Goal: Communication & Community: Answer question/provide support

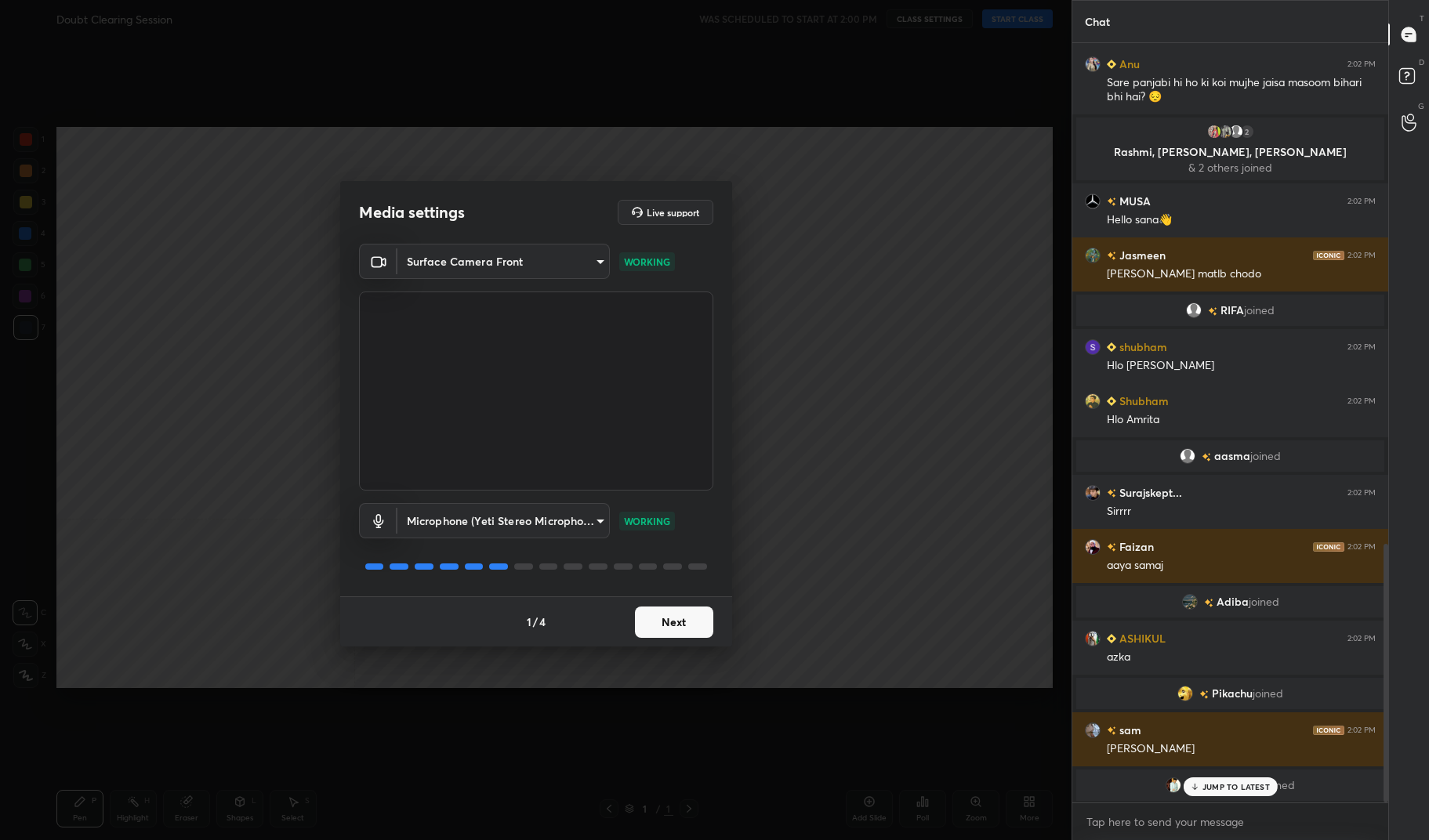
scroll to position [1523, 0]
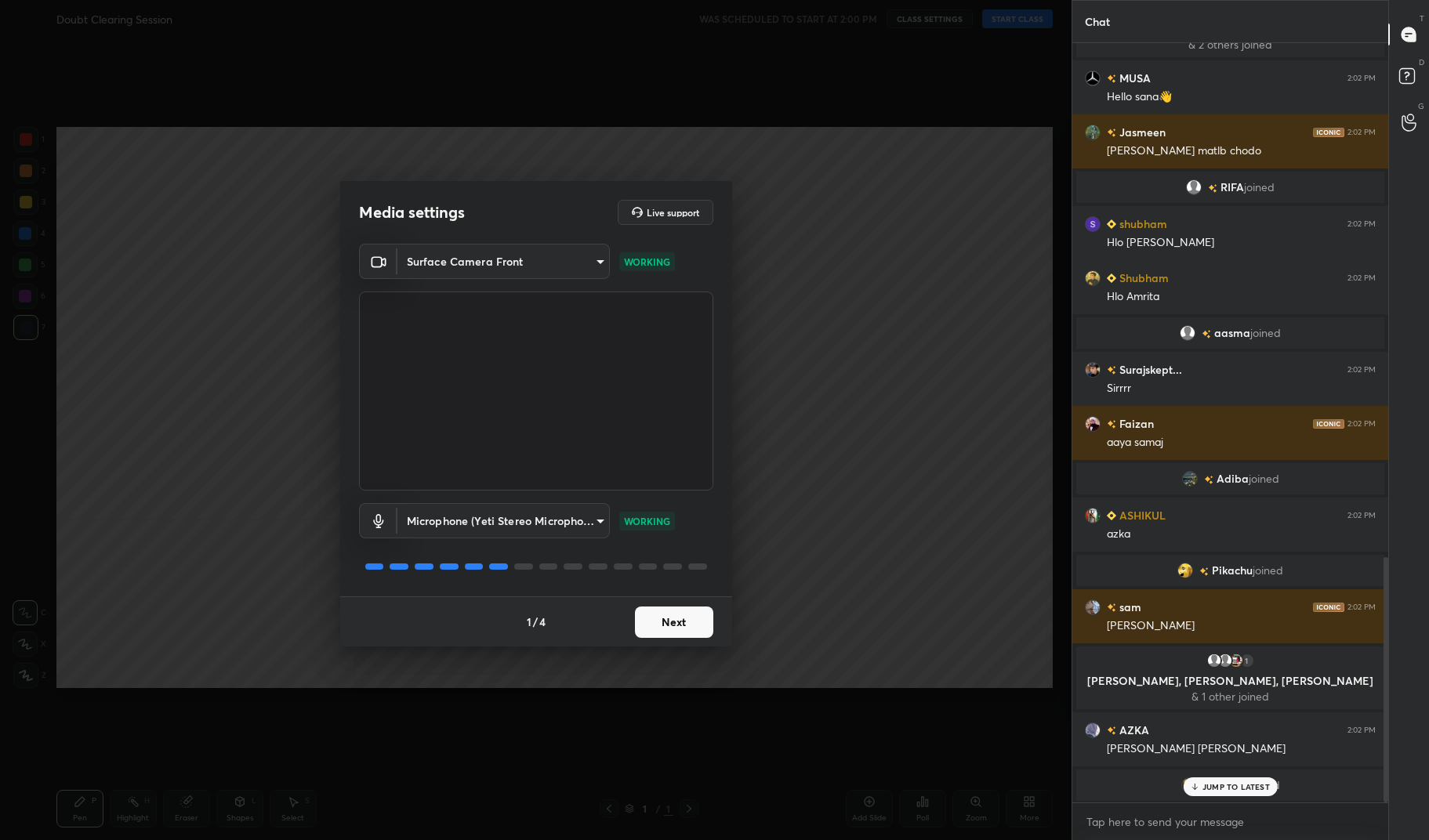
click at [676, 605] on div "1 / 4 Next" at bounding box center [535, 621] width 392 height 50
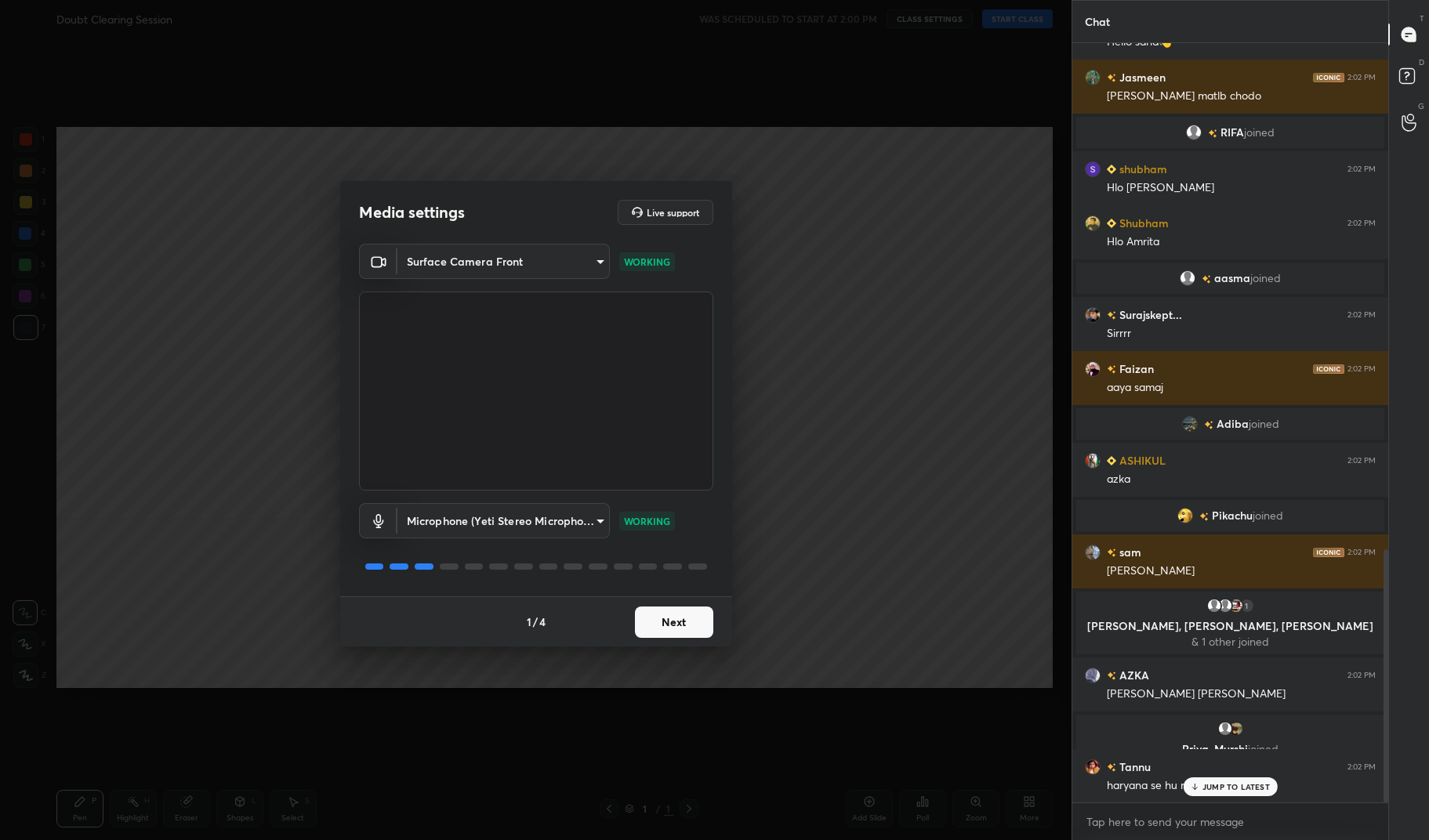
scroll to position [1517, 0]
click at [690, 619] on button "Next" at bounding box center [674, 622] width 78 height 31
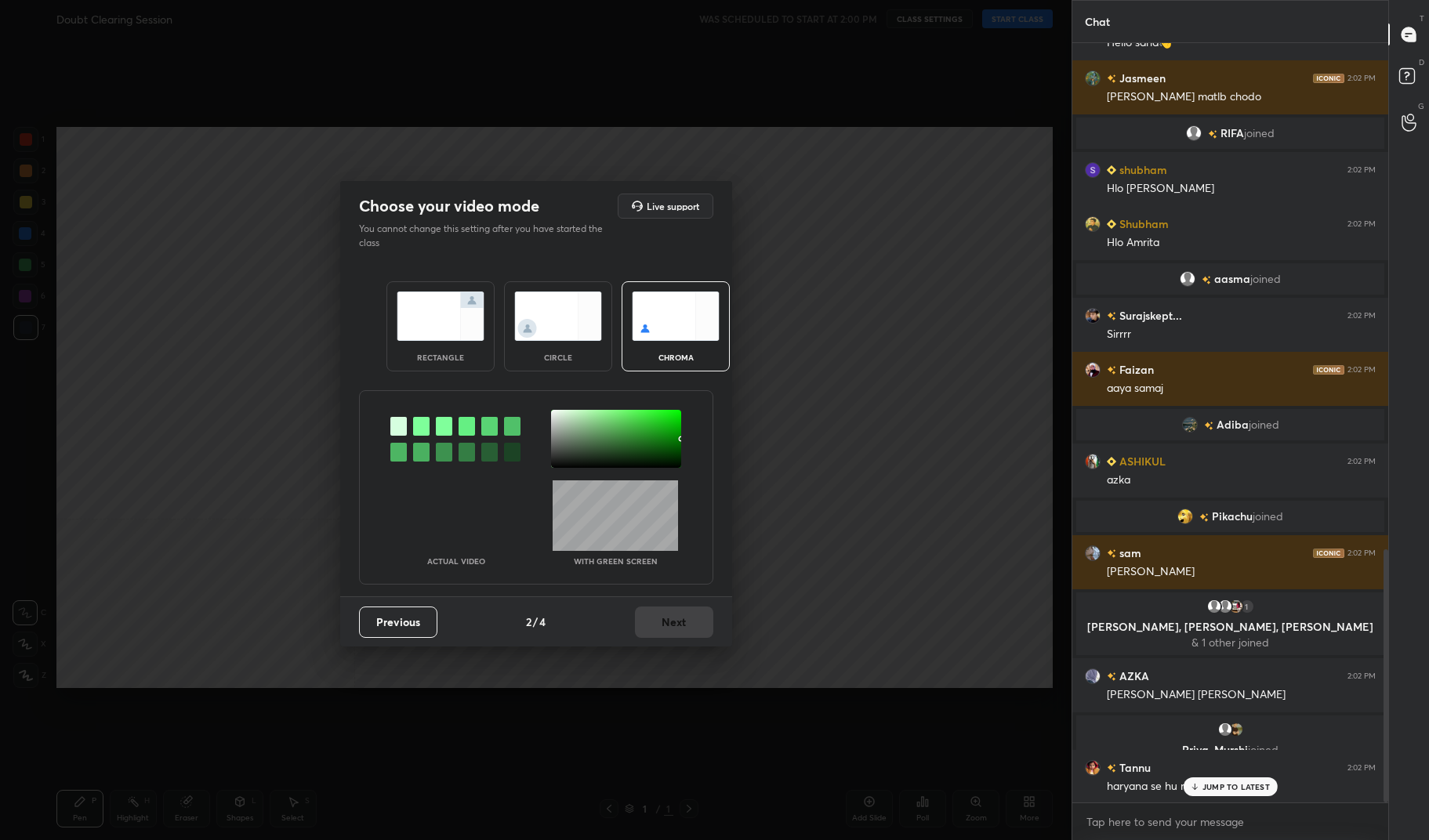
click at [514, 309] on img at bounding box center [558, 316] width 88 height 49
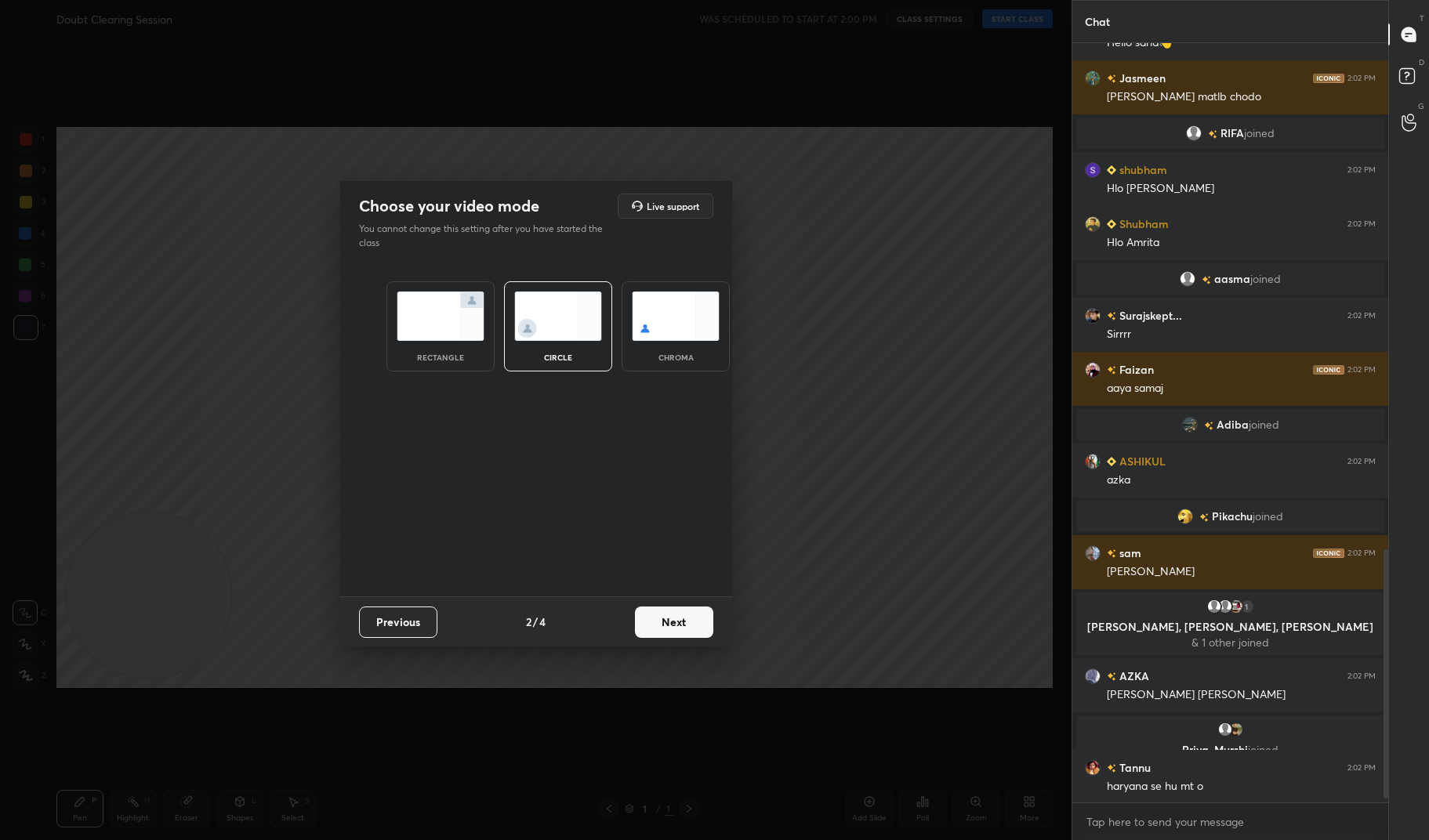
scroll to position [1555, 0]
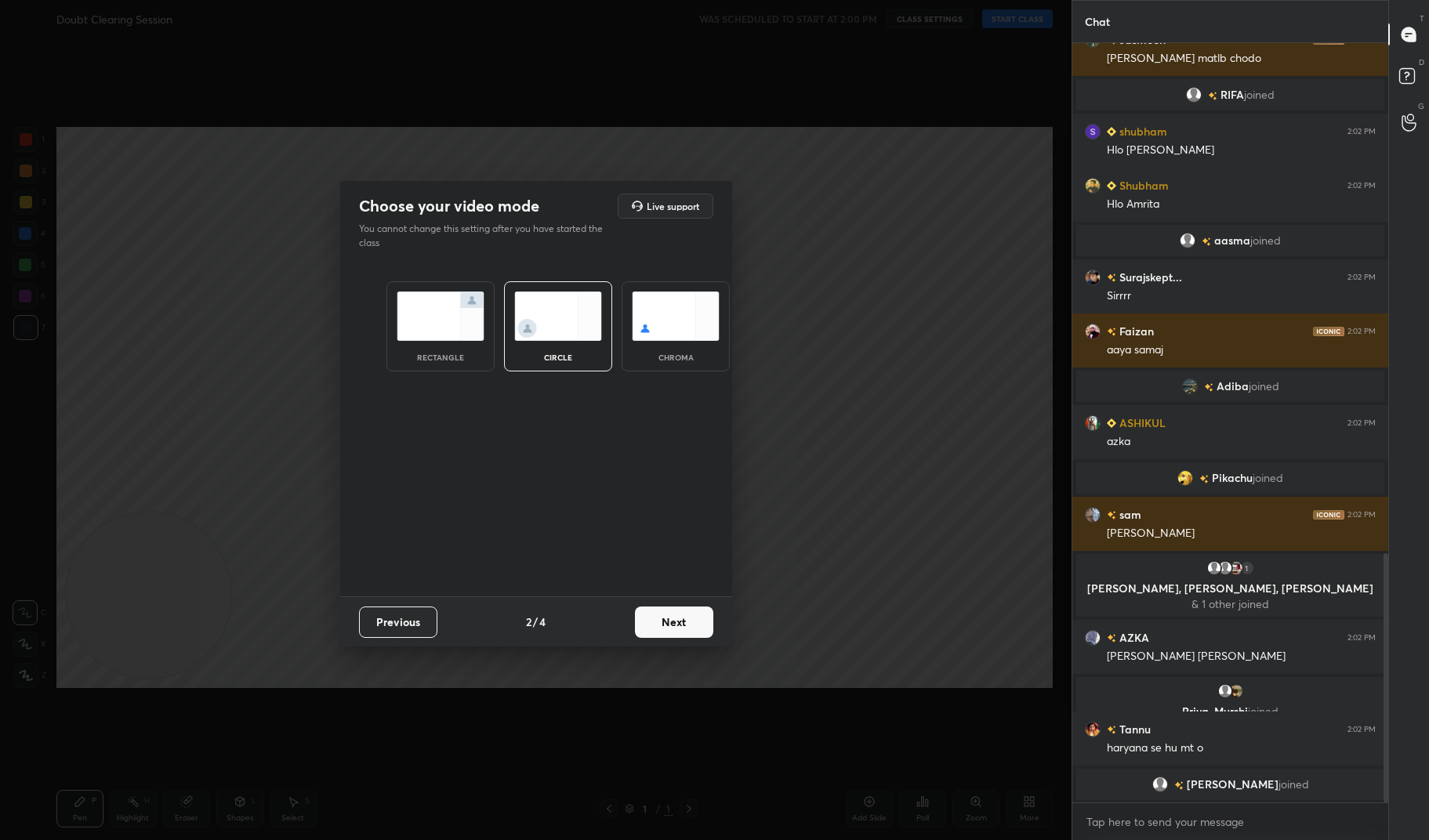
click at [477, 319] on img at bounding box center [440, 316] width 88 height 49
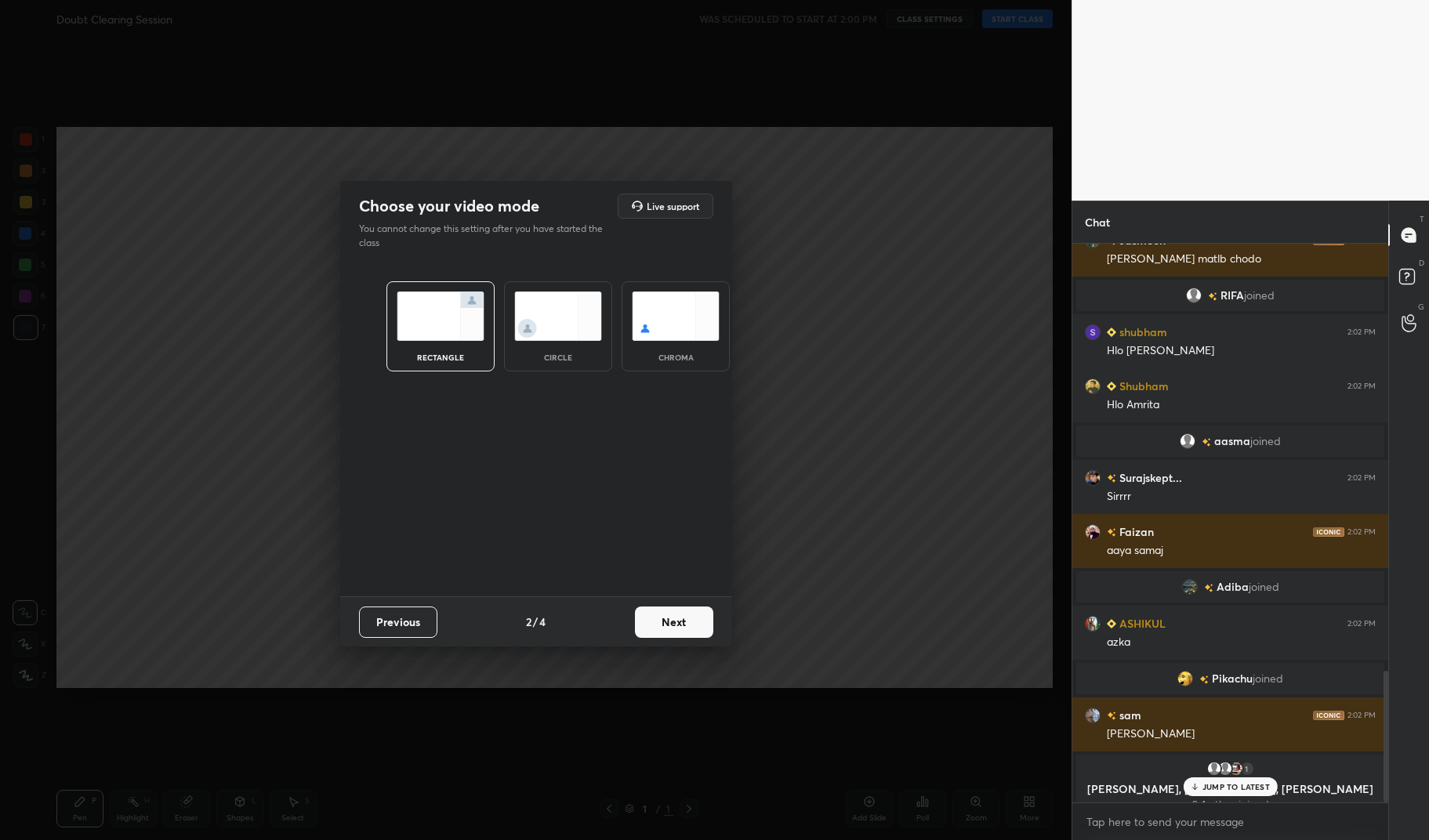
scroll to position [1810, 0]
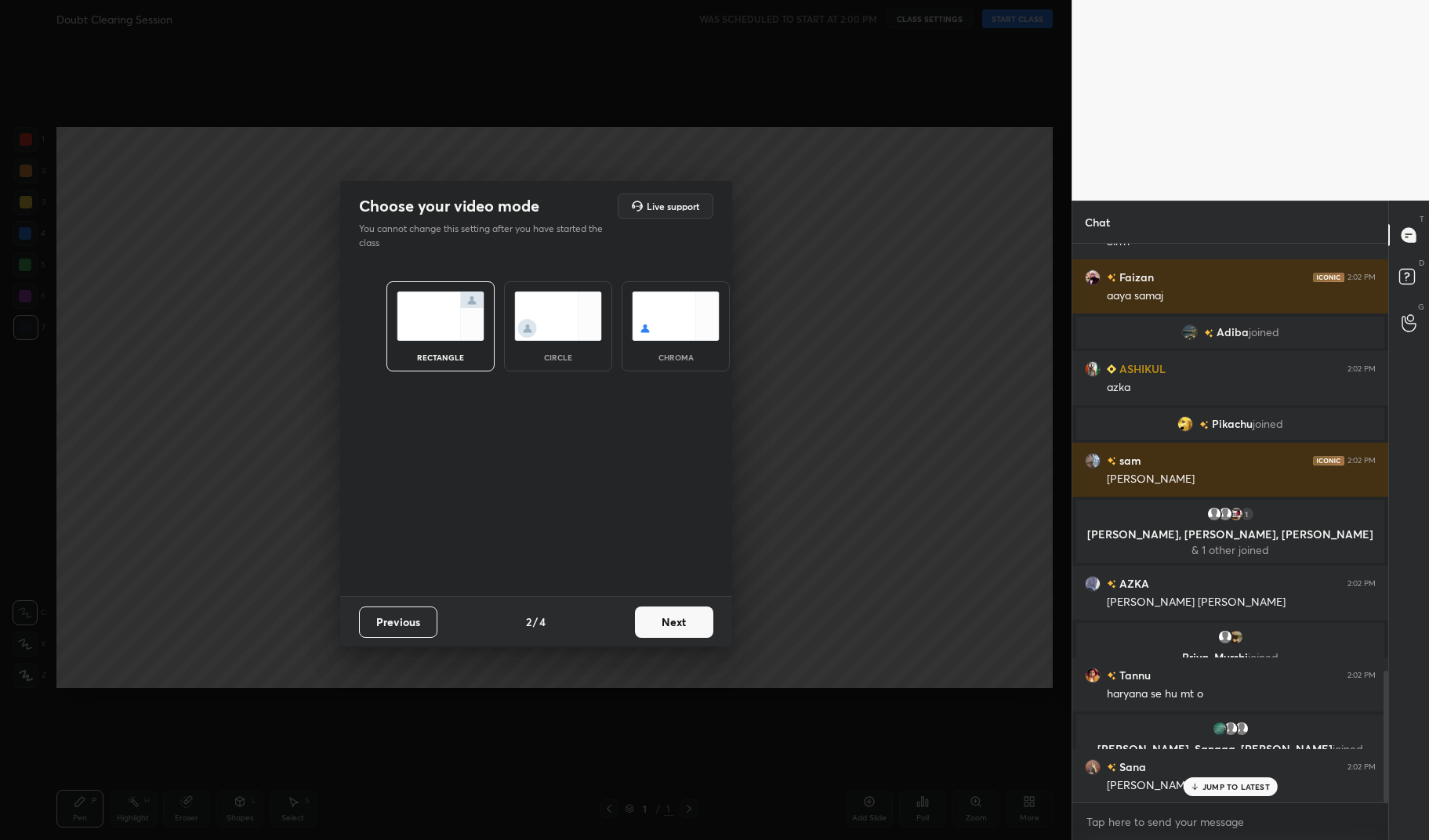
click at [686, 622] on button "Next" at bounding box center [674, 622] width 78 height 31
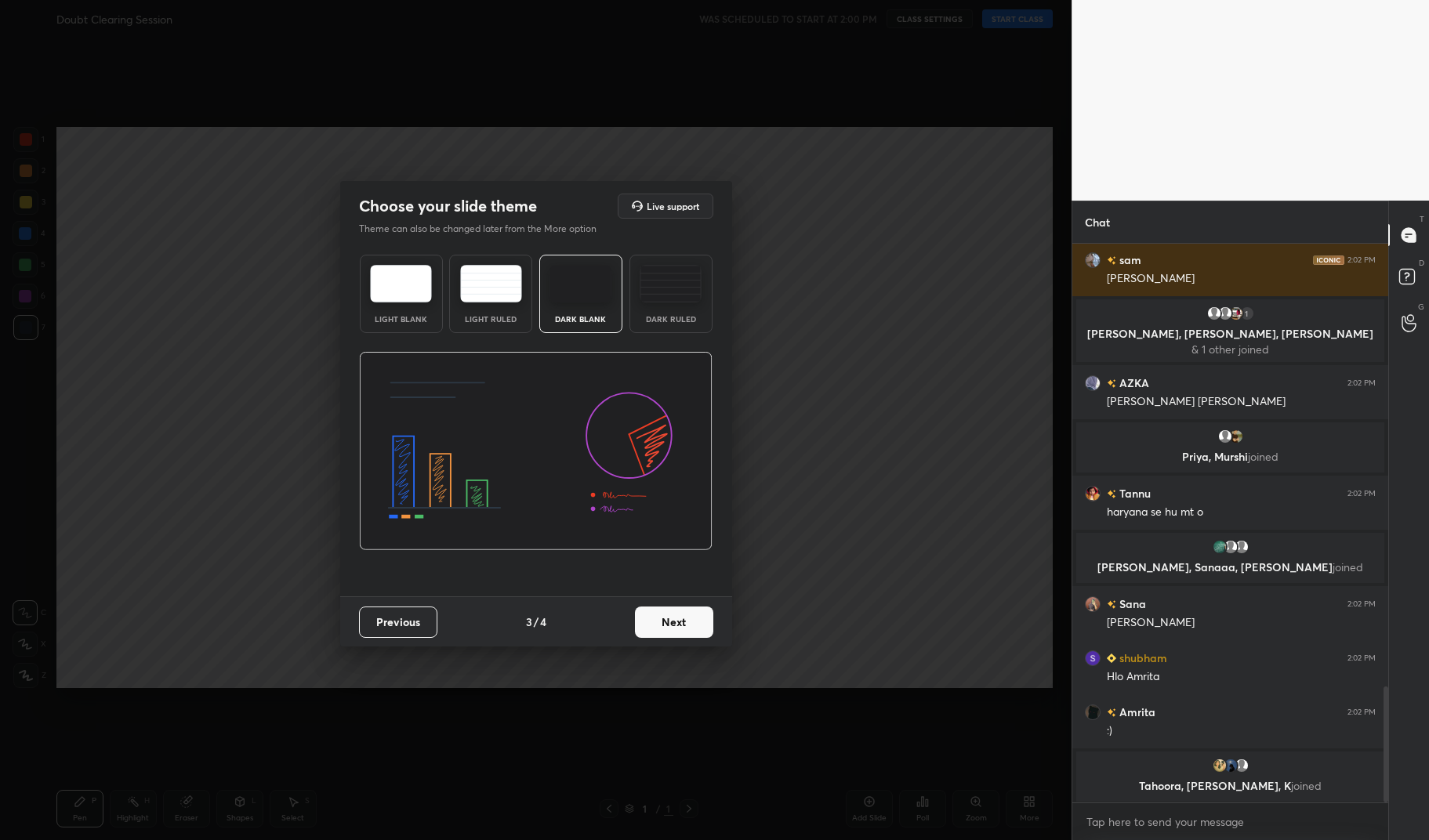
scroll to position [0, 0]
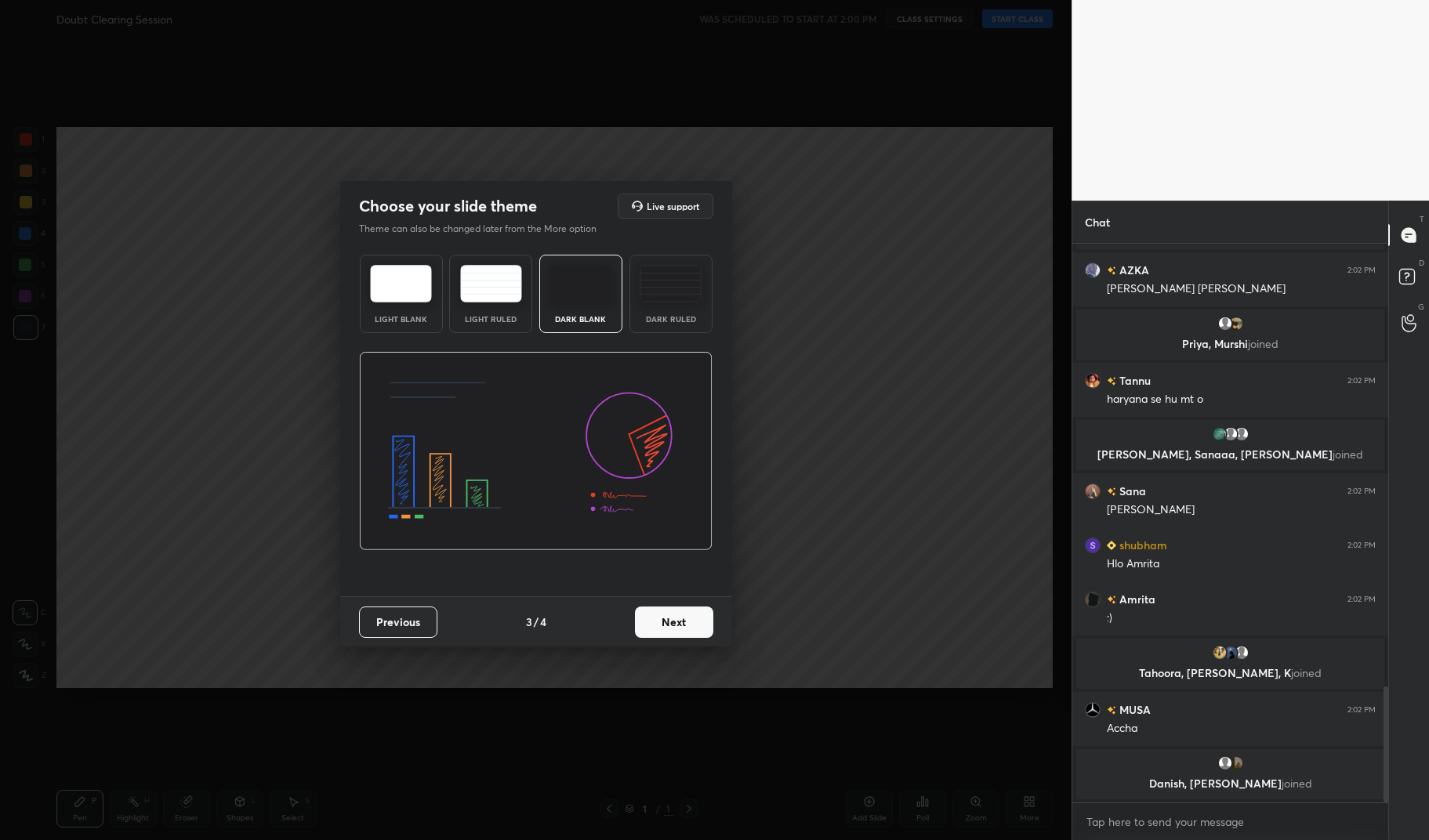
click at [690, 631] on button "Next" at bounding box center [674, 622] width 78 height 31
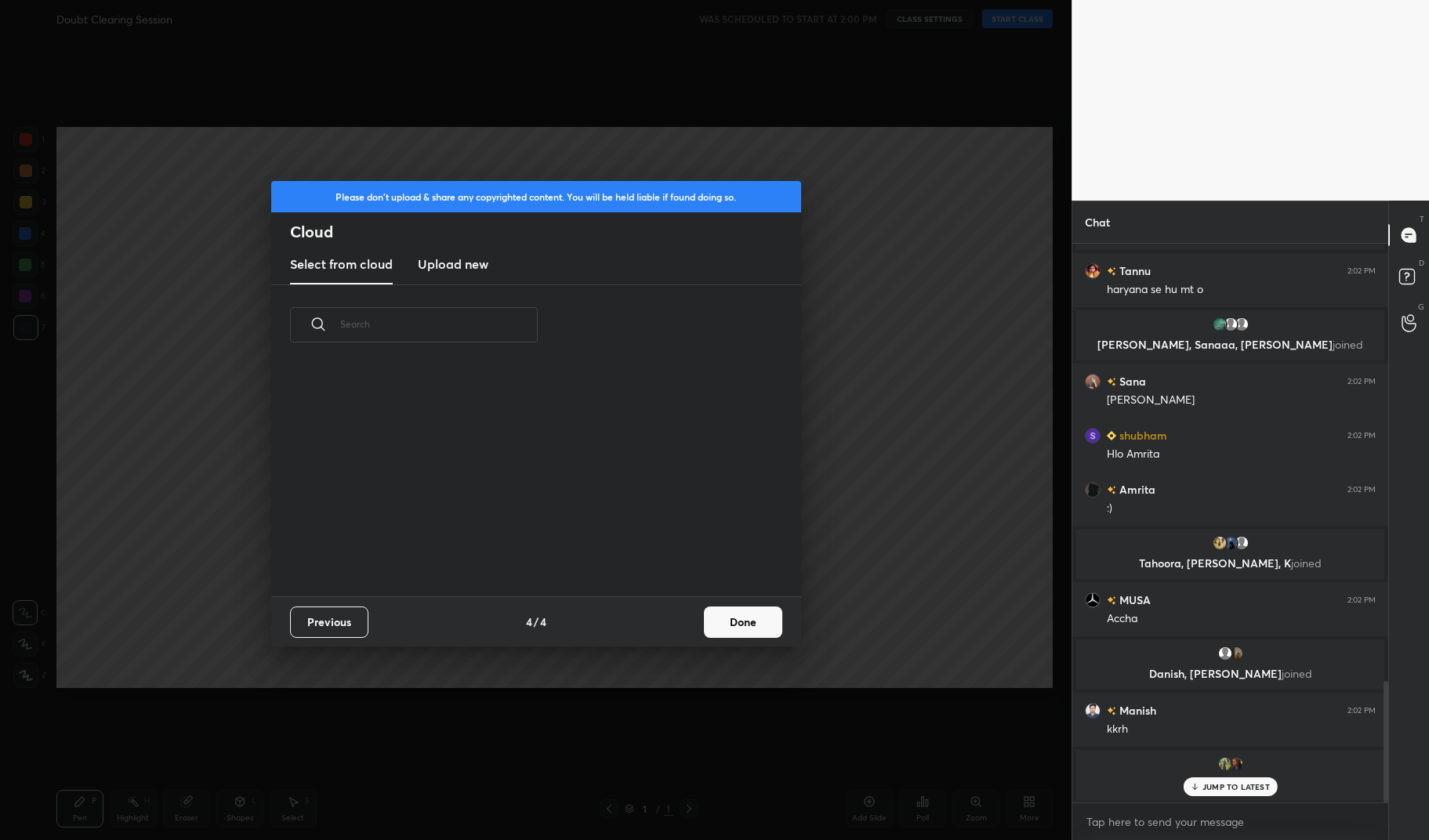
click at [765, 623] on button "Done" at bounding box center [743, 622] width 78 height 31
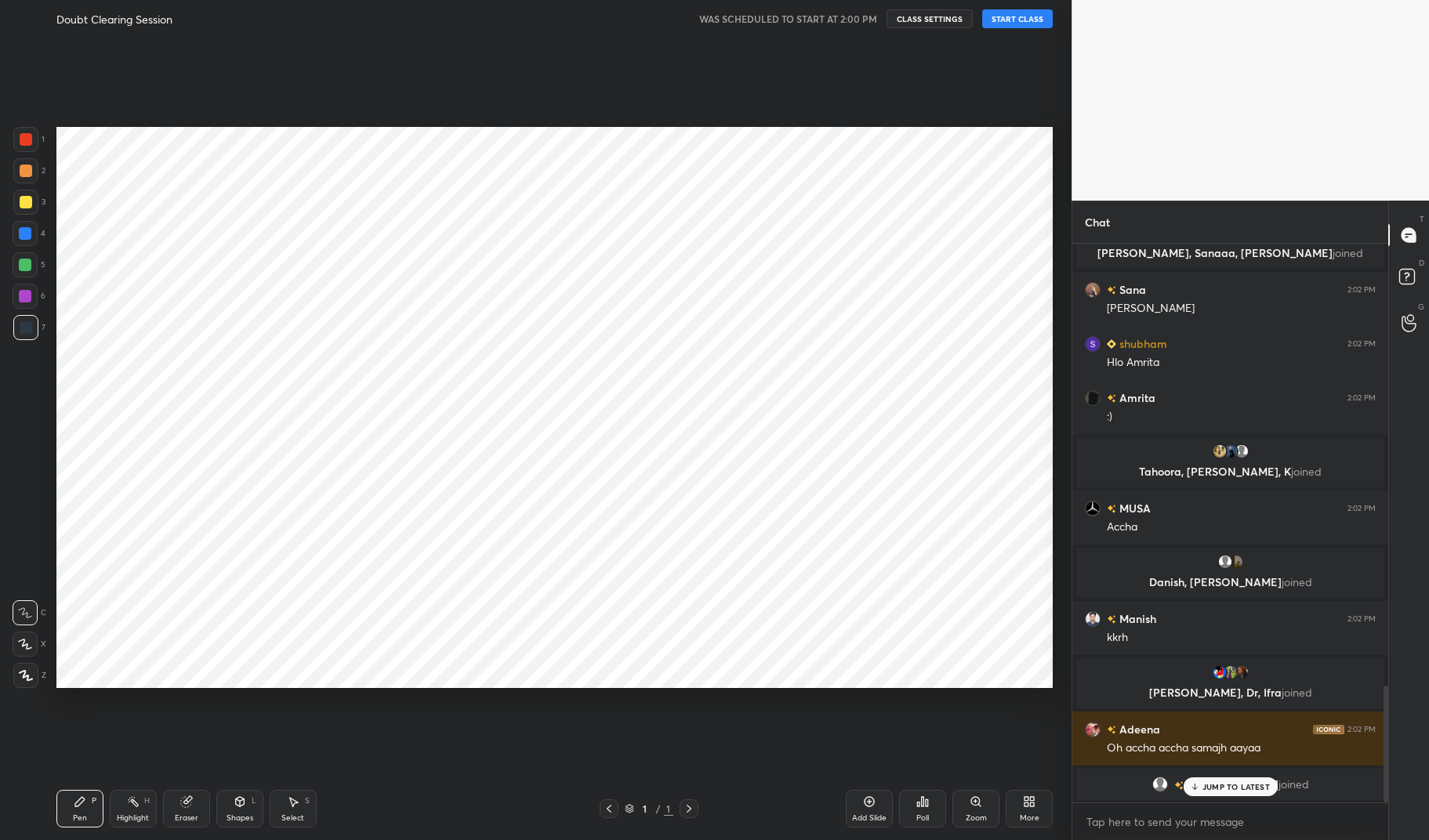
click at [1005, 16] on button "START CLASS" at bounding box center [1017, 19] width 71 height 19
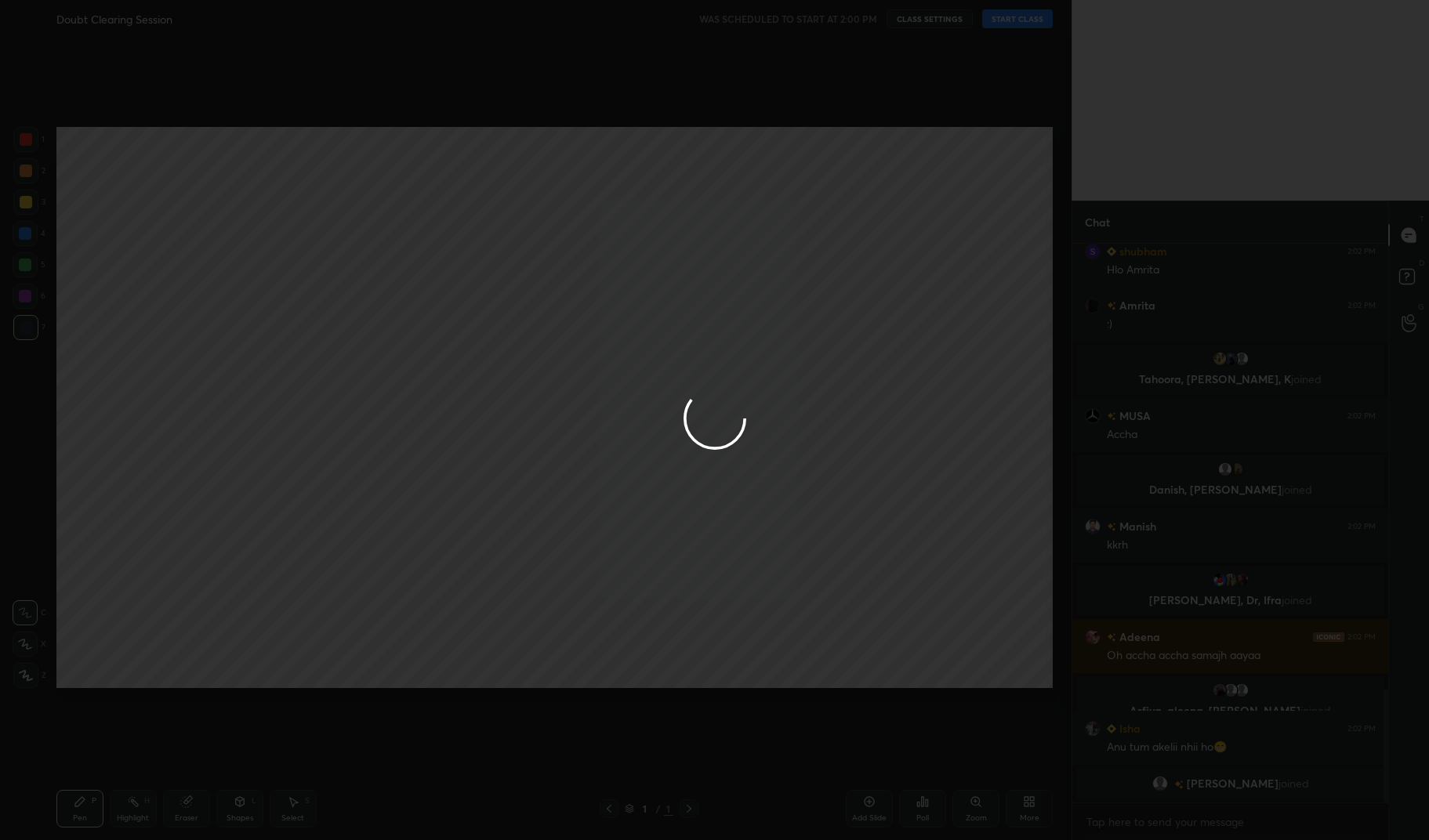
type textarea "x"
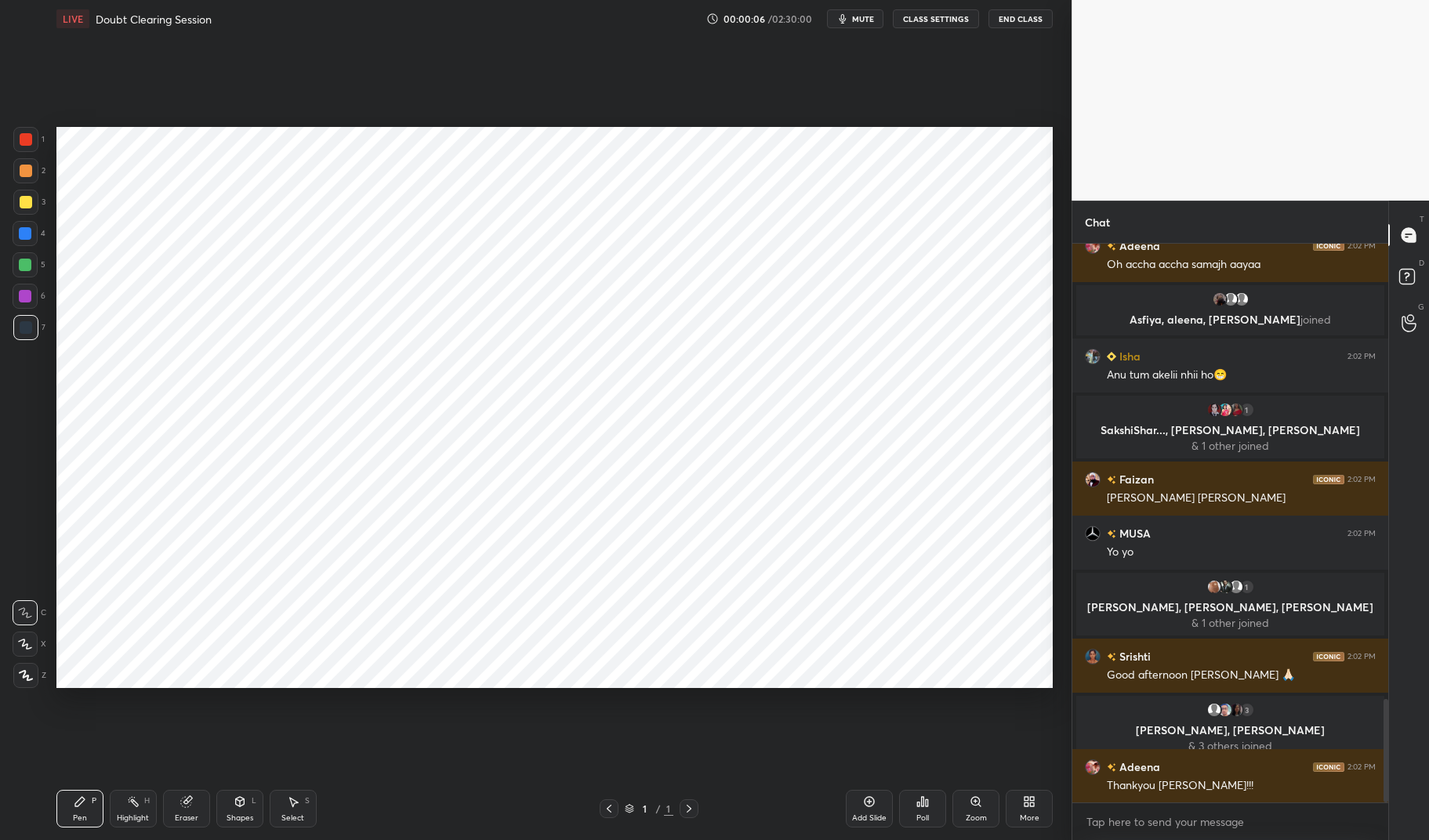
click at [950, 18] on button "CLASS SETTINGS" at bounding box center [935, 19] width 86 height 19
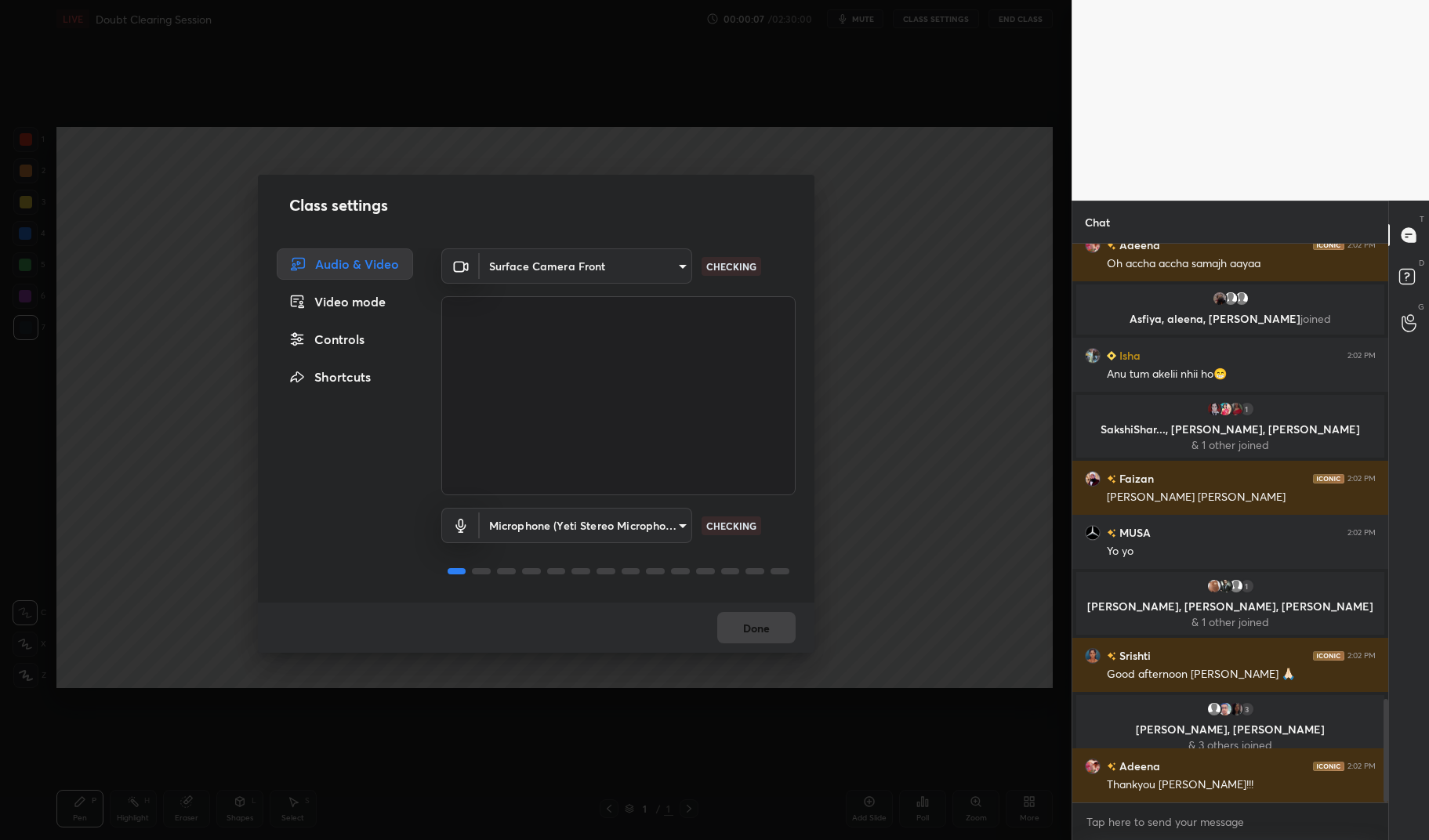
click at [609, 262] on body "1 2 3 4 5 6 7 C X Z C X Z E E Erase all H H LIVE Doubt Clearing Session 00:00:0…" at bounding box center [714, 420] width 1429 height 840
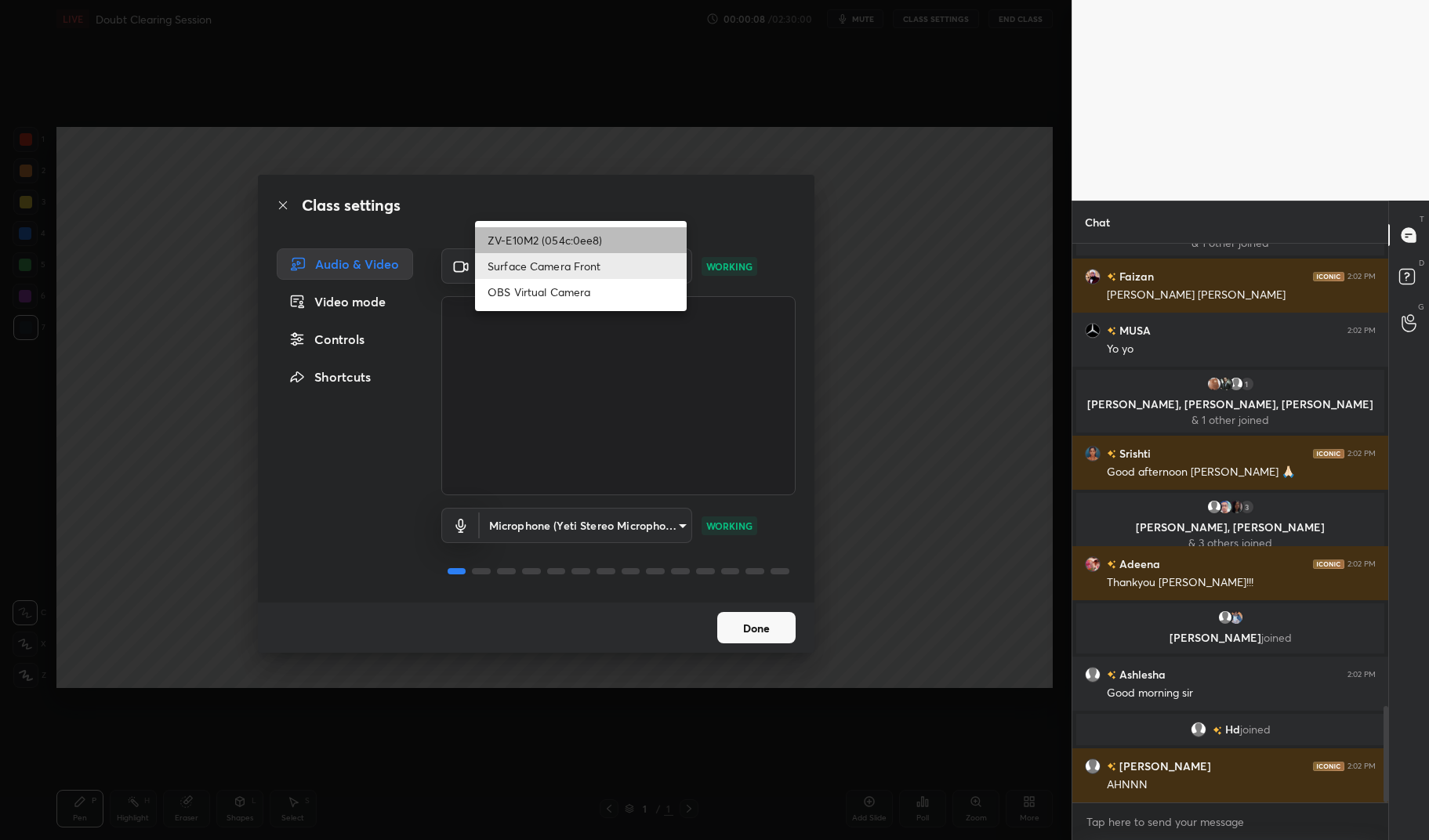
click at [568, 232] on li "ZV-E10M2 (054c:0ee8)" at bounding box center [580, 240] width 211 height 25
type input "37d5beaac07466201fa83db2c786347b214c78108732feddb30ebe05aa982fea"
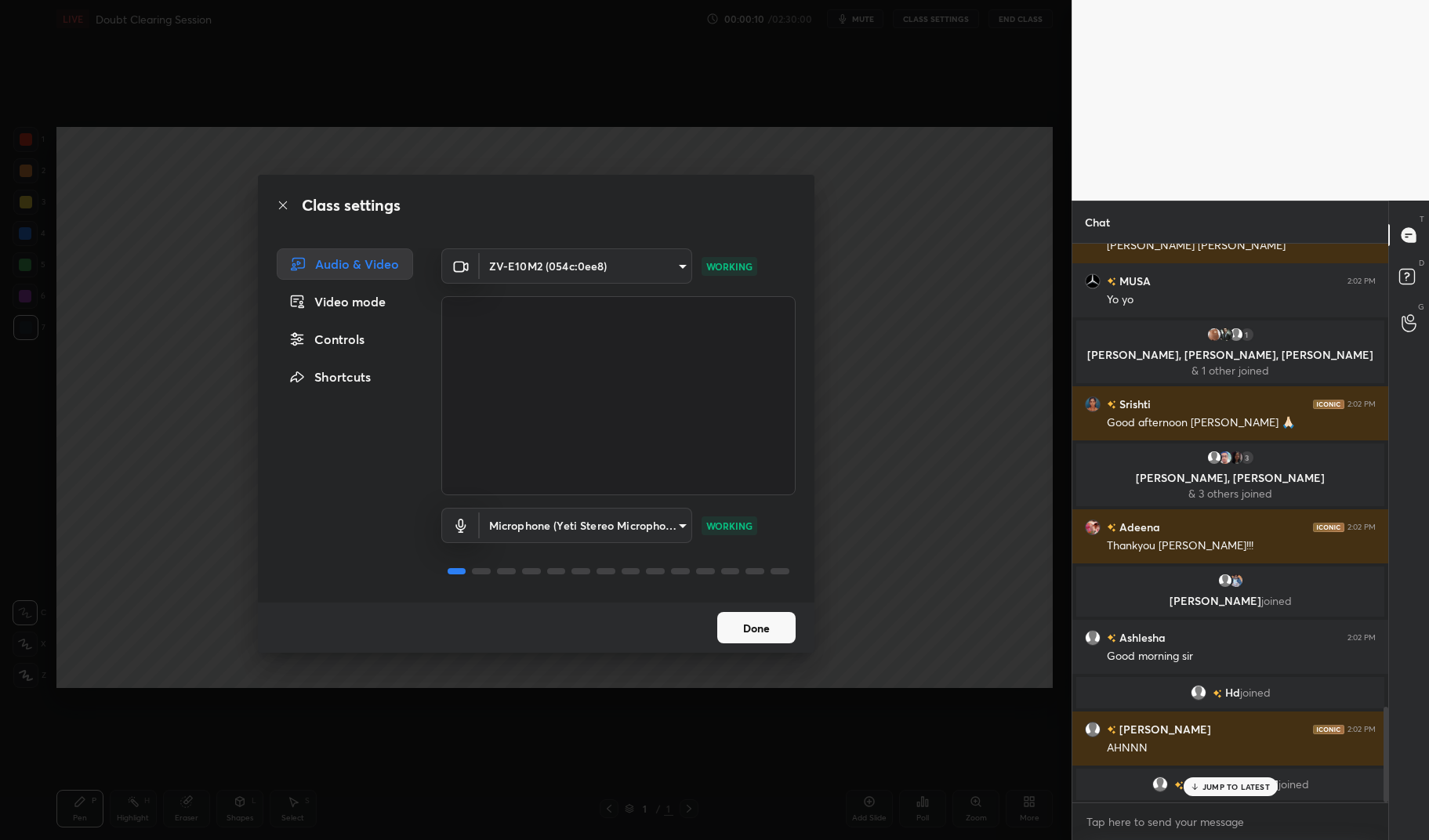
click at [355, 340] on div "Controls" at bounding box center [345, 339] width 137 height 31
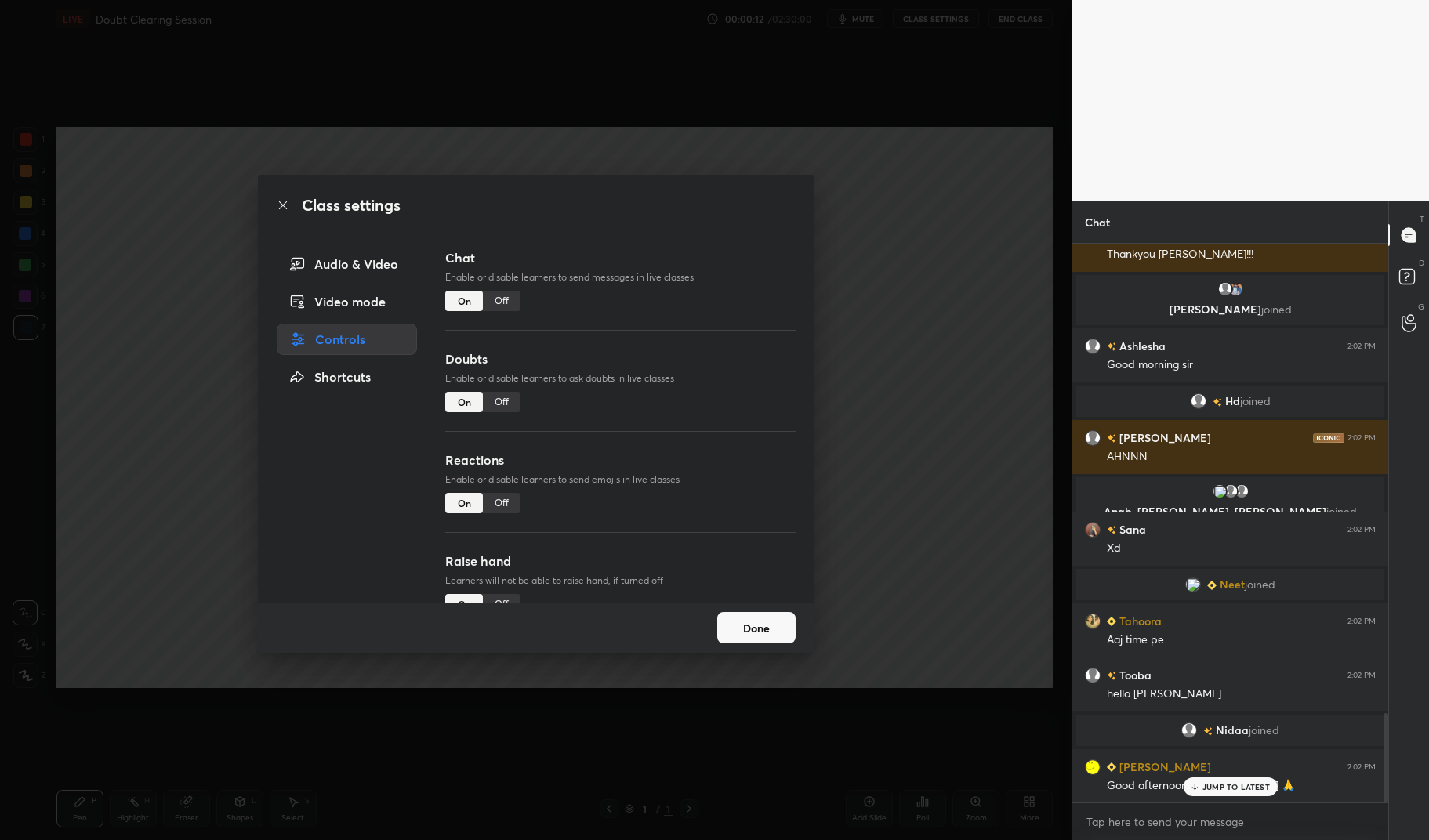
click at [511, 403] on div "Off" at bounding box center [502, 402] width 38 height 21
type textarea "x"
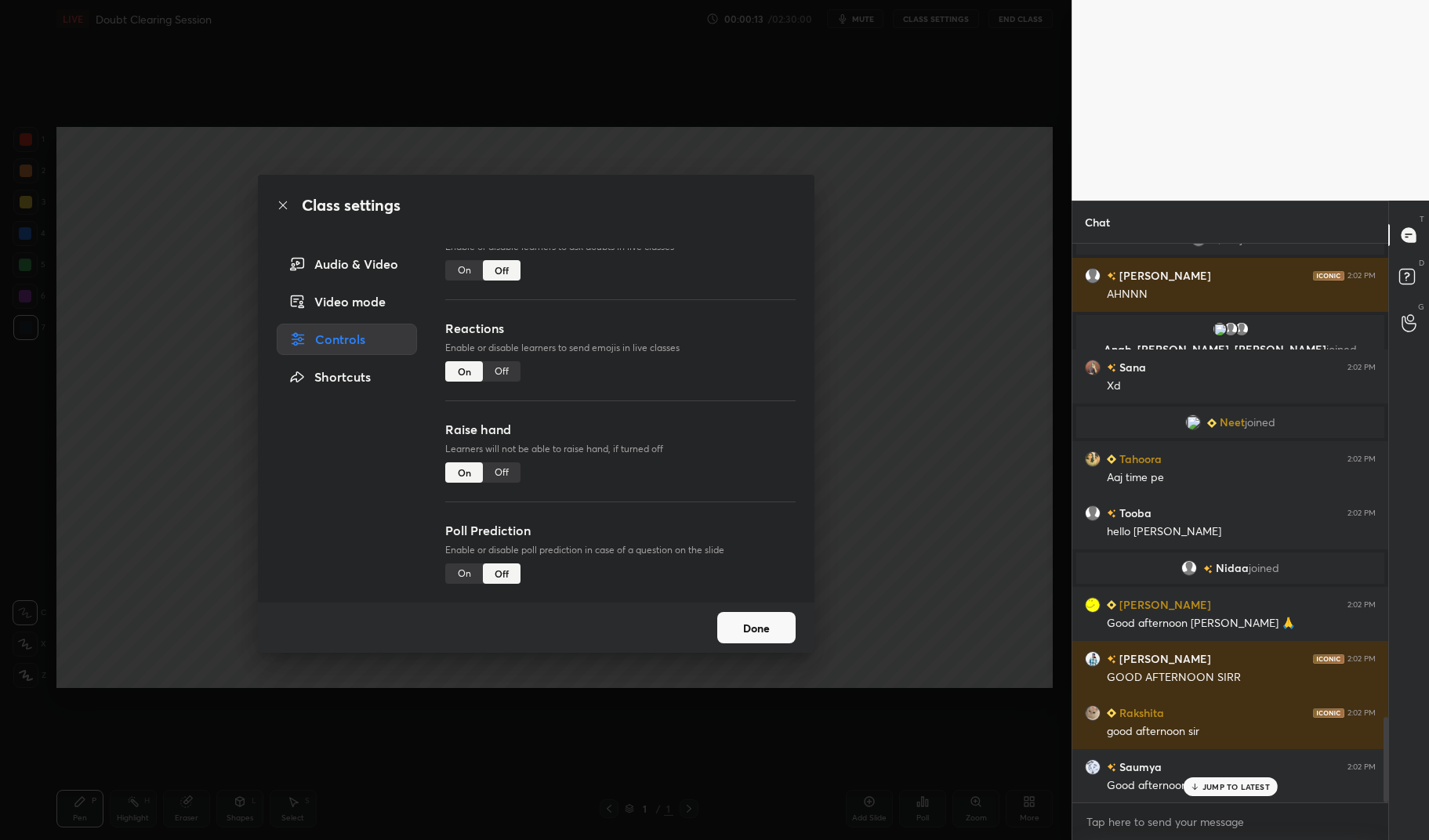
click at [497, 370] on div "Off" at bounding box center [502, 372] width 38 height 21
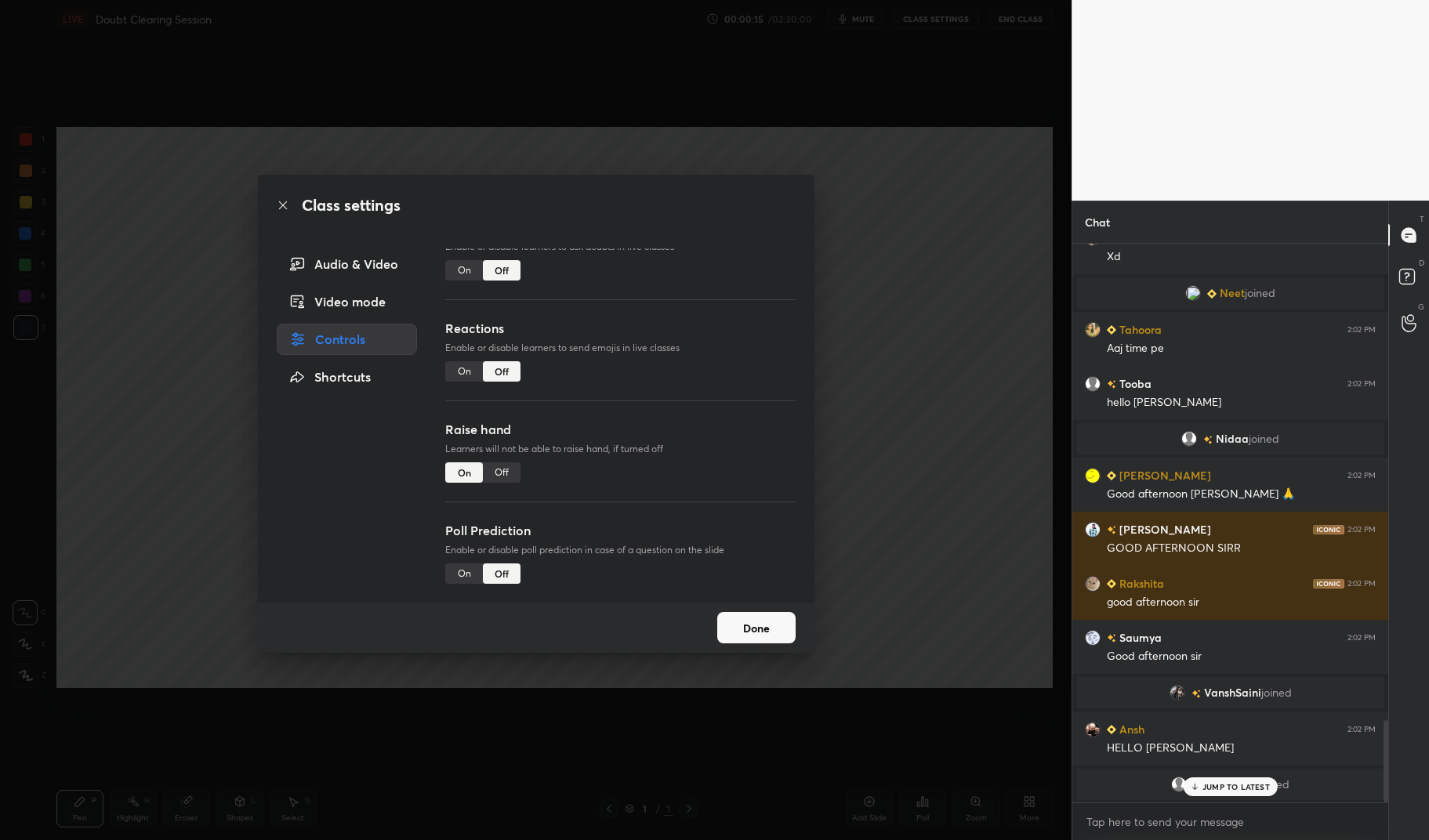
click at [499, 462] on div "Off" at bounding box center [502, 473] width 38 height 21
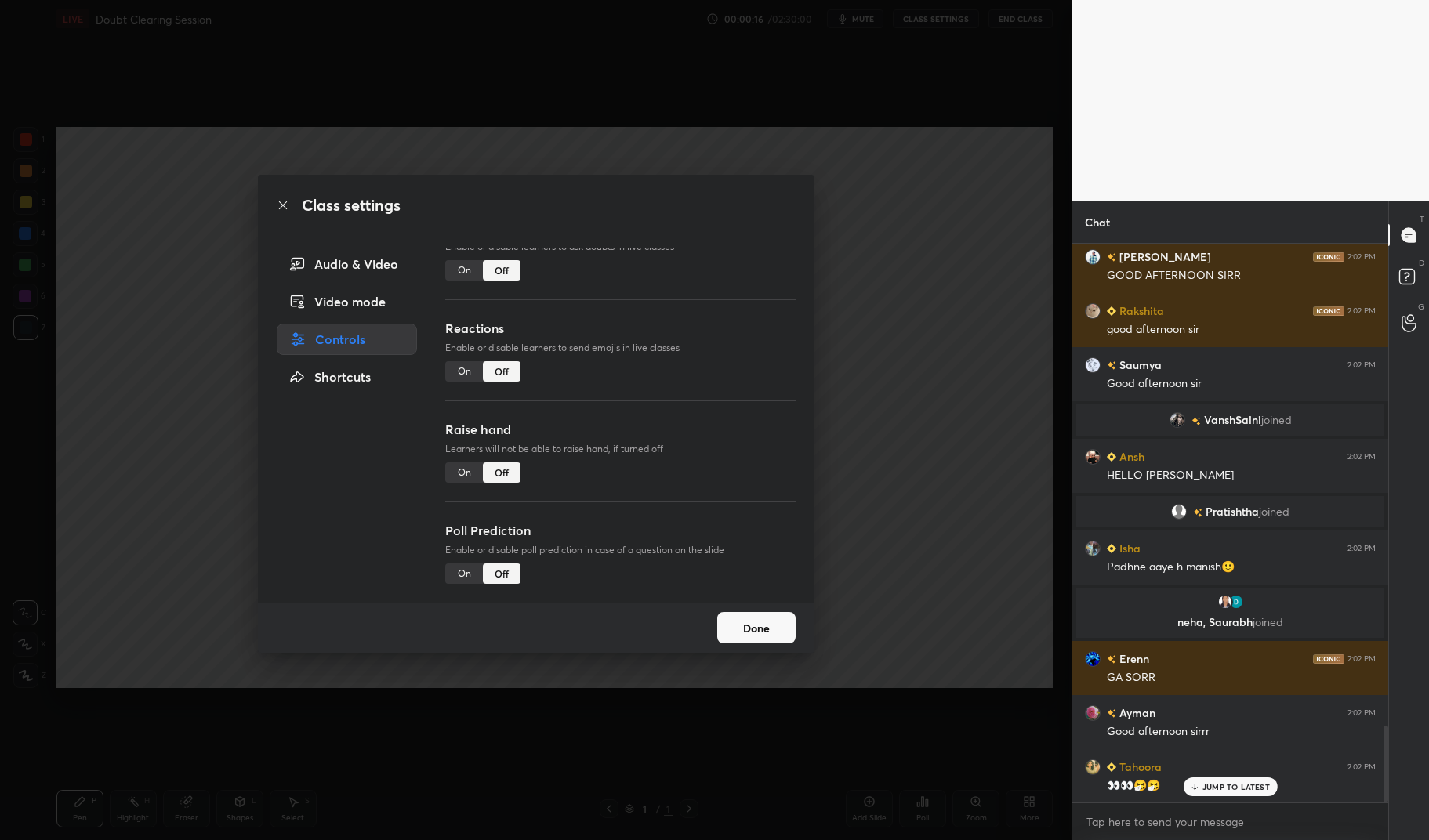
click at [773, 628] on button "Done" at bounding box center [756, 628] width 78 height 31
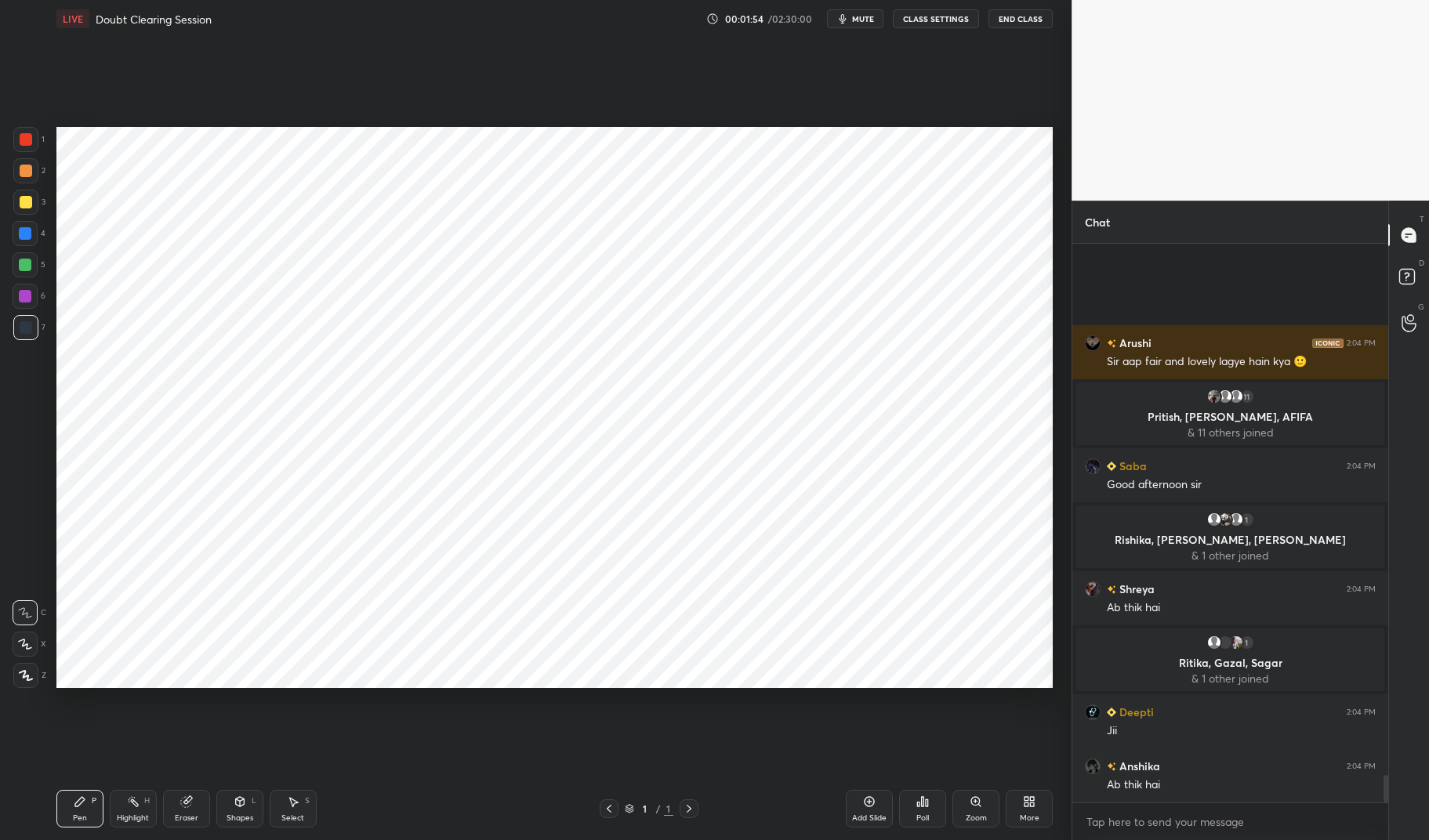
scroll to position [10892, 0]
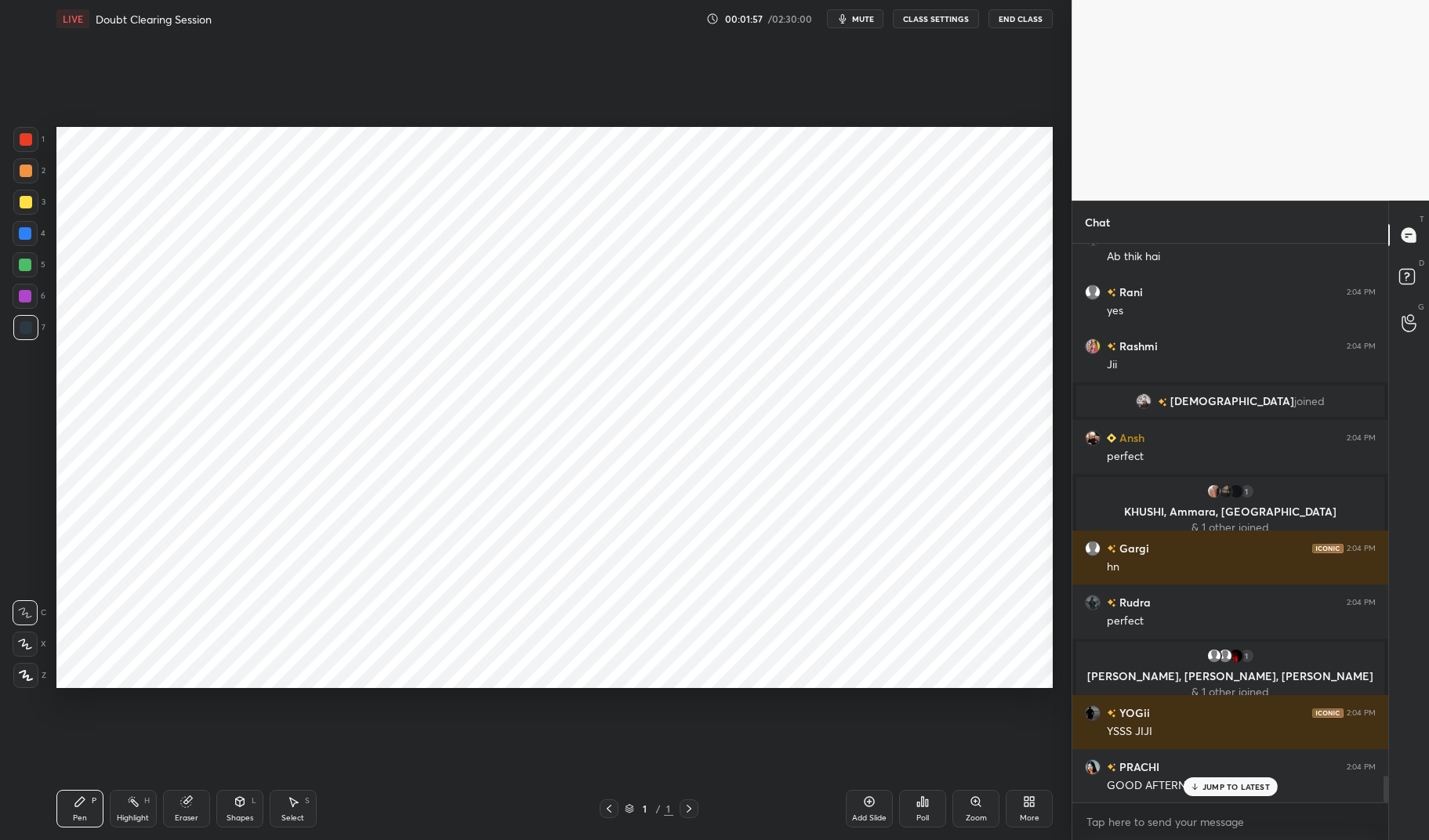
click at [847, 815] on div "Add Slide" at bounding box center [869, 809] width 47 height 38
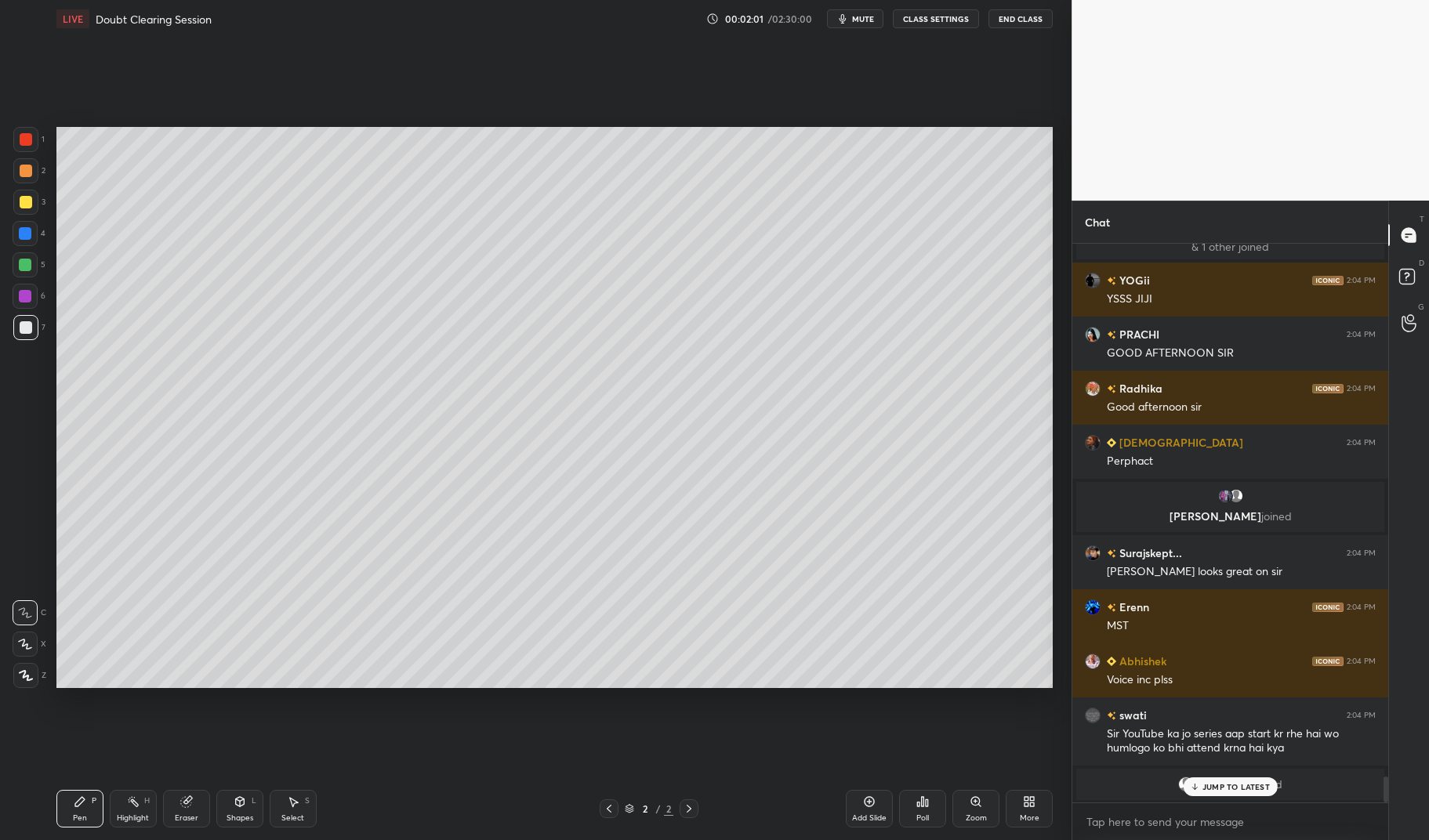
click at [25, 207] on div at bounding box center [25, 202] width 12 height 12
click at [25, 674] on icon at bounding box center [25, 676] width 14 height 11
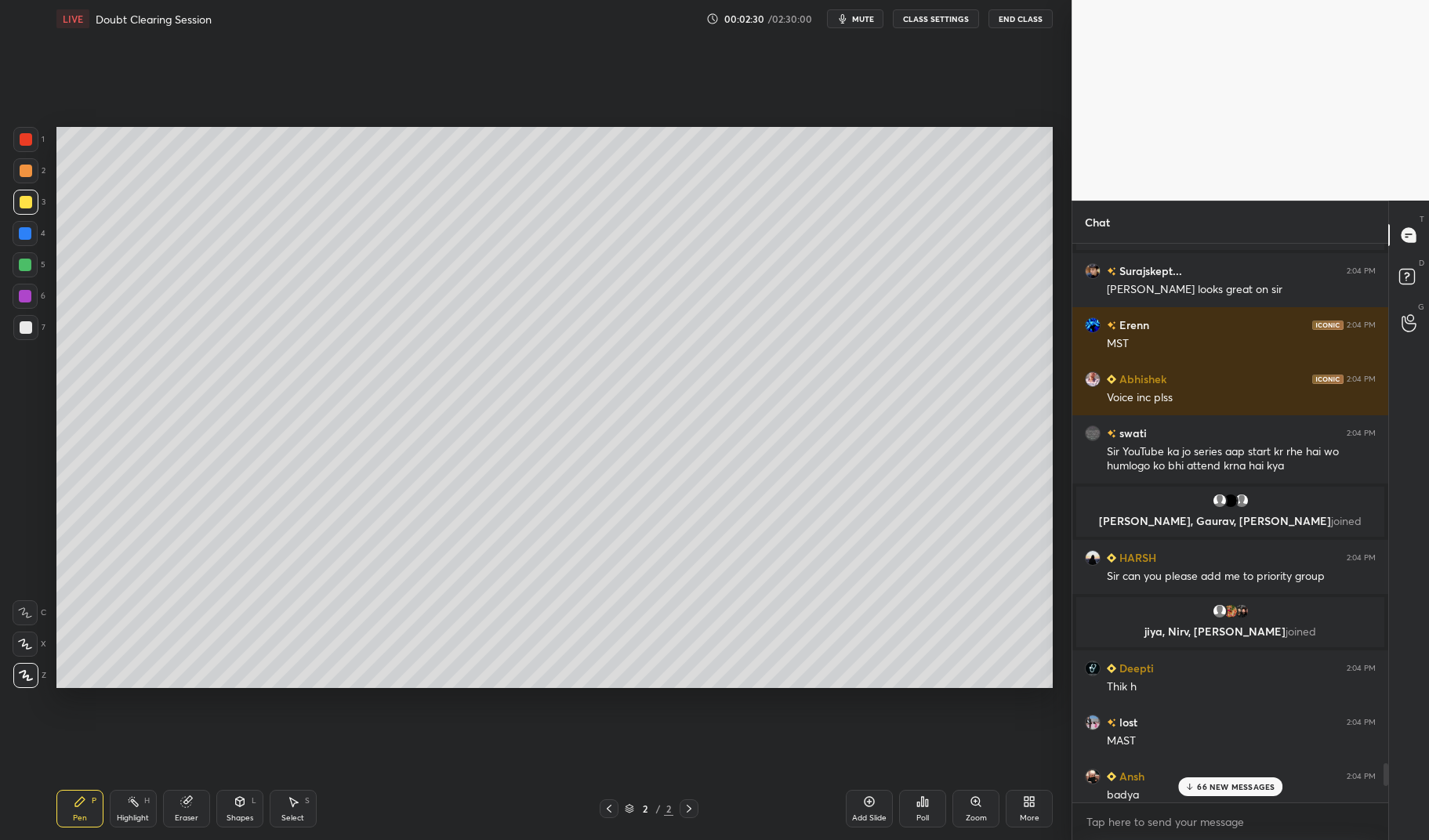
click at [1238, 786] on p "66 NEW MESSAGES" at bounding box center [1236, 787] width 77 height 9
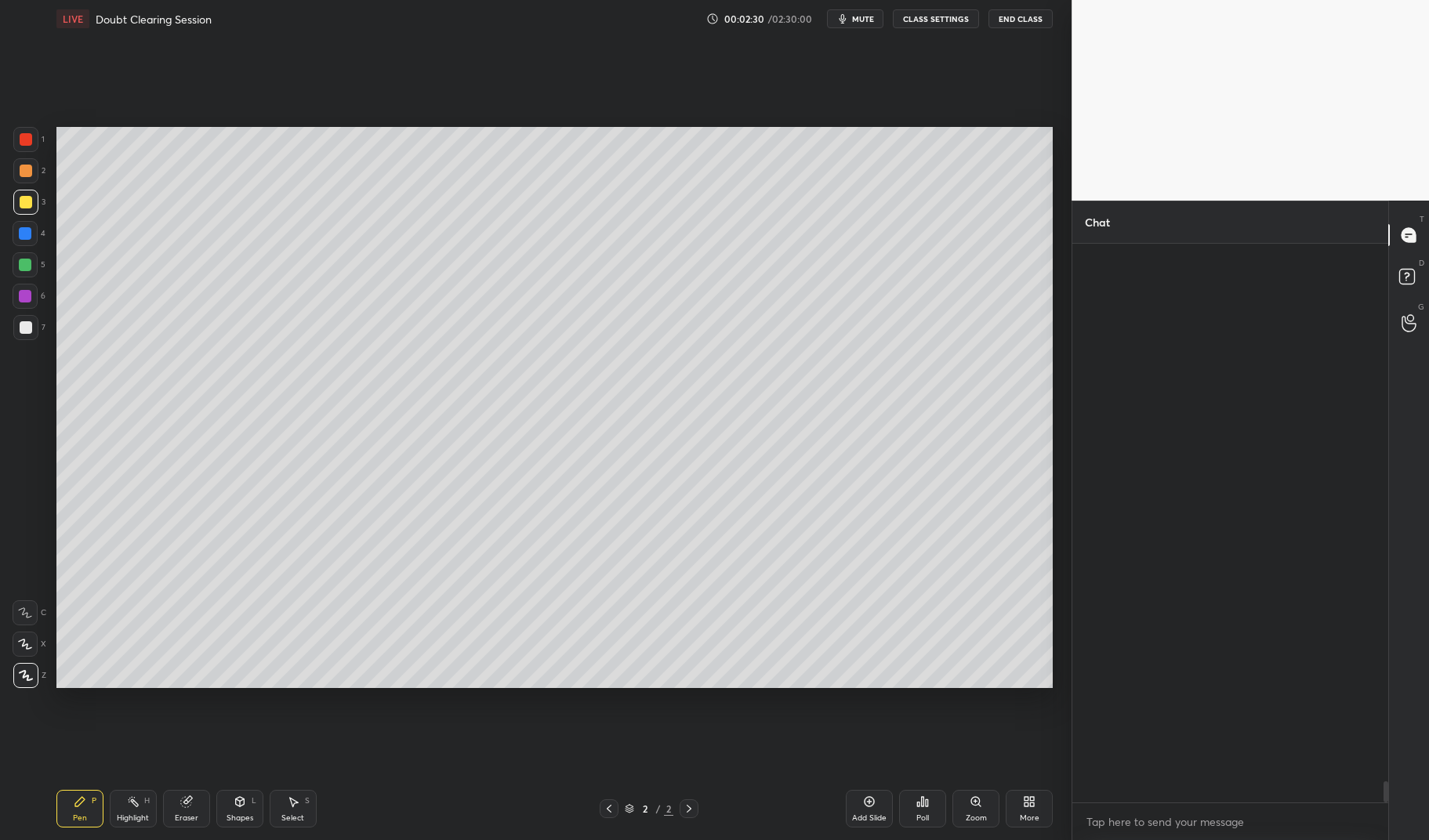
scroll to position [14569, 0]
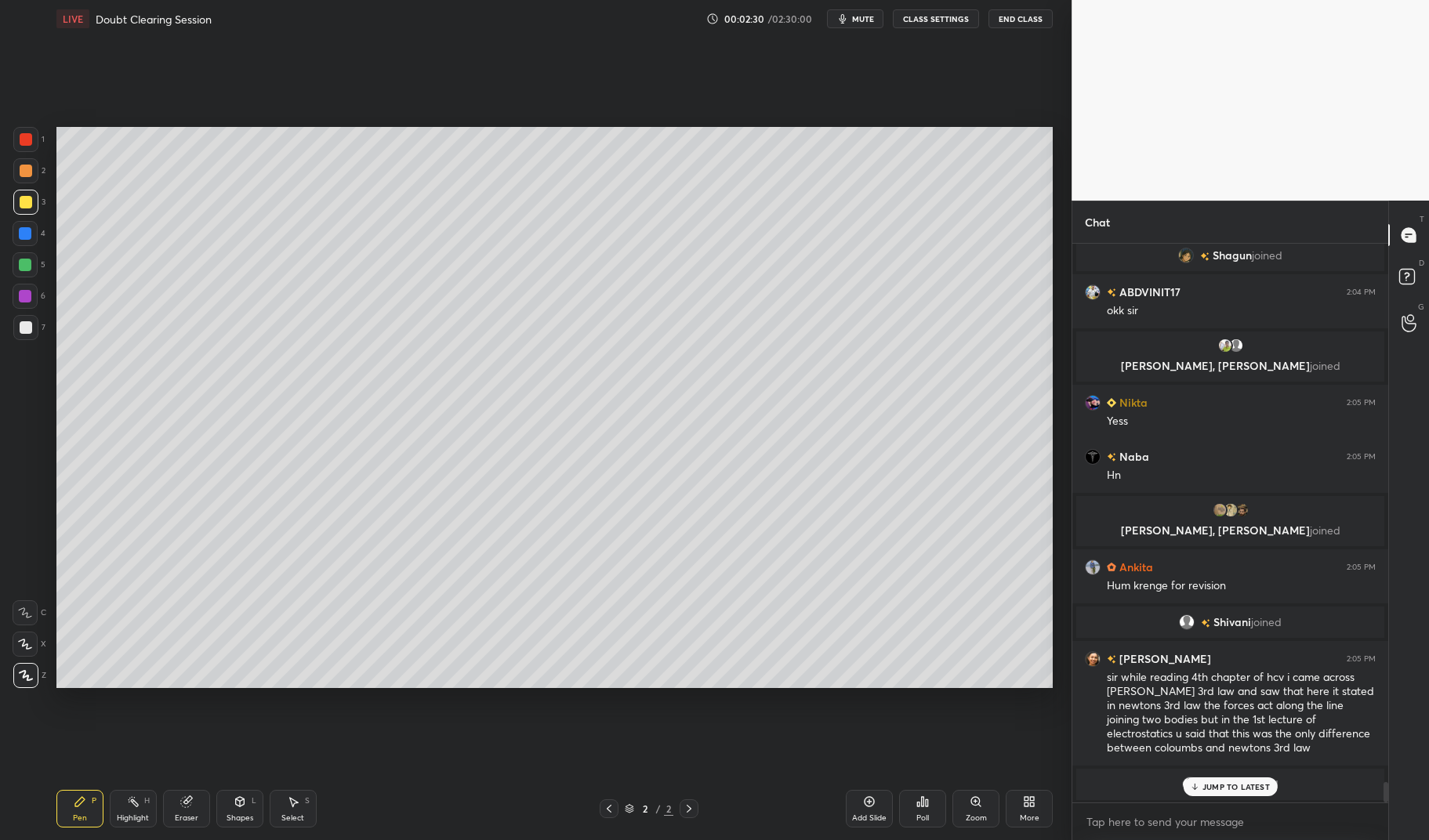
click at [58, 800] on div "Pen P" at bounding box center [80, 809] width 47 height 38
click at [34, 804] on div "1 2 3 4 5 6 7 C X Z C X Z E E Erase all H H LIVE Doubt Clearing Session 00:02:3…" at bounding box center [530, 420] width 1059 height 840
click at [27, 154] on div "1" at bounding box center [28, 143] width 31 height 31
click at [21, 151] on div at bounding box center [25, 140] width 25 height 25
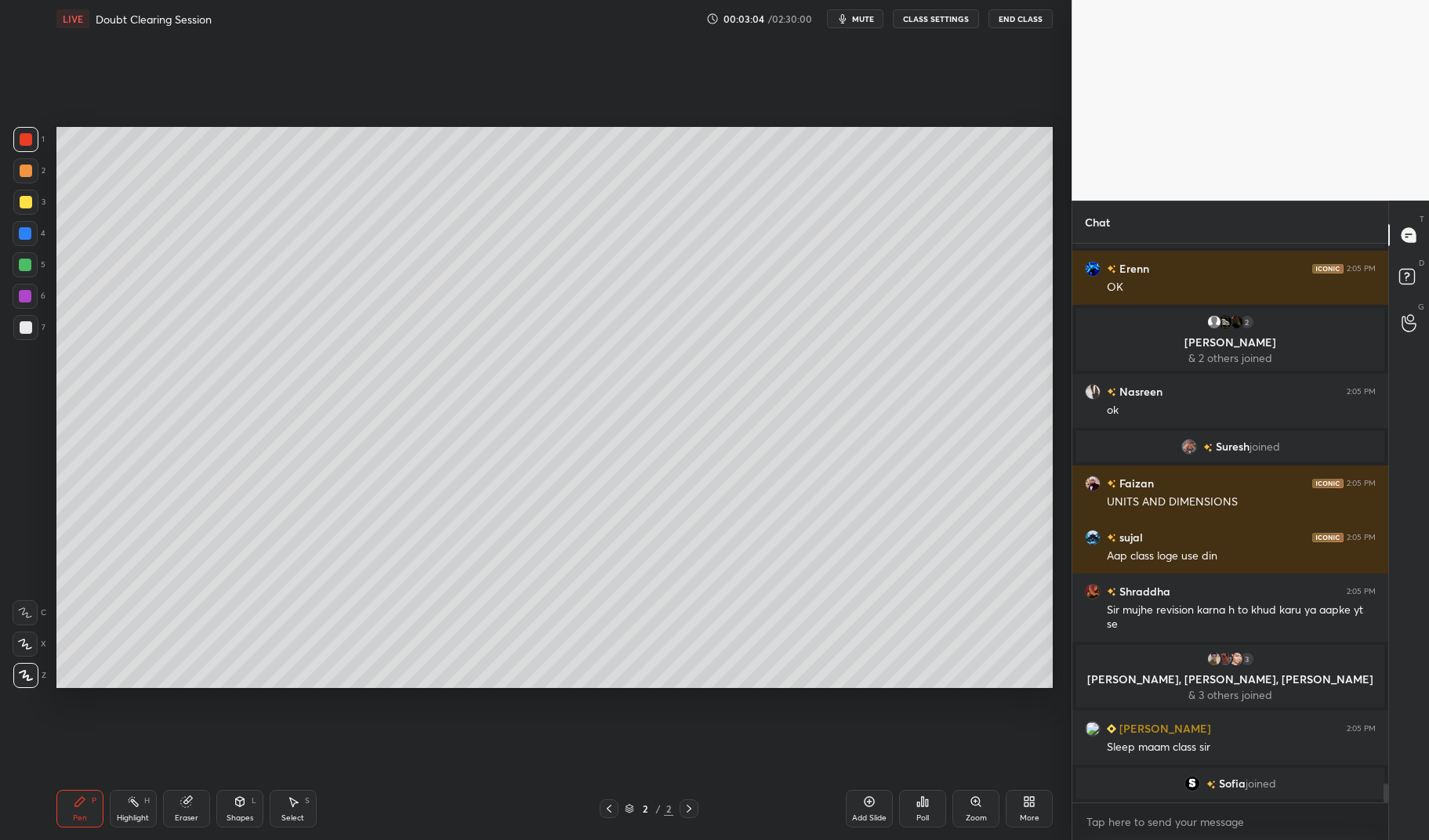
scroll to position [16236, 0]
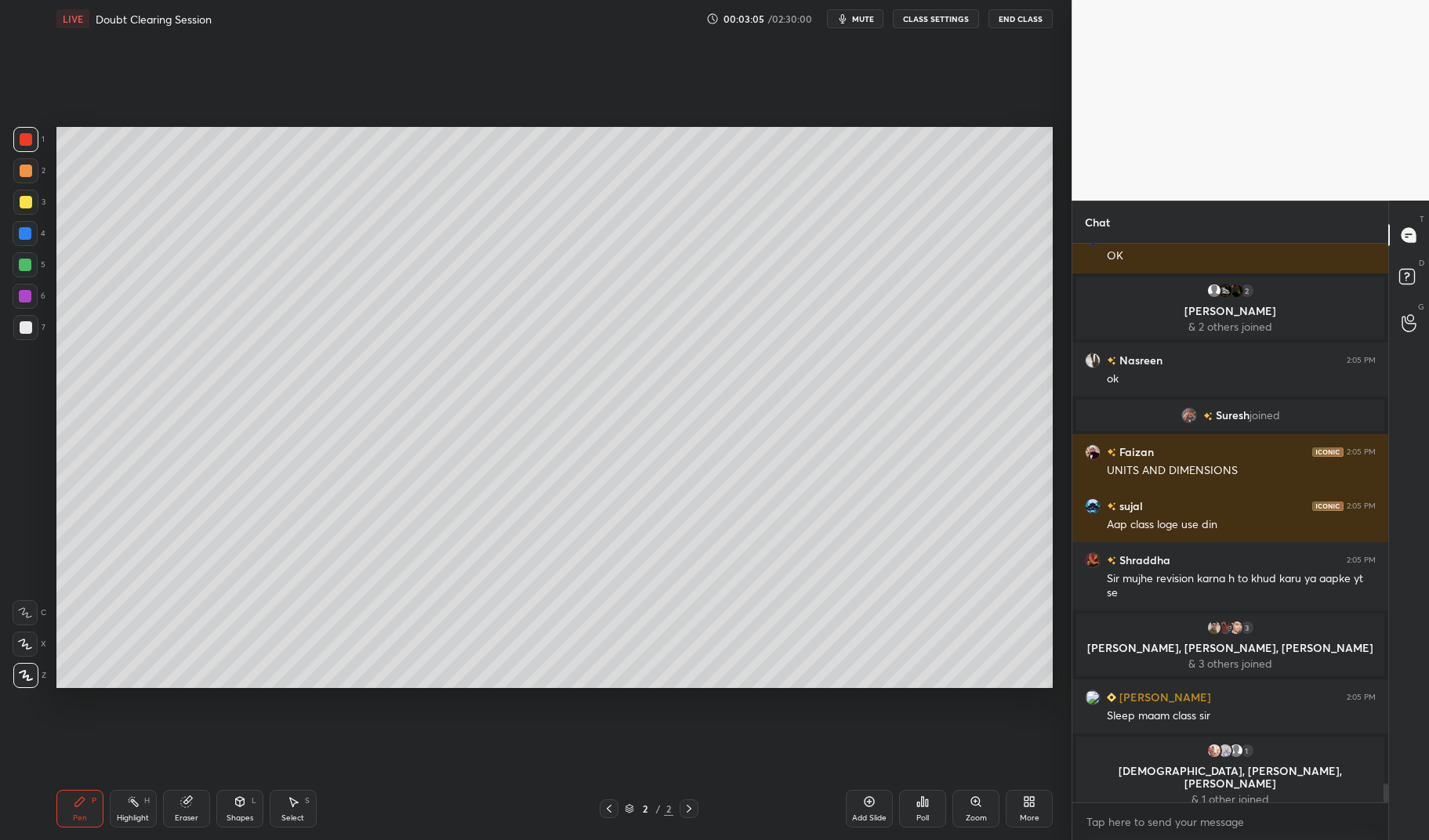
click at [20, 196] on div at bounding box center [25, 202] width 25 height 25
click at [9, 202] on div "1 2 3 4 5 6 7 C X Z C X Z E E Erase all H H" at bounding box center [25, 408] width 50 height 561
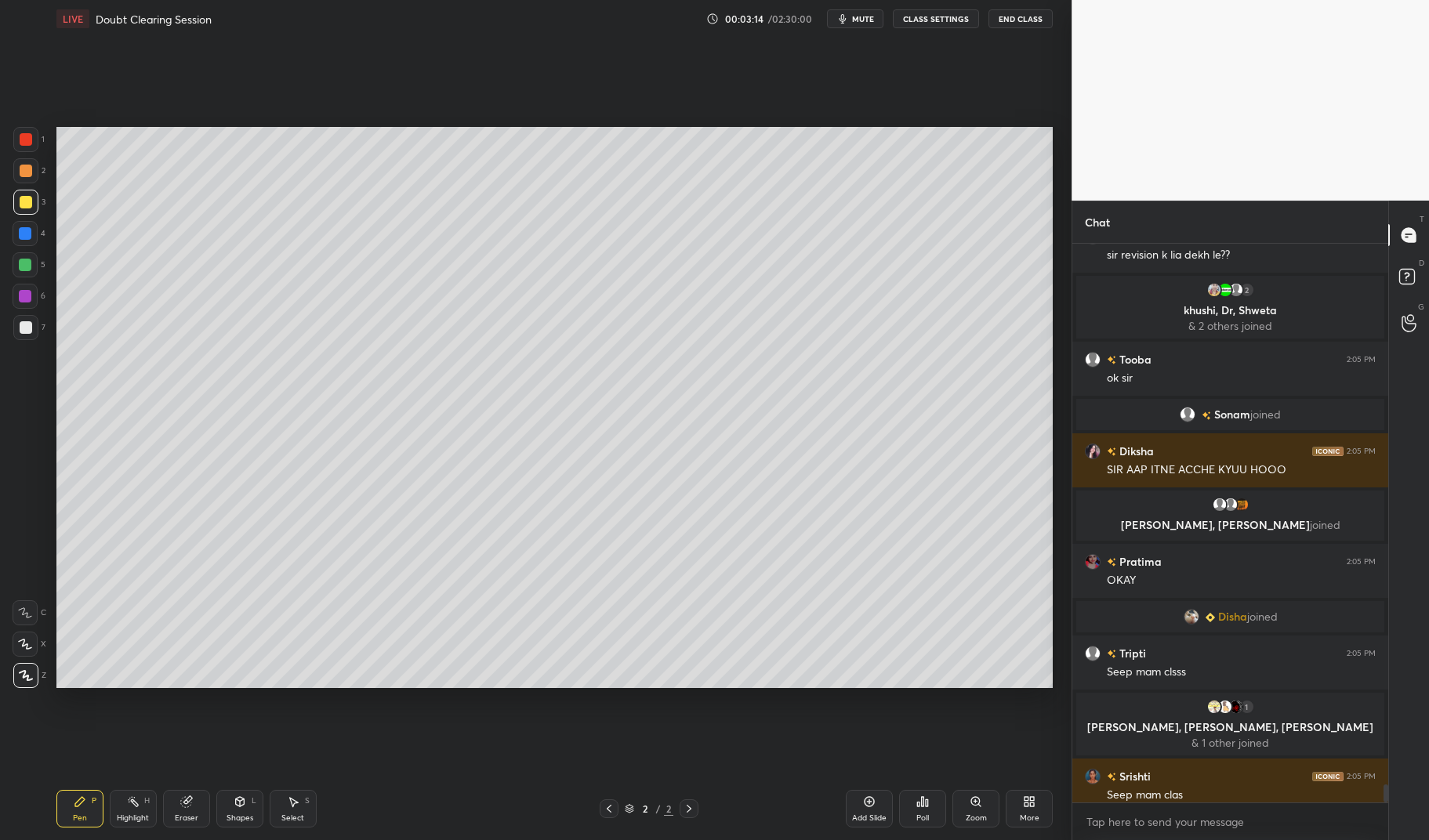
scroll to position [16663, 0]
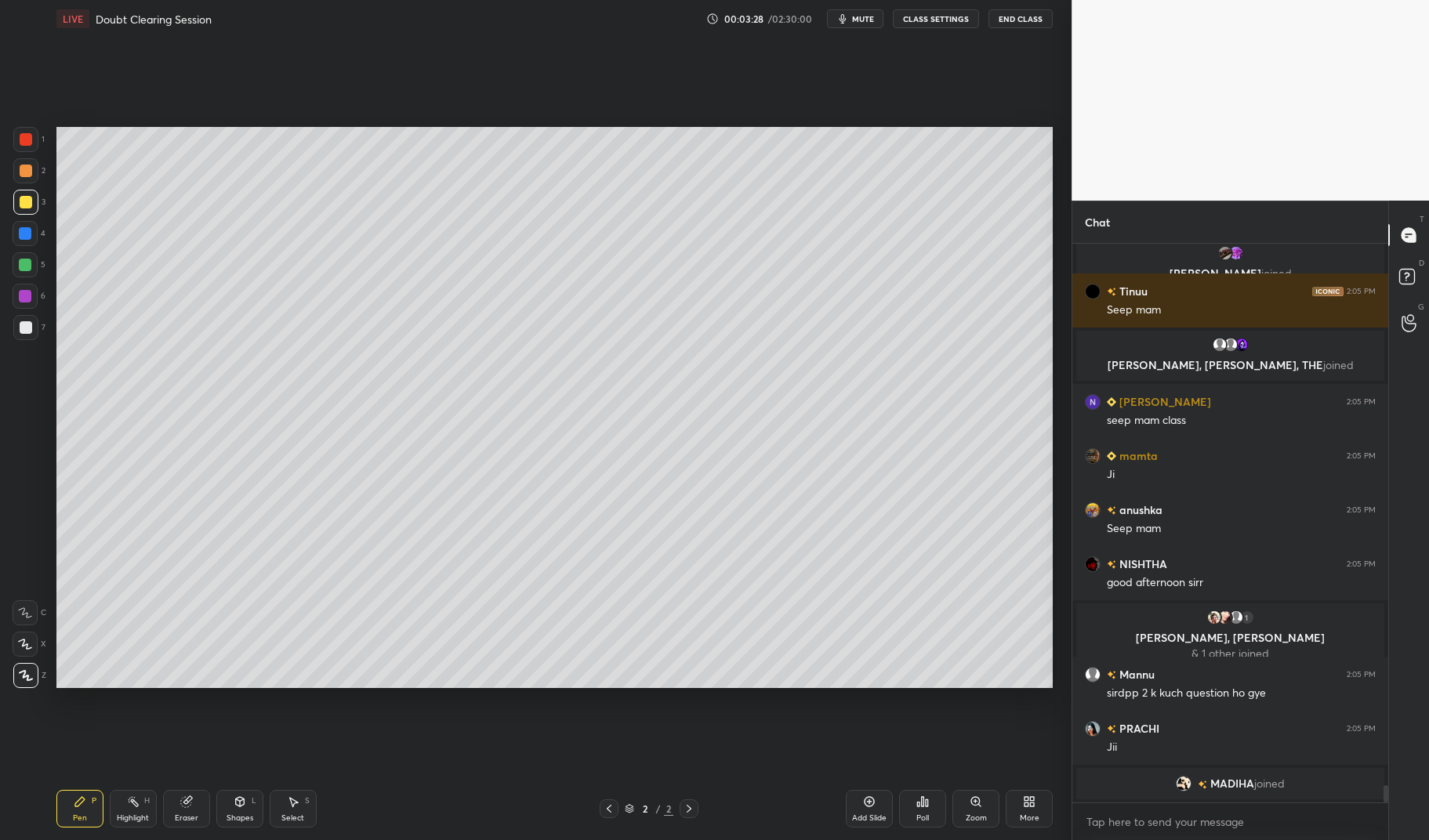
click at [29, 329] on div at bounding box center [25, 327] width 12 height 12
click at [26, 326] on div at bounding box center [25, 327] width 12 height 12
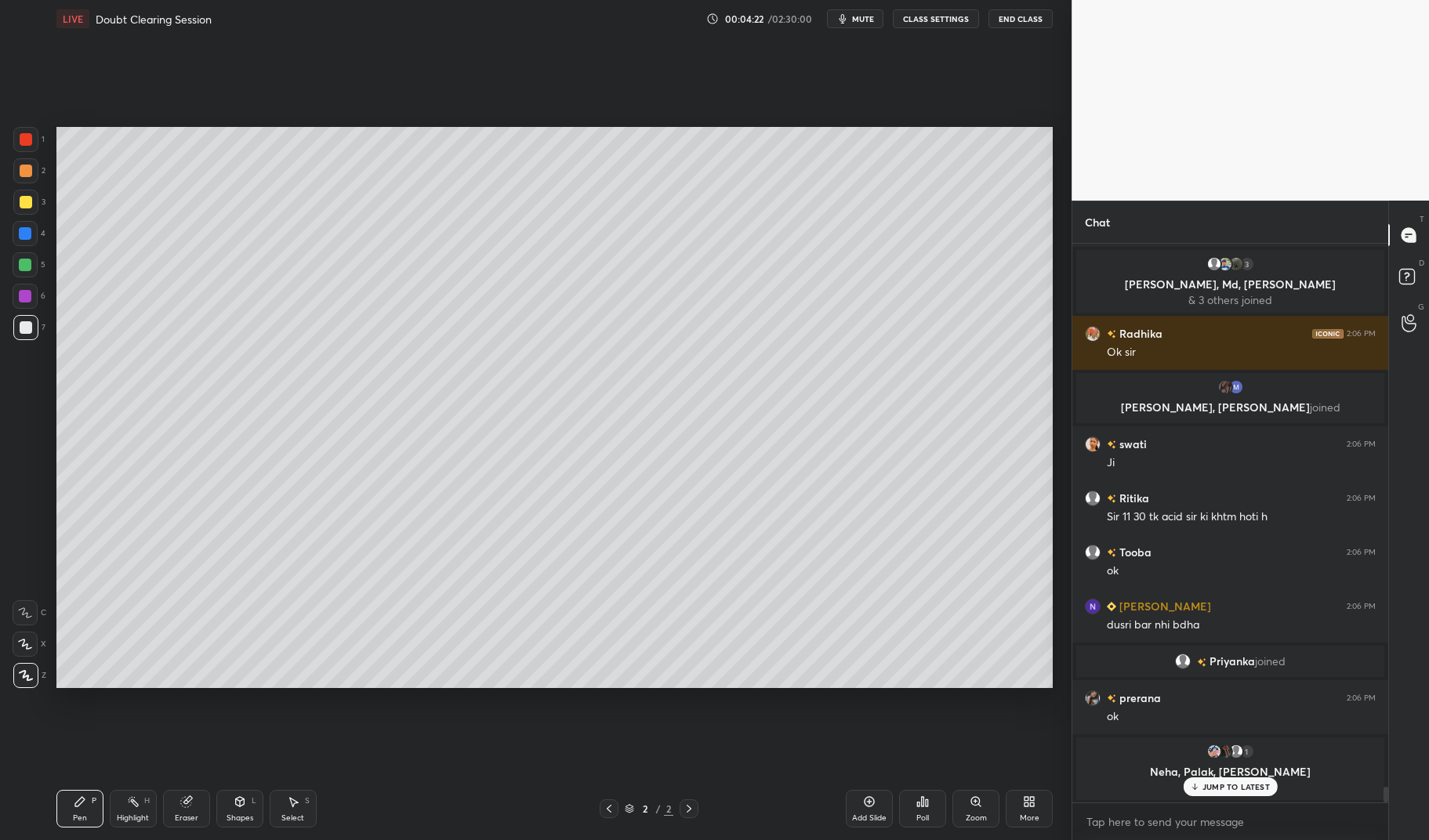
click at [31, 196] on div at bounding box center [25, 202] width 25 height 25
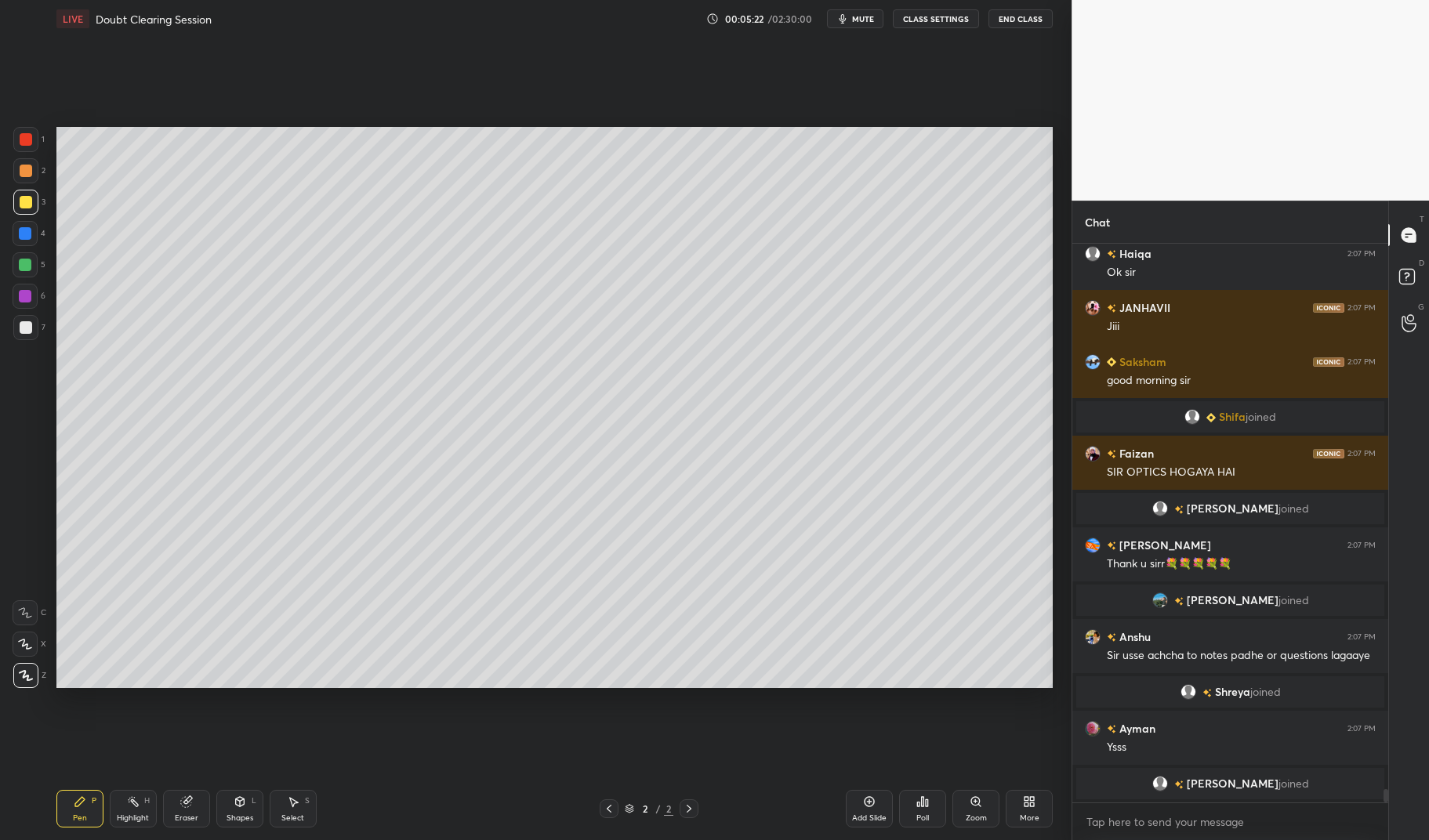
click at [1024, 816] on div "More" at bounding box center [1029, 818] width 20 height 8
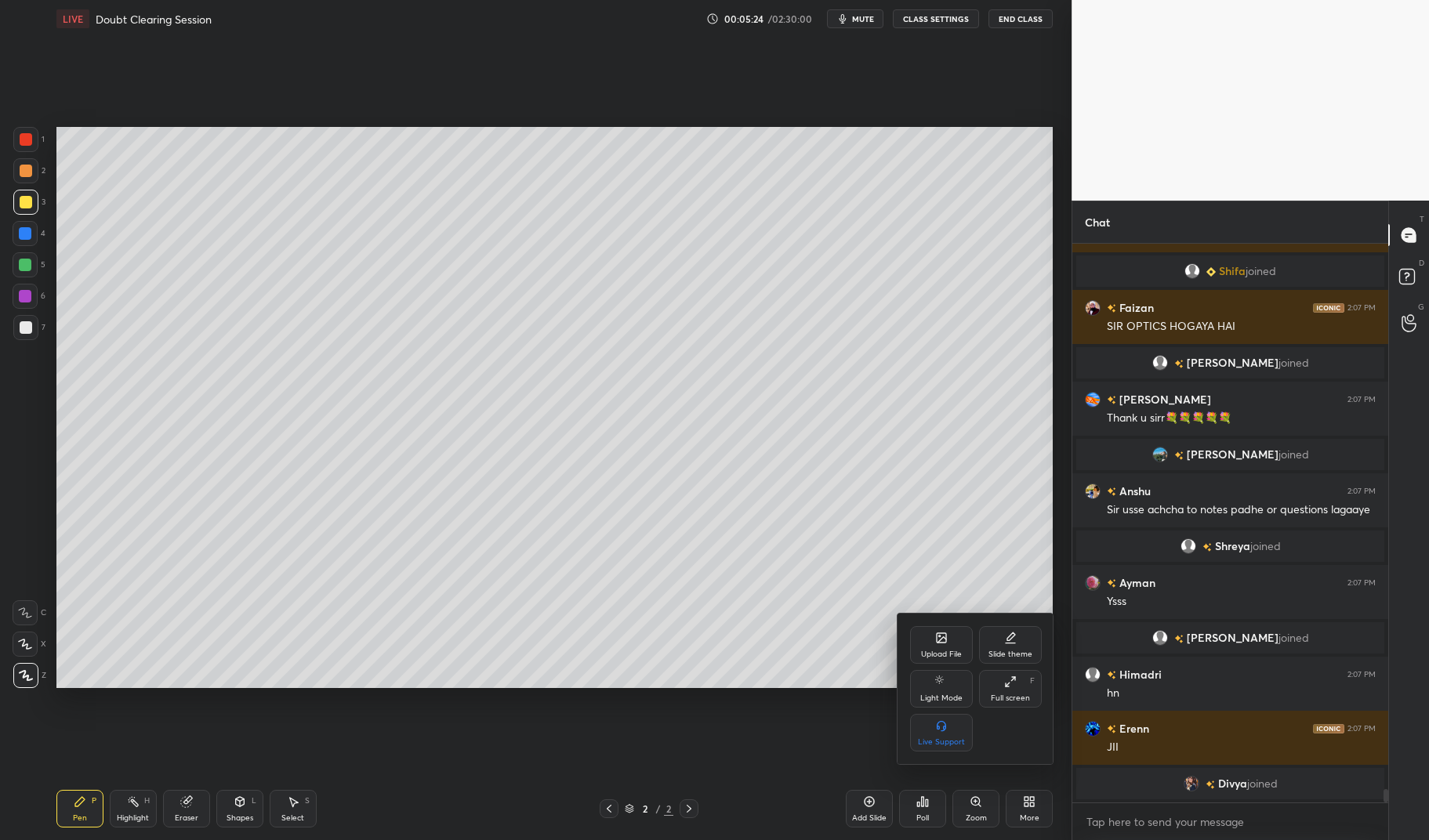
click at [946, 636] on icon at bounding box center [941, 638] width 9 height 9
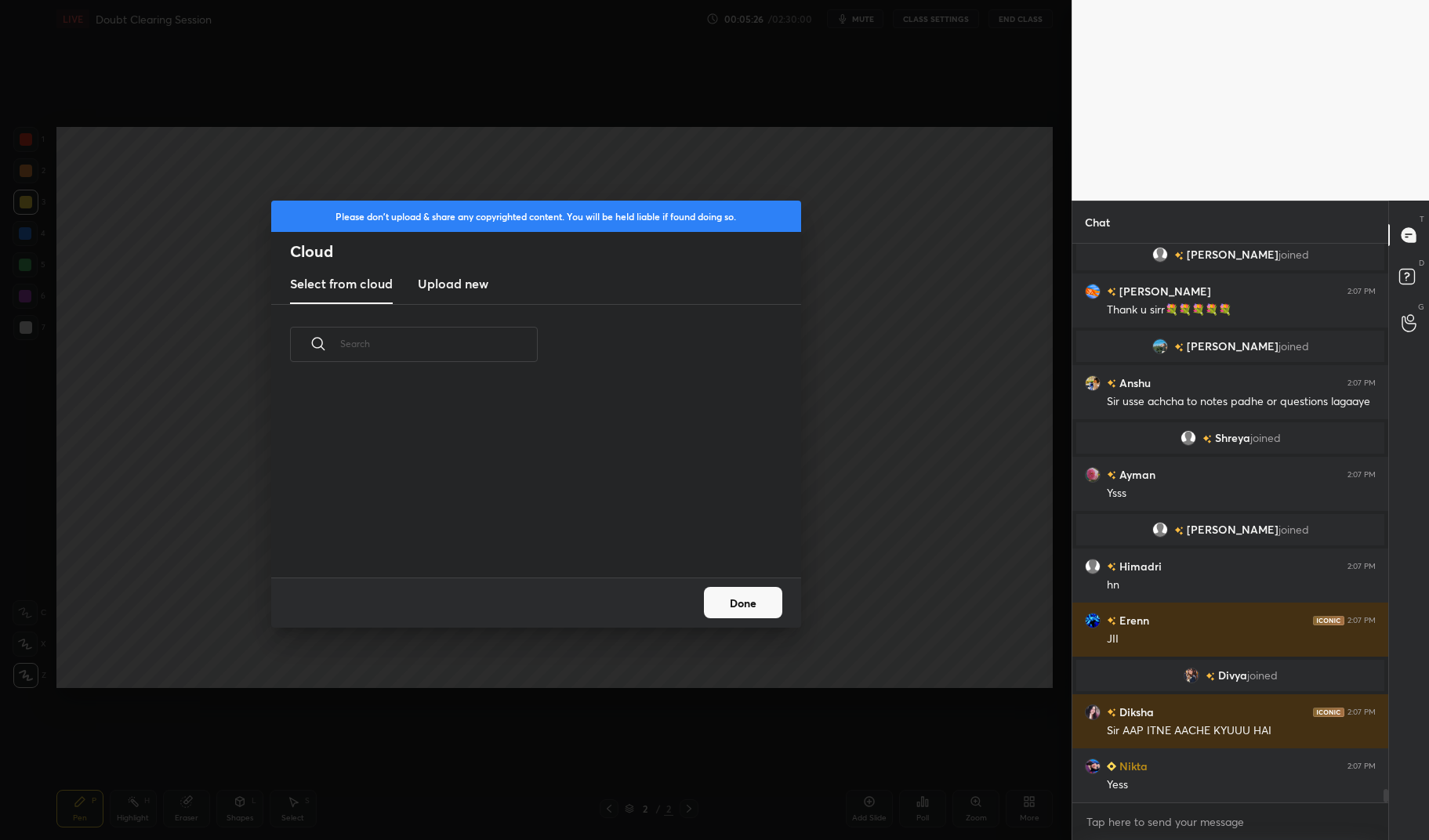
click at [462, 276] on h3 "Upload new" at bounding box center [453, 284] width 71 height 19
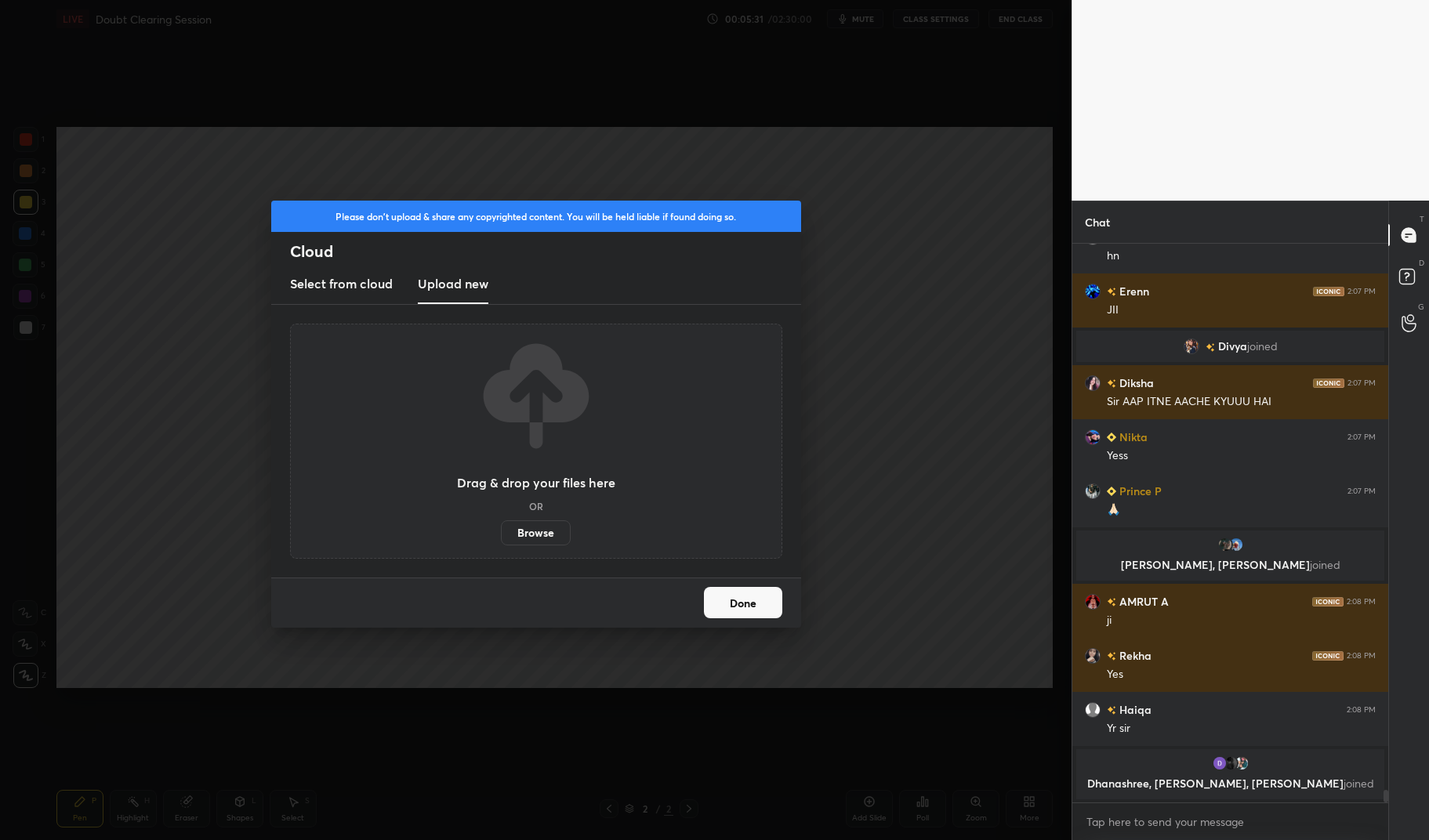
click at [537, 538] on label "Browse" at bounding box center [536, 532] width 70 height 25
click at [501, 538] on input "Browse" at bounding box center [501, 532] width 0 height 25
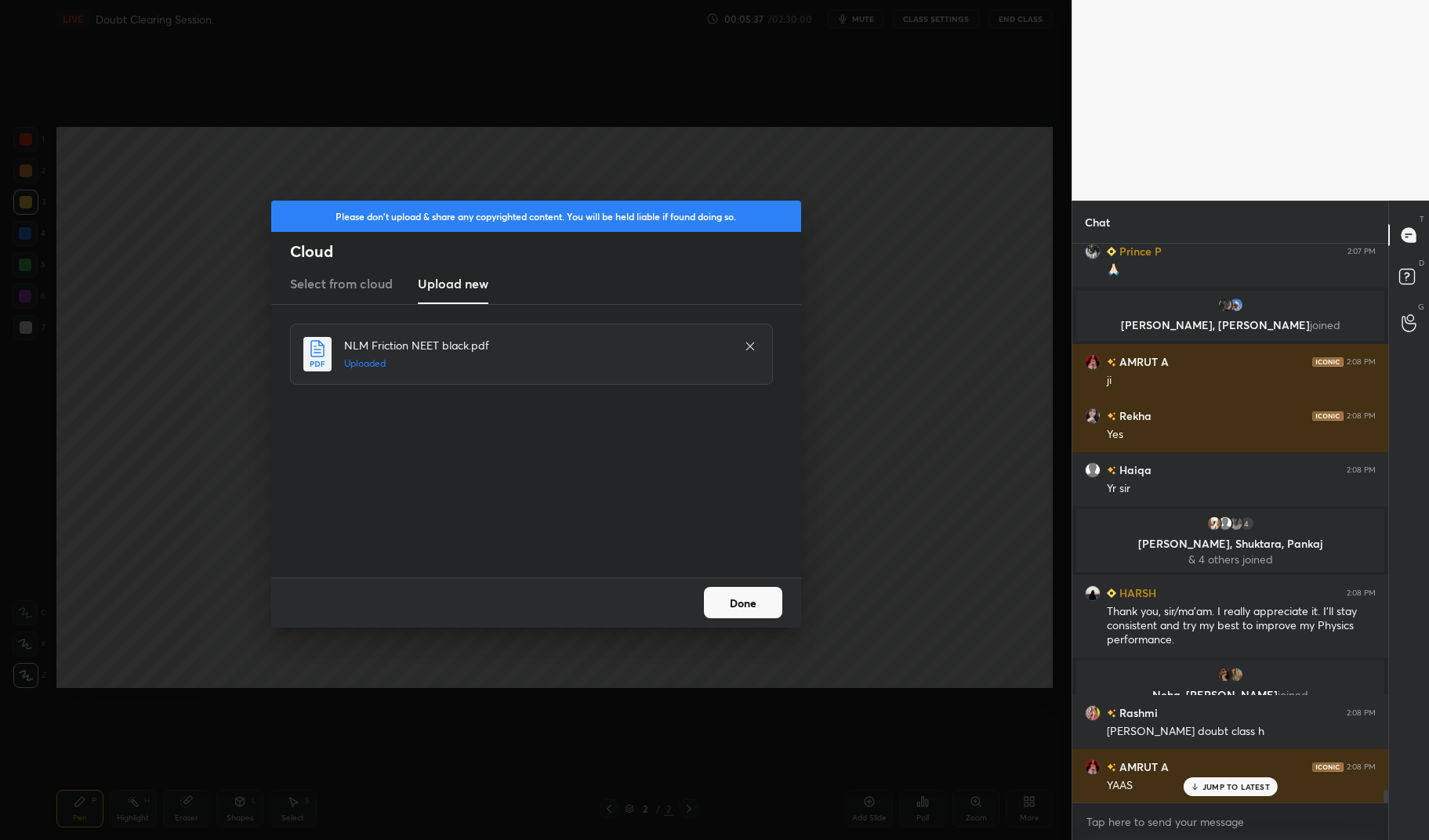
click at [752, 614] on button "Done" at bounding box center [743, 602] width 78 height 31
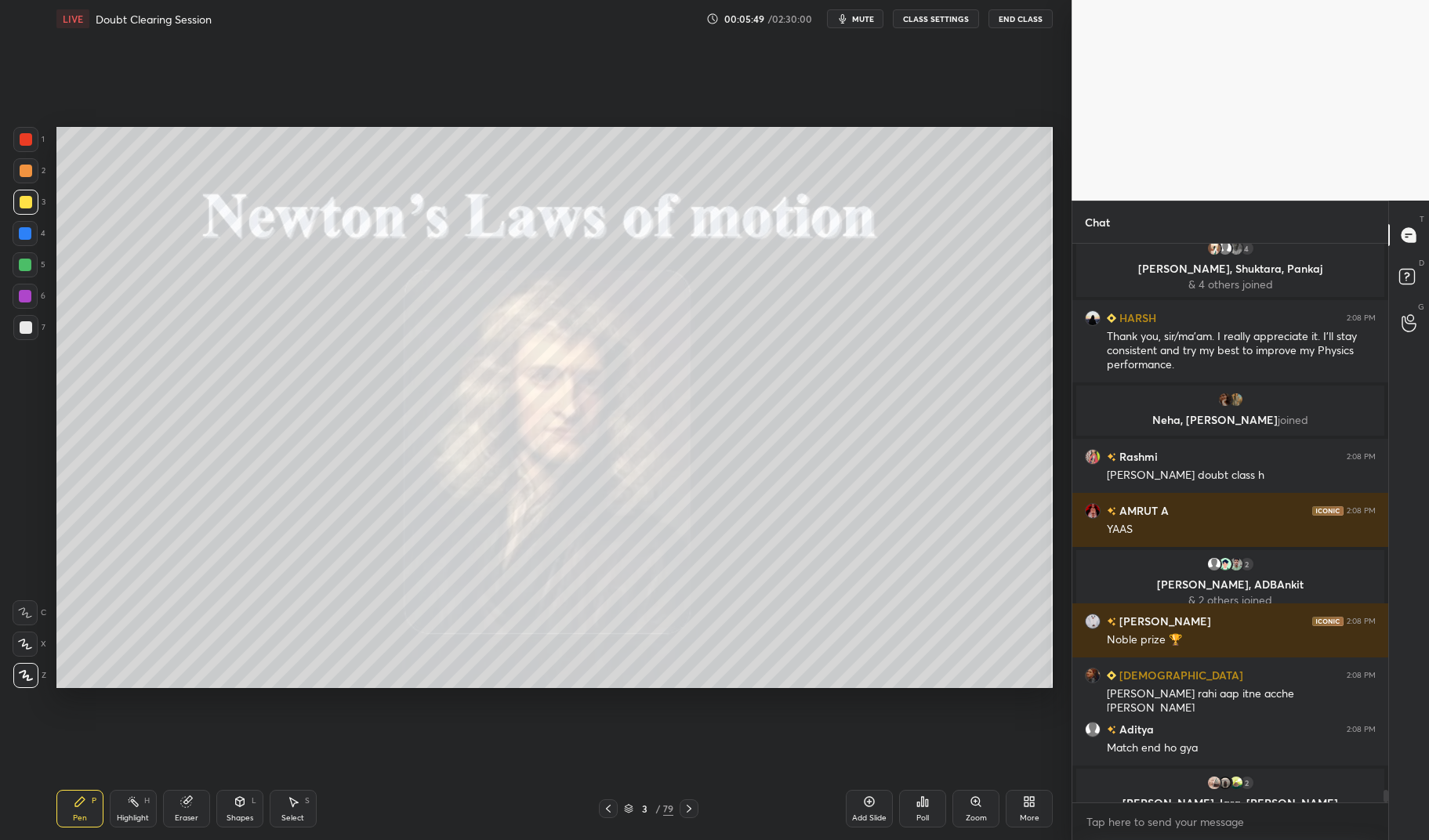
click at [53, 787] on div "LIVE Doubt Clearing Session 00:05:49 / 02:30:00 mute CLASS SETTINGS End Class S…" at bounding box center [554, 420] width 1009 height 840
click at [91, 791] on div "Pen P" at bounding box center [80, 809] width 47 height 38
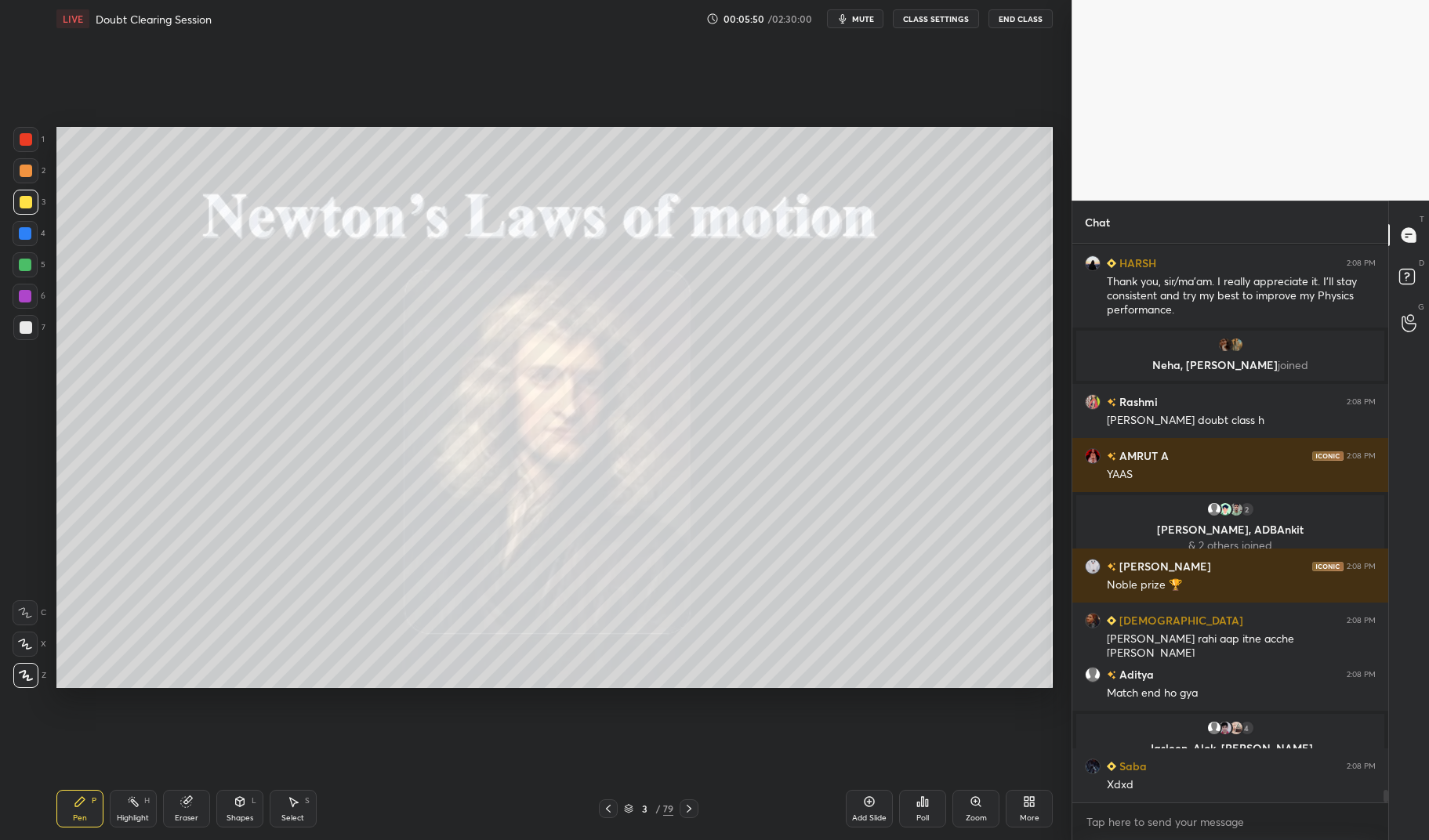
click at [21, 211] on div at bounding box center [25, 202] width 25 height 25
click at [7, 201] on div "1 2 3 4 5 6 7 C X Z C X Z E E Erase all H H" at bounding box center [25, 408] width 50 height 561
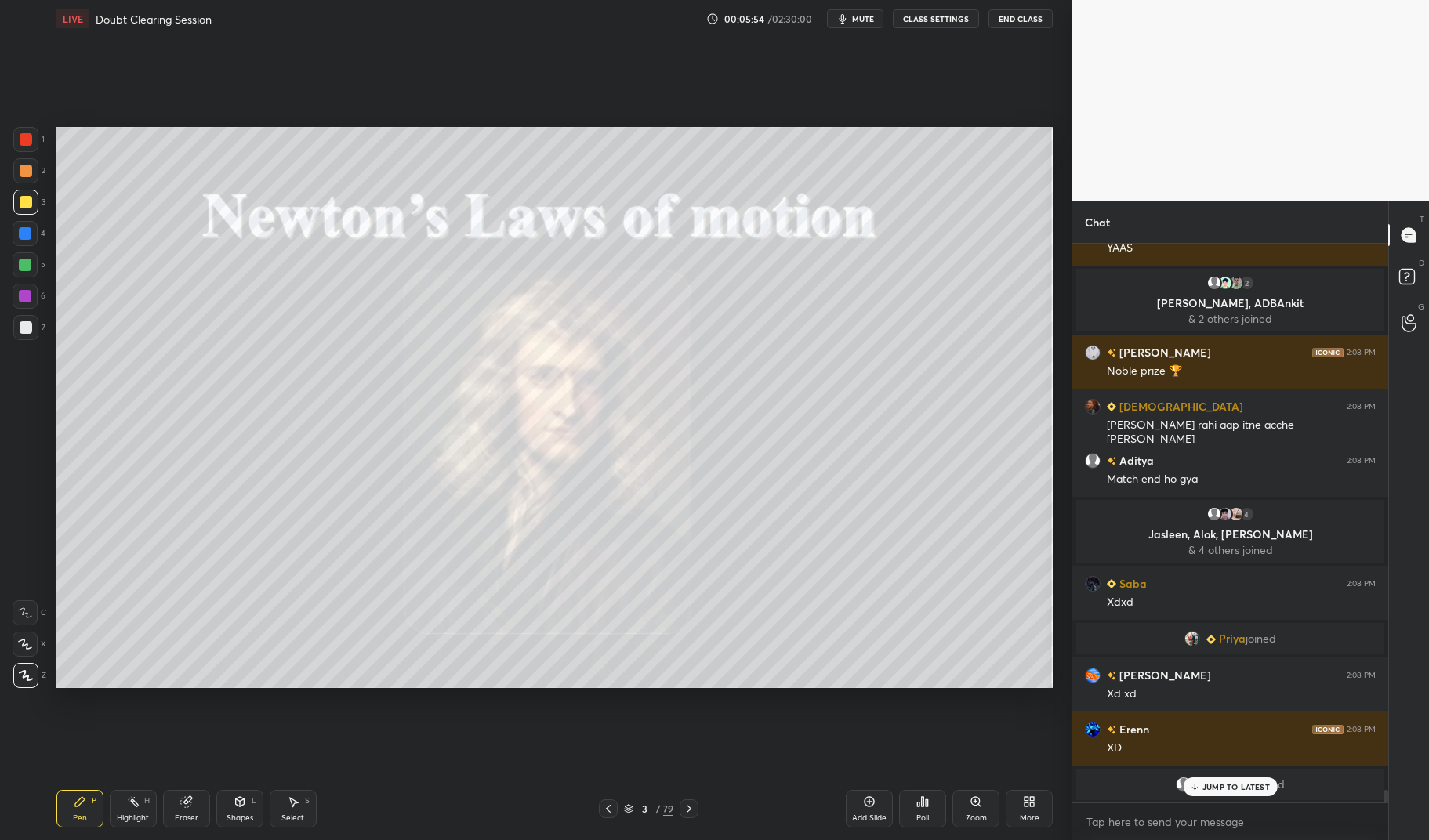
click at [685, 814] on icon at bounding box center [688, 808] width 12 height 12
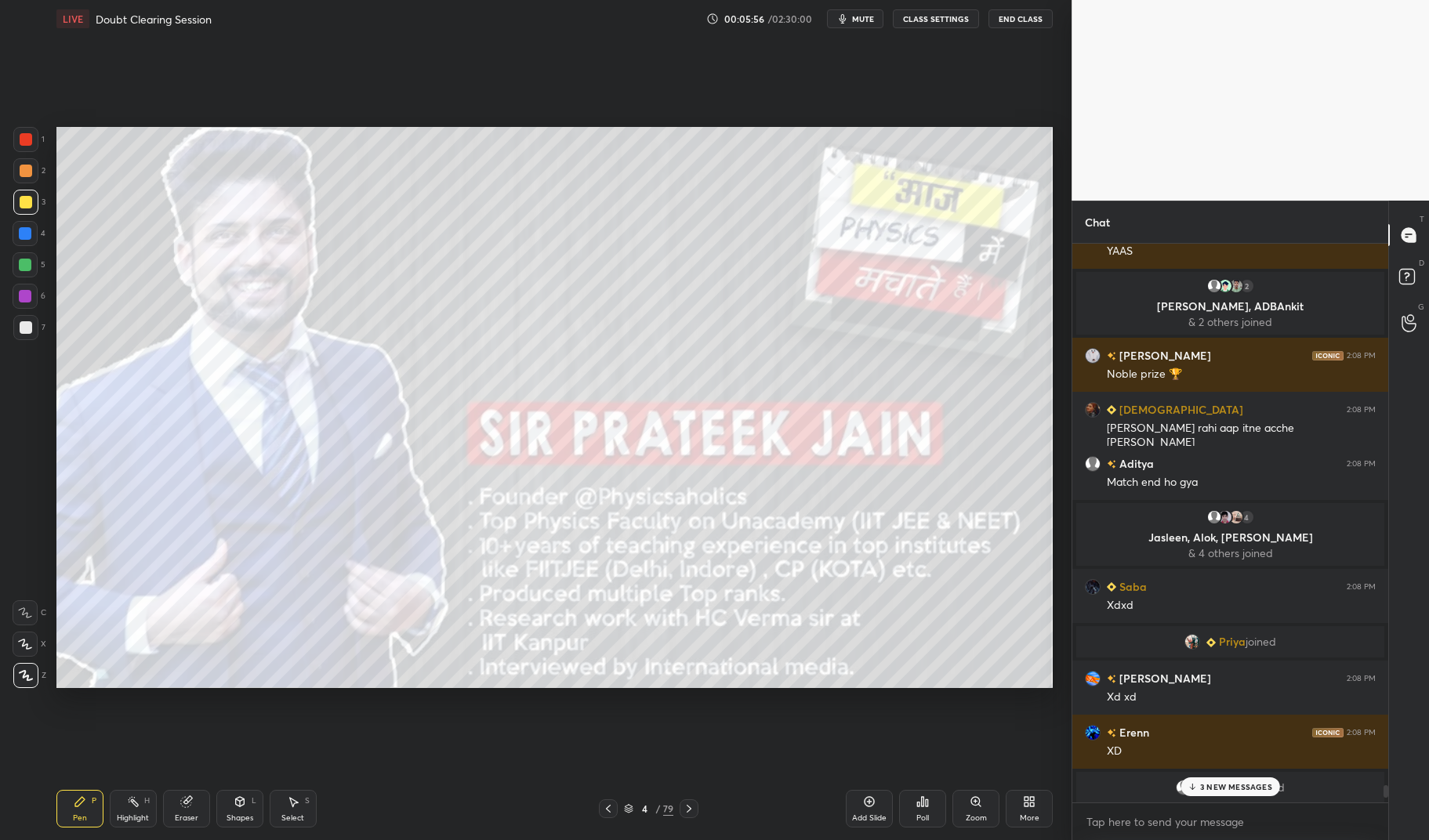
click at [1240, 779] on div "3 NEW MESSAGES" at bounding box center [1230, 787] width 99 height 19
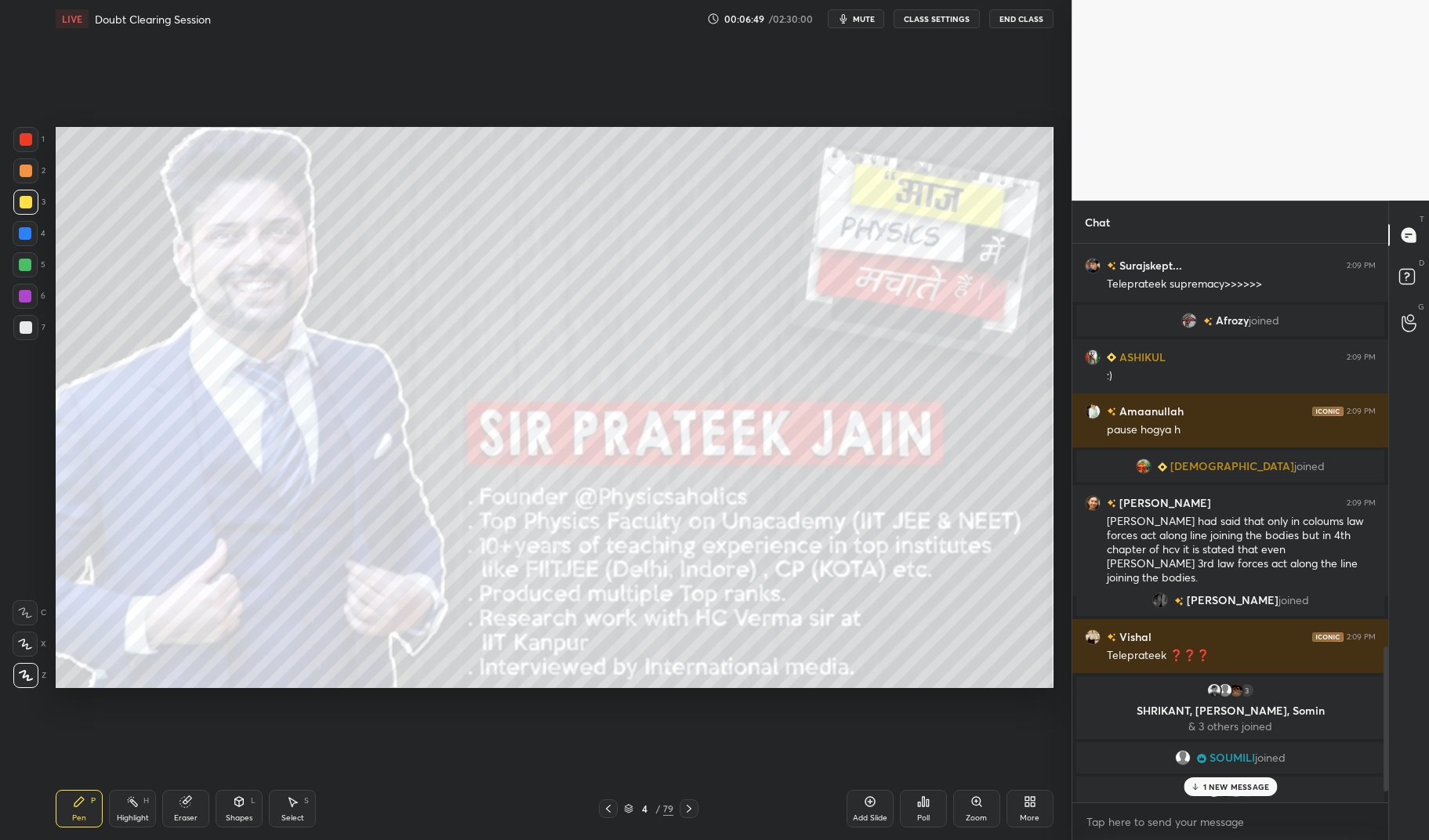
scroll to position [1554, 0]
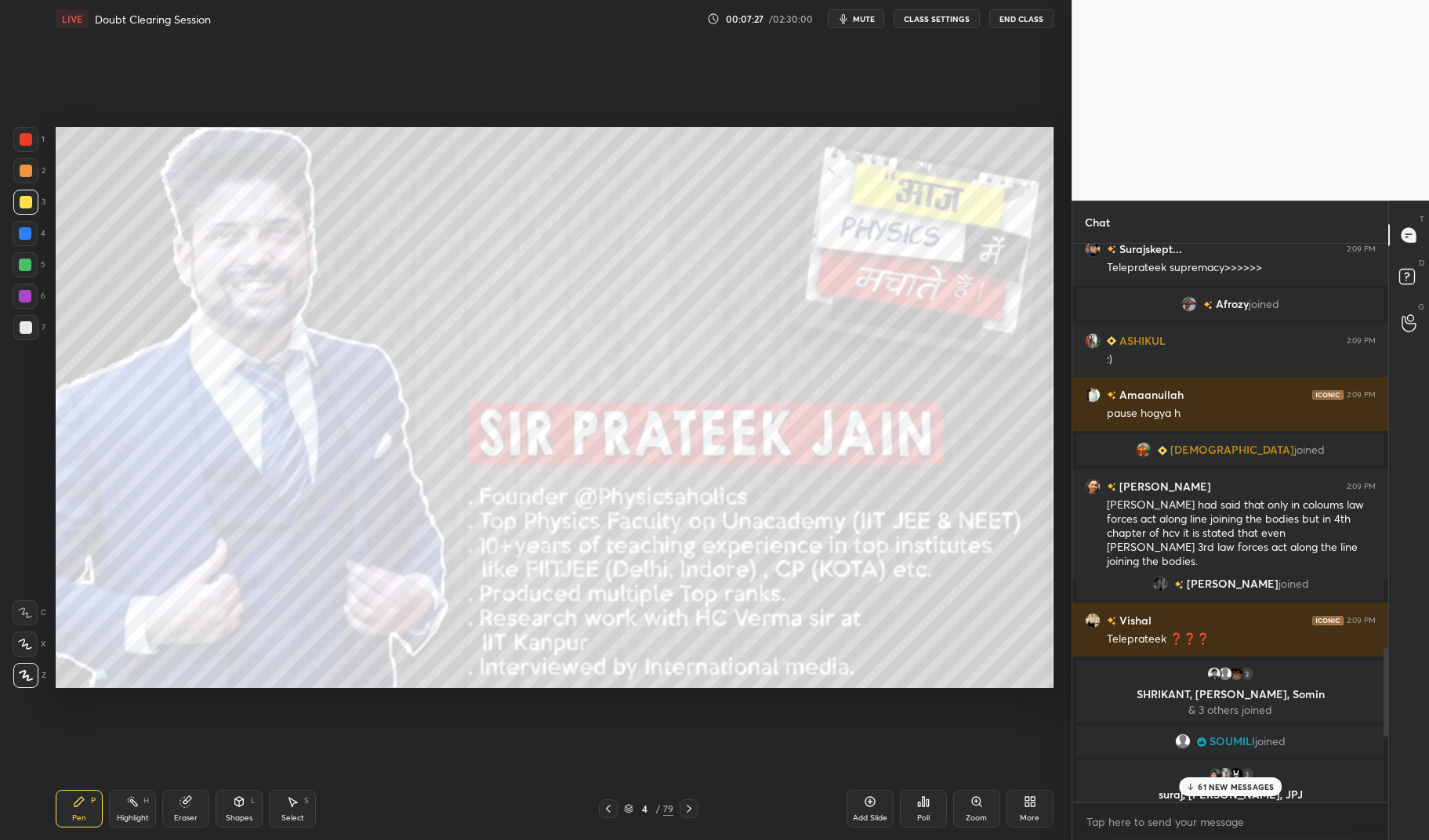
click at [26, 143] on div at bounding box center [25, 139] width 12 height 12
click at [19, 137] on div at bounding box center [25, 140] width 25 height 25
click at [81, 815] on div "Pen" at bounding box center [78, 818] width 14 height 8
click at [20, 201] on div at bounding box center [25, 202] width 12 height 12
click at [14, 204] on div at bounding box center [25, 202] width 25 height 25
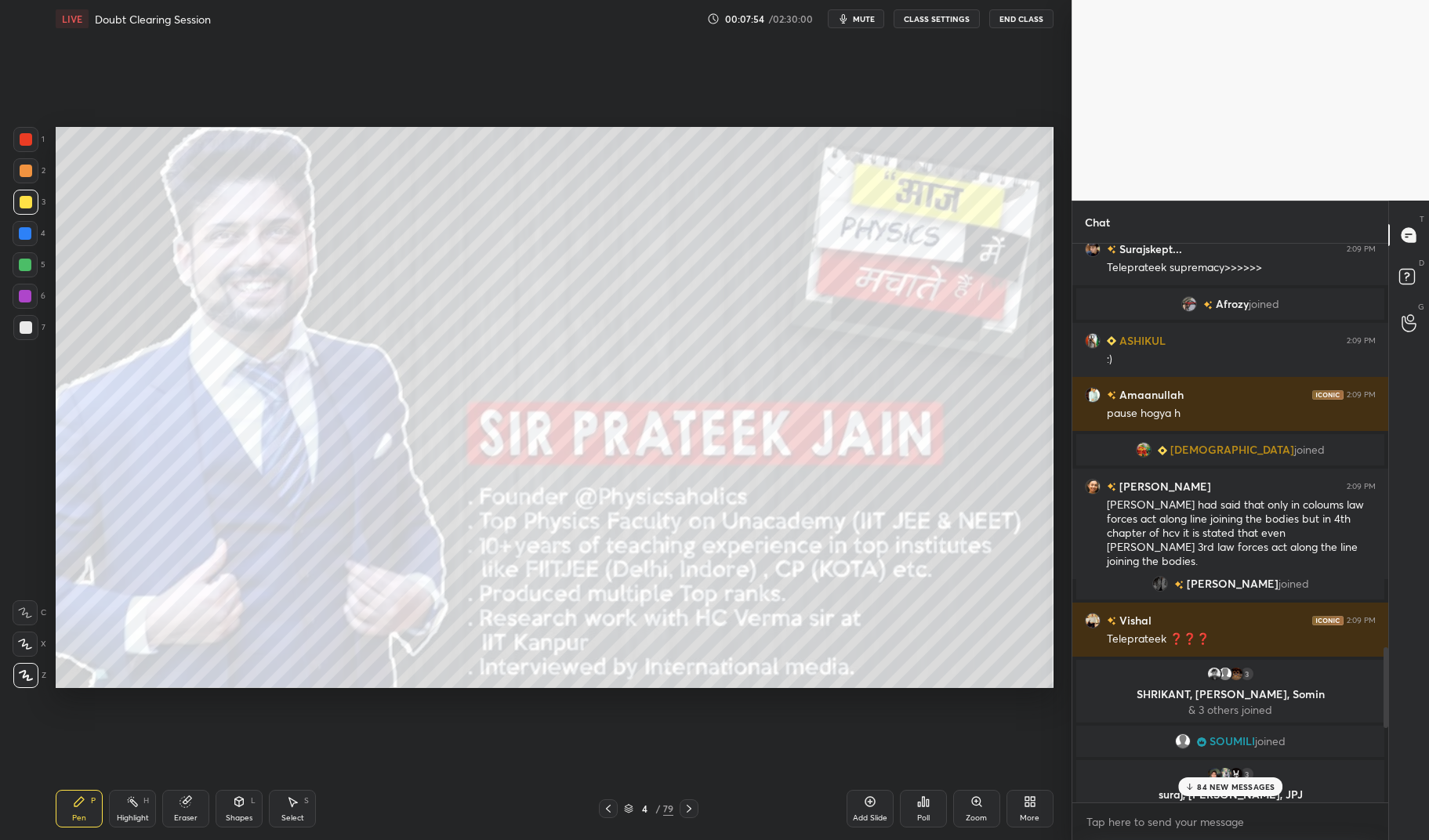
click at [188, 811] on div "Eraser" at bounding box center [186, 809] width 47 height 38
click at [177, 807] on div "Eraser" at bounding box center [186, 809] width 47 height 38
click at [1245, 783] on p "85 NEW MESSAGES" at bounding box center [1236, 787] width 77 height 9
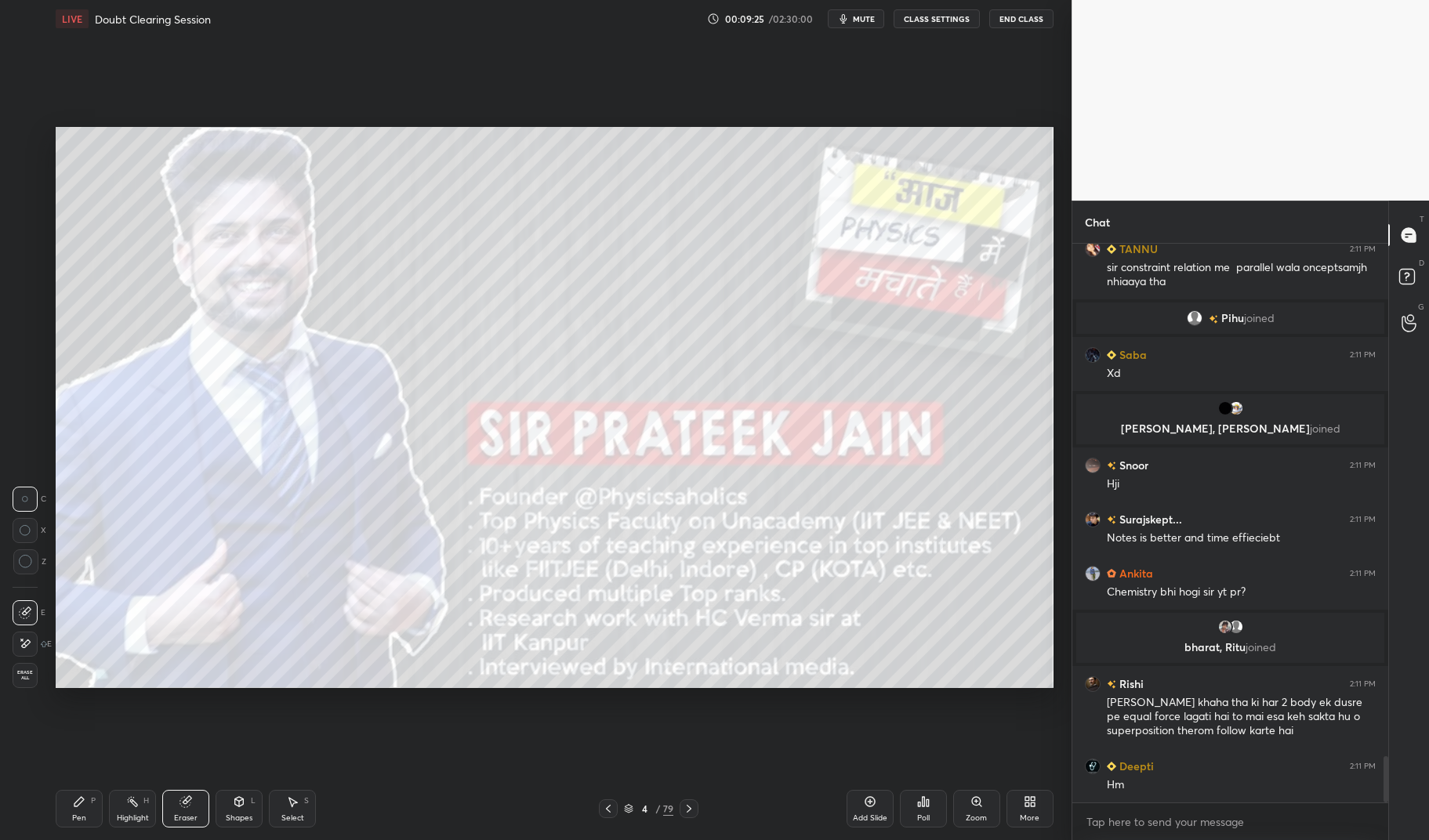
scroll to position [6284, 0]
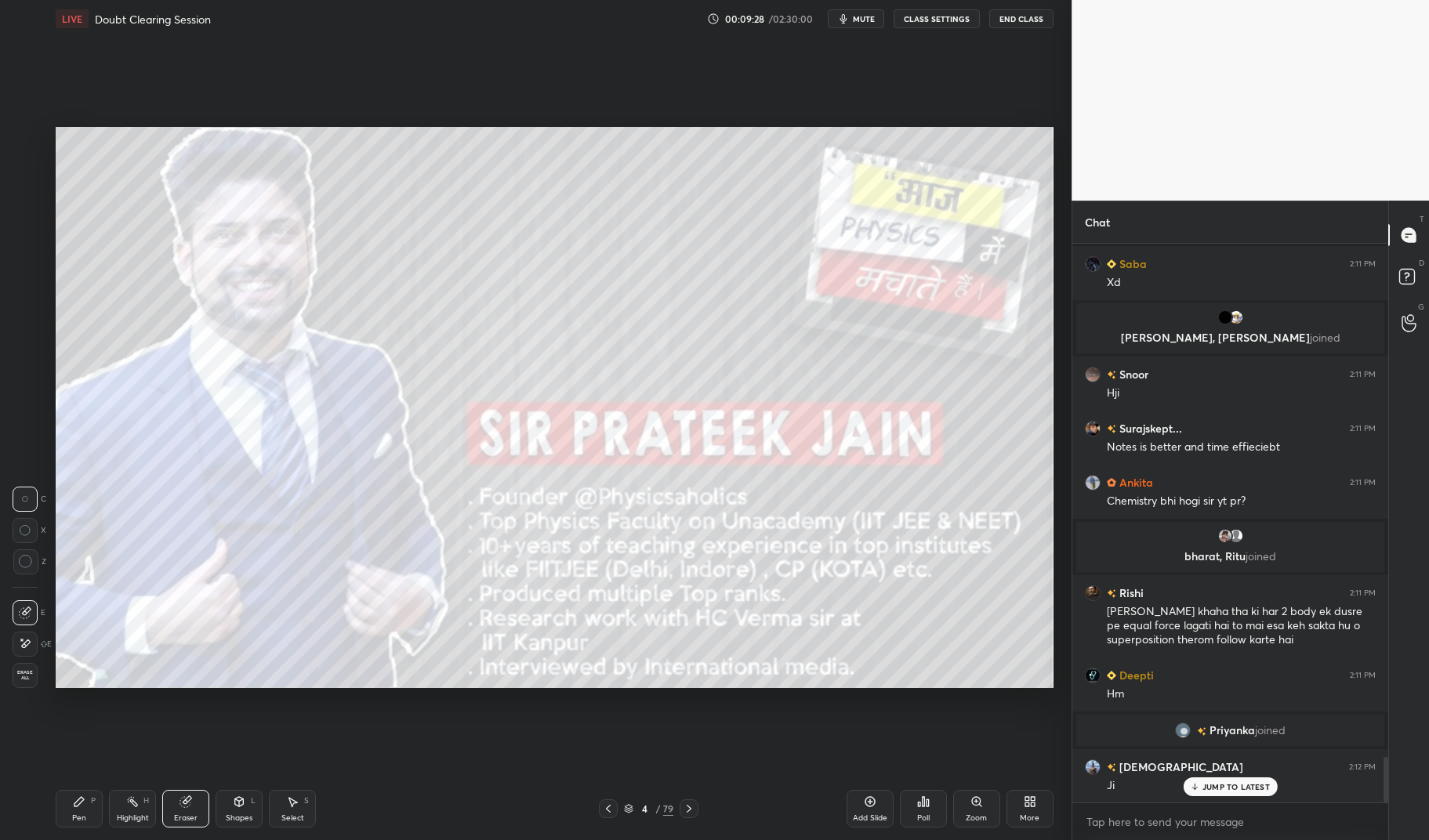
click at [1231, 795] on div "JUMP TO LATEST" at bounding box center [1230, 787] width 94 height 19
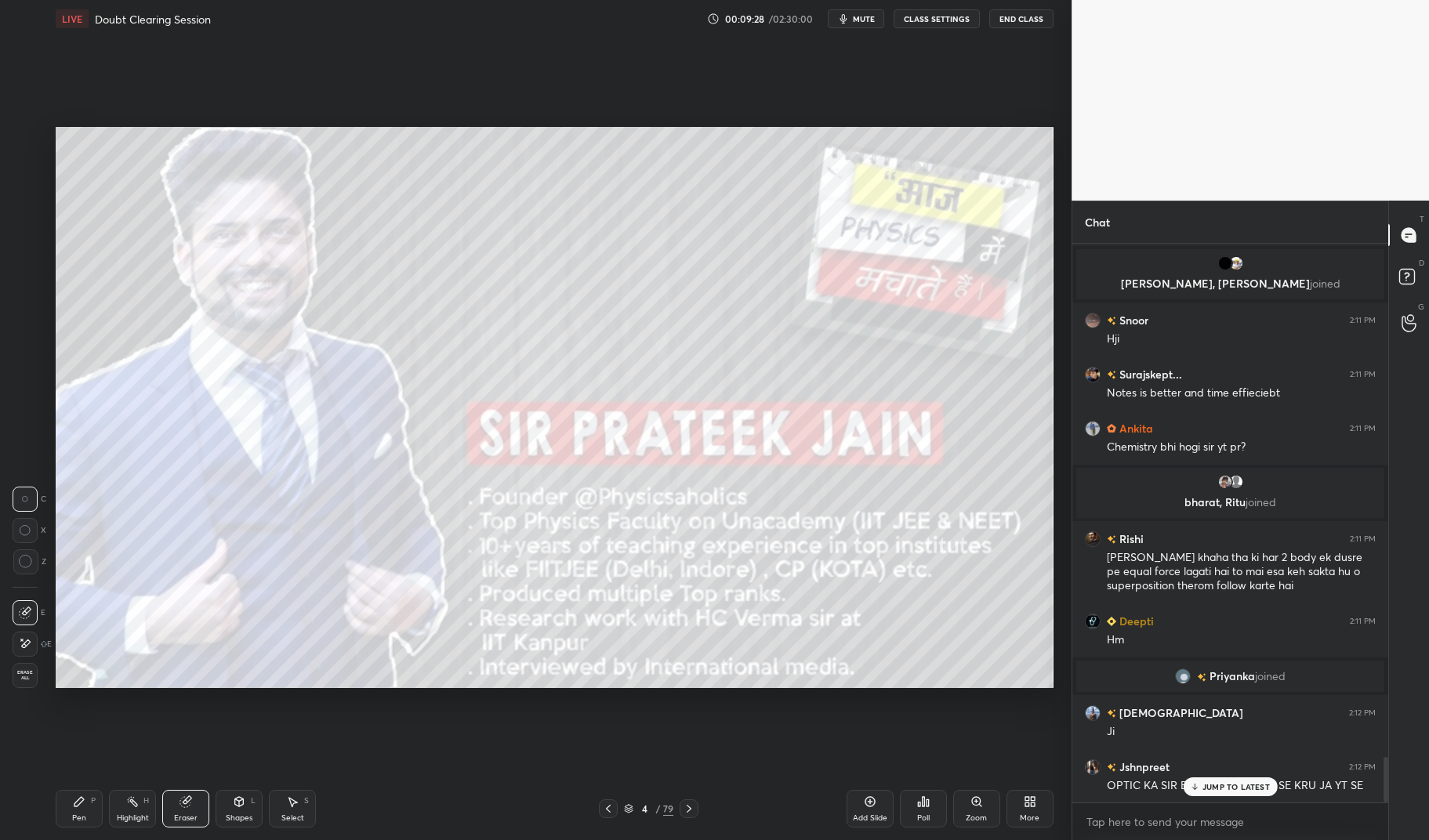
click at [81, 805] on icon at bounding box center [78, 801] width 12 height 12
click at [76, 802] on icon at bounding box center [79, 802] width 9 height 9
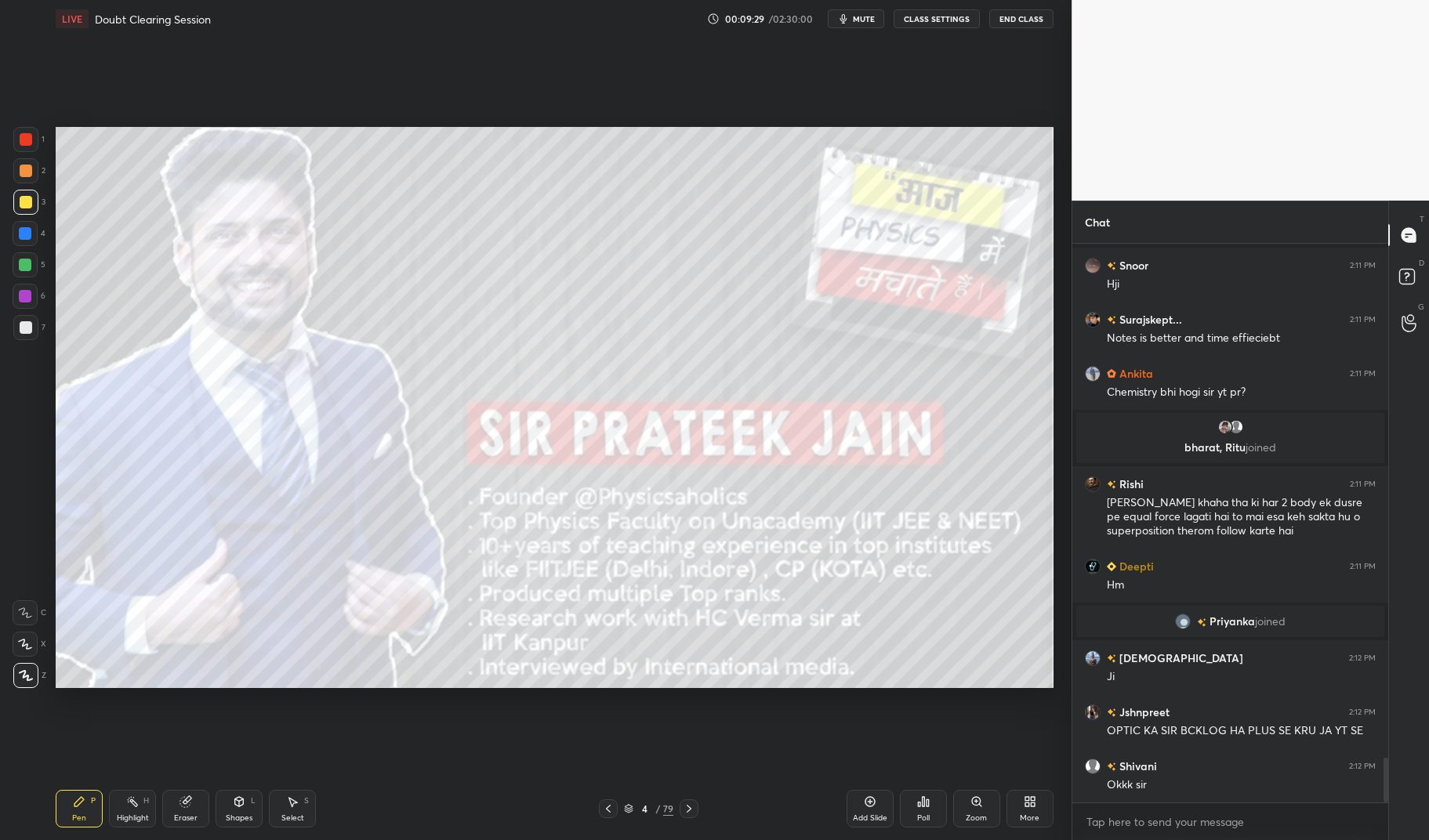
click at [22, 197] on div at bounding box center [25, 202] width 12 height 12
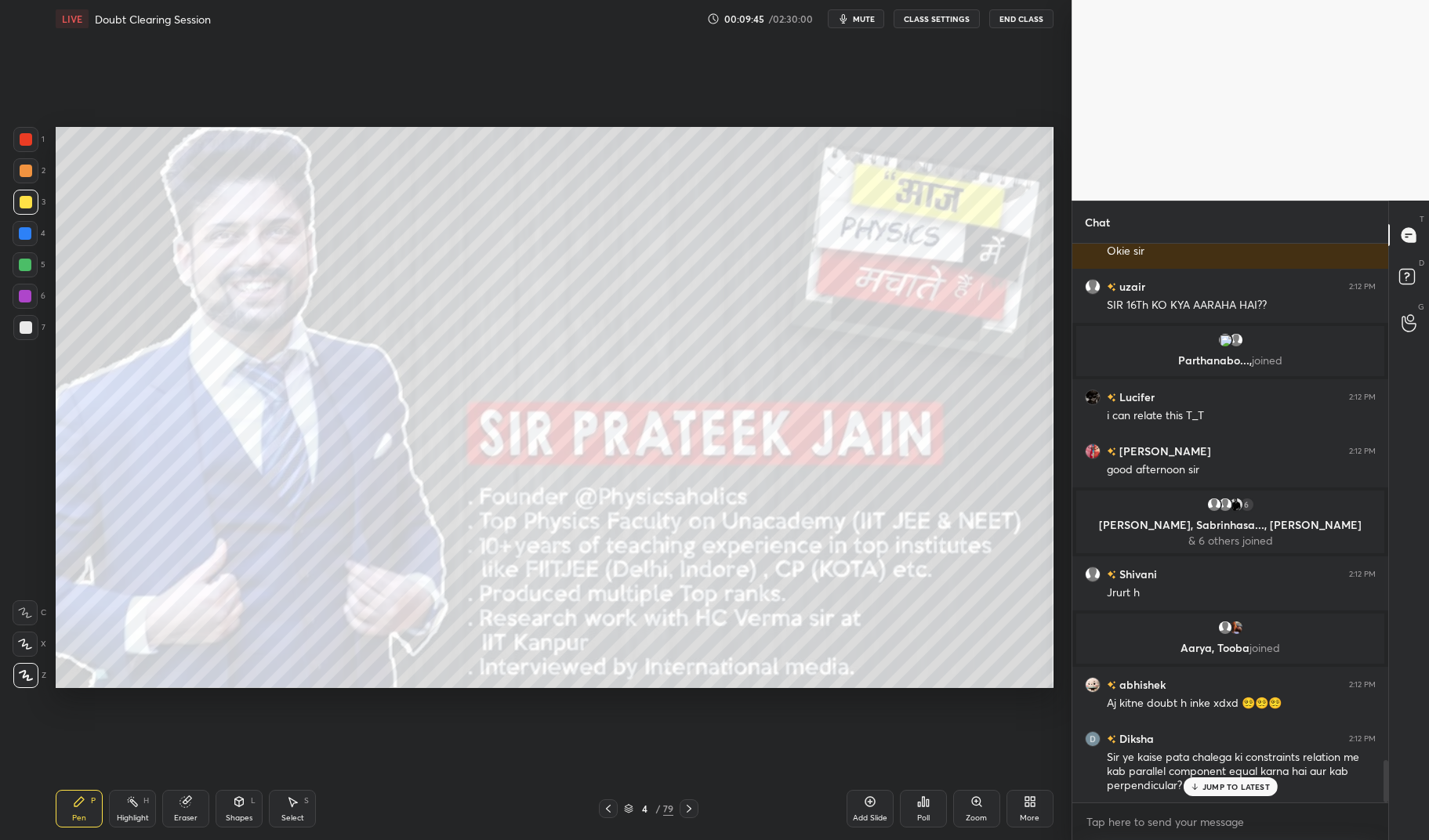
scroll to position [6943, 0]
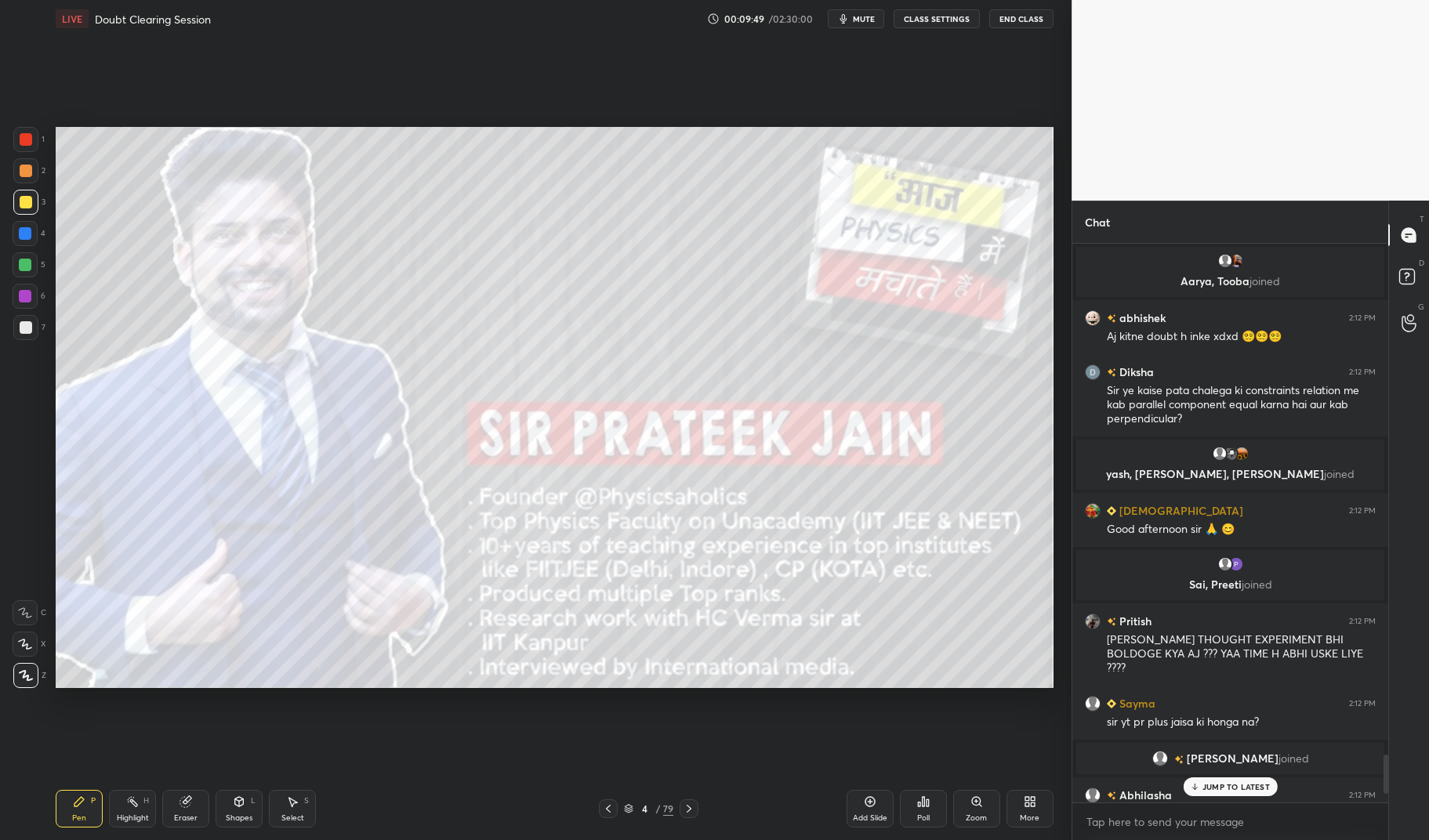
click at [1224, 793] on div "JUMP TO LATEST" at bounding box center [1230, 787] width 94 height 19
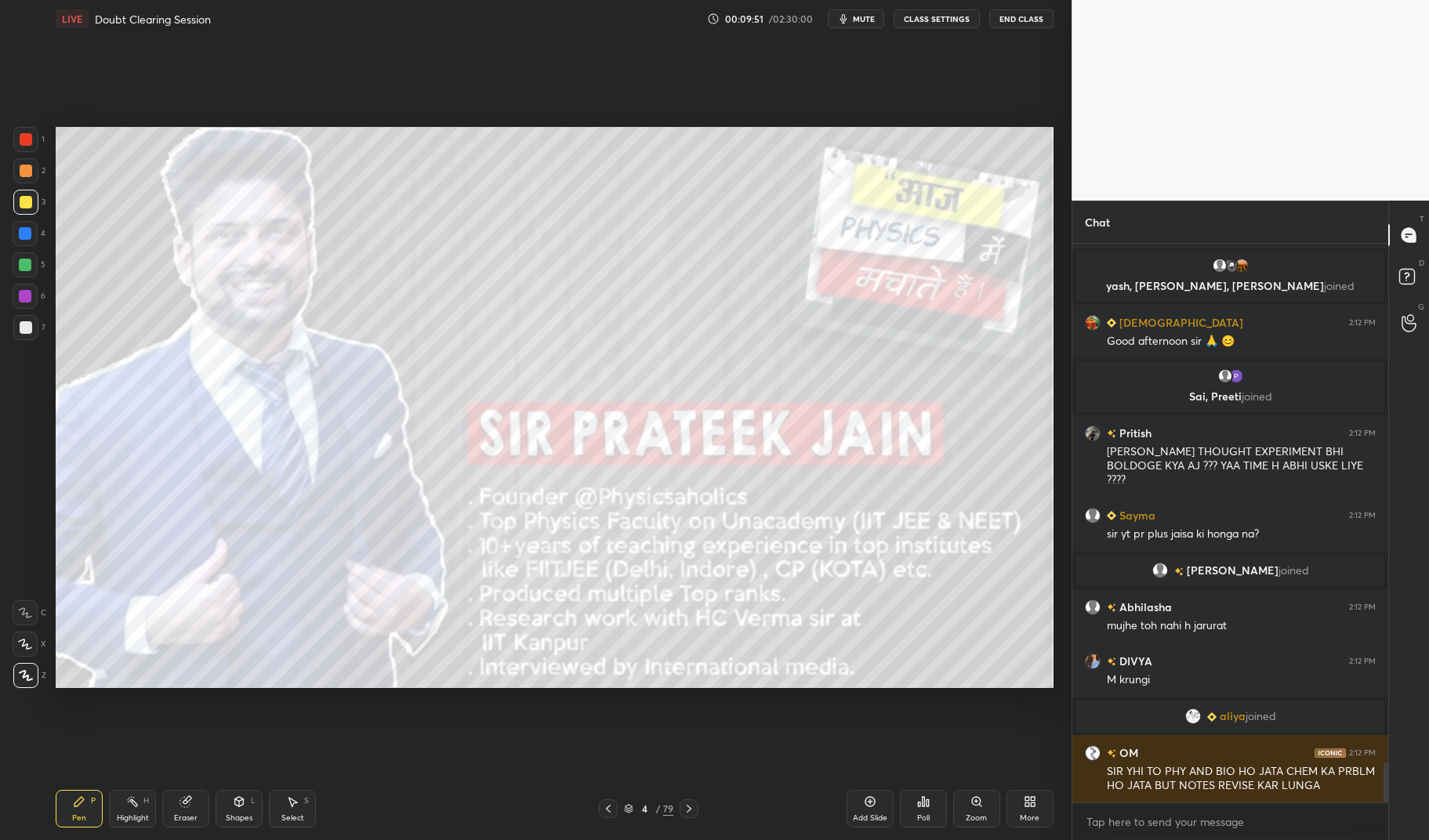
scroll to position [7345, 0]
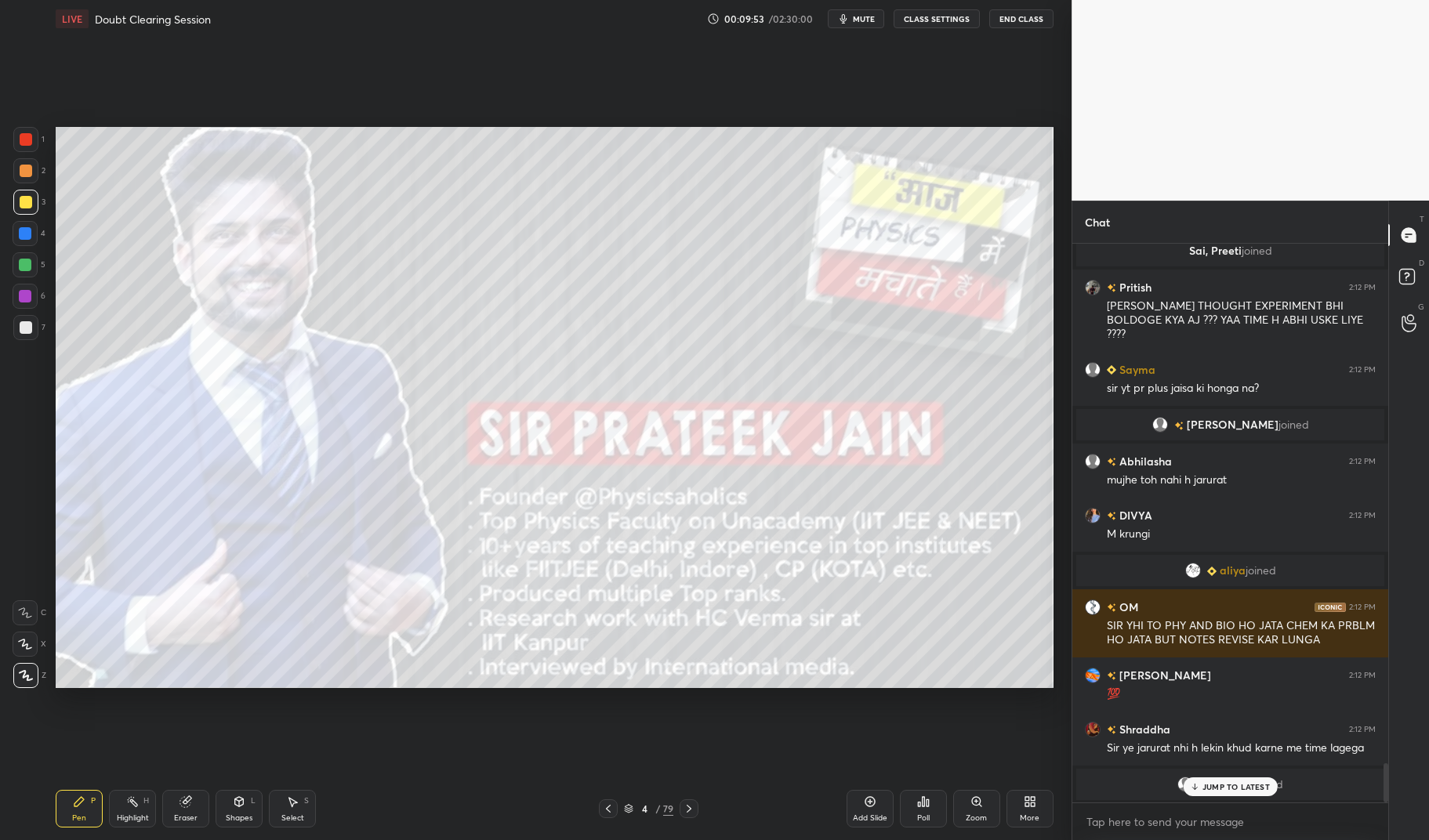
click at [63, 806] on div "Pen P" at bounding box center [79, 809] width 47 height 38
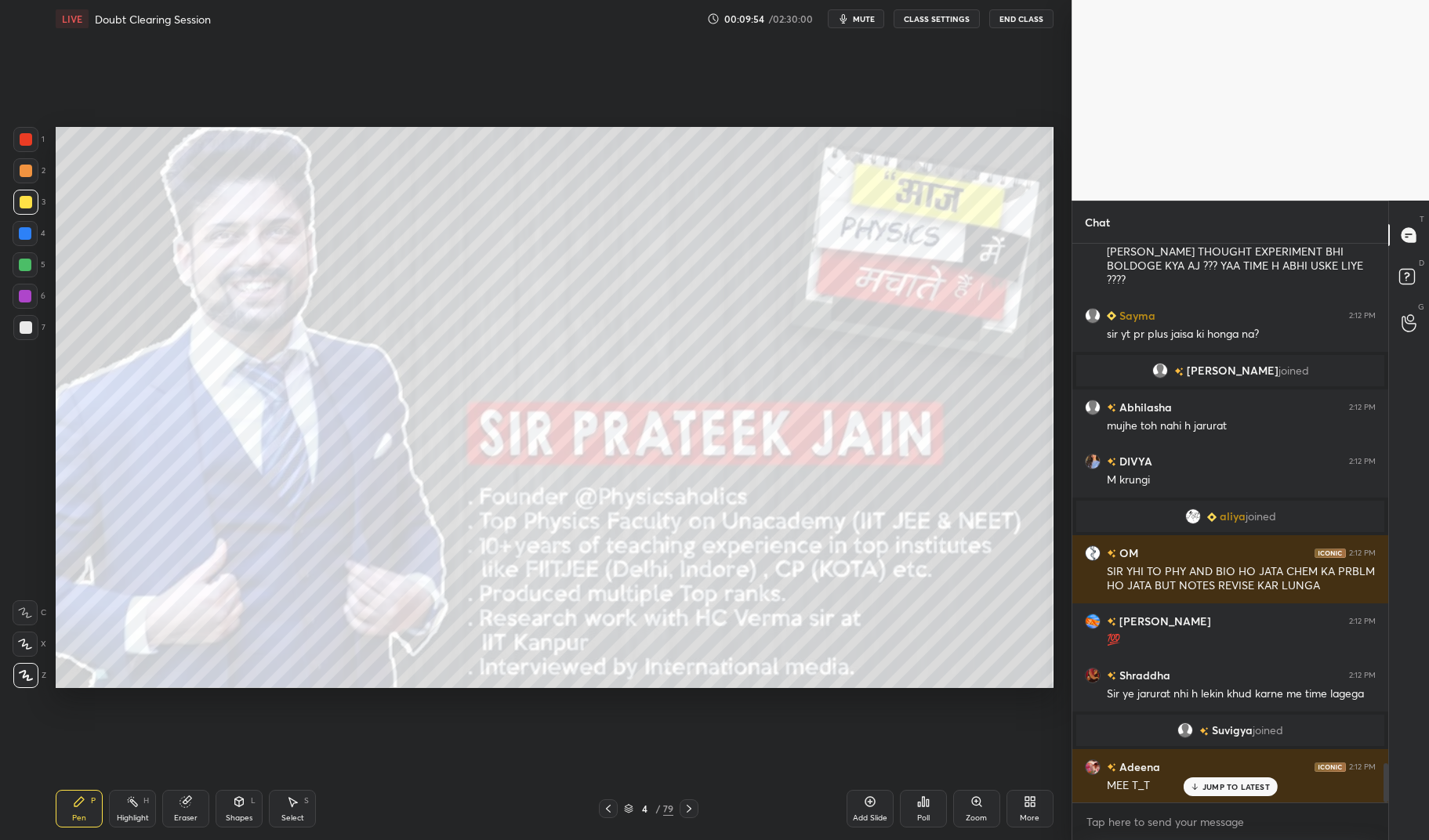
click at [31, 170] on div at bounding box center [25, 170] width 12 height 12
click at [34, 161] on div at bounding box center [25, 171] width 25 height 25
click at [16, 137] on div at bounding box center [25, 140] width 25 height 25
click at [24, 137] on div at bounding box center [25, 139] width 12 height 12
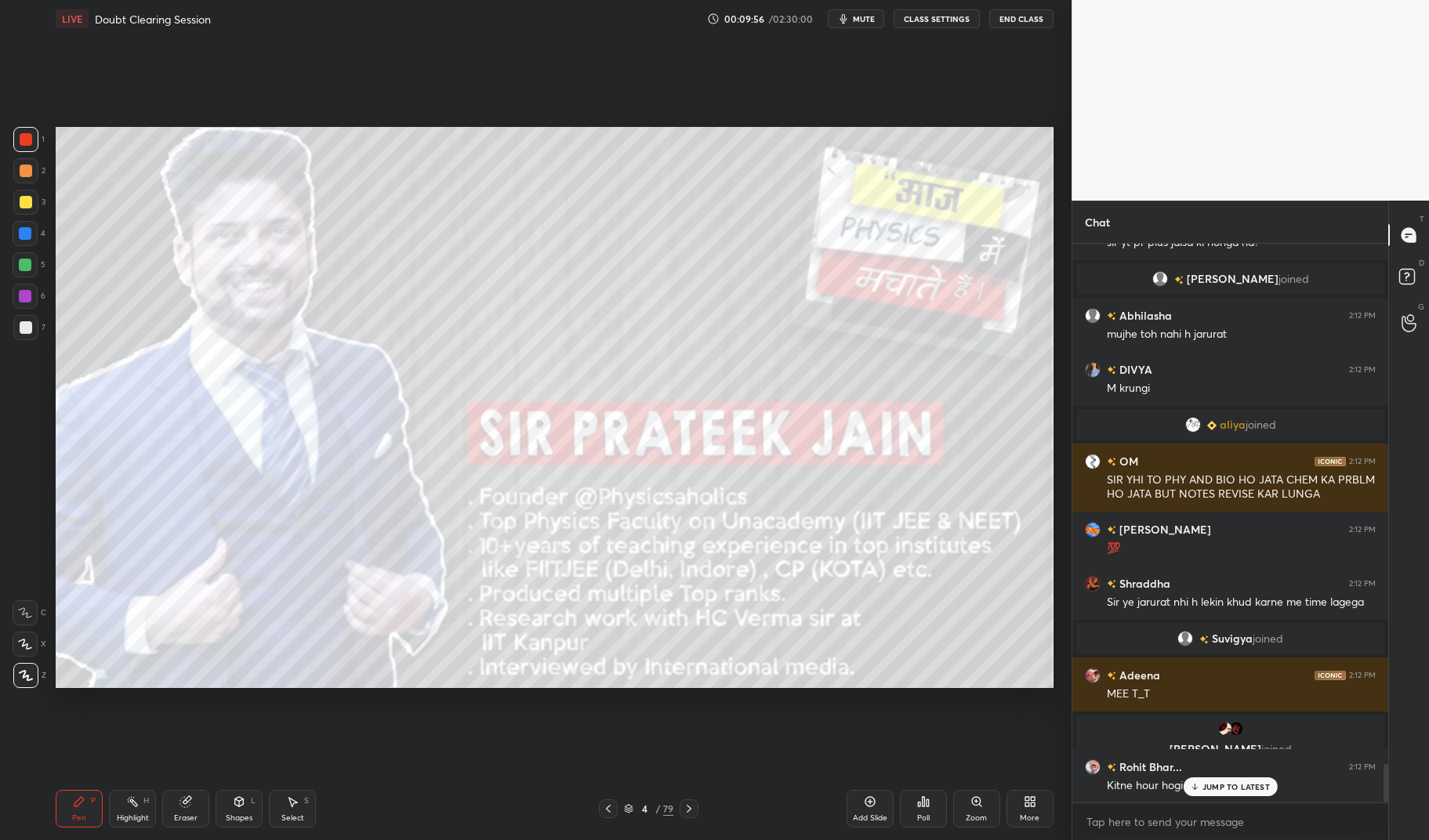
click at [690, 809] on icon at bounding box center [688, 808] width 12 height 12
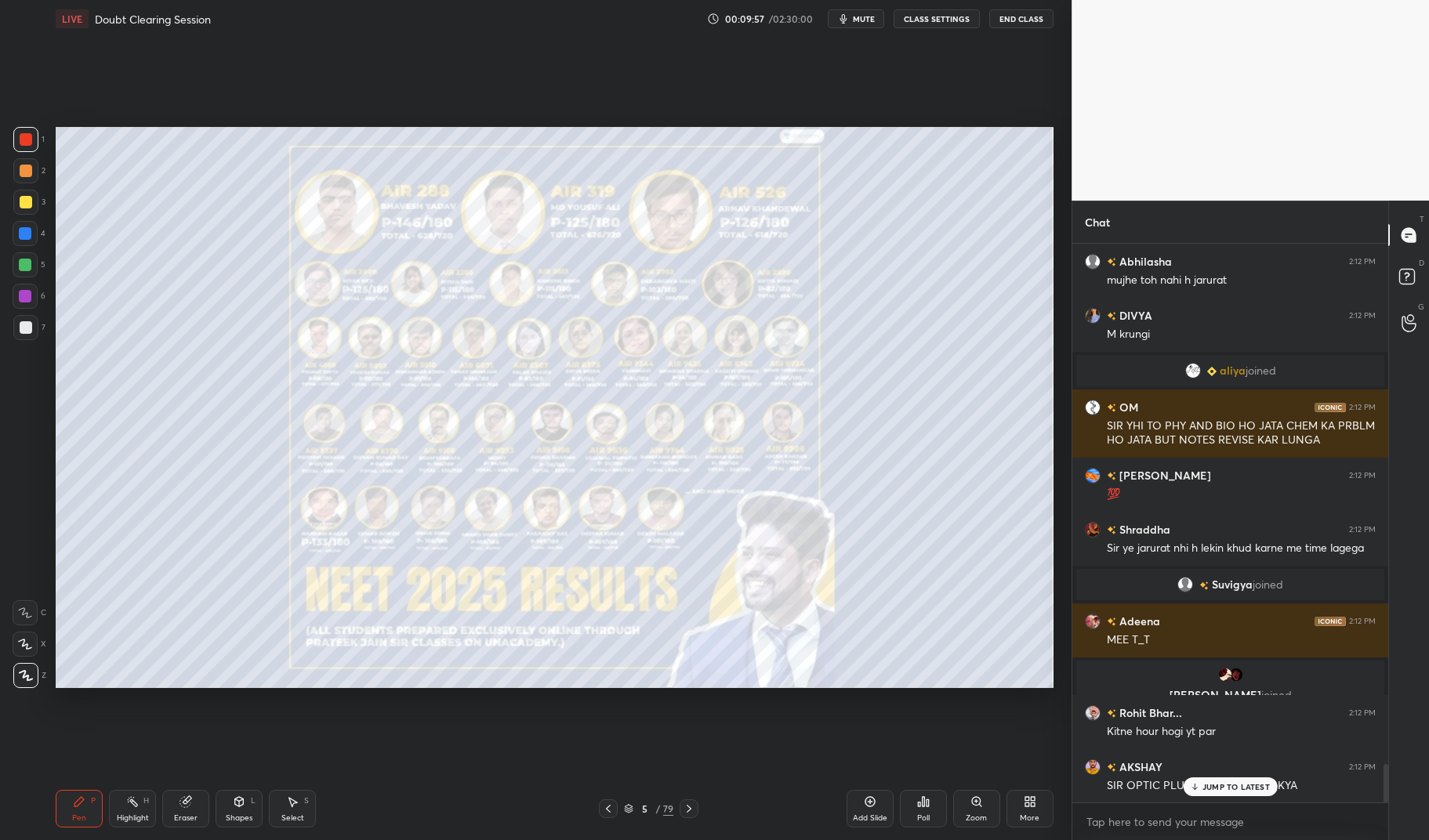
click at [1237, 790] on p "JUMP TO LATEST" at bounding box center [1236, 787] width 67 height 9
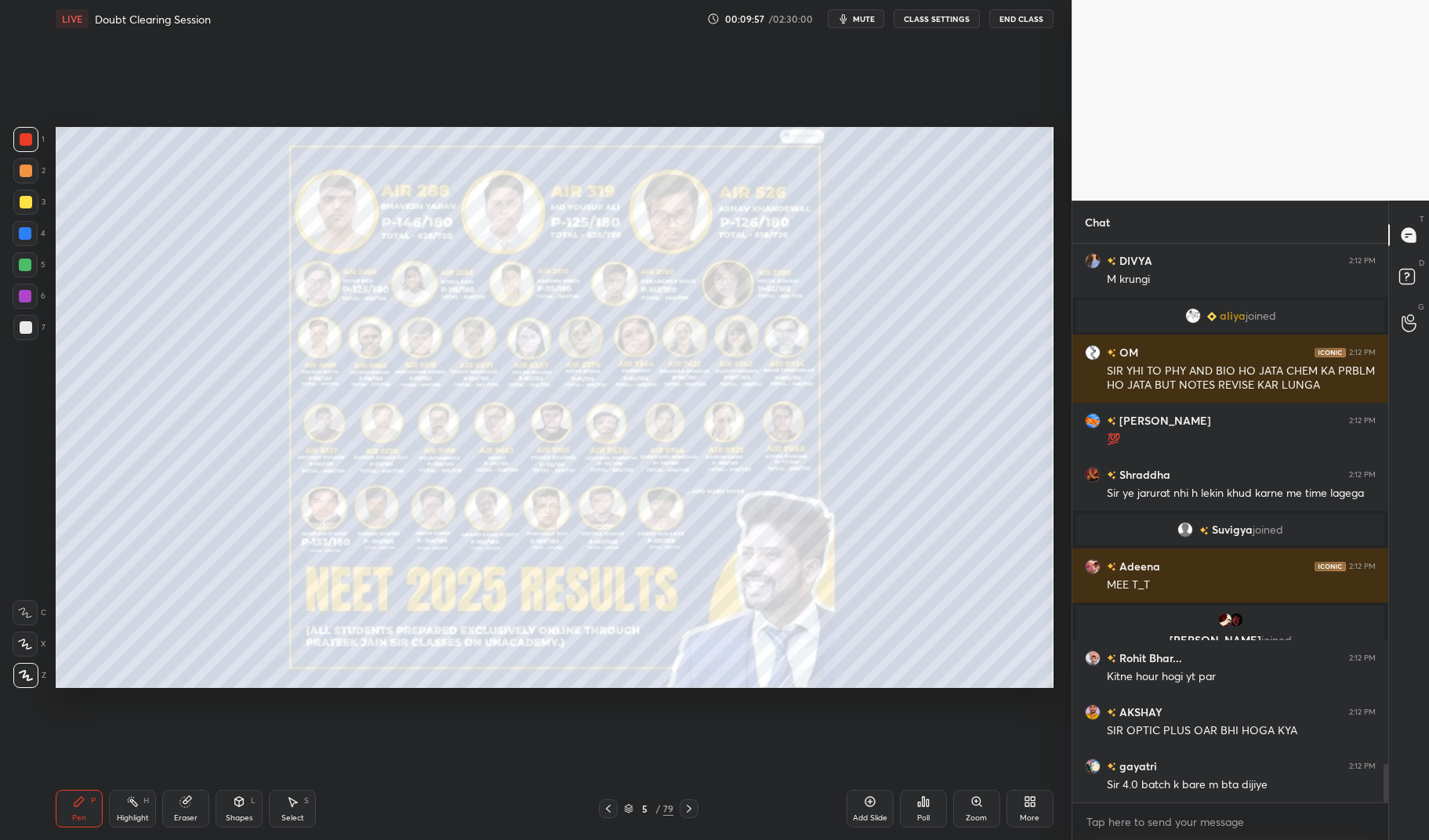
click at [679, 802] on div "5 / 79" at bounding box center [647, 809] width 99 height 19
click at [687, 806] on icon at bounding box center [688, 808] width 12 height 12
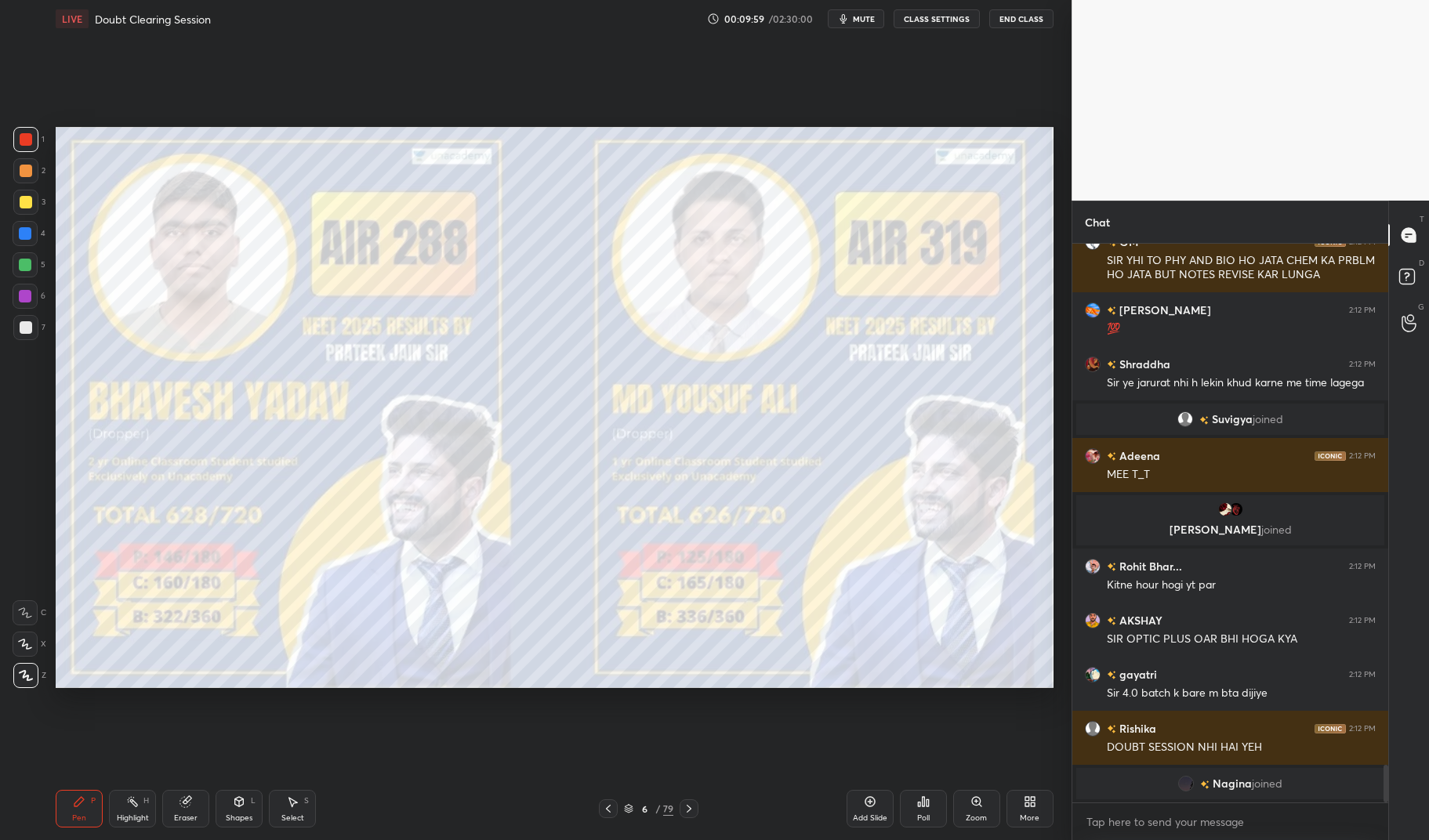
click at [693, 807] on icon at bounding box center [688, 808] width 12 height 12
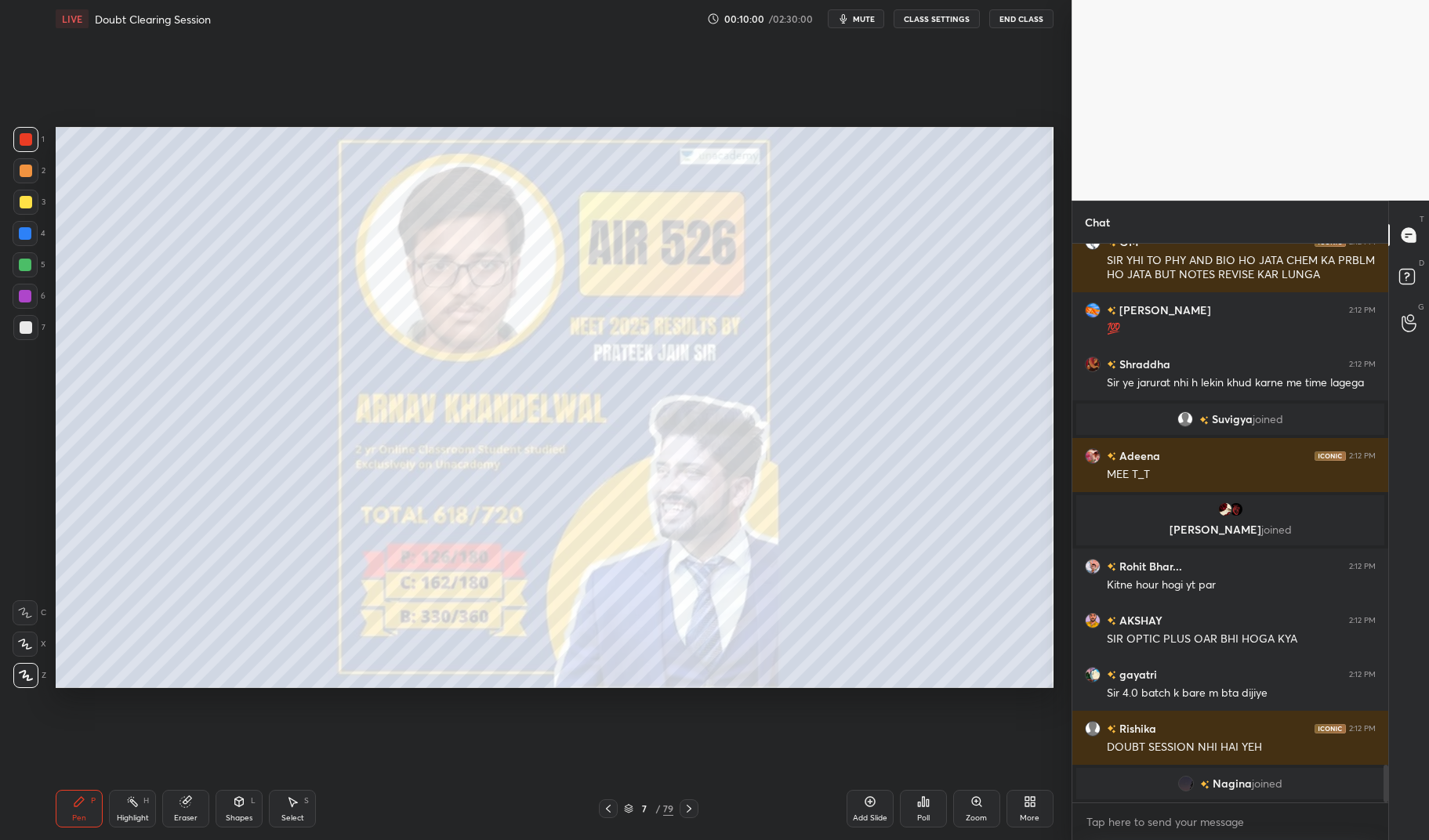
click at [688, 810] on icon at bounding box center [688, 808] width 12 height 12
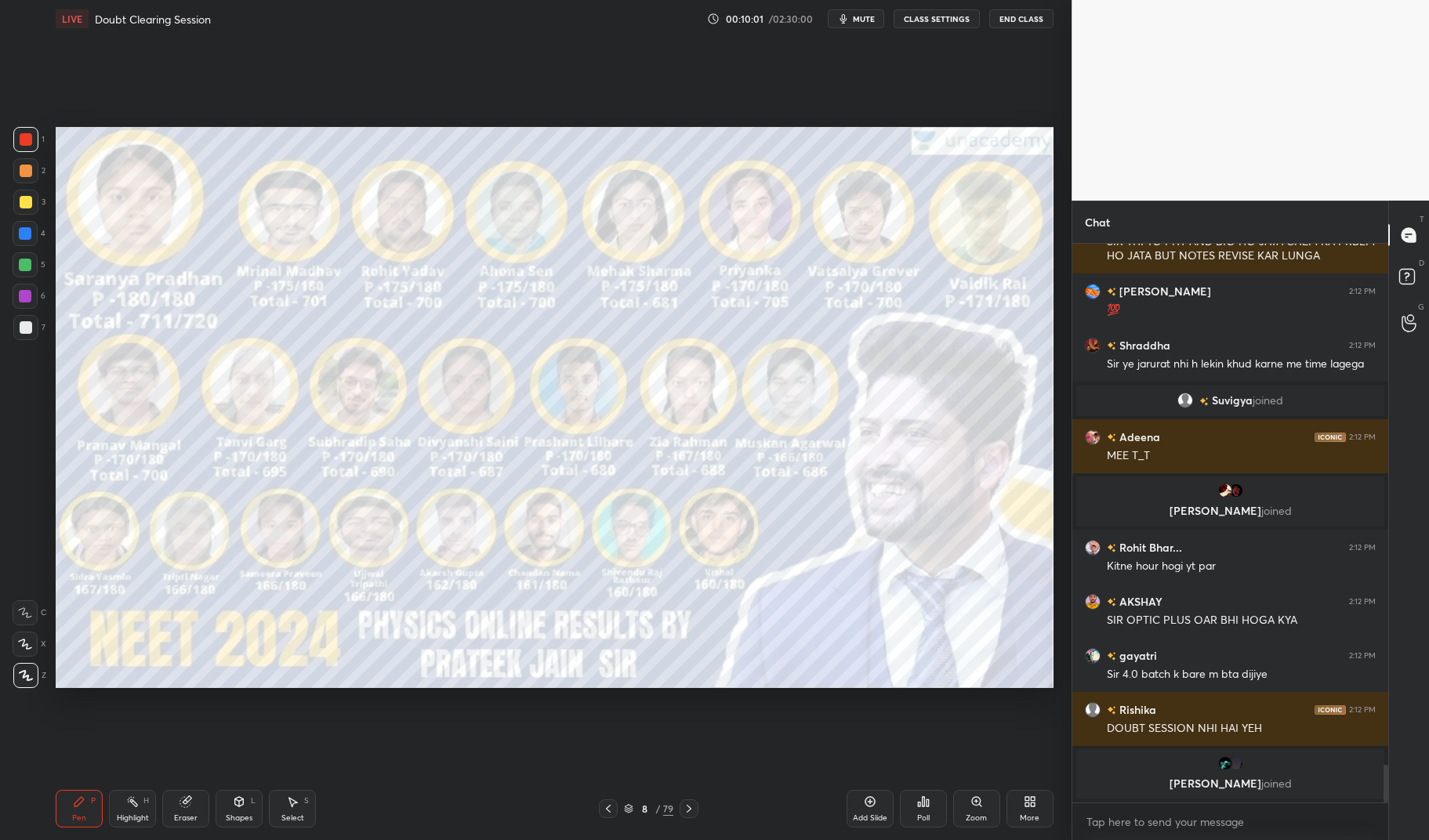
click at [691, 807] on icon at bounding box center [688, 808] width 12 height 12
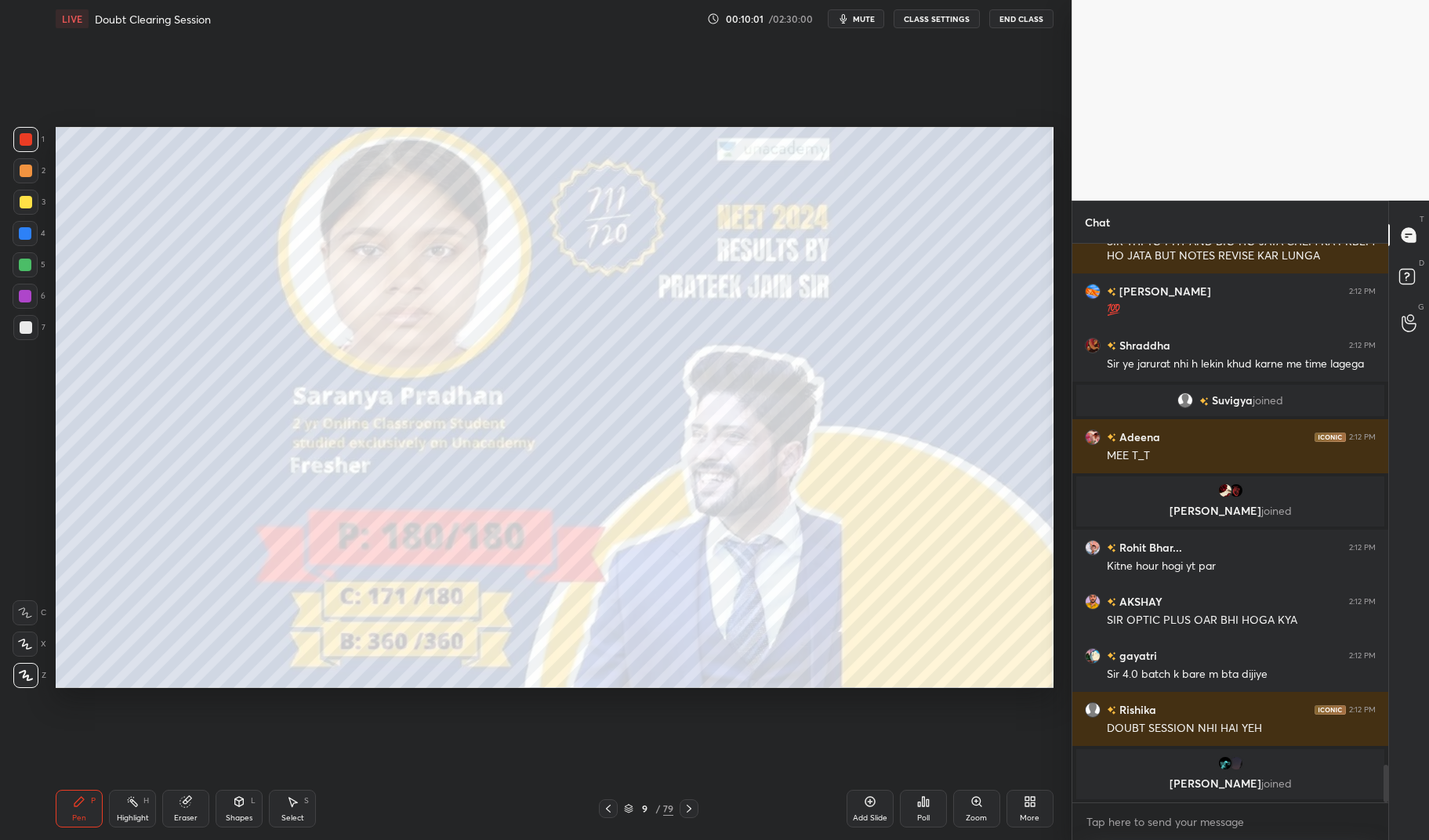
click at [696, 807] on div at bounding box center [689, 809] width 19 height 19
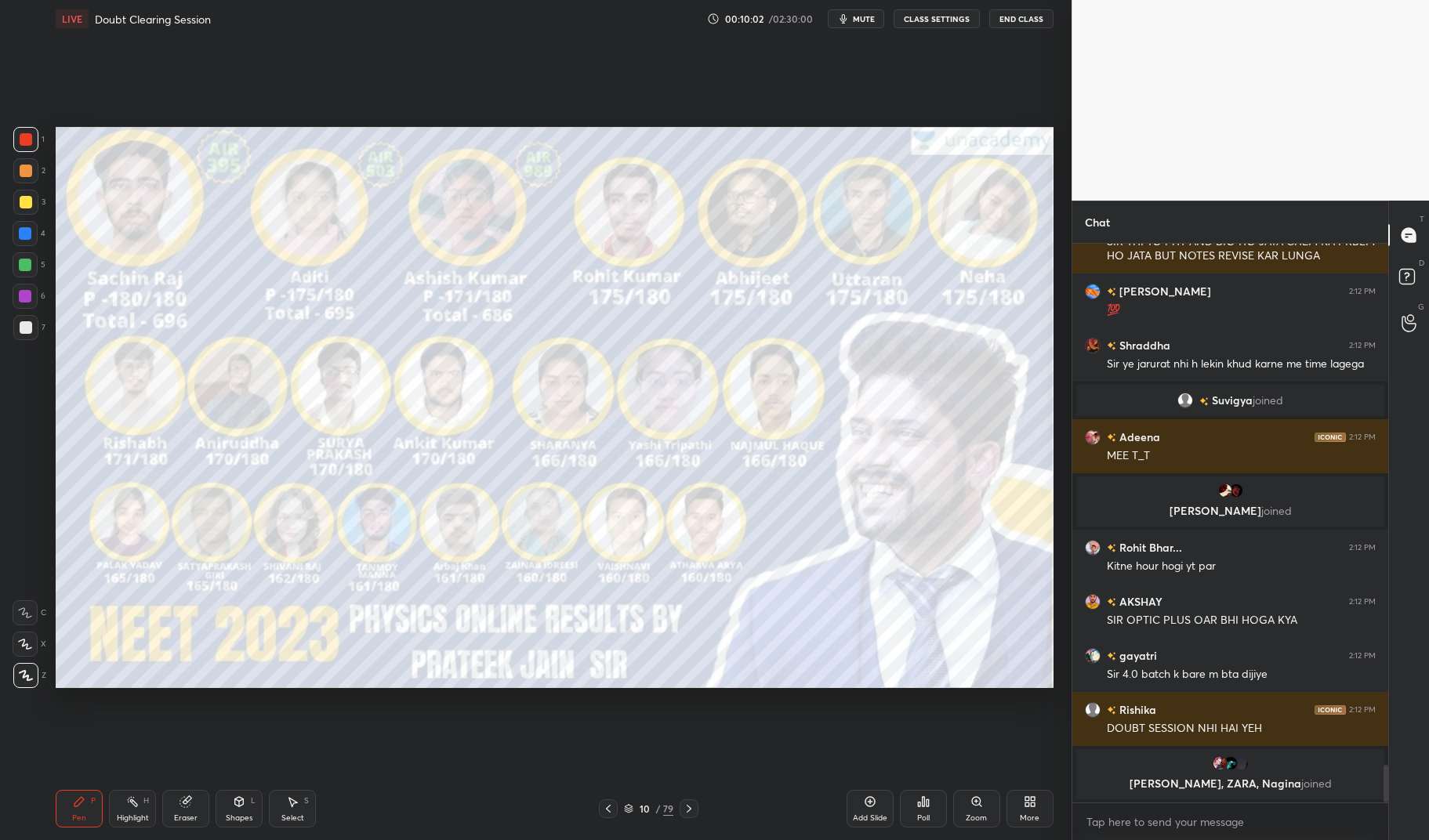
click at [683, 808] on icon at bounding box center [688, 808] width 12 height 12
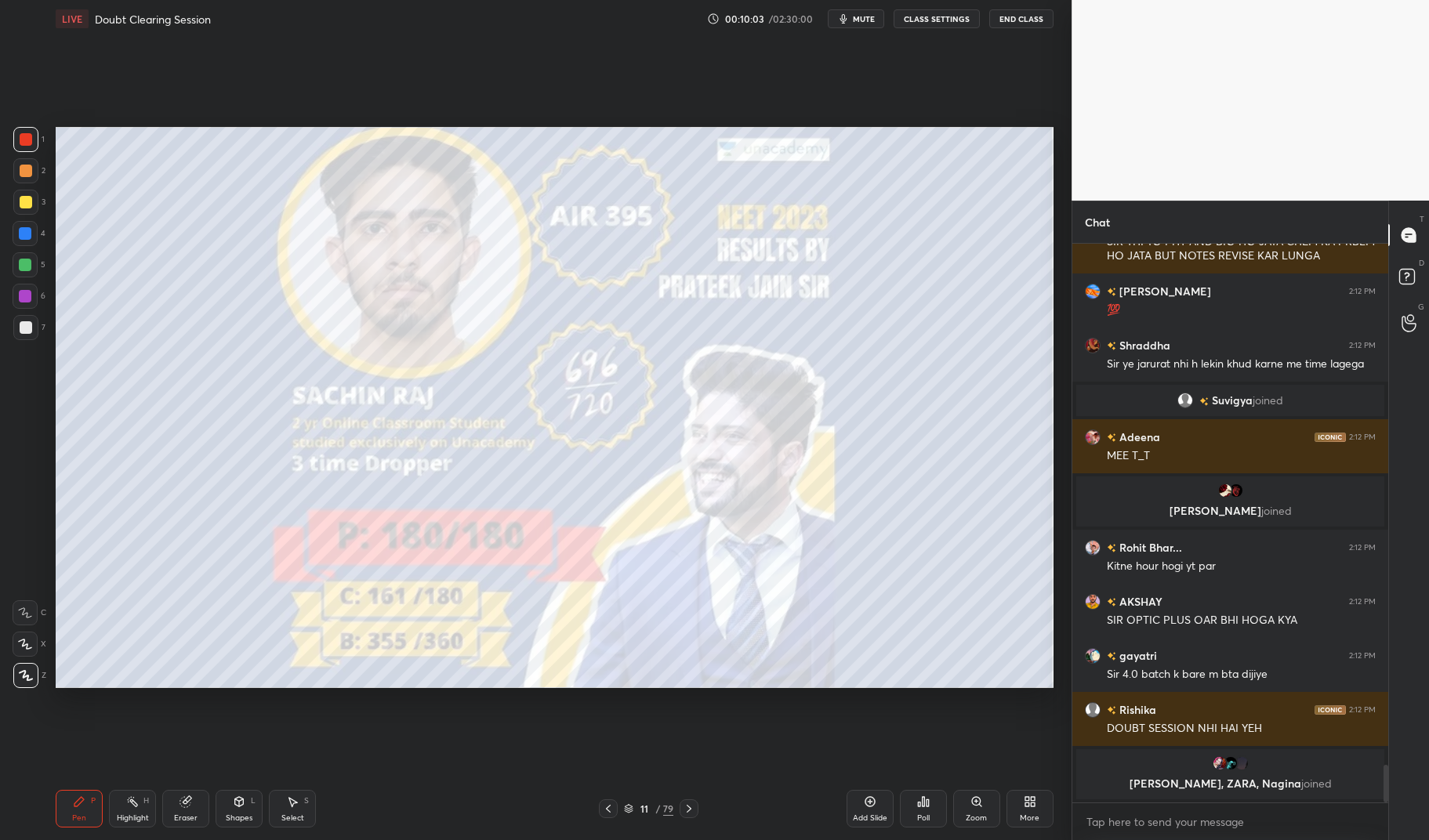
click at [684, 804] on icon at bounding box center [688, 808] width 12 height 12
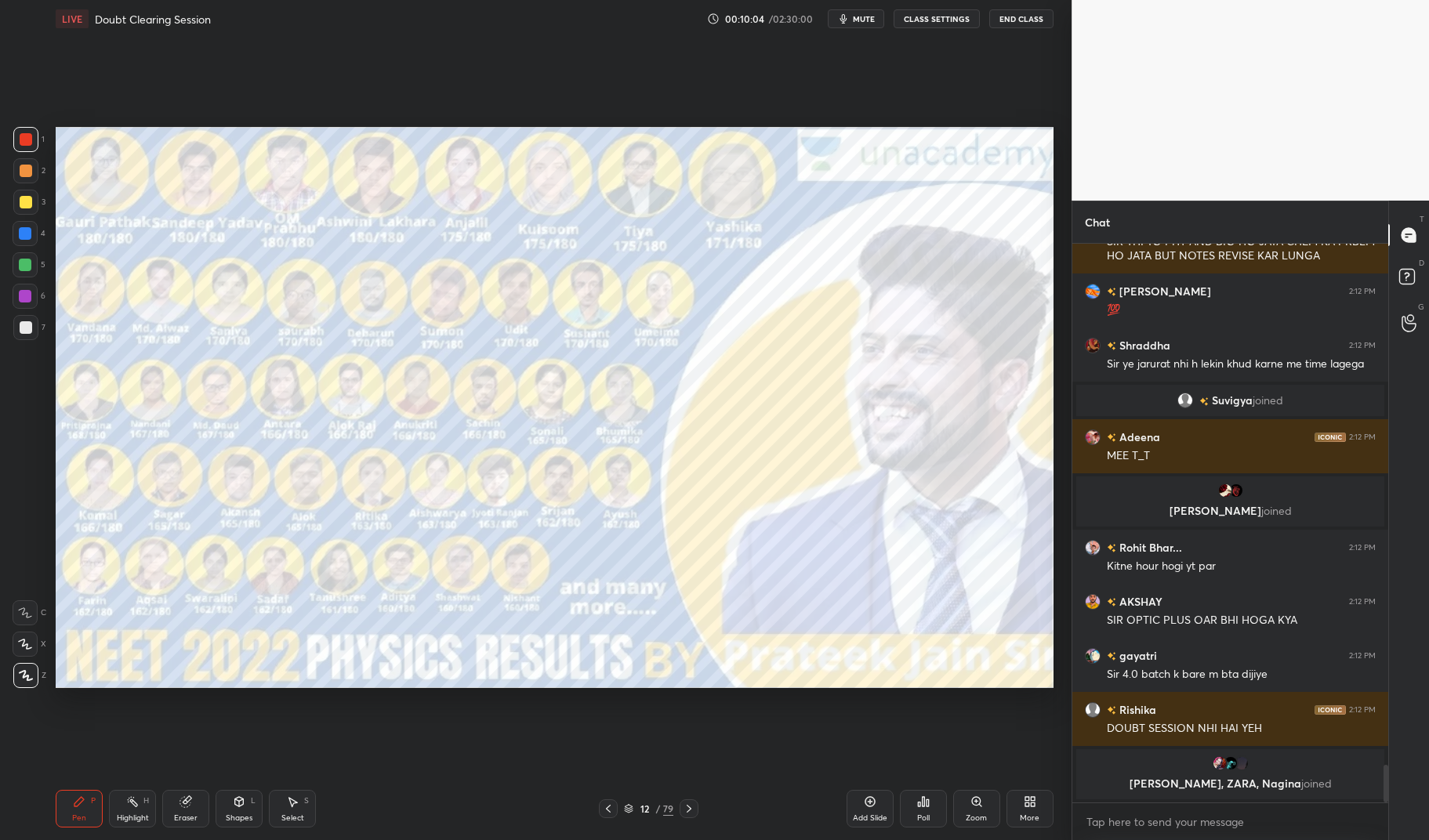
click at [681, 809] on div at bounding box center [689, 809] width 19 height 19
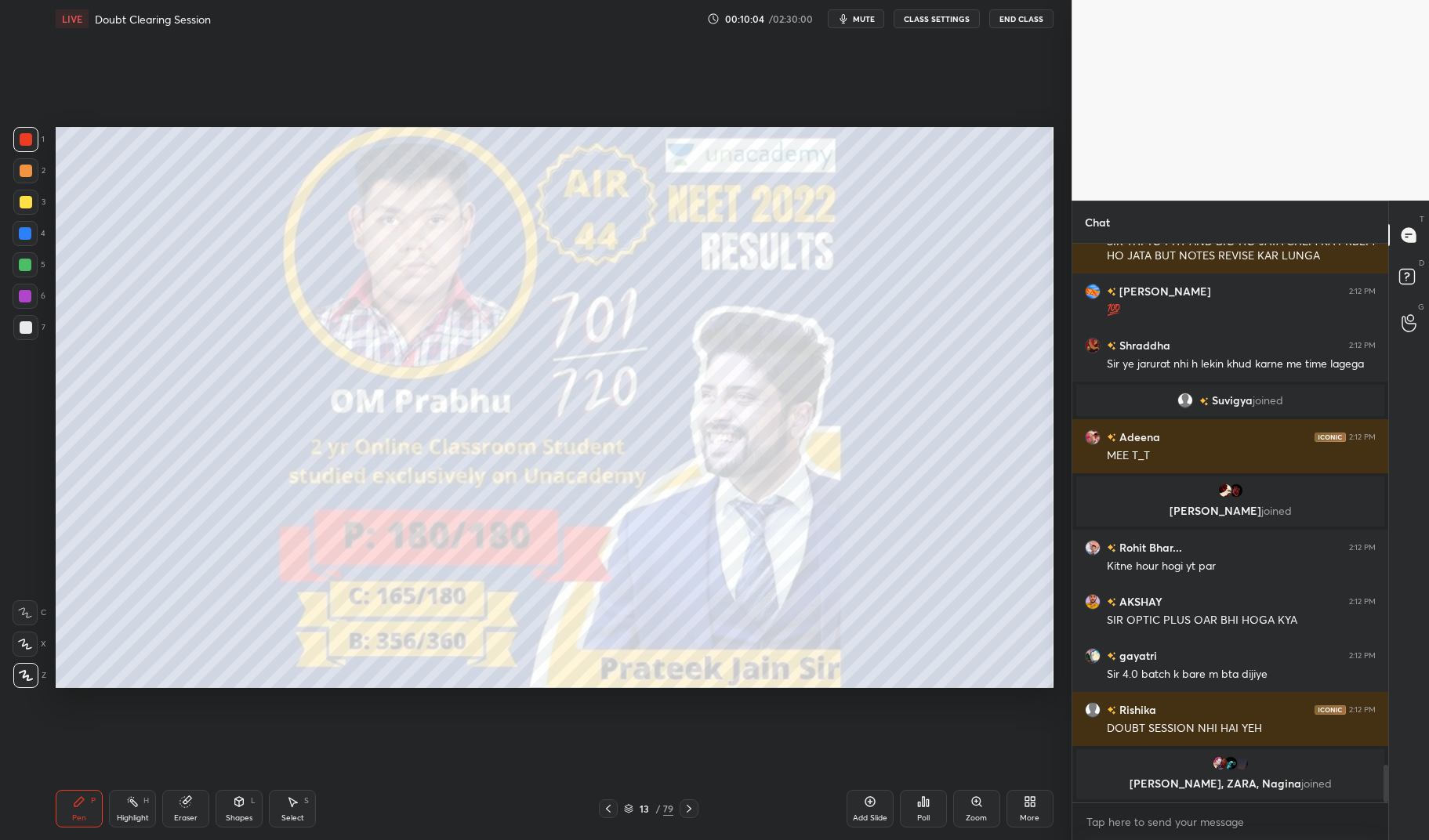
click at [689, 812] on icon at bounding box center [689, 809] width 5 height 8
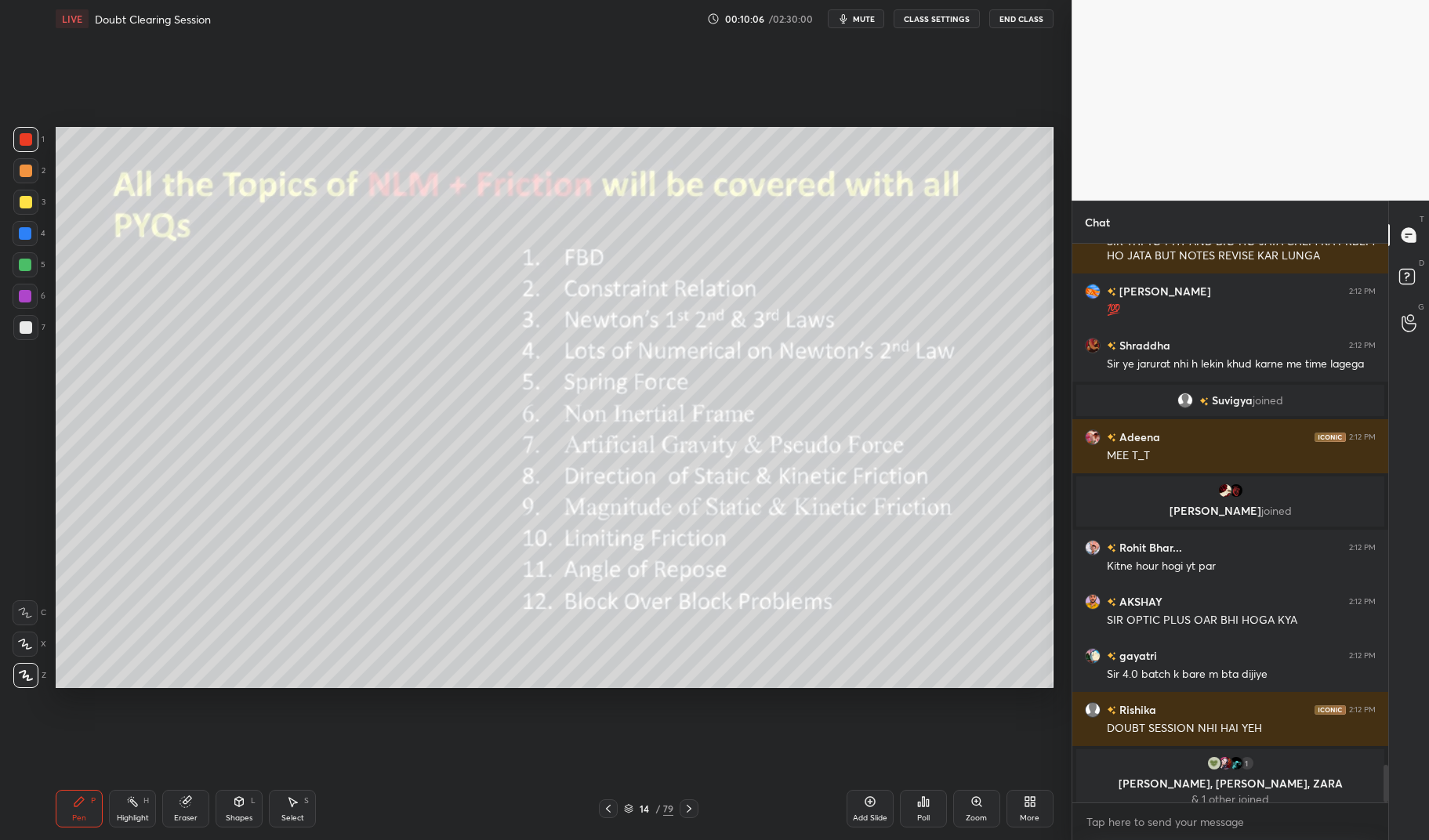
scroll to position [7759, 0]
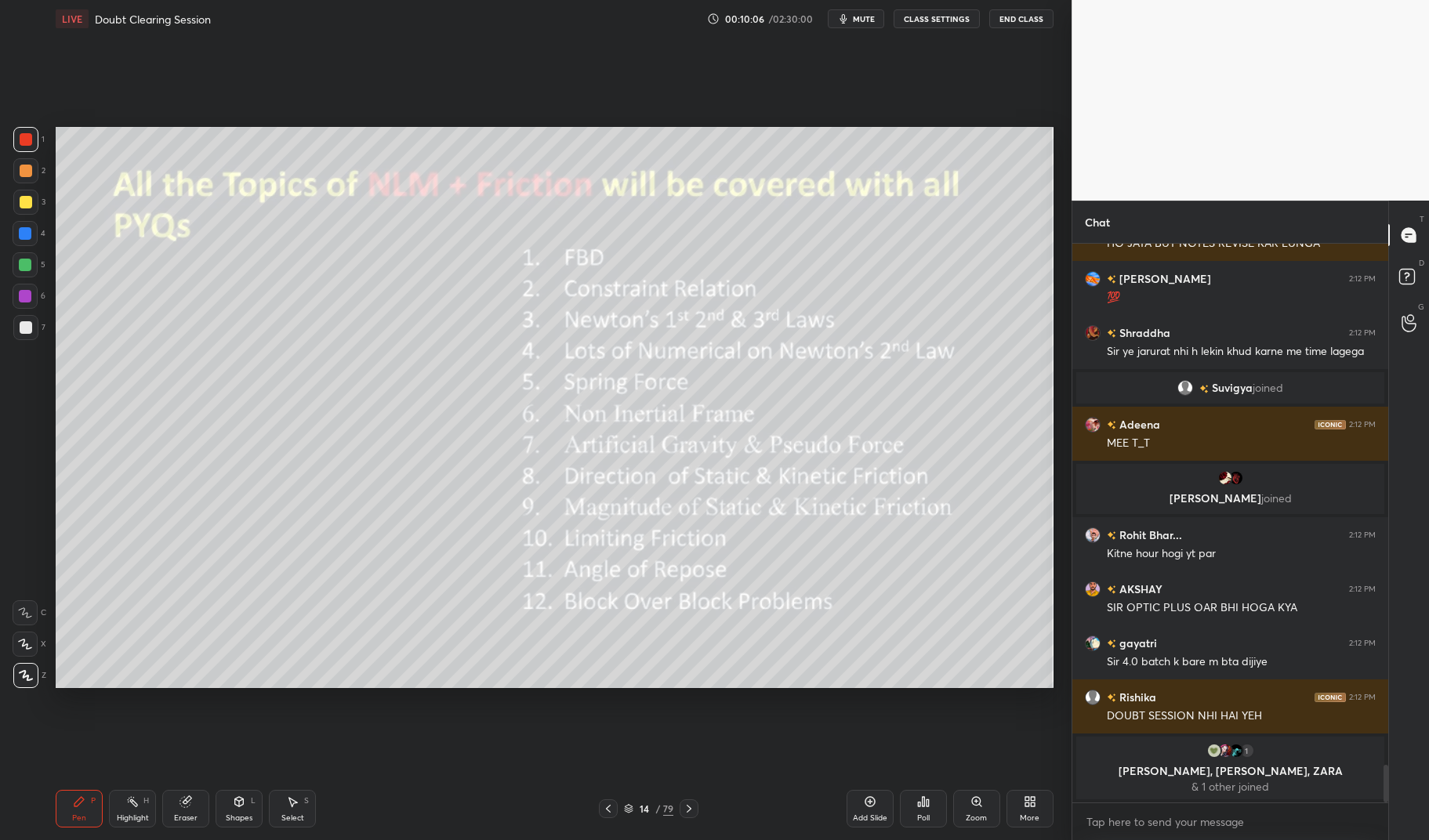
click at [59, 821] on div "Pen P" at bounding box center [79, 809] width 47 height 38
click at [38, 123] on div "1 2 3 4 5 6 7 C X Z C X Z E E Erase all H H LIVE Doubt Clearing Session 00:10:0…" at bounding box center [530, 420] width 1059 height 840
click at [20, 143] on div at bounding box center [25, 139] width 12 height 12
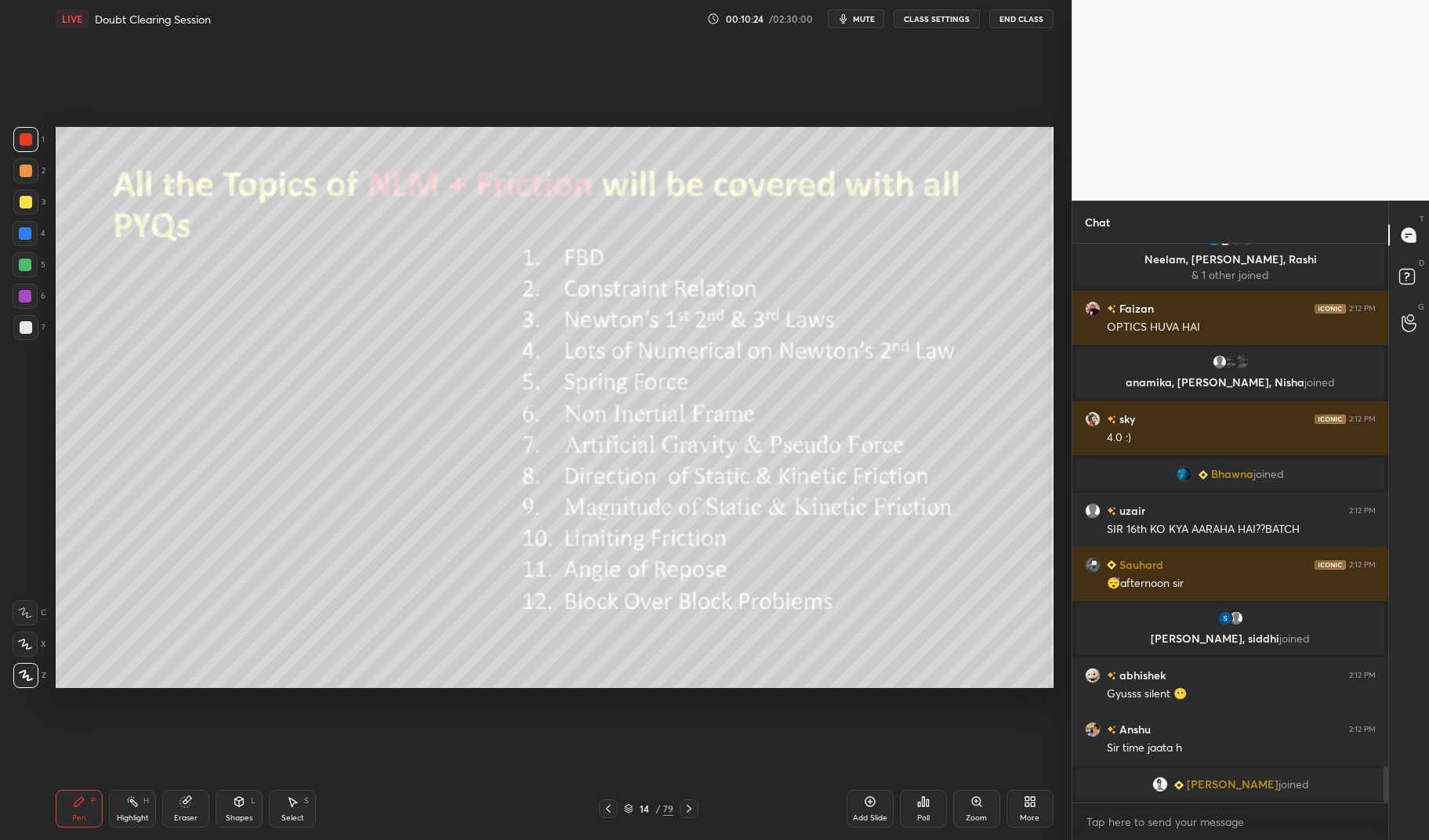
scroll to position [8209, 0]
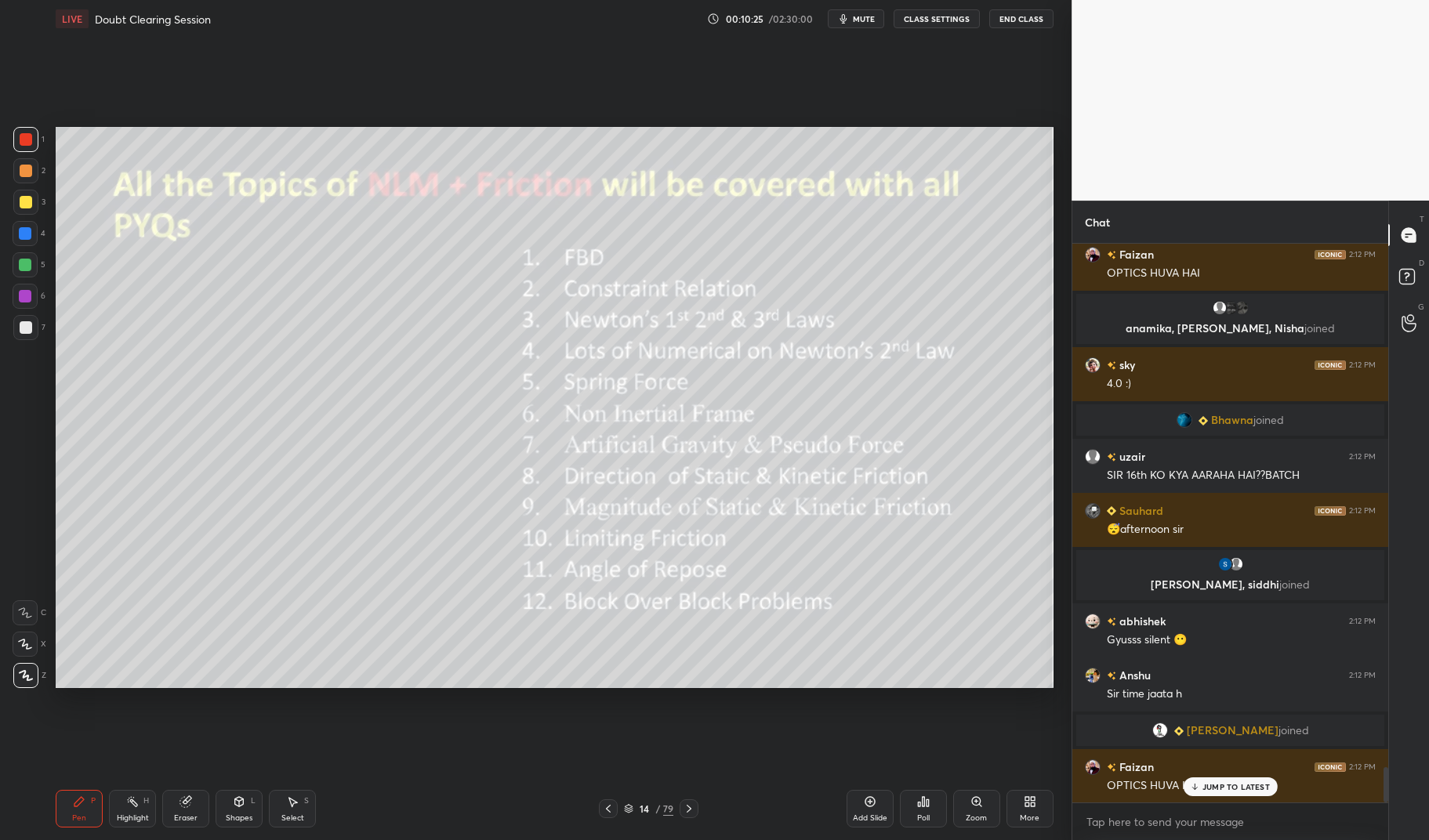
click at [1223, 782] on p "JUMP TO LATEST" at bounding box center [1236, 787] width 67 height 9
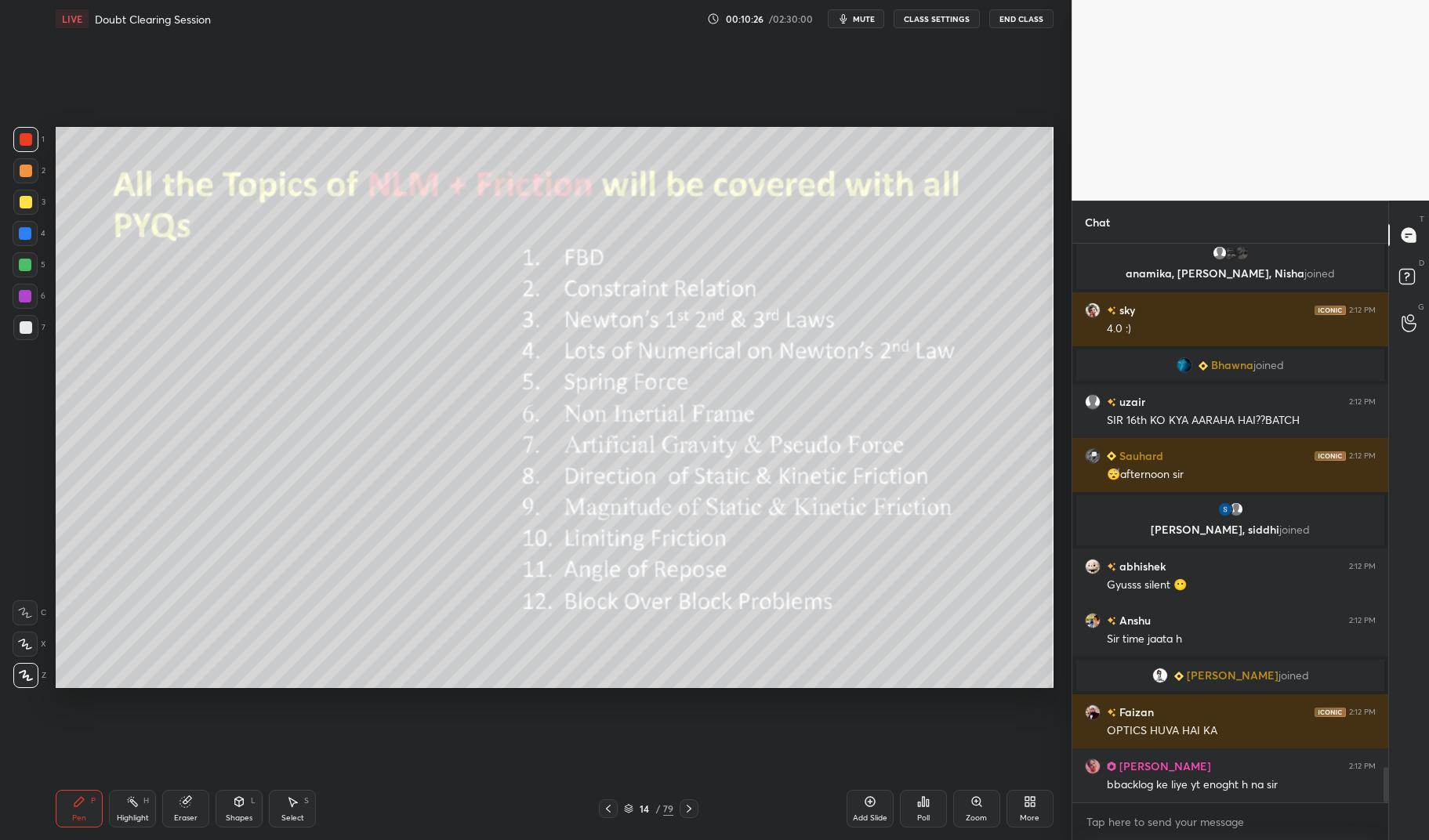
click at [687, 807] on icon at bounding box center [688, 808] width 12 height 12
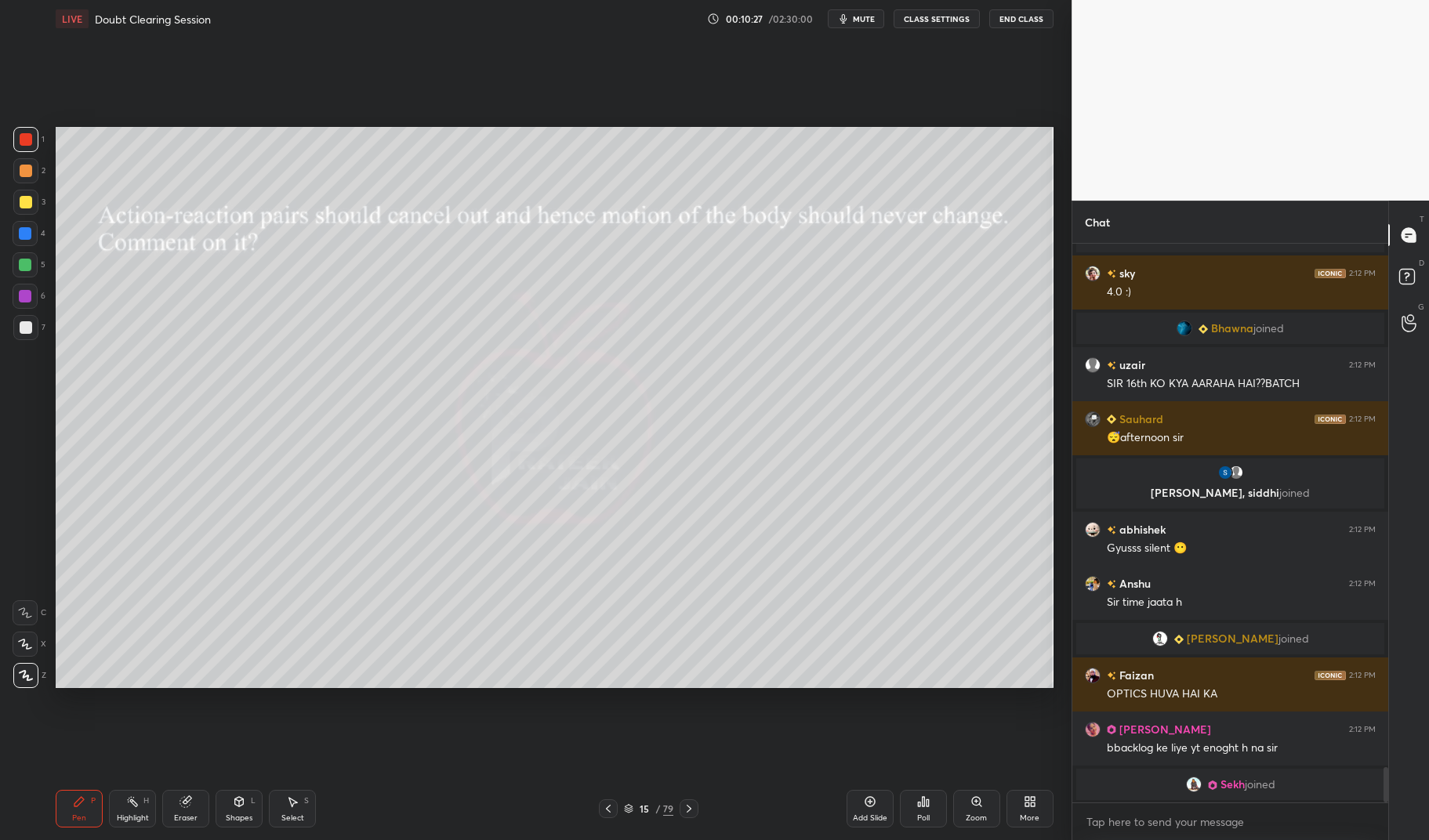
scroll to position [8324, 0]
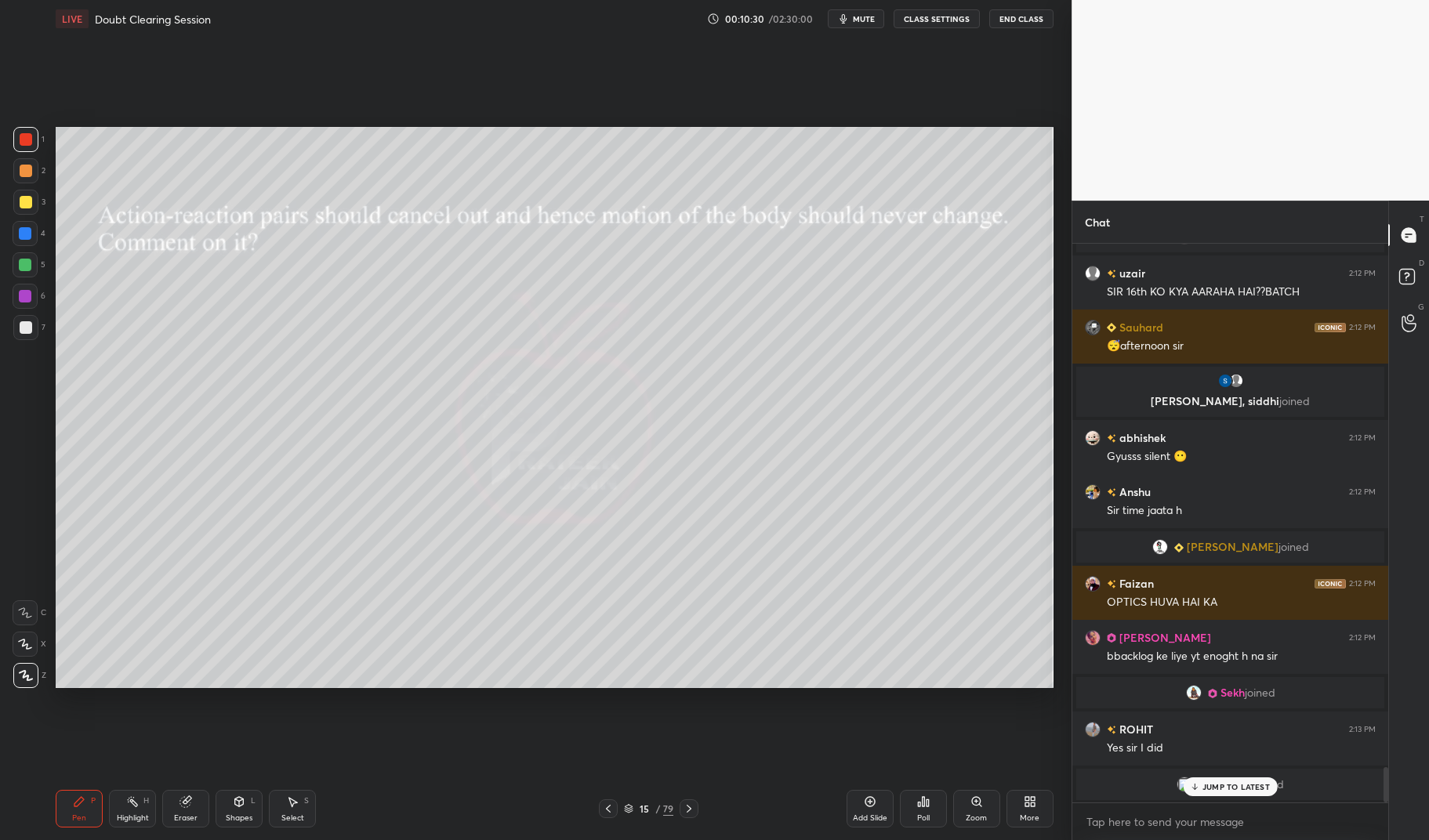
click at [25, 134] on div at bounding box center [25, 139] width 12 height 12
click at [24, 135] on div at bounding box center [25, 139] width 12 height 12
click at [81, 817] on div "Pen" at bounding box center [78, 818] width 14 height 8
click at [67, 793] on div "Pen P" at bounding box center [79, 809] width 47 height 38
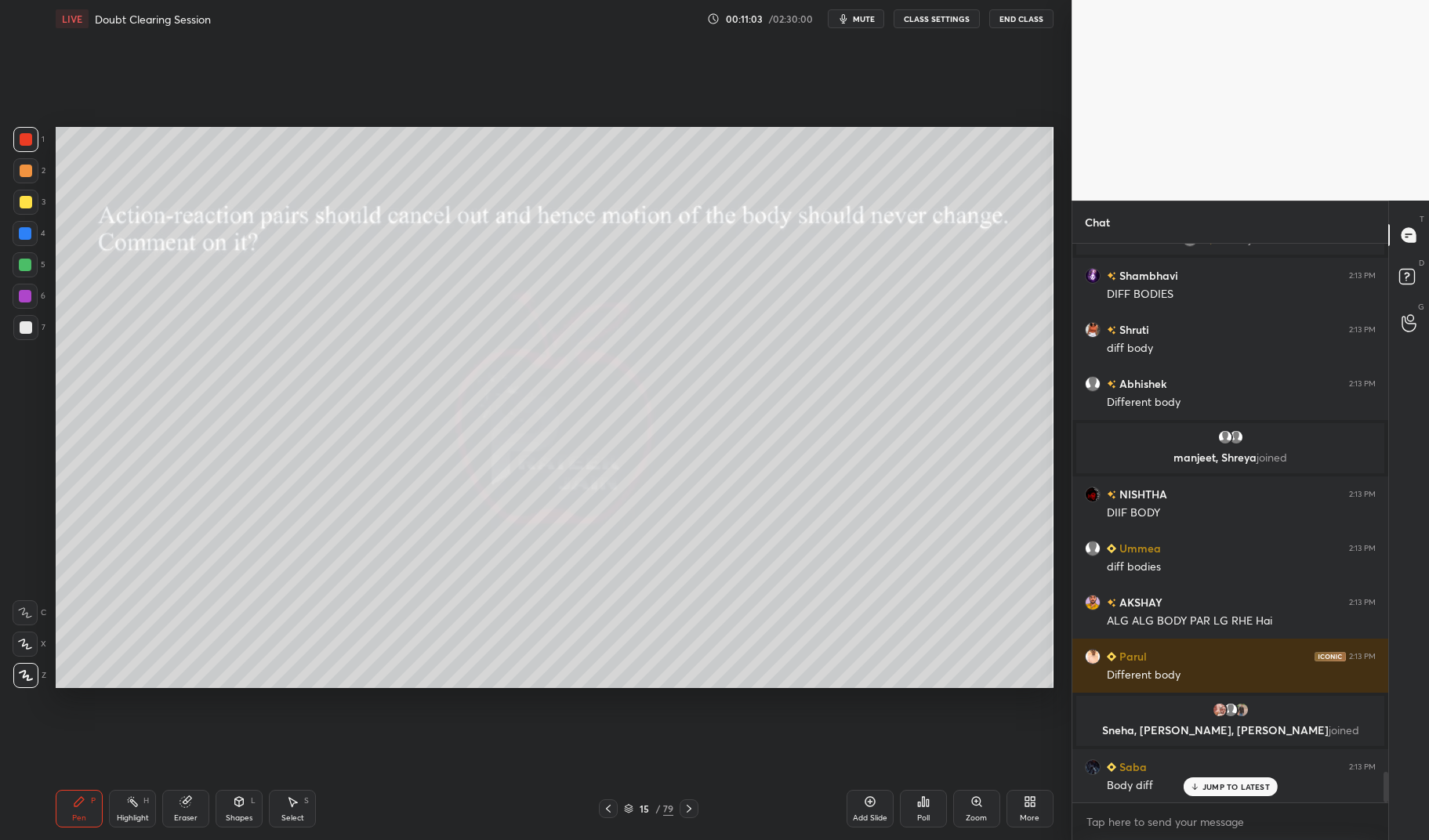
scroll to position [9803, 0]
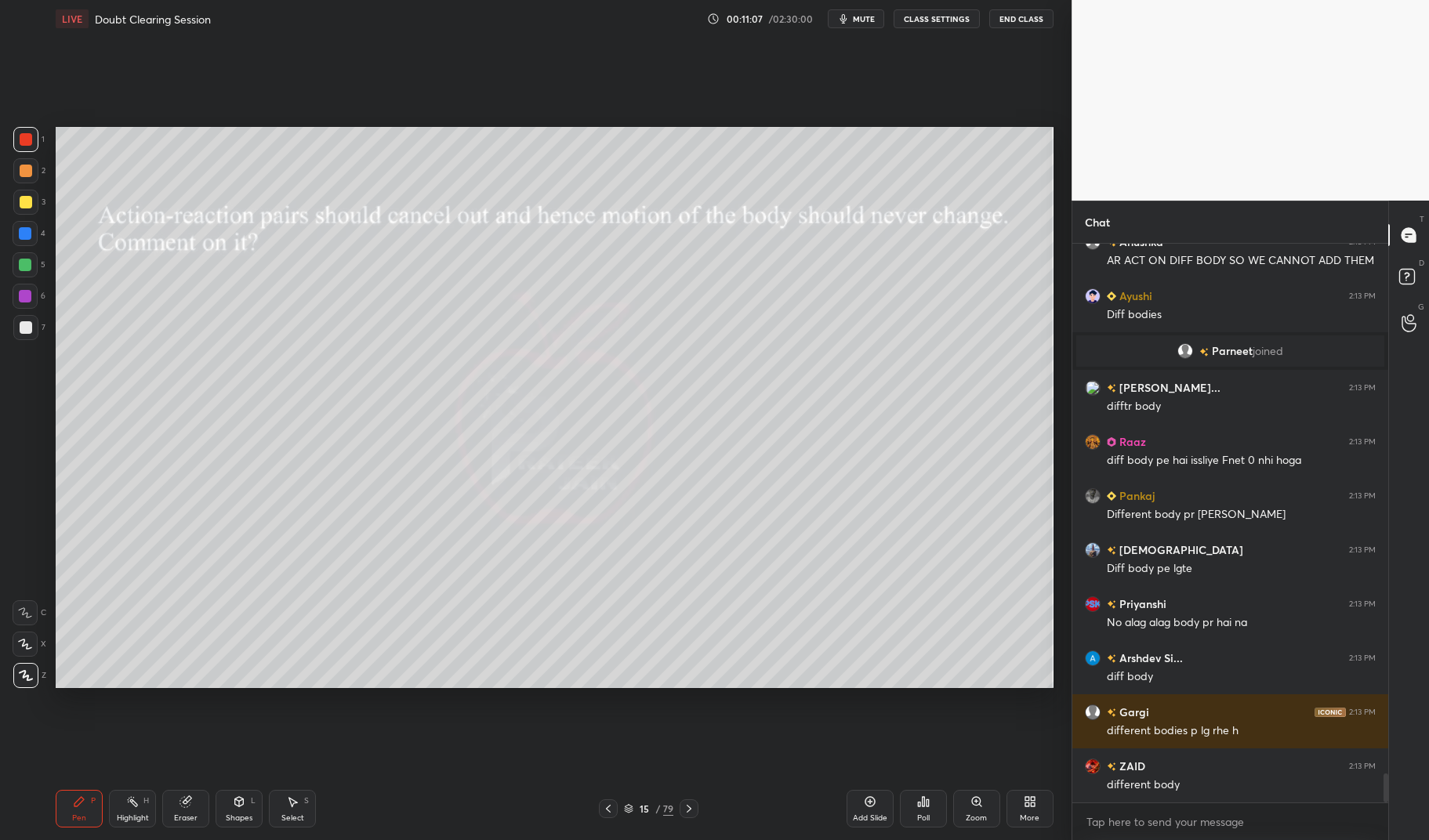
click at [25, 269] on div at bounding box center [25, 264] width 12 height 12
click at [21, 264] on div at bounding box center [25, 264] width 12 height 12
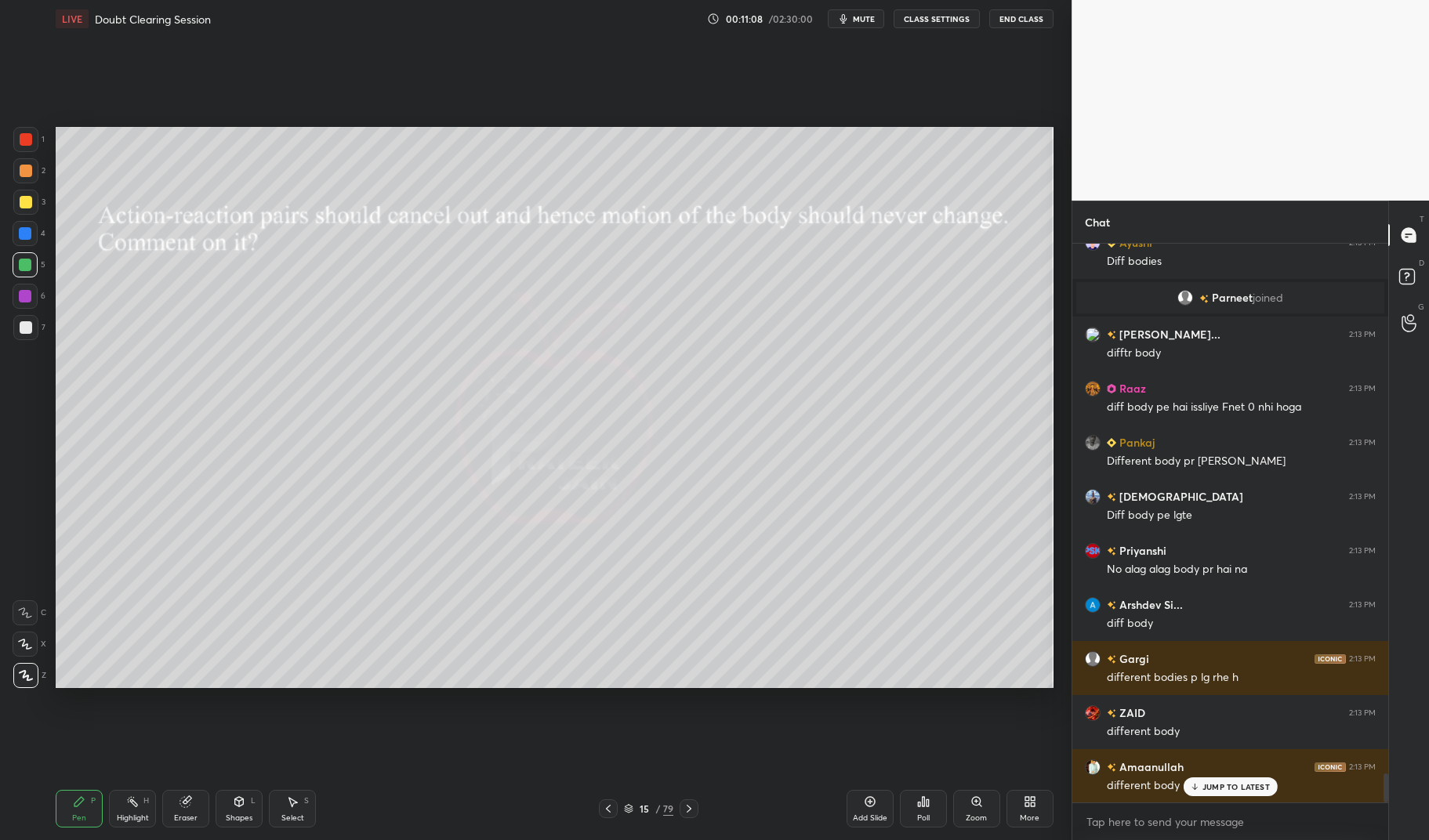
click at [26, 309] on div "6" at bounding box center [28, 299] width 33 height 31
click at [13, 307] on div "6" at bounding box center [28, 296] width 33 height 25
click at [14, 303] on div at bounding box center [25, 296] width 25 height 25
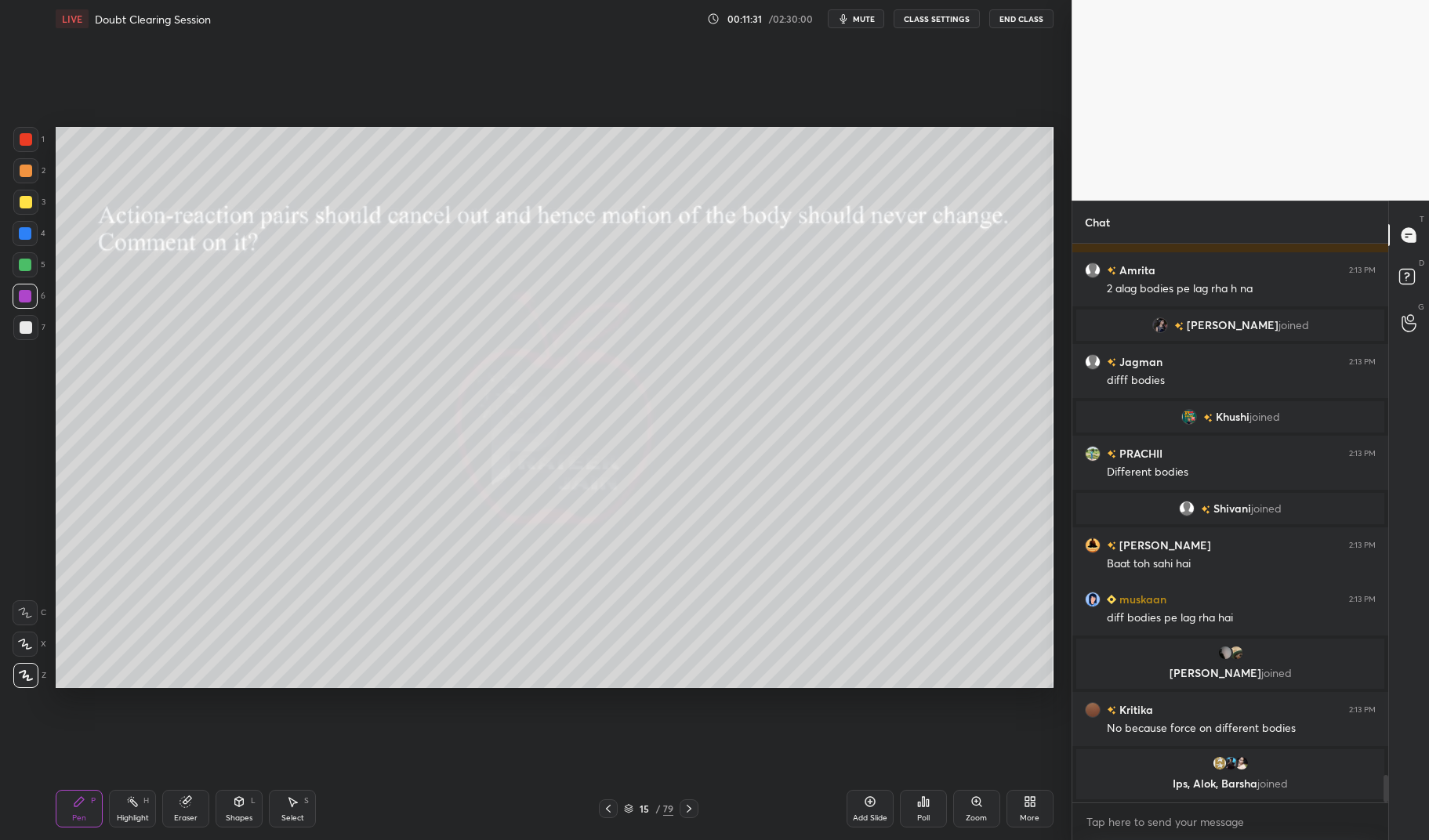
scroll to position [11000, 0]
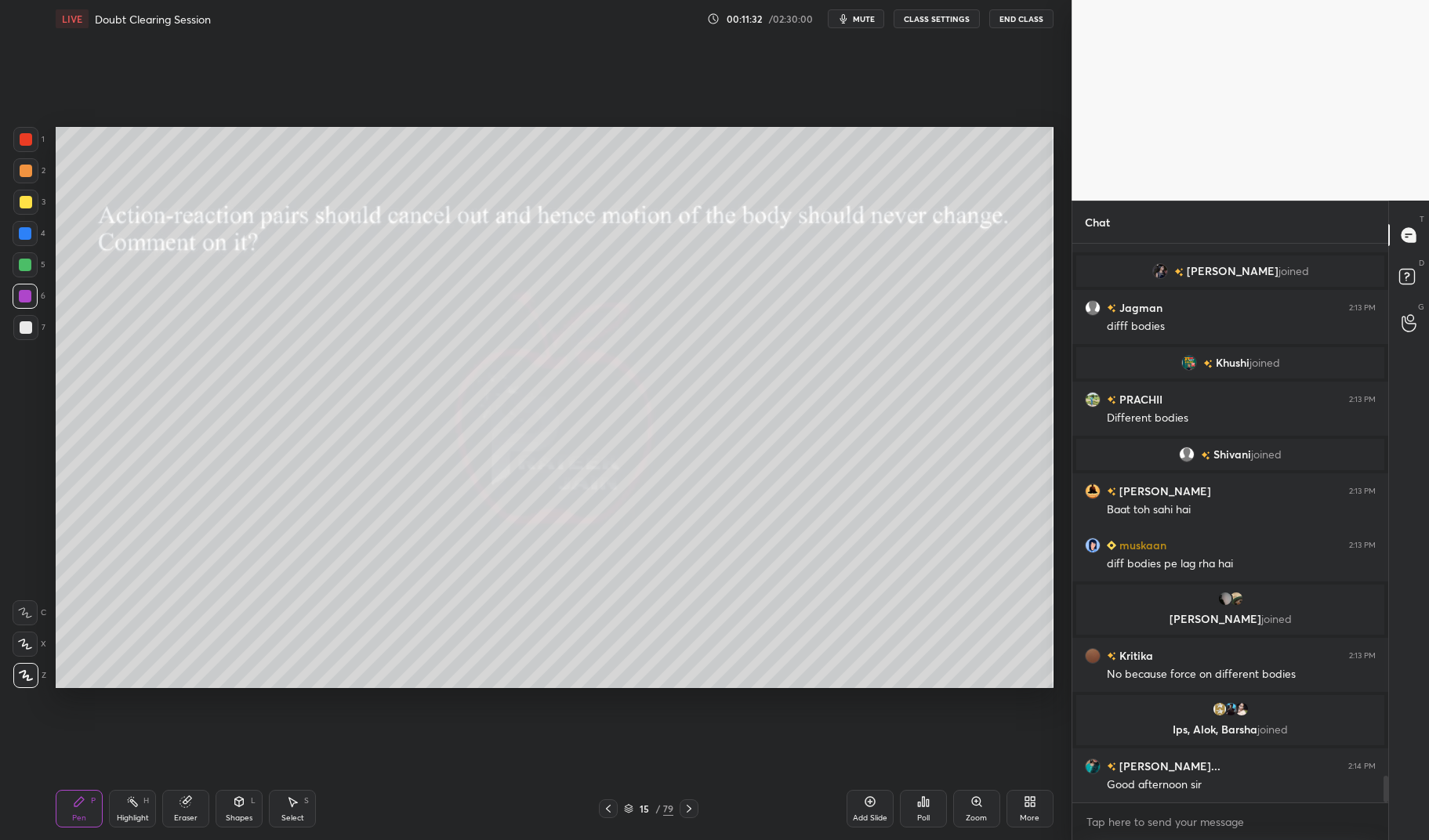
click at [193, 807] on div "Eraser" at bounding box center [186, 809] width 47 height 38
click at [25, 645] on icon at bounding box center [25, 644] width 12 height 13
click at [80, 812] on div "Pen P" at bounding box center [79, 809] width 47 height 38
click at [89, 812] on div "Pen P" at bounding box center [79, 809] width 47 height 38
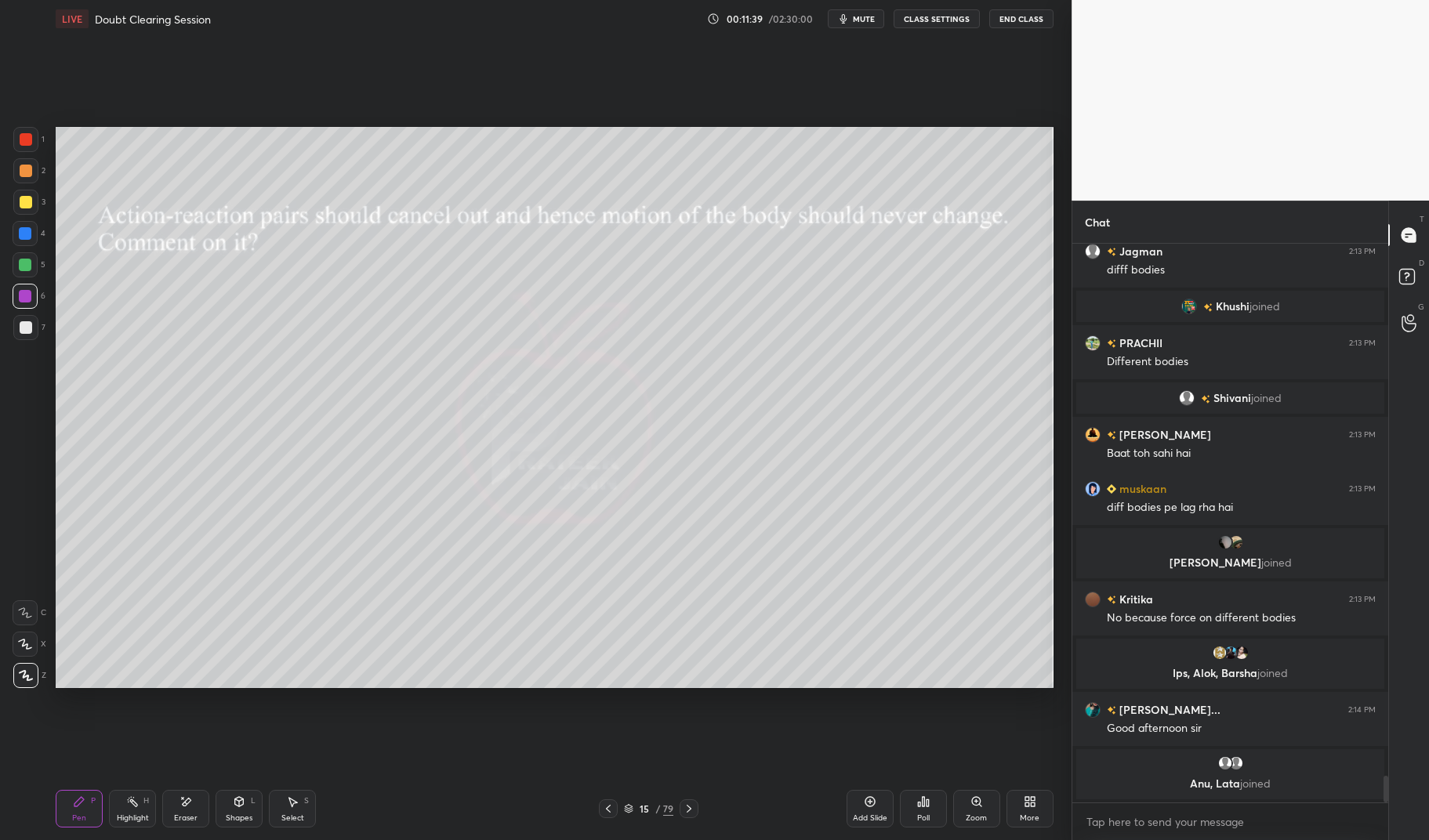
scroll to position [11068, 0]
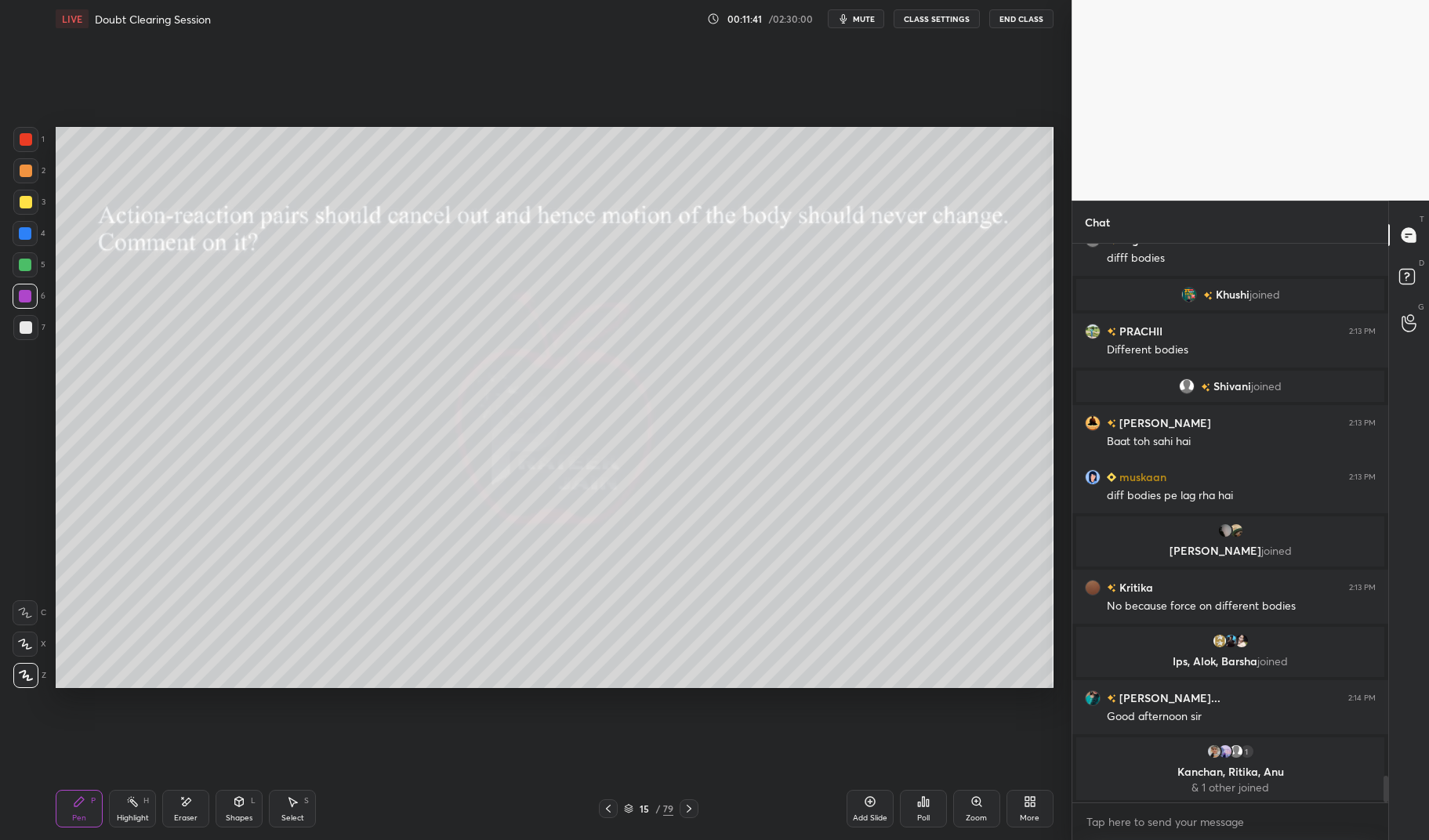
click at [194, 812] on div "Eraser" at bounding box center [186, 809] width 47 height 38
click at [73, 816] on div "Pen" at bounding box center [78, 818] width 14 height 8
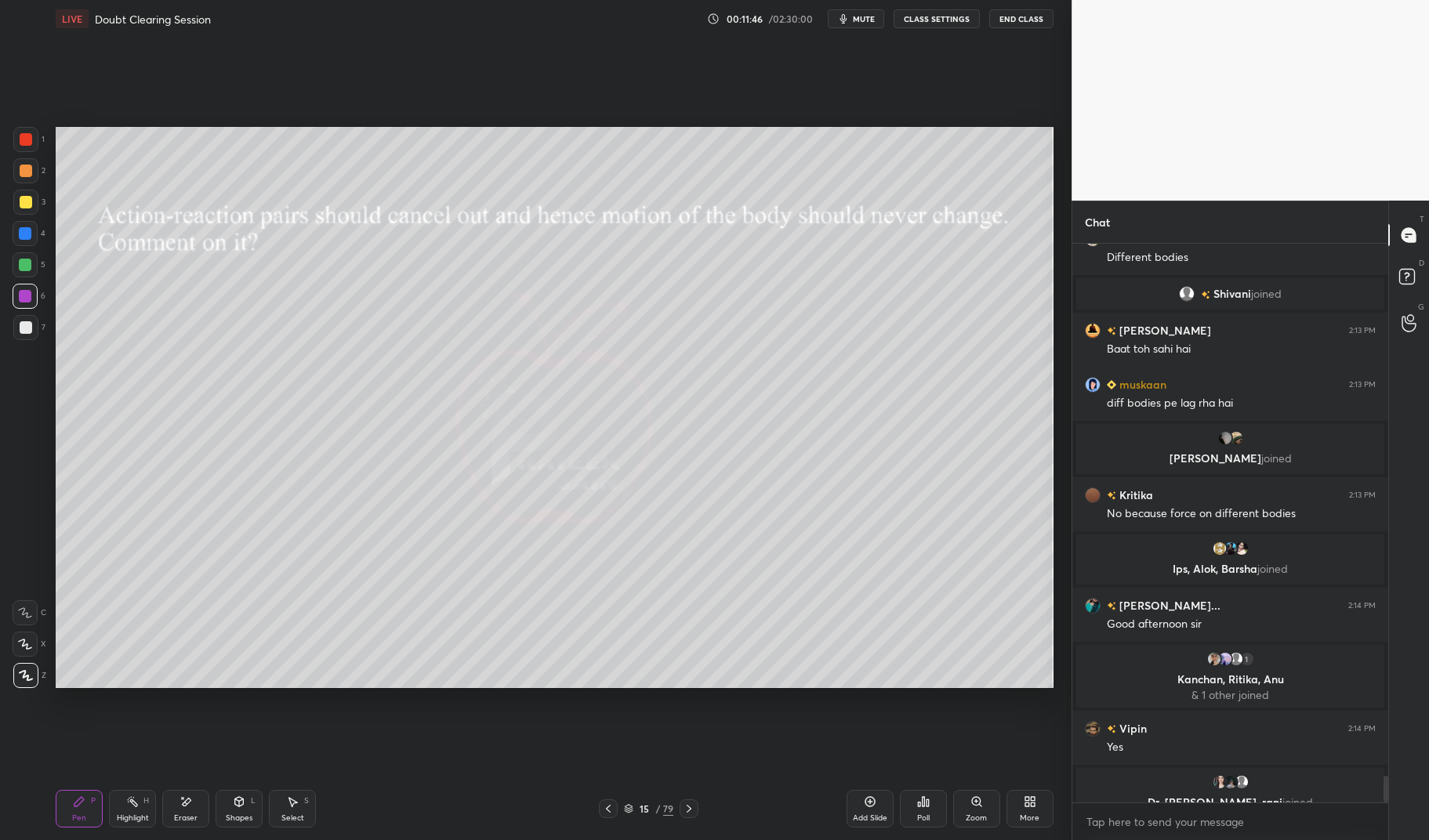
scroll to position [11105, 0]
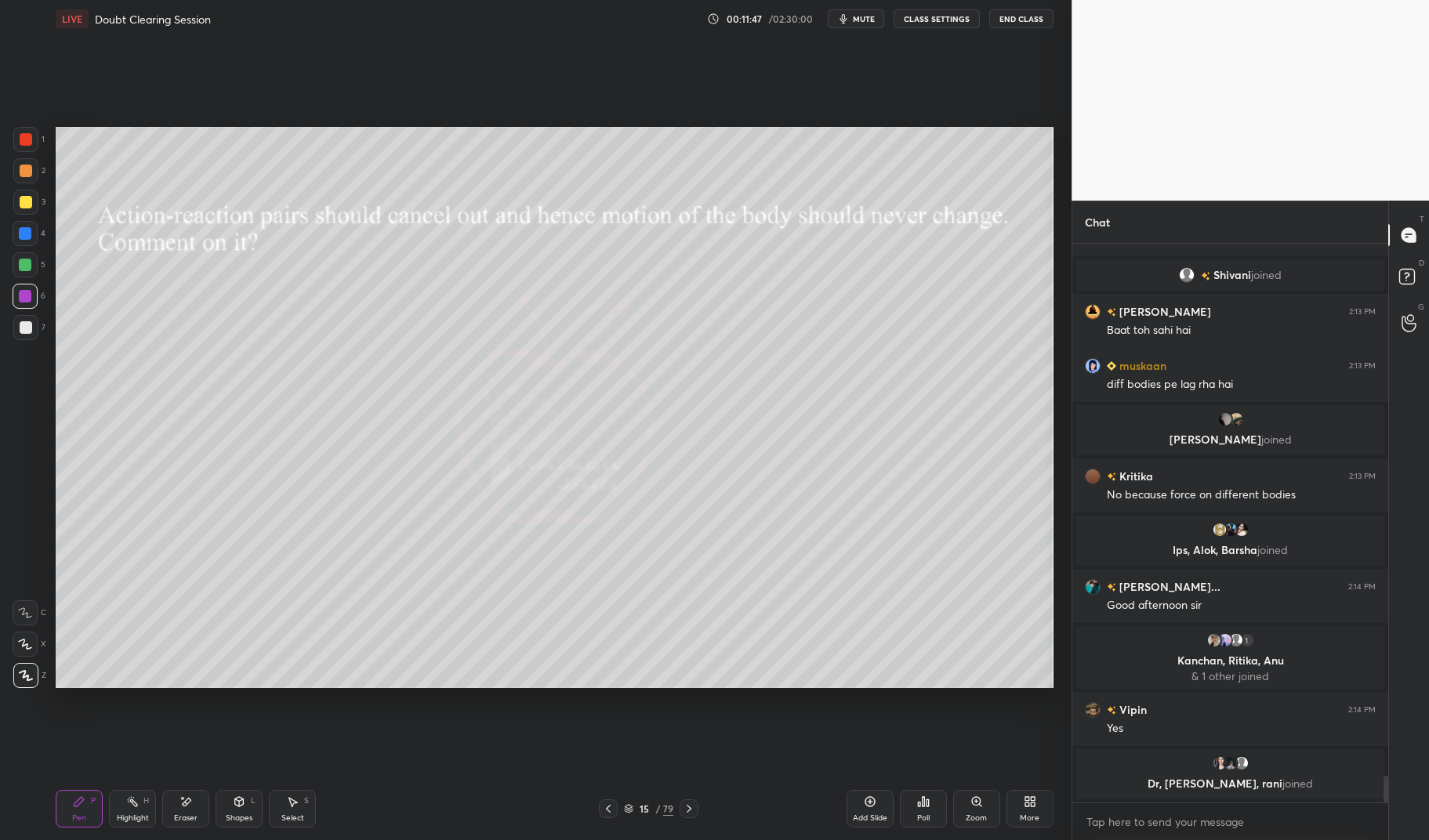
click at [198, 804] on div "Eraser" at bounding box center [186, 809] width 47 height 38
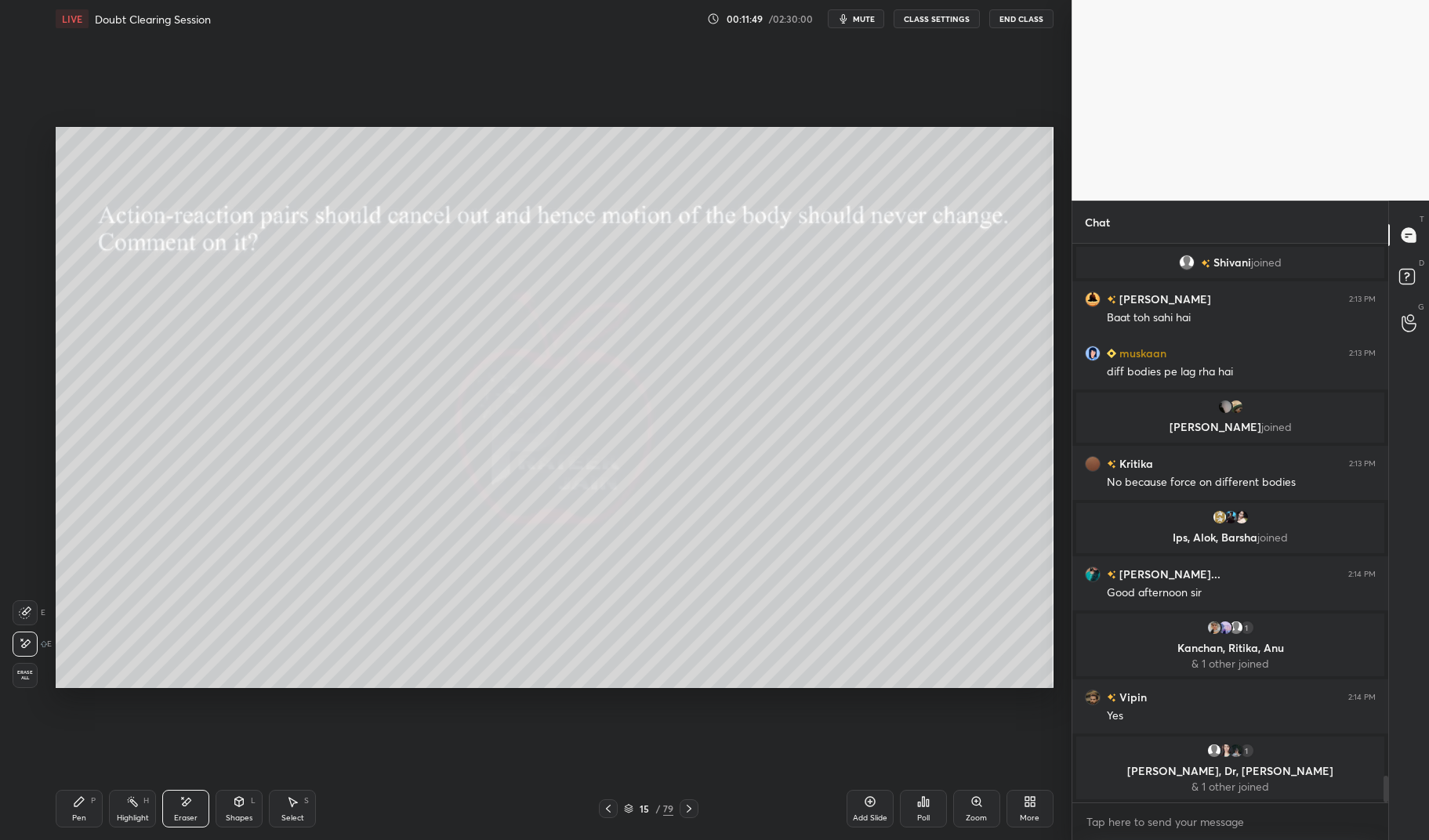
scroll to position [11142, 0]
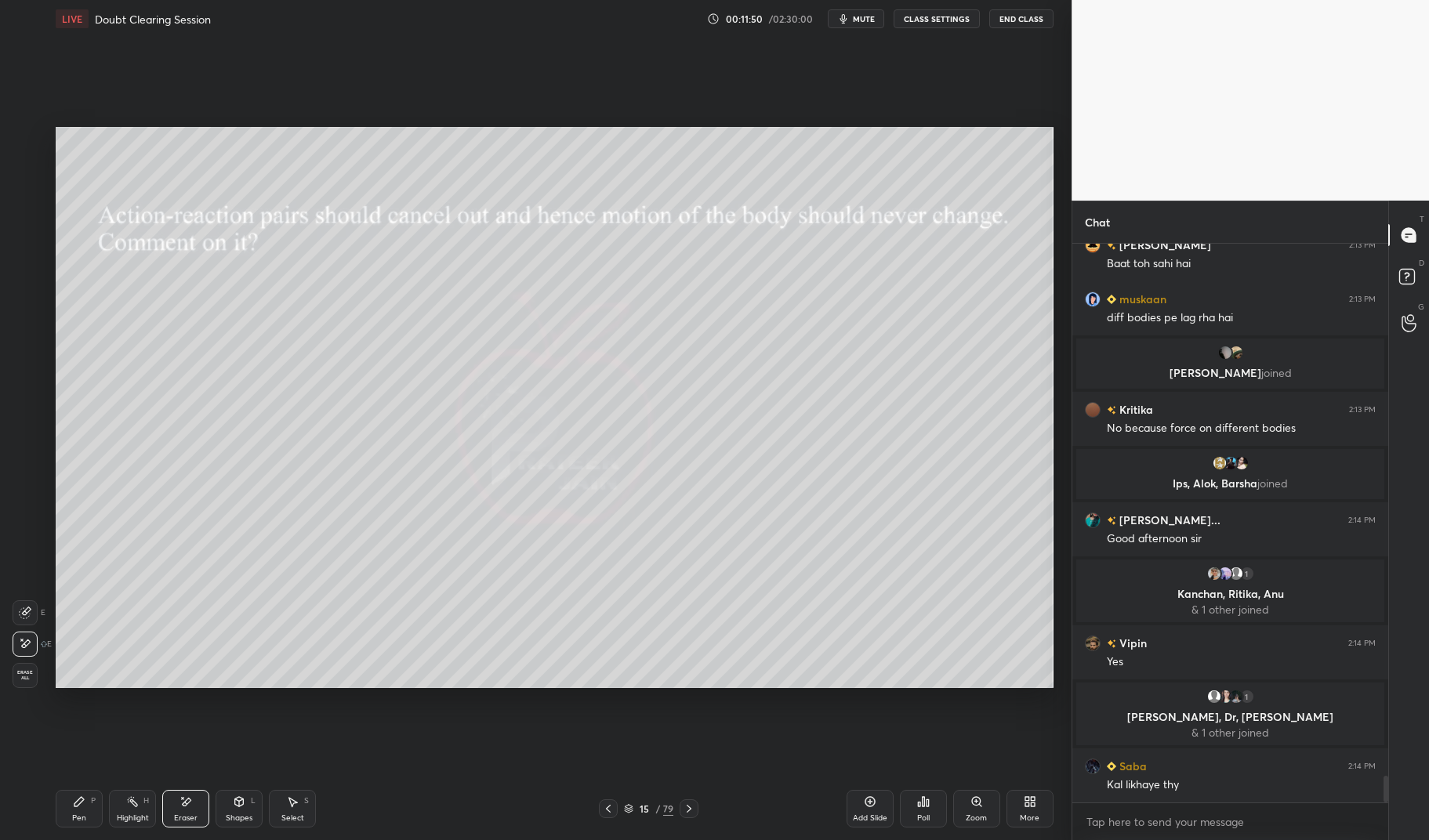
click at [81, 802] on icon at bounding box center [79, 802] width 9 height 9
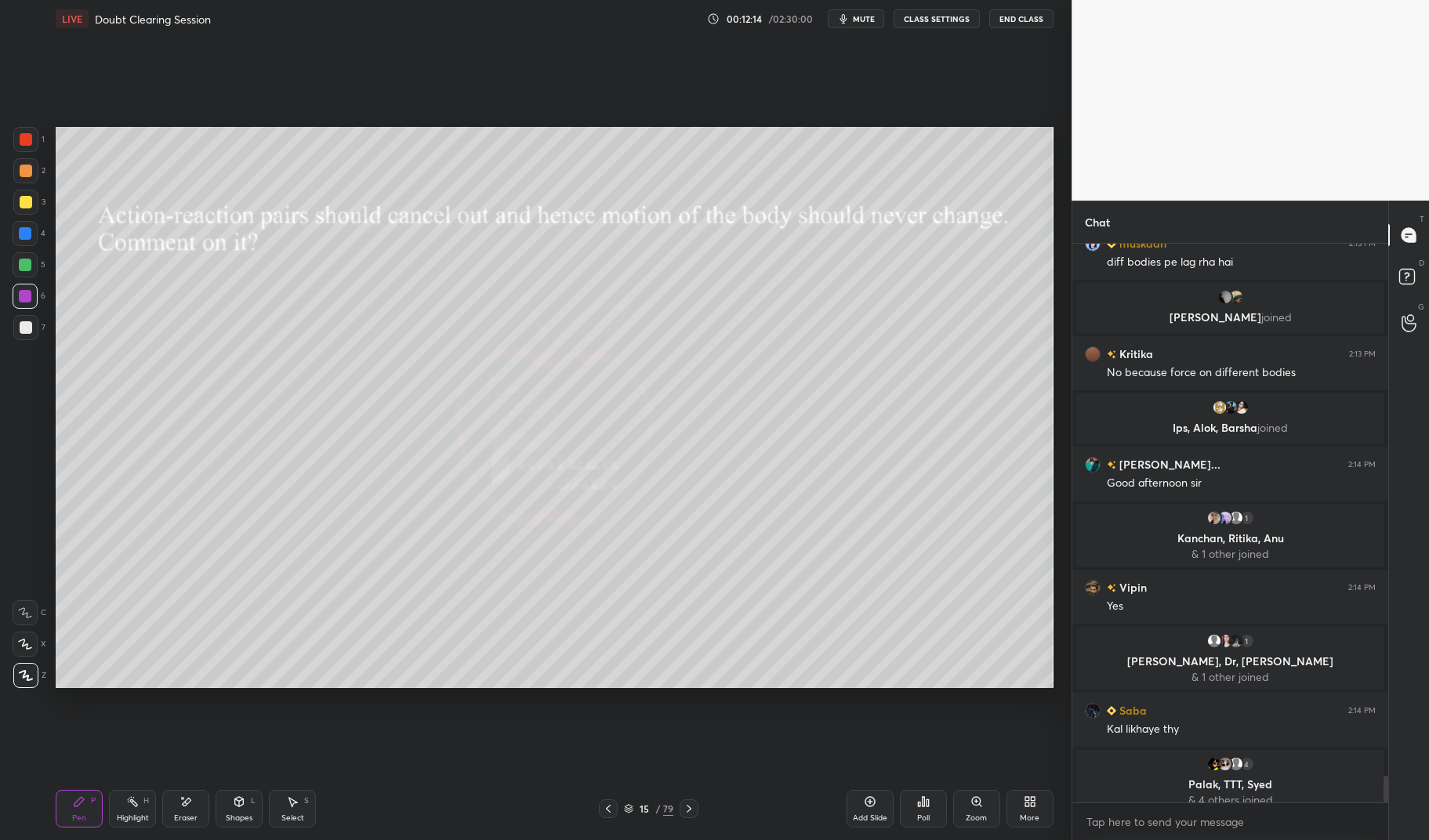
click at [698, 802] on div at bounding box center [689, 809] width 19 height 19
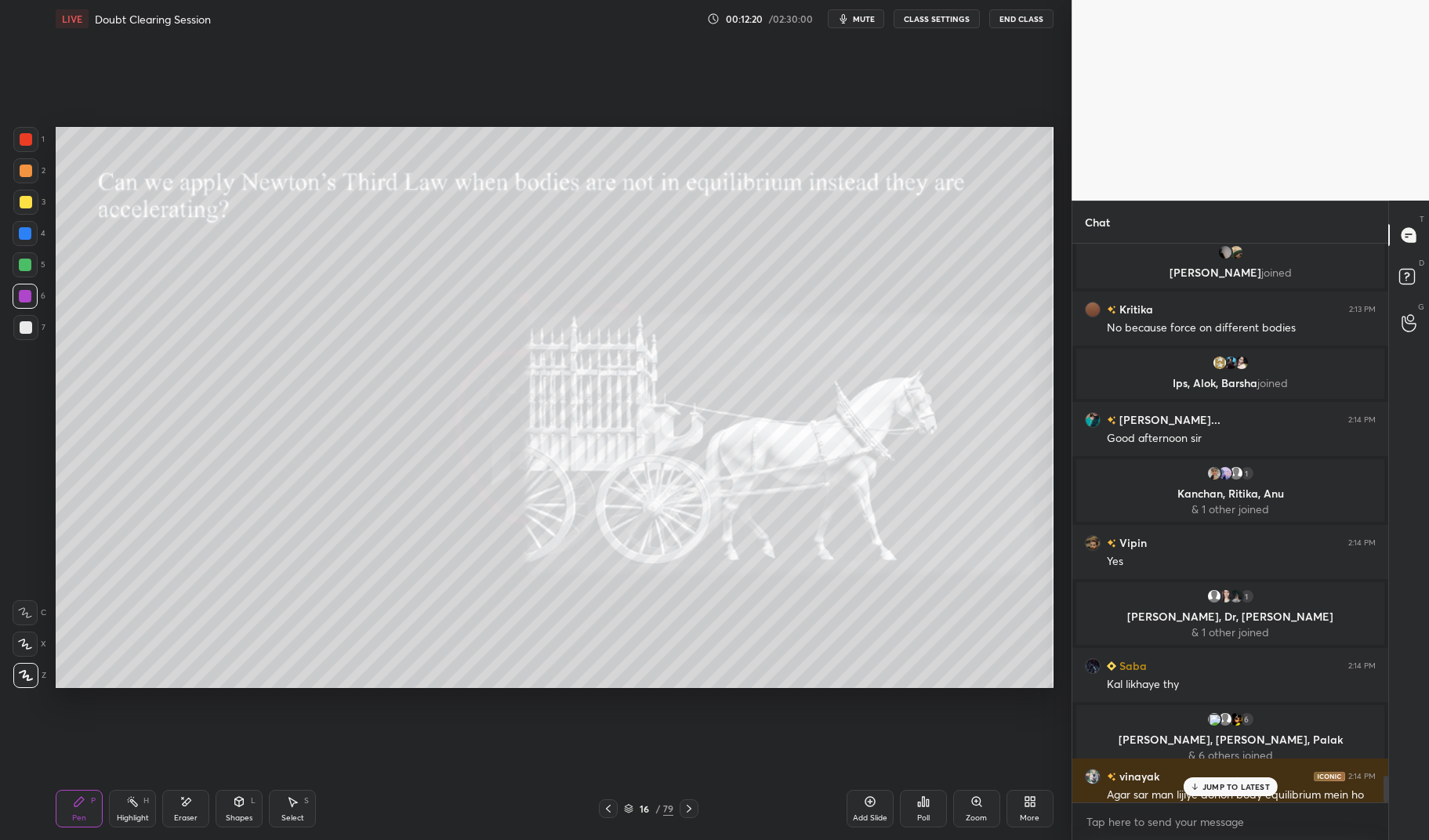
scroll to position [11221, 0]
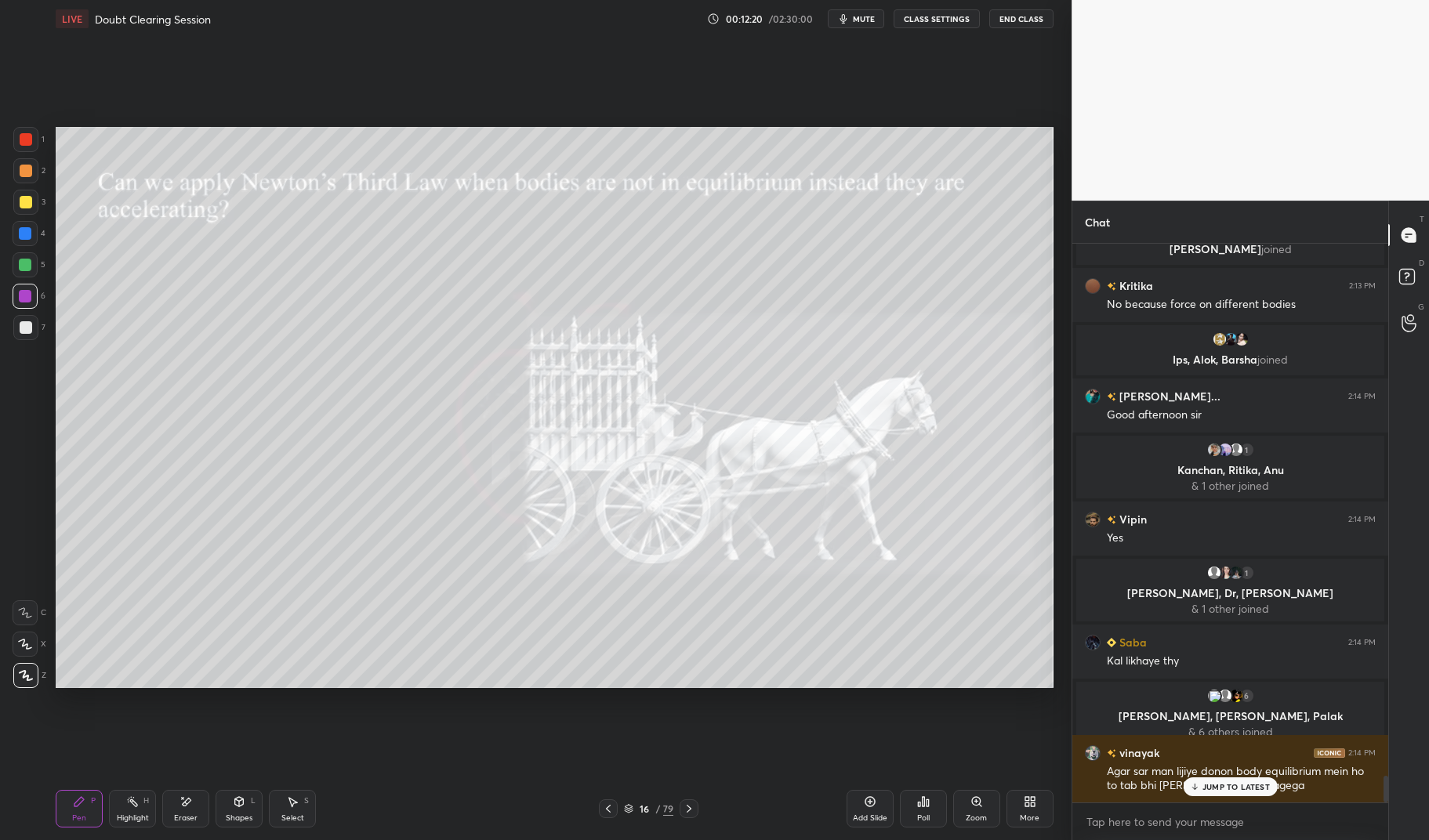
click at [251, 810] on div "Shapes L" at bounding box center [239, 809] width 47 height 38
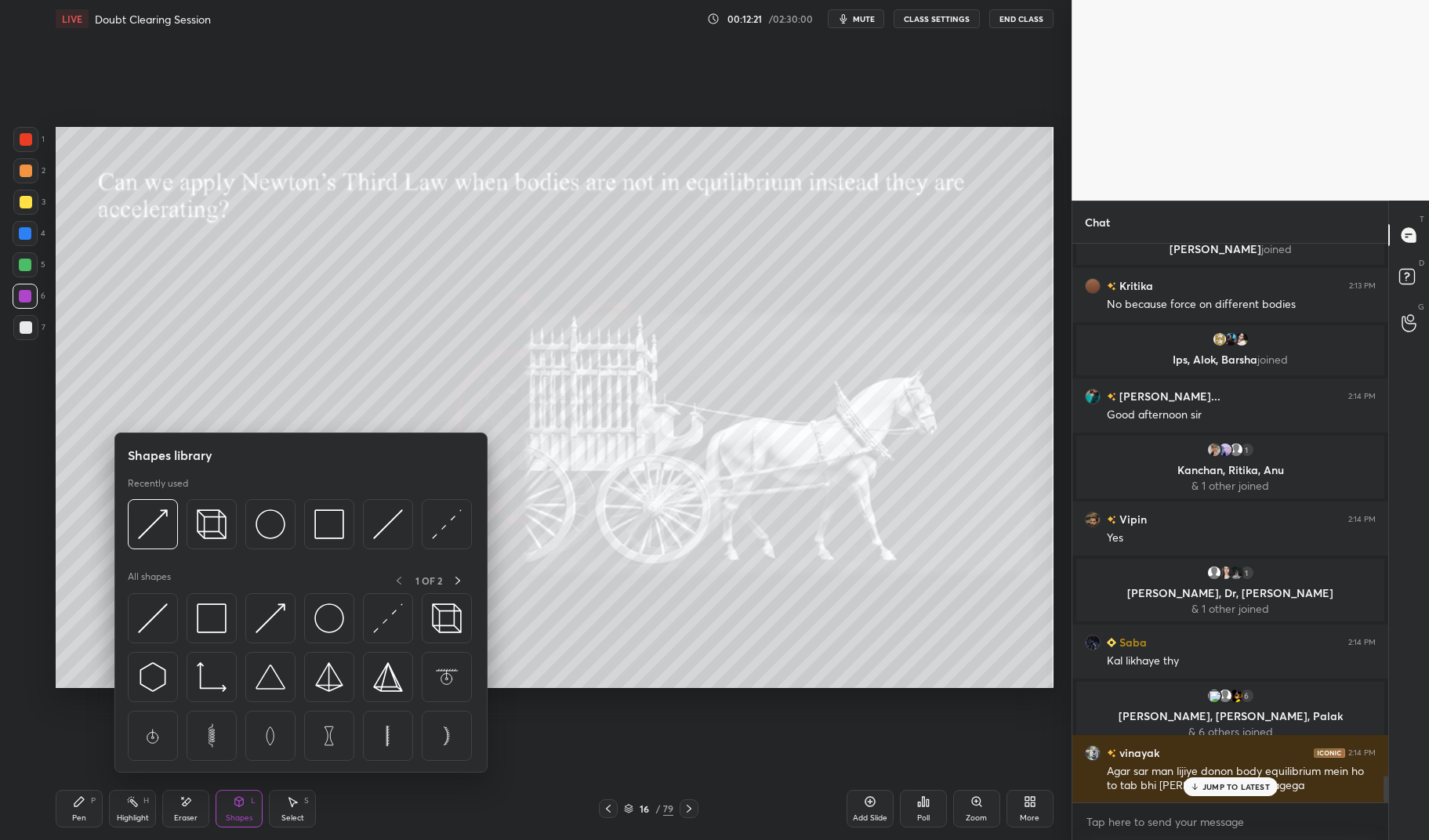
click at [164, 613] on img at bounding box center [153, 618] width 30 height 30
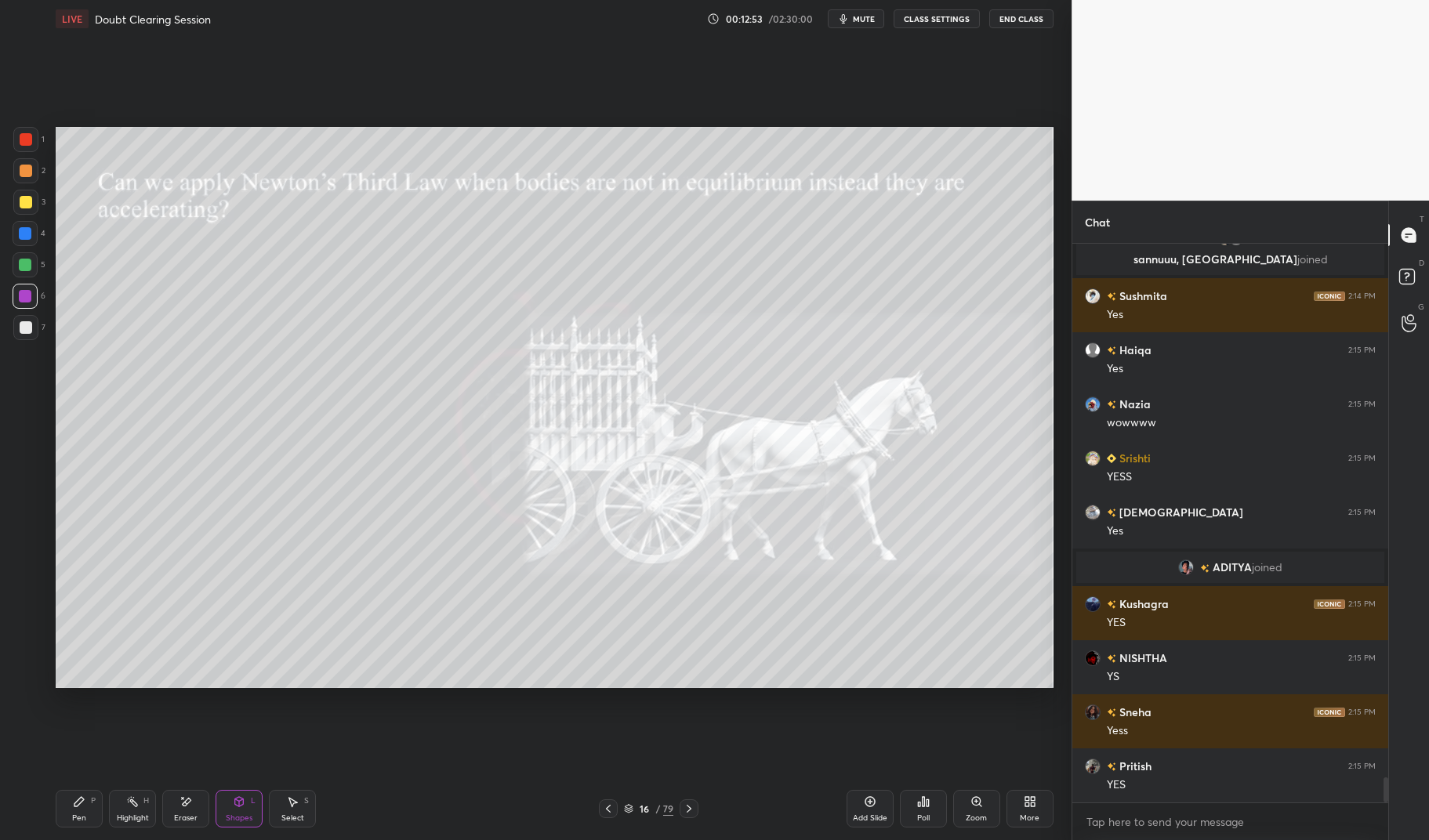
scroll to position [11839, 0]
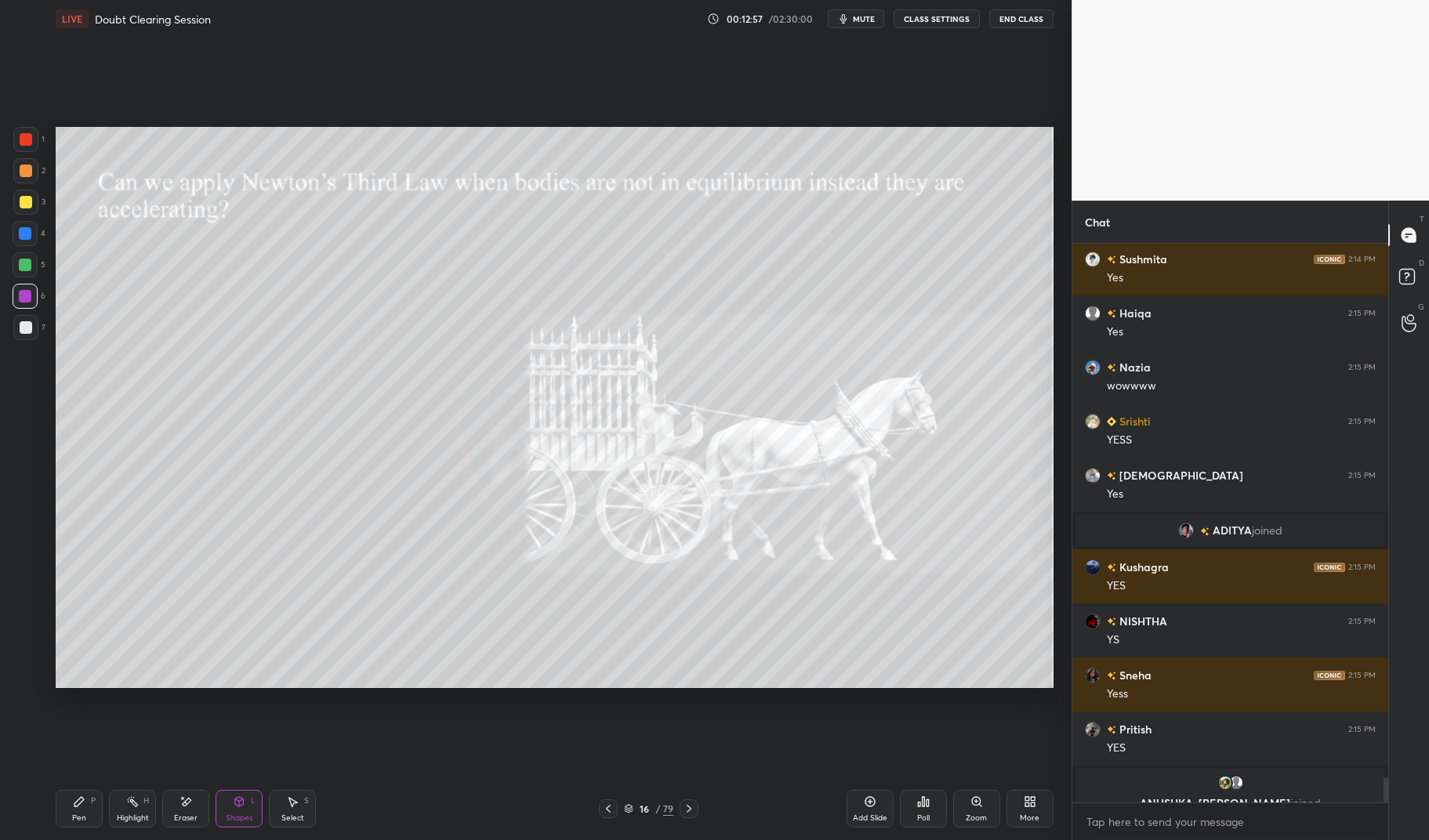
click at [83, 811] on div "Pen P" at bounding box center [79, 809] width 47 height 38
click at [62, 820] on div "Pen P" at bounding box center [79, 809] width 47 height 38
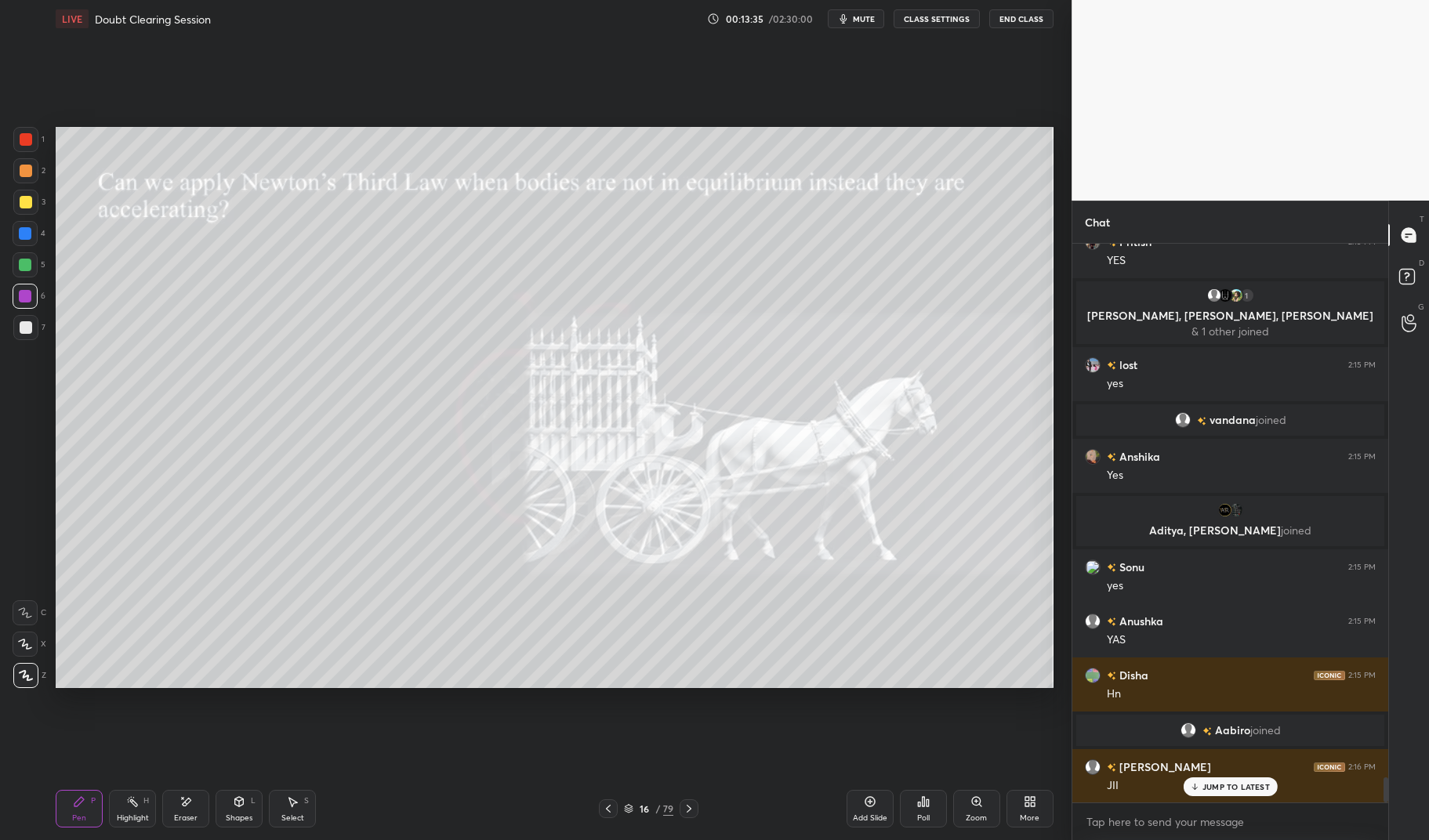
scroll to position [12112, 0]
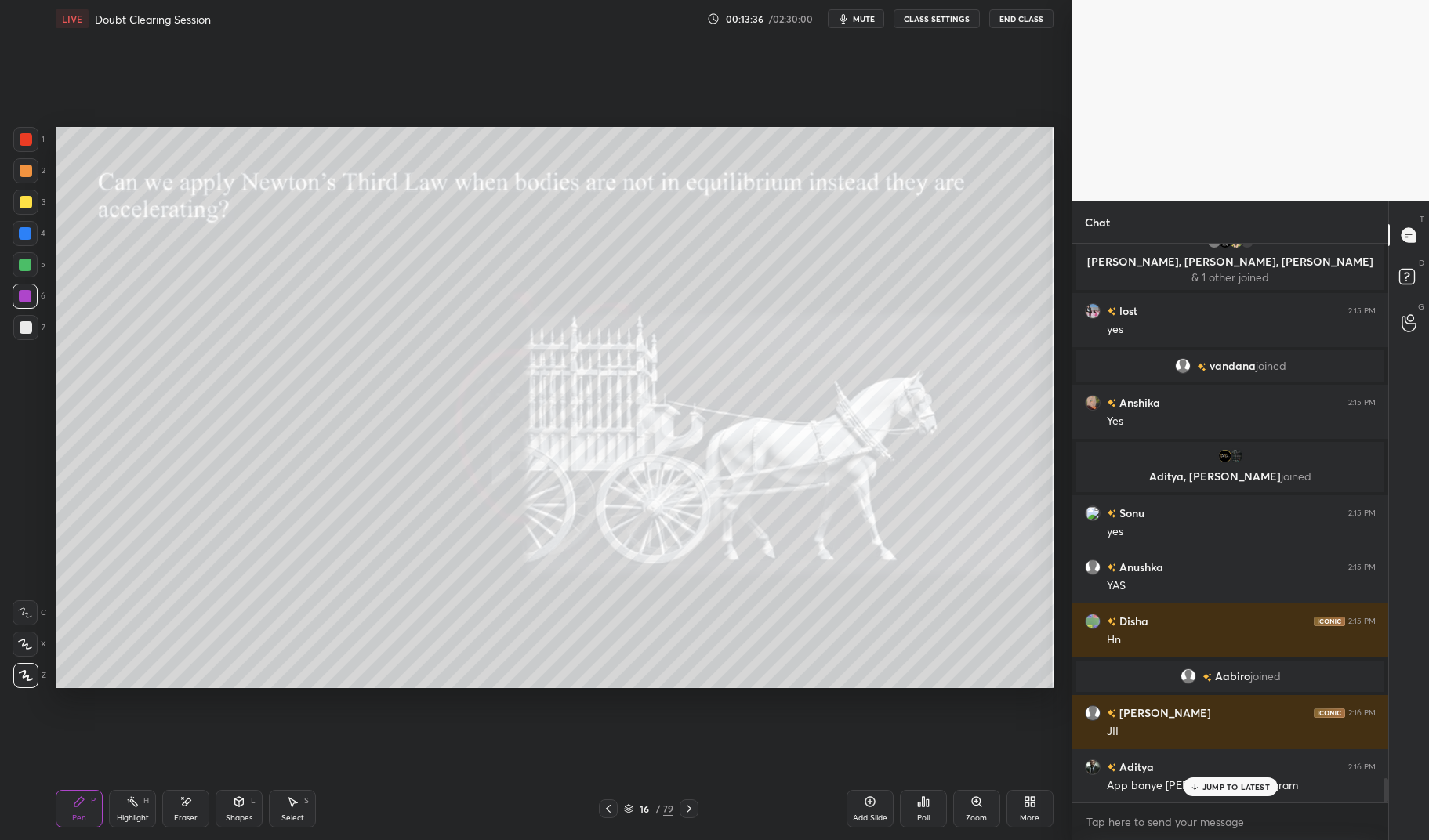
click at [30, 266] on div at bounding box center [25, 264] width 12 height 12
click at [25, 261] on div at bounding box center [25, 264] width 12 height 12
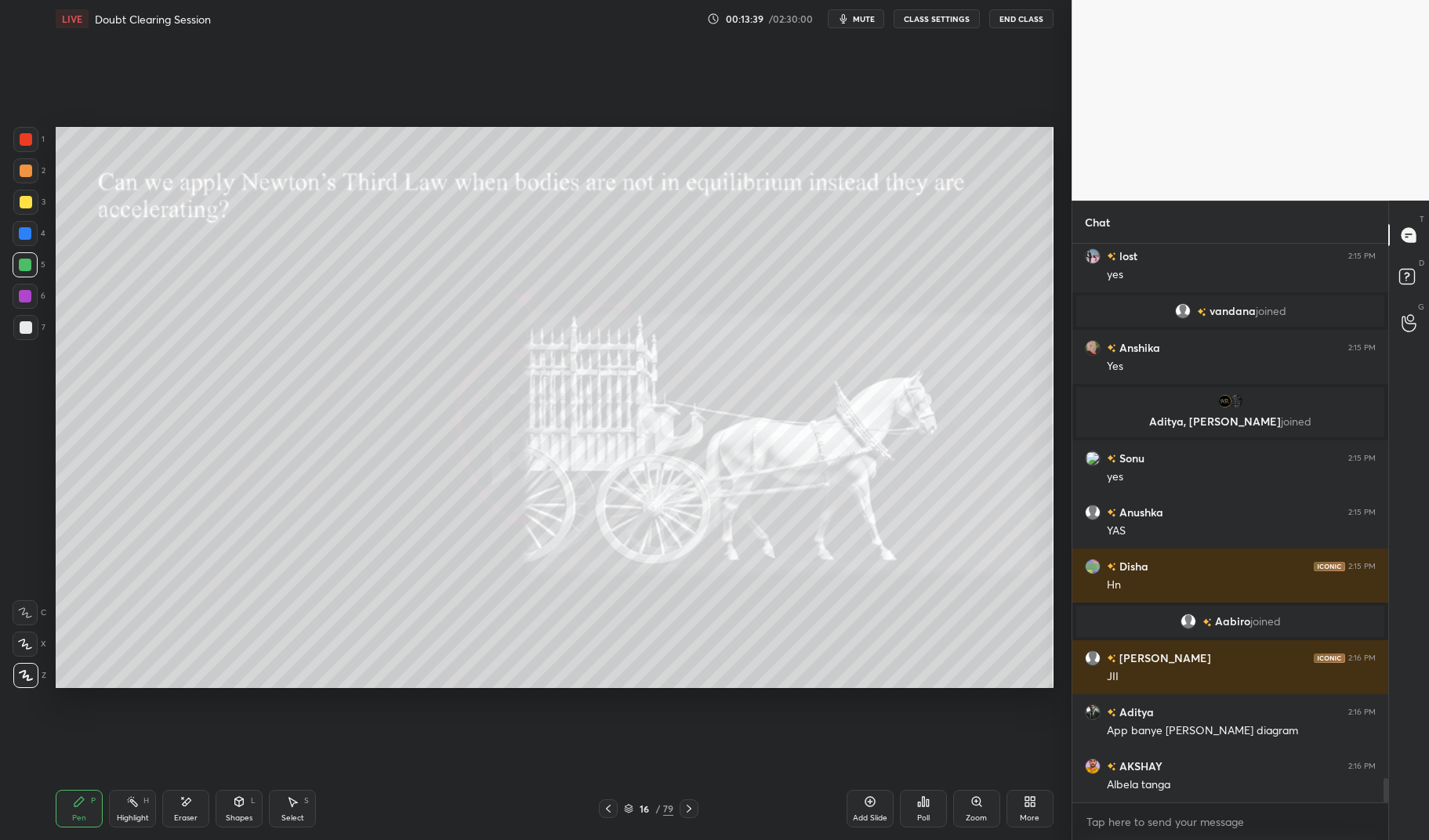
scroll to position [12205, 0]
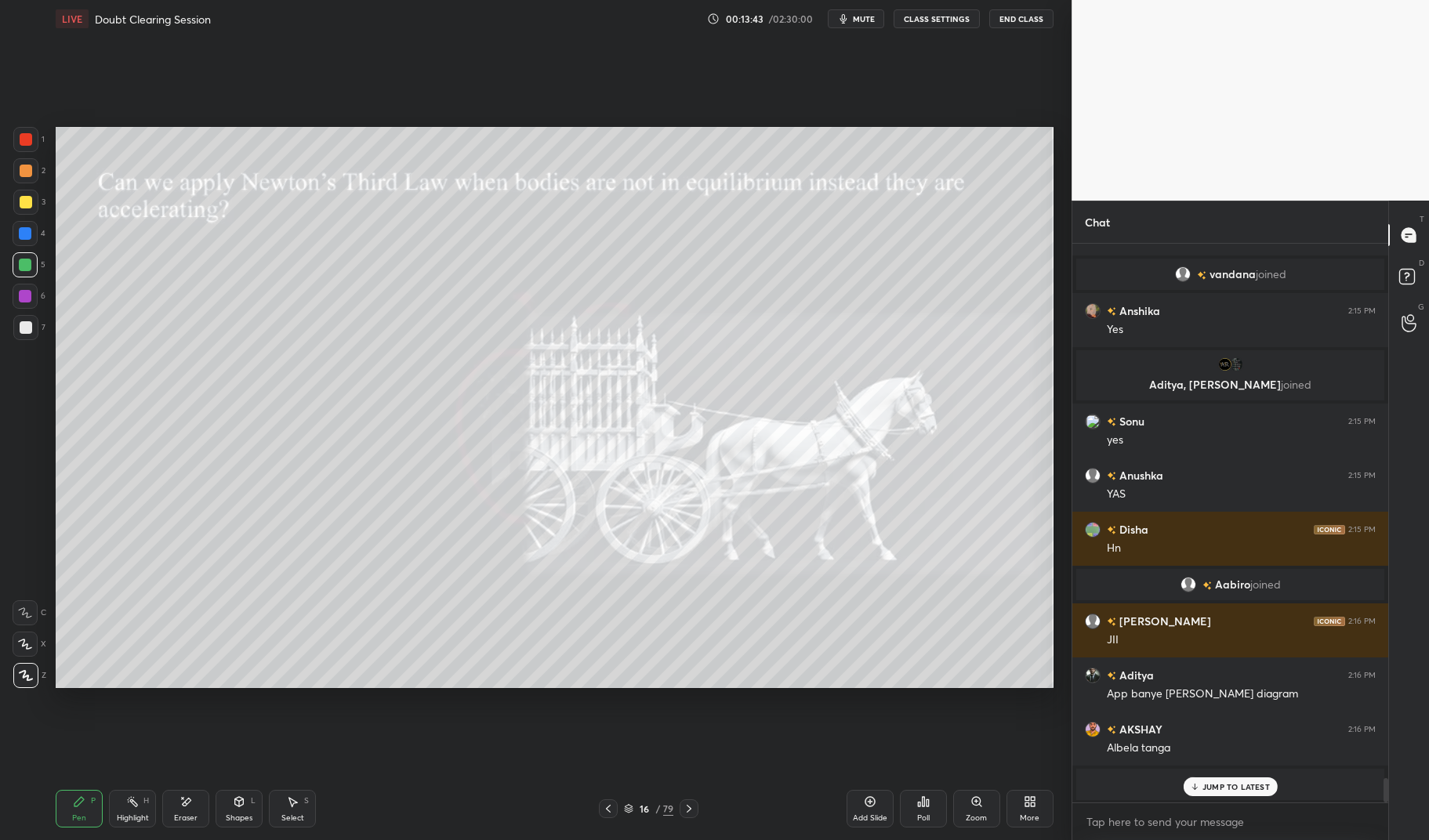
click at [25, 229] on div at bounding box center [25, 233] width 12 height 12
click at [17, 238] on div at bounding box center [25, 233] width 25 height 25
click at [30, 137] on div at bounding box center [25, 139] width 12 height 12
click at [21, 132] on div at bounding box center [25, 140] width 25 height 25
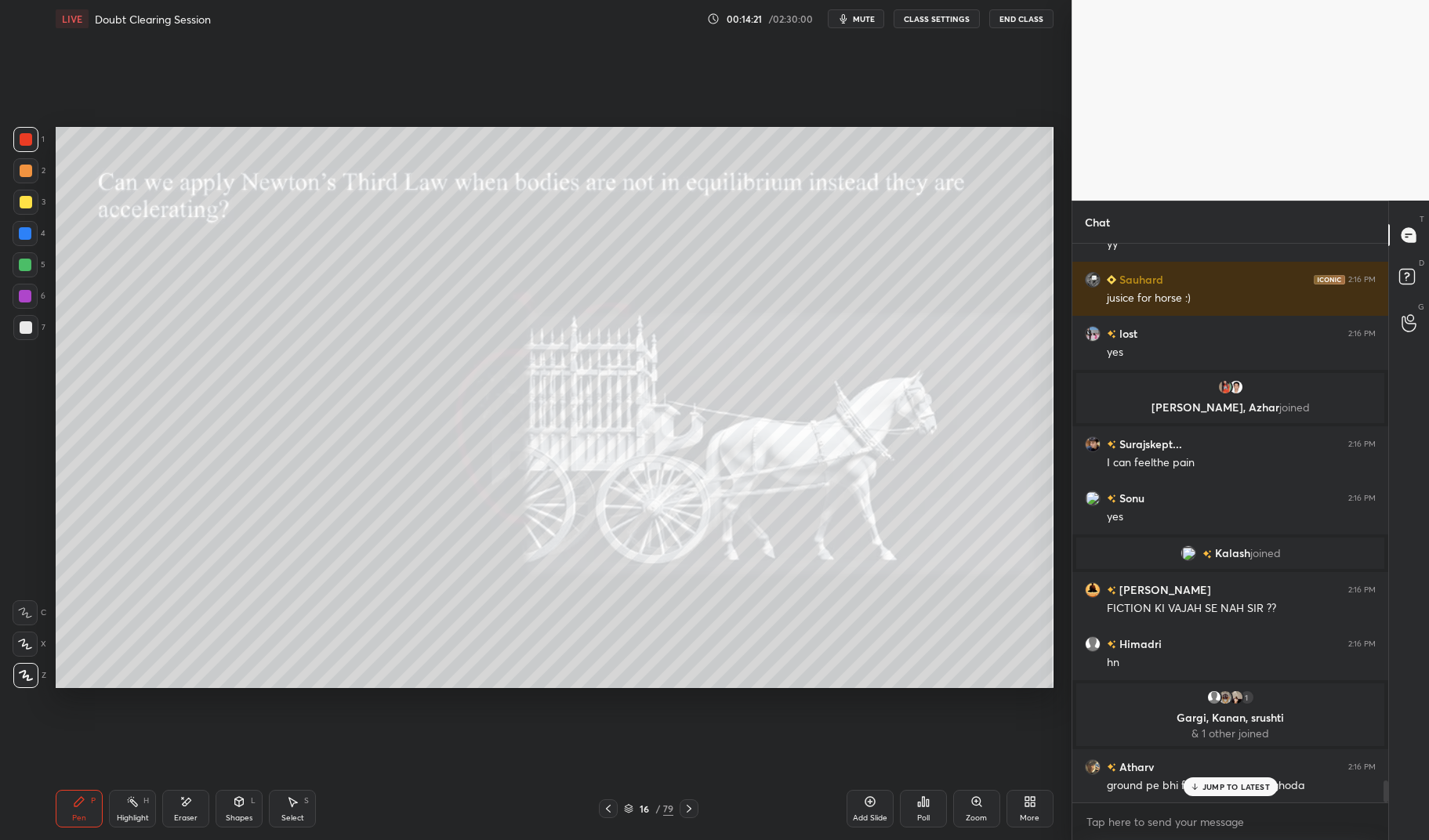
scroll to position [13587, 0]
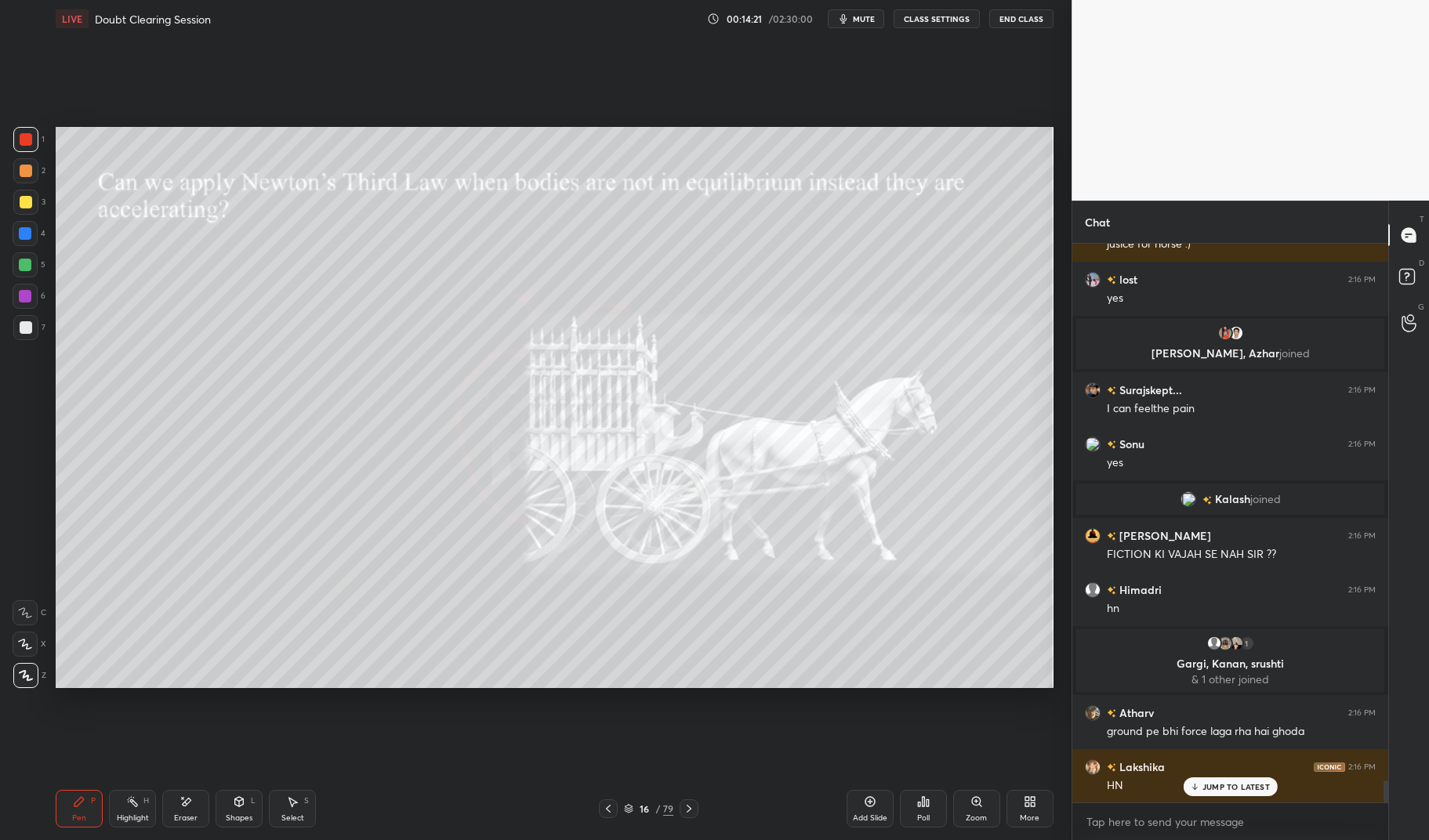
click at [130, 816] on div "Highlight" at bounding box center [133, 818] width 32 height 8
click at [129, 807] on icon at bounding box center [132, 801] width 12 height 12
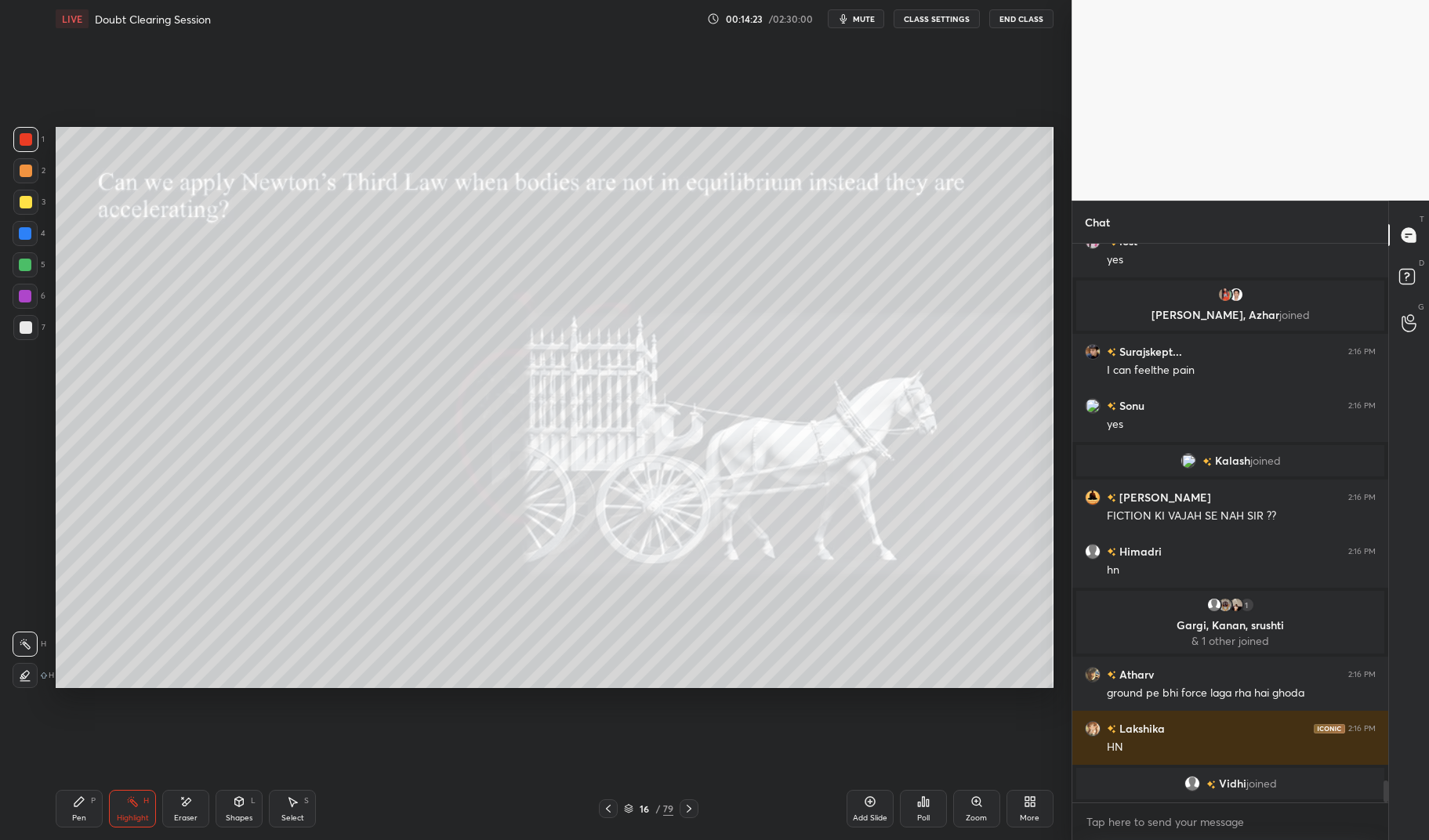
click at [183, 808] on icon at bounding box center [185, 802] width 12 height 13
click at [178, 816] on div "Eraser" at bounding box center [185, 818] width 24 height 8
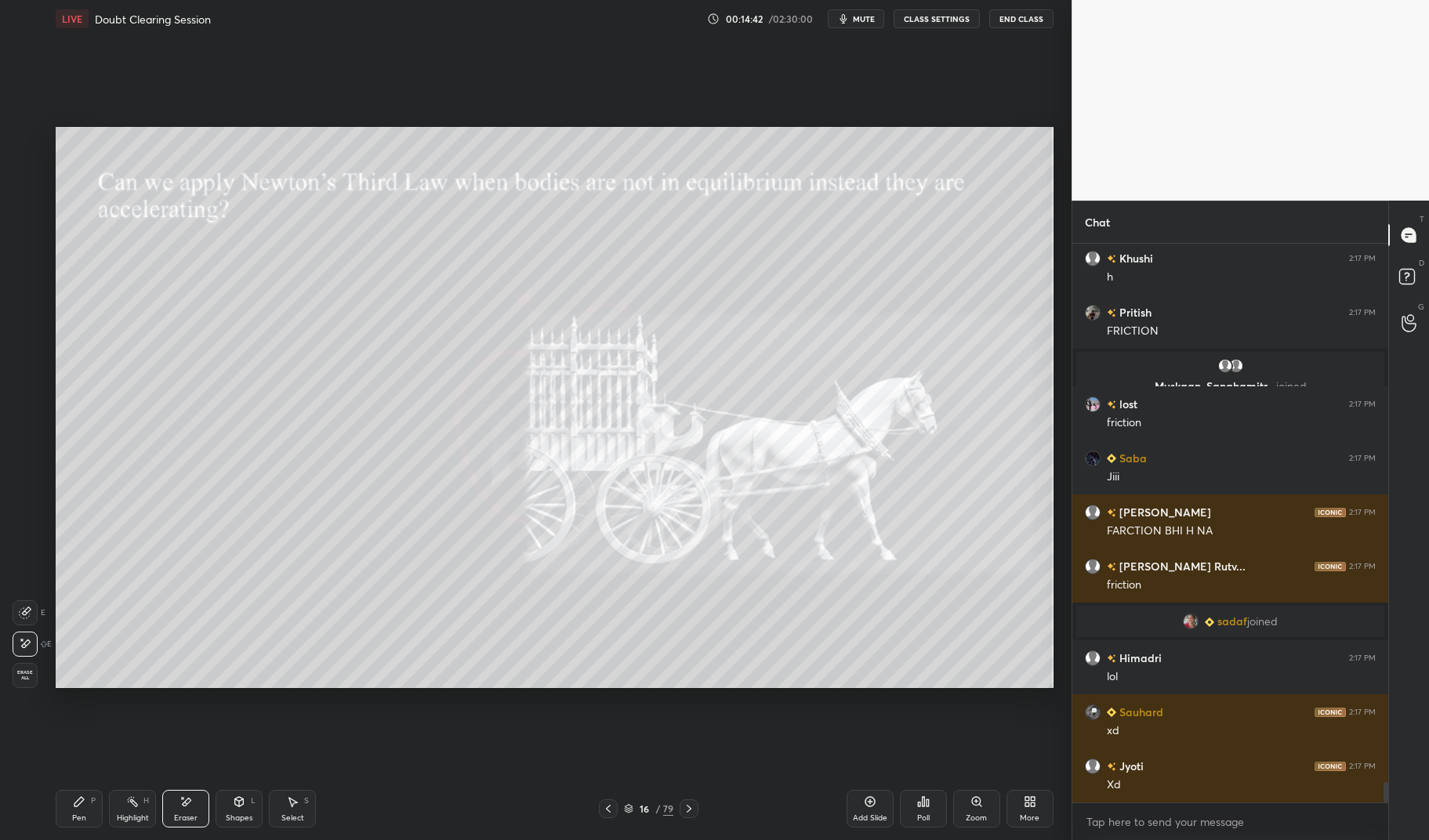
scroll to position [15093, 0]
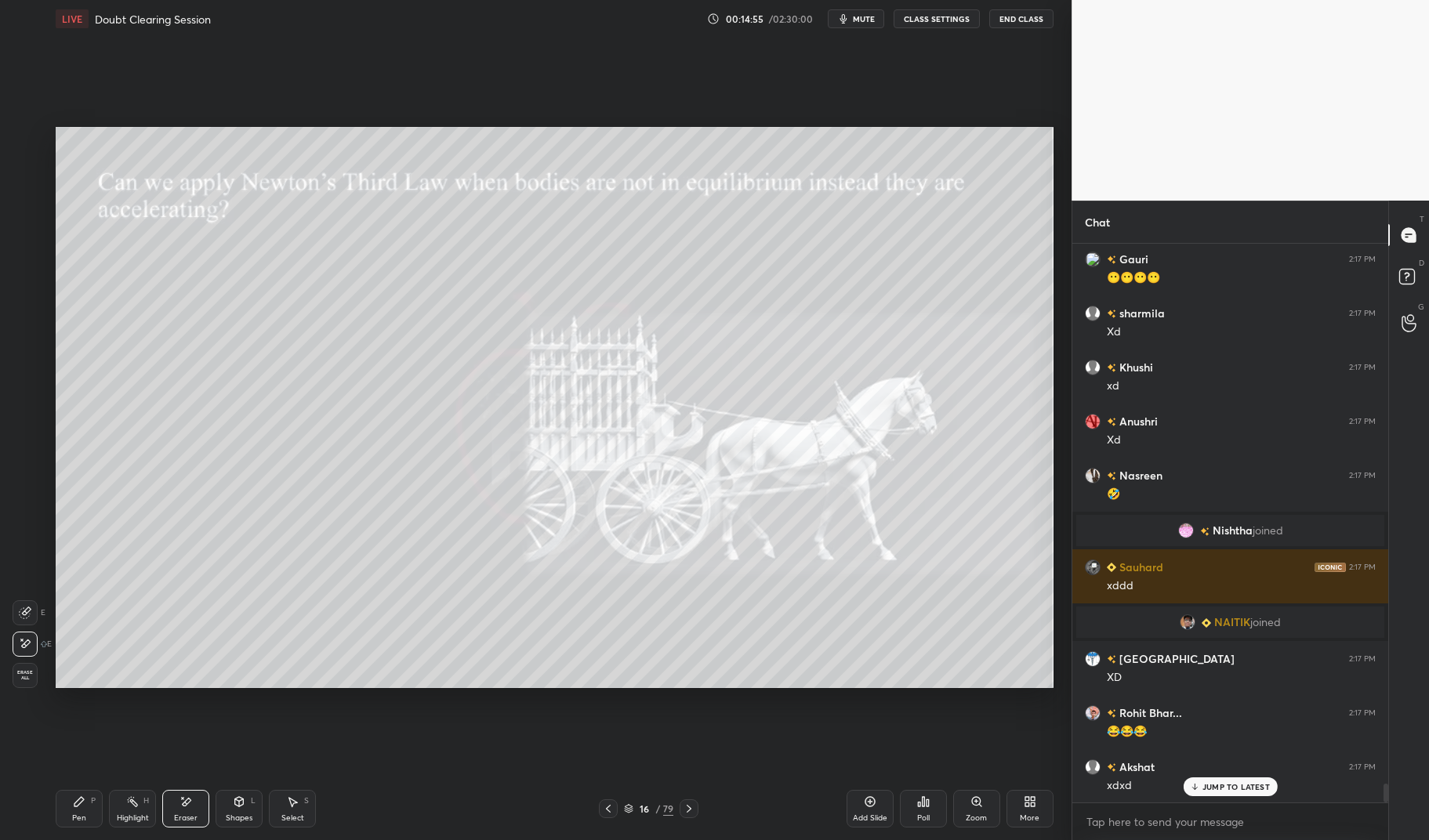
click at [72, 815] on div "Pen" at bounding box center [78, 818] width 14 height 8
click at [77, 806] on icon at bounding box center [79, 802] width 9 height 9
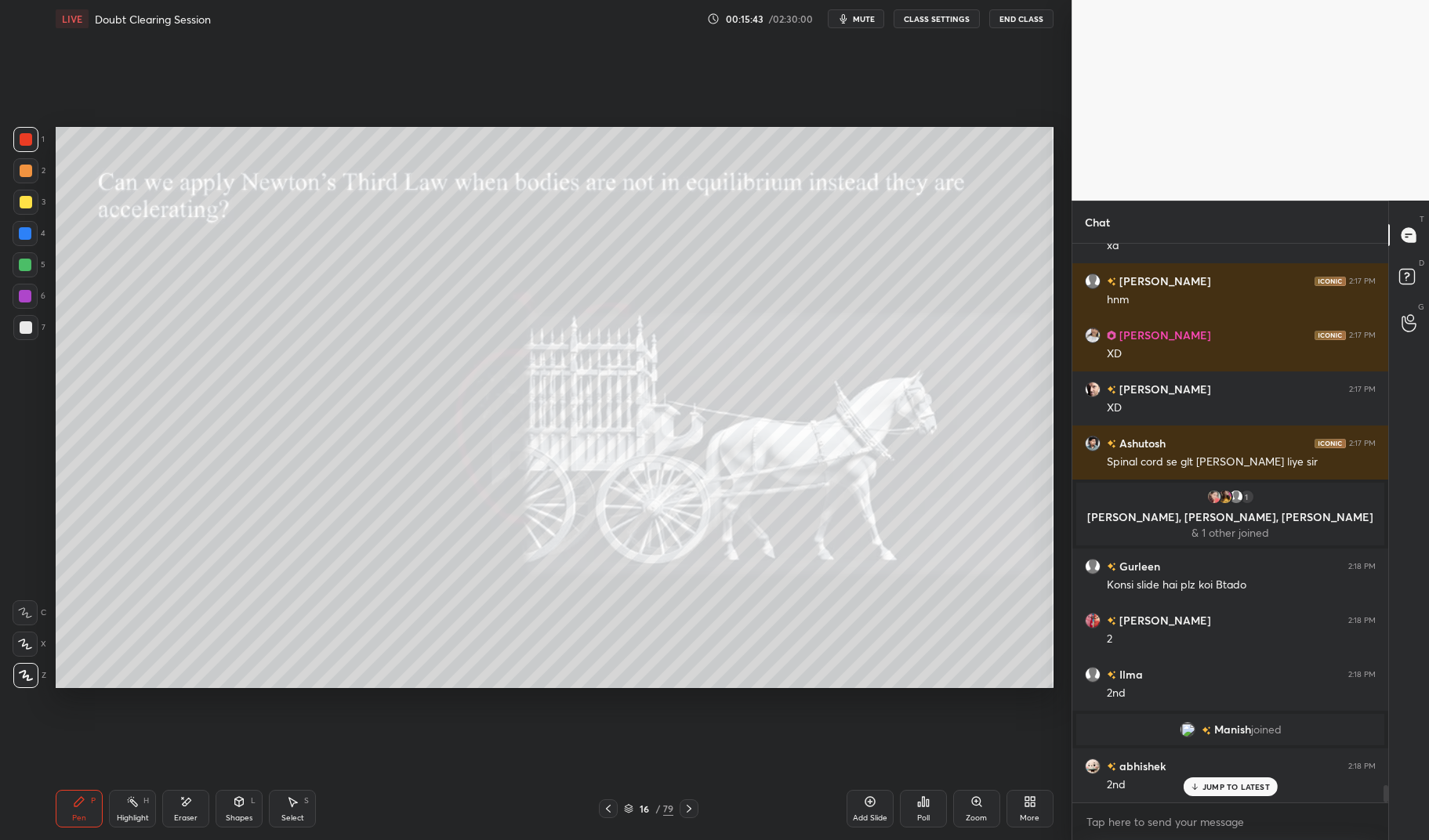
click at [189, 812] on div "Eraser" at bounding box center [186, 809] width 47 height 38
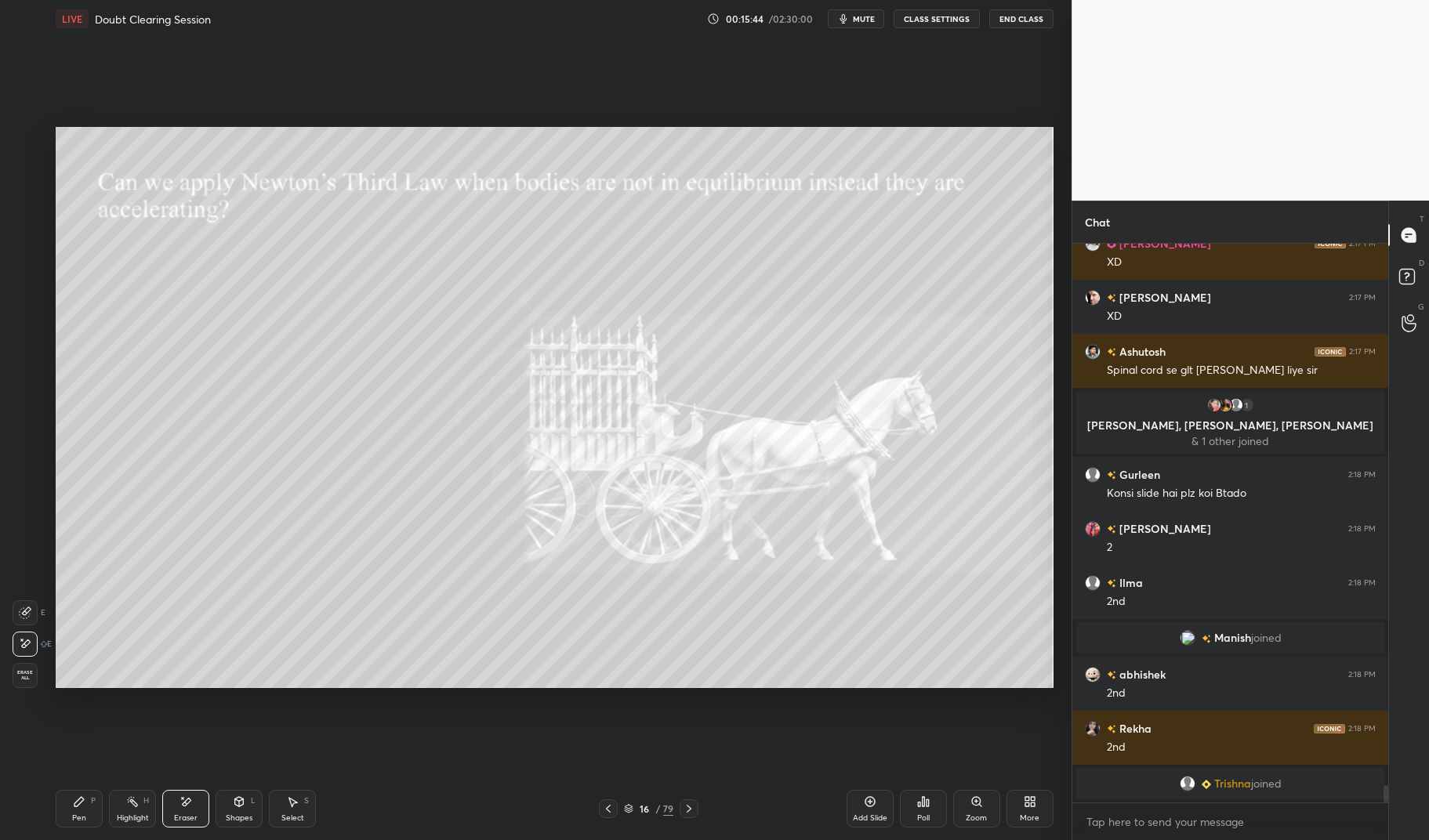
click at [133, 812] on div "Highlight H" at bounding box center [132, 809] width 47 height 38
click at [143, 807] on div "Highlight H" at bounding box center [132, 809] width 47 height 38
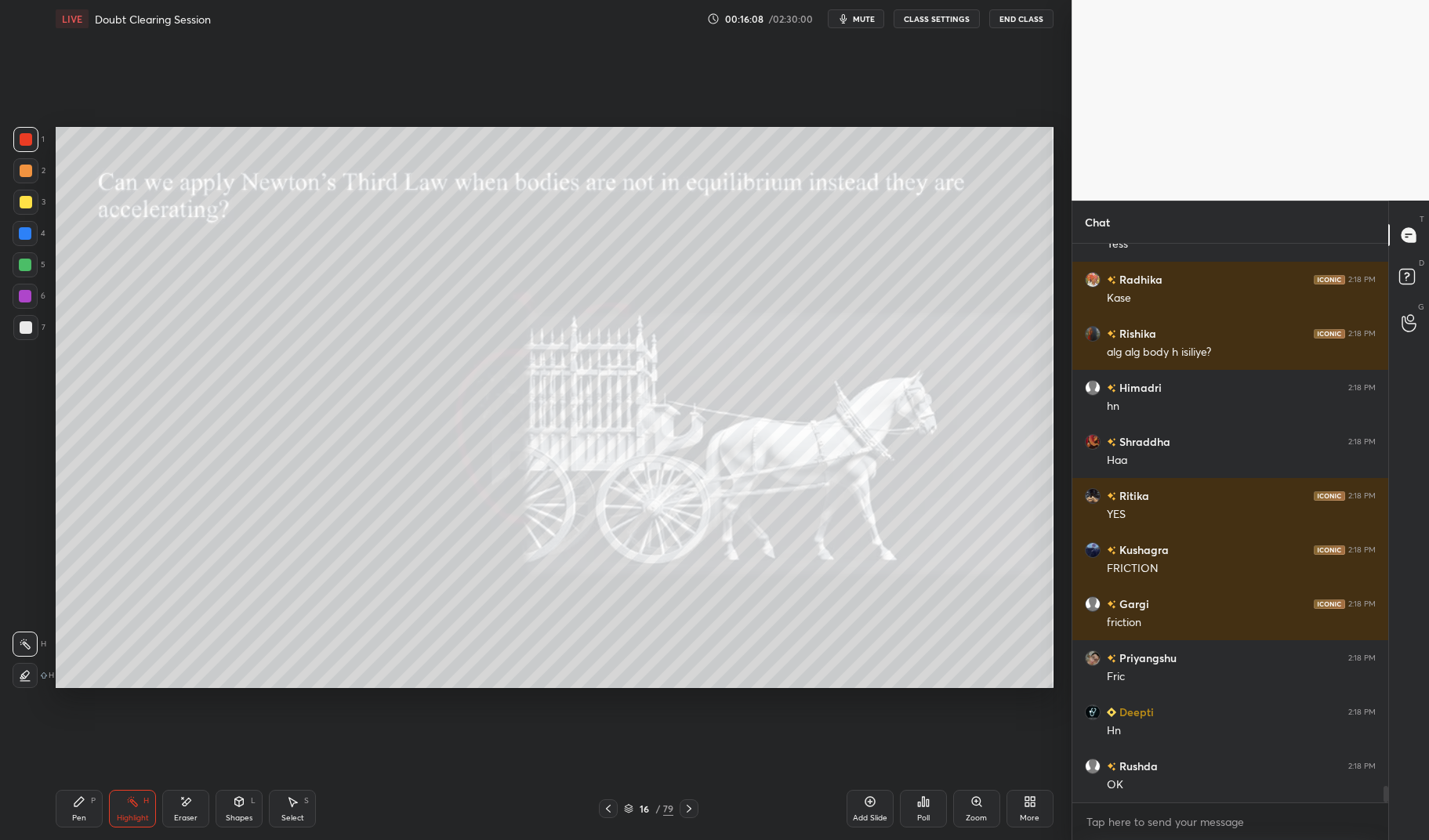
scroll to position [18137, 0]
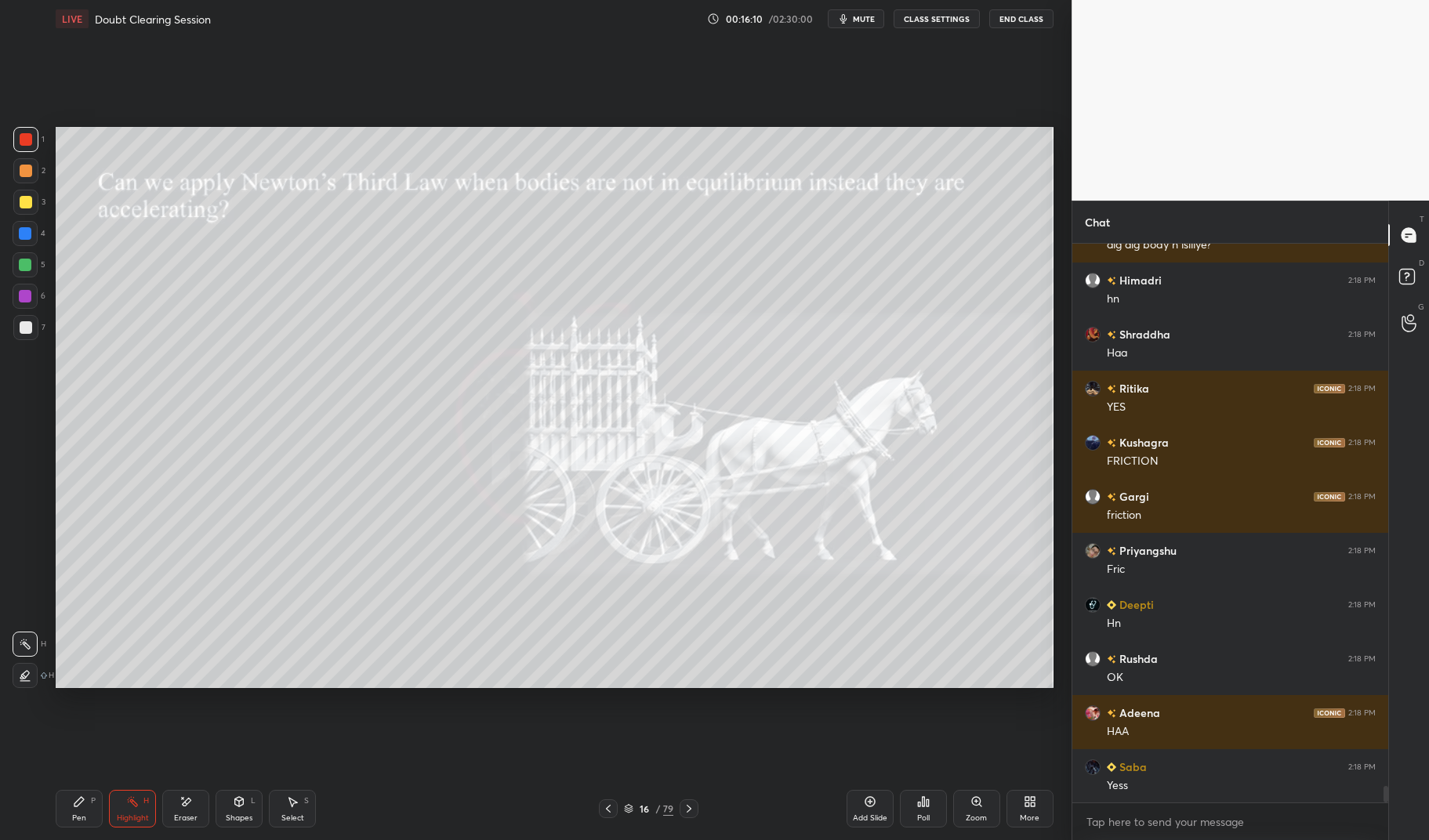
click at [82, 819] on div "Pen" at bounding box center [78, 818] width 14 height 8
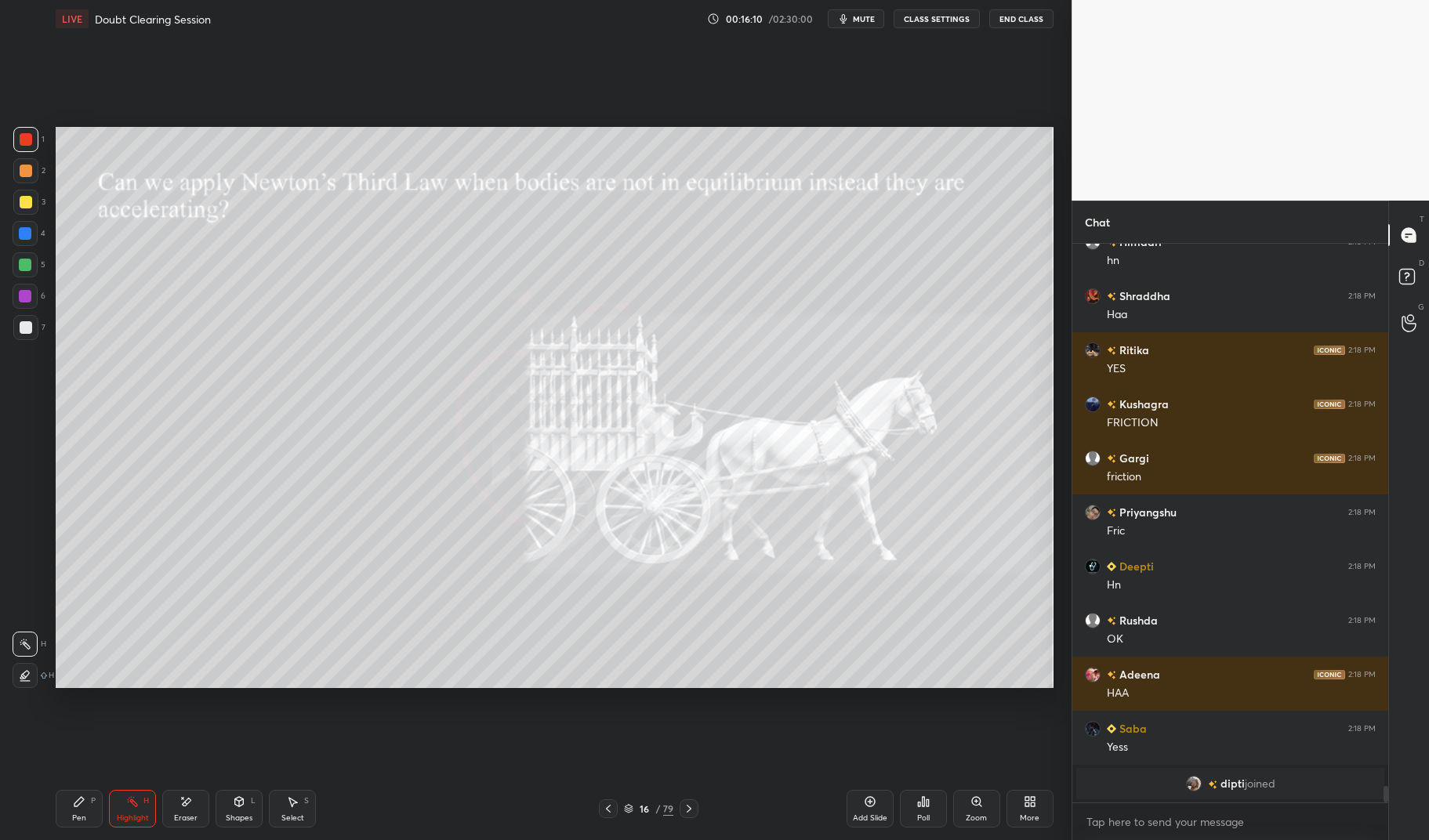
click at [46, 807] on div "1 2 3 4 5 6 7 C X Z E E Erase all H H LIVE Doubt Clearing Session 00:16:10 / 02…" at bounding box center [530, 420] width 1059 height 840
click at [25, 138] on div at bounding box center [25, 139] width 12 height 12
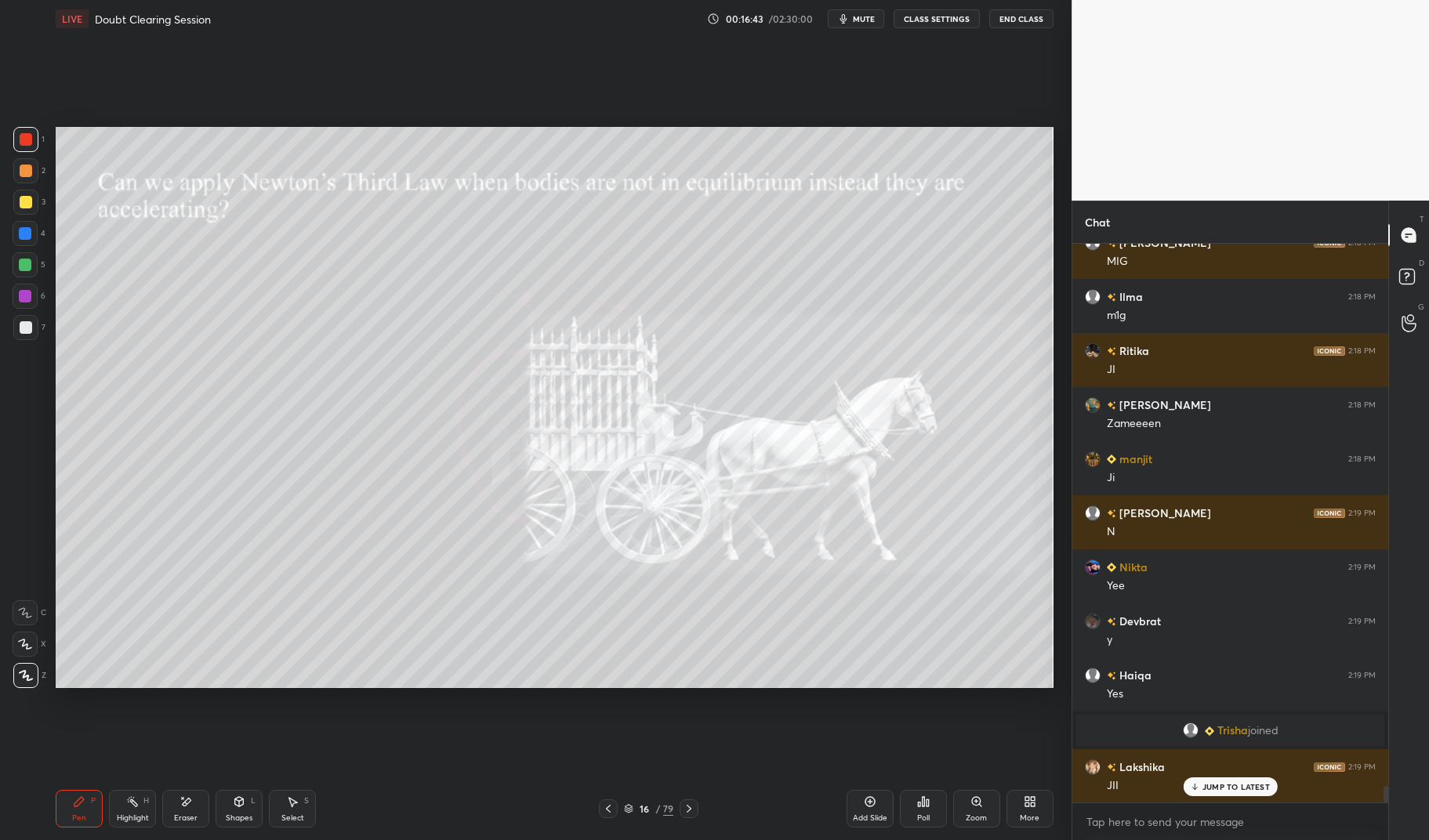
scroll to position [18858, 0]
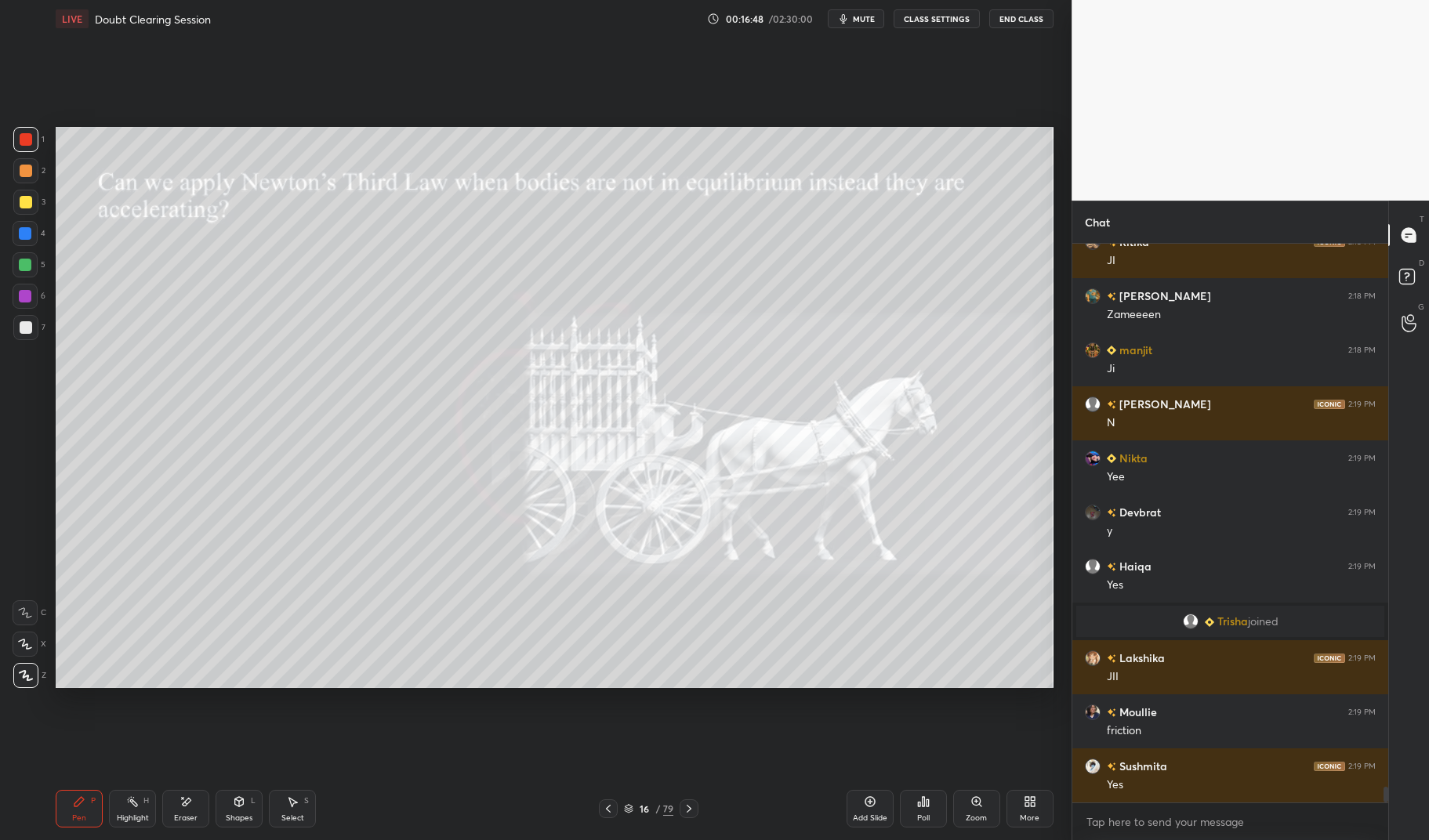
click at [871, 803] on icon at bounding box center [869, 801] width 12 height 12
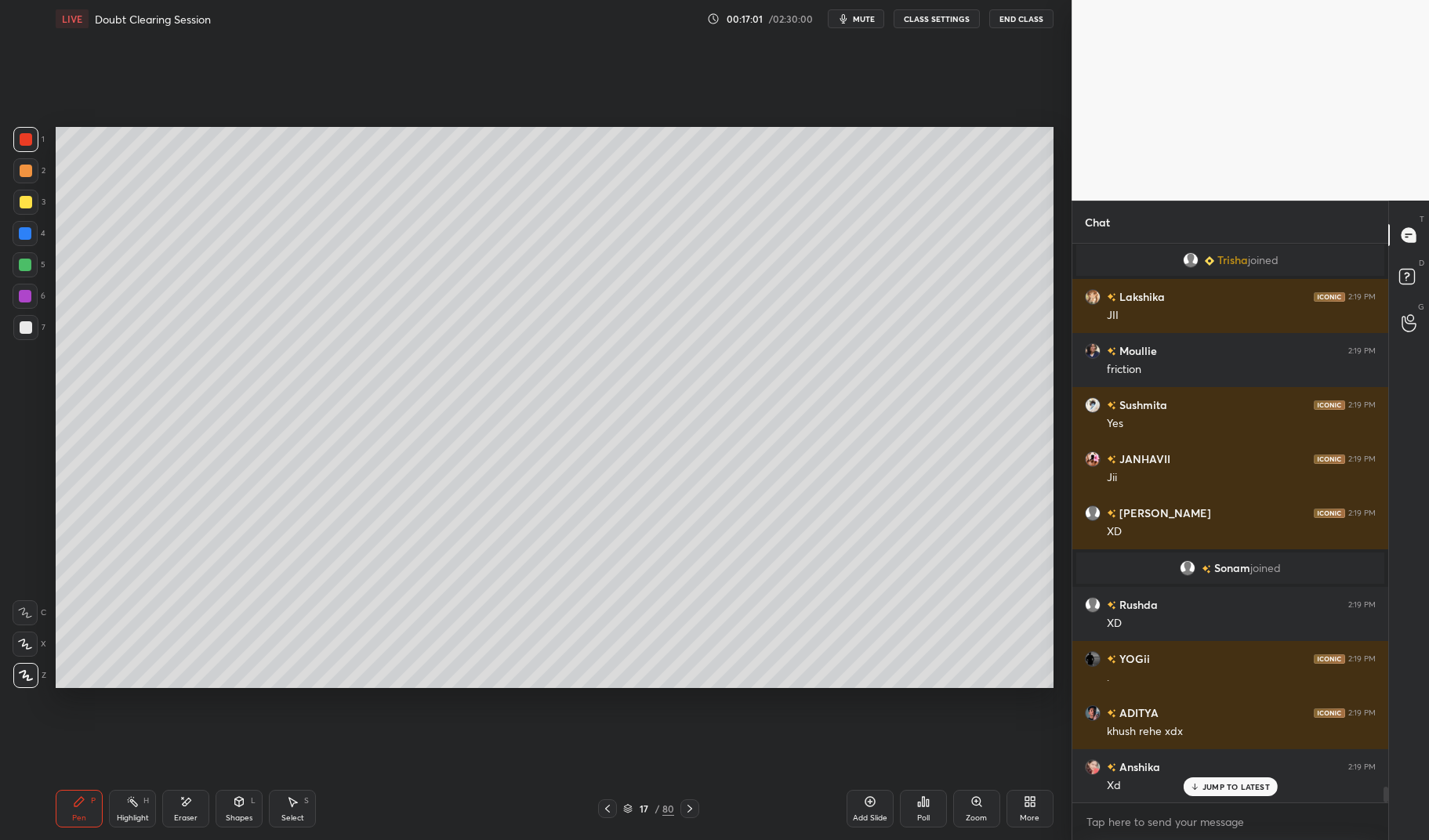
scroll to position [19313, 0]
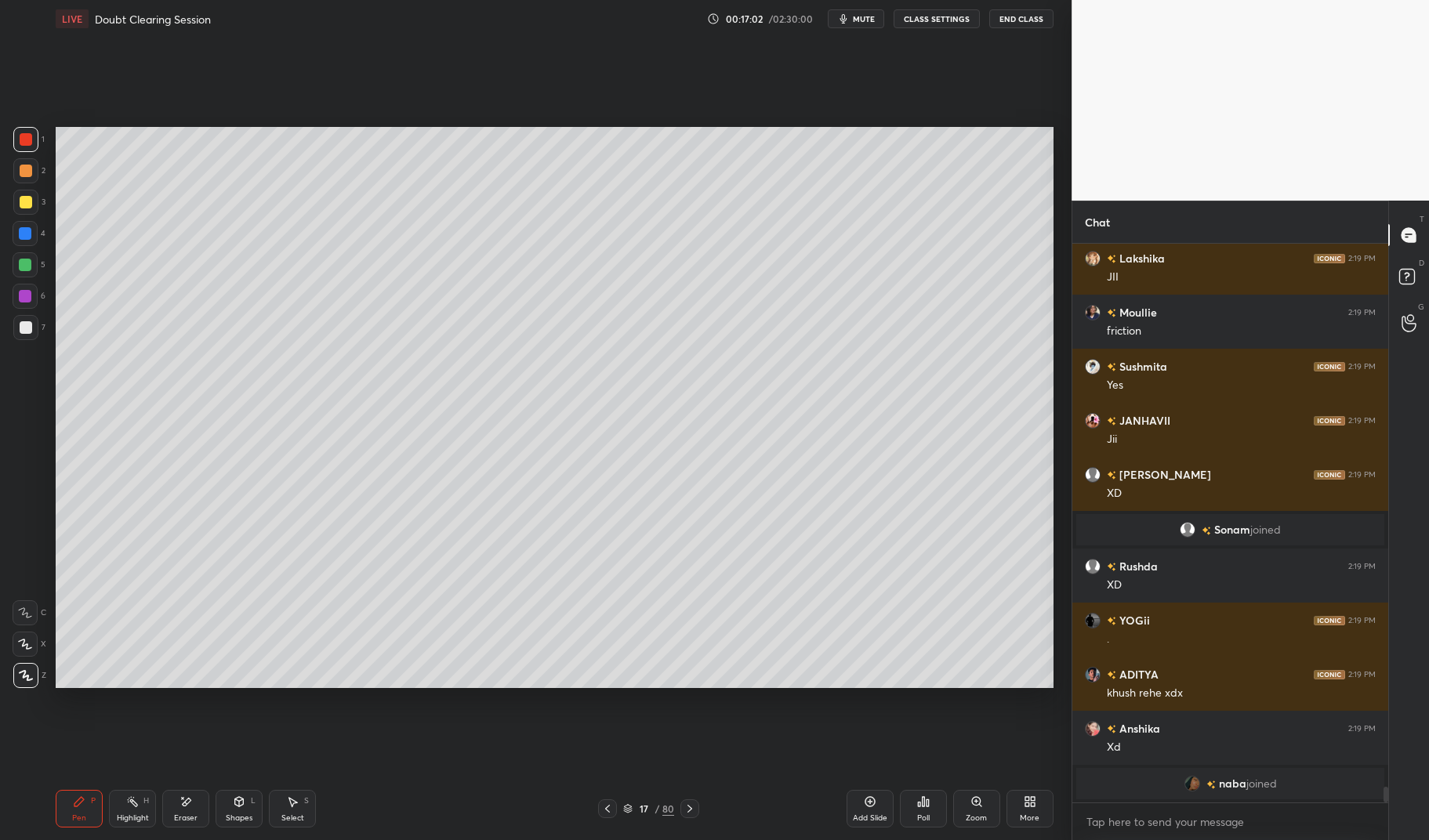
click at [25, 135] on div at bounding box center [25, 139] width 12 height 12
click at [16, 137] on div at bounding box center [25, 140] width 25 height 25
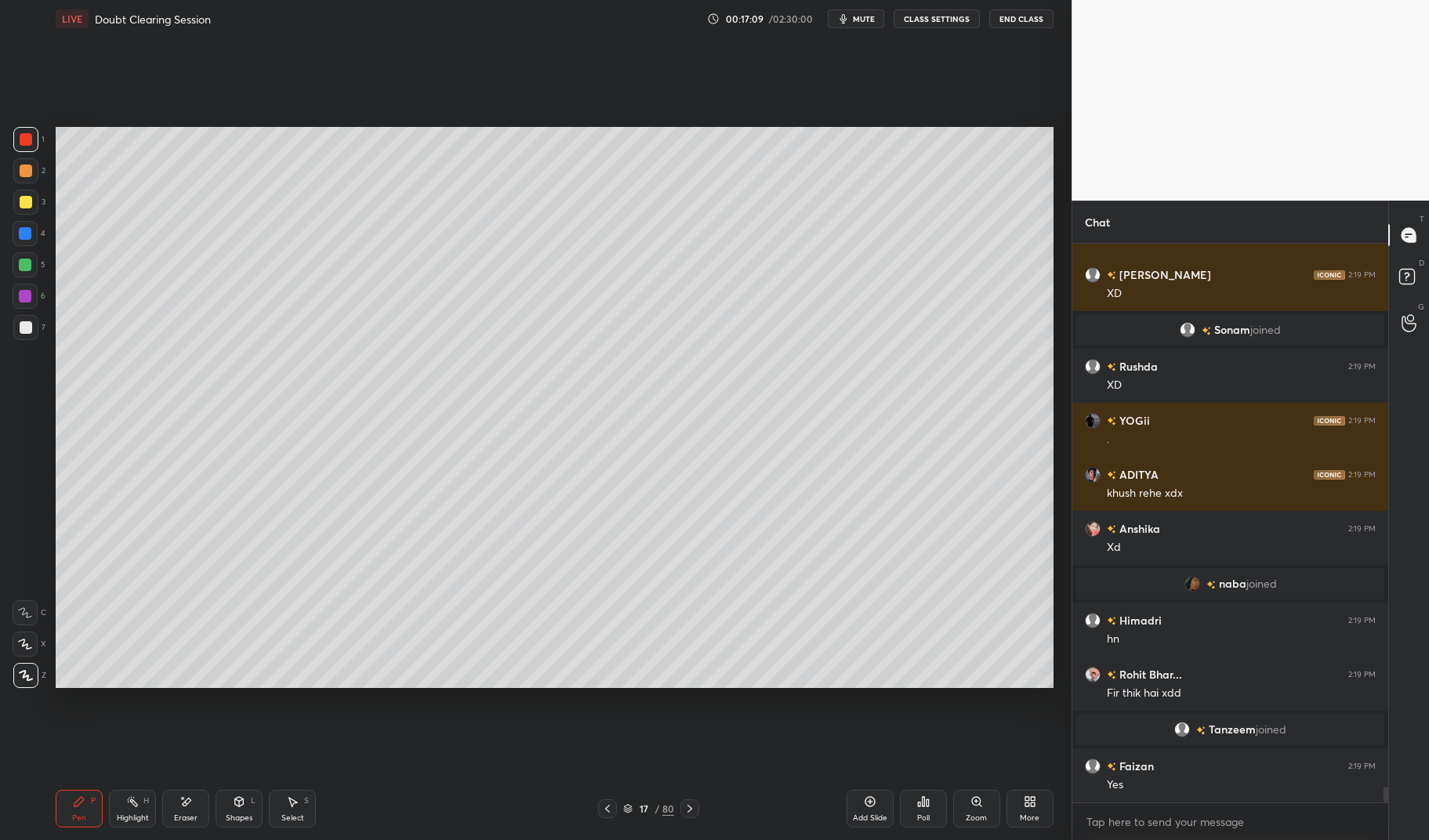
scroll to position [19550, 0]
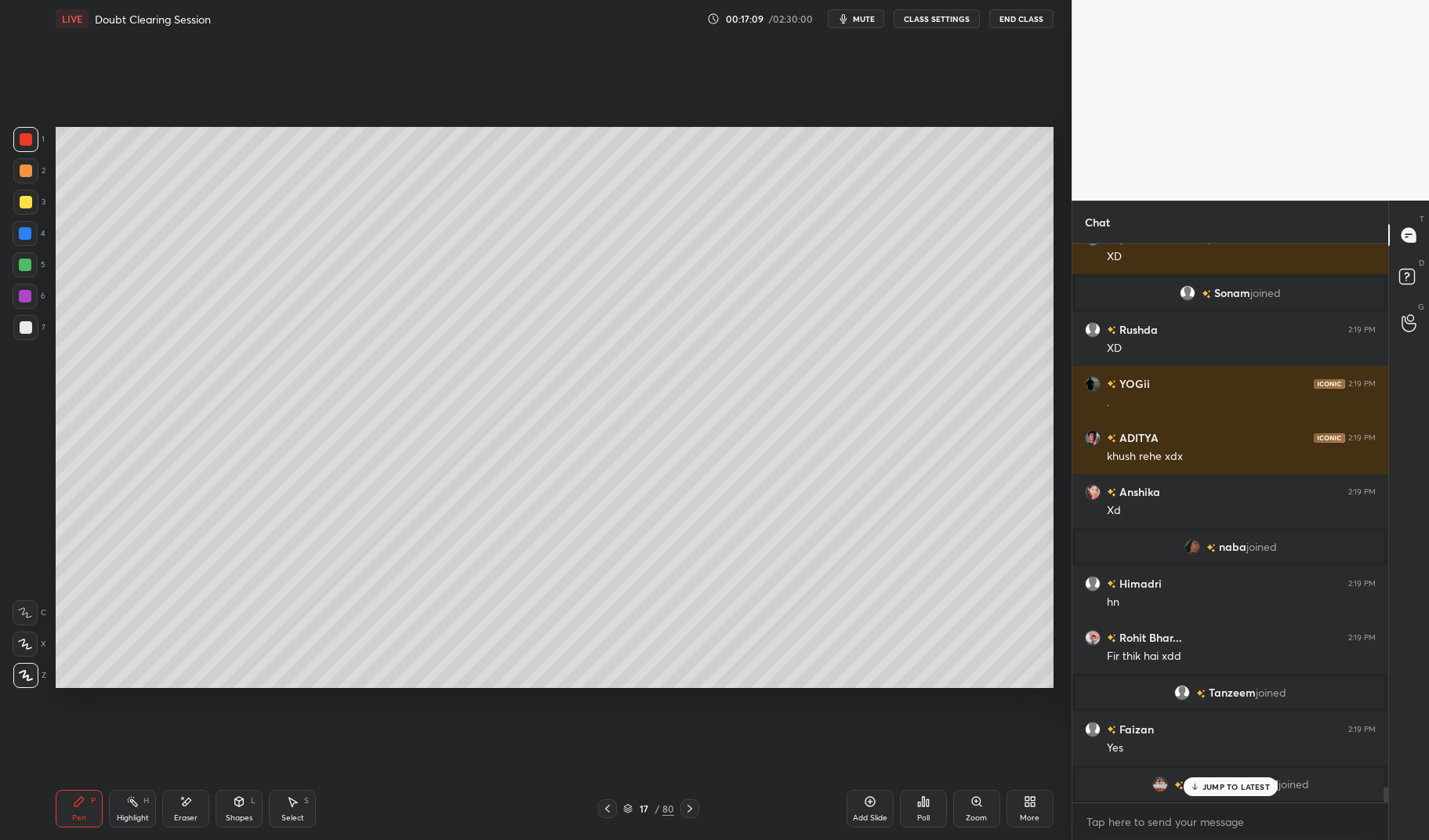
click at [613, 807] on icon at bounding box center [607, 808] width 12 height 12
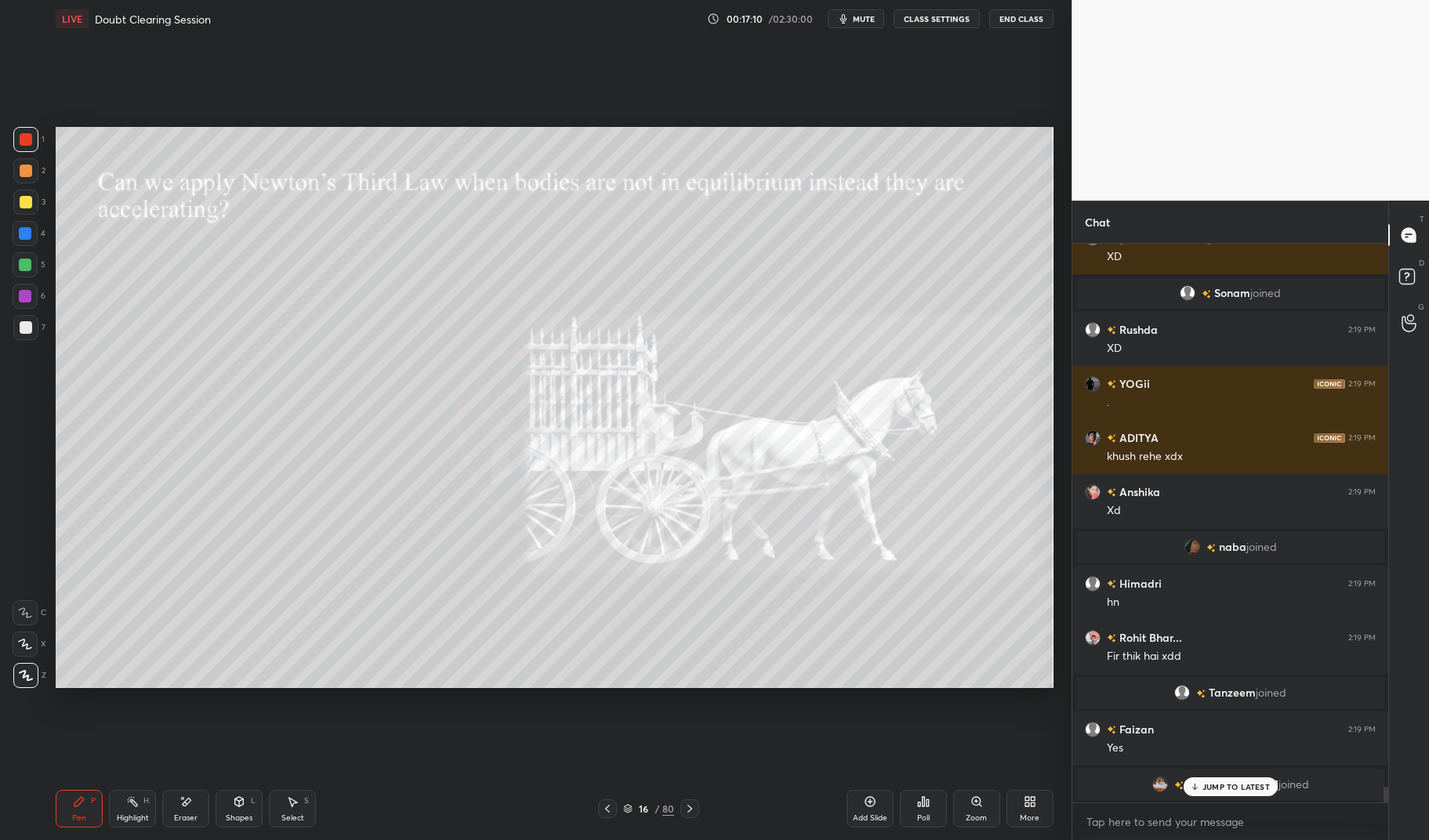
click at [131, 815] on div "Highlight" at bounding box center [133, 818] width 32 height 8
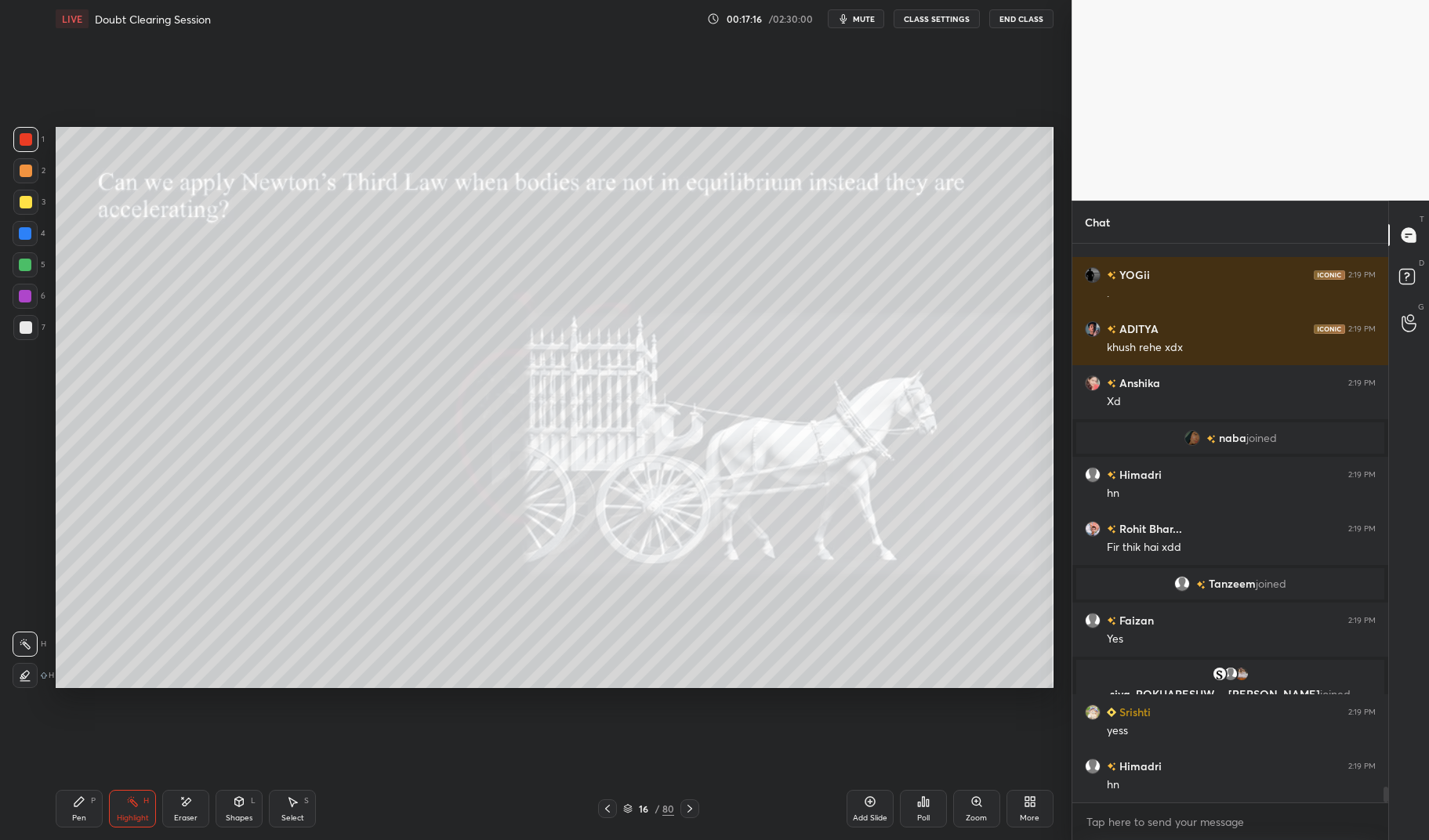
scroll to position [19469, 0]
click at [687, 804] on icon at bounding box center [689, 808] width 12 height 12
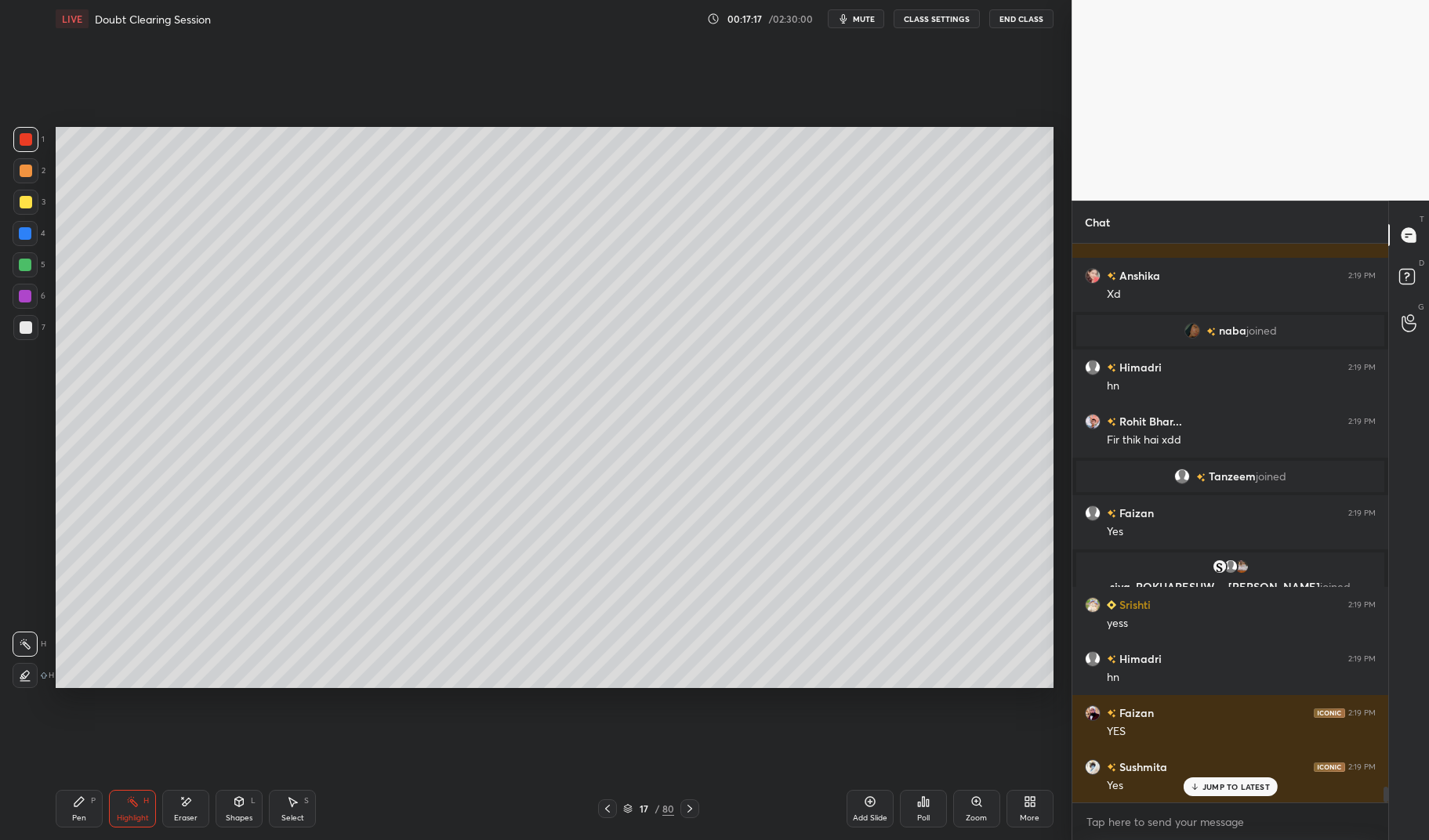
scroll to position [19631, 0]
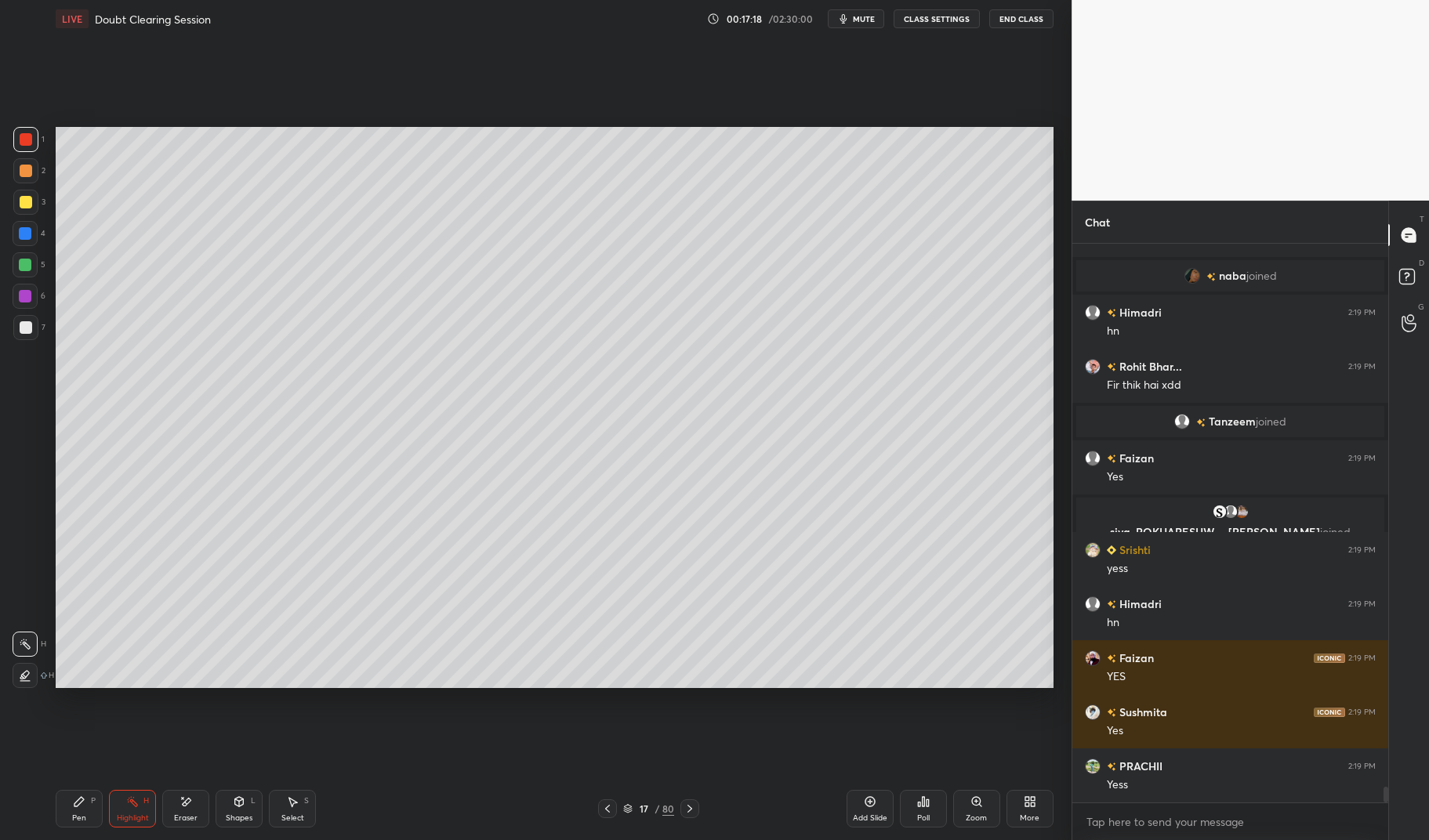
click at [72, 812] on div "Pen P" at bounding box center [79, 809] width 47 height 38
click at [65, 788] on div "Pen P Highlight H Eraser Shapes L Select S 17 / 80 Add Slide Poll Zoom More" at bounding box center [554, 809] width 997 height 62
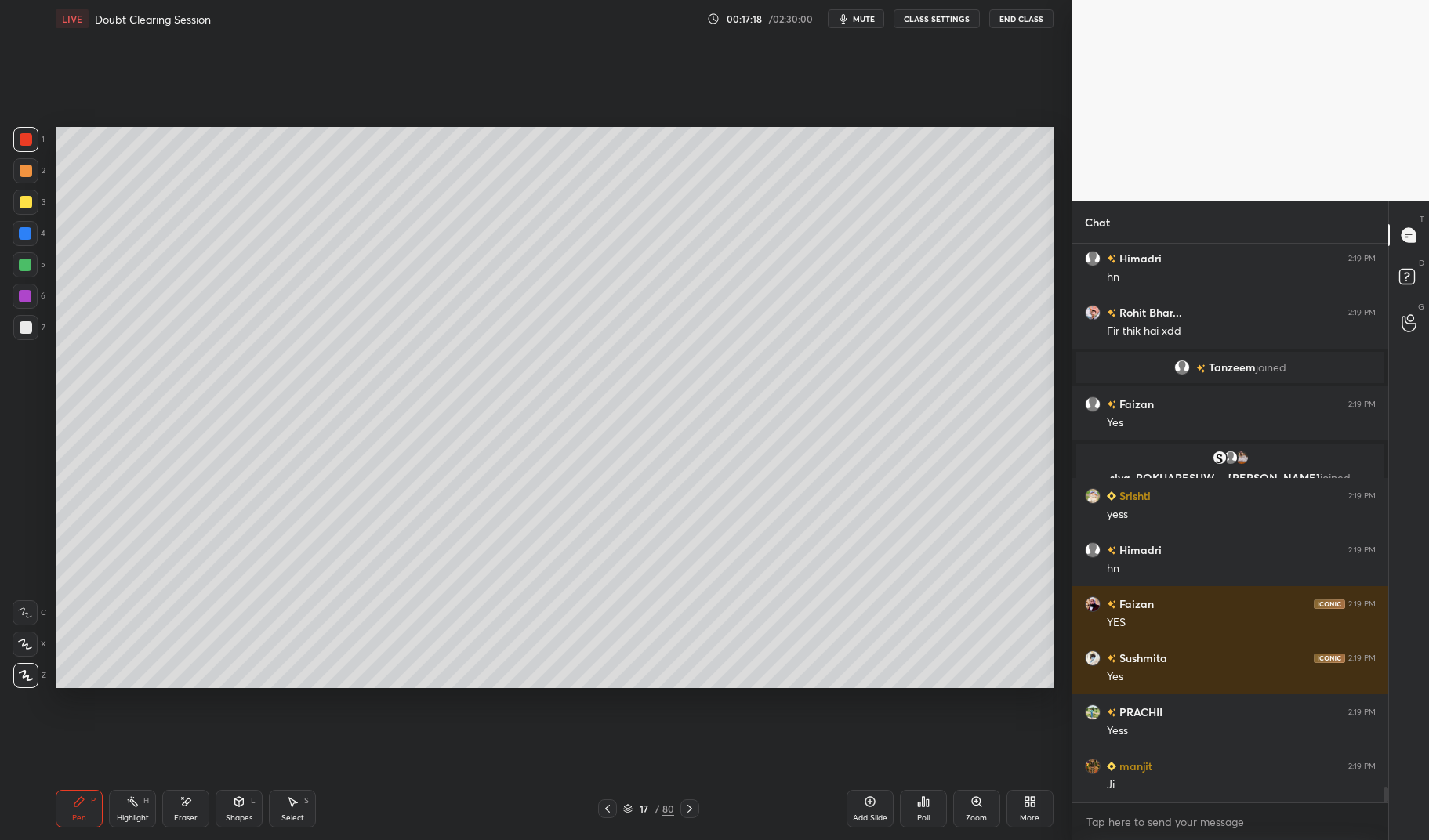
click at [25, 207] on div at bounding box center [25, 202] width 12 height 12
click at [28, 196] on div at bounding box center [25, 202] width 12 height 12
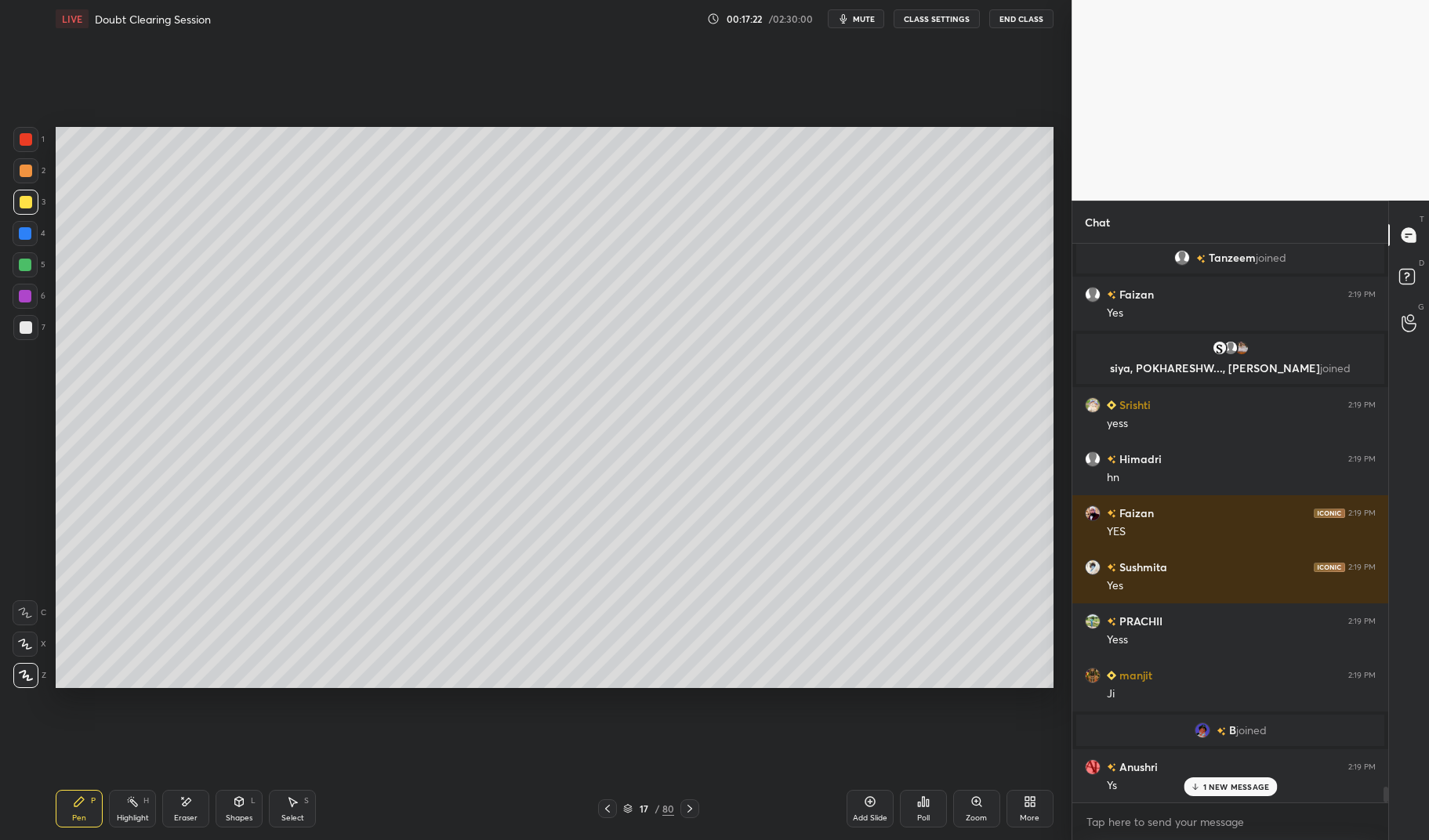
scroll to position [19777, 0]
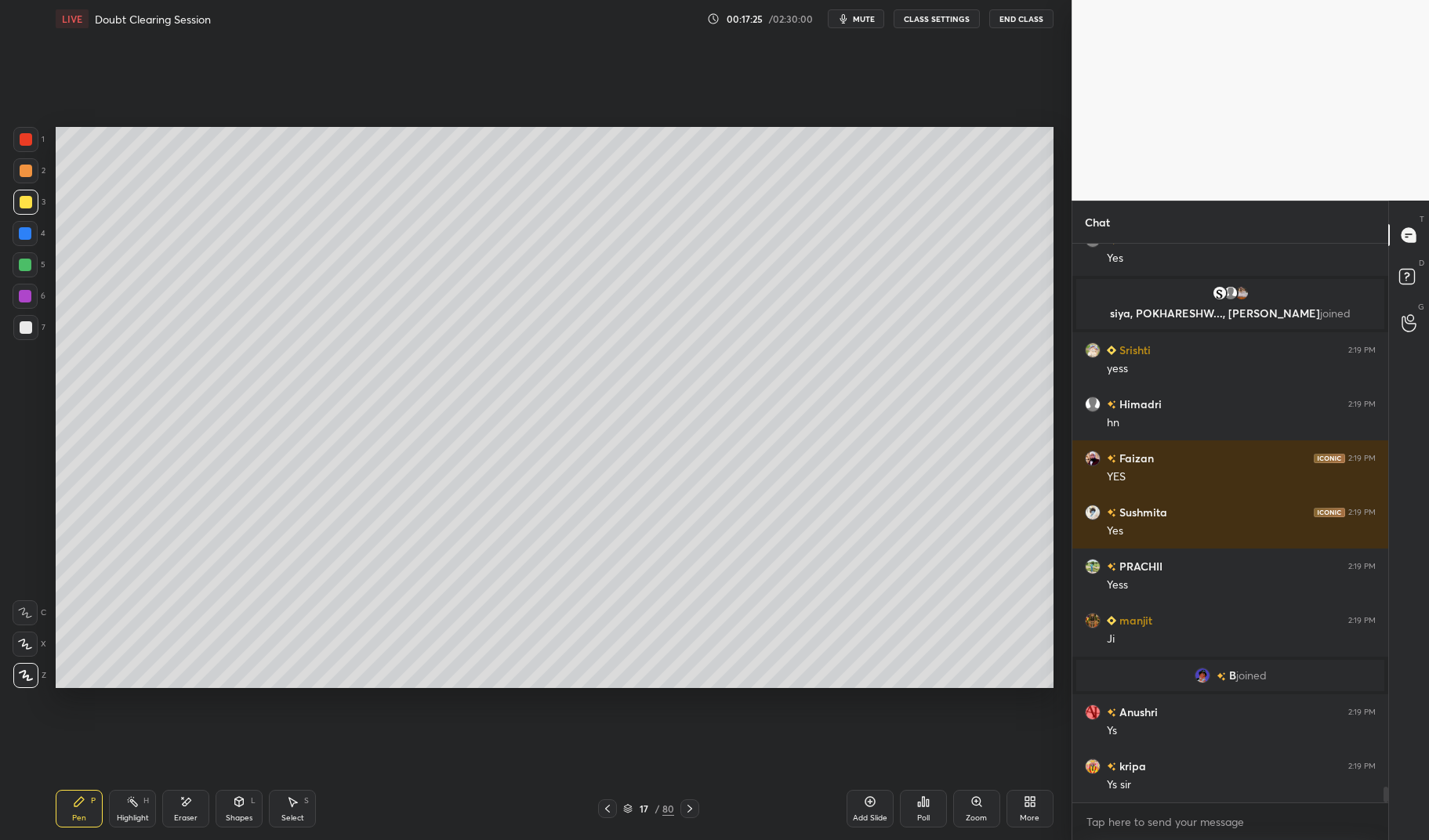
click at [25, 270] on div at bounding box center [25, 264] width 12 height 12
click at [21, 264] on div at bounding box center [25, 264] width 12 height 12
click at [27, 238] on div at bounding box center [25, 233] width 12 height 12
click at [25, 232] on div at bounding box center [25, 233] width 12 height 12
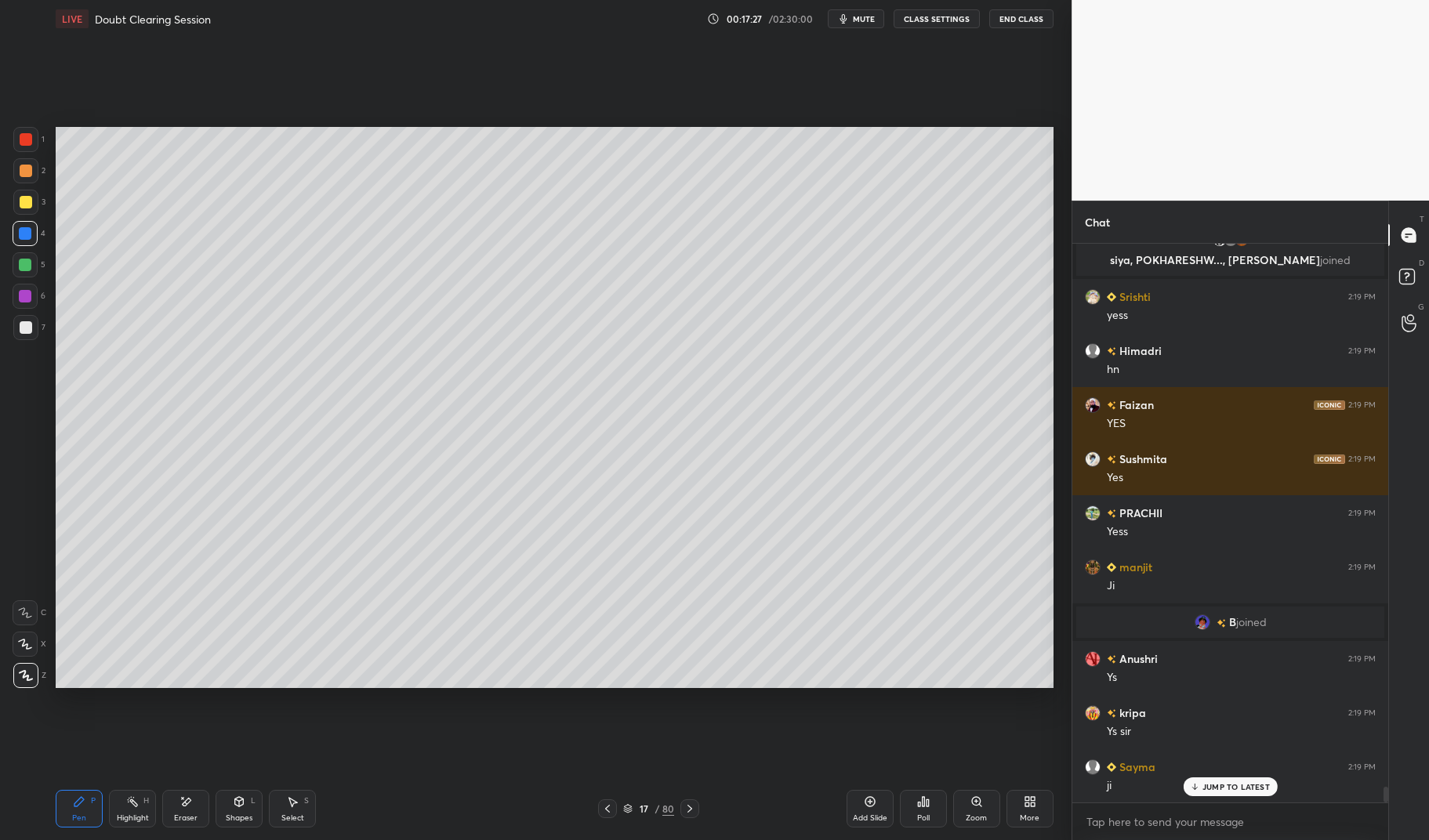
click at [603, 809] on icon at bounding box center [607, 808] width 12 height 12
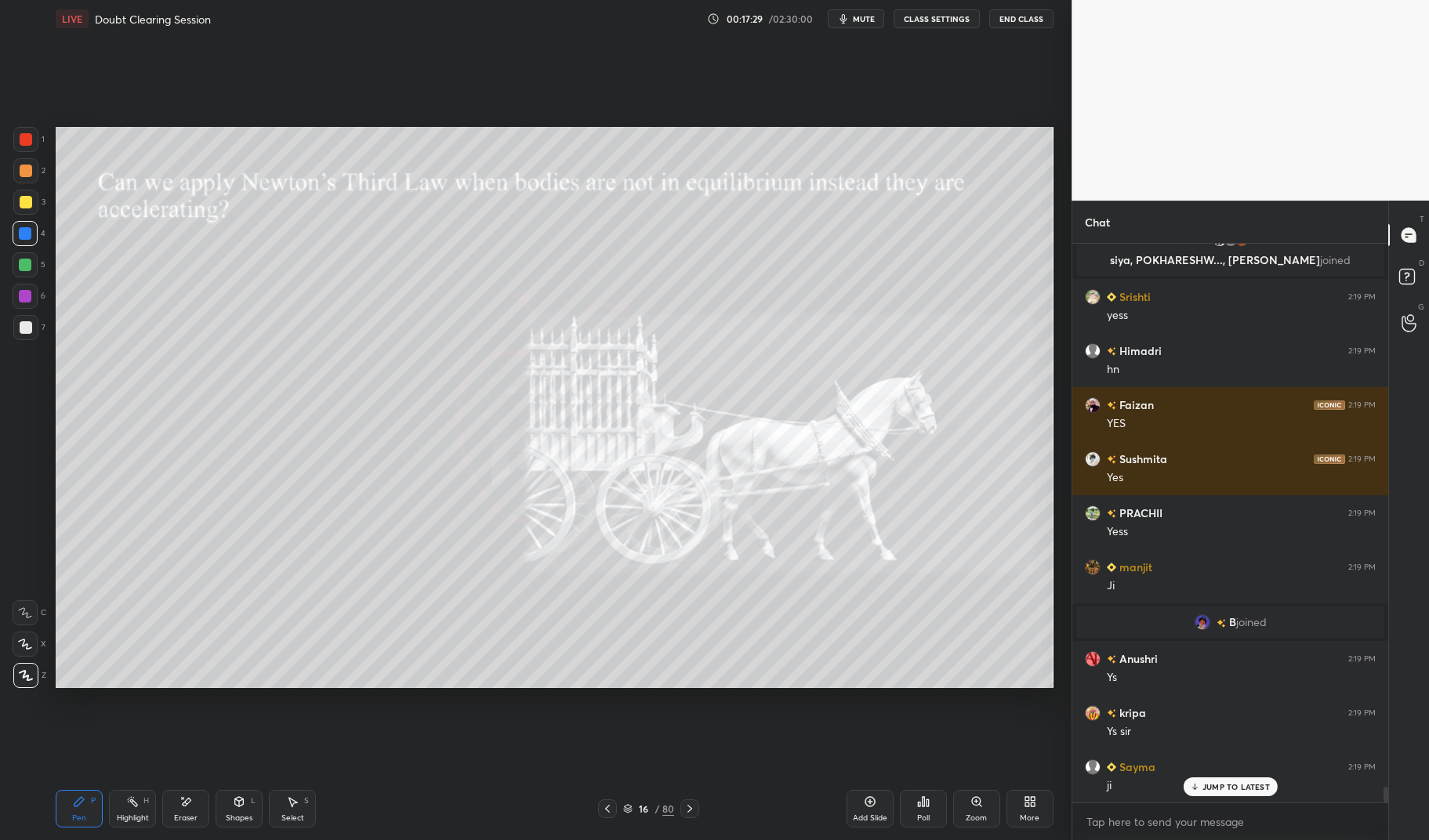
click at [143, 825] on div "Highlight H" at bounding box center [132, 809] width 47 height 38
click at [137, 817] on div "Highlight" at bounding box center [133, 818] width 32 height 8
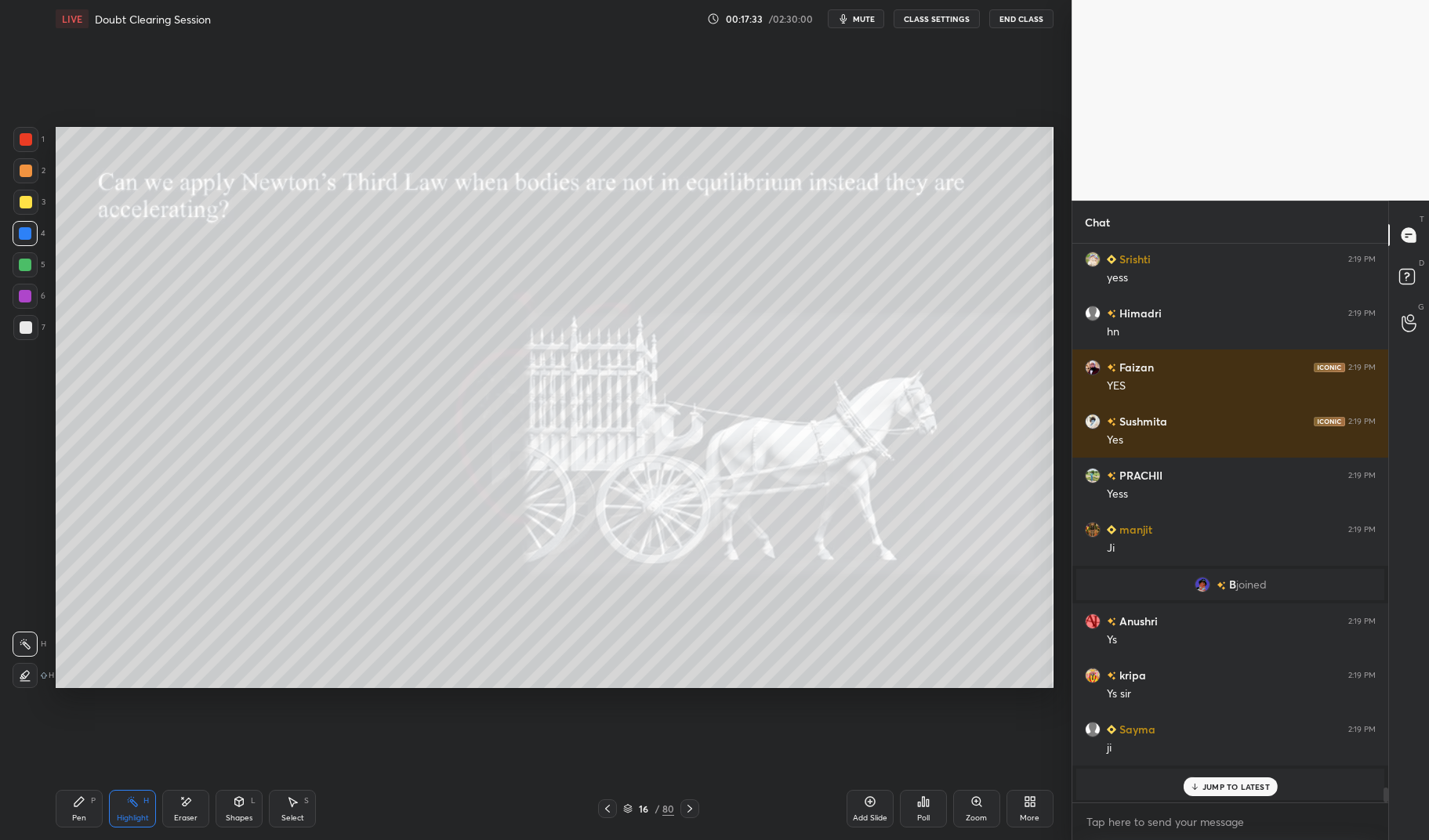
click at [86, 811] on div "Pen P" at bounding box center [79, 809] width 47 height 38
click at [83, 803] on icon at bounding box center [78, 801] width 12 height 12
click at [688, 802] on icon at bounding box center [689, 808] width 12 height 12
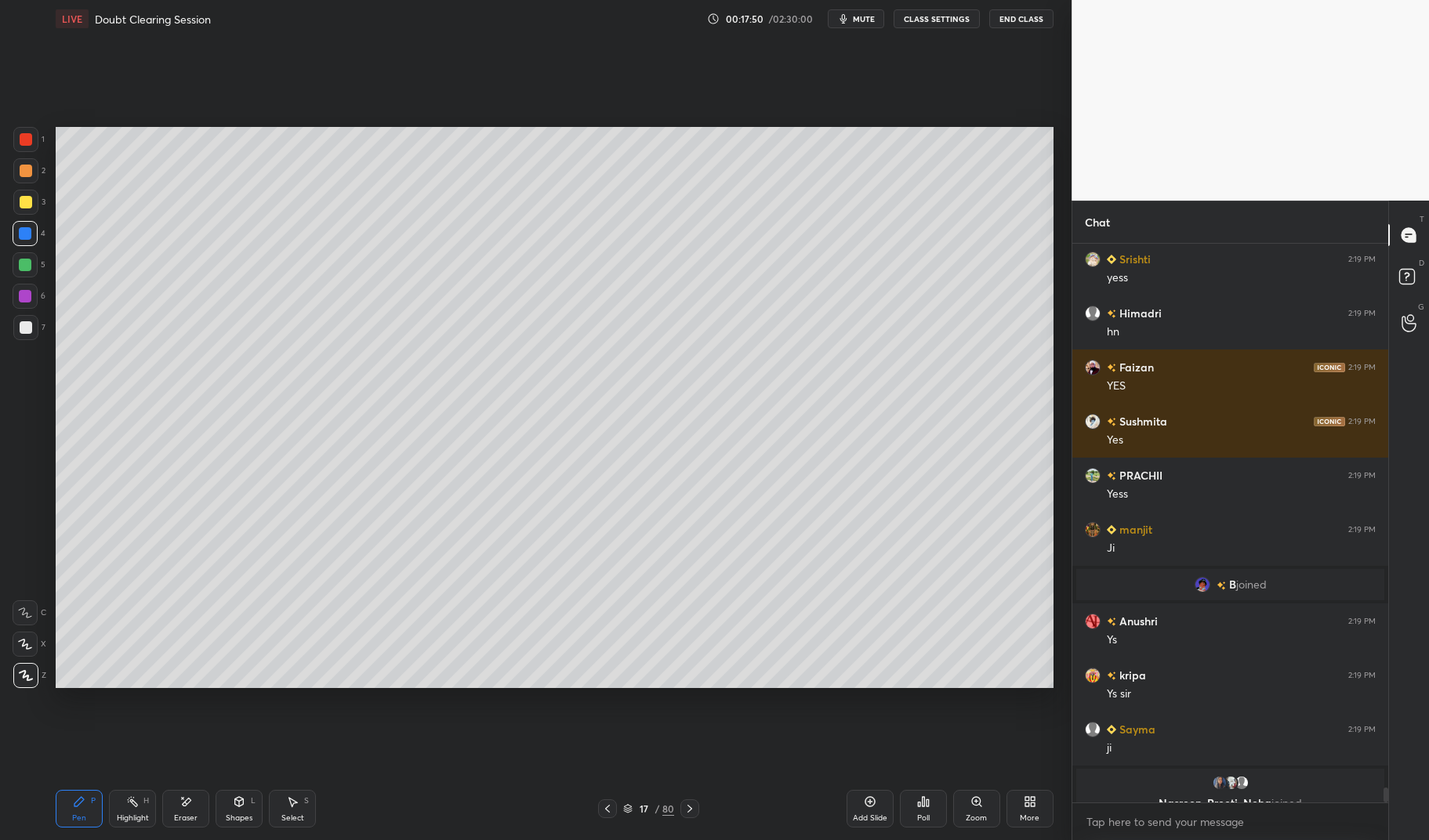
click at [80, 810] on div "Pen P" at bounding box center [79, 809] width 47 height 38
click at [69, 810] on div "Pen P" at bounding box center [79, 809] width 47 height 38
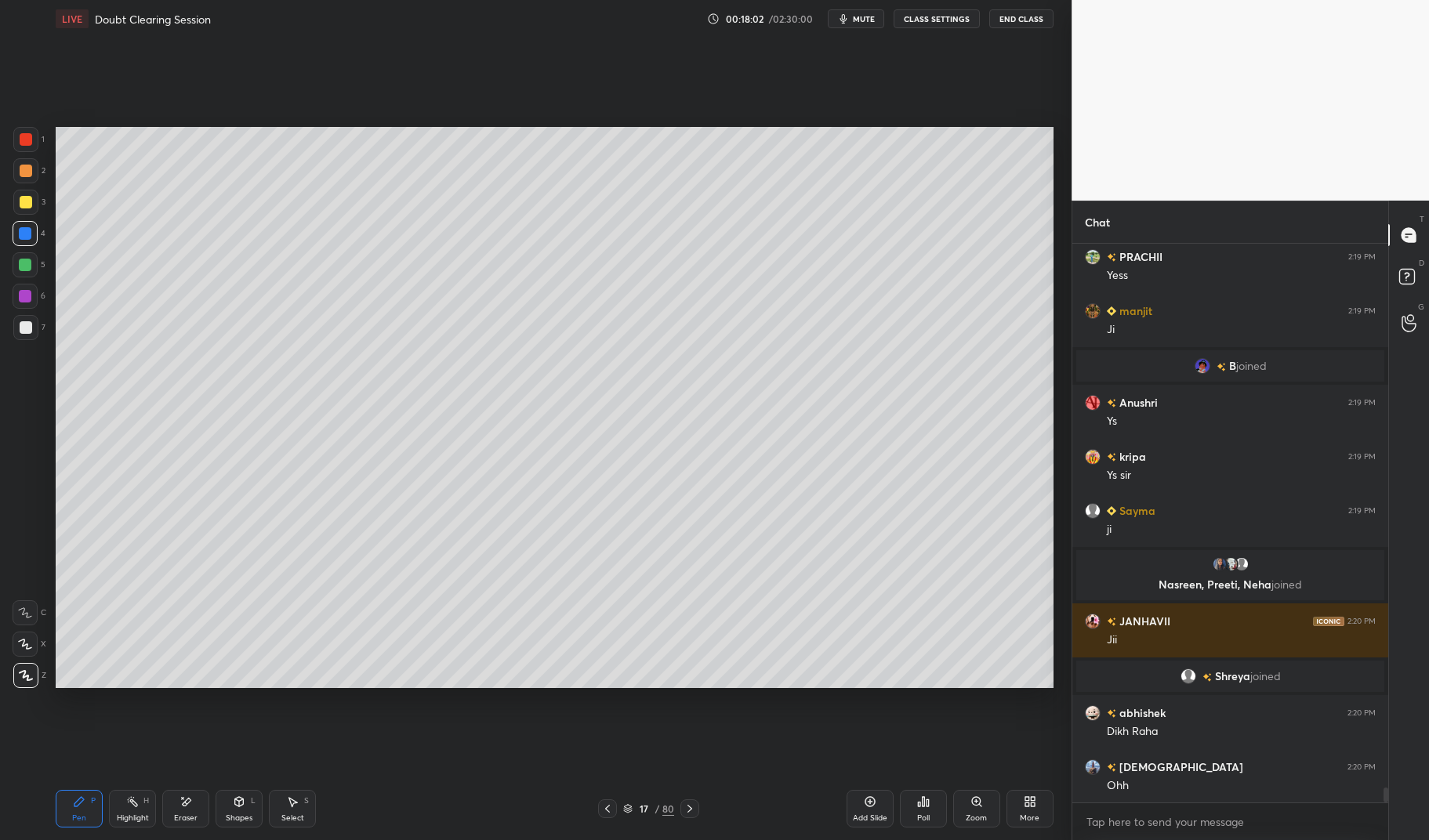
scroll to position [20022, 0]
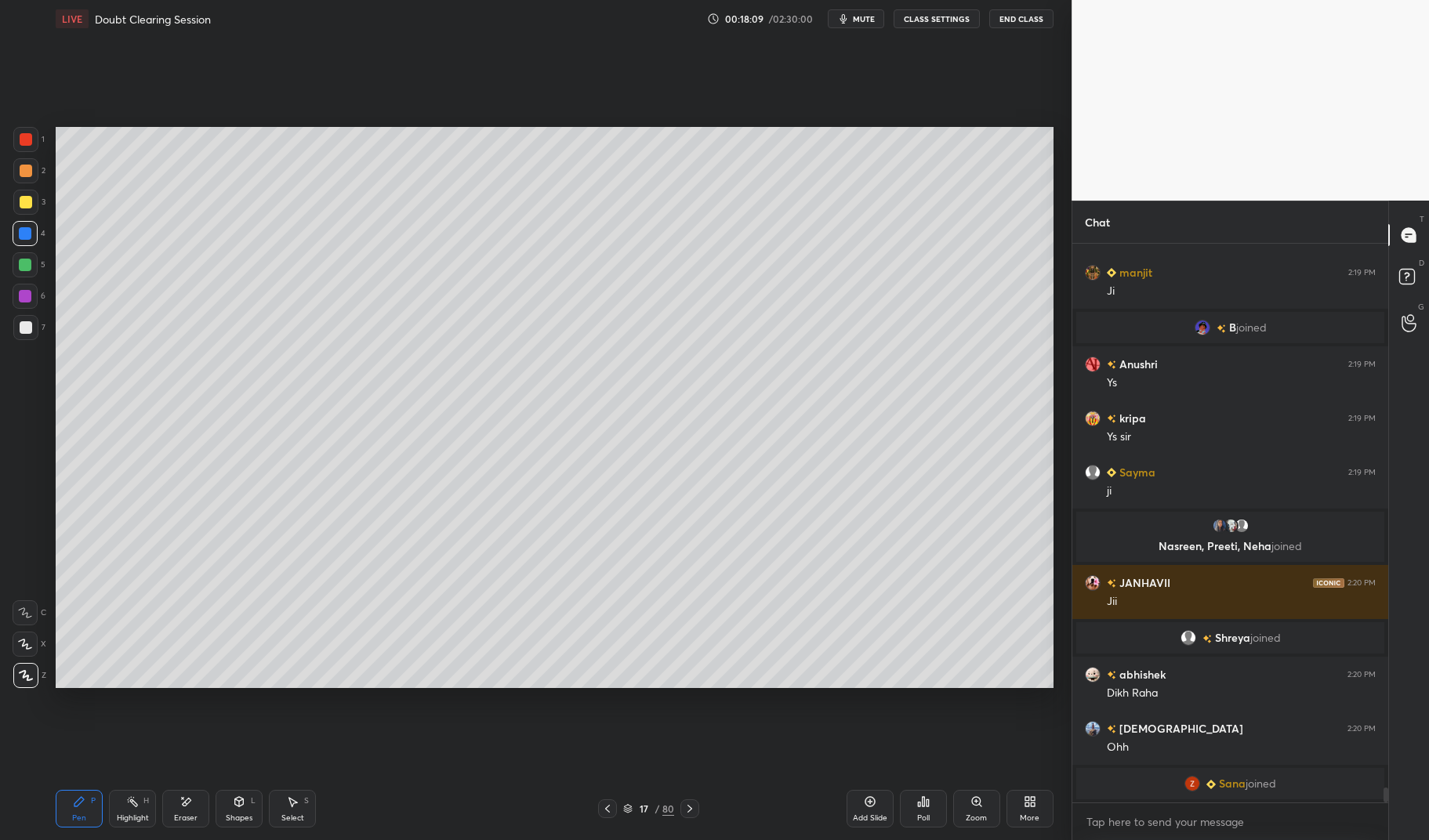
click at [15, 201] on div at bounding box center [25, 202] width 25 height 25
click at [14, 197] on div at bounding box center [25, 202] width 25 height 25
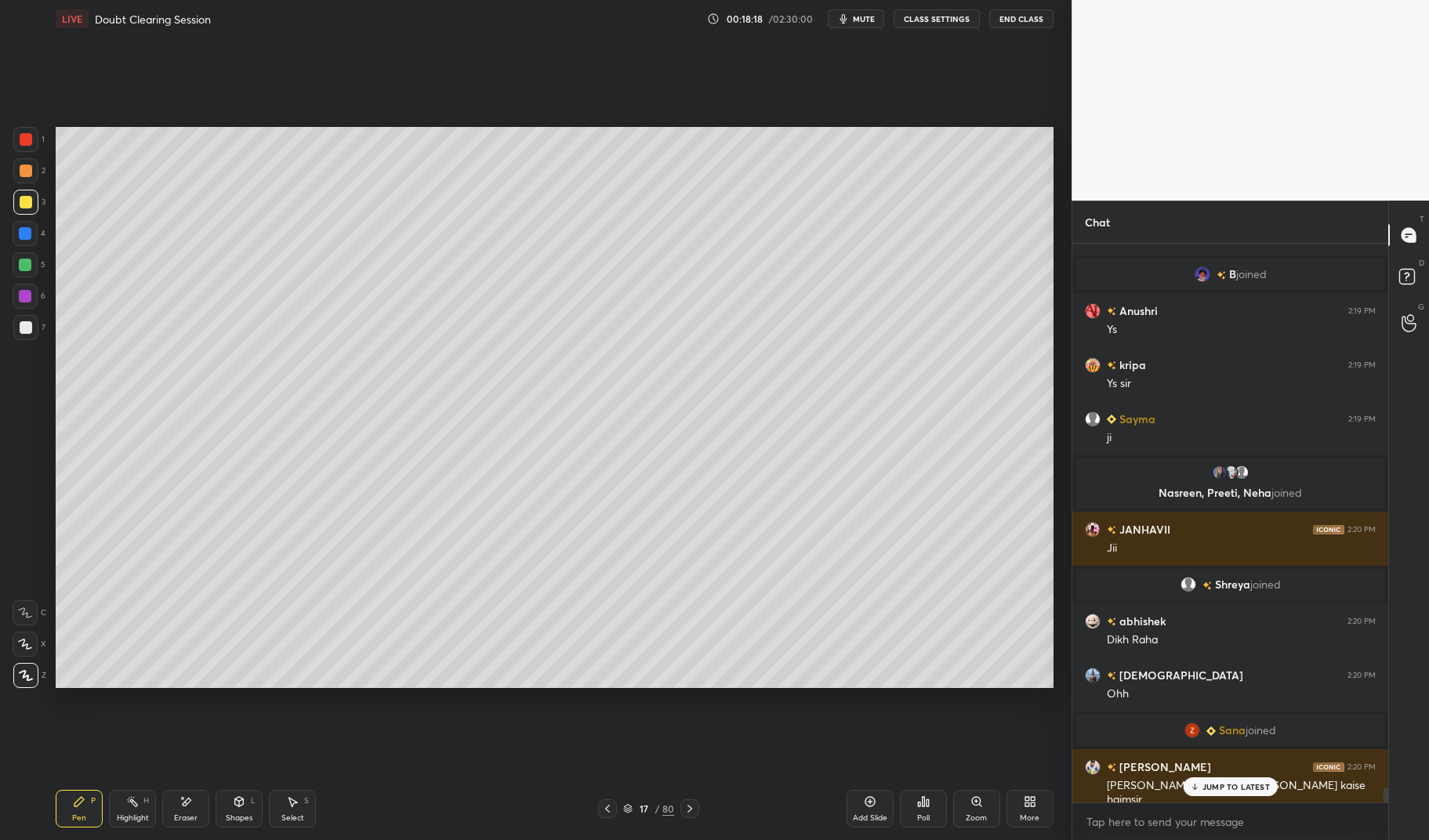
click at [1226, 793] on div "JUMP TO LATEST" at bounding box center [1230, 787] width 94 height 19
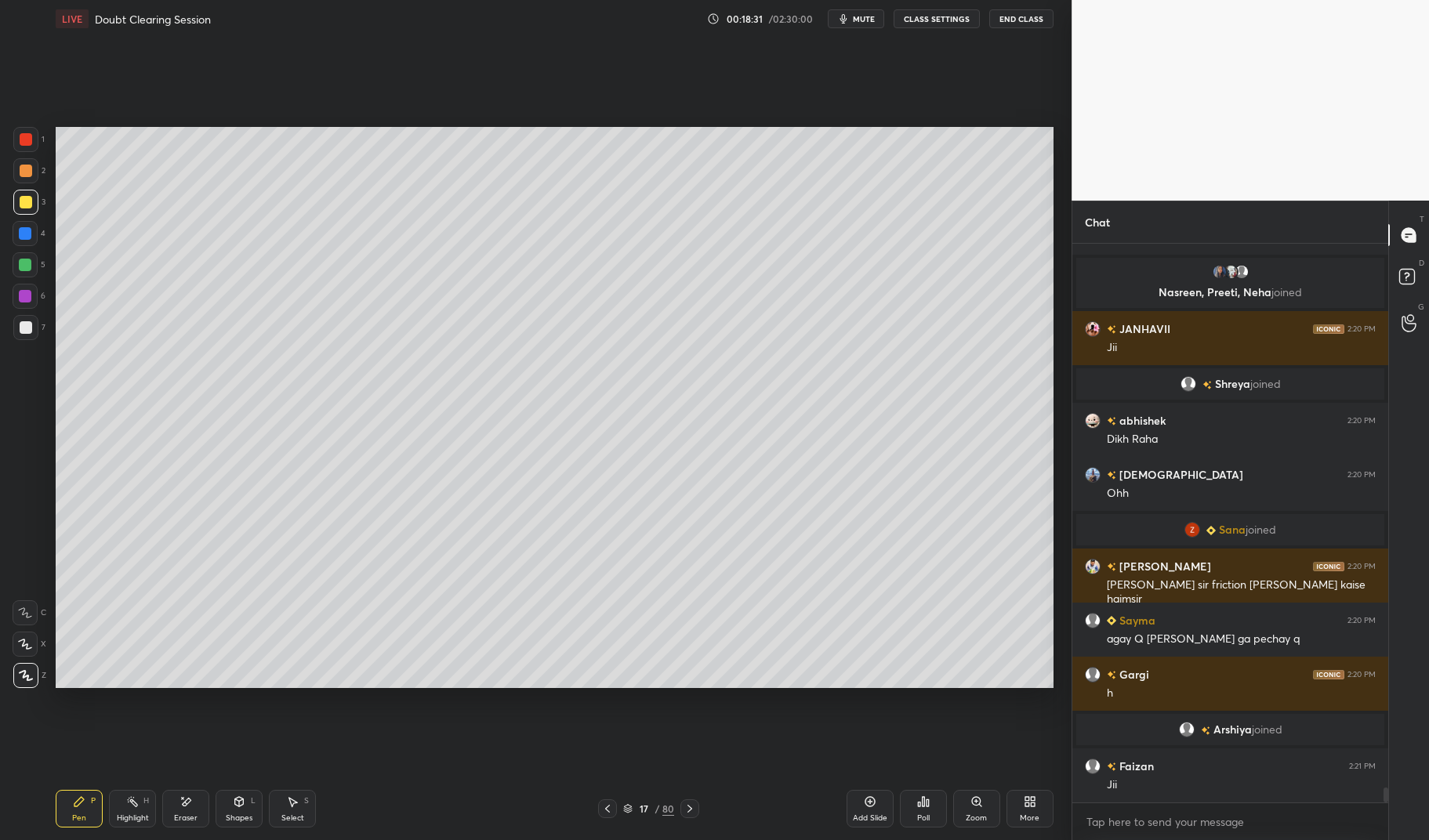
scroll to position [20256, 0]
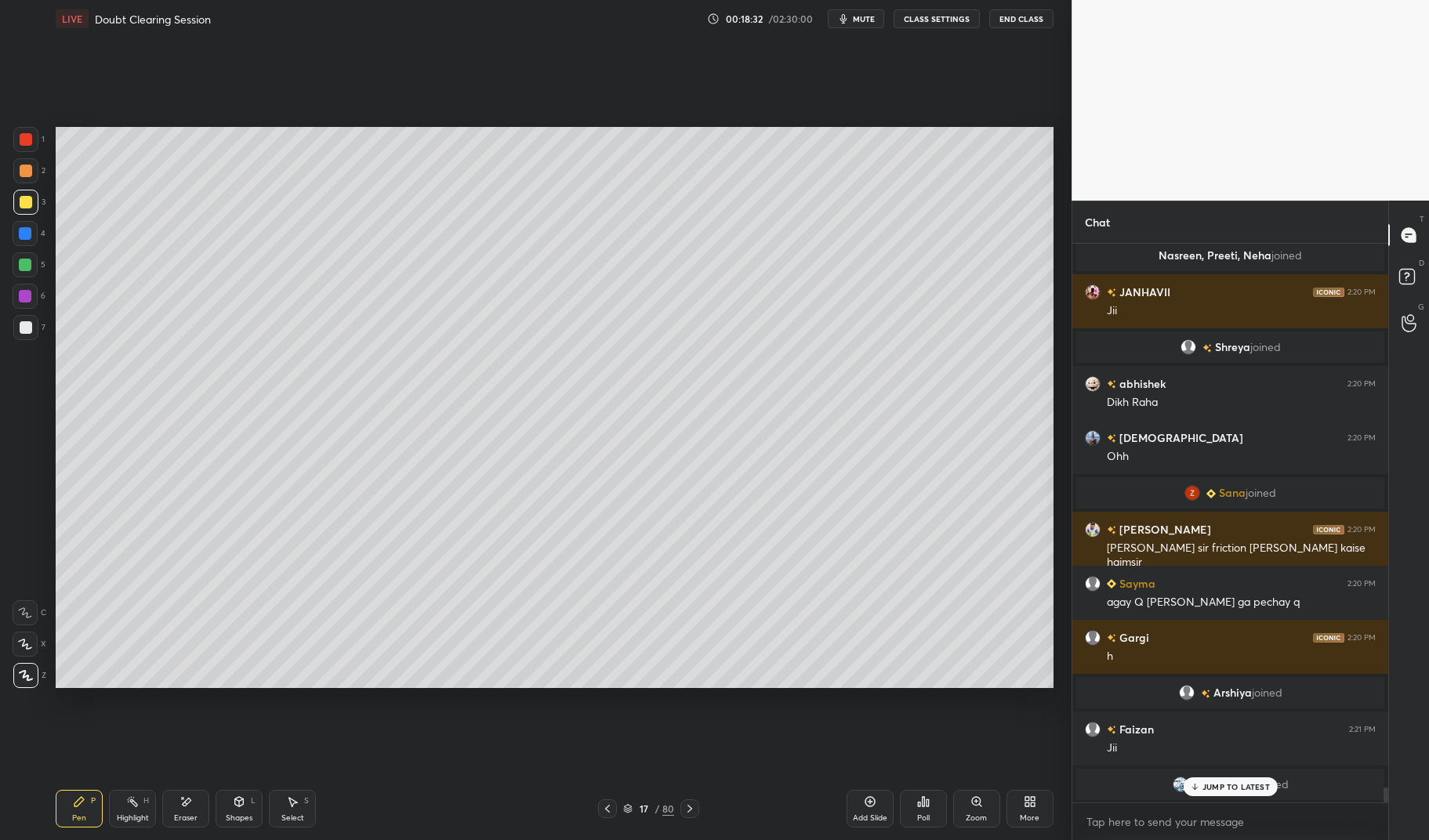
click at [611, 816] on div at bounding box center [608, 809] width 19 height 19
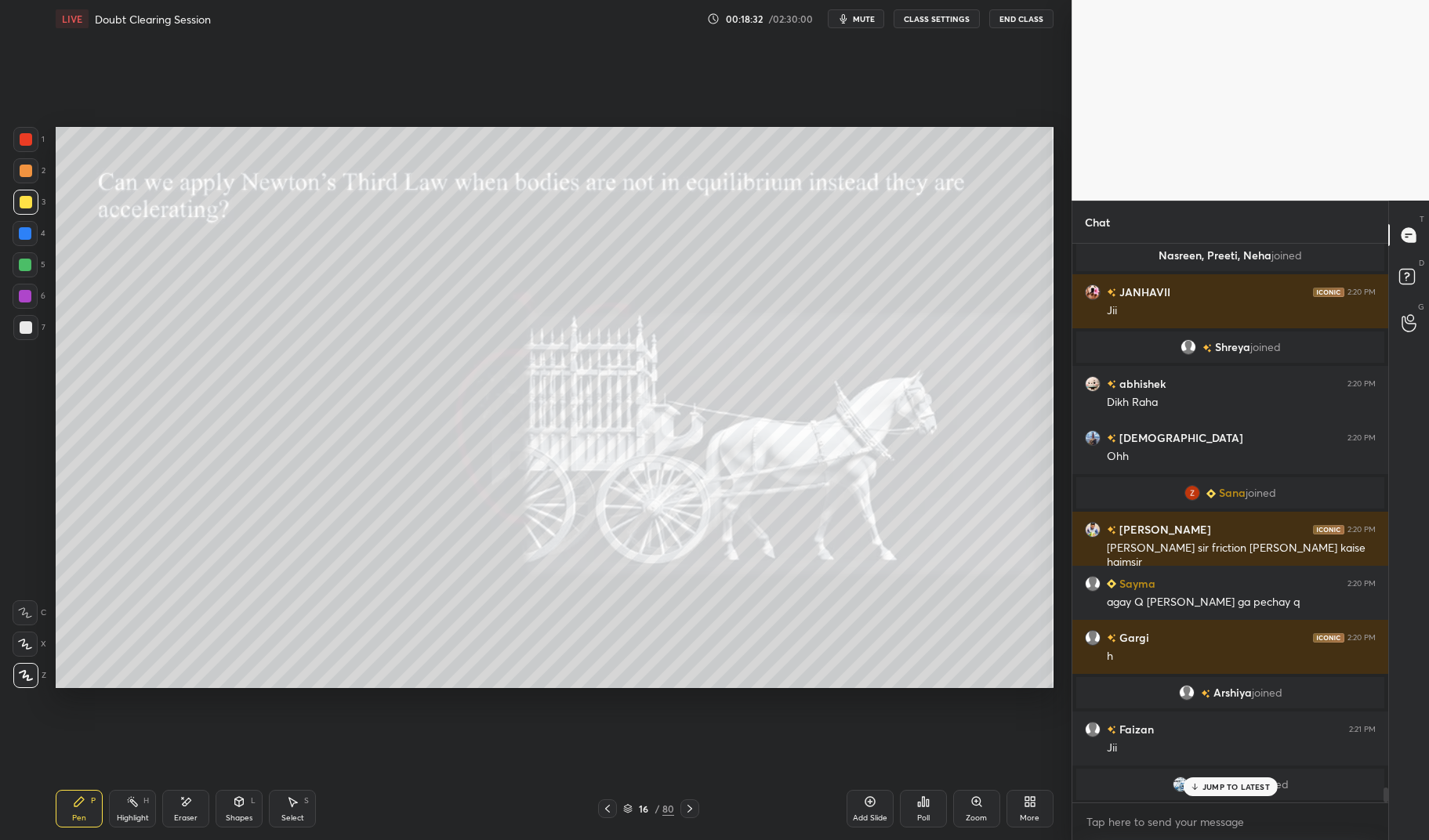
click at [121, 817] on div "Highlight" at bounding box center [133, 818] width 32 height 8
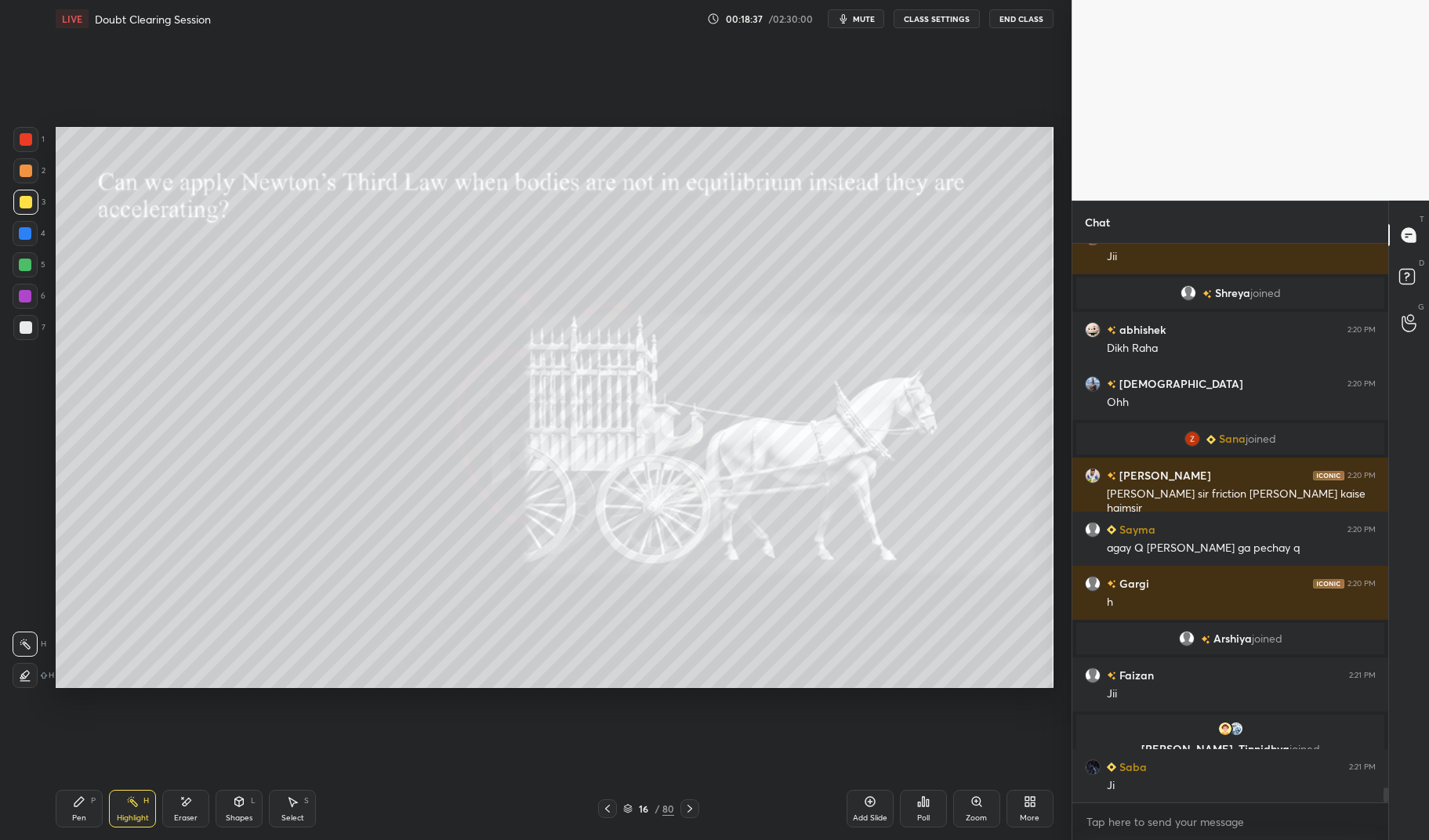
scroll to position [20336, 0]
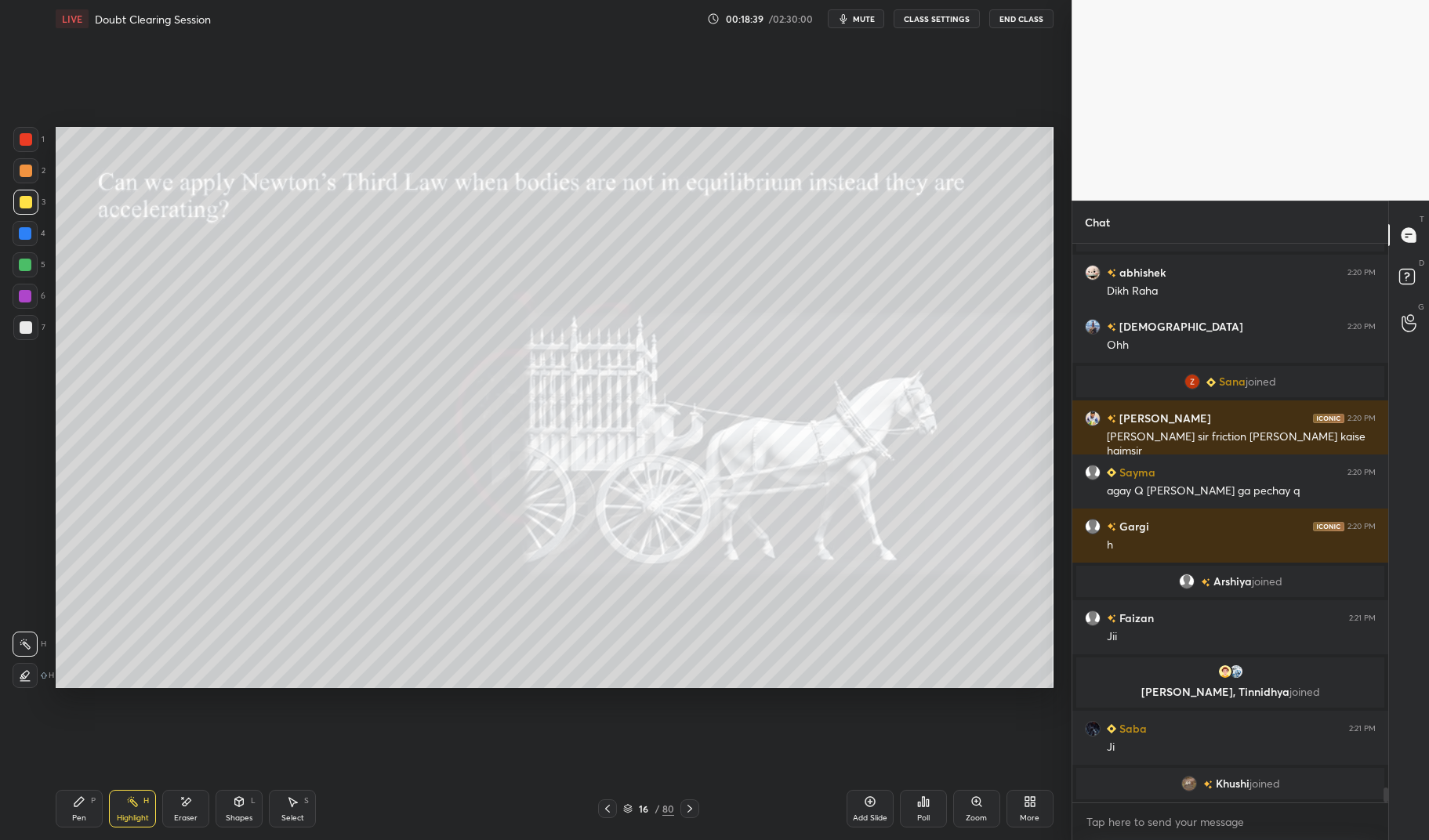
click at [691, 808] on icon at bounding box center [689, 809] width 5 height 8
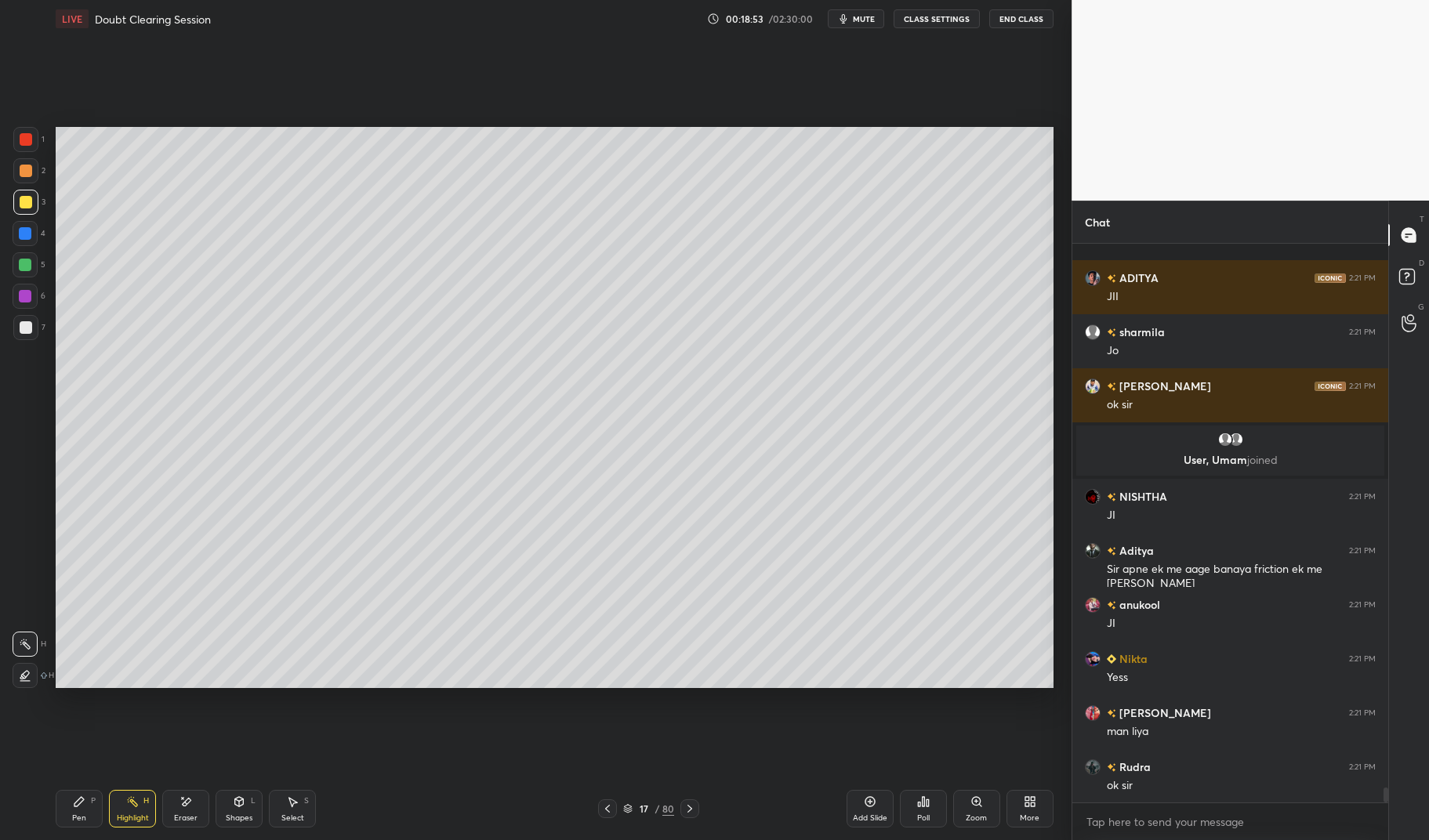
scroll to position [20941, 0]
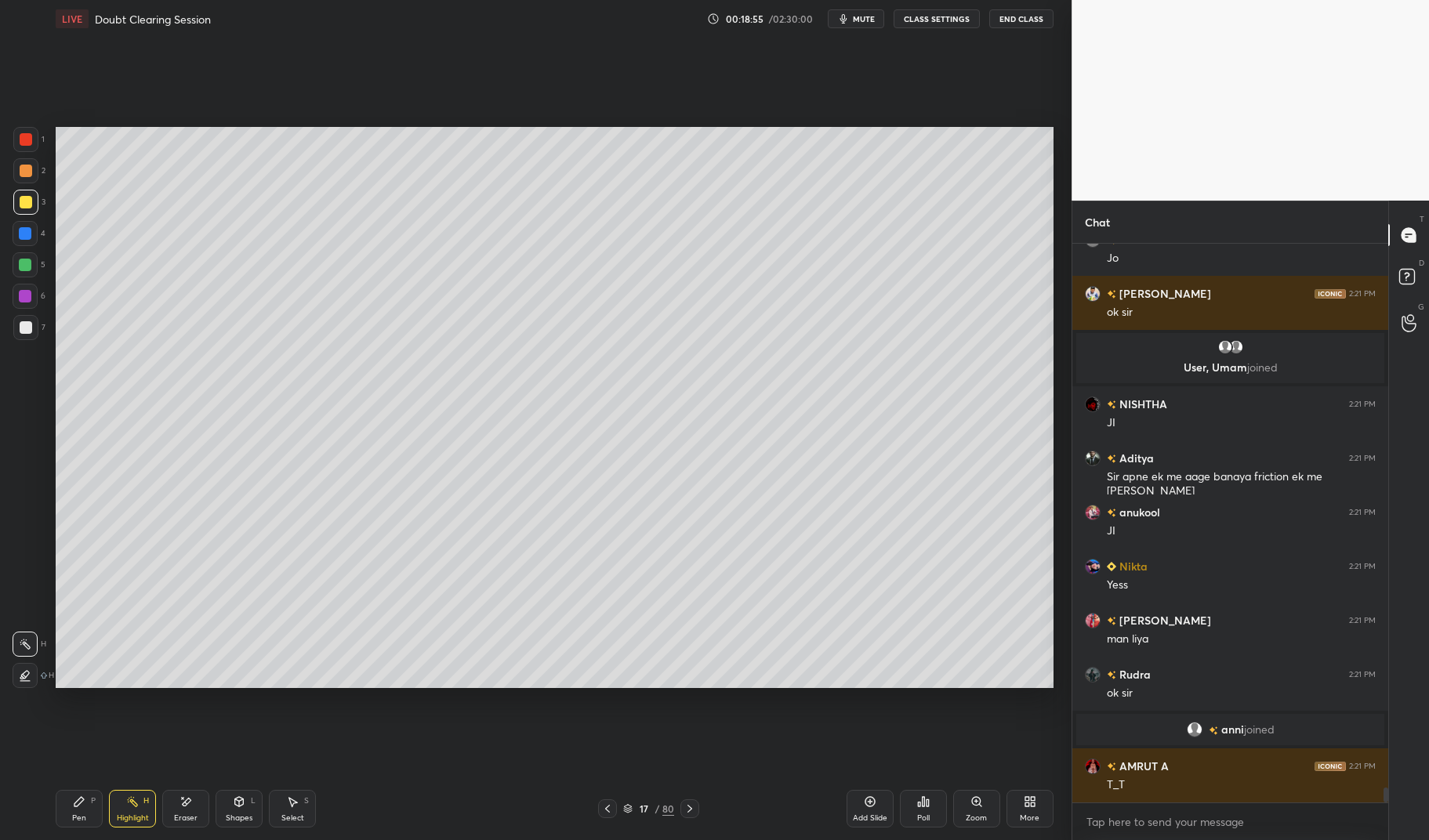
click at [613, 802] on icon at bounding box center [607, 808] width 12 height 12
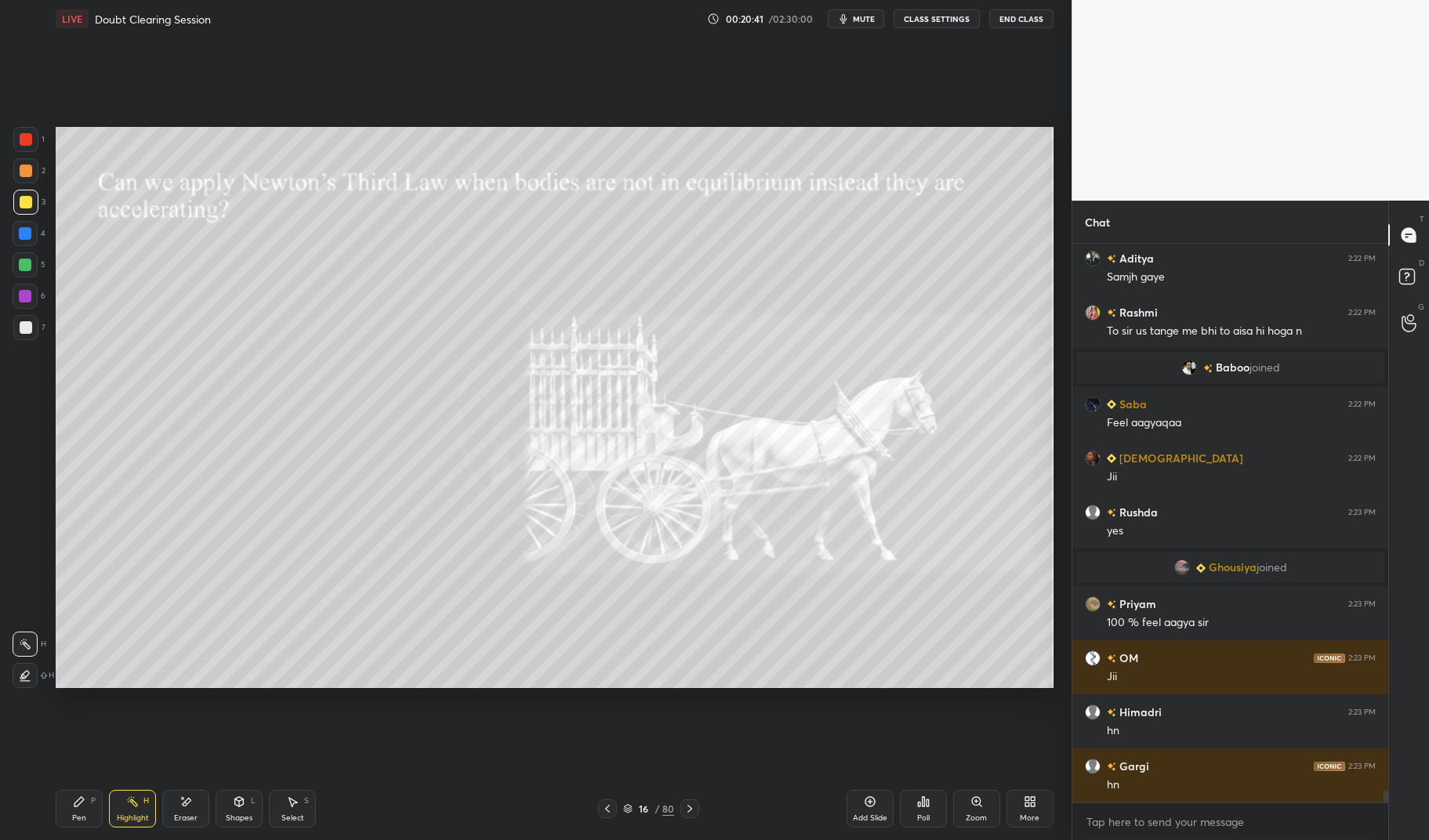
scroll to position [24098, 0]
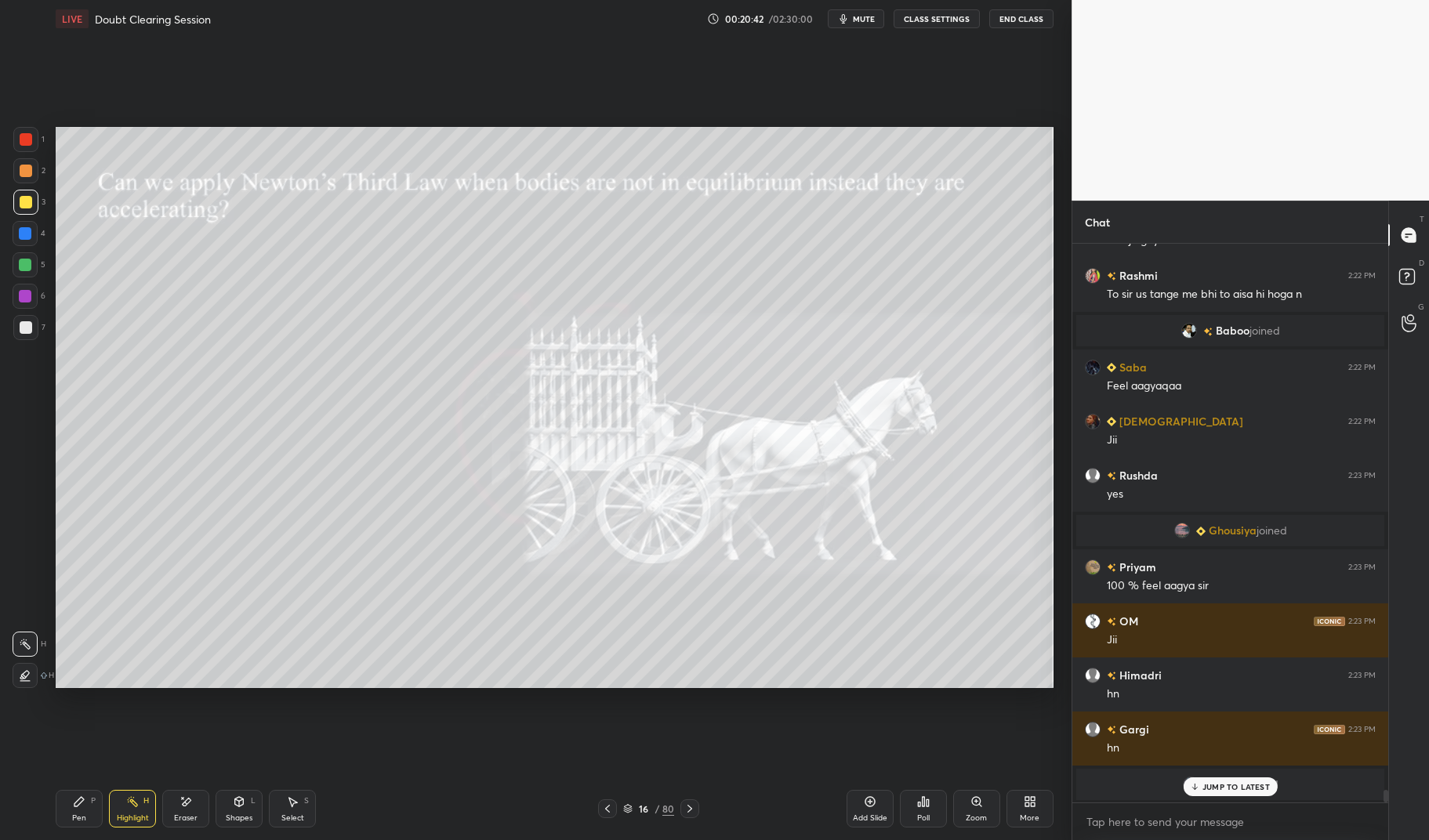
click at [146, 821] on div "Highlight" at bounding box center [133, 818] width 32 height 8
click at [127, 805] on icon at bounding box center [132, 801] width 12 height 12
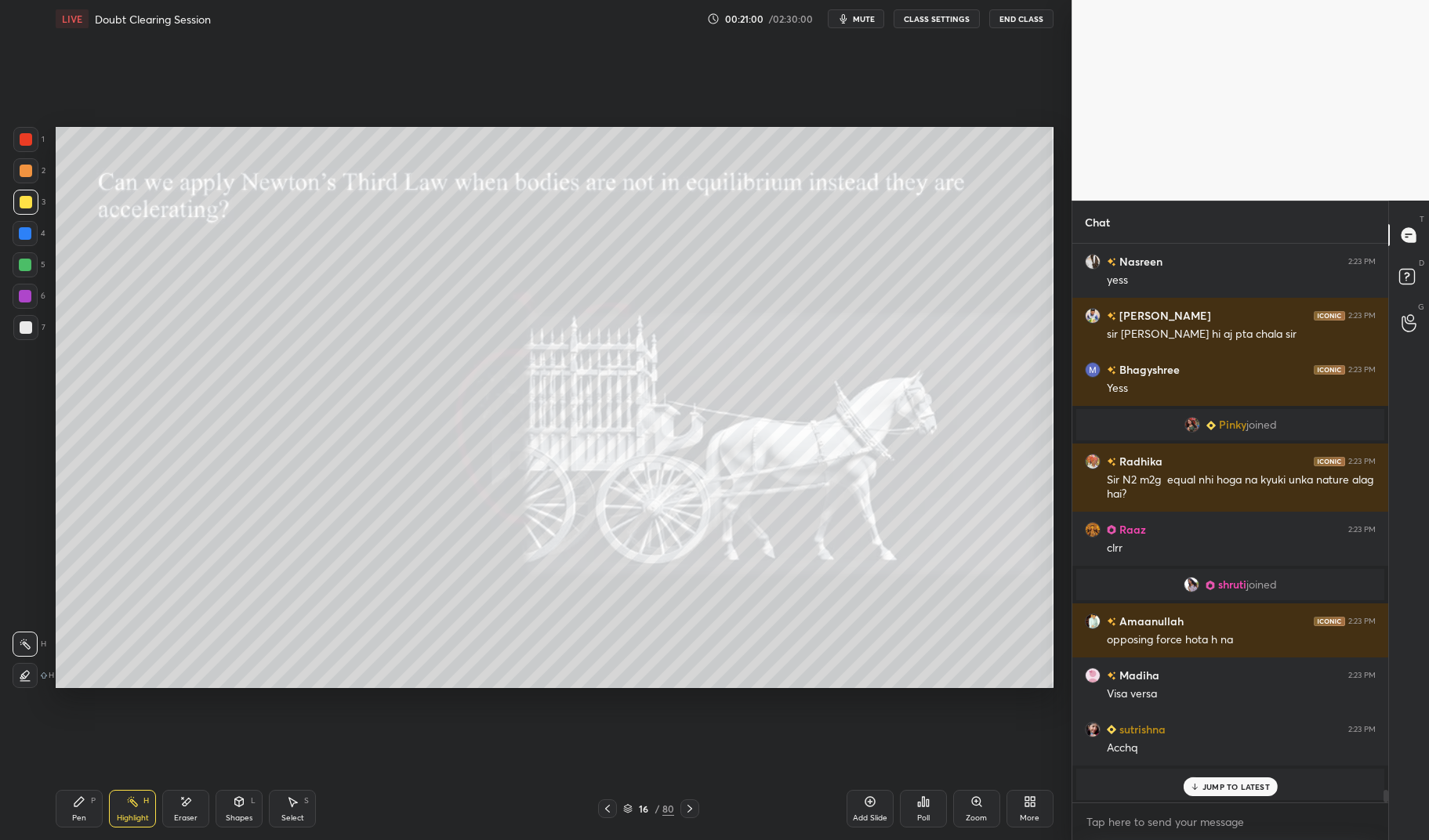
scroll to position [24681, 0]
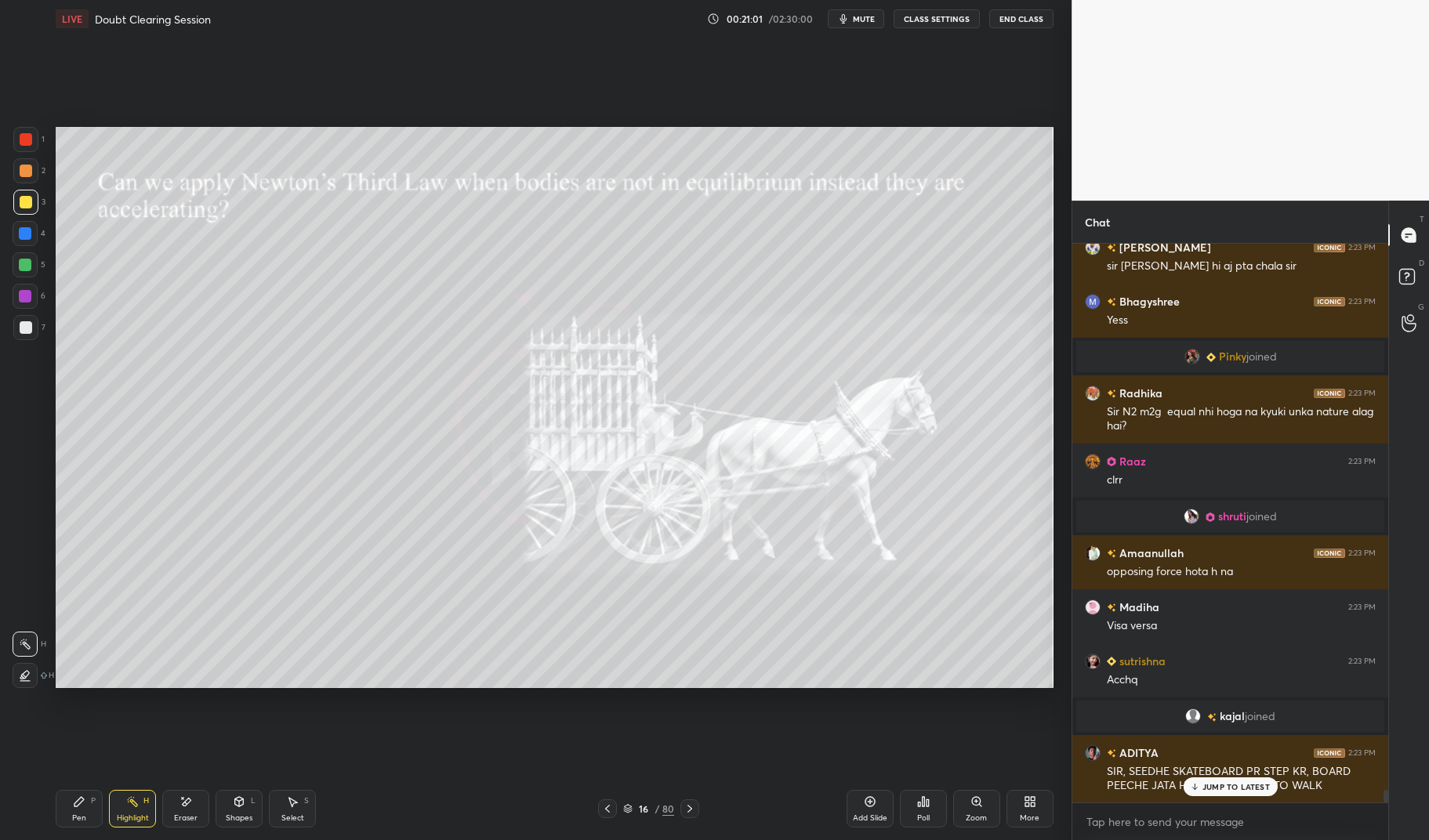
click at [691, 810] on icon at bounding box center [689, 808] width 12 height 12
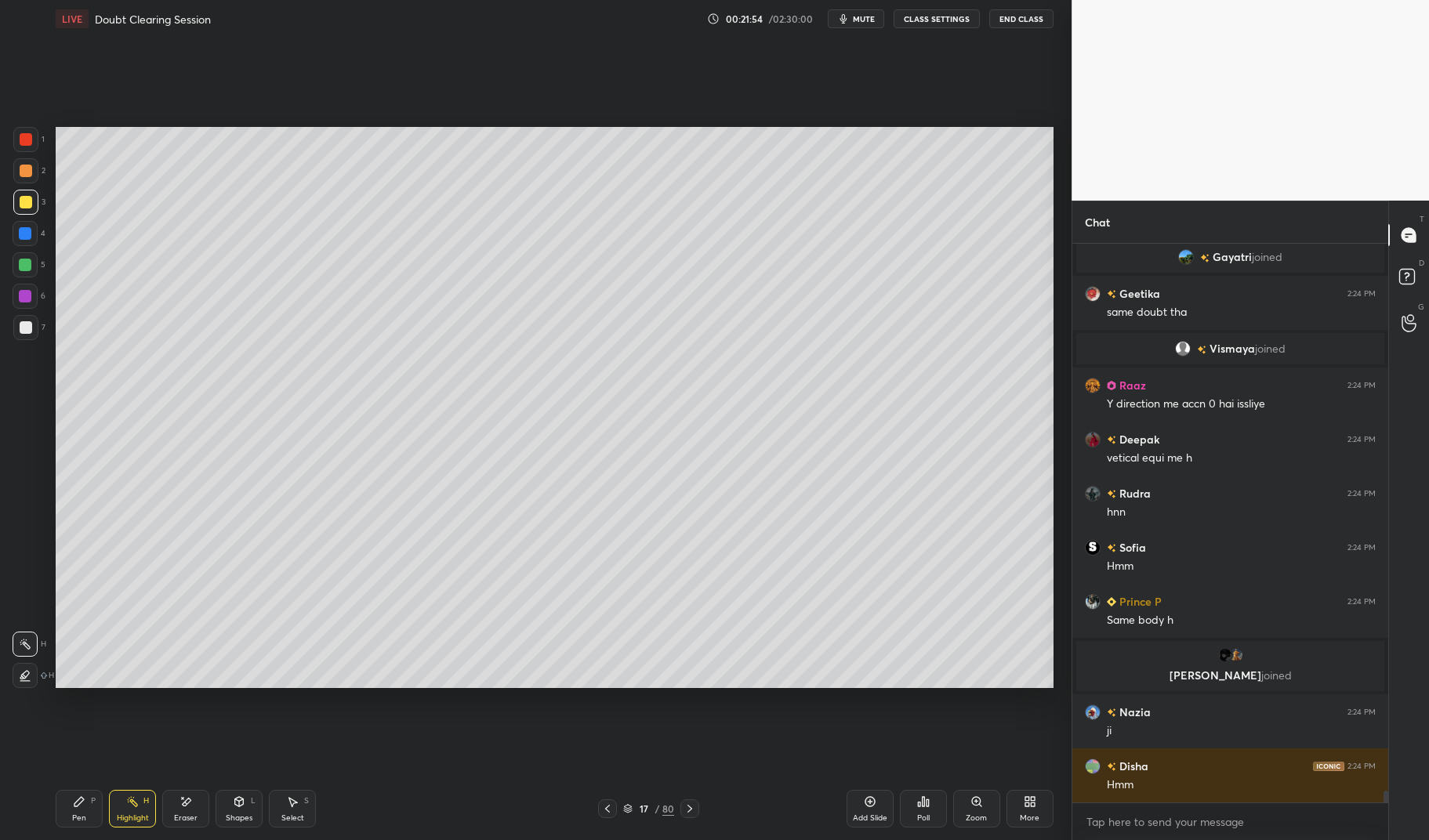
scroll to position [25830, 0]
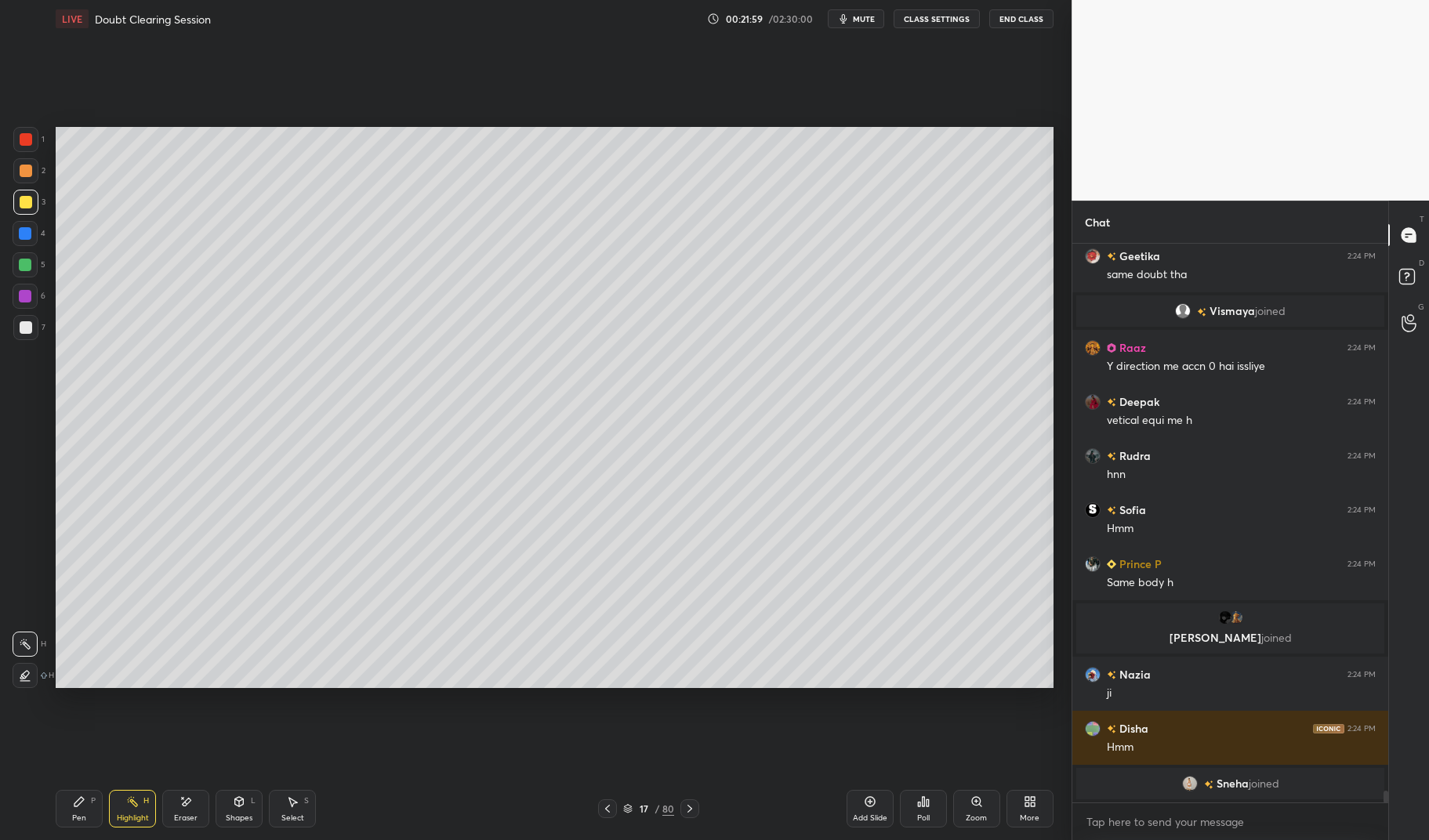
click at [62, 814] on div "Pen P" at bounding box center [79, 809] width 47 height 38
click at [60, 796] on div "Pen P" at bounding box center [79, 809] width 47 height 38
click at [25, 210] on div at bounding box center [25, 202] width 25 height 25
click at [25, 203] on div at bounding box center [25, 202] width 12 height 12
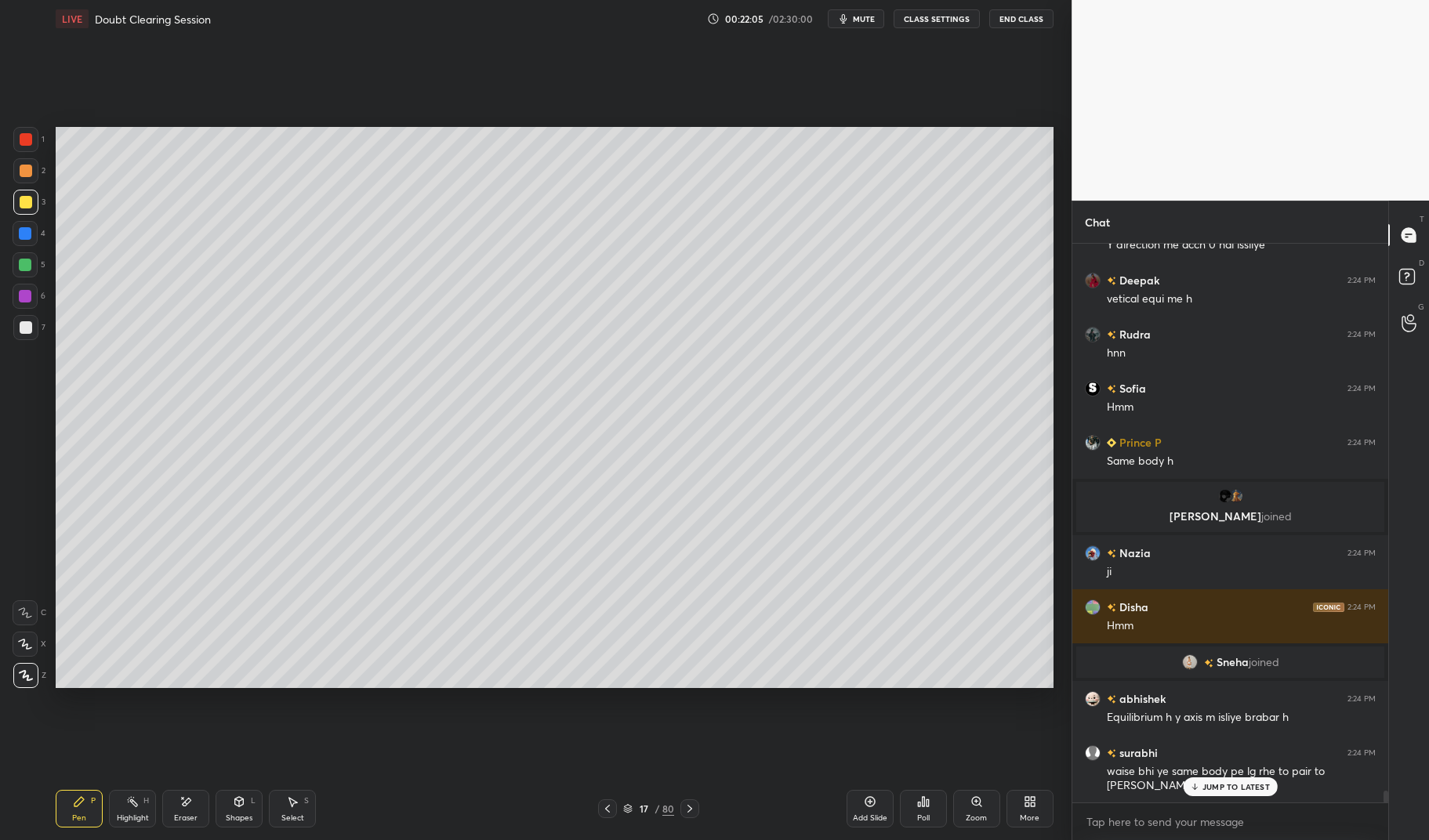
scroll to position [26007, 0]
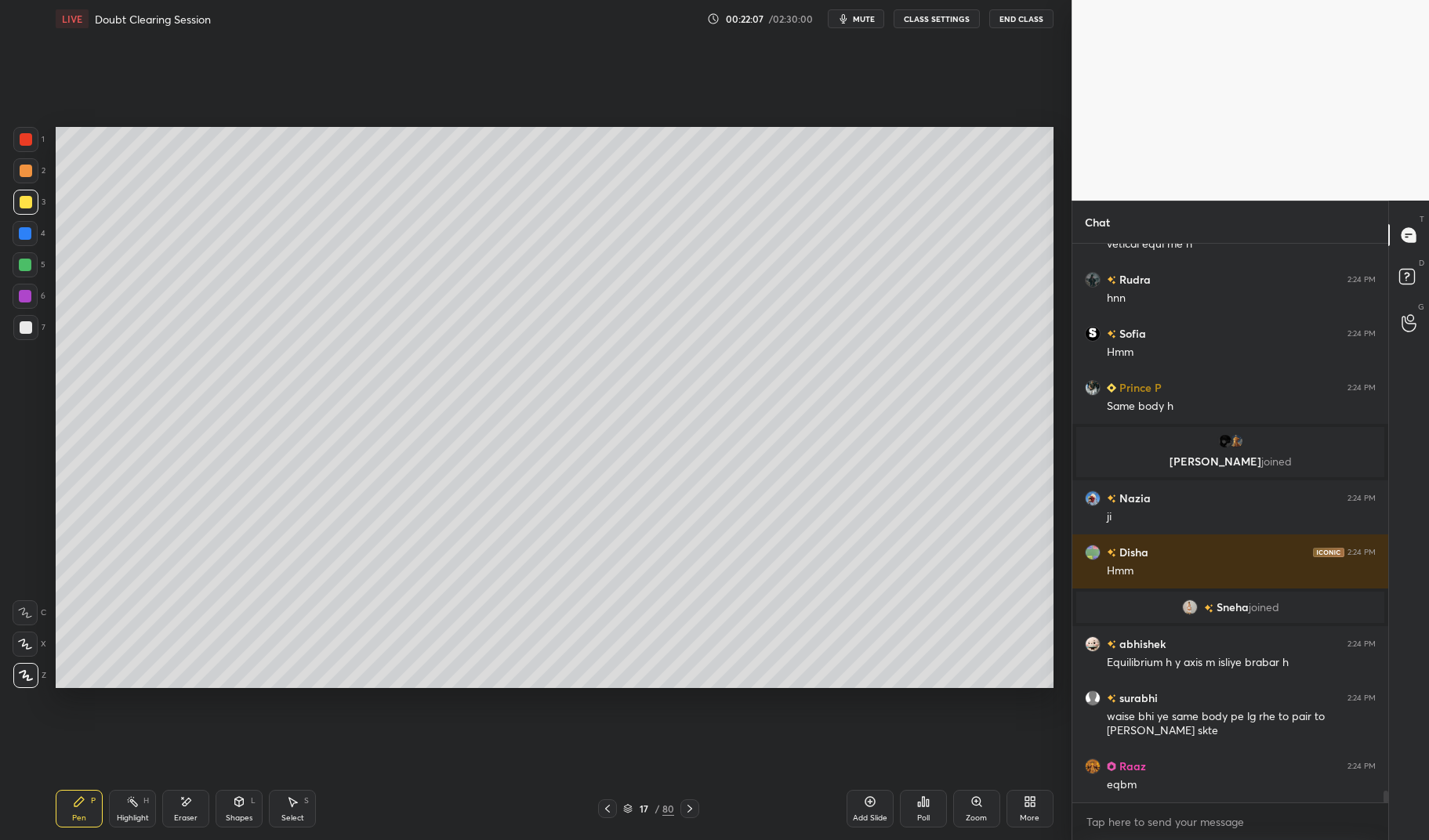
click at [118, 811] on div "Highlight H" at bounding box center [132, 809] width 47 height 38
click at [117, 806] on div "Highlight H" at bounding box center [132, 809] width 47 height 38
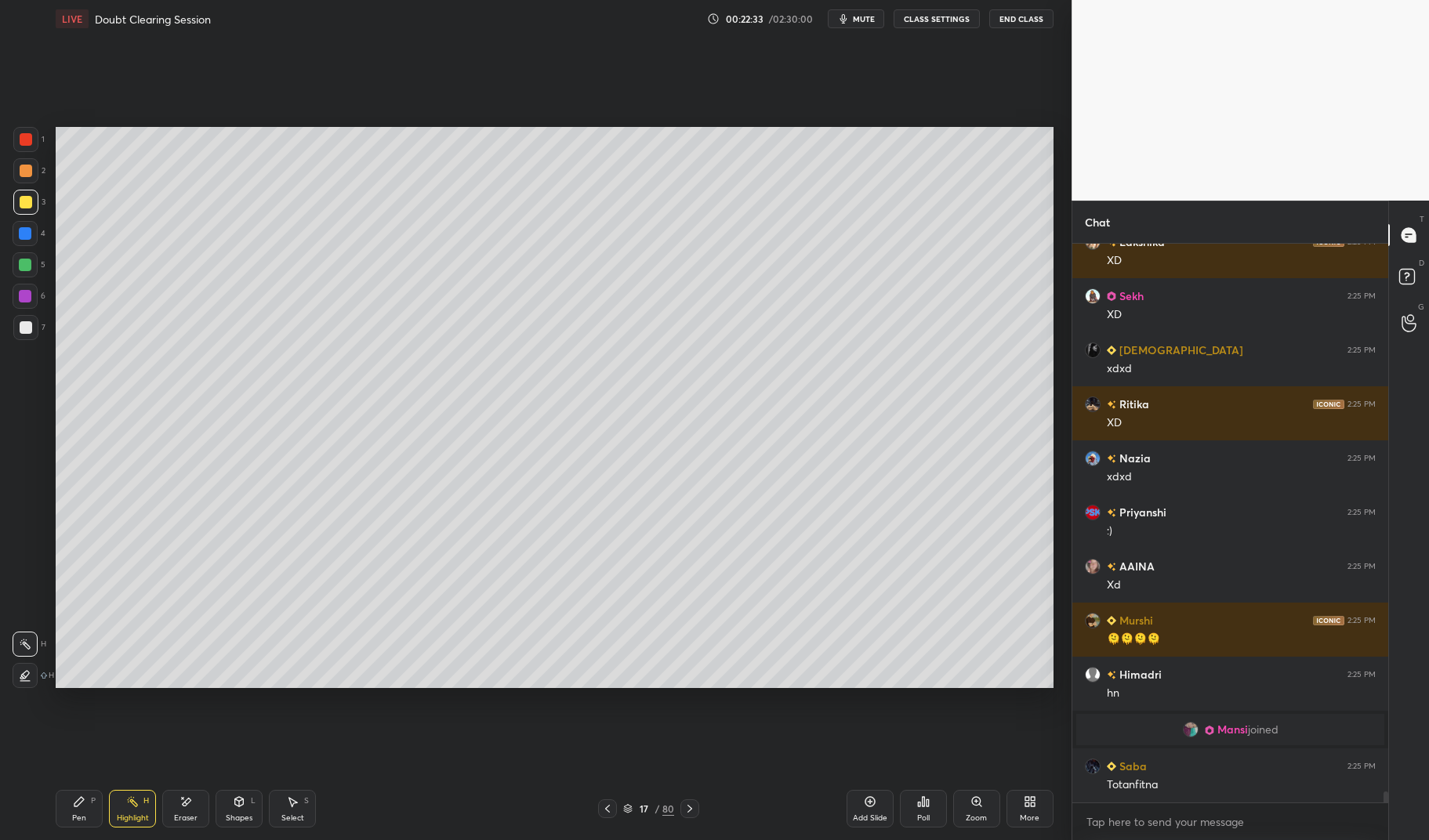
scroll to position [27569, 0]
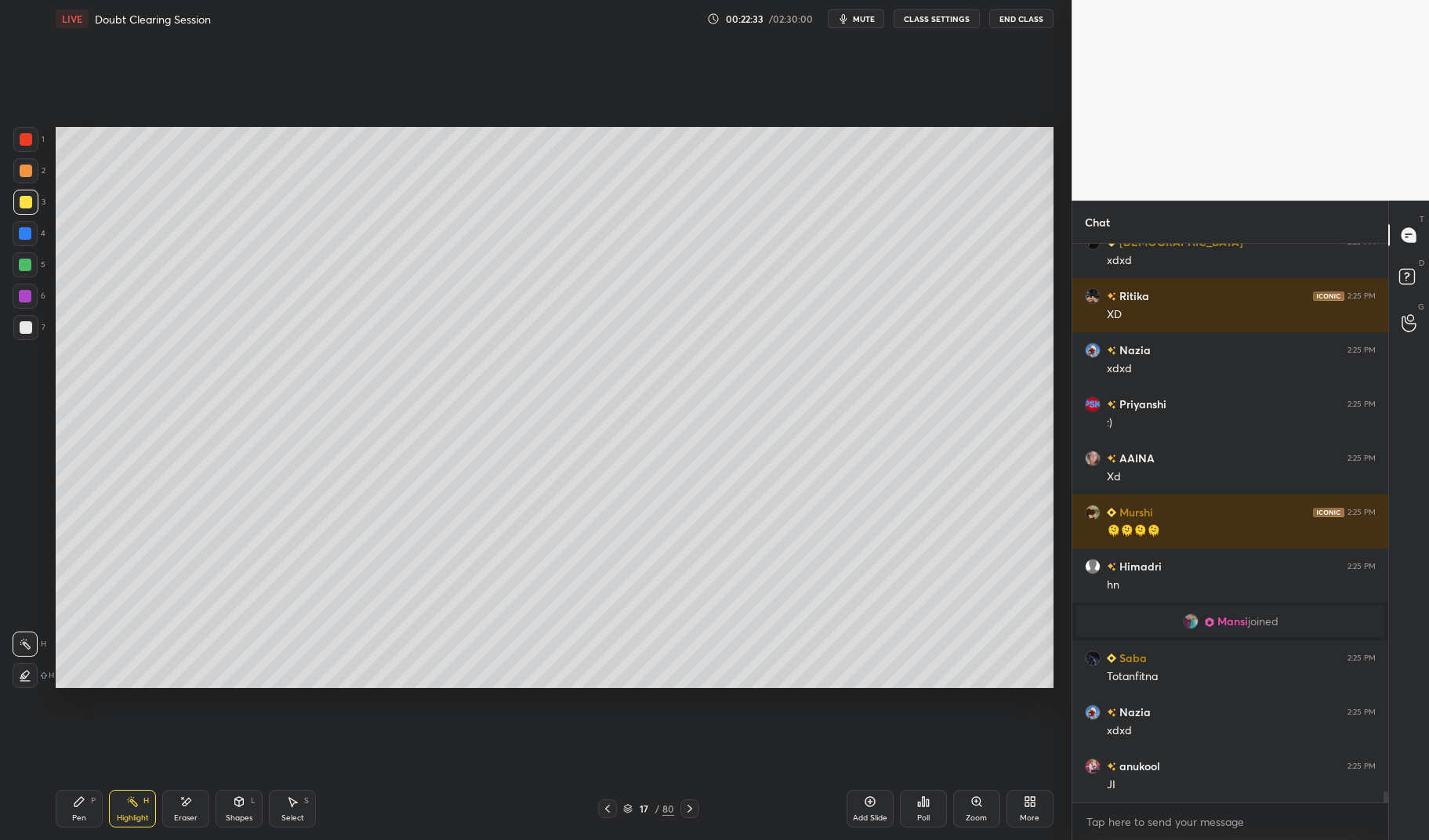
click at [80, 825] on div "Pen P" at bounding box center [79, 809] width 47 height 38
click at [71, 816] on div "Pen P" at bounding box center [79, 809] width 47 height 38
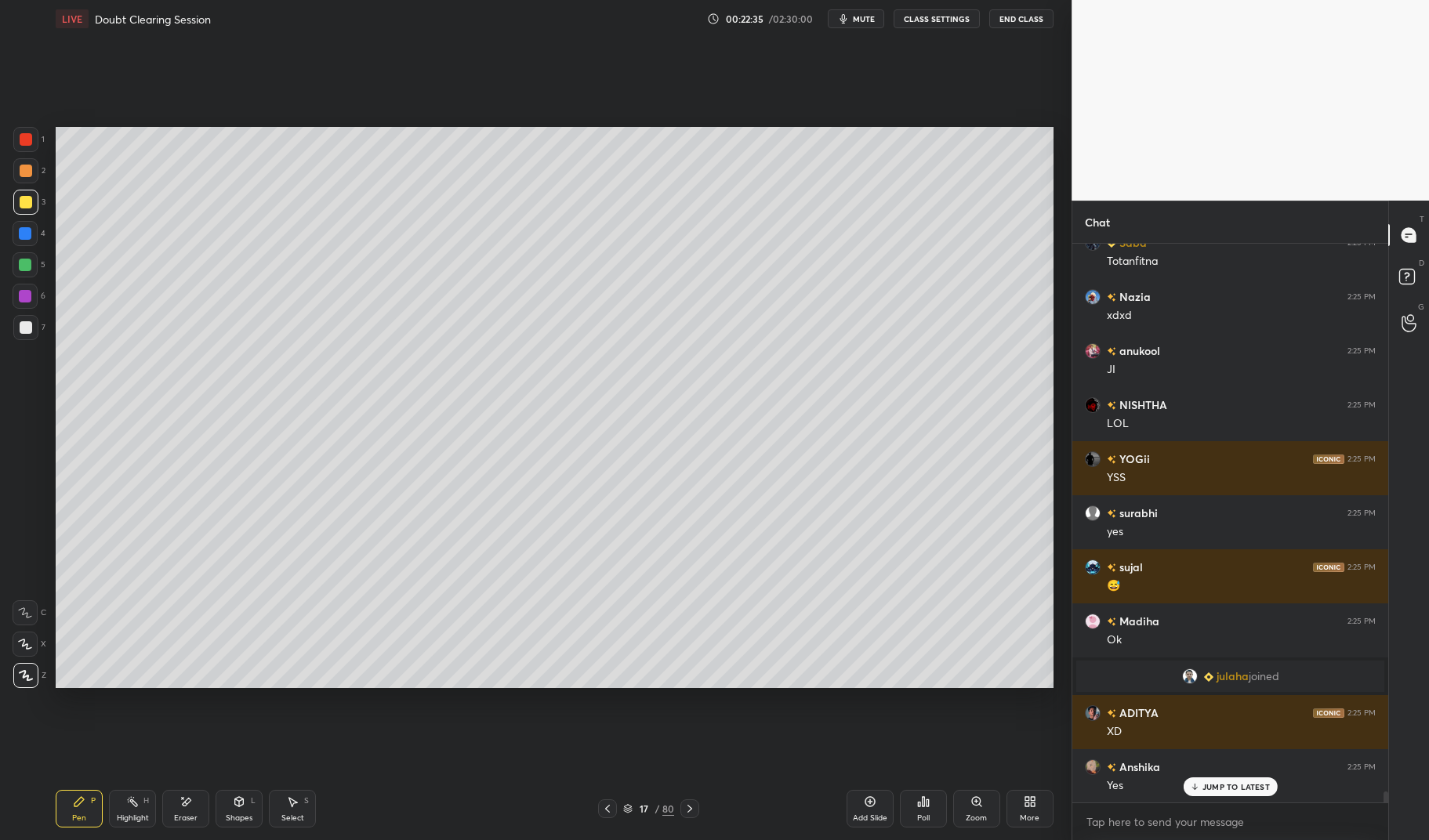
click at [26, 208] on div at bounding box center [25, 202] width 12 height 12
click at [8, 196] on div "1 2 3 4 5 6 7 C X Z E E Erase all H H" at bounding box center [25, 408] width 50 height 562
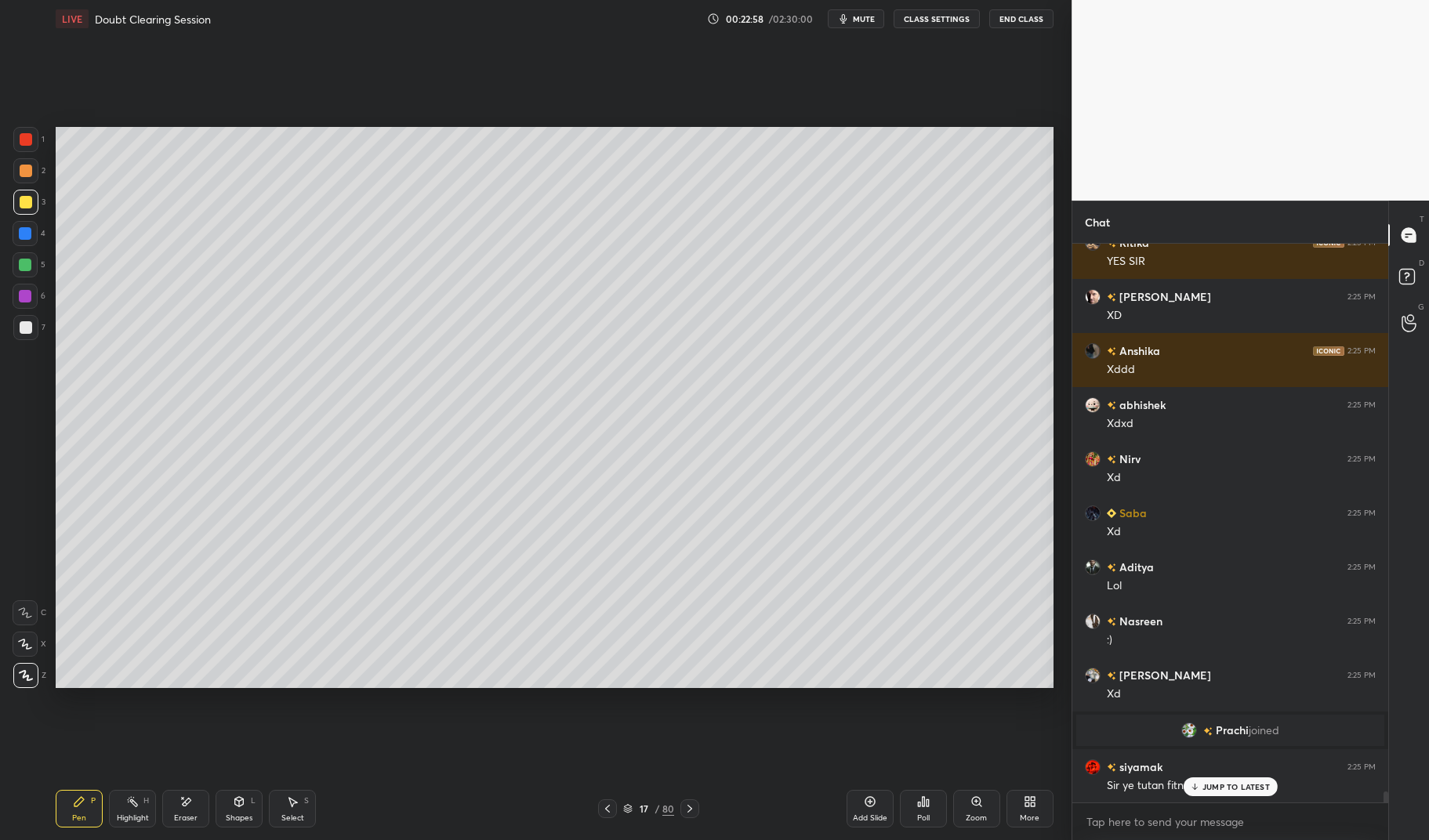
scroll to position [28265, 0]
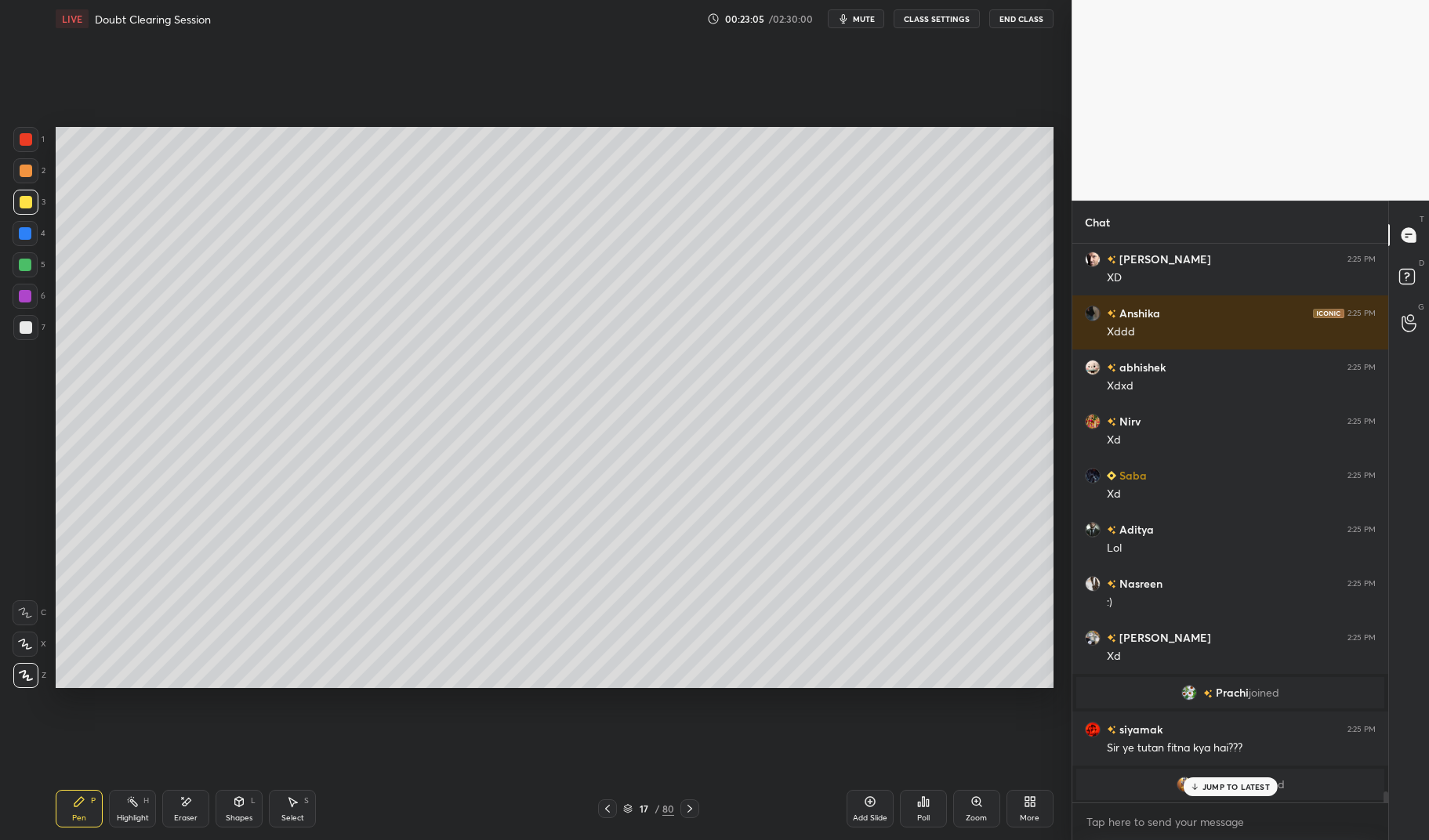
click at [118, 816] on div "Highlight" at bounding box center [133, 818] width 32 height 8
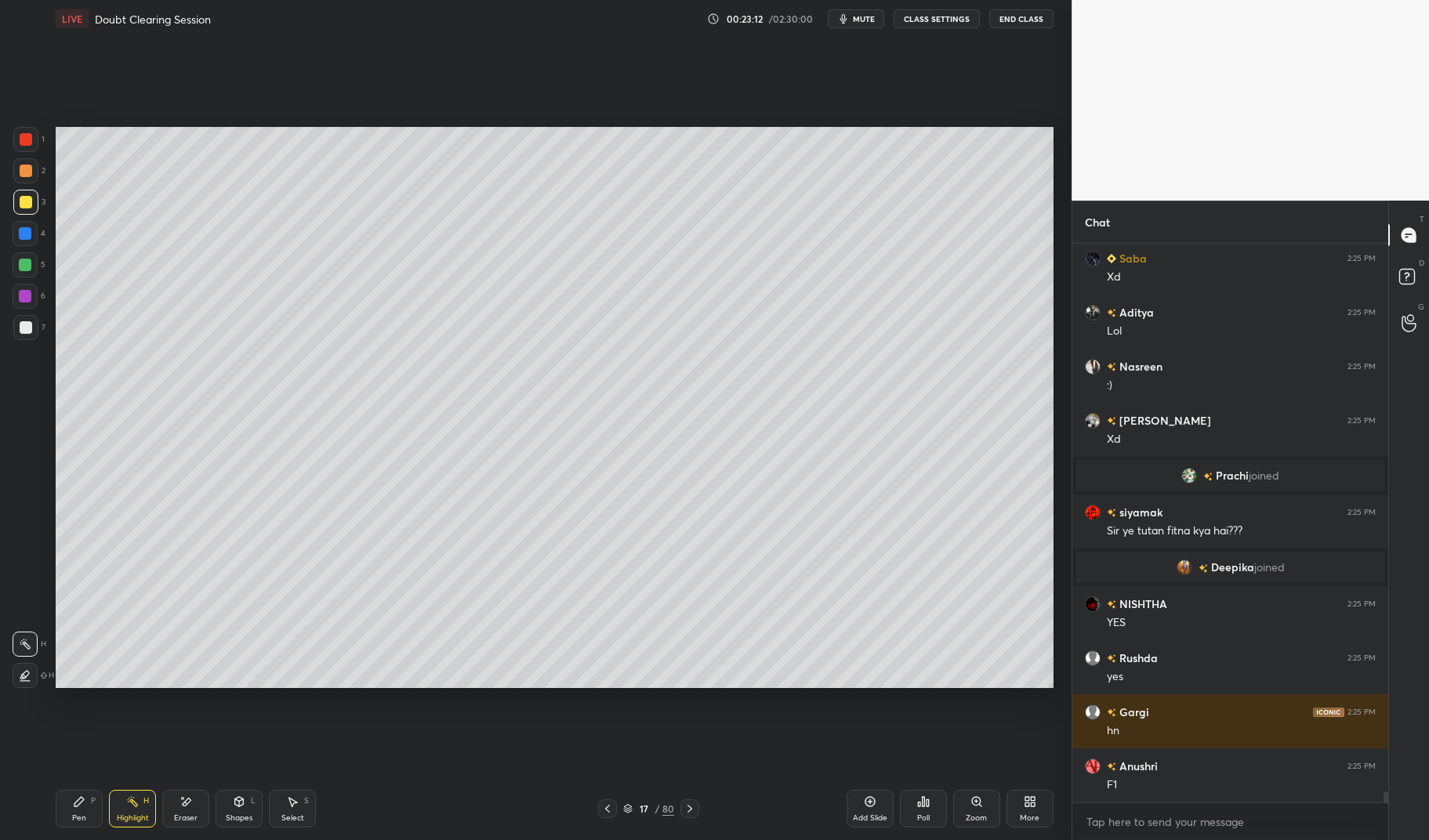
scroll to position [28644, 0]
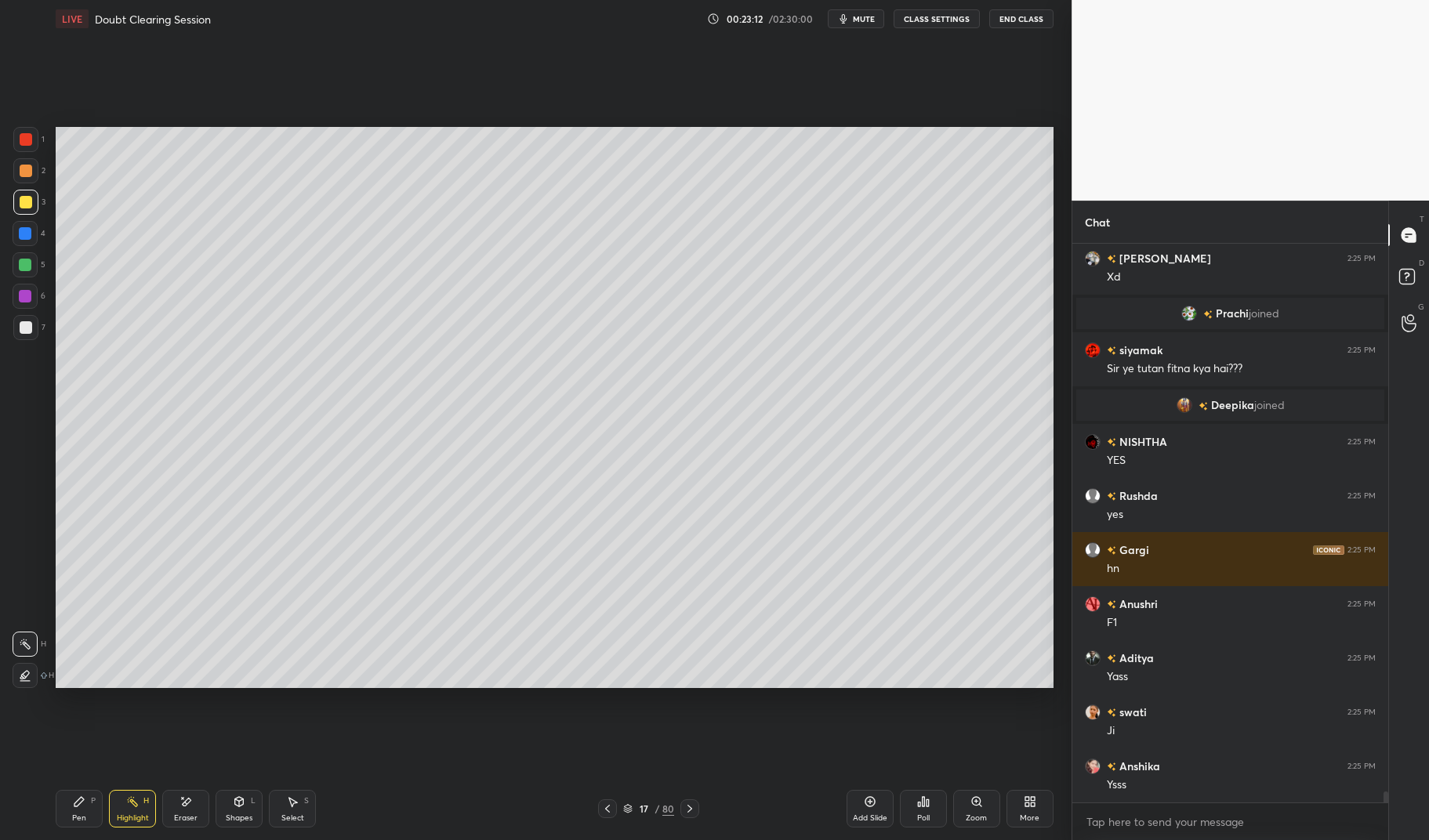
click at [77, 825] on div "Pen P" at bounding box center [79, 809] width 47 height 38
click at [66, 826] on div "Pen P" at bounding box center [79, 809] width 47 height 38
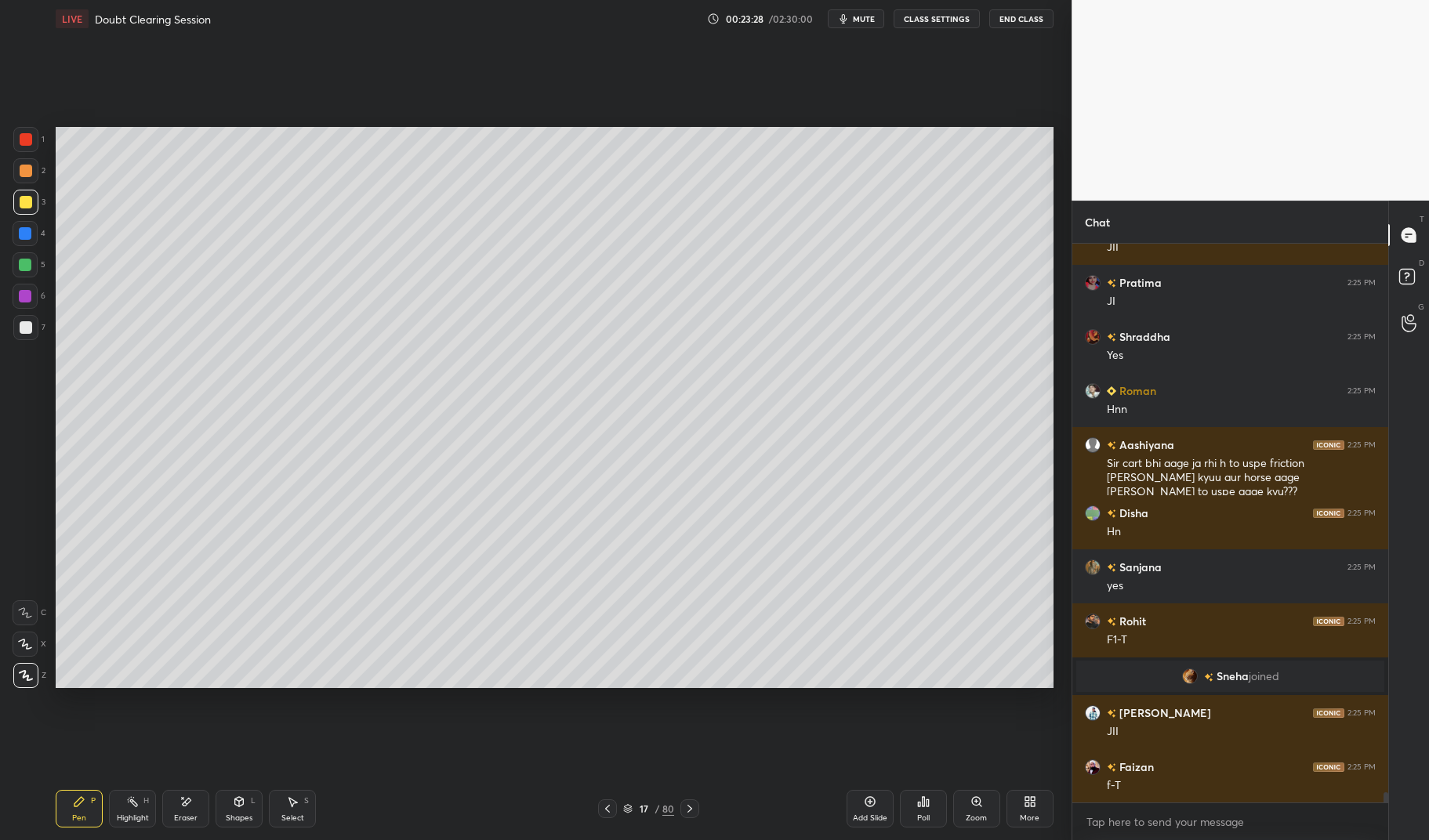
scroll to position [29491, 0]
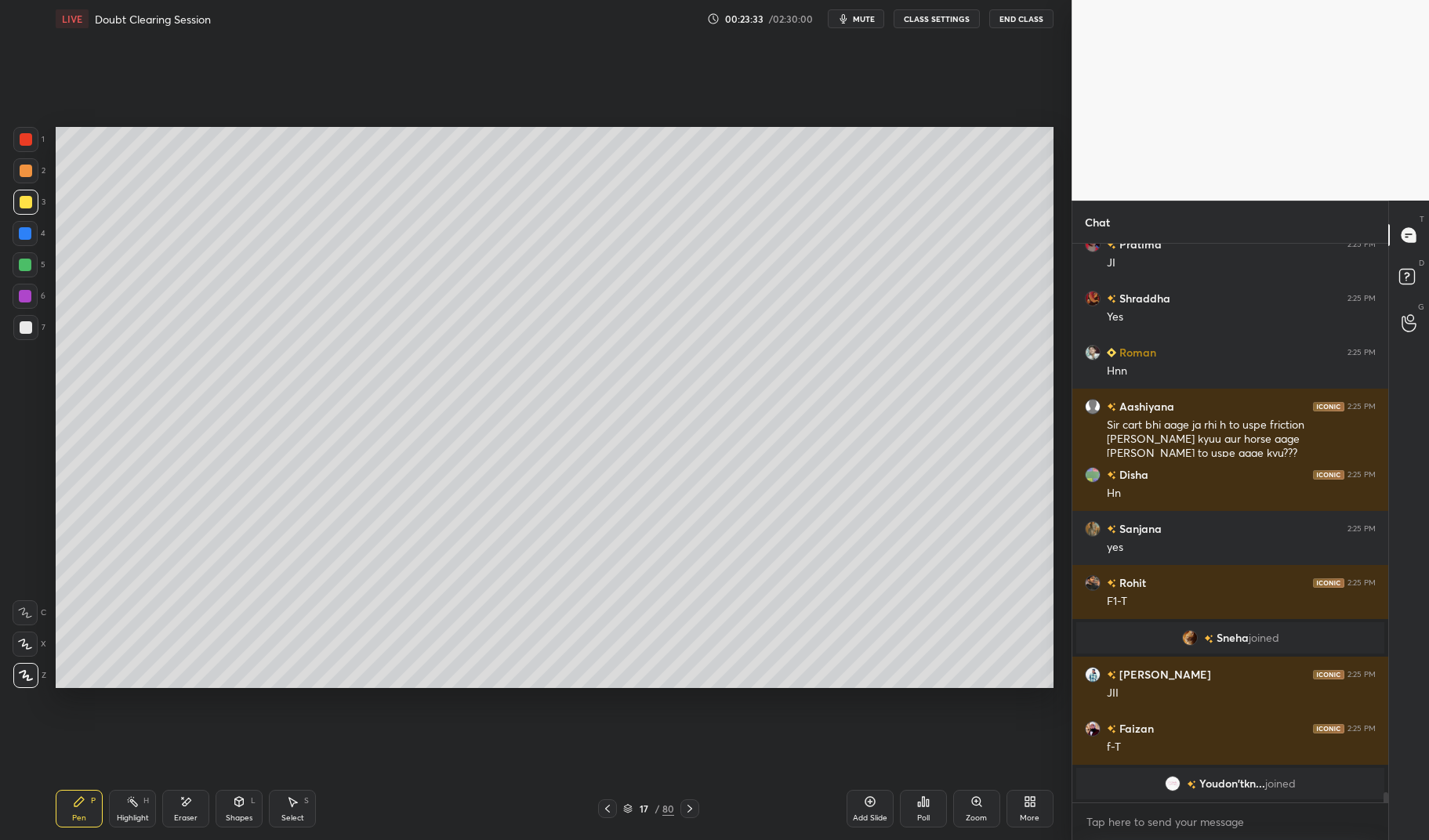
click at [131, 802] on rect at bounding box center [134, 803] width 8 height 8
click at [126, 784] on div "Pen P Highlight H Eraser Shapes L Select S 17 / 80 Add Slide Poll Zoom More" at bounding box center [554, 809] width 997 height 62
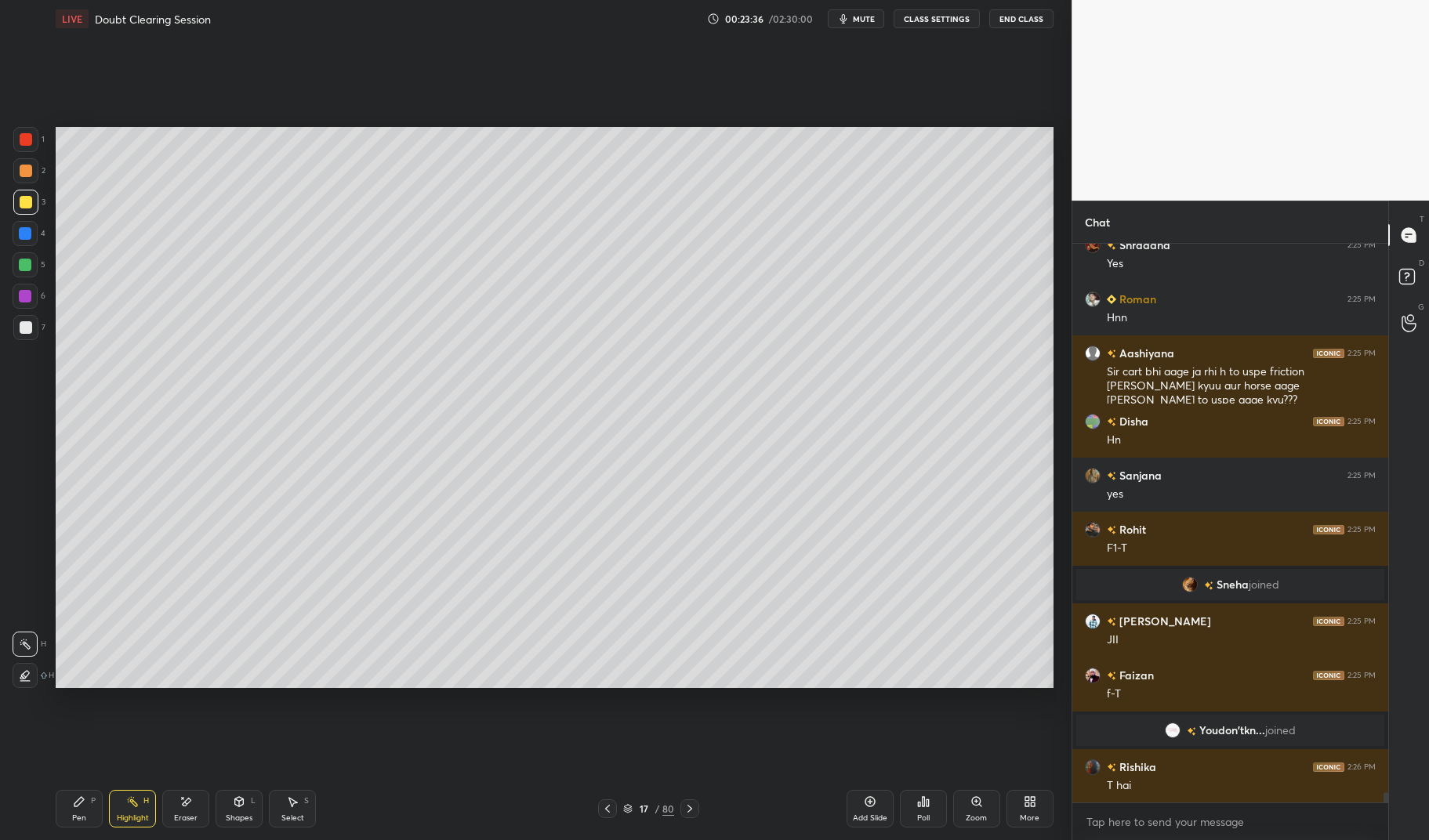
scroll to position [29598, 0]
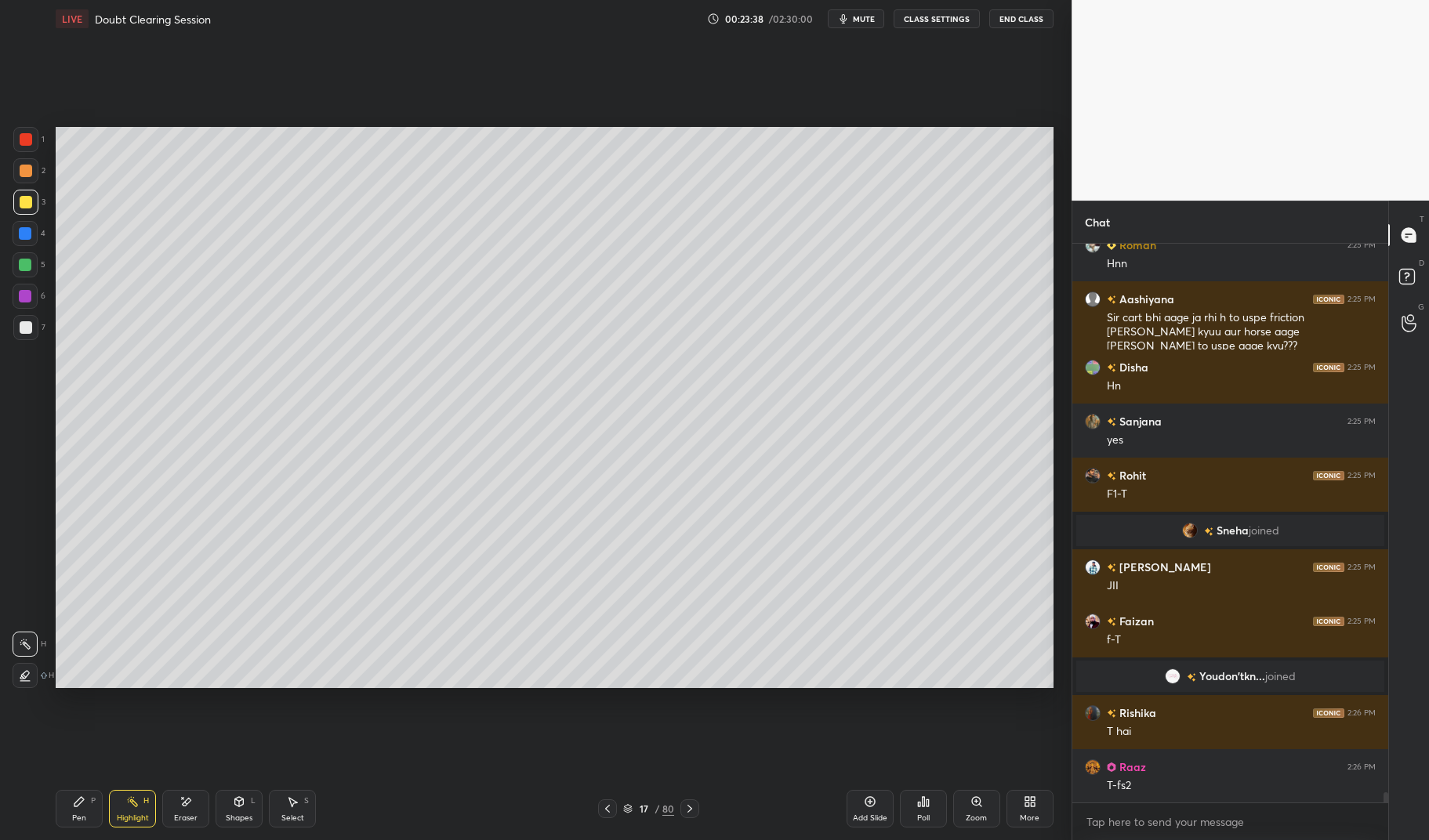
click at [58, 821] on div "Pen P" at bounding box center [79, 809] width 47 height 38
click at [52, 824] on div "LIVE Doubt Clearing Session 00:23:38 / 02:30:00 mute CLASS SETTINGS End Class S…" at bounding box center [554, 420] width 1009 height 840
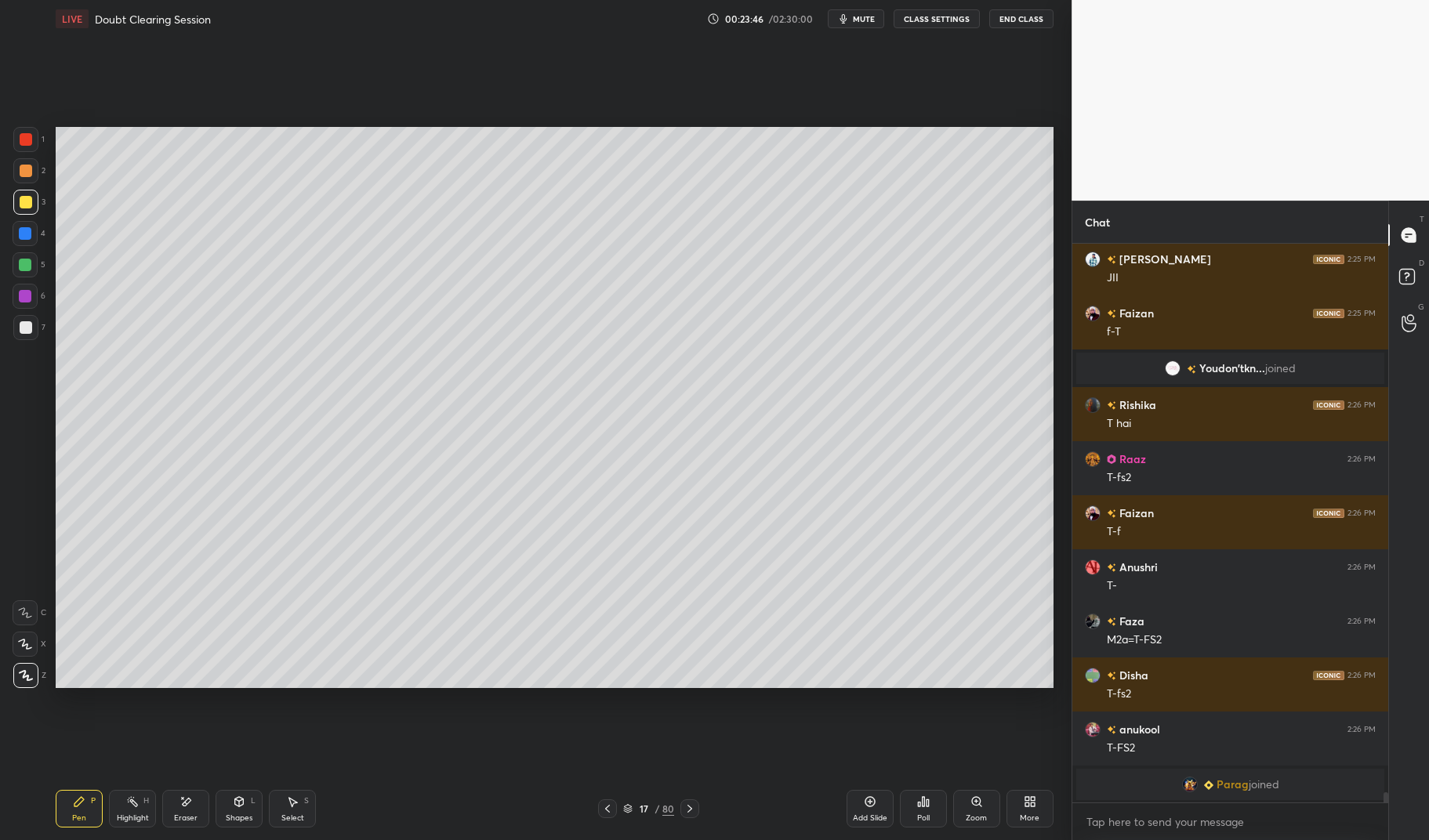
scroll to position [29961, 0]
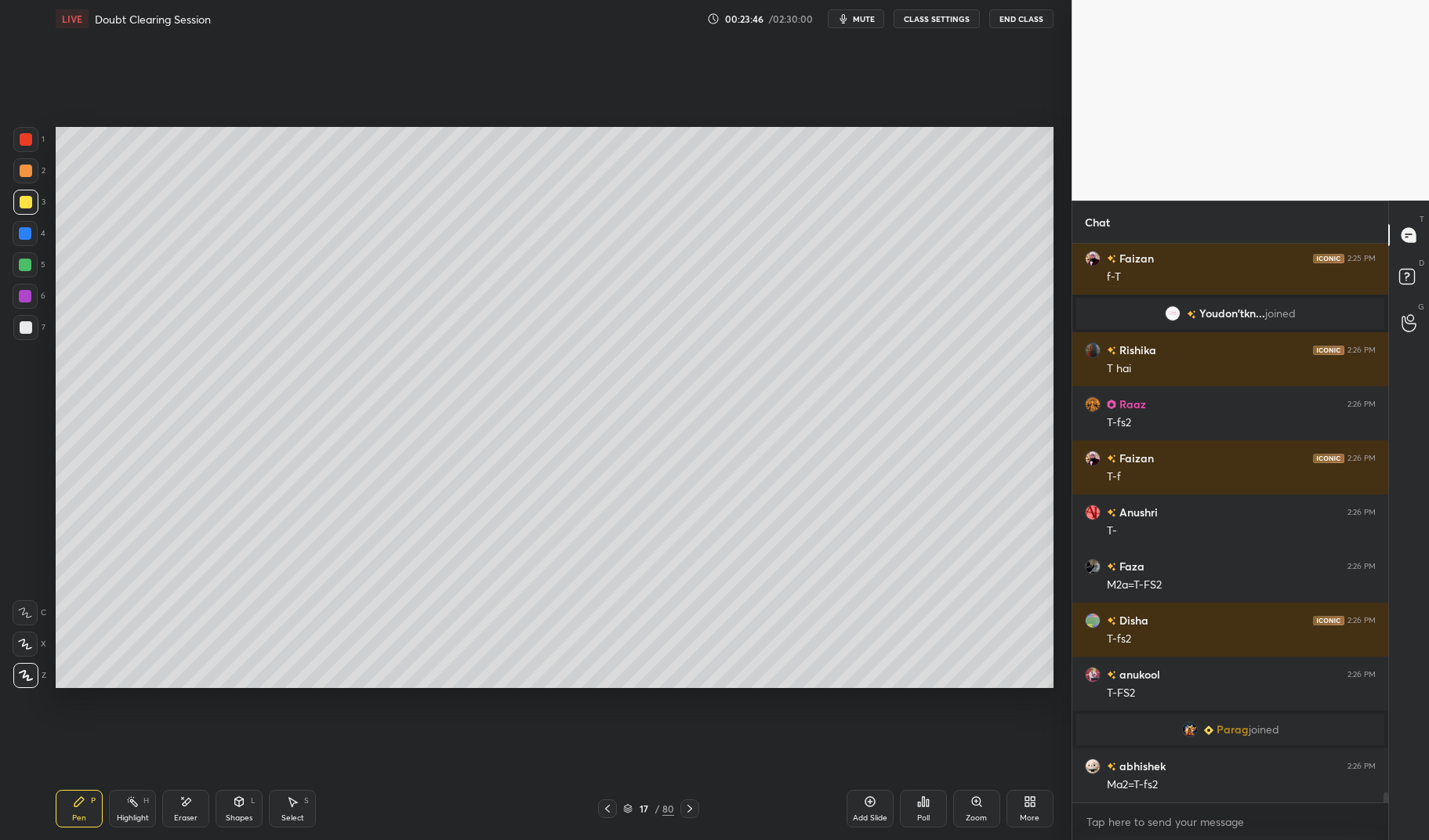
click at [30, 205] on div at bounding box center [25, 202] width 12 height 12
click at [30, 203] on div at bounding box center [25, 202] width 12 height 12
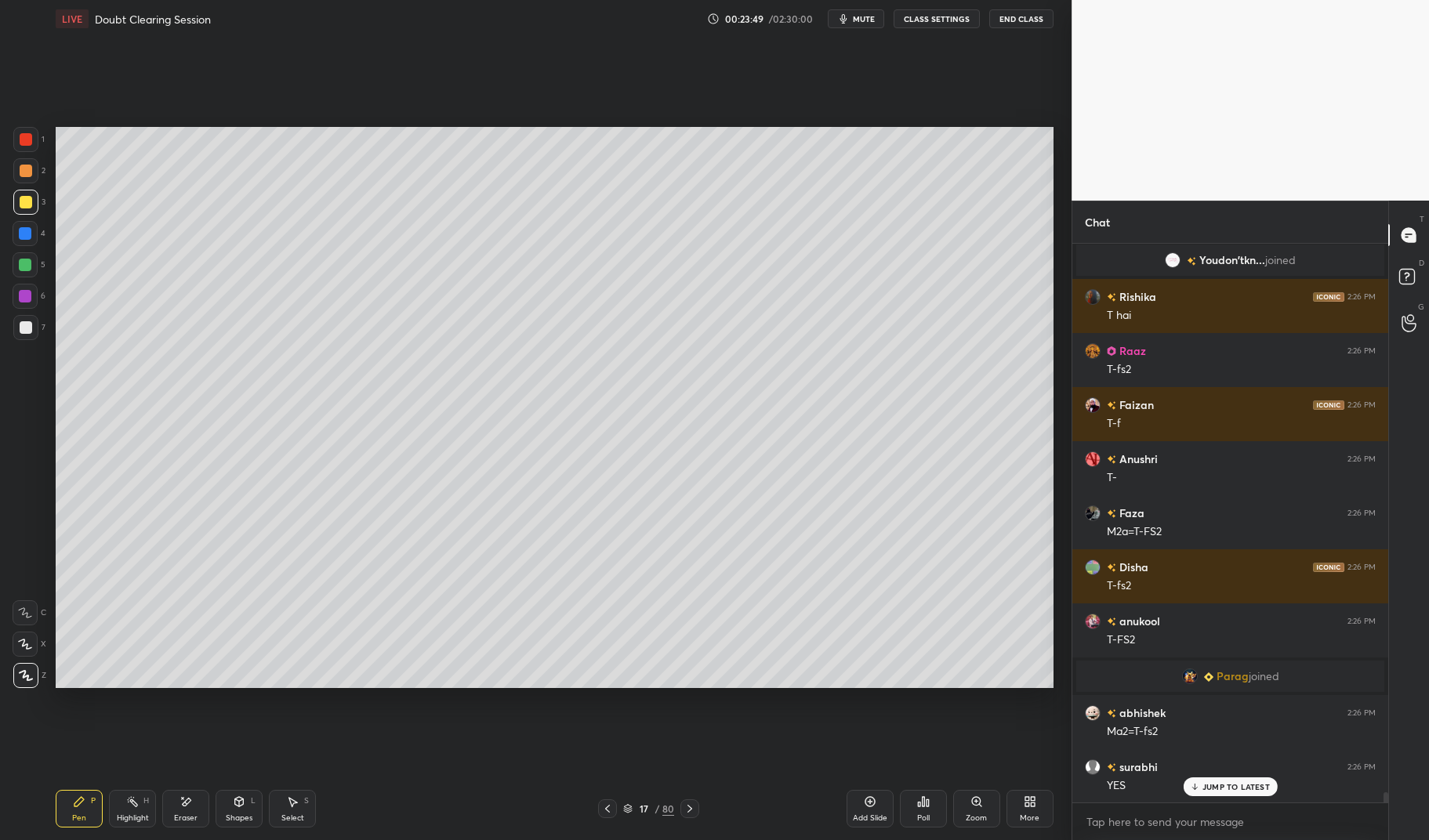
scroll to position [30068, 0]
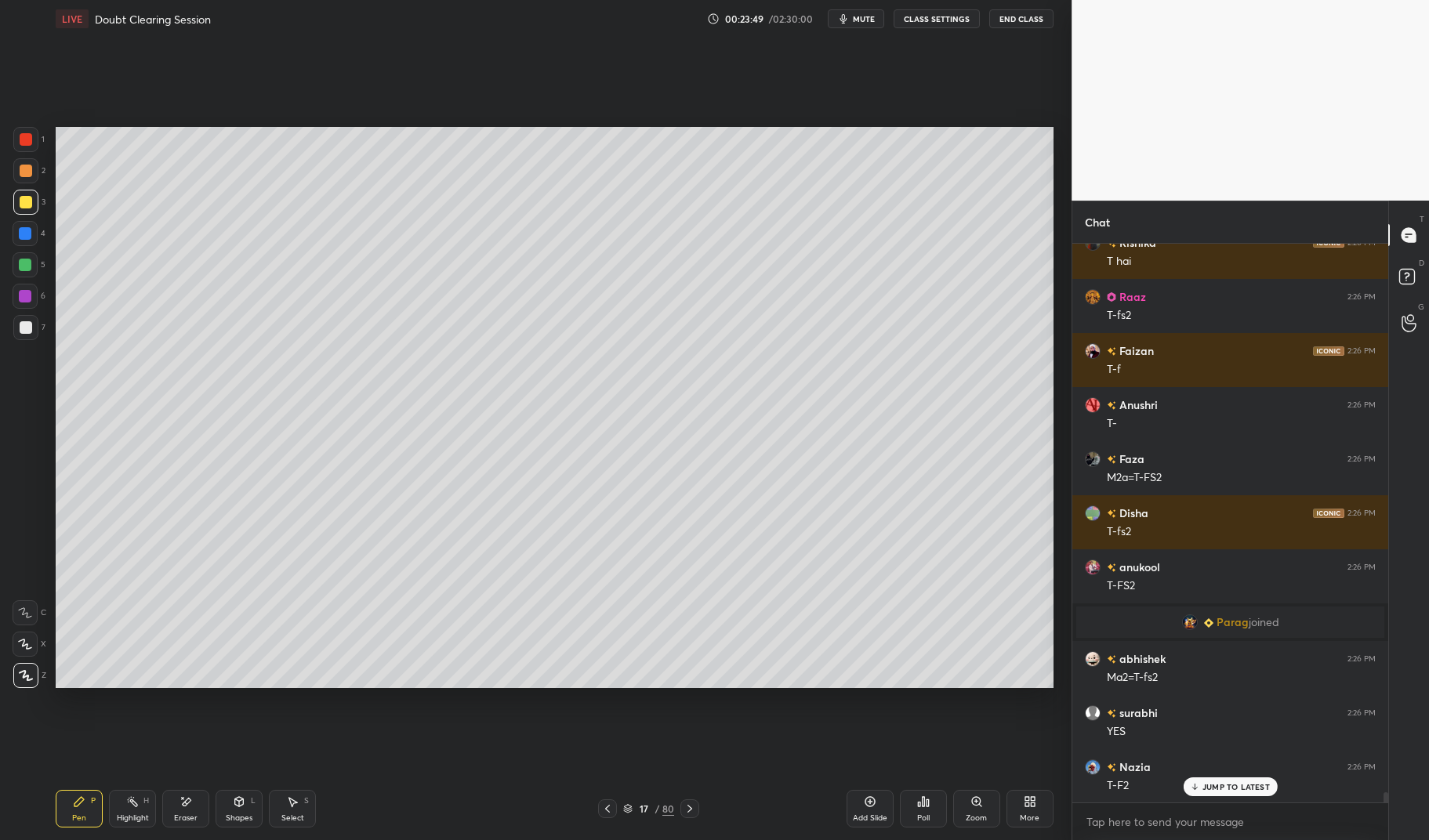
click at [23, 328] on div at bounding box center [25, 327] width 12 height 12
click at [21, 328] on div at bounding box center [25, 327] width 12 height 12
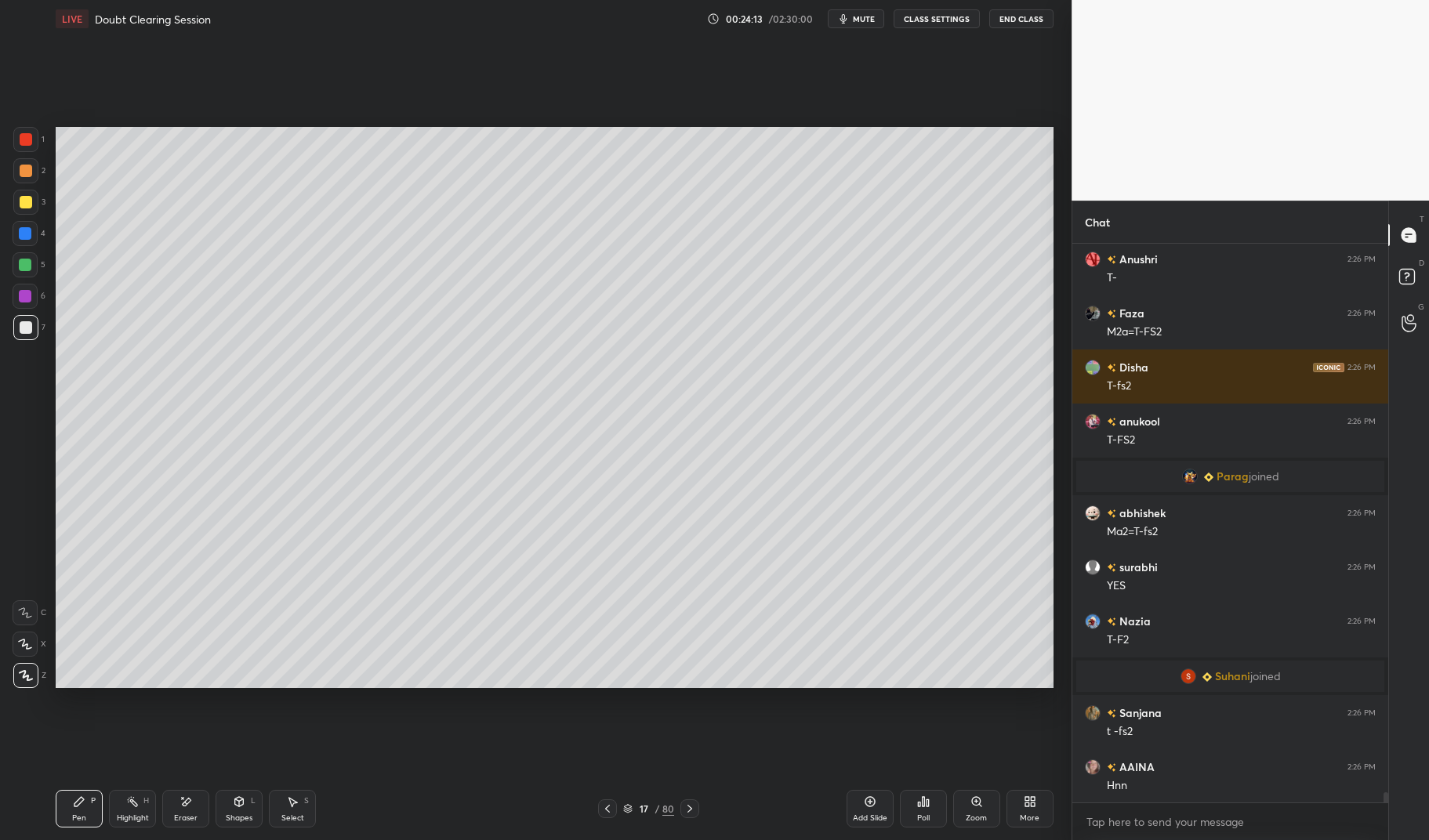
scroll to position [30269, 0]
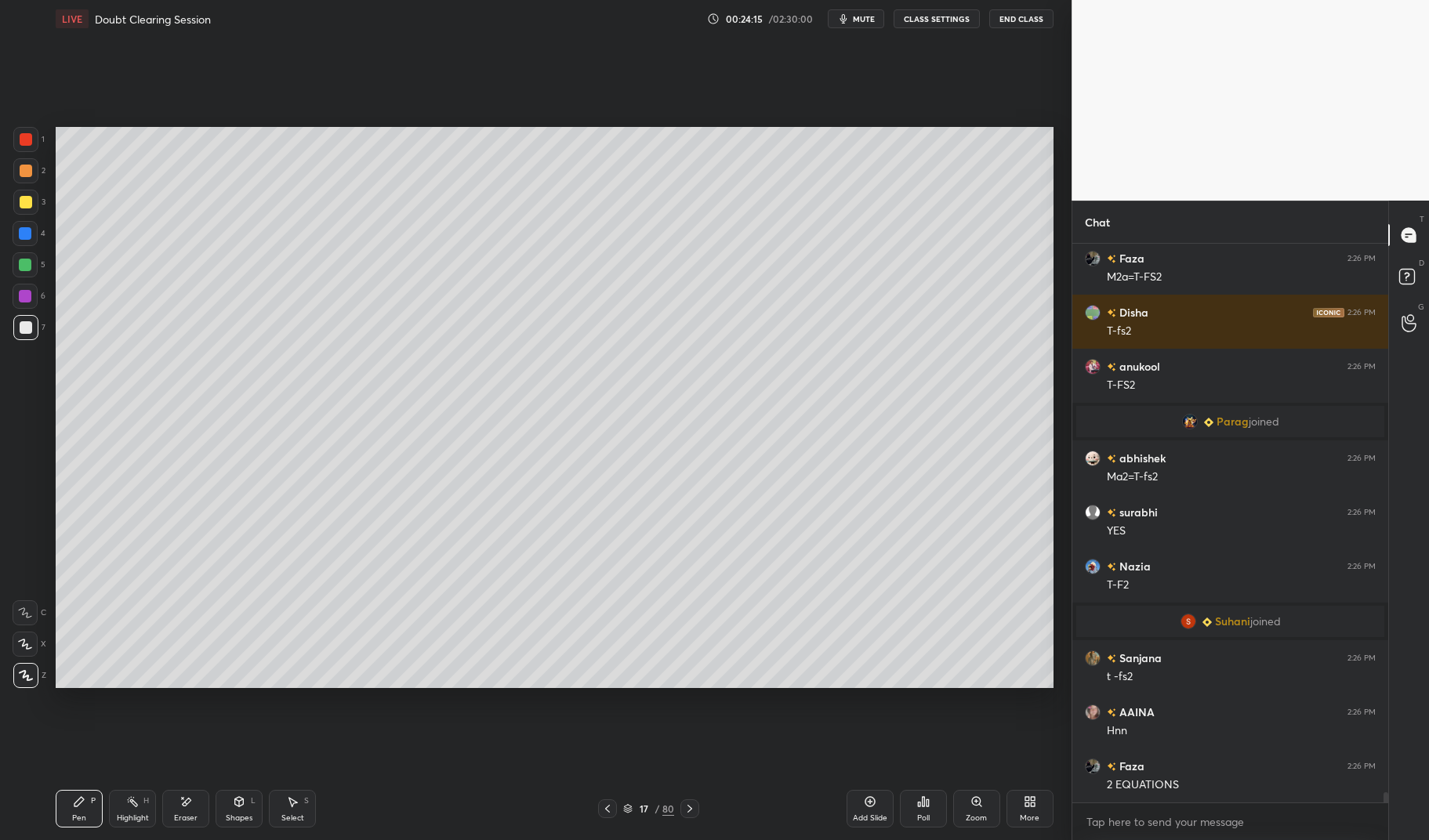
click at [146, 820] on div "Highlight" at bounding box center [133, 818] width 32 height 8
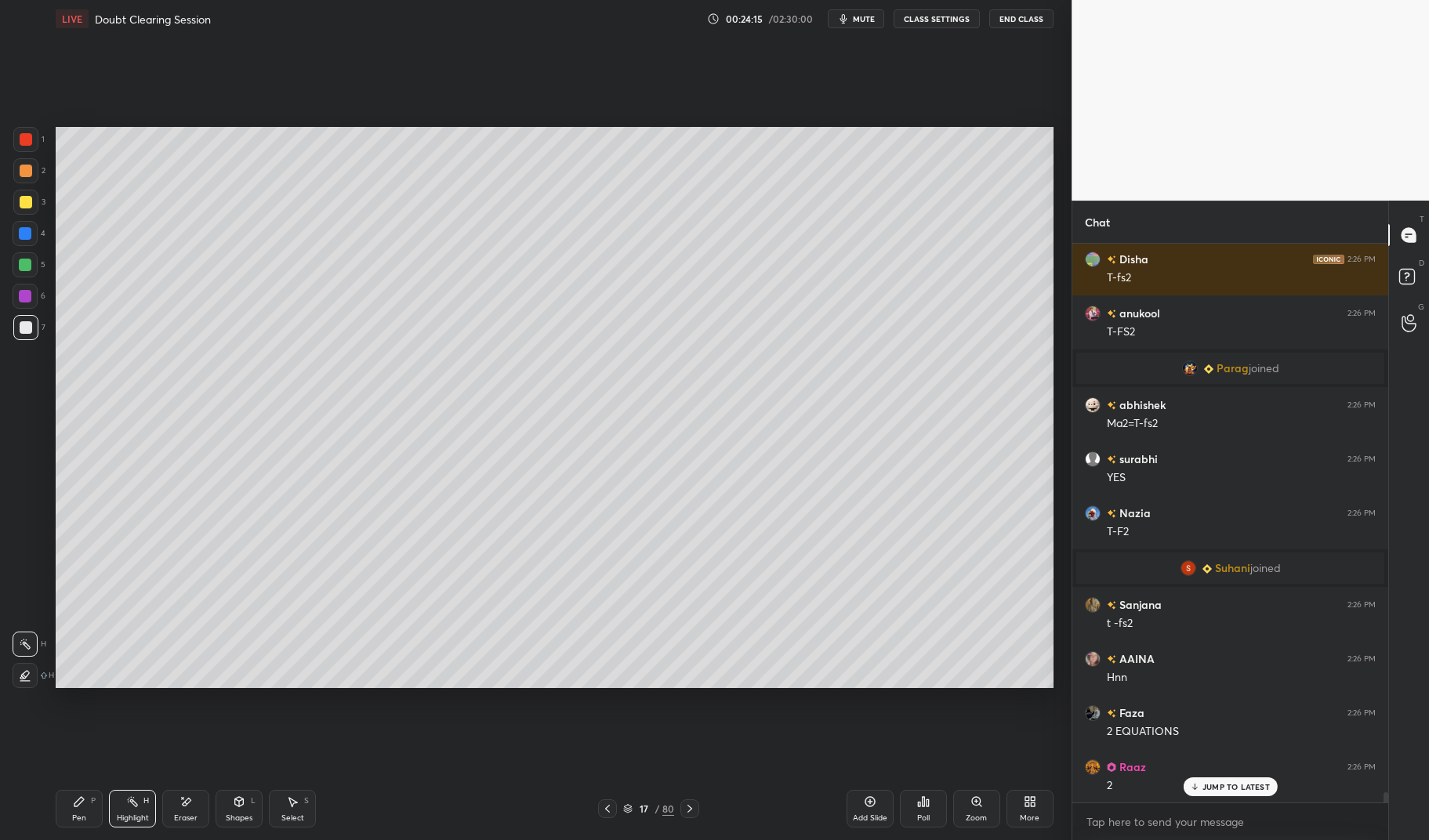
click at [138, 802] on icon at bounding box center [132, 801] width 12 height 12
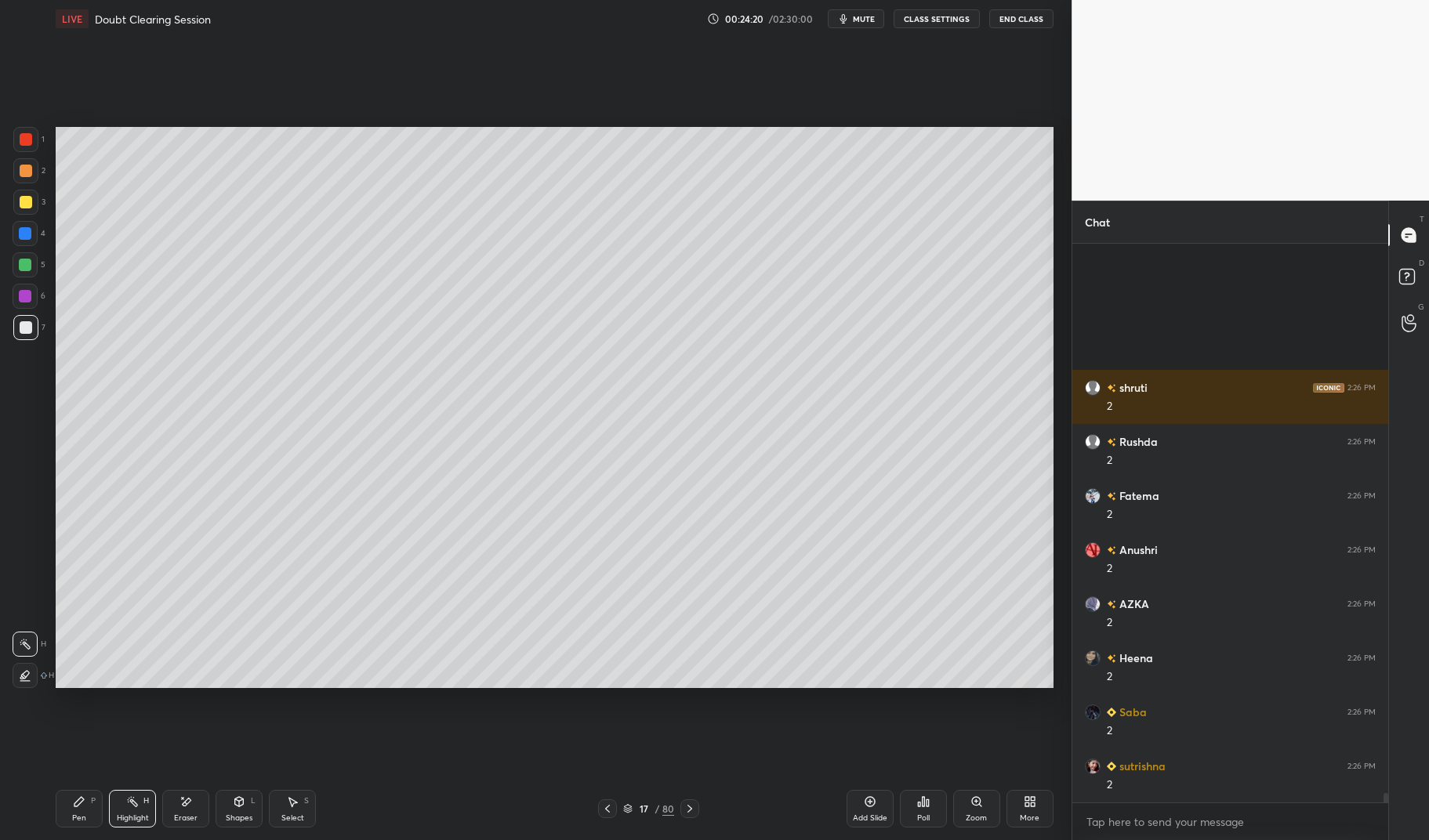
scroll to position [31783, 0]
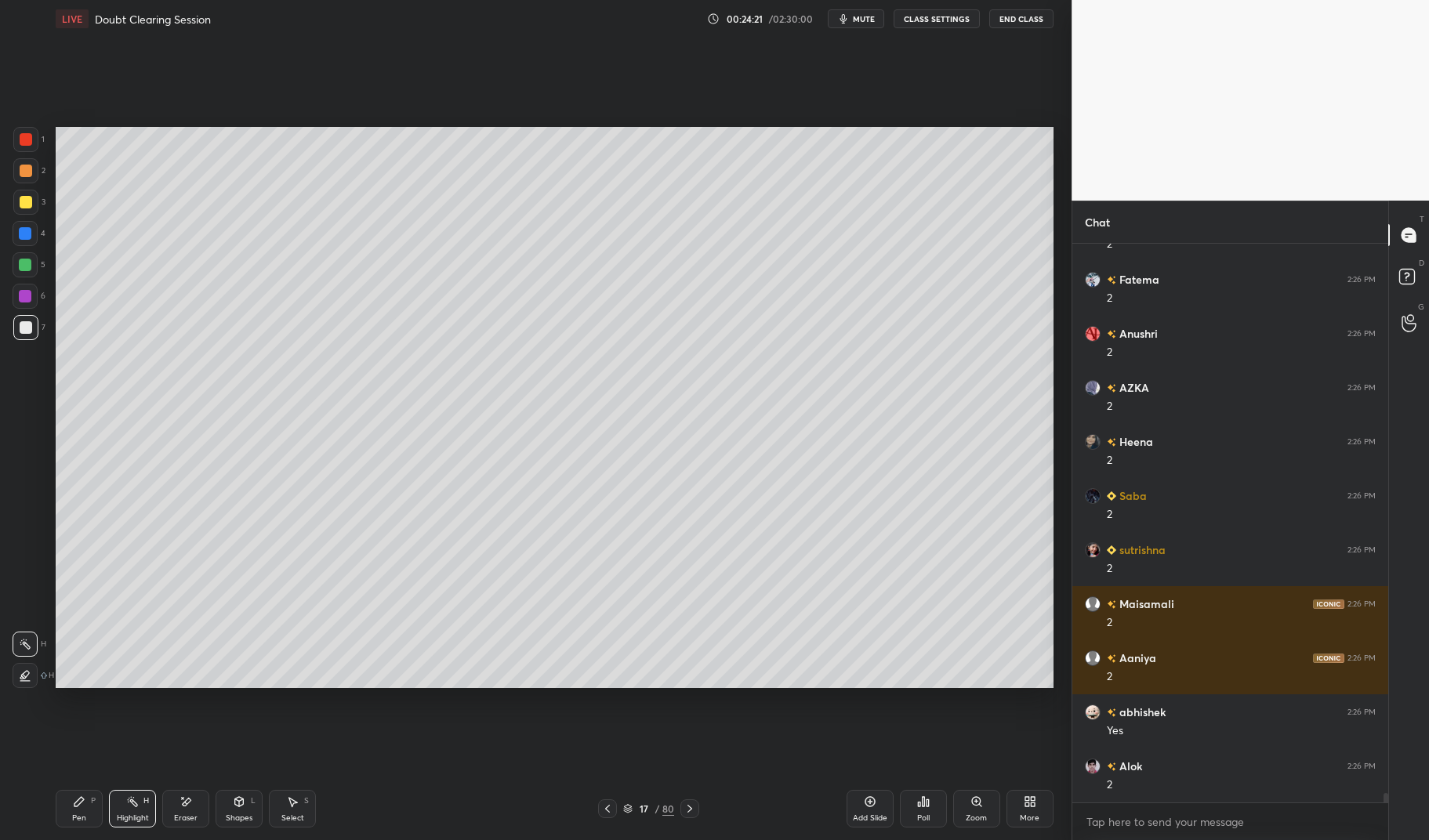
click at [876, 806] on div "Add Slide" at bounding box center [870, 809] width 47 height 38
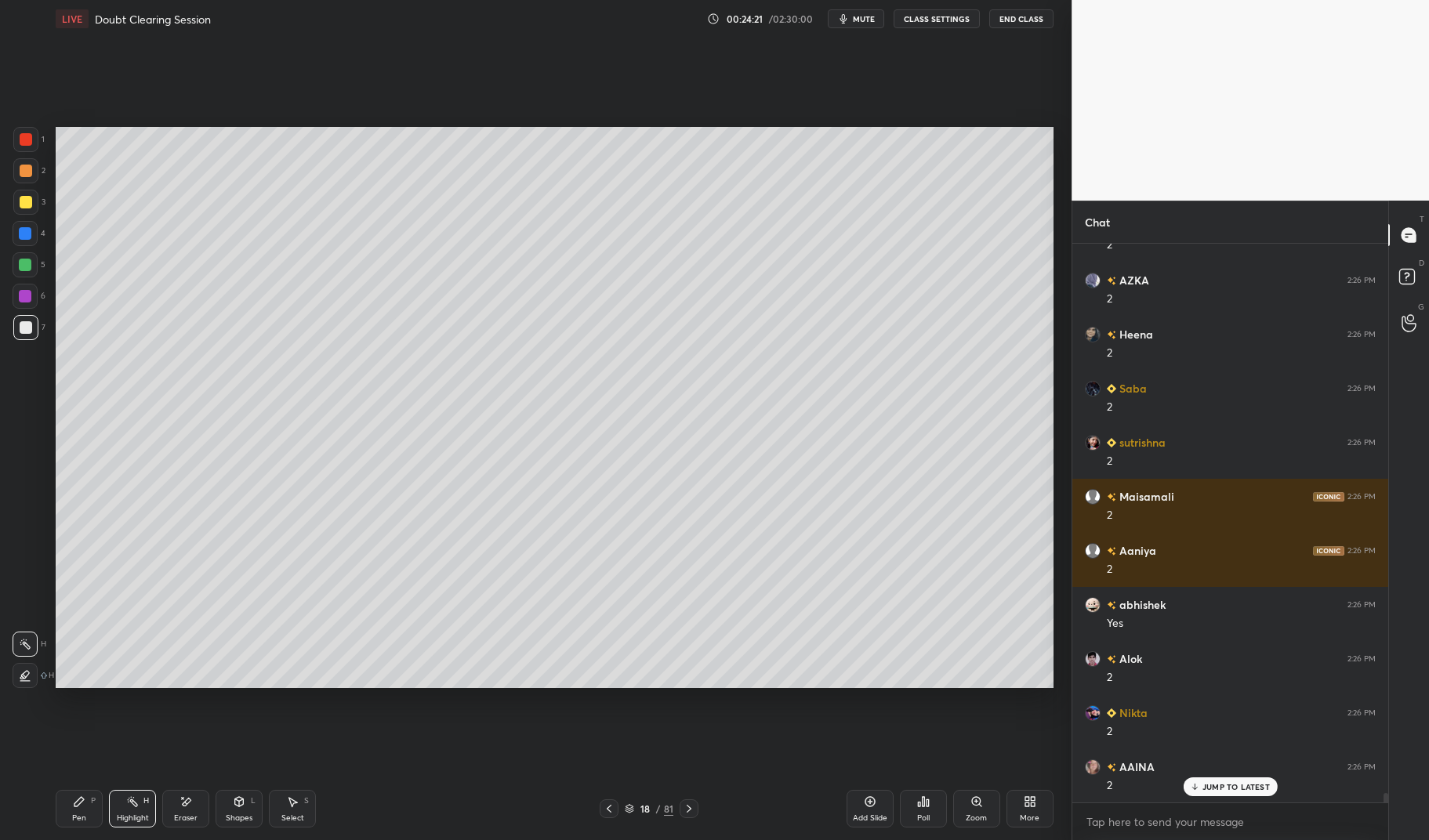
click at [91, 810] on div "Pen P" at bounding box center [79, 809] width 47 height 38
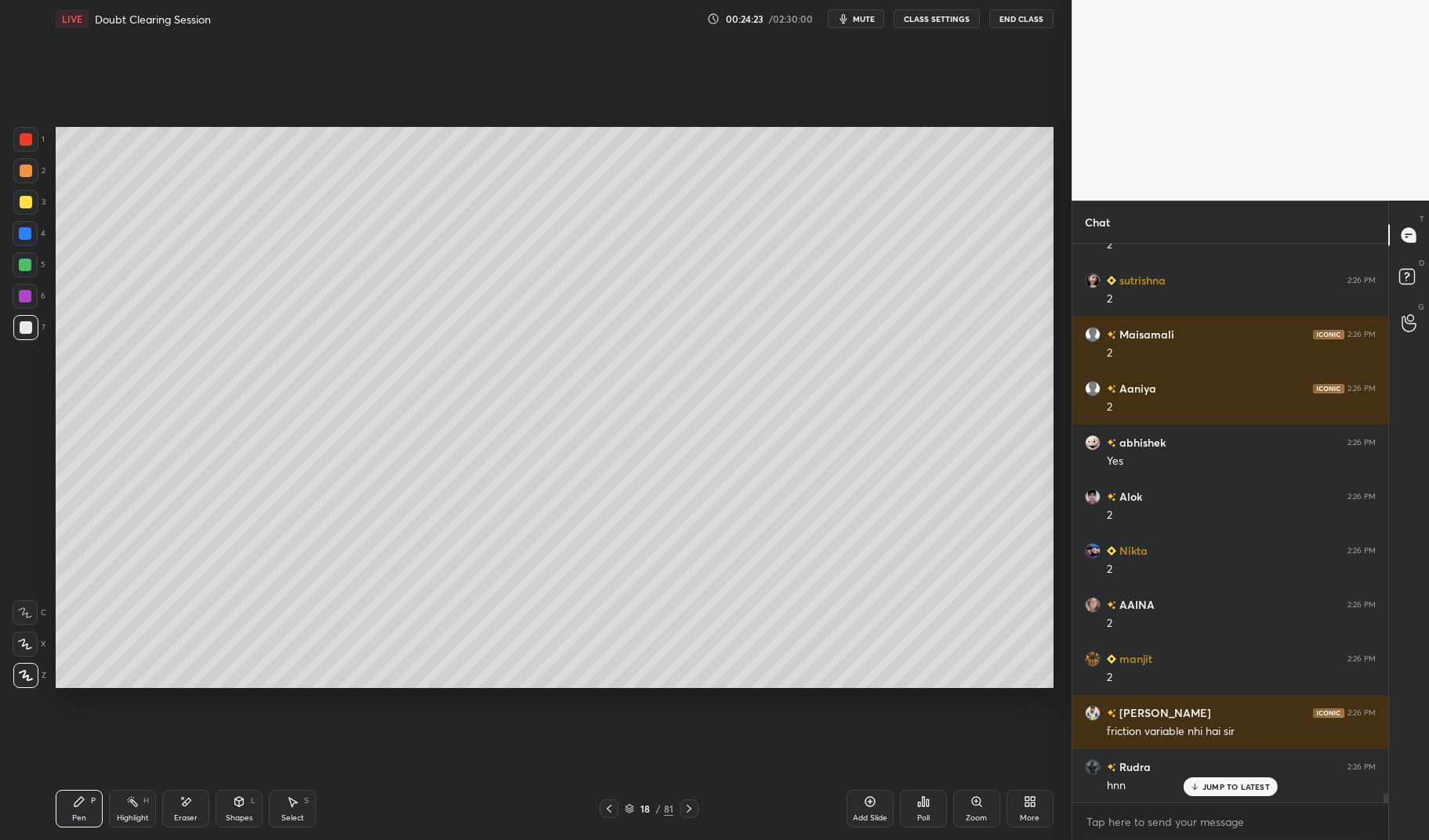
scroll to position [32108, 0]
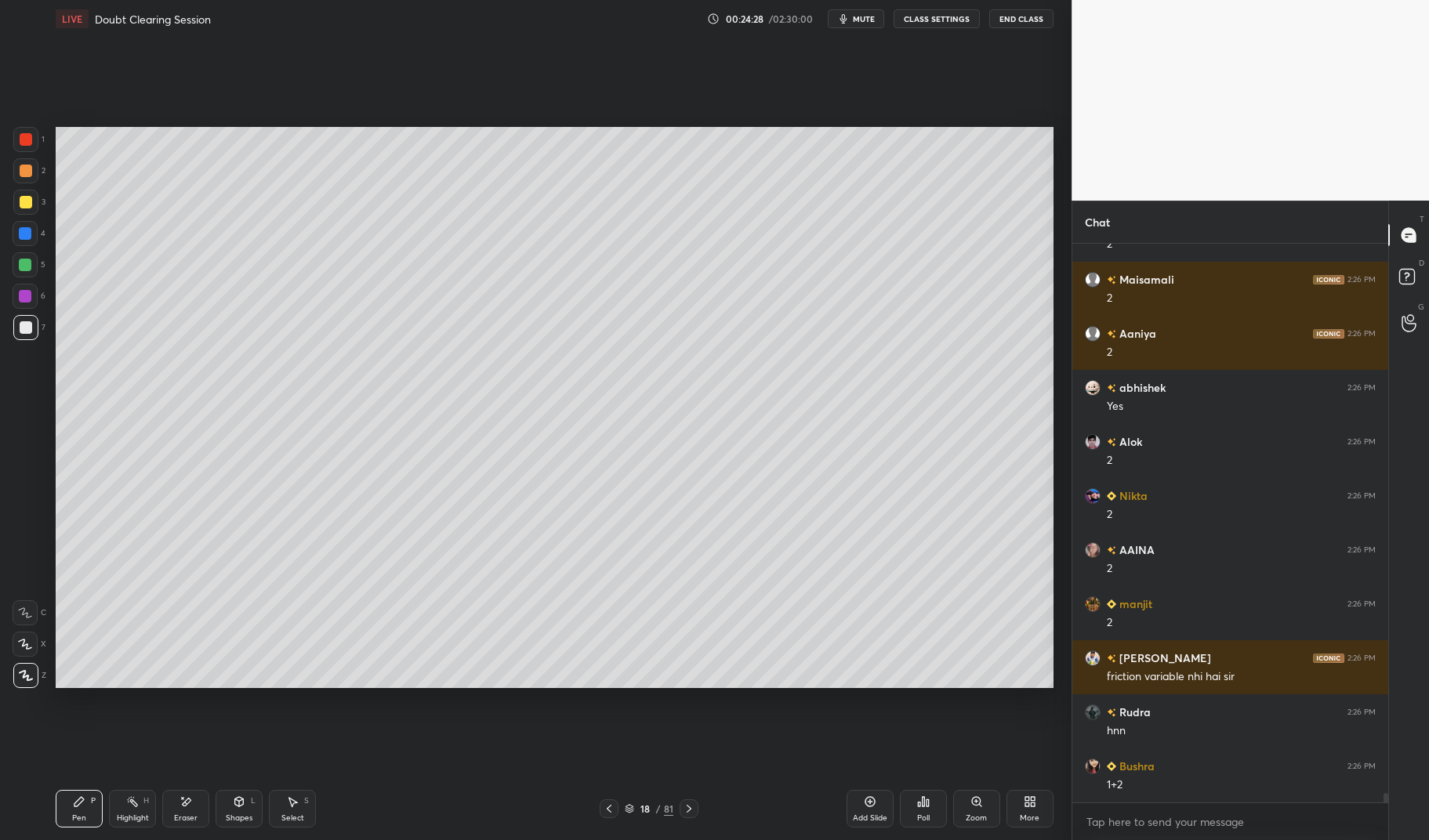
click at [606, 806] on icon at bounding box center [609, 808] width 12 height 12
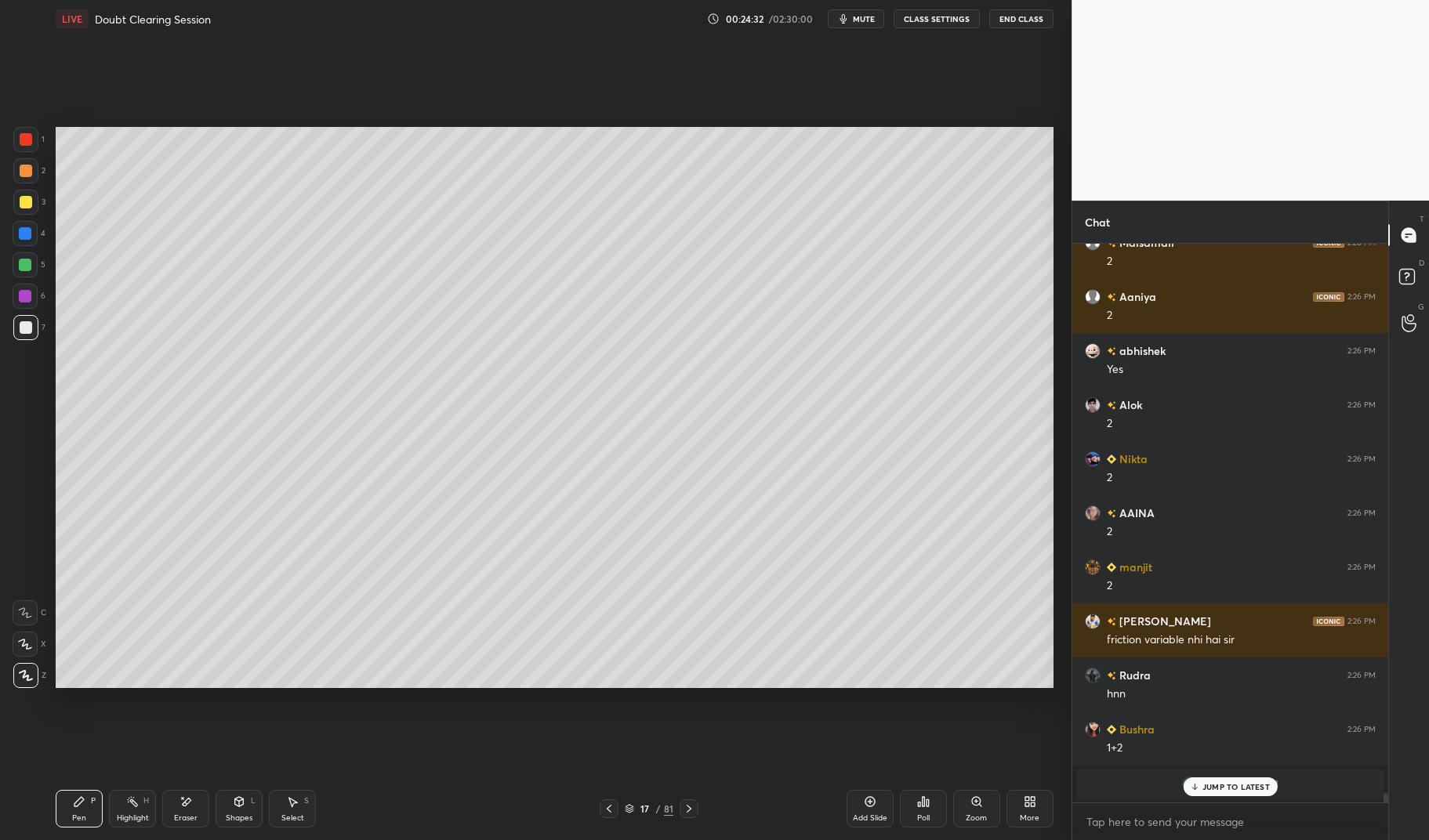
click at [189, 809] on div "Eraser" at bounding box center [186, 809] width 47 height 38
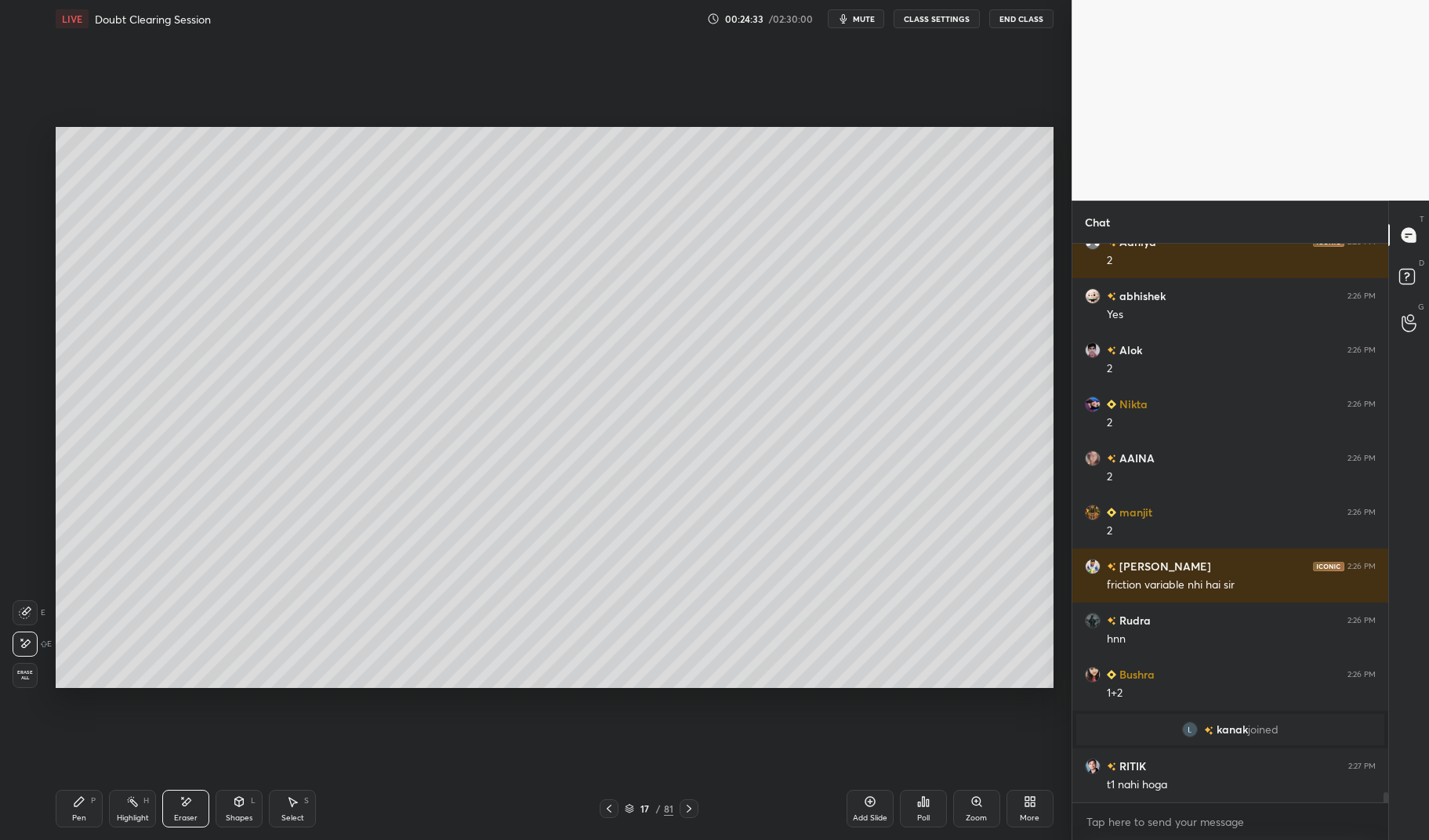
click at [125, 818] on div "Highlight" at bounding box center [133, 818] width 32 height 8
click at [690, 812] on icon at bounding box center [688, 808] width 12 height 12
click at [45, 793] on div "1 2 3 4 5 6 7 C X Z E E Erase all H H LIVE Doubt Clearing Session 00:24:41 / 02…" at bounding box center [530, 420] width 1059 height 840
click at [69, 819] on div "Pen P" at bounding box center [79, 809] width 47 height 38
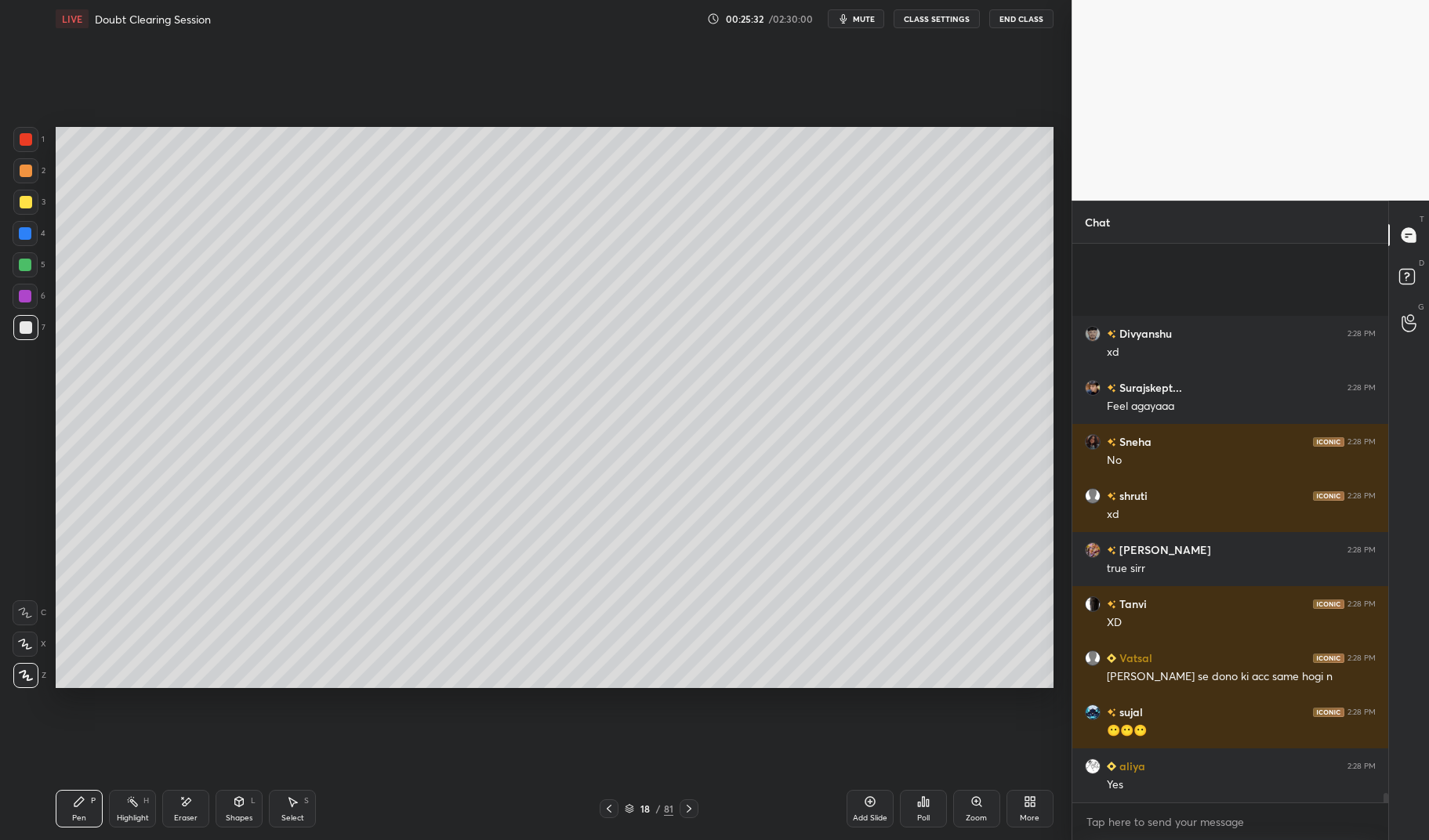
scroll to position [32251, 0]
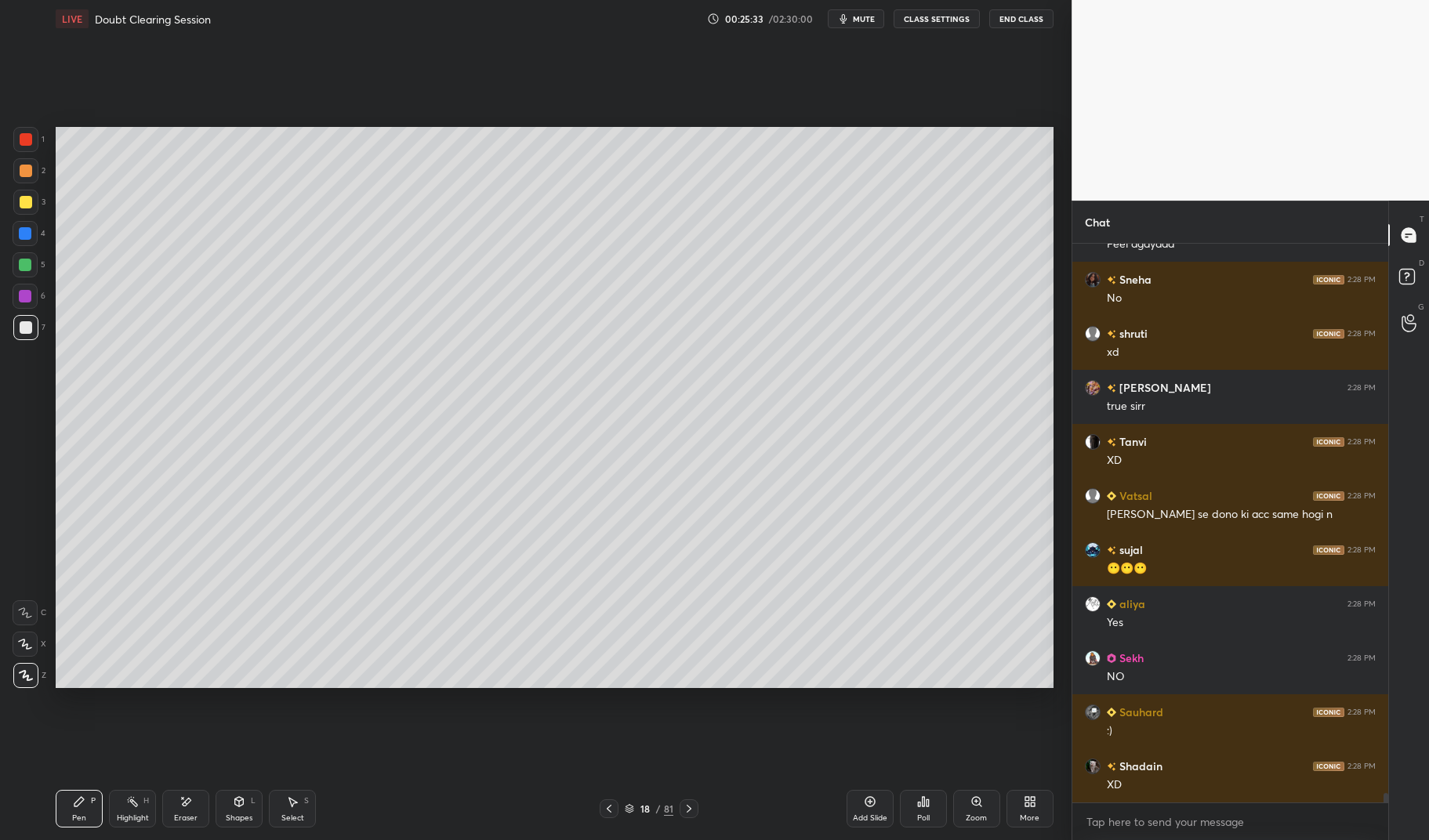
click at [613, 816] on div at bounding box center [609, 809] width 19 height 19
click at [615, 812] on div at bounding box center [609, 809] width 19 height 19
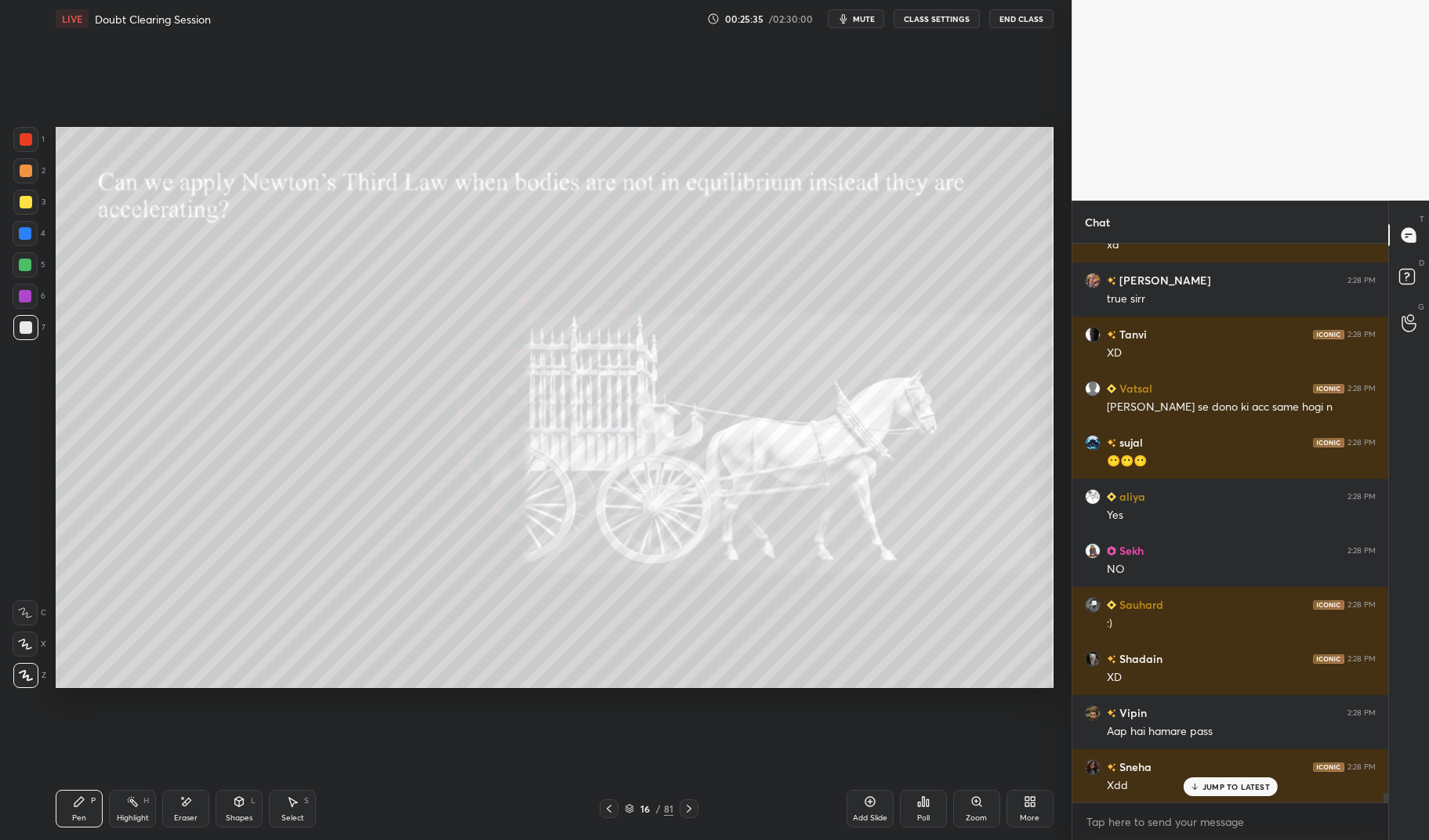
click at [139, 822] on div "Highlight" at bounding box center [133, 818] width 32 height 8
click at [139, 802] on icon at bounding box center [132, 801] width 12 height 12
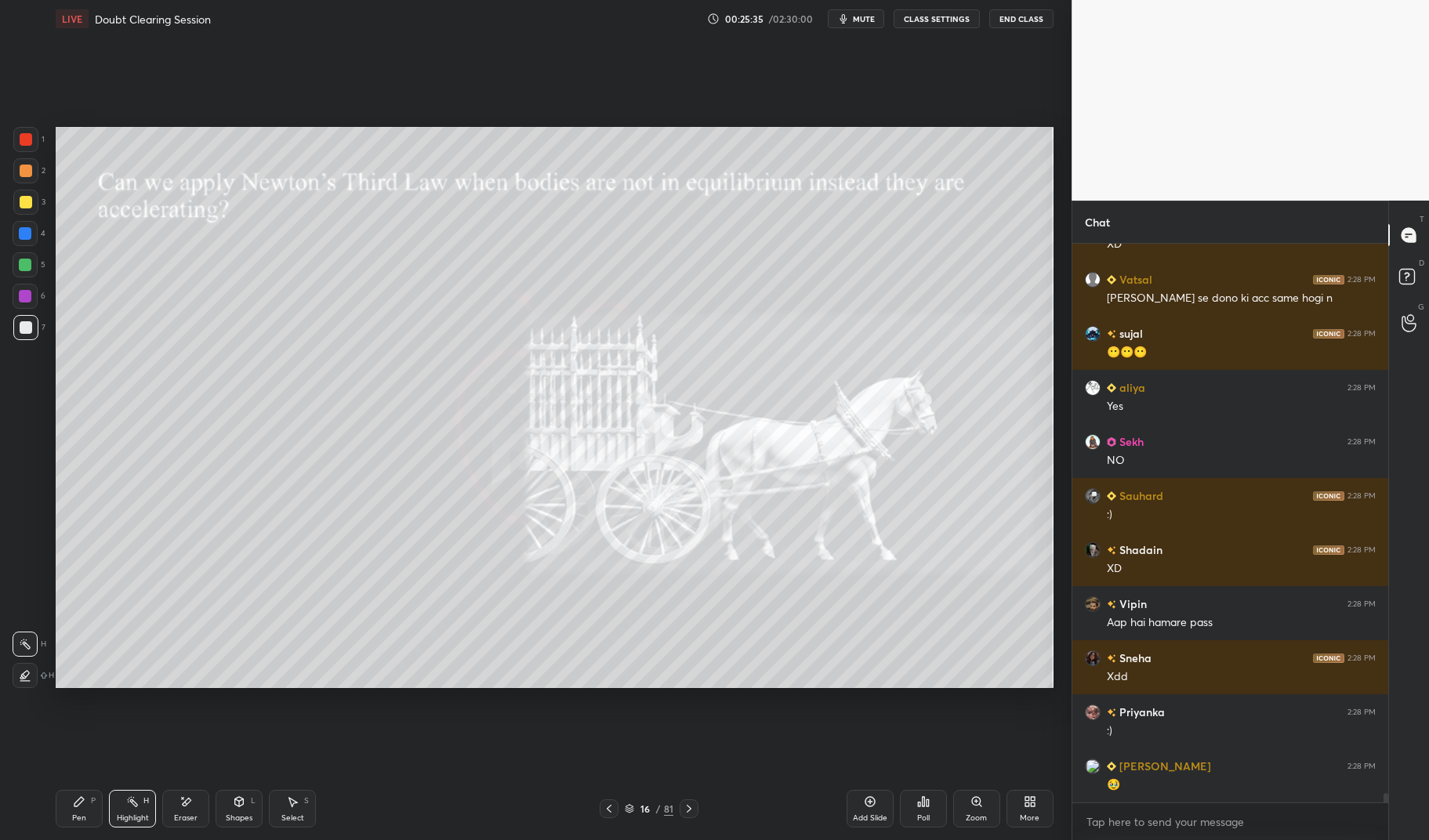
scroll to position [32521, 0]
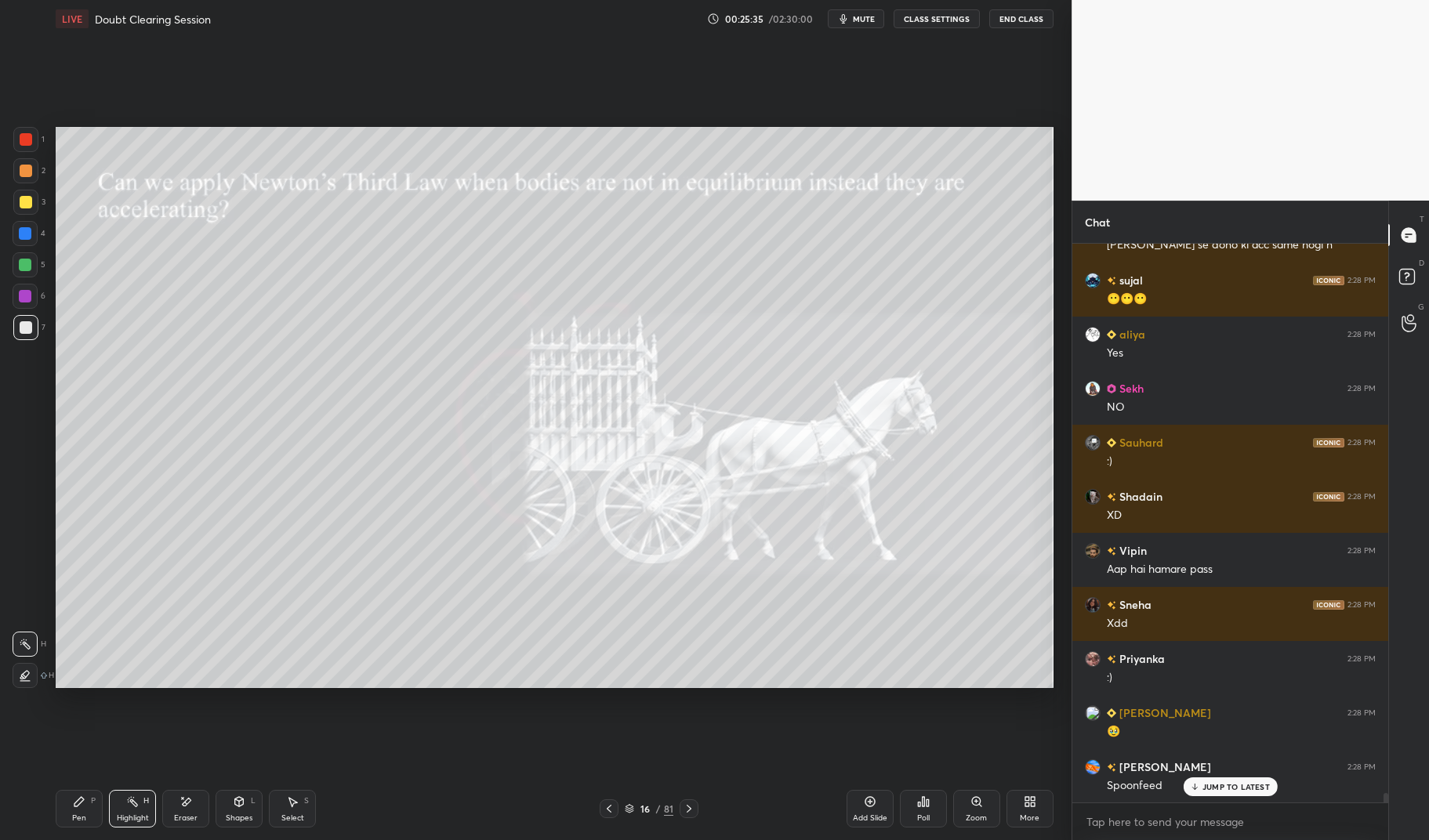
click at [23, 233] on div at bounding box center [25, 233] width 12 height 12
click at [21, 226] on div at bounding box center [25, 233] width 25 height 25
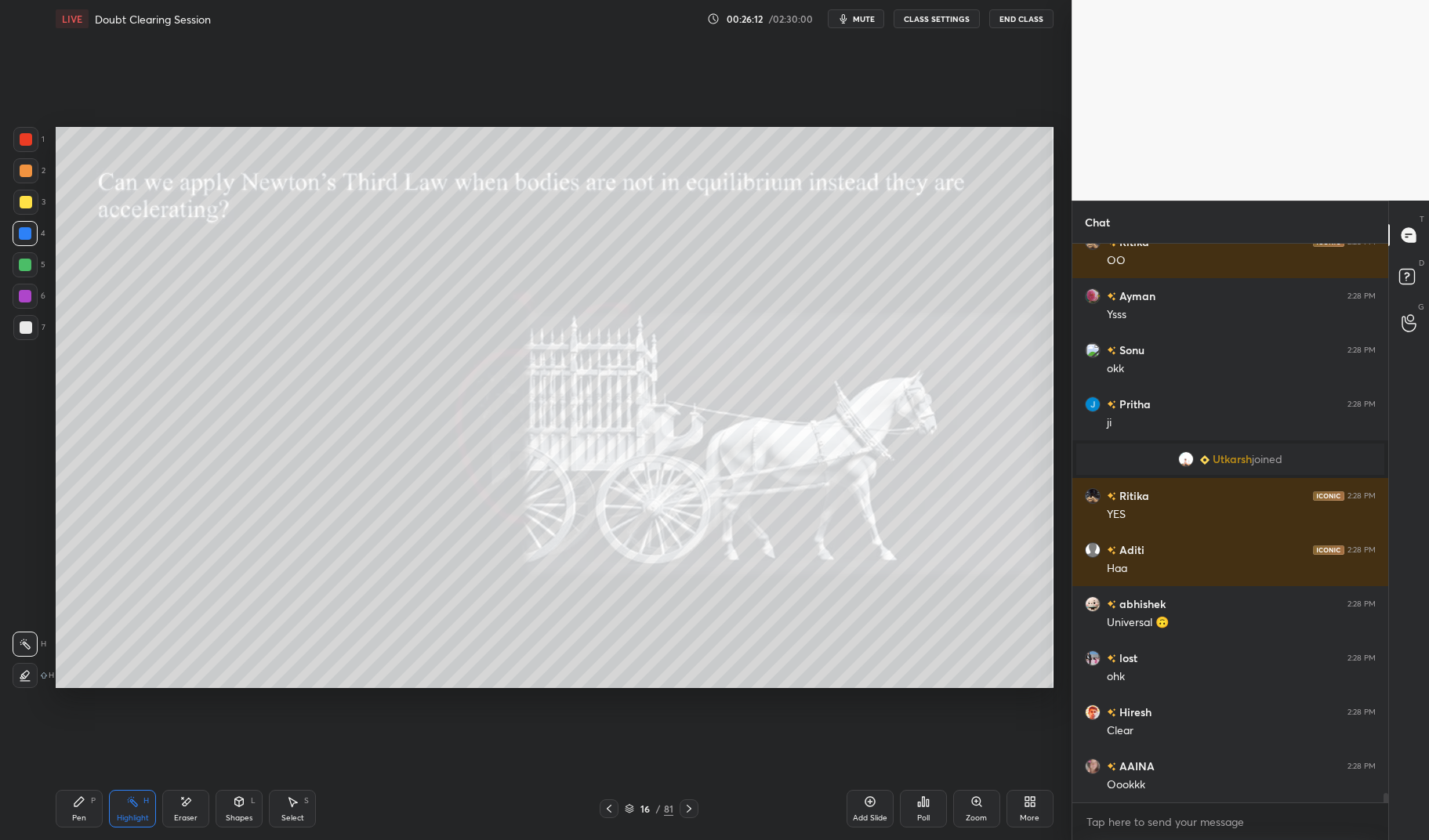
scroll to position [33133, 0]
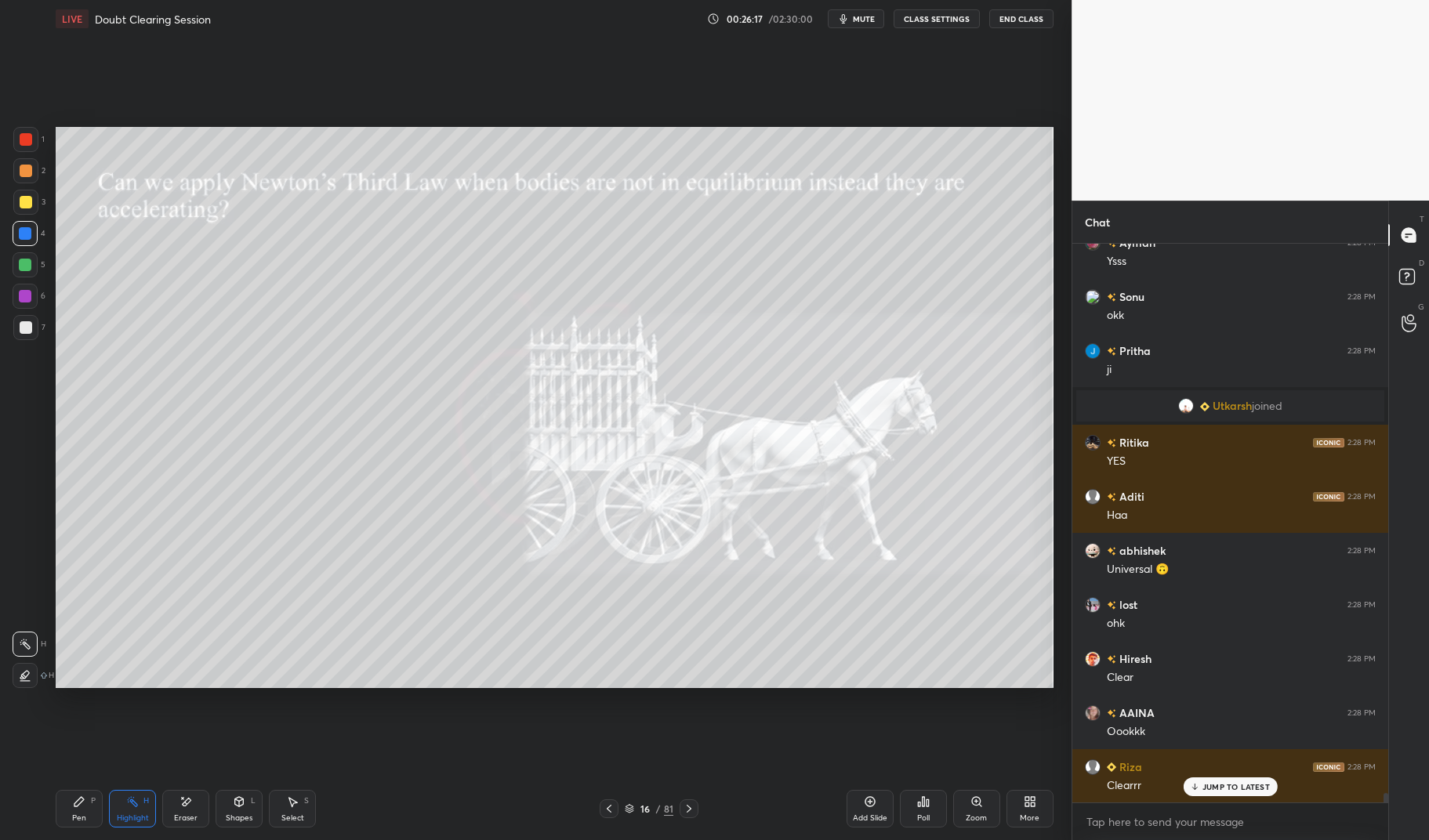
click at [1246, 786] on p "JUMP TO LATEST" at bounding box center [1236, 787] width 67 height 9
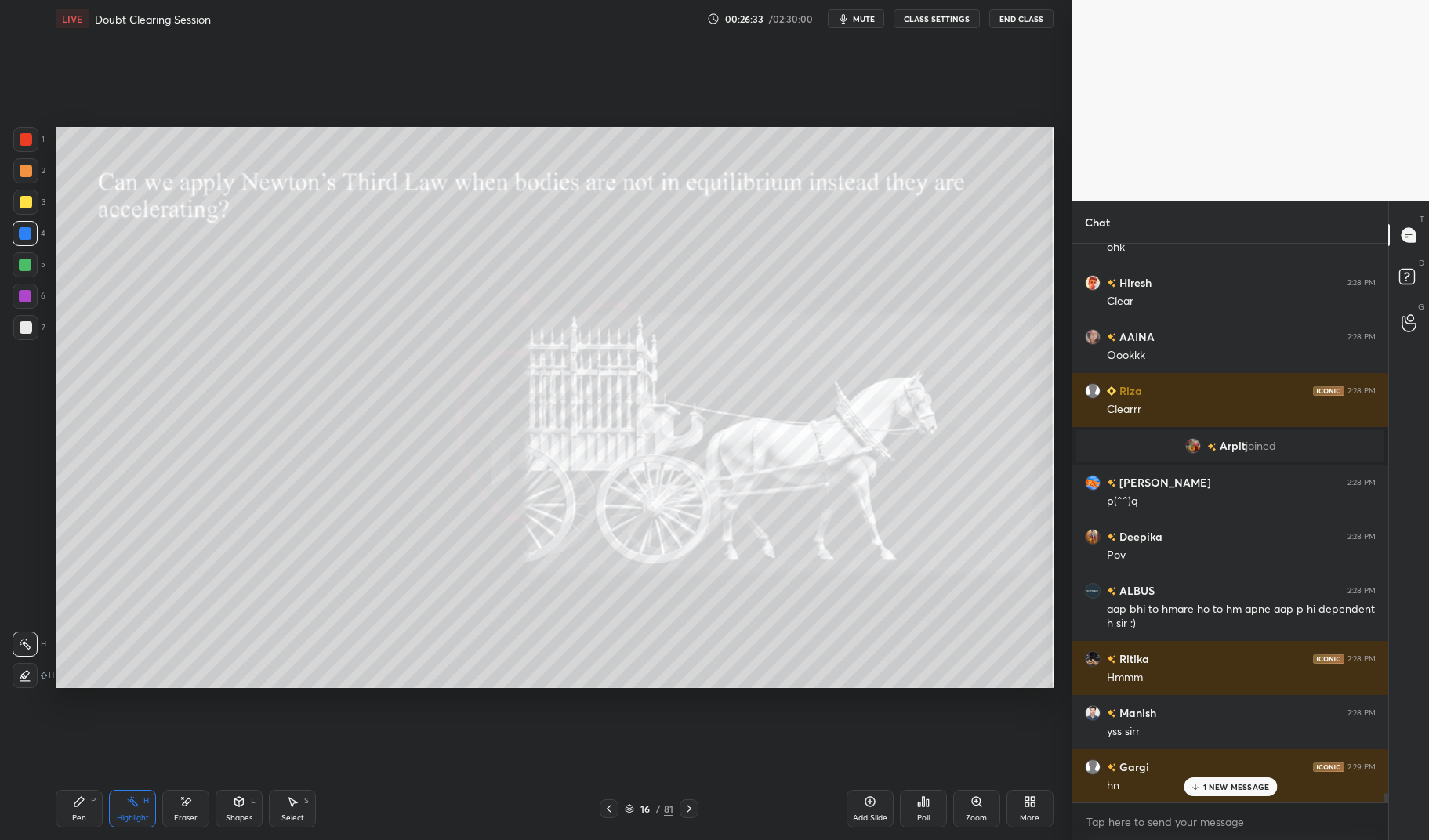
scroll to position [33401, 0]
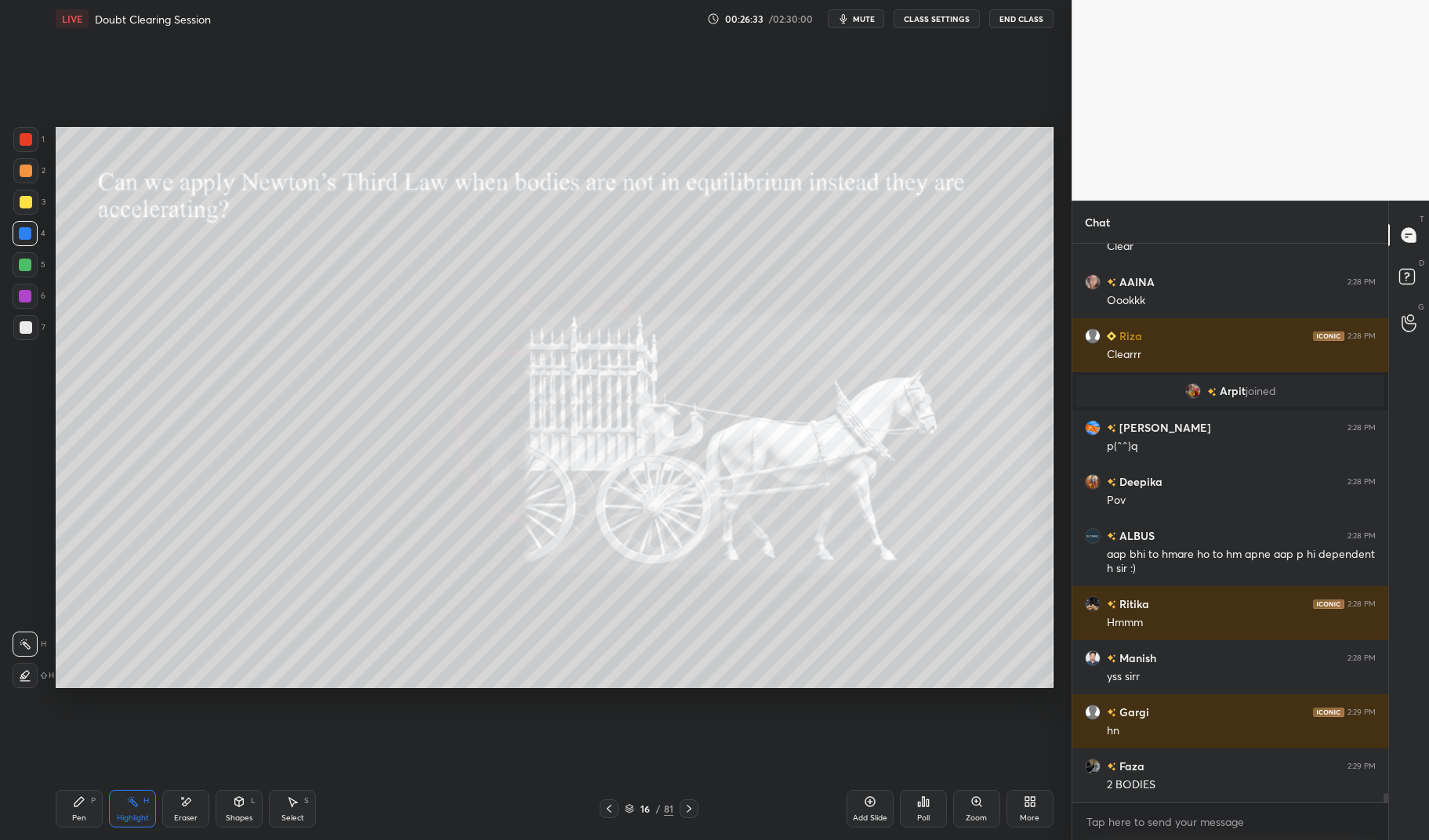
click at [613, 808] on icon at bounding box center [609, 808] width 12 height 12
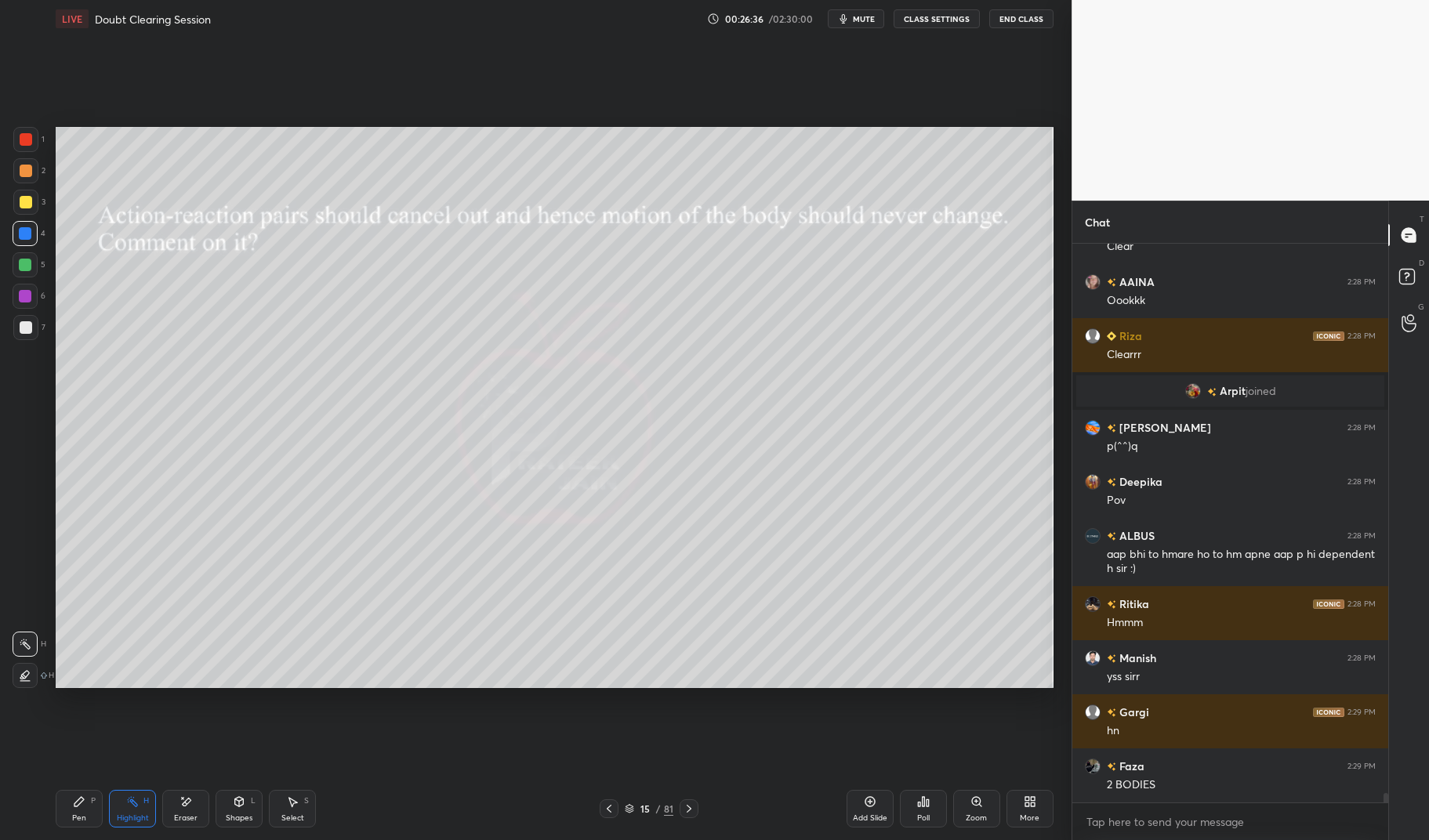
click at [692, 810] on icon at bounding box center [688, 808] width 12 height 12
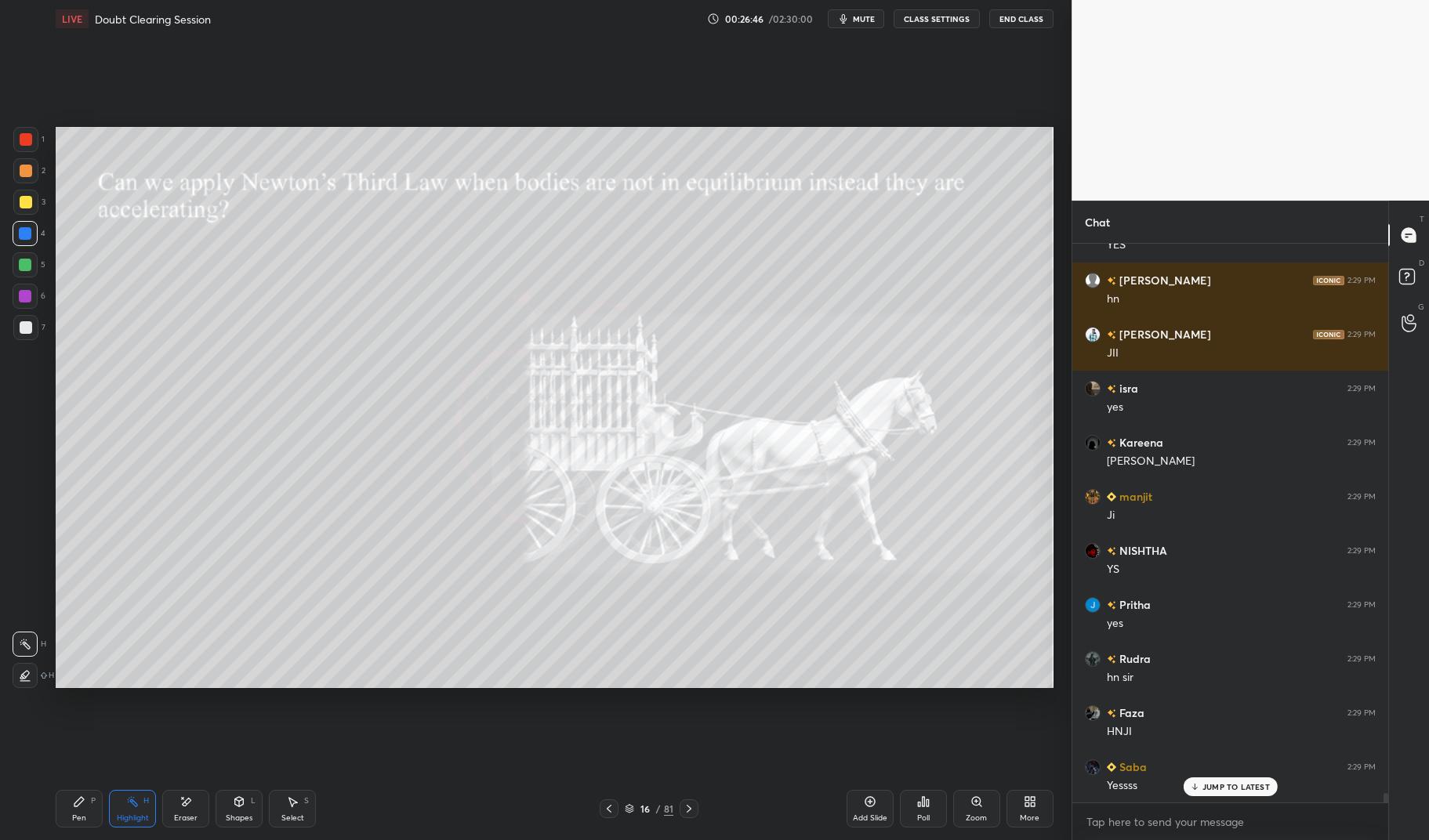
scroll to position [34157, 0]
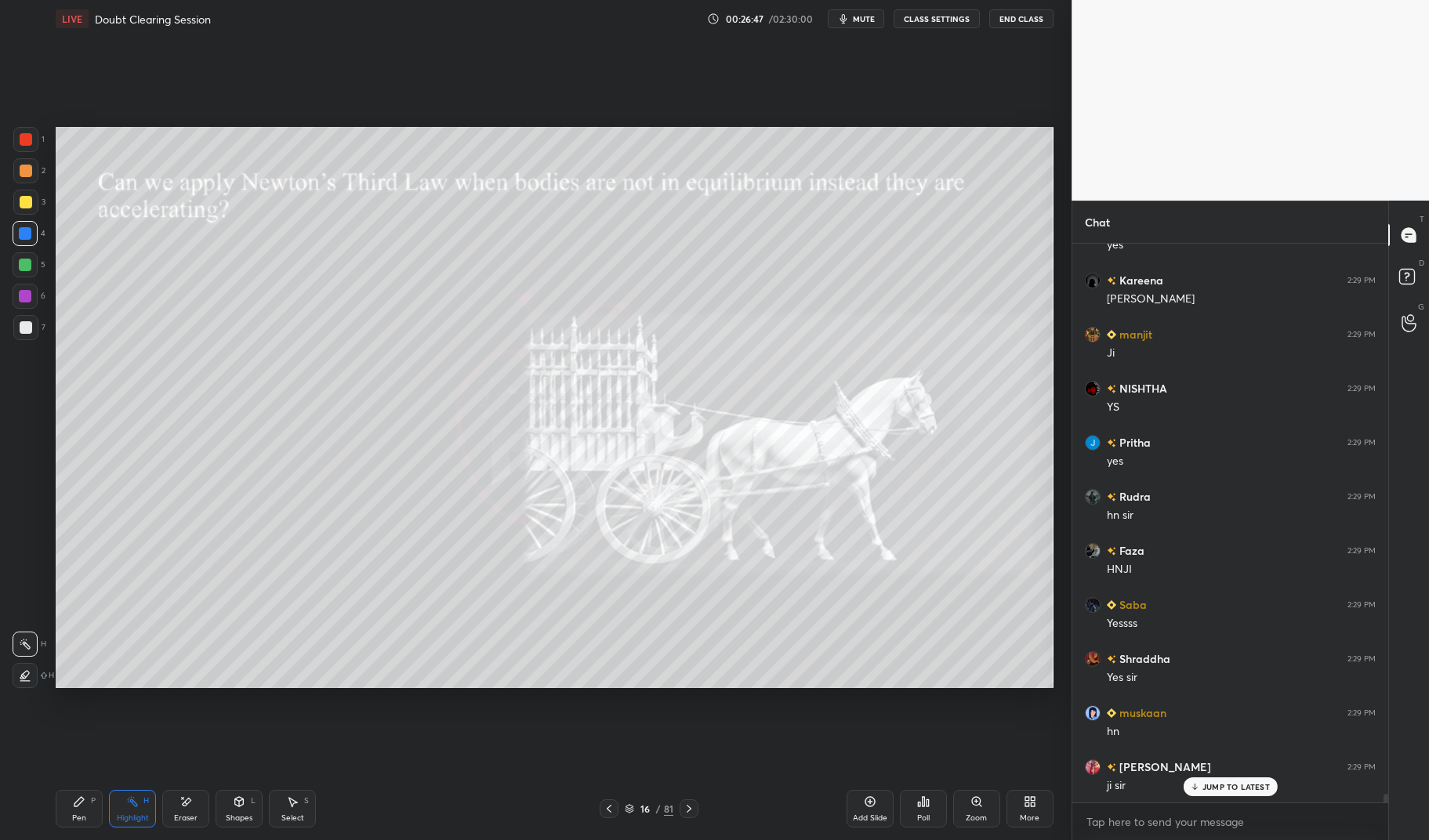
click at [17, 317] on div at bounding box center [25, 328] width 25 height 25
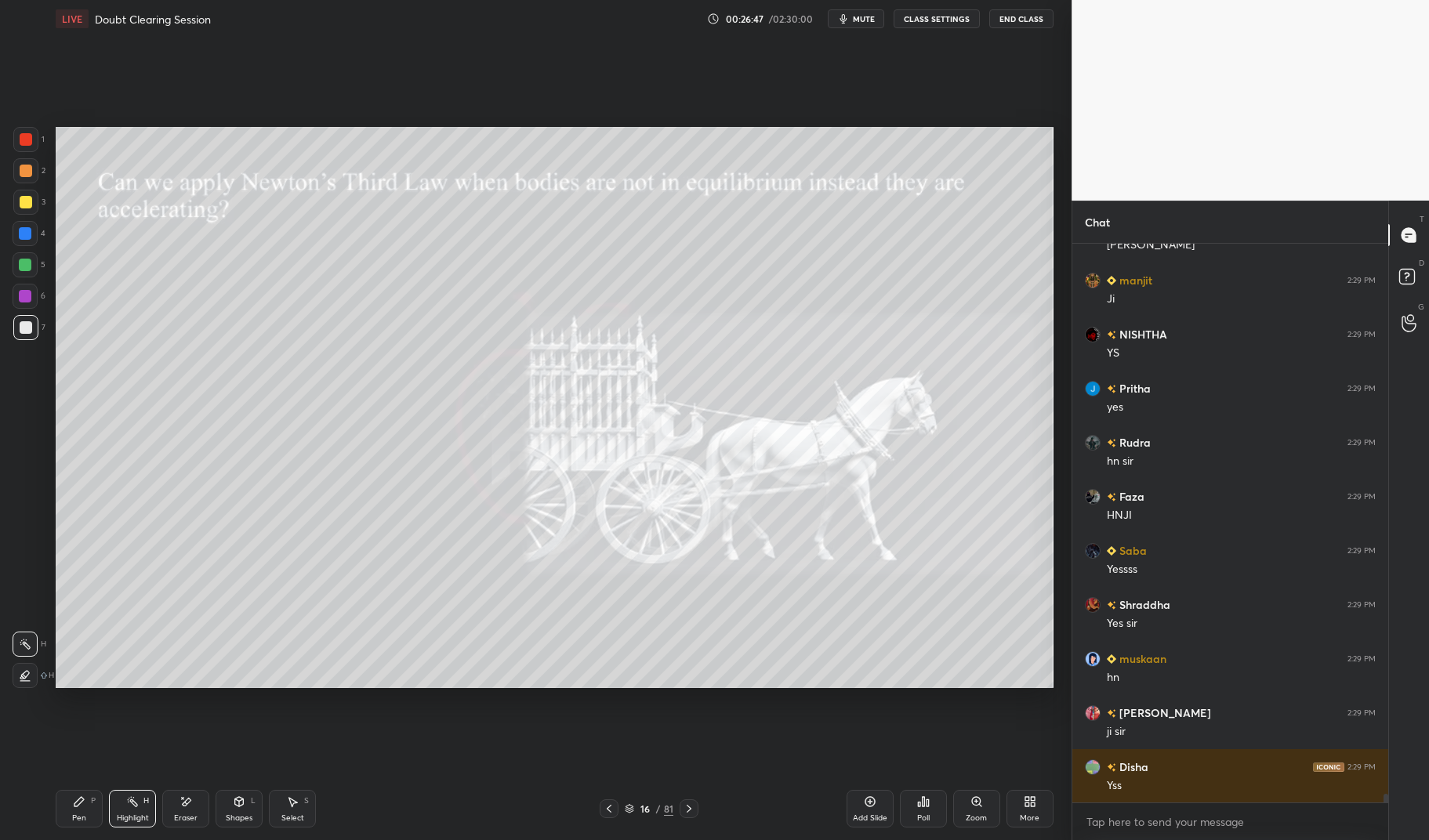
scroll to position [34265, 0]
click at [82, 807] on icon at bounding box center [78, 801] width 12 height 12
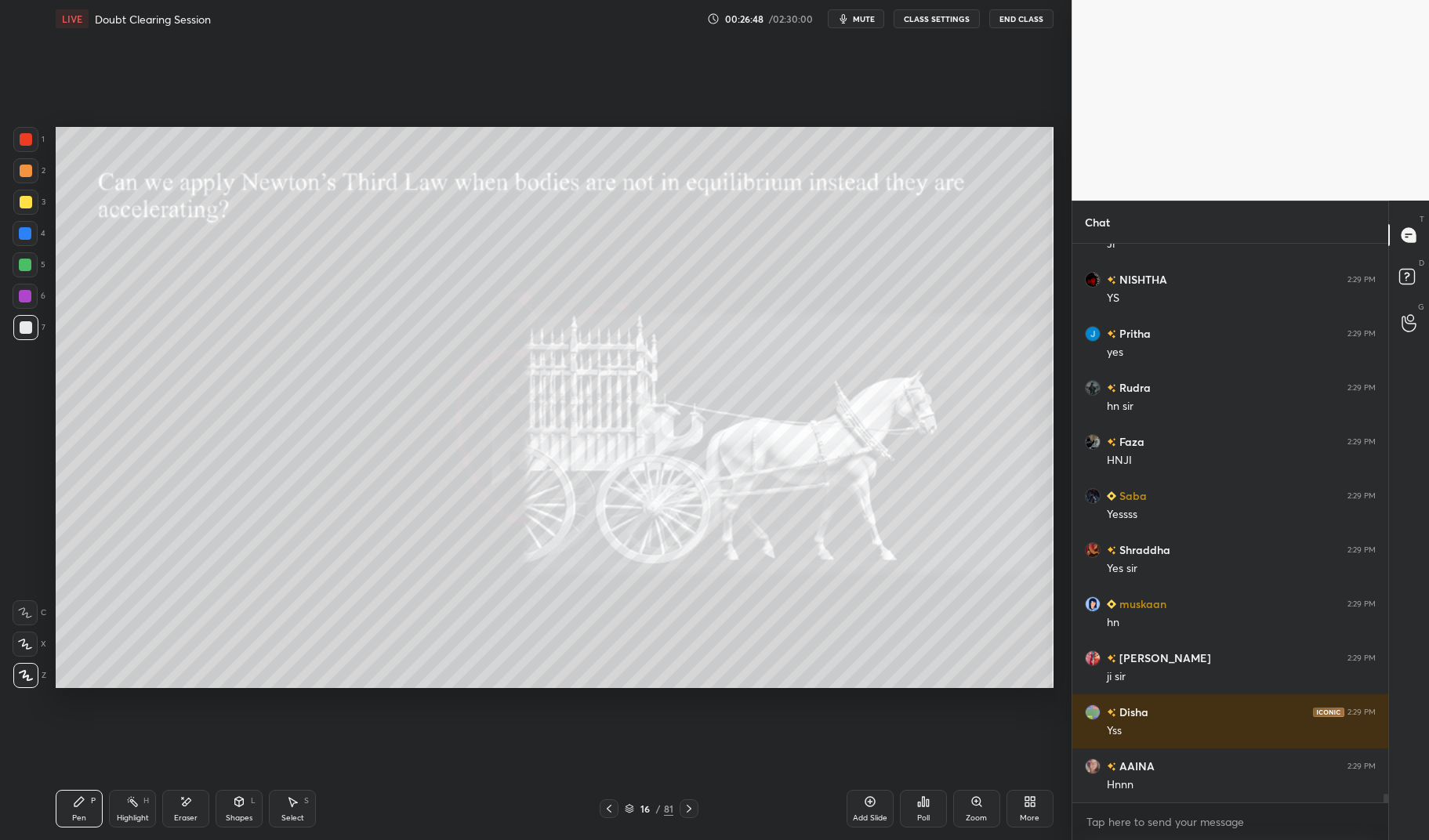
click at [84, 792] on div "Pen P" at bounding box center [79, 809] width 47 height 38
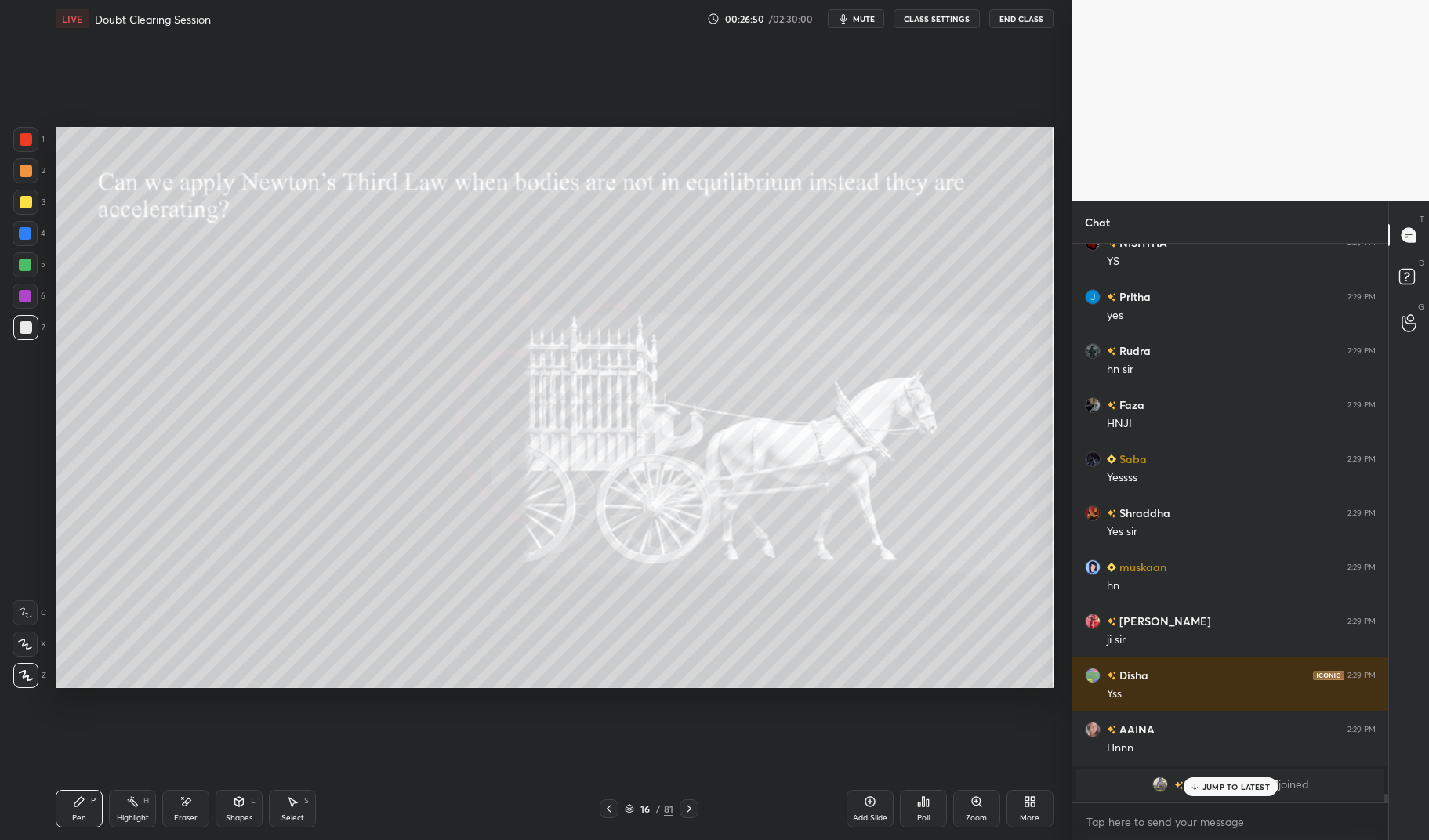
click at [160, 822] on div "Pen P Highlight H Eraser Shapes L Select S" at bounding box center [253, 809] width 395 height 38
click at [139, 816] on div "Highlight" at bounding box center [133, 818] width 32 height 8
click at [139, 812] on div "Highlight H" at bounding box center [132, 809] width 47 height 38
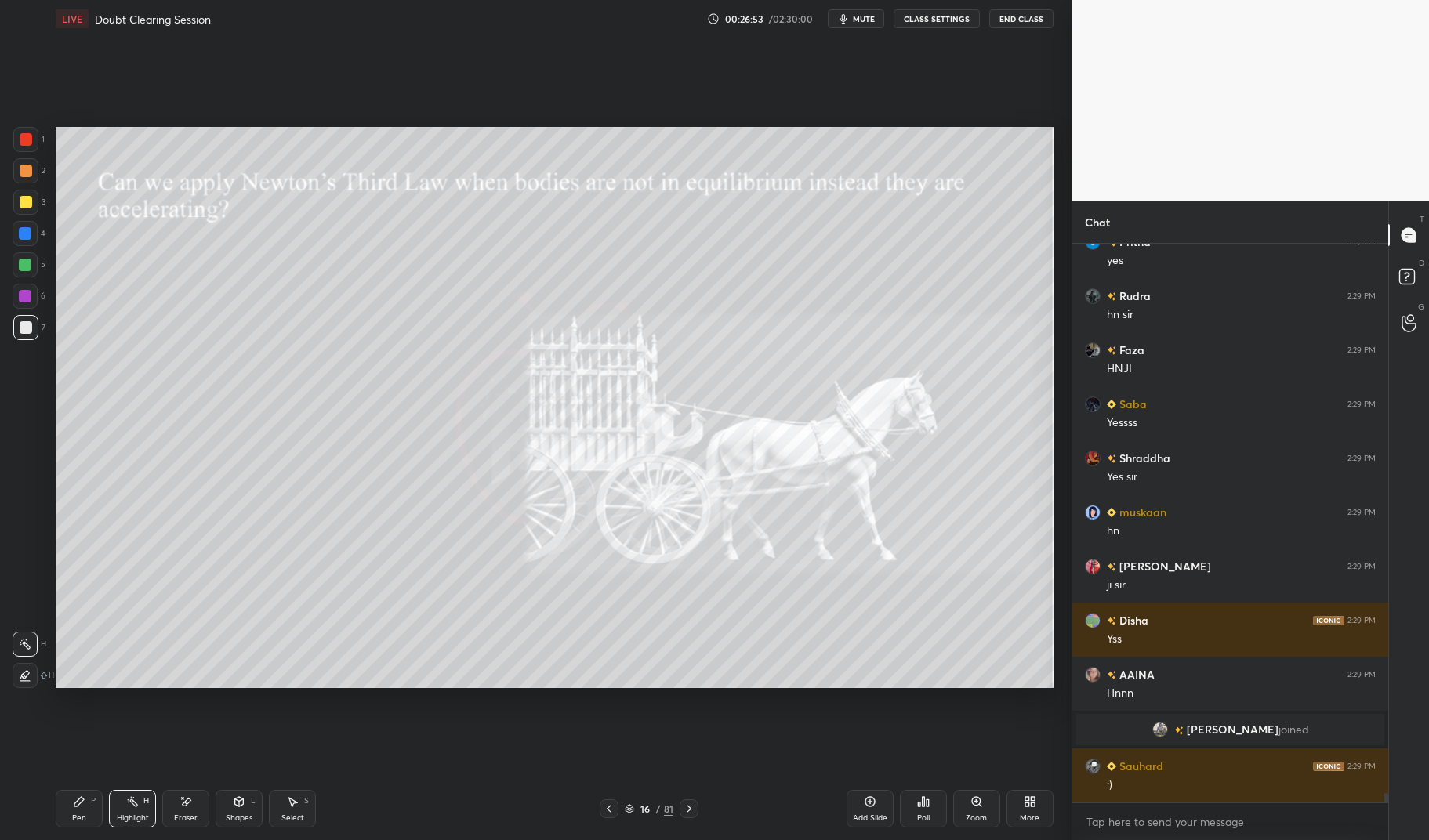
scroll to position [34006, 0]
click at [85, 815] on div "Pen" at bounding box center [78, 818] width 14 height 8
click at [81, 816] on div "Pen" at bounding box center [78, 818] width 14 height 8
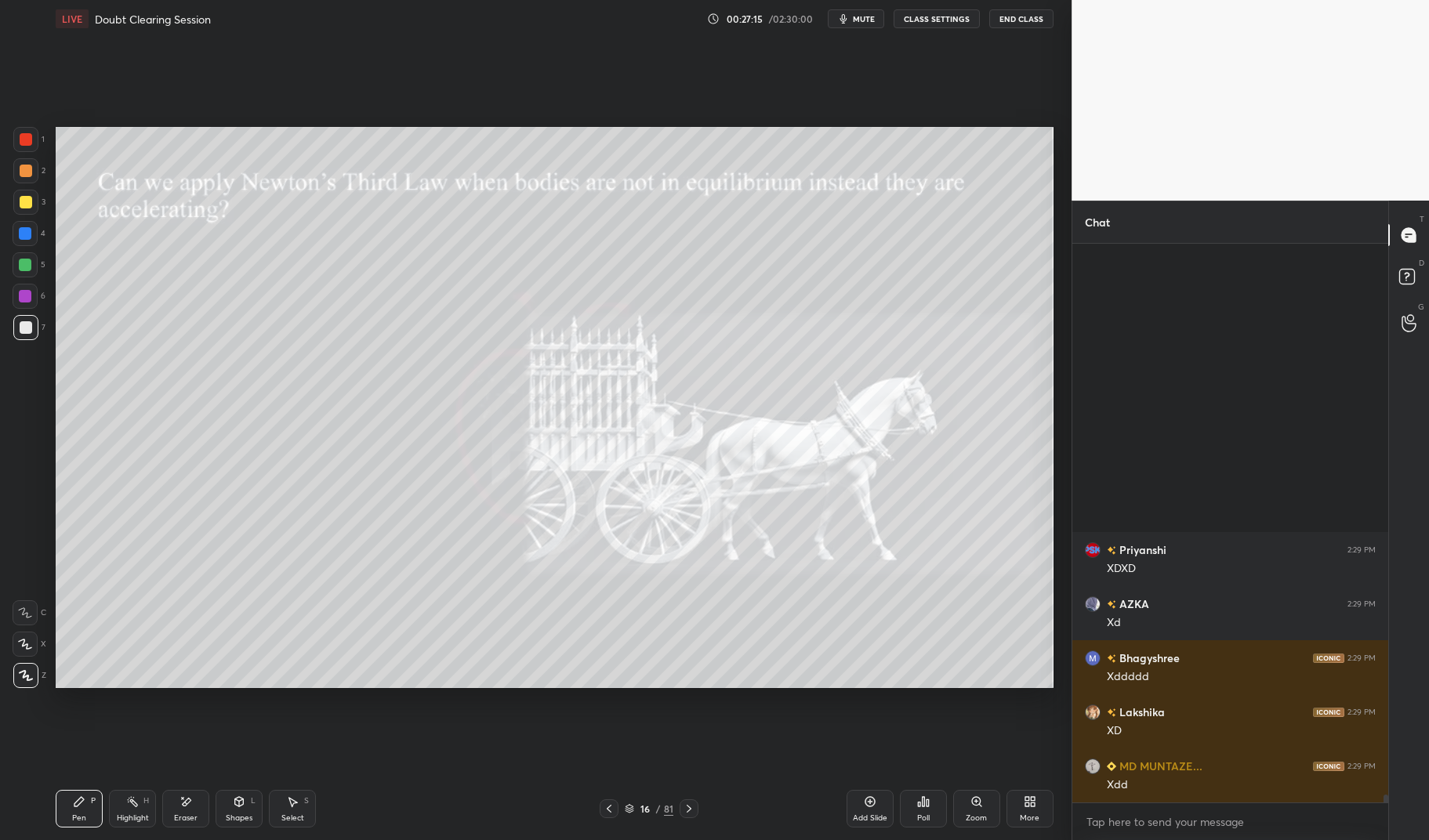
scroll to position [37505, 0]
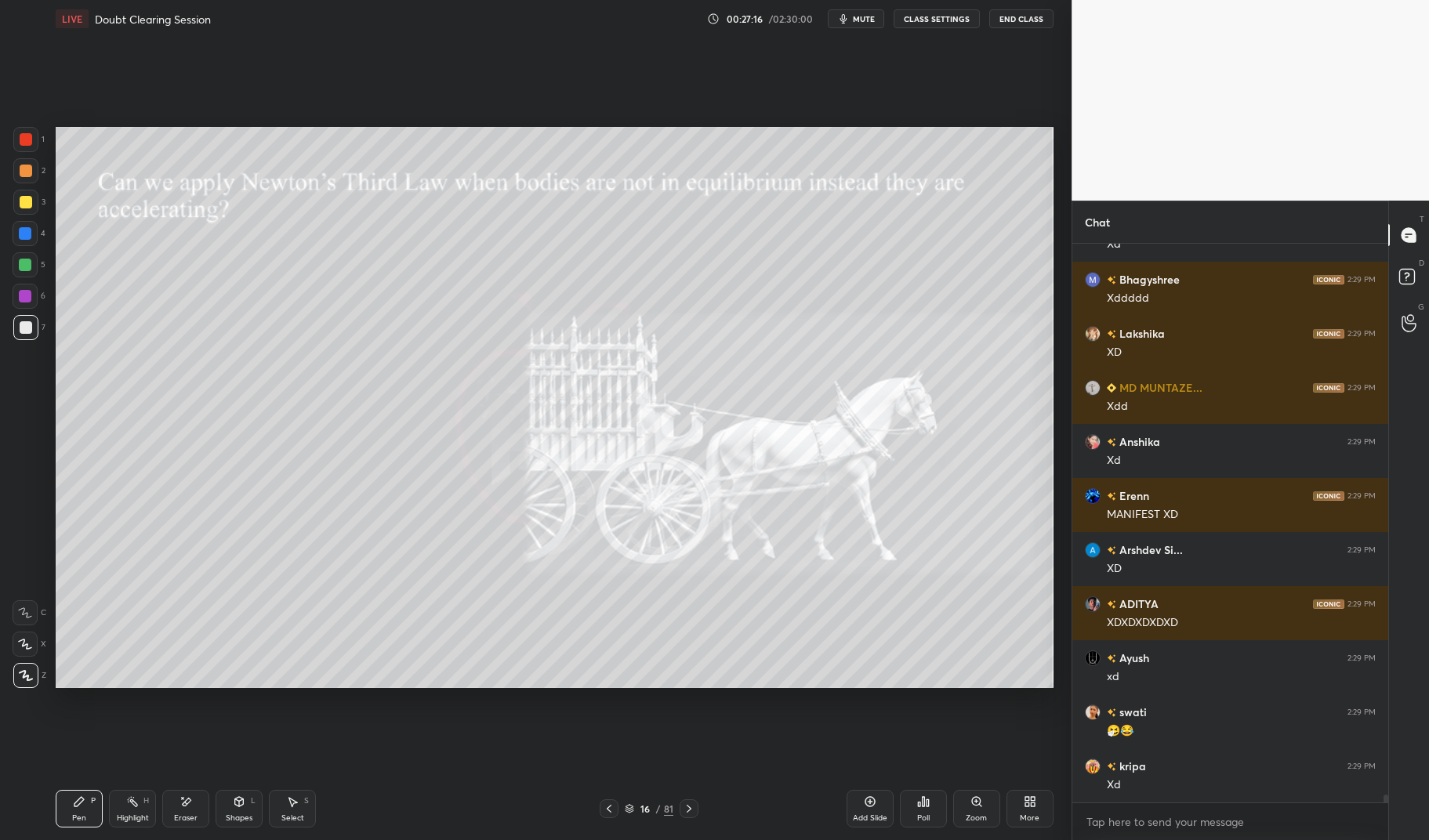
click at [177, 810] on div "Eraser" at bounding box center [186, 809] width 47 height 38
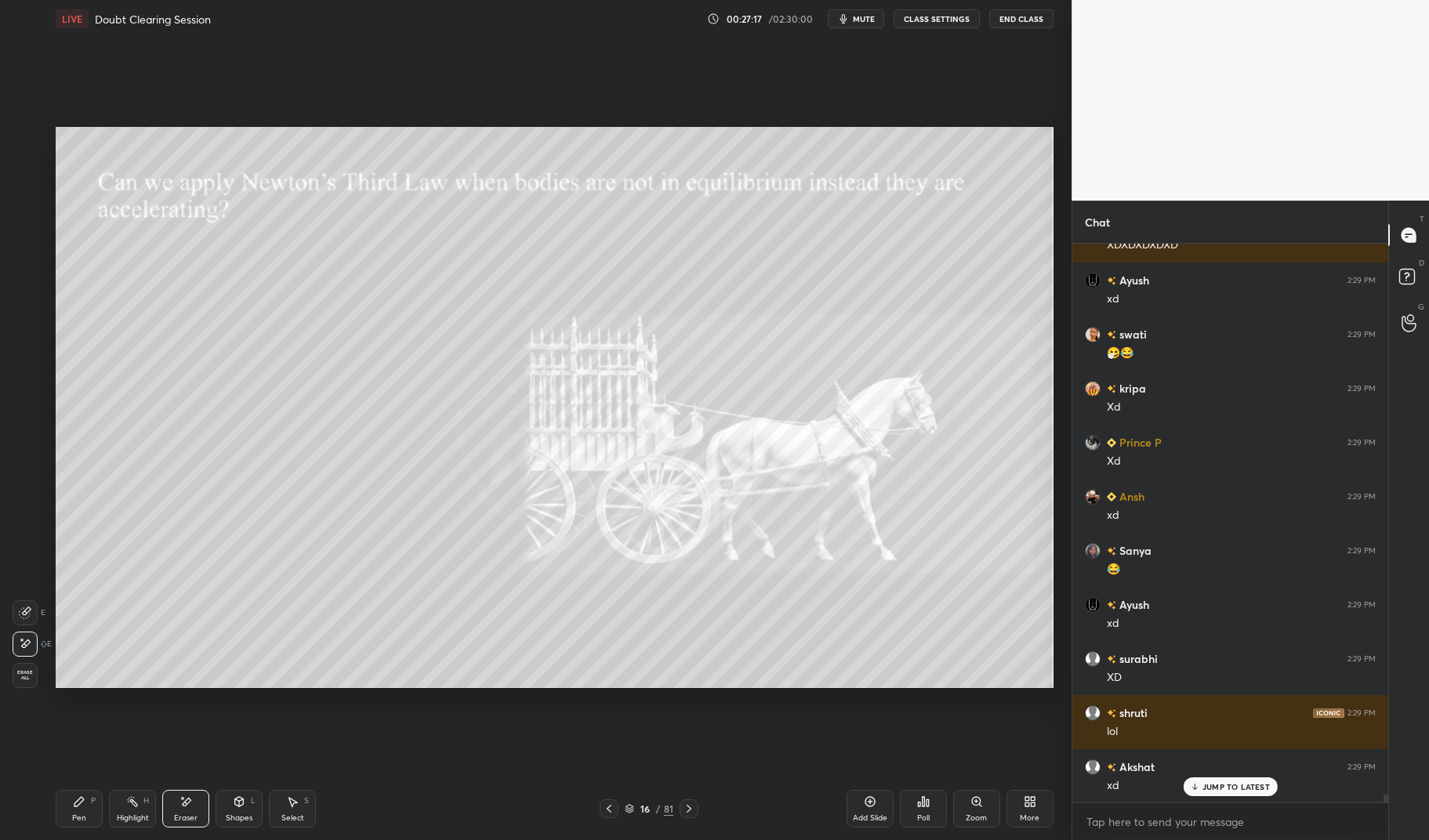
click at [144, 812] on div "Highlight H" at bounding box center [132, 809] width 47 height 38
click at [136, 815] on div "Highlight" at bounding box center [133, 818] width 32 height 8
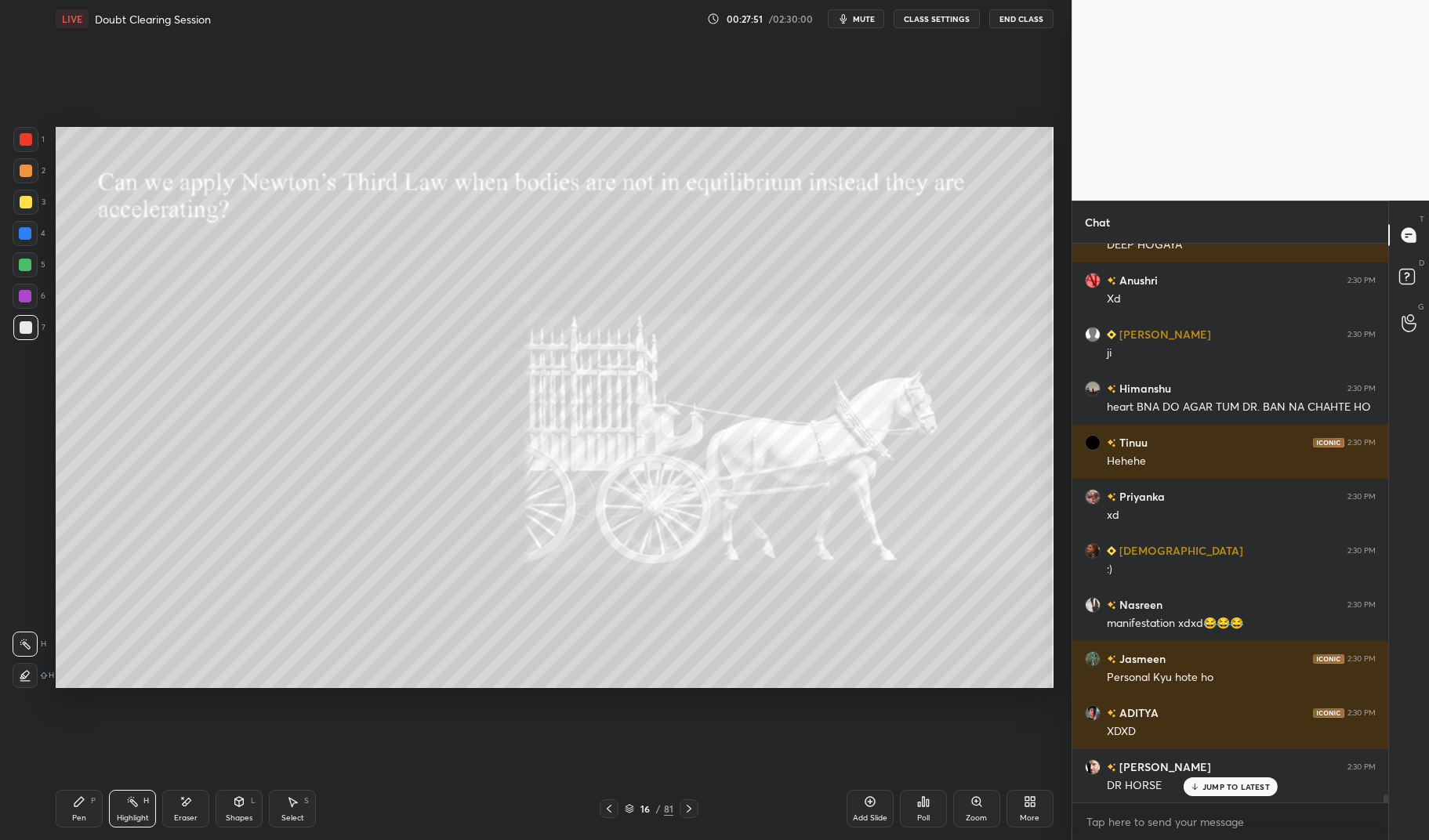
click at [96, 807] on div "Pen P" at bounding box center [79, 809] width 47 height 38
click at [69, 808] on div "Pen P" at bounding box center [79, 809] width 47 height 38
click at [127, 812] on div "Highlight H" at bounding box center [132, 809] width 47 height 38
click at [125, 810] on div "Highlight H" at bounding box center [132, 809] width 47 height 38
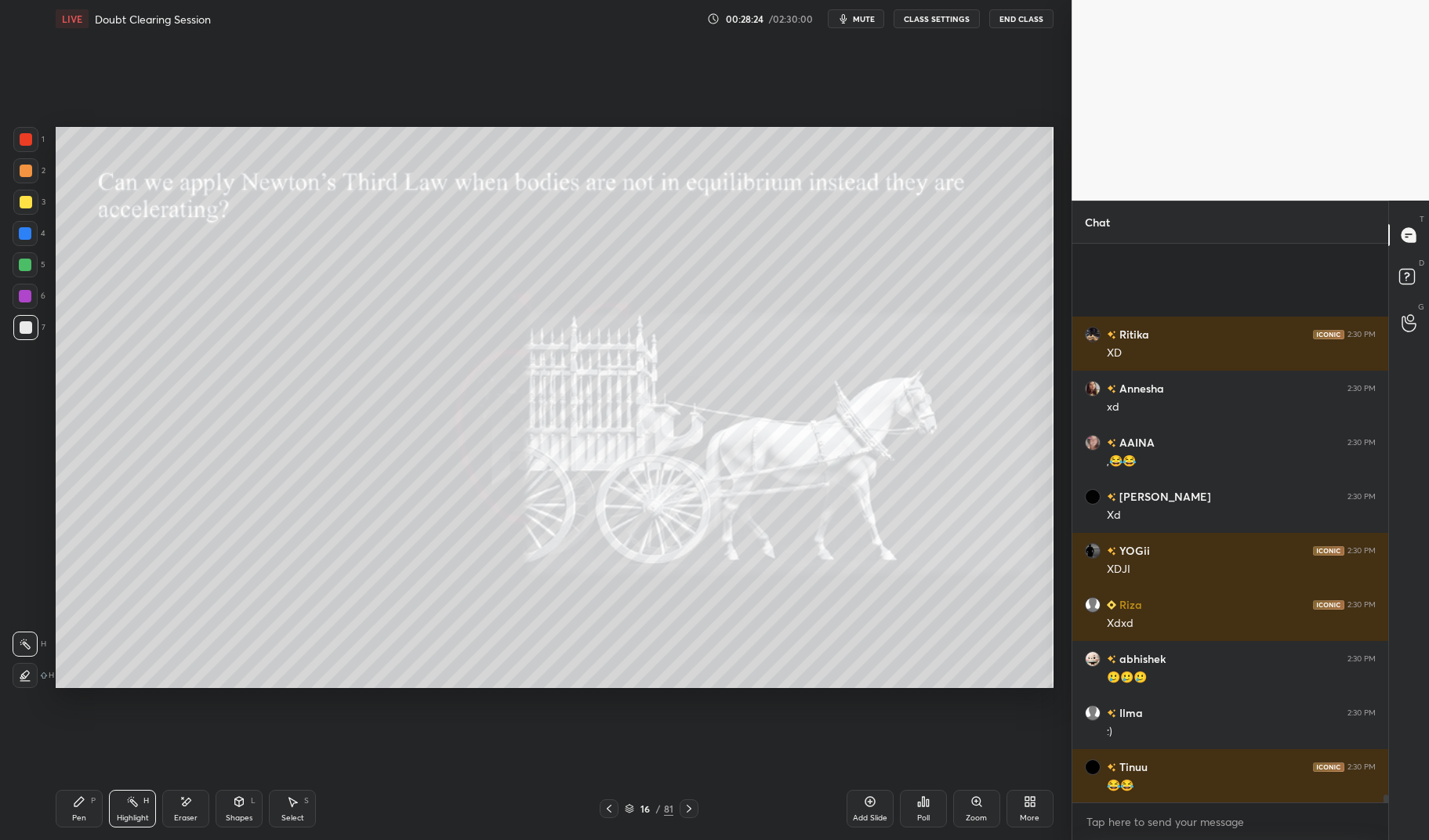
scroll to position [41069, 0]
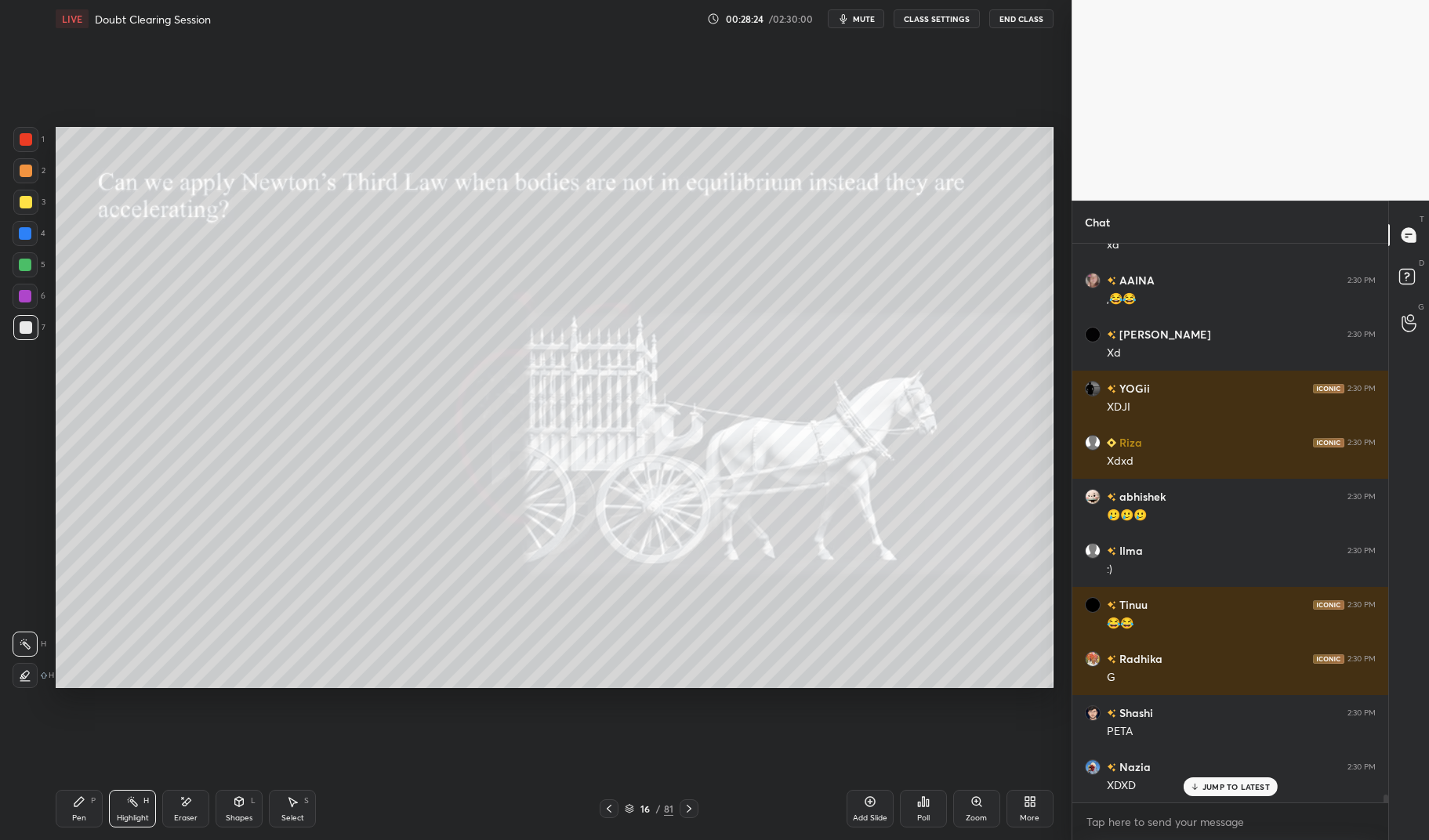
click at [26, 258] on div at bounding box center [25, 264] width 25 height 25
click at [25, 264] on div at bounding box center [25, 264] width 12 height 12
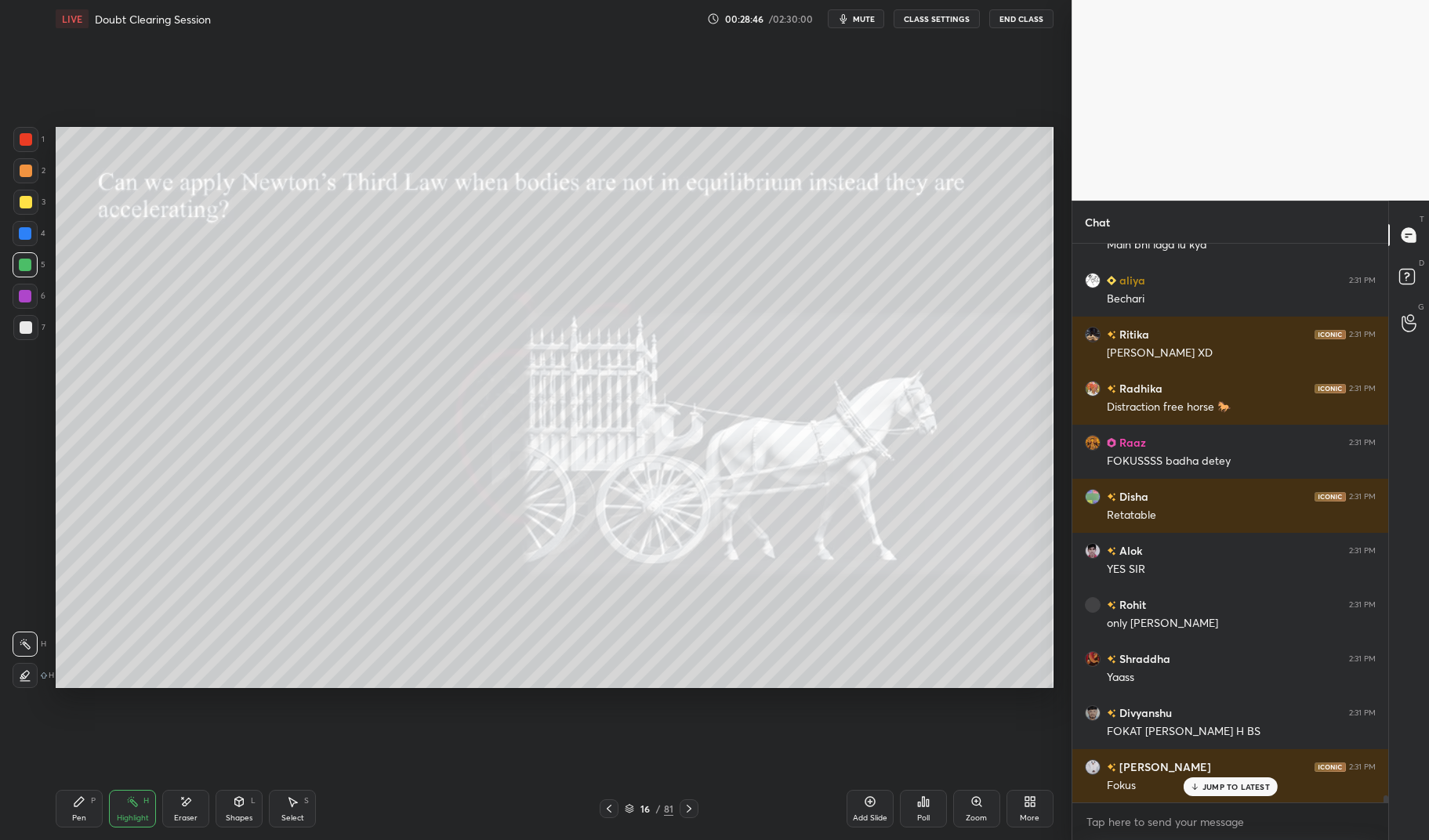
scroll to position [44785, 0]
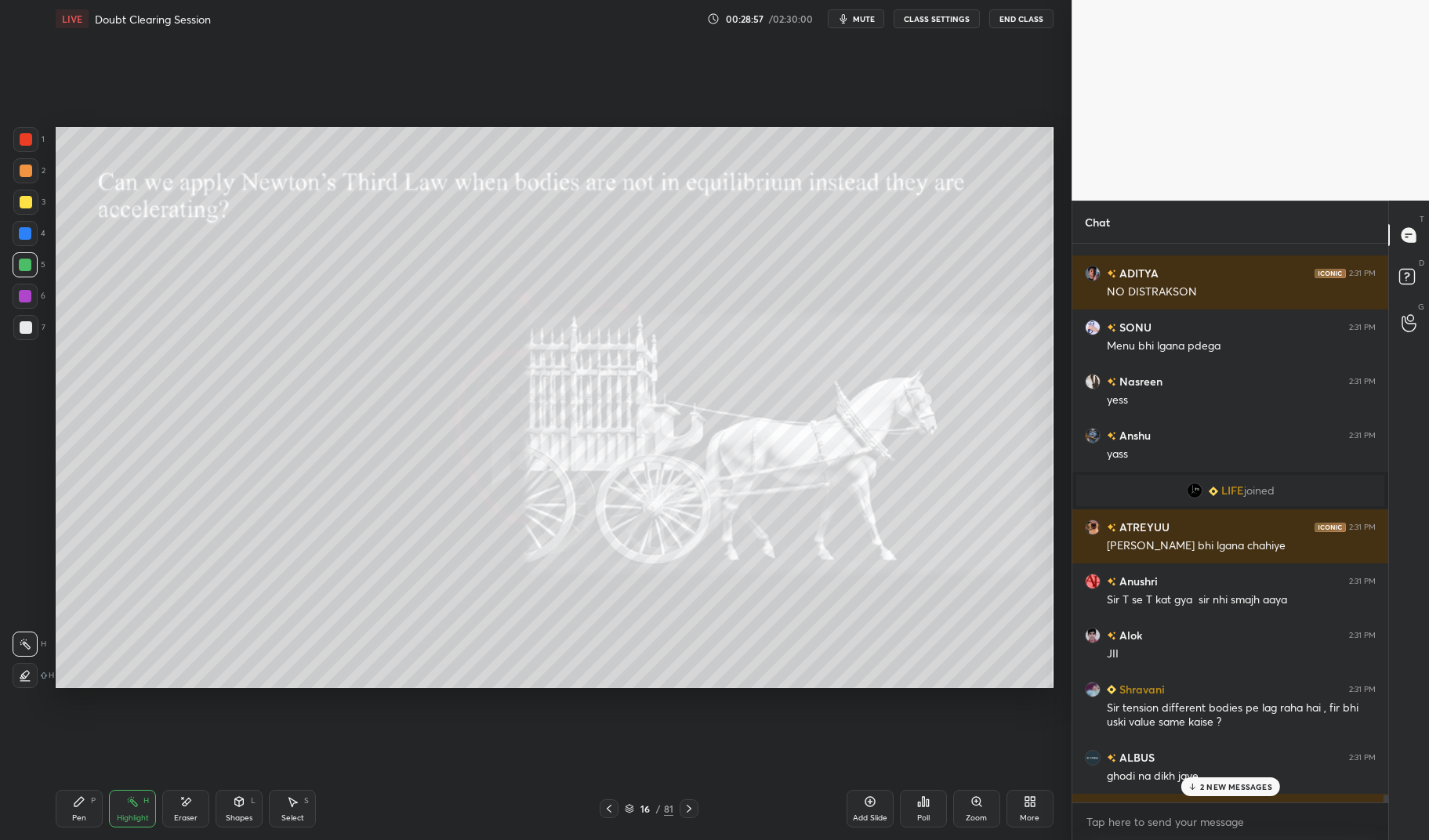
click at [1237, 790] on p "2 NEW MESSAGES" at bounding box center [1236, 787] width 72 height 9
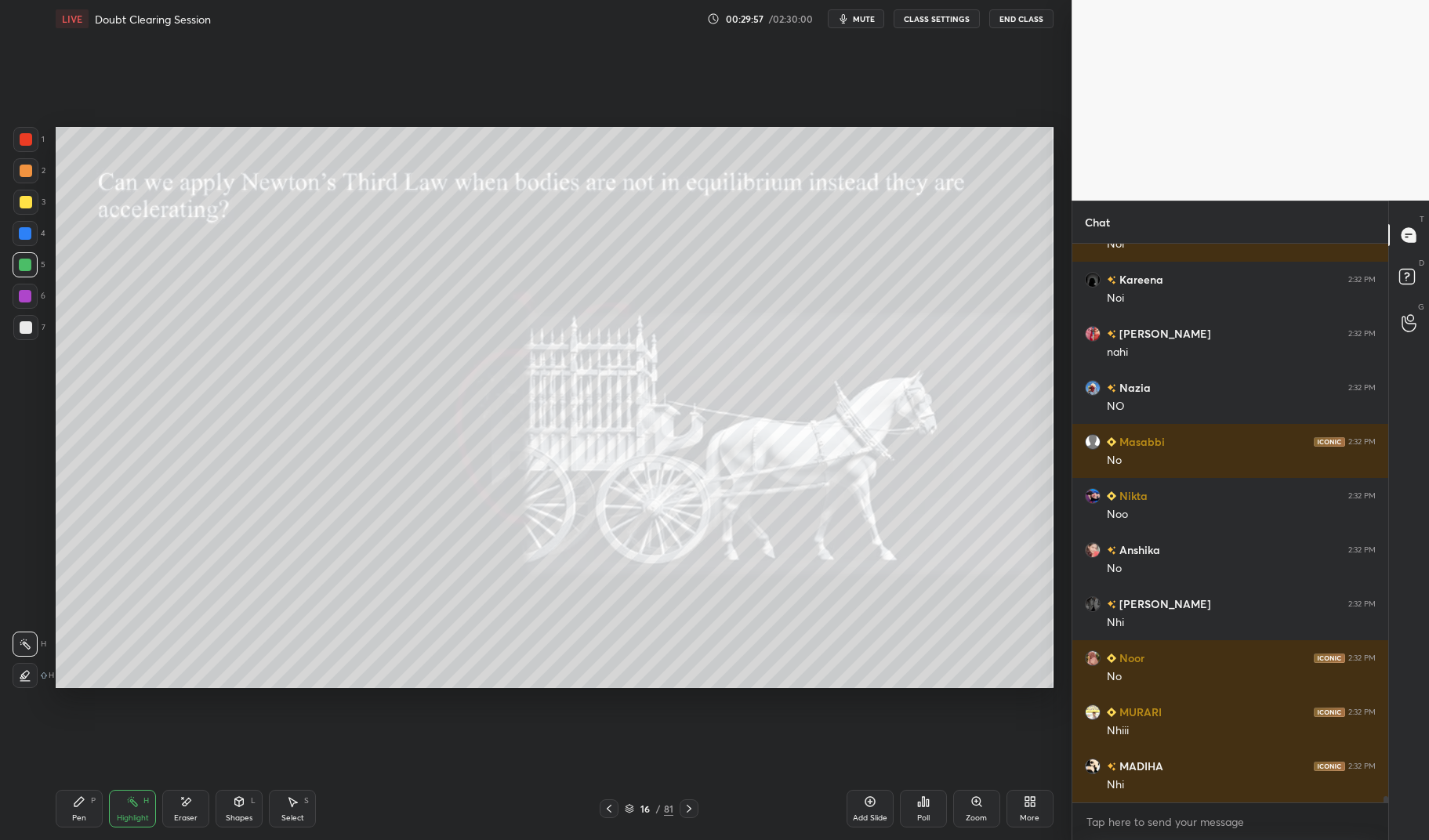
click at [136, 815] on div "Highlight" at bounding box center [133, 818] width 32 height 8
click at [123, 815] on div "Highlight" at bounding box center [133, 818] width 32 height 8
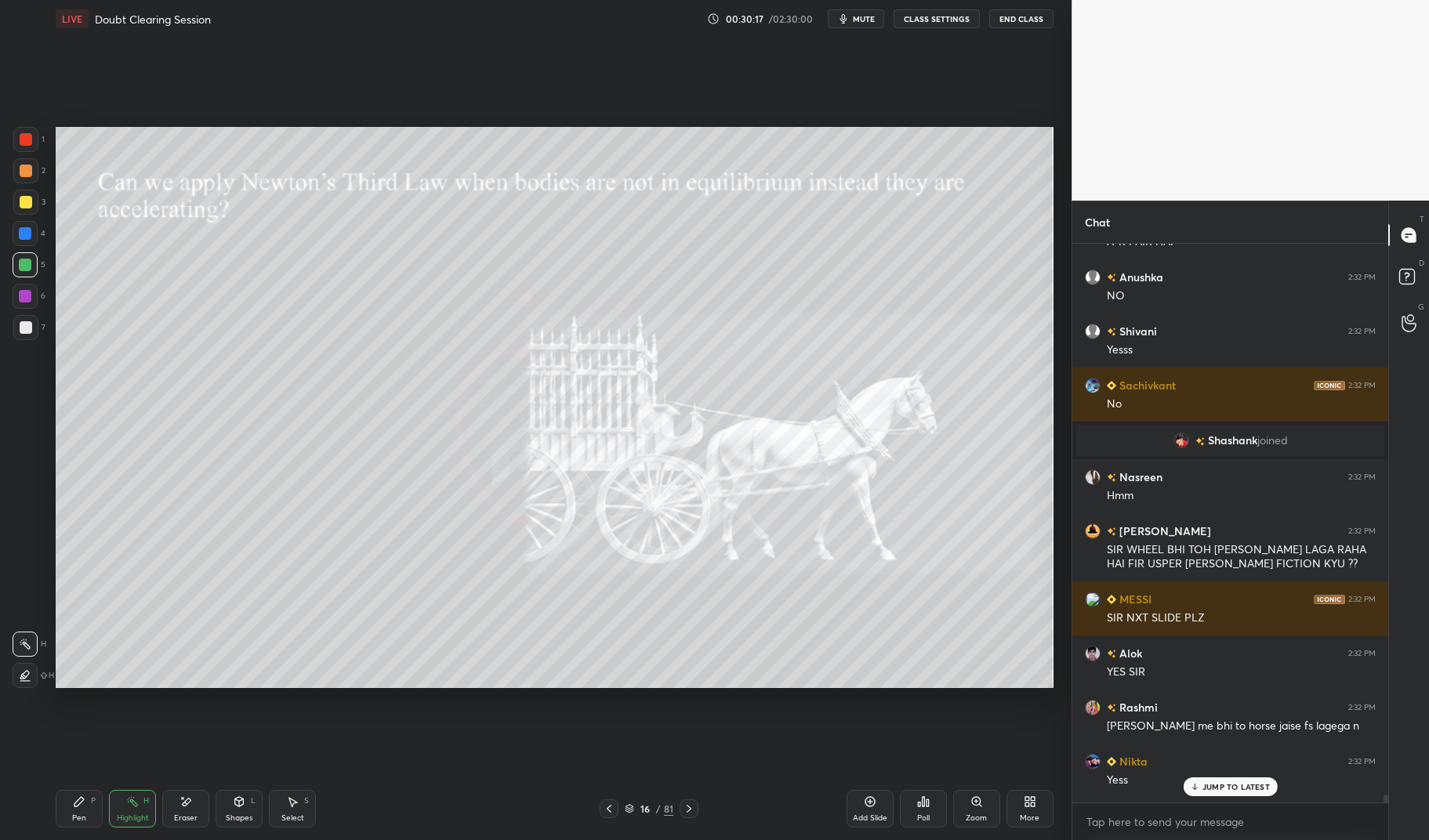
click at [1302, 553] on div "SIR WHEEL BHI TOH PICHE LAGA RAHA HAI FIR USPER PICHE FICTION KYU ??" at bounding box center [1241, 558] width 269 height 30
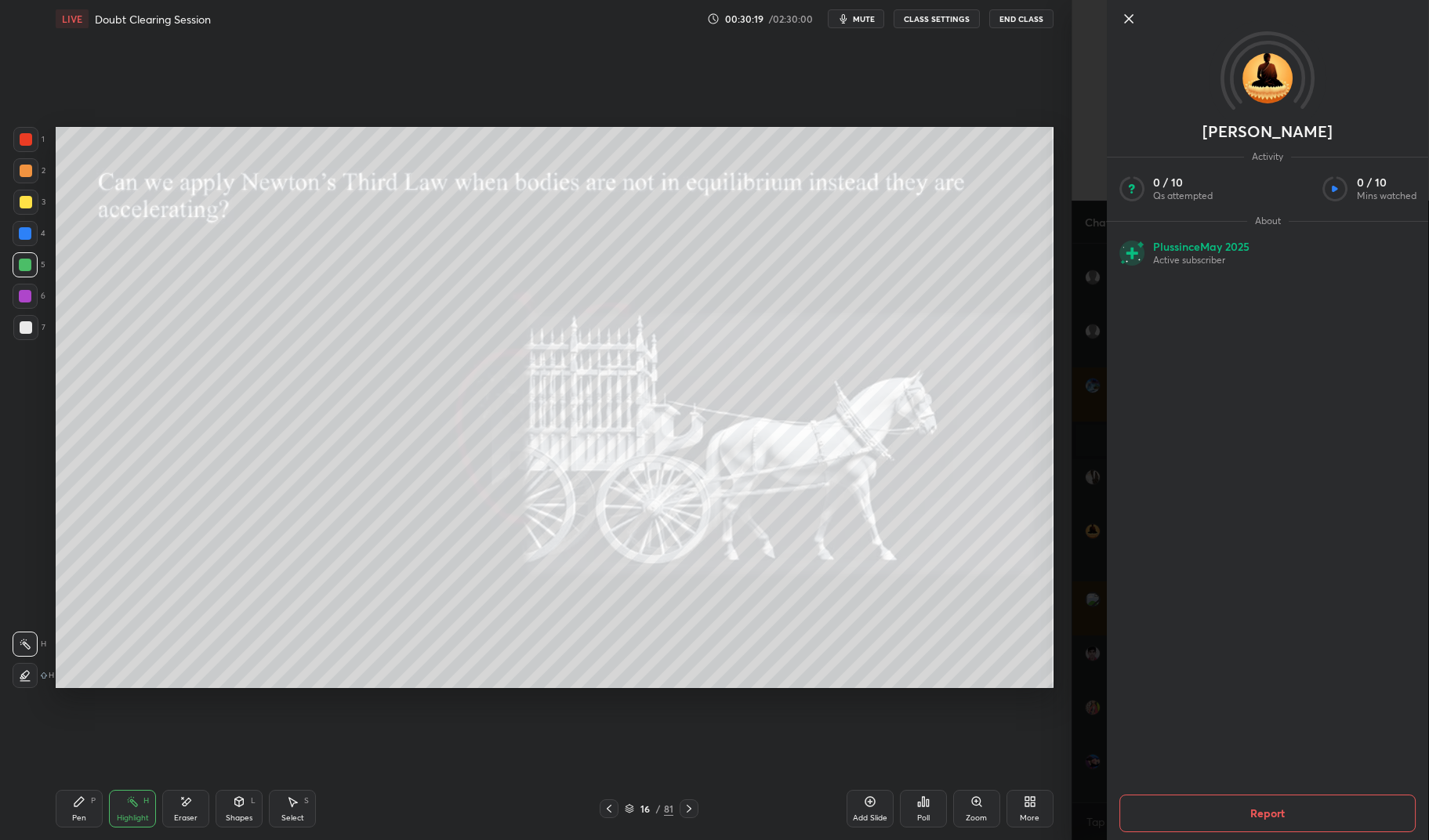
click at [1371, 807] on button "Report" at bounding box center [1268, 814] width 296 height 38
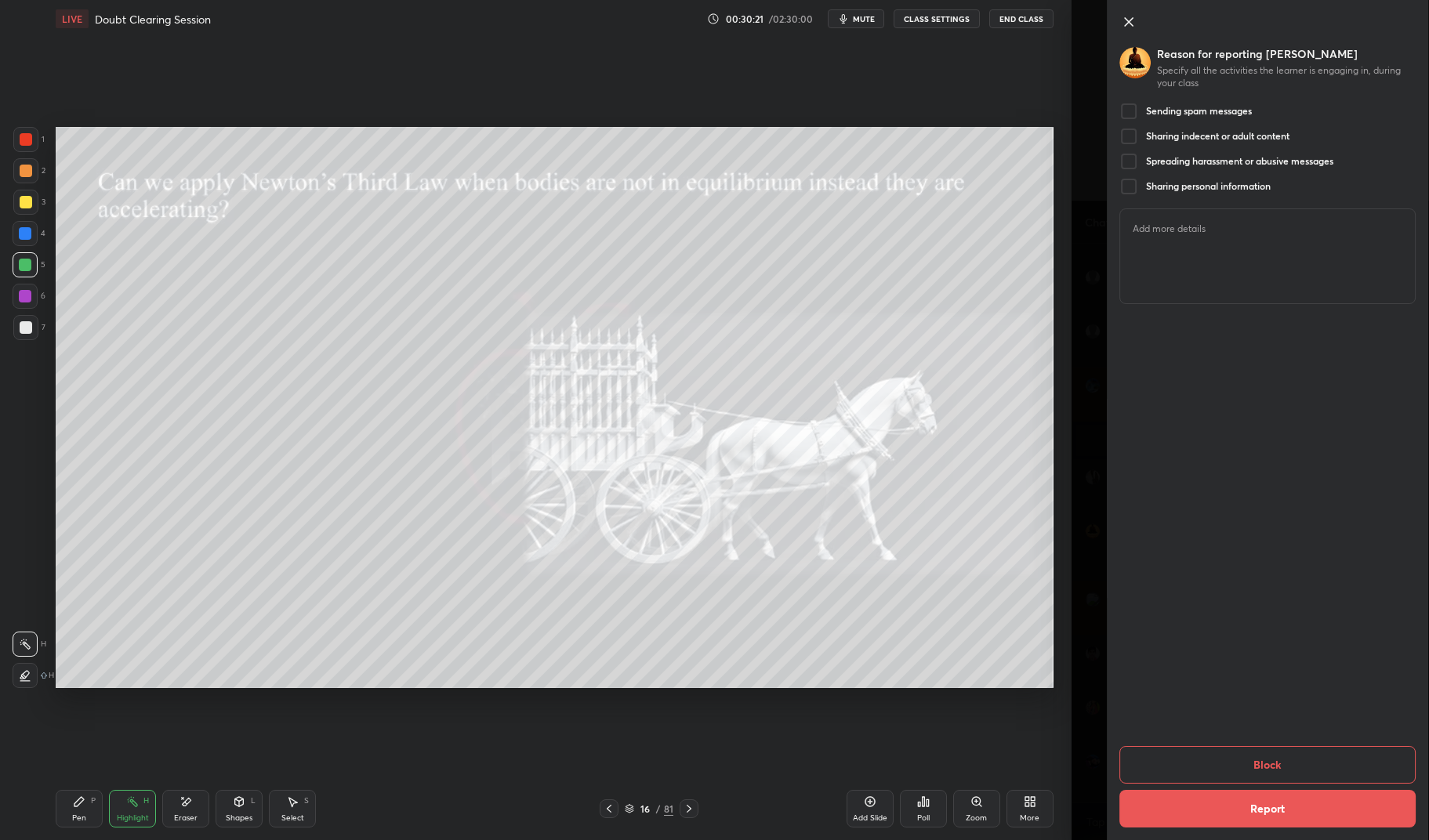
click at [1124, 110] on div at bounding box center [1129, 111] width 19 height 19
click at [1126, 132] on div at bounding box center [1129, 137] width 19 height 19
click at [1128, 164] on div at bounding box center [1129, 161] width 19 height 19
click at [1128, 191] on div at bounding box center [1129, 187] width 19 height 19
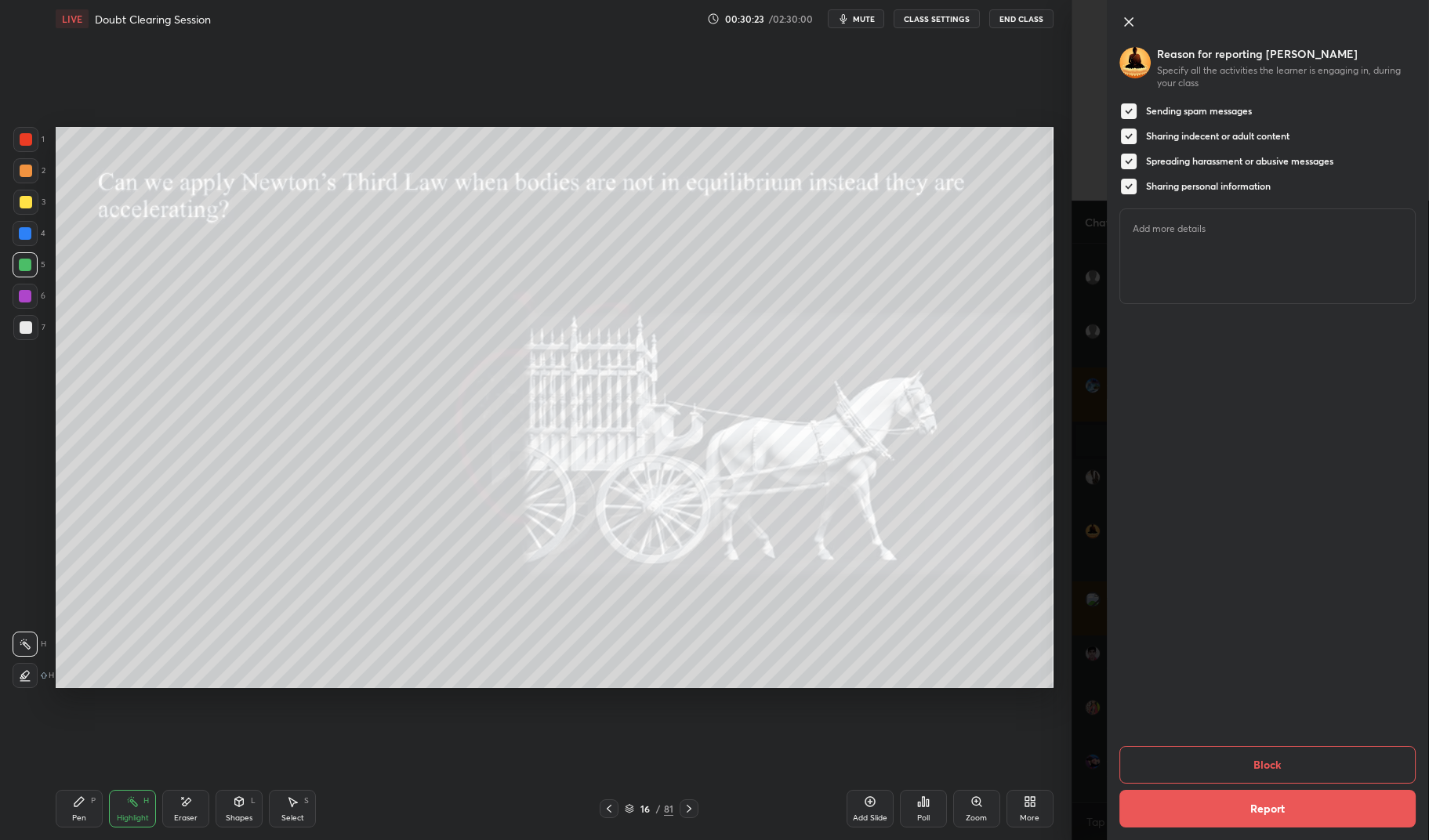
click at [1378, 752] on button "Block" at bounding box center [1268, 765] width 296 height 38
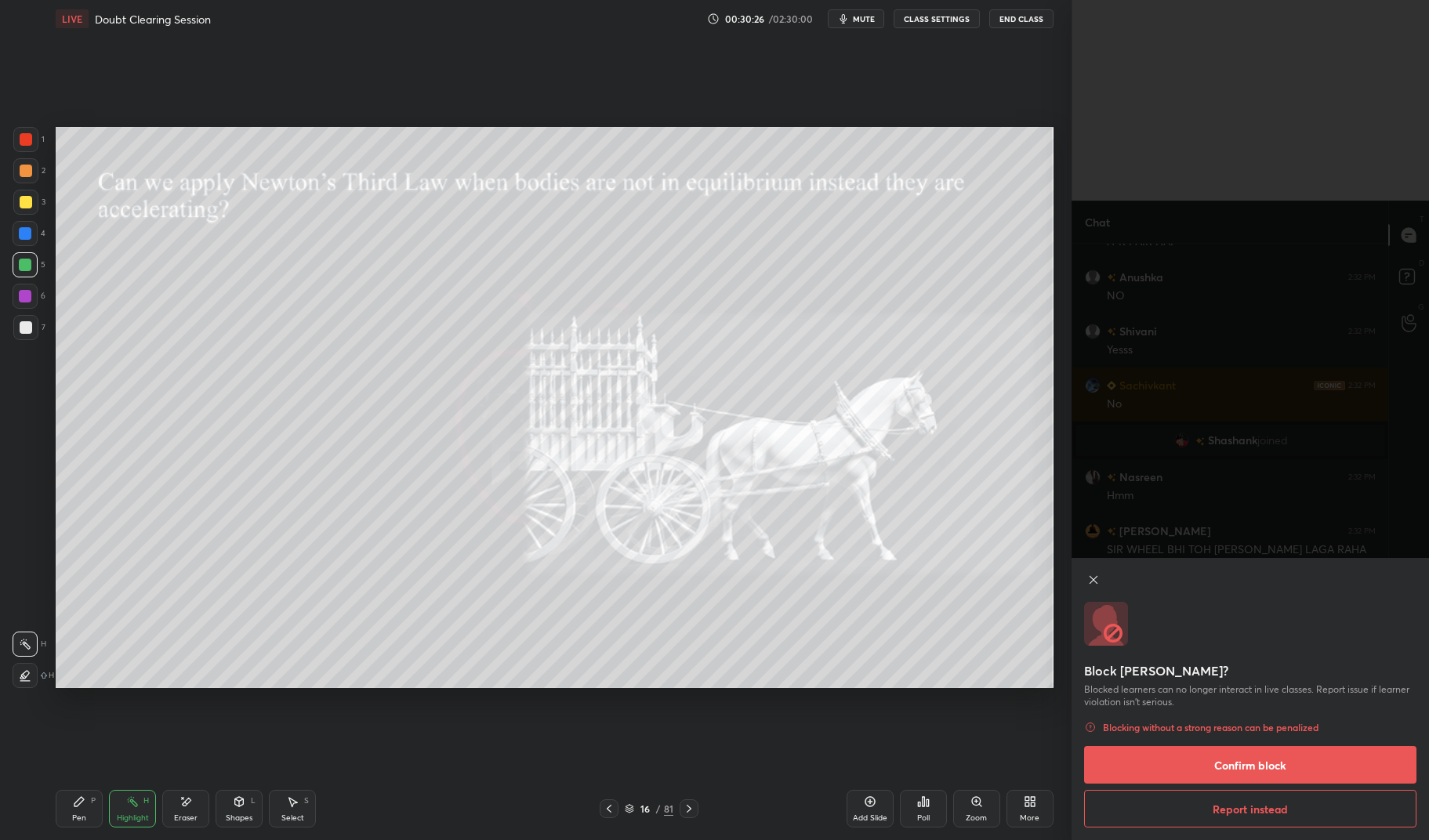
click at [1376, 765] on button "Confirm block" at bounding box center [1251, 765] width 332 height 38
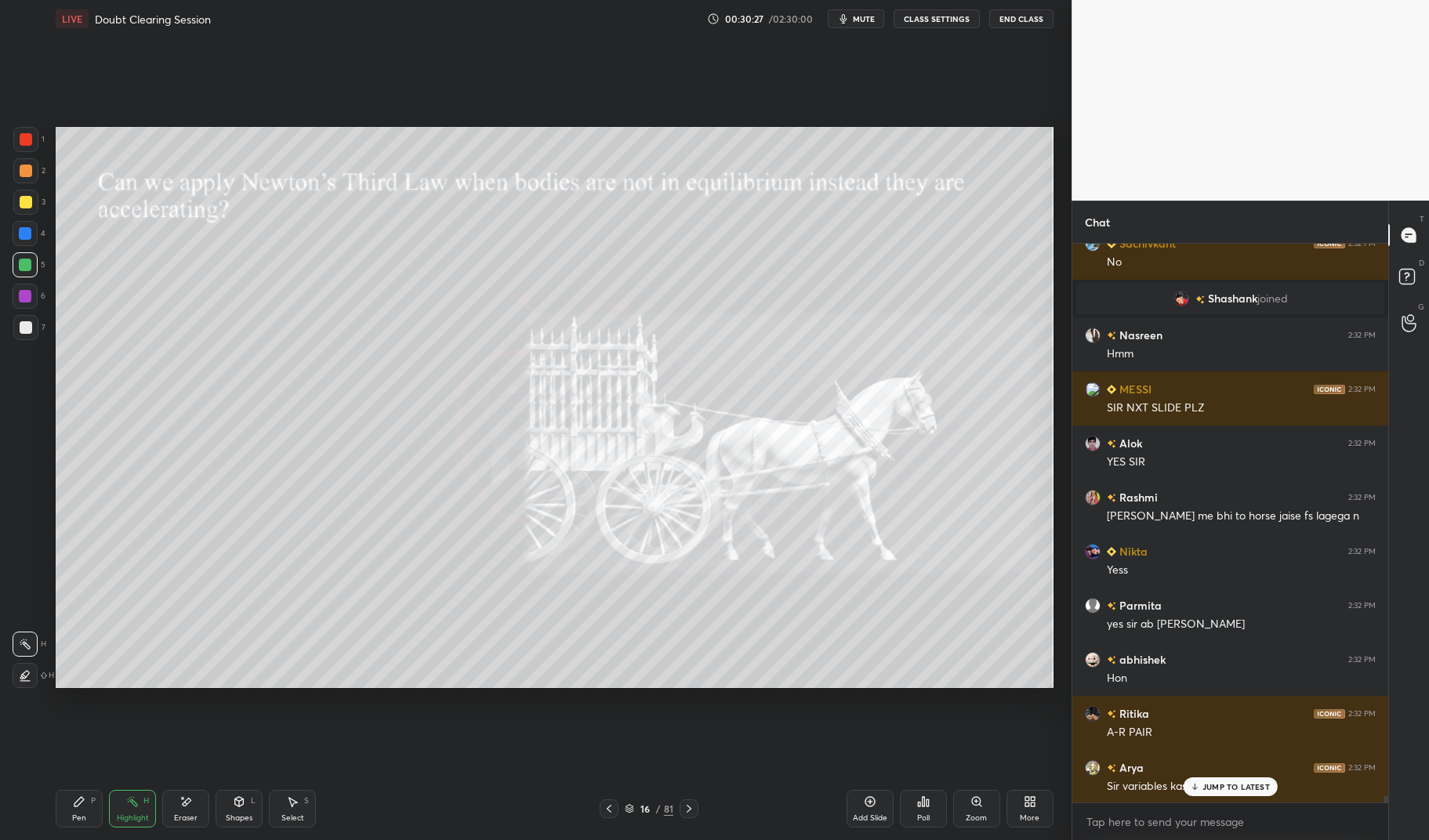
click at [1251, 783] on p "JUMP TO LATEST" at bounding box center [1236, 787] width 67 height 9
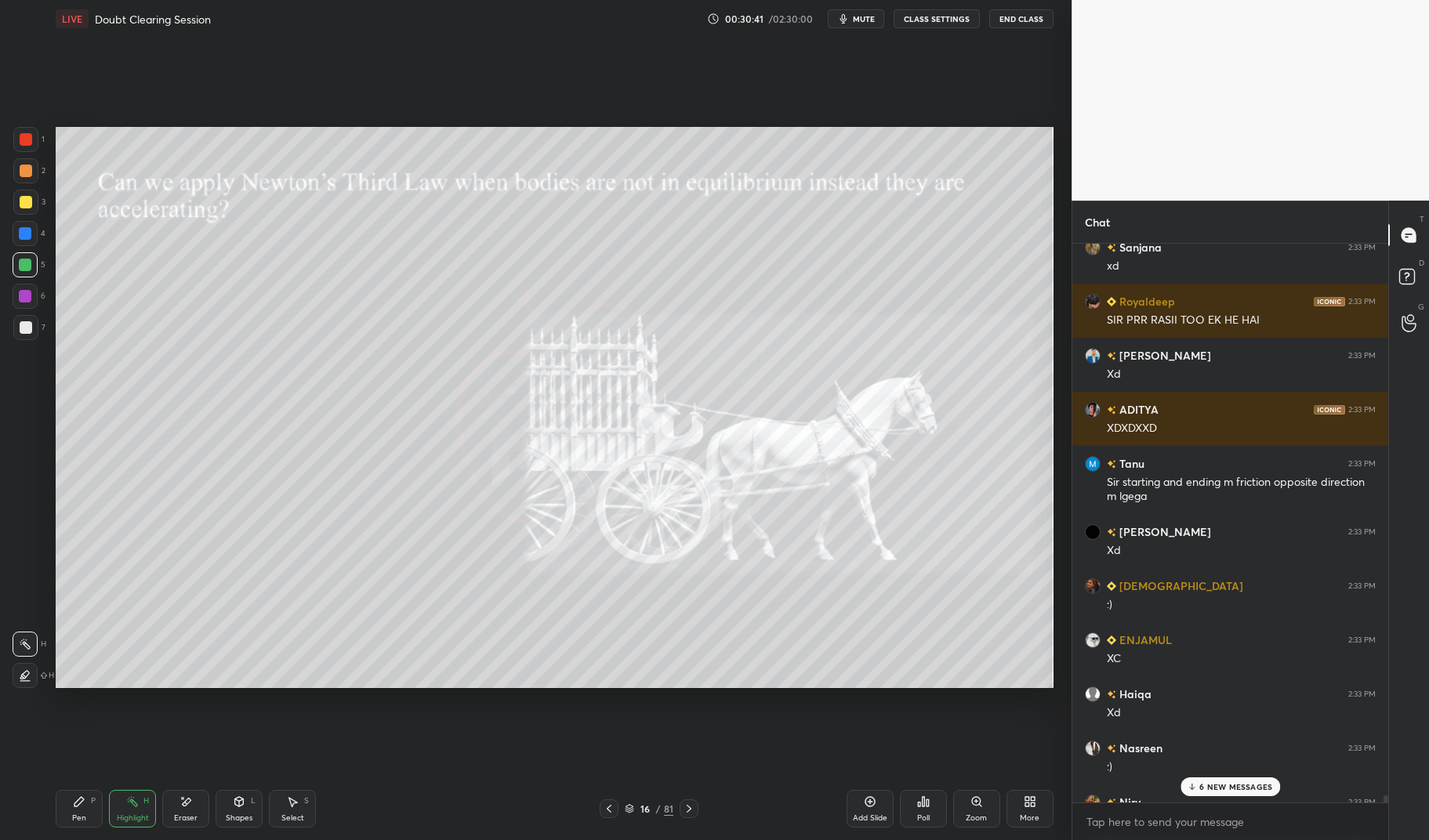
click at [1241, 777] on div "Nasreen 2:33 PM :)" at bounding box center [1230, 757] width 316 height 54
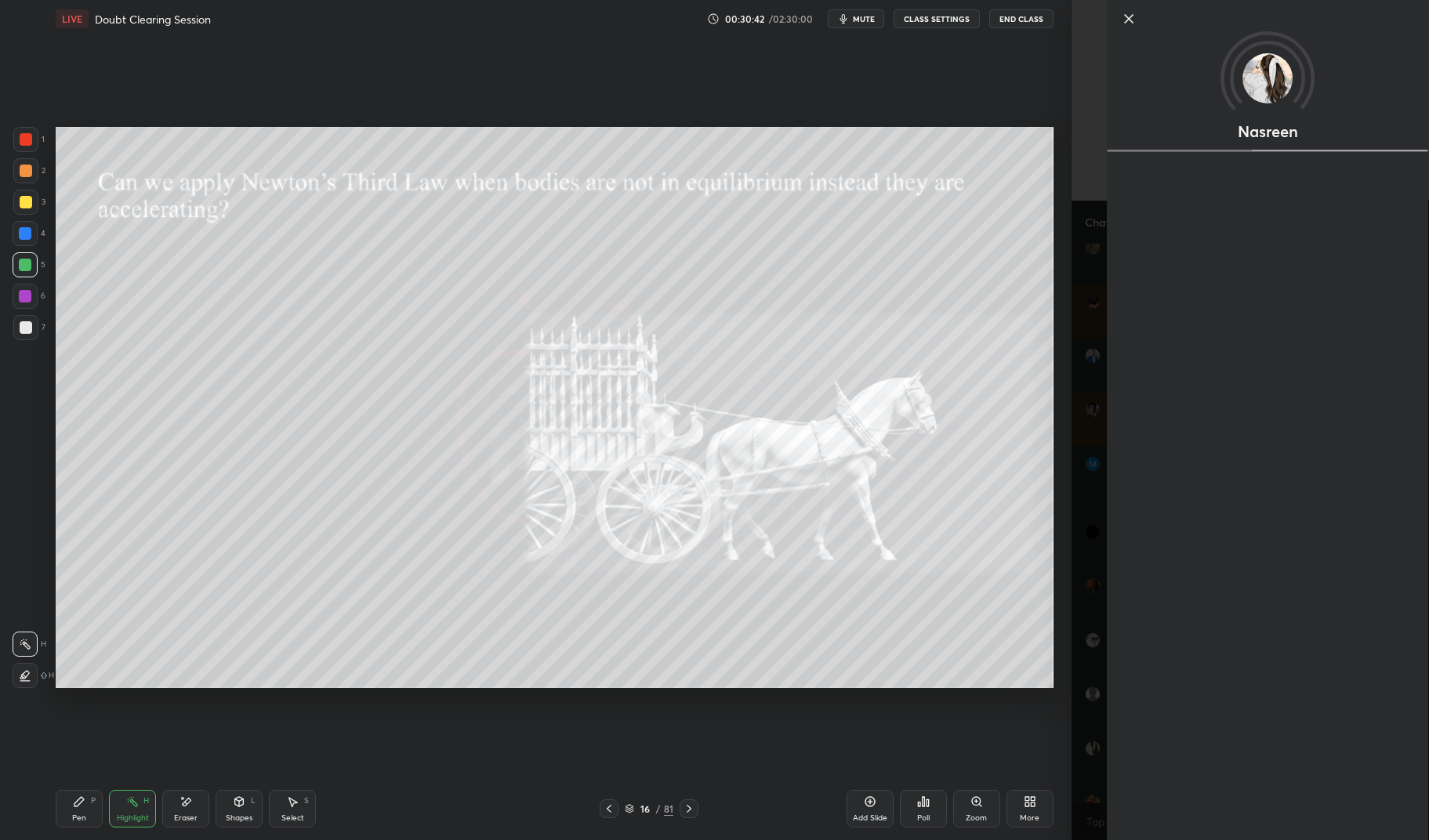
click at [1018, 737] on div "Setting up your live class Poll for secs No correct answer Start poll" at bounding box center [554, 408] width 1009 height 740
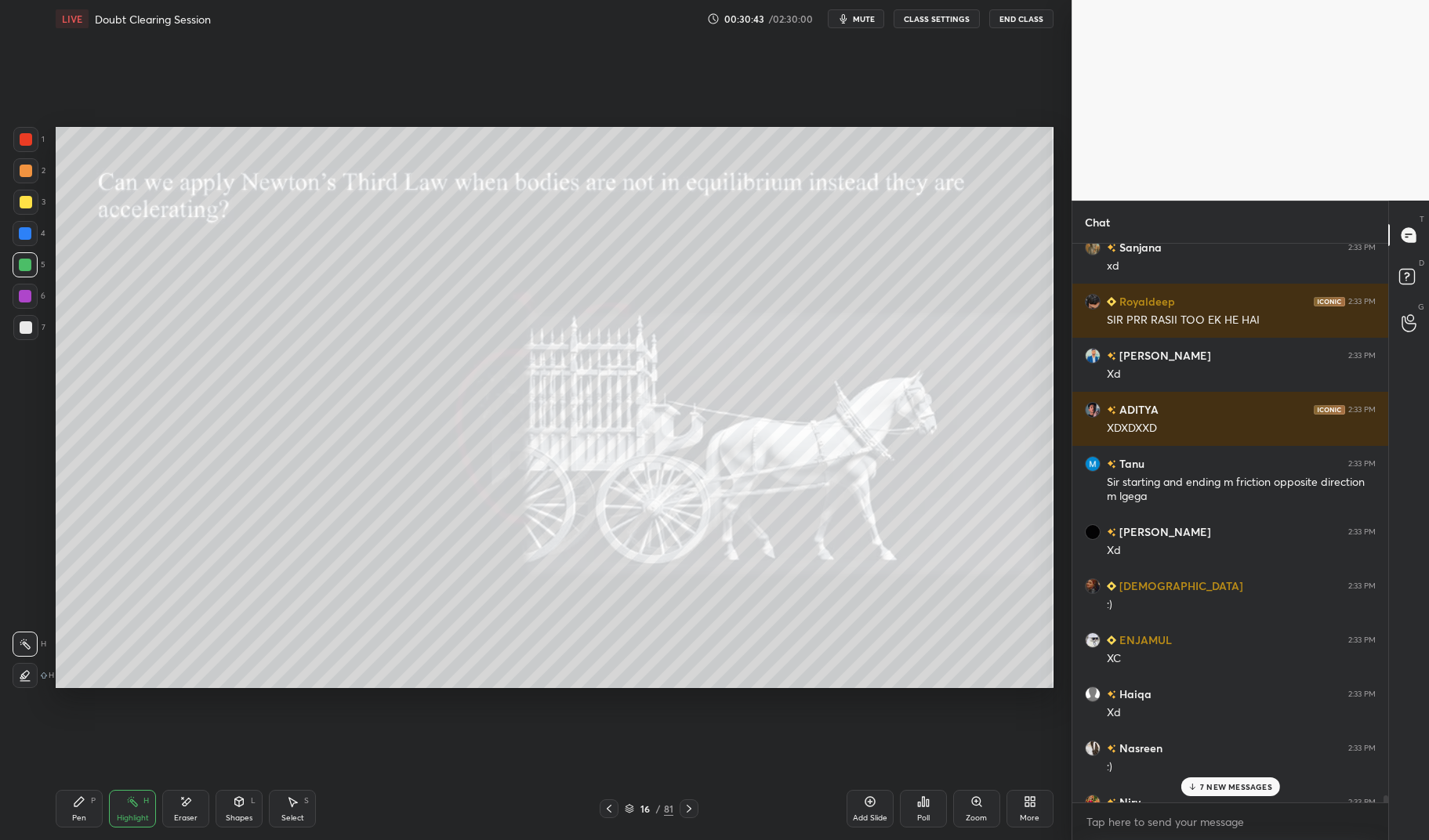
click at [1237, 786] on p "7 NEW MESSAGES" at bounding box center [1236, 787] width 72 height 9
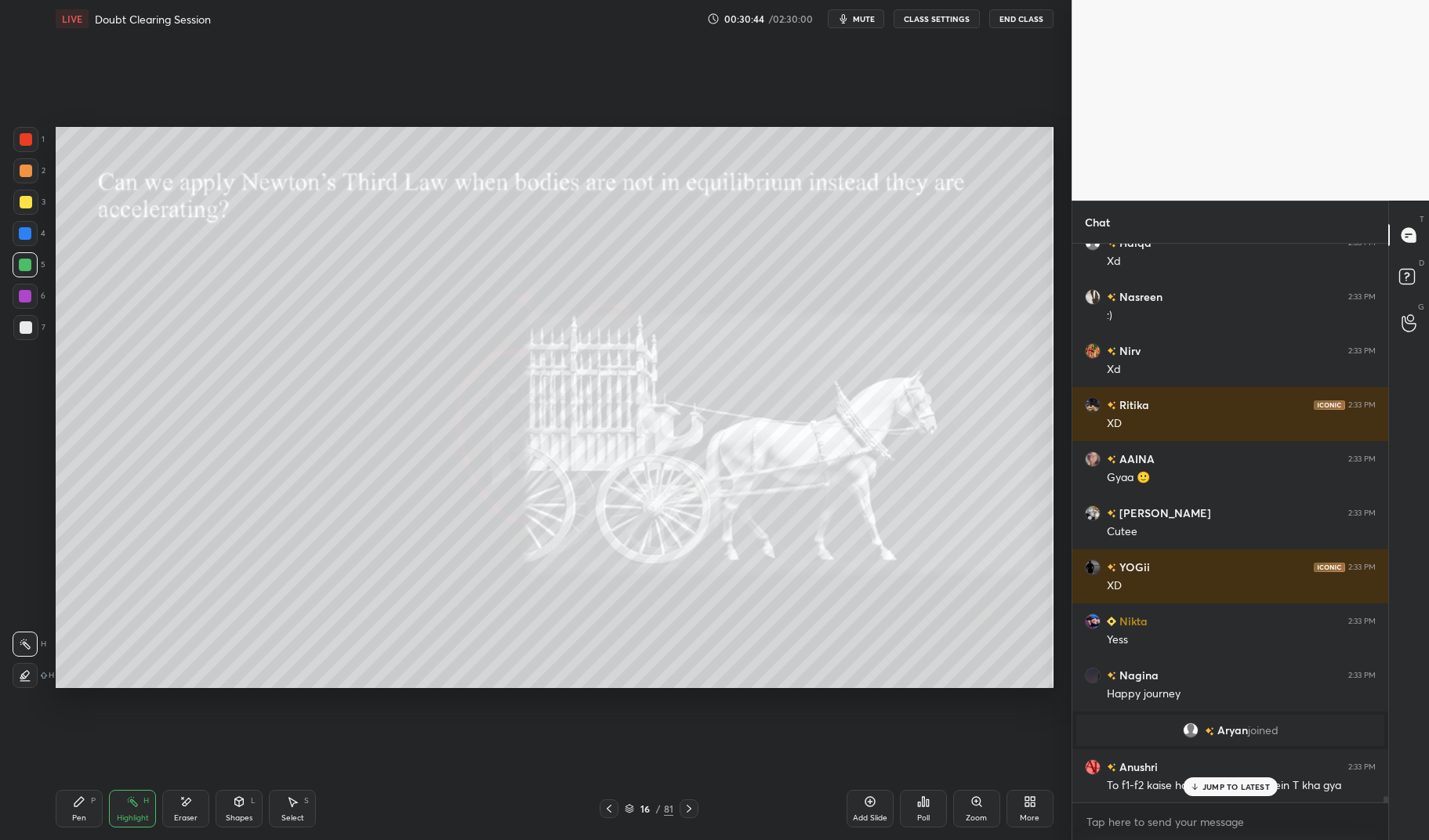
scroll to position [51226, 0]
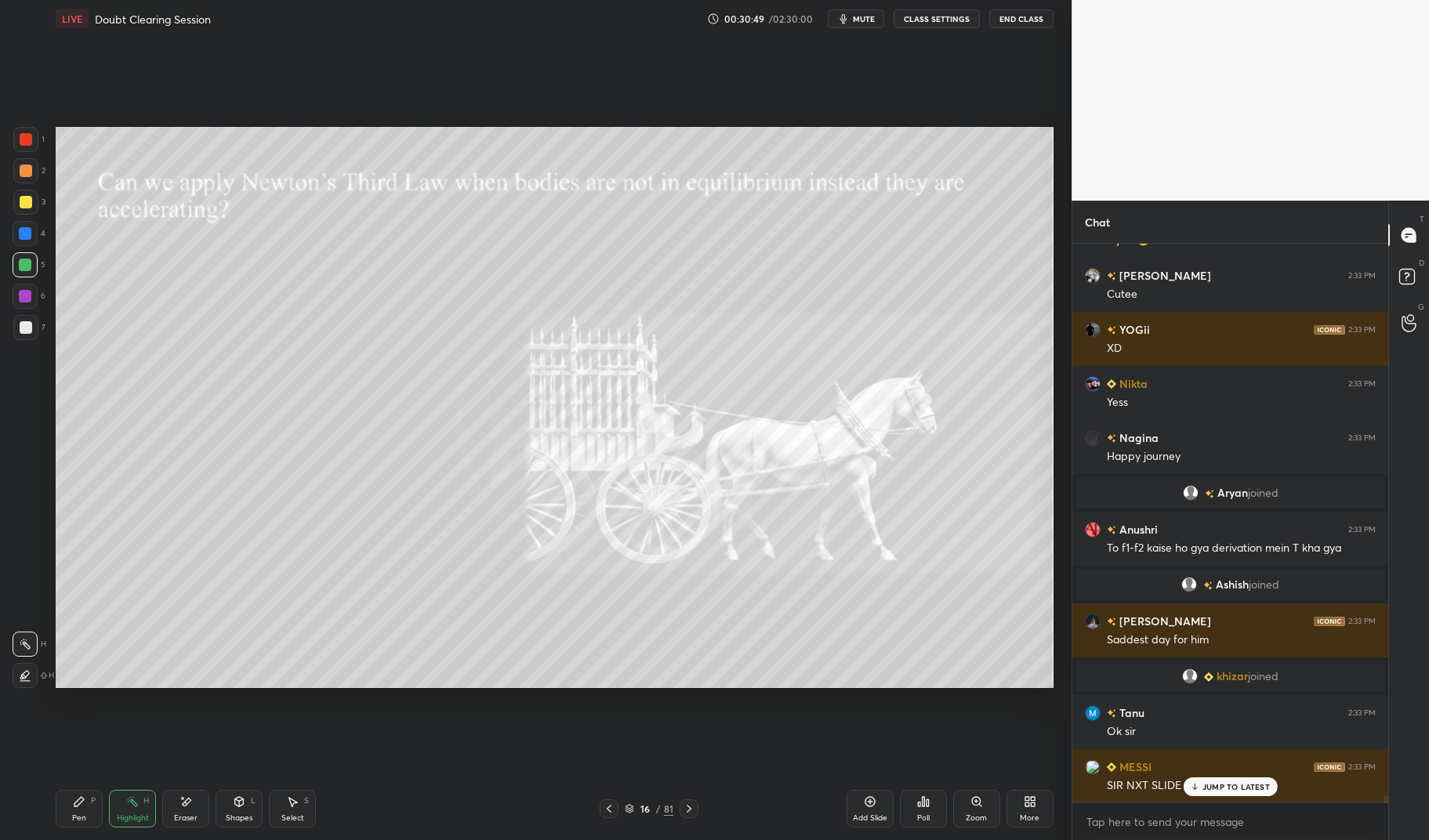
click at [861, 22] on span "mute" at bounding box center [864, 19] width 22 height 11
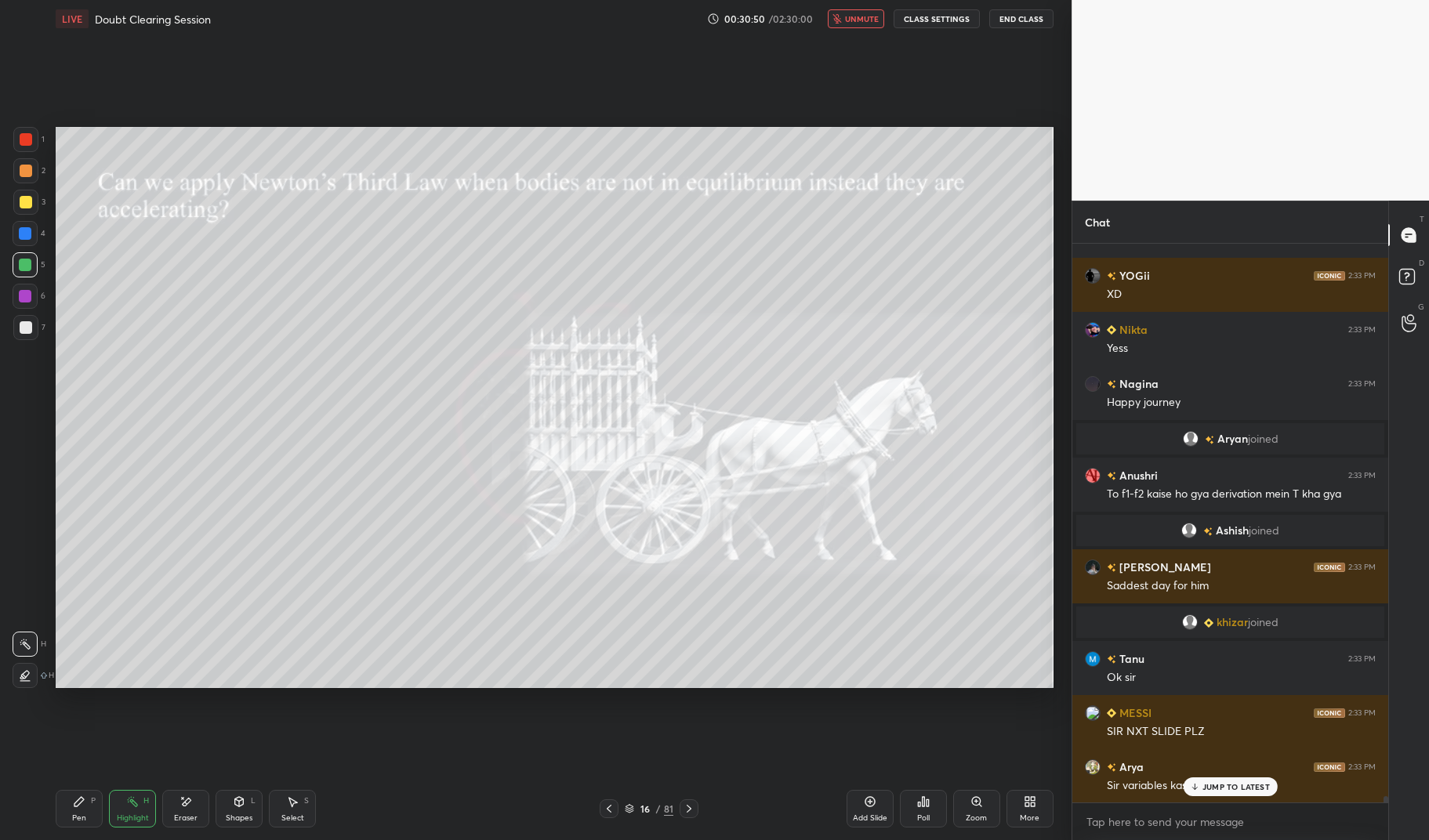
click at [847, 24] on button "unmute" at bounding box center [856, 19] width 57 height 19
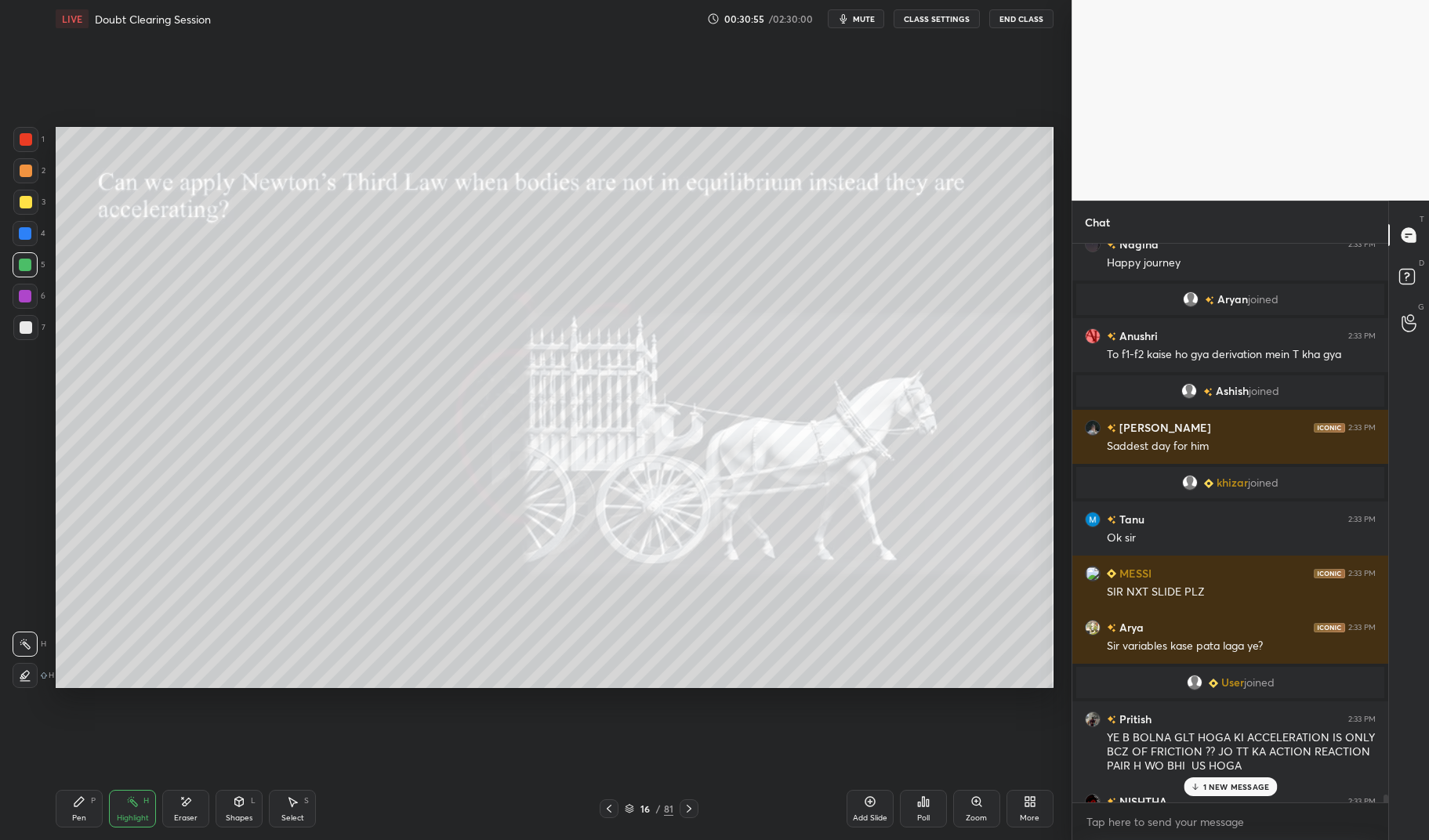
scroll to position [51218, 0]
click at [1243, 785] on p "2 NEW MESSAGES" at bounding box center [1236, 787] width 72 height 9
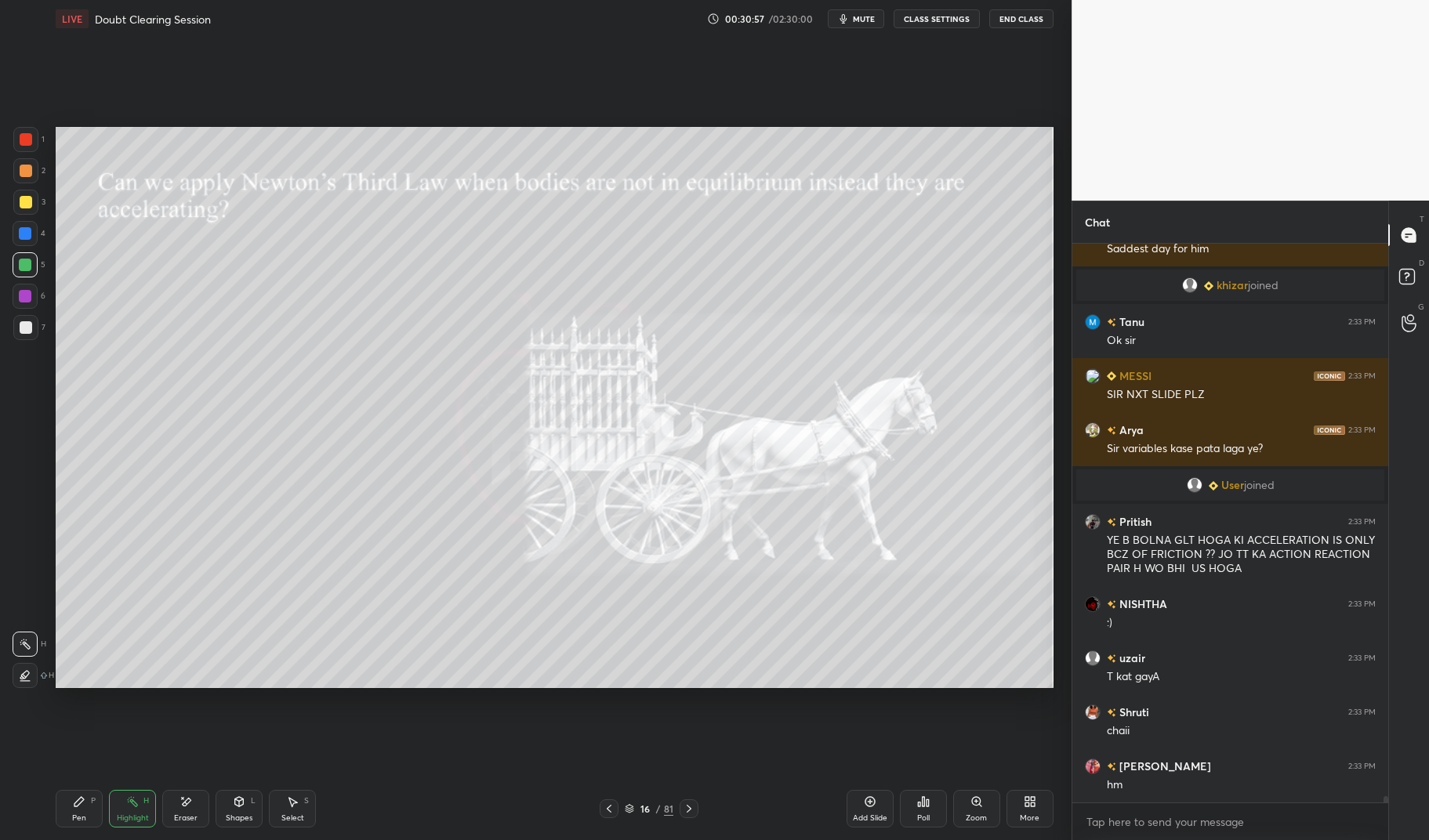
scroll to position [51453, 0]
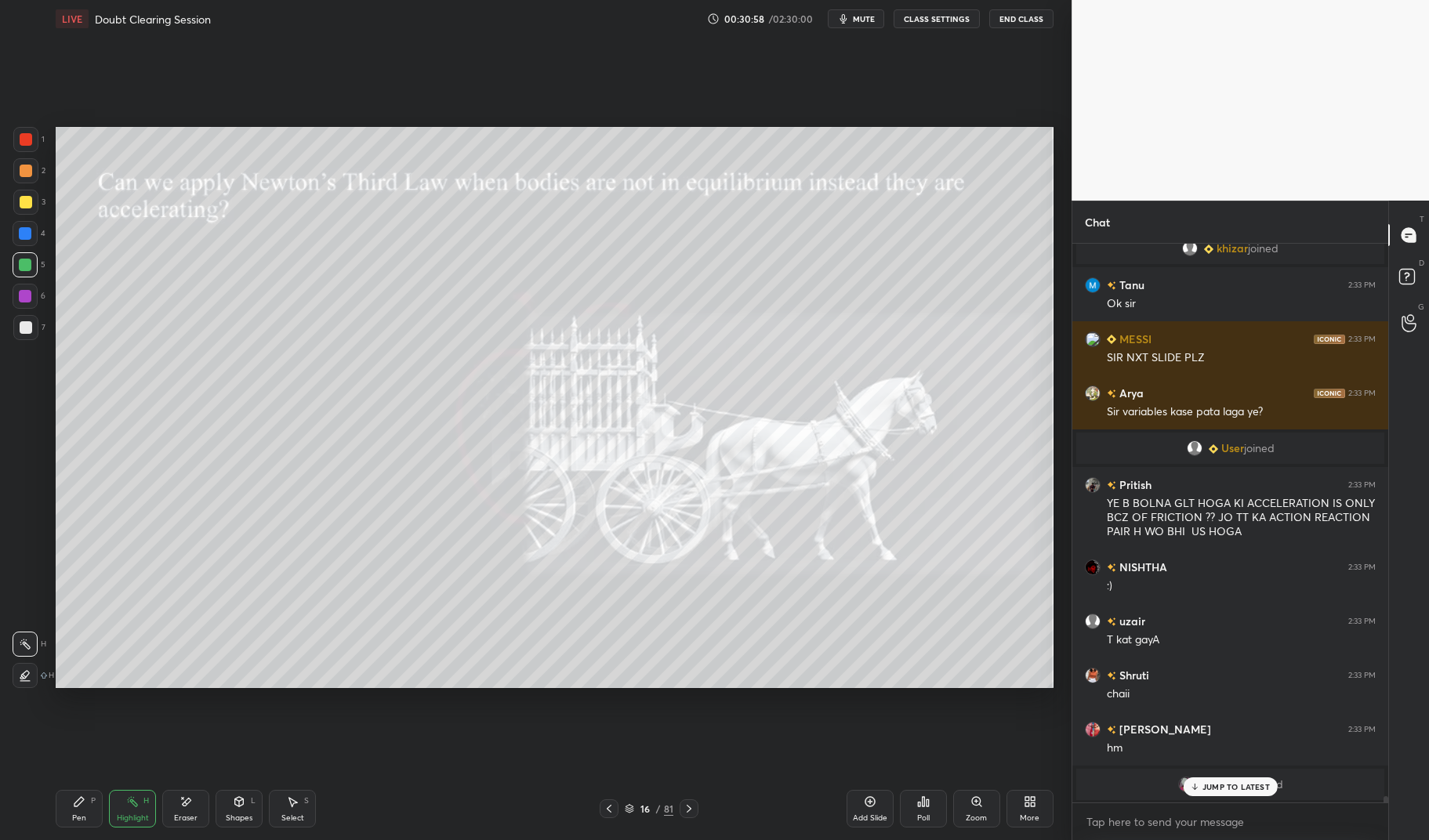
click at [683, 802] on div at bounding box center [689, 809] width 19 height 19
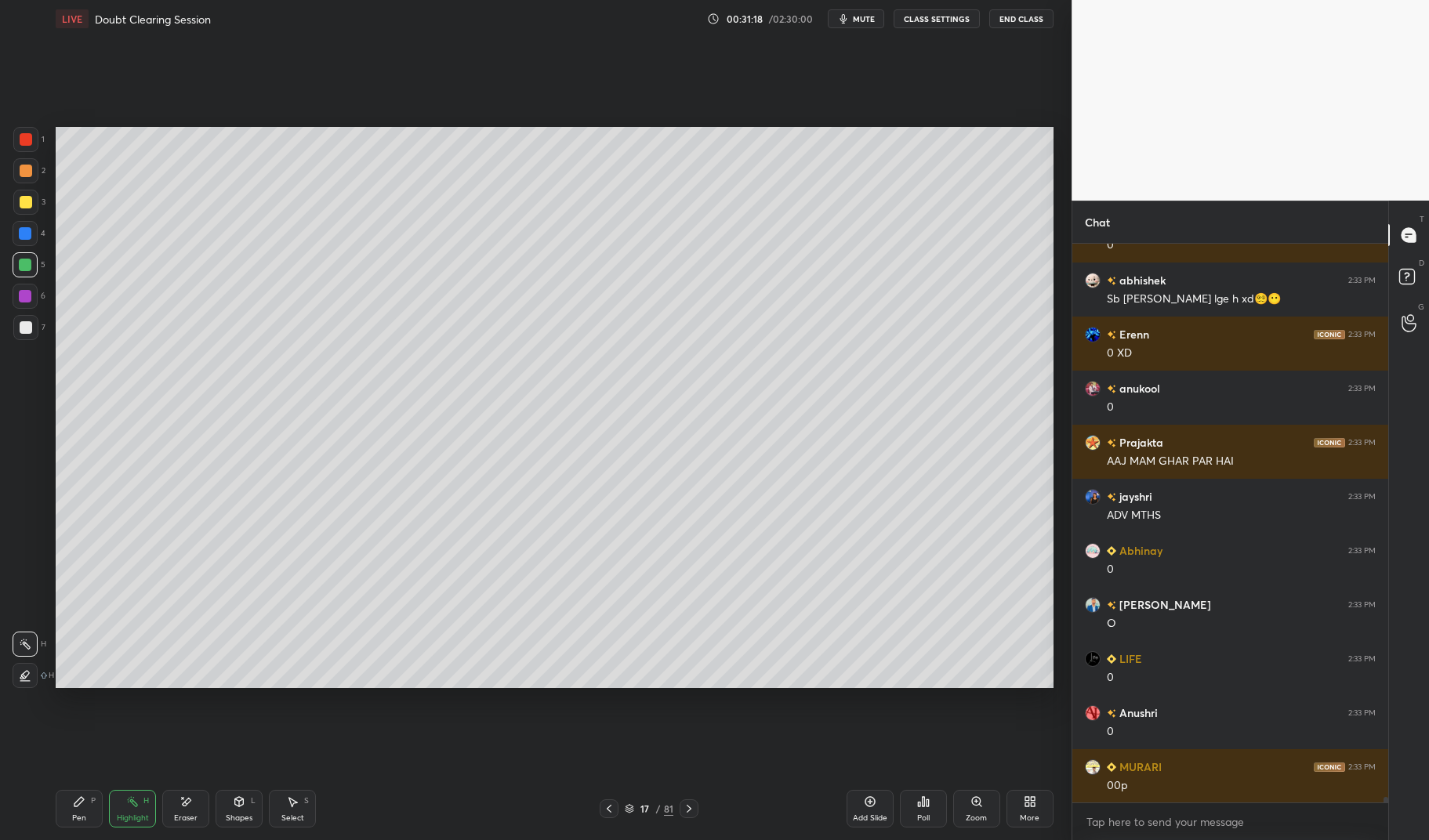
scroll to position [54249, 0]
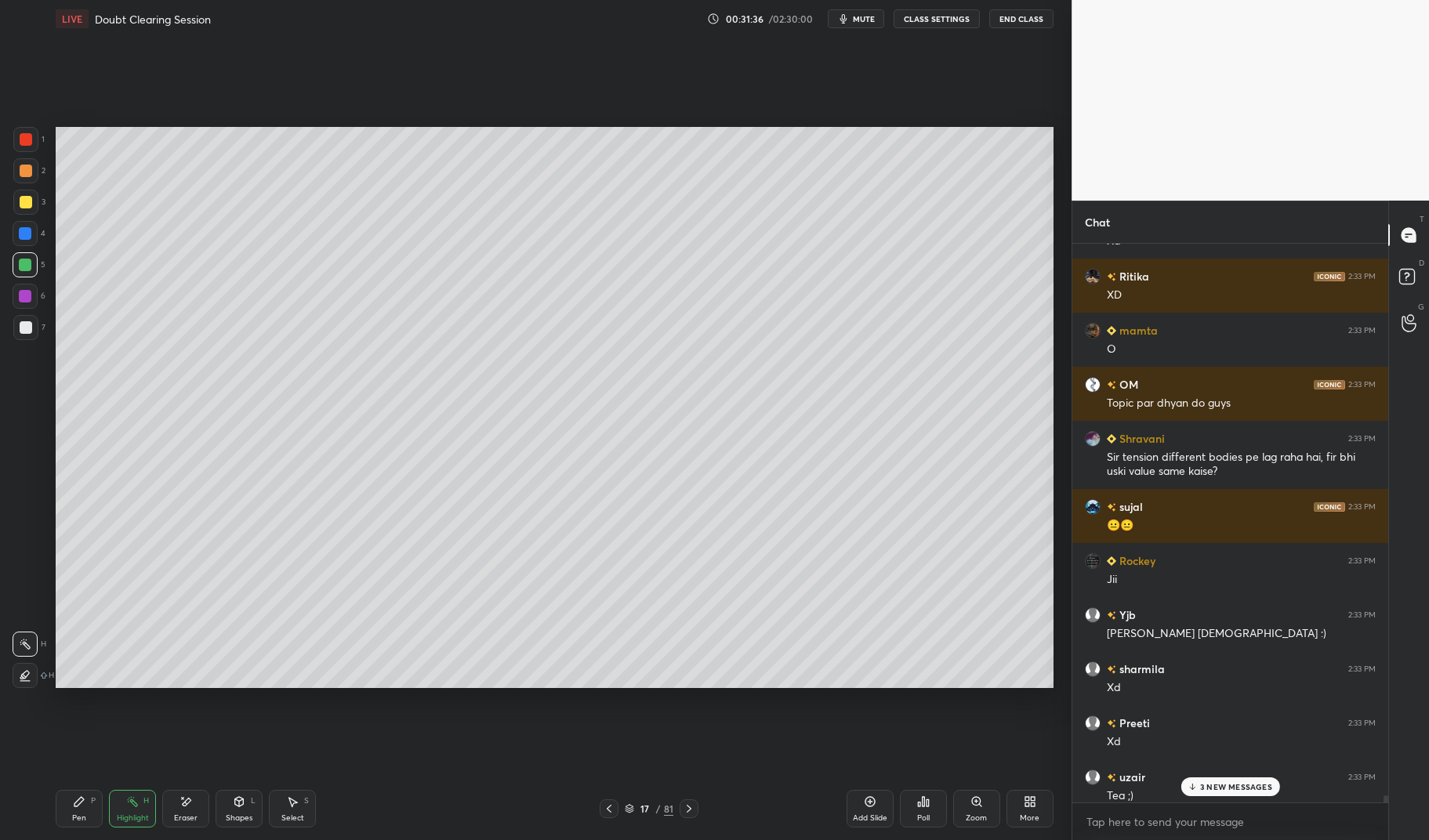
click at [606, 800] on div at bounding box center [609, 809] width 19 height 19
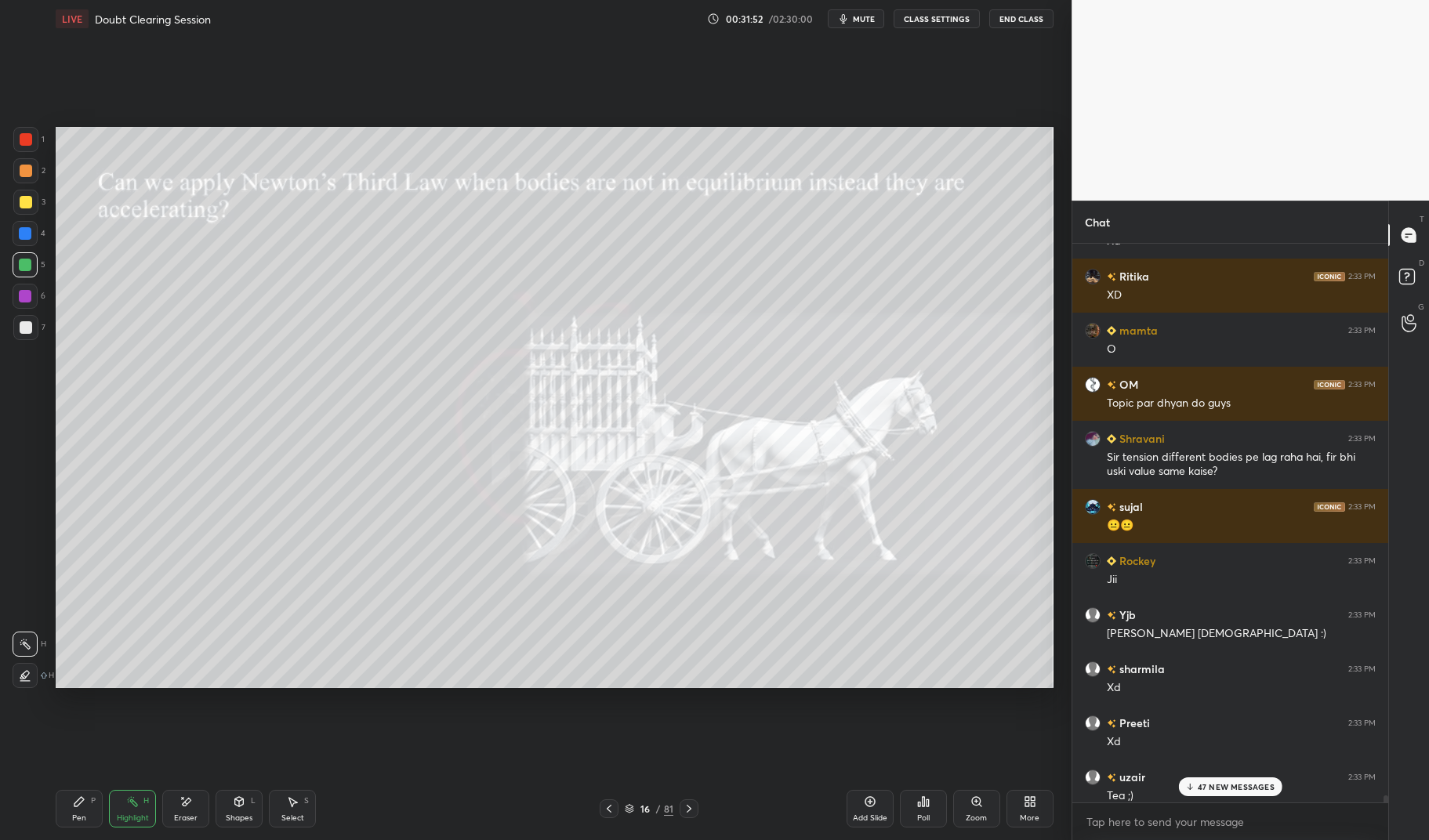
click at [1236, 784] on p "47 NEW MESSAGES" at bounding box center [1236, 787] width 76 height 9
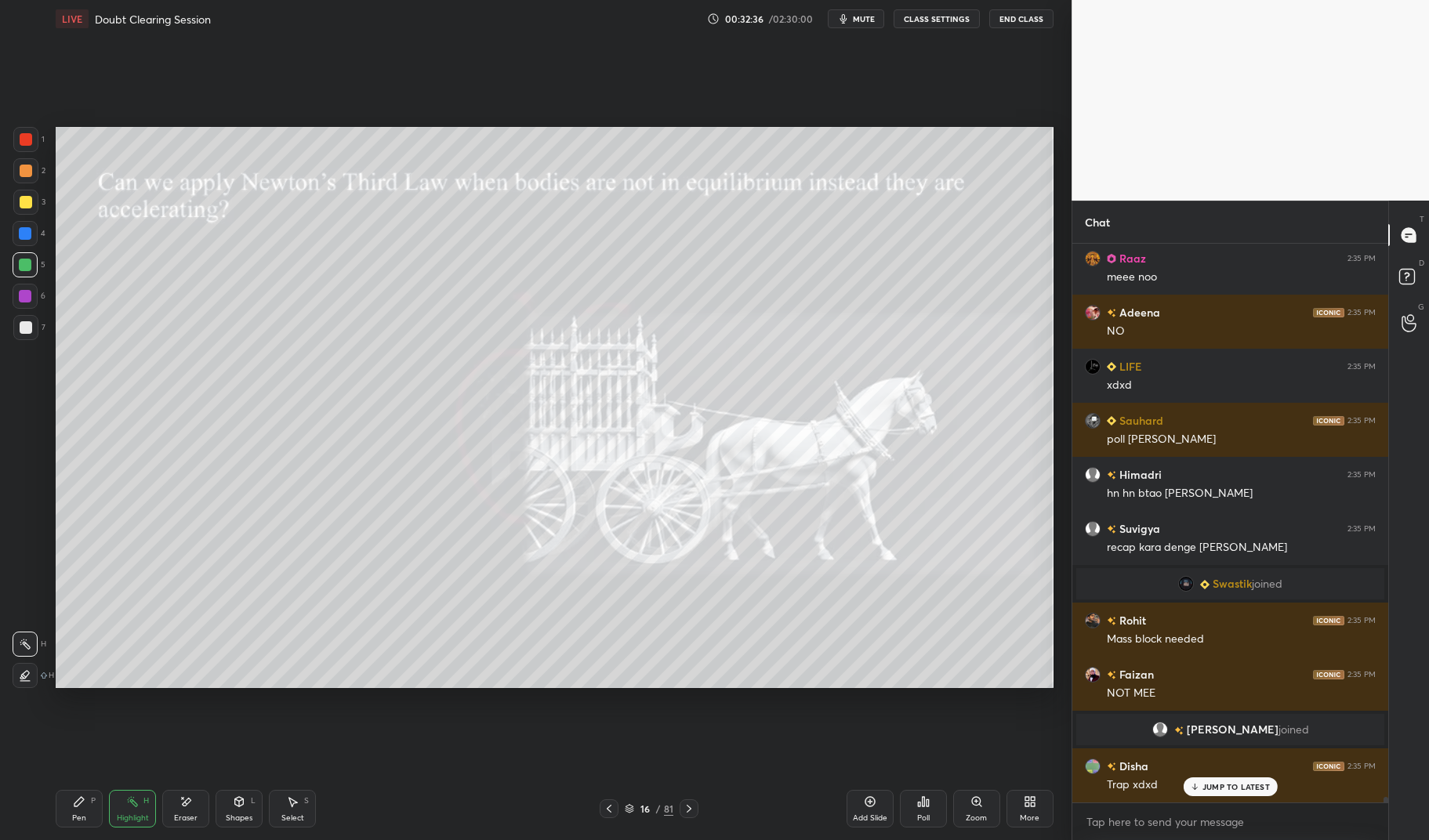
scroll to position [59827, 0]
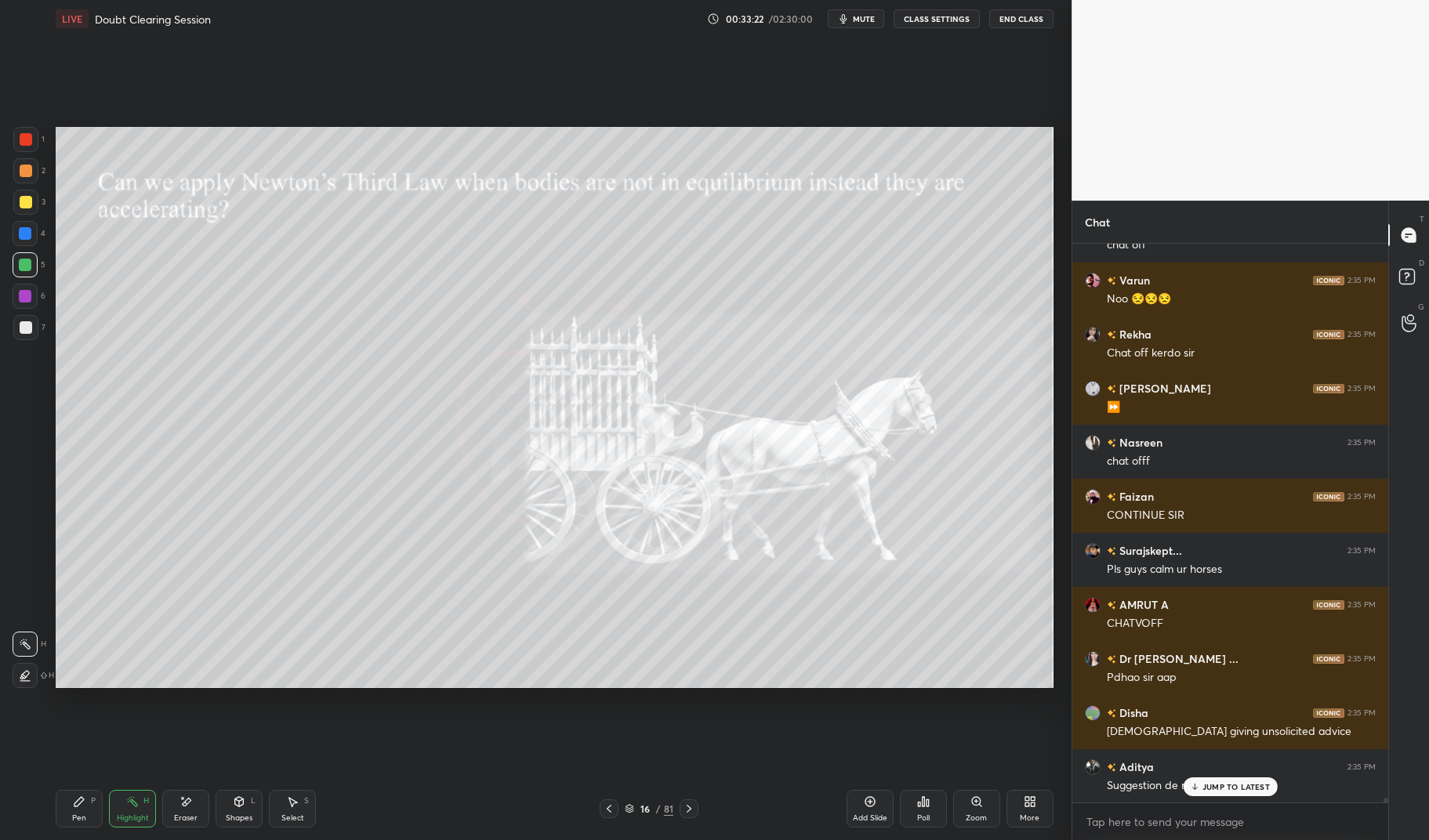
click at [692, 818] on div "Pen P Highlight H Eraser Shapes L Select S 16 / 81 Add Slide Poll Zoom More" at bounding box center [554, 809] width 997 height 62
click at [687, 812] on icon at bounding box center [688, 808] width 12 height 12
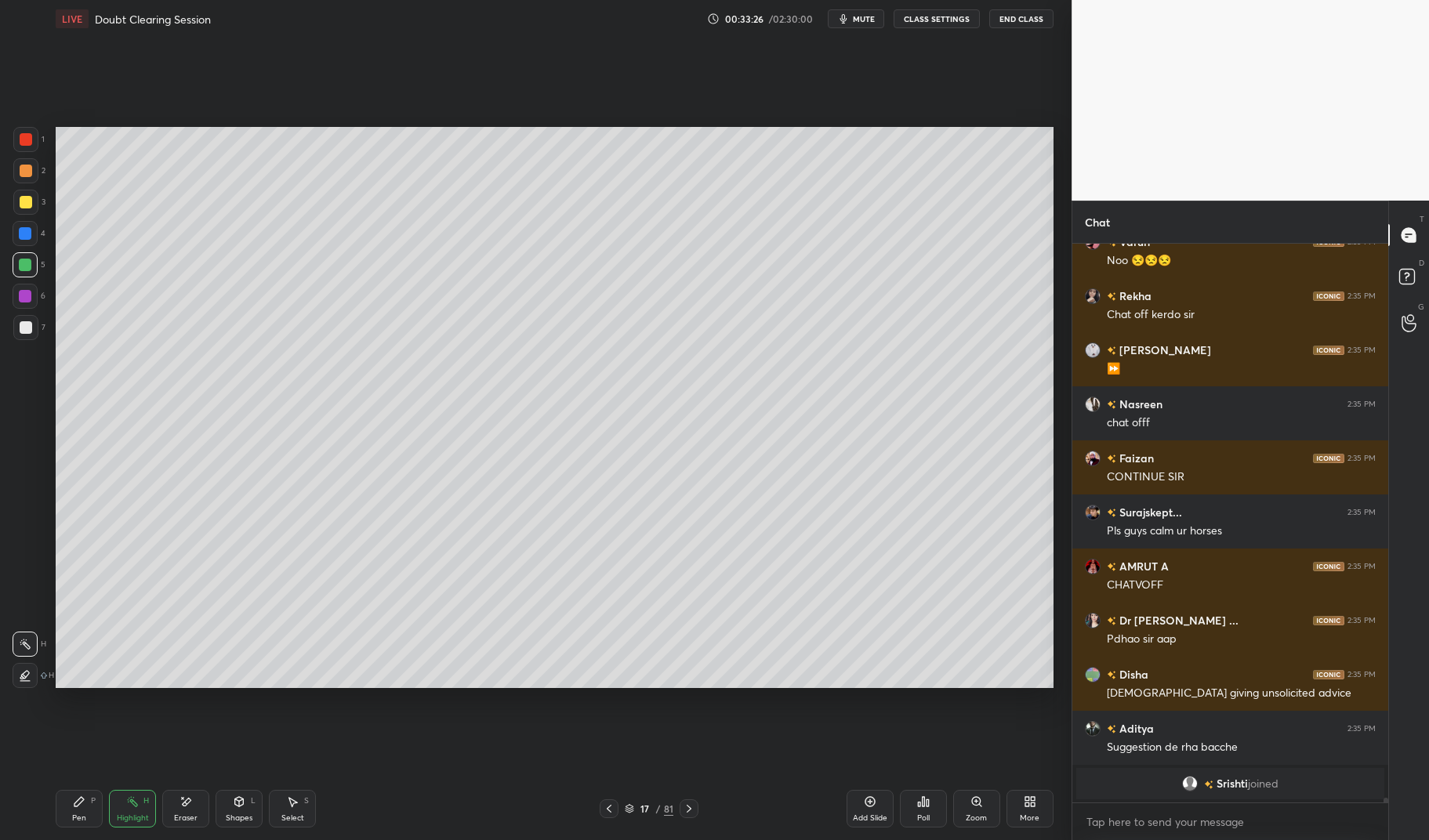
click at [608, 809] on icon at bounding box center [609, 808] width 12 height 12
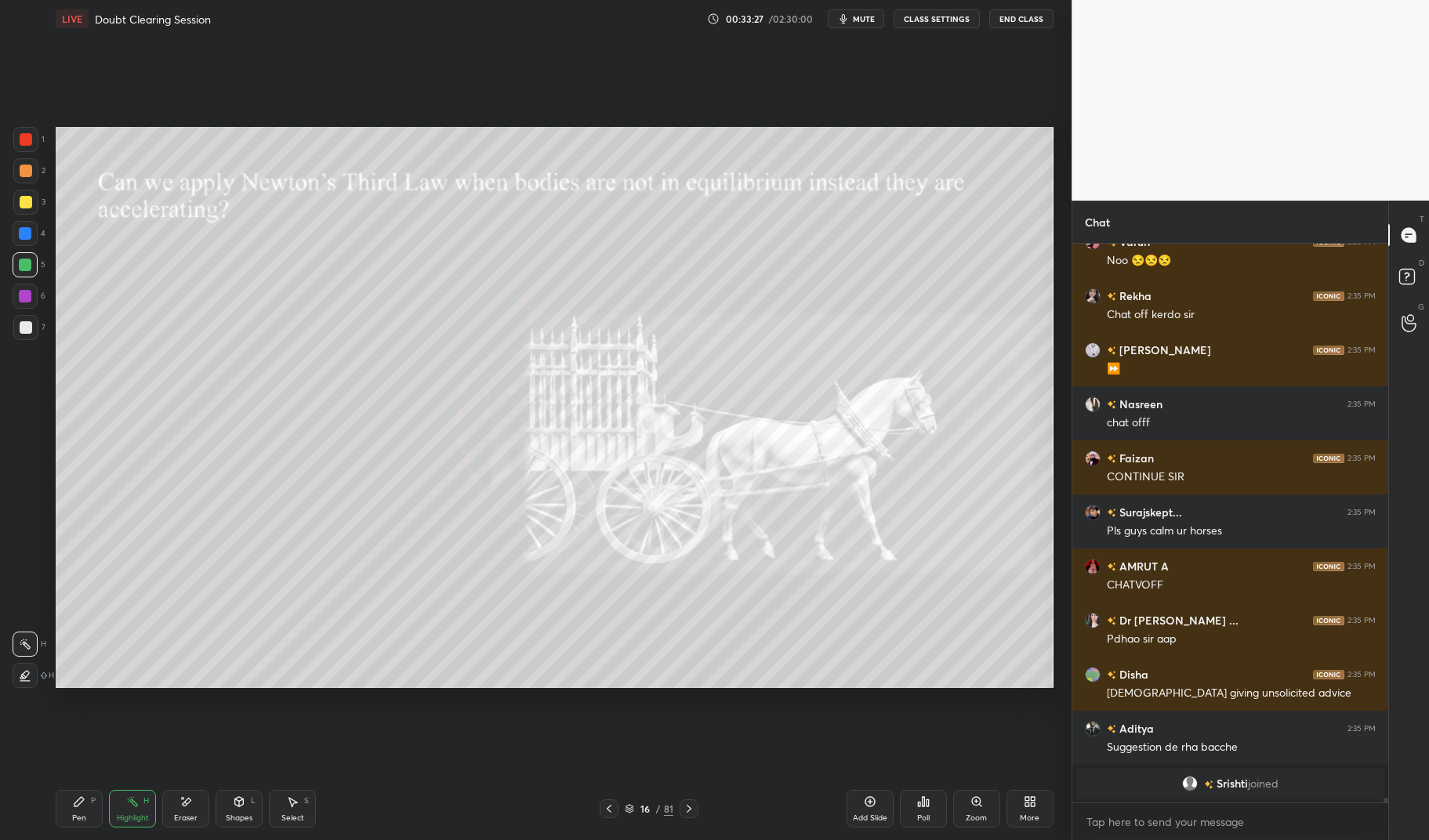
click at [54, 823] on div "LIVE Doubt Clearing Session 00:33:27 / 02:30:00 mute CLASS SETTINGS End Class S…" at bounding box center [554, 420] width 1009 height 840
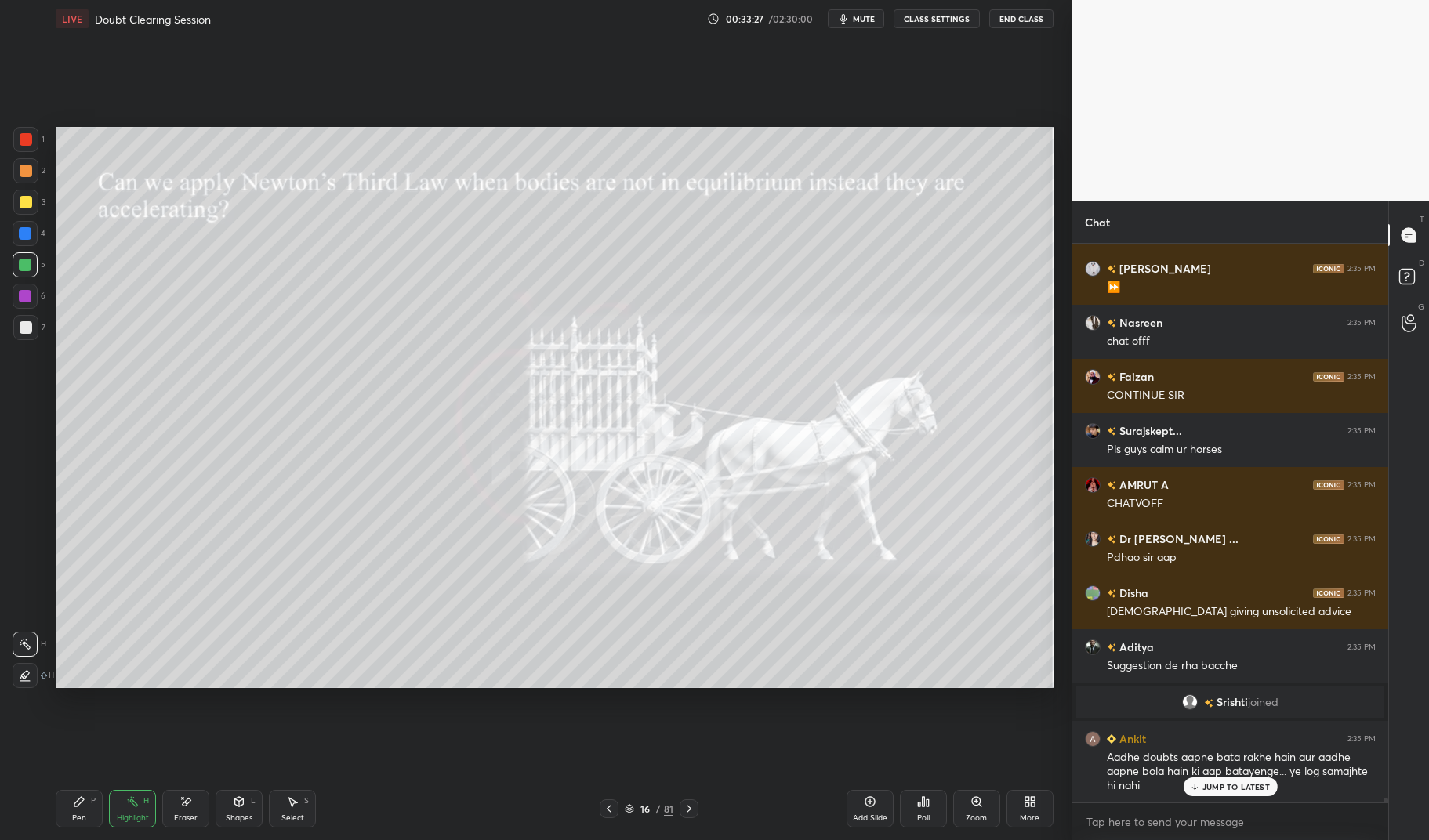
click at [62, 807] on div "Pen P" at bounding box center [79, 809] width 47 height 38
click at [27, 330] on div at bounding box center [25, 327] width 12 height 12
click at [17, 323] on div at bounding box center [25, 328] width 25 height 25
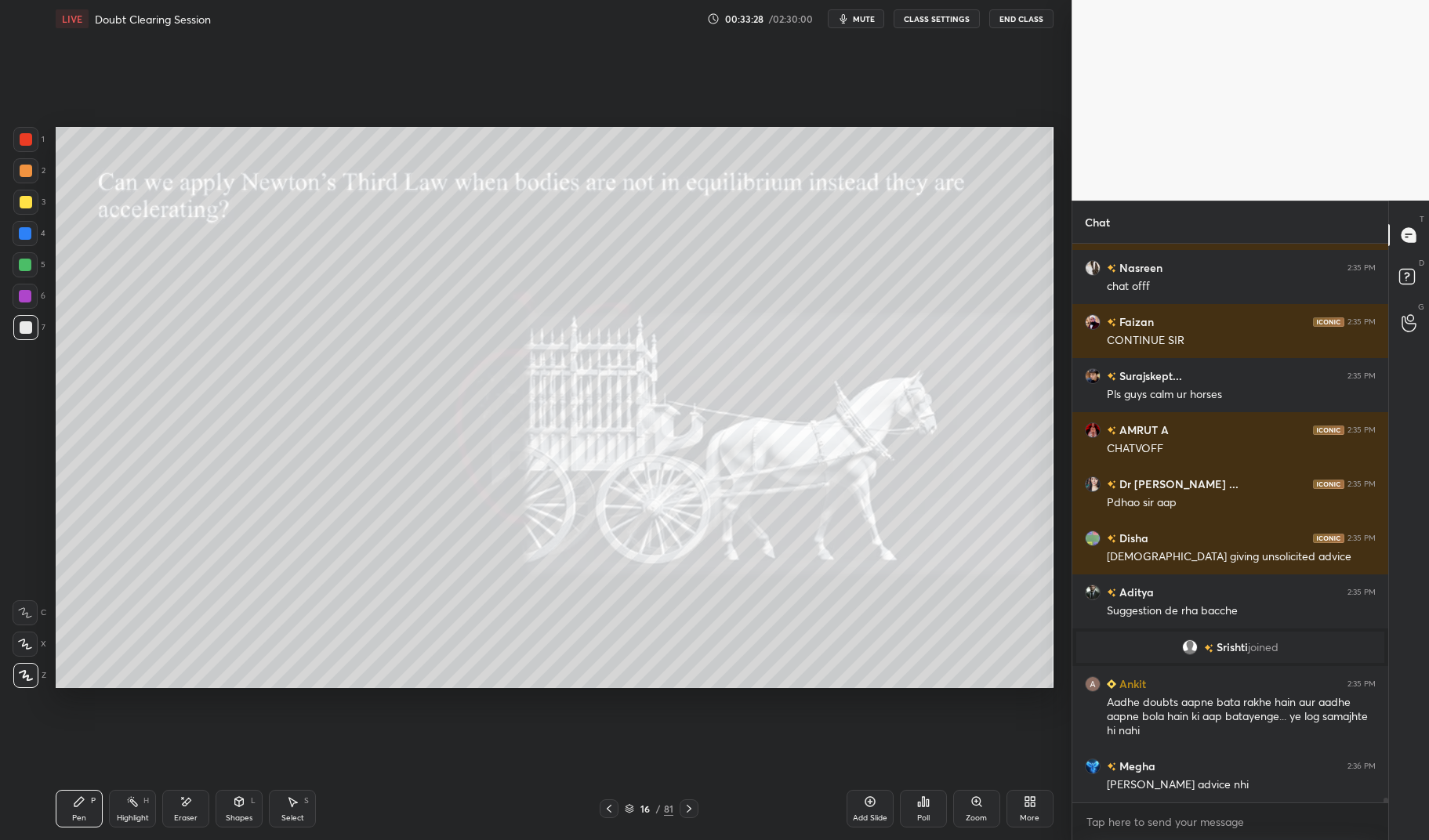
click at [690, 805] on icon at bounding box center [688, 808] width 12 height 12
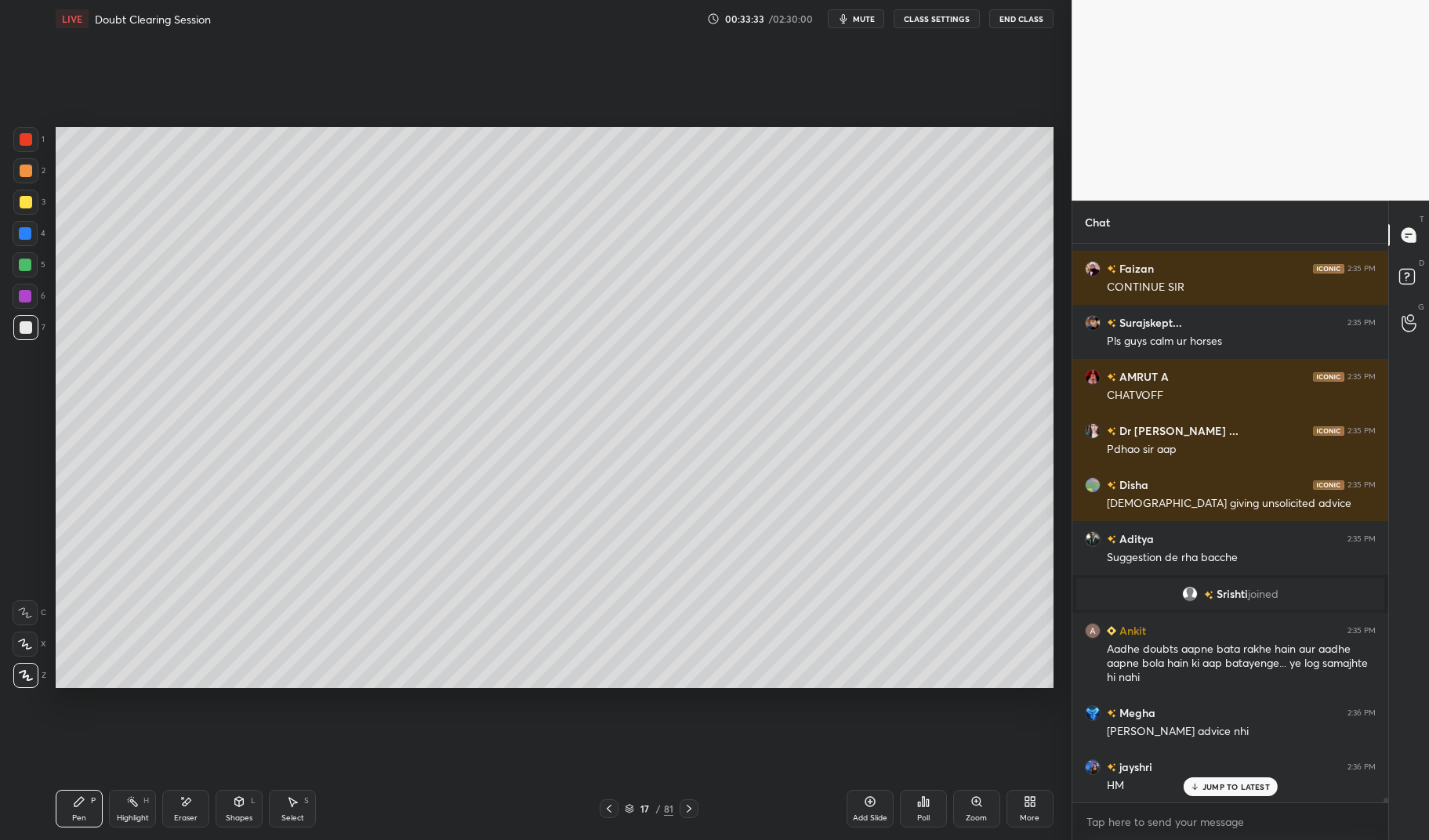
click at [687, 807] on icon at bounding box center [688, 808] width 12 height 12
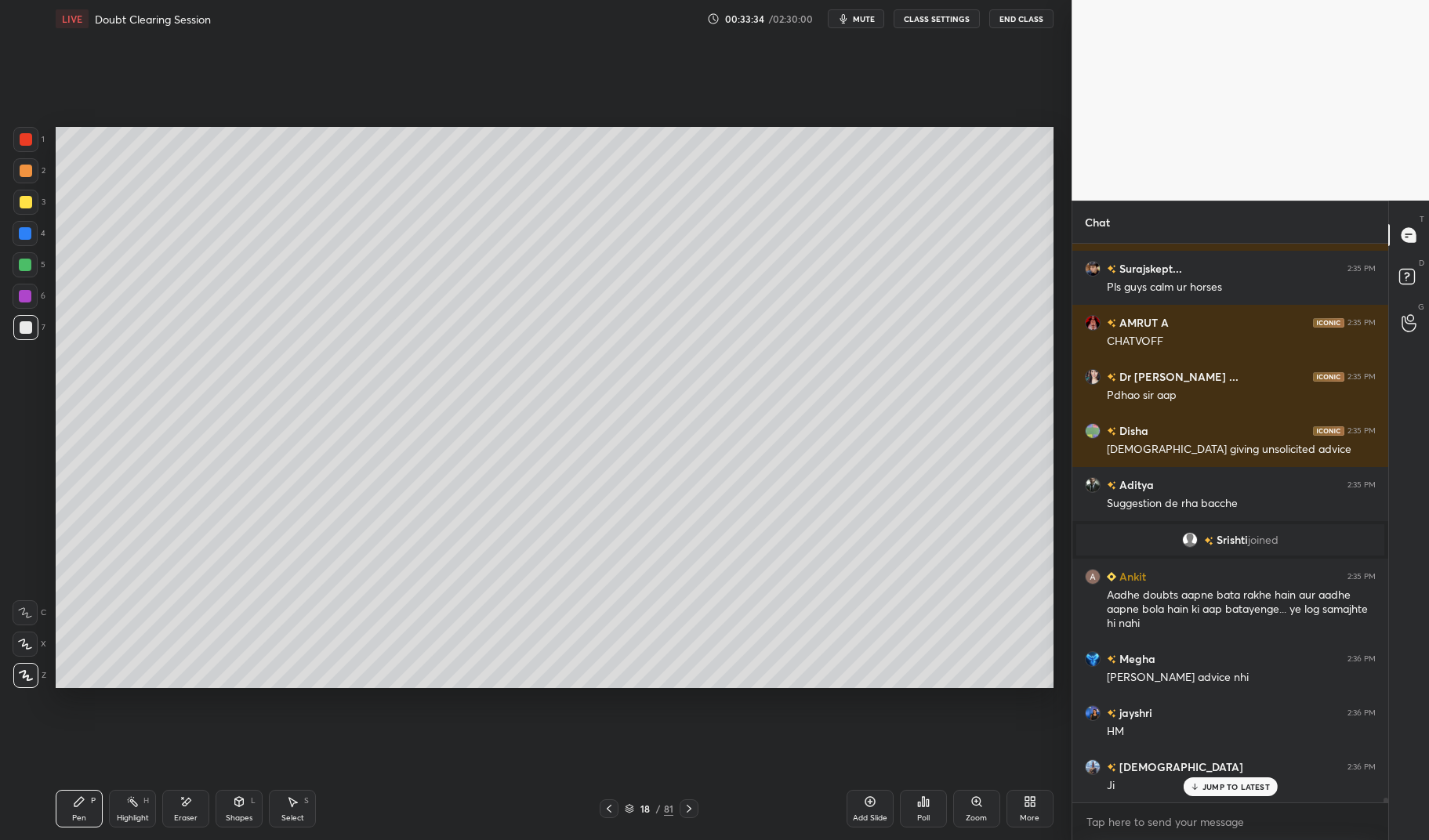
click at [873, 811] on div "Add Slide" at bounding box center [870, 809] width 47 height 38
click at [81, 807] on icon at bounding box center [78, 801] width 12 height 12
click at [58, 803] on div "Pen P" at bounding box center [79, 809] width 47 height 38
click at [22, 206] on div at bounding box center [25, 202] width 12 height 12
click at [15, 203] on div at bounding box center [25, 202] width 25 height 25
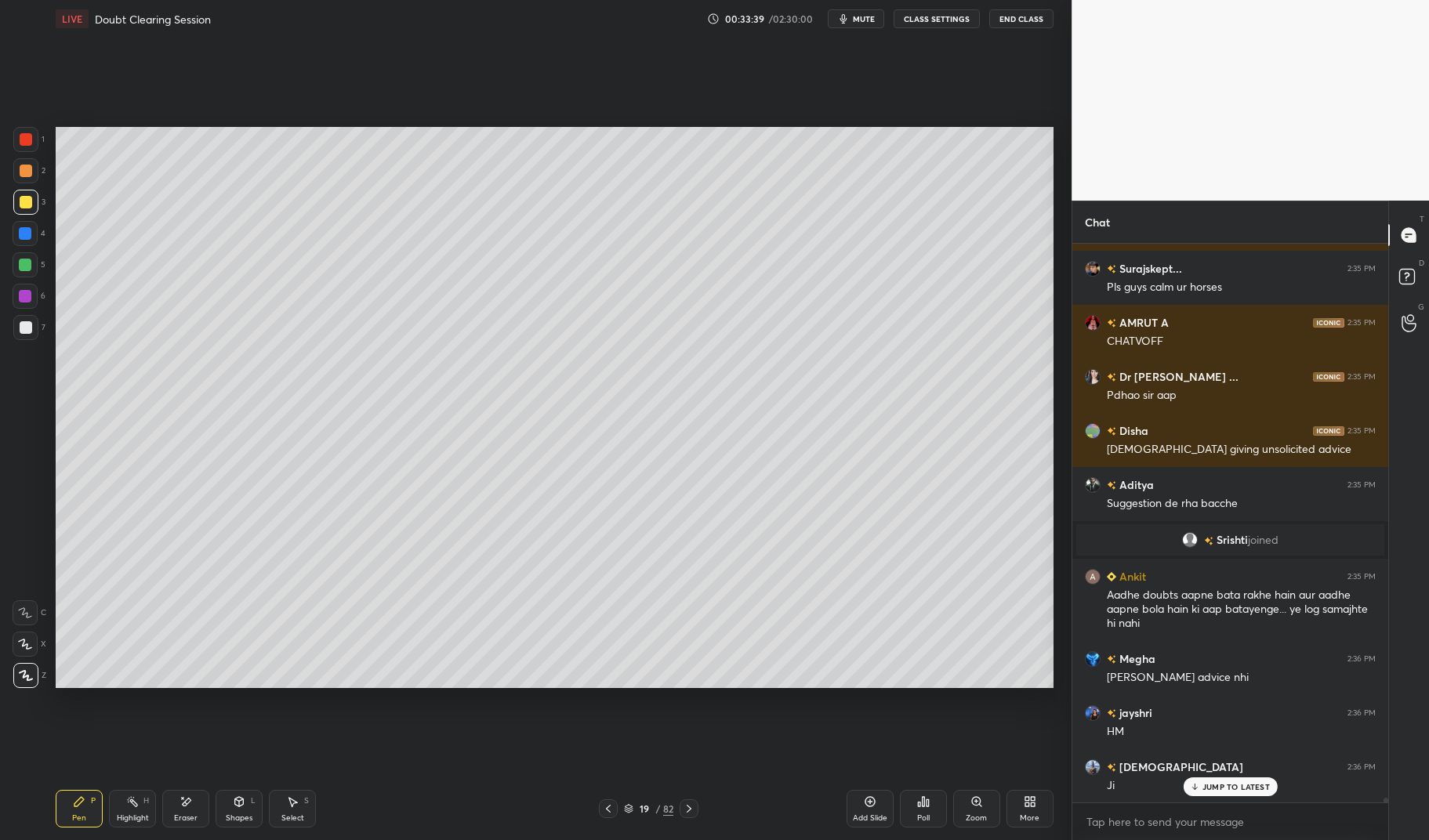
click at [192, 803] on icon at bounding box center [185, 802] width 12 height 13
click at [22, 614] on icon at bounding box center [25, 613] width 12 height 12
click at [94, 810] on div "Pen P" at bounding box center [79, 809] width 47 height 38
click at [81, 792] on div "Pen P" at bounding box center [79, 809] width 47 height 38
click at [1228, 787] on p "JUMP TO LATEST" at bounding box center [1236, 787] width 67 height 9
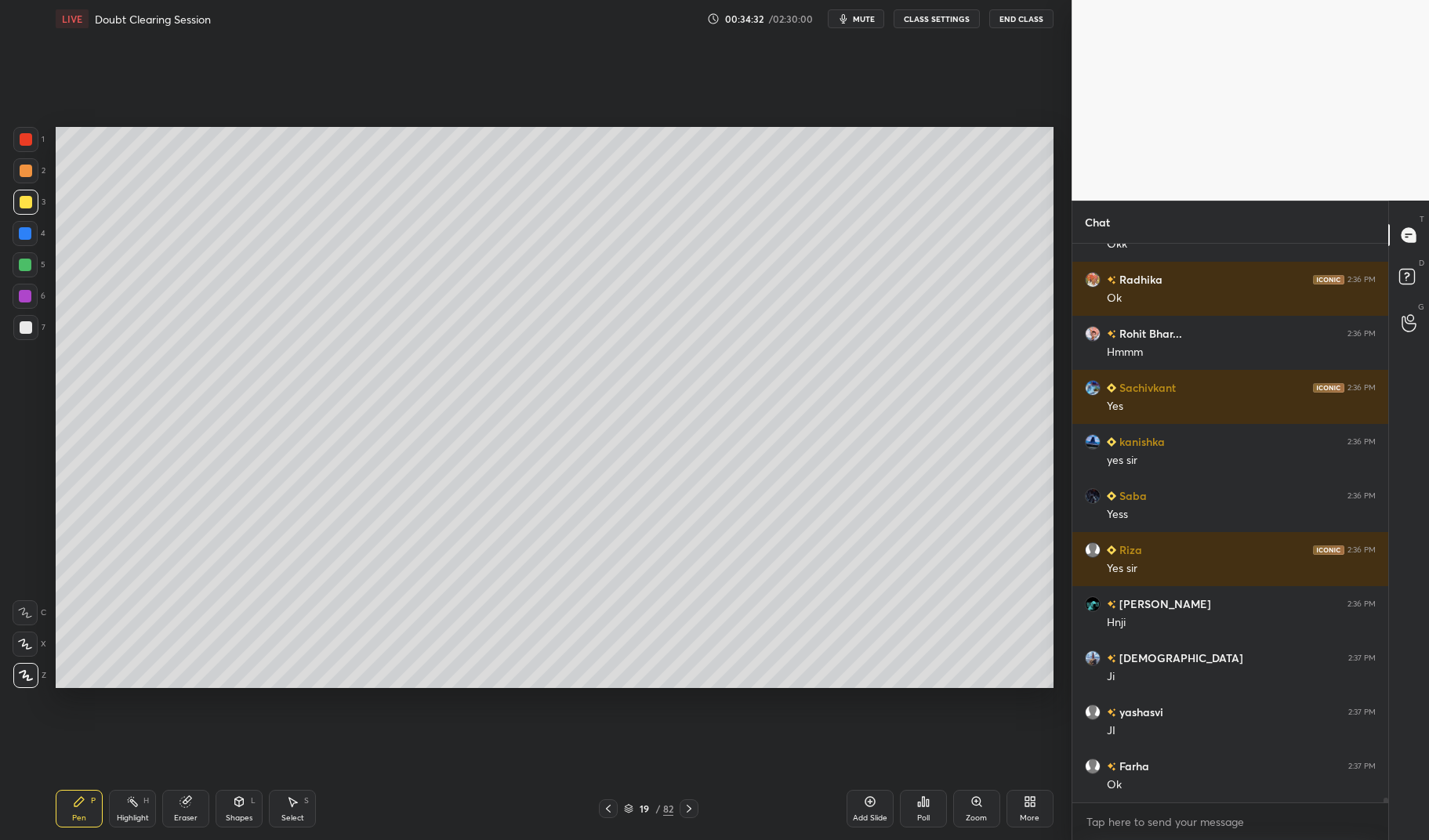
scroll to position [66454, 0]
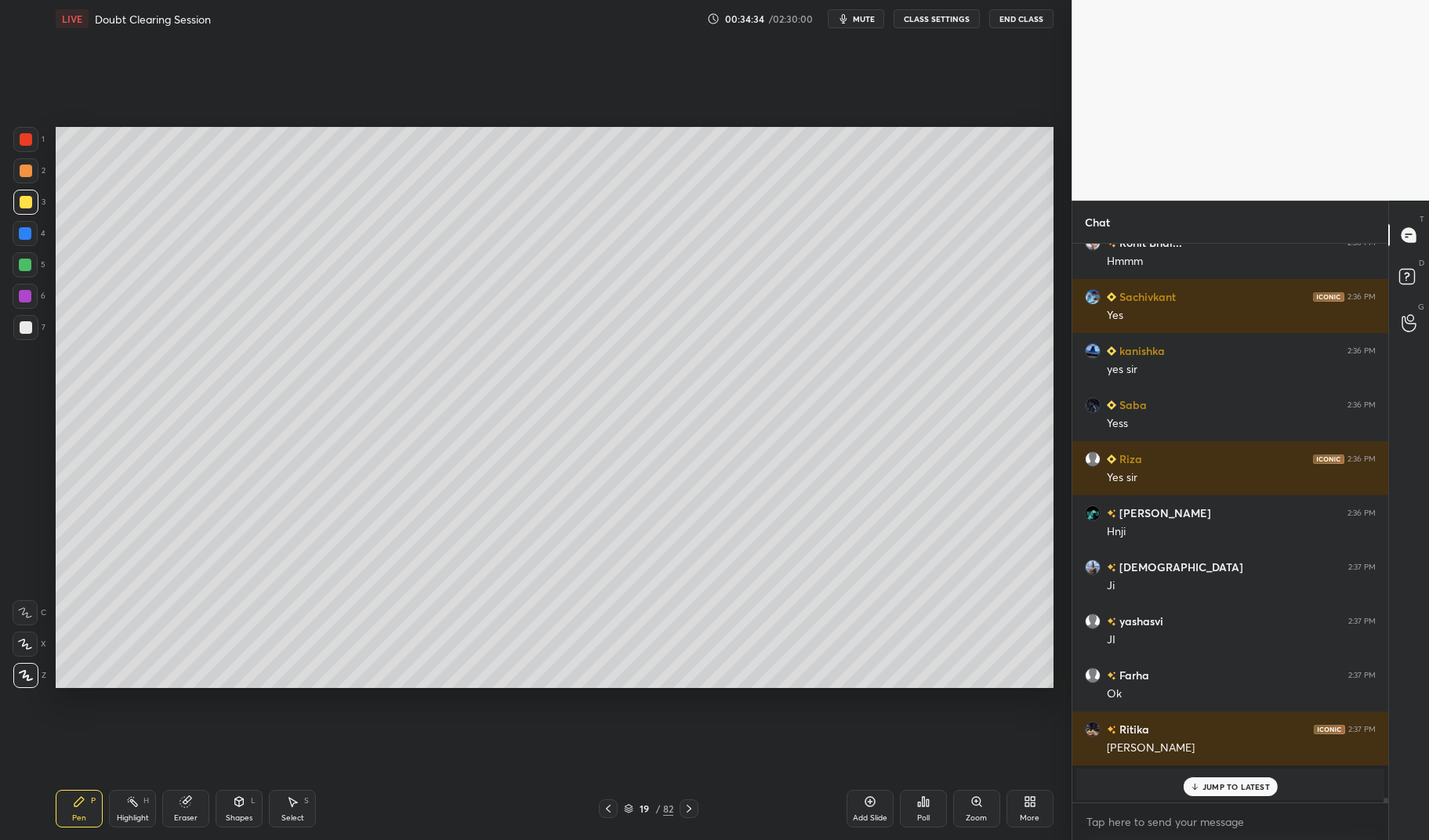
click at [84, 811] on div "Pen P" at bounding box center [79, 809] width 47 height 38
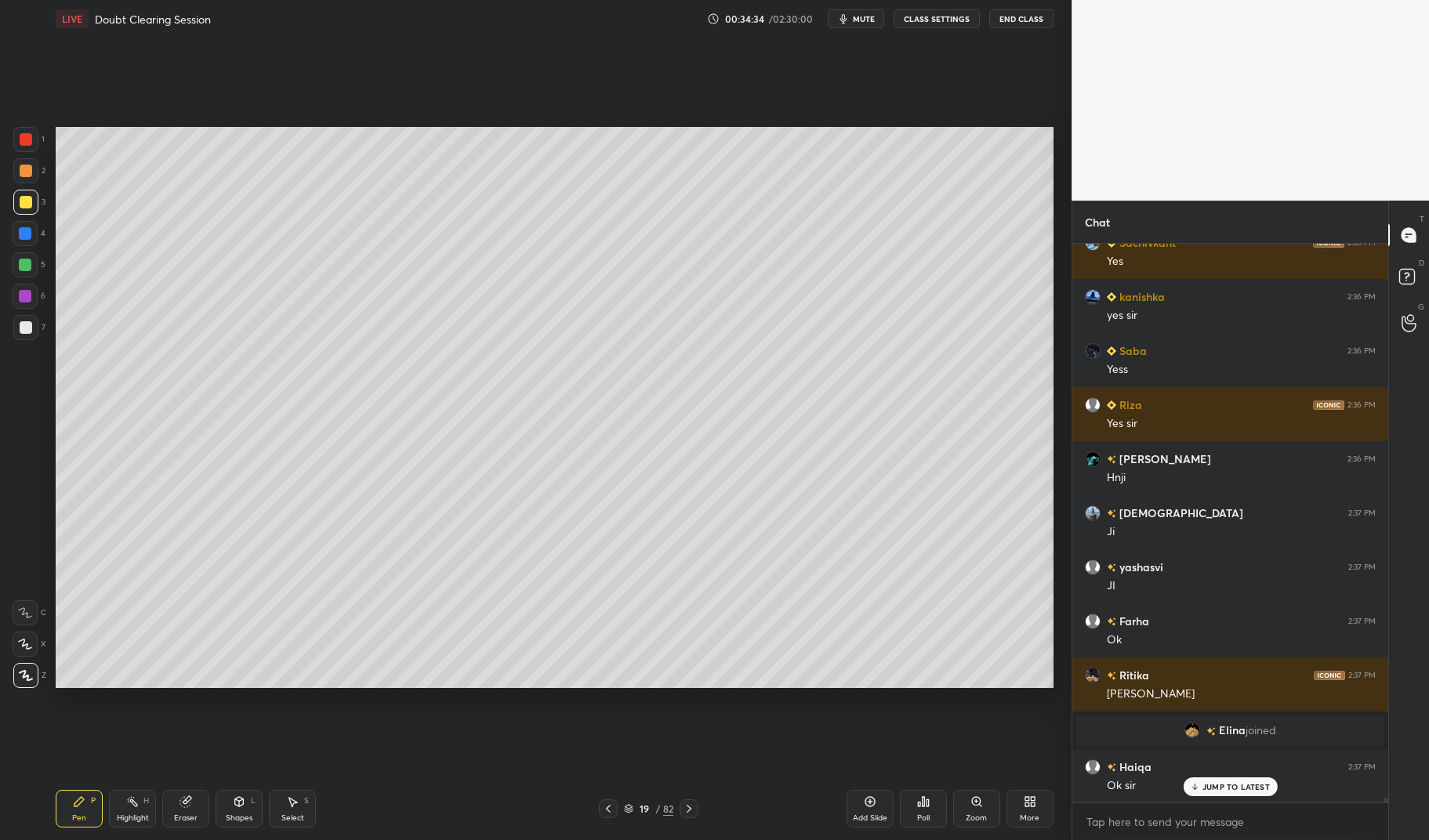
click at [77, 806] on icon at bounding box center [79, 802] width 9 height 9
click at [25, 241] on div at bounding box center [25, 233] width 25 height 25
click at [25, 237] on div at bounding box center [25, 233] width 12 height 12
click at [21, 271] on div at bounding box center [25, 264] width 12 height 12
click at [23, 264] on div at bounding box center [25, 264] width 12 height 12
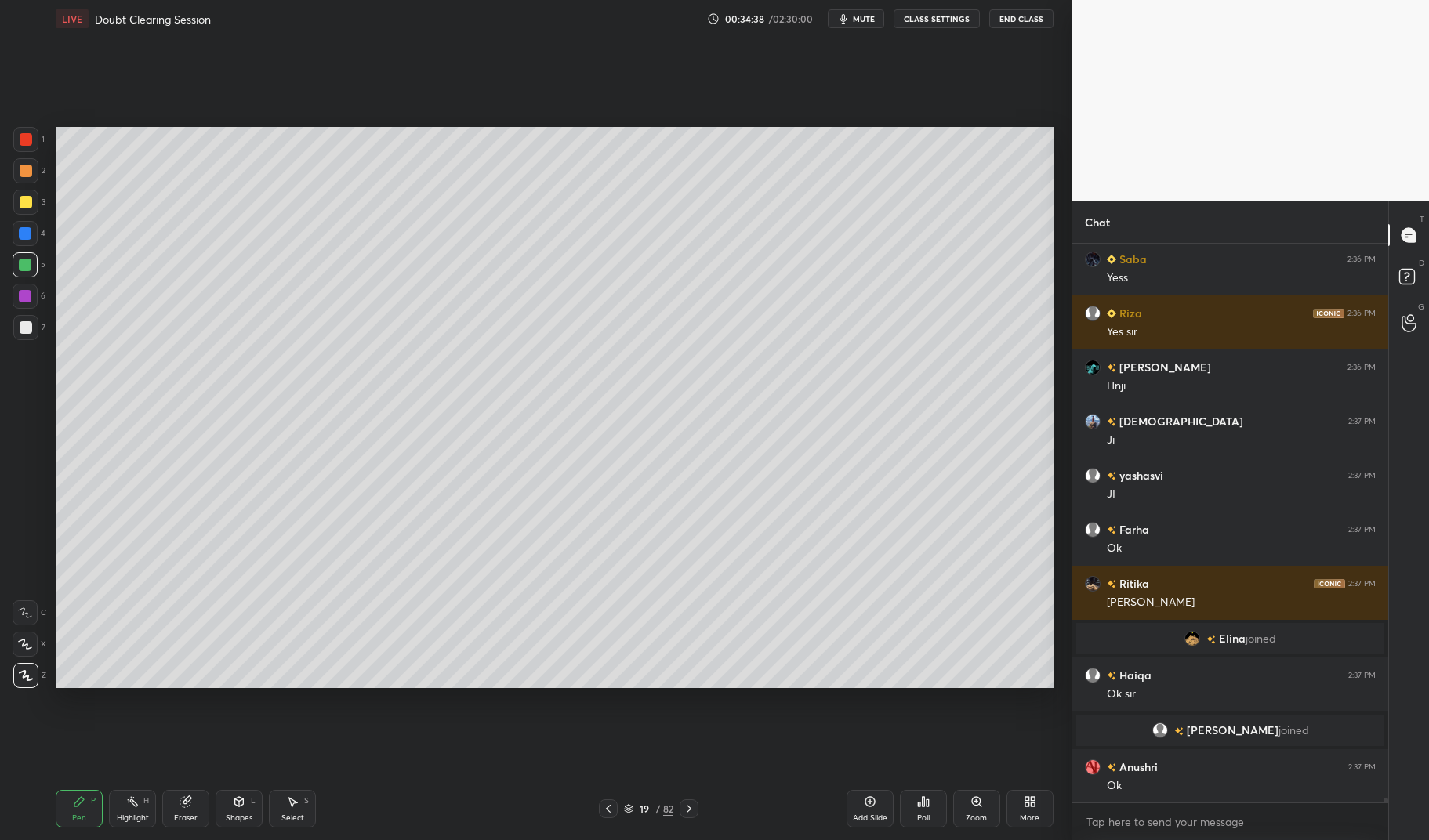
scroll to position [66369, 0]
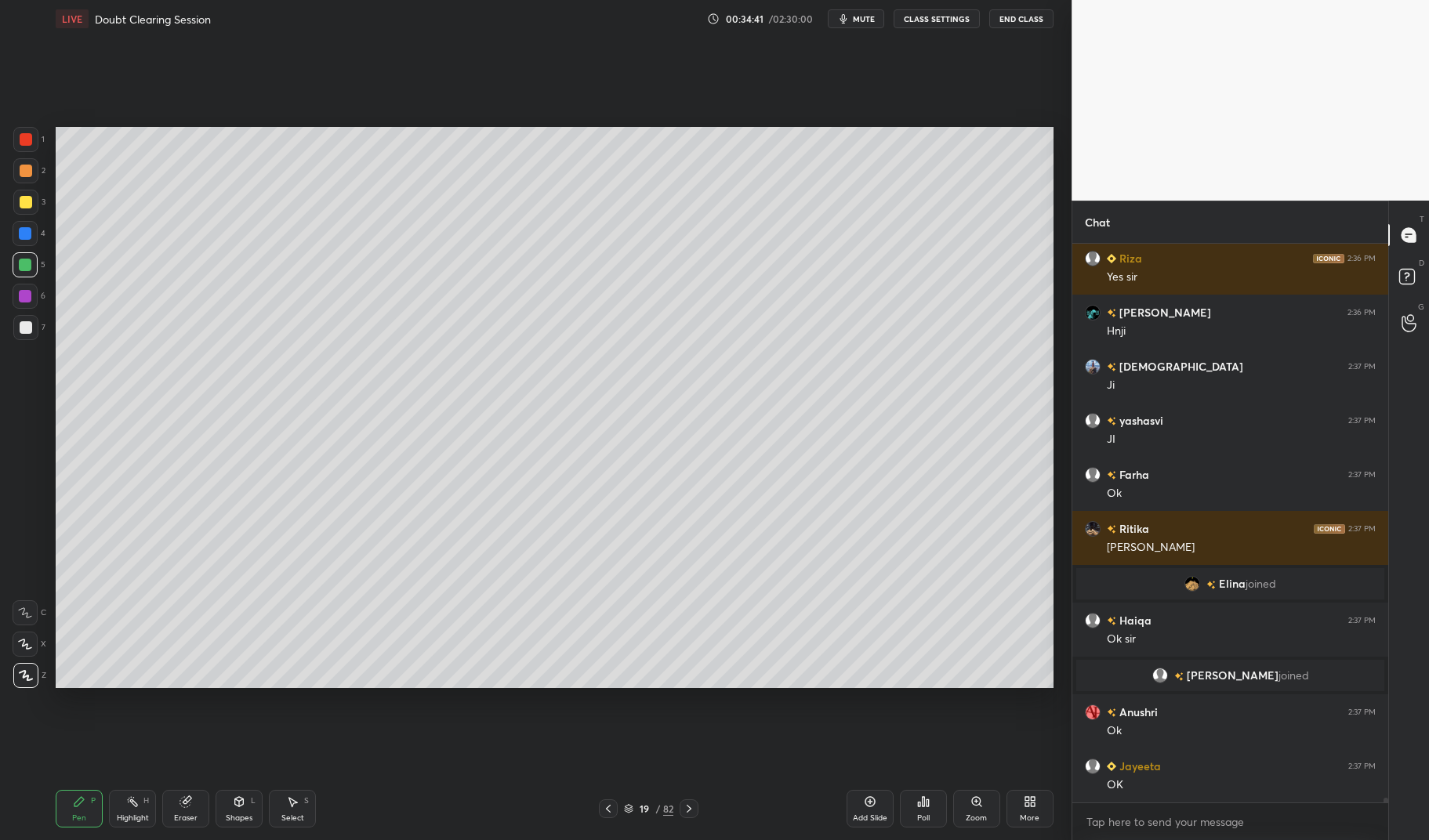
click at [191, 826] on div "Eraser" at bounding box center [186, 809] width 47 height 38
click at [87, 818] on div "Pen P" at bounding box center [79, 809] width 47 height 38
click at [88, 805] on div "Pen P" at bounding box center [79, 809] width 47 height 38
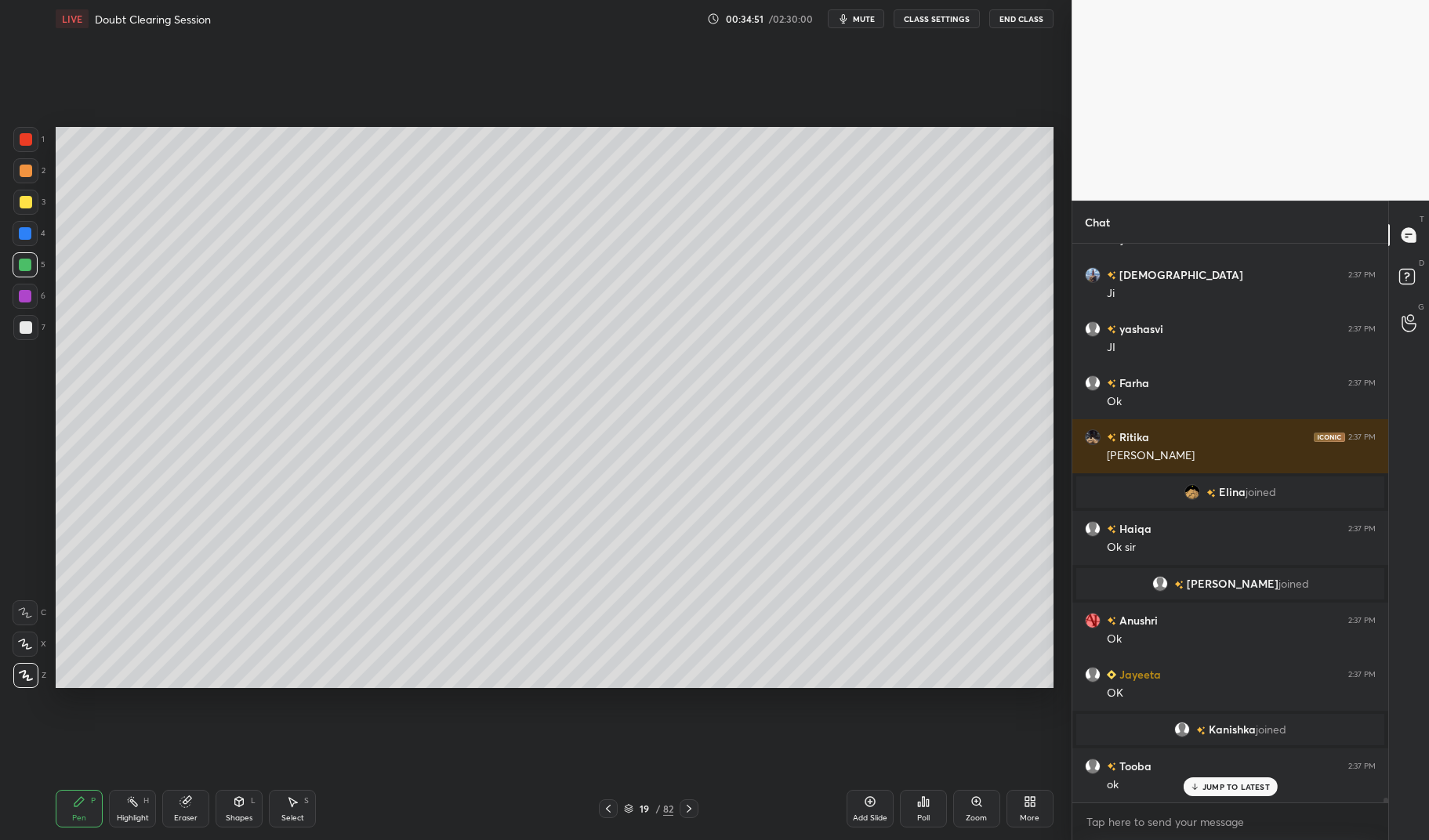
scroll to position [66466, 0]
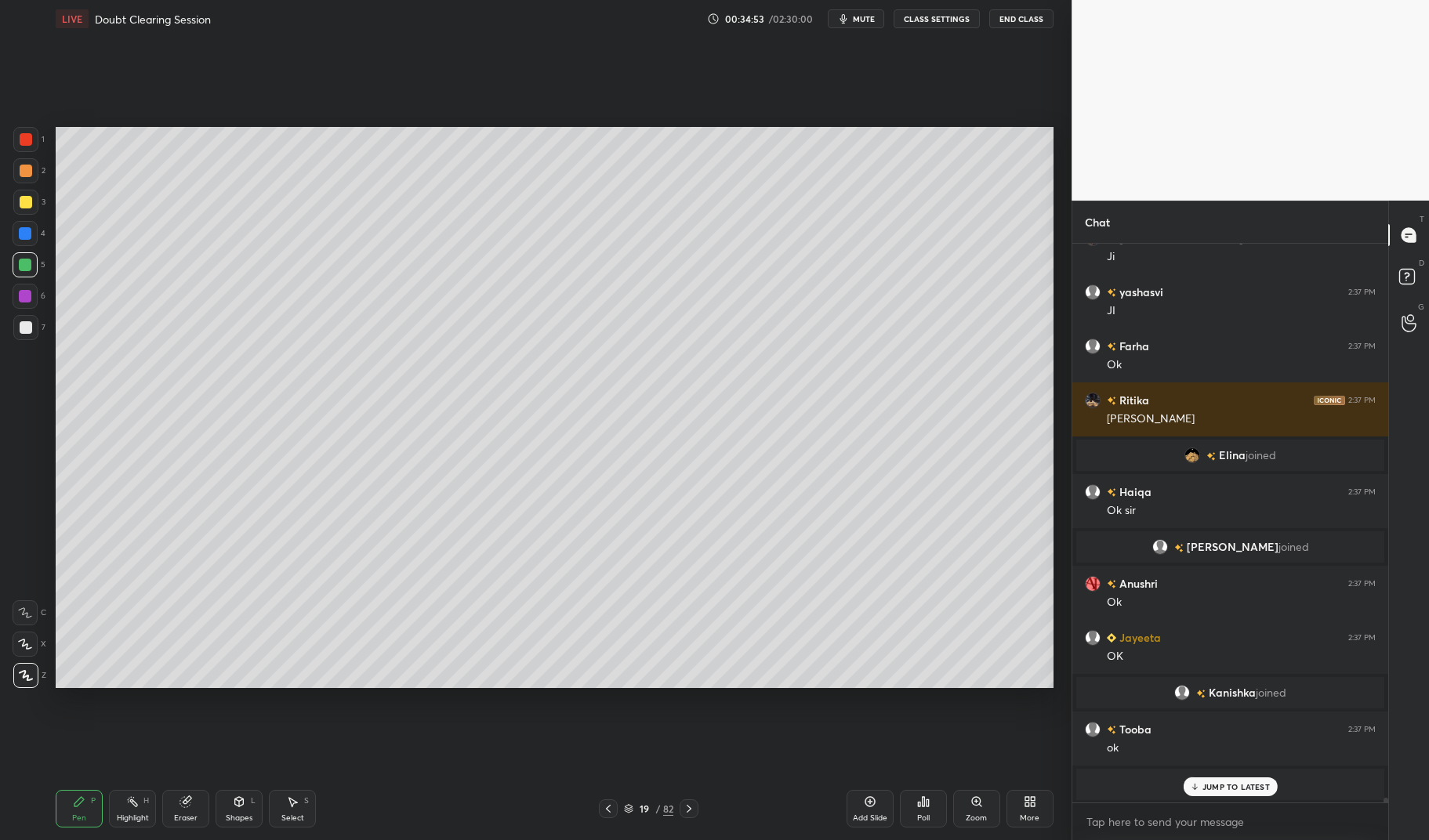
click at [26, 298] on div at bounding box center [25, 295] width 12 height 12
click at [30, 297] on div at bounding box center [25, 295] width 12 height 12
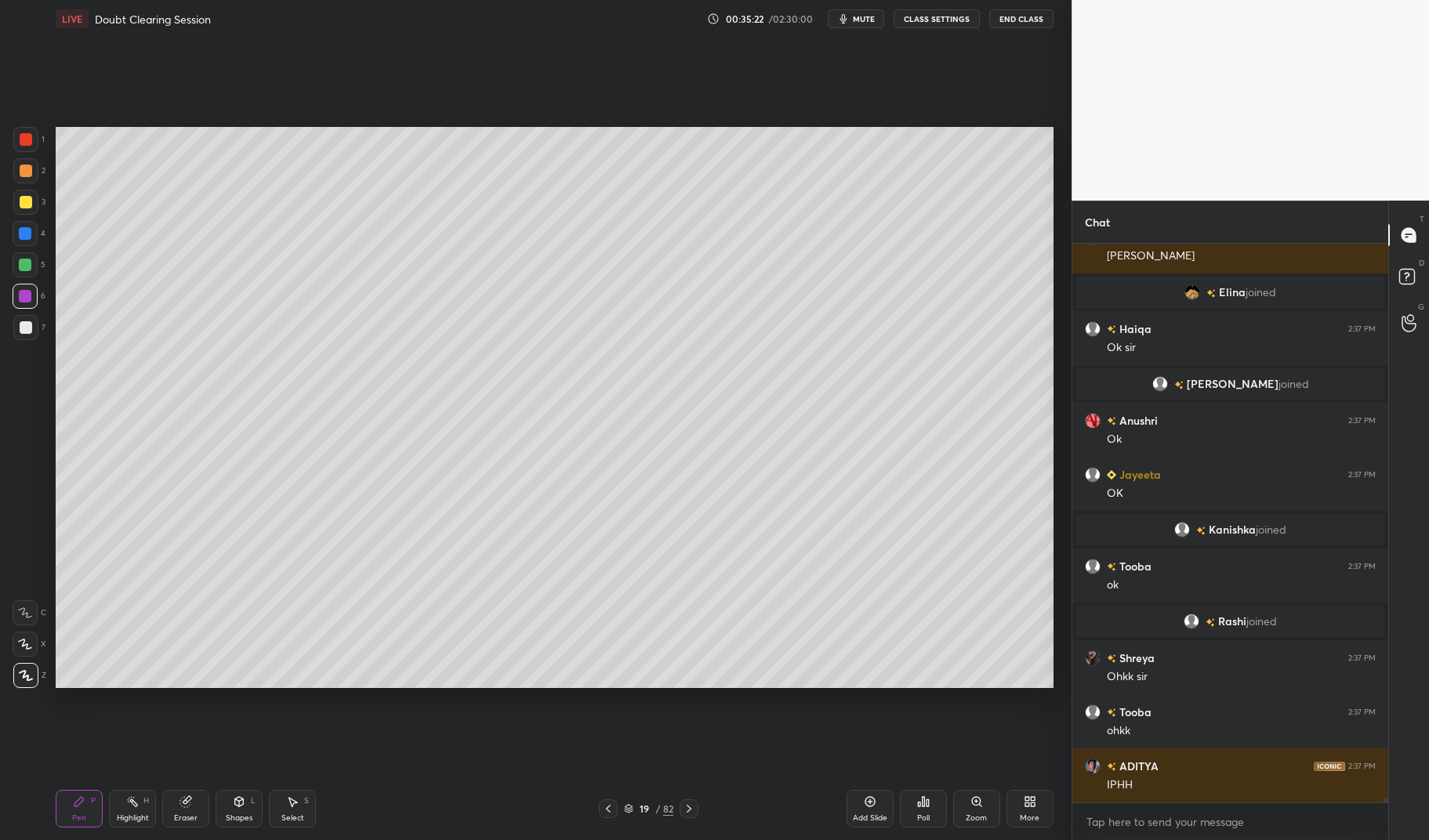
scroll to position [66622, 0]
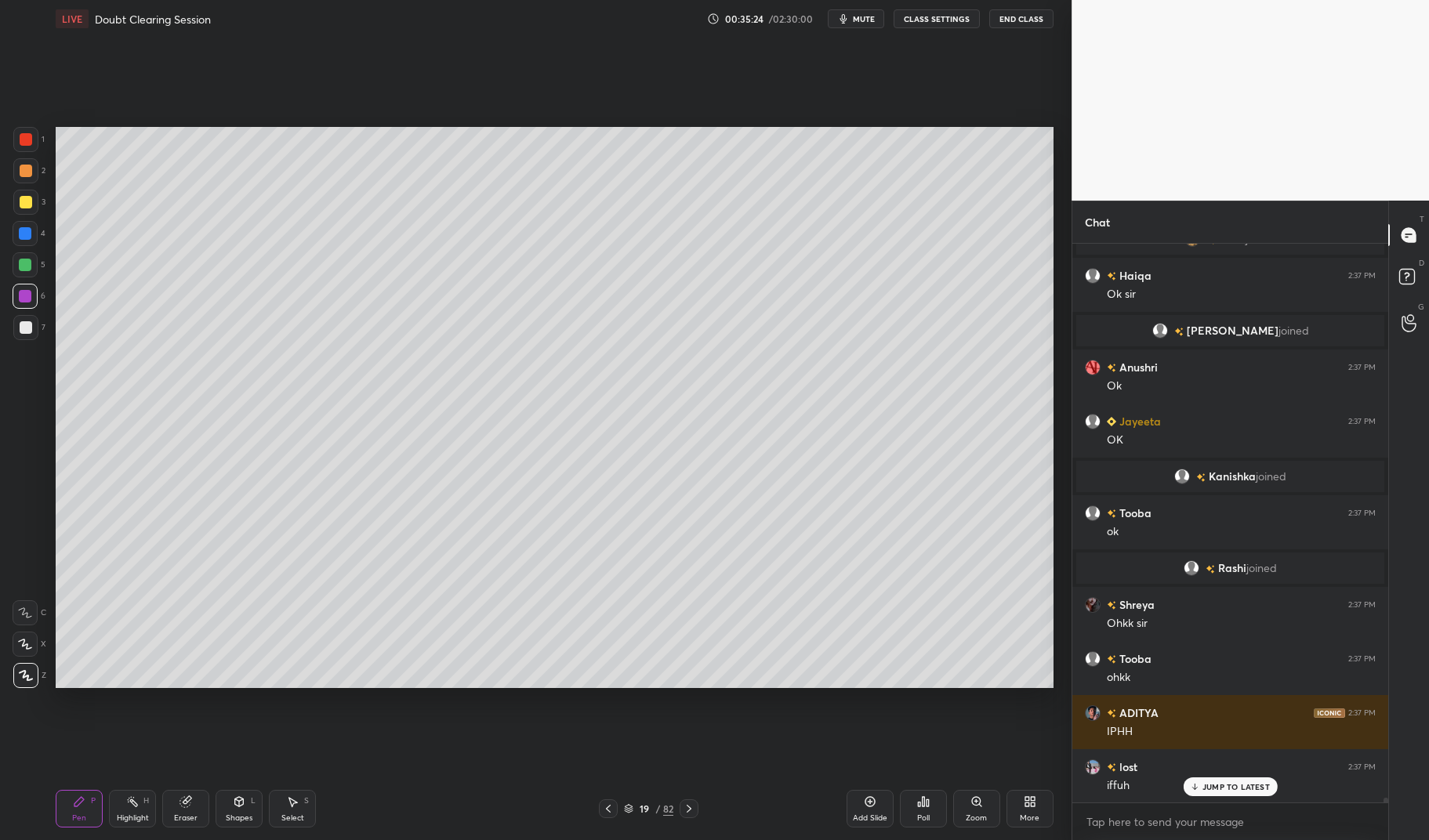
click at [183, 812] on div "Eraser" at bounding box center [186, 809] width 47 height 38
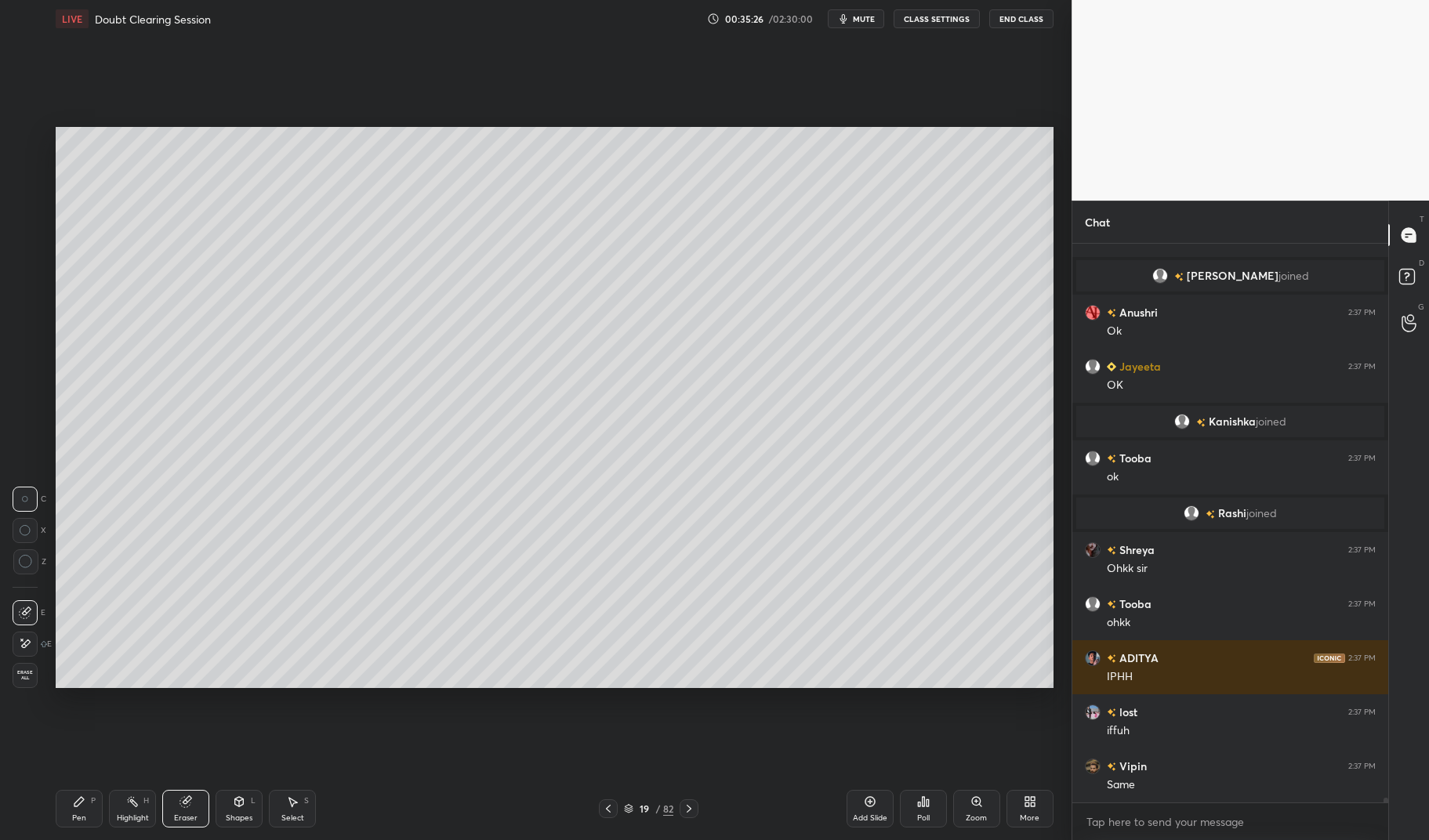
click at [76, 808] on div "Pen P" at bounding box center [79, 809] width 47 height 38
click at [74, 811] on div "Pen P" at bounding box center [79, 809] width 47 height 38
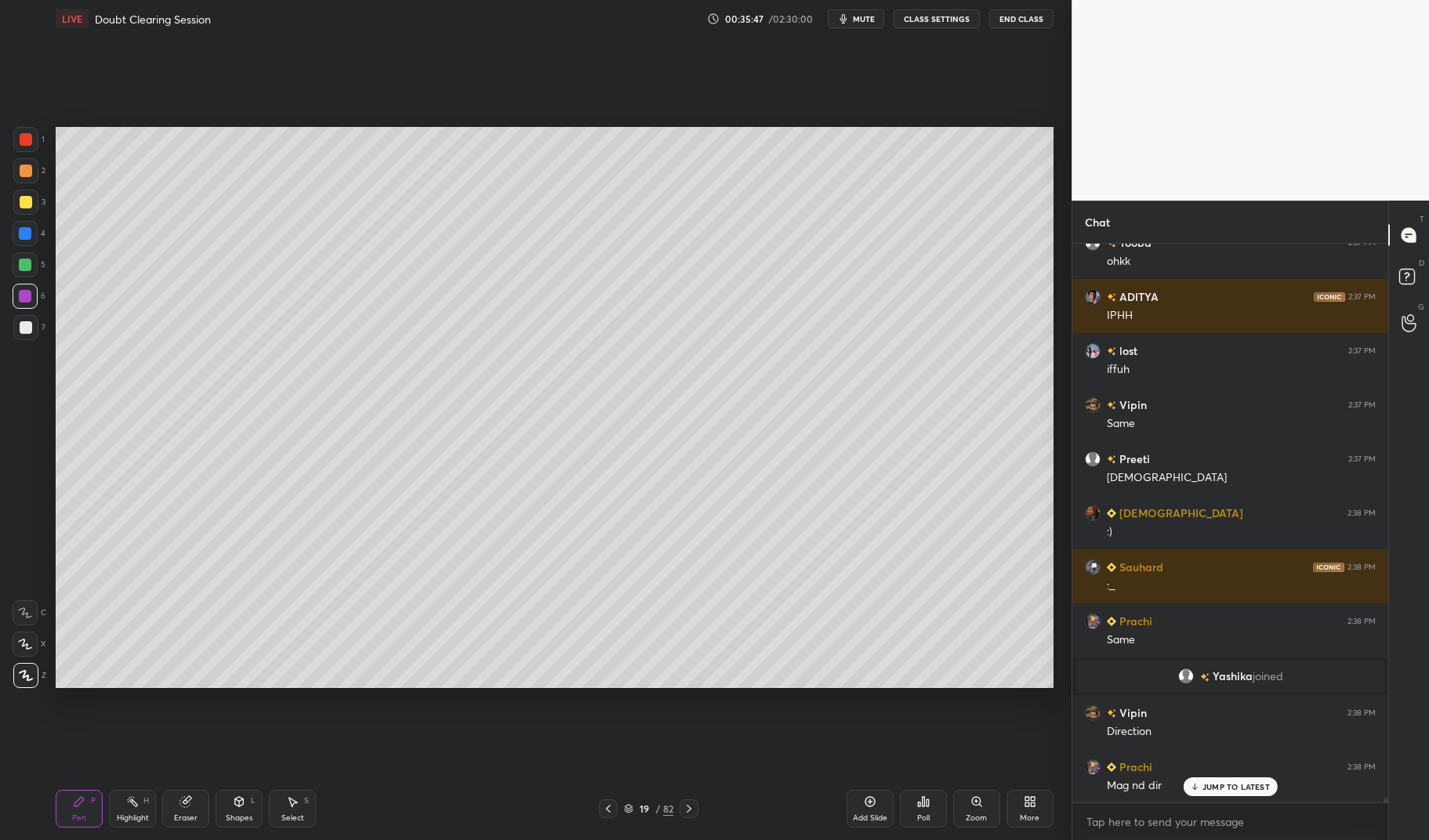
scroll to position [66912, 0]
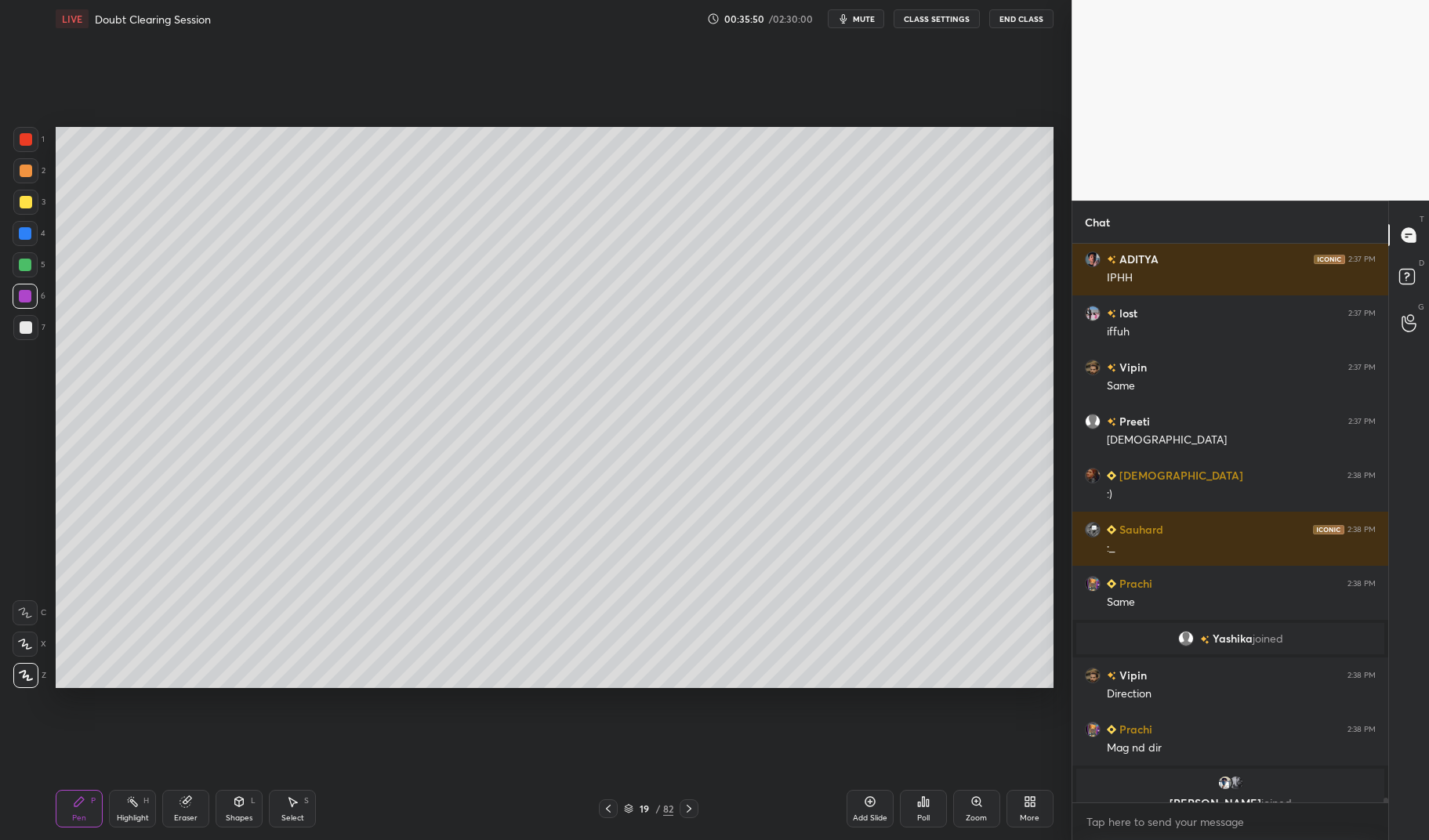
click at [26, 131] on div at bounding box center [25, 140] width 25 height 25
click at [27, 138] on div at bounding box center [25, 139] width 12 height 12
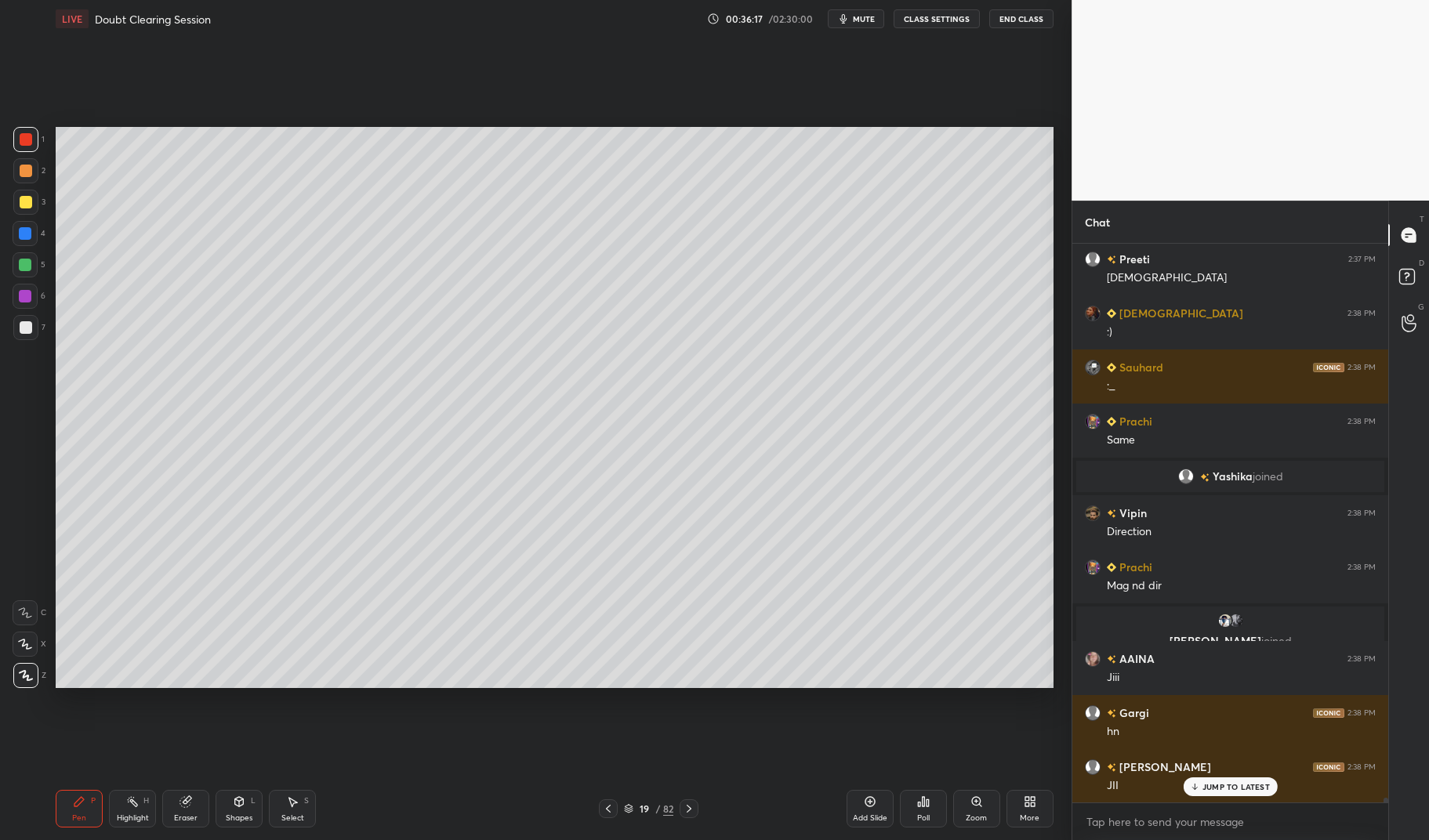
scroll to position [67129, 0]
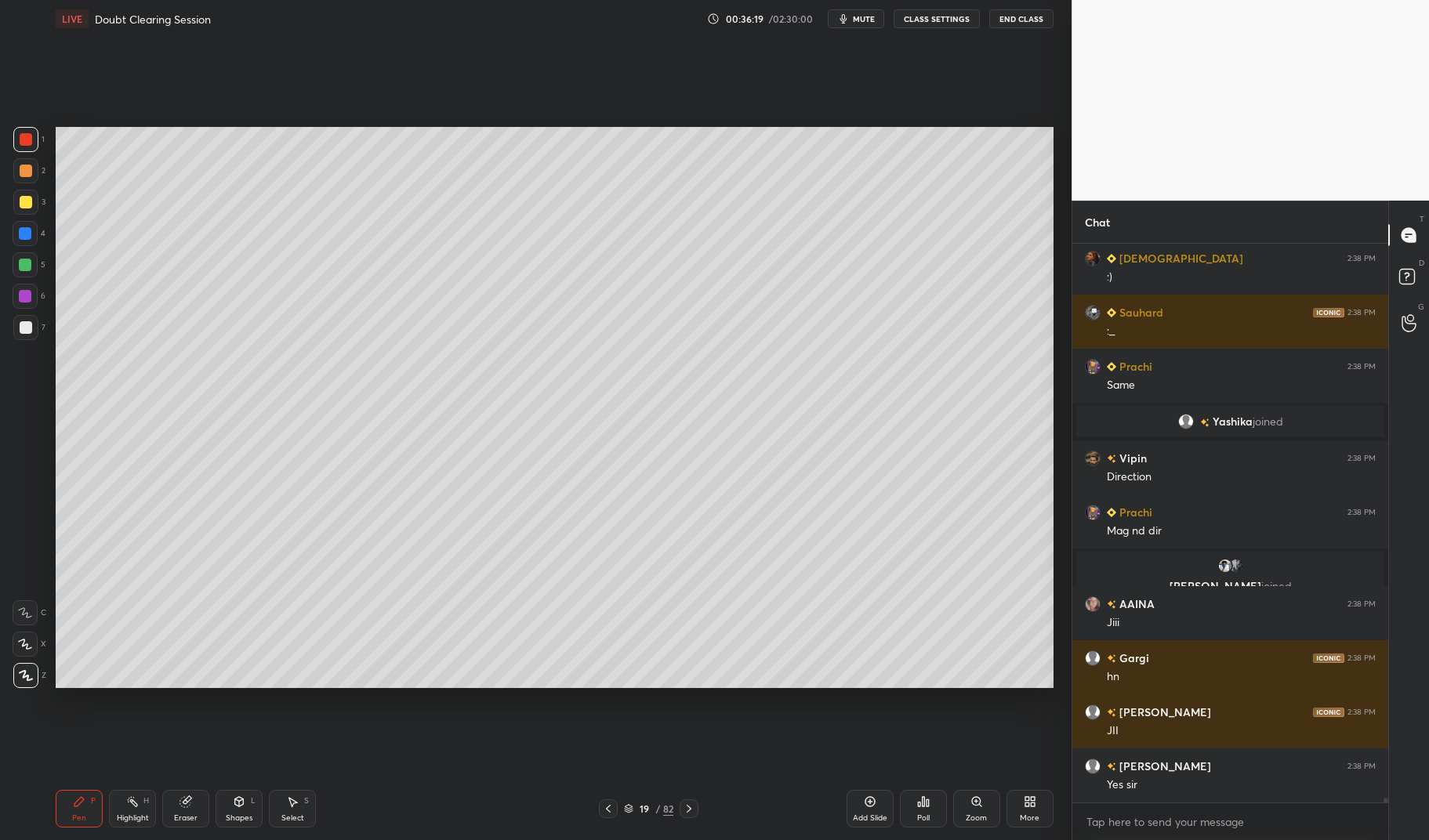
click at [26, 207] on div at bounding box center [25, 202] width 12 height 12
click at [23, 205] on div at bounding box center [25, 202] width 12 height 12
click at [33, 270] on div at bounding box center [25, 264] width 25 height 25
click at [21, 271] on div at bounding box center [25, 264] width 12 height 12
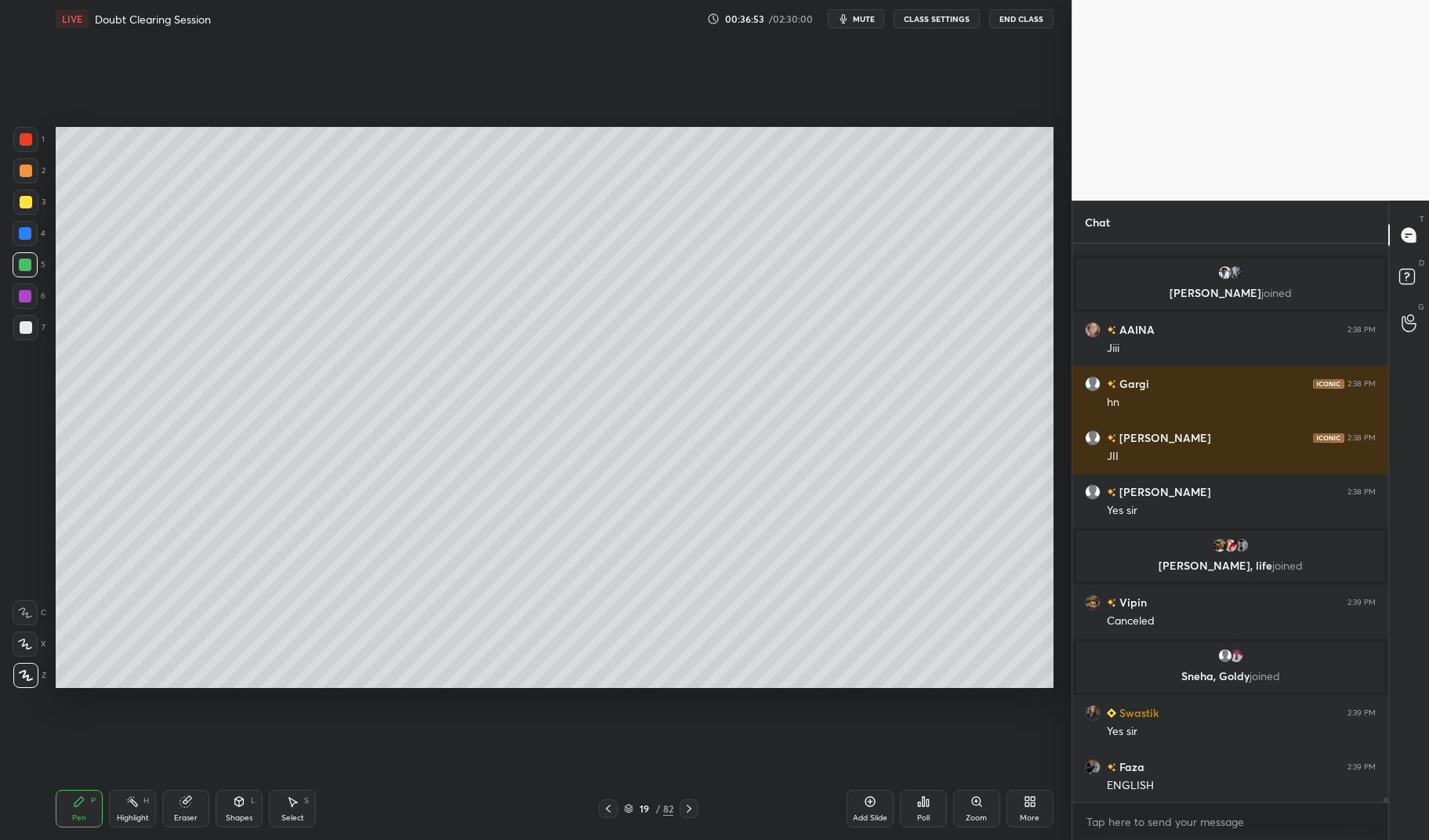
scroll to position [67393, 0]
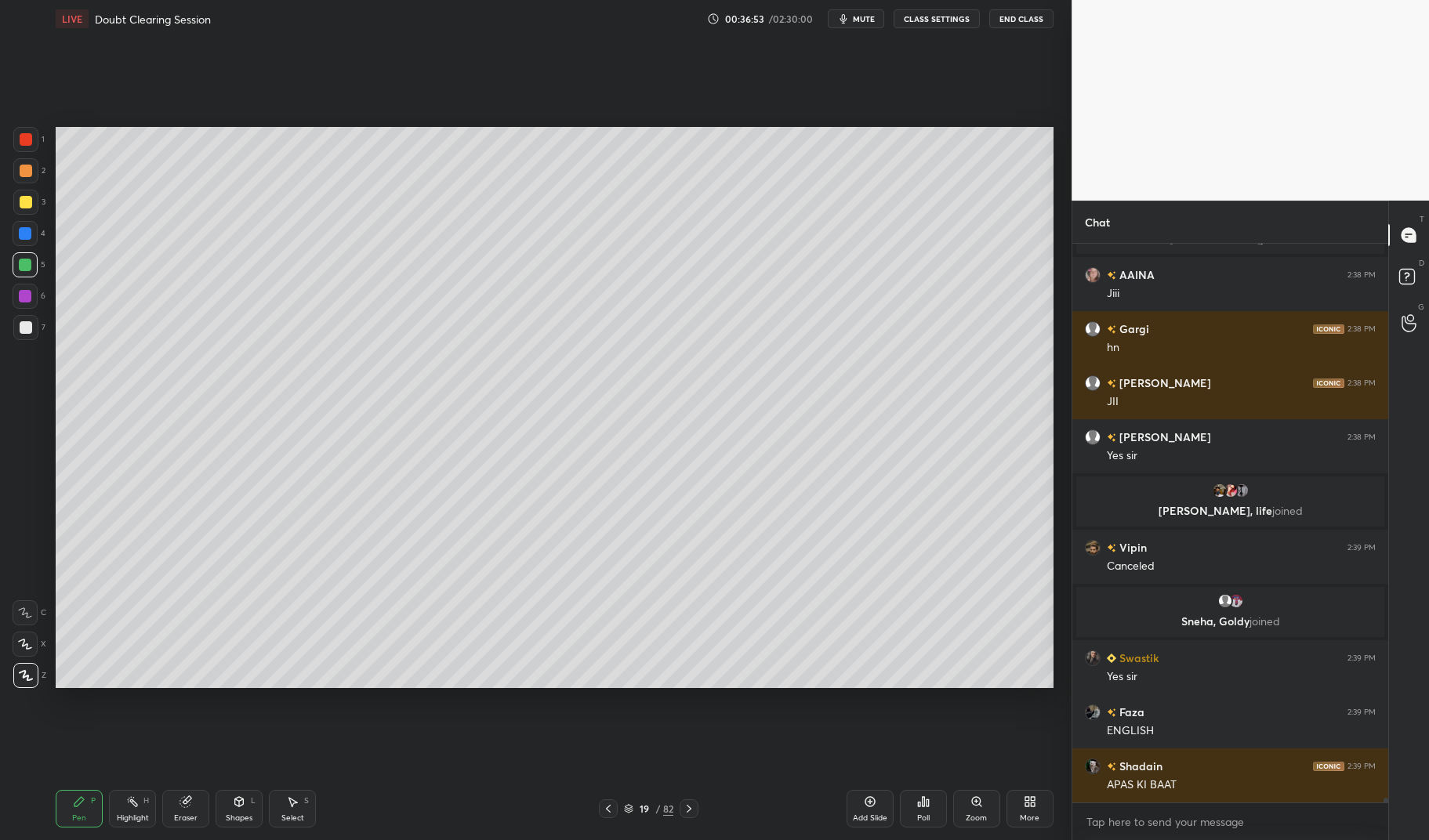
click at [131, 804] on icon at bounding box center [132, 801] width 12 height 12
click at [132, 808] on div "Highlight H" at bounding box center [132, 809] width 47 height 38
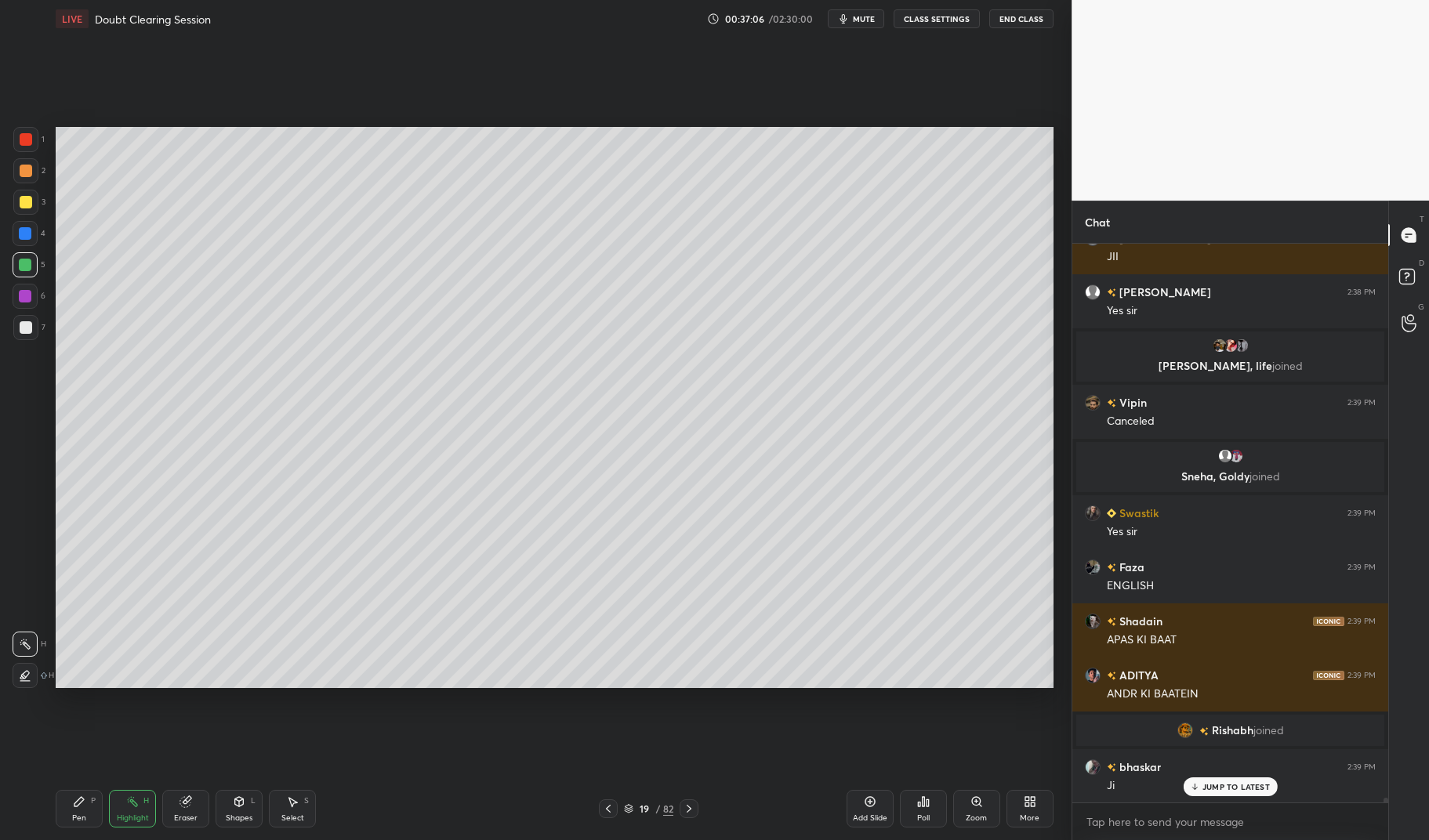
scroll to position [67519, 0]
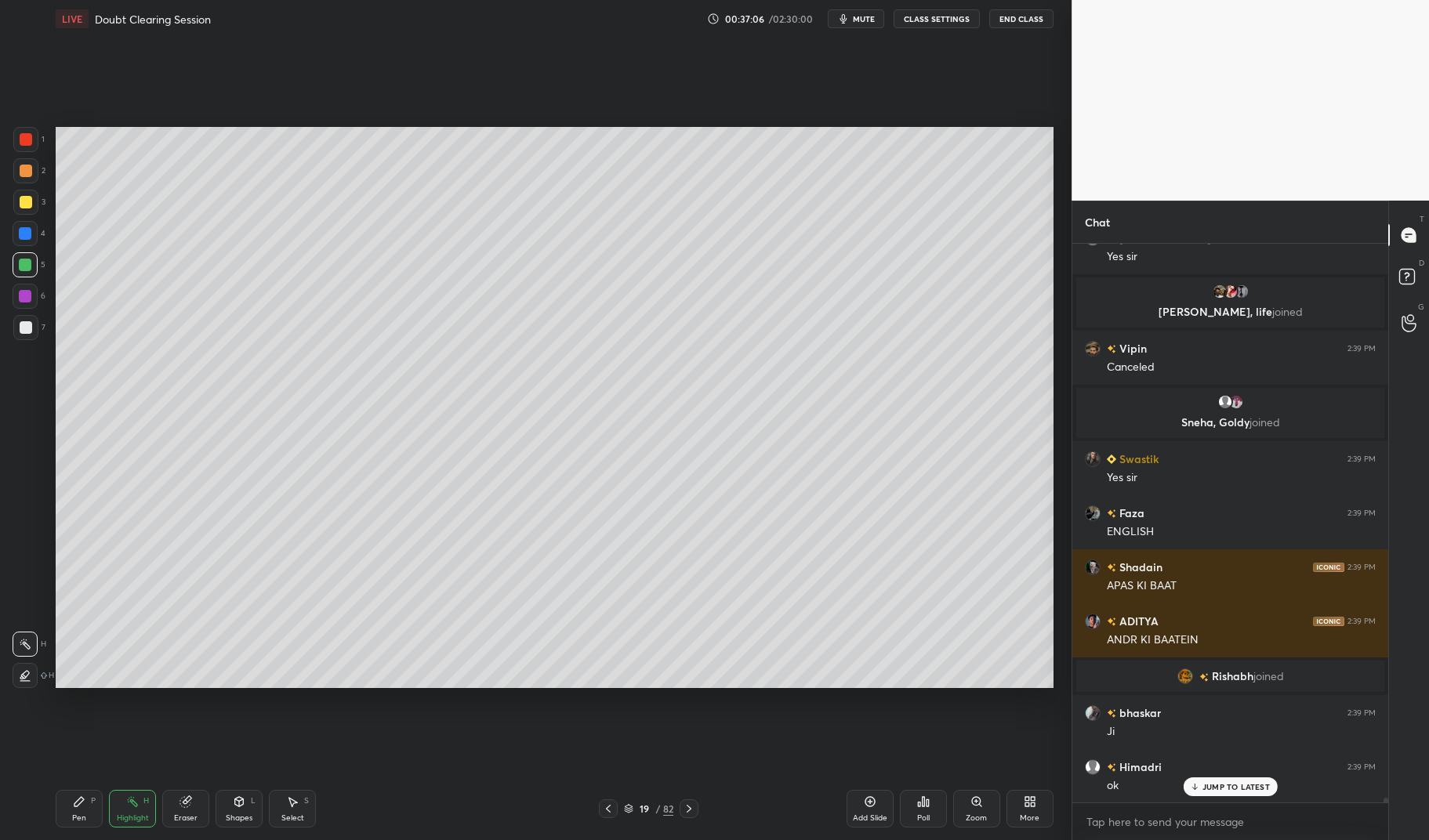
click at [28, 296] on div at bounding box center [25, 295] width 12 height 12
click at [17, 293] on div at bounding box center [25, 296] width 25 height 25
click at [89, 814] on div "Pen P" at bounding box center [79, 809] width 47 height 38
click at [66, 819] on div "Pen P" at bounding box center [79, 809] width 47 height 38
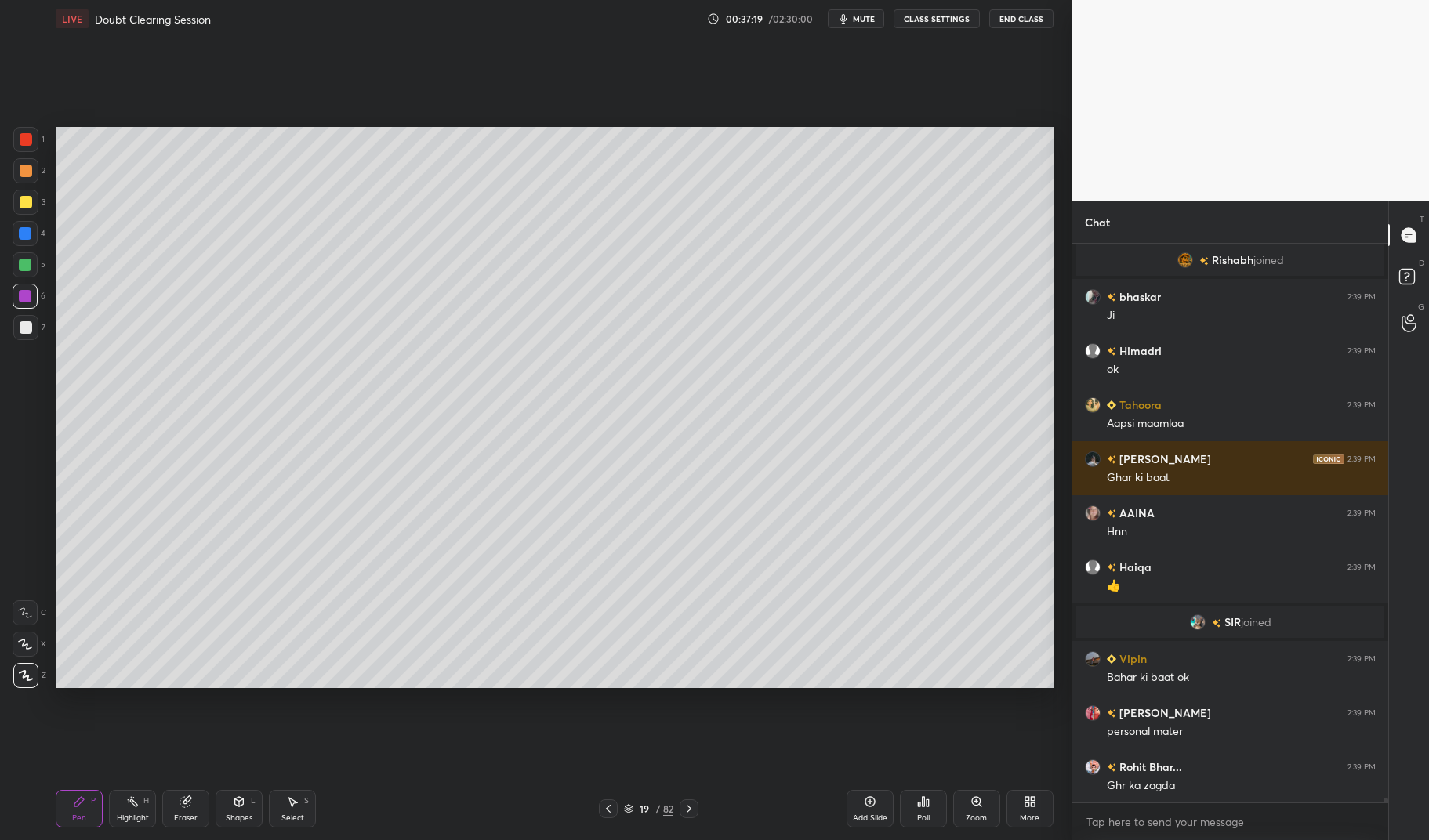
scroll to position [67974, 0]
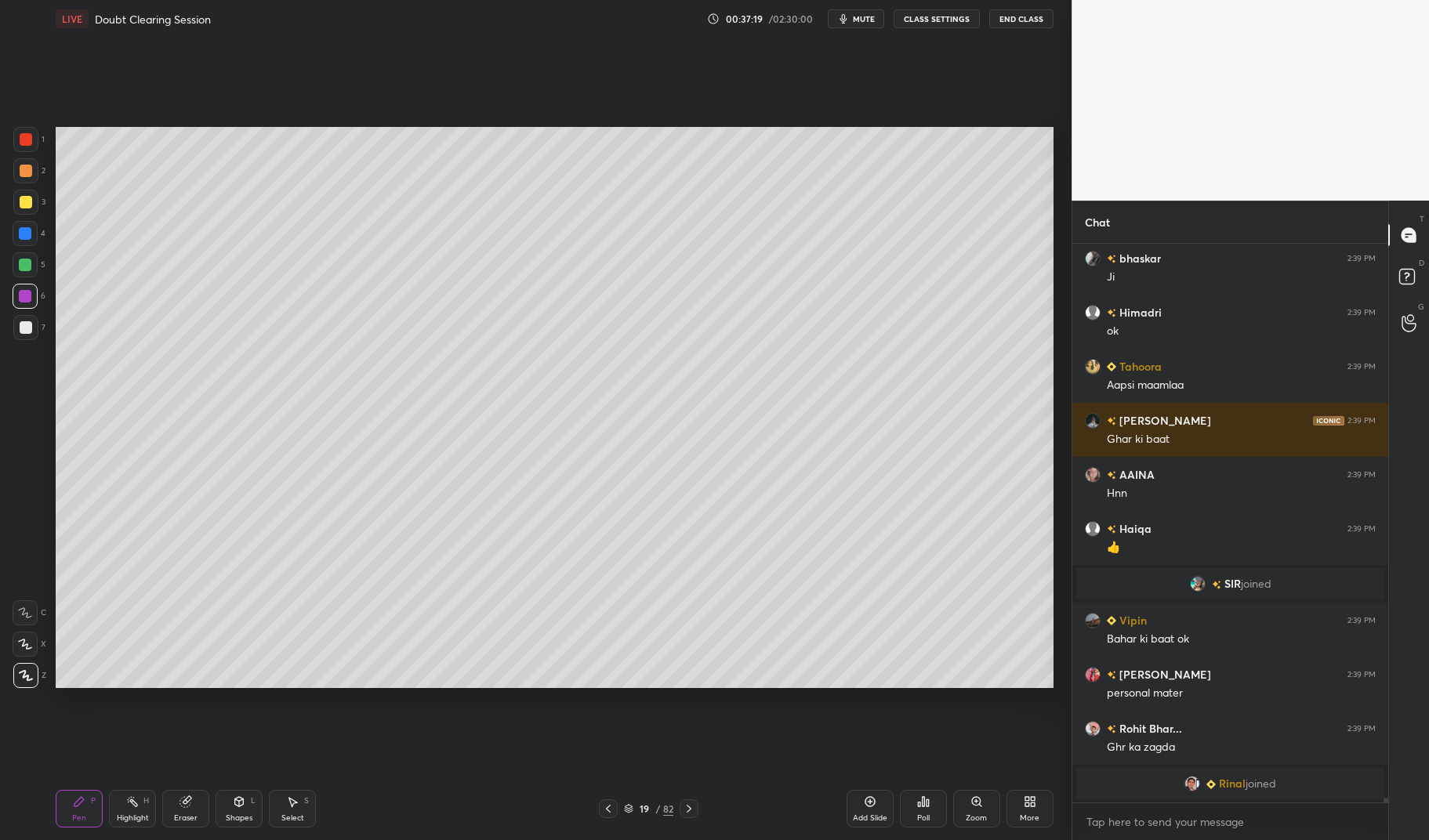
click at [127, 815] on div "Highlight" at bounding box center [133, 818] width 32 height 8
click at [124, 804] on div "Highlight H" at bounding box center [132, 809] width 47 height 38
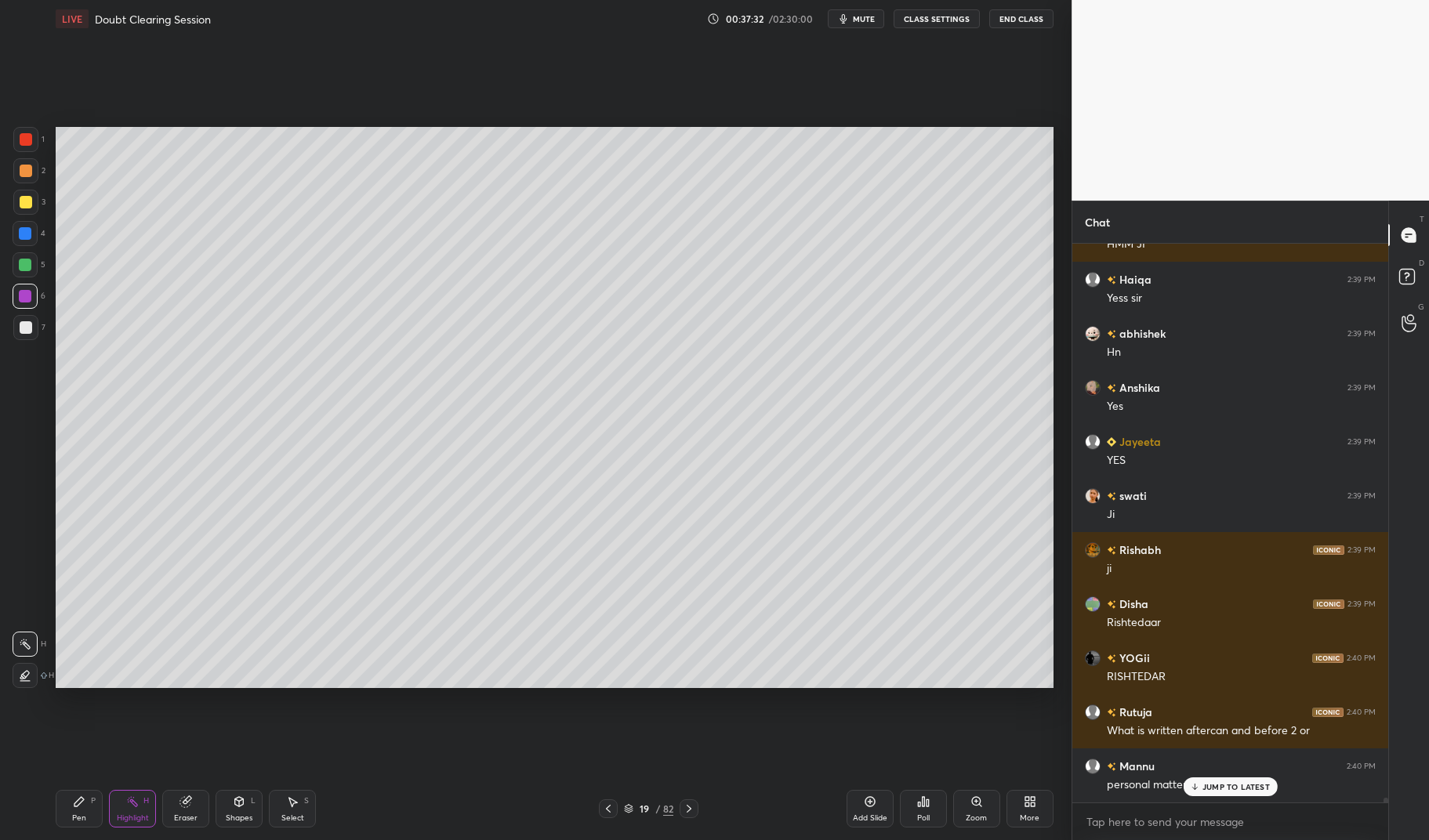
scroll to position [68730, 0]
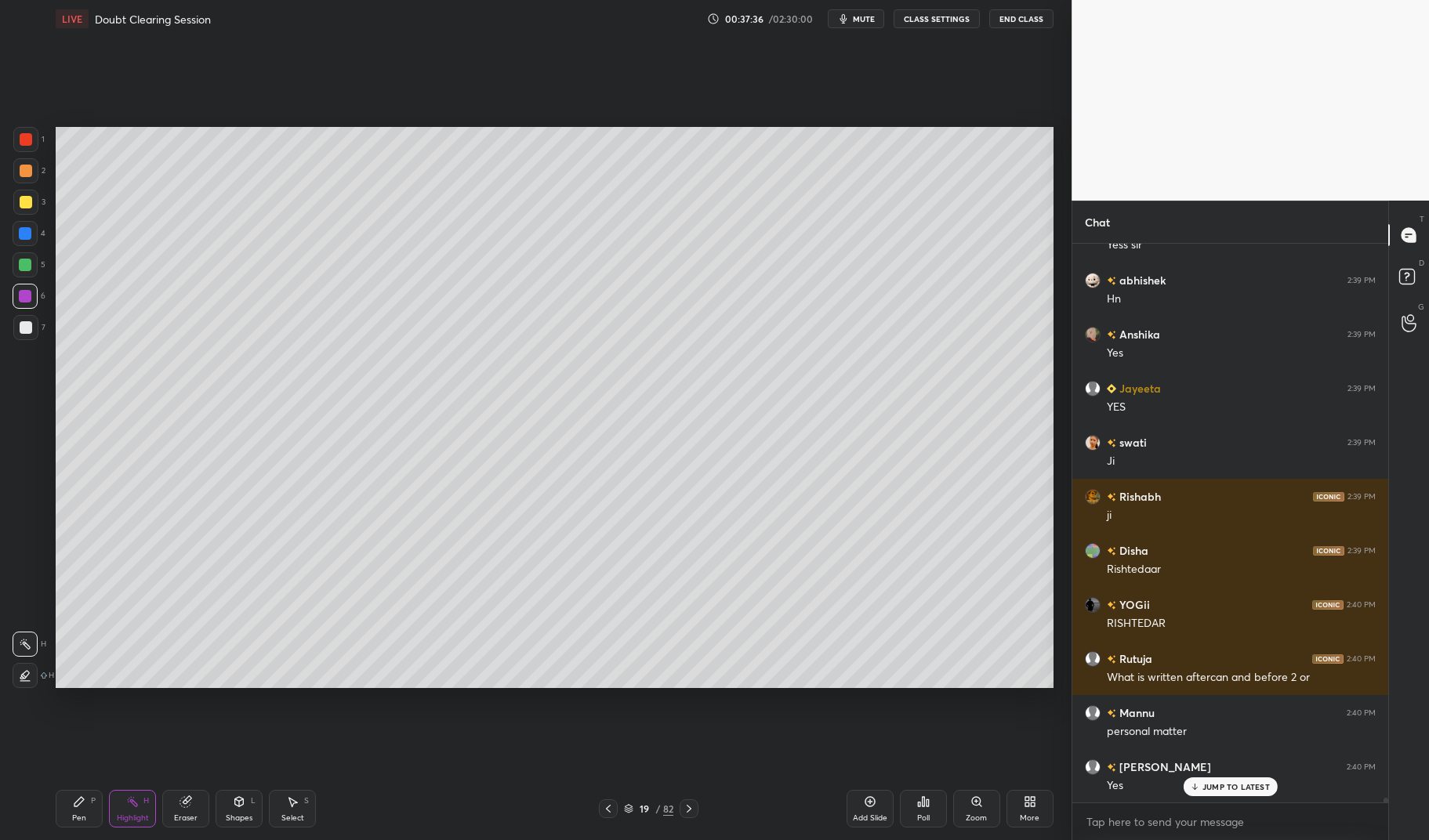
click at [86, 804] on div "Pen P" at bounding box center [79, 809] width 47 height 38
click at [91, 789] on div "Pen P Highlight H Eraser Shapes L Select S 19 / 82 Add Slide Poll Zoom More" at bounding box center [554, 809] width 997 height 62
click at [34, 339] on div at bounding box center [25, 328] width 25 height 25
click at [30, 324] on div at bounding box center [25, 327] width 12 height 12
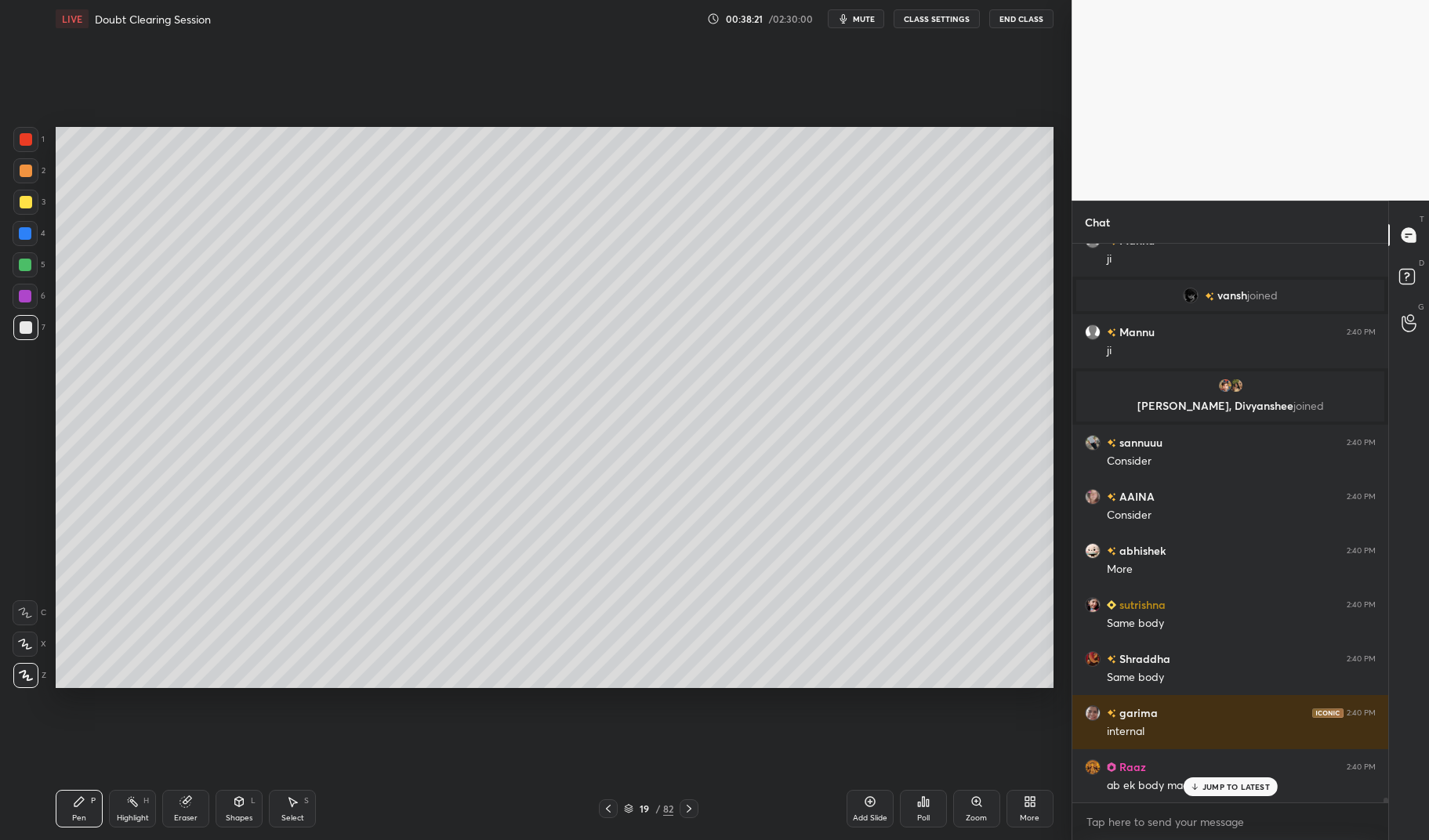
scroll to position [69044, 0]
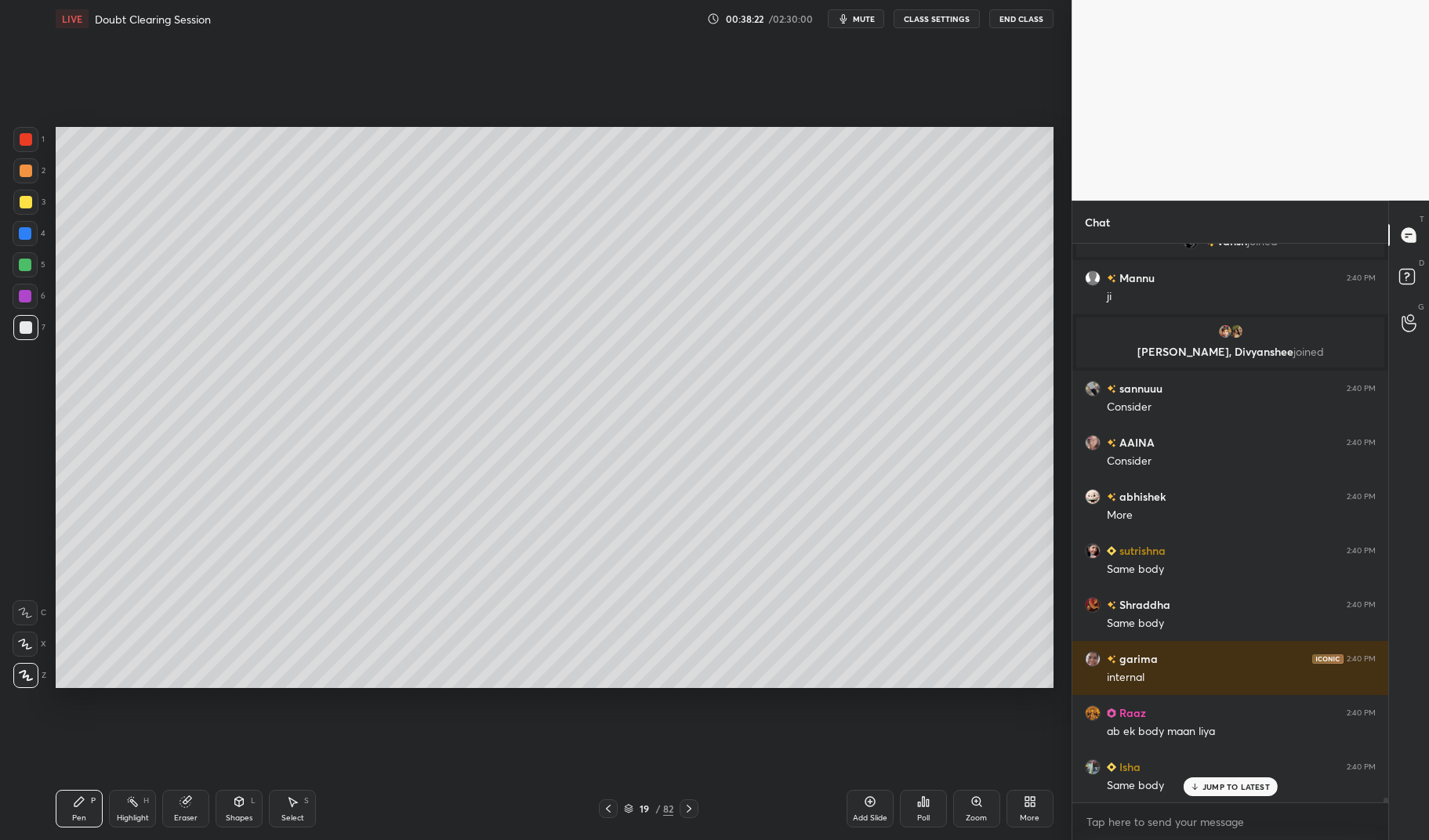
click at [137, 800] on icon at bounding box center [132, 801] width 12 height 12
click at [133, 804] on rect at bounding box center [134, 803] width 8 height 8
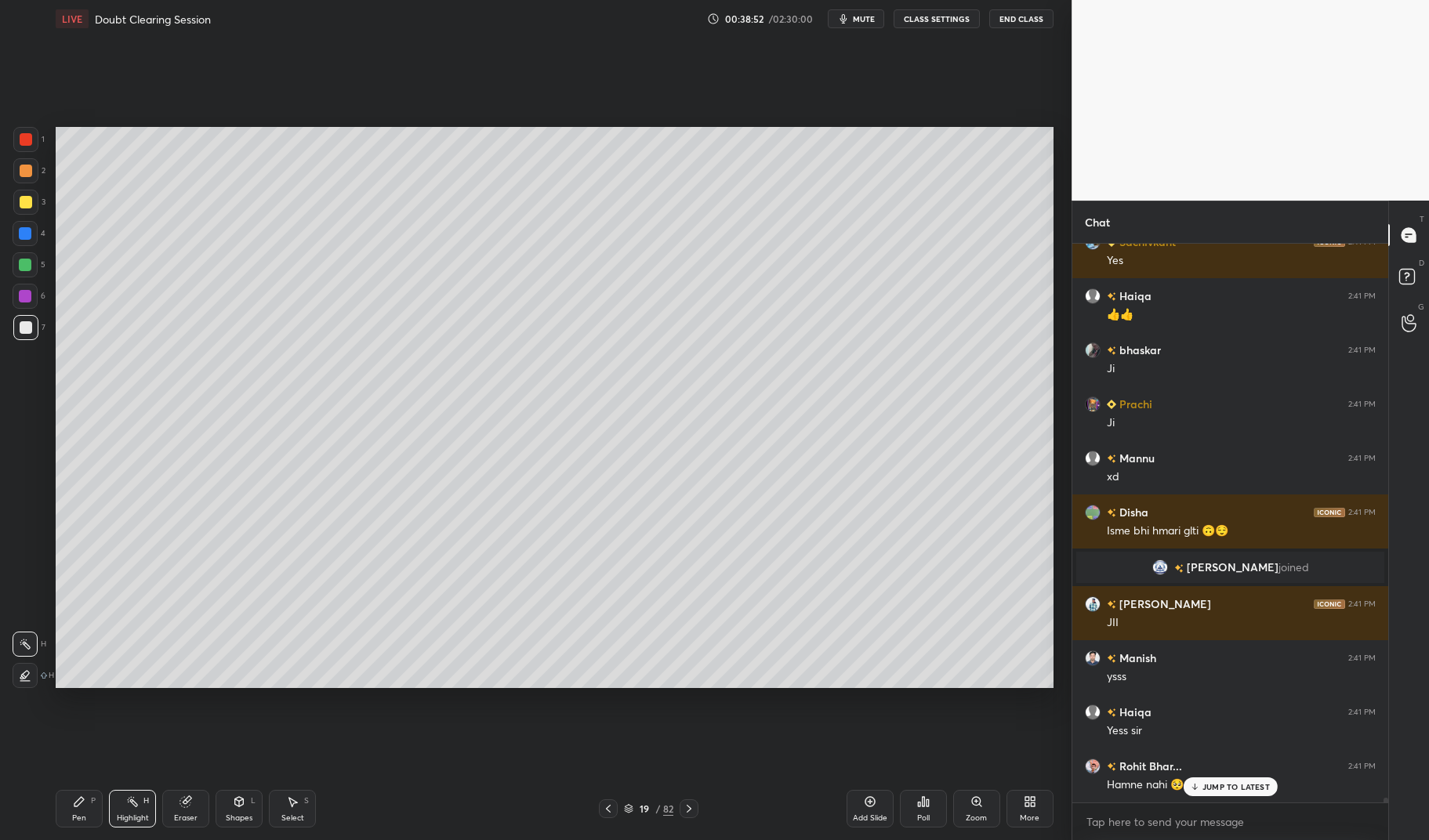
scroll to position [70796, 0]
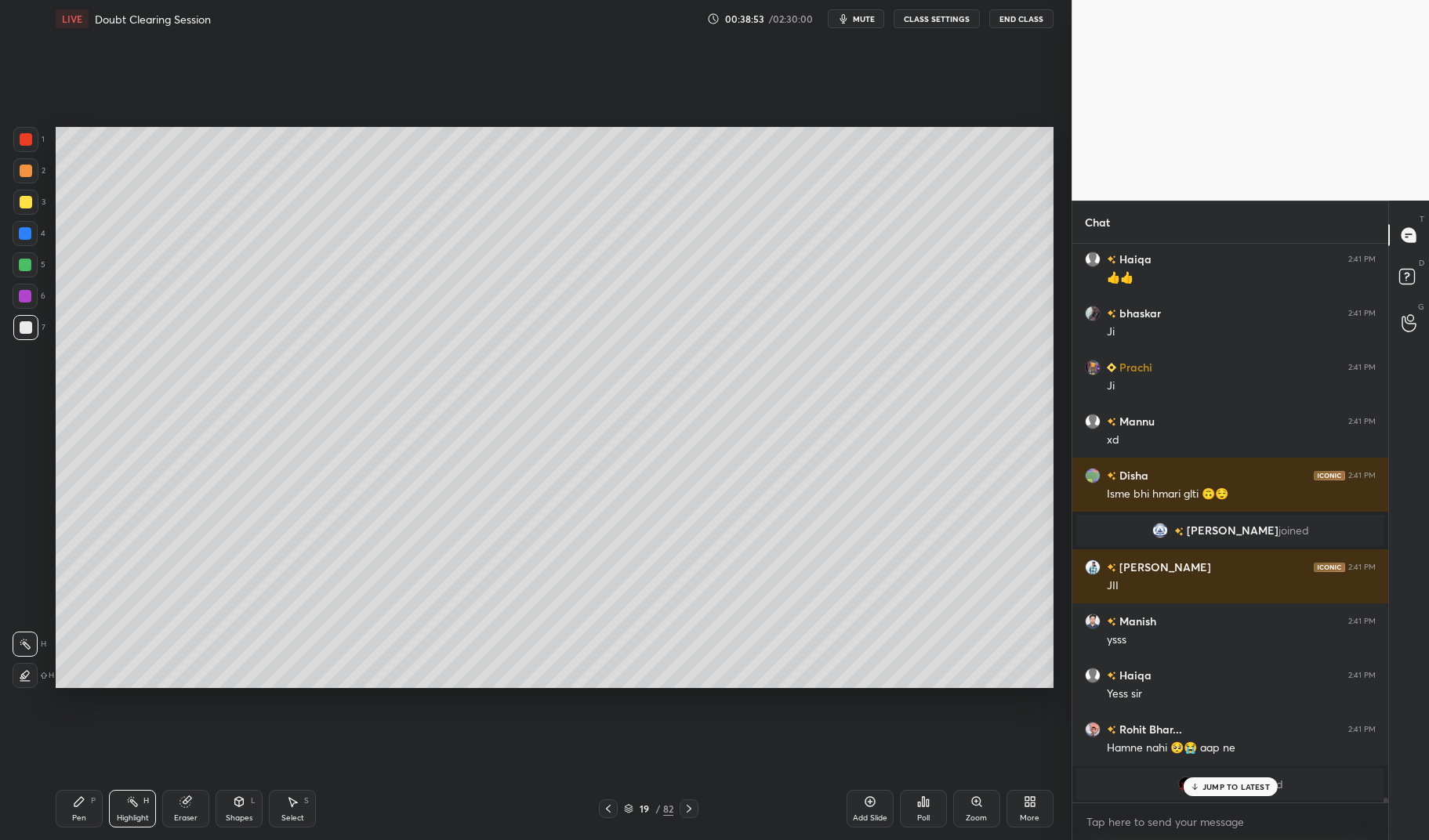
click at [130, 815] on div "Highlight" at bounding box center [133, 818] width 32 height 8
click at [125, 798] on div "Highlight H" at bounding box center [132, 809] width 47 height 38
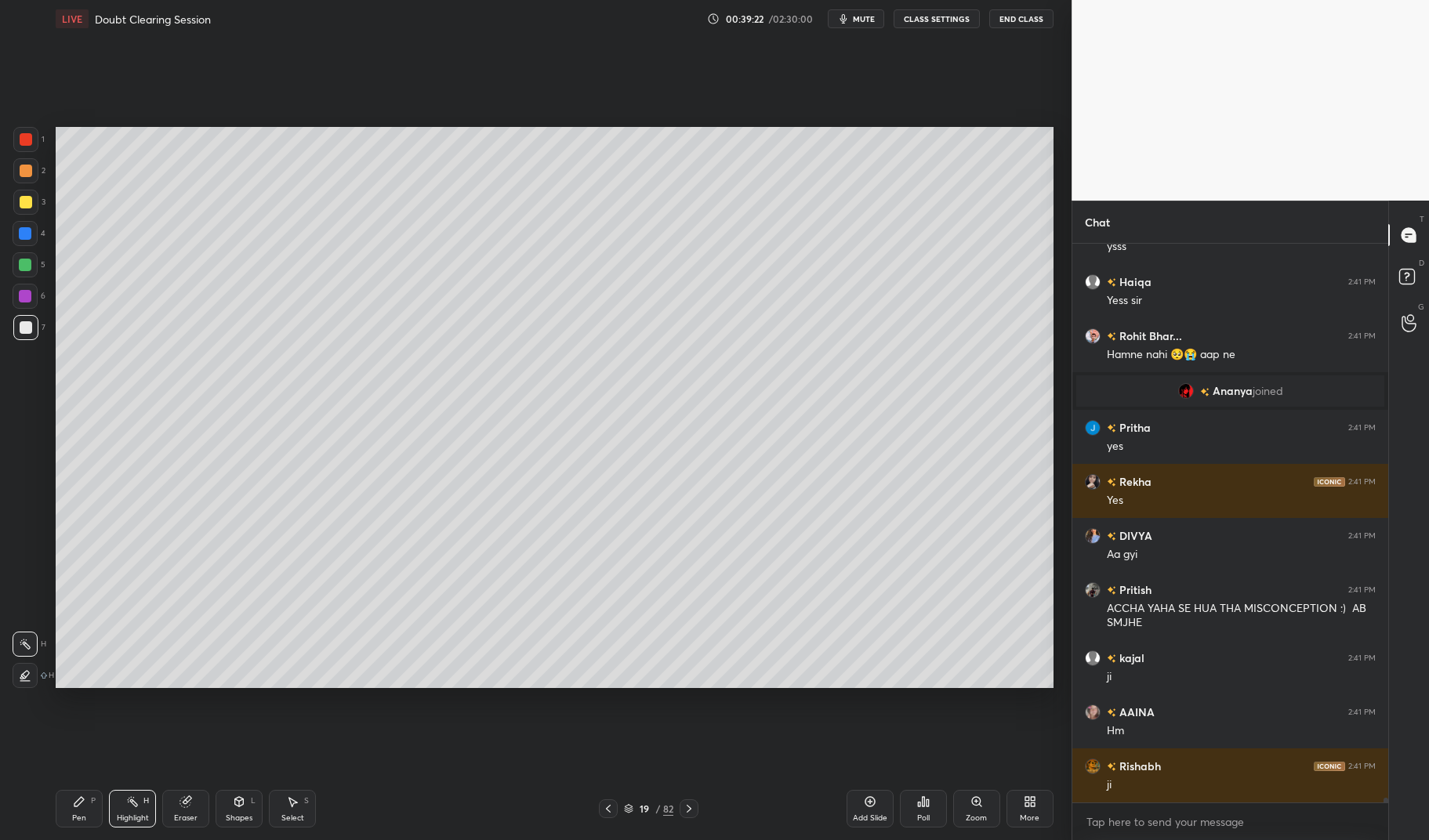
scroll to position [70617, 0]
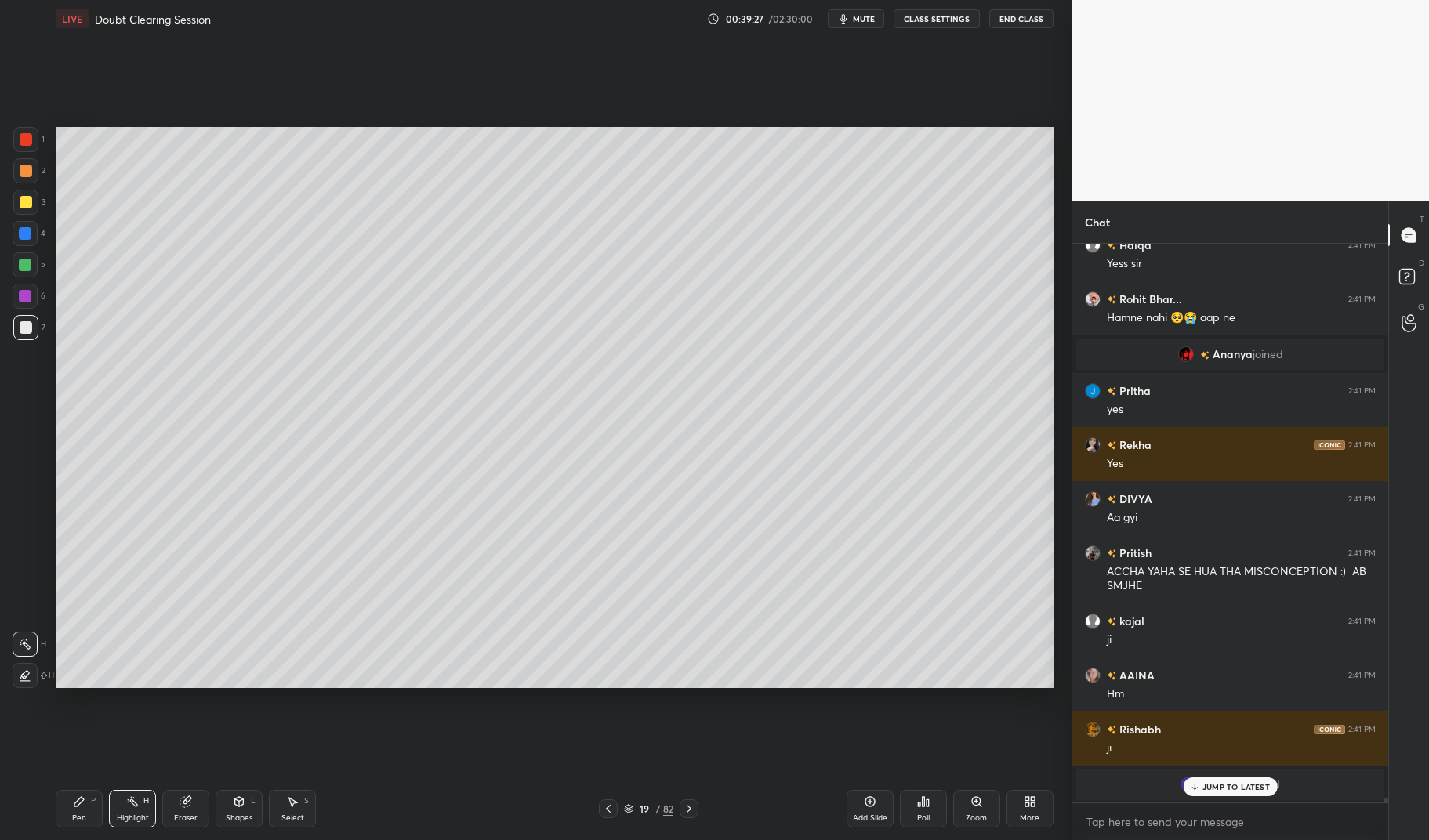
click at [858, 803] on div "Add Slide" at bounding box center [870, 809] width 47 height 38
click at [80, 816] on div "Pen" at bounding box center [78, 818] width 14 height 8
click at [78, 815] on div "Pen" at bounding box center [78, 818] width 14 height 8
click at [30, 201] on div at bounding box center [25, 202] width 12 height 12
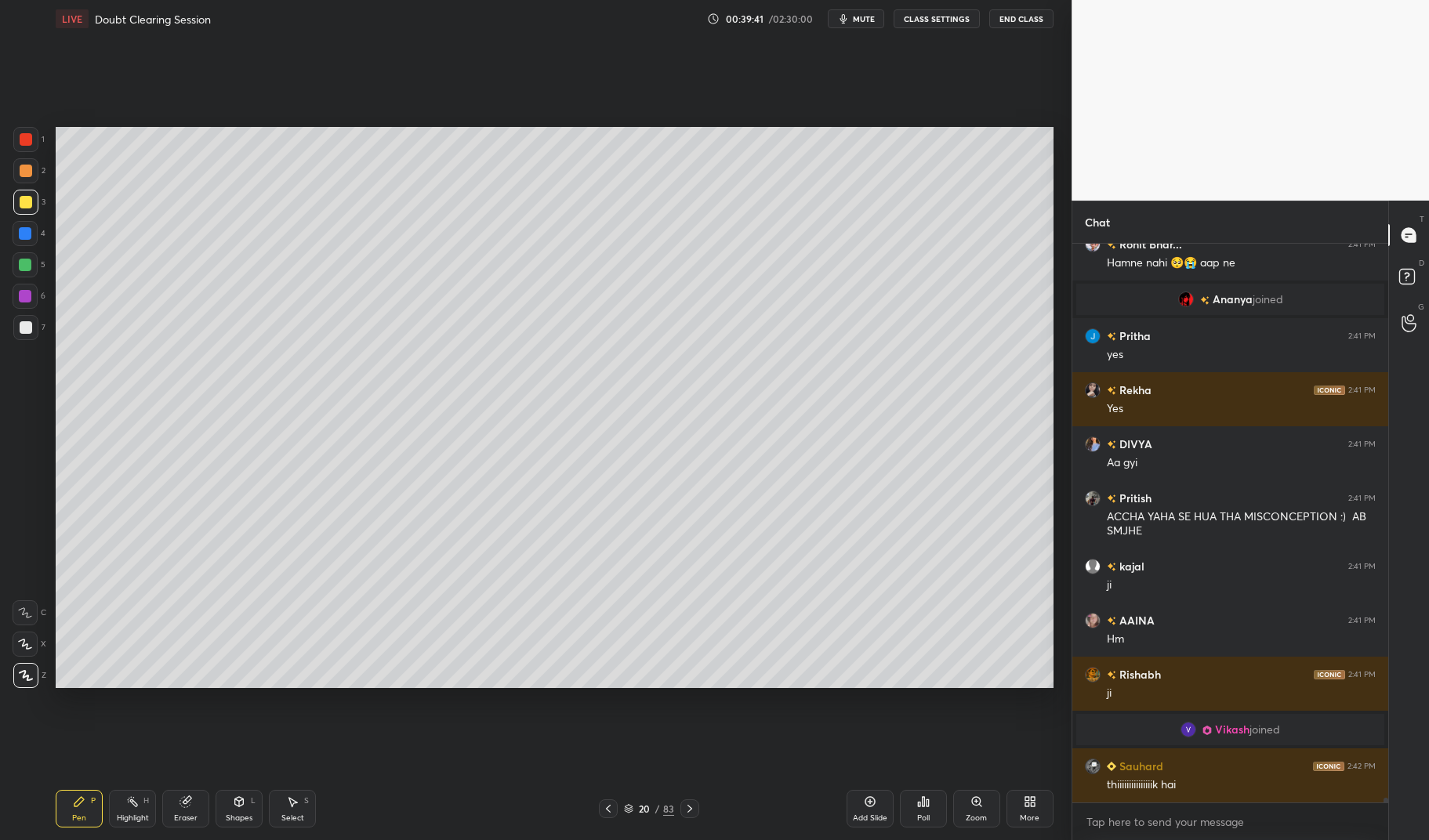
scroll to position [70605, 0]
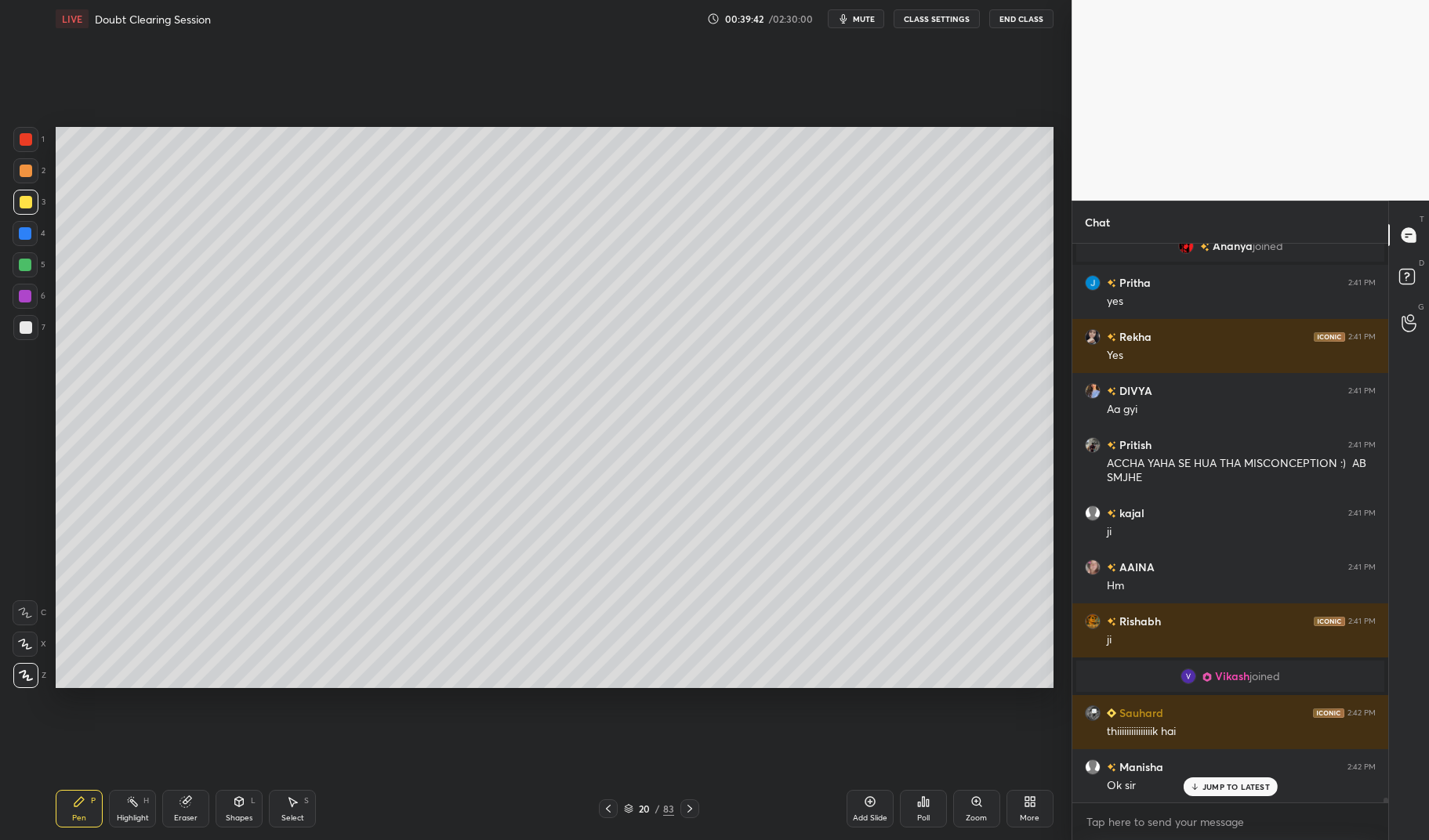
click at [28, 327] on div at bounding box center [25, 327] width 12 height 12
click at [21, 327] on div at bounding box center [25, 327] width 12 height 12
click at [40, 137] on div "1" at bounding box center [28, 140] width 31 height 25
click at [32, 133] on div at bounding box center [25, 140] width 25 height 25
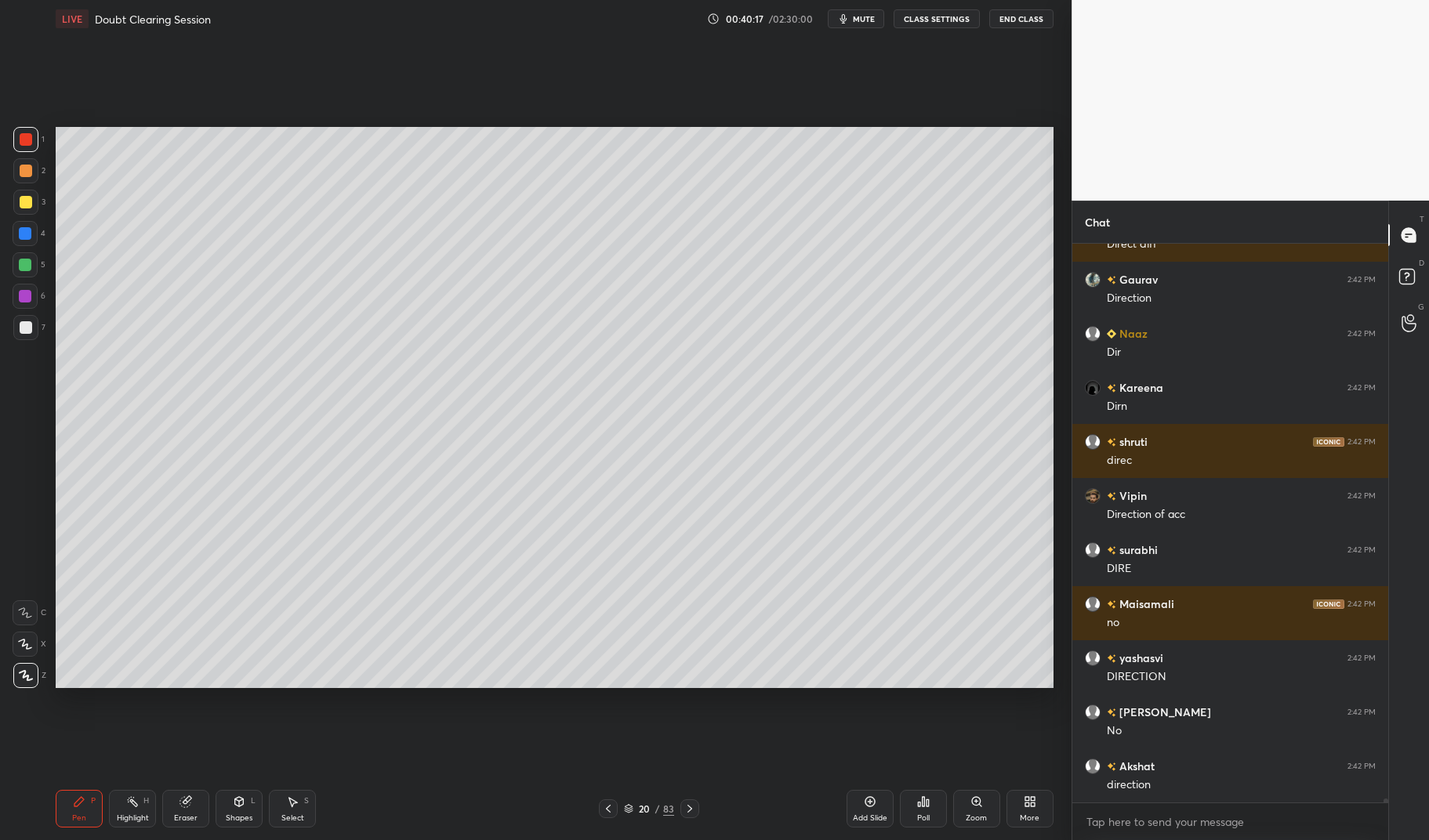
scroll to position [76539, 0]
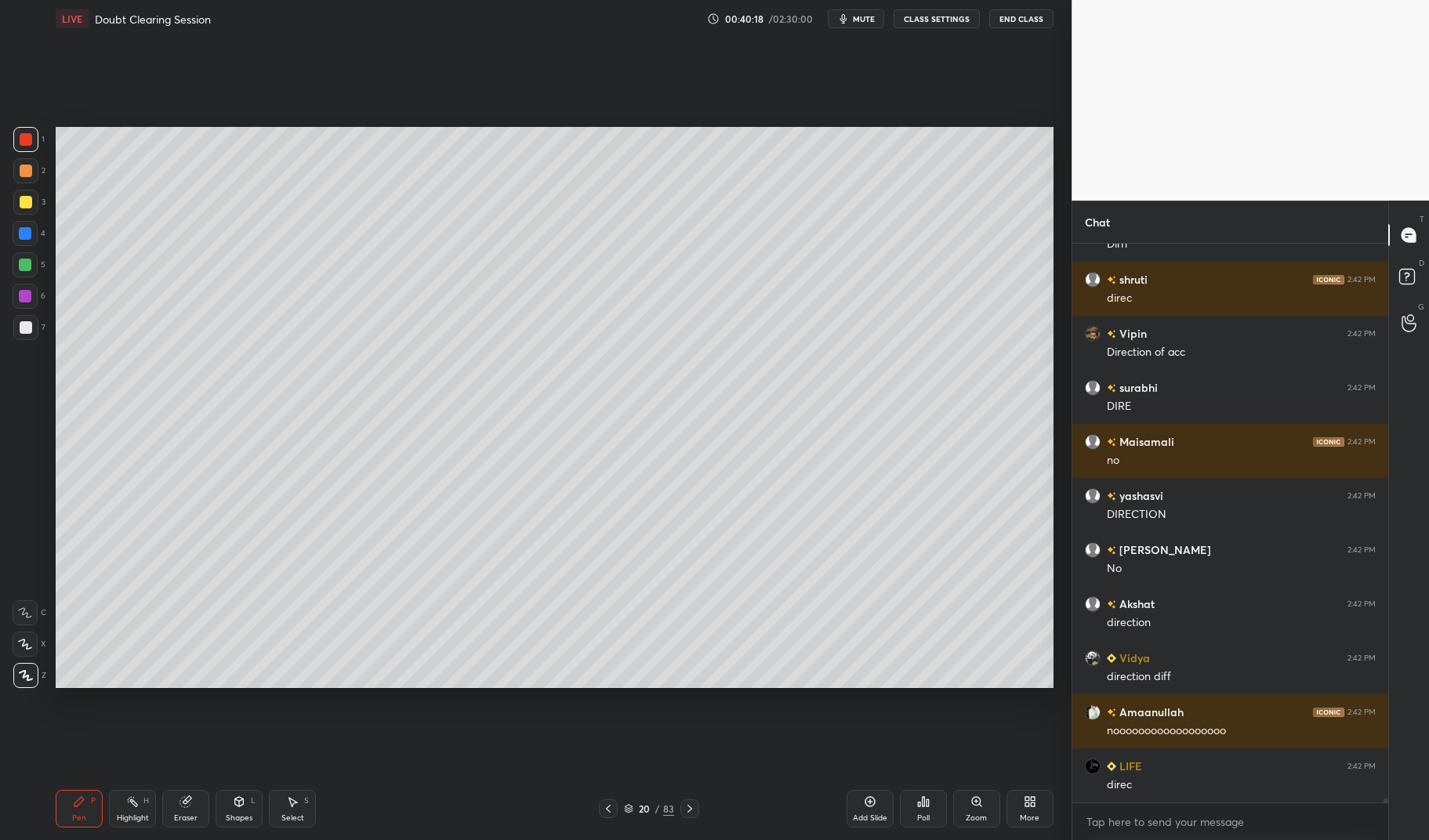
click at [23, 267] on div at bounding box center [25, 264] width 12 height 12
click at [16, 259] on div at bounding box center [25, 264] width 25 height 25
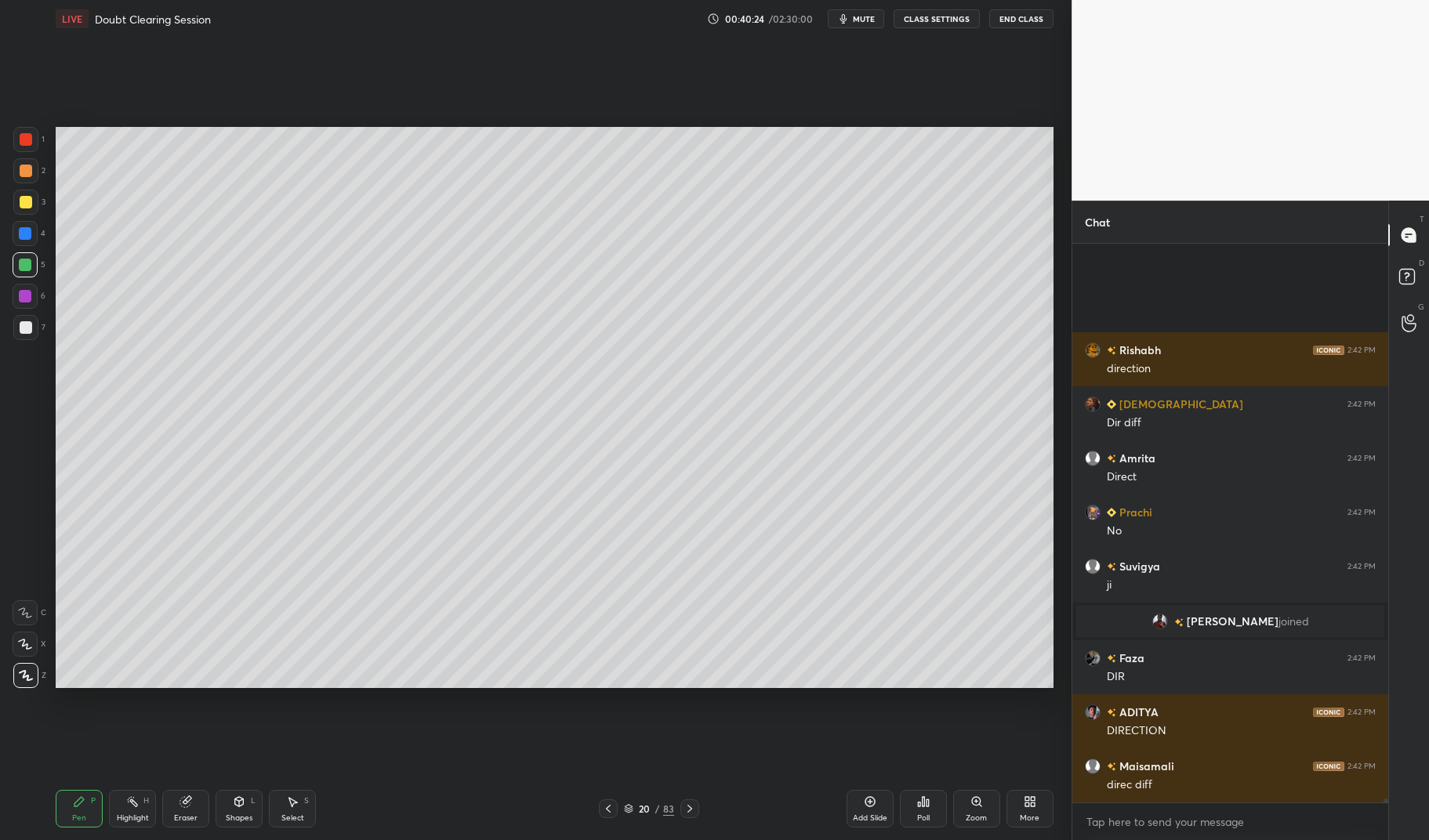
scroll to position [77821, 0]
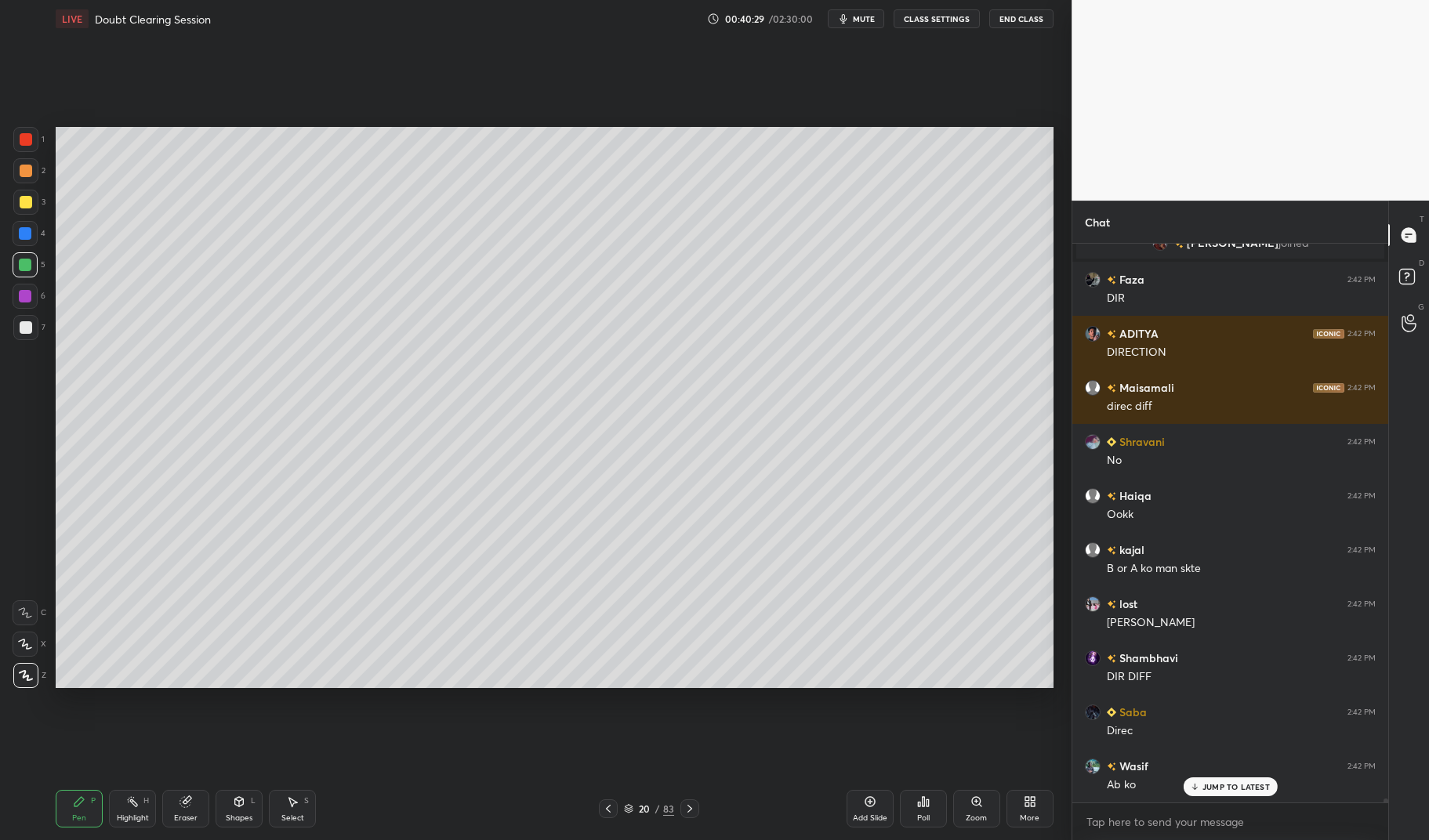
click at [25, 143] on div at bounding box center [25, 139] width 12 height 12
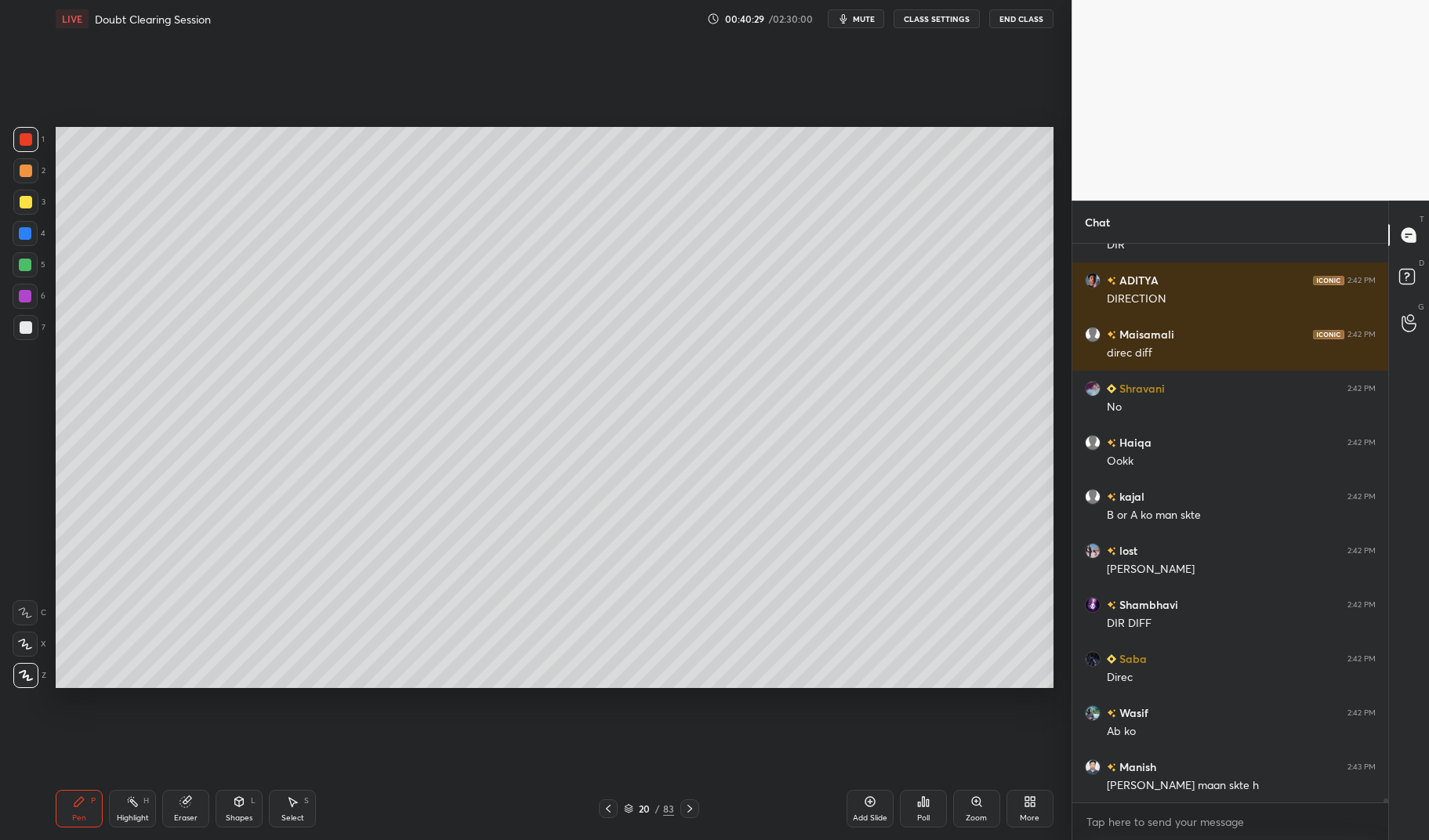
click at [21, 141] on div at bounding box center [25, 139] width 12 height 12
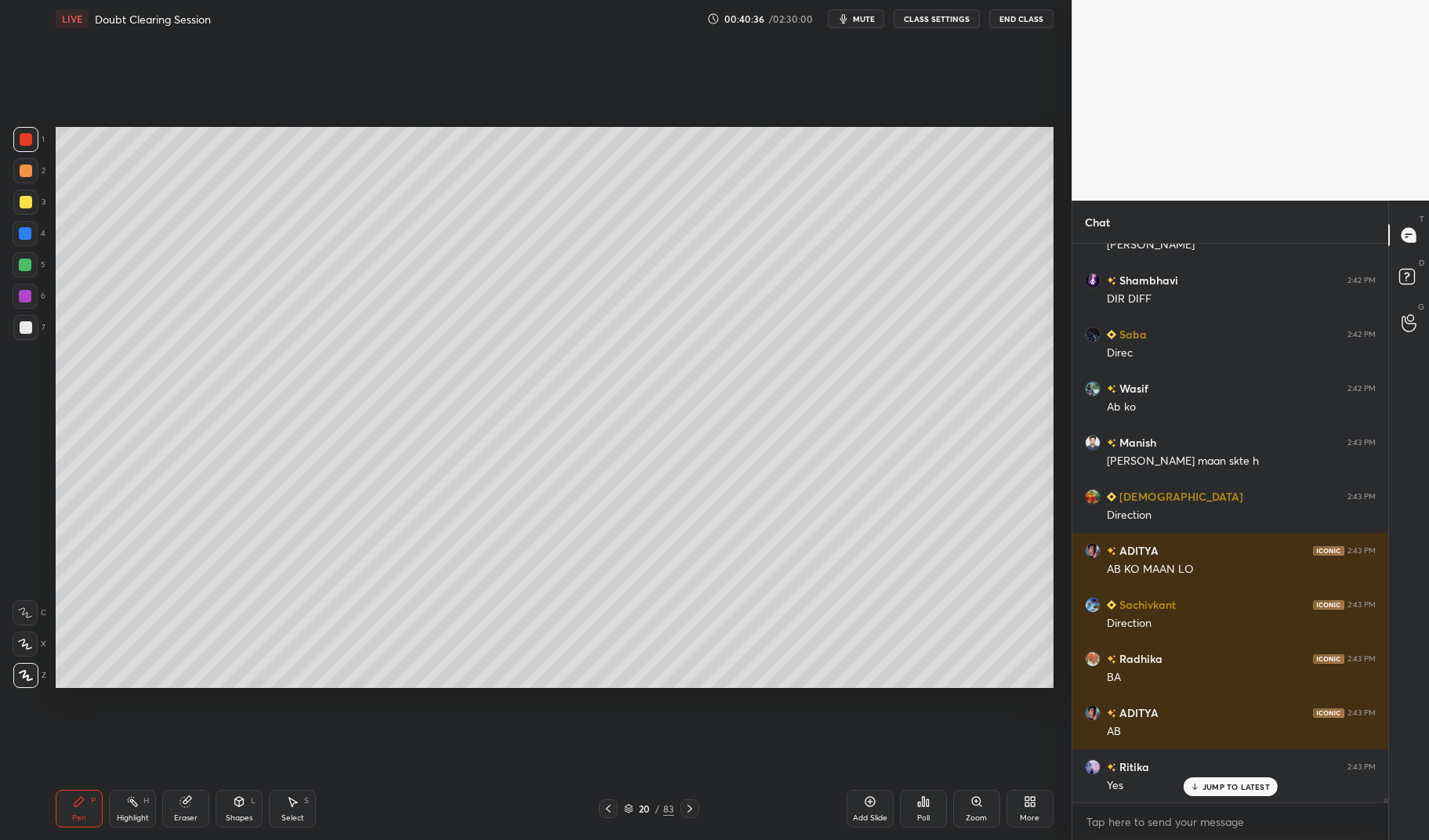
click at [25, 261] on div at bounding box center [25, 264] width 12 height 12
click at [25, 266] on div at bounding box center [25, 264] width 12 height 12
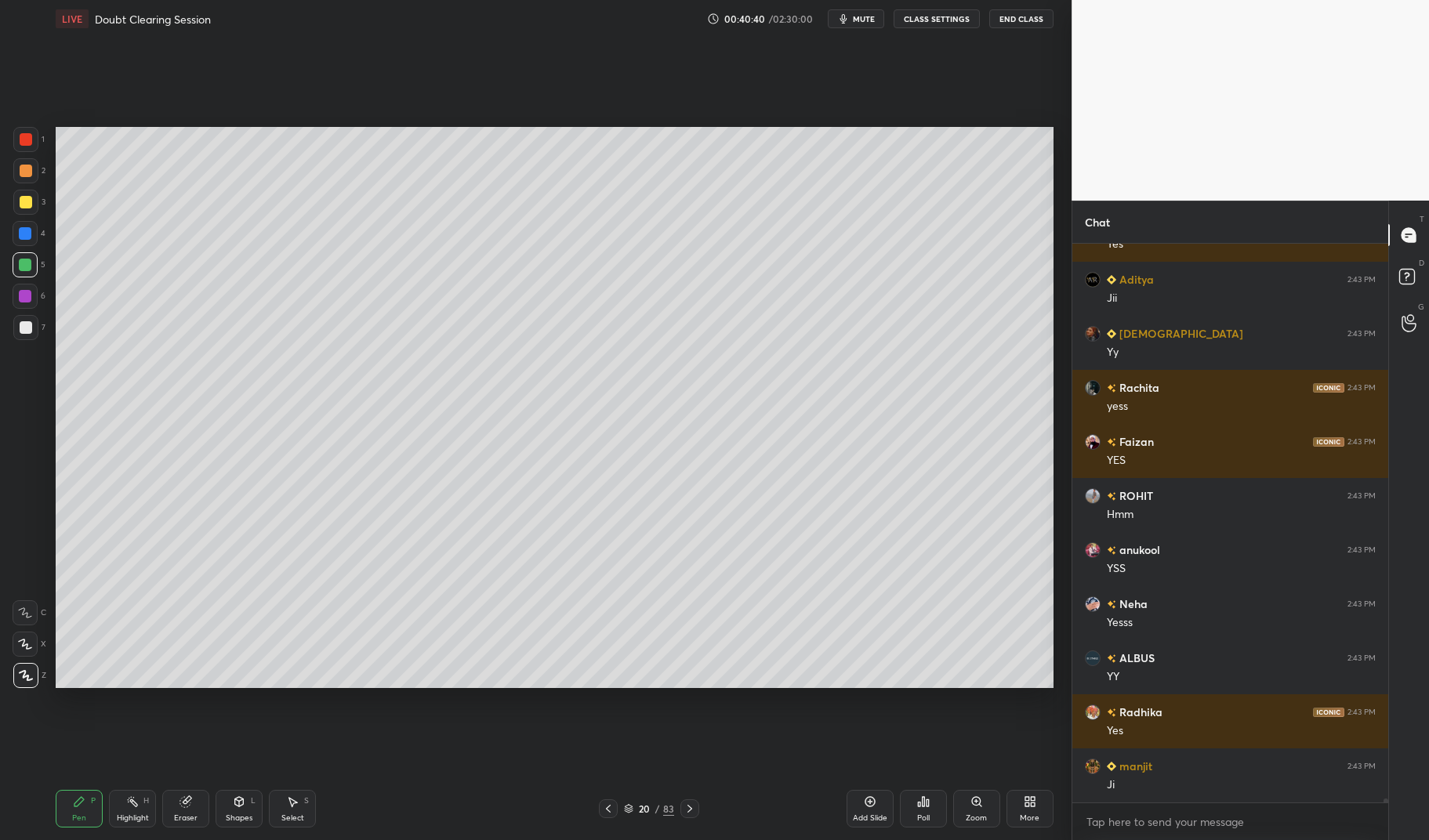
click at [99, 795] on div "Pen P" at bounding box center [79, 809] width 47 height 38
click at [84, 815] on div "Pen" at bounding box center [78, 818] width 14 height 8
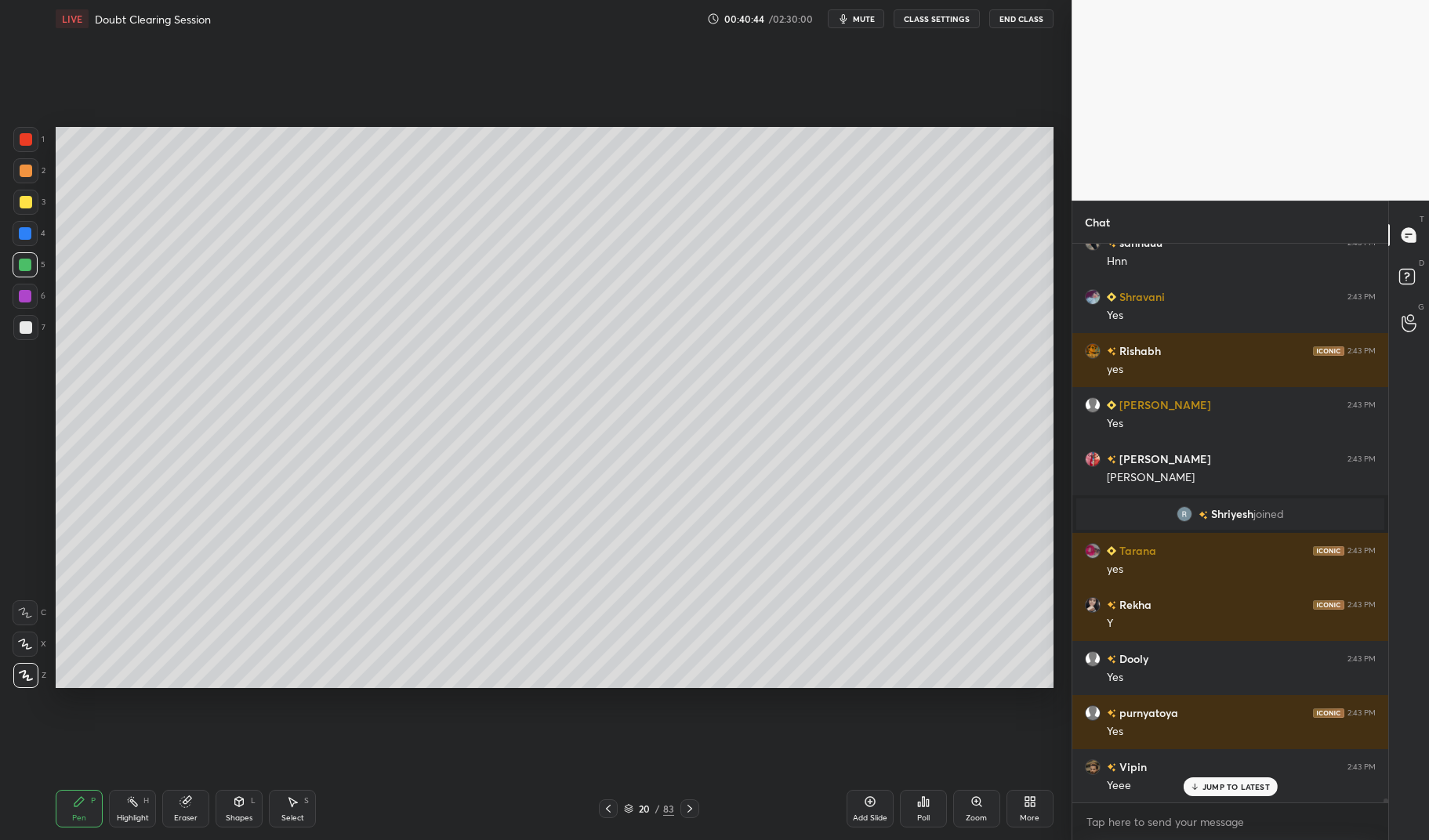
click at [612, 810] on icon at bounding box center [608, 808] width 12 height 12
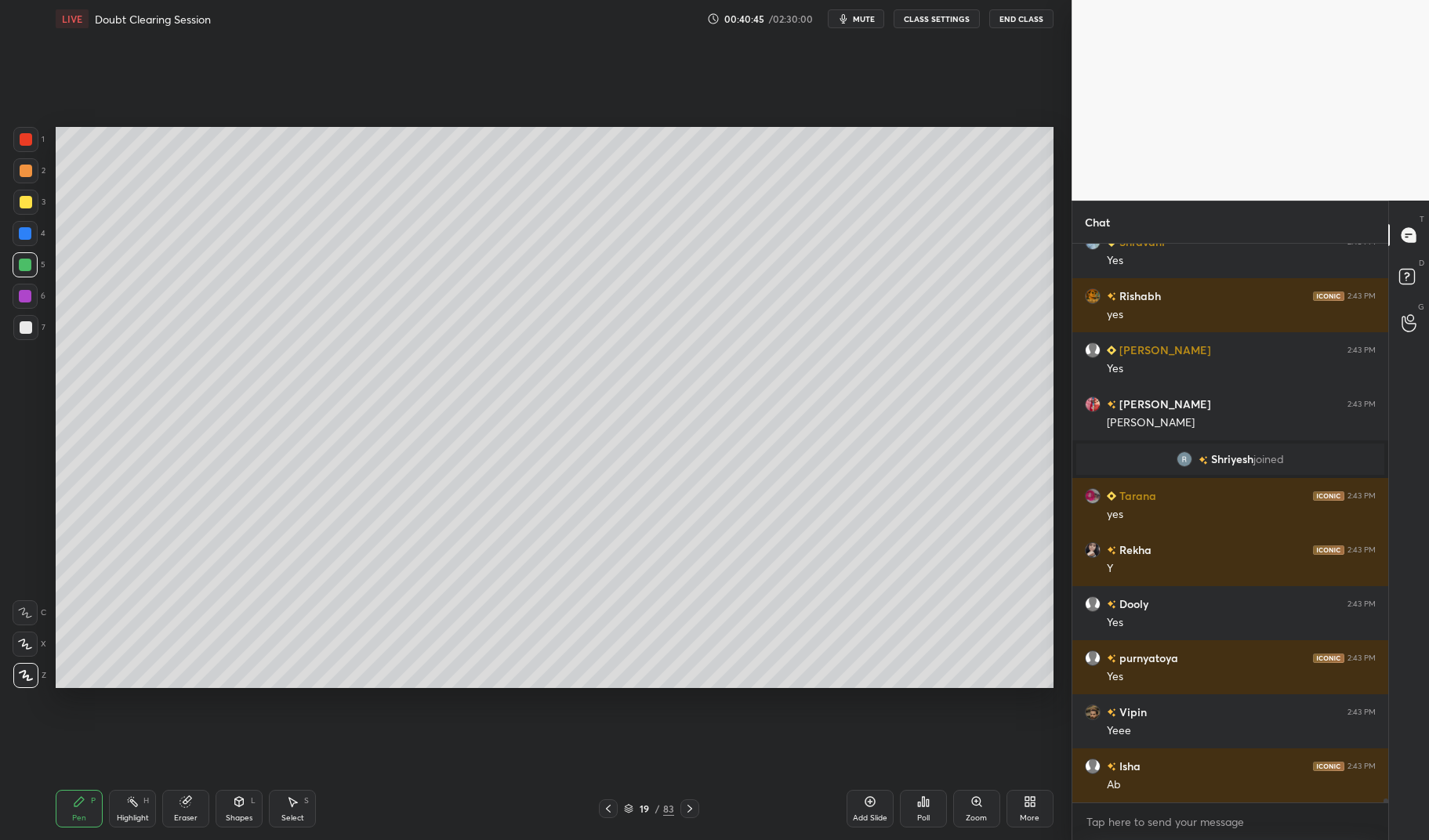
click at [696, 807] on div at bounding box center [690, 809] width 19 height 19
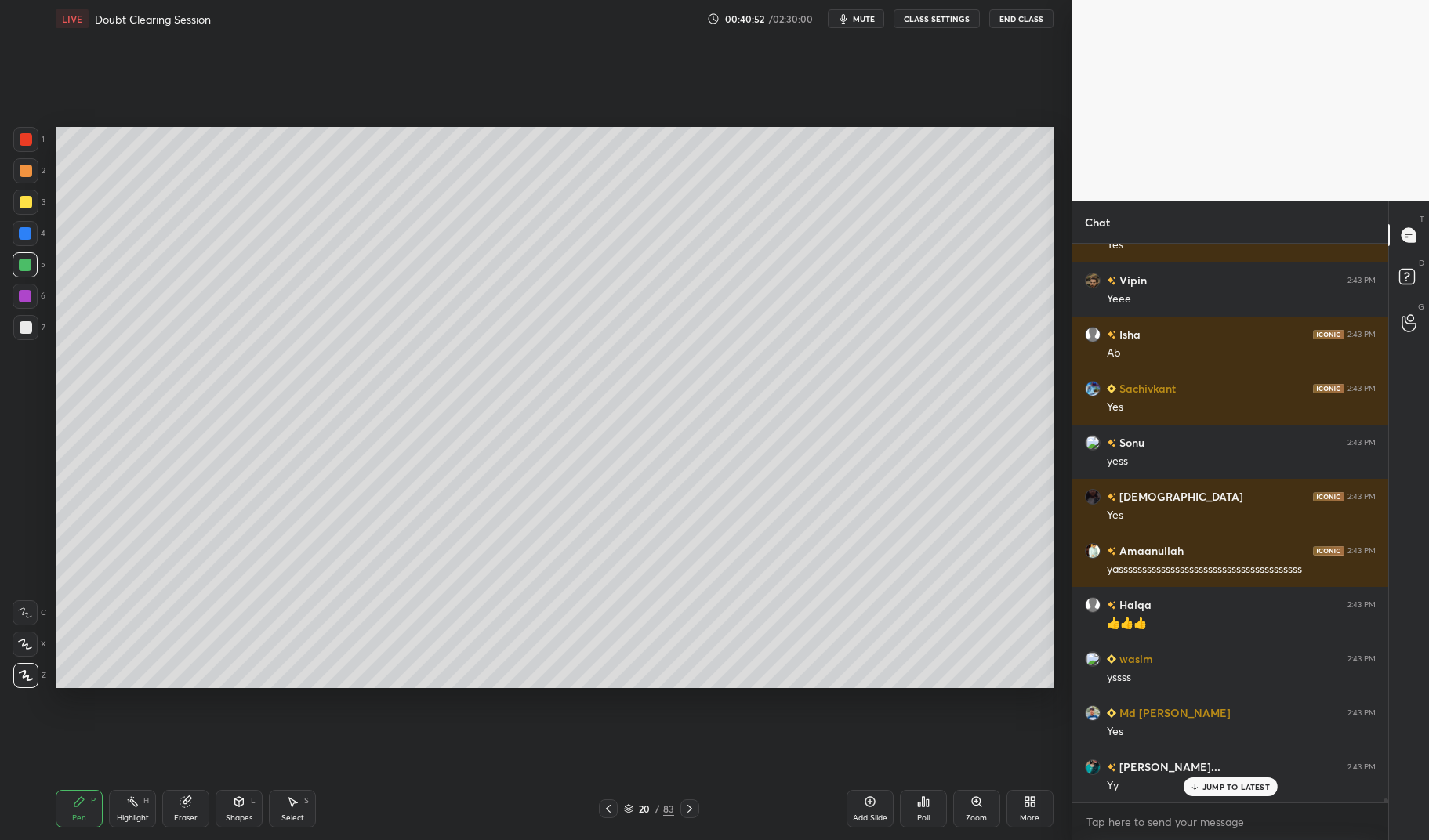
click at [610, 811] on icon at bounding box center [608, 808] width 12 height 12
click at [609, 811] on icon at bounding box center [608, 808] width 12 height 12
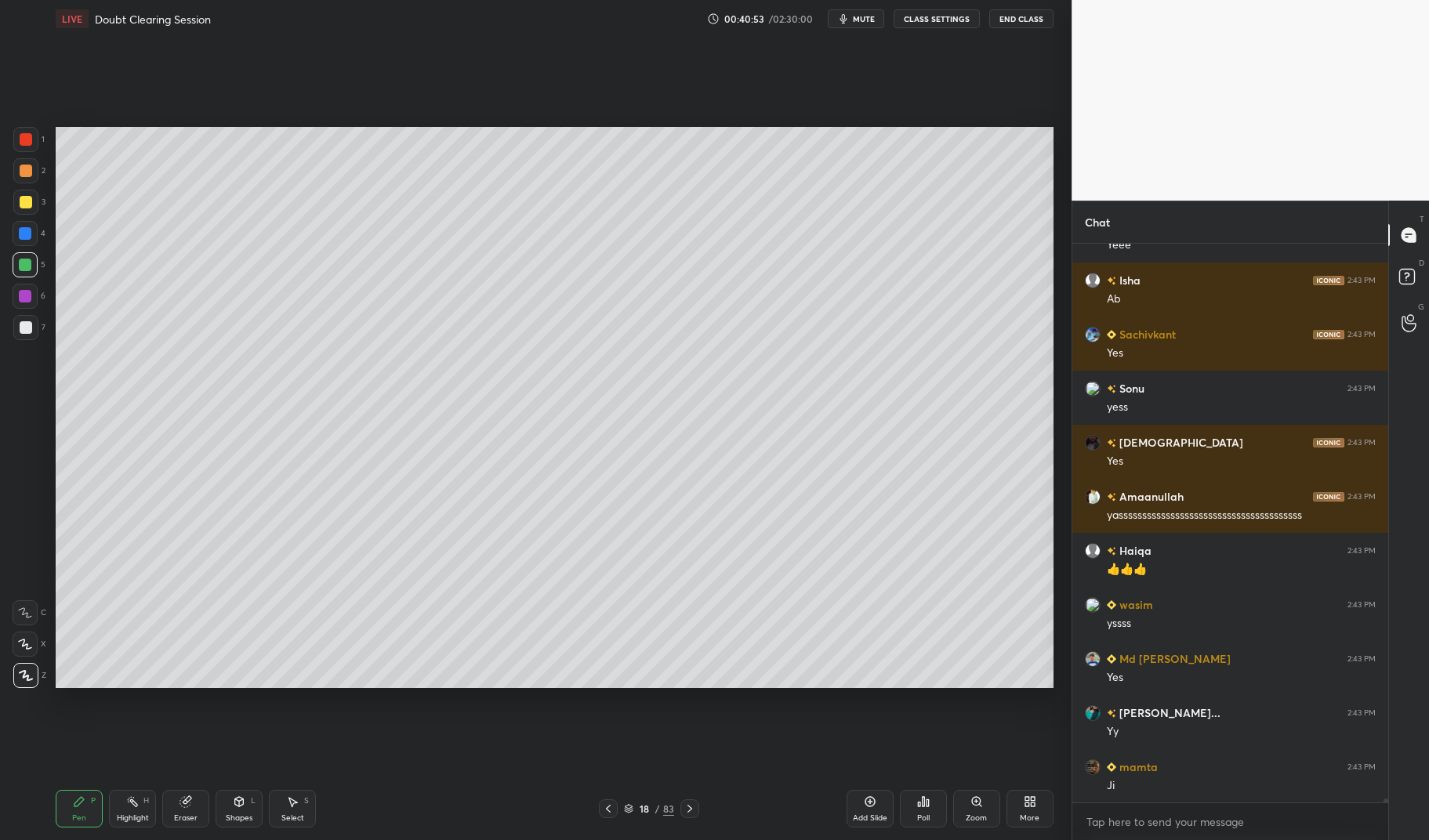
click at [611, 813] on icon at bounding box center [608, 808] width 12 height 12
click at [612, 807] on icon at bounding box center [608, 808] width 12 height 12
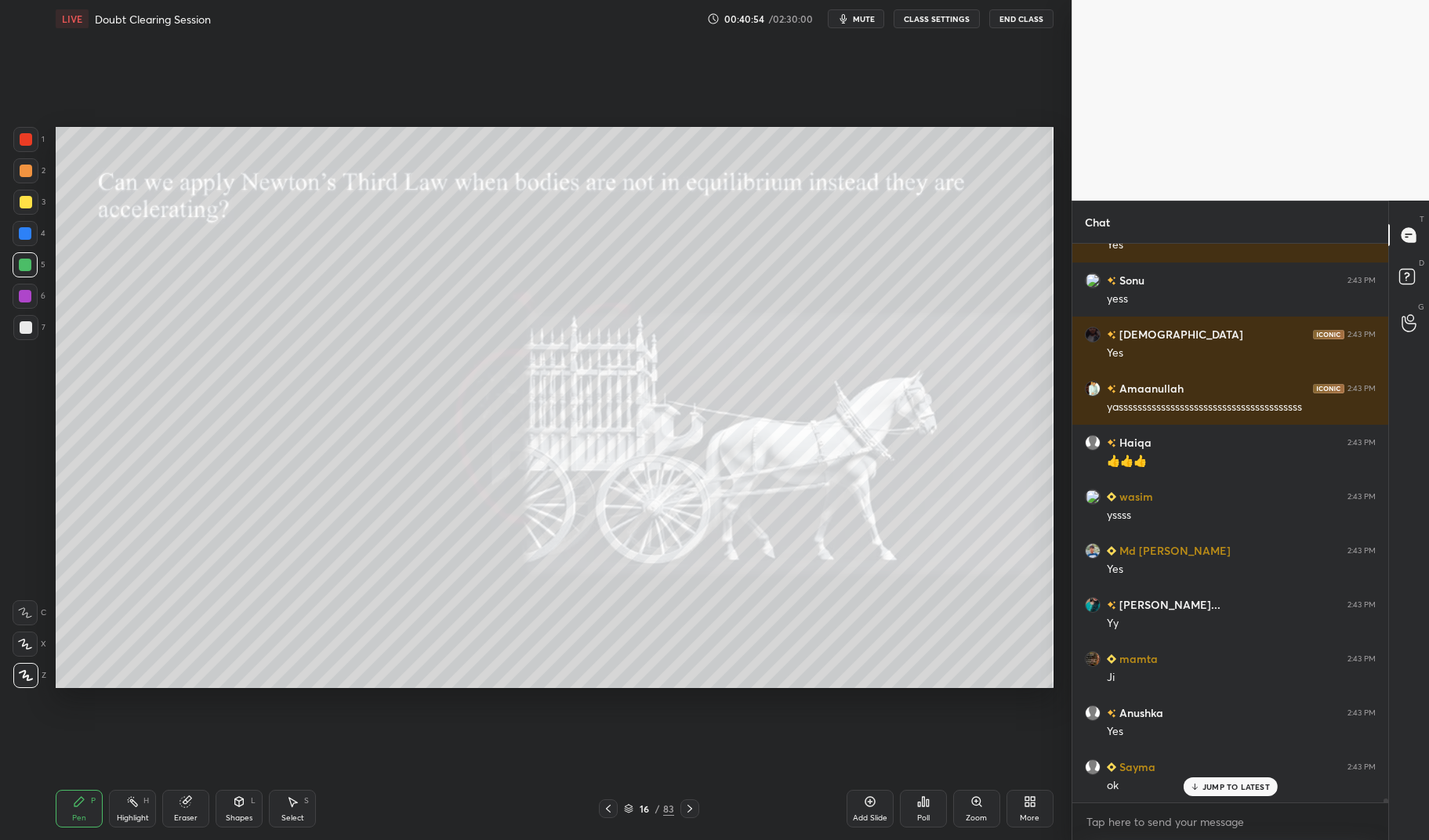
click at [124, 816] on div "Highlight" at bounding box center [133, 818] width 32 height 8
click at [123, 806] on div "Highlight H" at bounding box center [132, 809] width 47 height 38
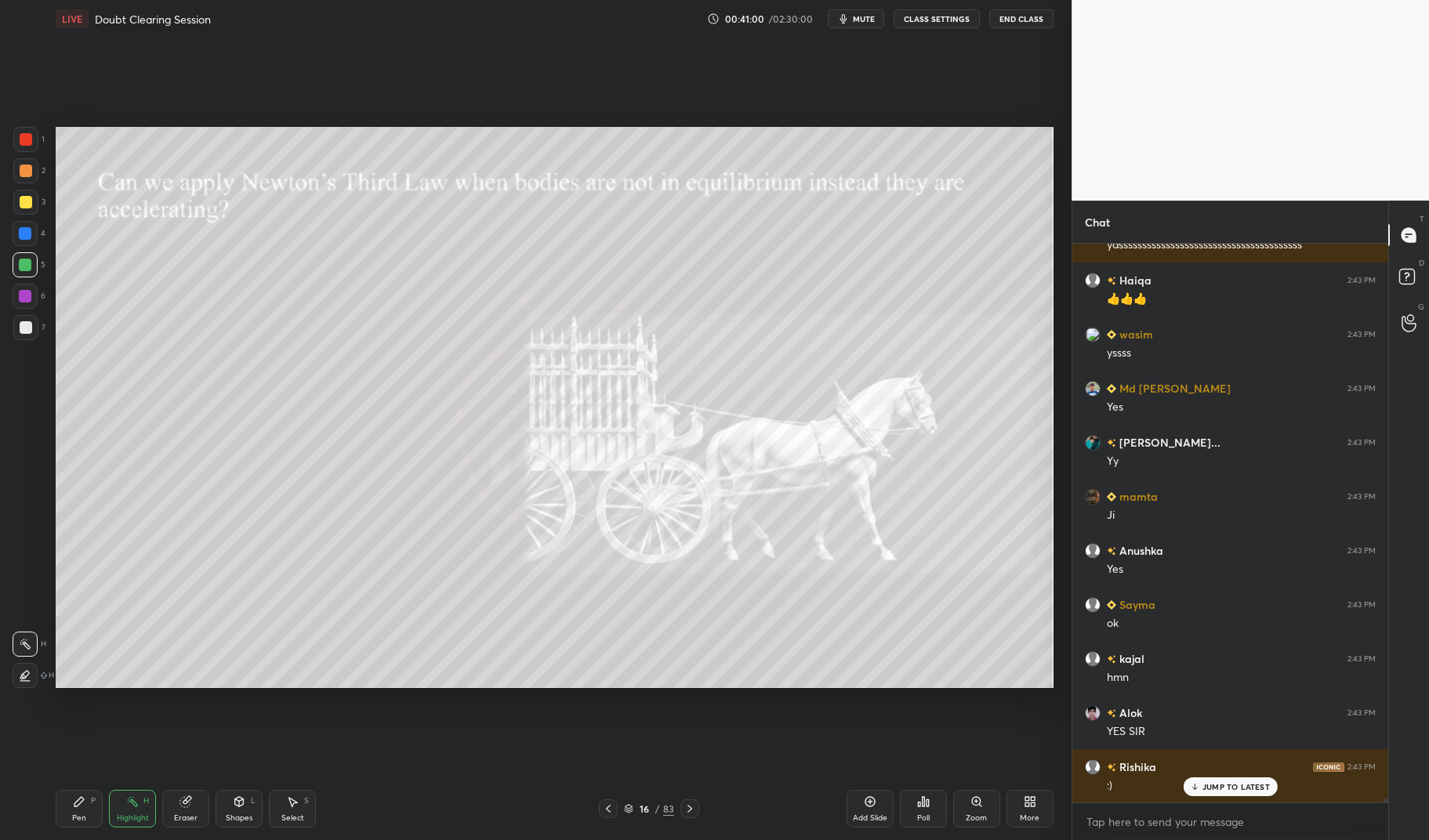
click at [691, 802] on div at bounding box center [690, 809] width 19 height 19
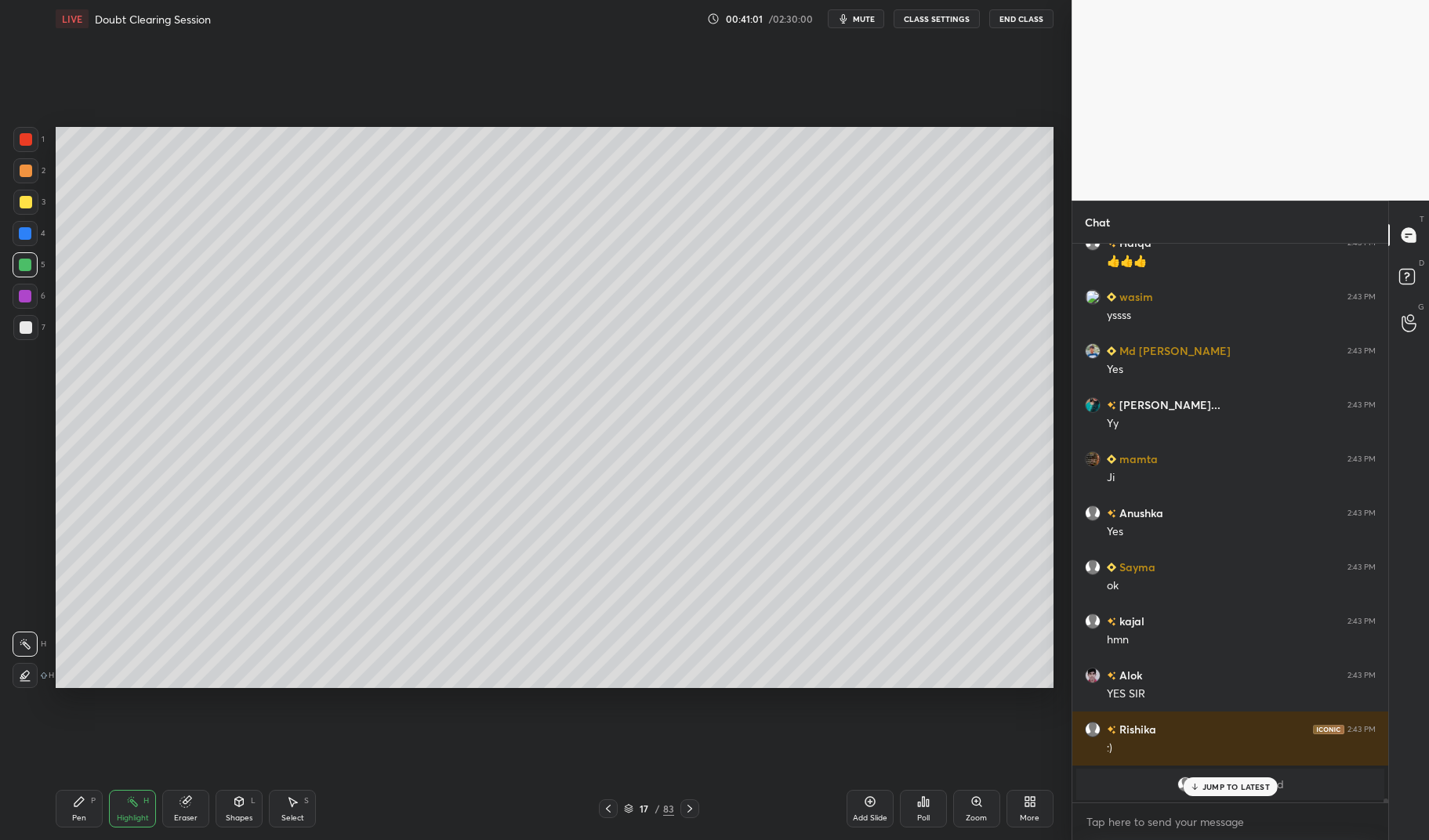
click at [698, 807] on div at bounding box center [690, 809] width 19 height 19
click at [691, 807] on icon at bounding box center [689, 808] width 12 height 12
click at [613, 804] on icon at bounding box center [608, 808] width 12 height 12
click at [867, 807] on icon at bounding box center [869, 801] width 12 height 12
click at [91, 815] on div "Pen P" at bounding box center [79, 809] width 47 height 38
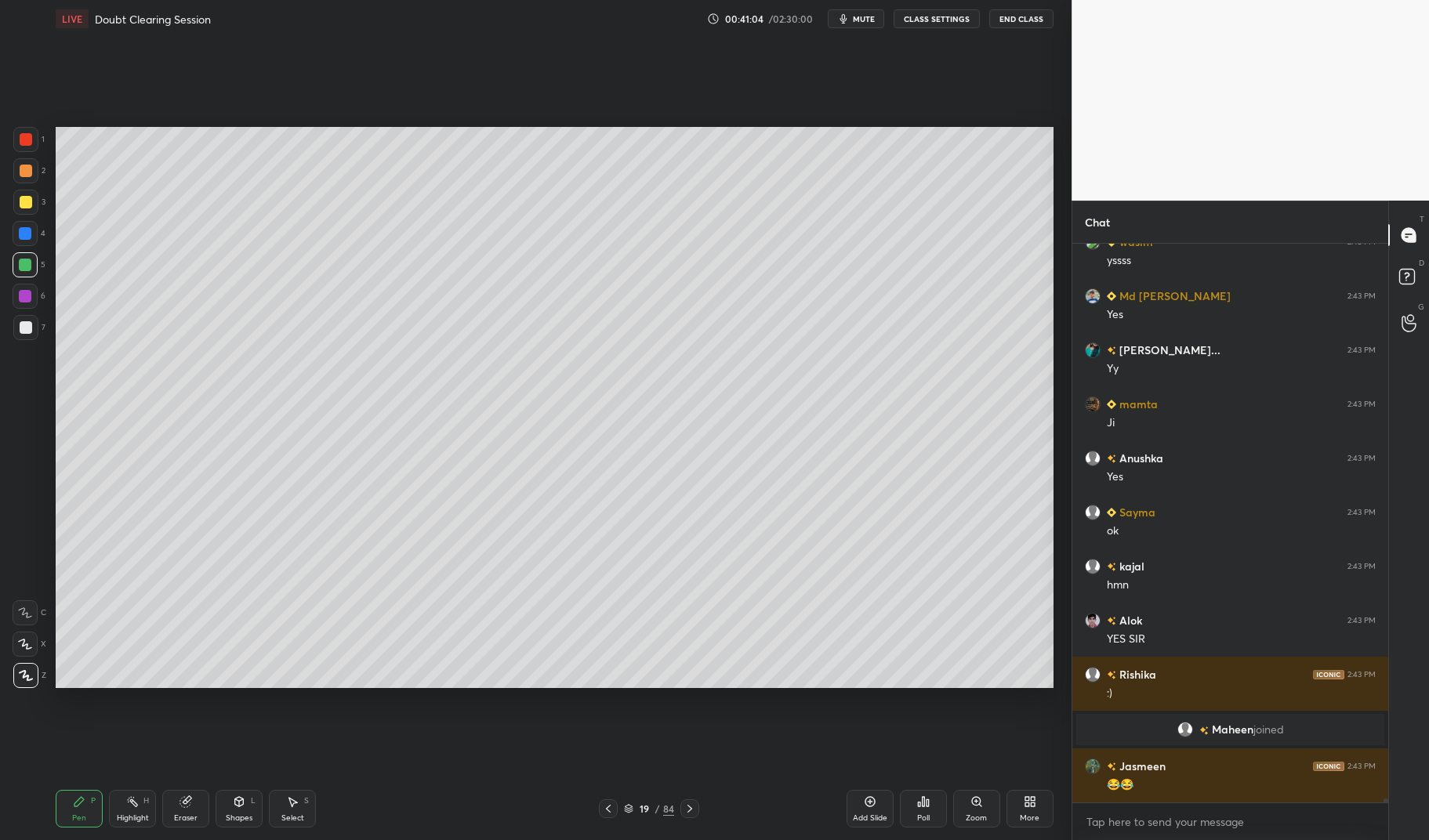
click at [29, 334] on div at bounding box center [25, 328] width 25 height 25
click at [26, 333] on div at bounding box center [25, 327] width 12 height 12
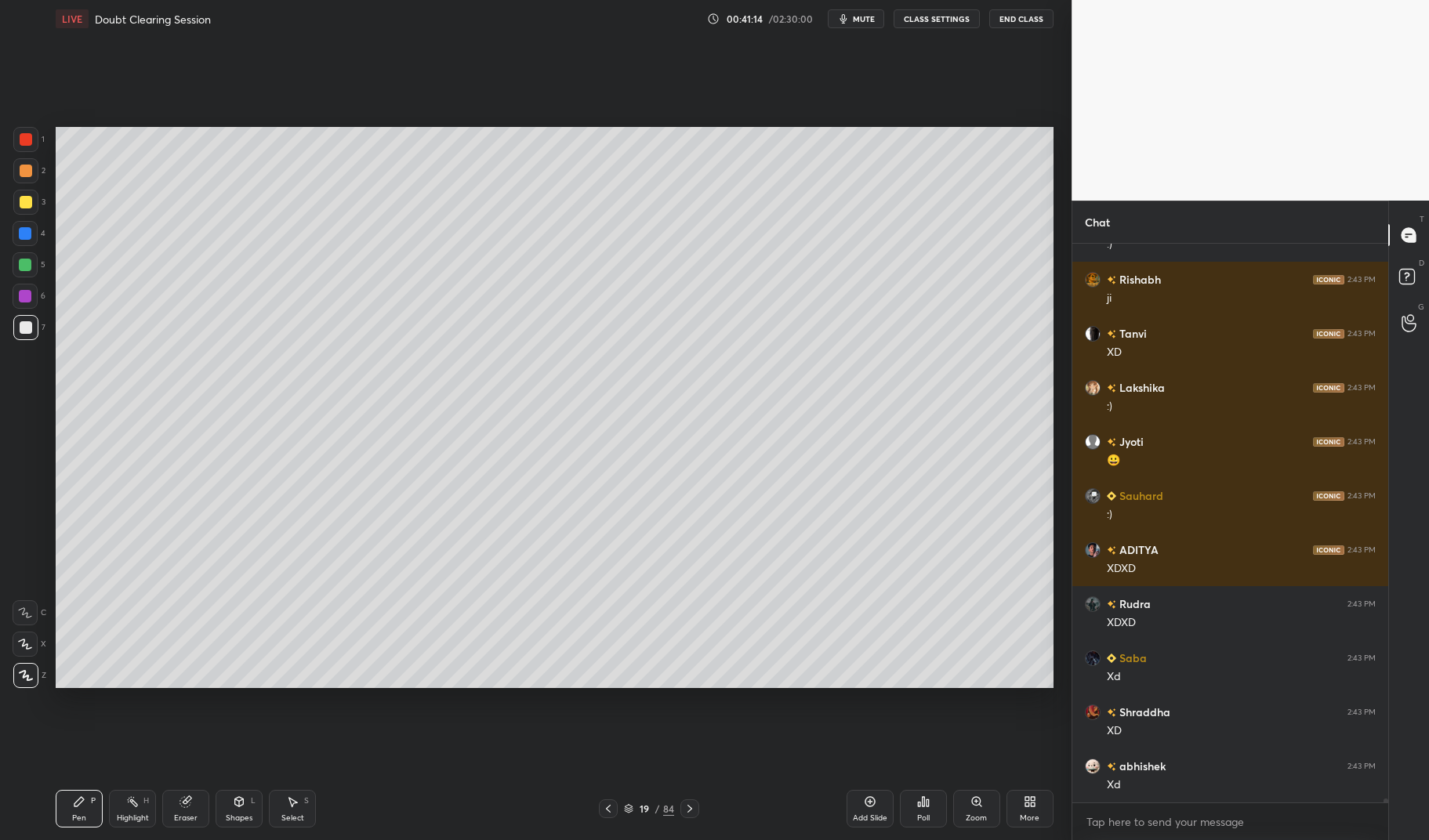
click at [187, 812] on div "Eraser" at bounding box center [186, 809] width 47 height 38
click at [193, 810] on div "Eraser" at bounding box center [186, 809] width 47 height 38
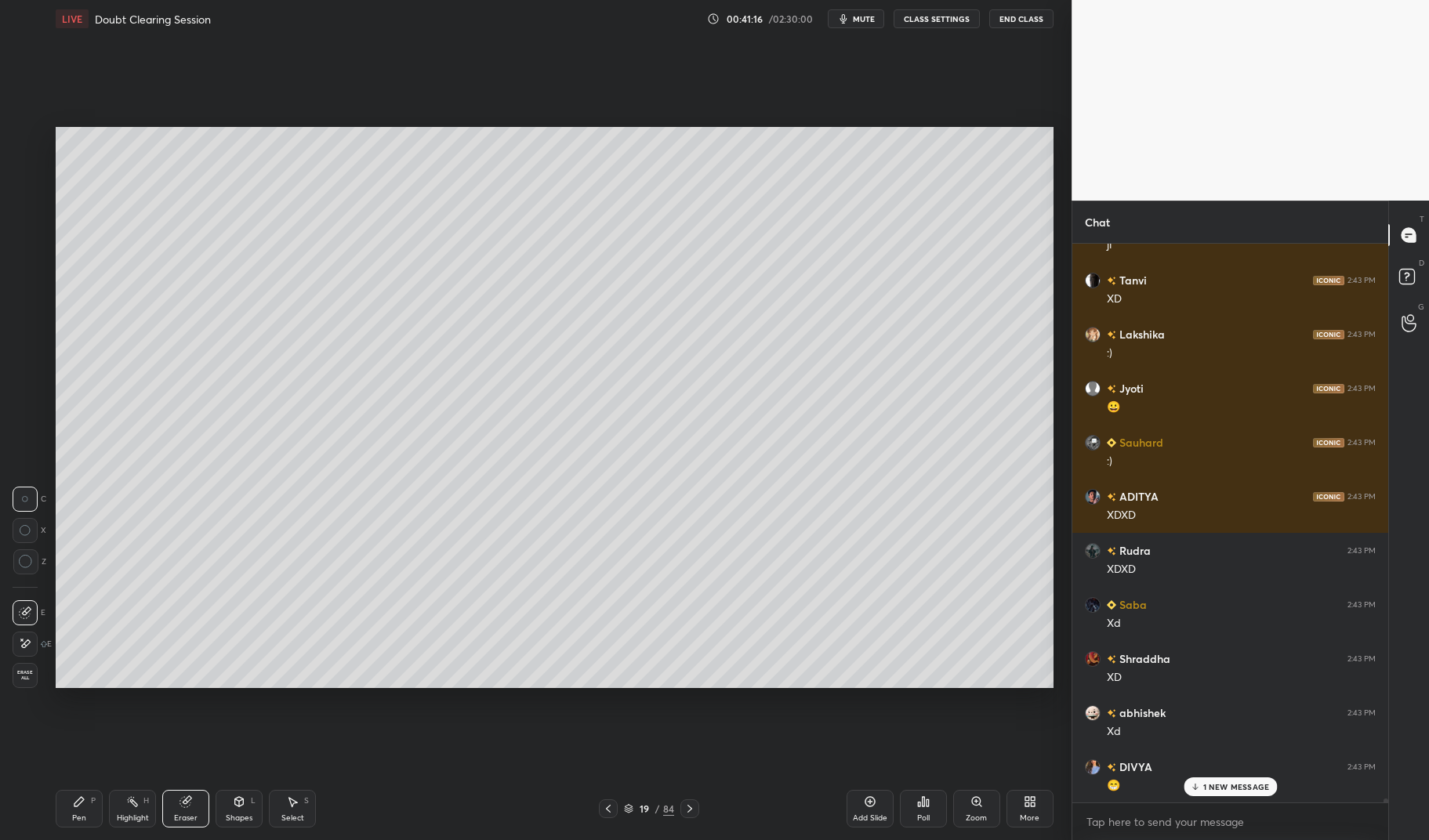
click at [75, 800] on icon at bounding box center [78, 801] width 12 height 12
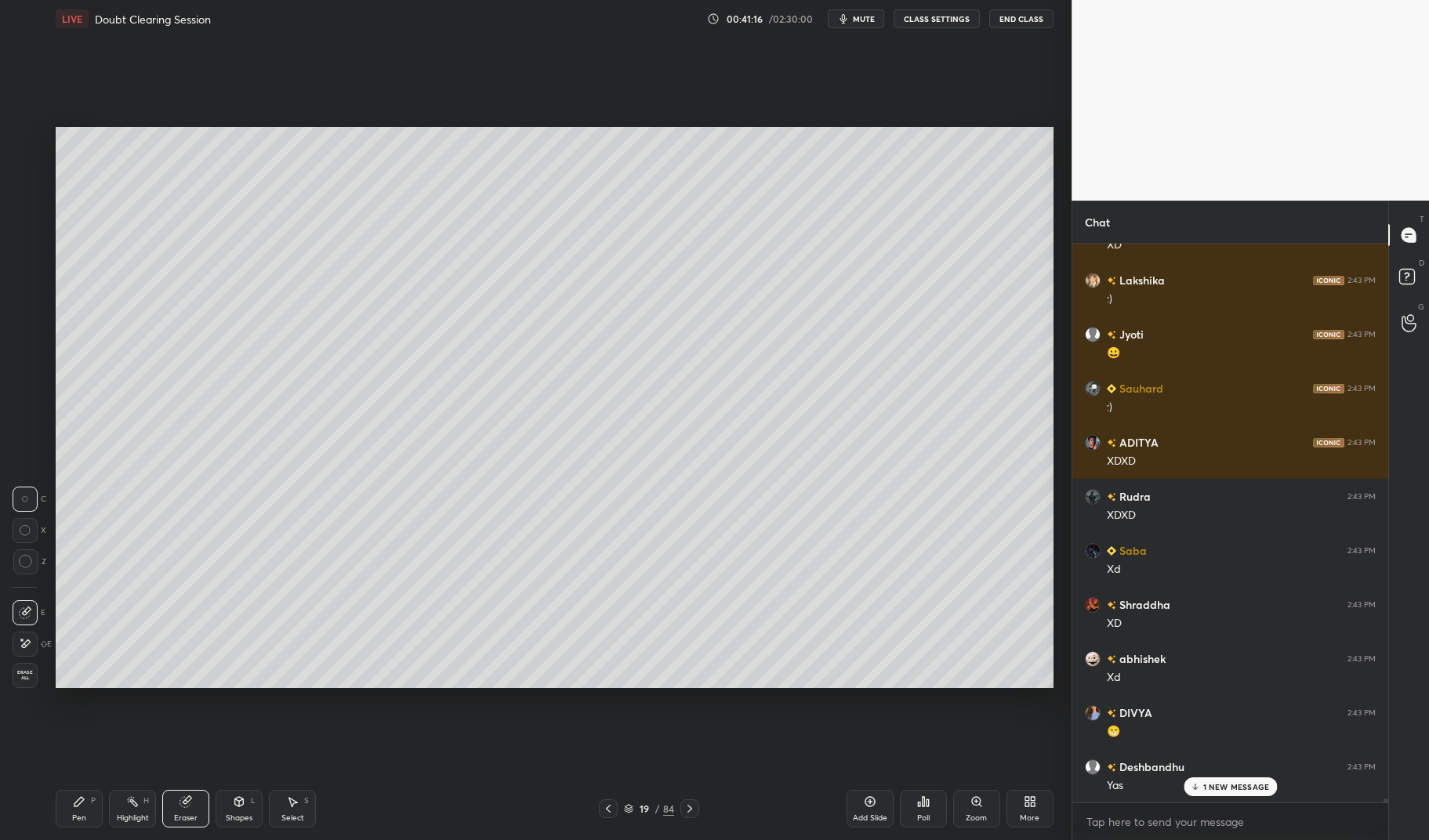
click at [76, 804] on icon at bounding box center [79, 802] width 9 height 9
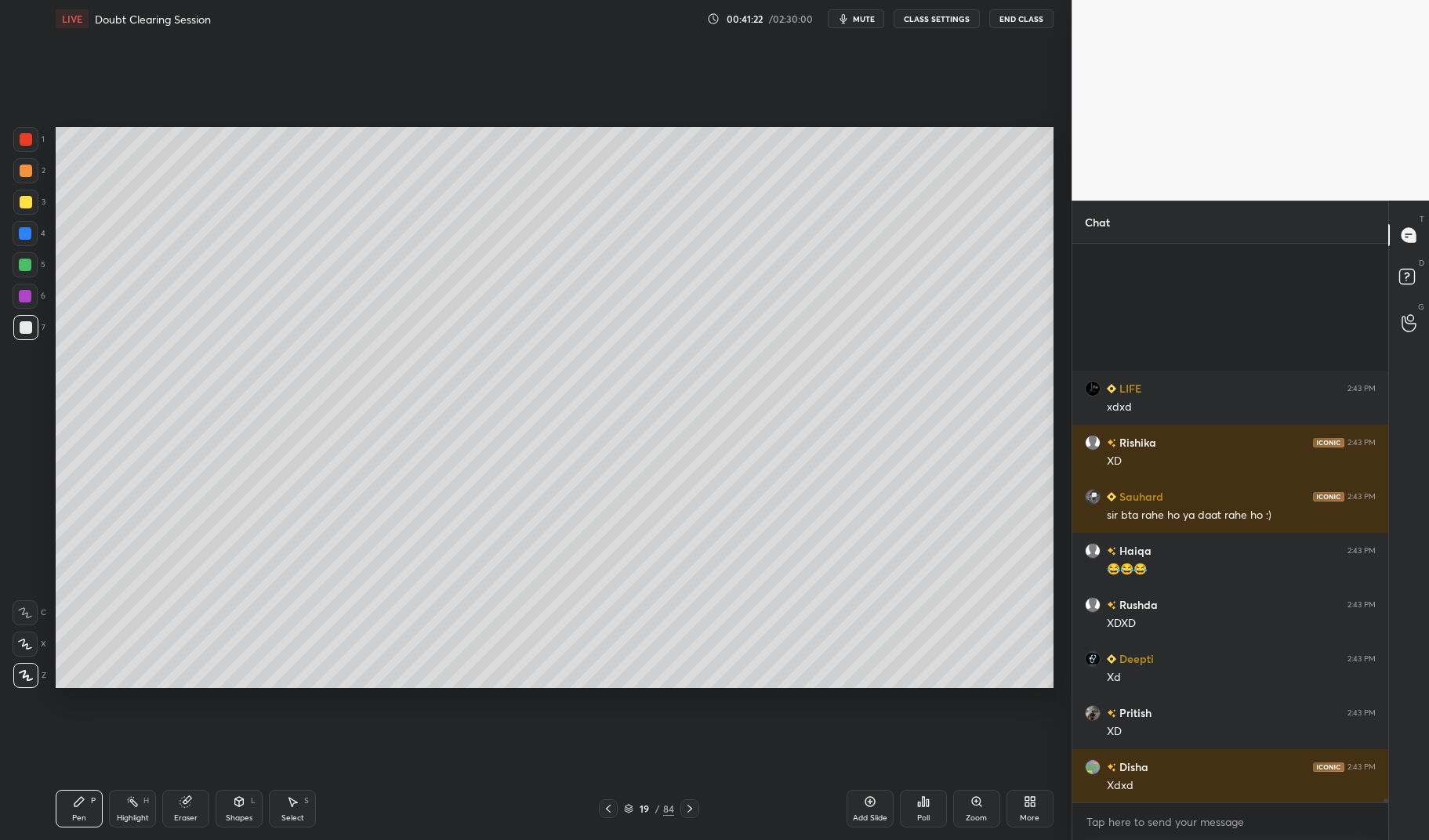
click at [11, 159] on div "1 2 3 4 5 6 7 C X Z C X Z E E Erase all H H" at bounding box center [25, 408] width 50 height 562
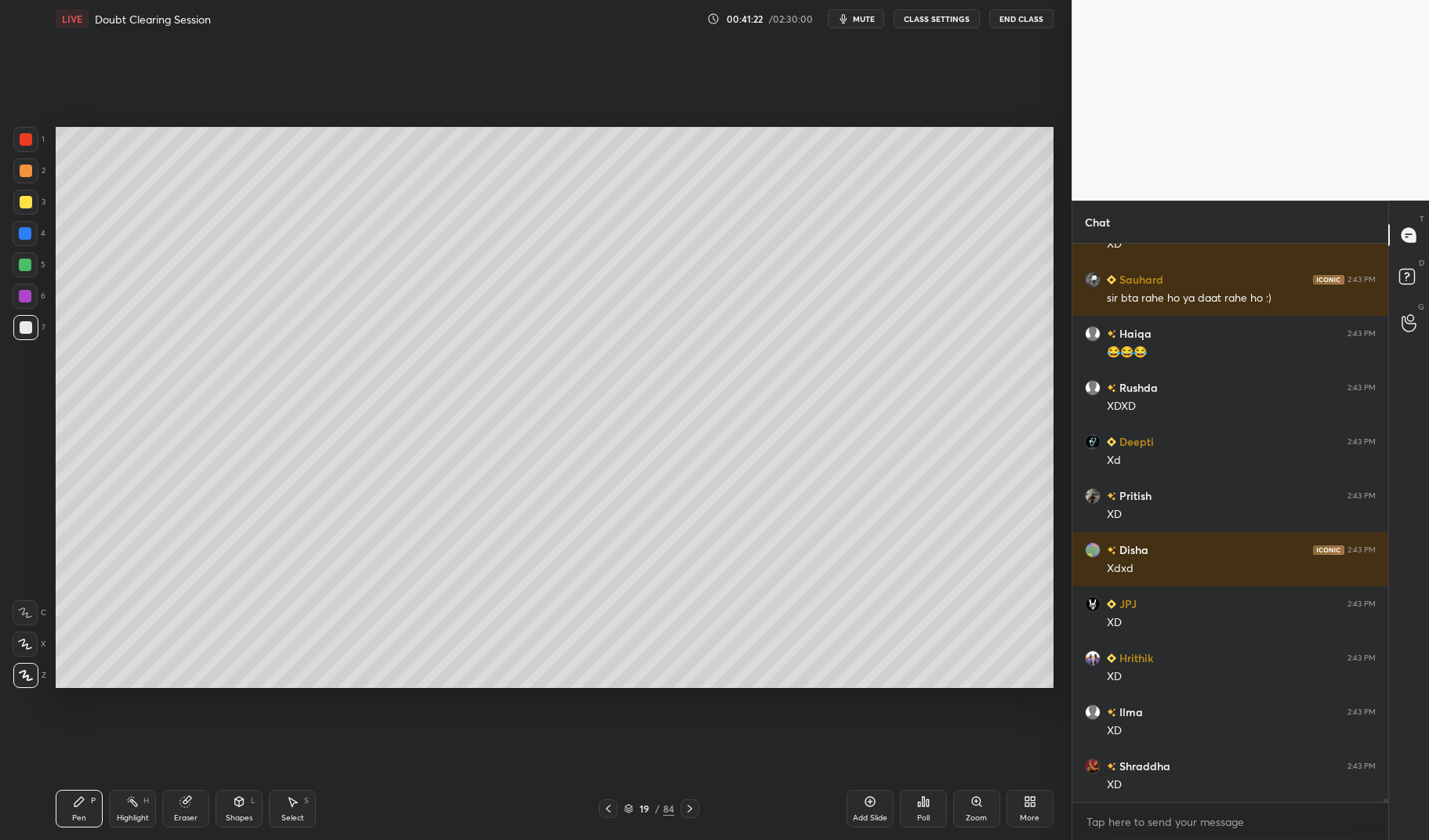
click at [12, 143] on div "1 2 3 4 5 6 7" at bounding box center [28, 237] width 33 height 220
click at [32, 140] on div at bounding box center [25, 140] width 25 height 25
click at [25, 143] on div at bounding box center [25, 139] width 12 height 12
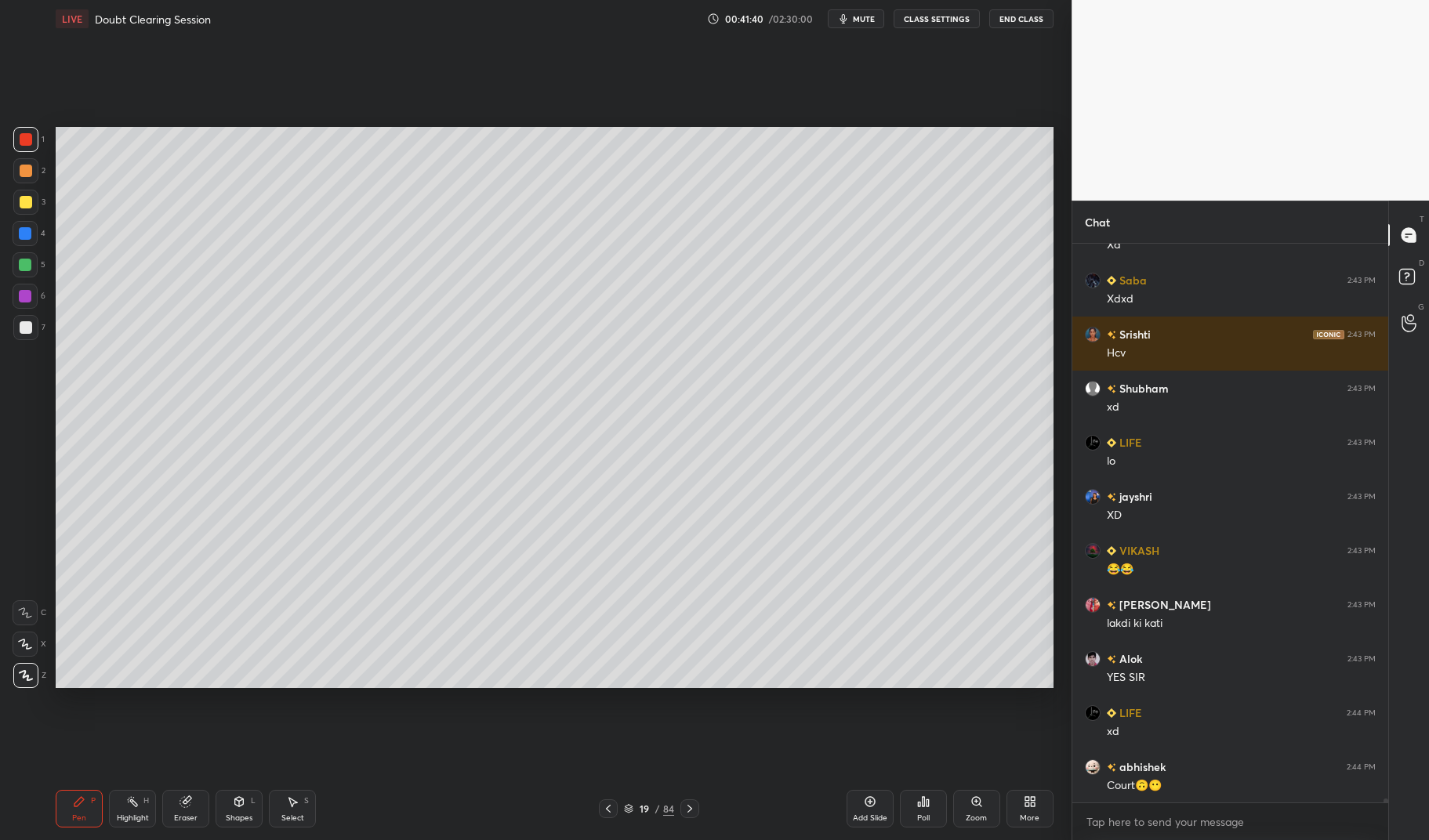
scroll to position [85576, 0]
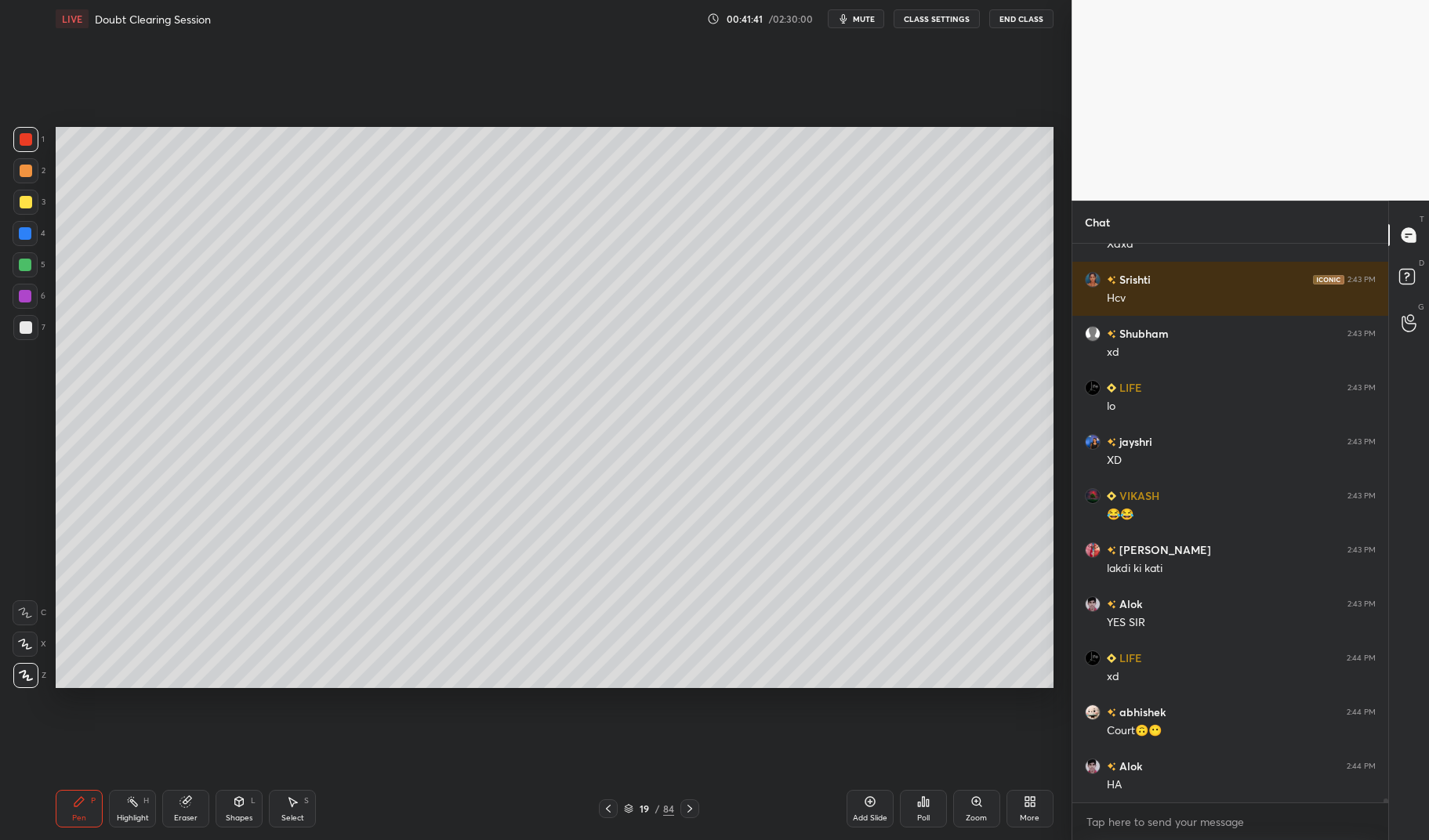
click at [142, 815] on div "Highlight" at bounding box center [133, 818] width 32 height 8
click at [122, 807] on div "Highlight H" at bounding box center [132, 809] width 47 height 38
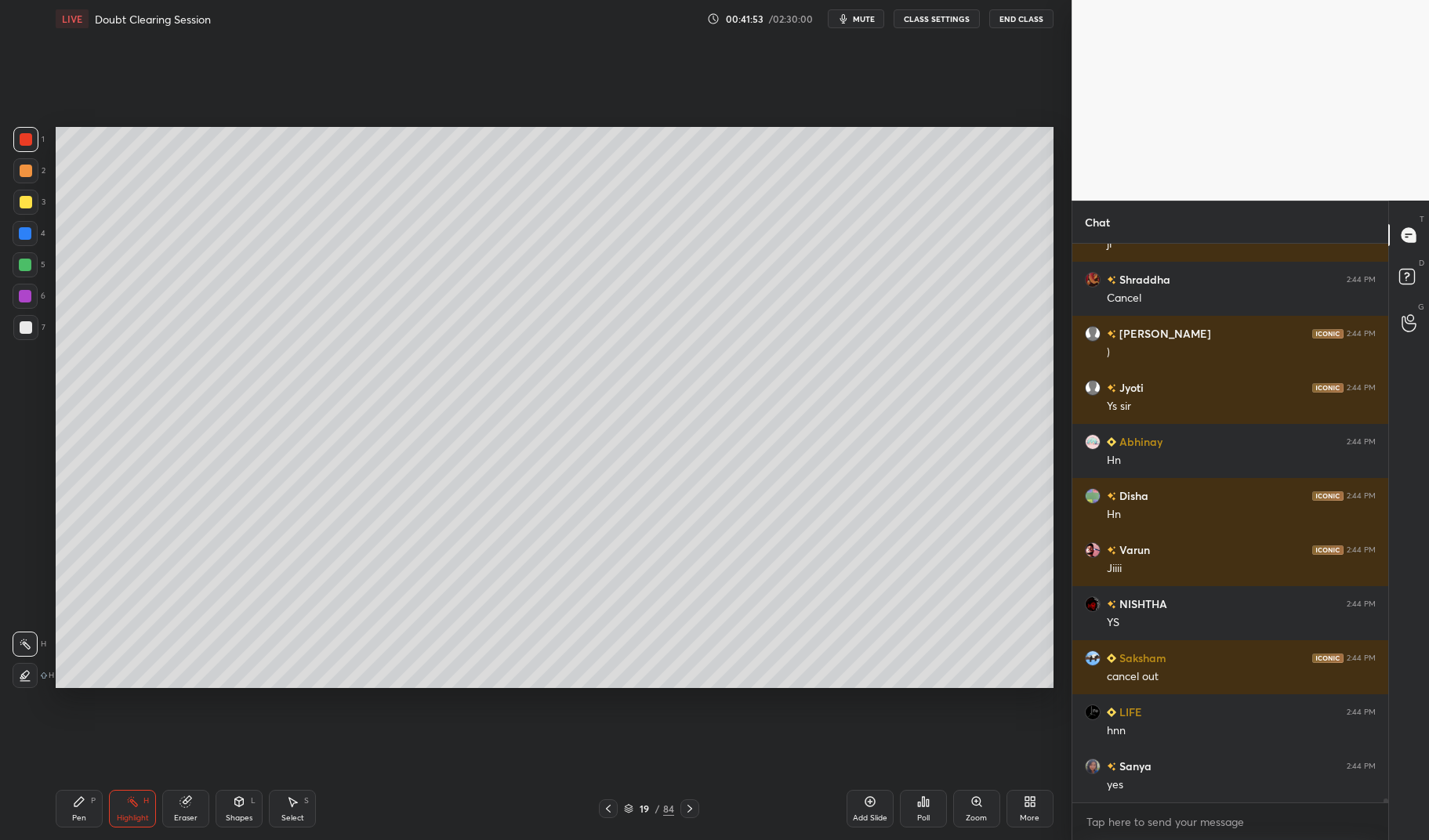
scroll to position [86442, 0]
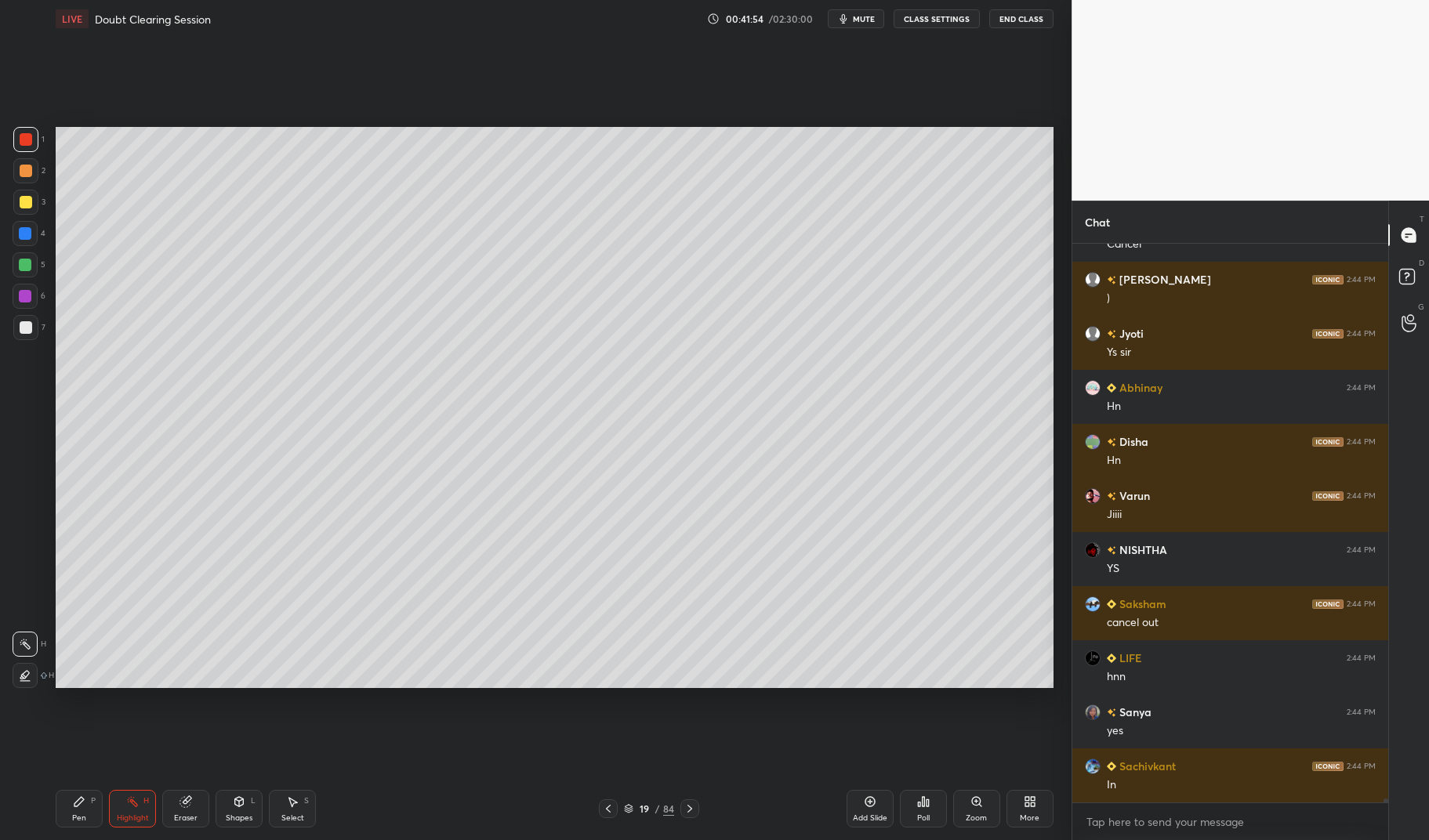
click at [612, 804] on icon at bounding box center [608, 808] width 12 height 12
click at [613, 802] on icon at bounding box center [608, 808] width 12 height 12
click at [614, 805] on div at bounding box center [608, 809] width 19 height 19
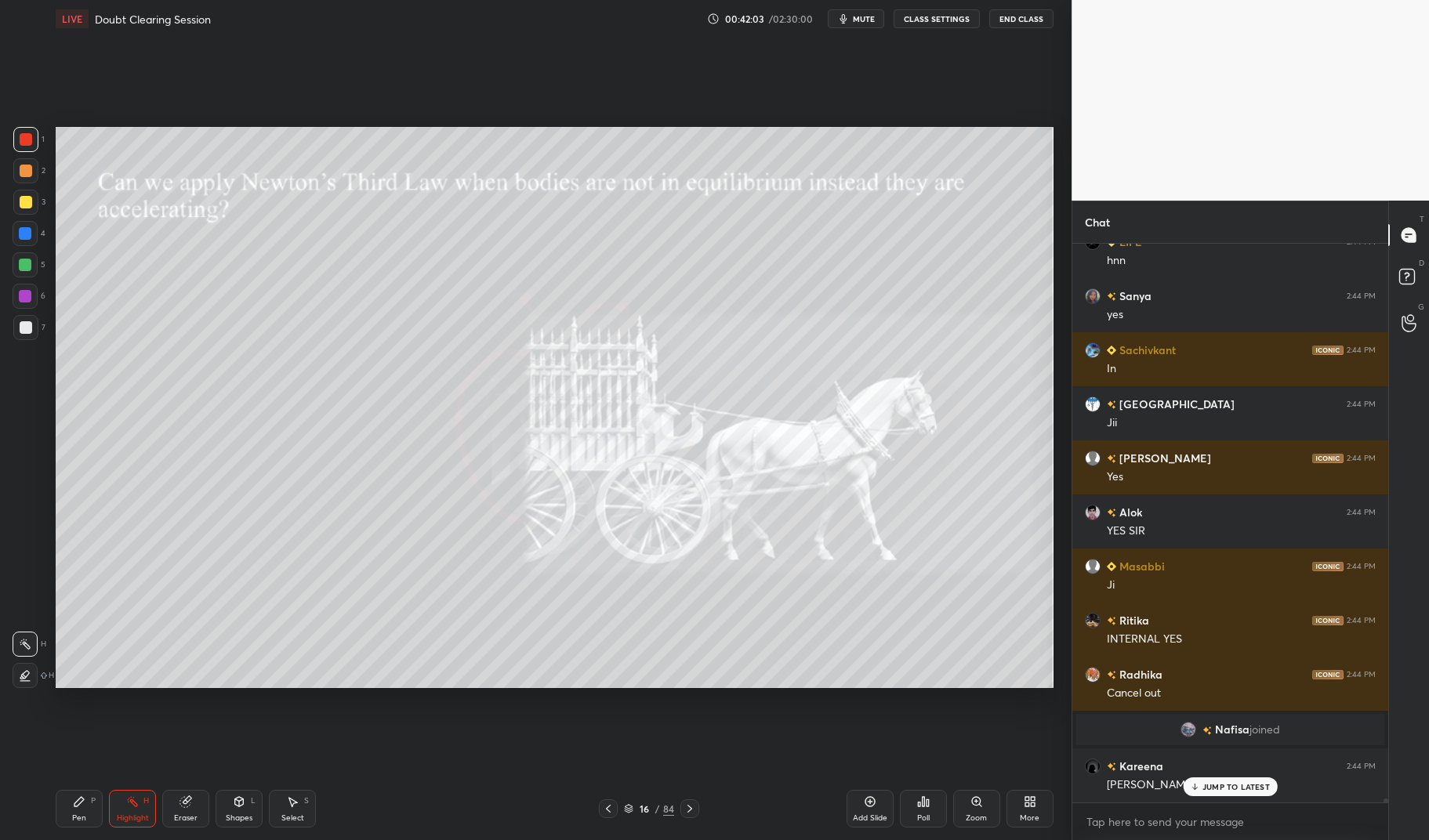
scroll to position [82499, 0]
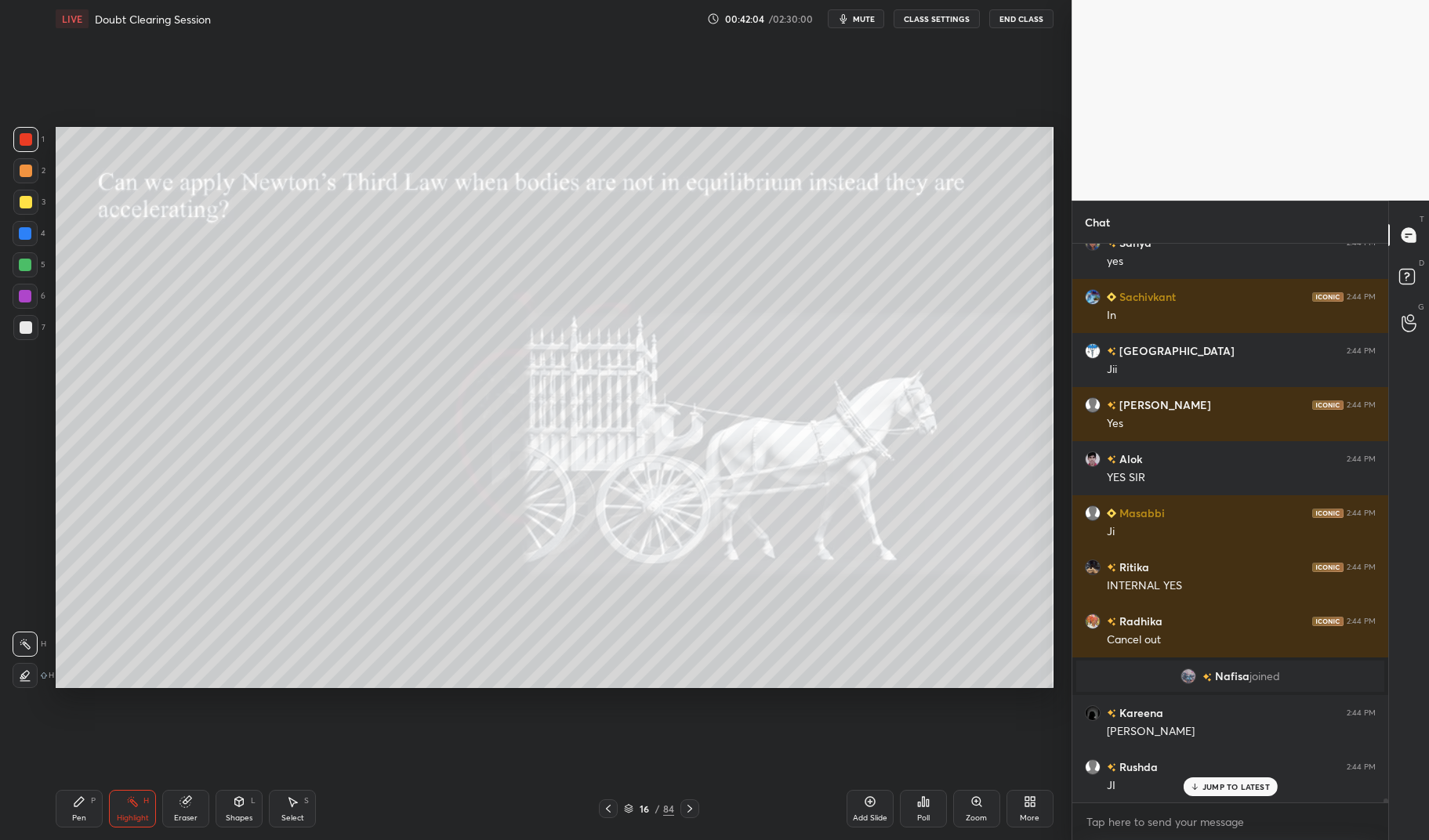
click at [692, 800] on div at bounding box center [690, 809] width 19 height 19
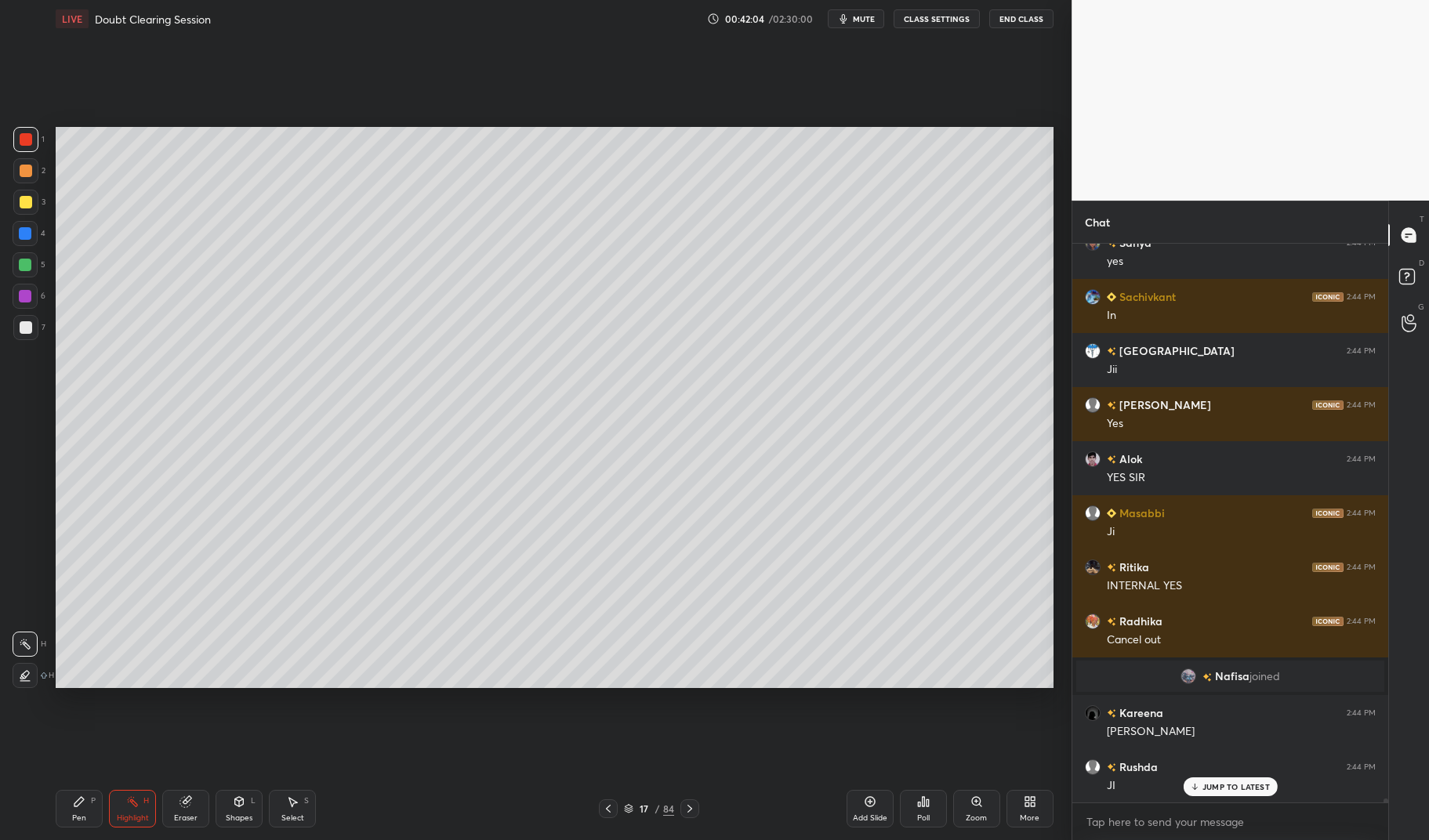
click at [692, 806] on icon at bounding box center [689, 808] width 12 height 12
click at [687, 808] on icon at bounding box center [689, 808] width 12 height 12
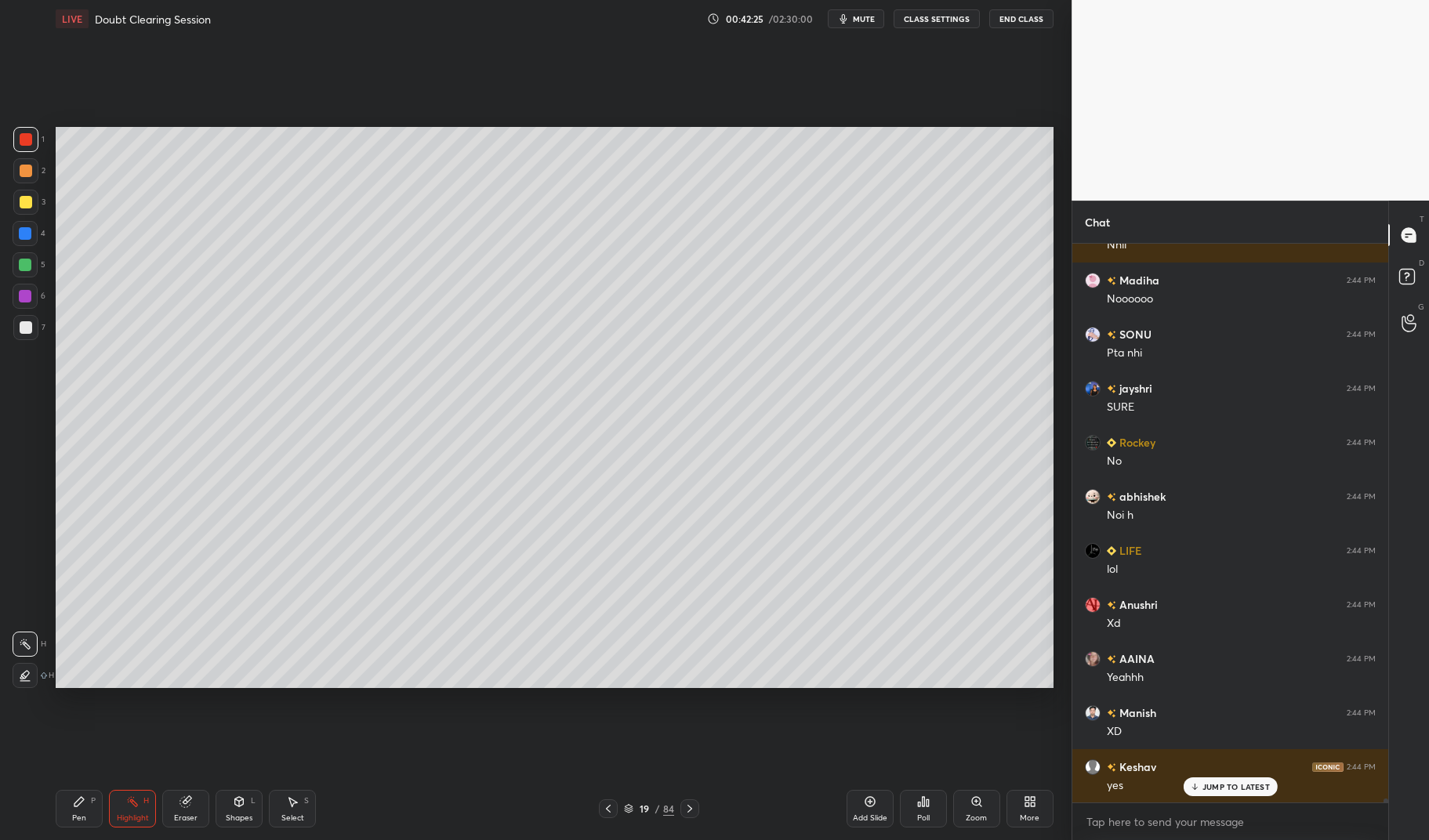
scroll to position [87150, 0]
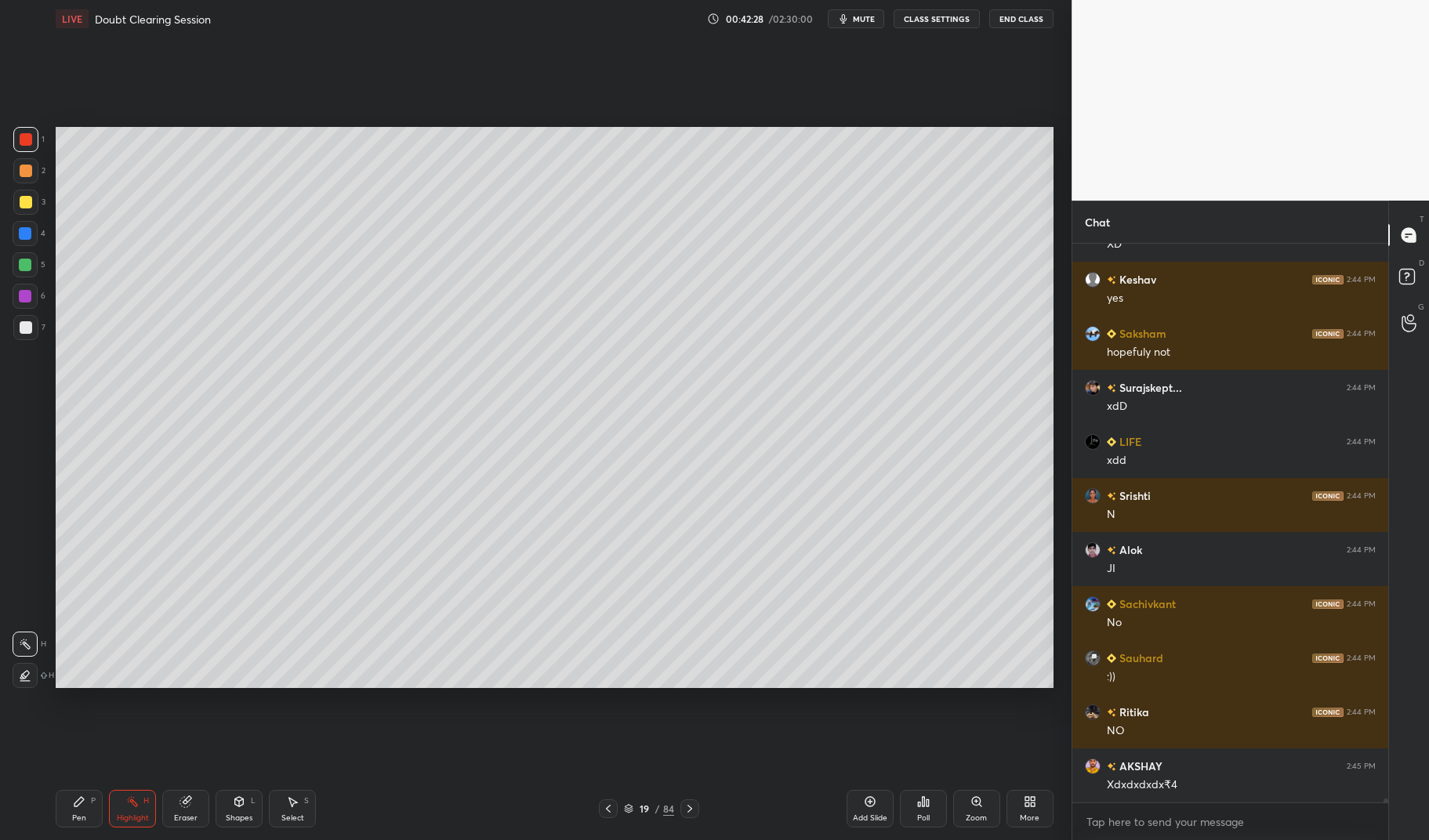
click at [91, 810] on div "Pen P" at bounding box center [79, 809] width 47 height 38
click at [75, 807] on icon at bounding box center [79, 802] width 9 height 9
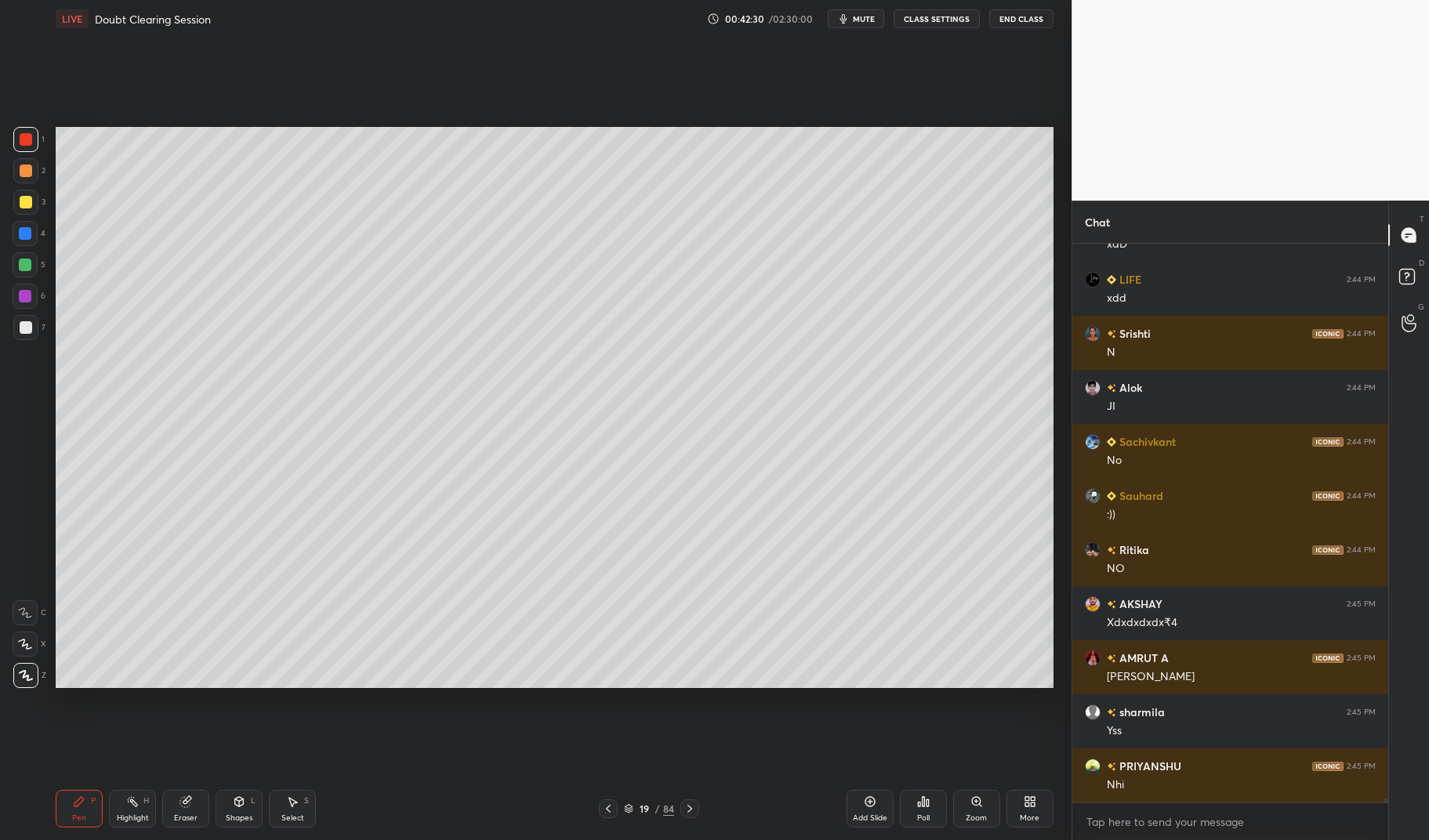
click at [25, 201] on div at bounding box center [25, 202] width 12 height 12
click at [23, 205] on div at bounding box center [25, 202] width 12 height 12
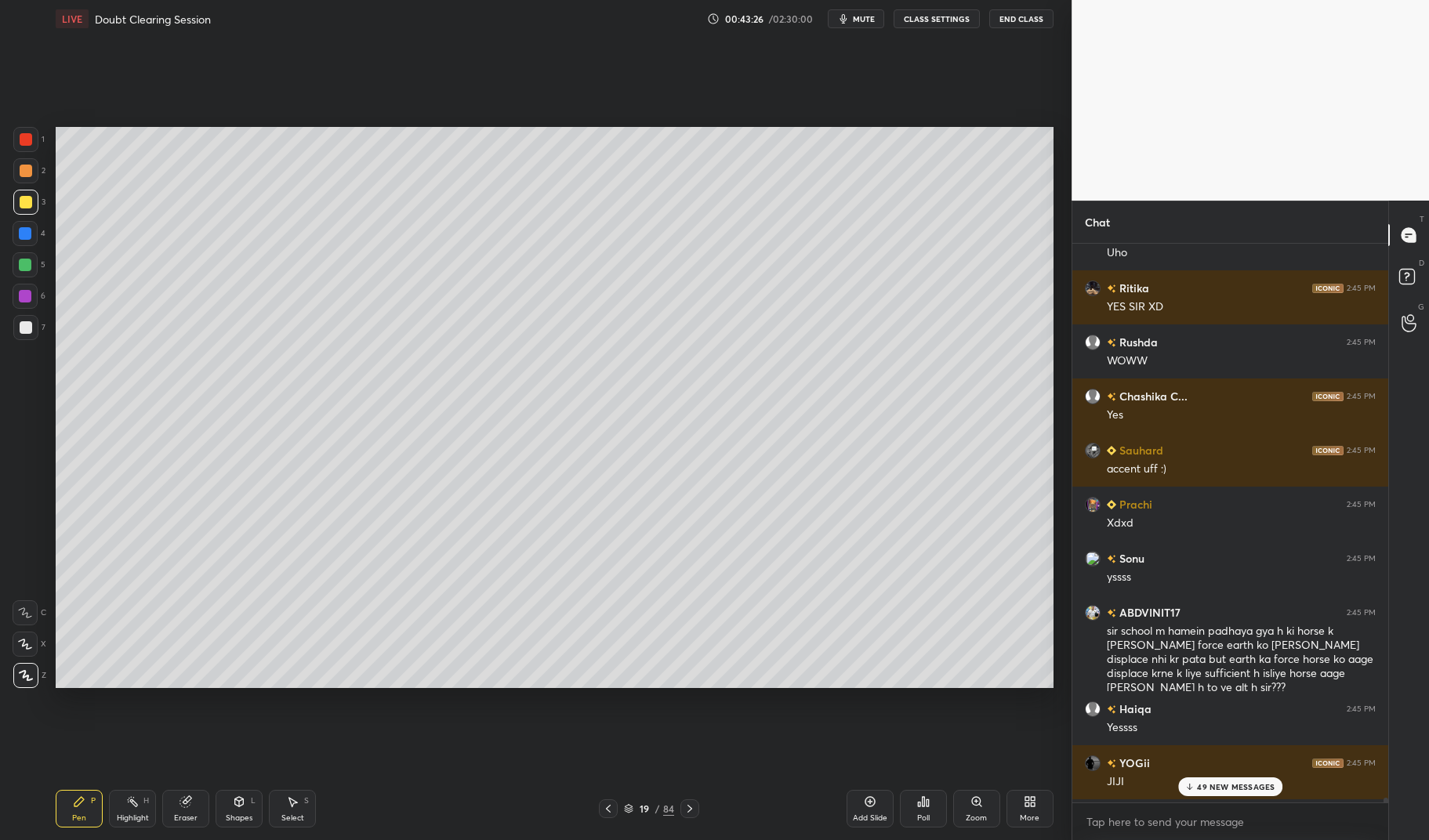
click at [1261, 780] on div "49 NEW MESSAGES" at bounding box center [1230, 787] width 105 height 19
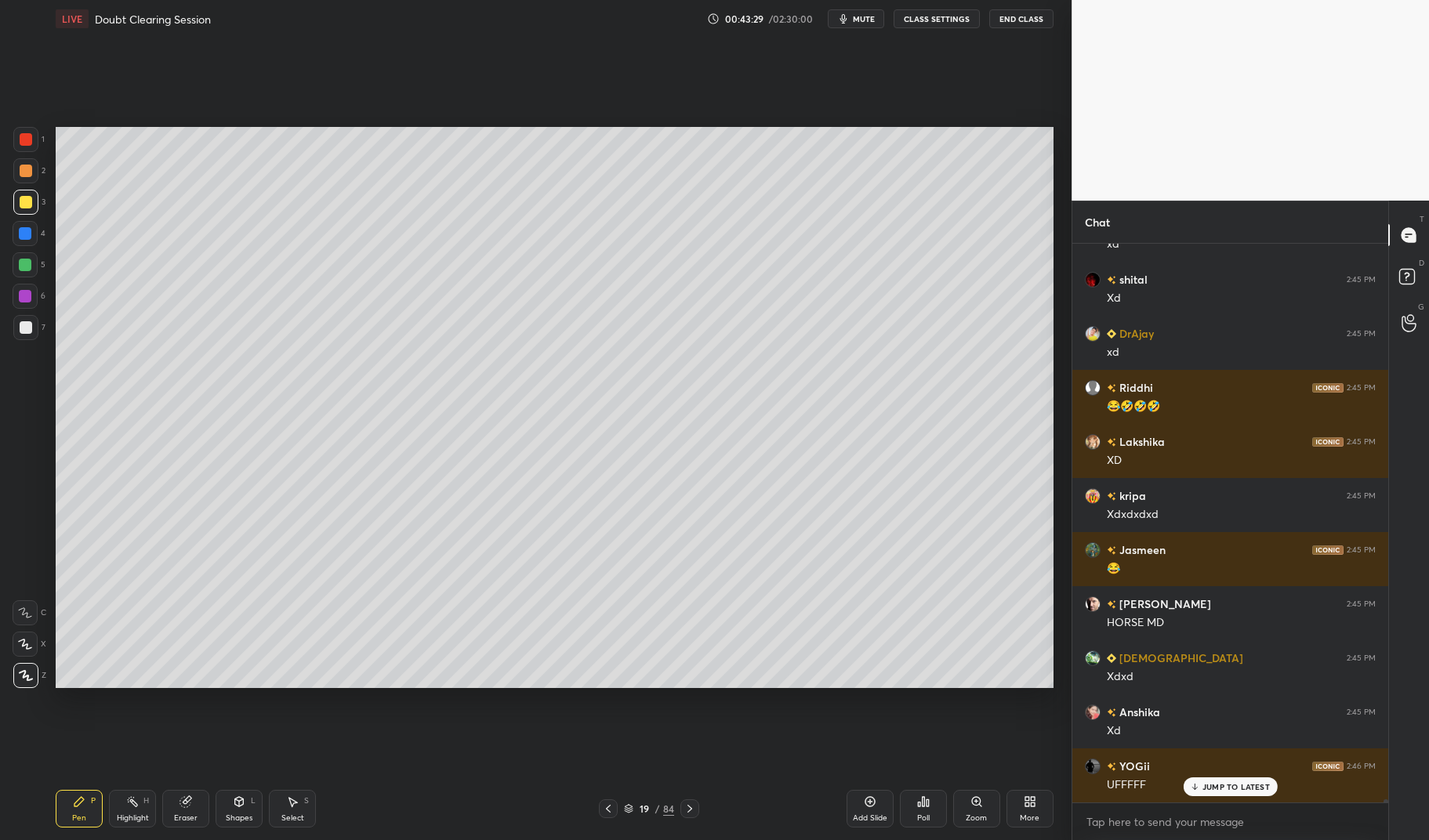
scroll to position [90858, 0]
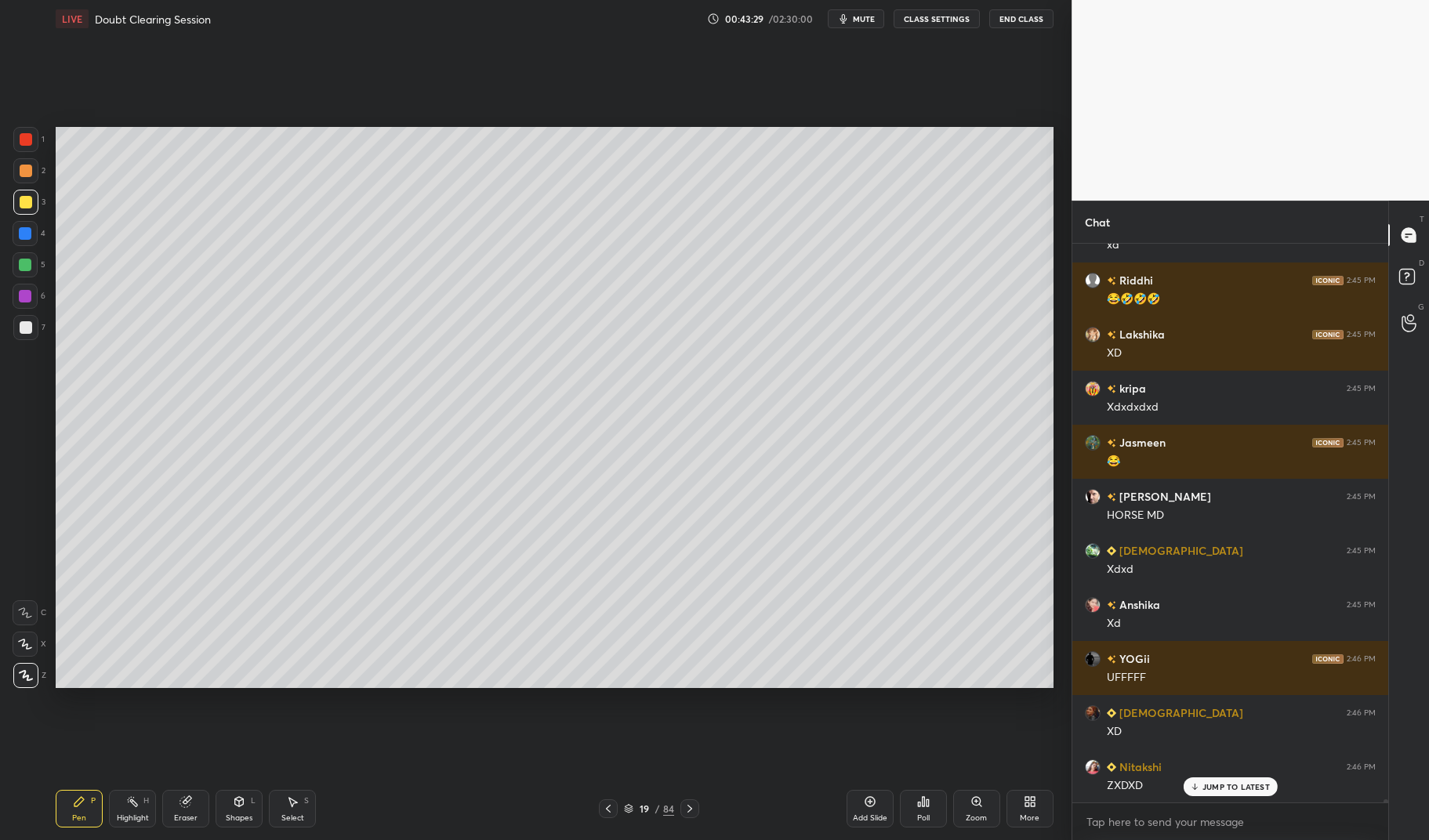
click at [23, 233] on div at bounding box center [25, 233] width 12 height 12
click at [14, 232] on div at bounding box center [25, 233] width 25 height 25
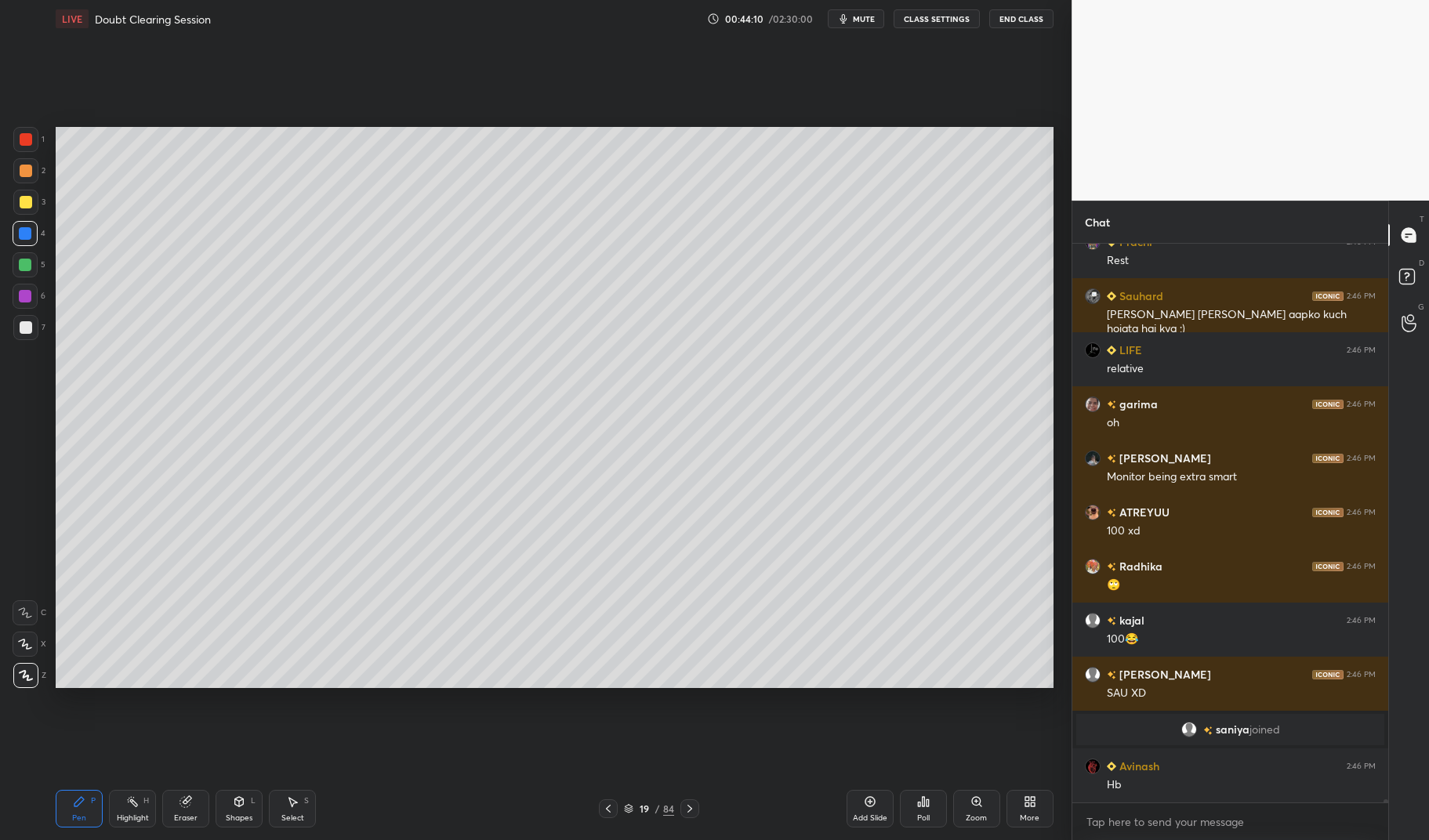
scroll to position [92793, 0]
click at [867, 815] on div "Add Slide" at bounding box center [870, 818] width 35 height 8
click at [86, 798] on div "Pen P" at bounding box center [79, 809] width 47 height 38
click at [43, 261] on div "5" at bounding box center [28, 264] width 33 height 25
click at [16, 260] on div at bounding box center [25, 264] width 25 height 25
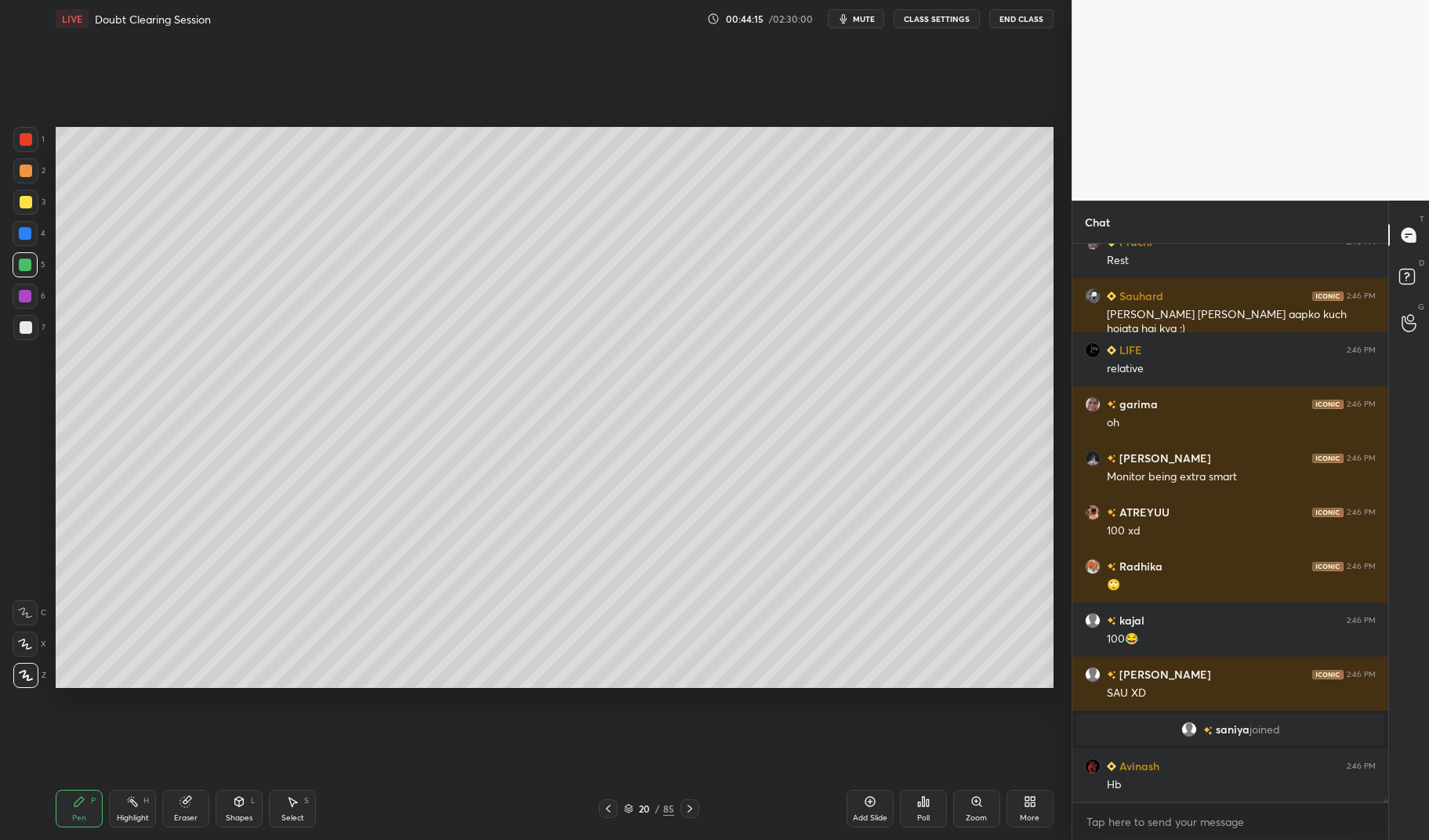
click at [26, 239] on div at bounding box center [25, 233] width 12 height 12
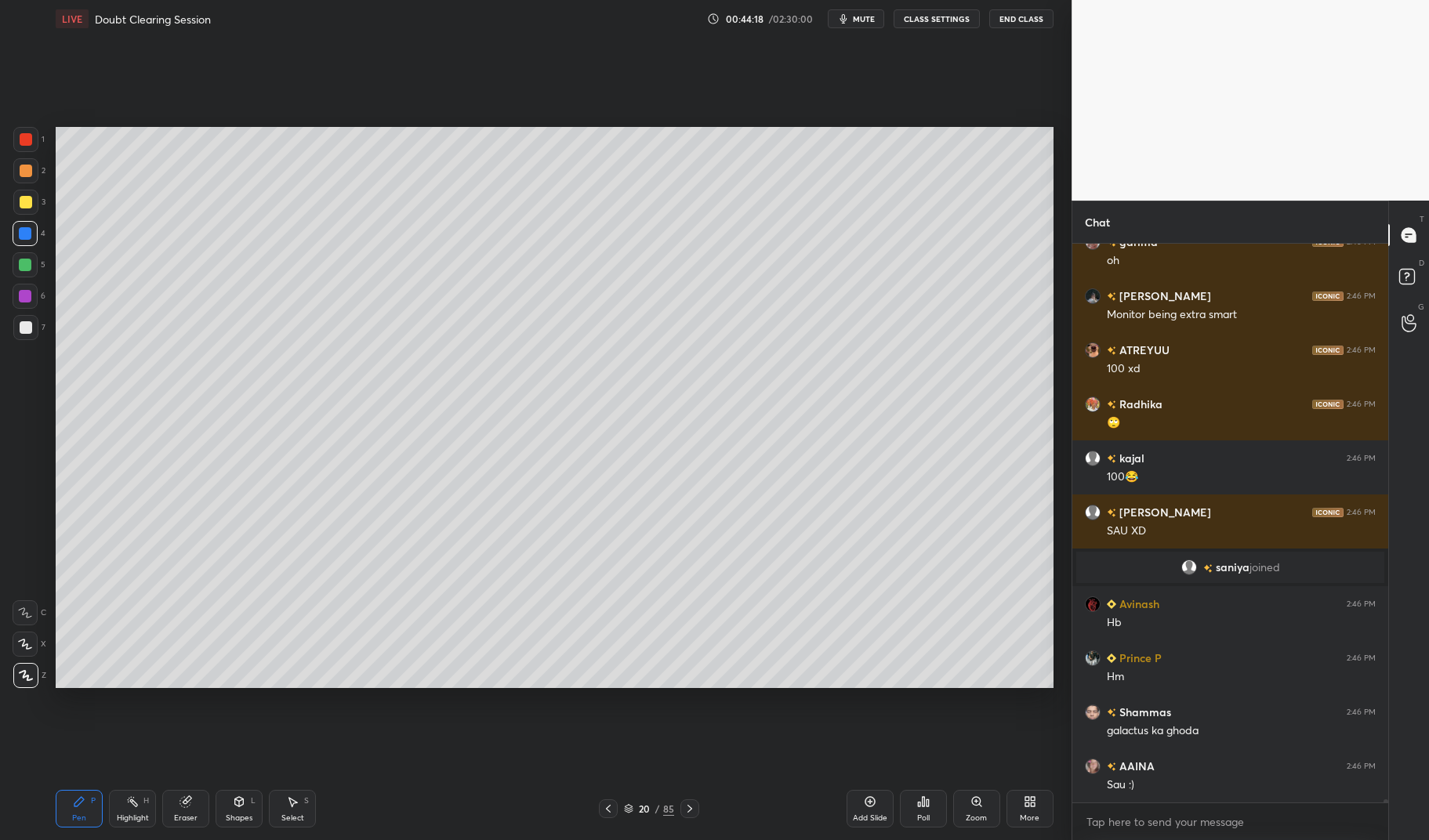
click at [30, 145] on div at bounding box center [25, 140] width 25 height 25
click at [30, 140] on div at bounding box center [25, 139] width 12 height 12
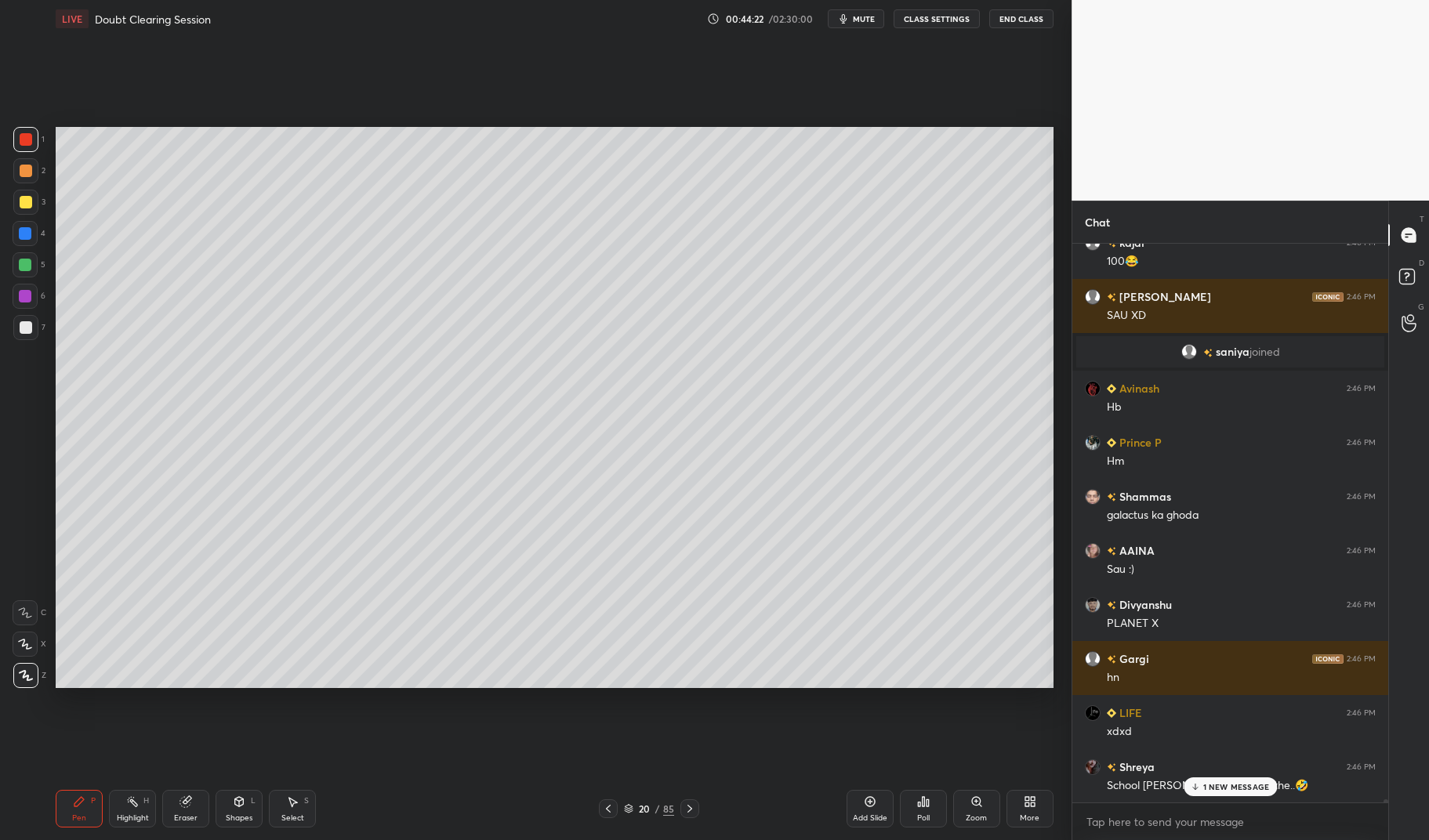
scroll to position [93225, 0]
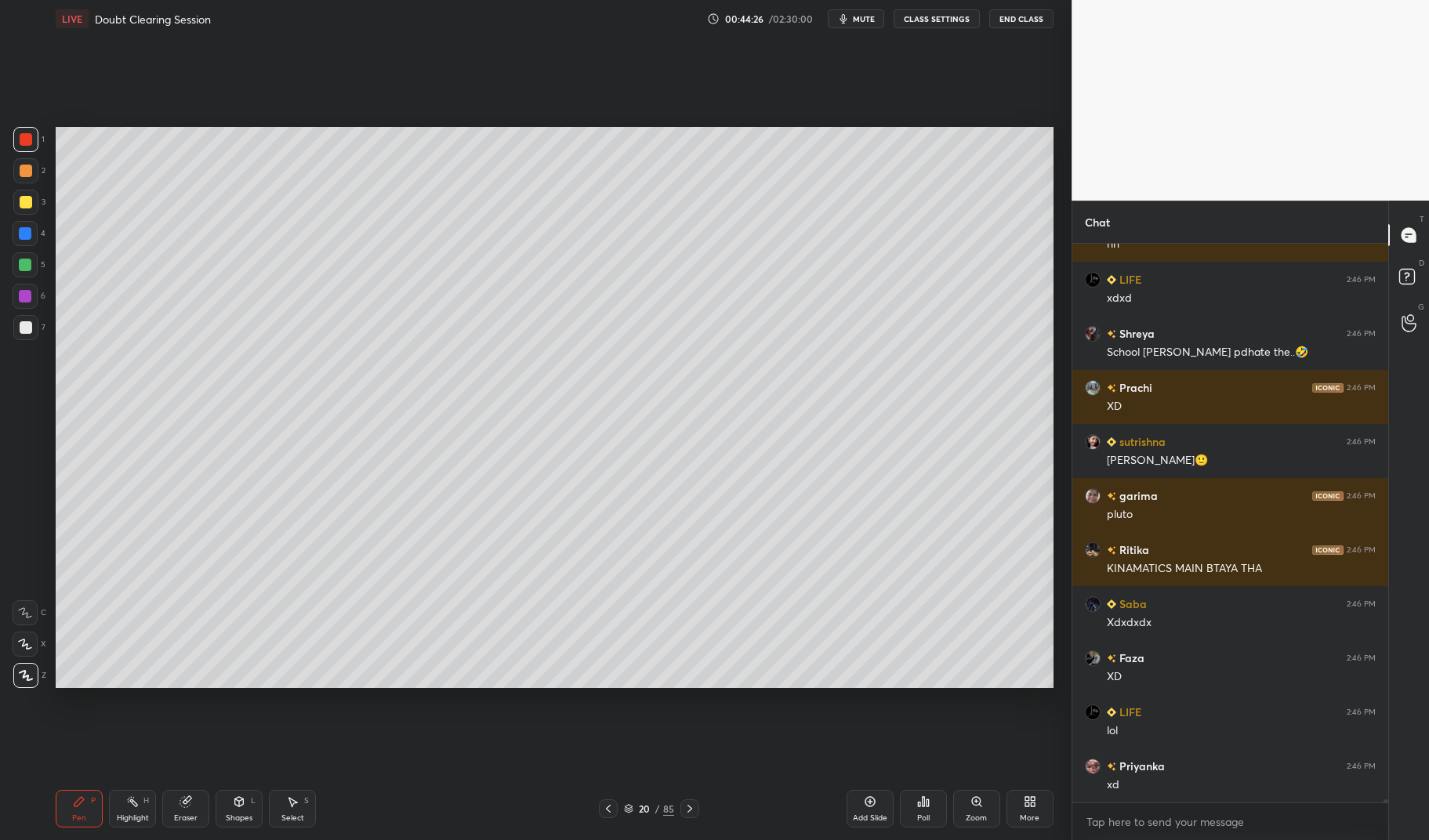
click at [21, 273] on div at bounding box center [25, 264] width 25 height 25
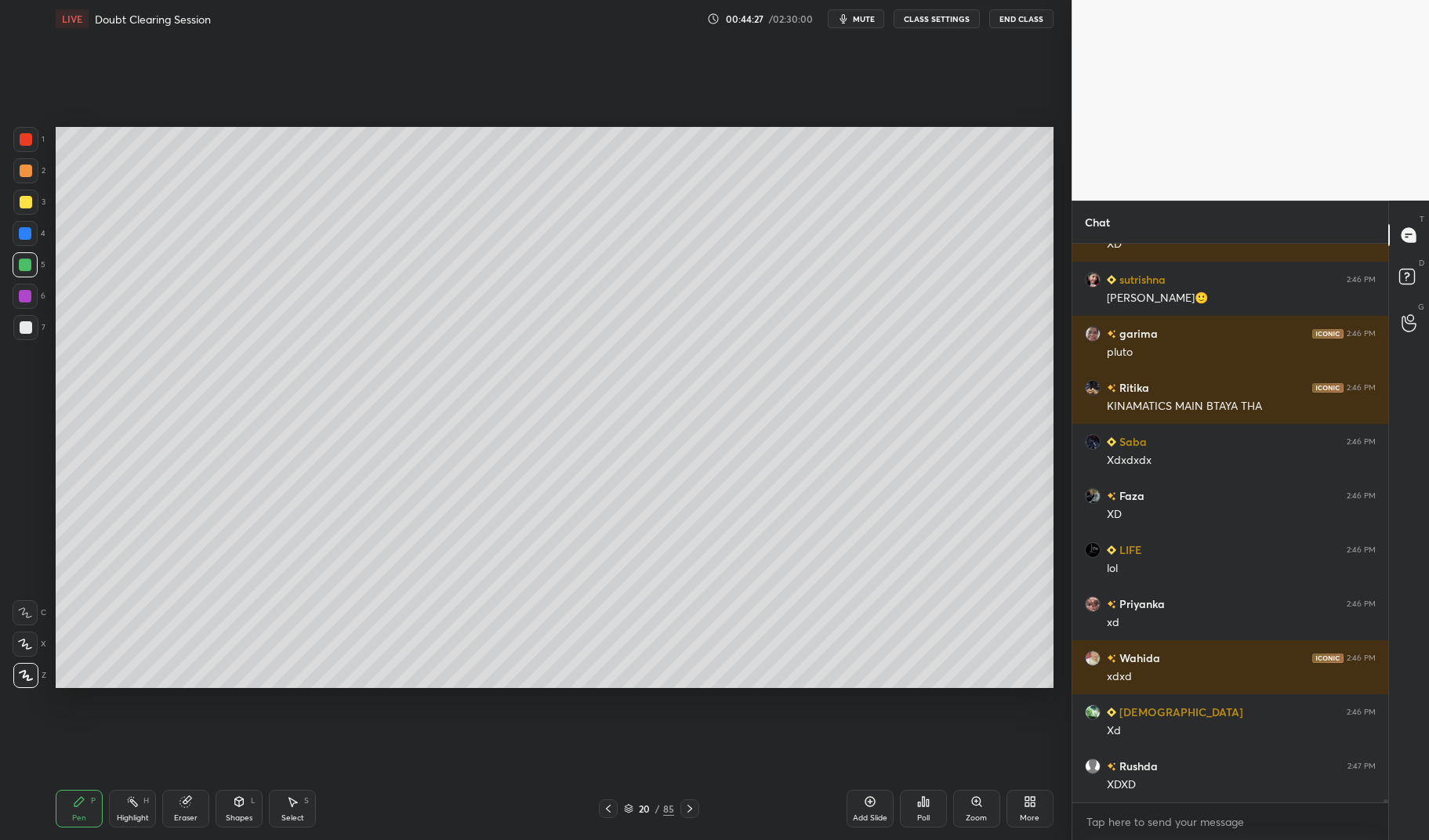
click at [39, 341] on div "7" at bounding box center [29, 330] width 32 height 31
click at [35, 331] on div at bounding box center [25, 328] width 25 height 25
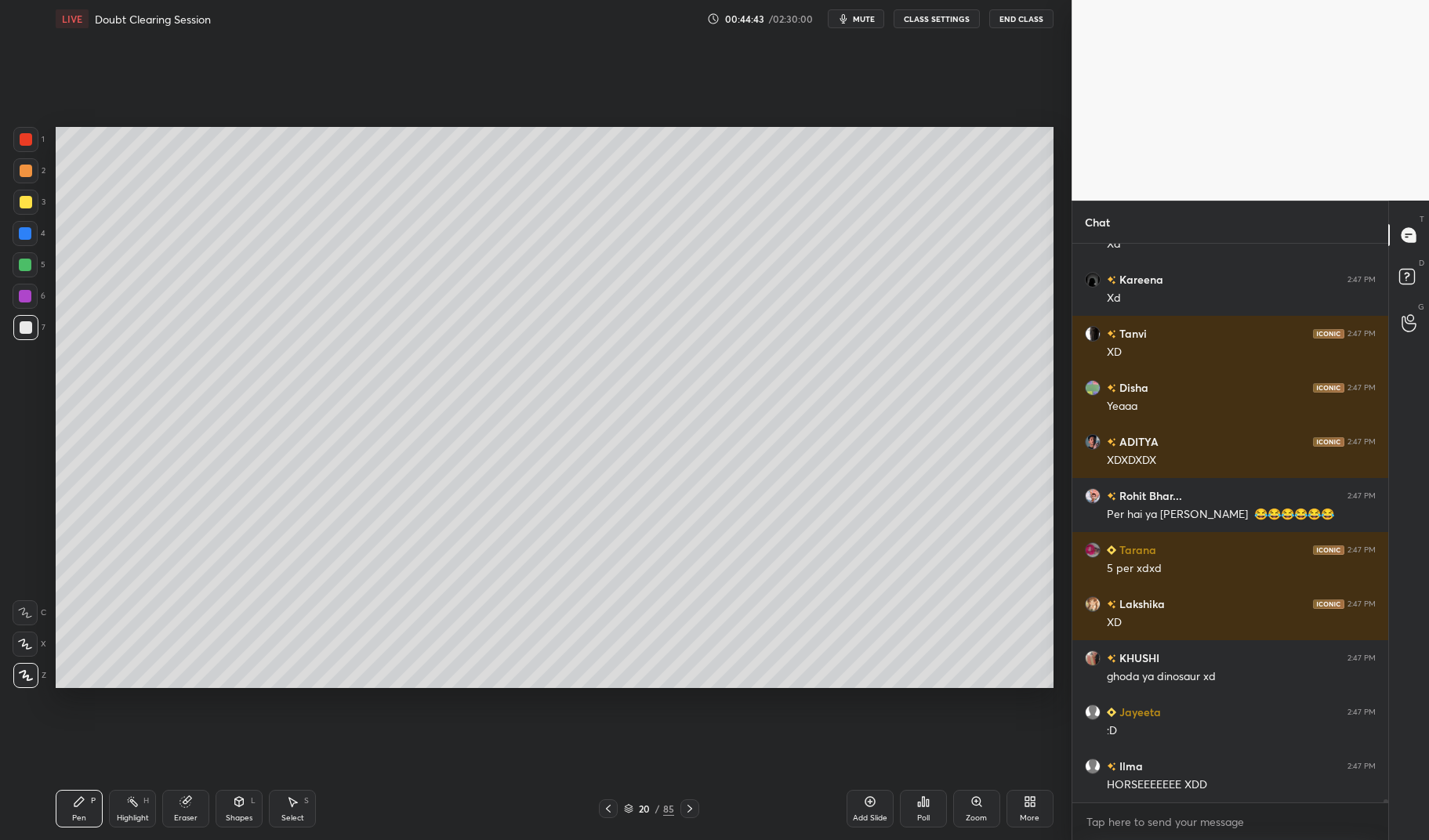
click at [25, 265] on div at bounding box center [25, 264] width 12 height 12
click at [21, 260] on div at bounding box center [25, 264] width 12 height 12
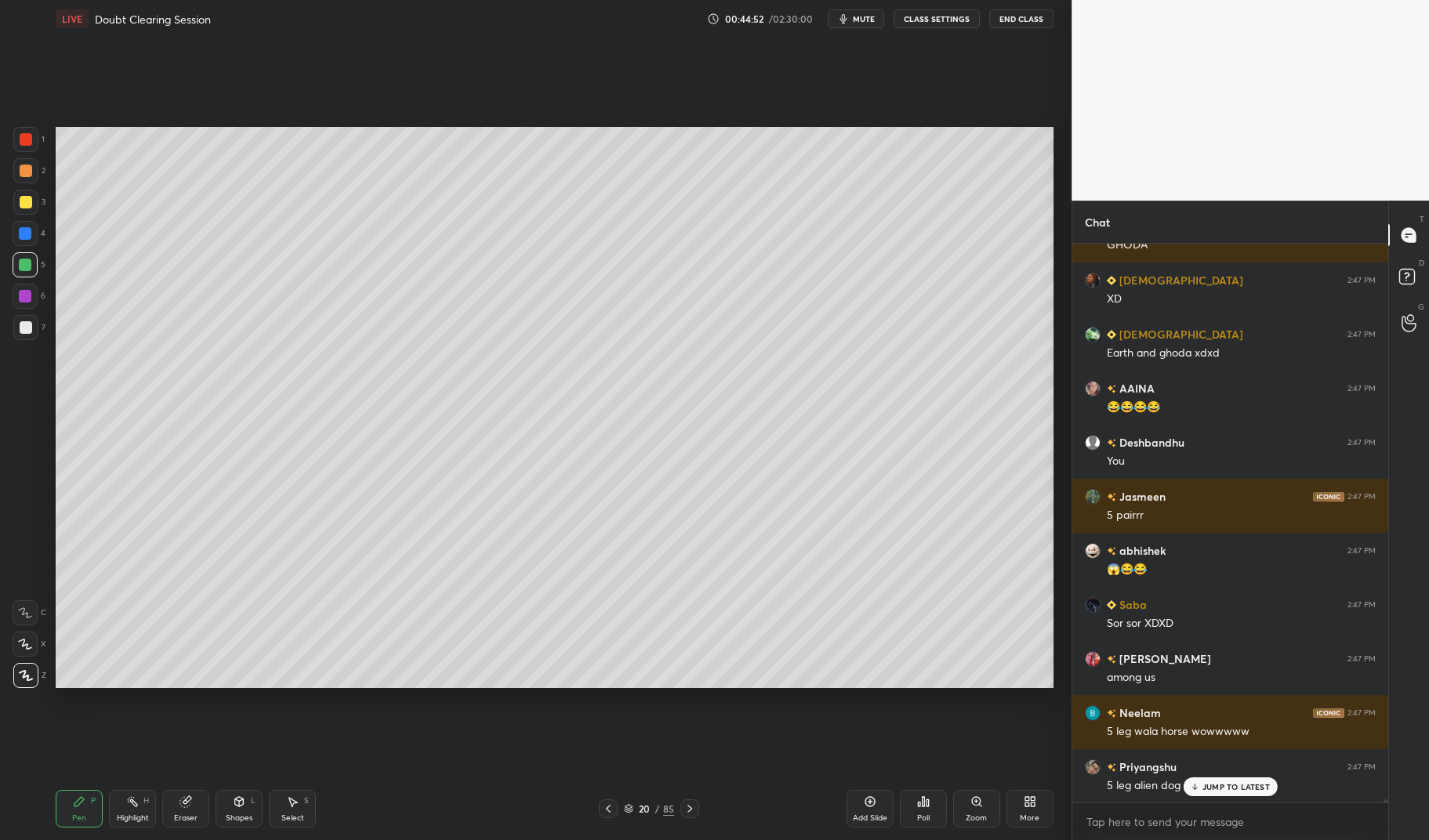
click at [21, 199] on div at bounding box center [25, 202] width 12 height 12
click at [25, 206] on div at bounding box center [25, 202] width 12 height 12
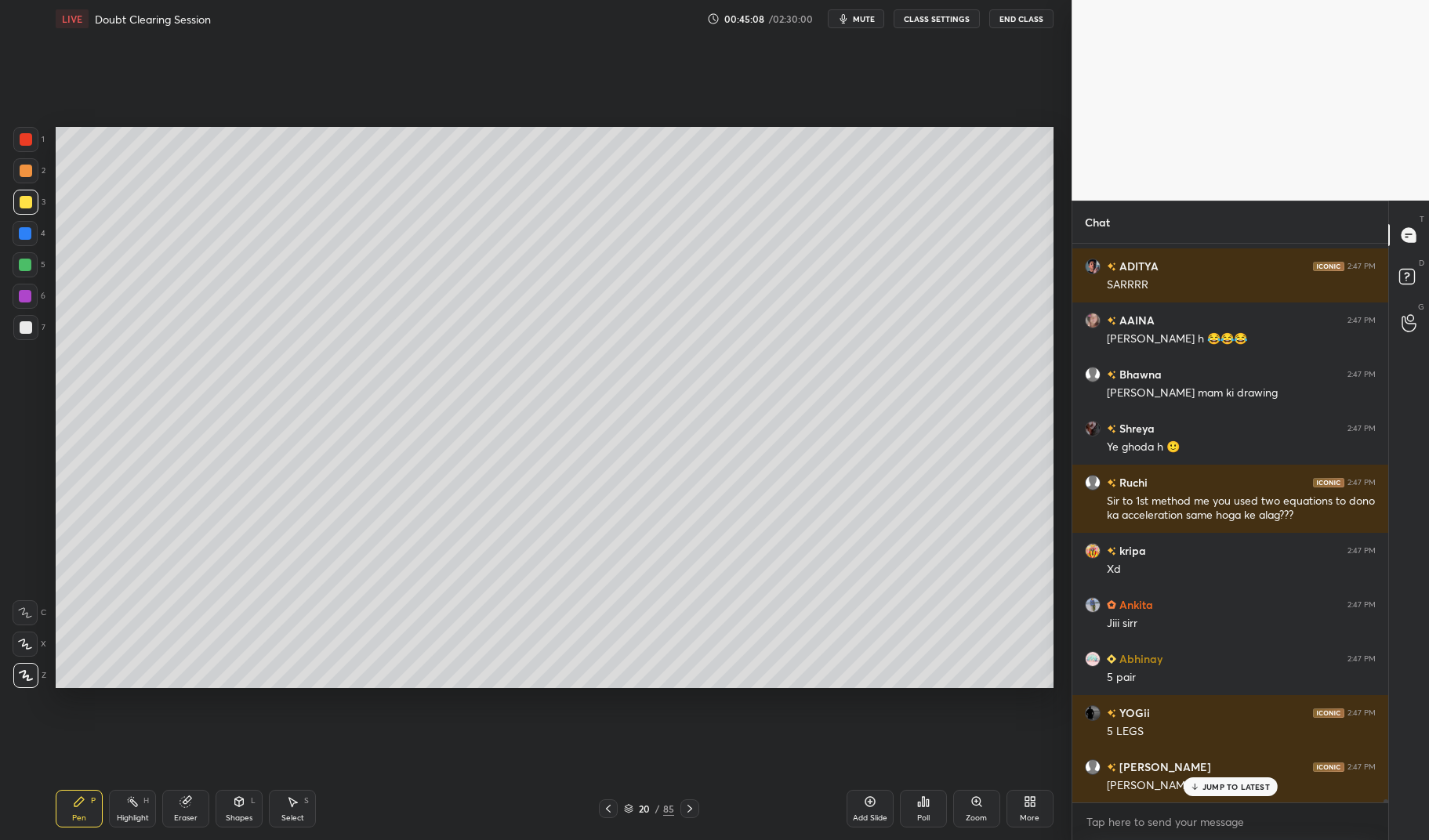
click at [30, 132] on div at bounding box center [25, 140] width 25 height 25
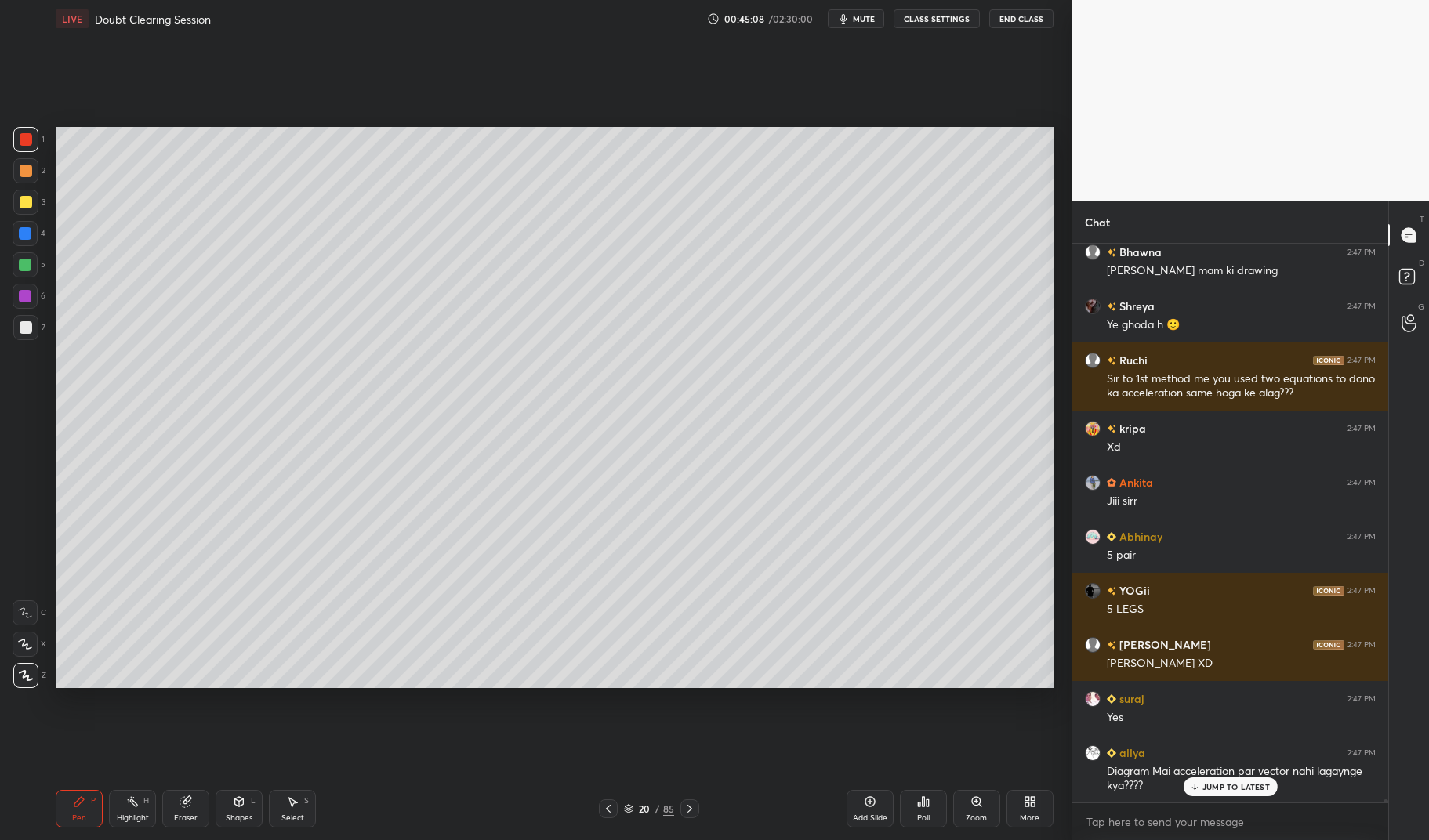
click at [30, 129] on div at bounding box center [25, 140] width 25 height 25
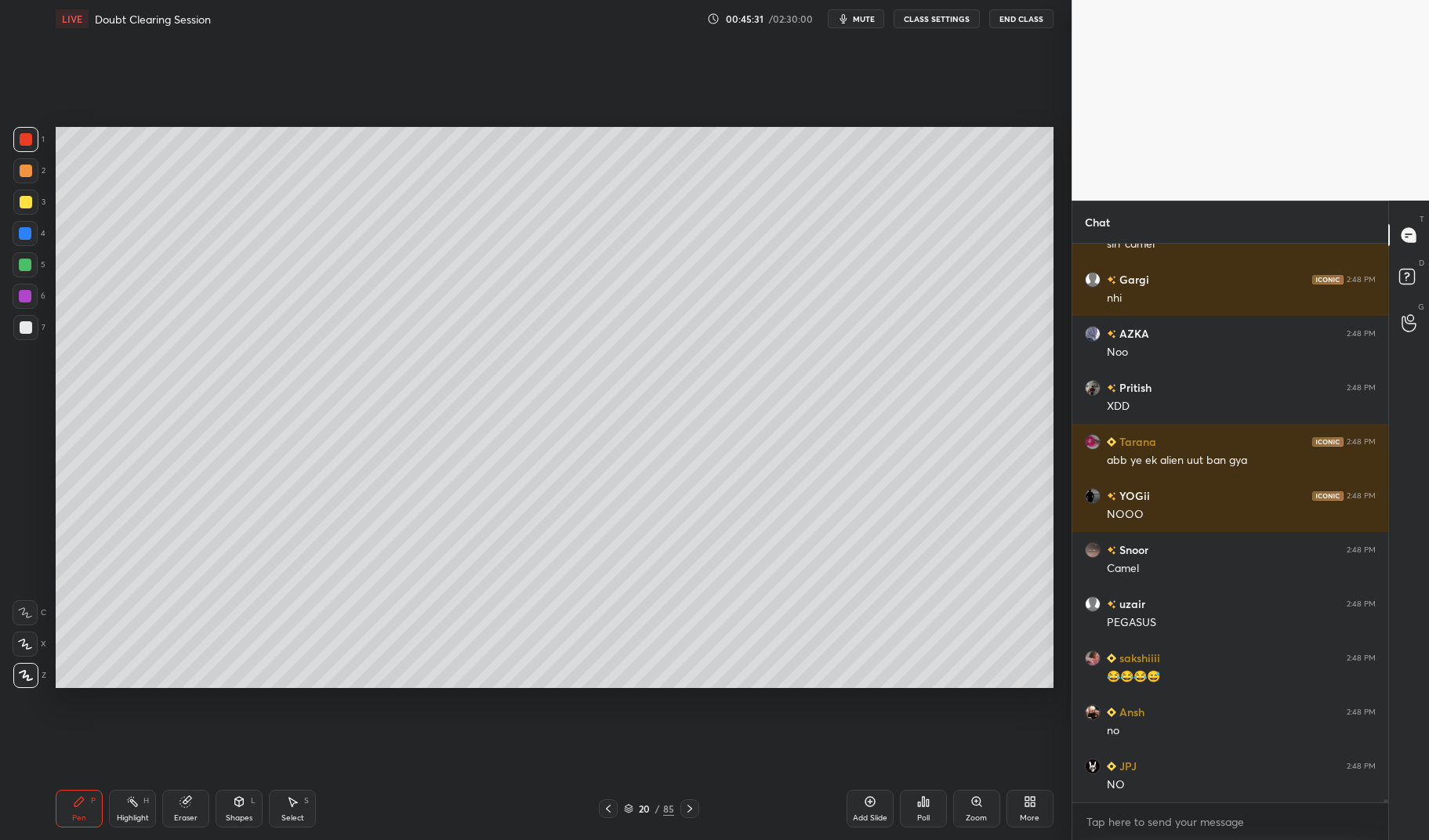
click at [179, 804] on icon at bounding box center [185, 801] width 12 height 12
click at [172, 789] on div "Pen P Highlight H Eraser Shapes L Select S 20 / 85 Add Slide Poll Zoom More" at bounding box center [554, 809] width 997 height 62
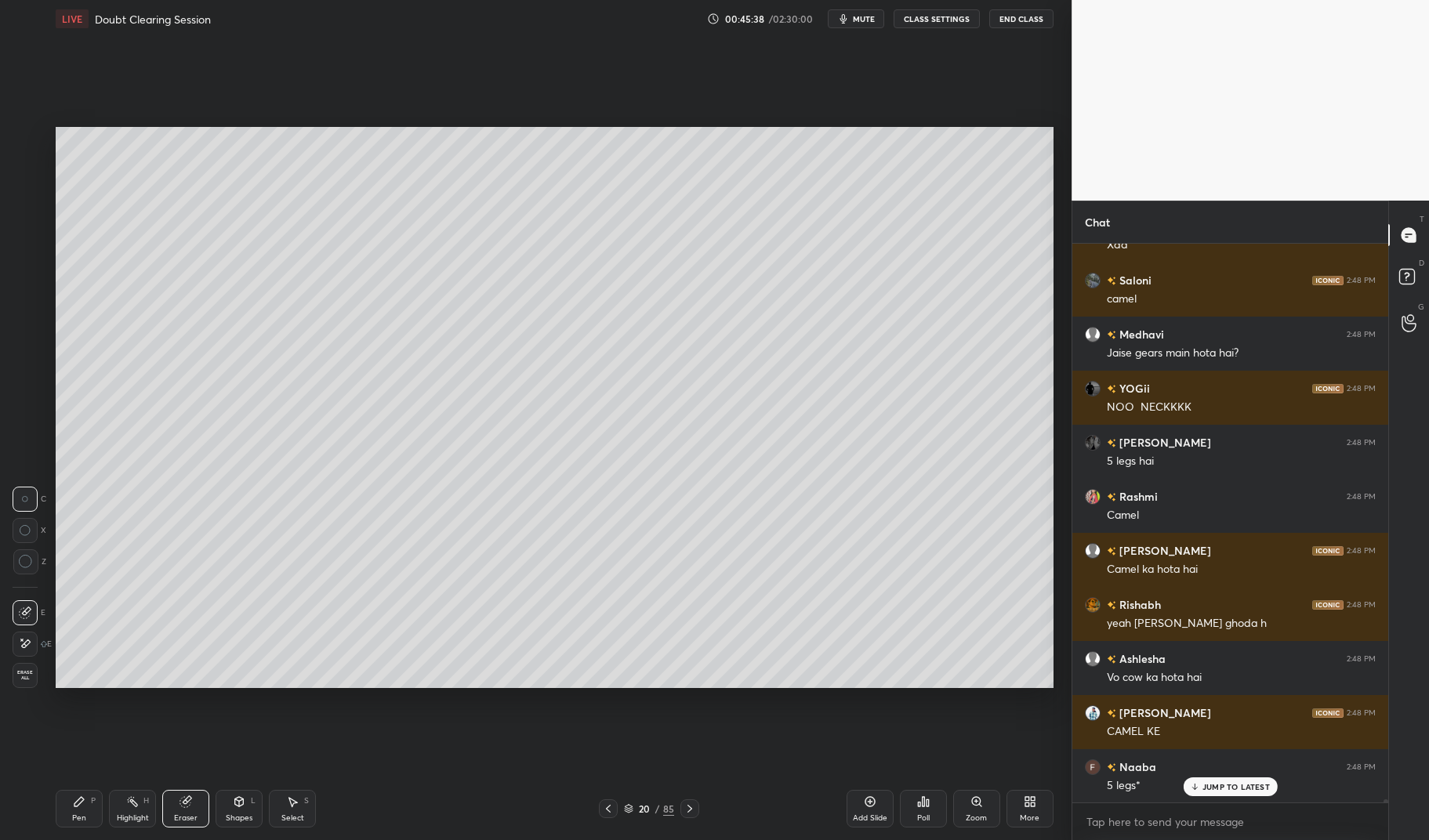
click at [135, 812] on div "Highlight H" at bounding box center [132, 809] width 47 height 38
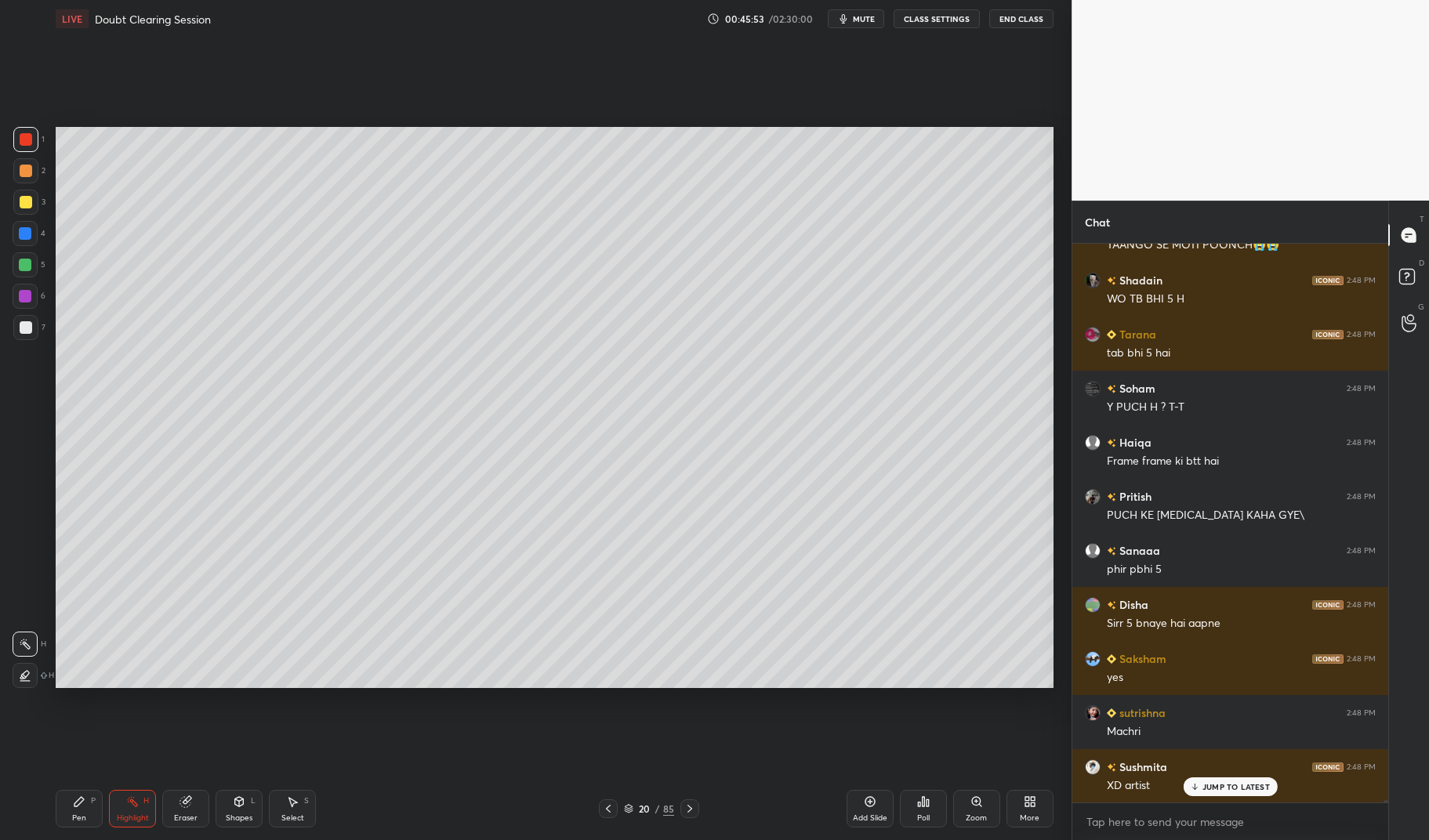
click at [86, 815] on div "Pen" at bounding box center [78, 818] width 14 height 8
click at [61, 807] on div "Pen P" at bounding box center [79, 809] width 47 height 38
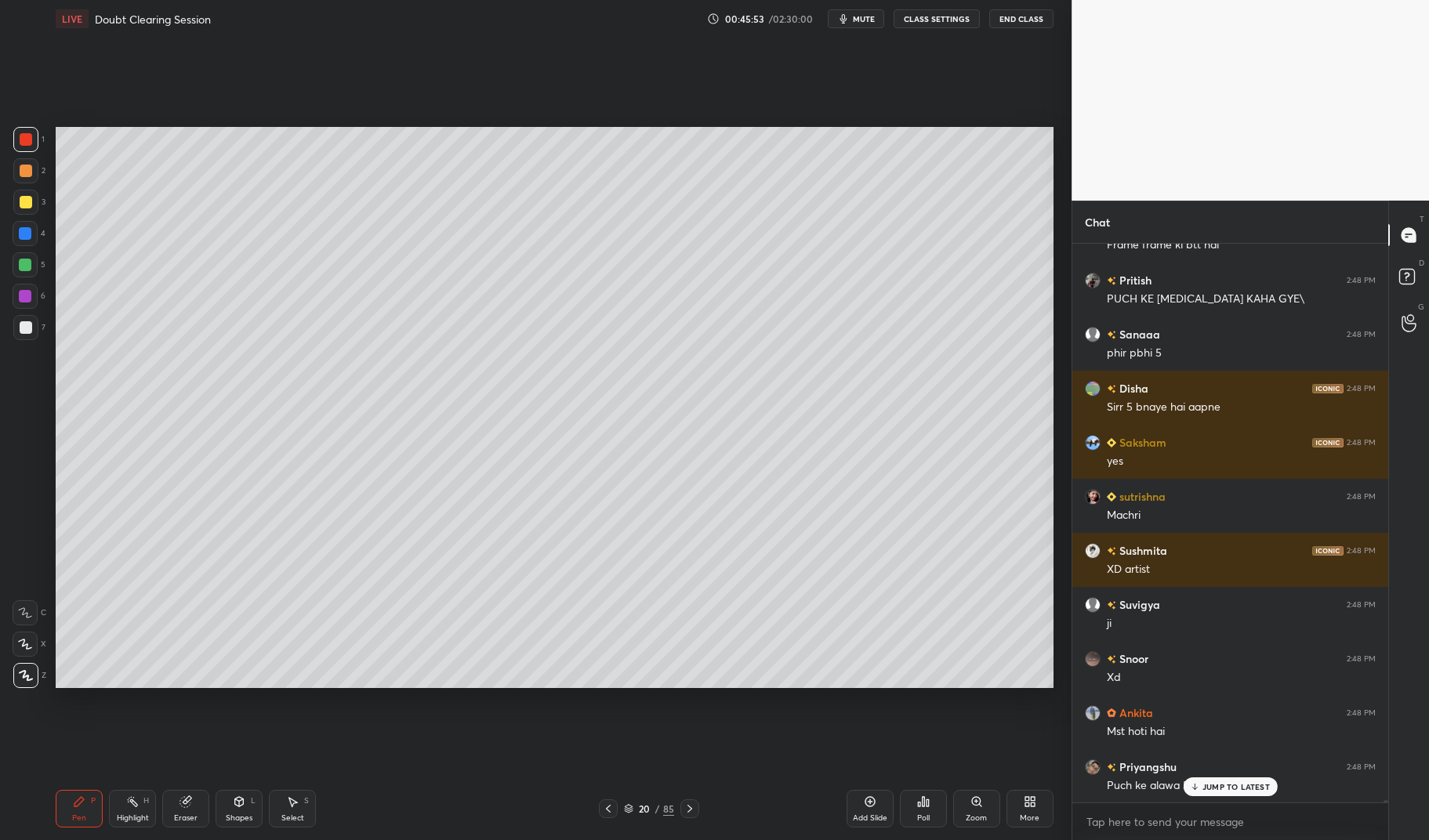
click at [27, 326] on div at bounding box center [25, 327] width 12 height 12
click at [25, 326] on div at bounding box center [25, 327] width 12 height 12
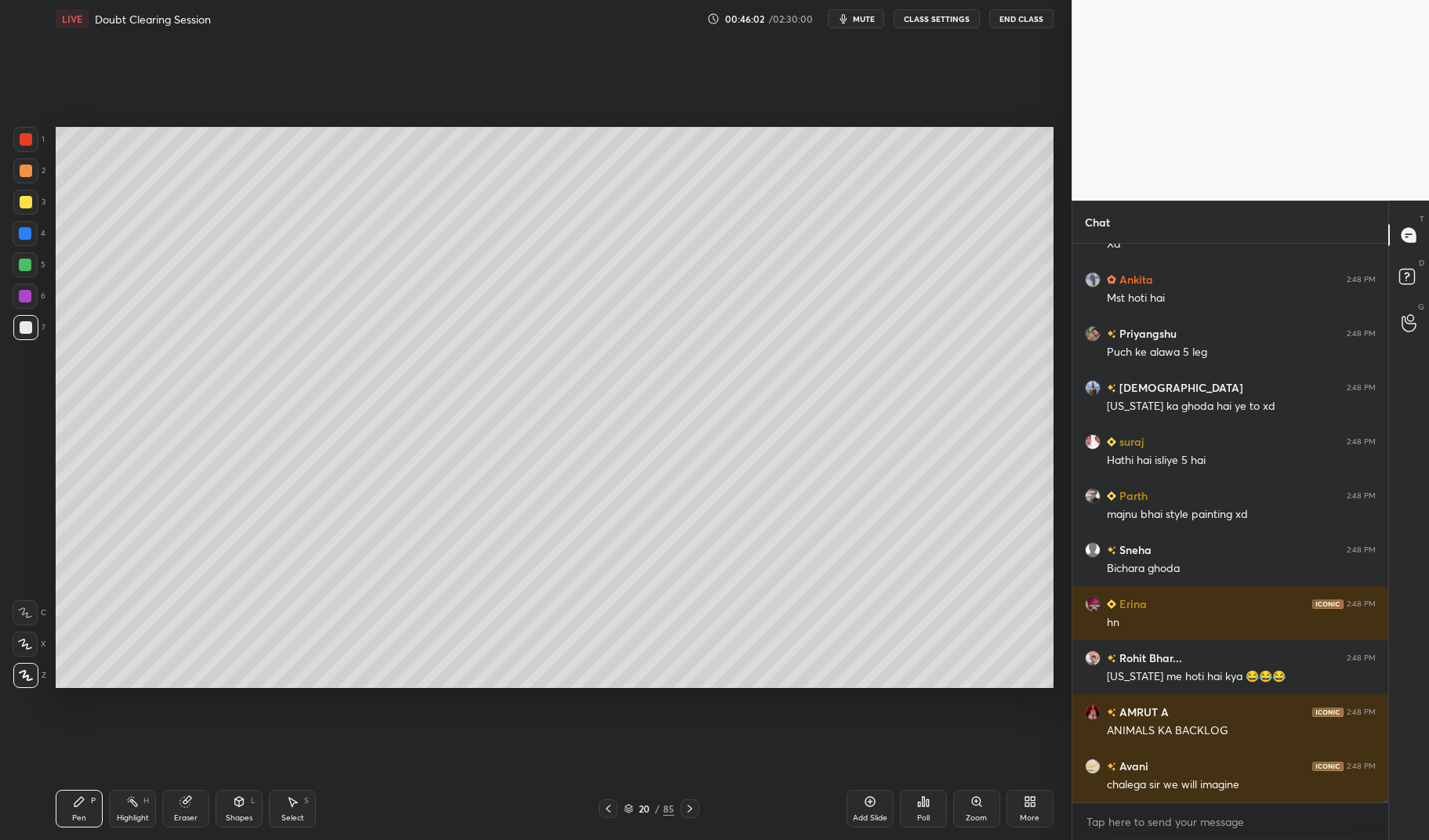
click at [30, 143] on div at bounding box center [25, 139] width 12 height 12
click at [28, 142] on div at bounding box center [25, 139] width 12 height 12
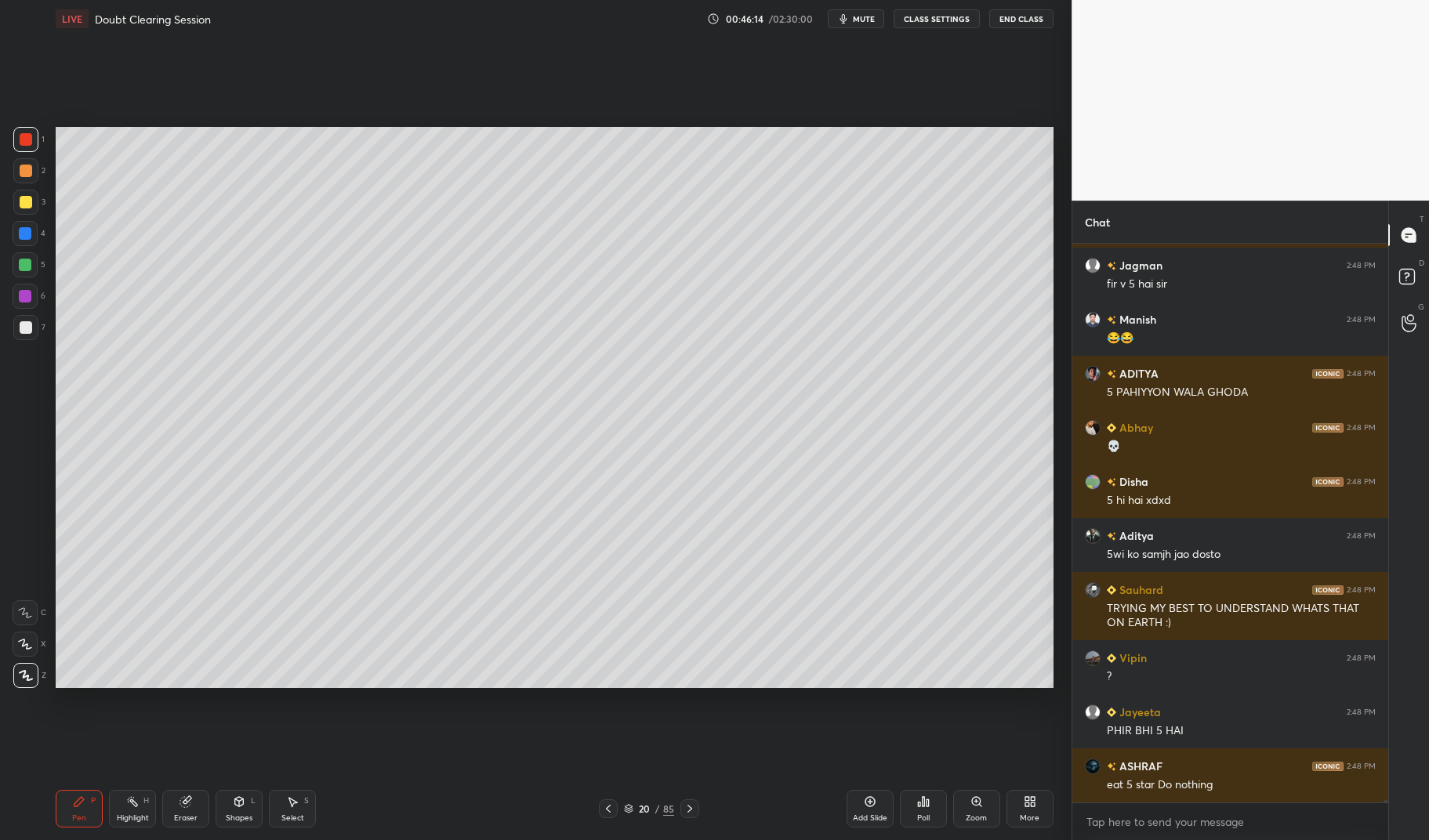
click at [25, 331] on div at bounding box center [25, 327] width 12 height 12
click at [17, 334] on div at bounding box center [25, 328] width 25 height 25
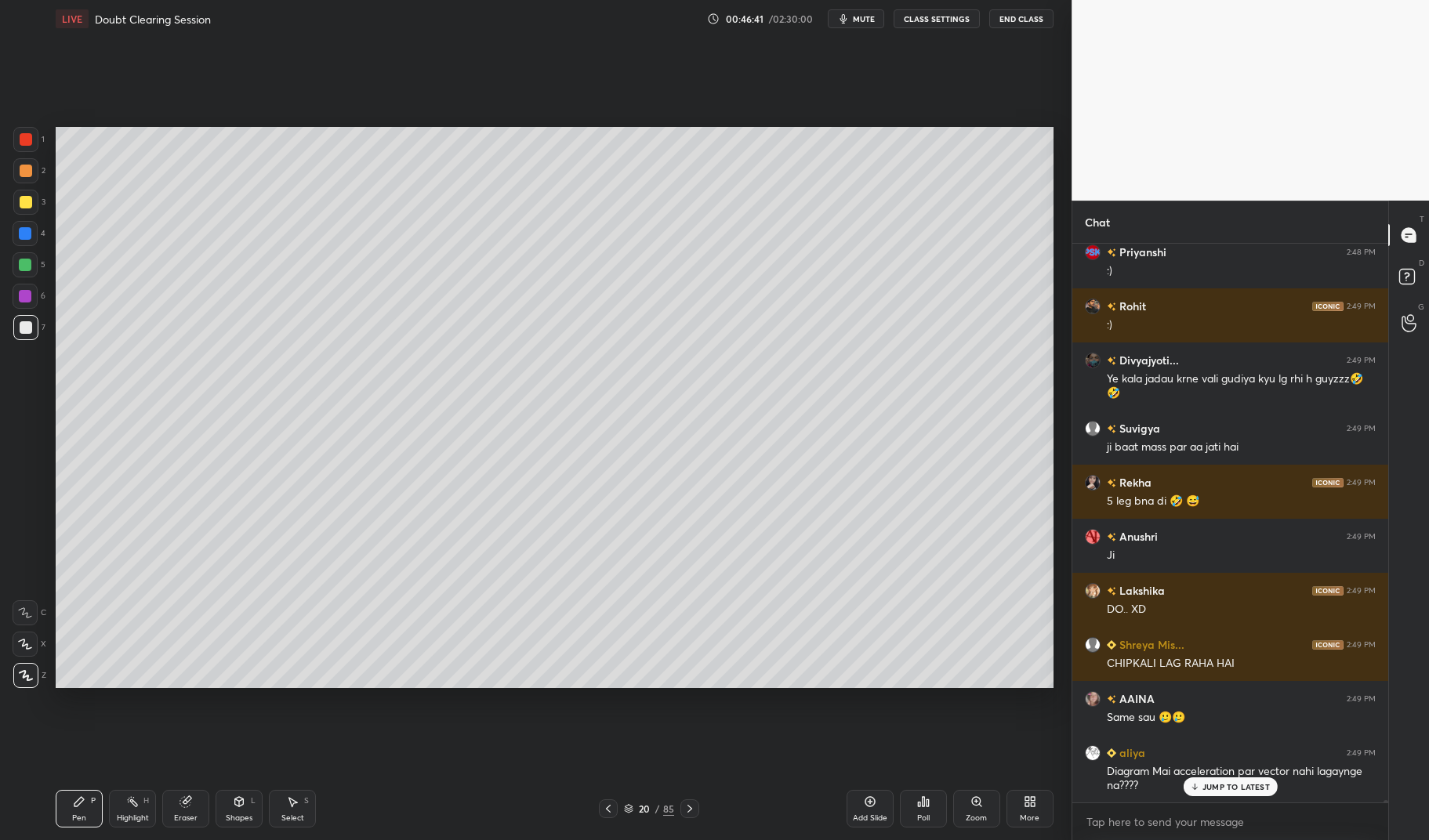
click at [1237, 798] on div "aliya 2:49 PM Diagram Mai acceleration par vector nahi lagaynge na????" at bounding box center [1230, 769] width 316 height 68
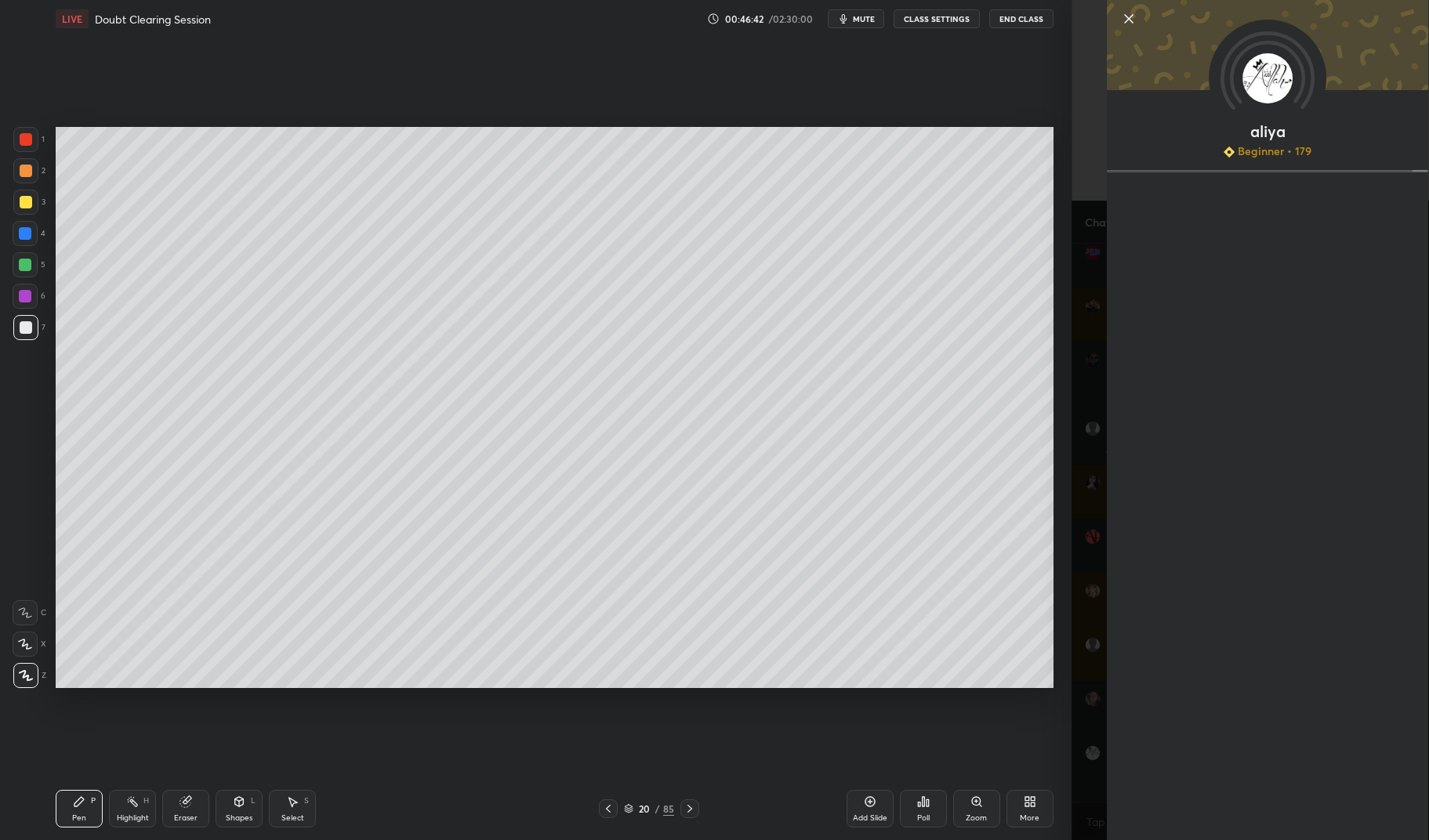
click at [72, 809] on div "Pen P" at bounding box center [79, 809] width 47 height 38
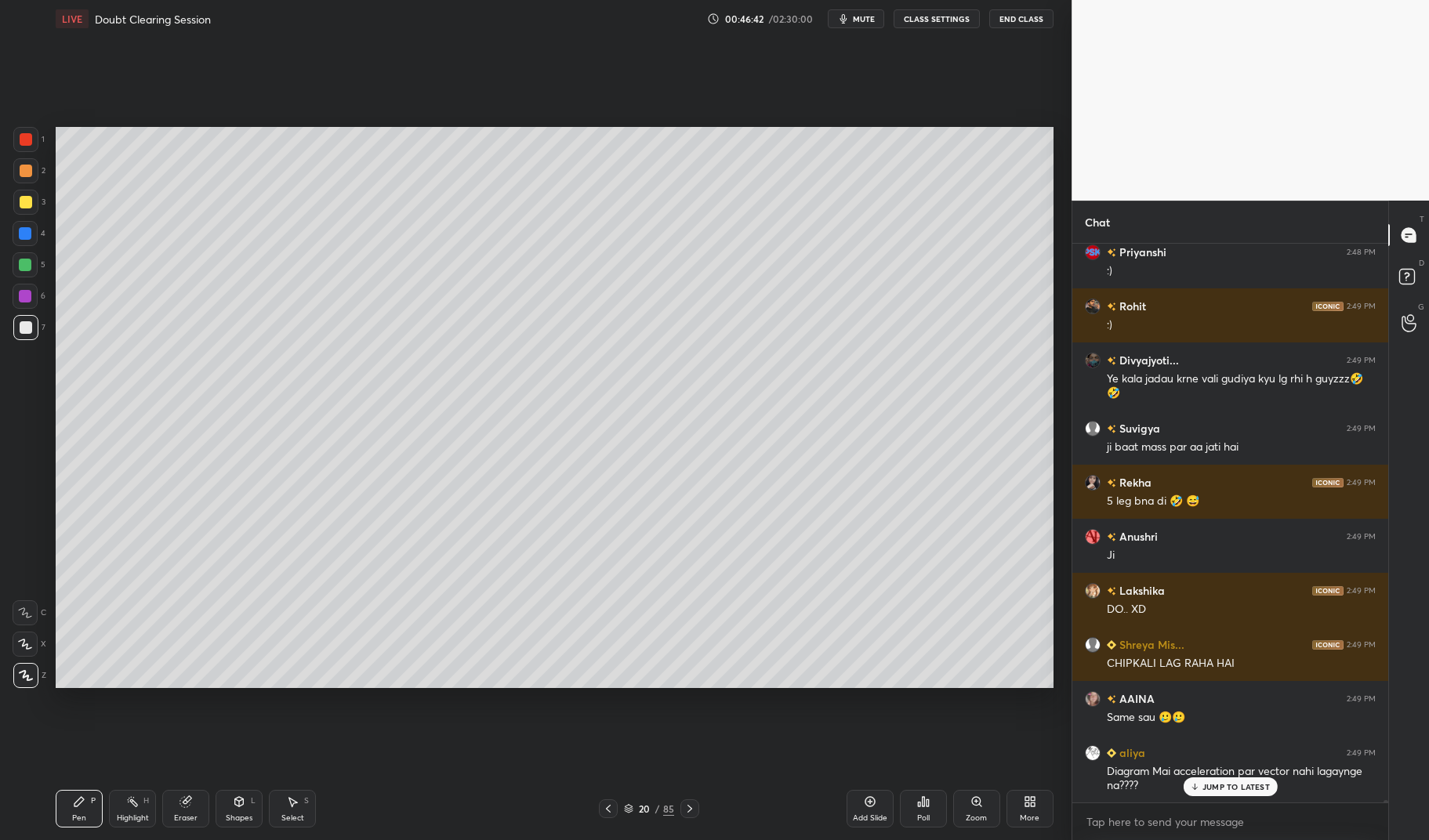
click at [78, 798] on icon at bounding box center [78, 801] width 12 height 12
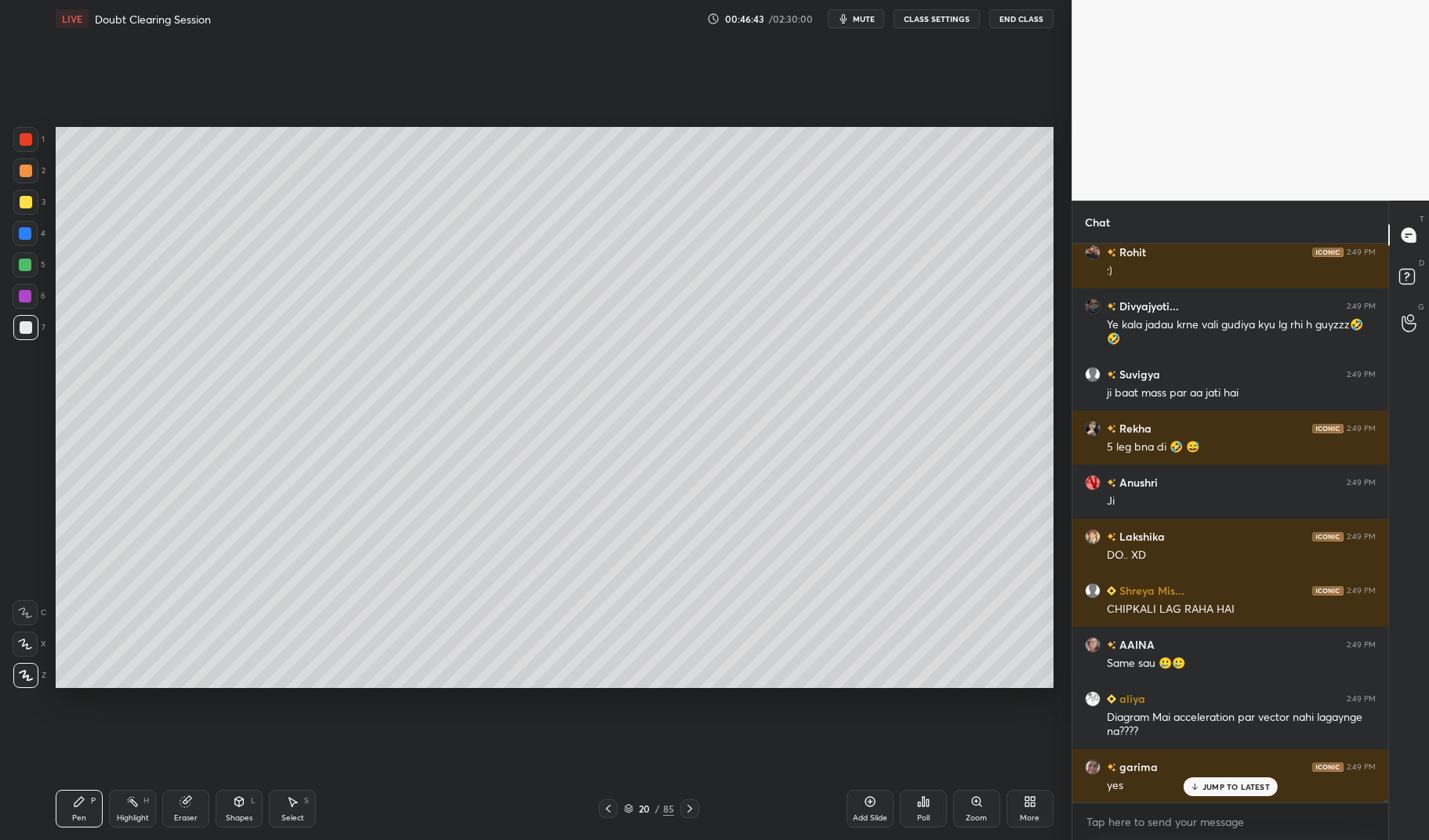
click at [31, 271] on div at bounding box center [25, 264] width 25 height 25
click at [15, 265] on div at bounding box center [25, 264] width 25 height 25
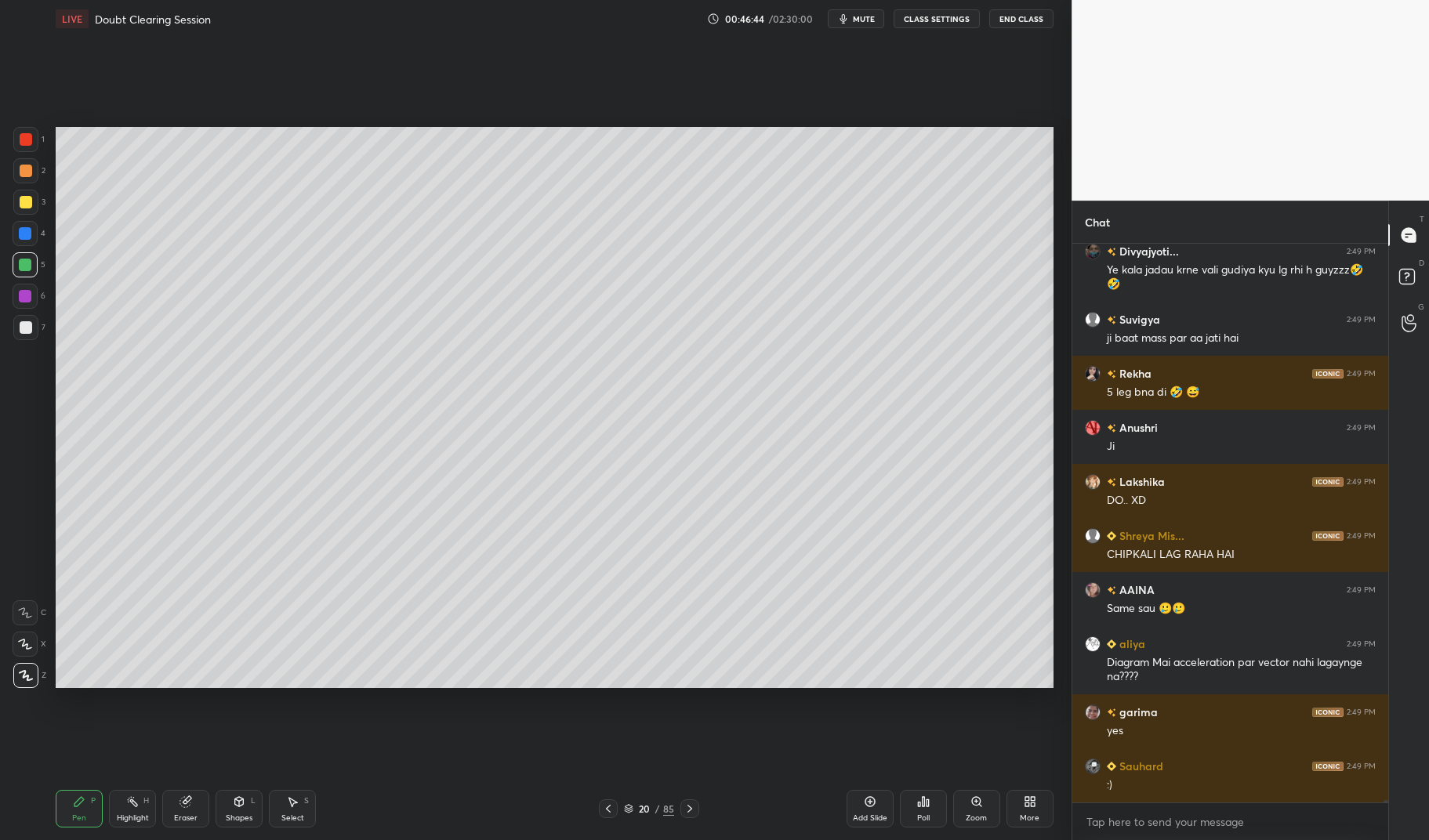
click at [1246, 781] on div ":)" at bounding box center [1241, 785] width 269 height 16
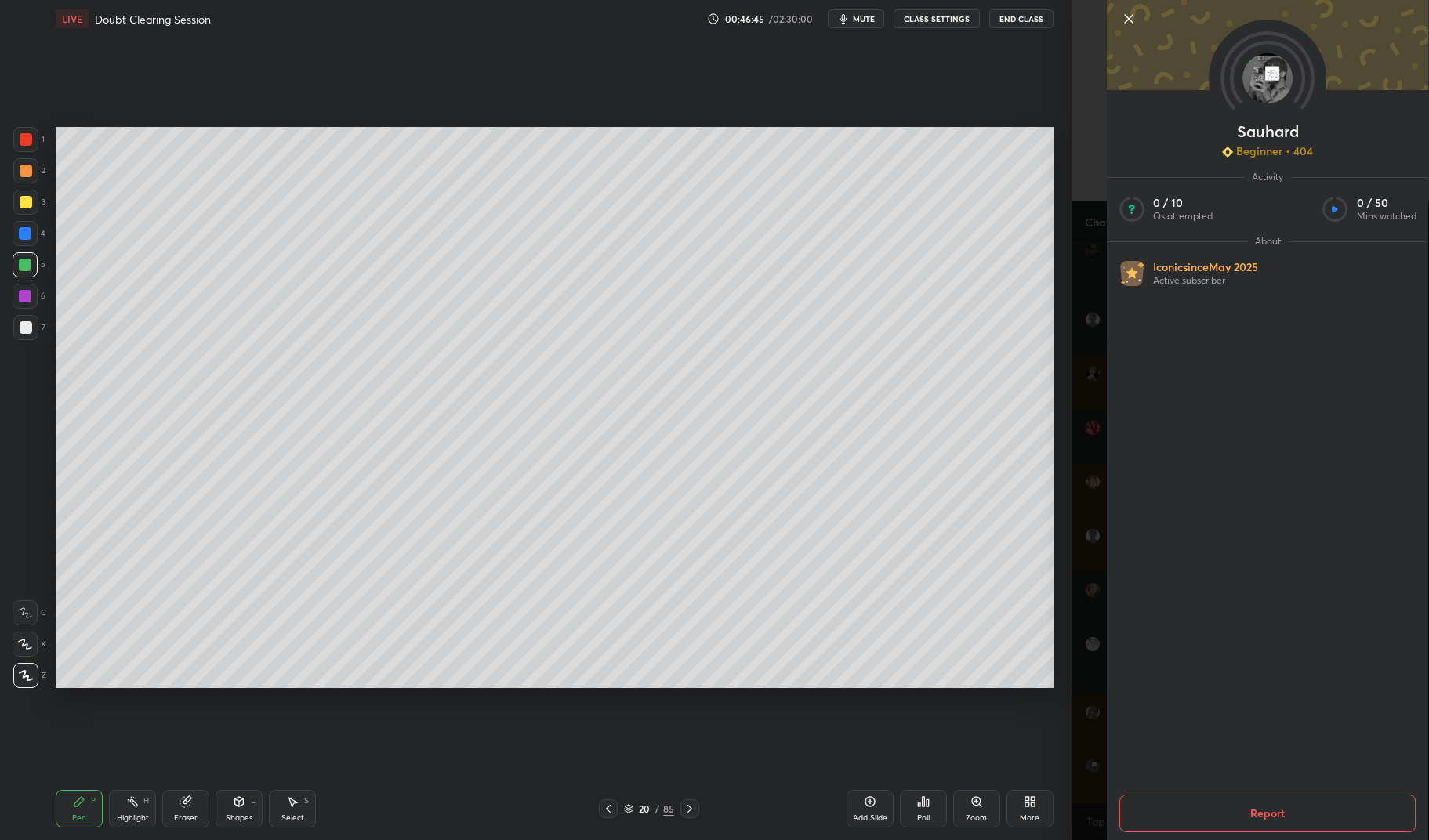
click at [714, 700] on div "Setting up your live class Poll for secs No correct answer Start poll" at bounding box center [554, 408] width 1009 height 740
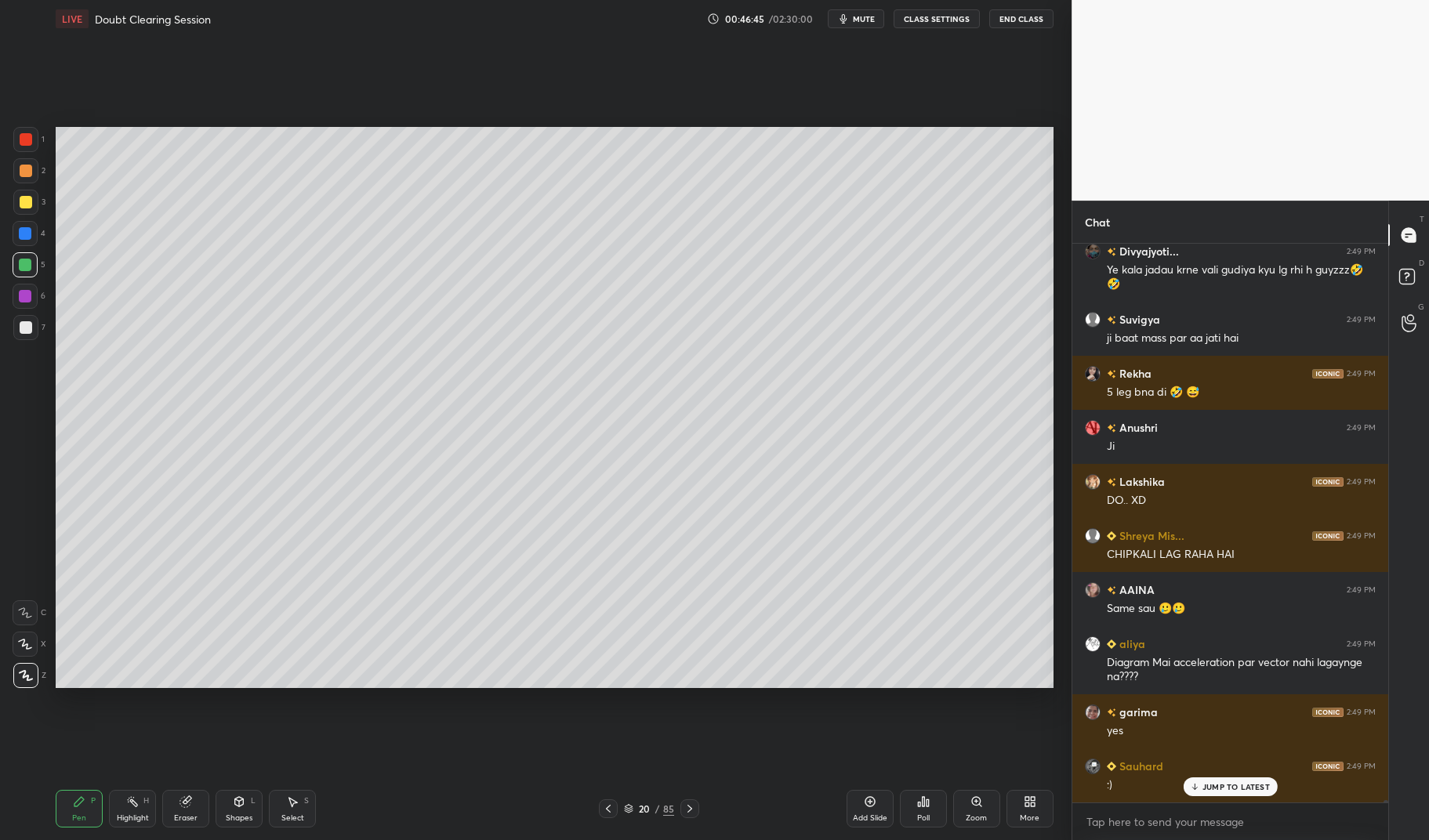
scroll to position [115987, 0]
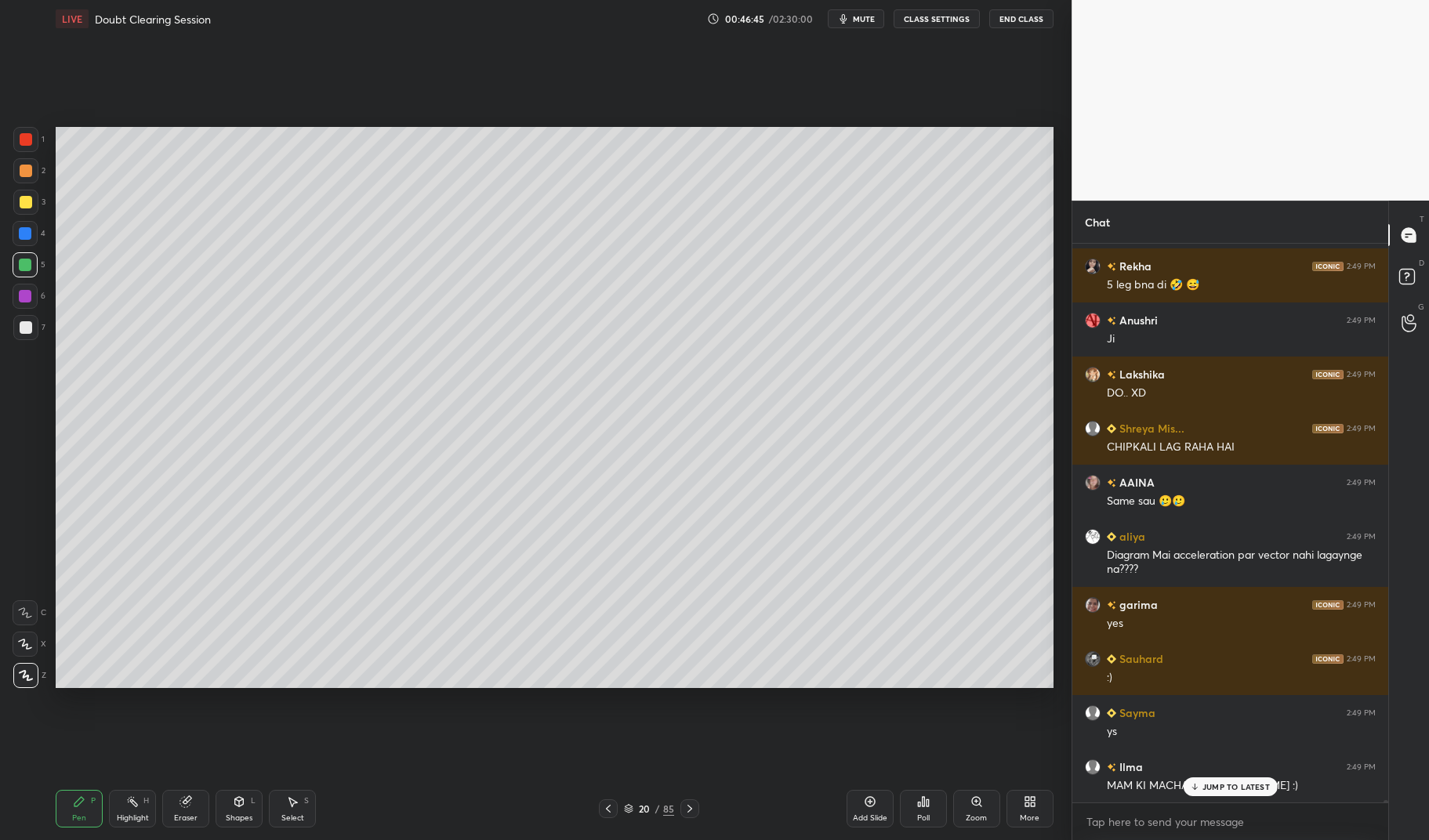
click at [716, 688] on div "Setting up your live class Poll for secs No correct answer Start poll" at bounding box center [554, 408] width 1009 height 740
click at [1251, 785] on p "JUMP TO LATEST" at bounding box center [1236, 787] width 67 height 9
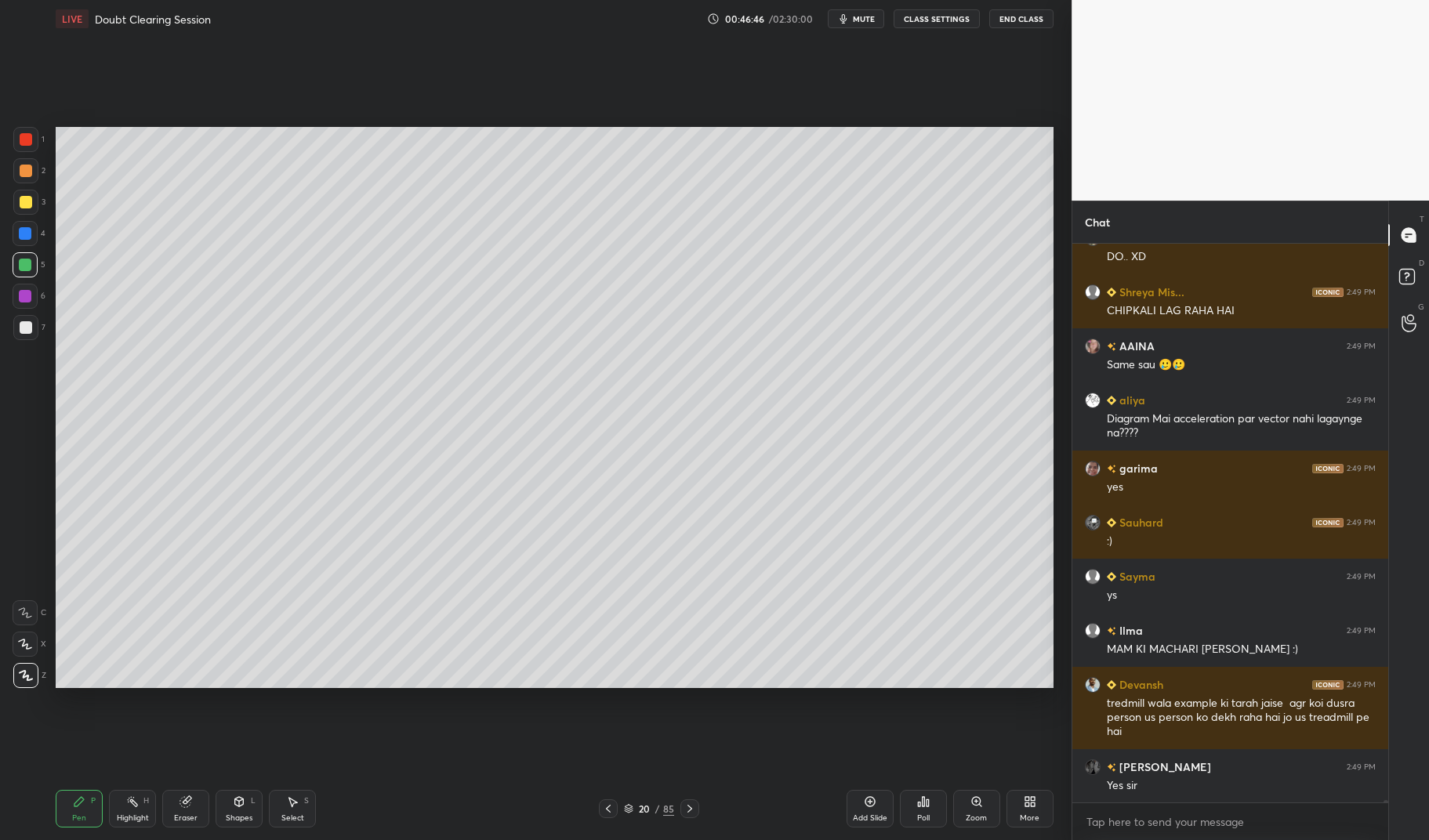
click at [690, 802] on div at bounding box center [690, 809] width 19 height 19
click at [681, 812] on div at bounding box center [690, 809] width 19 height 19
click at [685, 807] on icon at bounding box center [689, 808] width 12 height 12
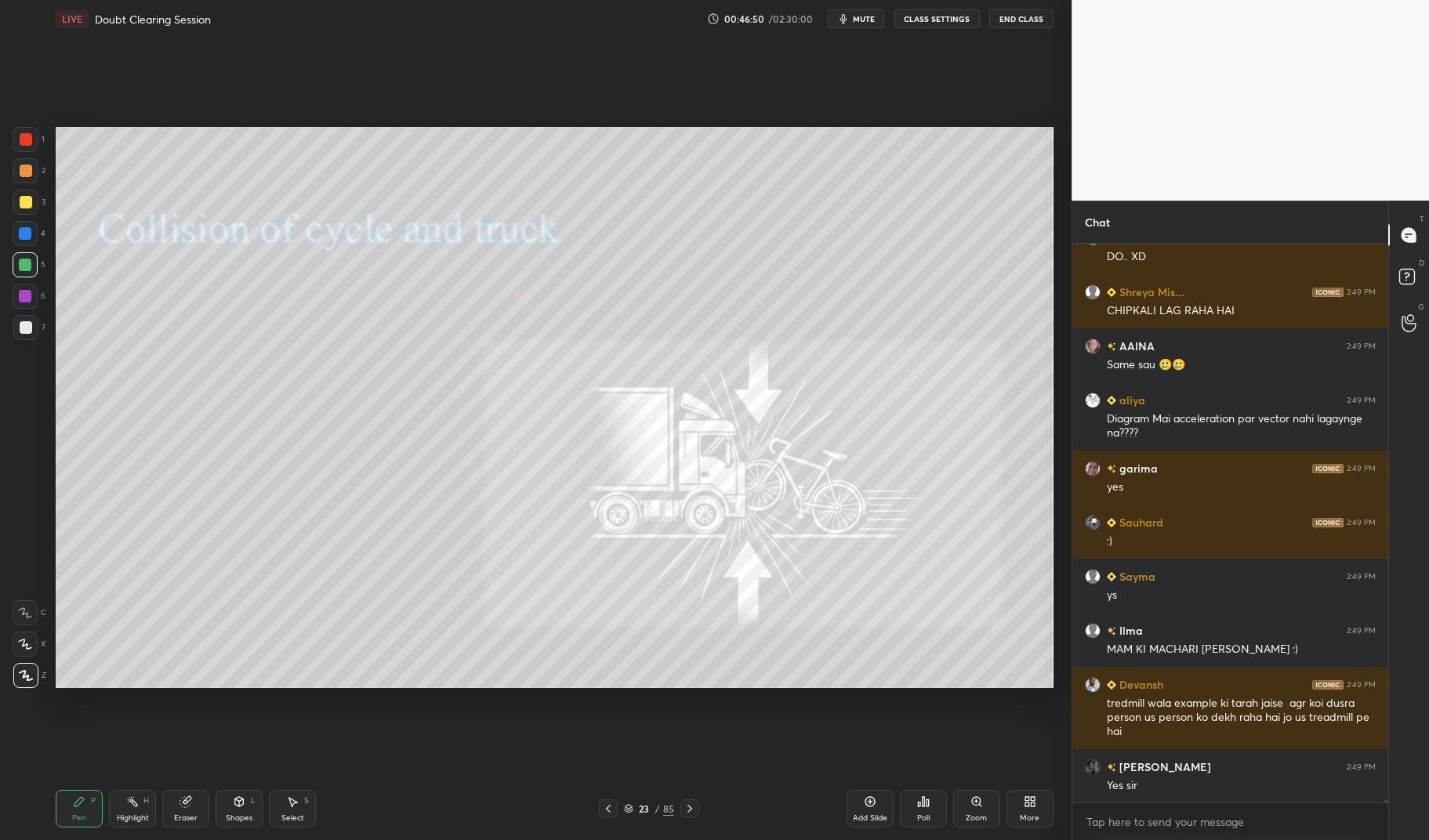
click at [27, 207] on div at bounding box center [25, 202] width 12 height 12
click at [26, 199] on div at bounding box center [25, 202] width 12 height 12
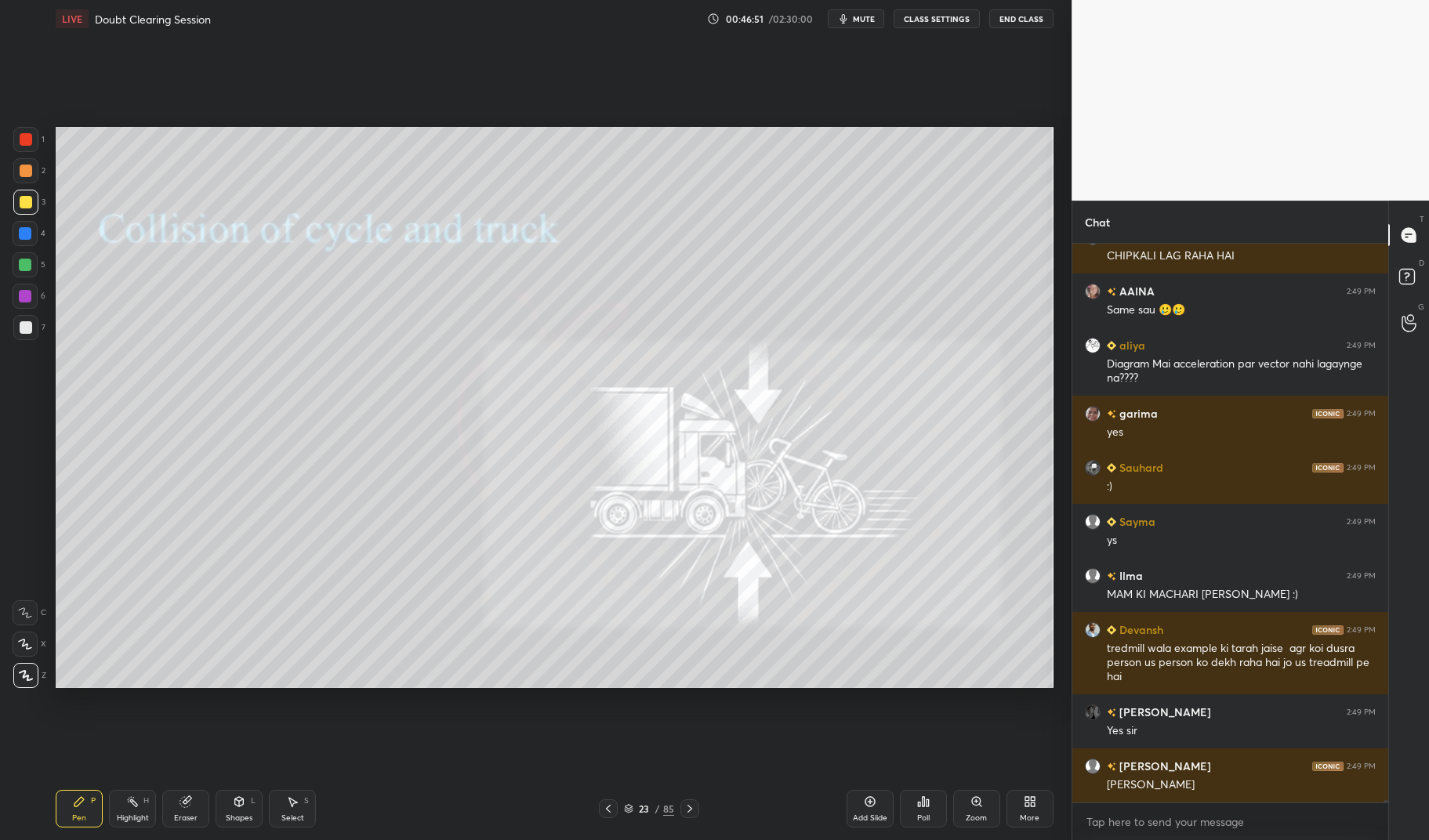
click at [238, 804] on icon at bounding box center [239, 802] width 8 height 9
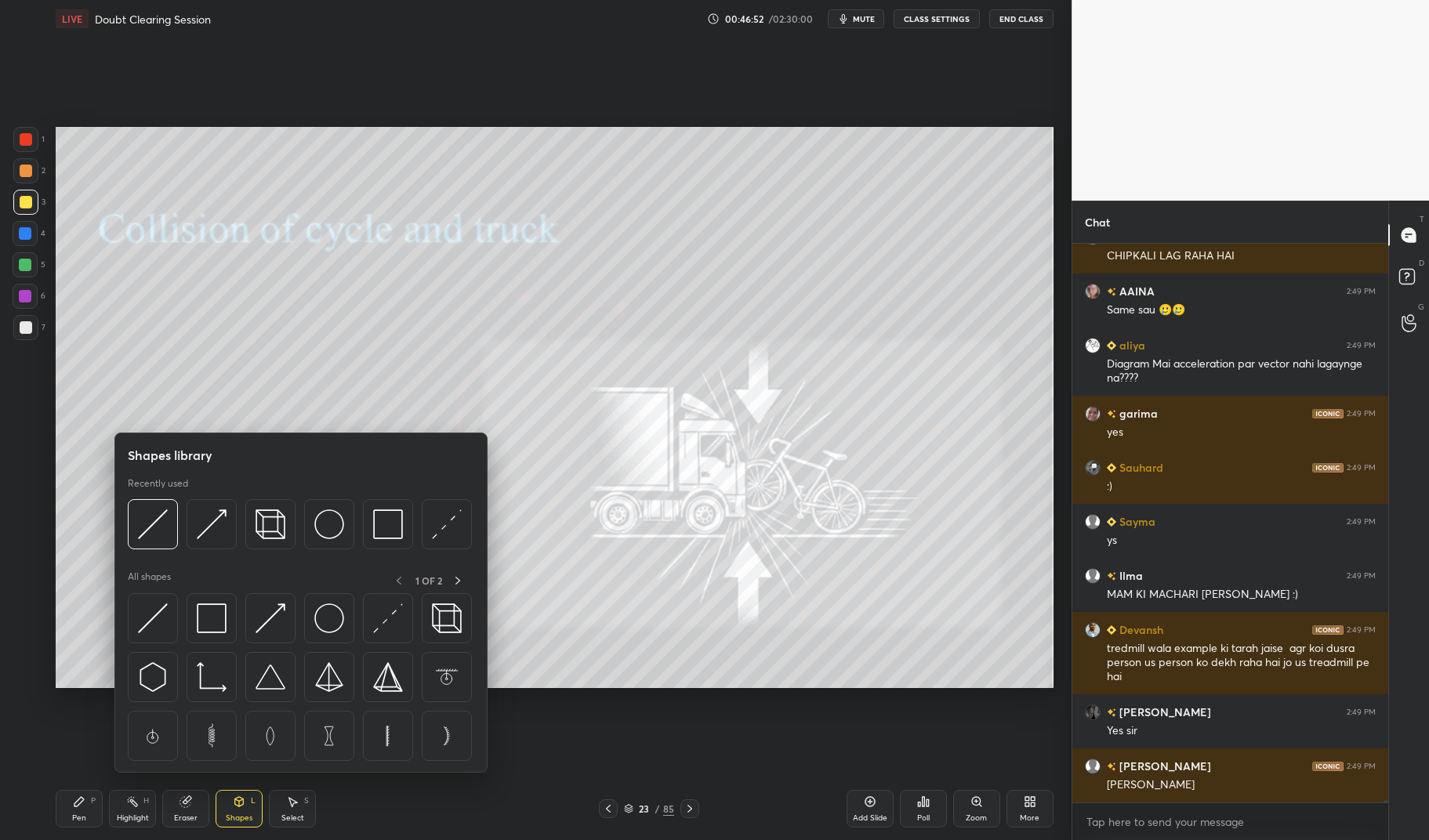
click at [160, 613] on img at bounding box center [153, 618] width 30 height 30
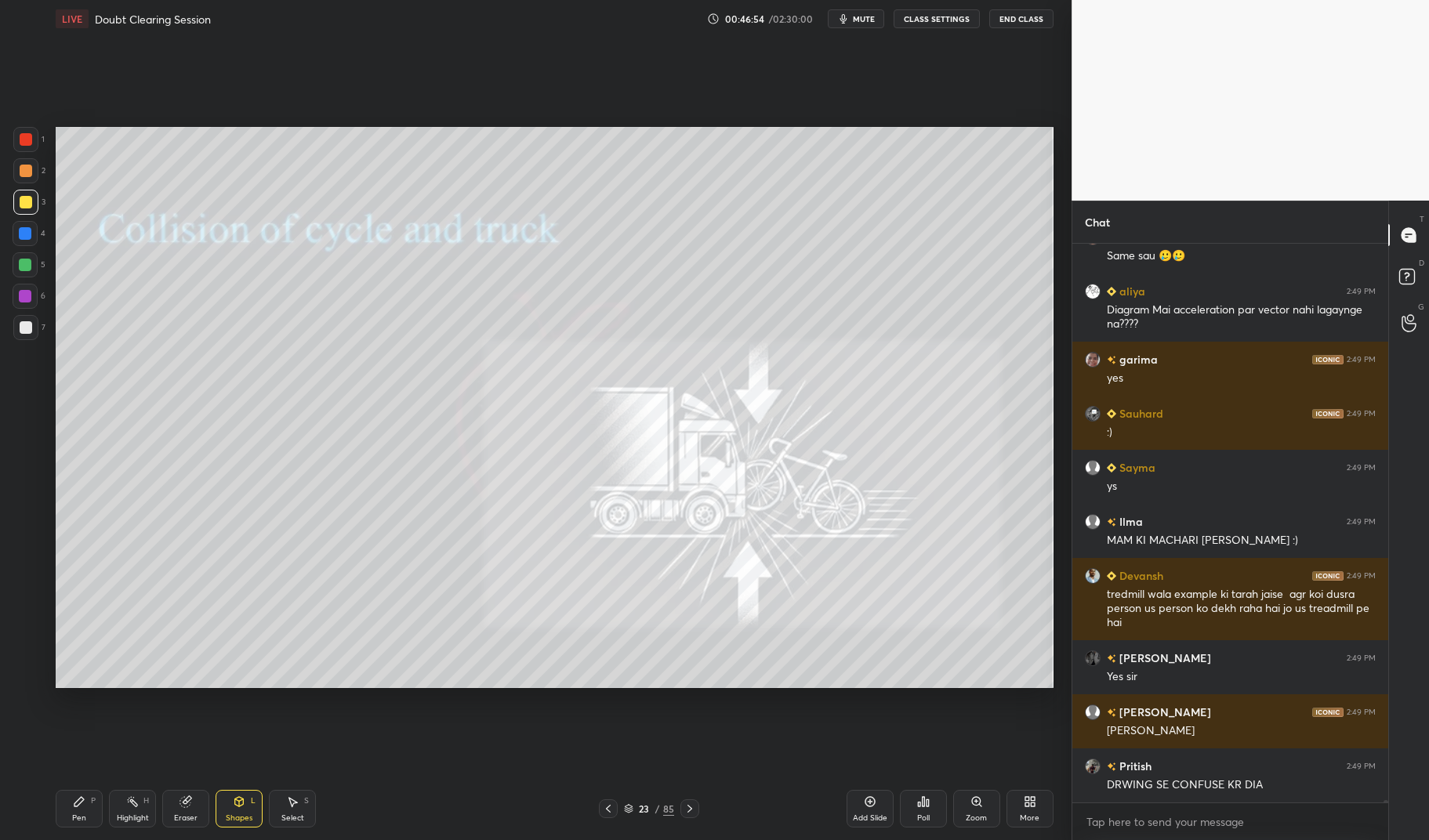
scroll to position [116285, 0]
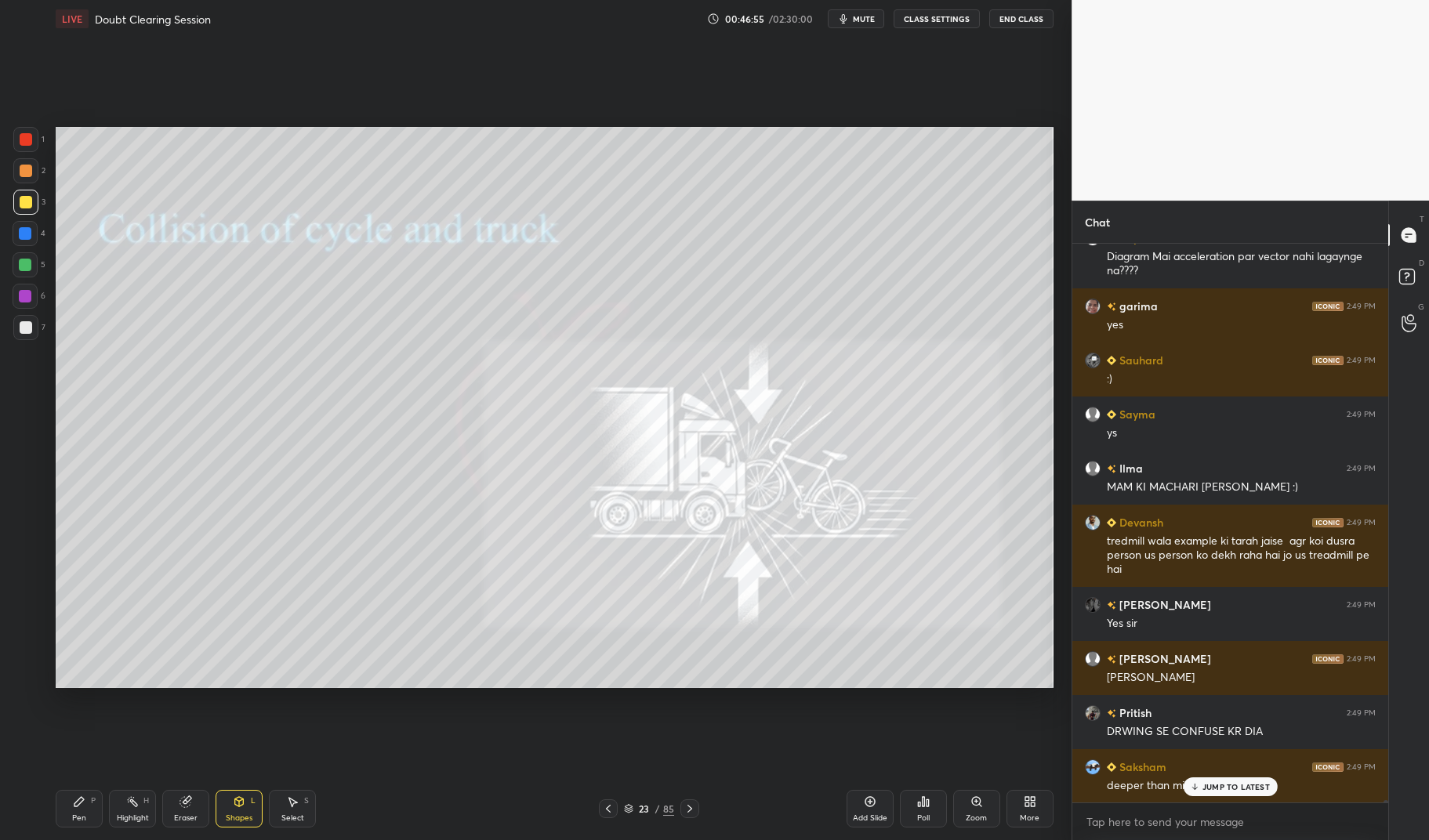
click at [179, 815] on div "Eraser" at bounding box center [185, 818] width 24 height 8
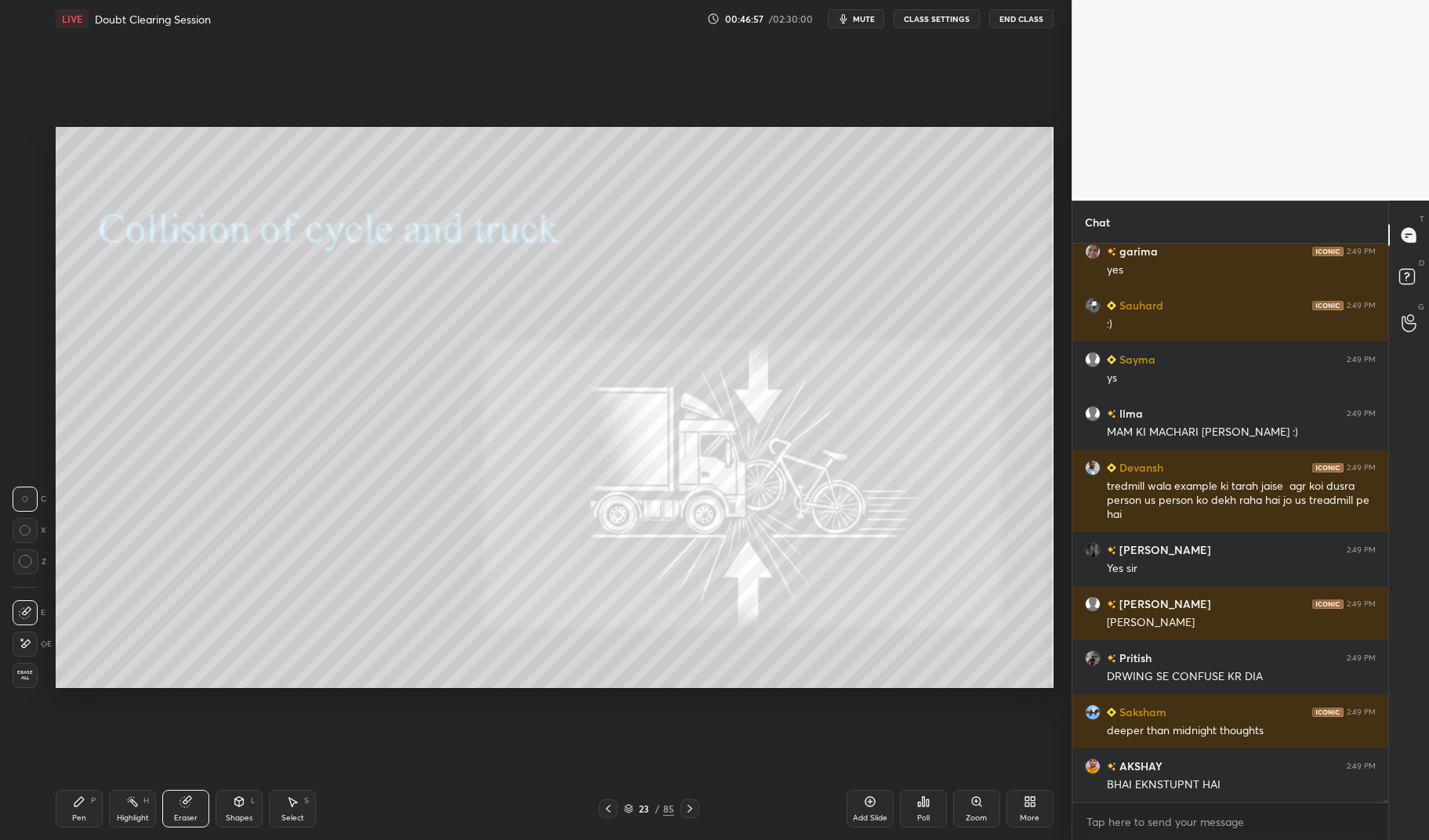
scroll to position [116395, 0]
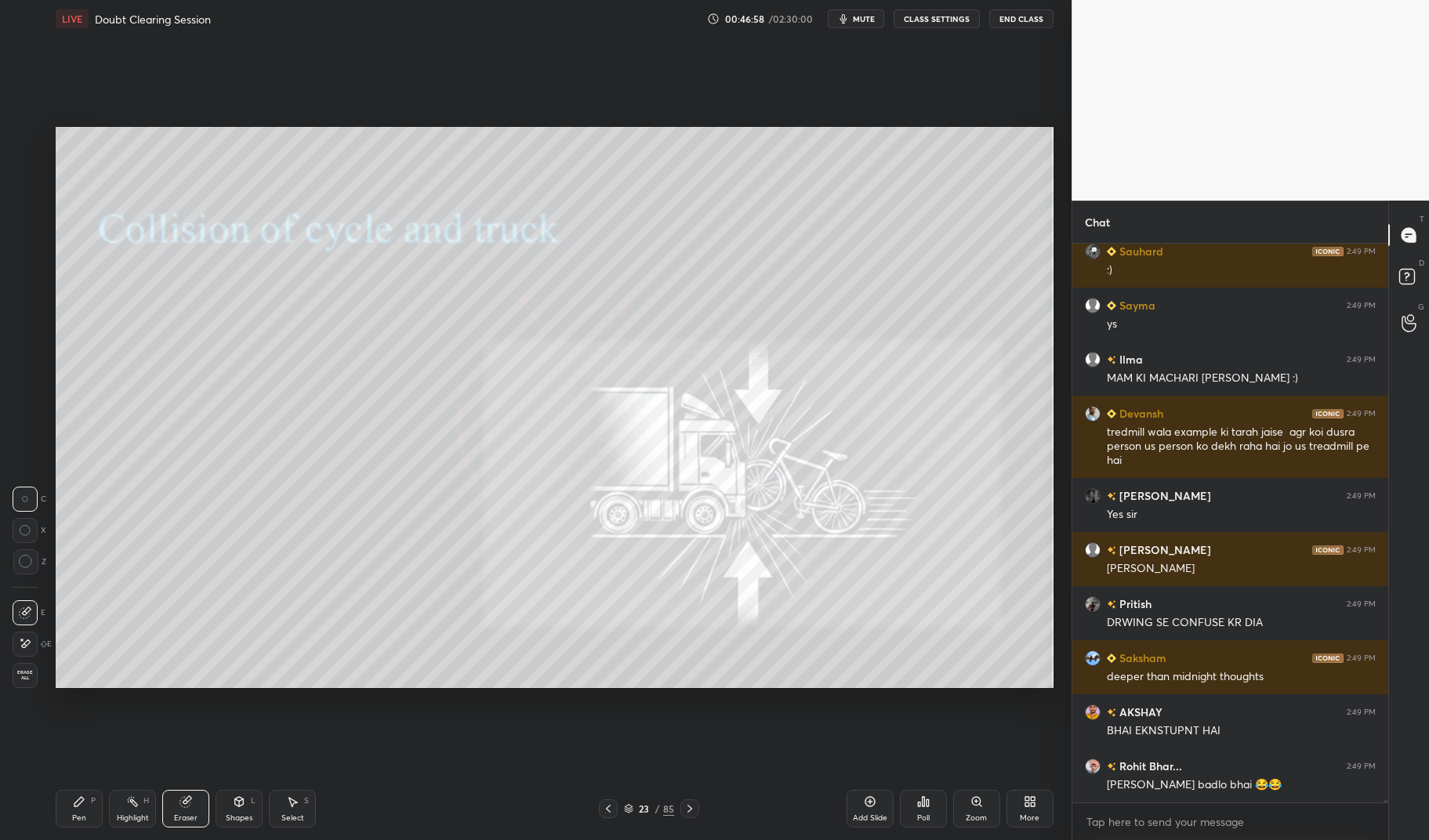
click at [243, 805] on icon at bounding box center [239, 802] width 8 height 9
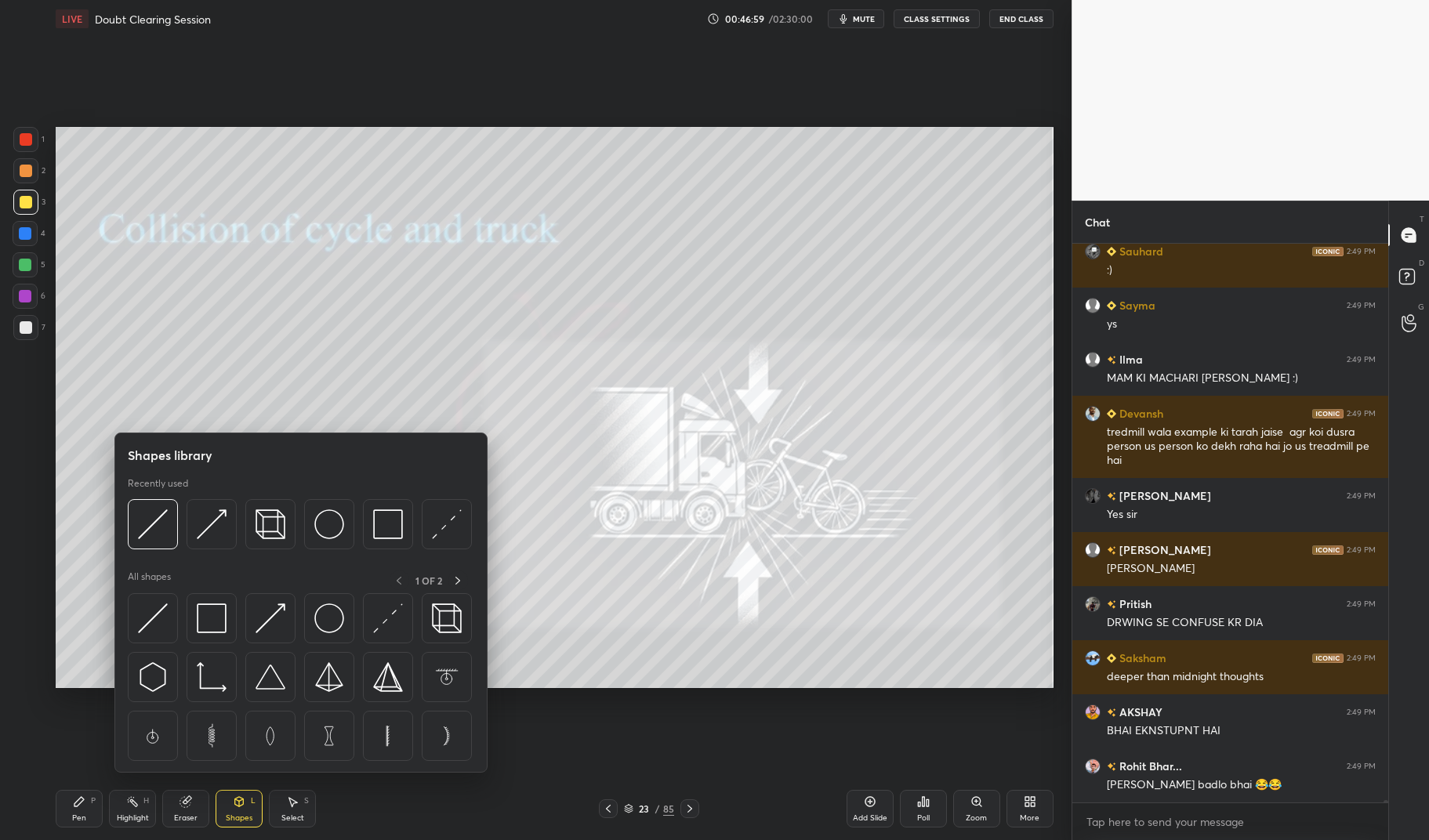
click at [149, 624] on img at bounding box center [153, 618] width 30 height 30
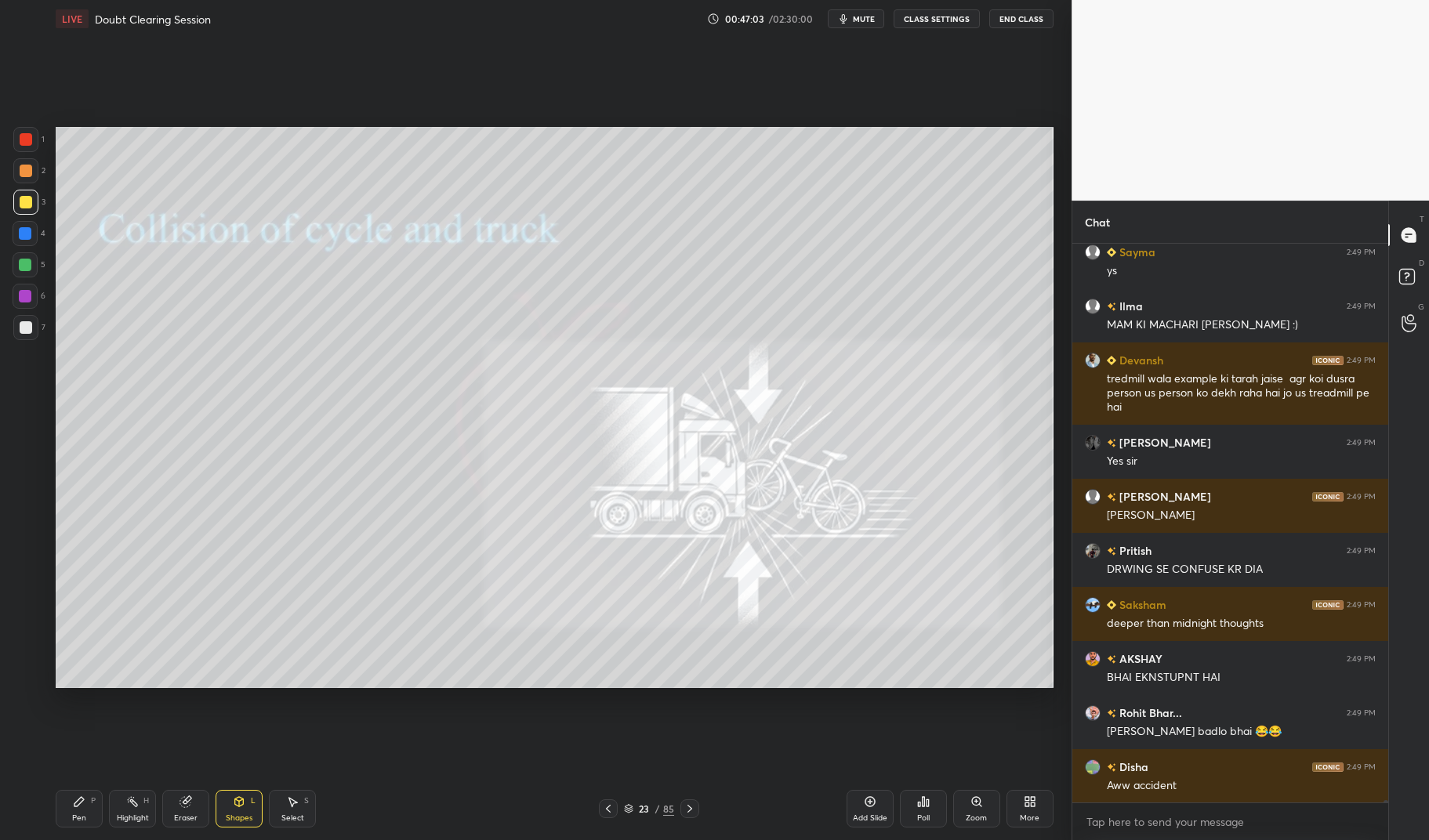
scroll to position [116502, 0]
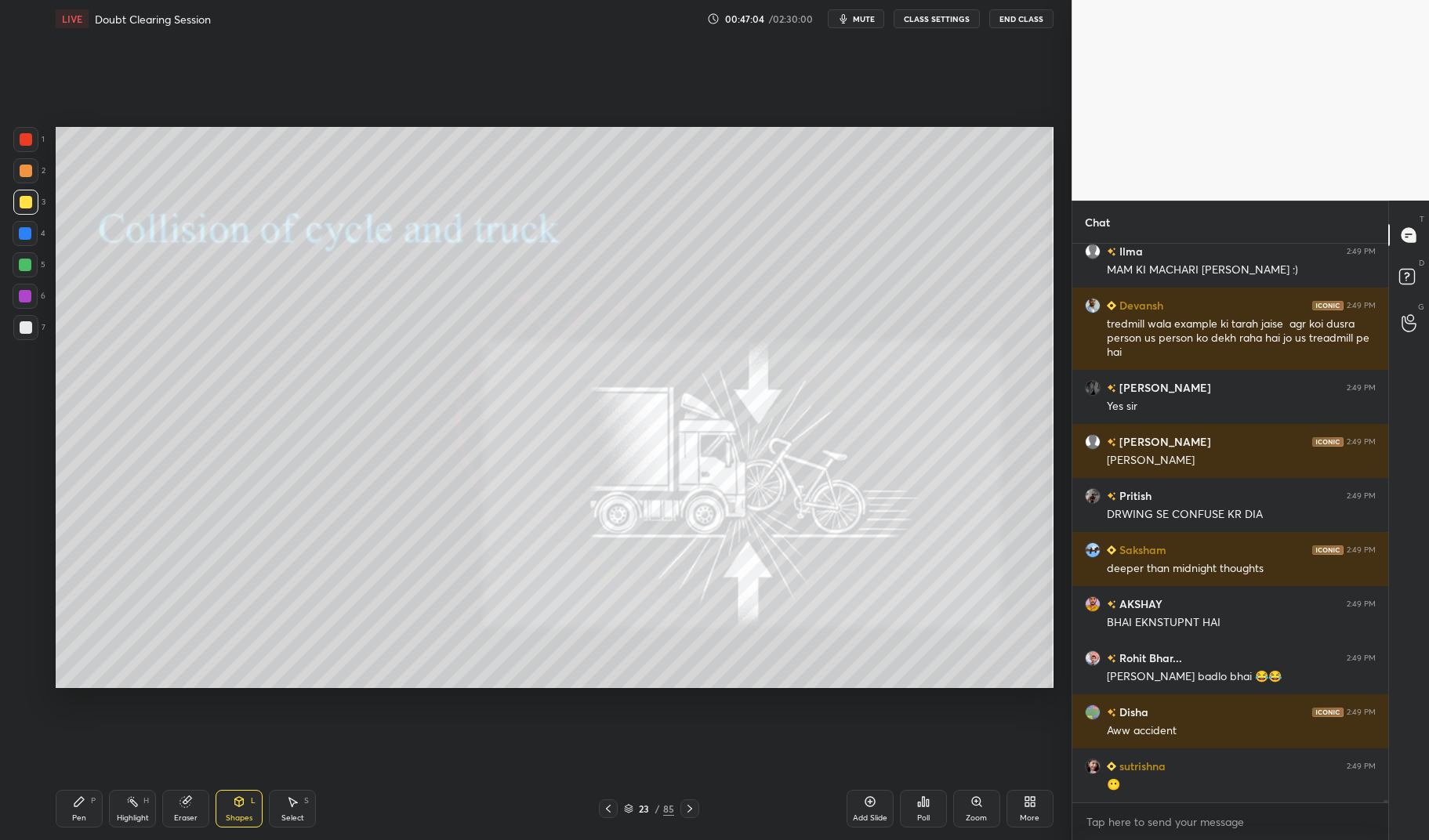
click at [118, 798] on div "Highlight H" at bounding box center [132, 809] width 47 height 38
click at [118, 815] on div "Highlight" at bounding box center [133, 818] width 32 height 8
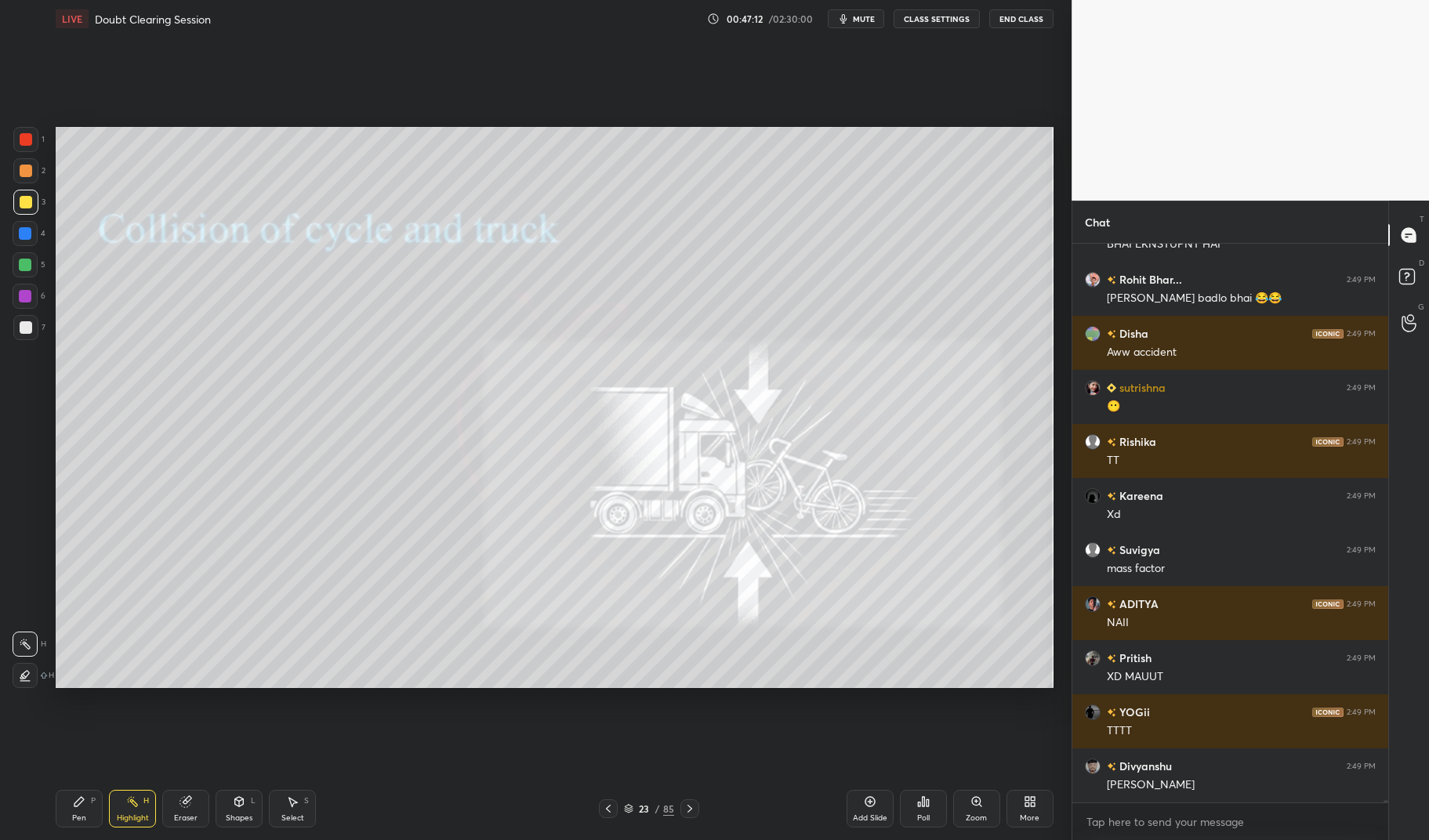
scroll to position [116988, 0]
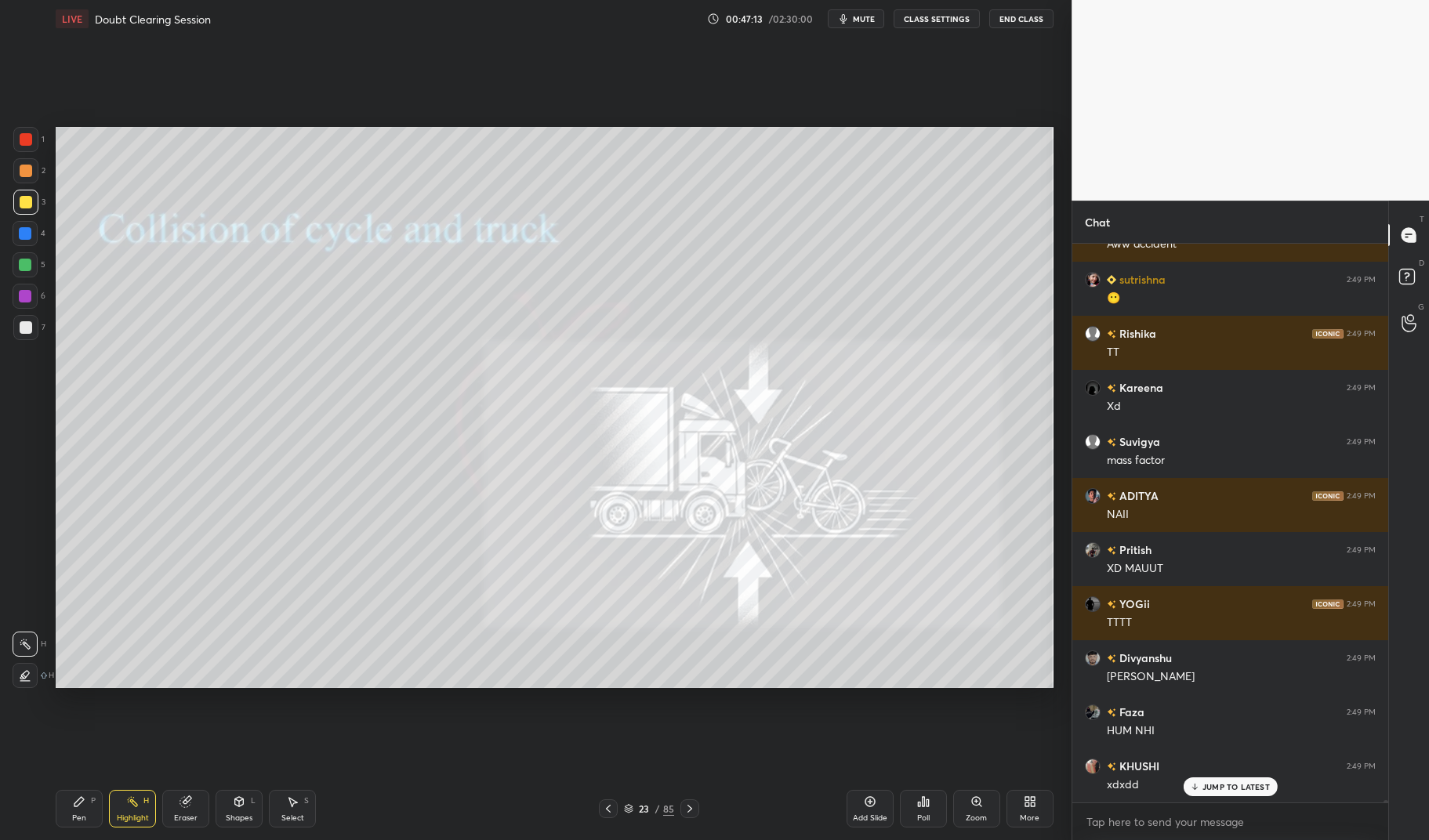
click at [30, 150] on div at bounding box center [25, 140] width 25 height 25
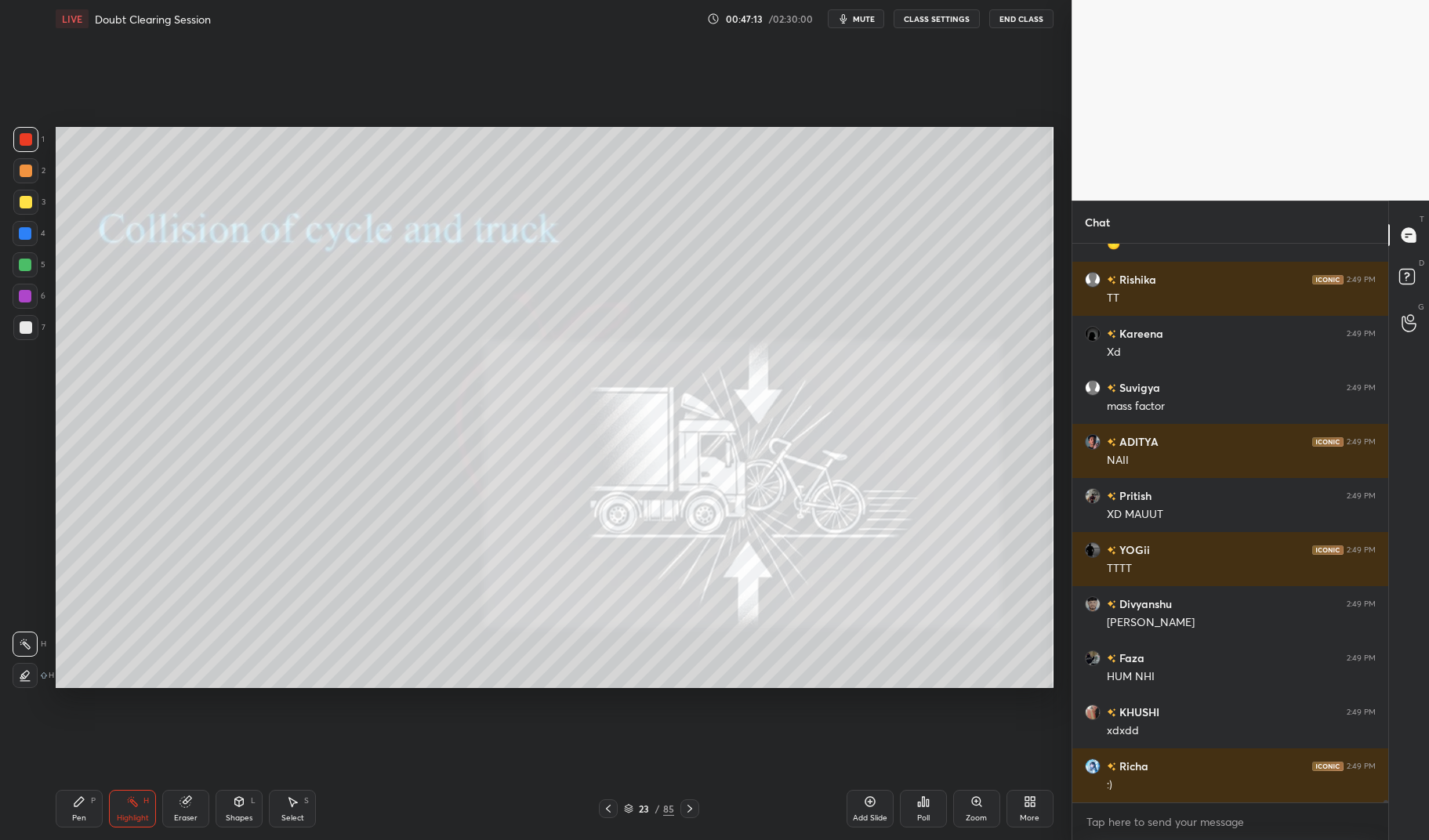
click at [15, 137] on div at bounding box center [25, 140] width 25 height 25
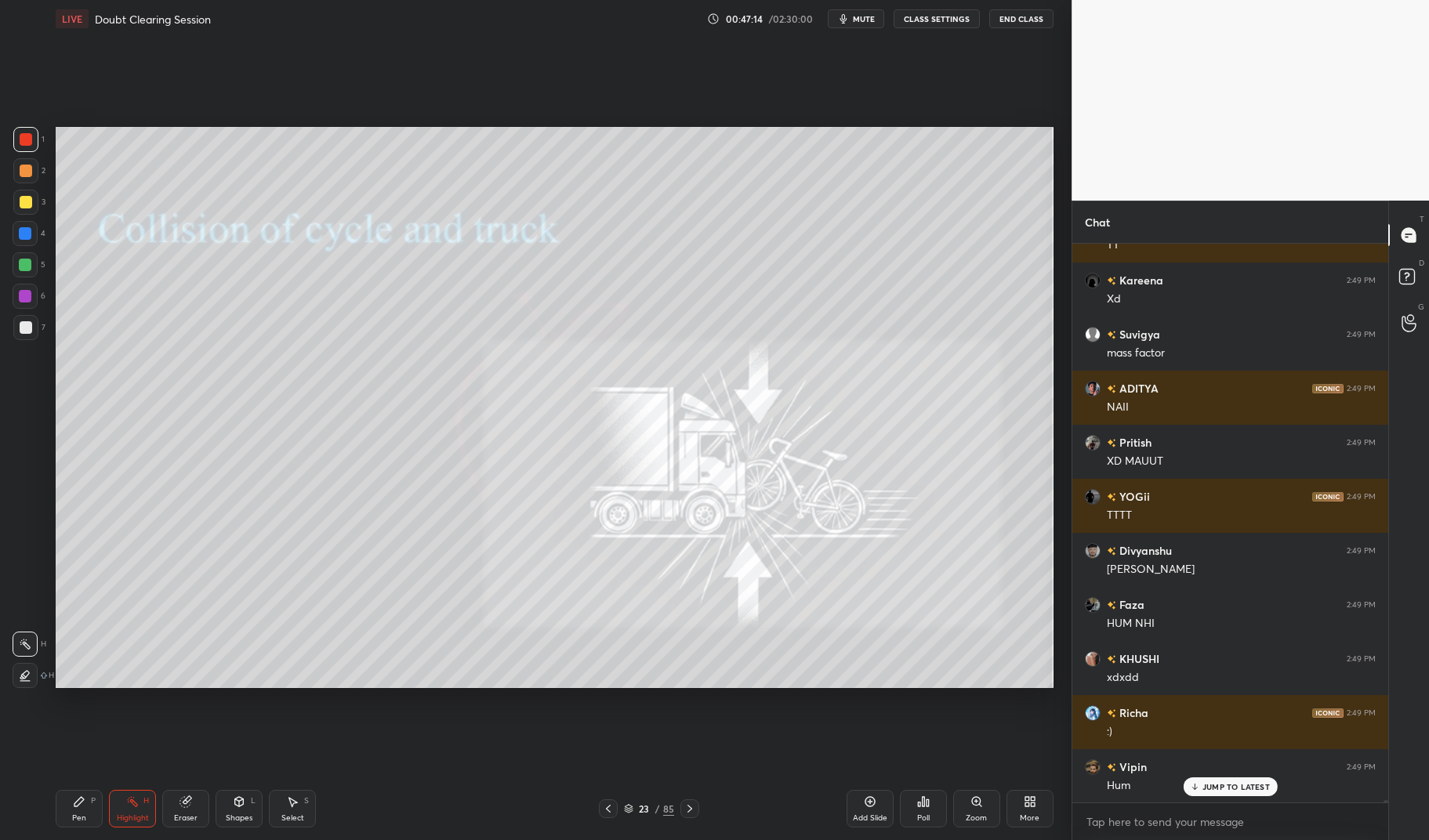
click at [73, 807] on icon at bounding box center [78, 801] width 12 height 12
click at [81, 819] on div "Pen" at bounding box center [78, 818] width 14 height 8
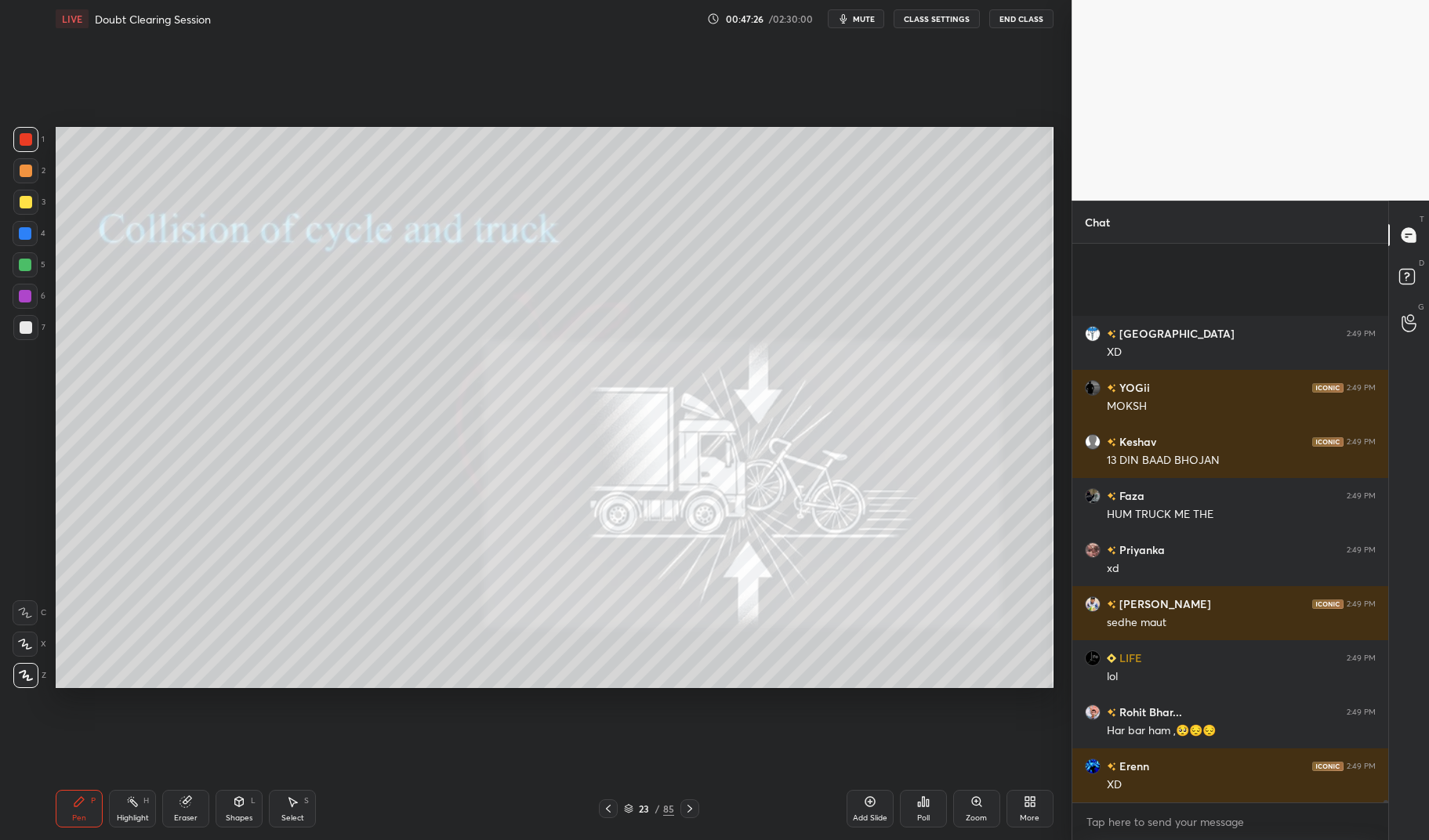
scroll to position [119370, 0]
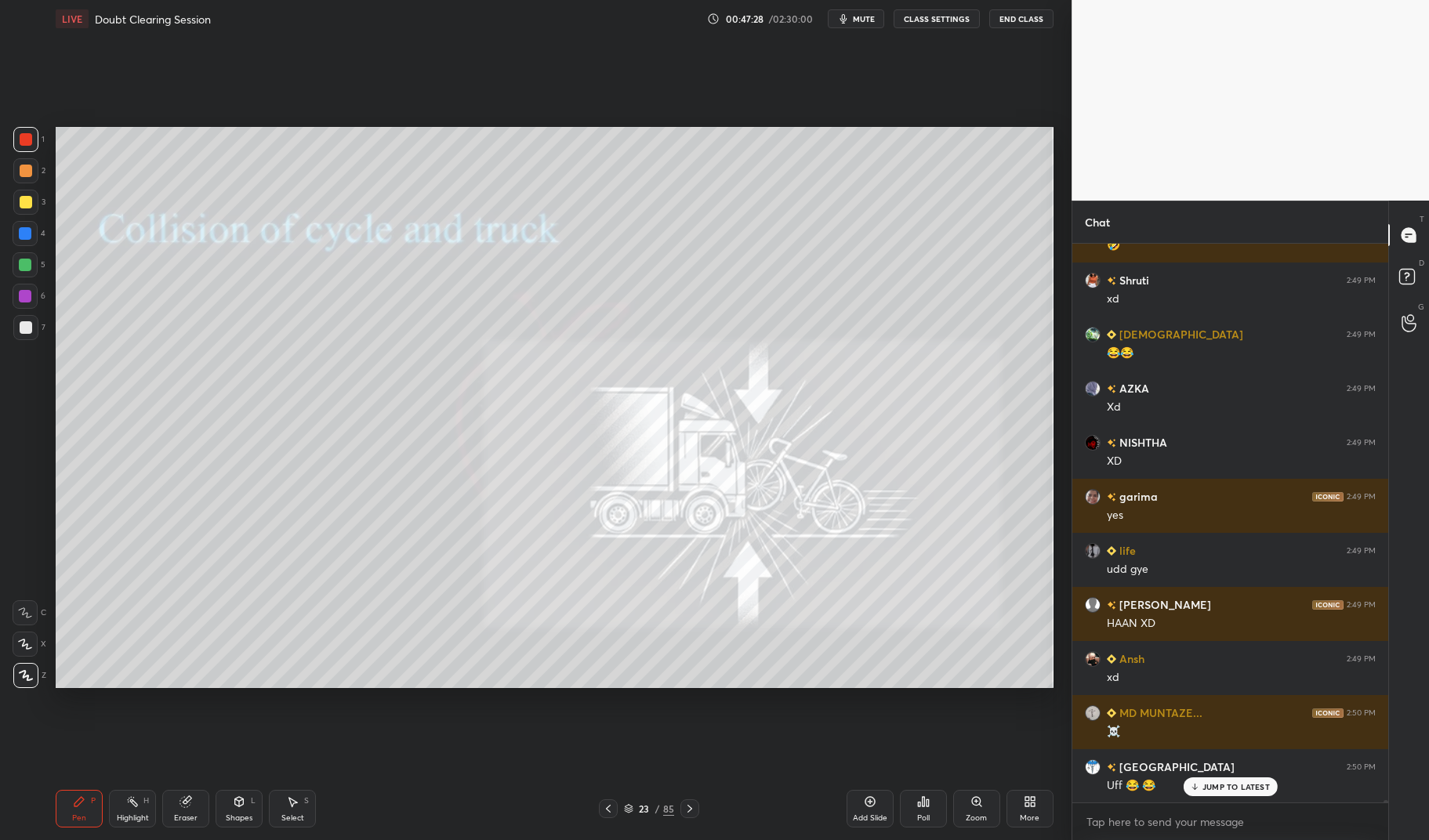
click at [35, 266] on div at bounding box center [25, 264] width 25 height 25
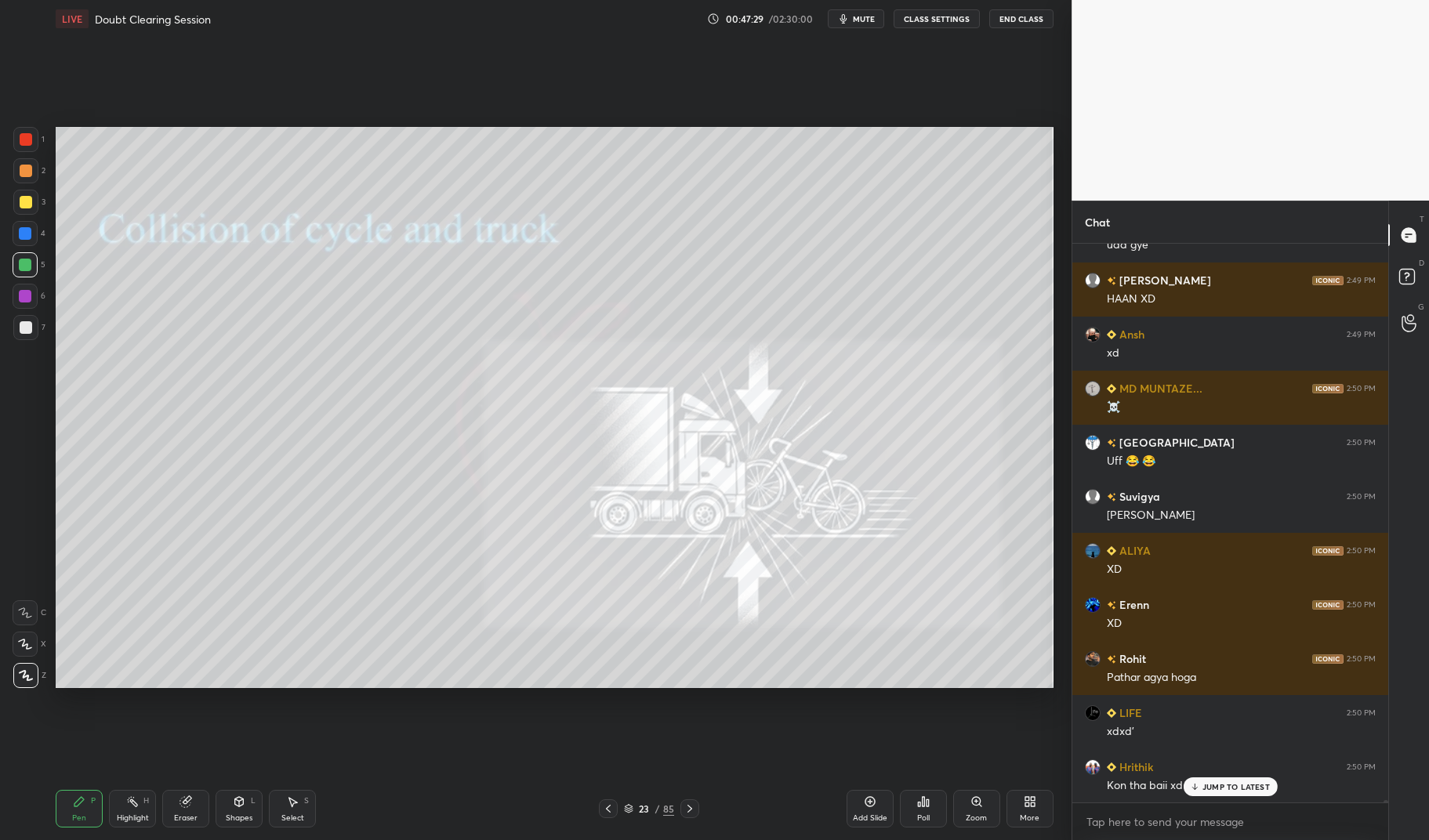
click at [21, 269] on div at bounding box center [25, 264] width 12 height 12
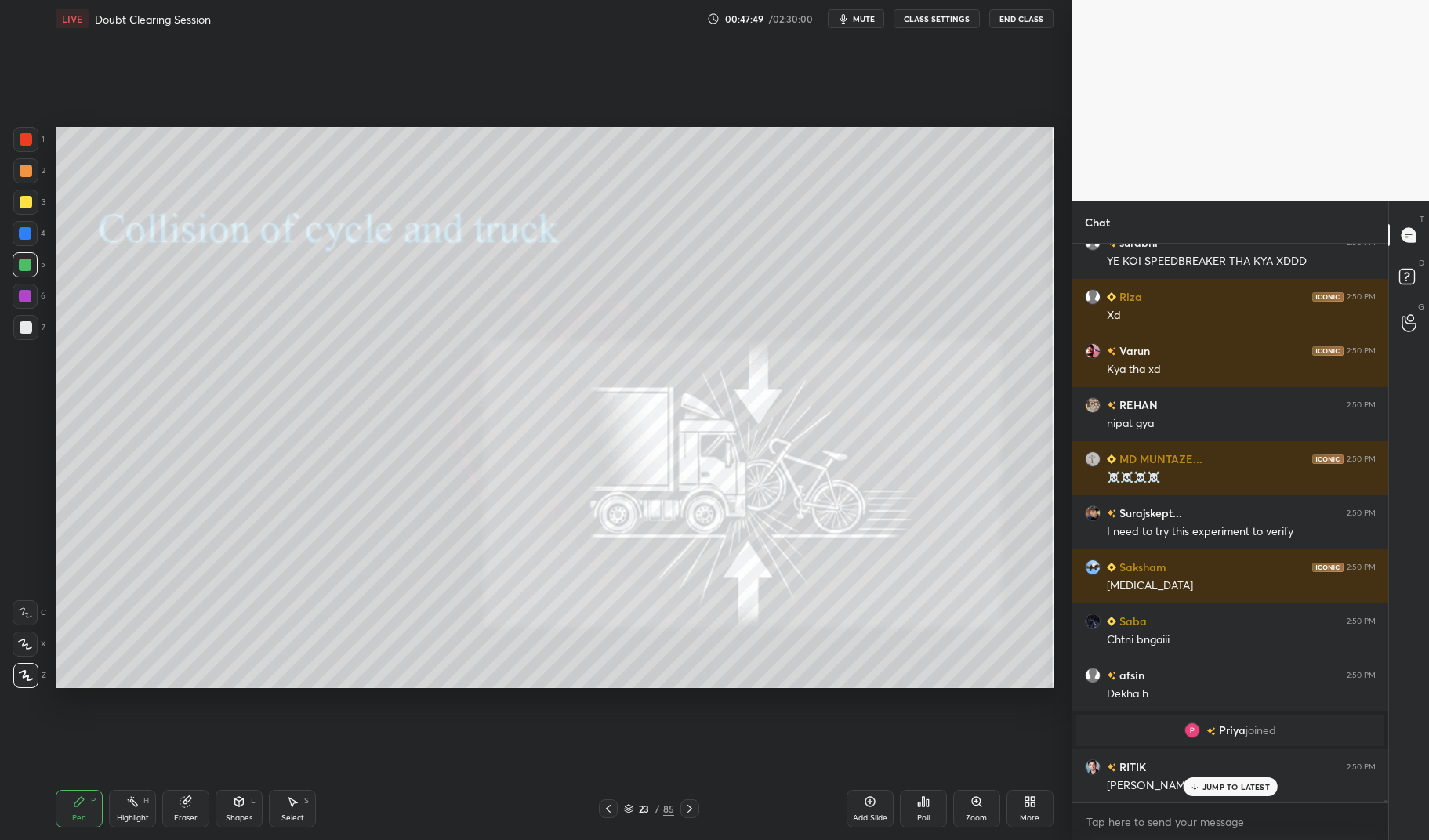
click at [139, 812] on div "Highlight H" at bounding box center [132, 809] width 47 height 38
click at [120, 806] on div "Highlight H" at bounding box center [132, 809] width 47 height 38
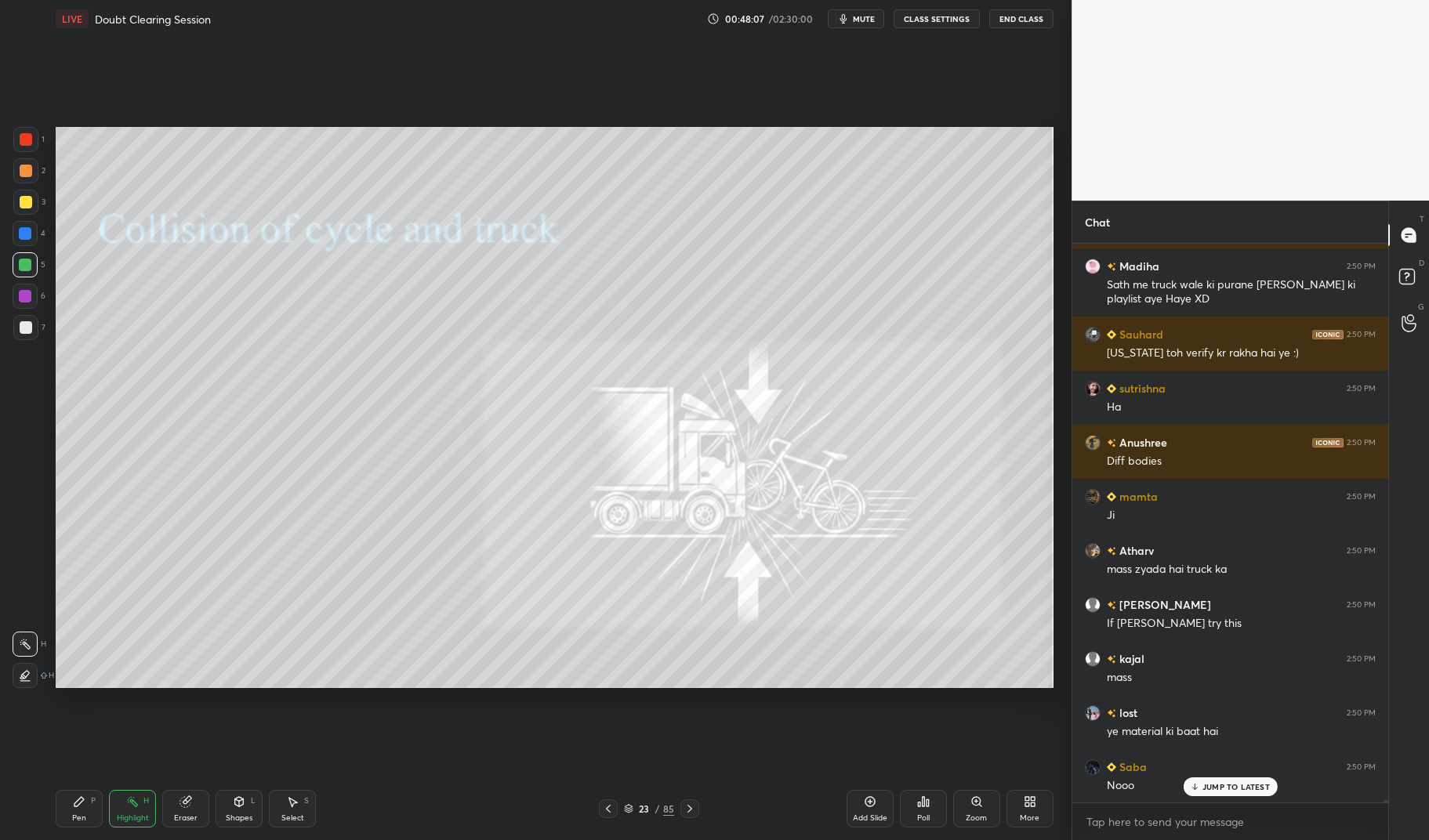
click at [23, 297] on div at bounding box center [25, 295] width 12 height 12
click at [21, 300] on div at bounding box center [25, 295] width 12 height 12
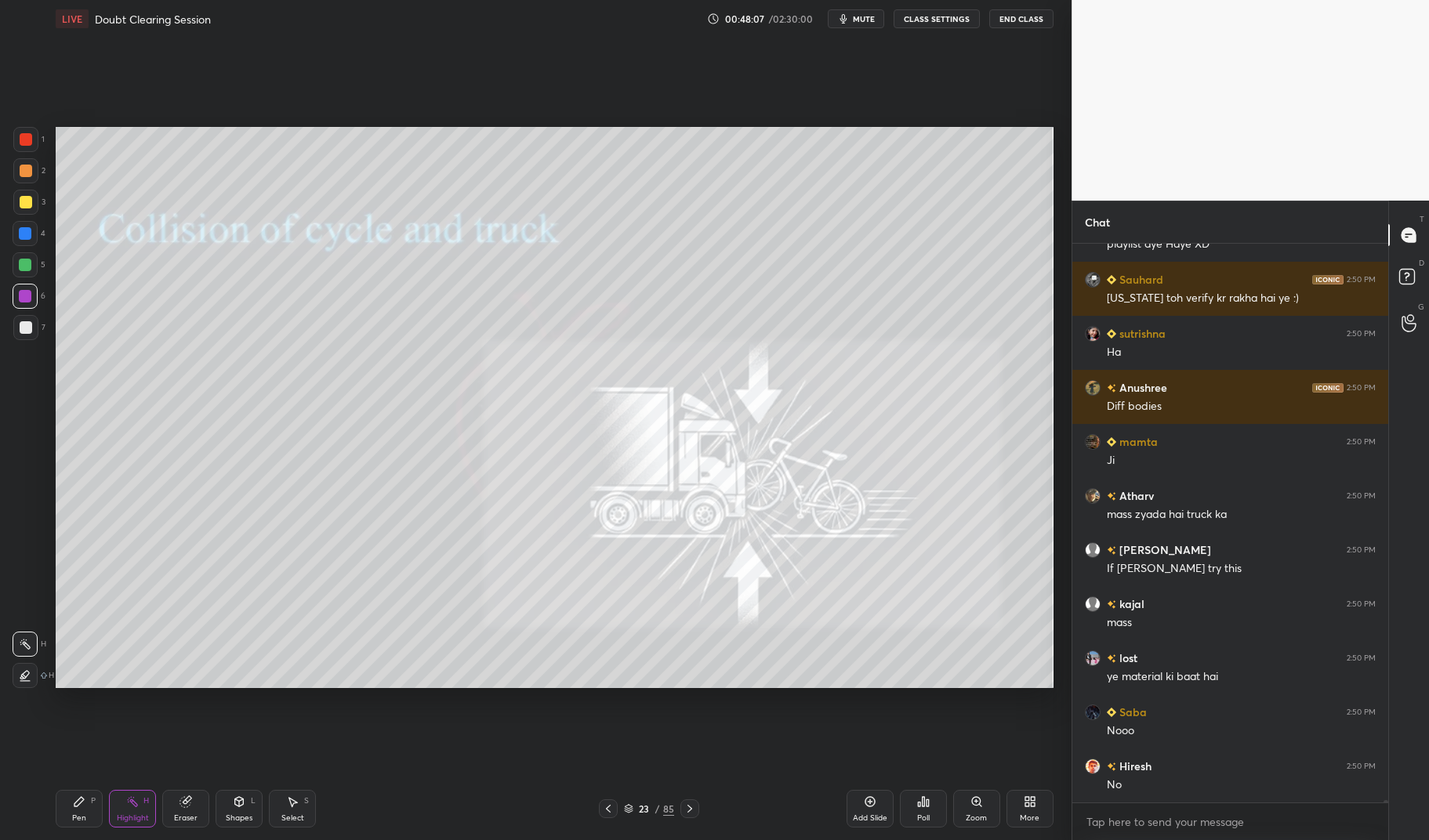
click at [71, 814] on div "Pen P" at bounding box center [79, 809] width 47 height 38
click at [73, 812] on div "Pen P" at bounding box center [79, 809] width 47 height 38
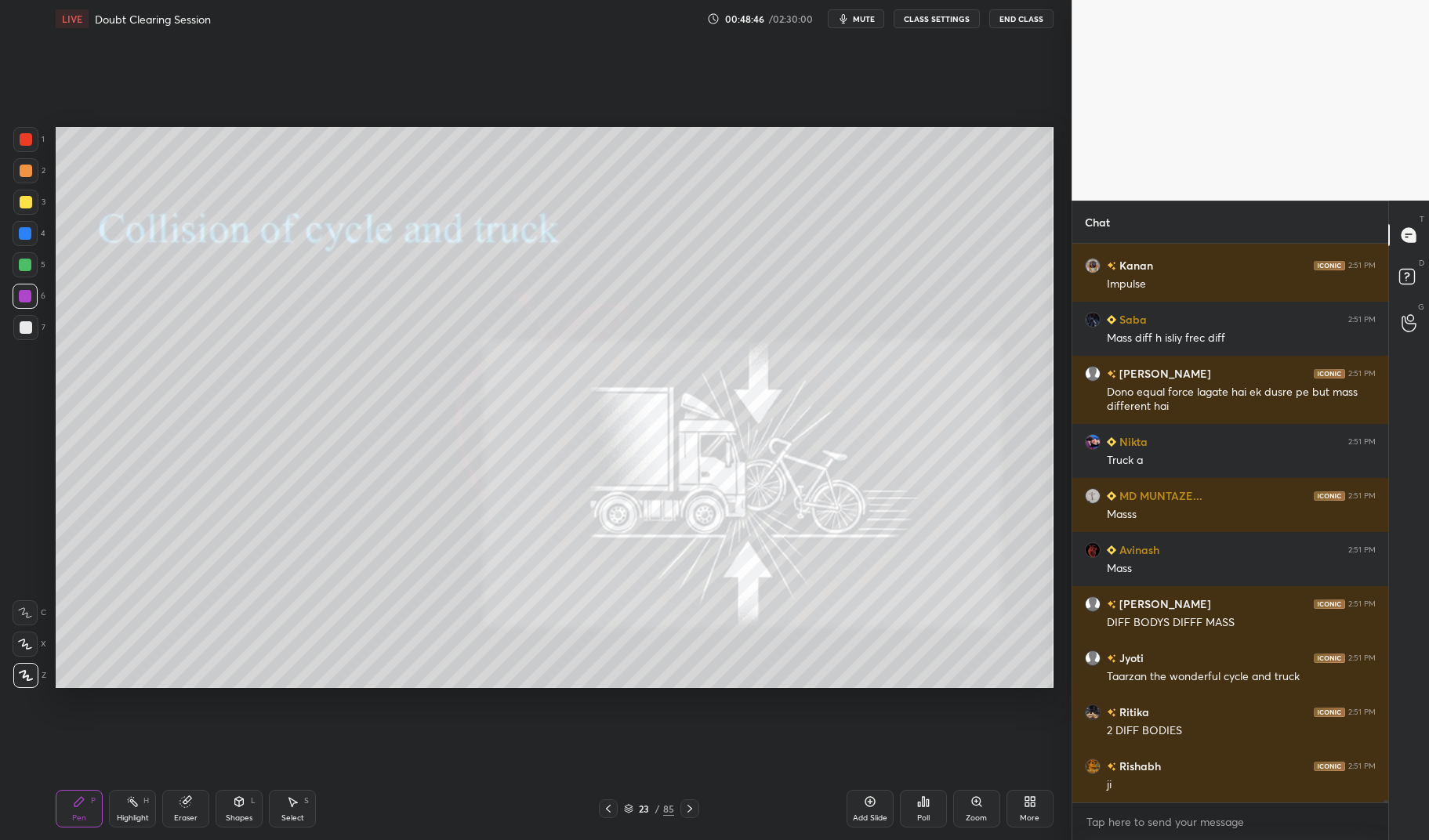
click at [191, 815] on div "Eraser" at bounding box center [185, 818] width 24 height 8
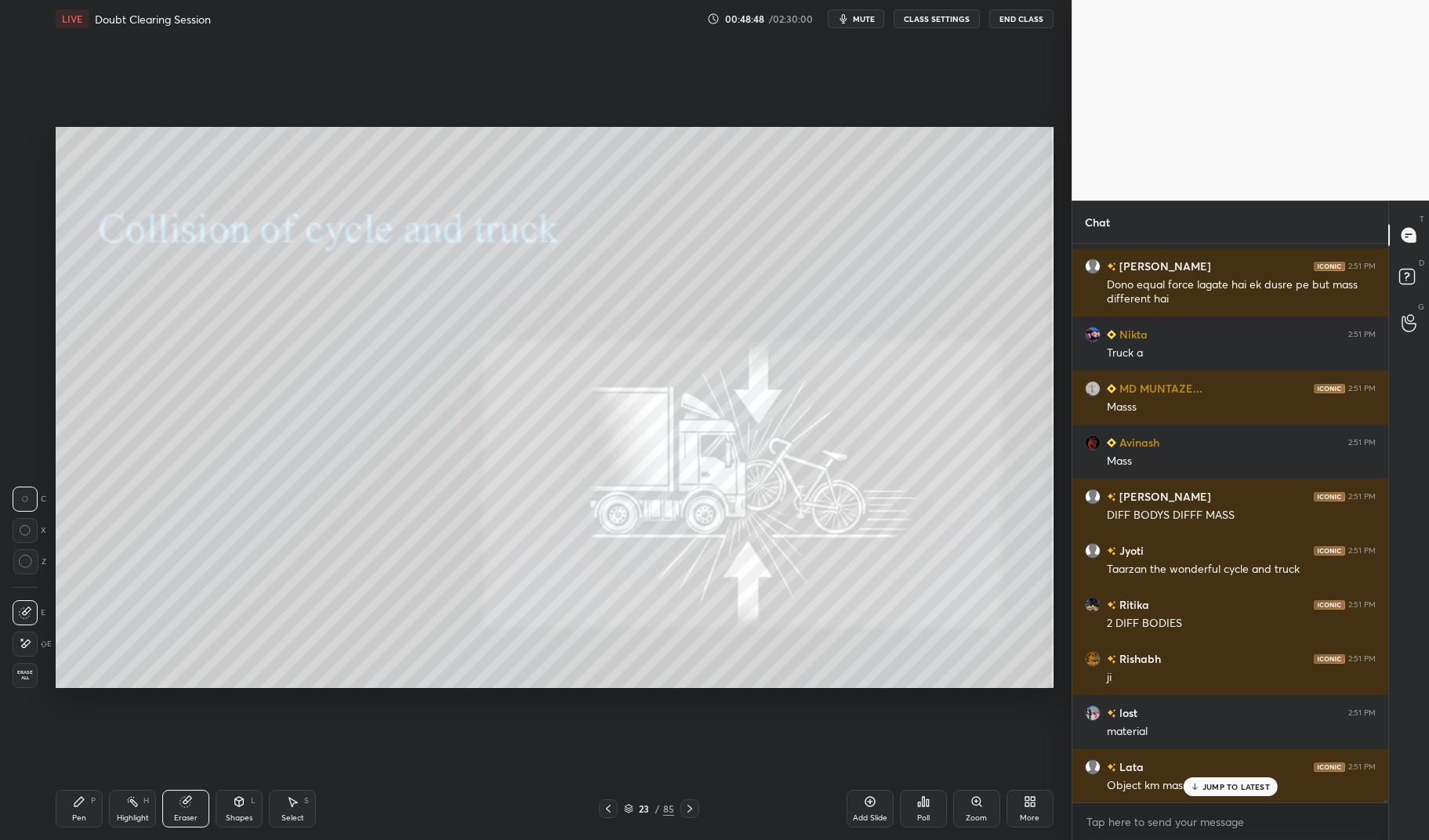
click at [23, 652] on div at bounding box center [25, 644] width 25 height 25
click at [34, 649] on div at bounding box center [25, 644] width 25 height 25
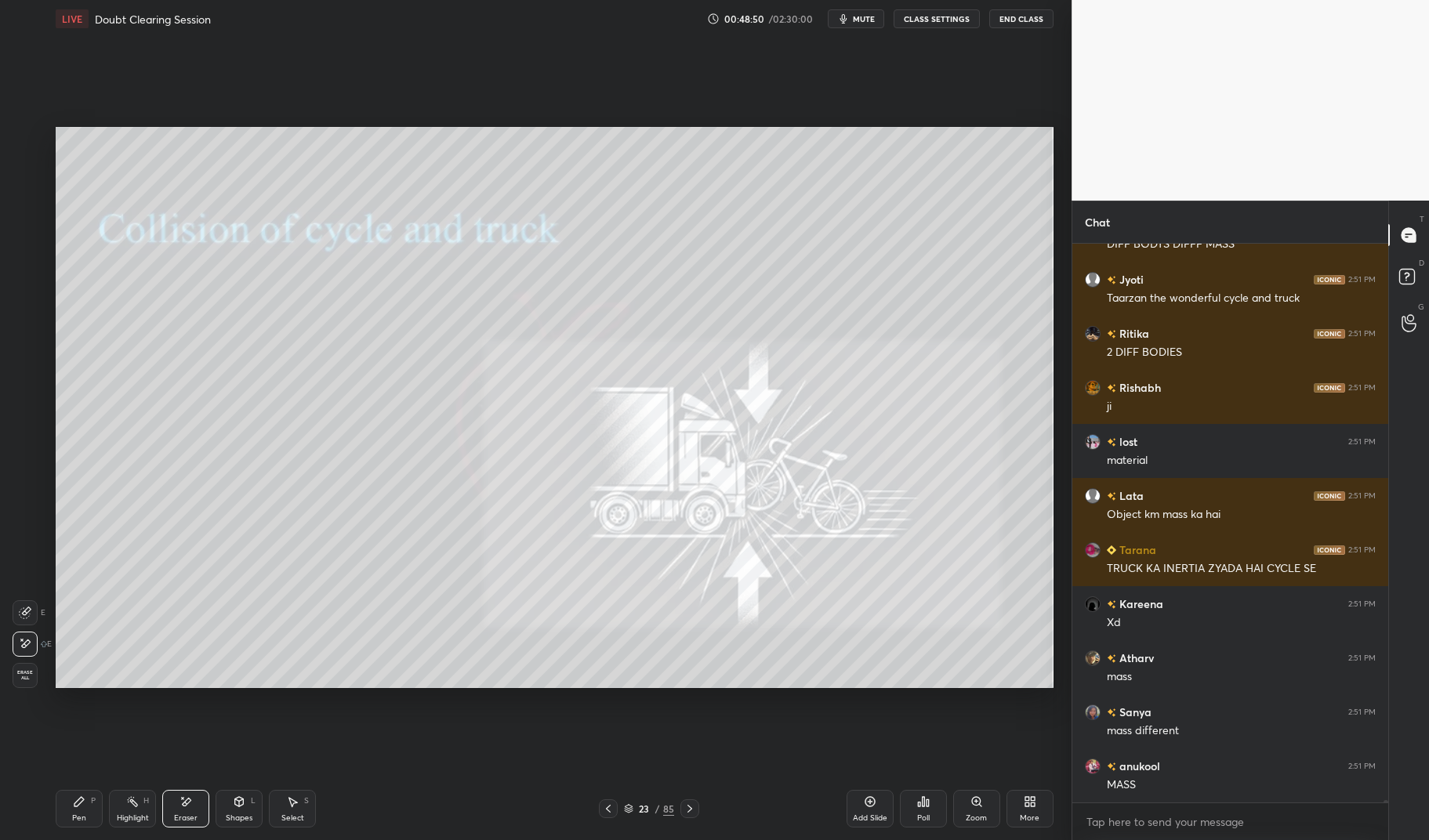
click at [81, 802] on icon at bounding box center [79, 802] width 9 height 9
click at [71, 805] on div "Pen P" at bounding box center [79, 809] width 47 height 38
click at [22, 145] on div at bounding box center [25, 139] width 12 height 12
click at [7, 145] on div "1 2 3 4 5 6 7 C X Z E E Erase all H H" at bounding box center [25, 408] width 50 height 562
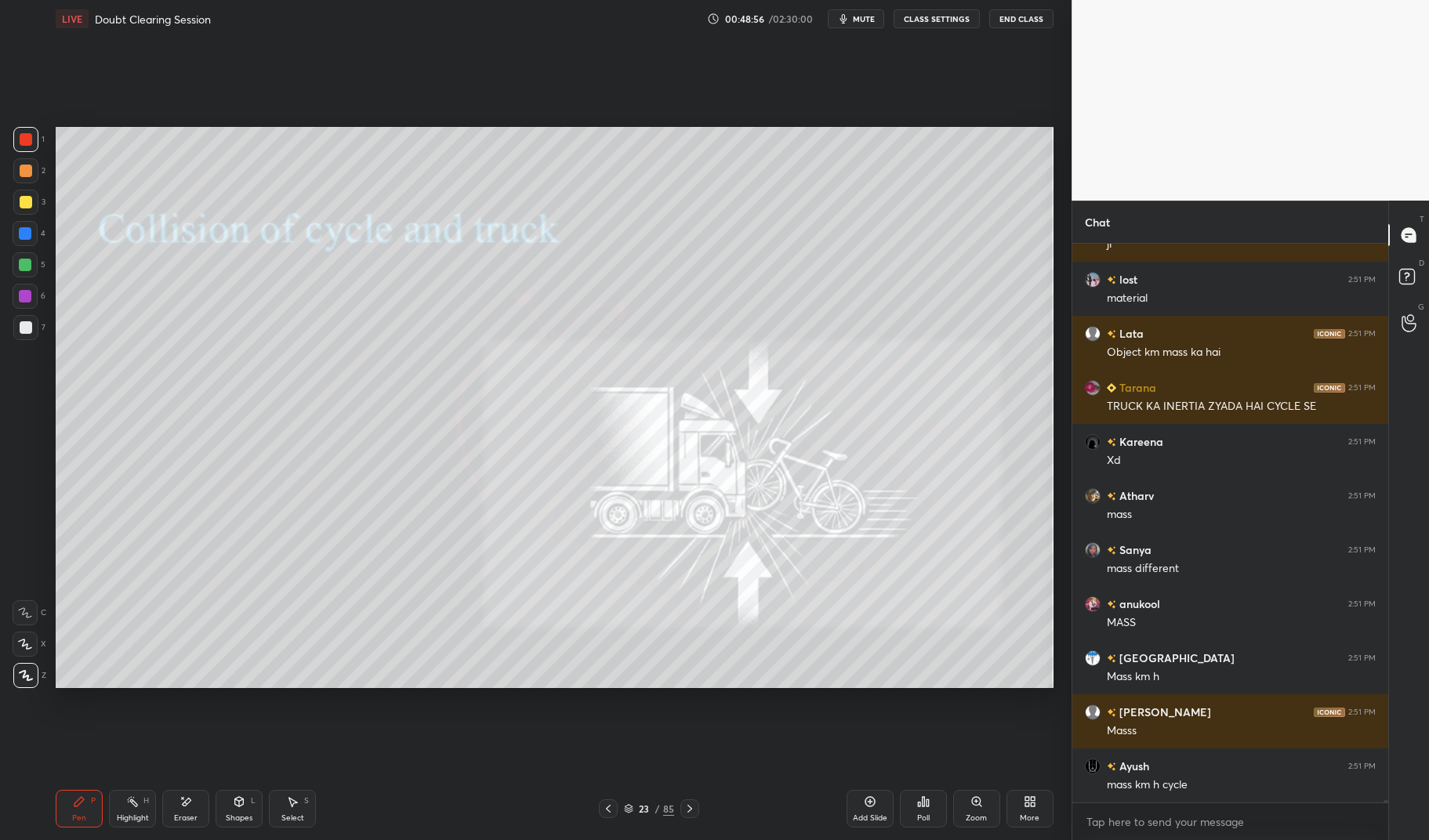
click at [192, 806] on icon at bounding box center [185, 802] width 12 height 13
click at [77, 807] on icon at bounding box center [78, 801] width 12 height 12
click at [73, 815] on div "Pen" at bounding box center [78, 818] width 14 height 8
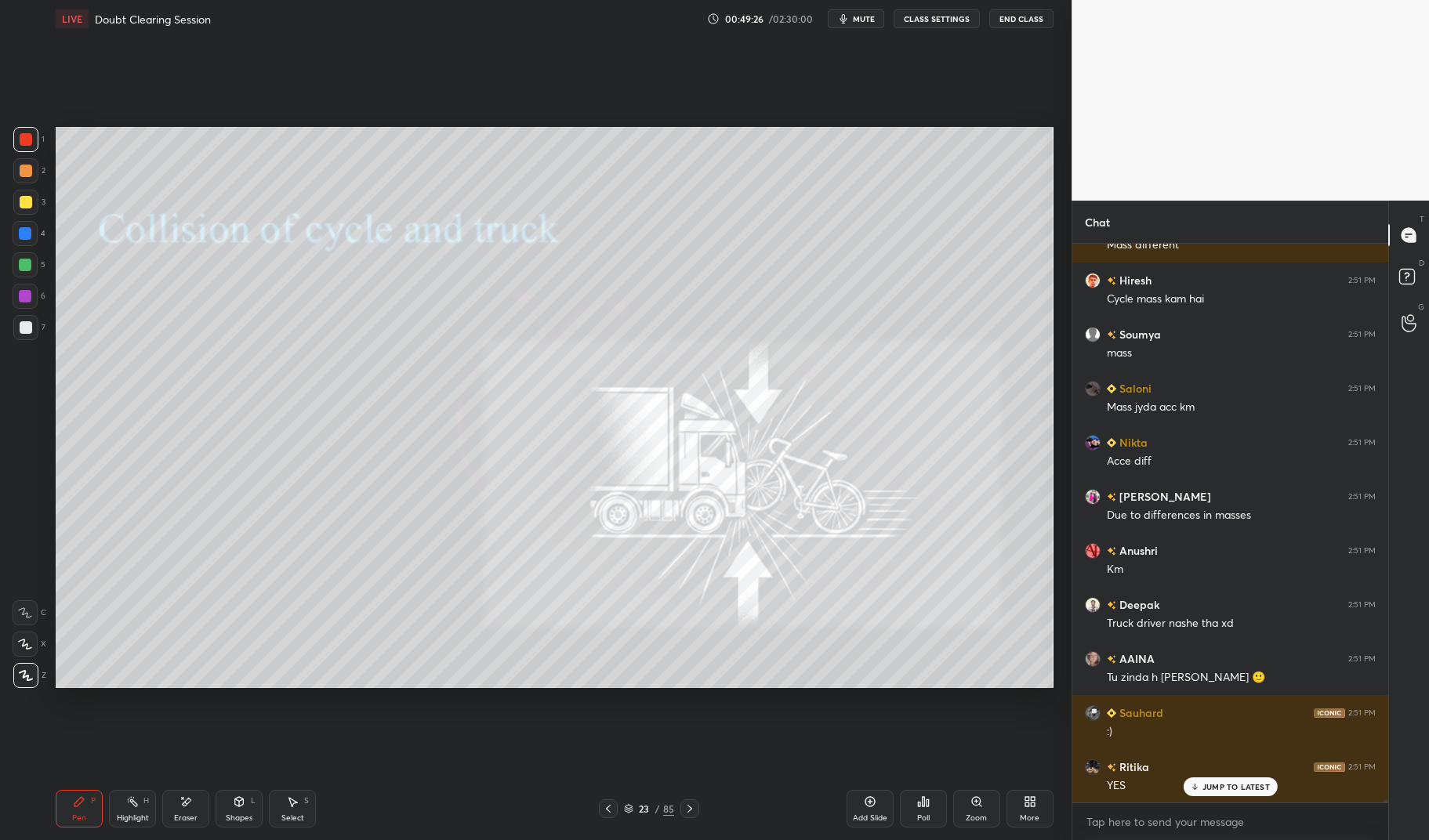
click at [18, 335] on div at bounding box center [25, 328] width 25 height 25
click at [23, 321] on div at bounding box center [25, 327] width 12 height 12
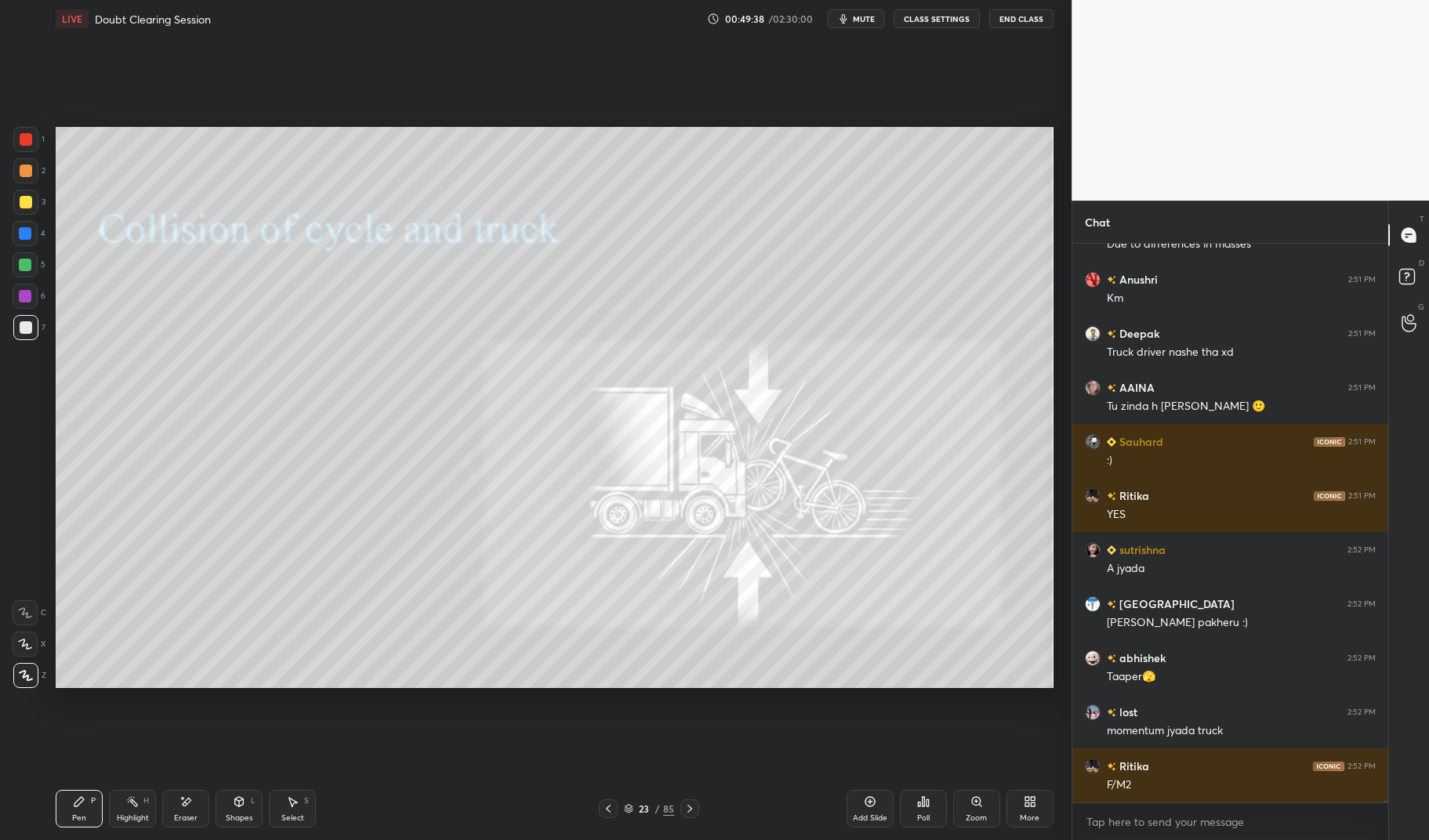
click at [123, 830] on div "Pen P Highlight H Eraser Shapes L Select S 23 / 85 Add Slide Poll Zoom More" at bounding box center [554, 809] width 997 height 62
click at [125, 816] on div "Highlight" at bounding box center [133, 818] width 32 height 8
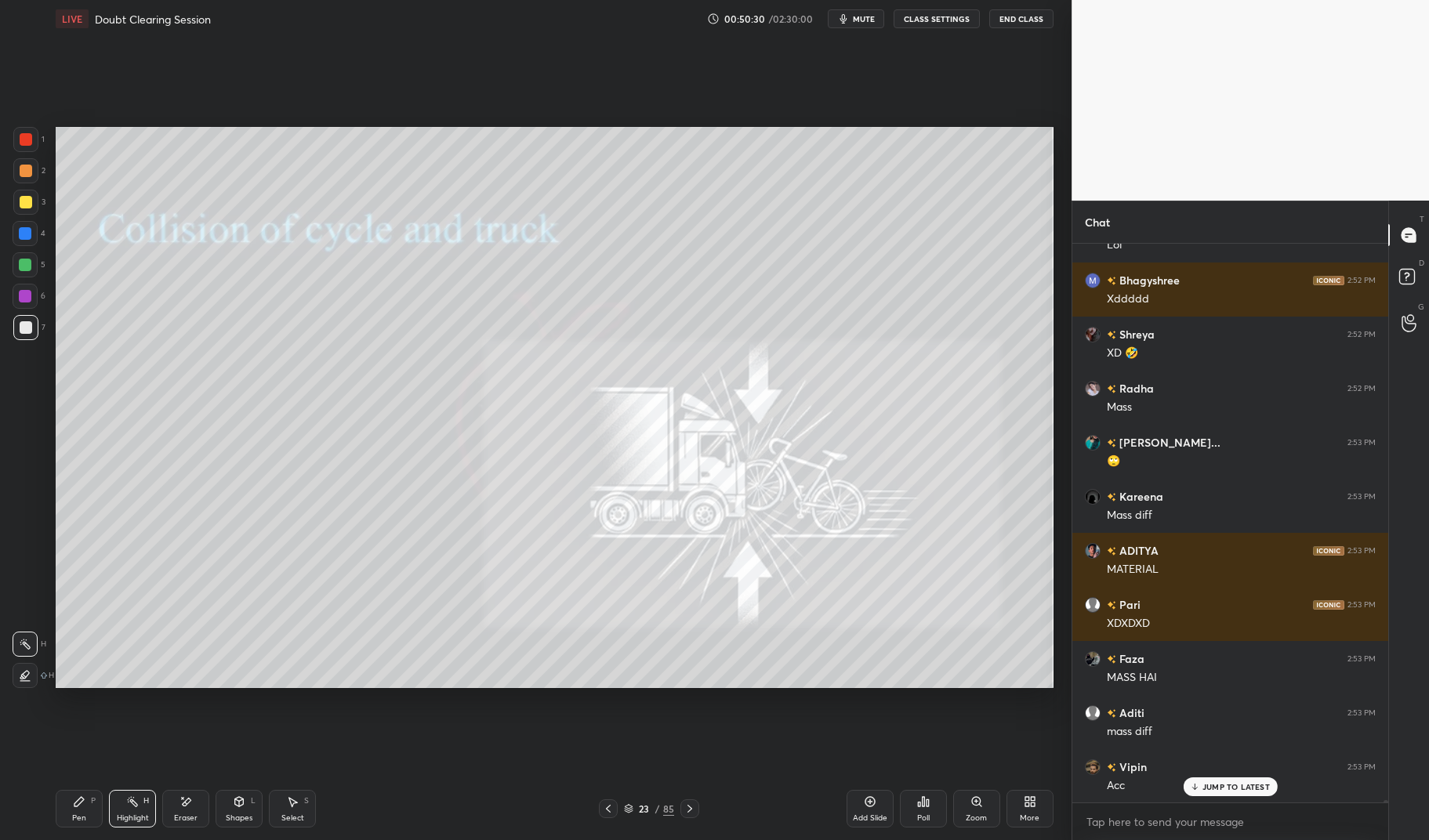
scroll to position [122218, 0]
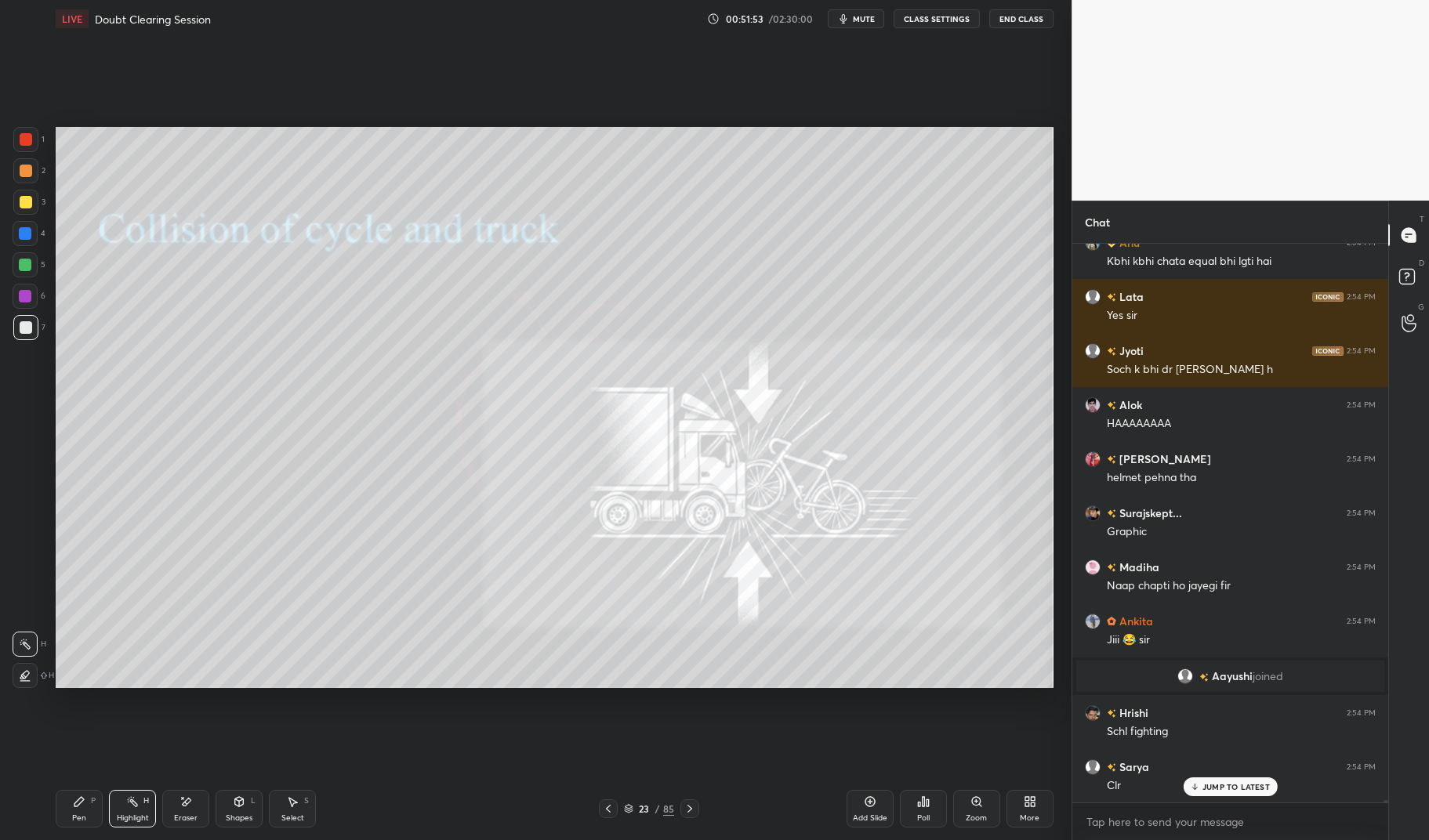
click at [696, 814] on icon at bounding box center [689, 808] width 12 height 12
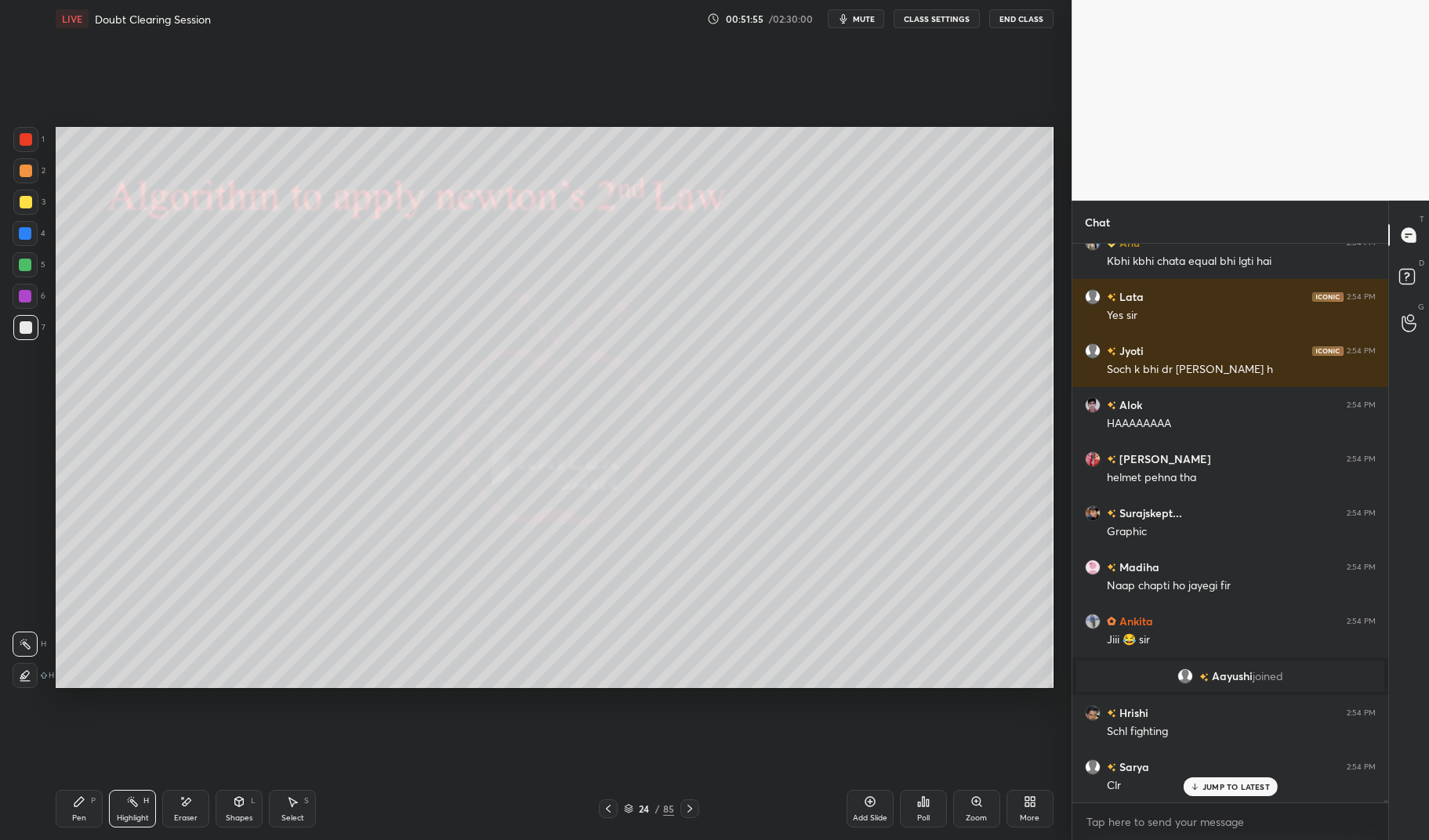
click at [78, 804] on icon at bounding box center [79, 802] width 9 height 9
click at [45, 807] on div "1 2 3 4 5 6 7 C X Z E E Erase all H H LIVE Doubt Clearing Session 00:51:55 / 02…" at bounding box center [530, 420] width 1059 height 840
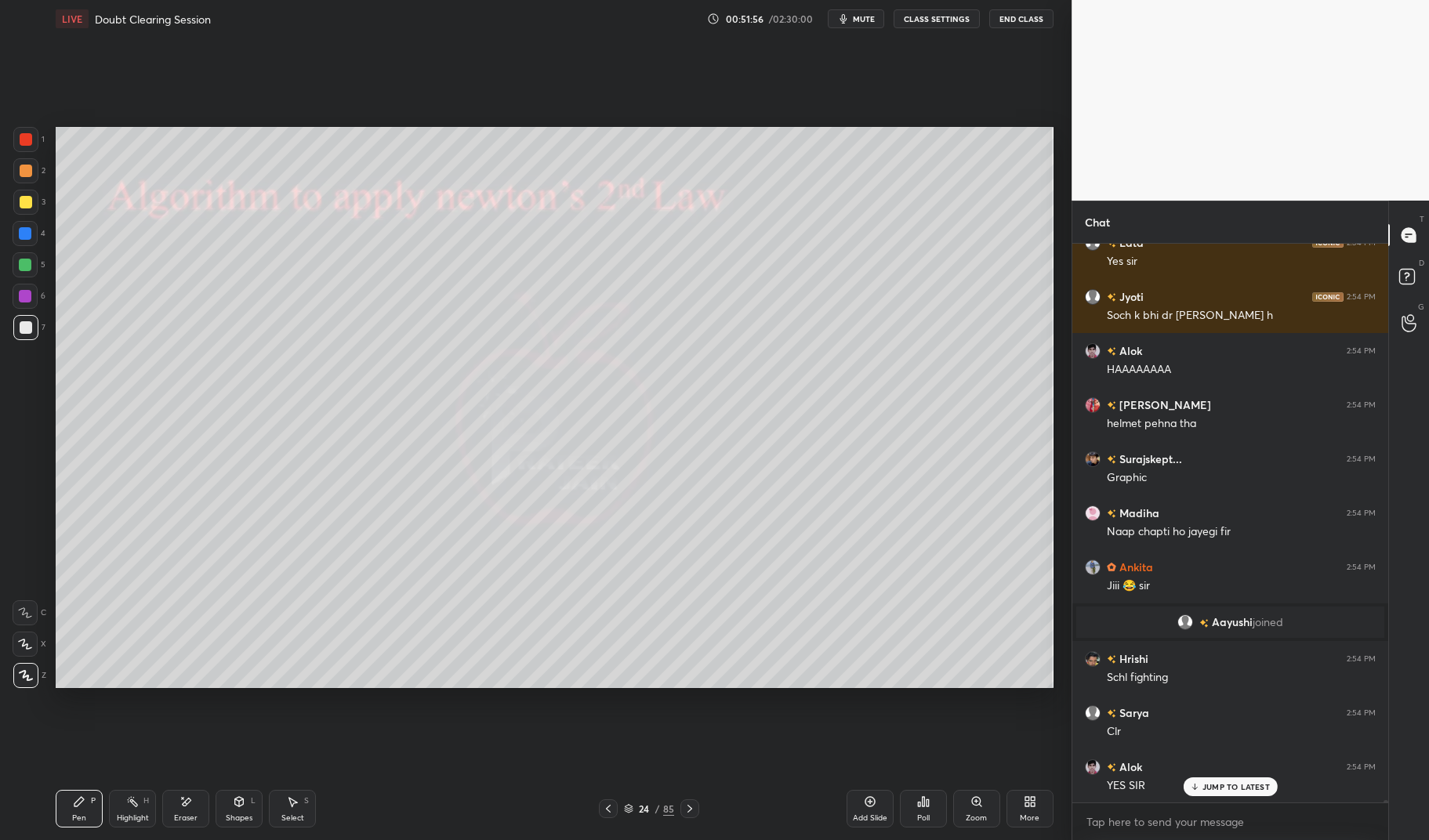
click at [13, 202] on div at bounding box center [25, 202] width 25 height 25
click at [20, 202] on div at bounding box center [25, 202] width 12 height 12
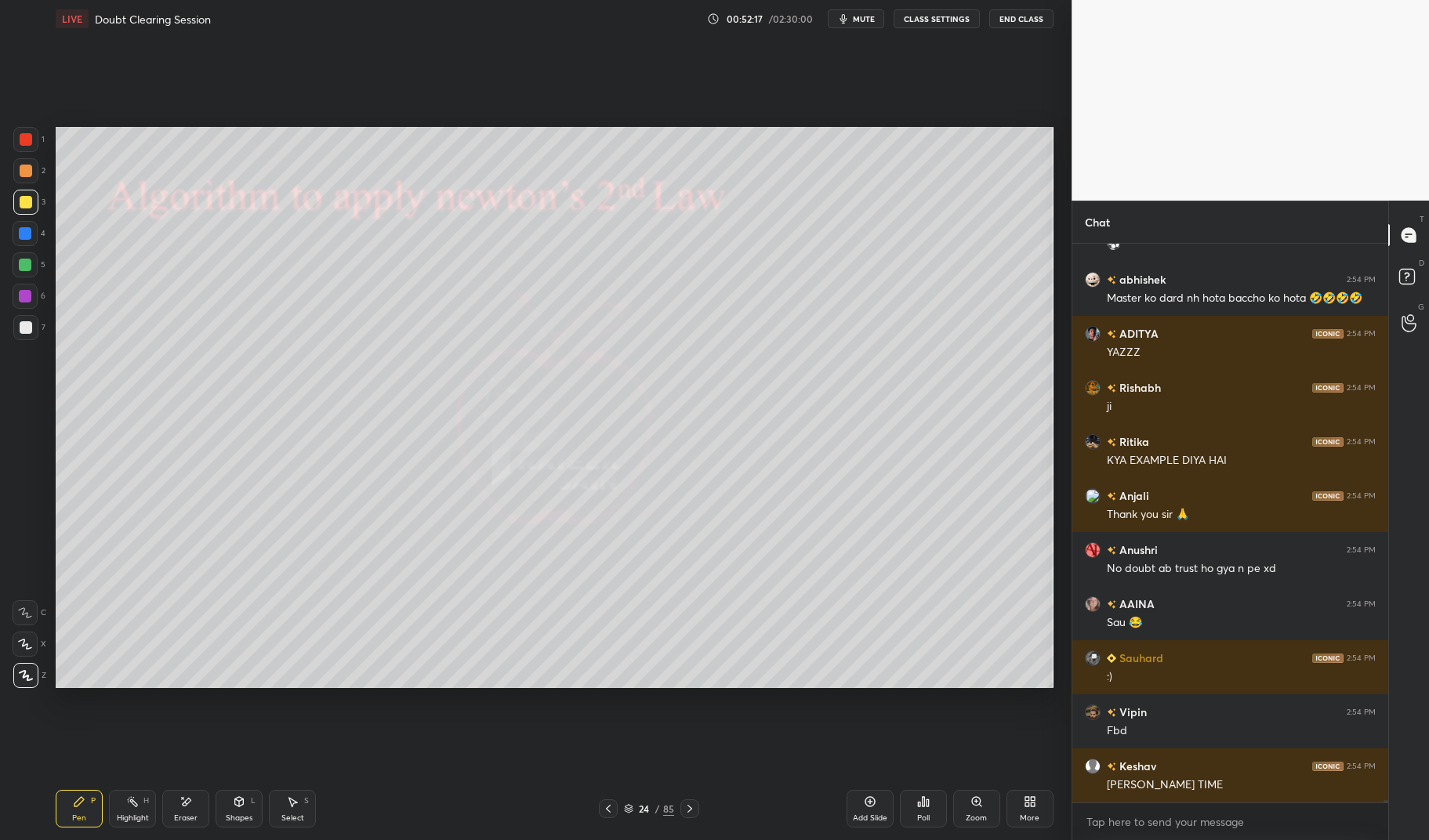
click at [177, 811] on div "Eraser" at bounding box center [186, 809] width 47 height 38
click at [188, 807] on icon at bounding box center [185, 802] width 12 height 13
click at [89, 807] on div "Pen P" at bounding box center [79, 809] width 47 height 38
click at [69, 810] on div "Pen P" at bounding box center [79, 809] width 47 height 38
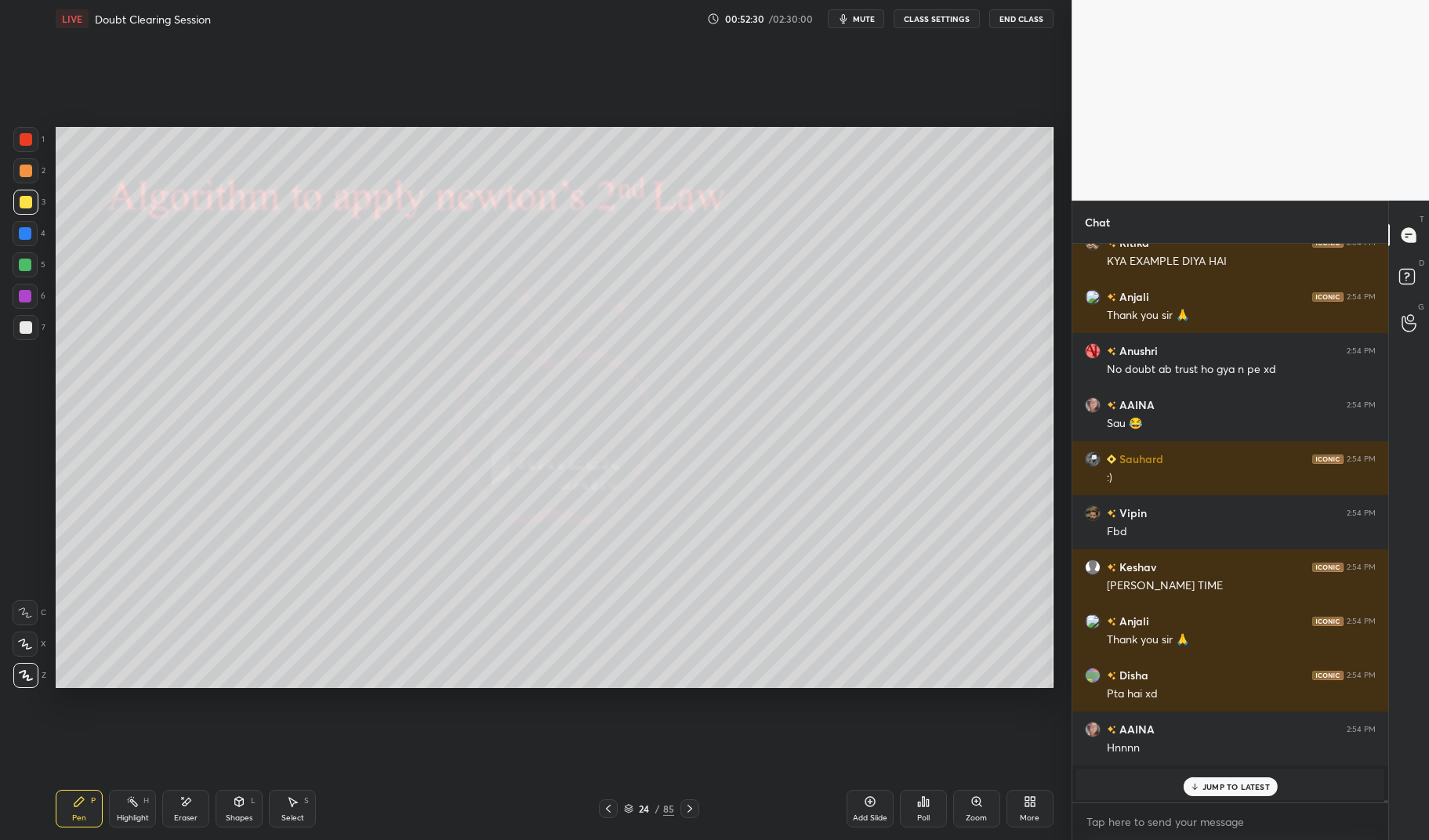
click at [1232, 787] on p "JUMP TO LATEST" at bounding box center [1236, 787] width 67 height 9
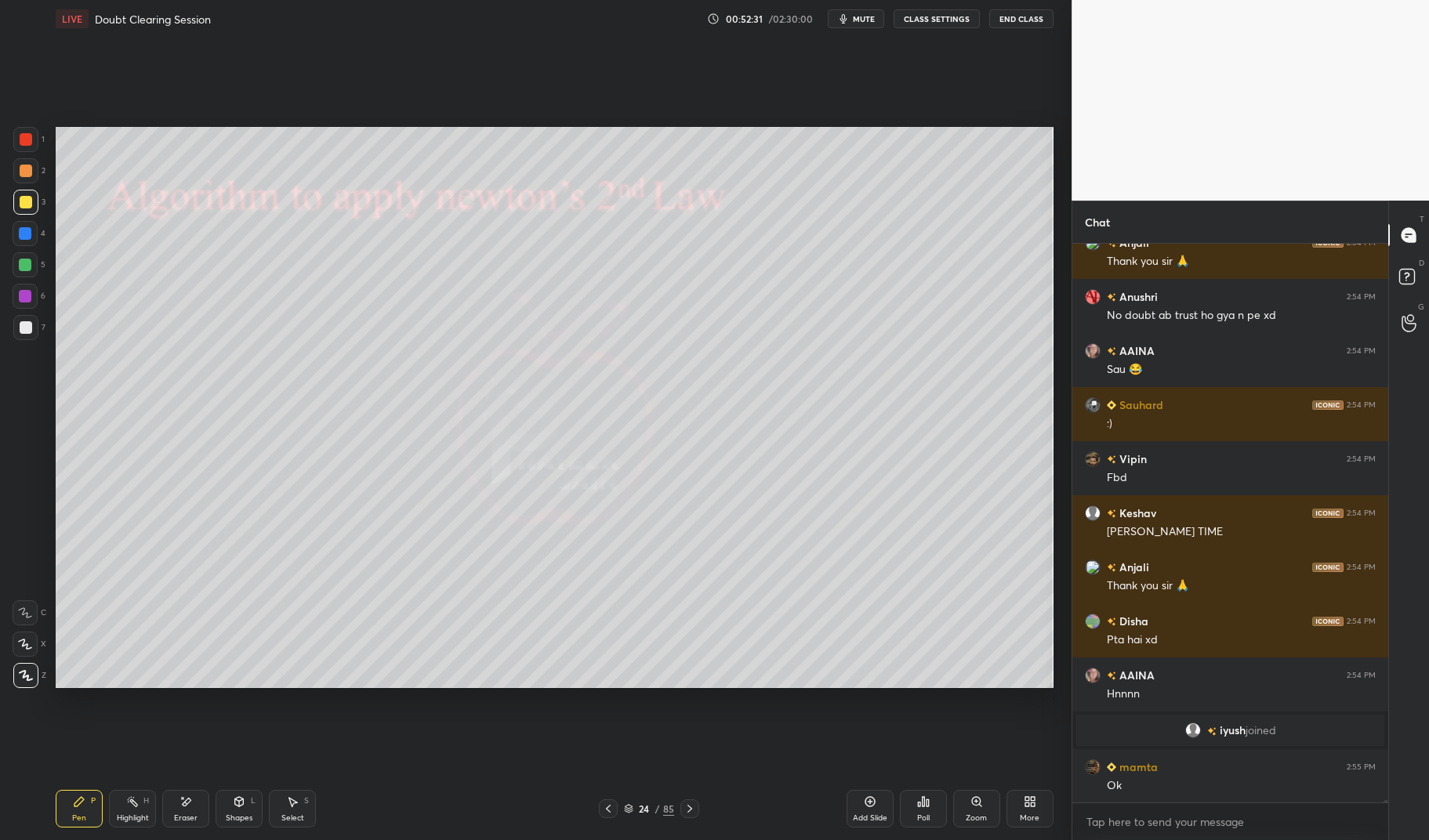
click at [48, 815] on div "1 2 3 4 5 6 7 C X Z E E Erase all H H LIVE Doubt Clearing Session 00:52:31 / 02…" at bounding box center [530, 420] width 1059 height 840
click at [72, 787] on div "Pen P Highlight H Eraser Shapes L Select S 24 / 85 Add Slide Poll Zoom More" at bounding box center [554, 809] width 997 height 62
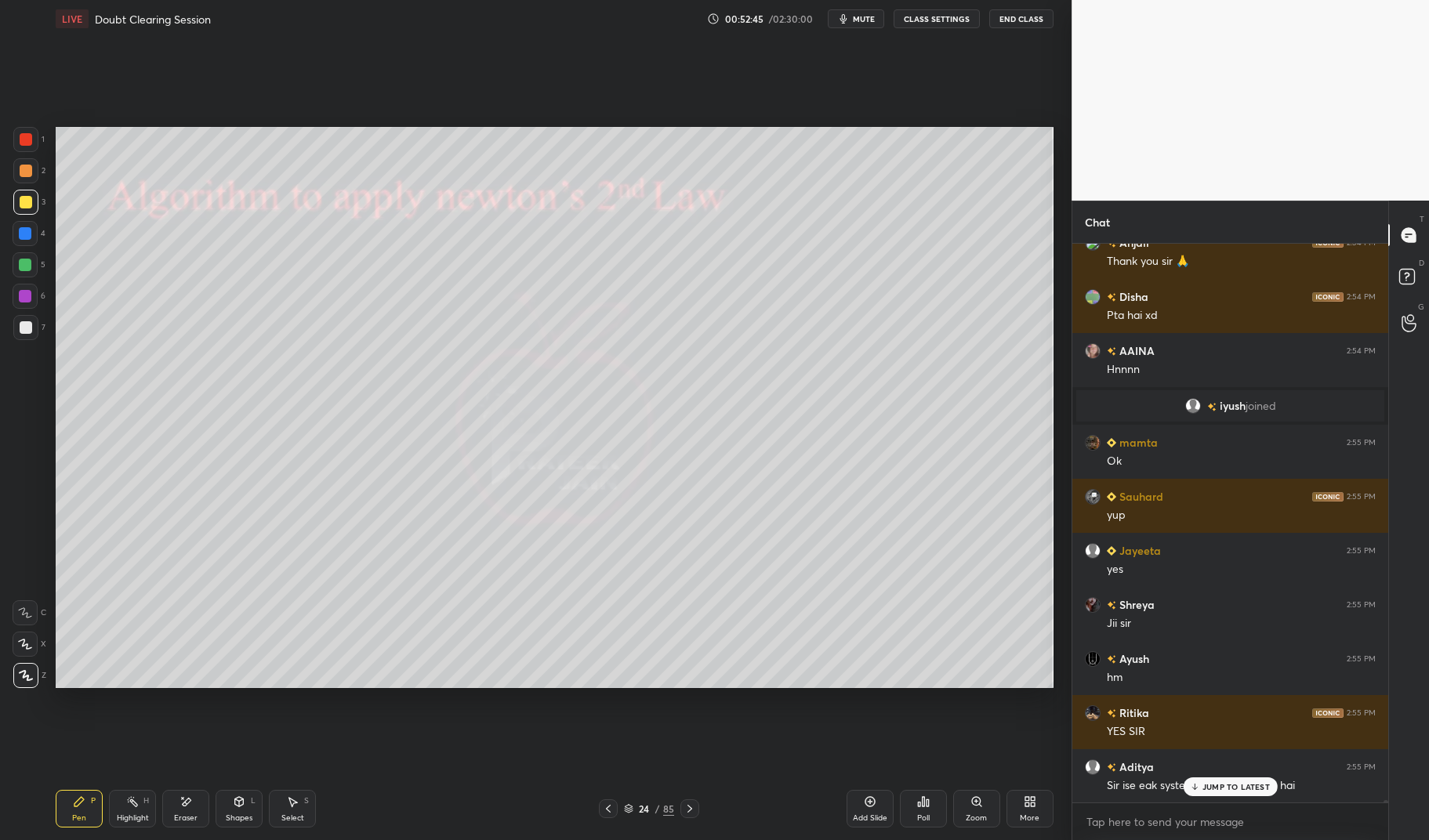
scroll to position [129149, 0]
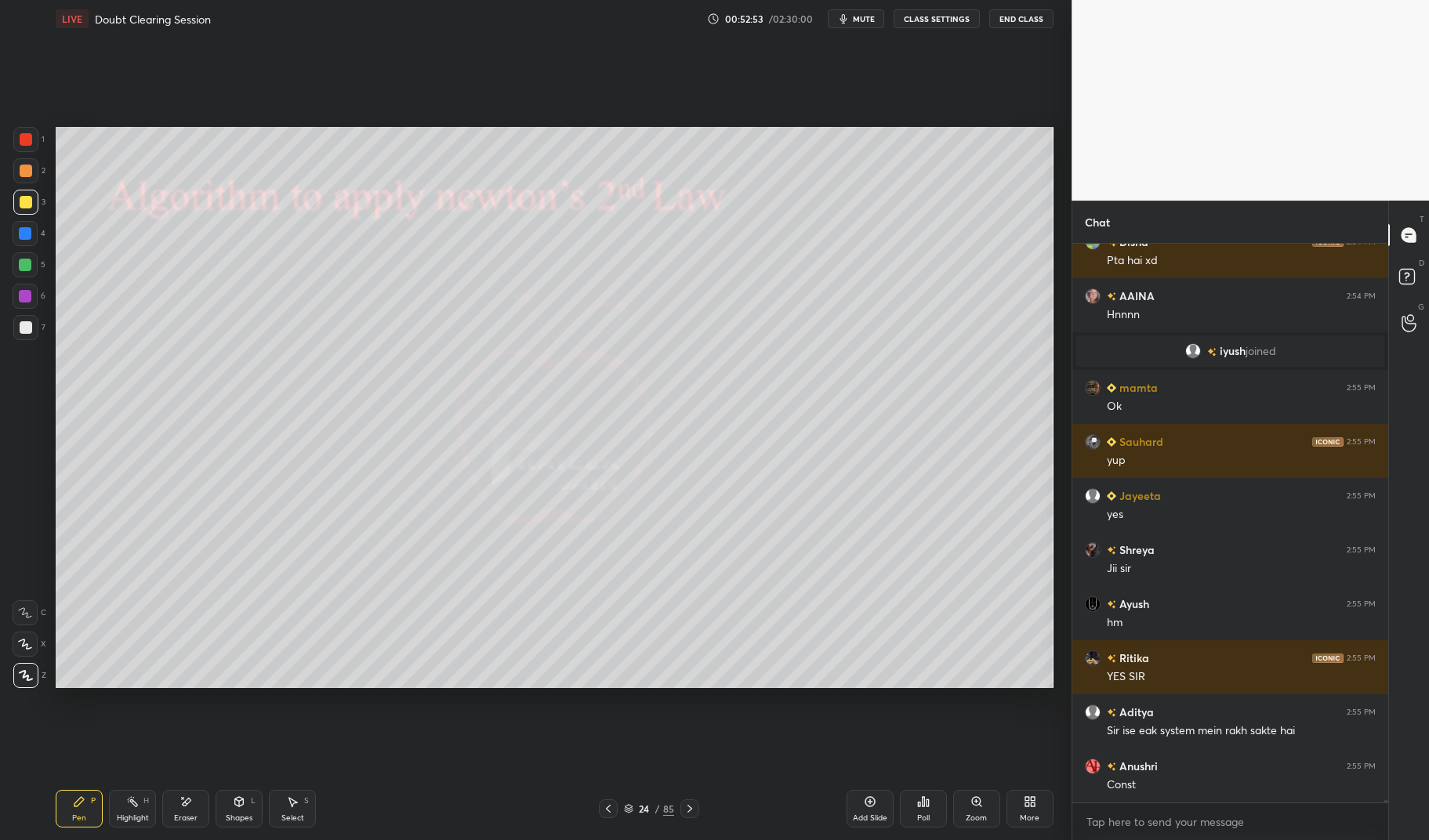
click at [27, 259] on div at bounding box center [25, 264] width 12 height 12
click at [29, 266] on div at bounding box center [25, 264] width 12 height 12
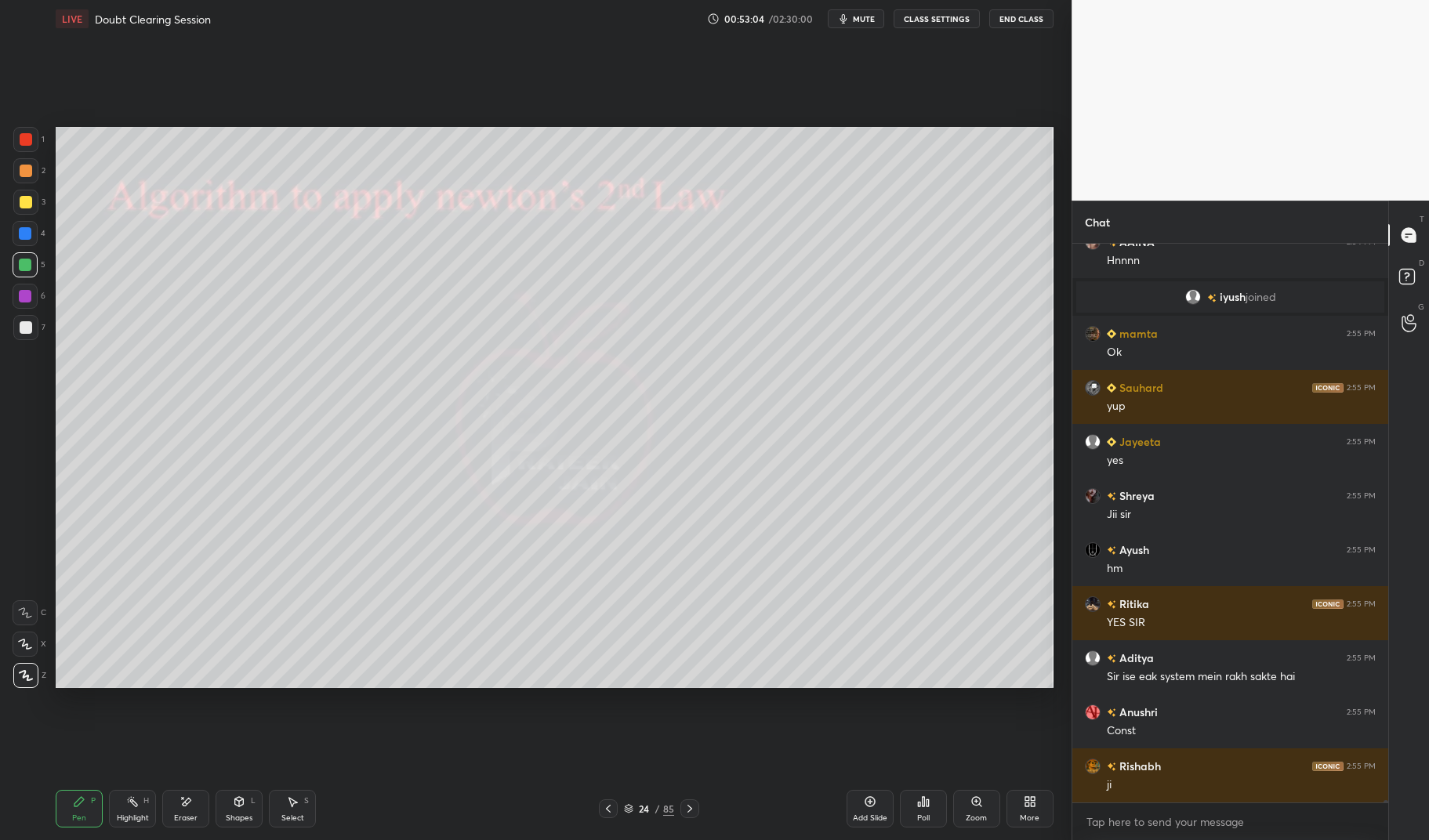
click at [133, 815] on div "Highlight" at bounding box center [133, 818] width 32 height 8
click at [111, 814] on div "Highlight H" at bounding box center [132, 809] width 47 height 38
click at [35, 210] on div at bounding box center [25, 202] width 25 height 25
click at [30, 209] on div at bounding box center [25, 202] width 25 height 25
click at [97, 815] on div "Pen P" at bounding box center [79, 809] width 47 height 38
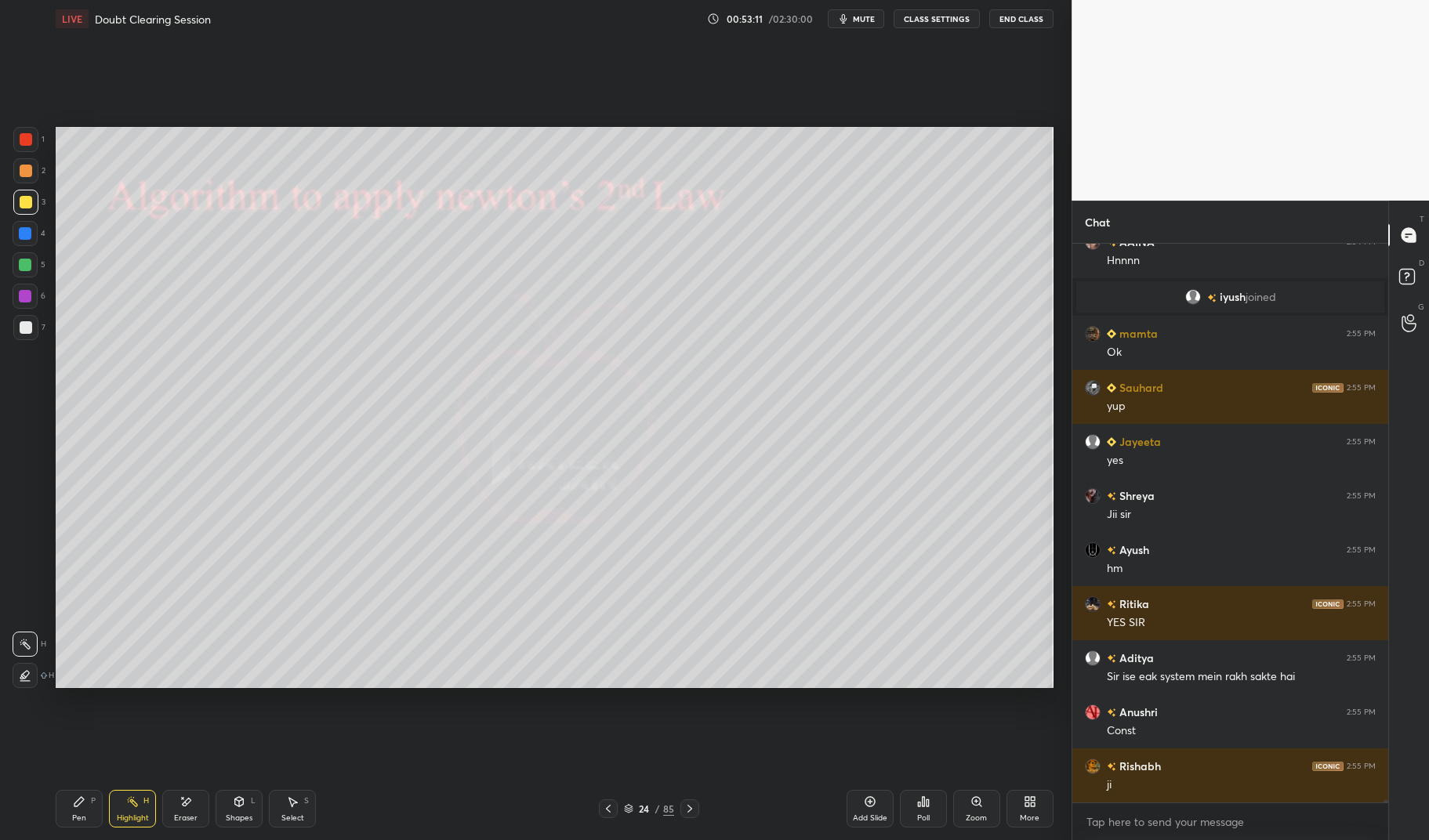
click at [80, 812] on div "Pen P" at bounding box center [79, 809] width 47 height 38
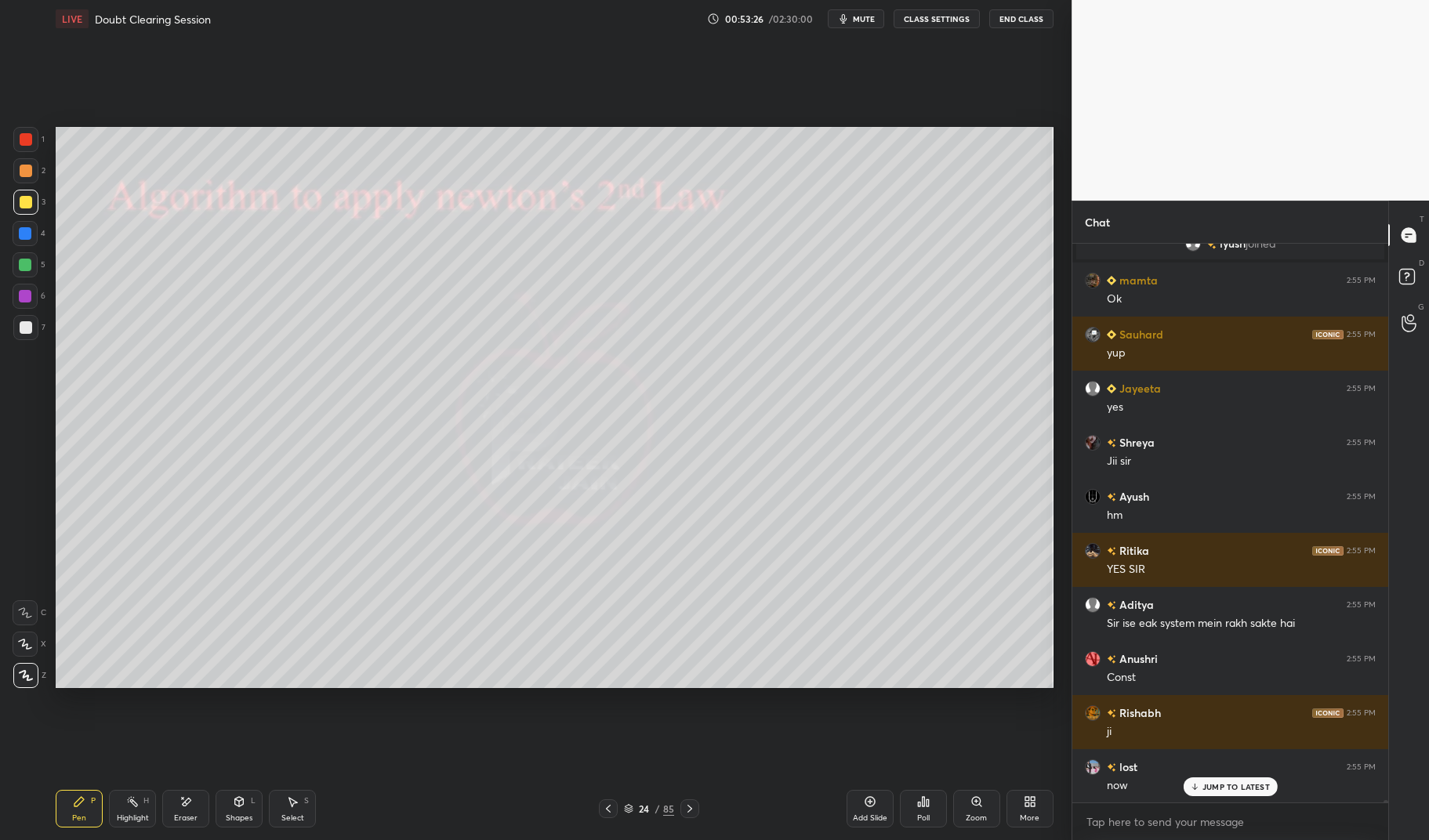
scroll to position [129311, 0]
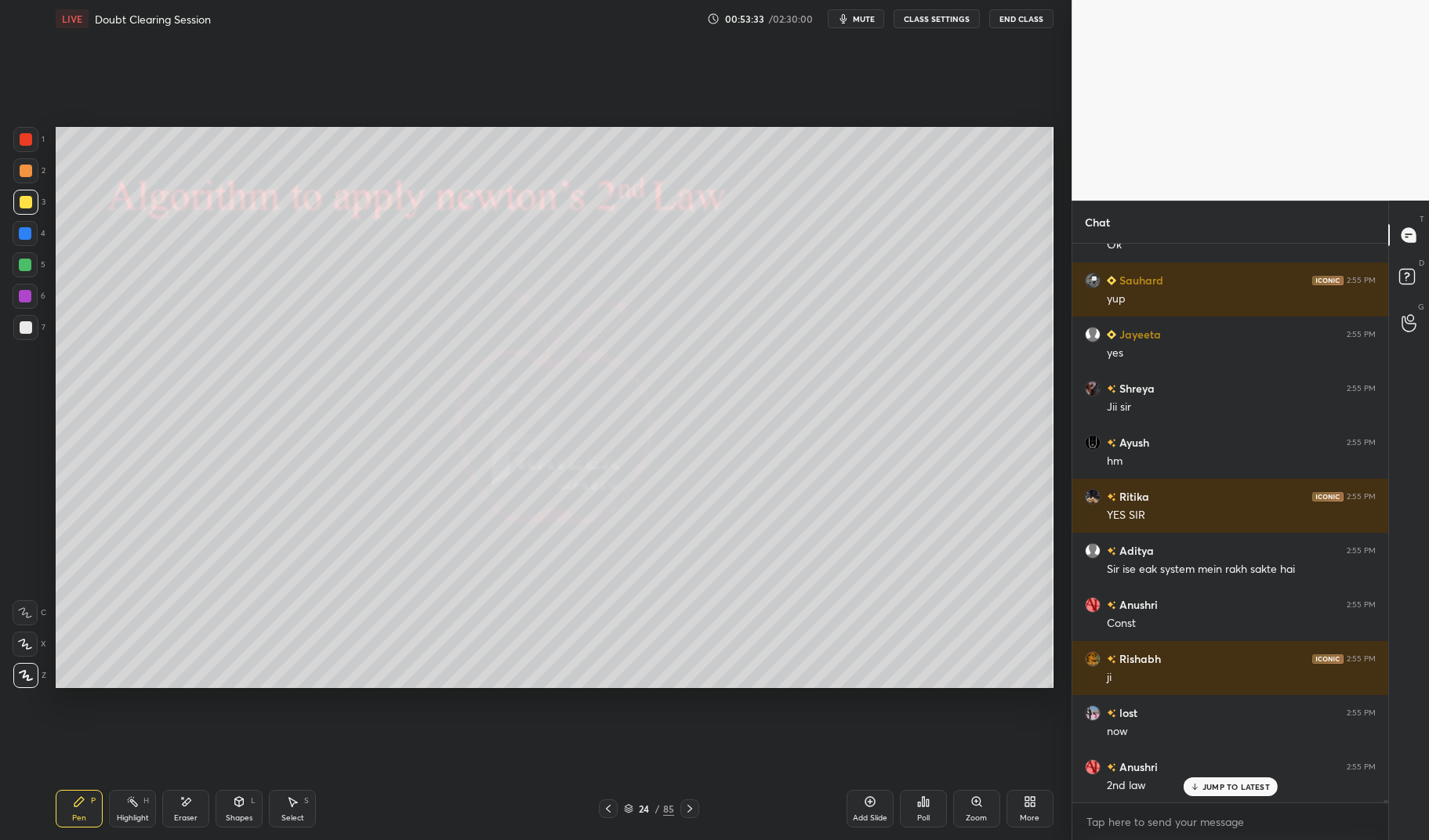
click at [25, 329] on div at bounding box center [25, 327] width 12 height 12
click at [22, 326] on div at bounding box center [25, 327] width 12 height 12
click at [124, 810] on div "Highlight H" at bounding box center [132, 809] width 47 height 38
click at [125, 812] on div "Highlight H" at bounding box center [132, 809] width 47 height 38
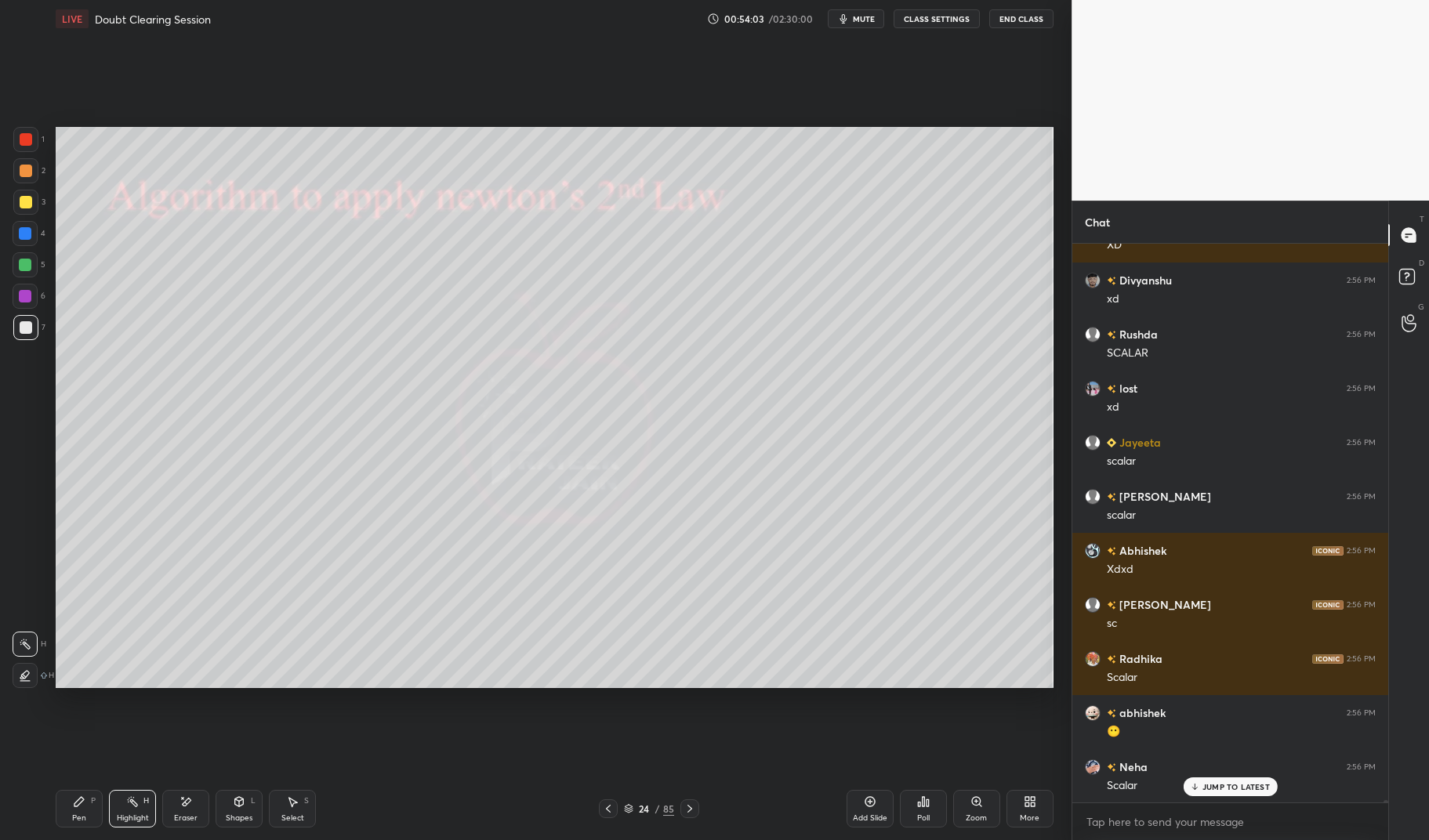
scroll to position [130393, 0]
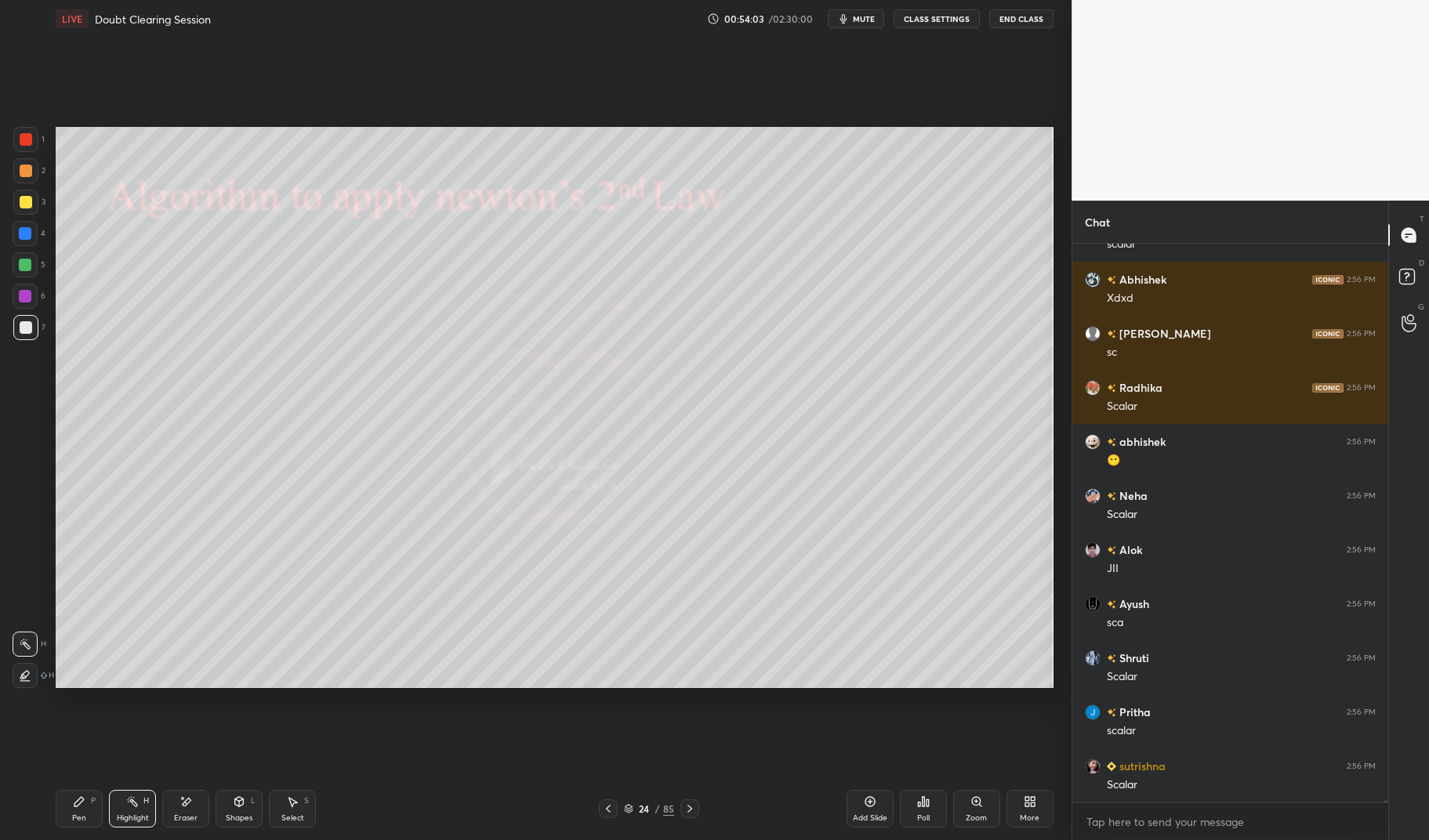
click at [143, 812] on div "Highlight H" at bounding box center [132, 809] width 47 height 38
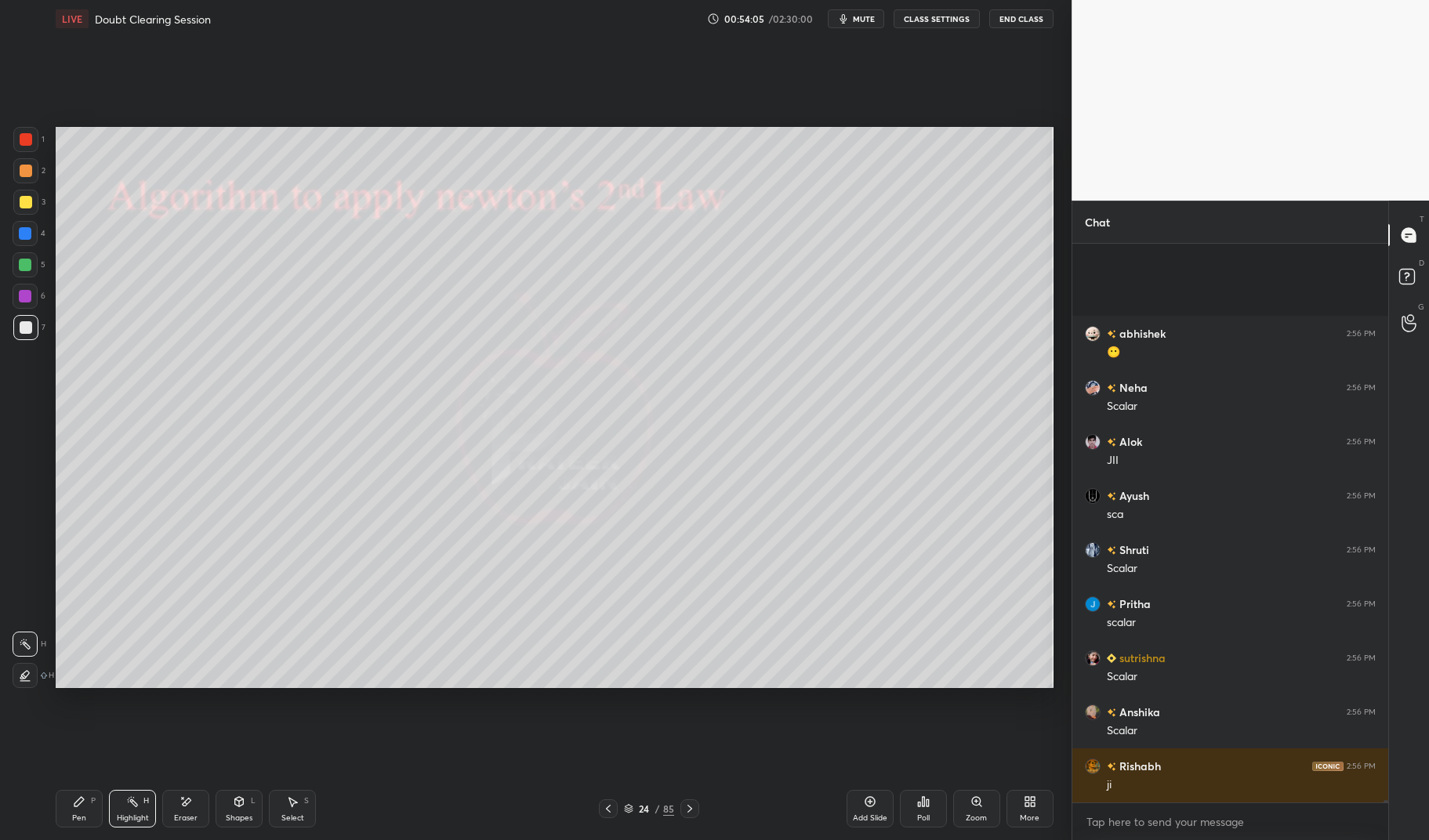
scroll to position [130663, 0]
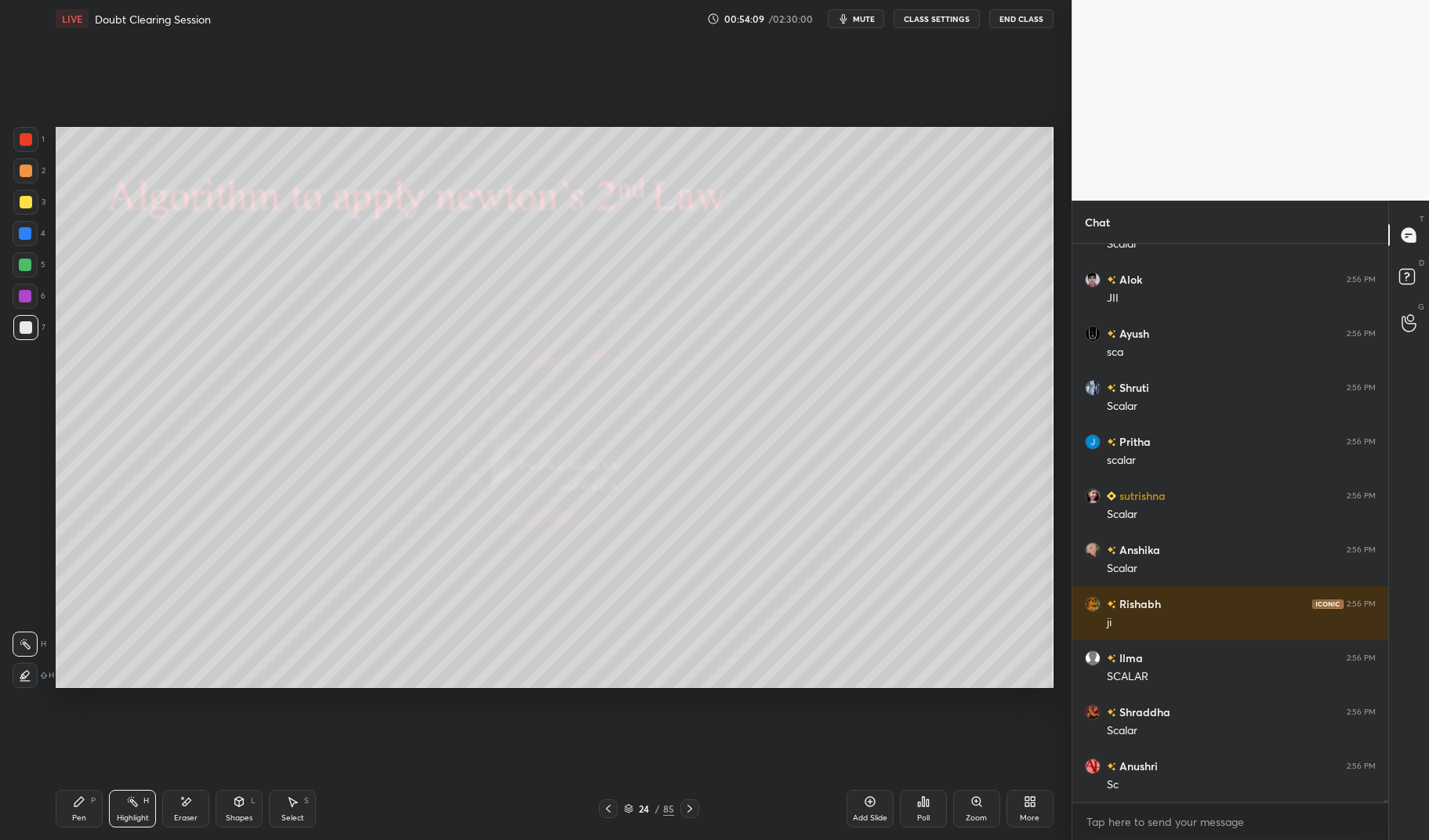
click at [67, 802] on div "Pen P" at bounding box center [79, 809] width 47 height 38
click at [69, 812] on div "Pen P" at bounding box center [79, 809] width 47 height 38
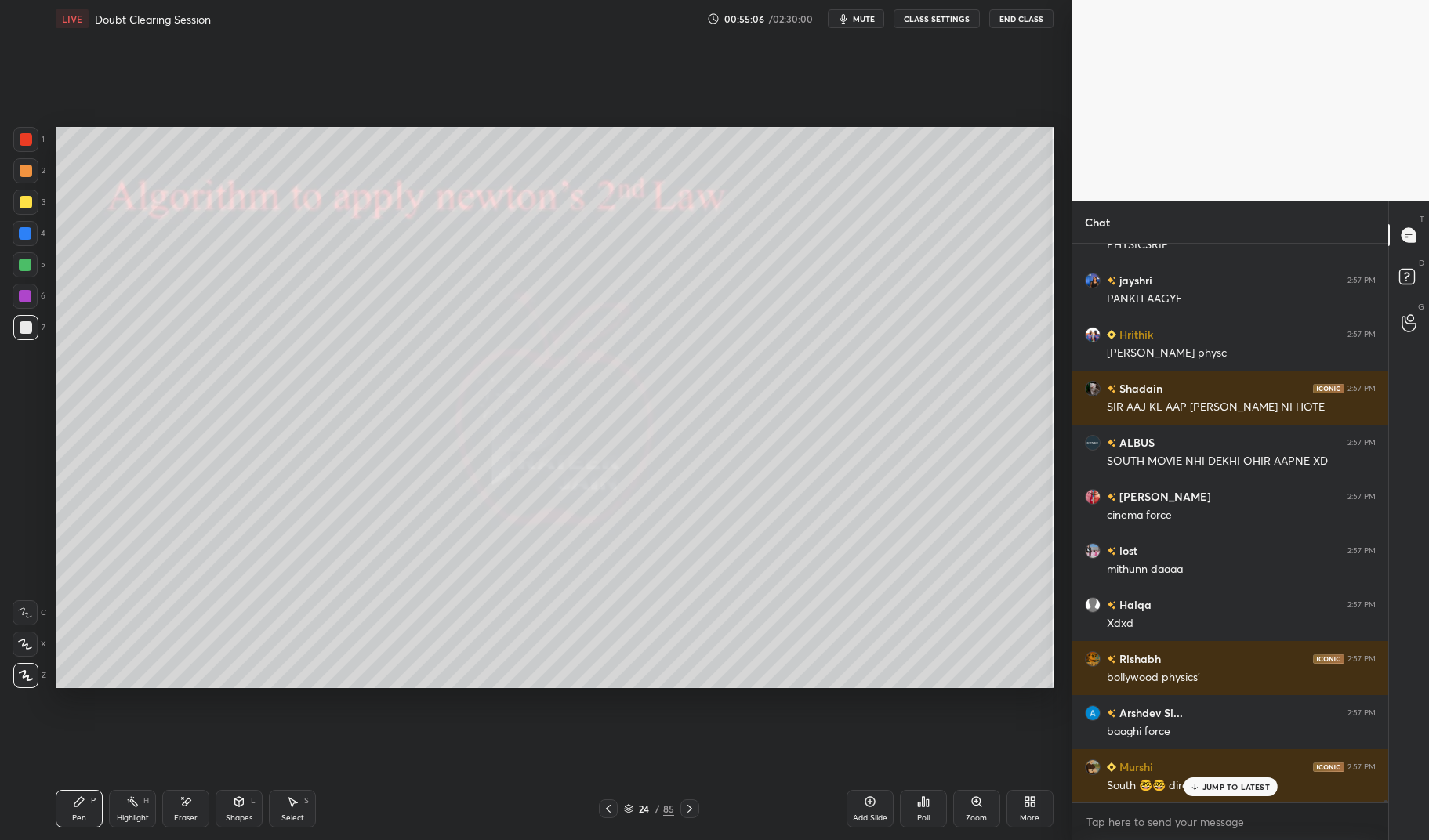
scroll to position [135732, 0]
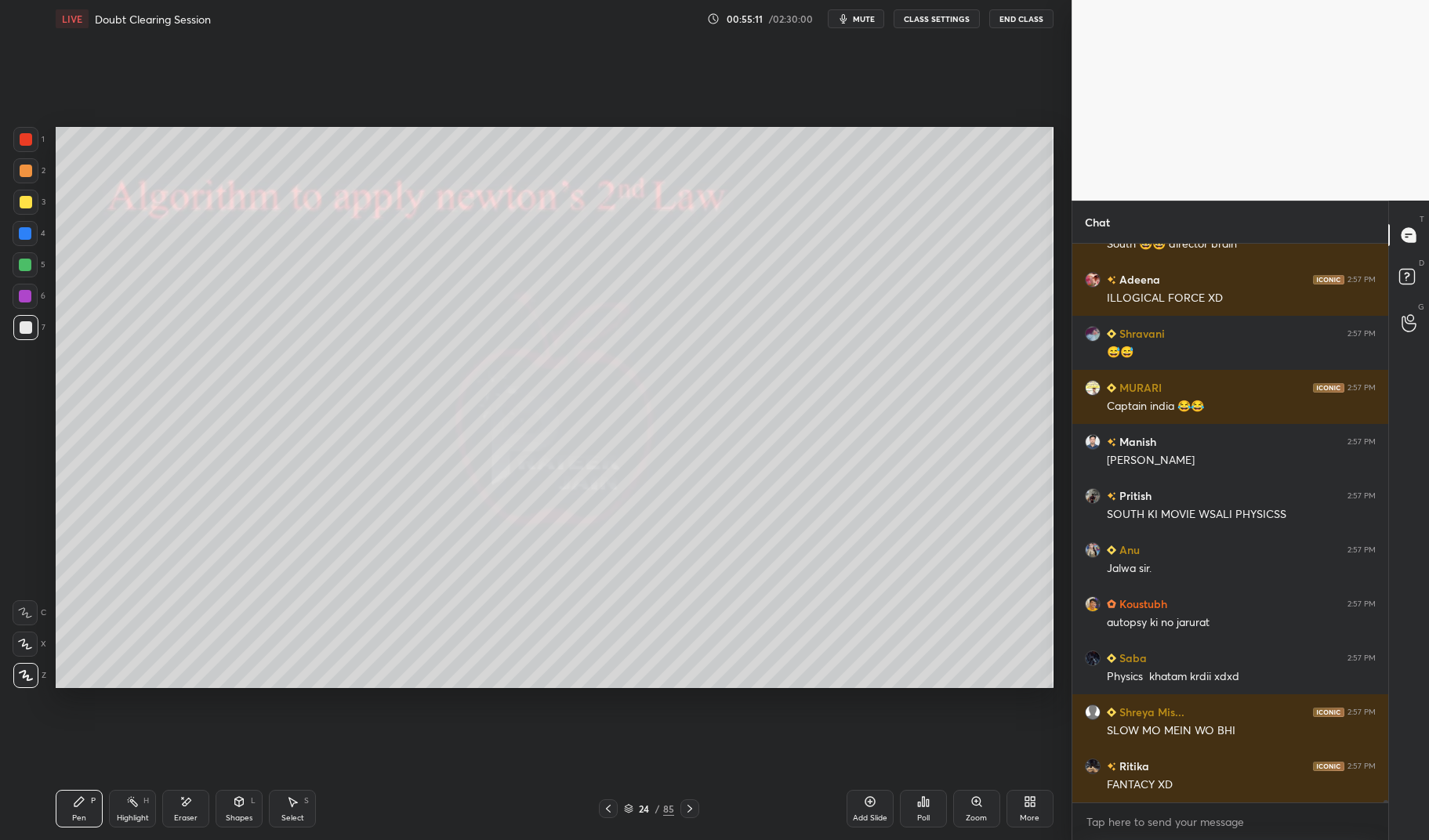
click at [28, 238] on div at bounding box center [25, 233] width 12 height 12
click at [21, 227] on div at bounding box center [25, 233] width 25 height 25
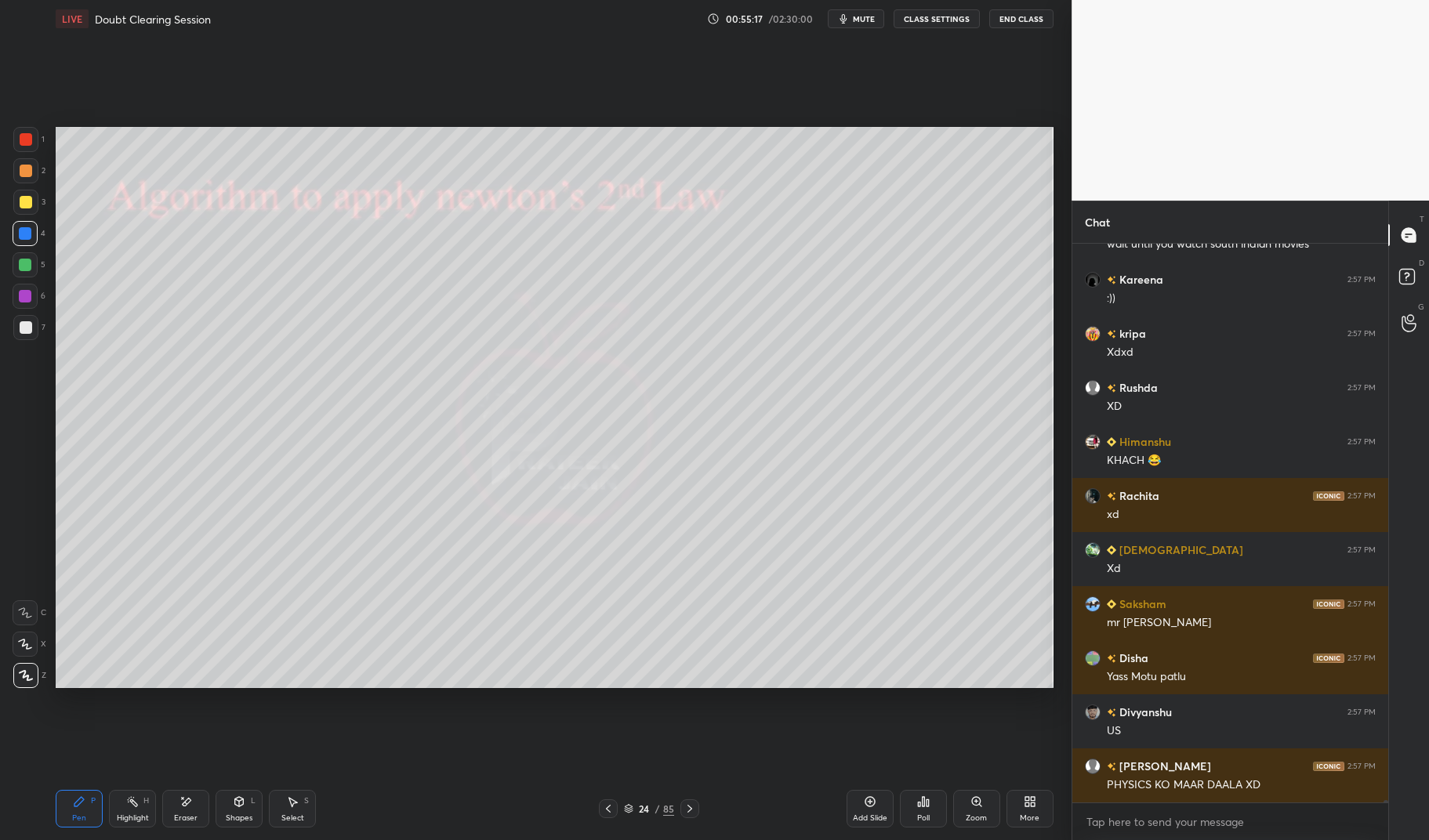
click at [133, 818] on div "Highlight" at bounding box center [133, 818] width 32 height 8
click at [126, 802] on div "Highlight H" at bounding box center [132, 809] width 47 height 38
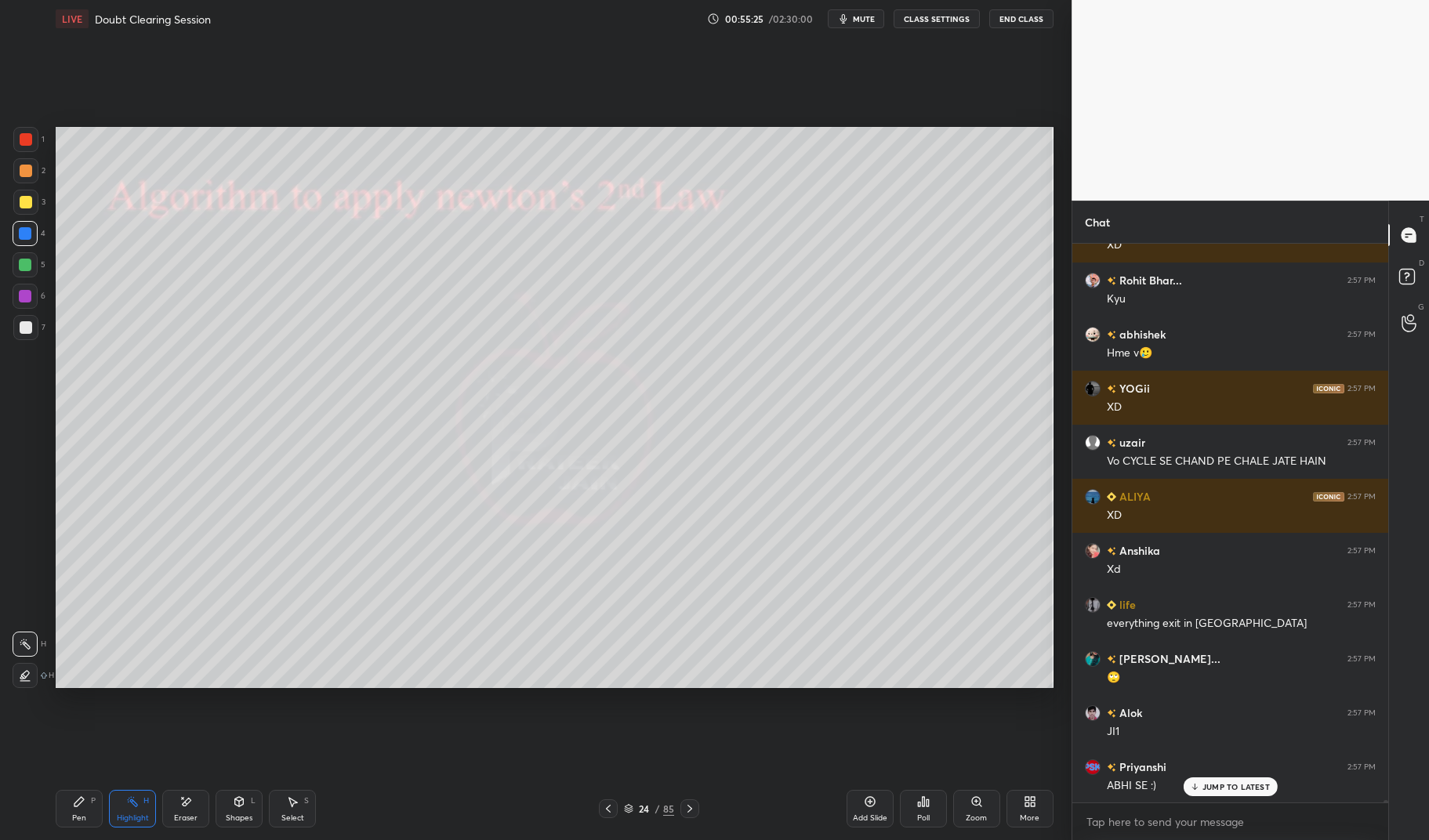
click at [876, 810] on div "Add Slide" at bounding box center [870, 809] width 47 height 38
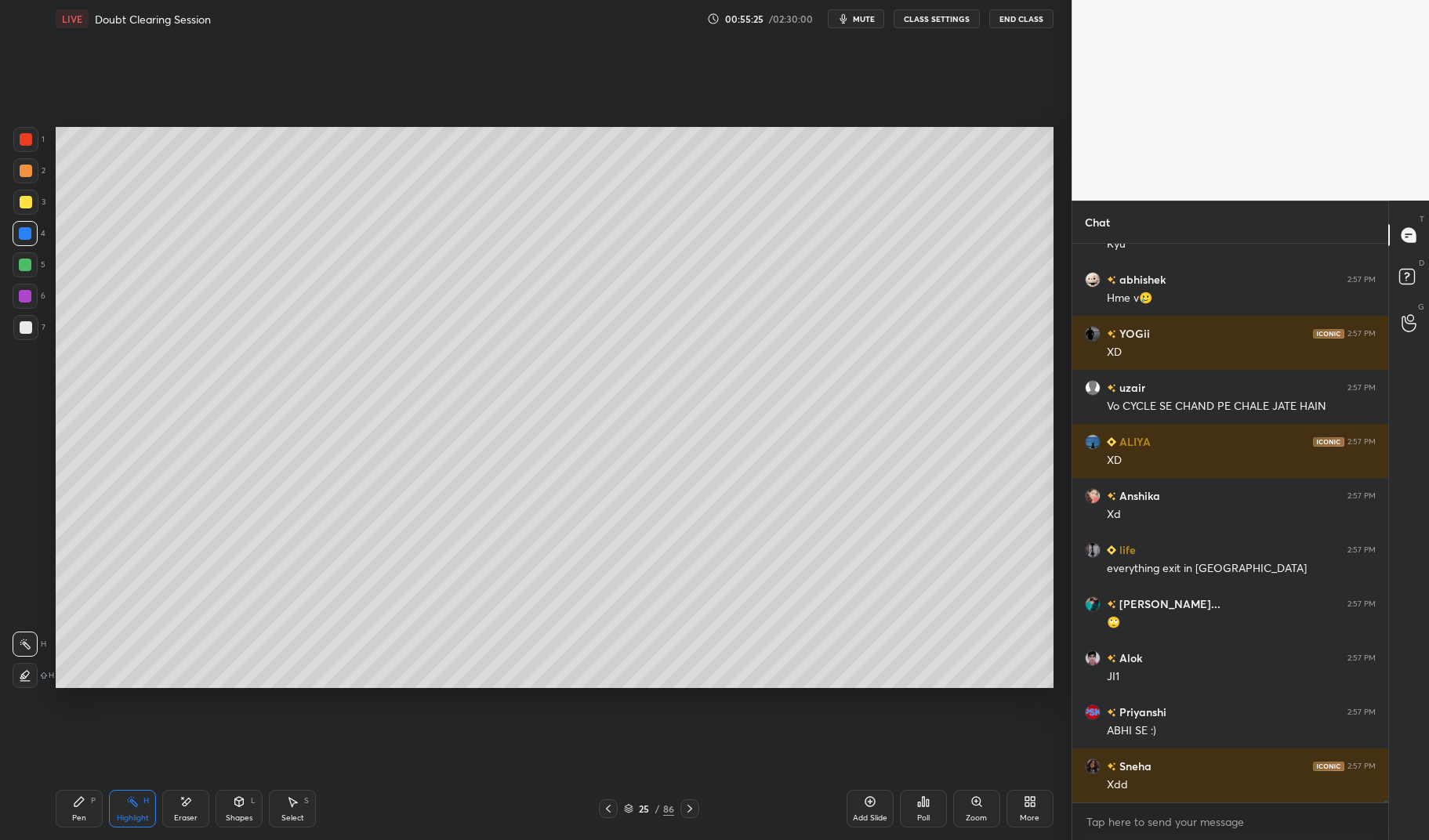
click at [75, 812] on div "Pen P" at bounding box center [79, 809] width 47 height 38
click at [51, 799] on div "LIVE Doubt Clearing Session 00:55:25 / 02:30:00 mute CLASS SETTINGS End Class S…" at bounding box center [554, 420] width 1009 height 840
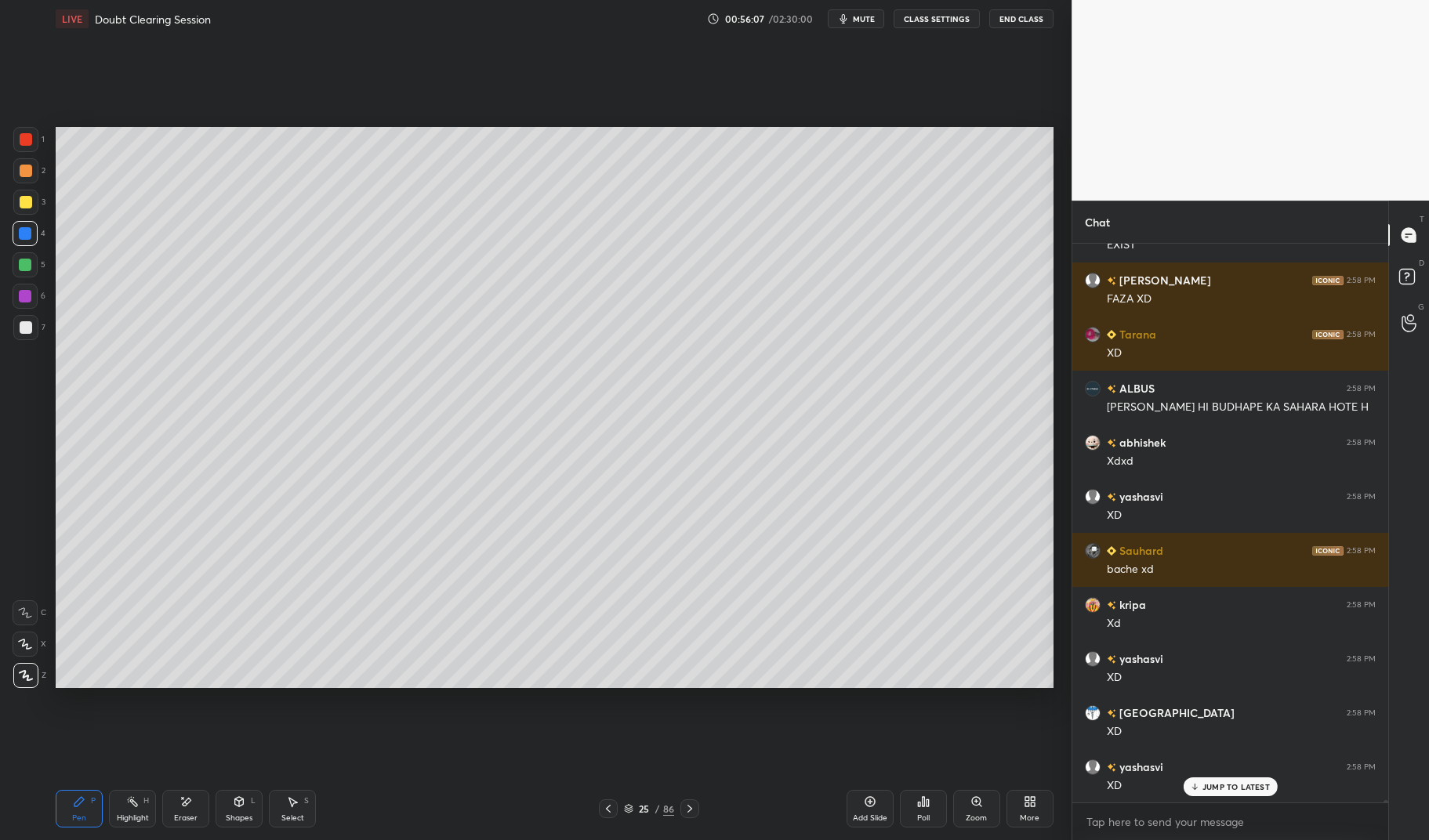
scroll to position [139568, 0]
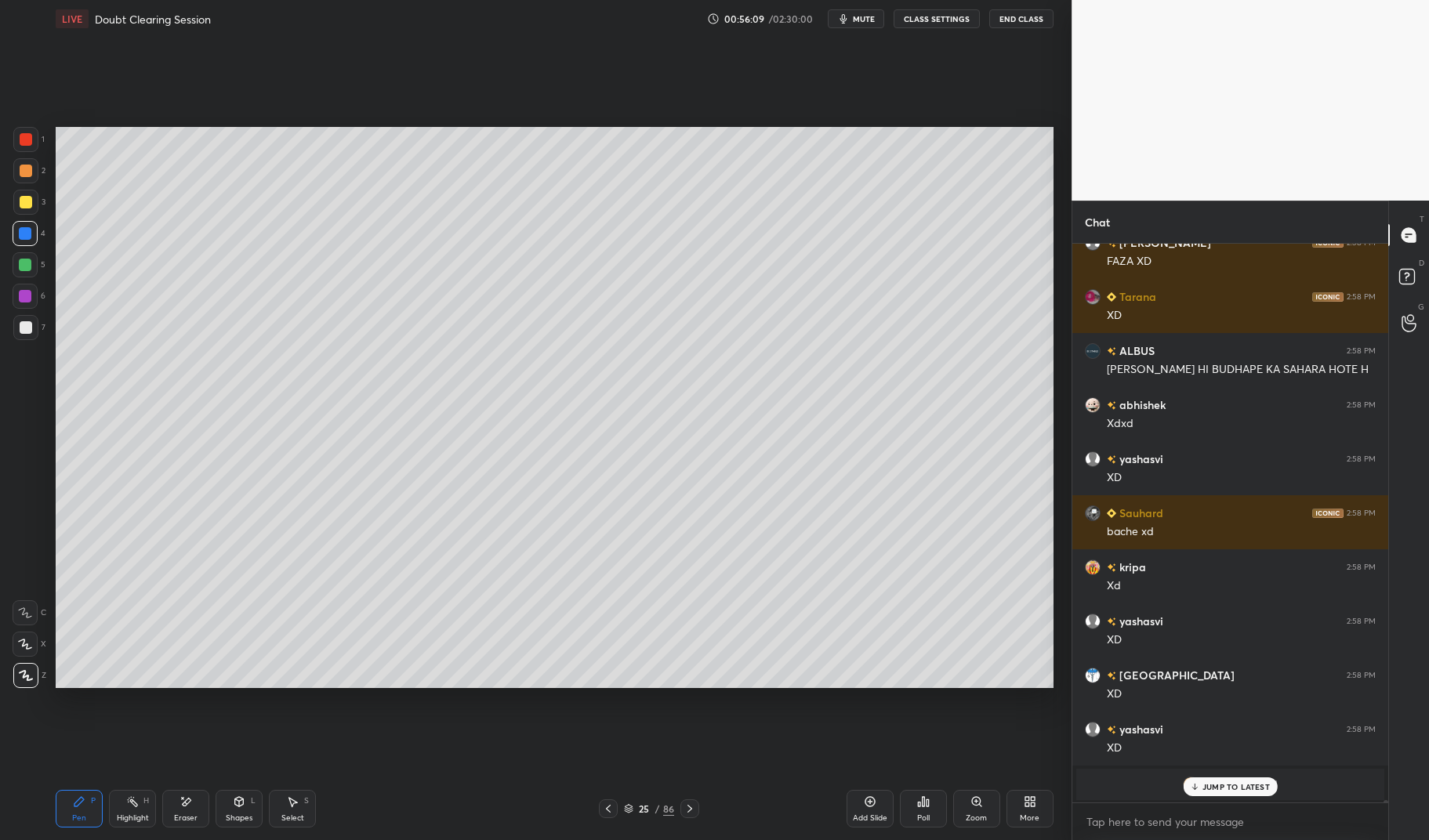
click at [28, 260] on div at bounding box center [25, 264] width 12 height 12
click at [21, 266] on div at bounding box center [25, 264] width 12 height 12
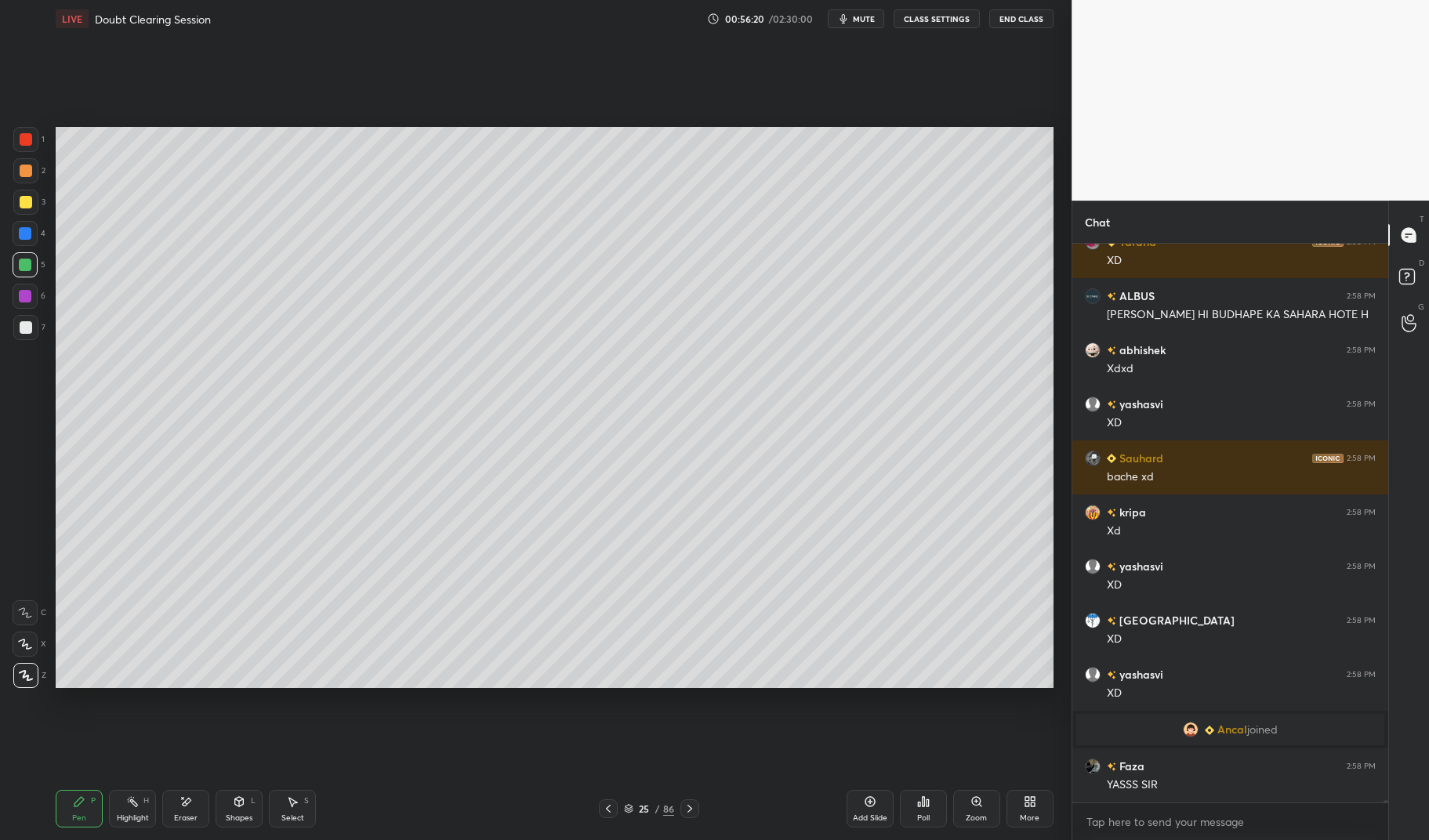
click at [32, 332] on div at bounding box center [25, 328] width 25 height 25
click at [28, 328] on div at bounding box center [25, 327] width 12 height 12
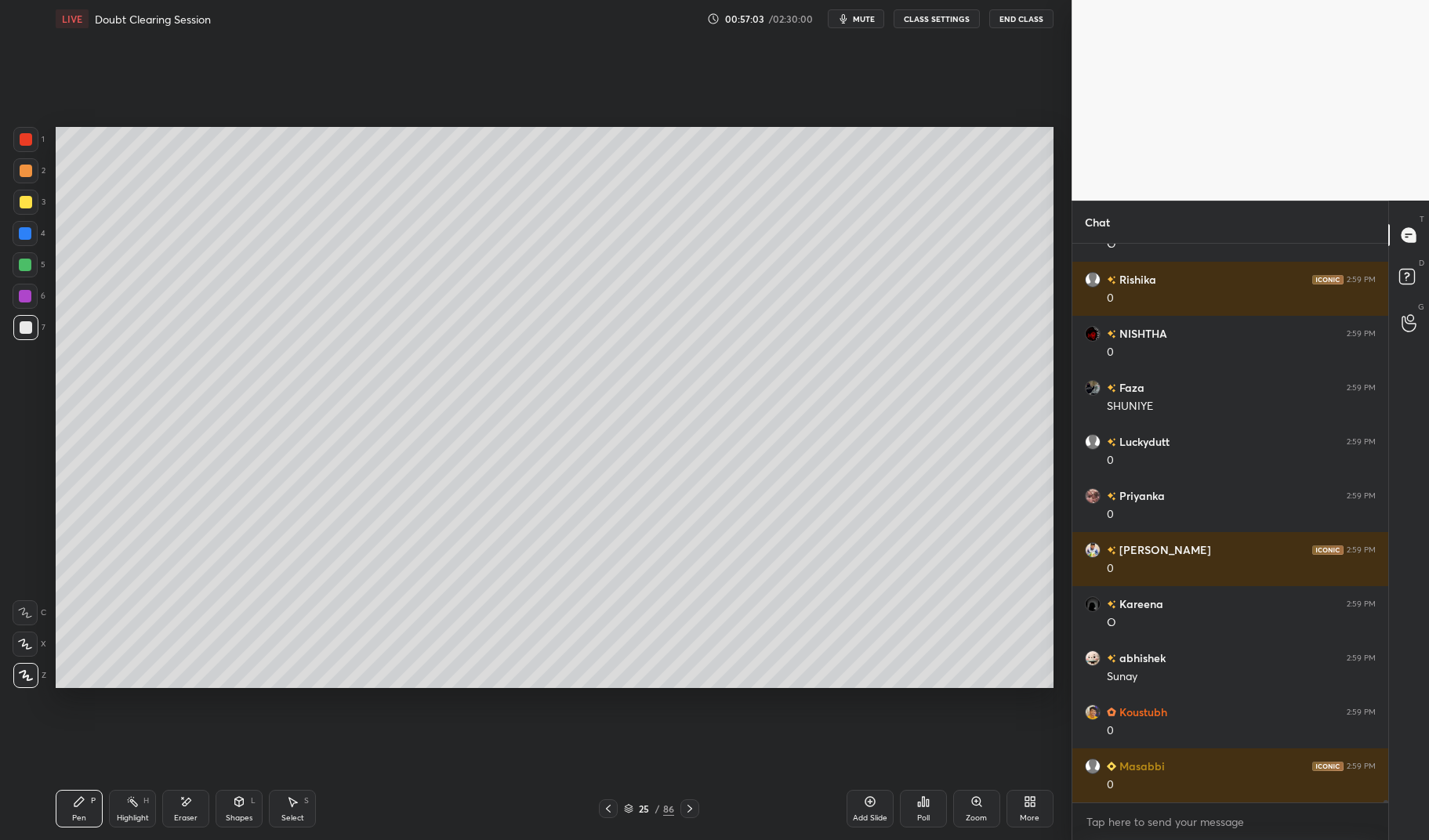
scroll to position [140704, 0]
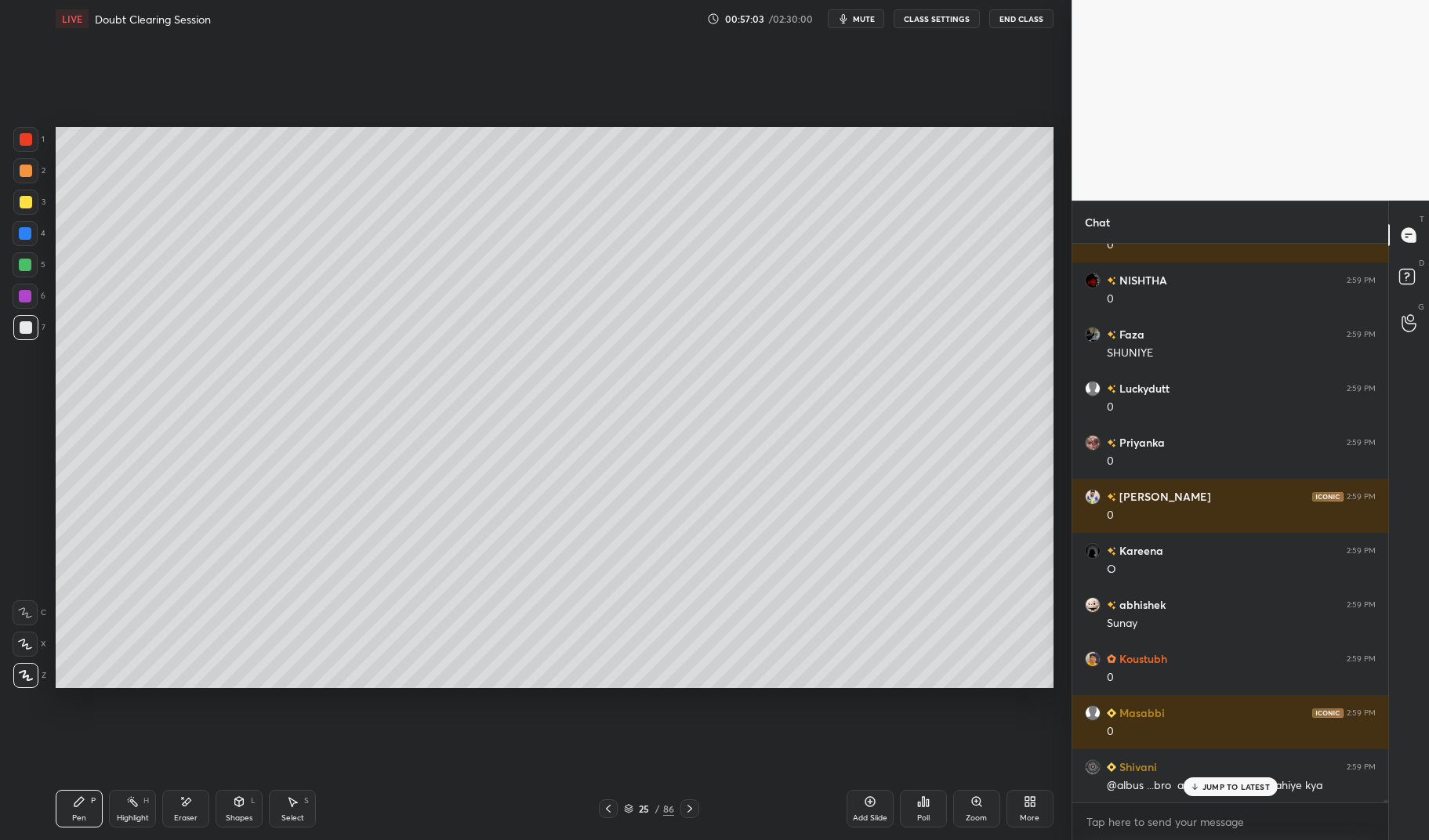
click at [614, 812] on div at bounding box center [608, 809] width 19 height 19
click at [699, 814] on div "24 / 86" at bounding box center [648, 809] width 395 height 19
click at [692, 802] on div at bounding box center [690, 809] width 19 height 19
click at [1239, 791] on p "JUMP TO LATEST" at bounding box center [1236, 787] width 67 height 9
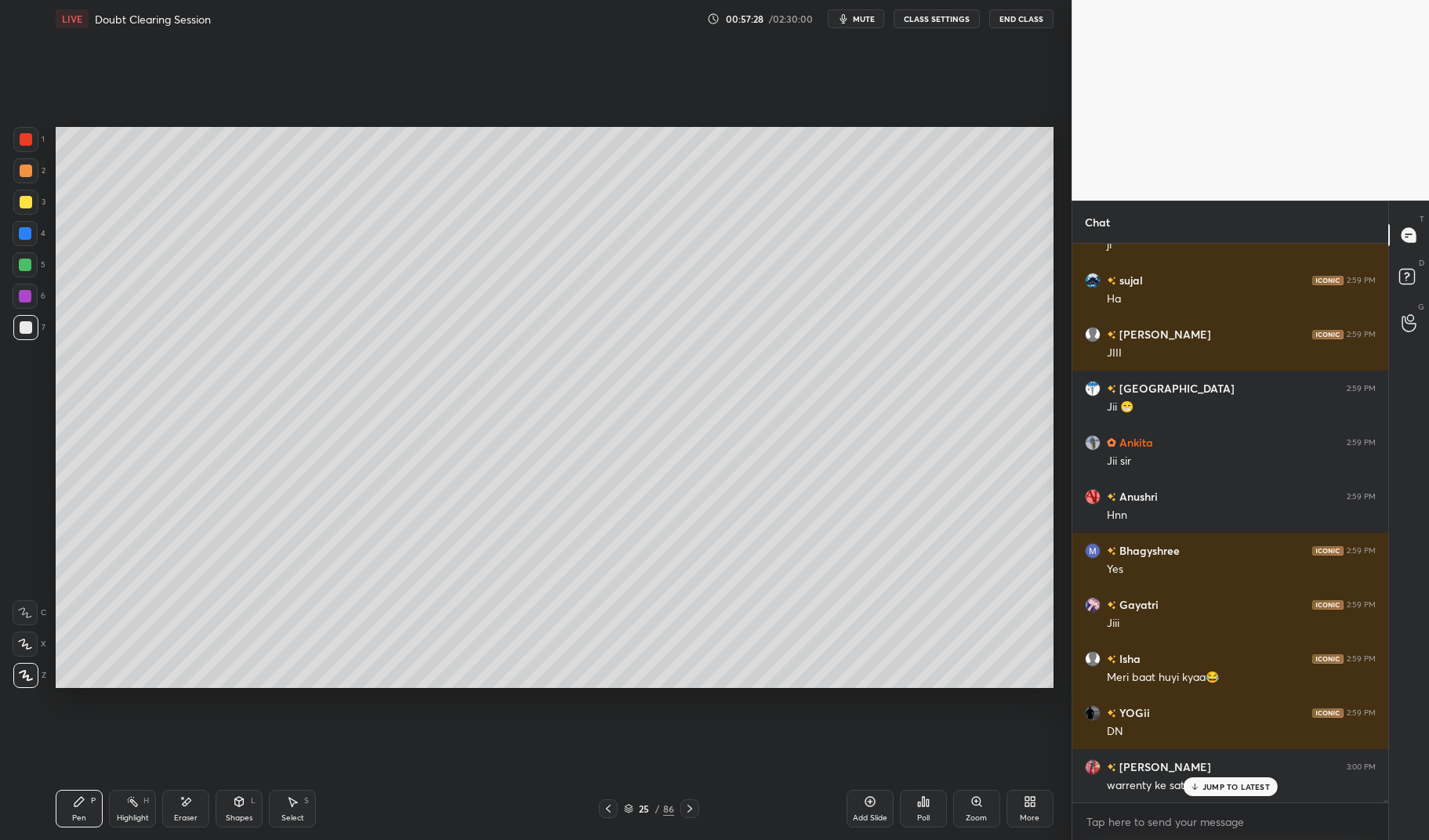
scroll to position [141732, 0]
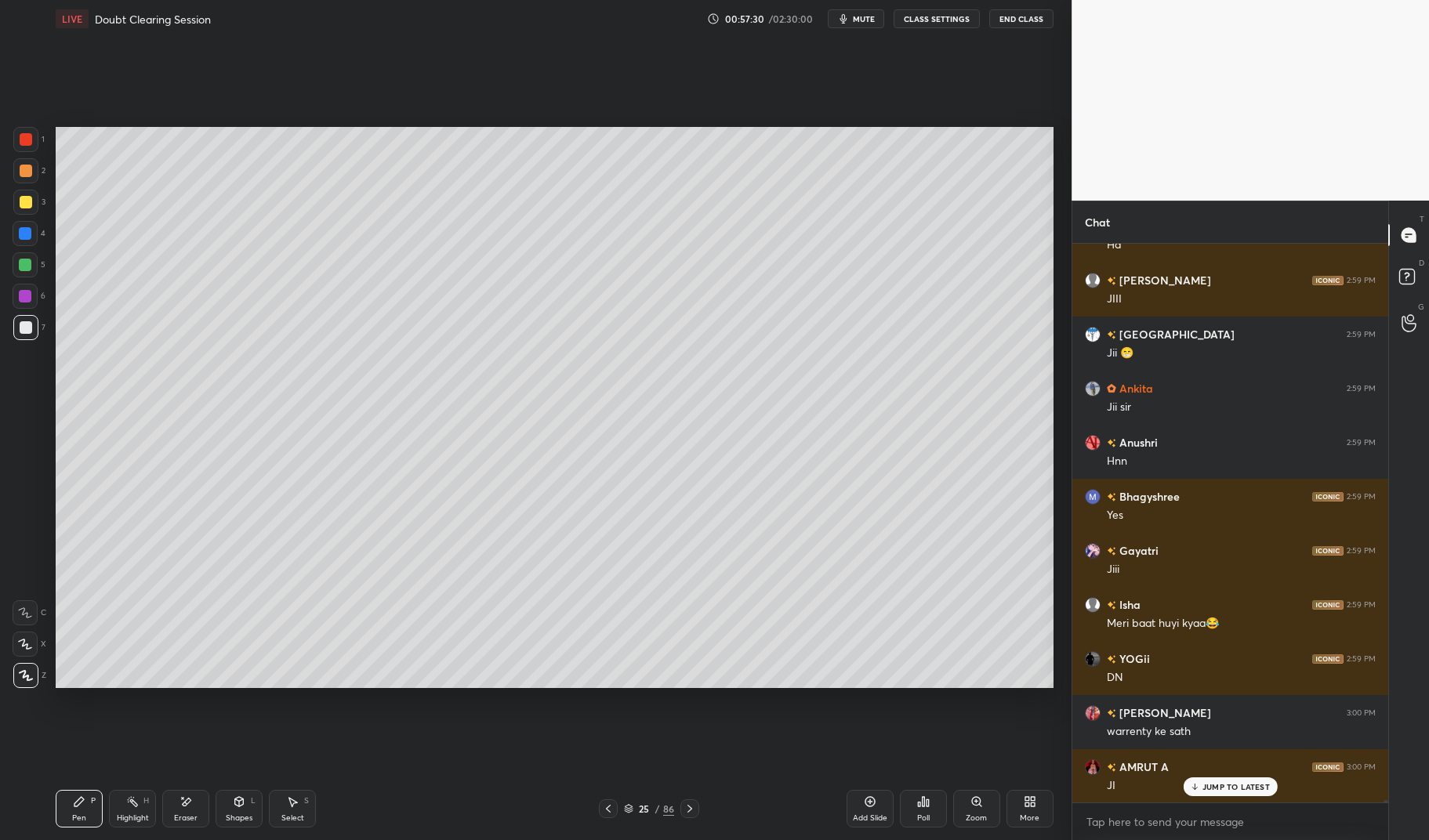
click at [1233, 786] on div "Masabbi 2:59 PM 0 Shivani 2:59 PM @albus ...bro apko kya chhutti chahiye kya Sa…" at bounding box center [1230, 523] width 316 height 559
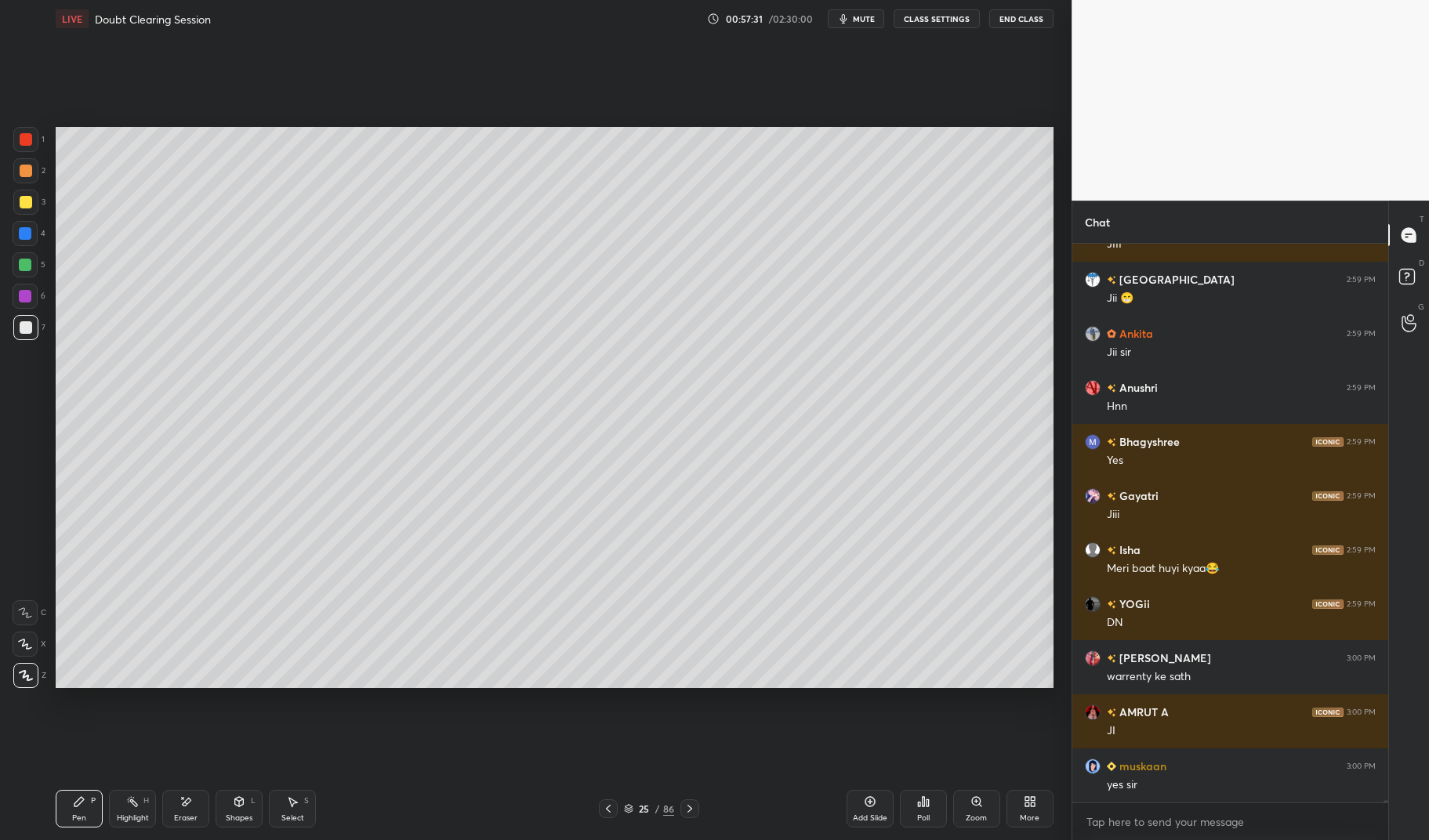
click at [613, 807] on icon at bounding box center [608, 808] width 12 height 12
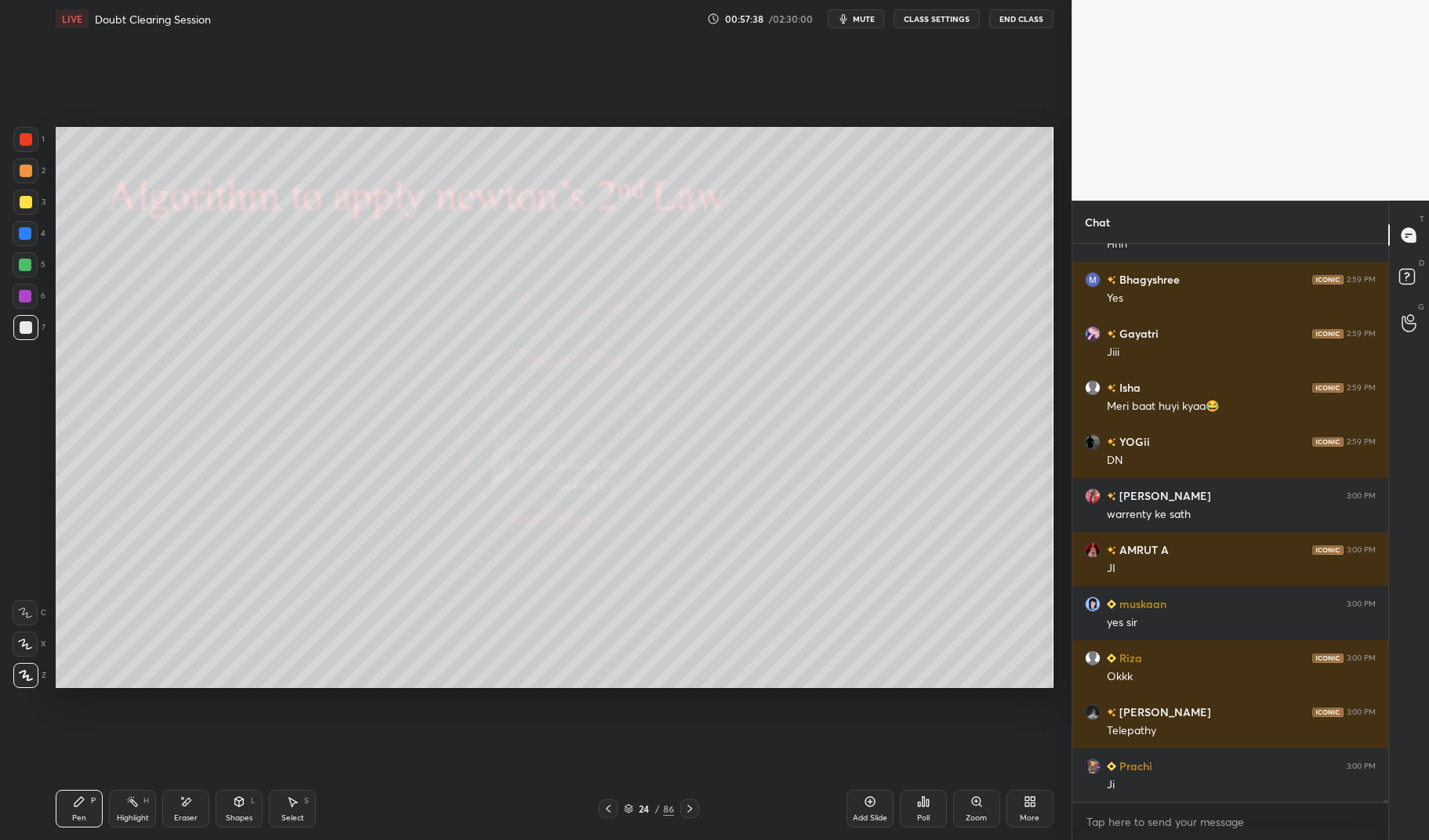
scroll to position [142002, 0]
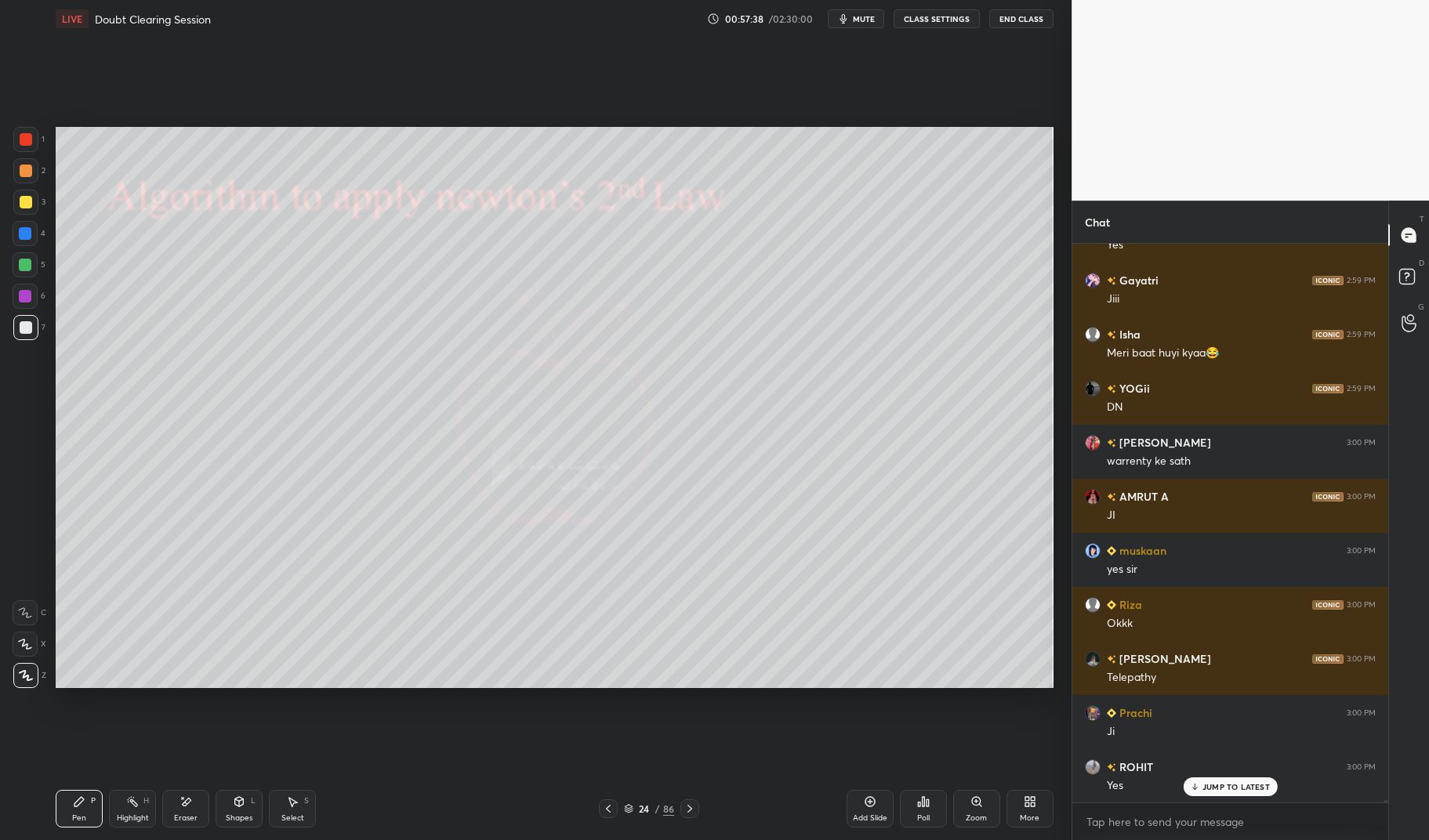
click at [690, 815] on div at bounding box center [690, 809] width 19 height 19
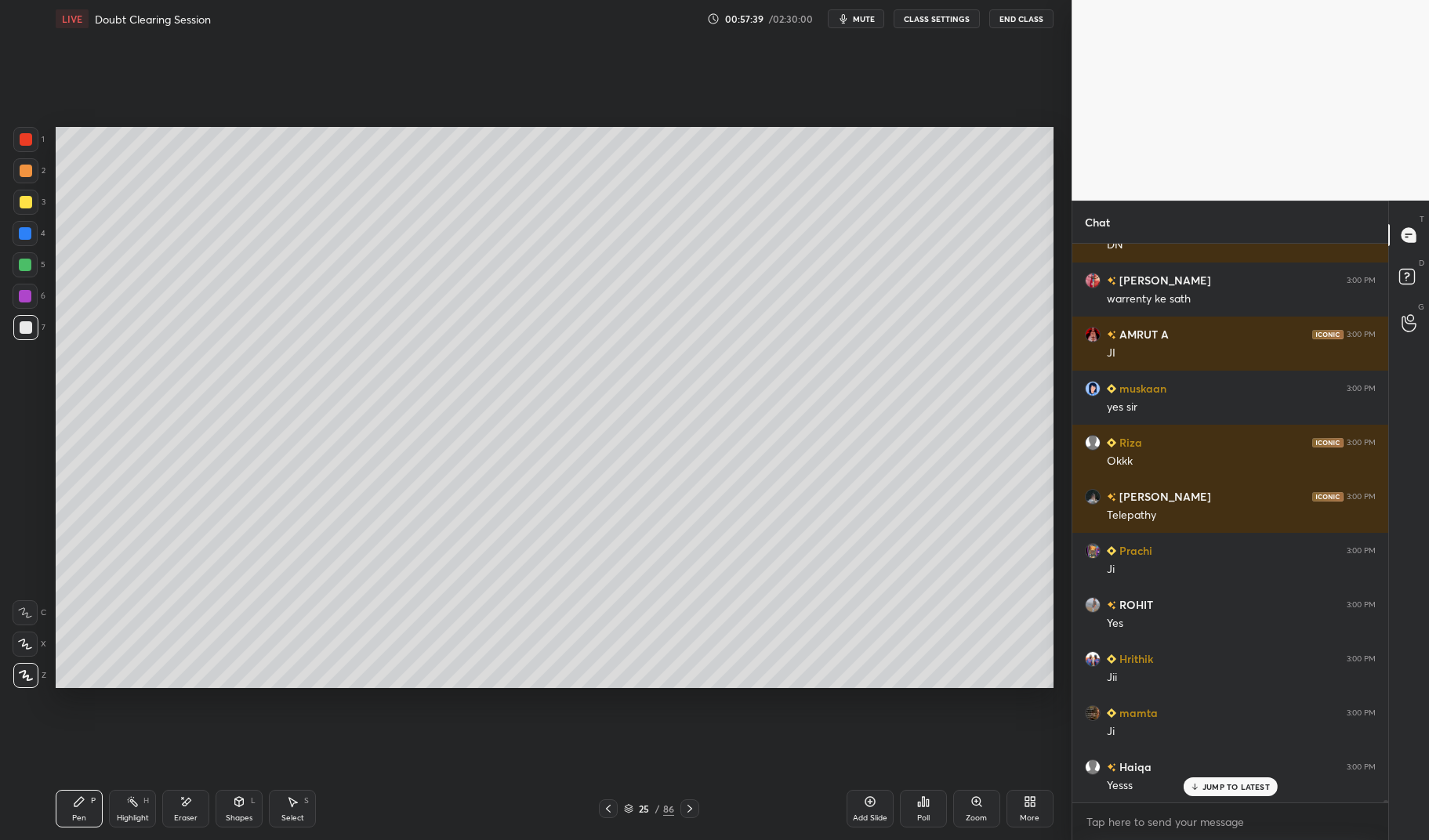
click at [884, 808] on div "Add Slide" at bounding box center [870, 809] width 47 height 38
click at [90, 803] on div "Pen P" at bounding box center [79, 809] width 47 height 38
click at [28, 137] on div at bounding box center [25, 139] width 12 height 12
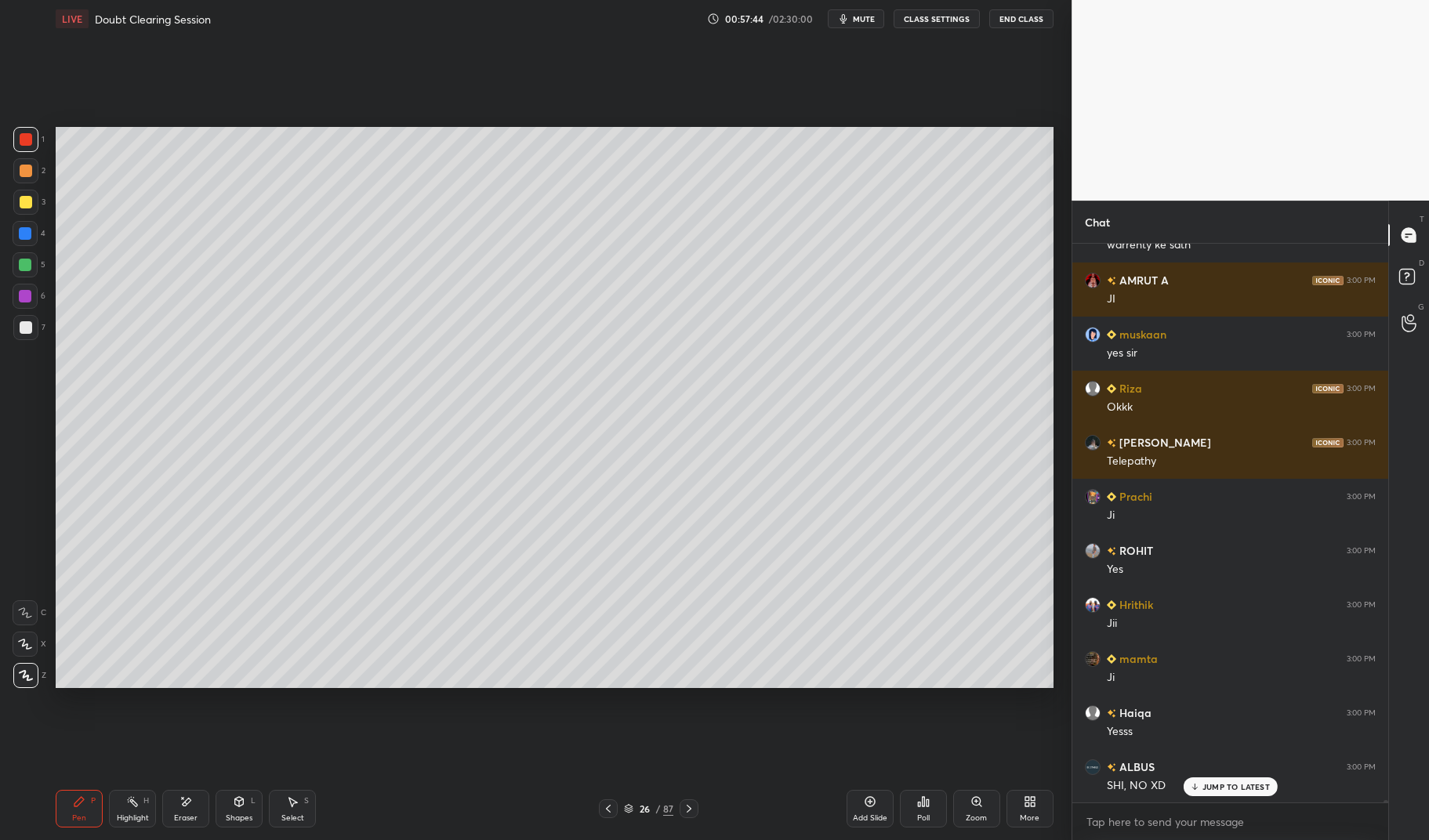
click at [242, 815] on div "Shapes" at bounding box center [239, 818] width 26 height 8
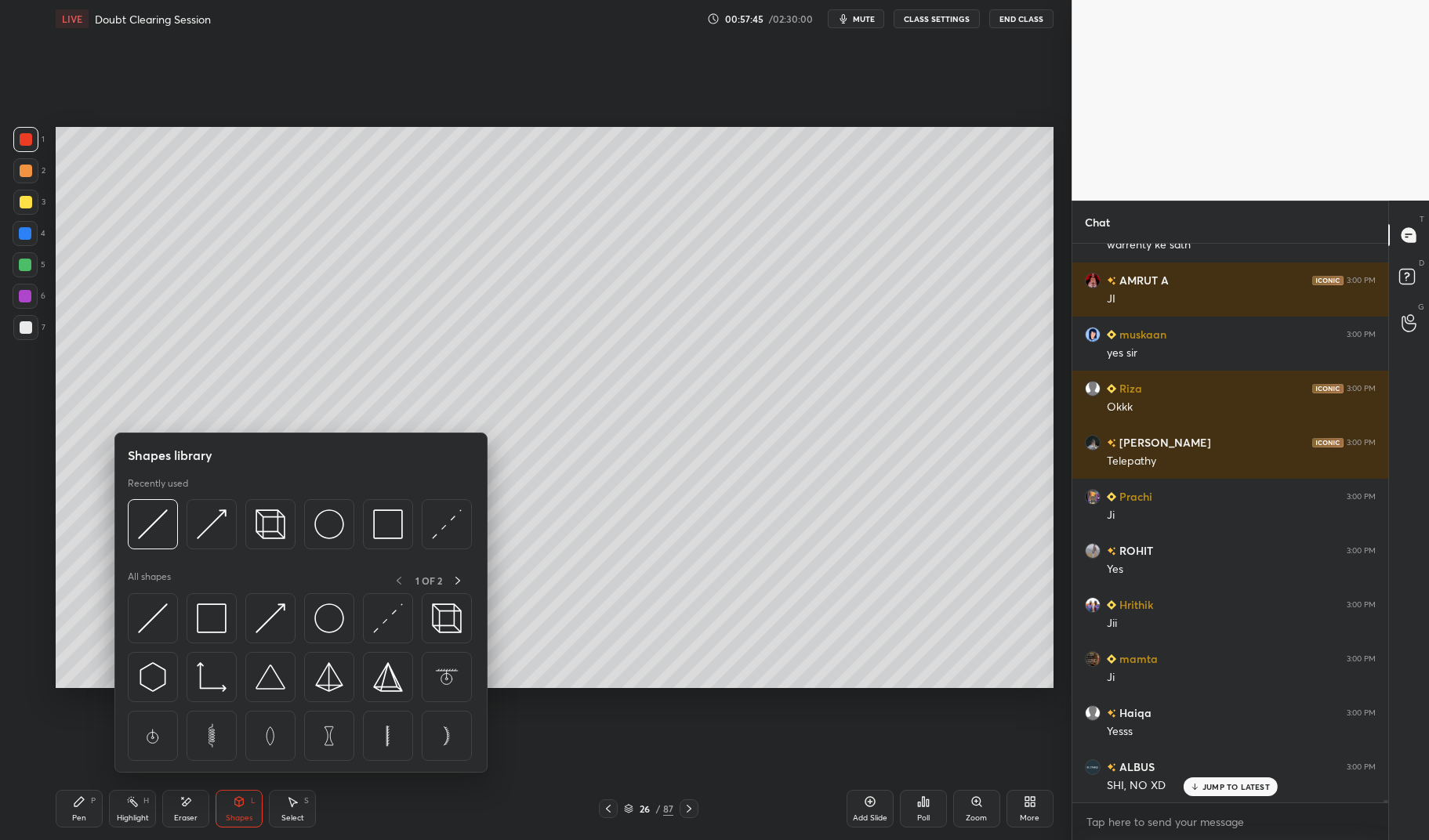
click at [163, 628] on img at bounding box center [153, 618] width 30 height 30
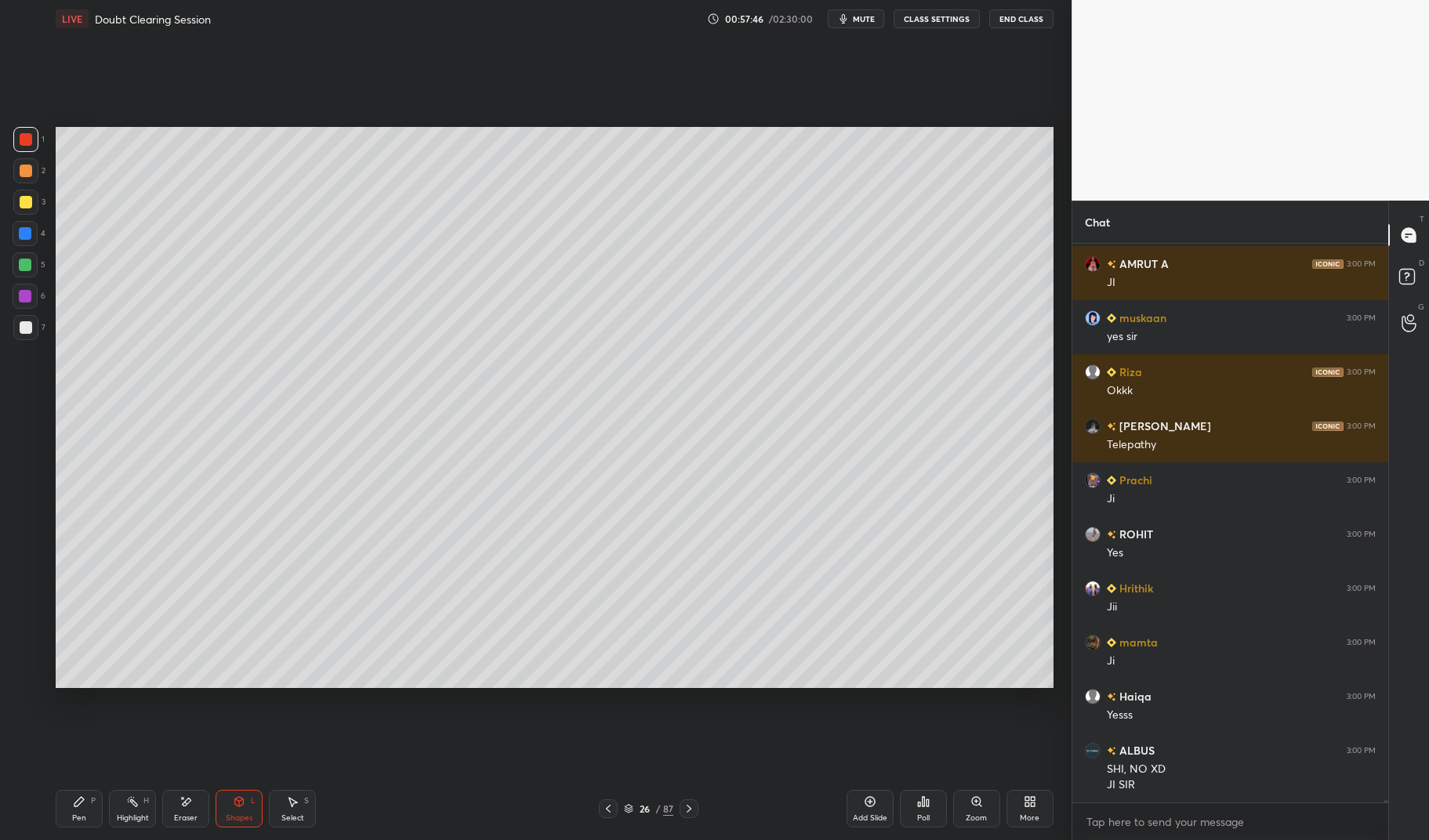
scroll to position [142288, 0]
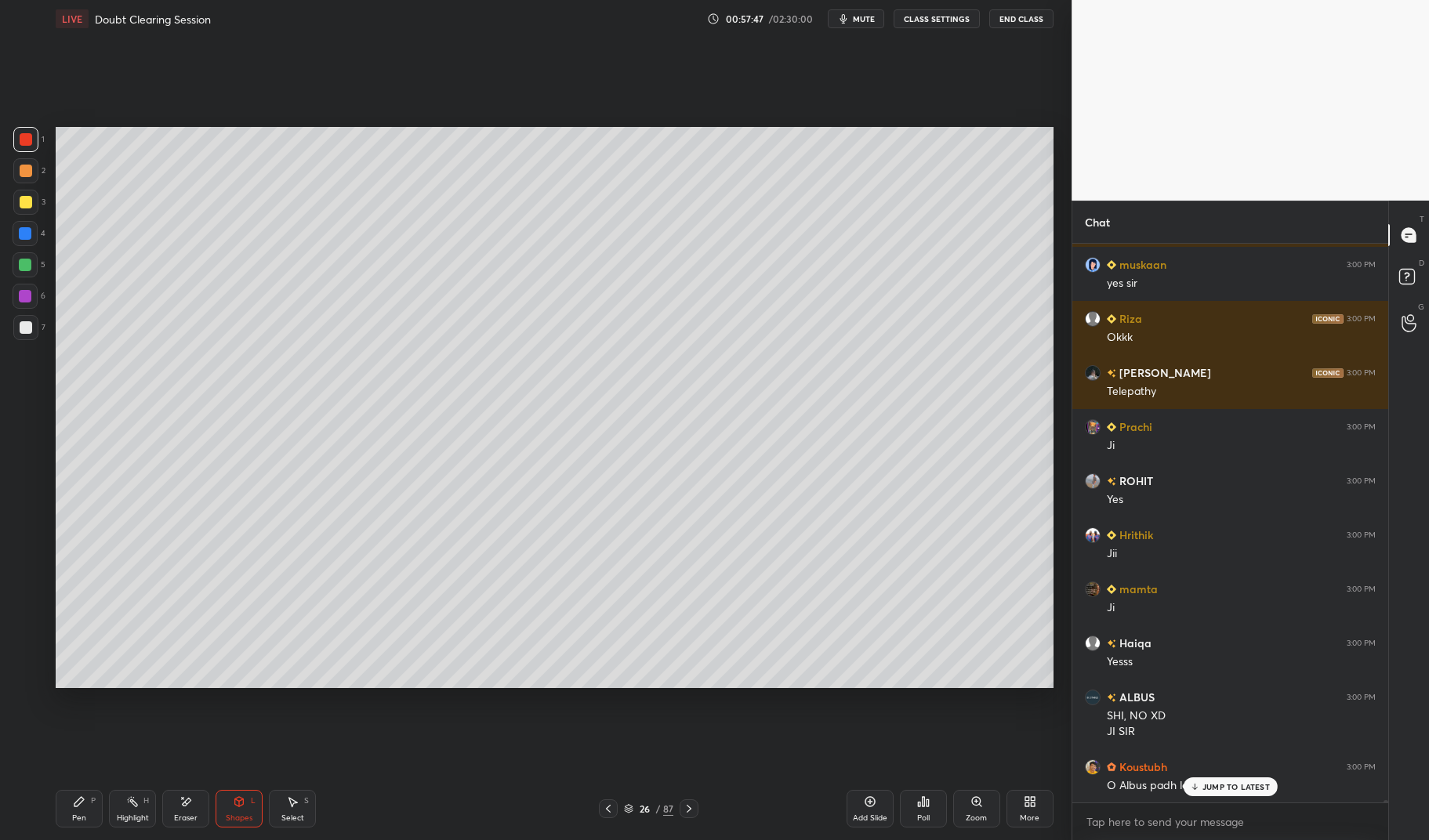
click at [34, 205] on div at bounding box center [25, 202] width 25 height 25
click at [32, 197] on div at bounding box center [25, 202] width 25 height 25
click at [32, 201] on div at bounding box center [25, 202] width 25 height 25
click at [238, 819] on div "Shapes" at bounding box center [239, 818] width 26 height 8
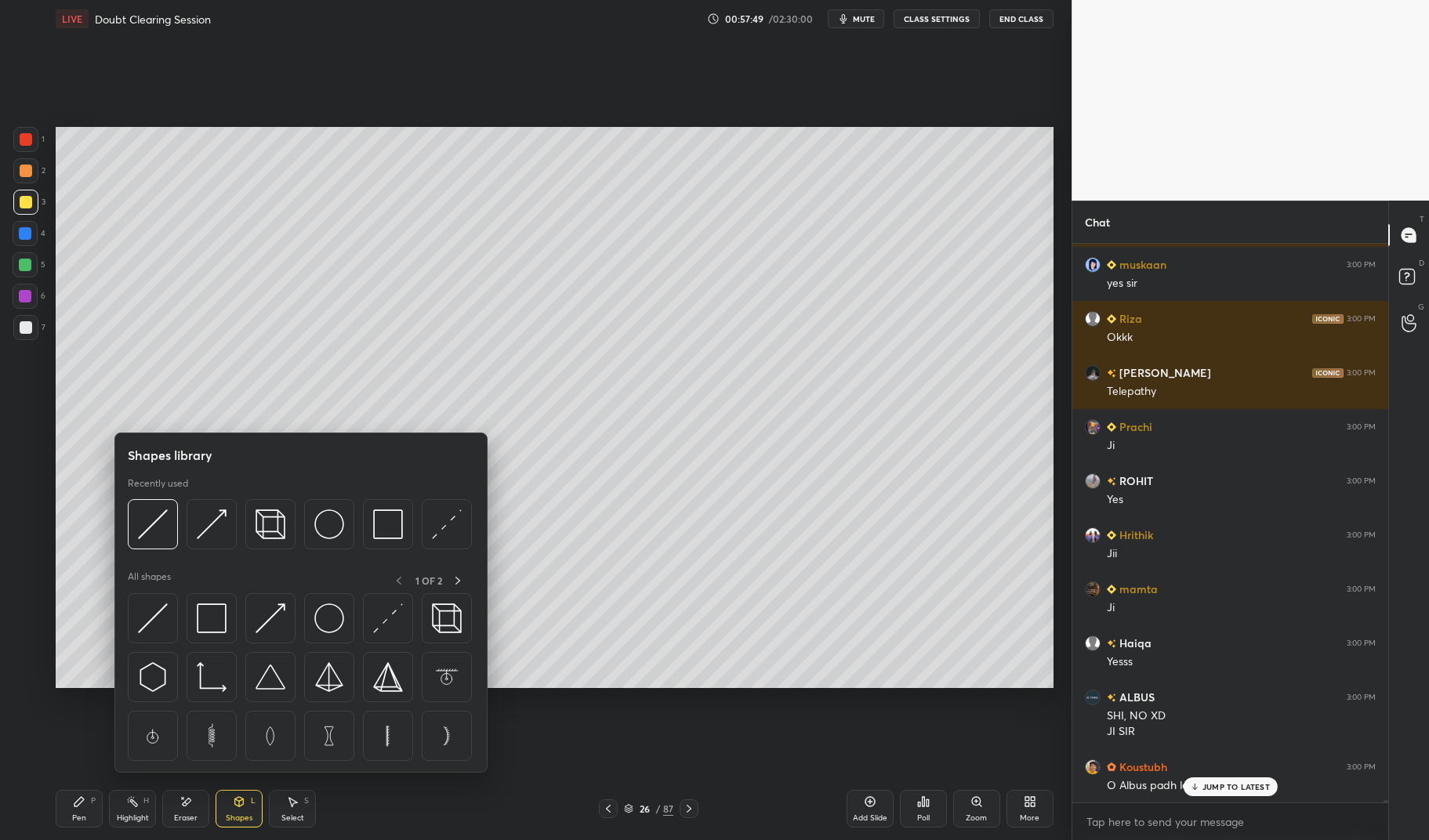
click at [220, 615] on img at bounding box center [211, 618] width 30 height 30
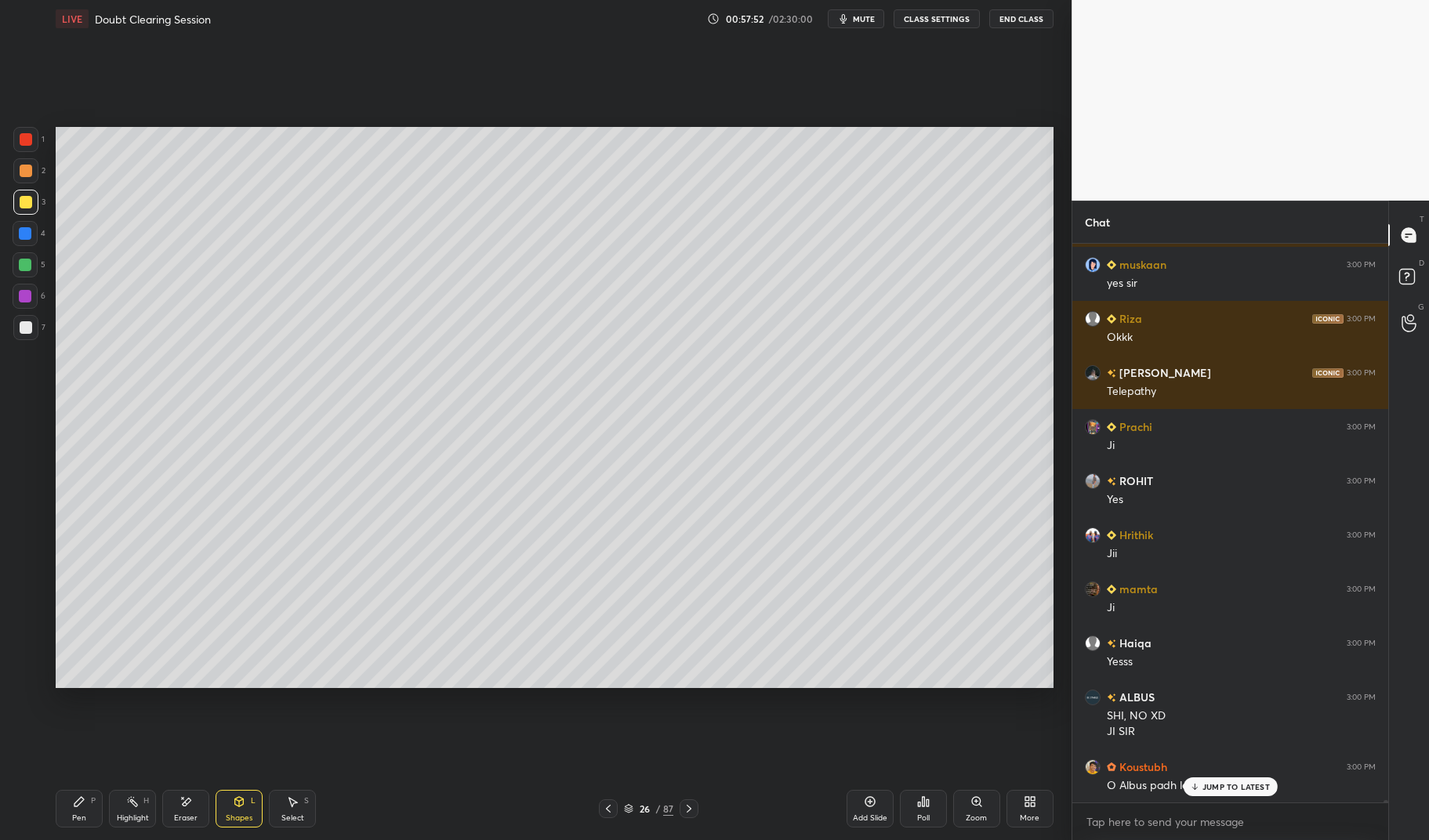
click at [71, 803] on div "Pen P" at bounding box center [79, 809] width 47 height 38
click at [51, 817] on div "LIVE Doubt Clearing Session 00:57:52 / 02:30:00 mute CLASS SETTINGS End Class S…" at bounding box center [554, 420] width 1009 height 840
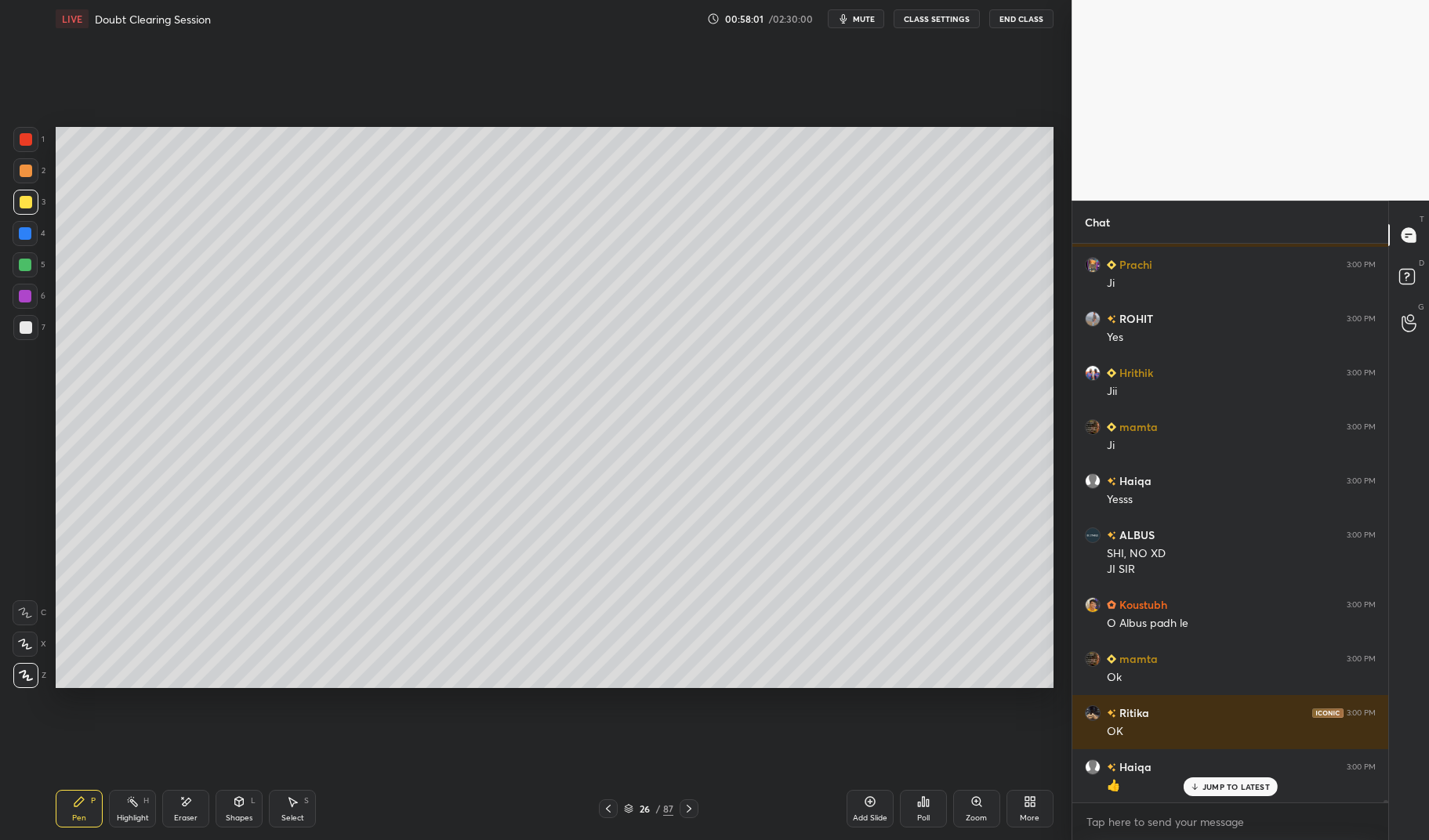
scroll to position [142506, 0]
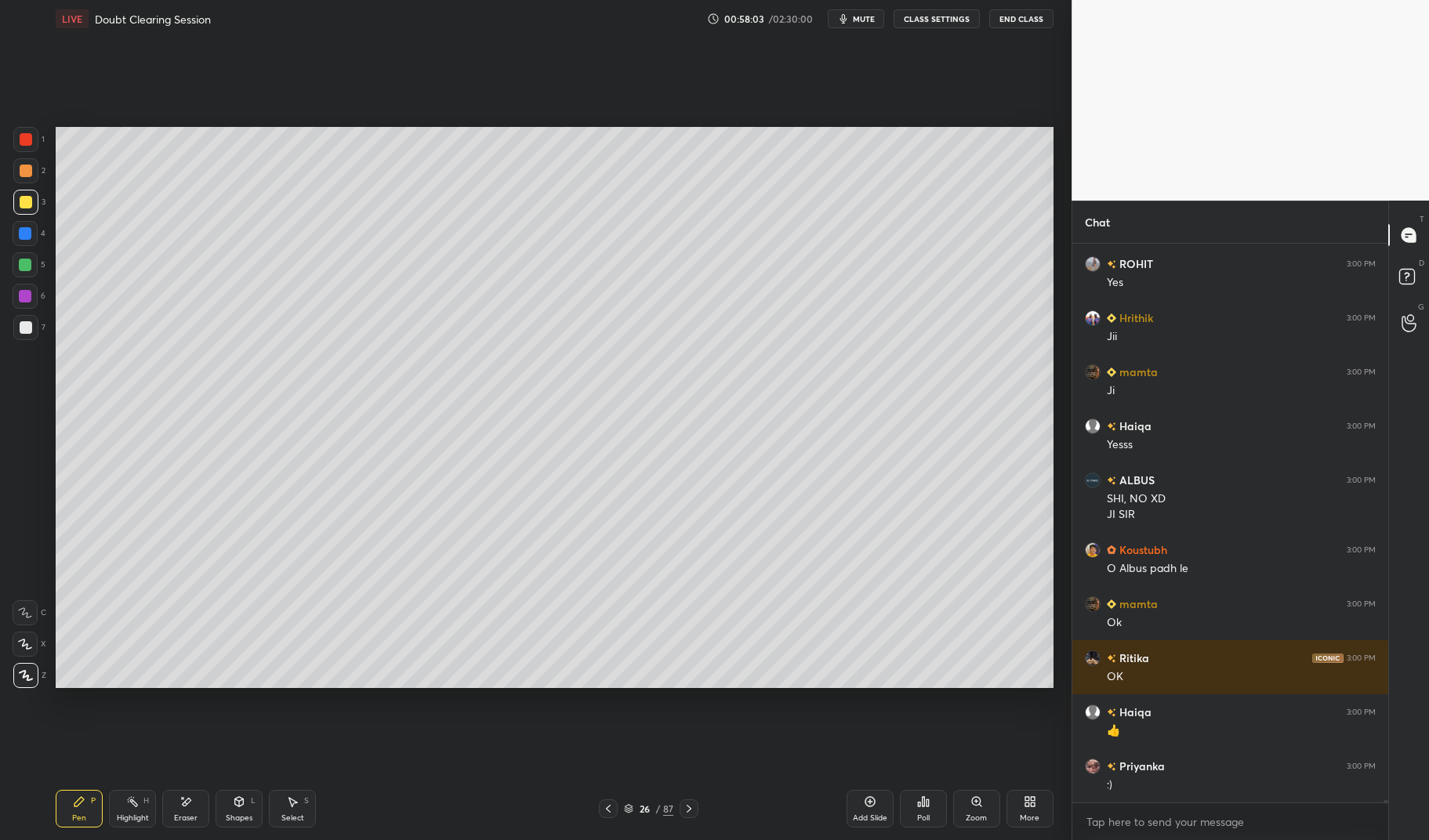
click at [22, 264] on div at bounding box center [25, 264] width 12 height 12
click at [22, 266] on div at bounding box center [25, 264] width 12 height 12
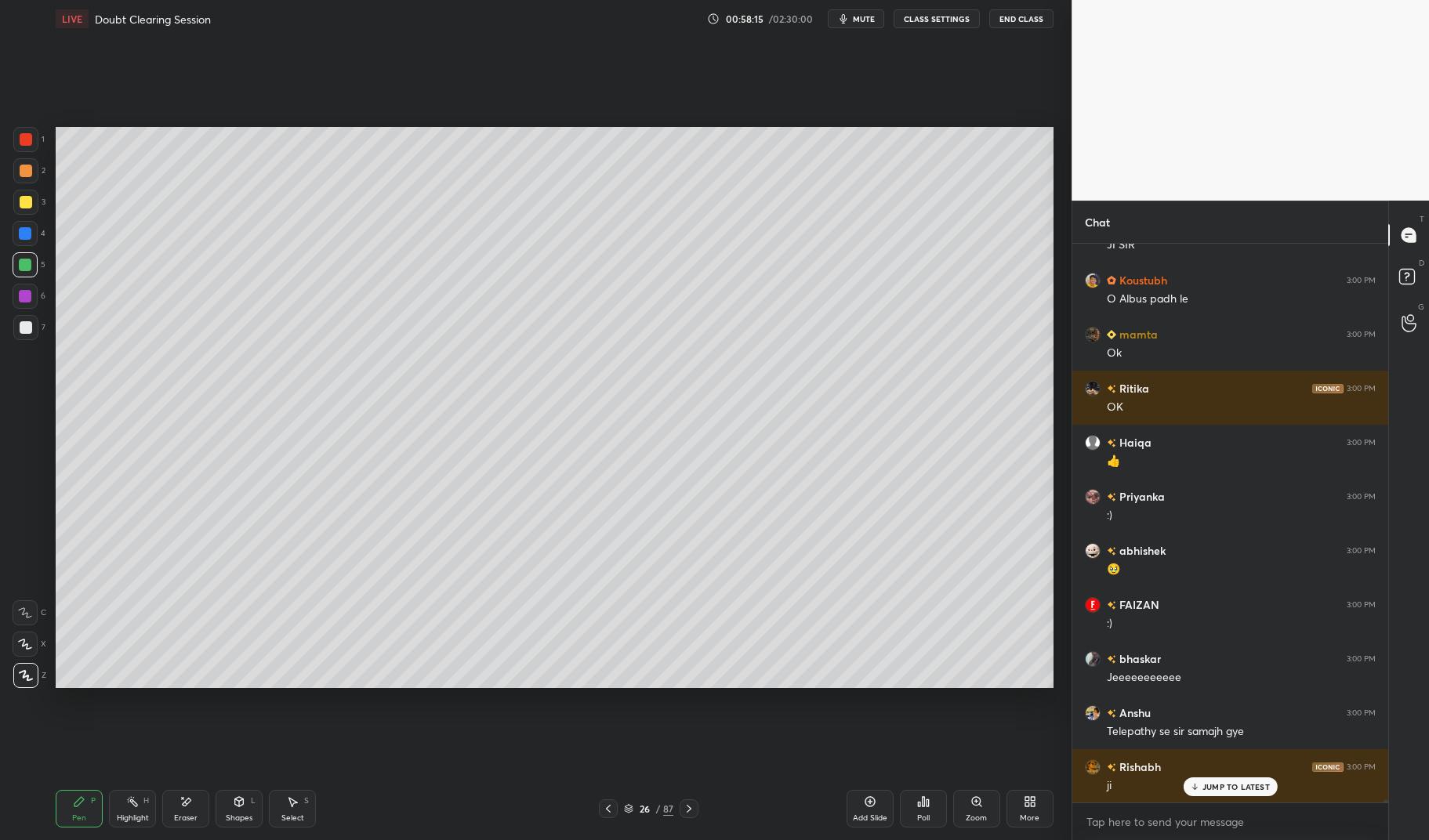
scroll to position [142829, 0]
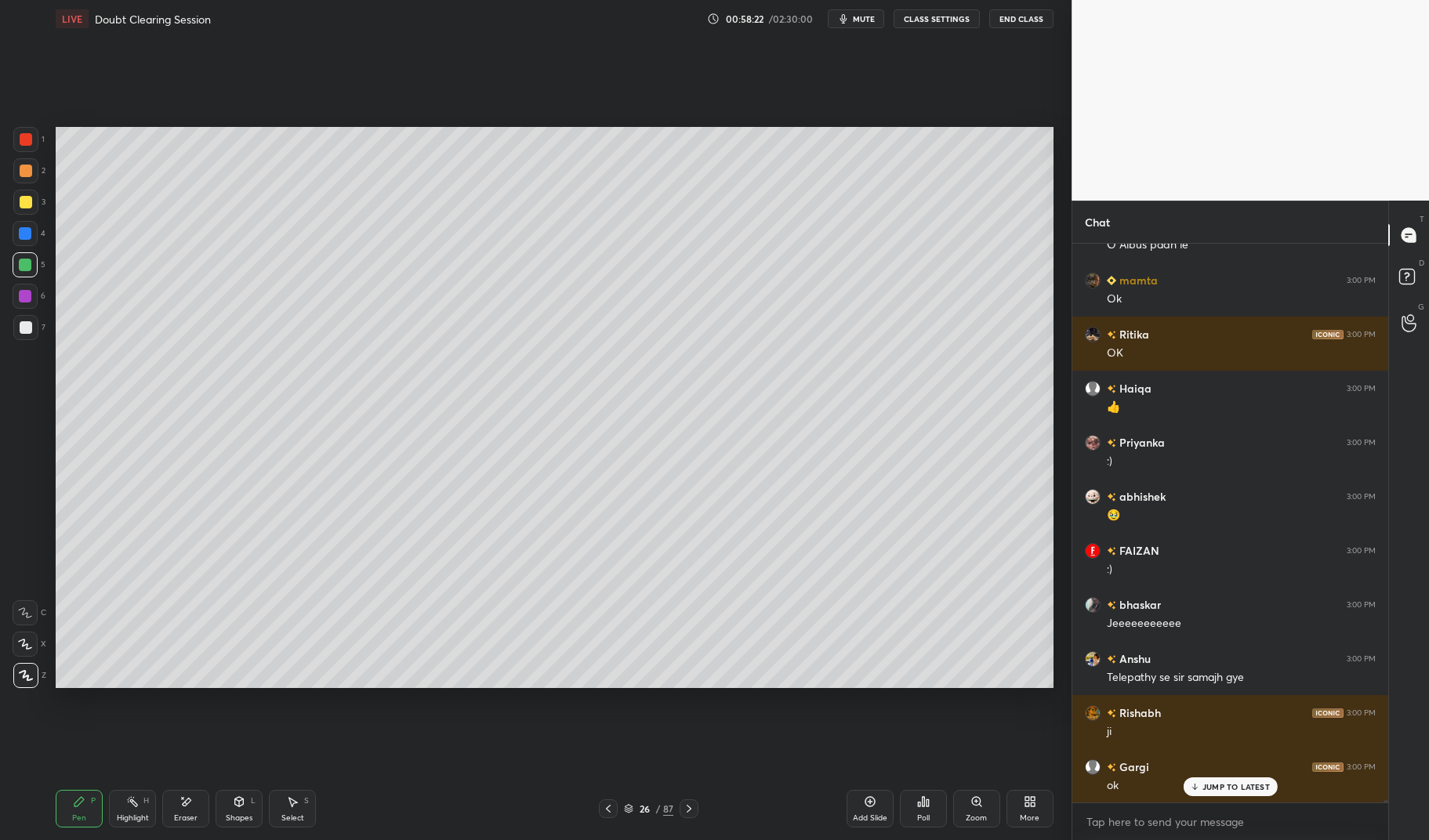
click at [33, 233] on div at bounding box center [25, 233] width 25 height 25
click at [25, 228] on div at bounding box center [25, 233] width 12 height 12
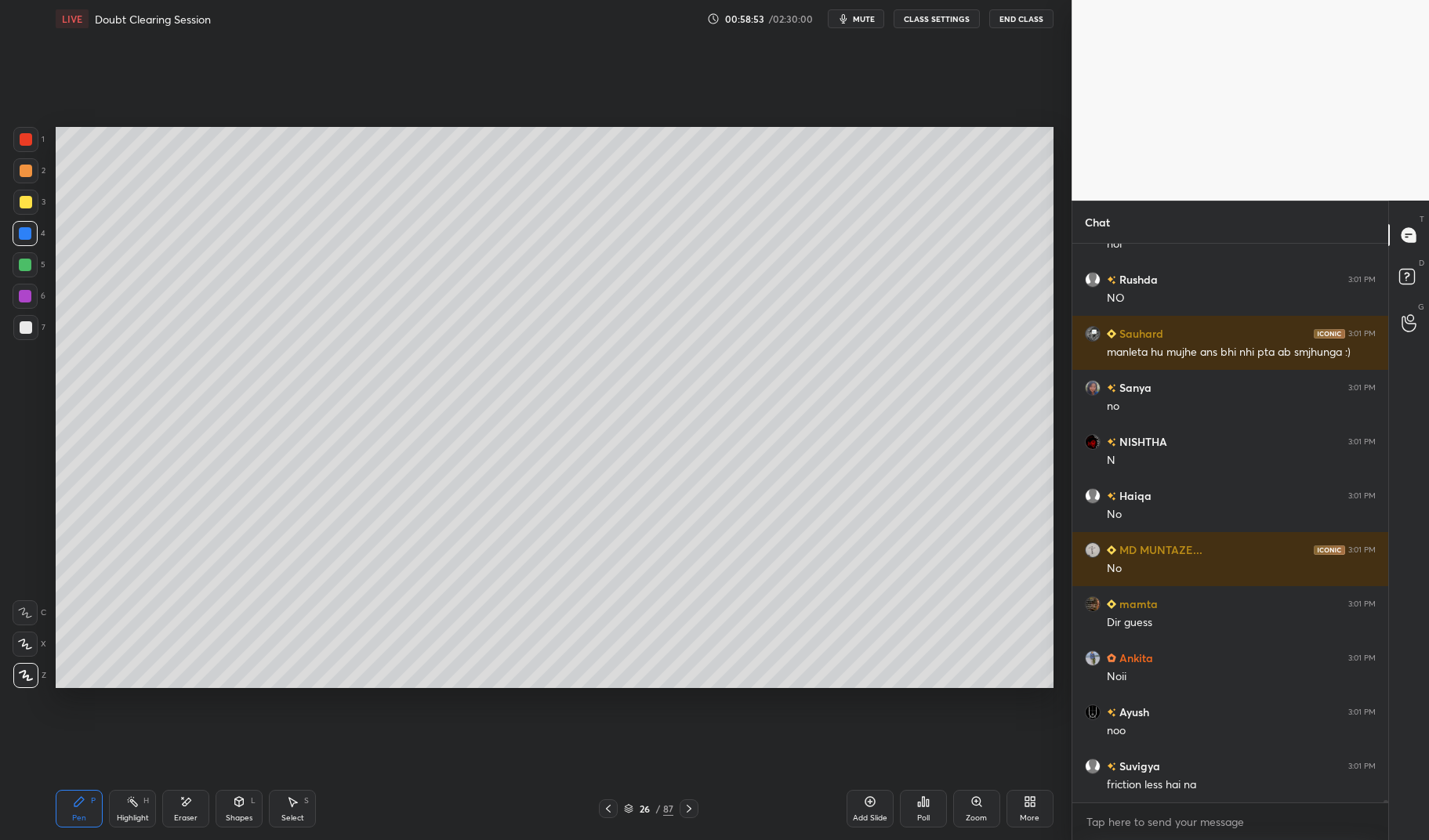
scroll to position [145501, 0]
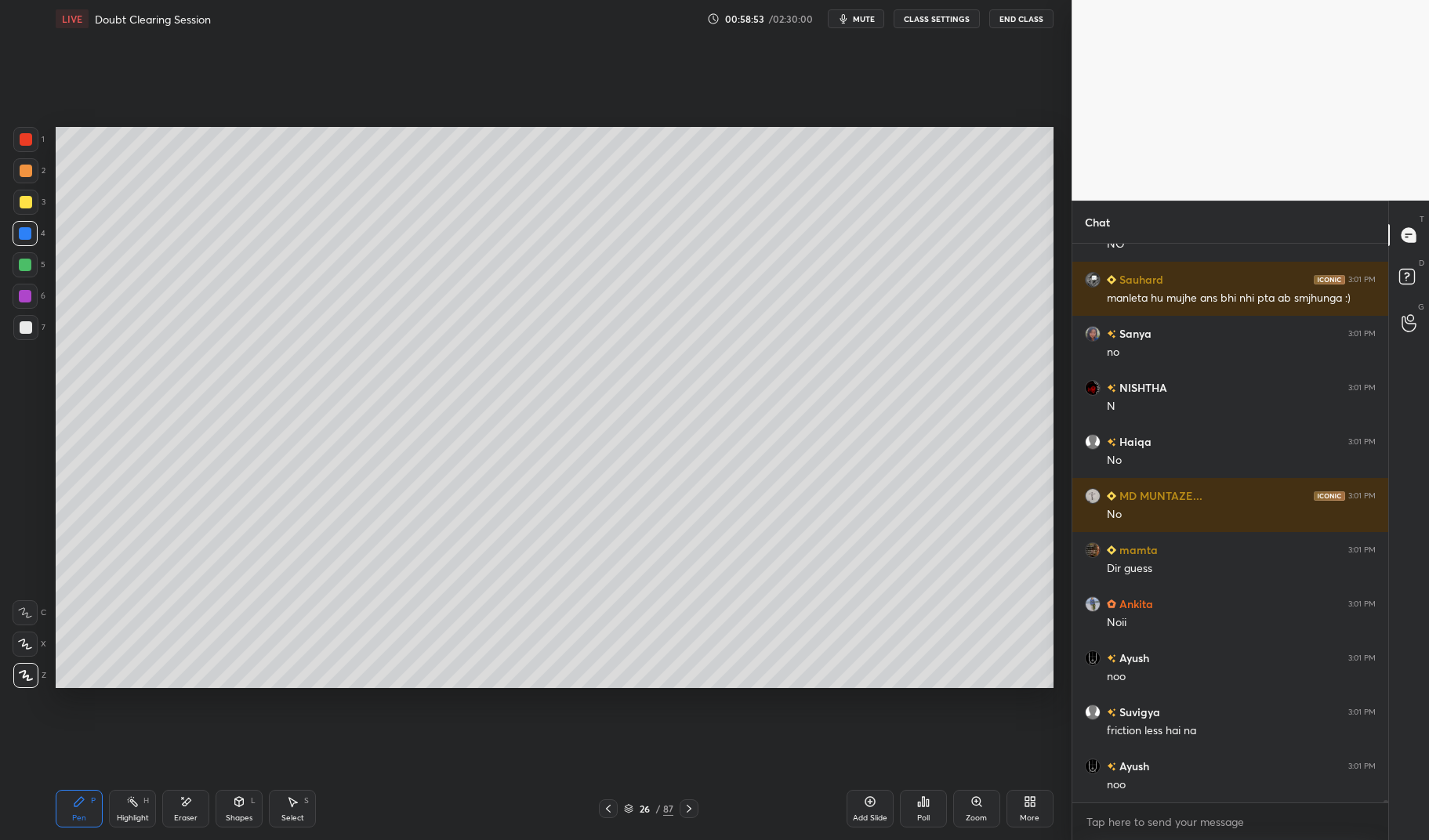
click at [25, 328] on div at bounding box center [25, 327] width 12 height 12
click at [17, 328] on div at bounding box center [25, 328] width 25 height 25
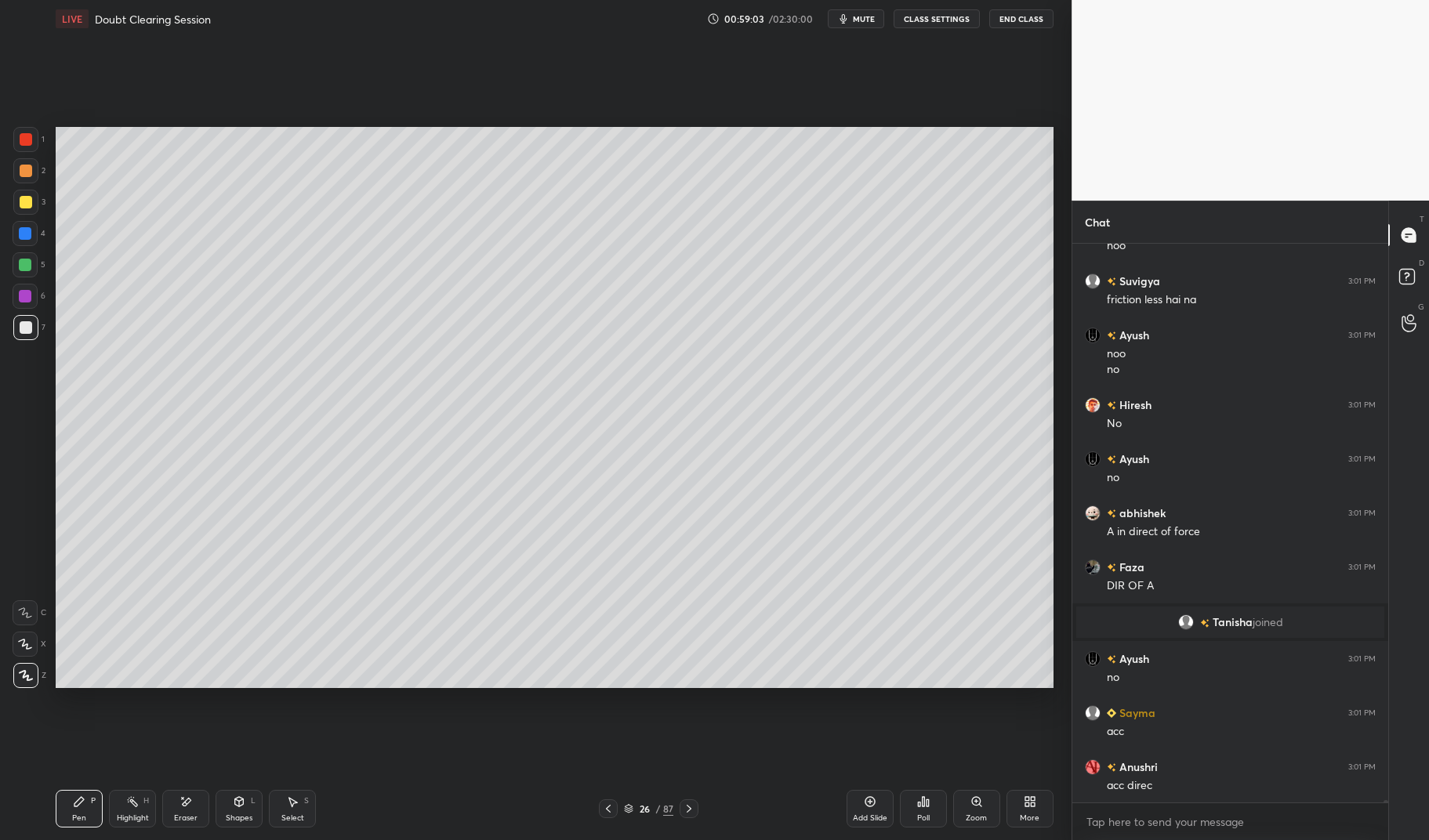
scroll to position [141748, 0]
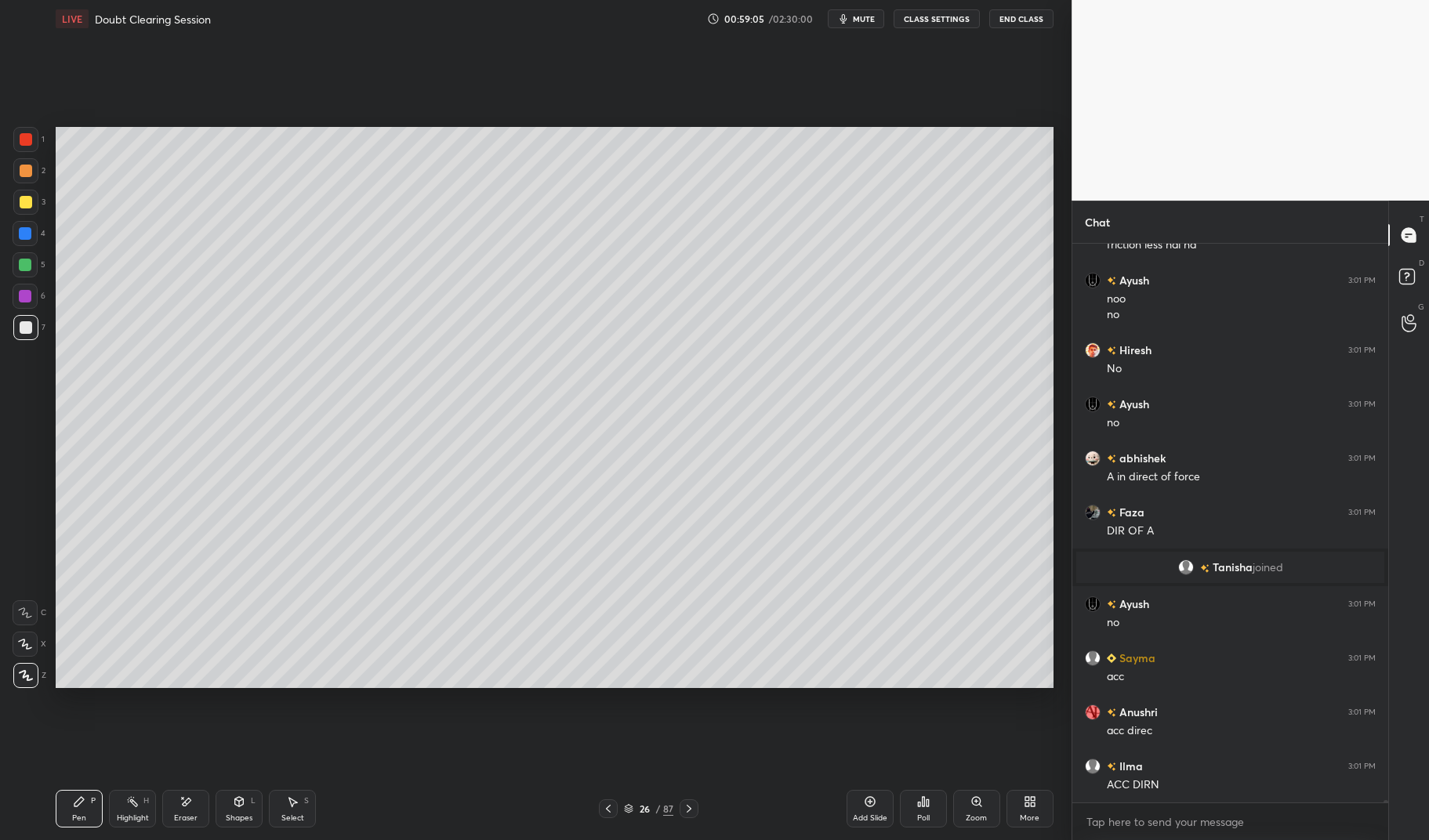
click at [119, 815] on div "Highlight" at bounding box center [133, 818] width 32 height 8
click at [126, 802] on icon at bounding box center [132, 801] width 12 height 12
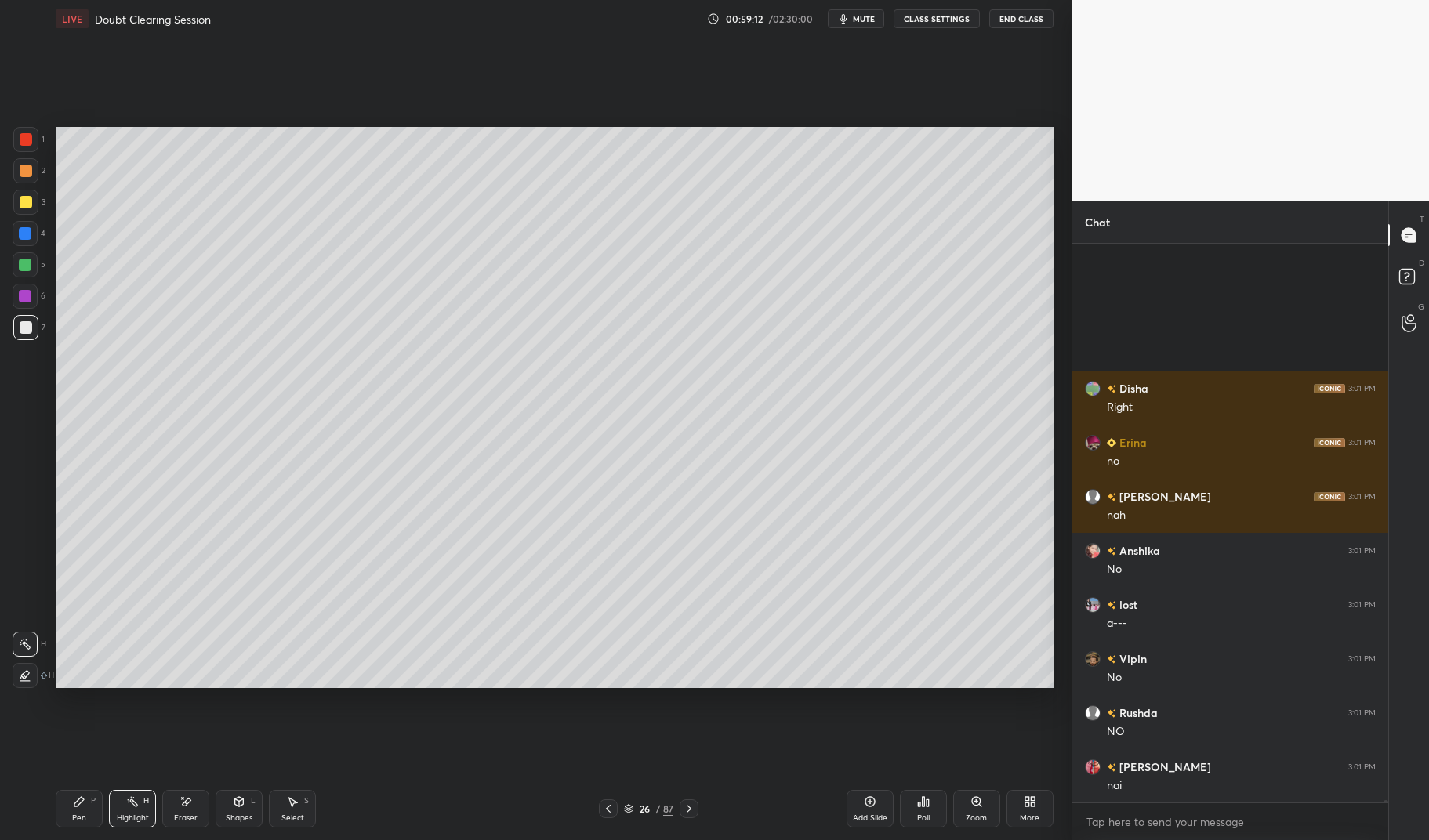
scroll to position [142451, 0]
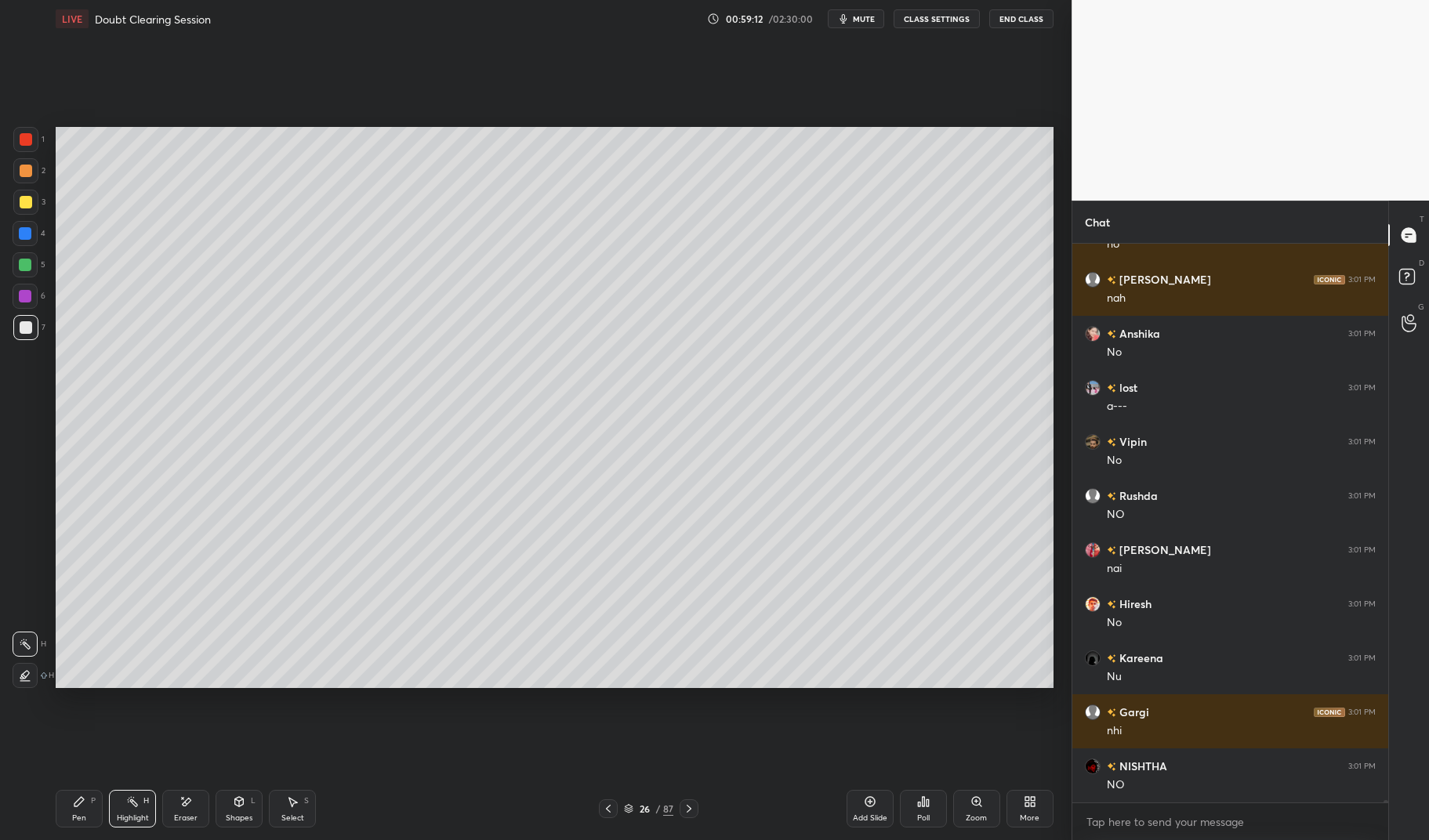
click at [73, 815] on div "Pen" at bounding box center [78, 818] width 14 height 8
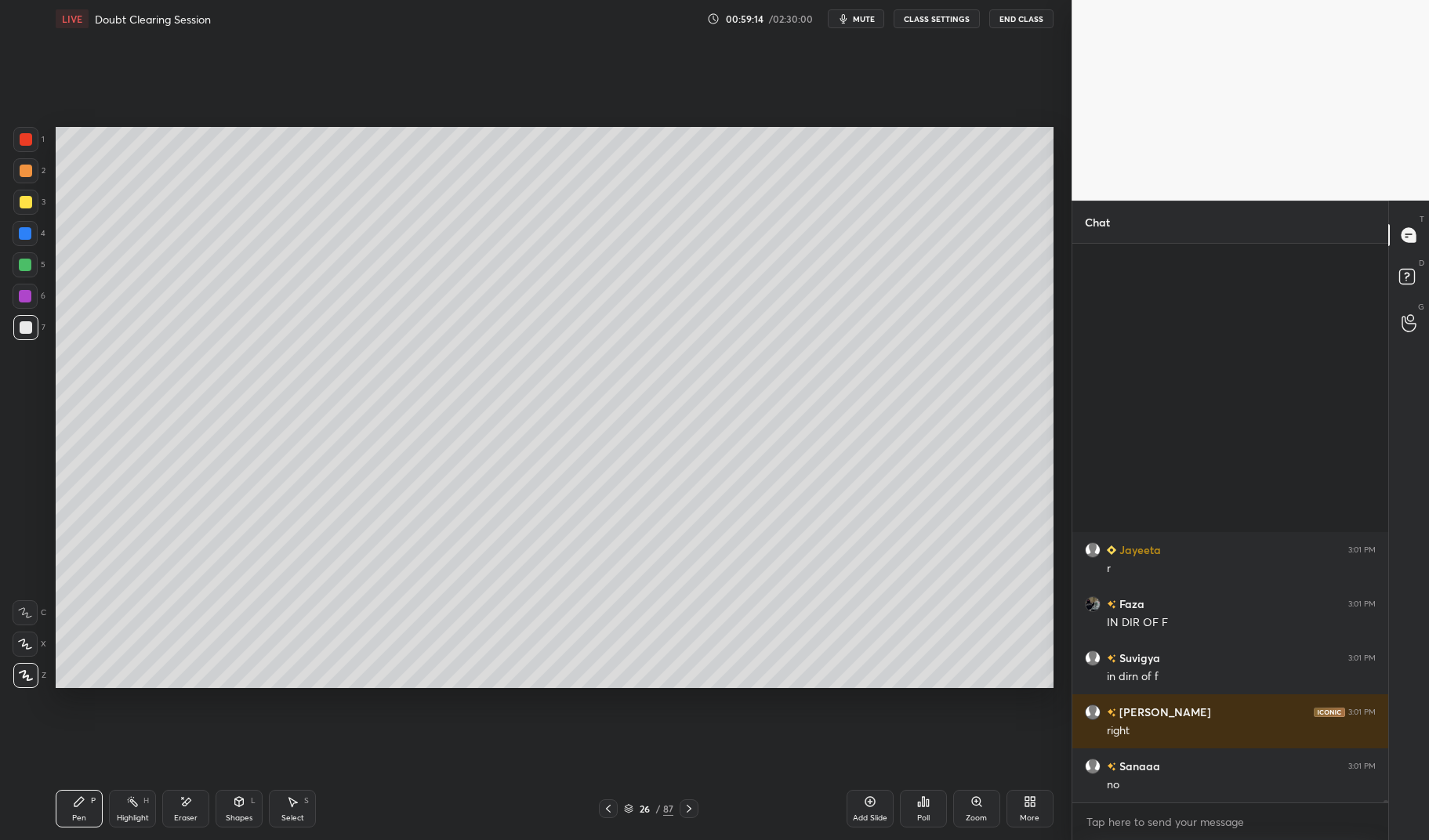
scroll to position [143316, 0]
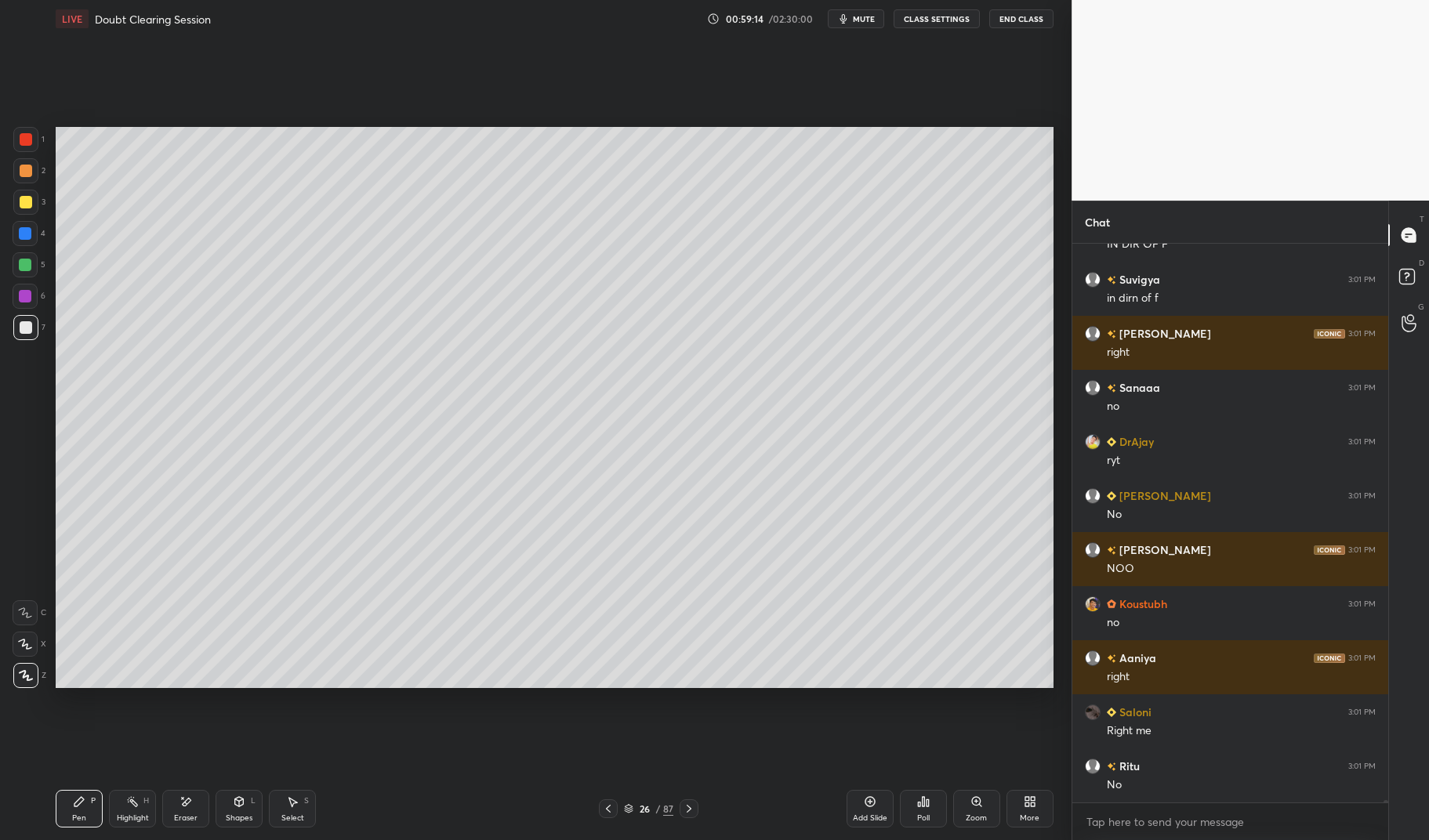
click at [77, 802] on icon at bounding box center [79, 802] width 9 height 9
click at [77, 807] on icon at bounding box center [78, 801] width 12 height 12
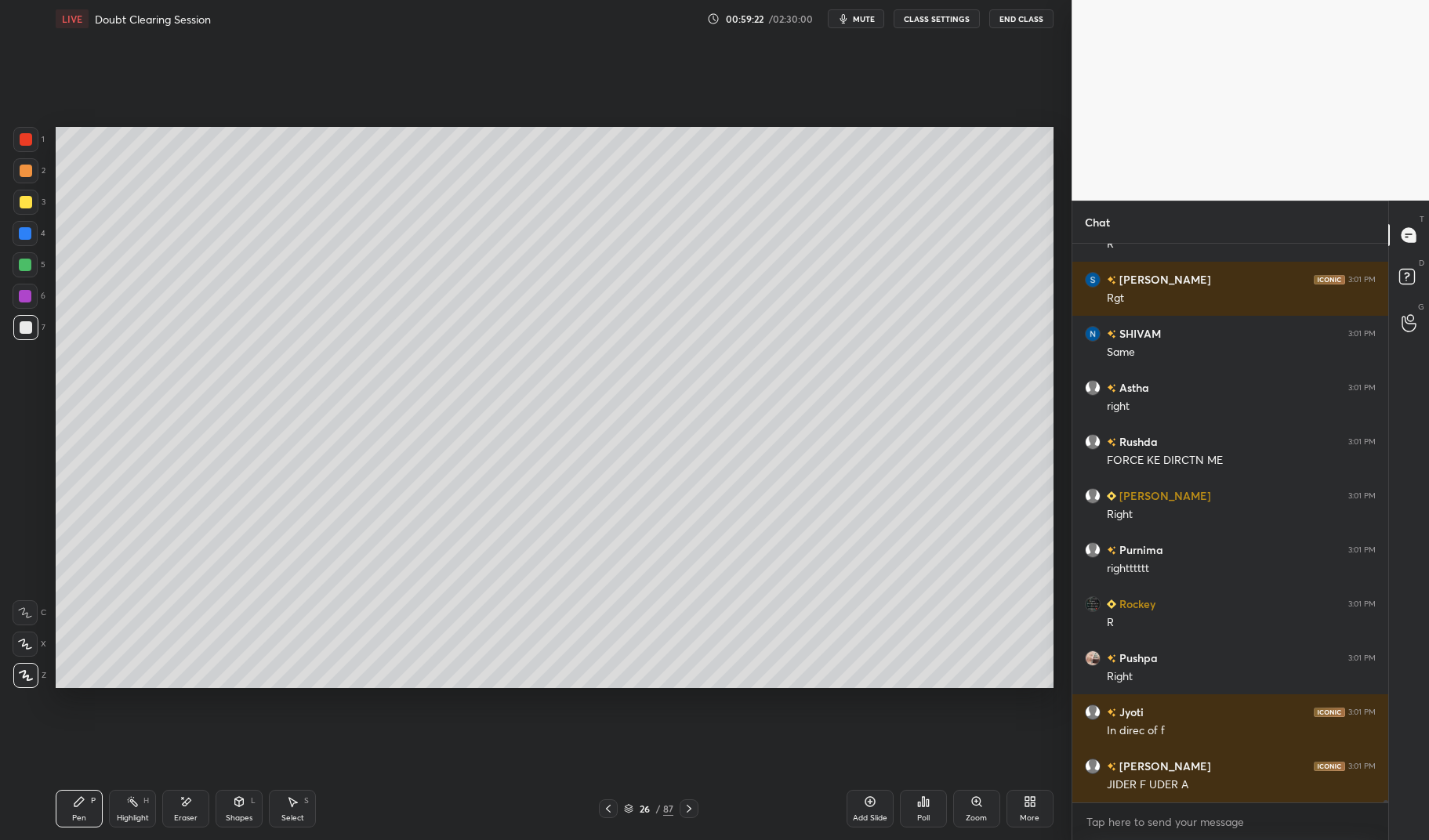
scroll to position [144992, 0]
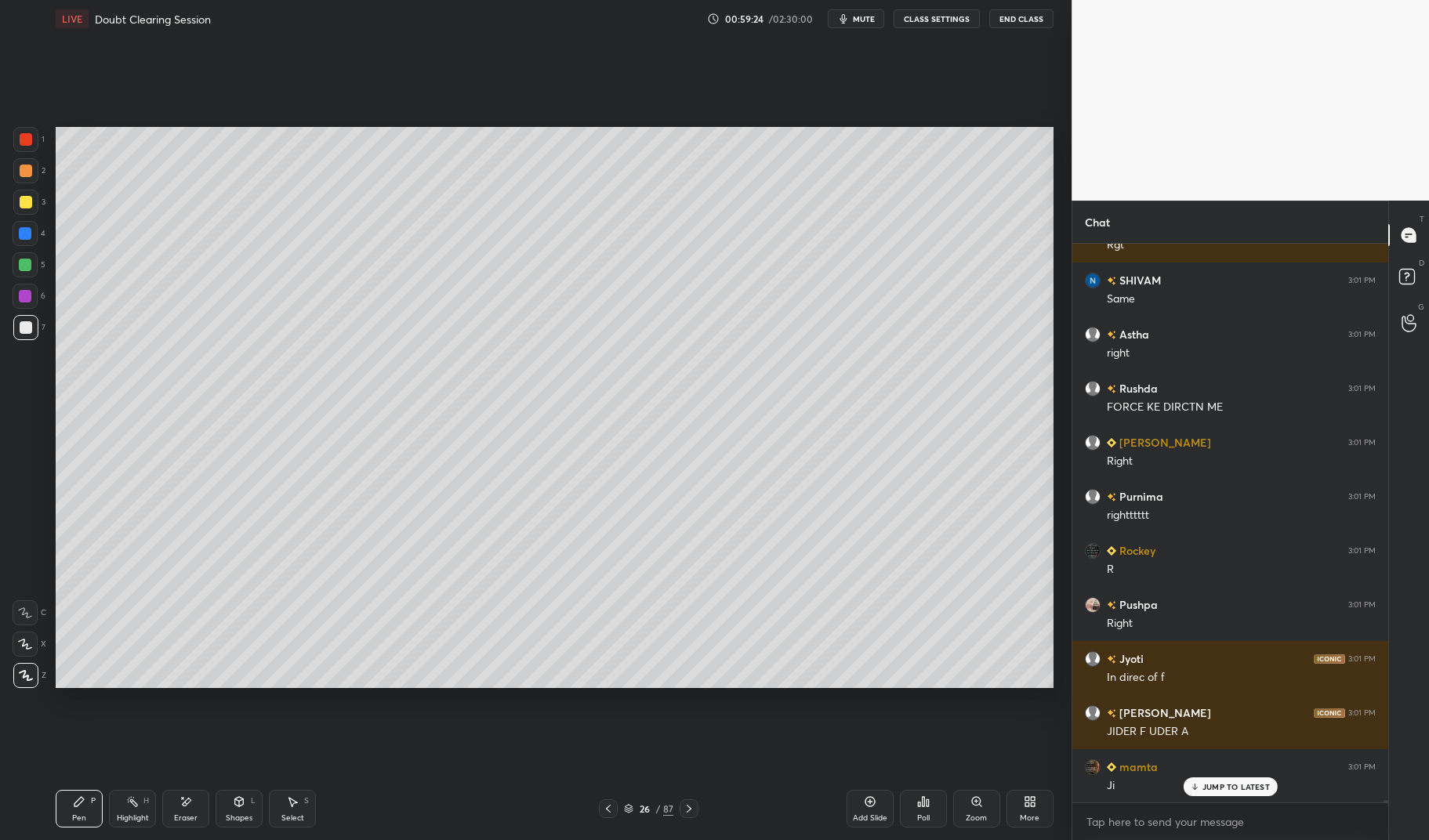
click at [20, 291] on div at bounding box center [25, 295] width 12 height 12
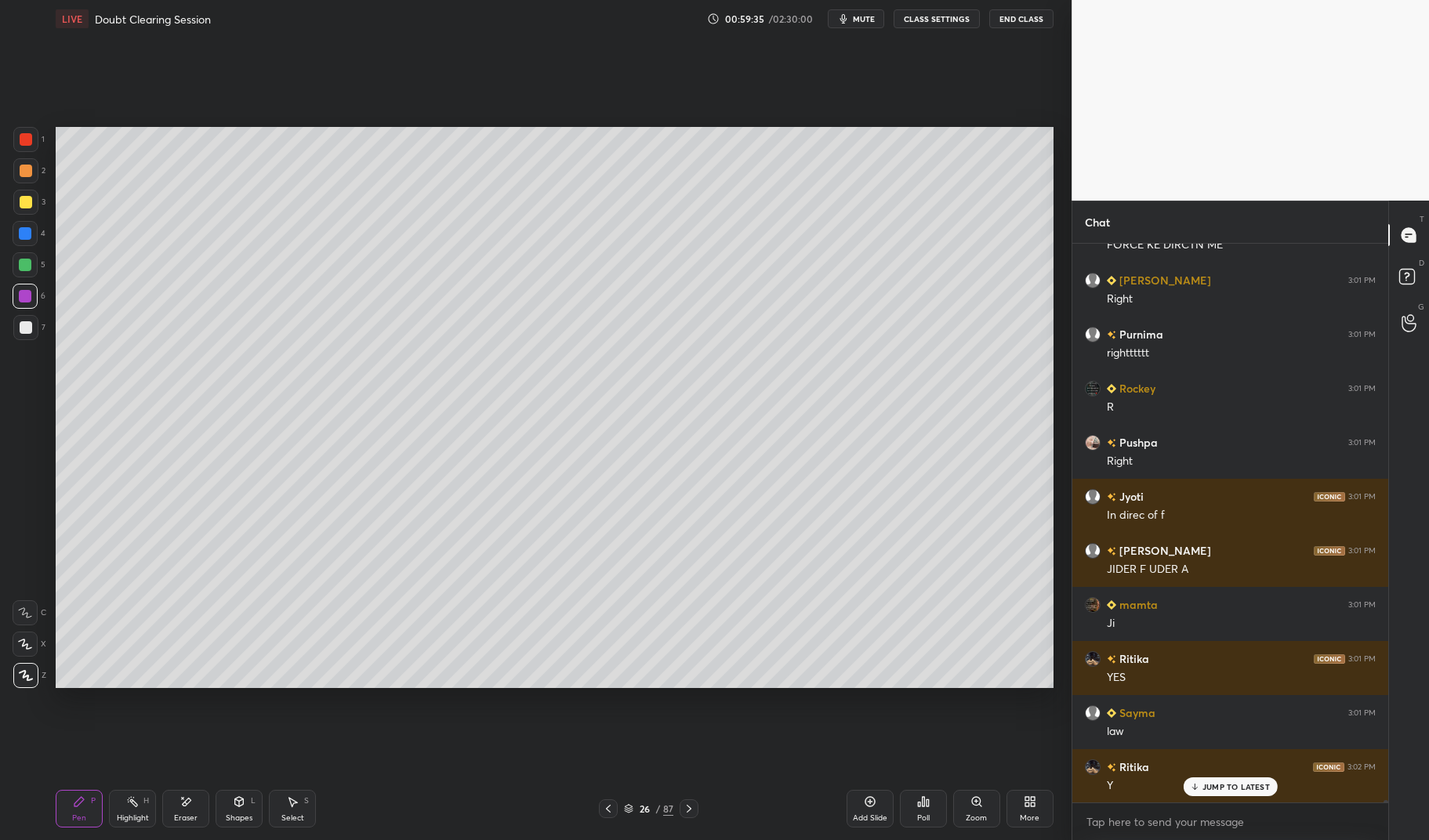
scroll to position [145208, 0]
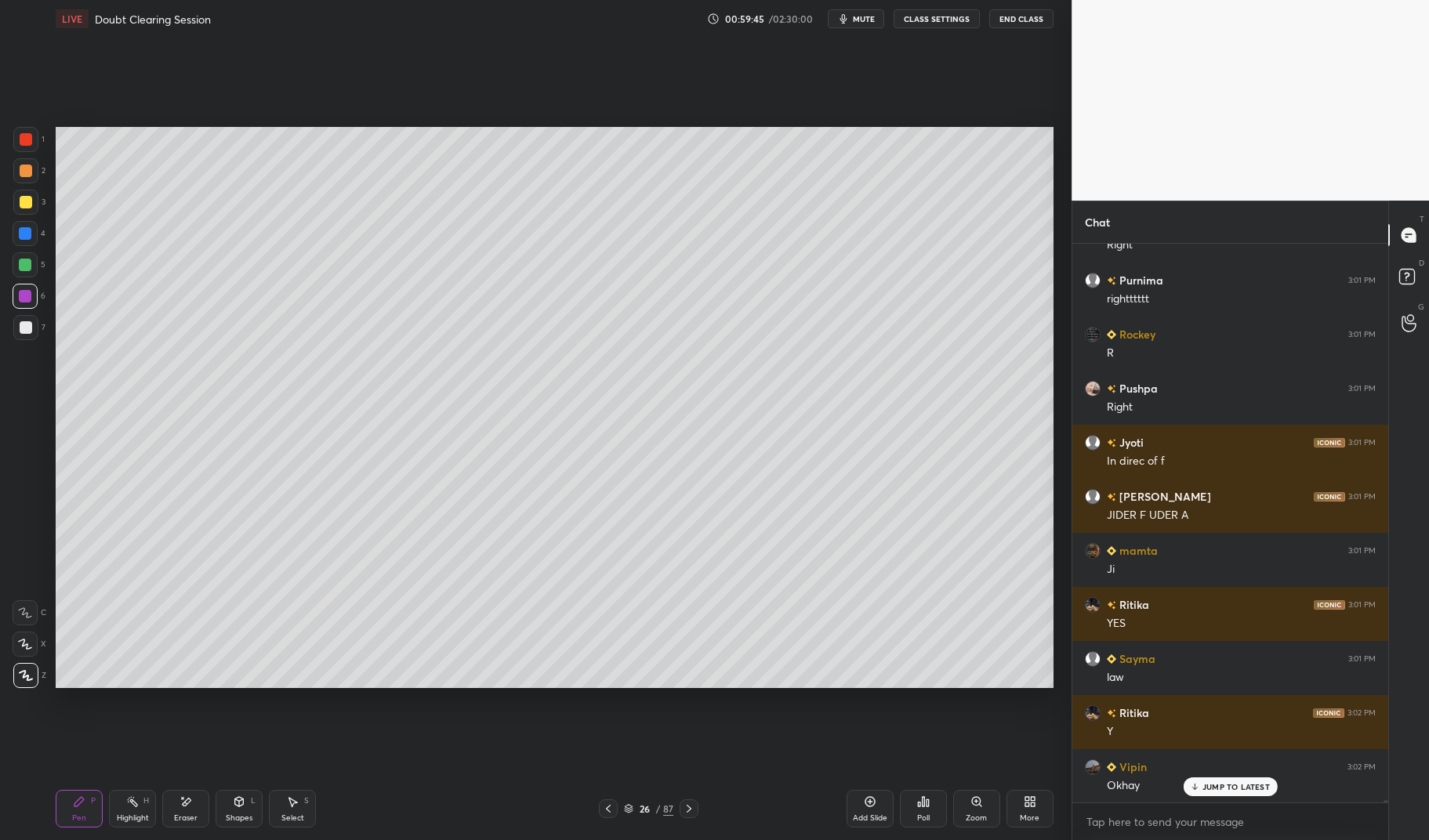
click at [31, 326] on div at bounding box center [25, 327] width 12 height 12
click at [22, 328] on div at bounding box center [25, 327] width 12 height 12
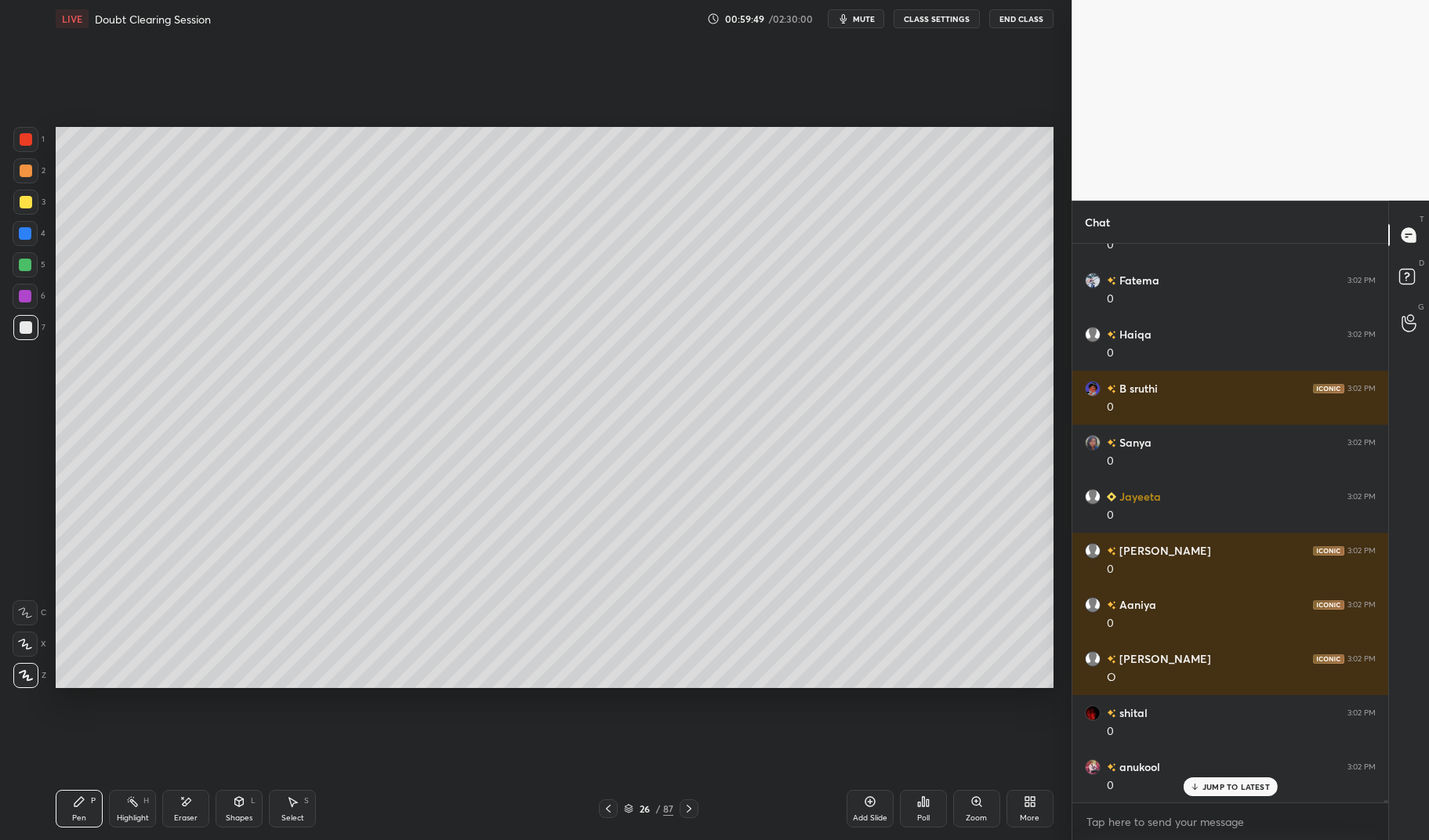
scroll to position [146506, 0]
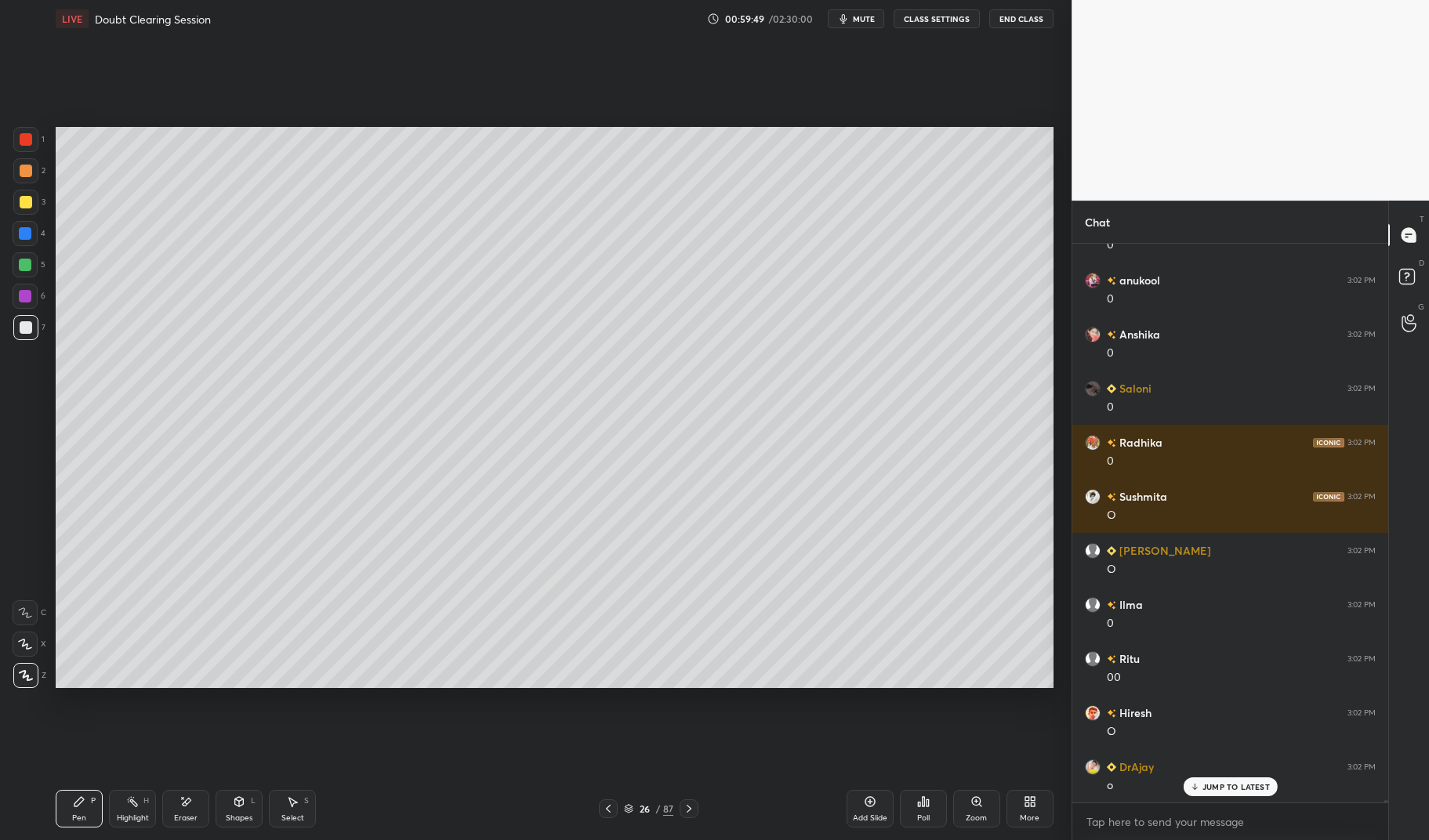
click at [130, 815] on div "Highlight" at bounding box center [133, 818] width 32 height 8
click at [104, 835] on div "Pen P Highlight H Eraser Shapes L Select S 26 / 87 Add Slide Poll Zoom More" at bounding box center [554, 809] width 997 height 62
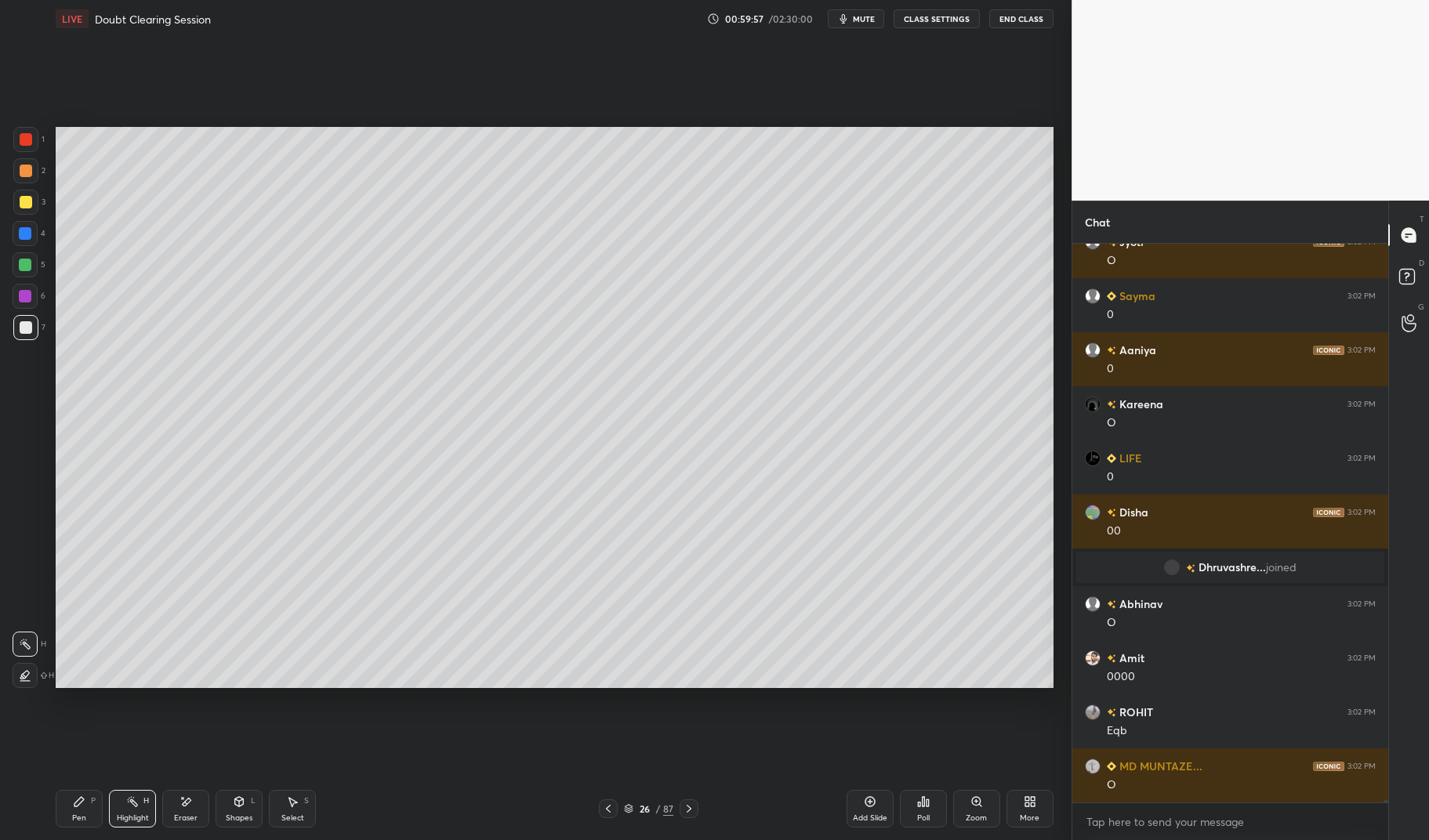
scroll to position [147626, 0]
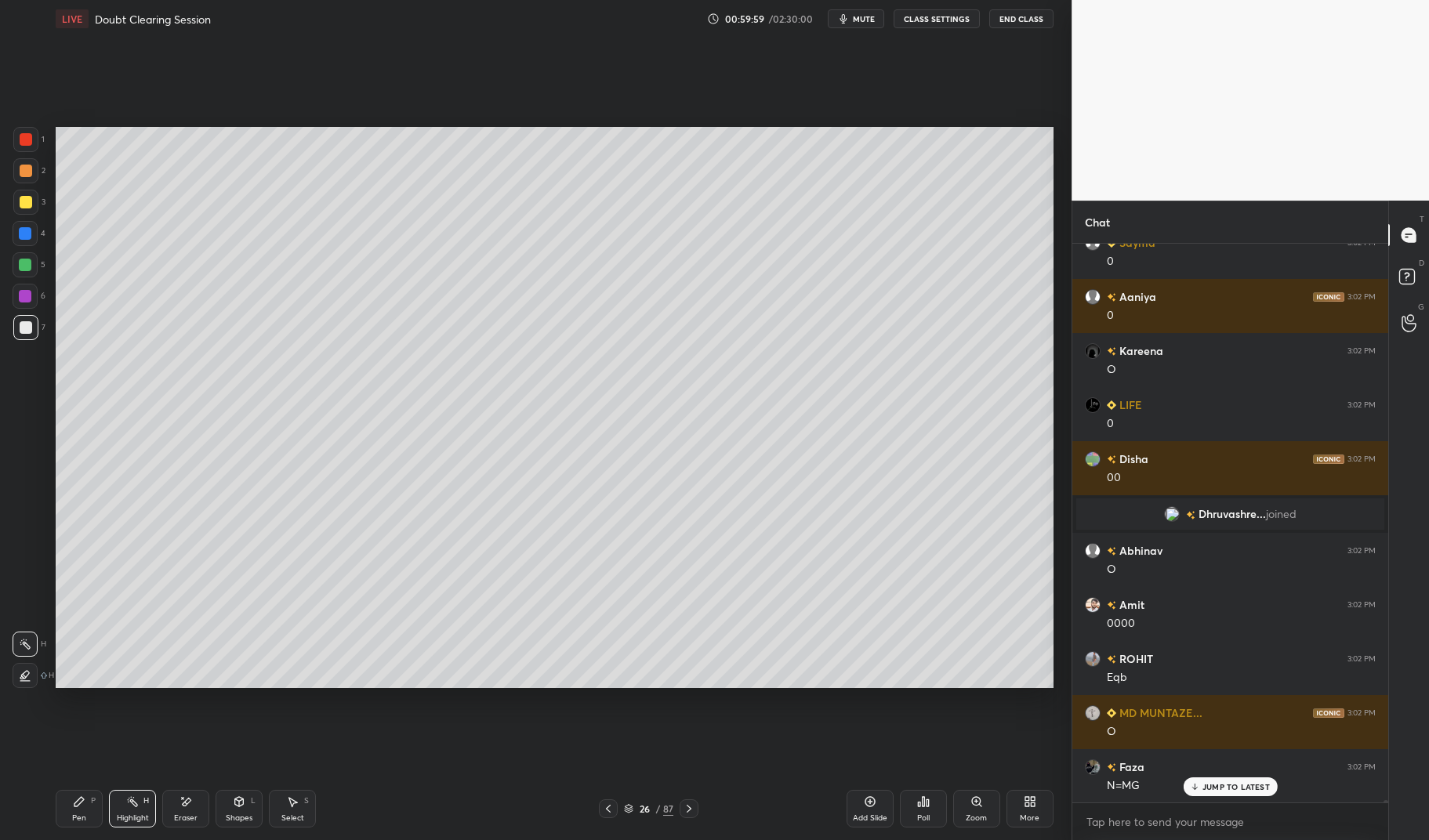
click at [62, 817] on div "Pen P" at bounding box center [79, 809] width 47 height 38
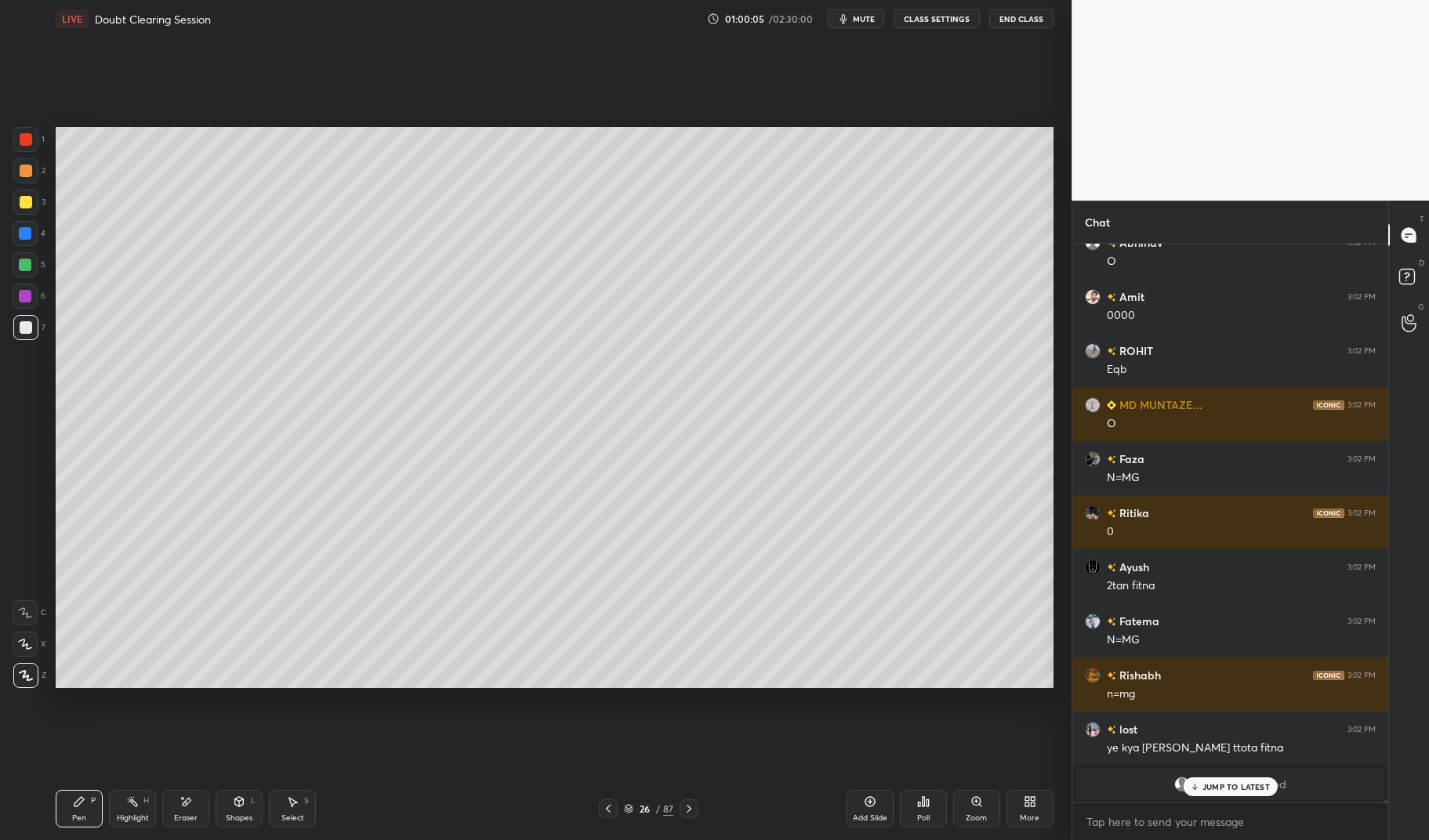
scroll to position [146341, 0]
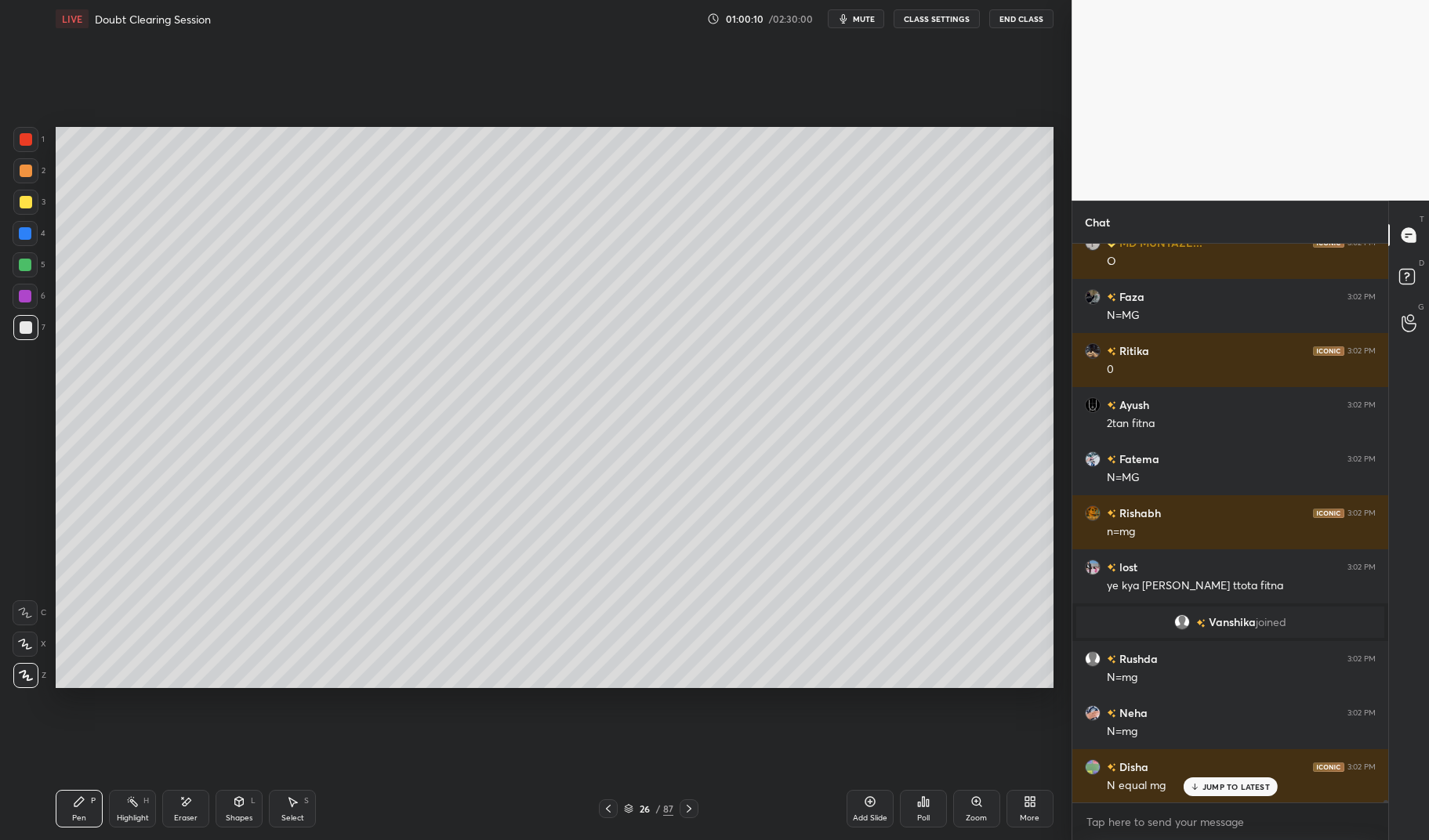
click at [62, 810] on div "Pen P" at bounding box center [79, 809] width 47 height 38
click at [52, 788] on div "LIVE Doubt Clearing Session 01:00:10 / 02:30:00 mute CLASS SETTINGS End Class S…" at bounding box center [554, 420] width 1009 height 840
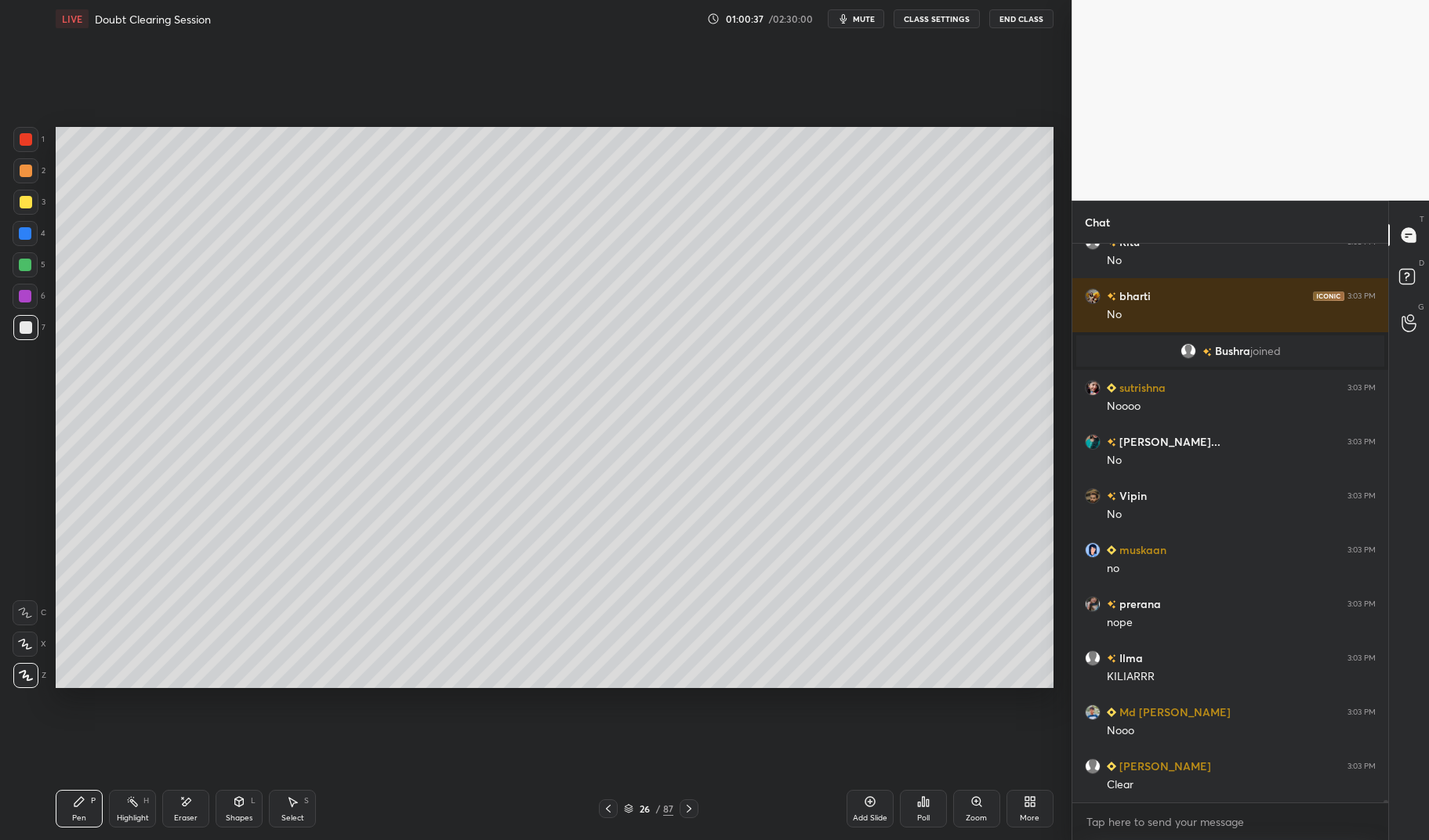
scroll to position [147768, 0]
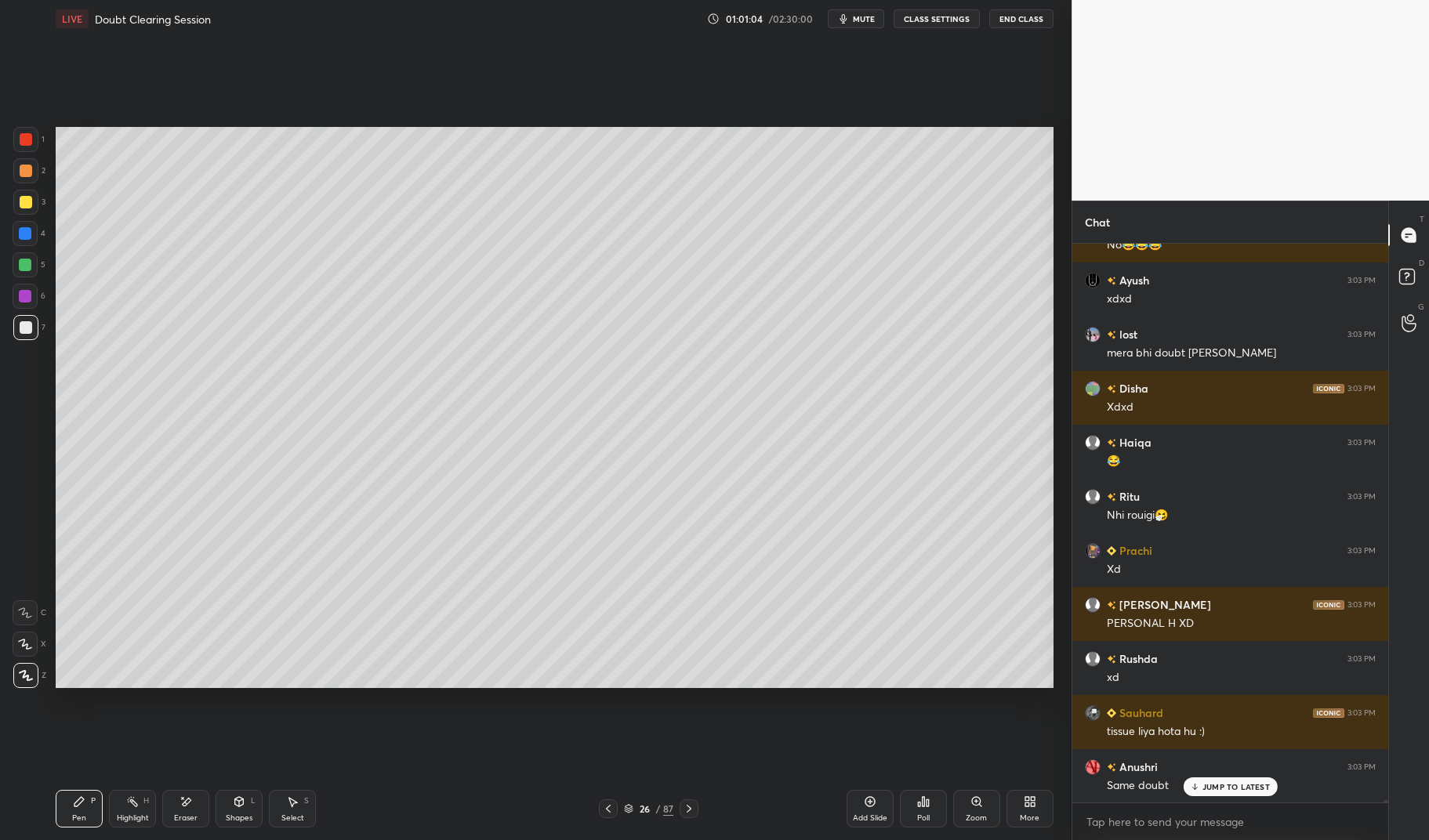
click at [1228, 783] on p "JUMP TO LATEST" at bounding box center [1236, 787] width 67 height 9
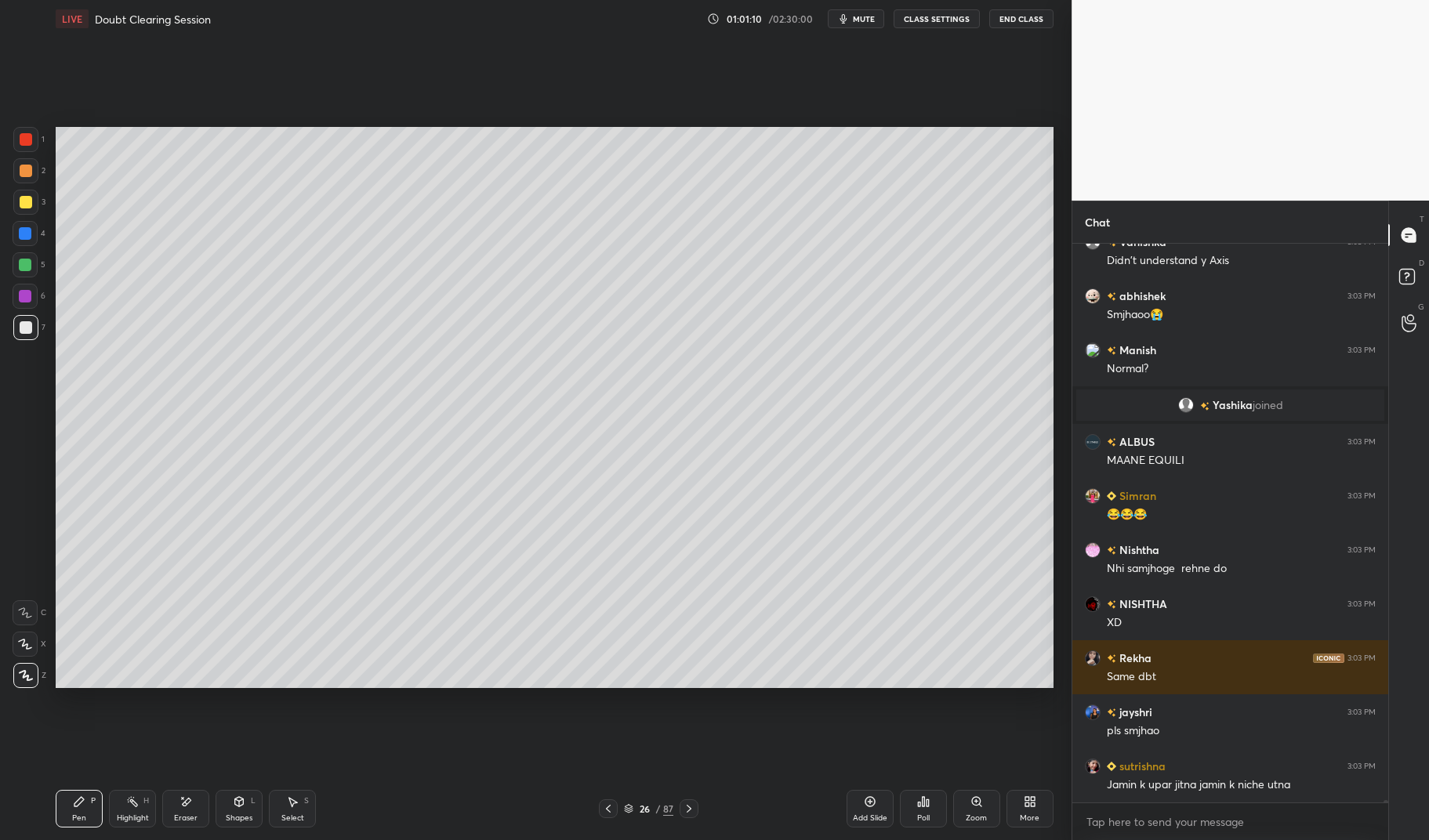
click at [27, 170] on div at bounding box center [25, 170] width 12 height 12
click at [9, 166] on div "1 2 3 4 5 6 7 C X Z E E Erase all H H" at bounding box center [25, 408] width 50 height 562
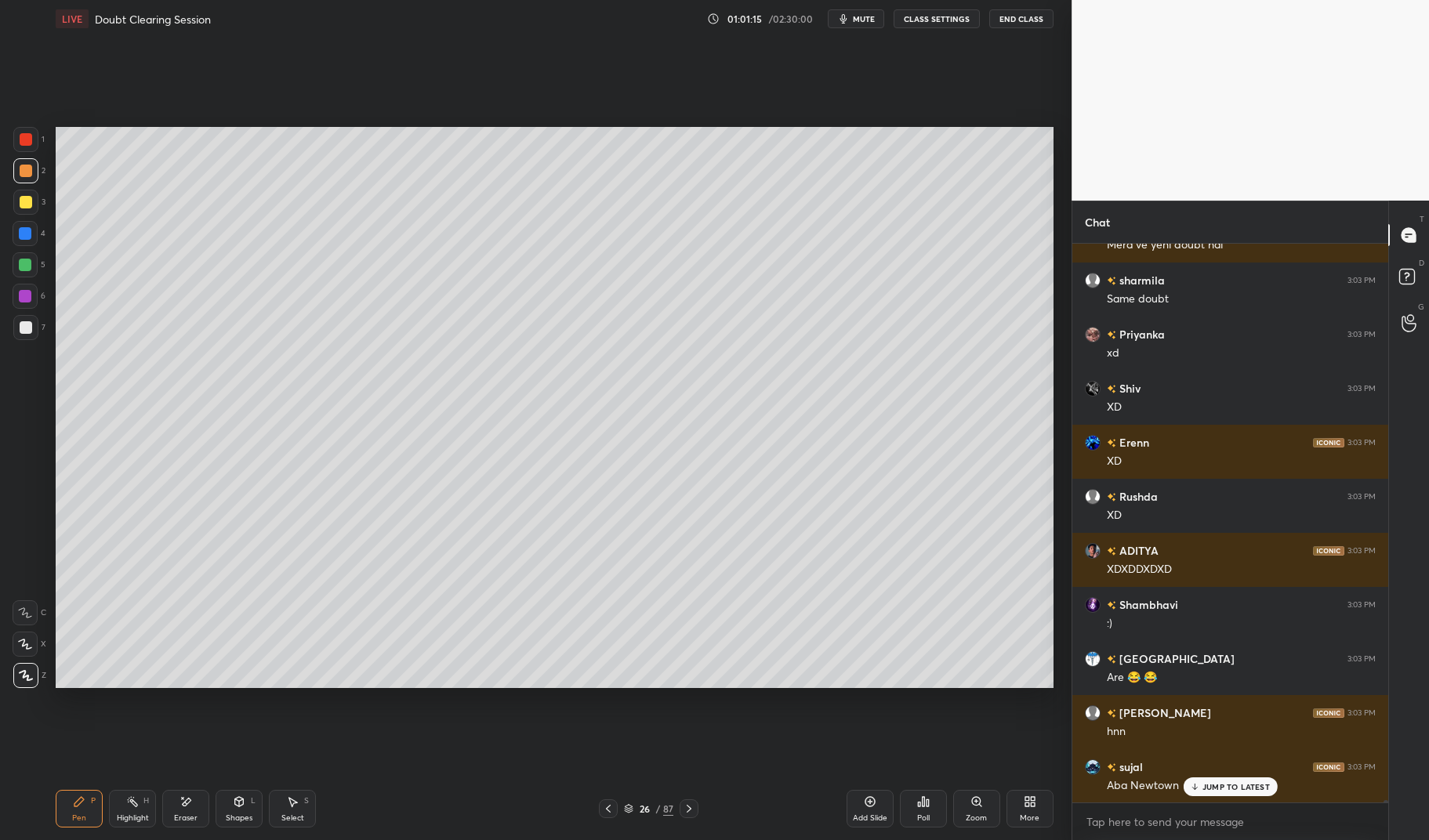
click at [871, 817] on div "Add Slide" at bounding box center [870, 818] width 35 height 8
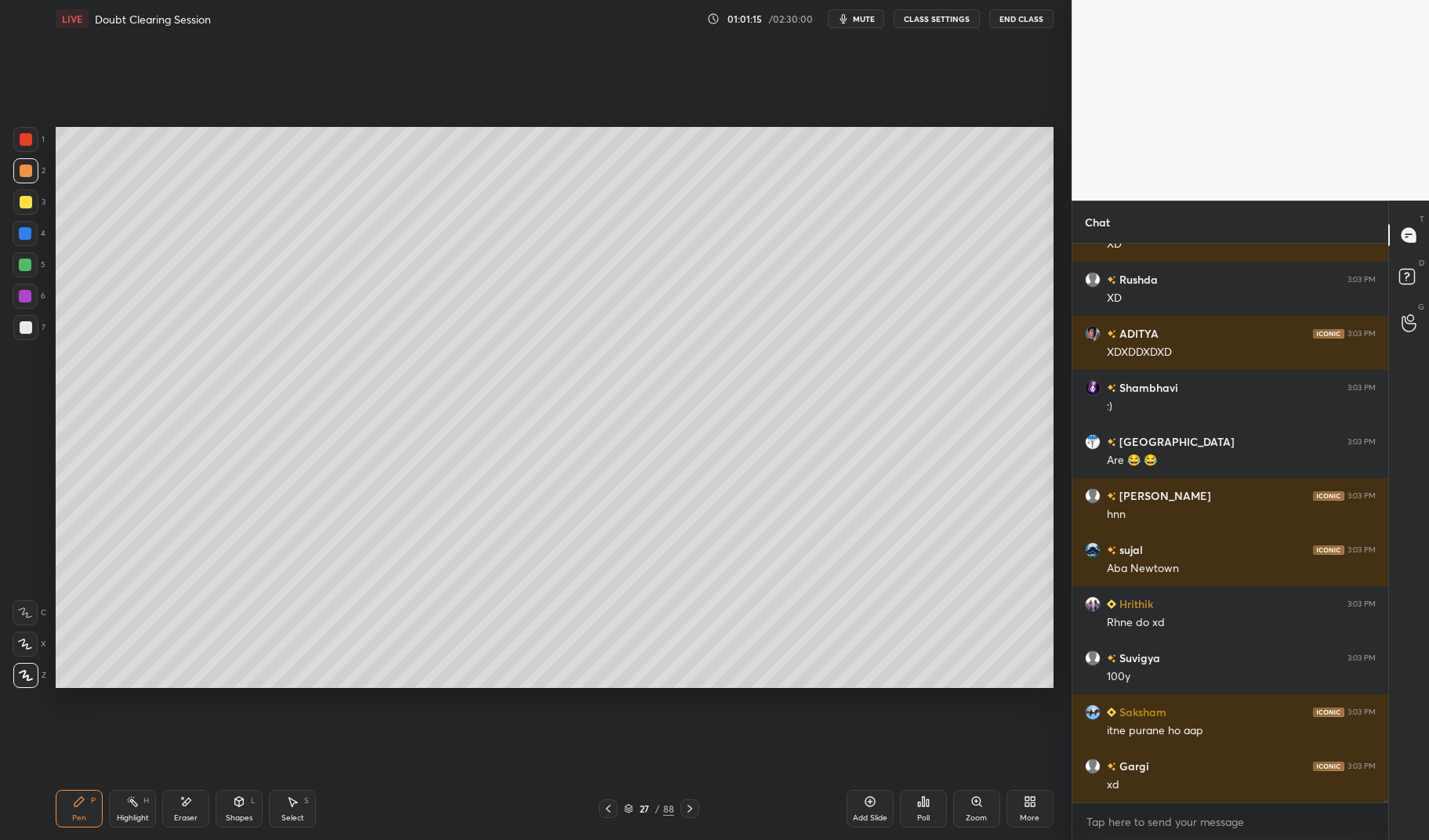
click at [1229, 783] on div "xd" at bounding box center [1241, 785] width 269 height 16
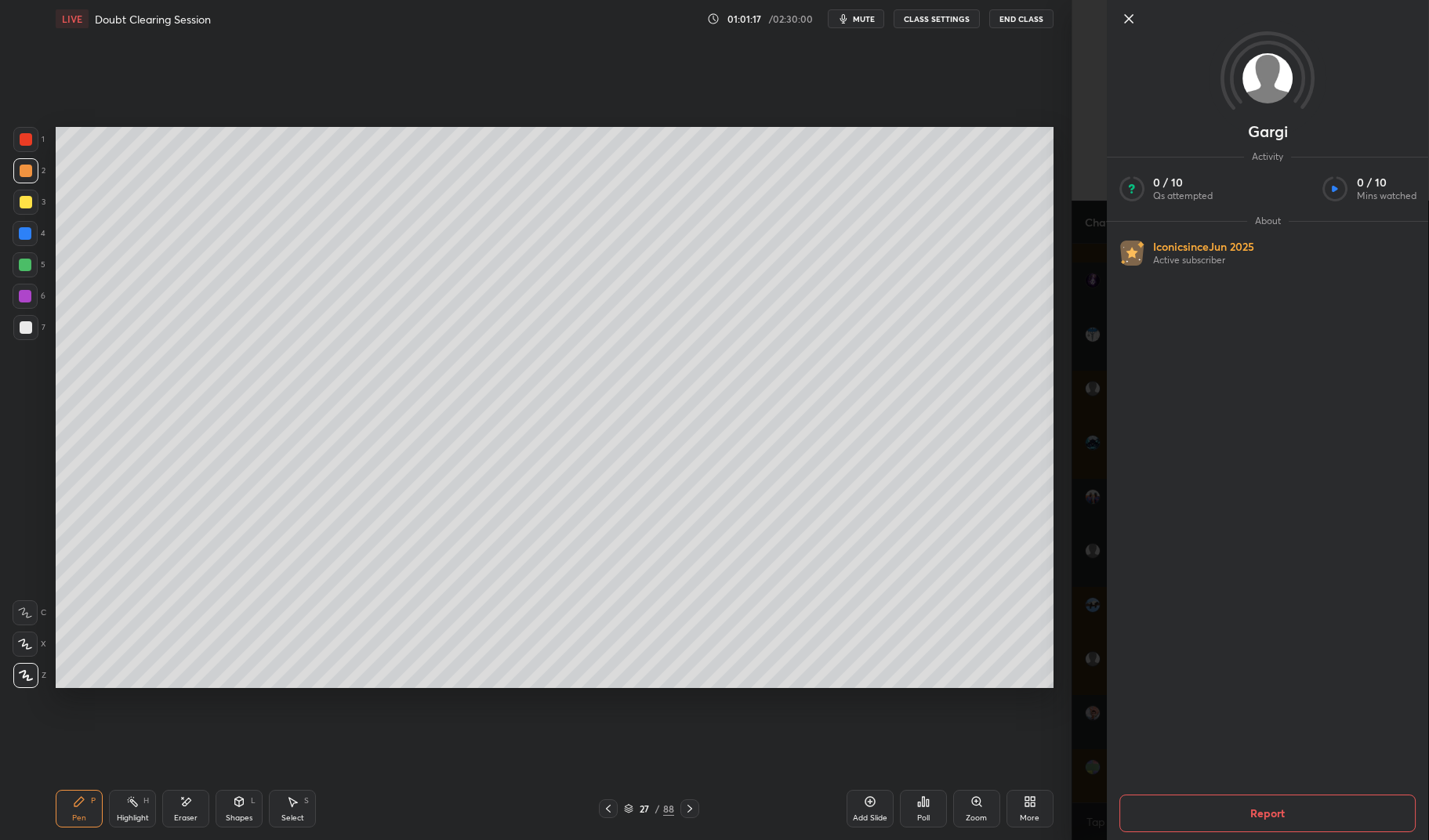
click at [82, 807] on icon at bounding box center [78, 801] width 12 height 12
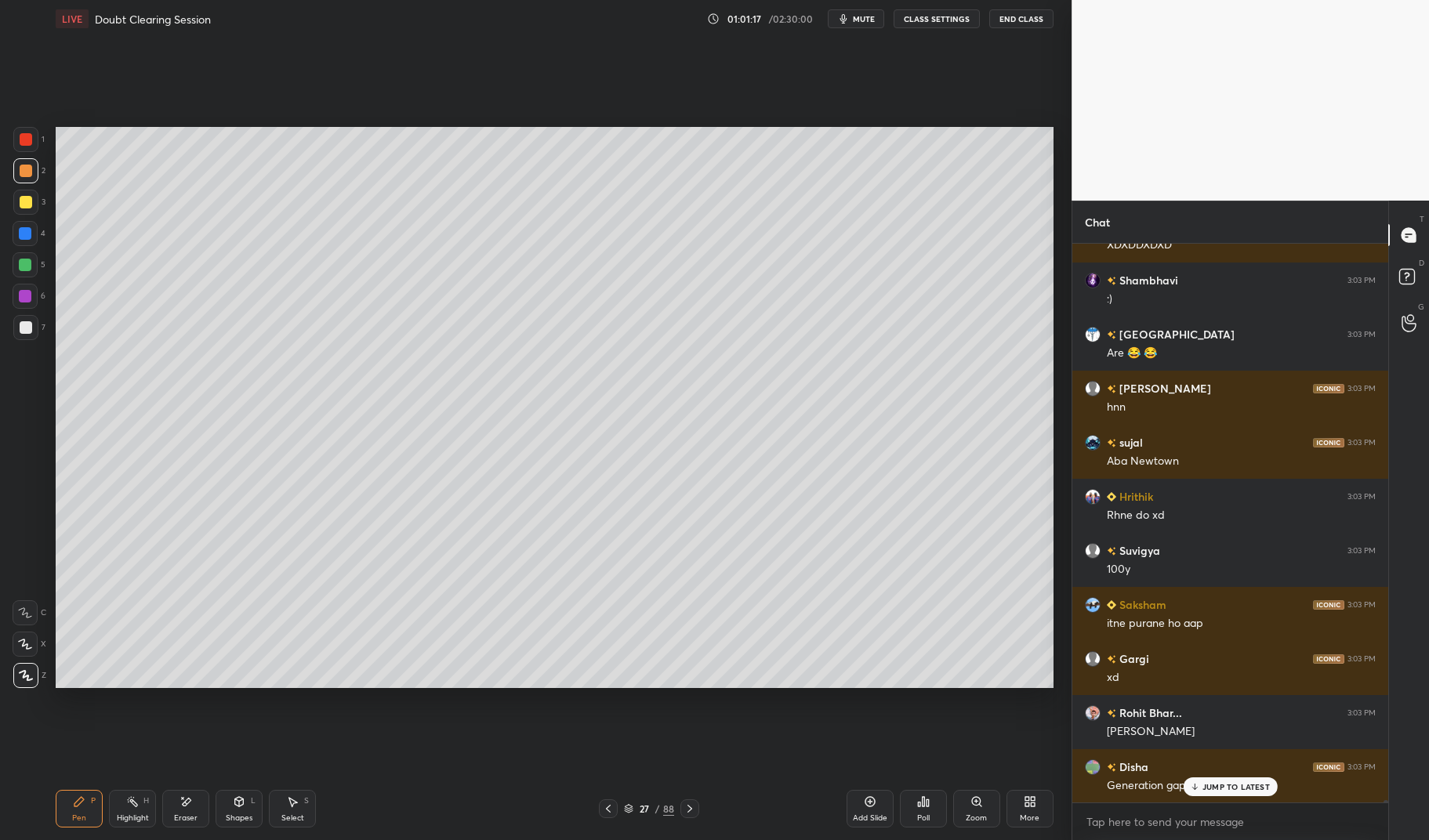
click at [73, 798] on icon at bounding box center [78, 801] width 12 height 12
click at [21, 201] on div at bounding box center [25, 202] width 12 height 12
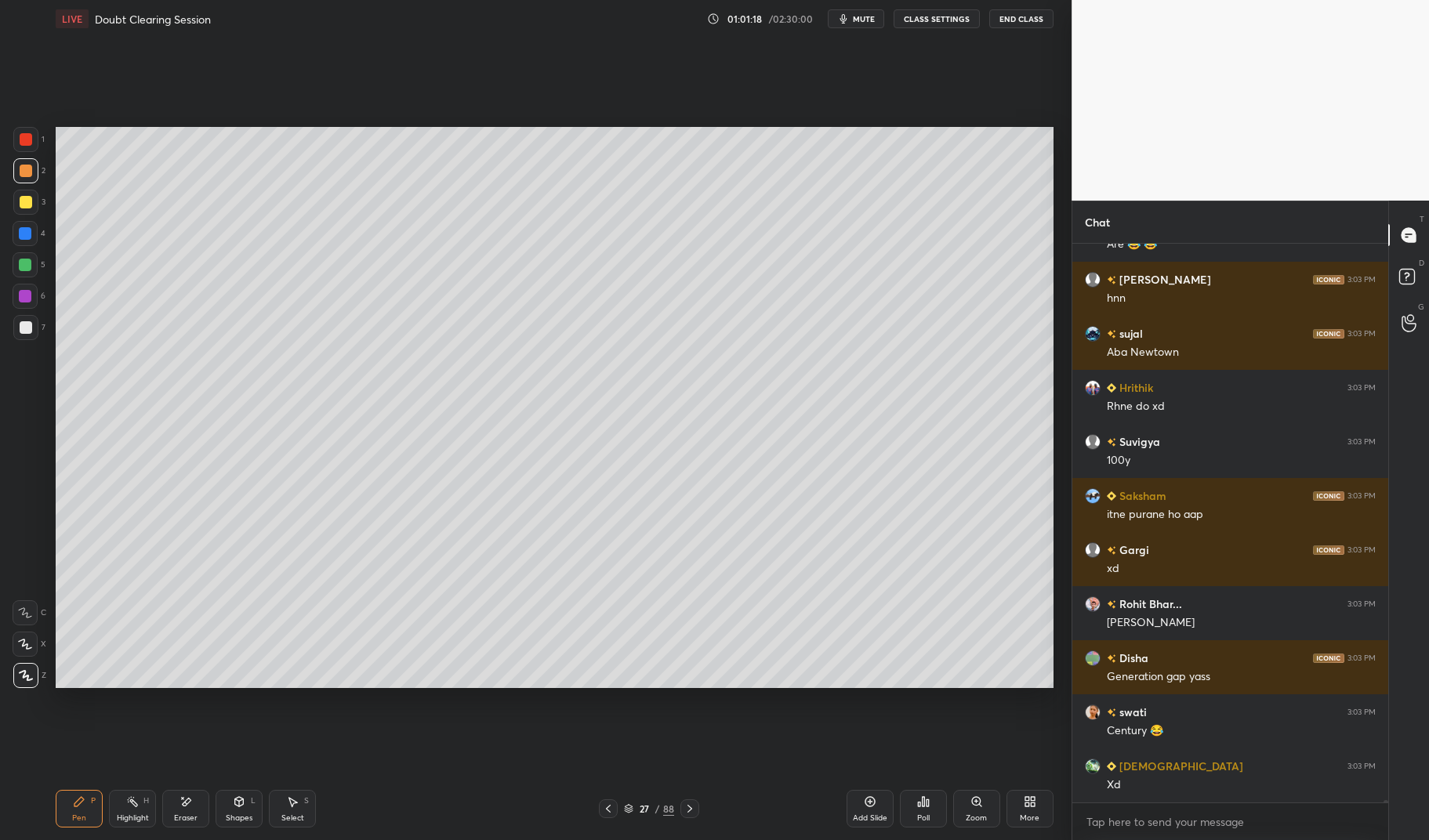
click at [17, 201] on div at bounding box center [25, 202] width 25 height 25
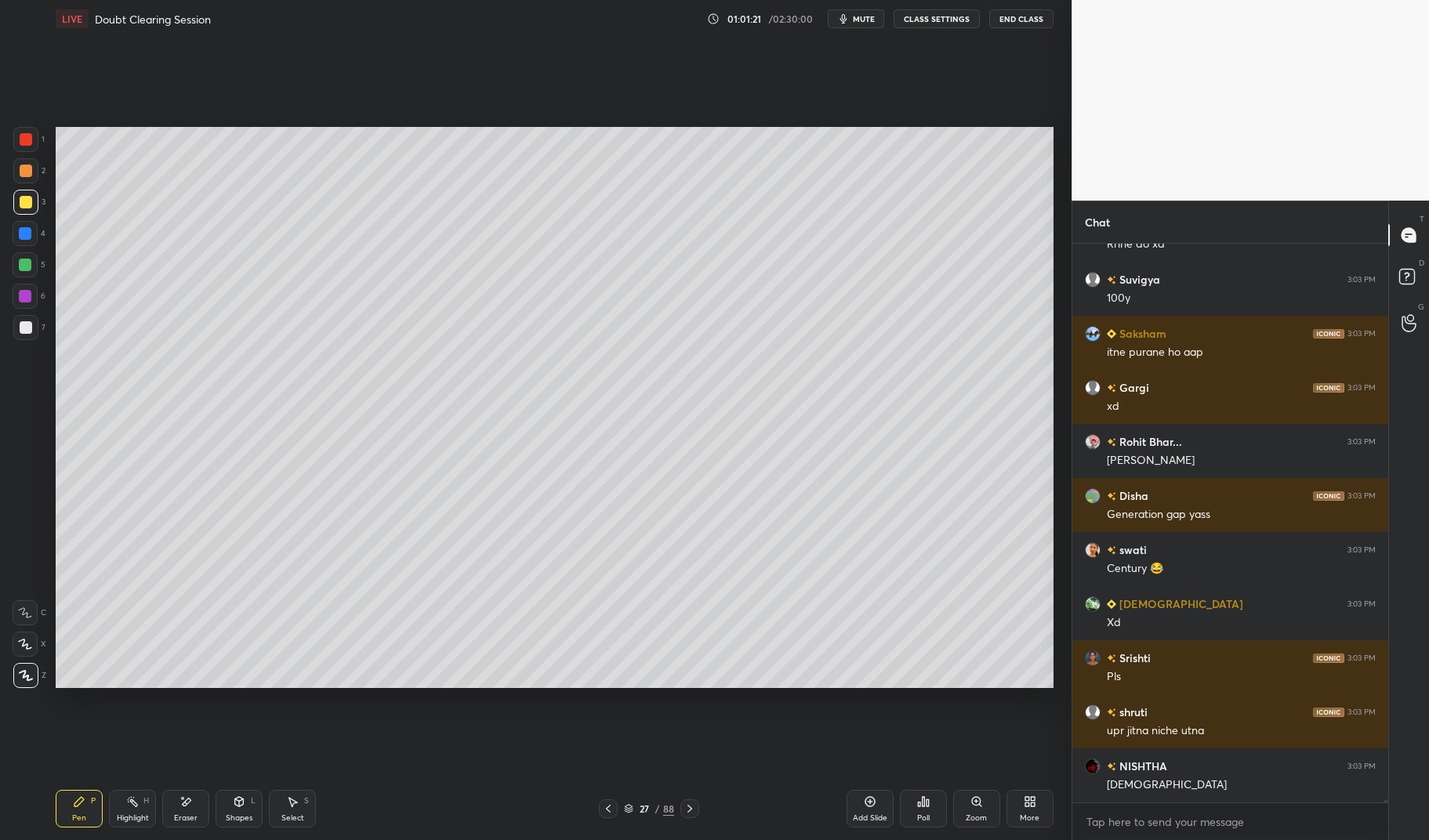
click at [234, 807] on icon at bounding box center [239, 801] width 12 height 12
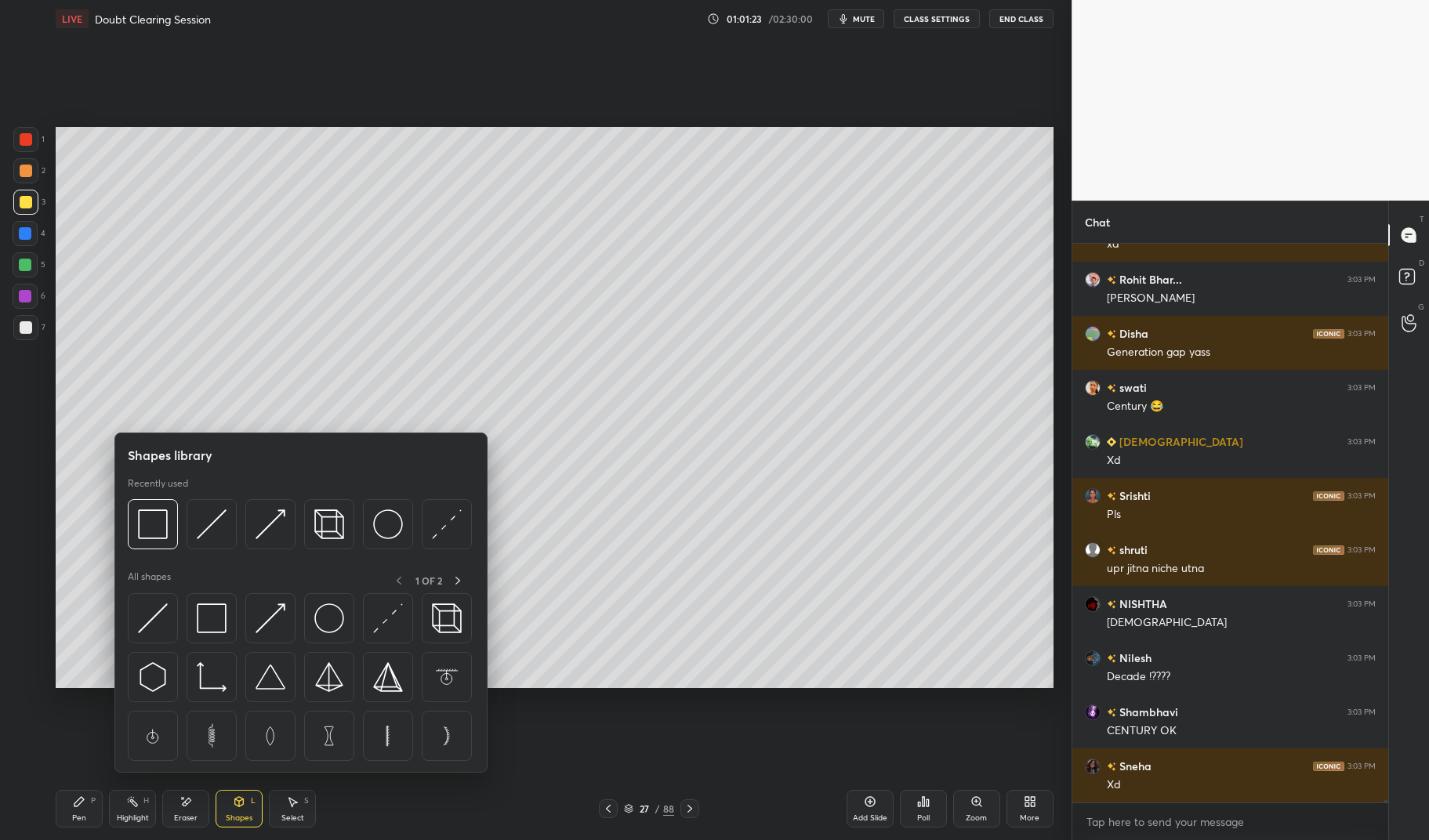
click at [221, 620] on img at bounding box center [211, 618] width 30 height 30
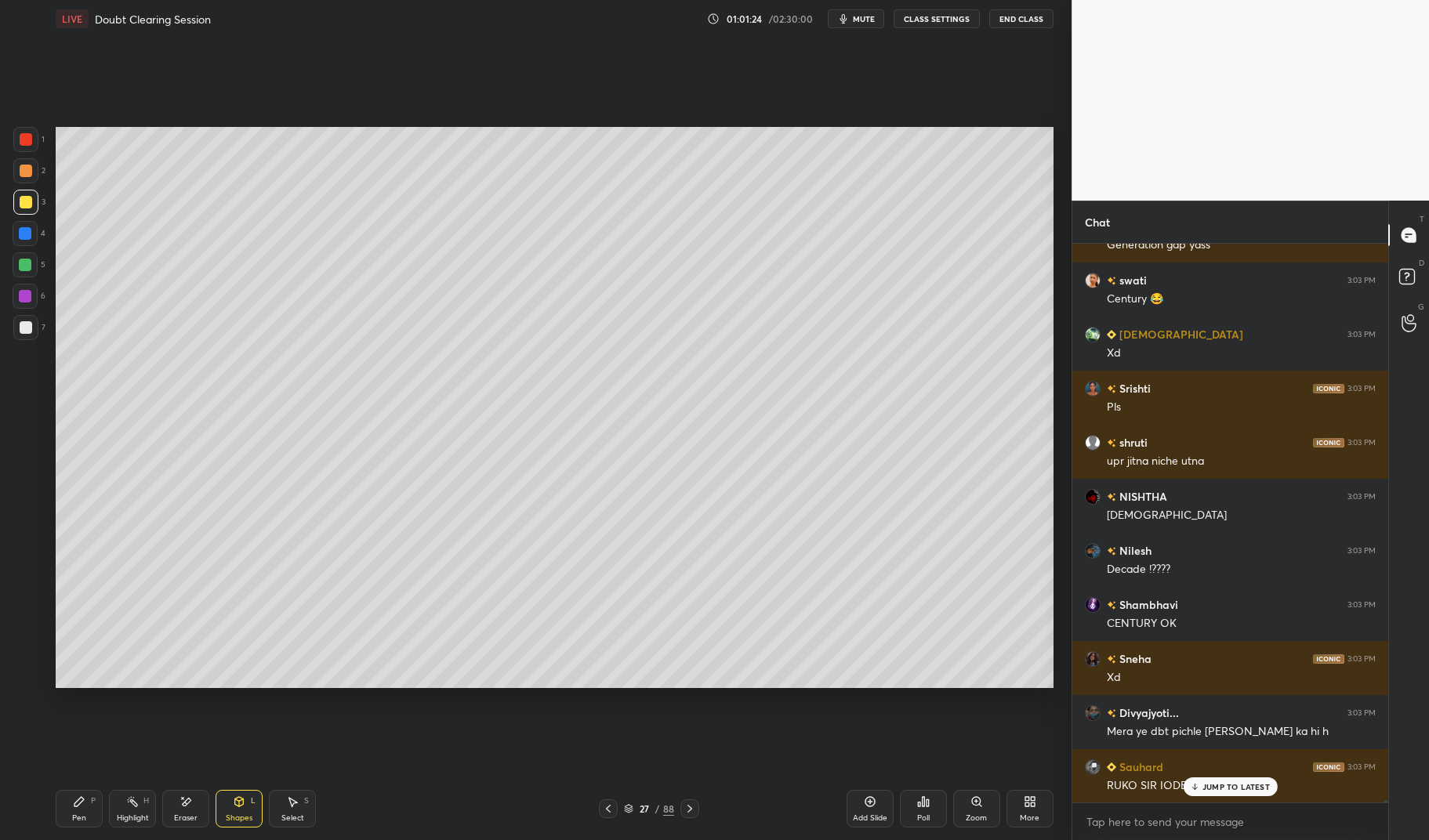
click at [21, 264] on div at bounding box center [25, 264] width 12 height 12
click at [23, 261] on div at bounding box center [25, 264] width 12 height 12
click at [242, 812] on div "Shapes L" at bounding box center [239, 809] width 47 height 38
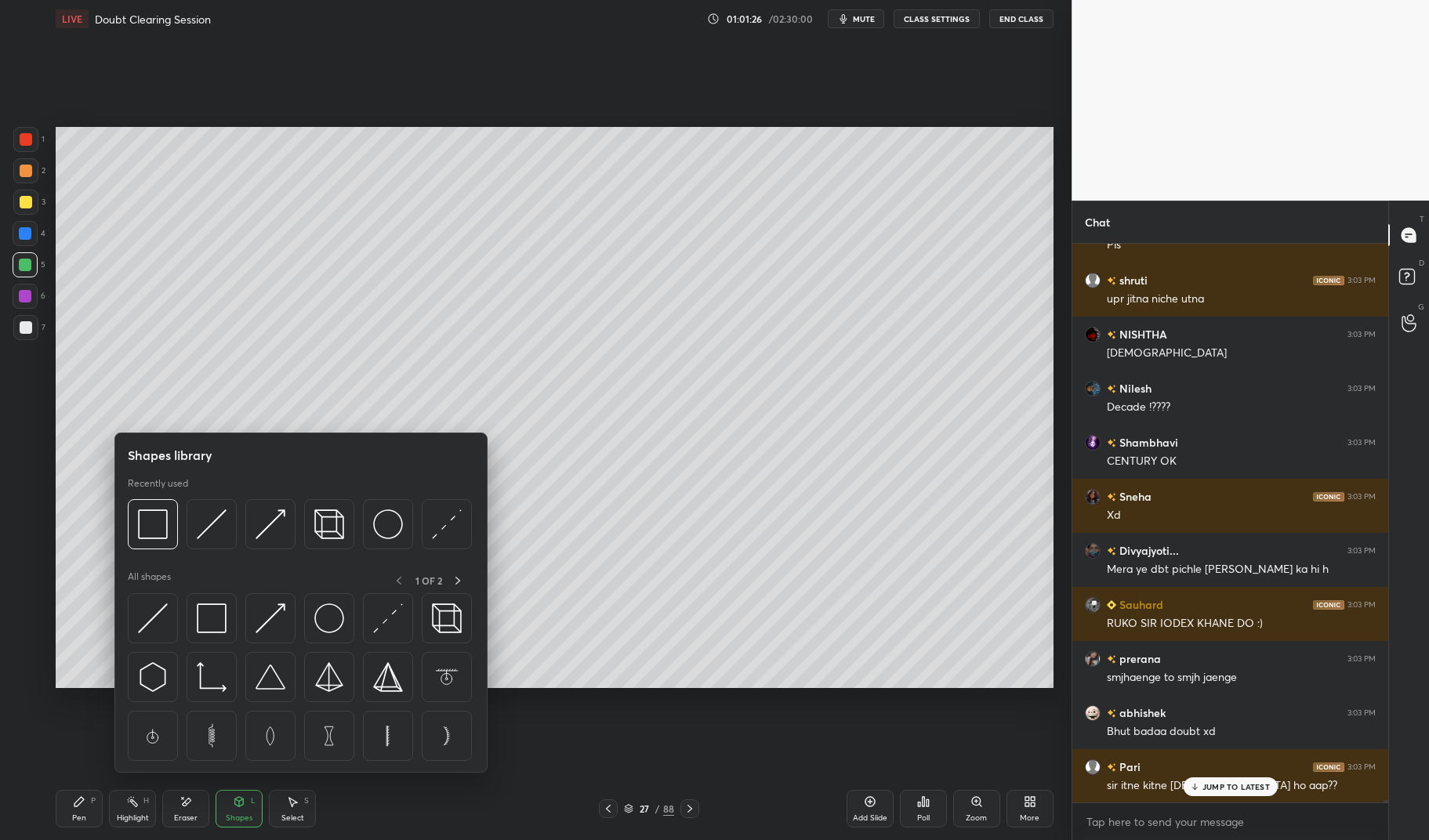
click at [210, 541] on div at bounding box center [211, 524] width 50 height 50
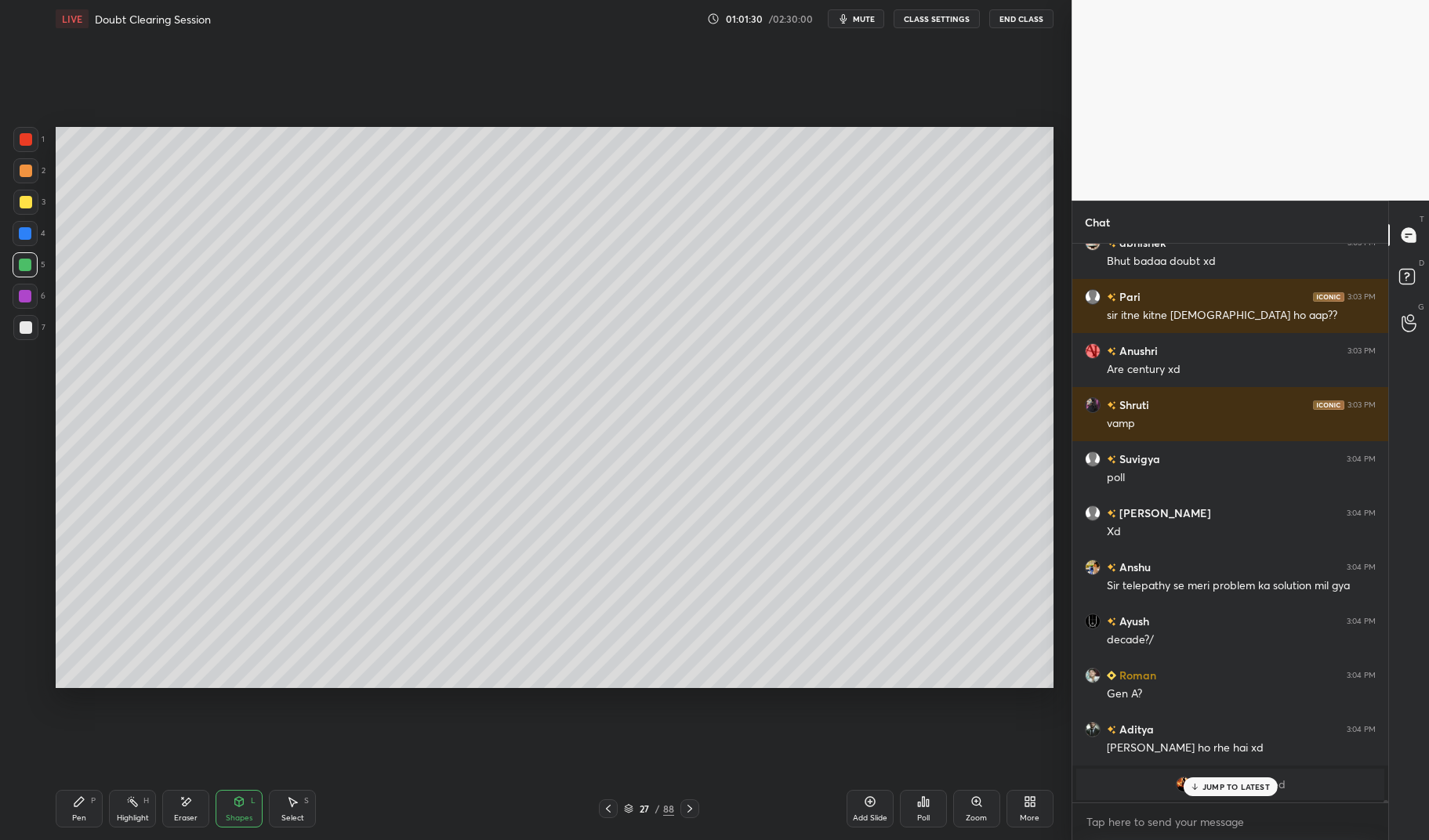
click at [82, 806] on icon at bounding box center [78, 801] width 12 height 12
click at [77, 807] on icon at bounding box center [78, 801] width 12 height 12
click at [30, 243] on div at bounding box center [25, 233] width 25 height 25
click at [21, 233] on div at bounding box center [25, 233] width 12 height 12
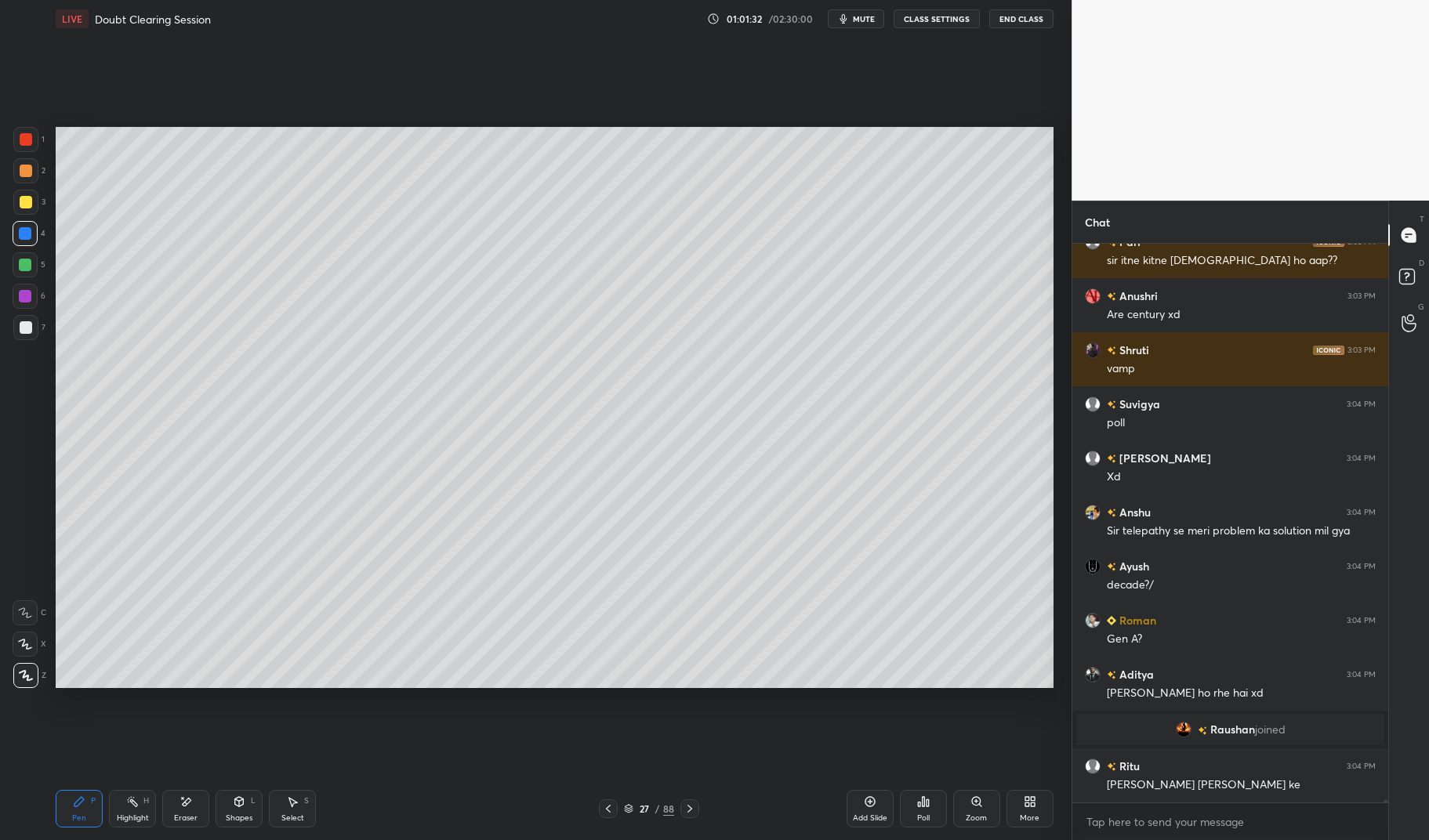
click at [240, 798] on icon at bounding box center [239, 802] width 8 height 9
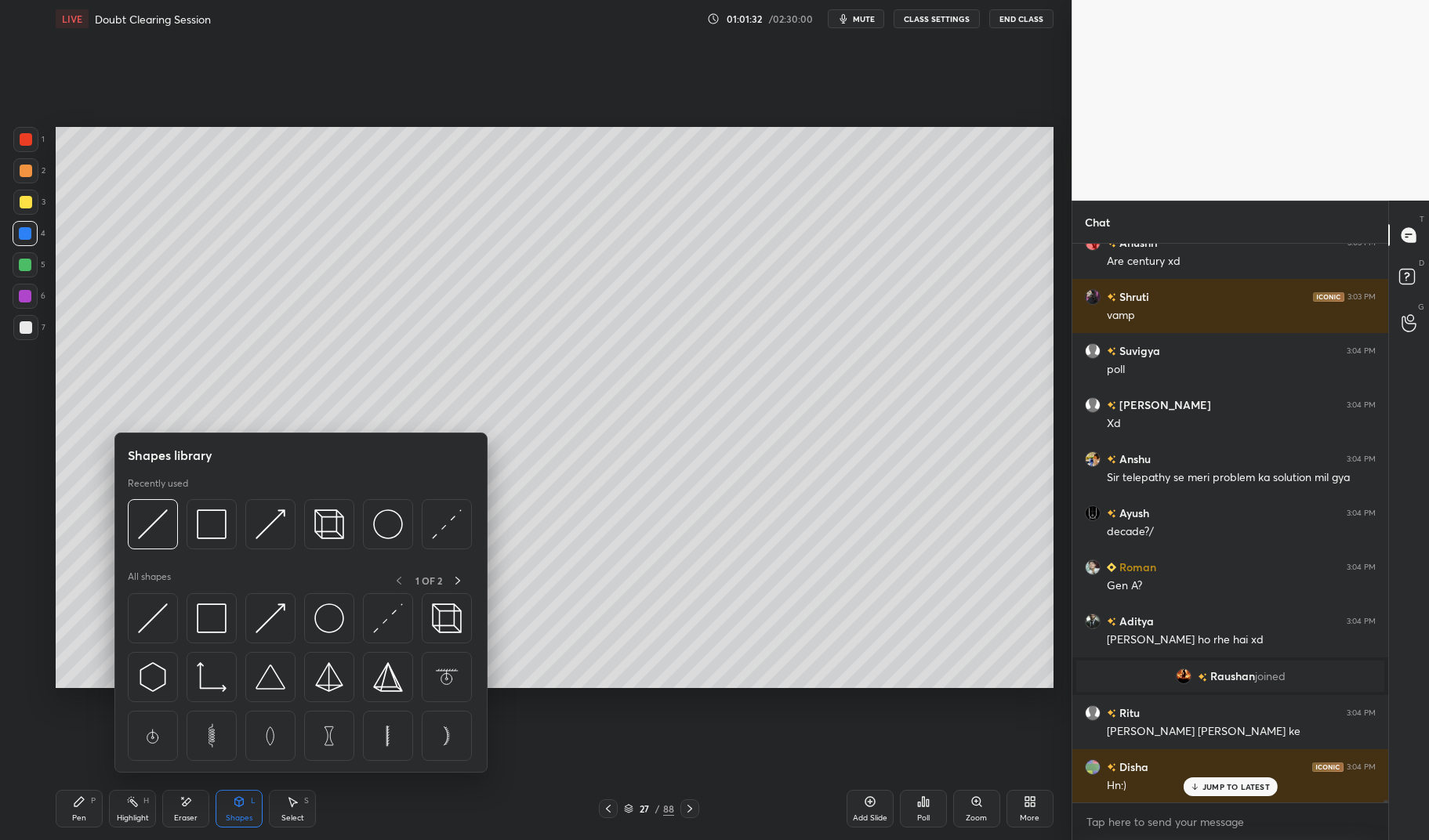
click at [272, 523] on img at bounding box center [271, 525] width 30 height 30
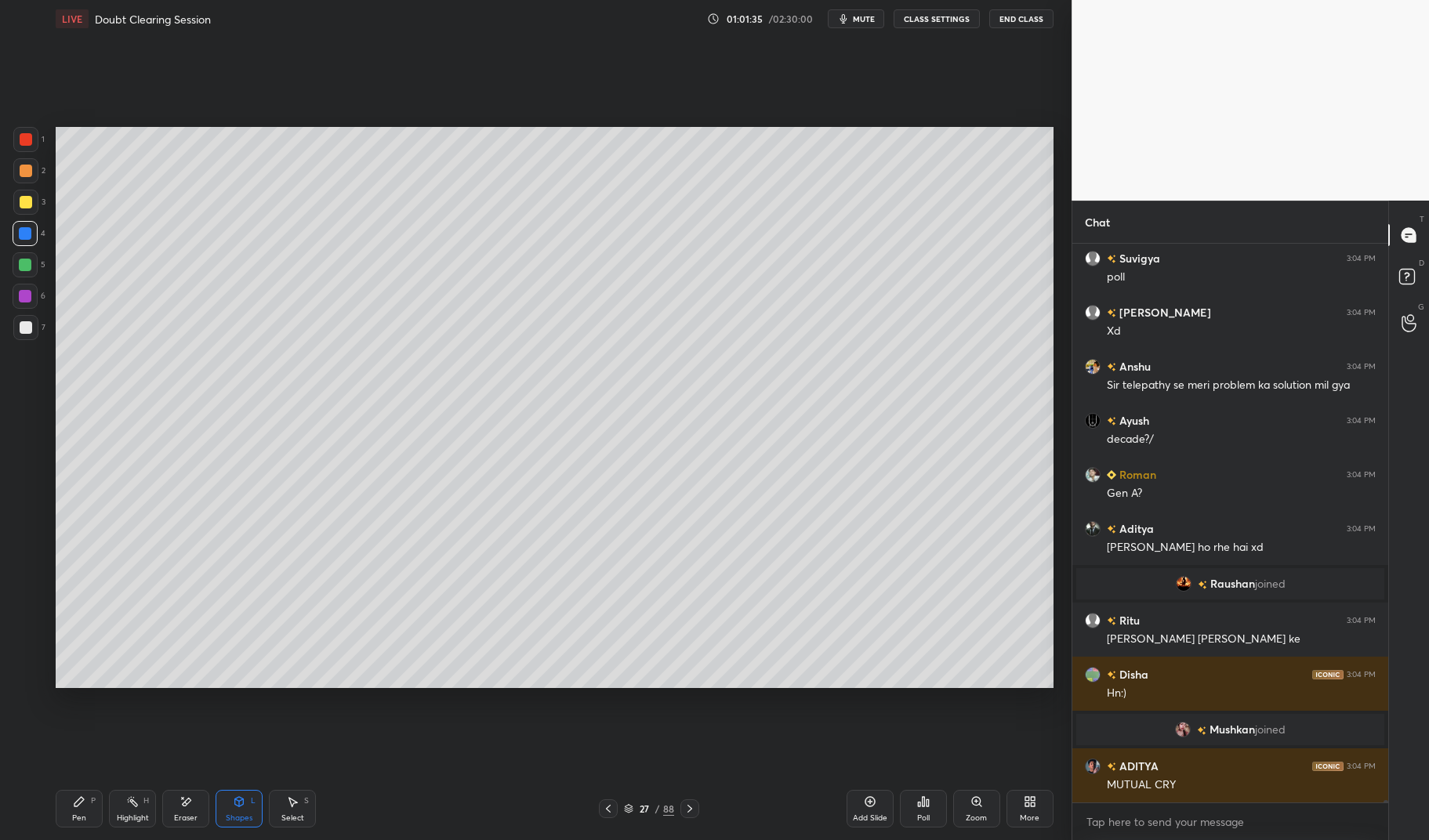
click at [76, 811] on div "Pen P" at bounding box center [79, 809] width 47 height 38
click at [67, 817] on div "Pen P" at bounding box center [79, 809] width 47 height 38
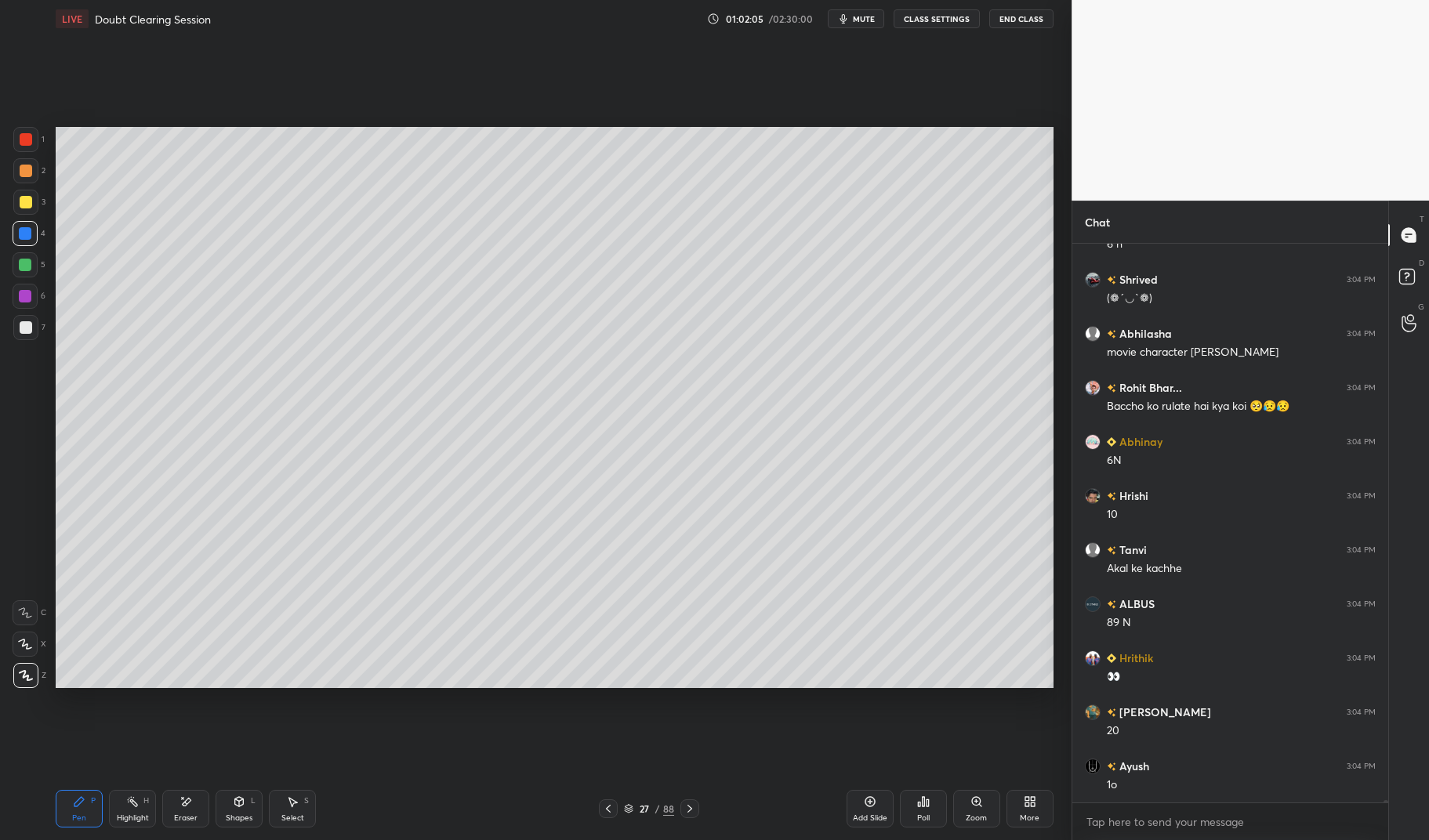
click at [22, 330] on div at bounding box center [25, 327] width 12 height 12
click at [36, 318] on div at bounding box center [25, 328] width 25 height 25
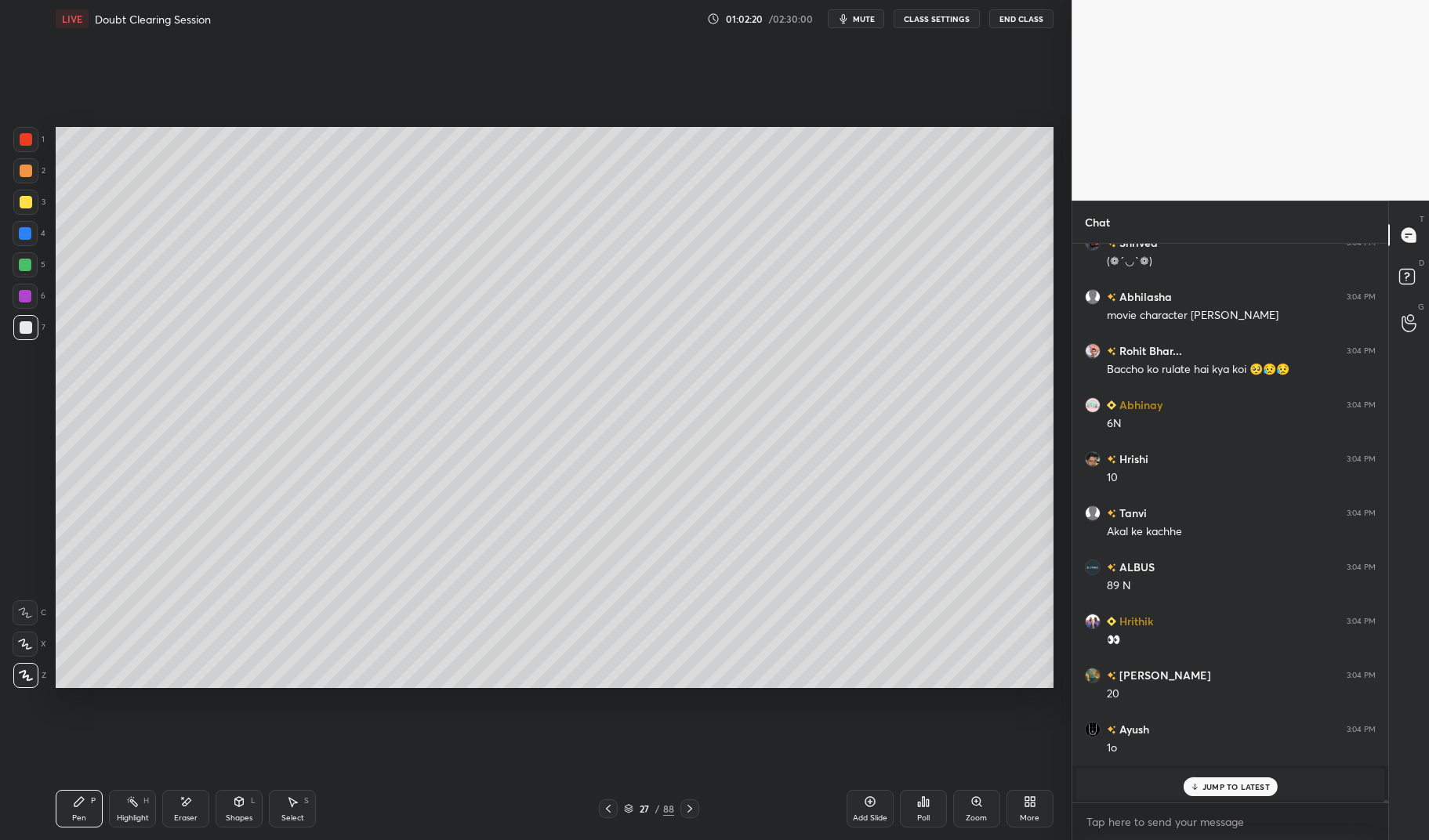
click at [25, 266] on div at bounding box center [25, 264] width 12 height 12
click at [25, 266] on div at bounding box center [25, 264] width 12 height 12
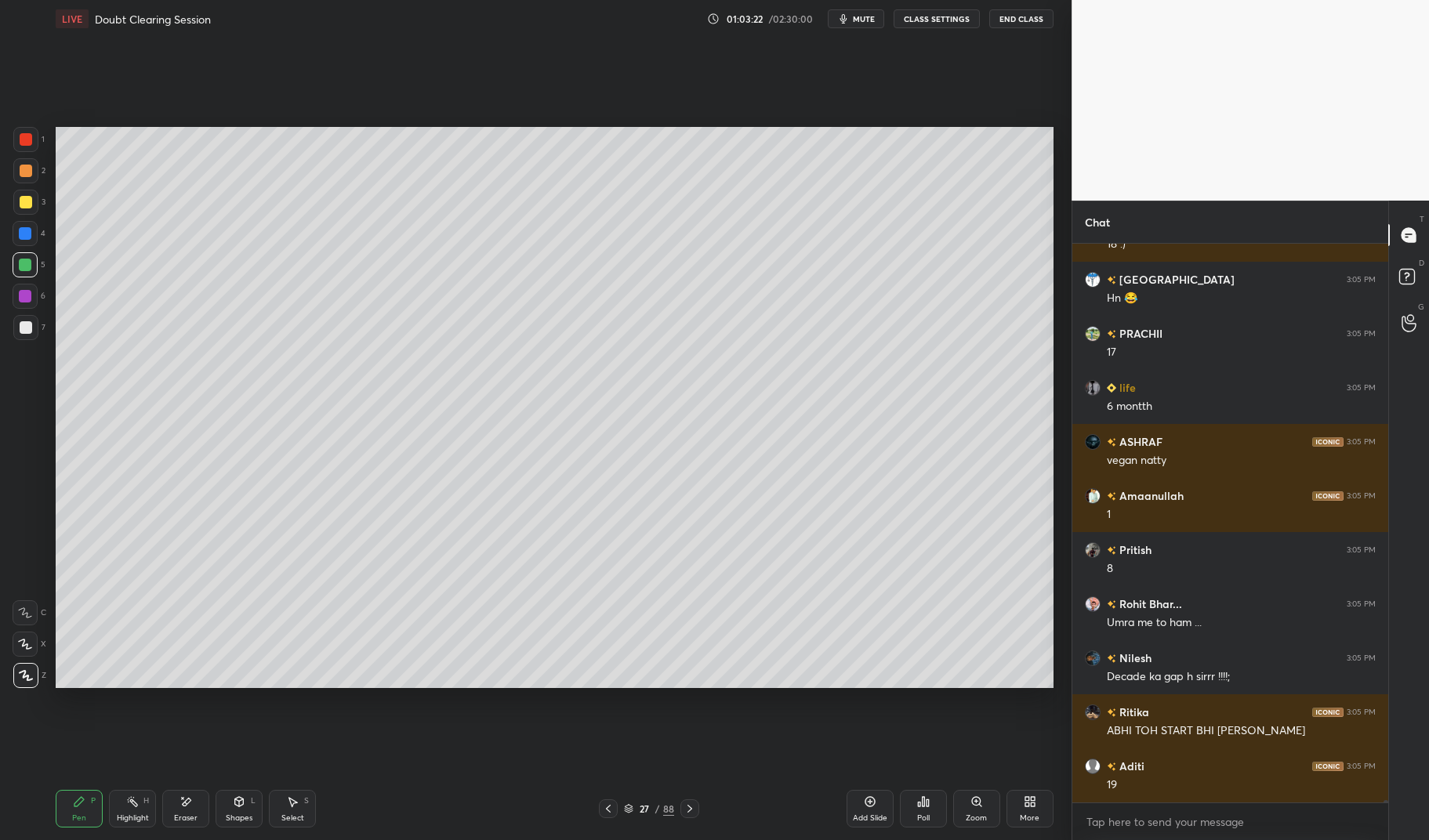
scroll to position [158633, 0]
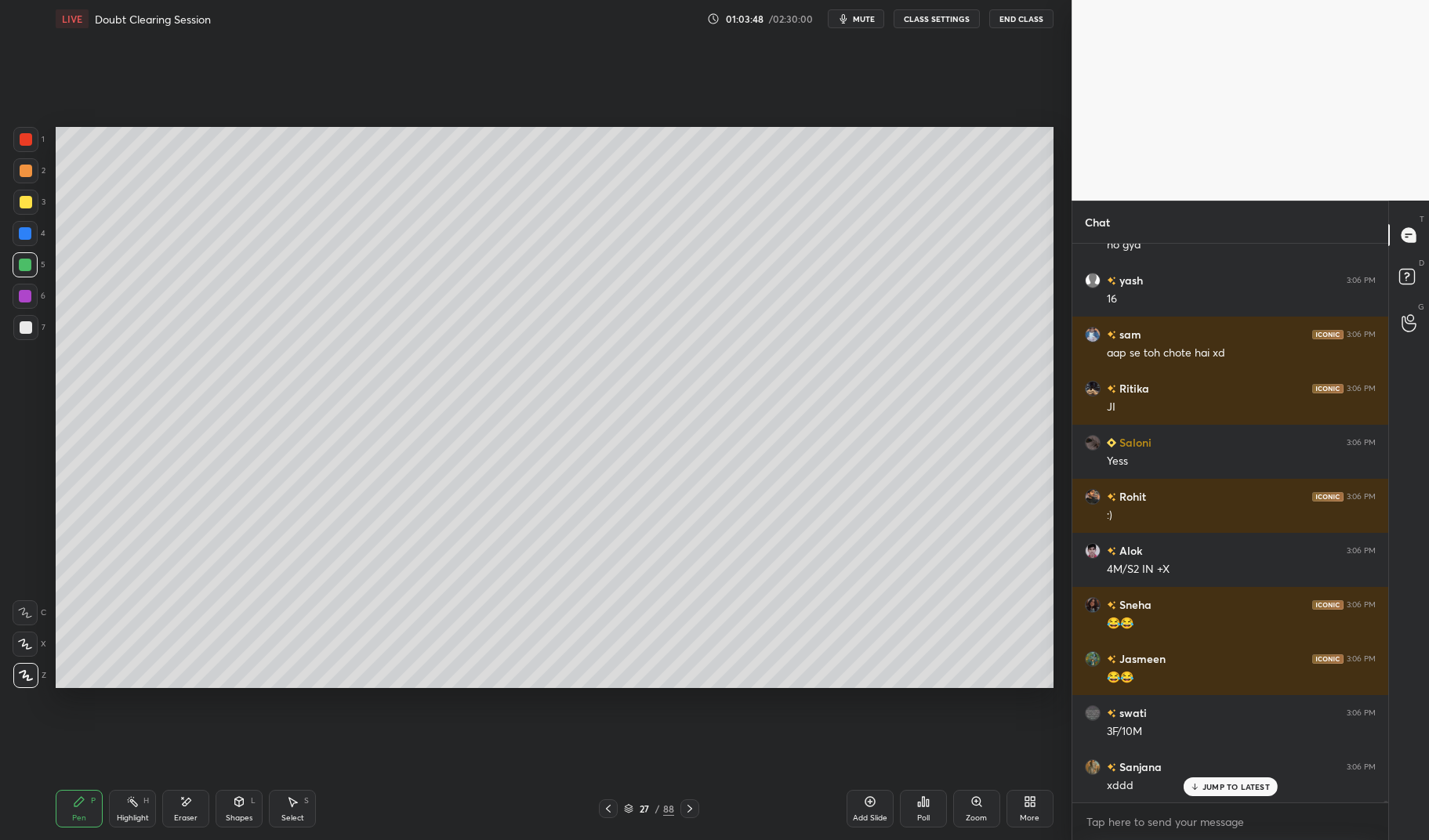
click at [35, 332] on div at bounding box center [25, 328] width 25 height 25
click at [23, 332] on div at bounding box center [25, 327] width 12 height 12
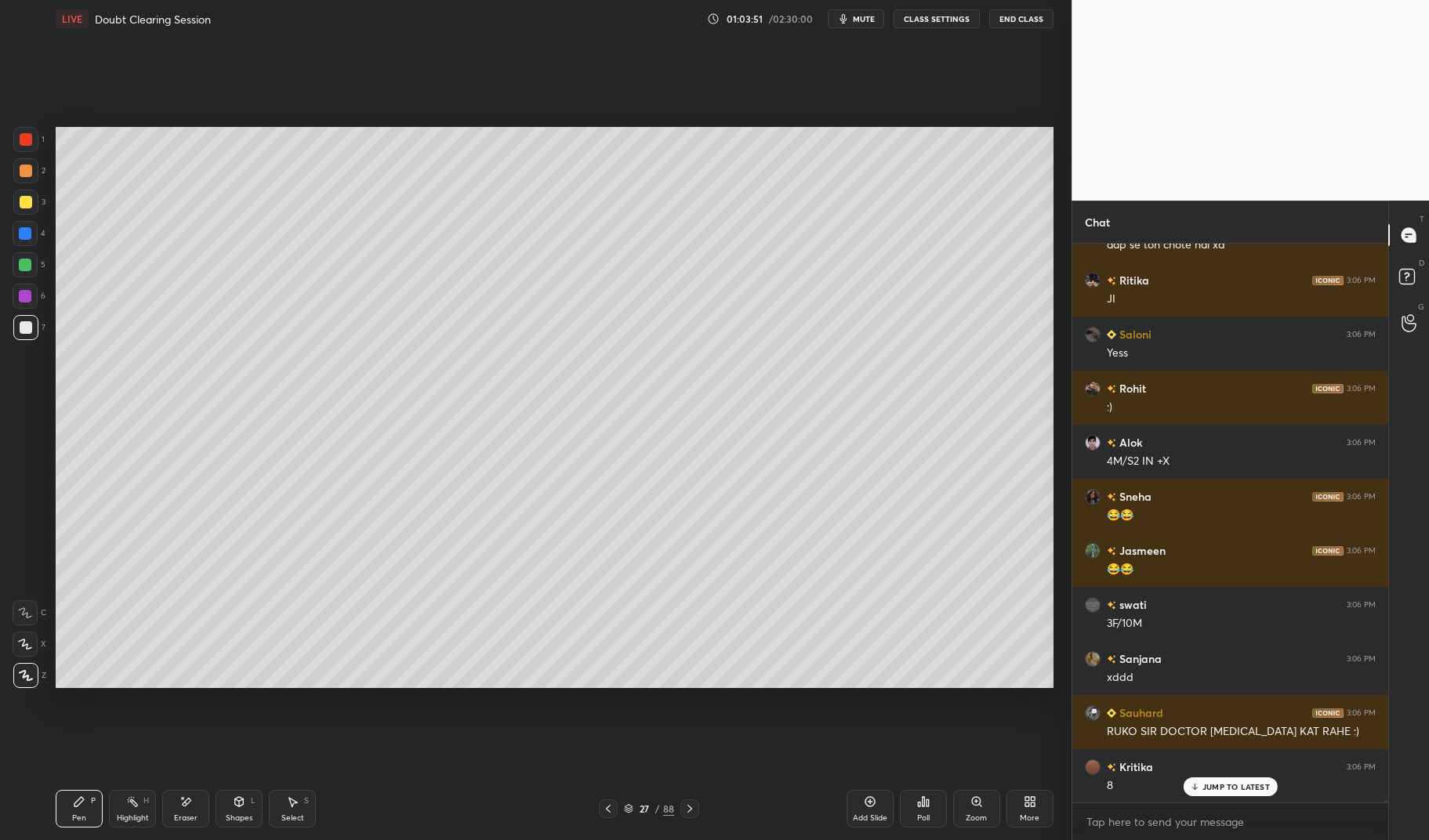
click at [87, 800] on div "Pen P" at bounding box center [79, 809] width 47 height 38
click at [90, 804] on div "Pen P" at bounding box center [79, 809] width 47 height 38
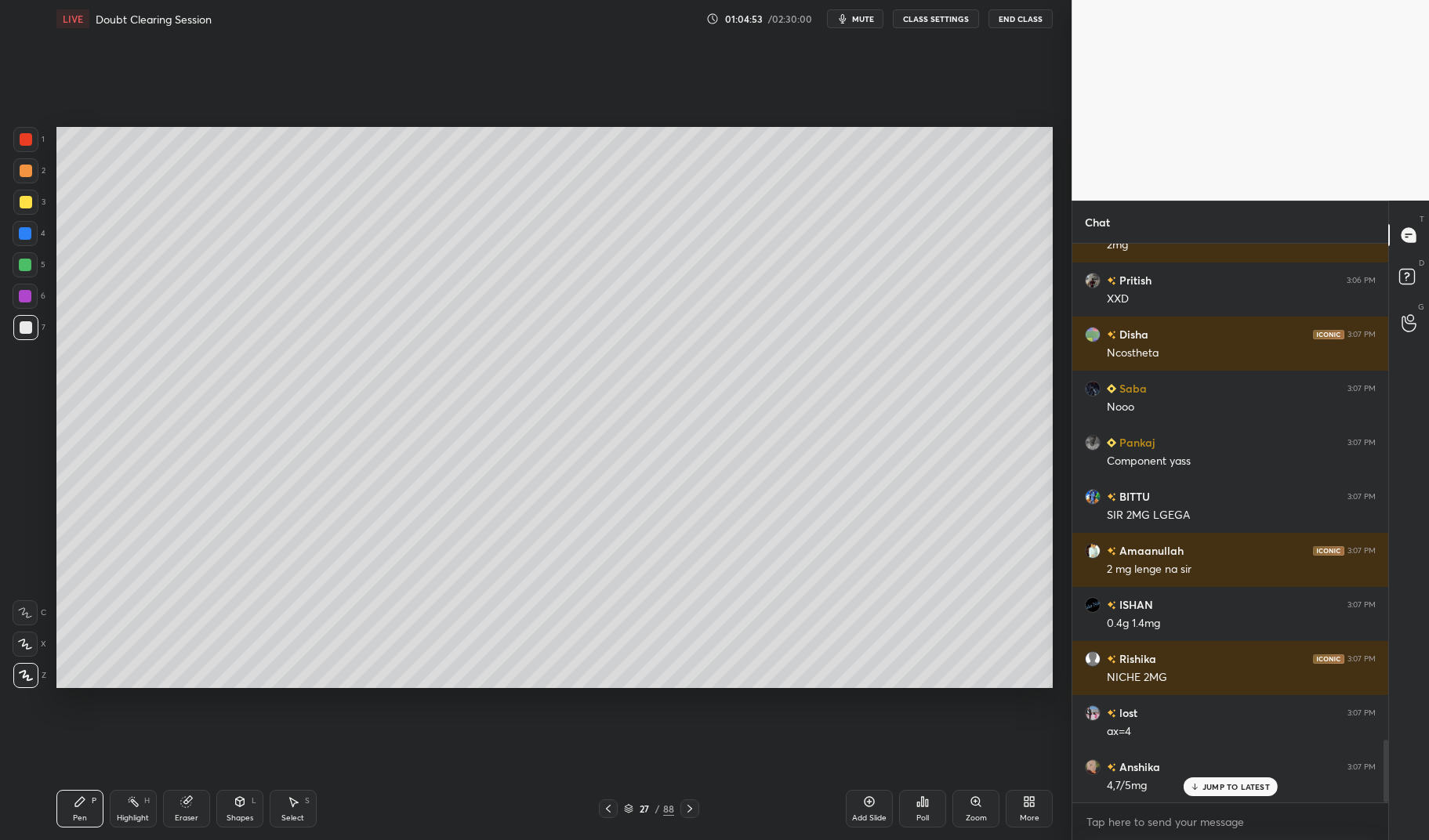
click at [36, 134] on div at bounding box center [25, 140] width 25 height 25
click at [40, 132] on div "1" at bounding box center [28, 140] width 31 height 25
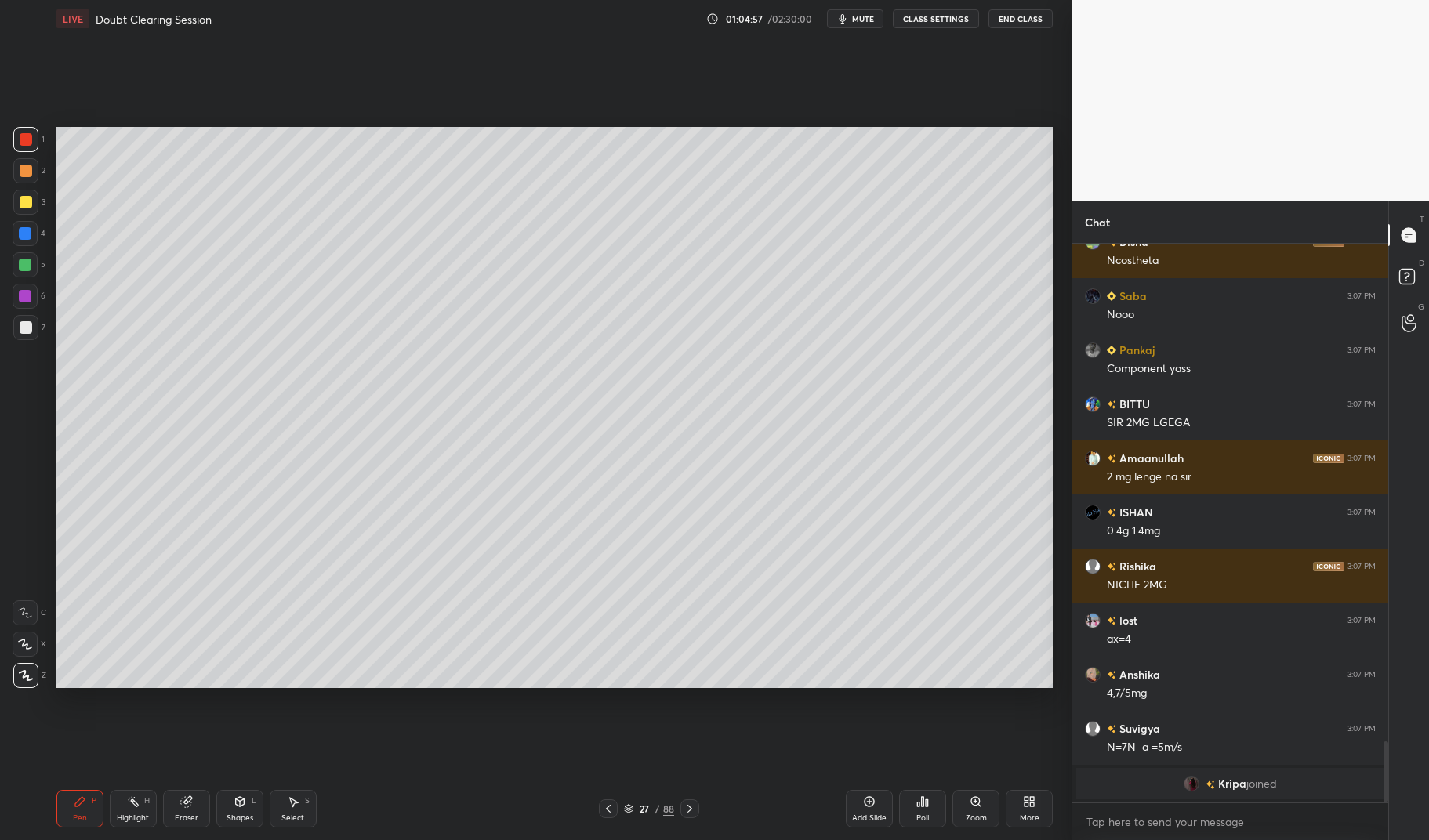
click at [129, 816] on div "Highlight" at bounding box center [133, 818] width 32 height 8
click at [124, 812] on div "Highlight H" at bounding box center [133, 809] width 47 height 38
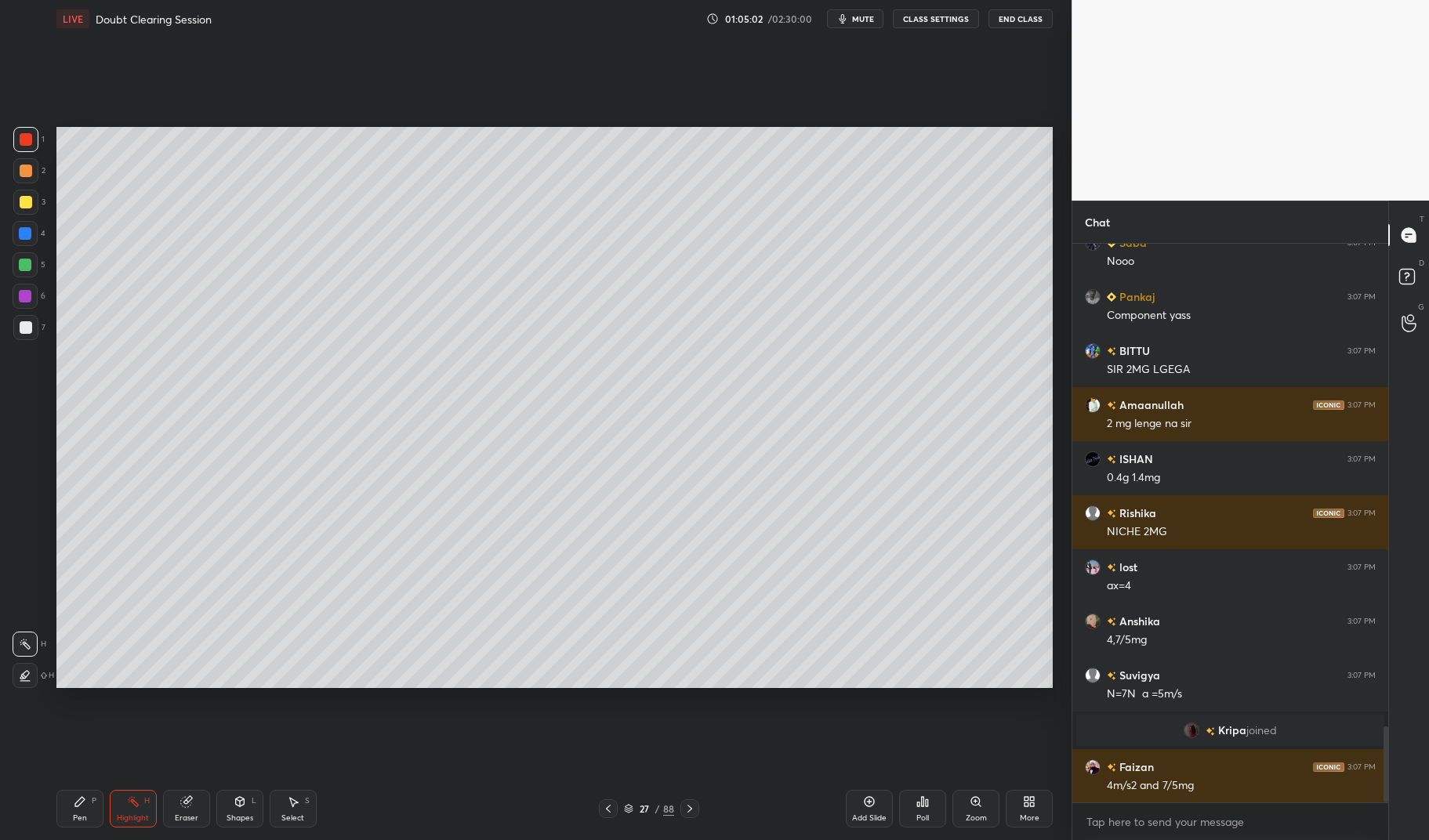
scroll to position [3599, 0]
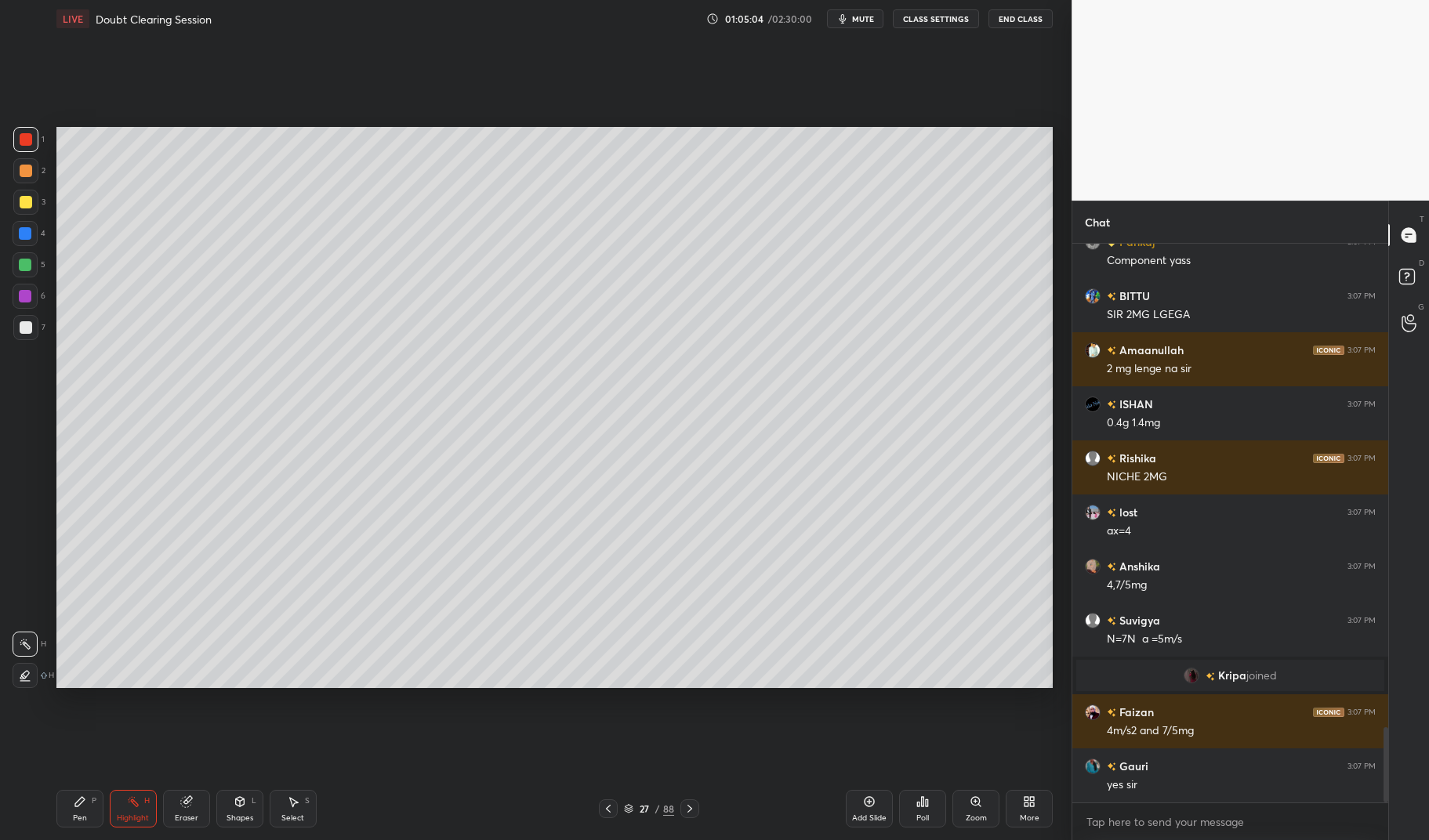
click at [25, 141] on div at bounding box center [25, 139] width 12 height 12
click at [25, 129] on div at bounding box center [25, 140] width 25 height 25
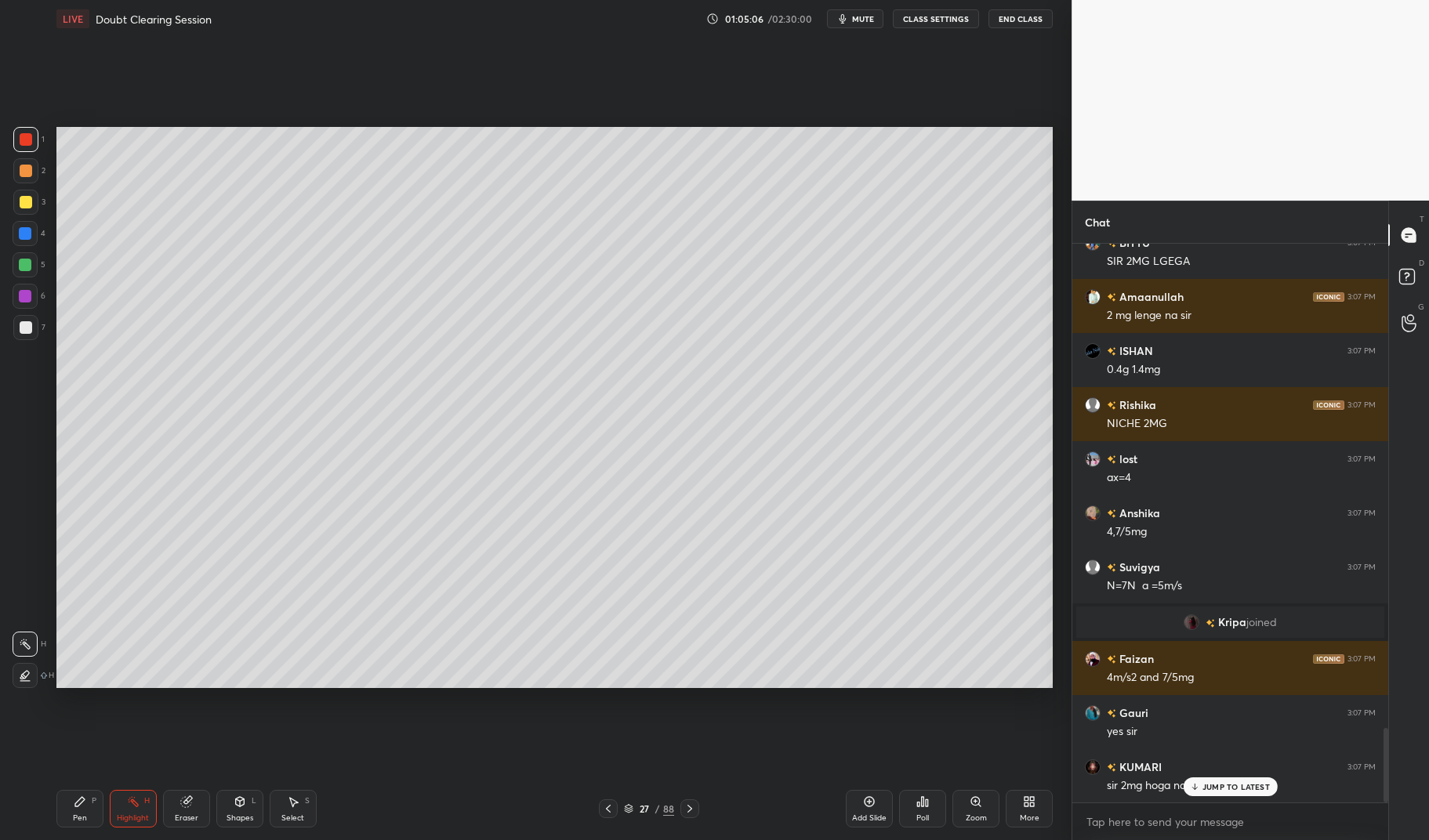
click at [71, 815] on div "Pen P" at bounding box center [80, 809] width 47 height 38
click at [93, 798] on div "P" at bounding box center [93, 801] width 5 height 8
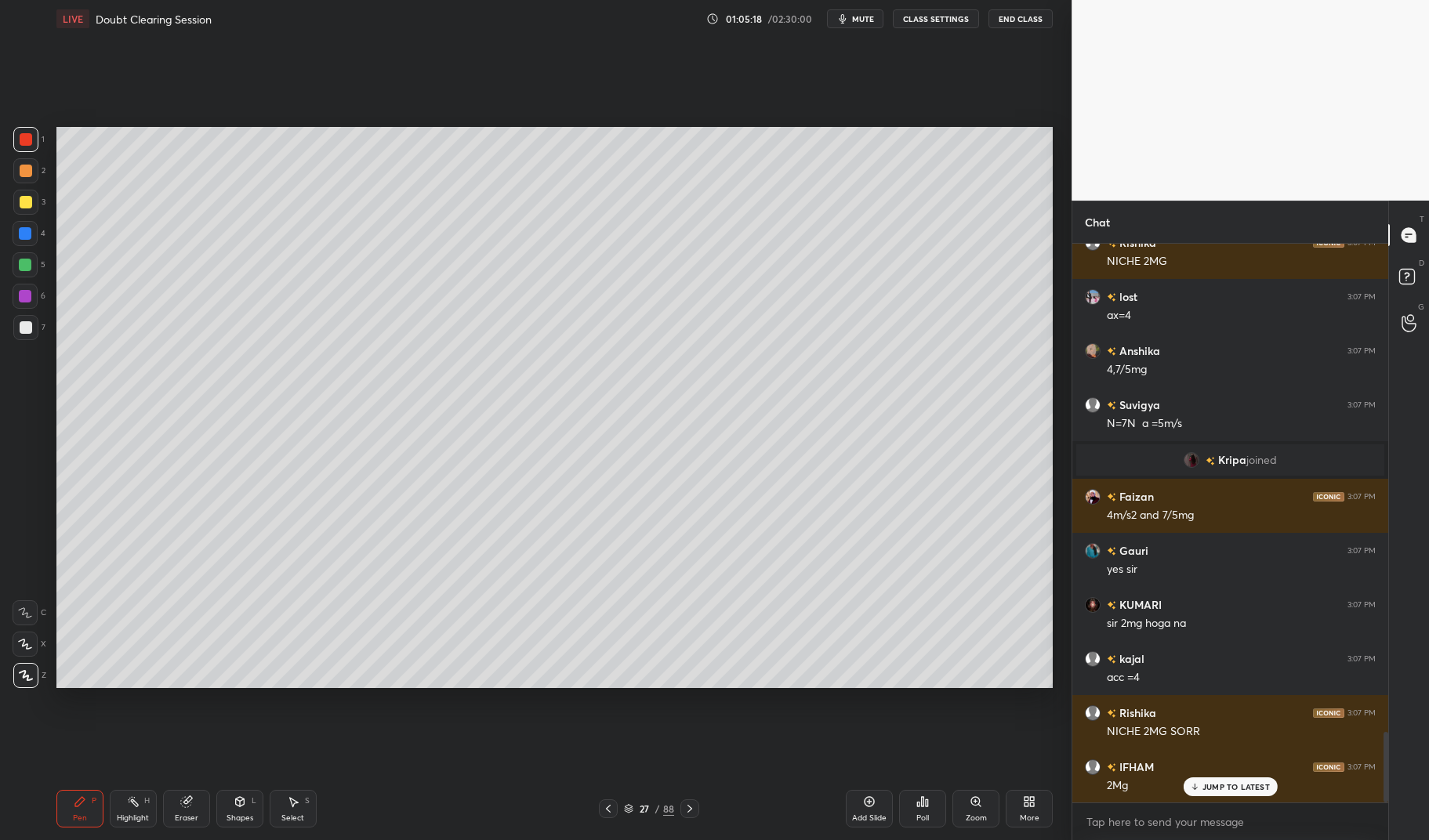
scroll to position [3868, 0]
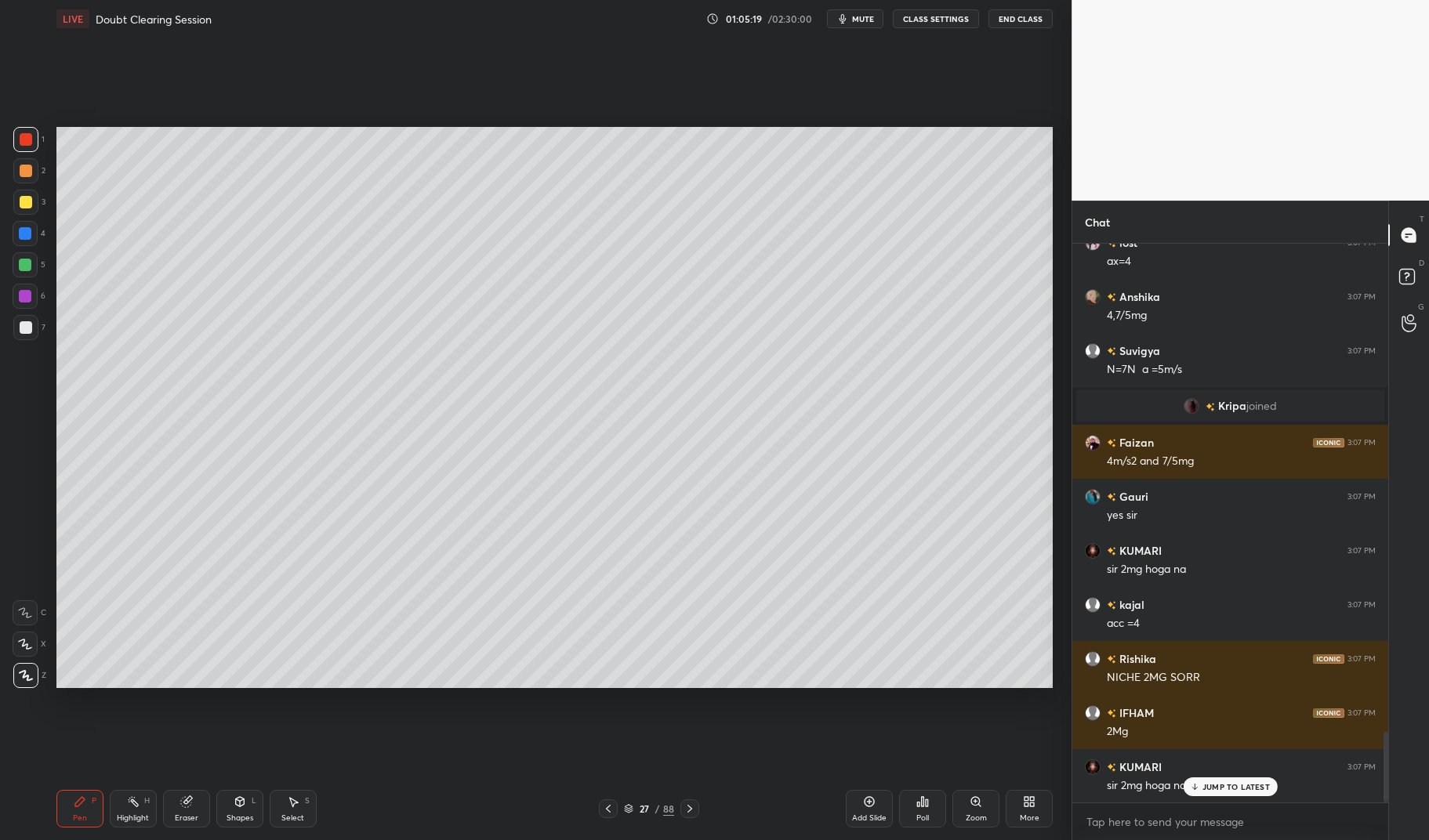
click at [25, 196] on div at bounding box center [25, 202] width 12 height 12
click at [26, 201] on div at bounding box center [25, 202] width 12 height 12
click at [138, 804] on icon at bounding box center [133, 801] width 12 height 12
click at [142, 798] on div "Highlight H" at bounding box center [133, 809] width 47 height 38
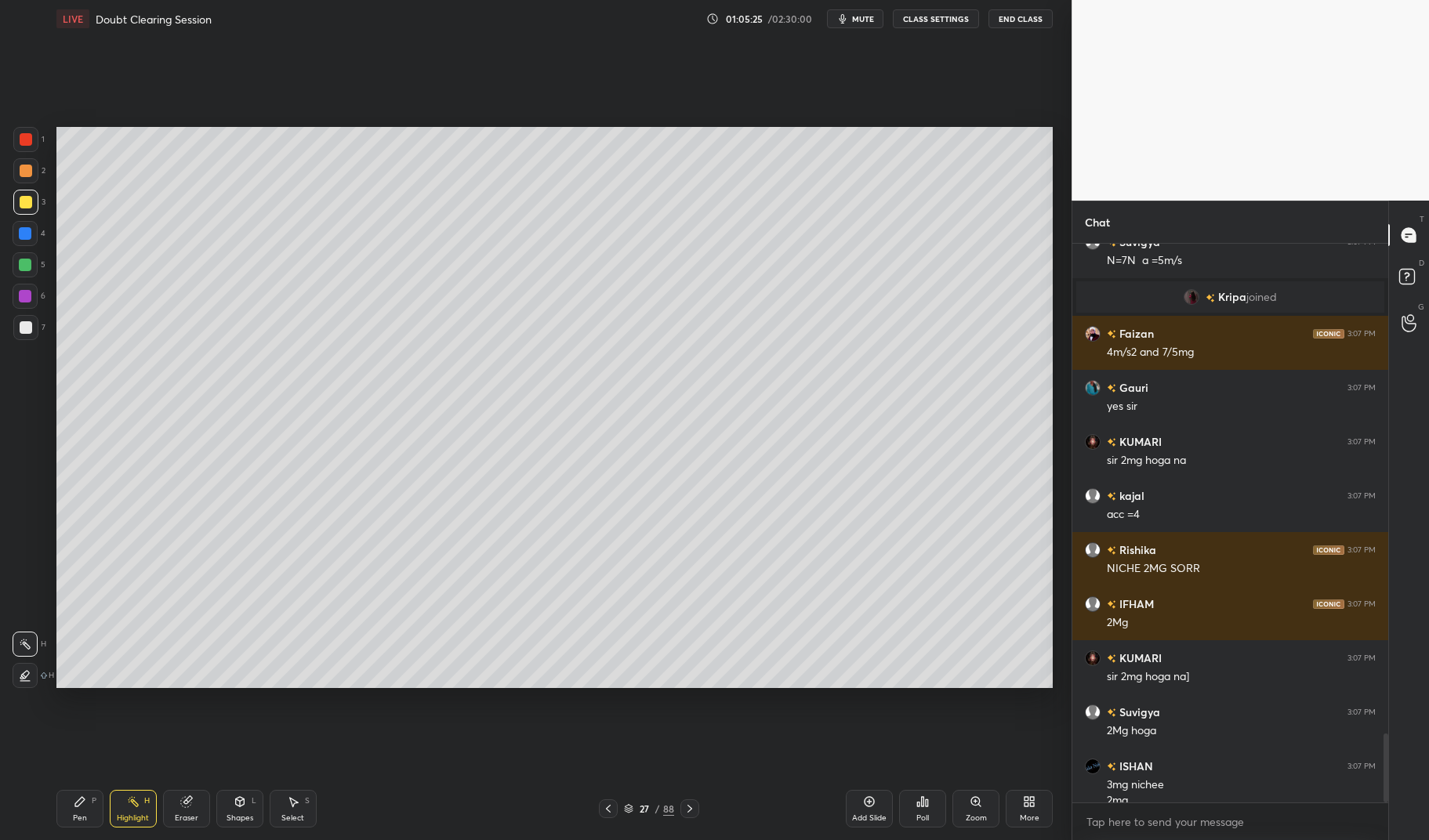
scroll to position [3992, 0]
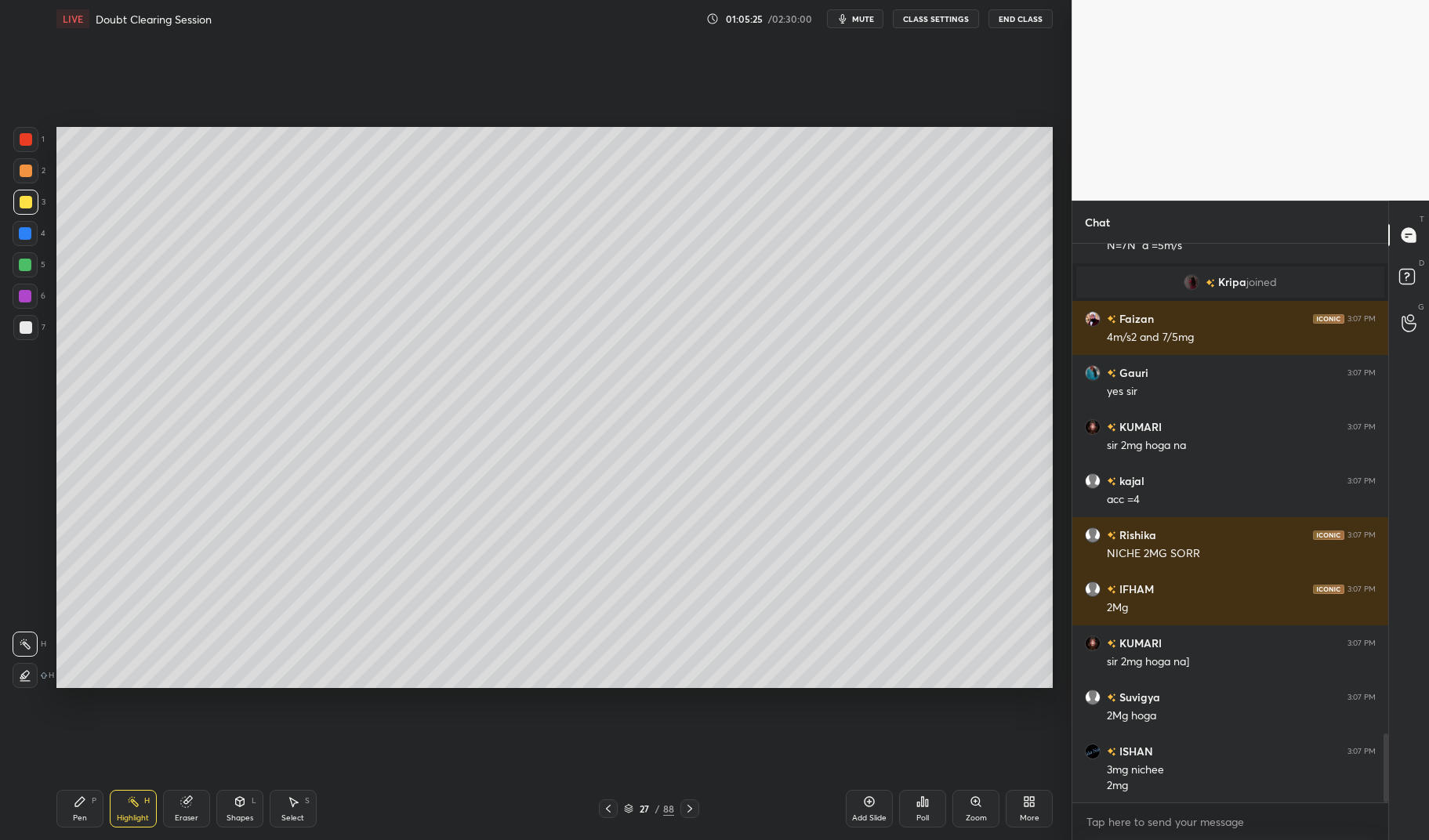
click at [72, 822] on div "Pen P" at bounding box center [80, 809] width 47 height 38
click at [23, 139] on div at bounding box center [25, 139] width 12 height 12
click at [15, 128] on div at bounding box center [25, 140] width 25 height 25
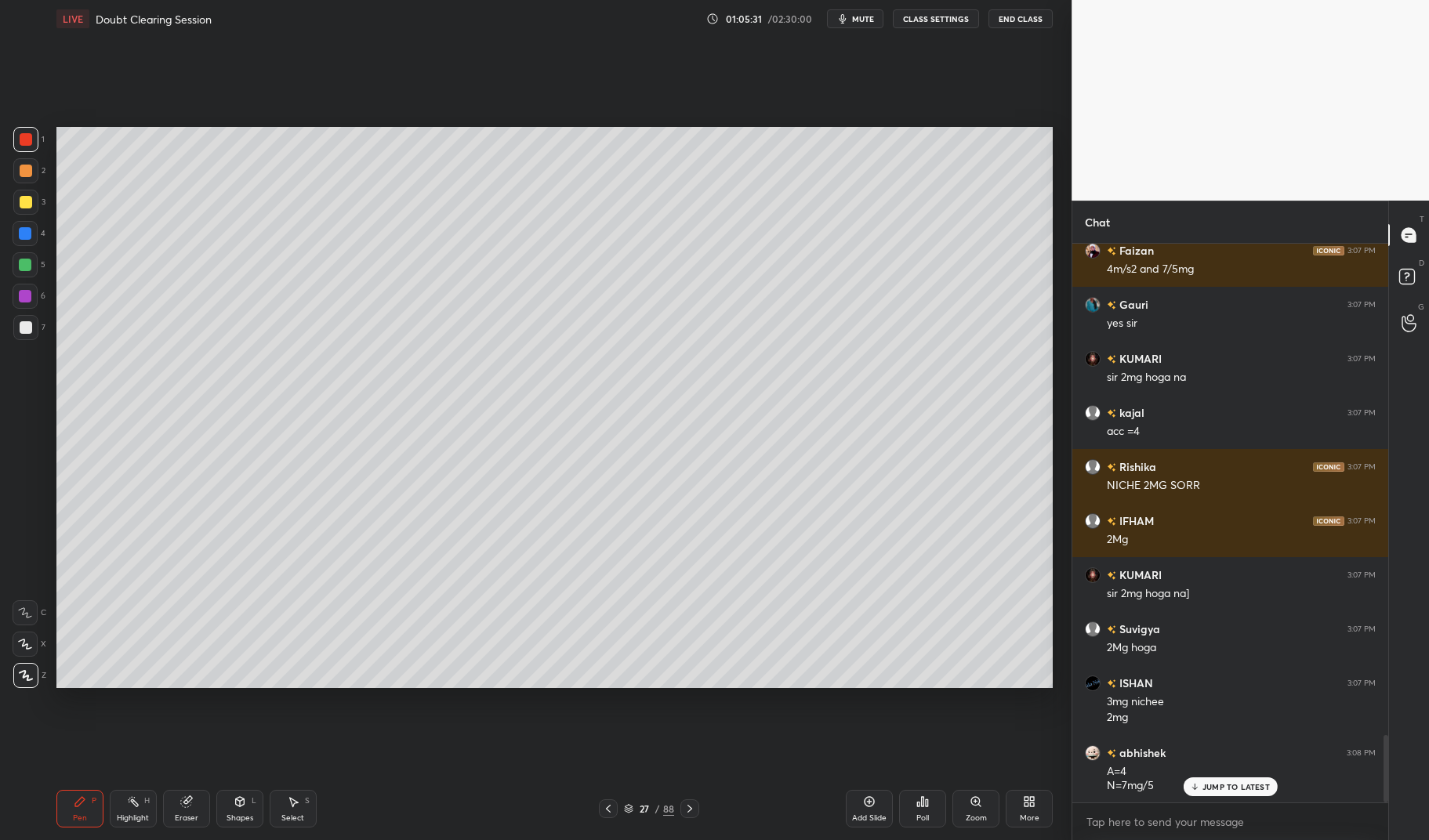
click at [35, 294] on div at bounding box center [25, 296] width 25 height 25
click at [32, 289] on div at bounding box center [25, 296] width 25 height 25
click at [113, 810] on div "Highlight H" at bounding box center [133, 809] width 47 height 38
click at [118, 799] on div "Highlight H" at bounding box center [133, 809] width 47 height 38
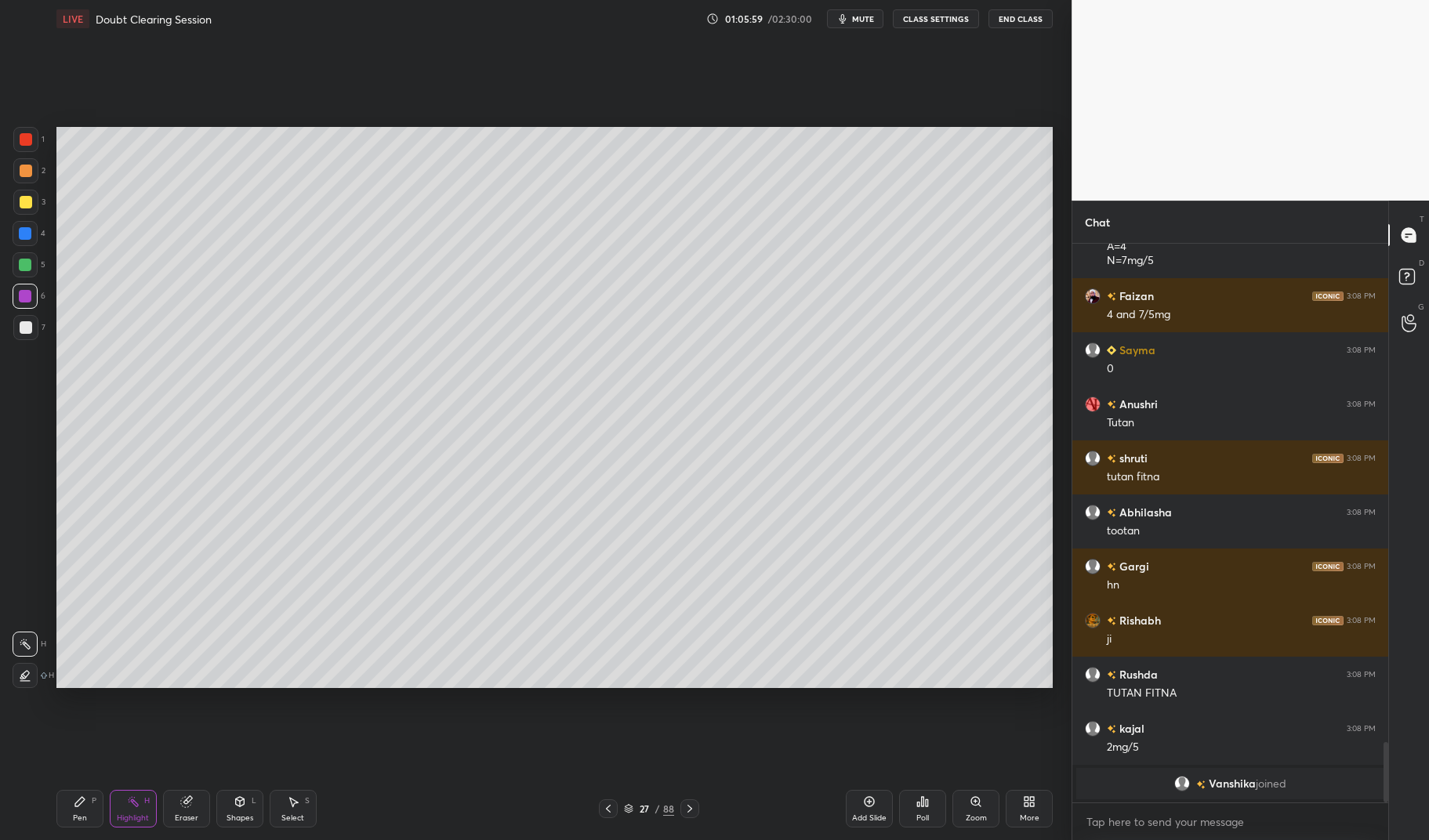
scroll to position [4639, 0]
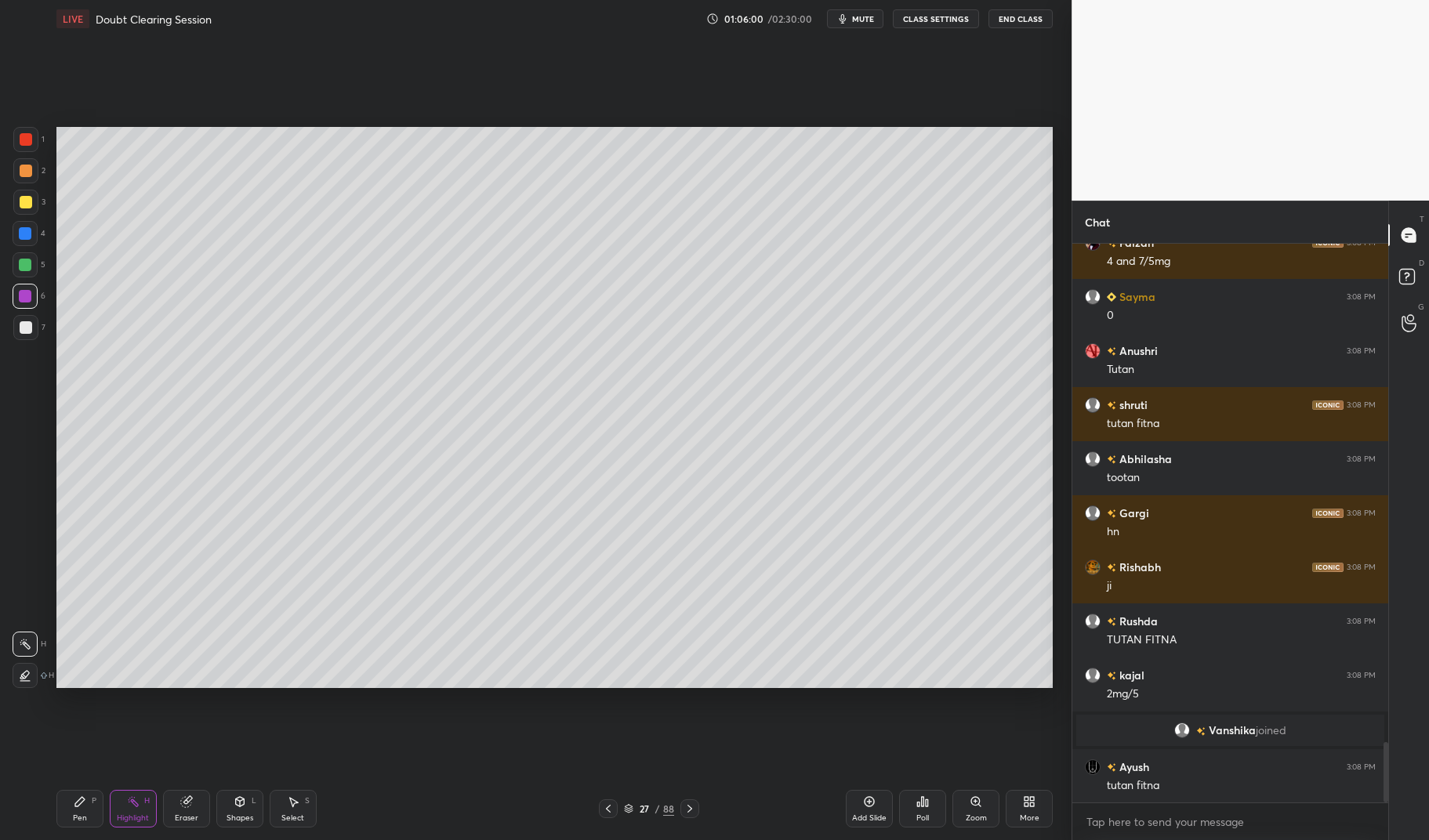
click at [67, 804] on div "Pen P" at bounding box center [80, 809] width 47 height 38
click at [69, 810] on div "Pen P" at bounding box center [80, 809] width 47 height 38
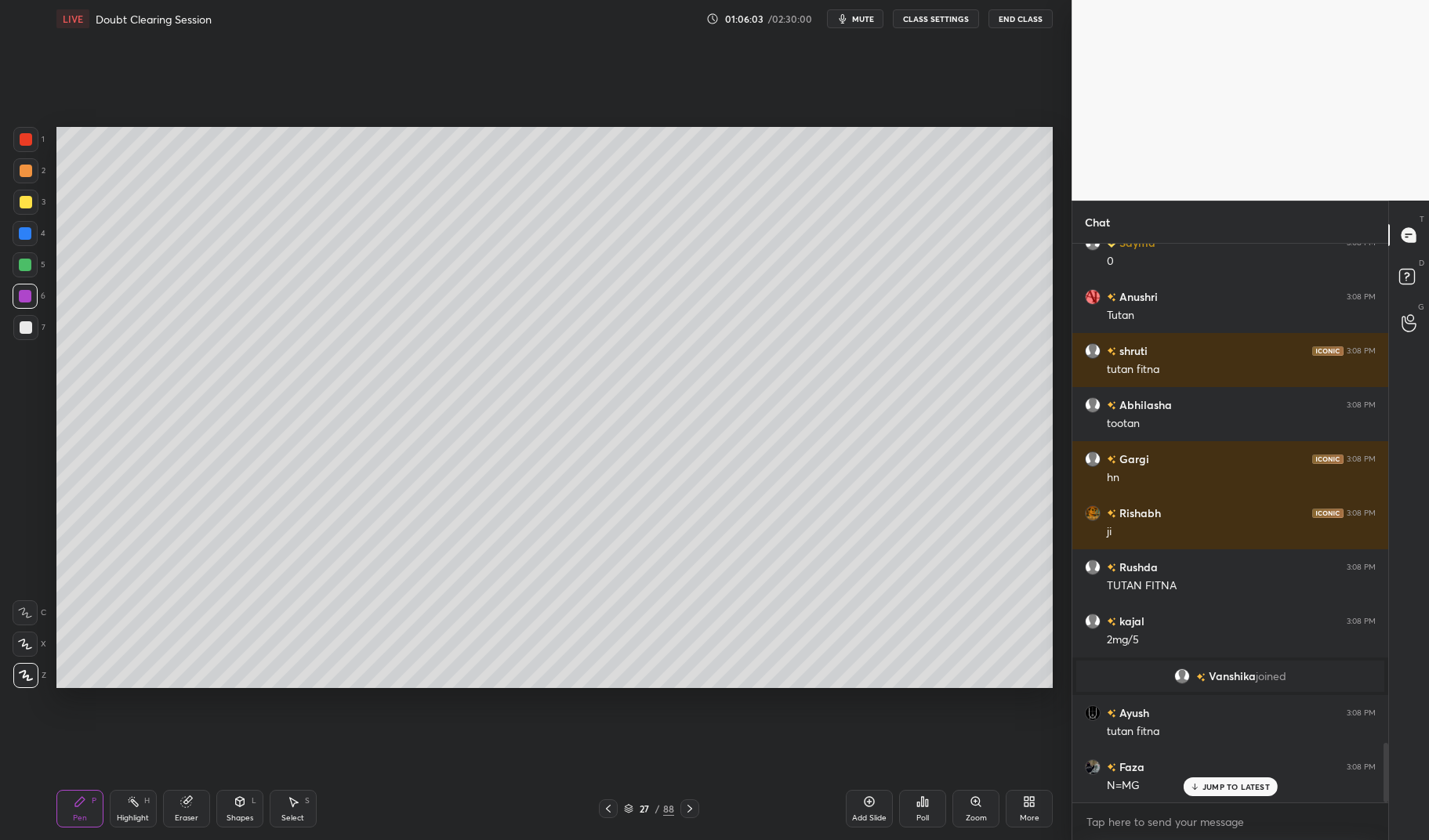
click at [135, 822] on div "Highlight" at bounding box center [133, 818] width 32 height 8
click at [111, 829] on div "Pen P Highlight H Eraser Shapes L Select S 27 / 88 Add Slide Poll Zoom More" at bounding box center [555, 809] width 997 height 62
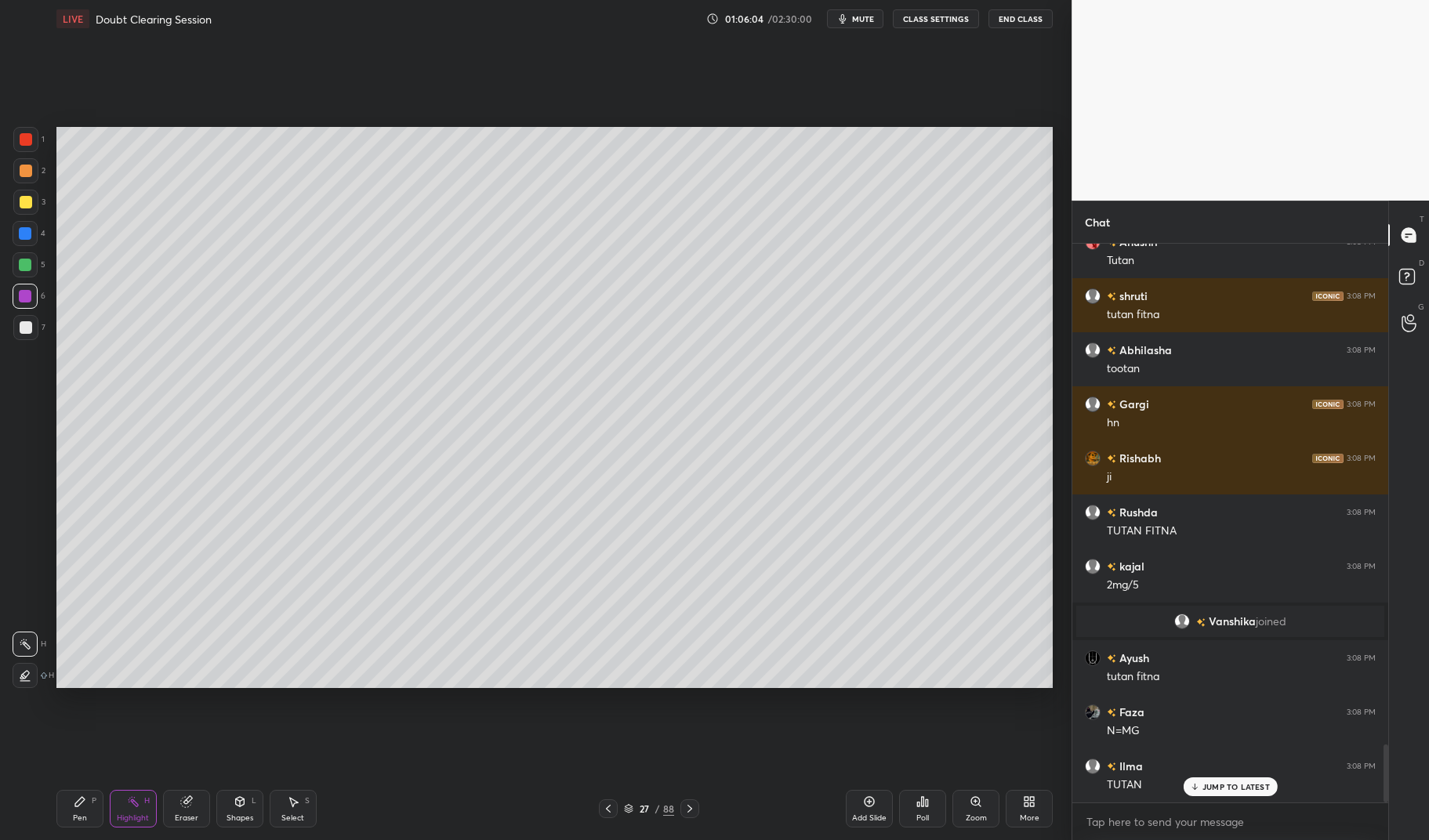
scroll to position [4855, 0]
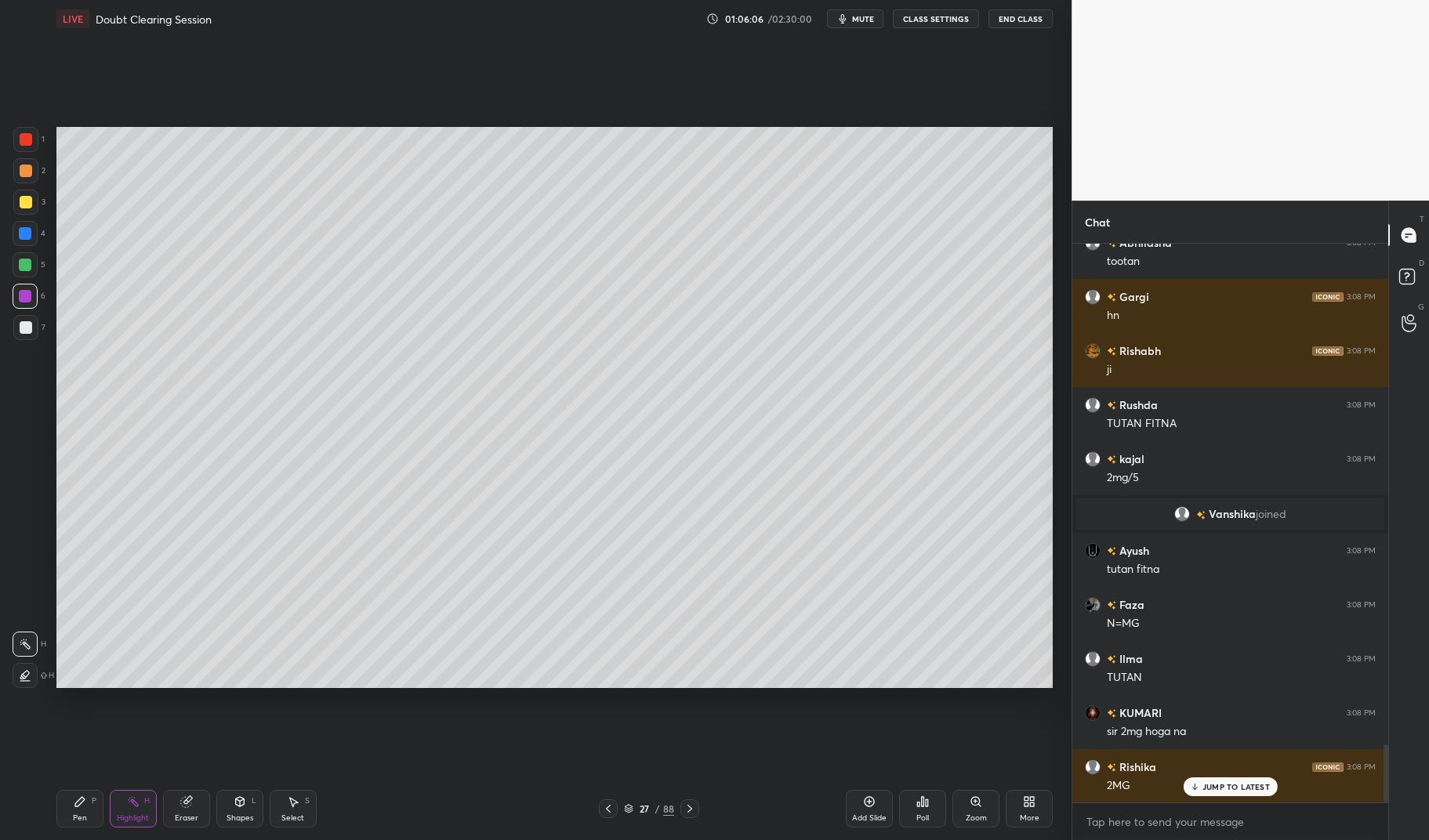
click at [58, 806] on div "Pen P" at bounding box center [80, 809] width 47 height 38
click at [69, 817] on div "Pen P" at bounding box center [80, 809] width 47 height 38
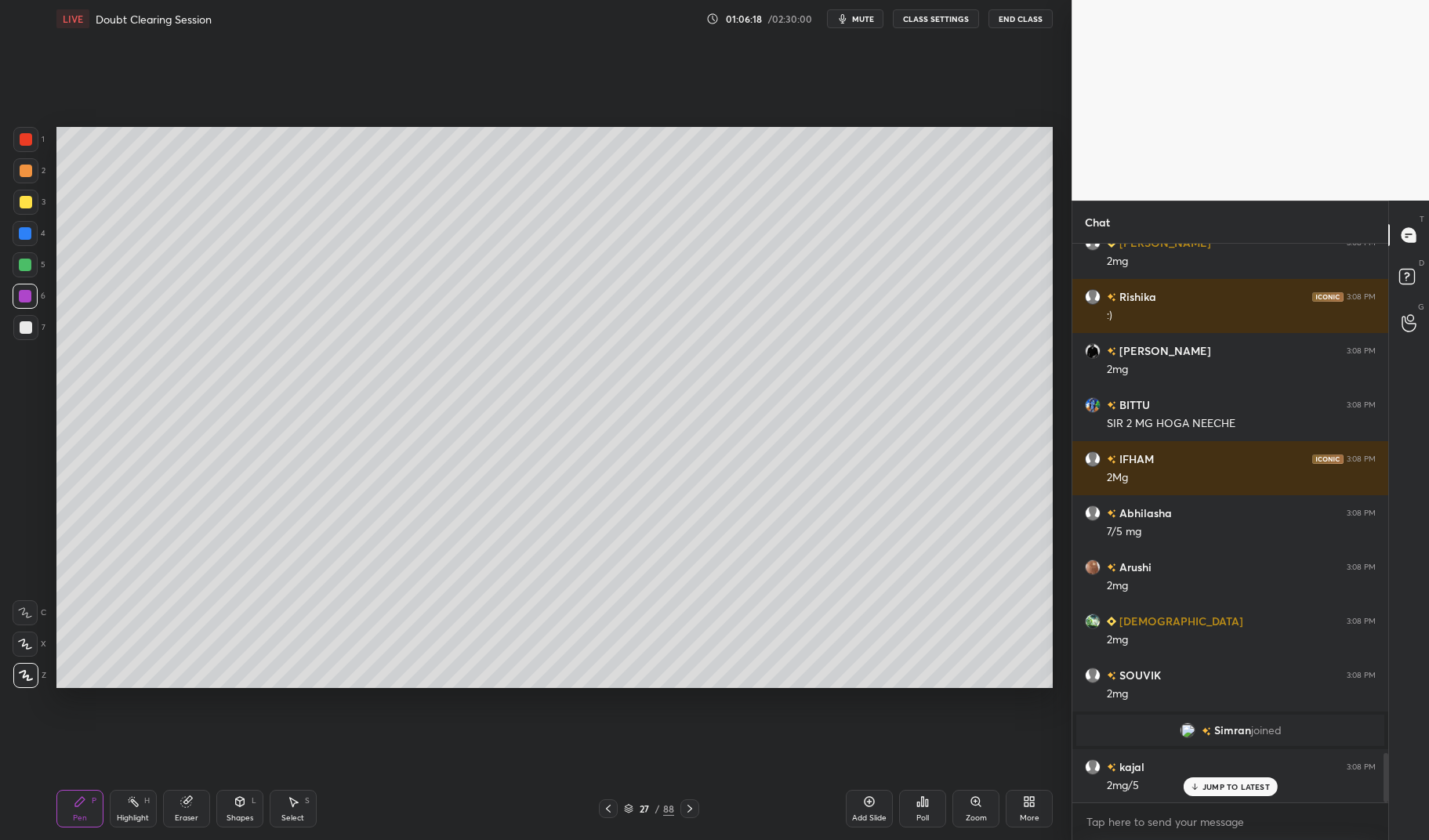
scroll to position [5758, 0]
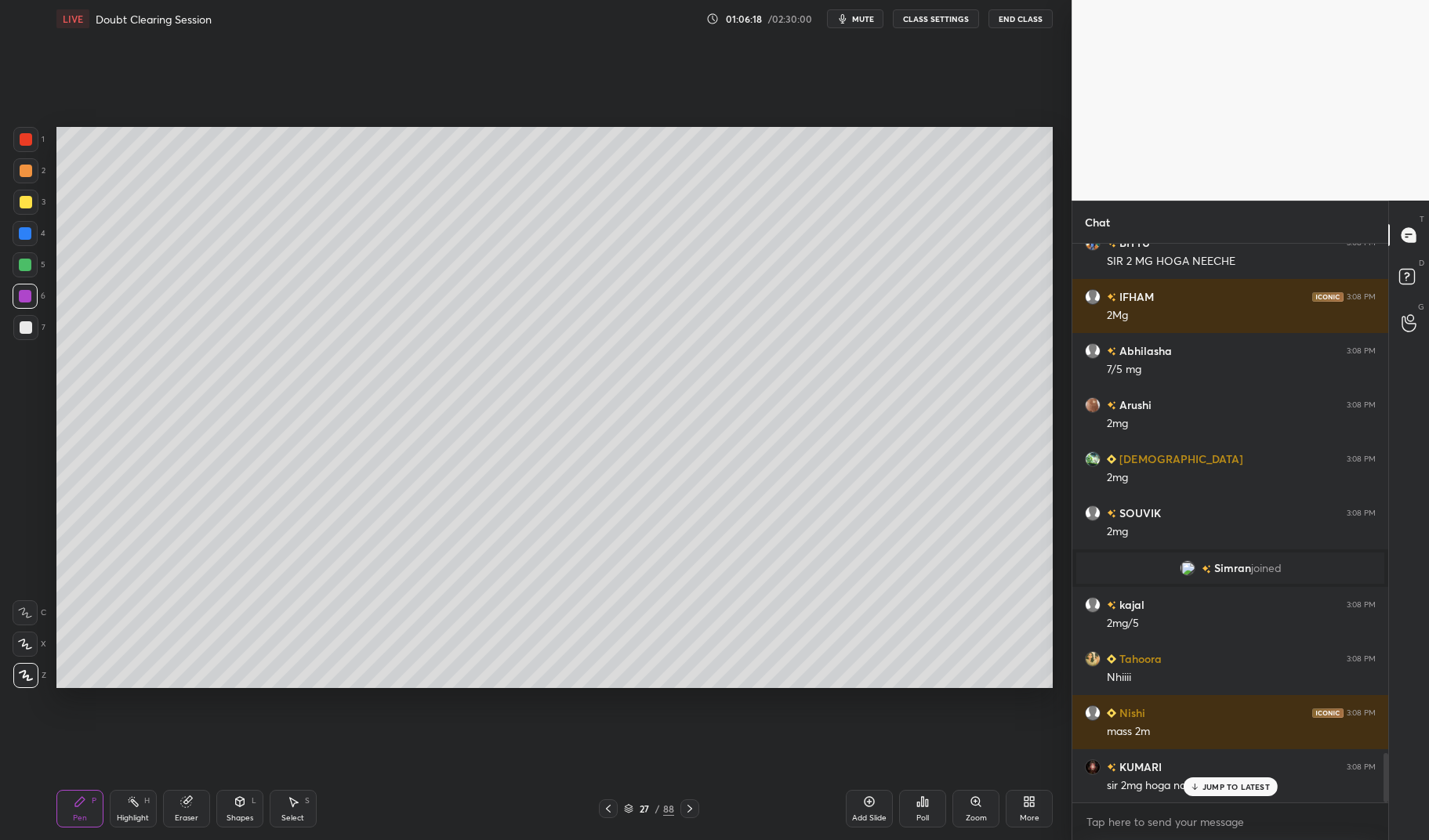
click at [188, 808] on div "Eraser" at bounding box center [187, 809] width 47 height 38
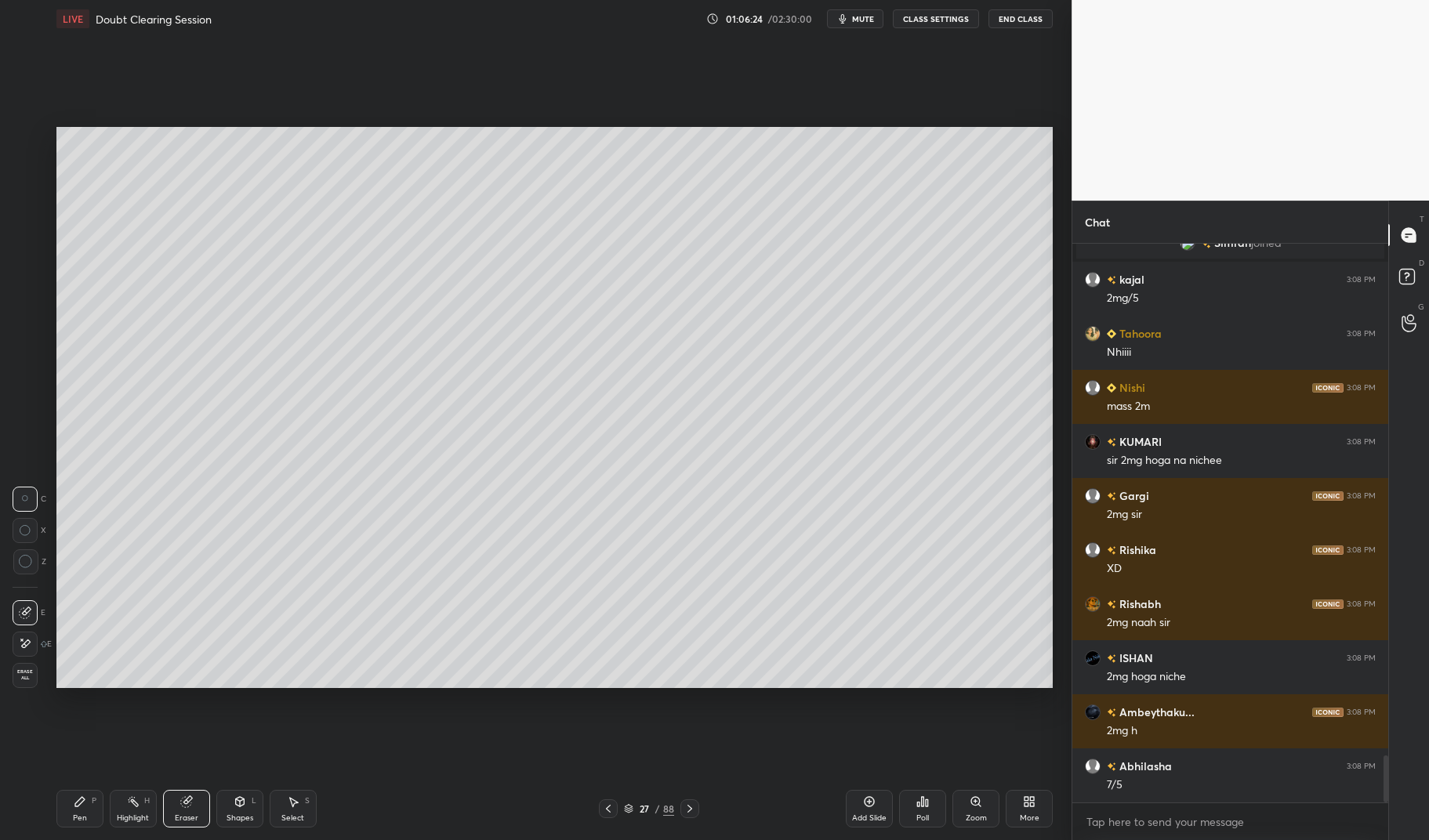
scroll to position [6245, 0]
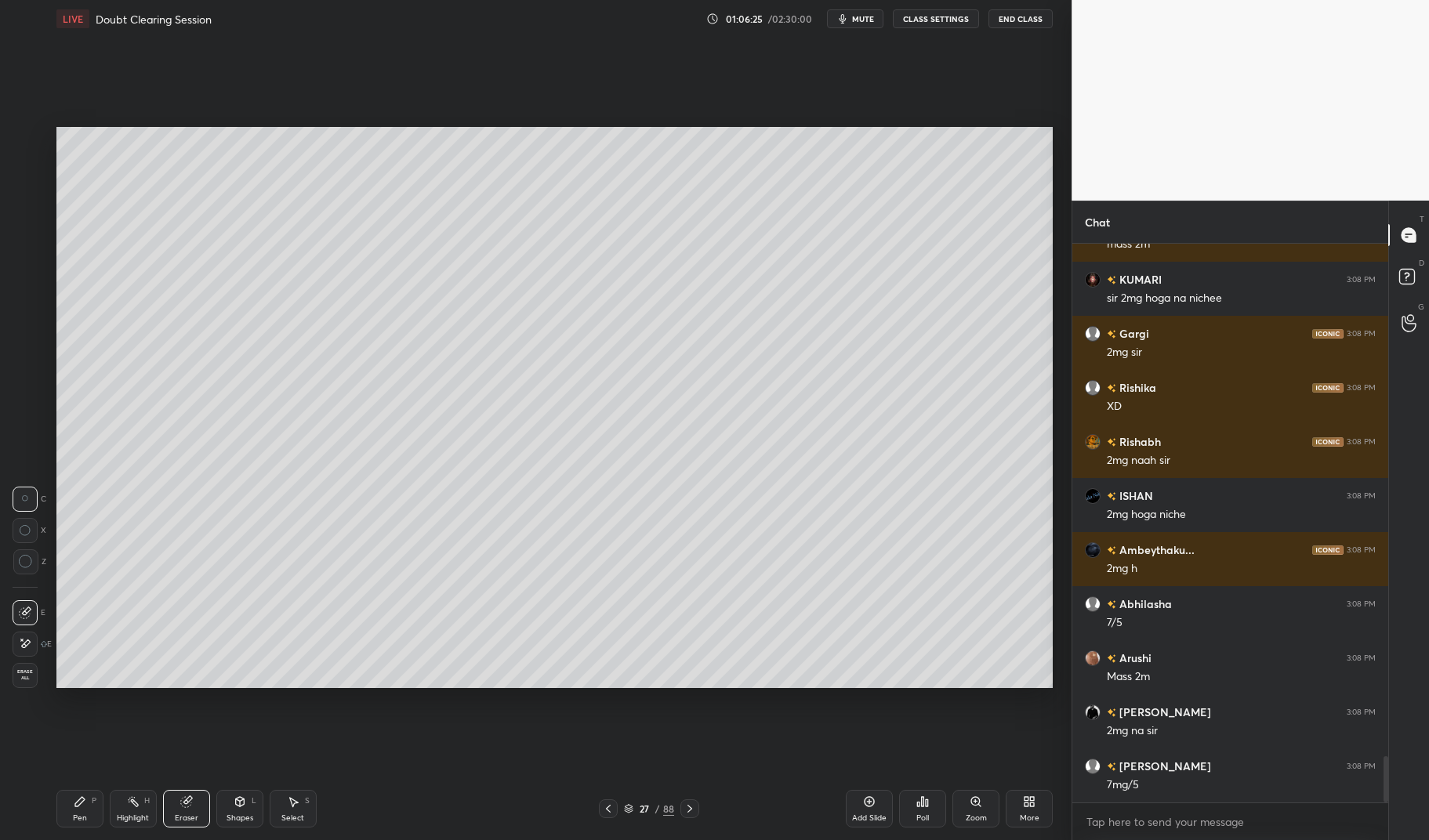
click at [23, 637] on icon at bounding box center [25, 644] width 12 height 13
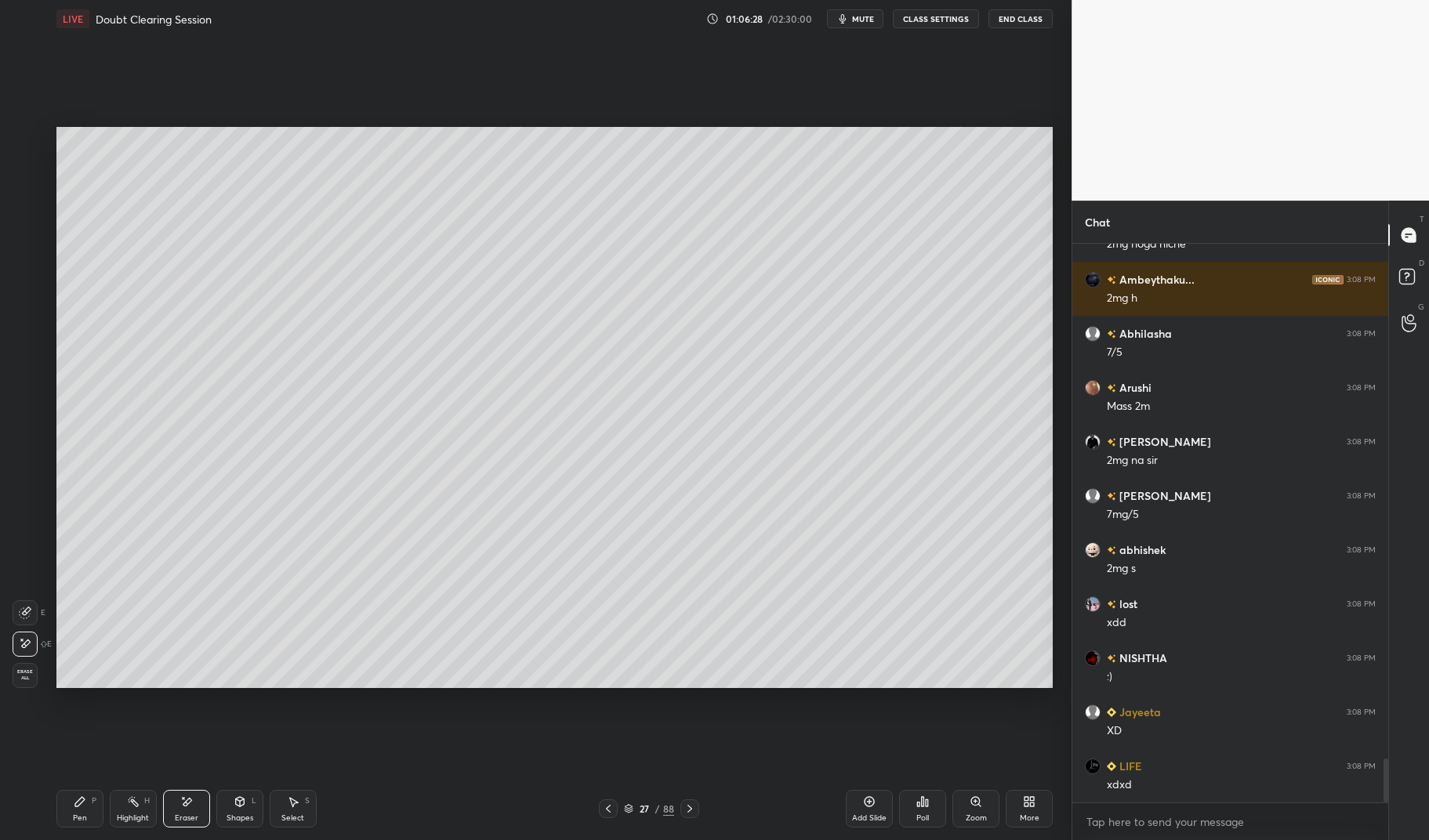
click at [90, 808] on div "Pen P" at bounding box center [80, 809] width 47 height 38
click at [78, 807] on icon at bounding box center [79, 801] width 12 height 12
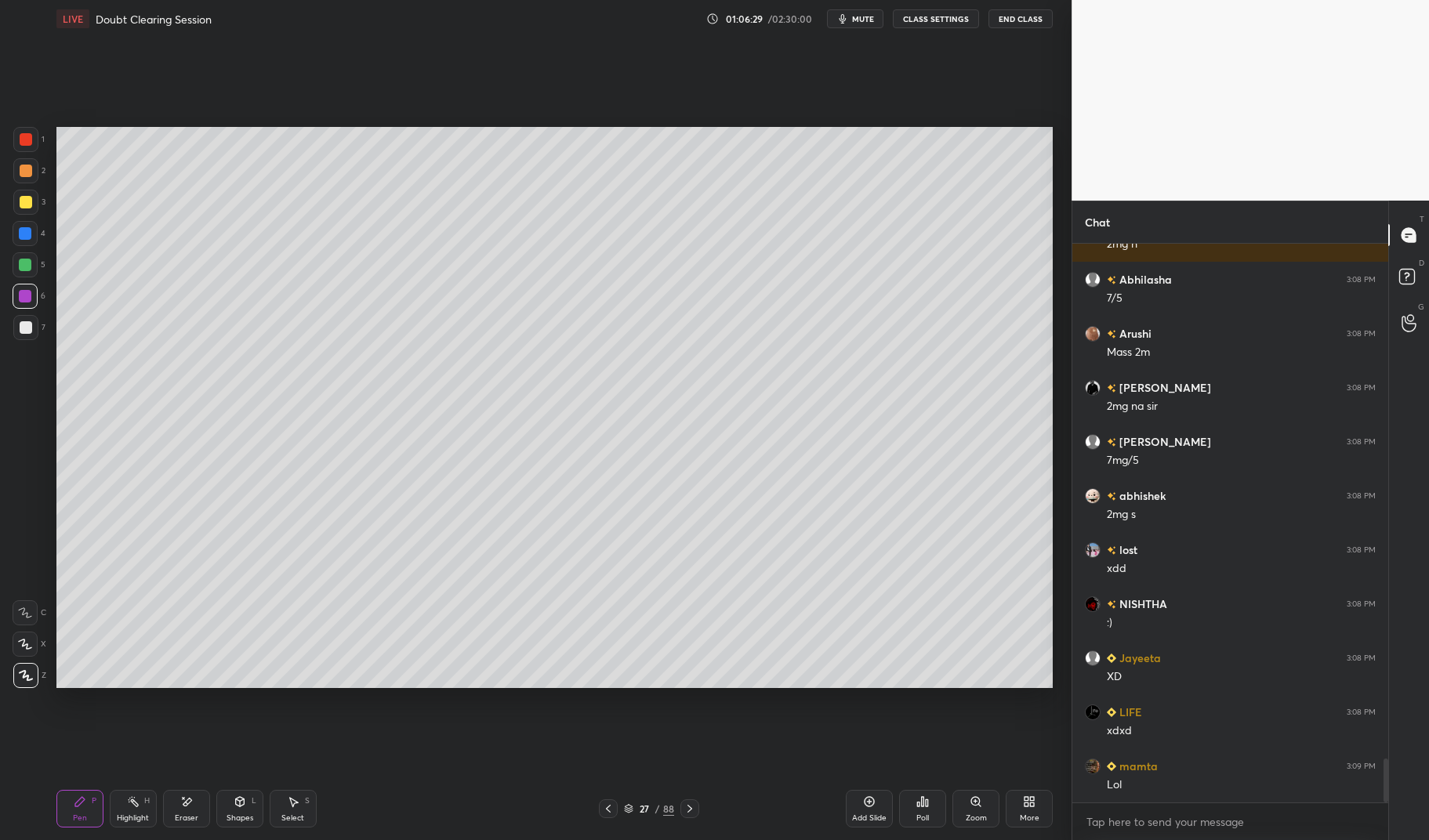
click at [25, 324] on div at bounding box center [25, 327] width 12 height 12
click at [13, 325] on div at bounding box center [25, 328] width 25 height 25
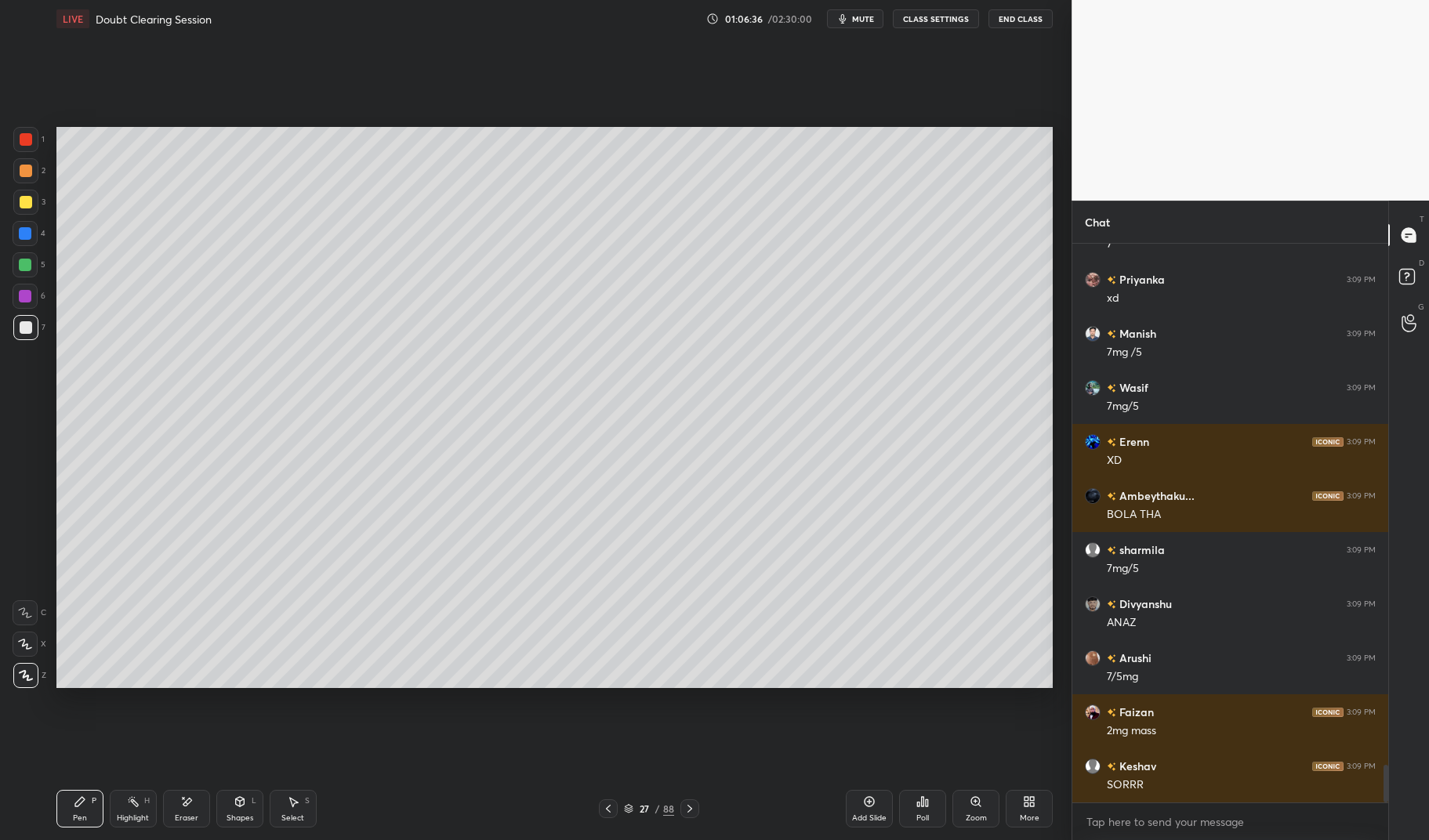
scroll to position [7813, 0]
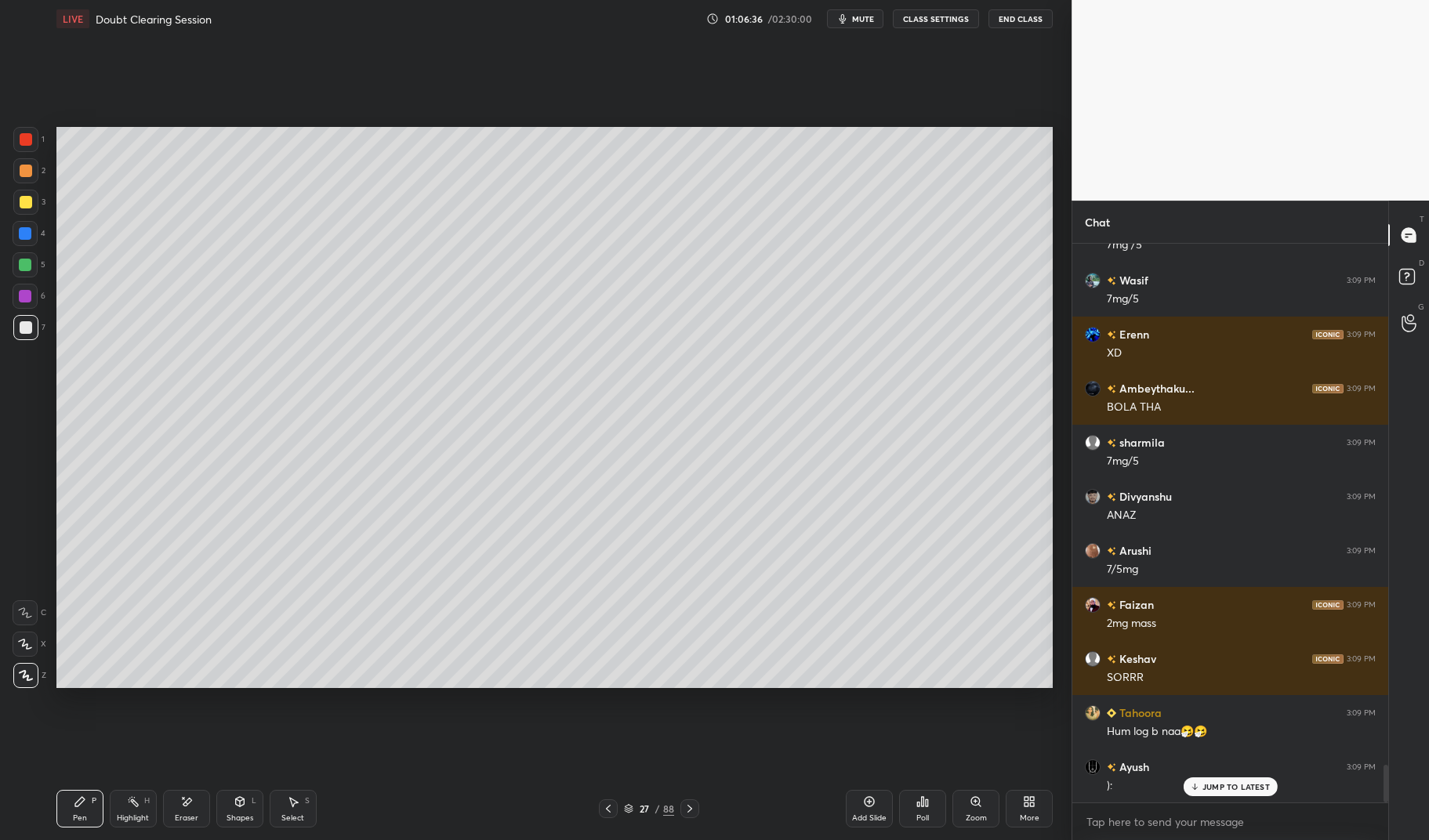
click at [551, 733] on div "Setting up your live class Poll for secs No correct answer Start poll" at bounding box center [554, 408] width 1009 height 740
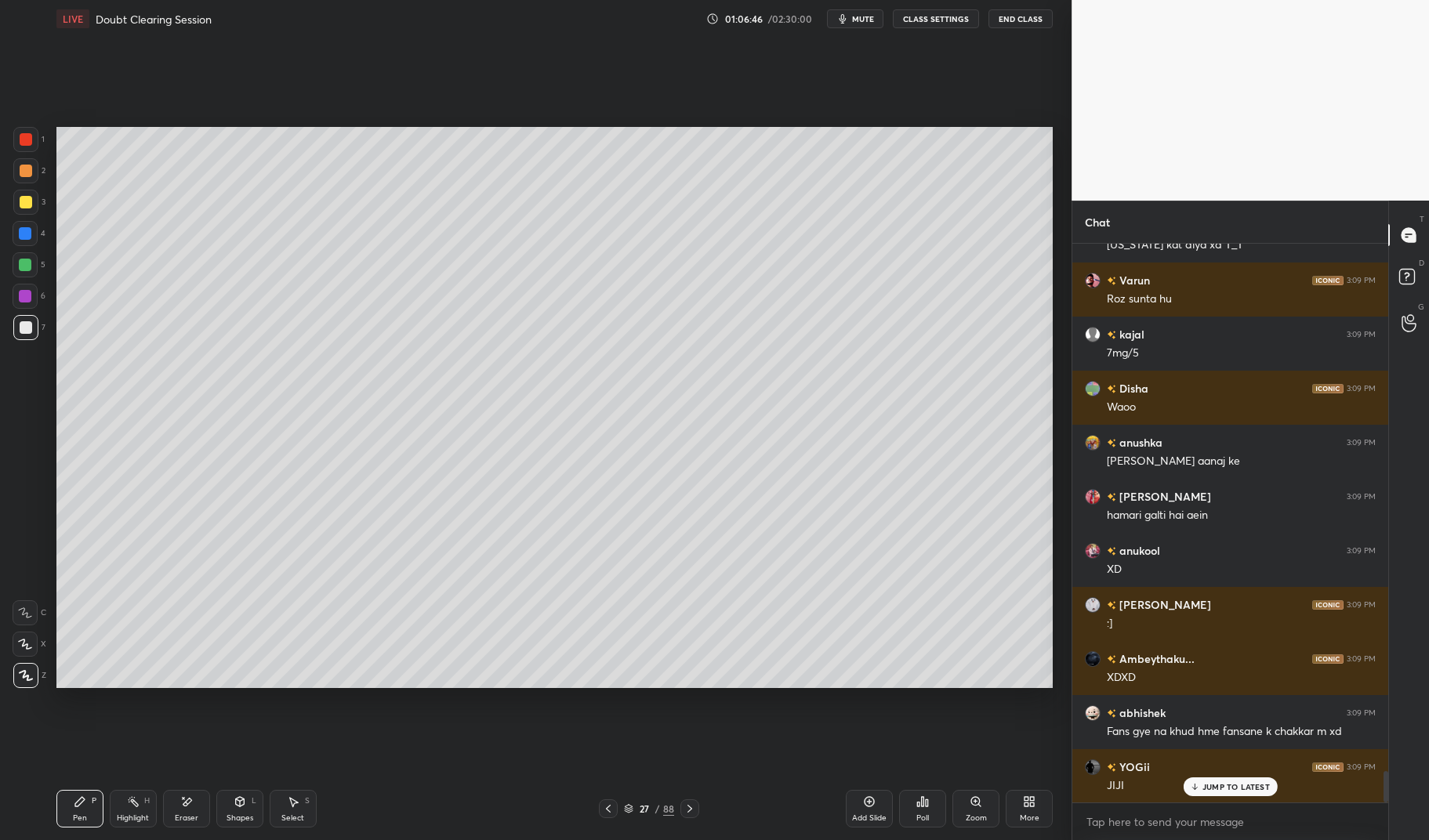
click at [122, 812] on div "Highlight H" at bounding box center [133, 809] width 47 height 38
click at [127, 807] on icon at bounding box center [133, 801] width 12 height 12
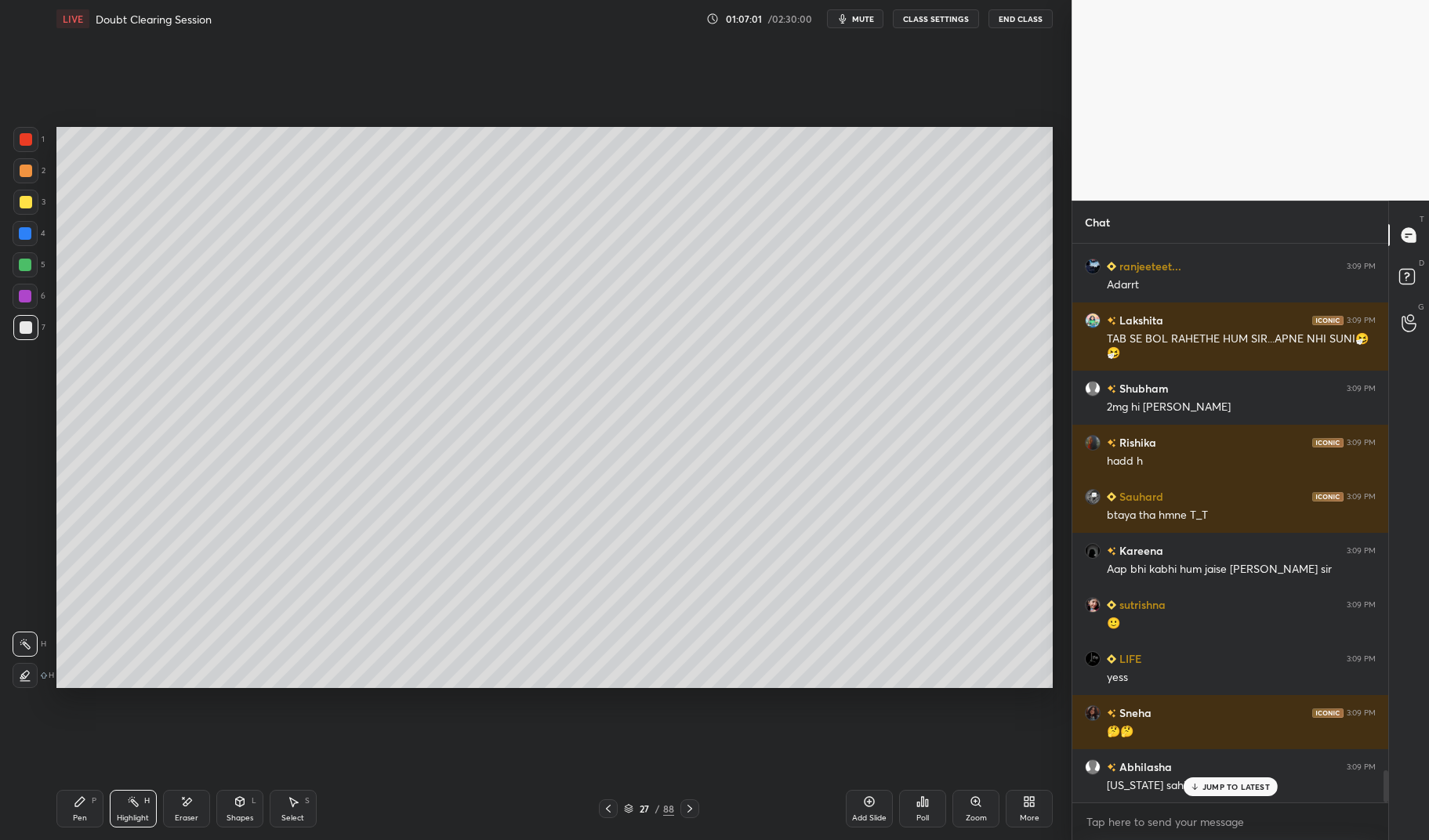
click at [79, 809] on div "Pen P" at bounding box center [80, 809] width 47 height 38
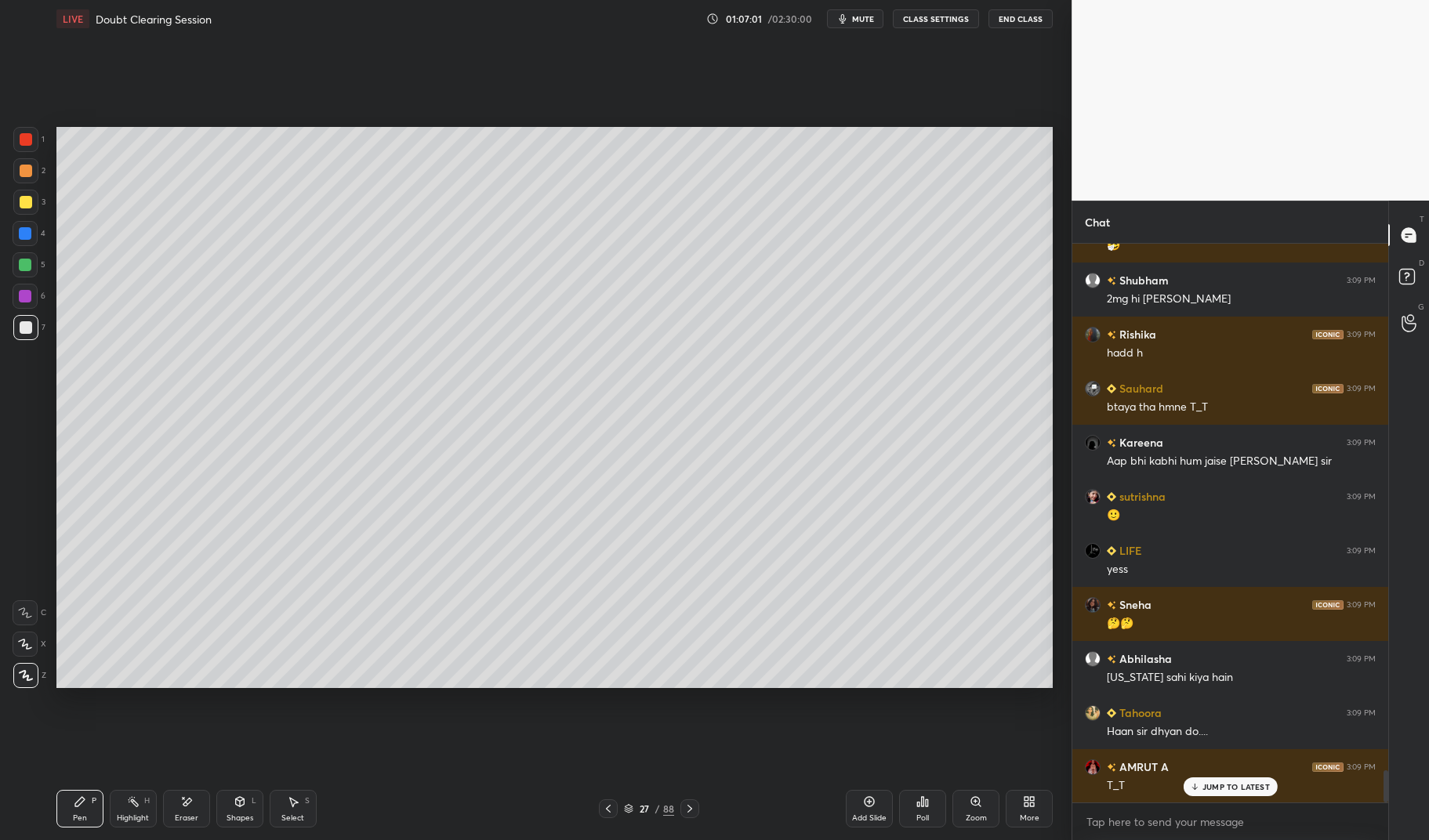
click at [72, 809] on div "Pen P" at bounding box center [80, 809] width 47 height 38
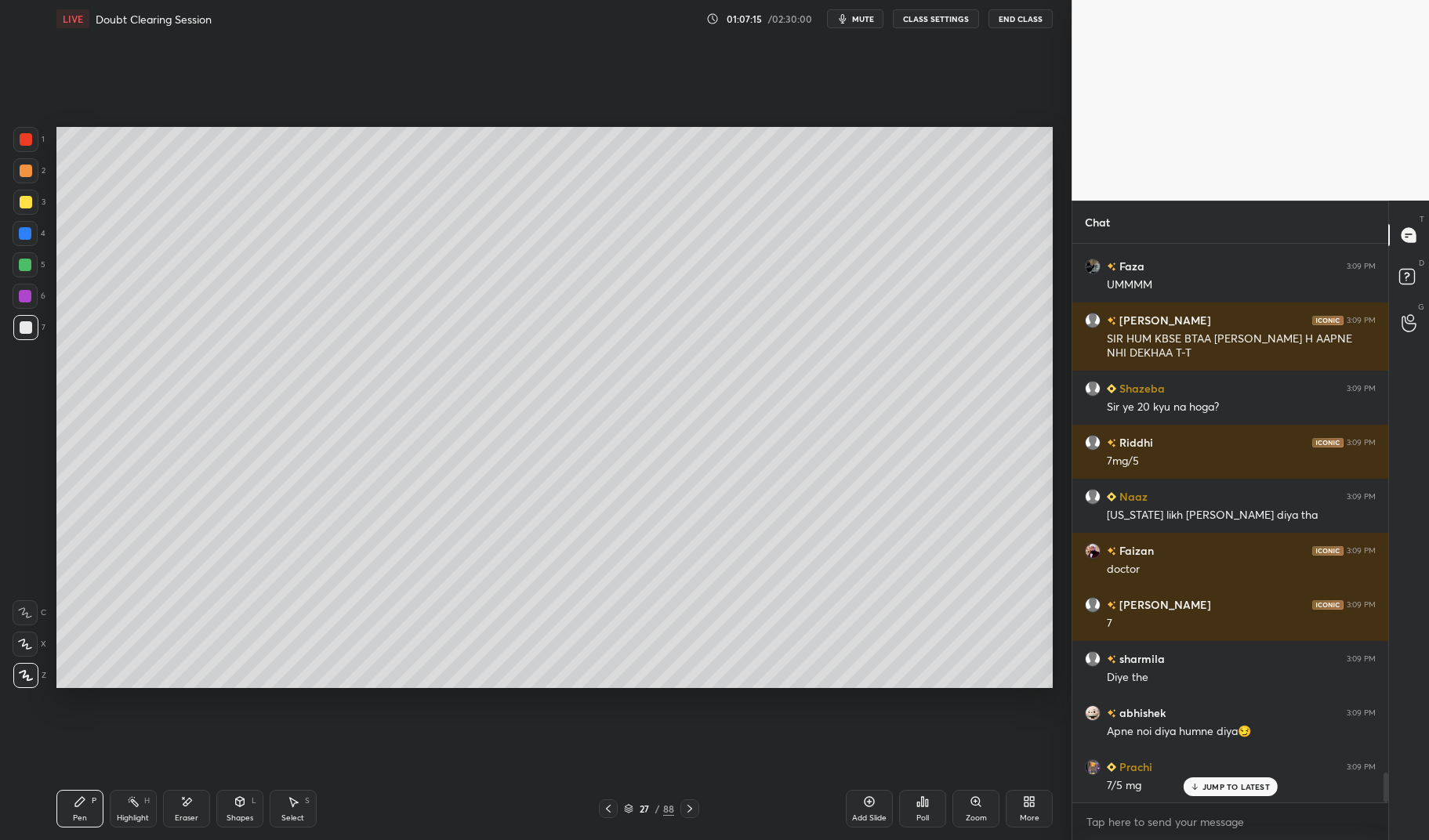
click at [1235, 782] on p "JUMP TO LATEST" at bounding box center [1236, 787] width 67 height 9
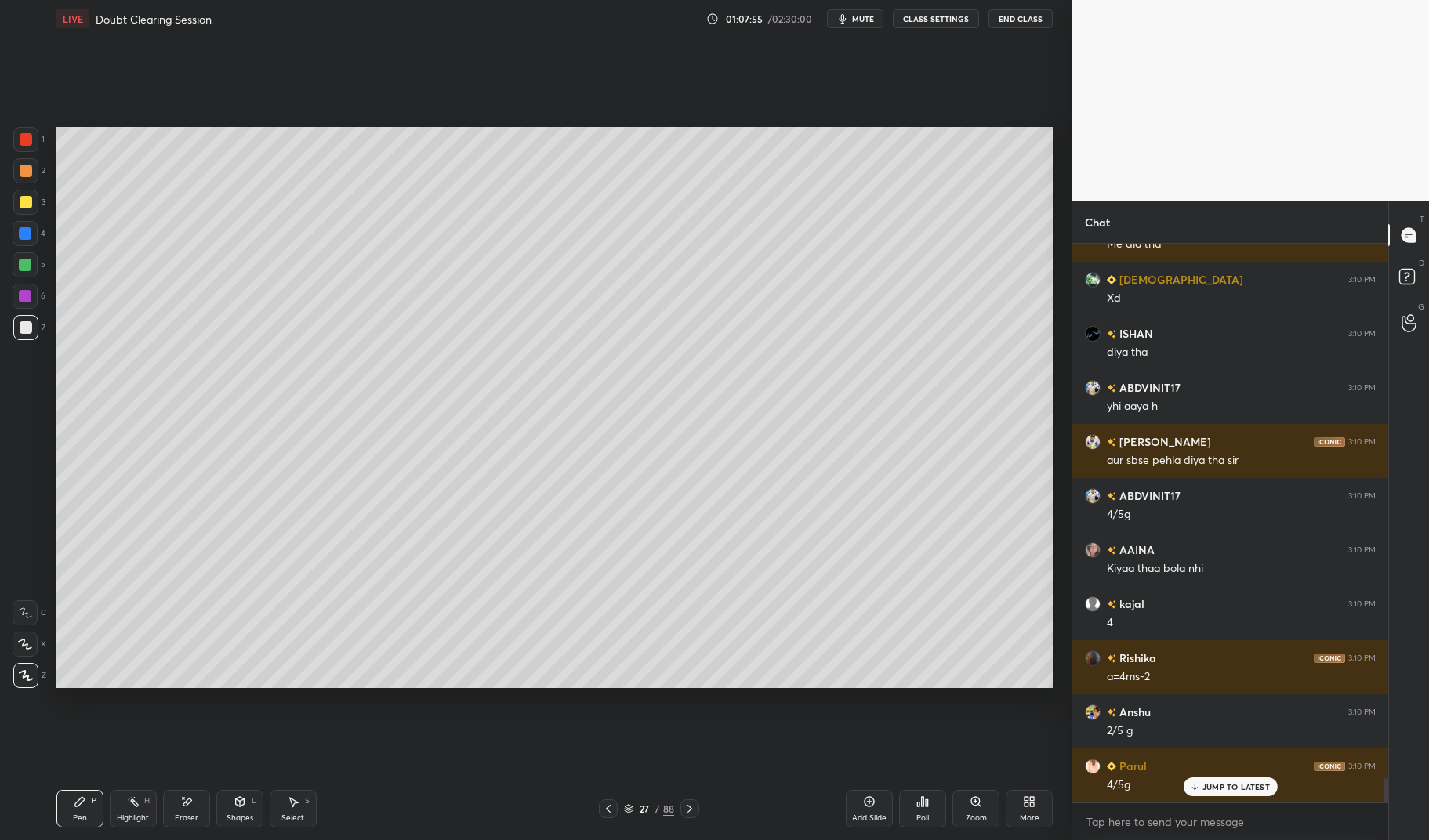
scroll to position [12200, 0]
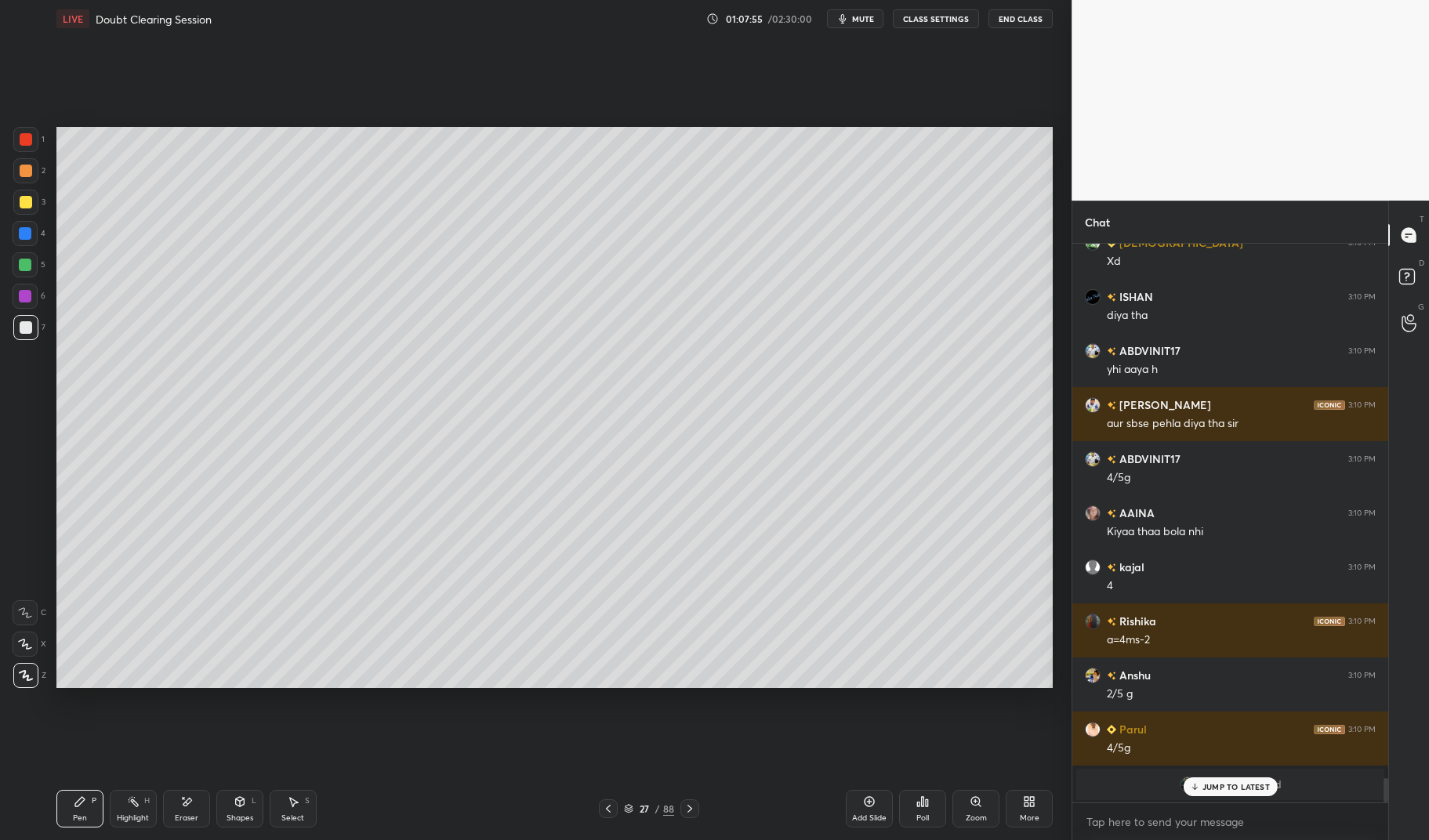
click at [21, 271] on div at bounding box center [25, 264] width 12 height 12
click at [18, 265] on div at bounding box center [25, 264] width 25 height 25
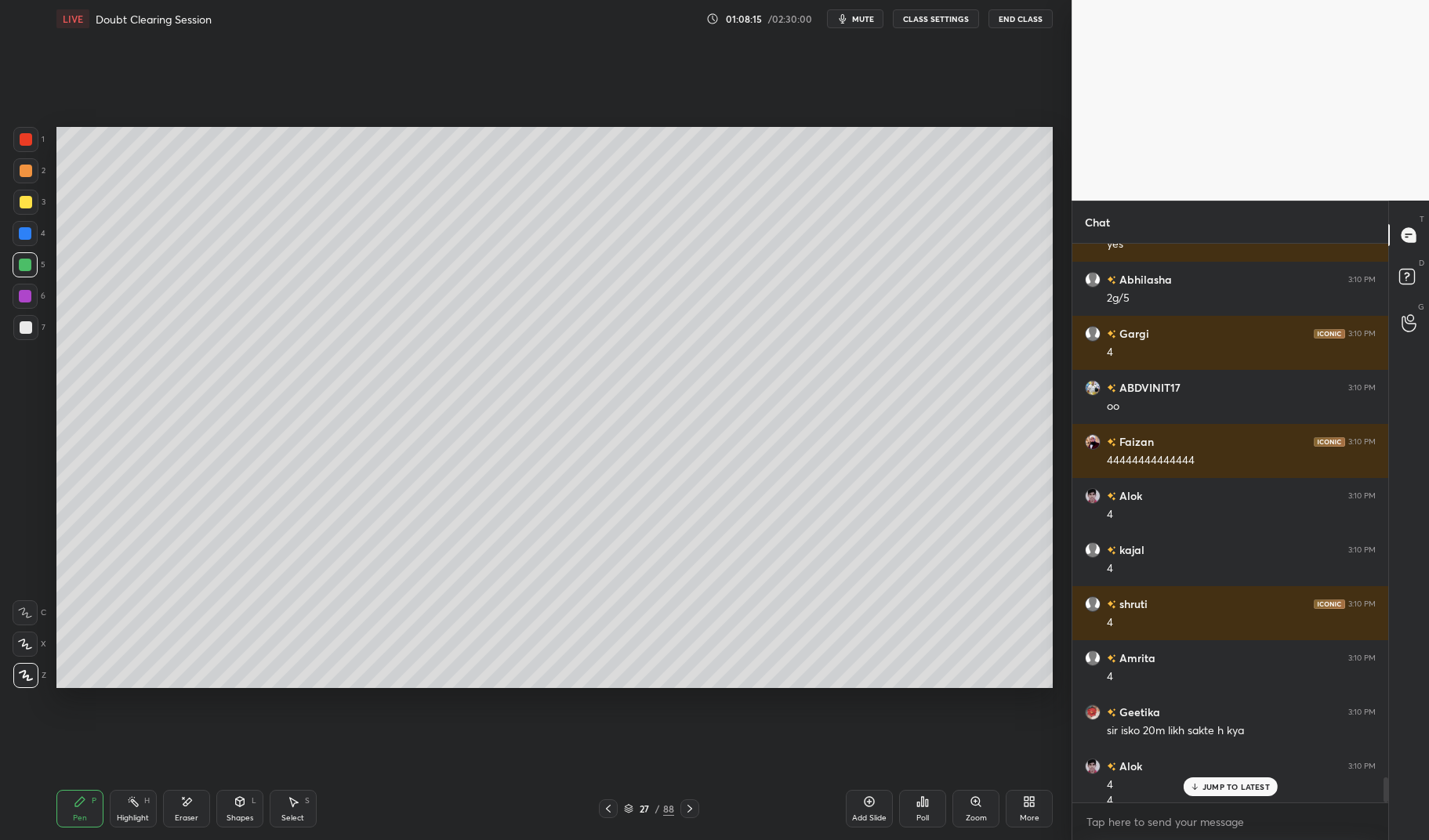
scroll to position [12075, 0]
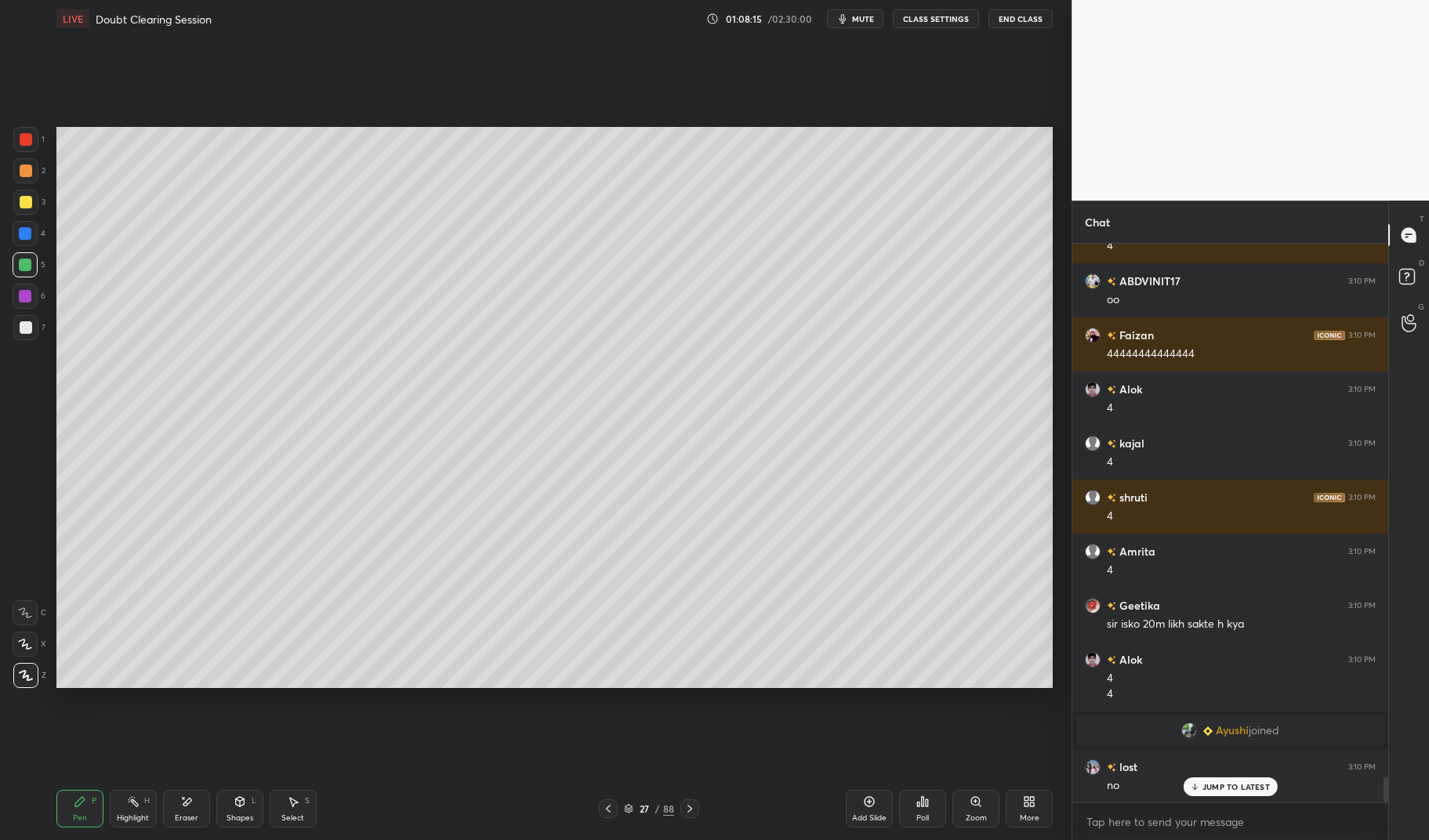
click at [137, 815] on div "Highlight" at bounding box center [133, 818] width 32 height 8
click at [126, 820] on div "Highlight" at bounding box center [133, 818] width 32 height 8
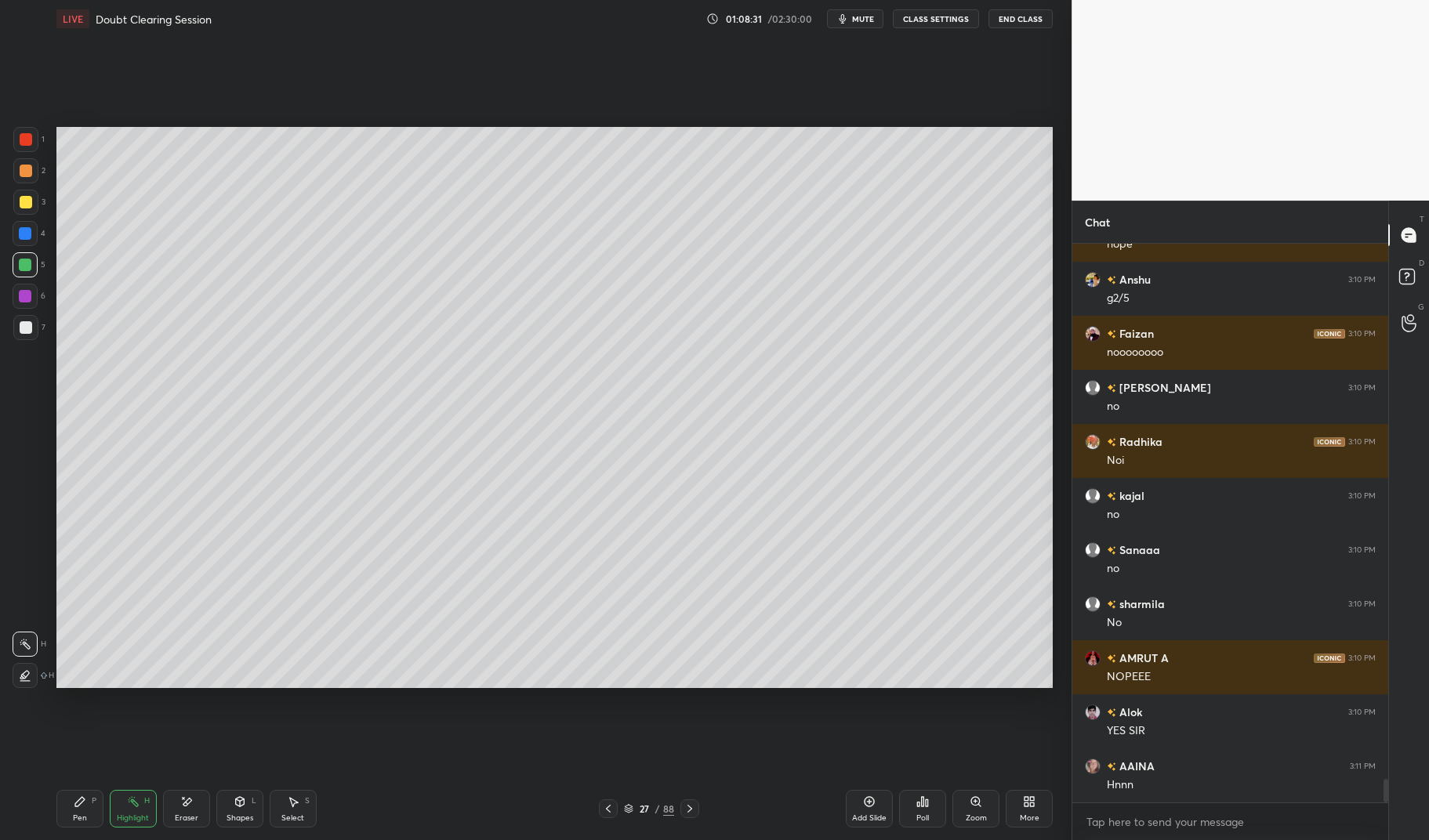
scroll to position [12940, 0]
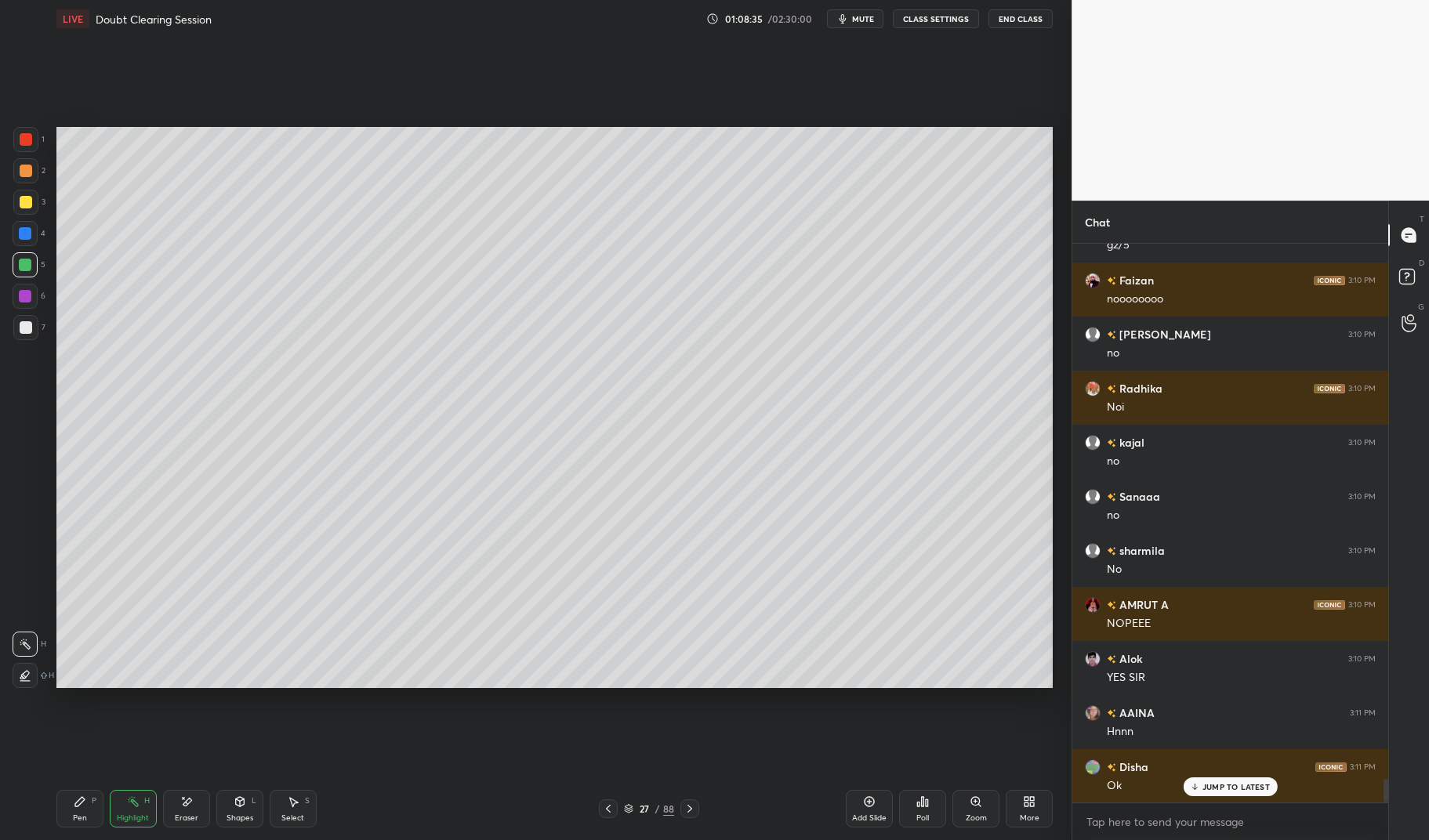
click at [633, 808] on div "27 / 88" at bounding box center [648, 809] width 50 height 14
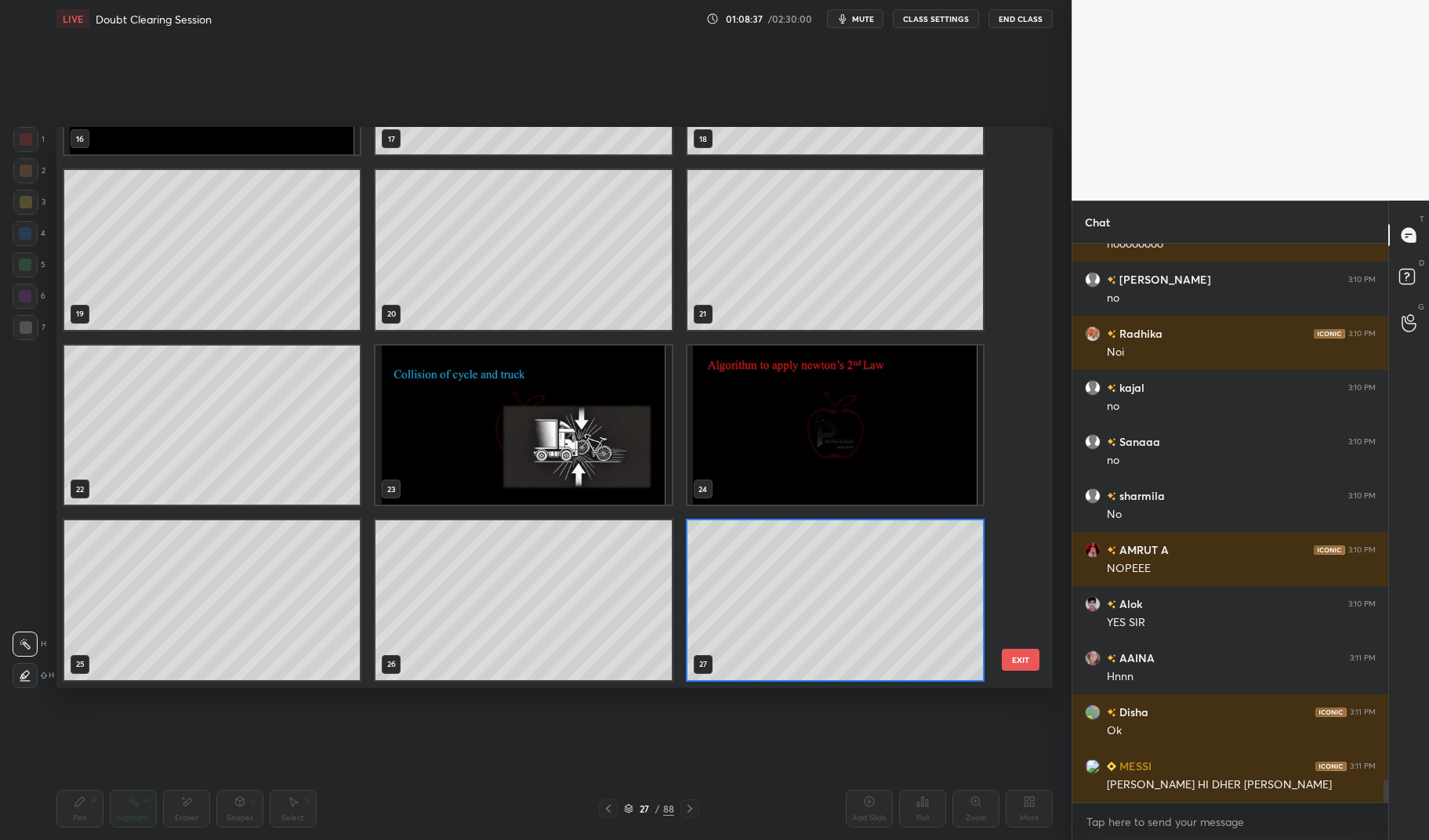
scroll to position [867, 0]
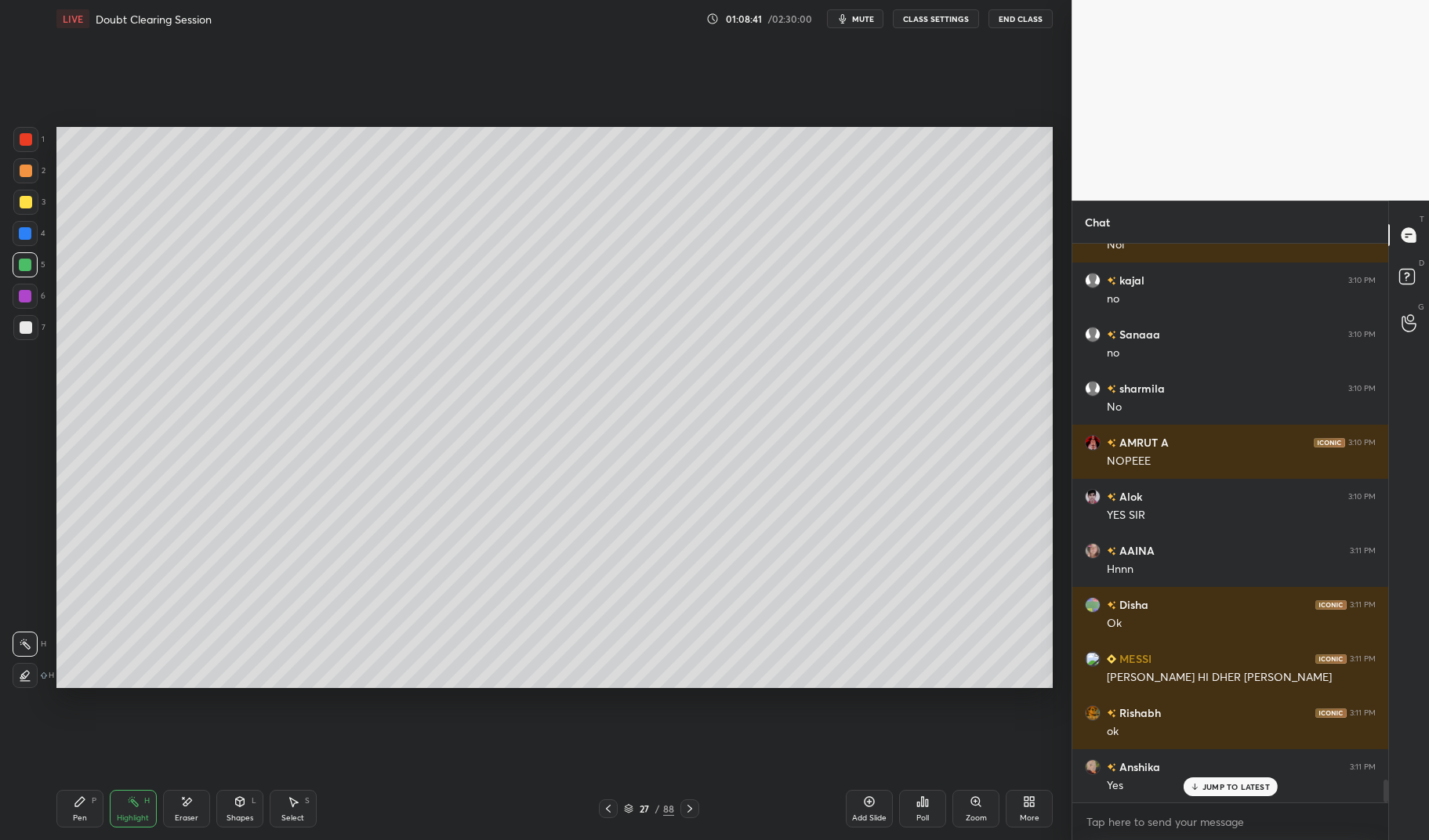
click at [694, 802] on div at bounding box center [690, 809] width 19 height 19
click at [84, 810] on div "Pen P" at bounding box center [80, 809] width 47 height 38
click at [76, 802] on icon at bounding box center [80, 802] width 9 height 9
click at [694, 807] on icon at bounding box center [689, 808] width 12 height 12
click at [699, 808] on div "29 / 88" at bounding box center [648, 809] width 395 height 19
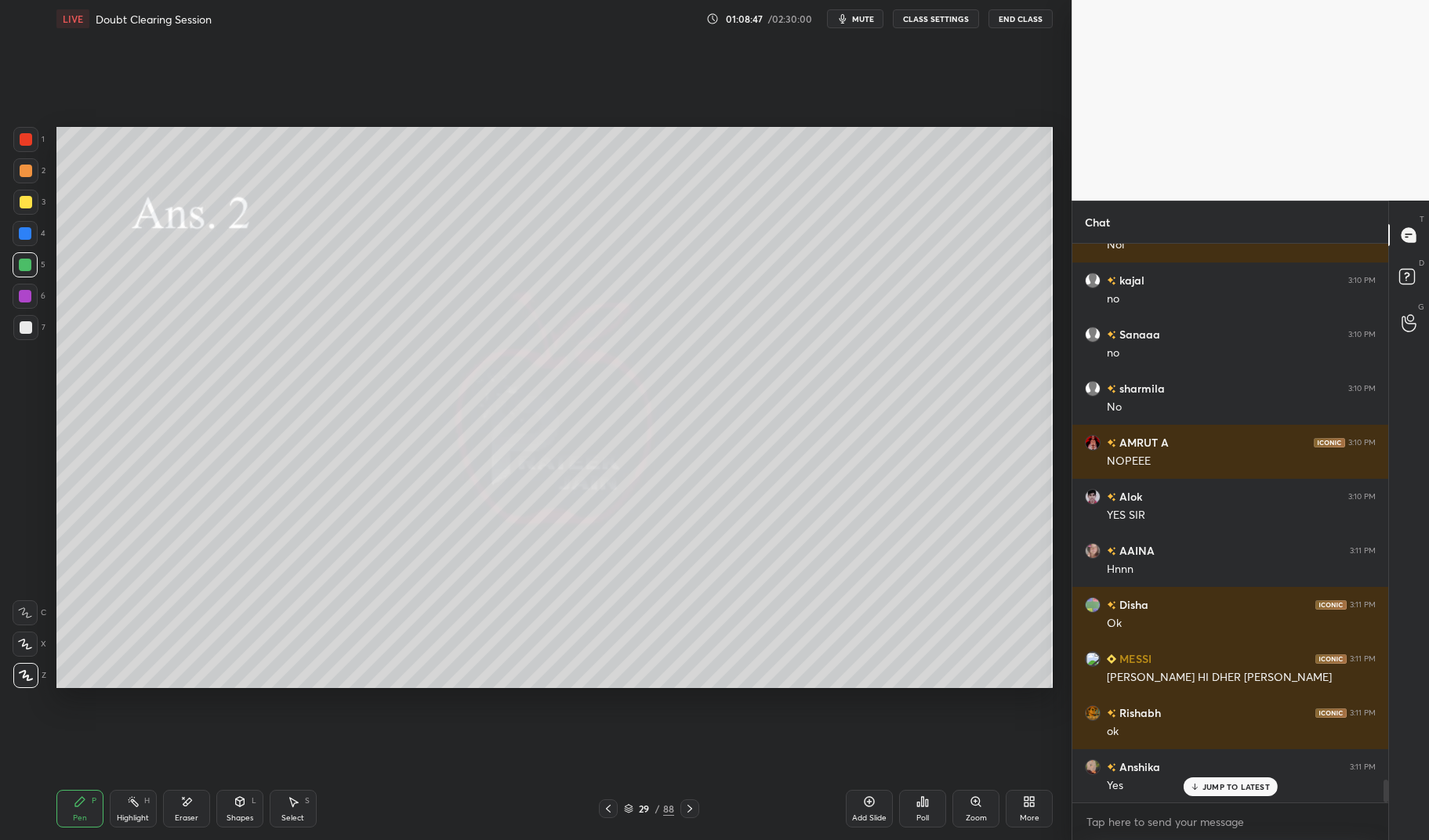
click at [694, 809] on icon at bounding box center [689, 808] width 12 height 12
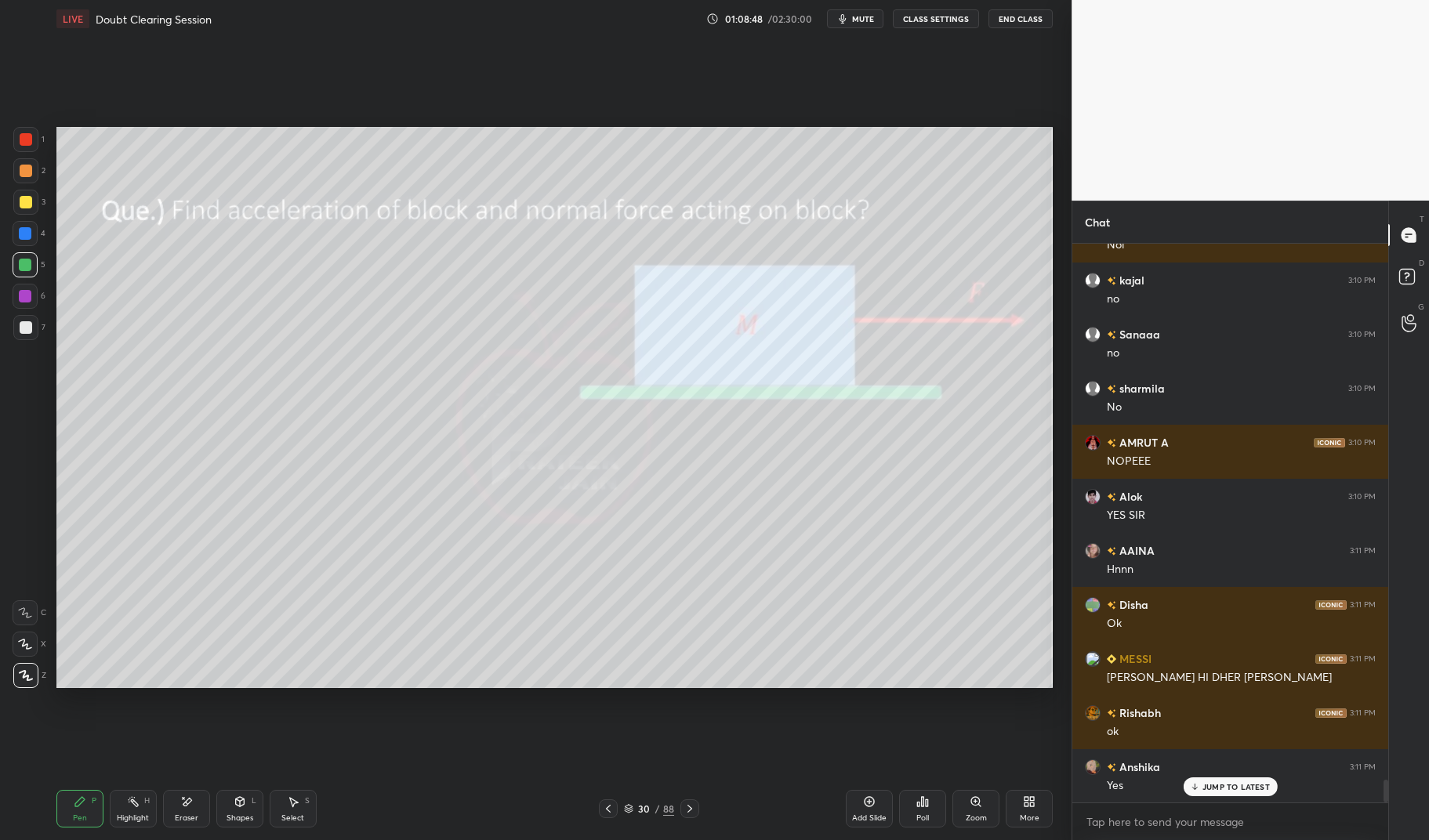
click at [695, 799] on div at bounding box center [690, 809] width 19 height 19
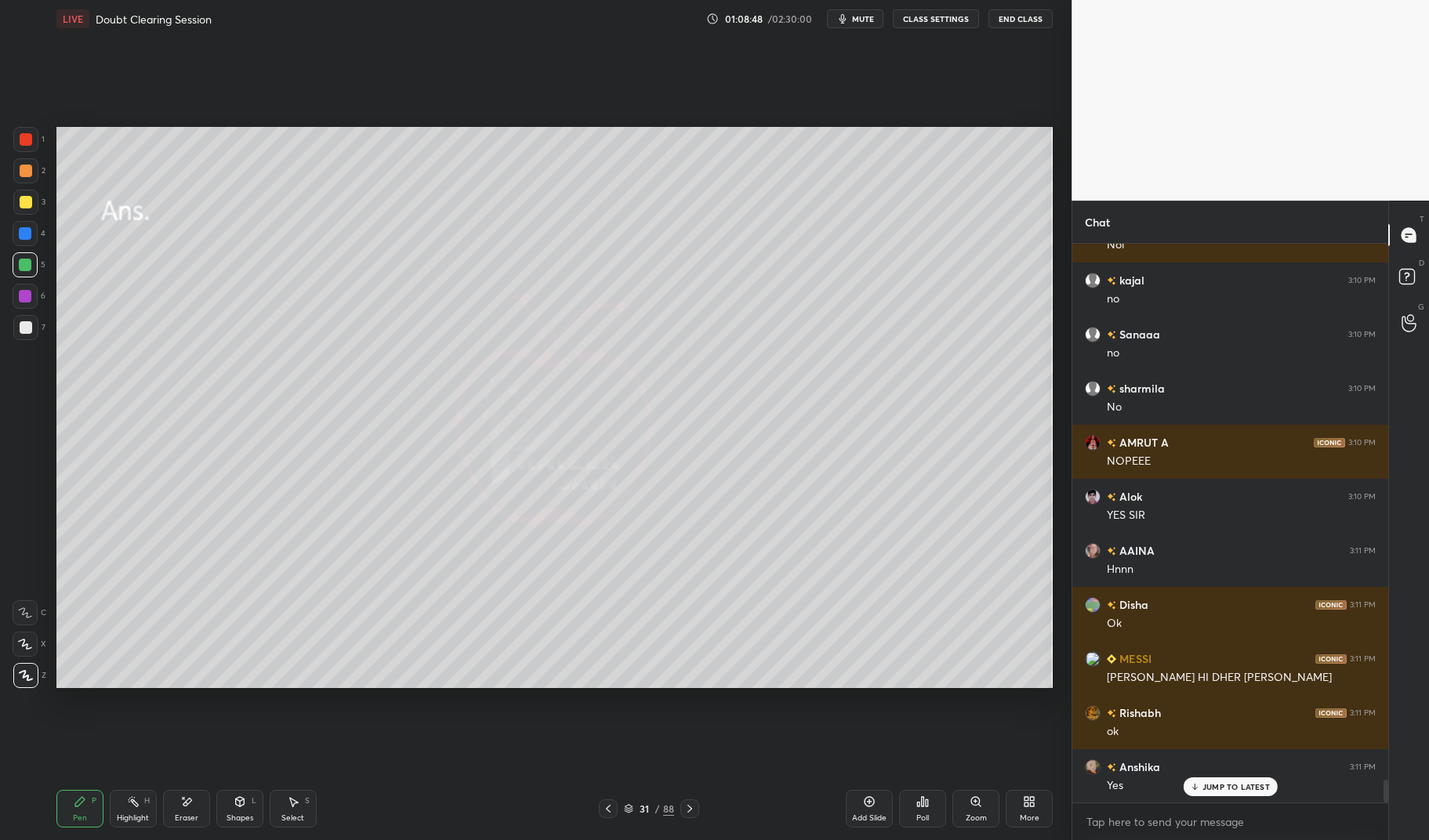
click at [693, 800] on div at bounding box center [690, 809] width 19 height 19
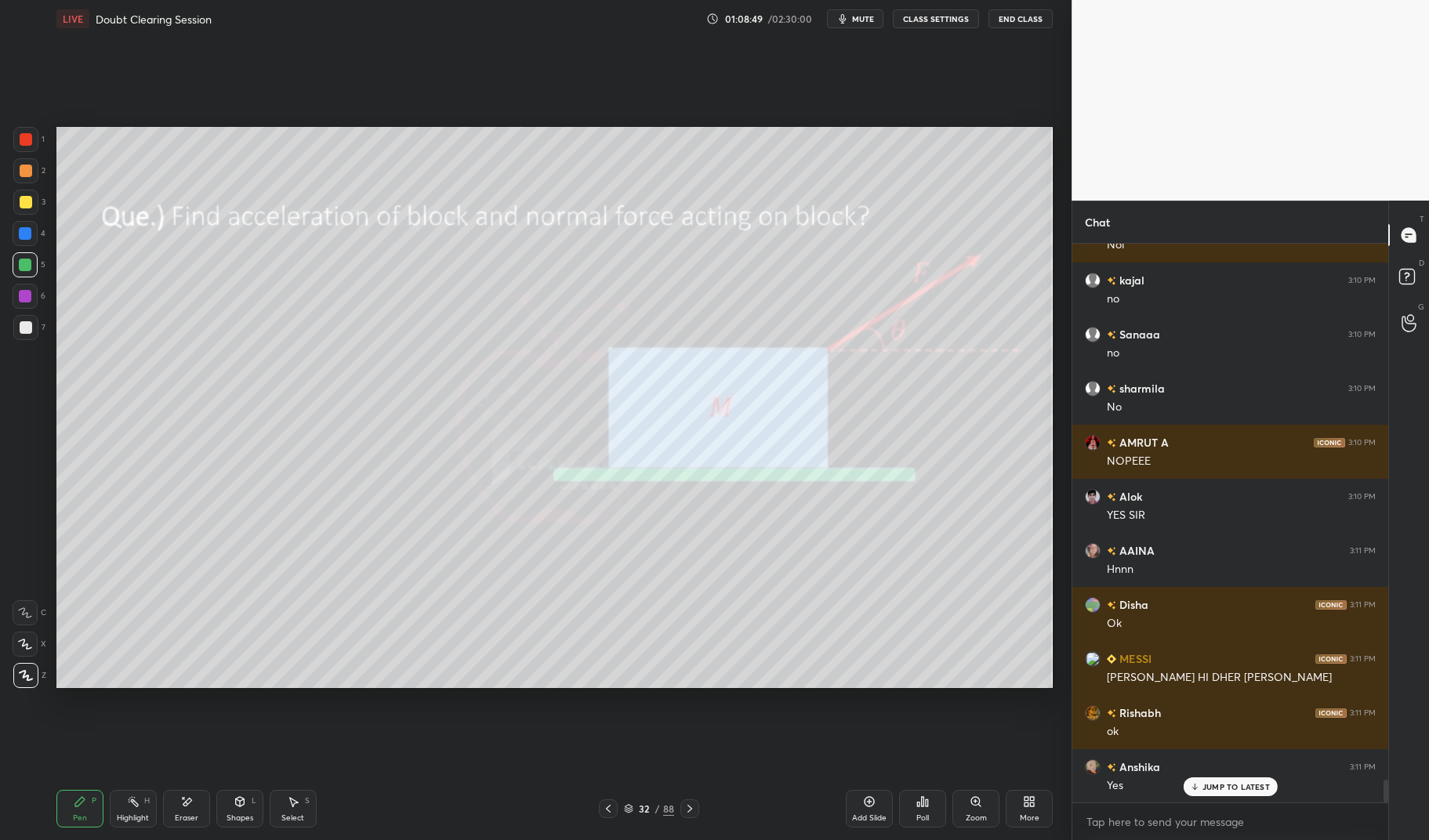
click at [696, 798] on div "Pen P Highlight H Eraser Shapes L Select S 32 / 88 Add Slide Poll Zoom More" at bounding box center [555, 809] width 997 height 62
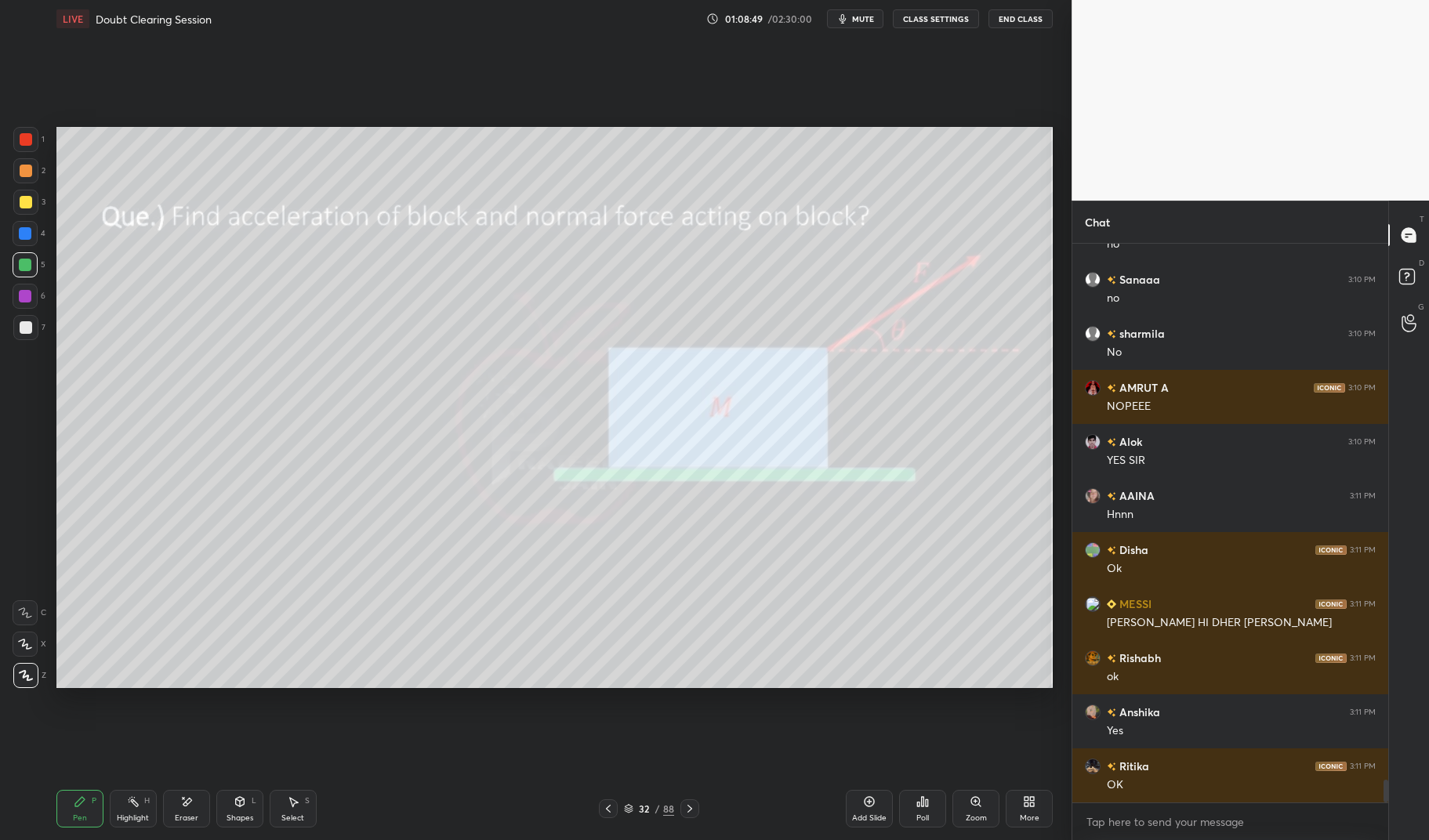
click at [683, 806] on icon at bounding box center [689, 808] width 12 height 12
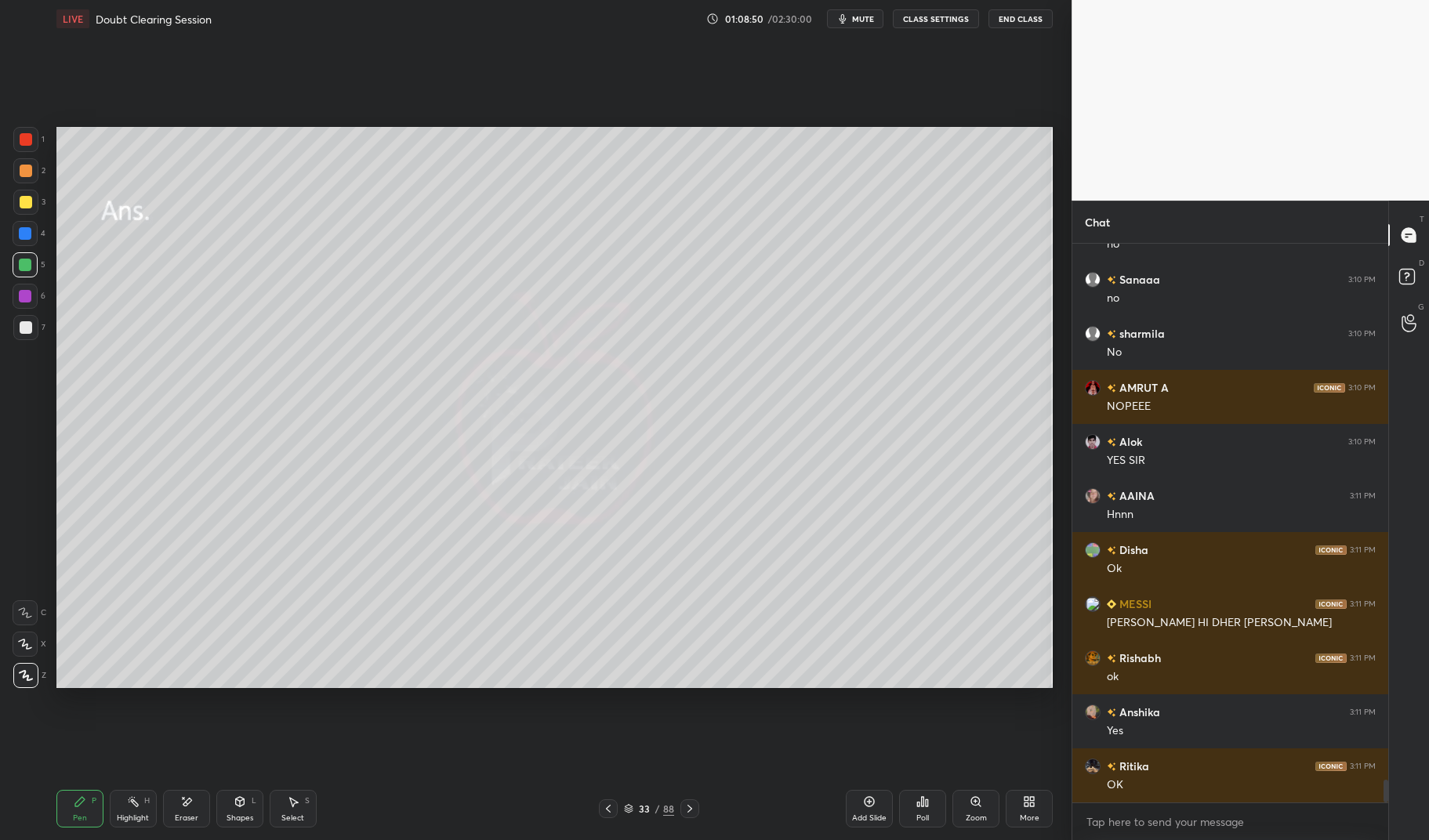
click at [687, 810] on icon at bounding box center [689, 808] width 12 height 12
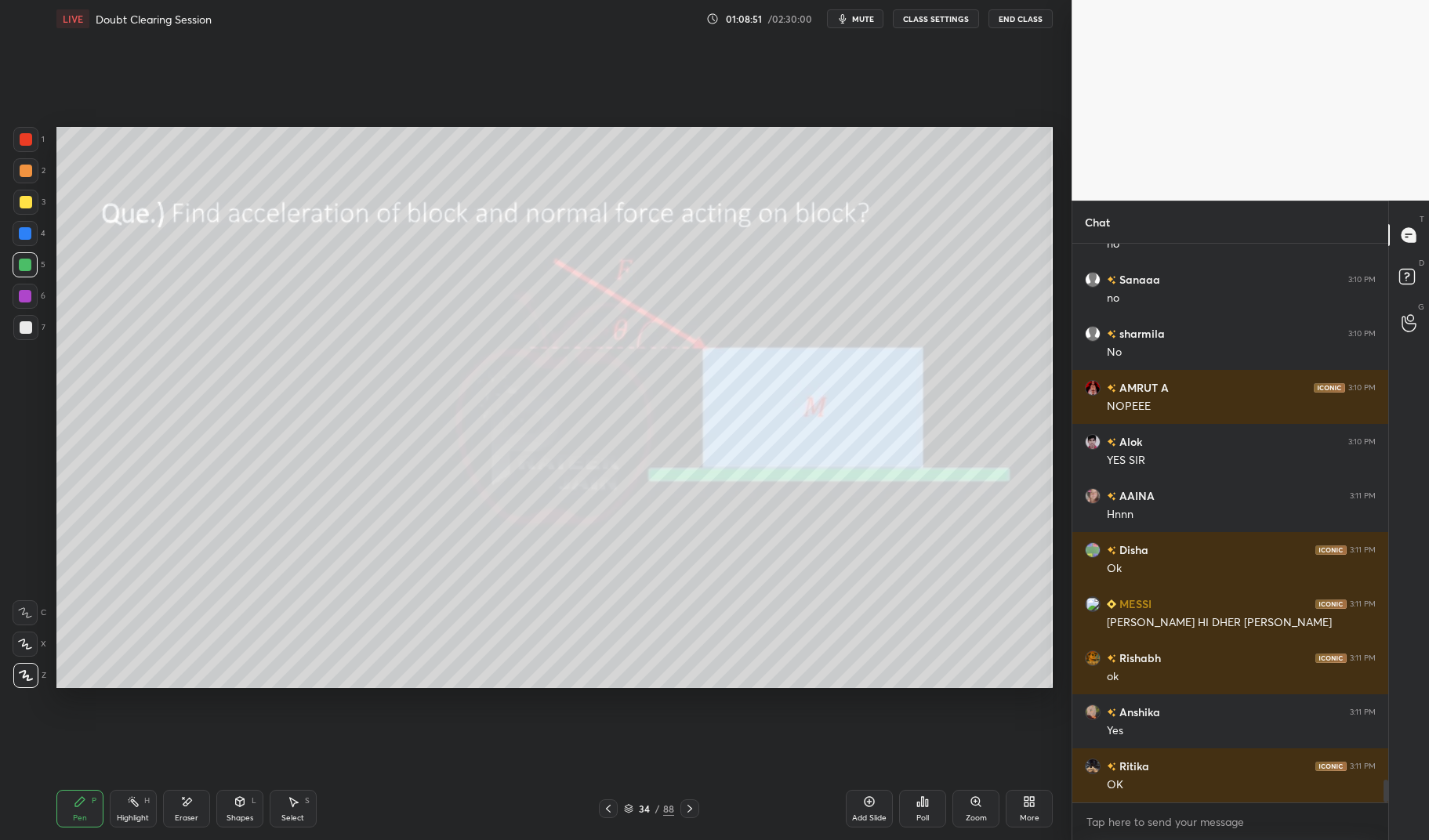
click at [681, 812] on div at bounding box center [690, 809] width 19 height 19
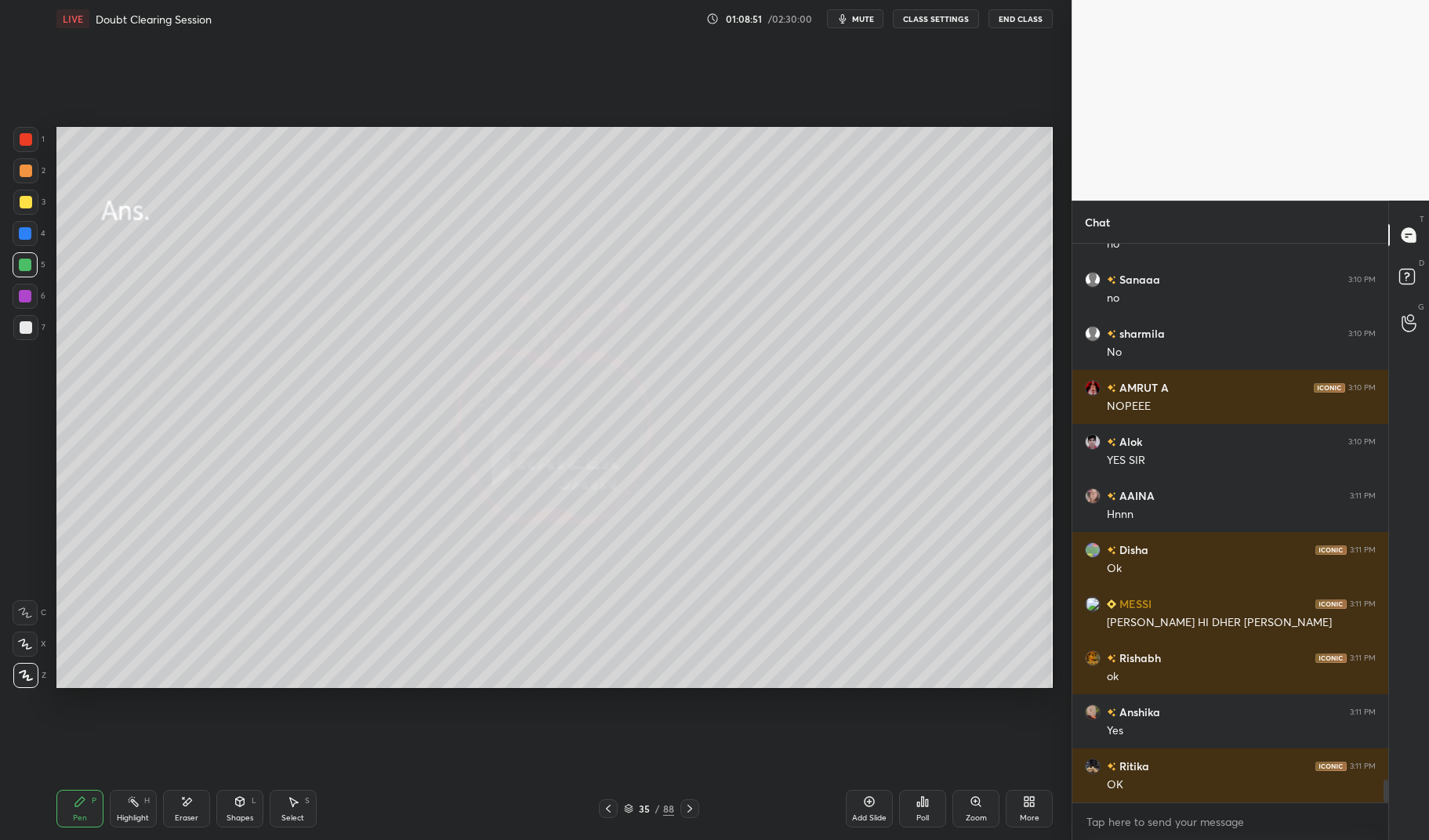
click at [692, 812] on icon at bounding box center [689, 808] width 12 height 12
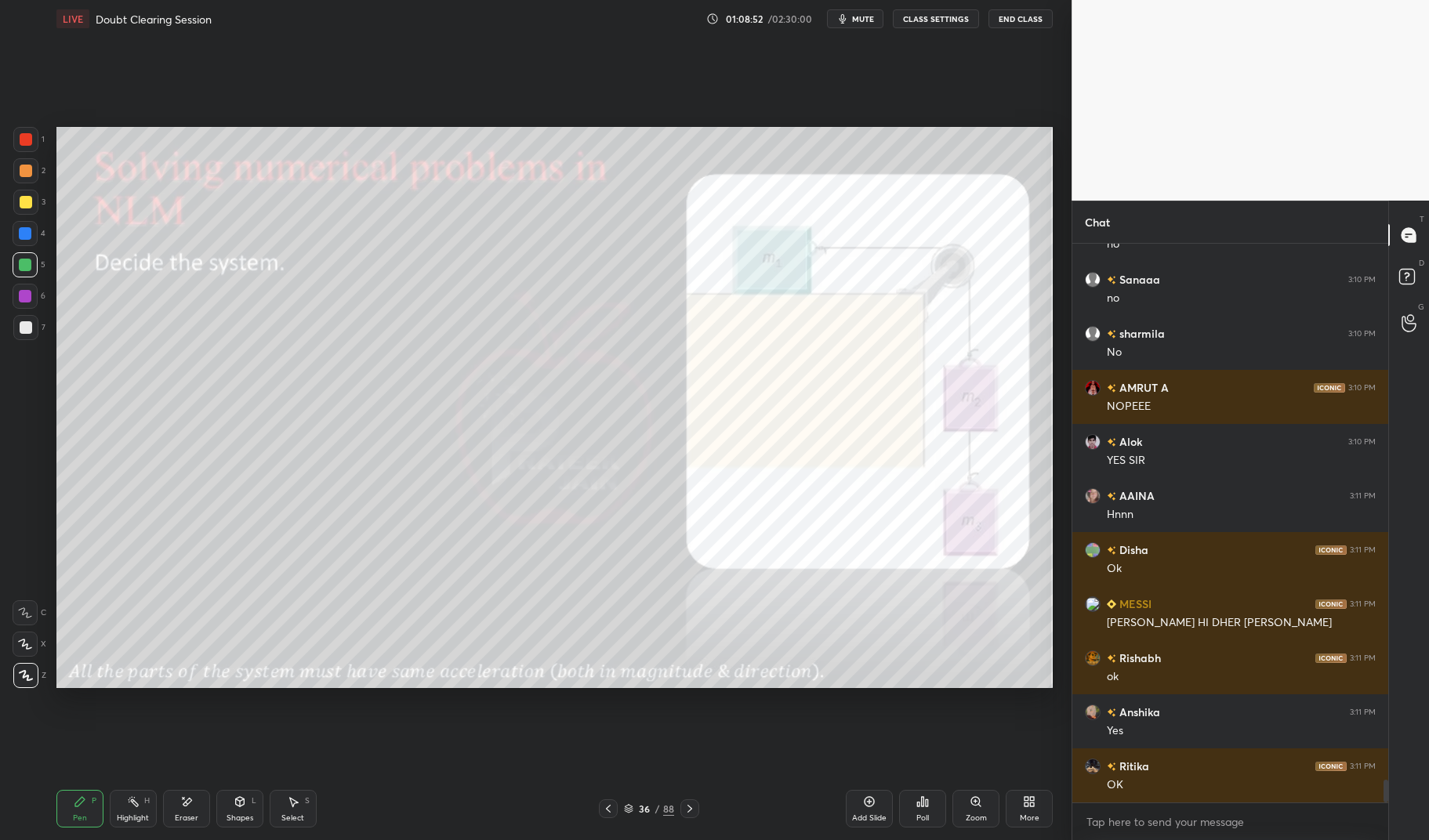
click at [692, 812] on icon at bounding box center [689, 808] width 12 height 12
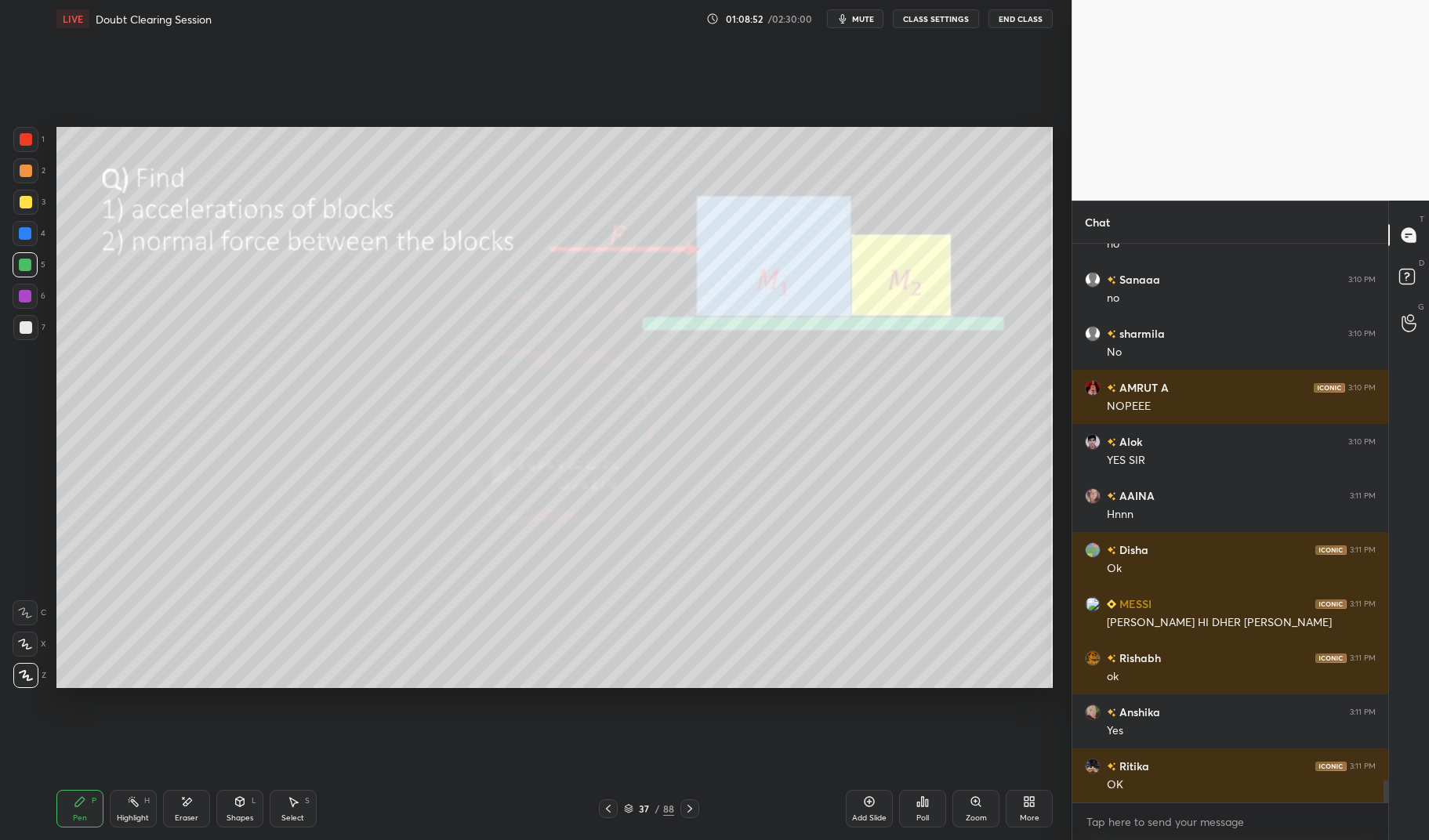
scroll to position [13195, 0]
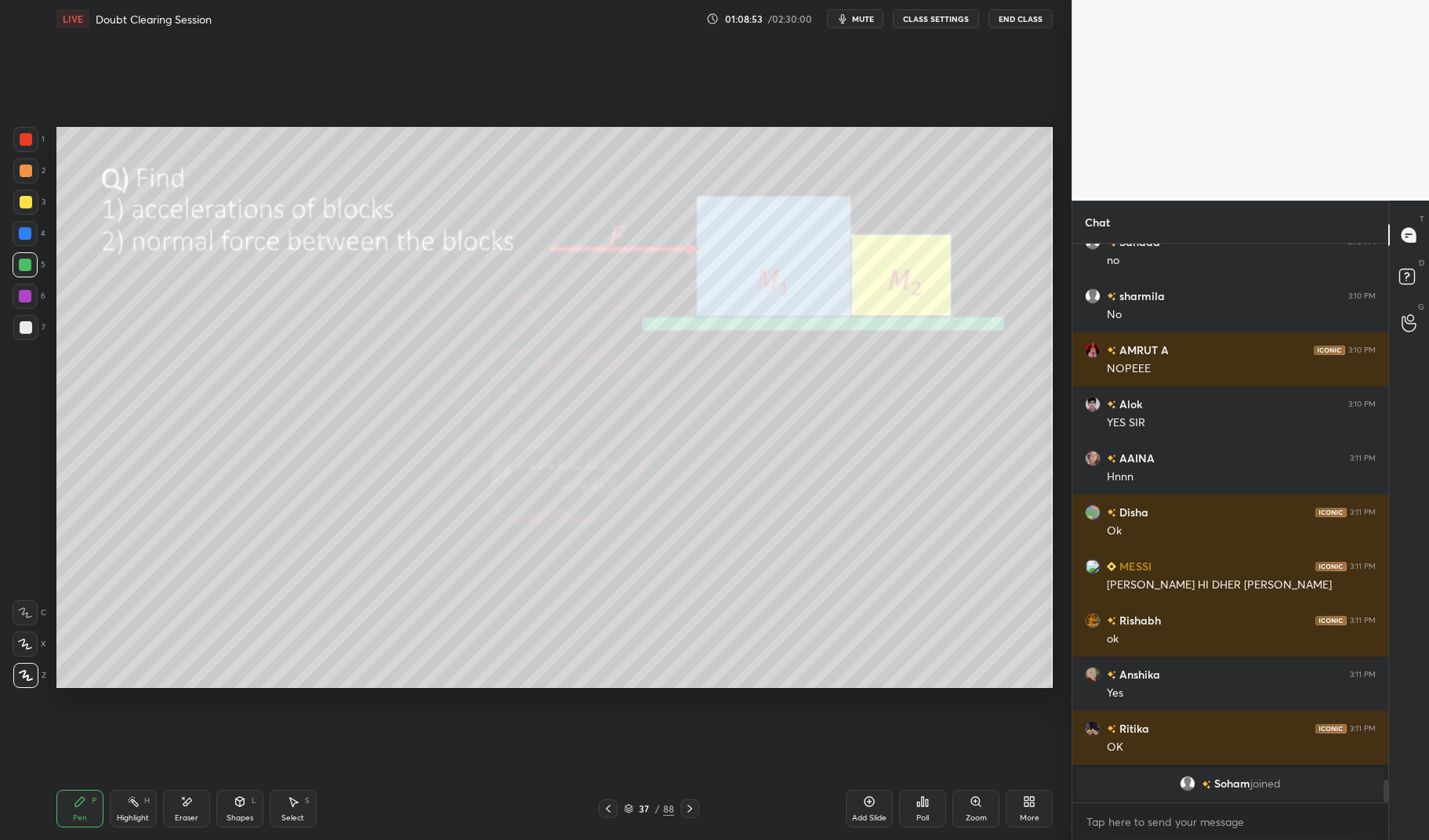
click at [608, 806] on icon at bounding box center [608, 808] width 12 height 12
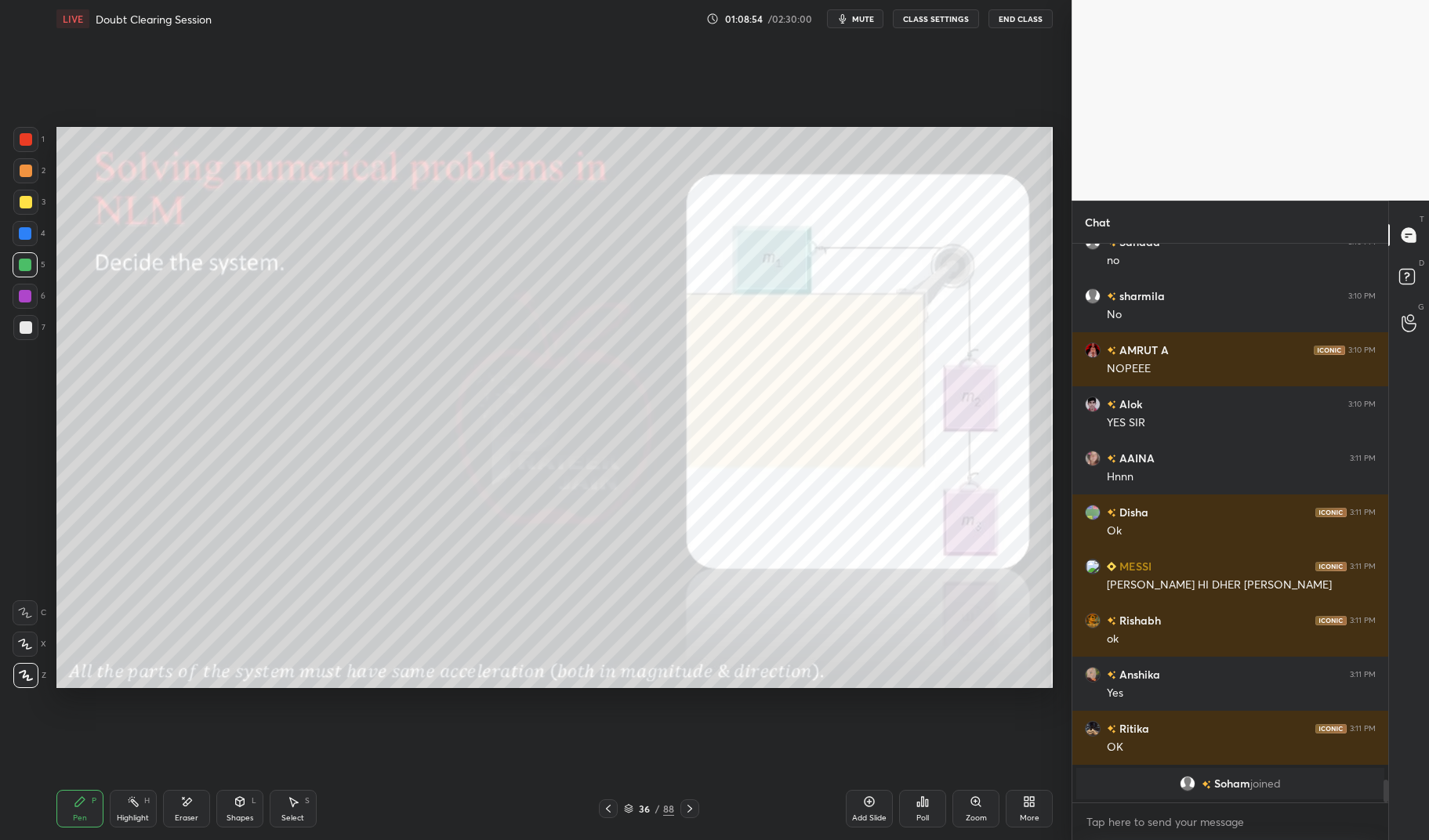
click at [867, 797] on icon at bounding box center [868, 801] width 12 height 12
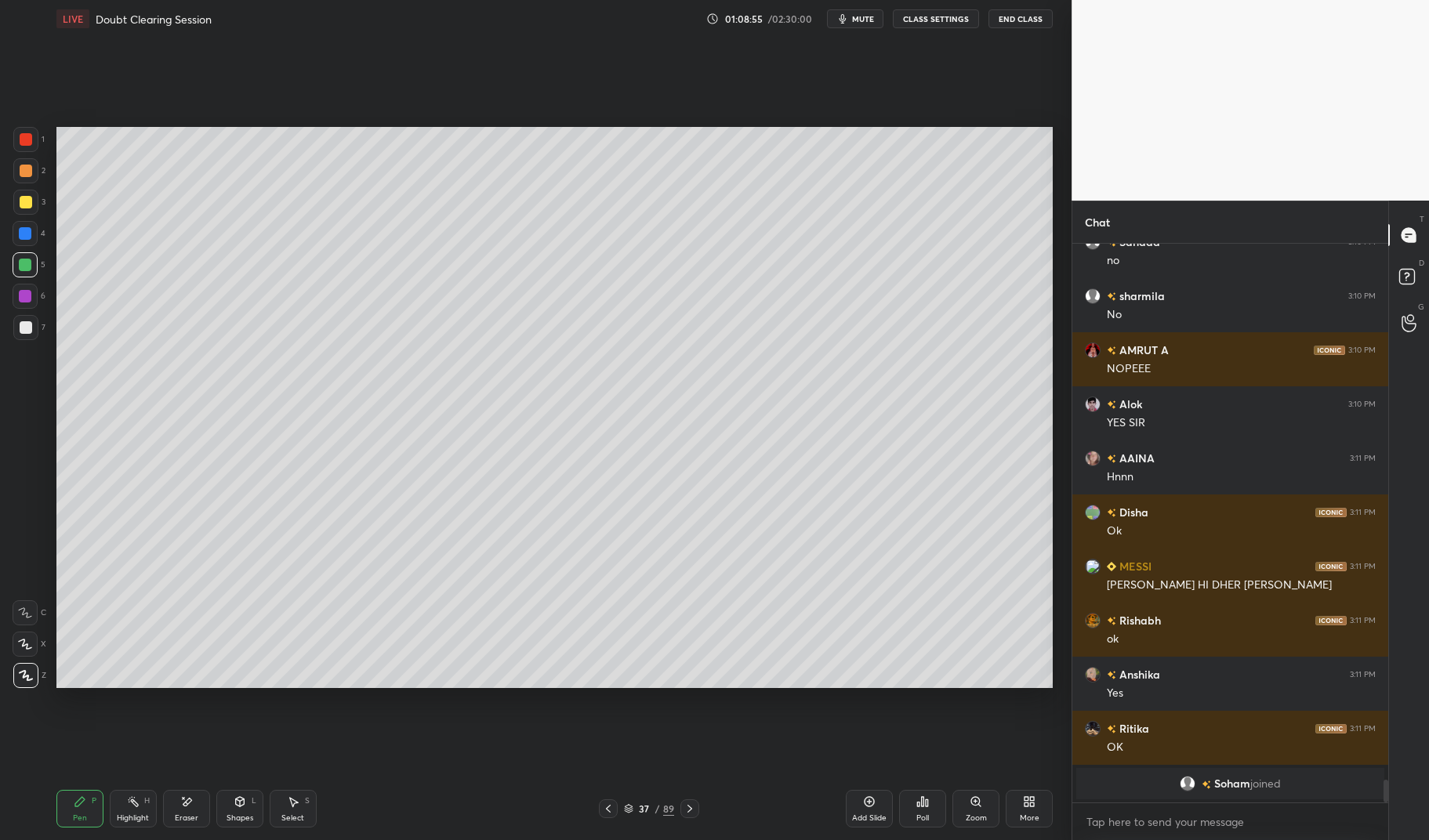
click at [73, 816] on div "Pen" at bounding box center [79, 818] width 14 height 8
click at [68, 810] on div "Pen P" at bounding box center [80, 809] width 47 height 38
click at [21, 236] on div at bounding box center [25, 233] width 12 height 12
click at [21, 227] on div at bounding box center [25, 233] width 12 height 12
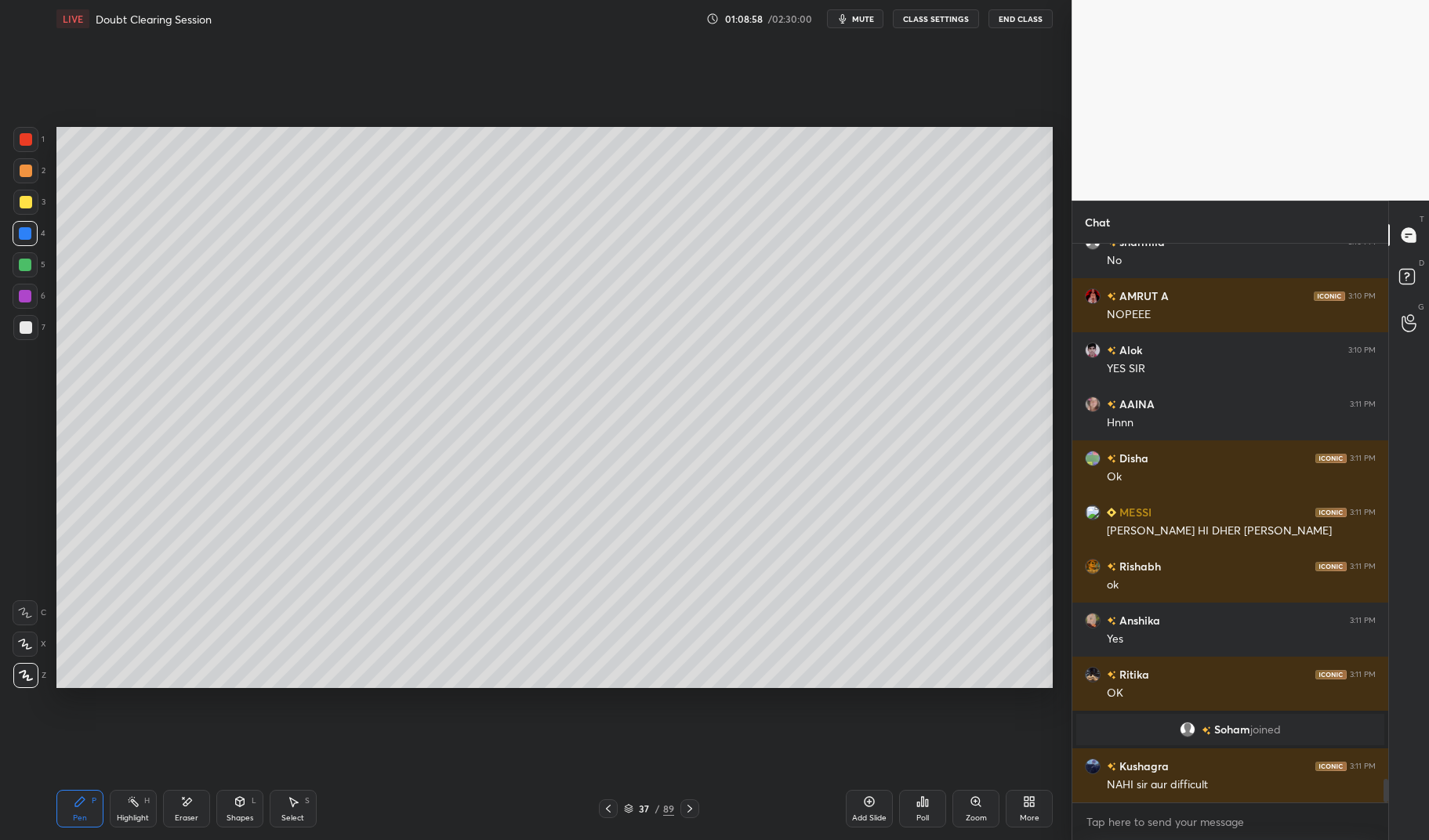
click at [244, 828] on div "Shapes L" at bounding box center [240, 809] width 47 height 38
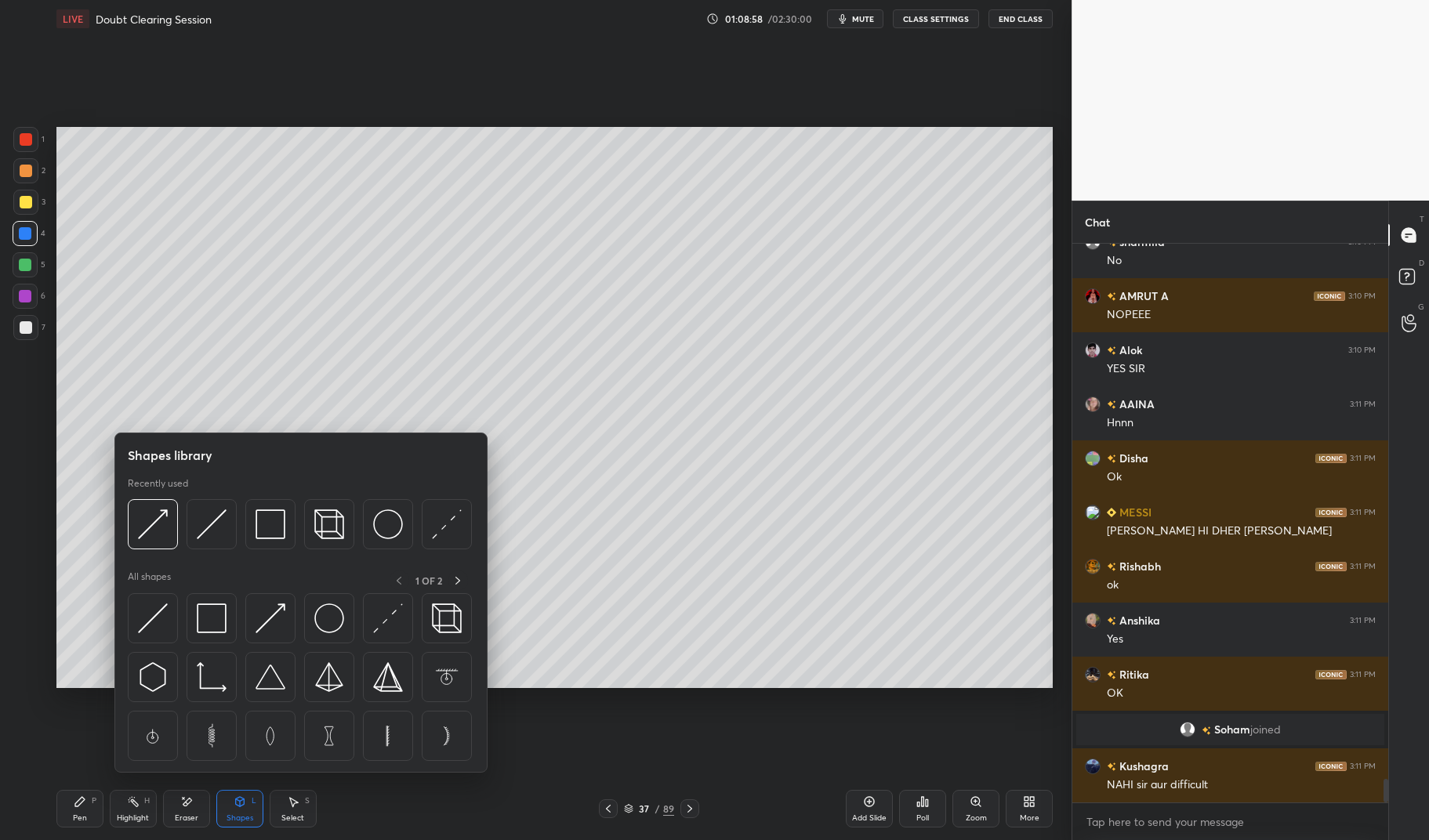
scroll to position [12752, 0]
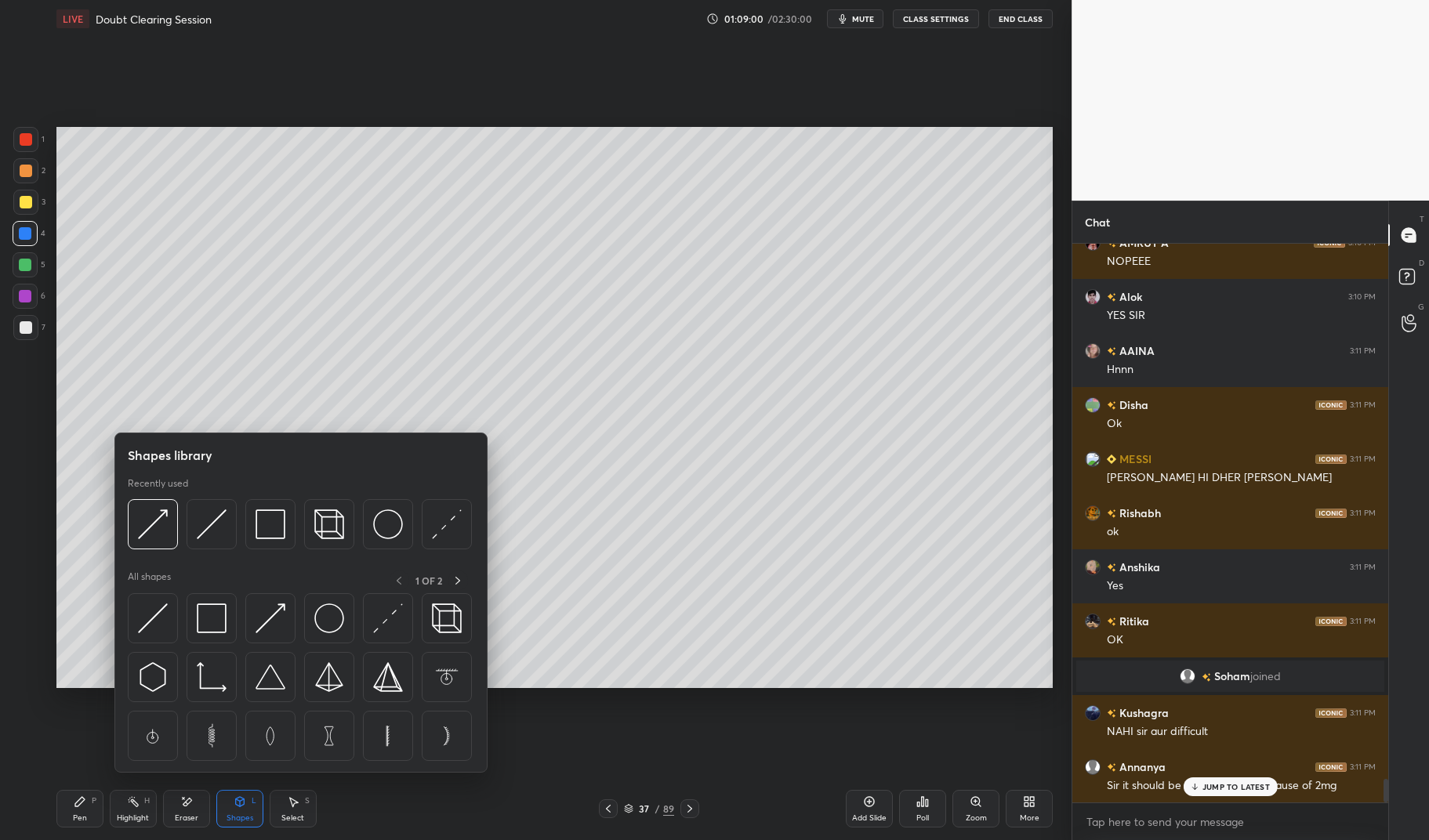
click at [163, 619] on img at bounding box center [153, 618] width 30 height 30
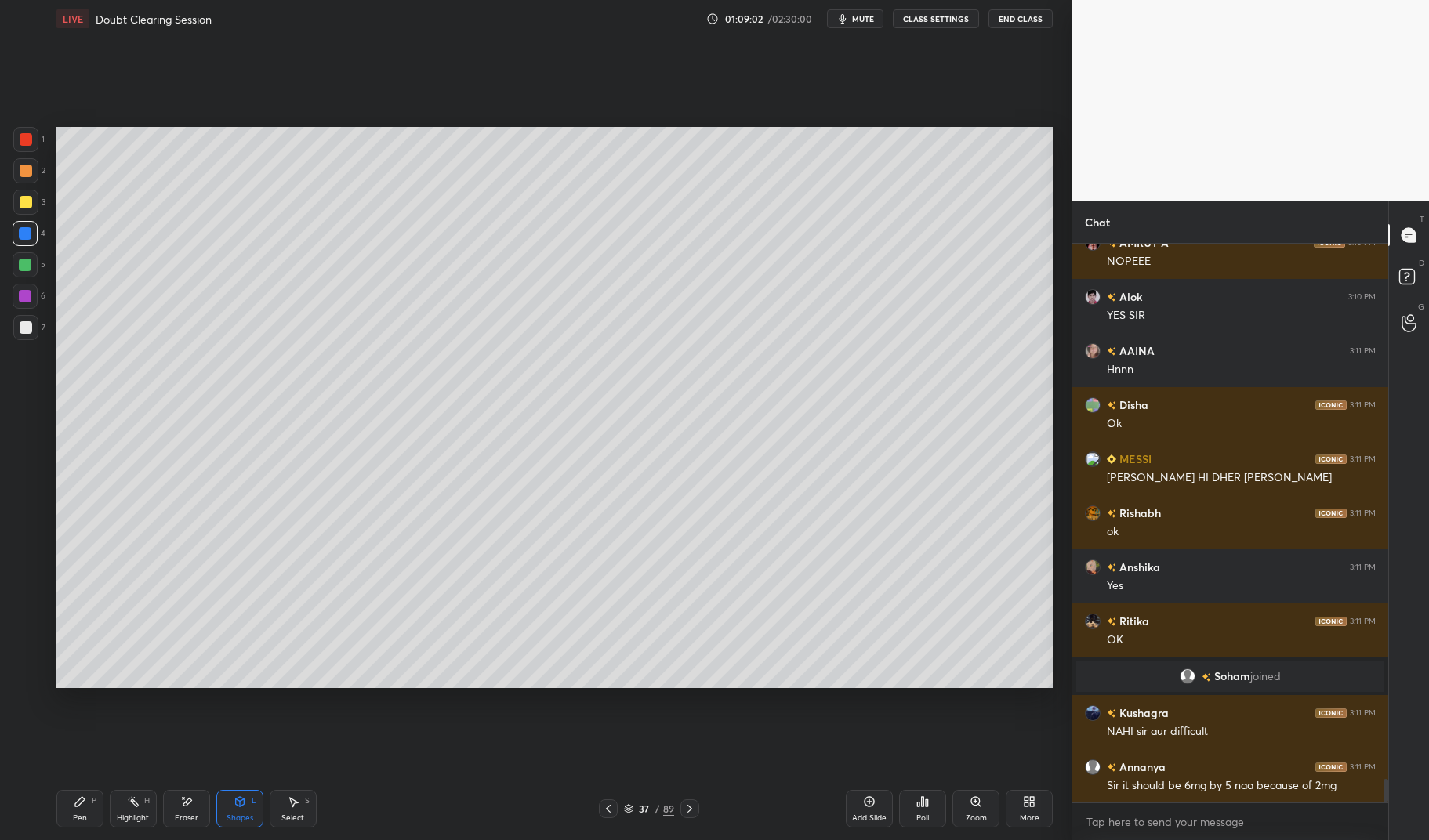
scroll to position [12807, 0]
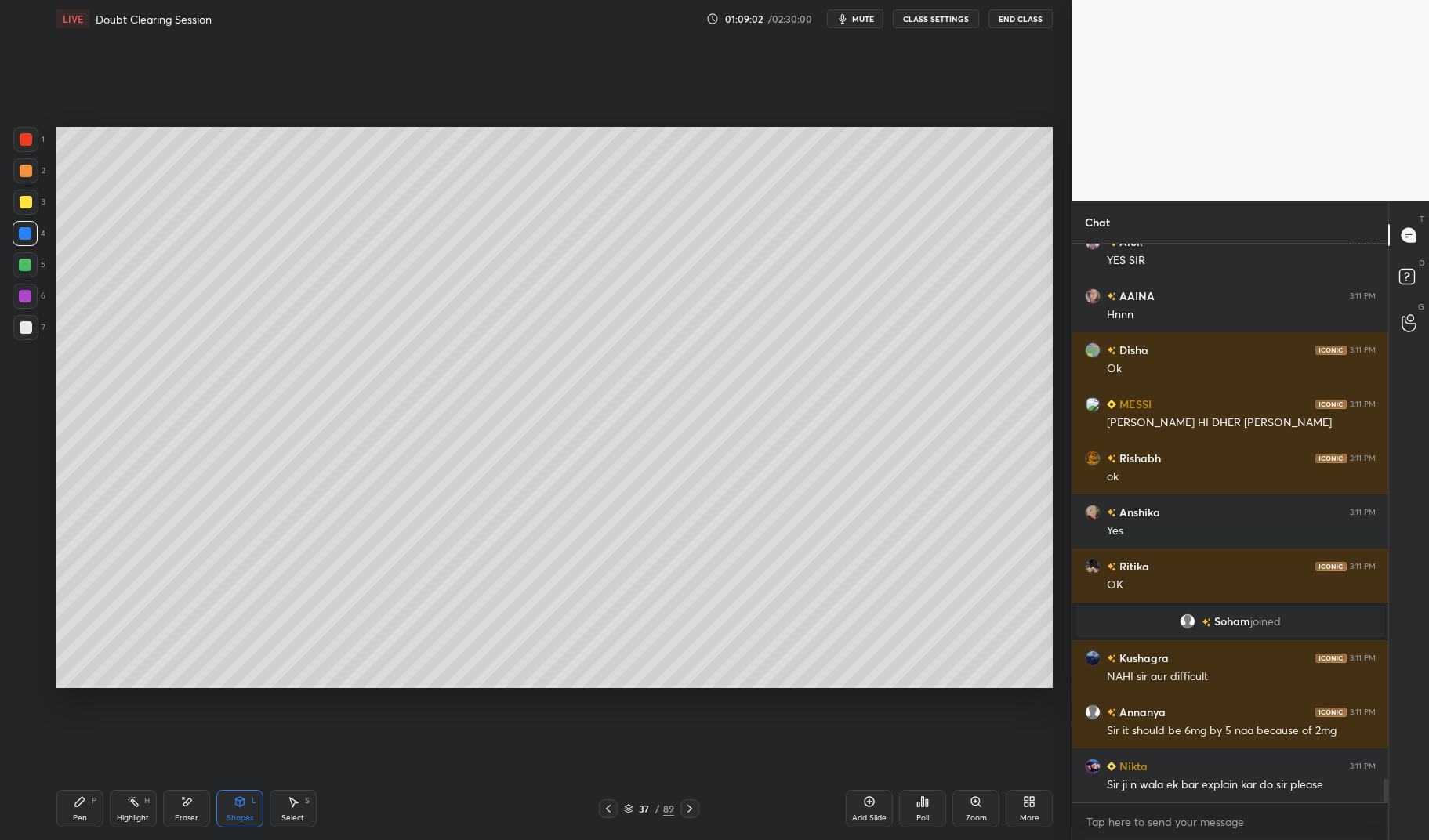
click at [35, 202] on div at bounding box center [25, 202] width 25 height 25
click at [5, 217] on div "1 2 3 4 5 6 7 C X Z E E Erase all H H" at bounding box center [25, 408] width 50 height 561
click at [238, 806] on icon at bounding box center [239, 802] width 8 height 9
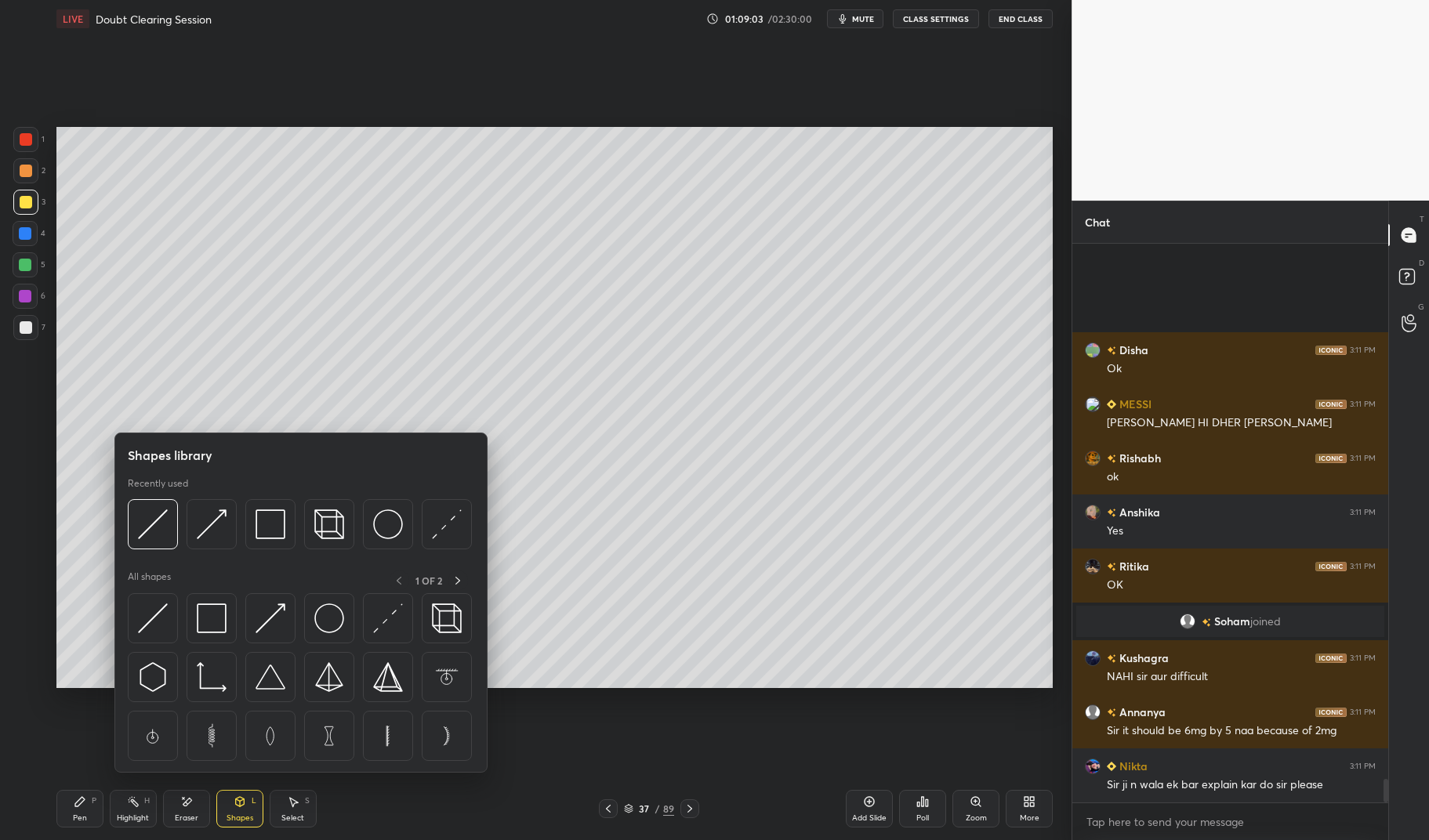
scroll to position [12969, 0]
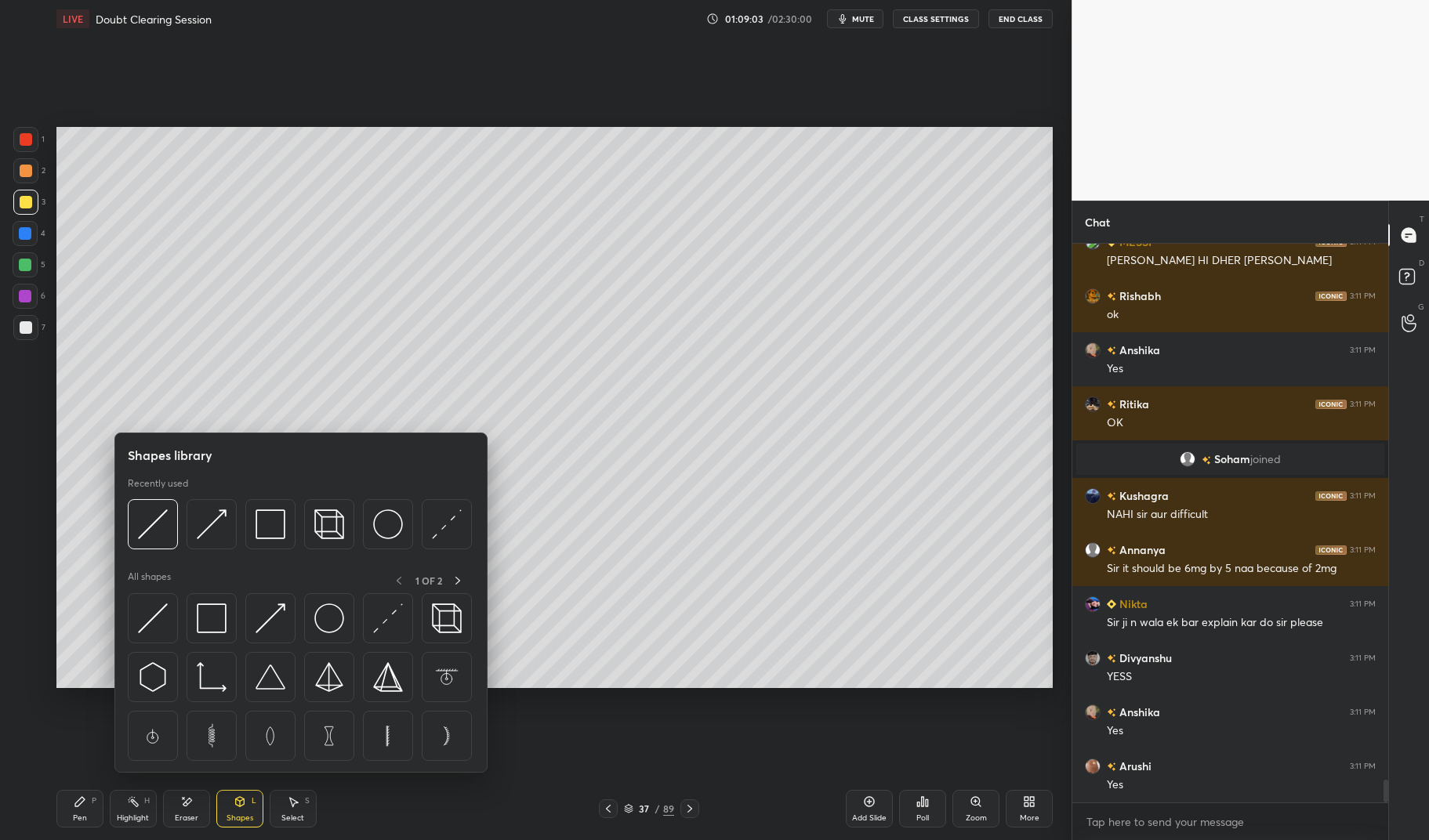
click at [220, 617] on img at bounding box center [211, 618] width 30 height 30
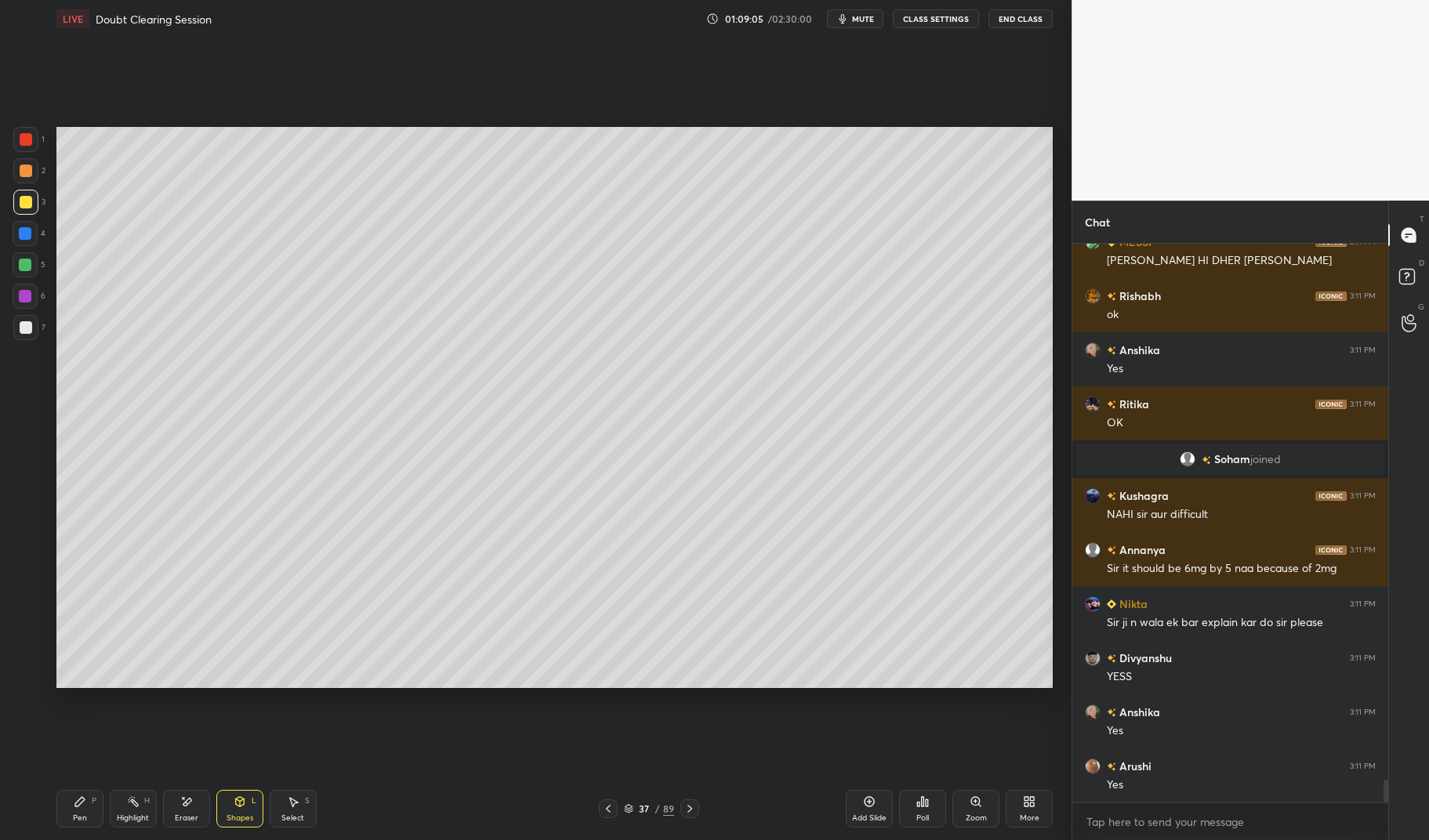
scroll to position [13024, 0]
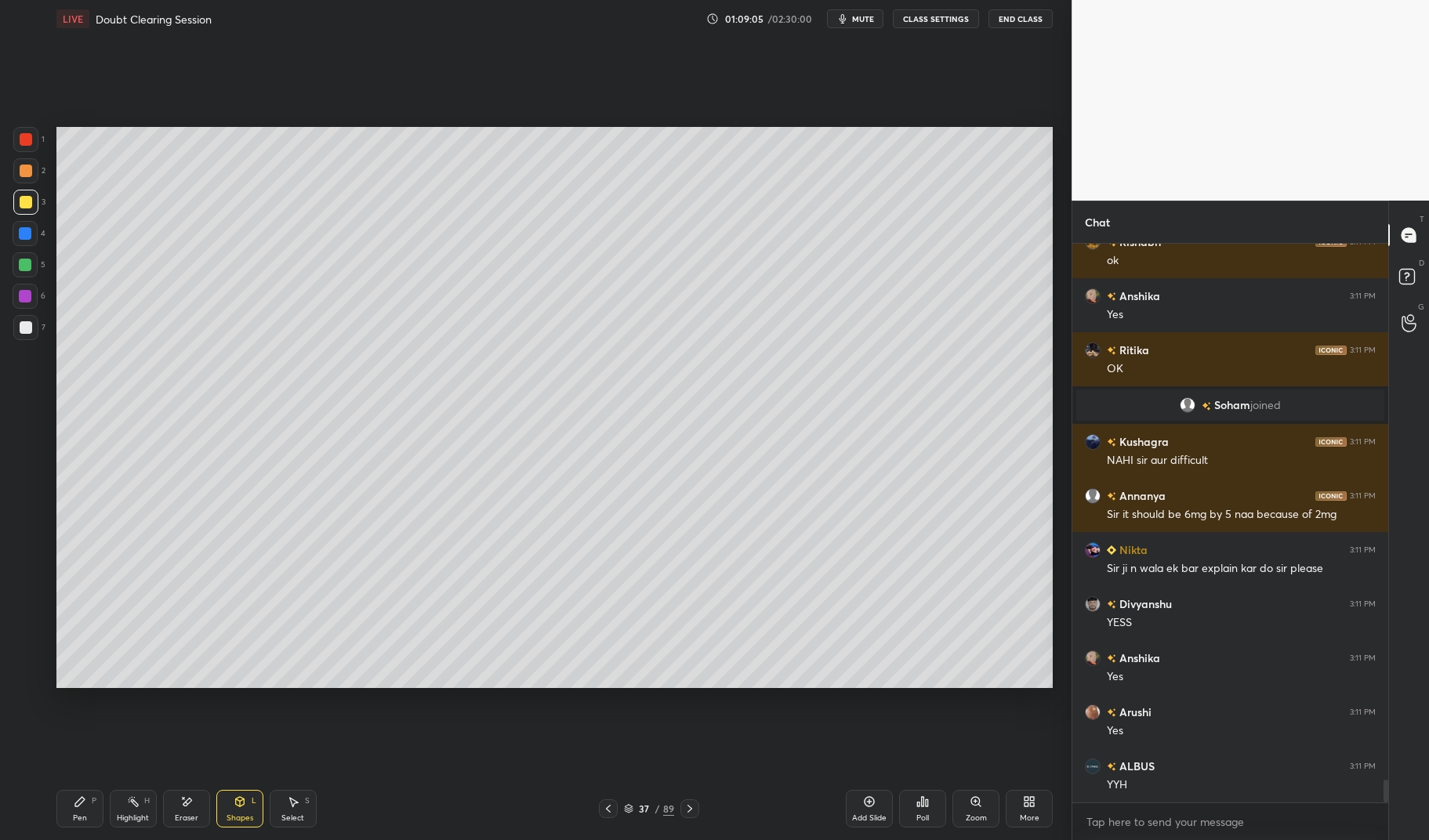
click at [74, 806] on icon at bounding box center [79, 801] width 12 height 12
click at [58, 817] on div "Pen P" at bounding box center [80, 809] width 47 height 38
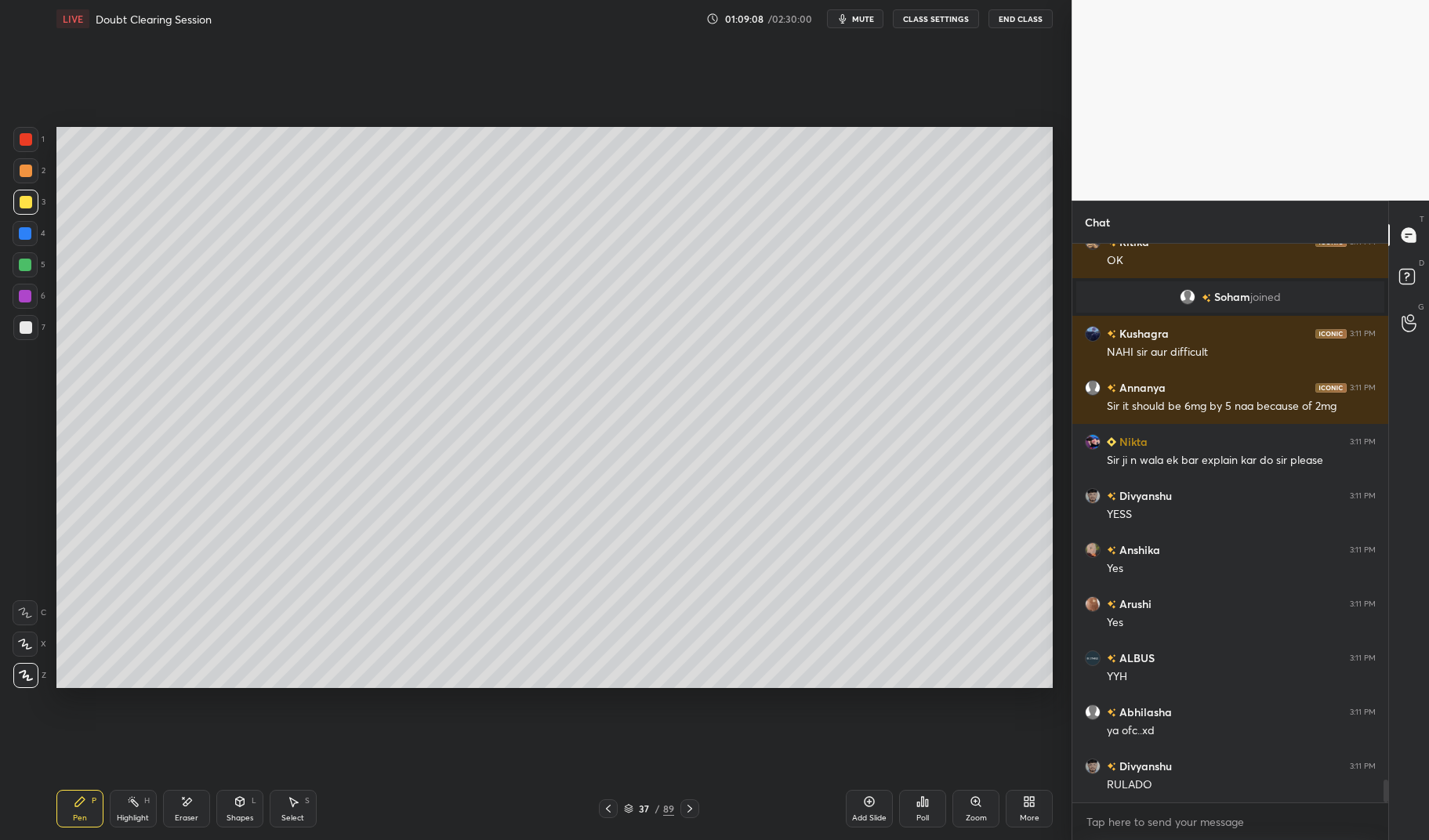
scroll to position [13185, 0]
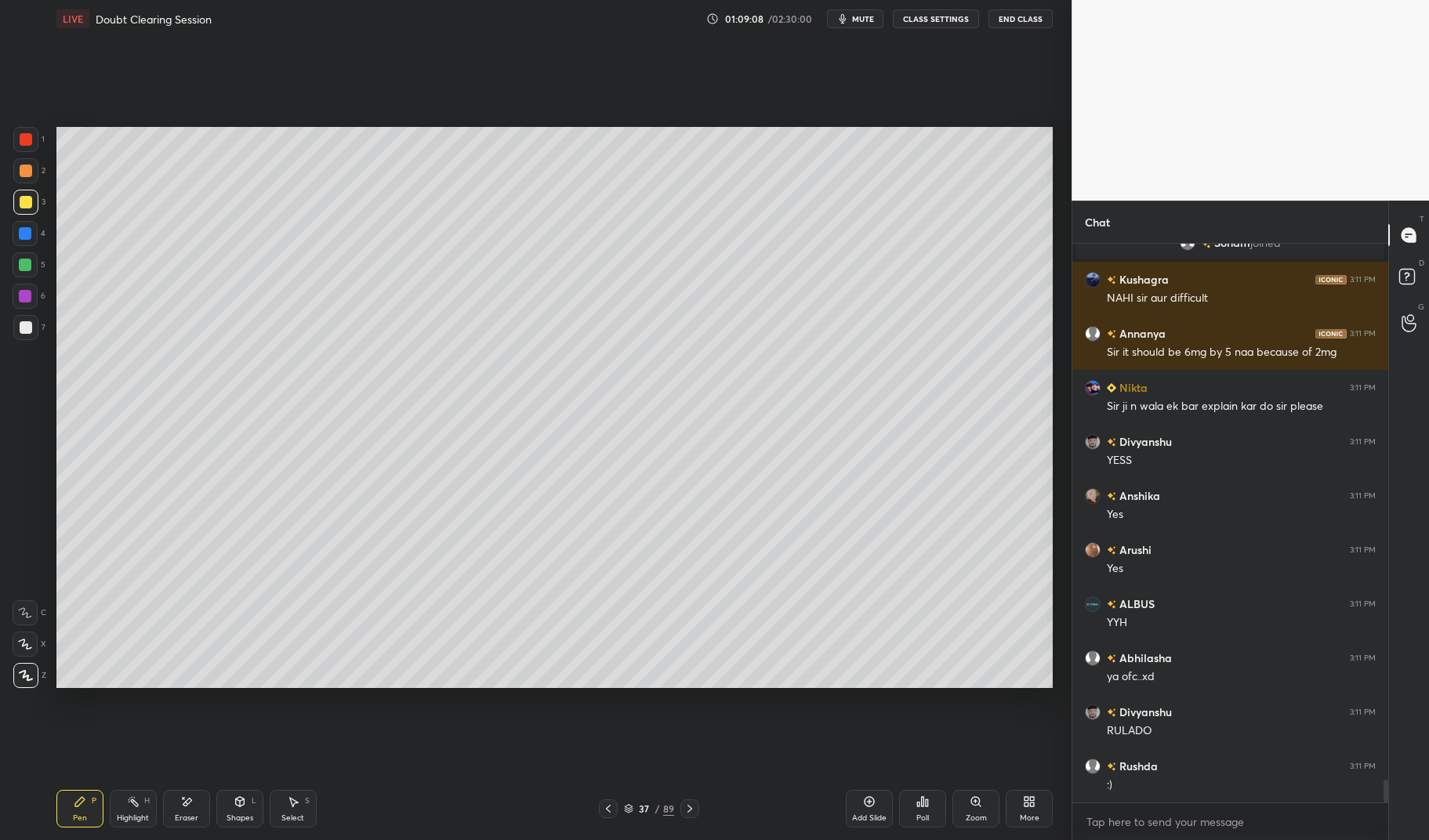
click at [28, 142] on div at bounding box center [25, 139] width 12 height 12
click at [33, 139] on div at bounding box center [25, 140] width 25 height 25
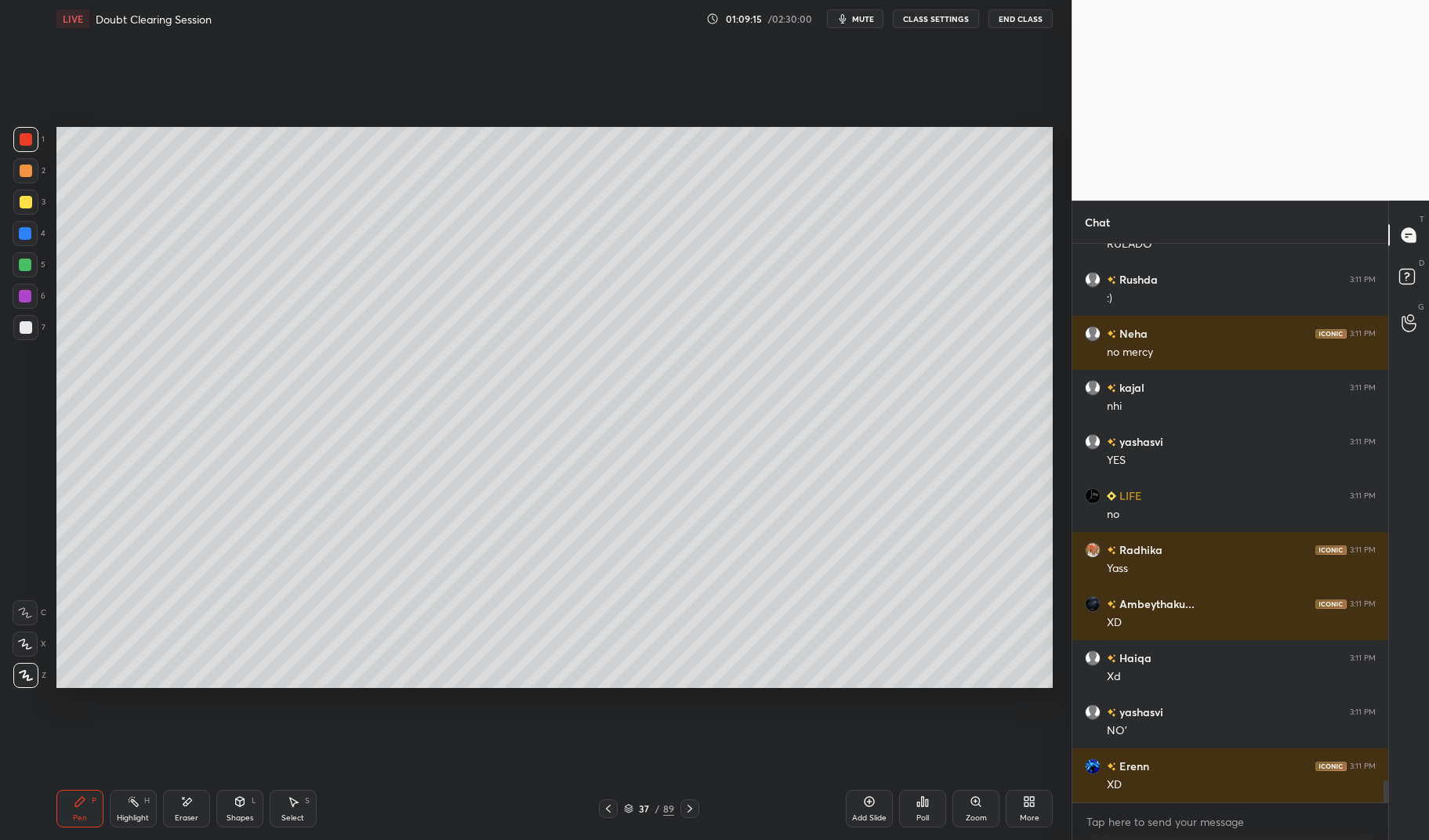
scroll to position [13726, 0]
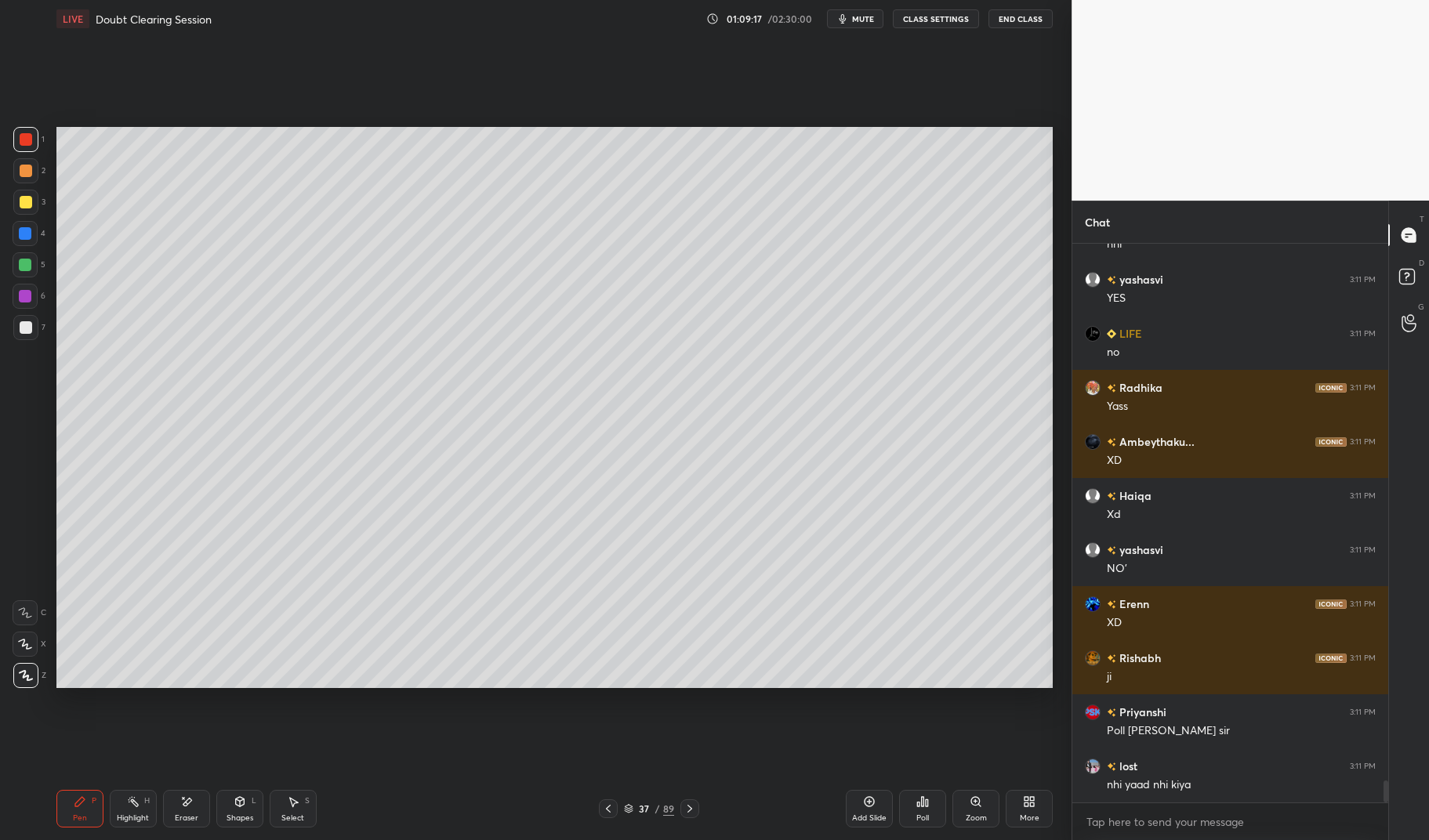
click at [25, 141] on div at bounding box center [25, 139] width 12 height 12
click at [13, 145] on div at bounding box center [25, 140] width 25 height 25
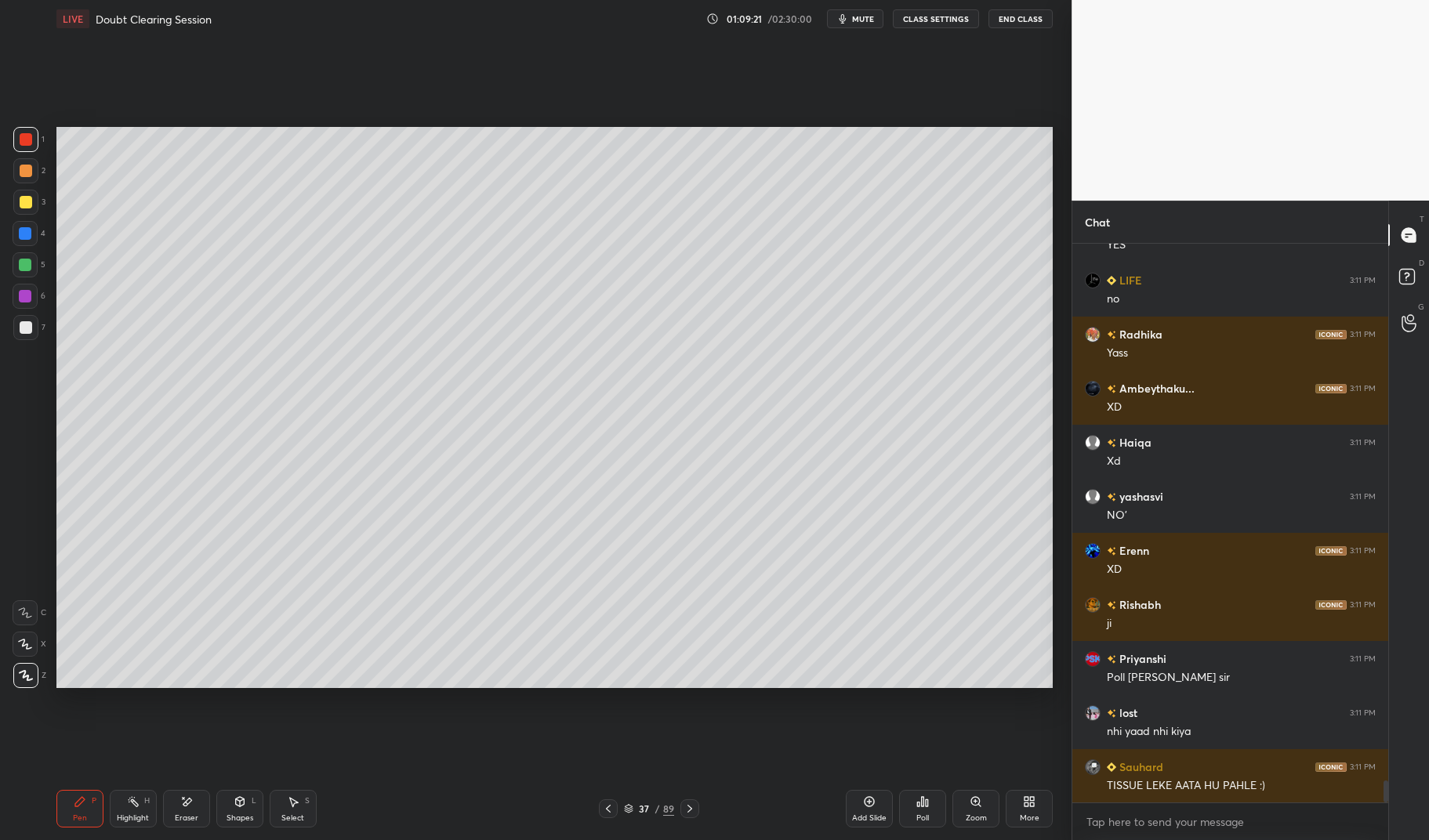
scroll to position [13942, 0]
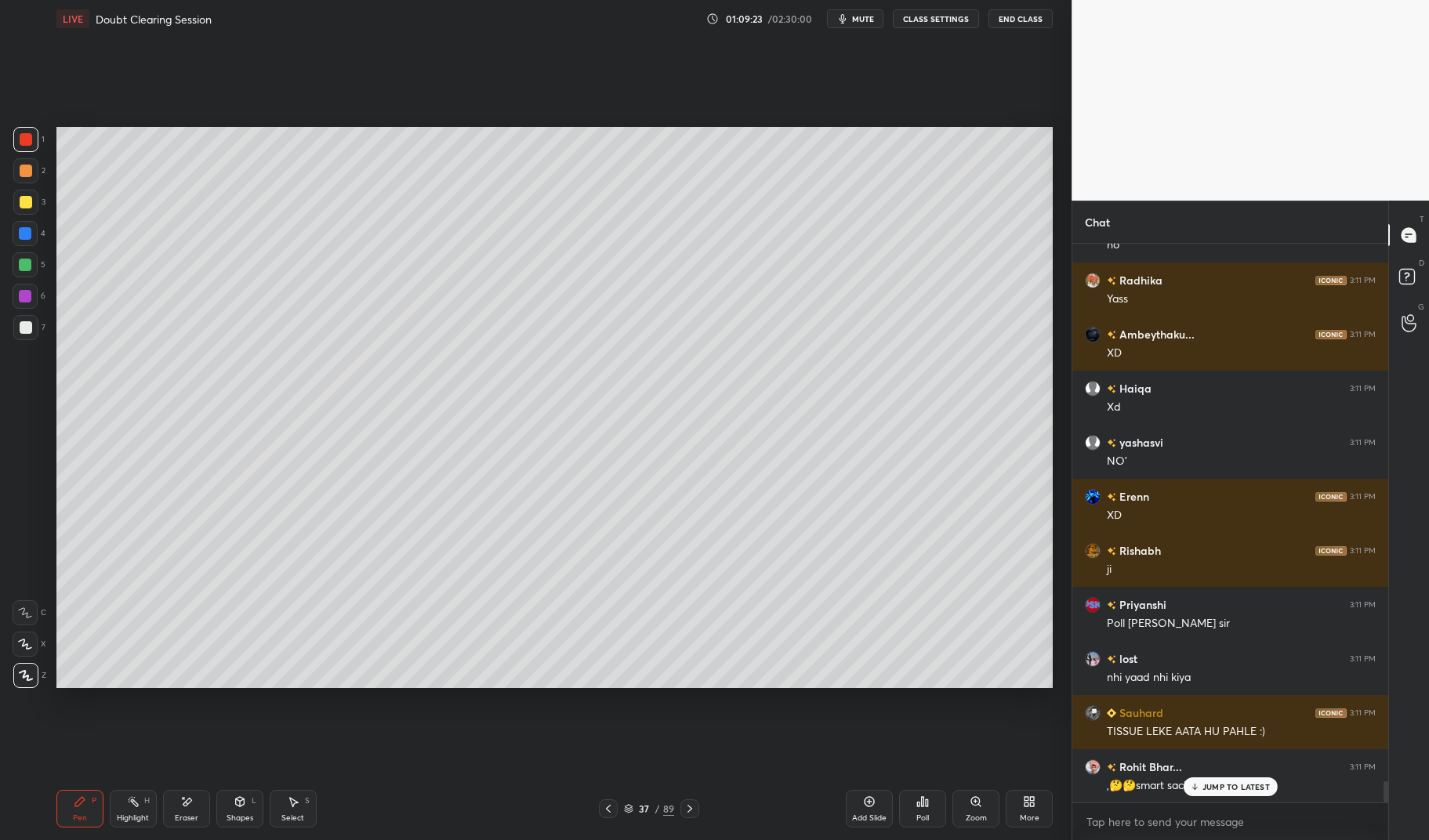
click at [17, 262] on div at bounding box center [25, 264] width 25 height 25
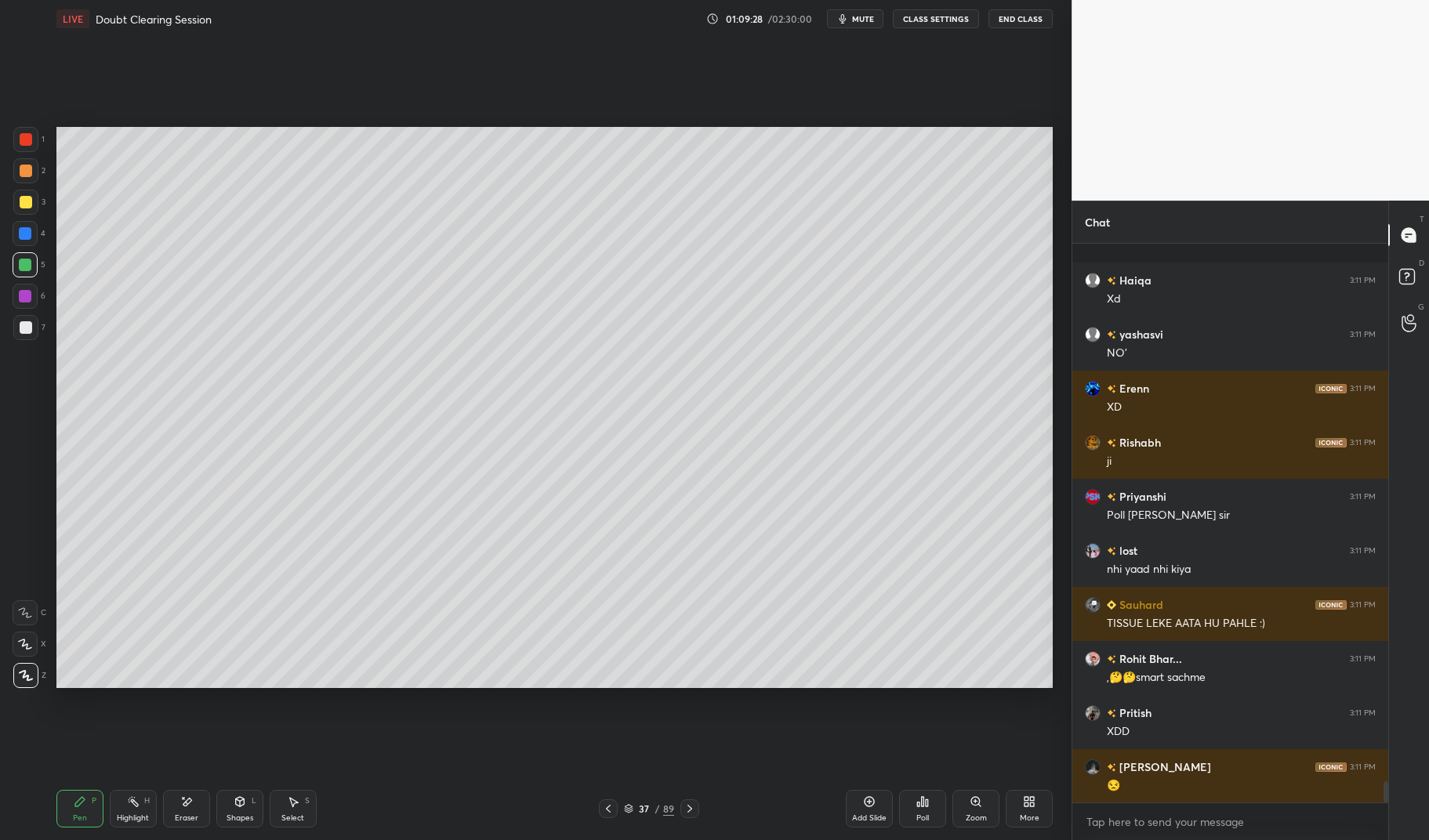
scroll to position [14159, 0]
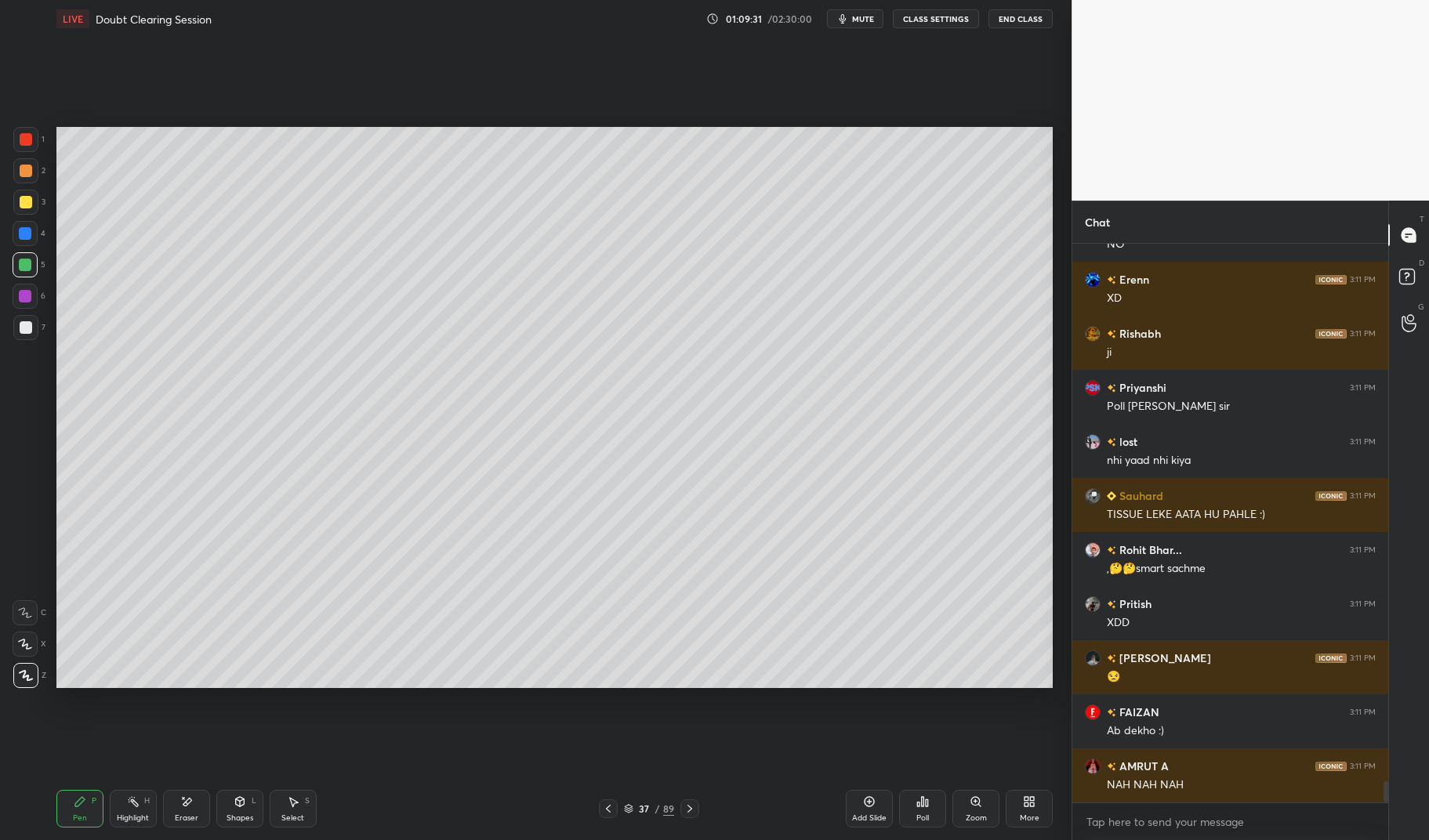
click at [23, 328] on div at bounding box center [25, 327] width 12 height 12
click at [23, 327] on div at bounding box center [25, 327] width 12 height 12
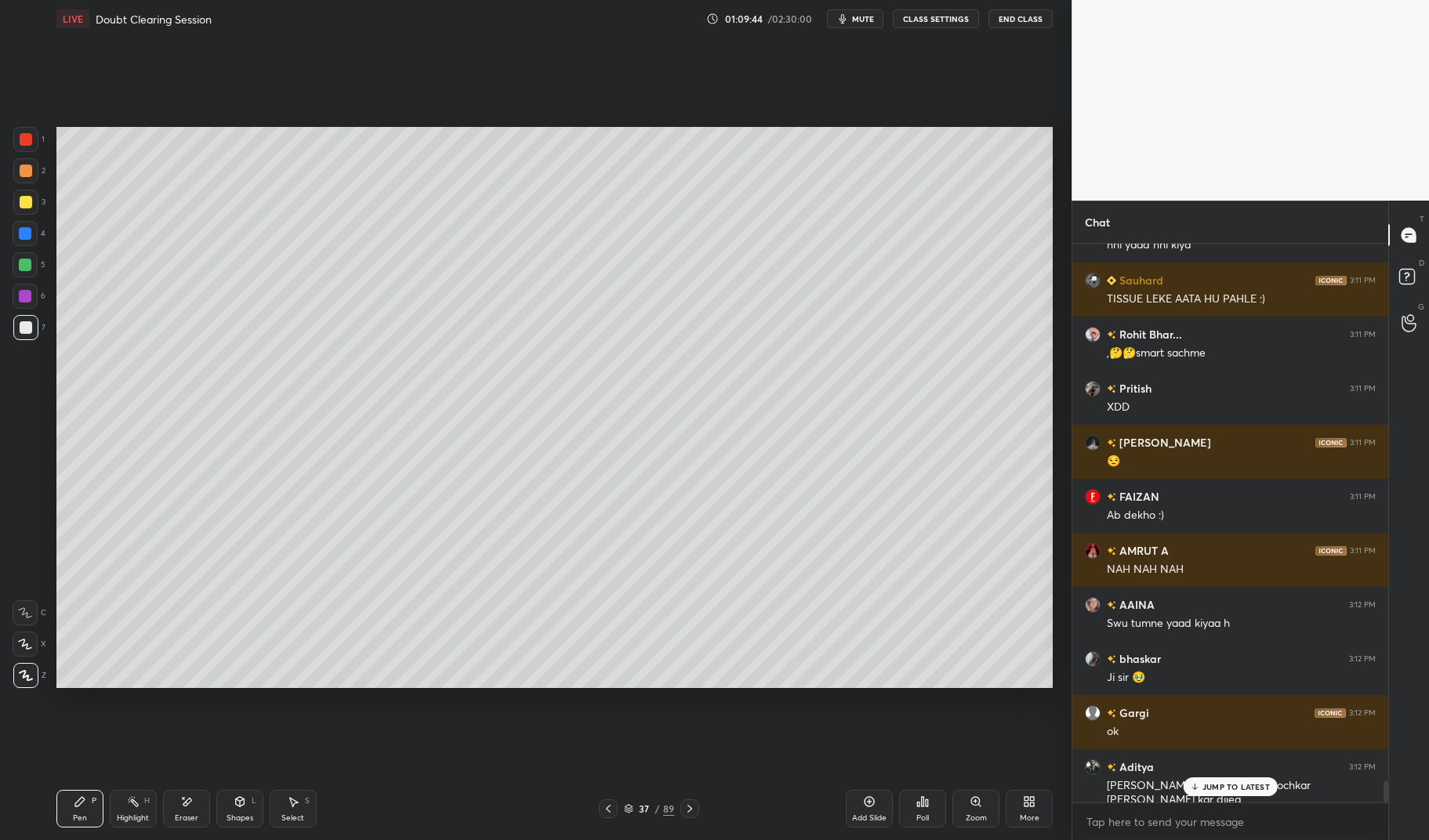
scroll to position [14412, 0]
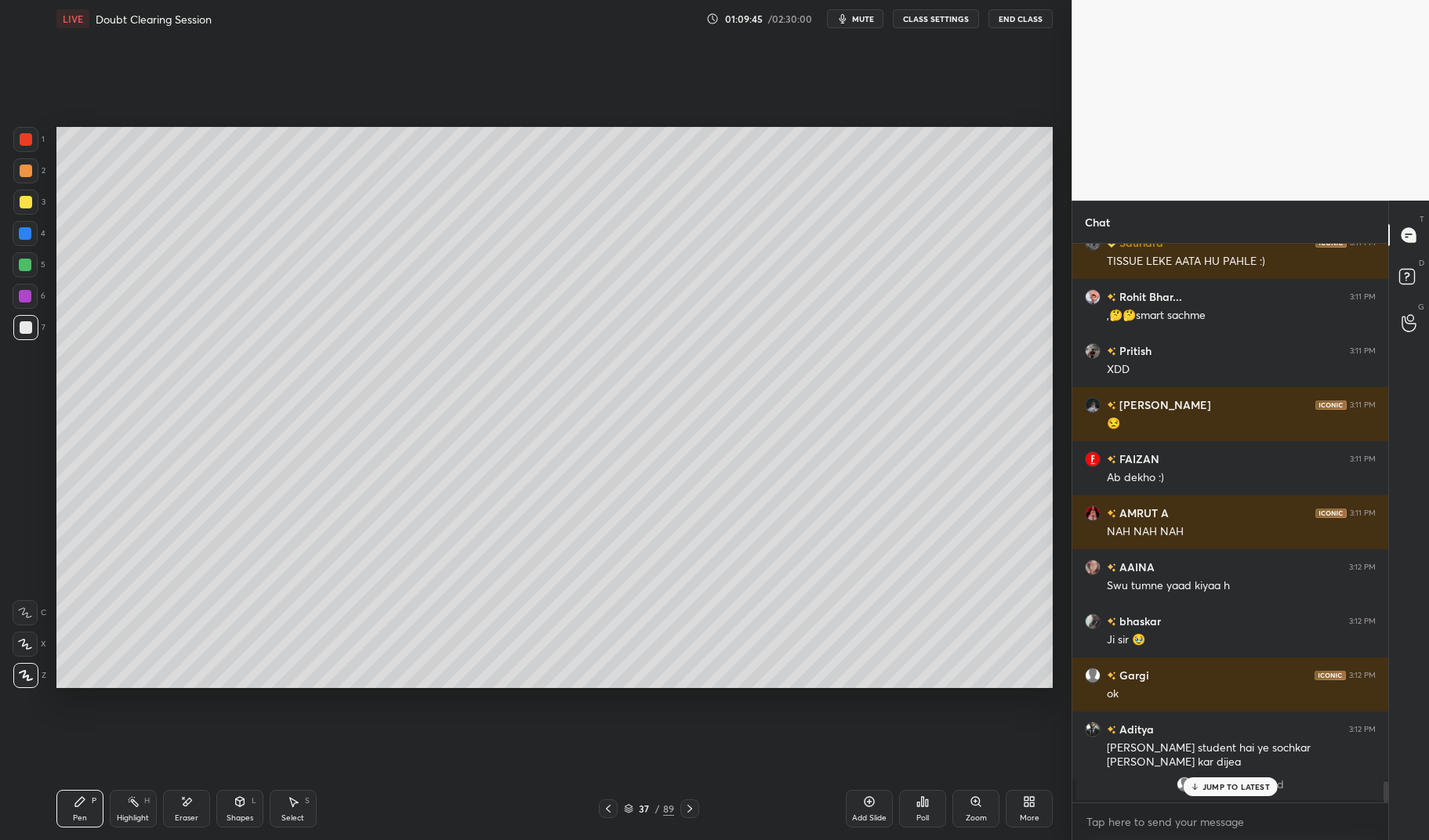
click at [1218, 786] on p "JUMP TO LATEST" at bounding box center [1236, 787] width 67 height 9
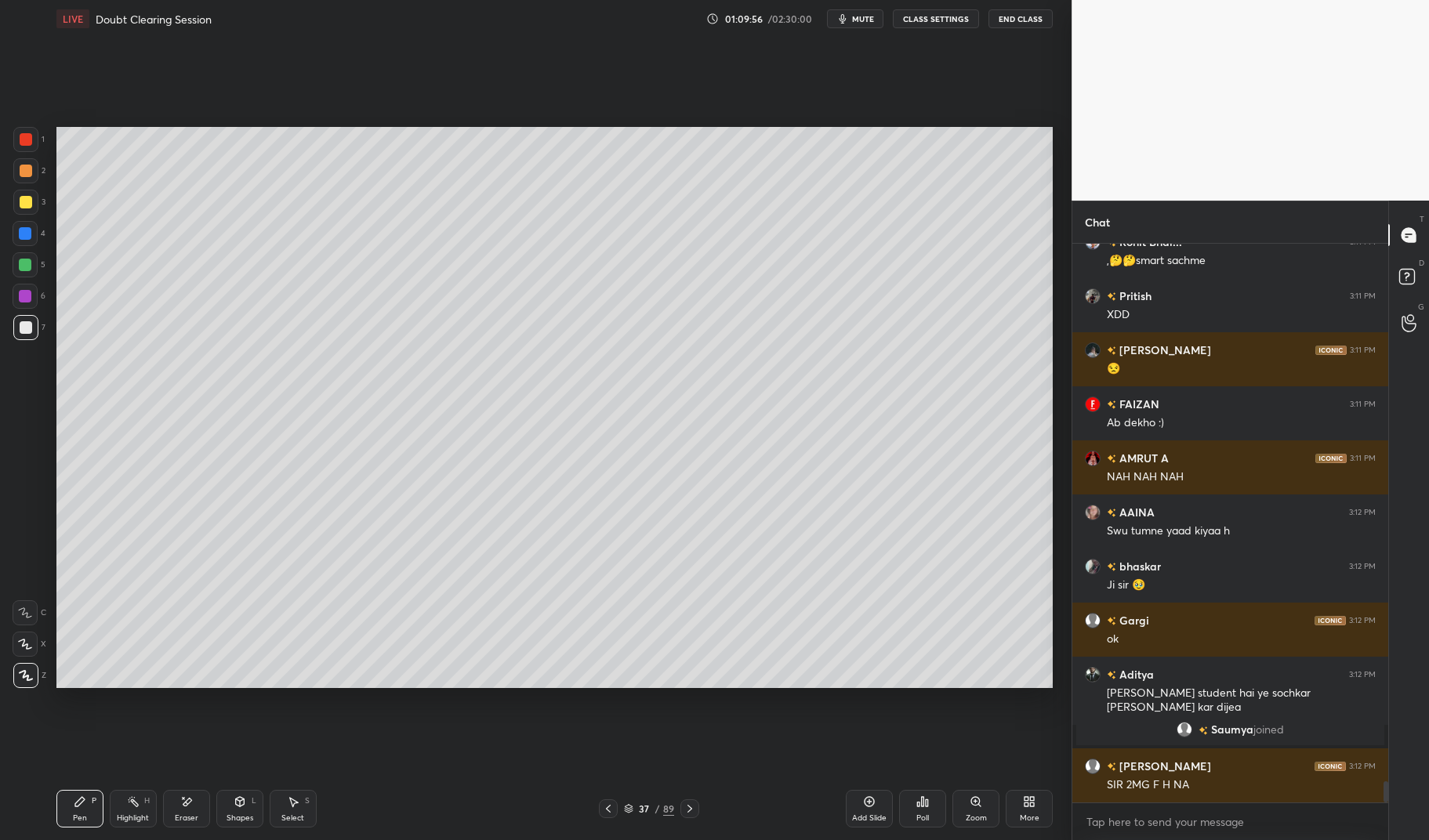
click at [139, 815] on div "Highlight" at bounding box center [133, 818] width 32 height 8
click at [126, 810] on div "Highlight H" at bounding box center [133, 809] width 47 height 38
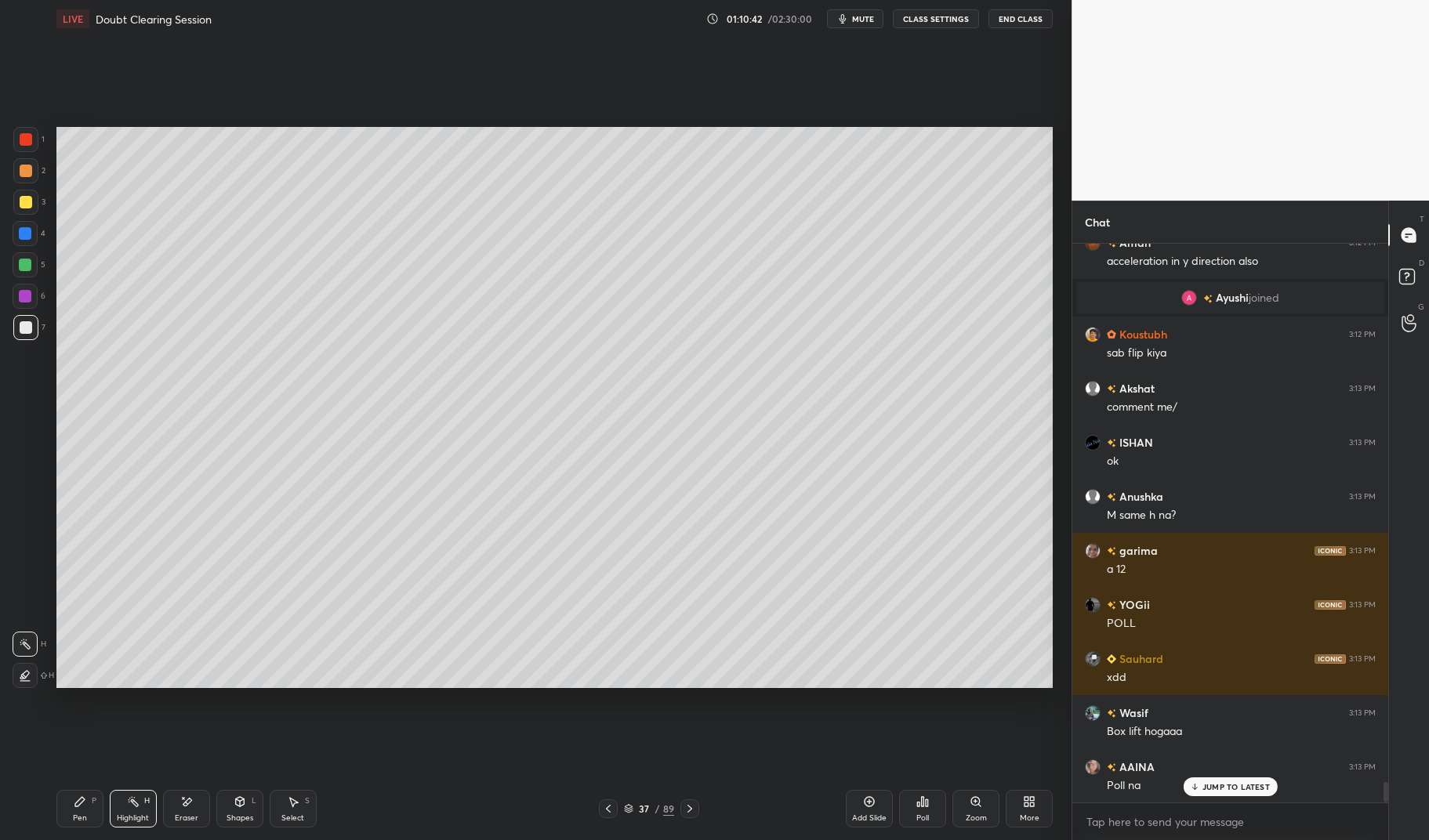
scroll to position [14799, 0]
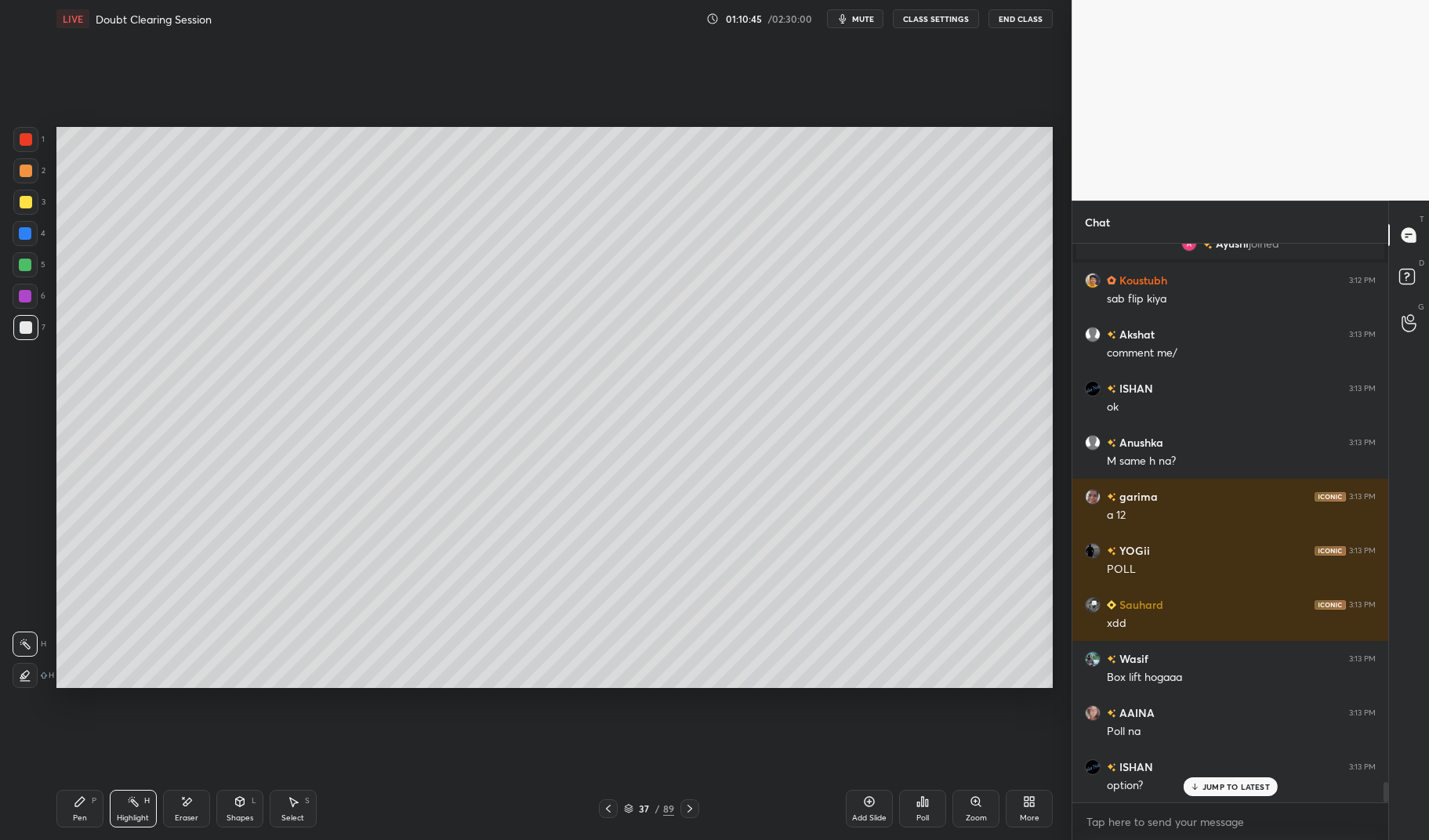
click at [81, 821] on div "Pen" at bounding box center [79, 818] width 14 height 8
click at [71, 821] on div "Pen P" at bounding box center [80, 809] width 47 height 38
click at [28, 266] on div at bounding box center [25, 264] width 12 height 12
click at [21, 264] on div at bounding box center [25, 264] width 12 height 12
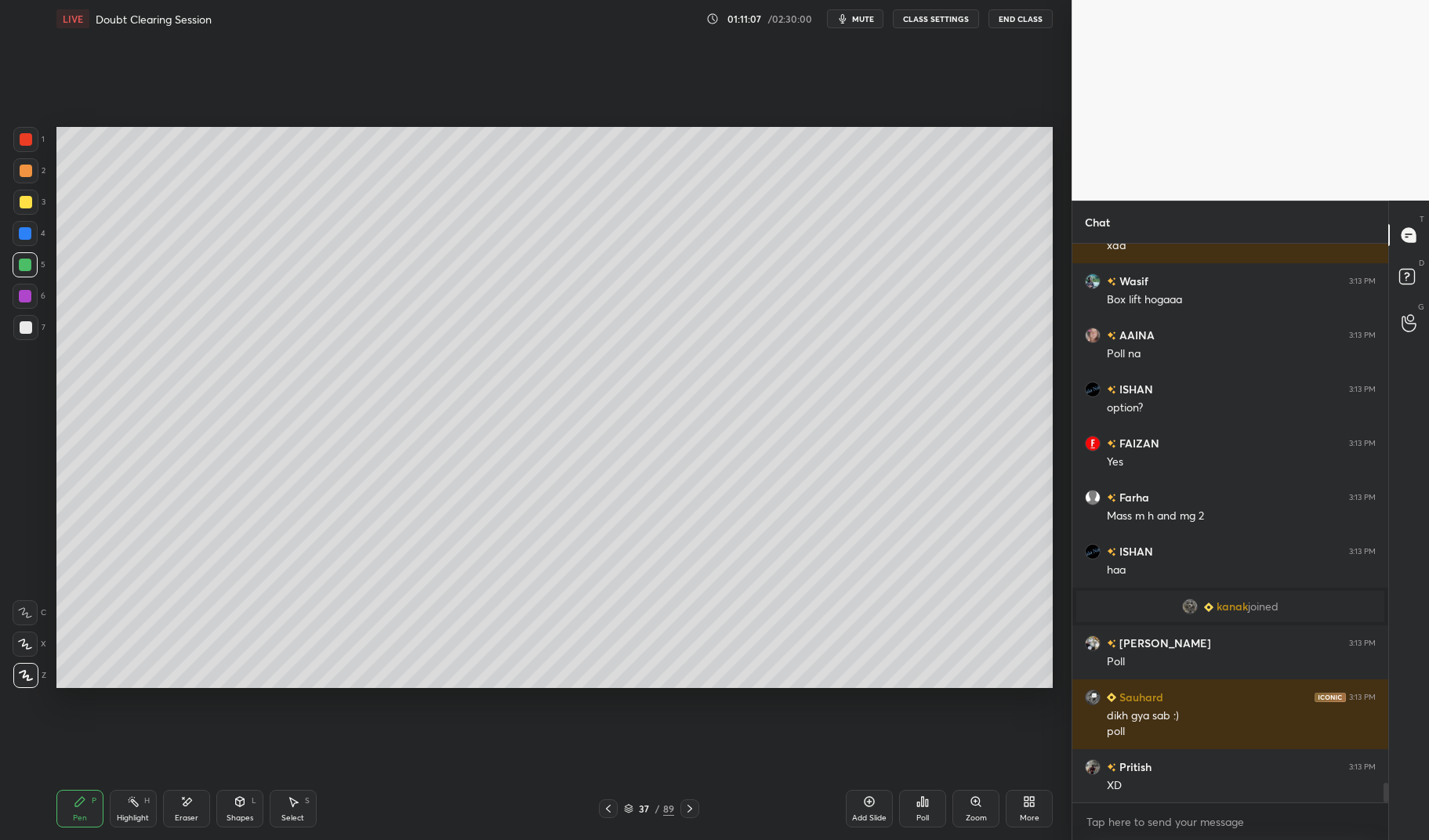
scroll to position [15232, 0]
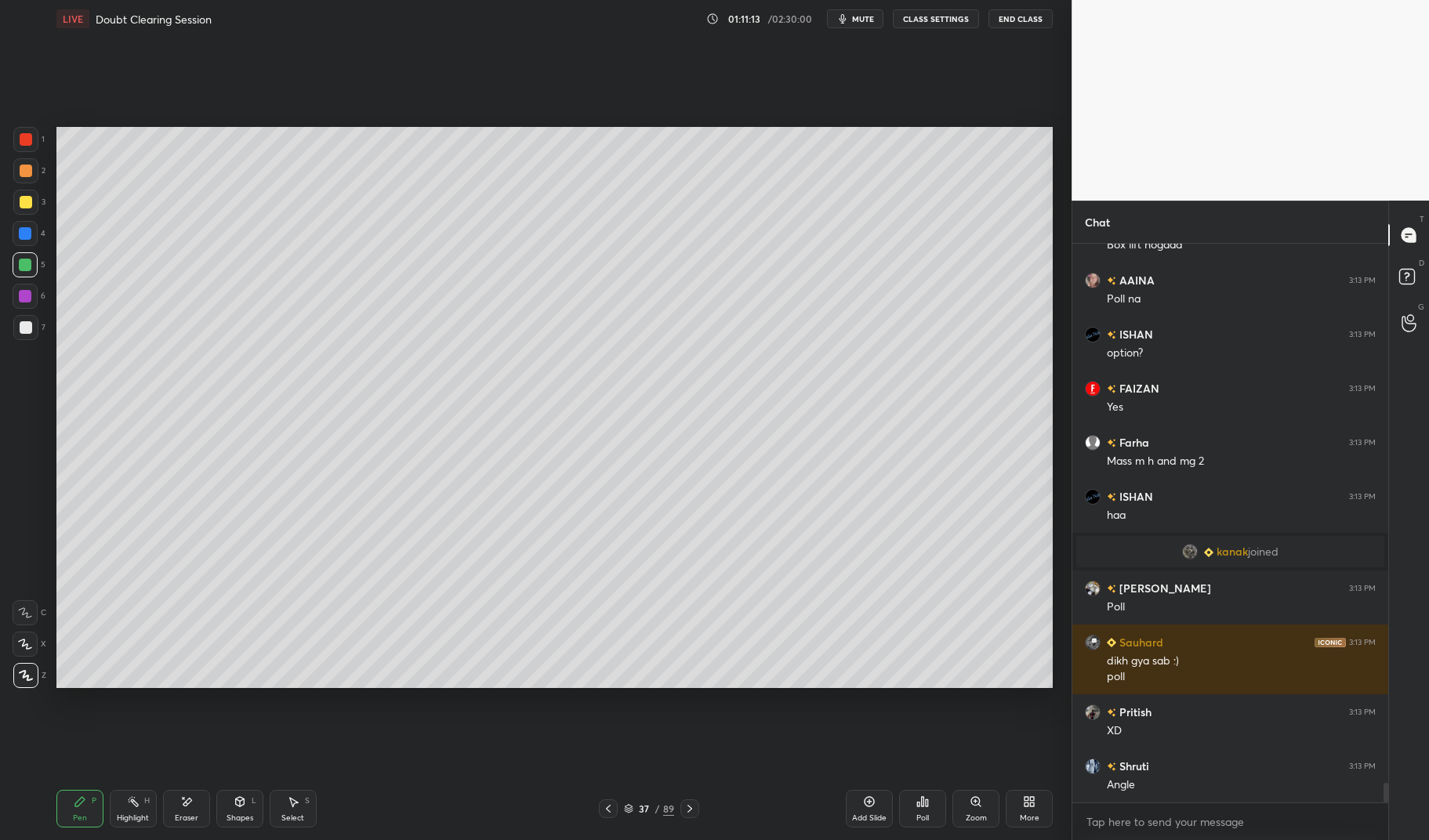
click at [22, 332] on div at bounding box center [25, 327] width 12 height 12
click at [20, 331] on div at bounding box center [25, 327] width 12 height 12
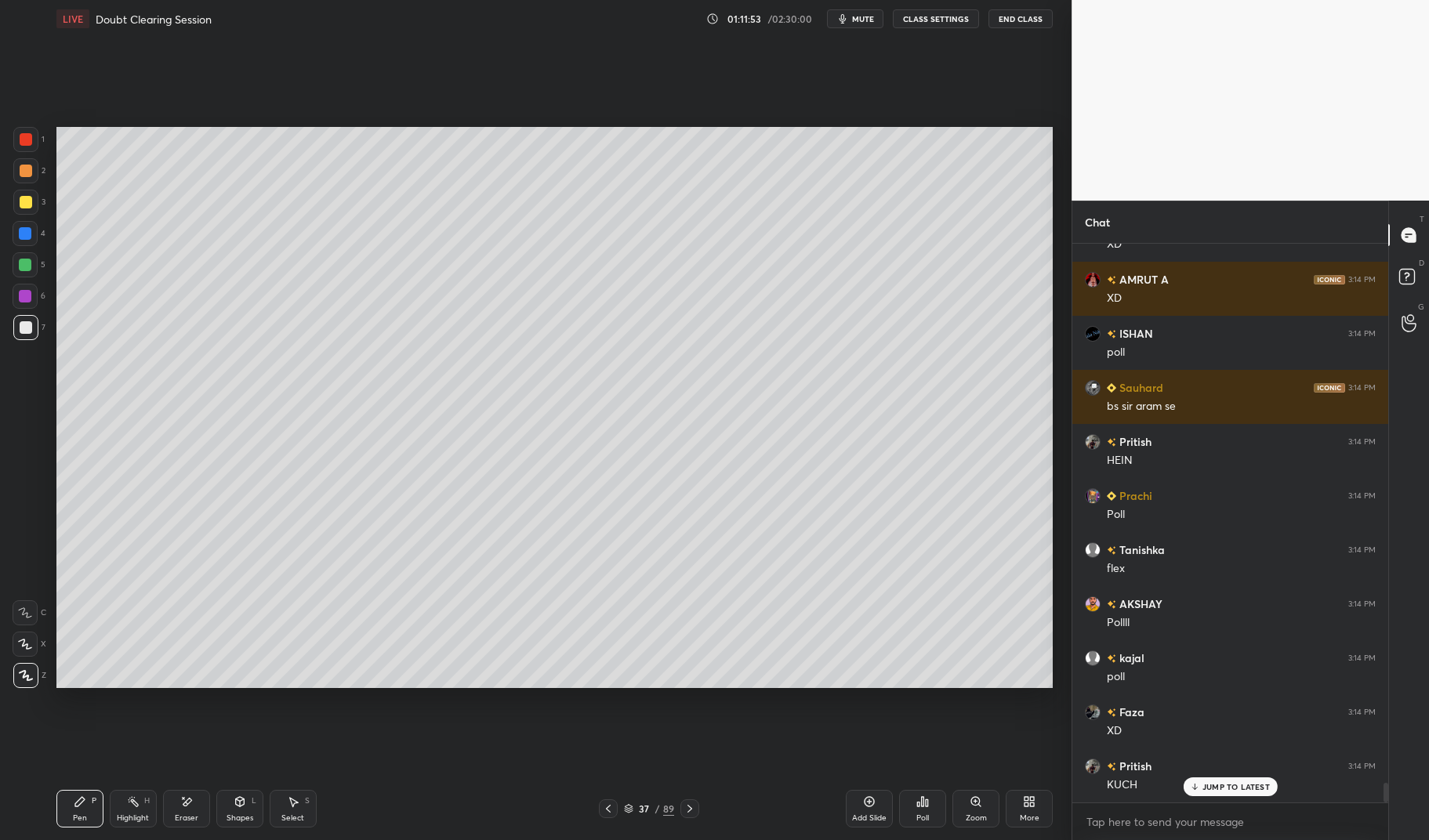
scroll to position [15668, 0]
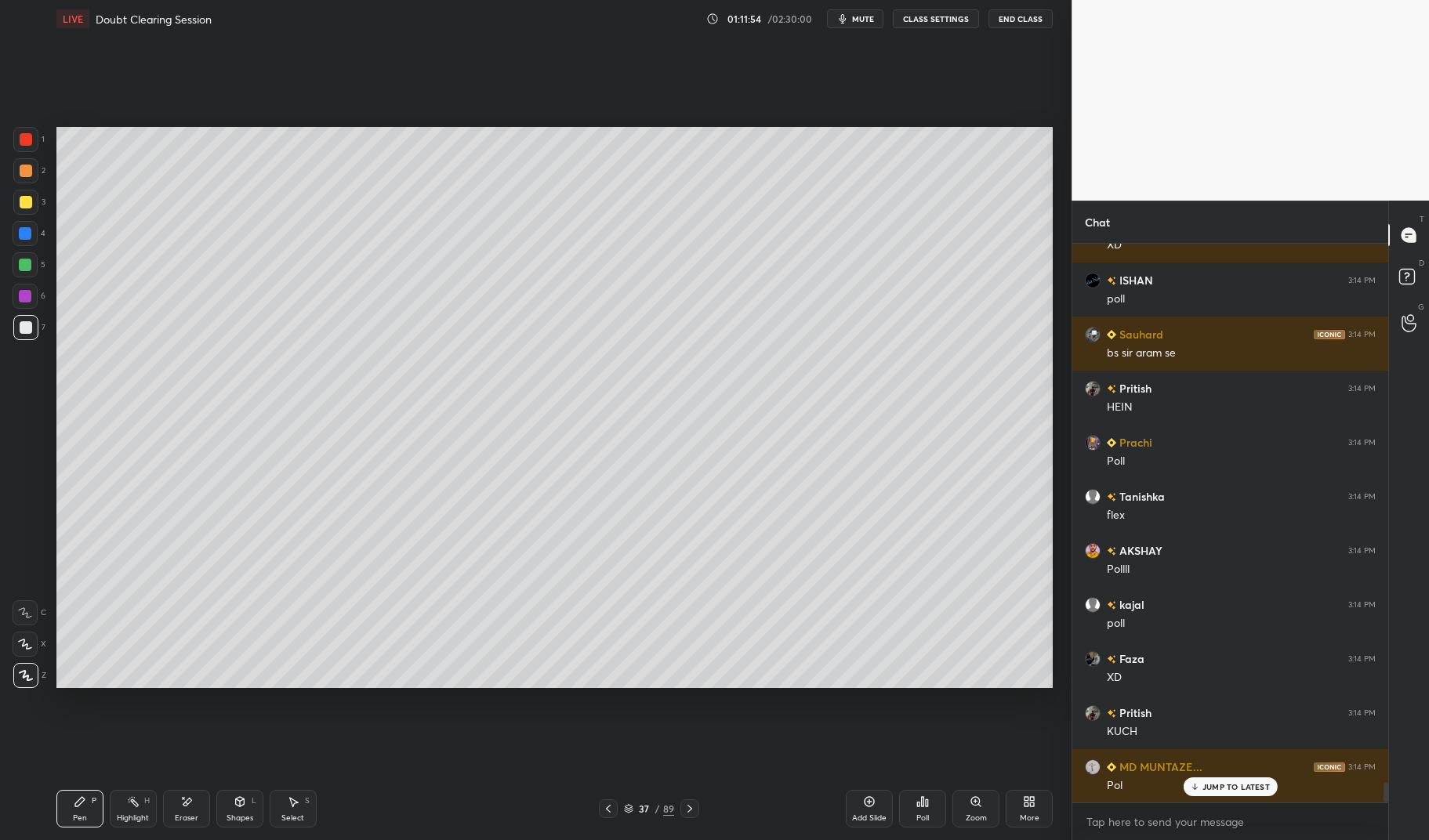
click at [932, 797] on div "Poll" at bounding box center [923, 809] width 47 height 38
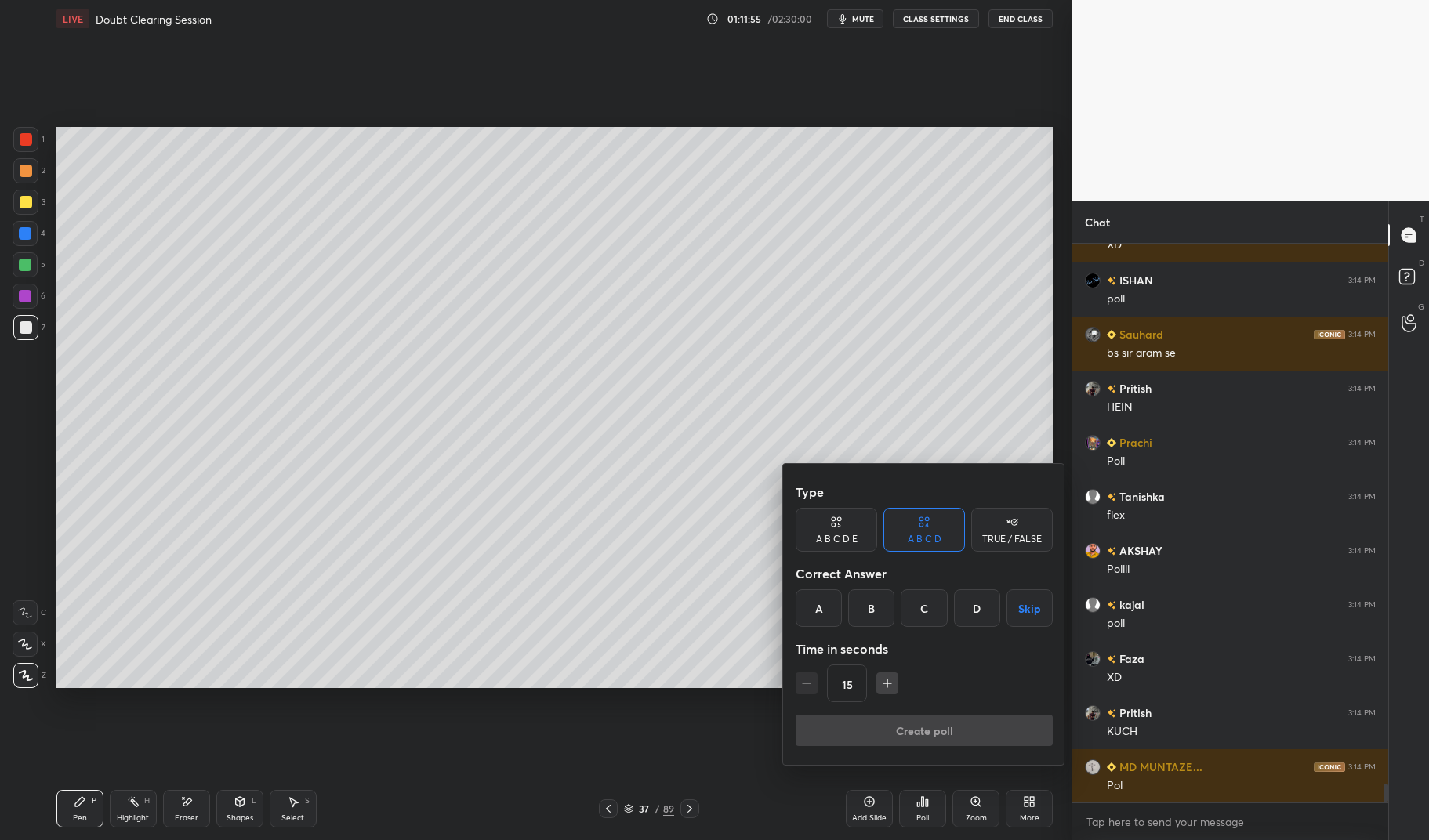
scroll to position [15723, 0]
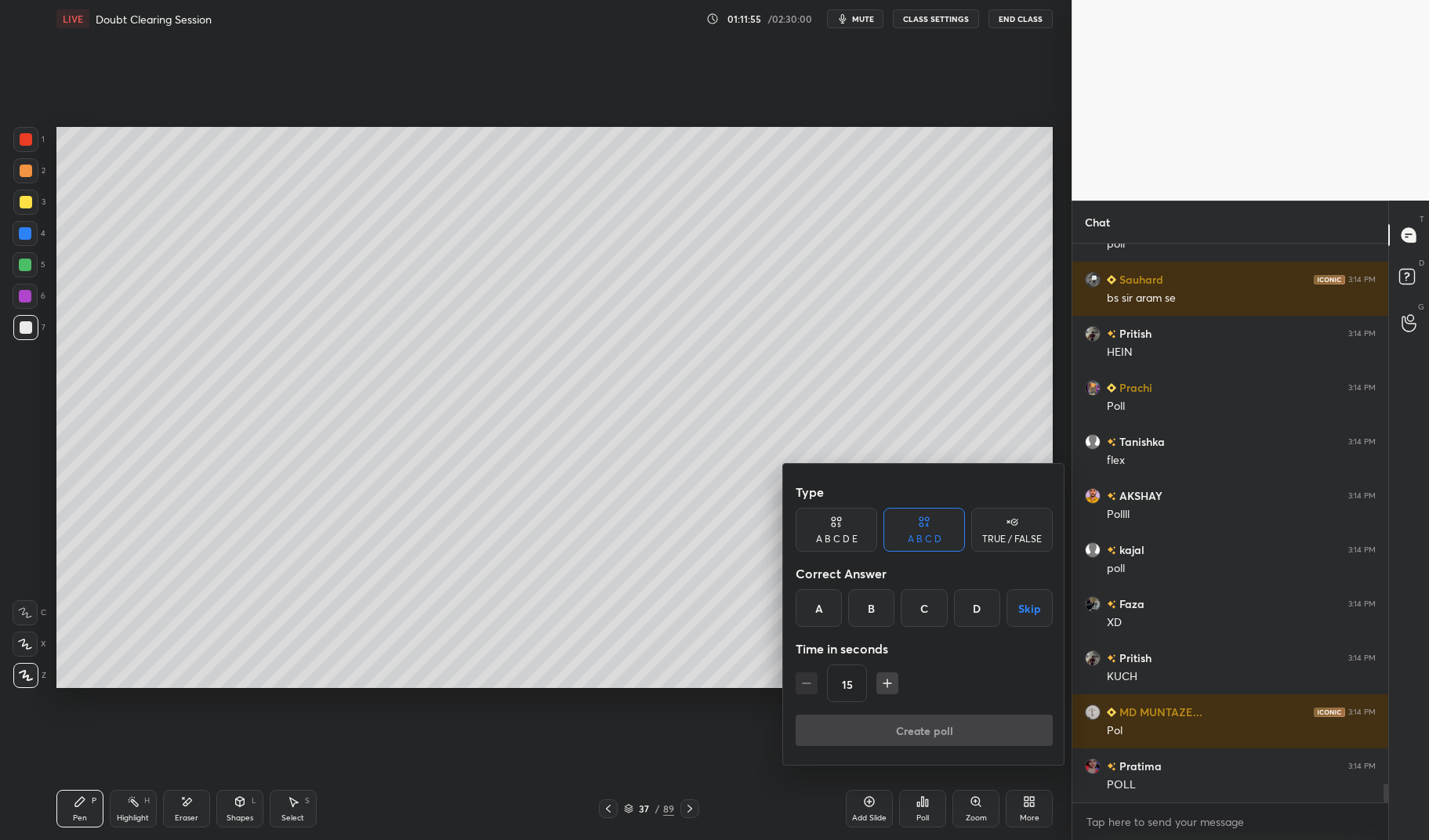
click at [873, 611] on div "B" at bounding box center [871, 609] width 46 height 38
click at [904, 731] on button "Create poll" at bounding box center [924, 730] width 257 height 31
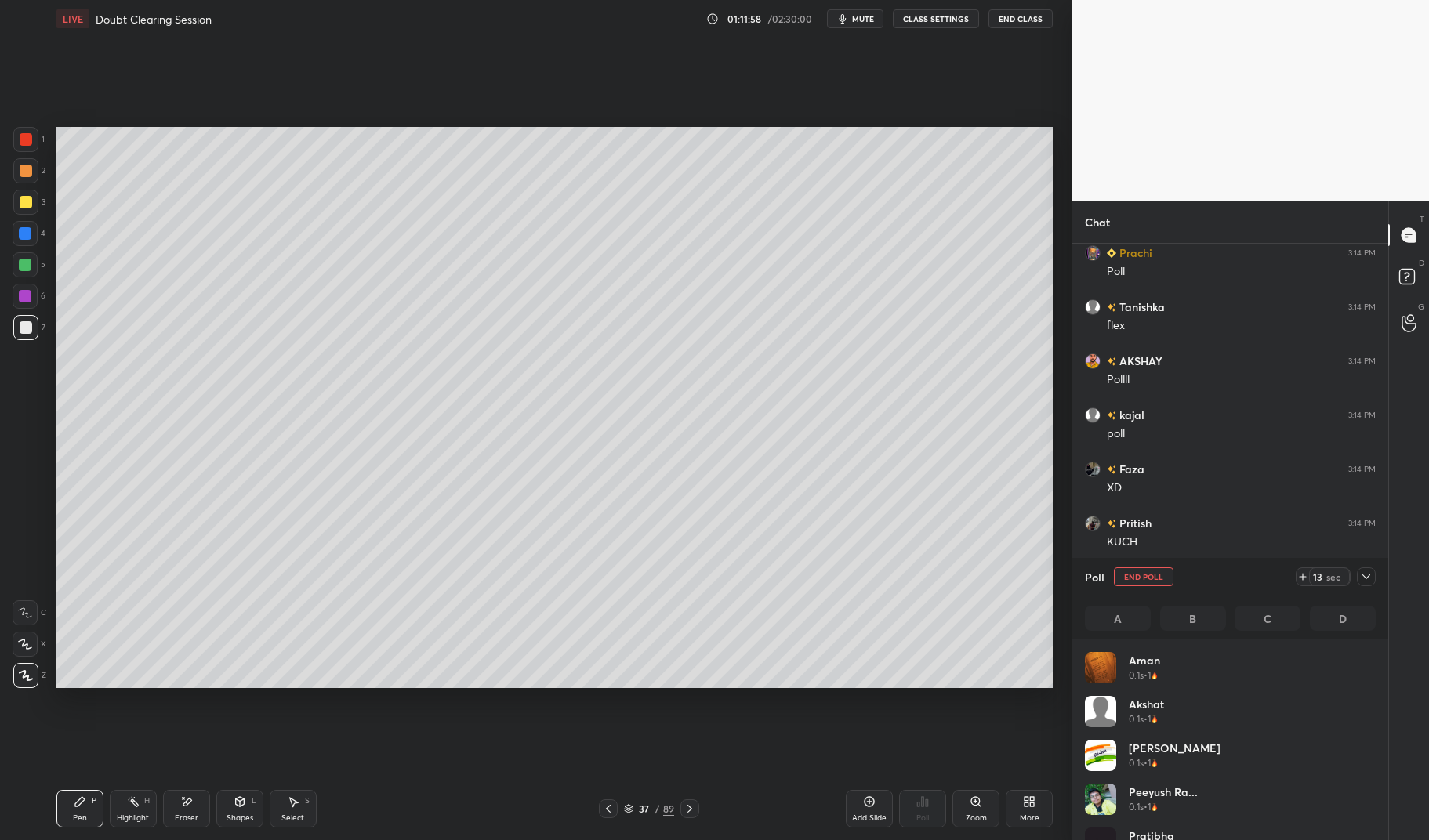
scroll to position [183, 286]
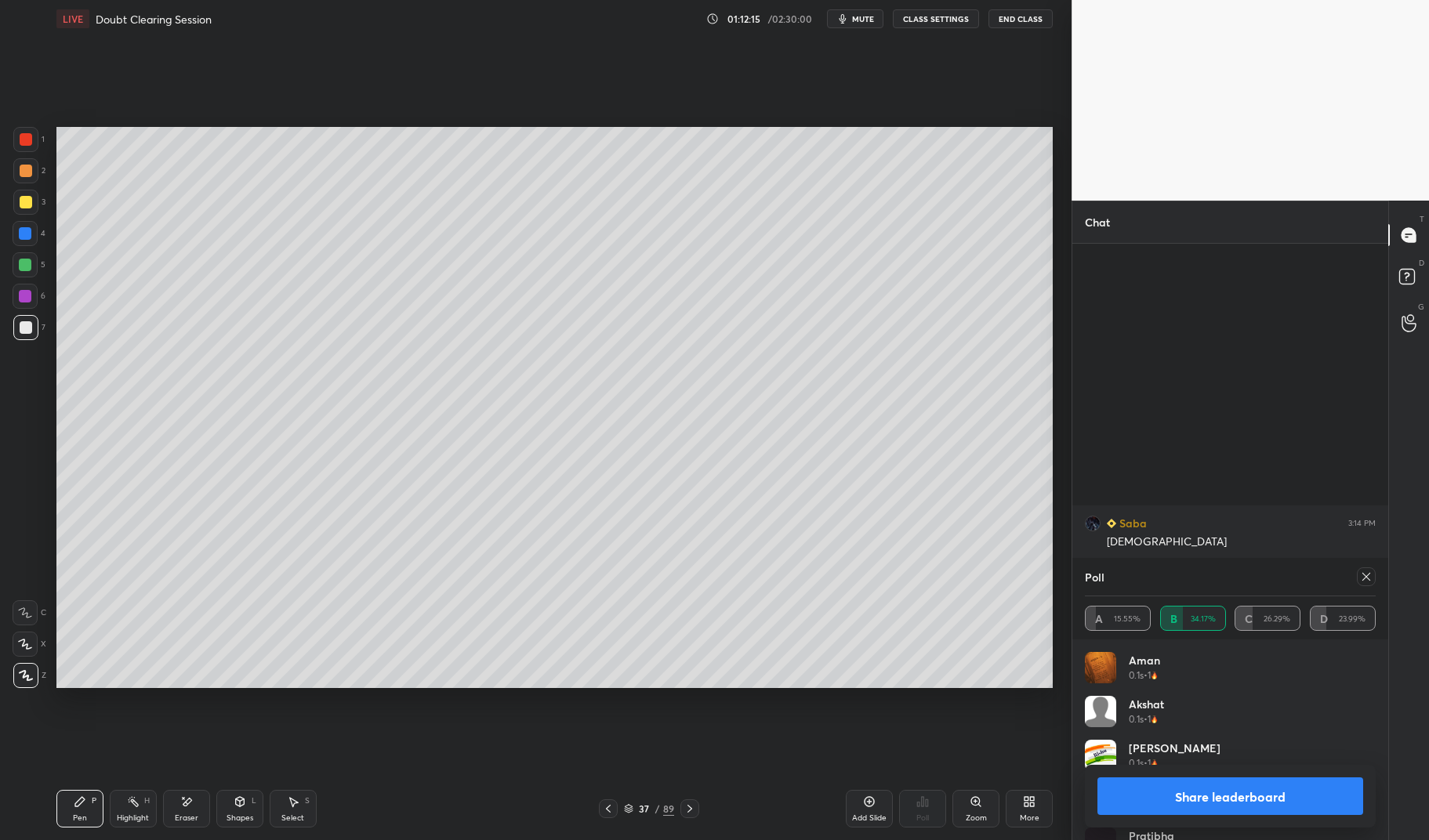
click at [1365, 571] on icon at bounding box center [1366, 577] width 12 height 12
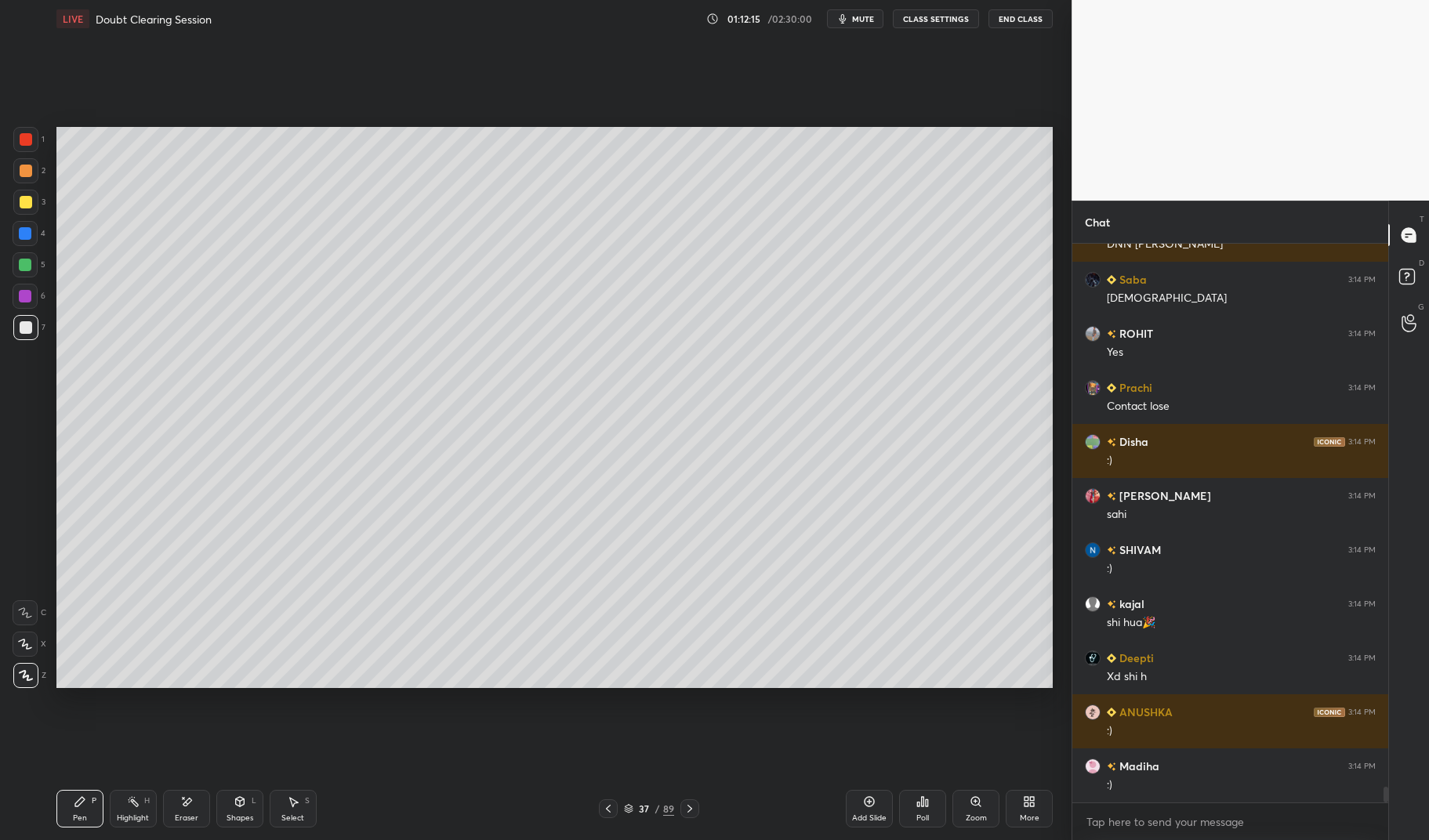
click at [83, 802] on icon at bounding box center [80, 802] width 9 height 9
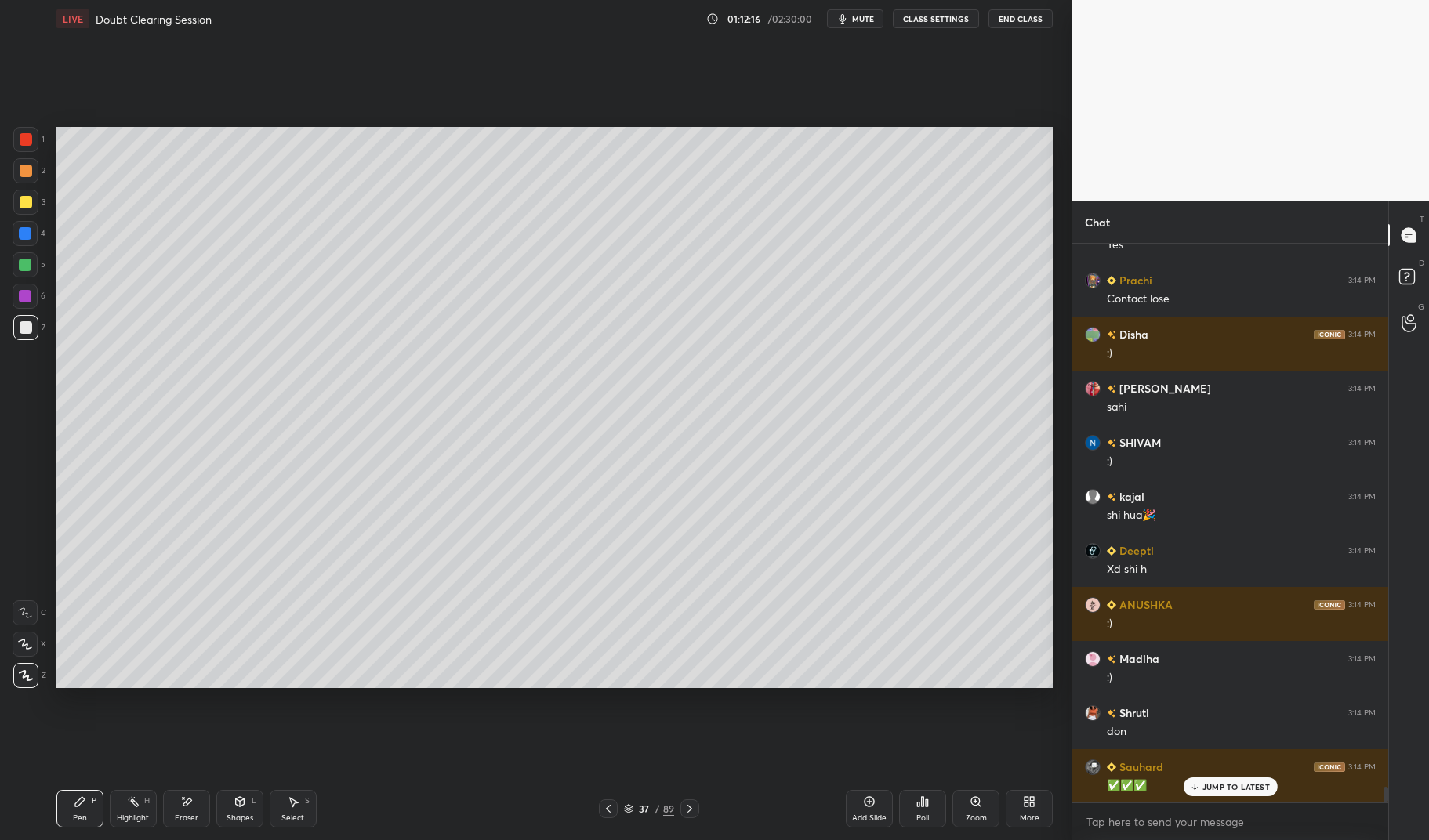
click at [25, 141] on div at bounding box center [25, 139] width 12 height 12
click at [25, 149] on div at bounding box center [25, 140] width 25 height 25
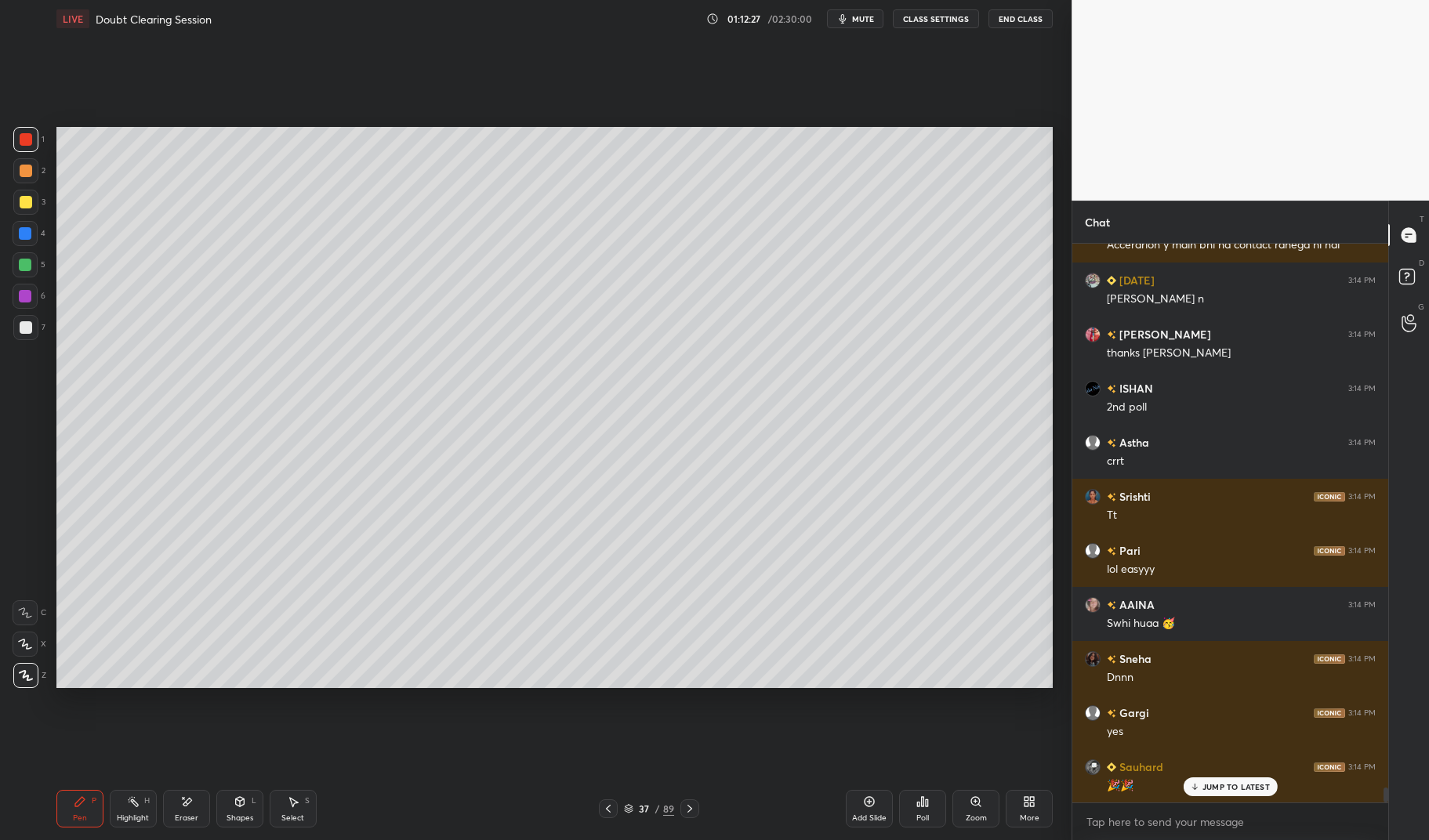
click at [22, 145] on div at bounding box center [25, 139] width 12 height 12
click at [13, 139] on div at bounding box center [25, 140] width 25 height 25
click at [71, 828] on div "Pen P Highlight H Eraser Shapes L Select S 37 / 89 Add Slide Poll Zoom More" at bounding box center [555, 809] width 997 height 62
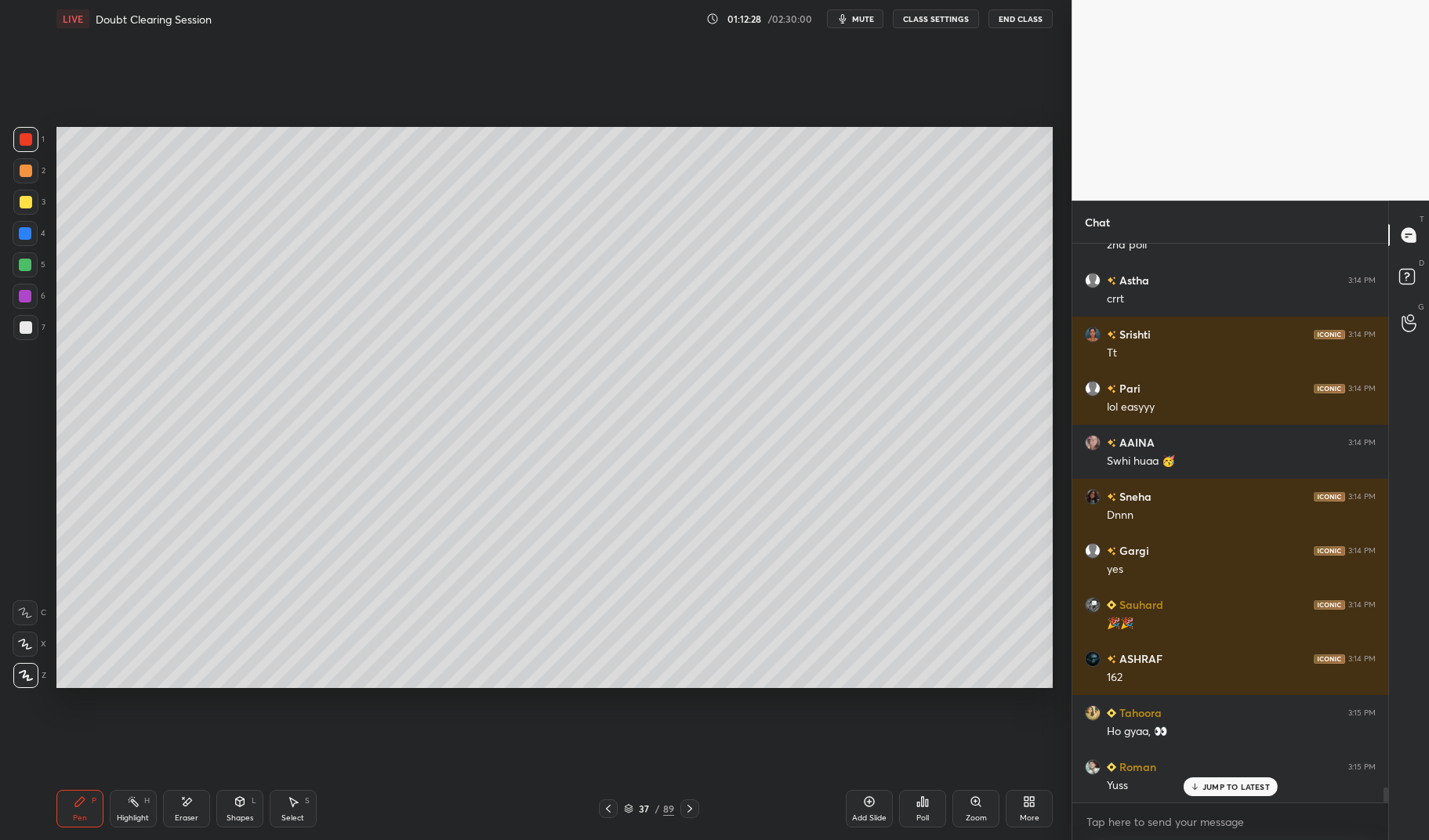
click at [48, 816] on div "1 2 3 4 5 6 7 C X Z E E Erase all H H LIVE Doubt Clearing Session 01:12:28 / 02…" at bounding box center [530, 420] width 1059 height 840
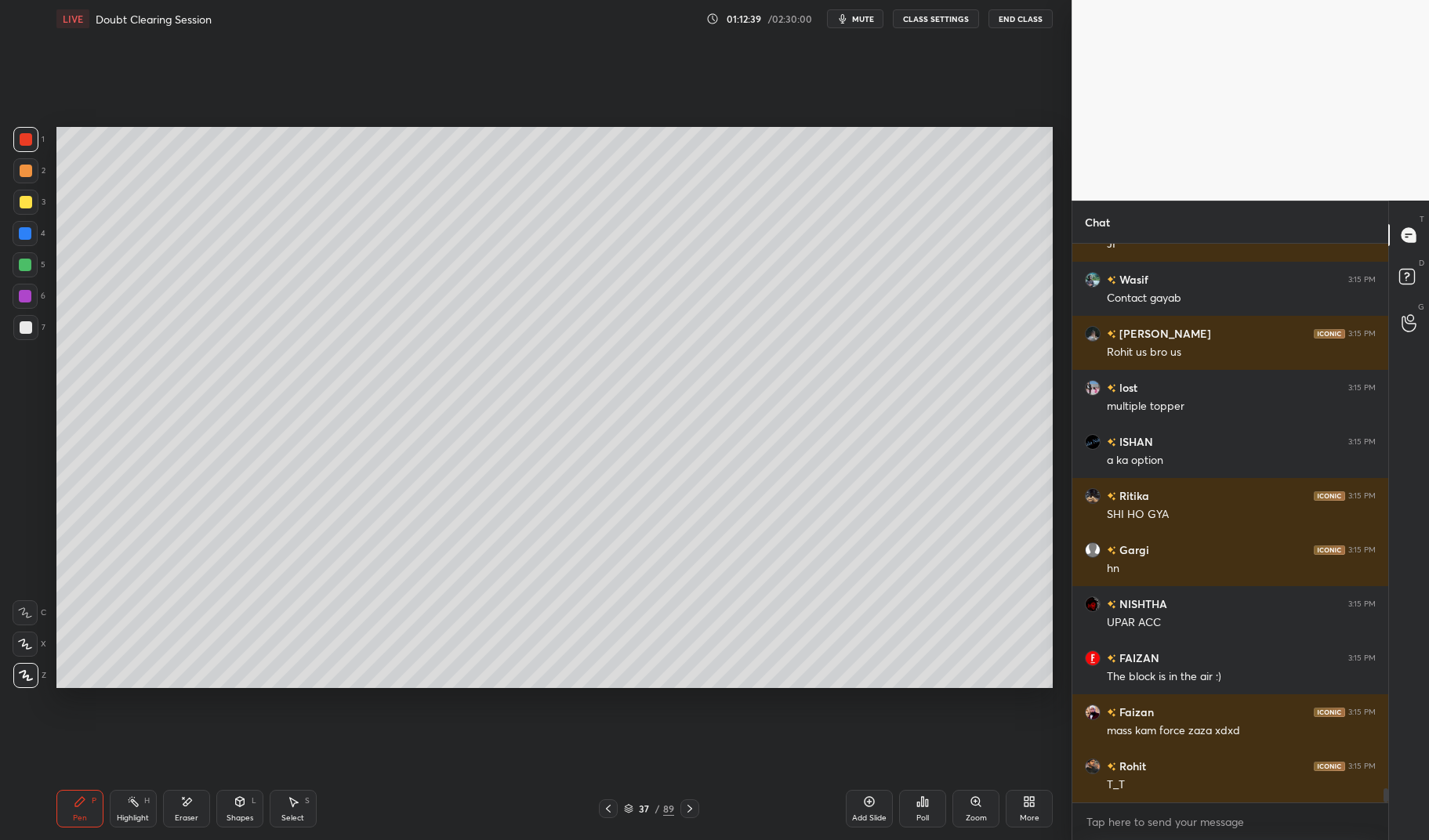
click at [23, 270] on div at bounding box center [25, 264] width 12 height 12
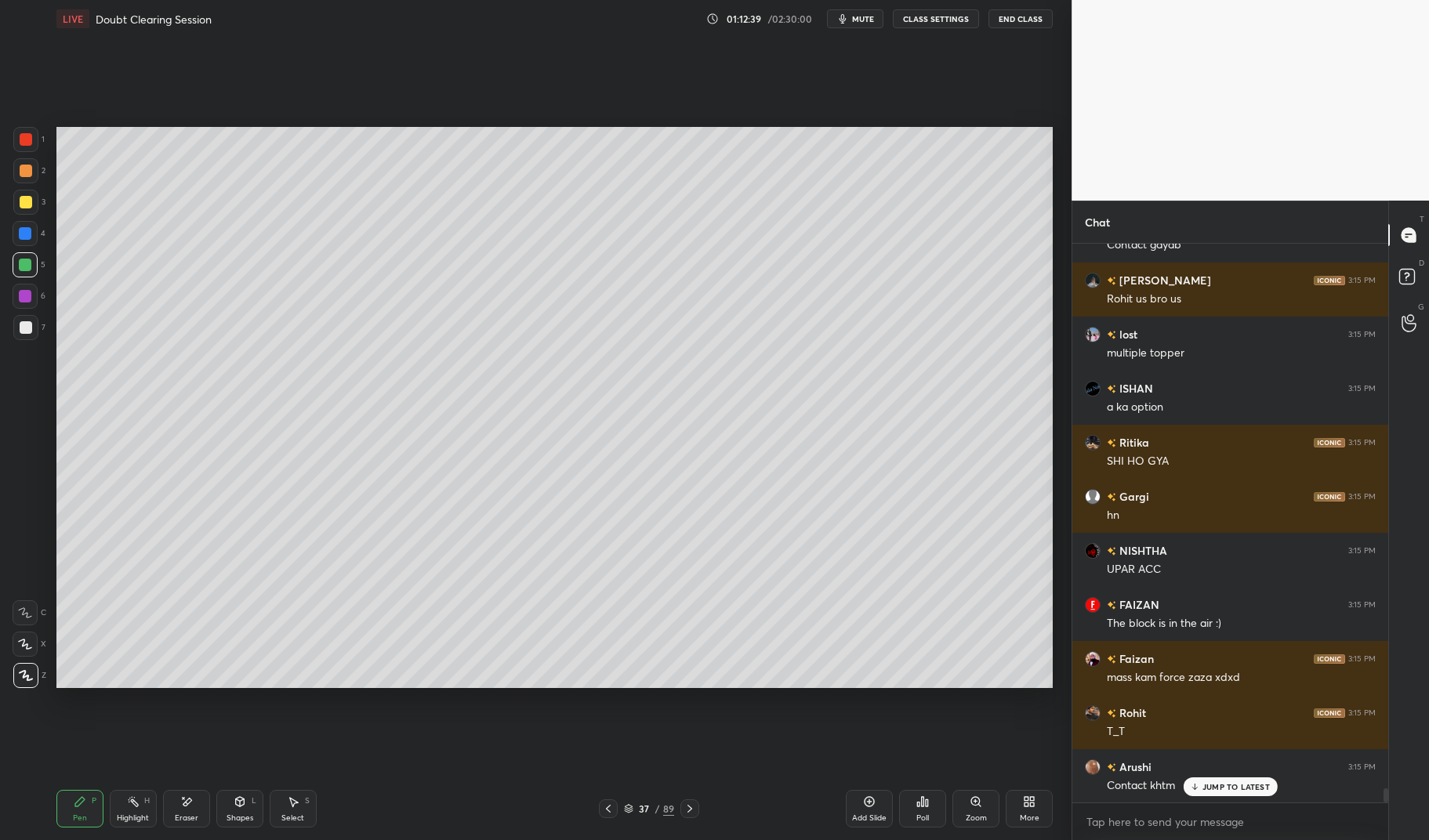
click at [28, 261] on div at bounding box center [25, 264] width 12 height 12
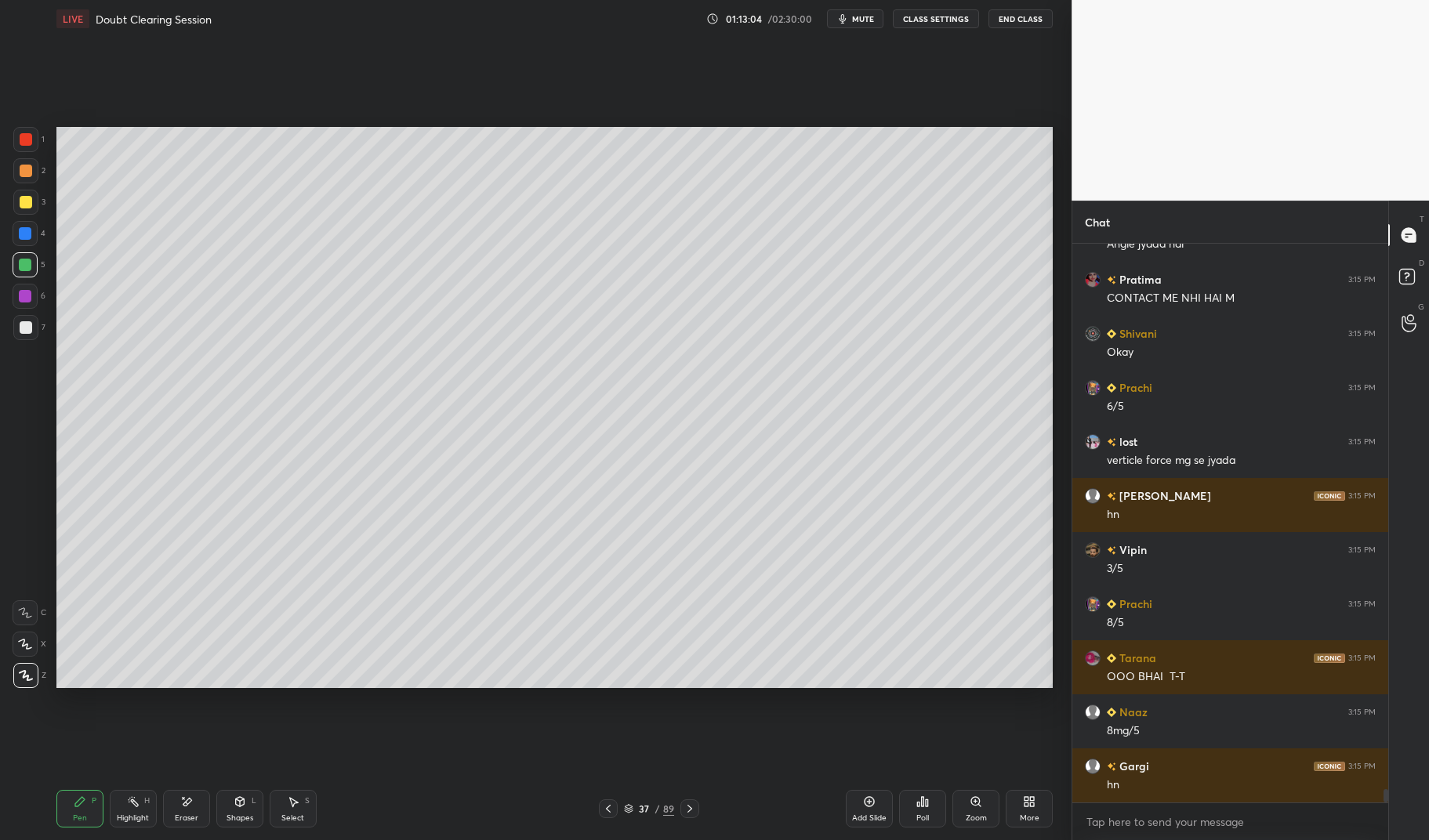
click at [190, 815] on div "Eraser" at bounding box center [186, 818] width 24 height 8
click at [86, 810] on div "Pen P" at bounding box center [80, 809] width 47 height 38
click at [63, 826] on div "Pen P" at bounding box center [80, 809] width 47 height 38
click at [124, 804] on div "Highlight H" at bounding box center [133, 809] width 47 height 38
click at [128, 800] on circle at bounding box center [128, 800] width 2 height 2
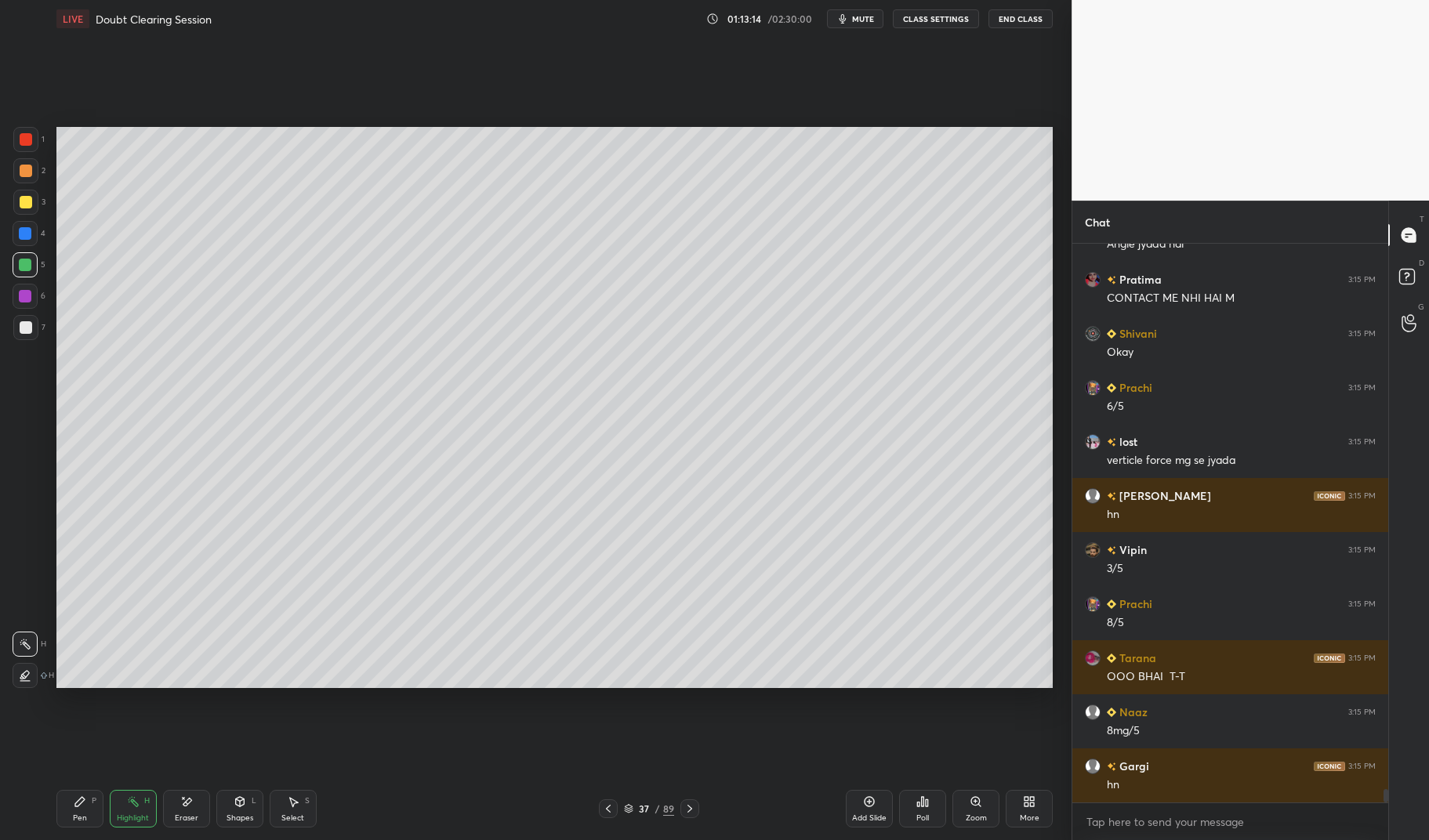
click at [87, 802] on div "Pen P" at bounding box center [80, 809] width 47 height 38
click at [63, 793] on div "Pen P" at bounding box center [80, 809] width 47 height 38
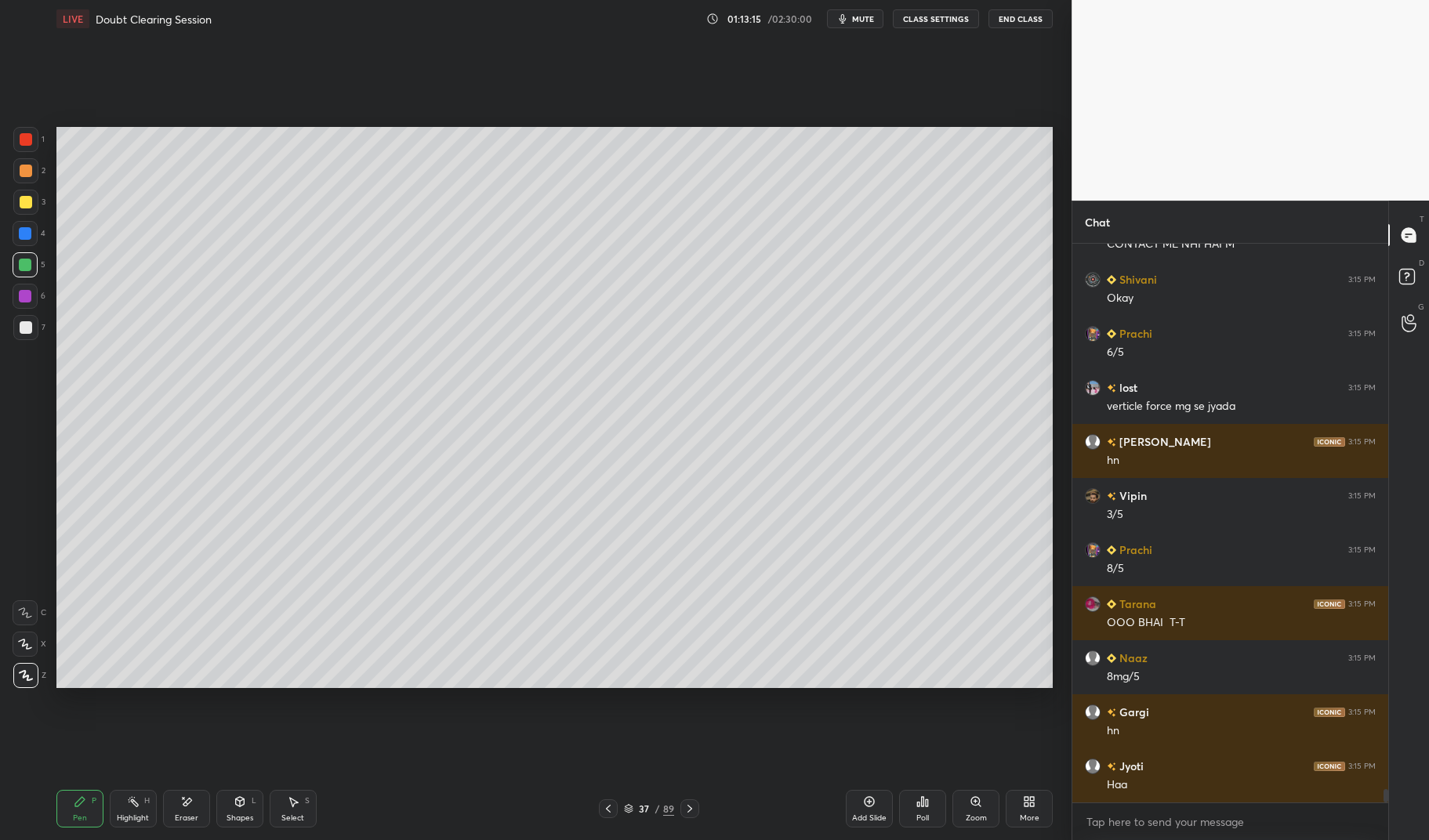
click at [15, 141] on div at bounding box center [25, 140] width 25 height 25
click at [12, 145] on div "1 2 3 4 5 6 7" at bounding box center [28, 237] width 33 height 220
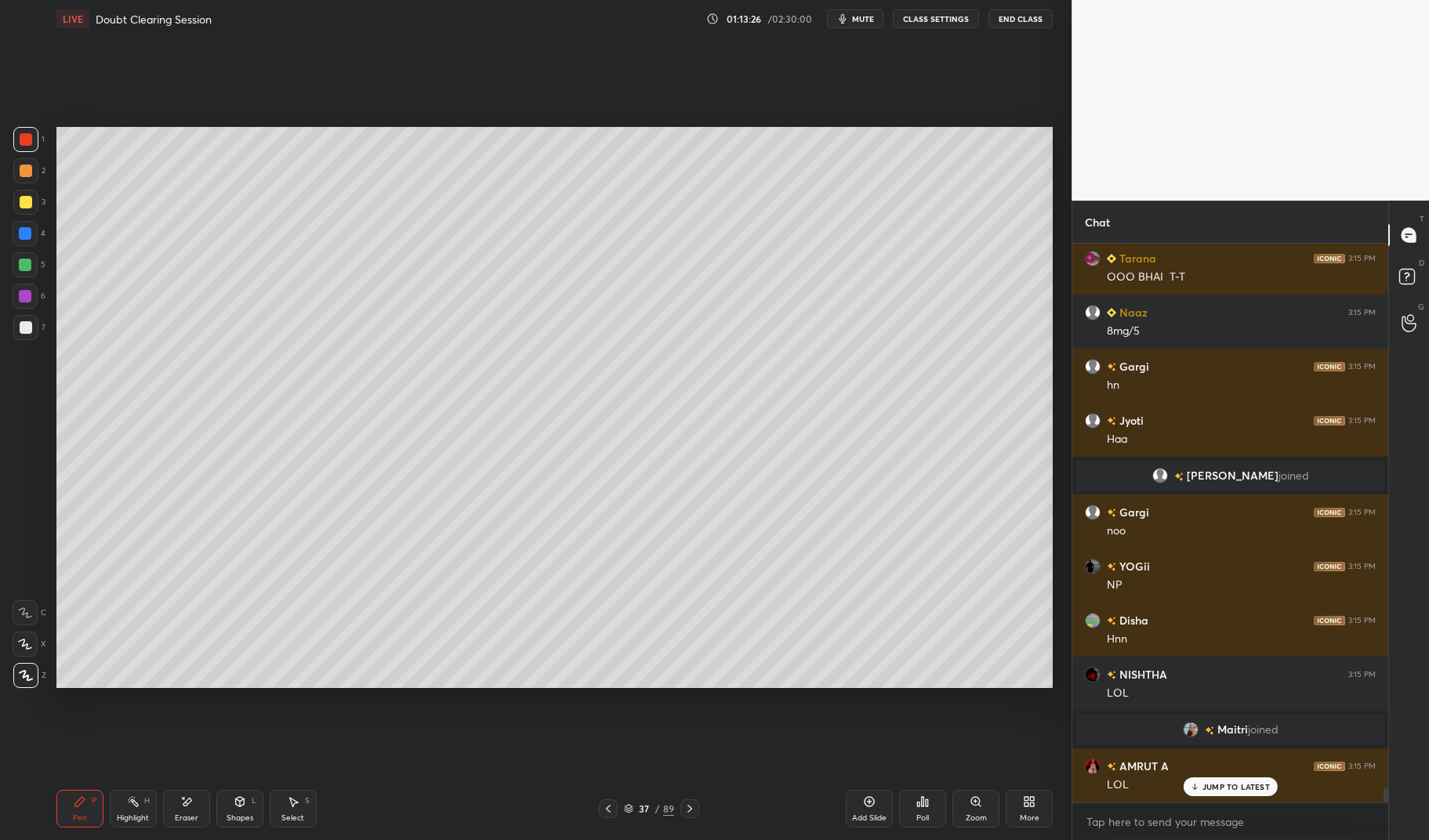
scroll to position [20546, 0]
click at [118, 810] on div "Highlight H" at bounding box center [133, 809] width 47 height 38
click at [117, 812] on div "Highlight H" at bounding box center [133, 809] width 47 height 38
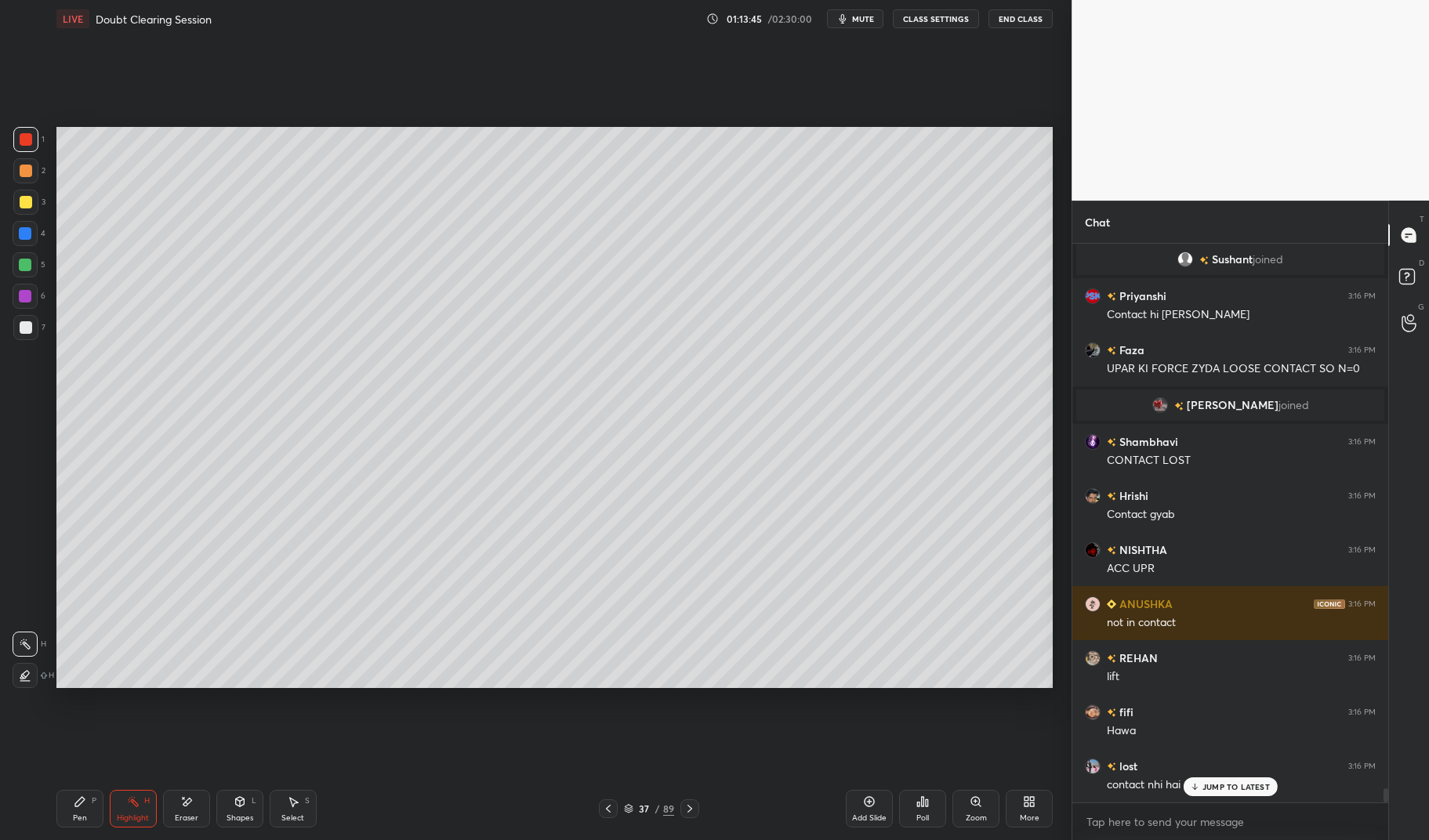
scroll to position [21161, 0]
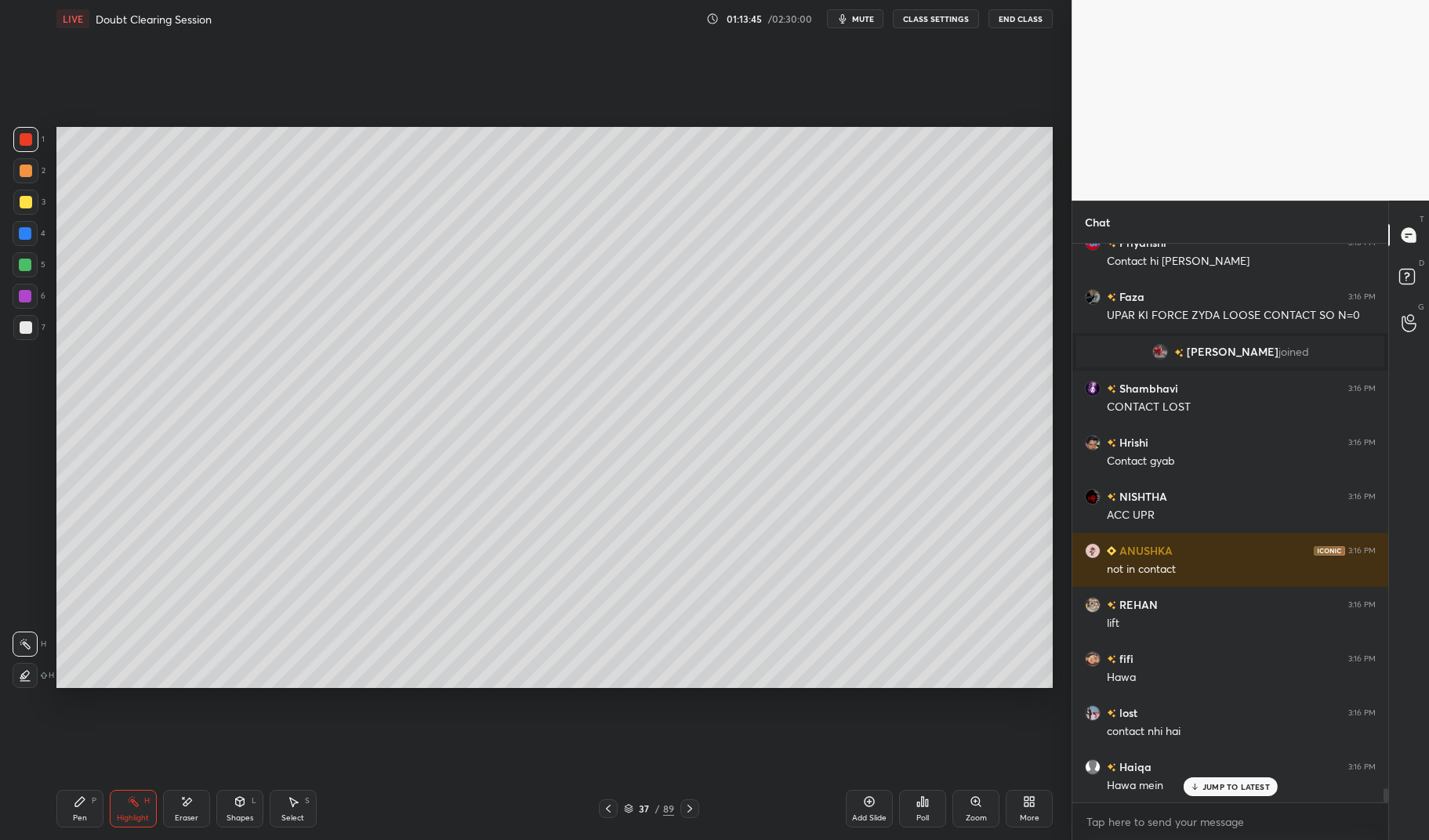
click at [299, 818] on div "Select" at bounding box center [293, 818] width 23 height 8
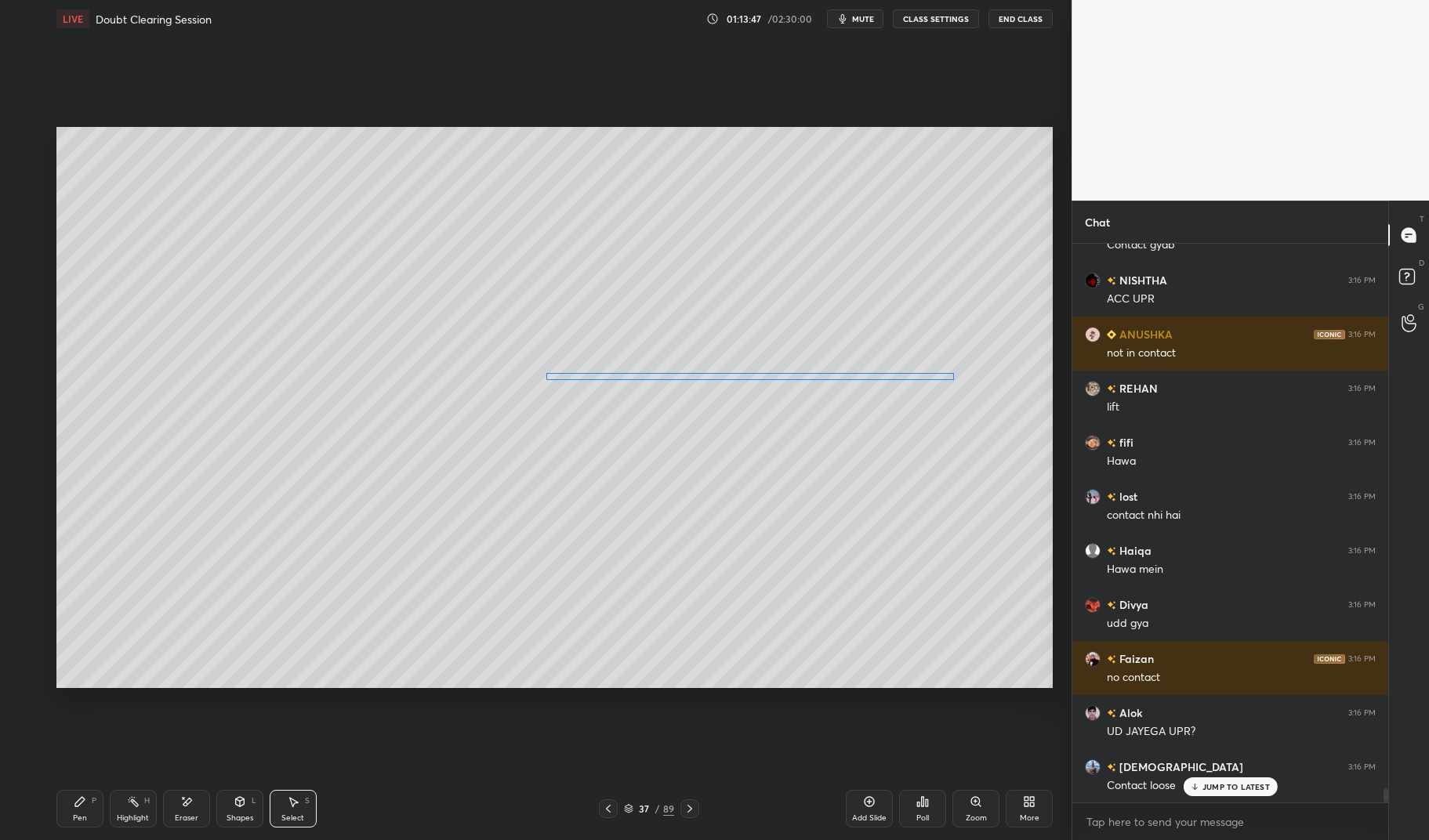
scroll to position [21541, 0]
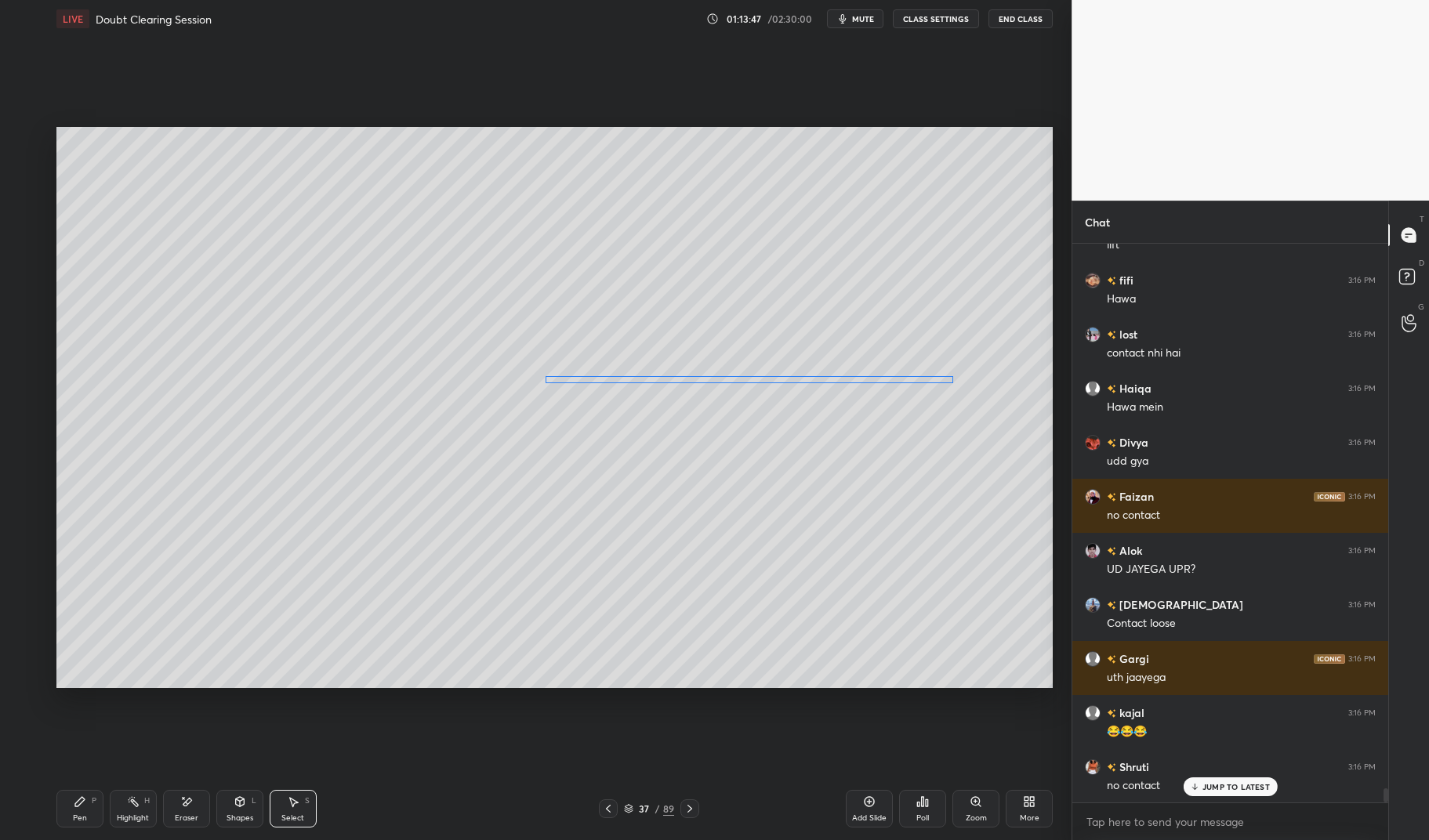
click at [624, 378] on div "0 ° Undo Copy Duplicate Duplicate to new slide Delete" at bounding box center [555, 408] width 997 height 561
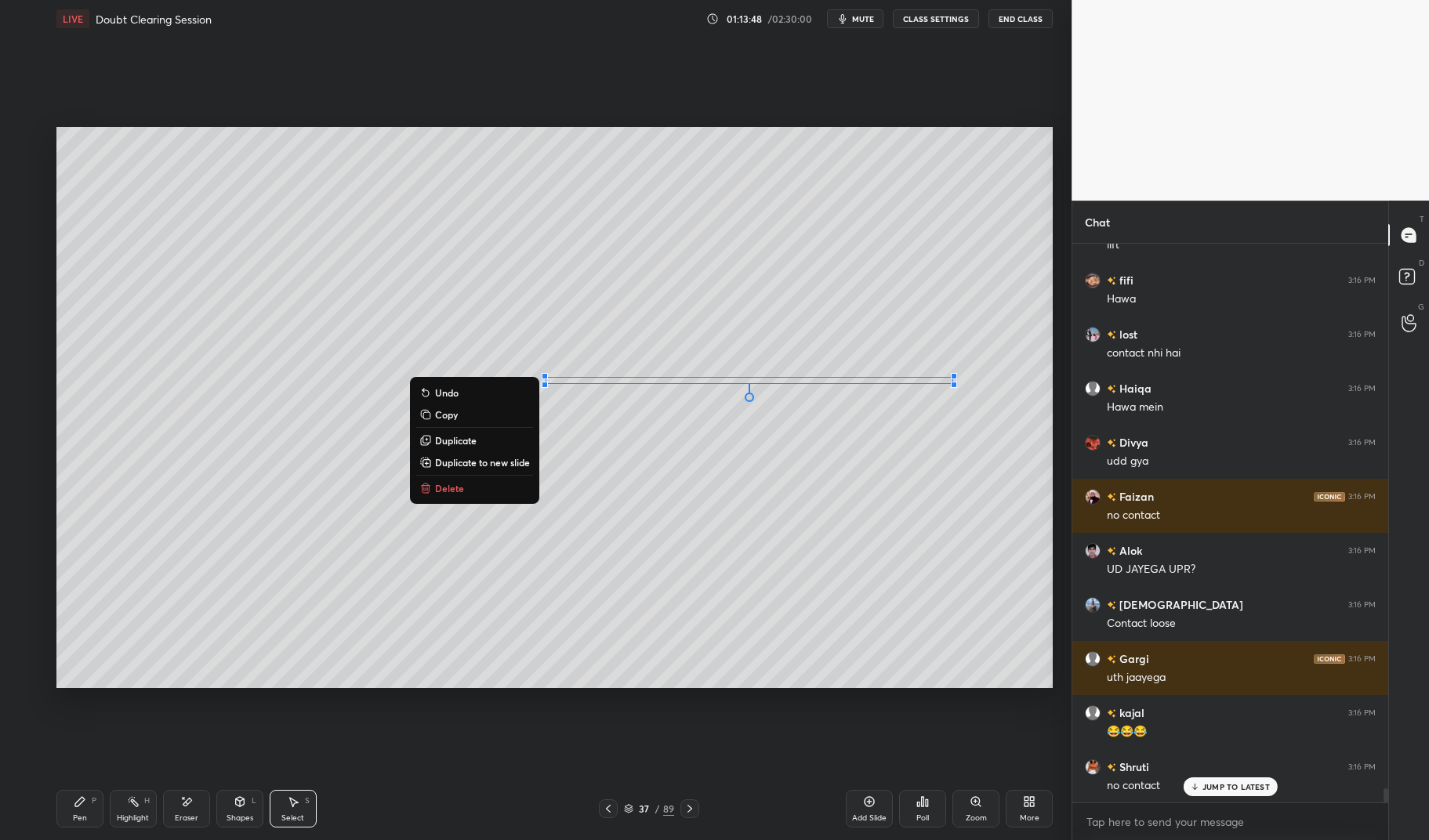
click at [64, 800] on div "Pen P" at bounding box center [80, 809] width 47 height 38
click at [52, 810] on div "LIVE Doubt Clearing Session 01:13:48 / 02:30:00 mute CLASS SETTINGS End Class 0…" at bounding box center [554, 420] width 1009 height 840
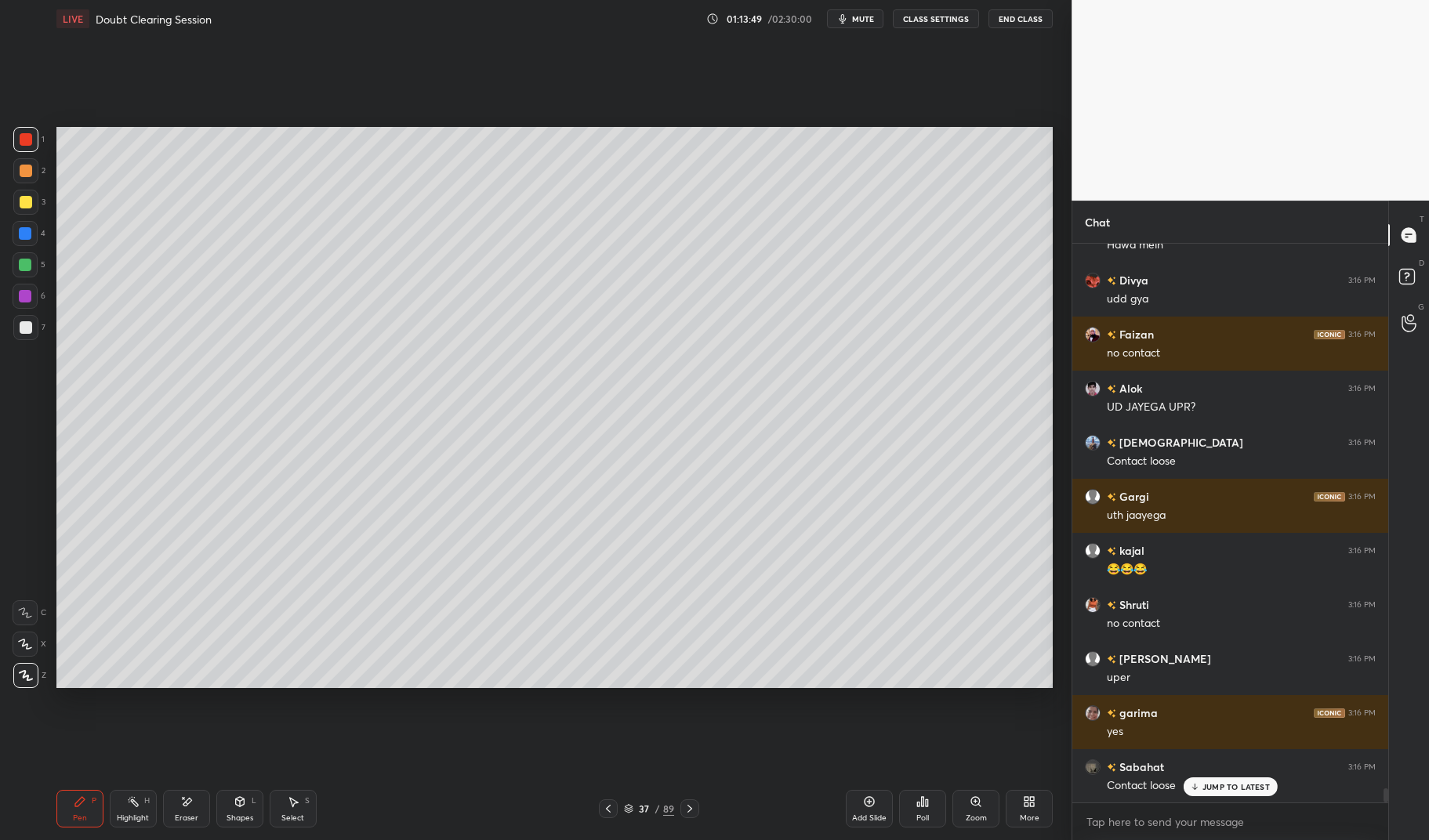
click at [25, 325] on div at bounding box center [25, 327] width 12 height 12
click at [18, 326] on div at bounding box center [25, 328] width 25 height 25
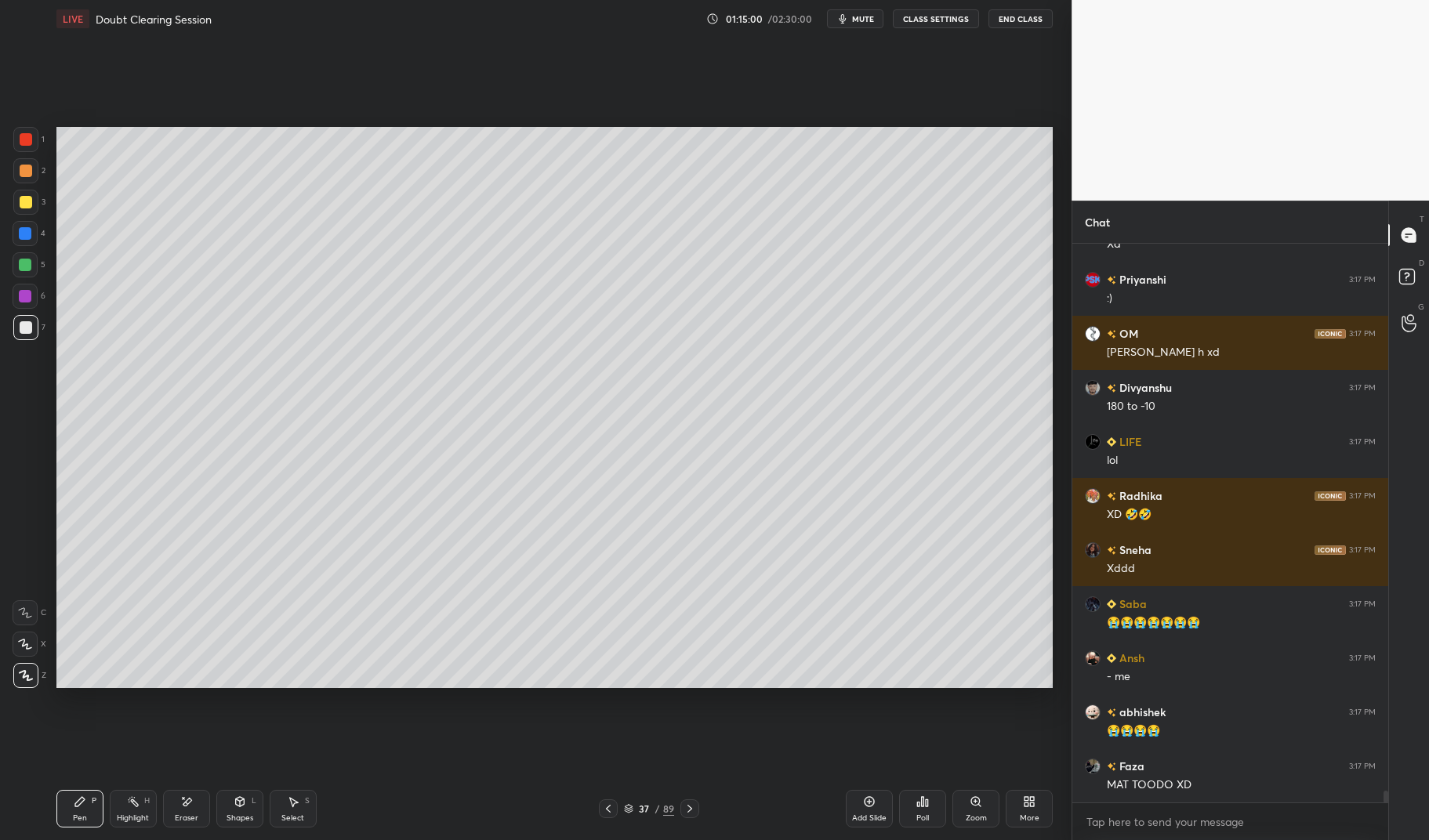
scroll to position [26413, 0]
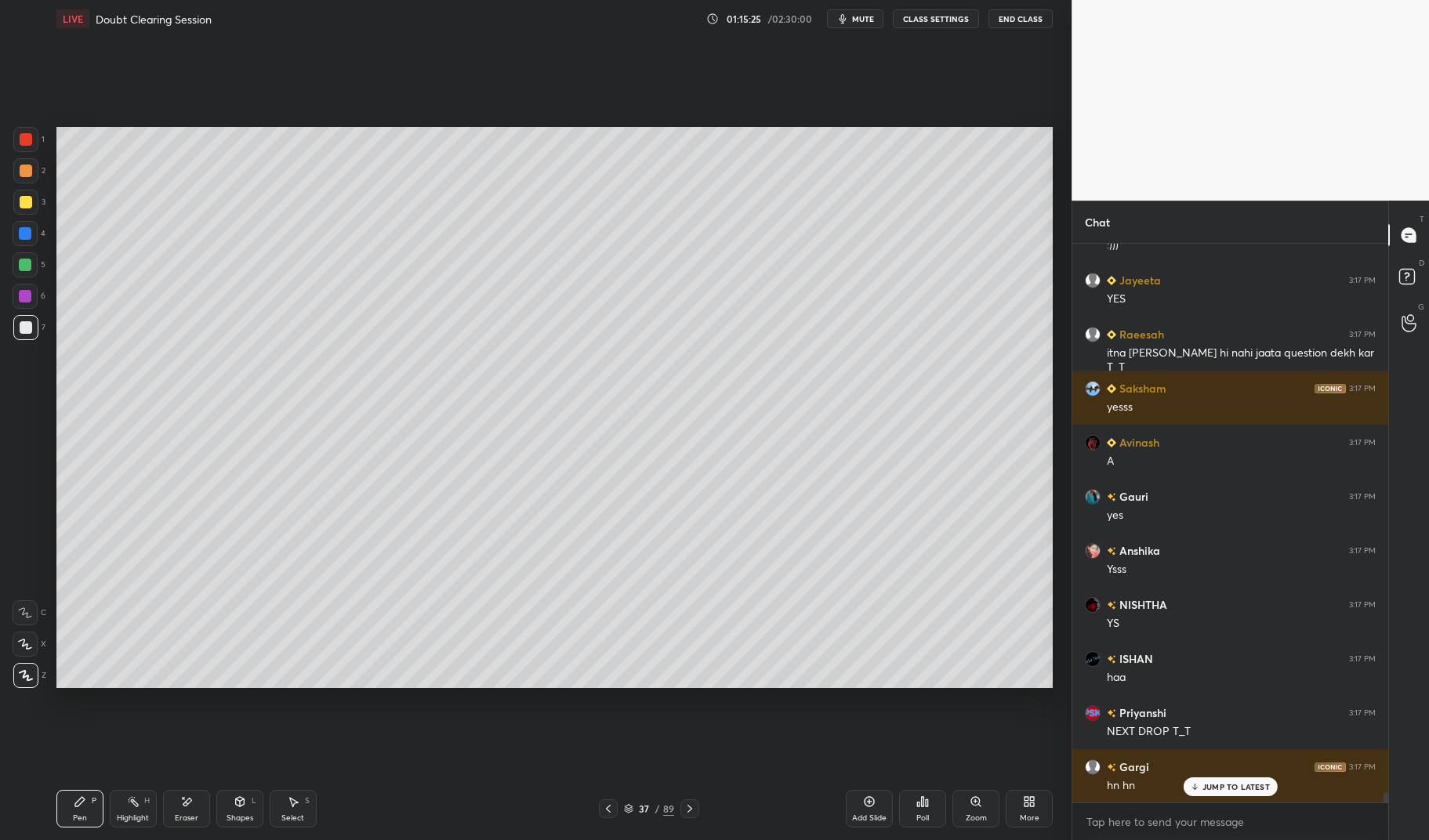
click at [1233, 779] on div "JUMP TO LATEST" at bounding box center [1230, 787] width 94 height 19
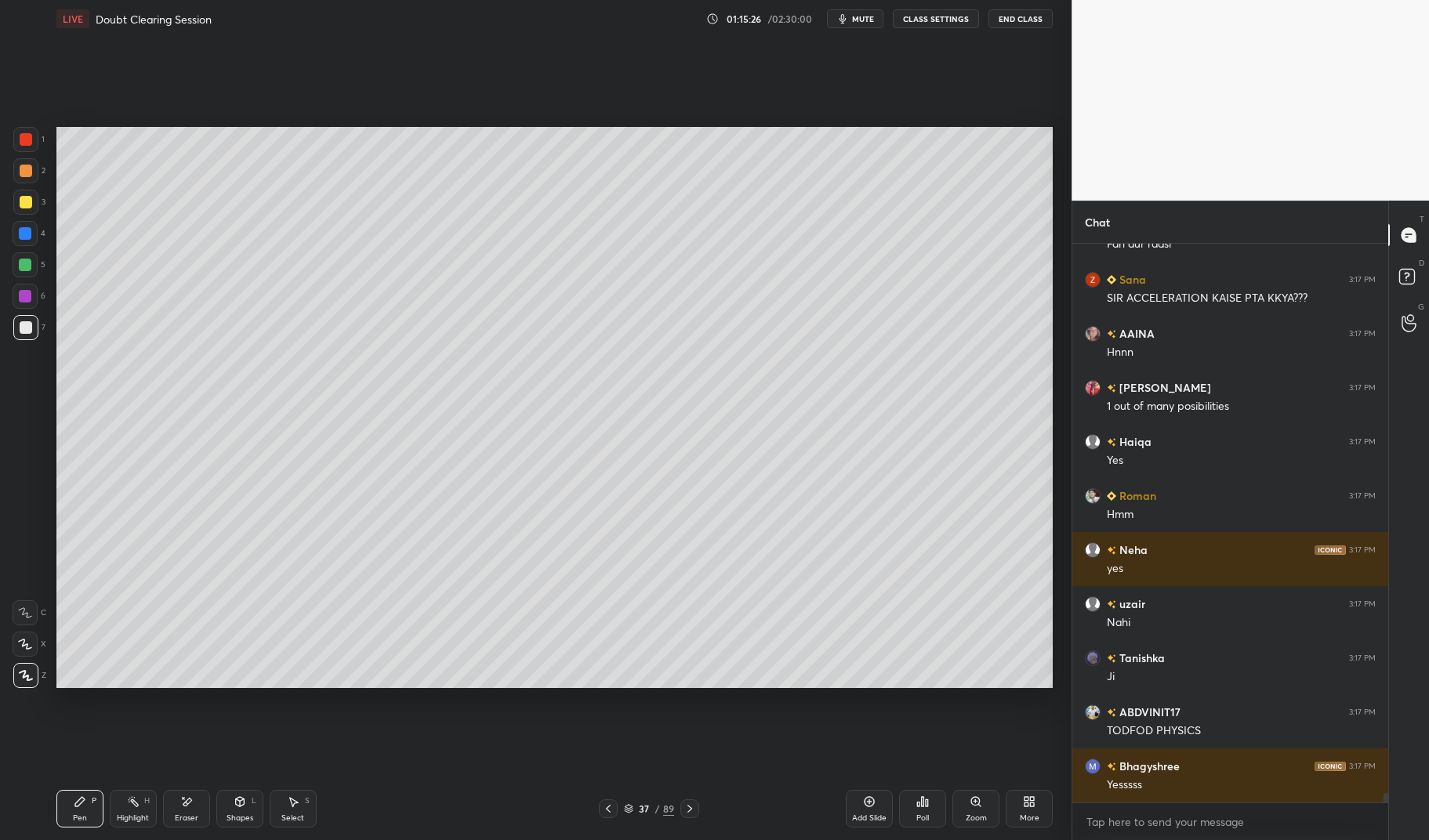
click at [82, 810] on div "Pen P" at bounding box center [80, 809] width 47 height 38
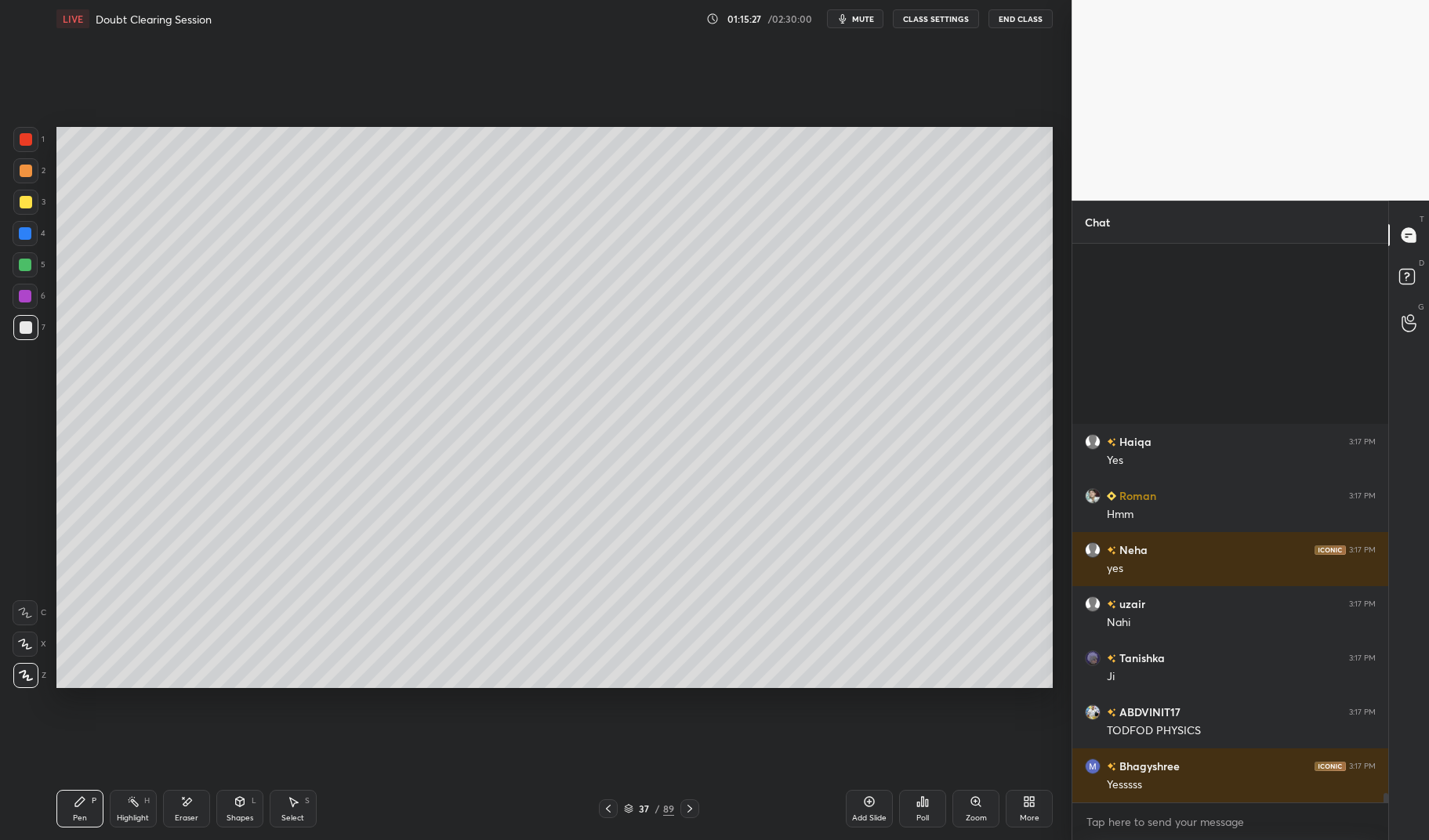
click at [12, 226] on div at bounding box center [25, 233] width 25 height 25
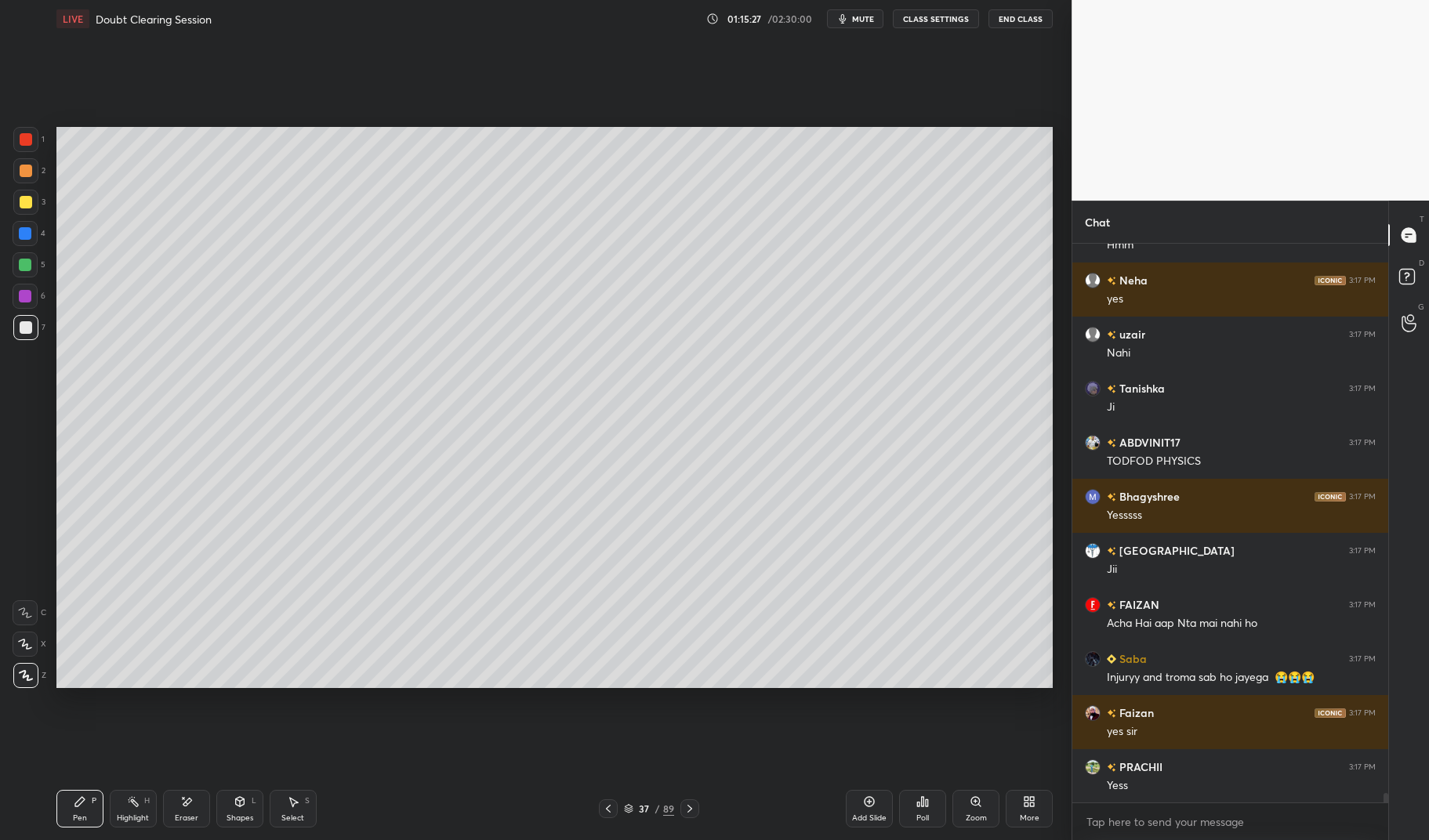
click at [25, 220] on div "3" at bounding box center [29, 205] width 32 height 31
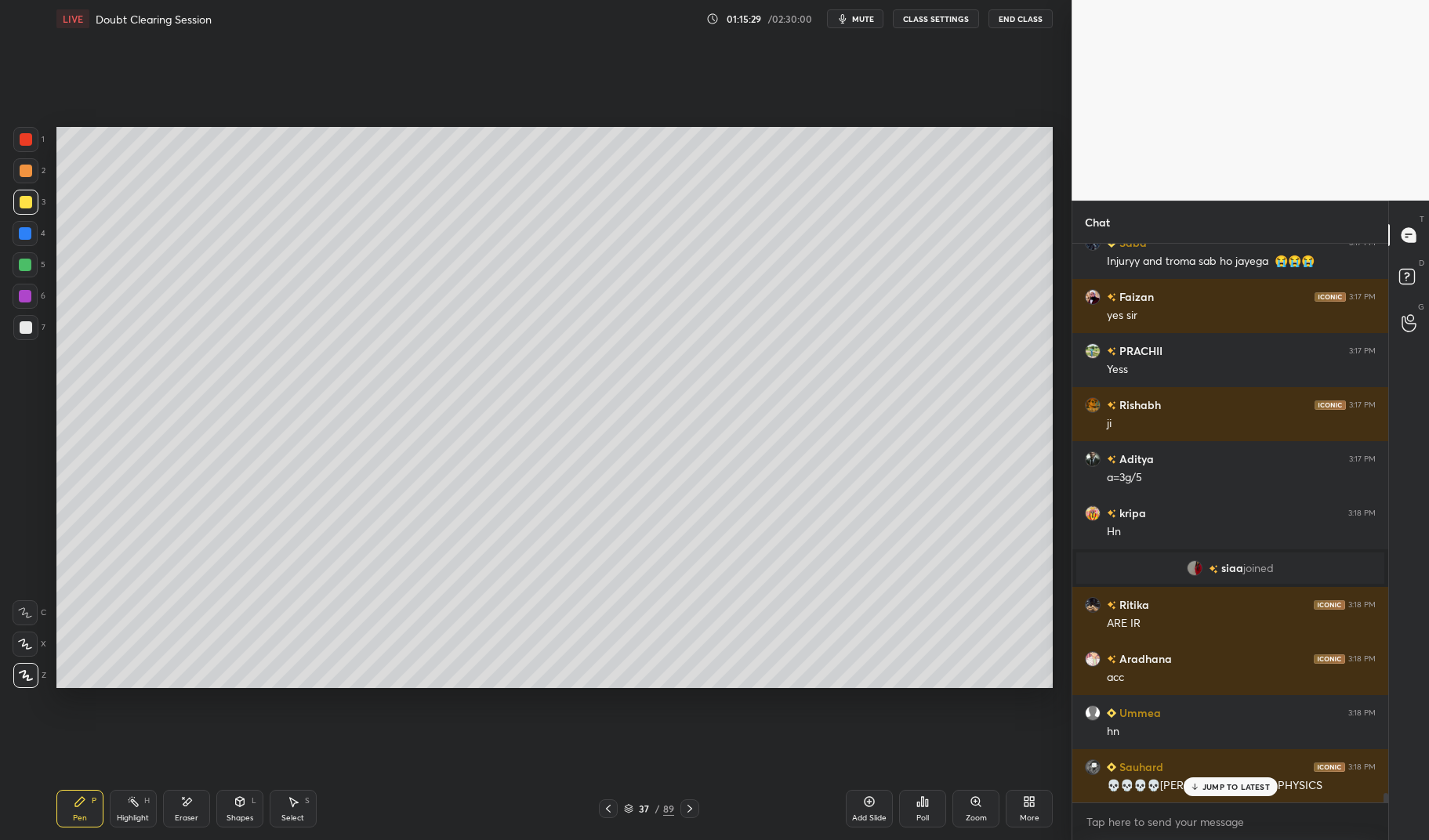
click at [23, 294] on div at bounding box center [25, 295] width 12 height 12
click at [35, 312] on div "6" at bounding box center [28, 299] width 33 height 31
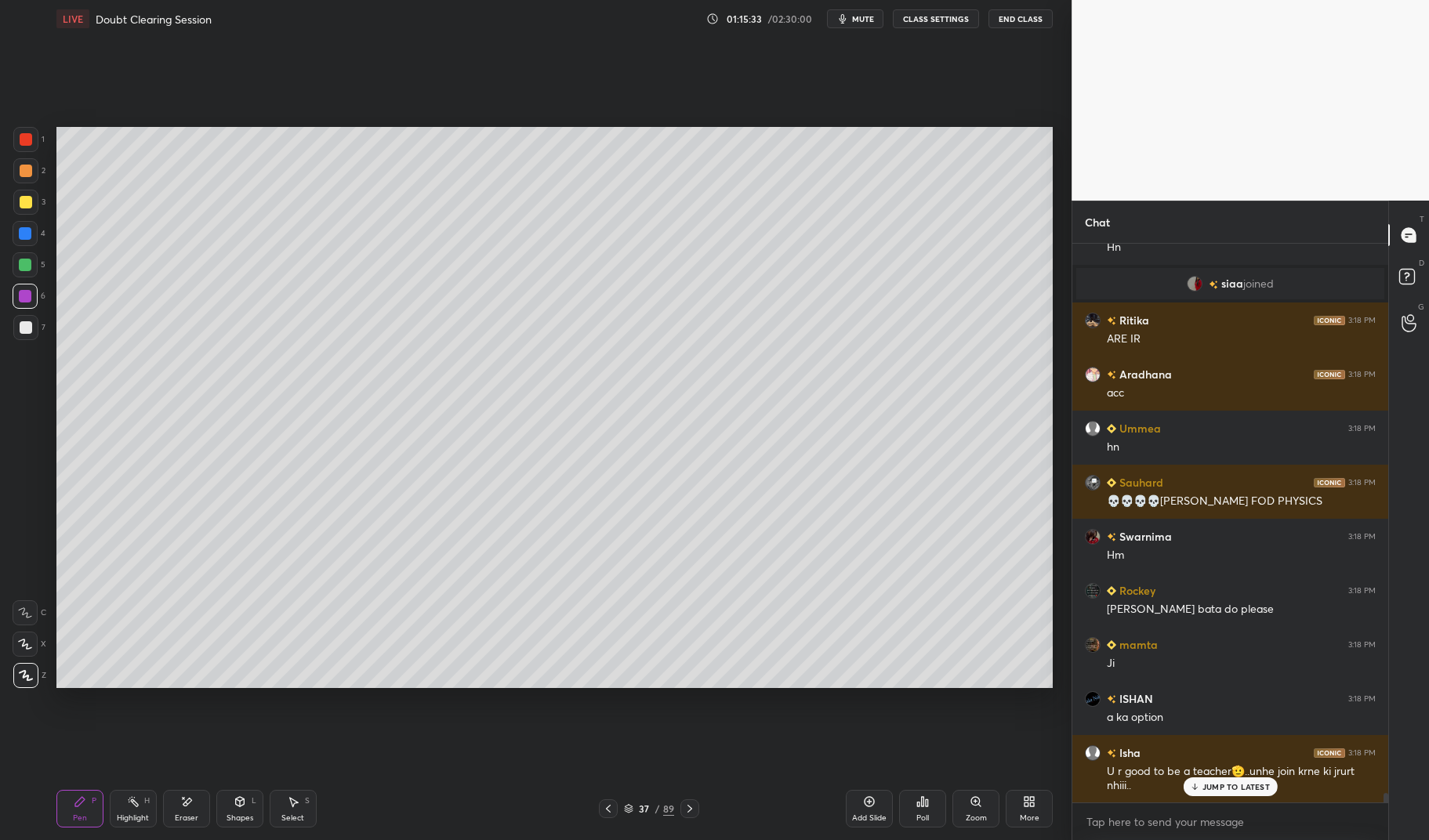
click at [143, 802] on div "Highlight H" at bounding box center [133, 809] width 47 height 38
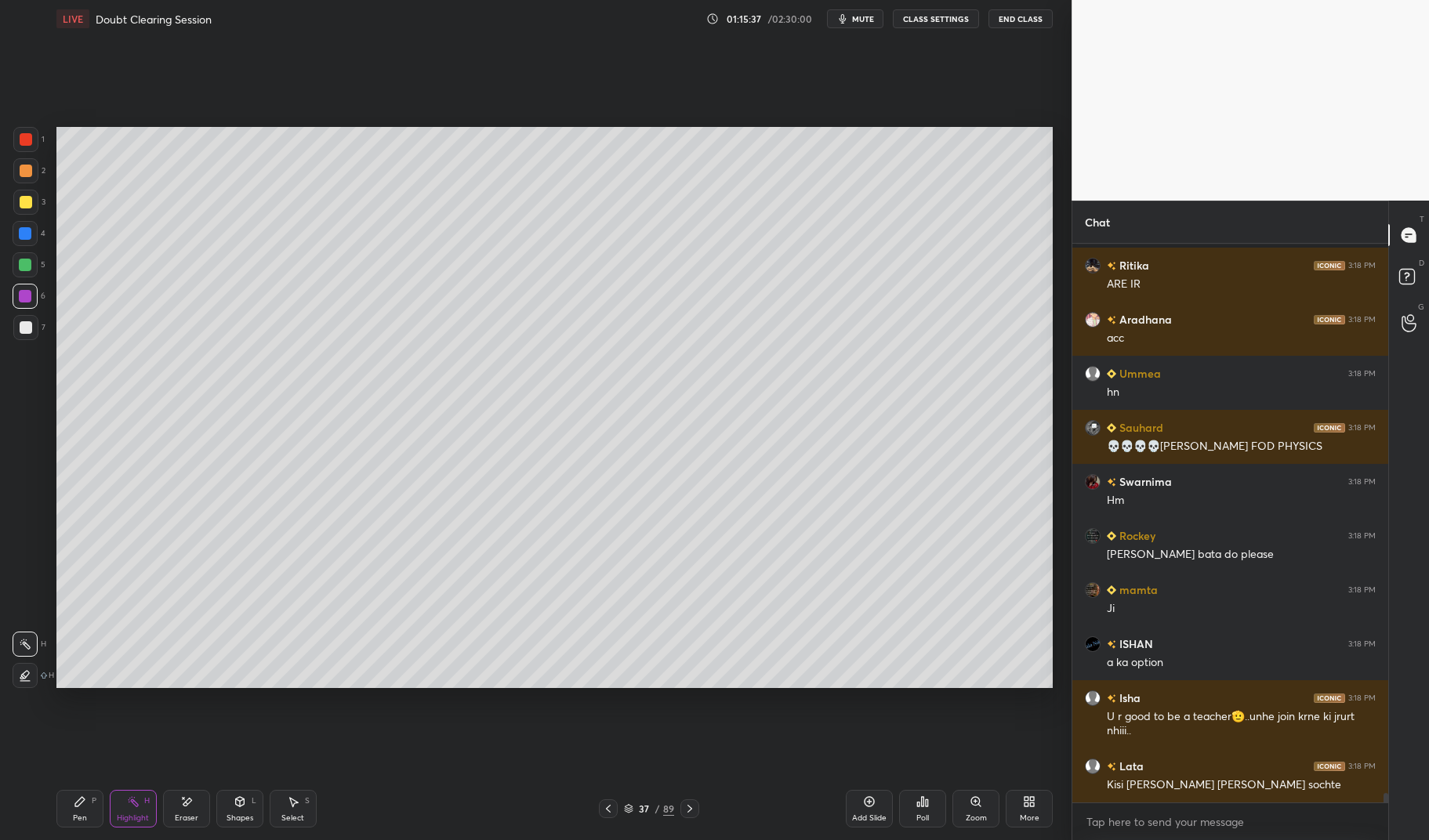
click at [67, 827] on div "Pen P" at bounding box center [80, 809] width 47 height 38
click at [58, 828] on div "Pen P Highlight H Eraser Shapes L Select S 37 / 89 Add Slide Poll Zoom More" at bounding box center [555, 809] width 997 height 62
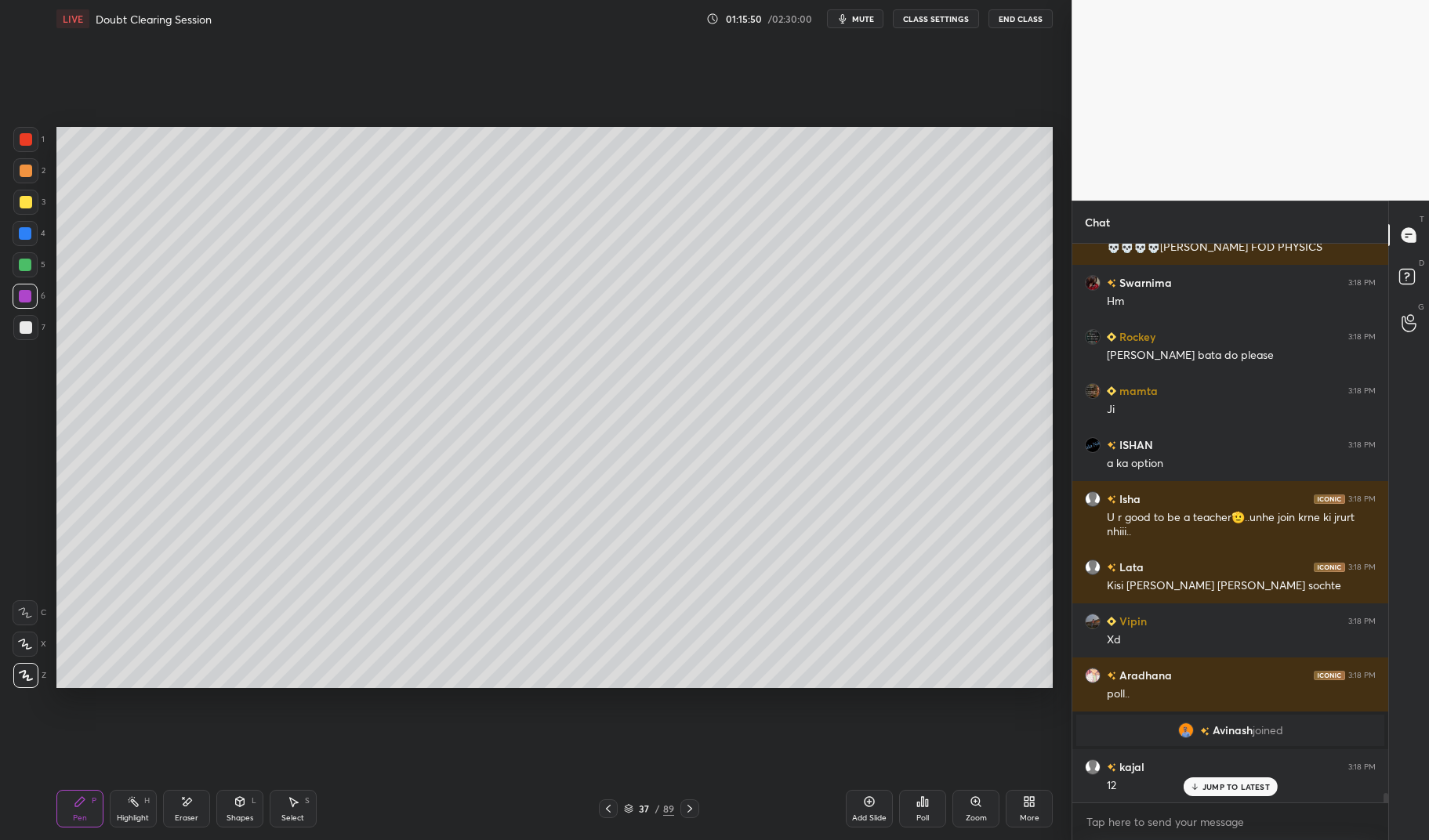
click at [28, 334] on div at bounding box center [25, 327] width 12 height 12
click at [22, 344] on div "7" at bounding box center [29, 330] width 32 height 31
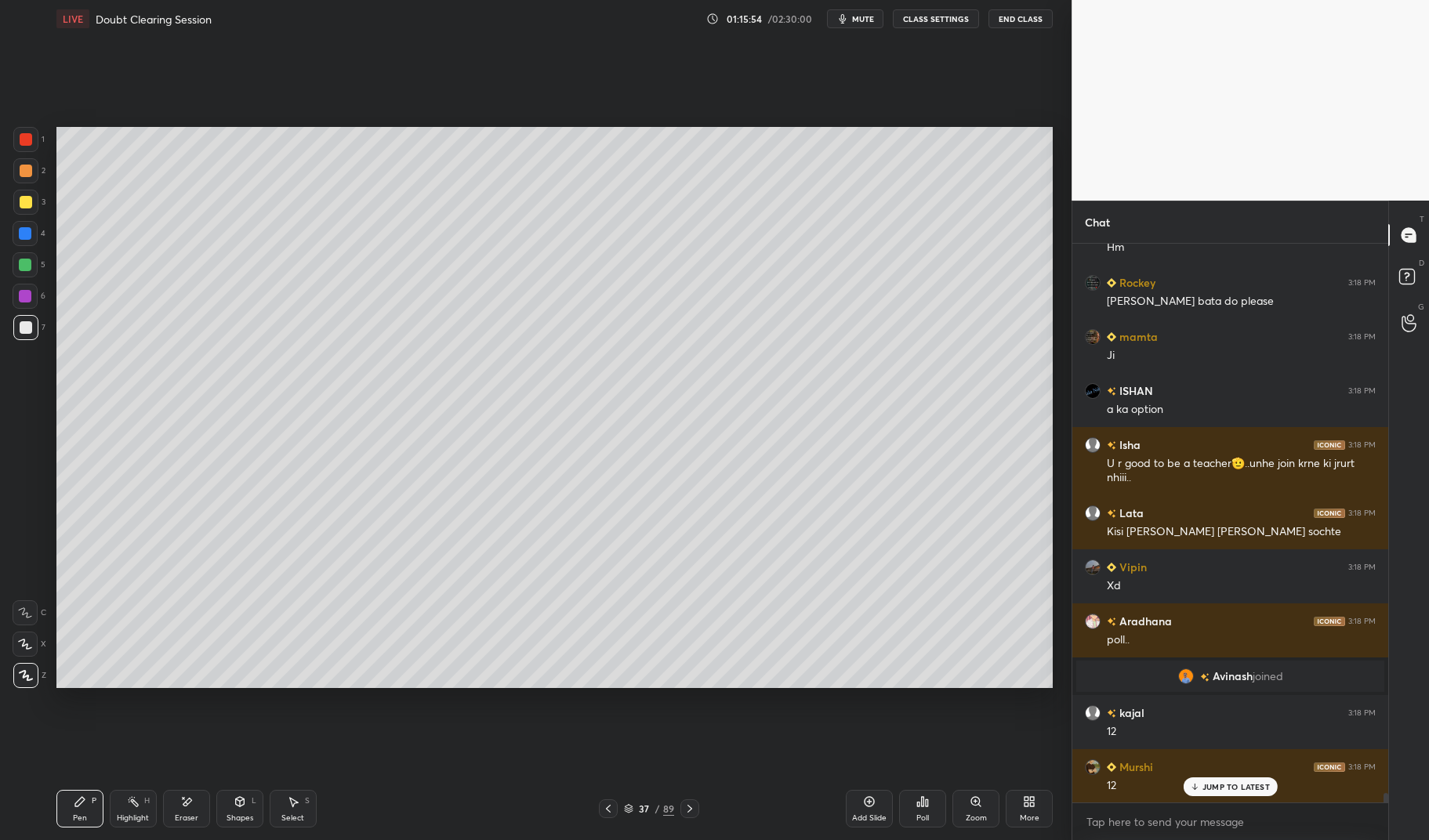
click at [25, 231] on div at bounding box center [25, 233] width 12 height 12
click at [26, 235] on div at bounding box center [25, 233] width 12 height 12
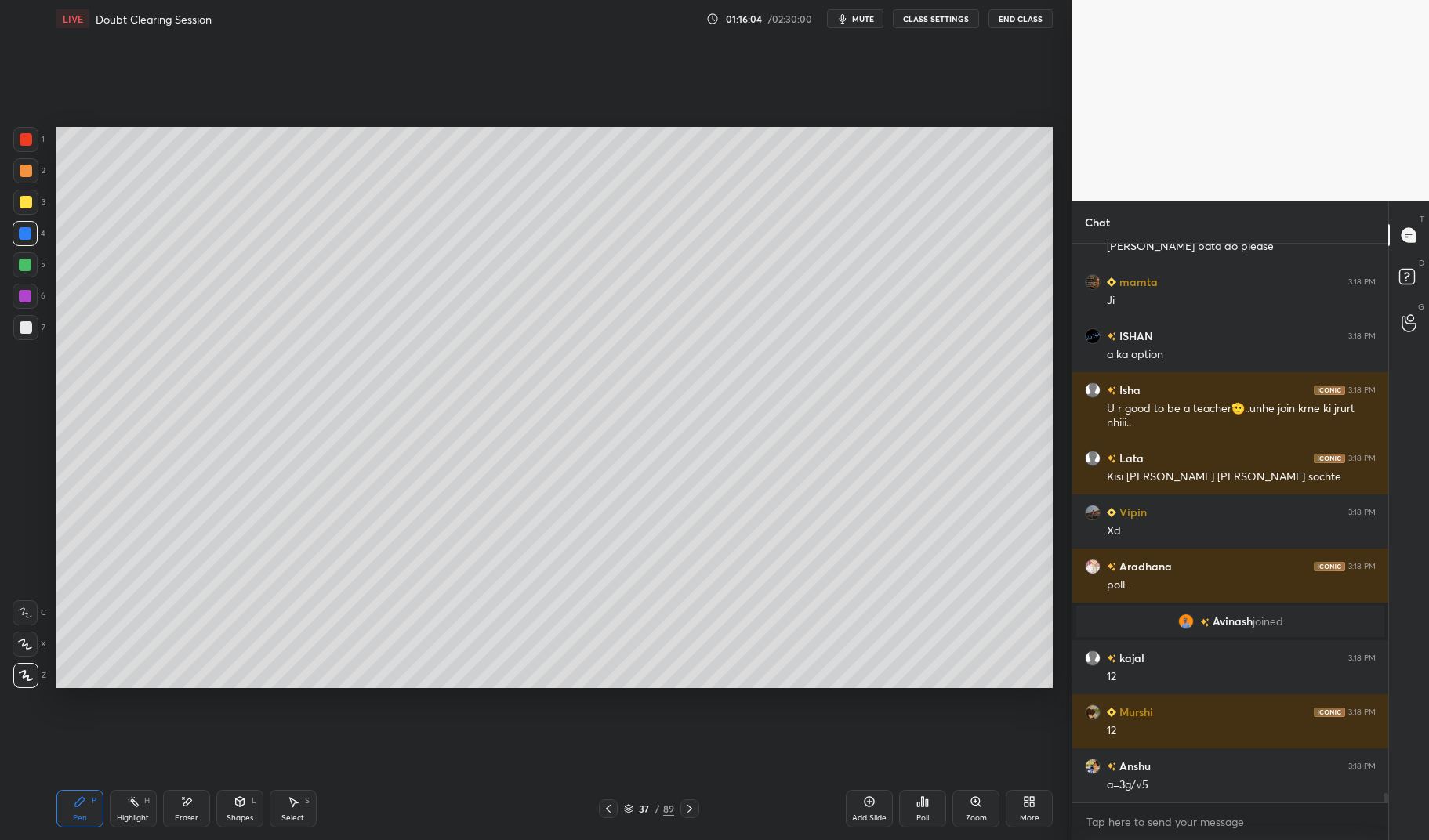
click at [126, 829] on div "Pen P Highlight H Eraser Shapes L Select S 37 / 89 Add Slide Poll Zoom More" at bounding box center [555, 809] width 997 height 62
click at [113, 834] on div "Pen P Highlight H Eraser Shapes L Select S 37 / 89 Add Slide Poll Zoom More" at bounding box center [555, 809] width 997 height 62
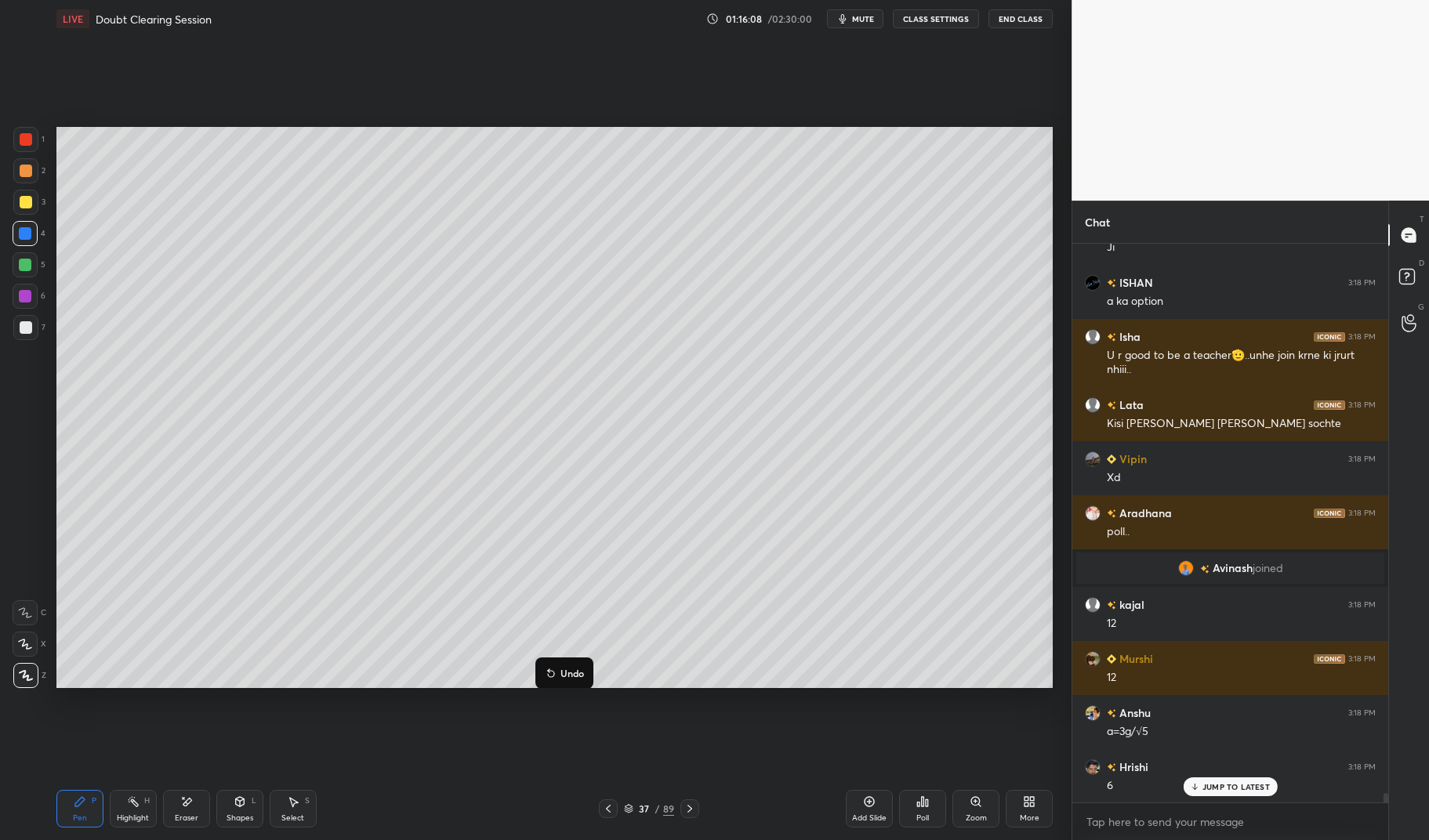
click at [563, 677] on p "Undo" at bounding box center [572, 673] width 24 height 12
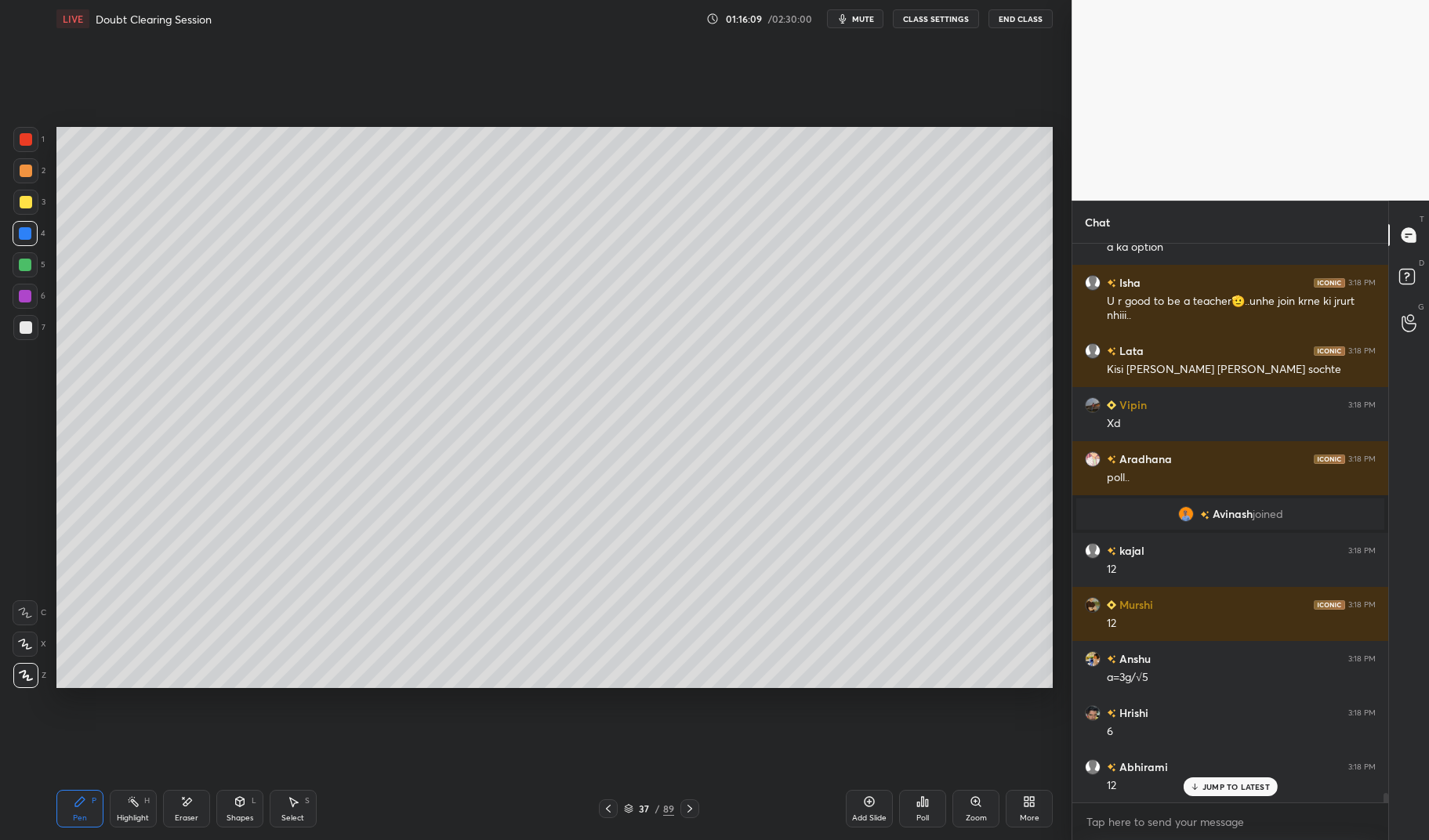
click at [136, 812] on div "Highlight H" at bounding box center [133, 809] width 47 height 38
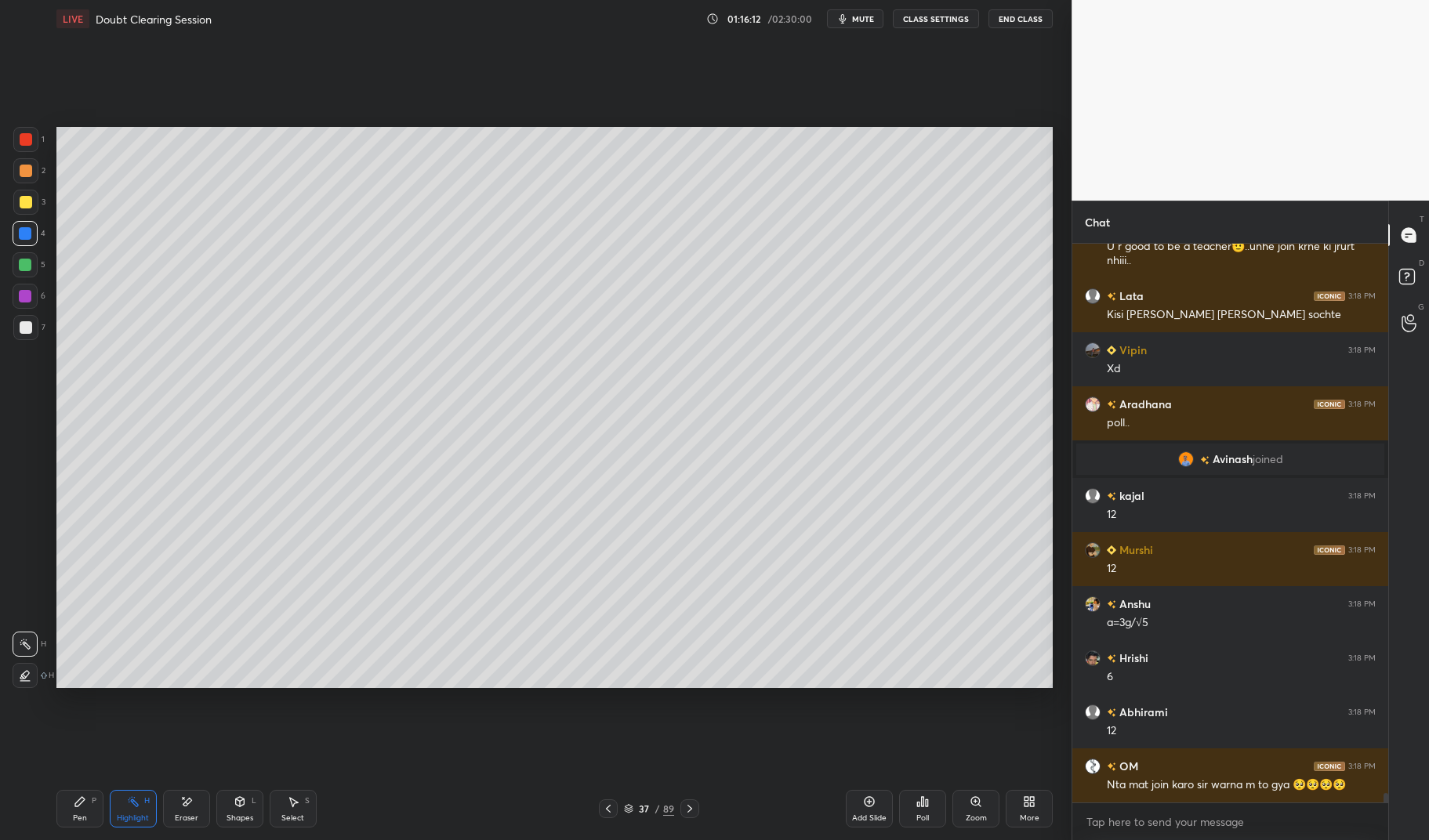
scroll to position [33030, 0]
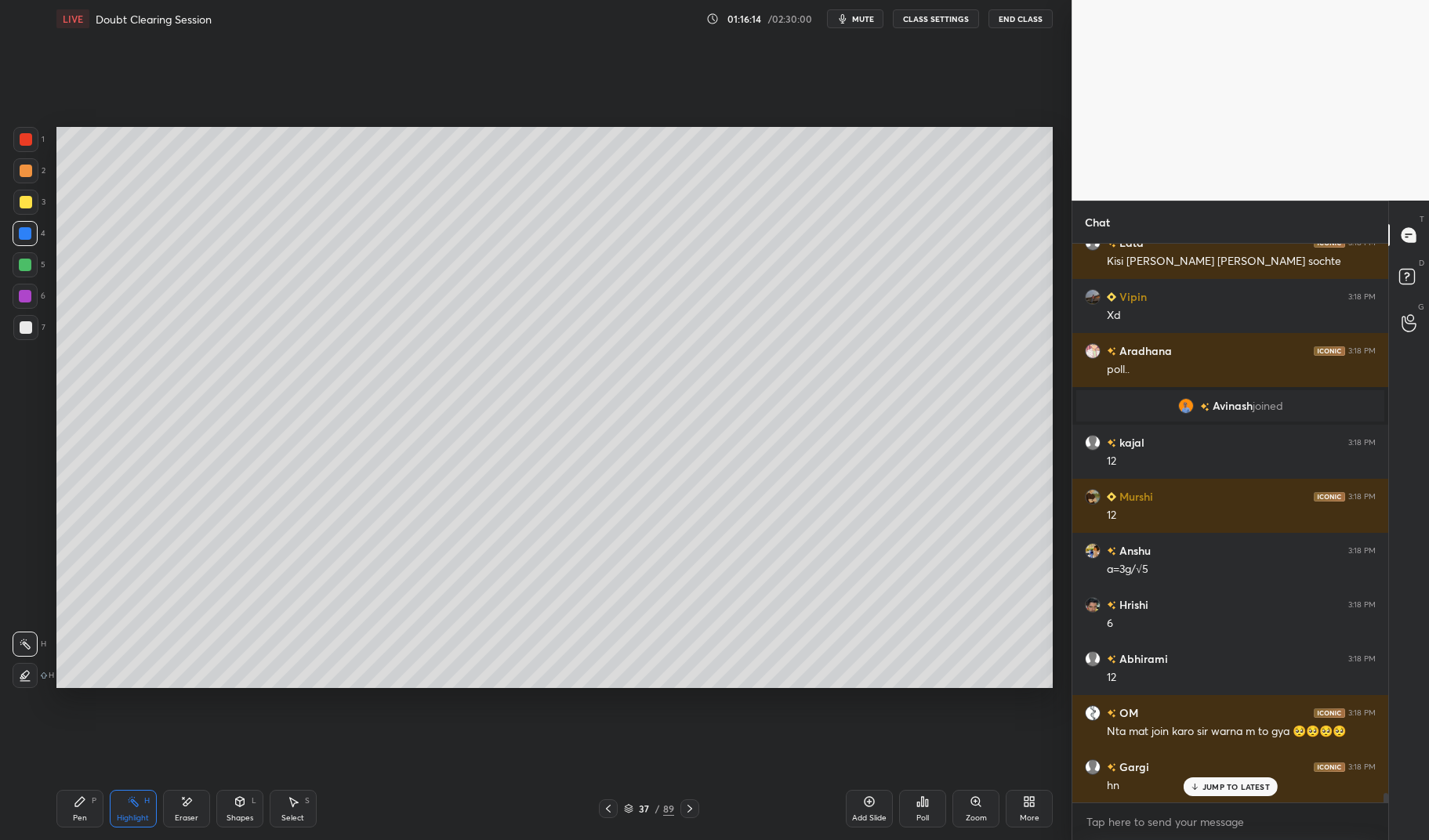
click at [58, 807] on div "Pen P" at bounding box center [80, 809] width 47 height 38
click at [1236, 789] on p "JUMP TO LATEST" at bounding box center [1236, 787] width 67 height 9
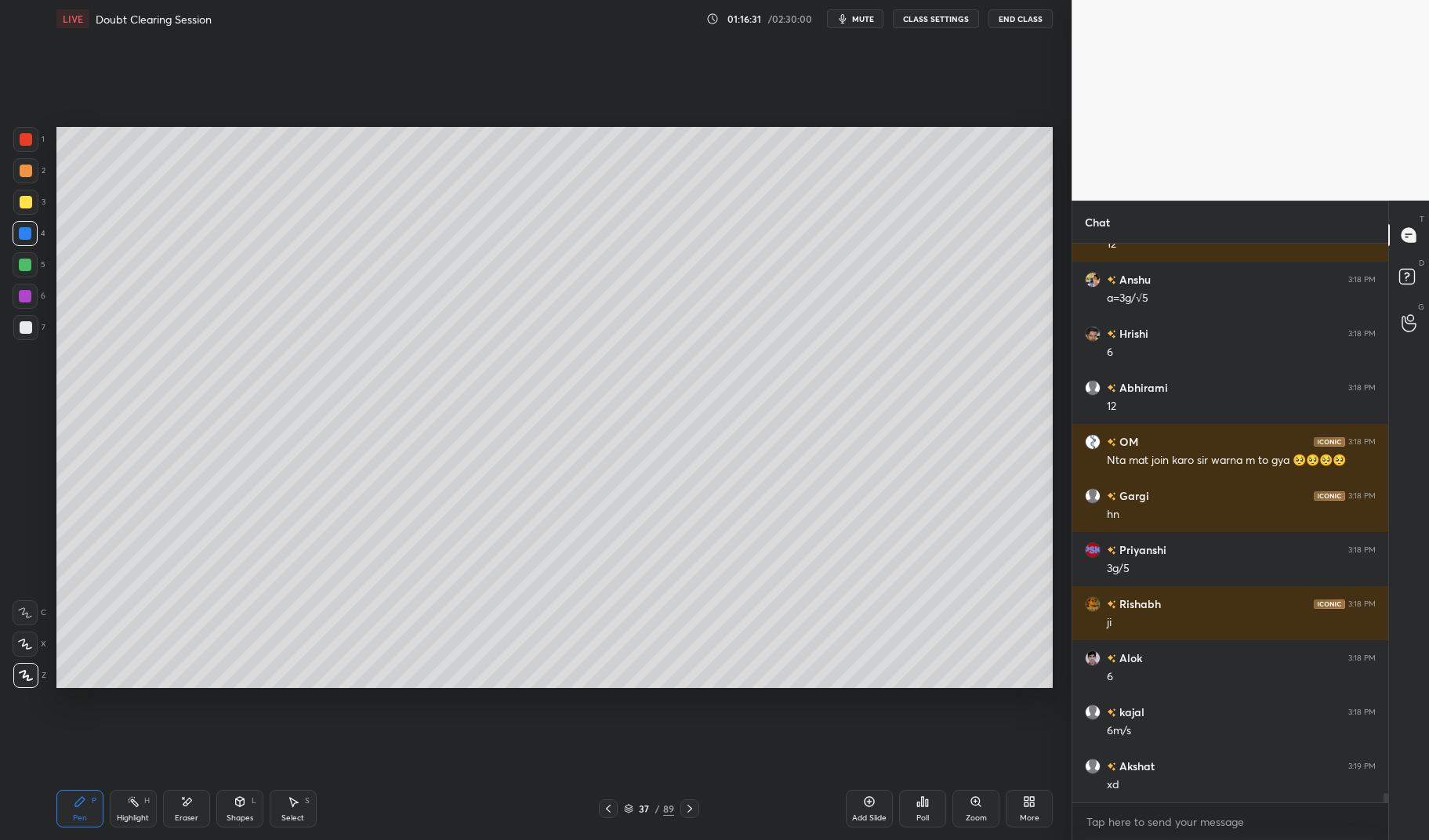
scroll to position [33408, 0]
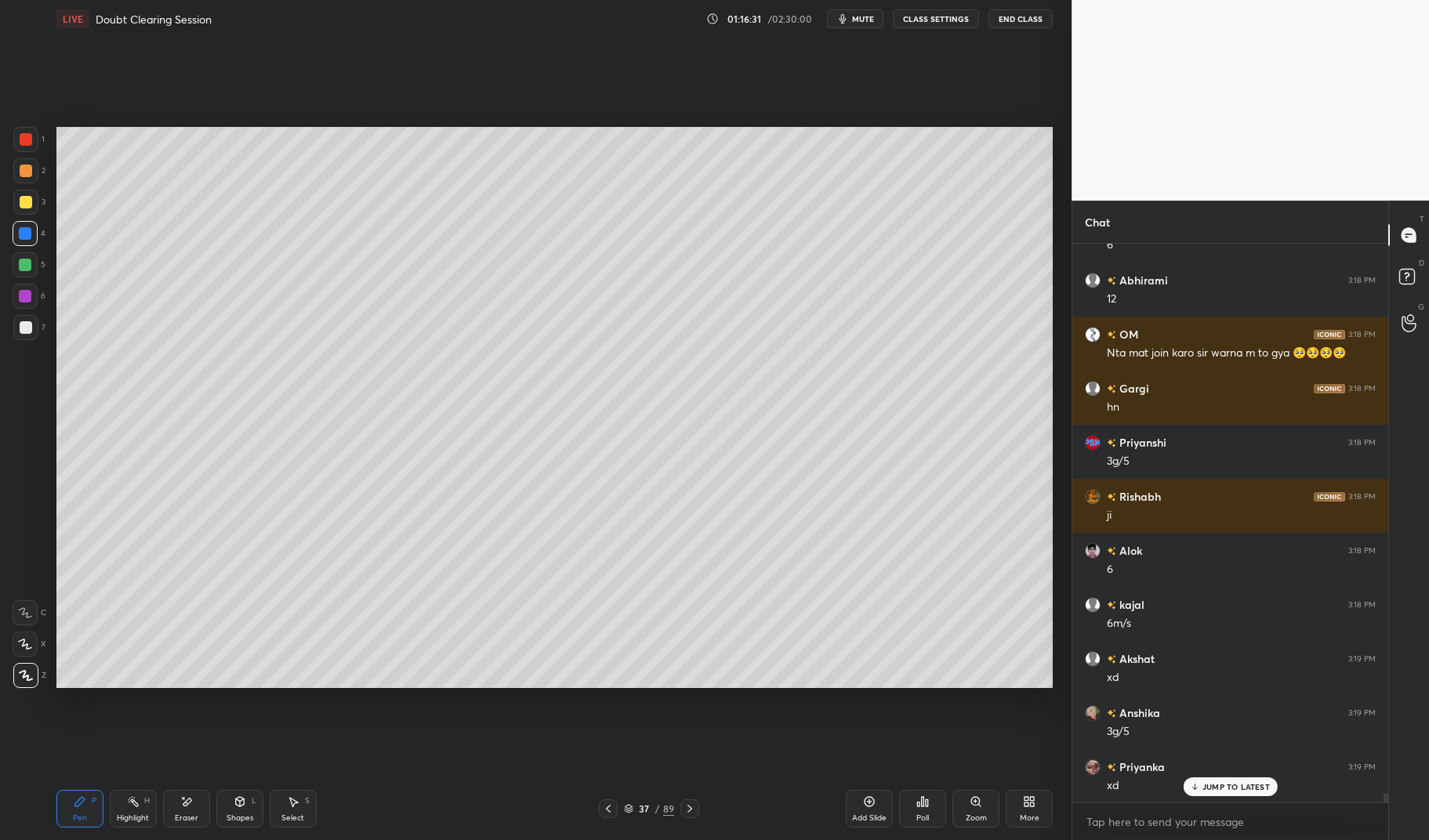
click at [78, 812] on div "Pen P" at bounding box center [80, 809] width 47 height 38
click at [63, 790] on div "Pen P" at bounding box center [80, 809] width 47 height 38
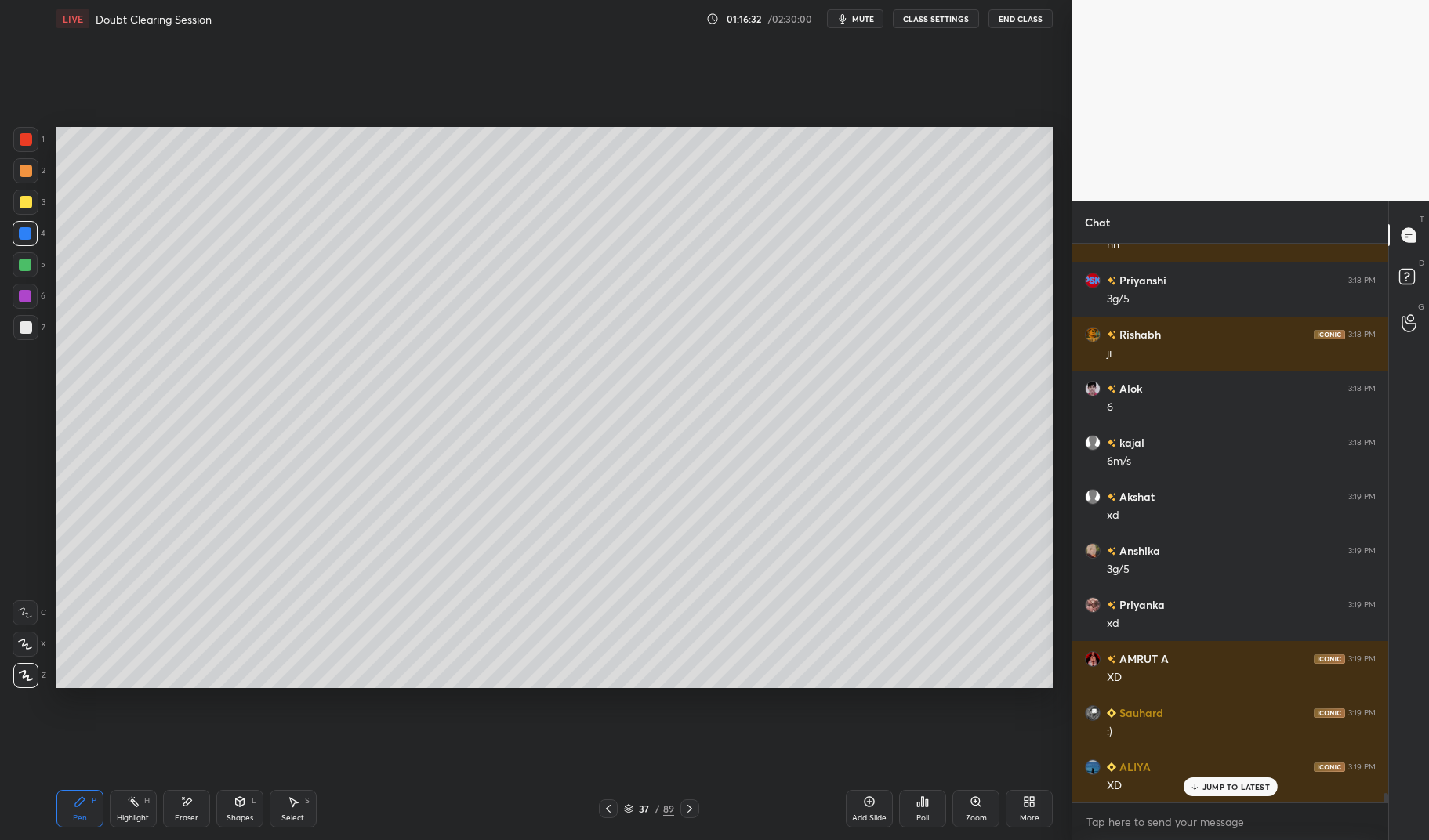
click at [21, 228] on div at bounding box center [25, 233] width 12 height 12
click at [14, 227] on div at bounding box center [25, 233] width 25 height 25
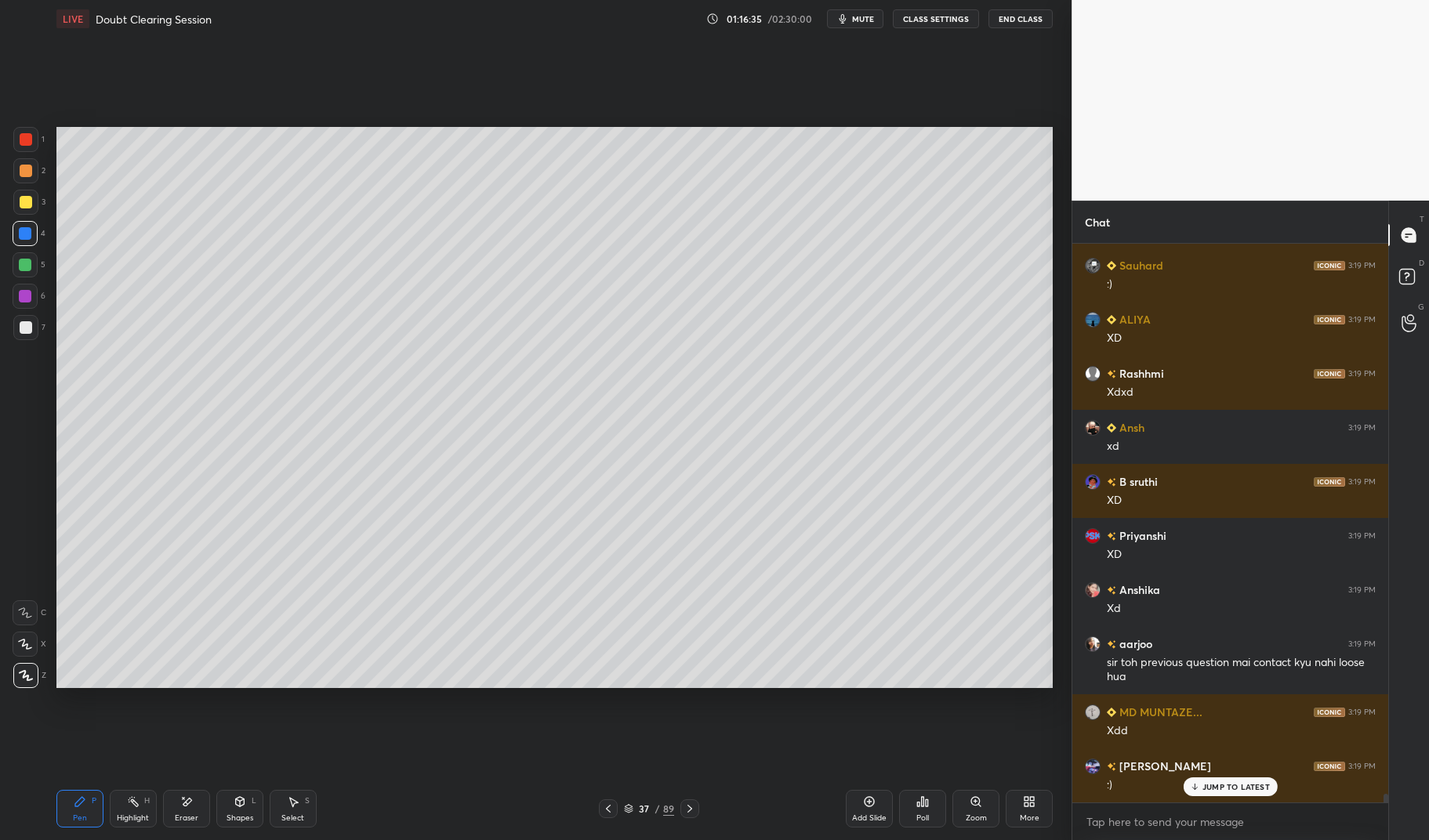
scroll to position [34288, 0]
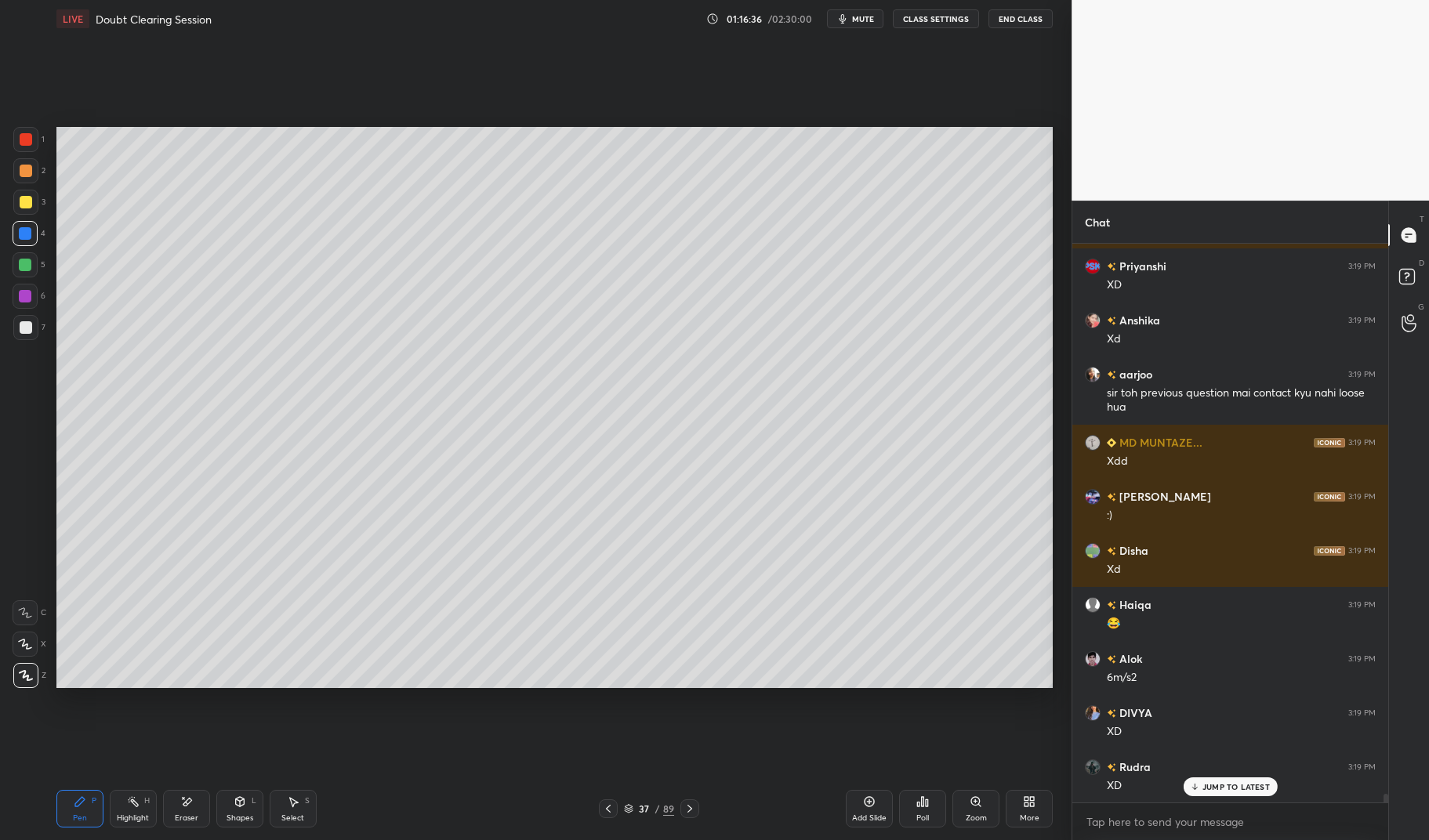
click at [35, 326] on div at bounding box center [25, 328] width 25 height 25
click at [22, 330] on div at bounding box center [25, 327] width 12 height 12
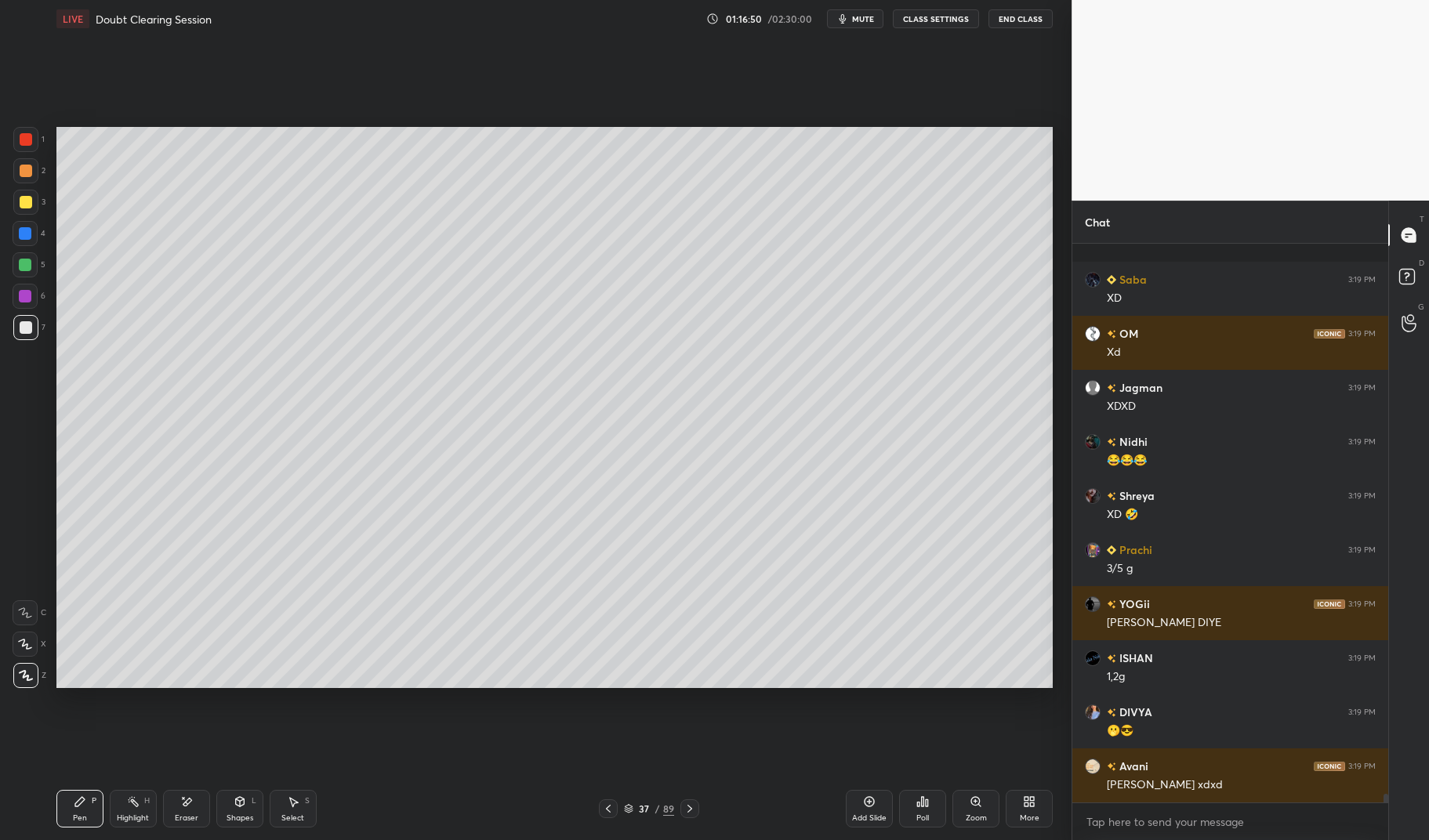
scroll to position [35857, 0]
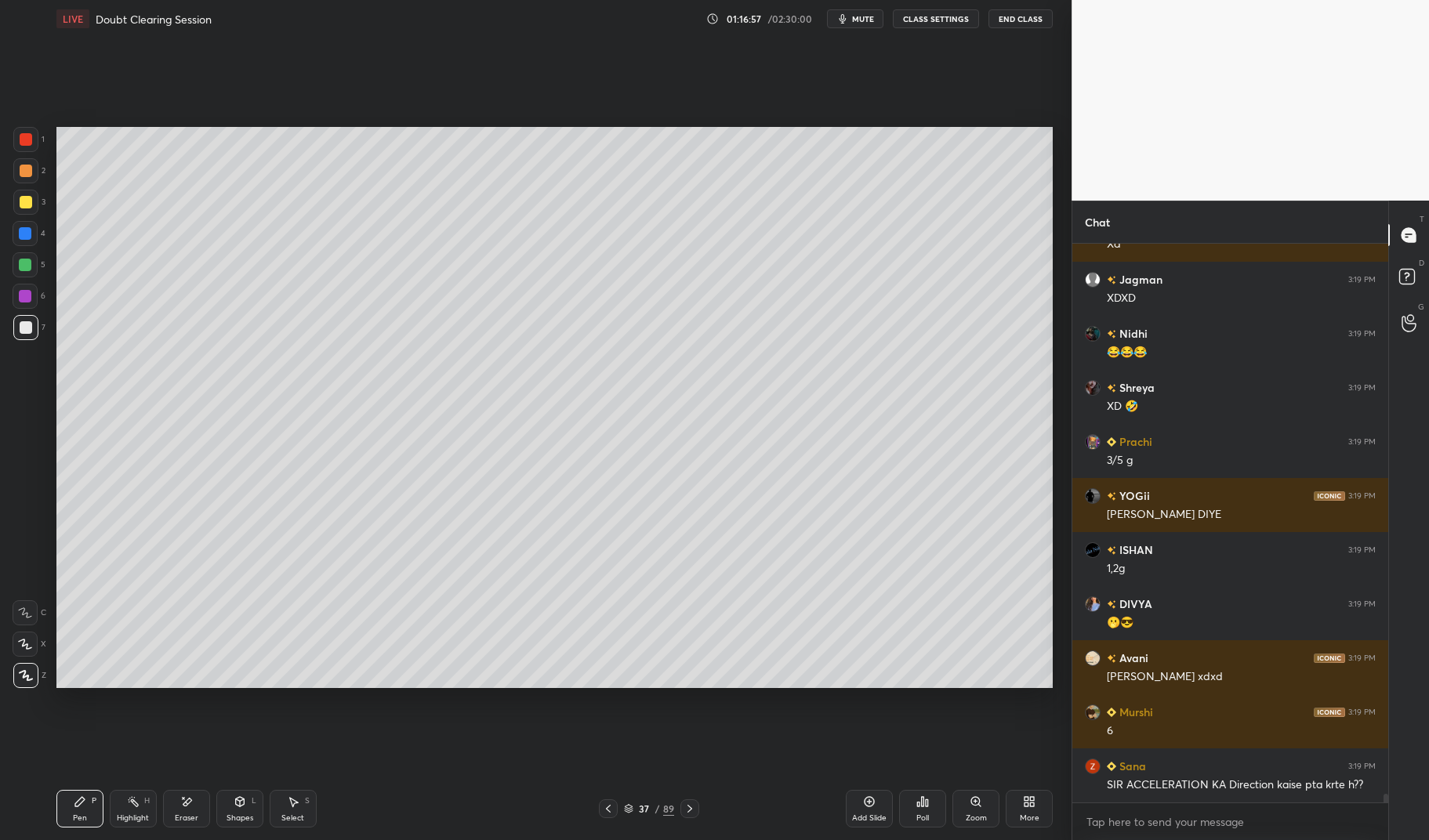
click at [132, 810] on div "Highlight H" at bounding box center [133, 809] width 47 height 38
click at [128, 805] on icon at bounding box center [133, 801] width 12 height 12
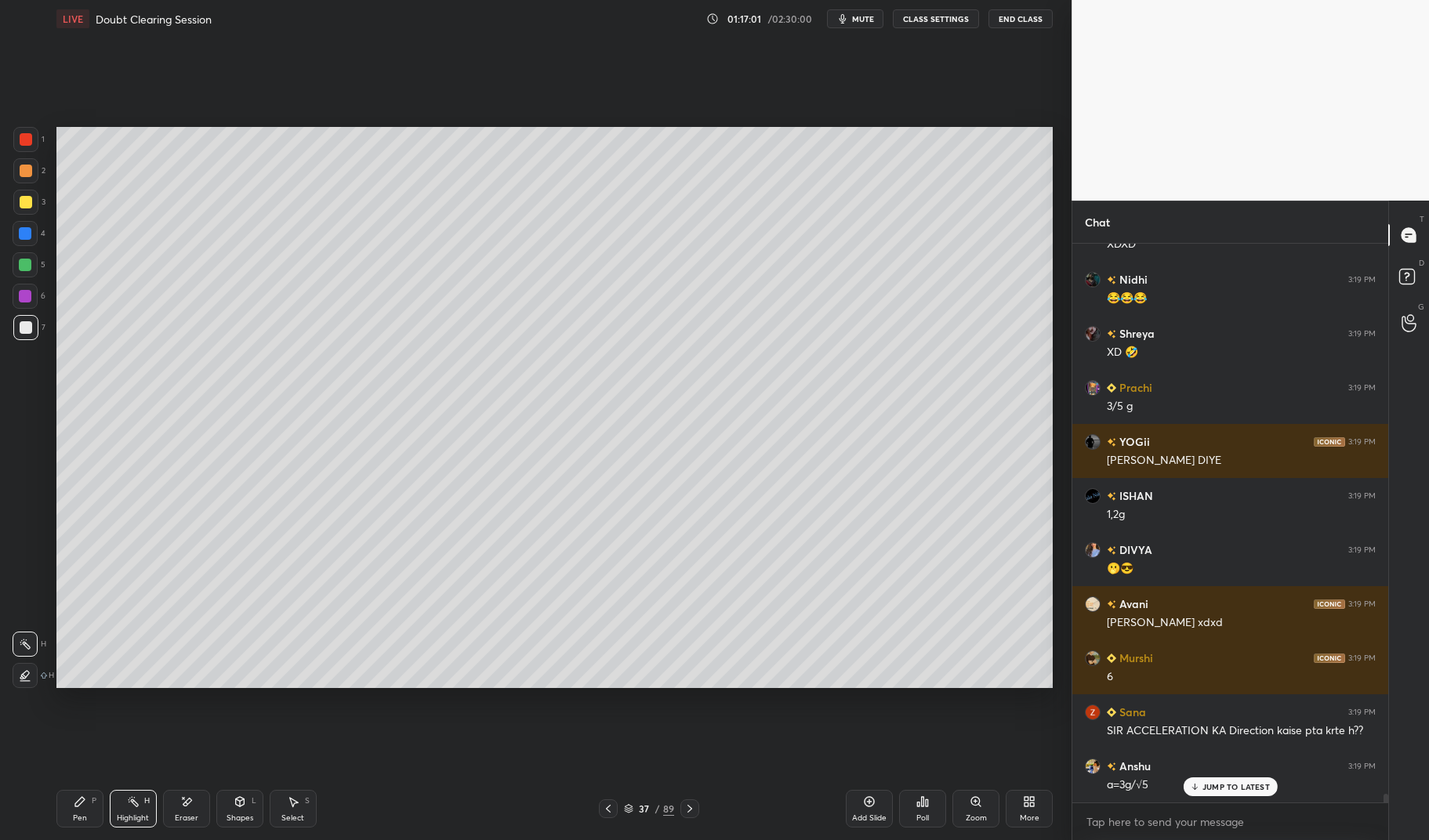
scroll to position [35964, 0]
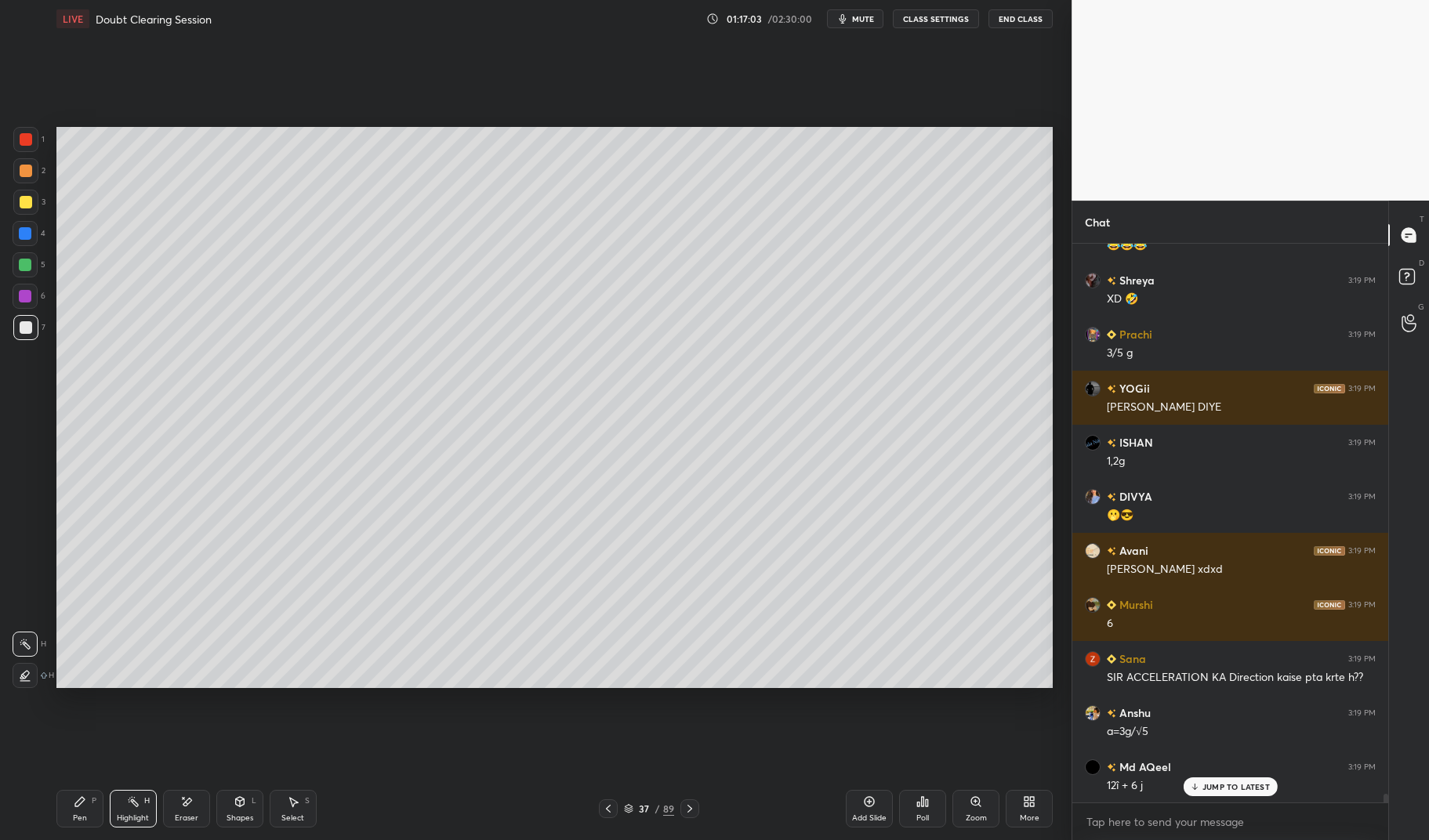
click at [869, 812] on div "Add Slide" at bounding box center [869, 809] width 47 height 38
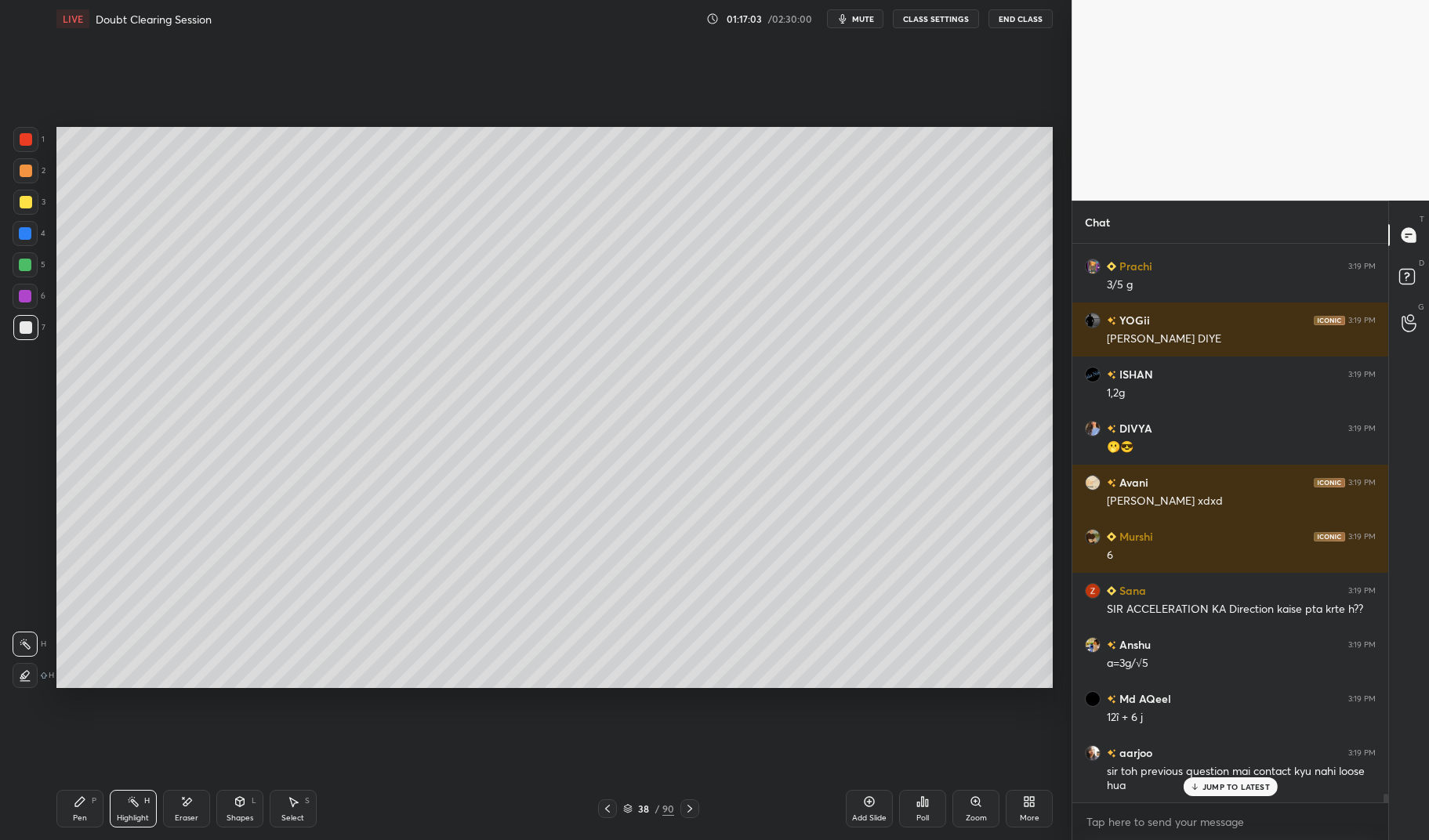
click at [73, 812] on div "Pen P" at bounding box center [80, 809] width 47 height 38
click at [71, 814] on div "Pen P" at bounding box center [80, 809] width 47 height 38
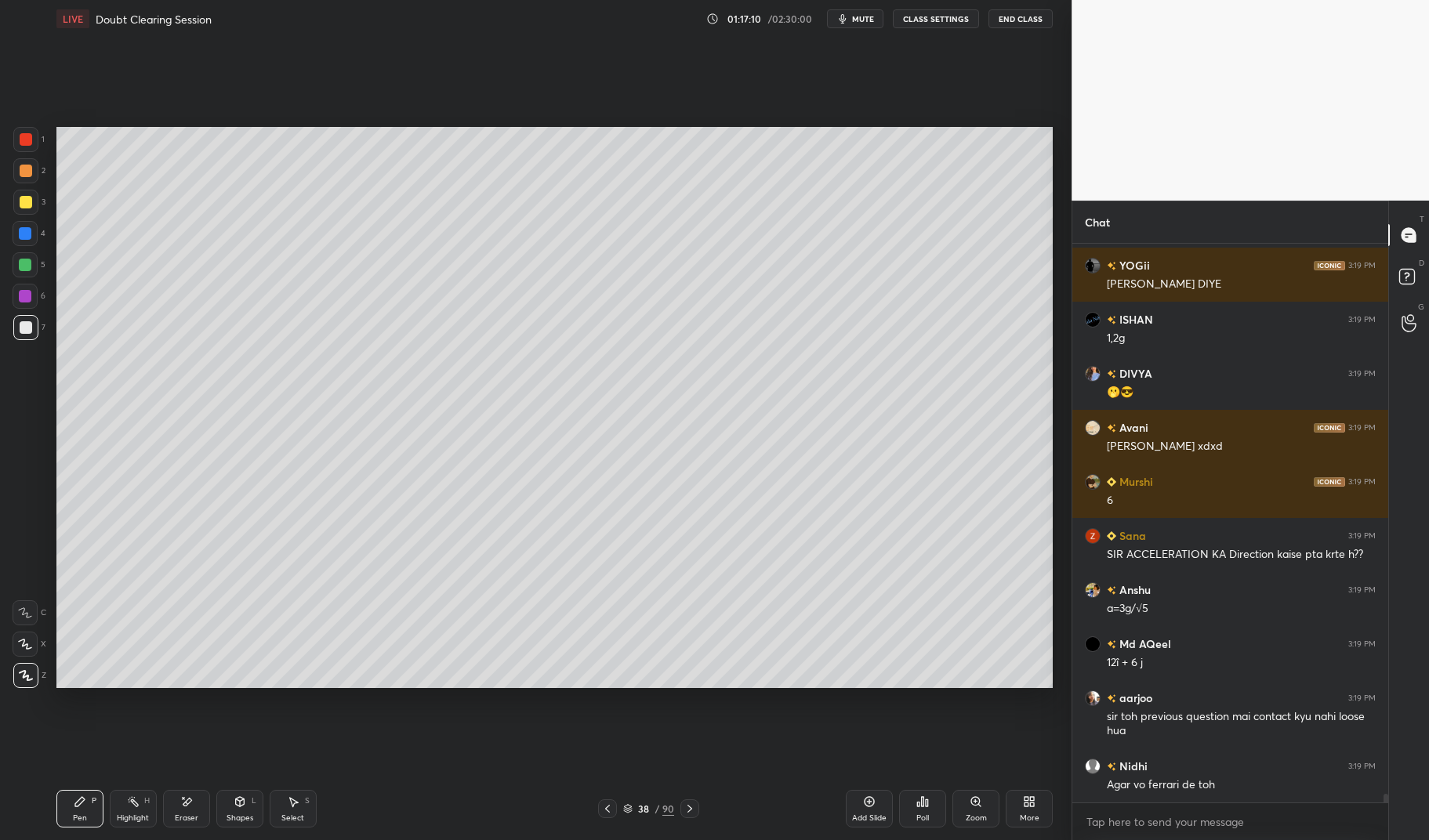
scroll to position [36142, 0]
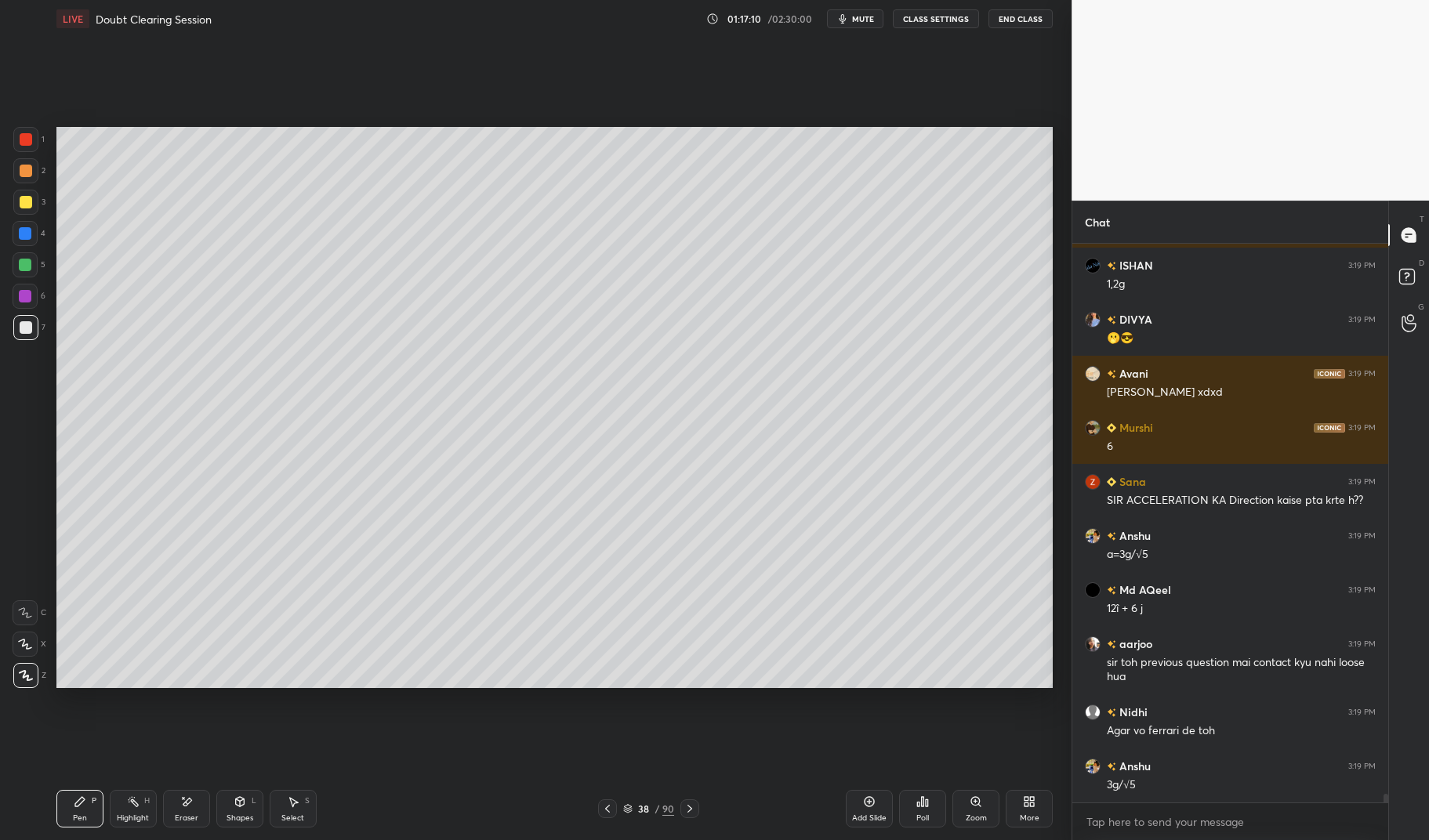
click at [185, 809] on div "Eraser" at bounding box center [187, 809] width 47 height 38
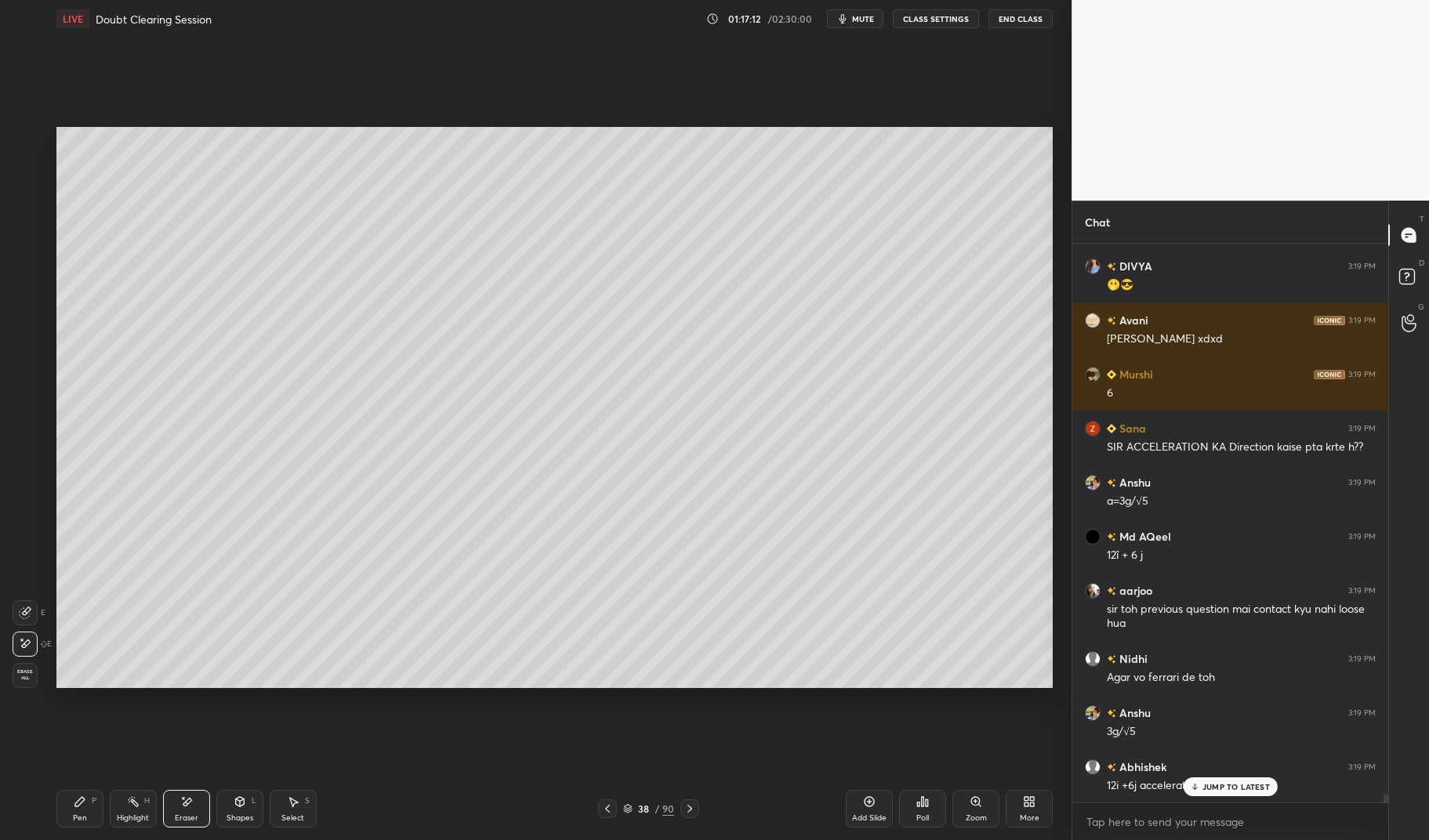
click at [58, 823] on div "Pen P" at bounding box center [80, 809] width 47 height 38
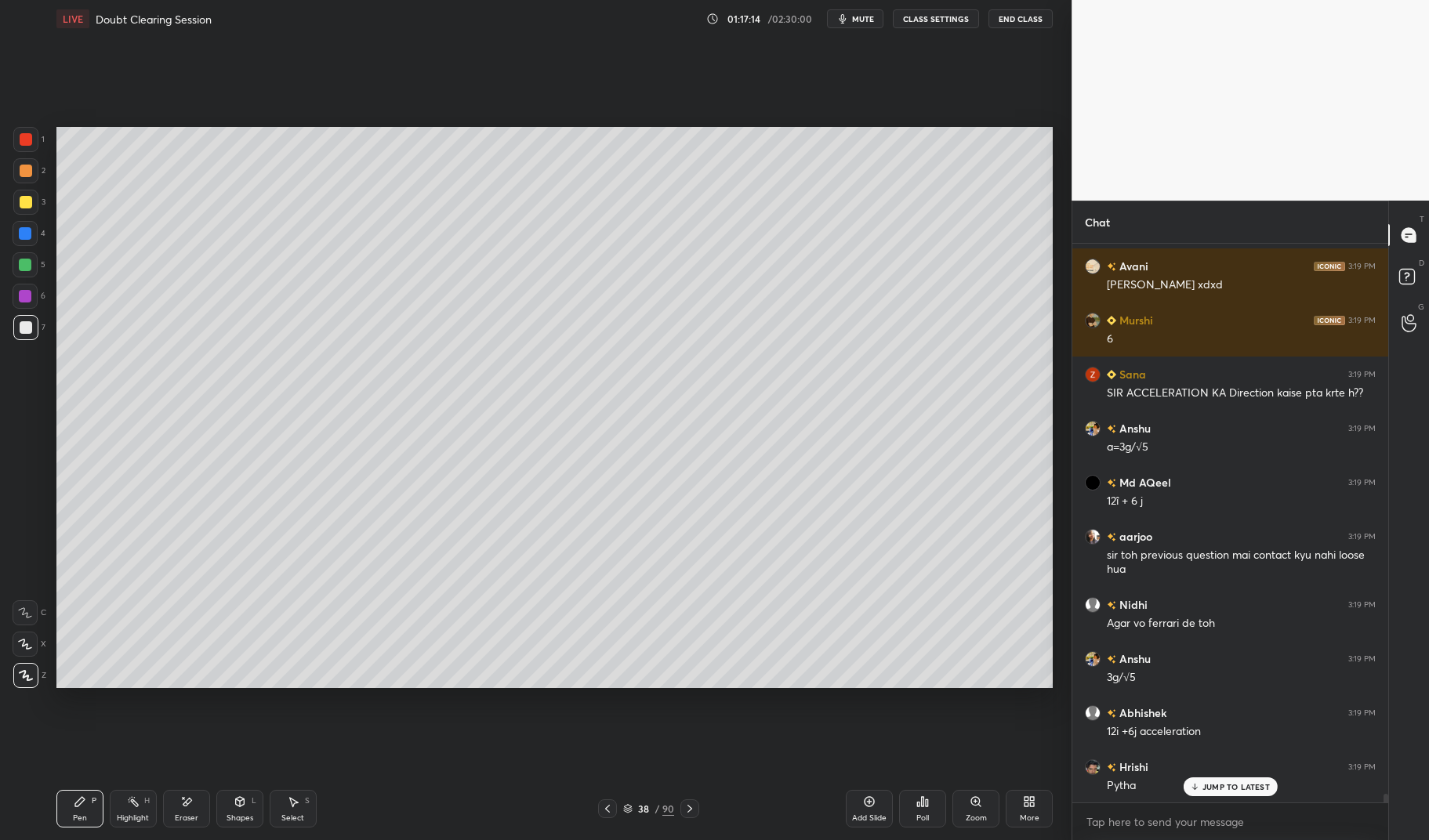
scroll to position [36304, 0]
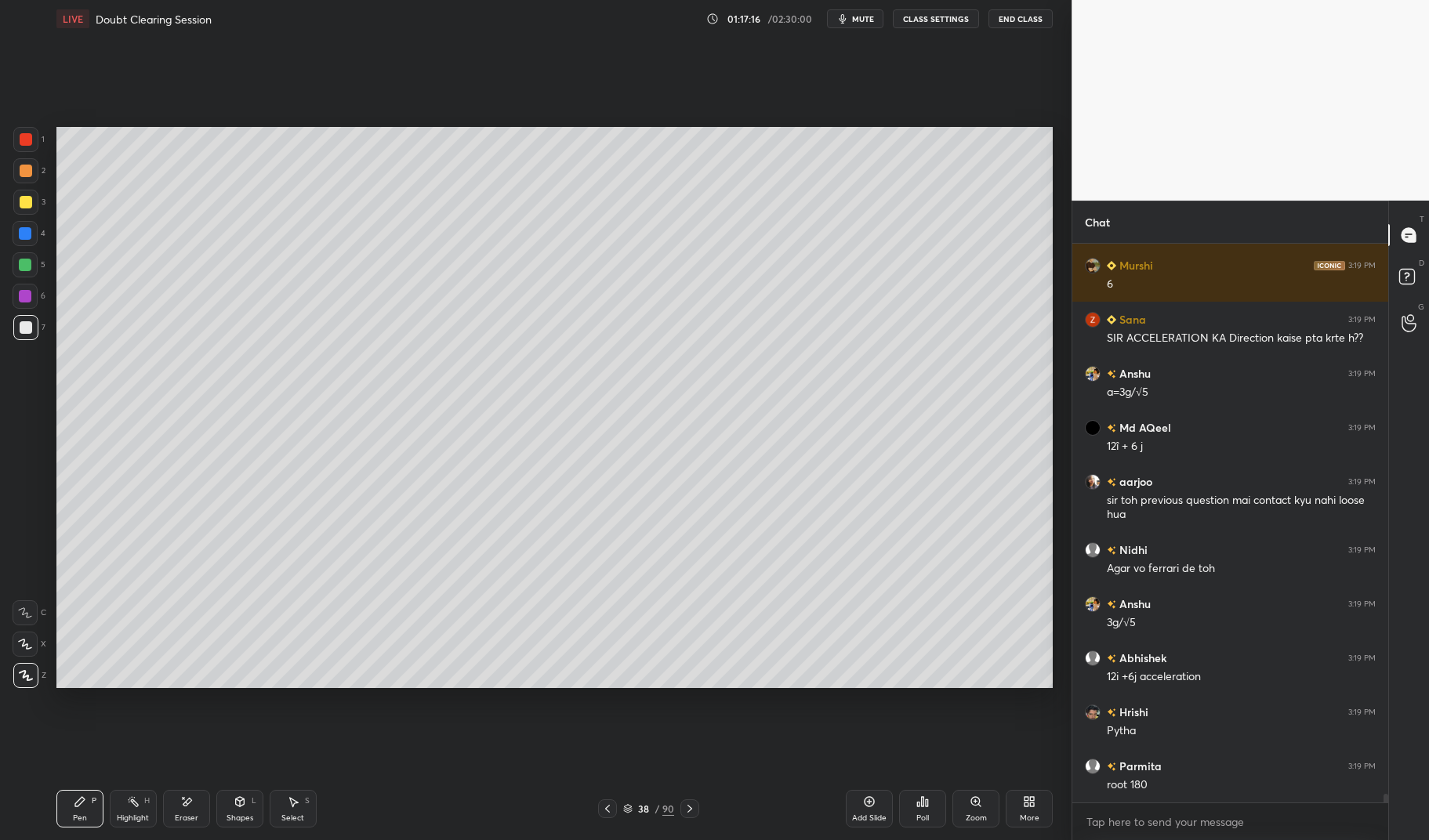
click at [30, 150] on div at bounding box center [25, 140] width 25 height 25
click at [25, 148] on div at bounding box center [25, 140] width 25 height 25
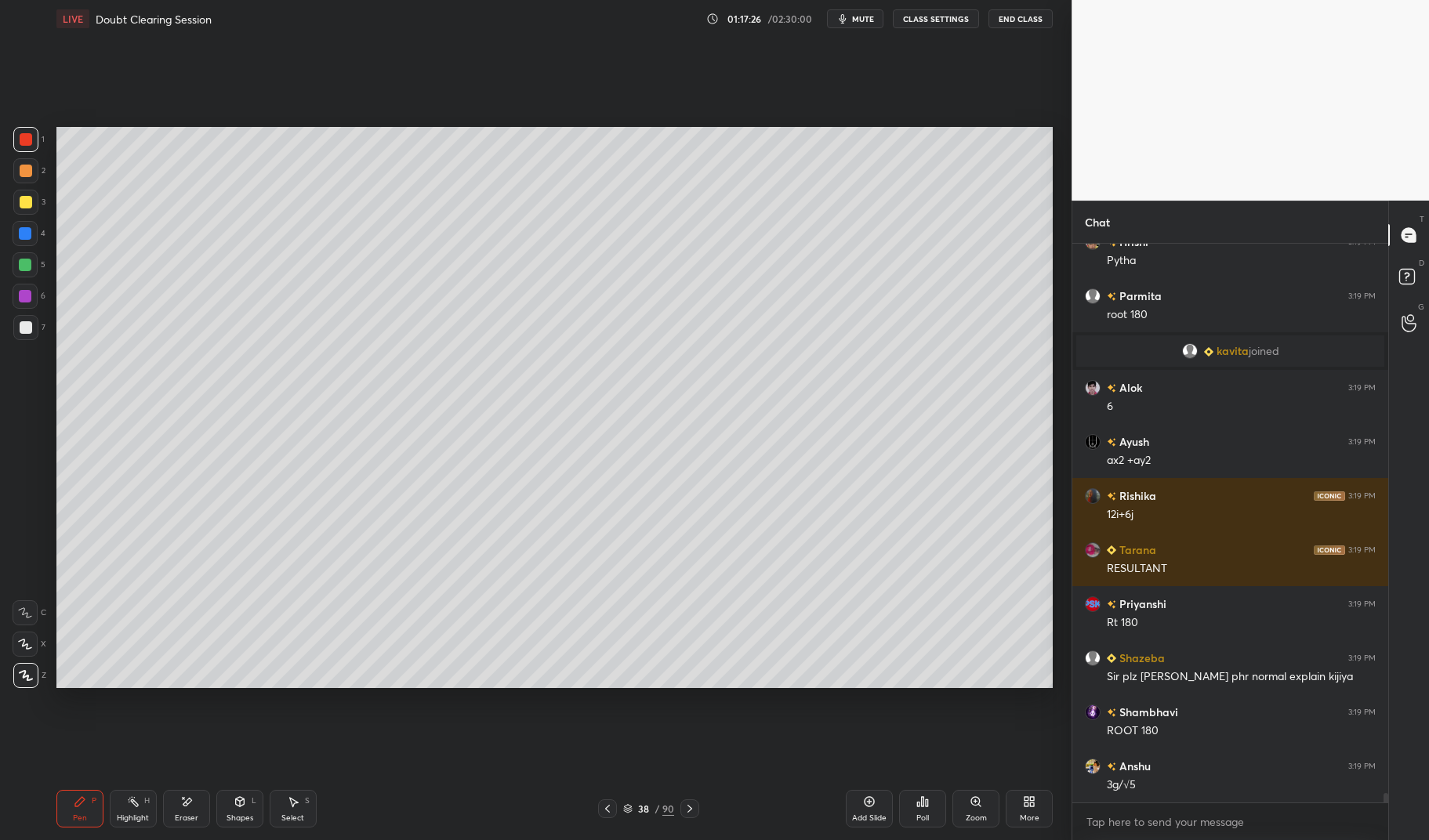
scroll to position [32571, 0]
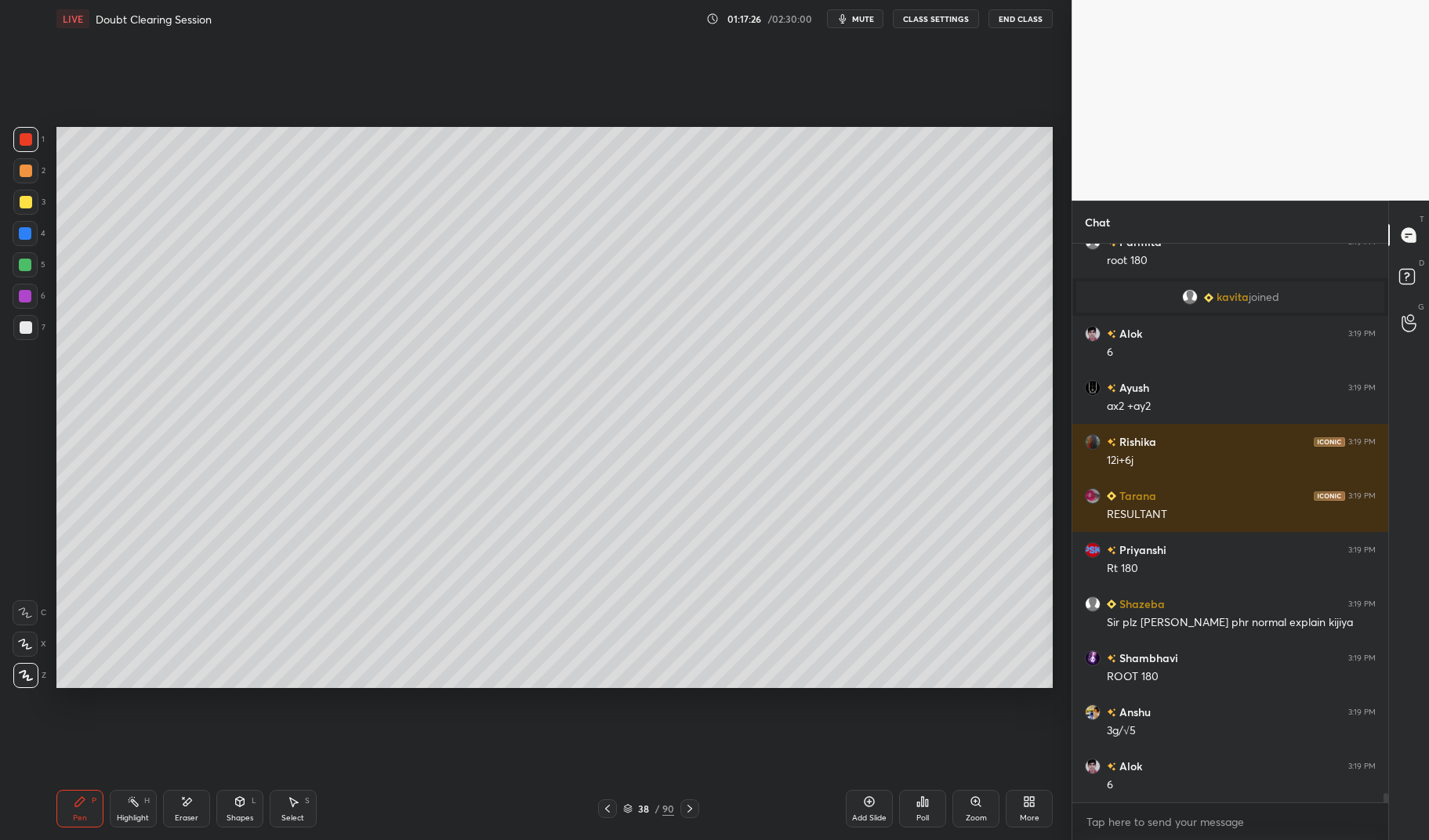
click at [611, 812] on icon at bounding box center [607, 808] width 12 height 12
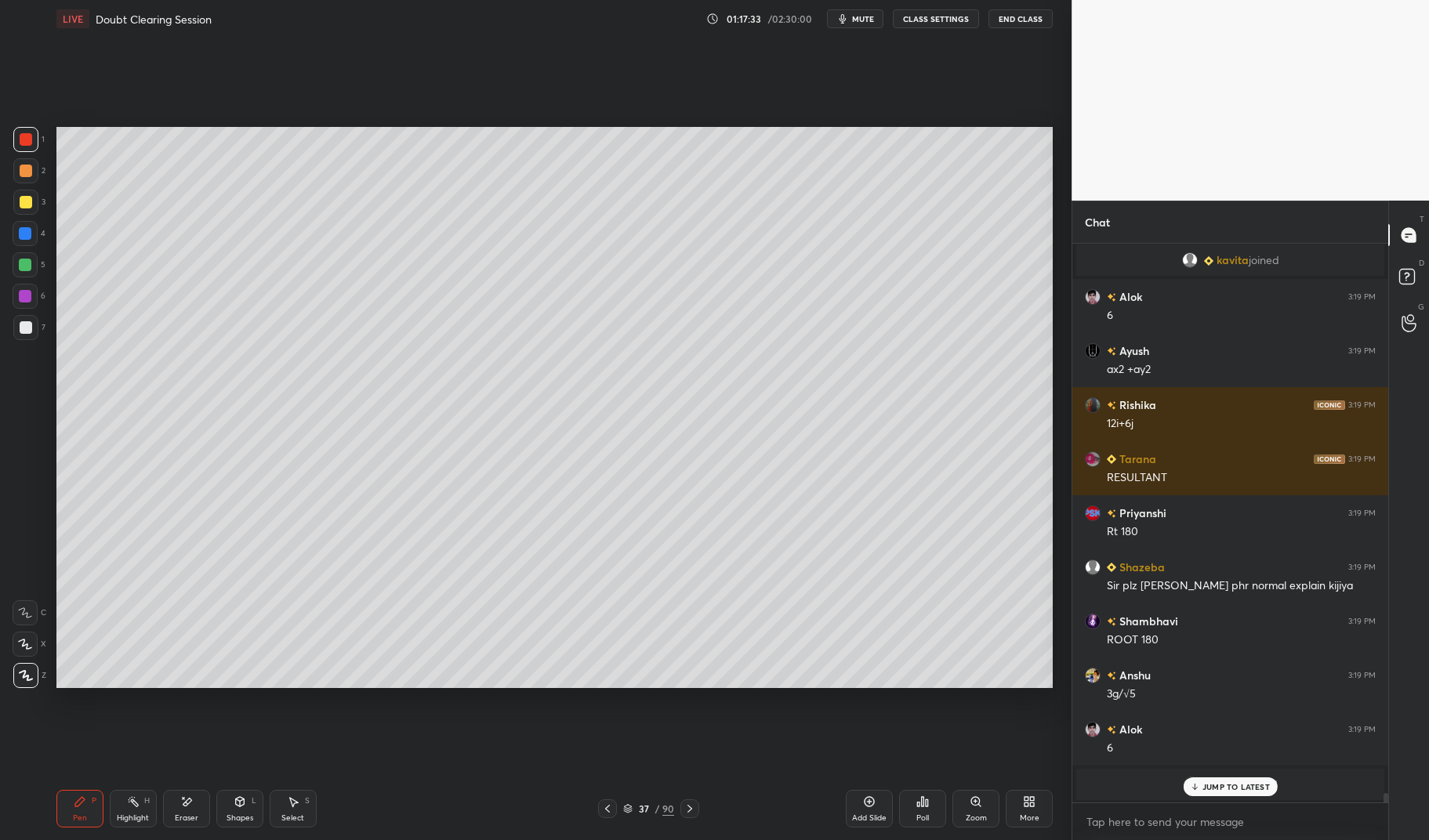
click at [692, 812] on icon at bounding box center [689, 808] width 12 height 12
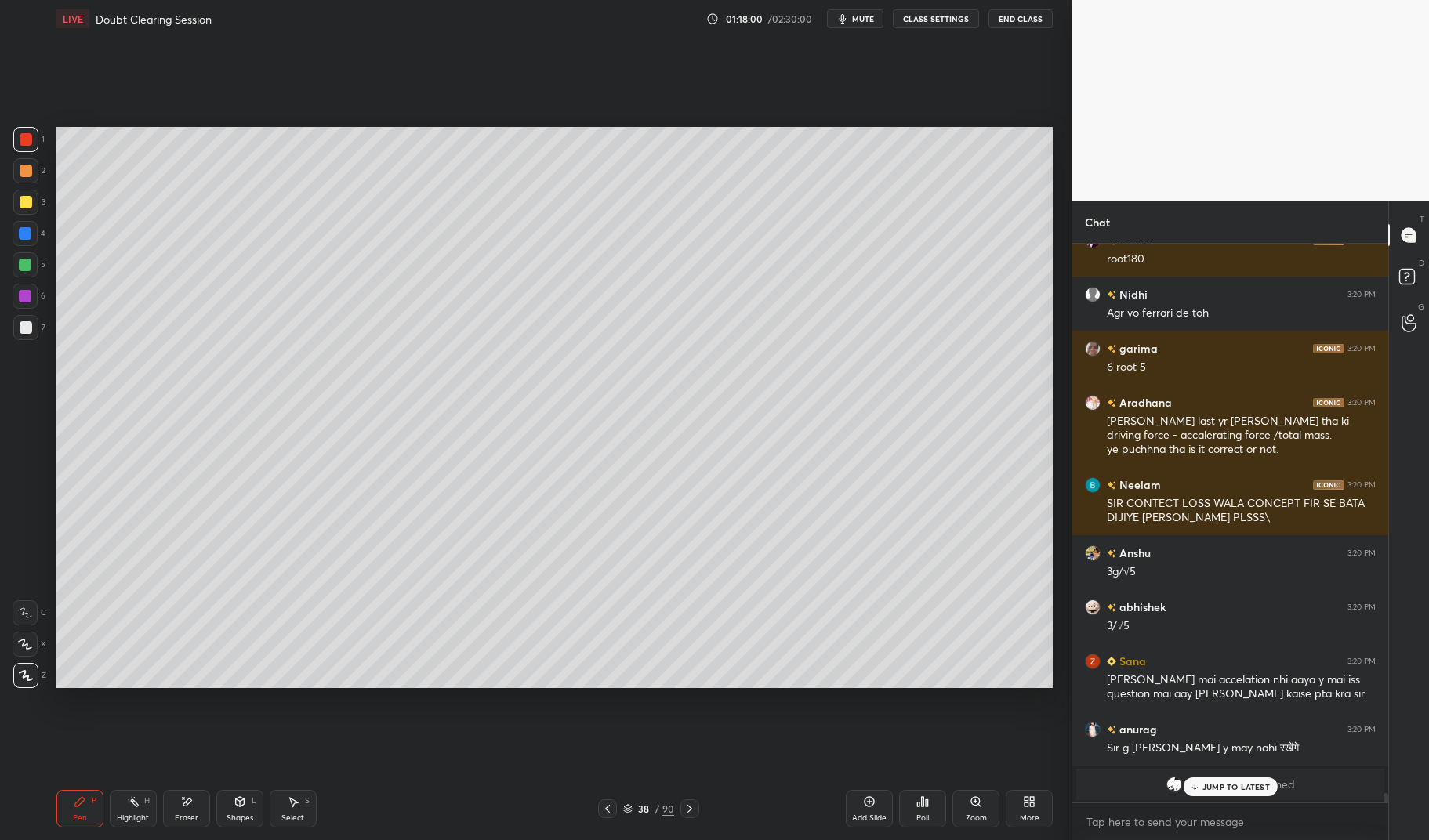
scroll to position [33129, 0]
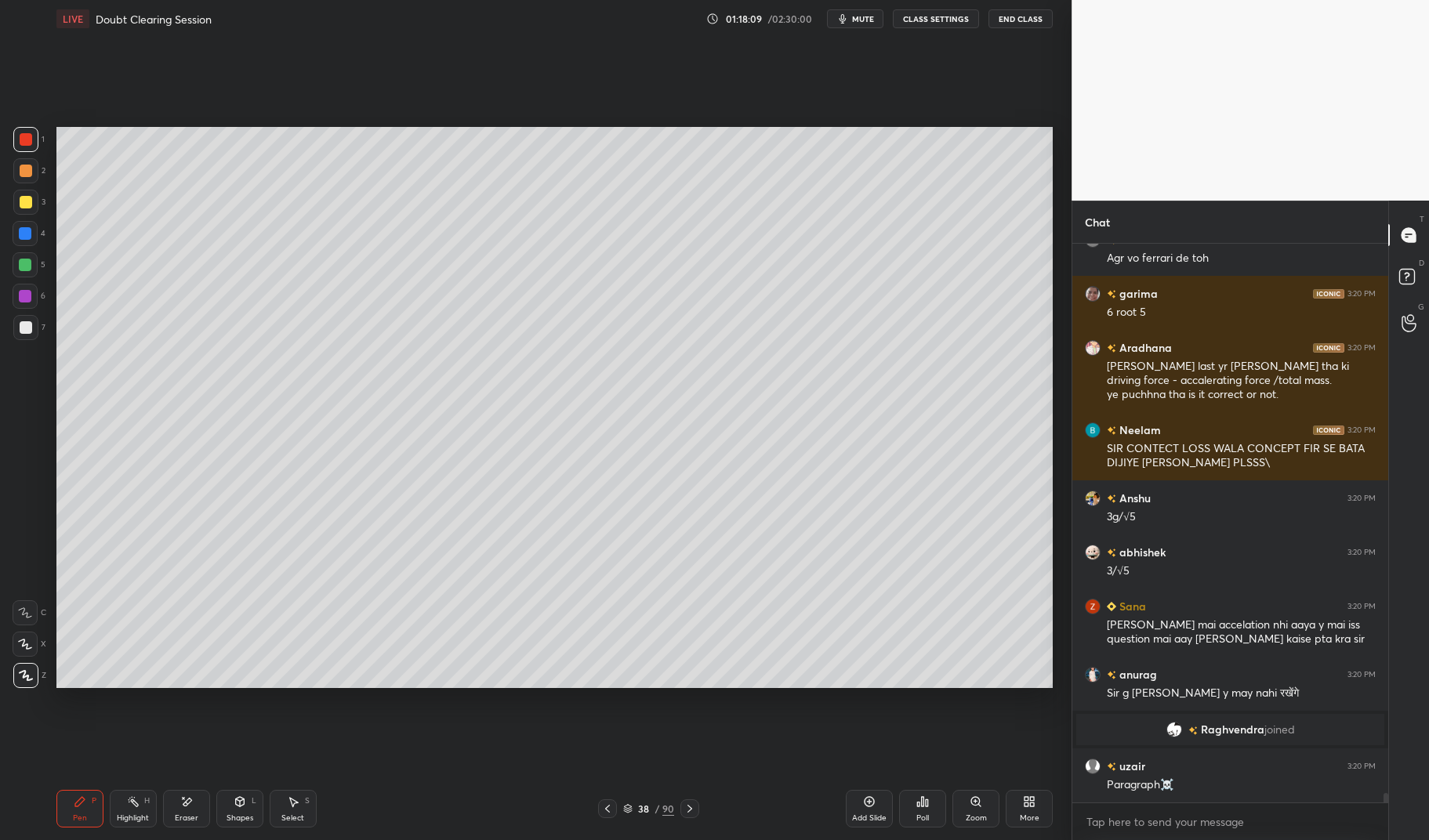
click at [13, 199] on div at bounding box center [25, 202] width 25 height 25
click at [16, 201] on div at bounding box center [25, 202] width 25 height 25
click at [611, 812] on icon at bounding box center [607, 808] width 12 height 12
click at [606, 814] on icon at bounding box center [607, 808] width 12 height 12
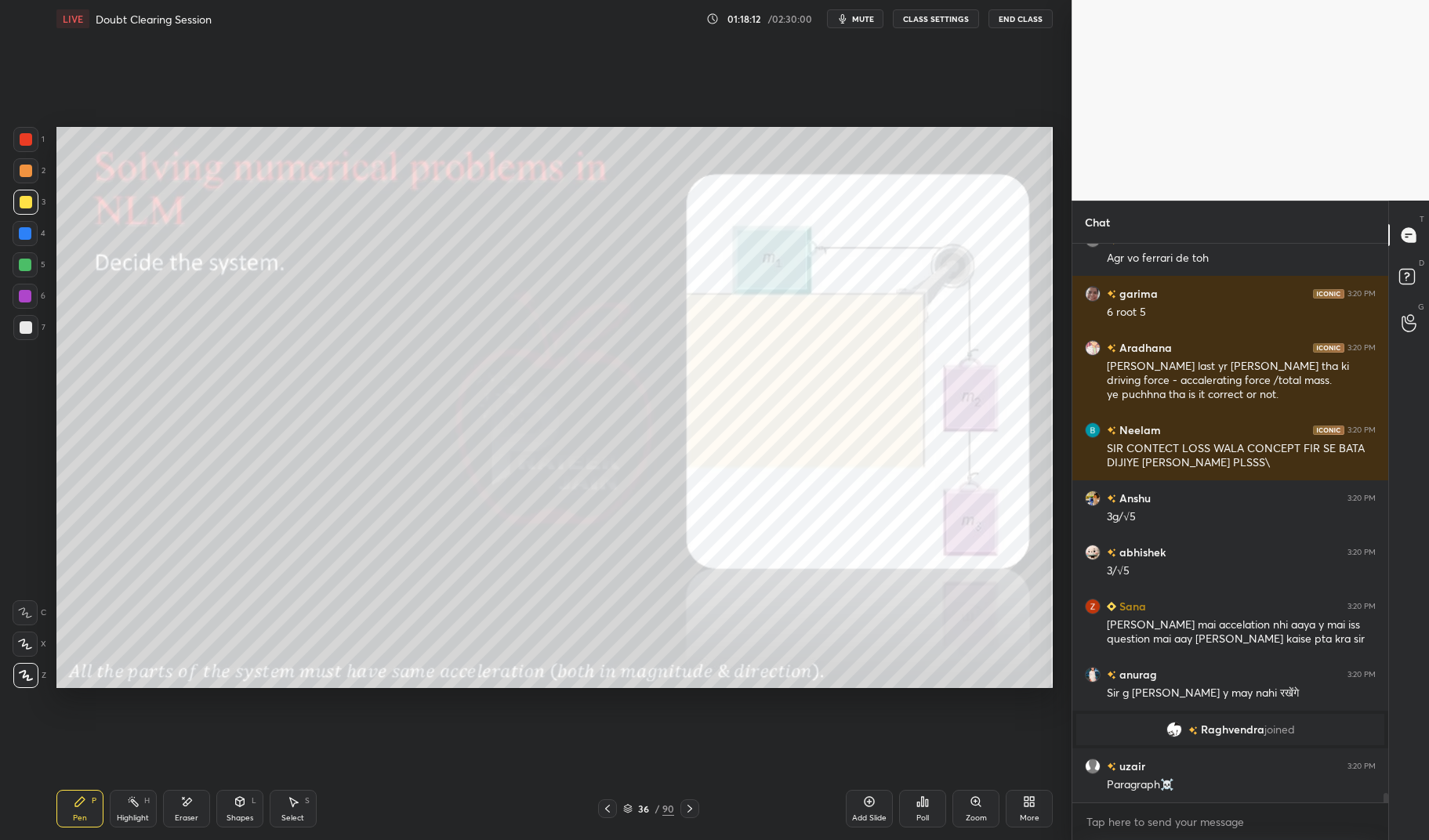
click at [605, 813] on icon at bounding box center [607, 808] width 12 height 12
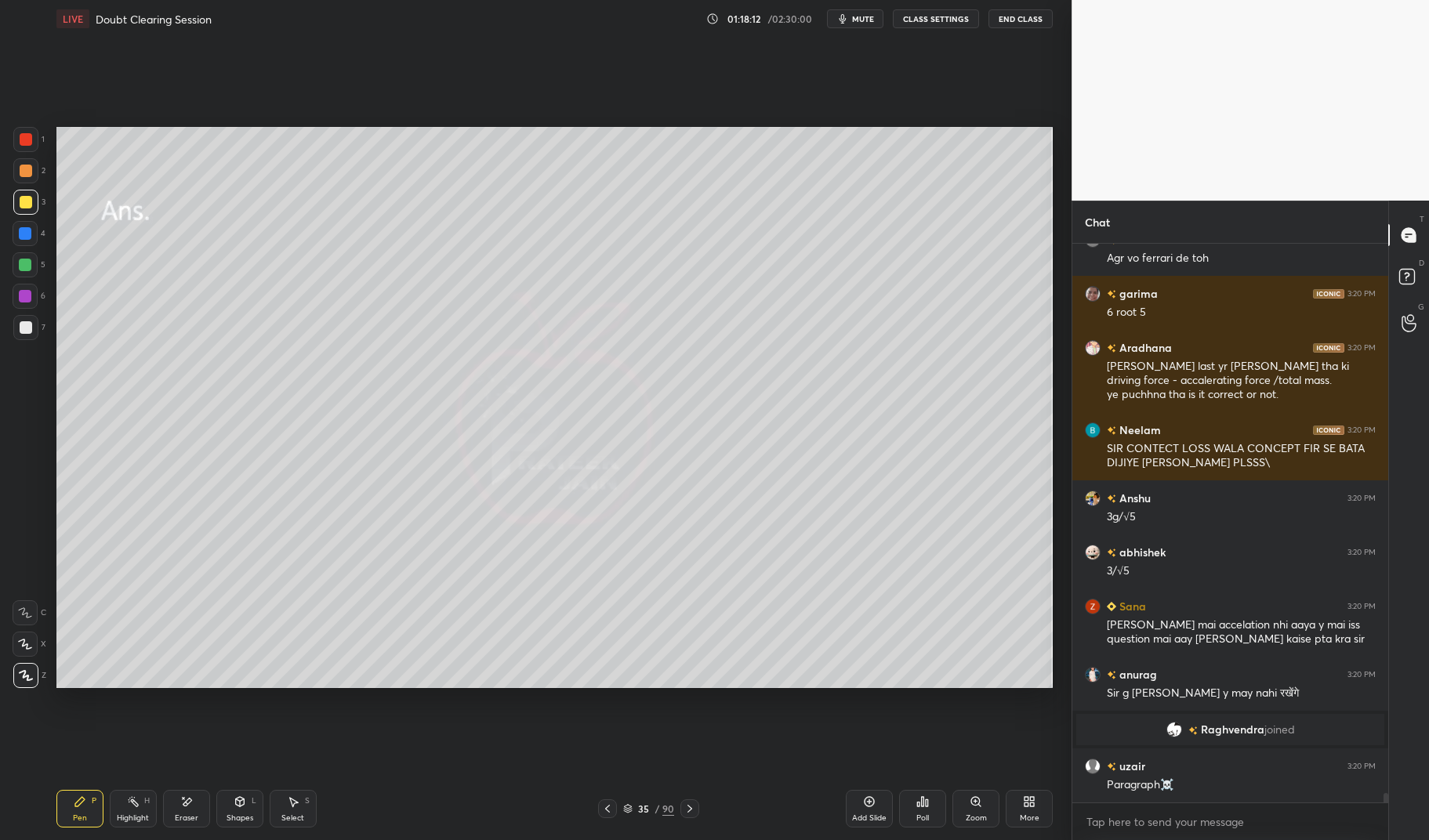
click at [605, 814] on icon at bounding box center [607, 808] width 12 height 12
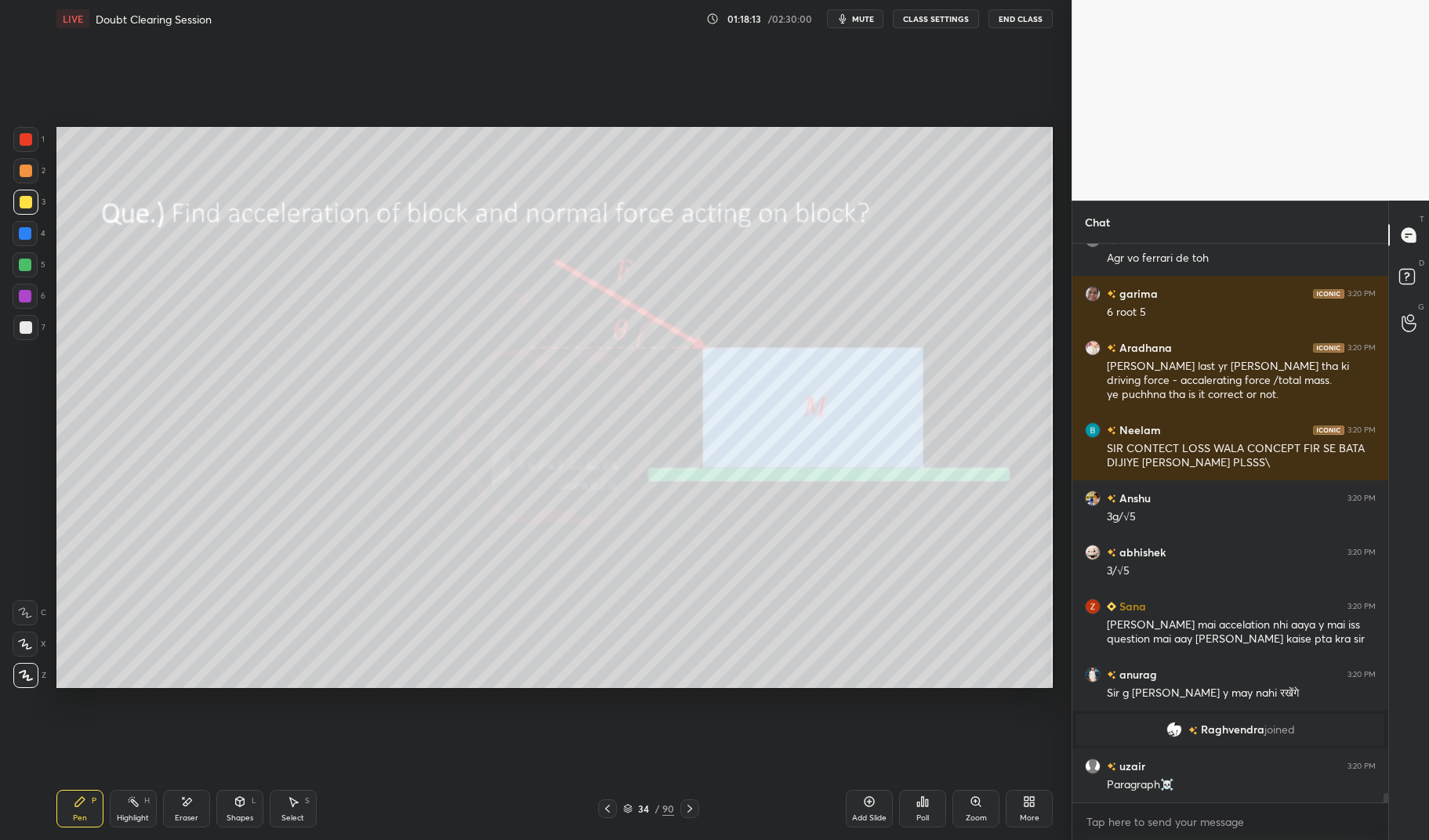
click at [603, 816] on div at bounding box center [608, 809] width 19 height 19
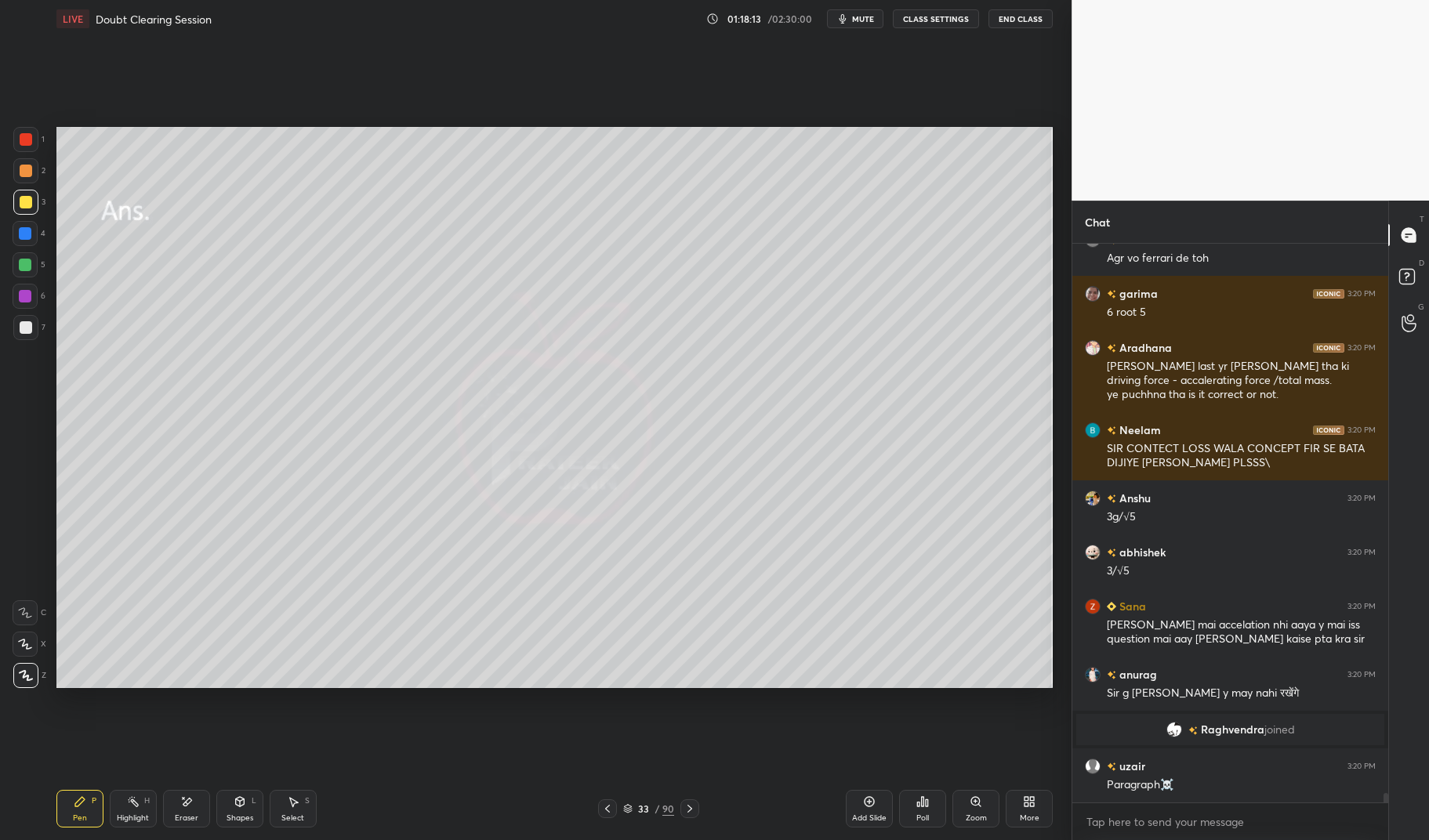
click at [602, 816] on div at bounding box center [608, 809] width 19 height 19
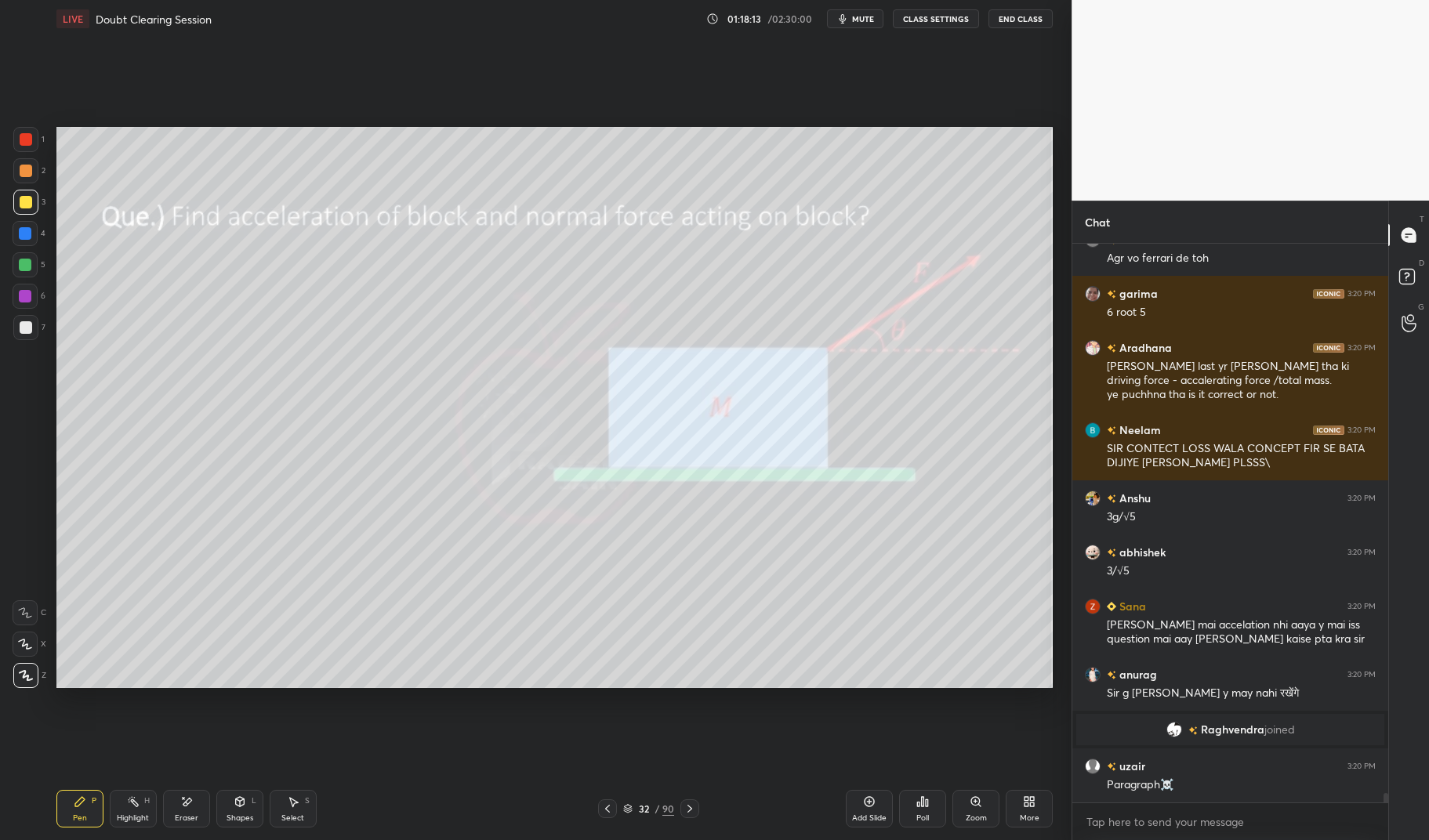
click at [602, 816] on div at bounding box center [608, 809] width 19 height 19
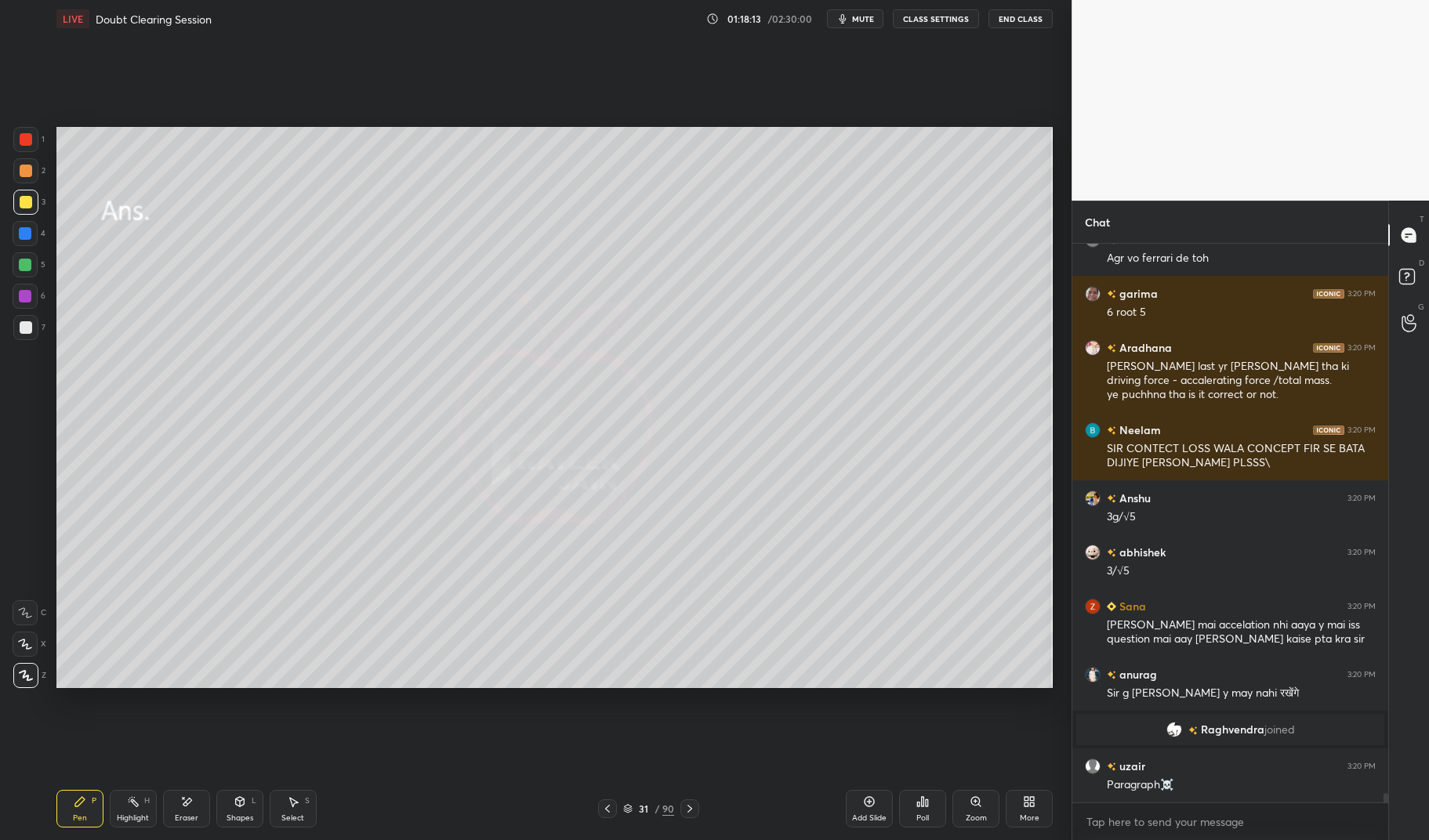
click at [603, 814] on icon at bounding box center [607, 808] width 12 height 12
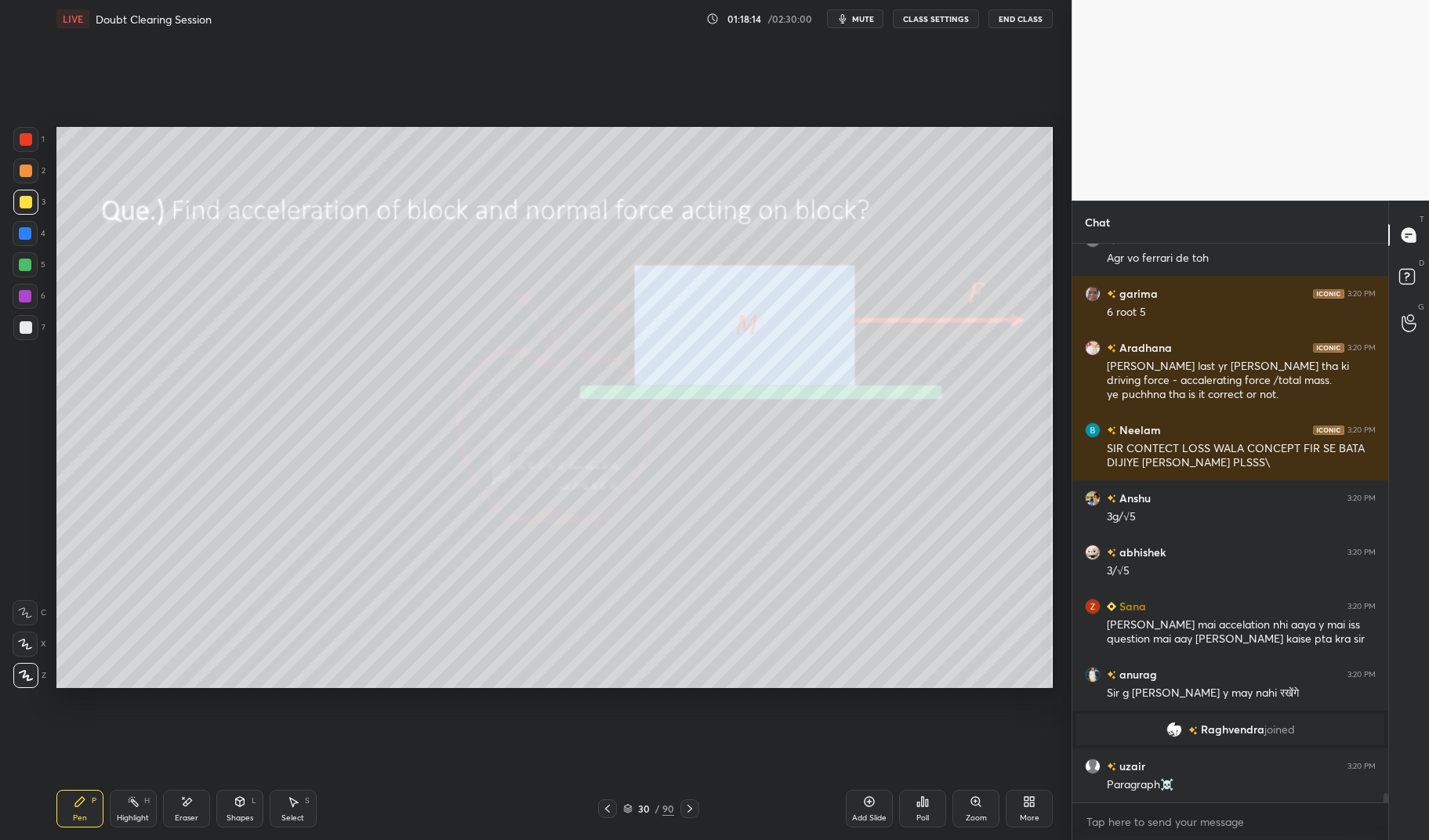
click at [604, 812] on icon at bounding box center [607, 808] width 12 height 12
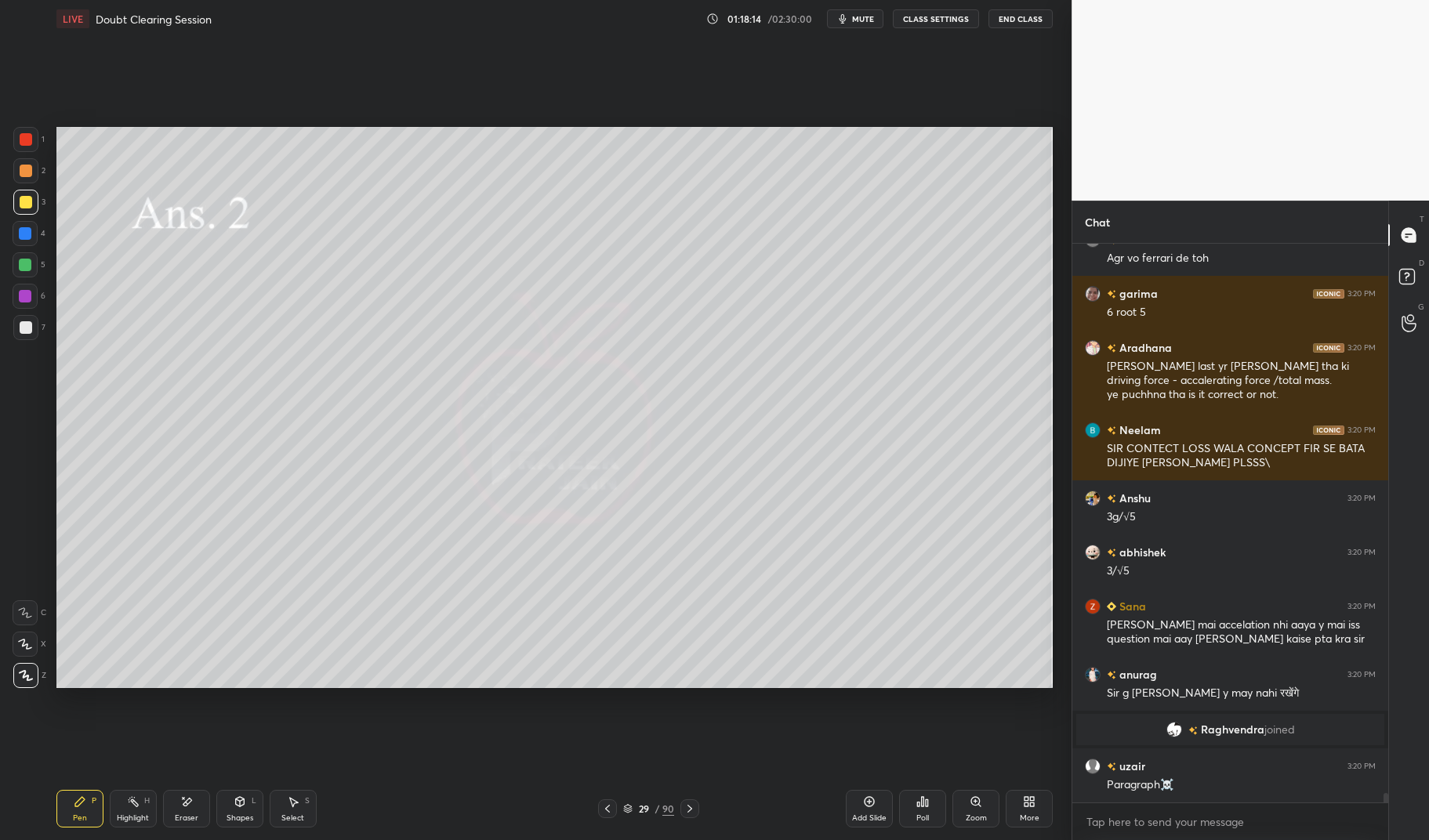
click at [608, 812] on icon at bounding box center [607, 809] width 5 height 8
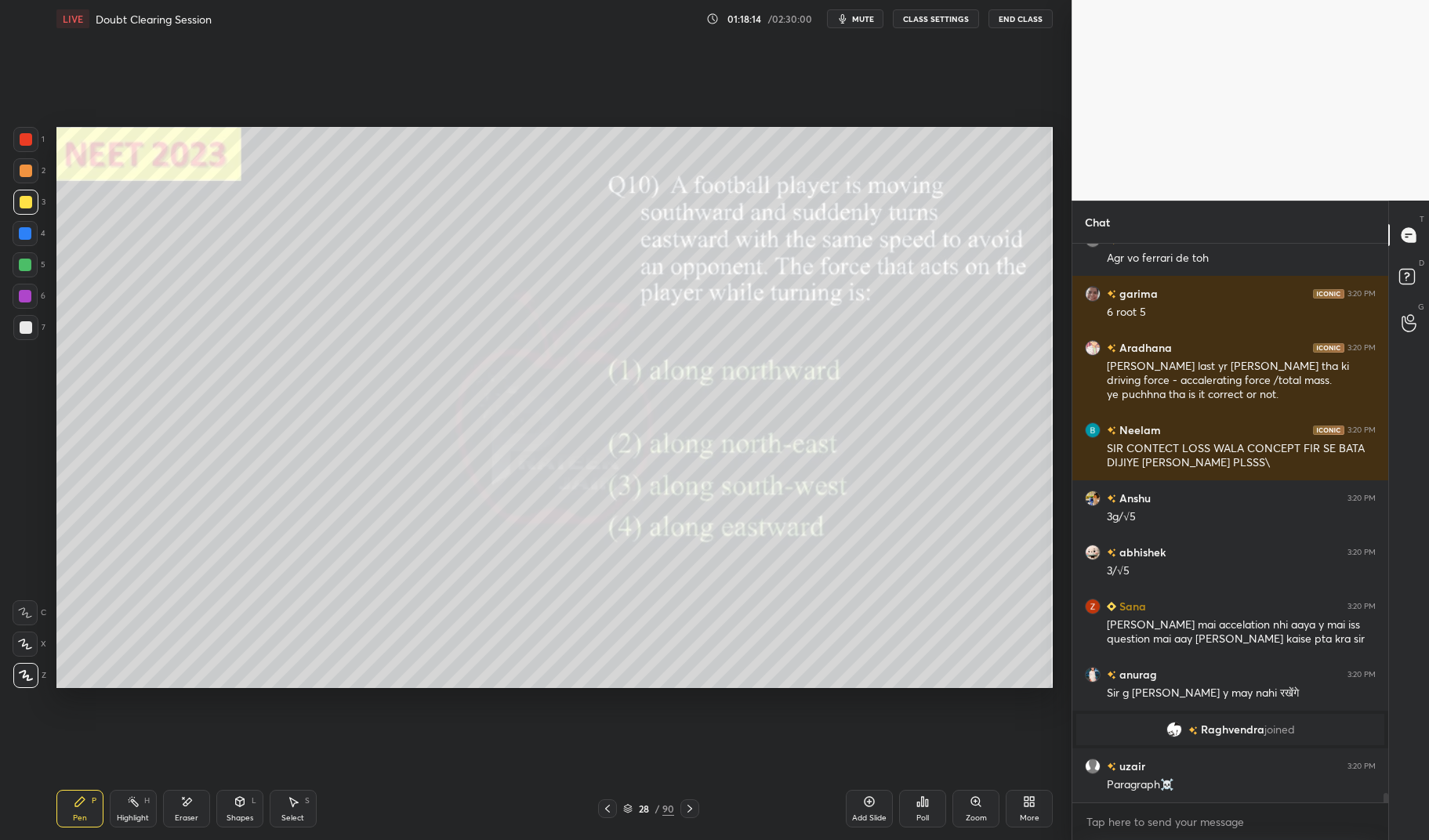
scroll to position [33184, 0]
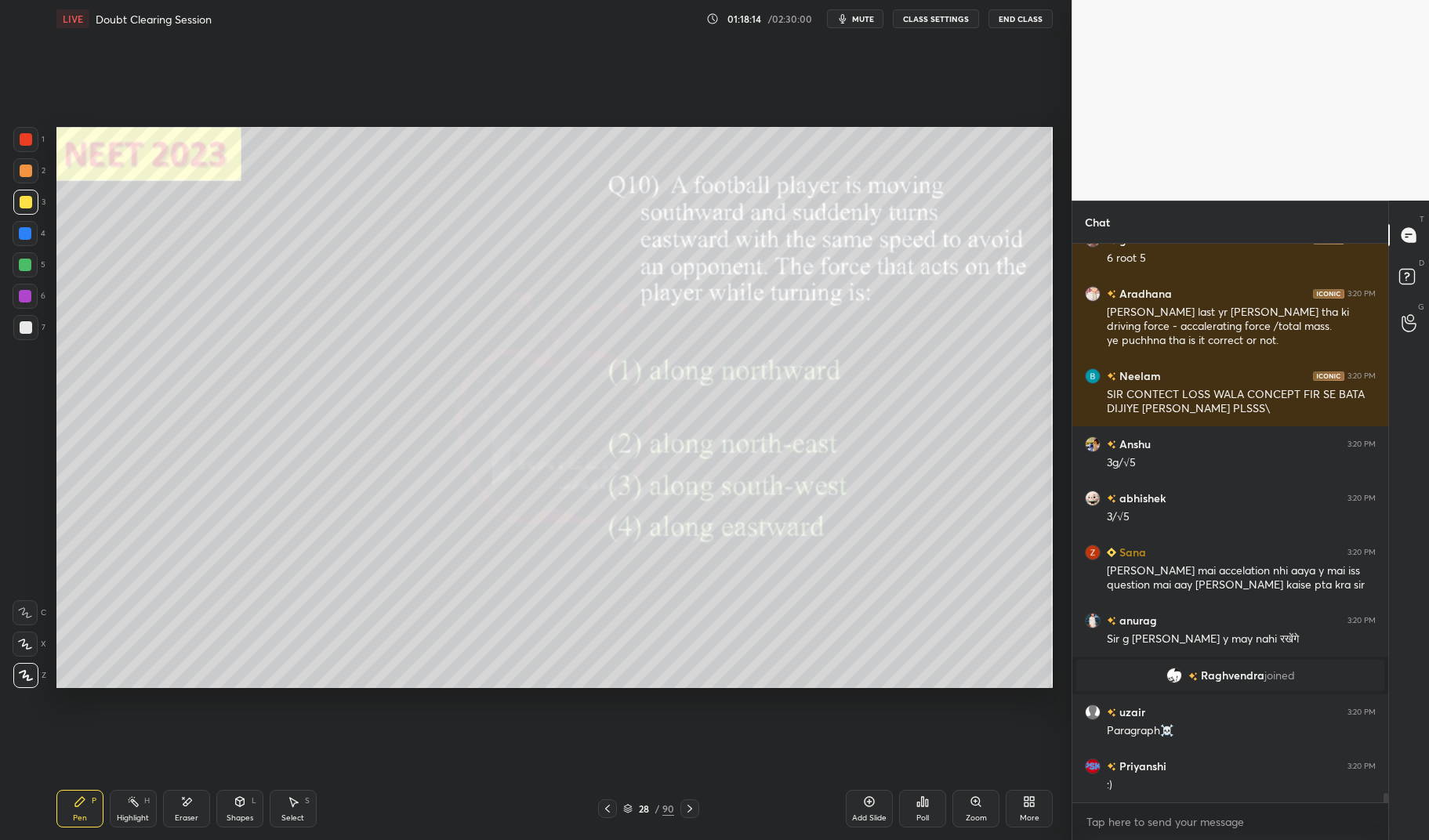
click at [608, 812] on icon at bounding box center [607, 809] width 5 height 8
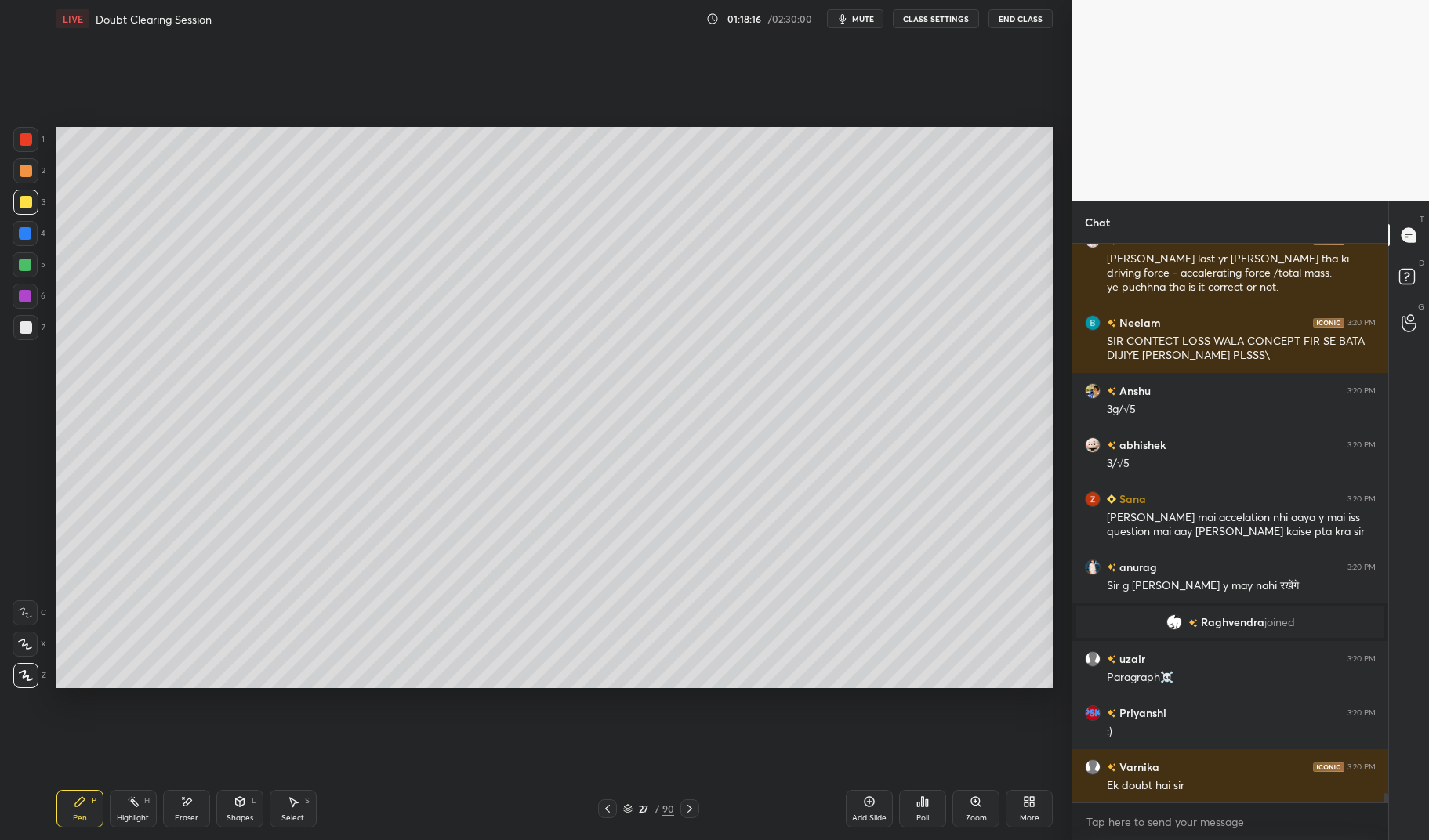
click at [128, 808] on div "Highlight H" at bounding box center [133, 809] width 47 height 38
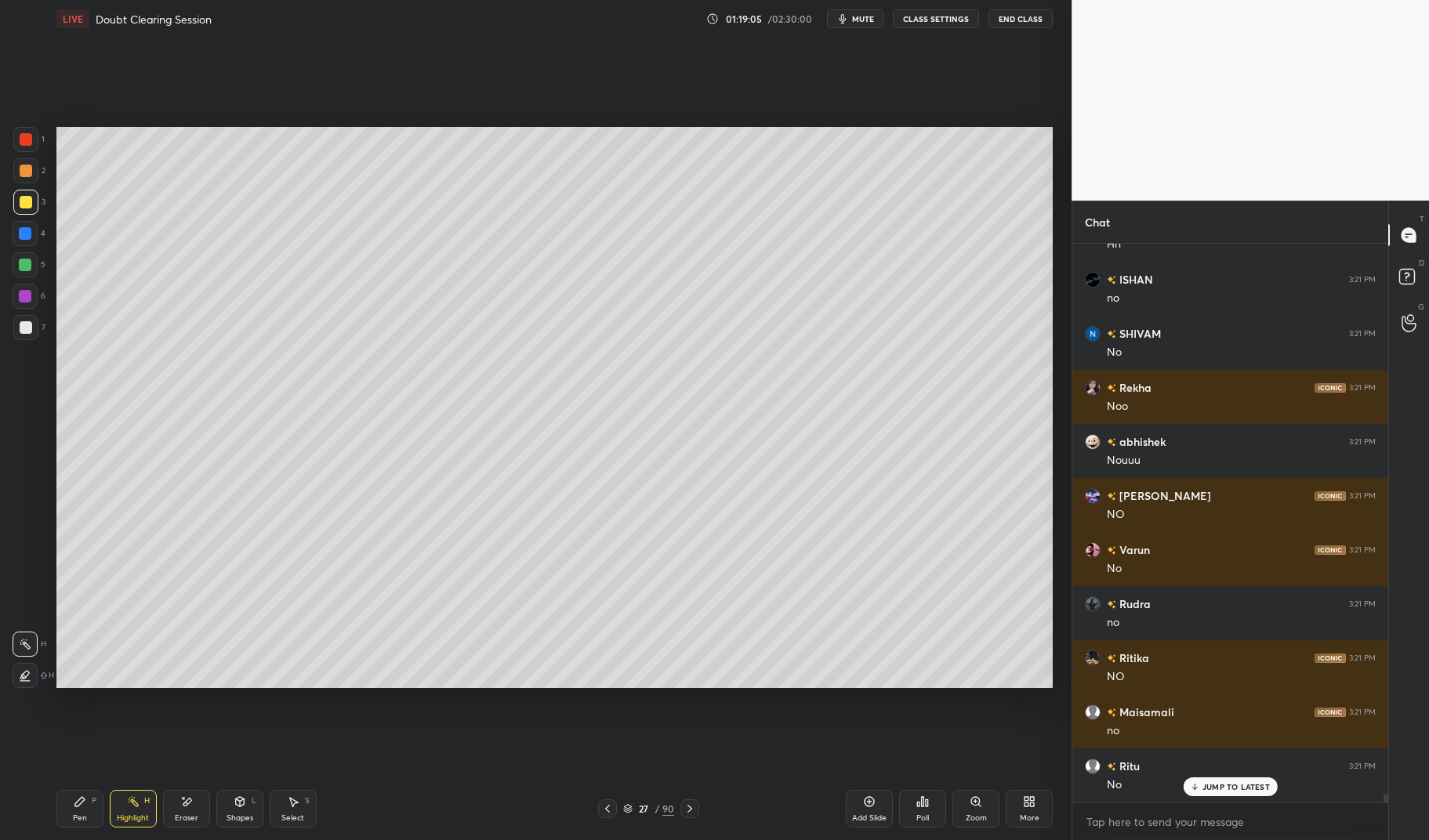
scroll to position [35367, 0]
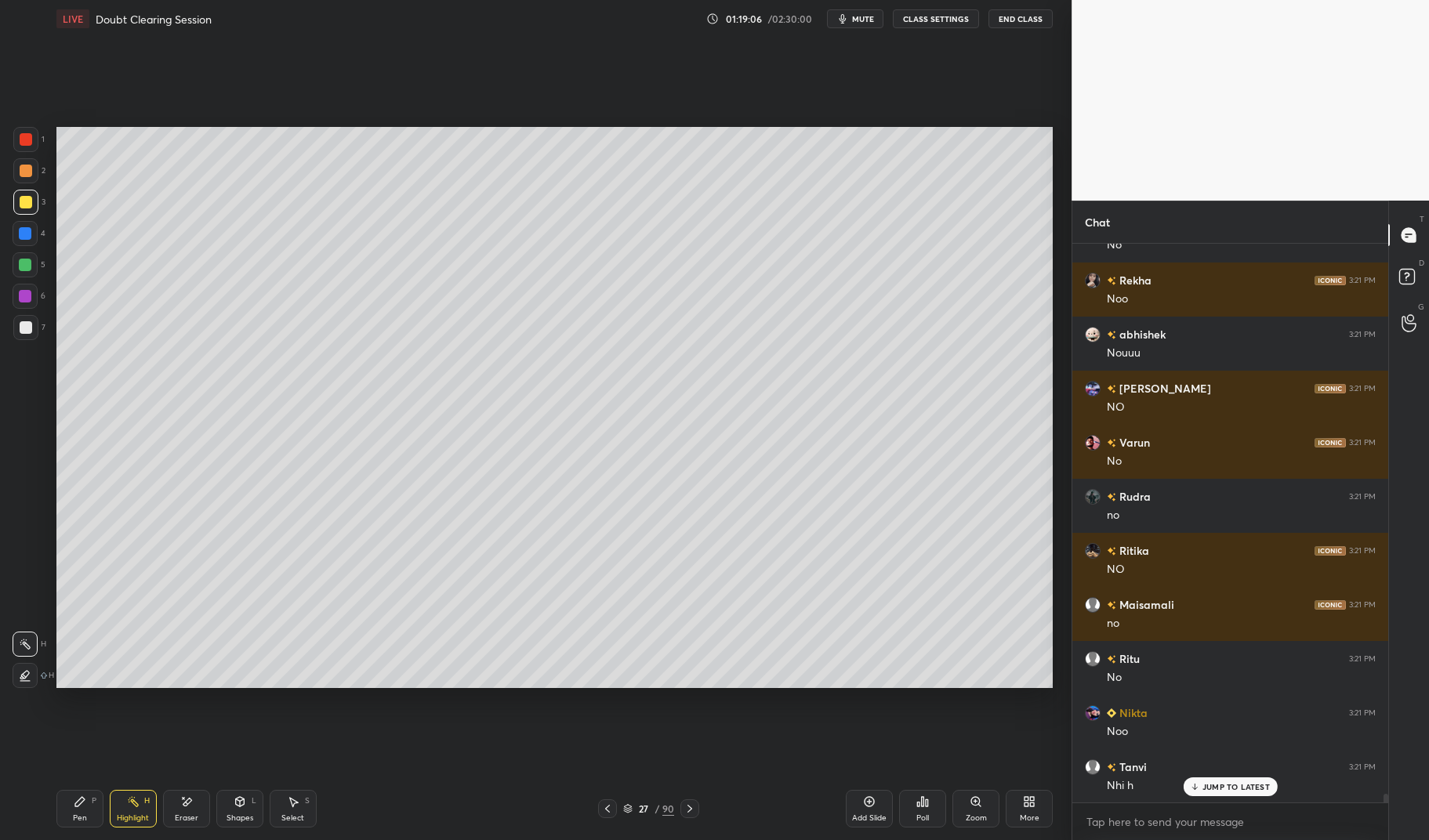
click at [630, 810] on icon at bounding box center [628, 810] width 8 height 2
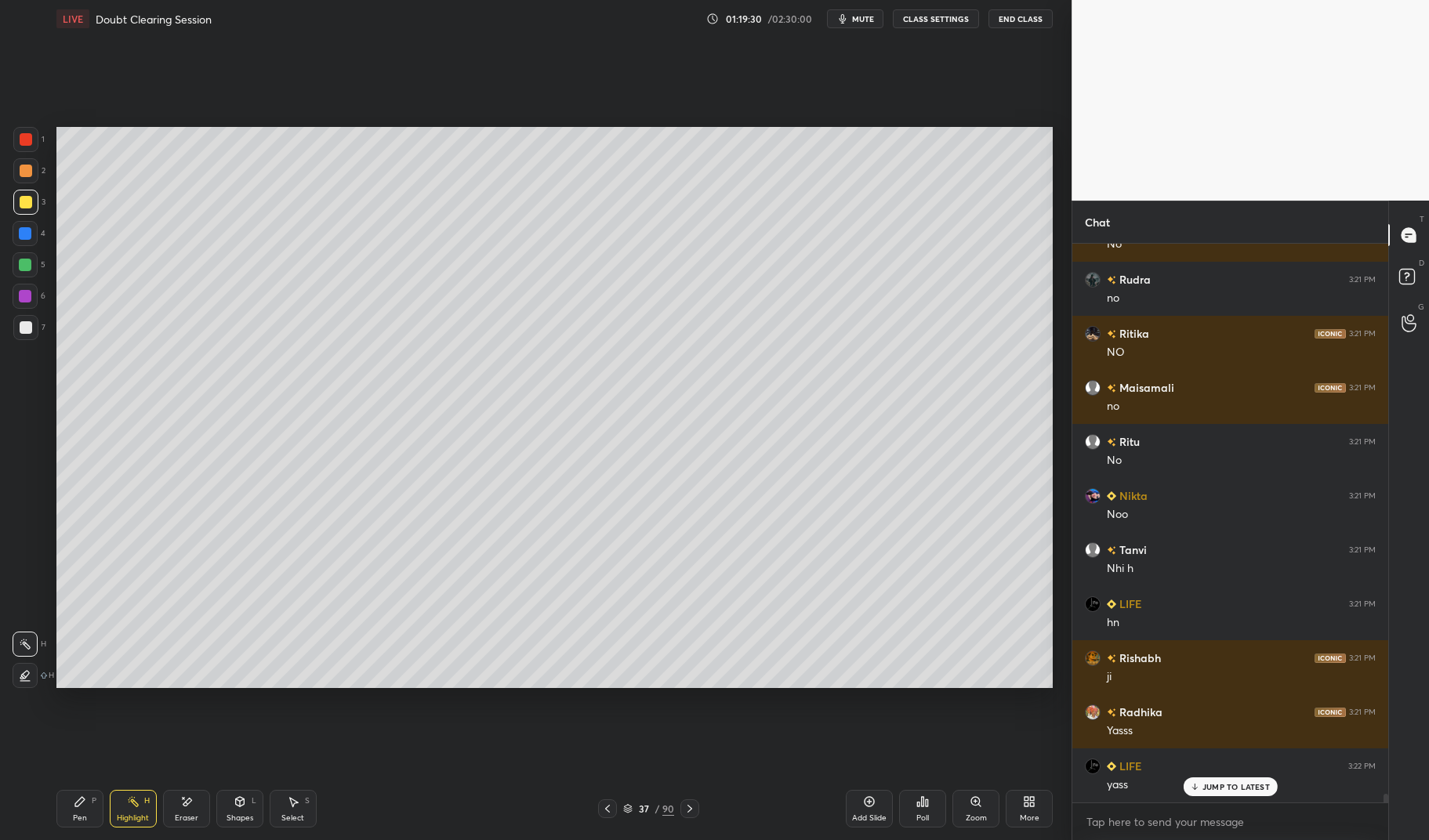
scroll to position [35638, 0]
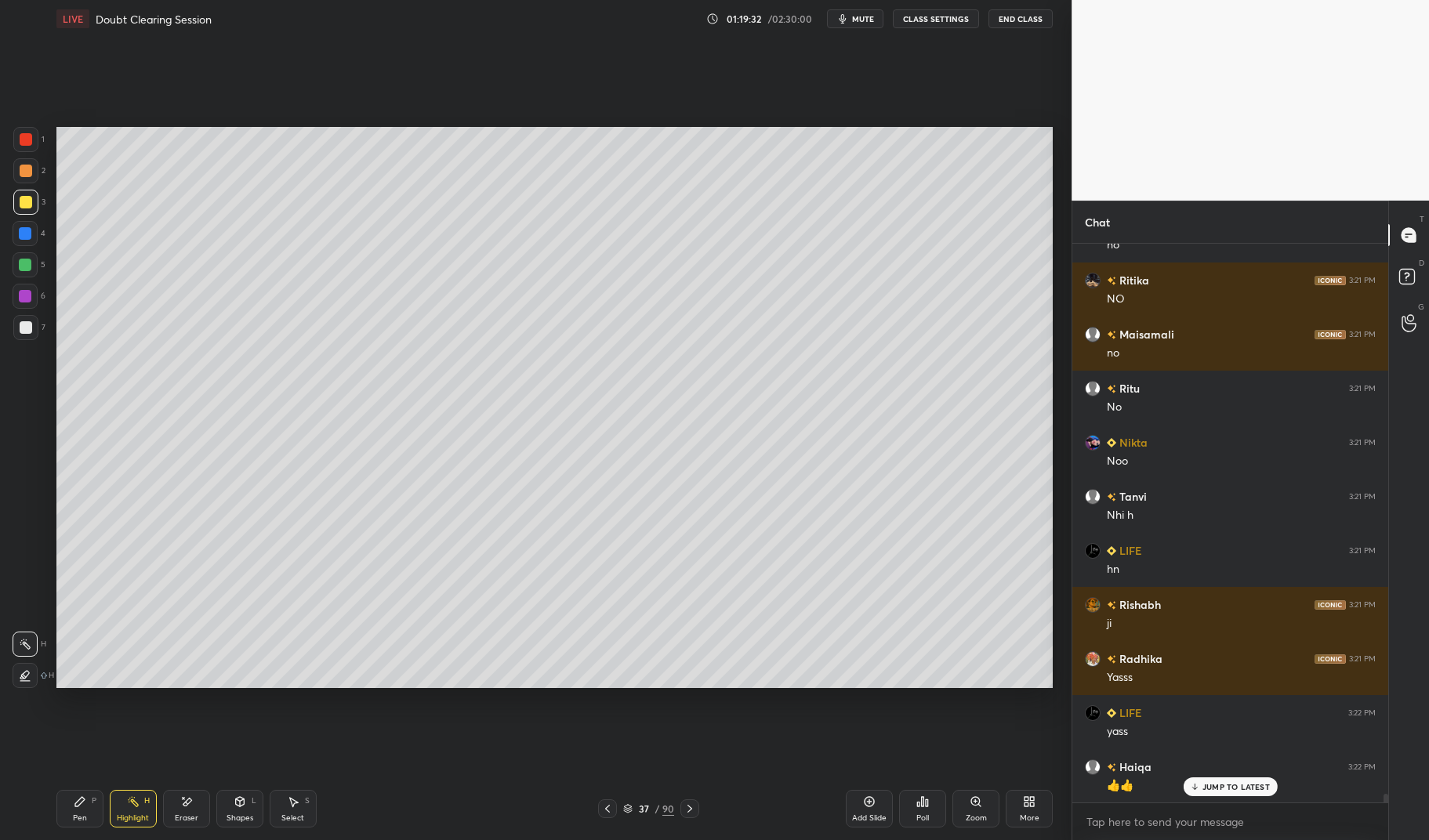
click at [135, 821] on div "Highlight" at bounding box center [133, 818] width 32 height 8
click at [134, 815] on div "Highlight" at bounding box center [133, 818] width 32 height 8
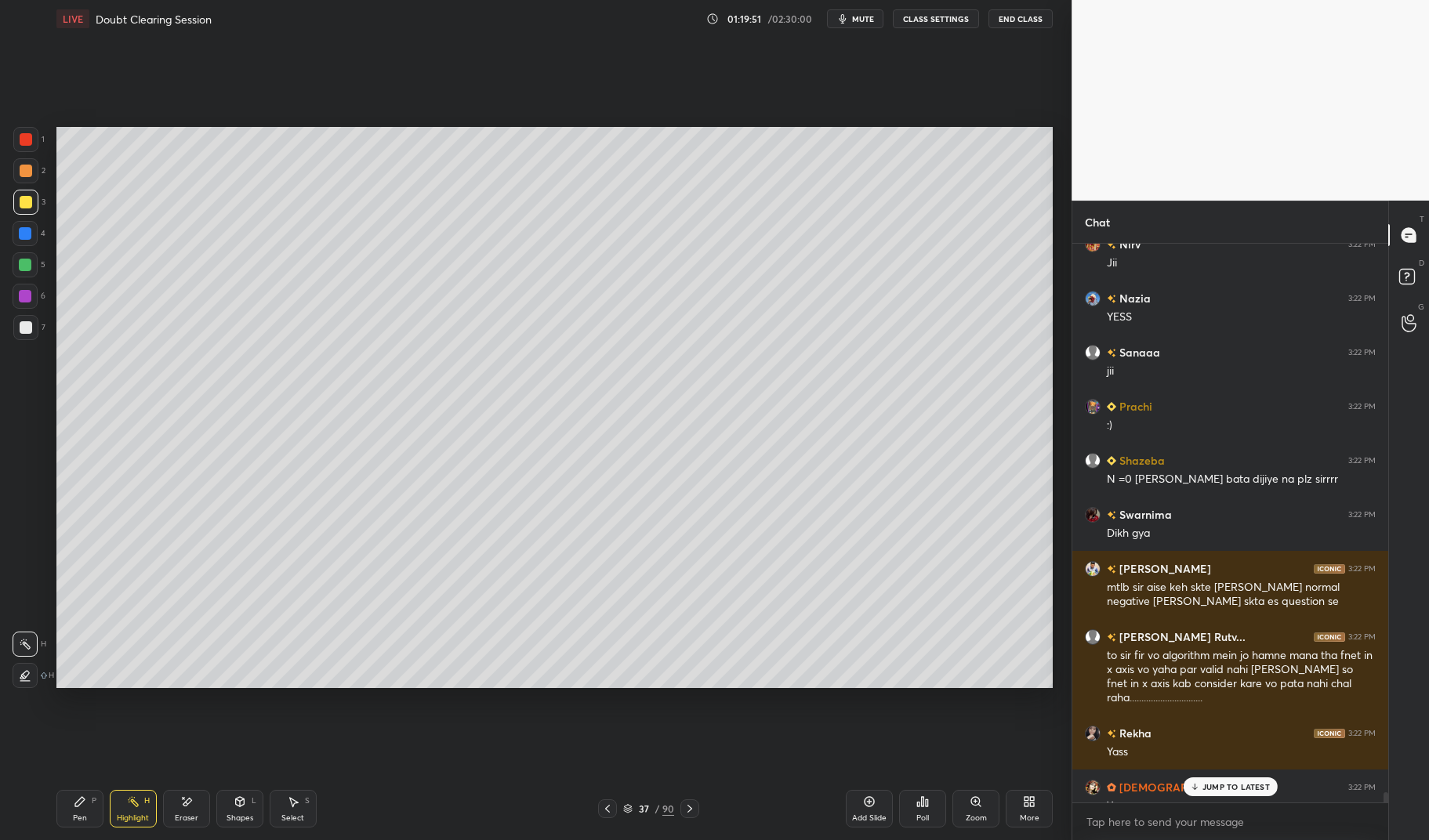
scroll to position [36268, 0]
click at [1238, 475] on div "N =0 [PERSON_NAME] bata dijiye na plz sirrrr" at bounding box center [1241, 479] width 269 height 16
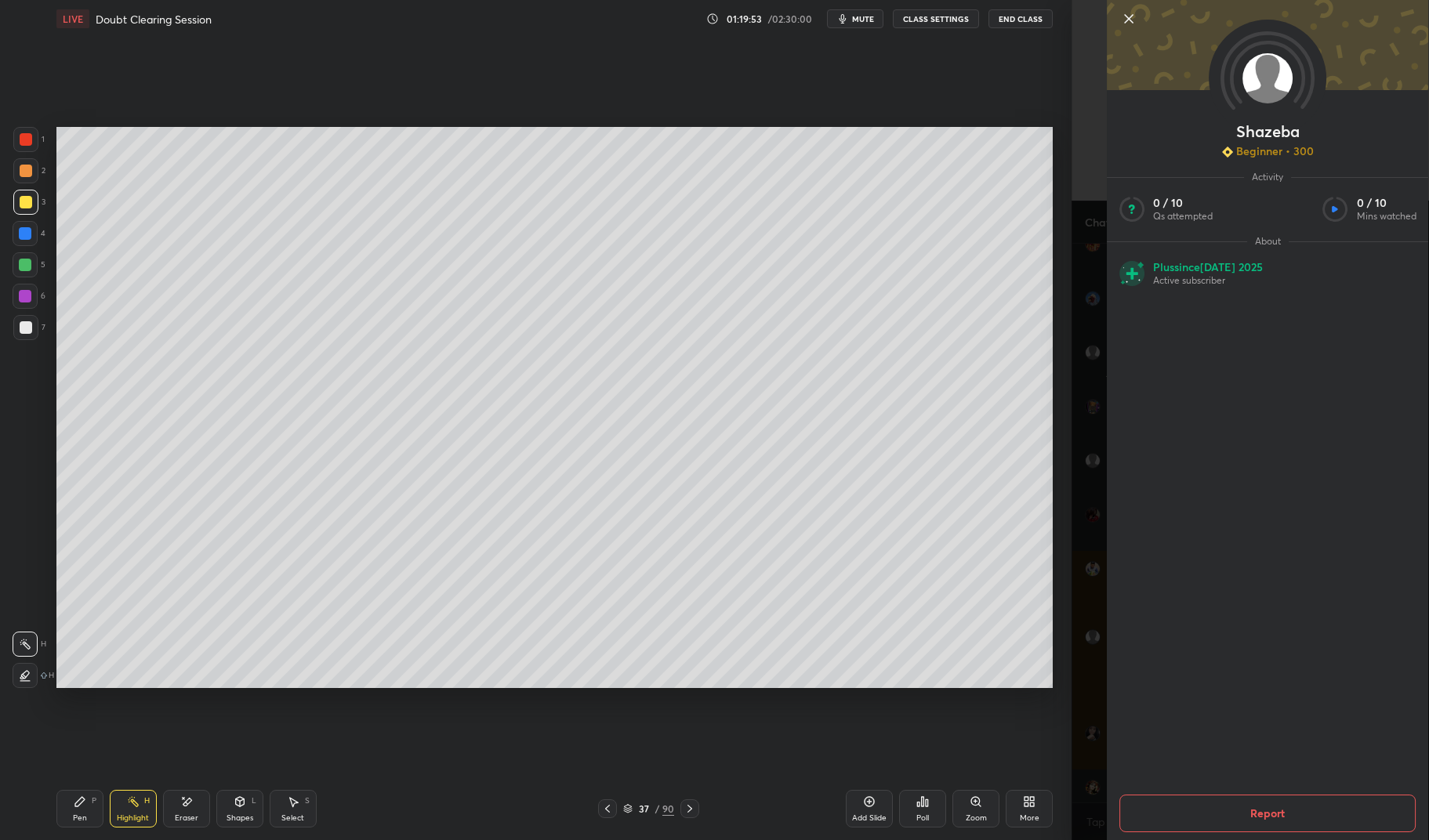
click at [1320, 812] on button "Report" at bounding box center [1268, 814] width 296 height 38
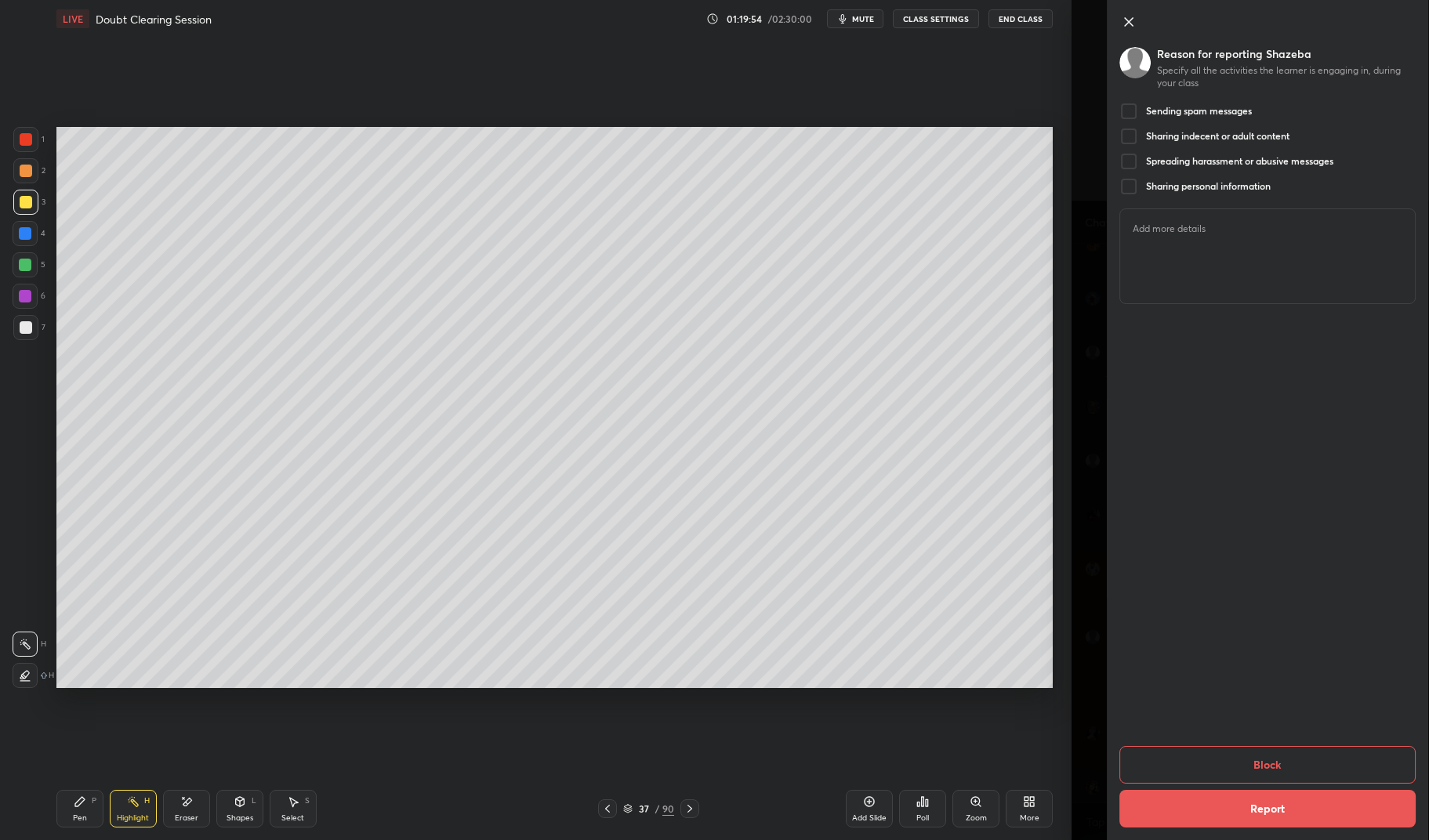
click at [1129, 113] on div at bounding box center [1129, 111] width 19 height 19
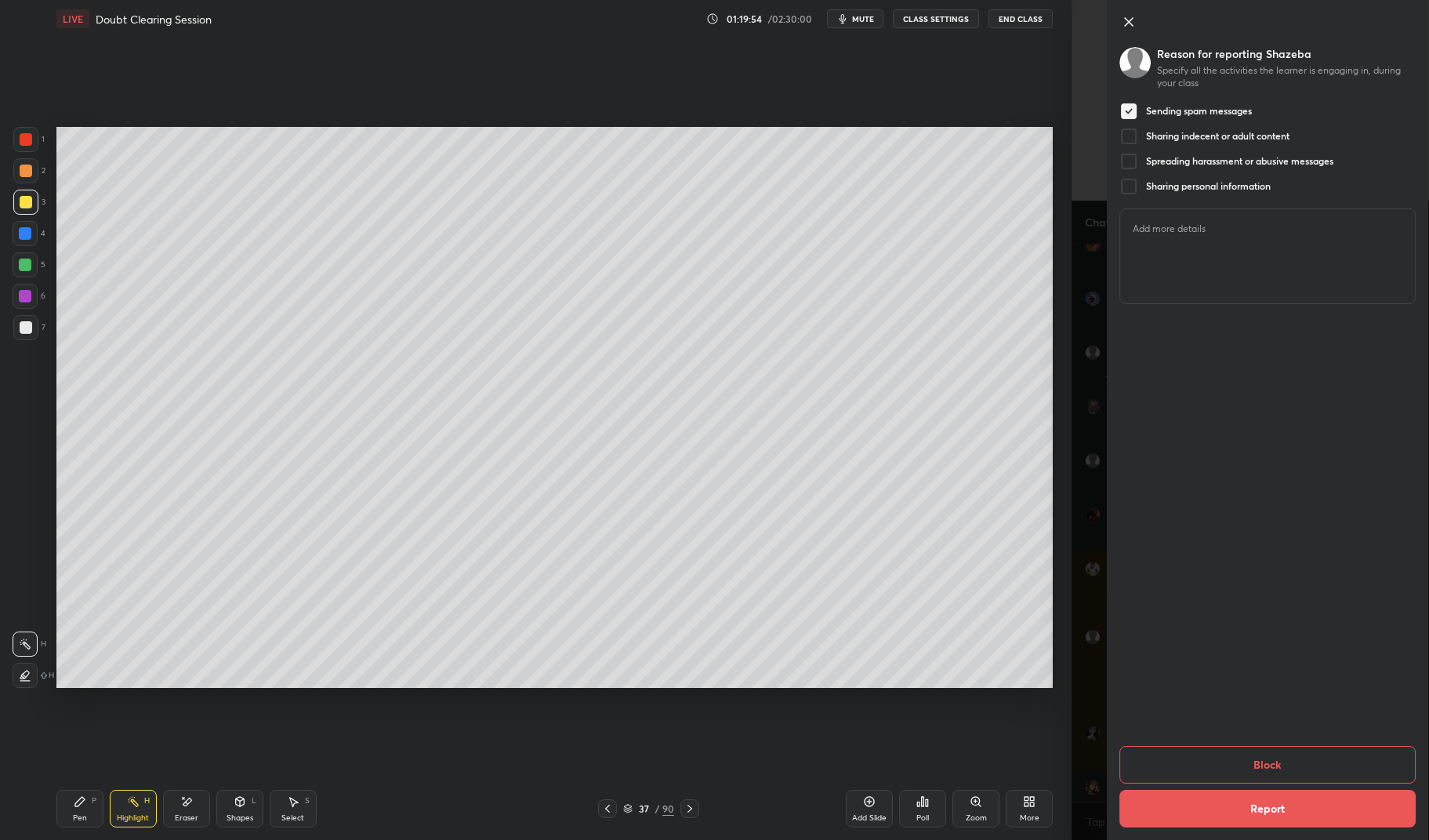
click at [1133, 137] on div at bounding box center [1129, 137] width 19 height 19
click at [1134, 161] on div at bounding box center [1129, 161] width 19 height 19
click at [1127, 187] on div at bounding box center [1129, 187] width 19 height 19
click at [1302, 772] on button "Block" at bounding box center [1268, 765] width 296 height 38
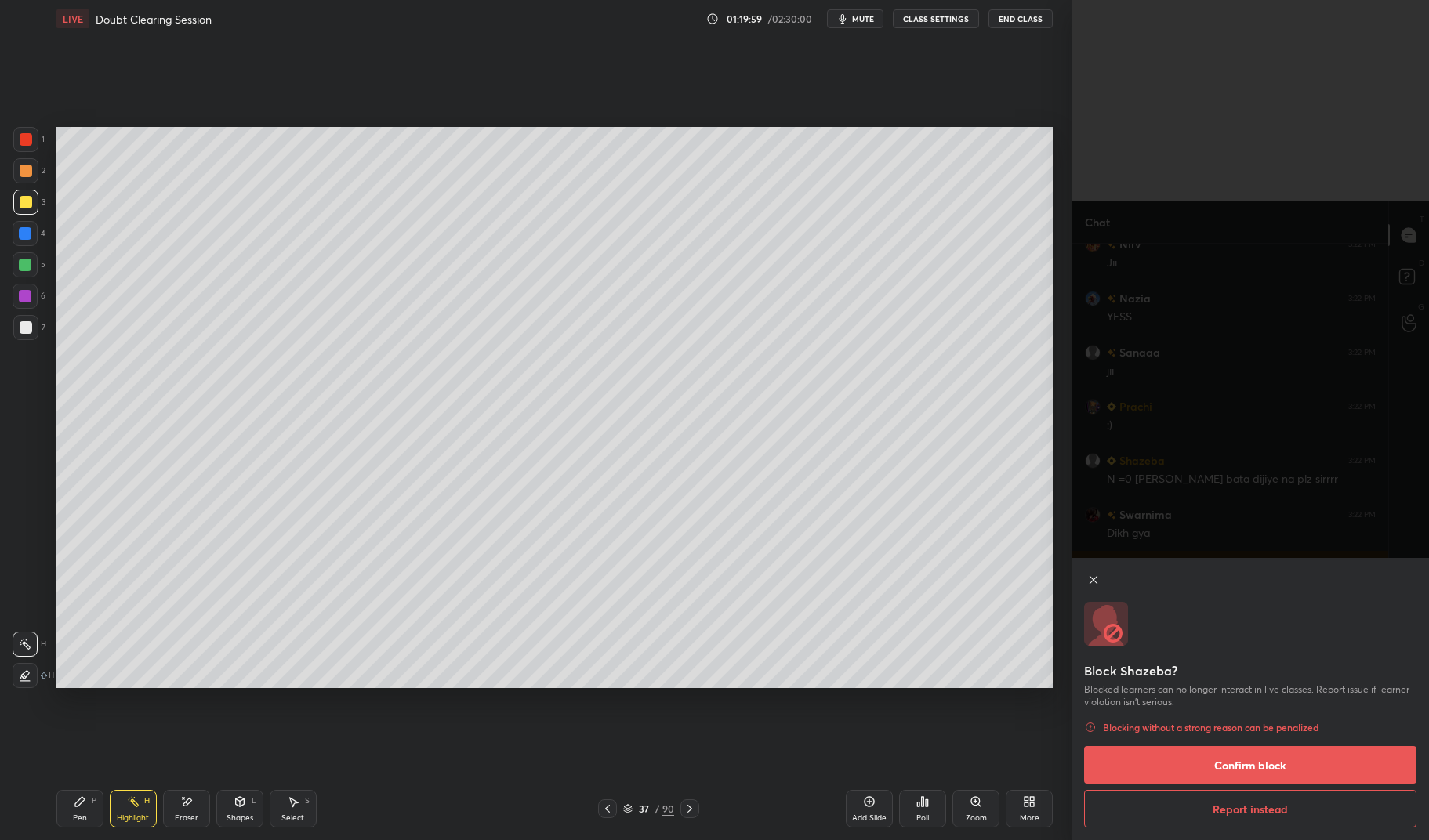
click at [1330, 764] on button "Confirm block" at bounding box center [1251, 765] width 332 height 38
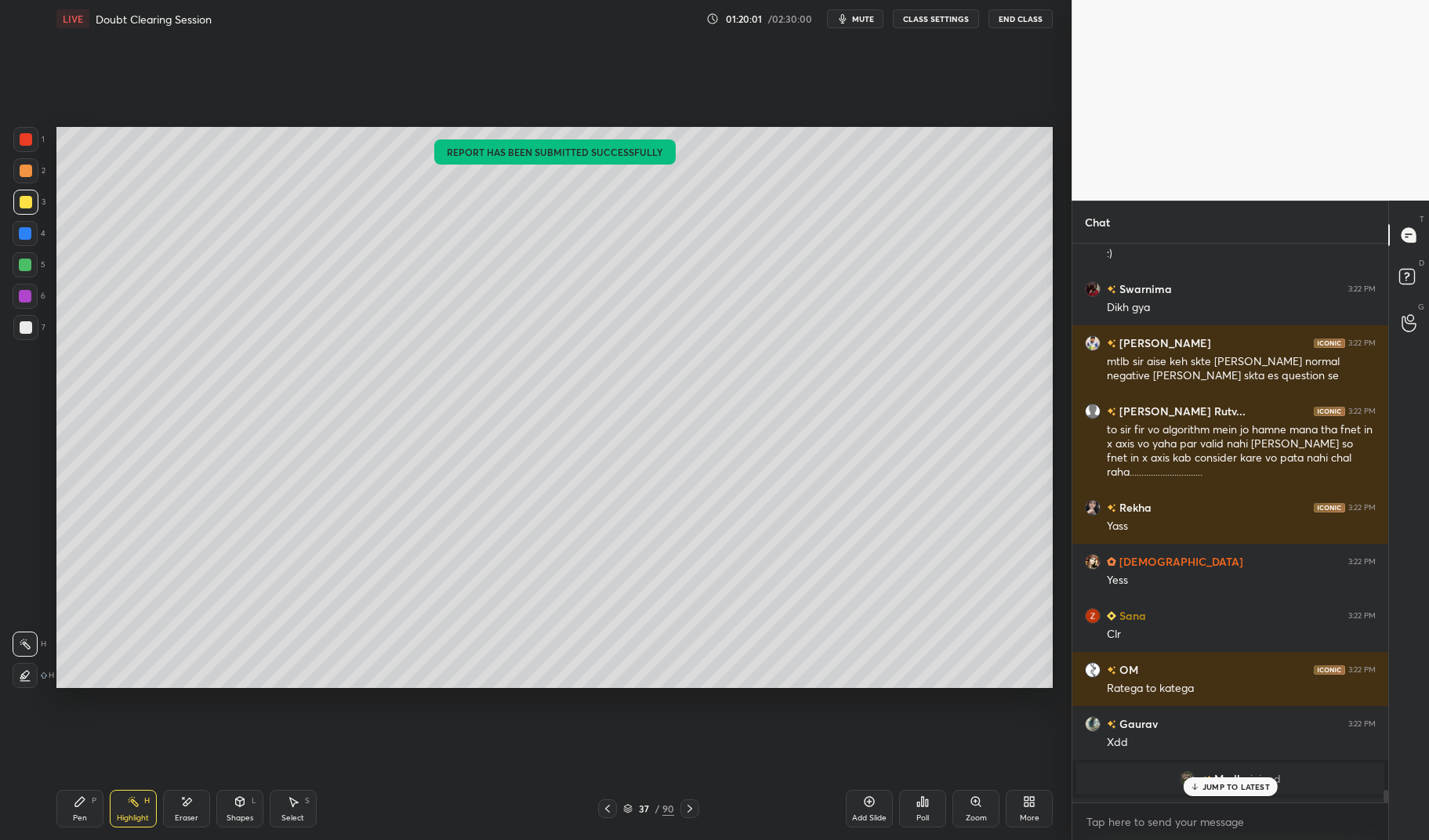
click at [1246, 788] on p "JUMP TO LATEST" at bounding box center [1236, 787] width 67 height 9
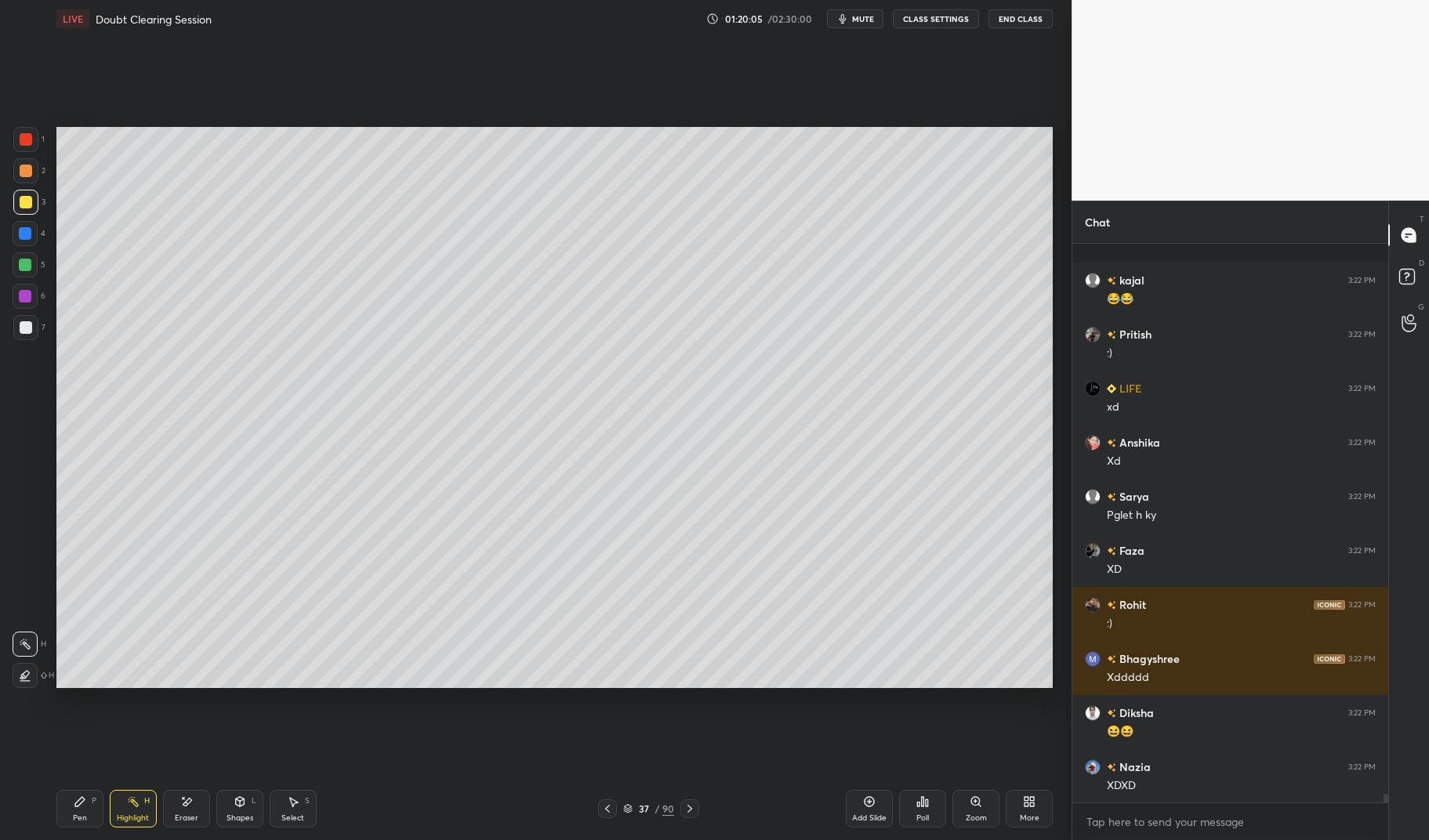
scroll to position [36254, 0]
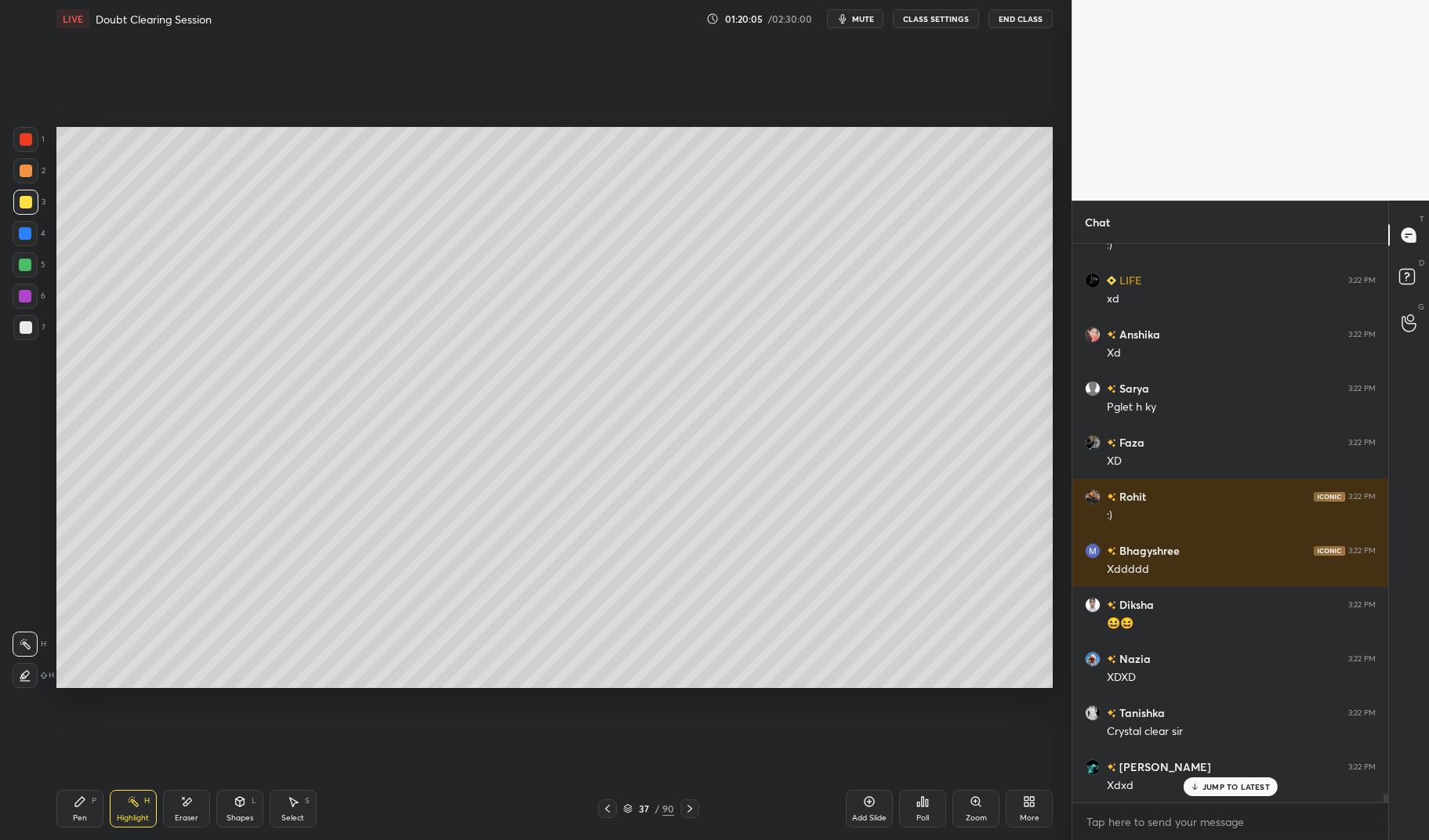
click at [1243, 782] on p "JUMP TO LATEST" at bounding box center [1236, 787] width 67 height 9
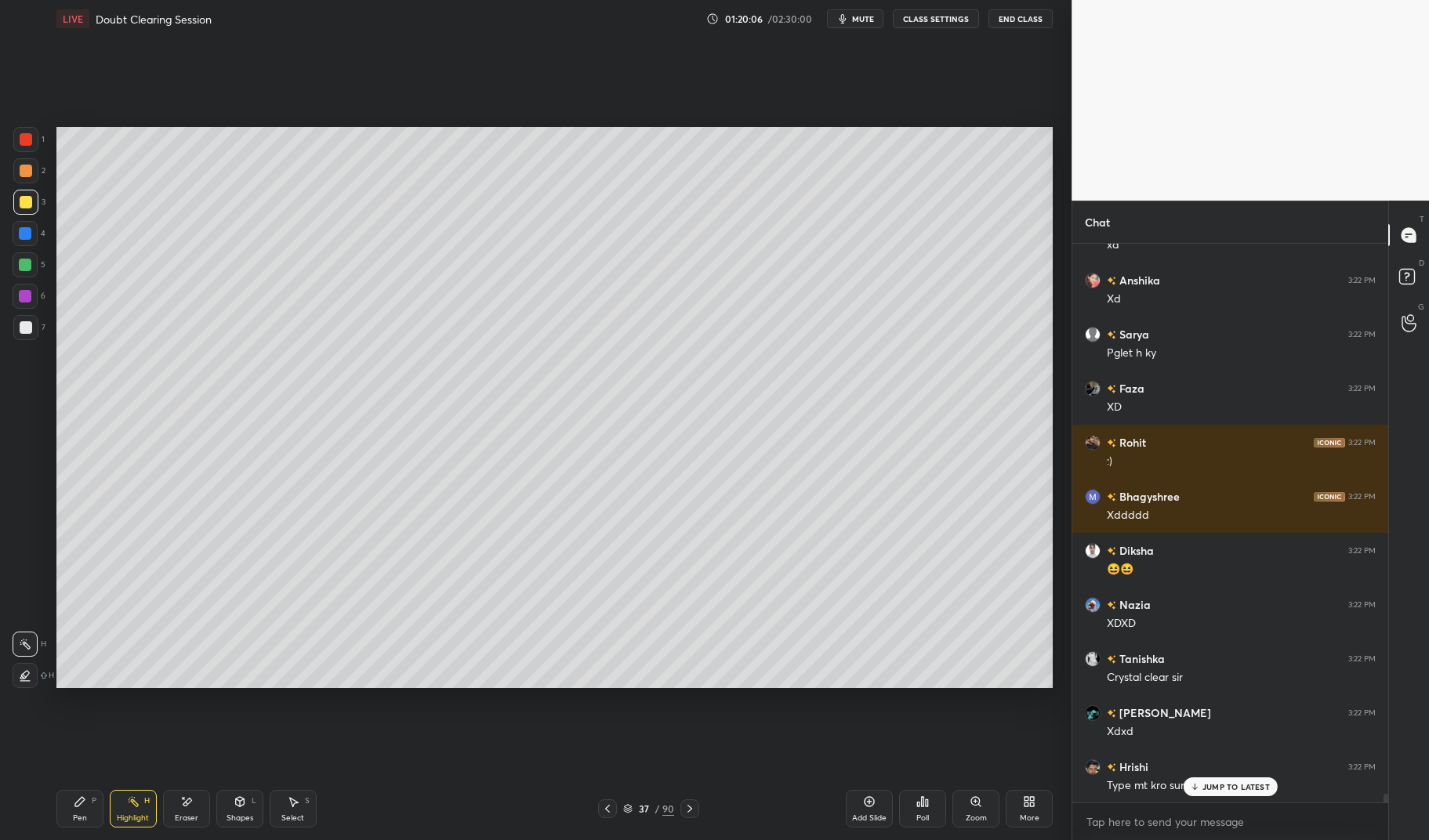
click at [691, 807] on icon at bounding box center [689, 808] width 12 height 12
click at [691, 808] on icon at bounding box center [689, 808] width 12 height 12
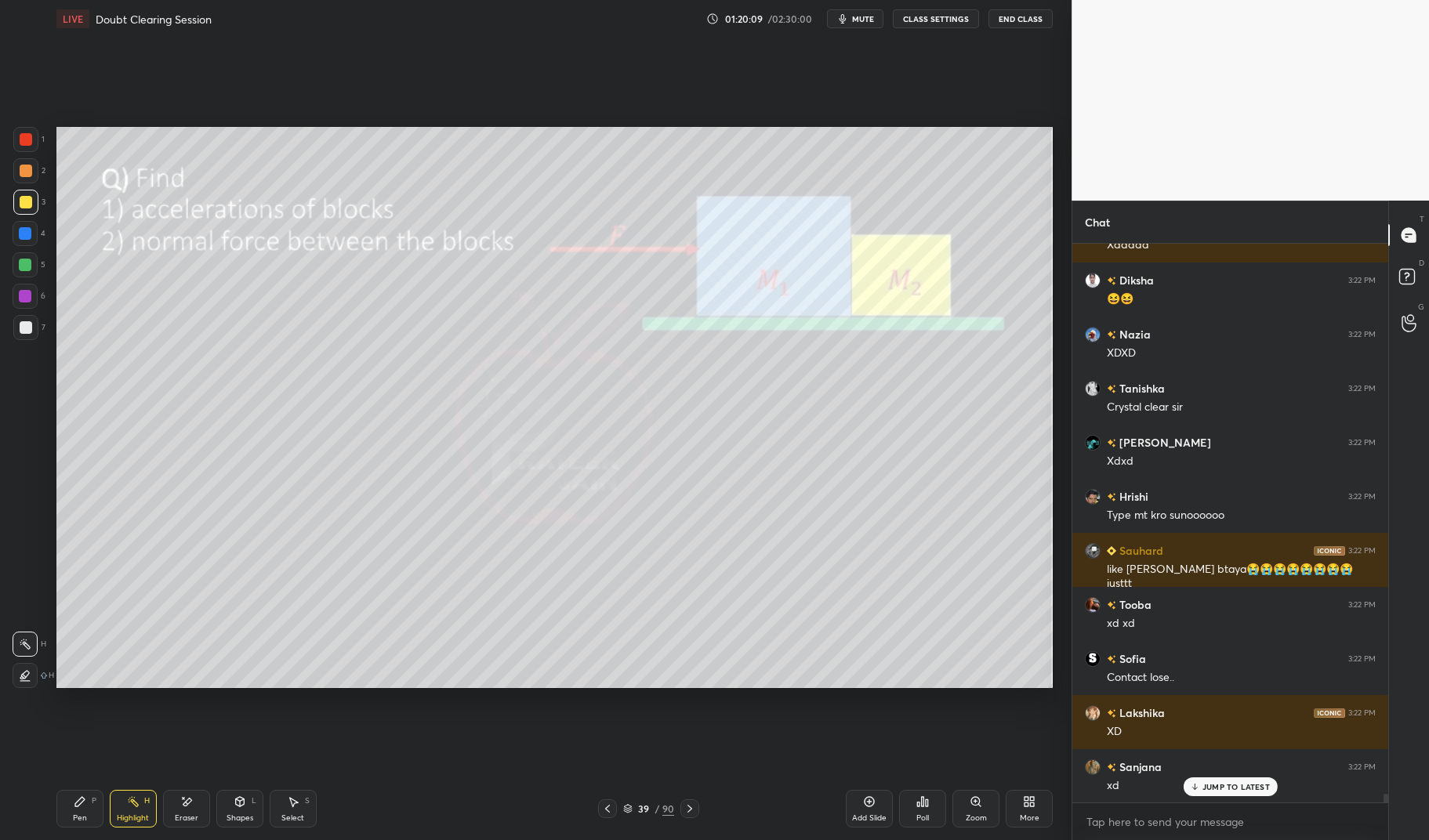
scroll to position [36724, 0]
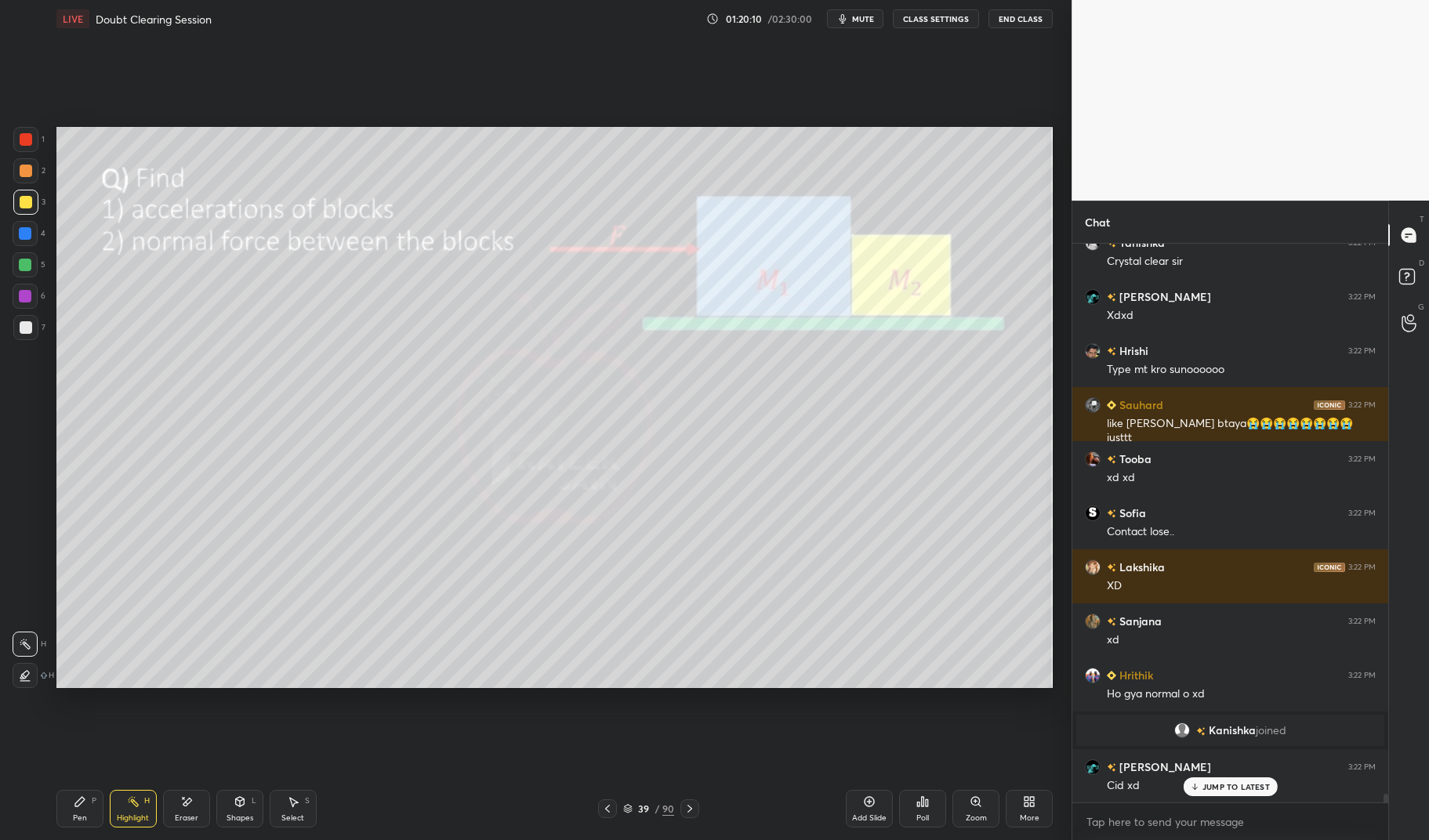
click at [83, 815] on div "Pen" at bounding box center [79, 818] width 14 height 8
click at [60, 809] on div "Pen P" at bounding box center [80, 809] width 47 height 38
click at [35, 139] on div at bounding box center [25, 140] width 25 height 25
click at [30, 128] on div at bounding box center [25, 140] width 25 height 25
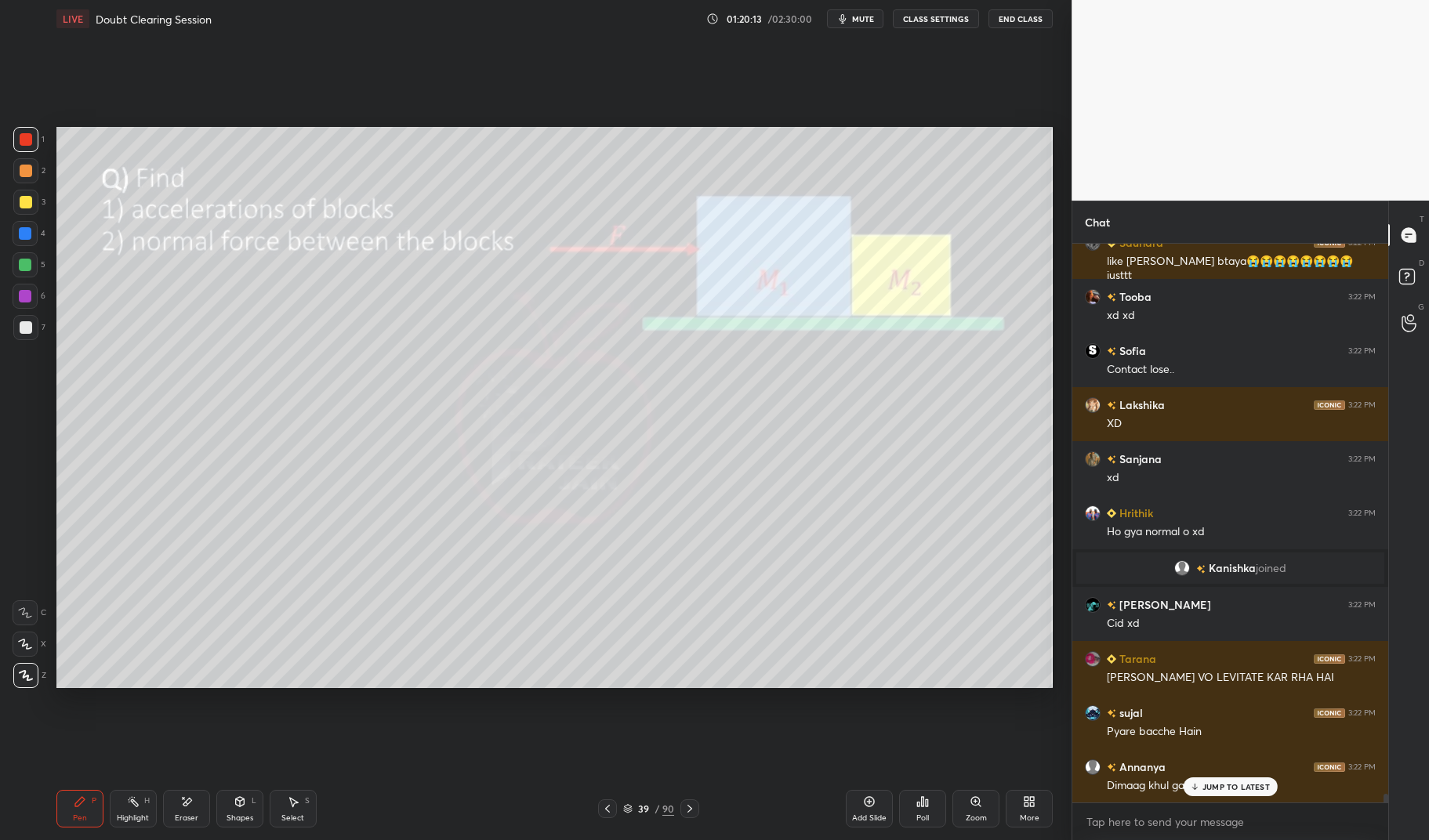
scroll to position [36940, 0]
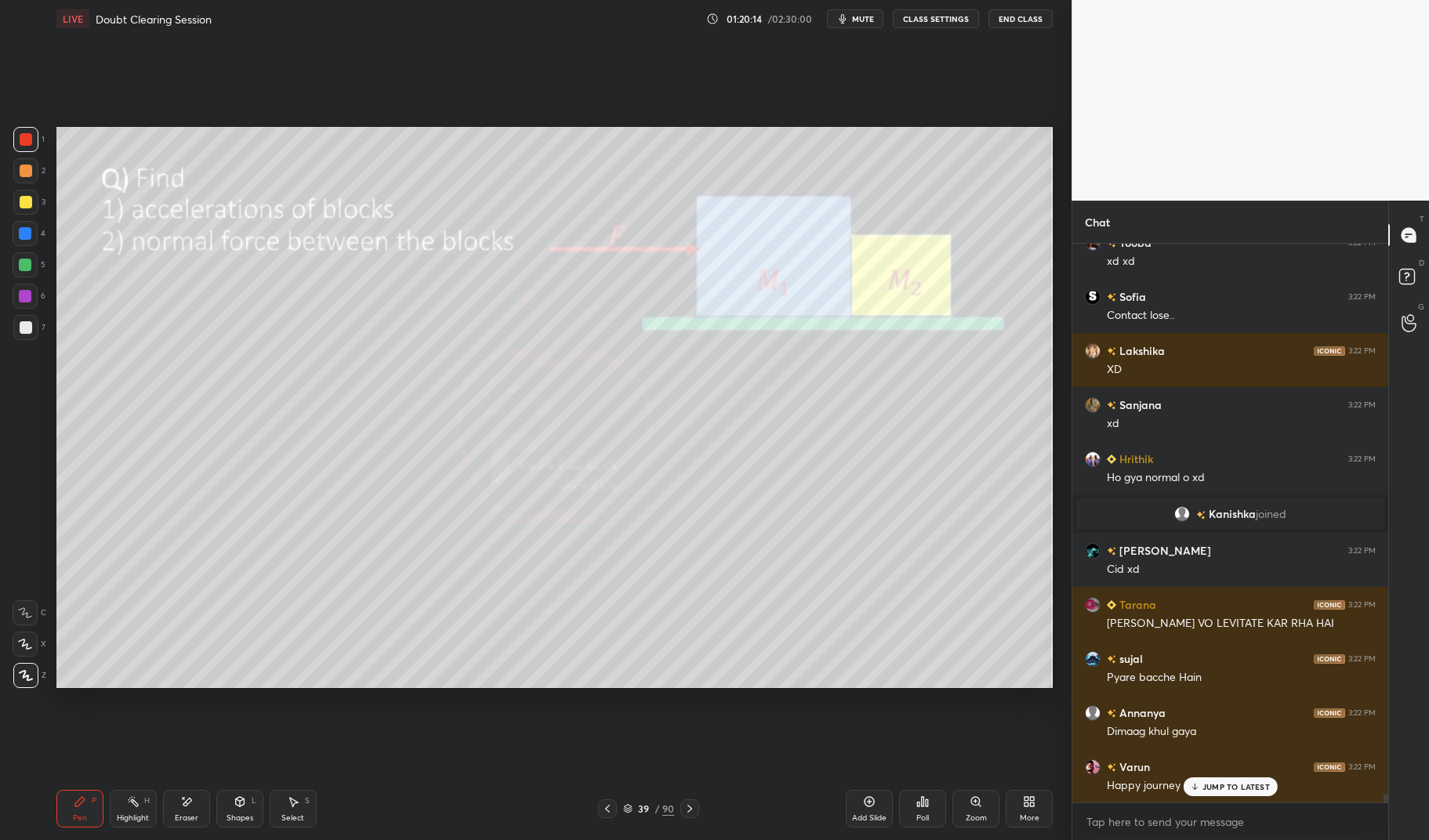
click at [131, 815] on div "Highlight" at bounding box center [133, 818] width 32 height 8
click at [111, 809] on div "Highlight H" at bounding box center [133, 809] width 47 height 38
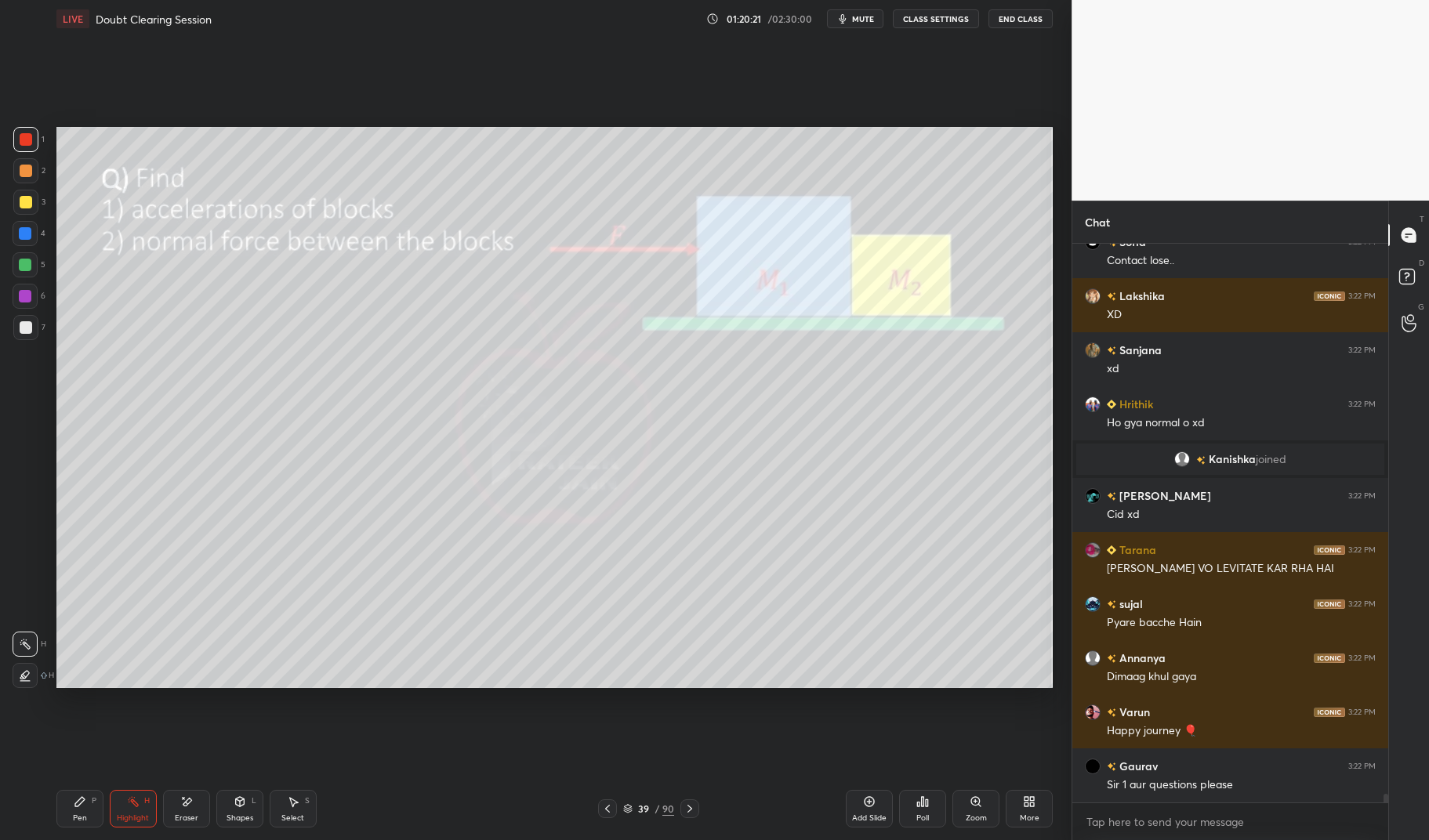
click at [78, 809] on div "Pen P" at bounding box center [80, 809] width 47 height 38
click at [53, 791] on div "LIVE Doubt Clearing Session 01:20:21 / 02:30:00 mute CLASS SETTINGS End Class S…" at bounding box center [554, 420] width 1009 height 840
click at [34, 333] on div at bounding box center [25, 328] width 25 height 25
click at [22, 321] on div at bounding box center [25, 328] width 25 height 25
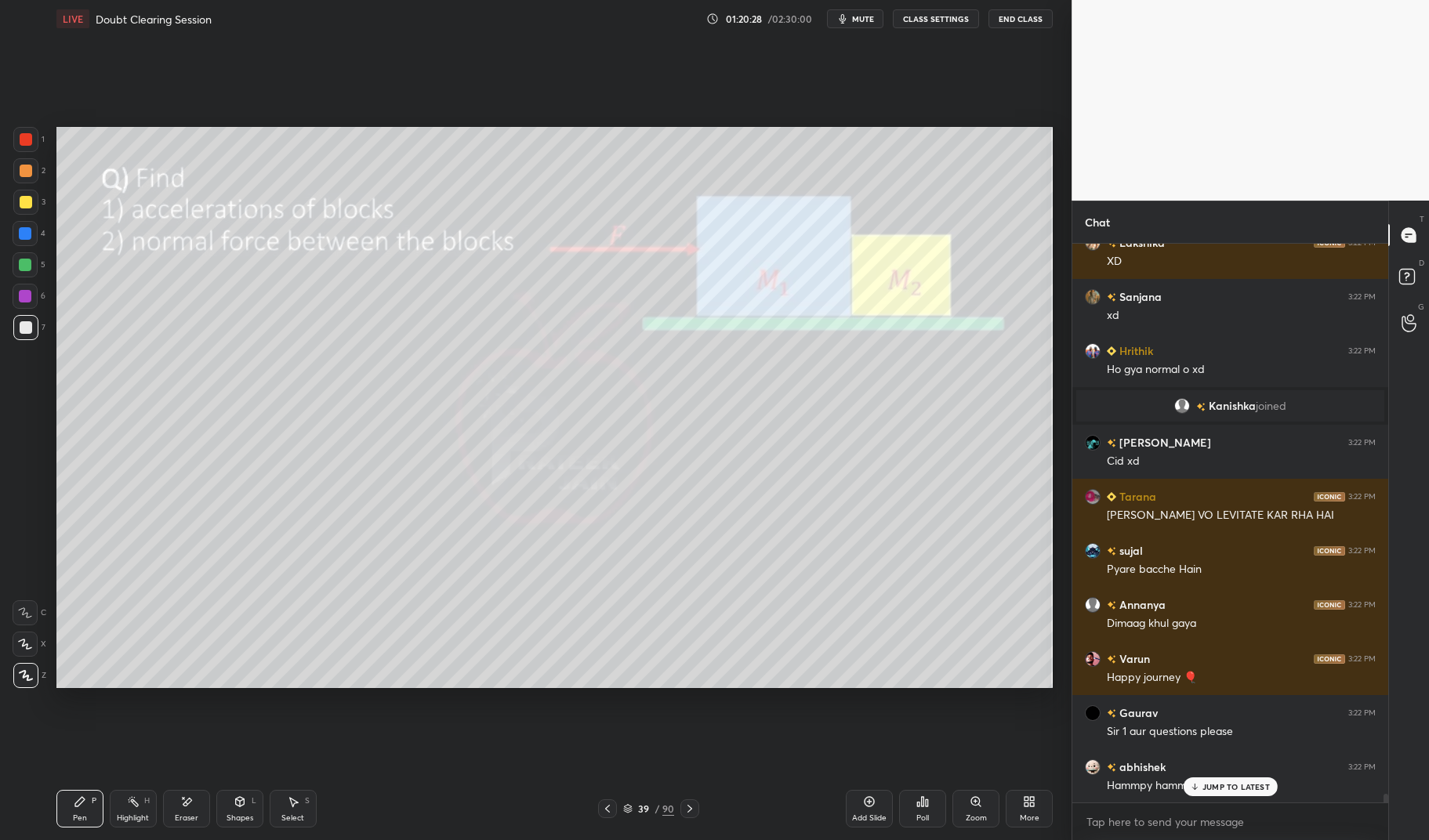
click at [43, 204] on div "3" at bounding box center [29, 202] width 32 height 25
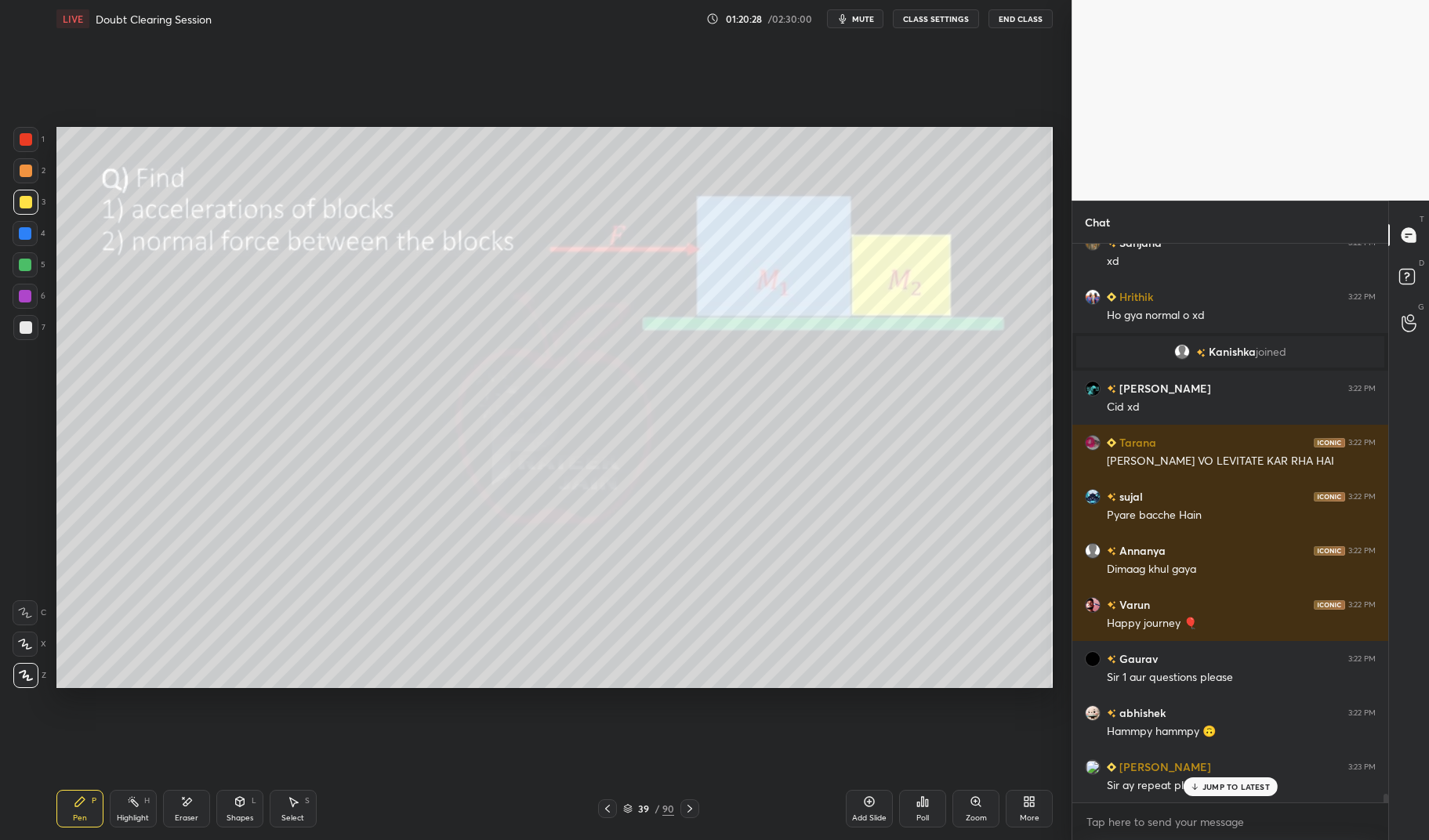
click at [25, 295] on div at bounding box center [25, 295] width 12 height 12
click at [17, 300] on div at bounding box center [25, 296] width 25 height 25
click at [40, 271] on div "5" at bounding box center [28, 264] width 33 height 25
click at [21, 151] on div at bounding box center [25, 140] width 25 height 25
click at [25, 150] on div at bounding box center [25, 140] width 25 height 25
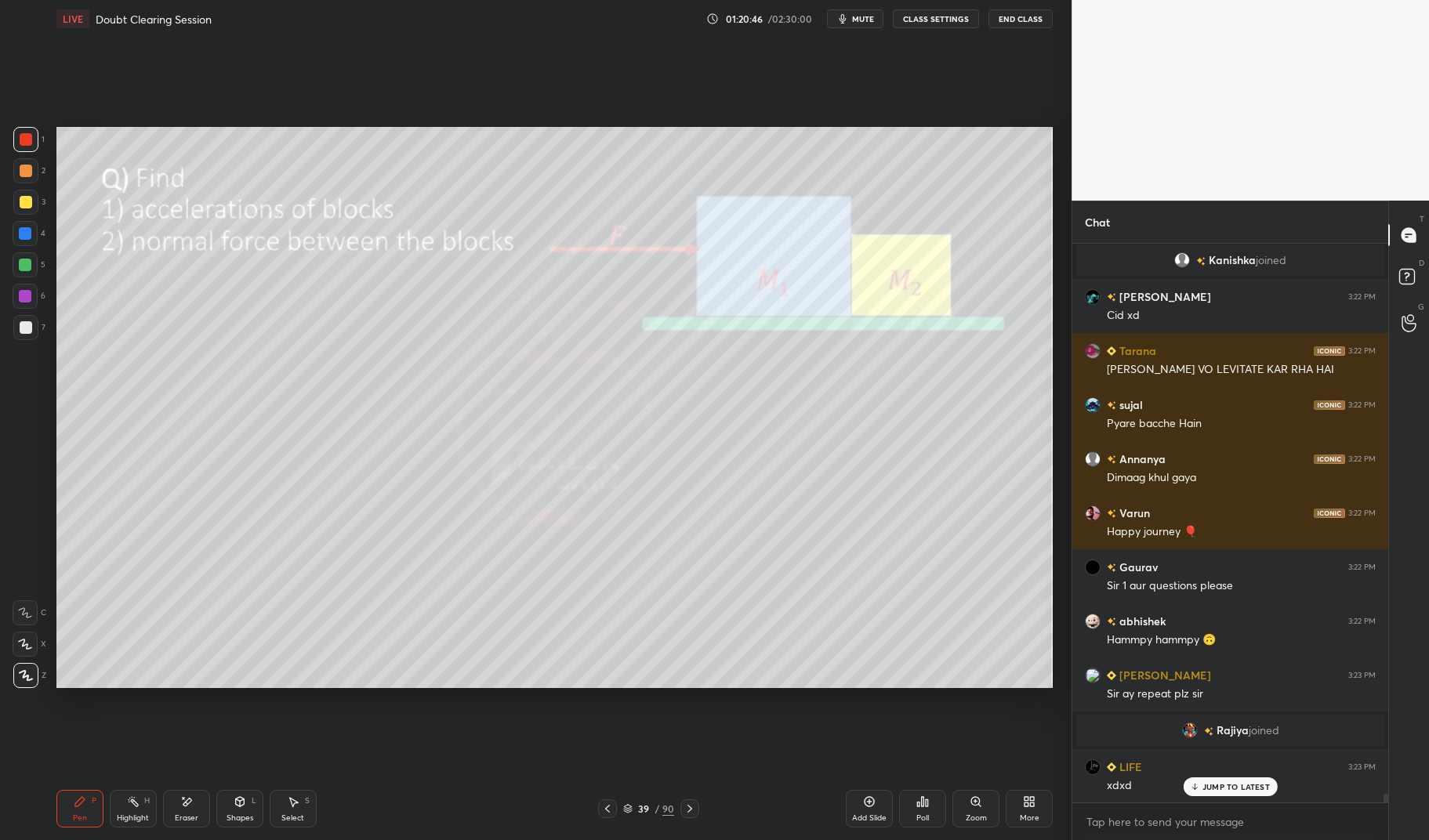
scroll to position [37248, 0]
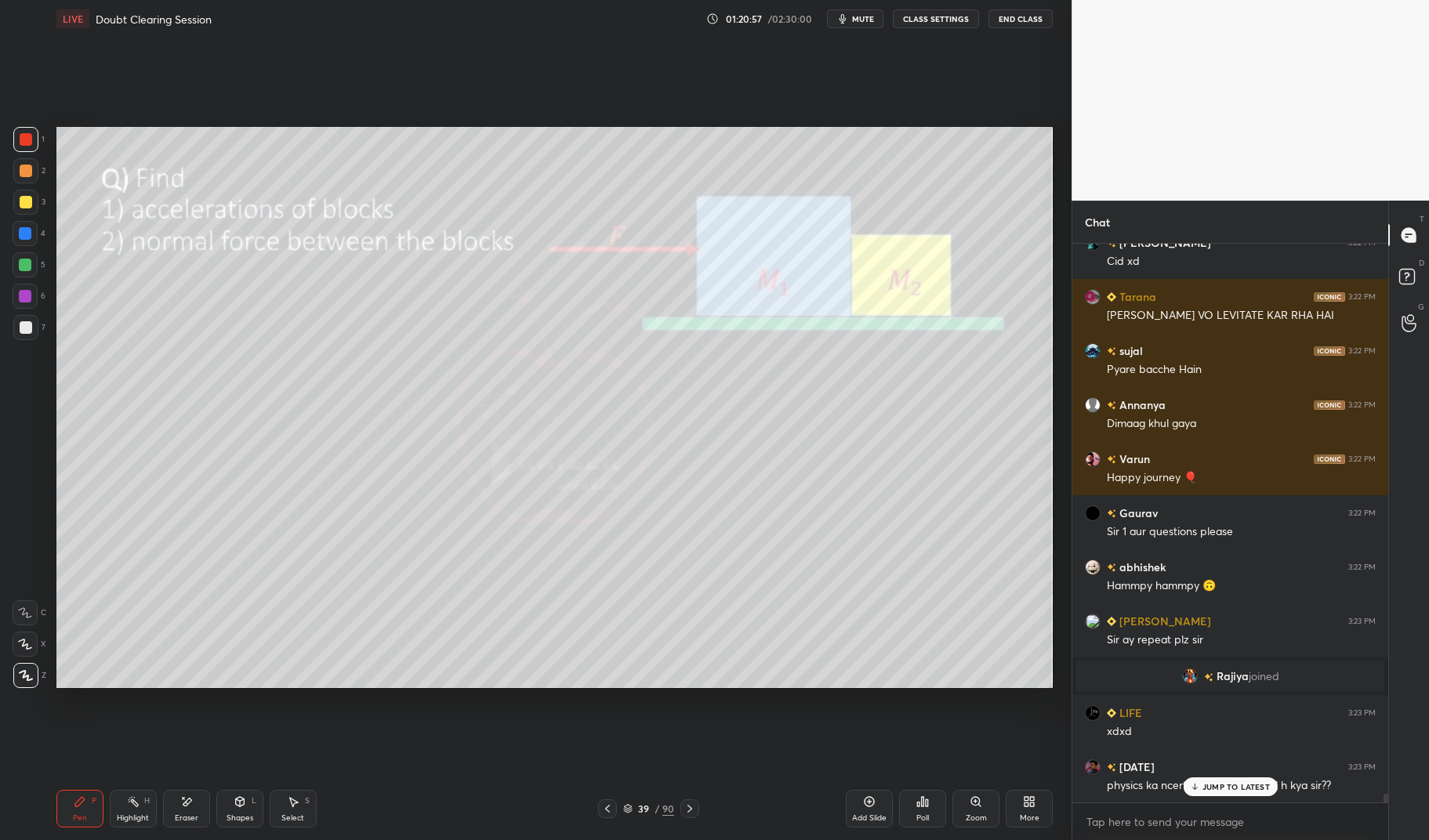
click at [1244, 791] on p "JUMP TO LATEST" at bounding box center [1236, 787] width 67 height 9
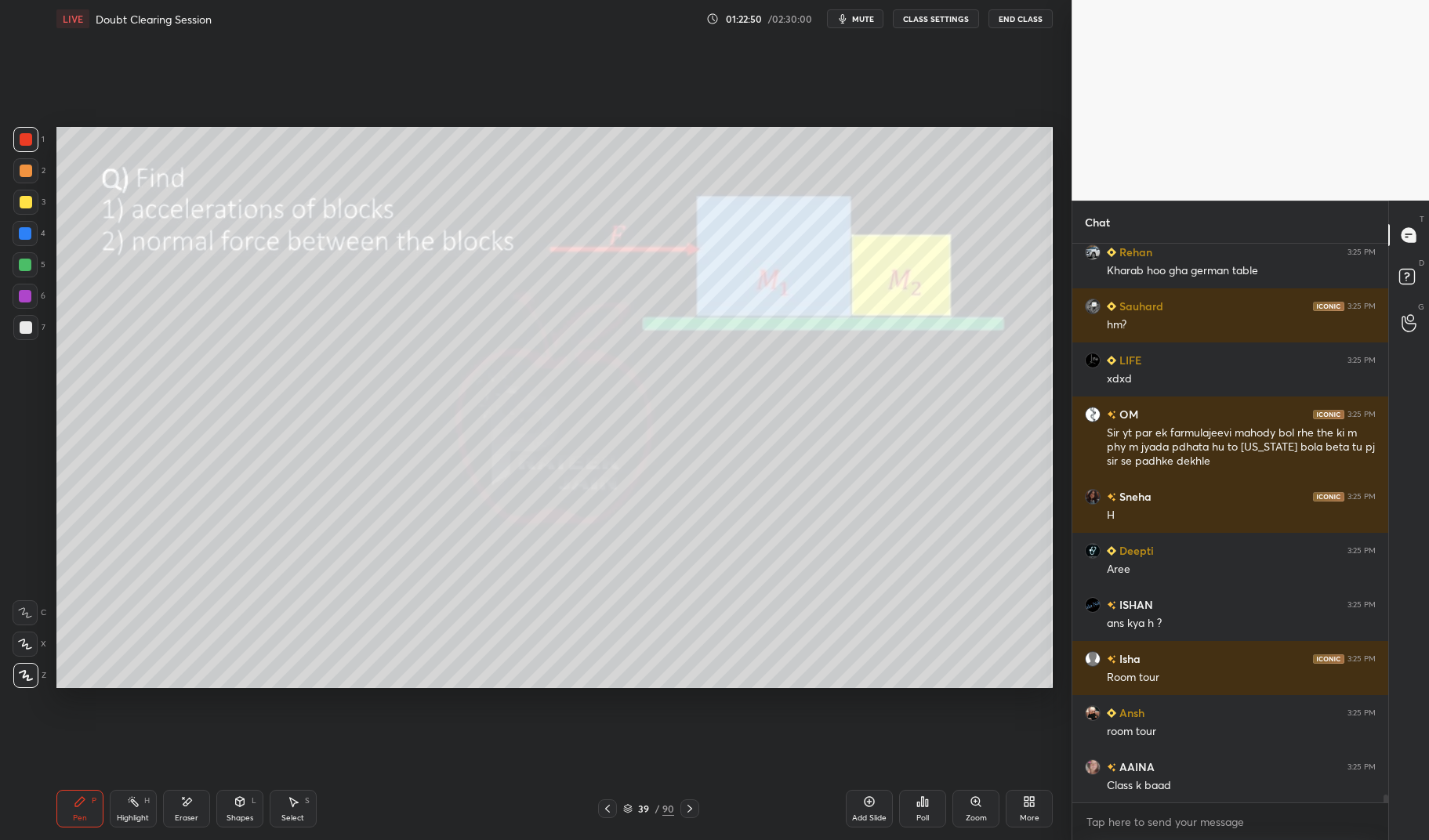
scroll to position [39894, 0]
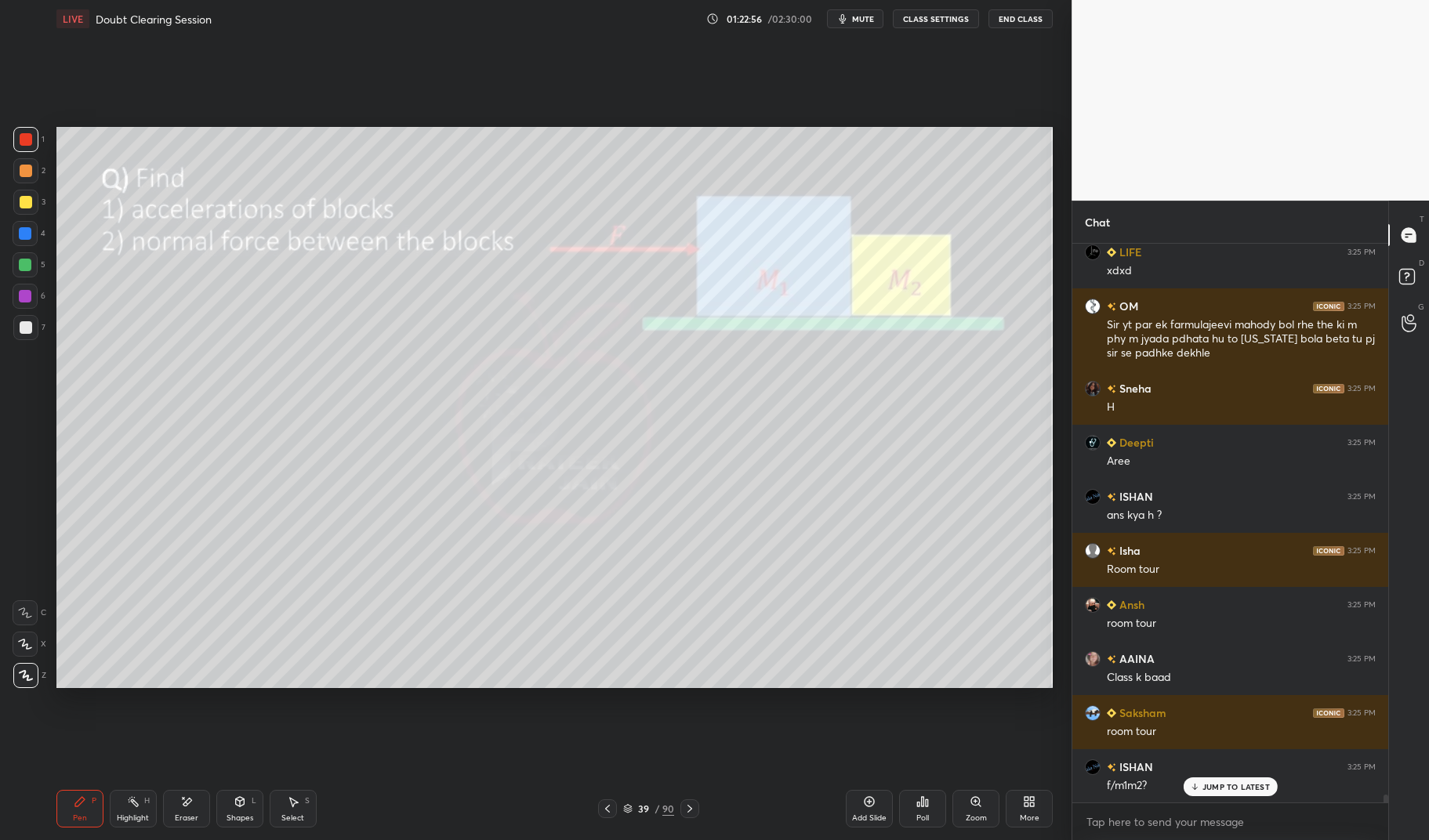
click at [1230, 783] on p "JUMP TO LATEST" at bounding box center [1236, 787] width 67 height 9
click at [81, 807] on icon at bounding box center [79, 801] width 12 height 12
click at [71, 817] on div "Pen P" at bounding box center [80, 809] width 47 height 38
click at [38, 141] on div at bounding box center [25, 140] width 25 height 25
click at [21, 141] on div at bounding box center [25, 139] width 12 height 12
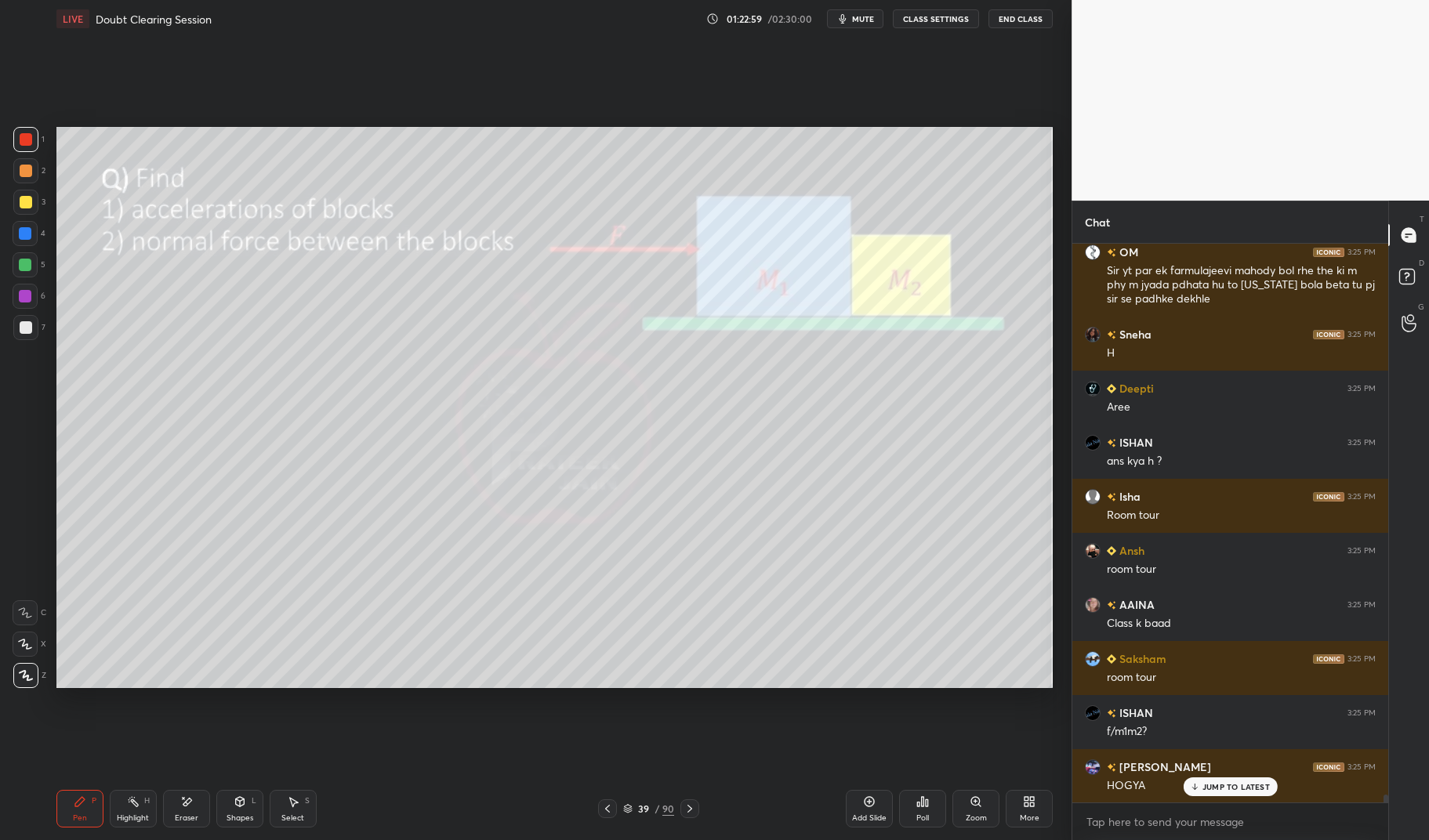
click at [11, 137] on div "1 2 3 4 5 6 7 C X Z E E Erase all H H" at bounding box center [25, 408] width 50 height 561
click at [1235, 785] on p "JUMP TO LATEST" at bounding box center [1236, 787] width 67 height 9
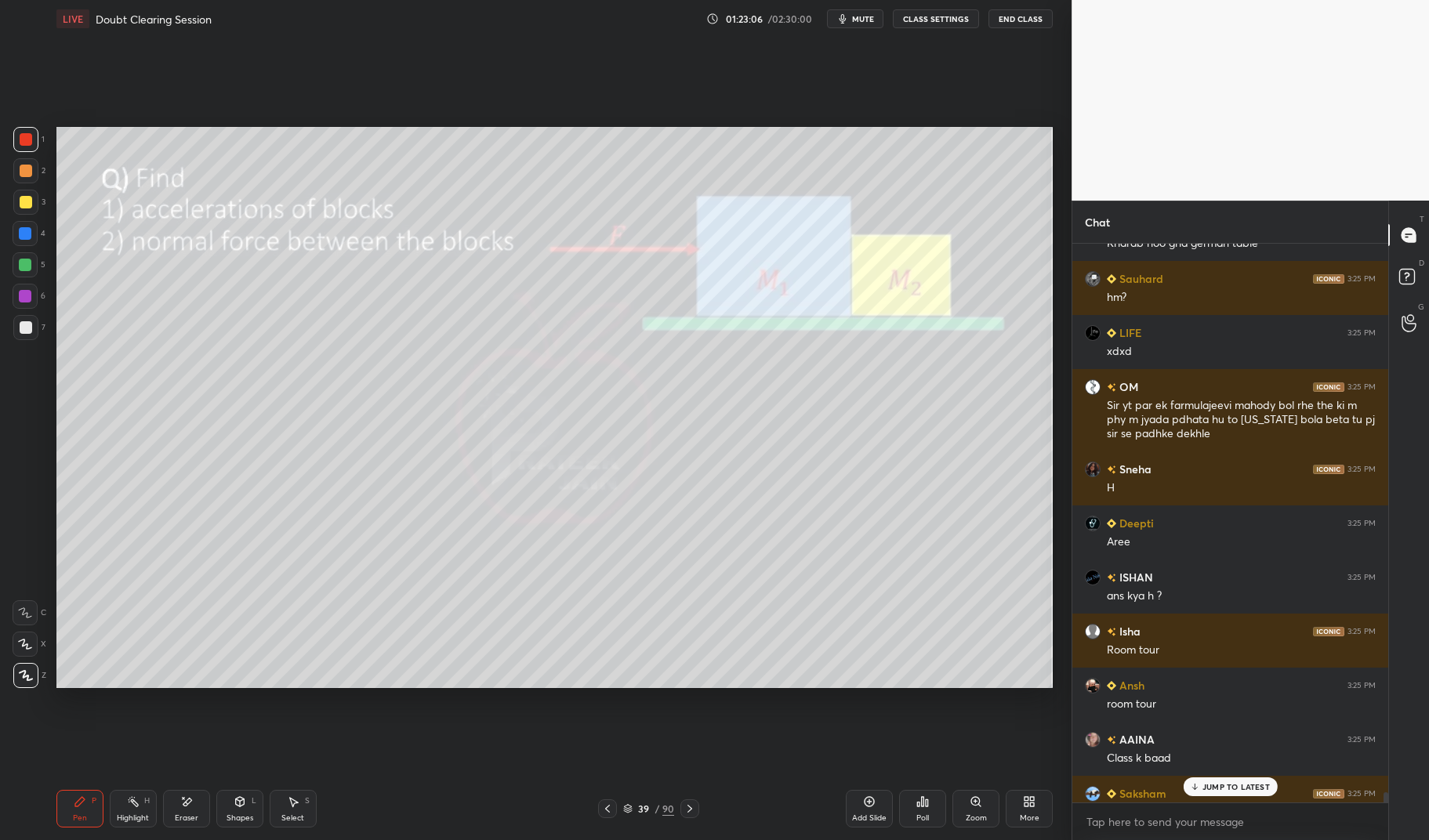
scroll to position [39870, 0]
click at [1222, 783] on p "1 NEW MESSAGE" at bounding box center [1236, 787] width 67 height 9
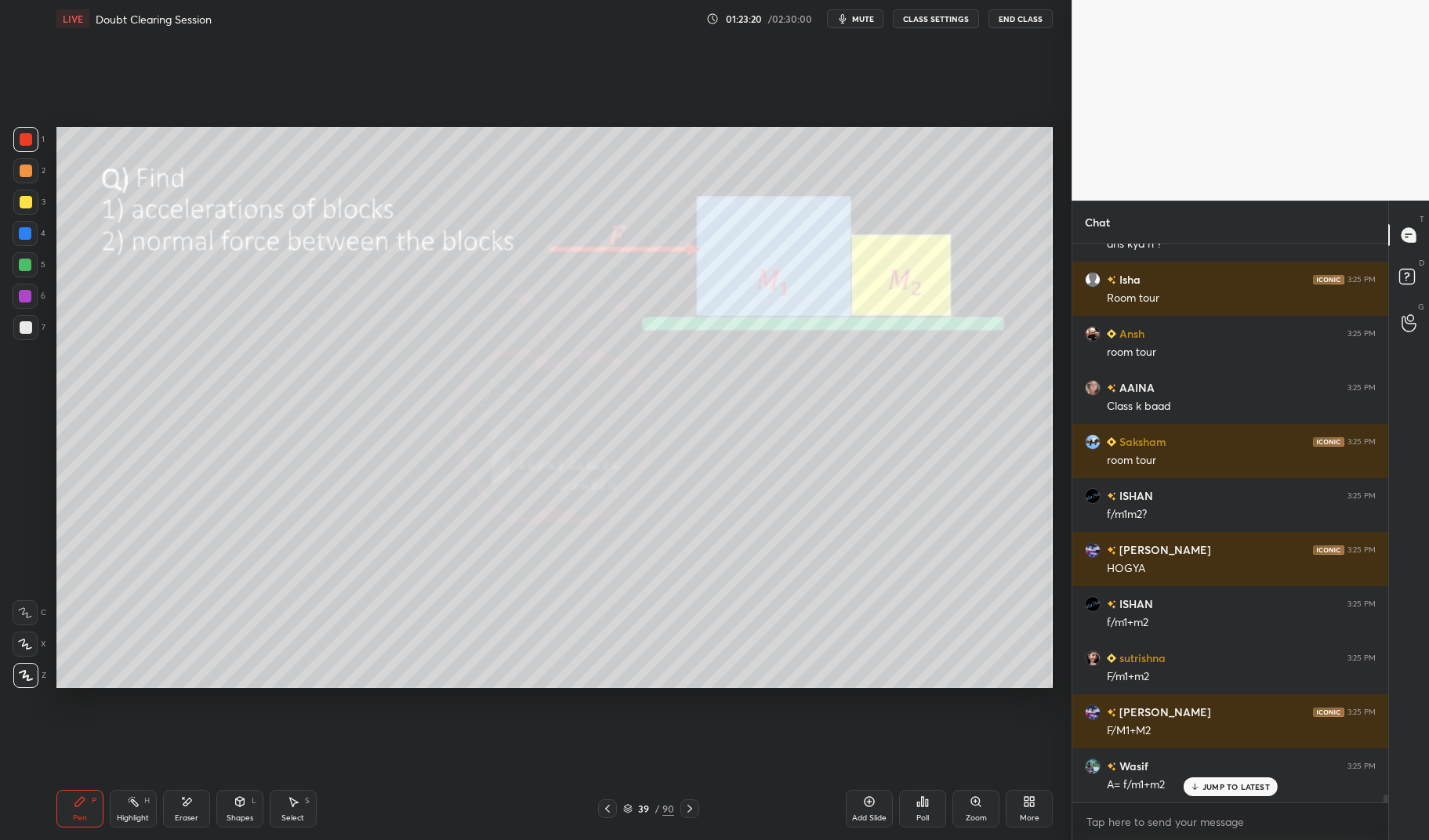
scroll to position [40272, 0]
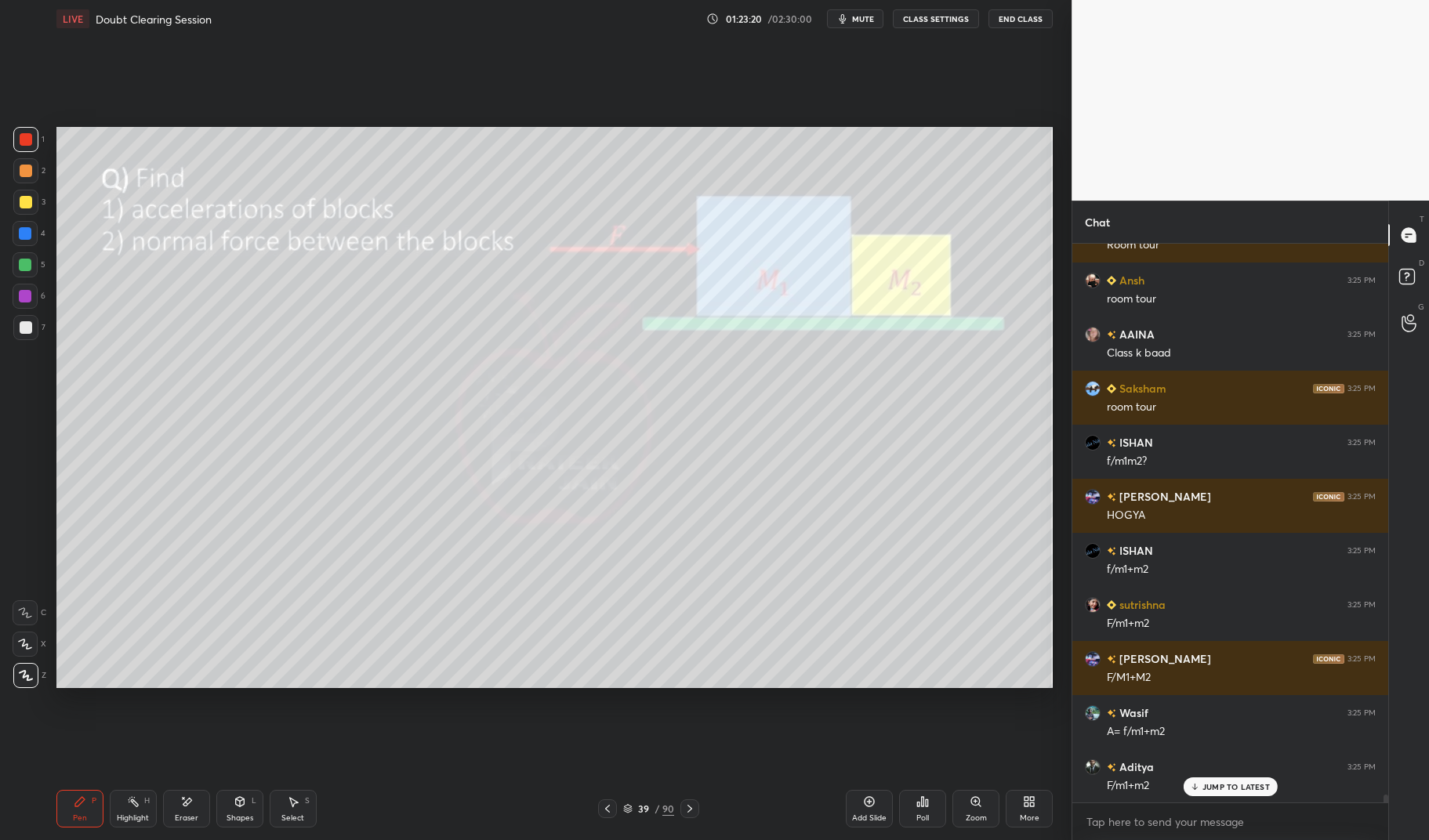
click at [87, 795] on div "Pen P" at bounding box center [80, 809] width 47 height 38
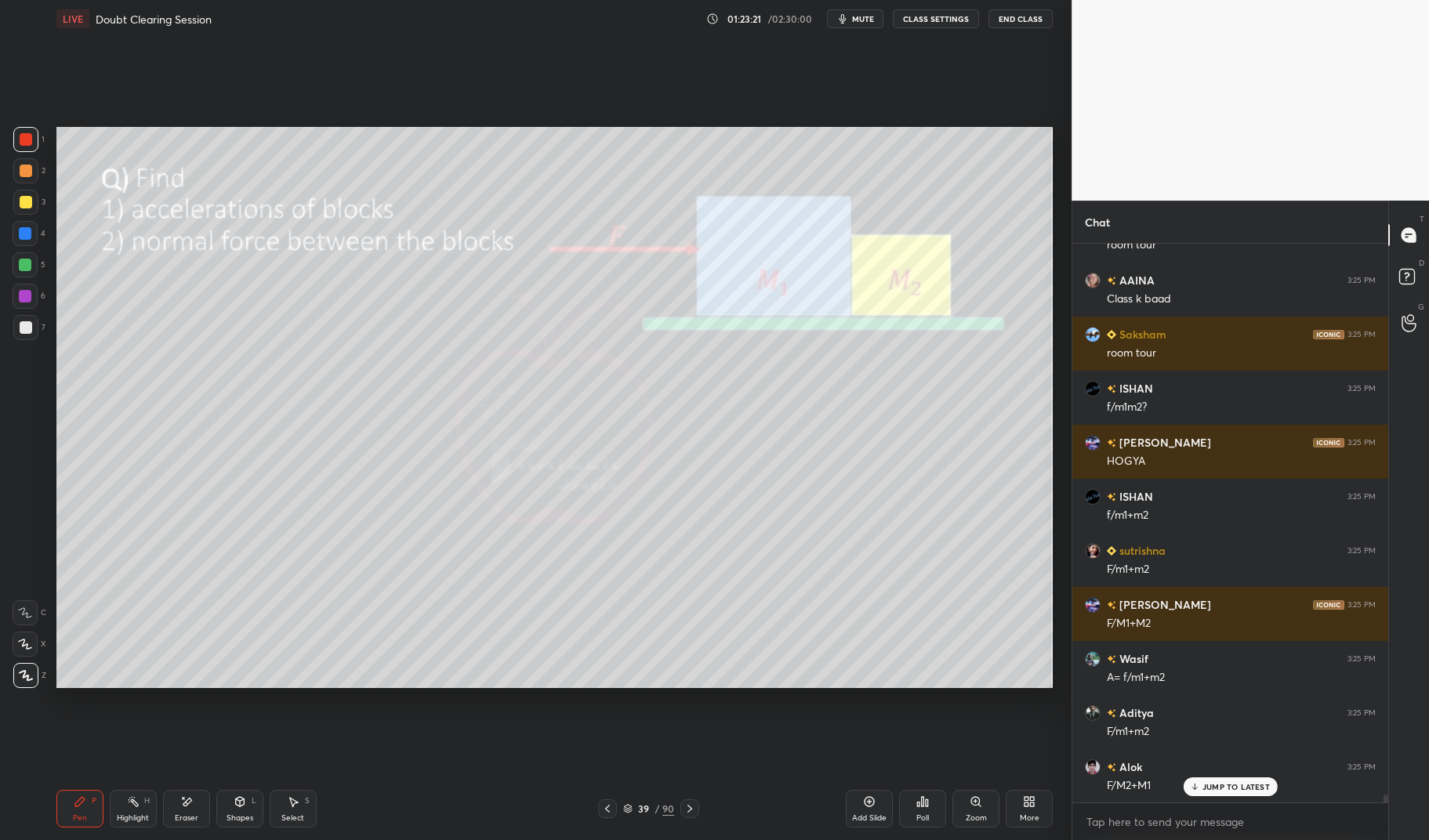
click at [23, 210] on div at bounding box center [25, 202] width 25 height 25
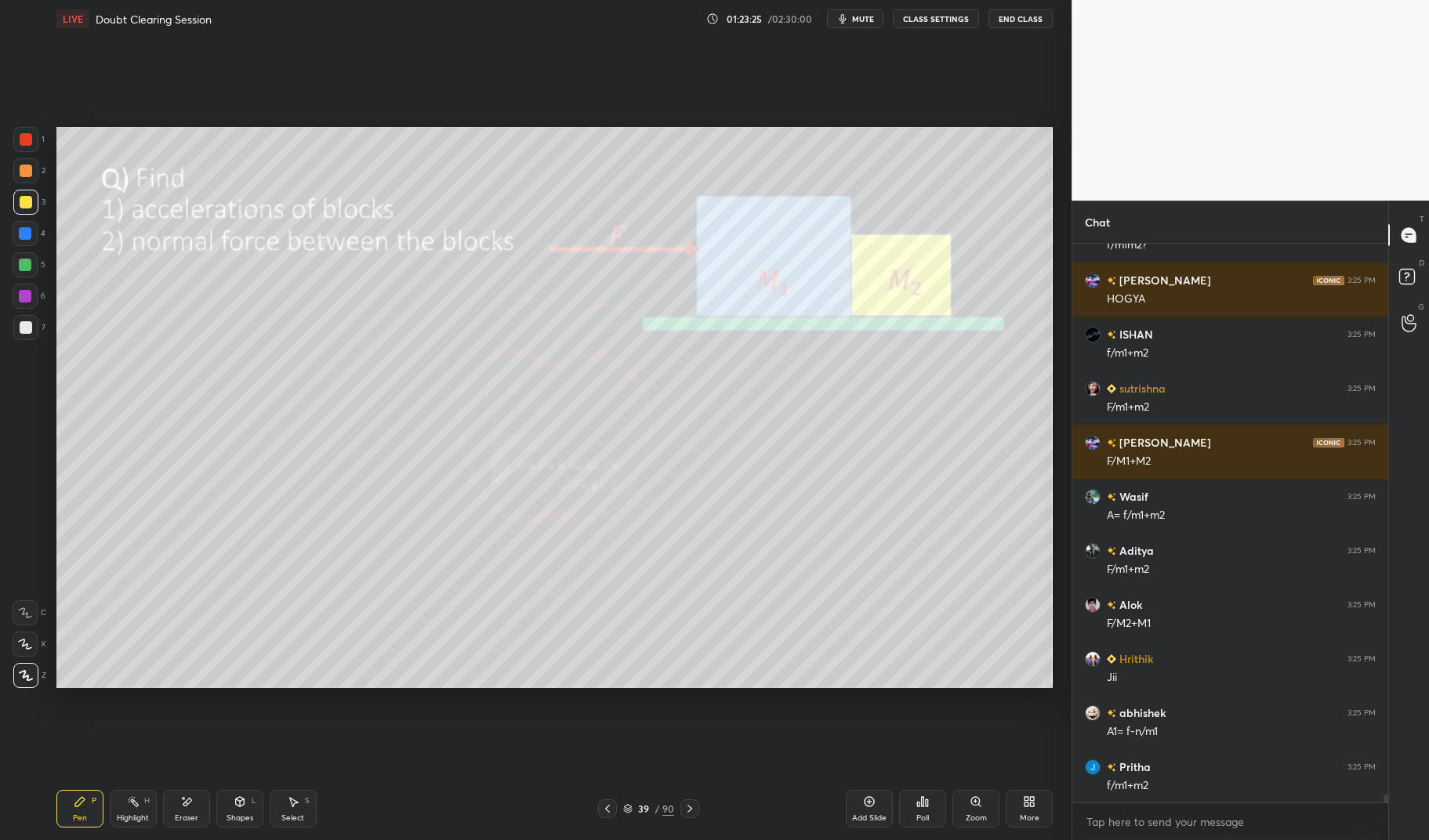
scroll to position [40544, 0]
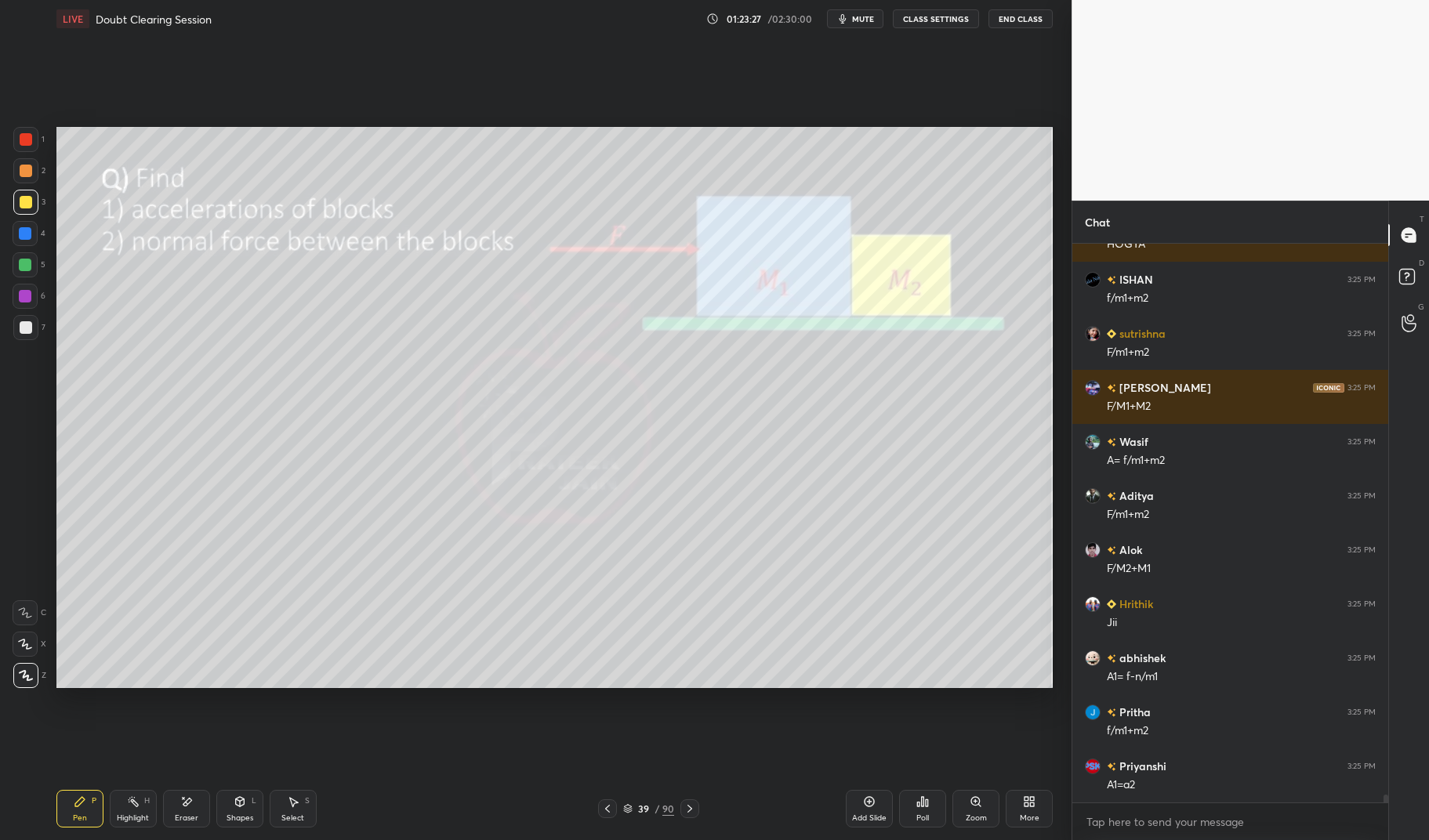
click at [22, 139] on div at bounding box center [25, 139] width 12 height 12
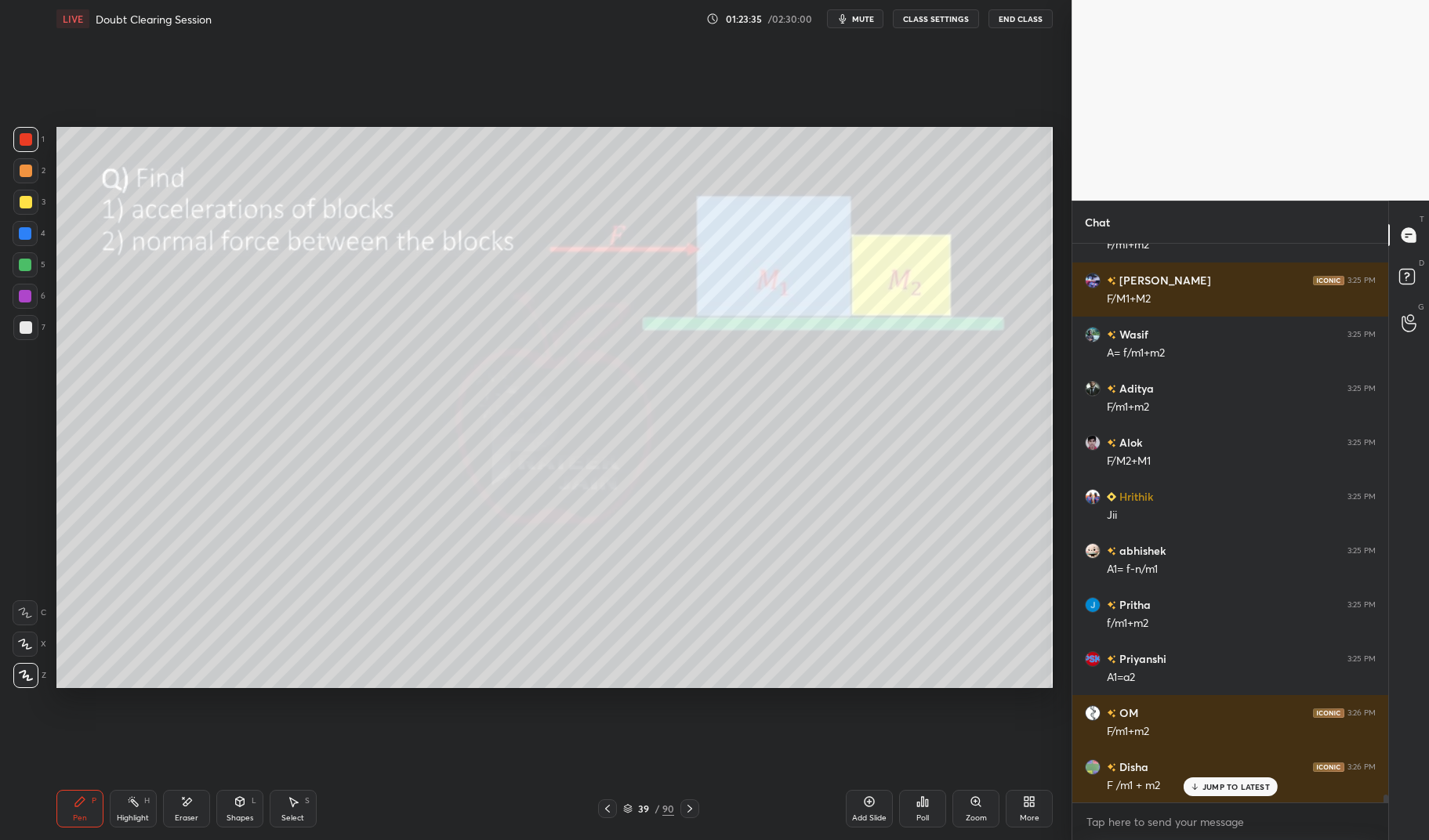
scroll to position [40706, 0]
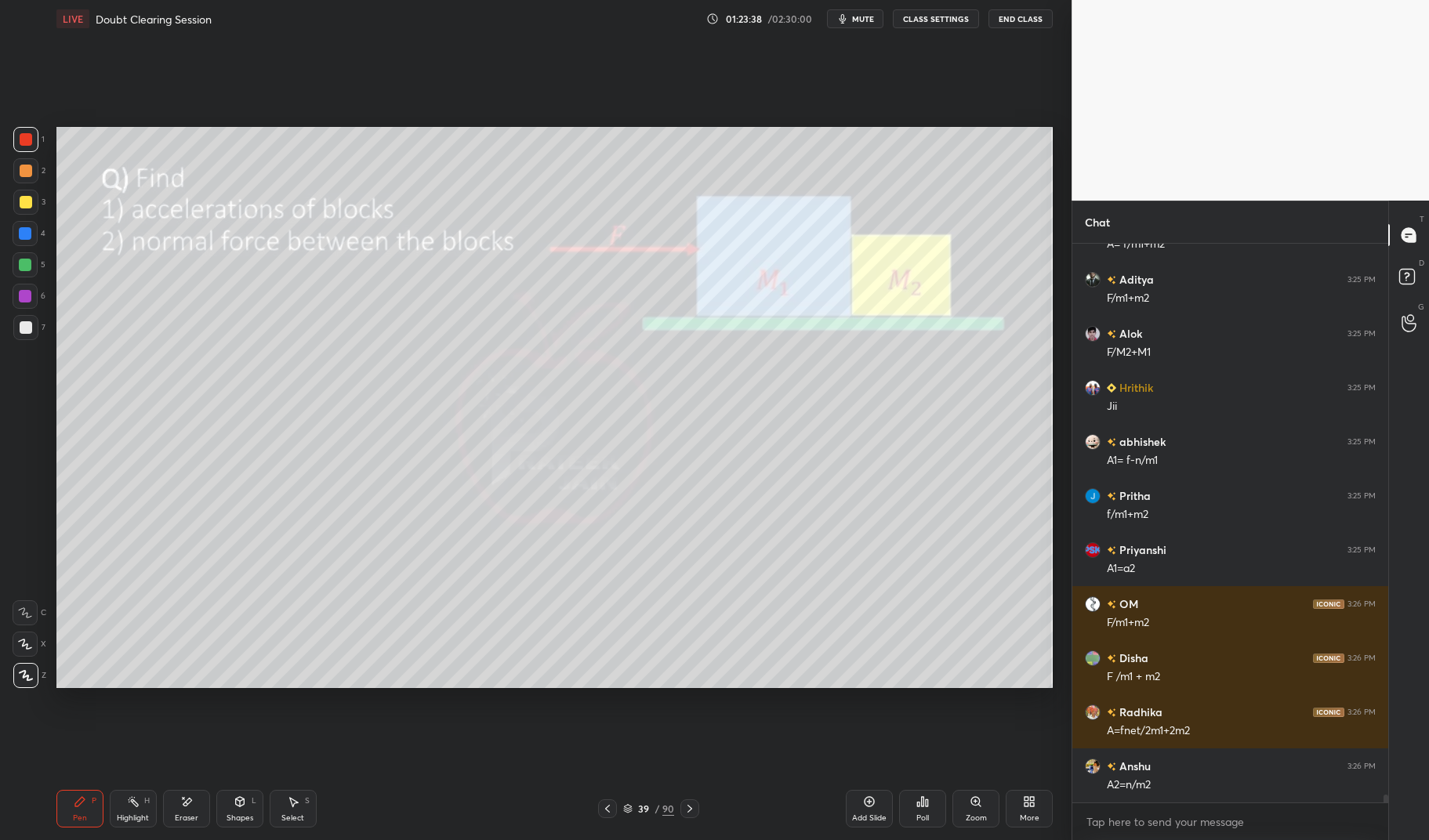
click at [129, 807] on icon at bounding box center [133, 801] width 12 height 12
click at [137, 807] on icon at bounding box center [133, 801] width 12 height 12
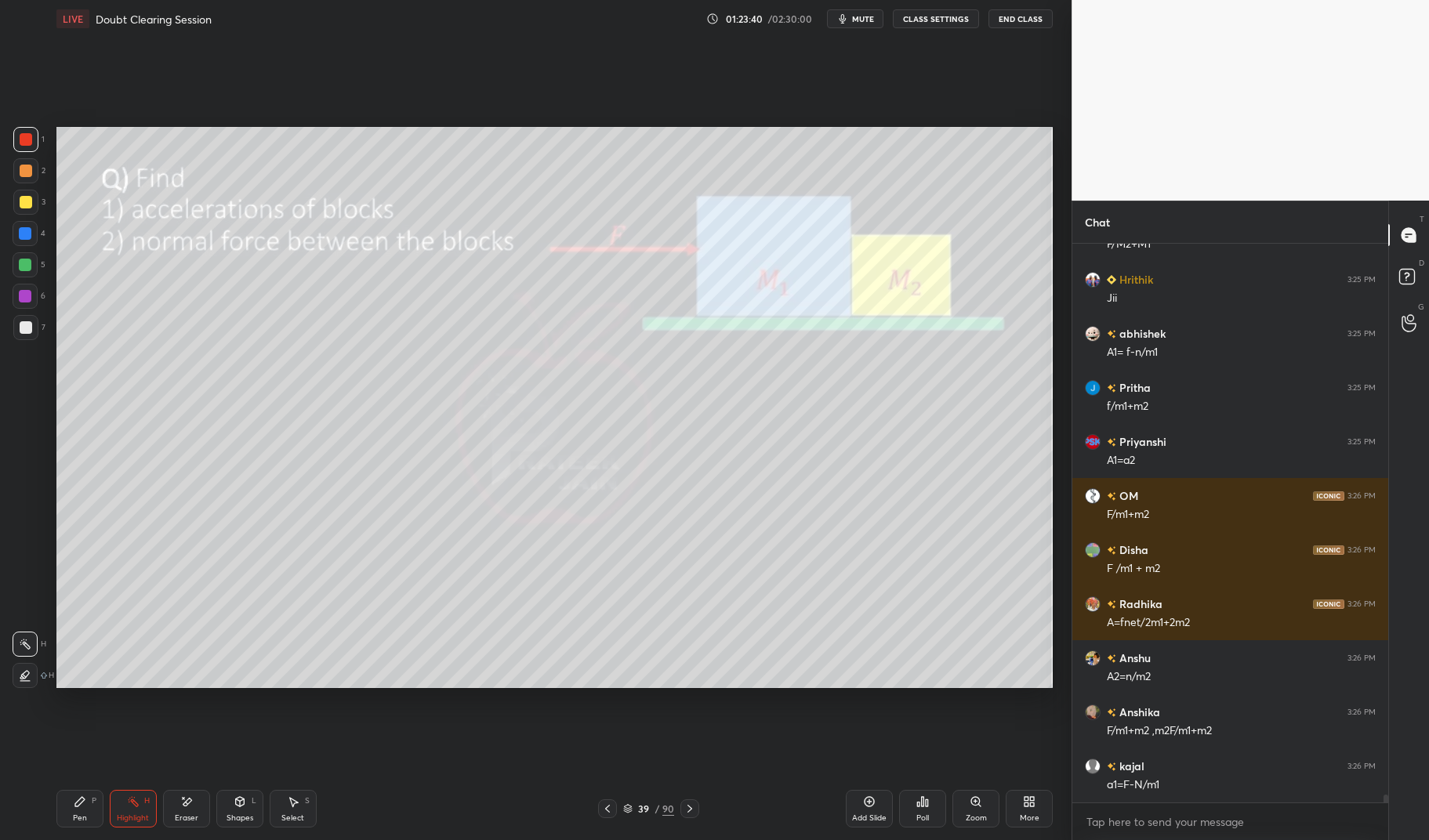
click at [78, 812] on div "Pen P" at bounding box center [80, 809] width 47 height 38
click at [72, 806] on div "Pen P" at bounding box center [80, 809] width 47 height 38
click at [25, 298] on div at bounding box center [25, 295] width 12 height 12
click at [16, 294] on div at bounding box center [25, 296] width 25 height 25
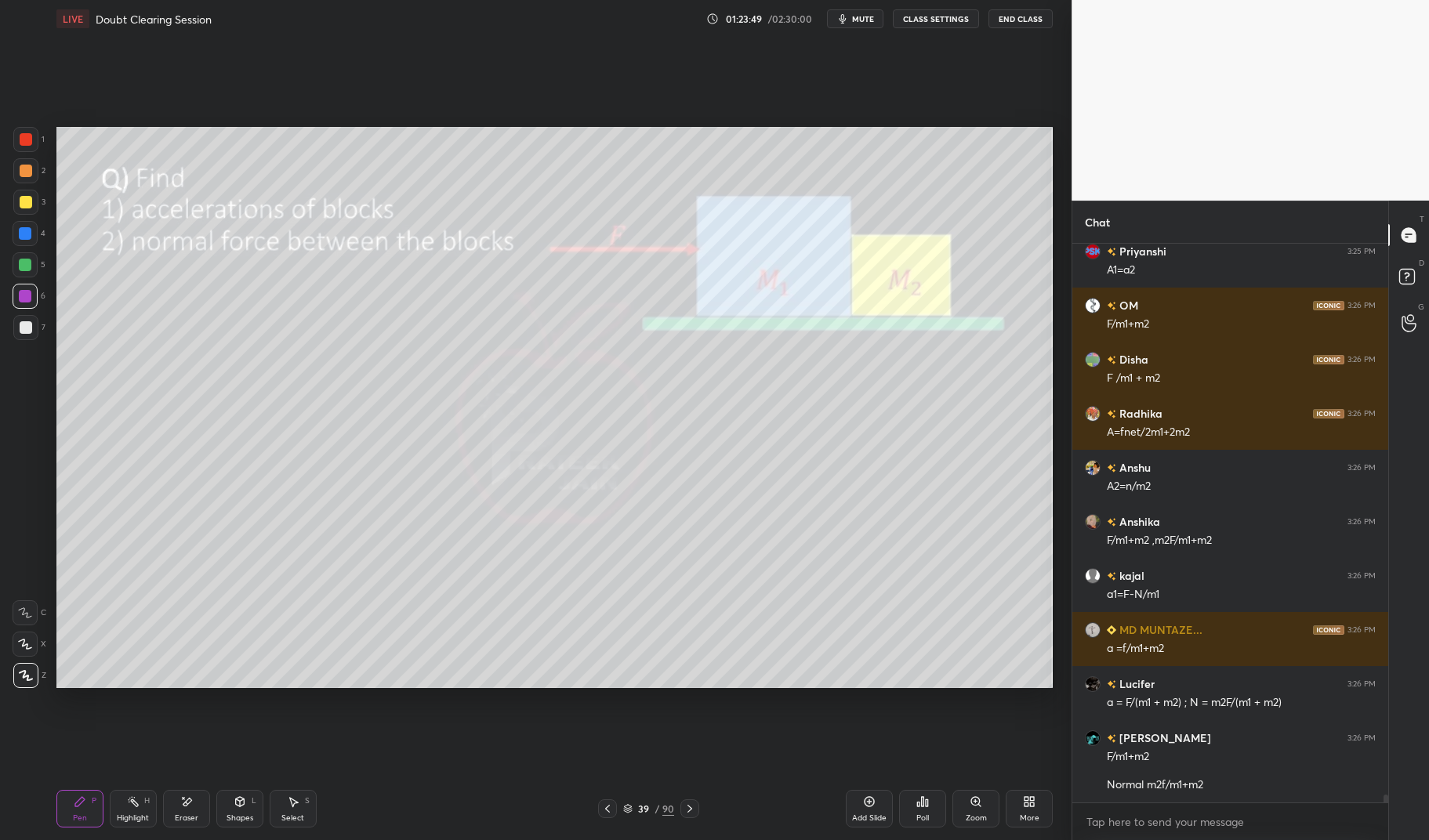
scroll to position [41112, 0]
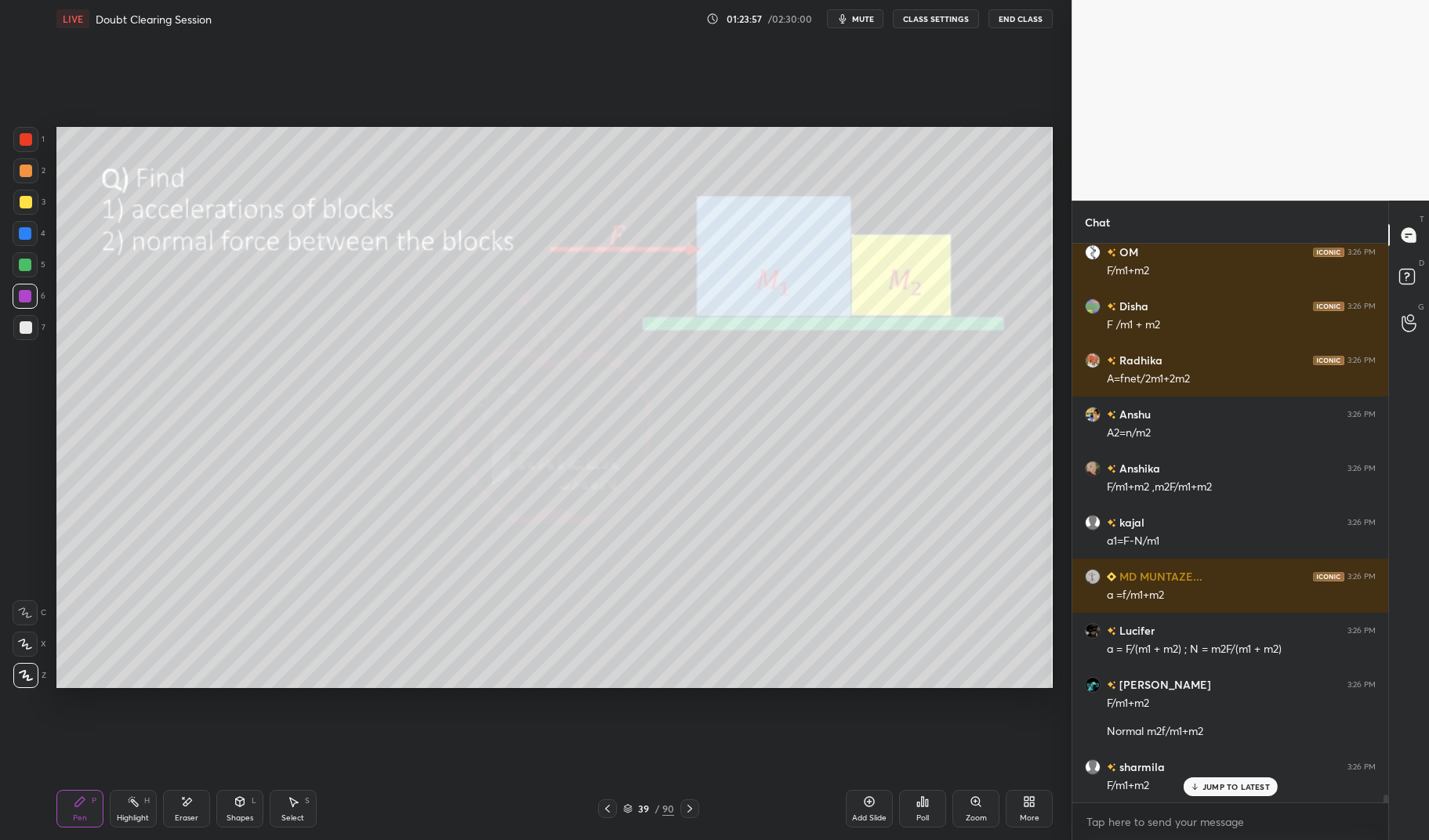
click at [137, 807] on icon at bounding box center [133, 801] width 12 height 12
click at [144, 807] on div "Highlight H" at bounding box center [133, 809] width 47 height 38
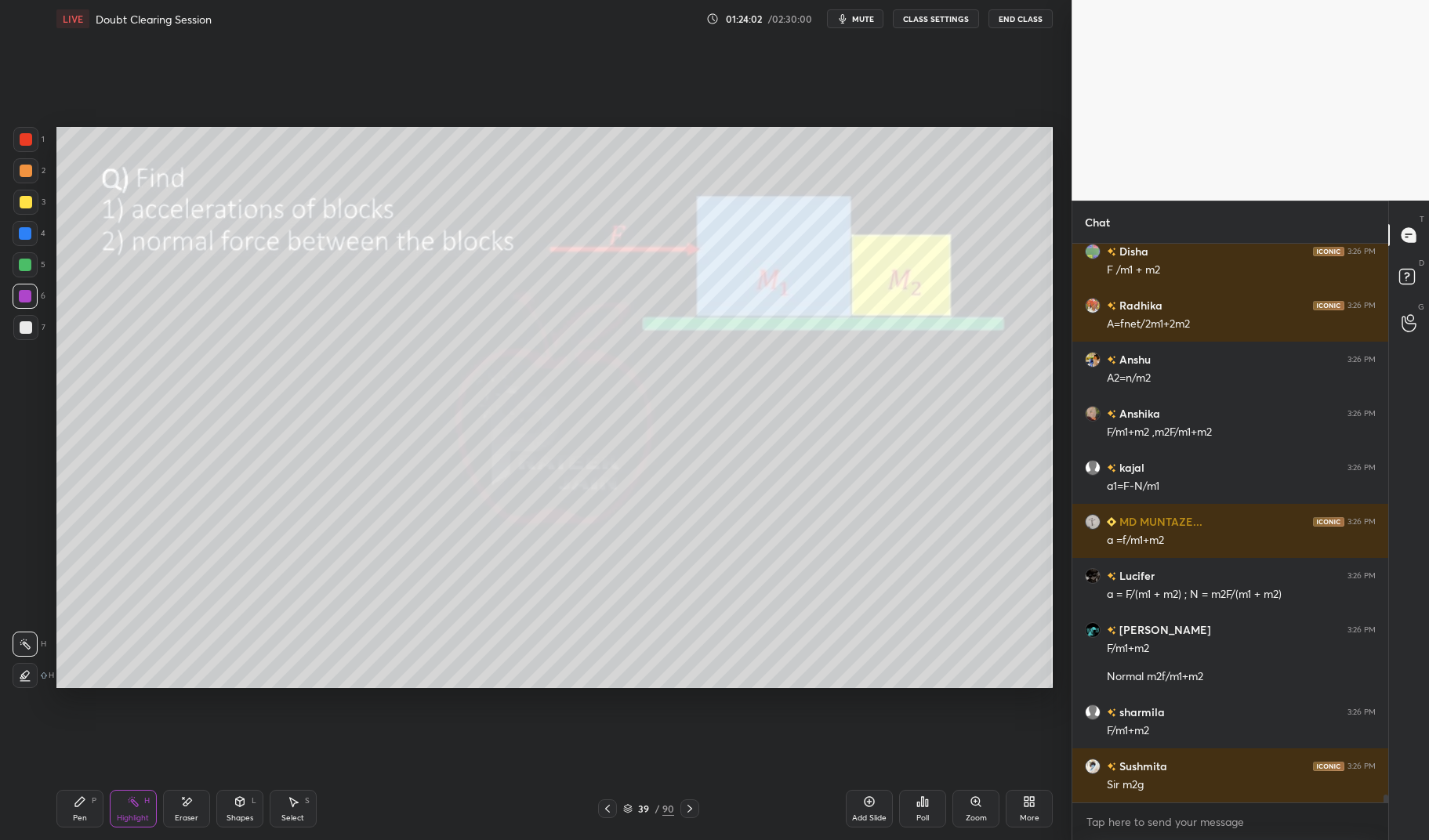
click at [73, 815] on div "Pen" at bounding box center [79, 818] width 14 height 8
click at [71, 795] on div "Pen P" at bounding box center [80, 809] width 47 height 38
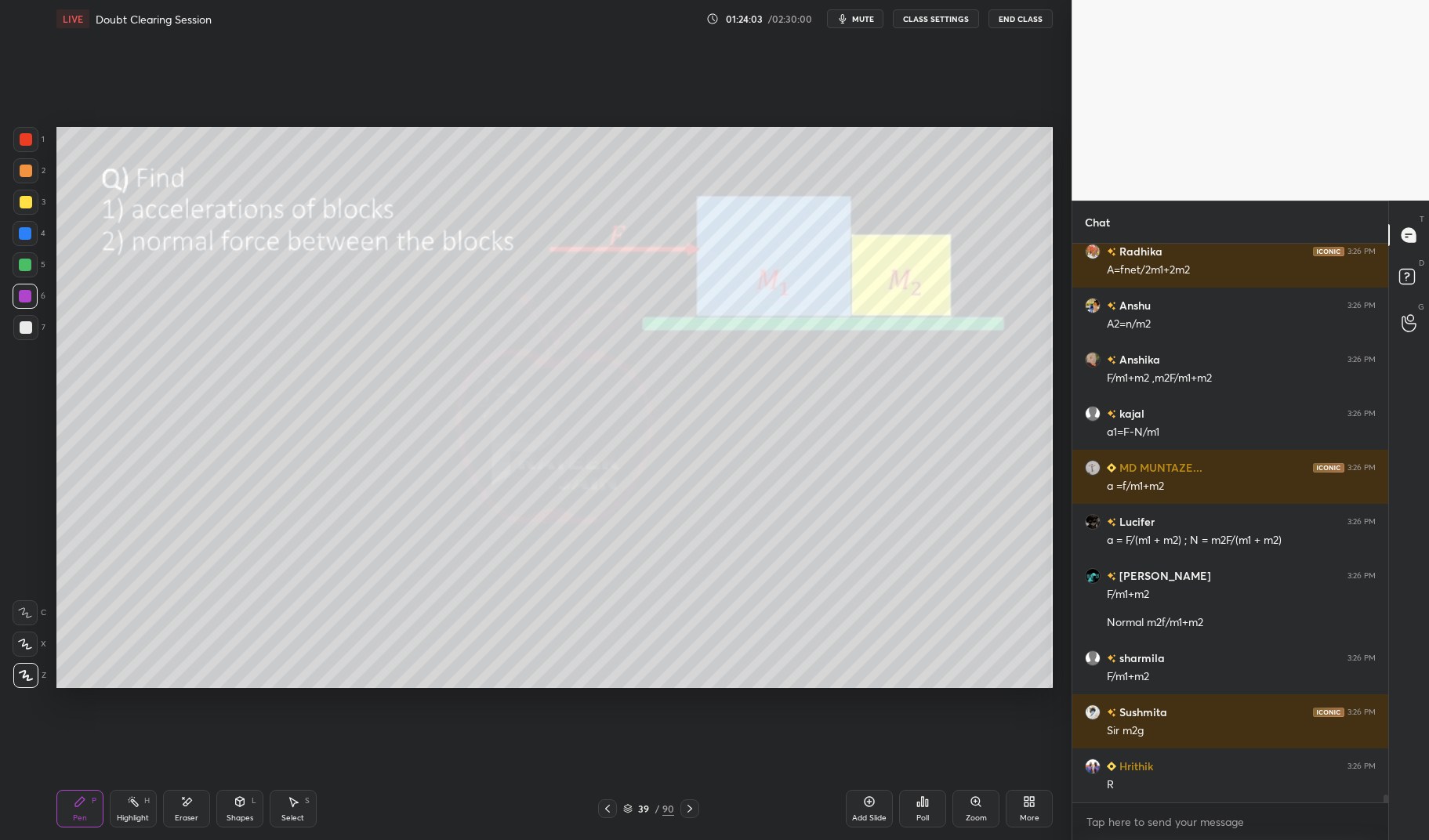
click at [14, 326] on div at bounding box center [25, 328] width 25 height 25
click at [21, 325] on div at bounding box center [25, 327] width 12 height 12
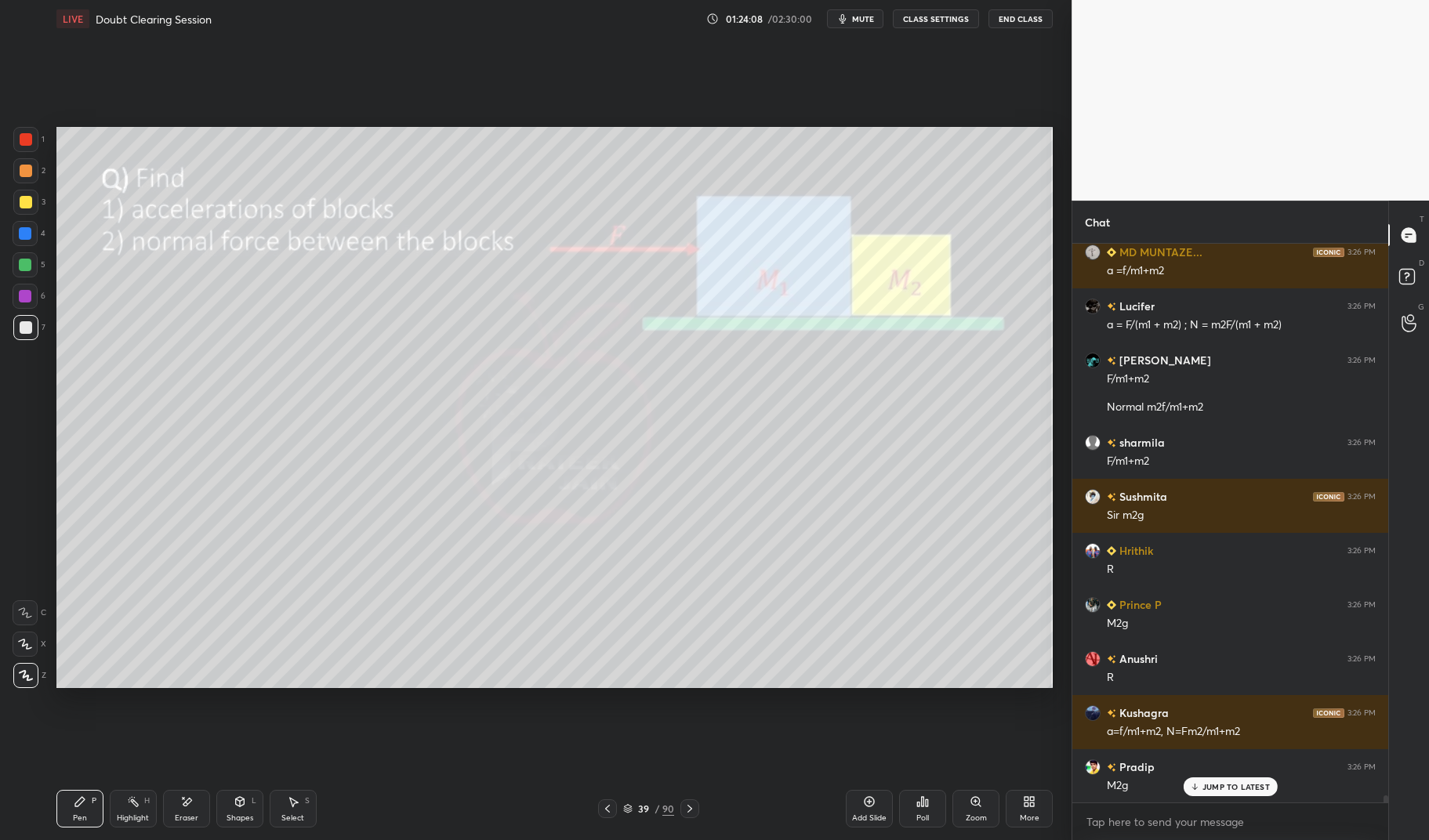
scroll to position [41545, 0]
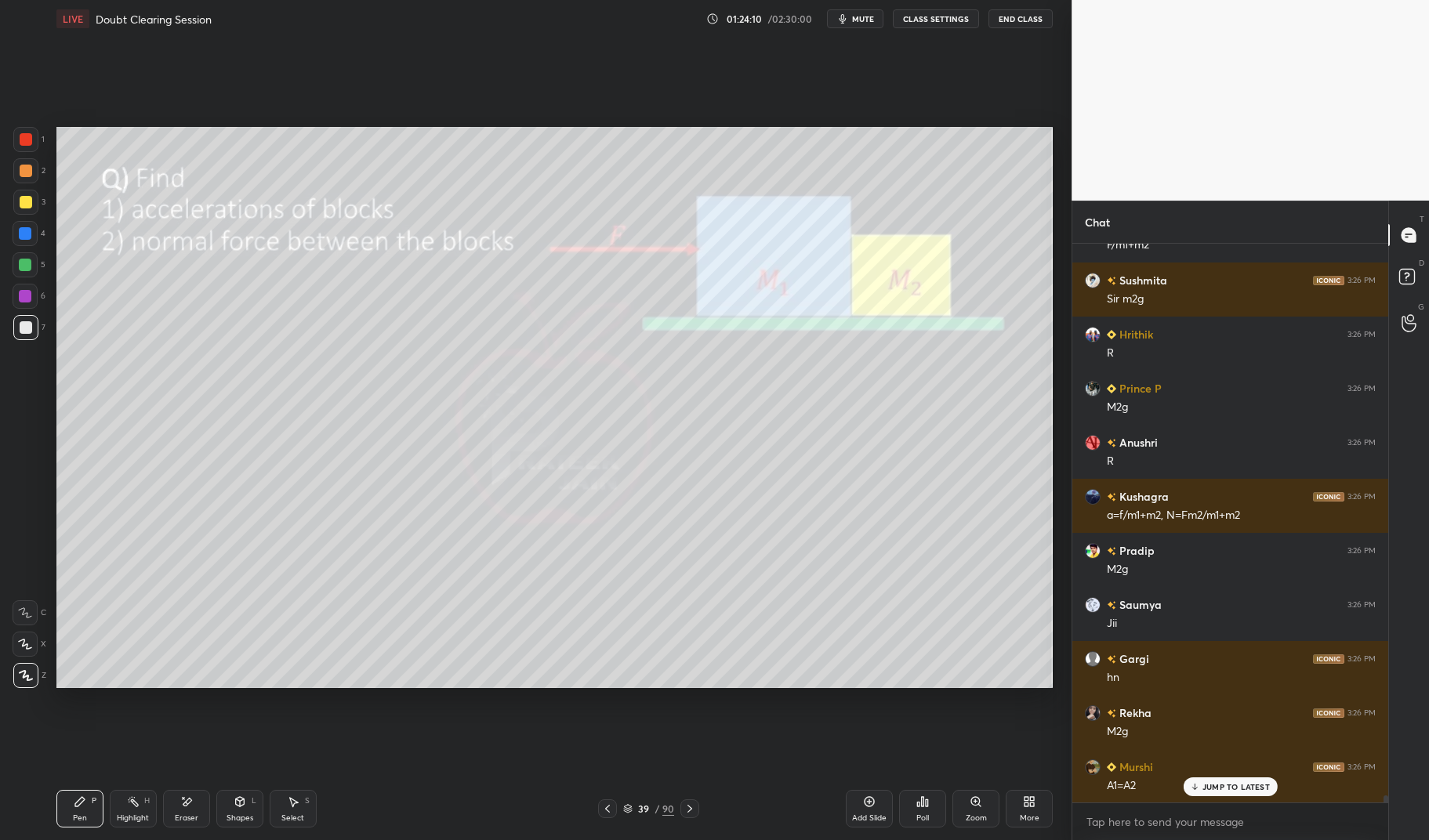
click at [181, 812] on div "Eraser" at bounding box center [187, 809] width 47 height 38
click at [178, 808] on div "Eraser" at bounding box center [187, 809] width 47 height 38
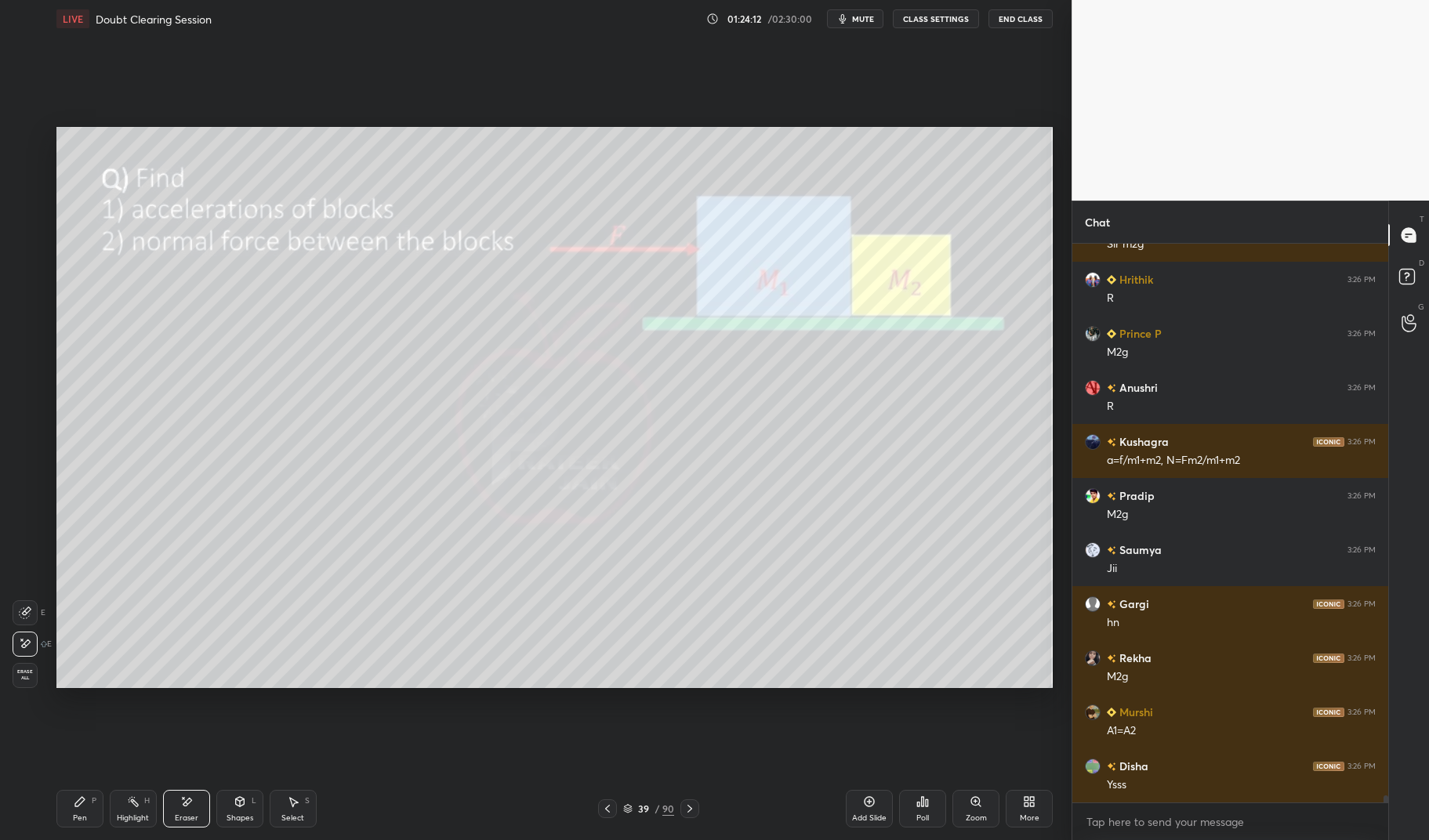
scroll to position [41761, 0]
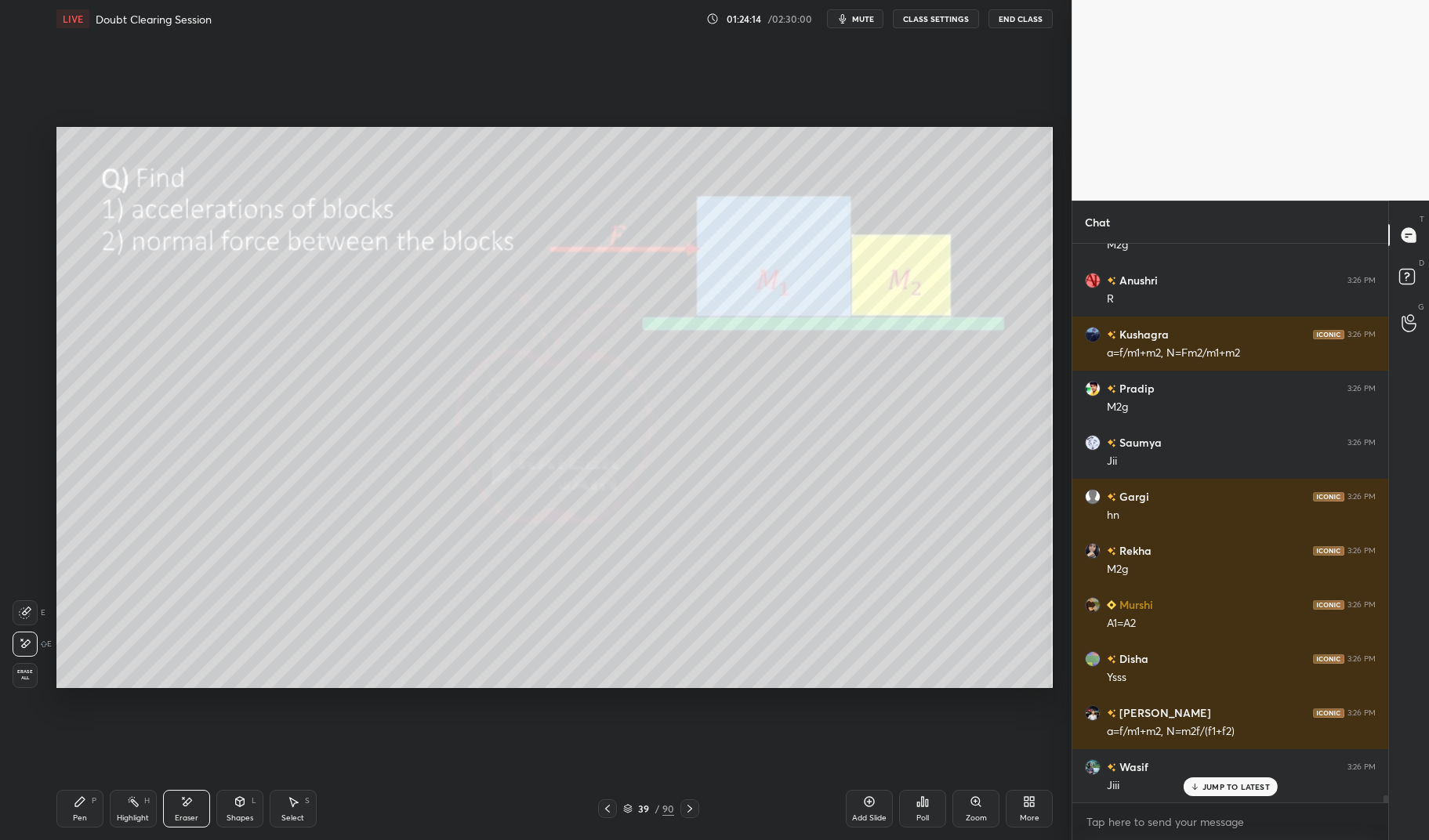
click at [115, 805] on div "Highlight H" at bounding box center [133, 809] width 47 height 38
click at [129, 799] on circle at bounding box center [128, 800] width 2 height 2
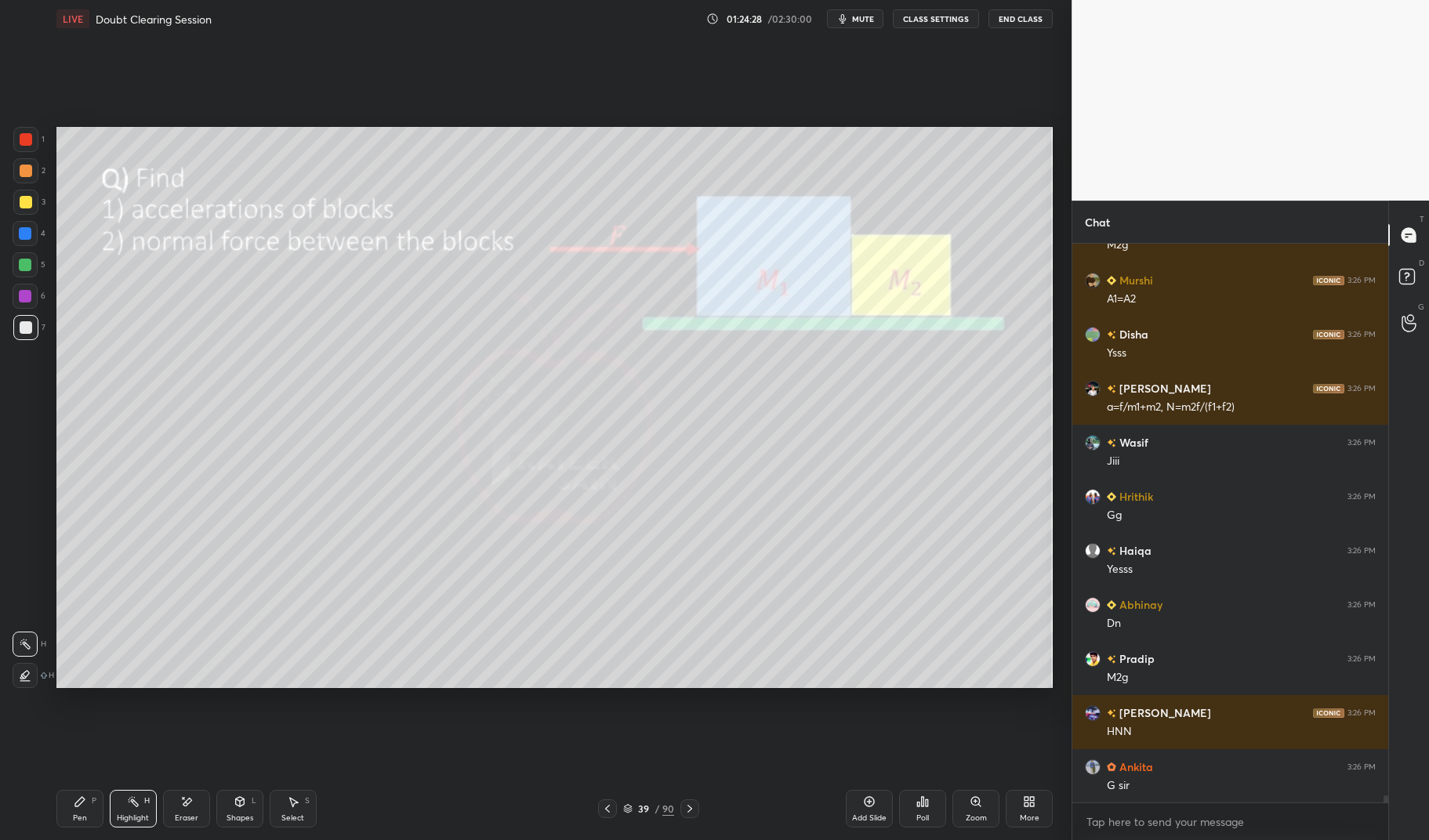
scroll to position [42194, 0]
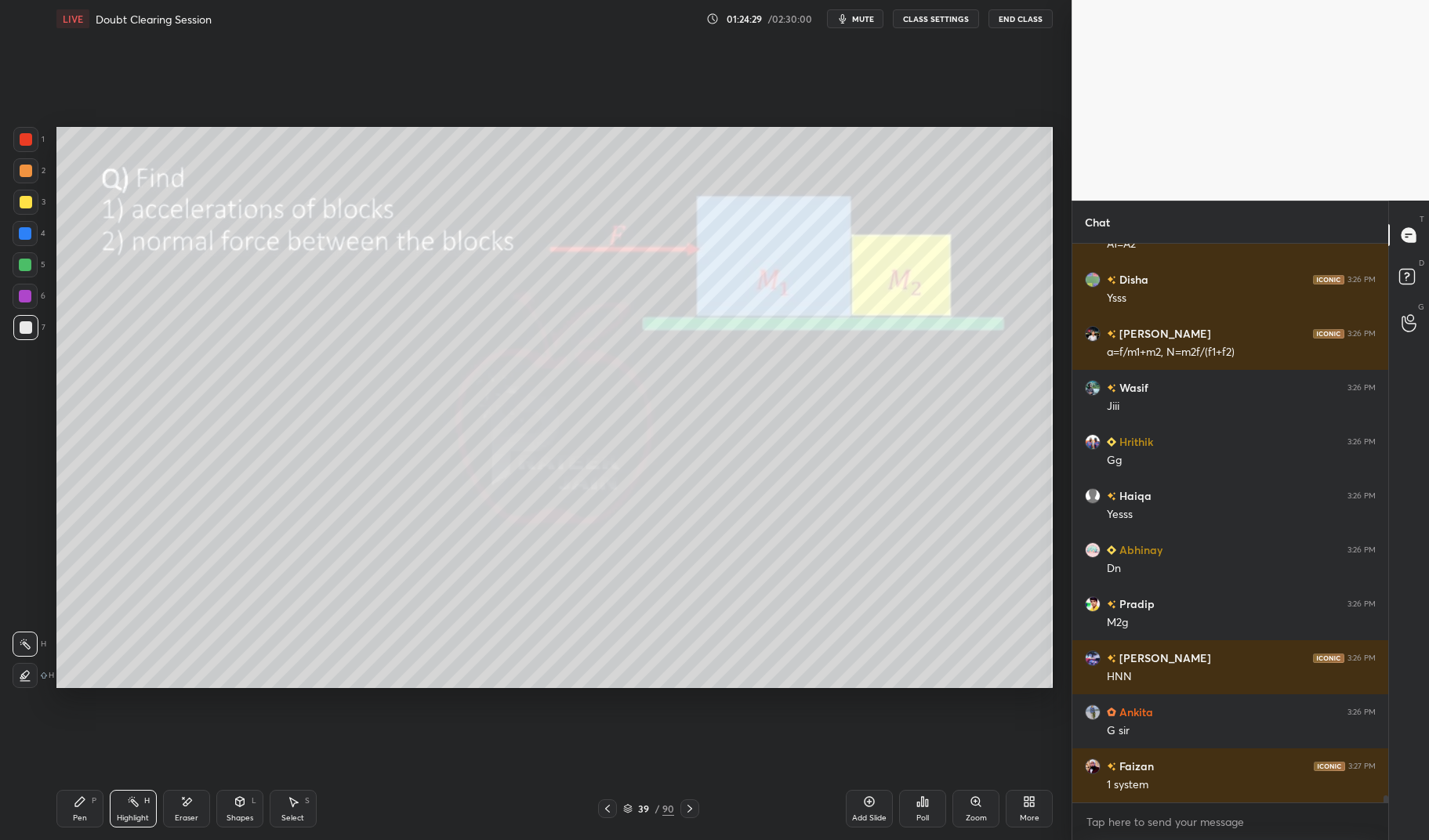
click at [78, 807] on icon at bounding box center [79, 801] width 12 height 12
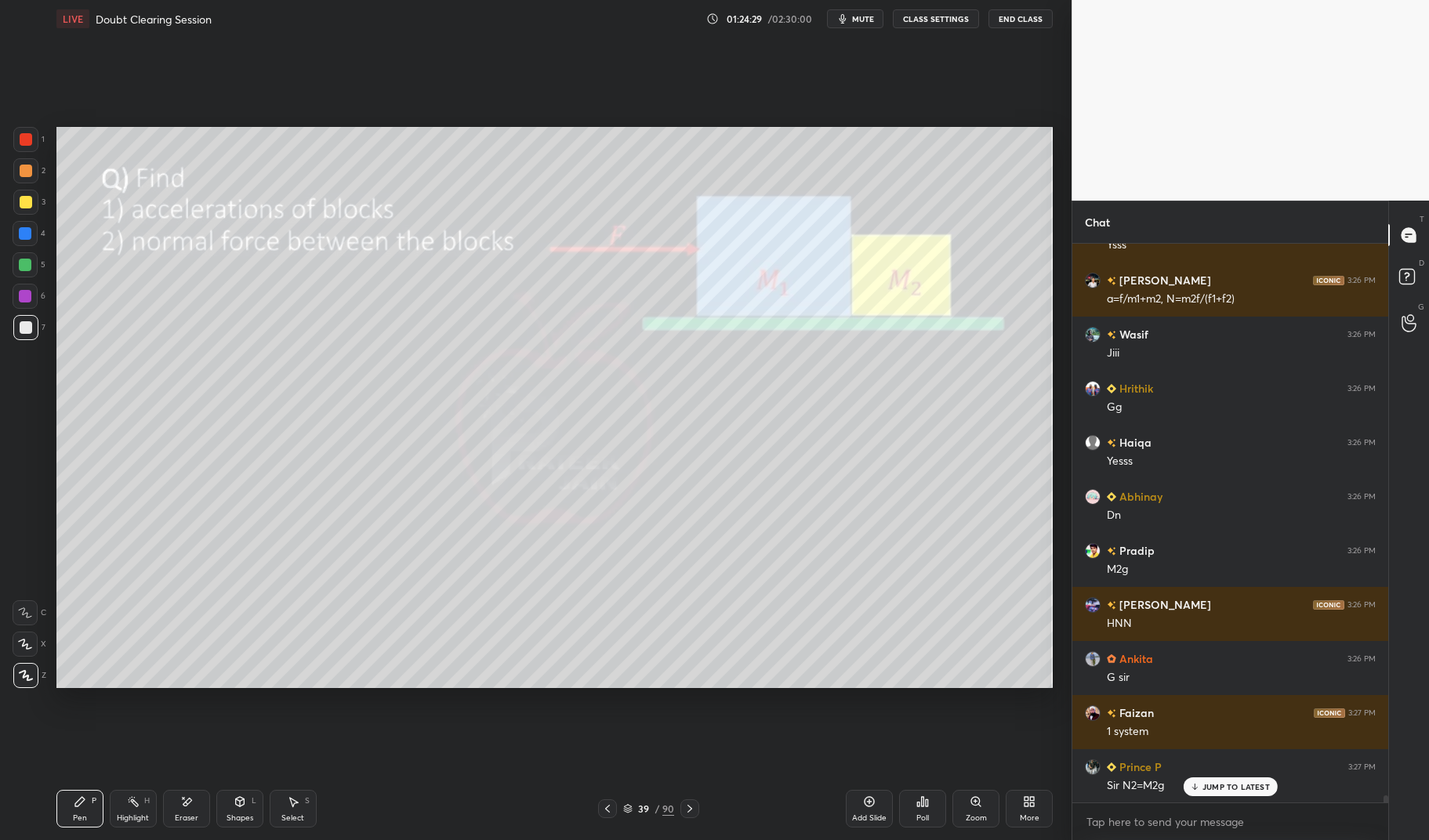
click at [76, 784] on div "Pen P Highlight H Eraser Shapes L Select S 39 / 90 Add Slide Poll Zoom More" at bounding box center [555, 809] width 997 height 62
click at [21, 313] on div "6" at bounding box center [28, 299] width 33 height 31
click at [16, 313] on div "6" at bounding box center [28, 299] width 33 height 31
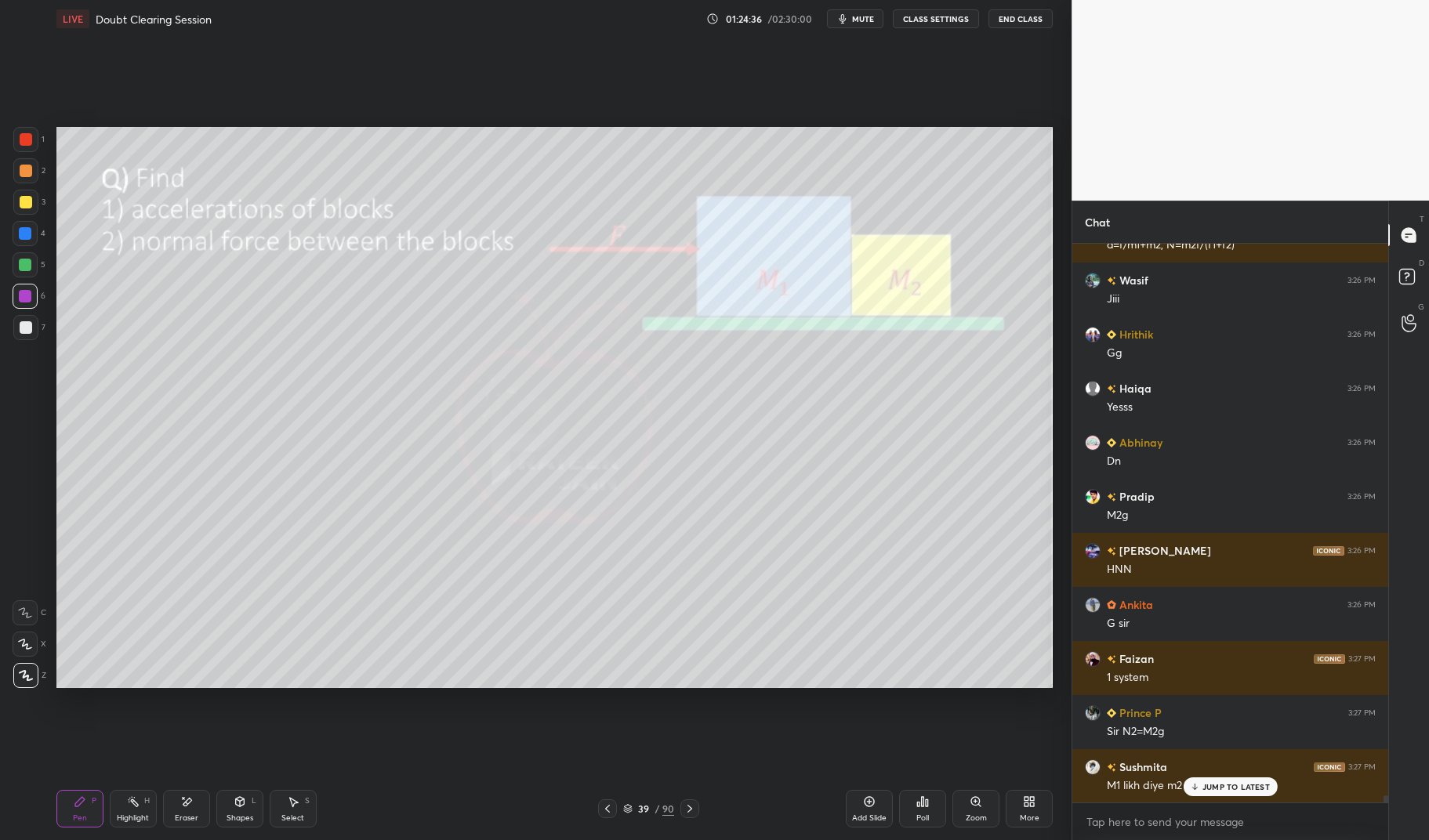
click at [17, 334] on div at bounding box center [25, 328] width 25 height 25
click at [17, 333] on div at bounding box center [25, 328] width 25 height 25
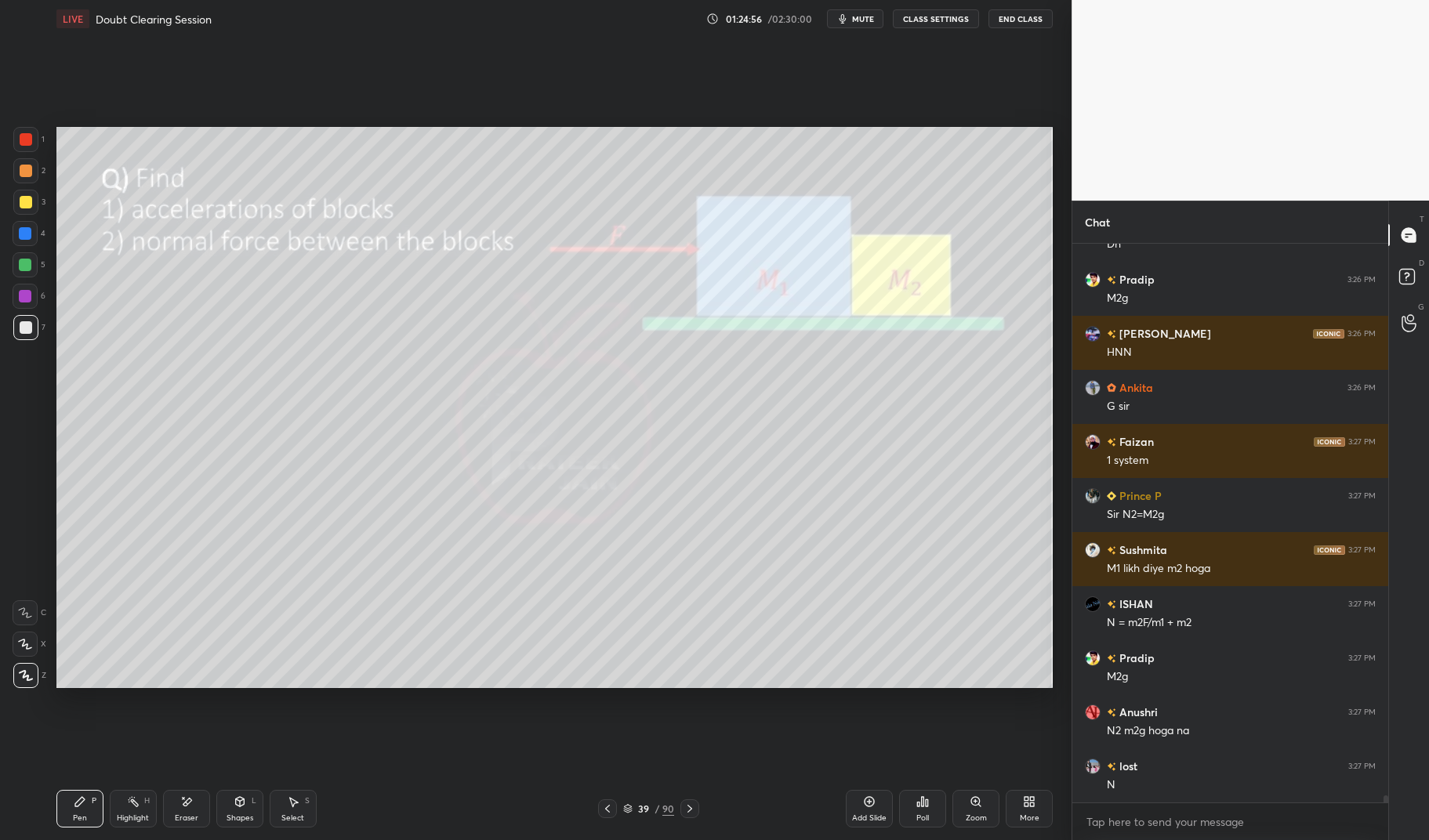
scroll to position [42573, 0]
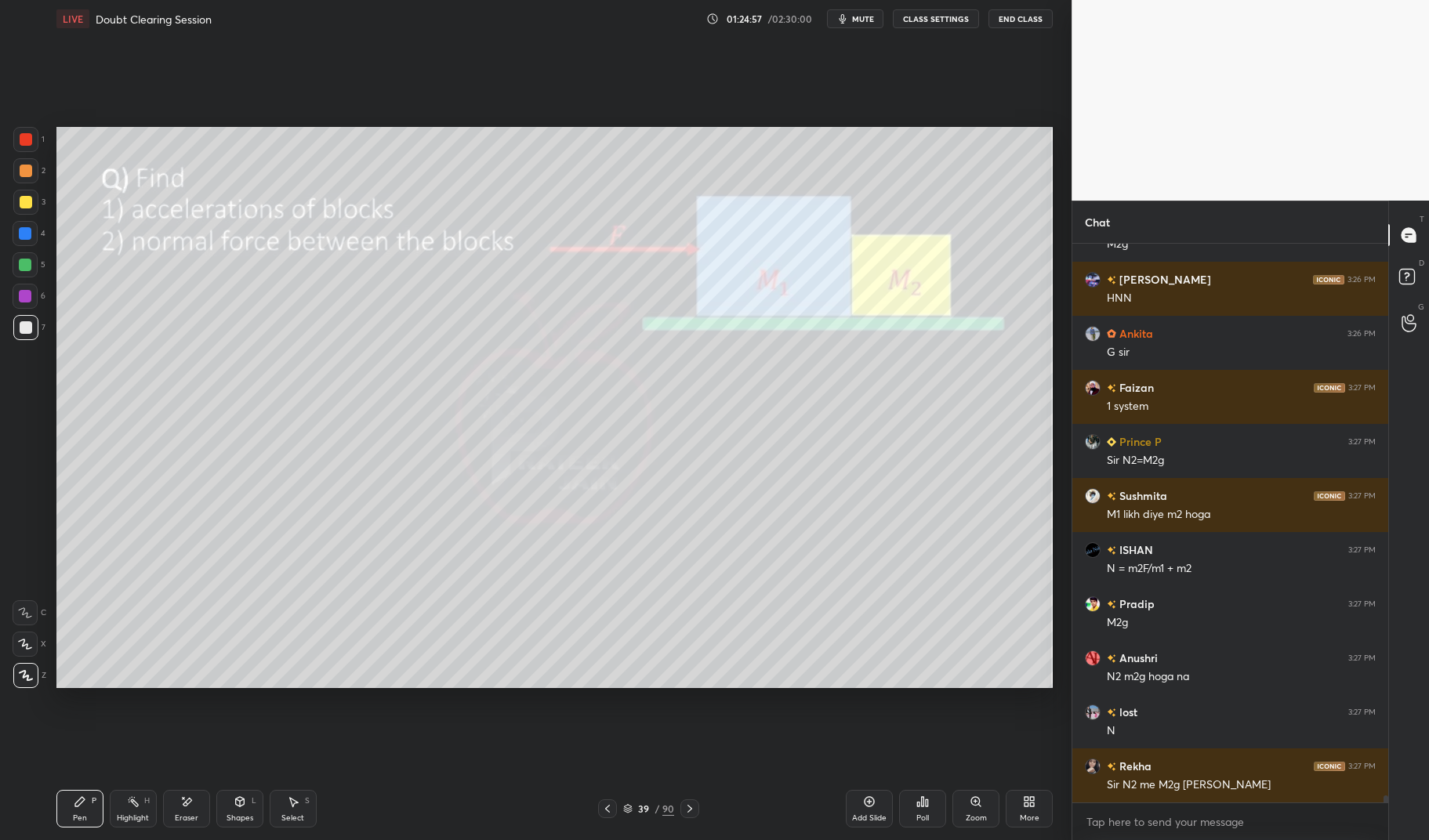
click at [26, 145] on div at bounding box center [25, 140] width 25 height 25
click at [30, 144] on div at bounding box center [25, 139] width 12 height 12
click at [28, 141] on div at bounding box center [25, 139] width 12 height 12
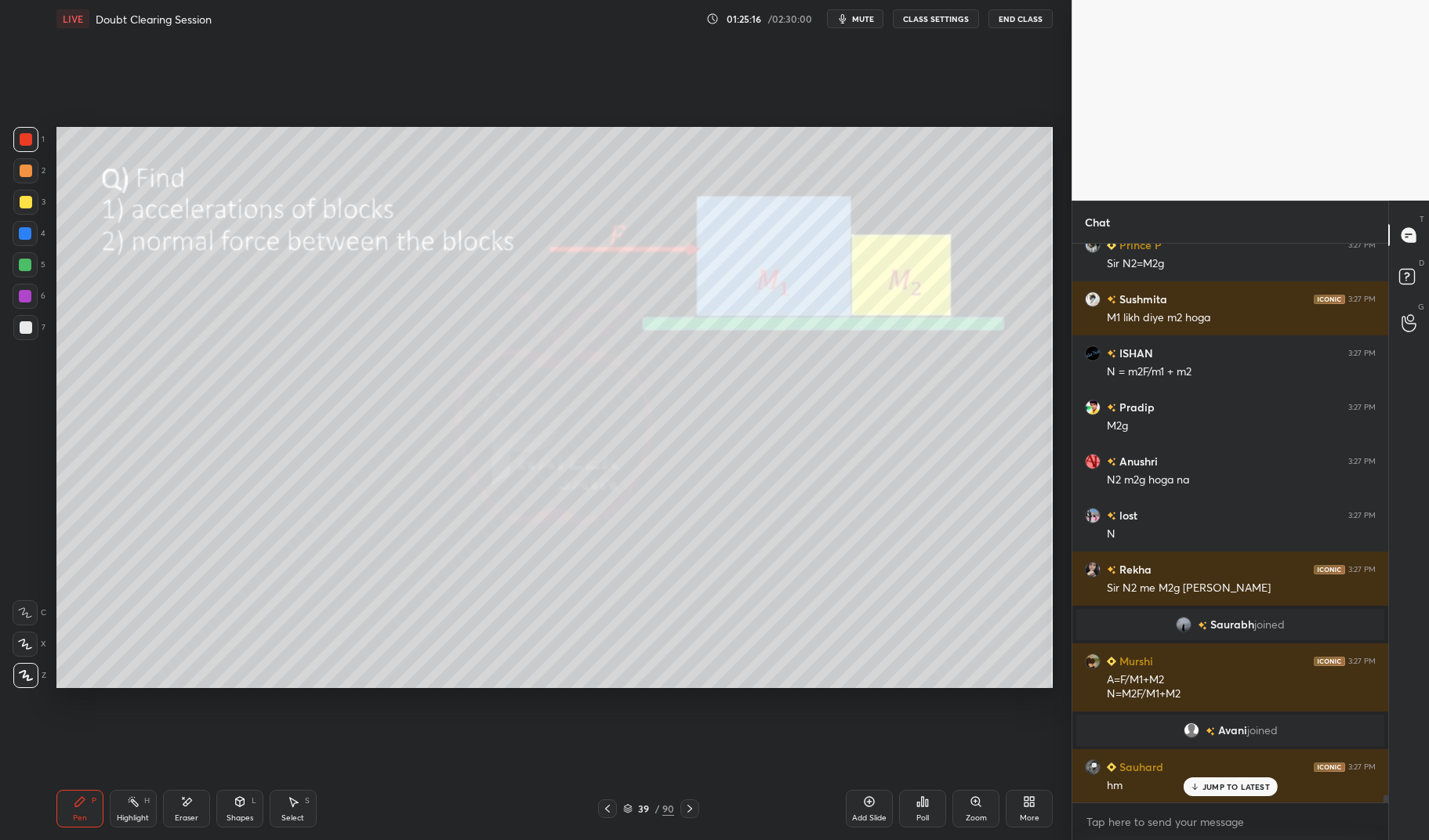
scroll to position [40799, 0]
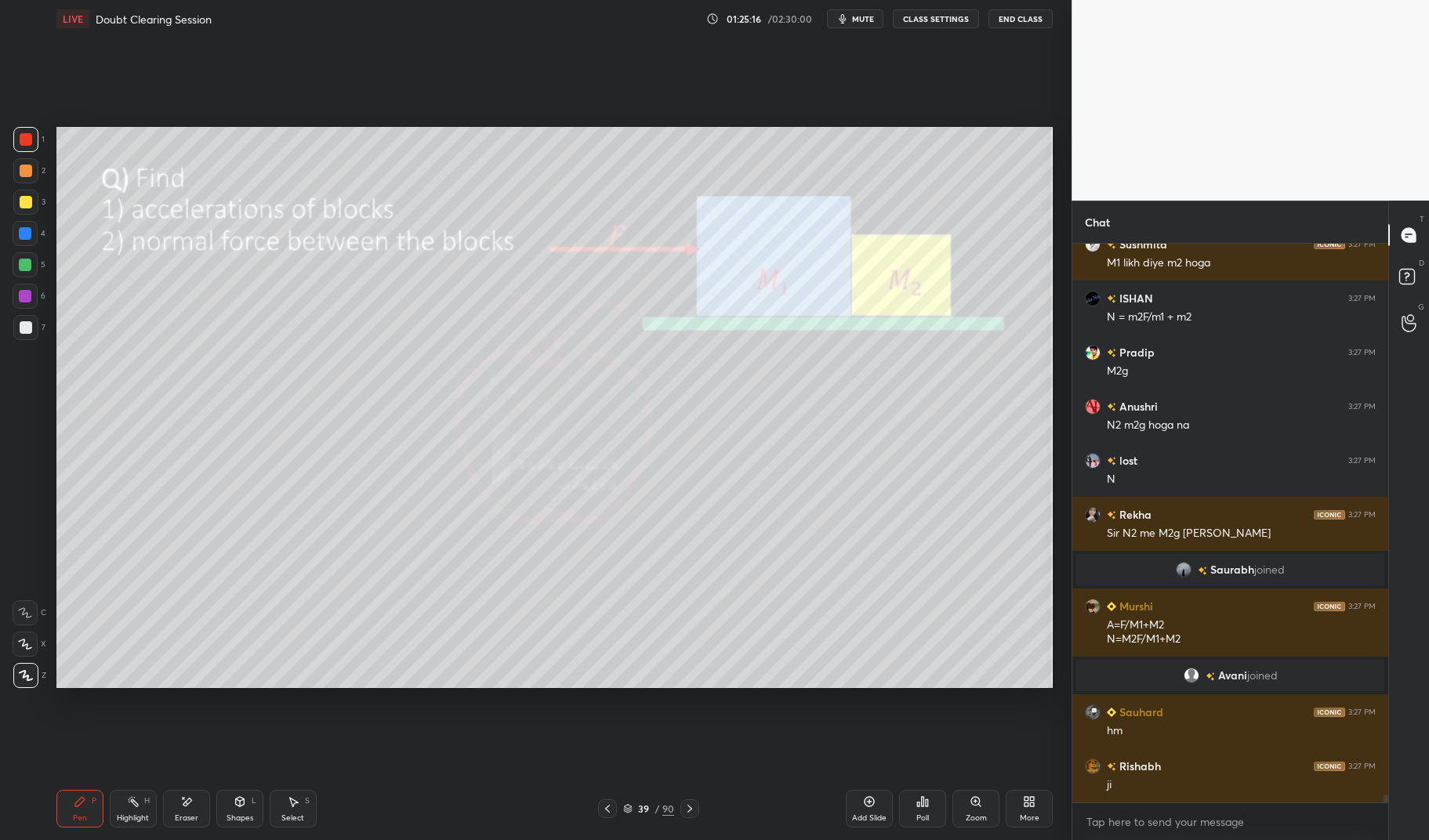
click at [143, 816] on div "Highlight" at bounding box center [133, 818] width 32 height 8
click at [141, 812] on div "Highlight H" at bounding box center [133, 809] width 47 height 38
click at [81, 804] on icon at bounding box center [80, 802] width 9 height 9
click at [78, 786] on div "Pen P Highlight H Eraser Shapes L Select S 39 / 90 Add Slide Poll Zoom More" at bounding box center [555, 809] width 997 height 62
click at [19, 297] on div at bounding box center [25, 295] width 12 height 12
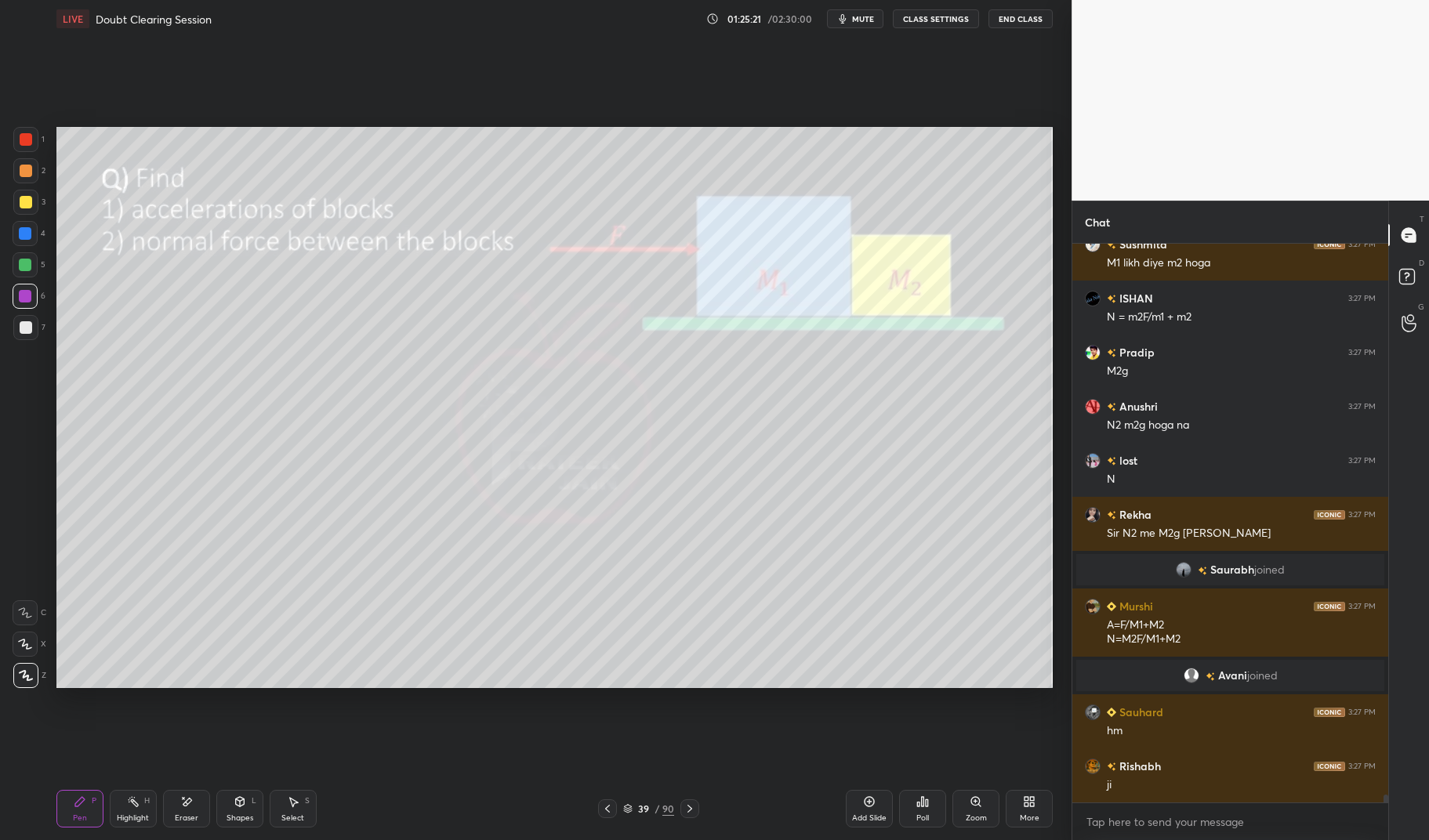
click at [15, 293] on div at bounding box center [25, 296] width 25 height 25
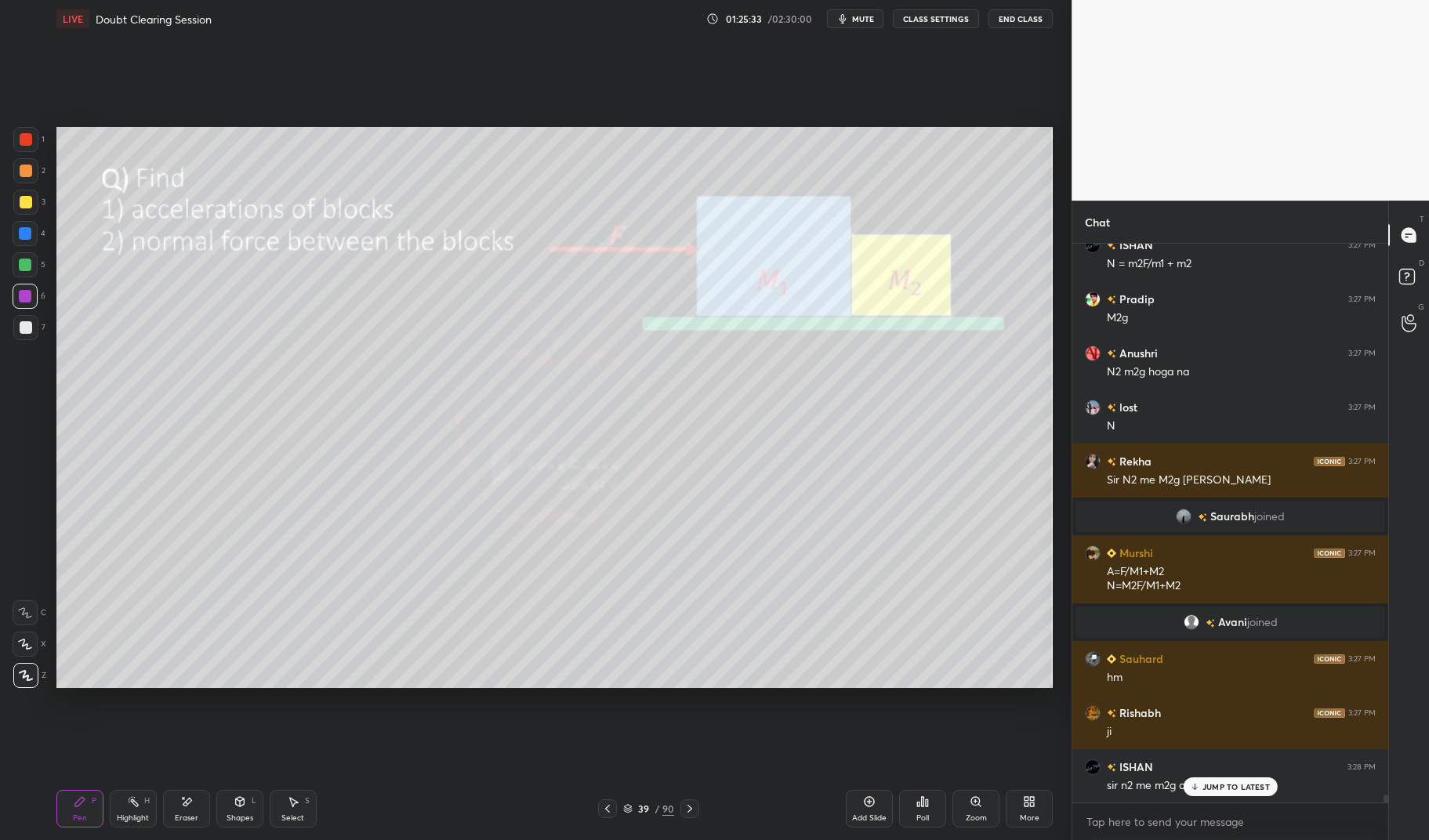
click at [36, 338] on div "7" at bounding box center [29, 328] width 32 height 25
click at [21, 331] on div at bounding box center [25, 327] width 12 height 12
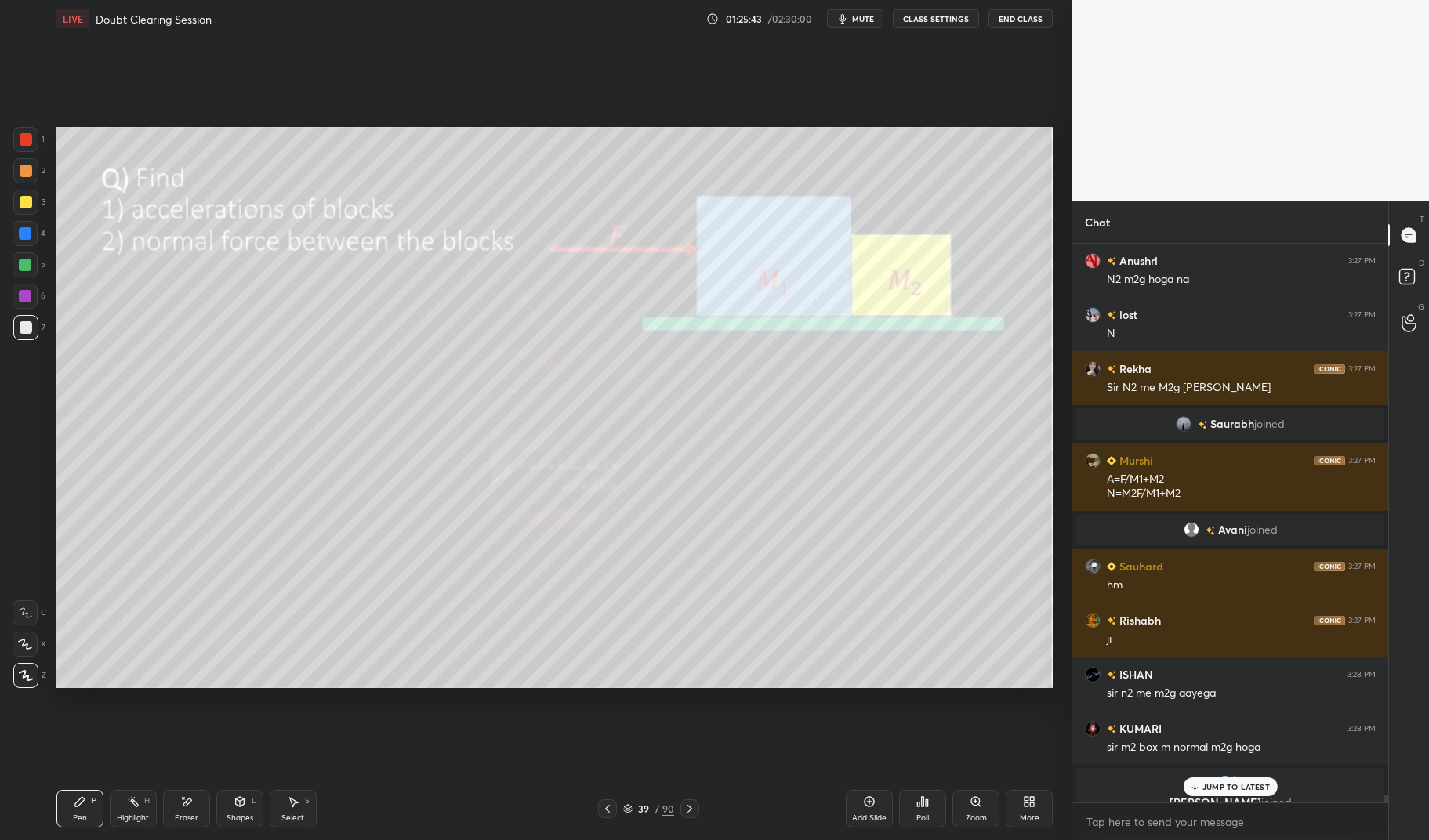
scroll to position [40962, 0]
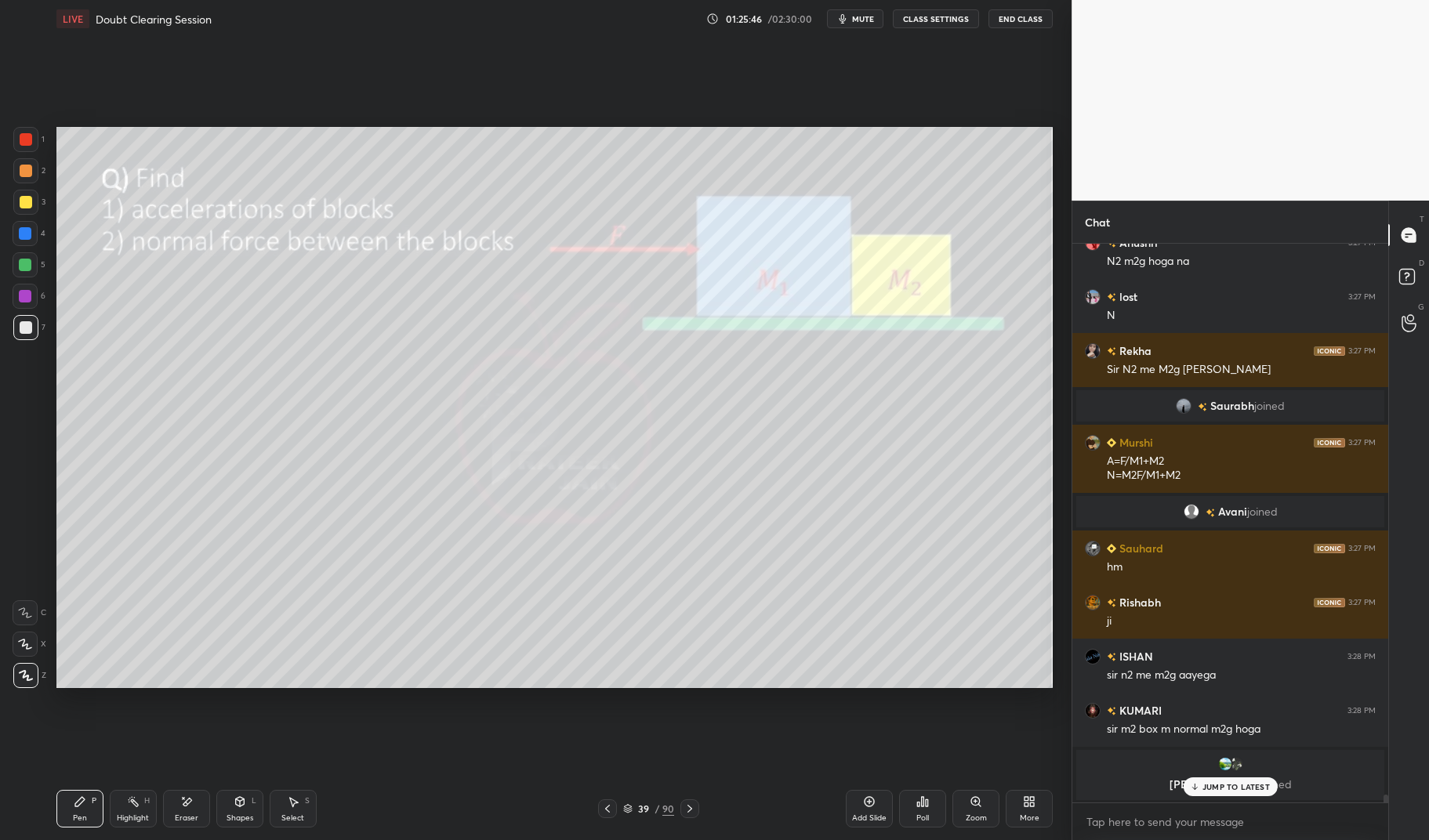
click at [183, 822] on div "Eraser" at bounding box center [186, 818] width 24 height 8
click at [176, 816] on div "Eraser" at bounding box center [186, 818] width 24 height 8
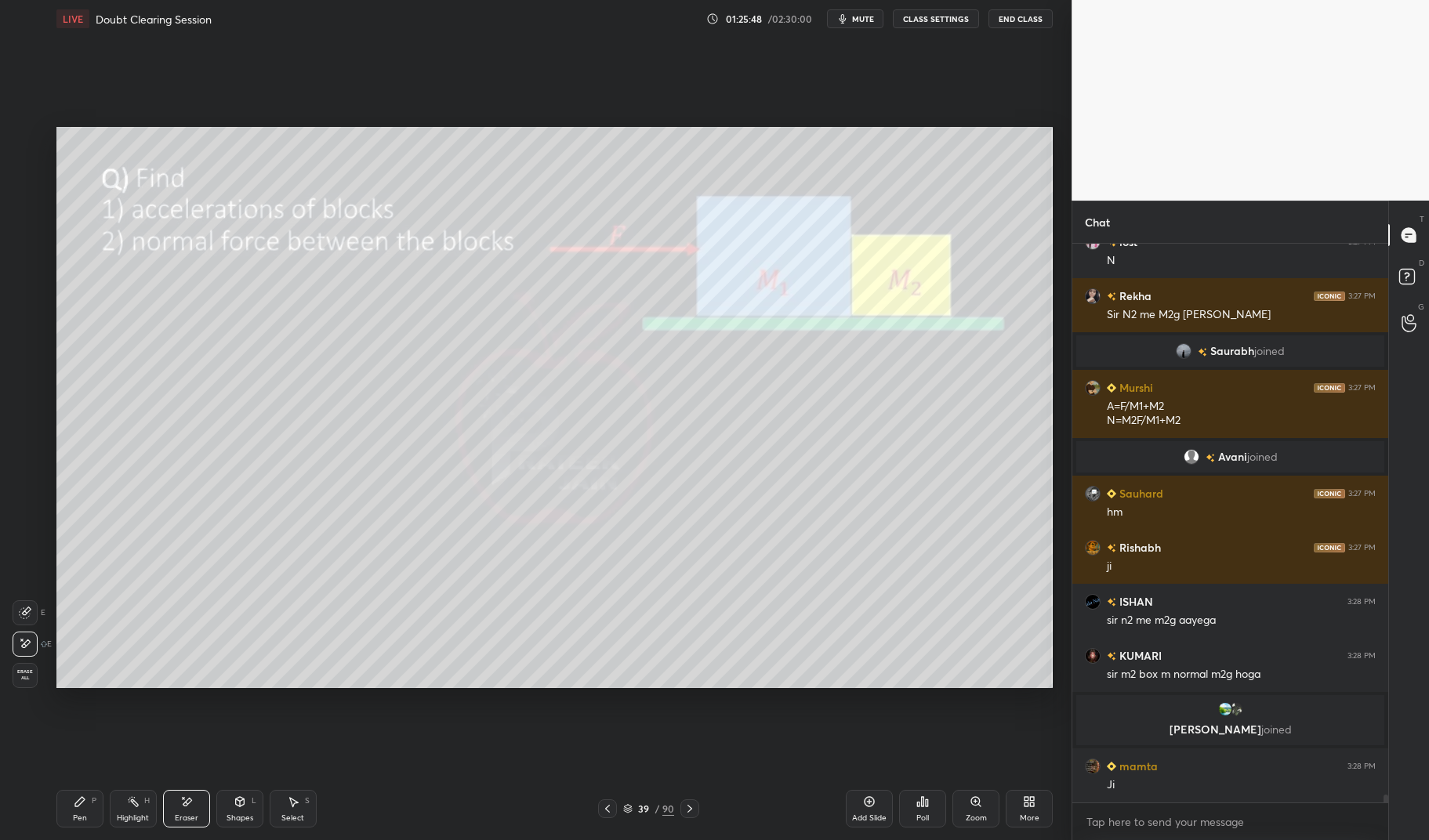
scroll to position [40996, 0]
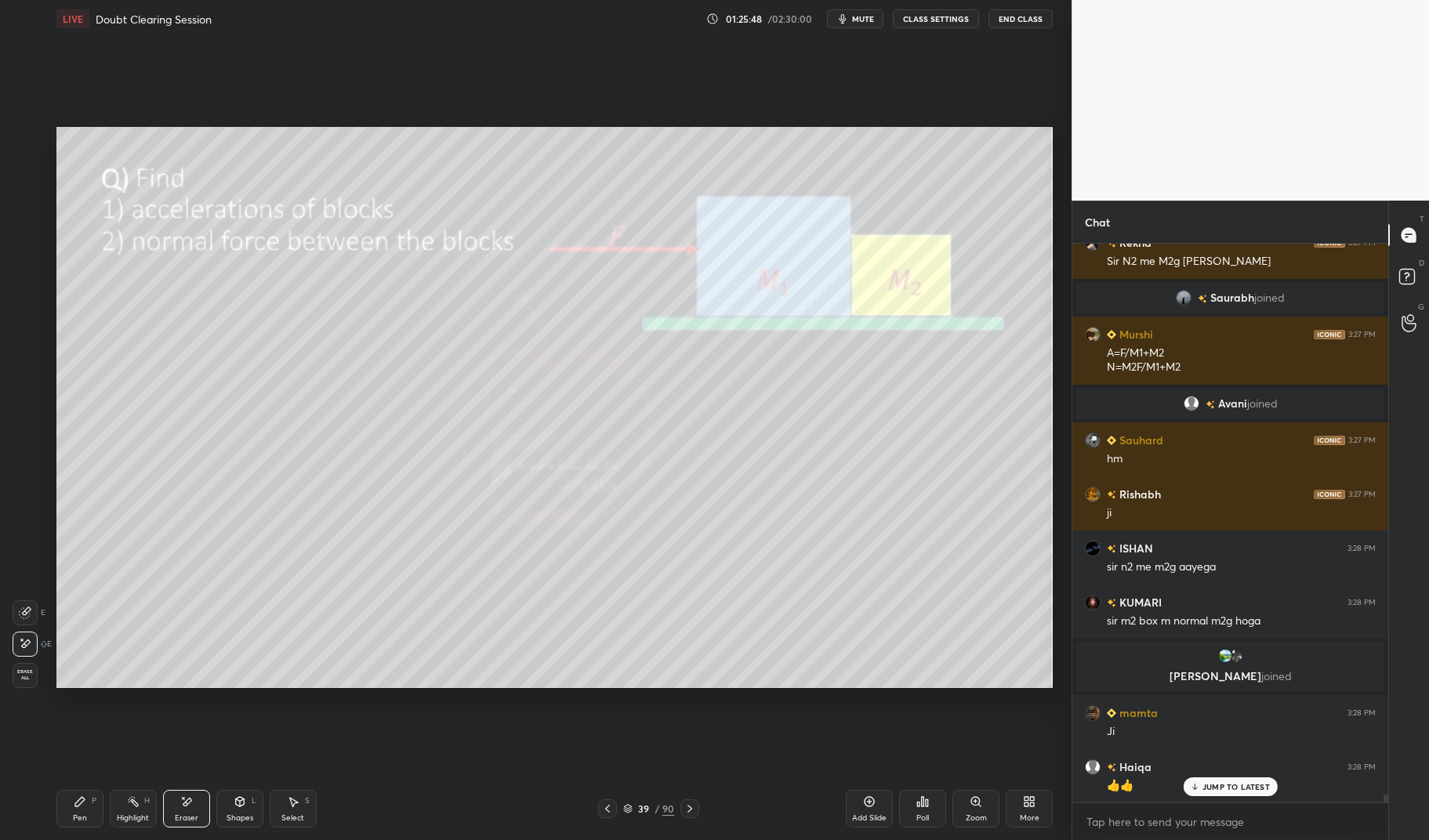
click at [75, 810] on div "Pen P" at bounding box center [80, 809] width 47 height 38
click at [64, 808] on div "Pen P" at bounding box center [80, 809] width 47 height 38
click at [25, 308] on div at bounding box center [25, 296] width 25 height 25
click at [29, 294] on div at bounding box center [25, 295] width 12 height 12
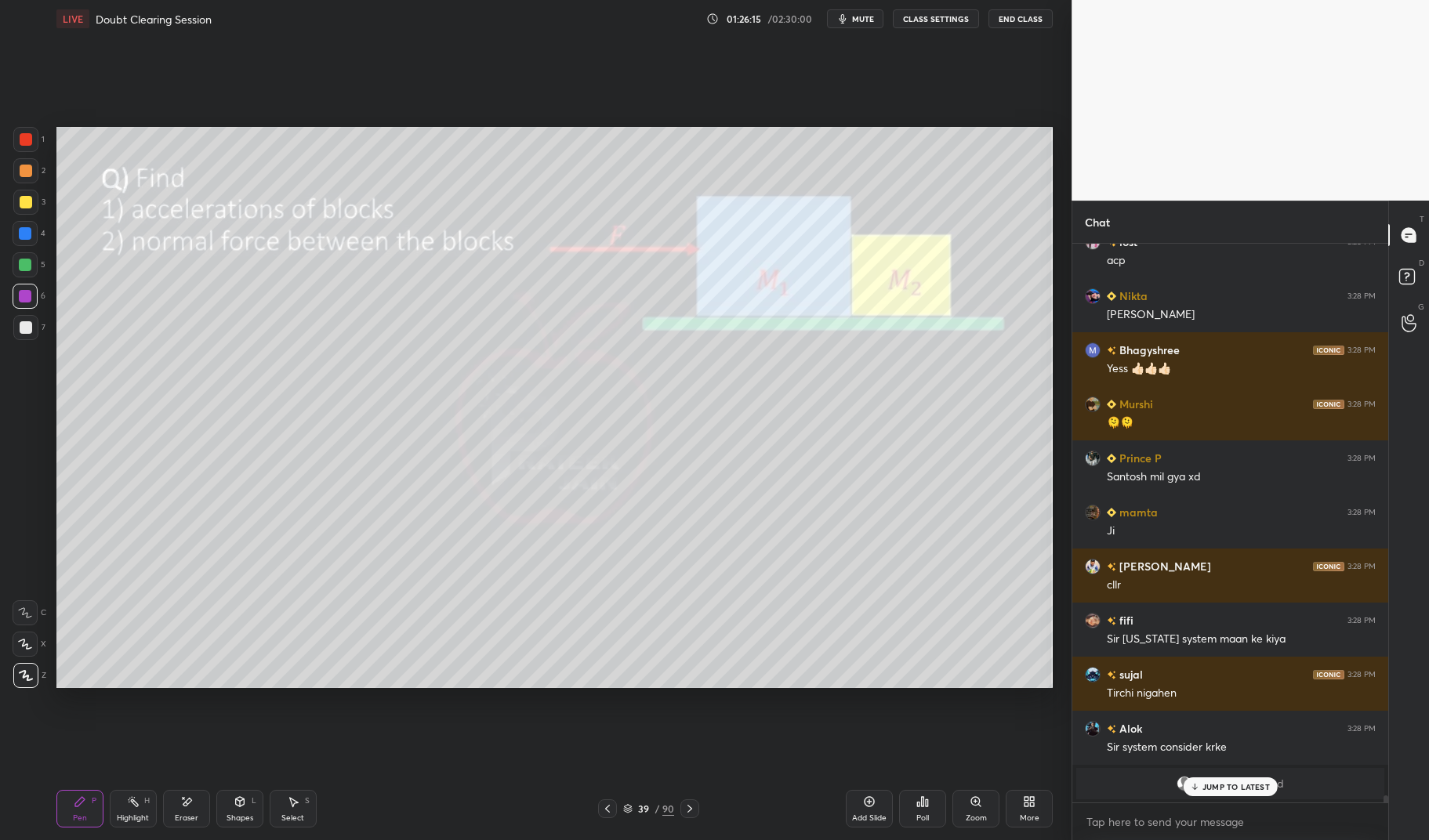
scroll to position [42115, 0]
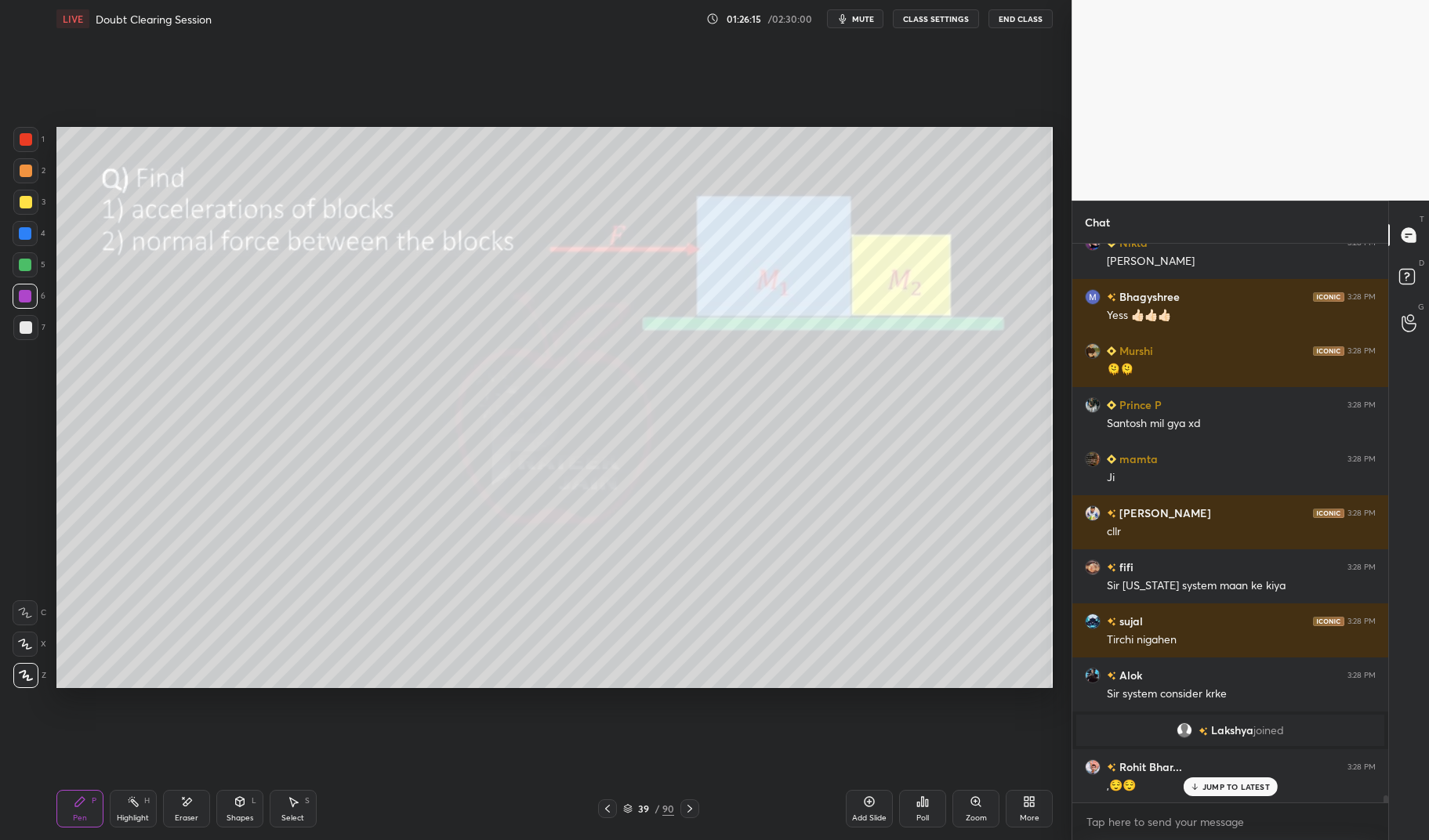
click at [126, 816] on div "Highlight" at bounding box center [133, 818] width 32 height 8
click at [870, 802] on icon at bounding box center [869, 801] width 5 height 5
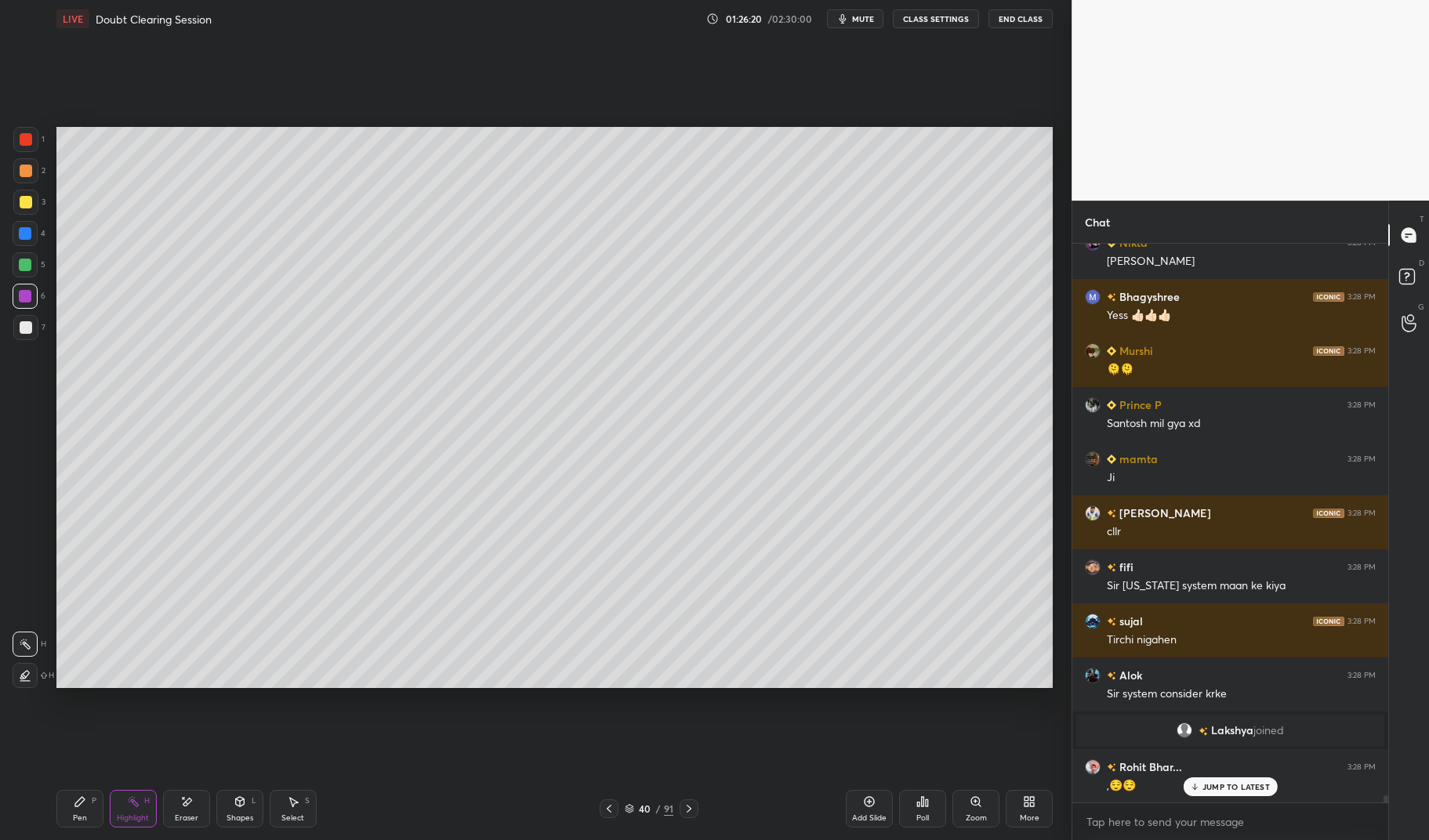
click at [77, 804] on icon at bounding box center [80, 802] width 9 height 9
click at [59, 806] on div "Pen P" at bounding box center [80, 809] width 47 height 38
click at [13, 206] on div at bounding box center [25, 202] width 25 height 25
click at [21, 207] on div at bounding box center [25, 202] width 12 height 12
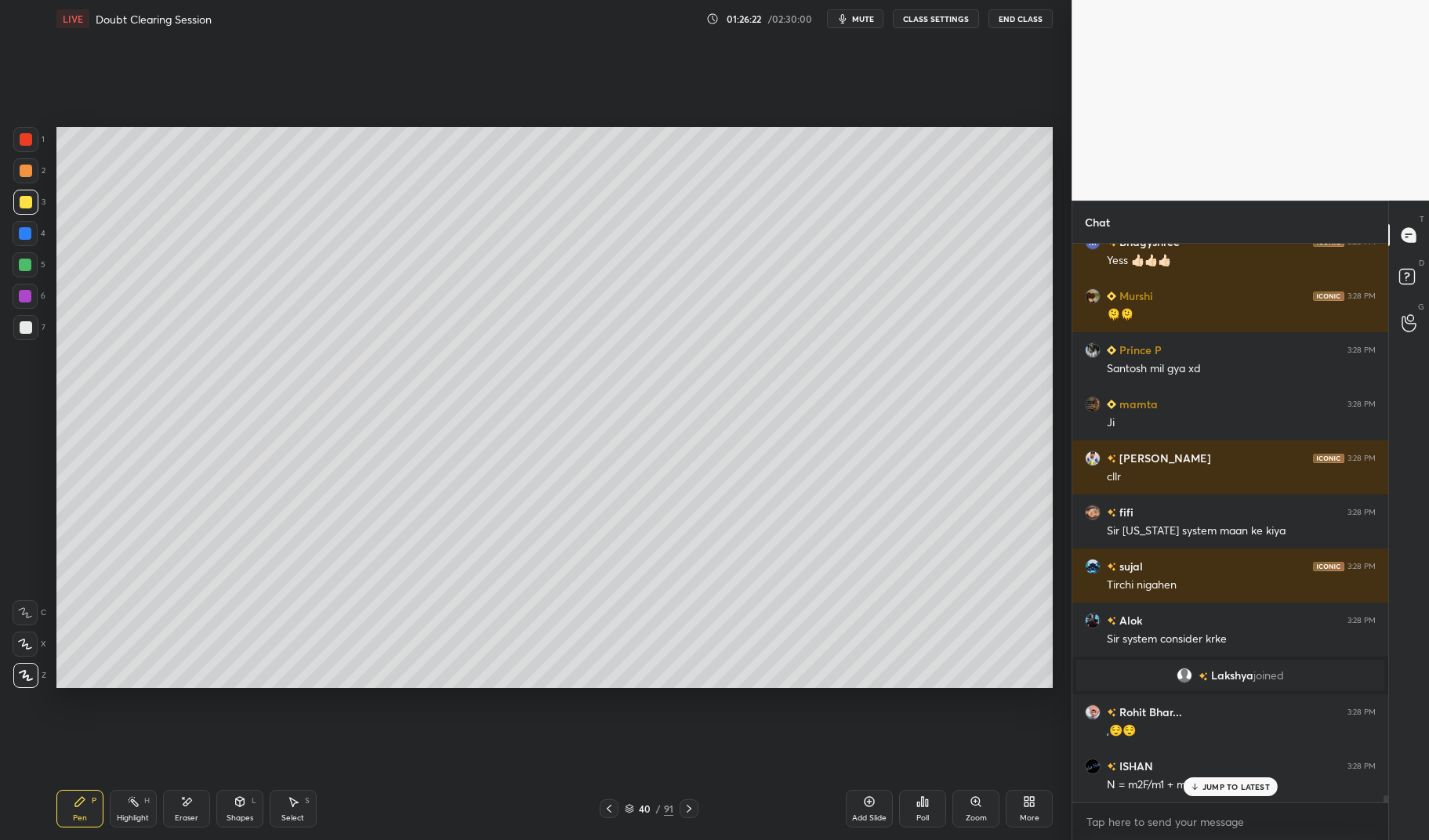
scroll to position [42277, 0]
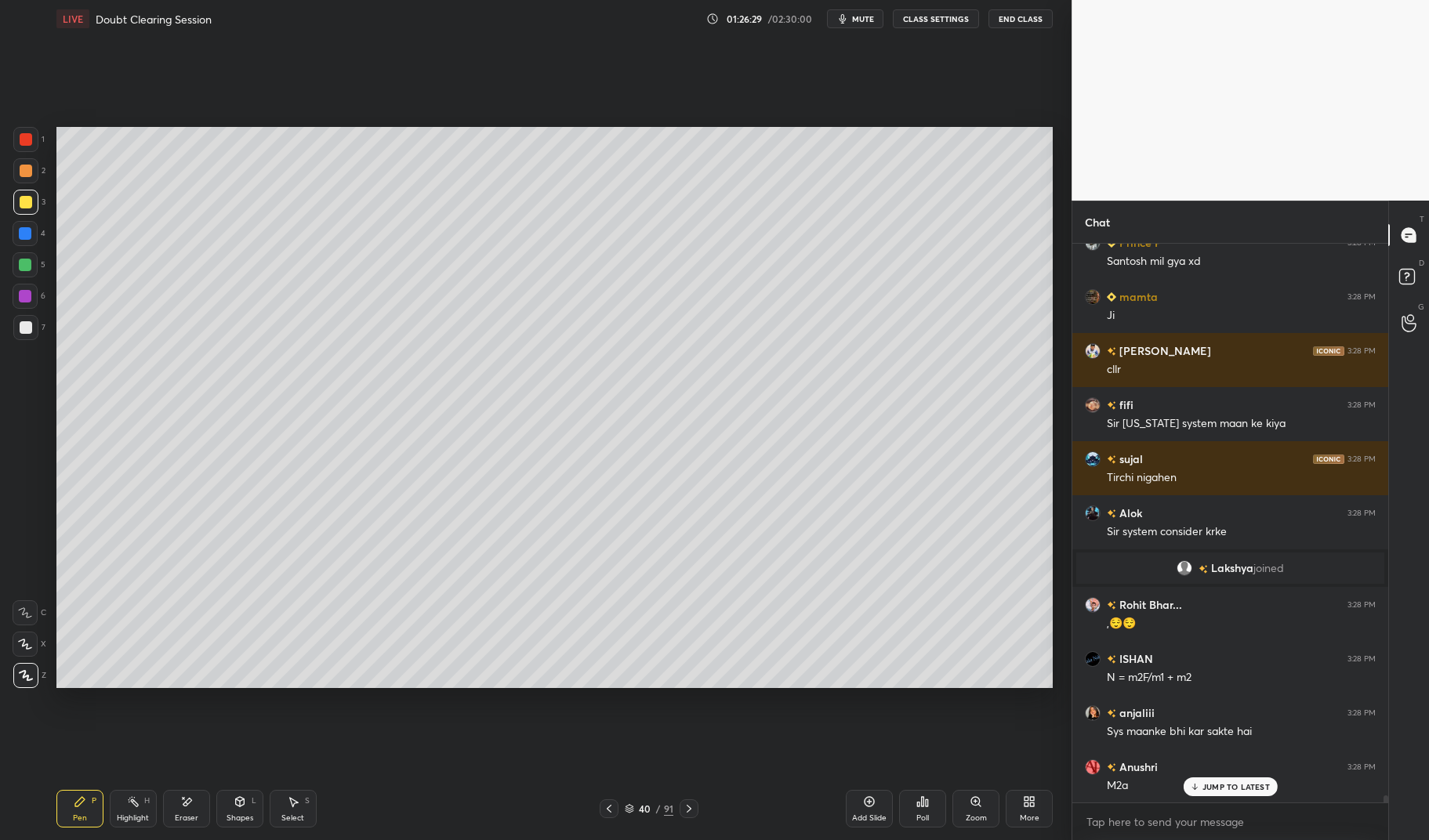
click at [603, 812] on icon at bounding box center [609, 808] width 12 height 12
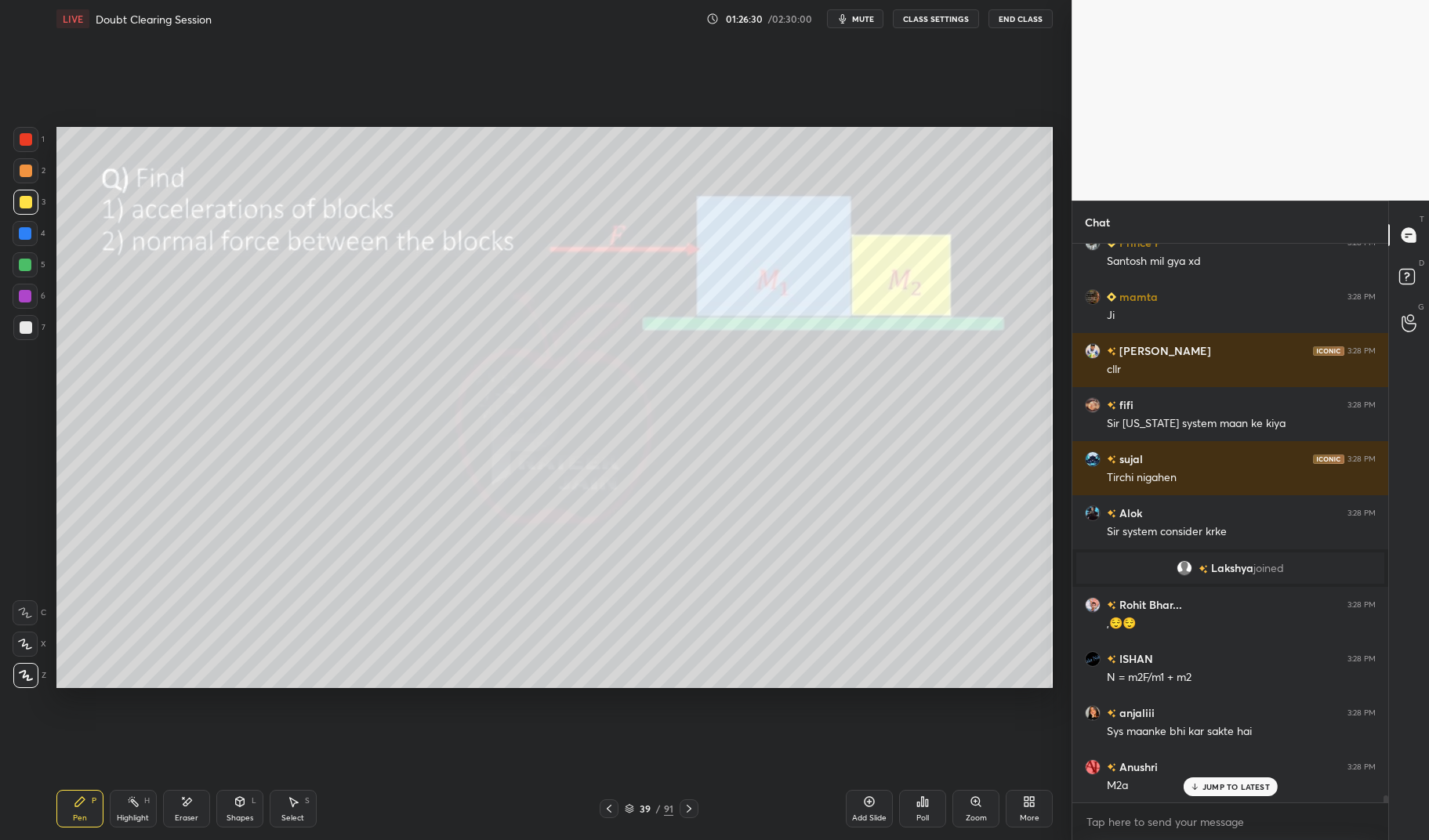
click at [682, 812] on icon at bounding box center [688, 808] width 12 height 12
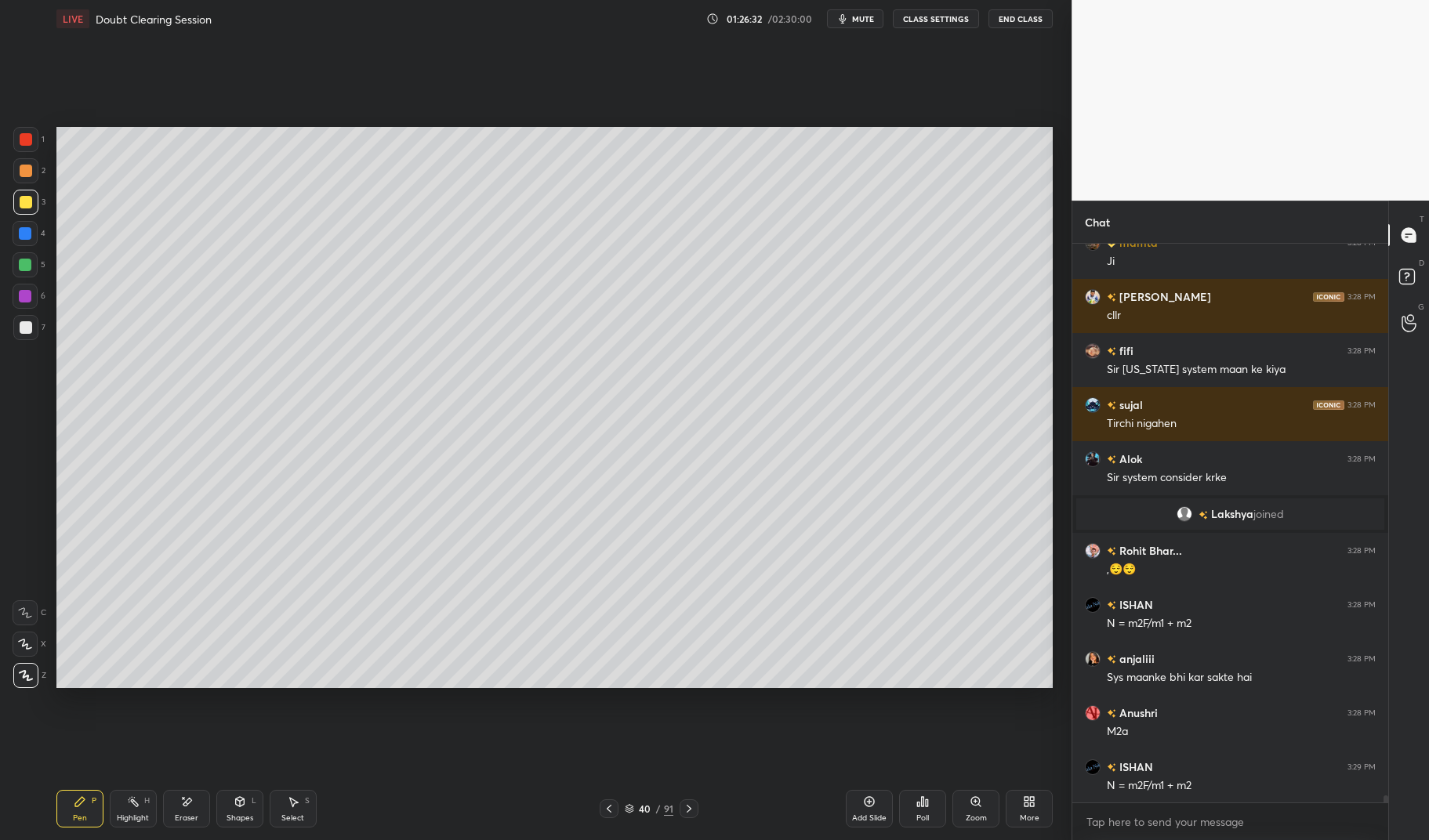
scroll to position [42370, 0]
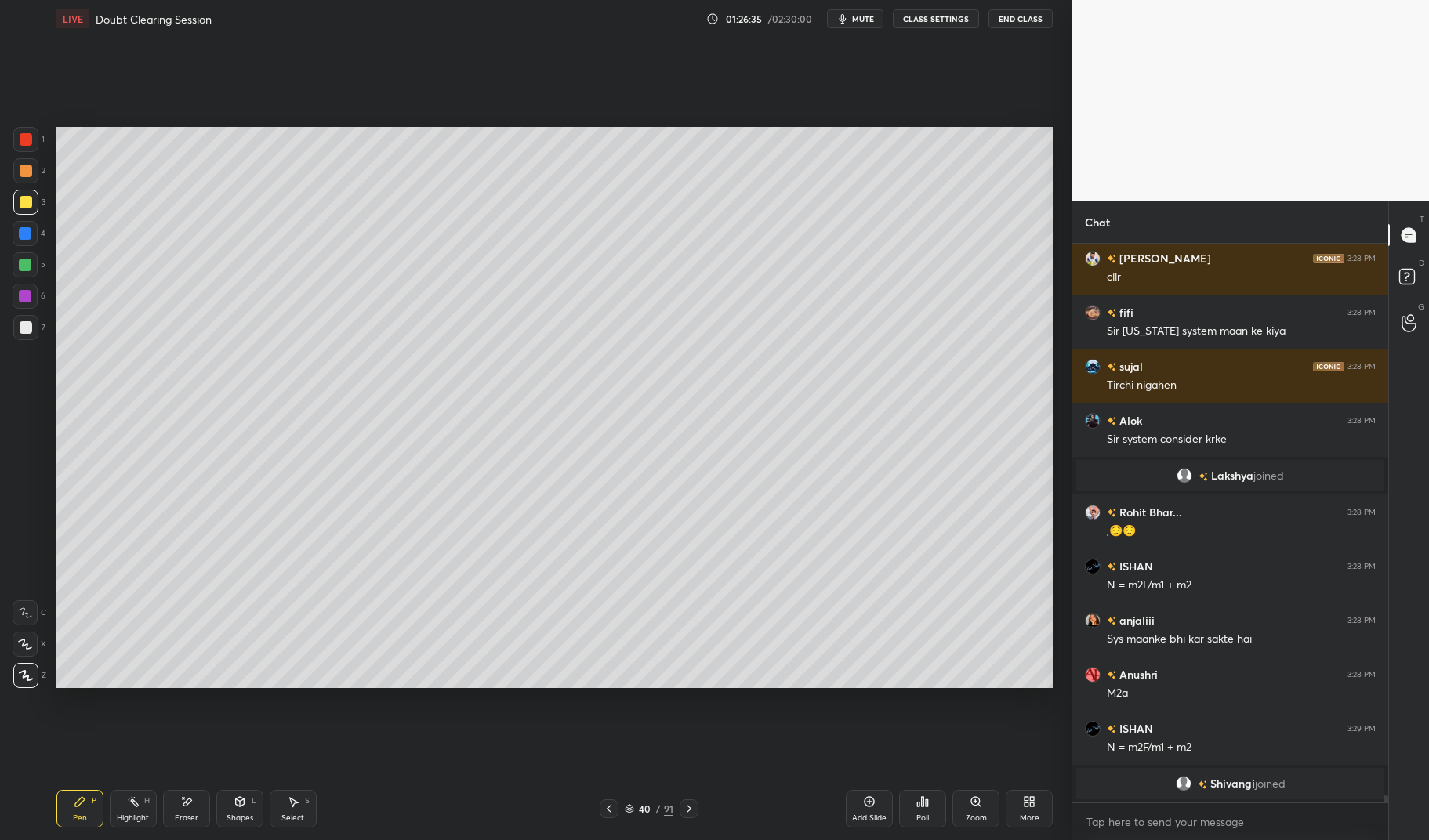
click at [605, 805] on icon at bounding box center [609, 808] width 12 height 12
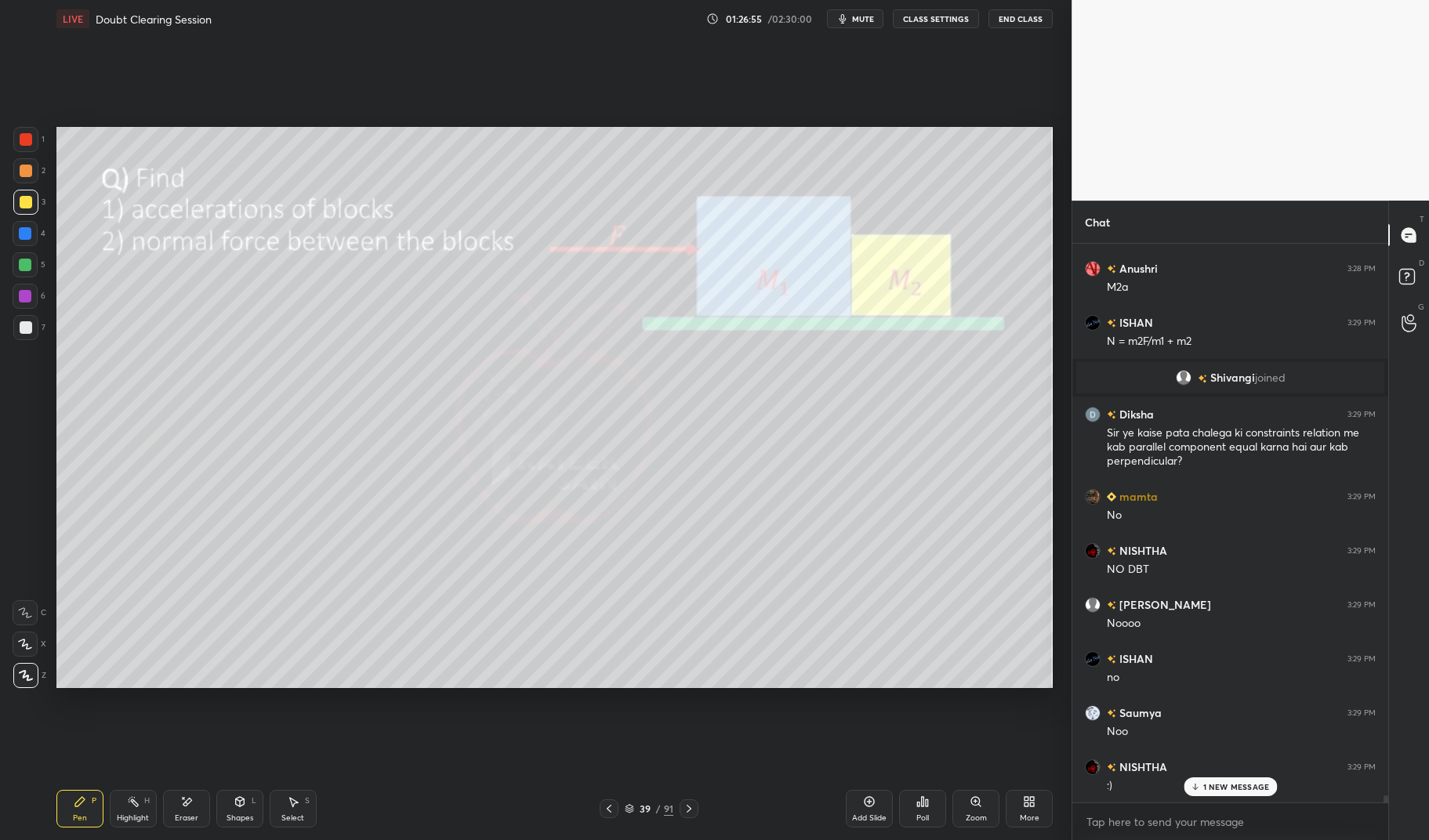
scroll to position [42831, 0]
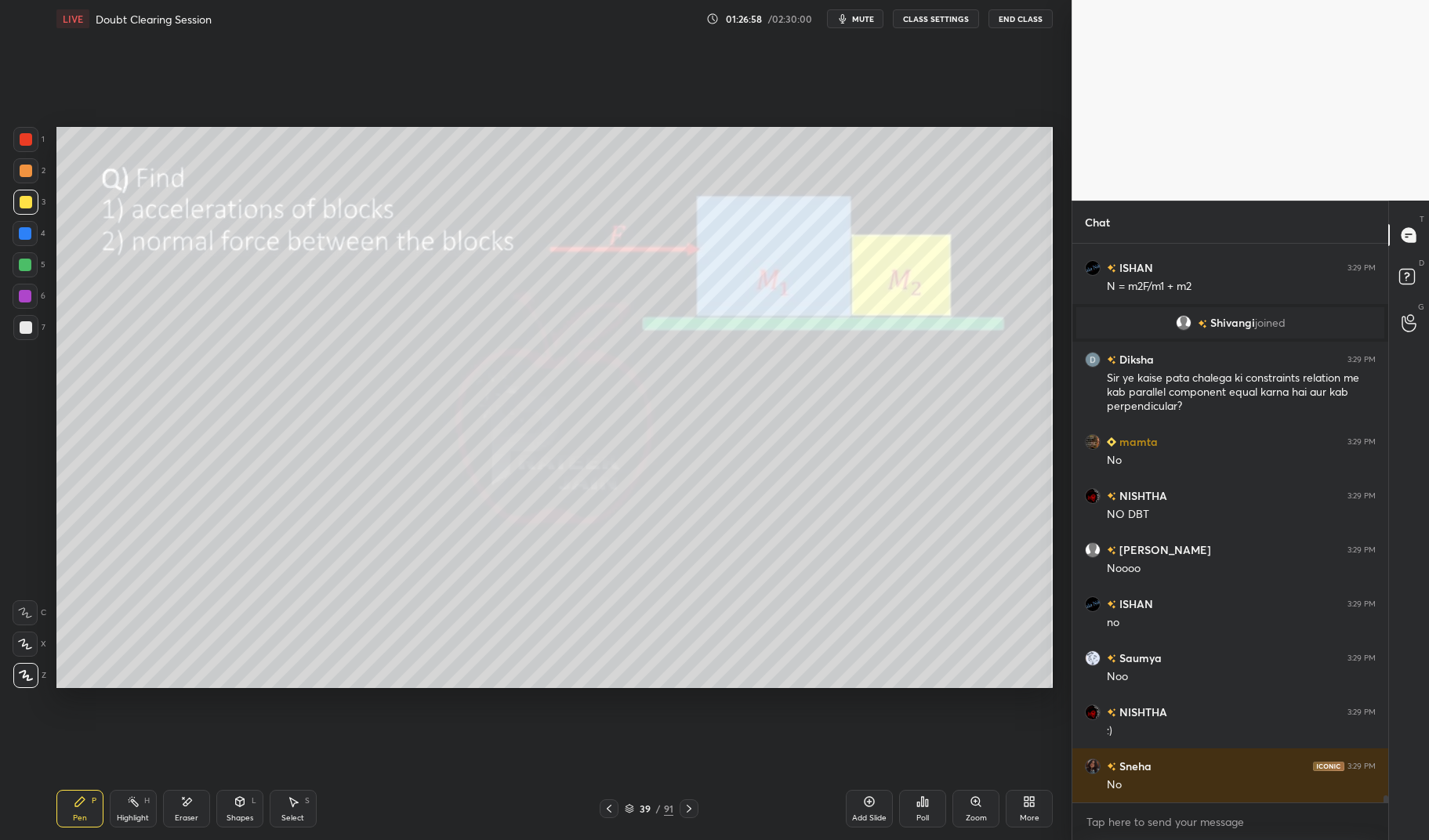
click at [141, 804] on div "Highlight H" at bounding box center [133, 809] width 47 height 38
click at [132, 812] on div "Highlight H" at bounding box center [133, 809] width 47 height 38
click at [13, 128] on div "1" at bounding box center [28, 140] width 31 height 25
click at [8, 133] on div "1 2 3 4 5 6 7 C X Z E E Erase all H H" at bounding box center [25, 408] width 50 height 561
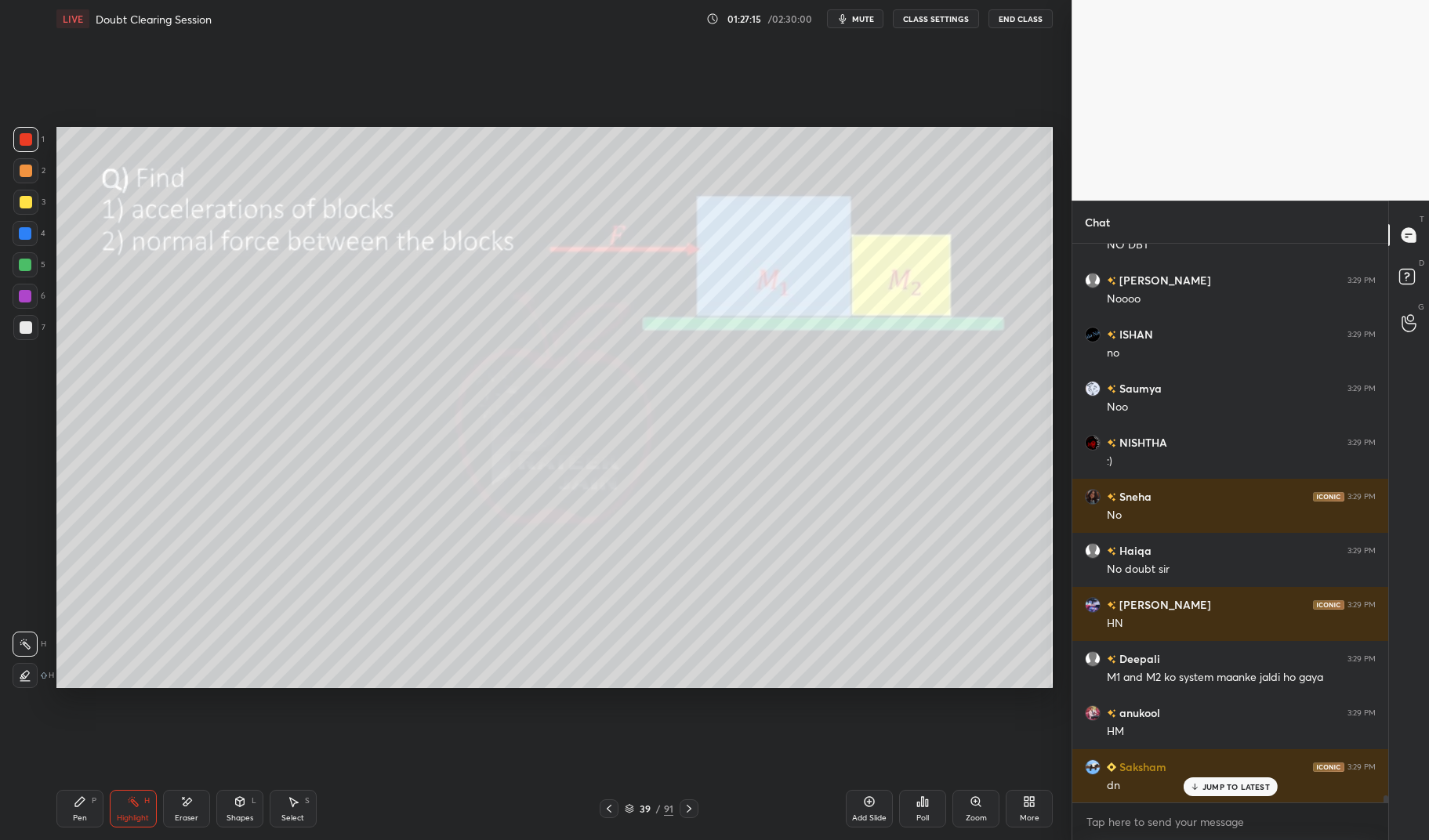
scroll to position [43192, 0]
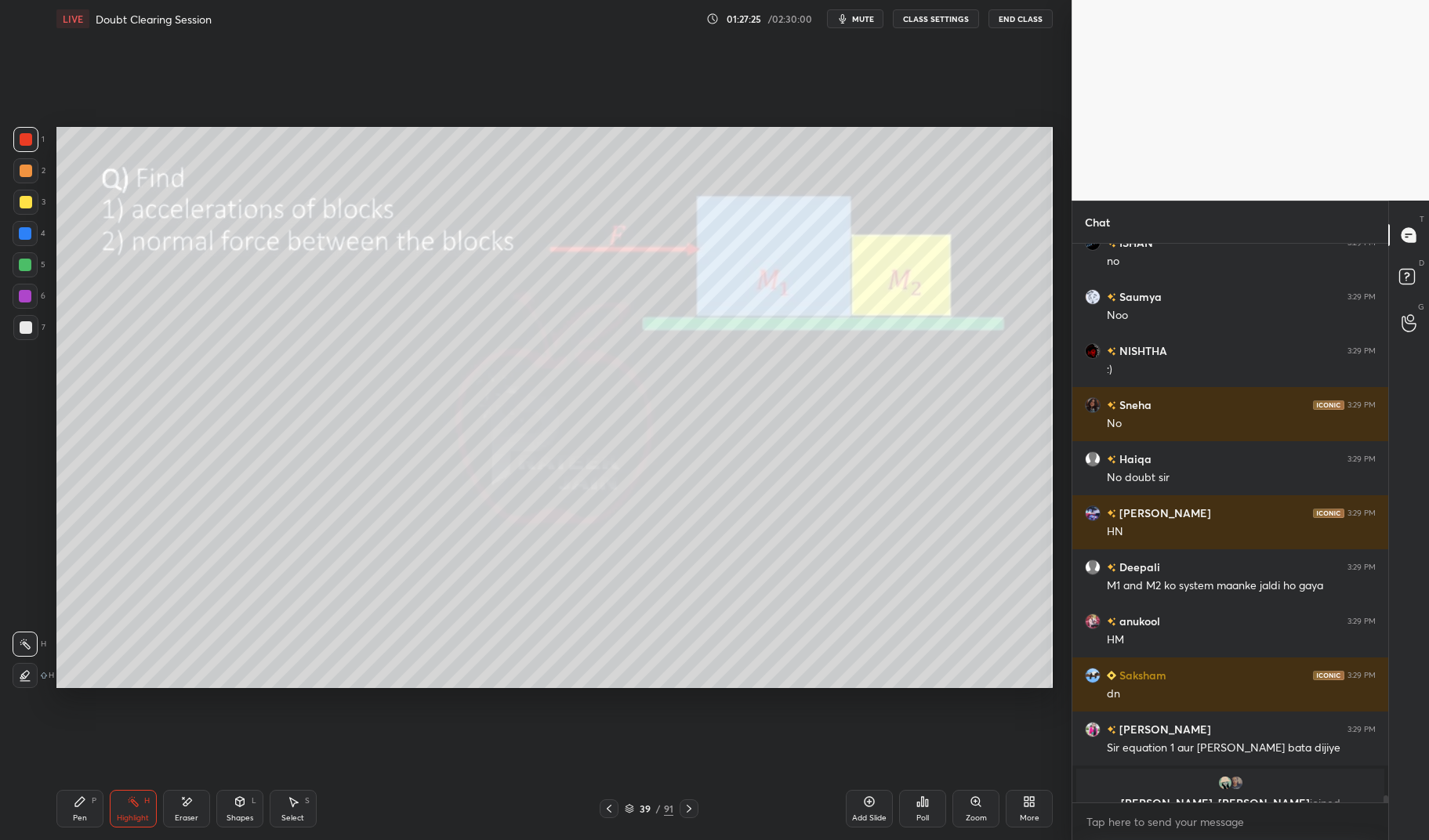
click at [124, 803] on div "Highlight H" at bounding box center [133, 809] width 47 height 38
click at [109, 811] on div "Highlight H" at bounding box center [133, 809] width 47 height 38
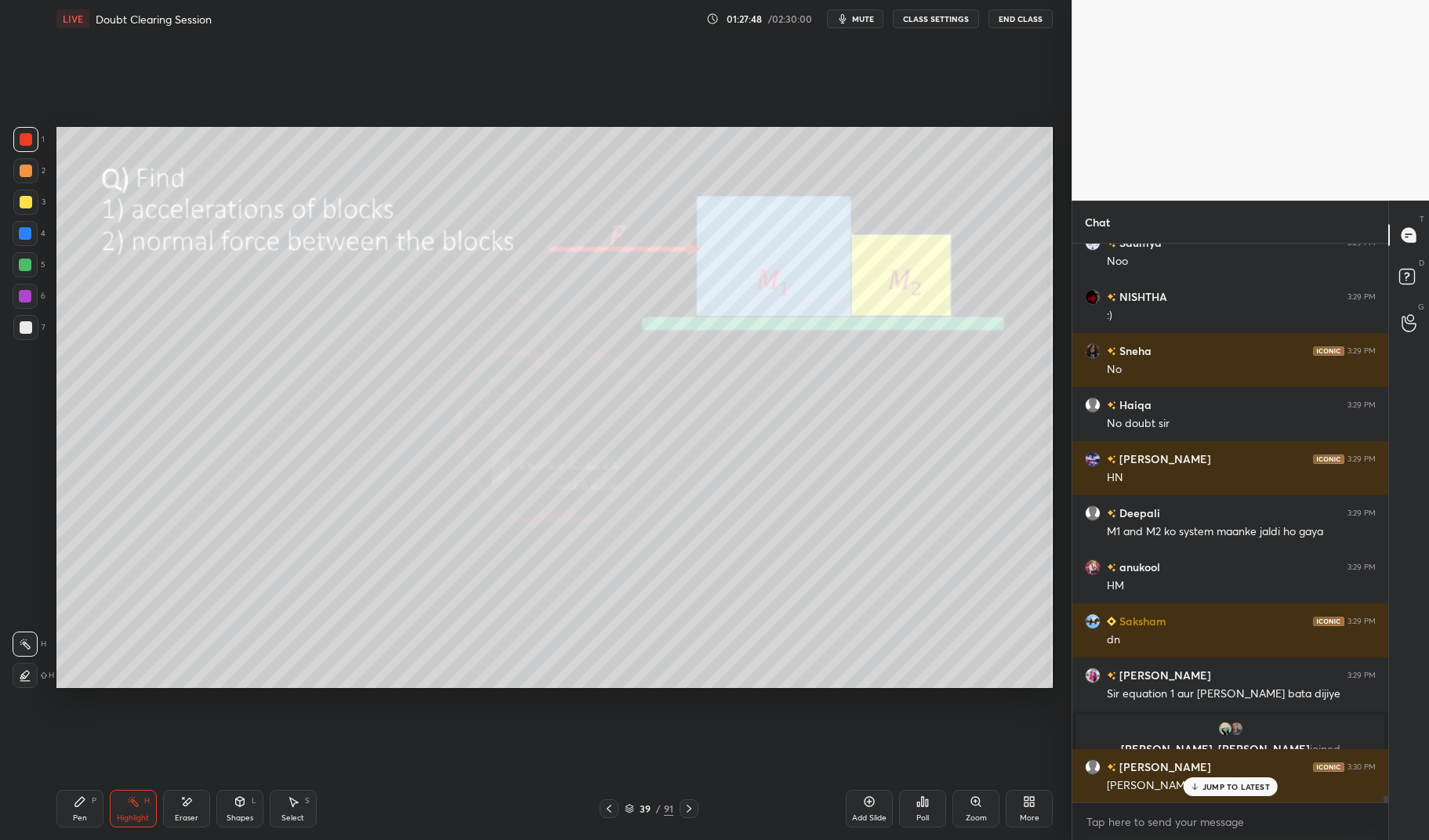
click at [1243, 783] on p "JUMP TO LATEST" at bounding box center [1236, 787] width 67 height 9
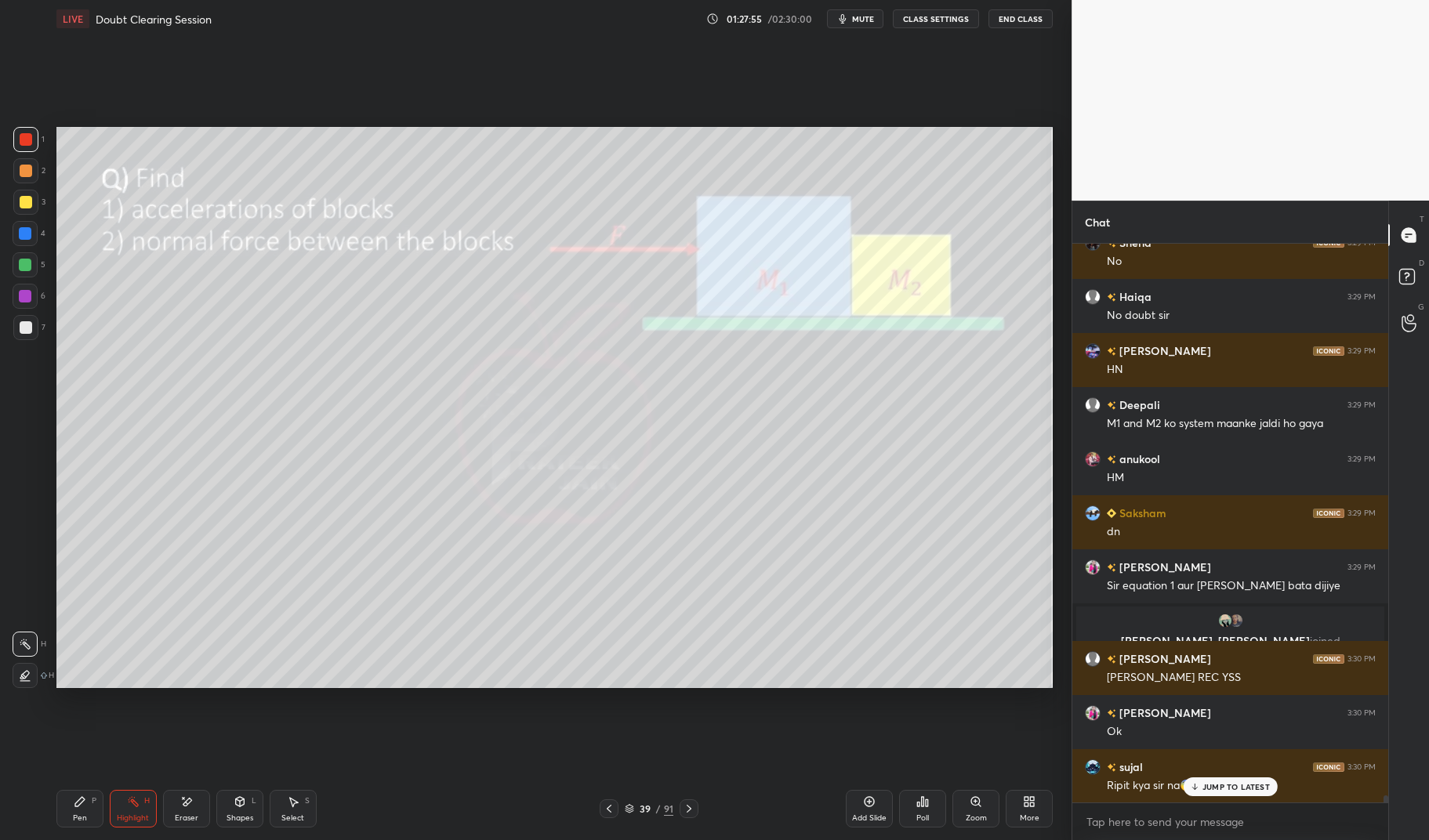
scroll to position [43408, 0]
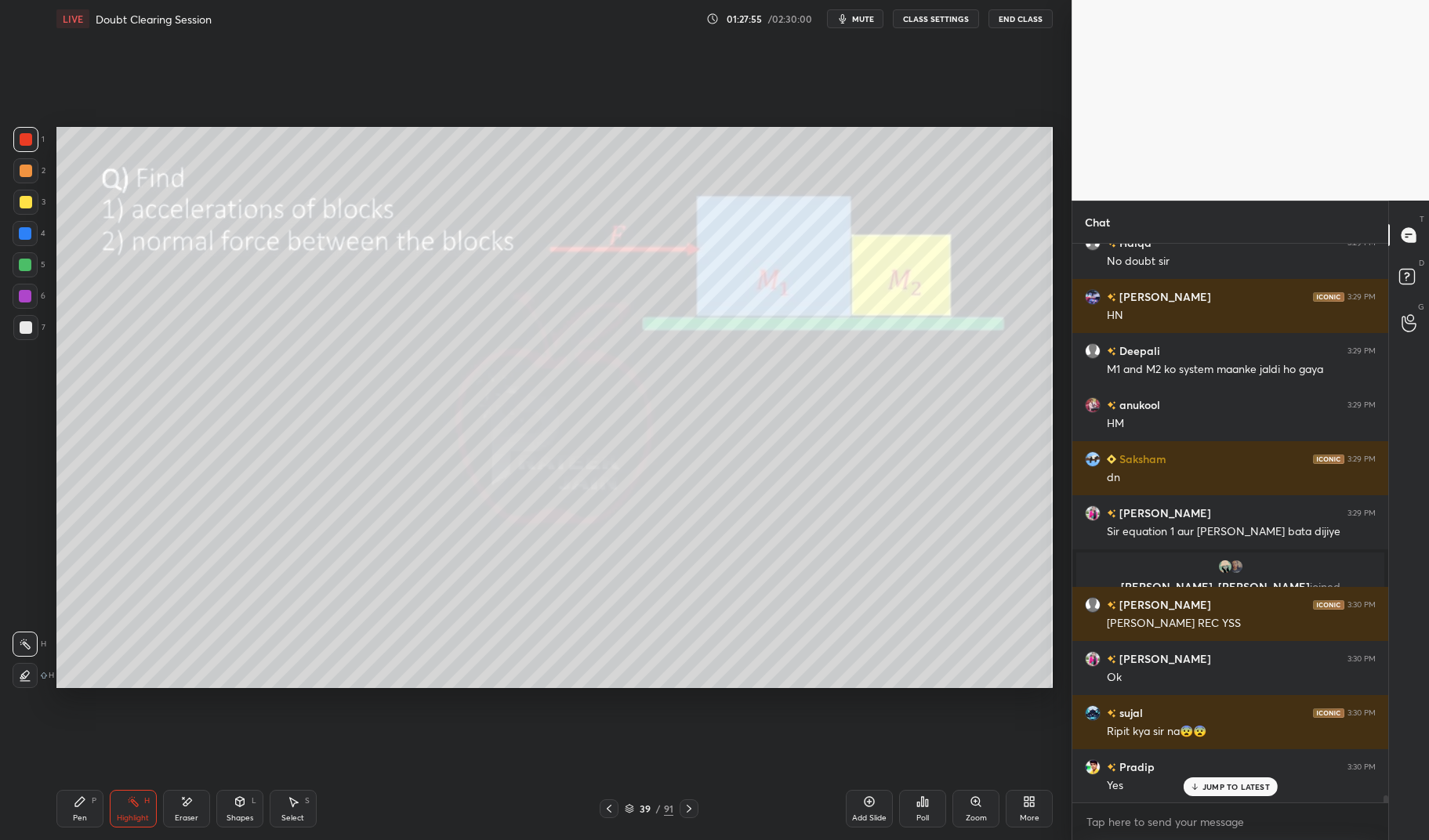
click at [1231, 792] on p "JUMP TO LATEST" at bounding box center [1236, 787] width 67 height 9
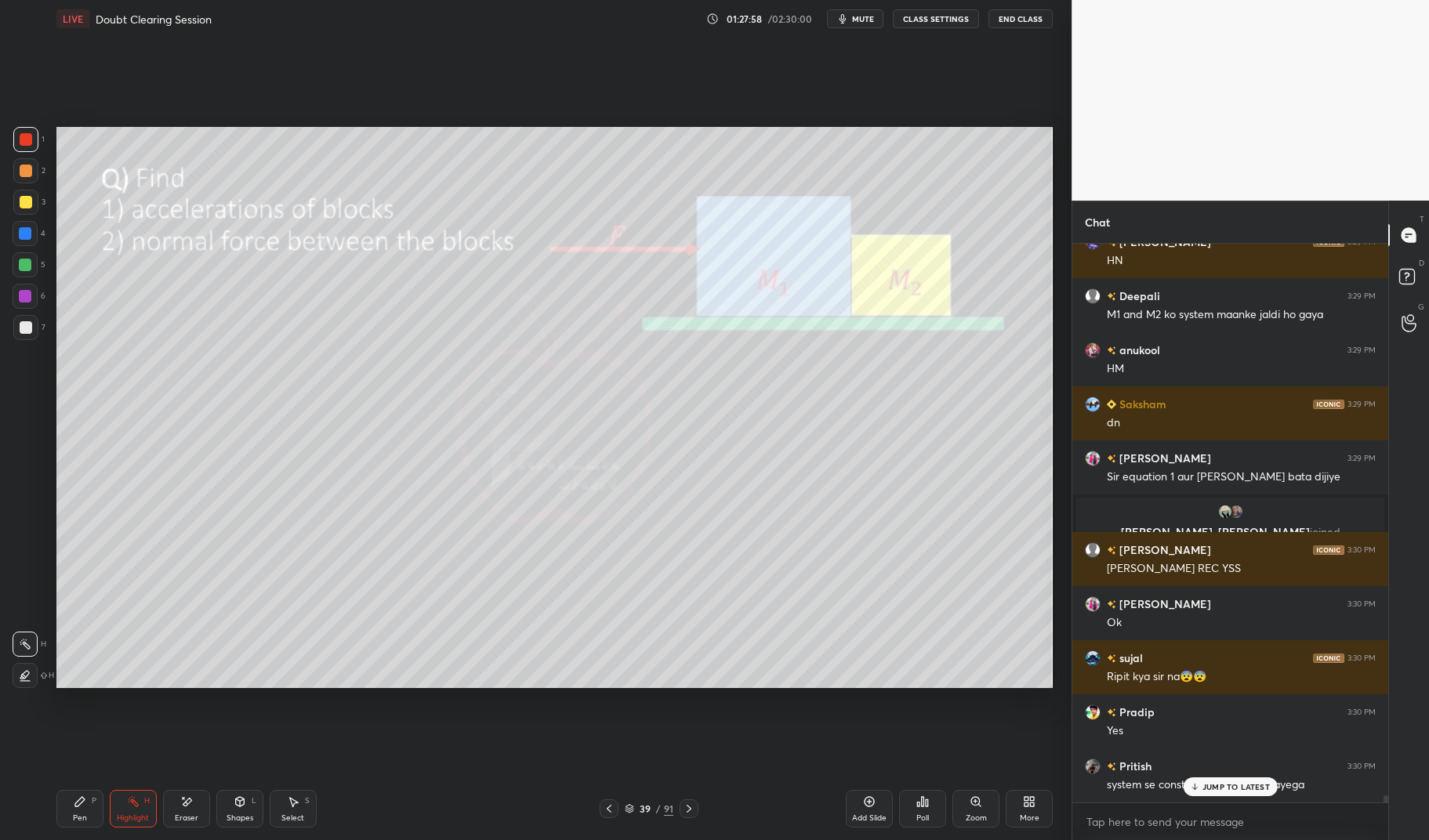
scroll to position [43517, 0]
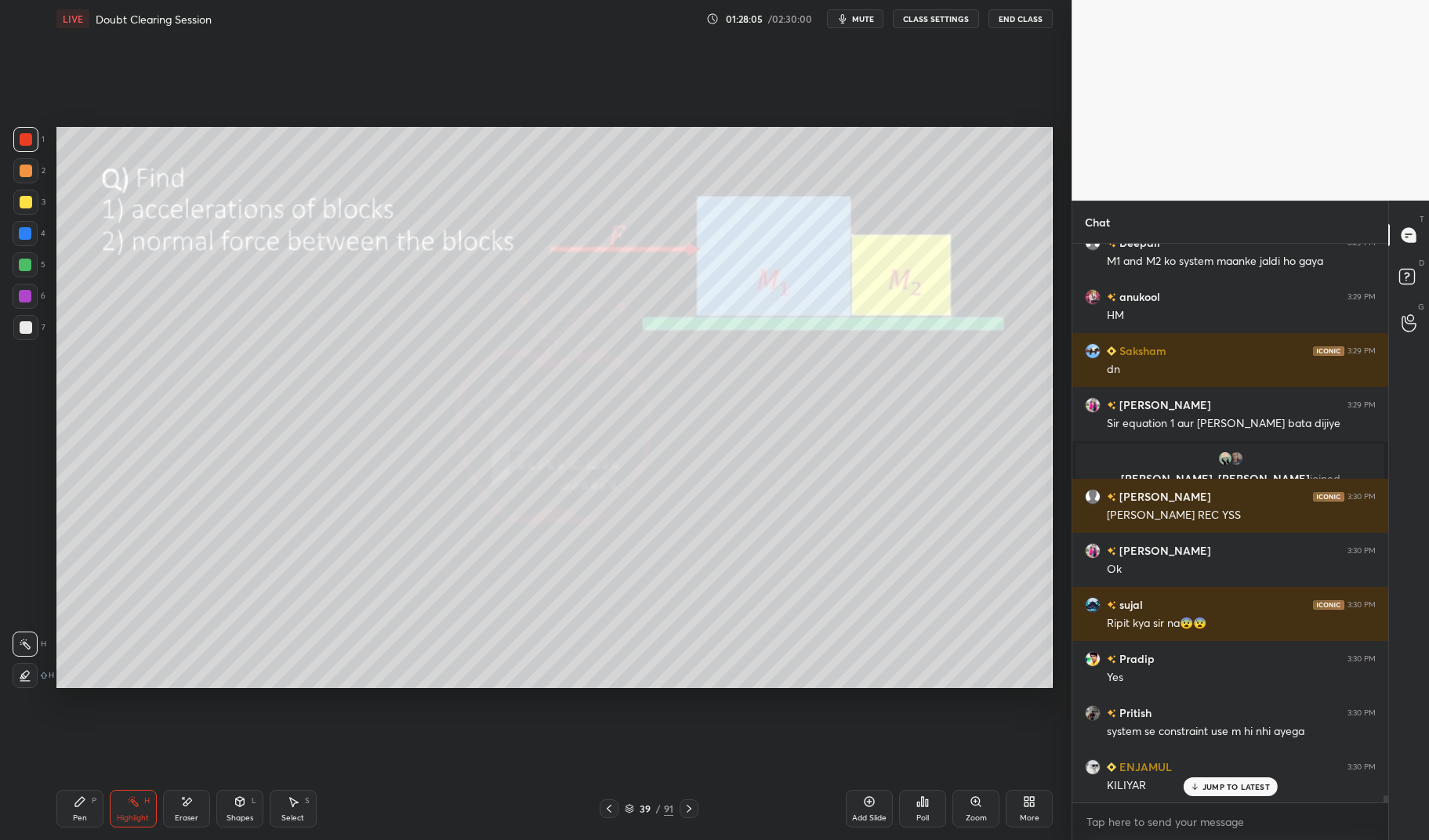
click at [1240, 780] on div "JUMP TO LATEST" at bounding box center [1230, 787] width 94 height 19
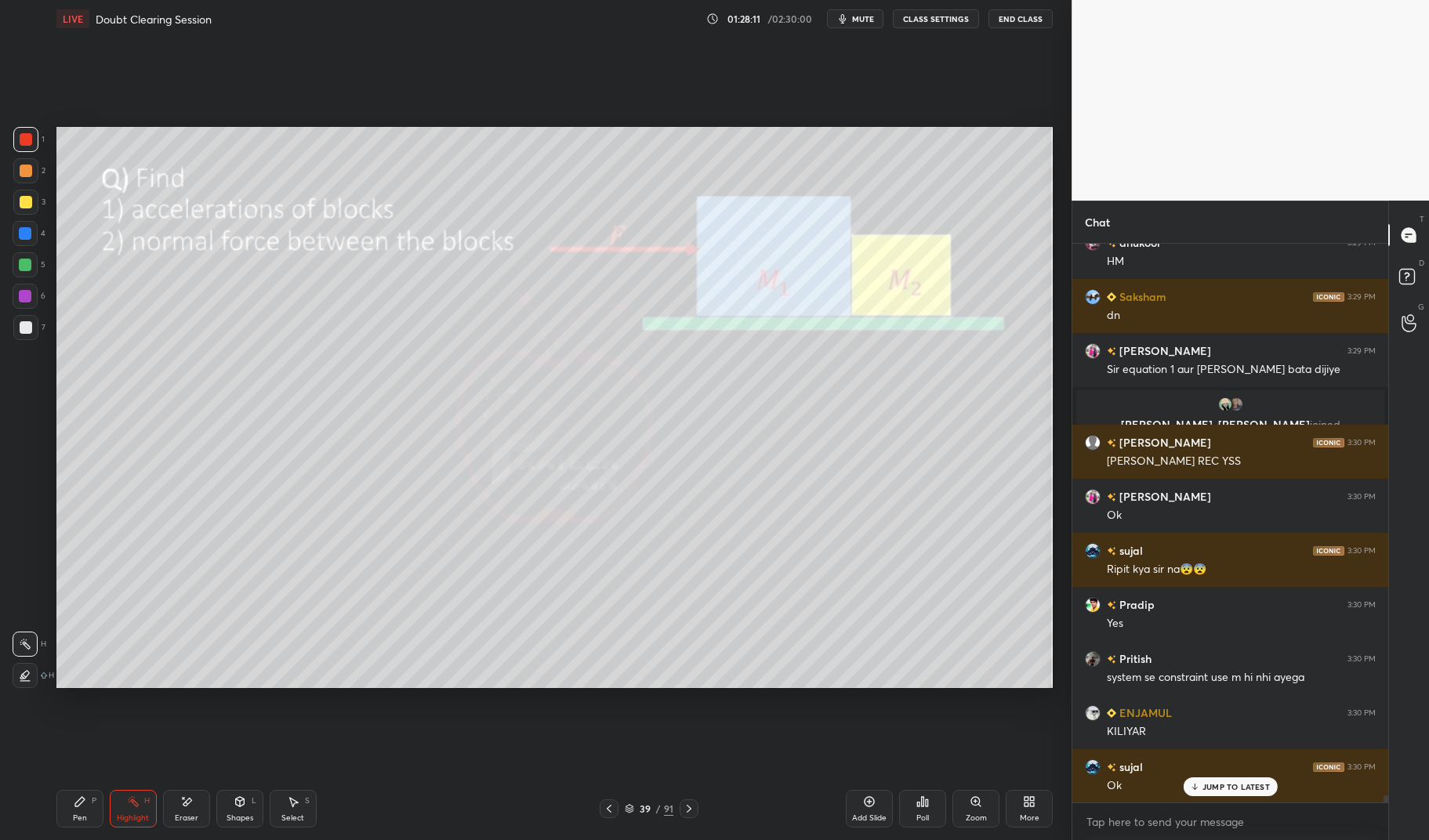
click at [1254, 782] on p "JUMP TO LATEST" at bounding box center [1236, 787] width 67 height 9
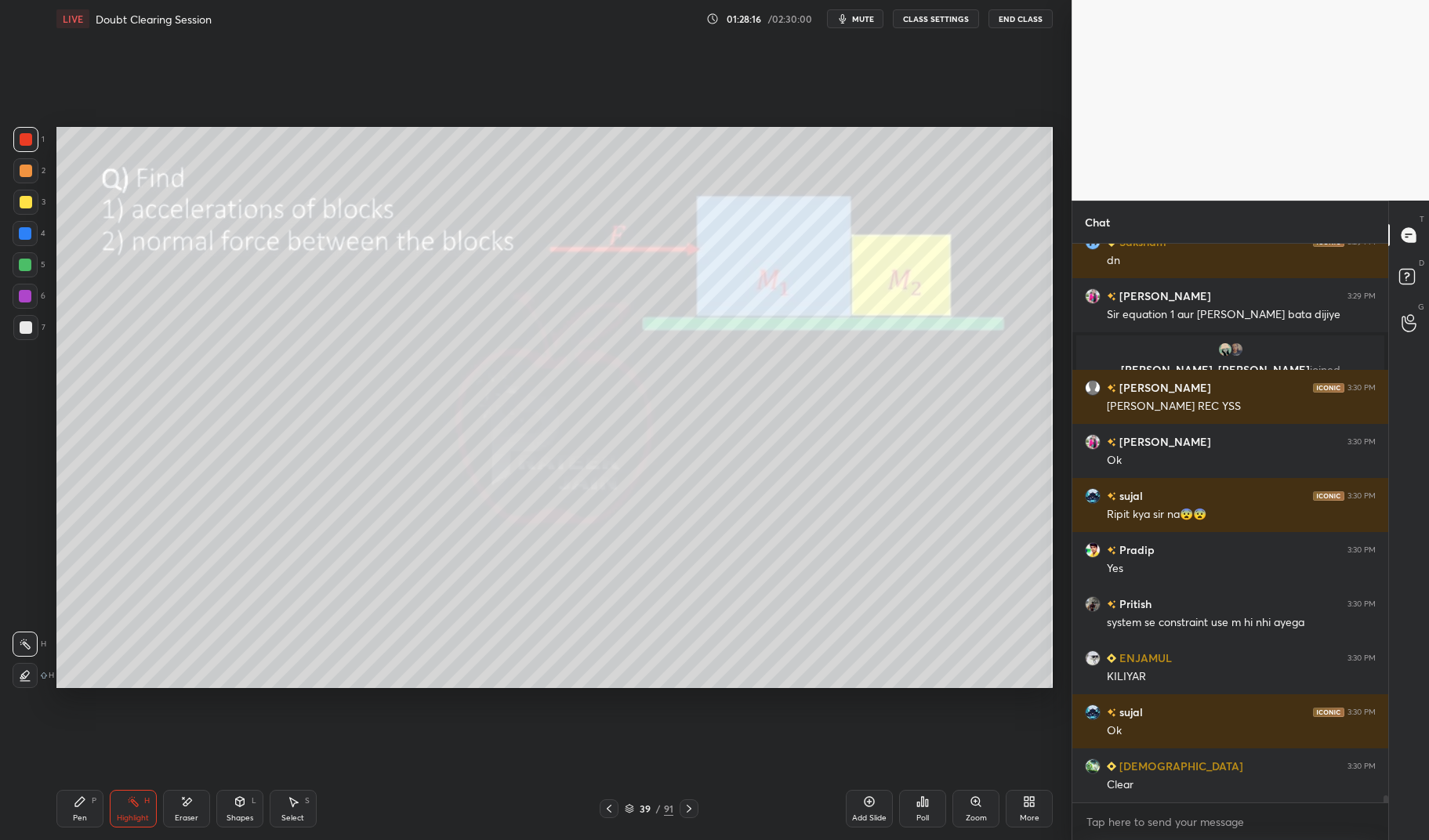
click at [76, 796] on icon at bounding box center [79, 801] width 12 height 12
click at [62, 795] on div "Pen P" at bounding box center [80, 809] width 47 height 38
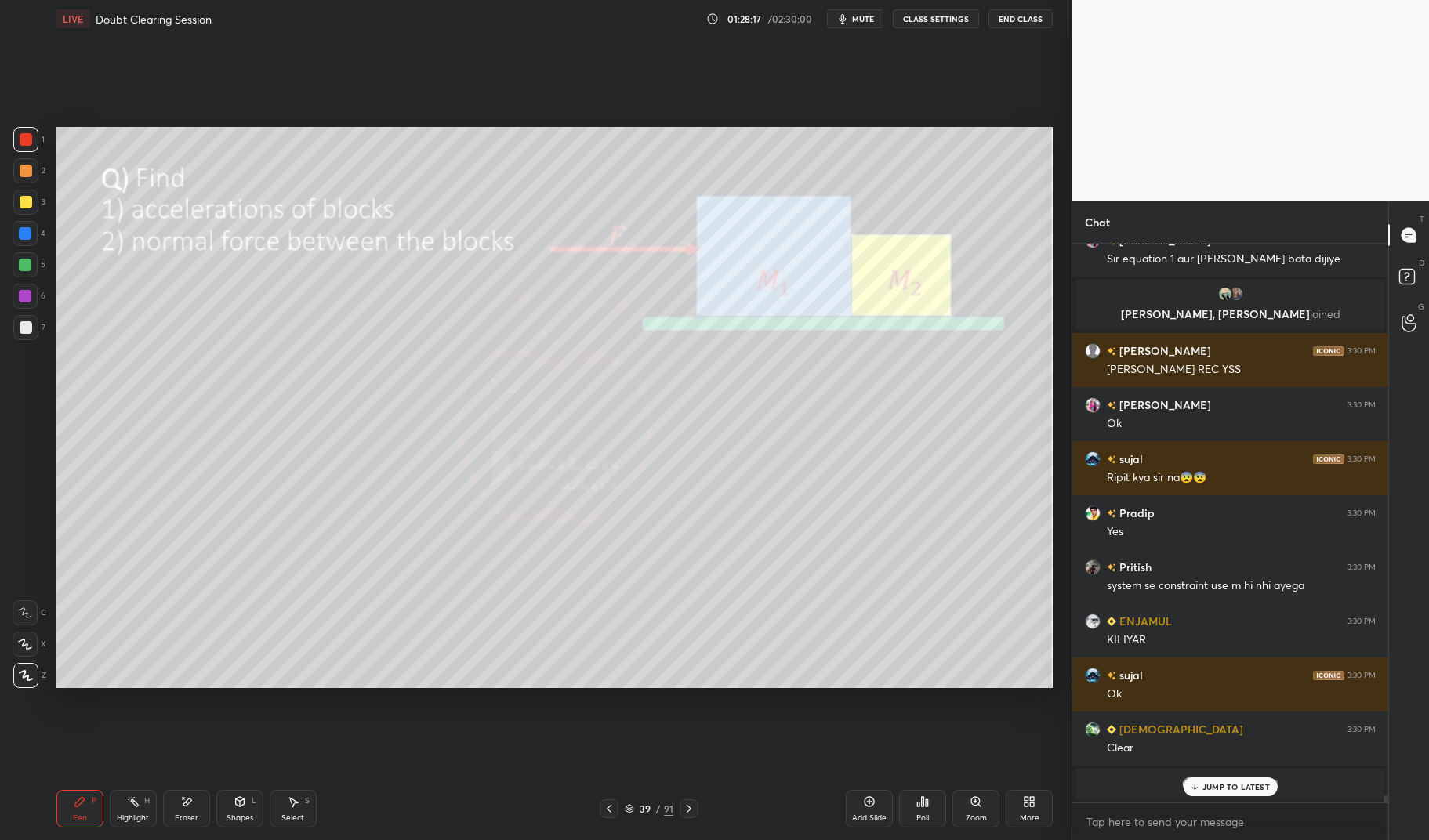
click at [25, 202] on div at bounding box center [25, 202] width 12 height 12
click at [16, 203] on div at bounding box center [25, 202] width 25 height 25
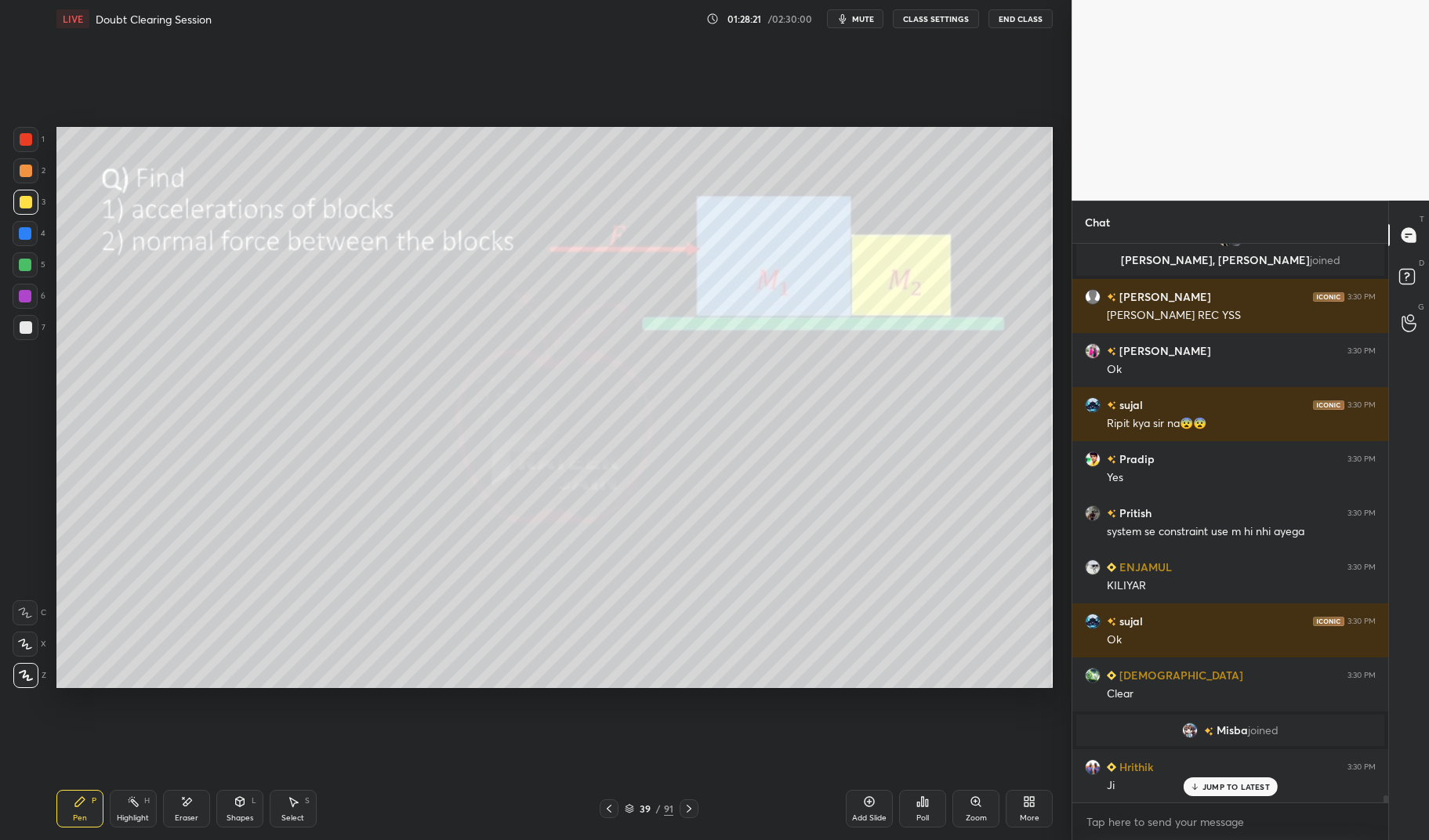
click at [682, 804] on icon at bounding box center [688, 808] width 12 height 12
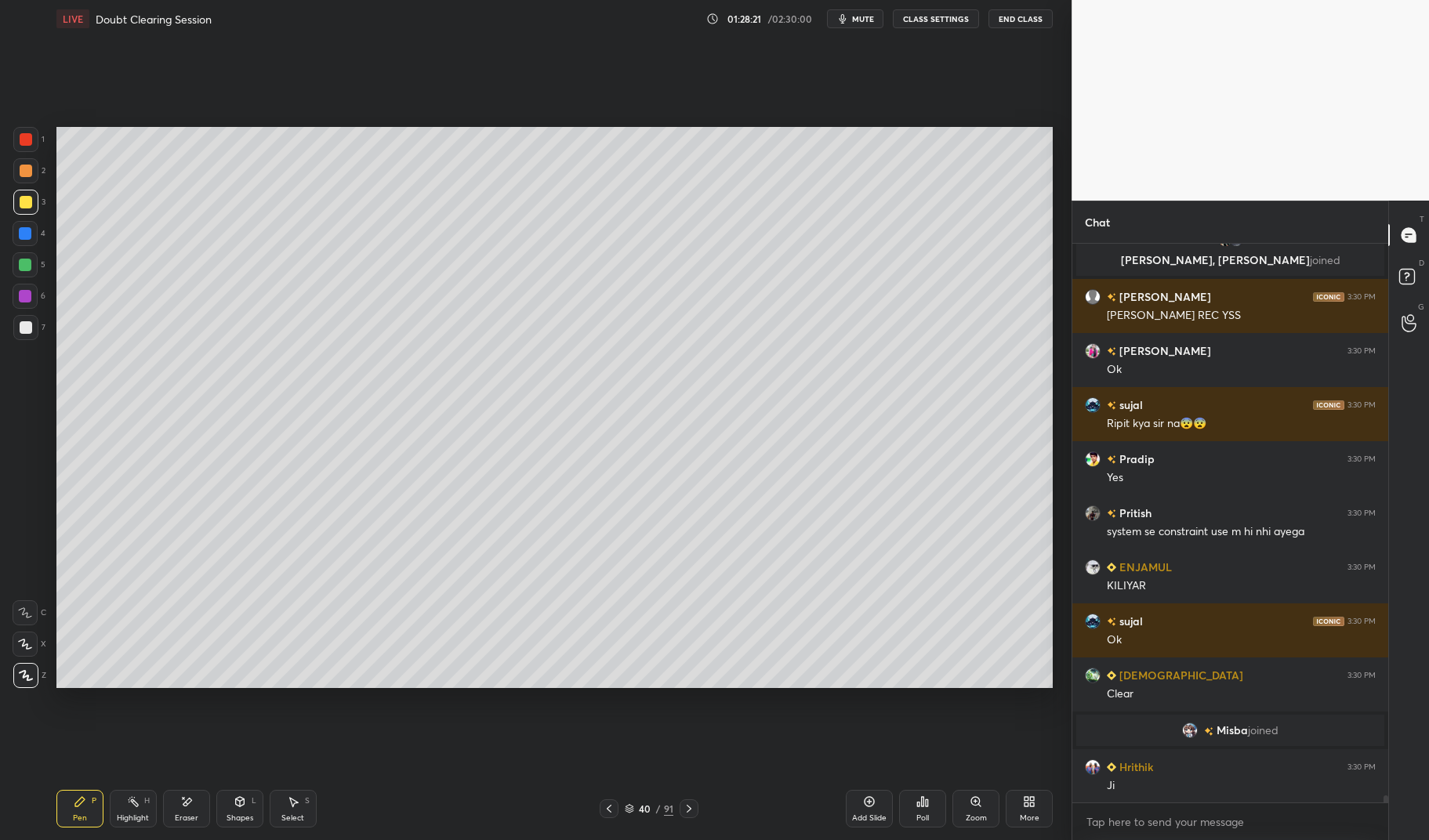
scroll to position [43020, 0]
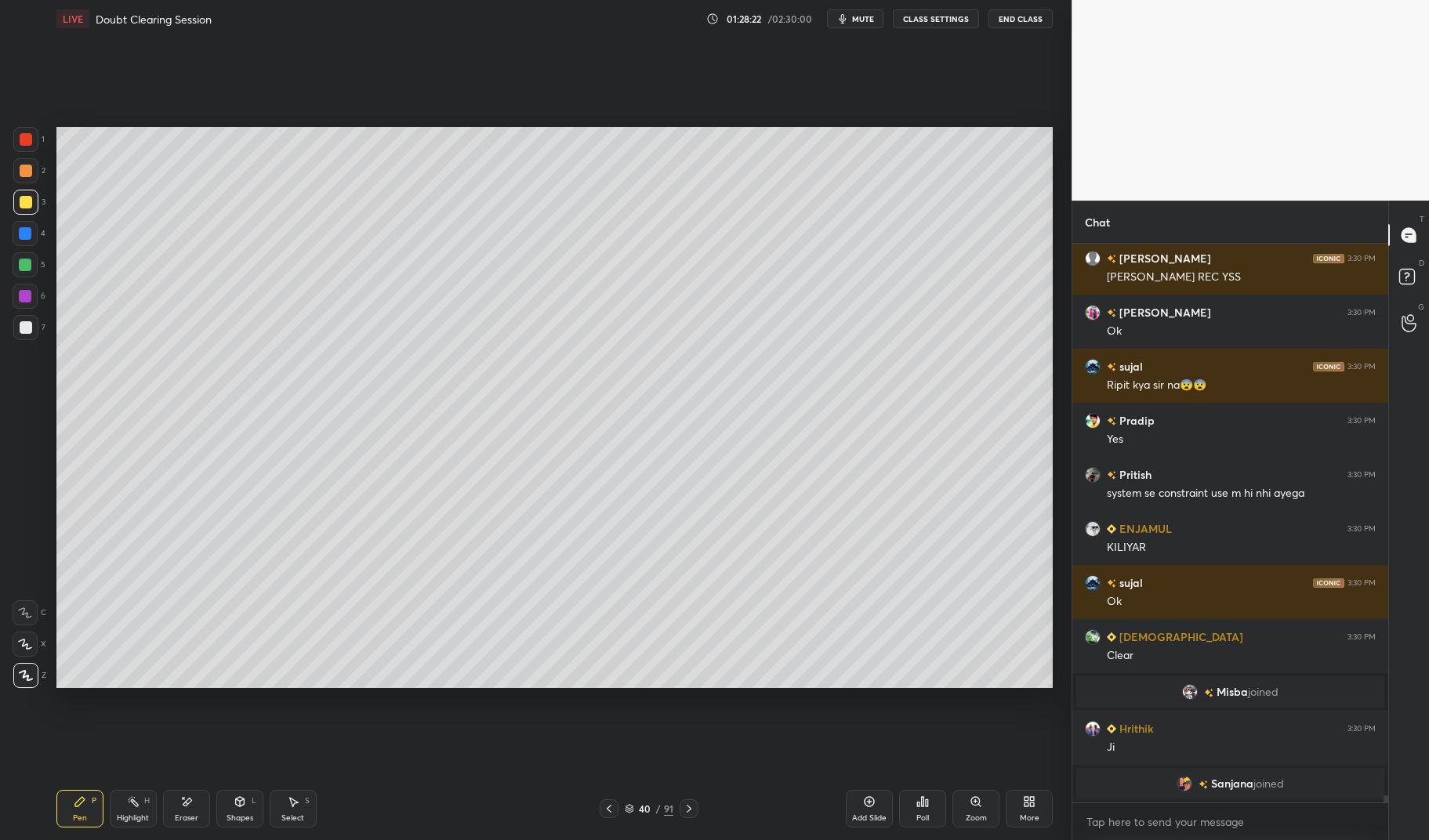
click at [871, 803] on icon at bounding box center [868, 801] width 12 height 12
click at [72, 806] on div "Pen P" at bounding box center [80, 809] width 47 height 38
click at [59, 821] on div "Pen P" at bounding box center [80, 809] width 47 height 38
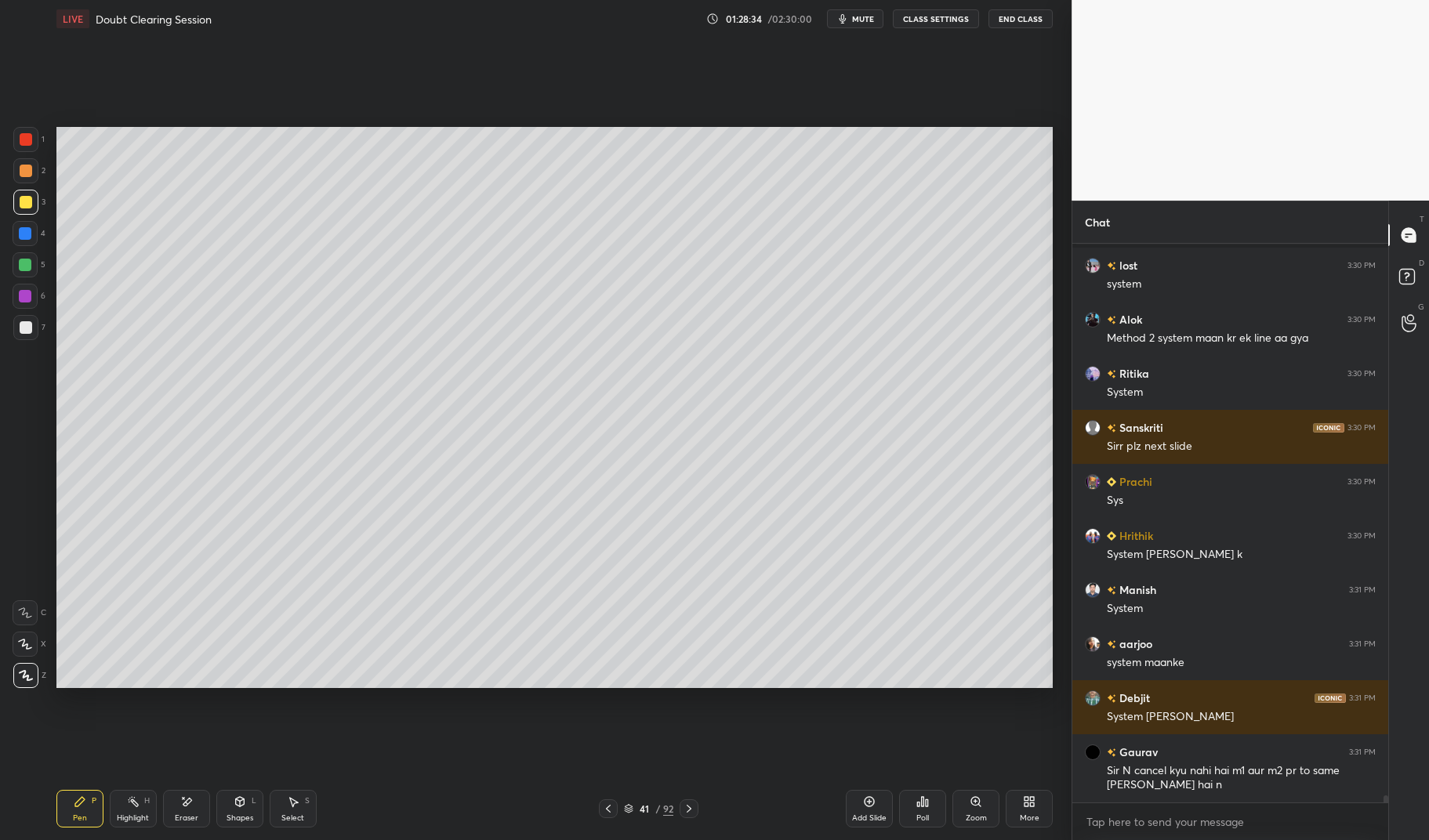
scroll to position [43629, 0]
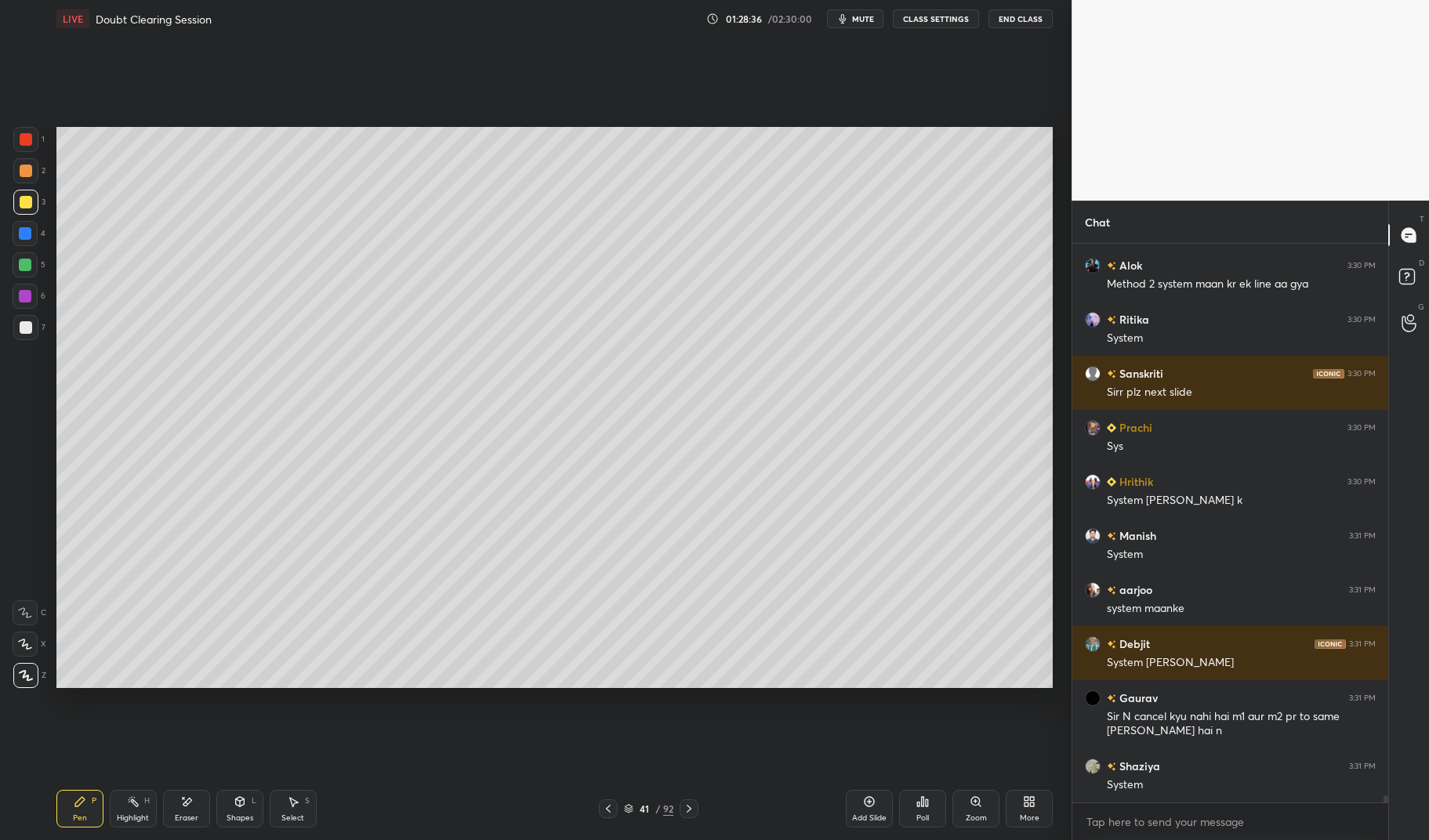
click at [21, 229] on div at bounding box center [25, 233] width 12 height 12
click at [22, 238] on div at bounding box center [25, 233] width 12 height 12
click at [263, 806] on div "Pen P Highlight H Eraser Shapes L Select S" at bounding box center [254, 809] width 395 height 38
click at [243, 815] on div "Shapes" at bounding box center [240, 818] width 26 height 8
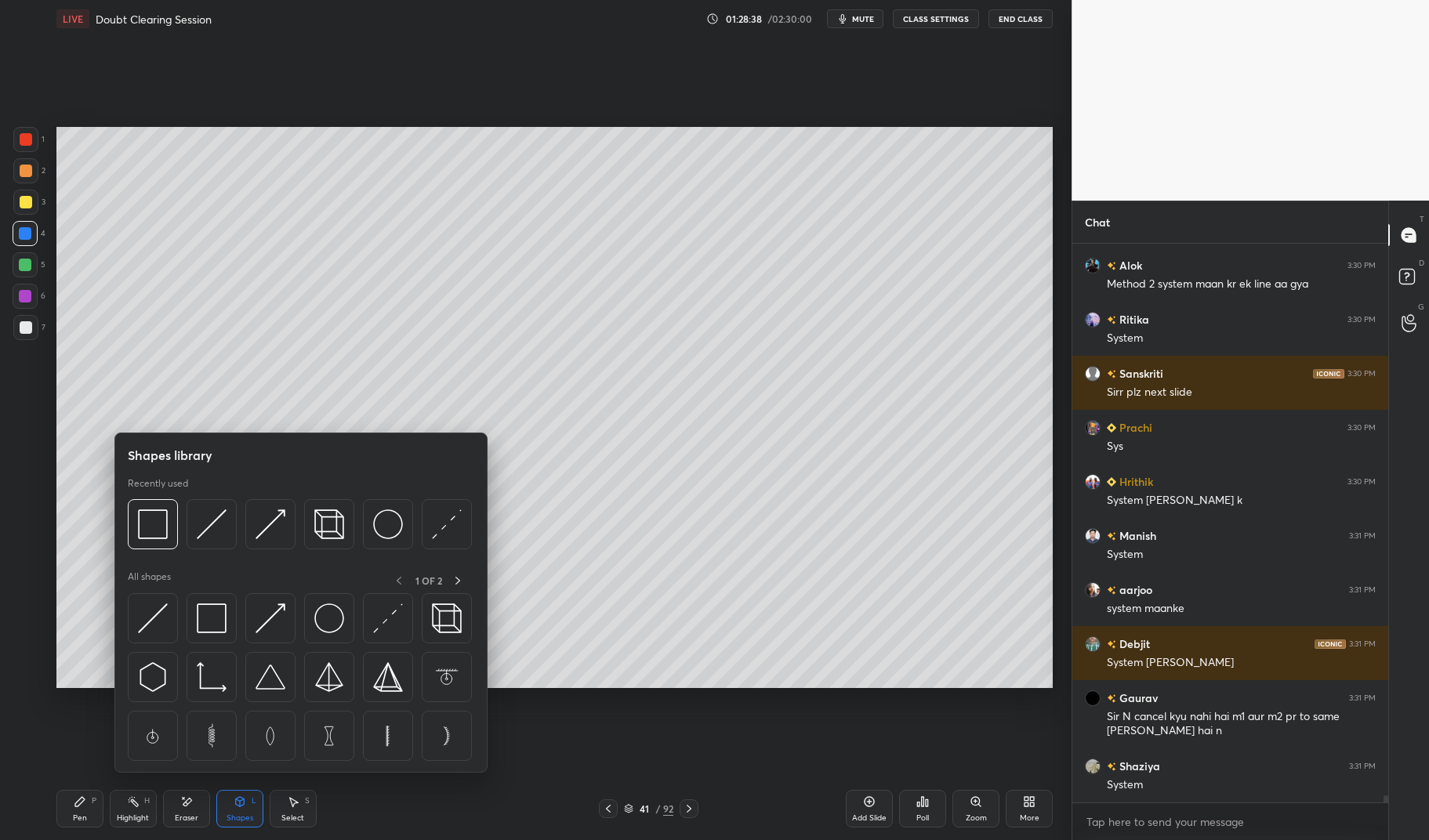
click at [212, 619] on img at bounding box center [211, 618] width 30 height 30
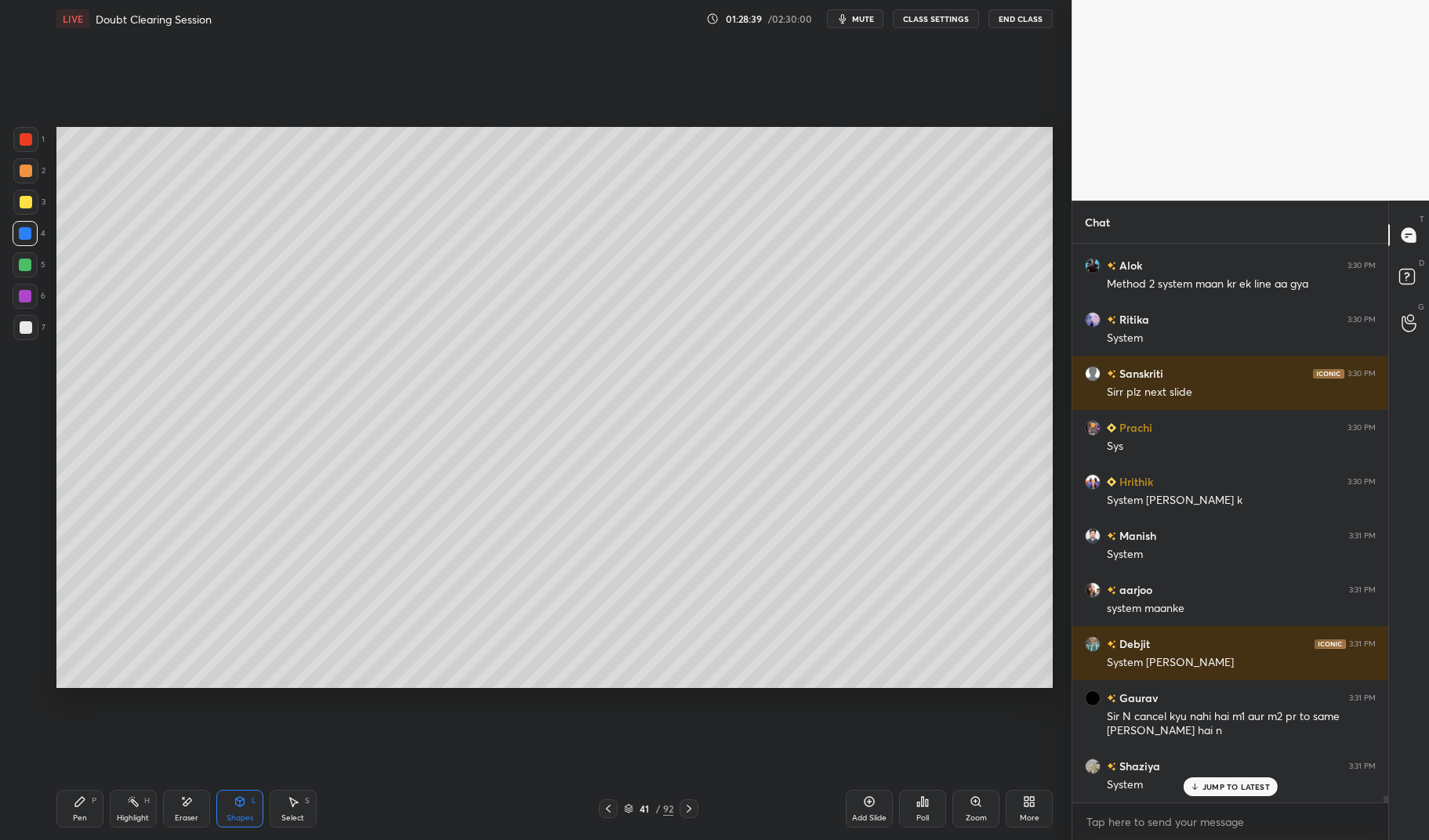
scroll to position [43683, 0]
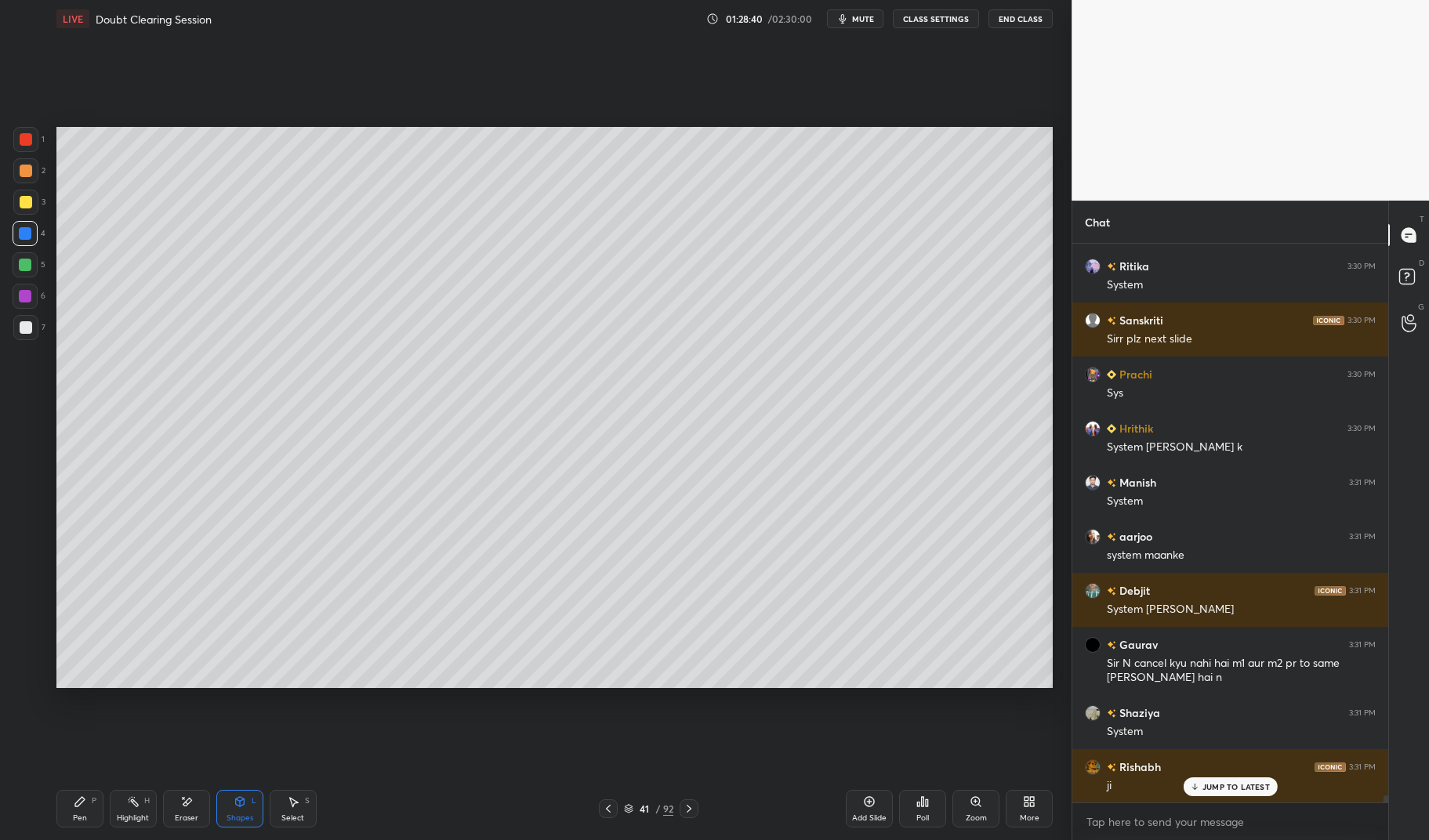
click at [81, 815] on div "Pen" at bounding box center [79, 818] width 14 height 8
click at [76, 815] on div "Pen" at bounding box center [79, 818] width 14 height 8
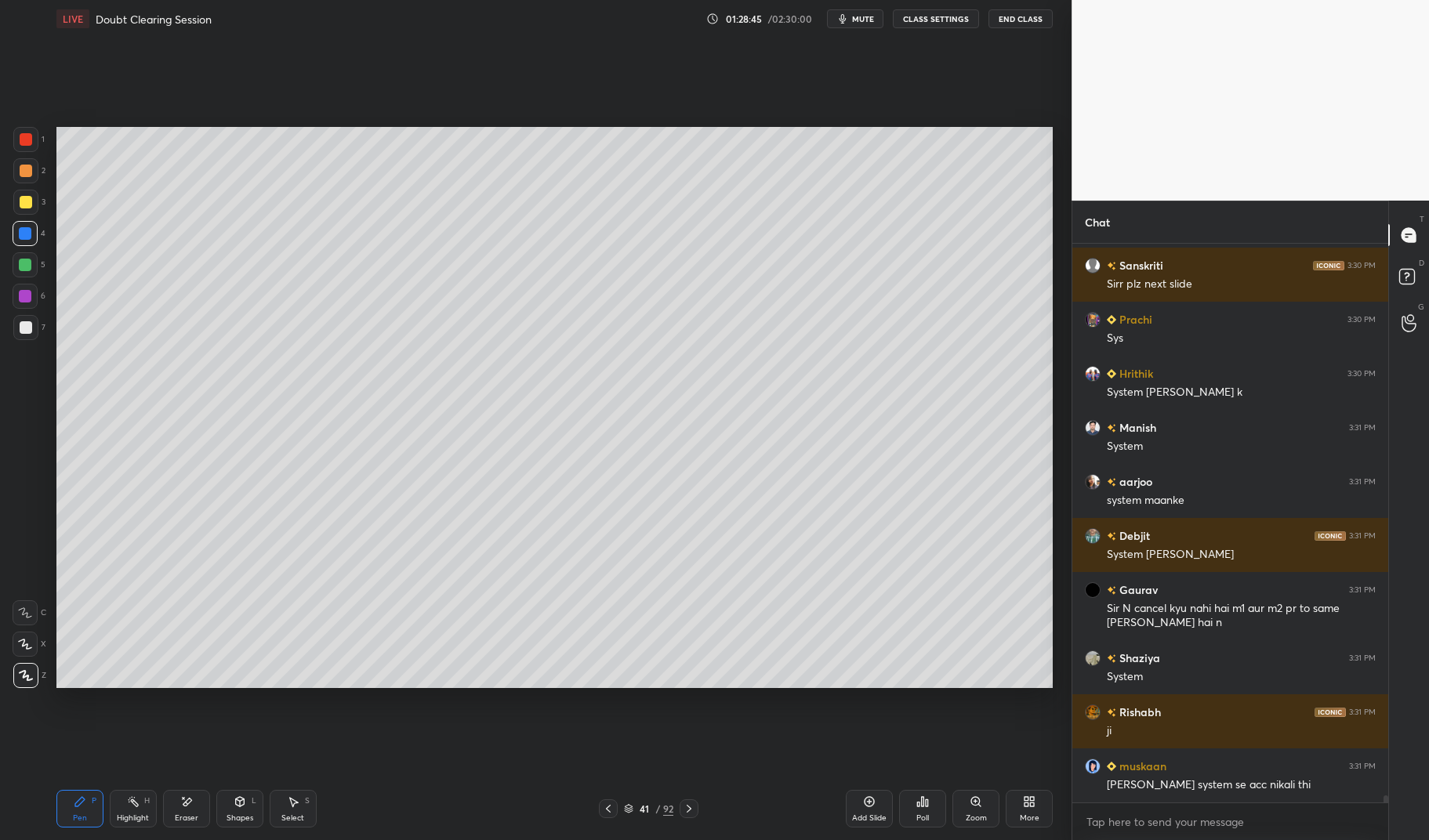
click at [31, 143] on div at bounding box center [25, 139] width 12 height 12
click at [23, 145] on div at bounding box center [25, 139] width 12 height 12
click at [612, 810] on icon at bounding box center [608, 808] width 12 height 12
click at [611, 808] on icon at bounding box center [608, 808] width 12 height 12
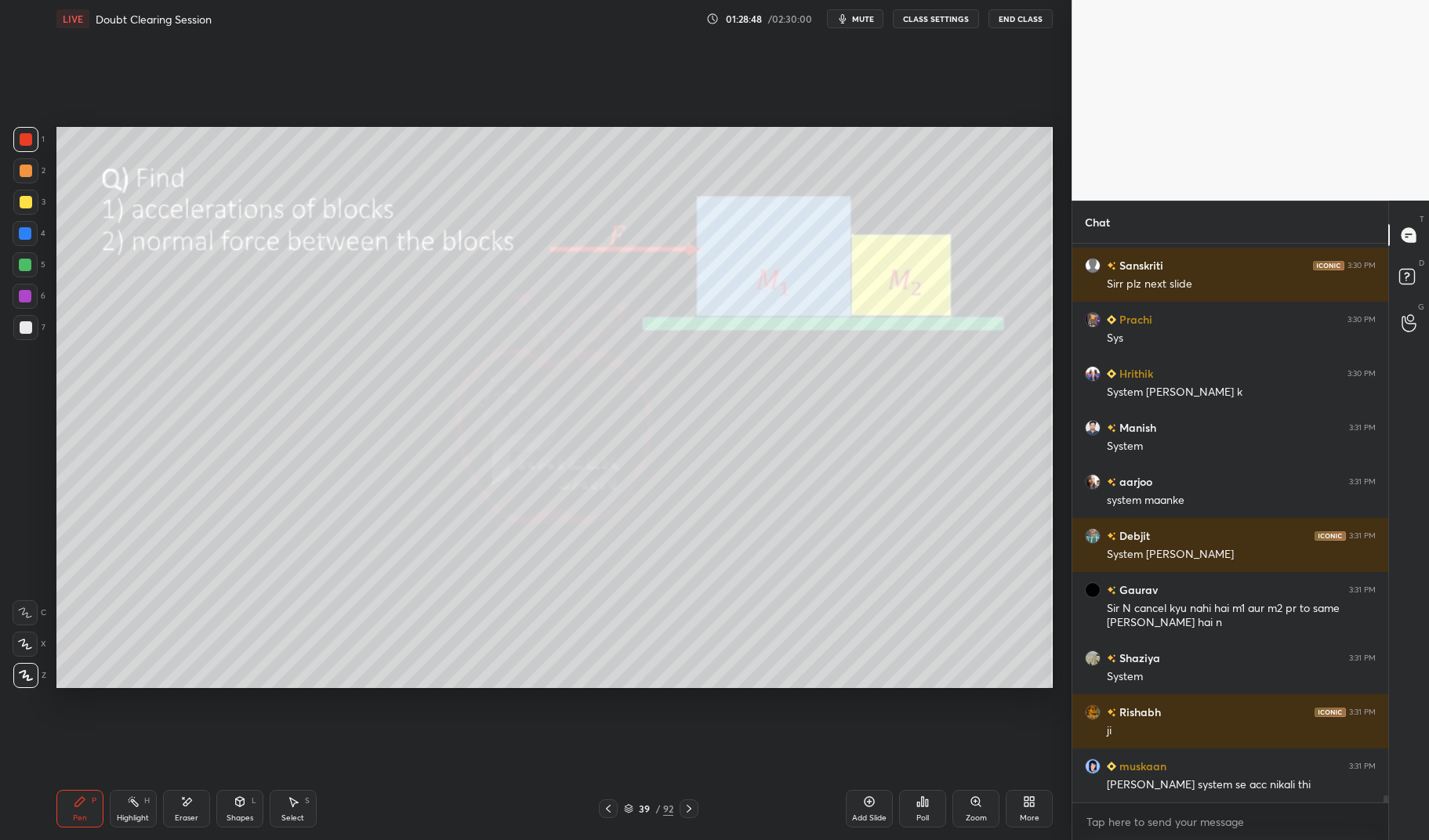
scroll to position [43791, 0]
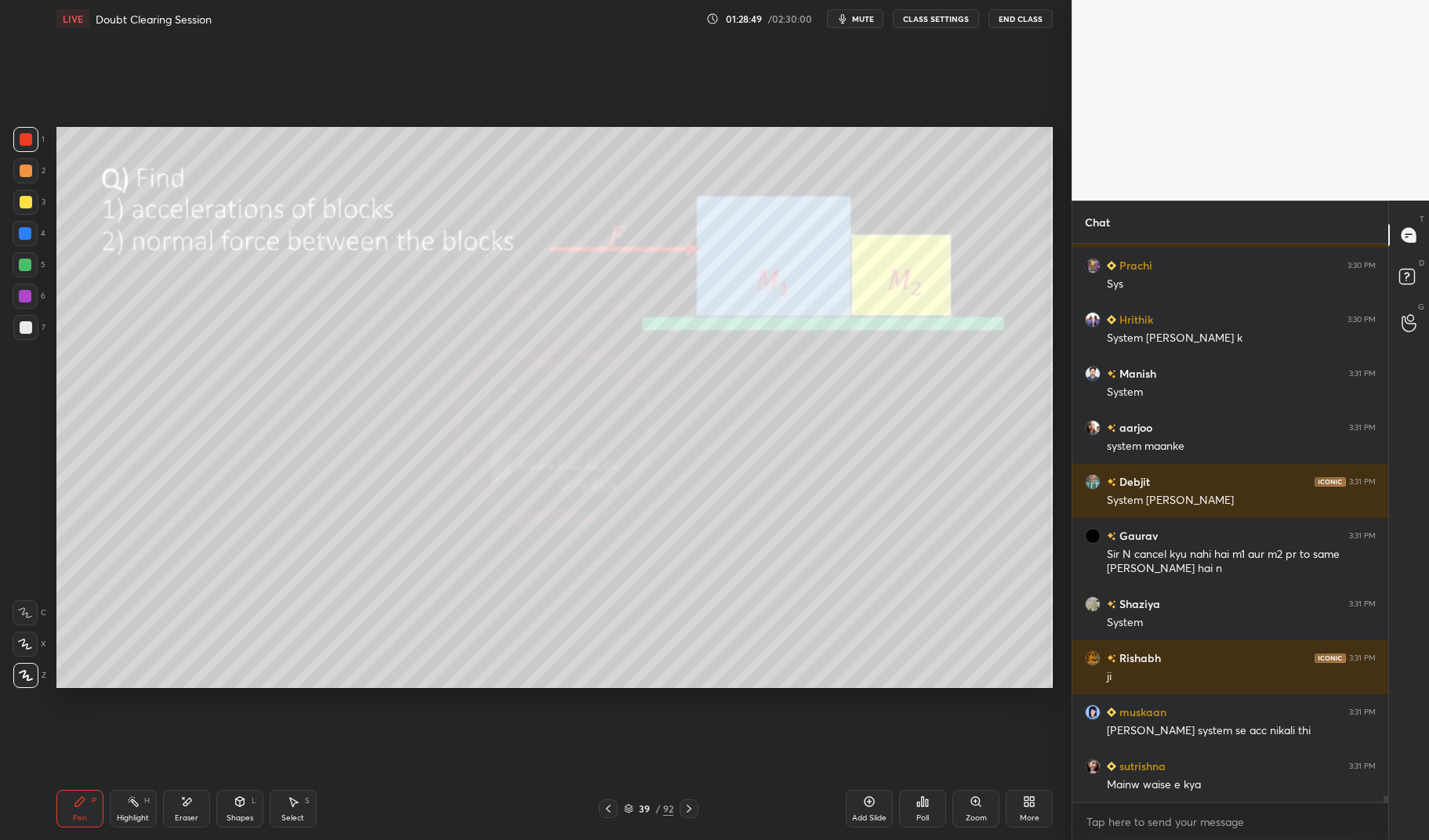
click at [127, 820] on div "Highlight" at bounding box center [133, 818] width 32 height 8
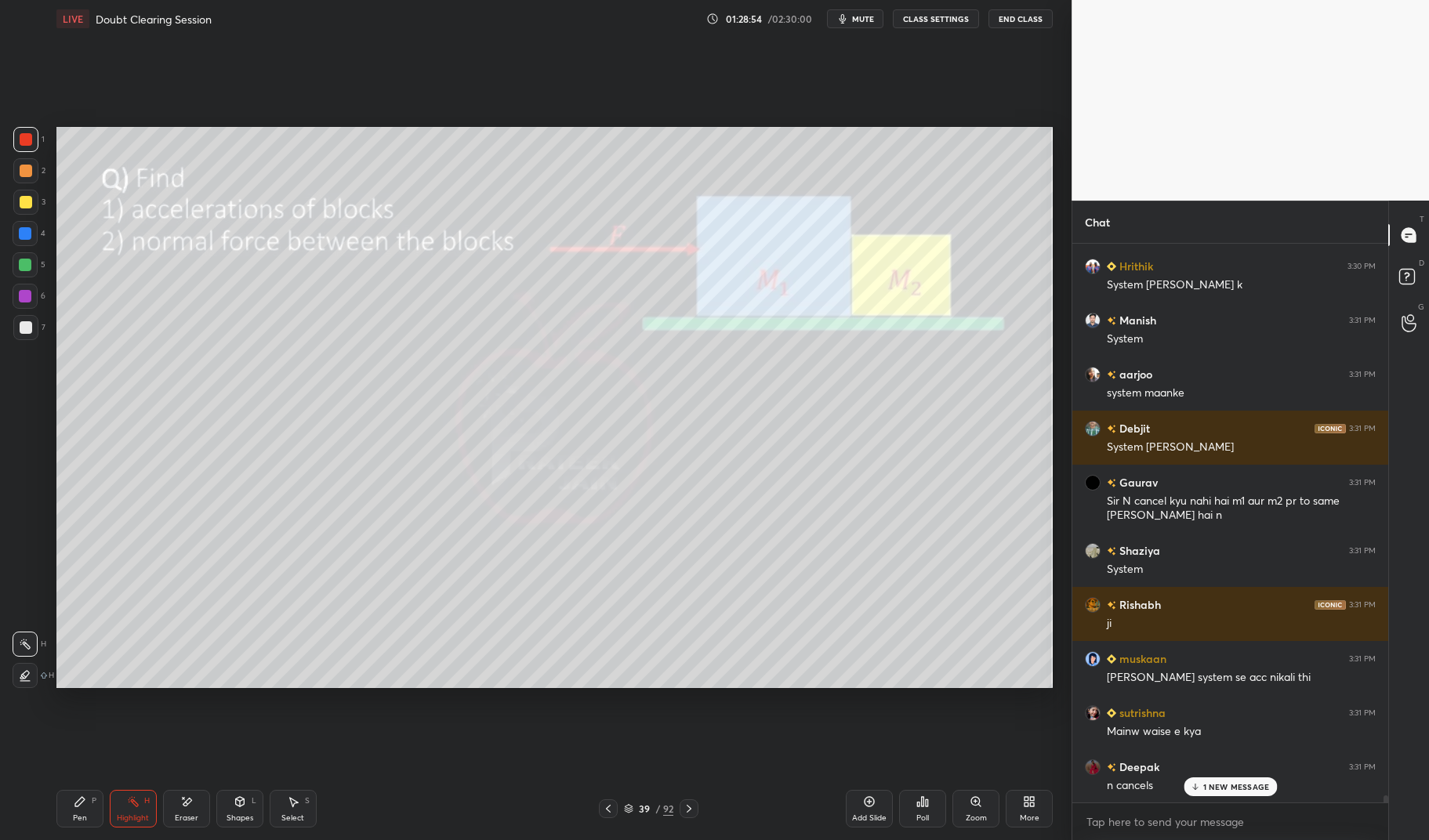
scroll to position [43913, 0]
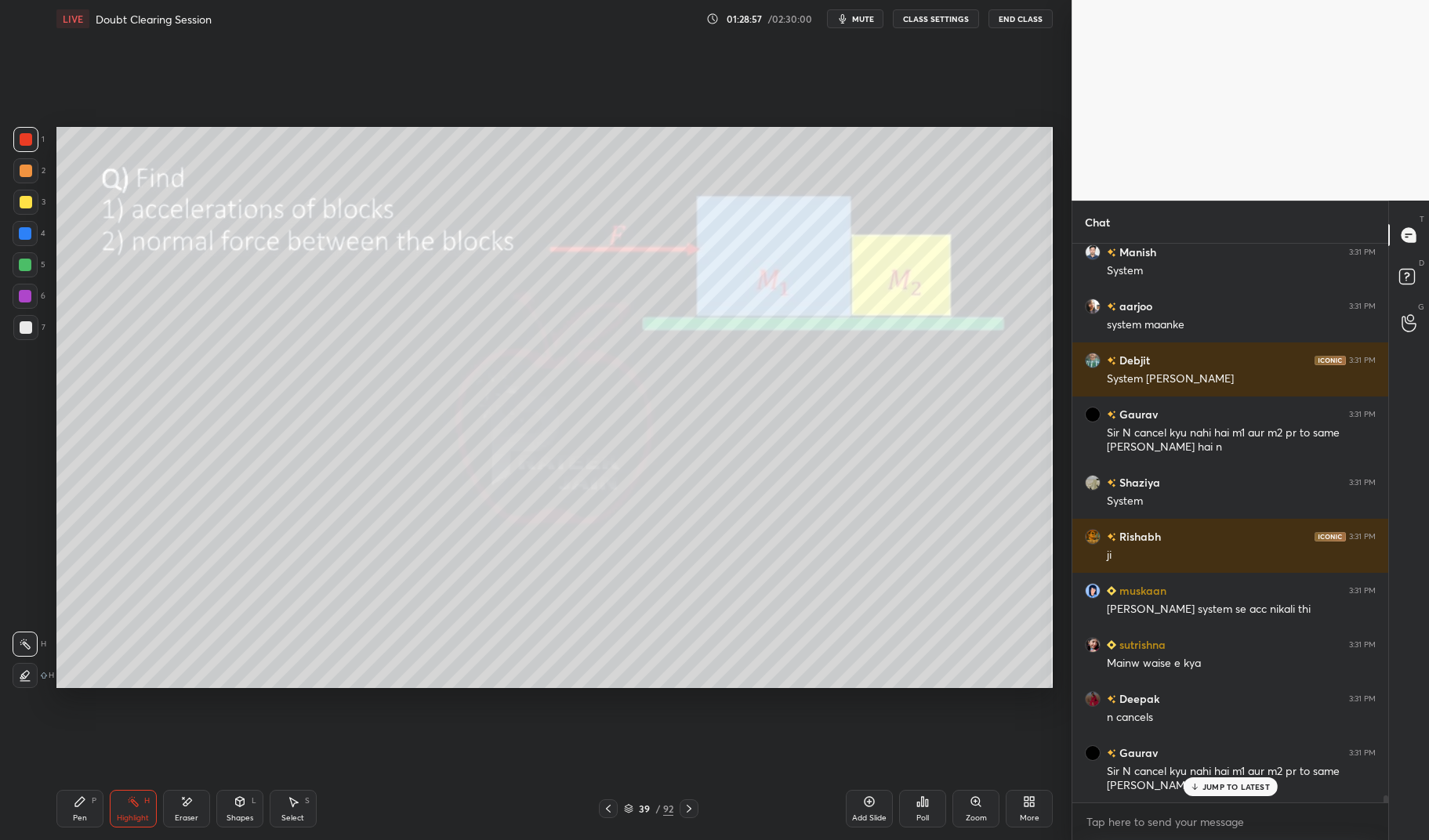
click at [691, 811] on icon at bounding box center [688, 808] width 12 height 12
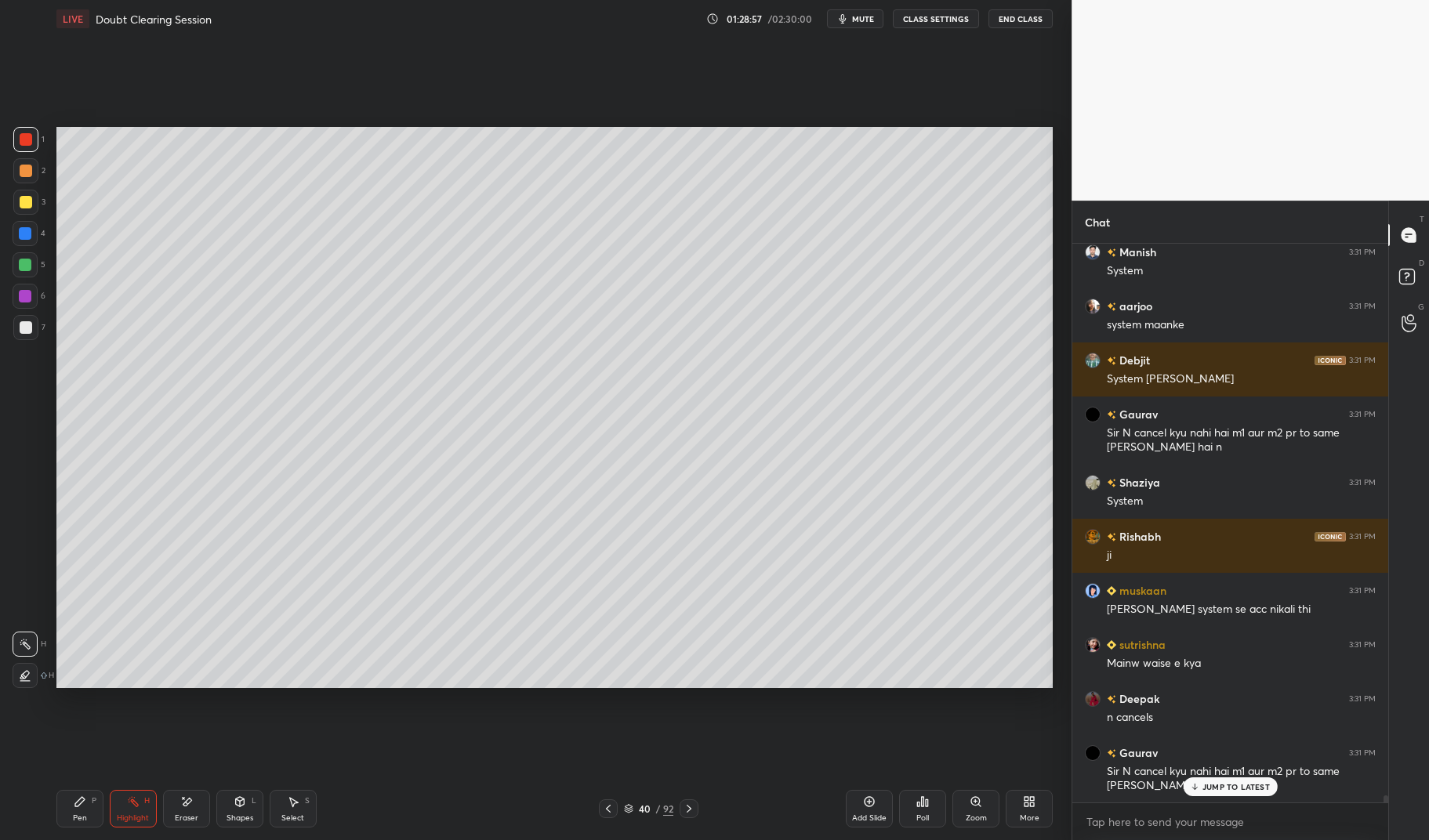
click at [695, 804] on icon at bounding box center [688, 808] width 12 height 12
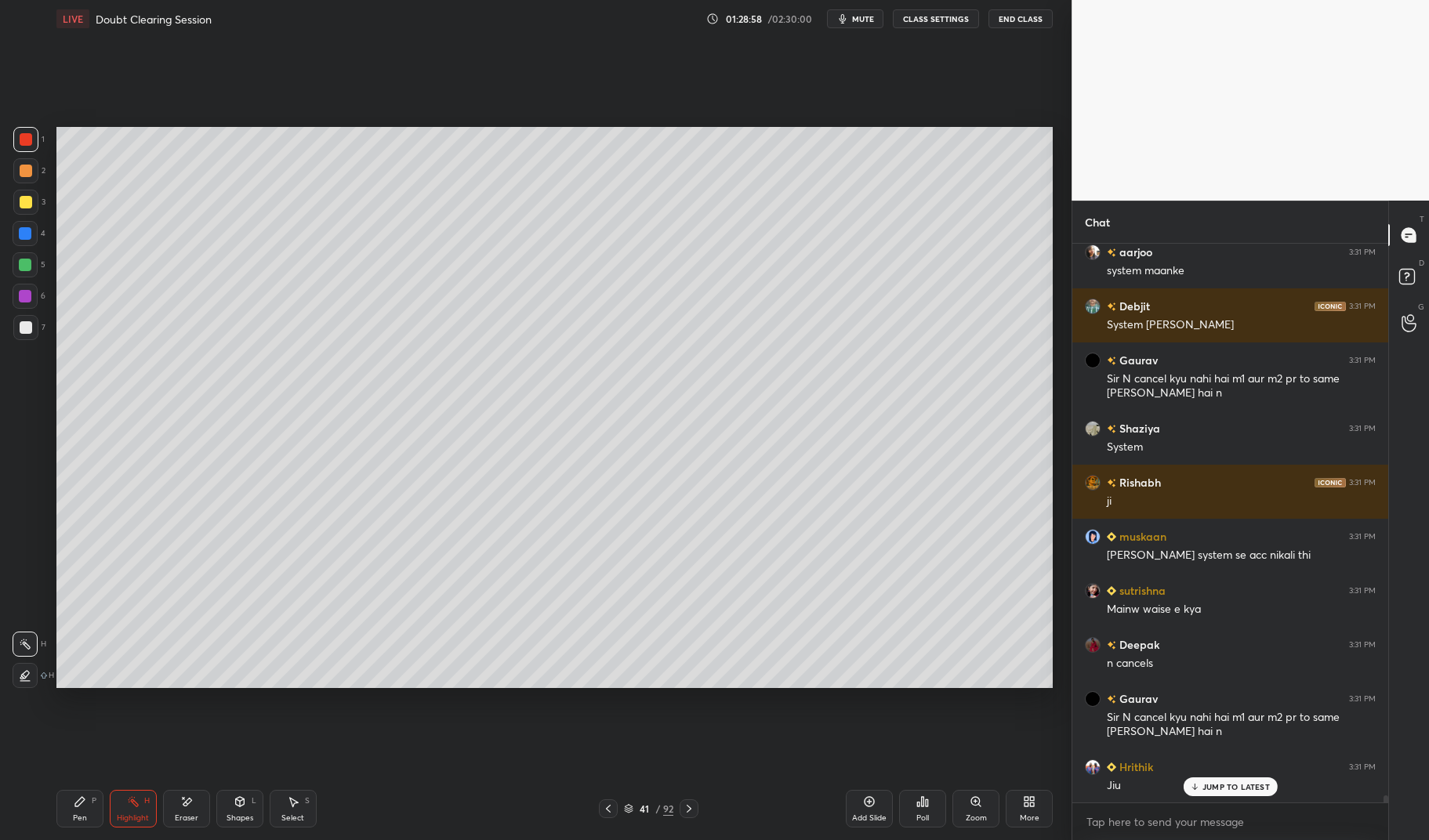
click at [70, 814] on div "Pen P" at bounding box center [80, 809] width 47 height 38
click at [76, 803] on icon at bounding box center [80, 802] width 9 height 9
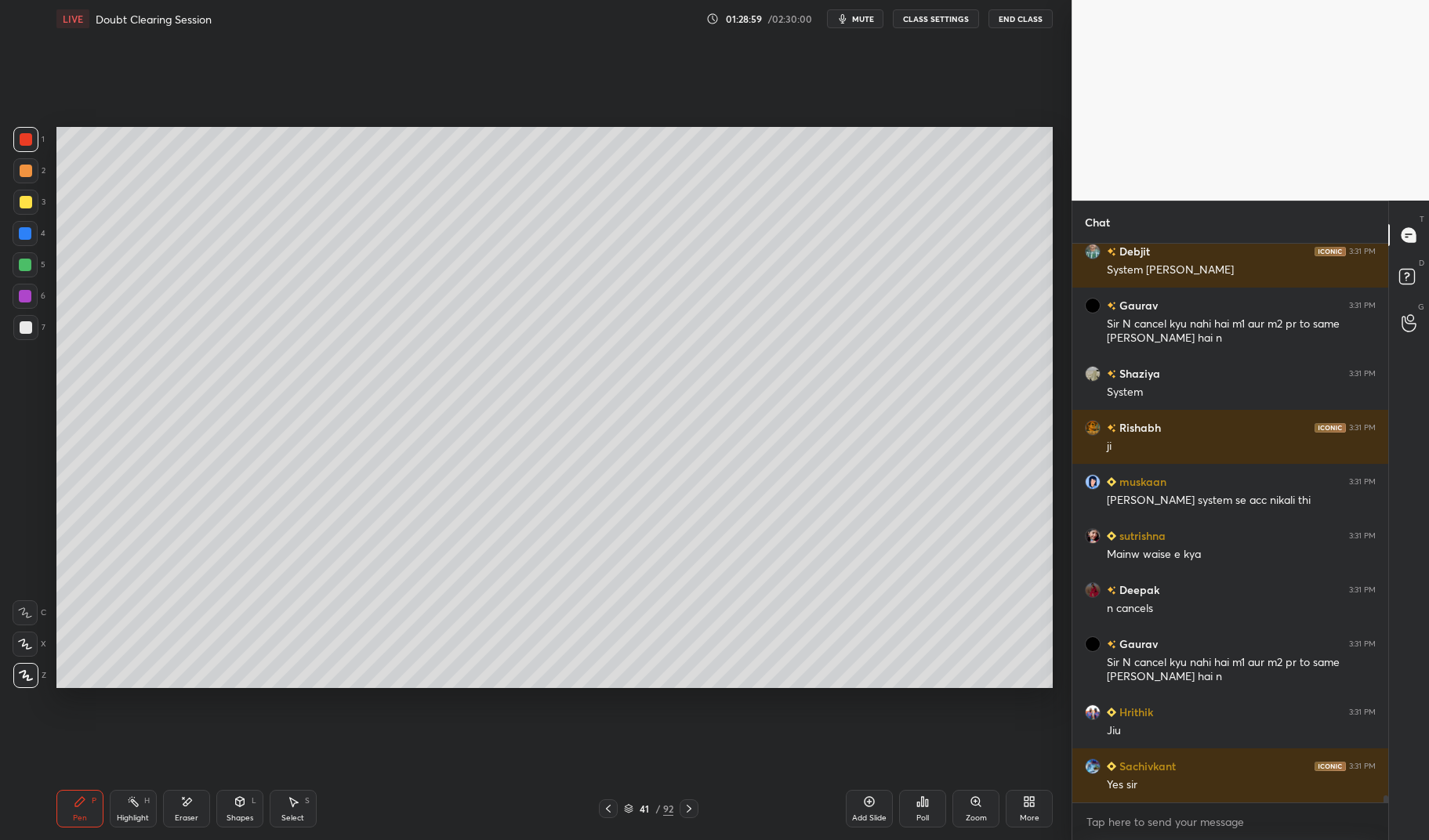
click at [28, 141] on div at bounding box center [25, 139] width 12 height 12
click at [16, 141] on div at bounding box center [25, 140] width 25 height 25
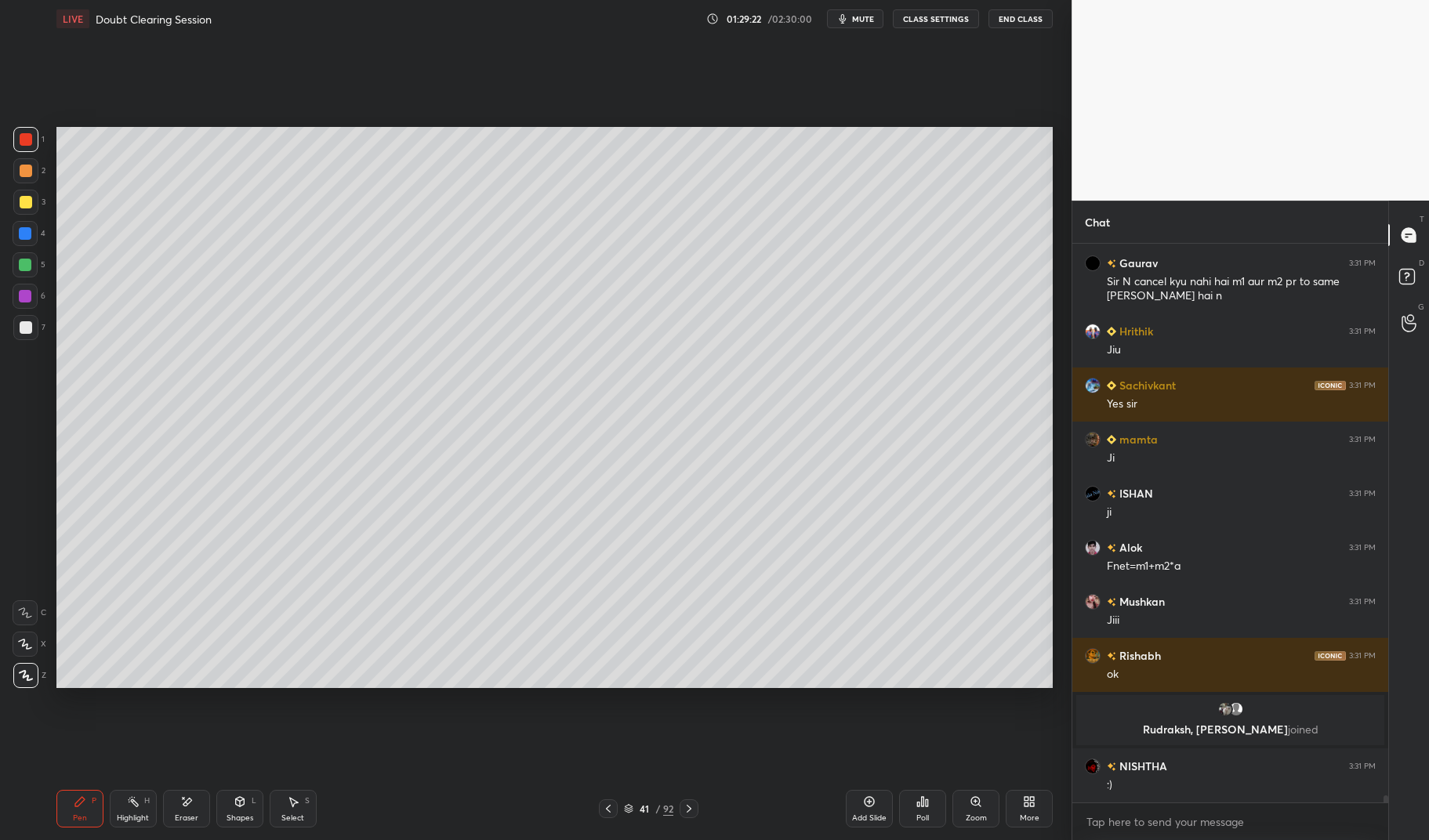
scroll to position [44046, 0]
click at [130, 815] on div "Highlight" at bounding box center [133, 818] width 32 height 8
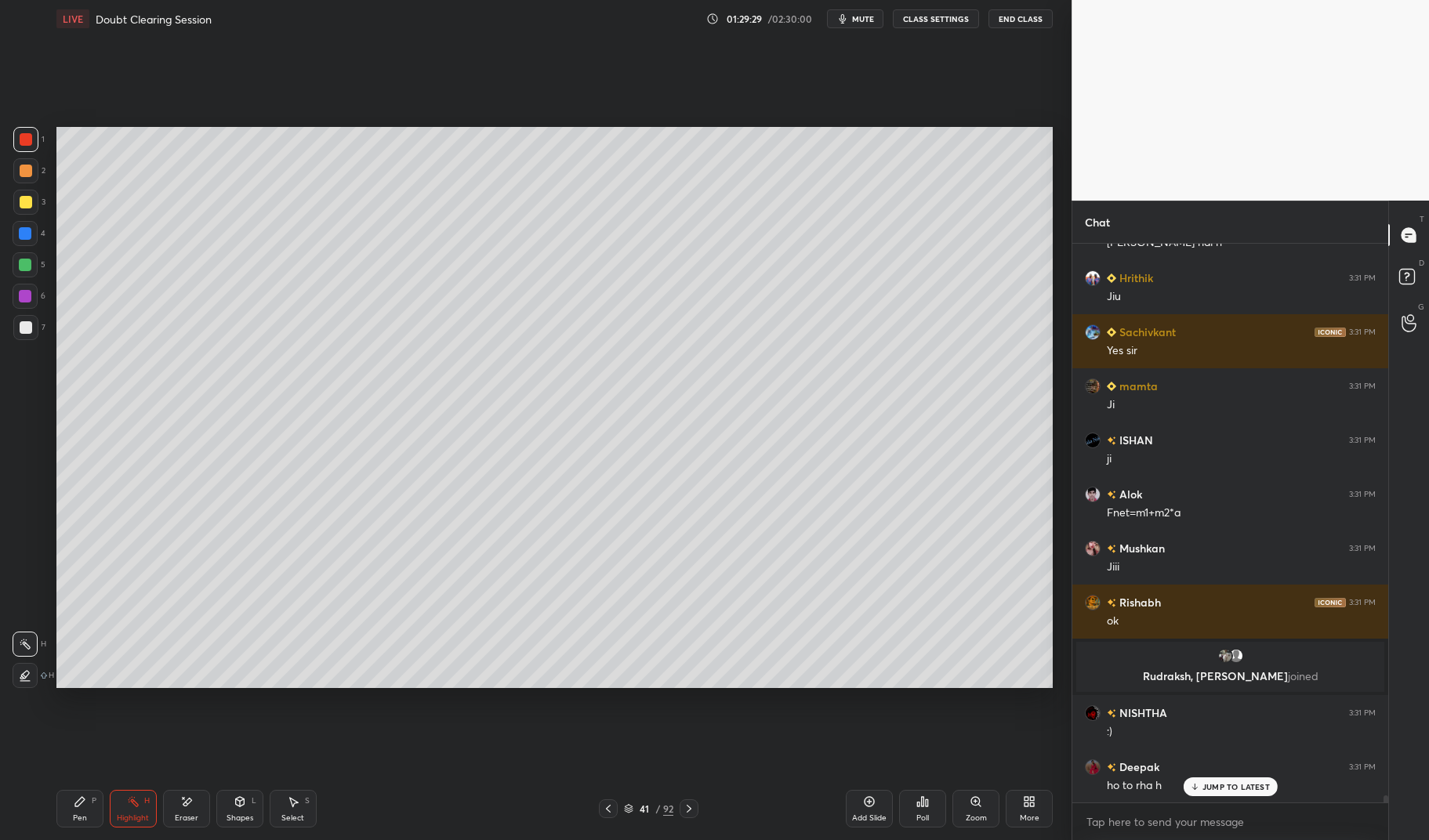
click at [130, 801] on icon at bounding box center [133, 801] width 12 height 12
click at [126, 802] on div "Highlight H" at bounding box center [133, 809] width 47 height 38
click at [93, 801] on div "P" at bounding box center [93, 801] width 5 height 8
click at [81, 803] on icon at bounding box center [80, 802] width 9 height 9
click at [21, 300] on div at bounding box center [25, 295] width 12 height 12
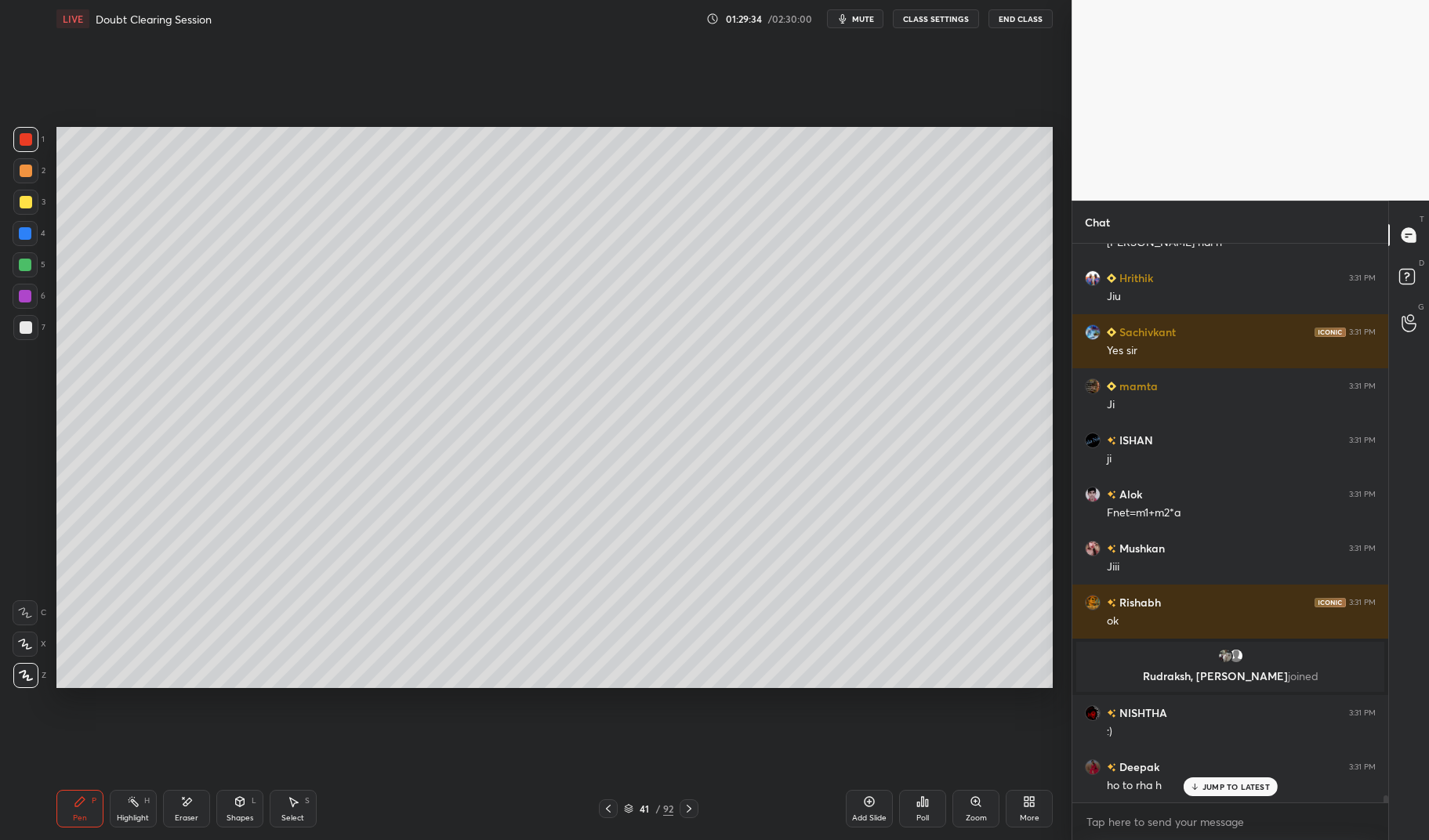
click at [20, 294] on div at bounding box center [25, 295] width 12 height 12
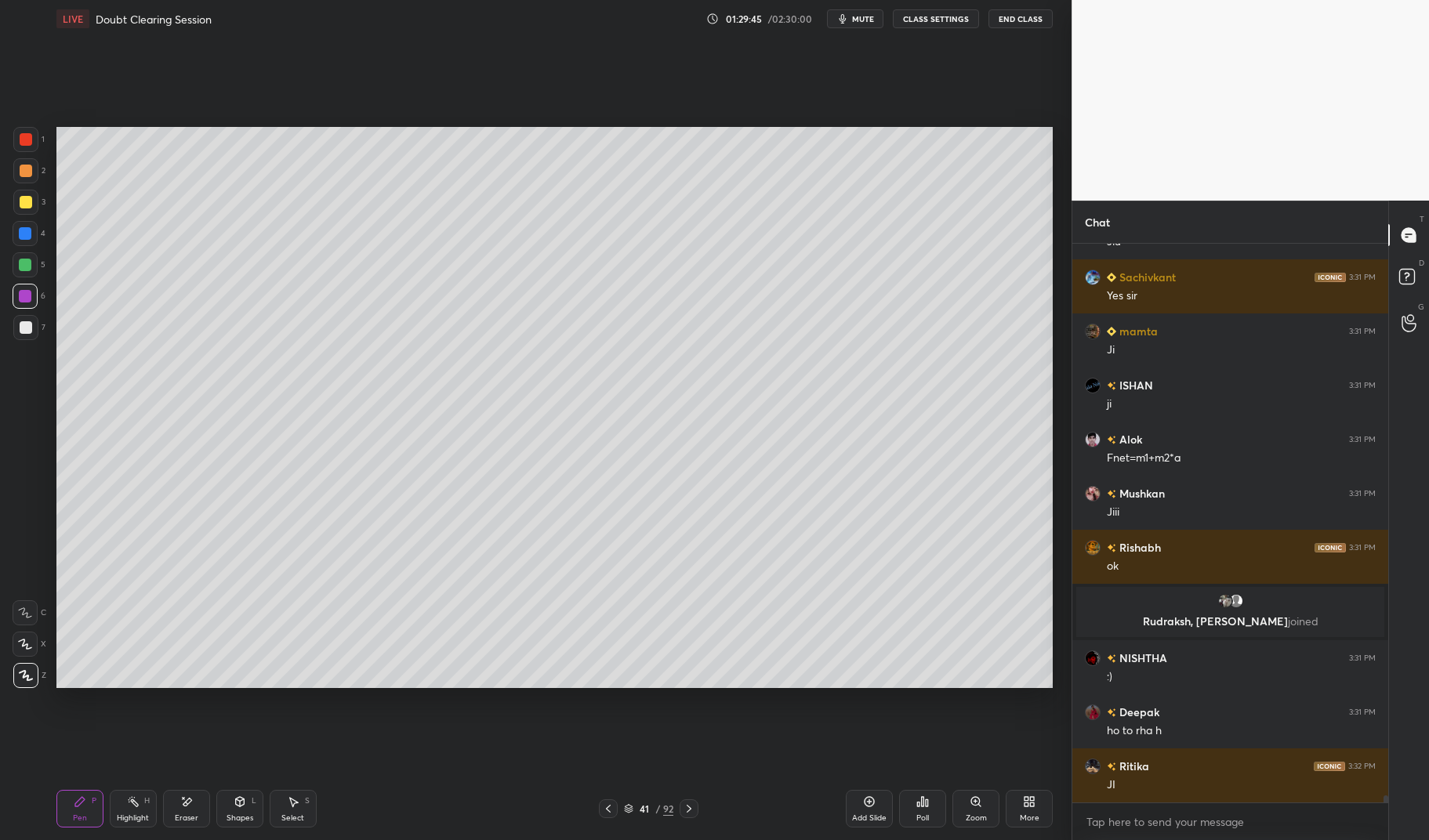
click at [196, 815] on div "Eraser" at bounding box center [186, 818] width 24 height 8
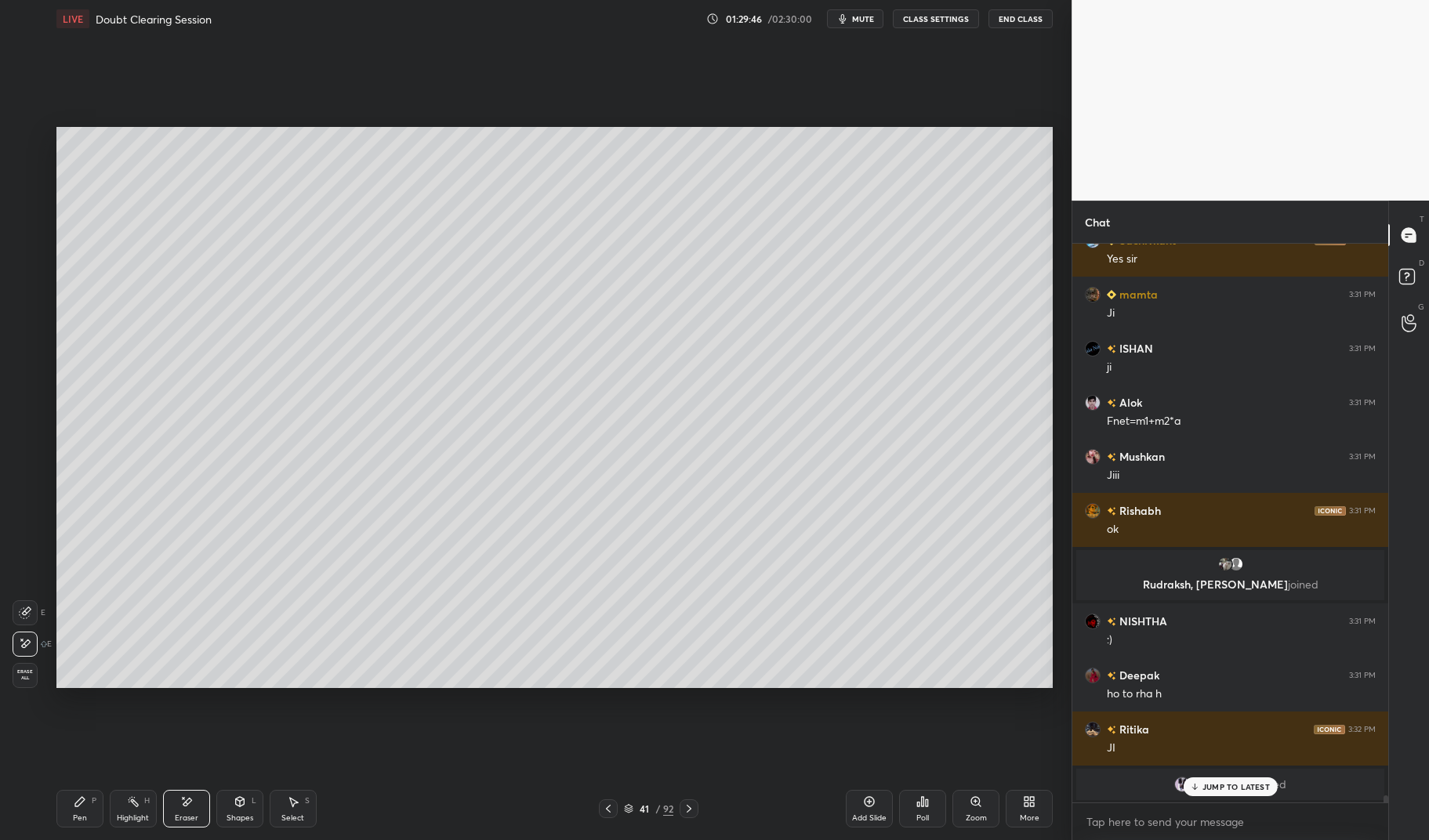
click at [79, 817] on div "Pen" at bounding box center [79, 818] width 14 height 8
click at [81, 829] on div "Pen P Highlight H Eraser Shapes L Select S 41 / 92 Add Slide Poll Zoom More" at bounding box center [555, 809] width 997 height 62
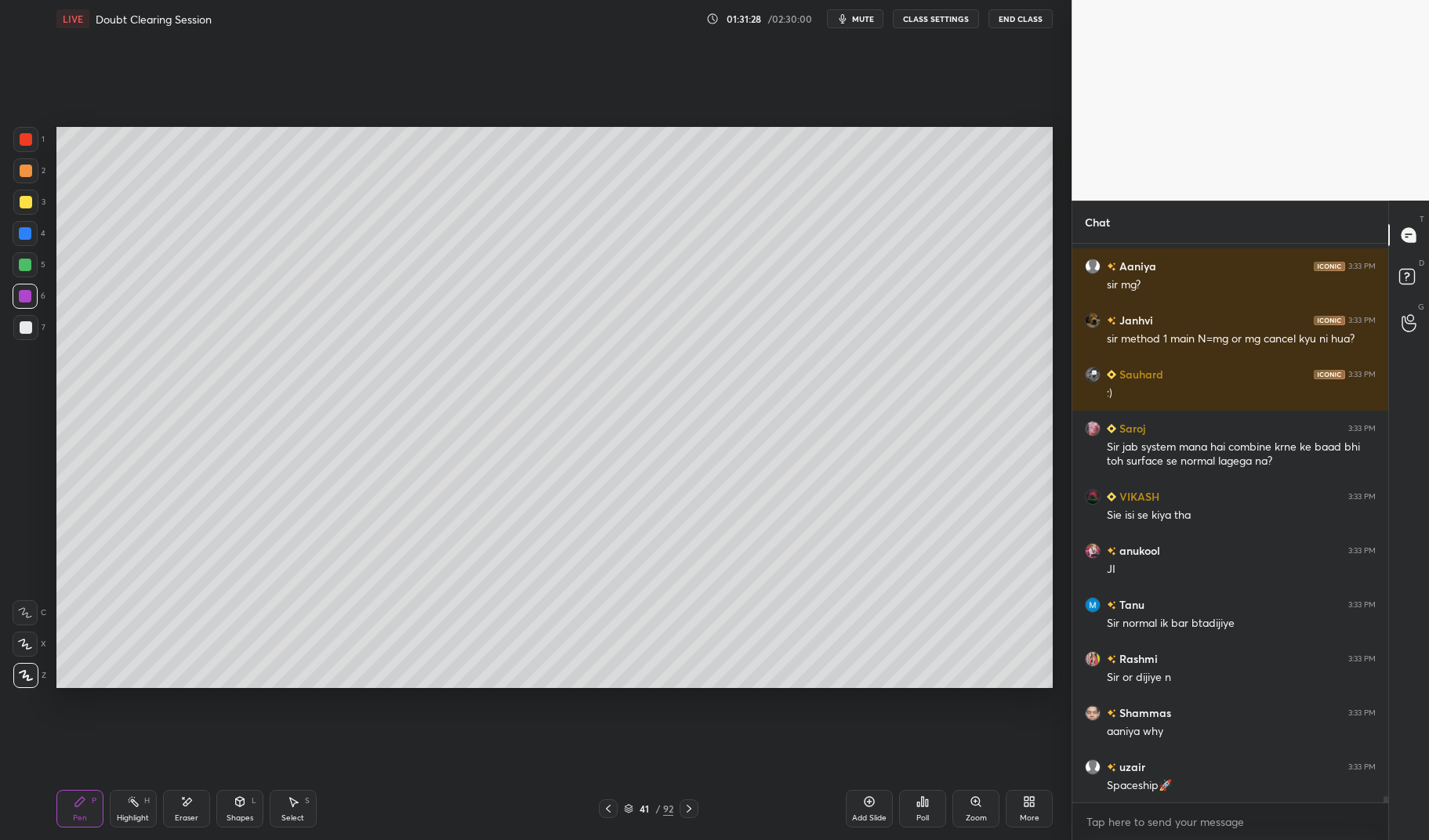
scroll to position [46820, 0]
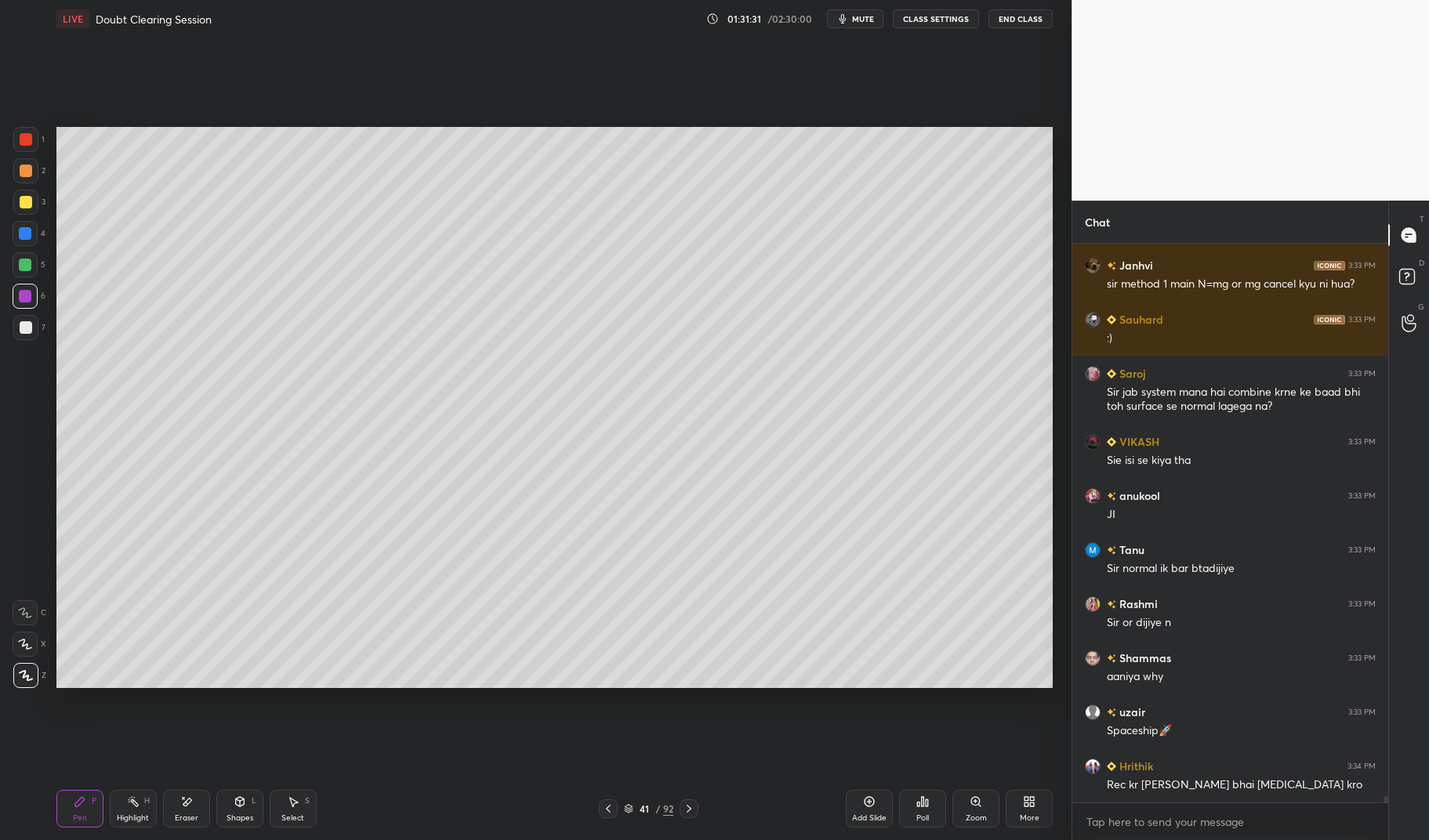
click at [26, 297] on div at bounding box center [25, 295] width 12 height 12
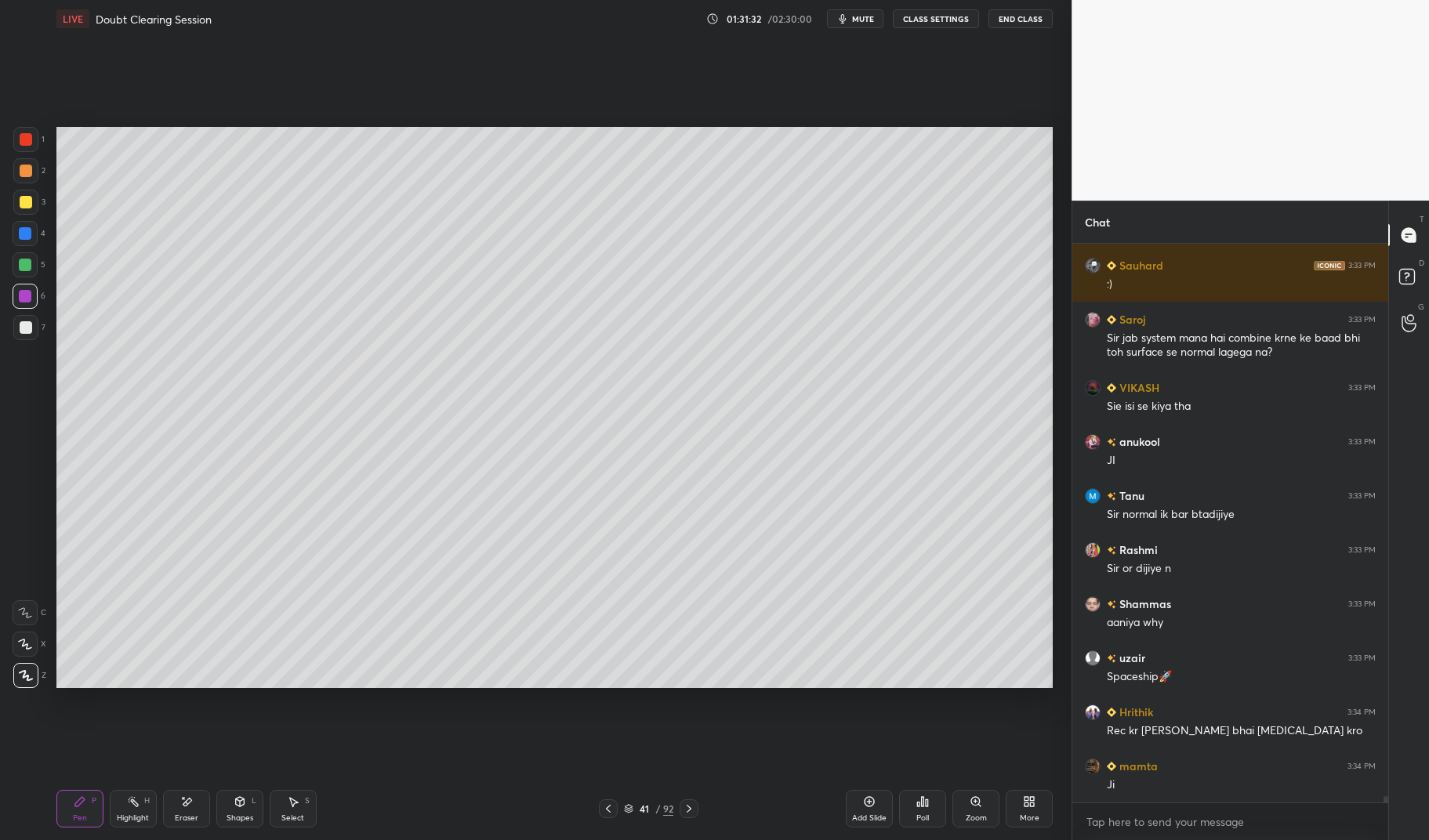
click at [23, 138] on div at bounding box center [25, 139] width 12 height 12
click at [17, 139] on div at bounding box center [25, 140] width 25 height 25
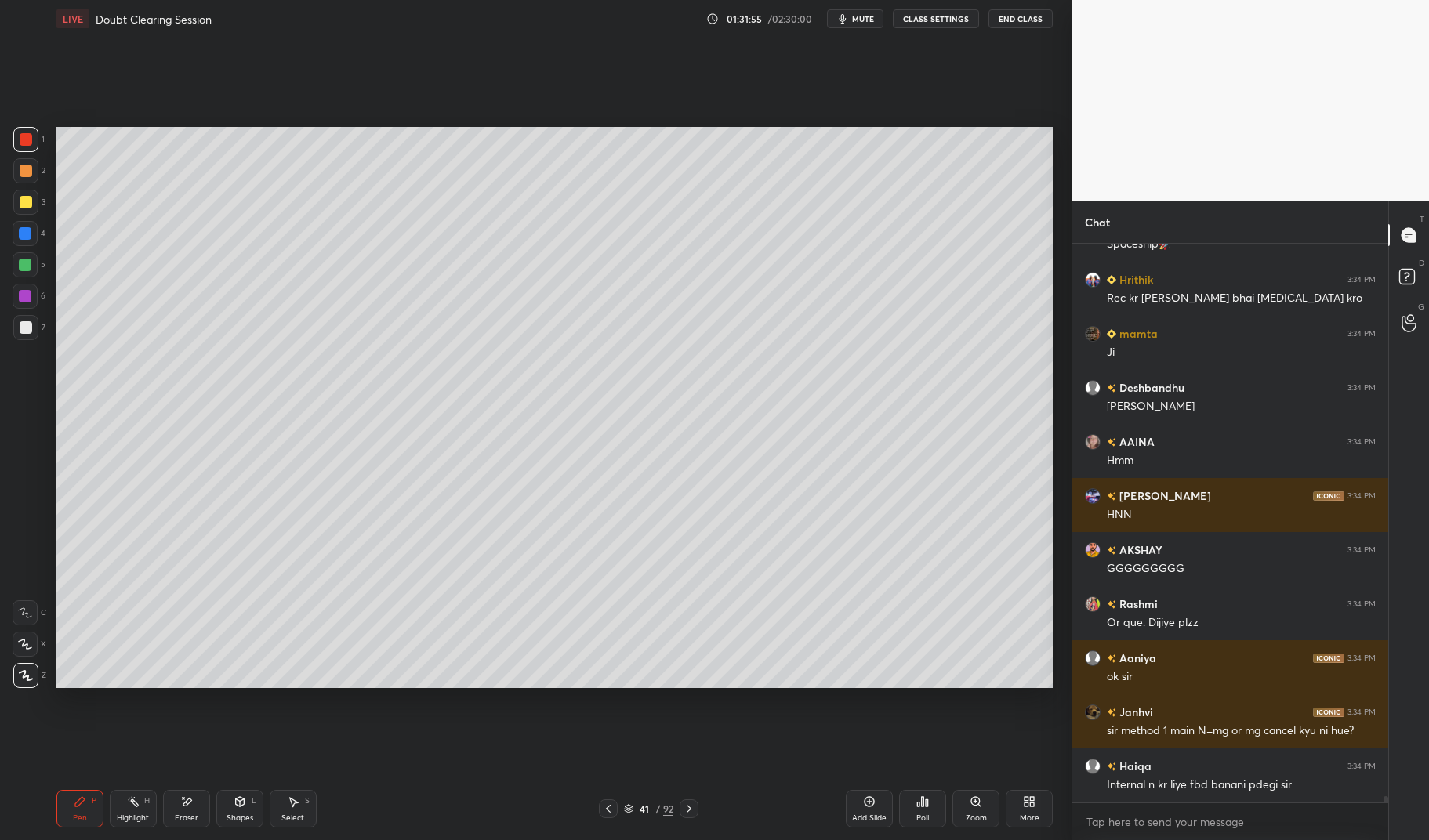
scroll to position [47361, 0]
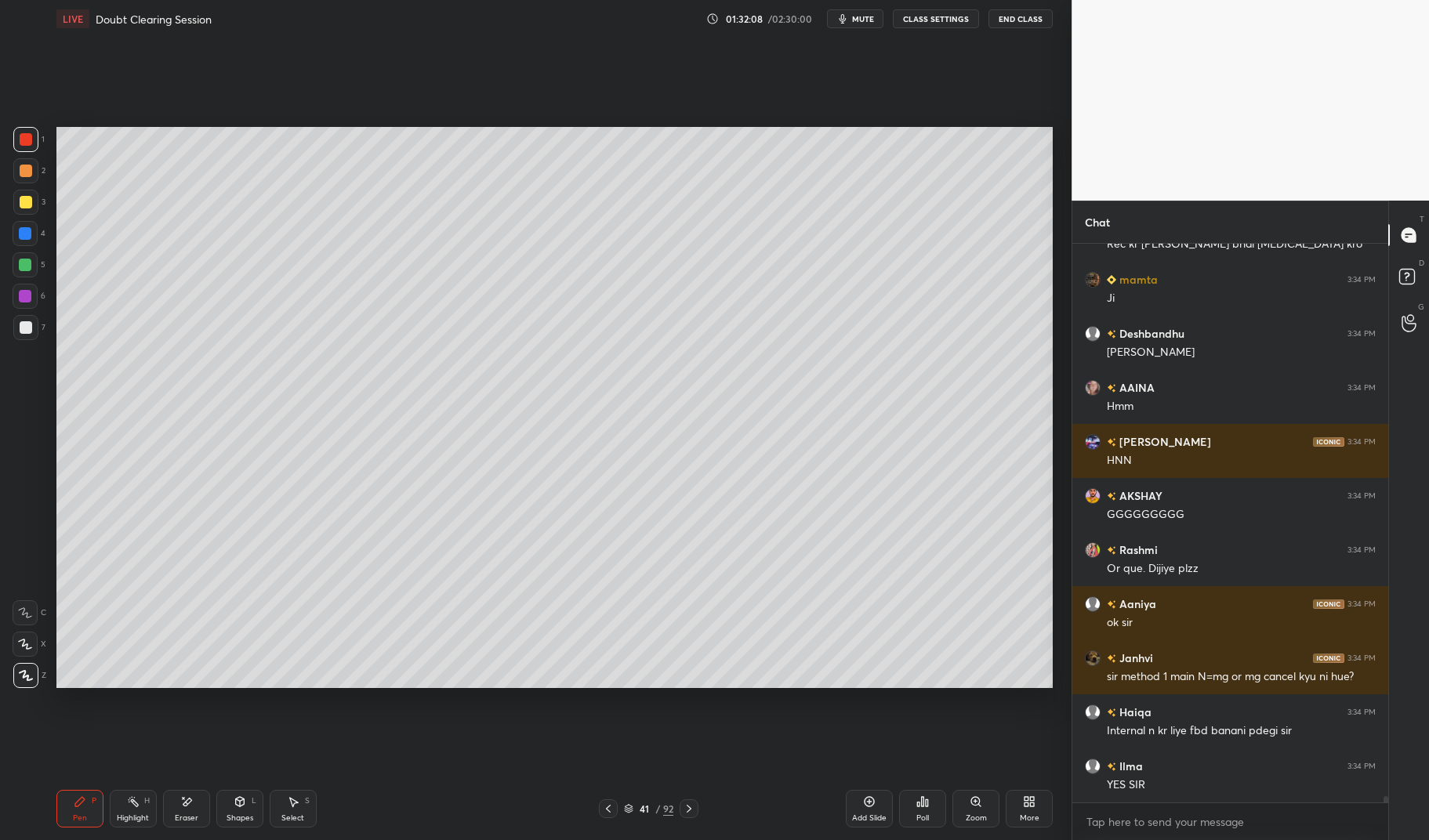
click at [78, 804] on icon at bounding box center [80, 802] width 9 height 9
click at [67, 788] on div "Pen P Highlight H Eraser Shapes L Select S 41 / 92 Add Slide Poll Zoom More" at bounding box center [555, 809] width 997 height 62
click at [16, 137] on div at bounding box center [25, 140] width 25 height 25
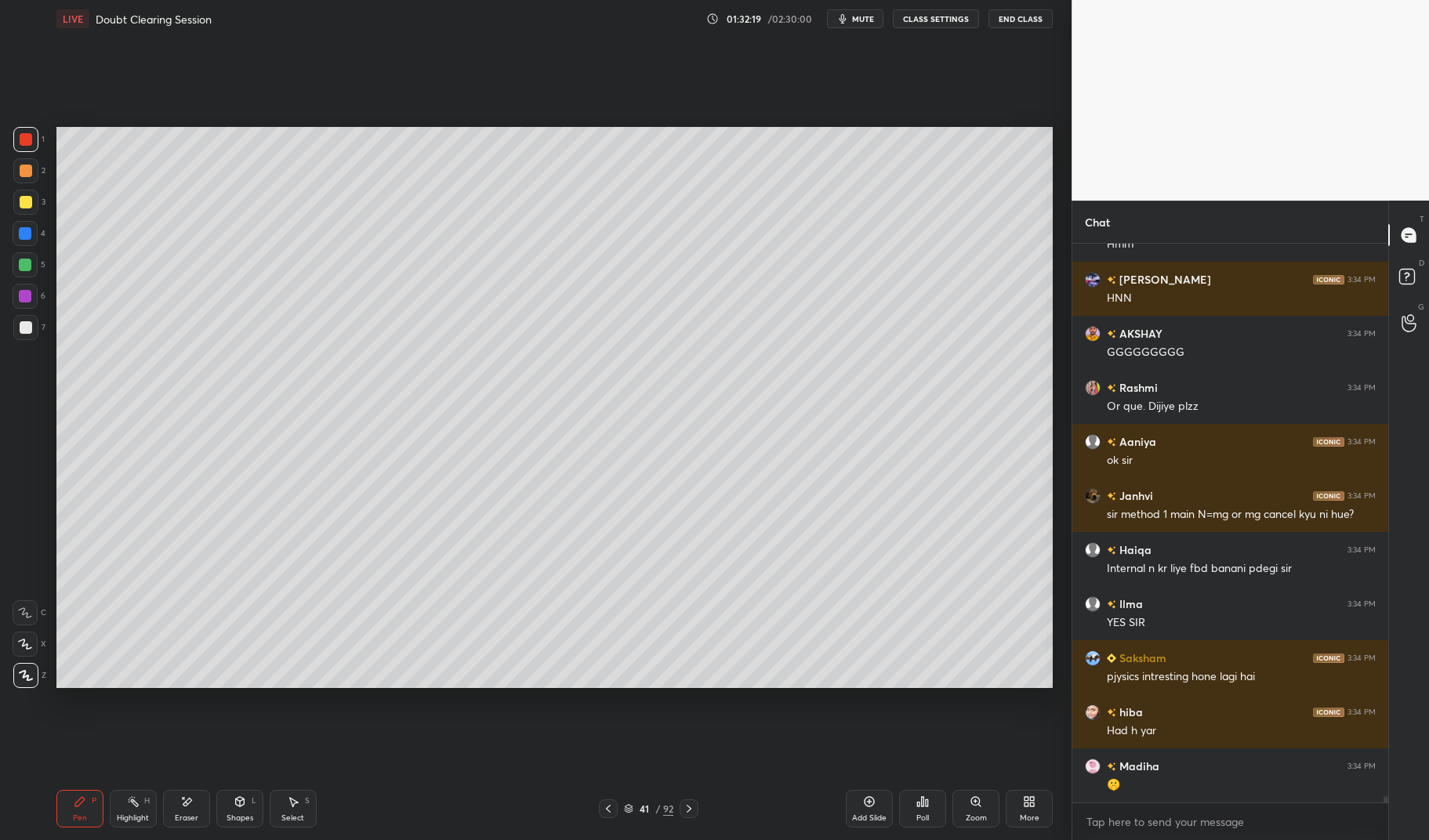
scroll to position [47576, 0]
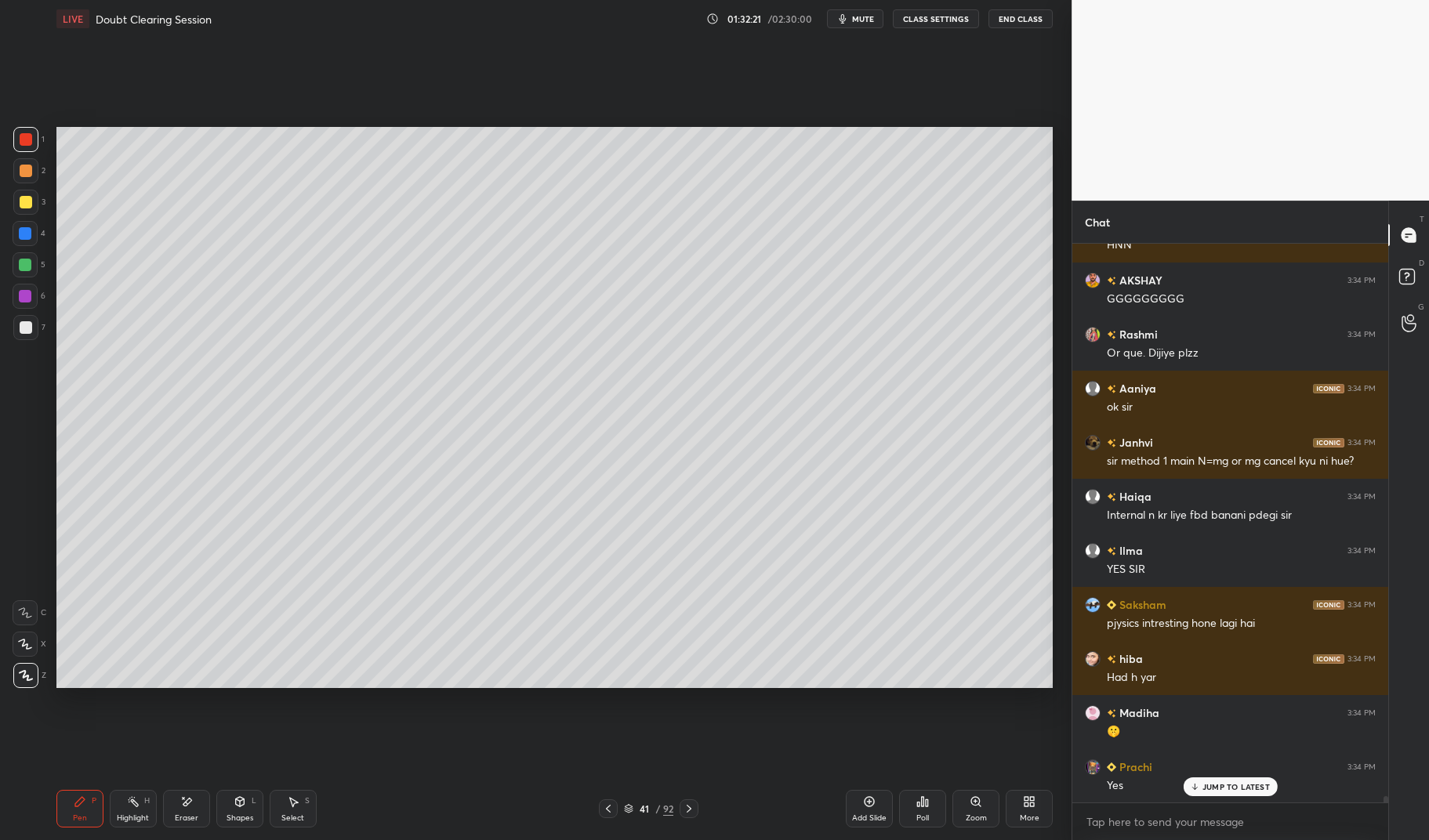
click at [135, 822] on div "Highlight" at bounding box center [133, 818] width 32 height 8
click at [126, 815] on div "Highlight" at bounding box center [133, 818] width 32 height 8
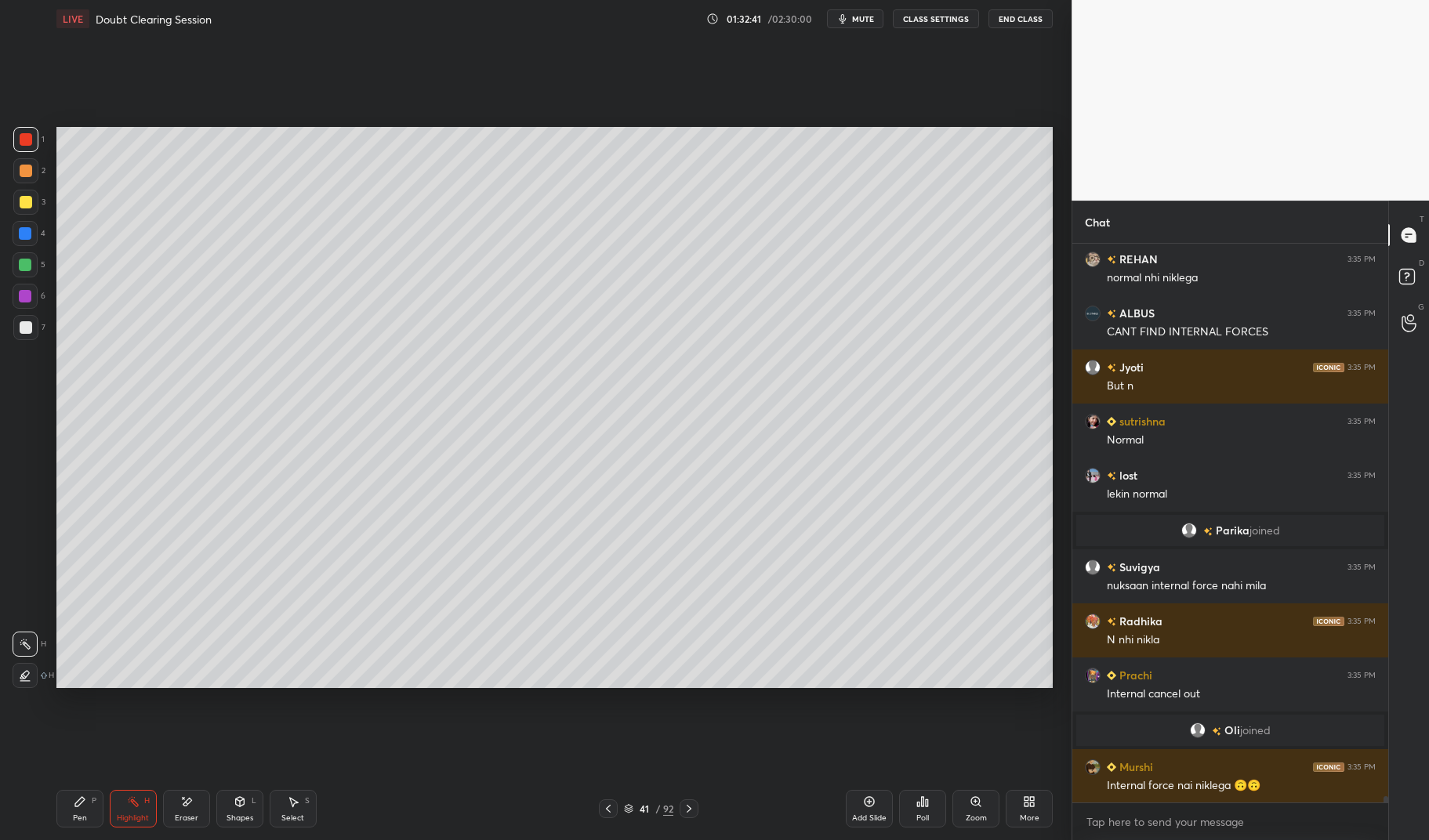
scroll to position [47290, 0]
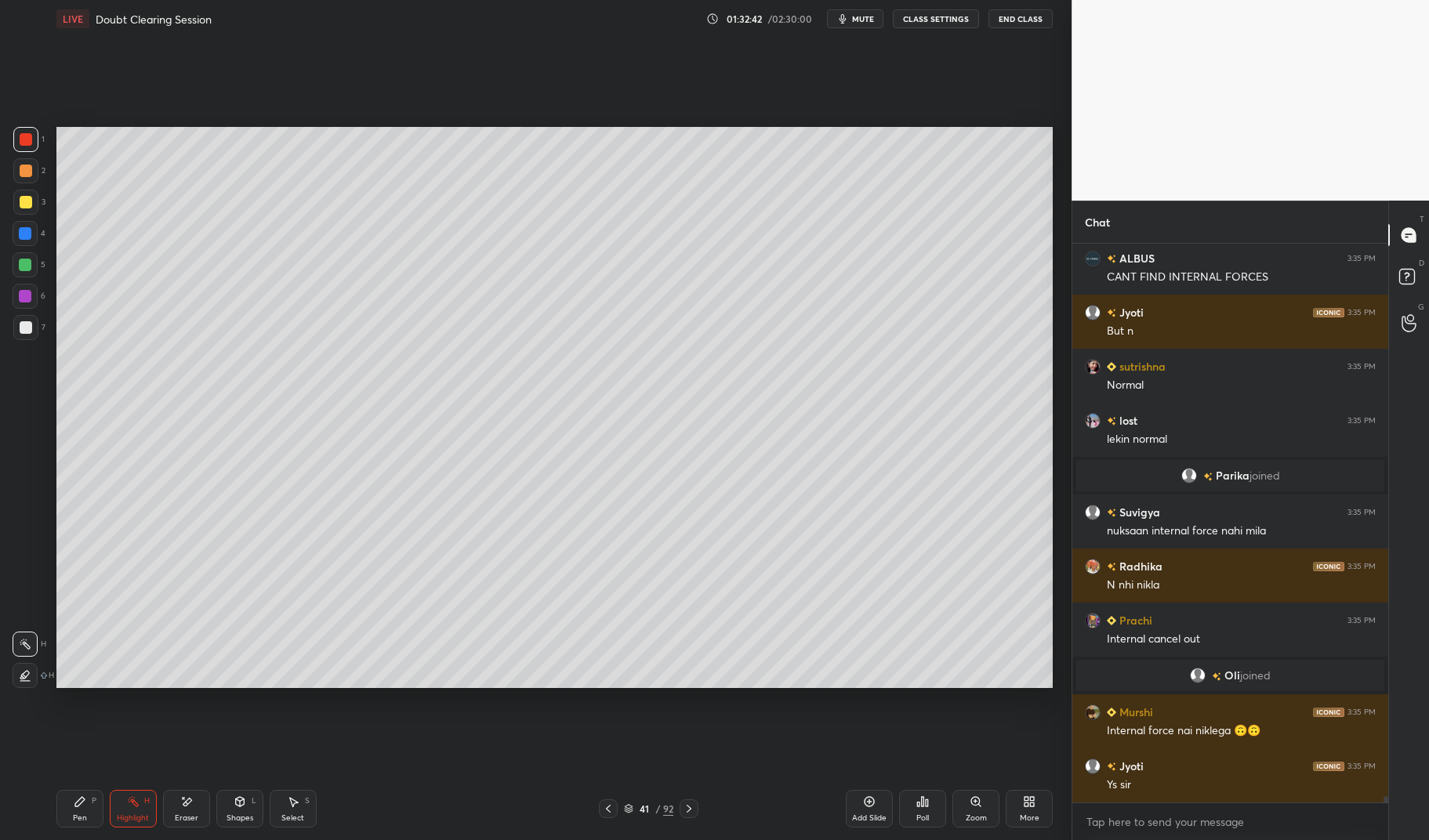
click at [608, 810] on icon at bounding box center [608, 809] width 5 height 8
click at [617, 808] on div at bounding box center [608, 809] width 19 height 19
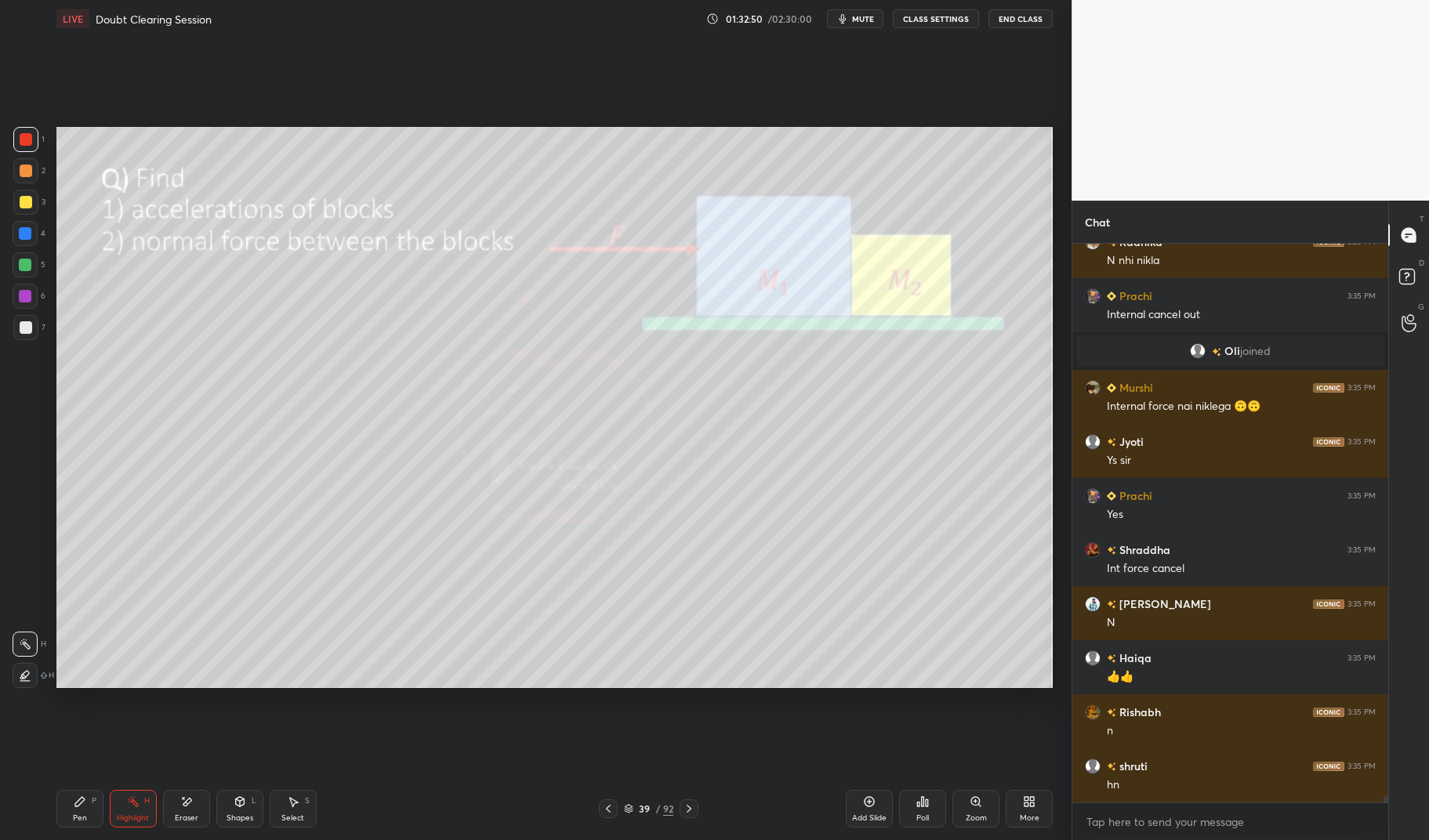
scroll to position [47669, 0]
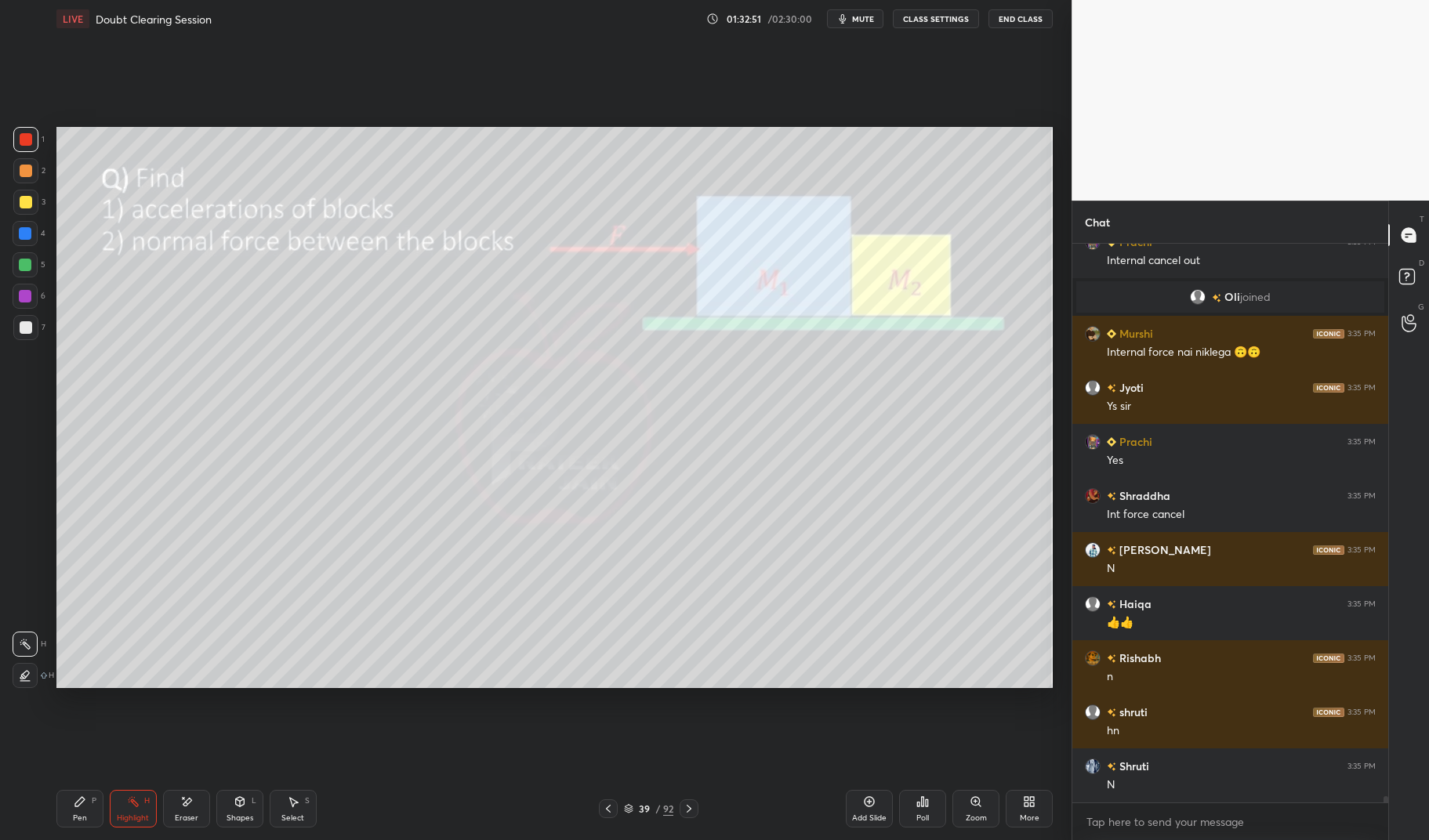
click at [688, 802] on icon at bounding box center [688, 808] width 12 height 12
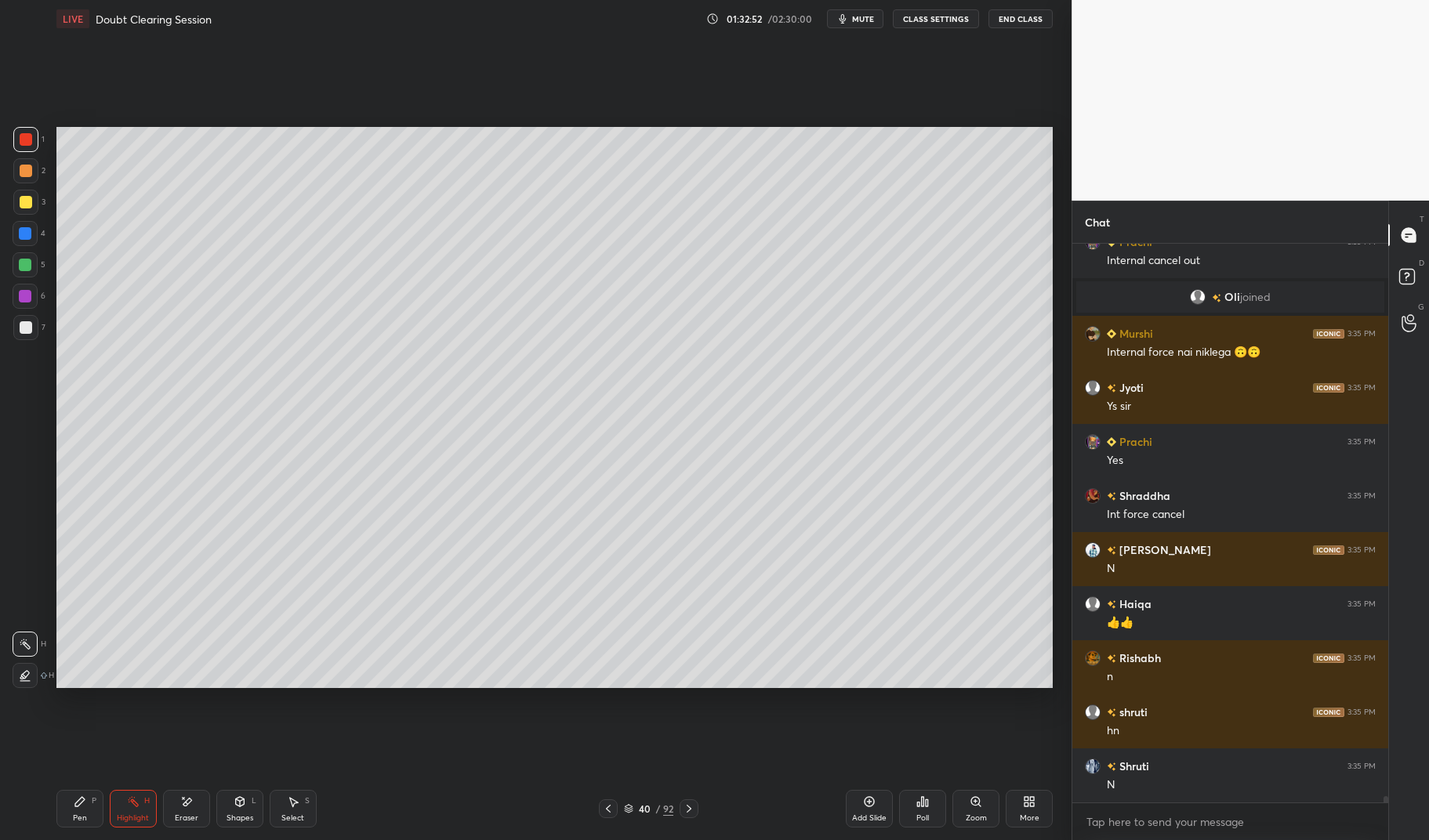
click at [682, 807] on icon at bounding box center [688, 808] width 12 height 12
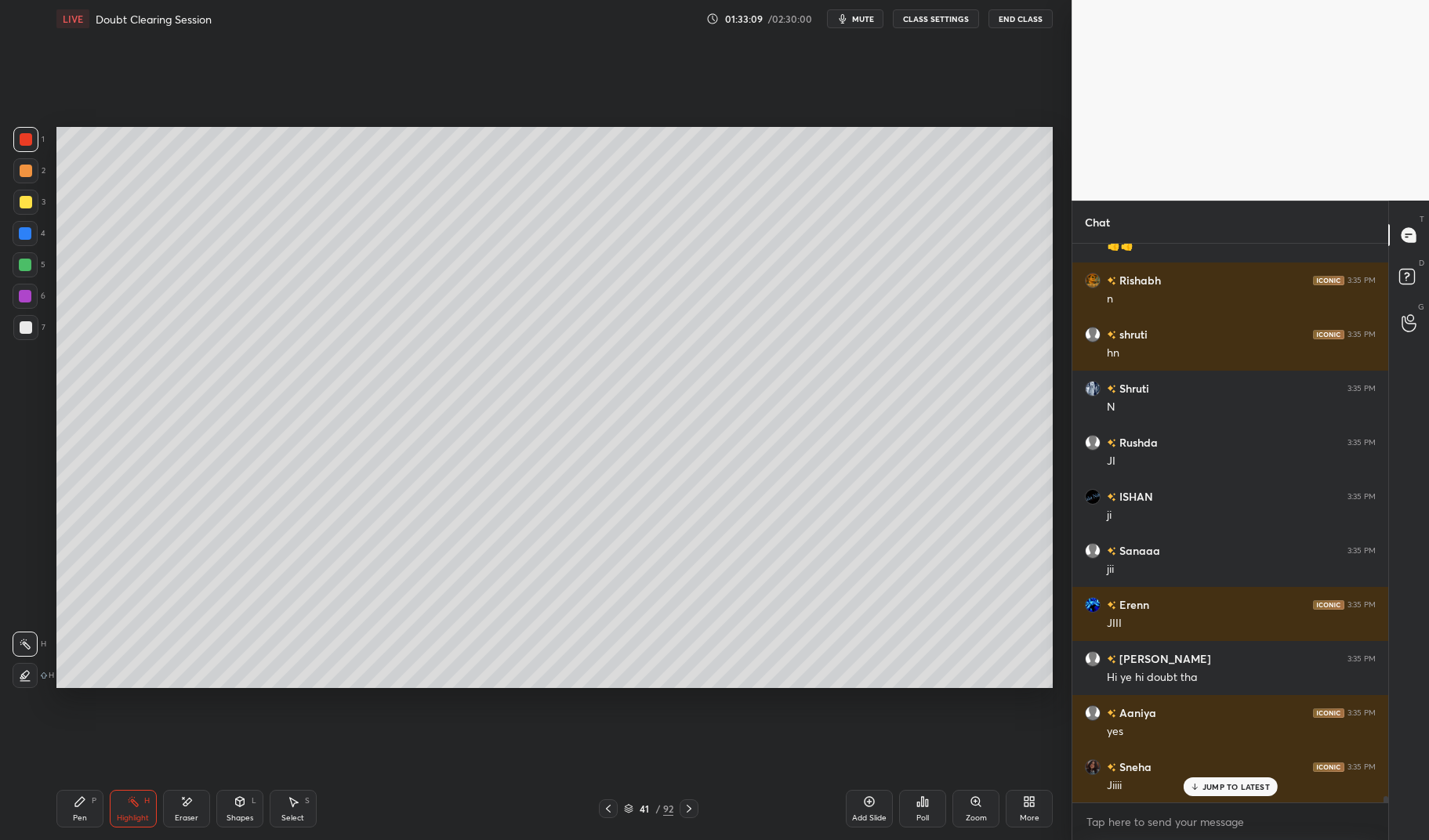
scroll to position [48085, 0]
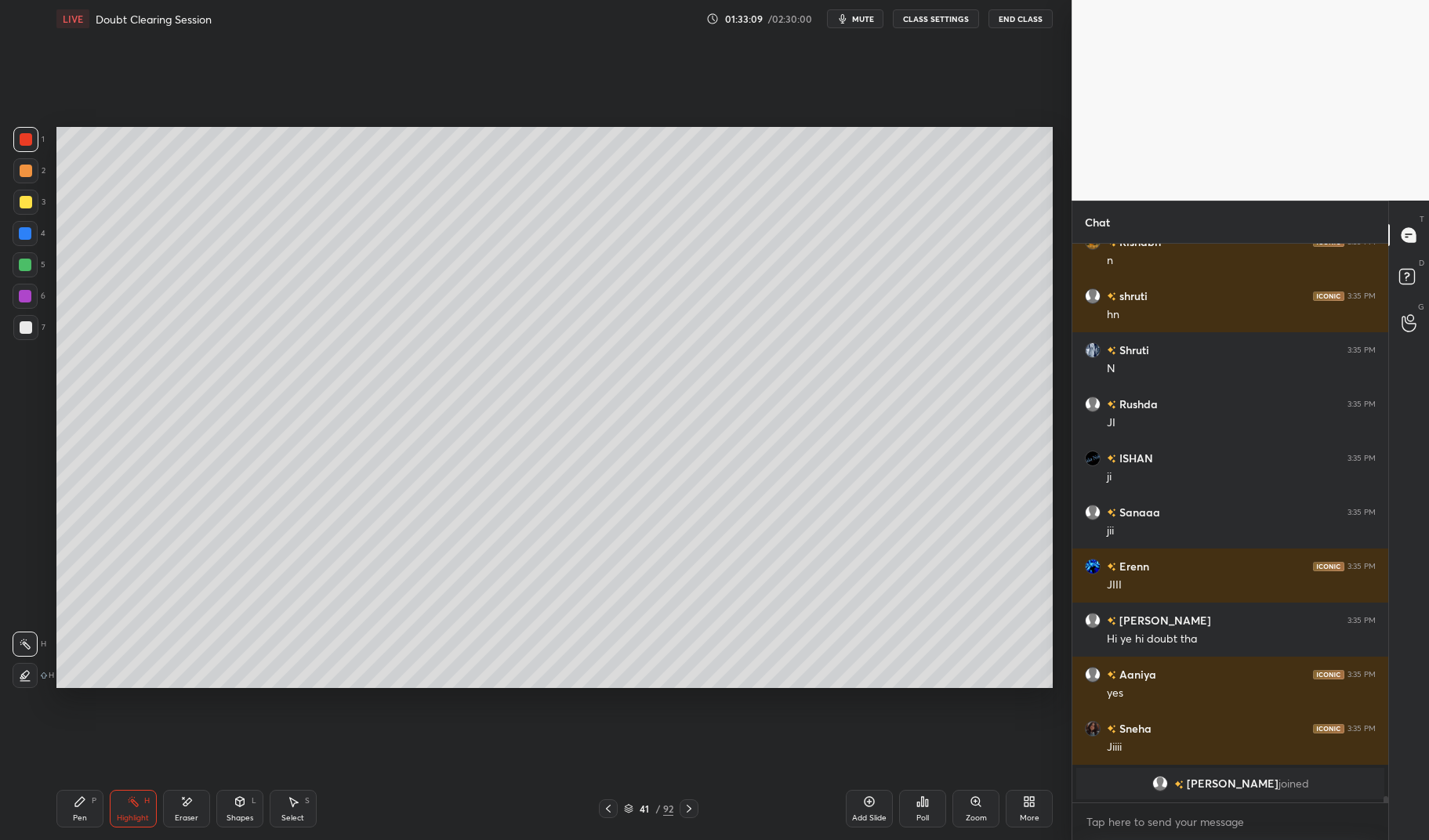
click at [92, 813] on div "Pen P" at bounding box center [80, 809] width 47 height 38
click at [81, 805] on icon at bounding box center [79, 801] width 12 height 12
click at [29, 338] on div at bounding box center [25, 328] width 25 height 25
click at [30, 331] on div at bounding box center [25, 327] width 12 height 12
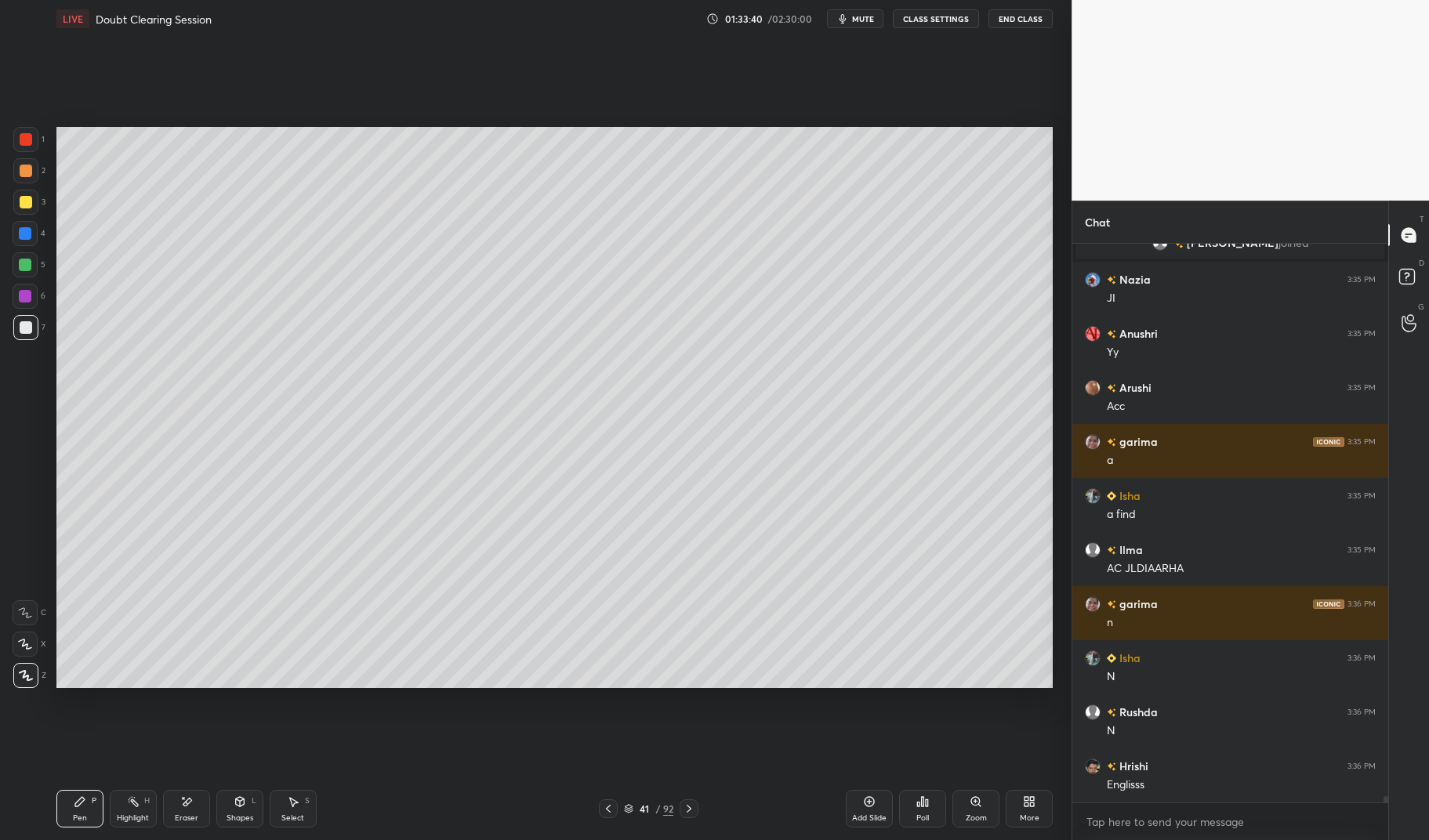
scroll to position [48678, 0]
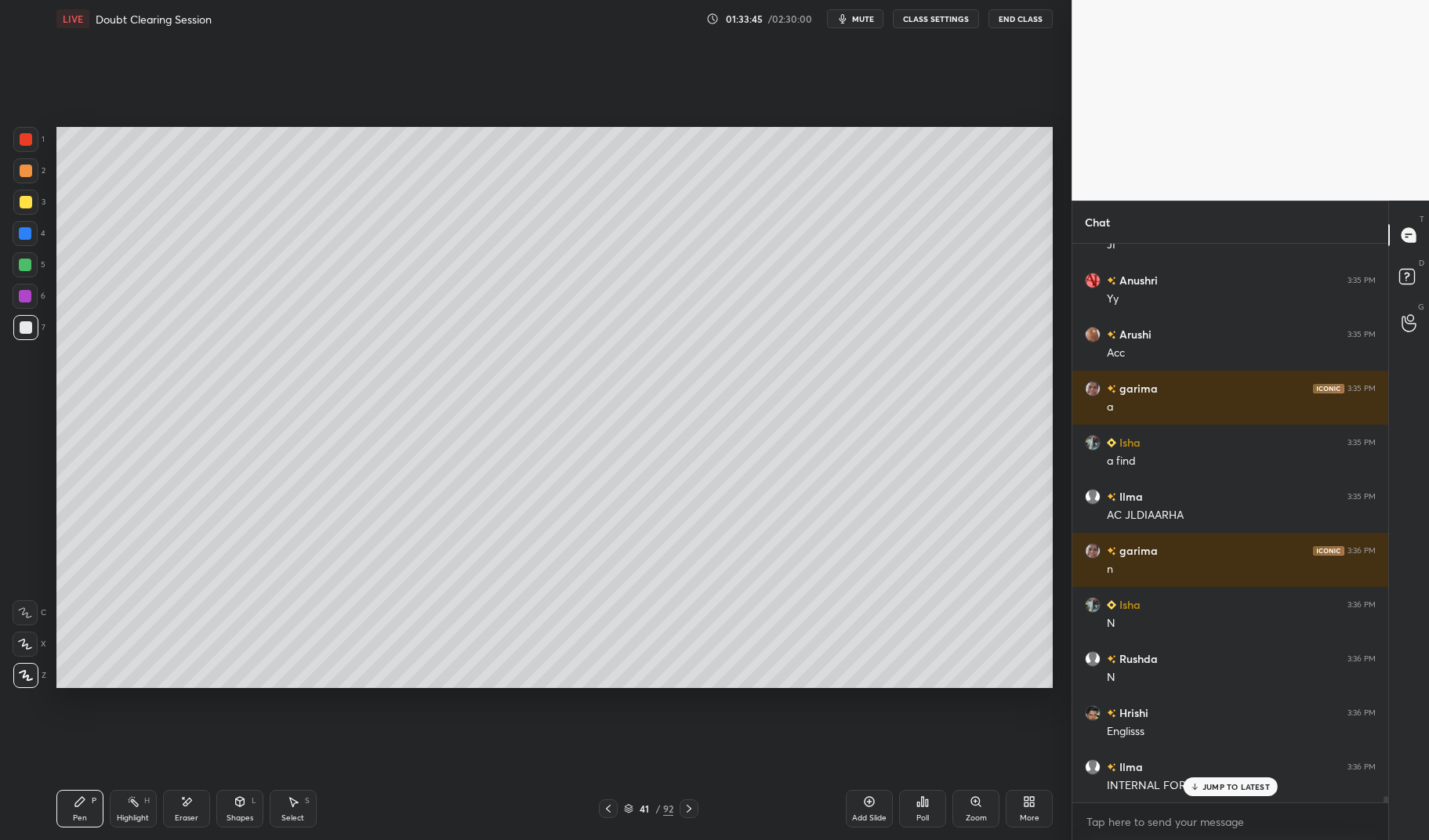
click at [1242, 787] on p "JUMP TO LATEST" at bounding box center [1236, 787] width 67 height 9
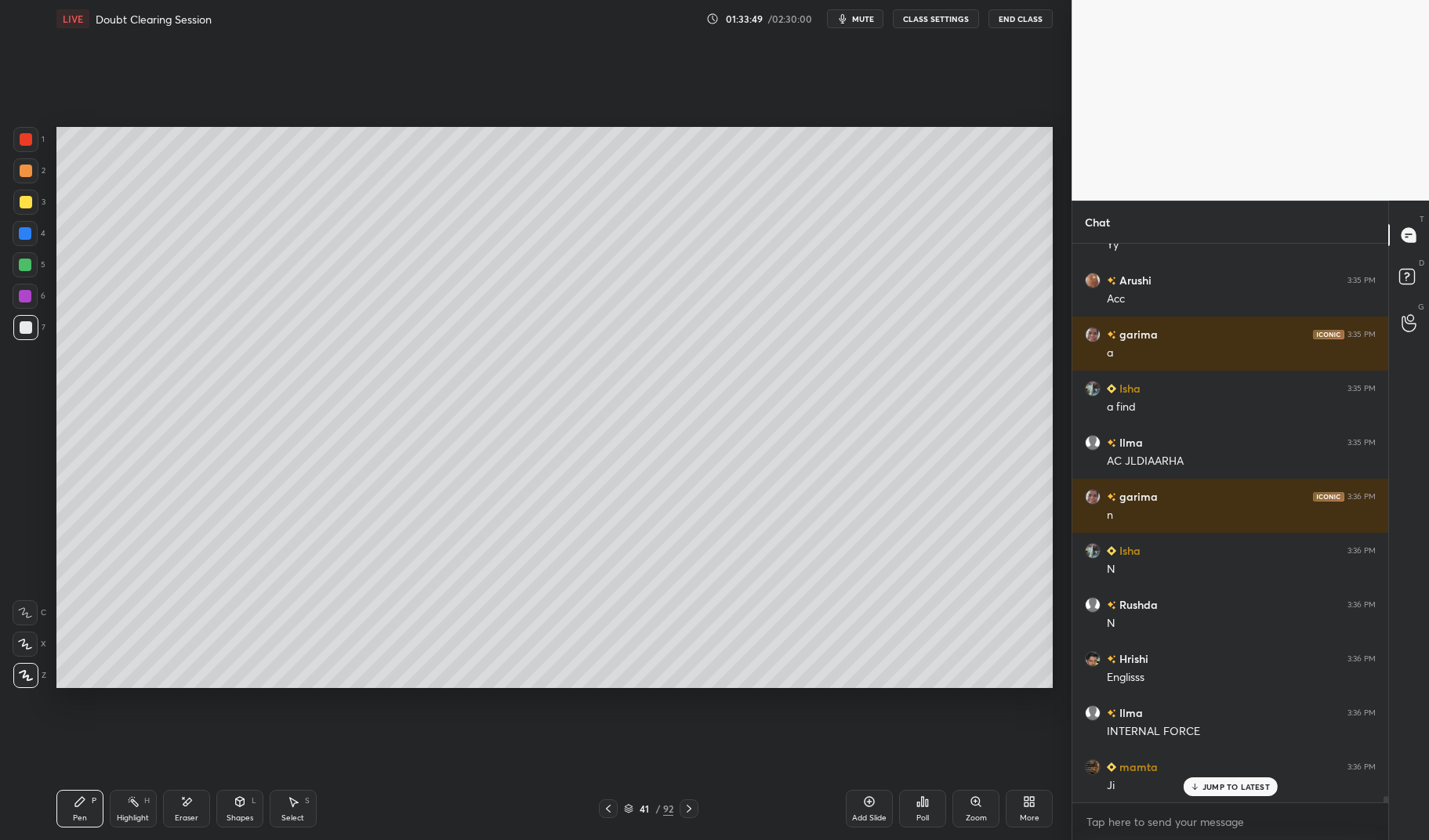
click at [615, 809] on div at bounding box center [608, 809] width 19 height 19
click at [608, 801] on div at bounding box center [608, 809] width 19 height 19
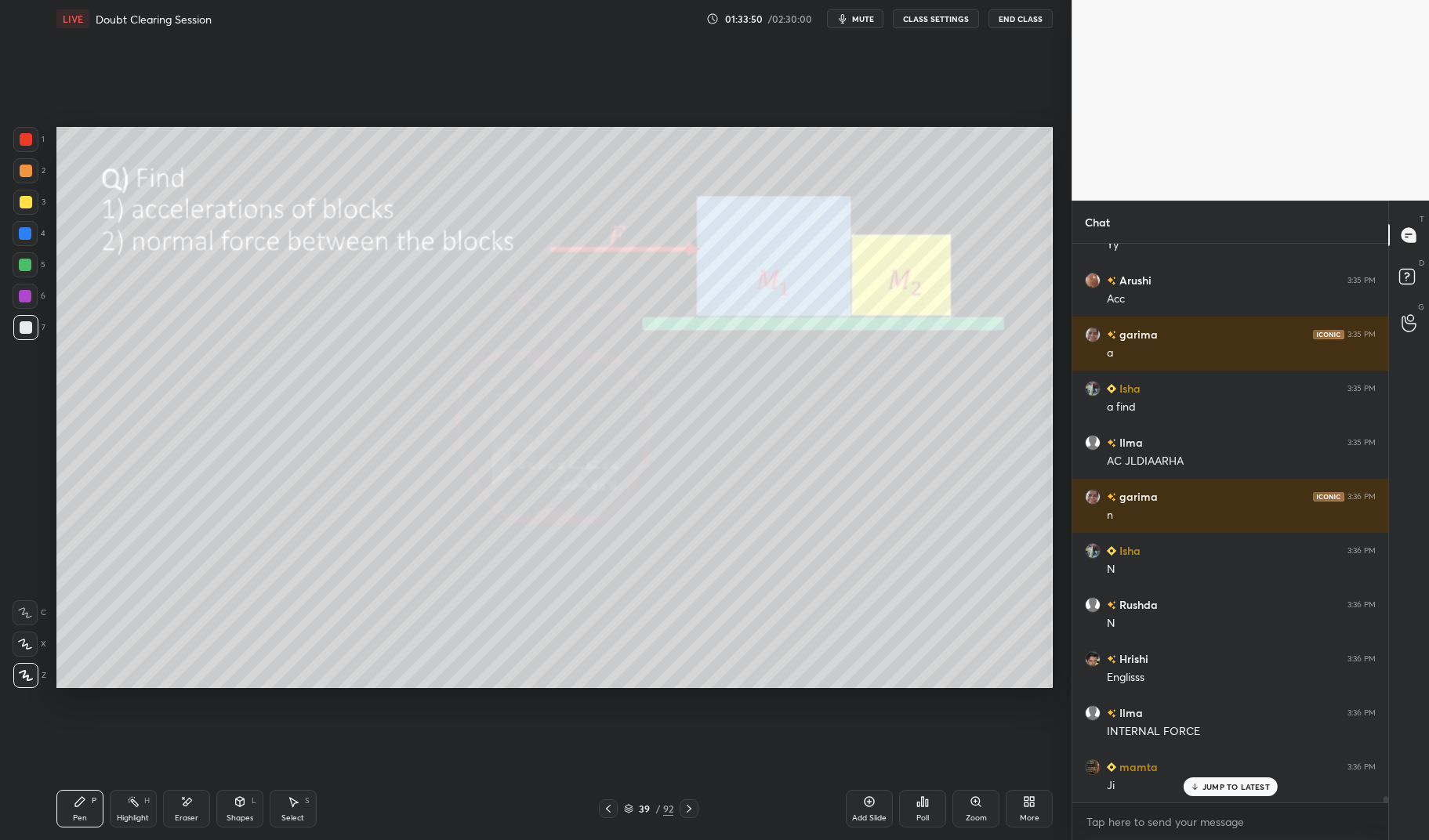
click at [144, 803] on div "H" at bounding box center [147, 801] width 6 height 8
click at [135, 788] on div "Pen P Highlight H Eraser Shapes L Select S 39 / 92 Add Slide Poll Zoom More" at bounding box center [555, 809] width 997 height 62
click at [698, 812] on div "39 / 92" at bounding box center [648, 809] width 395 height 19
click at [692, 808] on icon at bounding box center [688, 808] width 12 height 12
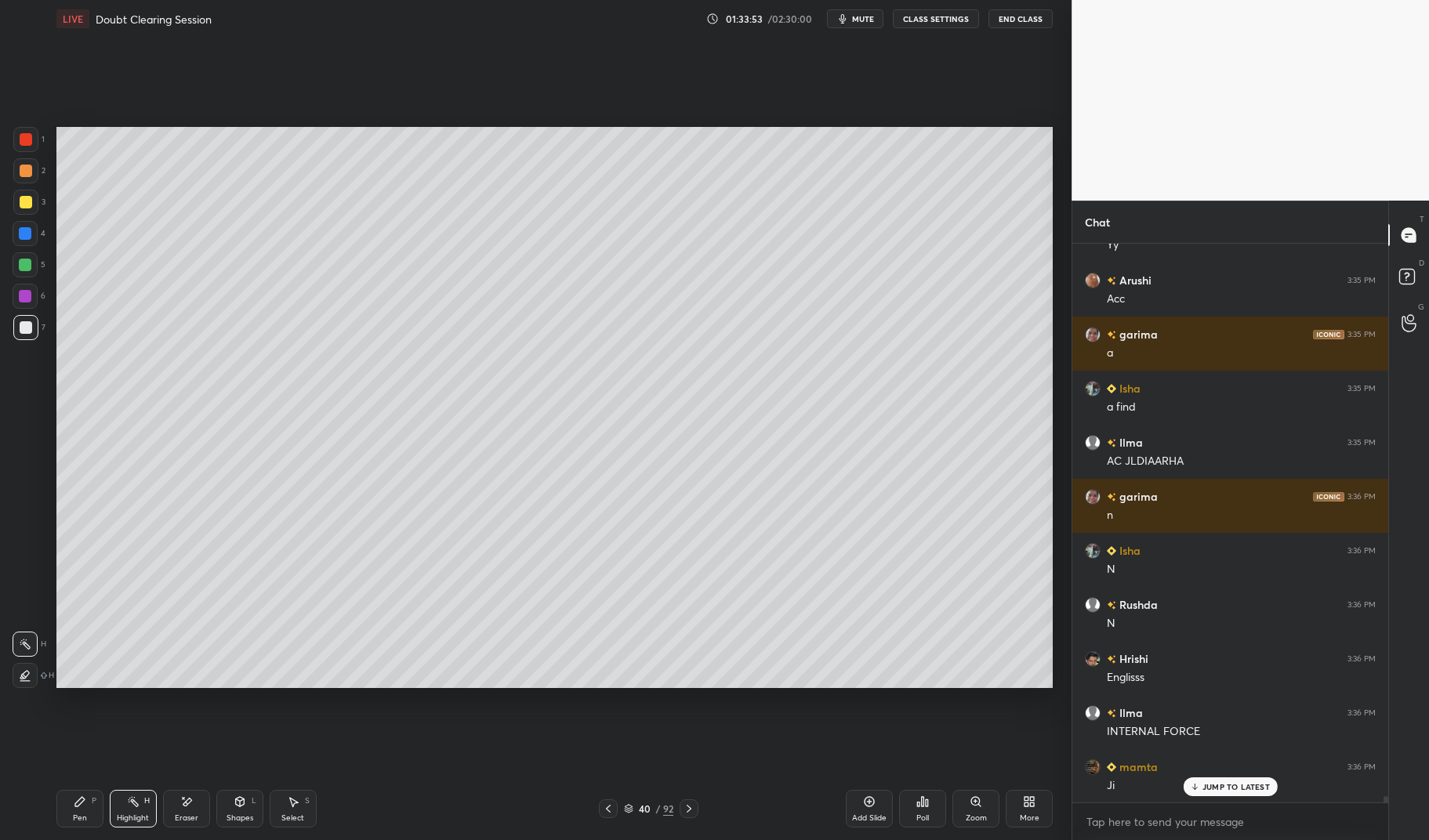
click at [689, 804] on icon at bounding box center [688, 808] width 12 height 12
click at [67, 825] on div "Pen P" at bounding box center [80, 809] width 47 height 38
click at [69, 813] on div "Pen P" at bounding box center [80, 809] width 47 height 38
click at [21, 308] on div at bounding box center [25, 296] width 25 height 25
click at [4, 300] on div "1 2 3 4 5 6 7 C X Z E E Erase all H H" at bounding box center [25, 408] width 50 height 561
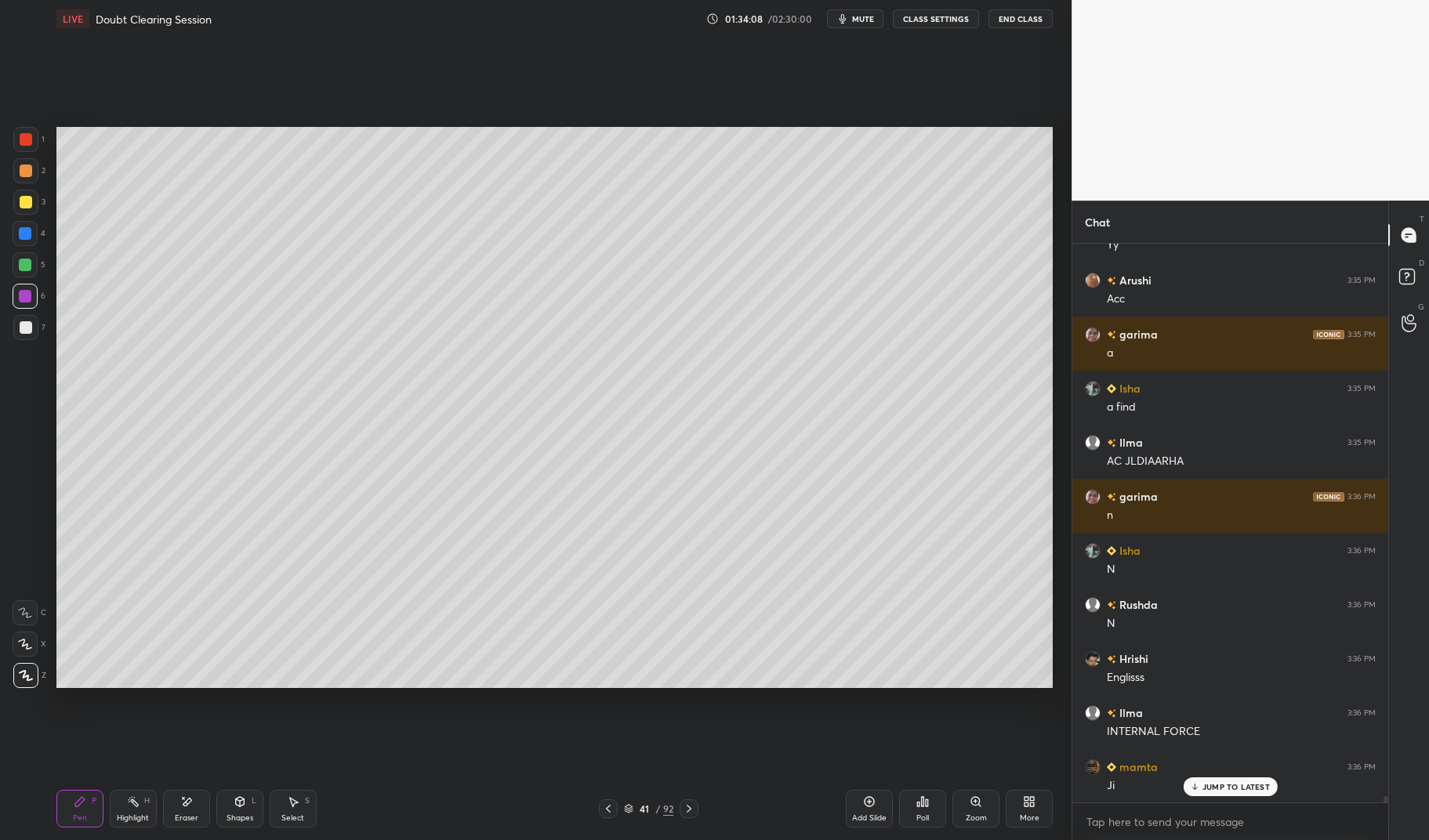
click at [21, 269] on div at bounding box center [25, 264] width 12 height 12
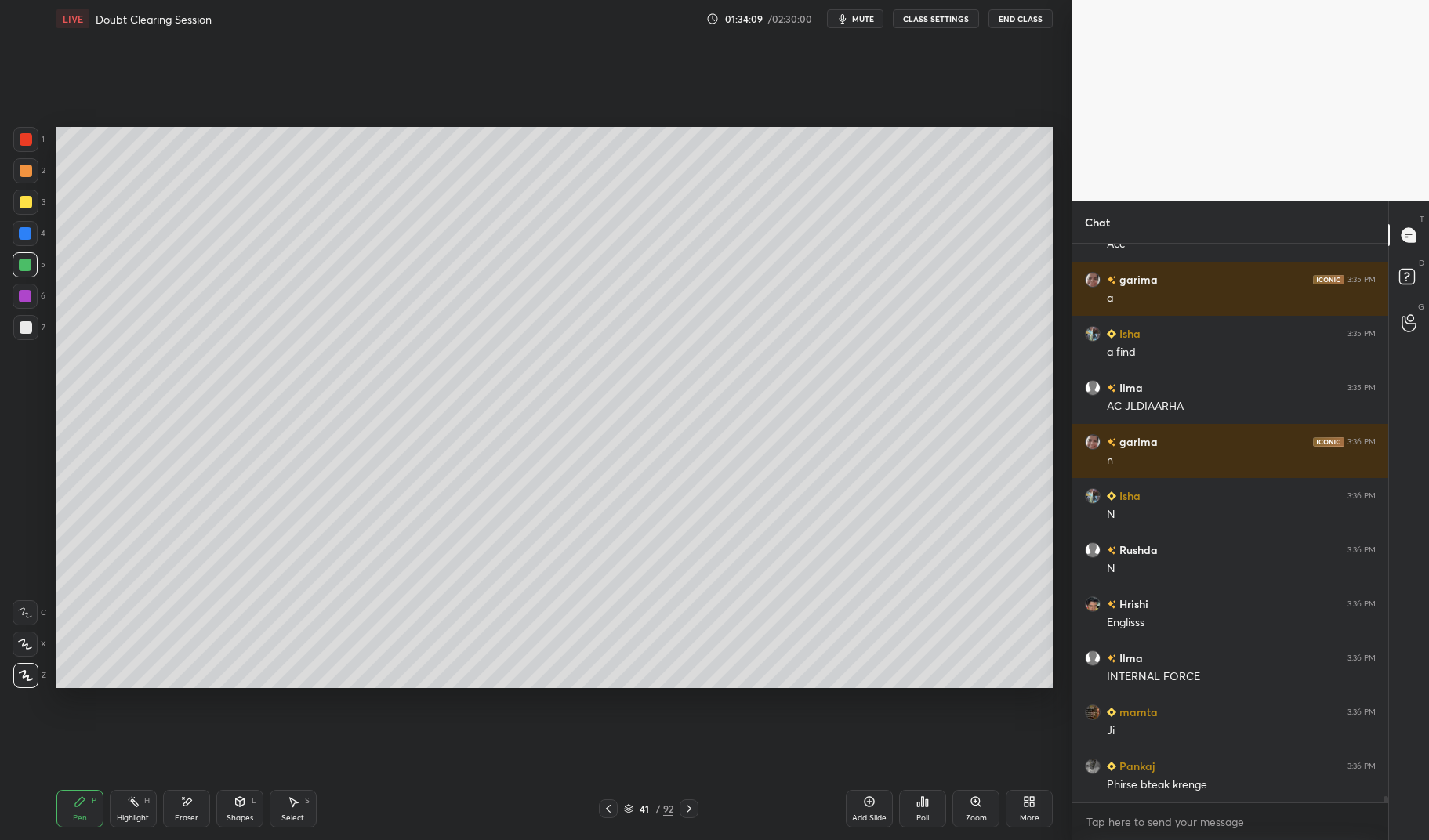
click at [617, 810] on div at bounding box center [608, 809] width 19 height 19
click at [614, 809] on icon at bounding box center [608, 808] width 12 height 12
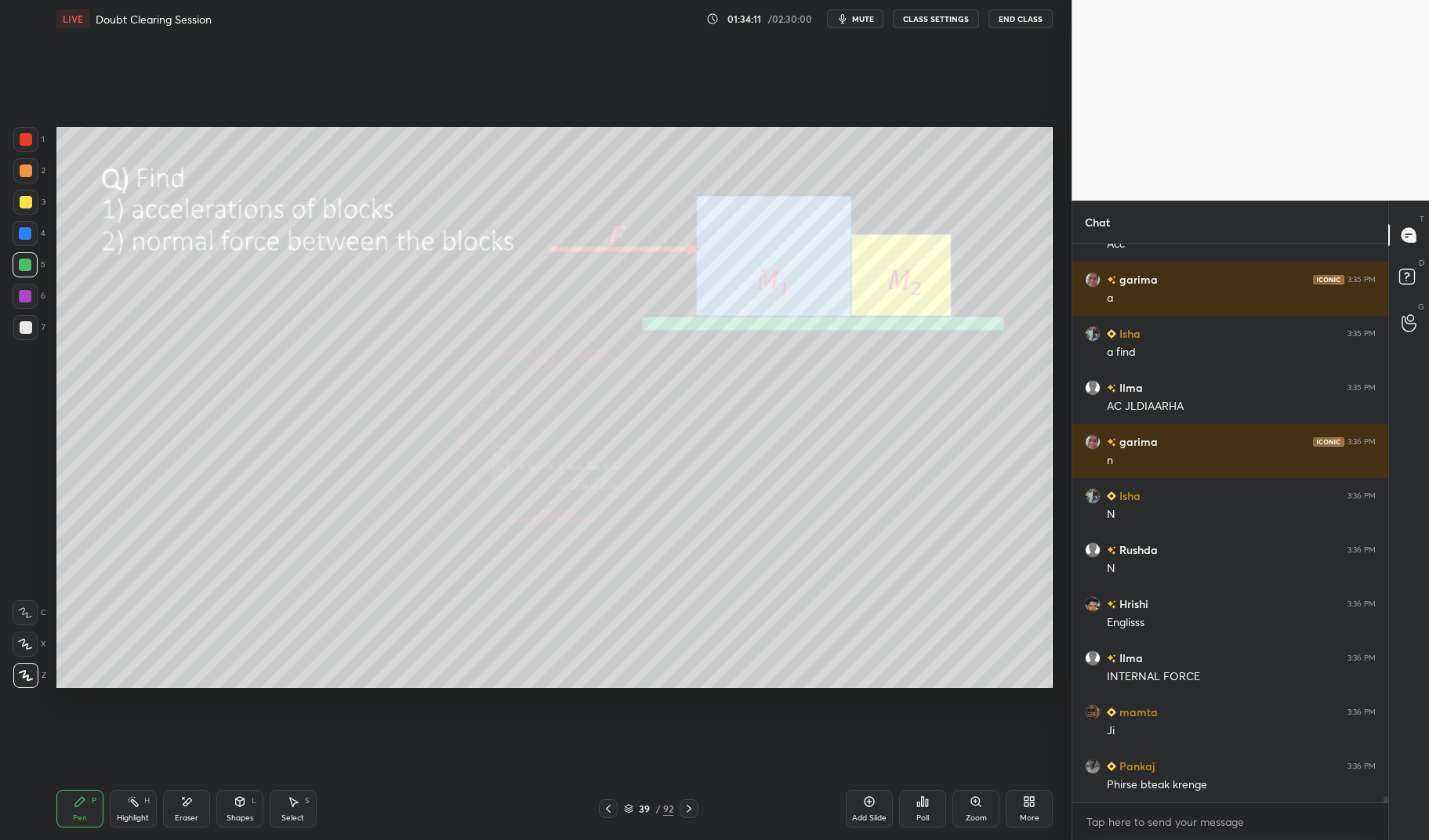
click at [167, 804] on div "Eraser" at bounding box center [187, 809] width 47 height 38
click at [118, 812] on div "Highlight H" at bounding box center [133, 809] width 47 height 38
click at [119, 815] on div "Highlight" at bounding box center [133, 818] width 32 height 8
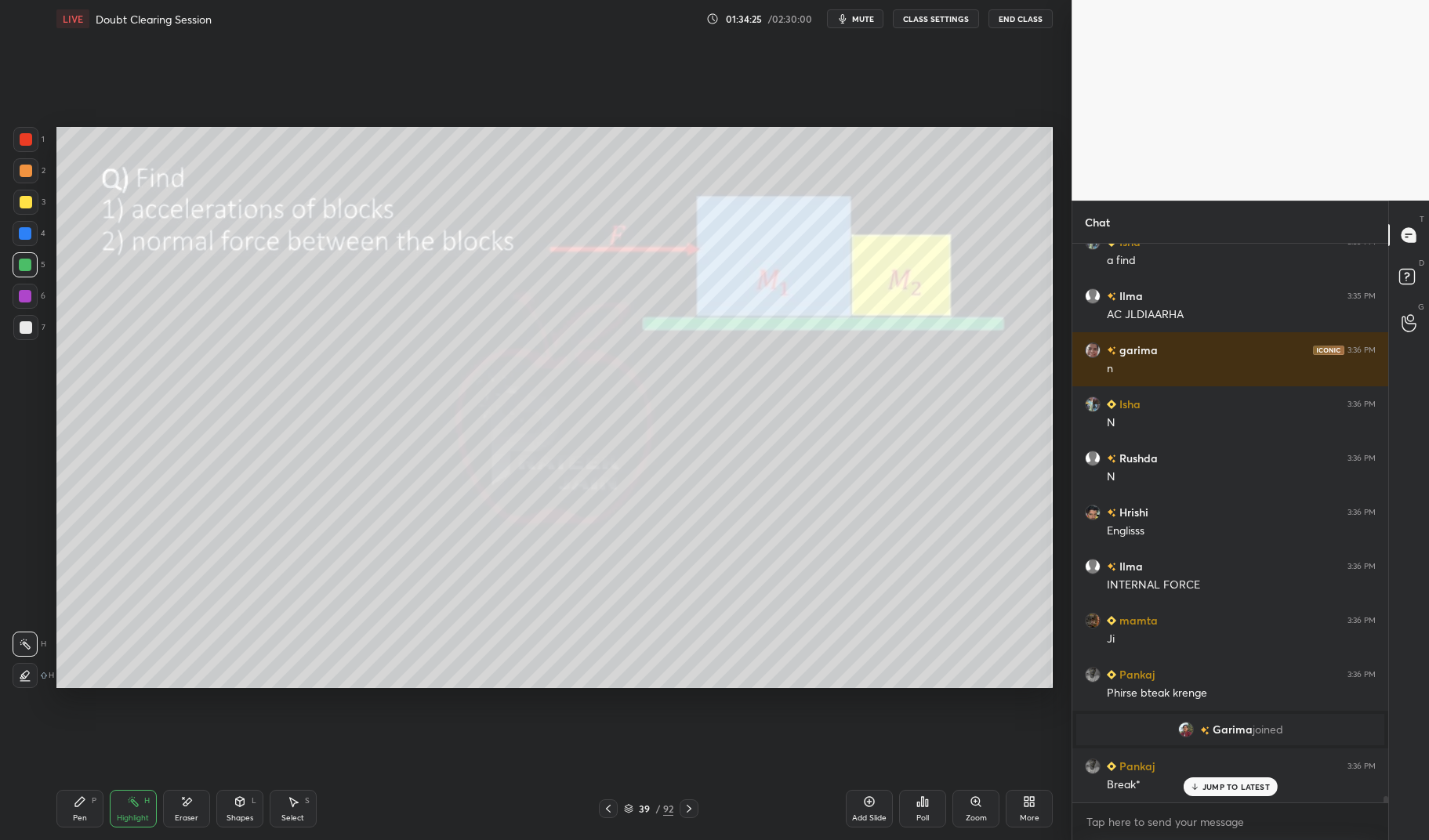
scroll to position [48450, 0]
click at [1236, 781] on div "JUMP TO LATEST" at bounding box center [1230, 787] width 94 height 19
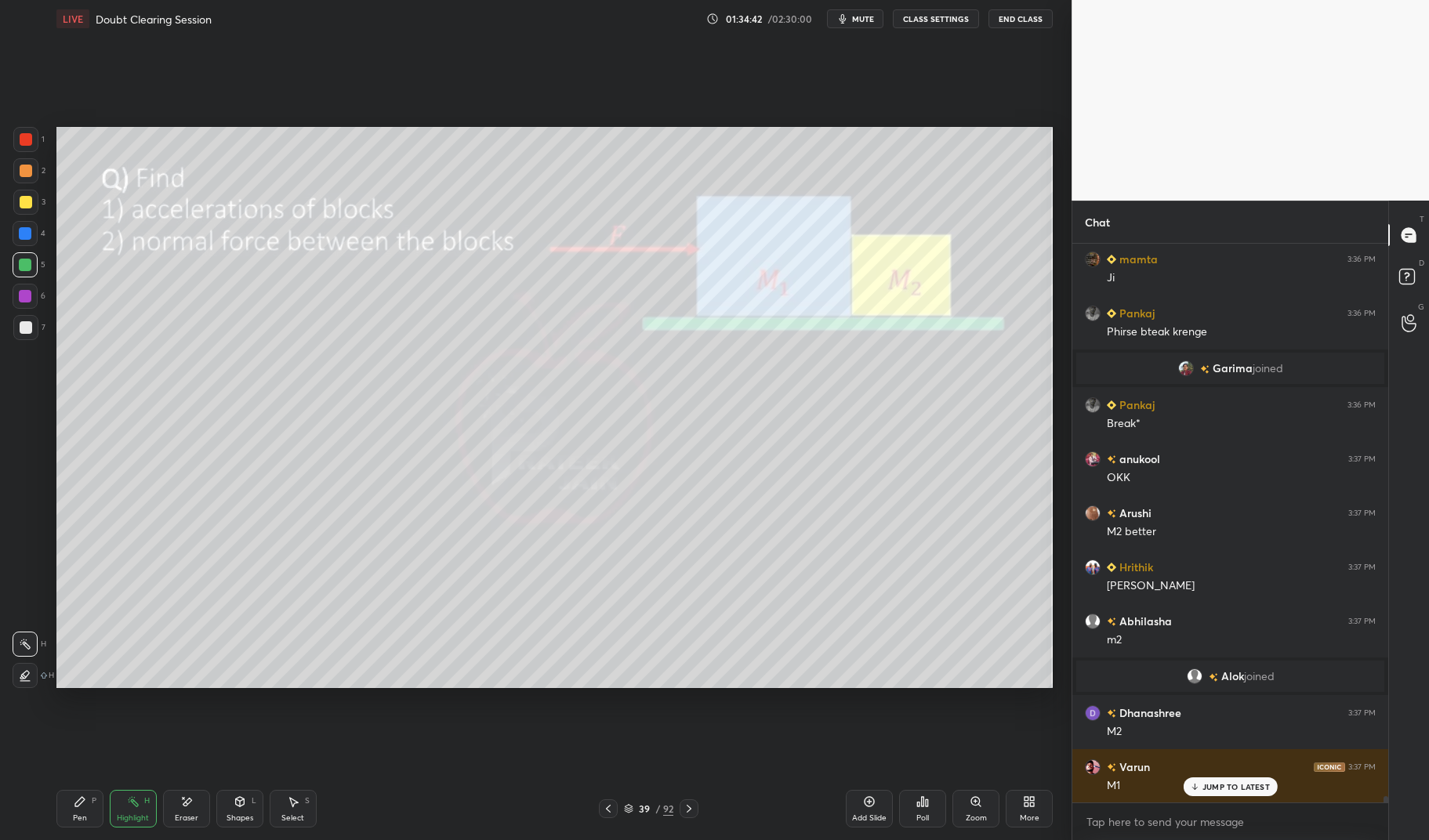
scroll to position [48920, 0]
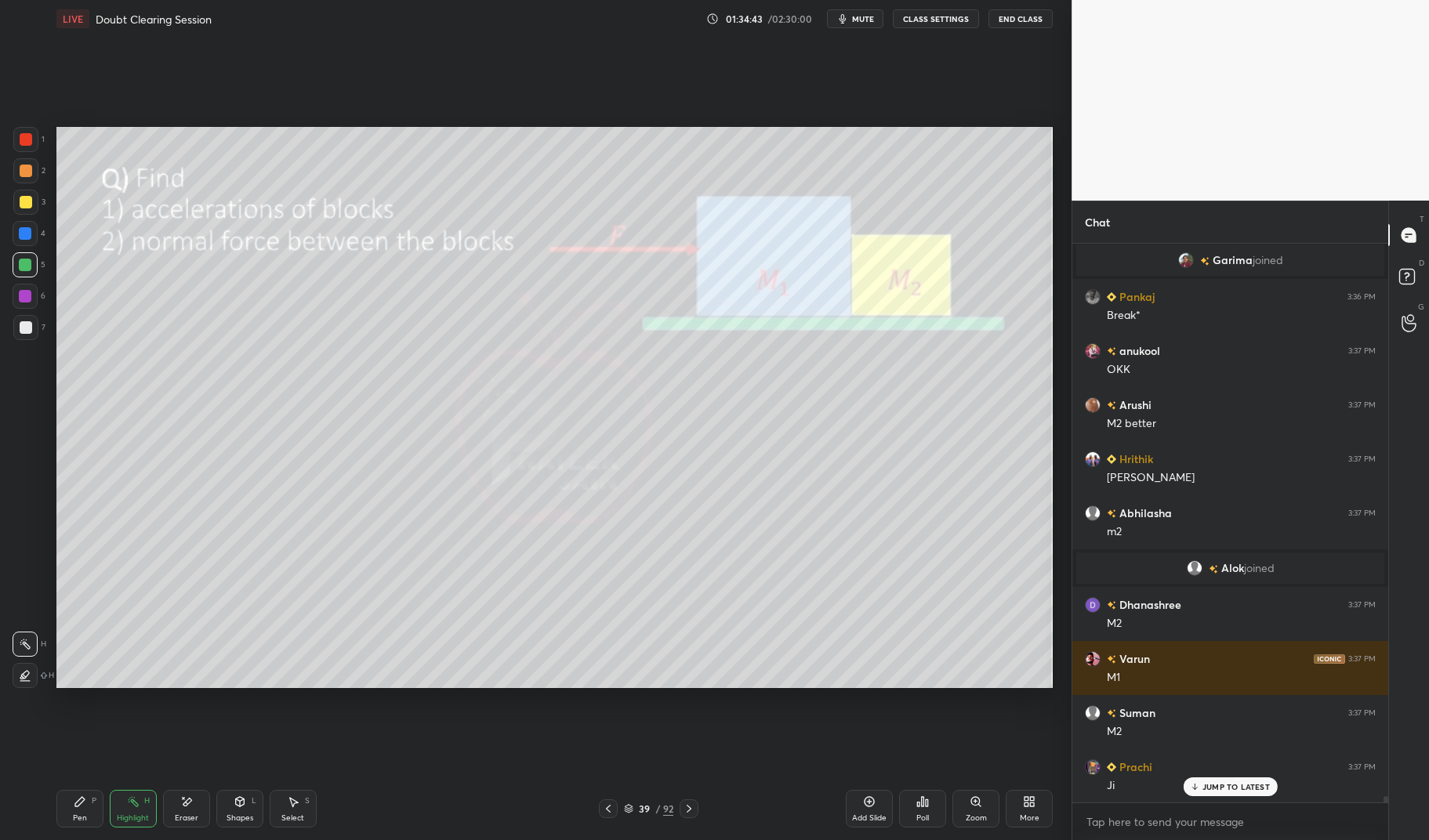
click at [694, 804] on icon at bounding box center [688, 808] width 12 height 12
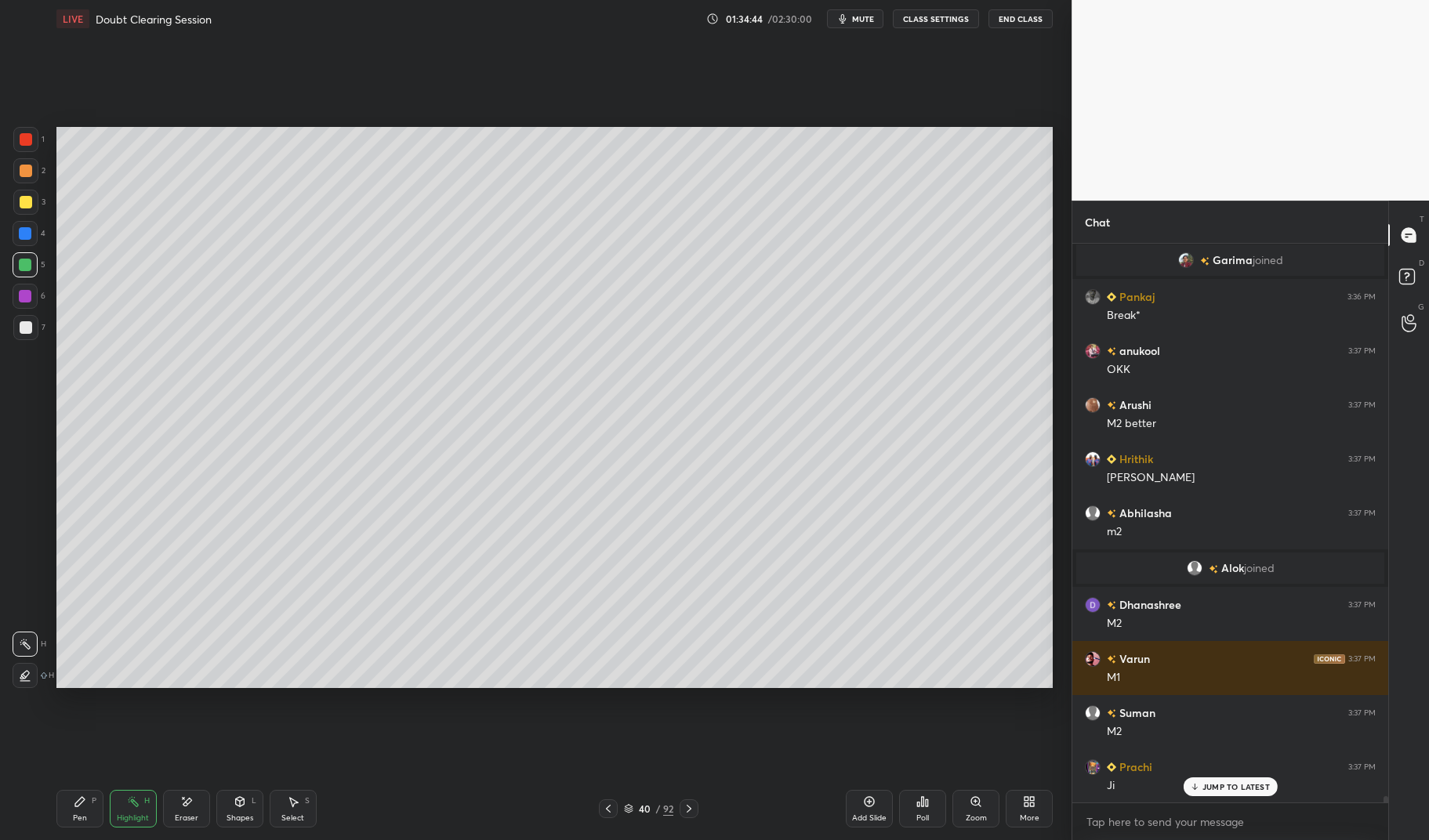
click at [691, 810] on icon at bounding box center [688, 808] width 12 height 12
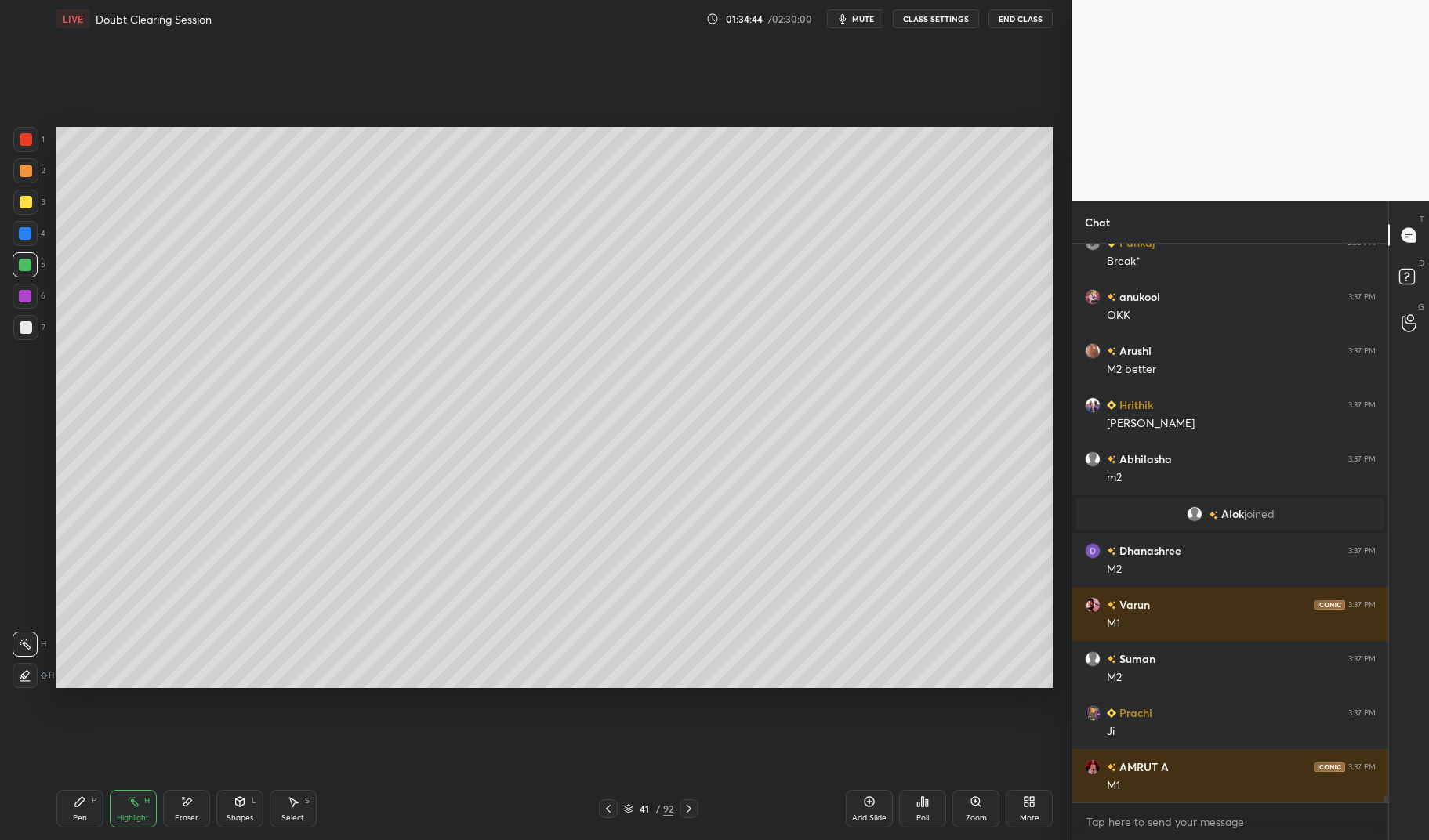
click at [75, 812] on div "Pen P" at bounding box center [80, 809] width 47 height 38
click at [35, 330] on div at bounding box center [25, 328] width 25 height 25
click at [28, 328] on div at bounding box center [25, 327] width 12 height 12
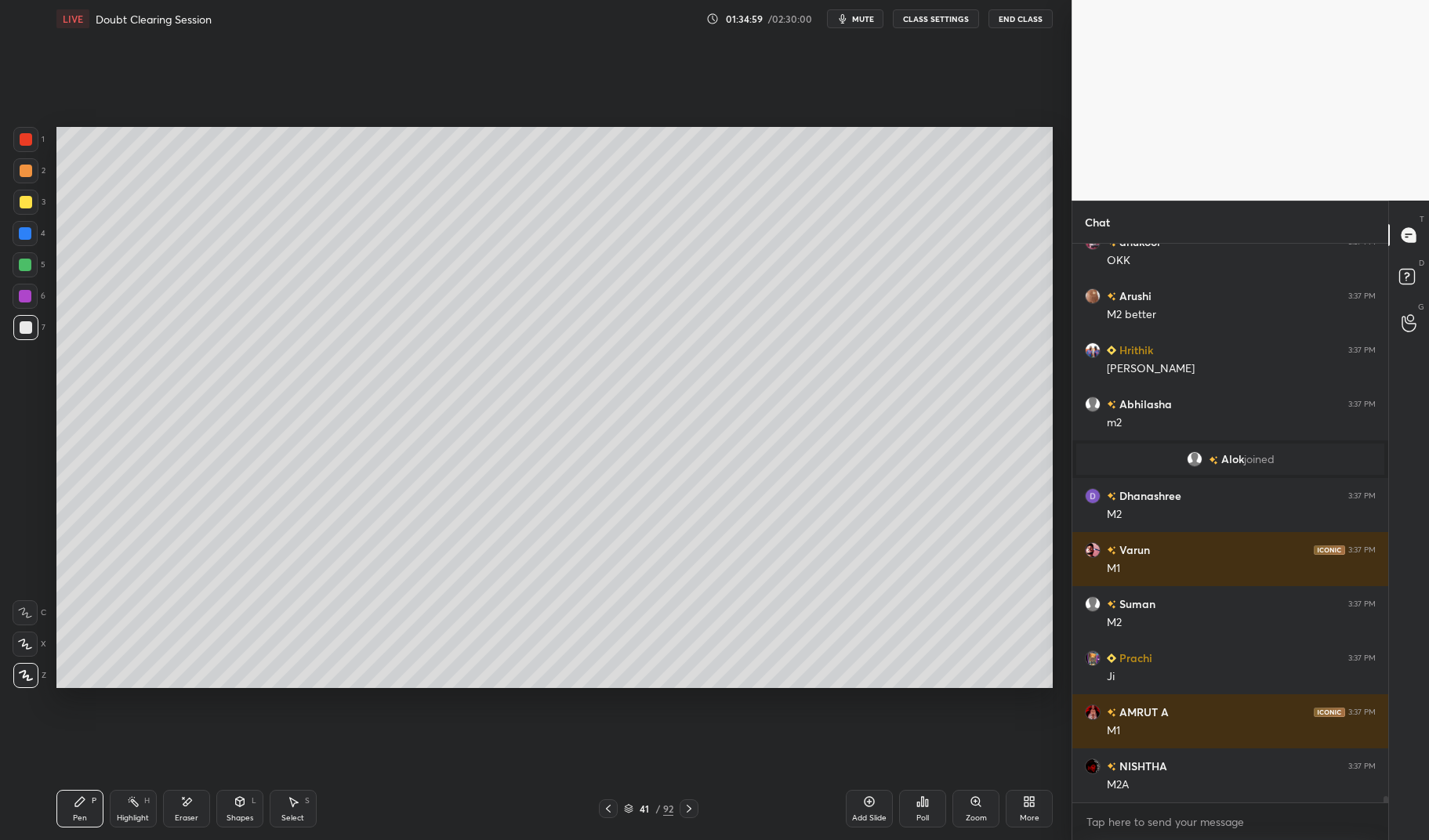
scroll to position [49082, 0]
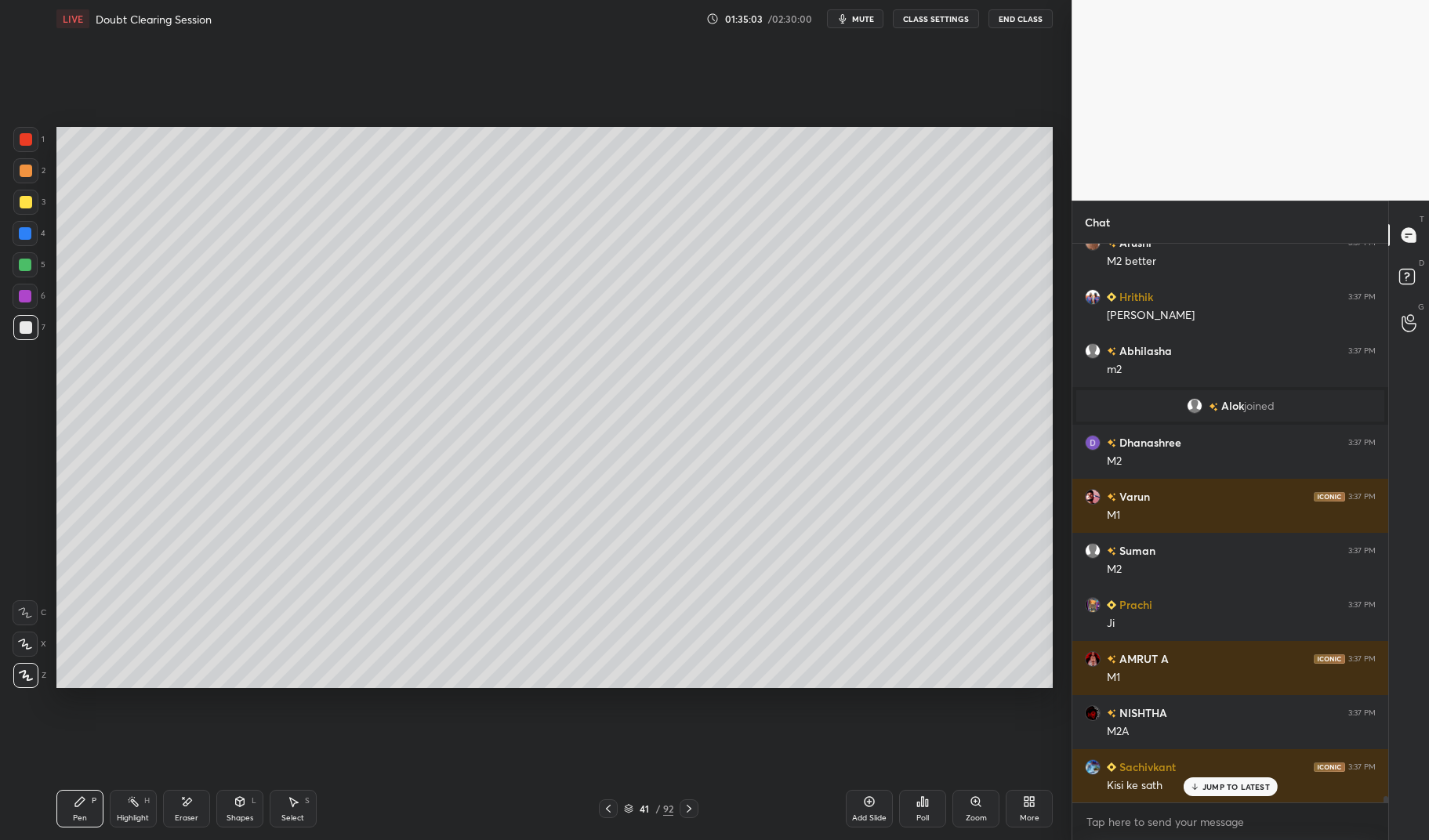
click at [25, 300] on div at bounding box center [25, 295] width 12 height 12
click at [25, 301] on div at bounding box center [25, 295] width 12 height 12
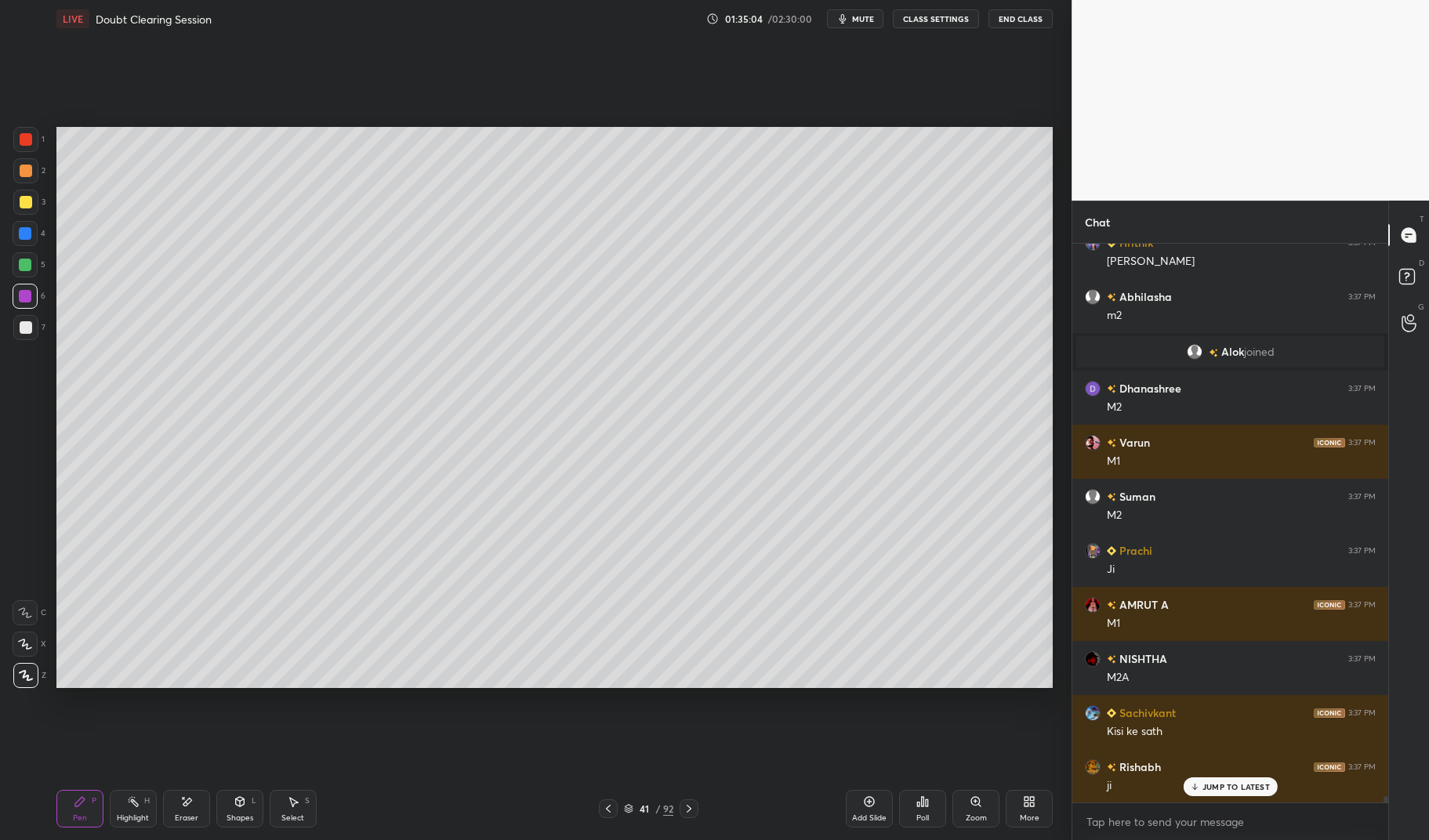
click at [26, 207] on div at bounding box center [25, 202] width 12 height 12
click at [26, 210] on div at bounding box center [25, 202] width 25 height 25
click at [25, 198] on div at bounding box center [25, 202] width 12 height 12
click at [21, 233] on div at bounding box center [25, 233] width 12 height 12
click at [21, 235] on div at bounding box center [25, 233] width 12 height 12
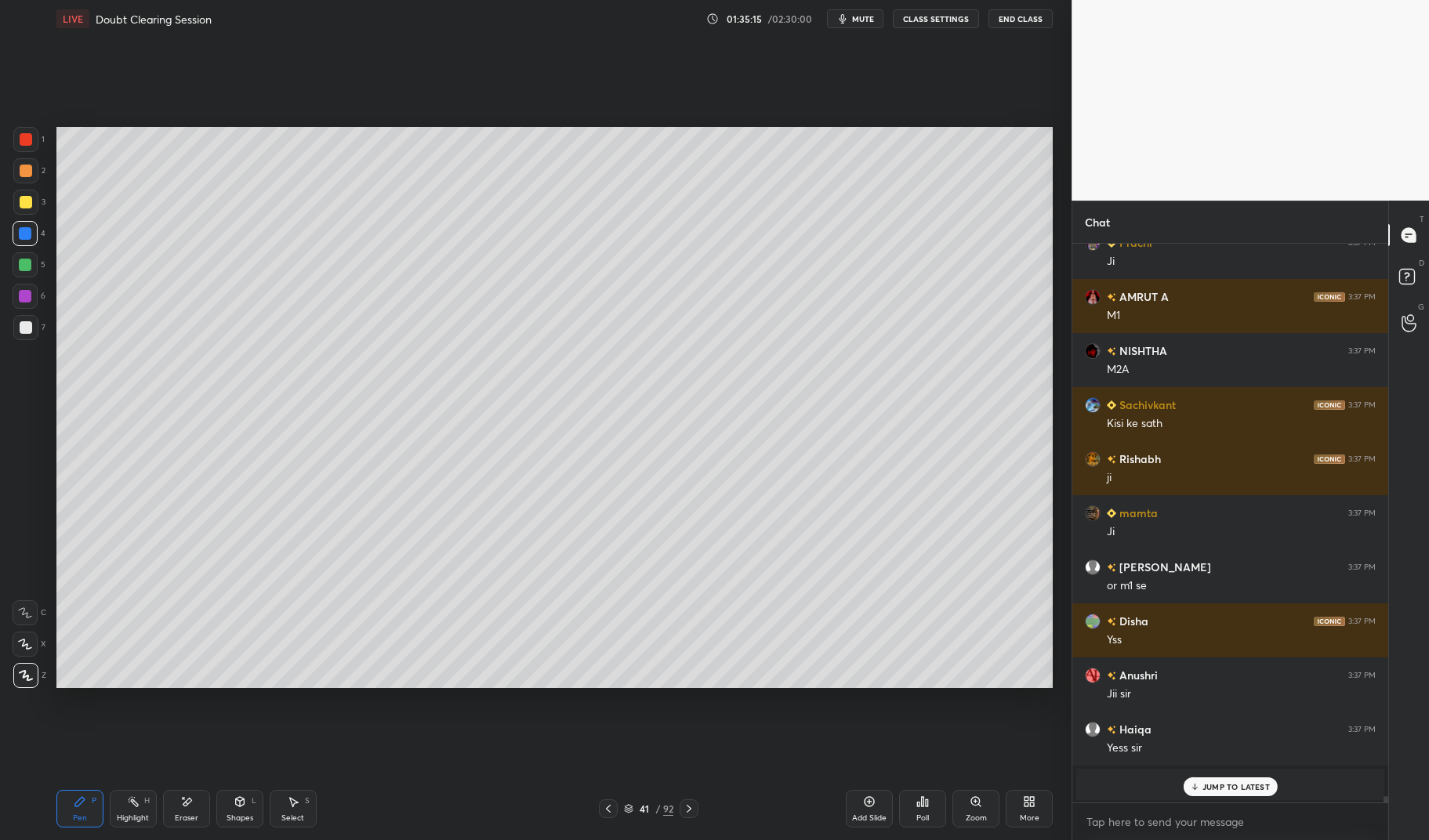
scroll to position [49217, 0]
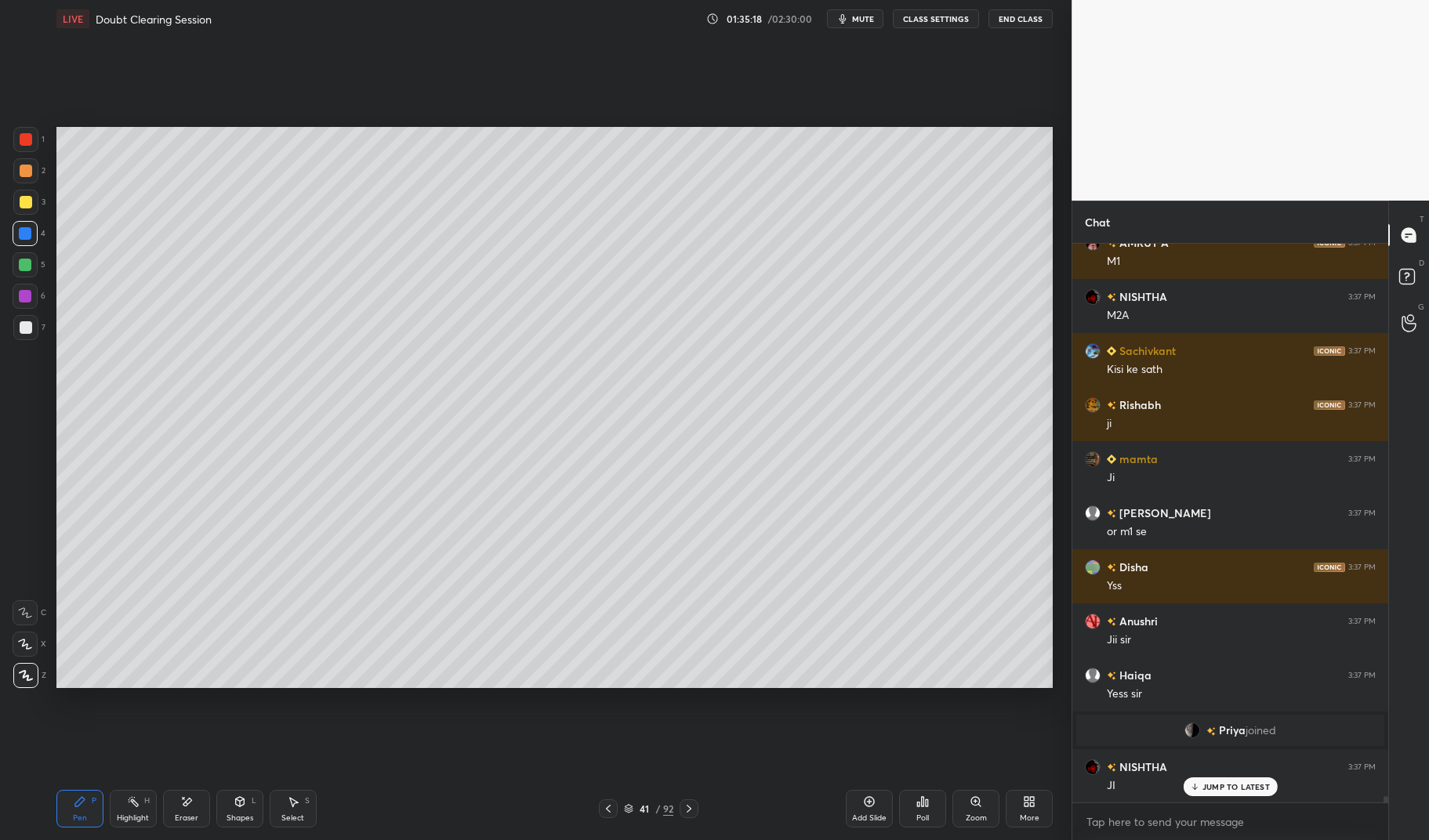
click at [609, 812] on icon at bounding box center [608, 809] width 5 height 8
click at [612, 811] on icon at bounding box center [608, 808] width 12 height 12
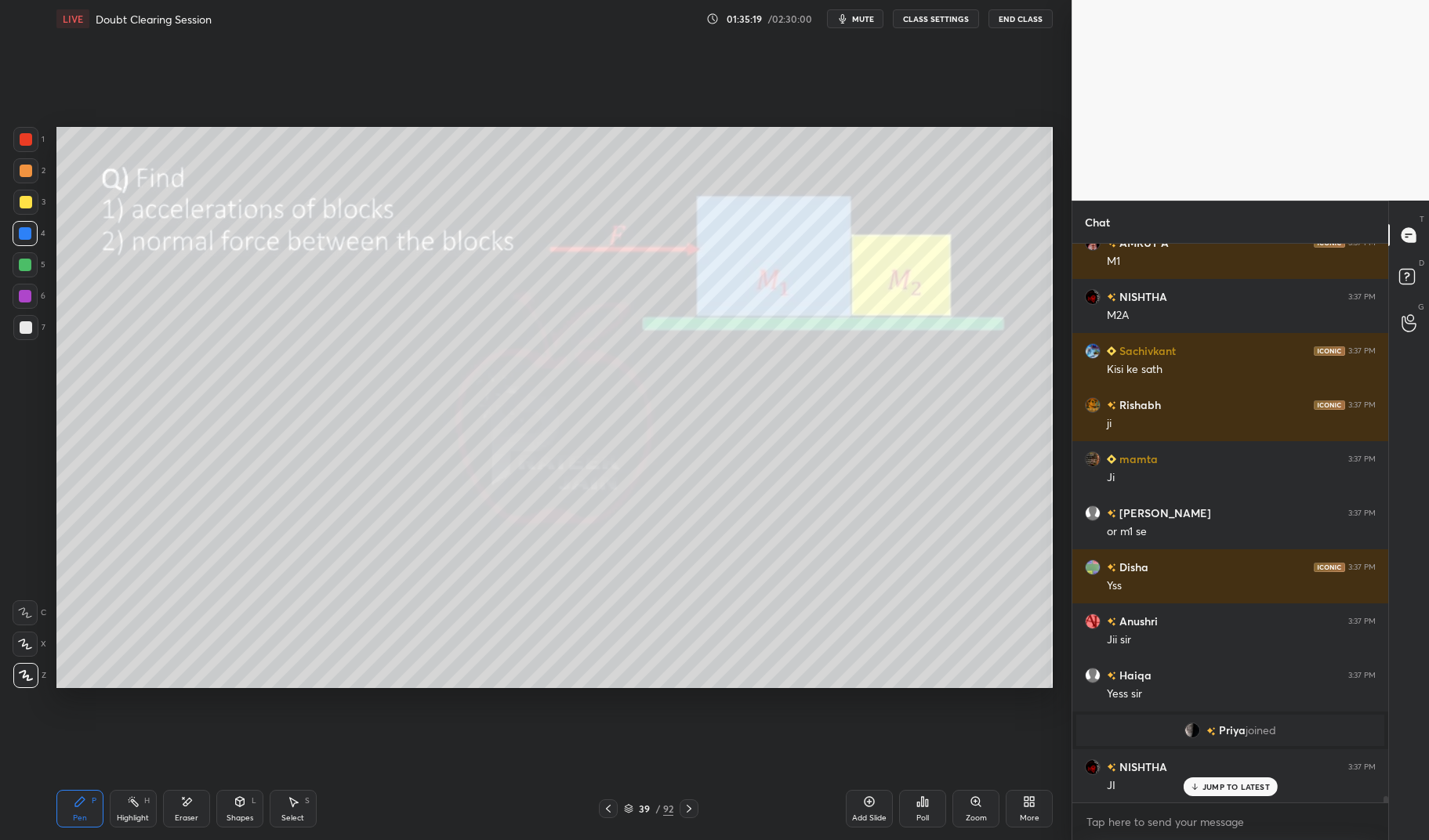
click at [109, 810] on div "Highlight H" at bounding box center [133, 809] width 47 height 38
click at [117, 806] on div "Highlight H" at bounding box center [133, 809] width 47 height 38
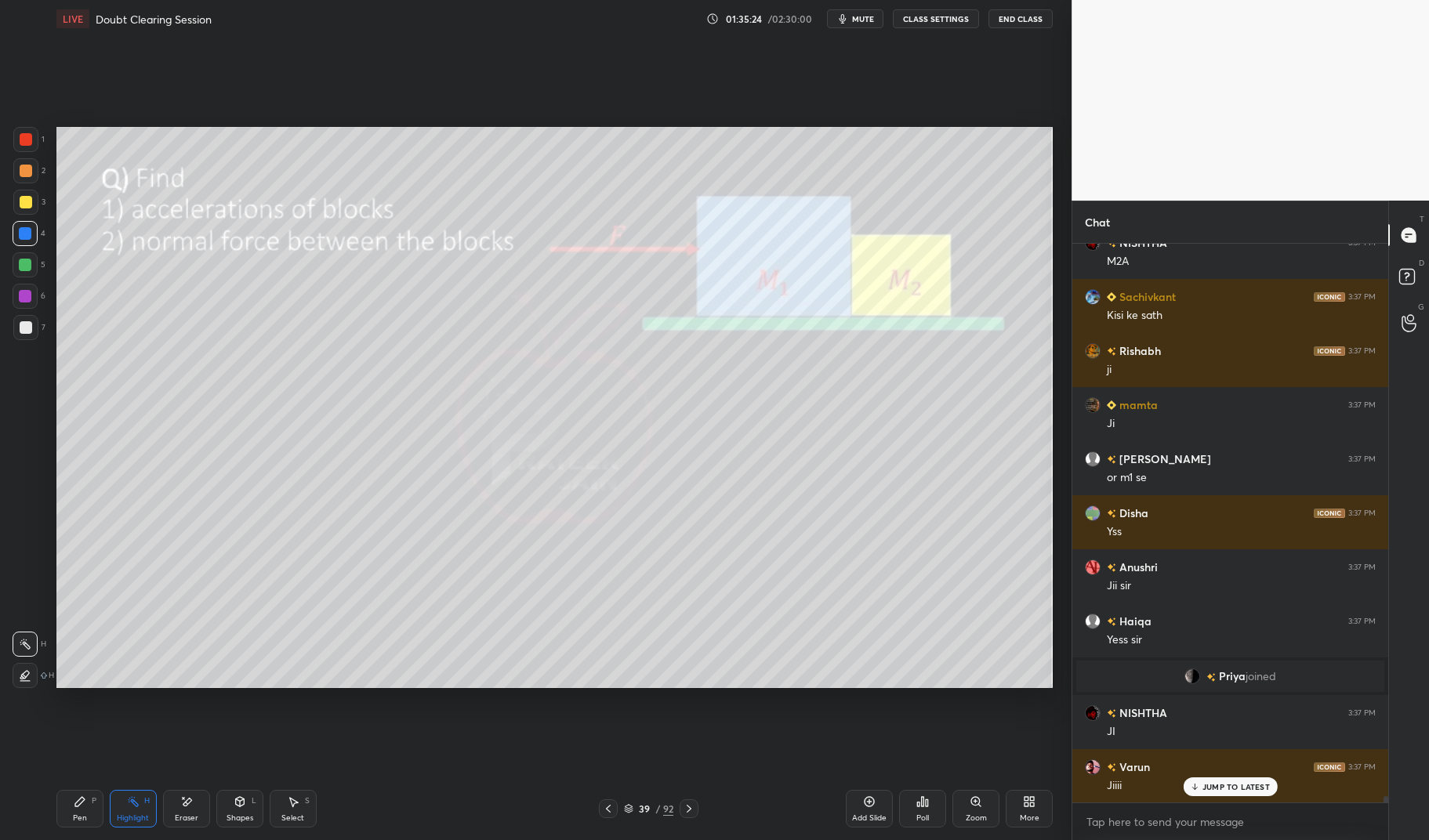
click at [688, 801] on div at bounding box center [689, 809] width 19 height 19
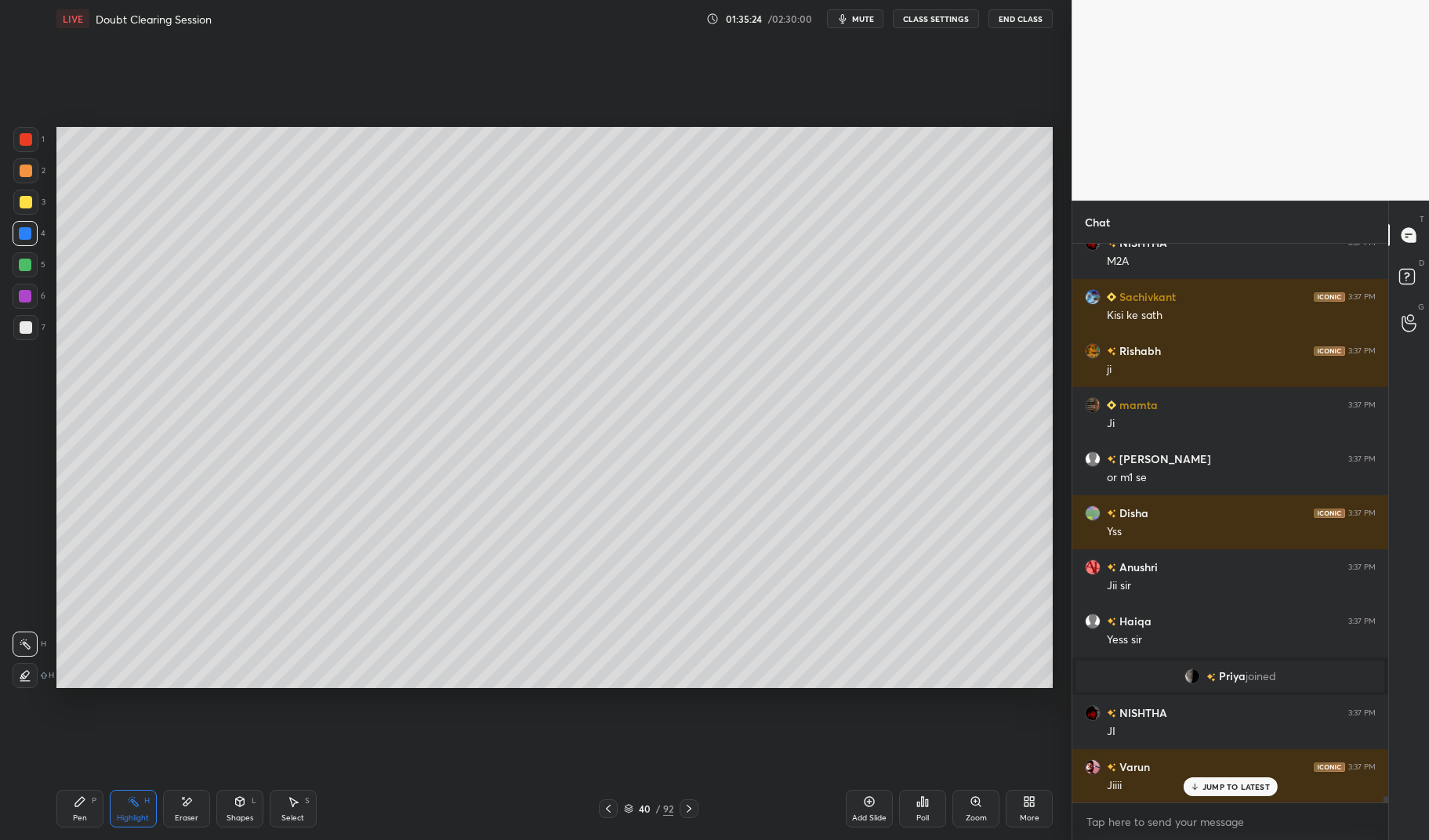
click at [696, 808] on div at bounding box center [689, 809] width 19 height 19
click at [72, 803] on div "Pen P" at bounding box center [80, 809] width 47 height 38
click at [74, 786] on div "Pen P Highlight H Eraser Shapes L Select S 41 / 92 Add Slide Poll Zoom More" at bounding box center [555, 809] width 997 height 62
click at [30, 228] on div at bounding box center [25, 233] width 25 height 25
click at [21, 230] on div at bounding box center [25, 233] width 12 height 12
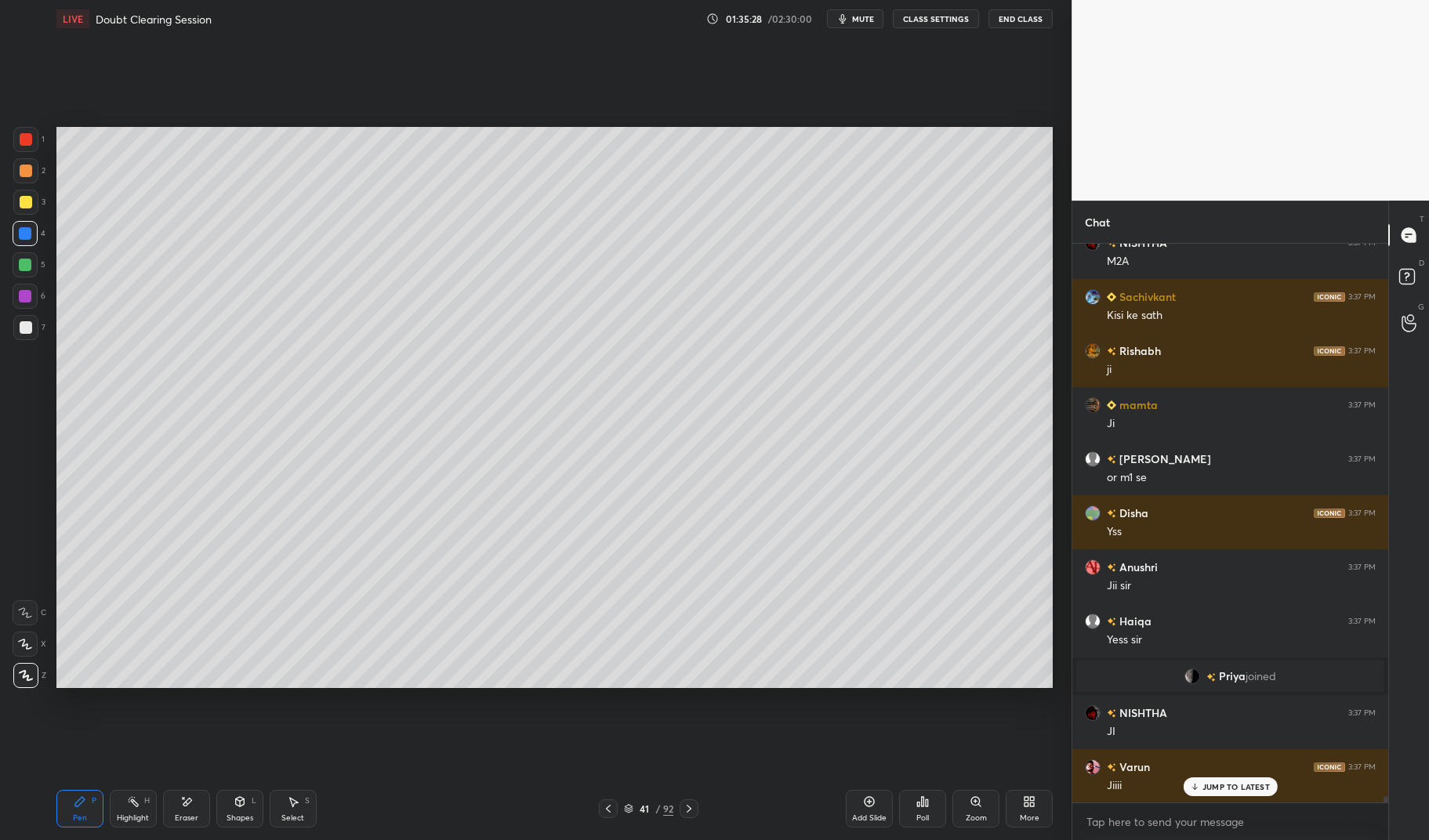
click at [135, 812] on div "Highlight H" at bounding box center [133, 809] width 47 height 38
click at [141, 796] on div "Highlight H" at bounding box center [133, 809] width 47 height 38
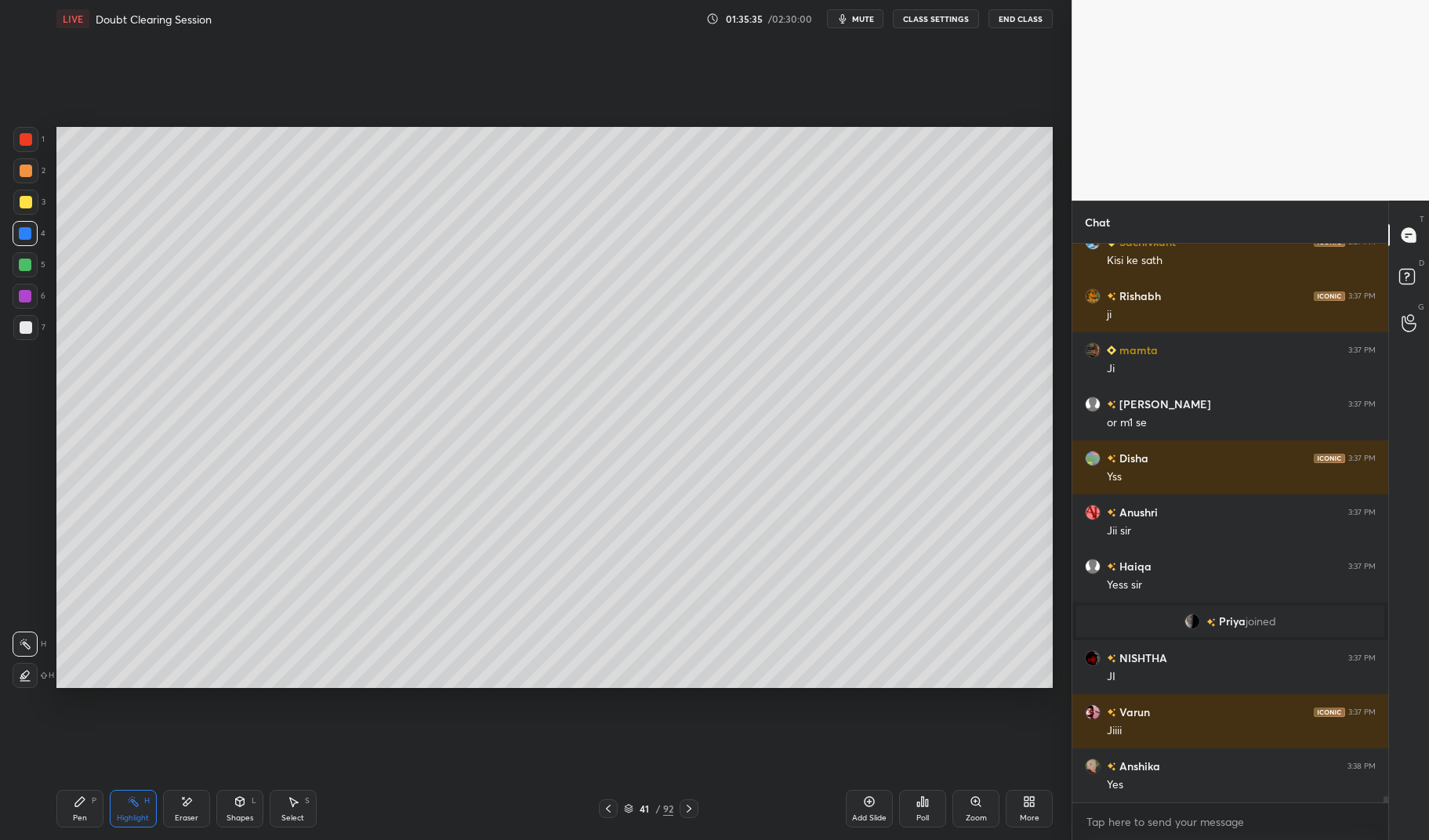
scroll to position [49380, 0]
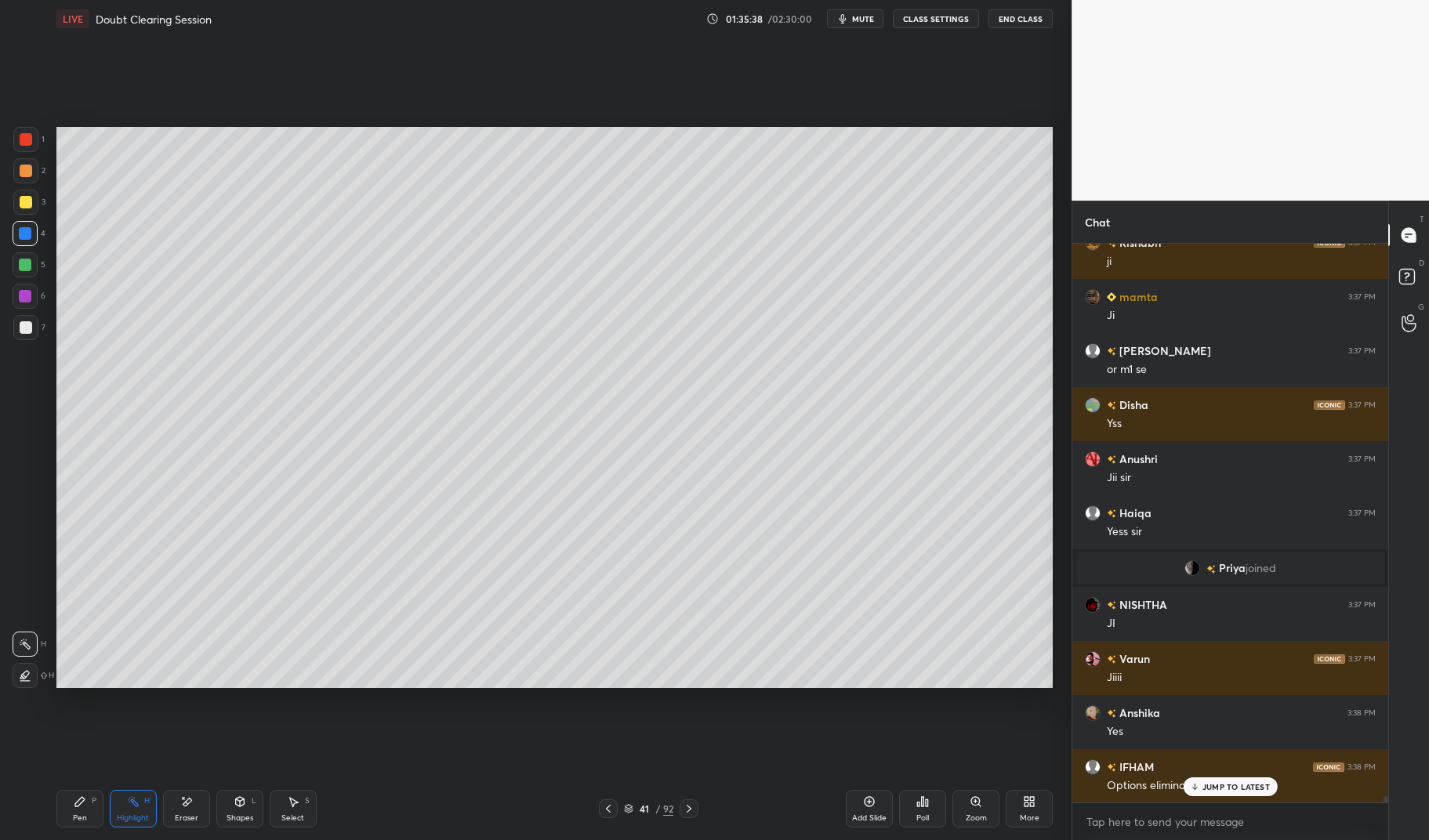
click at [1237, 792] on p "JUMP TO LATEST" at bounding box center [1236, 787] width 67 height 9
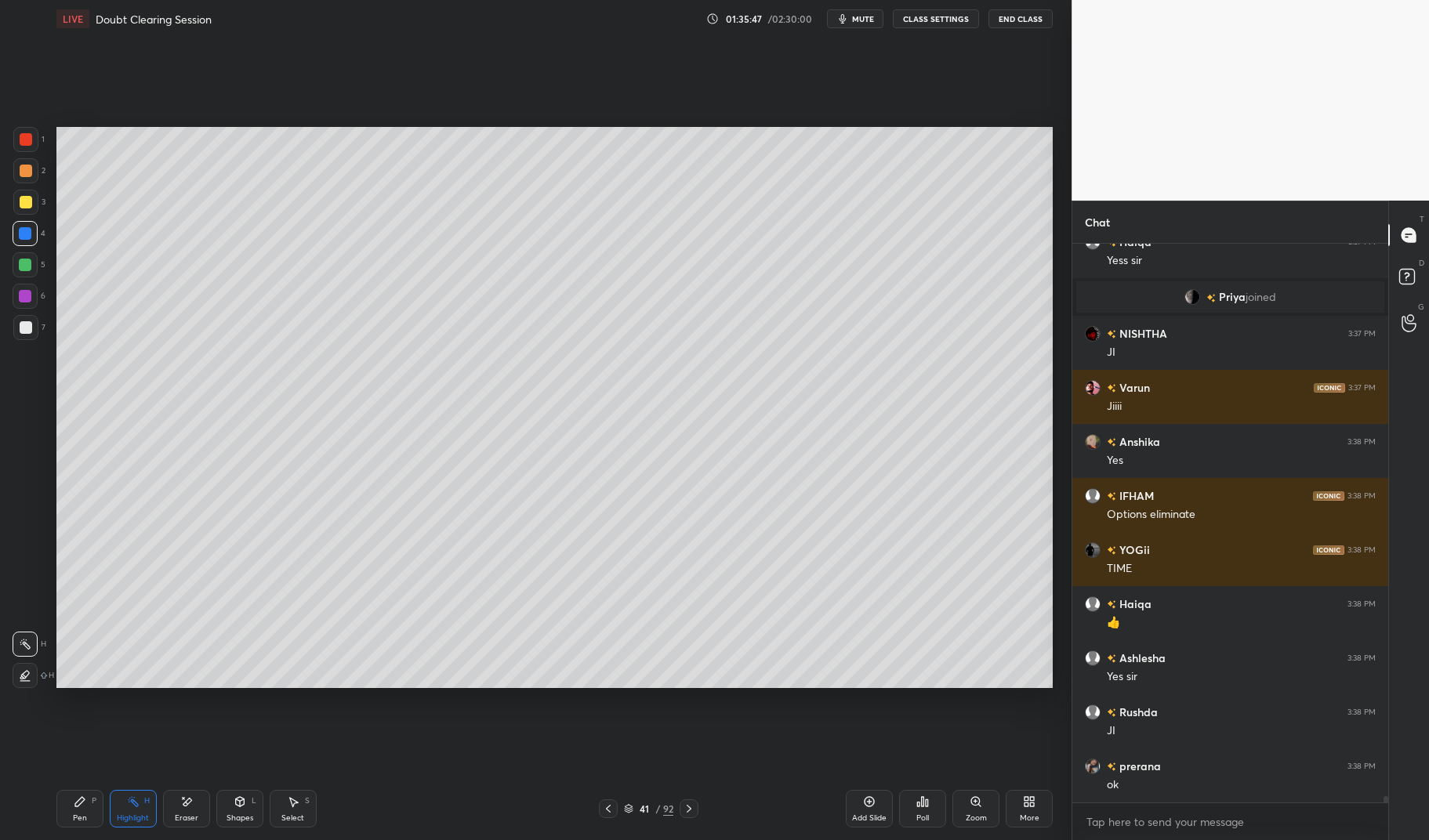
scroll to position [49704, 0]
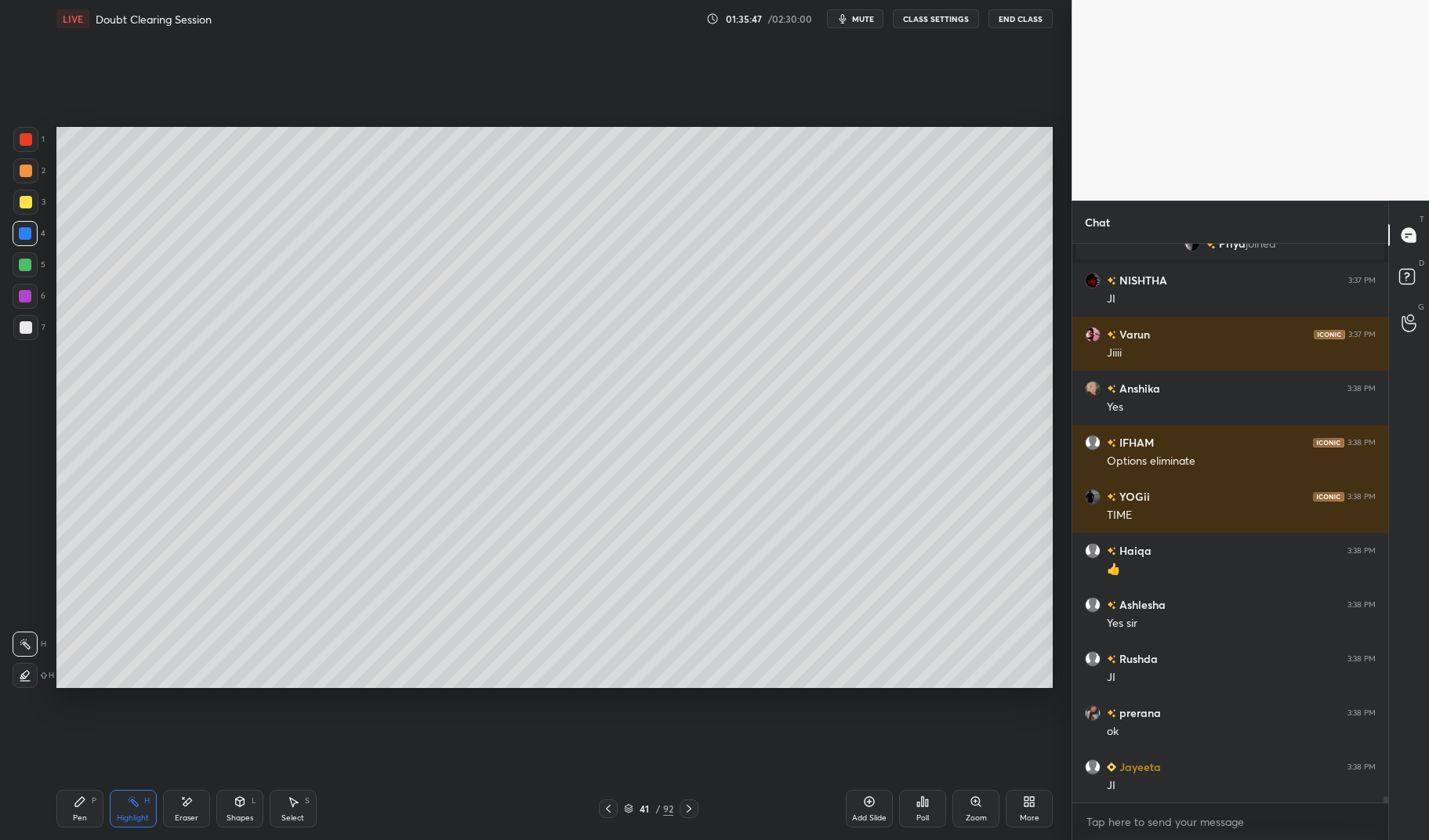
click at [691, 807] on icon at bounding box center [688, 808] width 12 height 12
click at [687, 798] on div "Pen P Highlight H Eraser Shapes L Select S 42 / 92 Add Slide Poll Zoom More" at bounding box center [555, 809] width 997 height 62
click at [682, 807] on icon at bounding box center [688, 808] width 12 height 12
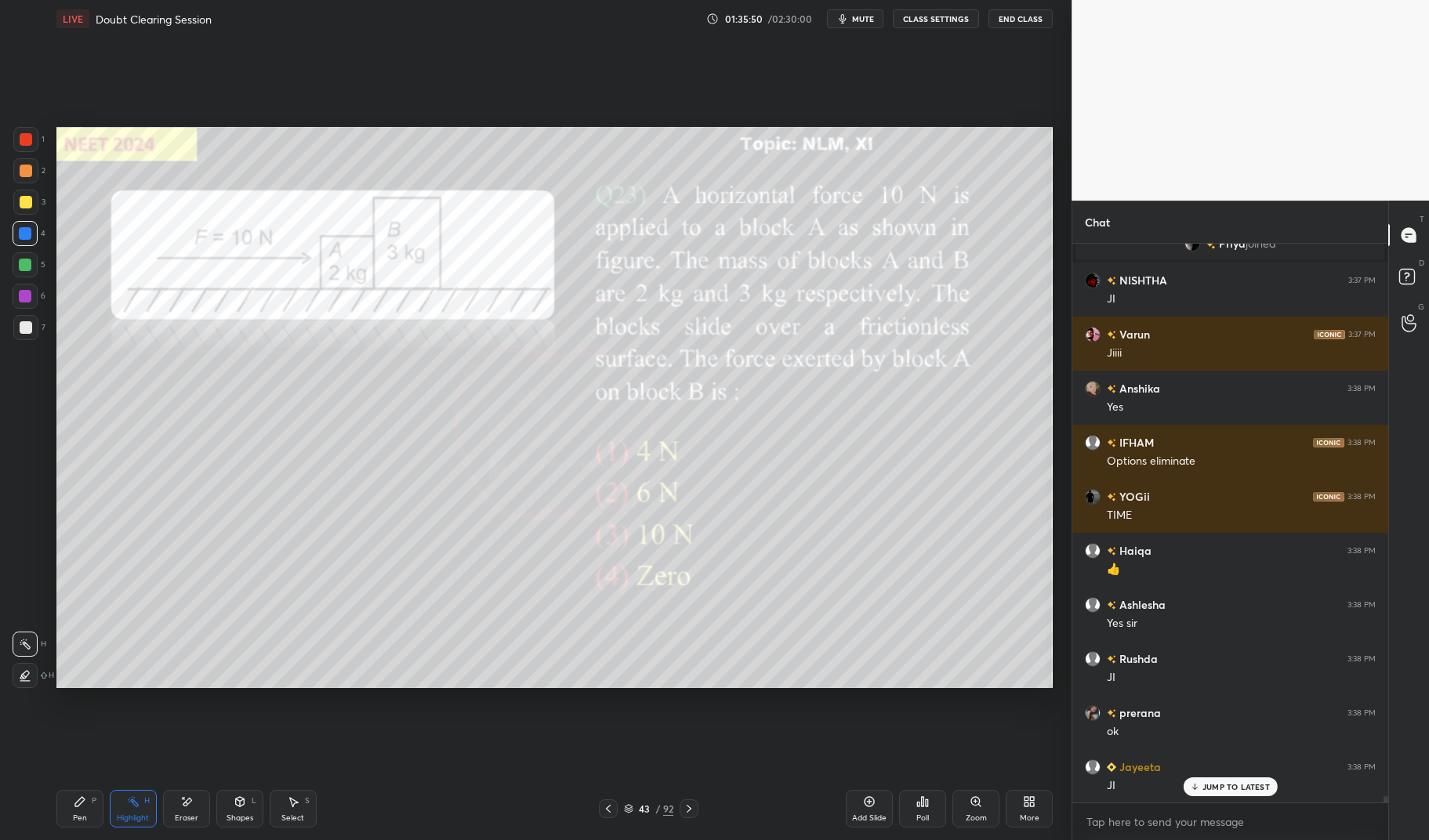
click at [76, 812] on div "Pen P" at bounding box center [80, 809] width 47 height 38
click at [69, 808] on div "Pen P" at bounding box center [80, 809] width 47 height 38
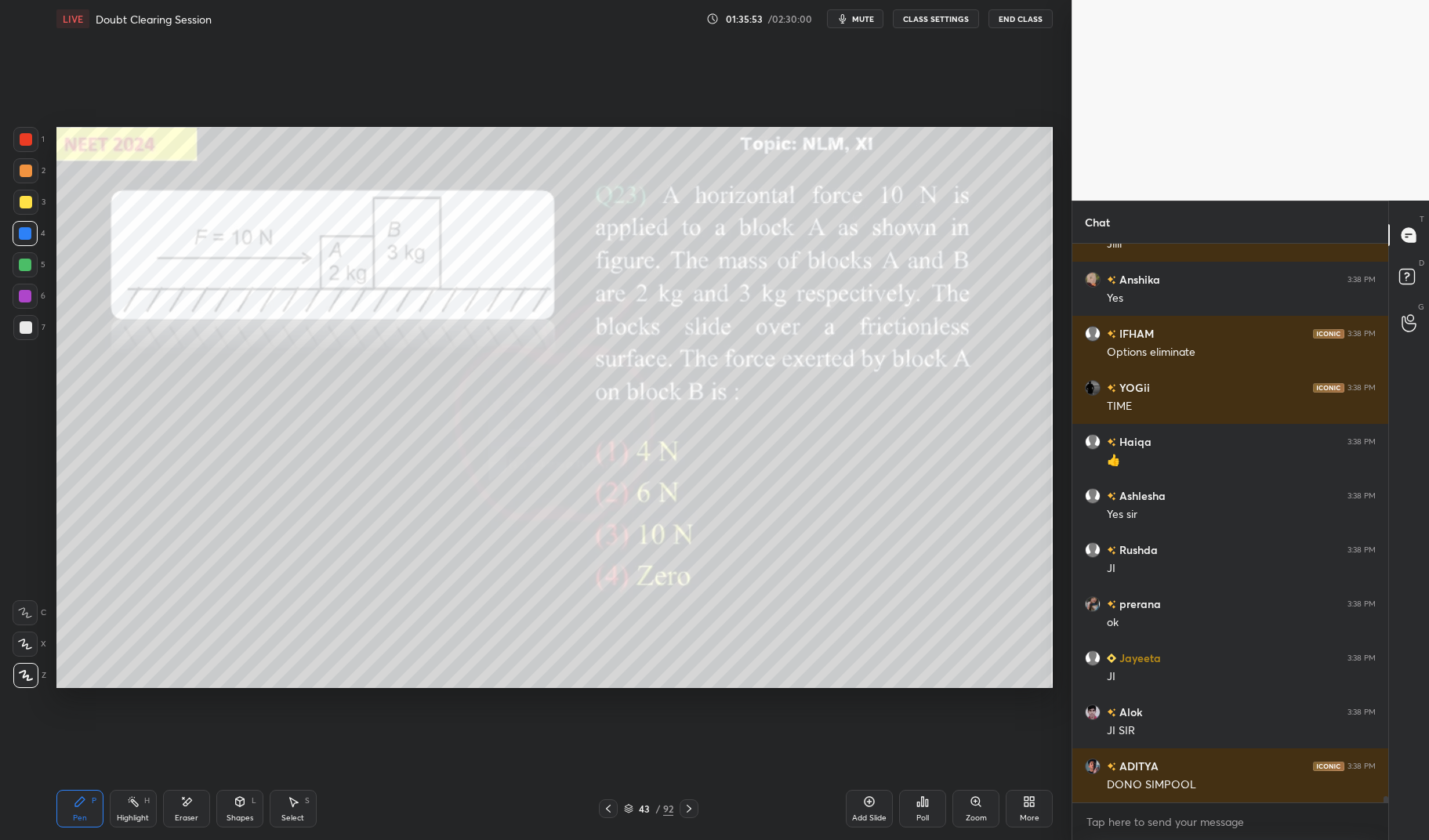
scroll to position [49850, 0]
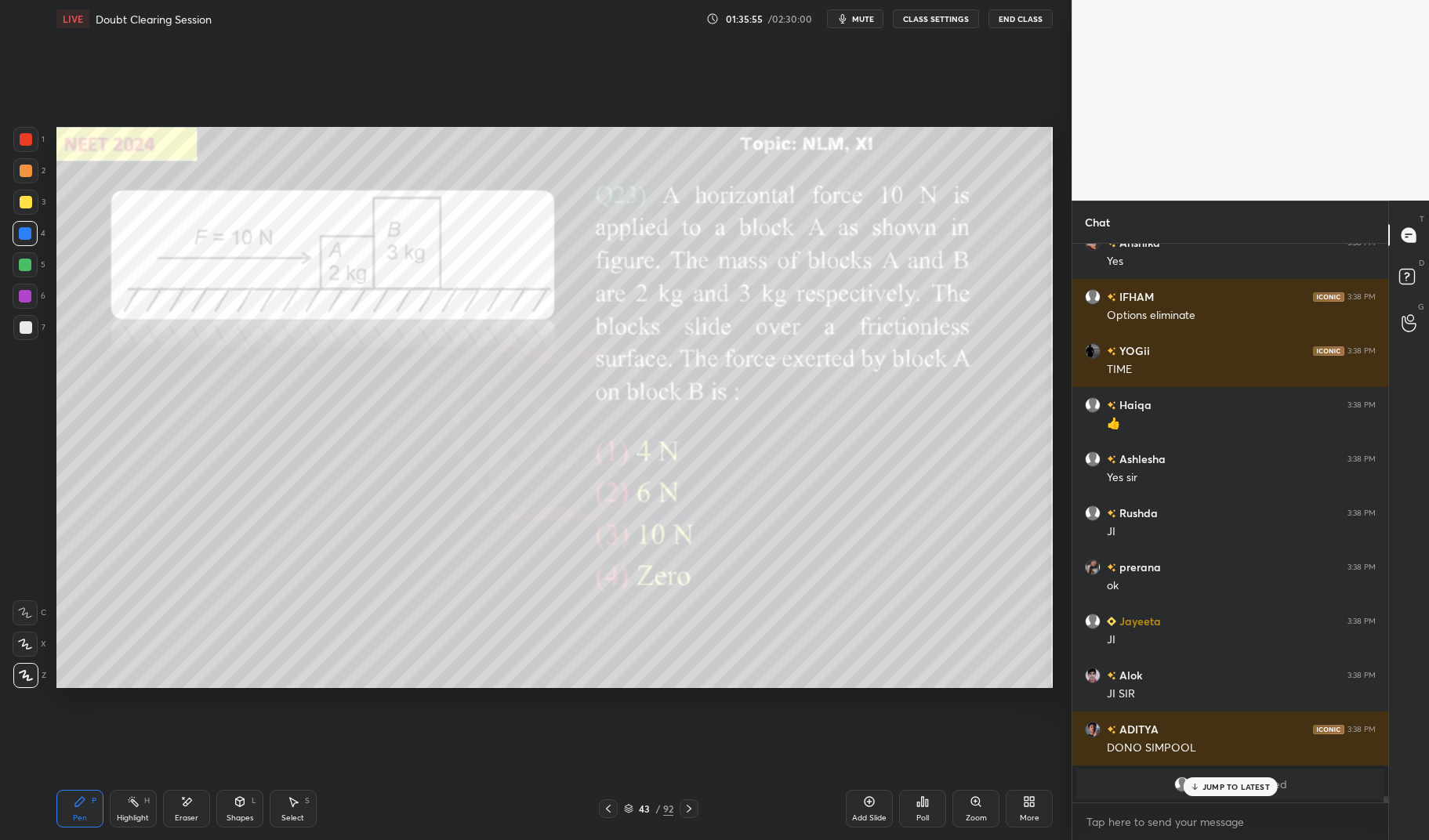
click at [185, 811] on div "Eraser" at bounding box center [187, 809] width 47 height 38
click at [85, 798] on icon at bounding box center [79, 801] width 12 height 12
click at [76, 804] on icon at bounding box center [80, 802] width 9 height 9
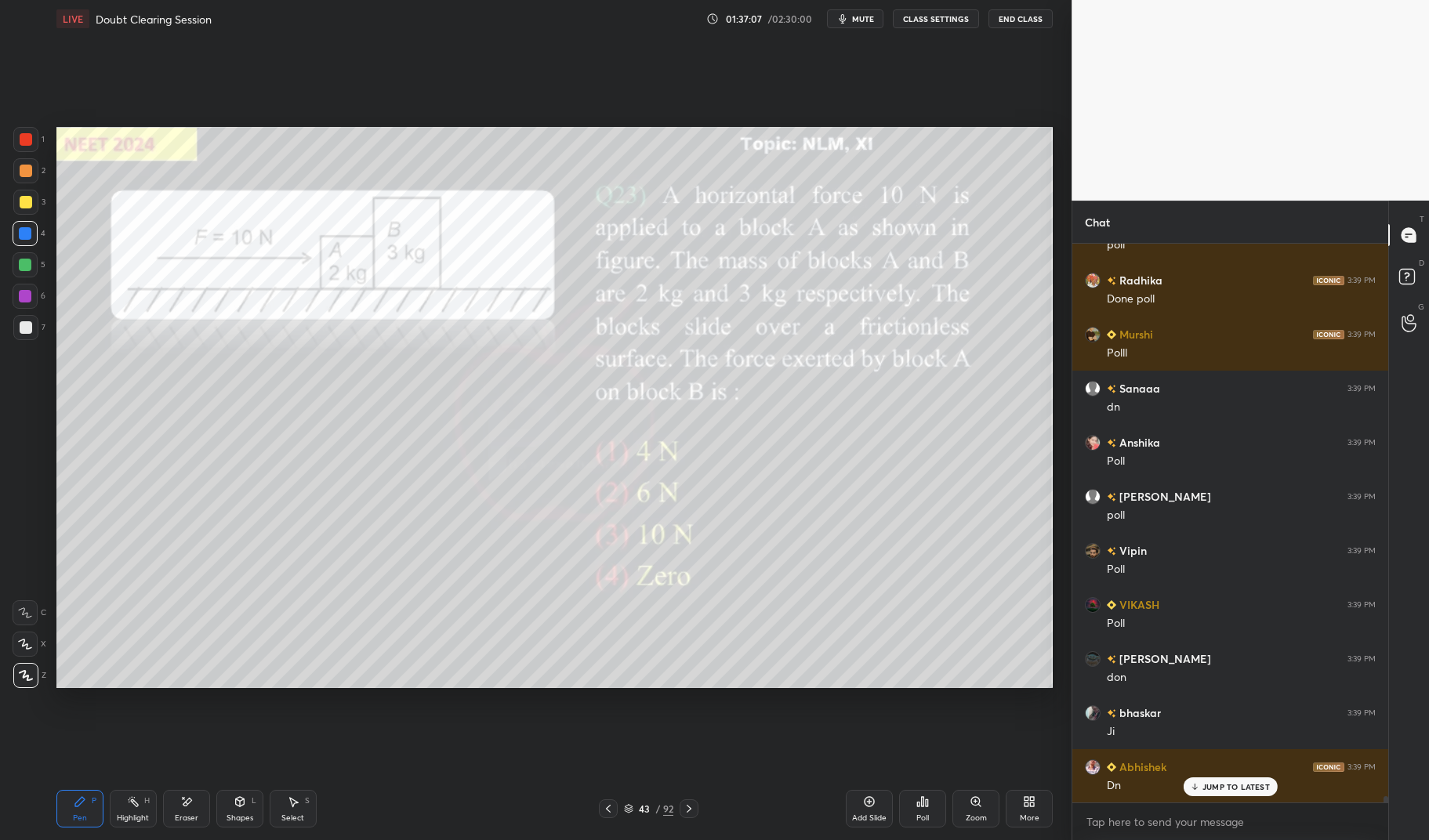
scroll to position [52084, 0]
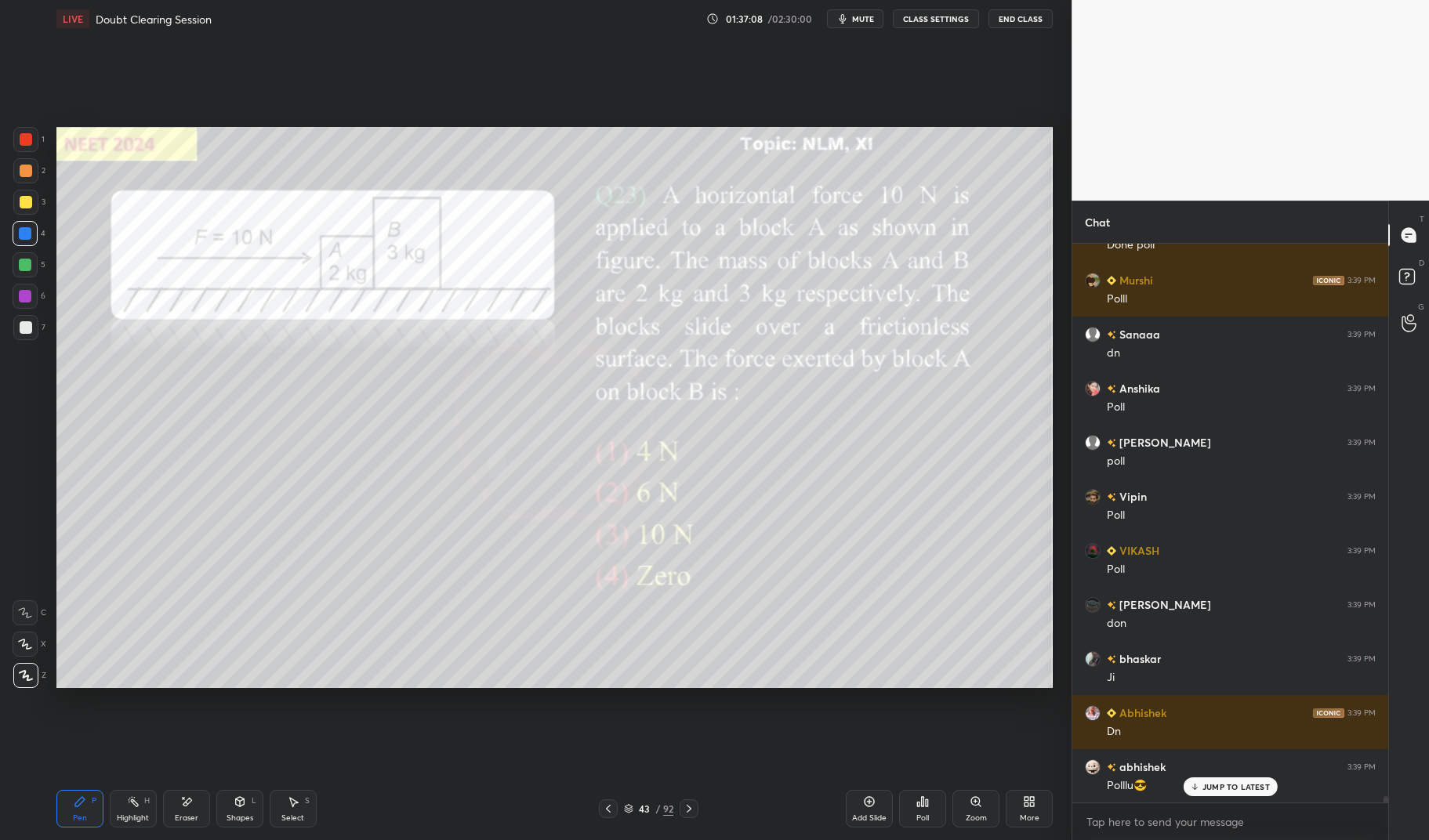
click at [636, 814] on div "43 / 92" at bounding box center [648, 809] width 49 height 14
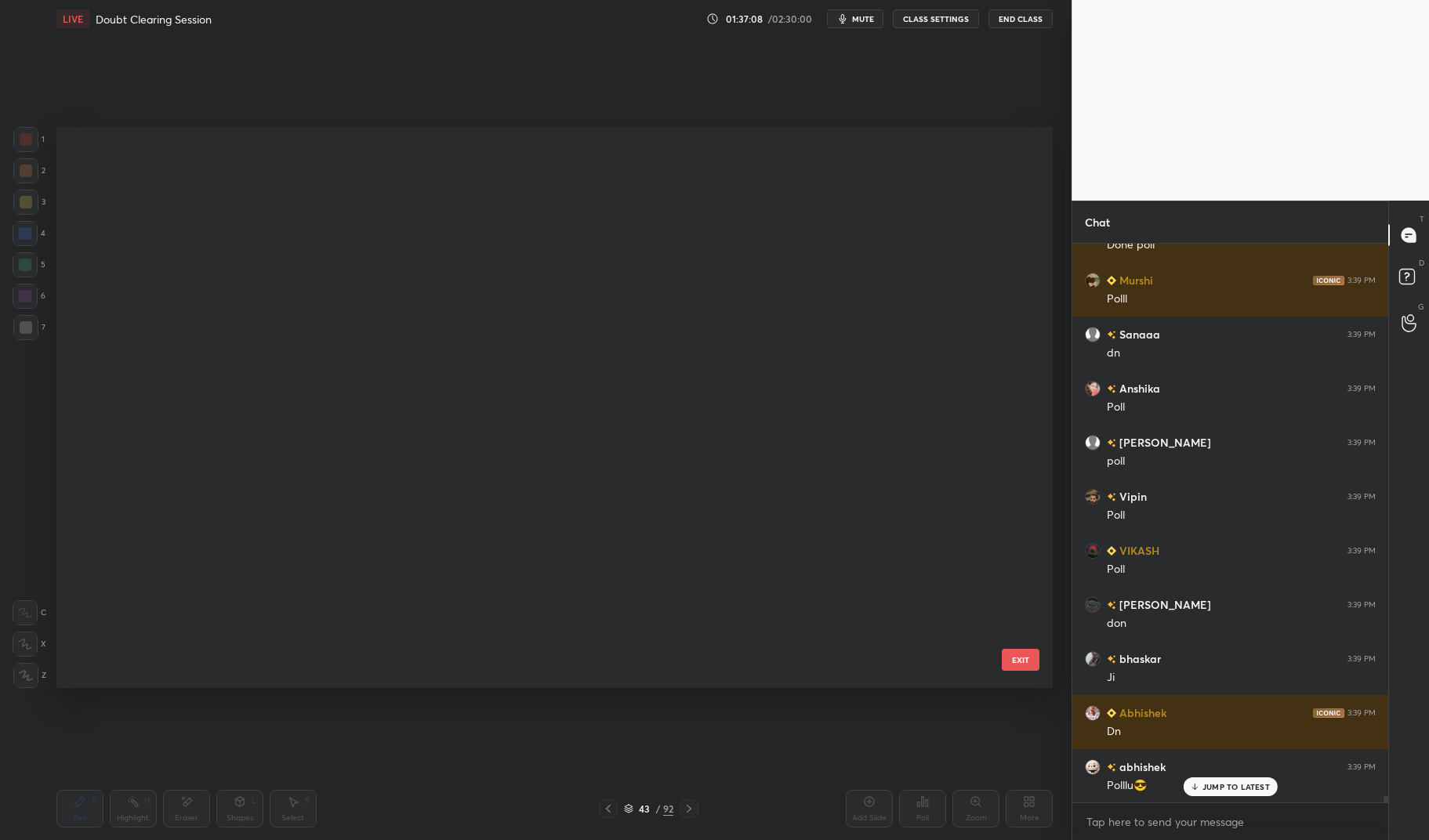
scroll to position [556, 989]
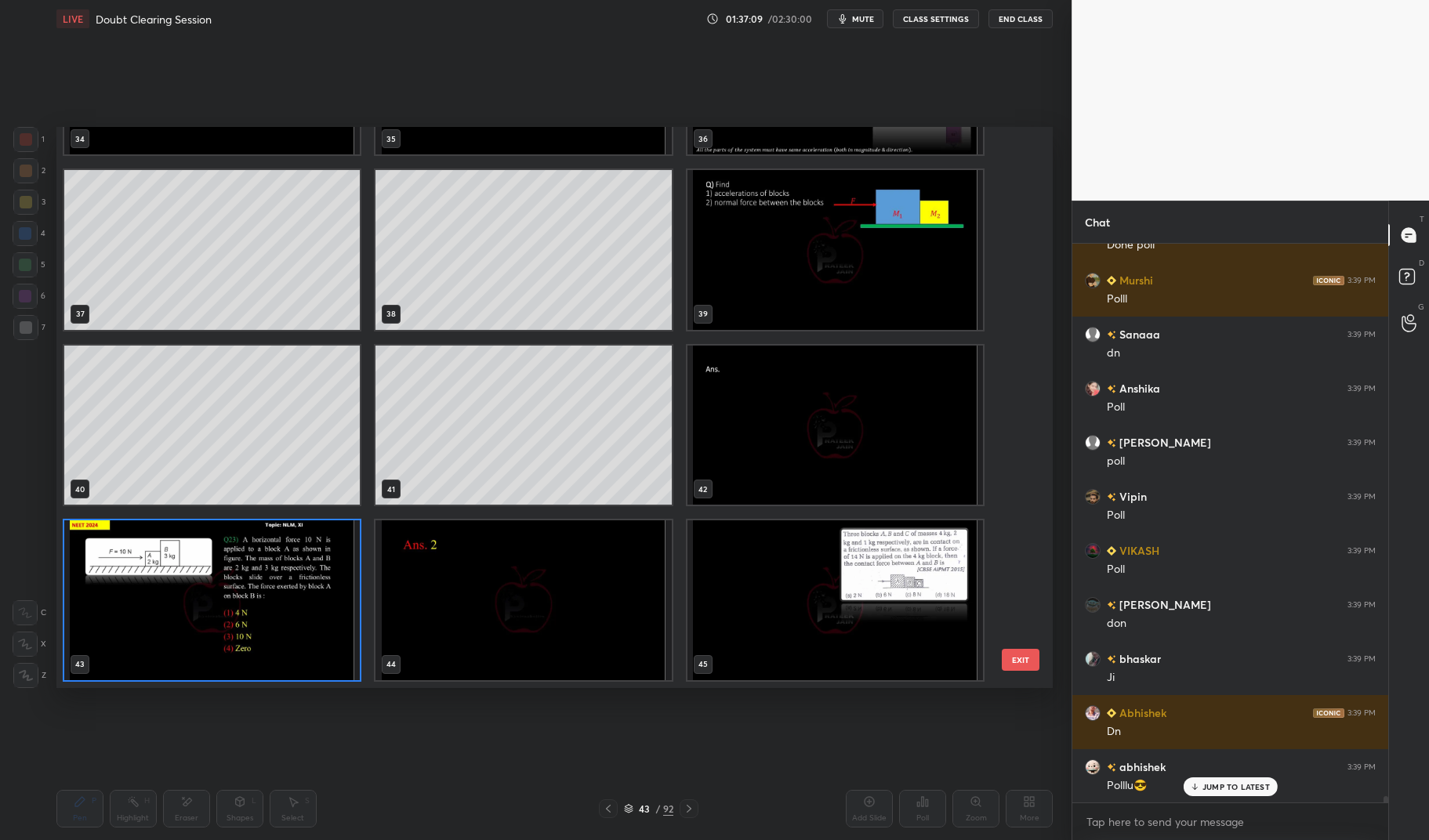
click at [294, 628] on img "grid" at bounding box center [211, 599] width 295 height 160
click at [293, 624] on img "grid" at bounding box center [211, 599] width 295 height 160
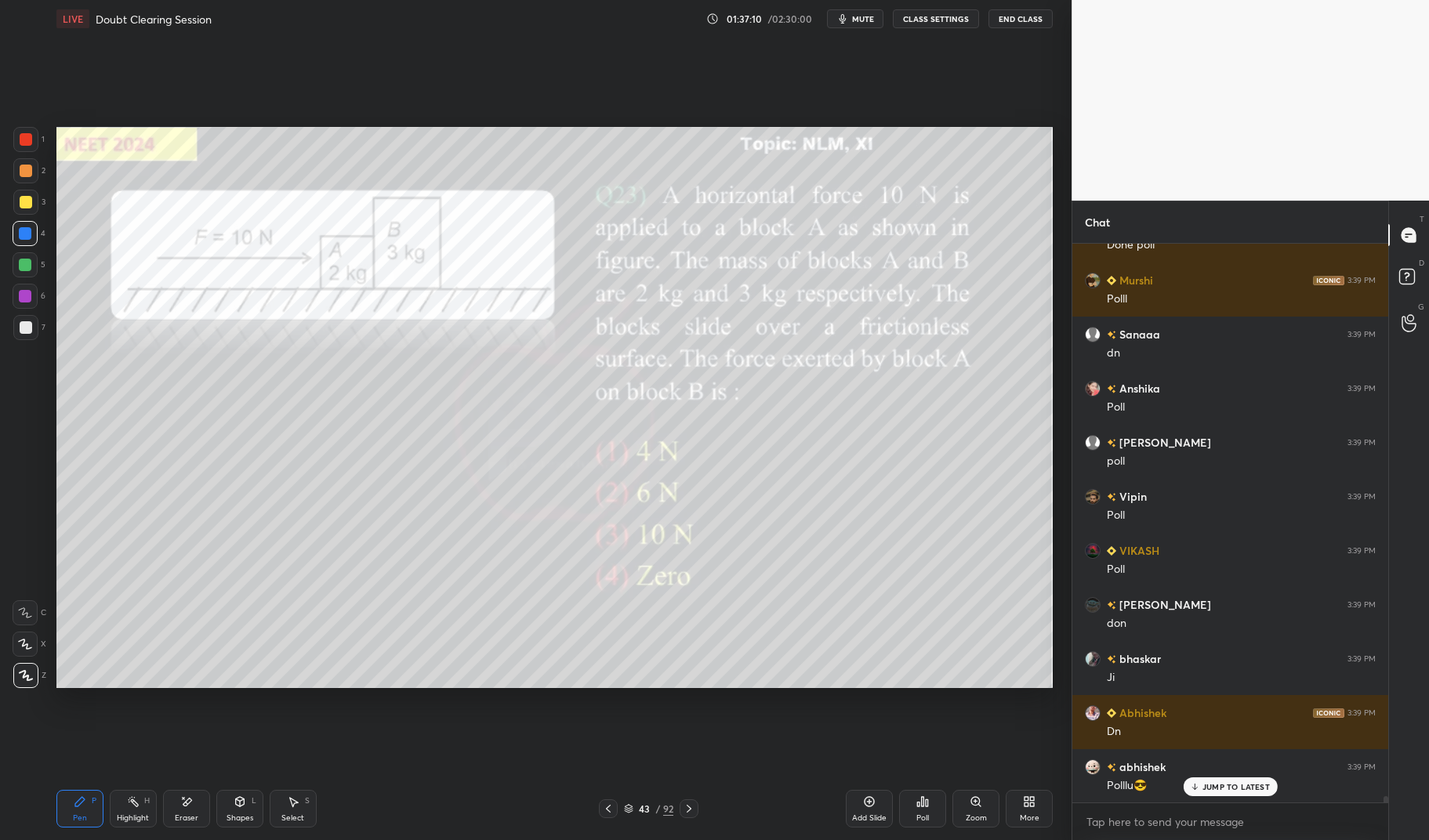
click at [925, 807] on icon at bounding box center [922, 801] width 12 height 12
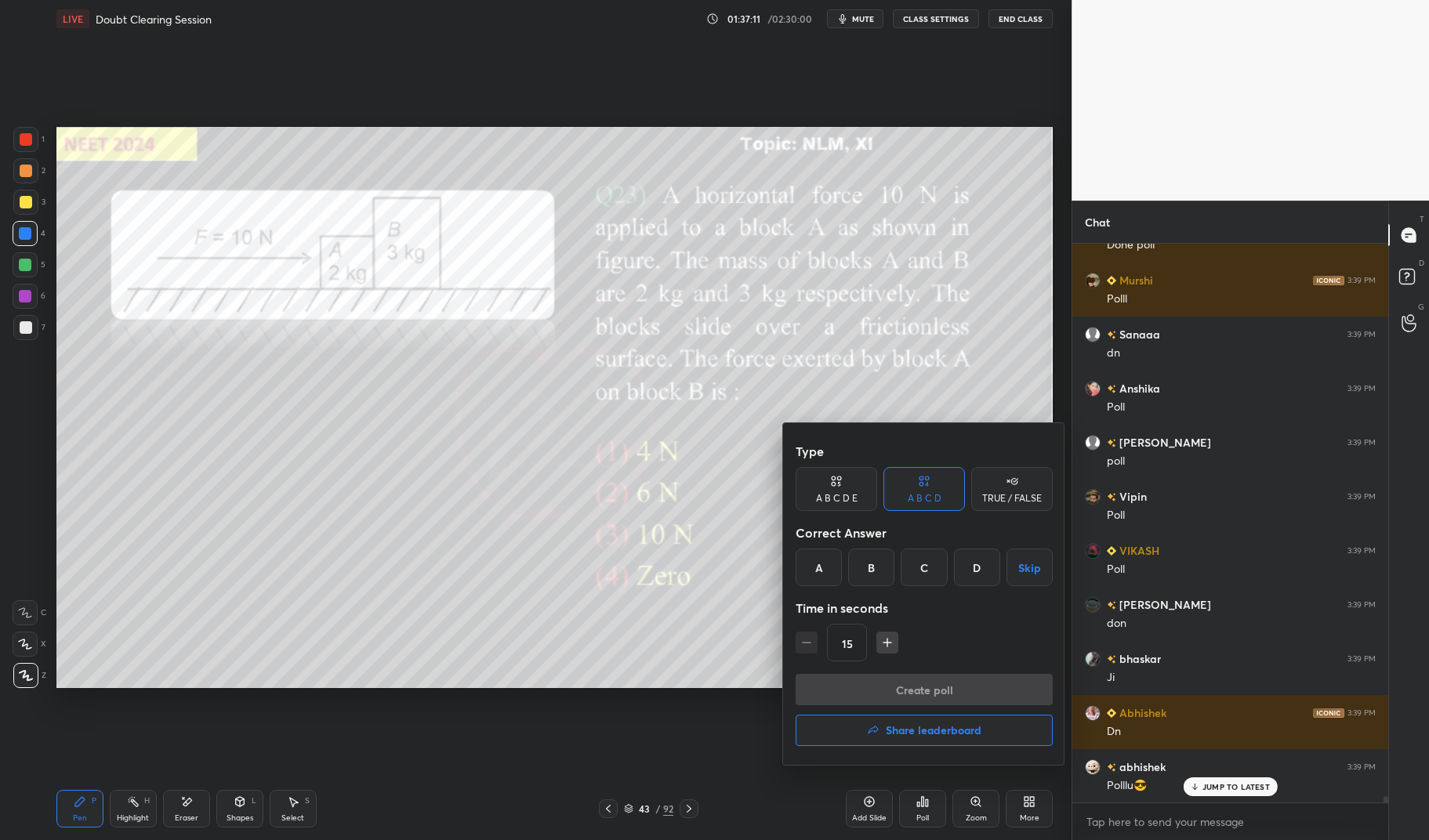
click at [858, 568] on div "B" at bounding box center [871, 567] width 46 height 38
click at [914, 693] on button "Create poll" at bounding box center [924, 689] width 257 height 31
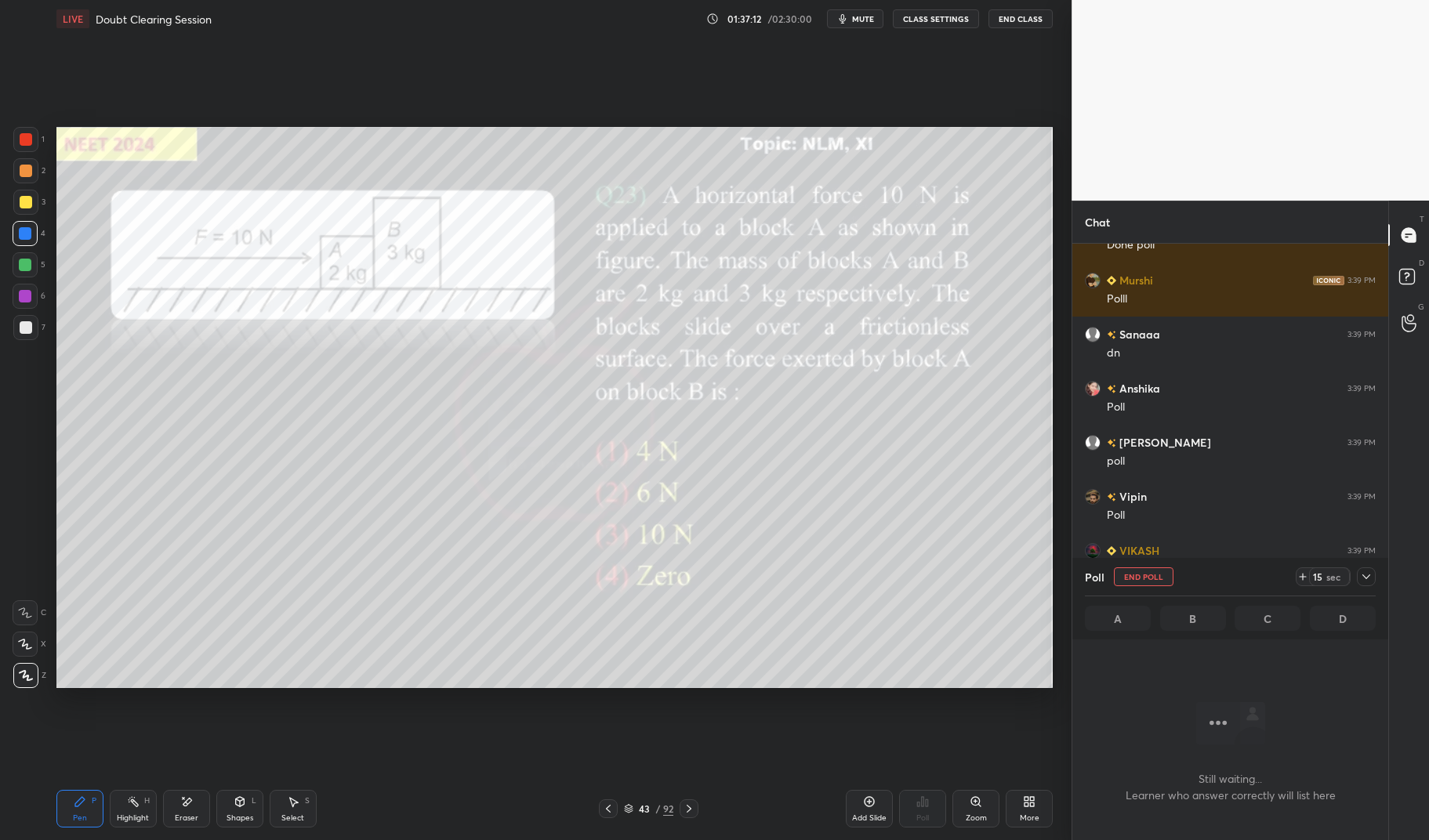
scroll to position [5, 5]
click at [1361, 580] on icon at bounding box center [1366, 577] width 12 height 12
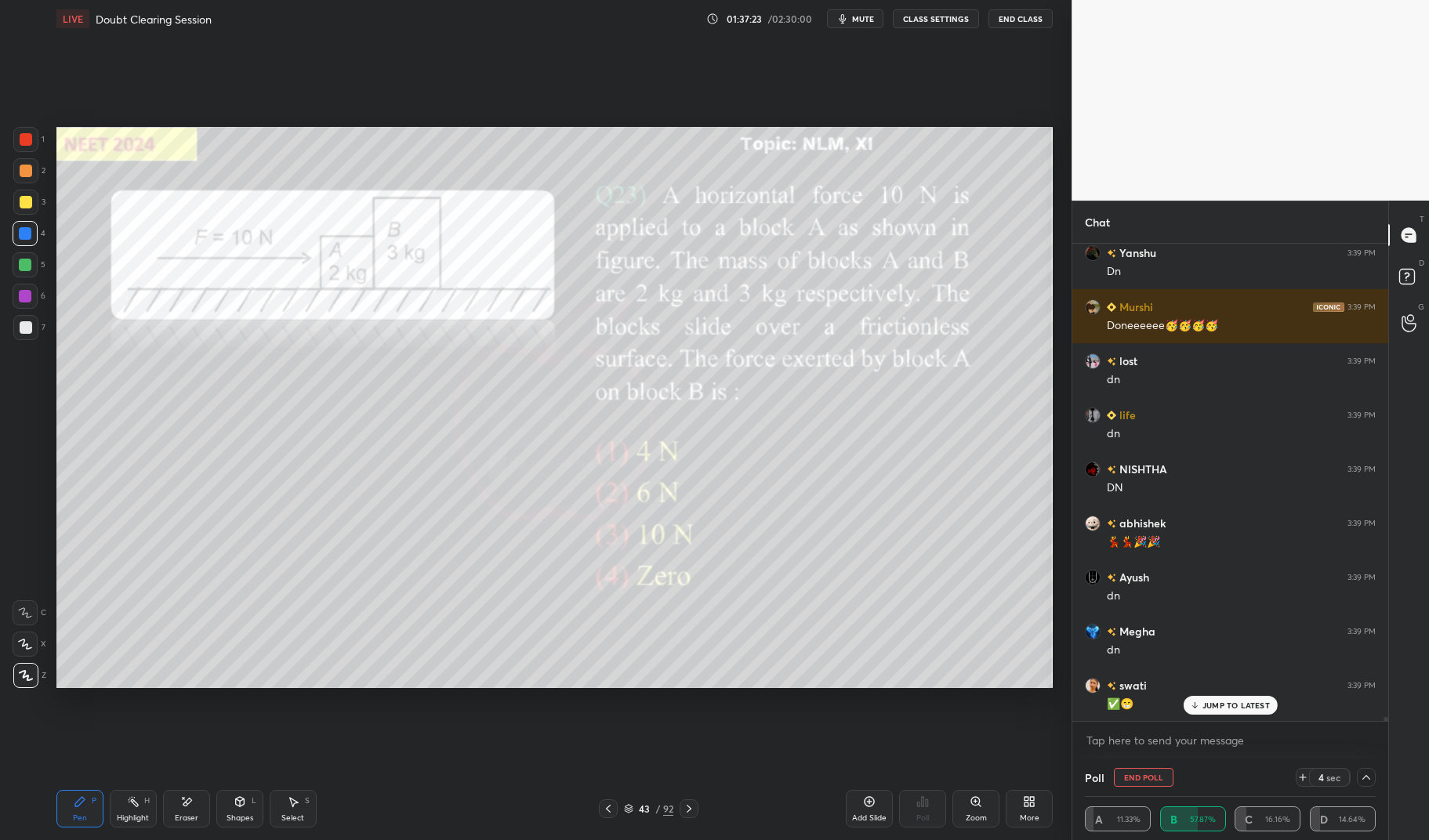
click at [81, 815] on div "Pen" at bounding box center [79, 818] width 14 height 8
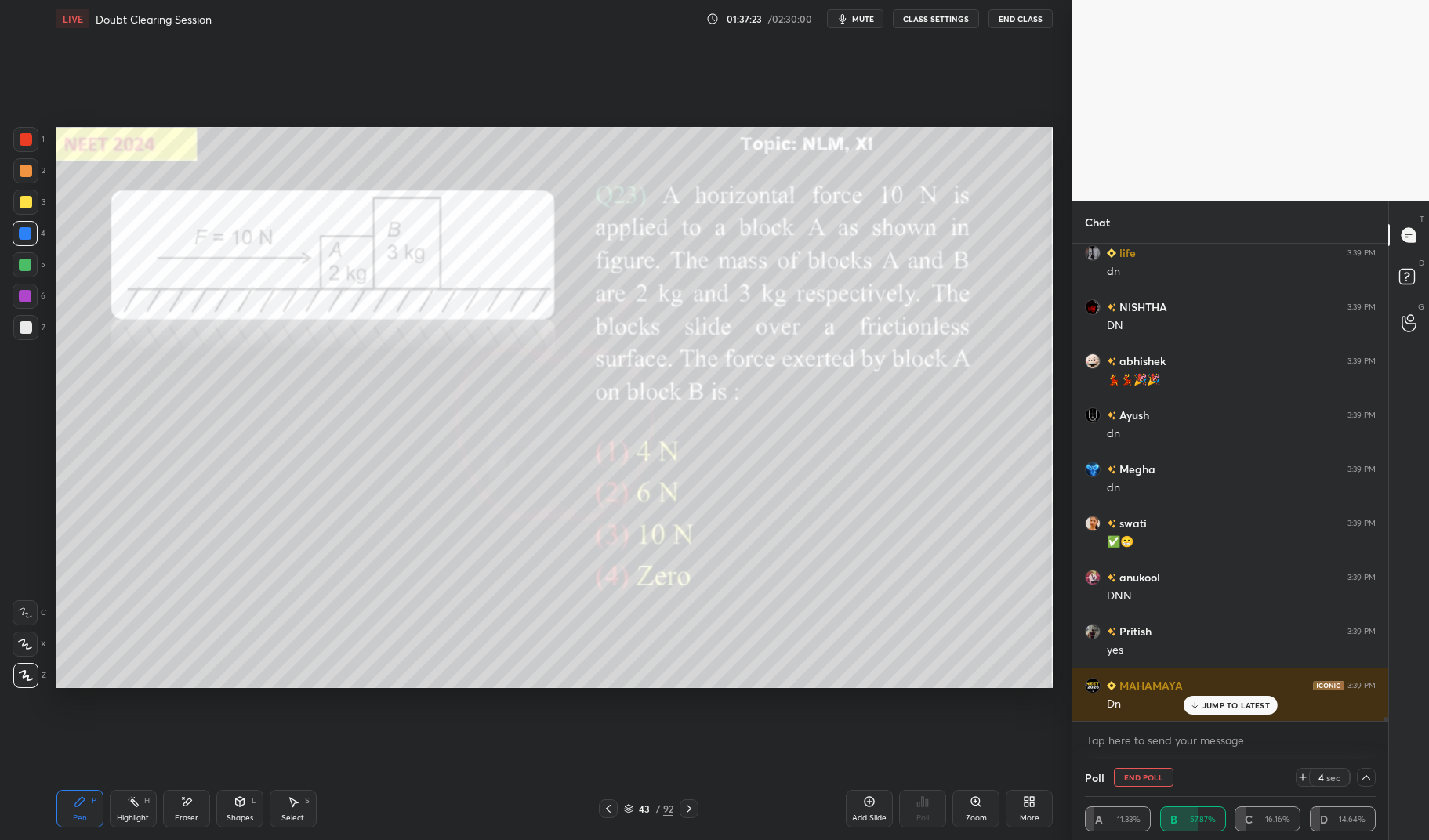
click at [75, 806] on icon at bounding box center [79, 801] width 12 height 12
click at [35, 238] on div at bounding box center [25, 233] width 25 height 25
click at [23, 234] on div at bounding box center [25, 233] width 12 height 12
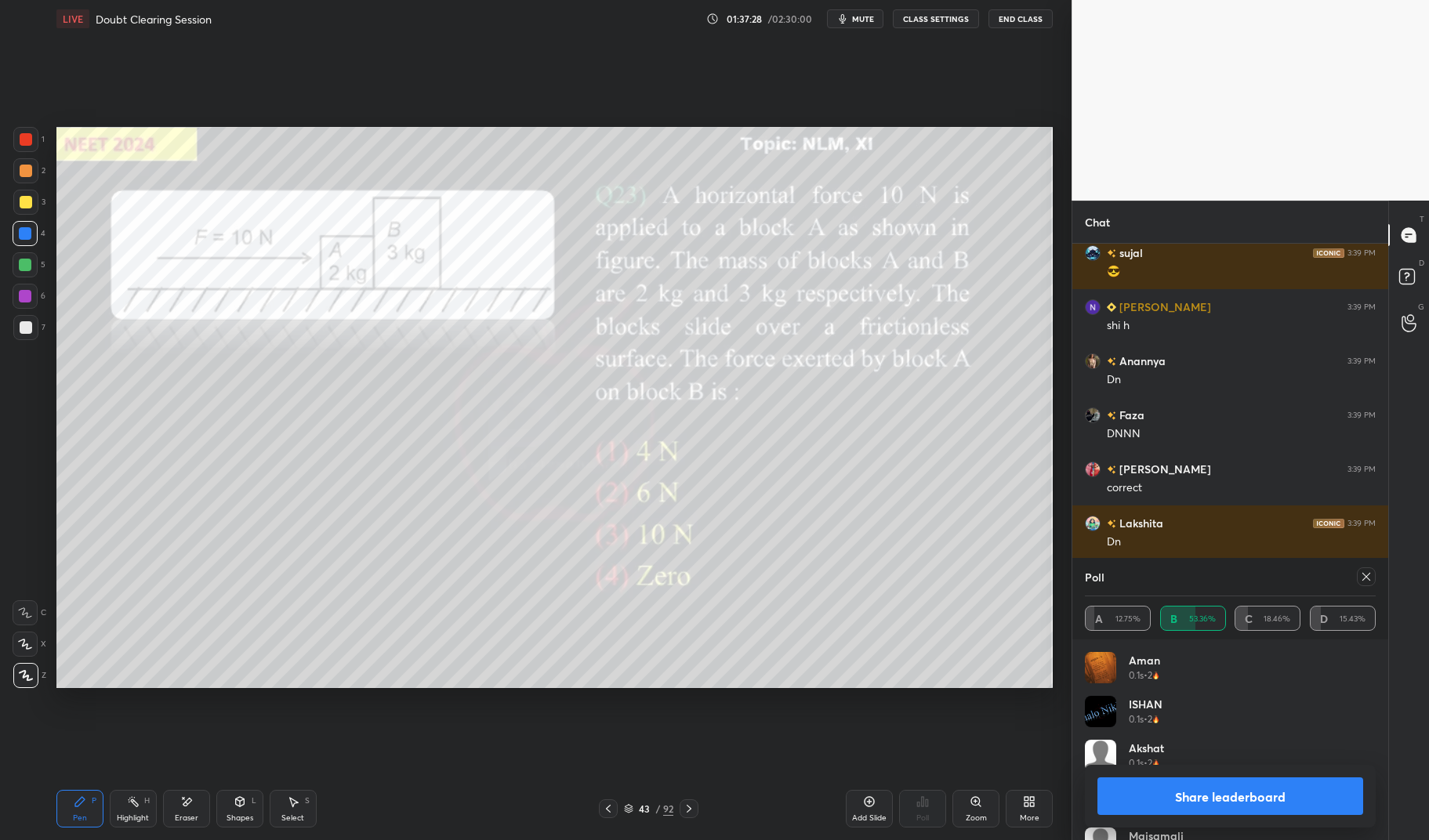
click at [1373, 576] on div at bounding box center [1367, 577] width 19 height 19
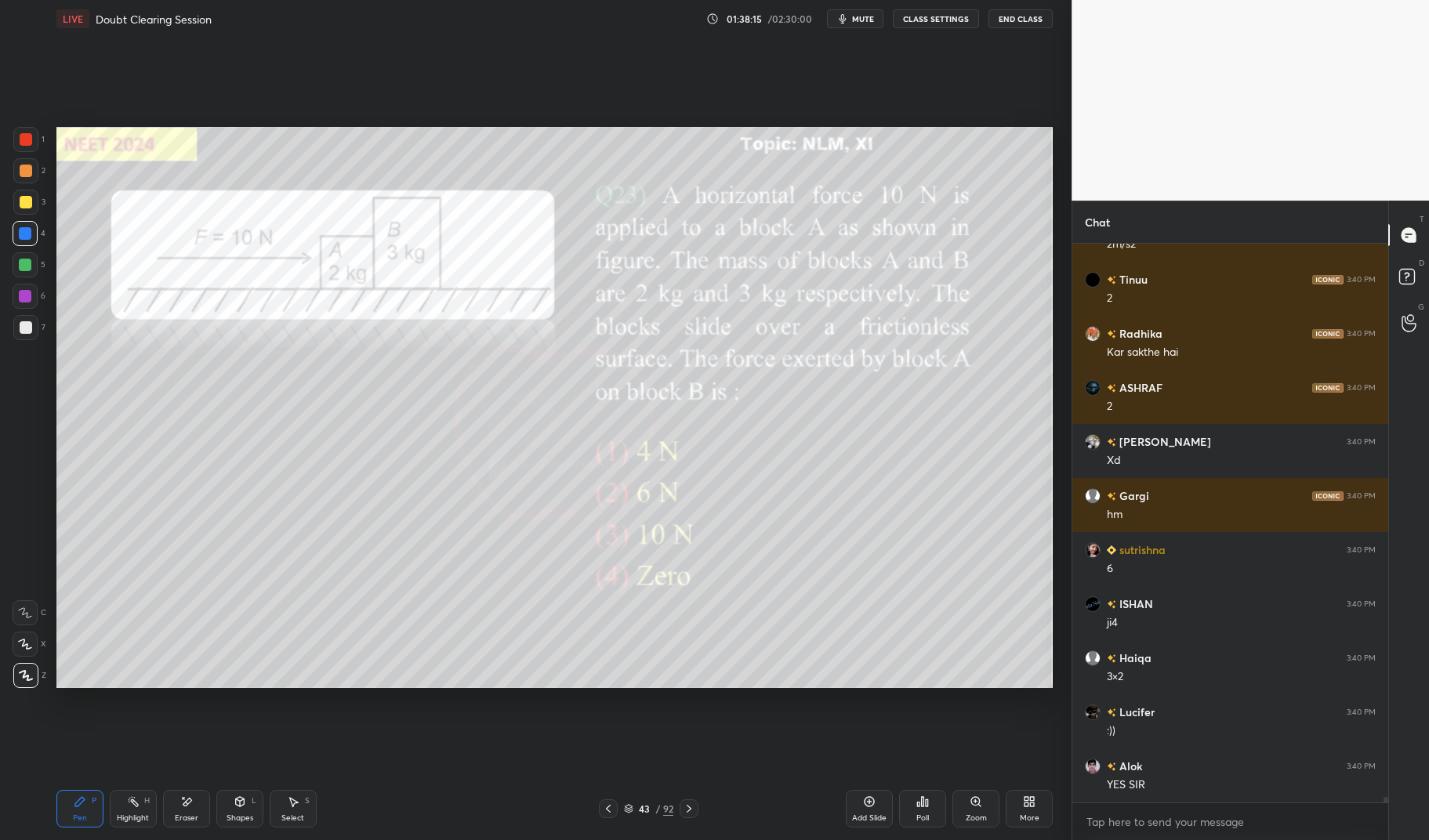
click at [28, 265] on div at bounding box center [25, 264] width 12 height 12
click at [28, 267] on div at bounding box center [25, 264] width 12 height 12
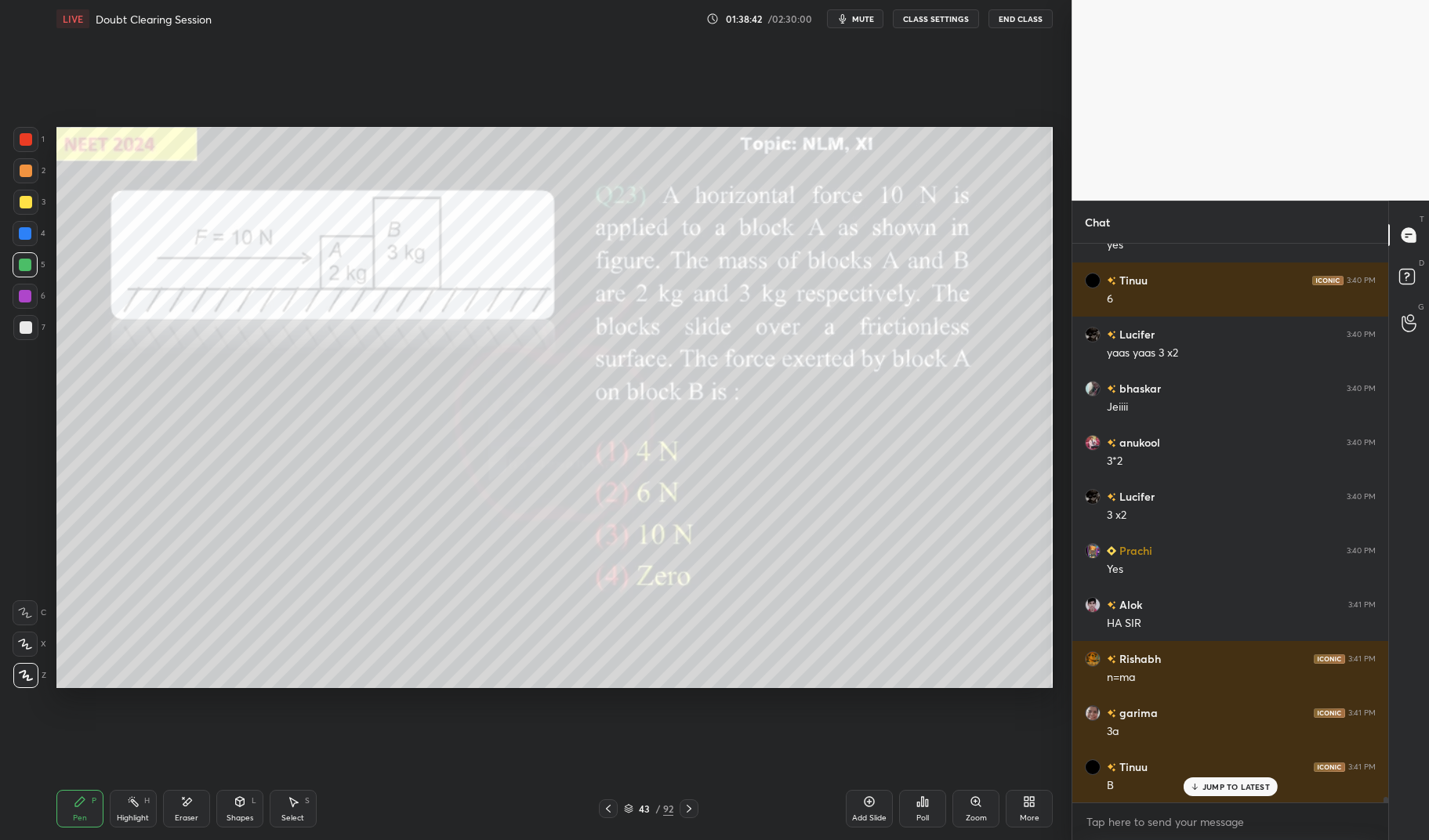
scroll to position [56394, 0]
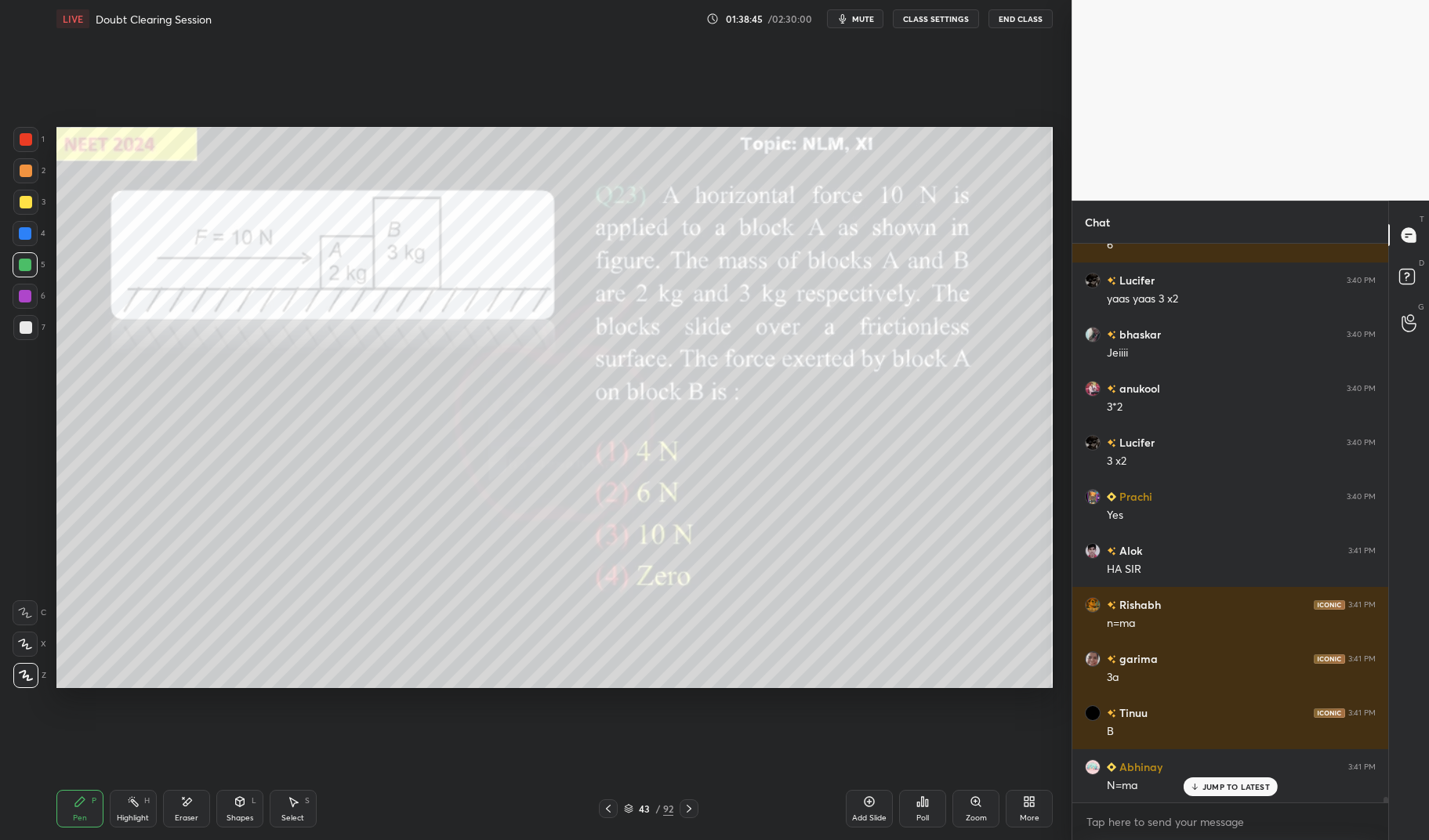
click at [1241, 789] on p "JUMP TO LATEST" at bounding box center [1236, 787] width 67 height 9
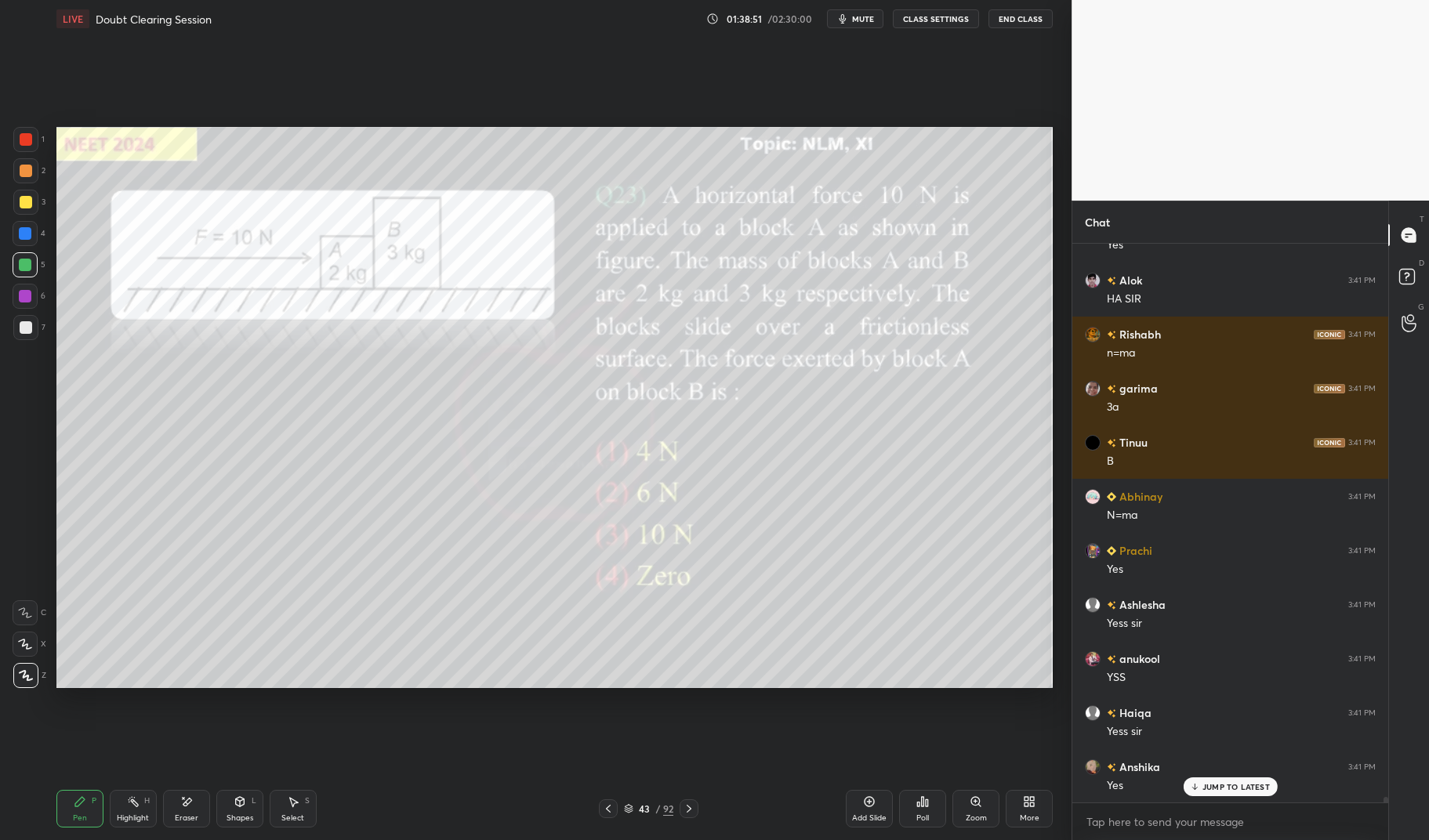
scroll to position [56719, 0]
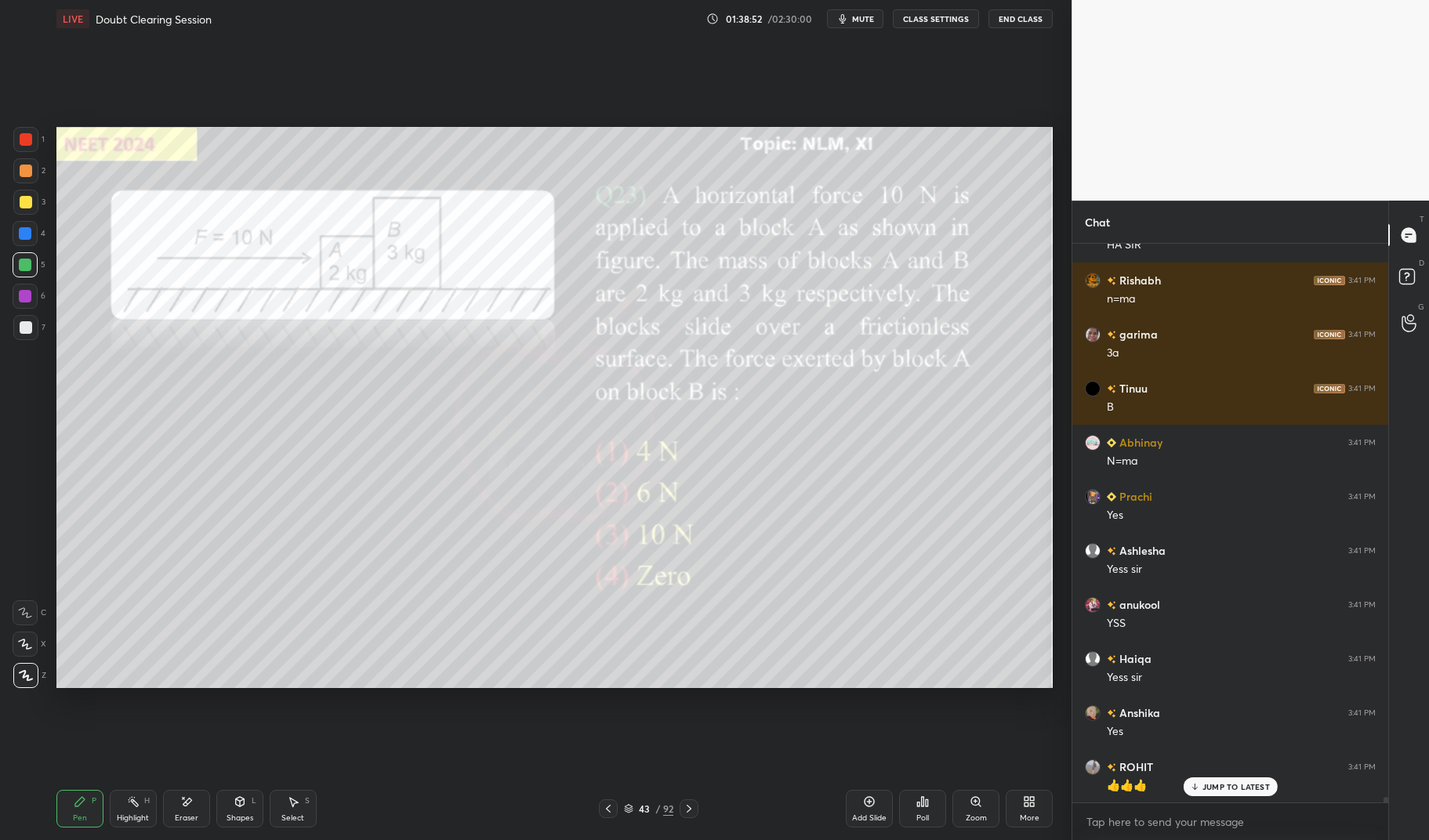
click at [125, 812] on div "Highlight H" at bounding box center [133, 809] width 47 height 38
click at [121, 809] on div "Highlight H" at bounding box center [133, 809] width 47 height 38
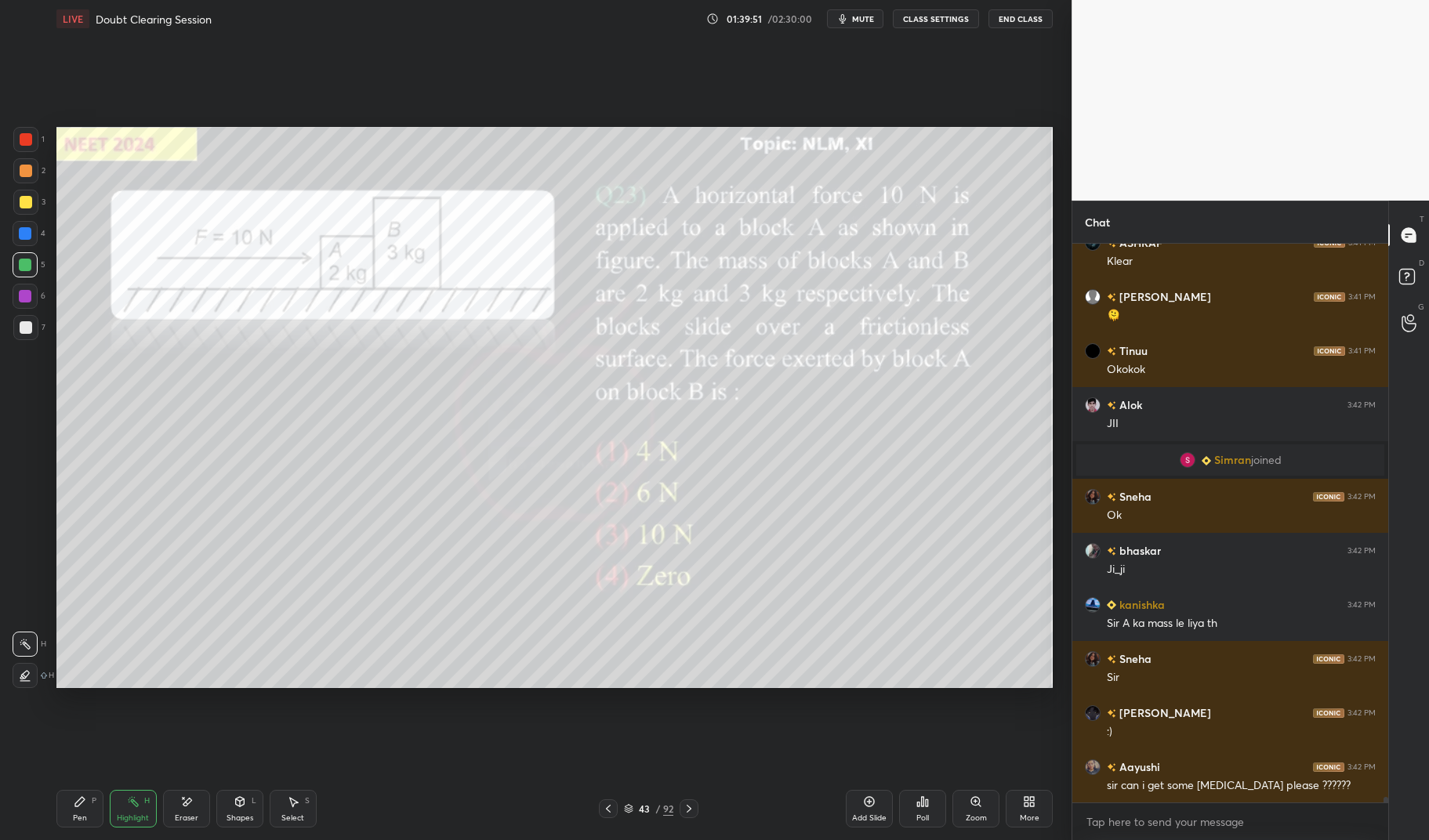
scroll to position [55774, 0]
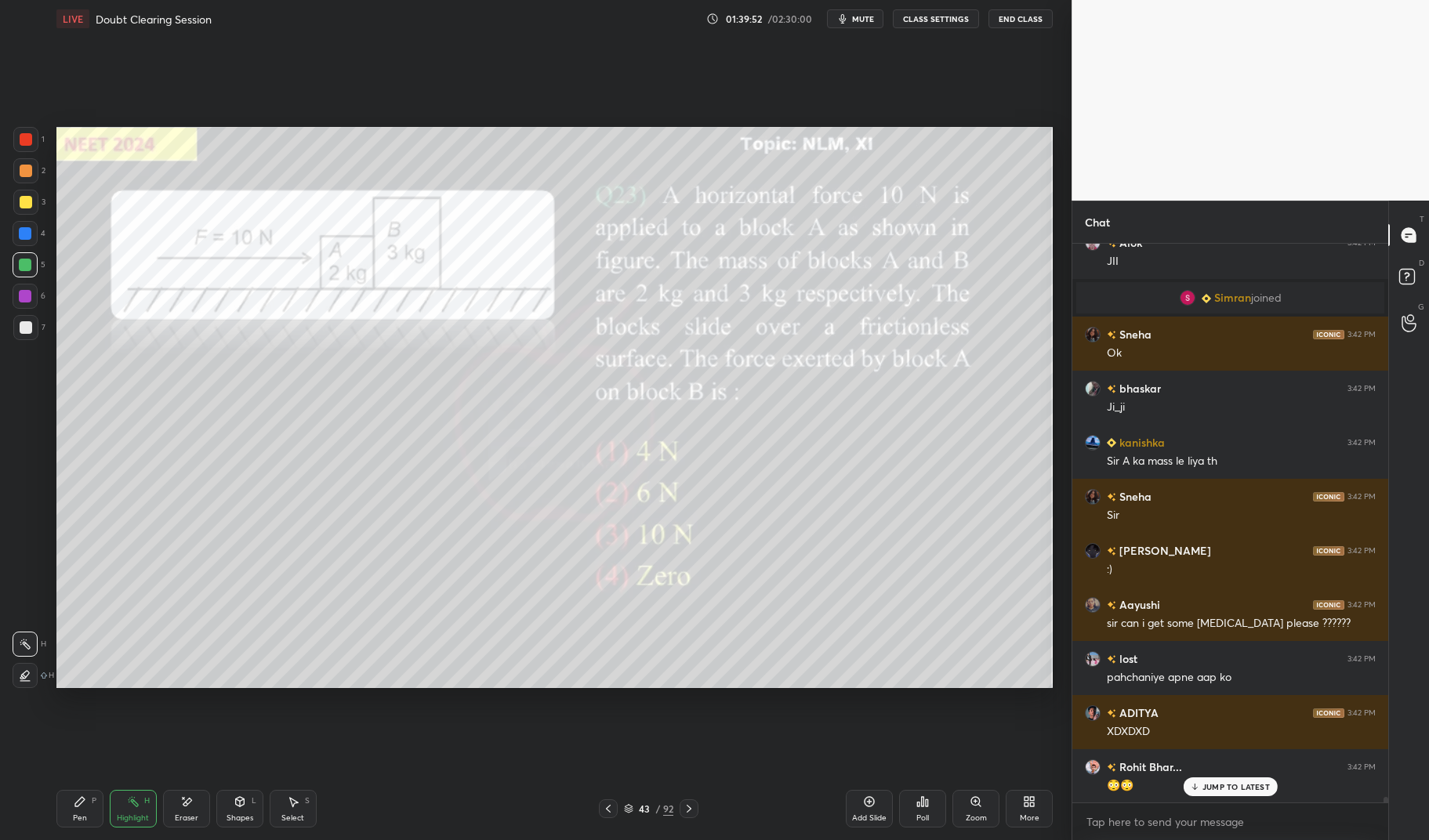
click at [1237, 789] on div "[PERSON_NAME] joined [PERSON_NAME] 3:41 PM NO JPJ 3:41 PM NO MAHAMAYA 3:41 PM )…" at bounding box center [1230, 523] width 316 height 559
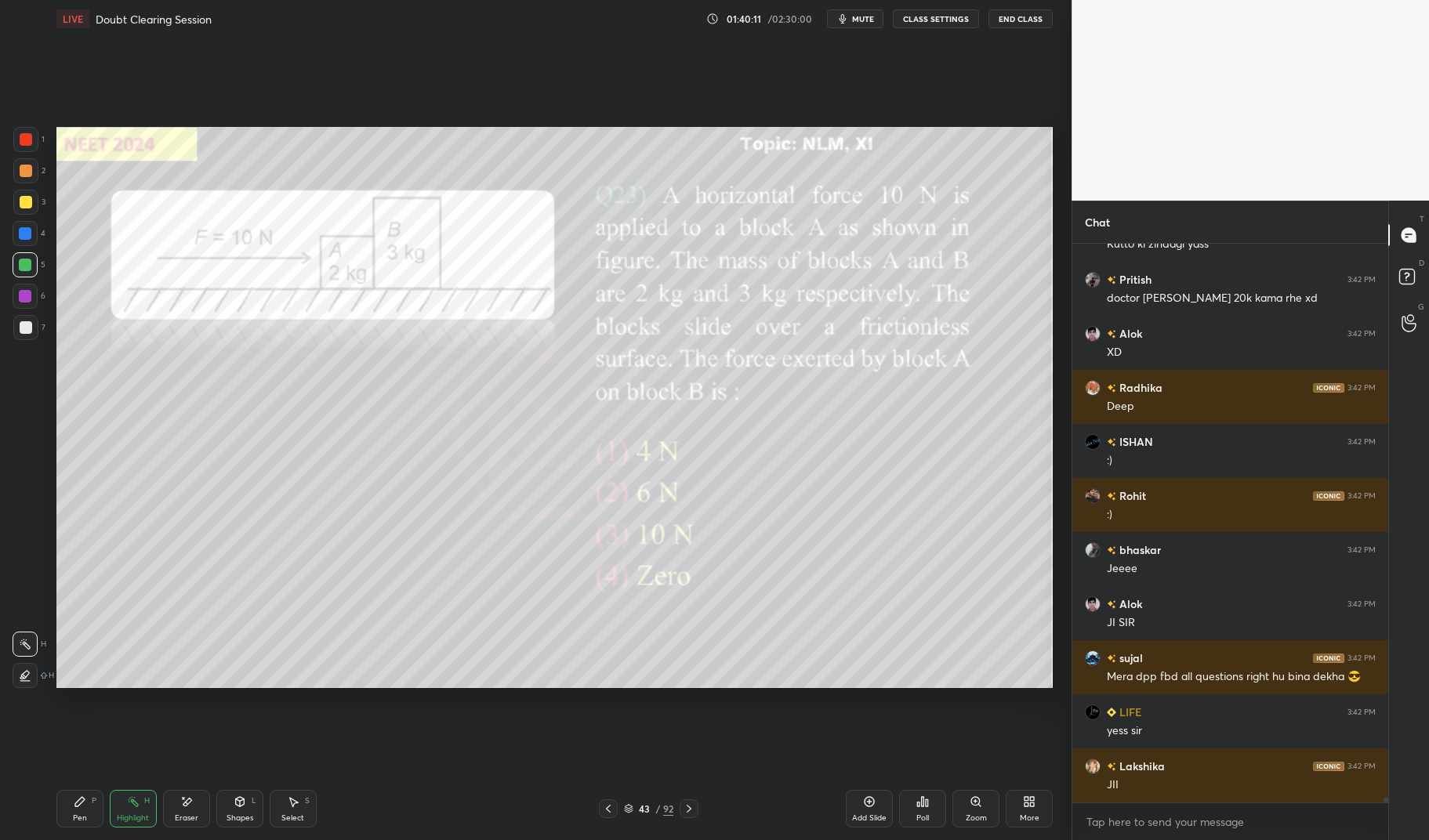
scroll to position [57234, 0]
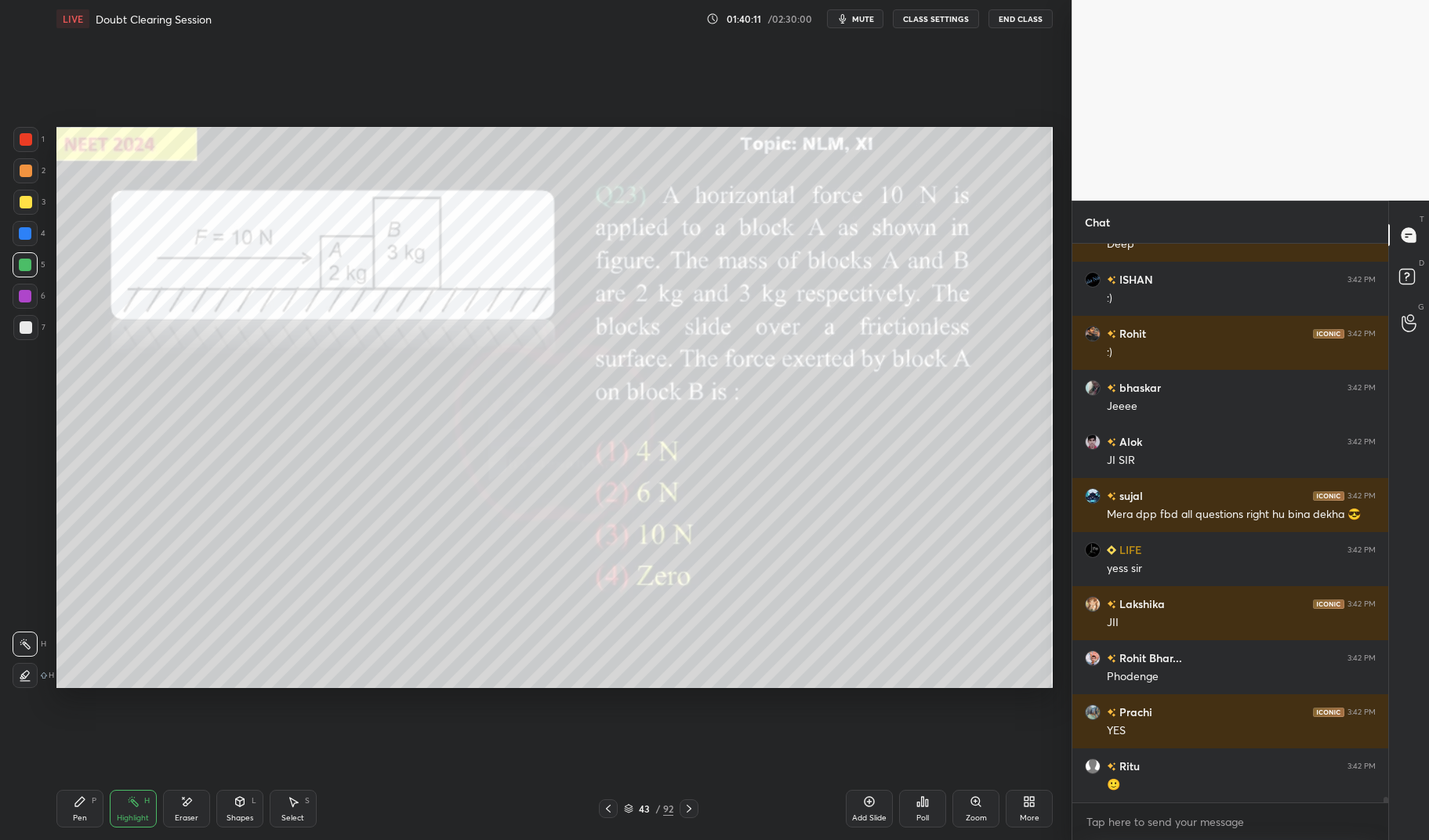
click at [41, 135] on div "1" at bounding box center [28, 140] width 31 height 25
click at [29, 132] on div at bounding box center [25, 140] width 25 height 25
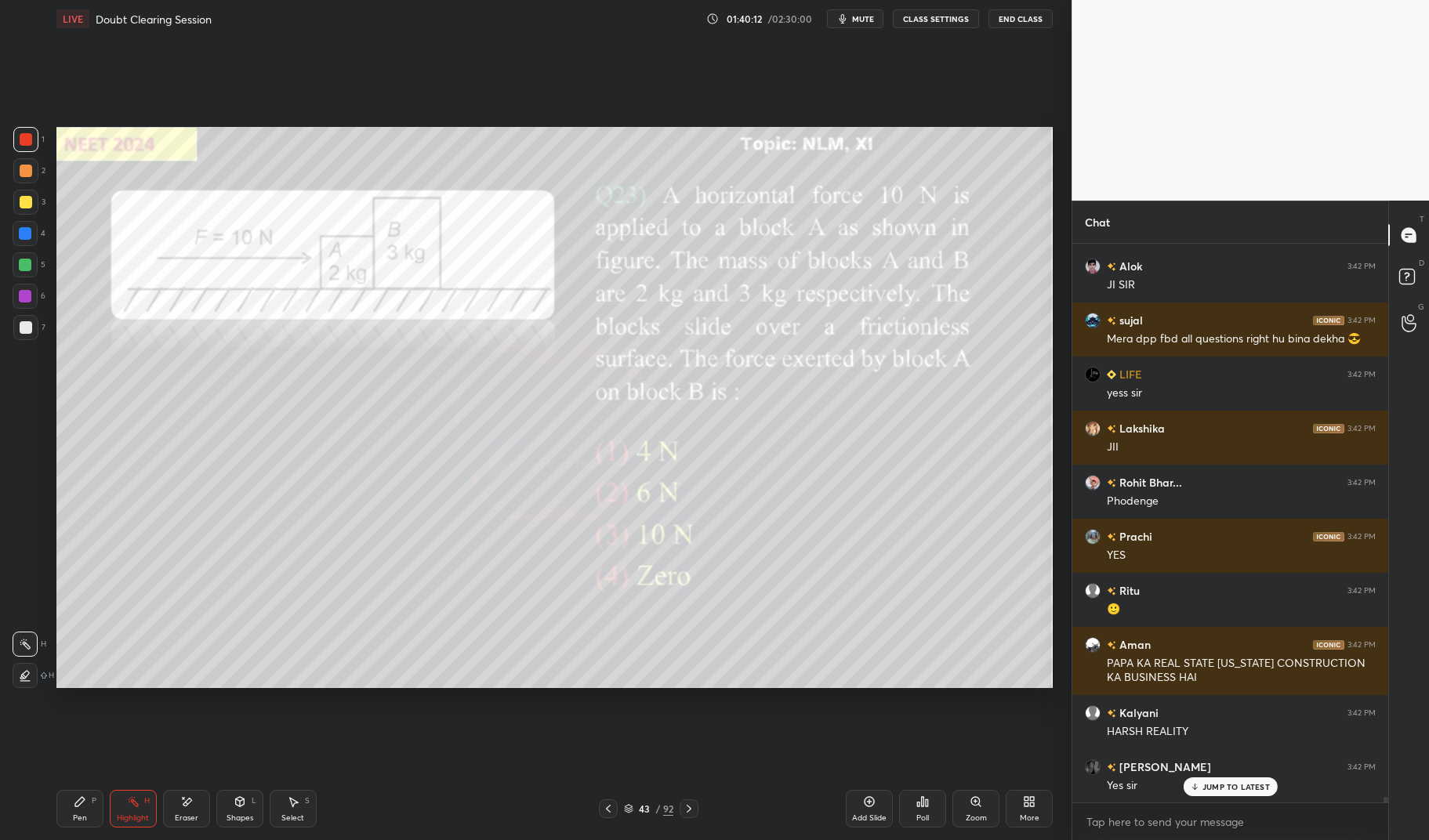
click at [74, 799] on icon at bounding box center [79, 801] width 12 height 12
click at [77, 798] on icon at bounding box center [79, 801] width 12 height 12
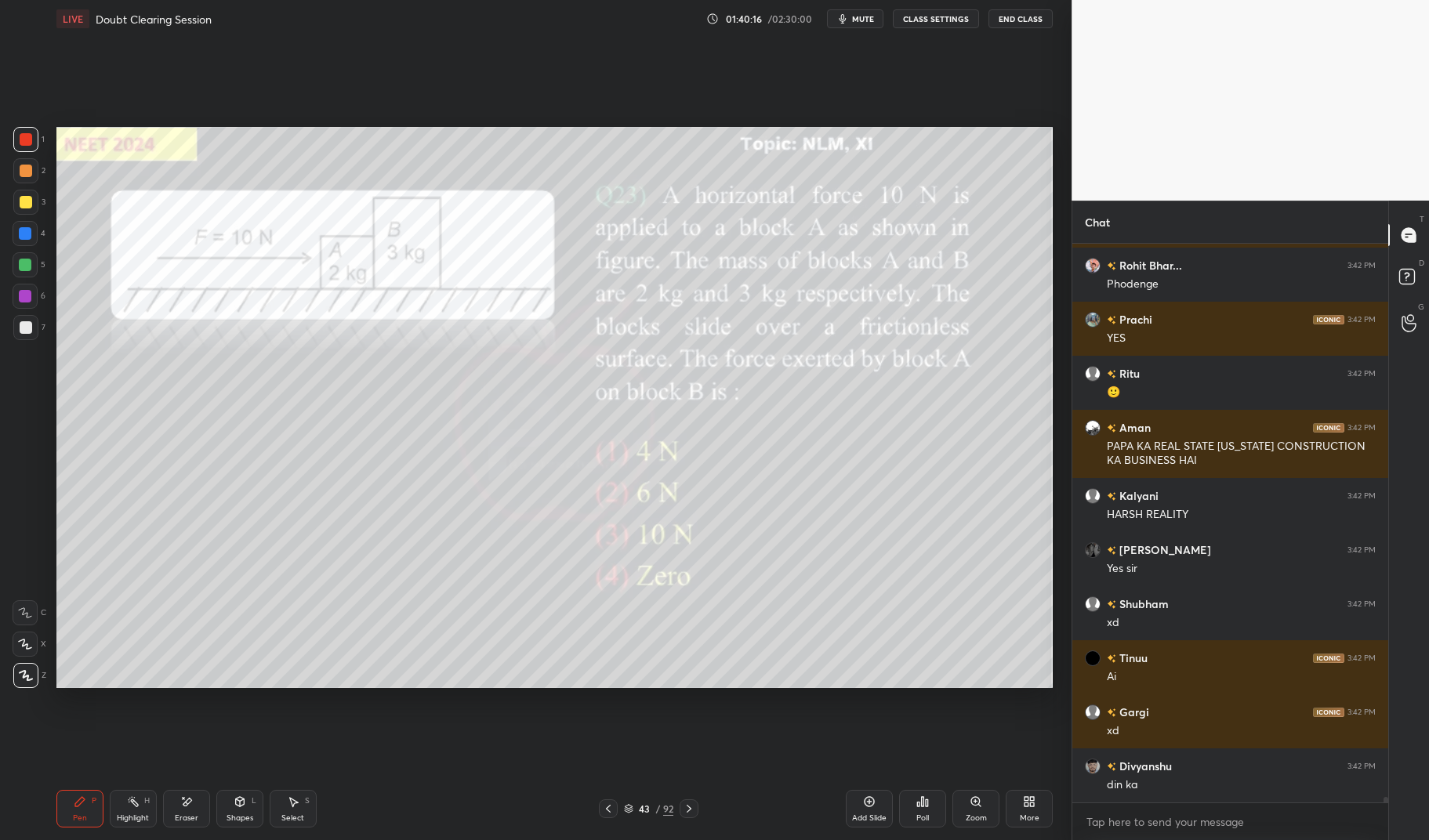
scroll to position [57788, 0]
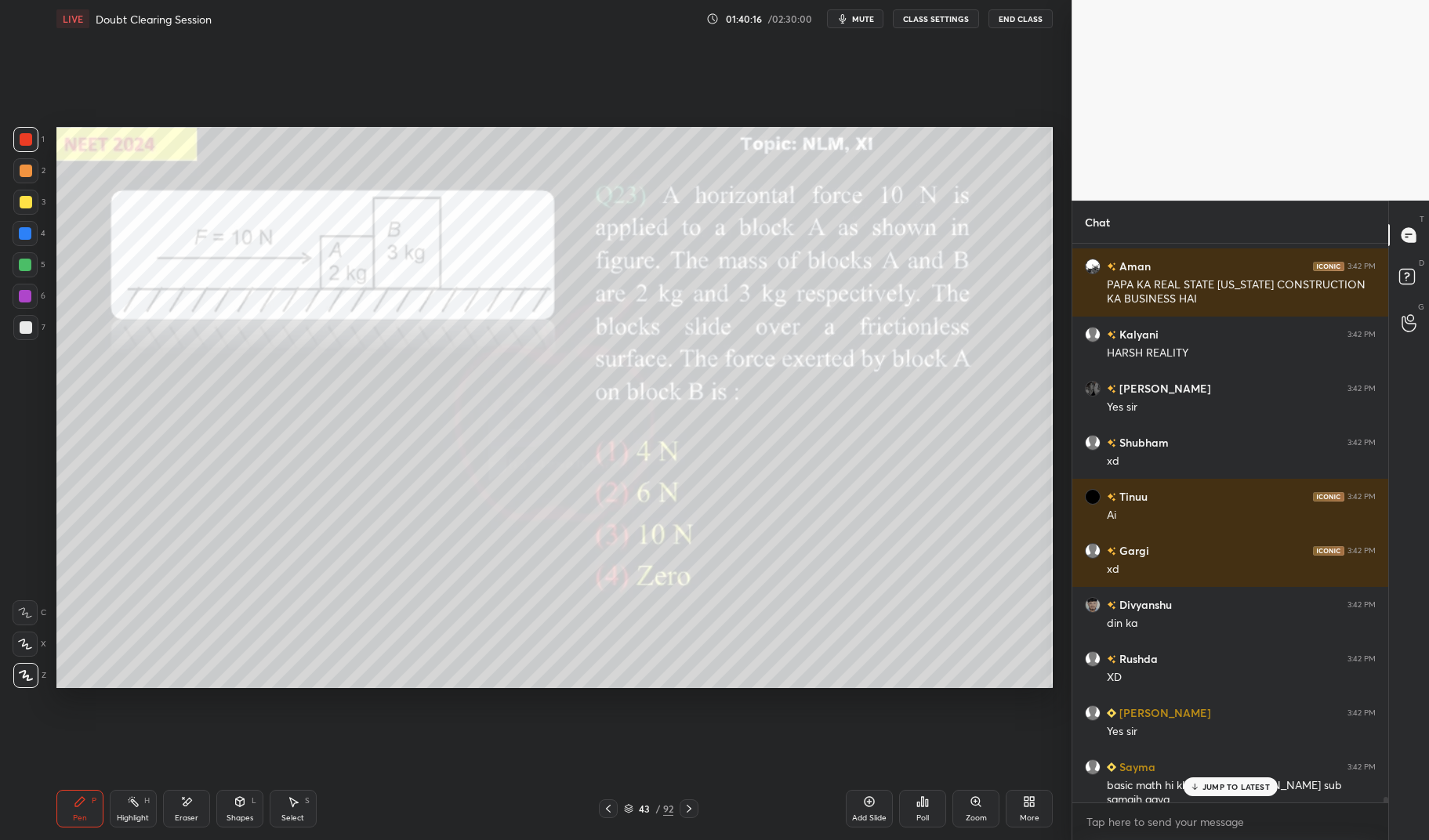
click at [684, 802] on icon at bounding box center [688, 808] width 12 height 12
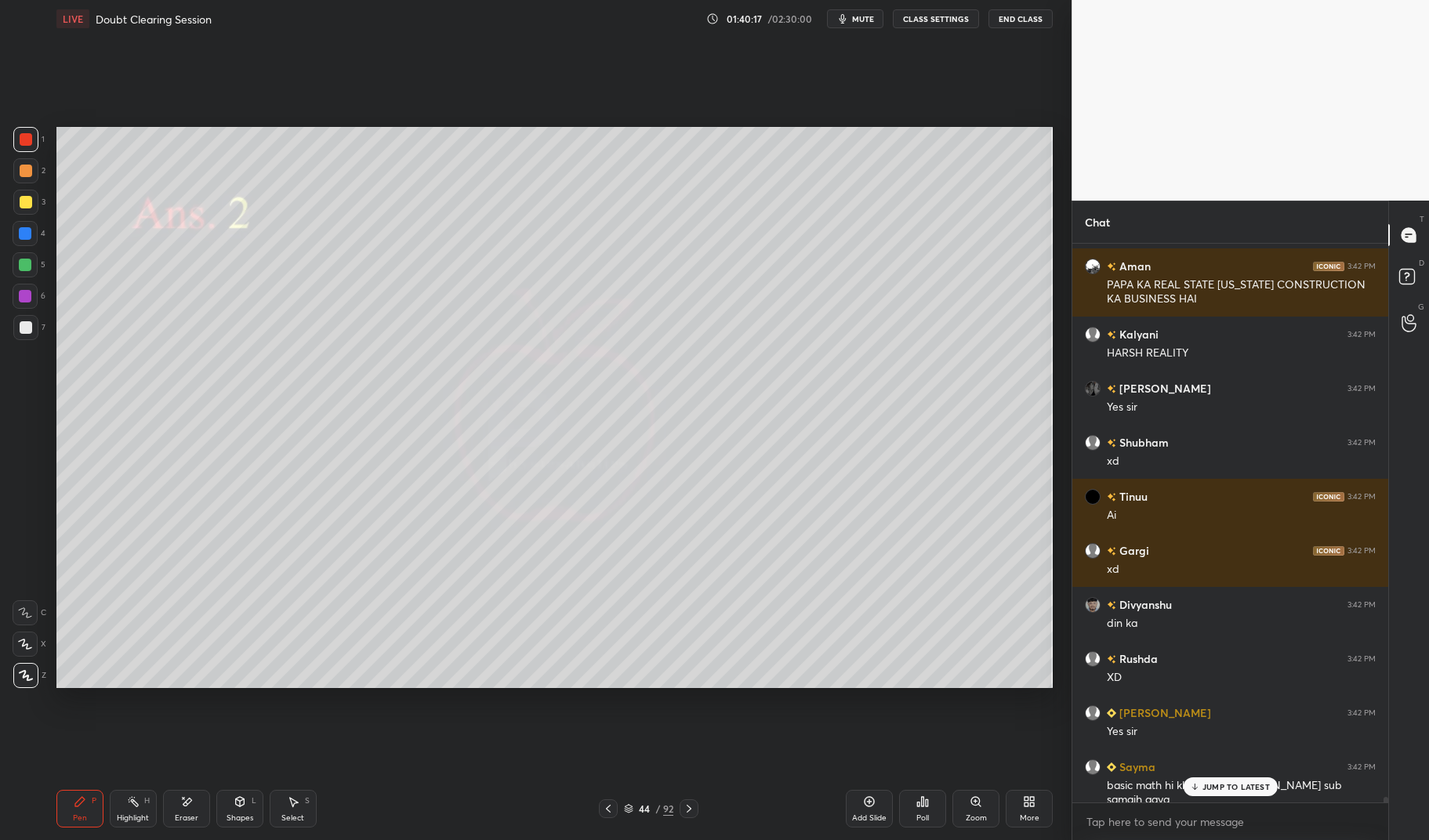
click at [1227, 779] on div "basic math hi kharab hai [PERSON_NAME] sub samajh aaya" at bounding box center [1241, 794] width 269 height 30
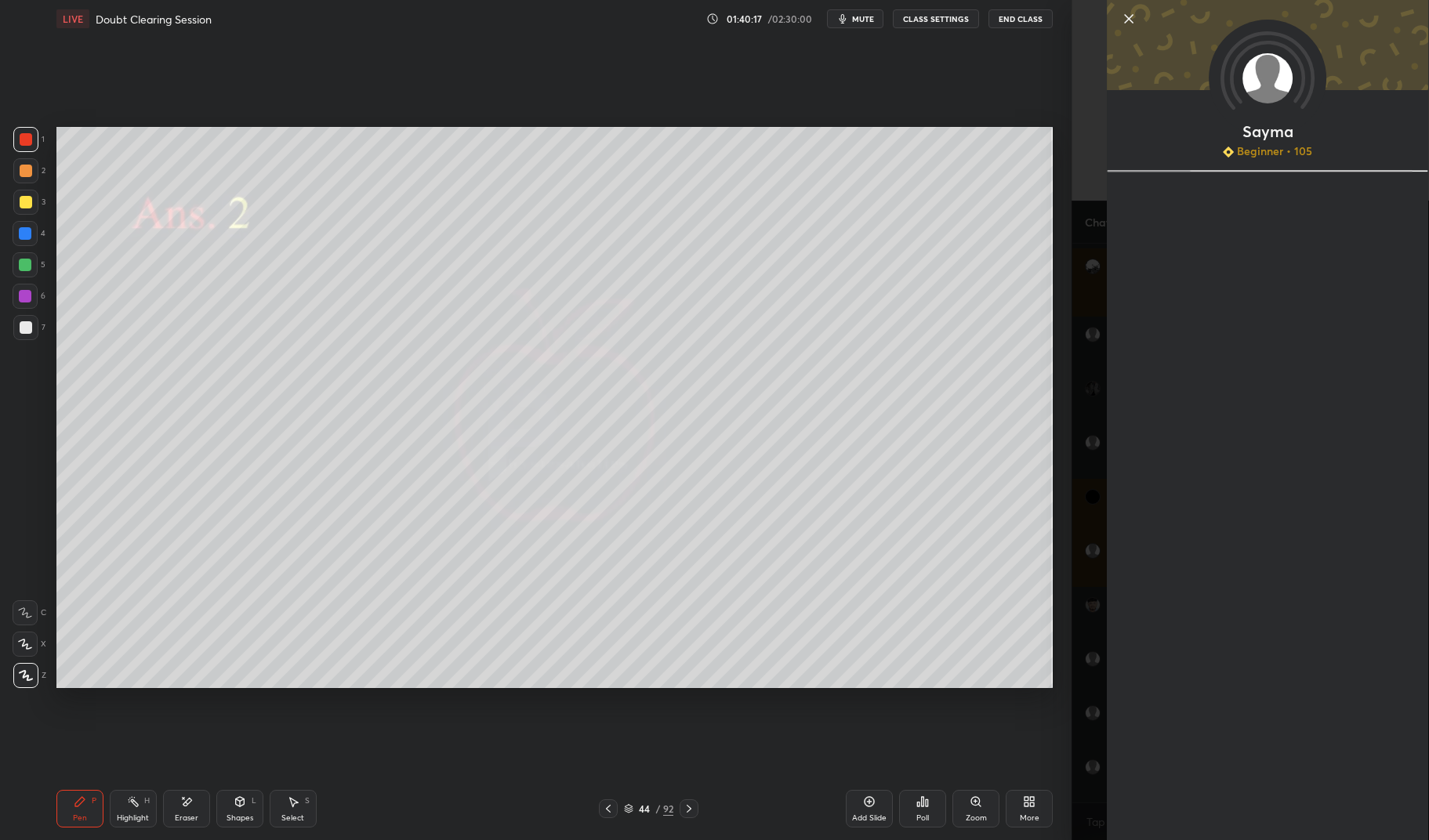
click at [762, 745] on div "Setting up your live class Poll for secs No correct answer Start poll" at bounding box center [554, 408] width 1009 height 740
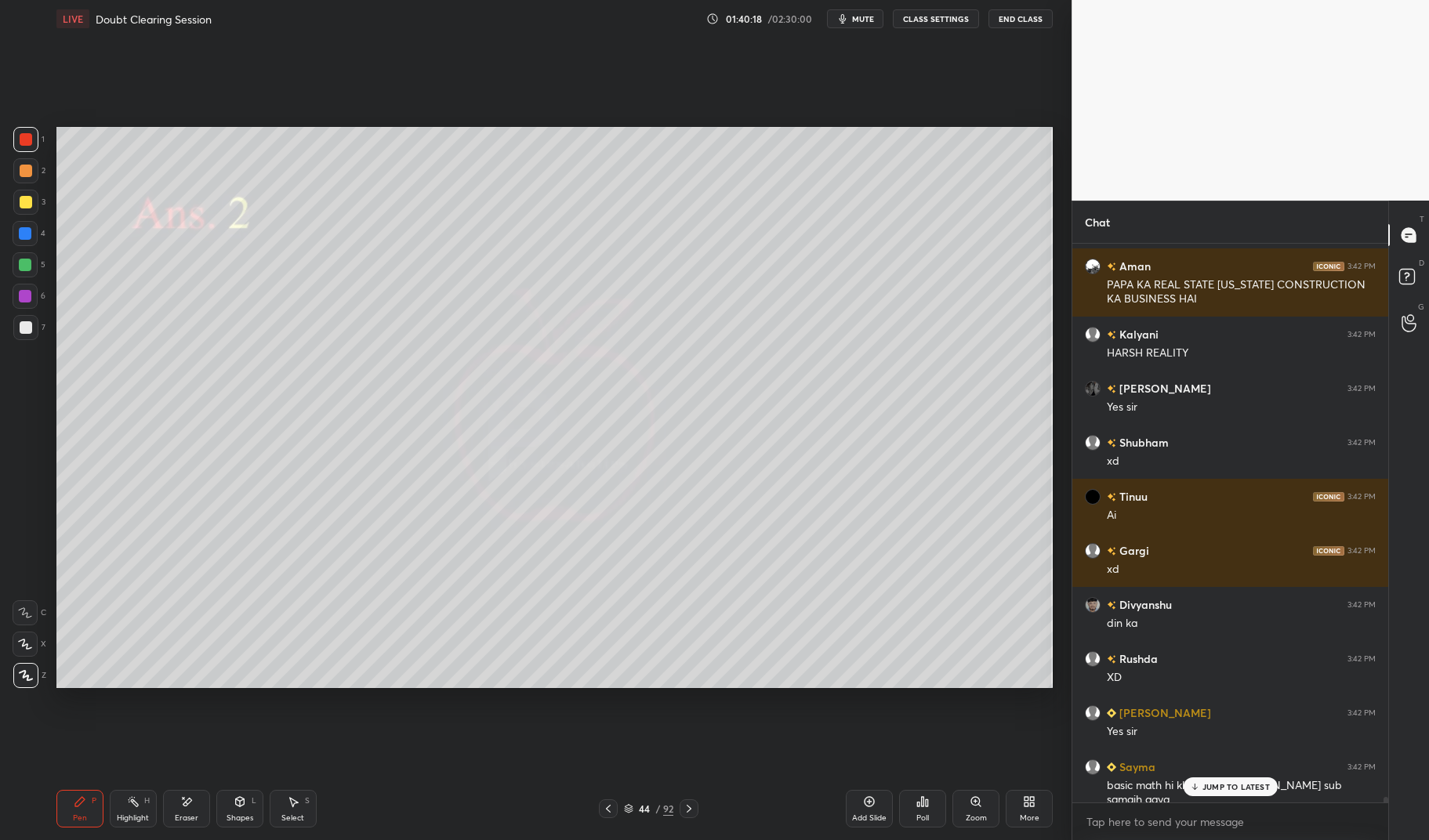
click at [764, 742] on div "Setting up your live class Poll for secs No correct answer Start poll" at bounding box center [554, 408] width 1009 height 740
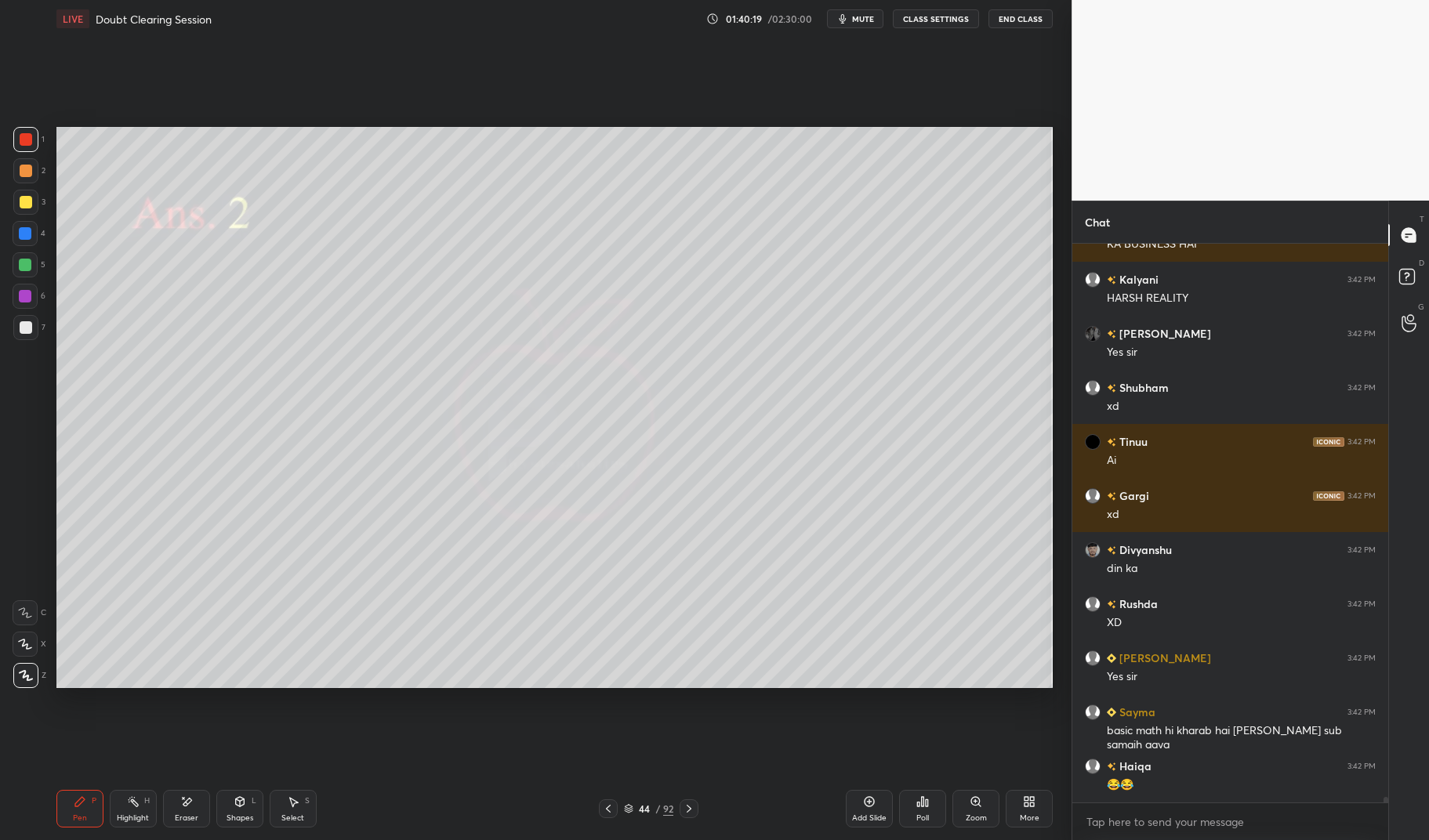
click at [695, 807] on icon at bounding box center [688, 808] width 12 height 12
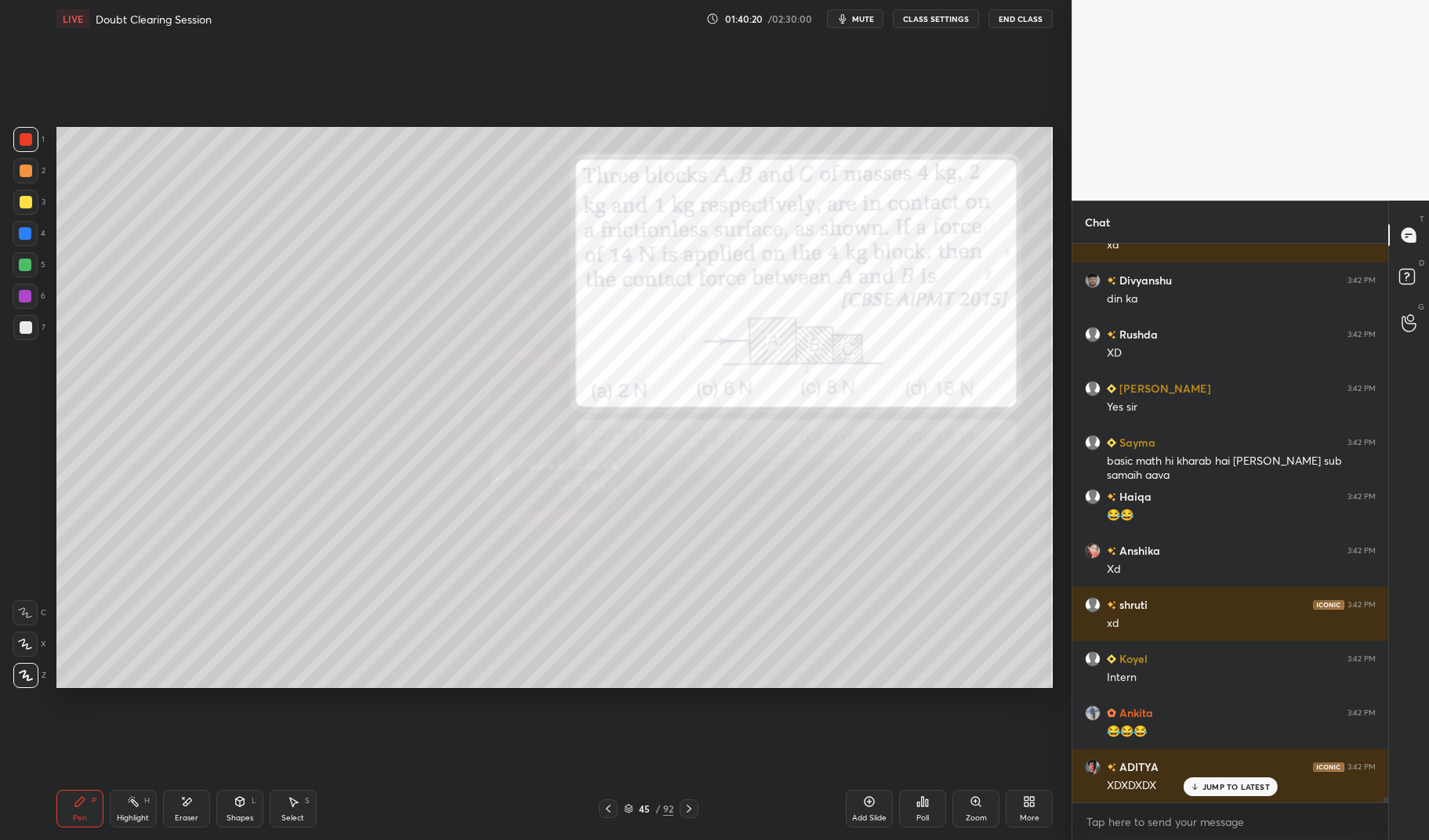
click at [87, 821] on div "Pen P" at bounding box center [80, 809] width 47 height 38
click at [89, 809] on div "Pen P" at bounding box center [80, 809] width 47 height 38
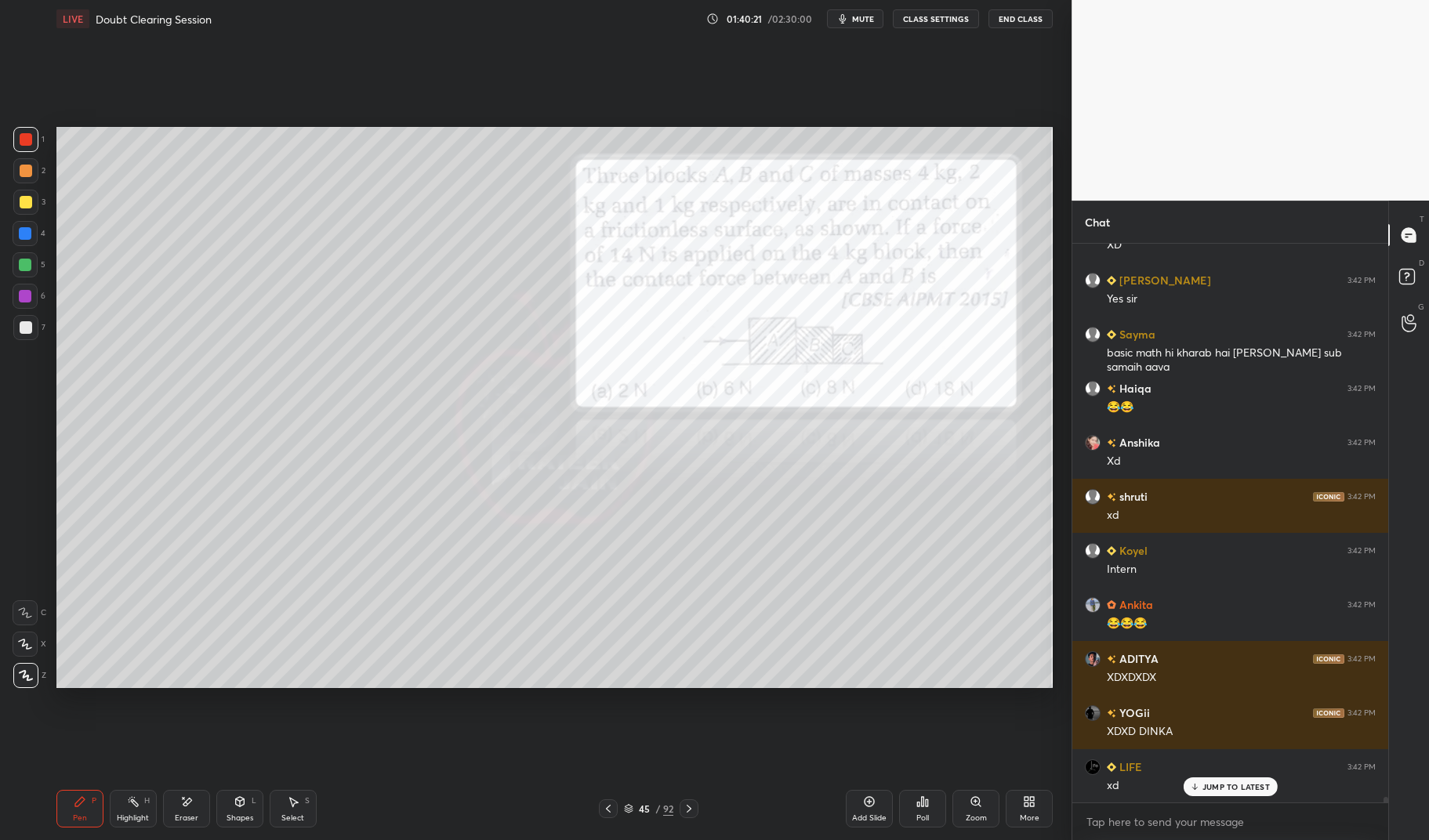
click at [26, 139] on div at bounding box center [25, 139] width 12 height 12
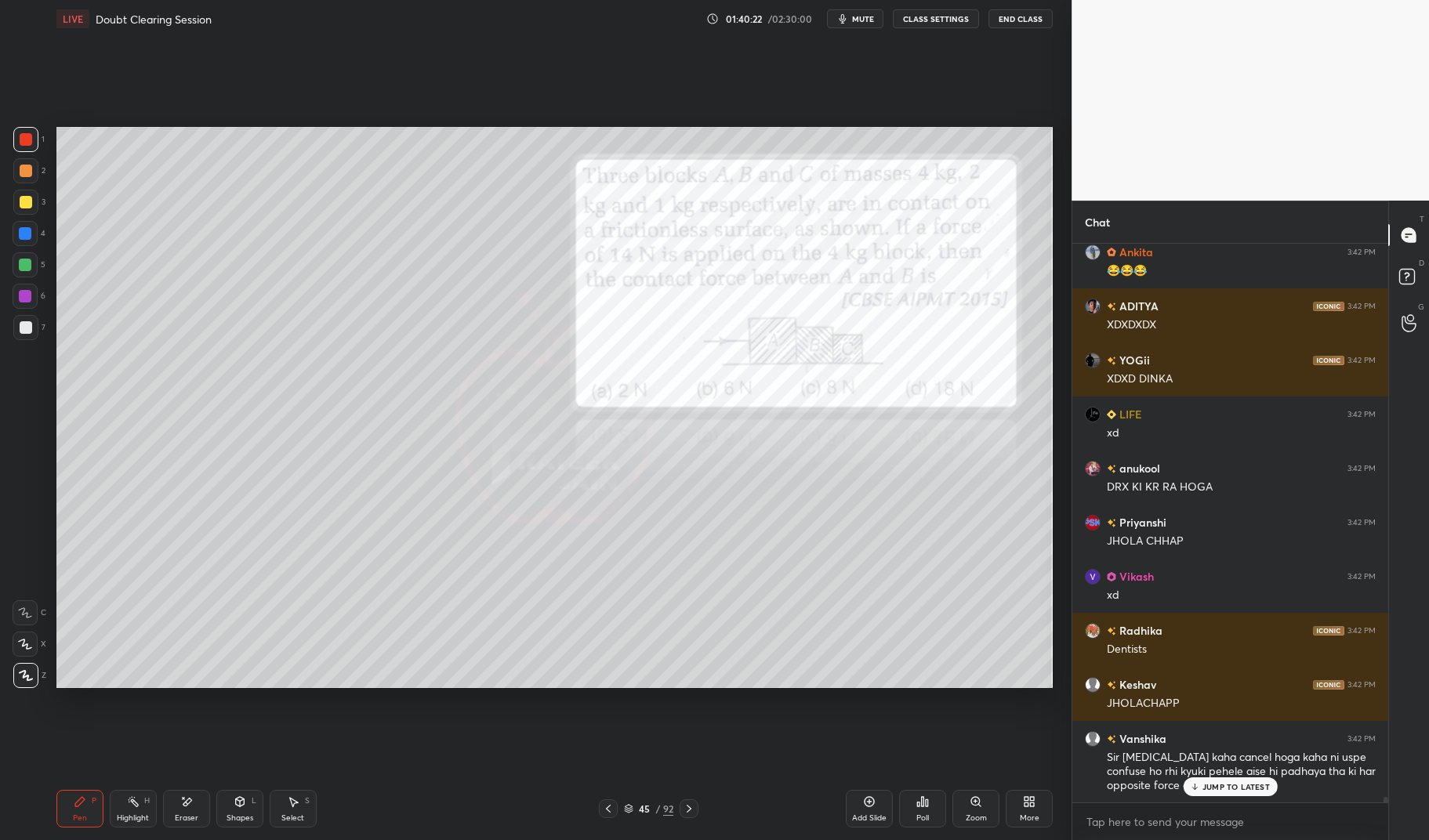
click at [692, 817] on div at bounding box center [689, 809] width 19 height 19
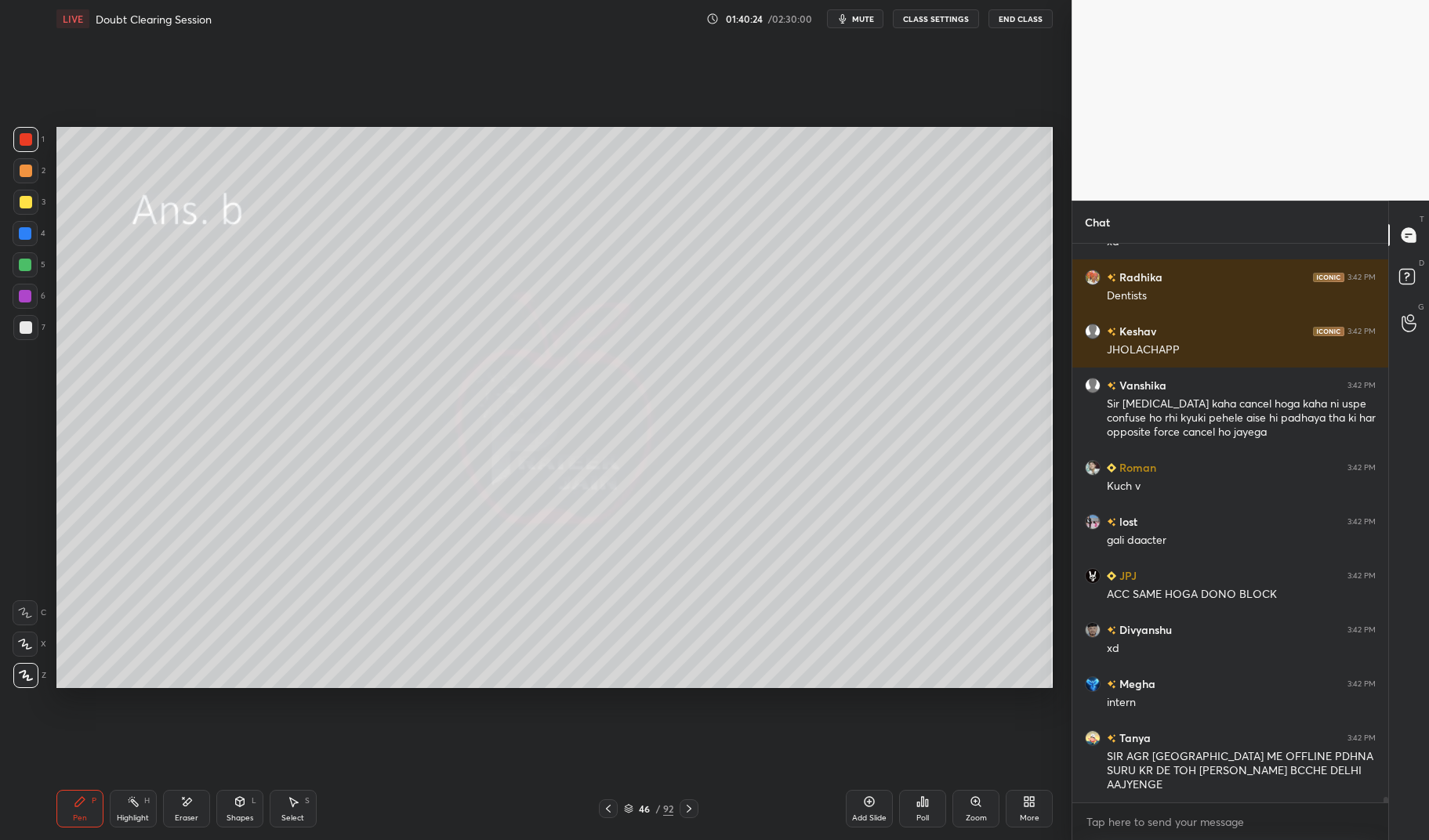
click at [600, 814] on div at bounding box center [608, 809] width 19 height 19
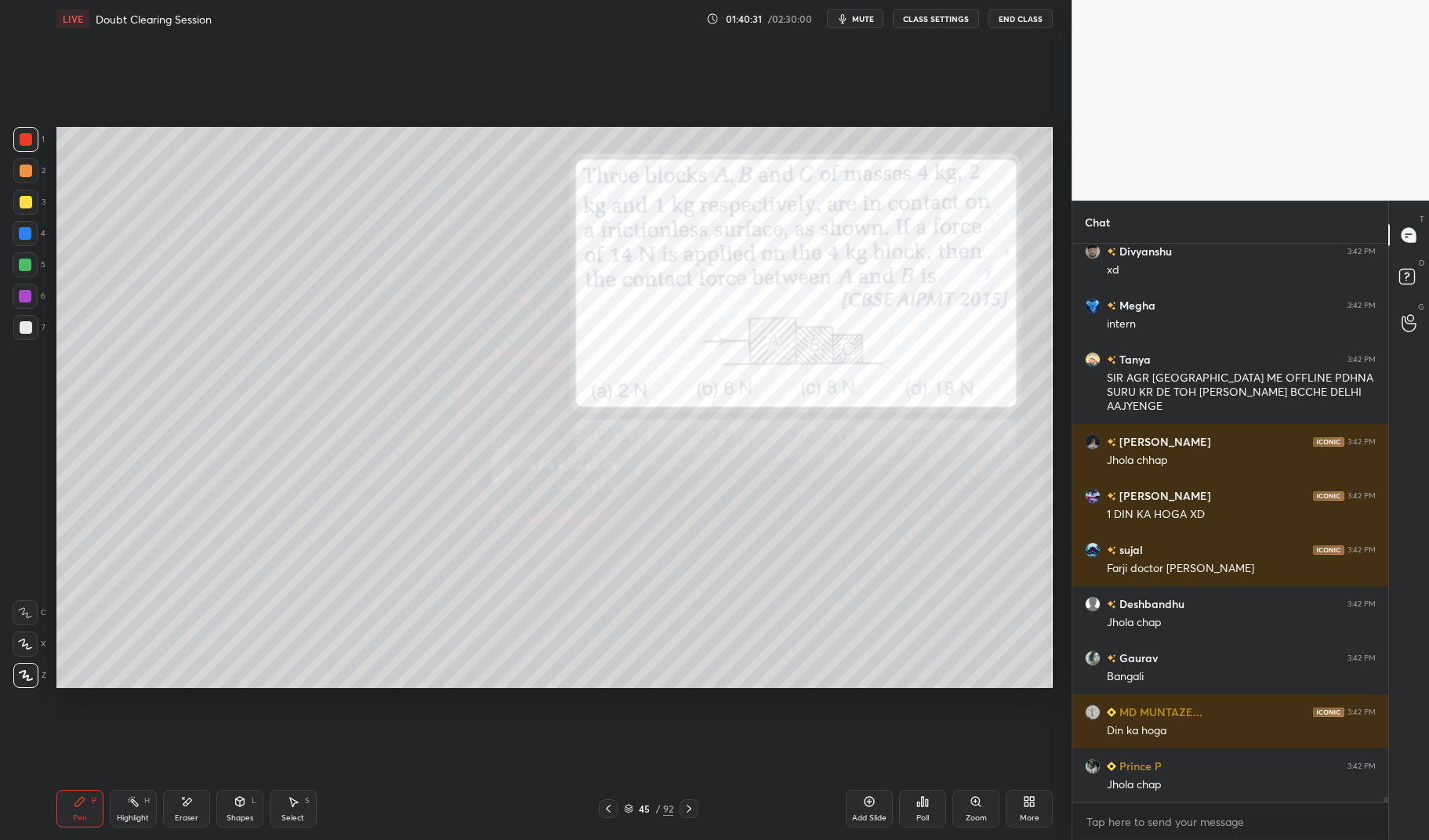
click at [193, 810] on div "Eraser" at bounding box center [187, 809] width 47 height 38
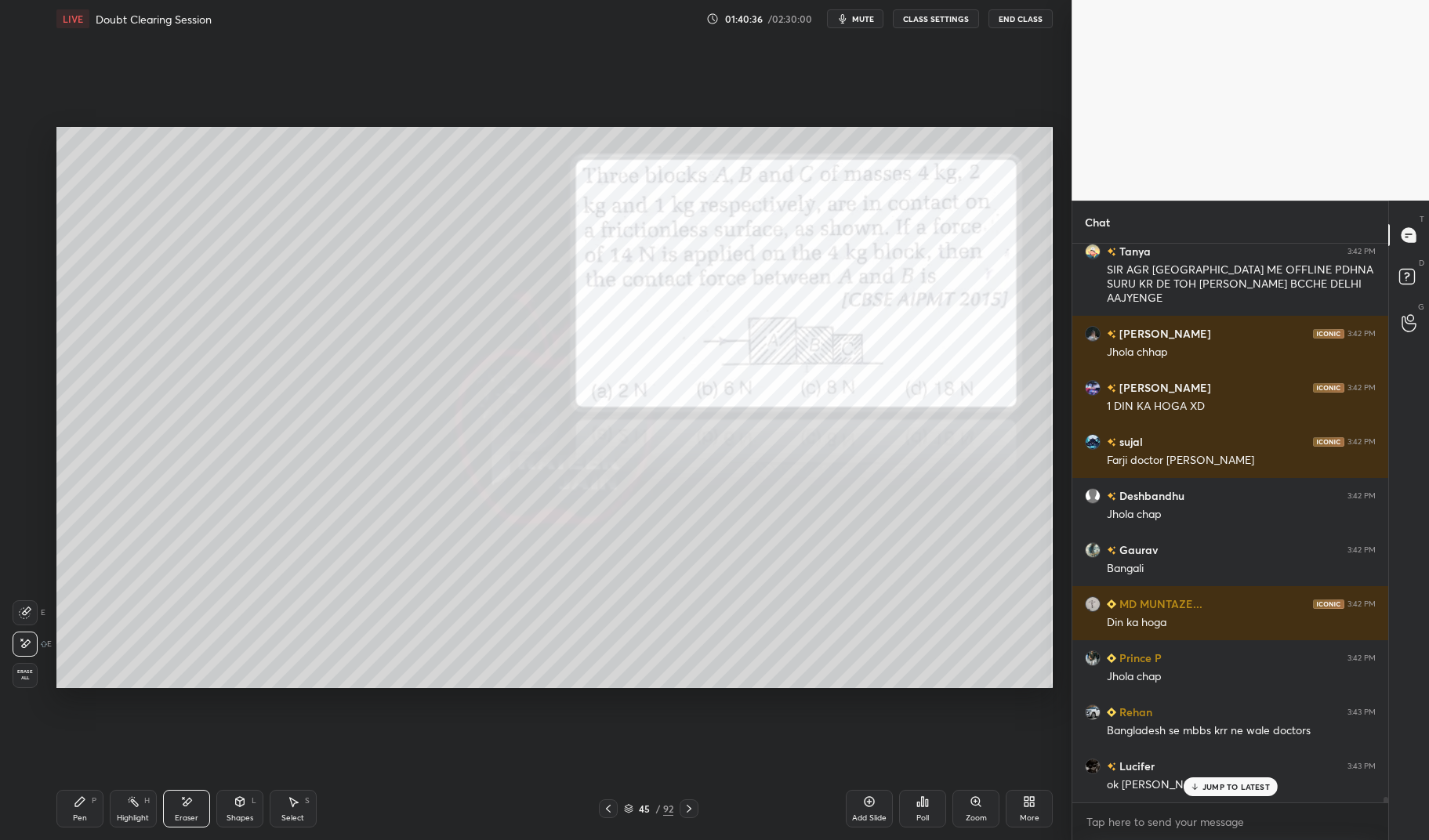
scroll to position [59522, 0]
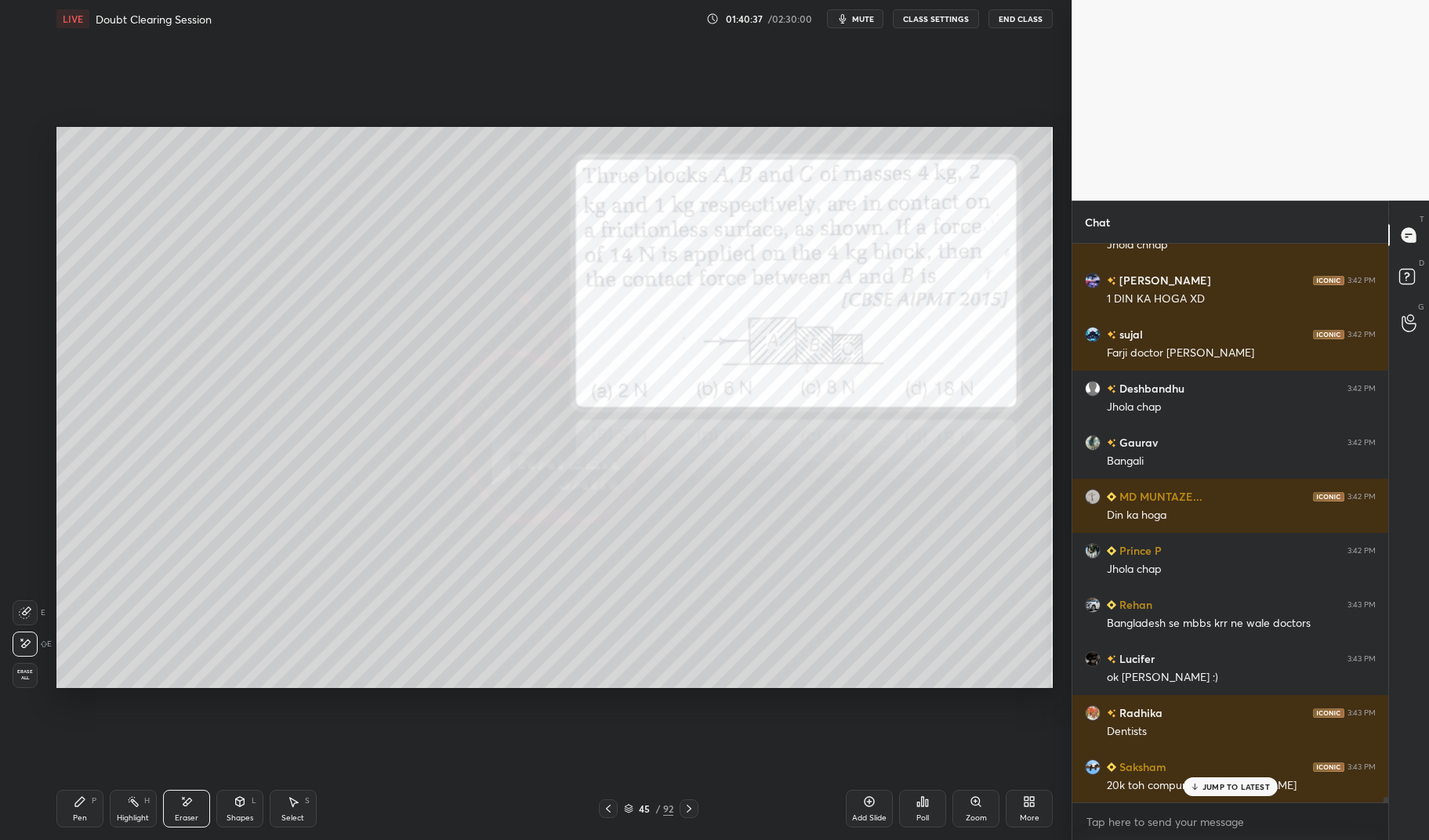
click at [91, 819] on div "Pen P" at bounding box center [80, 809] width 47 height 38
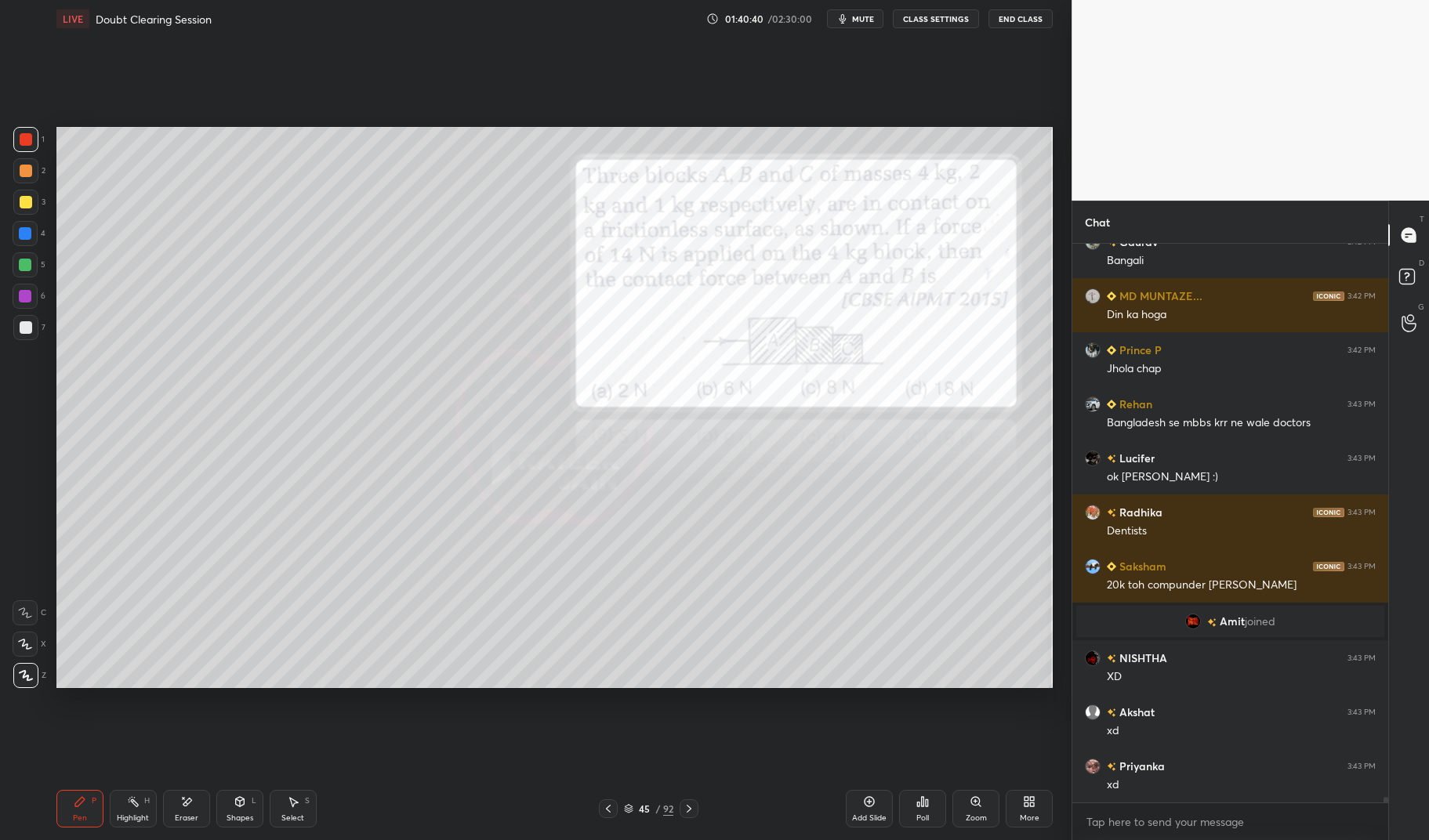
click at [688, 807] on icon at bounding box center [688, 808] width 12 height 12
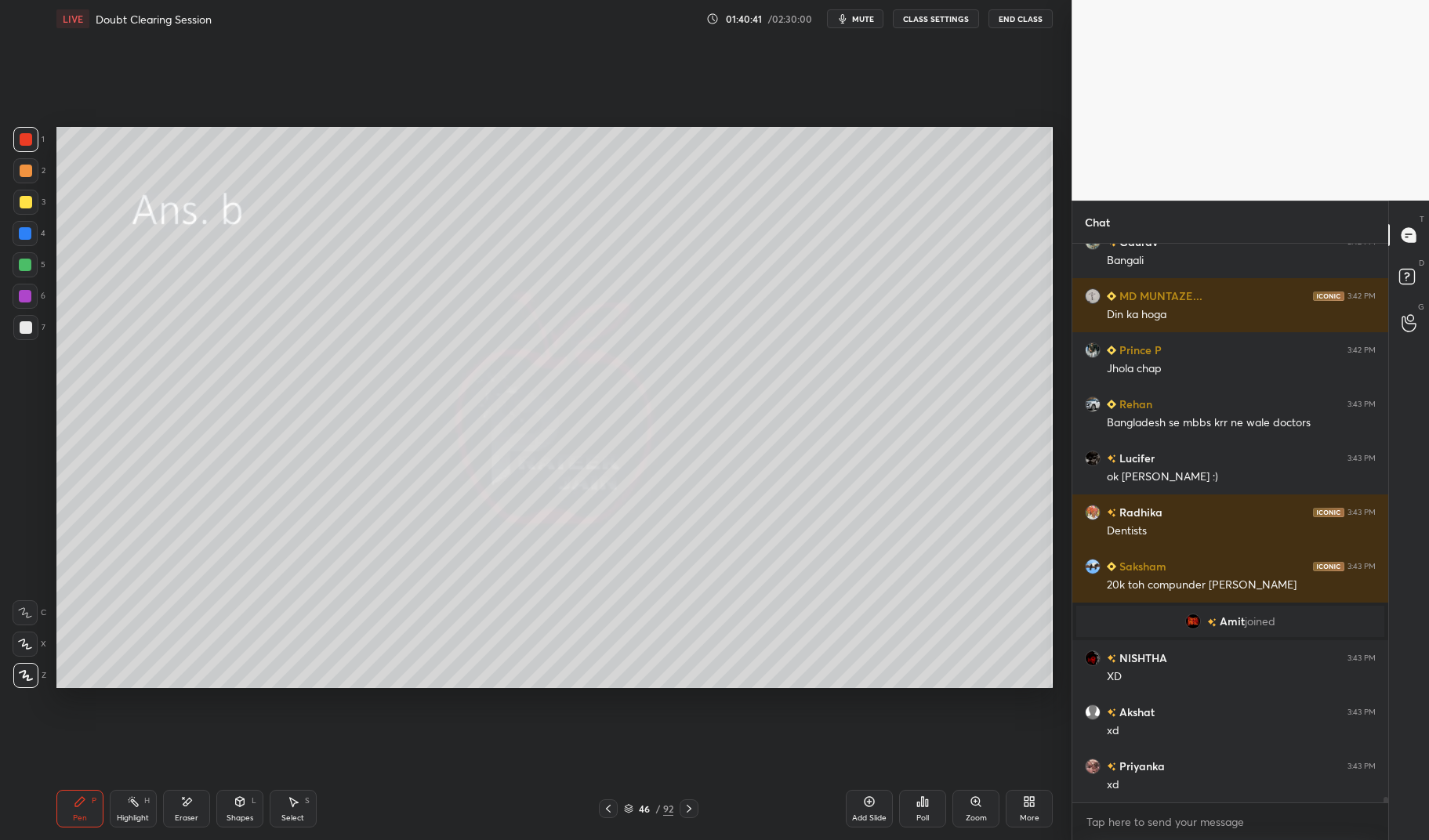
click at [688, 806] on icon at bounding box center [688, 808] width 12 height 12
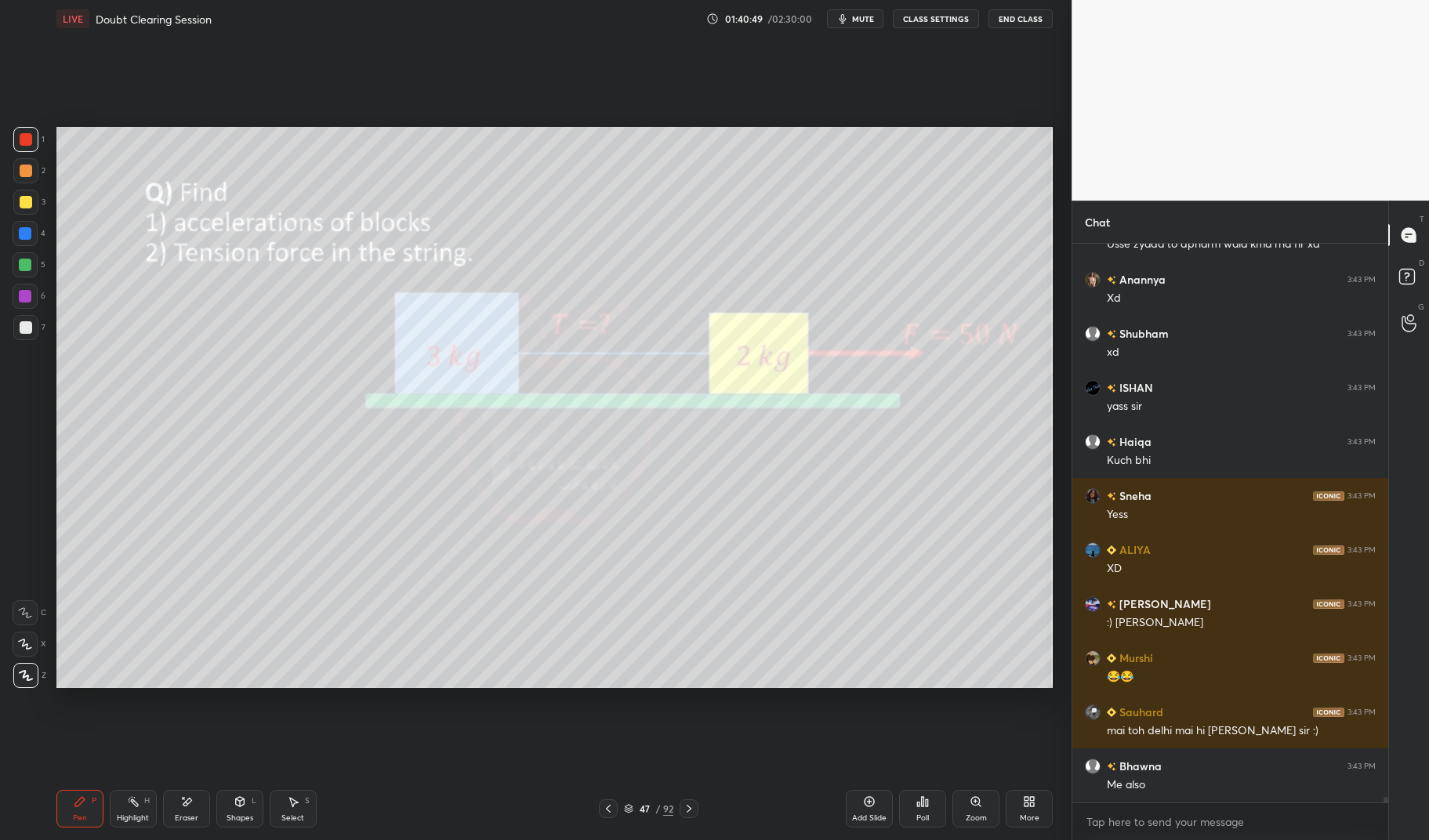
click at [23, 326] on div at bounding box center [25, 327] width 12 height 12
click at [16, 331] on div at bounding box center [25, 328] width 25 height 25
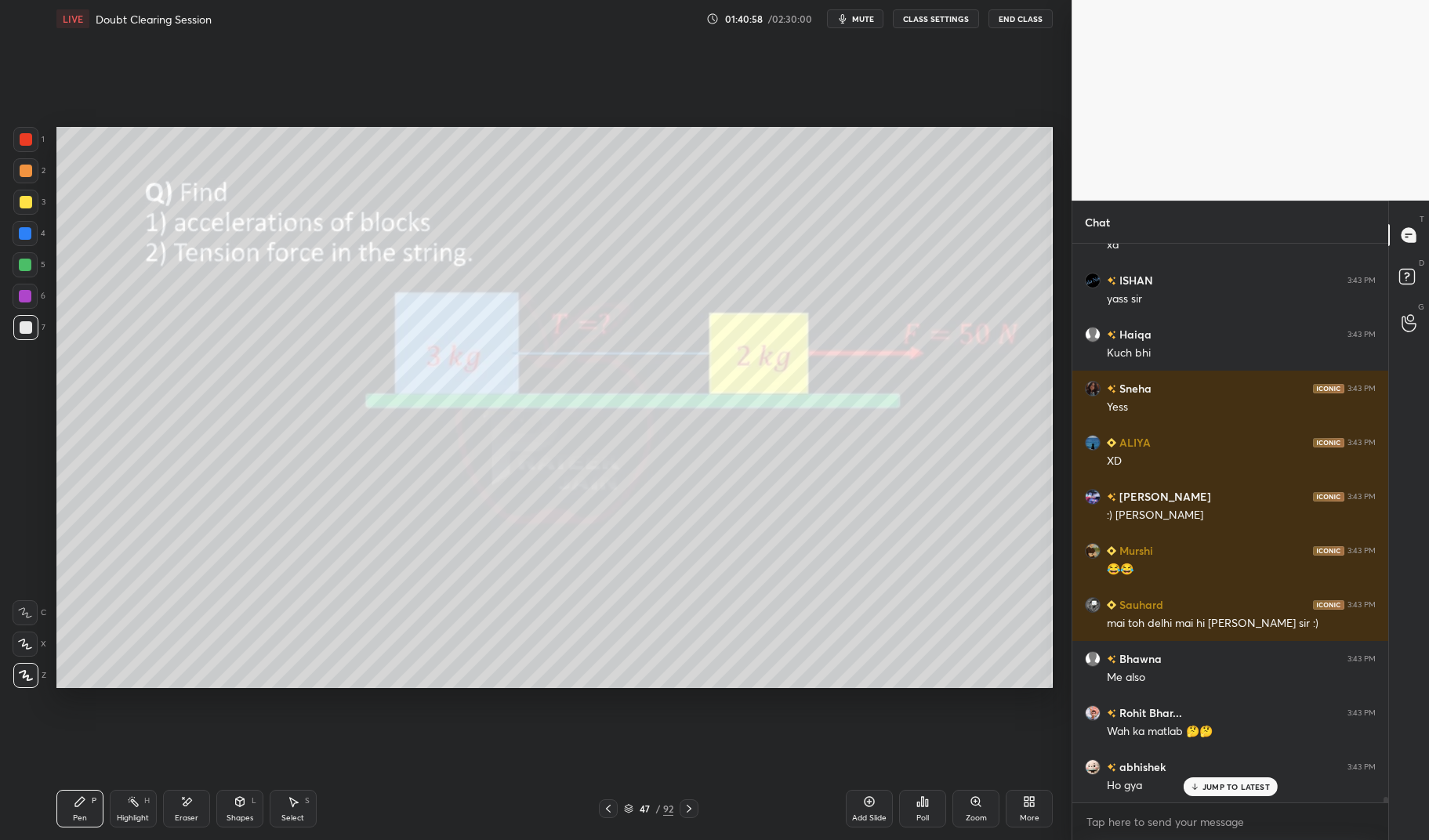
scroll to position [60588, 0]
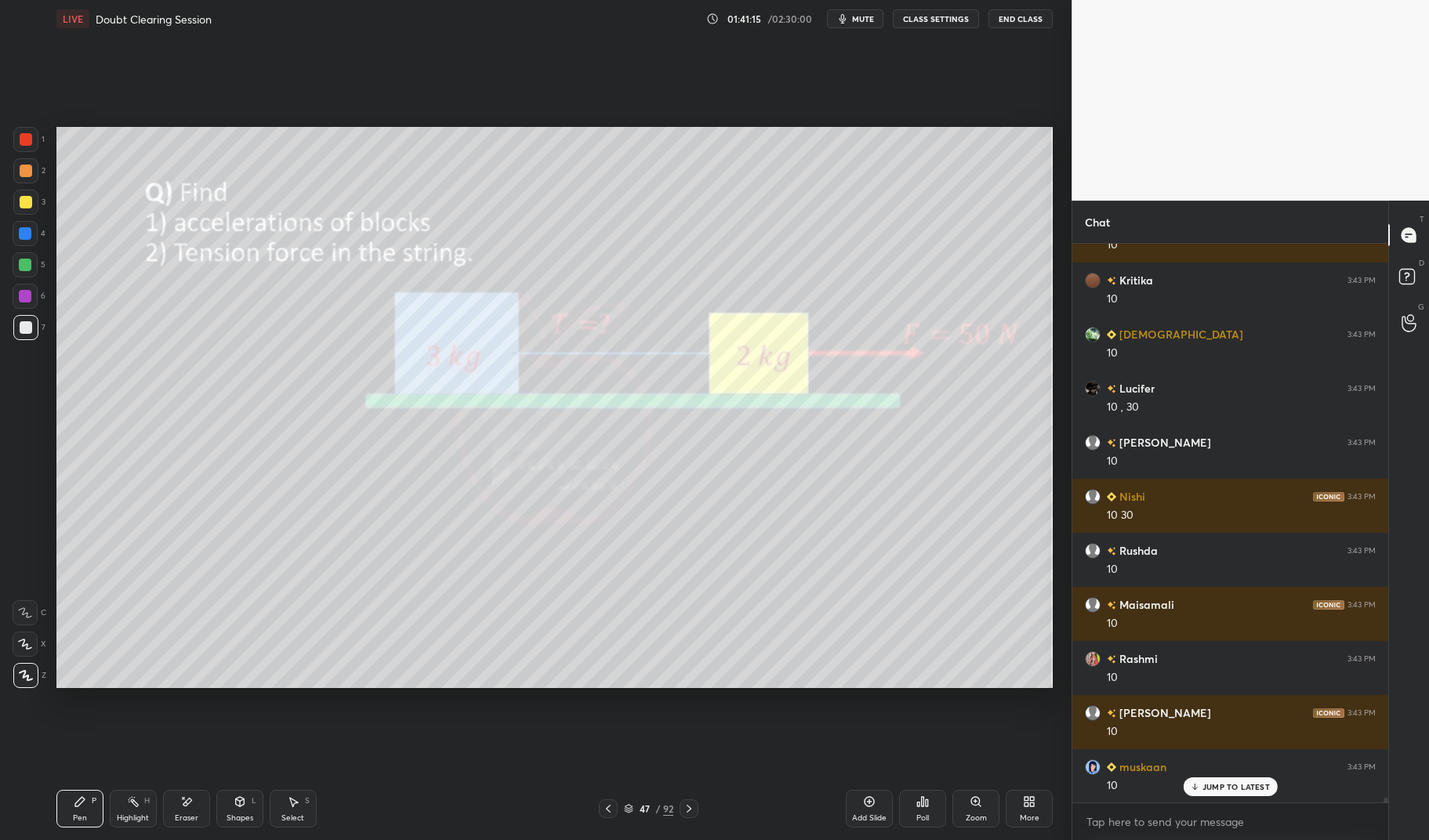
click at [189, 807] on icon at bounding box center [186, 802] width 12 height 13
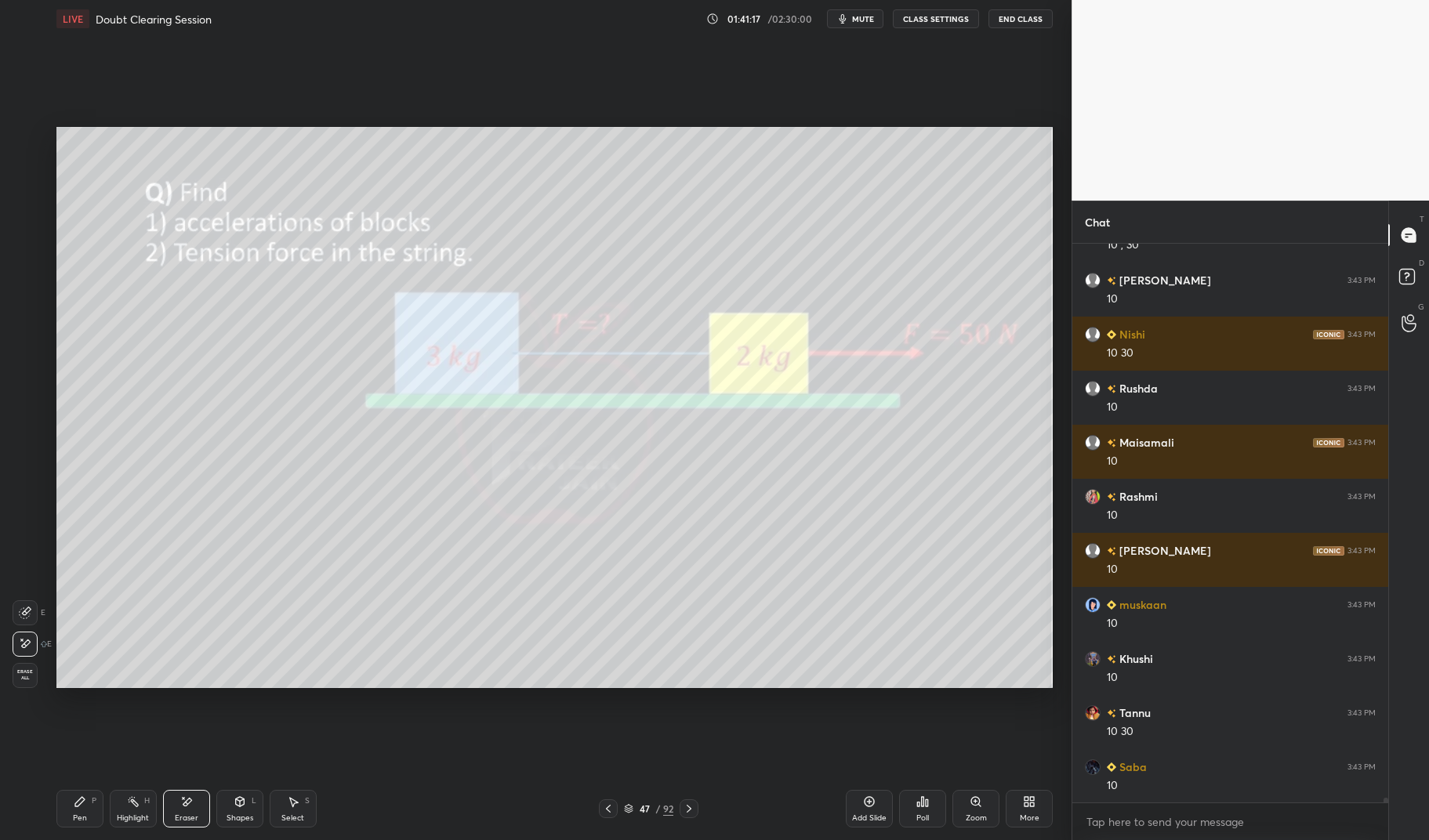
click at [83, 815] on div "Pen" at bounding box center [79, 818] width 14 height 8
click at [89, 810] on div "Pen P" at bounding box center [80, 809] width 47 height 38
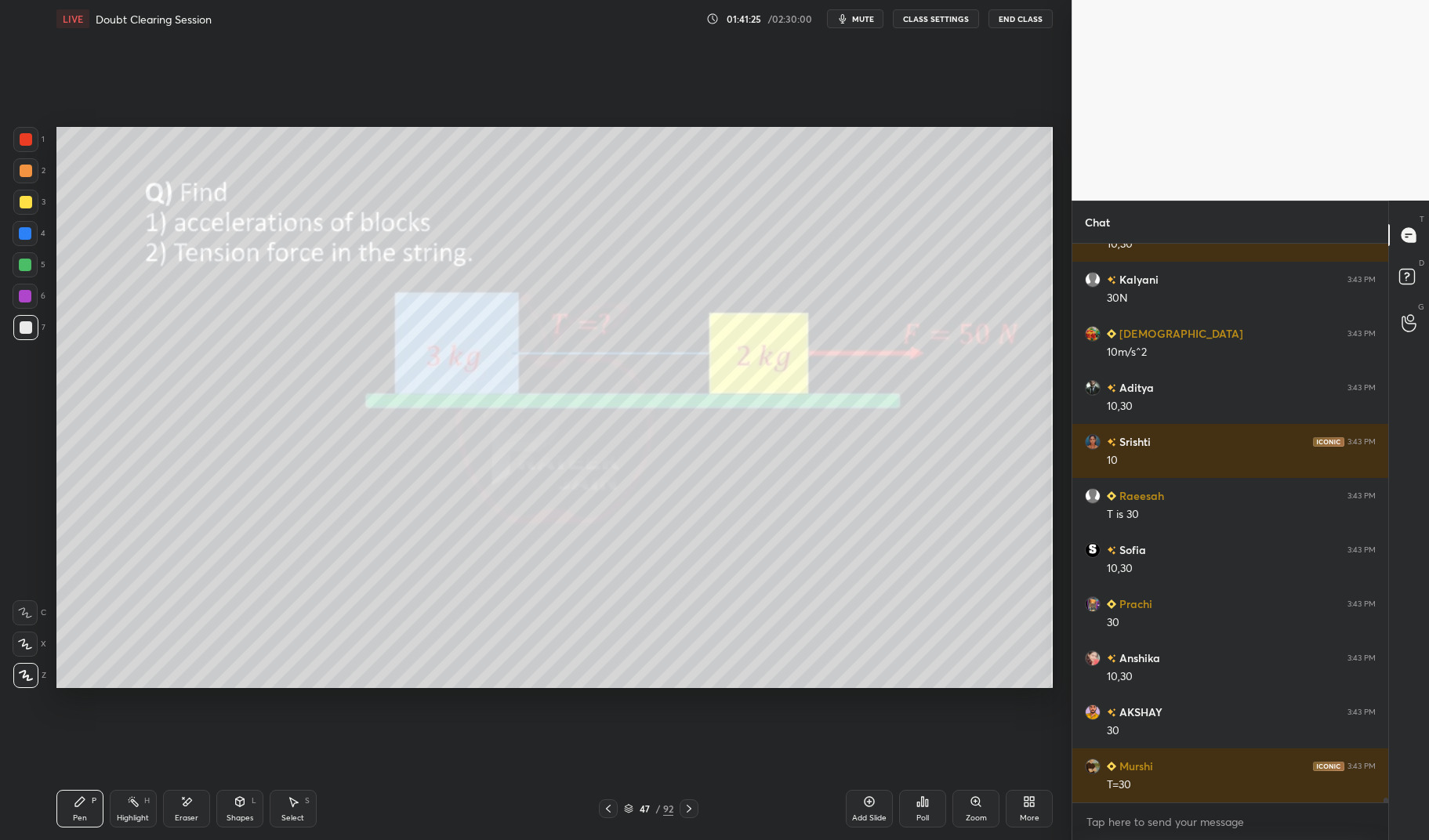
click at [30, 207] on div at bounding box center [25, 202] width 12 height 12
click at [29, 205] on div at bounding box center [25, 202] width 12 height 12
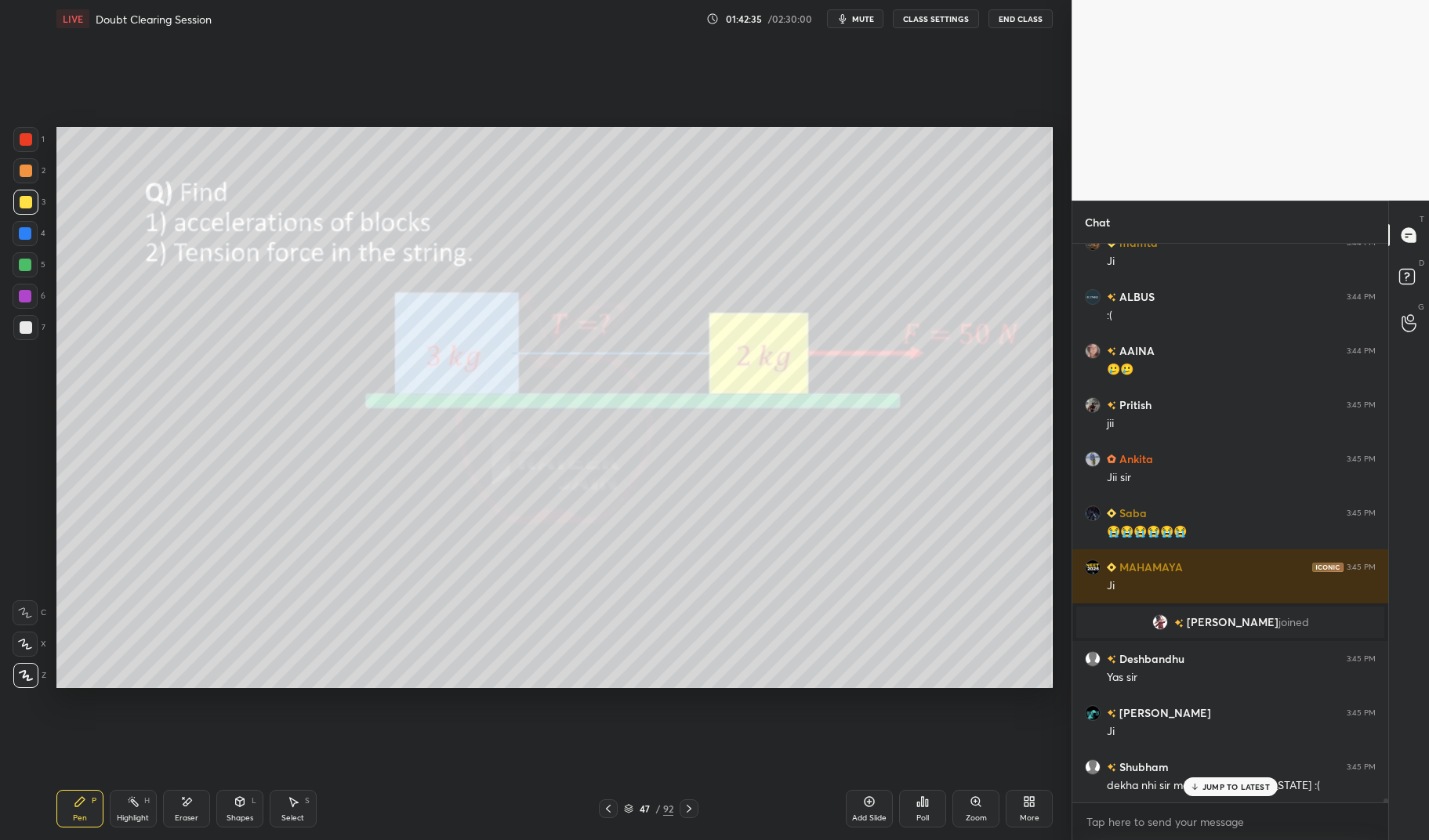
click at [1235, 784] on p "JUMP TO LATEST" at bounding box center [1236, 787] width 67 height 9
click at [78, 804] on icon at bounding box center [80, 802] width 9 height 9
click at [64, 806] on div "Pen P" at bounding box center [80, 809] width 47 height 38
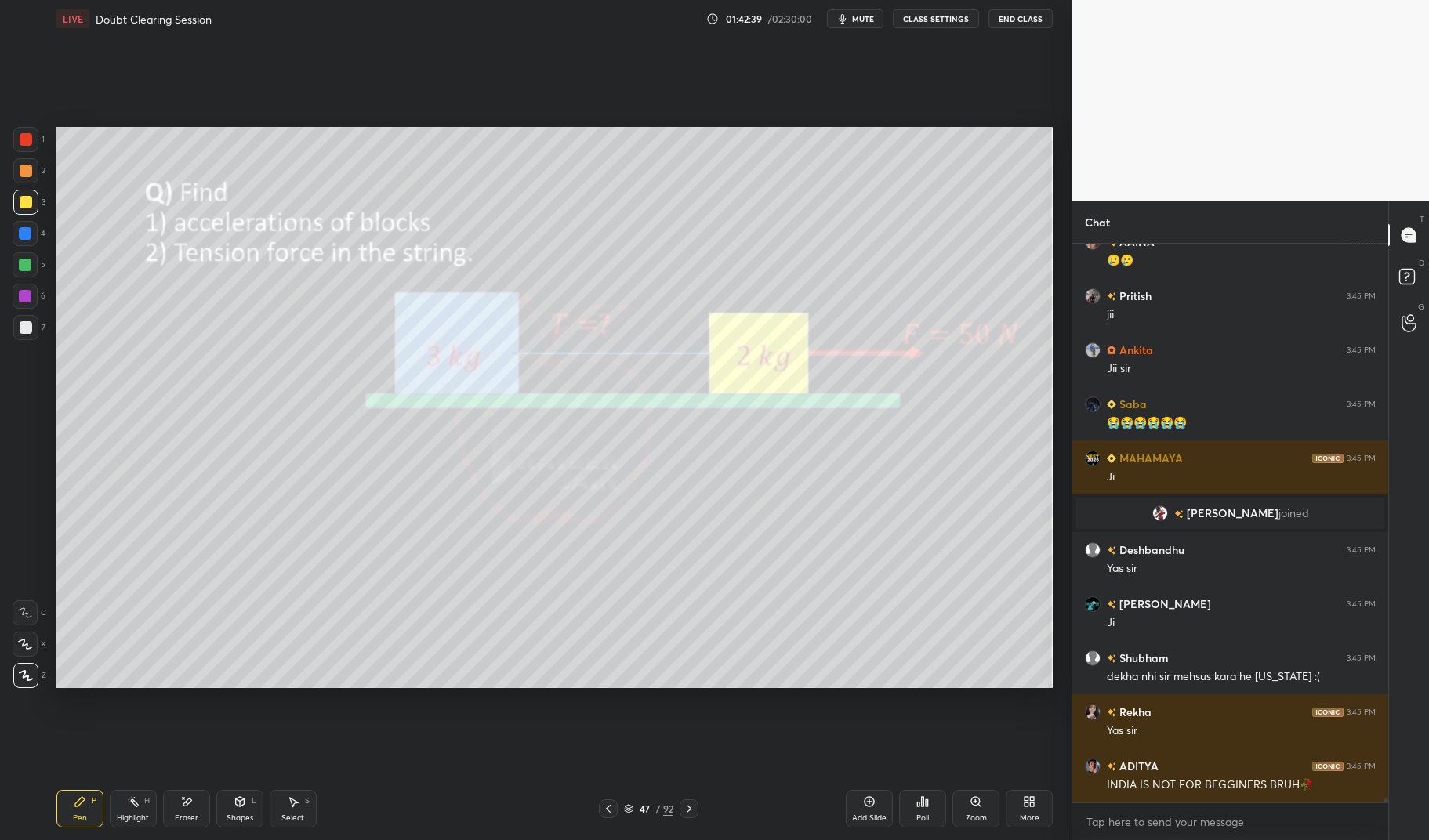
click at [25, 132] on div at bounding box center [25, 140] width 25 height 25
click at [21, 128] on div at bounding box center [25, 140] width 25 height 25
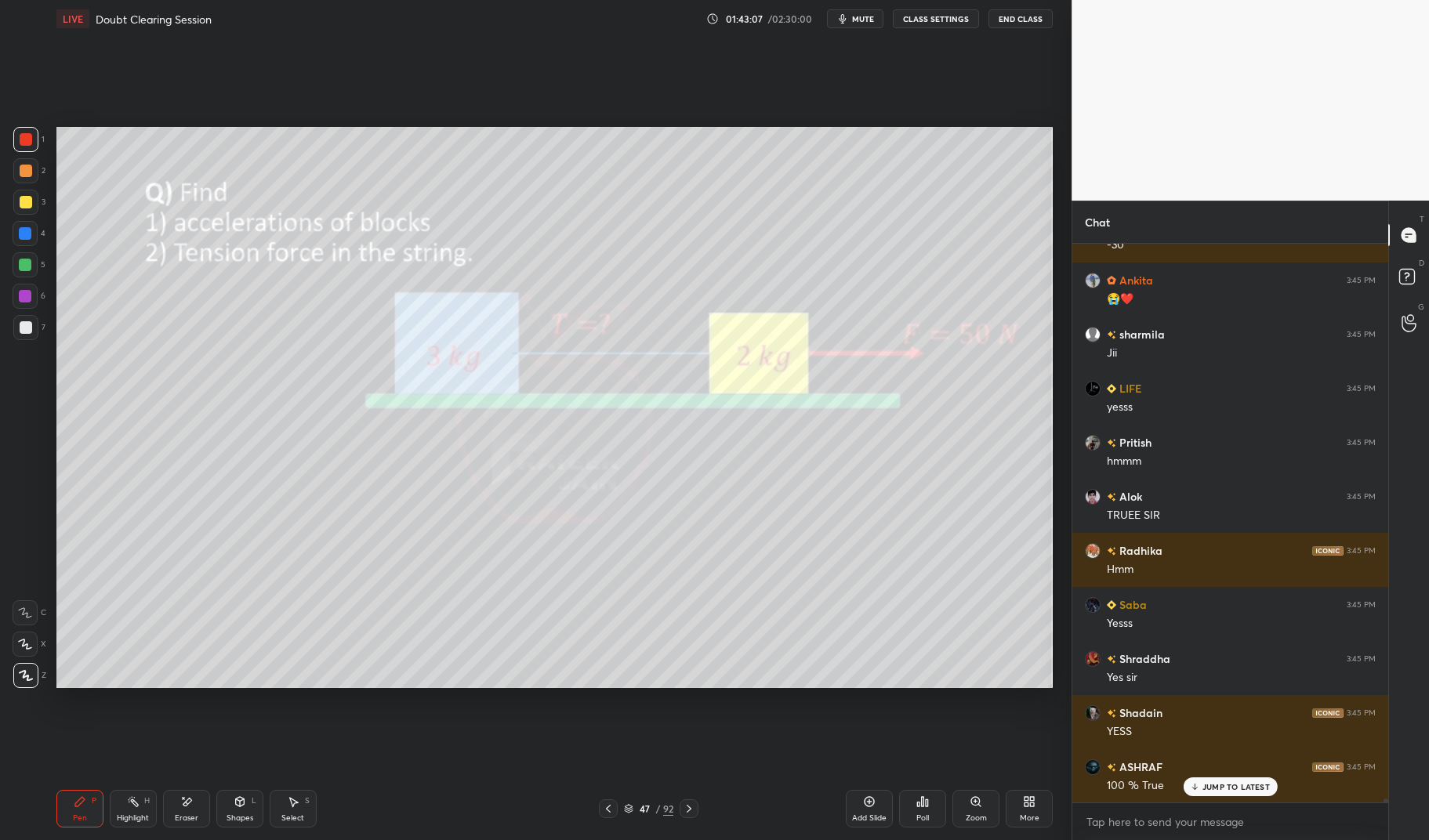
click at [1246, 781] on div "Rohit Bhar... 3:45 PM Seat [PERSON_NAME] le 😳😳 [PERSON_NAME] 3:45 PM group [PER…" at bounding box center [1230, 523] width 316 height 559
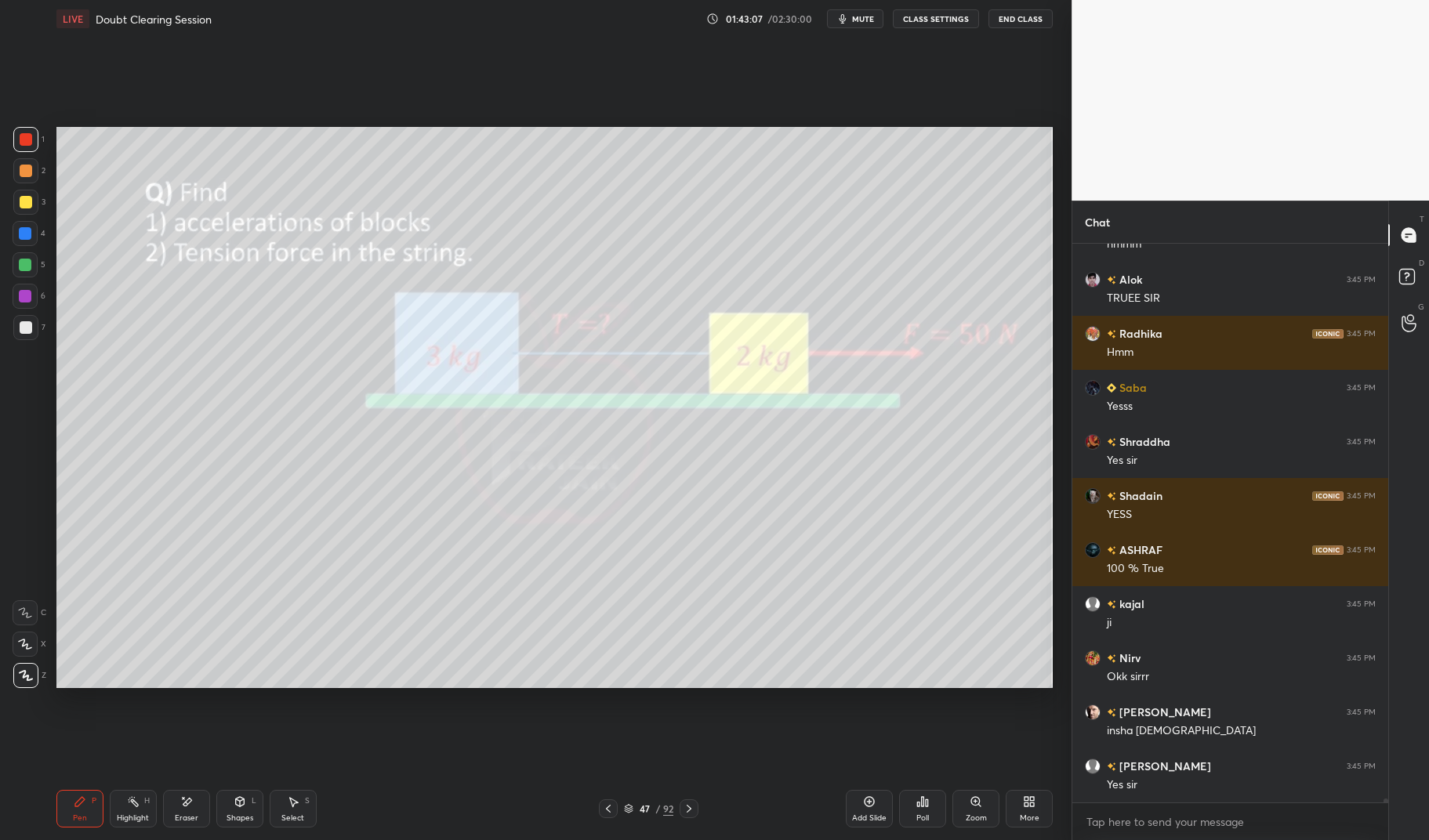
click at [178, 805] on div "Eraser" at bounding box center [187, 809] width 47 height 38
click at [193, 803] on div "Eraser" at bounding box center [187, 809] width 47 height 38
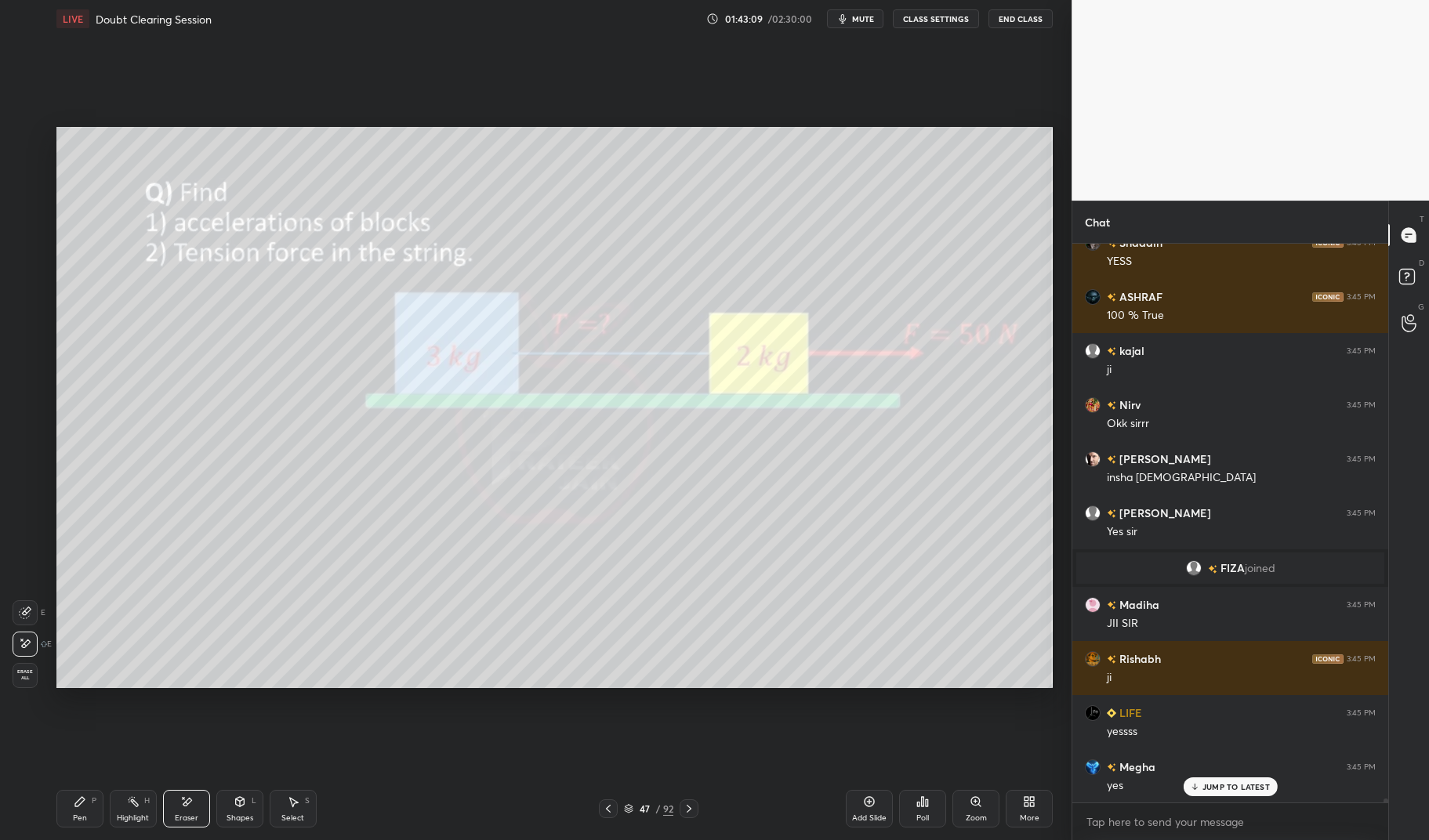
click at [69, 816] on div "Pen P" at bounding box center [80, 809] width 47 height 38
click at [47, 816] on div "1 2 3 4 5 6 7 C X Z E E Erase all H H LIVE Doubt Clearing Session 01:43:09 / 02…" at bounding box center [530, 420] width 1059 height 840
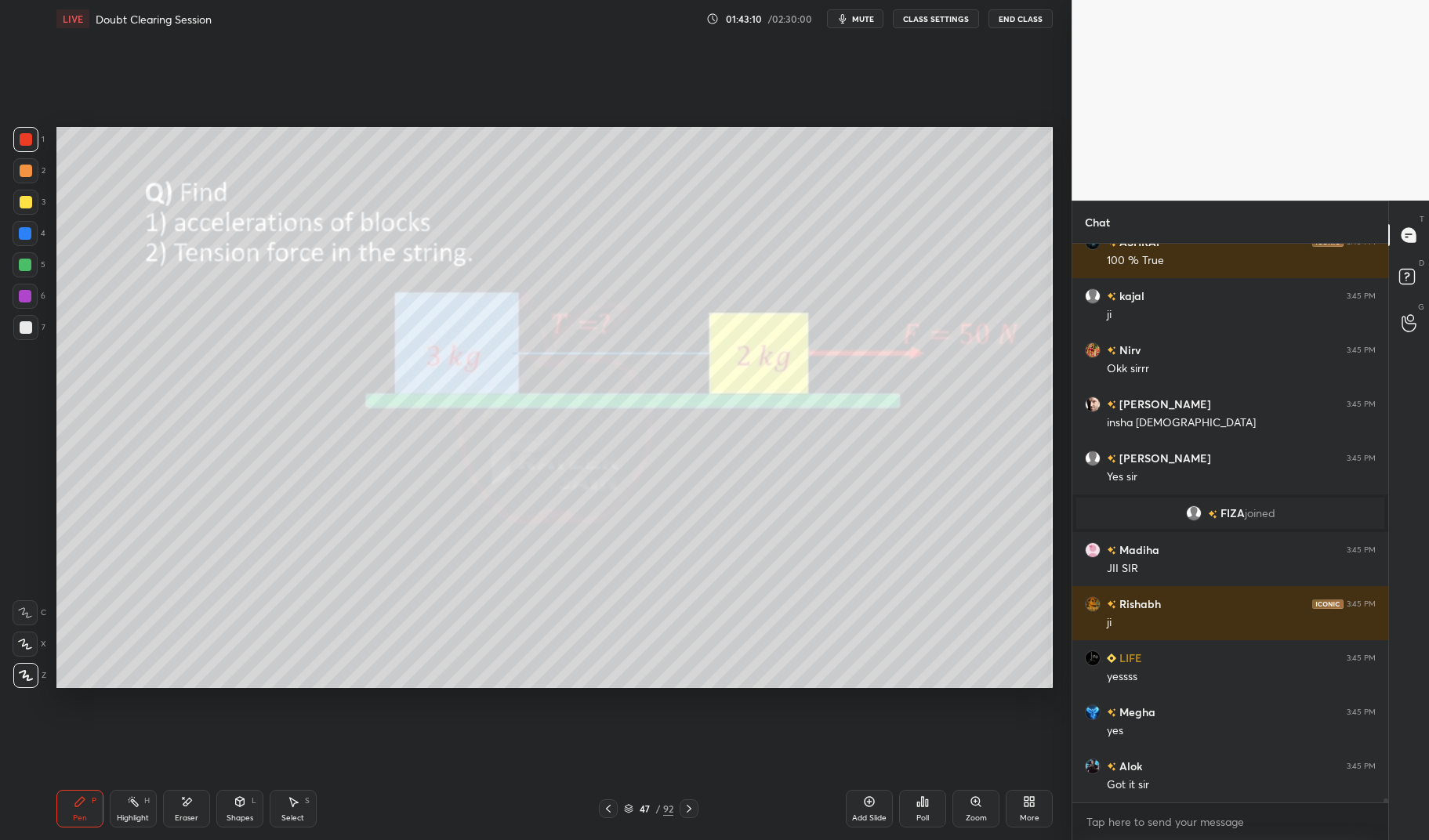
click at [30, 327] on div at bounding box center [25, 327] width 12 height 12
click at [25, 323] on div at bounding box center [25, 327] width 12 height 12
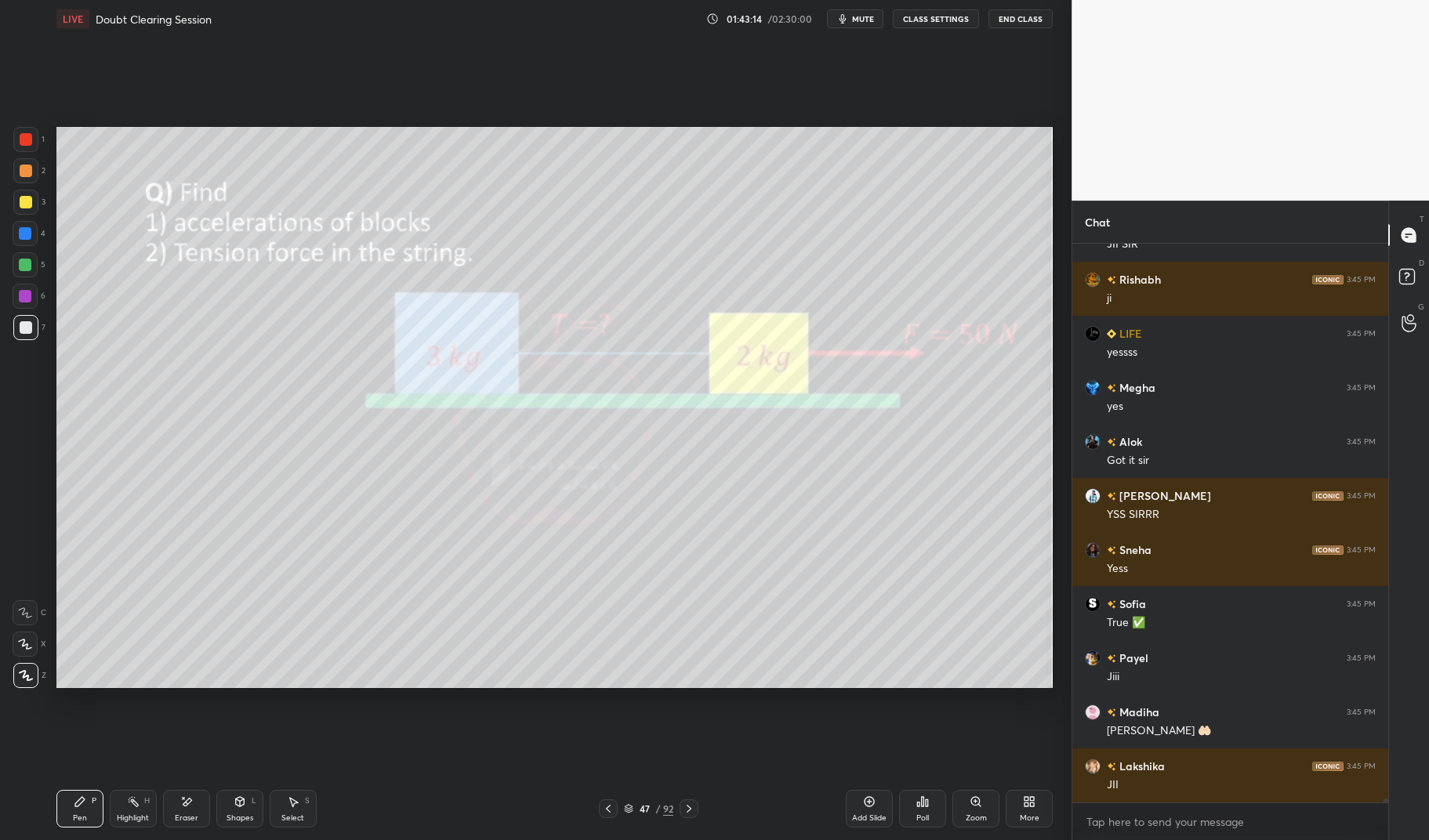
click at [131, 802] on icon at bounding box center [133, 801] width 12 height 12
click at [133, 802] on rect at bounding box center [135, 803] width 8 height 8
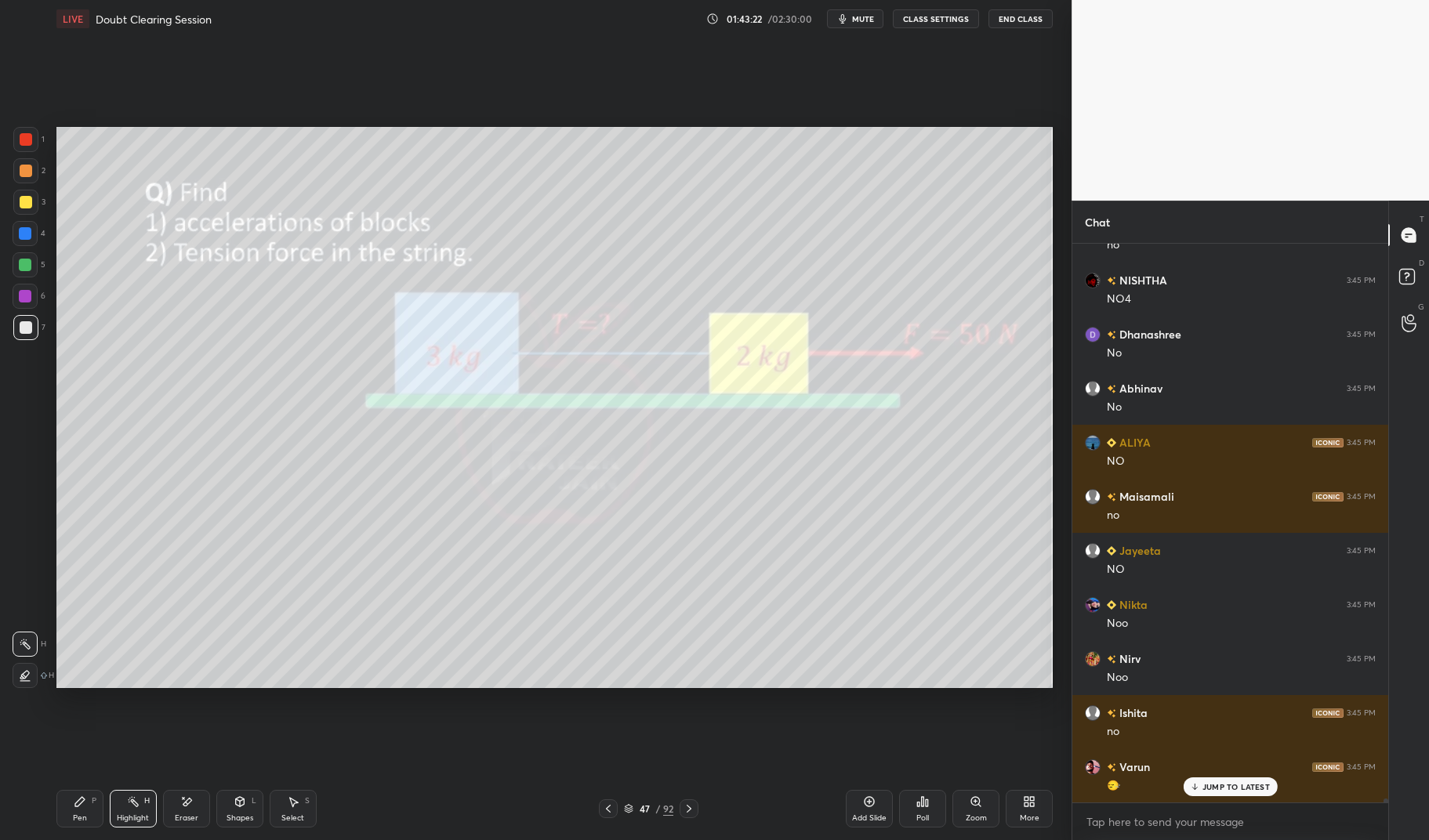
click at [134, 819] on div "Highlight" at bounding box center [133, 818] width 32 height 8
click at [144, 798] on div "H" at bounding box center [147, 801] width 6 height 8
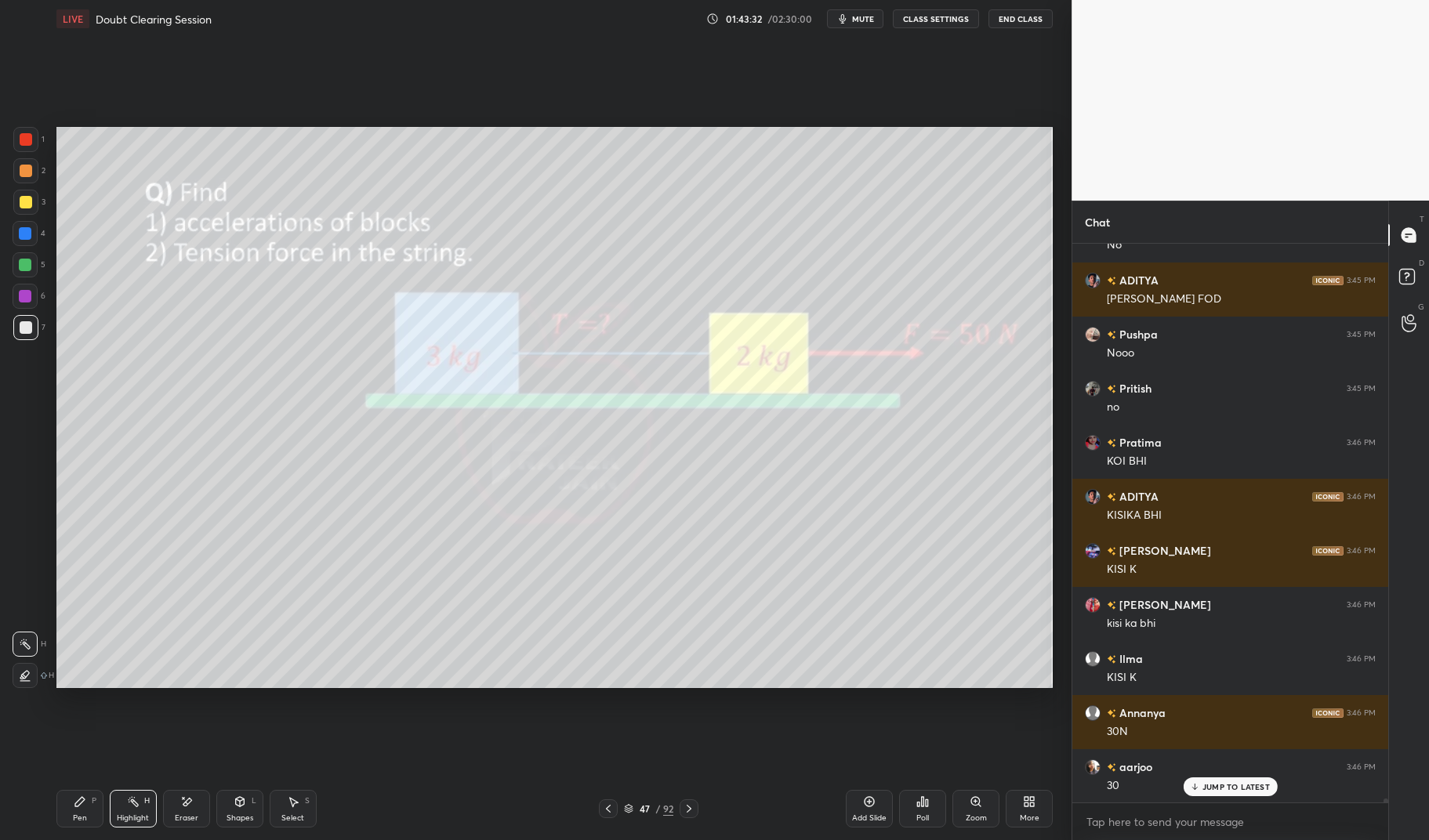
click at [71, 809] on div "Pen P" at bounding box center [80, 809] width 47 height 38
click at [59, 802] on div "Pen P" at bounding box center [80, 809] width 47 height 38
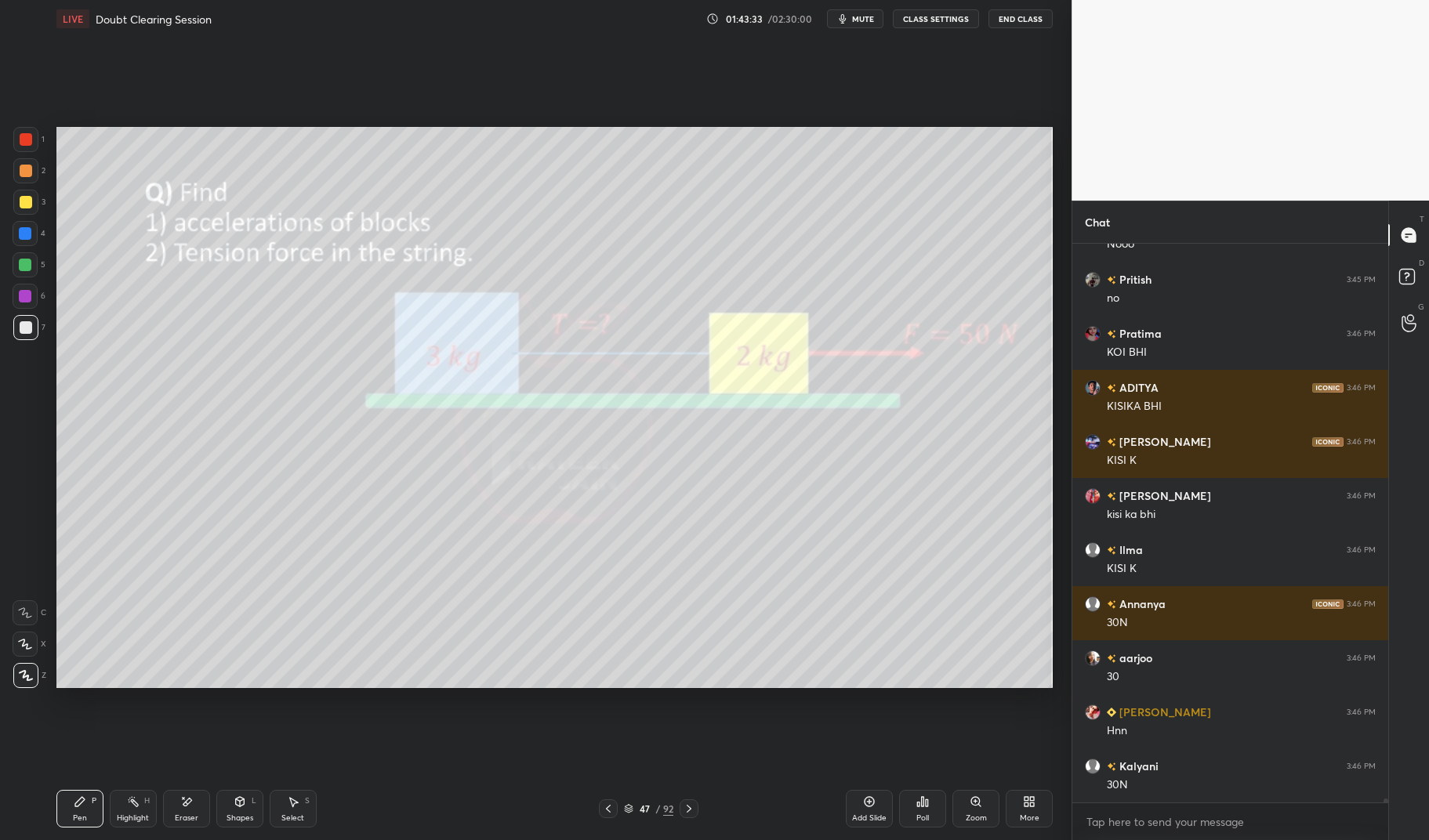
click at [16, 145] on div at bounding box center [25, 140] width 25 height 25
click at [25, 137] on div at bounding box center [25, 139] width 12 height 12
click at [22, 266] on div at bounding box center [25, 264] width 12 height 12
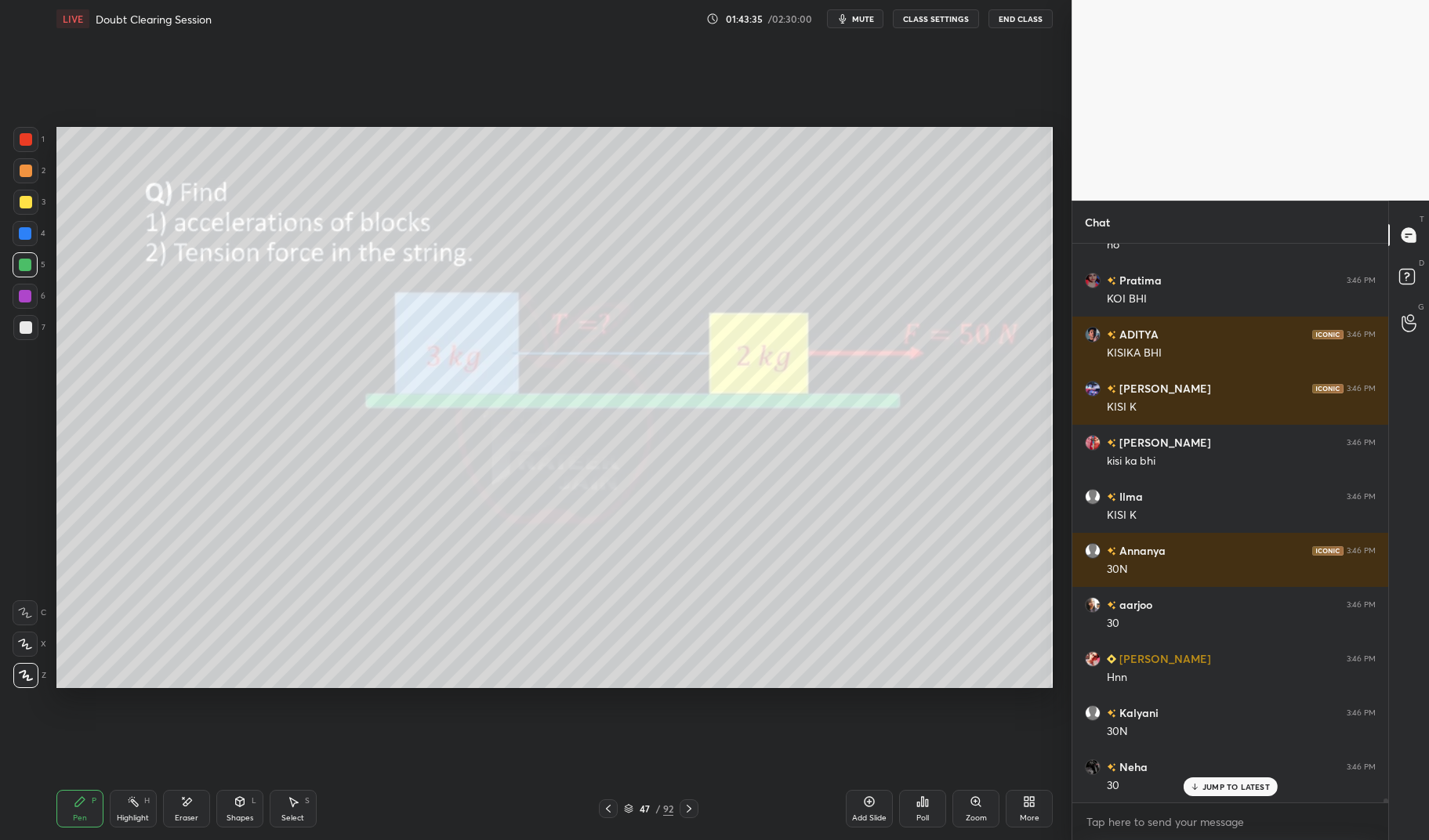
click at [26, 258] on div at bounding box center [25, 264] width 25 height 25
click at [17, 330] on div at bounding box center [25, 328] width 25 height 25
click at [16, 333] on div at bounding box center [25, 328] width 25 height 25
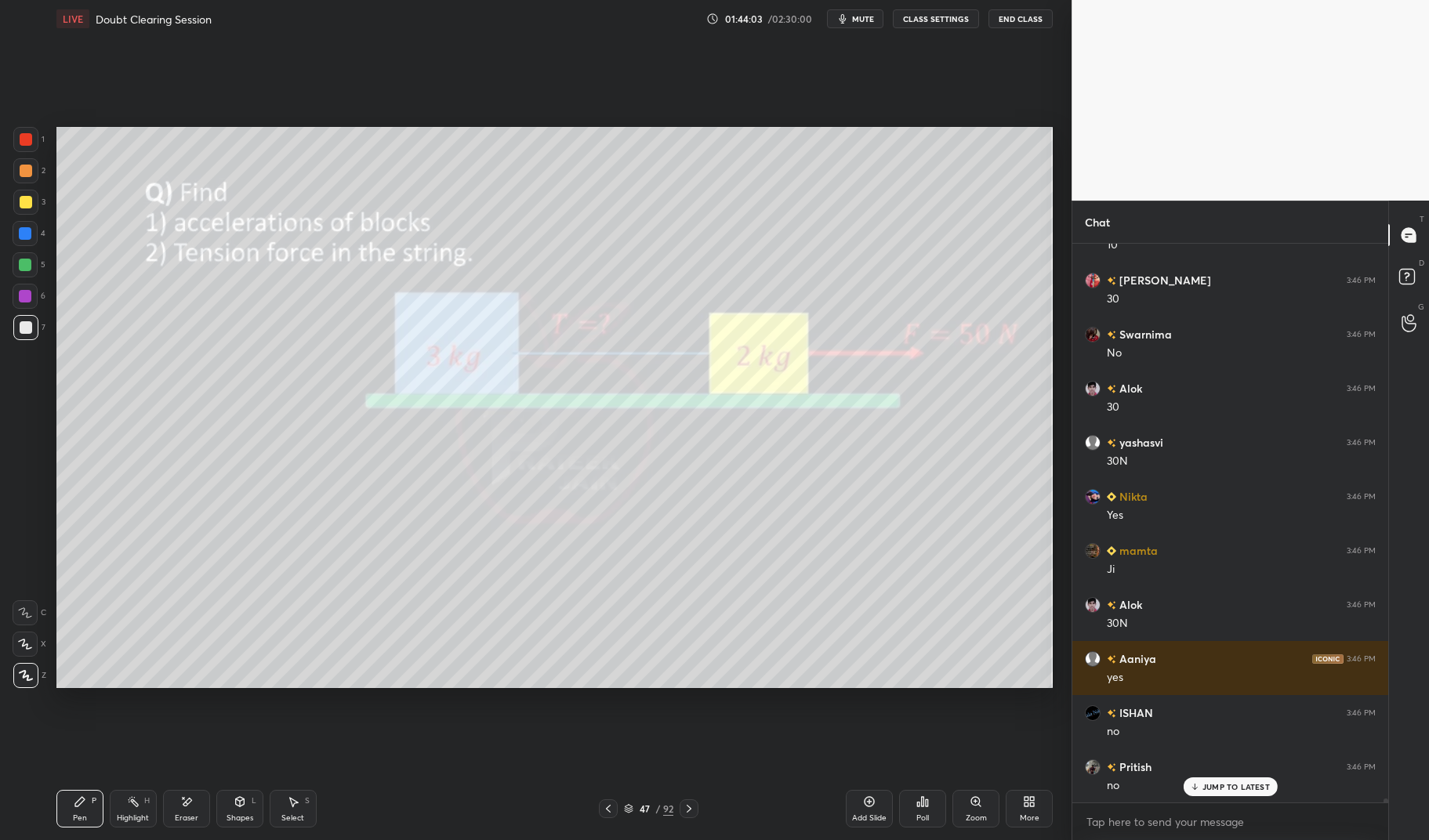
click at [129, 810] on div "Highlight H" at bounding box center [133, 809] width 47 height 38
click at [127, 810] on div "Highlight H" at bounding box center [133, 809] width 47 height 38
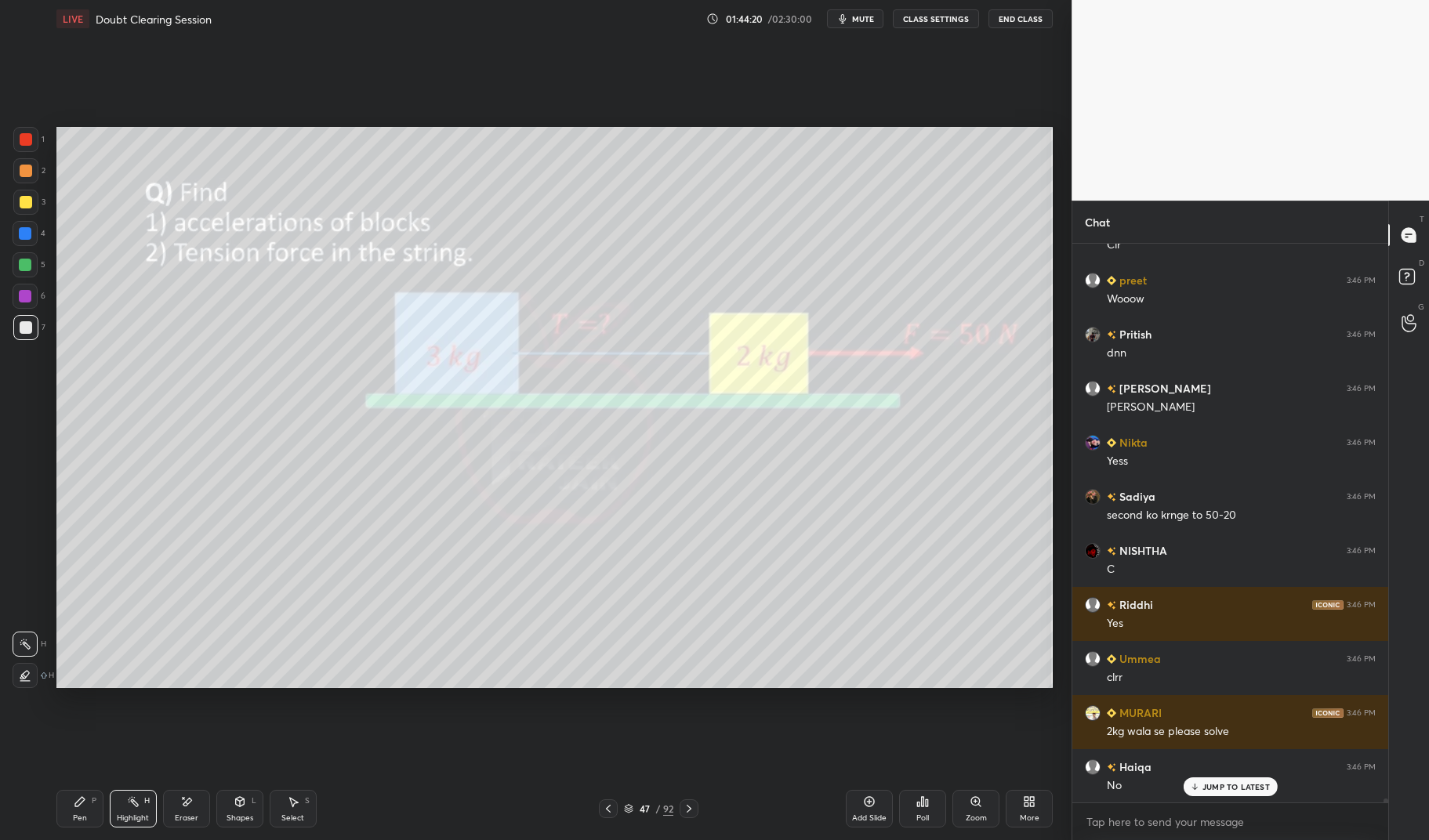
click at [76, 804] on icon at bounding box center [80, 802] width 9 height 9
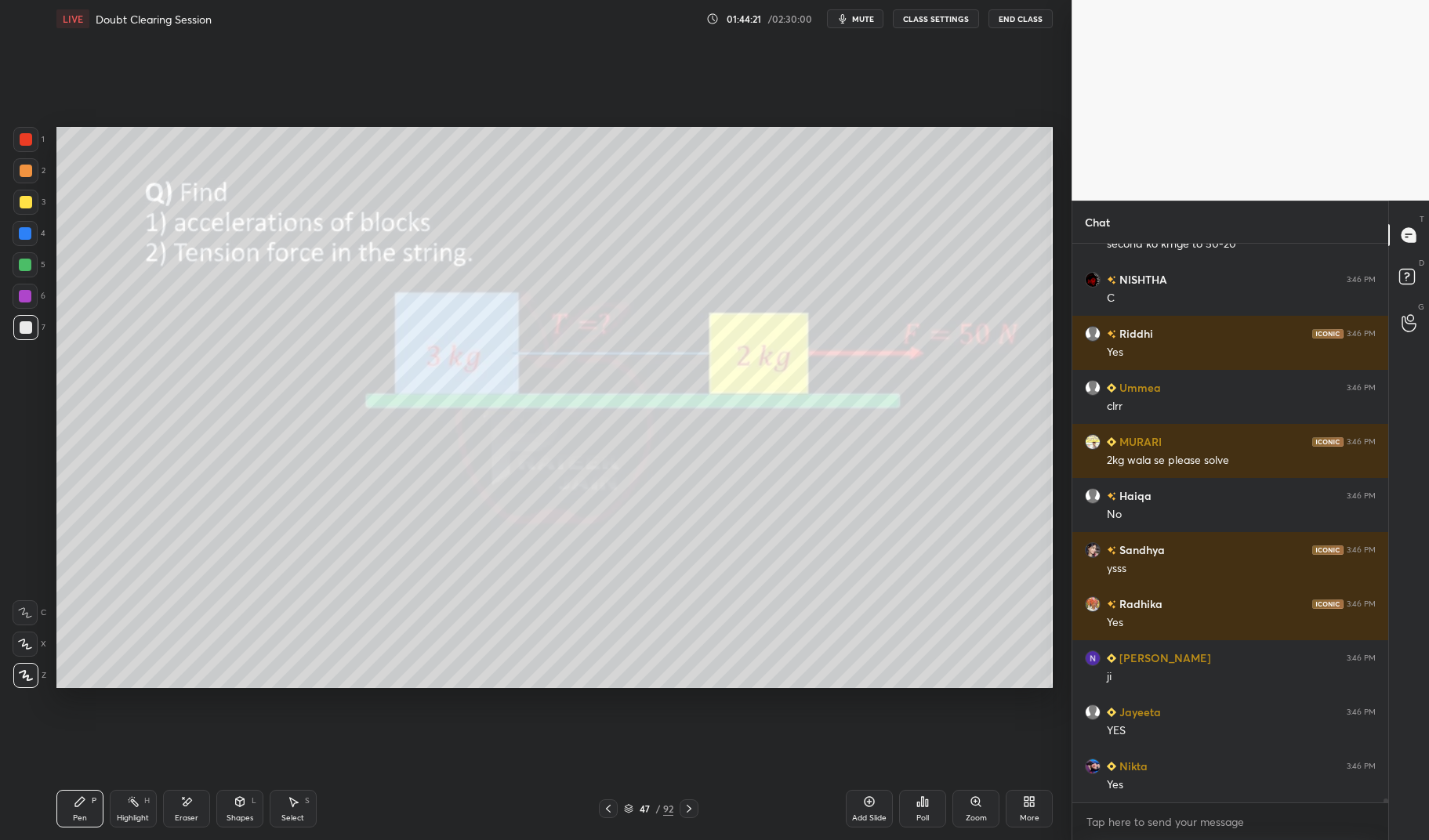
click at [32, 328] on div at bounding box center [25, 328] width 25 height 25
click at [25, 323] on div at bounding box center [25, 327] width 12 height 12
click at [34, 234] on div at bounding box center [25, 233] width 25 height 25
click at [25, 218] on div "3" at bounding box center [29, 205] width 32 height 31
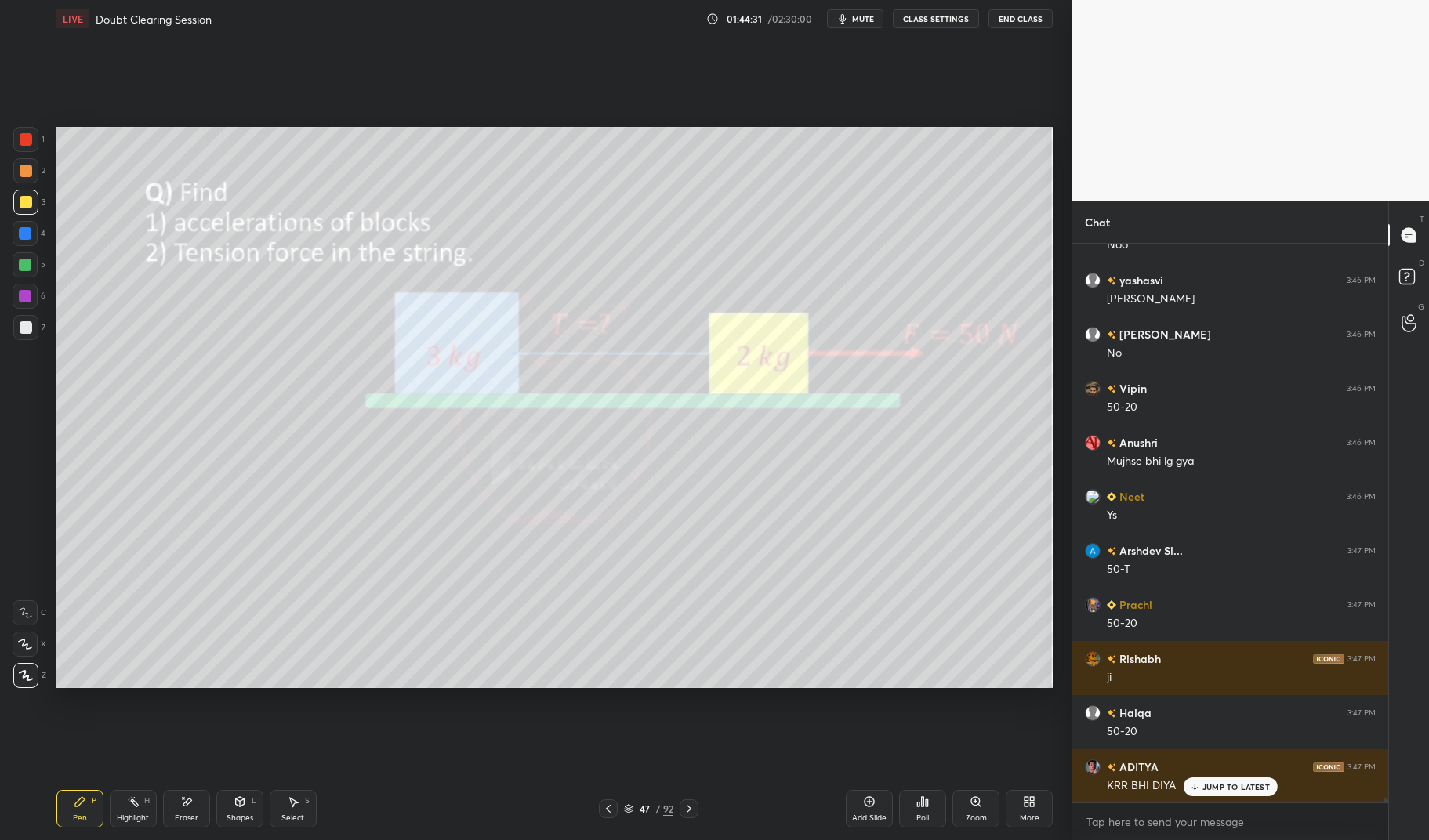
click at [35, 136] on div at bounding box center [25, 140] width 25 height 25
click at [25, 141] on div at bounding box center [25, 139] width 12 height 12
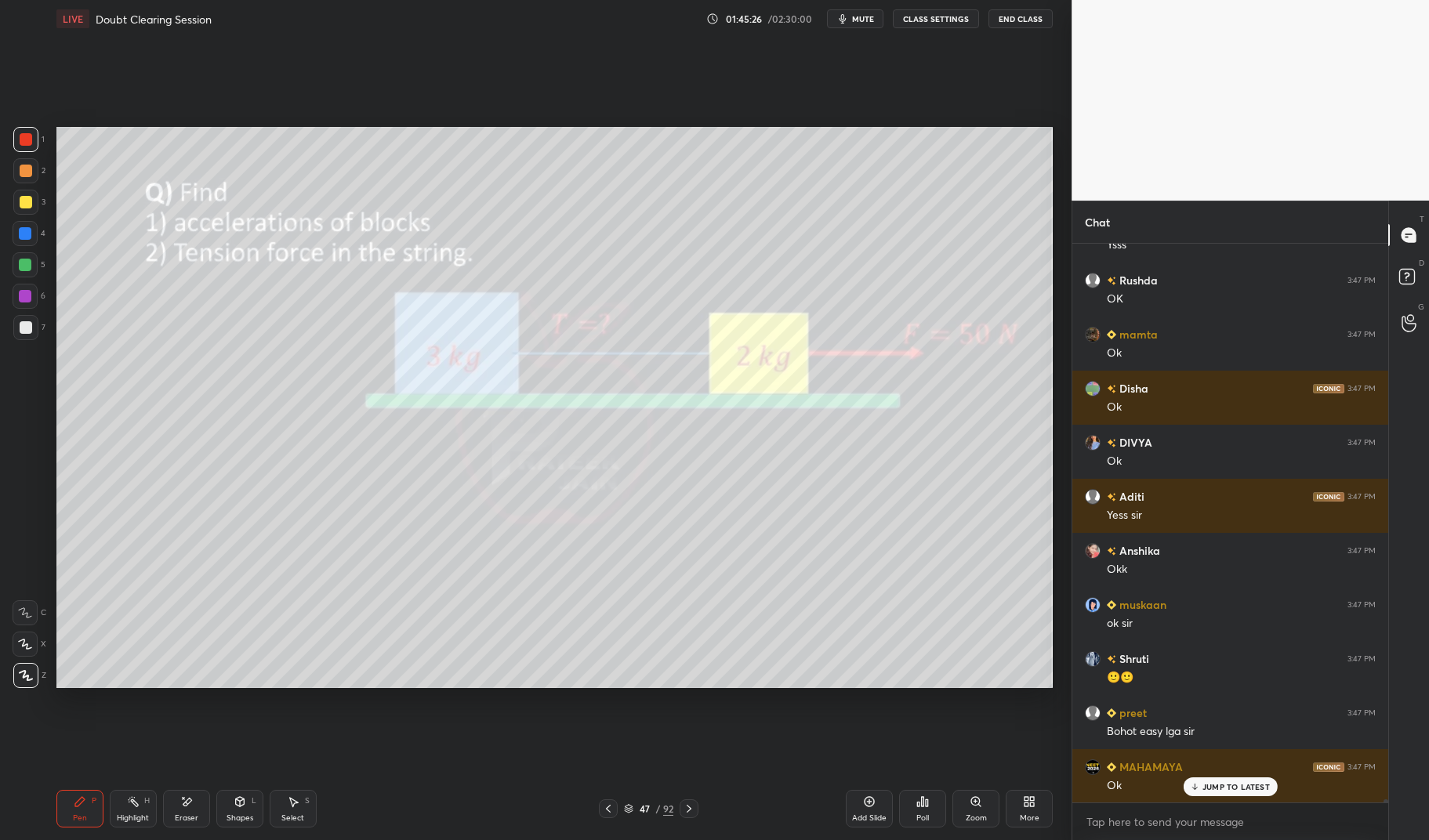
click at [1237, 784] on p "JUMP TO LATEST" at bounding box center [1236, 787] width 67 height 9
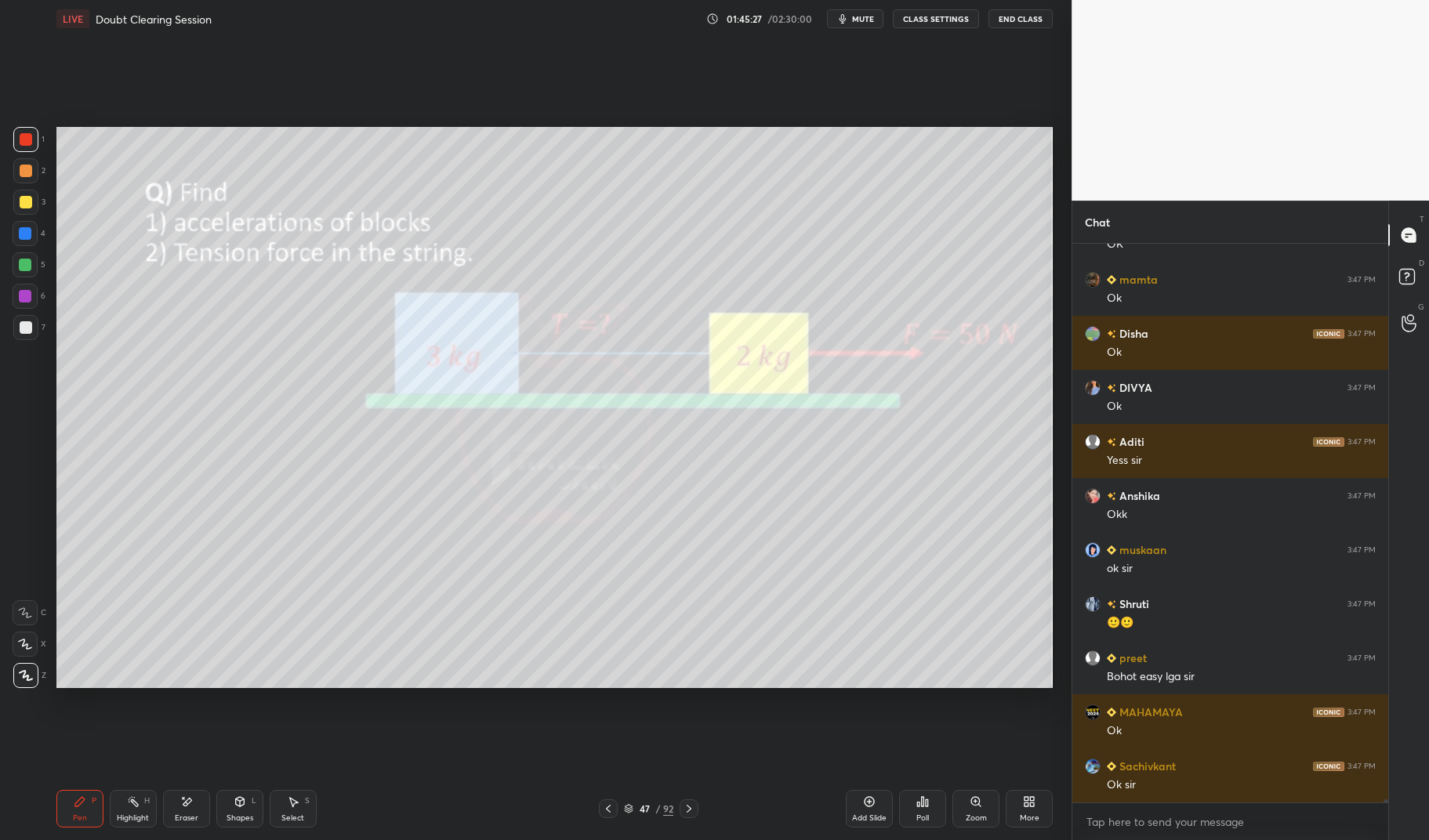
click at [695, 807] on icon at bounding box center [688, 808] width 12 height 12
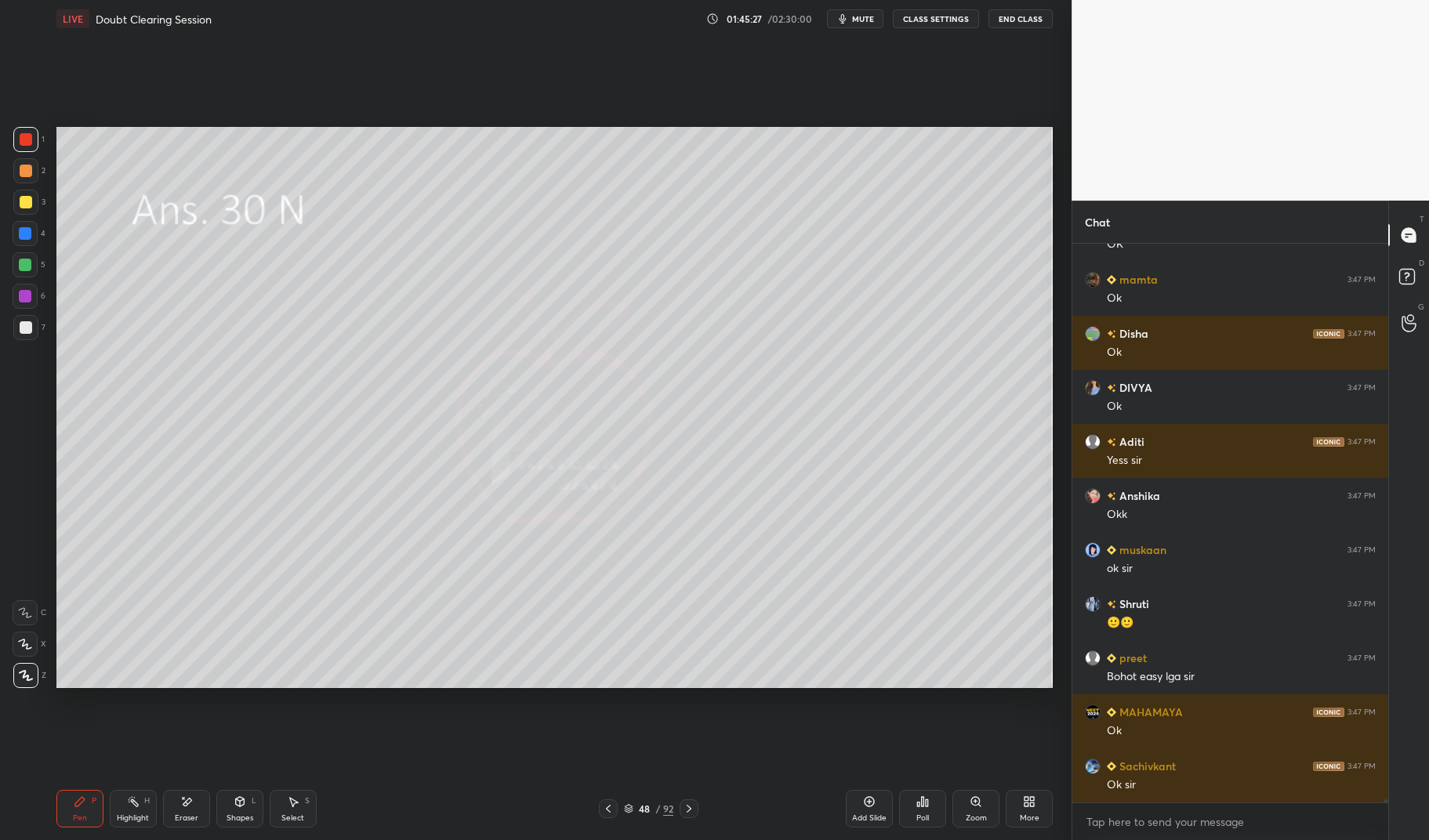
click at [696, 808] on div at bounding box center [689, 809] width 19 height 19
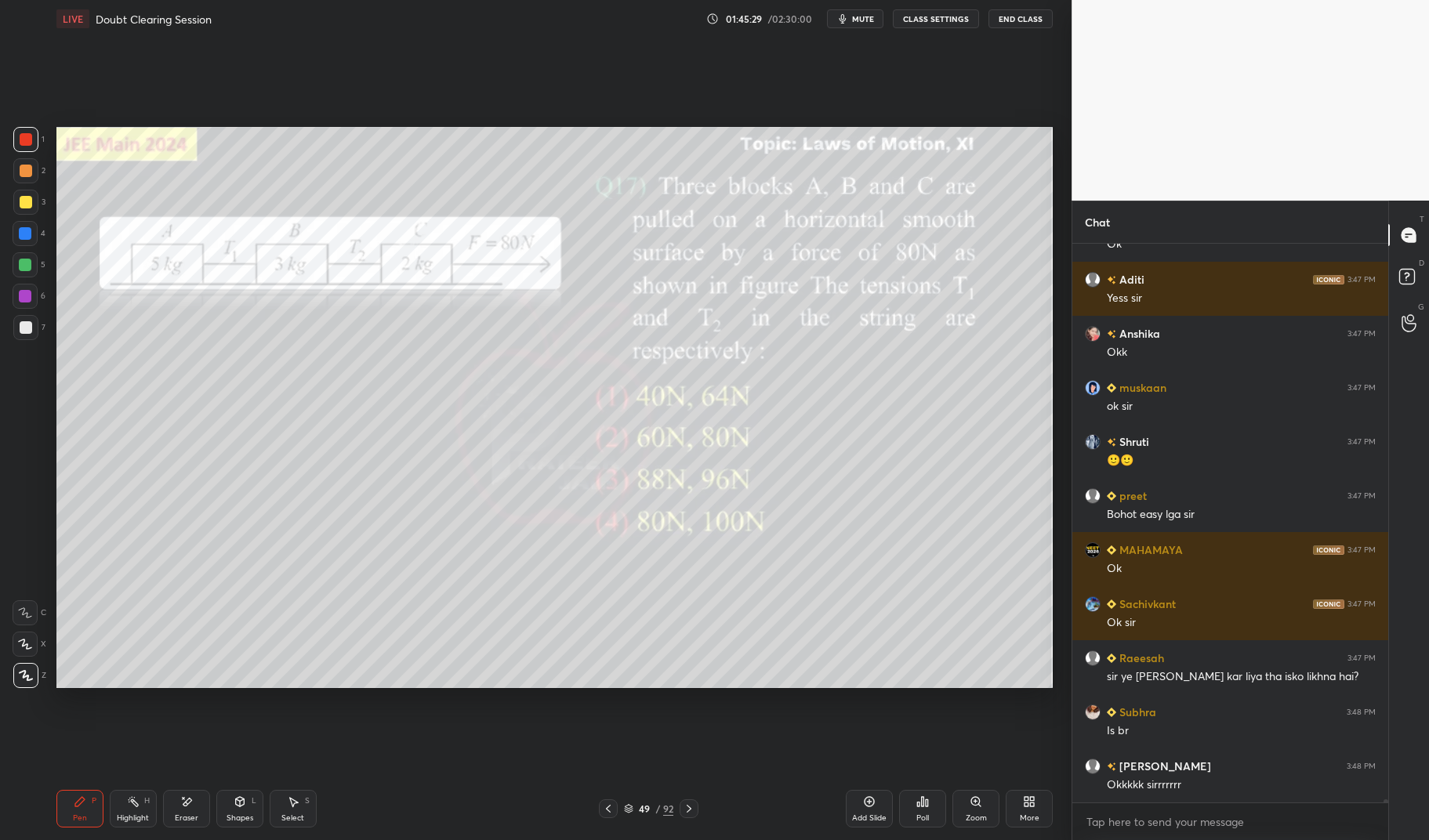
click at [37, 141] on div at bounding box center [25, 140] width 25 height 25
click at [21, 139] on div at bounding box center [25, 139] width 12 height 12
click at [20, 235] on div at bounding box center [25, 233] width 12 height 12
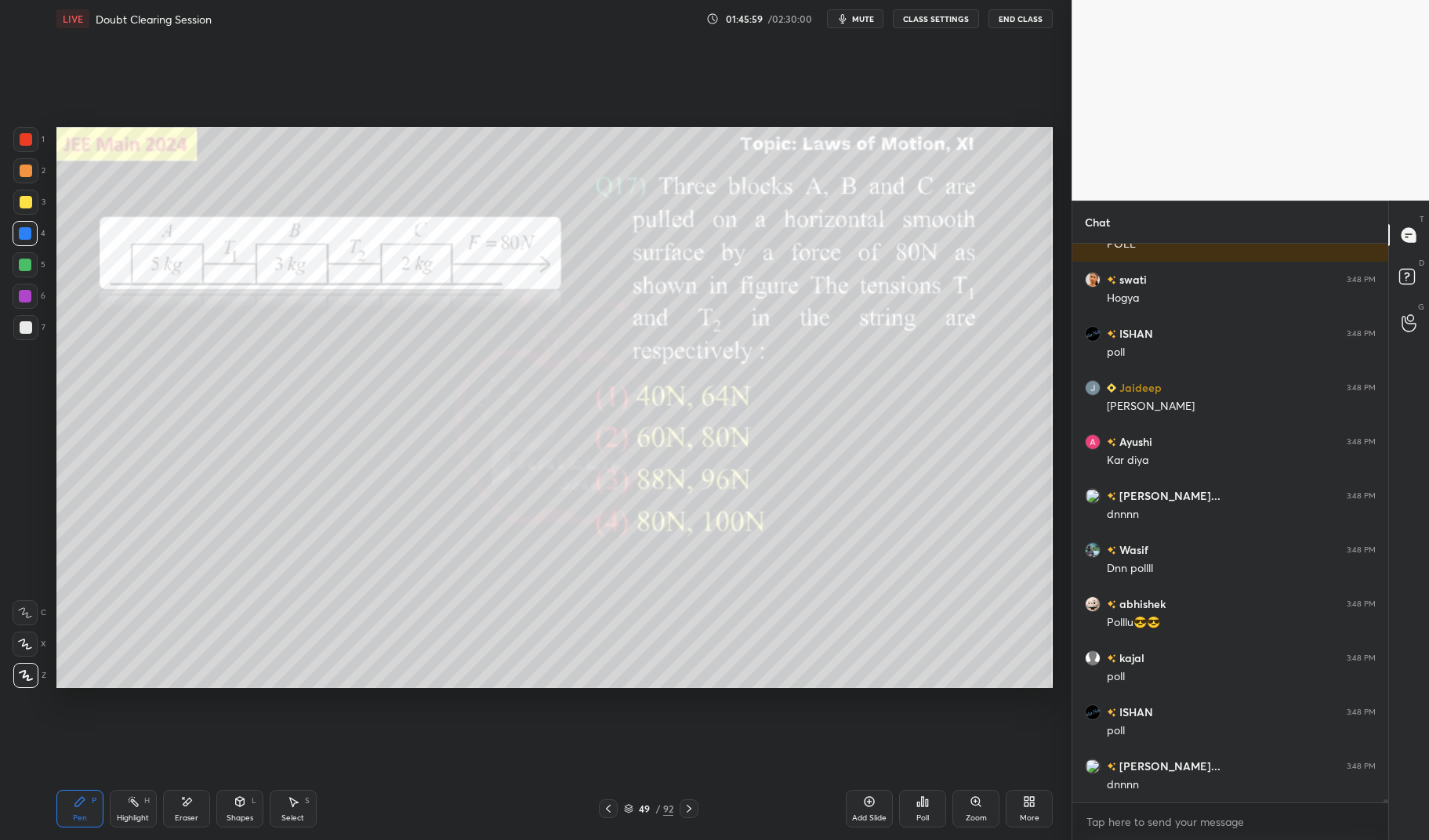
scroll to position [89435, 0]
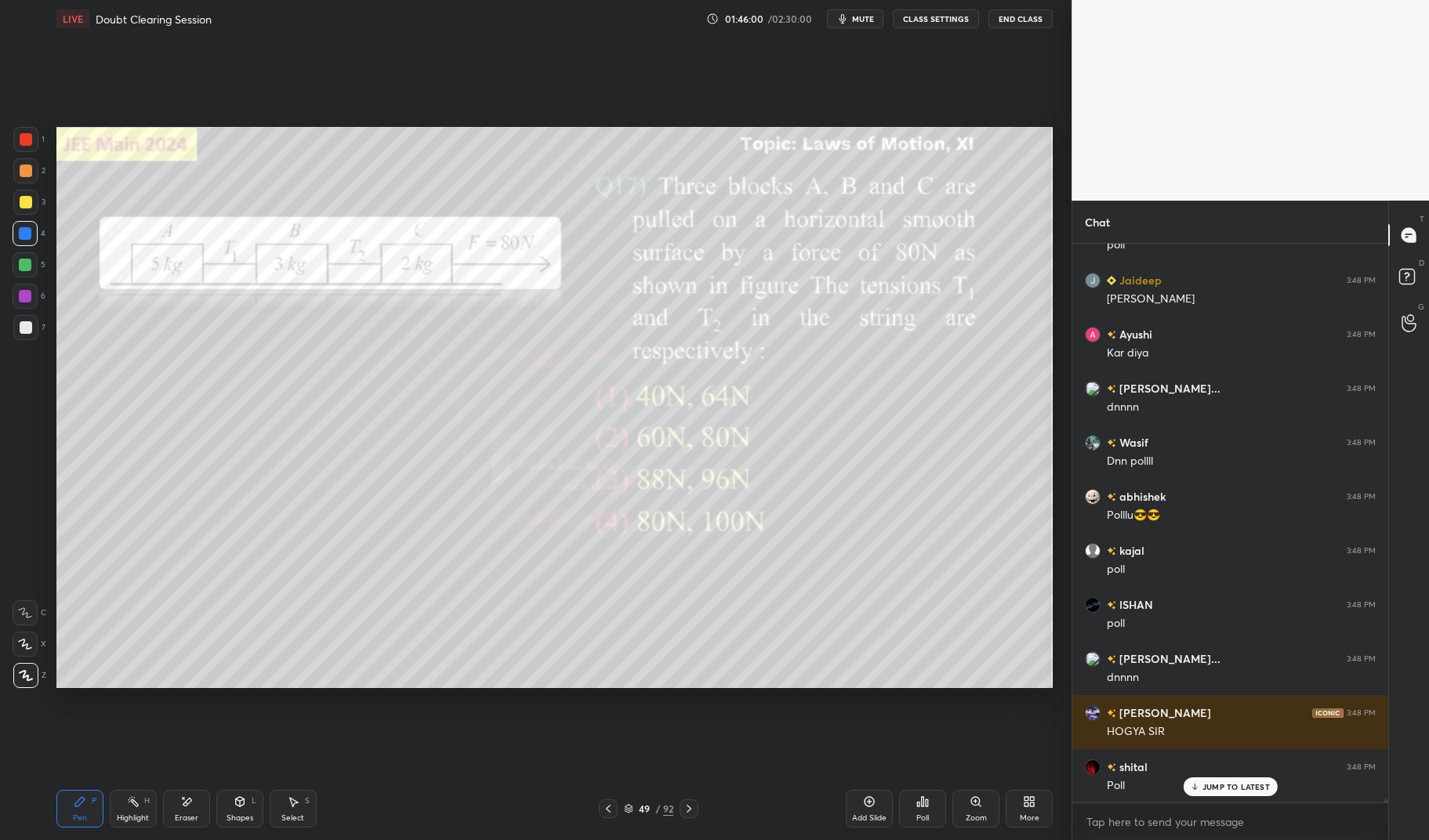
click at [77, 798] on icon at bounding box center [79, 801] width 12 height 12
click at [72, 798] on div "Pen P" at bounding box center [80, 809] width 47 height 38
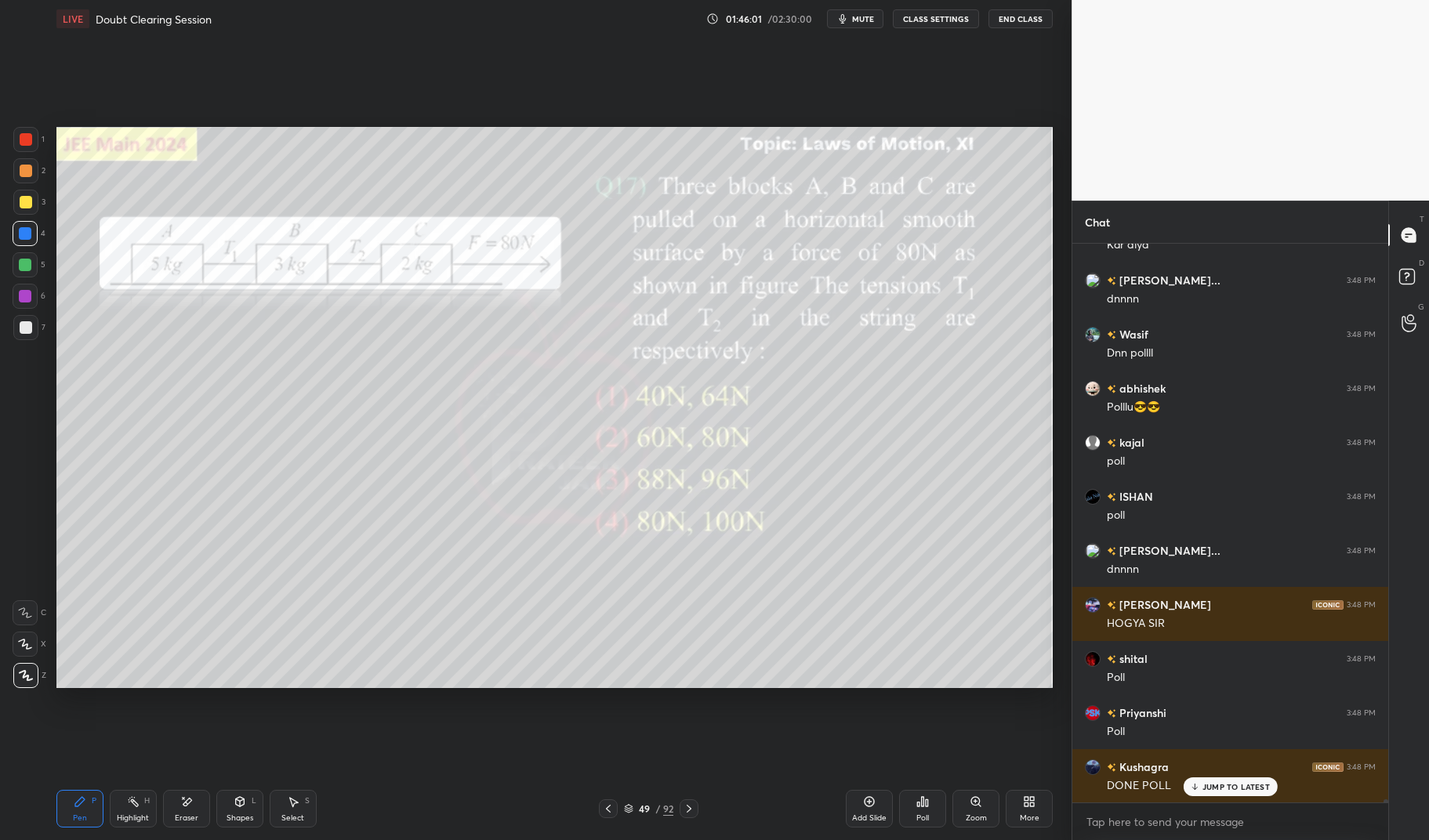
click at [26, 225] on div at bounding box center [25, 233] width 25 height 25
click at [18, 225] on div at bounding box center [25, 233] width 25 height 25
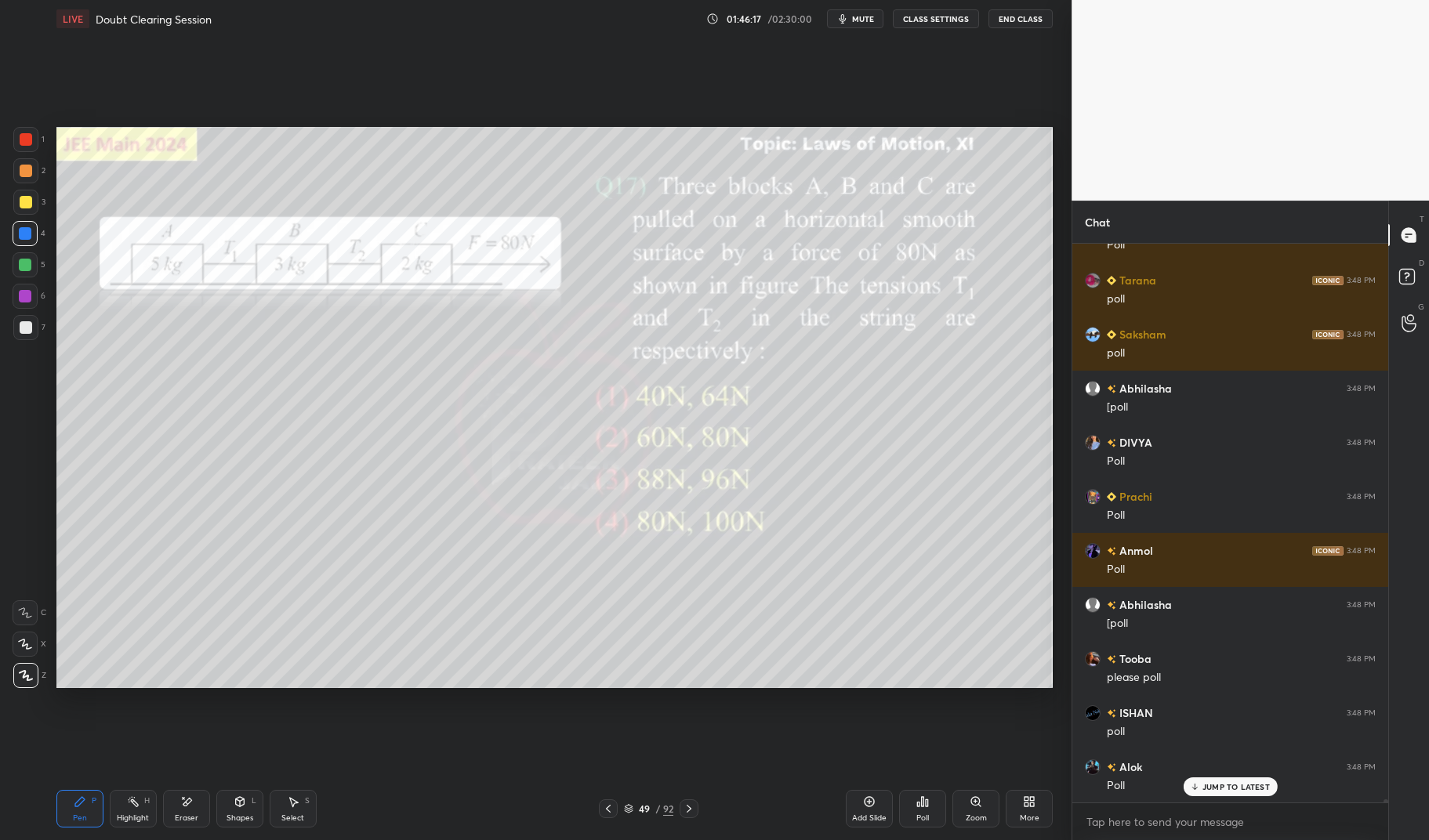
scroll to position [91598, 0]
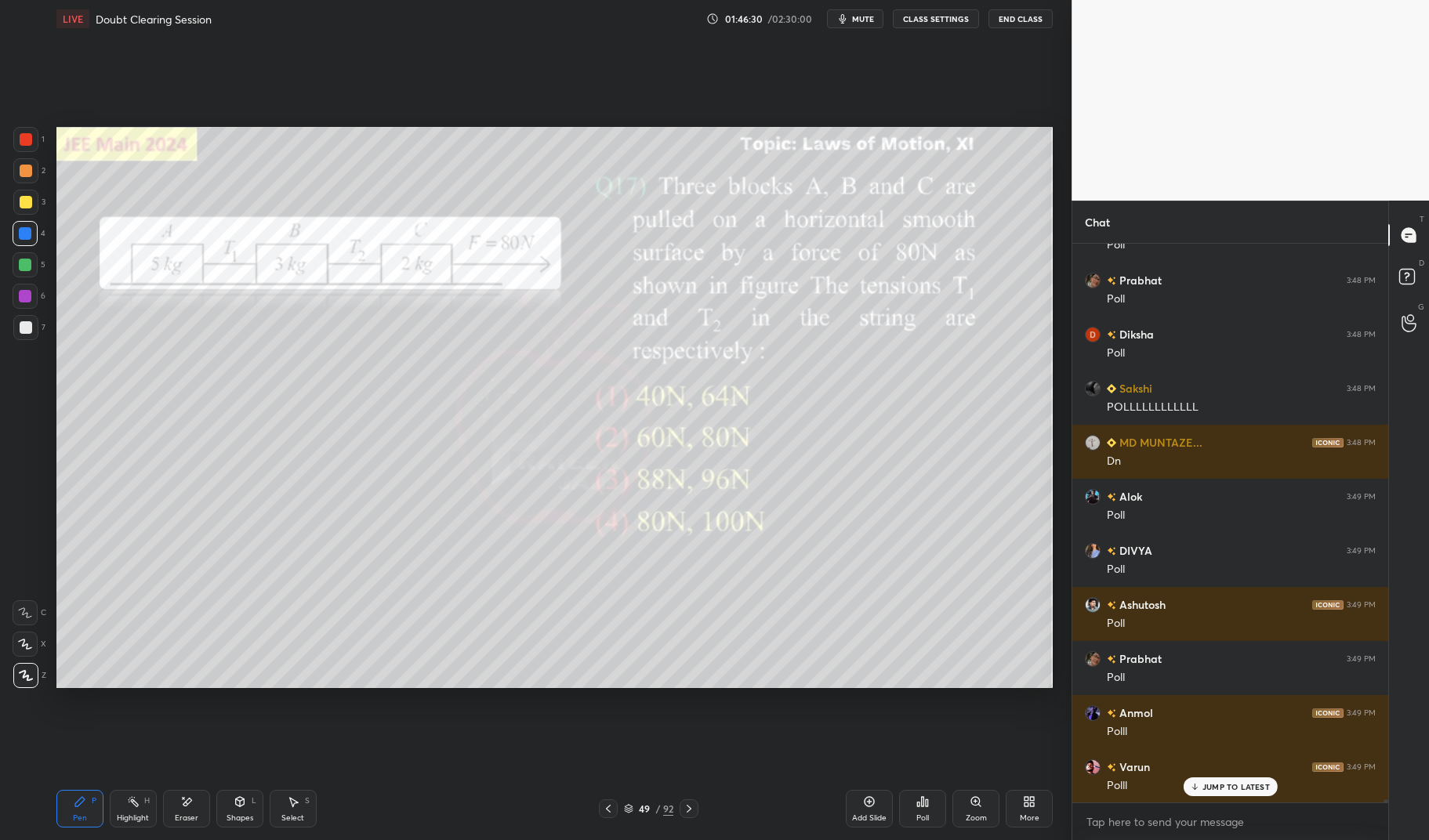
click at [1237, 783] on p "JUMP TO LATEST" at bounding box center [1236, 787] width 67 height 9
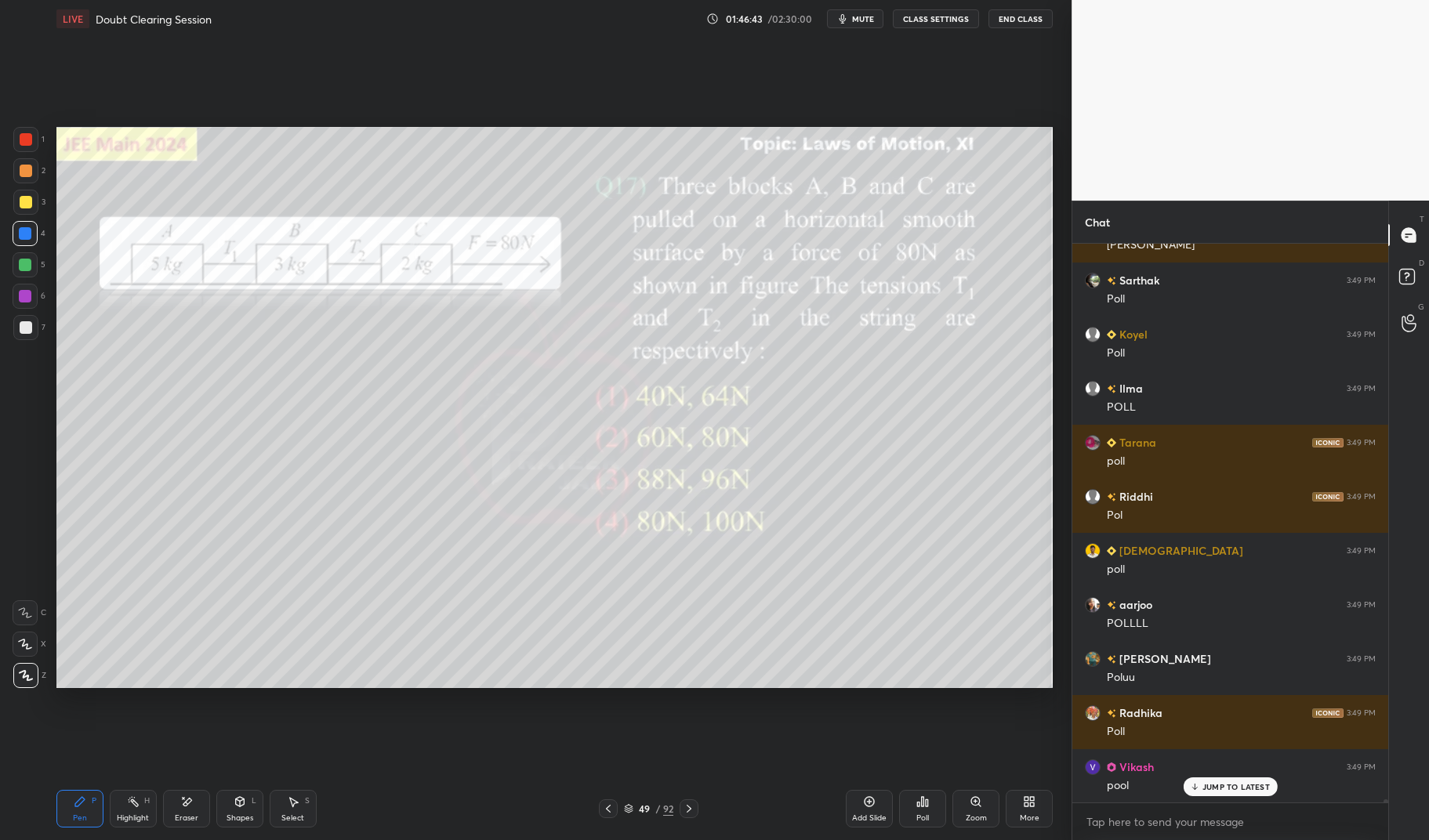
click at [19, 135] on div at bounding box center [25, 140] width 25 height 25
click at [25, 132] on div at bounding box center [25, 140] width 25 height 25
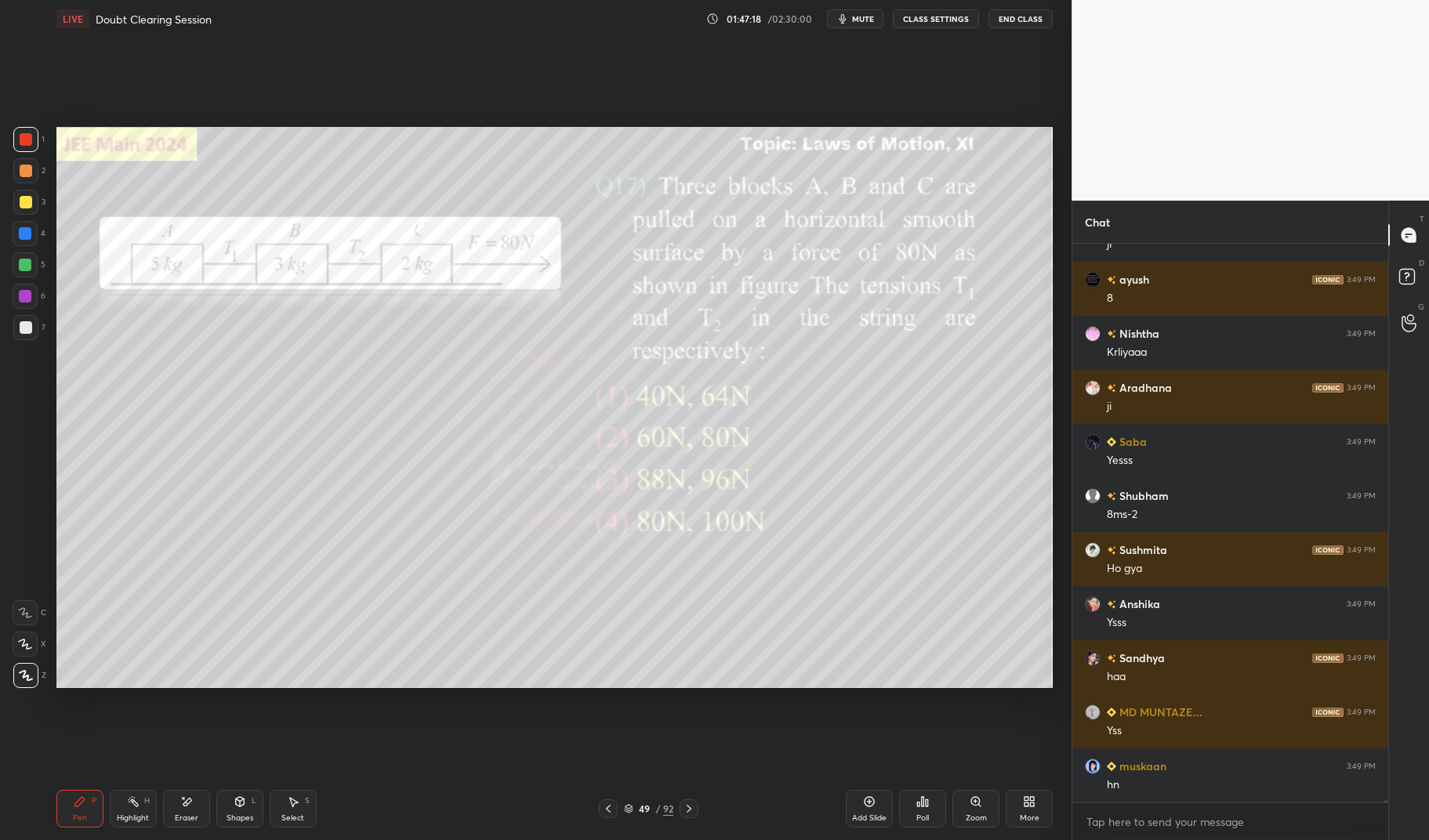
click at [127, 808] on div "Highlight H" at bounding box center [133, 809] width 47 height 38
click at [129, 791] on div "Highlight H" at bounding box center [133, 809] width 47 height 38
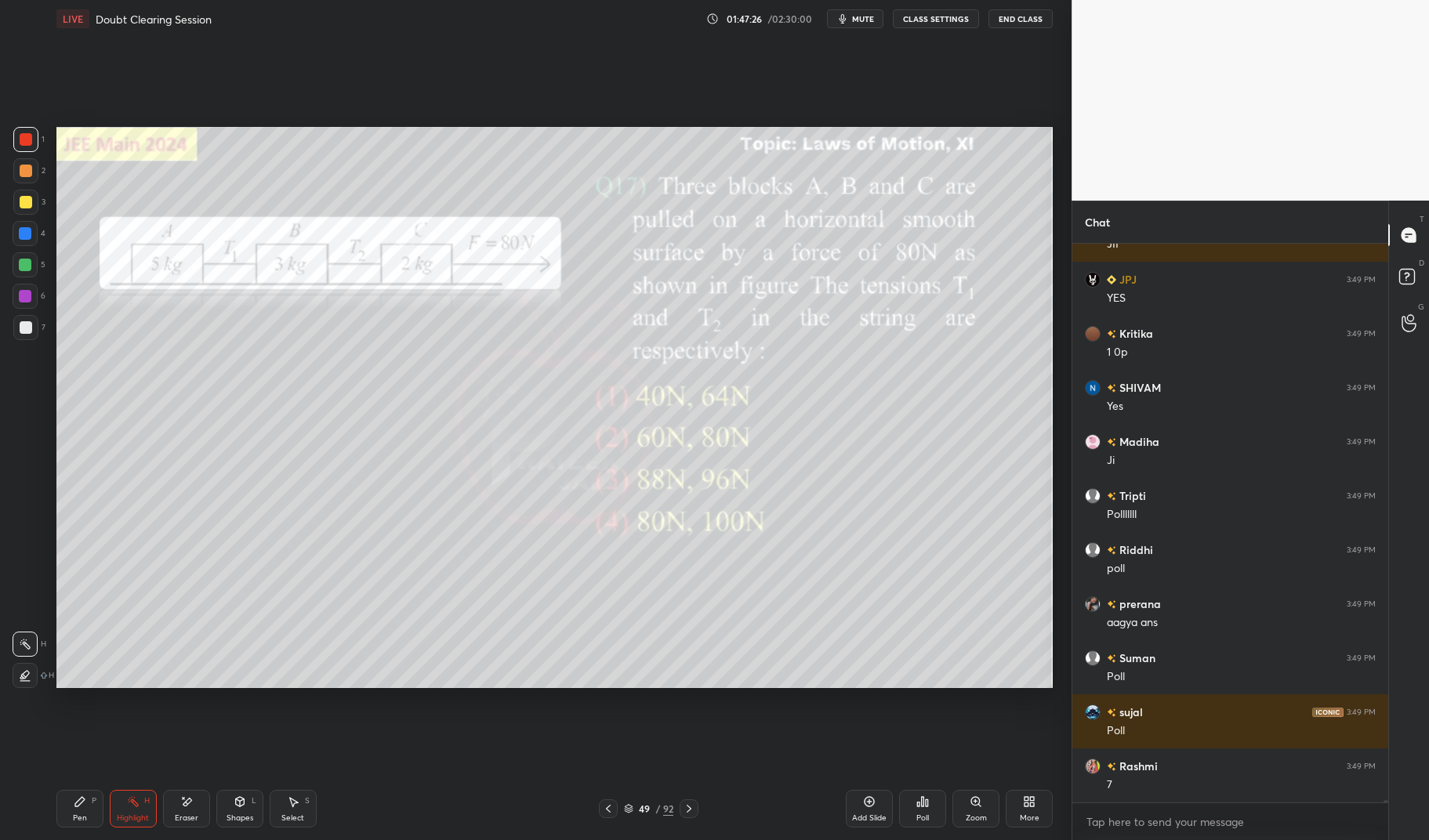
click at [29, 144] on div at bounding box center [25, 139] width 12 height 12
click at [25, 140] on div at bounding box center [25, 139] width 12 height 12
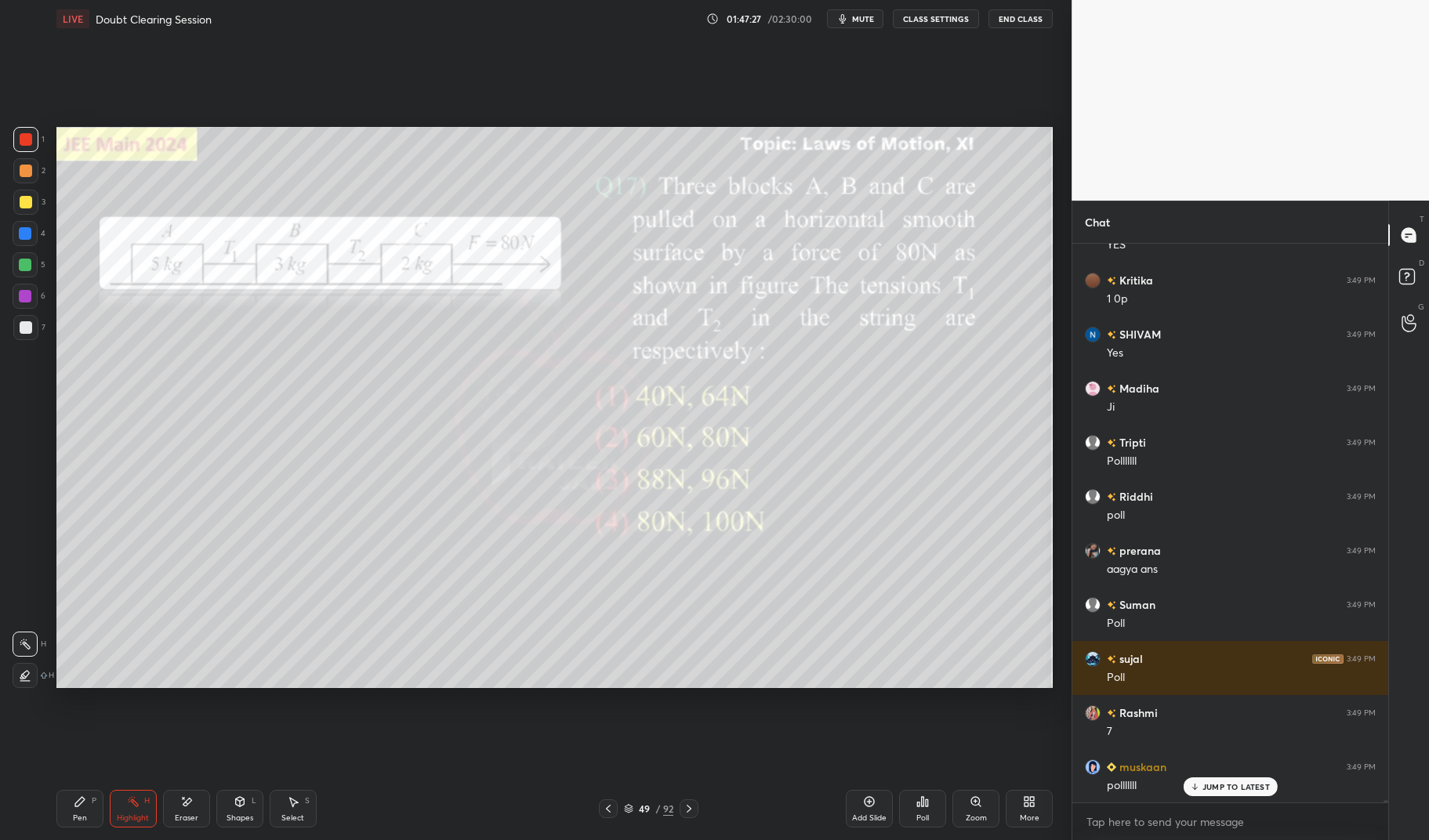
click at [89, 813] on div "Pen P" at bounding box center [80, 809] width 47 height 38
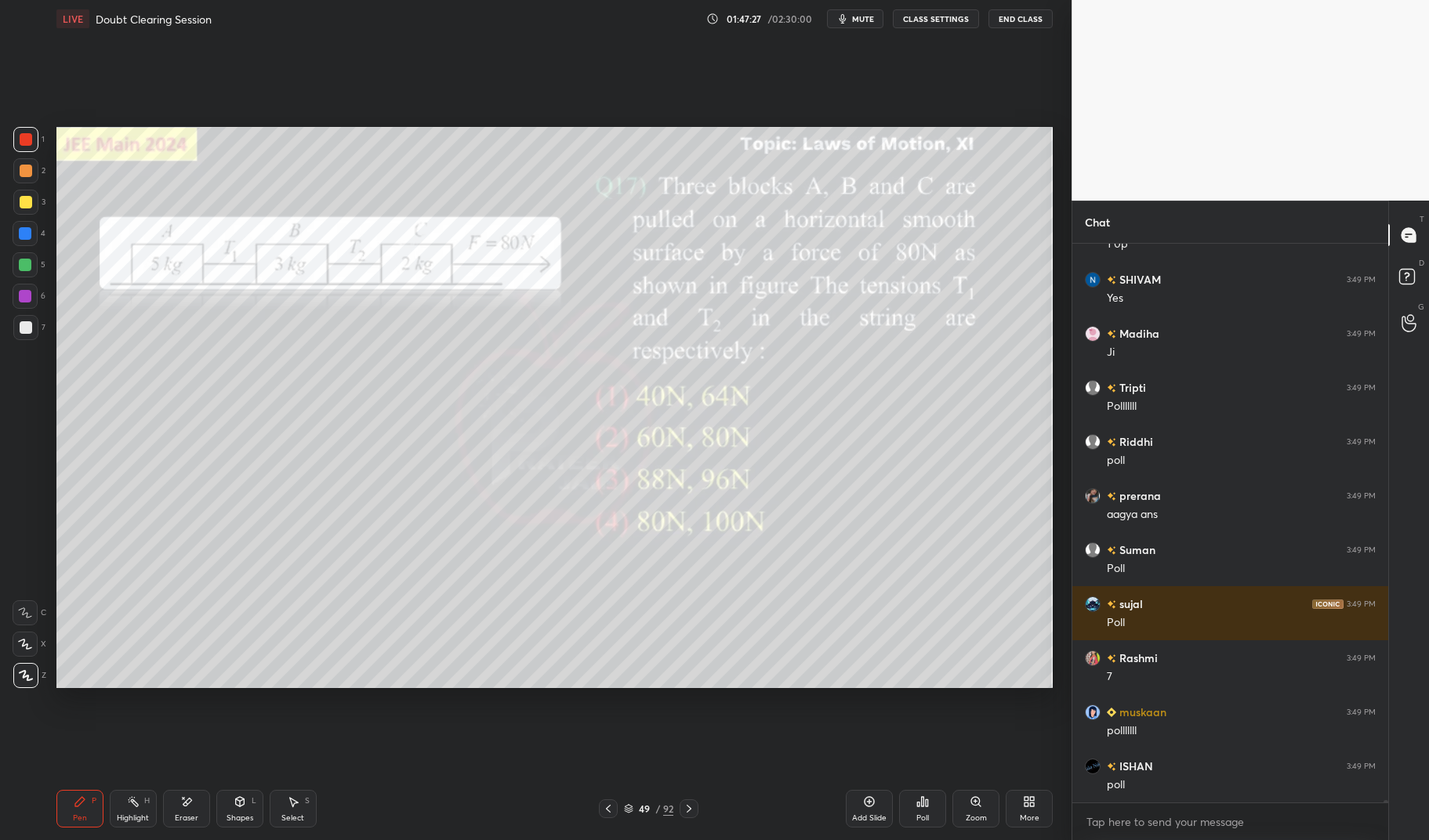
click at [71, 823] on div "Pen P" at bounding box center [80, 809] width 47 height 38
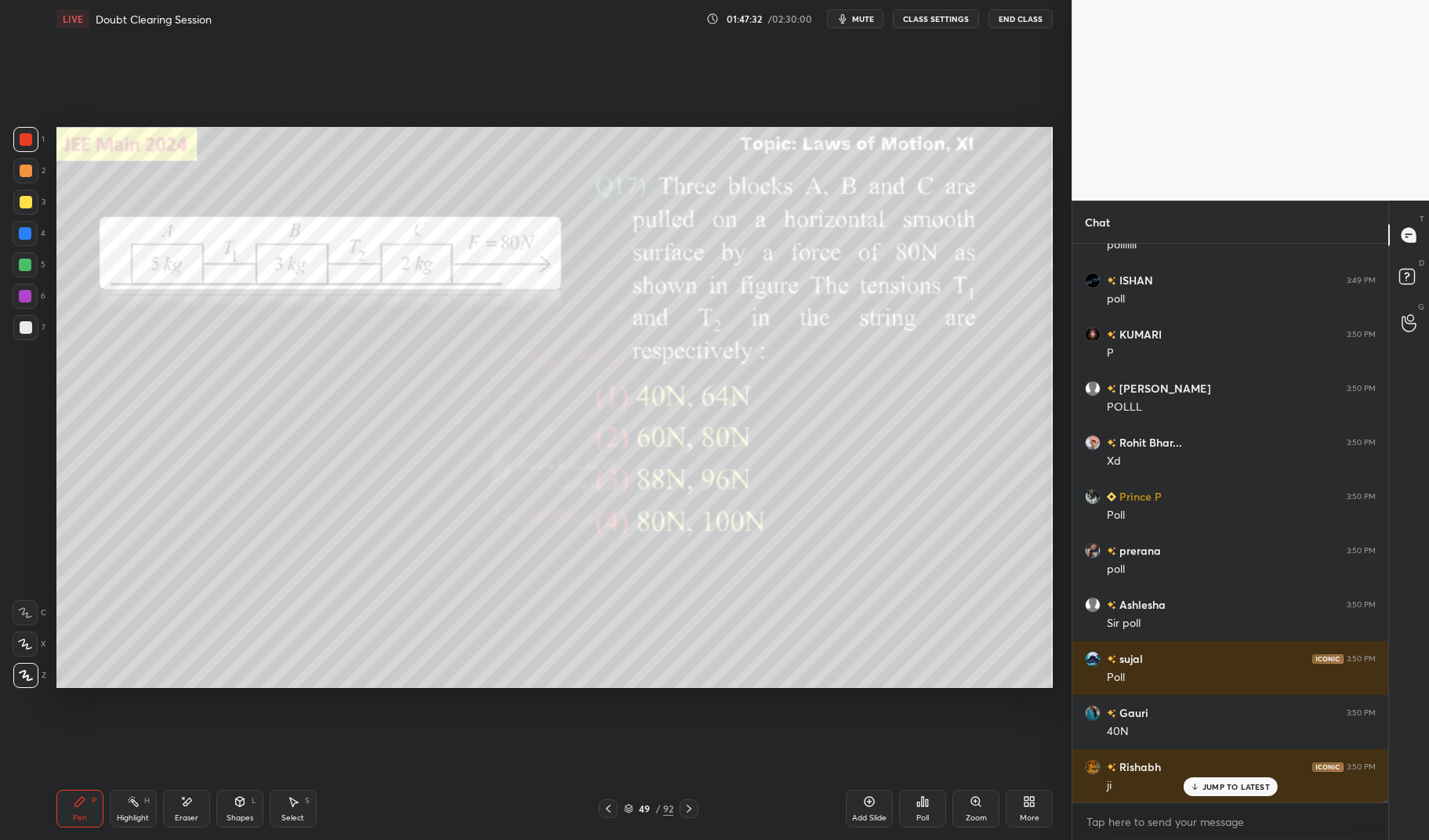
click at [139, 816] on div "Highlight" at bounding box center [133, 818] width 32 height 8
click at [129, 812] on div "Highlight H" at bounding box center [133, 809] width 47 height 38
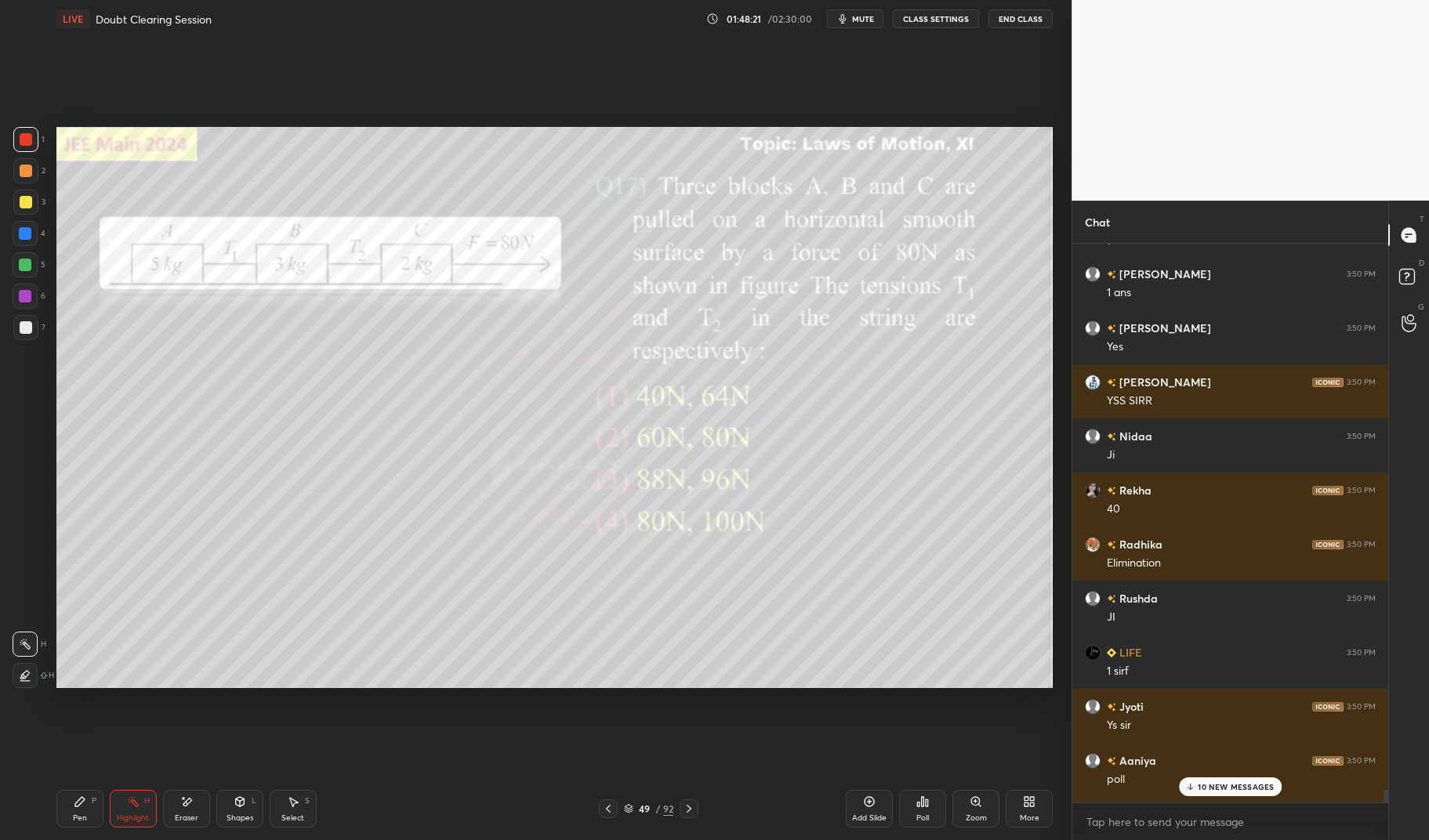
click at [1217, 503] on div "40" at bounding box center [1241, 510] width 269 height 16
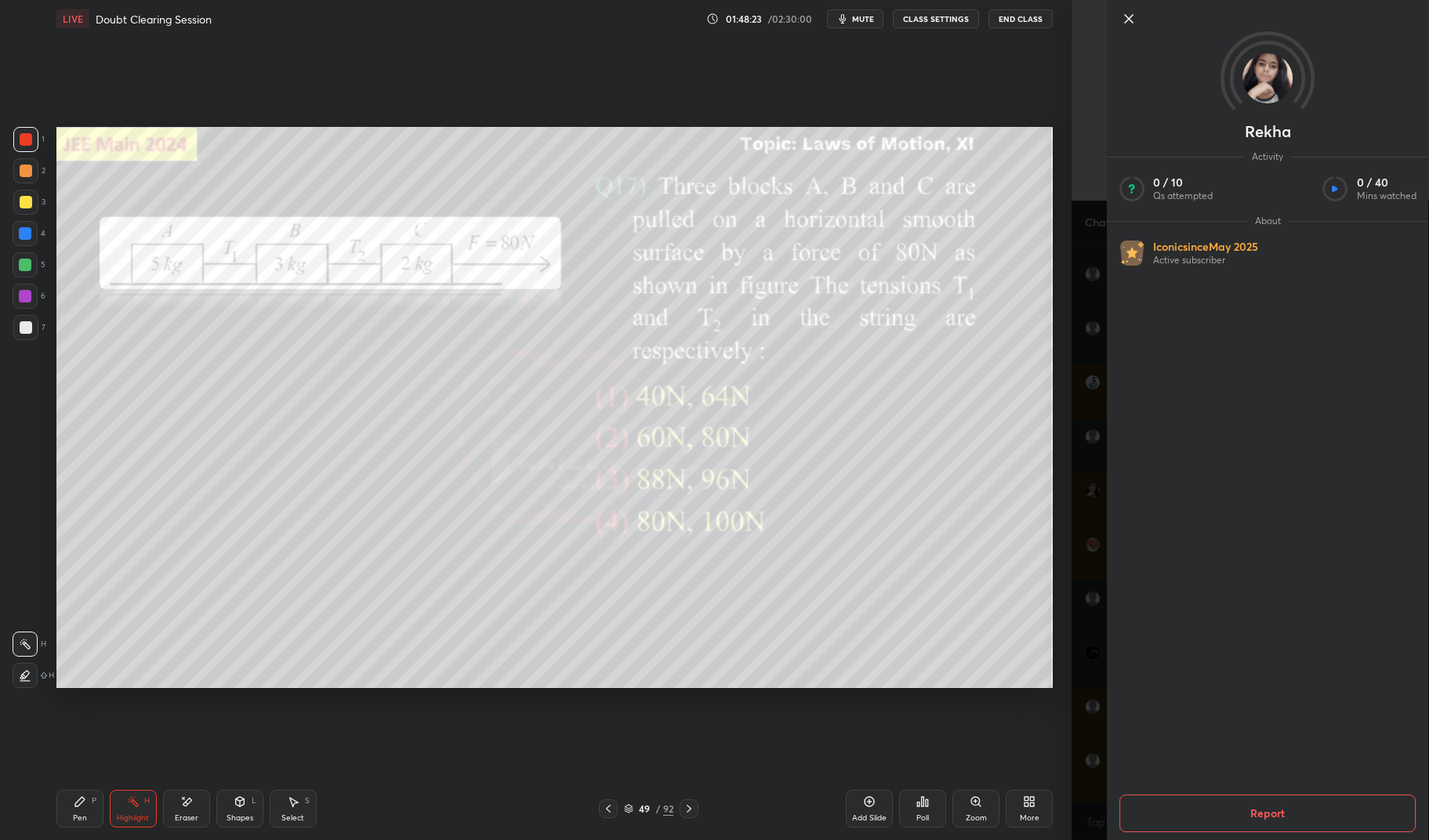
click at [1269, 798] on button "Report" at bounding box center [1268, 814] width 296 height 38
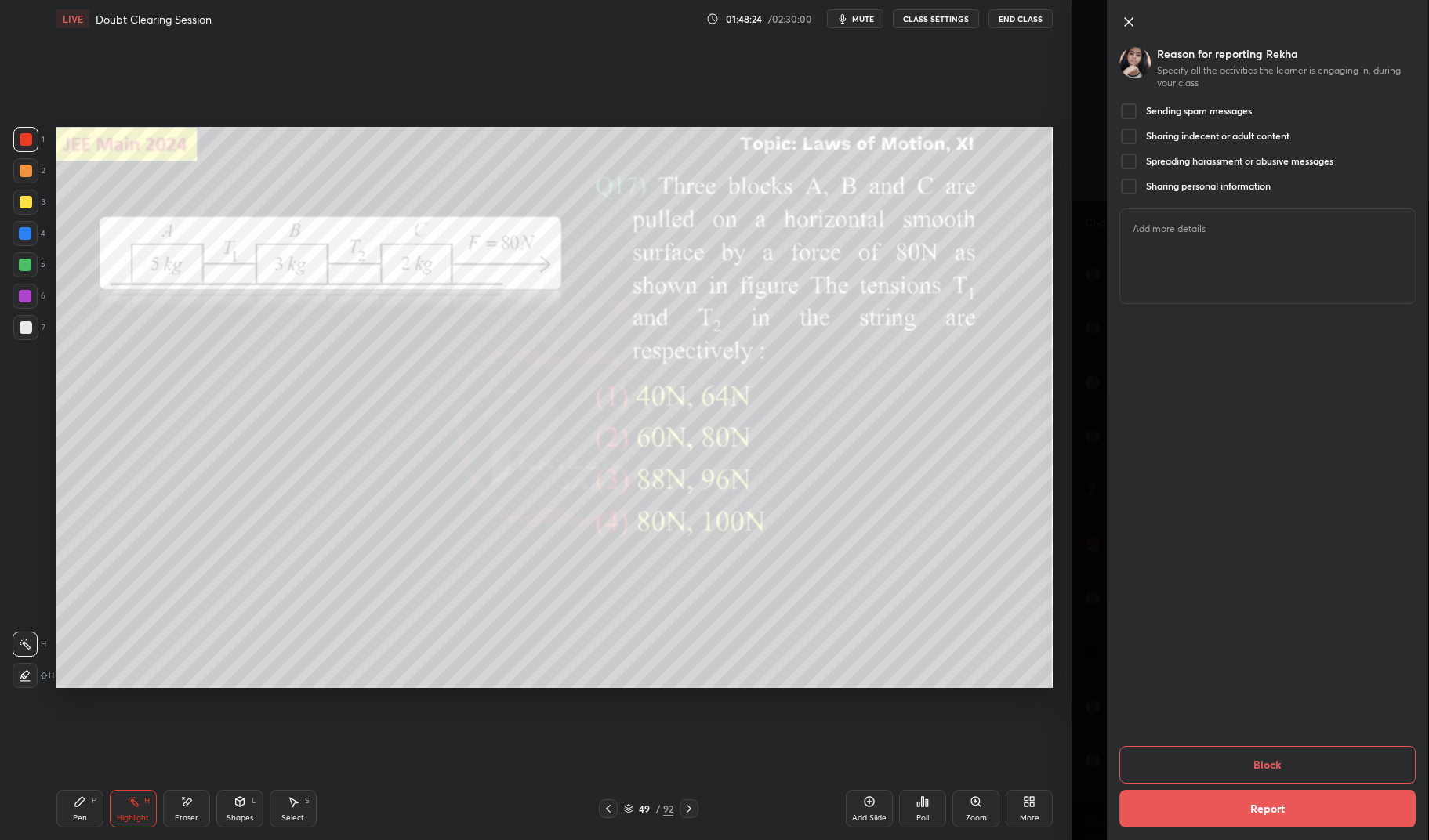
click at [1118, 110] on div "Reason for reporting Rekha Specify all the activities the learner is engaging i…" at bounding box center [1268, 420] width 321 height 840
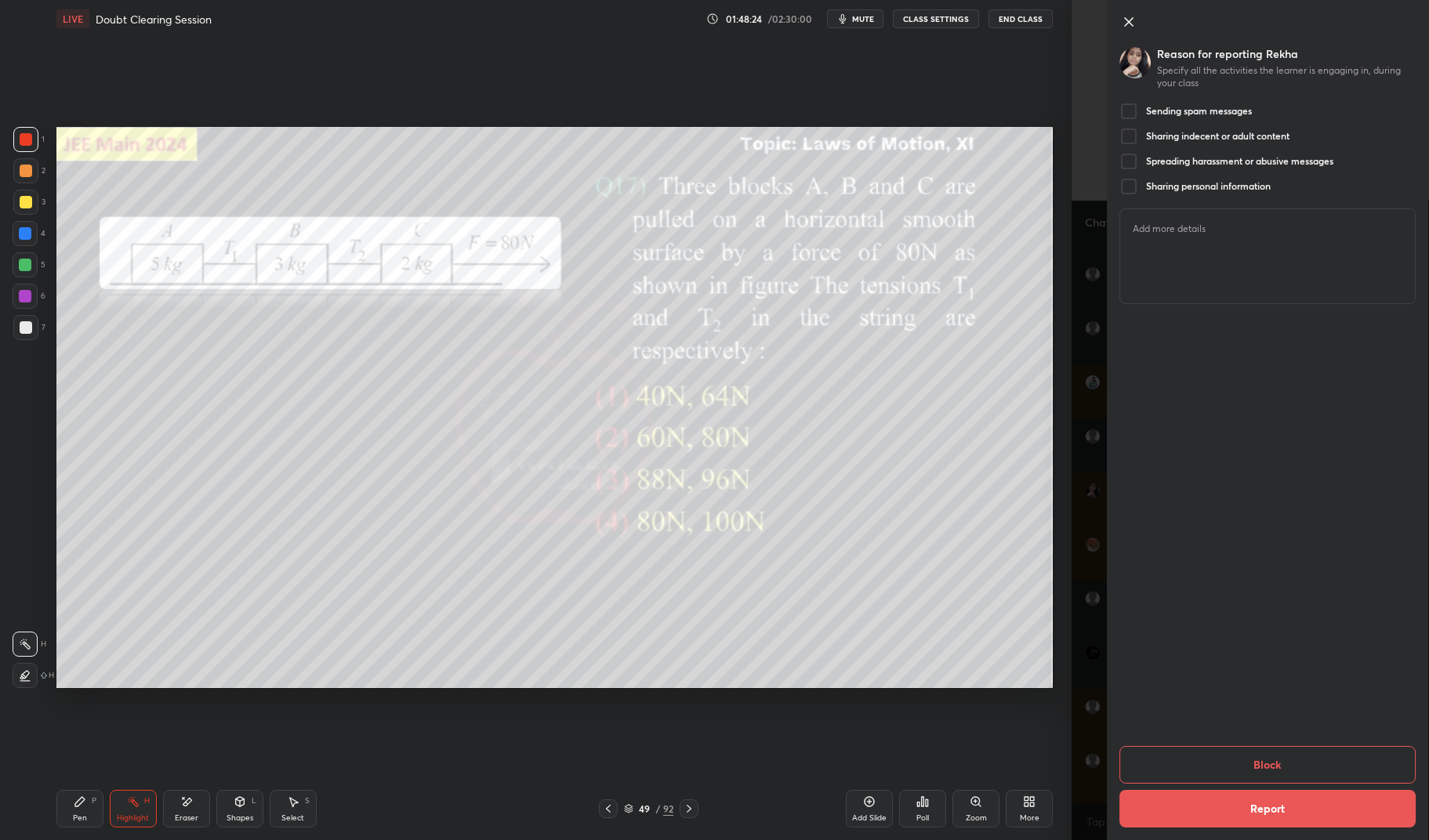
click at [1130, 127] on div at bounding box center [1129, 137] width 19 height 19
click at [1131, 110] on div at bounding box center [1129, 111] width 19 height 19
click at [1138, 166] on div at bounding box center [1129, 161] width 19 height 19
click at [1131, 184] on div at bounding box center [1129, 187] width 19 height 19
click at [1300, 754] on button "Block" at bounding box center [1268, 765] width 296 height 38
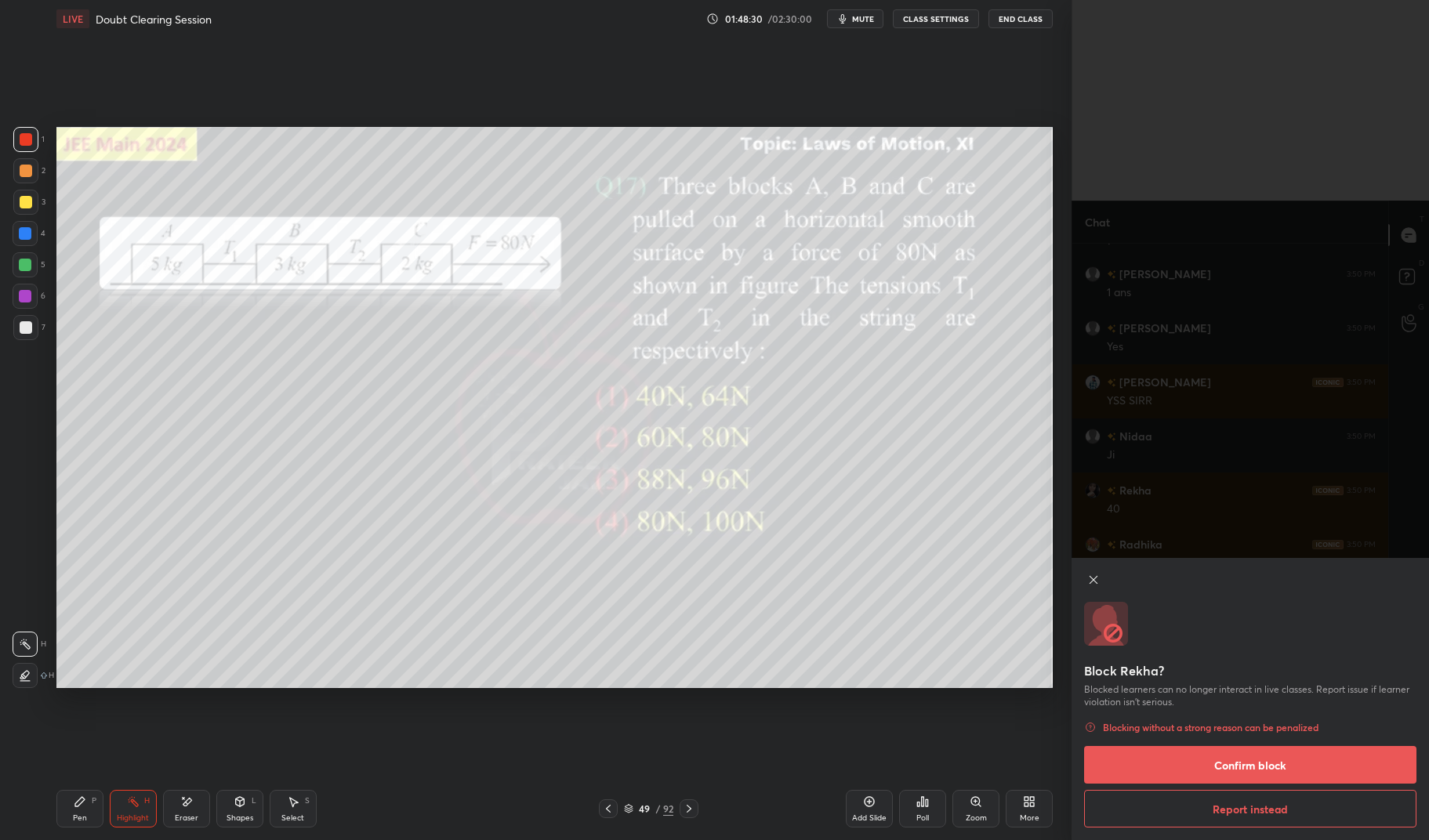
click at [1303, 758] on button "Confirm block" at bounding box center [1251, 765] width 332 height 38
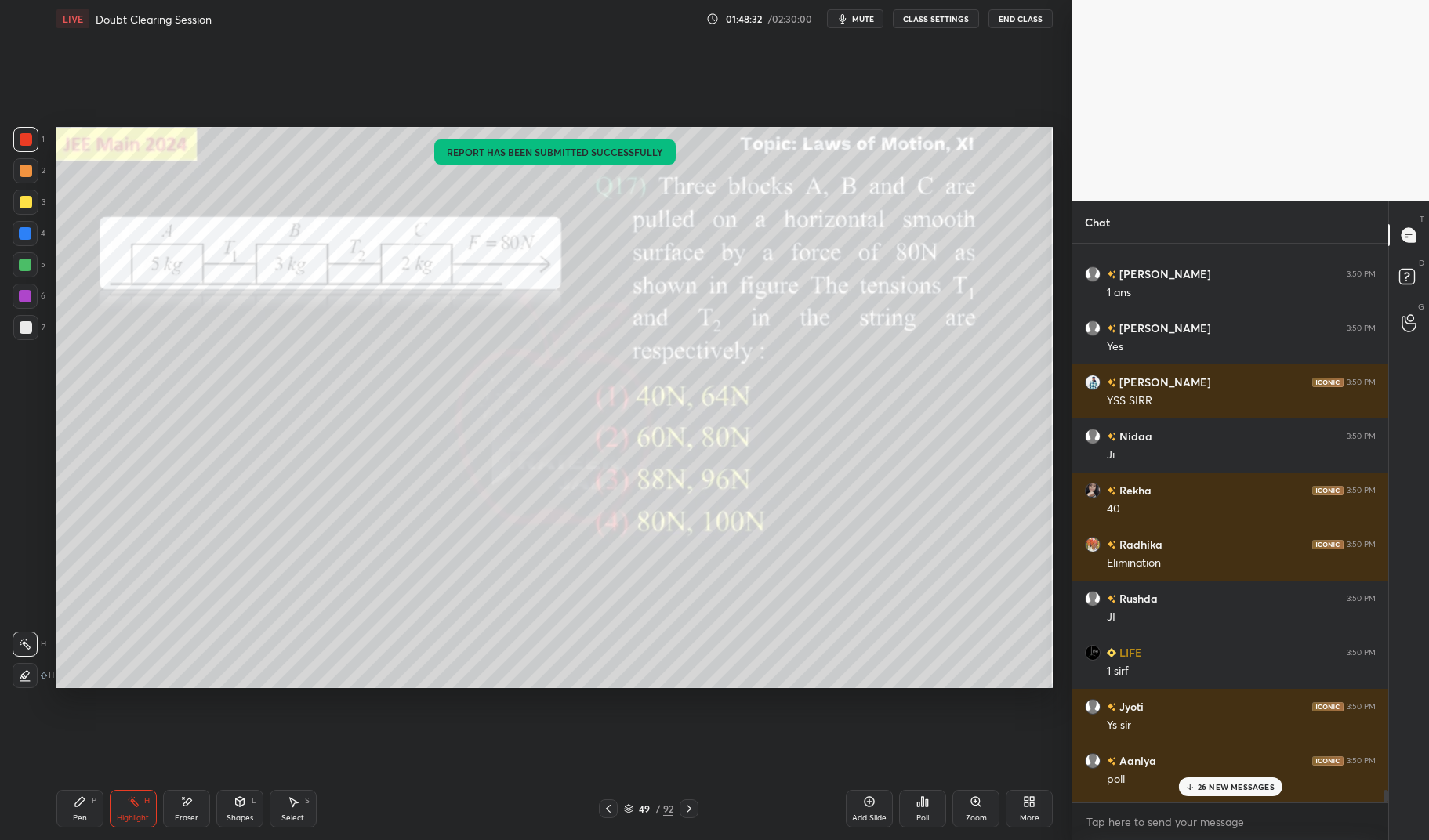
click at [1244, 780] on div "26 NEW MESSAGES" at bounding box center [1230, 787] width 104 height 19
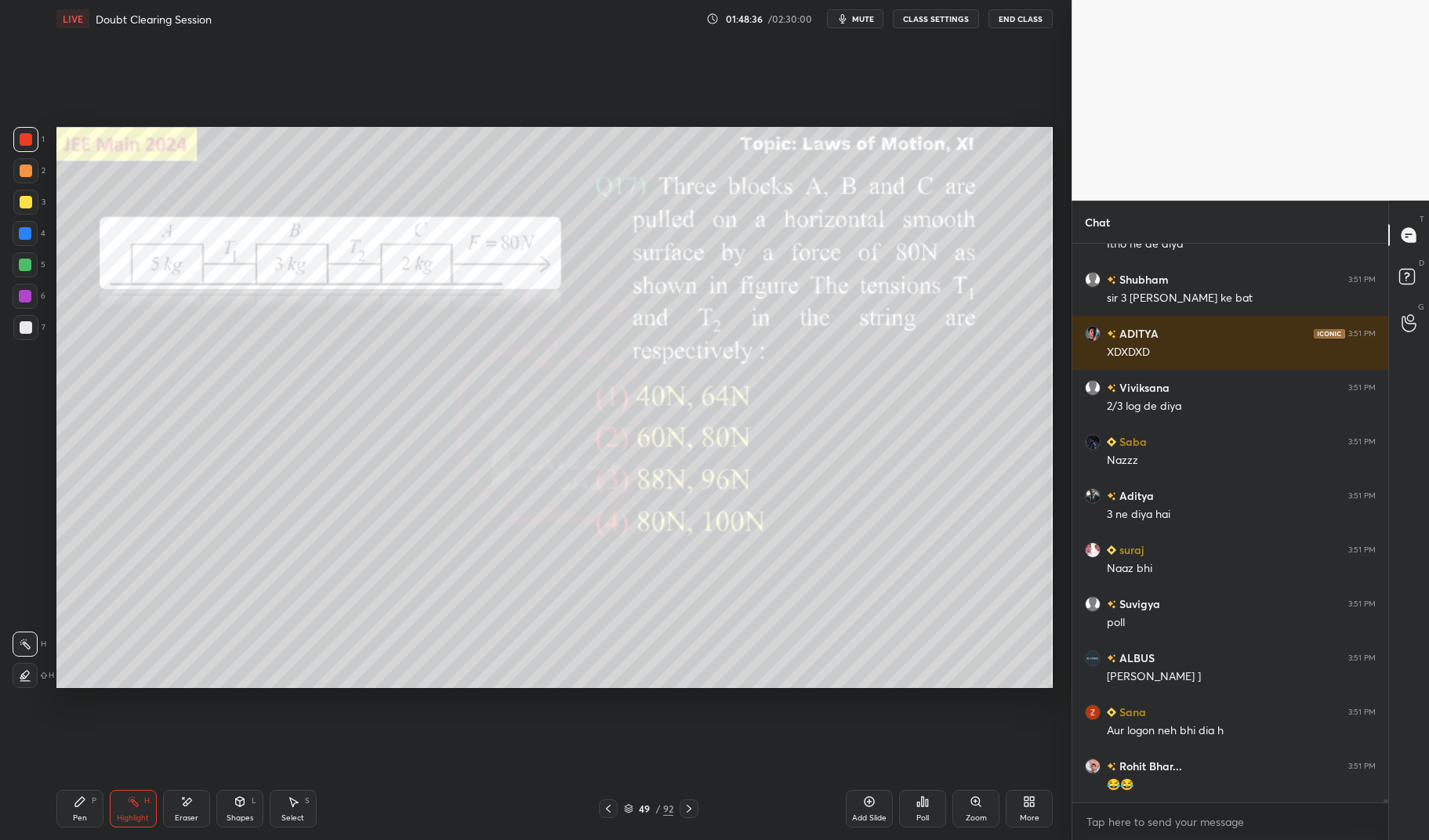
scroll to position [104557, 0]
click at [140, 805] on div "Highlight H" at bounding box center [133, 809] width 47 height 38
click at [145, 798] on div "H" at bounding box center [147, 801] width 6 height 8
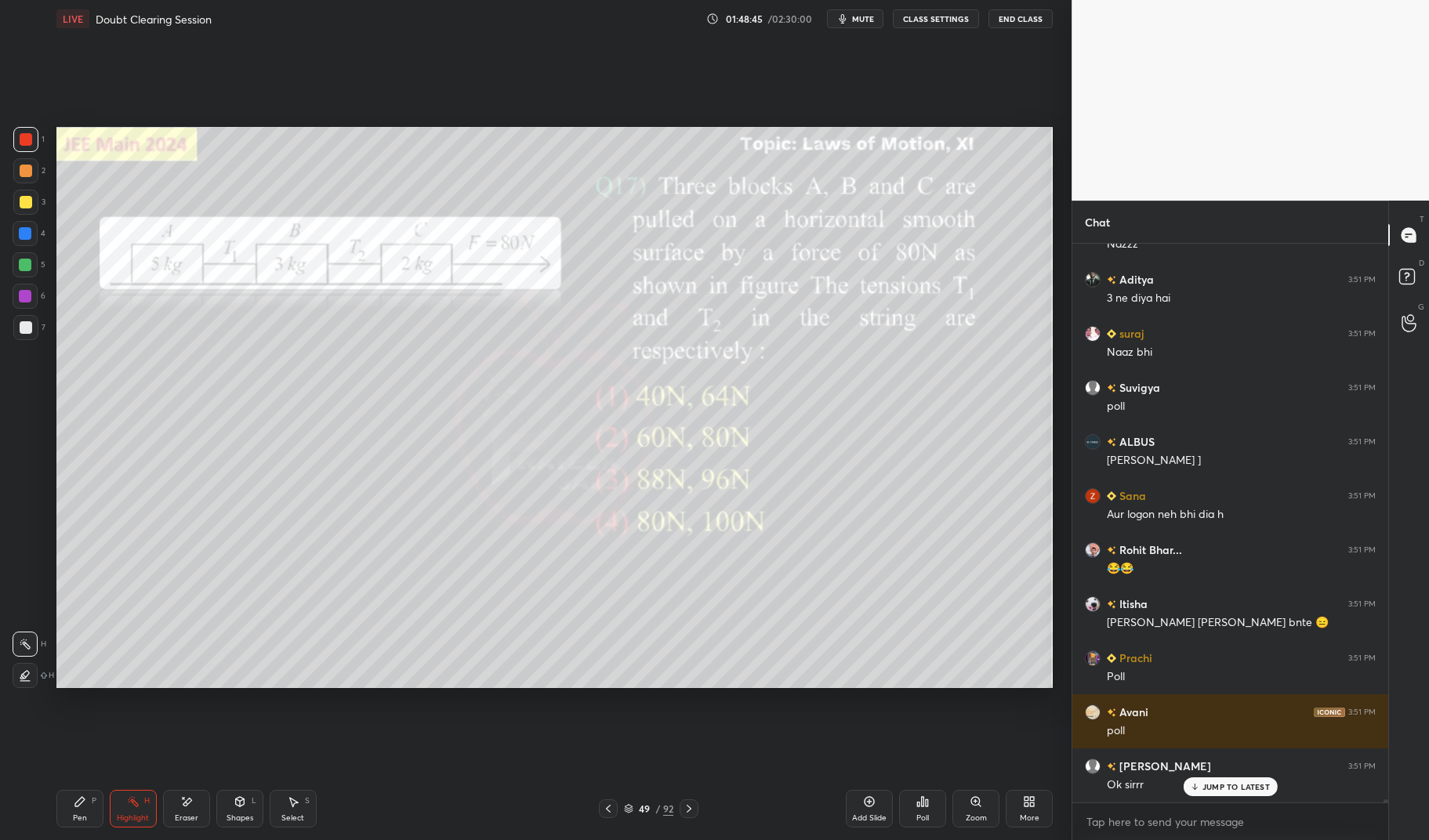
scroll to position [104827, 0]
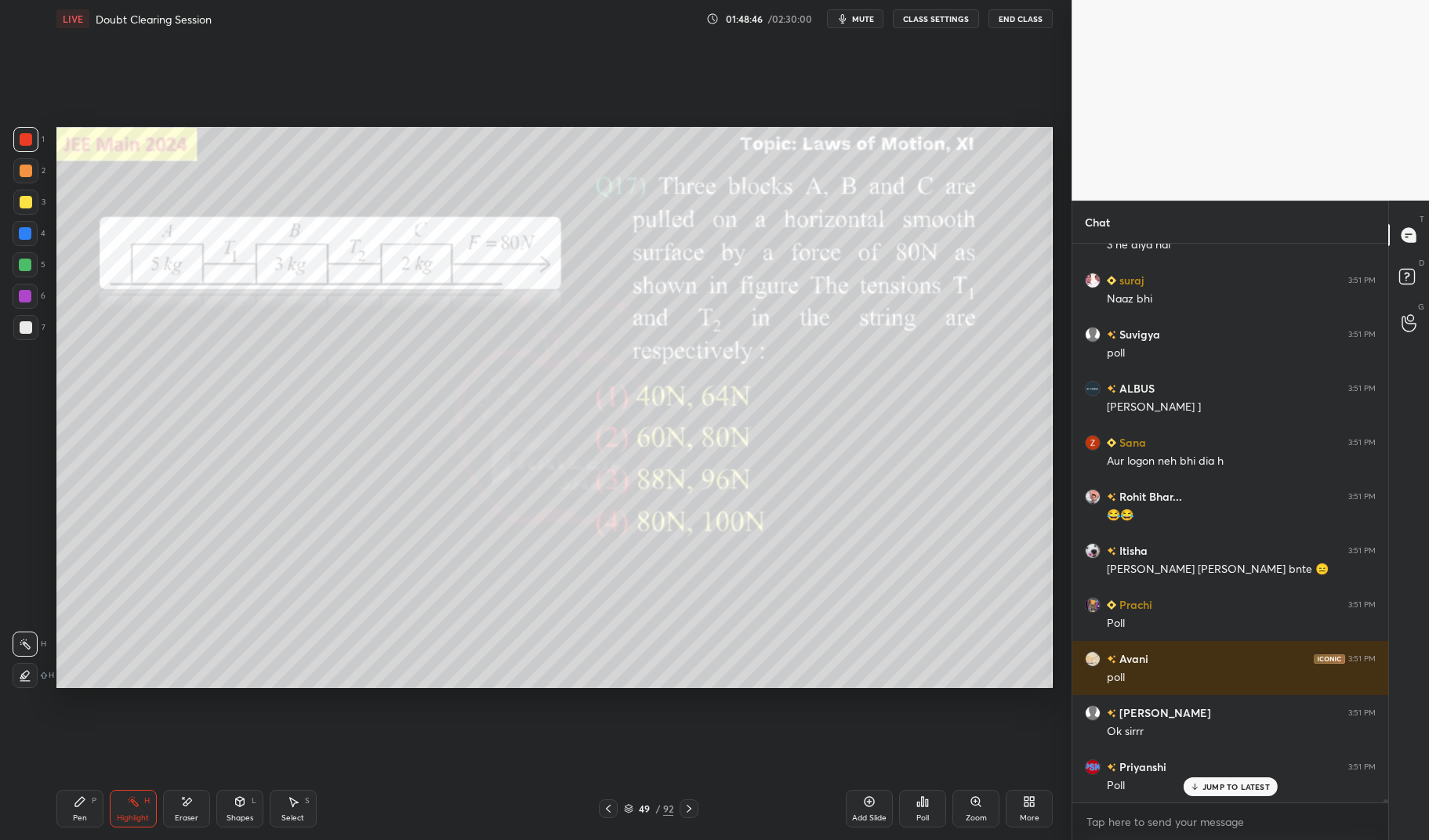
click at [94, 815] on div "Pen P" at bounding box center [80, 809] width 47 height 38
click at [81, 804] on icon at bounding box center [80, 802] width 9 height 9
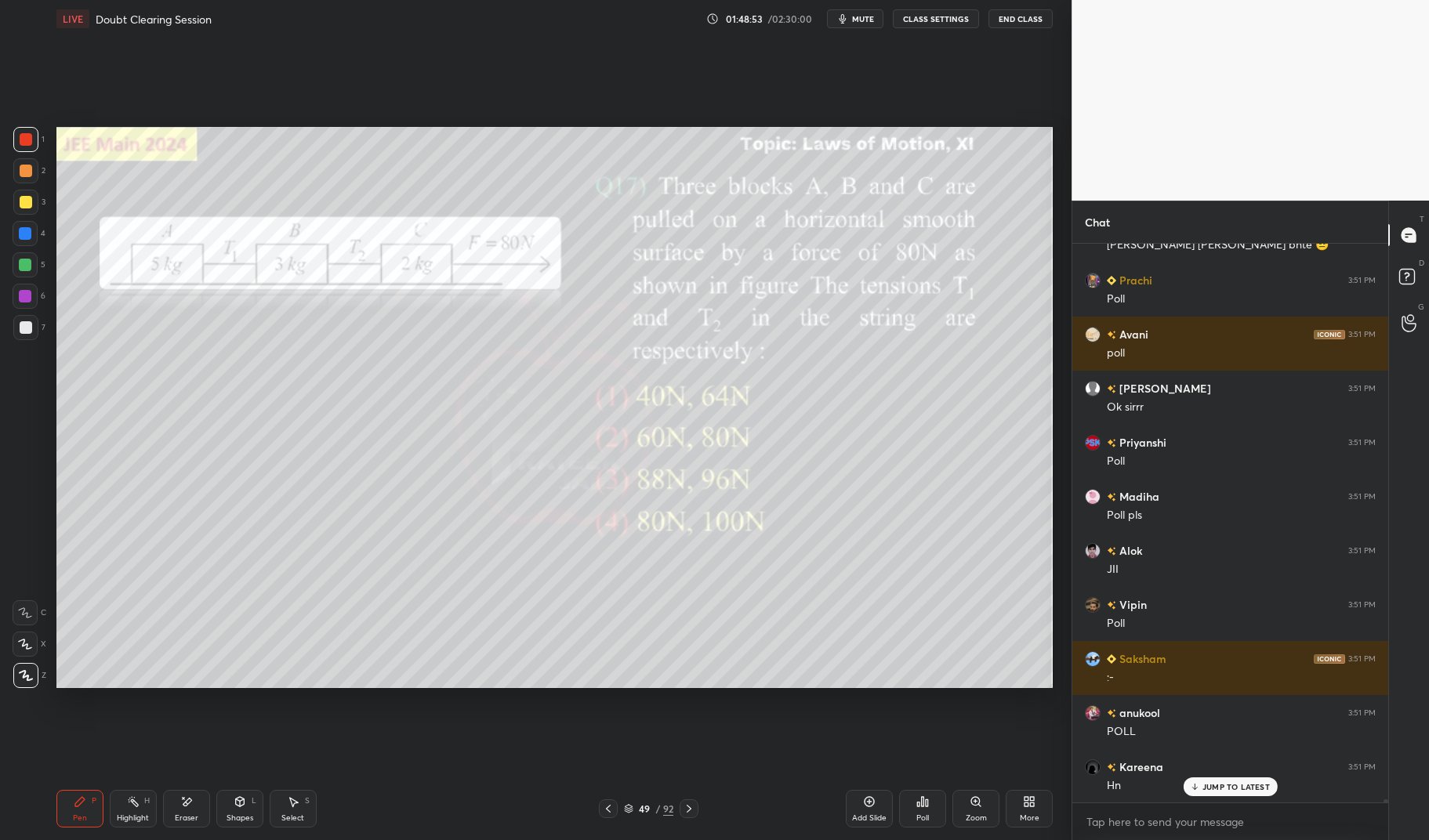
scroll to position [105206, 0]
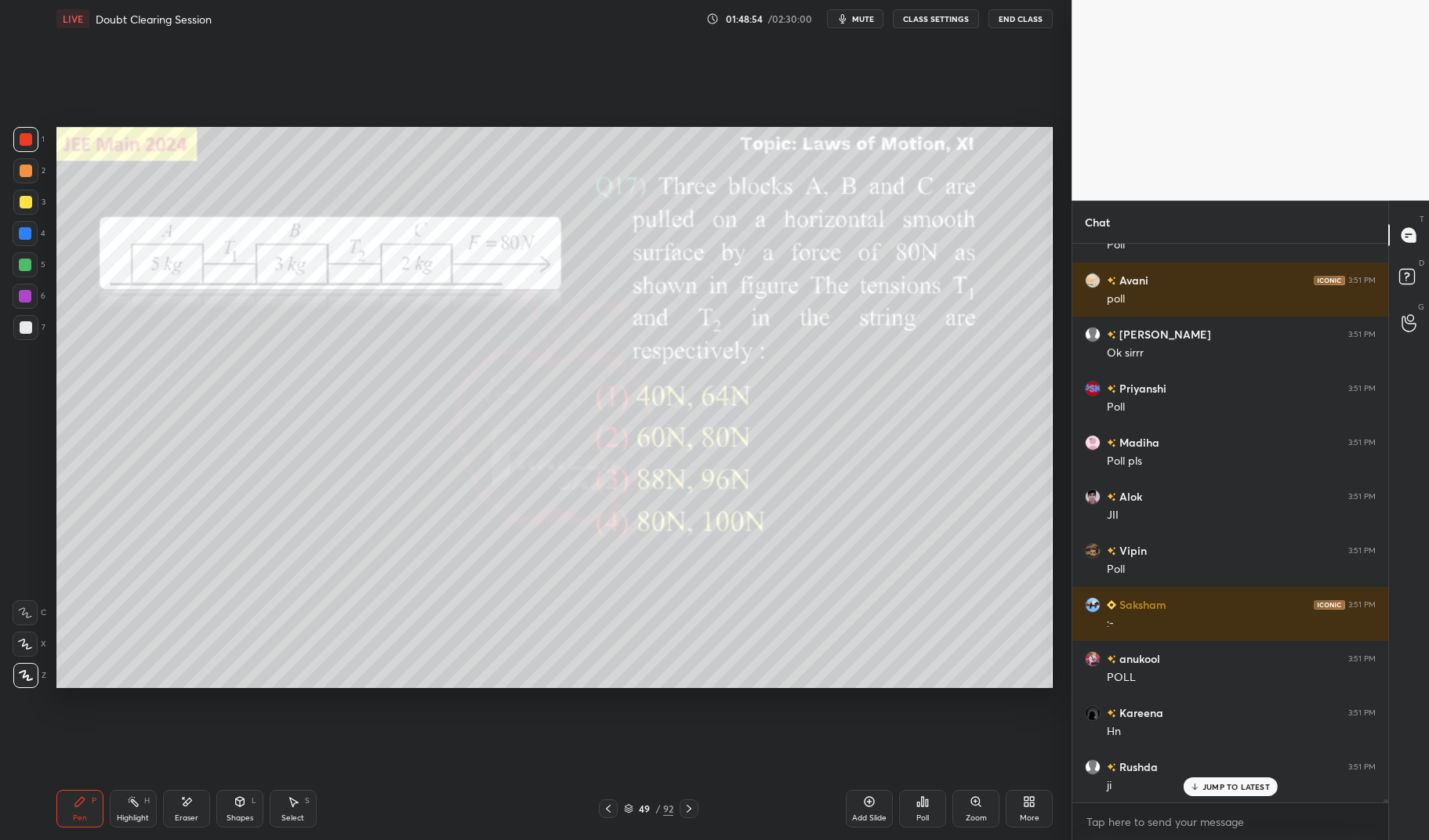
click at [152, 807] on div "Highlight H" at bounding box center [133, 809] width 47 height 38
click at [145, 798] on div "H" at bounding box center [147, 801] width 6 height 8
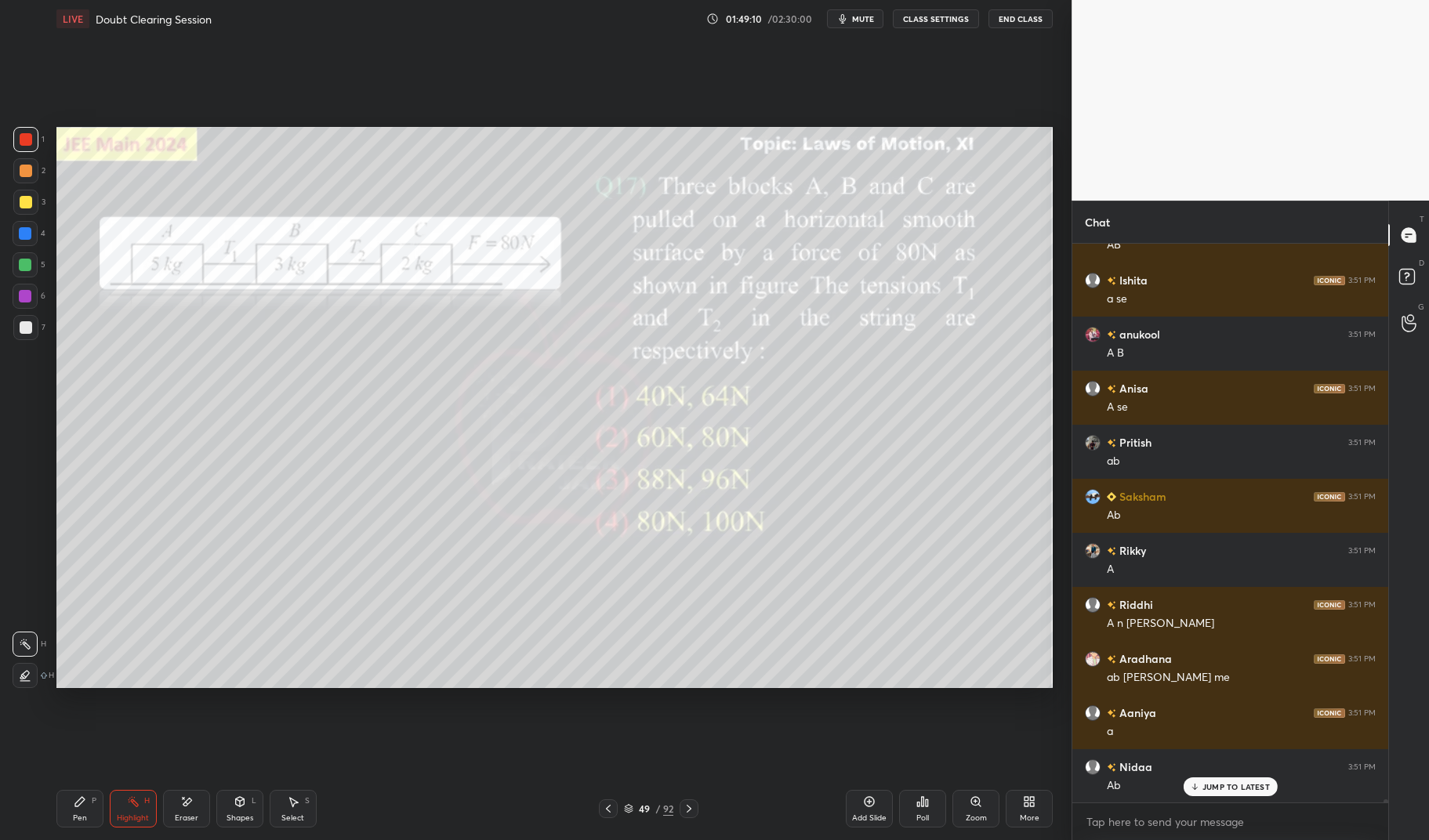
scroll to position [107315, 0]
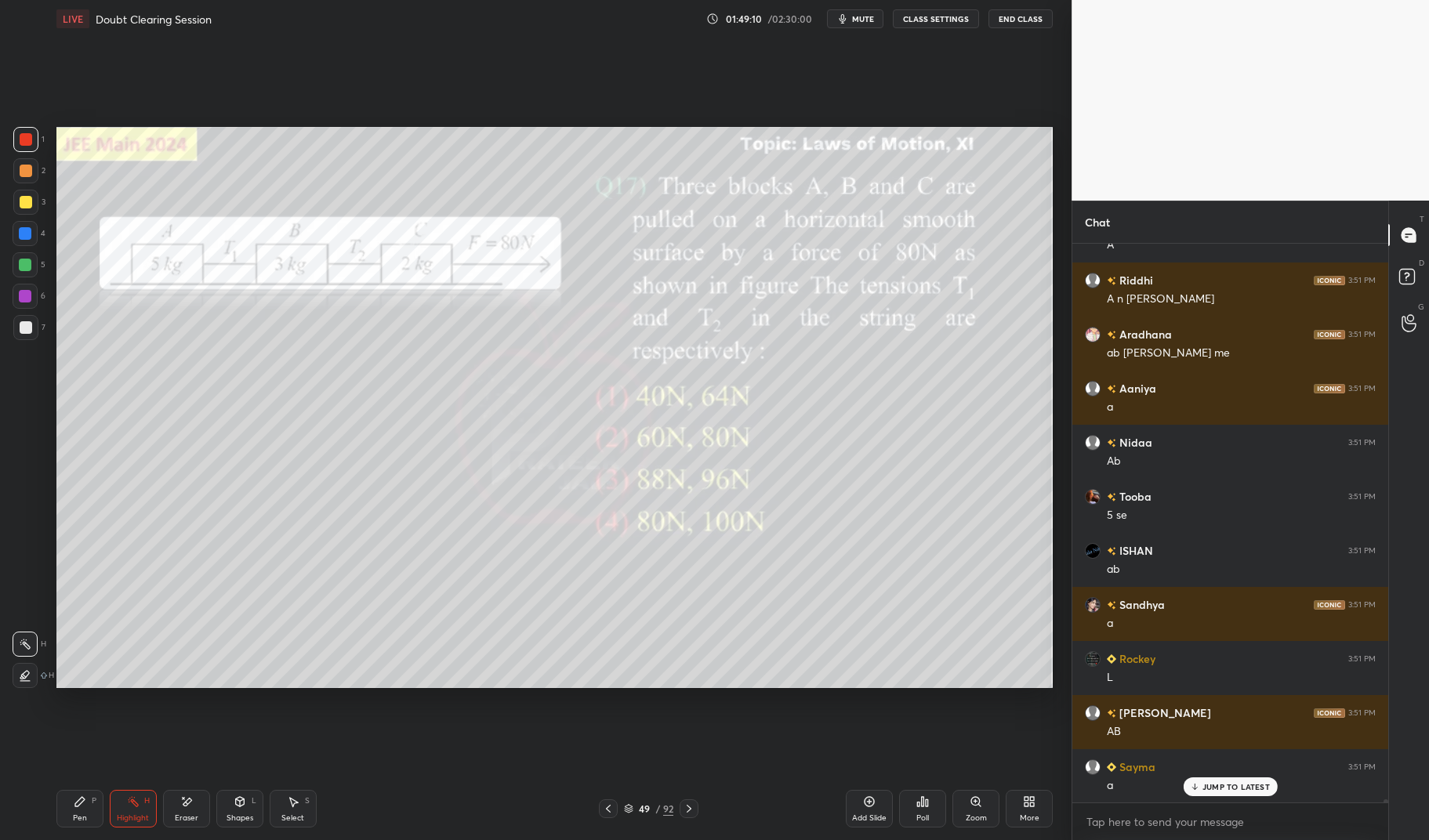
click at [76, 807] on icon at bounding box center [80, 802] width 9 height 9
click at [192, 809] on div "Eraser" at bounding box center [187, 809] width 47 height 38
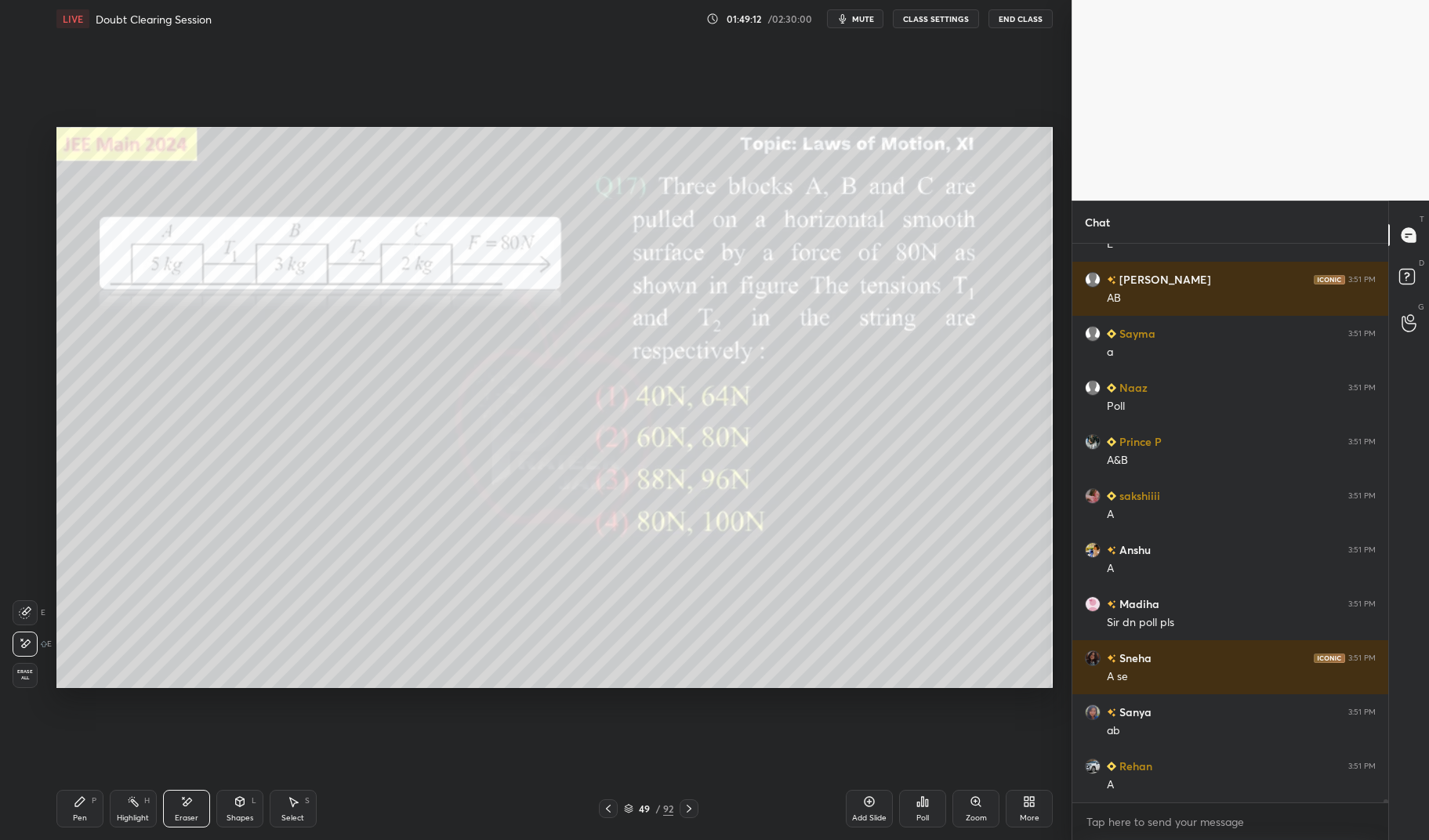
scroll to position [108017, 0]
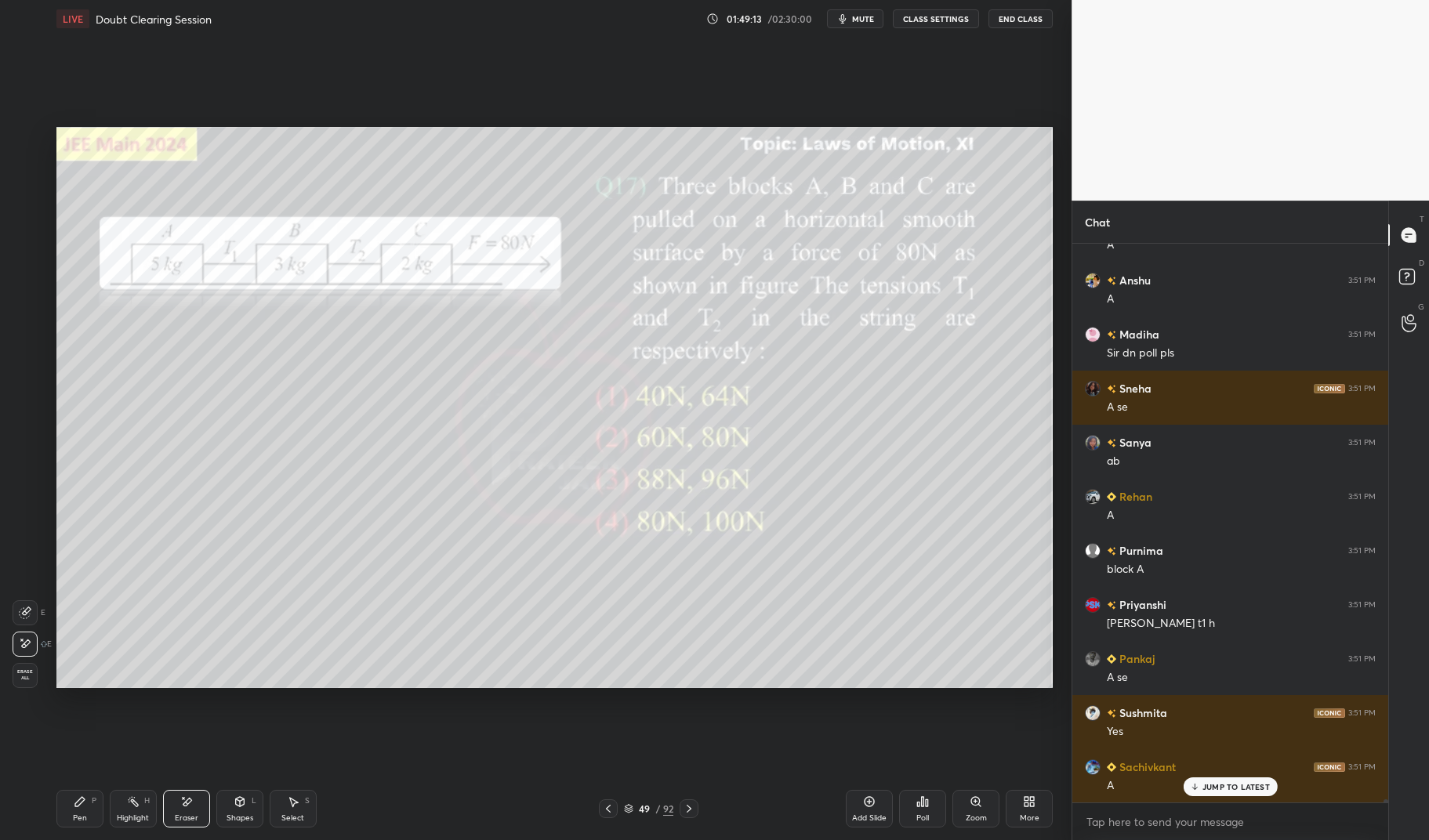
click at [81, 808] on div "Pen P" at bounding box center [80, 809] width 47 height 38
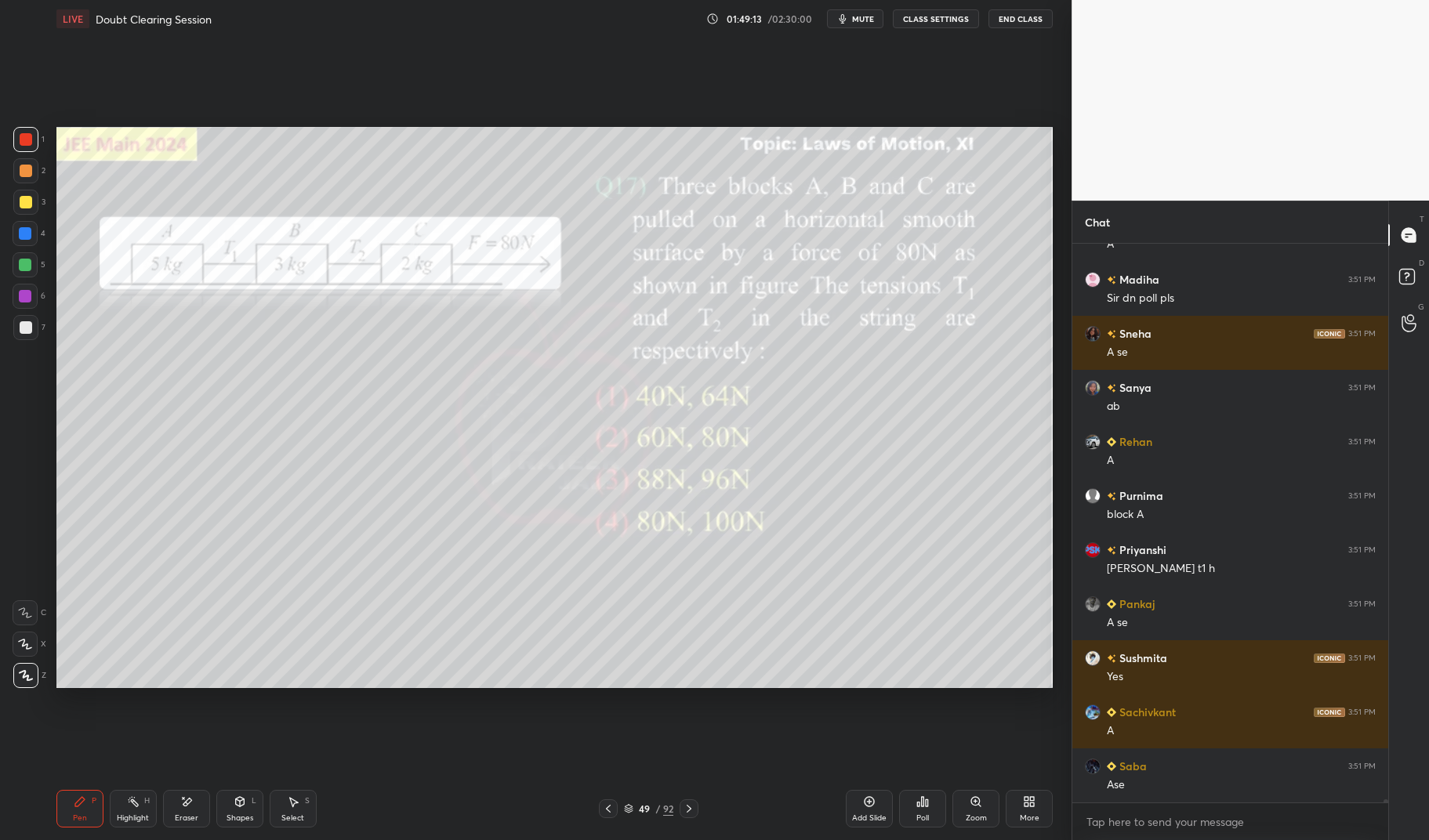
click at [81, 803] on icon at bounding box center [79, 801] width 12 height 12
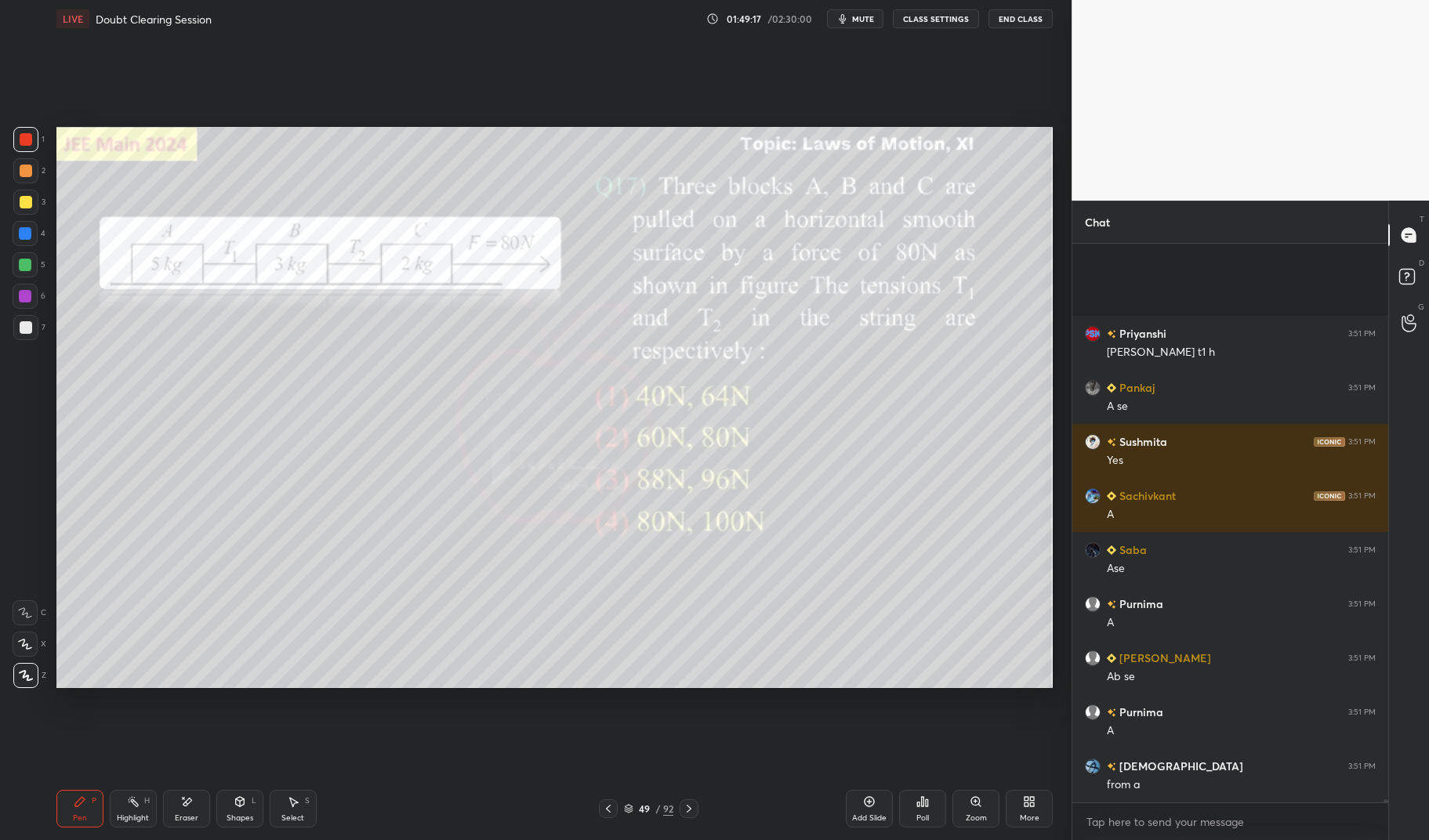
scroll to position [108452, 0]
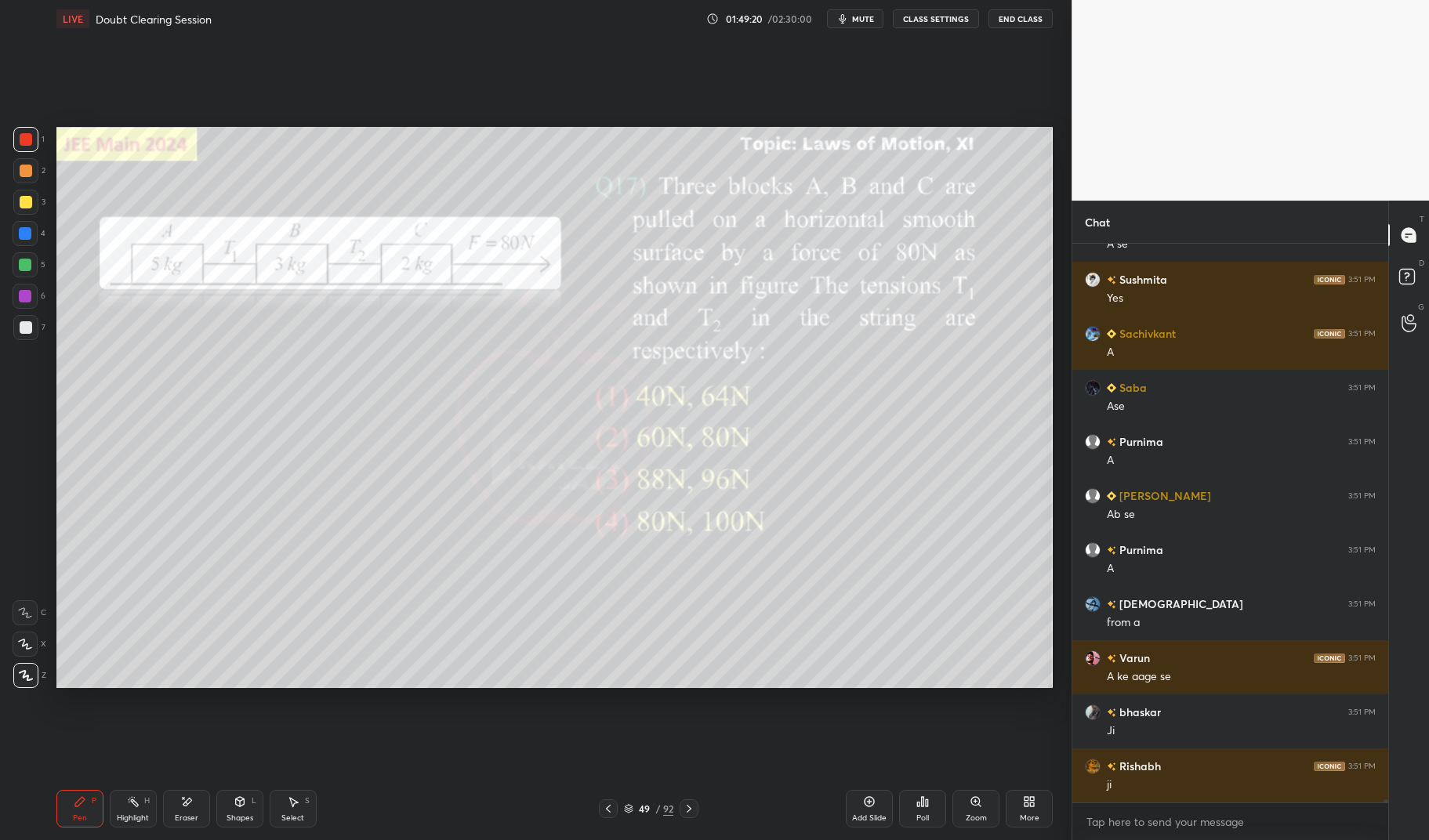
click at [126, 810] on div "Highlight H" at bounding box center [133, 809] width 47 height 38
click at [121, 807] on div "Highlight H" at bounding box center [133, 809] width 47 height 38
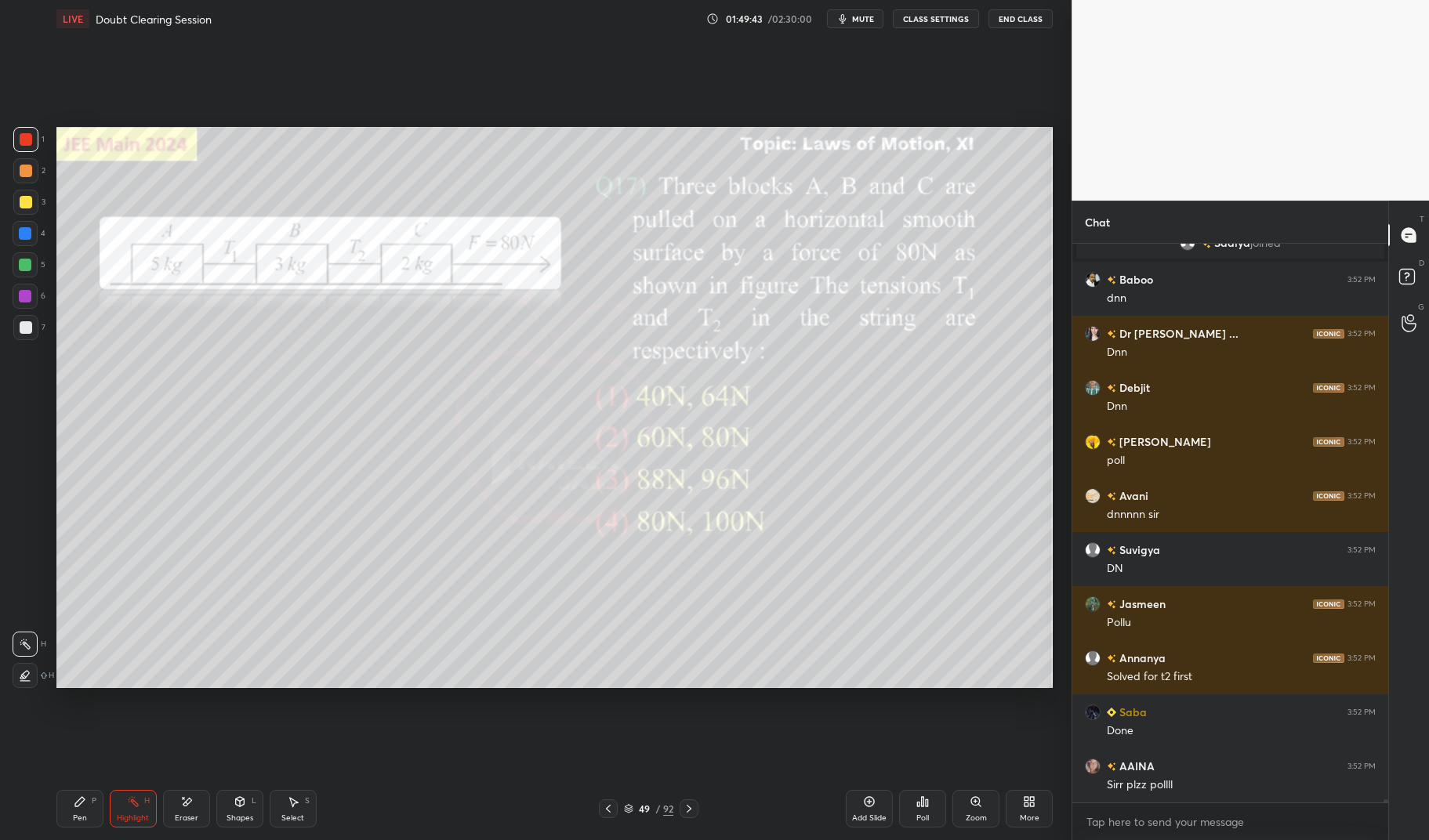
click at [932, 805] on div "Poll" at bounding box center [923, 809] width 47 height 38
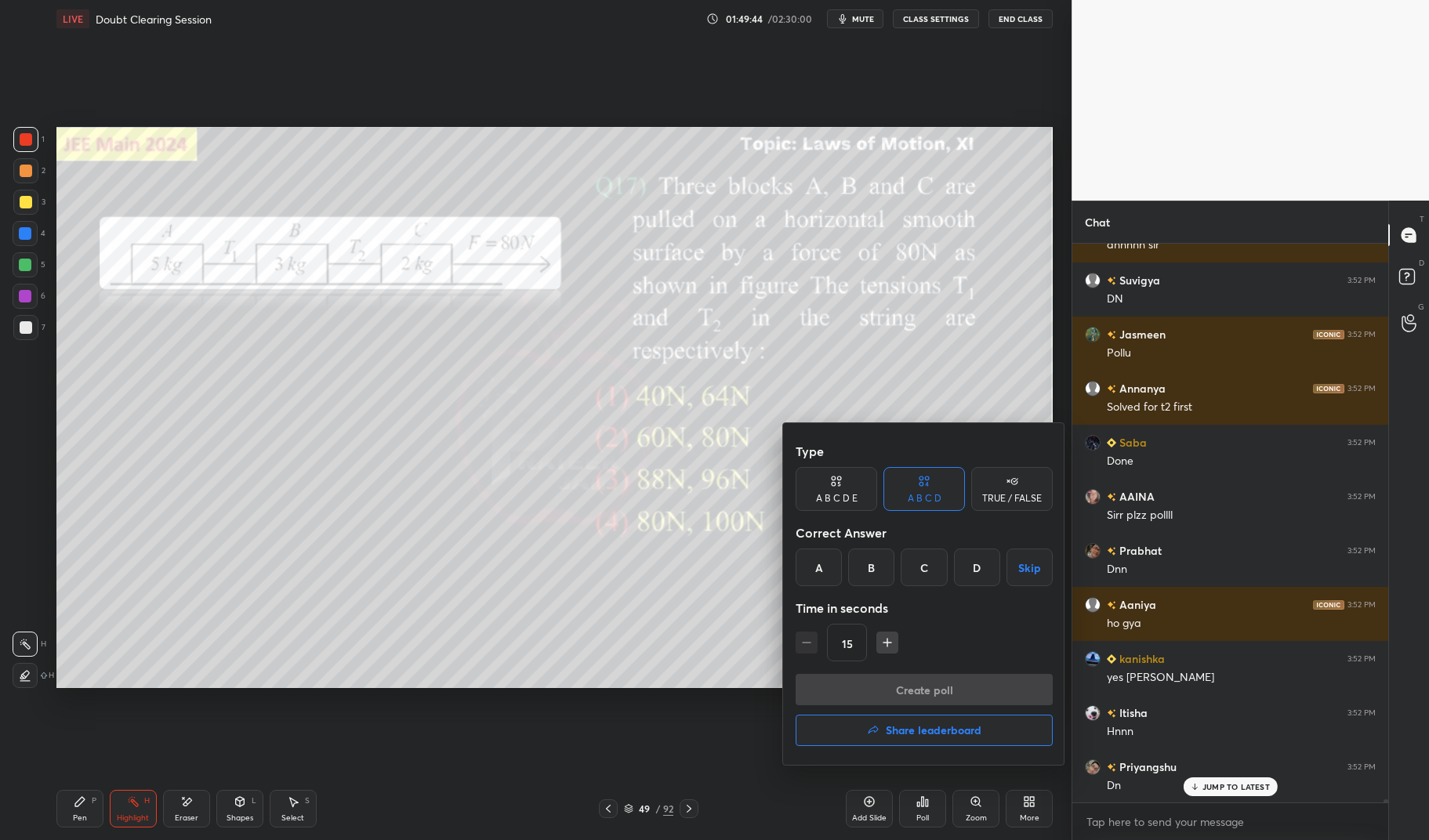
click at [821, 571] on div "A" at bounding box center [818, 567] width 46 height 38
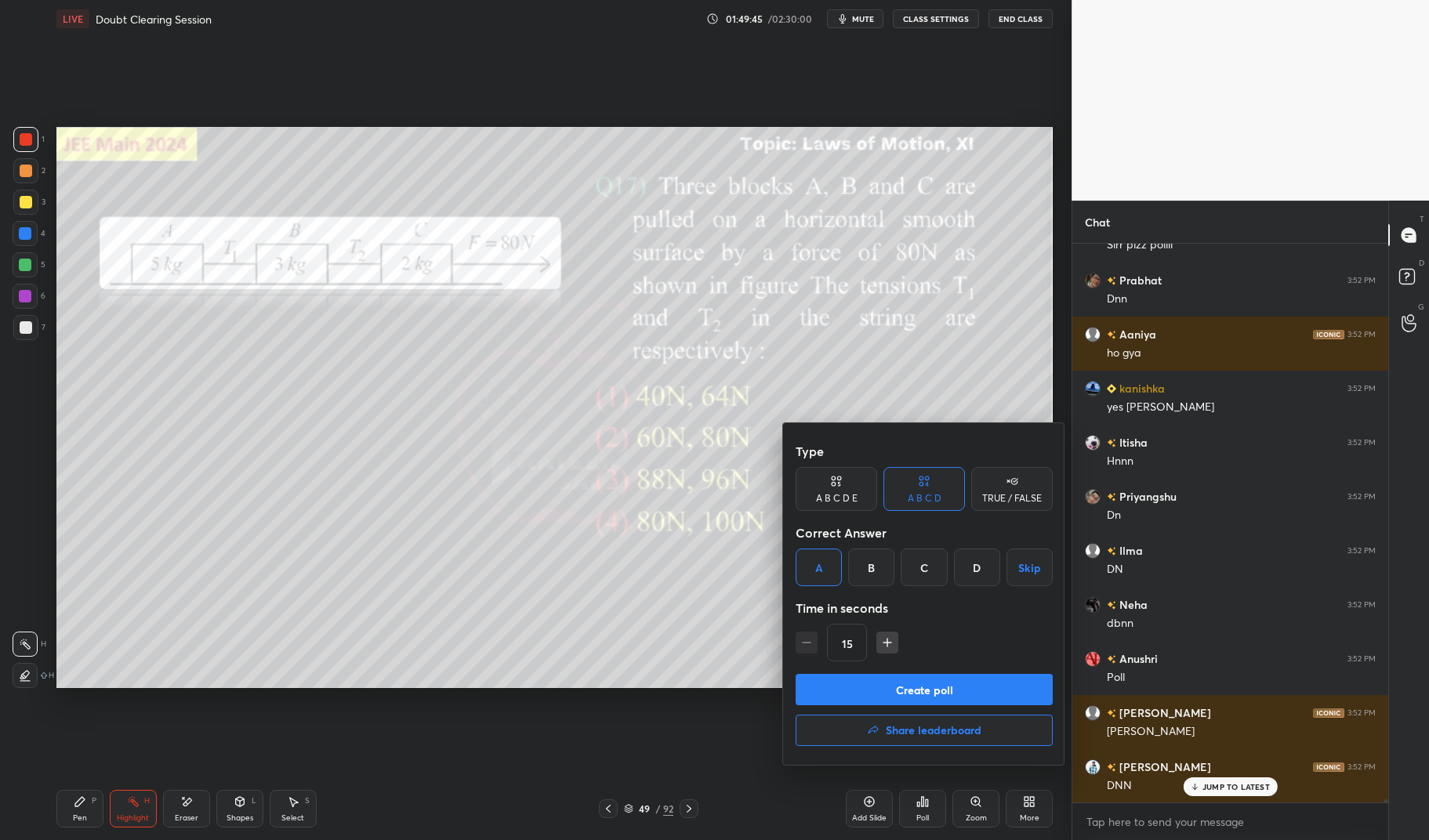
click at [904, 684] on button "Create poll" at bounding box center [924, 689] width 257 height 31
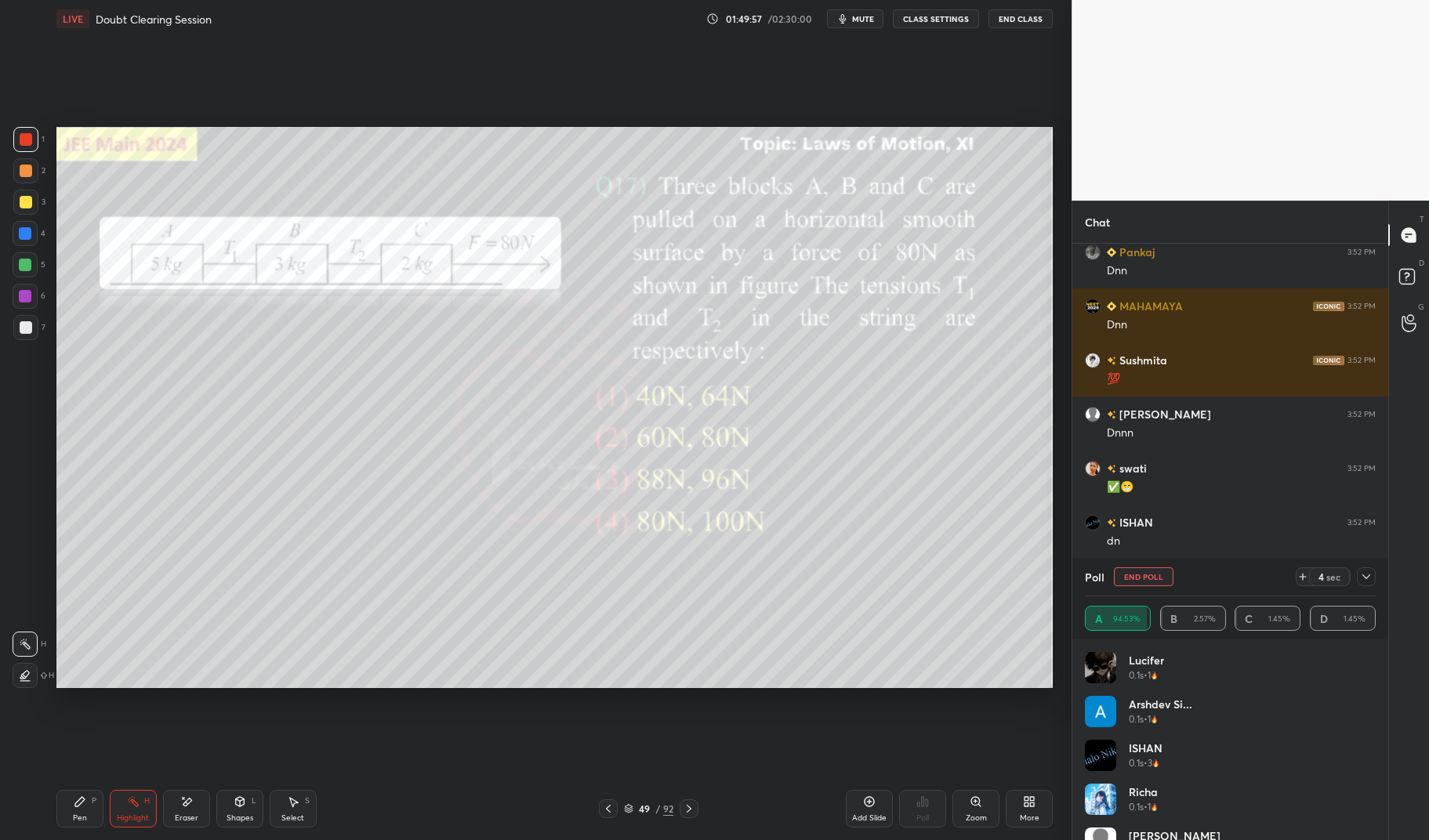
click at [1164, 578] on button "End Poll" at bounding box center [1143, 577] width 59 height 19
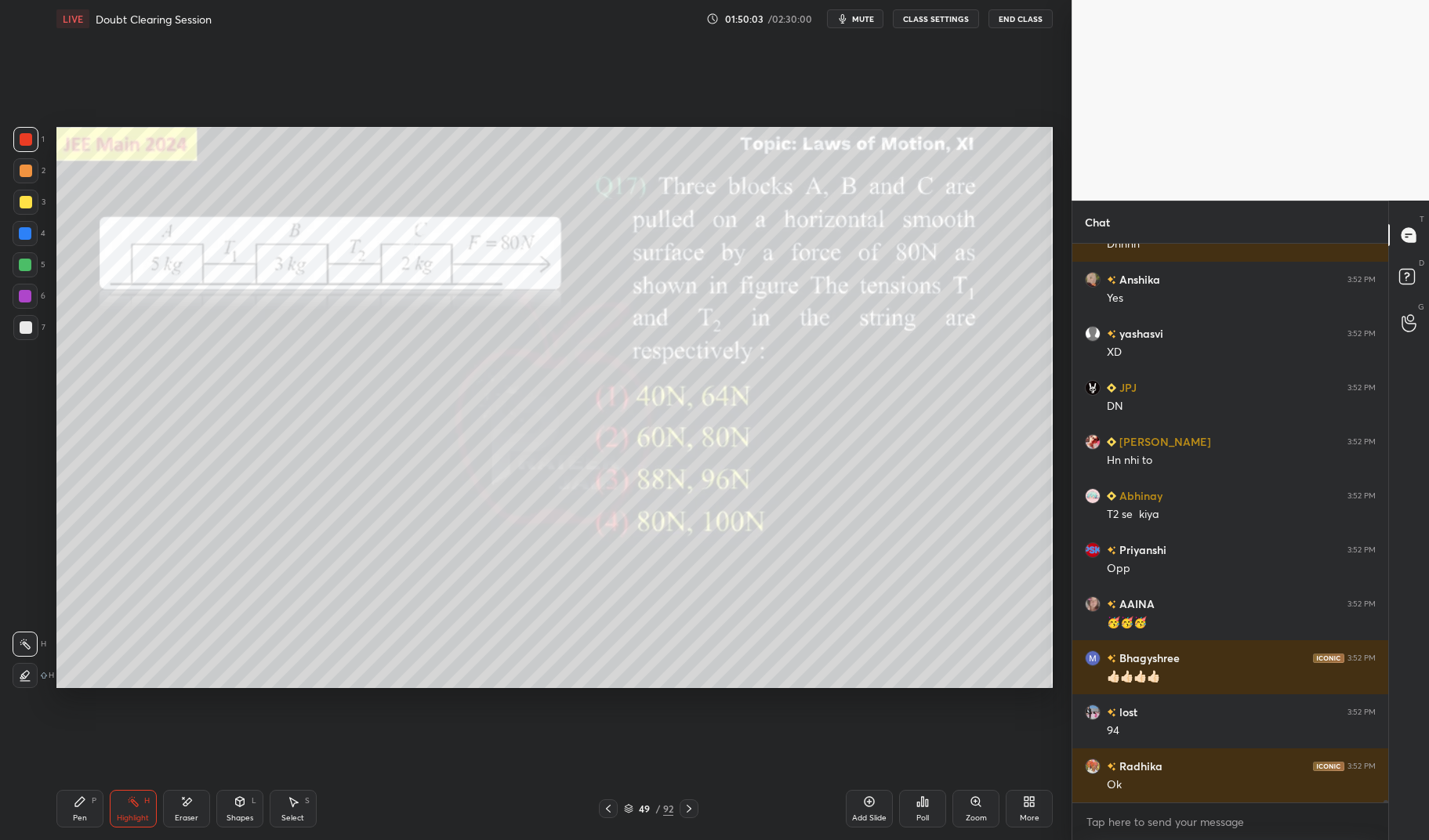
click at [81, 821] on div "Pen" at bounding box center [79, 818] width 14 height 8
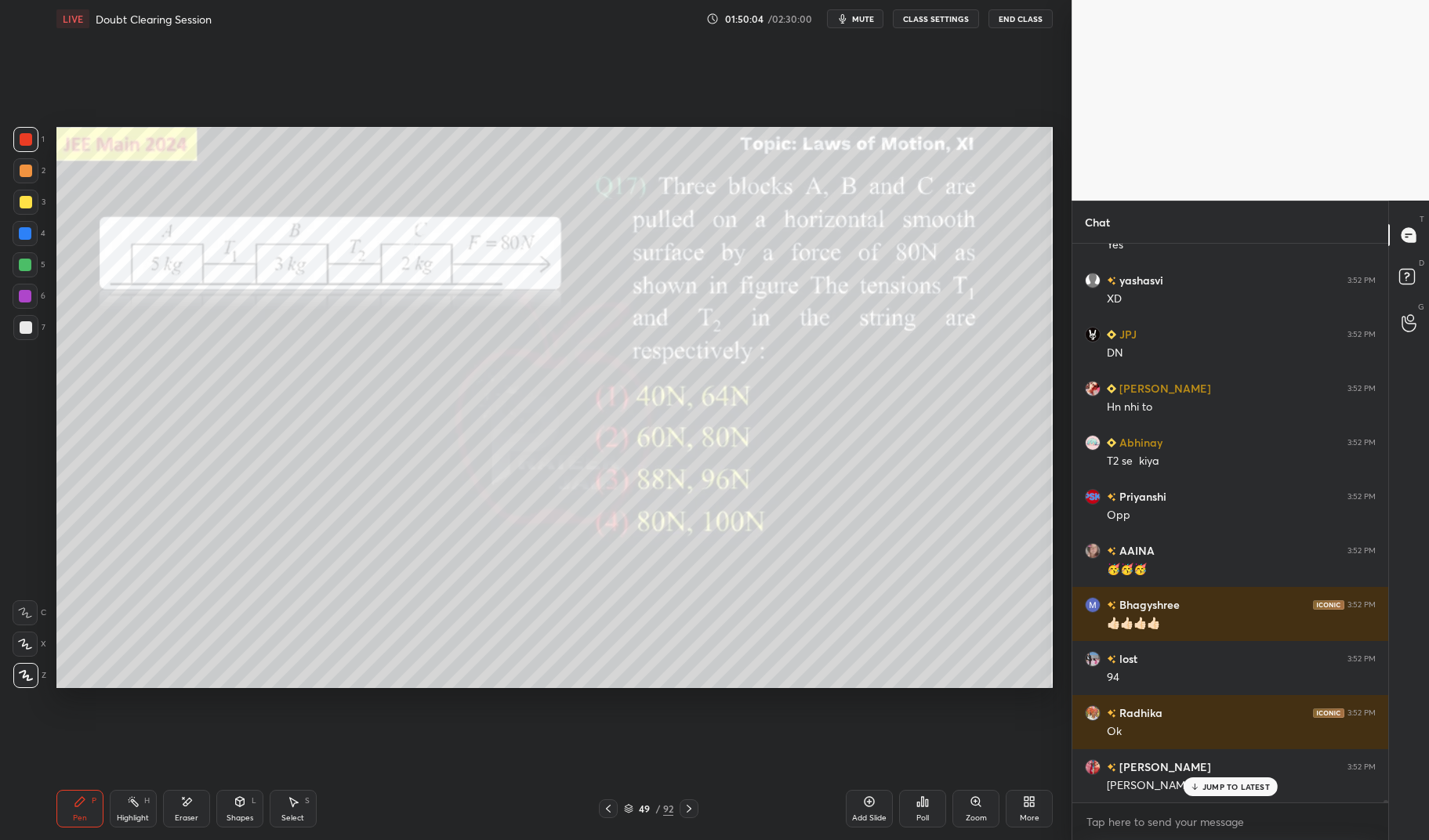
click at [73, 807] on div "Pen P" at bounding box center [80, 809] width 47 height 38
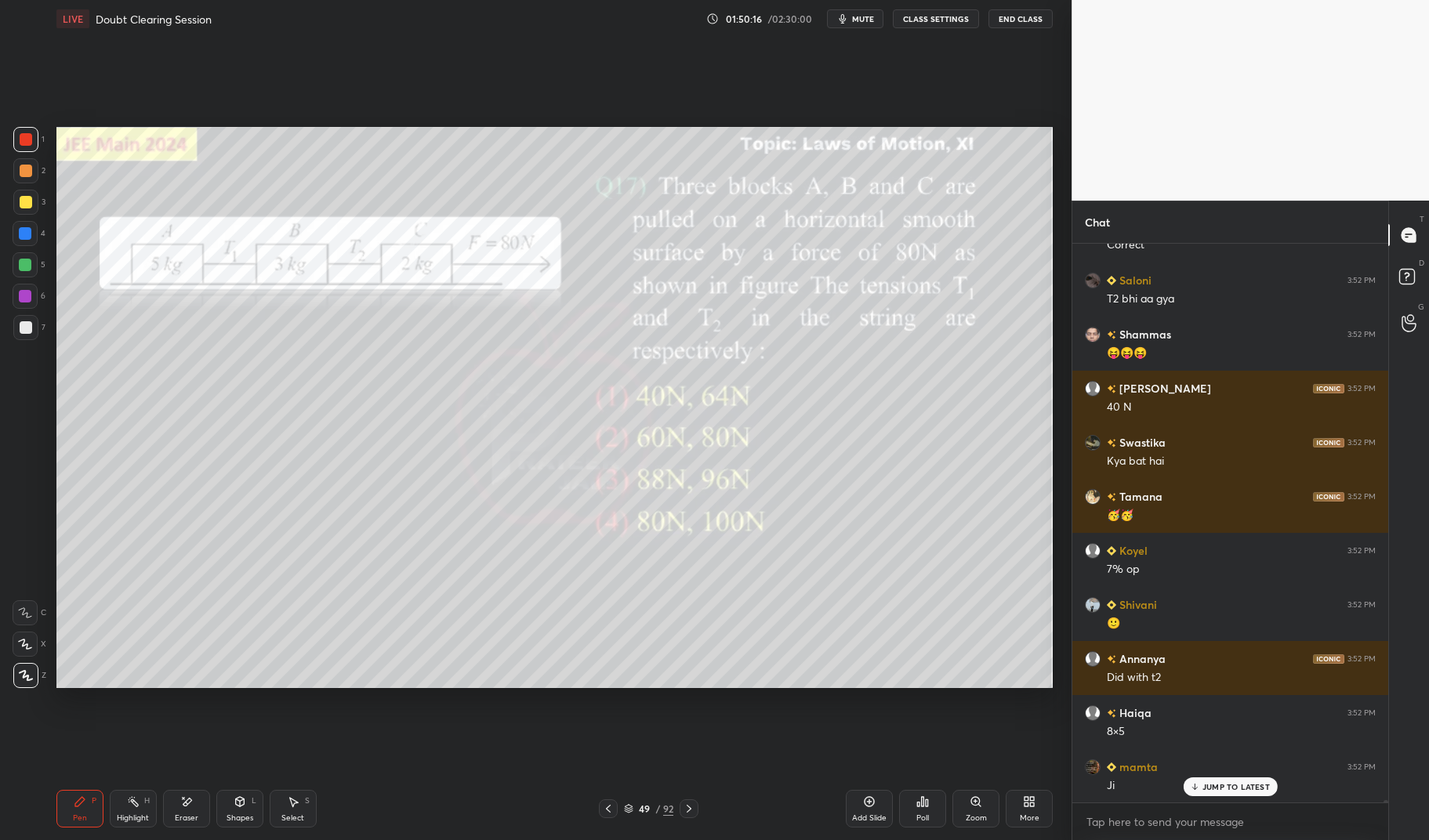
click at [25, 269] on div at bounding box center [25, 264] width 12 height 12
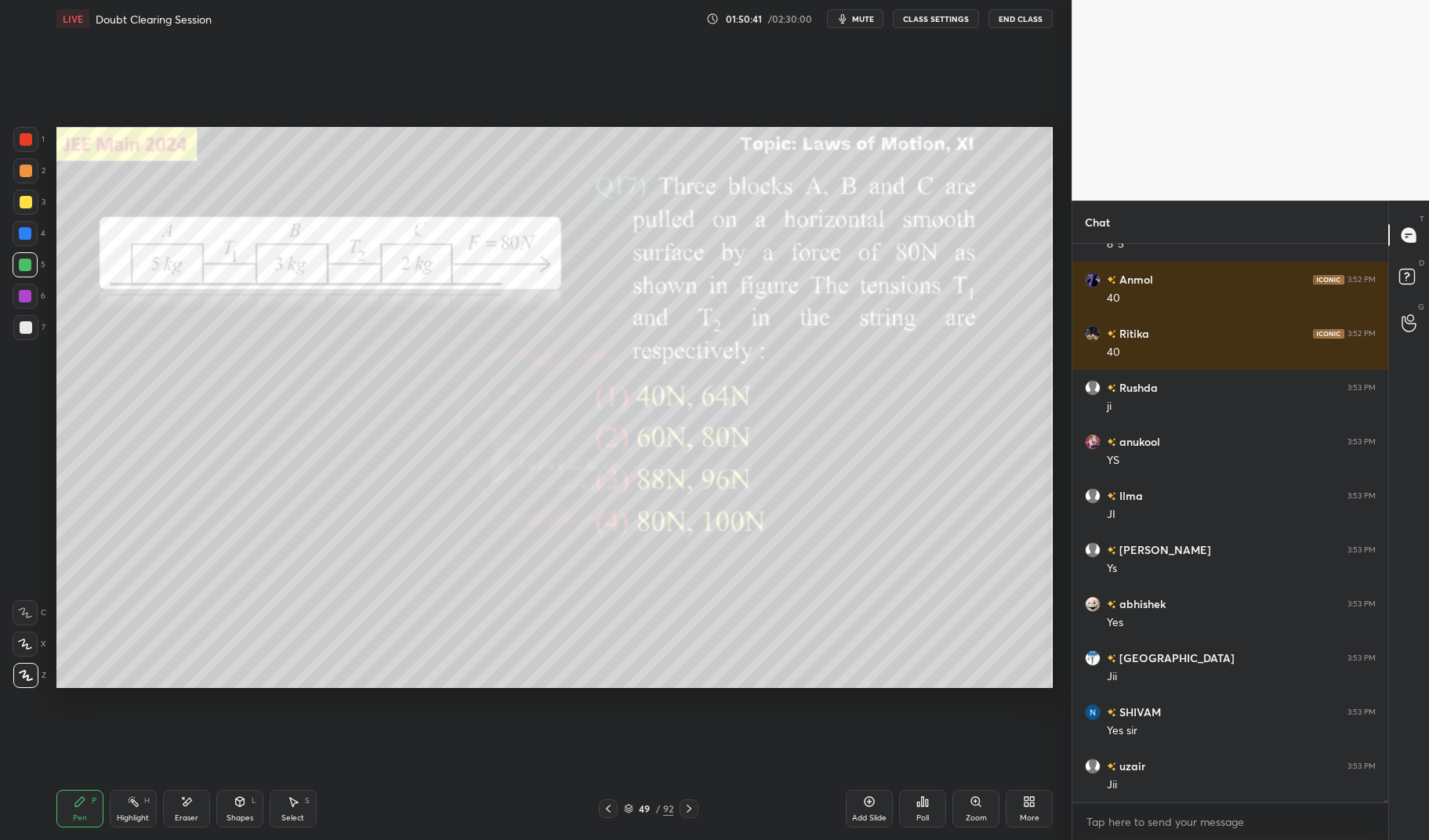
click at [38, 231] on div "4" at bounding box center [28, 233] width 33 height 25
click at [35, 232] on div at bounding box center [25, 233] width 25 height 25
click at [72, 817] on div "Pen P" at bounding box center [80, 809] width 47 height 38
click at [54, 825] on div "LIVE Doubt Clearing Session 01:50:41 / 02:30:00 mute CLASS SETTINGS End Class S…" at bounding box center [554, 420] width 1009 height 840
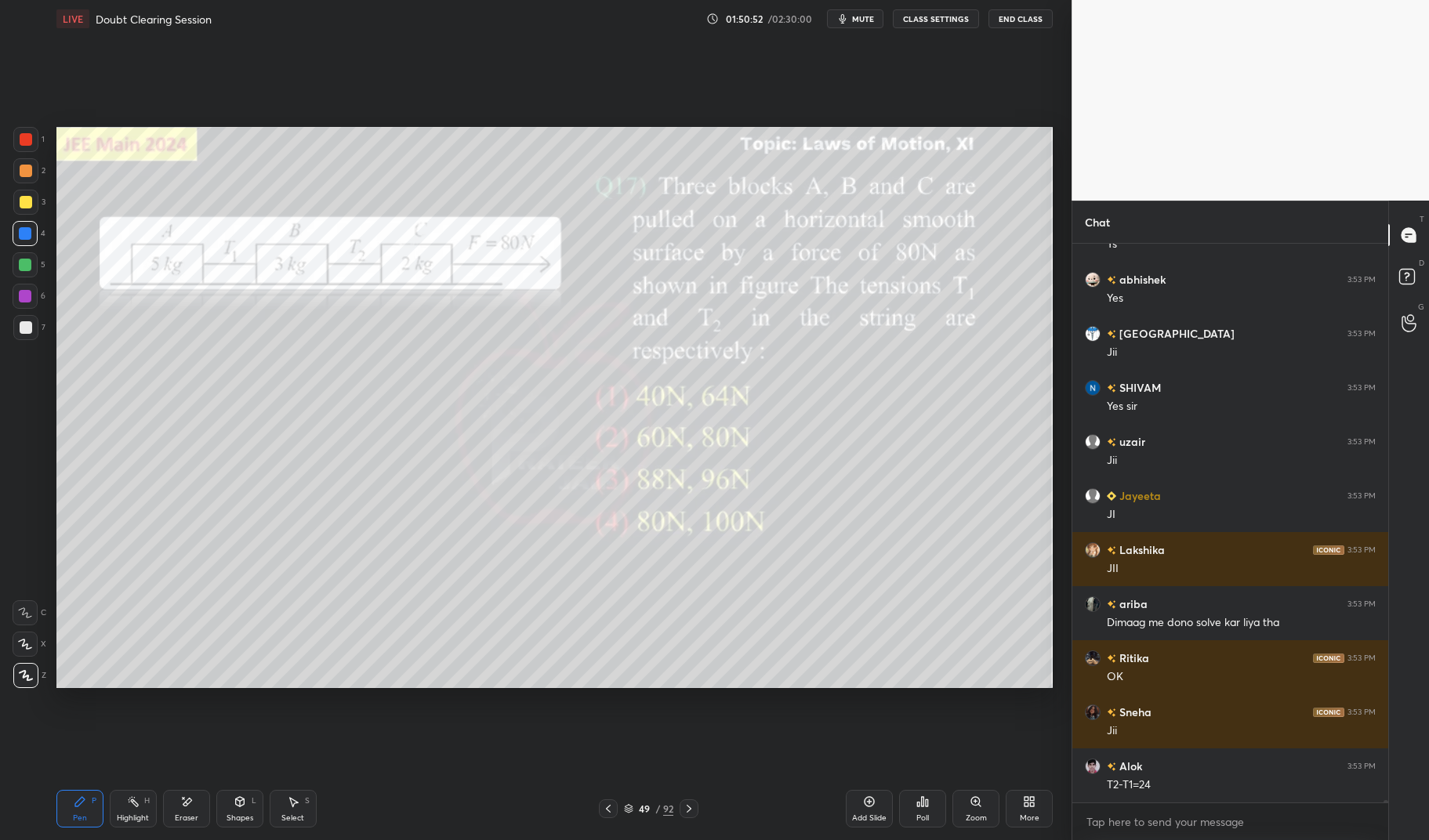
click at [135, 812] on div "Highlight H" at bounding box center [133, 809] width 47 height 38
click at [133, 795] on div "Highlight H" at bounding box center [133, 809] width 47 height 38
click at [187, 809] on div "Eraser" at bounding box center [187, 809] width 47 height 38
click at [141, 804] on div "Highlight H" at bounding box center [133, 809] width 47 height 38
click at [143, 794] on div "Highlight H" at bounding box center [133, 809] width 47 height 38
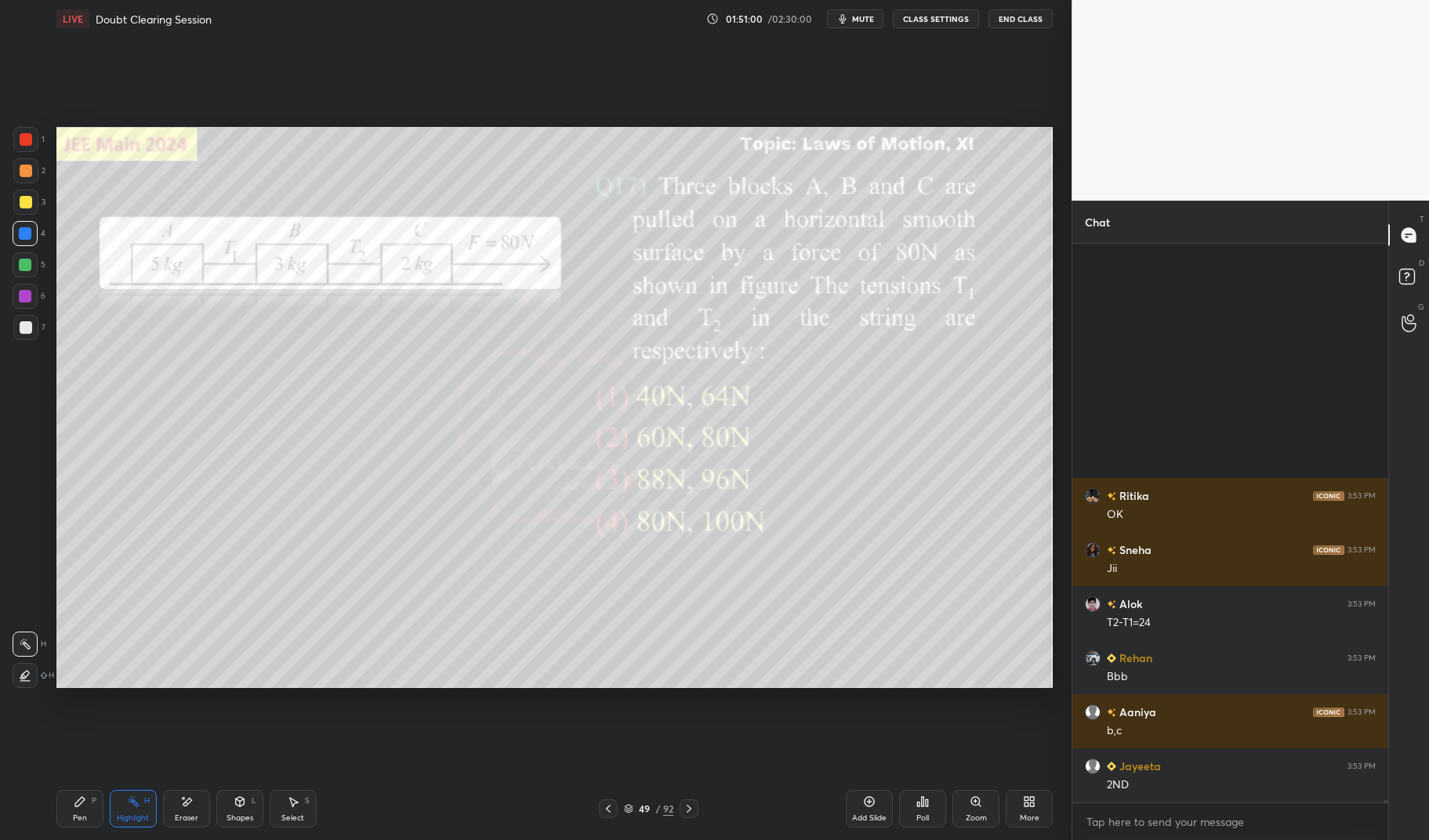
scroll to position [116872, 0]
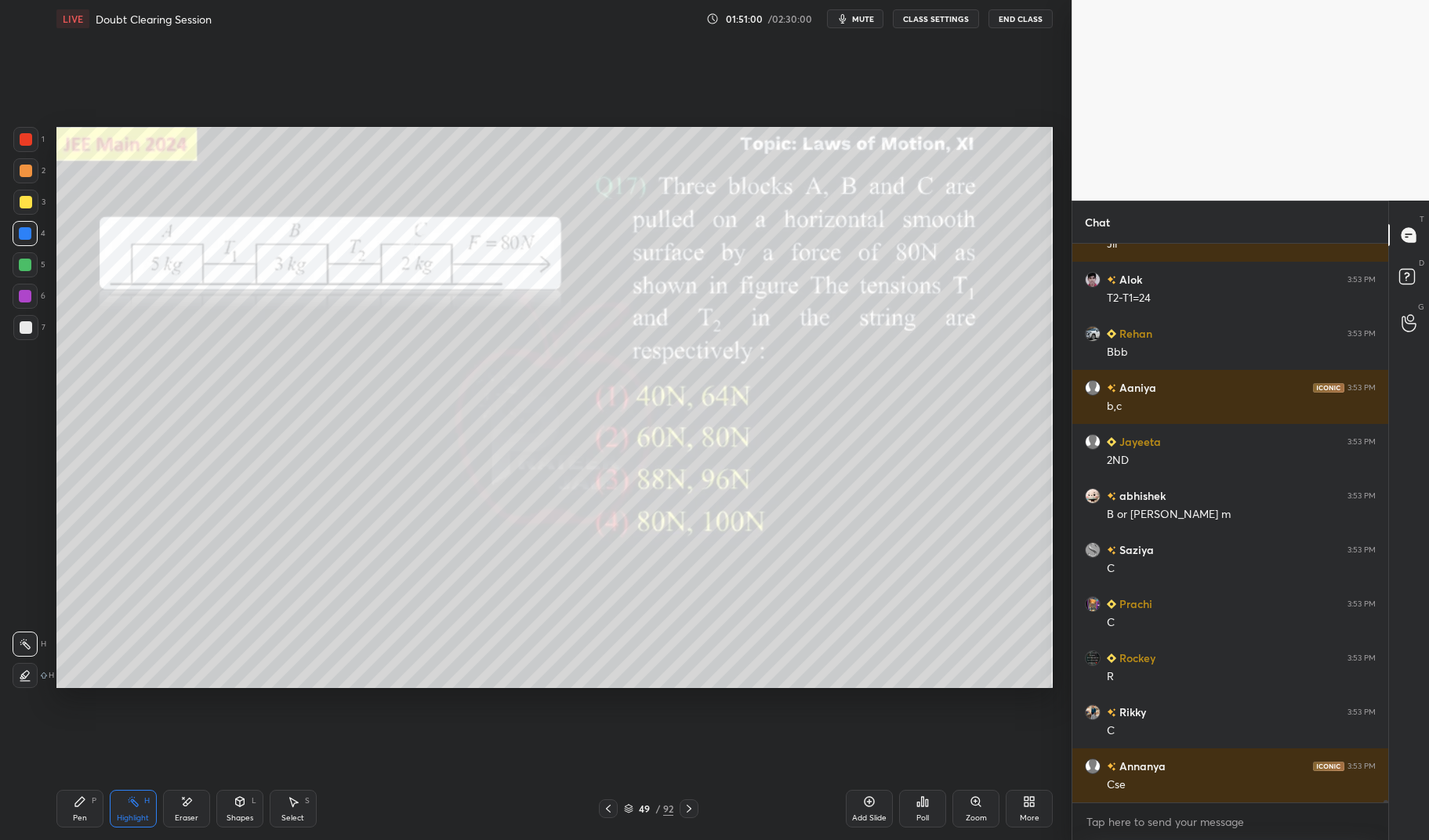
click at [83, 815] on div "Pen" at bounding box center [79, 818] width 14 height 8
click at [141, 803] on div "Highlight H" at bounding box center [133, 809] width 47 height 38
click at [141, 800] on div "Highlight H" at bounding box center [133, 809] width 47 height 38
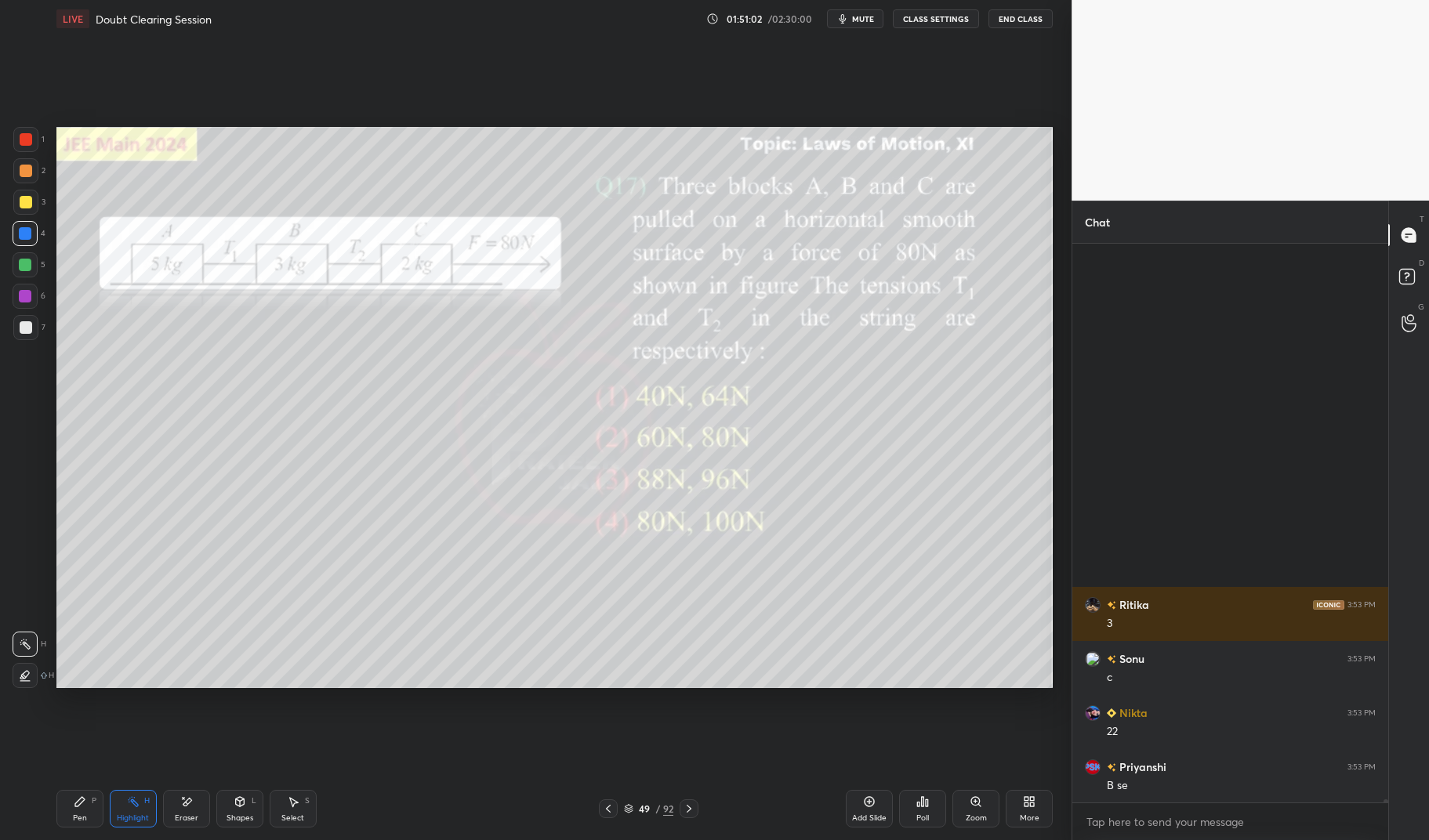
scroll to position [117521, 0]
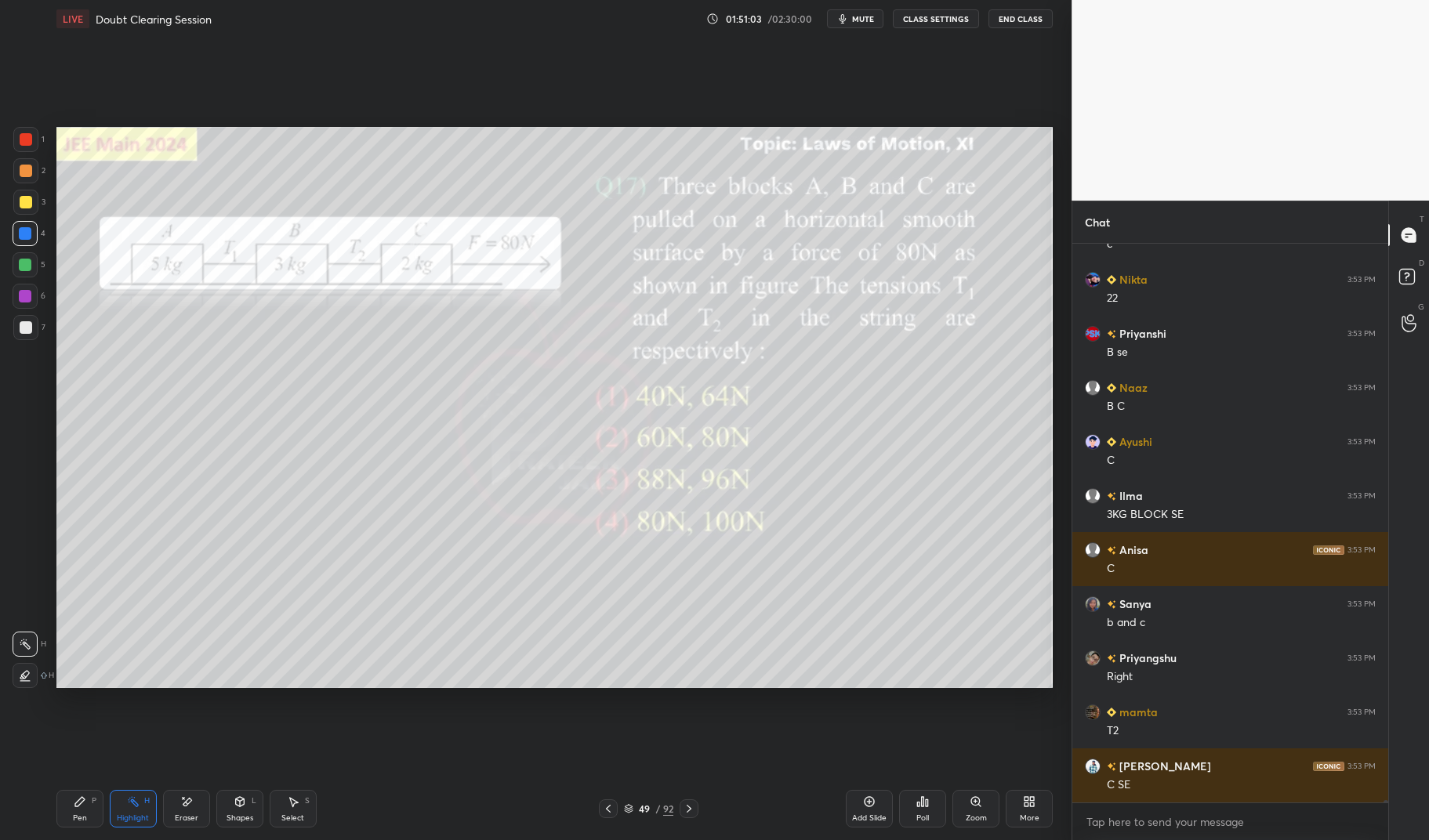
click at [82, 826] on div "Pen P" at bounding box center [80, 809] width 47 height 38
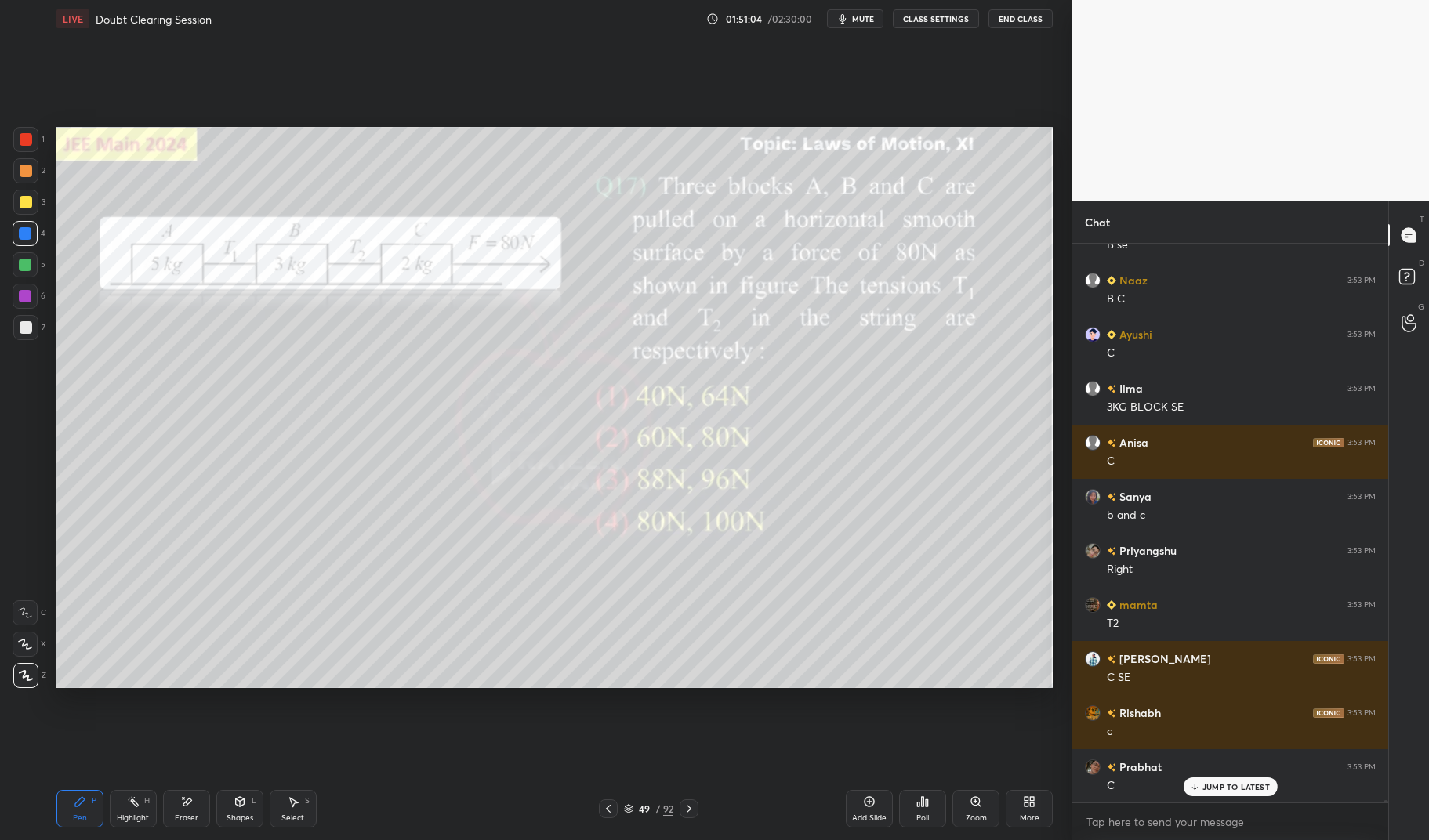
scroll to position [117899, 0]
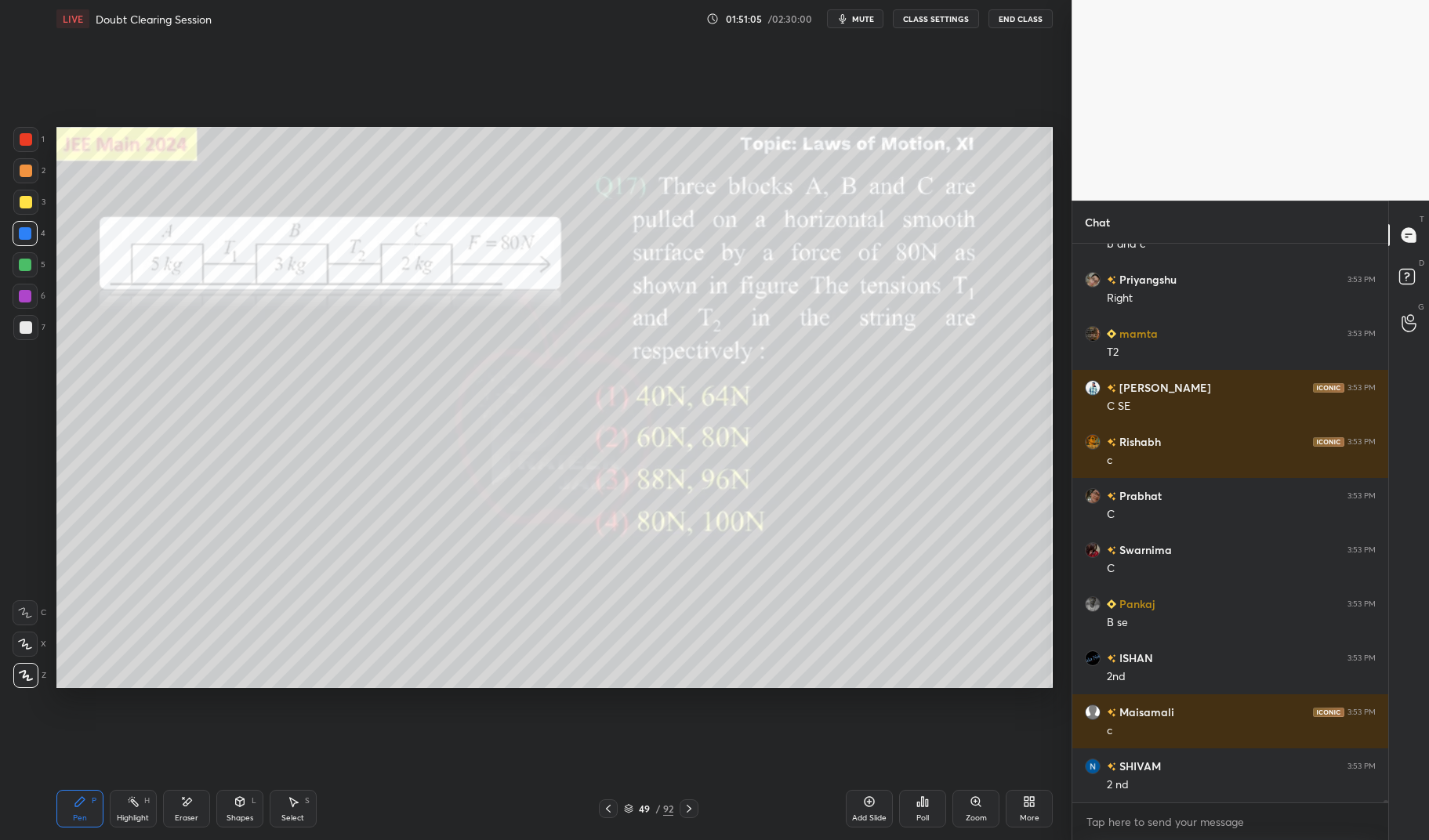
click at [127, 819] on div "Highlight" at bounding box center [133, 818] width 32 height 8
click at [141, 815] on div "Highlight" at bounding box center [133, 818] width 32 height 8
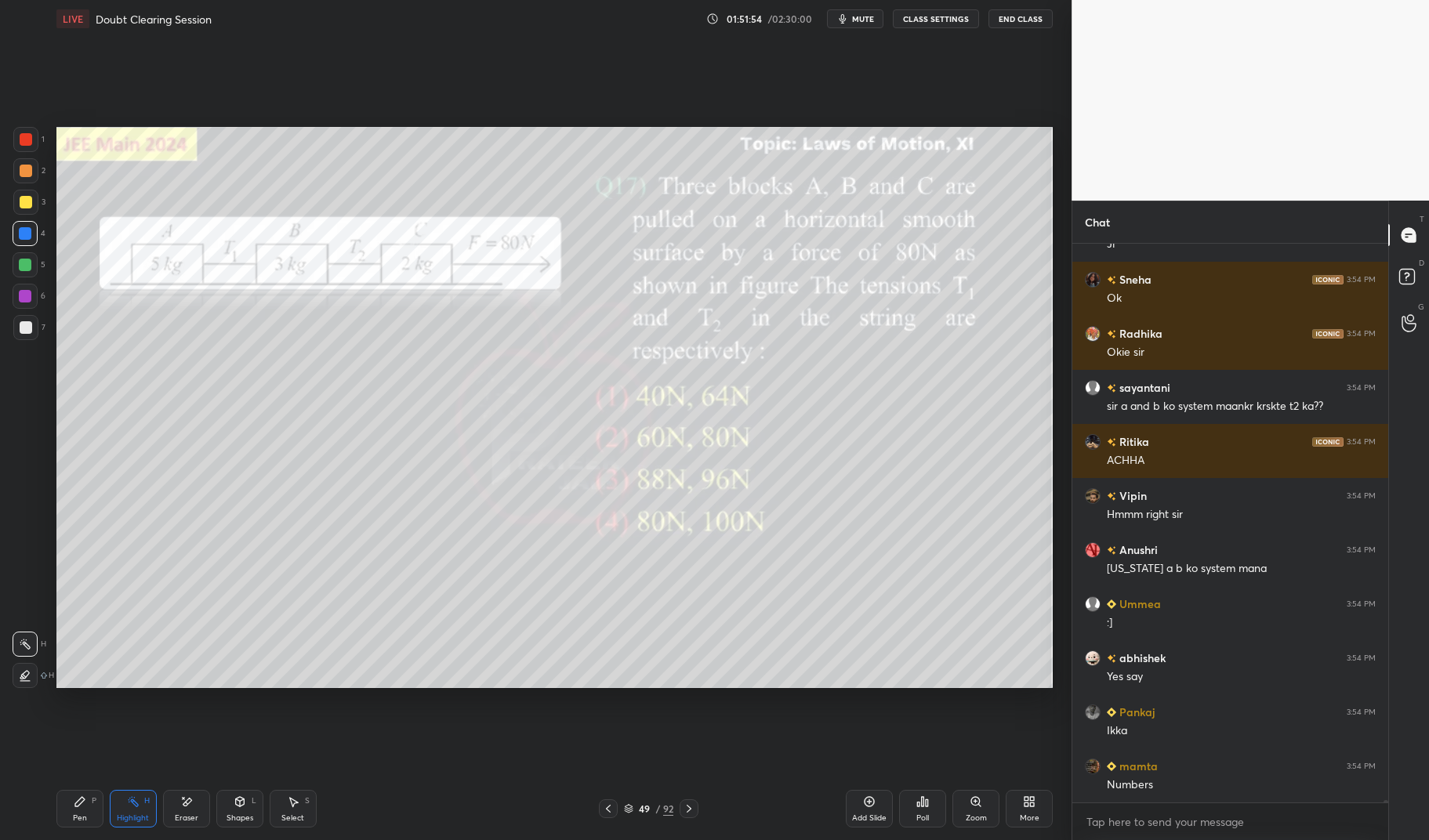
scroll to position [119969, 0]
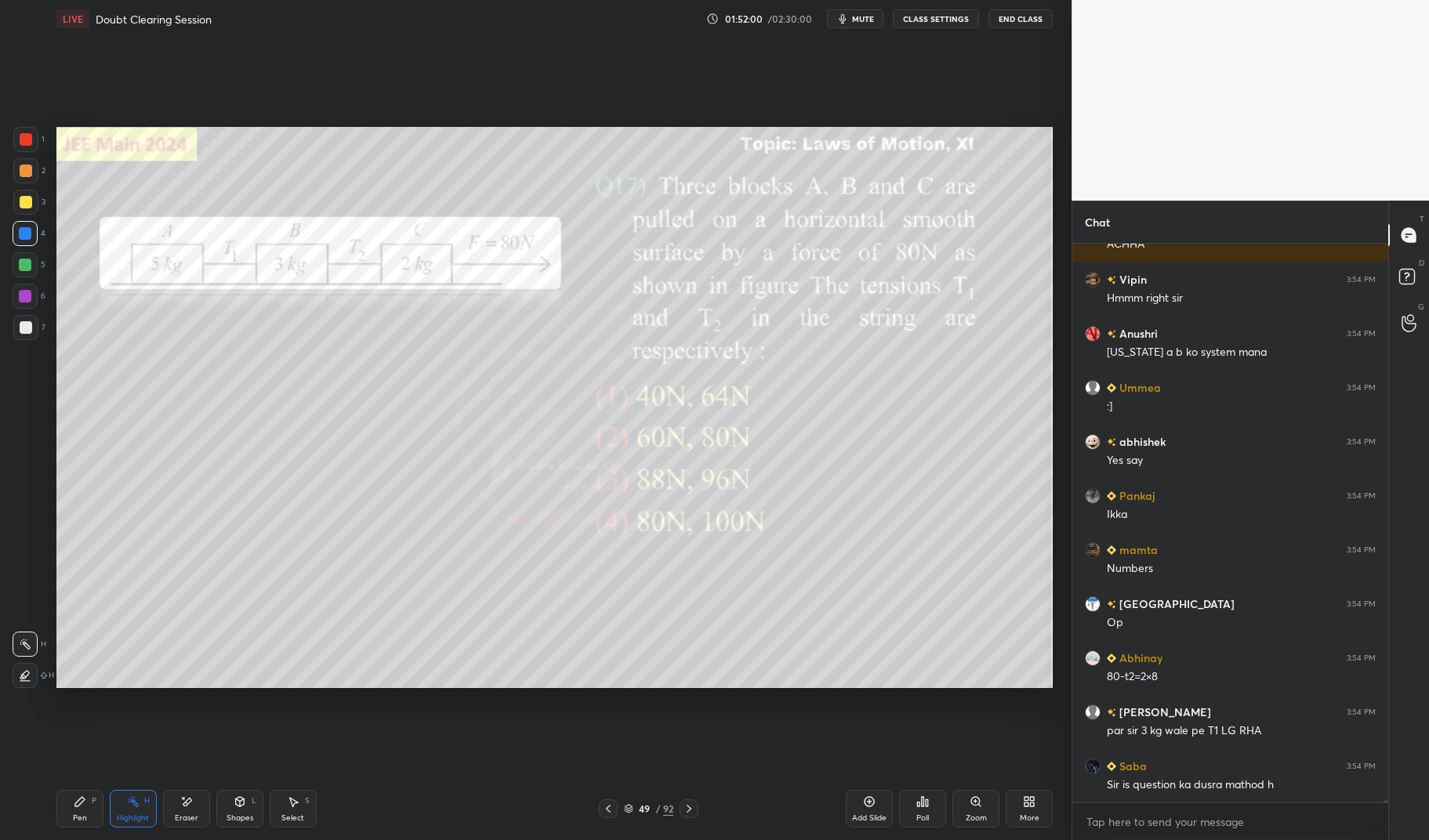
click at [137, 788] on div "Pen P Highlight H Eraser Shapes L Select S 49 / 92 Add Slide Poll Zoom More" at bounding box center [555, 809] width 997 height 62
click at [143, 794] on div "Highlight H" at bounding box center [133, 809] width 47 height 38
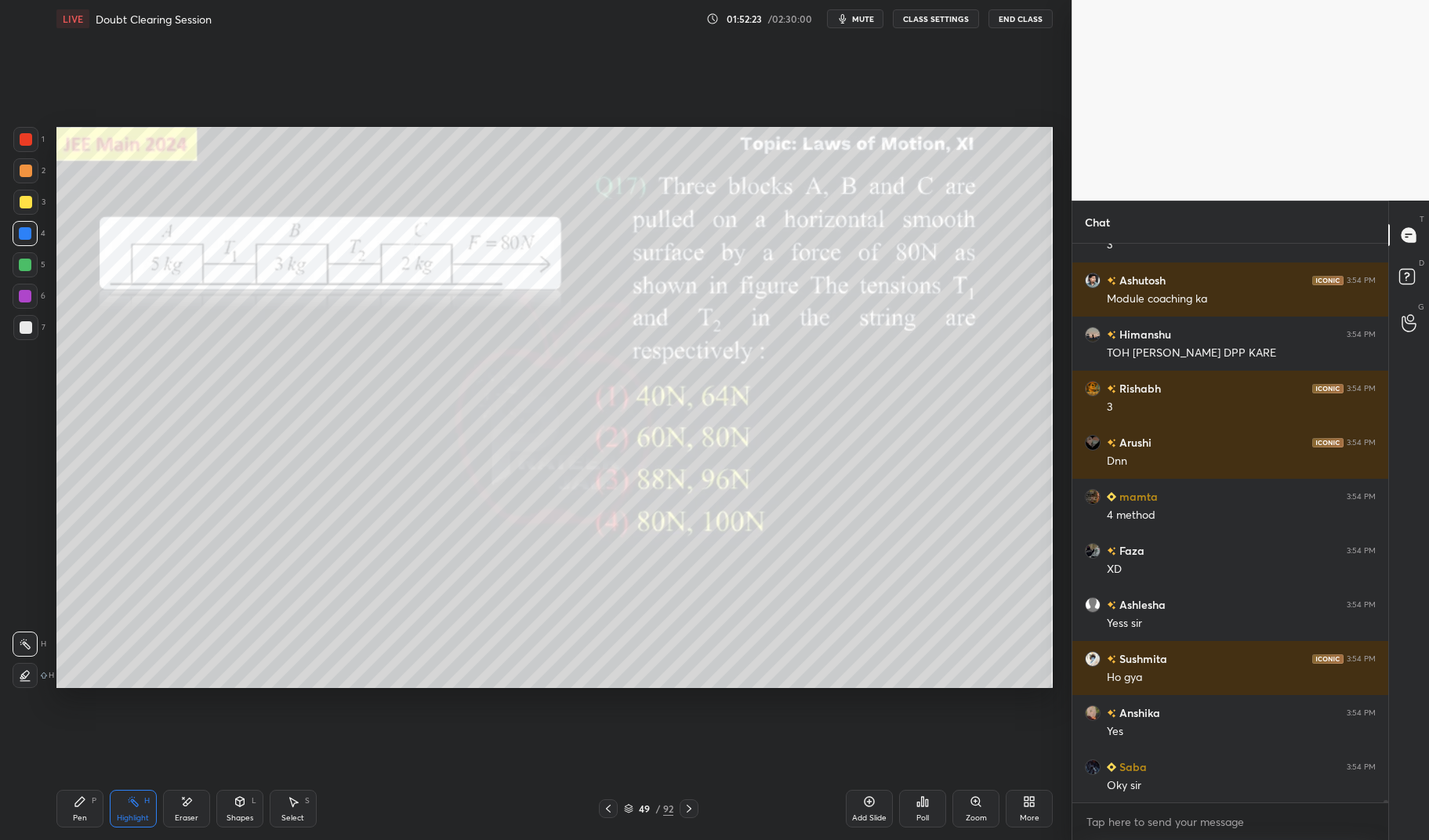
scroll to position [121374, 0]
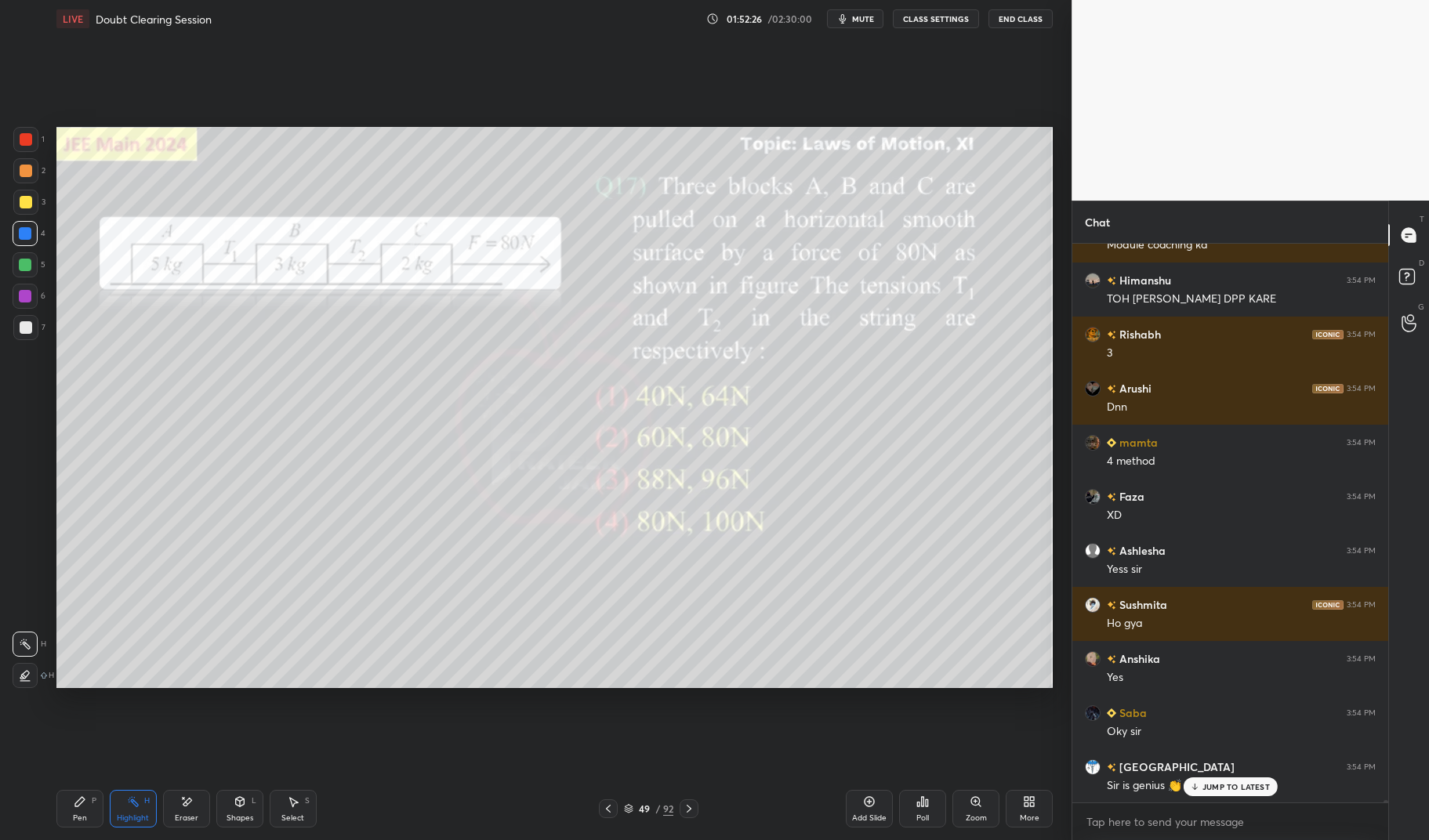
click at [1233, 780] on div "JUMP TO LATEST" at bounding box center [1230, 787] width 94 height 19
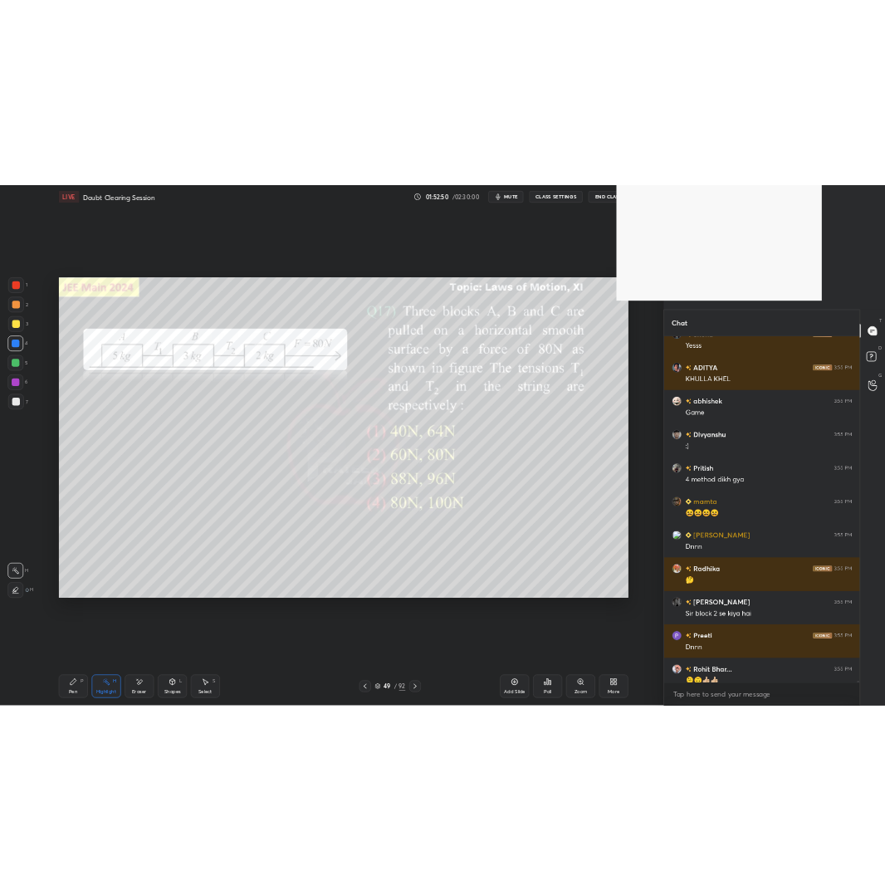
scroll to position [5, 5]
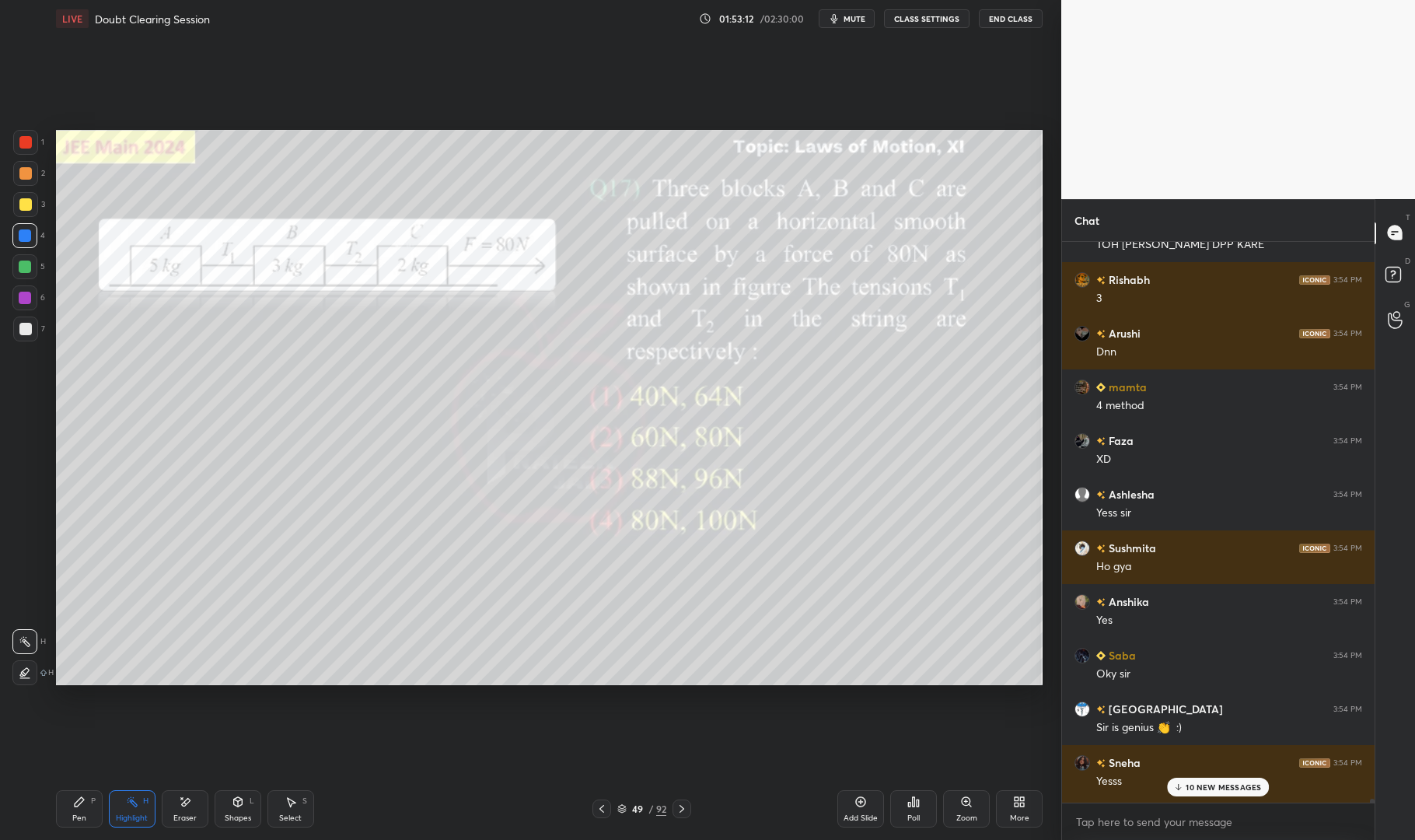
click at [1237, 782] on p "10 NEW MESSAGES" at bounding box center [1224, 787] width 76 height 9
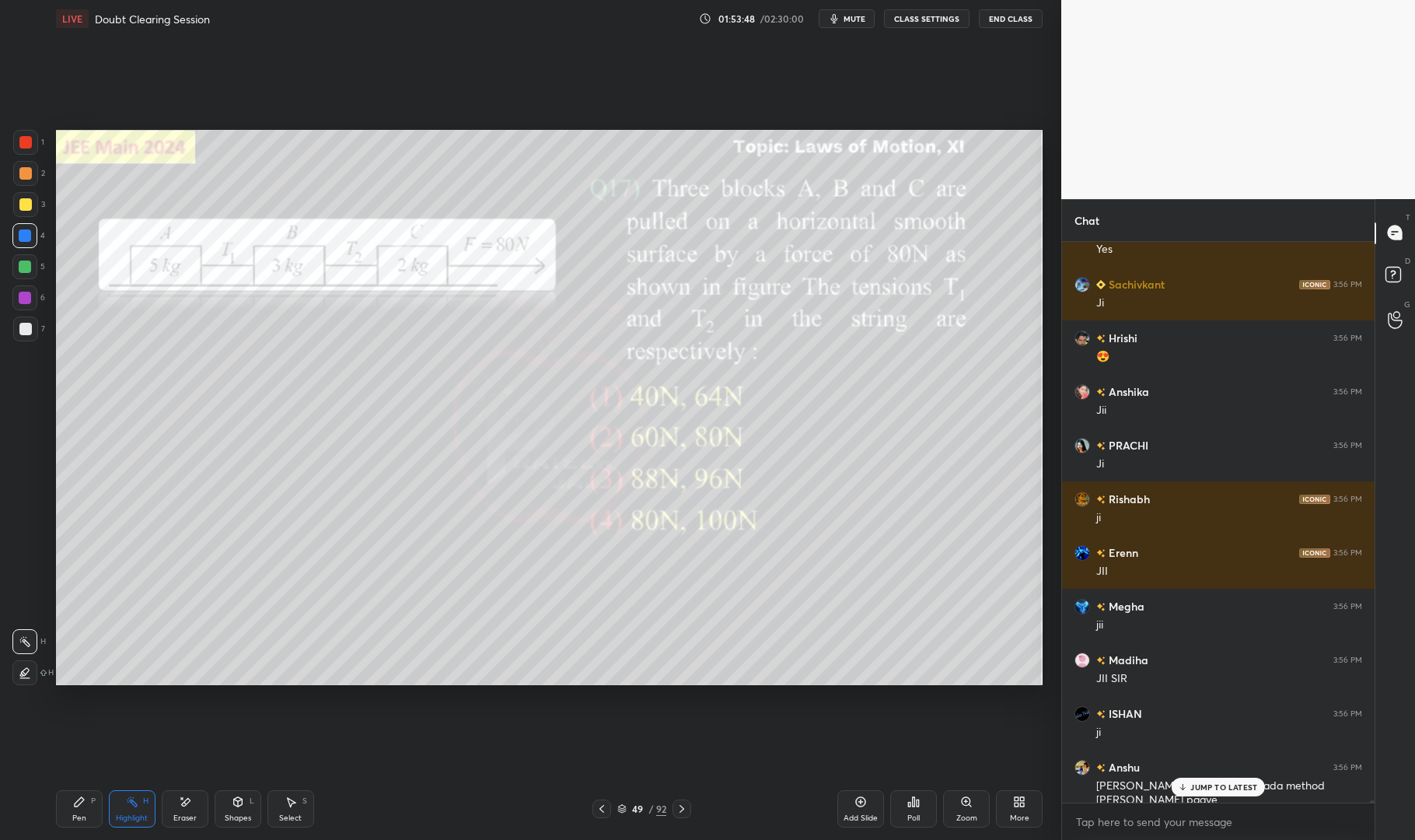
click at [1218, 785] on p "JUMP TO LATEST" at bounding box center [1223, 787] width 66 height 9
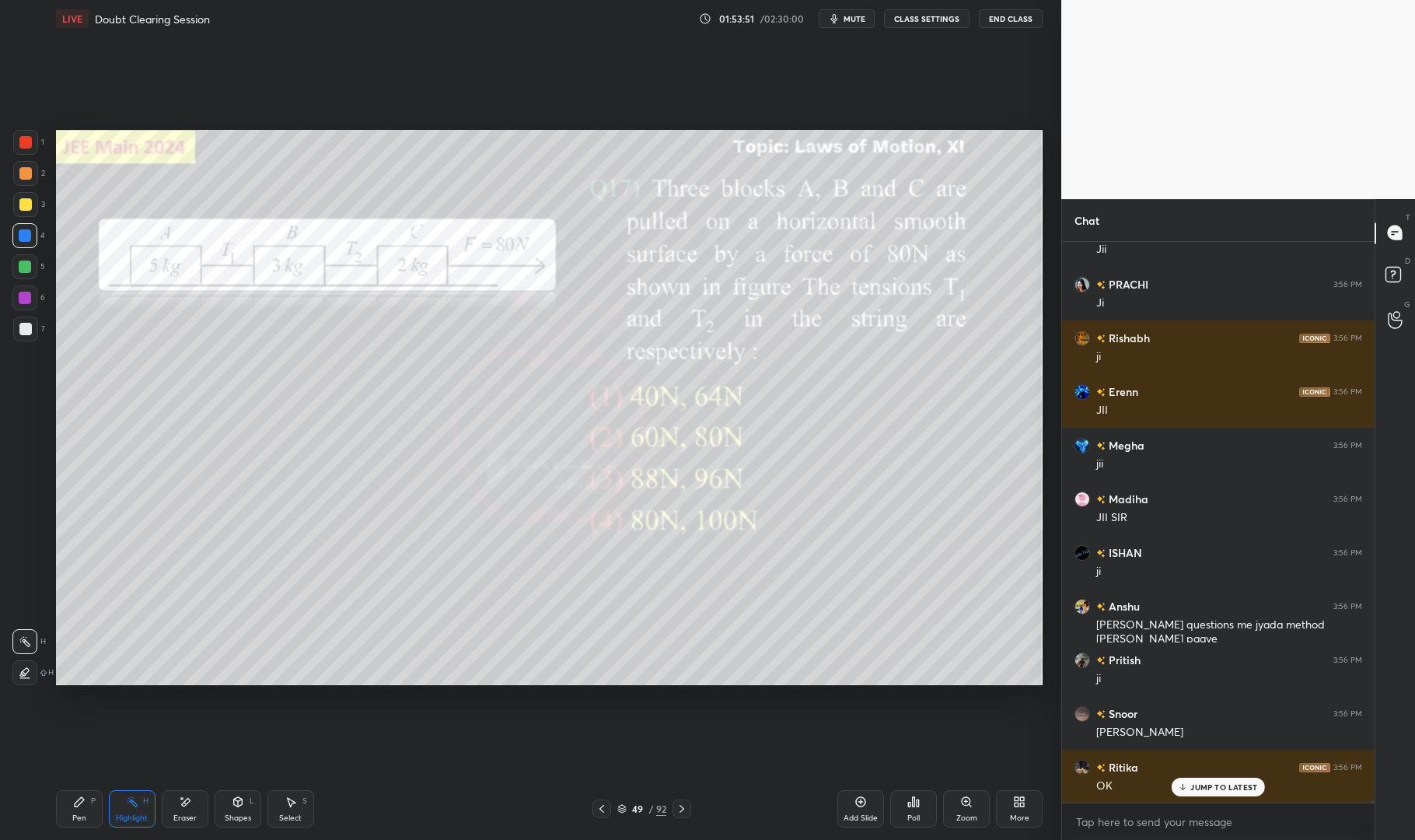
click at [78, 801] on icon at bounding box center [80, 802] width 9 height 9
click at [81, 778] on div "Pen P Highlight H Eraser Shapes L Select S 49 / 92 Add Slide Poll Zoom More" at bounding box center [550, 808] width 987 height 62
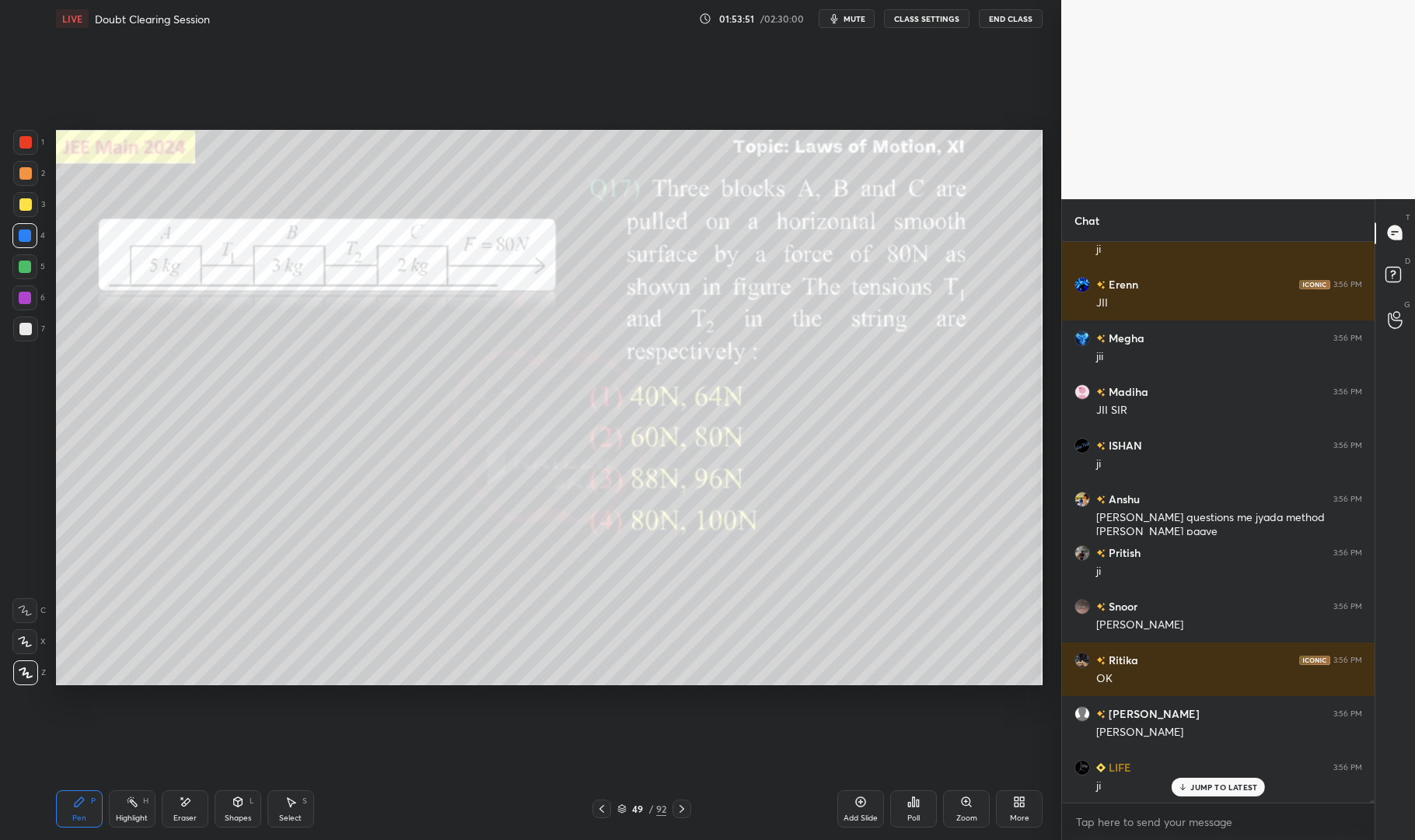
click at [26, 140] on div at bounding box center [25, 141] width 12 height 12
click at [14, 140] on div at bounding box center [25, 142] width 25 height 25
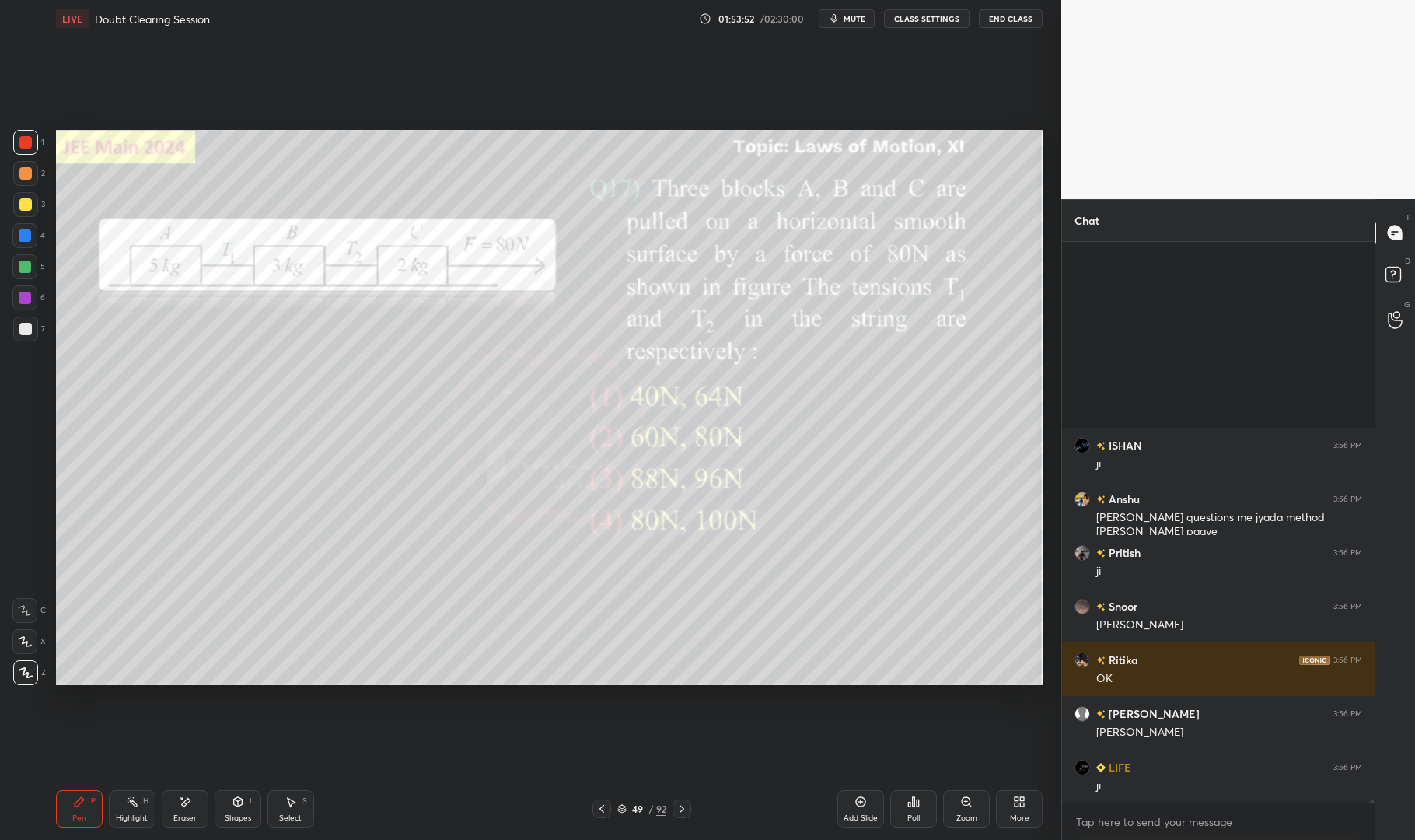
scroll to position [118704, 0]
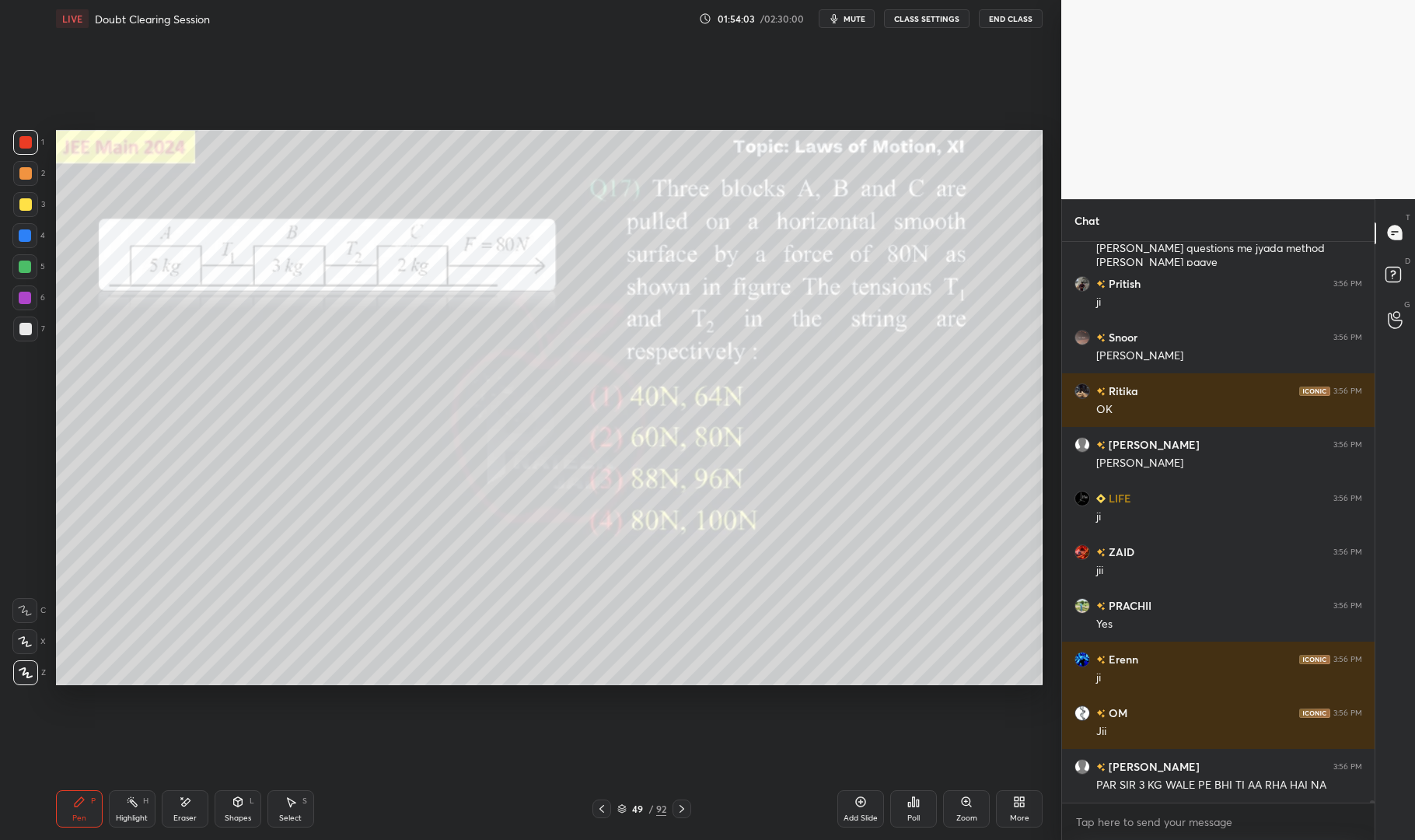
click at [138, 812] on div "Highlight H" at bounding box center [132, 809] width 47 height 37
click at [132, 803] on rect at bounding box center [134, 803] width 7 height 7
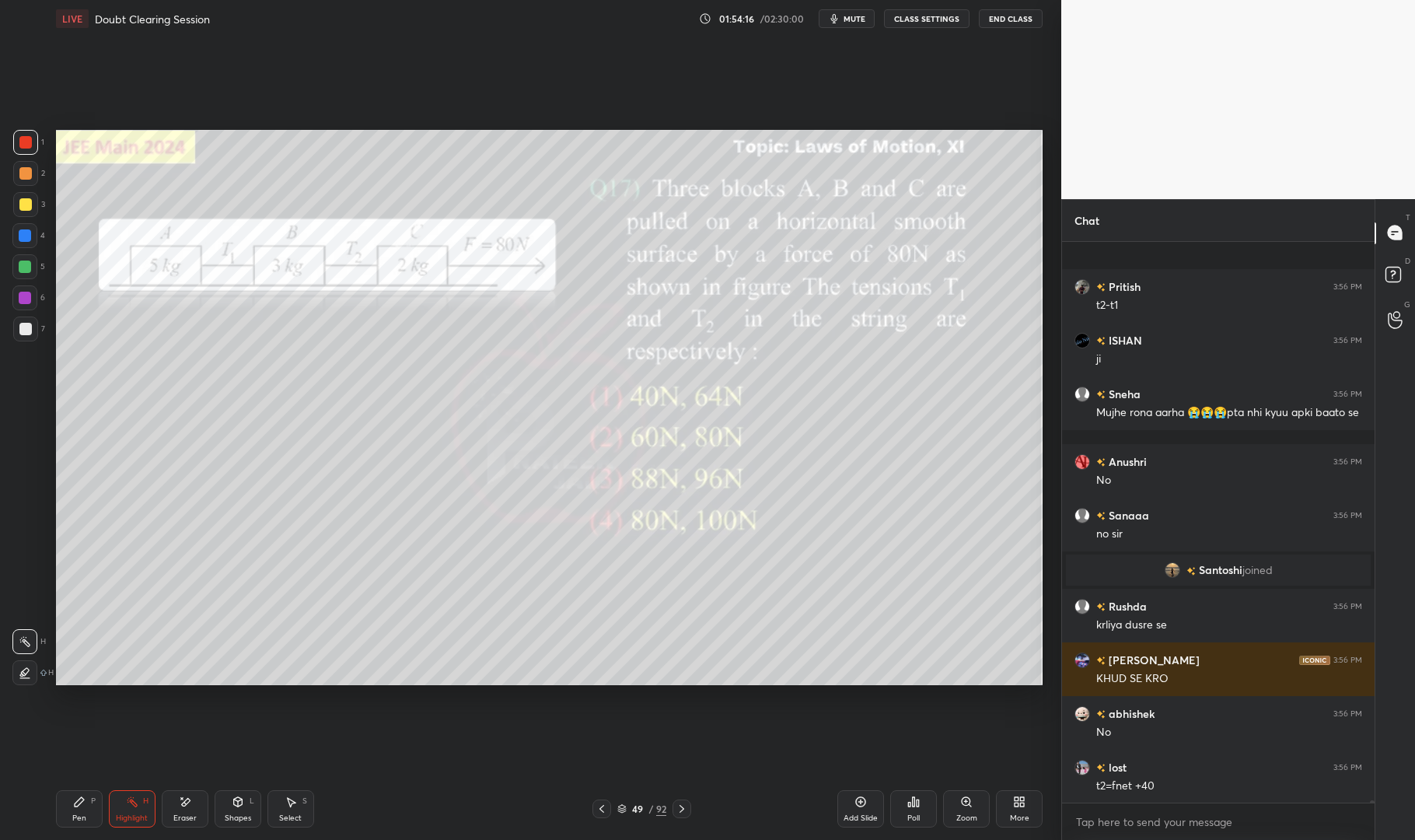
scroll to position [119597, 0]
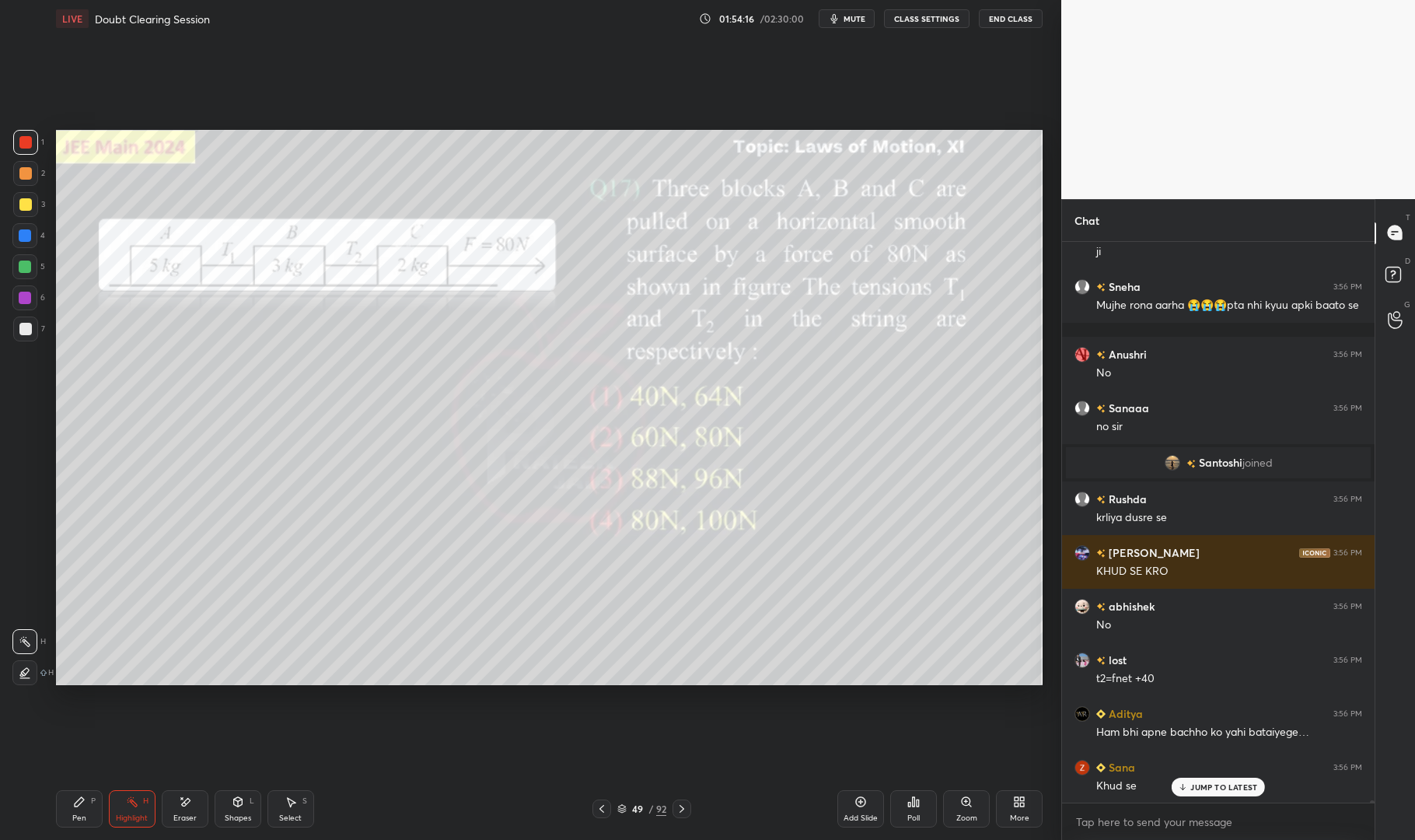
click at [137, 809] on div "Highlight H" at bounding box center [132, 809] width 47 height 37
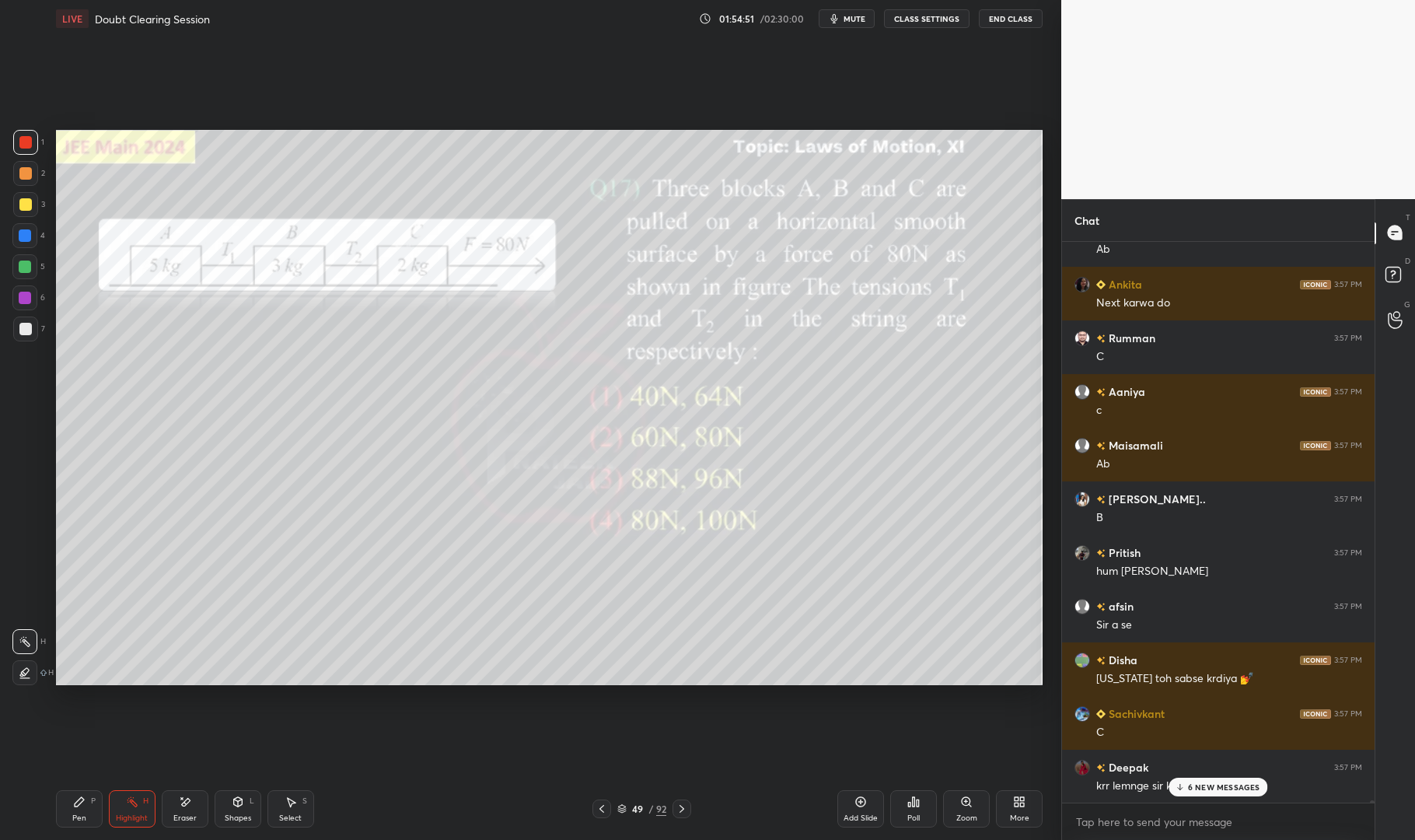
scroll to position [135304, 0]
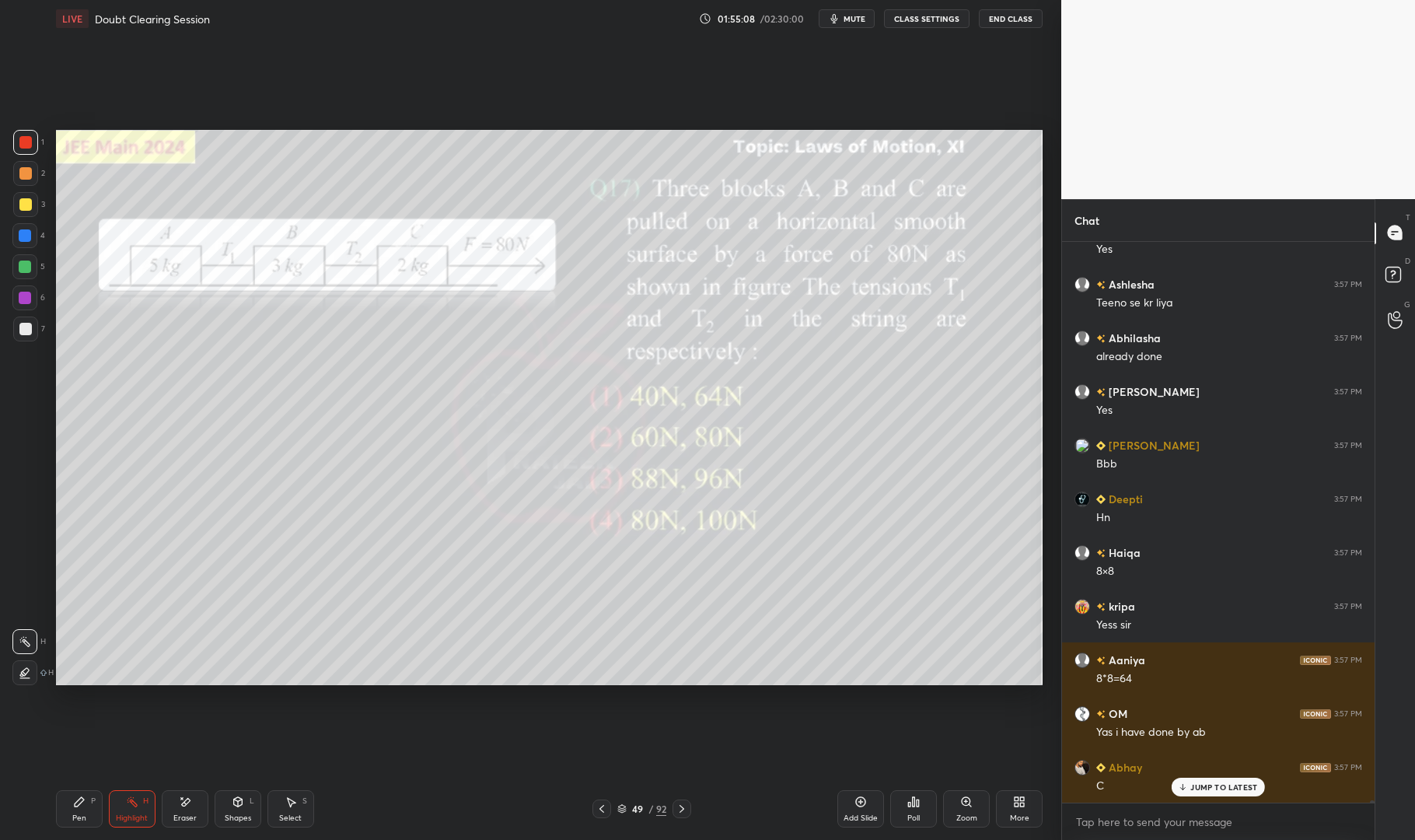
click at [60, 810] on div "Pen P" at bounding box center [80, 809] width 47 height 37
click at [32, 327] on div at bounding box center [25, 329] width 25 height 25
click at [23, 326] on div at bounding box center [25, 329] width 12 height 12
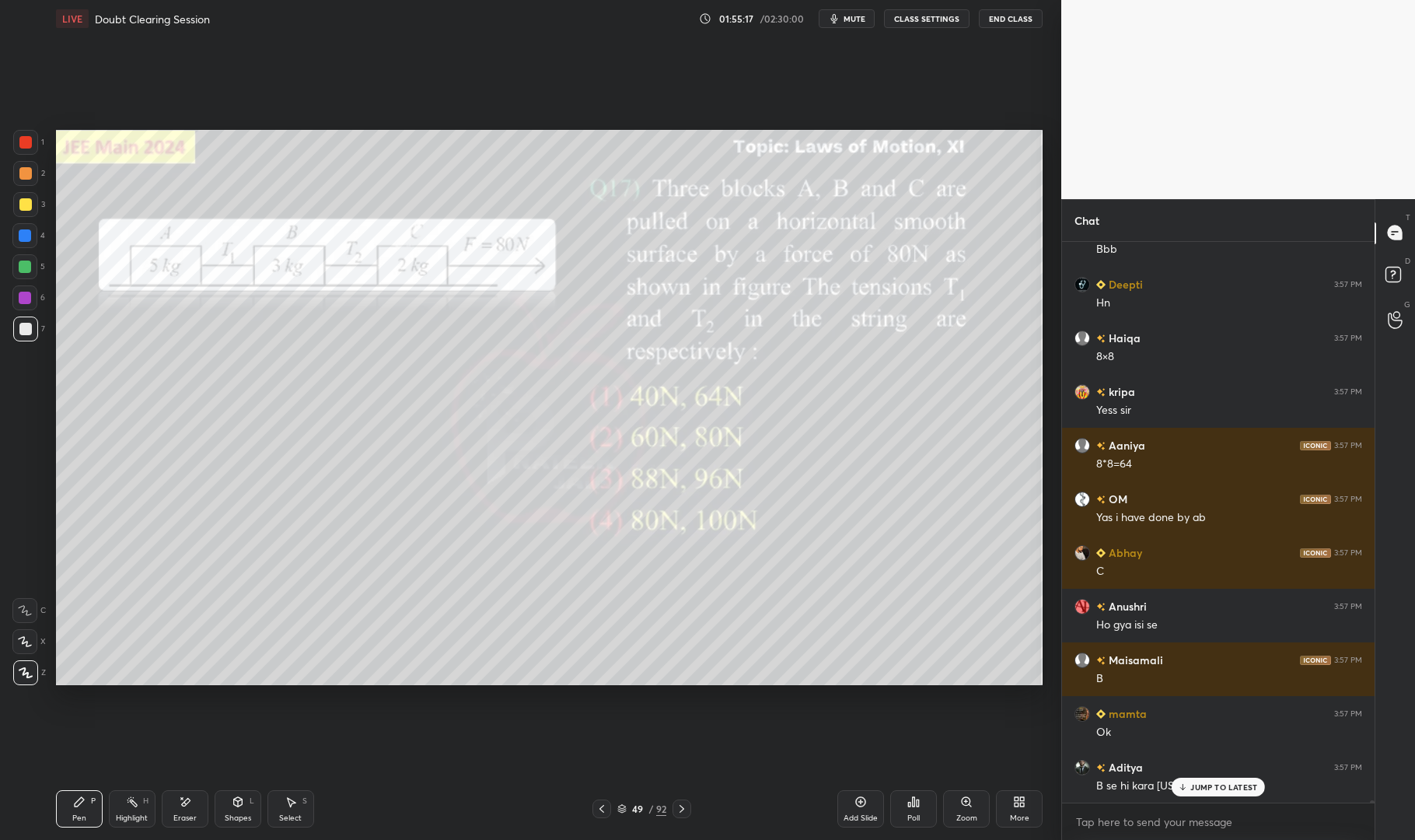
click at [18, 231] on div at bounding box center [24, 235] width 25 height 25
click at [16, 228] on div at bounding box center [24, 235] width 25 height 25
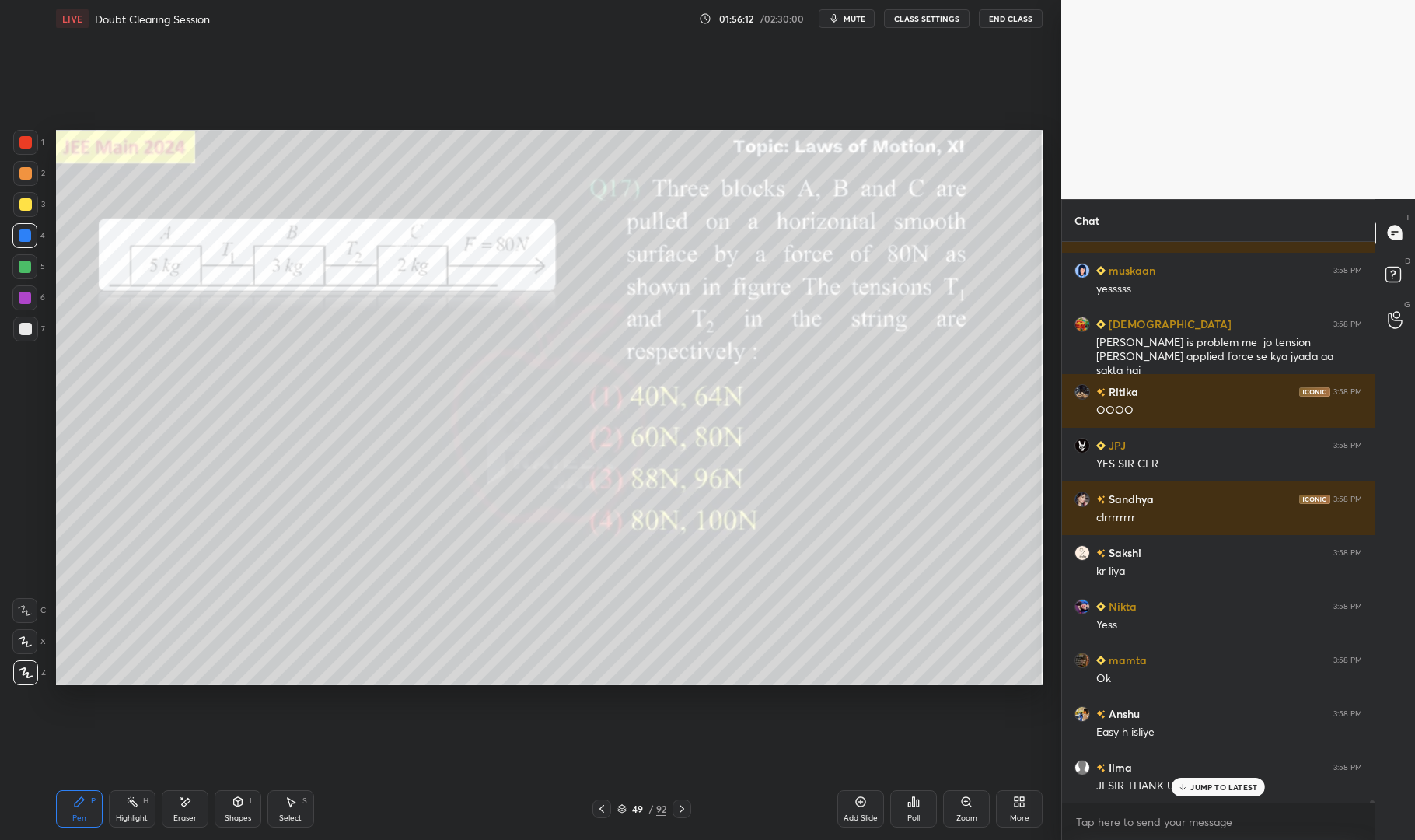
scroll to position [139504, 0]
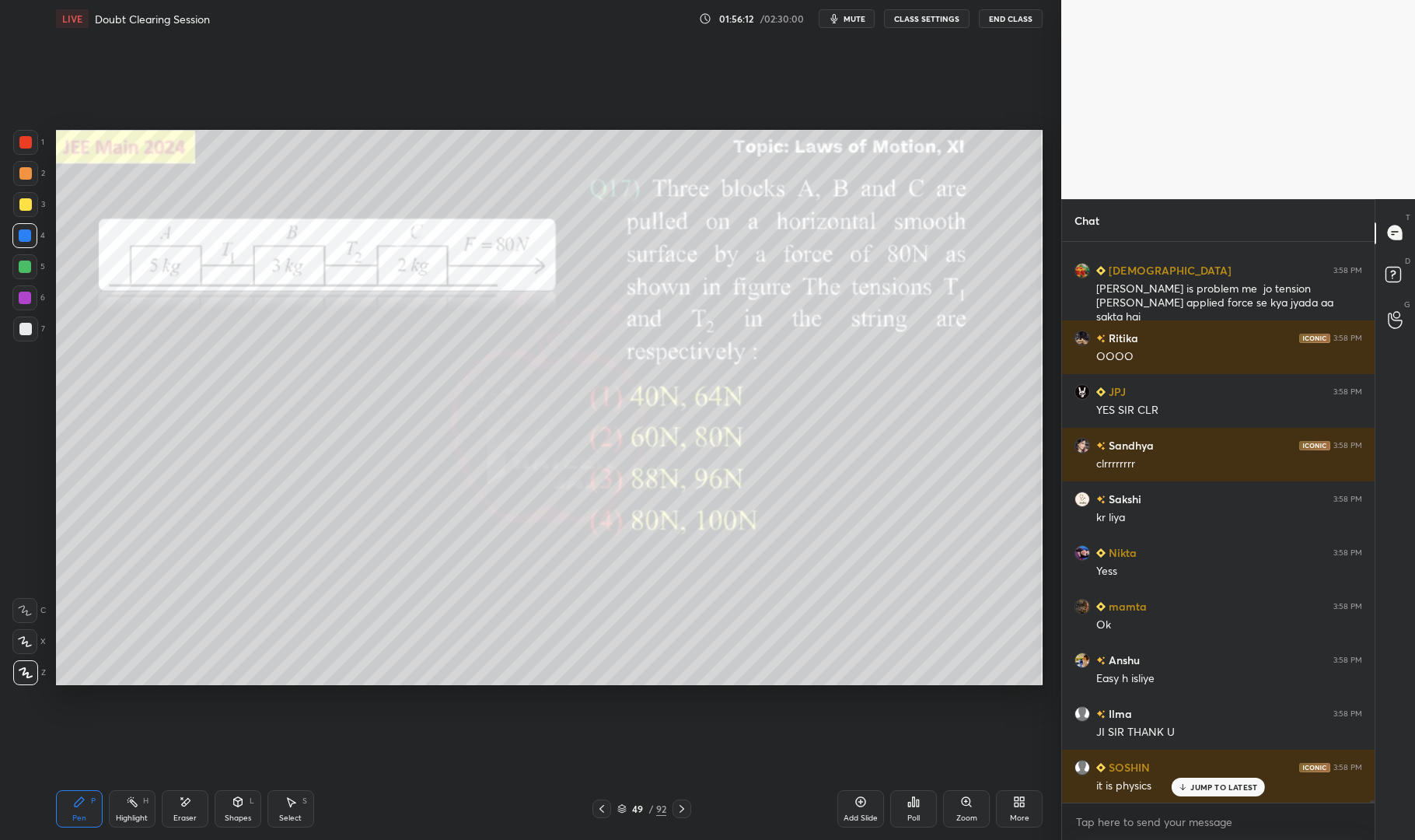
click at [677, 803] on icon at bounding box center [682, 808] width 12 height 12
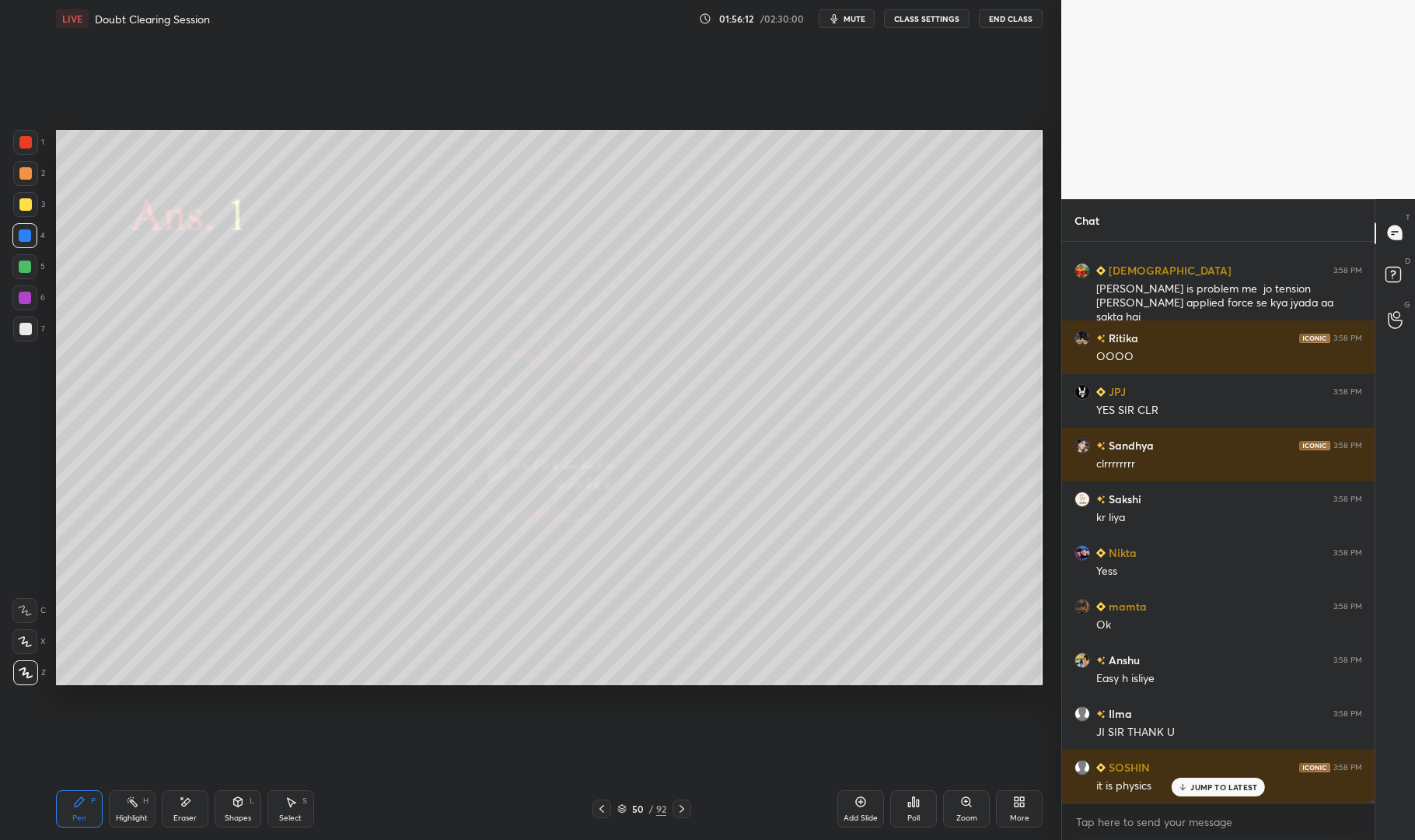
click at [677, 803] on icon at bounding box center [682, 808] width 12 height 12
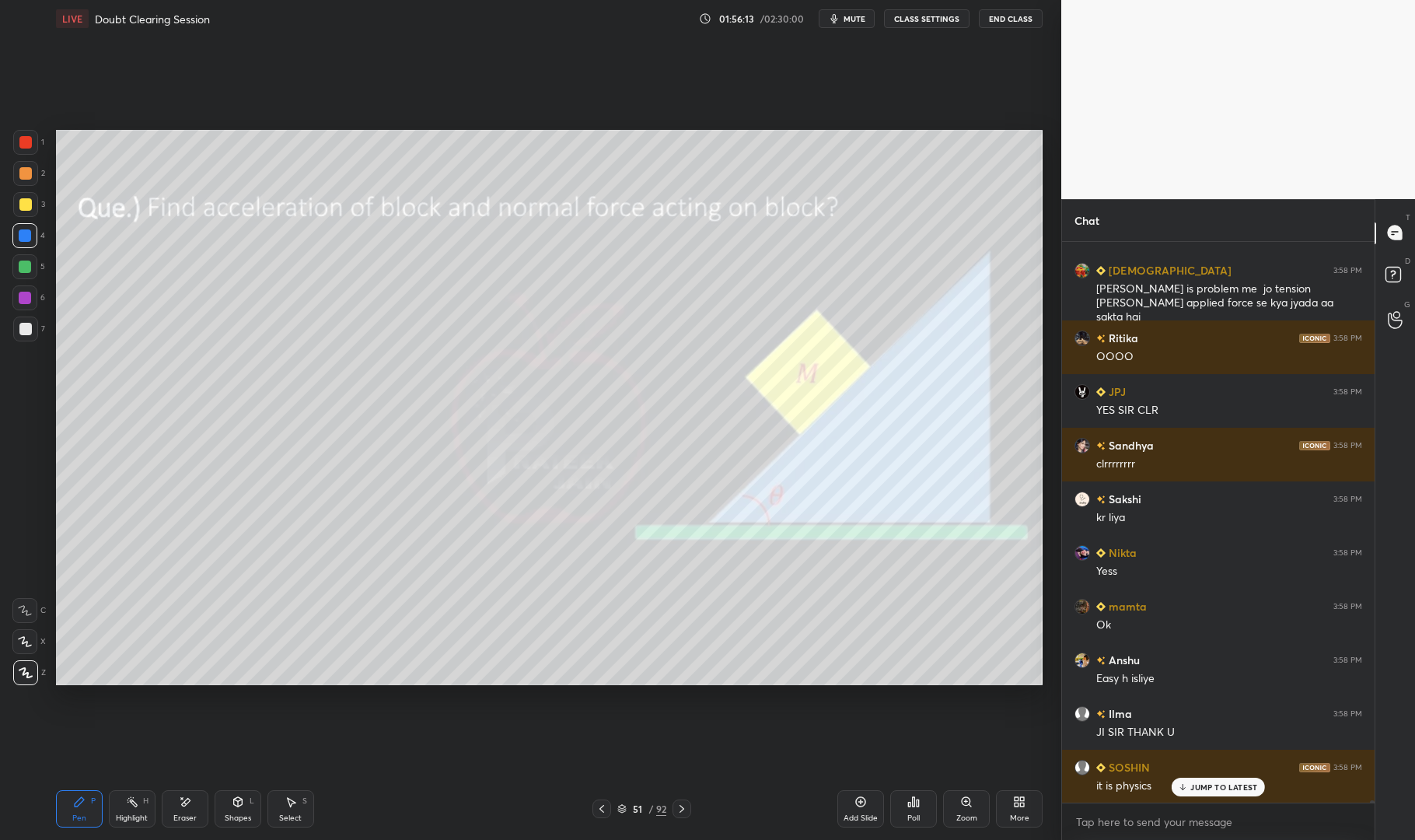
scroll to position [139558, 0]
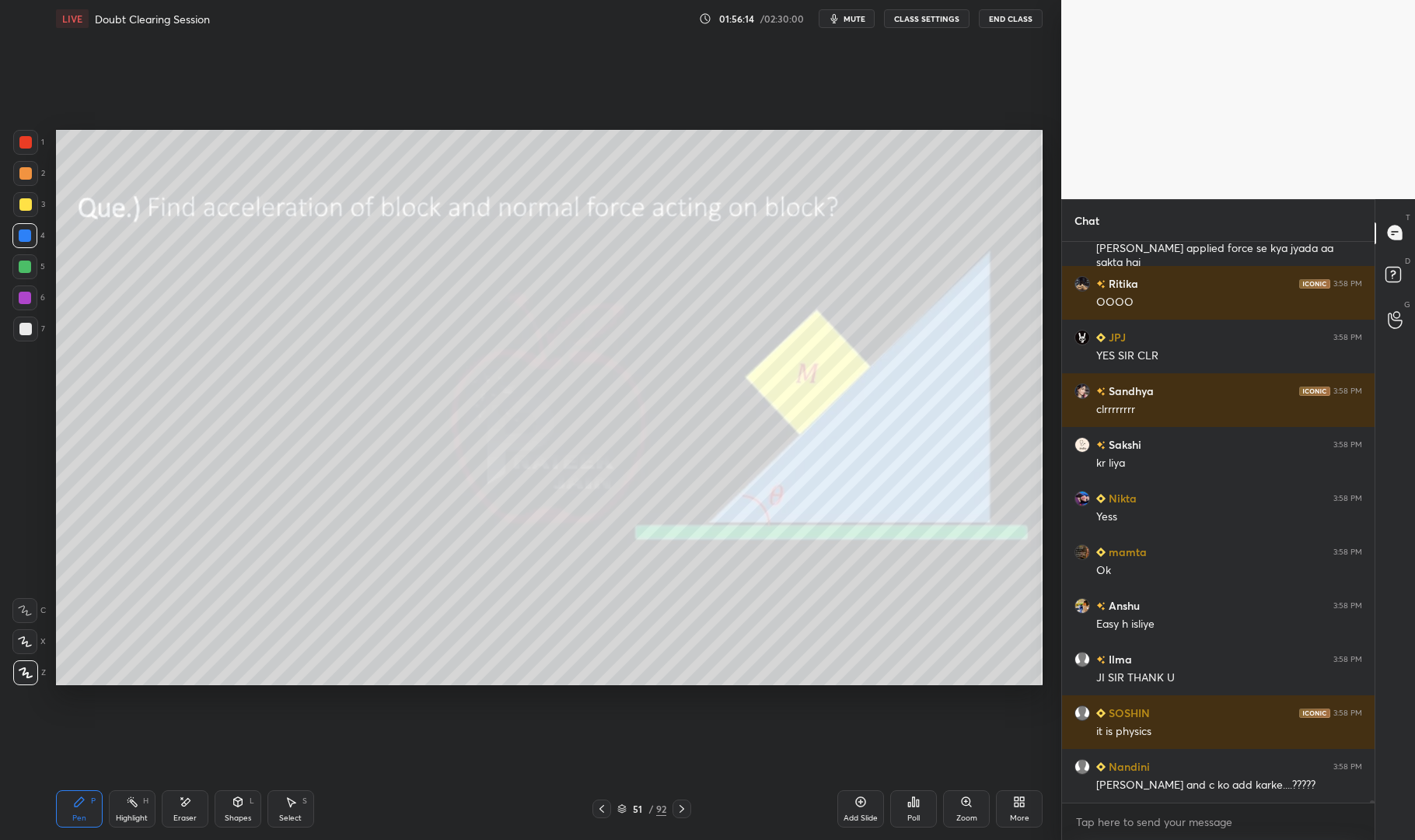
click at [31, 149] on div at bounding box center [25, 142] width 25 height 25
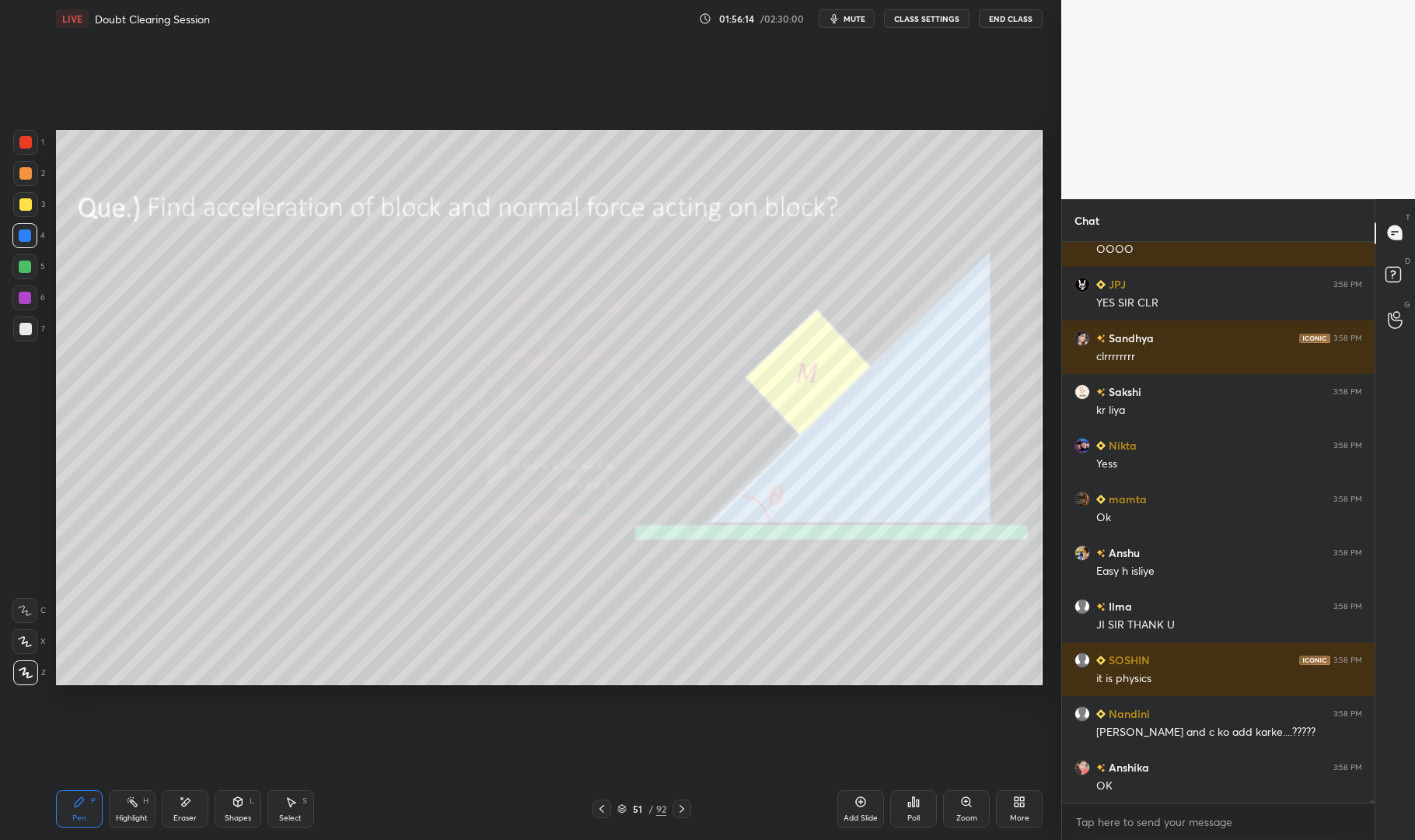
click at [22, 137] on div at bounding box center [25, 141] width 12 height 12
click at [83, 817] on div "Pen" at bounding box center [79, 818] width 14 height 7
click at [76, 818] on div "Pen" at bounding box center [79, 818] width 14 height 7
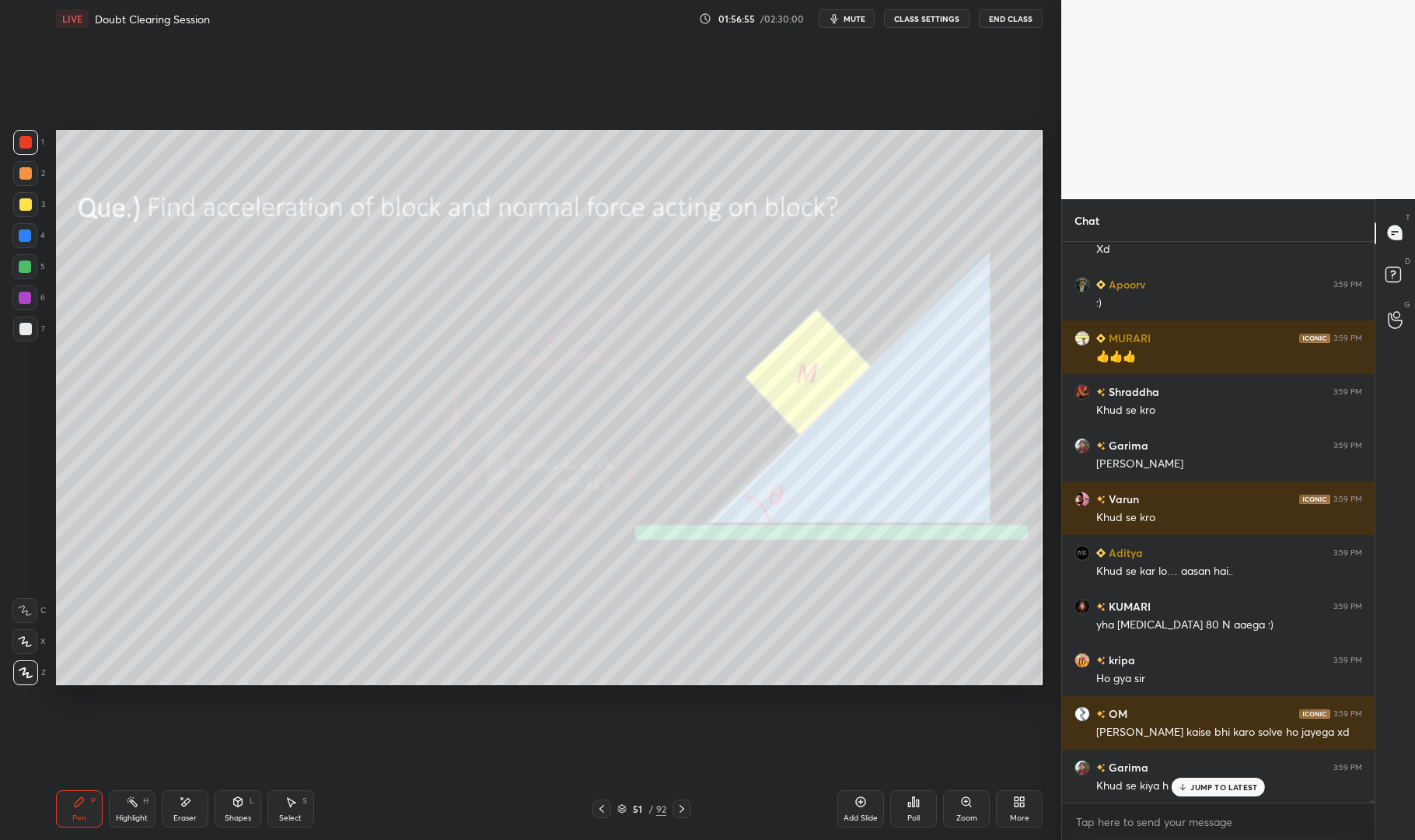
scroll to position [140523, 0]
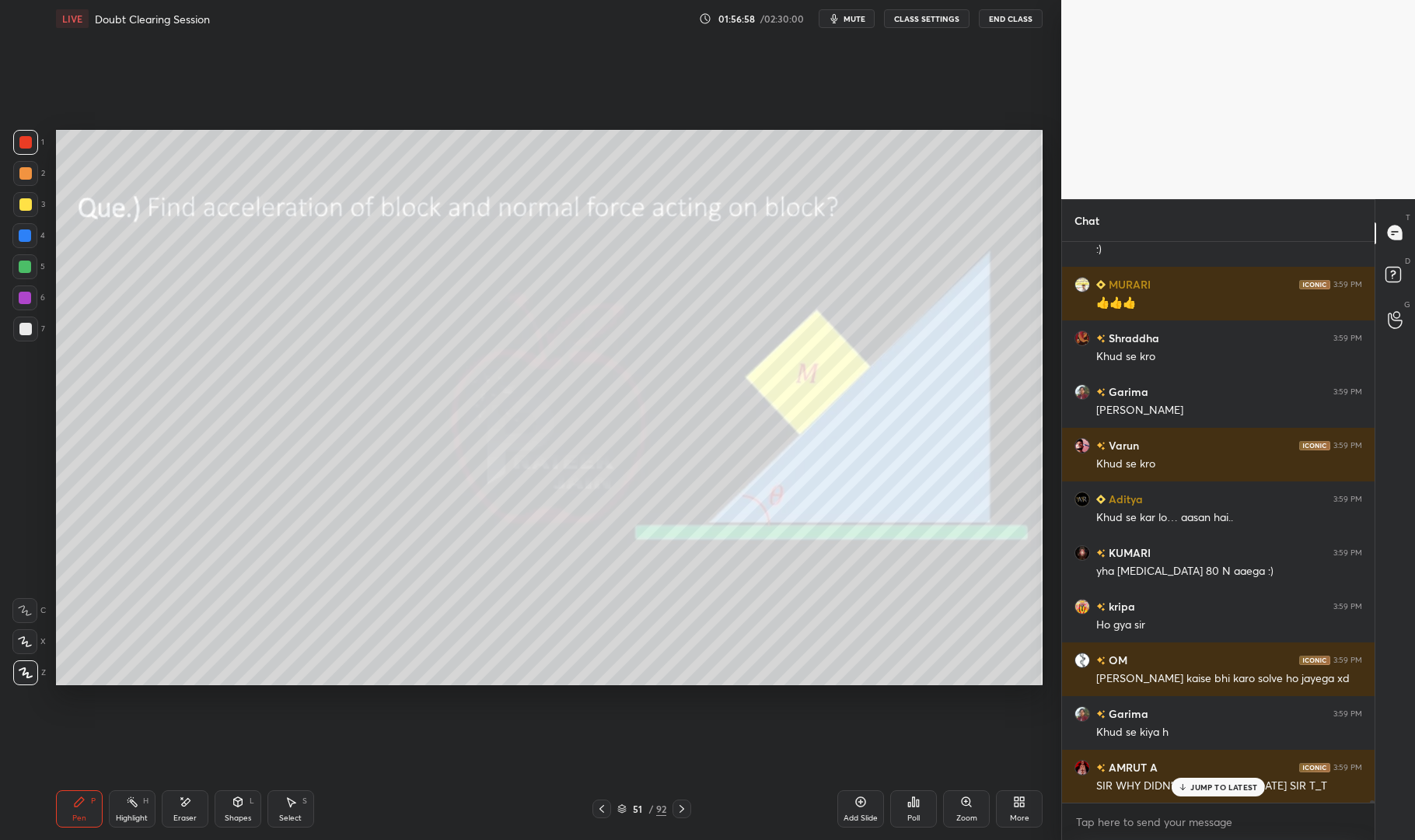
click at [1209, 788] on p "JUMP TO LATEST" at bounding box center [1223, 787] width 66 height 9
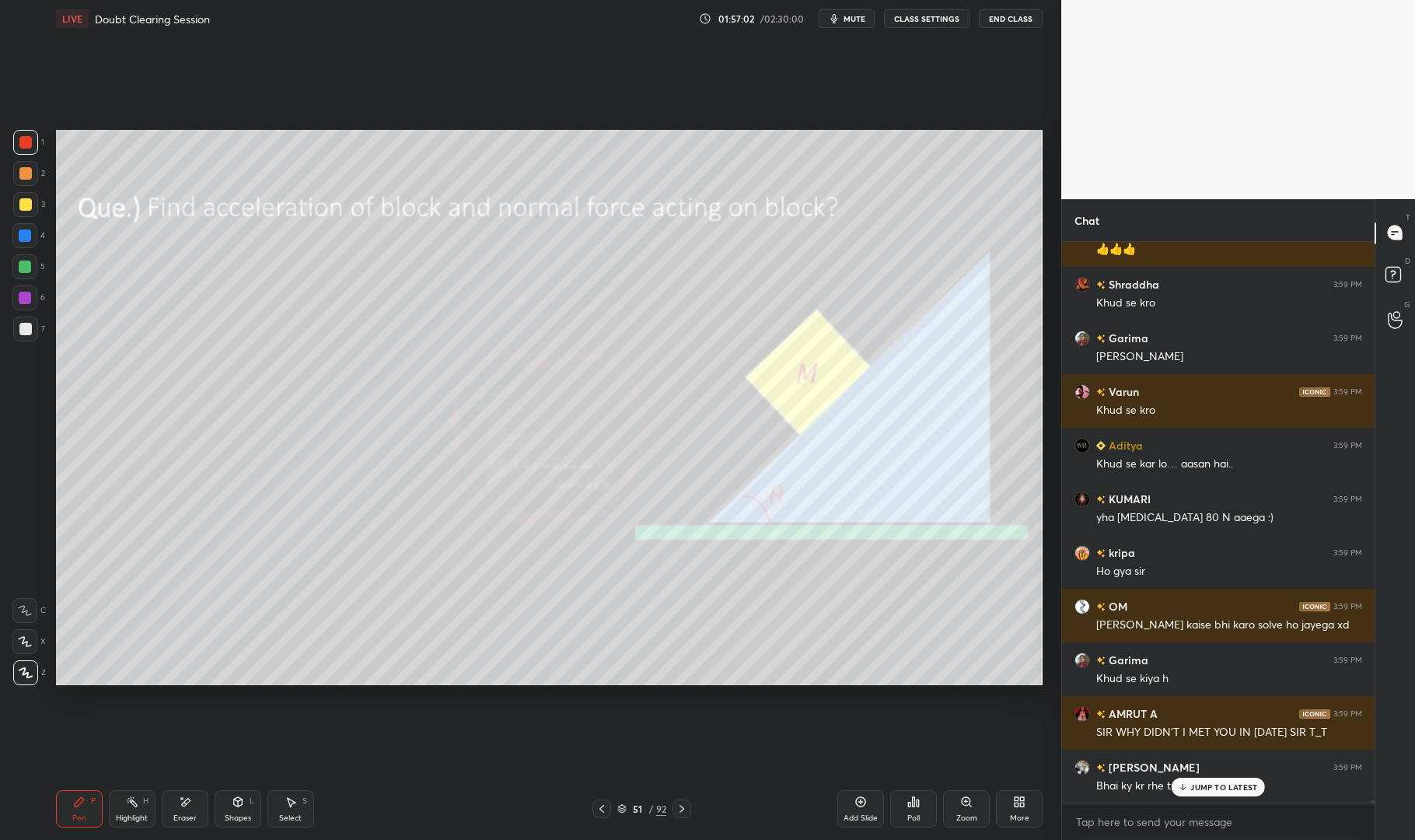
scroll to position [140630, 0]
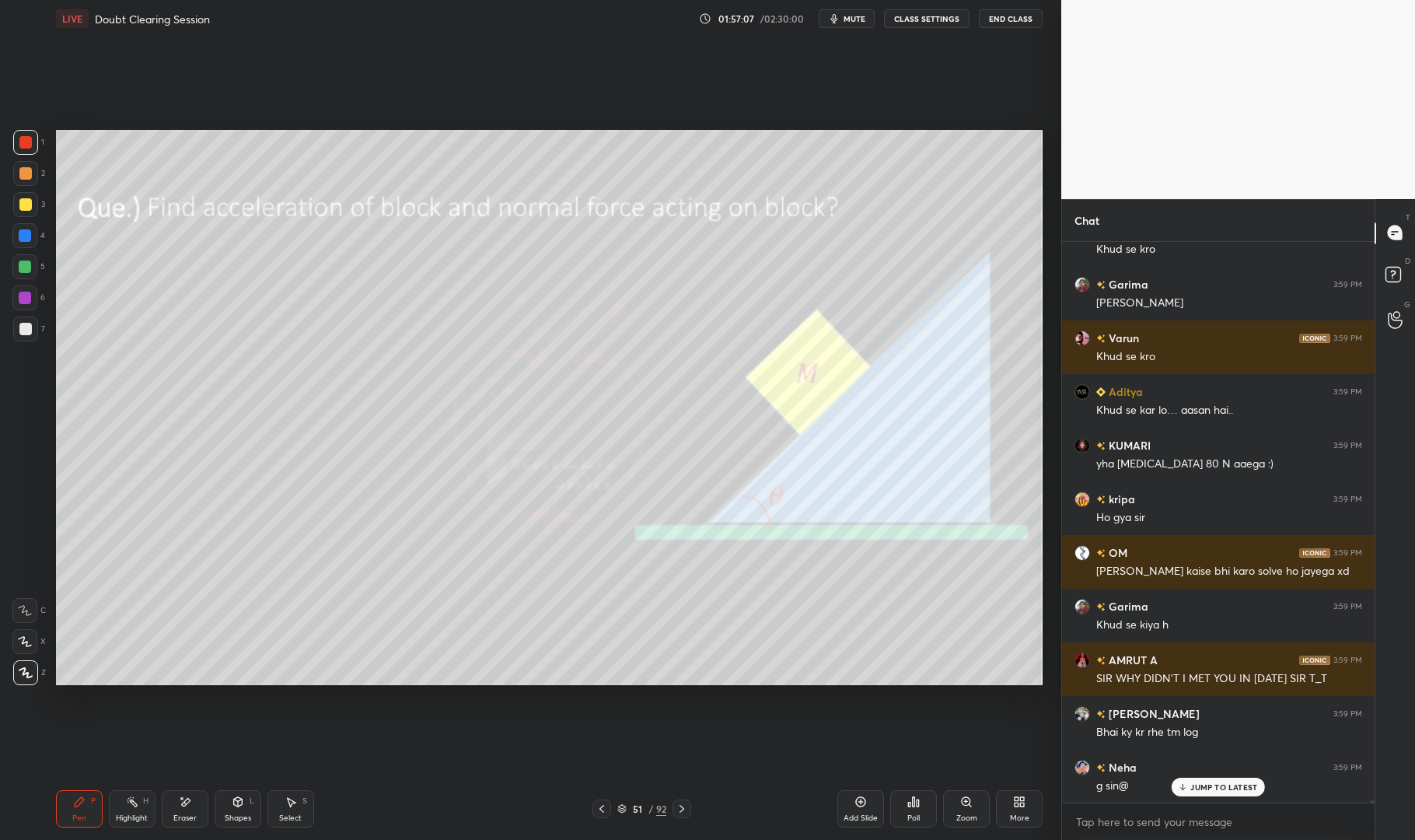
click at [7, 156] on div "1 2 3 4 5 6 7 C X Z E E Erase all H H" at bounding box center [24, 407] width 50 height 555
click at [93, 823] on div "Pen P" at bounding box center [80, 809] width 47 height 37
click at [80, 817] on div "Pen" at bounding box center [79, 818] width 14 height 7
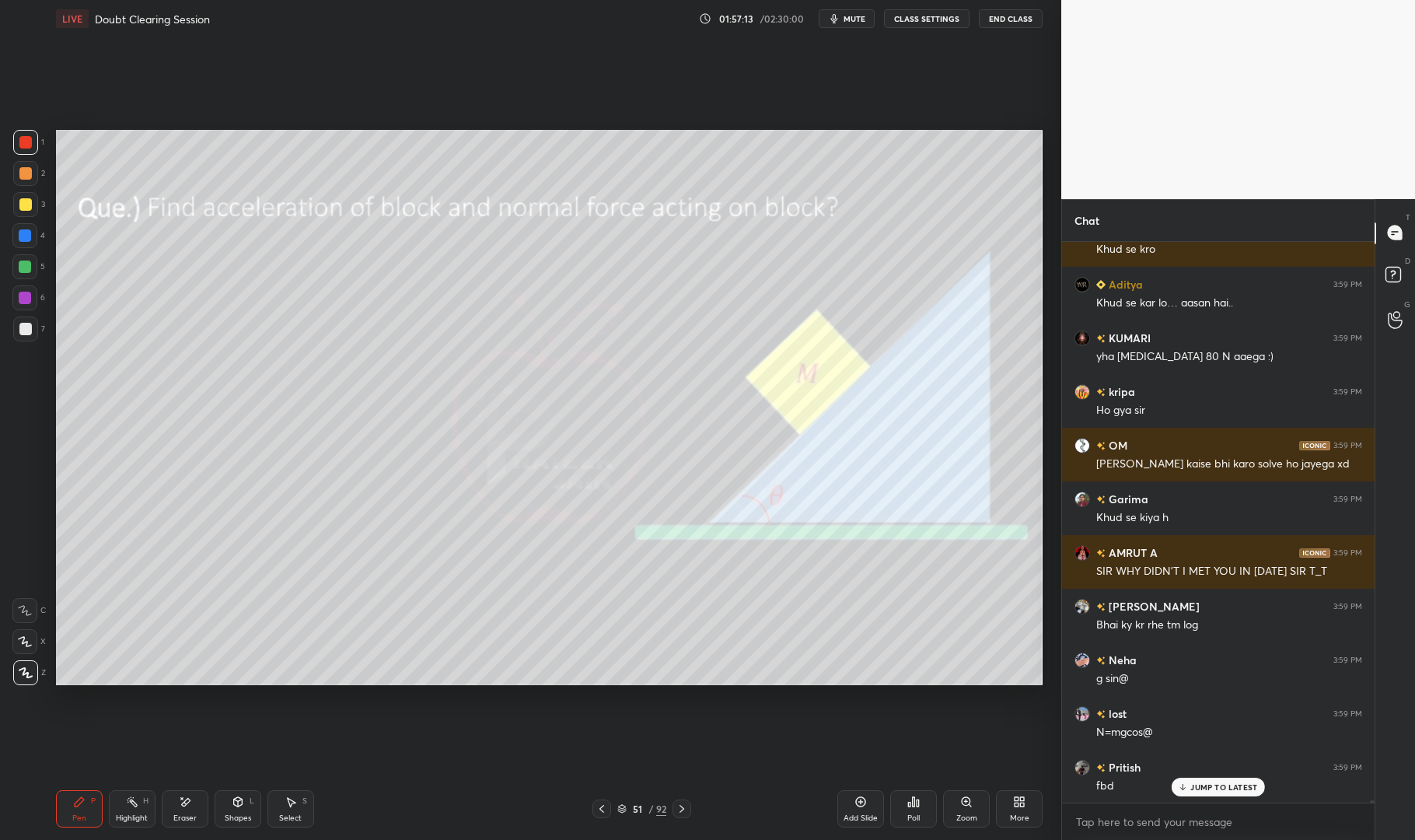
scroll to position [140899, 0]
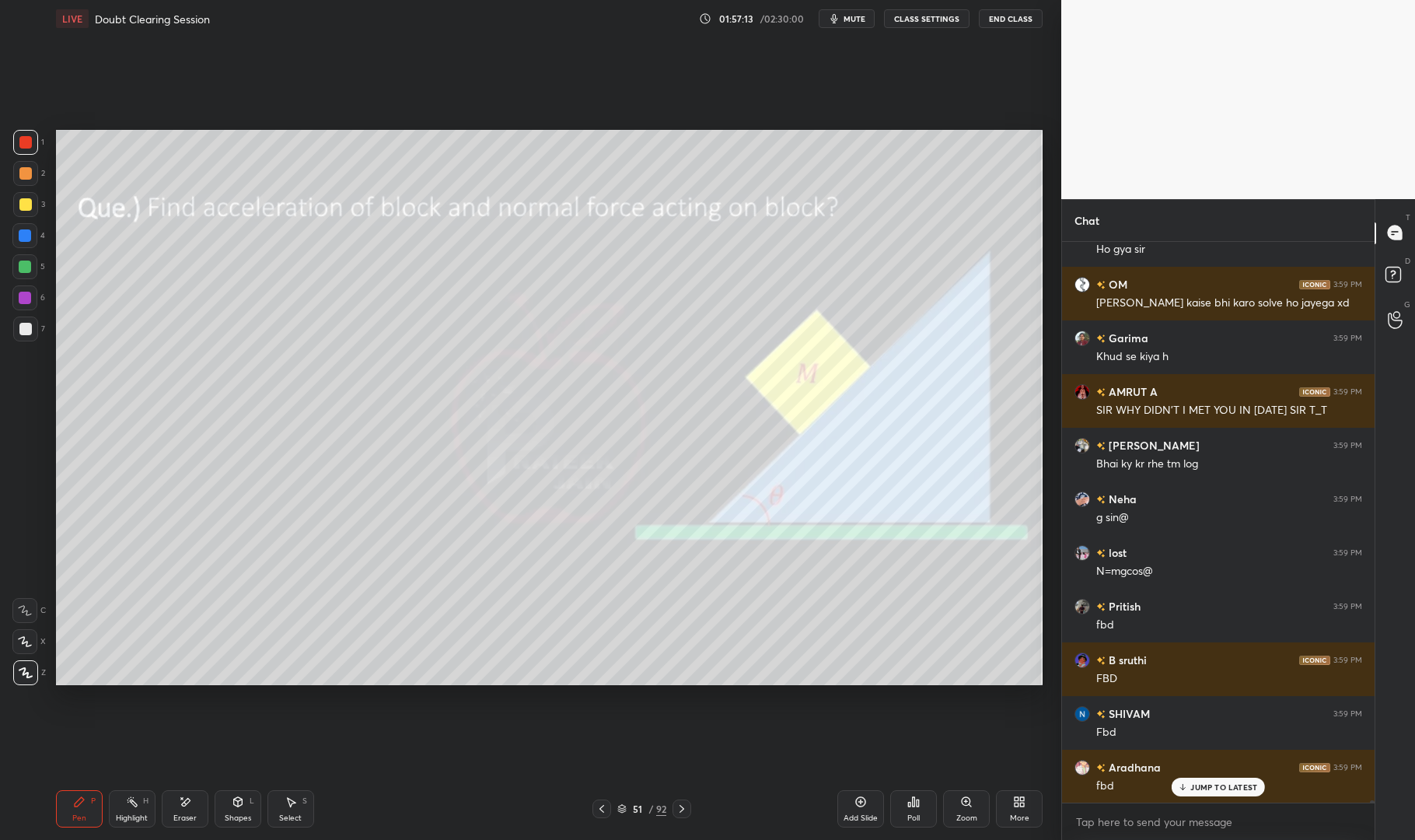
click at [245, 816] on div "Shapes" at bounding box center [238, 818] width 26 height 7
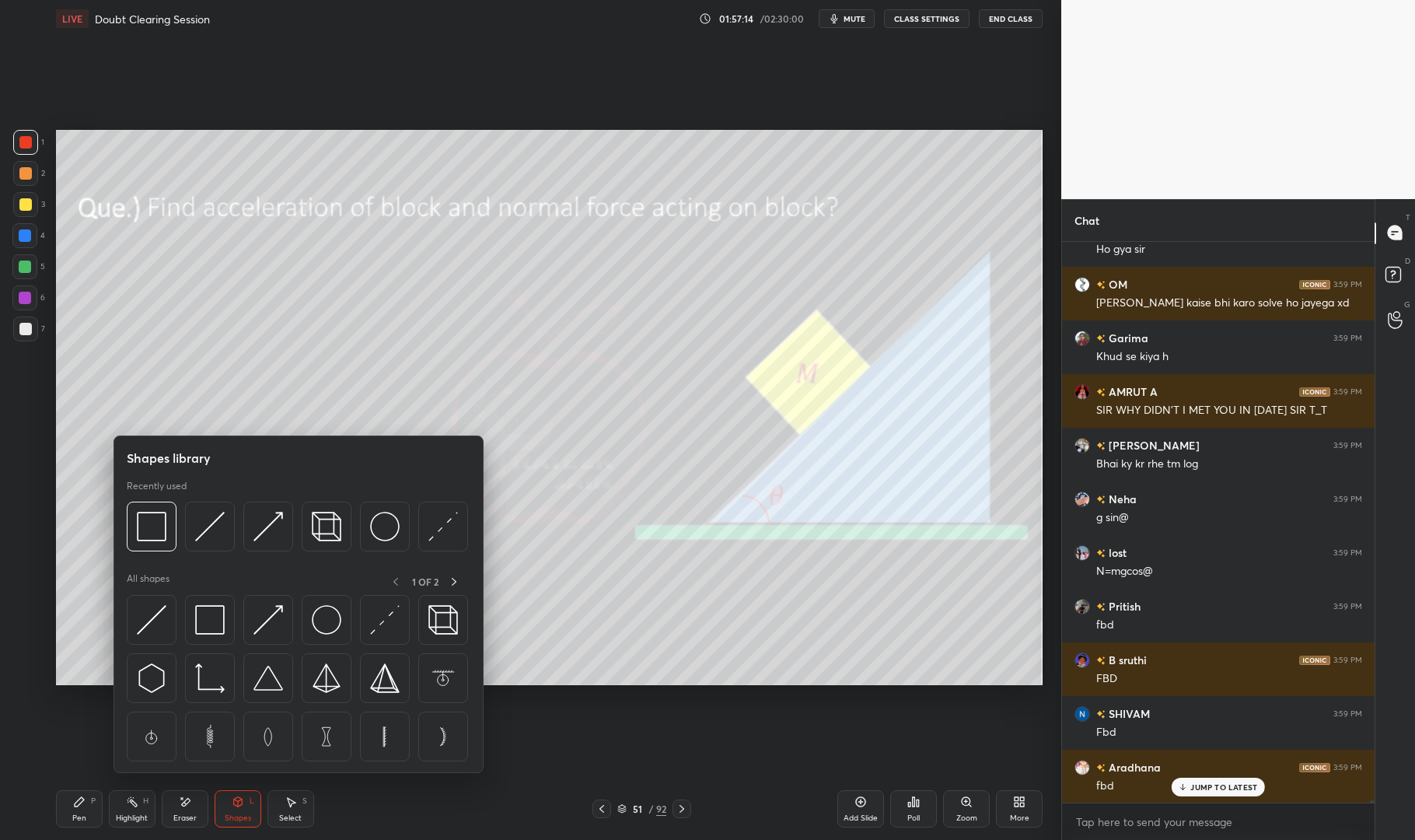
click at [274, 524] on img at bounding box center [269, 526] width 30 height 30
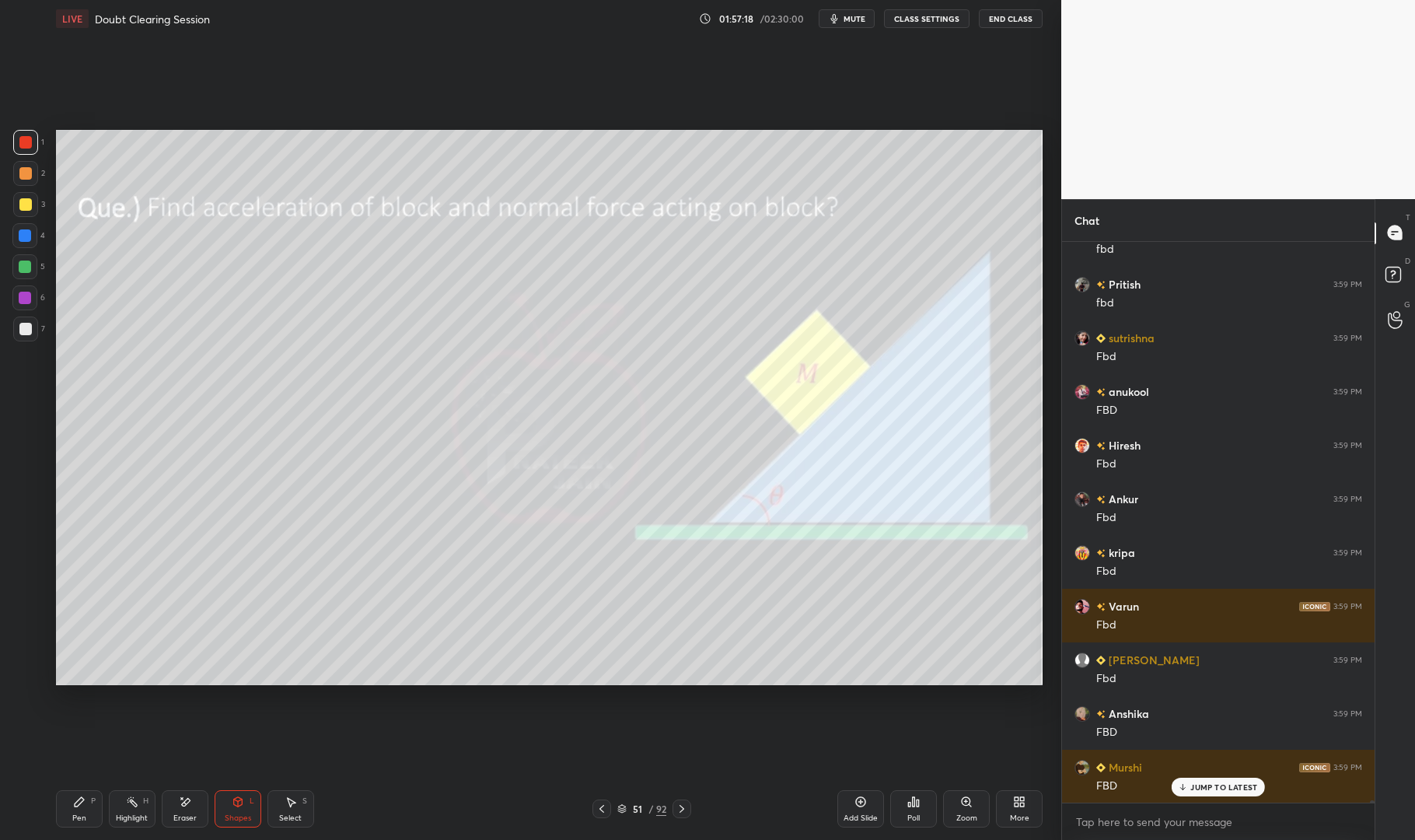
scroll to position [142240, 0]
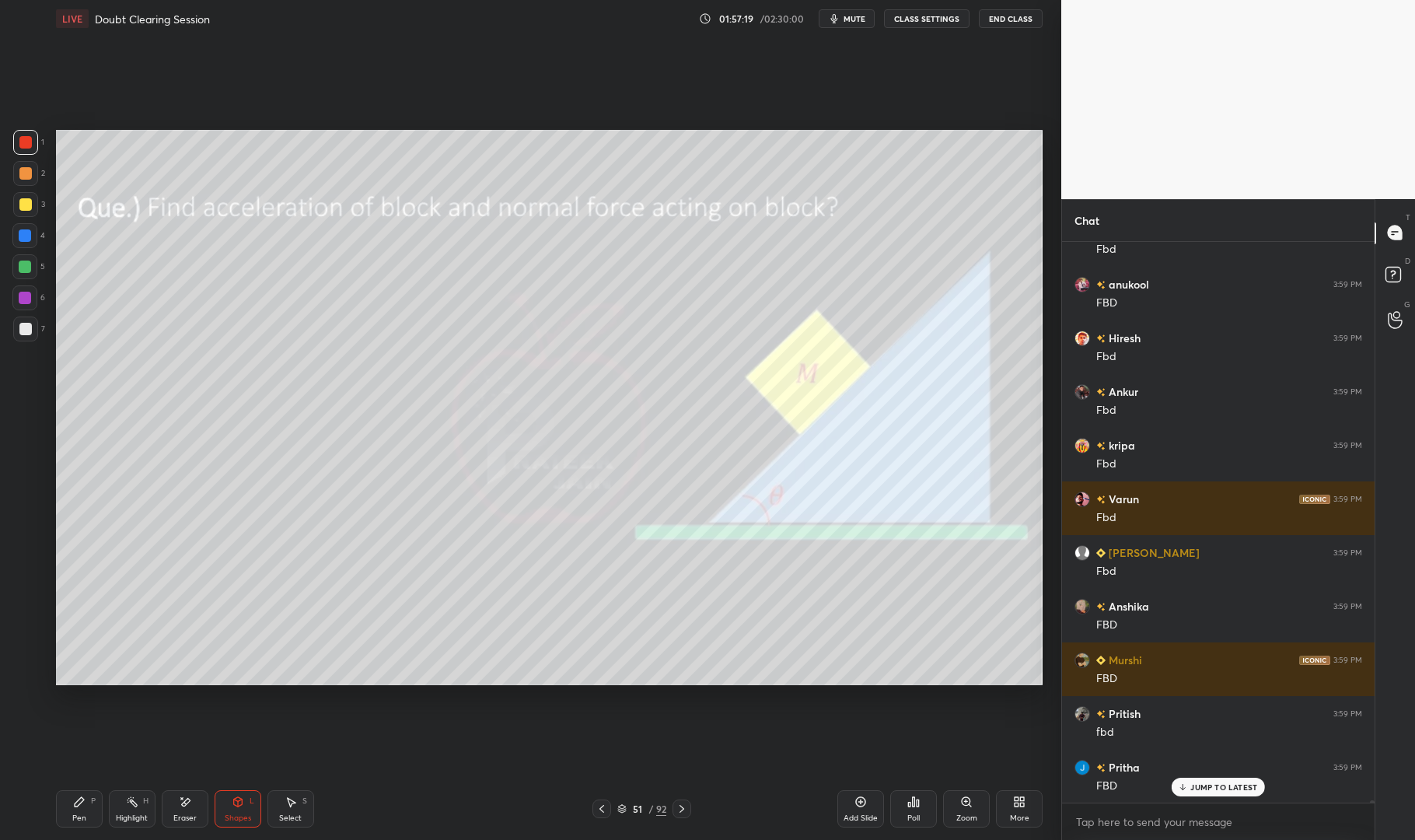
click at [83, 816] on div "Pen" at bounding box center [79, 818] width 14 height 7
click at [65, 820] on div "Pen P" at bounding box center [80, 809] width 47 height 37
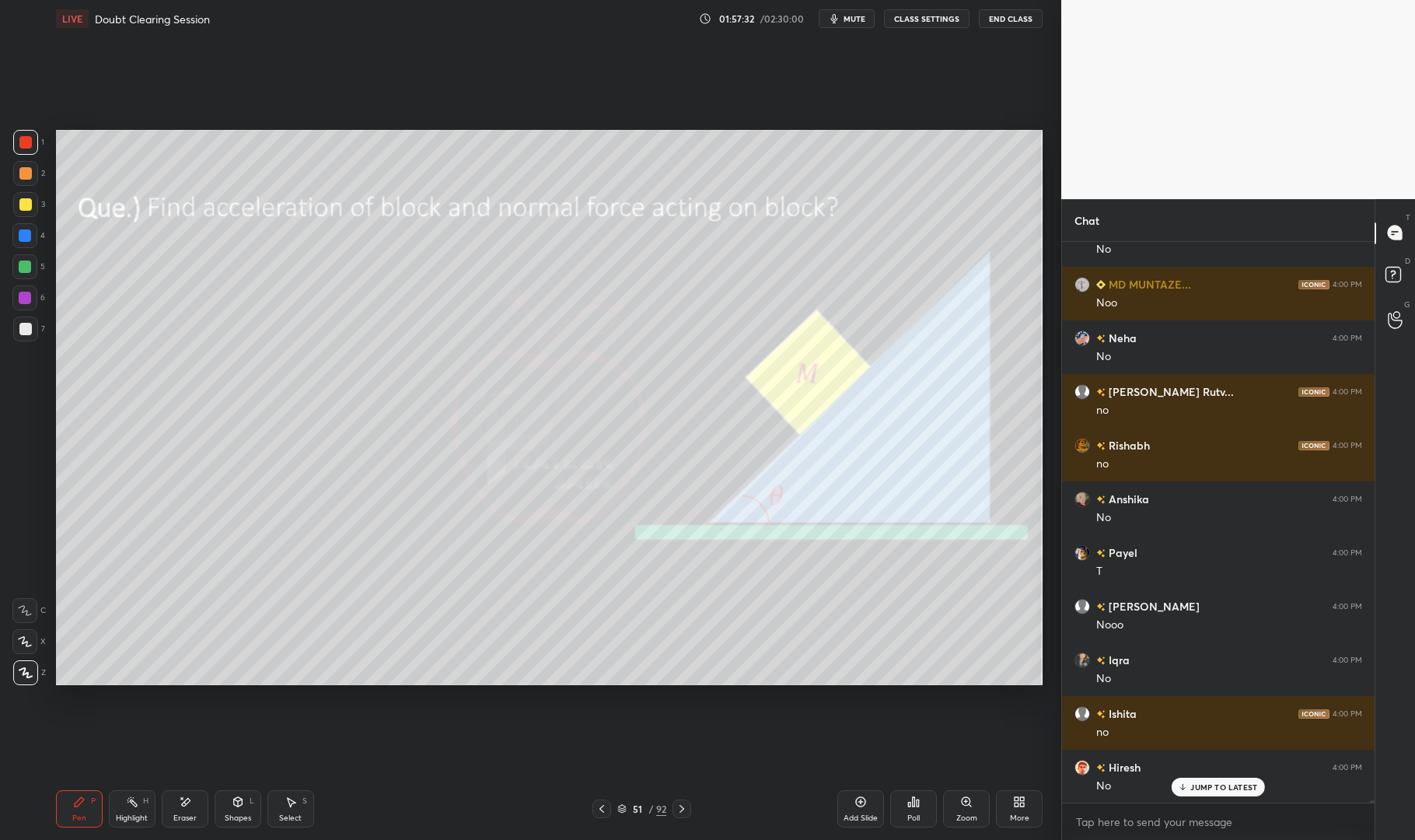
scroll to position [144011, 0]
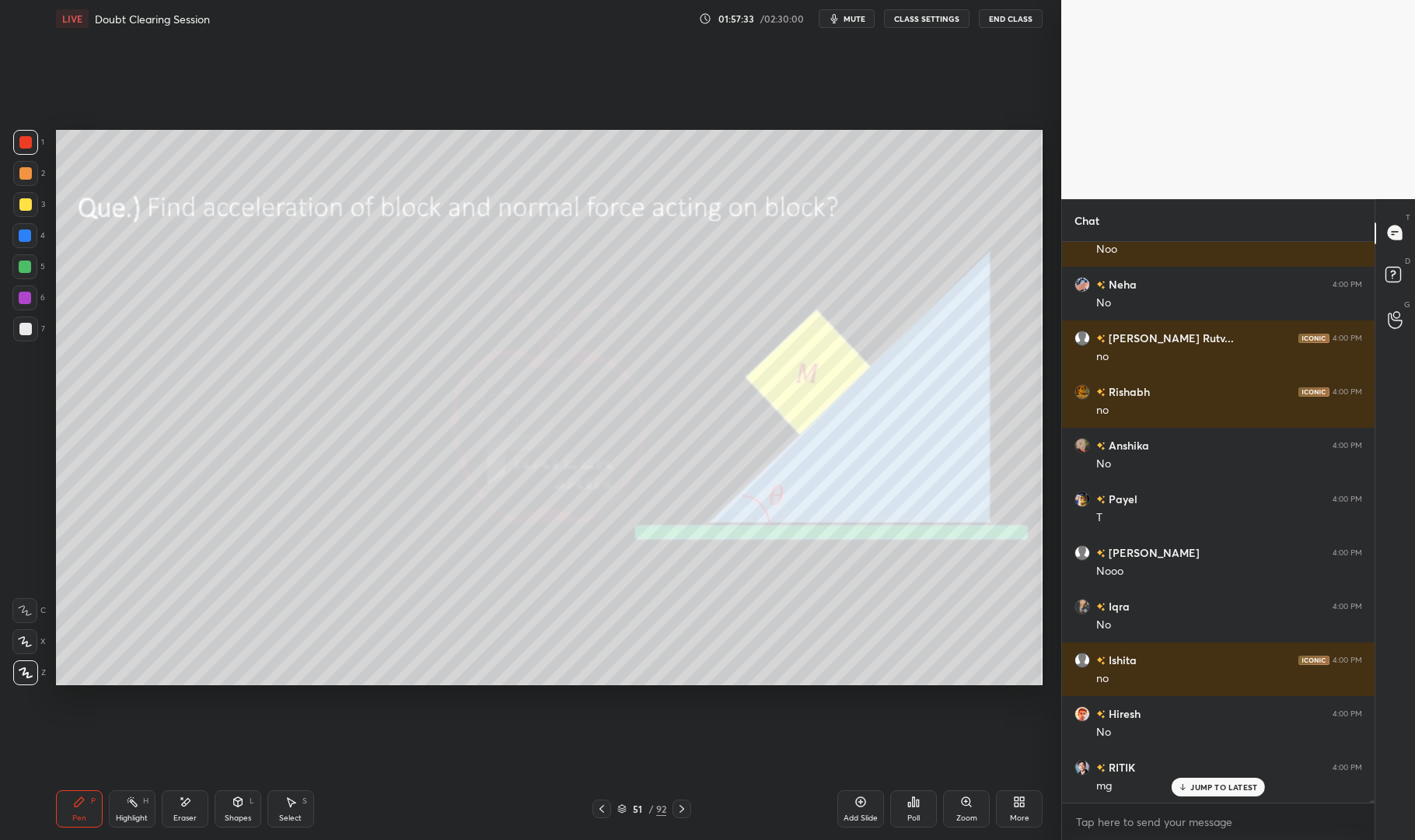
click at [25, 145] on div at bounding box center [25, 141] width 12 height 12
click at [13, 142] on div at bounding box center [25, 142] width 25 height 25
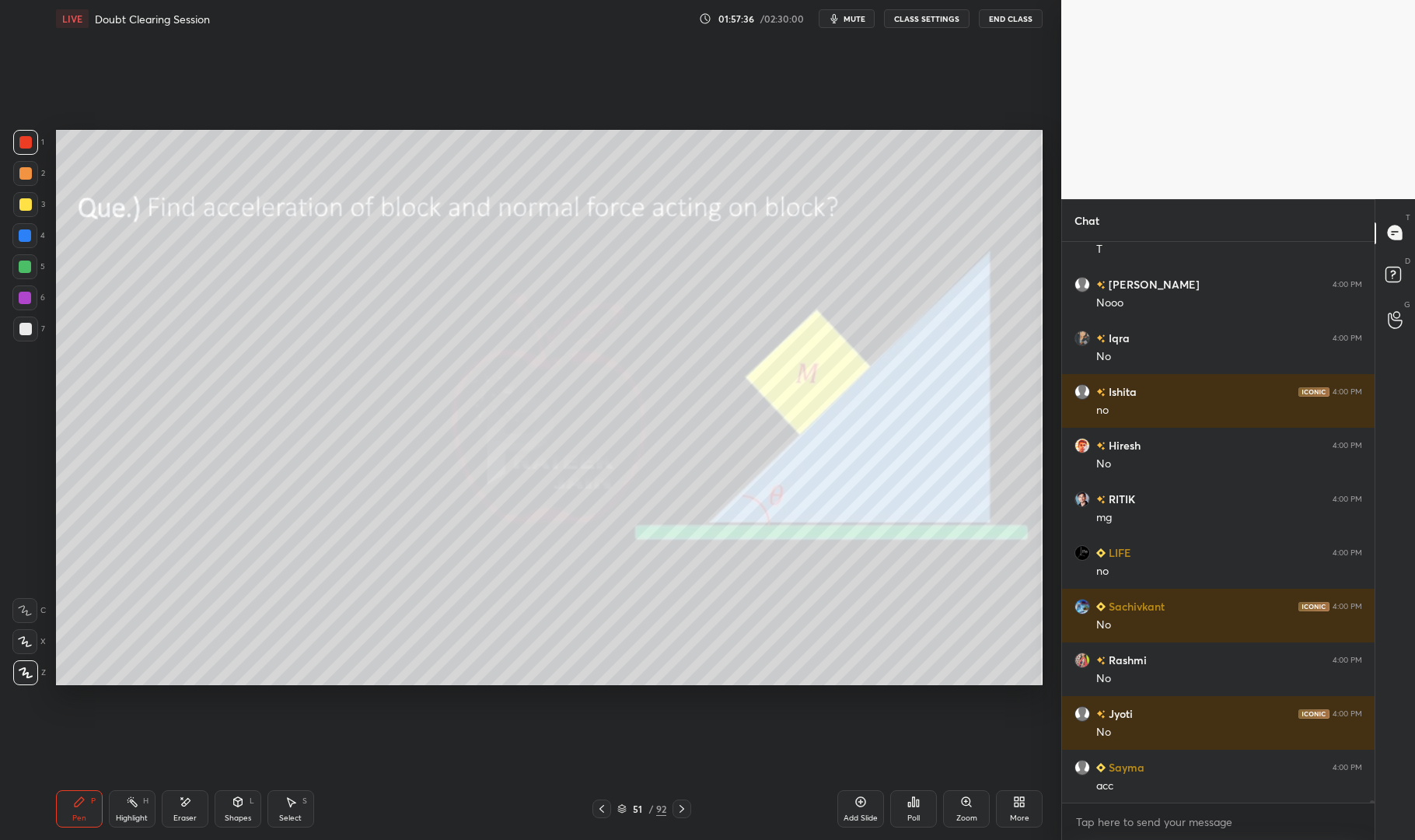
click at [133, 803] on rect at bounding box center [134, 803] width 7 height 7
click at [122, 803] on div "Highlight H" at bounding box center [132, 809] width 47 height 37
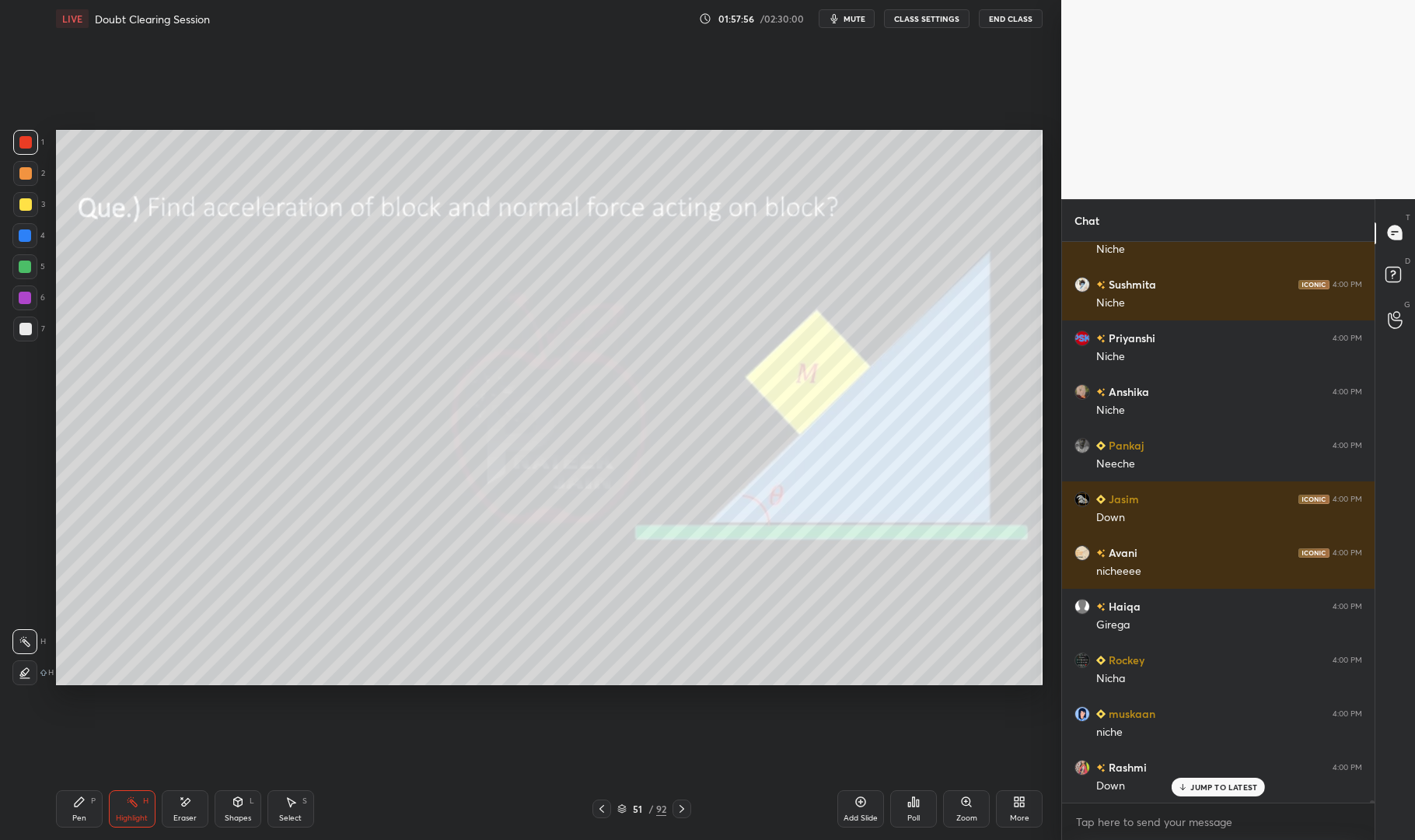
click at [61, 805] on div "Pen P" at bounding box center [80, 809] width 47 height 37
click at [51, 815] on div "LIVE Doubt Clearing Session 01:57:56 / 02:30:00 mute CLASS SETTINGS End Class S…" at bounding box center [549, 420] width 999 height 840
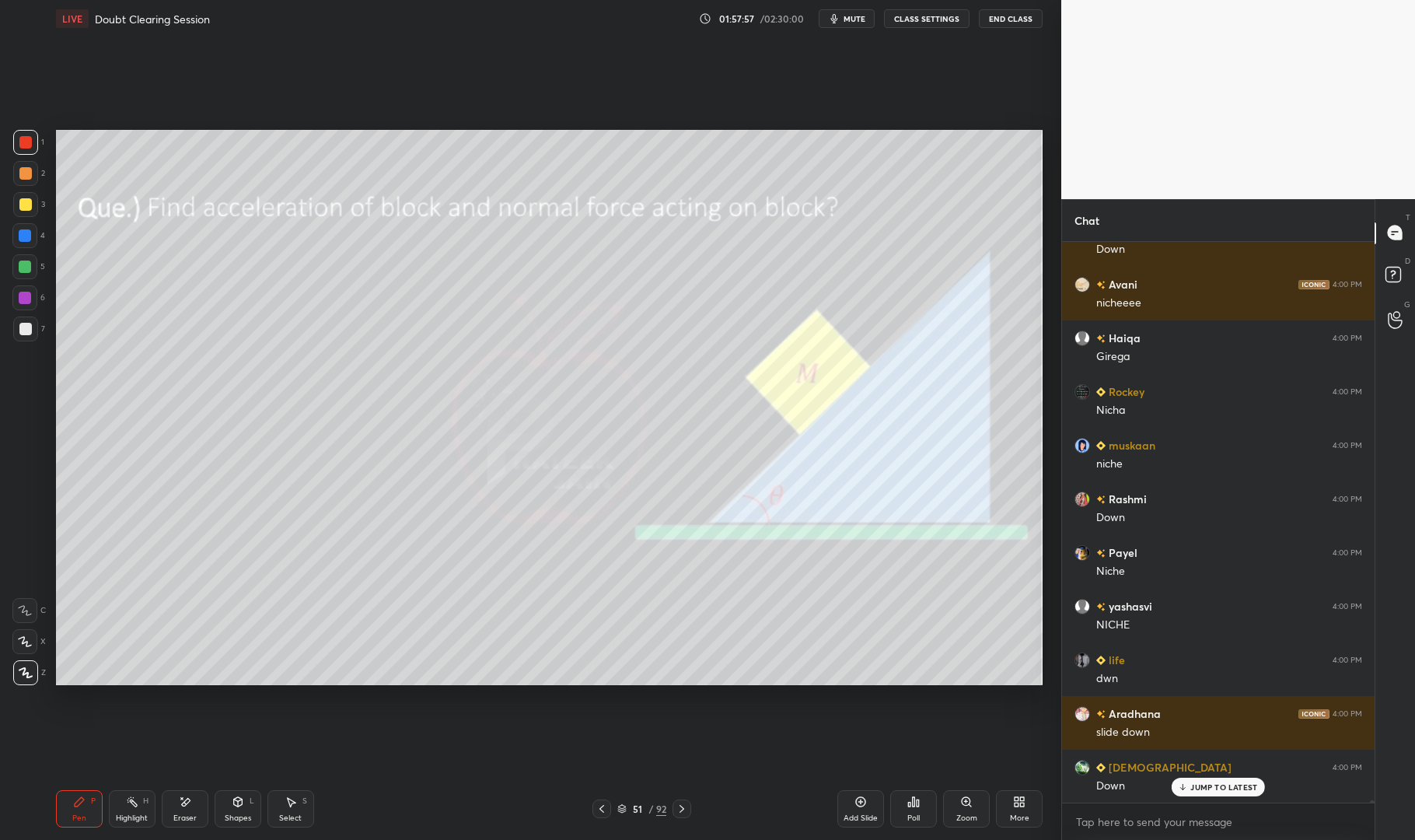
click at [47, 334] on div "1 2 3 4 5 6 7 C X Z E E Erase all H H" at bounding box center [24, 407] width 50 height 555
click at [28, 331] on div at bounding box center [25, 329] width 12 height 12
click at [23, 330] on div at bounding box center [25, 329] width 12 height 12
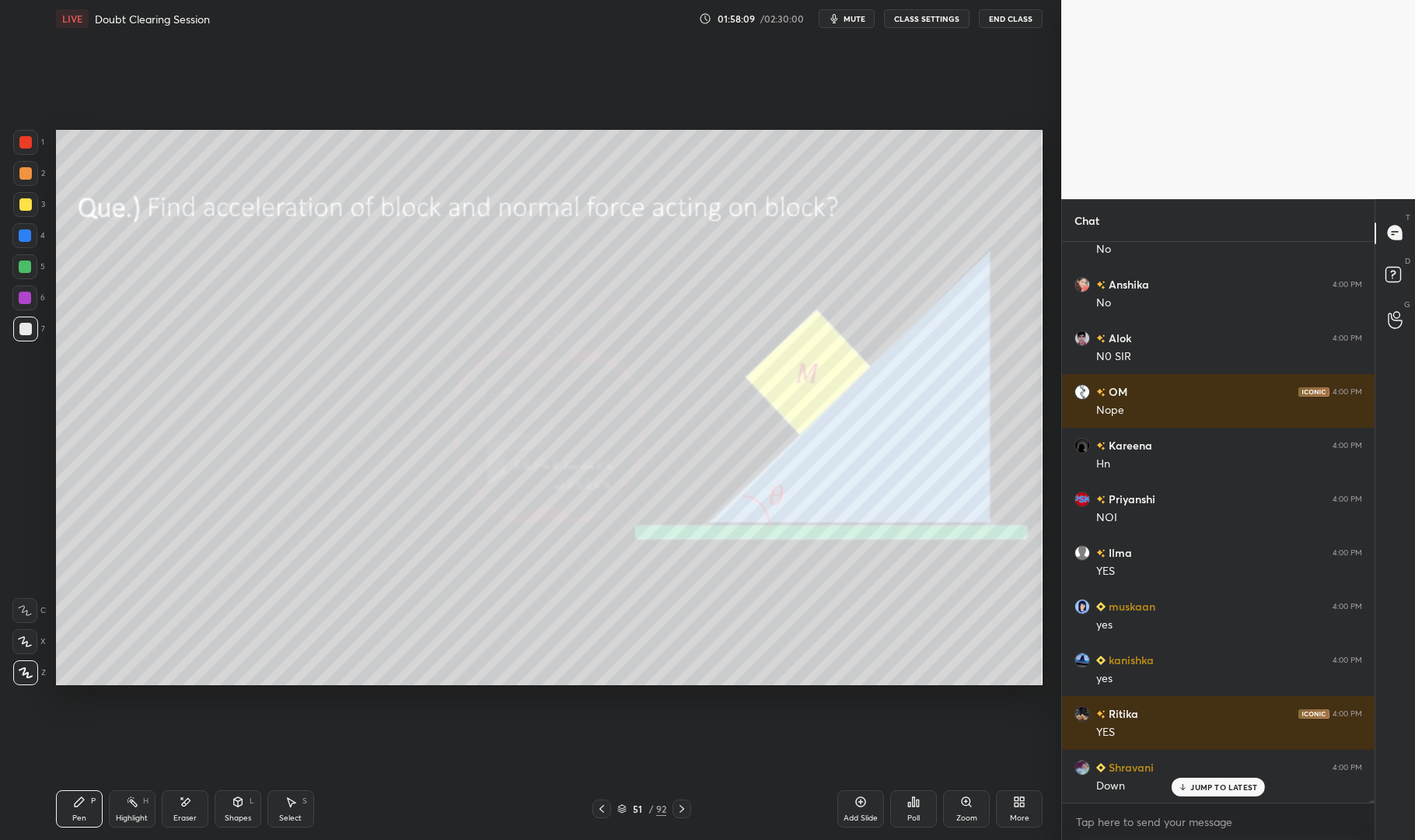
click at [34, 304] on div at bounding box center [24, 298] width 25 height 25
click at [26, 297] on div at bounding box center [24, 297] width 12 height 12
click at [241, 815] on div "Shapes" at bounding box center [238, 818] width 26 height 7
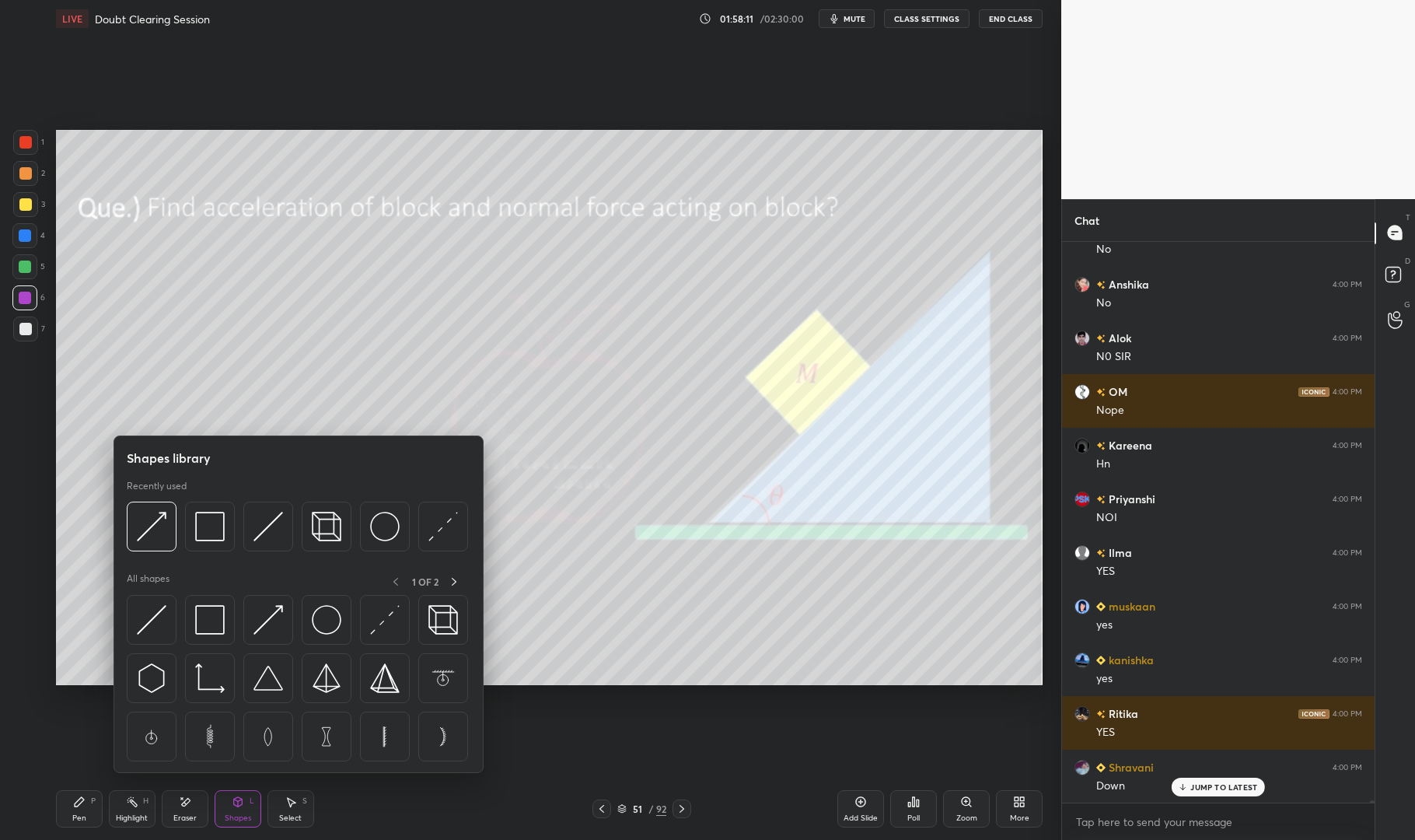
click at [277, 618] on img at bounding box center [269, 620] width 30 height 30
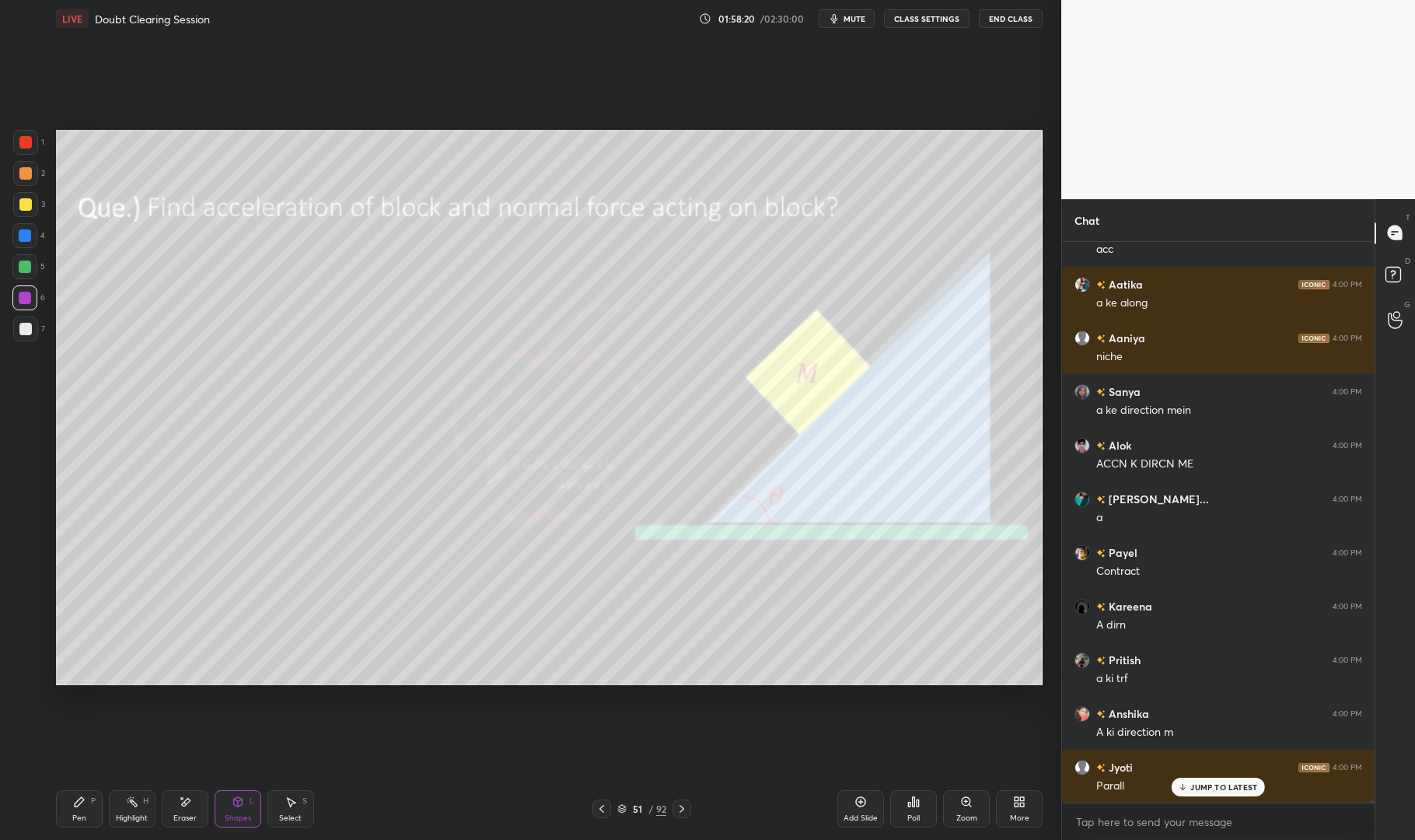
click at [83, 808] on div "Pen P" at bounding box center [80, 809] width 47 height 37
click at [77, 810] on div "Pen P" at bounding box center [80, 809] width 47 height 37
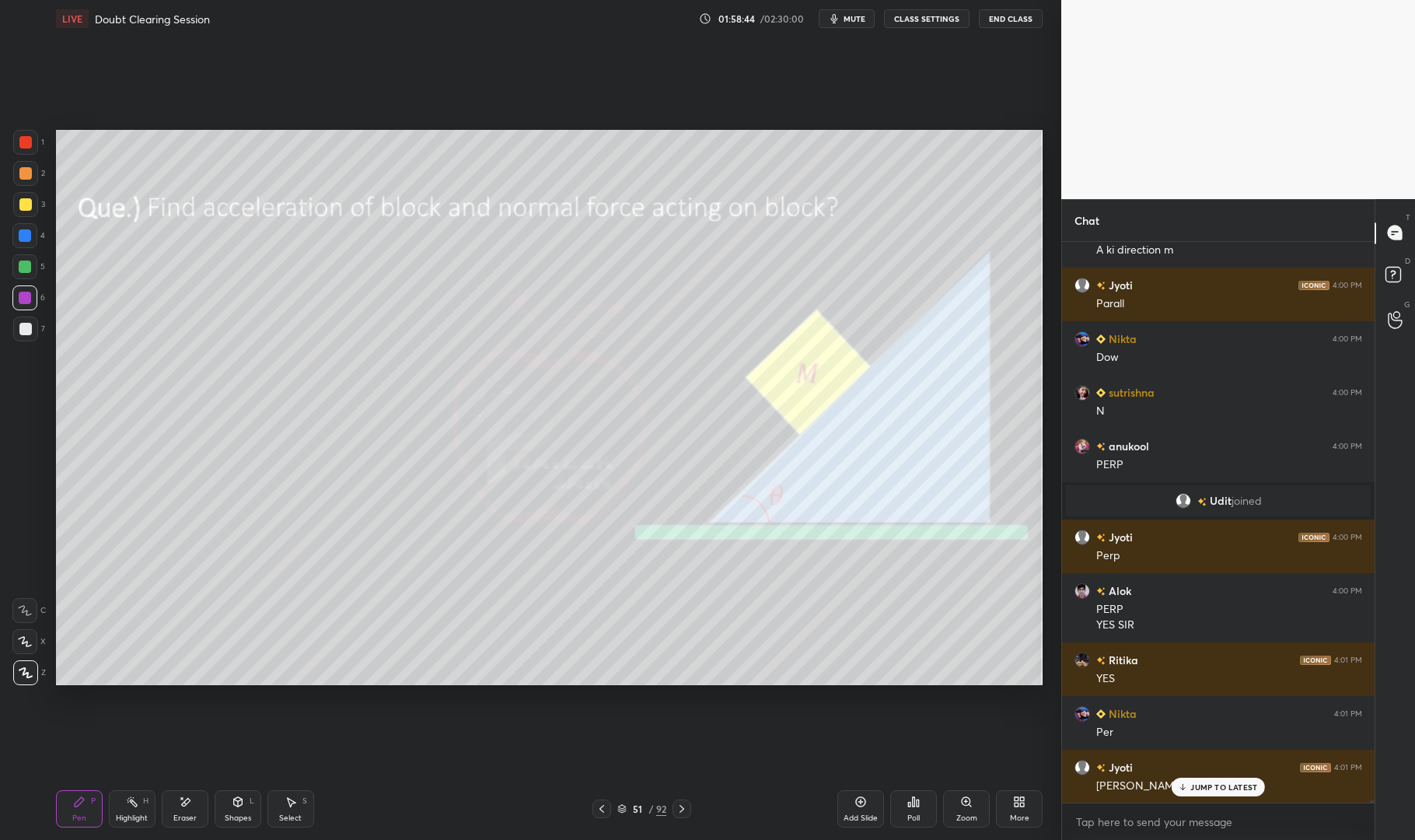
click at [171, 815] on div "Eraser" at bounding box center [185, 809] width 47 height 37
click at [141, 808] on div "Highlight H" at bounding box center [132, 809] width 47 height 37
click at [132, 810] on div "Highlight H" at bounding box center [132, 809] width 47 height 37
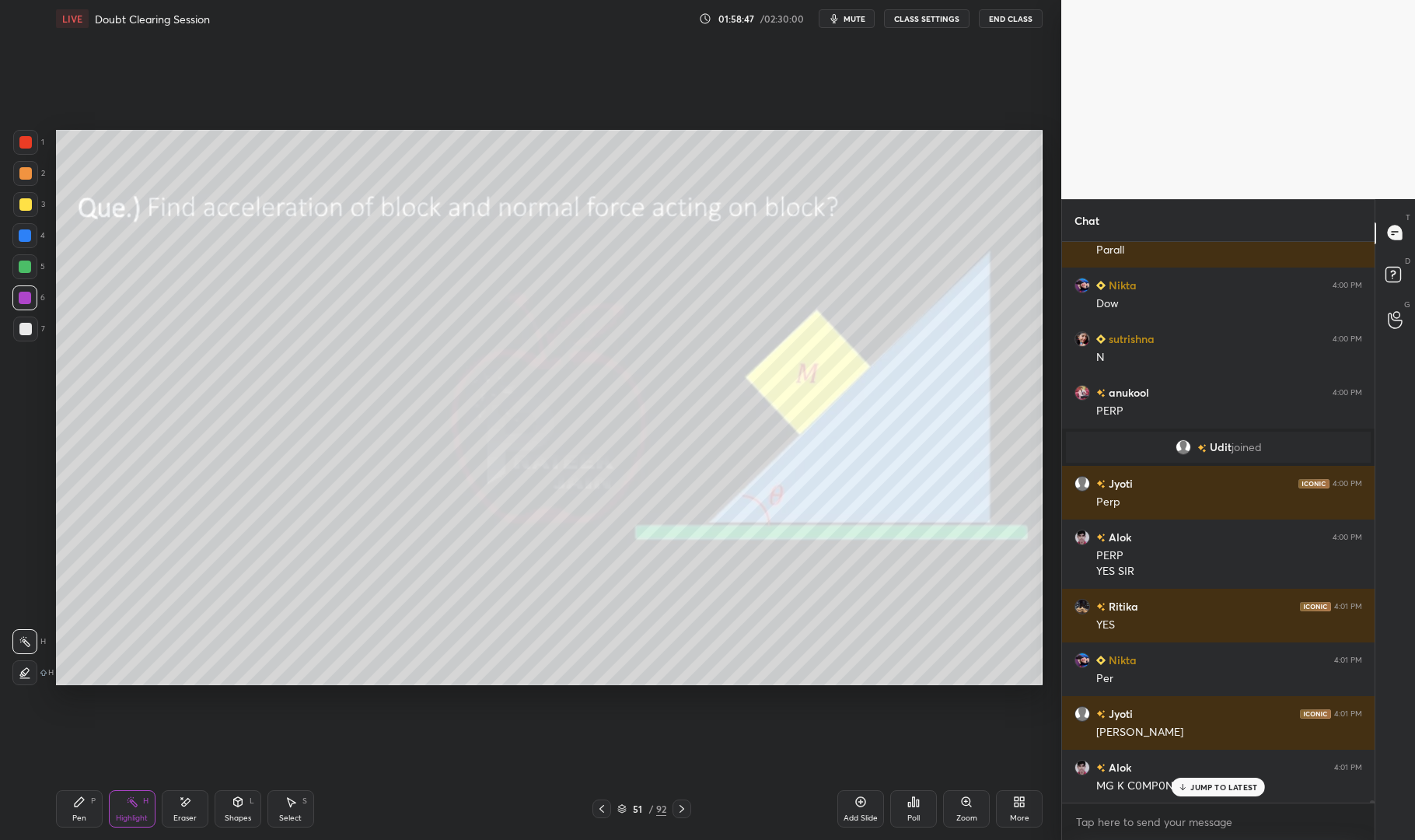
click at [15, 139] on div at bounding box center [25, 142] width 25 height 25
click at [68, 809] on div "Pen P" at bounding box center [80, 809] width 47 height 37
click at [51, 812] on div "LIVE Doubt Clearing Session 01:58:48 / 02:30:00 mute CLASS SETTINGS End Class S…" at bounding box center [549, 420] width 999 height 840
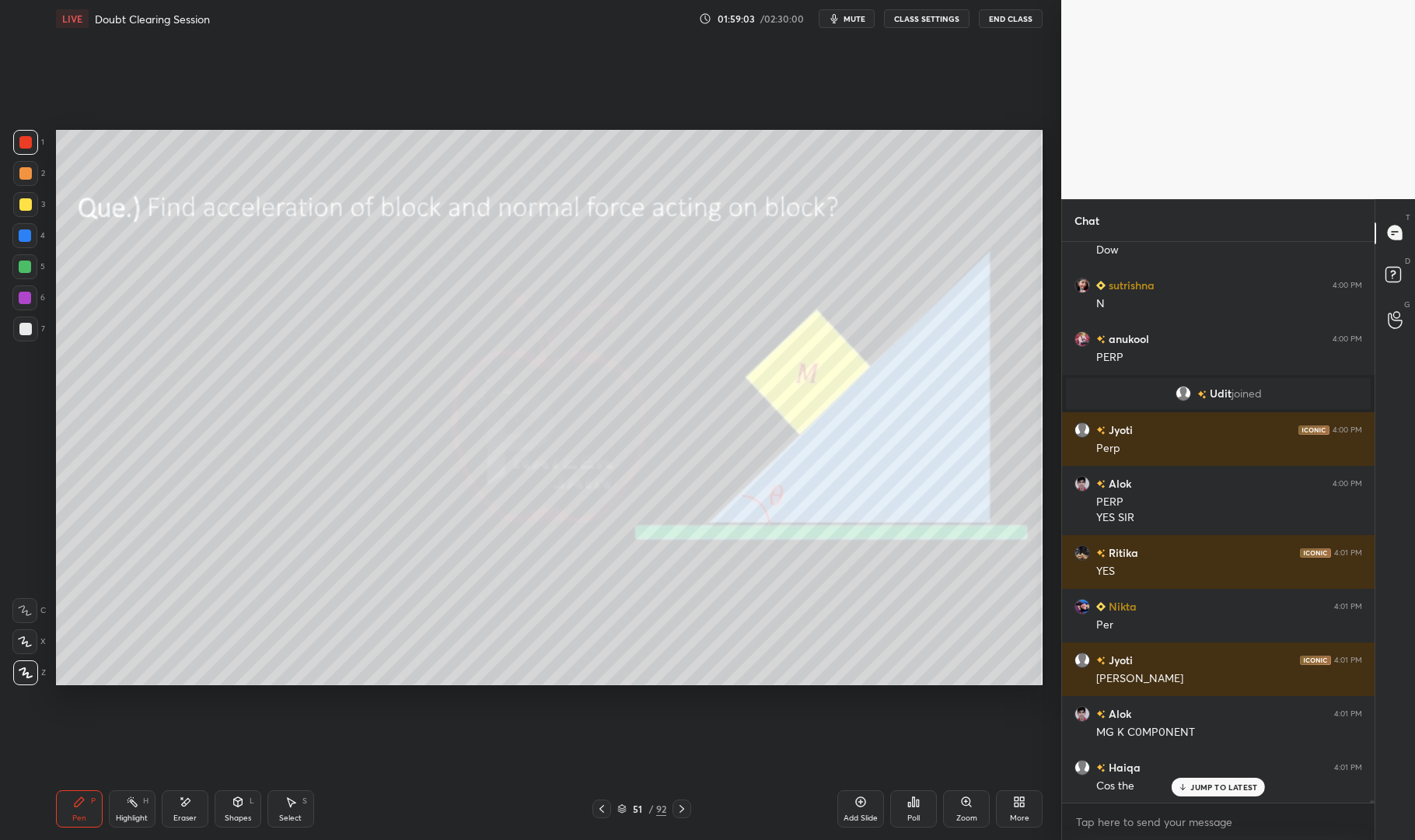
click at [123, 796] on div "Highlight H" at bounding box center [132, 809] width 47 height 37
click at [126, 815] on div "Highlight" at bounding box center [132, 818] width 32 height 7
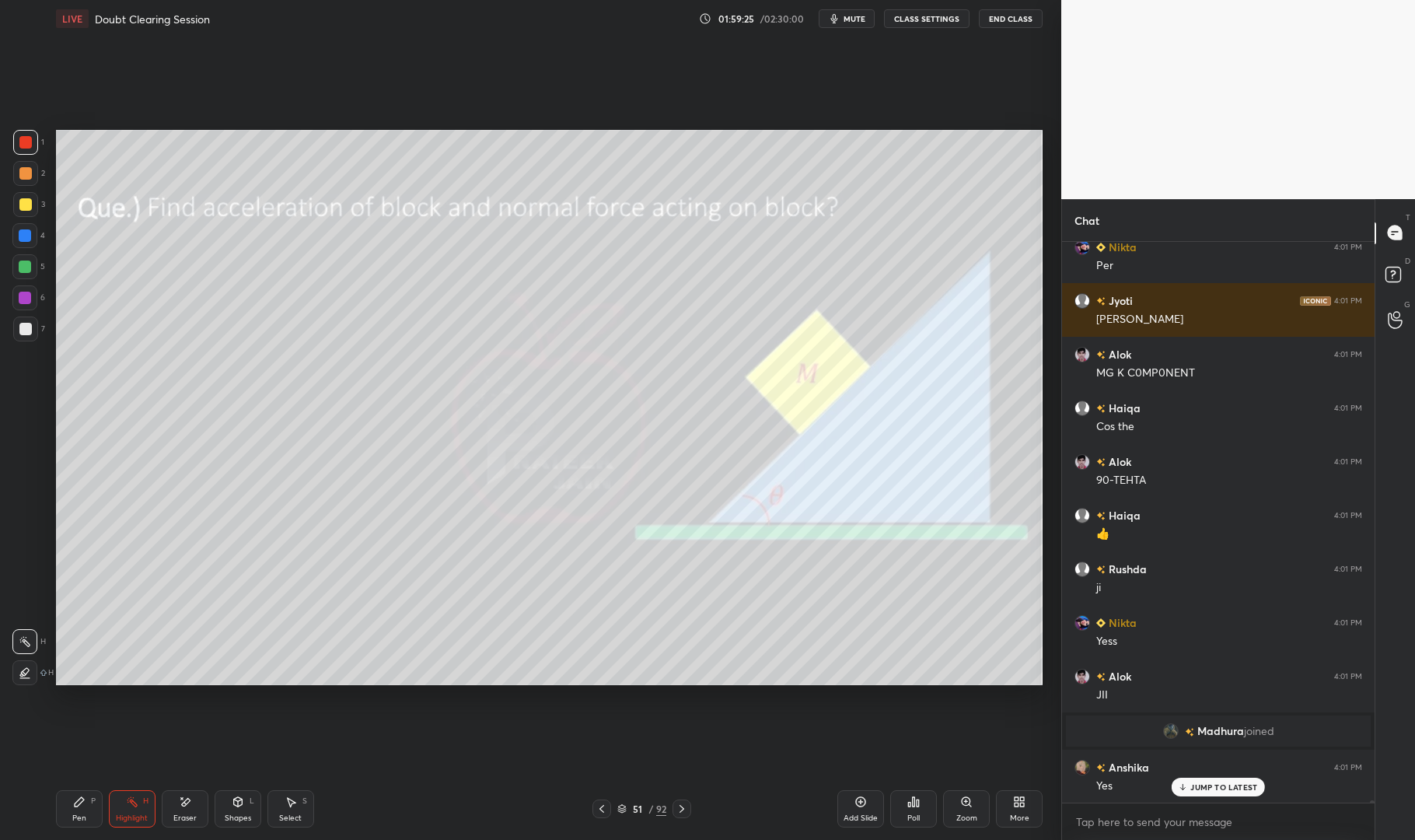
scroll to position [153815, 0]
click at [243, 803] on icon at bounding box center [237, 802] width 12 height 12
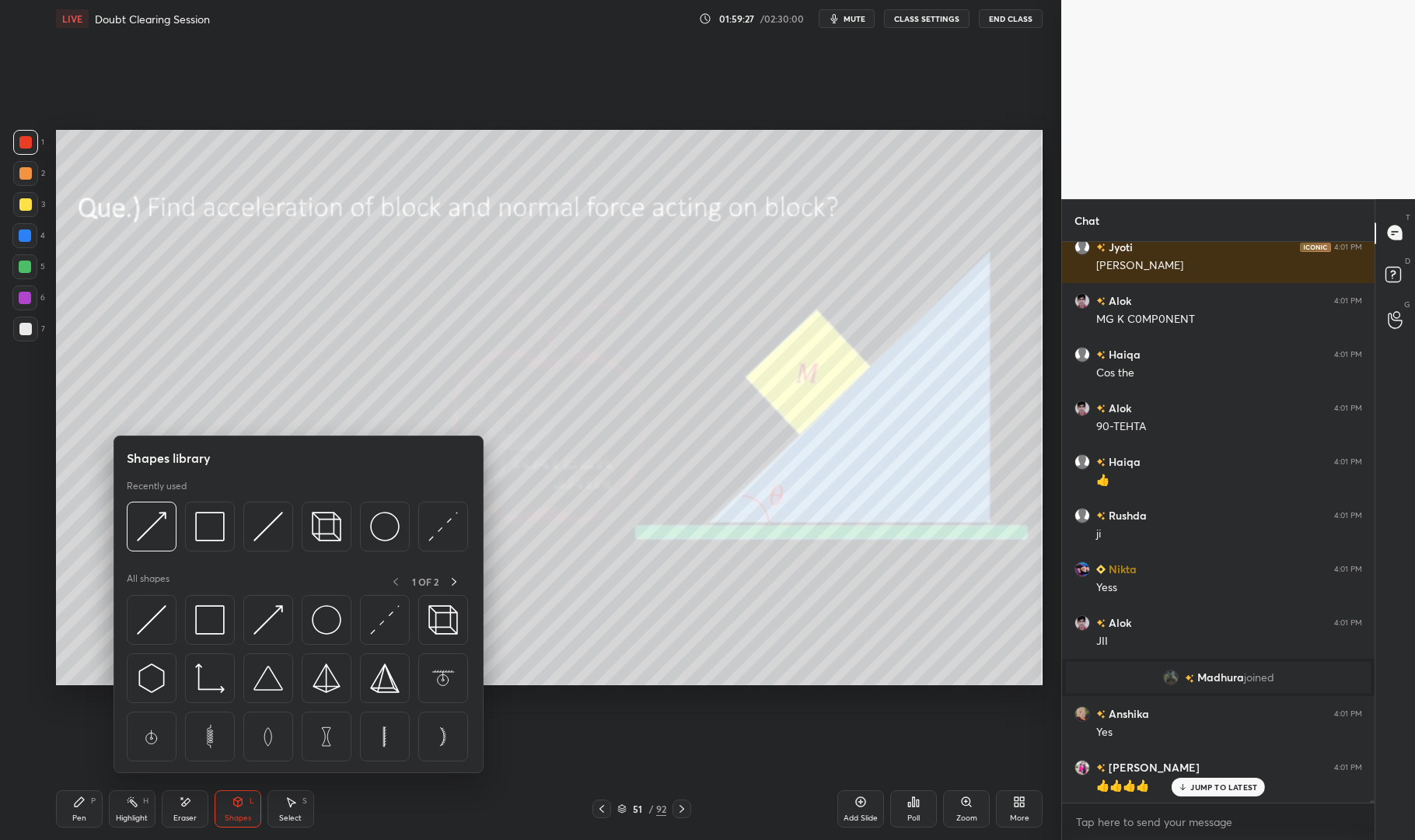
click at [160, 528] on img at bounding box center [152, 526] width 30 height 30
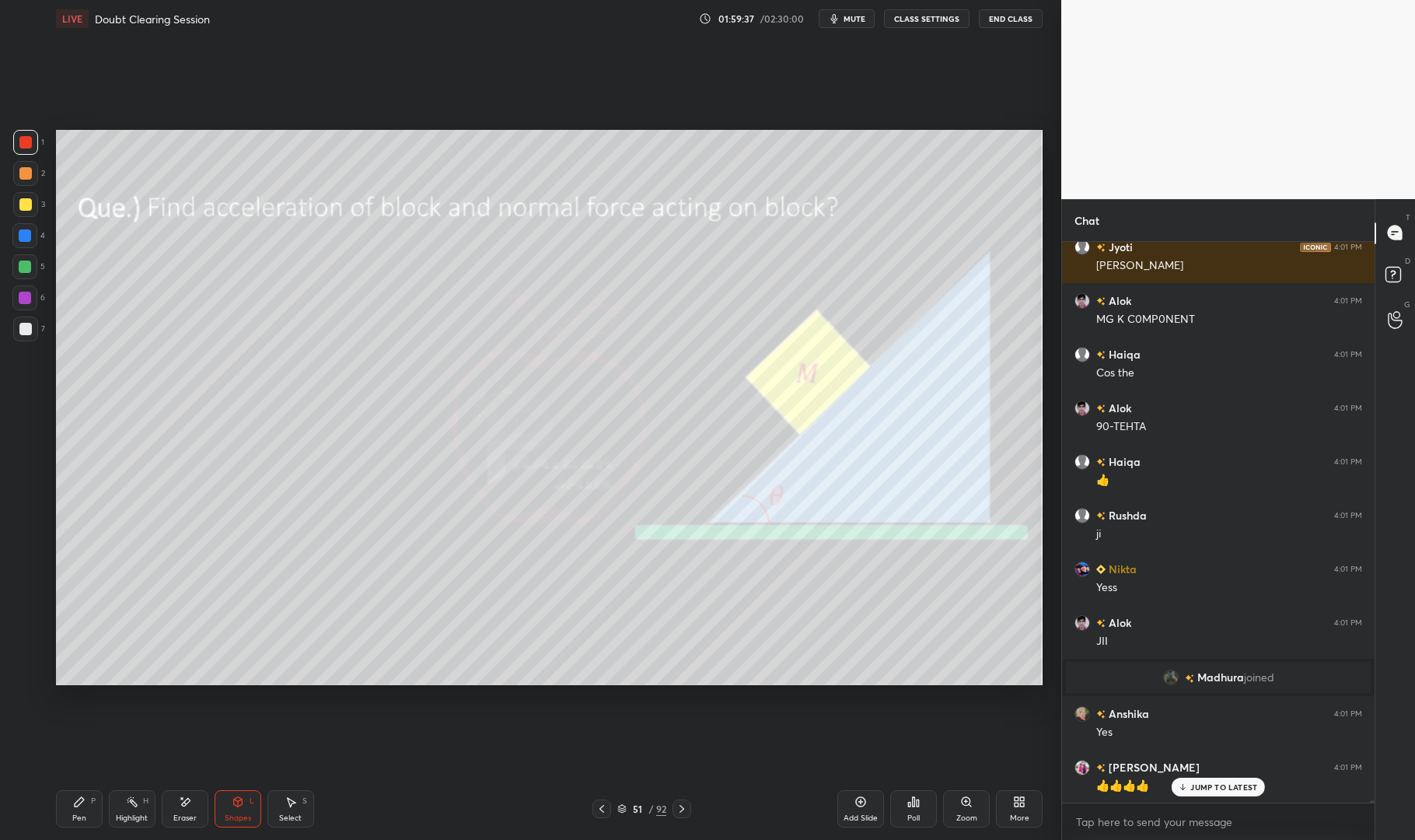
click at [68, 806] on div "Pen P" at bounding box center [80, 809] width 47 height 37
click at [71, 801] on div "Pen P" at bounding box center [80, 809] width 47 height 37
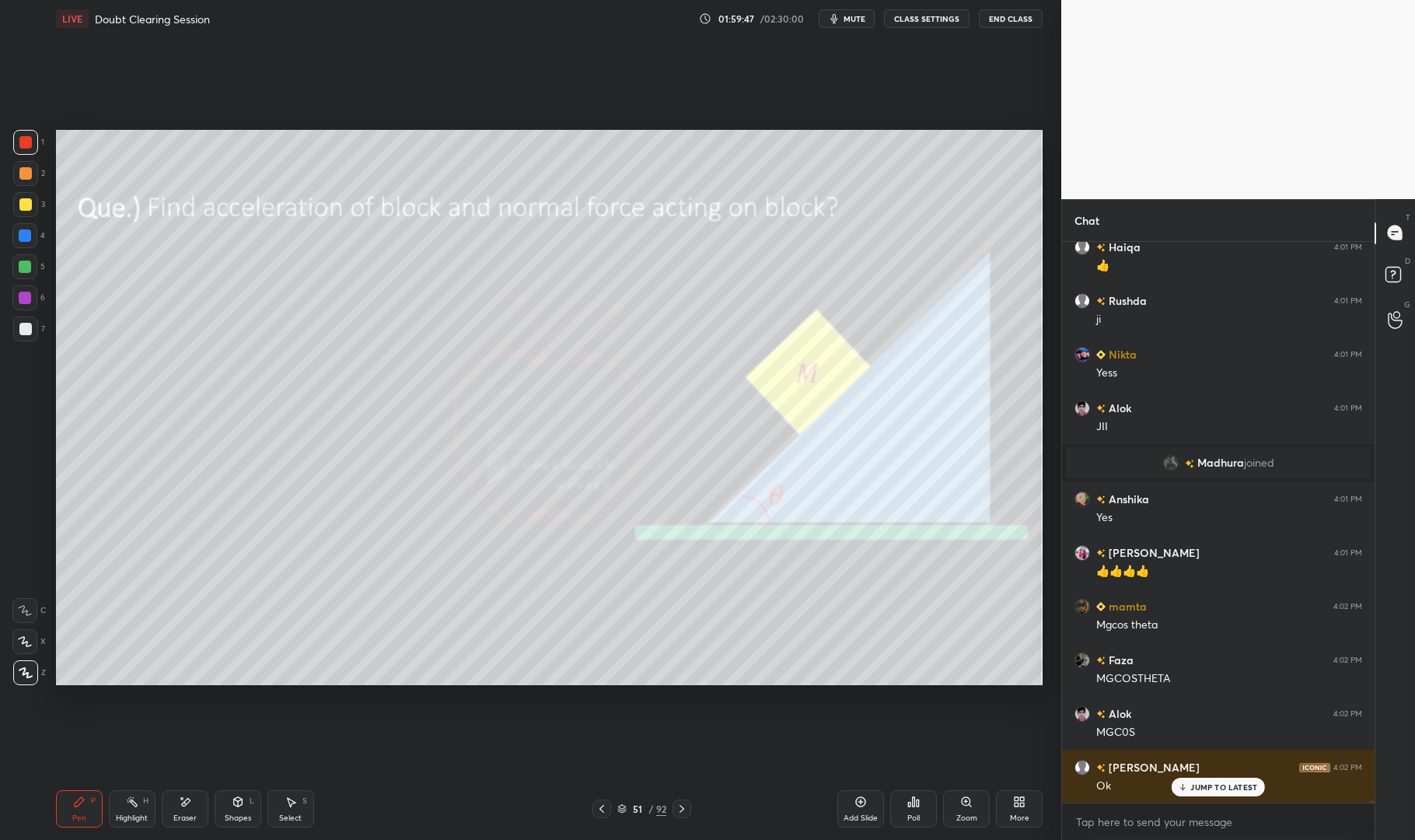
scroll to position [154082, 0]
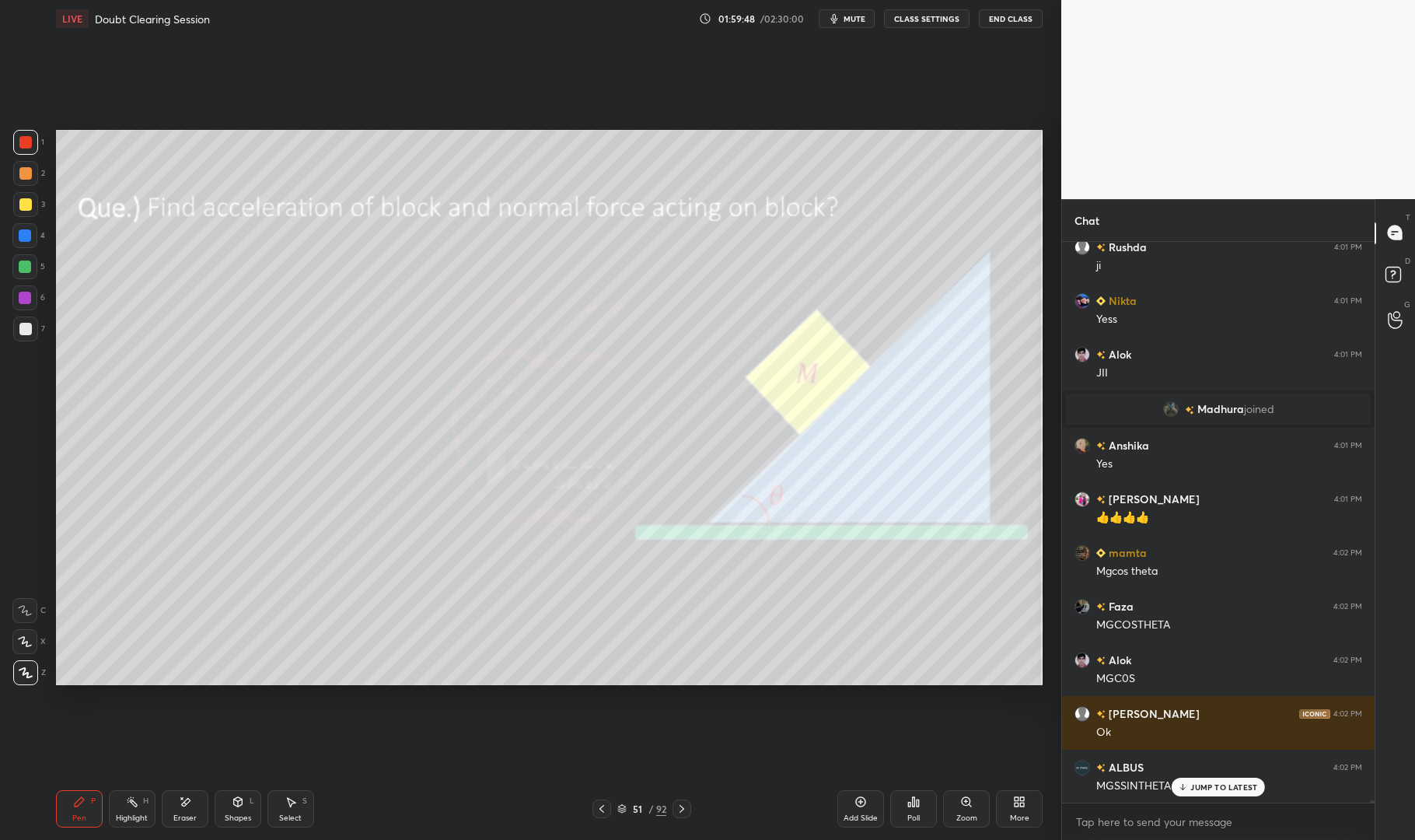
click at [14, 259] on div at bounding box center [24, 267] width 25 height 25
click at [15, 261] on div at bounding box center [24, 267] width 25 height 25
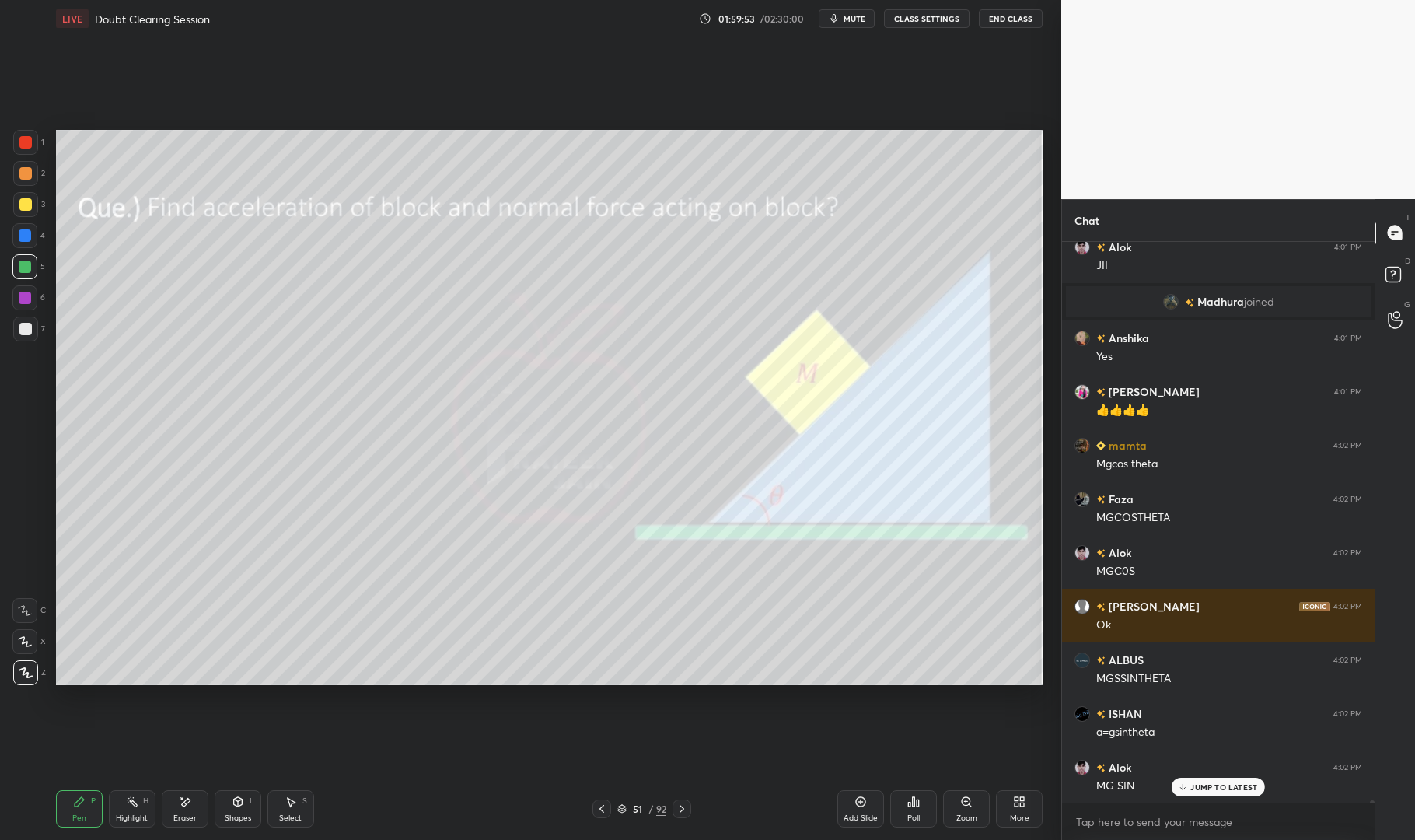
scroll to position [154243, 0]
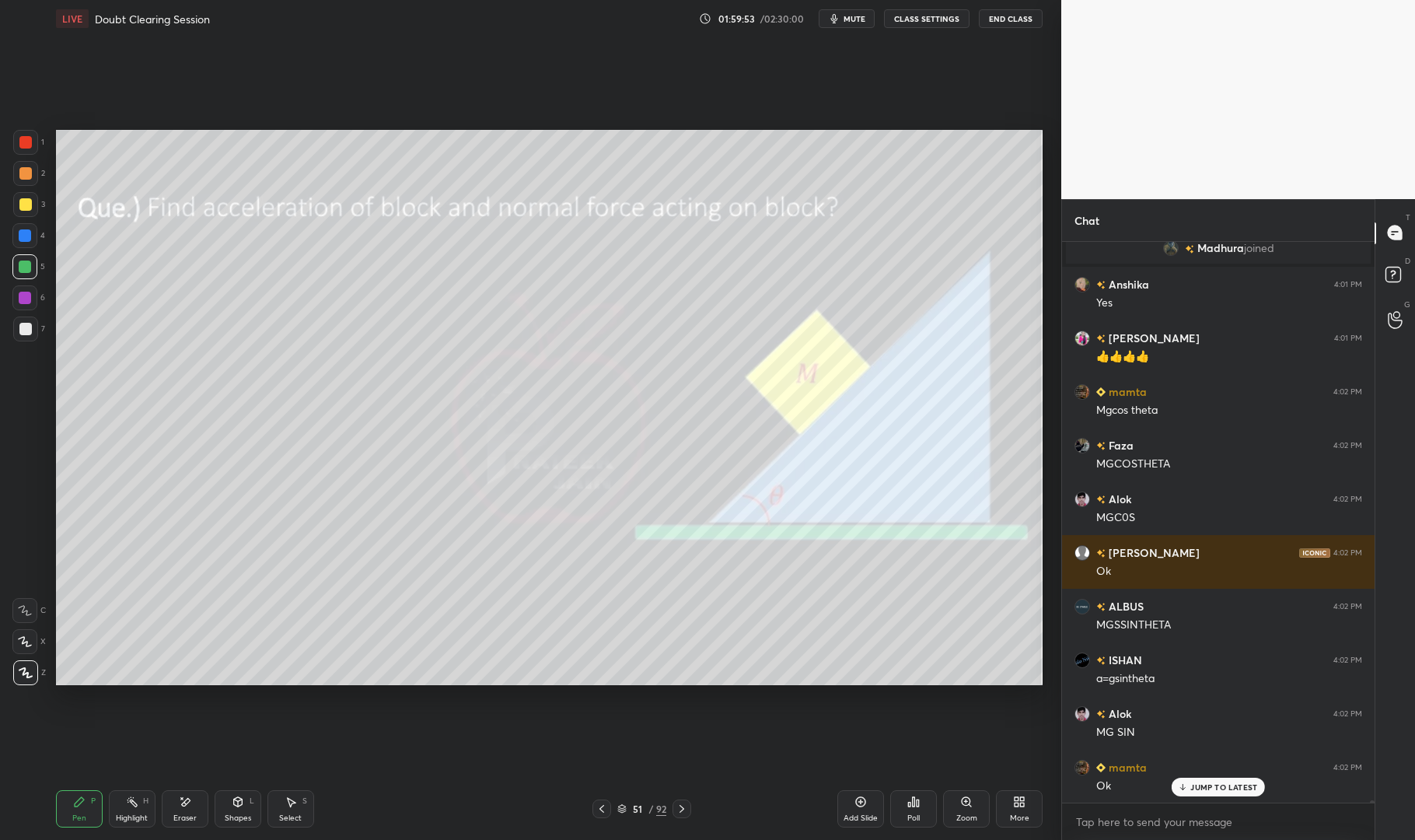
click at [133, 805] on icon at bounding box center [132, 802] width 12 height 12
click at [138, 801] on icon at bounding box center [132, 802] width 12 height 12
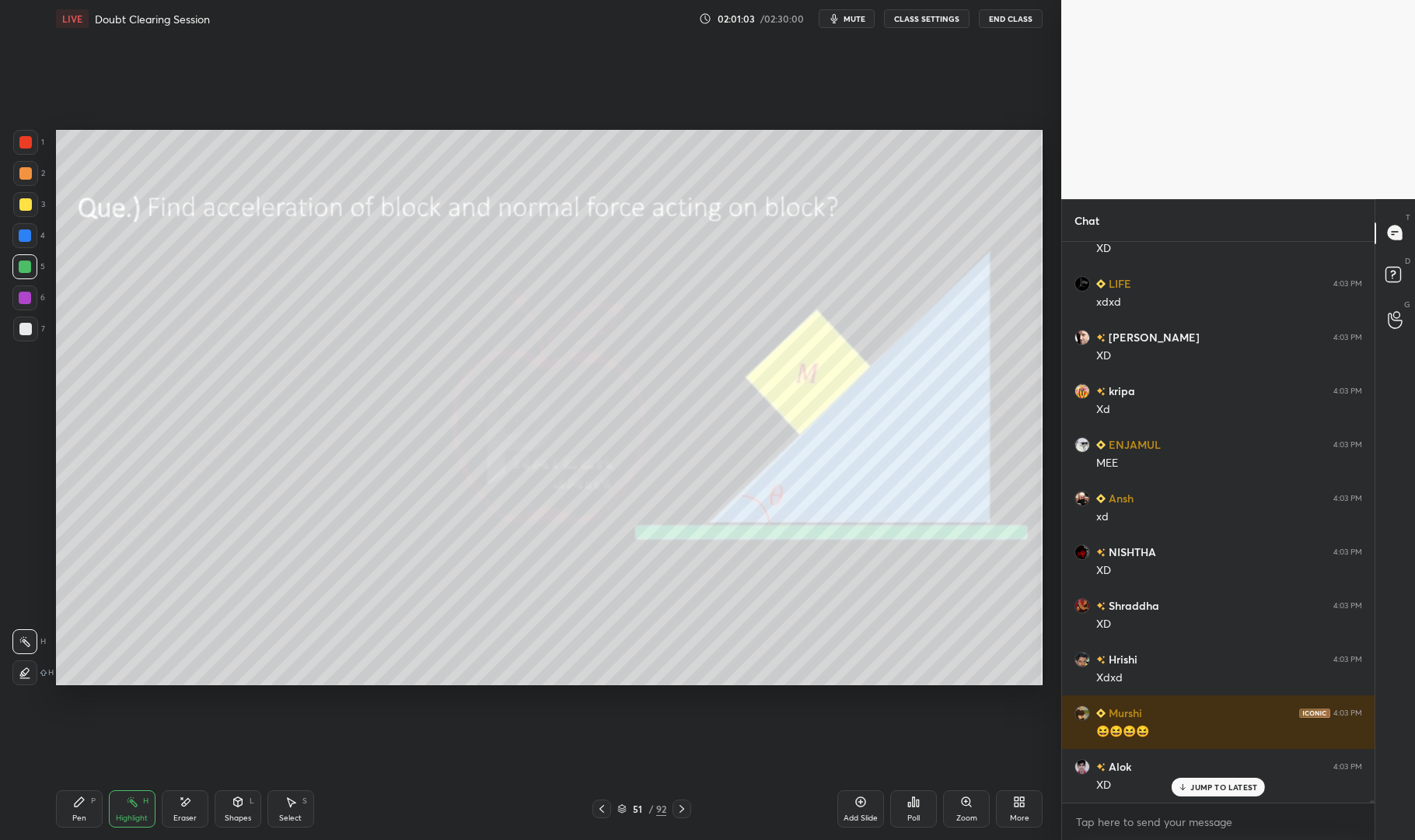
scroll to position [158018, 0]
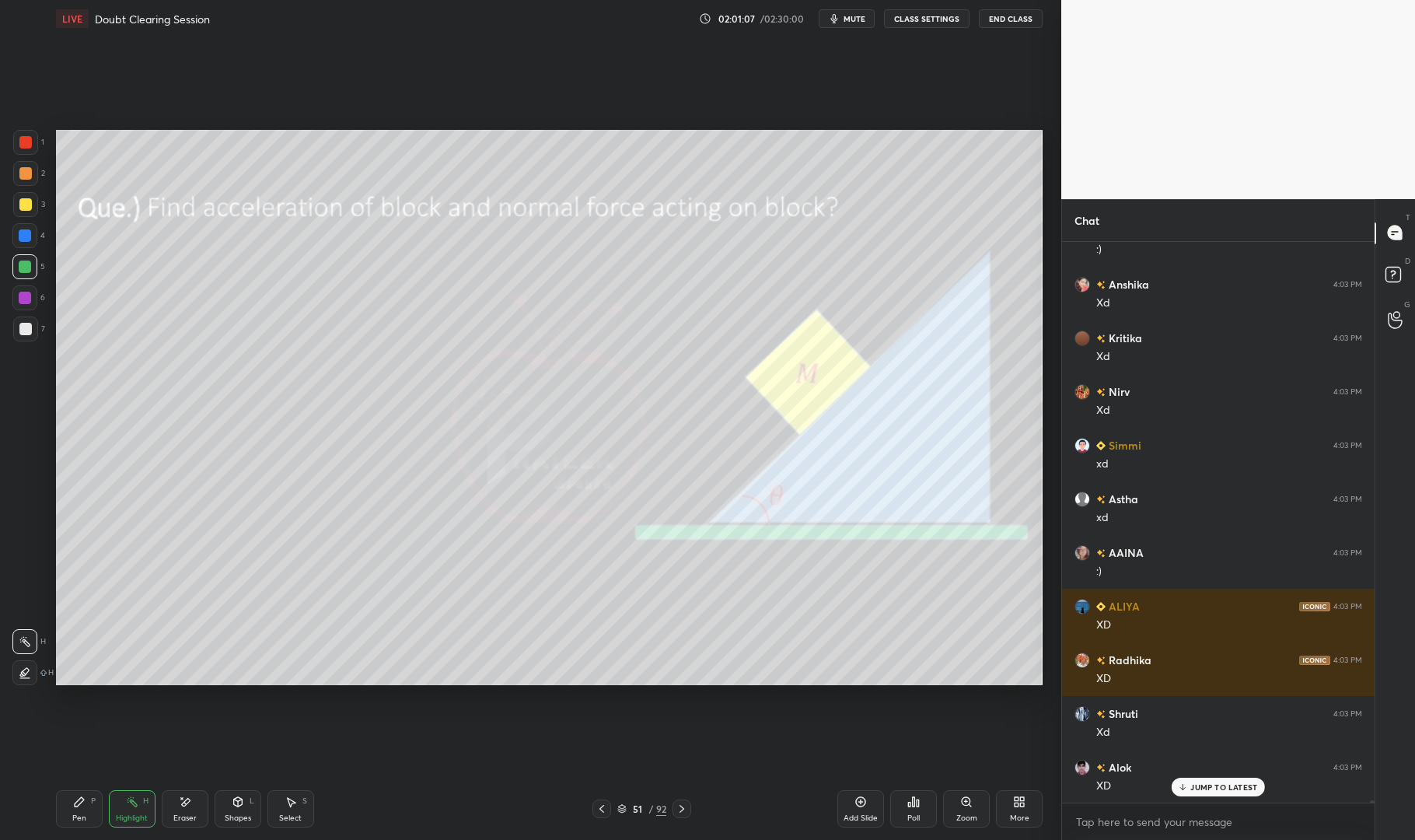
click at [179, 800] on icon at bounding box center [184, 803] width 12 height 13
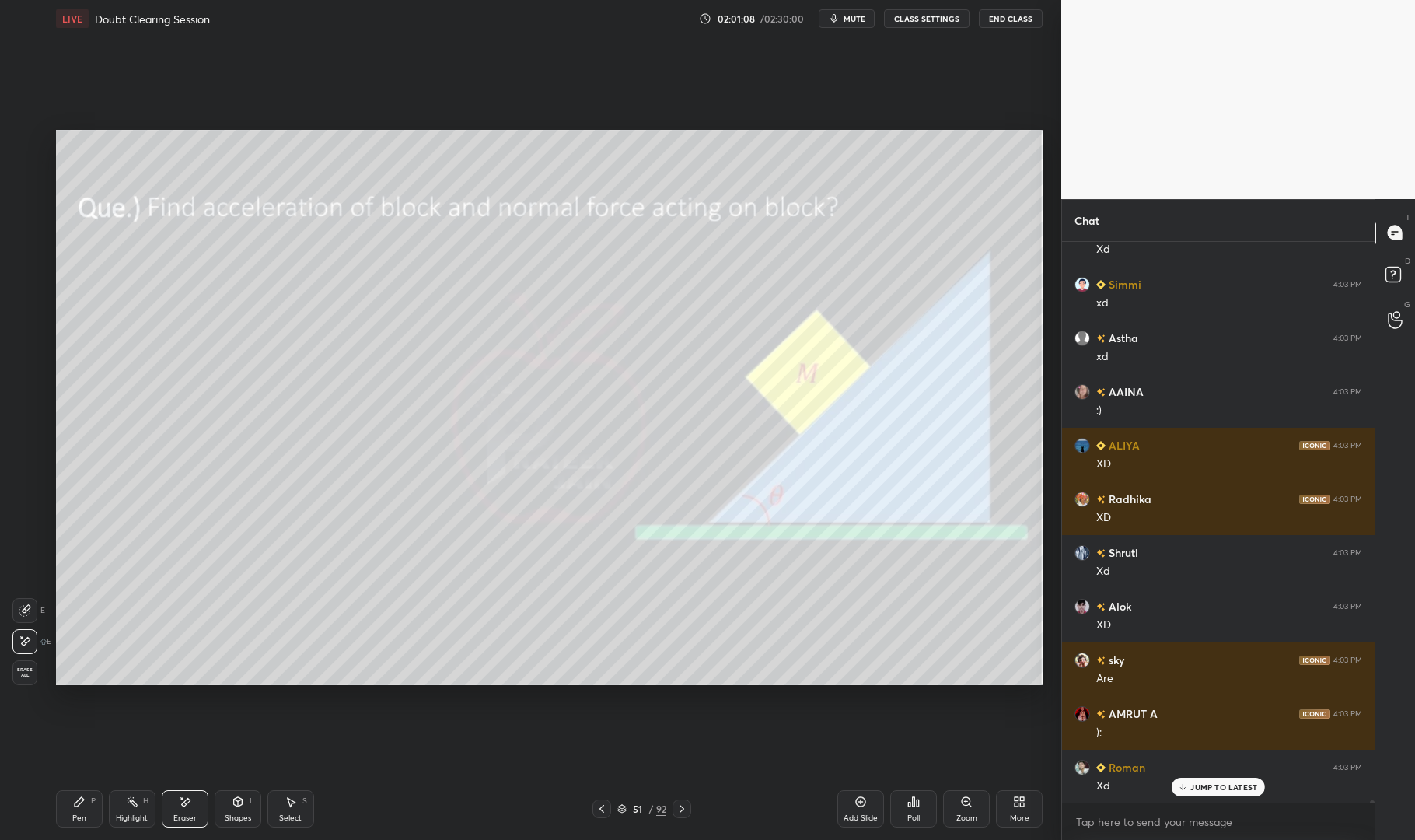
click at [21, 642] on icon at bounding box center [24, 641] width 12 height 13
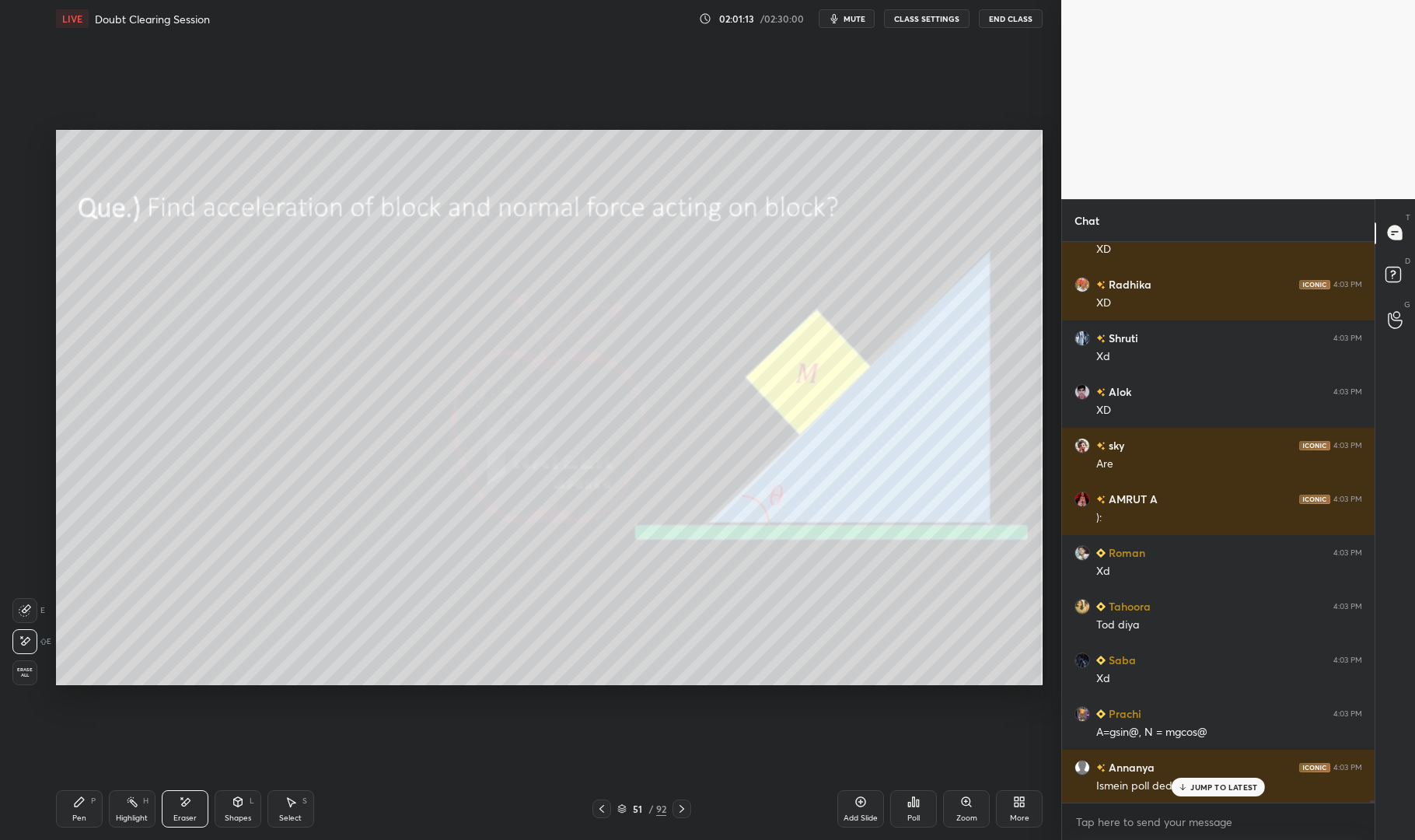
scroll to position [158769, 0]
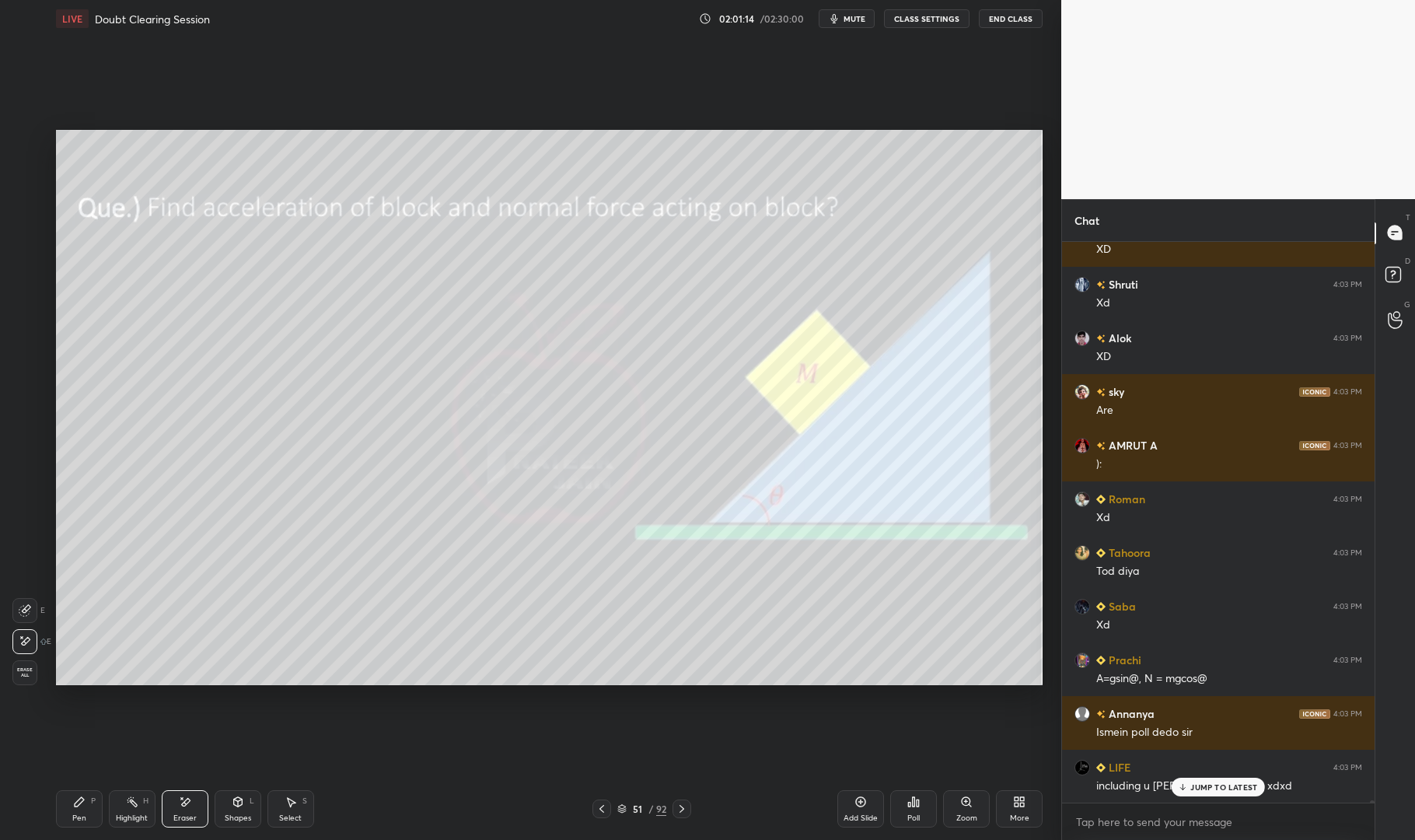
click at [128, 818] on div "Highlight" at bounding box center [132, 818] width 32 height 7
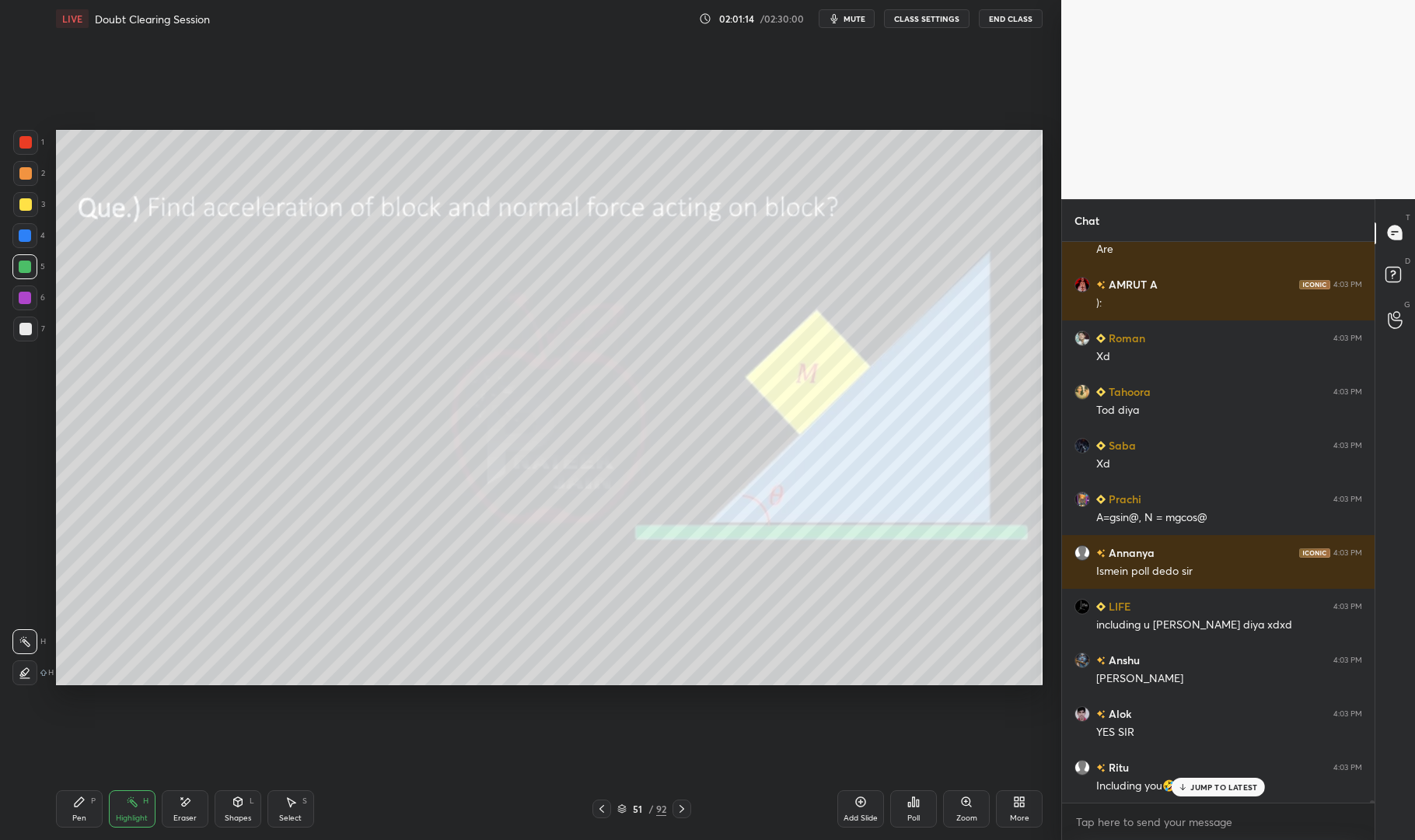
click at [111, 810] on div "Highlight H" at bounding box center [132, 809] width 47 height 37
click at [52, 812] on div "LIVE Doubt Clearing Session 02:01:22 / 02:30:00 mute CLASS SETTINGS End Class S…" at bounding box center [549, 420] width 999 height 840
click at [22, 328] on div at bounding box center [25, 329] width 12 height 12
click at [15, 332] on div at bounding box center [25, 329] width 25 height 25
click at [90, 801] on div "Pen P" at bounding box center [80, 809] width 47 height 37
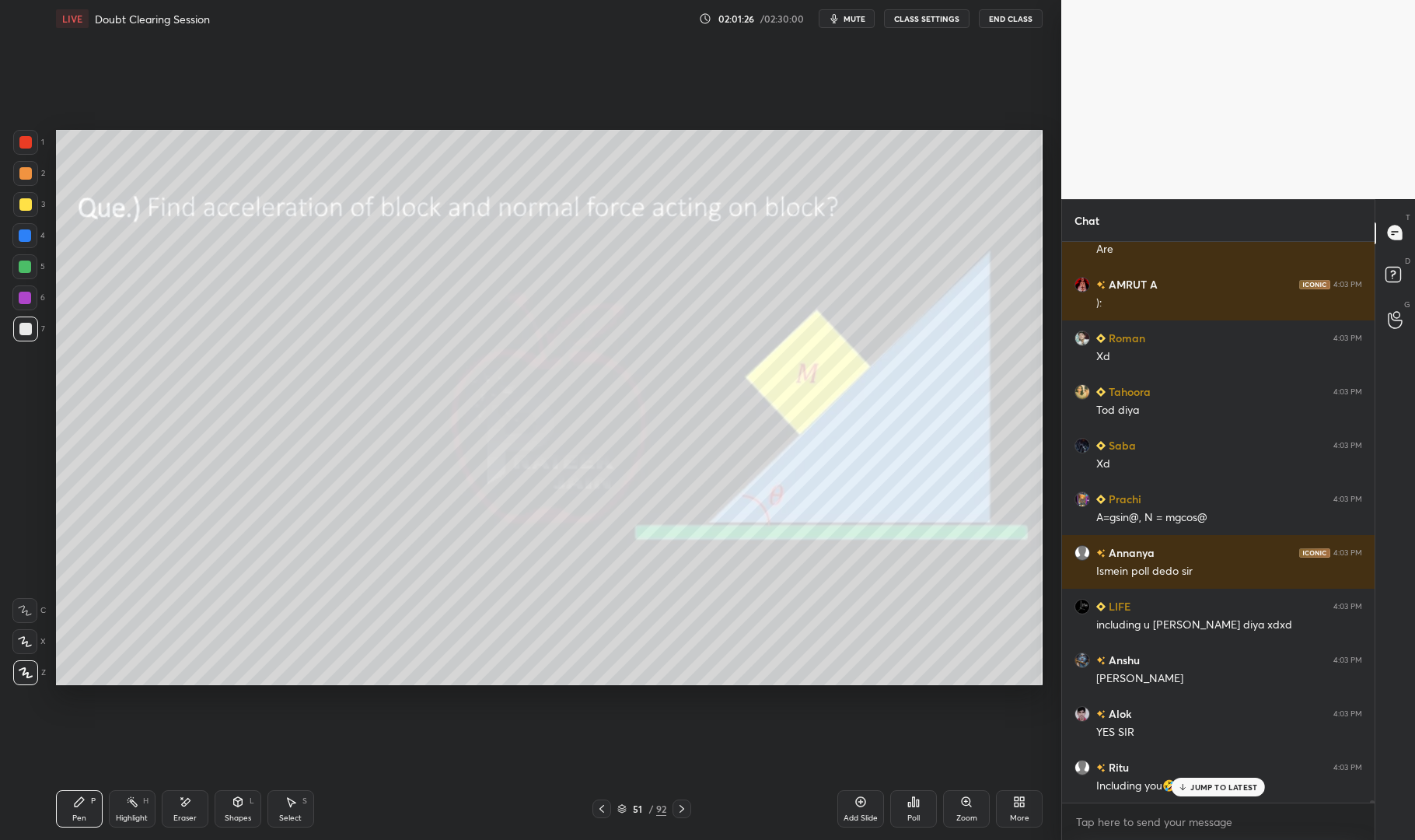
click at [89, 782] on div "Pen P Highlight H Eraser Shapes L Select S 51 / 92 Add Slide Poll Zoom More" at bounding box center [550, 808] width 987 height 62
click at [144, 815] on div "Highlight" at bounding box center [132, 818] width 32 height 7
click at [148, 817] on div "Highlight" at bounding box center [132, 818] width 32 height 7
click at [69, 814] on div "Pen P" at bounding box center [80, 809] width 47 height 37
click at [58, 807] on div "Pen P" at bounding box center [80, 809] width 47 height 37
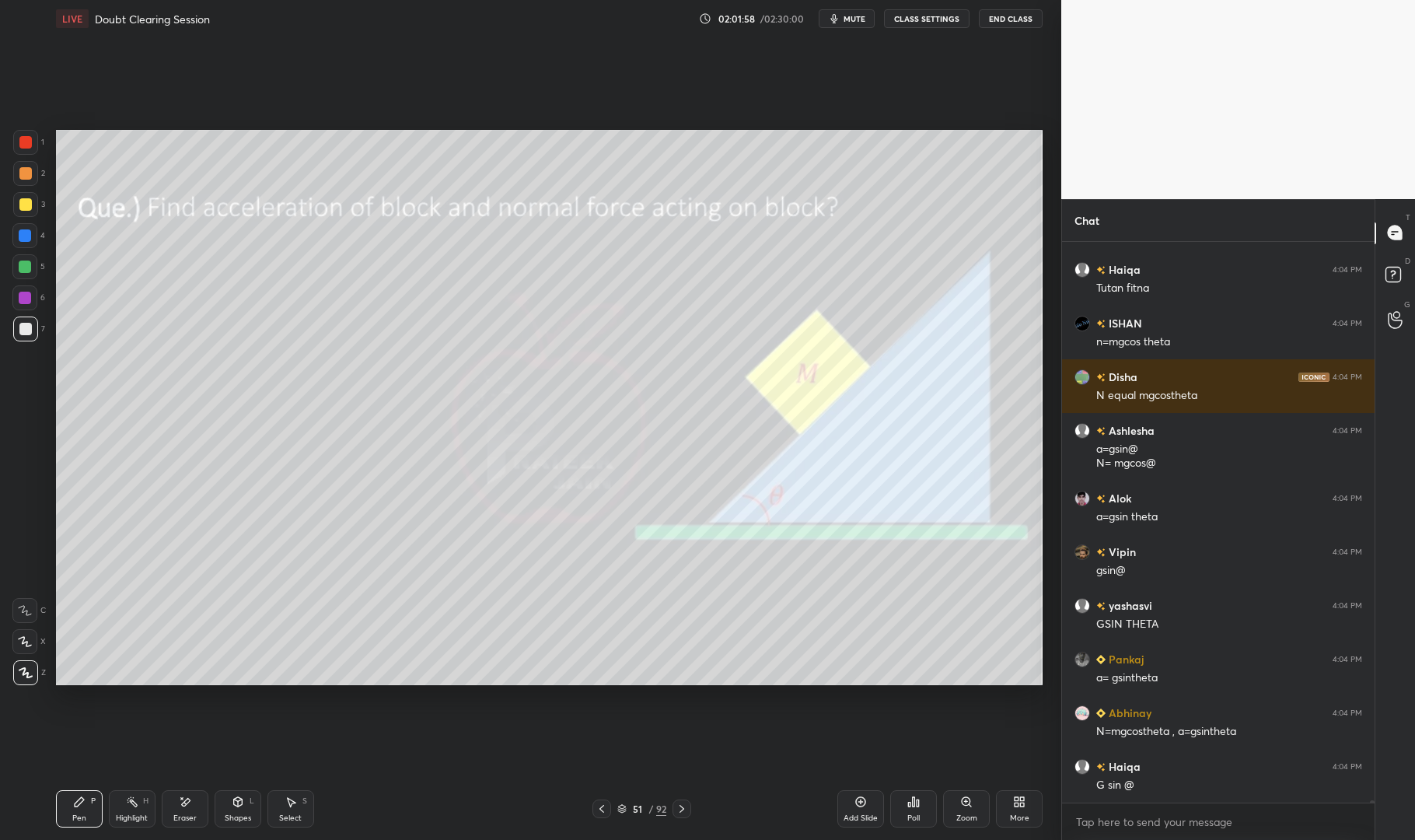
scroll to position [159535, 0]
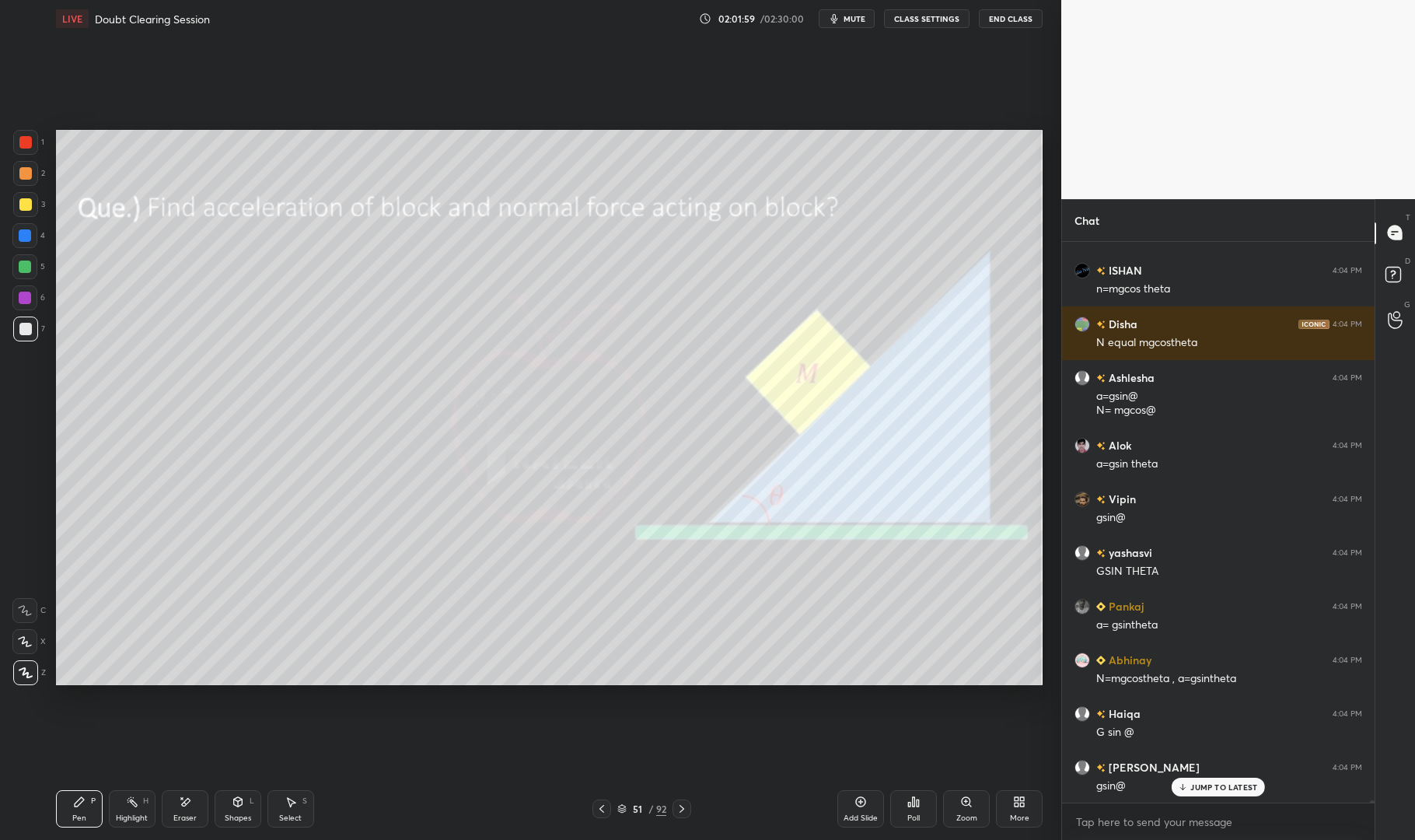
click at [27, 263] on div at bounding box center [24, 266] width 12 height 12
click at [24, 264] on div at bounding box center [24, 266] width 12 height 12
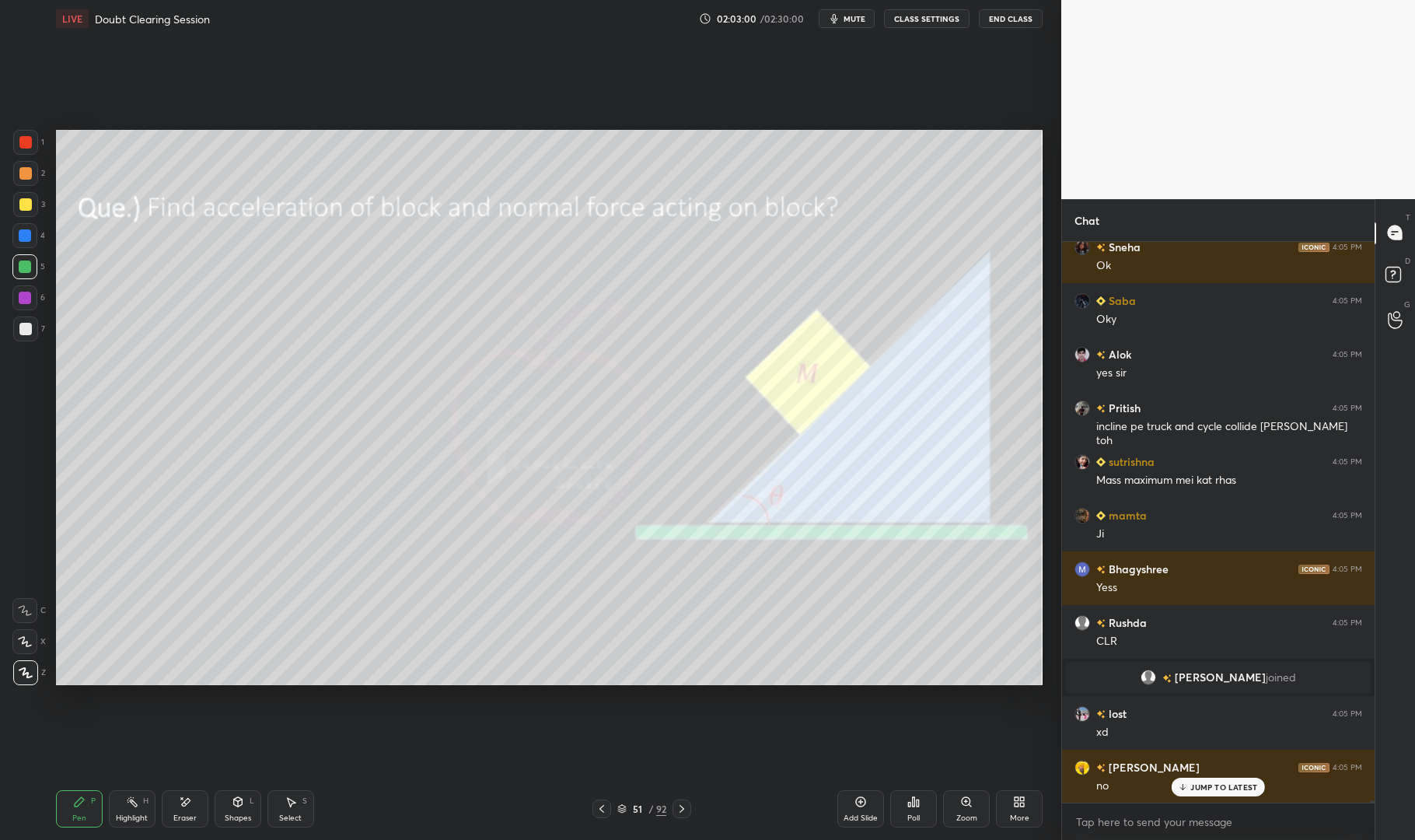
scroll to position [161075, 0]
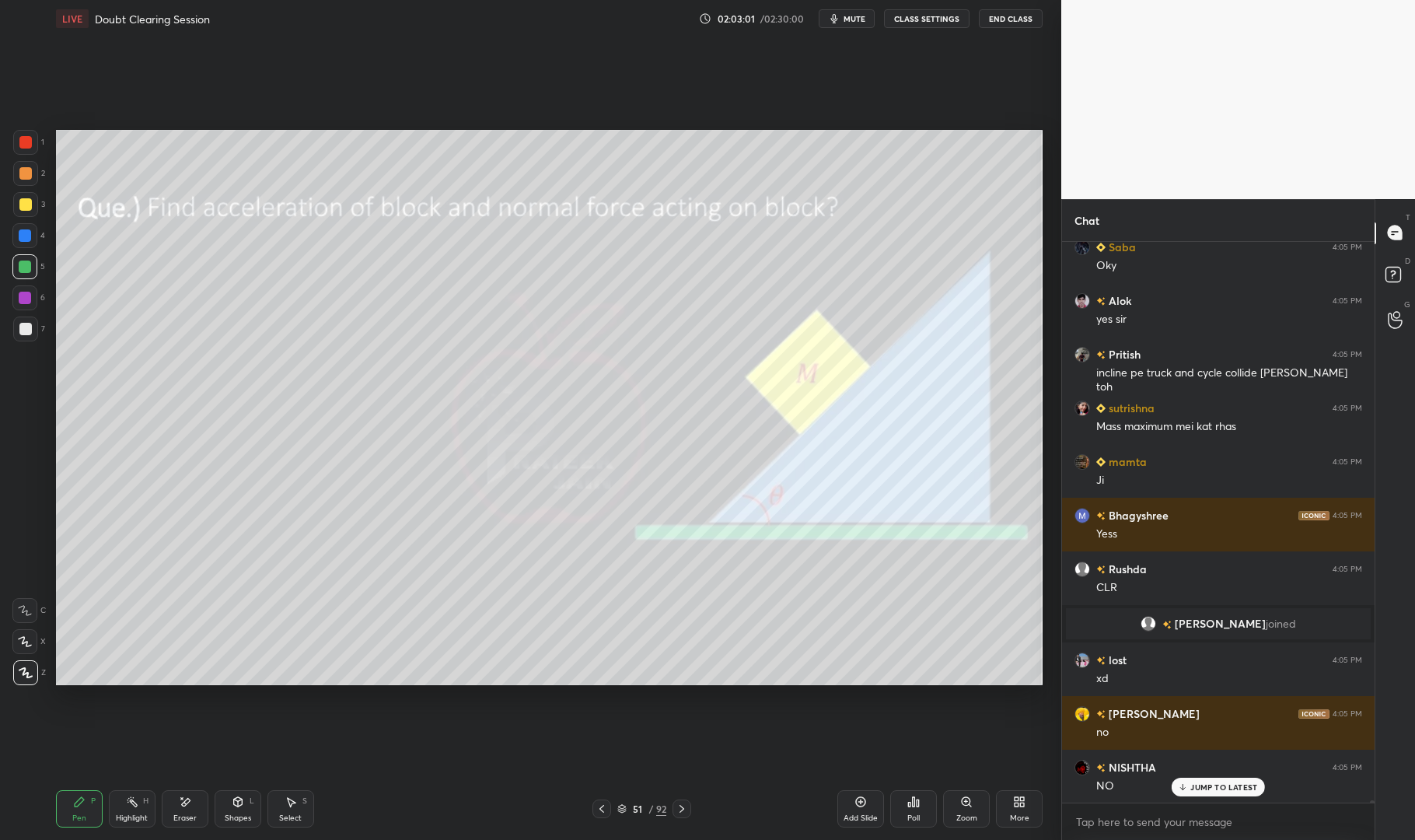
click at [125, 818] on div "Highlight" at bounding box center [132, 818] width 32 height 7
click at [121, 801] on div "Highlight H" at bounding box center [132, 809] width 47 height 37
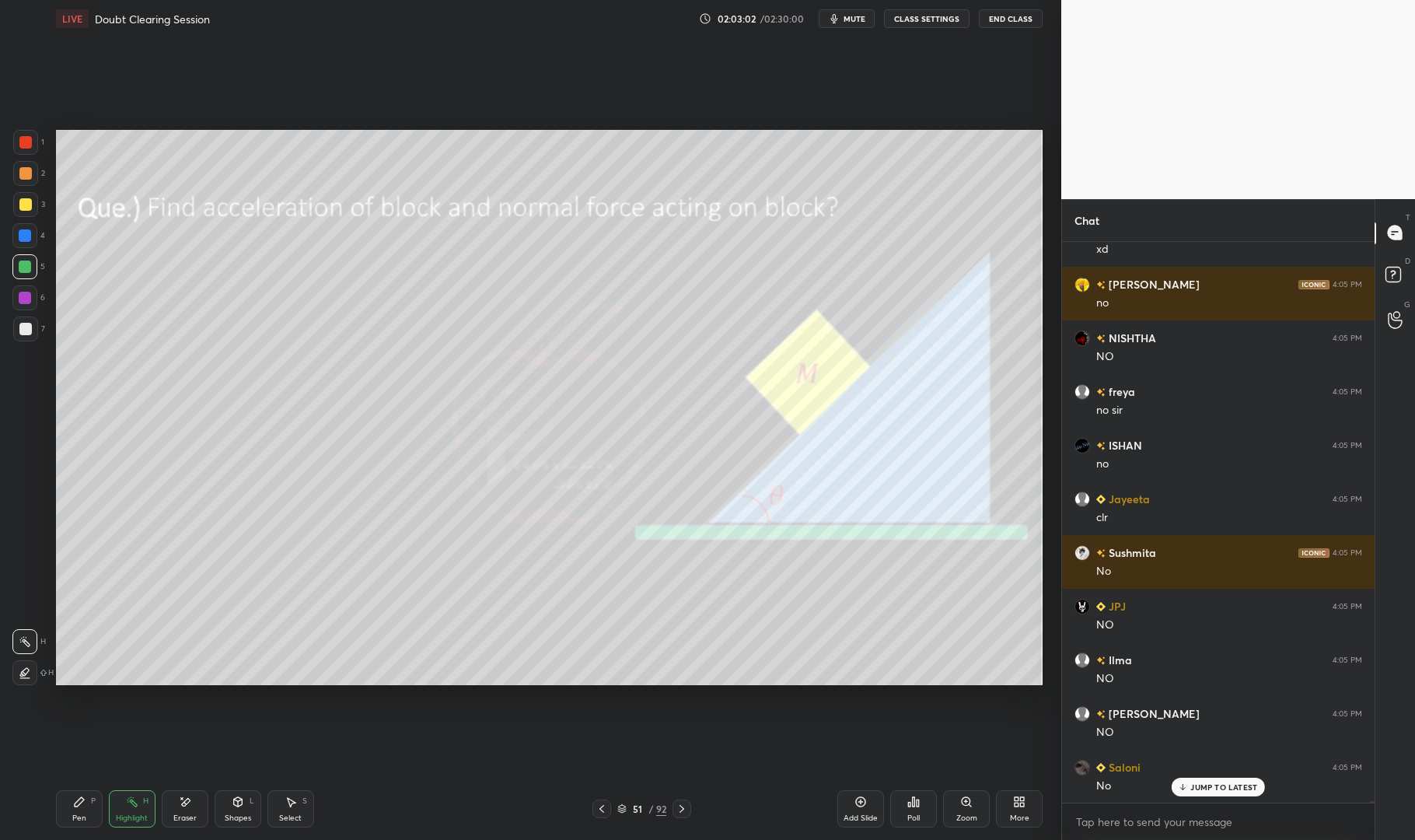
click at [30, 267] on div at bounding box center [24, 266] width 12 height 12
click at [25, 255] on div at bounding box center [24, 267] width 25 height 25
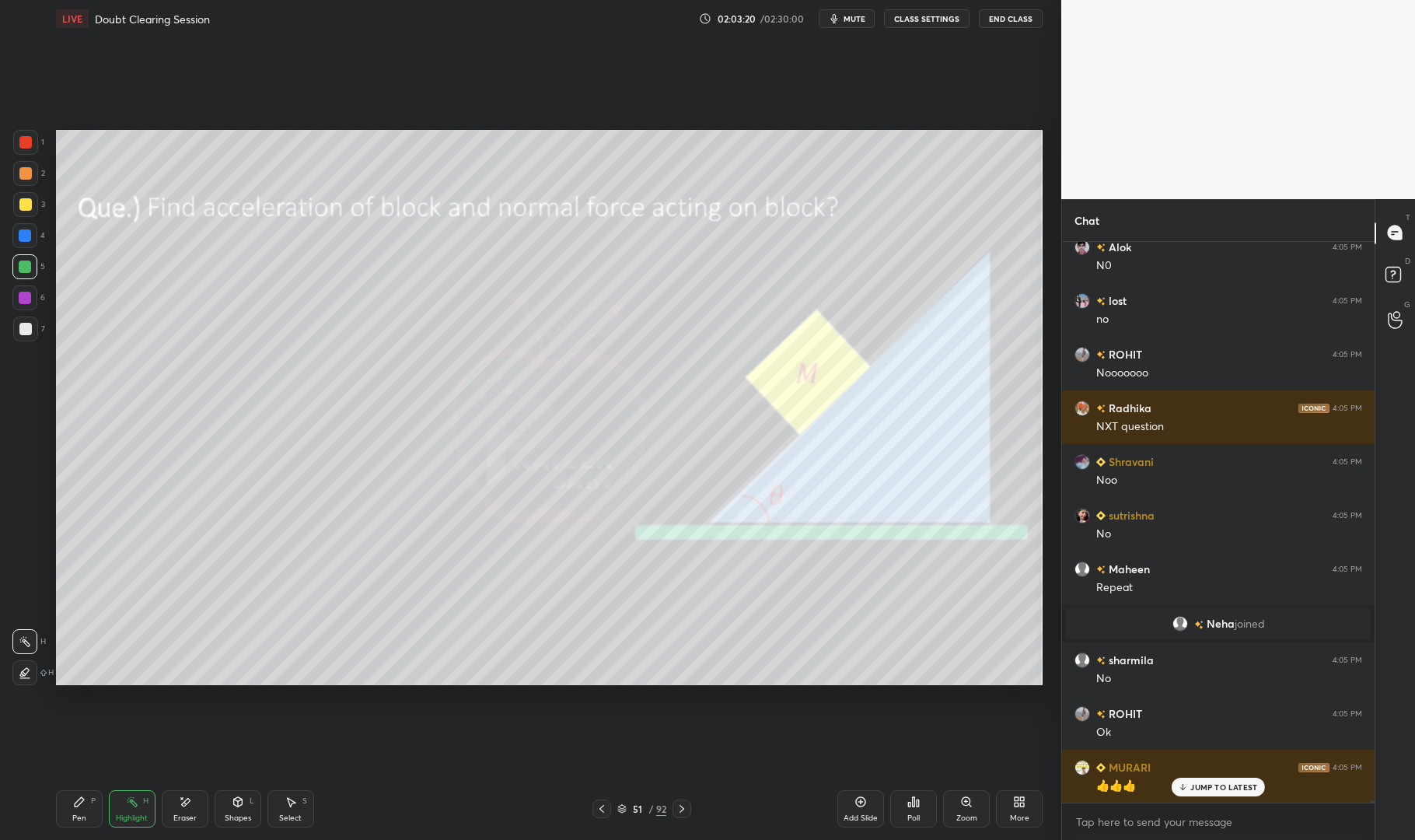
scroll to position [150007, 0]
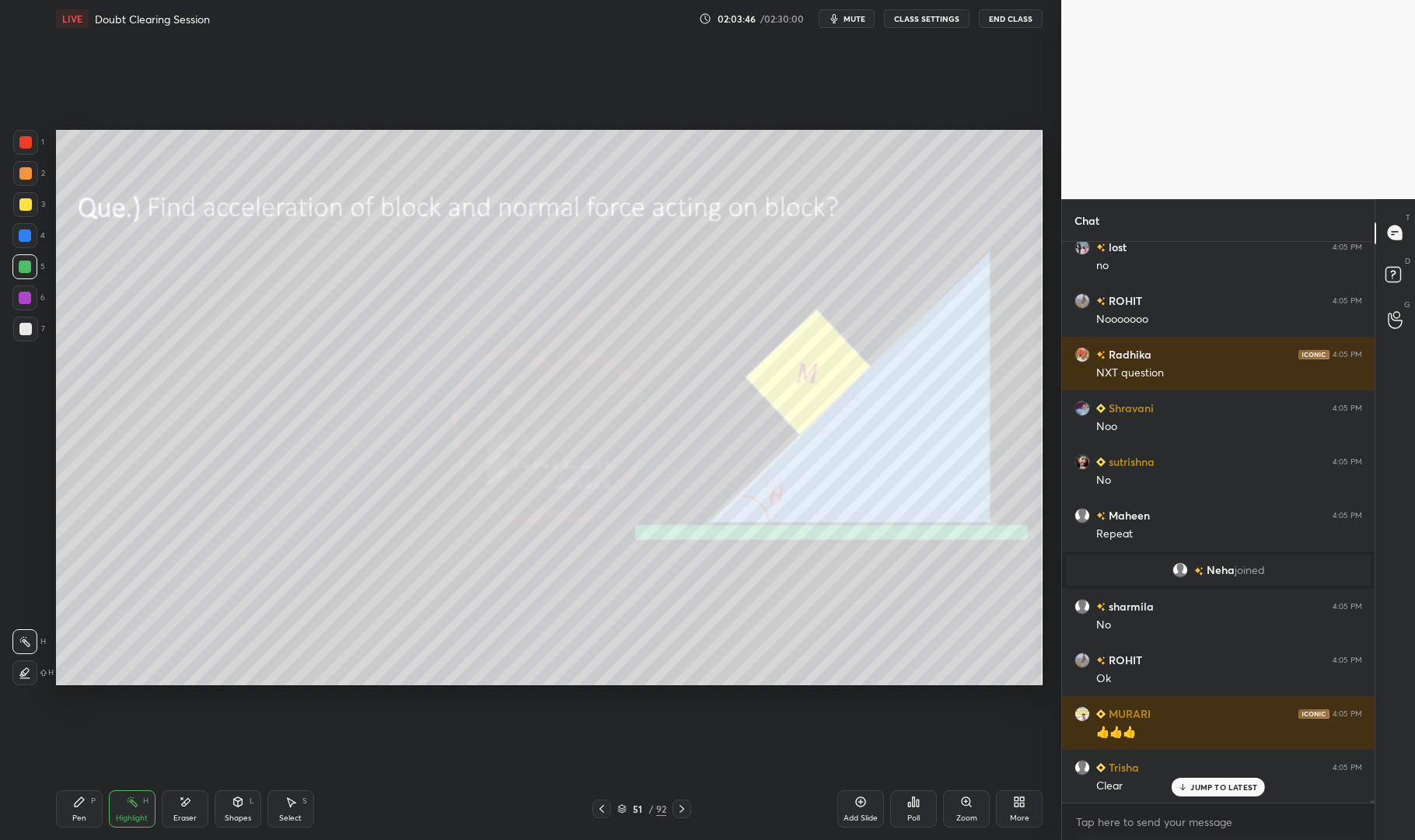
click at [1216, 783] on p "JUMP TO LATEST" at bounding box center [1223, 787] width 66 height 9
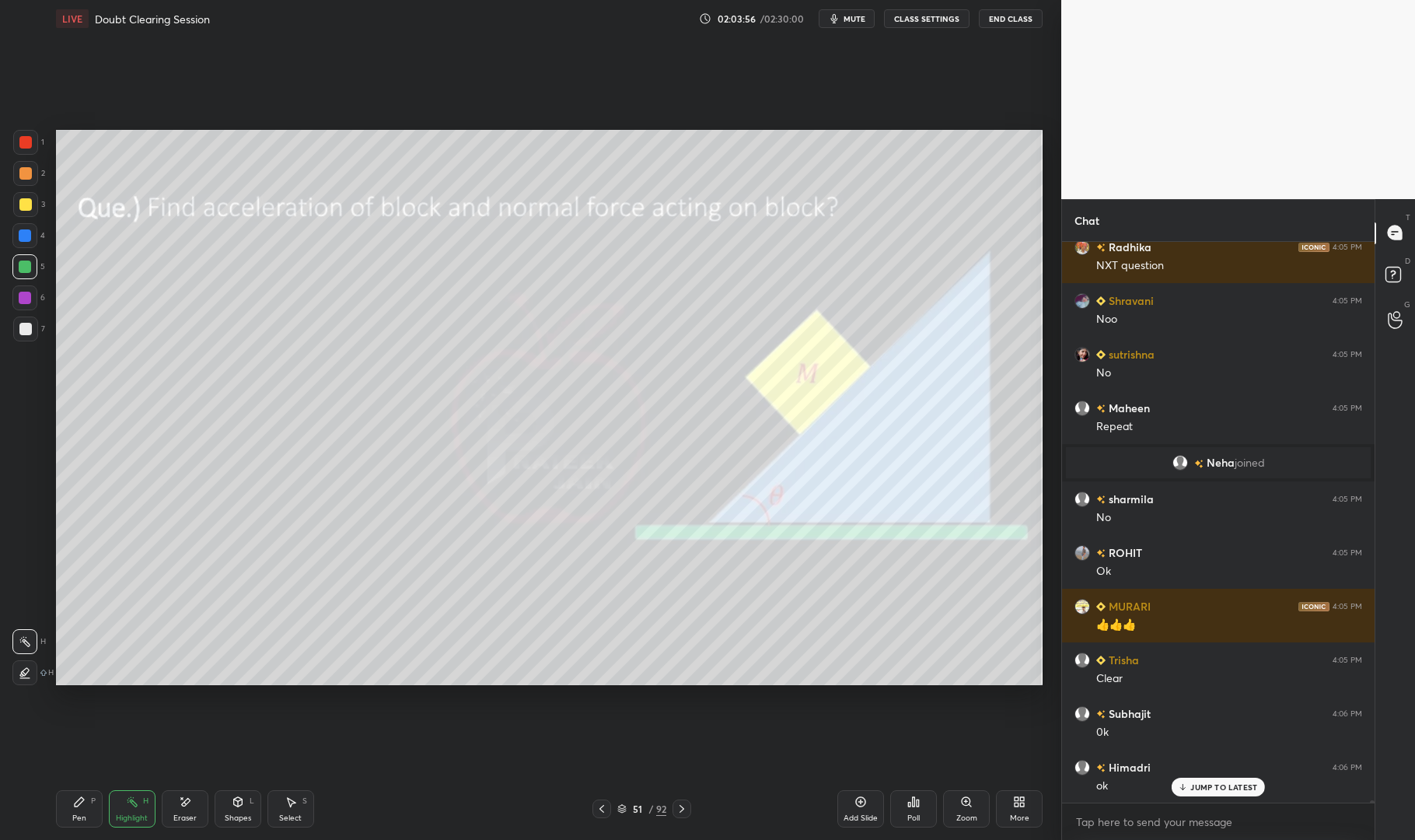
scroll to position [150167, 0]
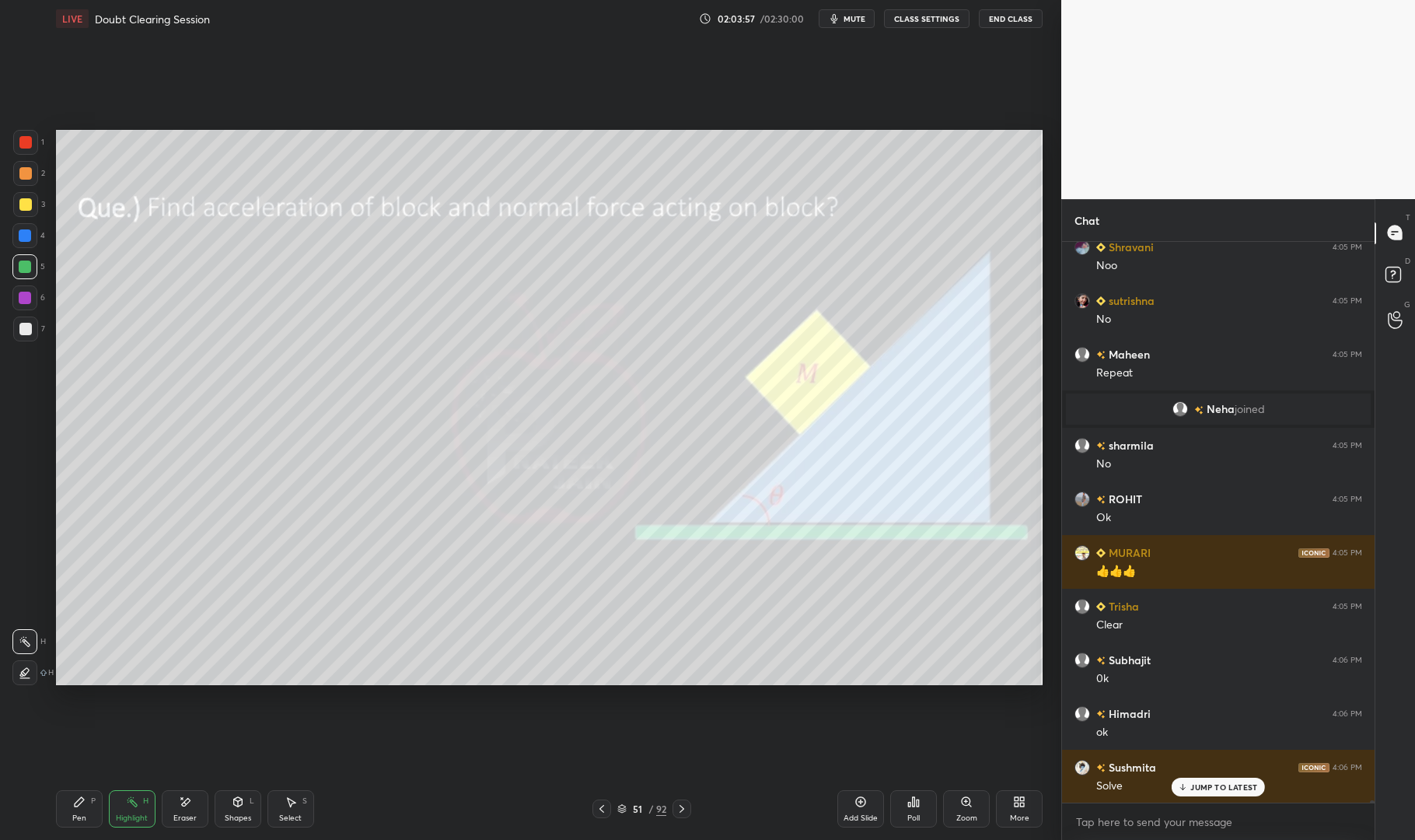
click at [24, 332] on div at bounding box center [25, 329] width 12 height 12
click at [14, 324] on div at bounding box center [25, 329] width 25 height 25
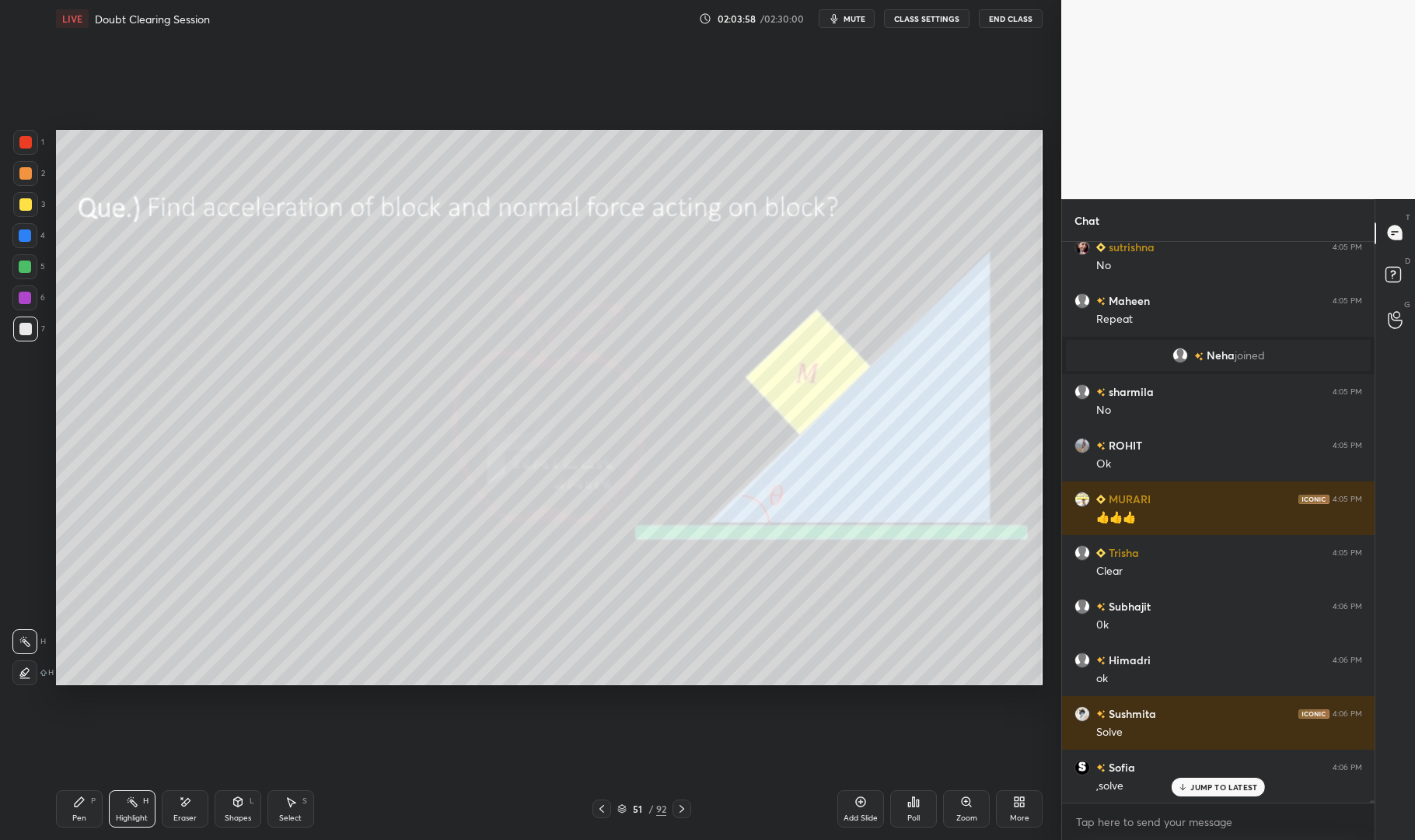
click at [856, 815] on div "Add Slide" at bounding box center [861, 818] width 35 height 7
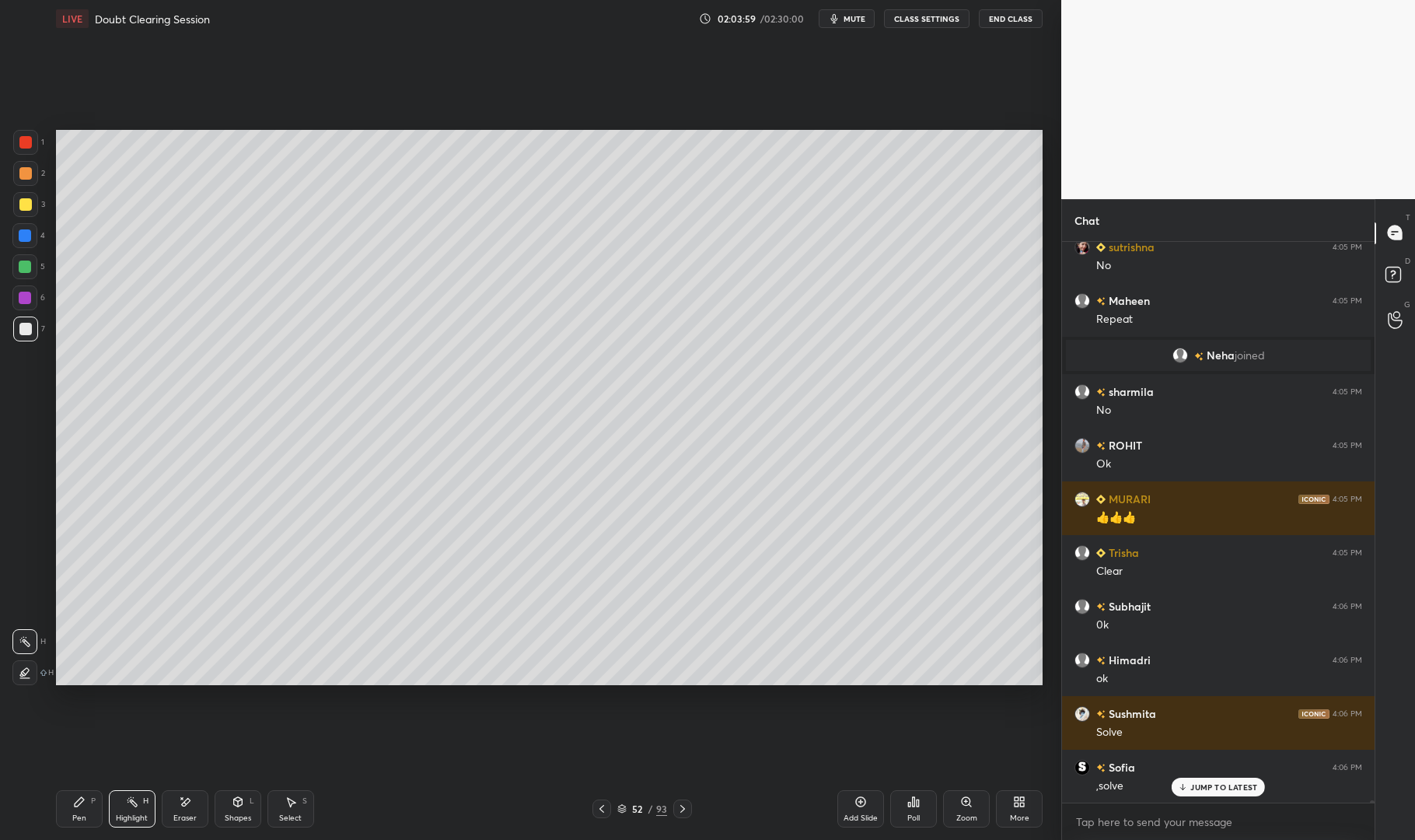
scroll to position [150275, 0]
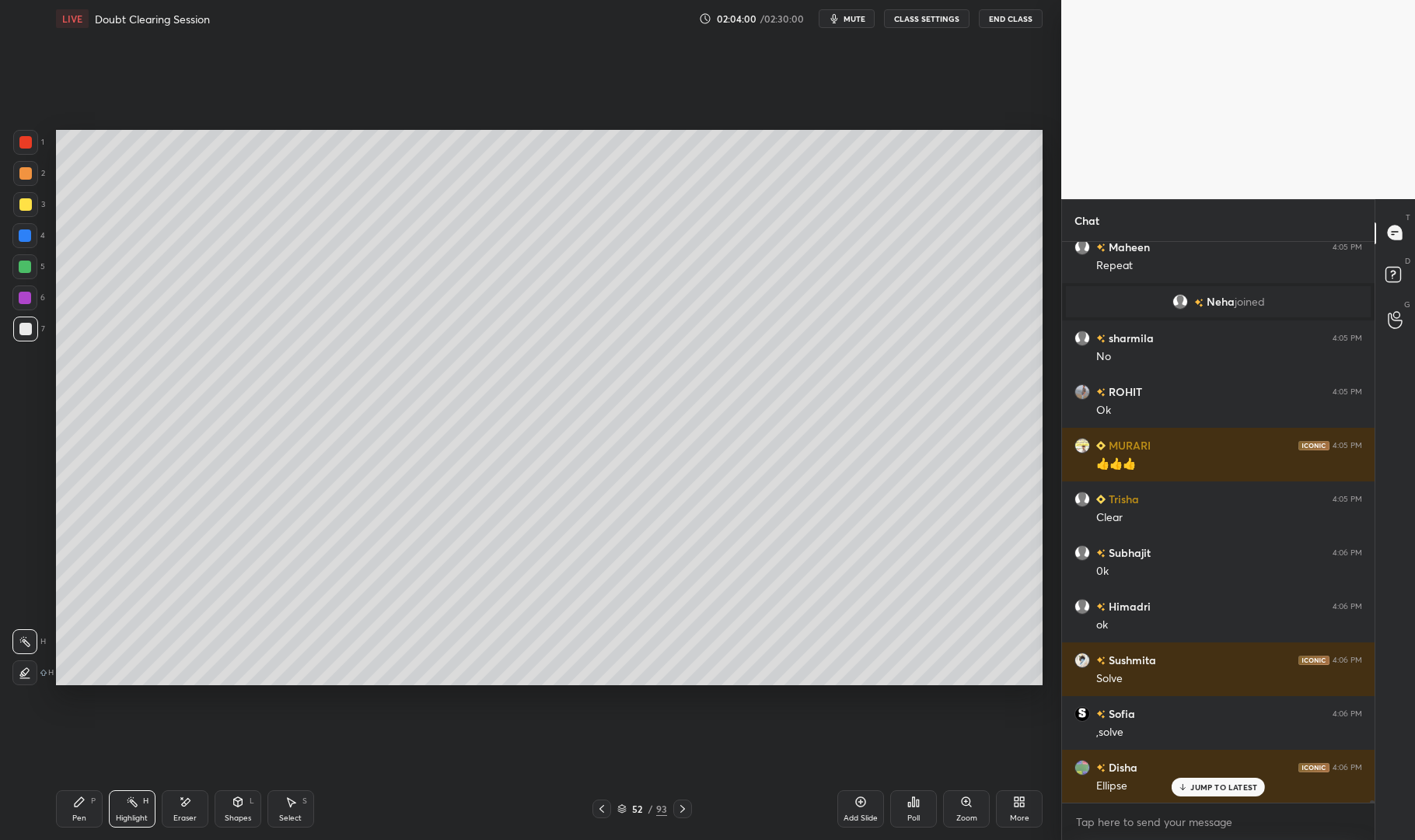
click at [90, 795] on div "Pen P" at bounding box center [80, 809] width 47 height 37
click at [79, 782] on div "Pen P Highlight H Eraser Shapes L Select S 52 / 93 Add Slide Poll Zoom More" at bounding box center [550, 808] width 987 height 62
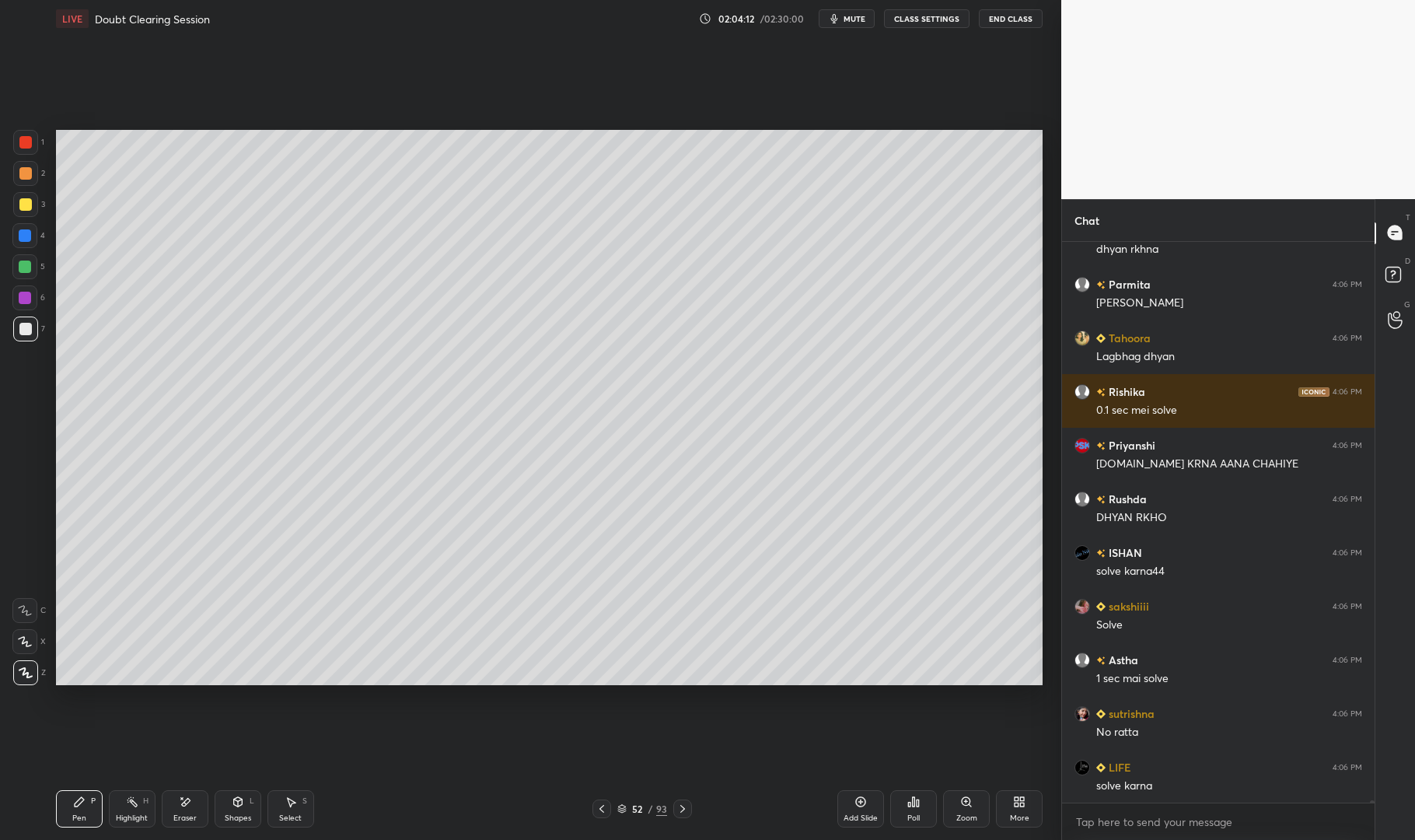
scroll to position [151939, 0]
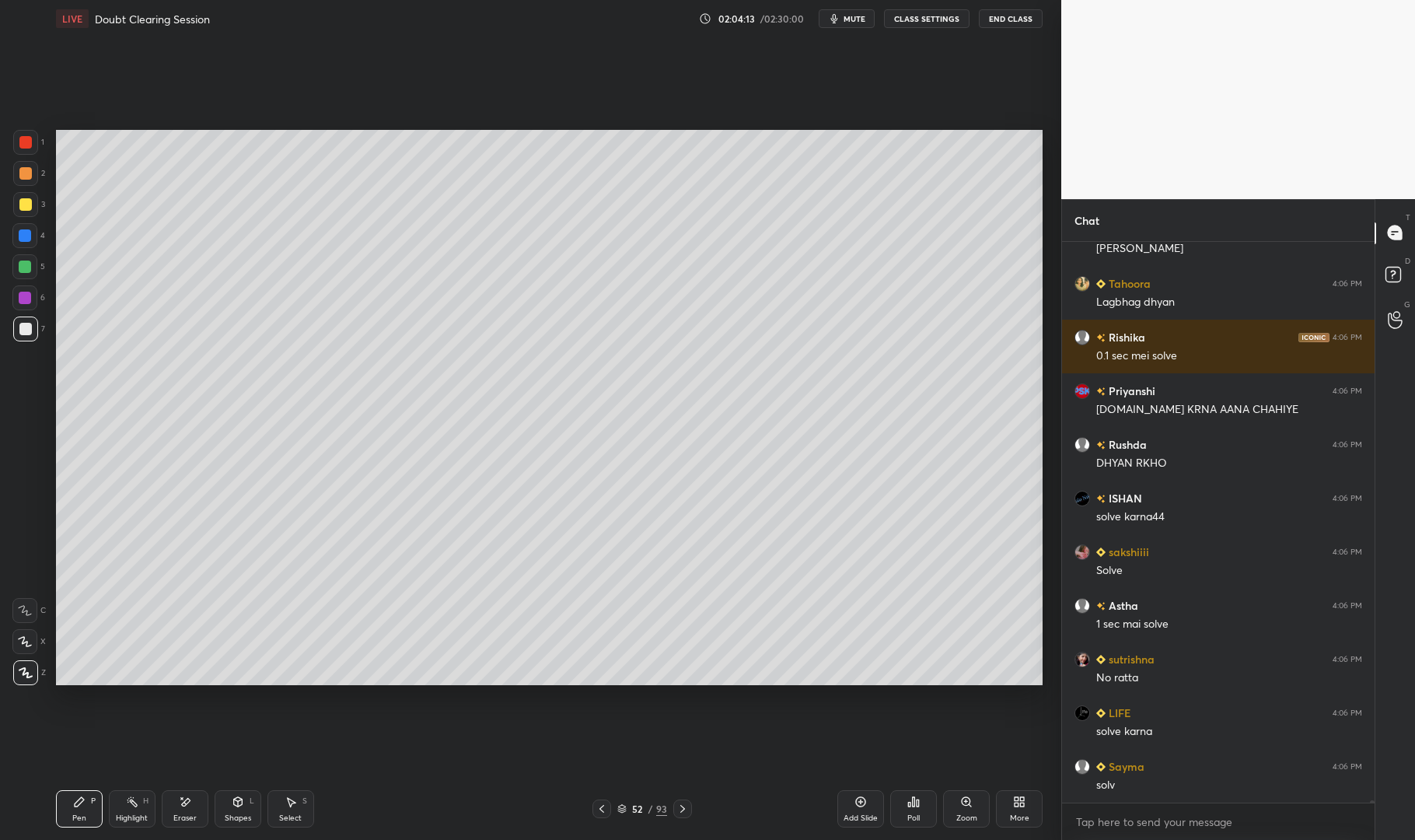
click at [603, 806] on icon at bounding box center [601, 809] width 5 height 7
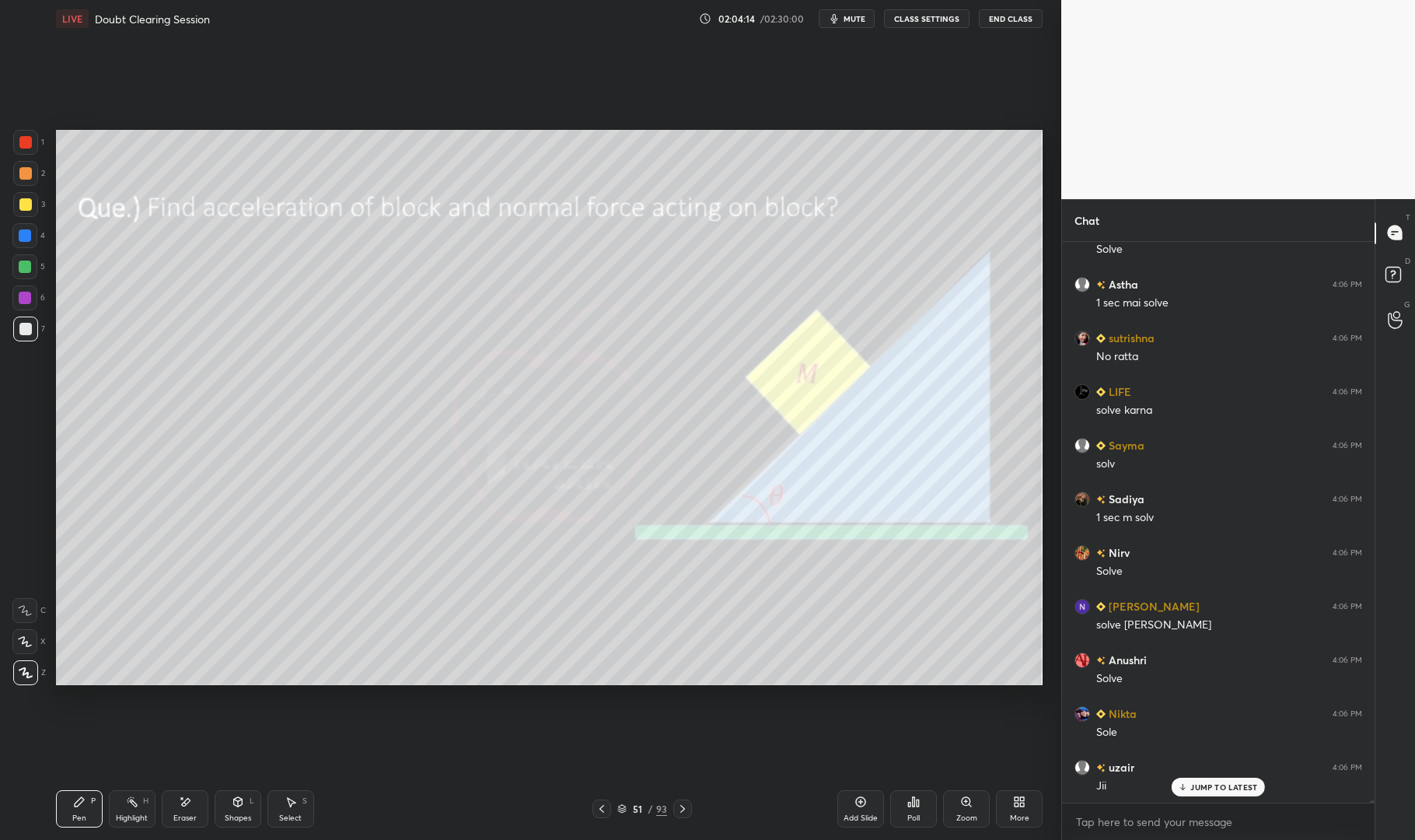
click at [136, 816] on div "Highlight" at bounding box center [132, 818] width 32 height 7
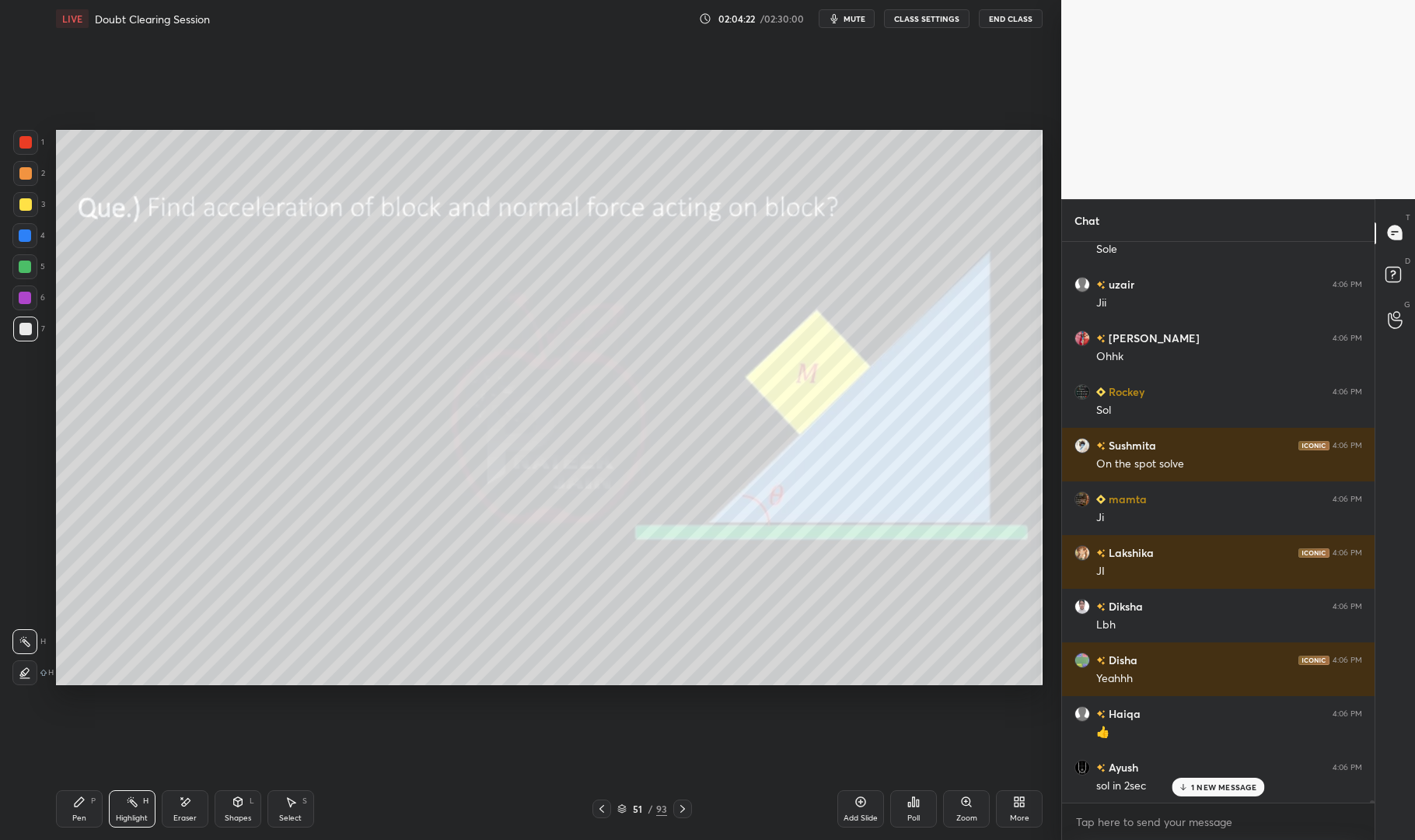
scroll to position [152797, 0]
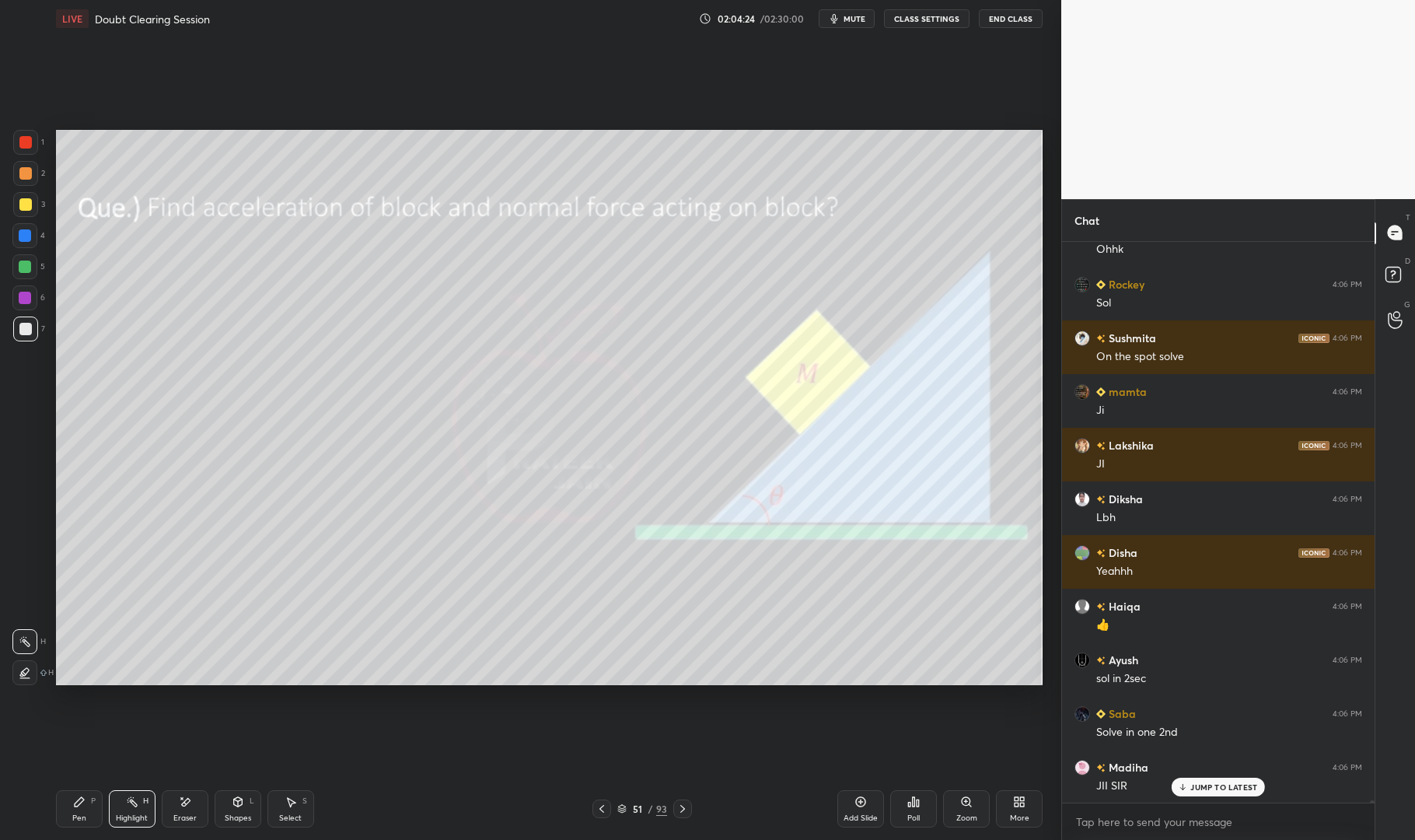
click at [119, 805] on div "Highlight H" at bounding box center [132, 809] width 47 height 37
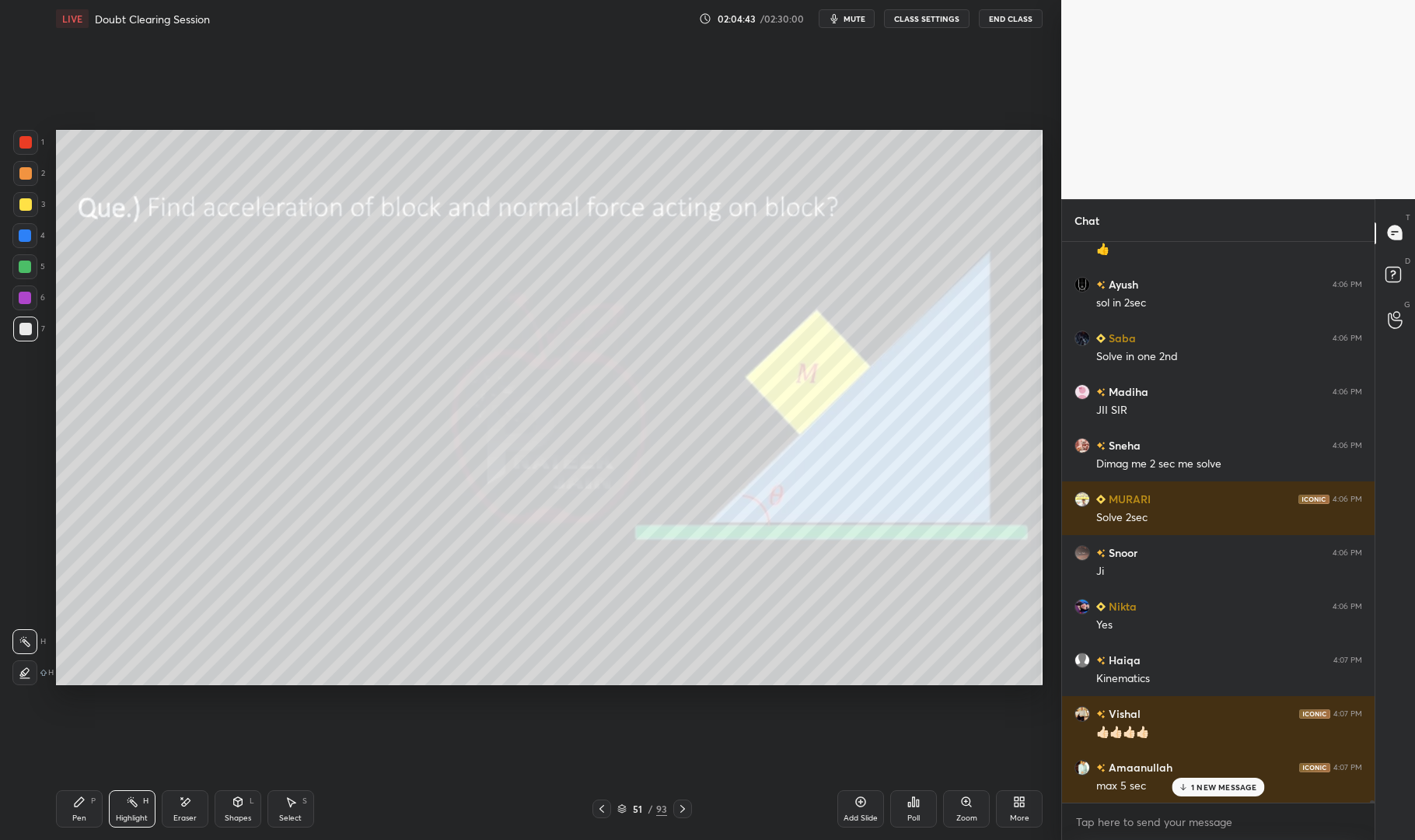
scroll to position [153294, 0]
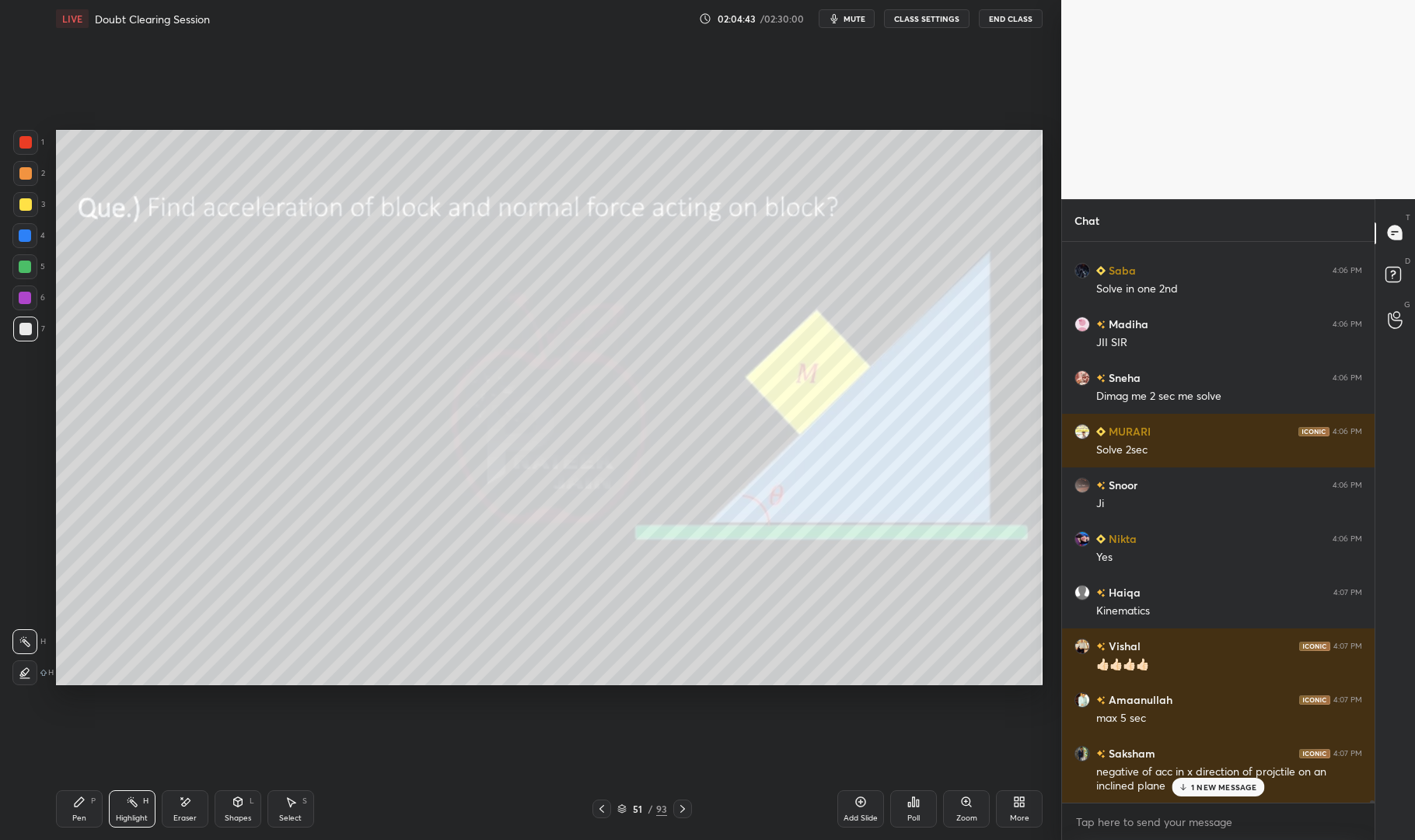
click at [1233, 782] on p "1 NEW MESSAGE" at bounding box center [1224, 787] width 66 height 9
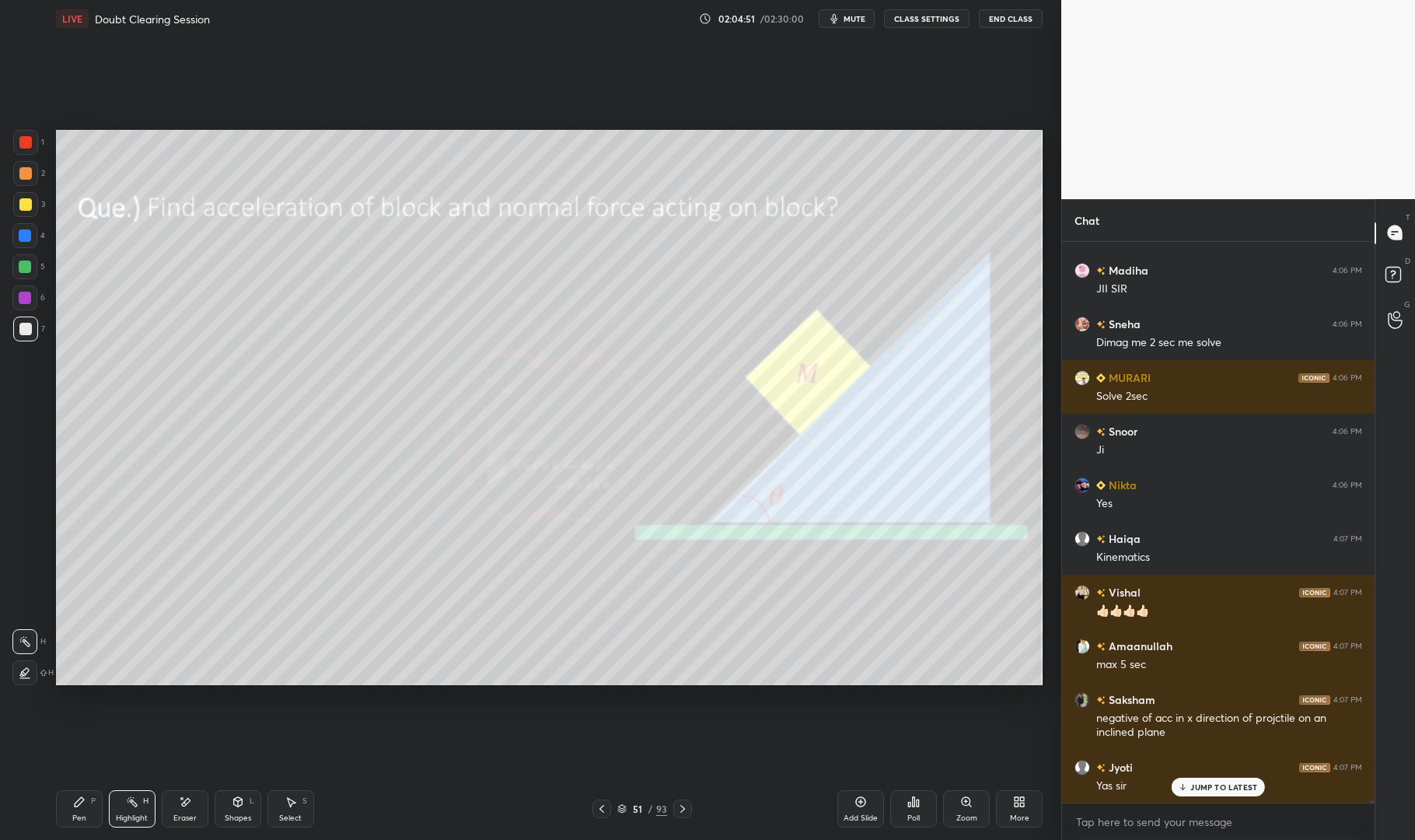
click at [81, 805] on icon at bounding box center [79, 802] width 12 height 12
click at [74, 798] on icon at bounding box center [79, 802] width 12 height 12
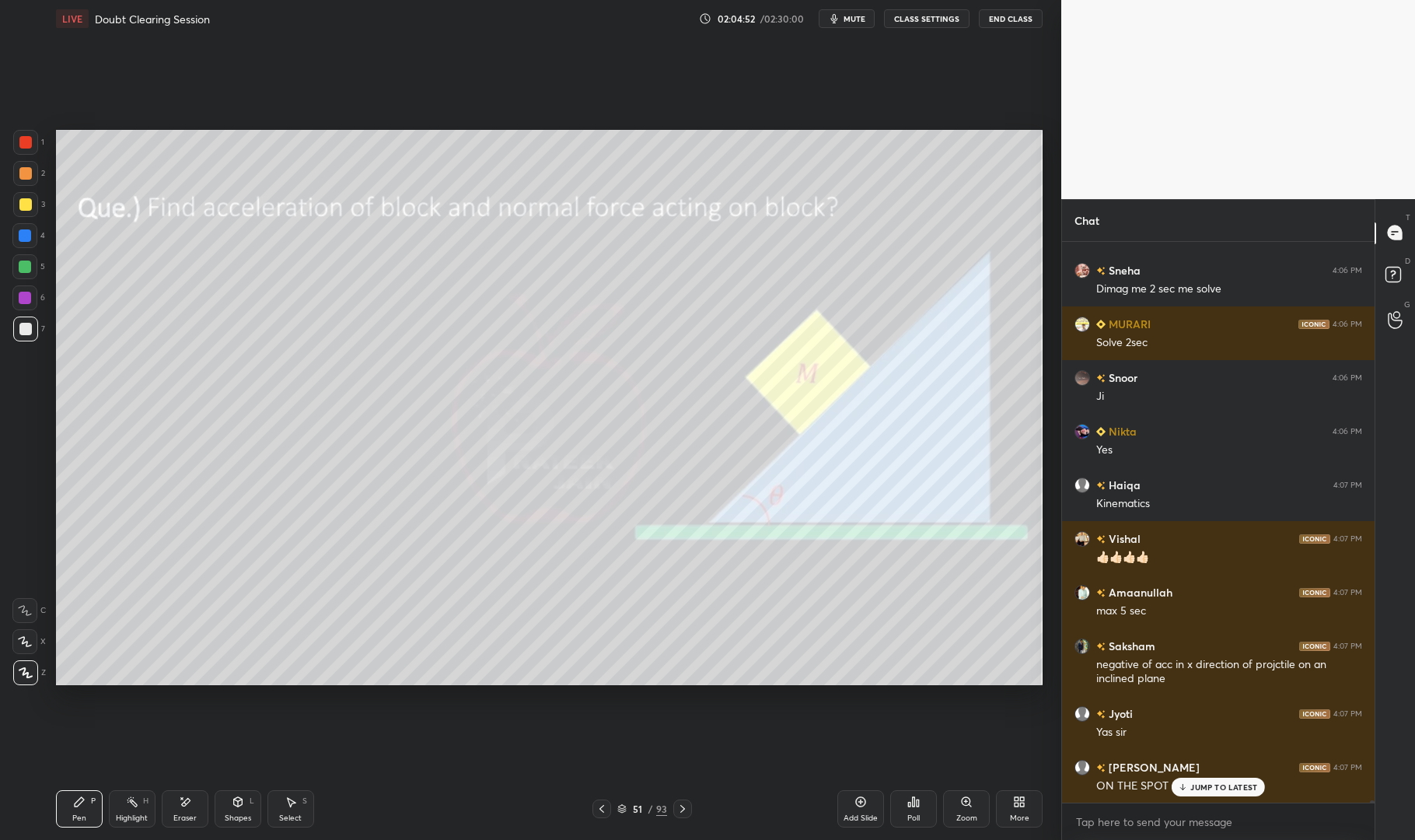
click at [24, 207] on div at bounding box center [25, 204] width 12 height 12
click at [23, 199] on div at bounding box center [25, 204] width 12 height 12
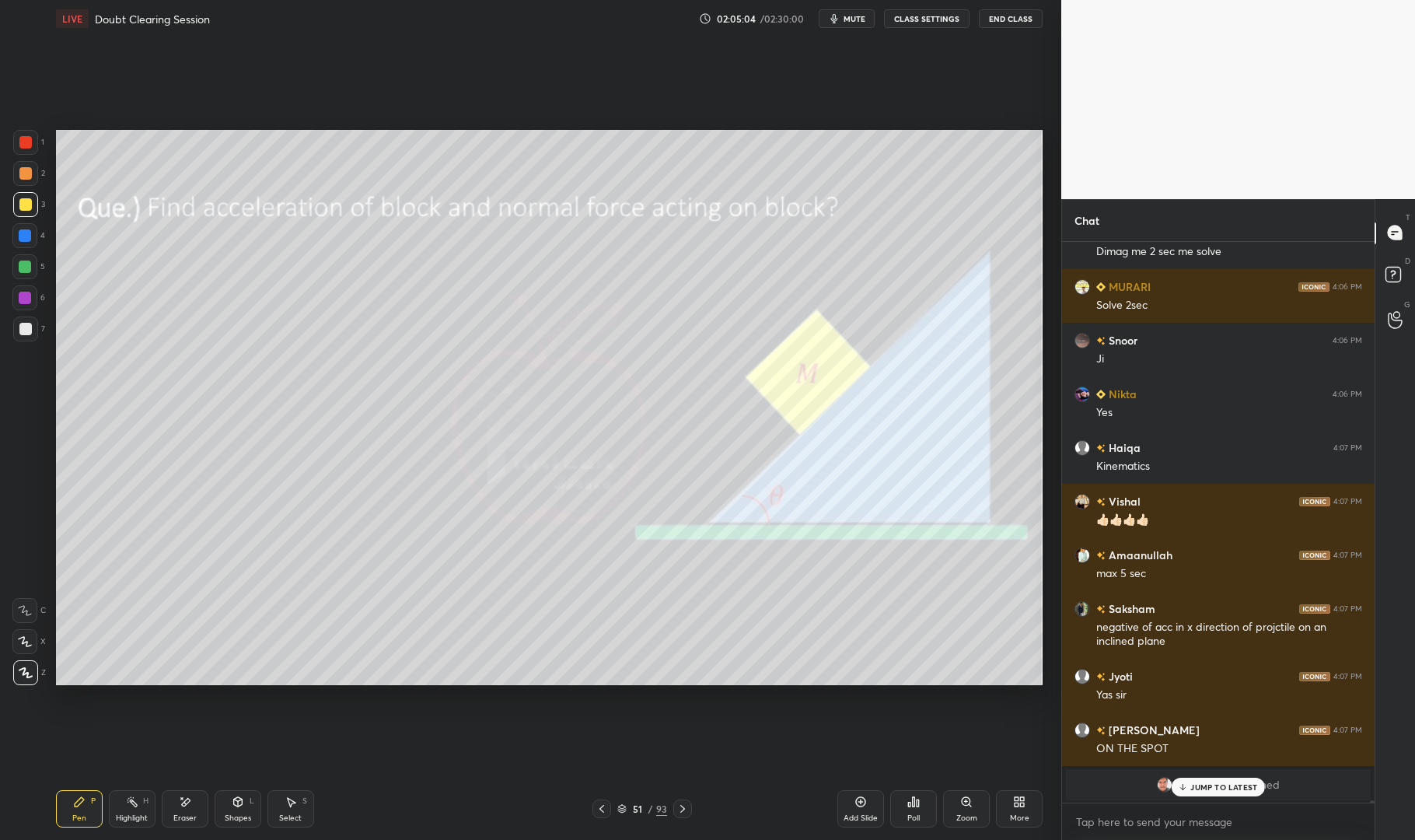
click at [136, 811] on div "Highlight H" at bounding box center [132, 809] width 47 height 37
click at [126, 803] on icon at bounding box center [132, 802] width 12 height 12
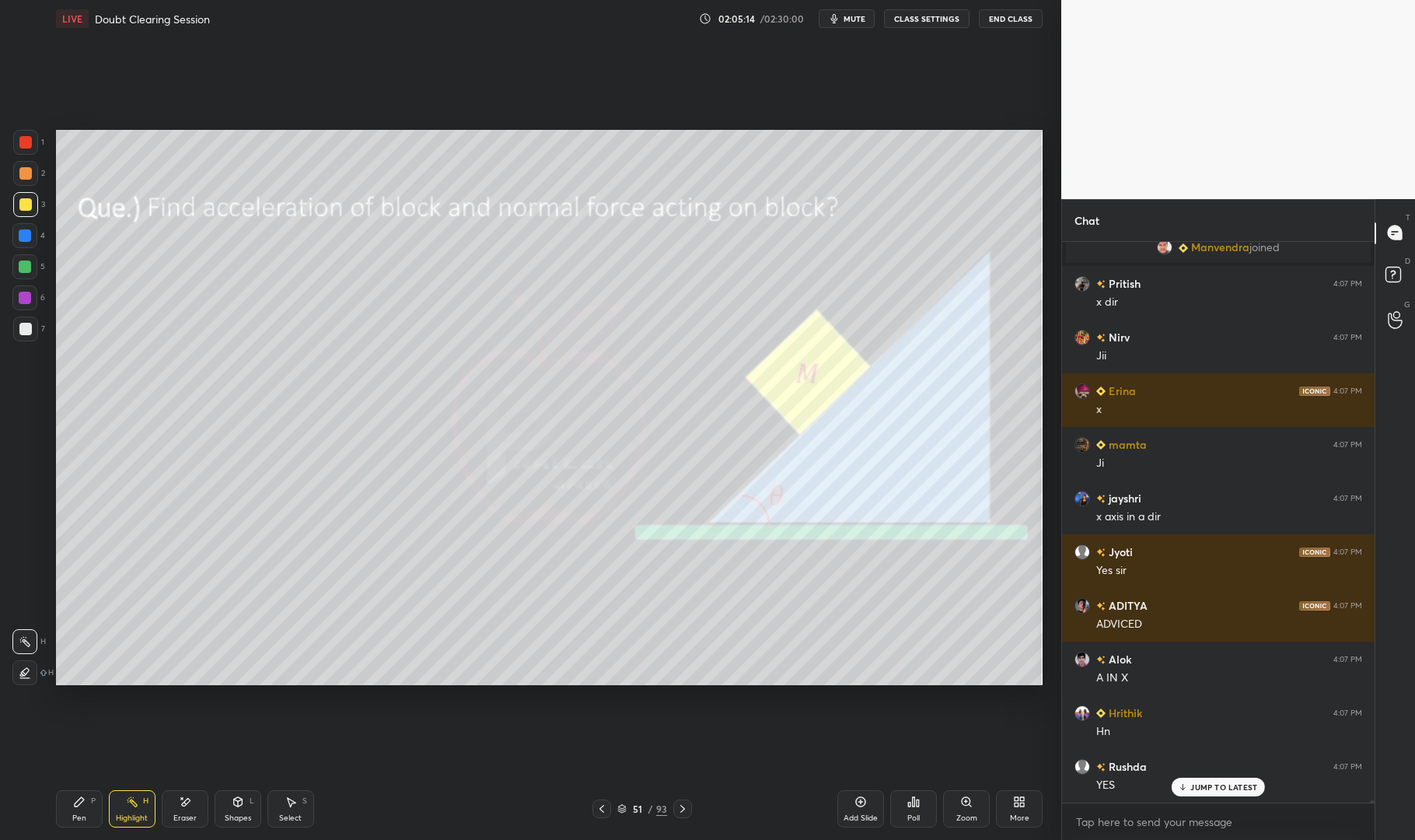
scroll to position [154082, 0]
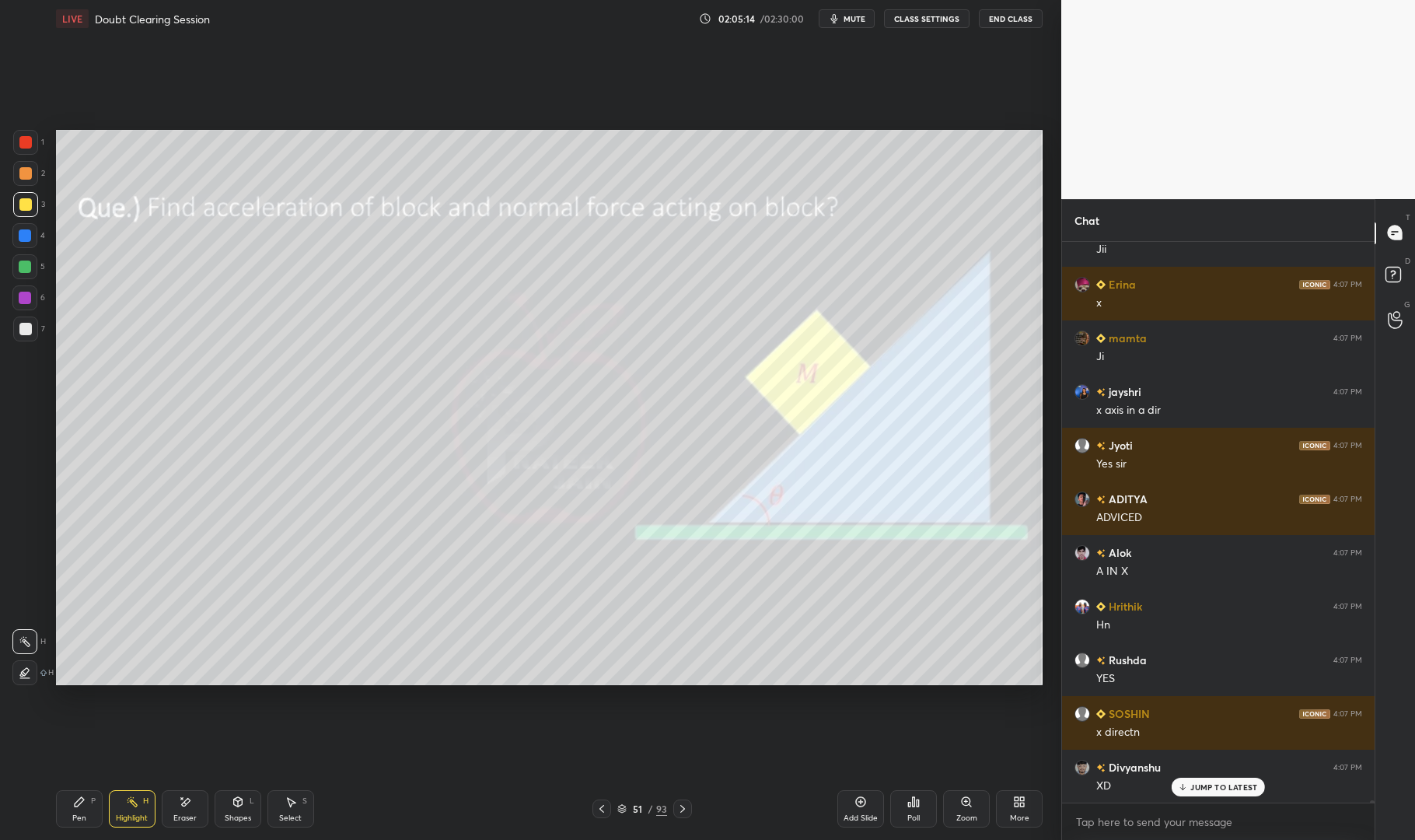
click at [868, 803] on div "Add Slide" at bounding box center [861, 809] width 47 height 37
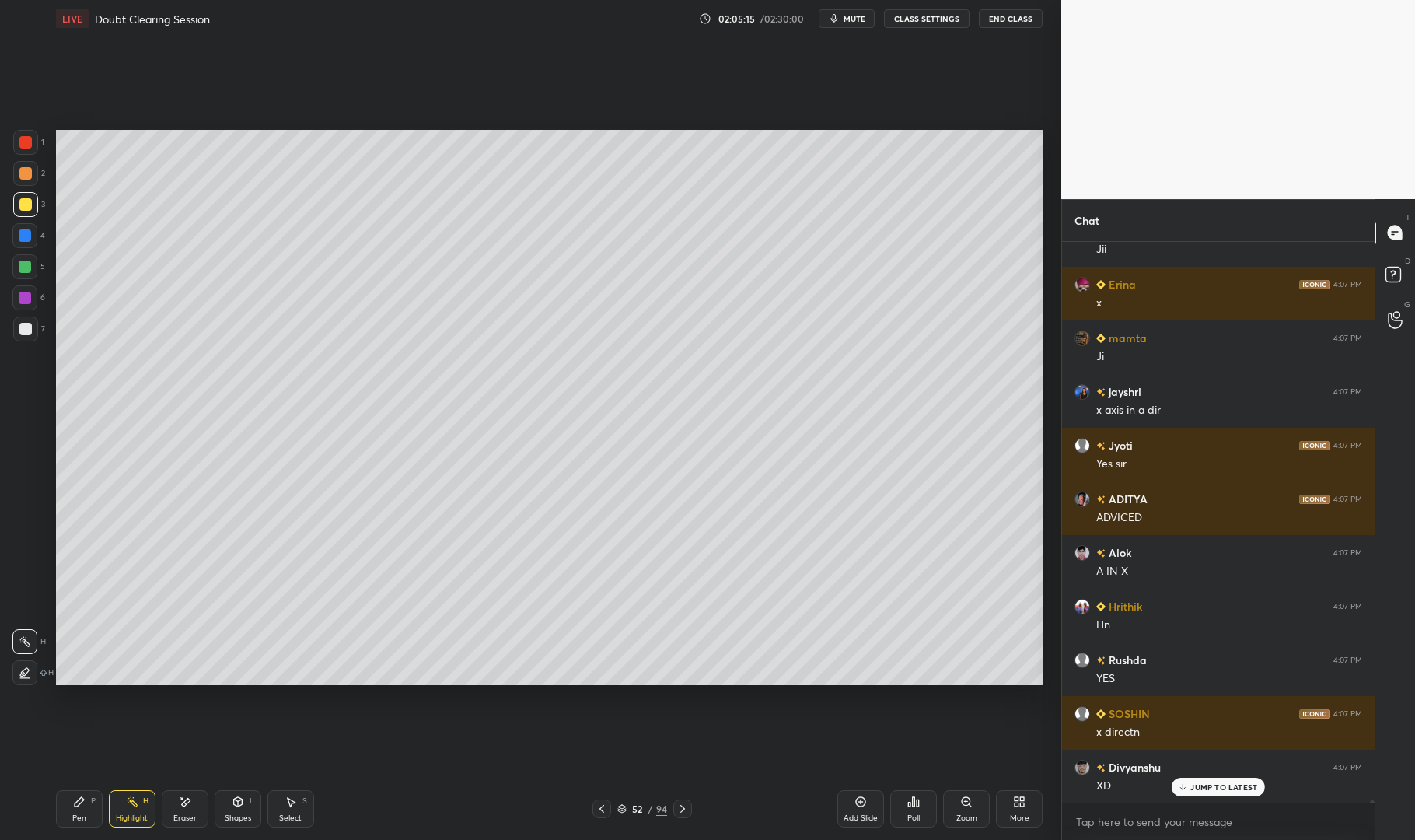
click at [81, 818] on div "Pen" at bounding box center [79, 818] width 14 height 7
click at [70, 816] on div "Pen P" at bounding box center [80, 809] width 47 height 37
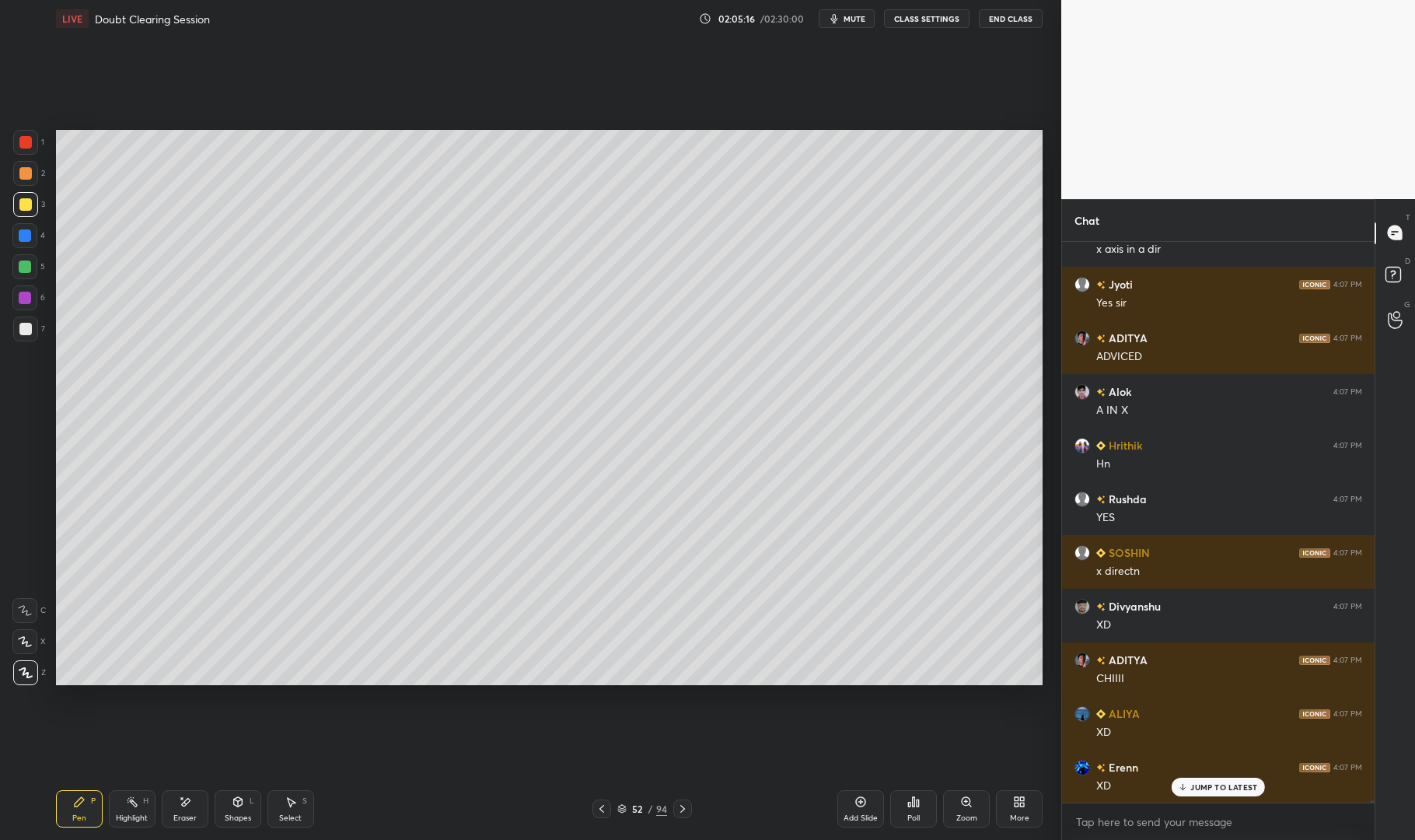
click at [27, 233] on div at bounding box center [24, 235] width 12 height 12
click at [24, 236] on div at bounding box center [24, 235] width 12 height 12
click at [16, 327] on div at bounding box center [25, 329] width 25 height 25
click at [22, 322] on div at bounding box center [25, 329] width 25 height 25
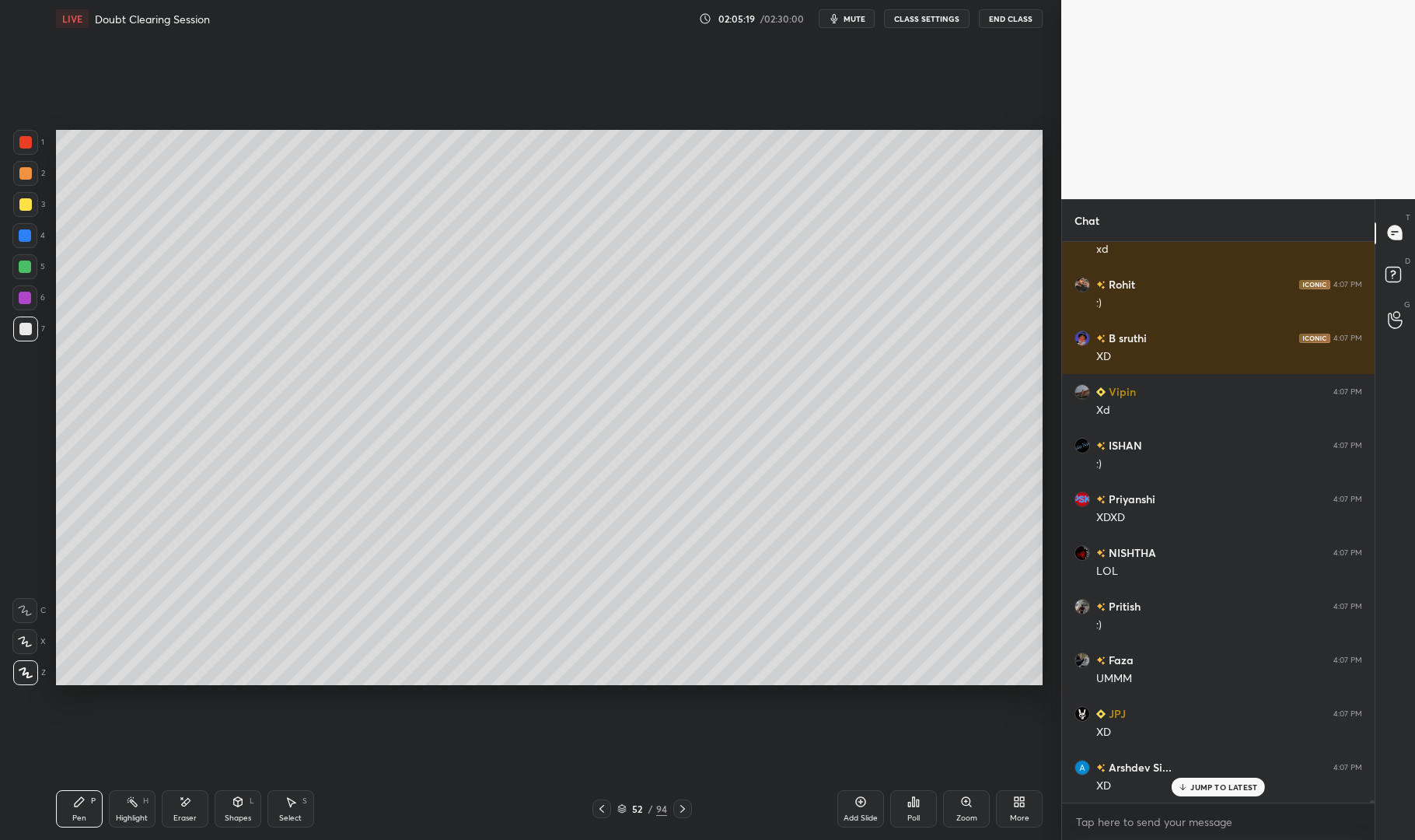
scroll to position [155049, 0]
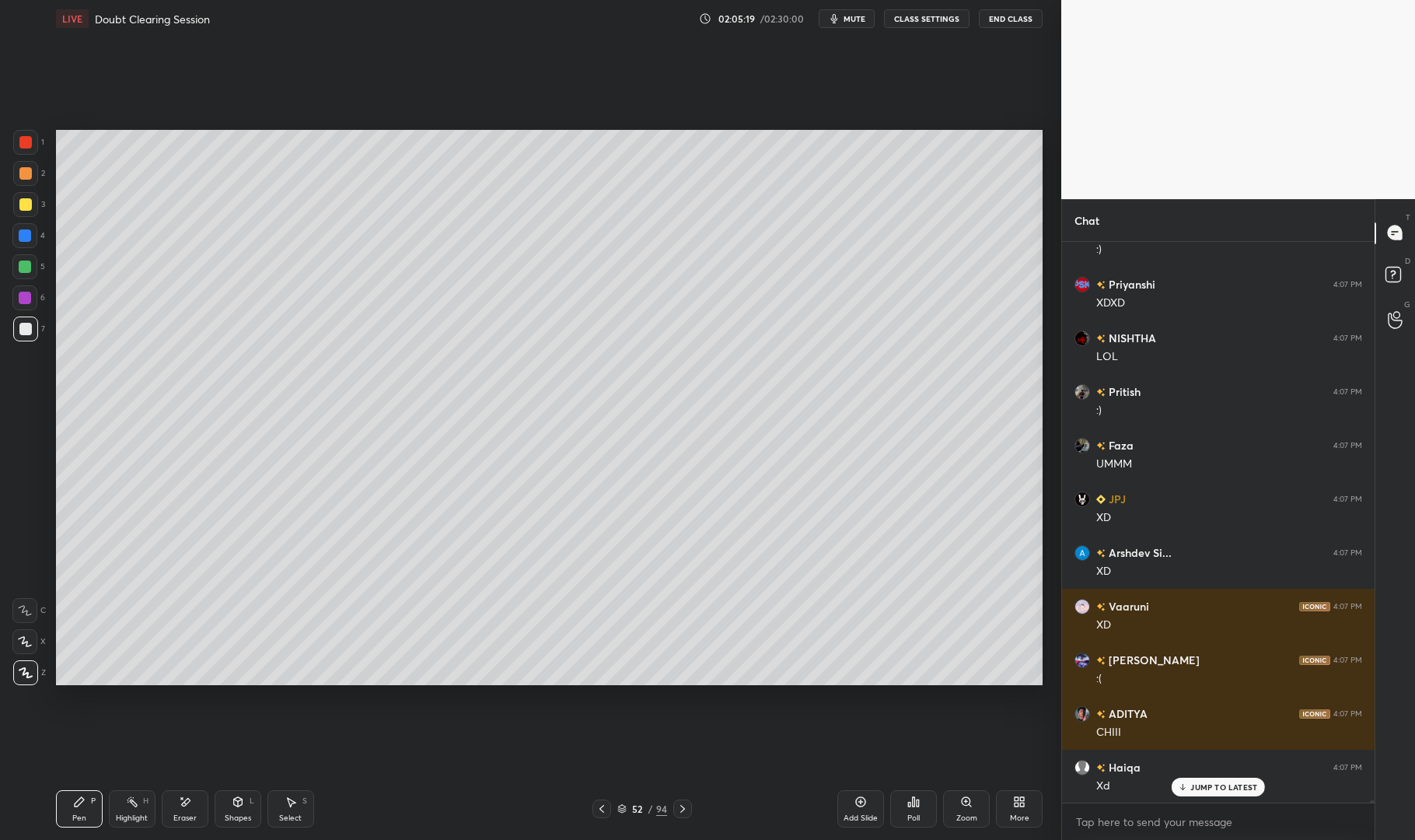
click at [21, 236] on div at bounding box center [24, 235] width 12 height 12
click at [21, 233] on div at bounding box center [24, 235] width 12 height 12
click at [228, 803] on div "Shapes L" at bounding box center [238, 809] width 47 height 37
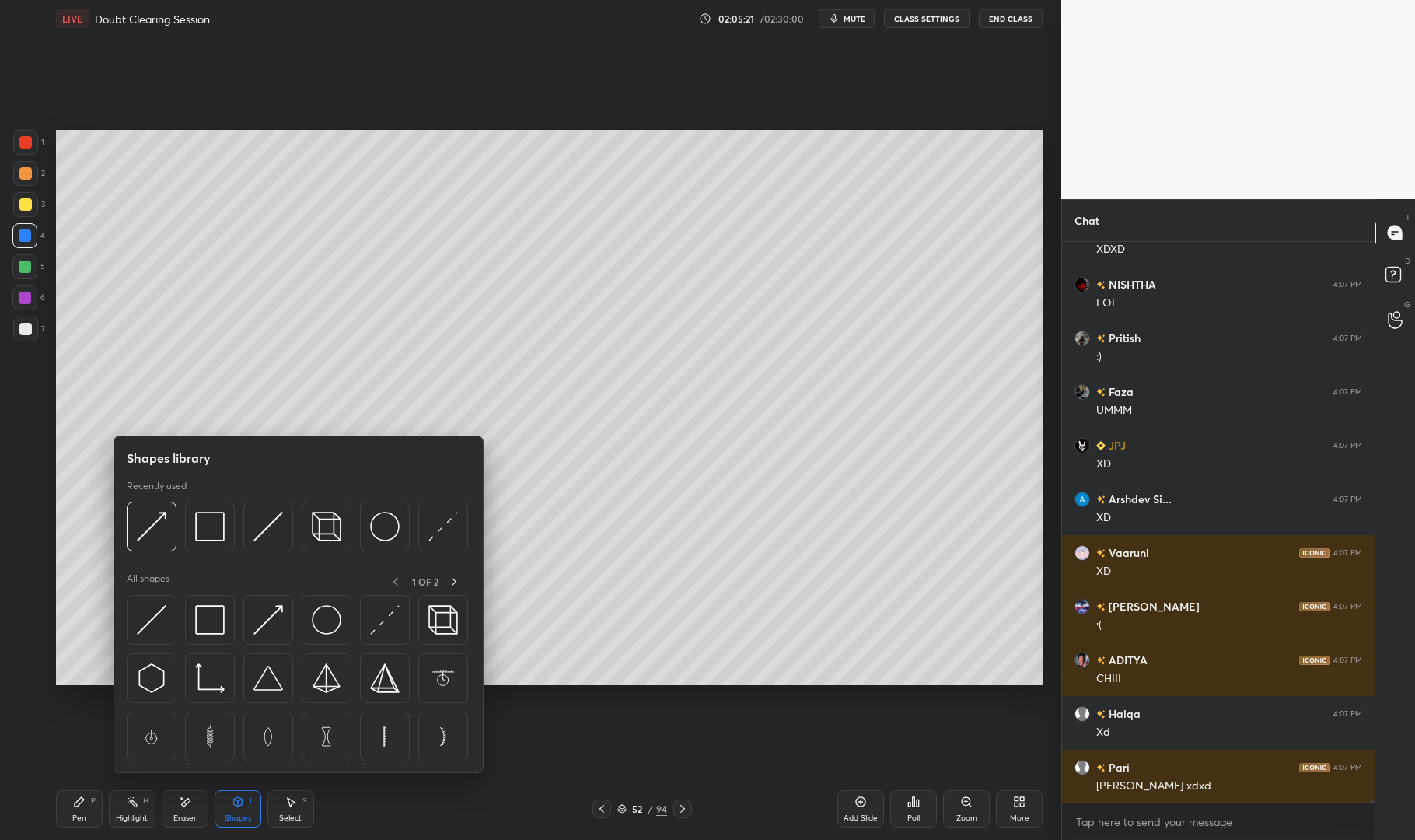
scroll to position [155424, 0]
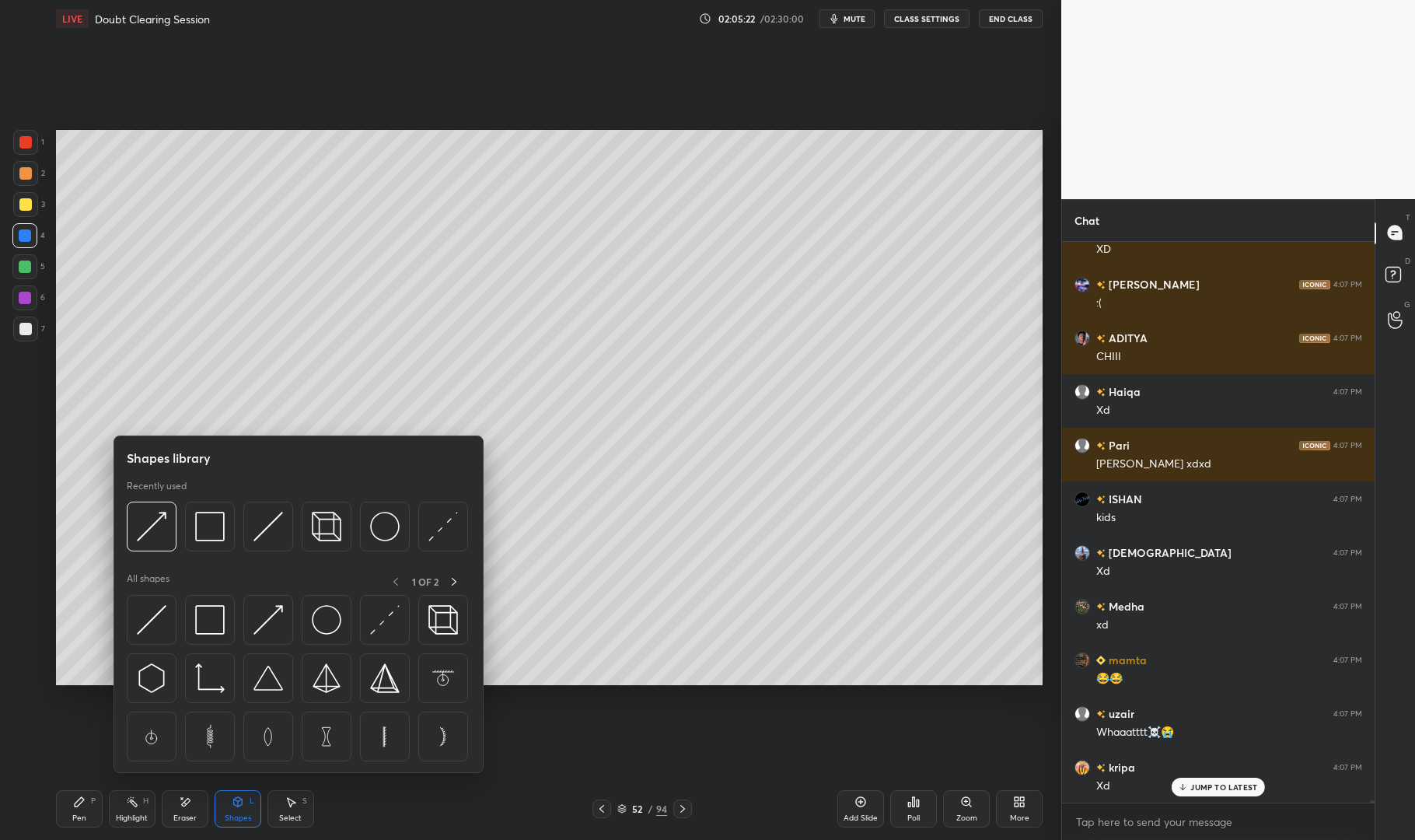
click at [153, 629] on img at bounding box center [152, 620] width 30 height 30
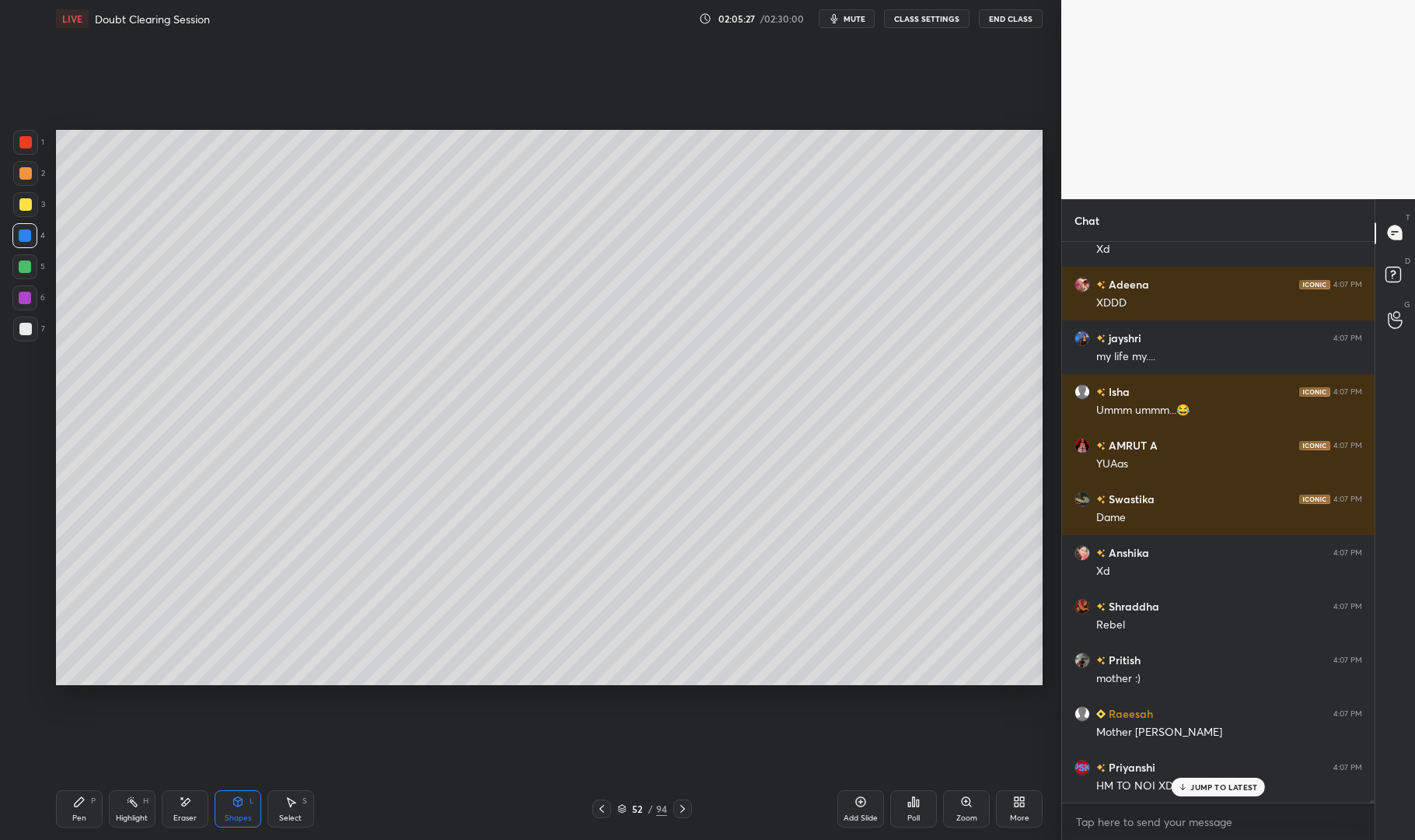
scroll to position [156068, 0]
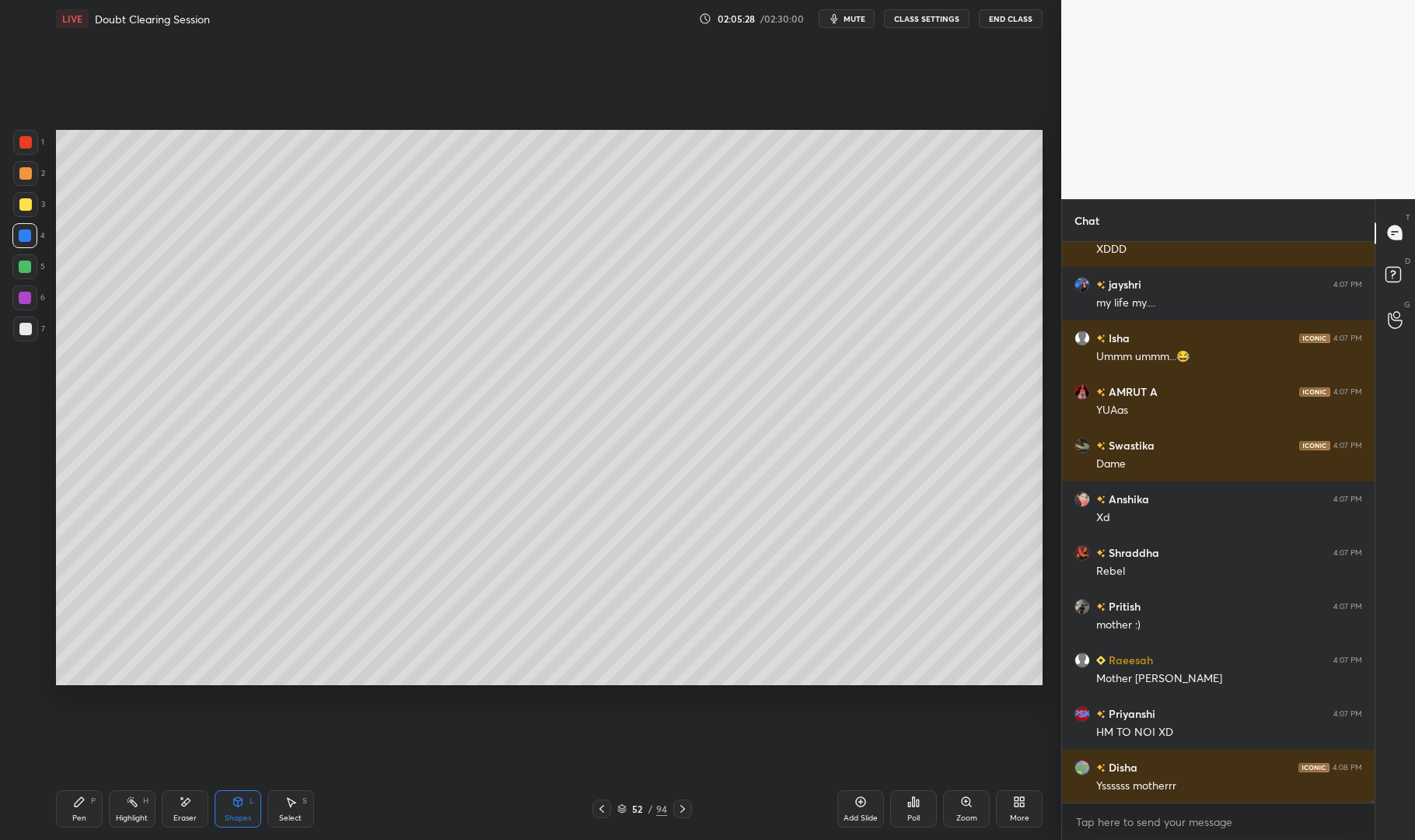
click at [20, 329] on div at bounding box center [25, 329] width 12 height 12
click at [16, 324] on div at bounding box center [25, 329] width 25 height 25
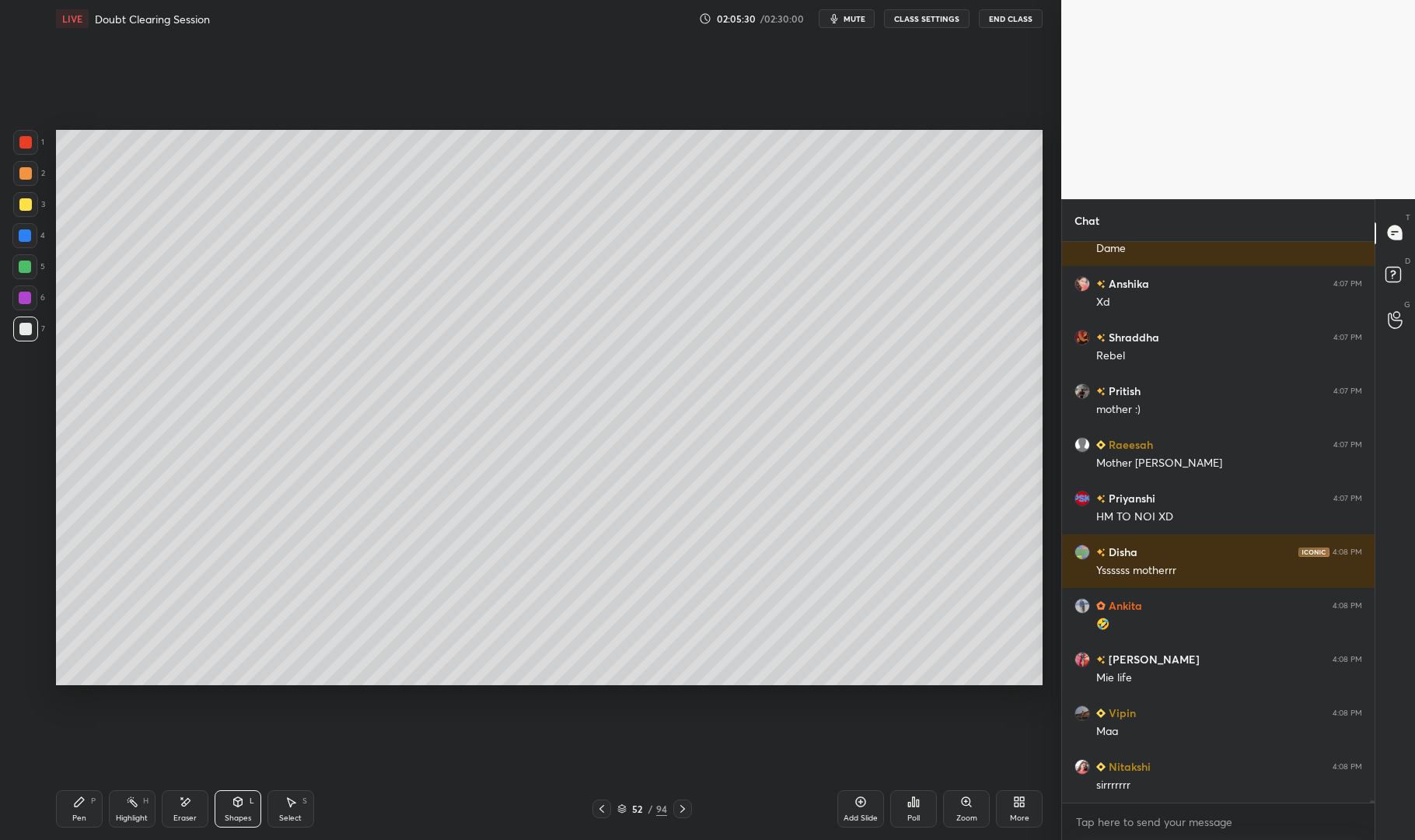
click at [56, 817] on div "Pen P" at bounding box center [80, 809] width 47 height 37
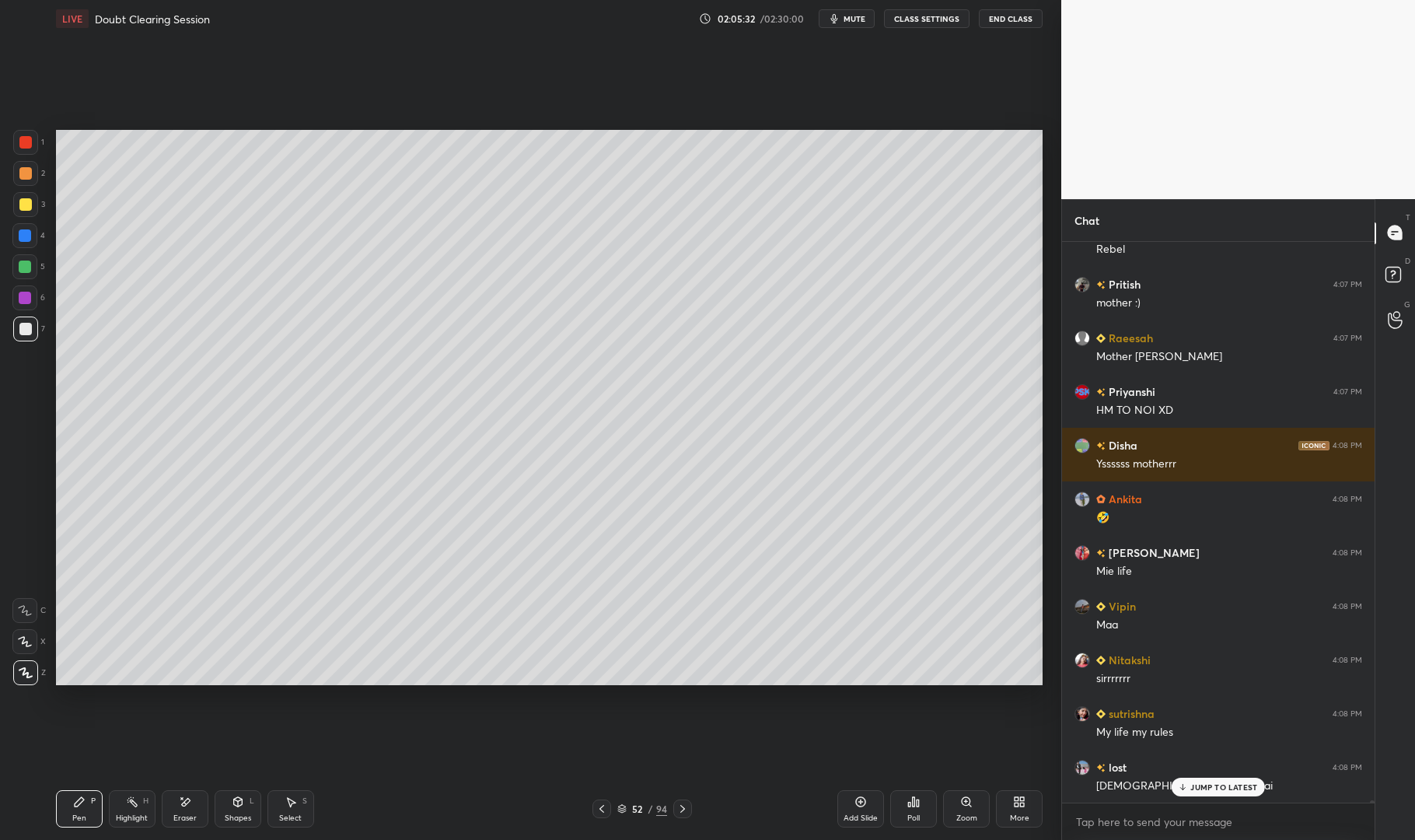
scroll to position [156444, 0]
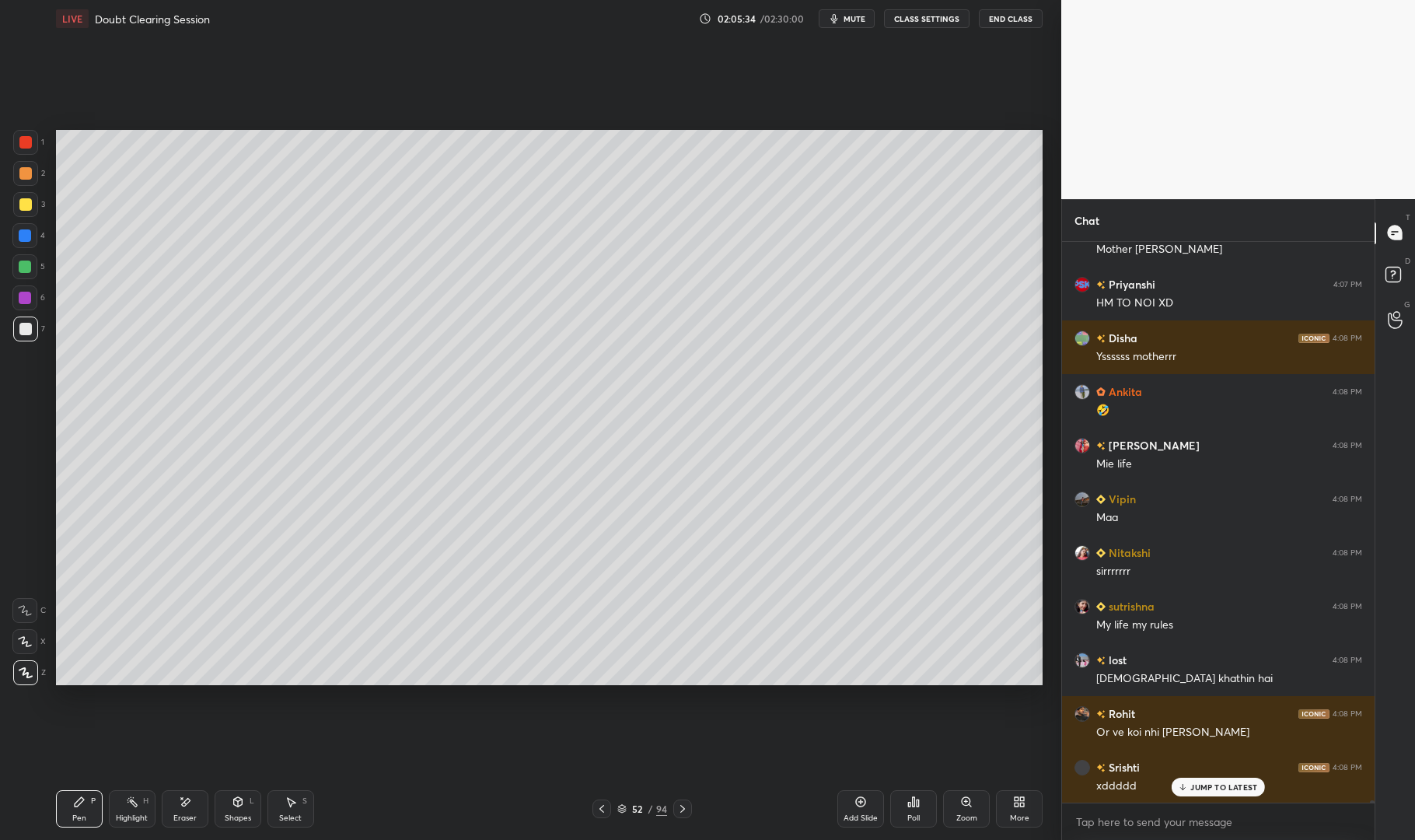
click at [18, 200] on div at bounding box center [25, 204] width 25 height 25
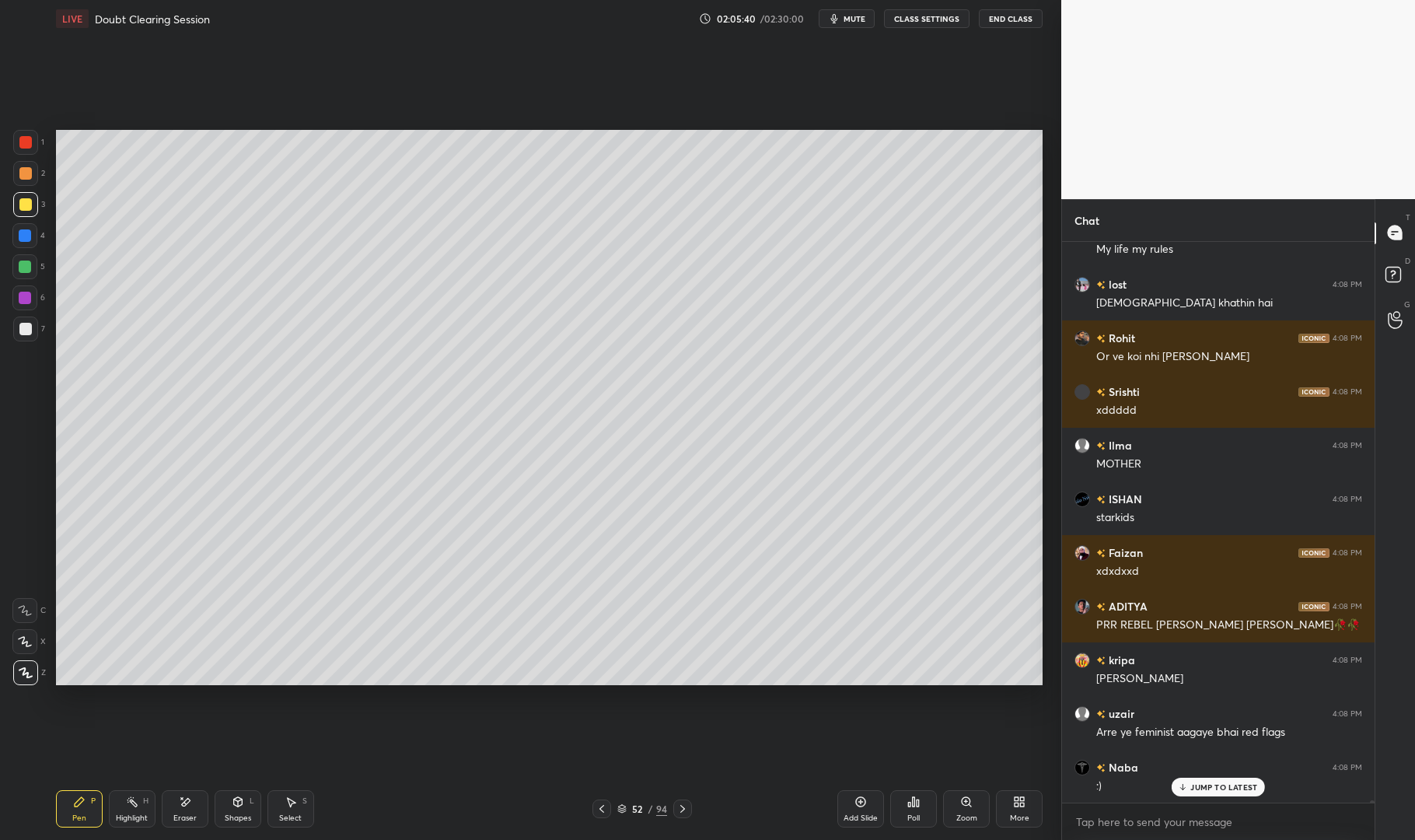
click at [26, 138] on div at bounding box center [25, 141] width 12 height 12
click at [22, 146] on div at bounding box center [25, 141] width 12 height 12
click at [244, 810] on div "Shapes L" at bounding box center [238, 809] width 47 height 37
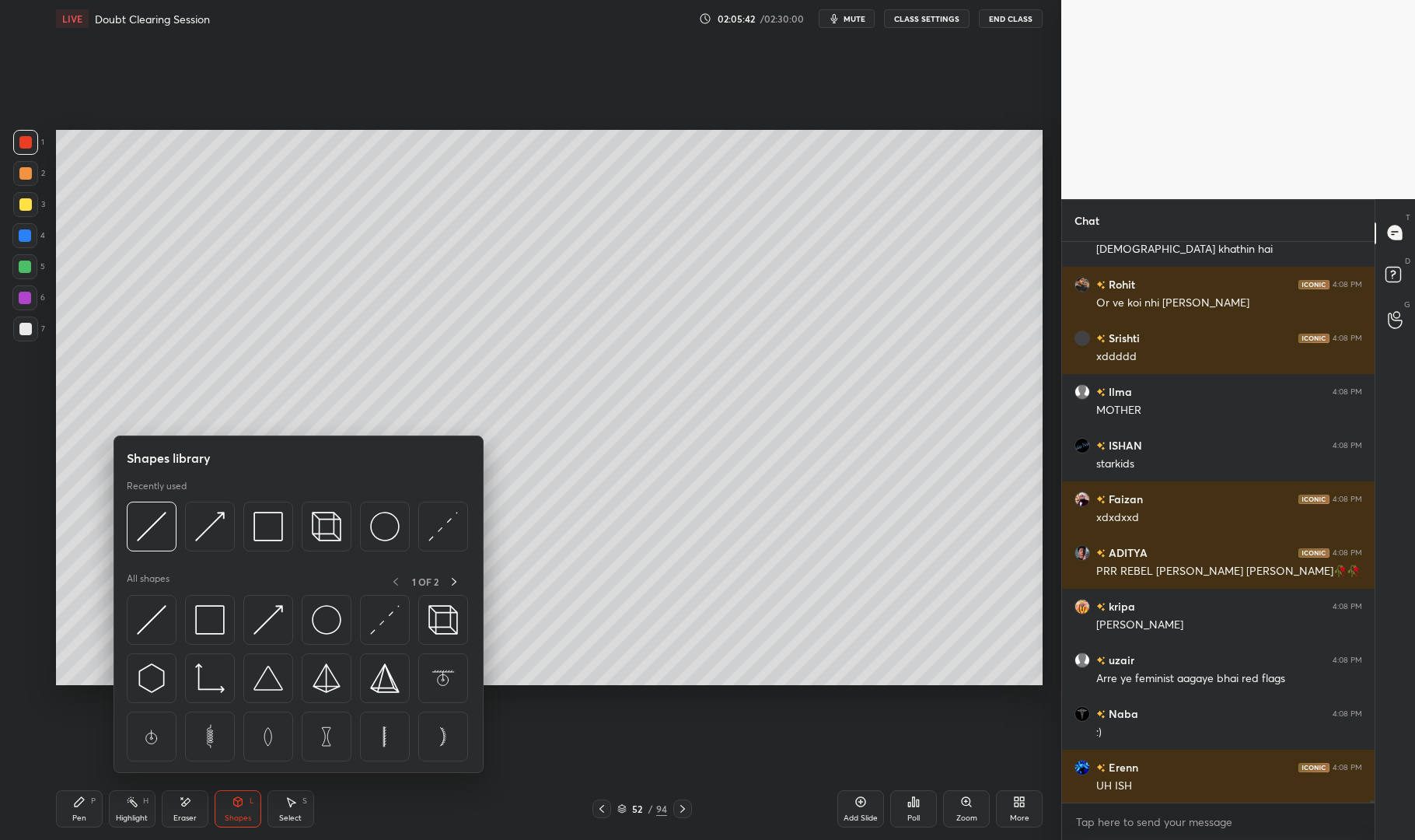
click at [208, 525] on img at bounding box center [210, 526] width 30 height 30
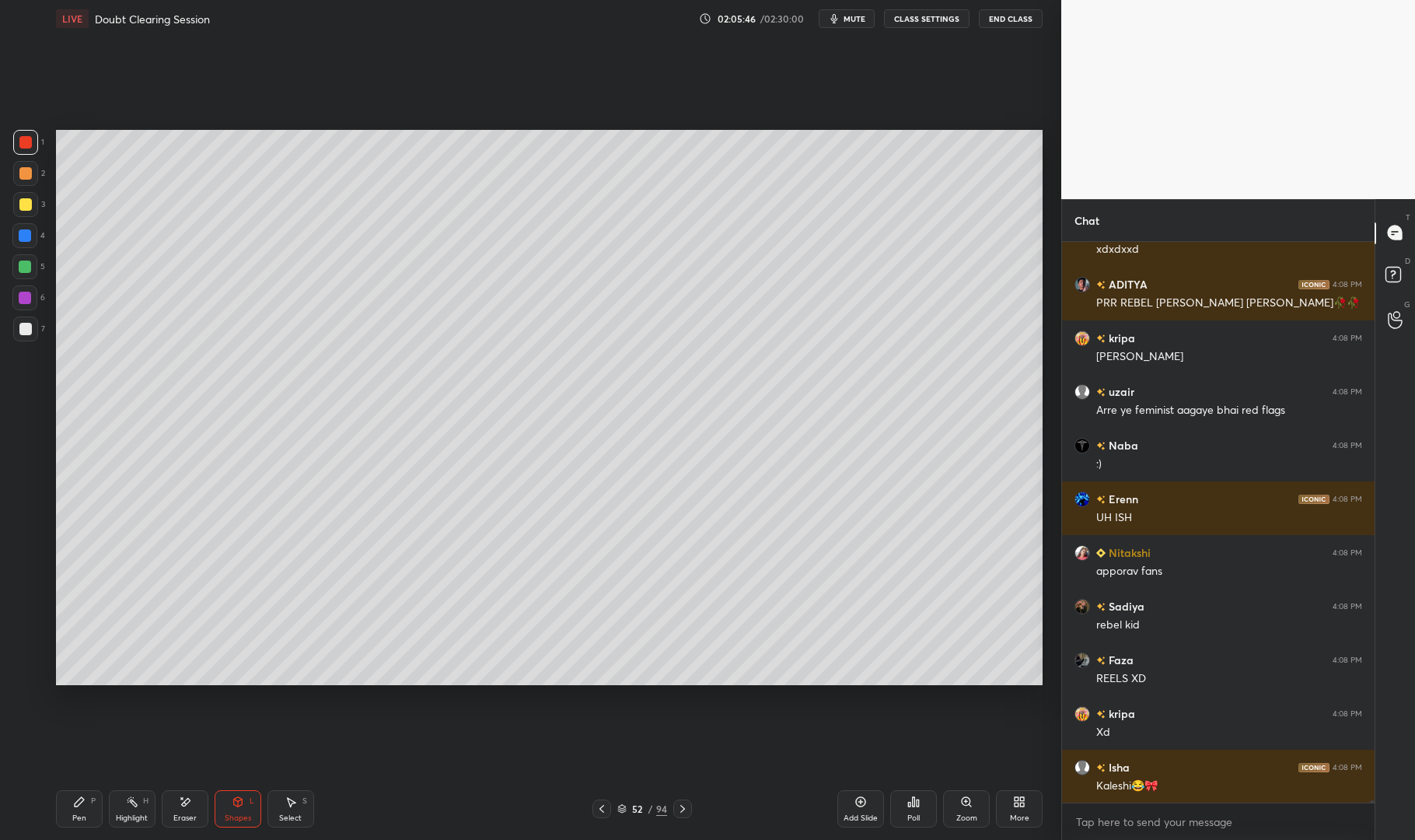
click at [94, 808] on div "Pen P" at bounding box center [80, 809] width 47 height 37
click at [71, 812] on div "Pen P" at bounding box center [80, 809] width 47 height 37
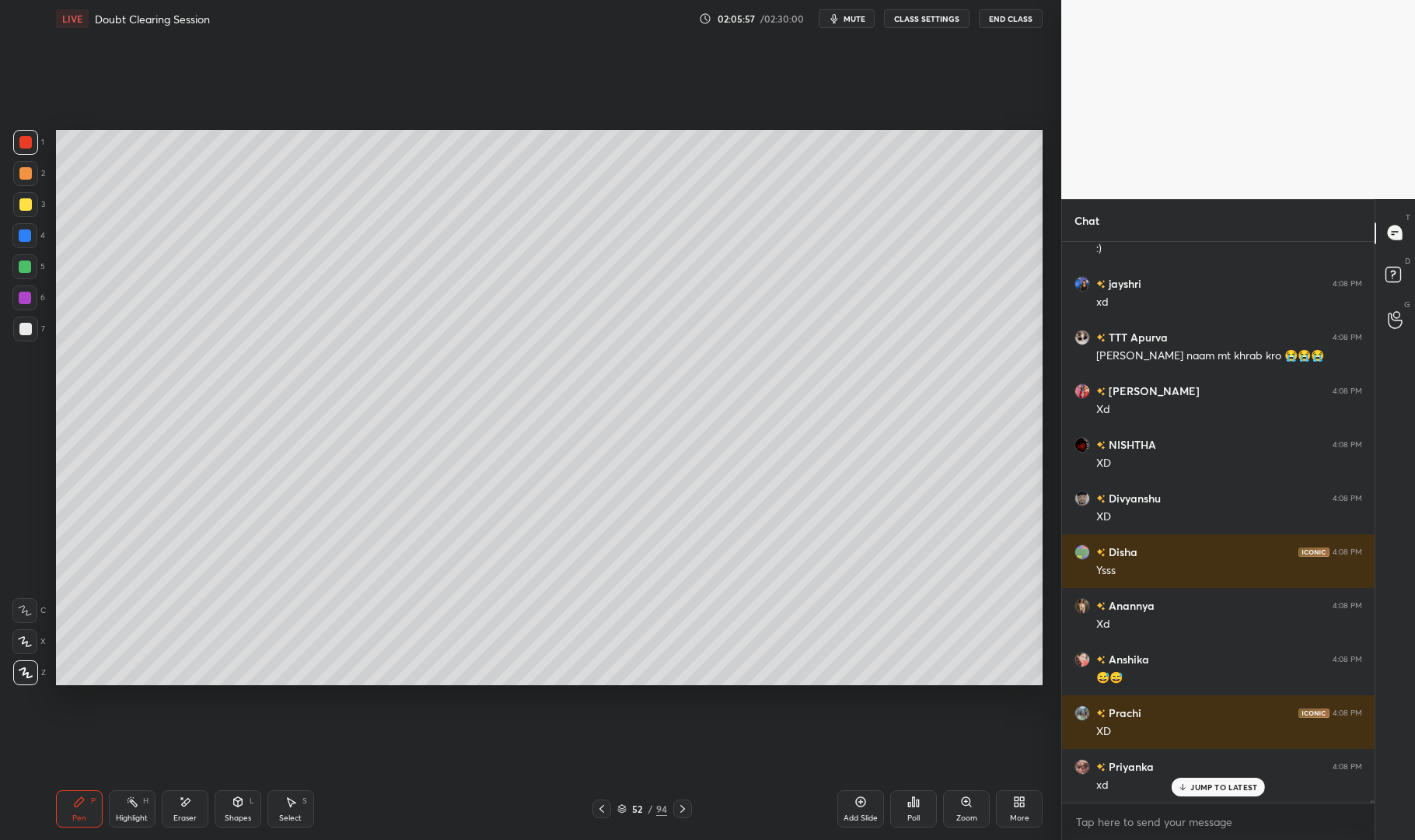
click at [19, 323] on div at bounding box center [25, 329] width 25 height 25
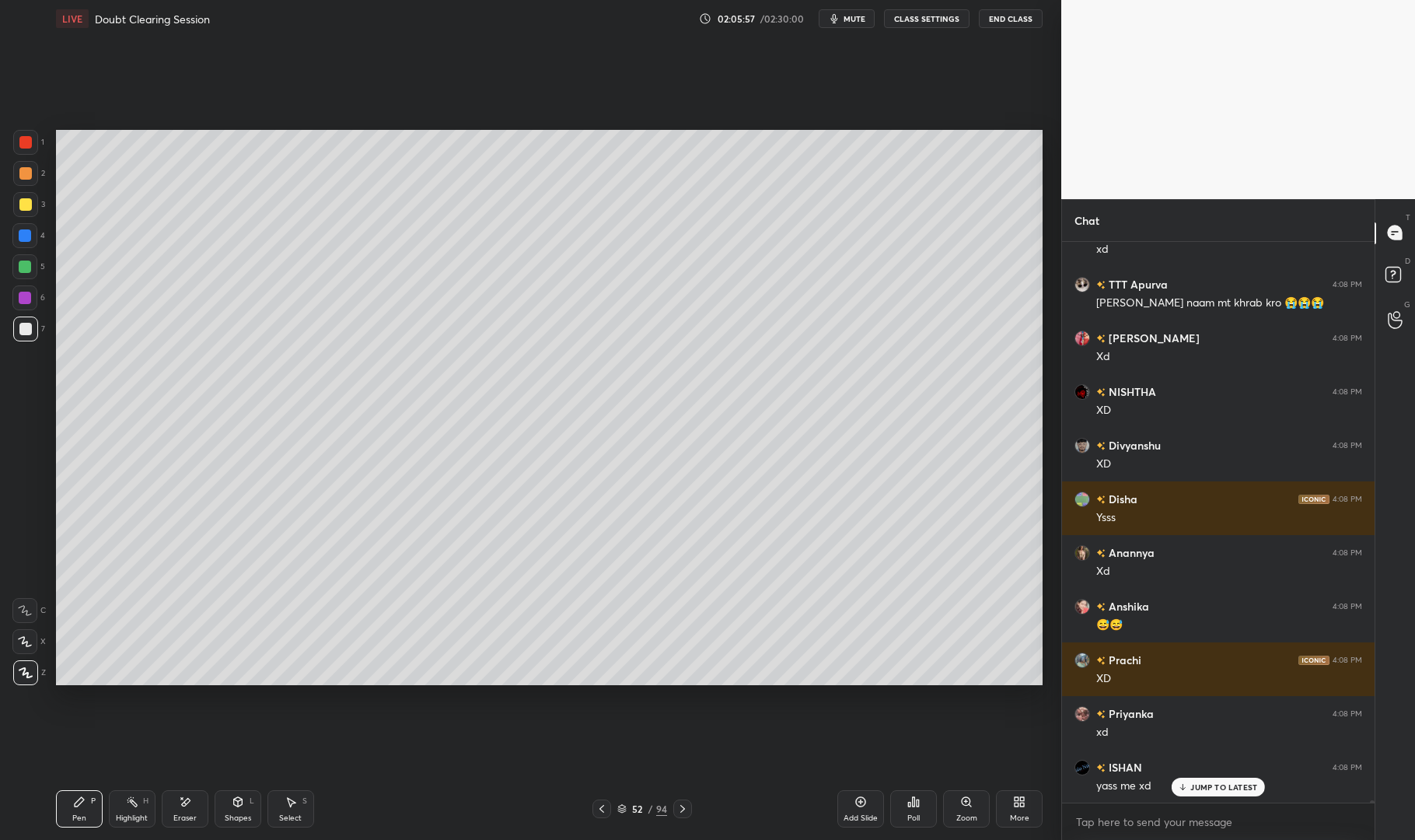
click at [21, 322] on div at bounding box center [25, 329] width 25 height 25
click at [61, 801] on div "Pen P" at bounding box center [80, 809] width 47 height 37
click at [64, 793] on div "Pen P" at bounding box center [80, 809] width 47 height 37
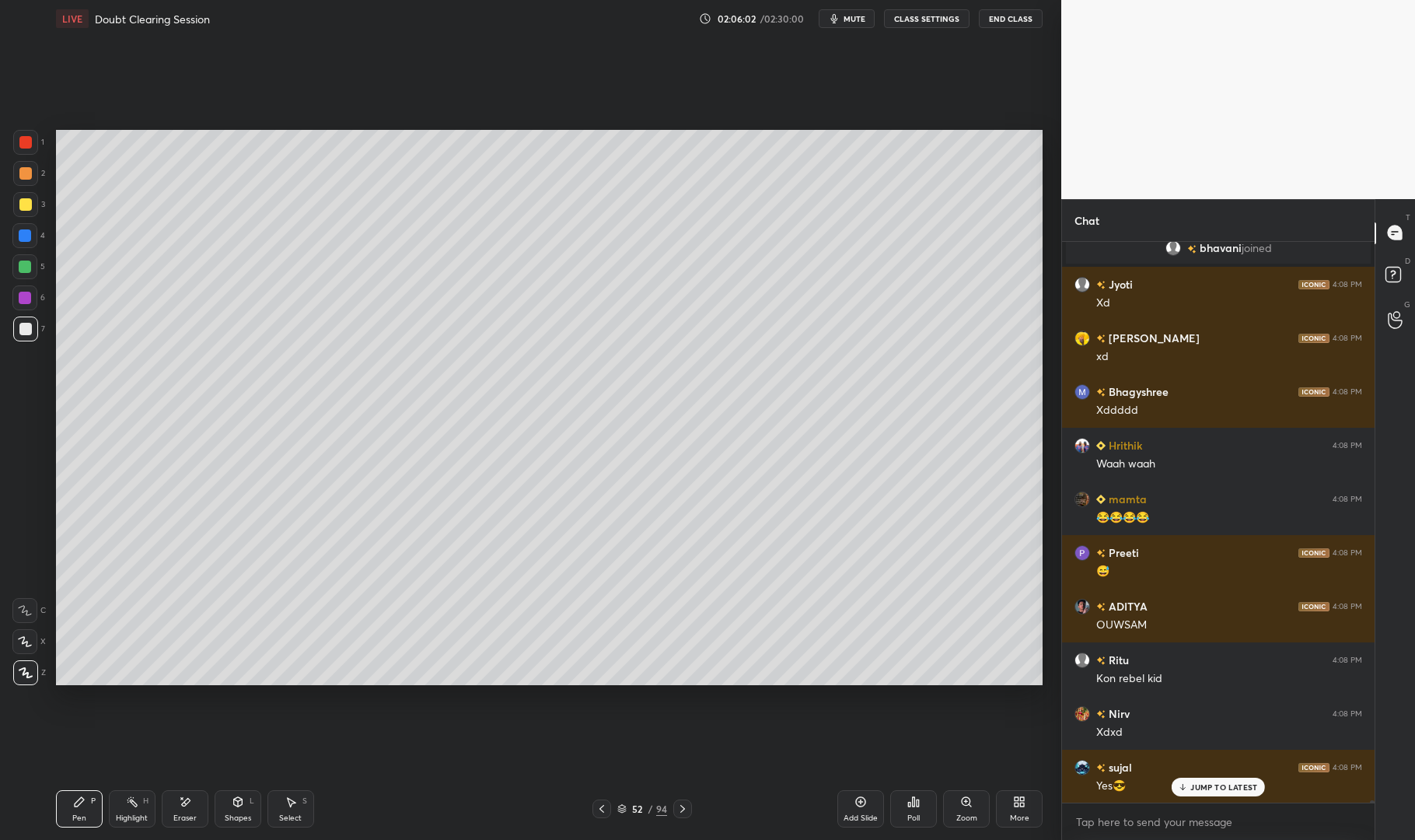
click at [26, 297] on div at bounding box center [24, 297] width 12 height 12
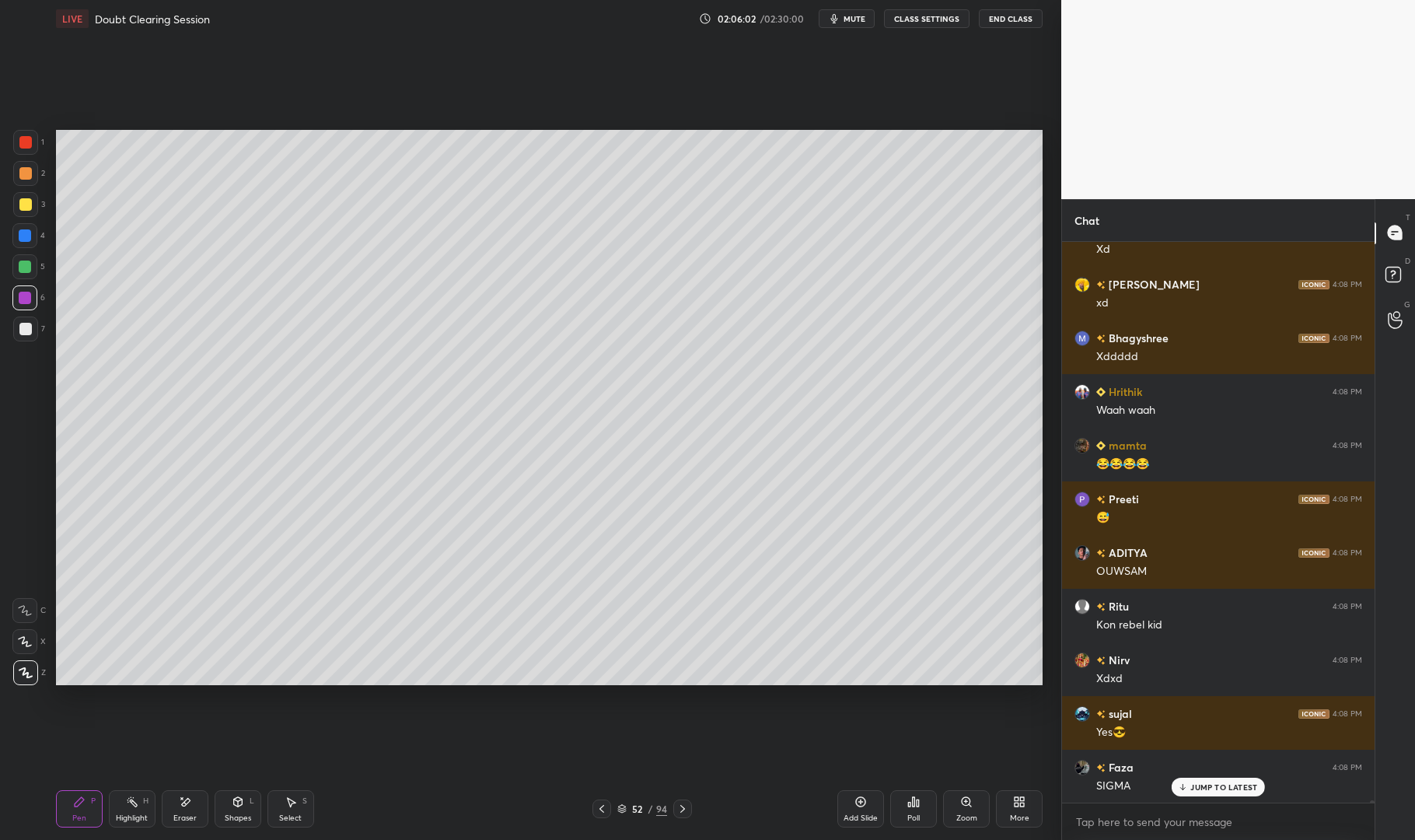
click at [30, 288] on div at bounding box center [24, 298] width 25 height 25
click at [258, 808] on div "Shapes L" at bounding box center [238, 809] width 47 height 37
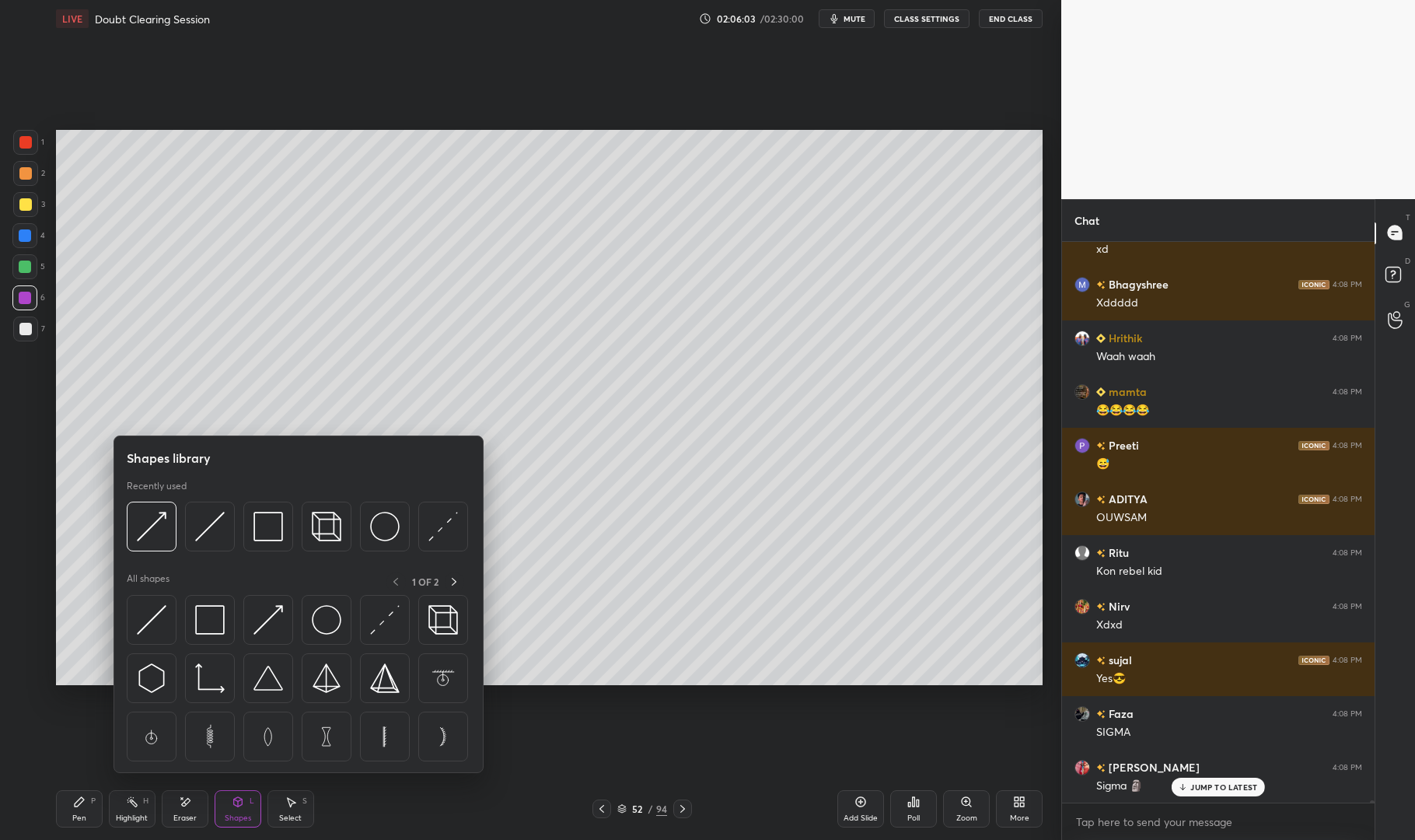
click at [165, 521] on img at bounding box center [152, 526] width 30 height 30
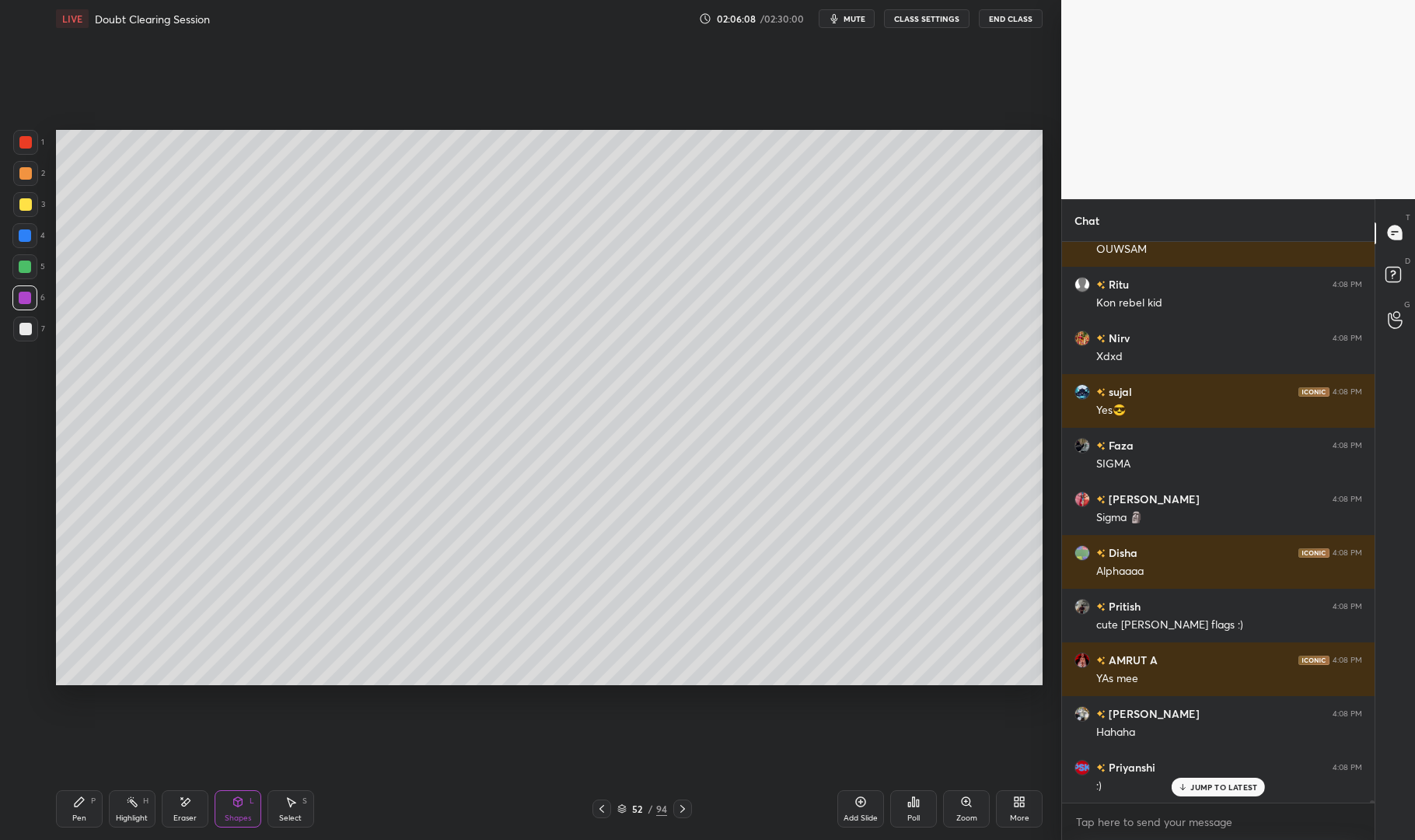
click at [66, 818] on div "Pen P" at bounding box center [80, 809] width 47 height 37
click at [51, 807] on div "LIVE Doubt Clearing Session 02:06:08 / 02:30:00 mute CLASS SETTINGS End Class S…" at bounding box center [549, 420] width 999 height 840
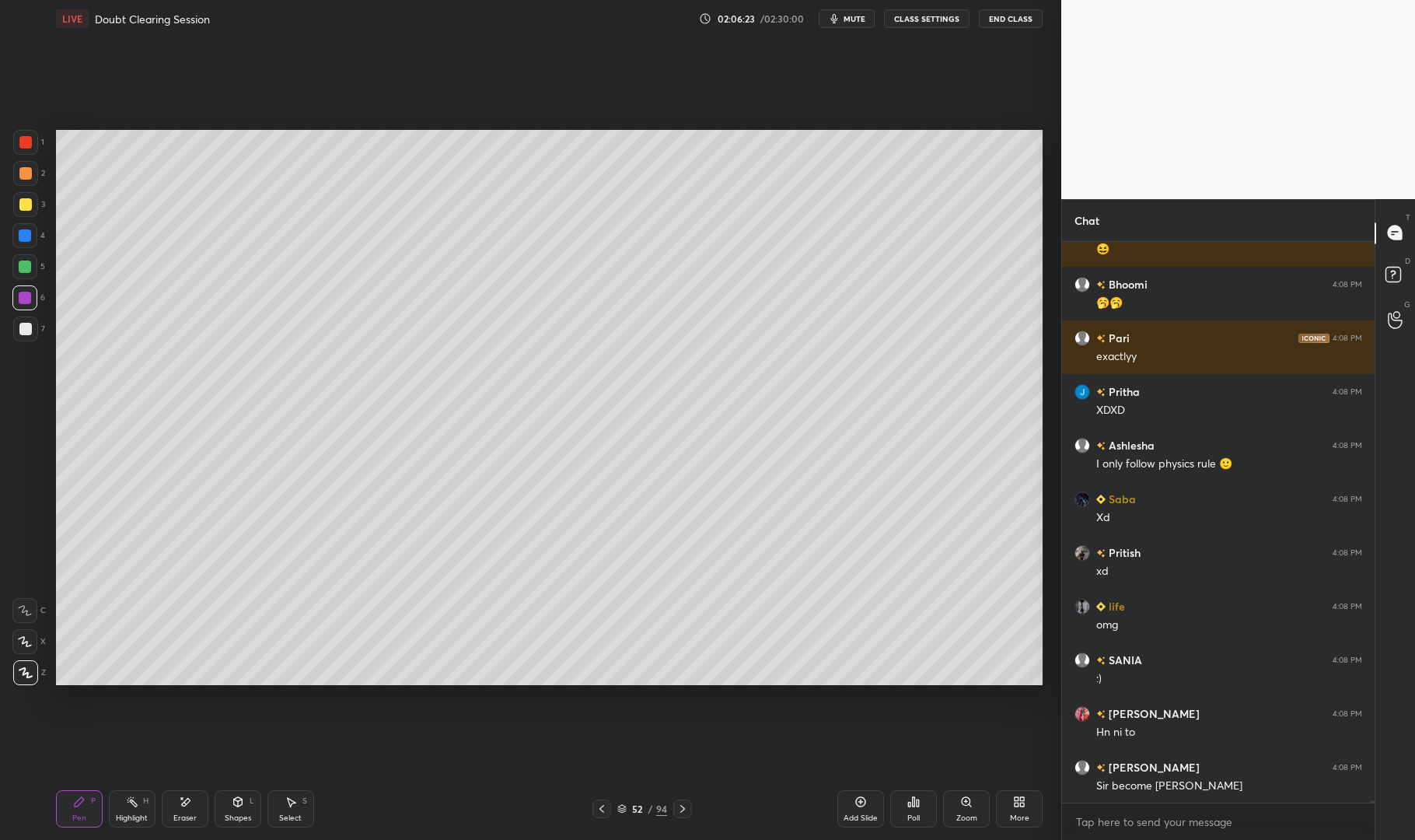
click at [1224, 833] on p "JUMP TO LATEST" at bounding box center [1223, 837] width 66 height 9
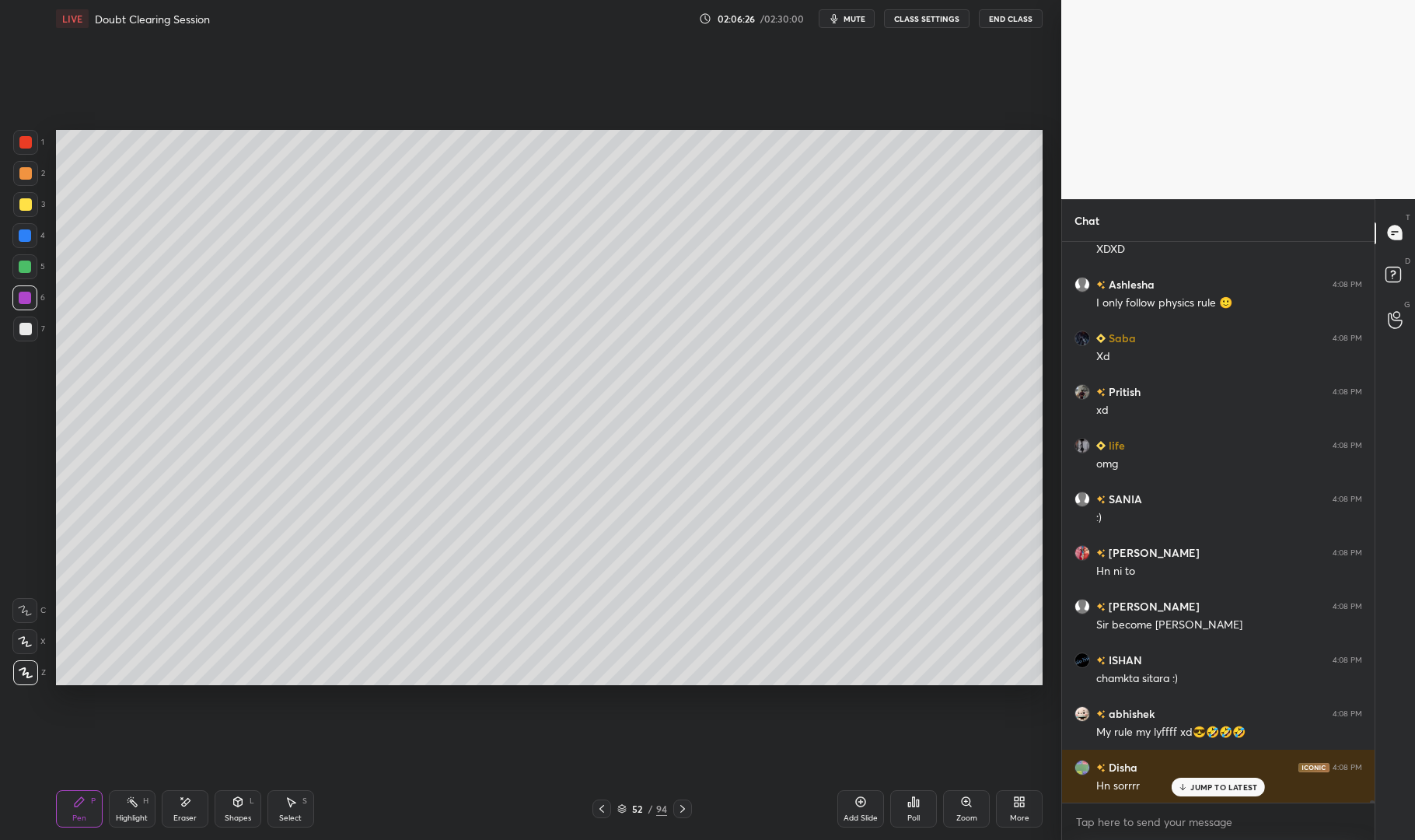
click at [127, 803] on circle at bounding box center [128, 802] width 2 height 2
click at [120, 799] on div "Highlight H" at bounding box center [132, 809] width 47 height 37
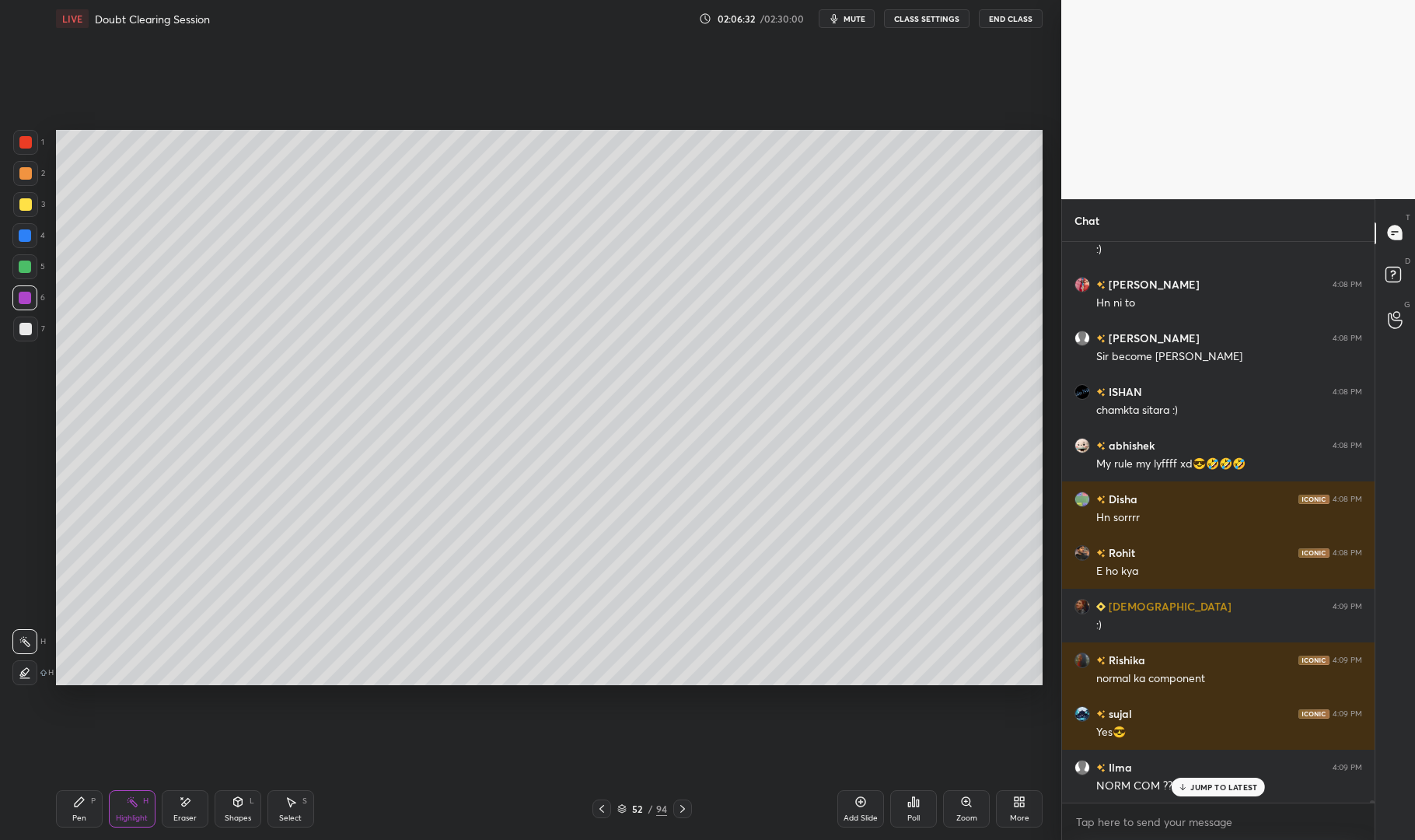
click at [606, 805] on icon at bounding box center [601, 808] width 12 height 12
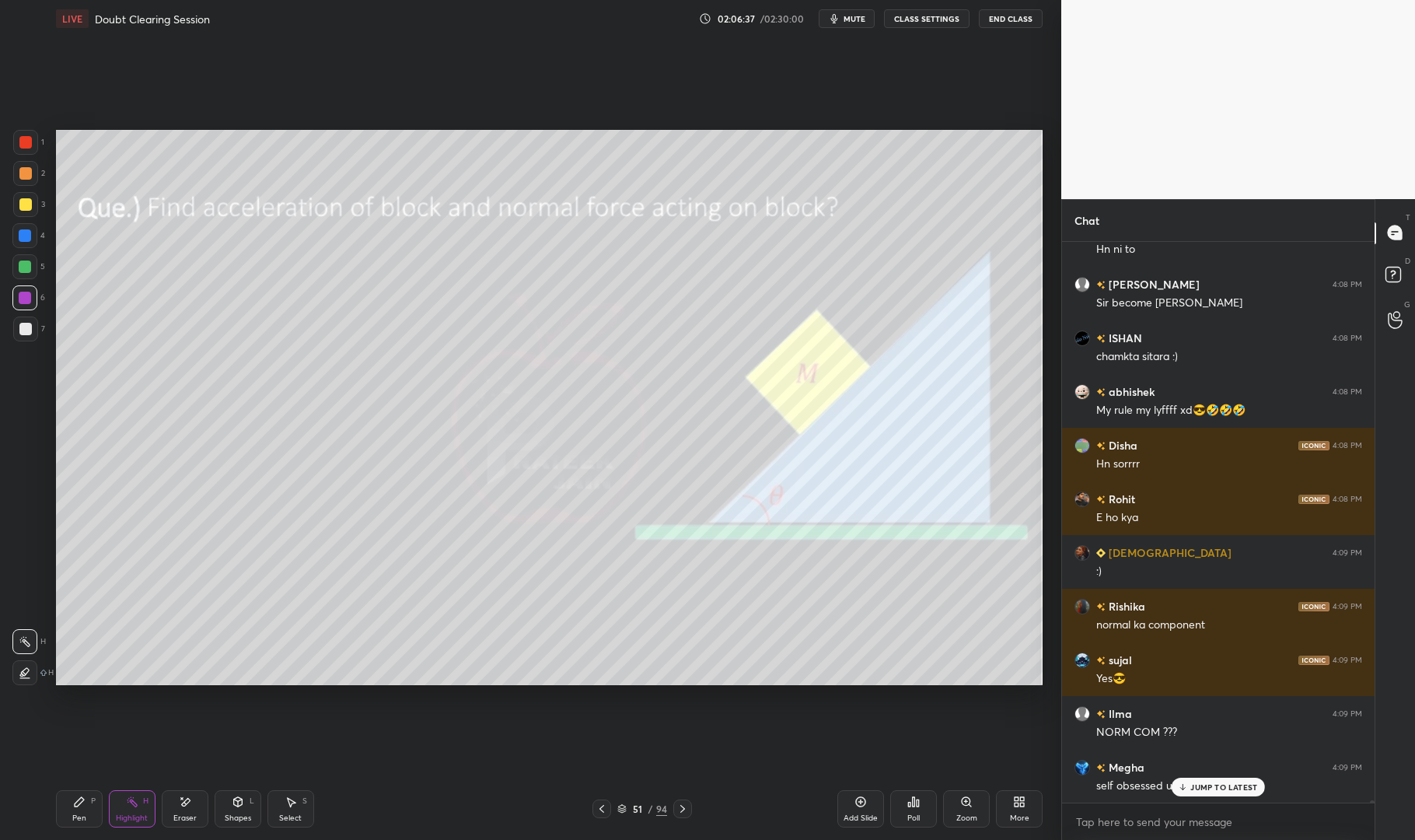
click at [681, 798] on div "Pen P Highlight H Eraser Shapes L Select S 51 / 94 Add Slide Poll Zoom More" at bounding box center [550, 808] width 987 height 62
click at [679, 805] on icon at bounding box center [683, 808] width 12 height 12
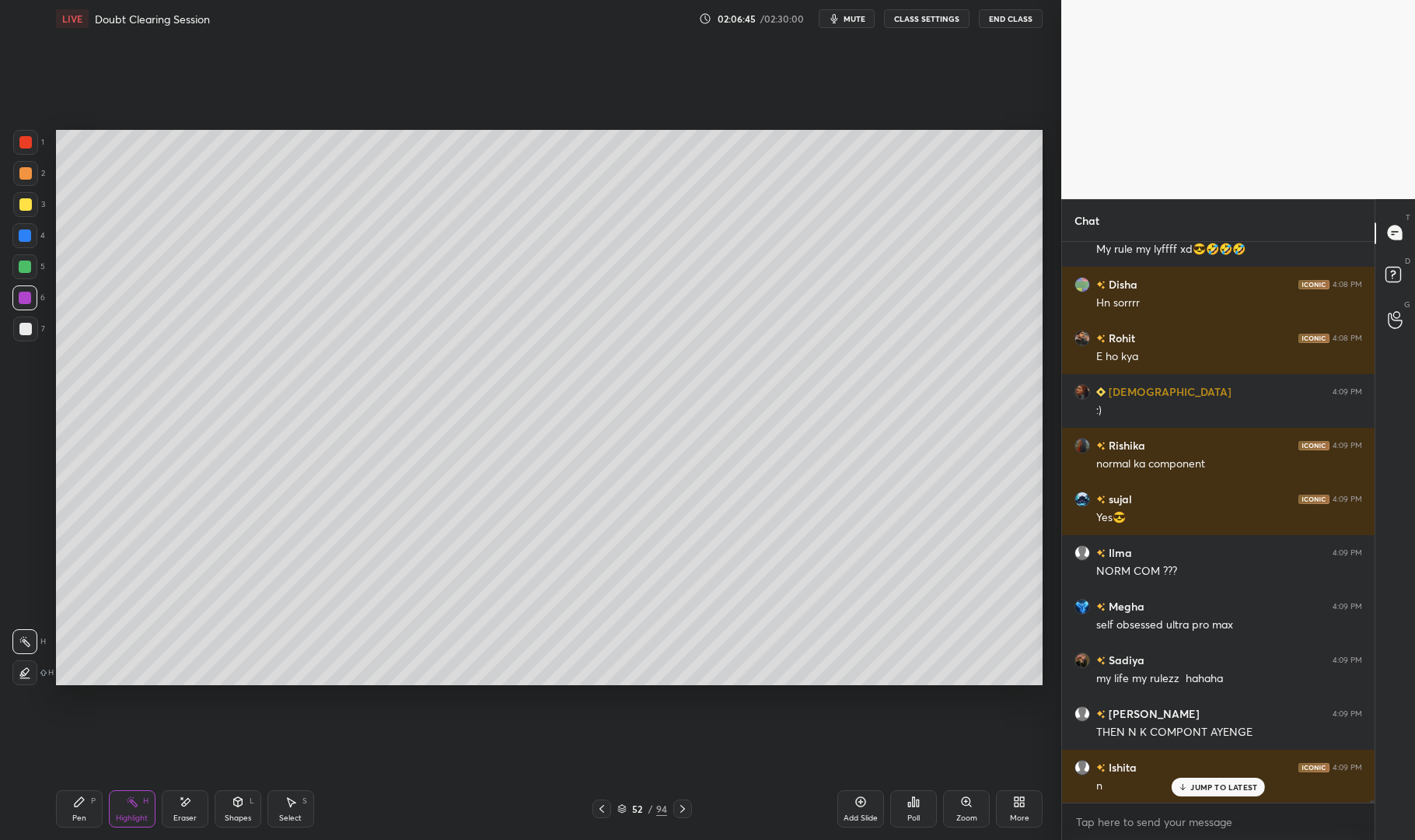
click at [1229, 786] on p "JUMP TO LATEST" at bounding box center [1223, 787] width 66 height 9
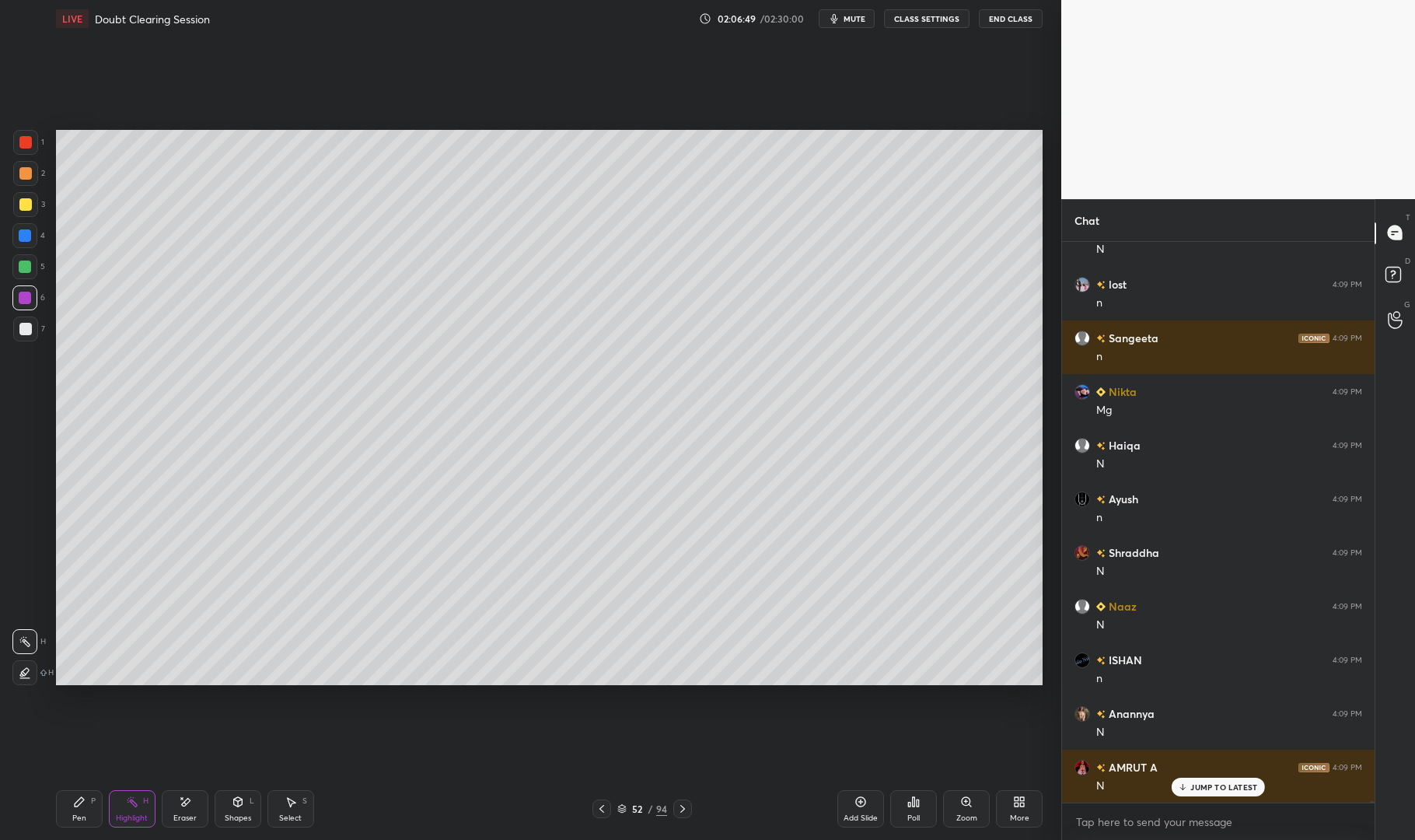
scroll to position [162958, 0]
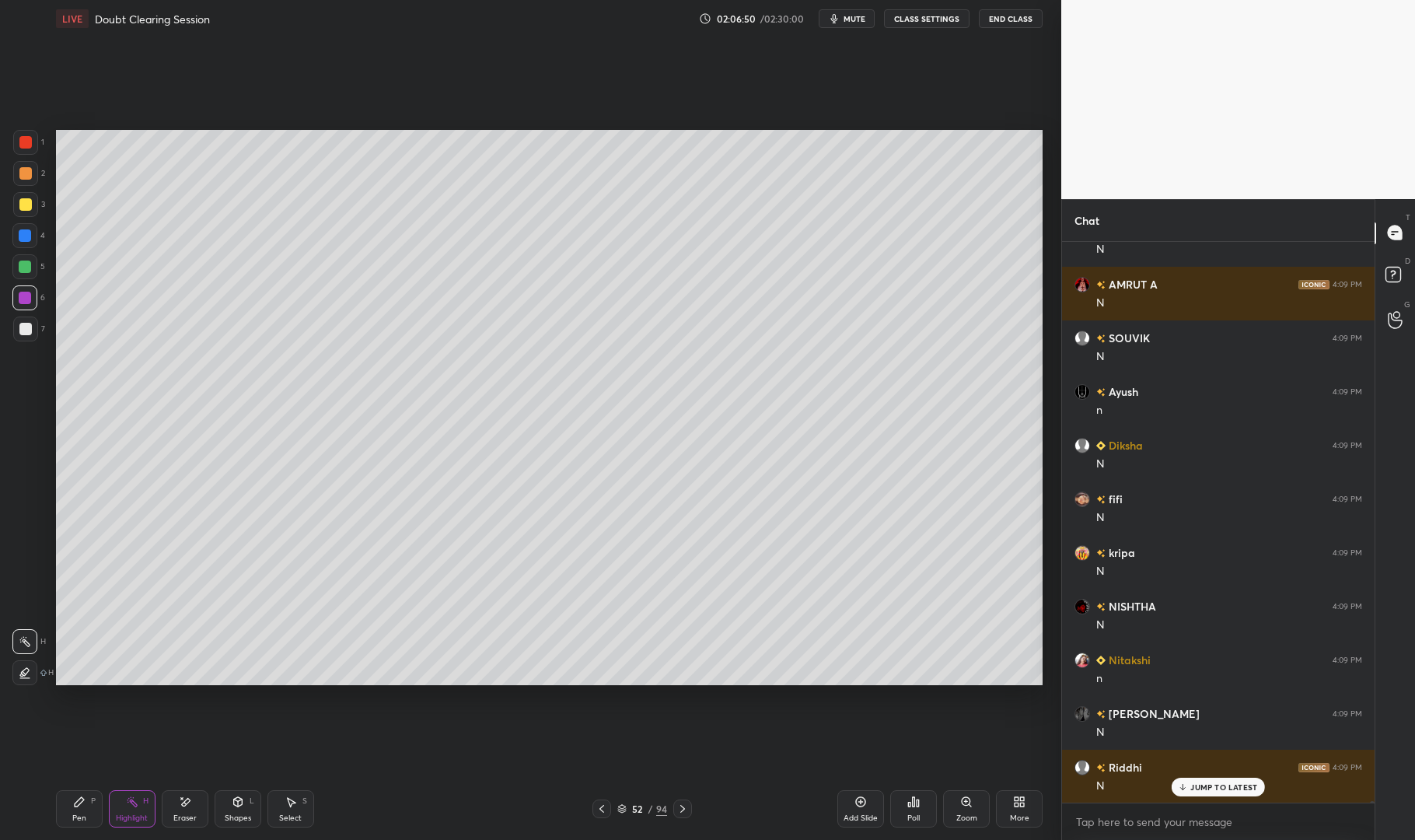
click at [28, 337] on div at bounding box center [25, 329] width 25 height 25
click at [16, 334] on div at bounding box center [25, 329] width 25 height 25
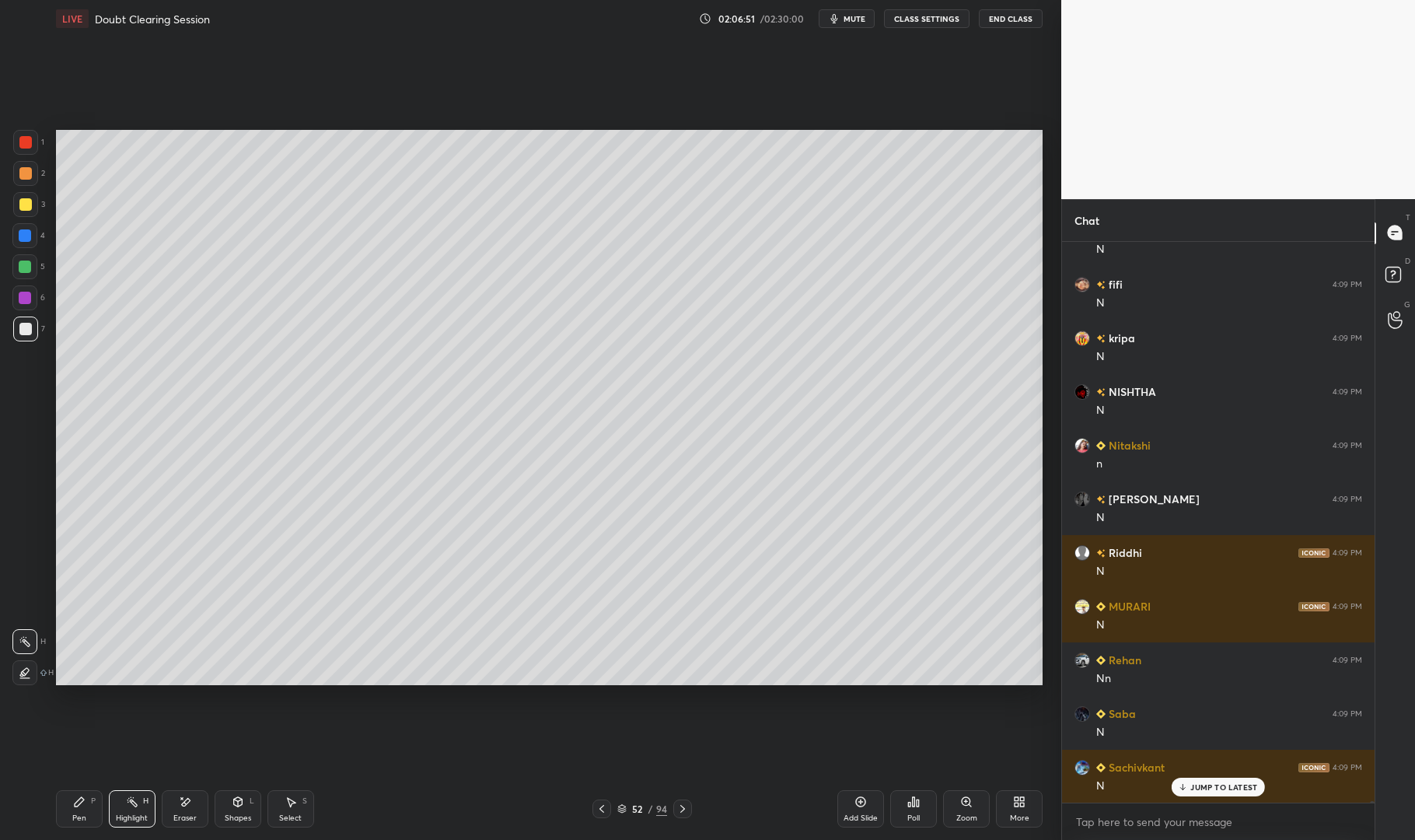
click at [83, 801] on icon at bounding box center [79, 802] width 12 height 12
click at [81, 803] on icon at bounding box center [80, 802] width 9 height 9
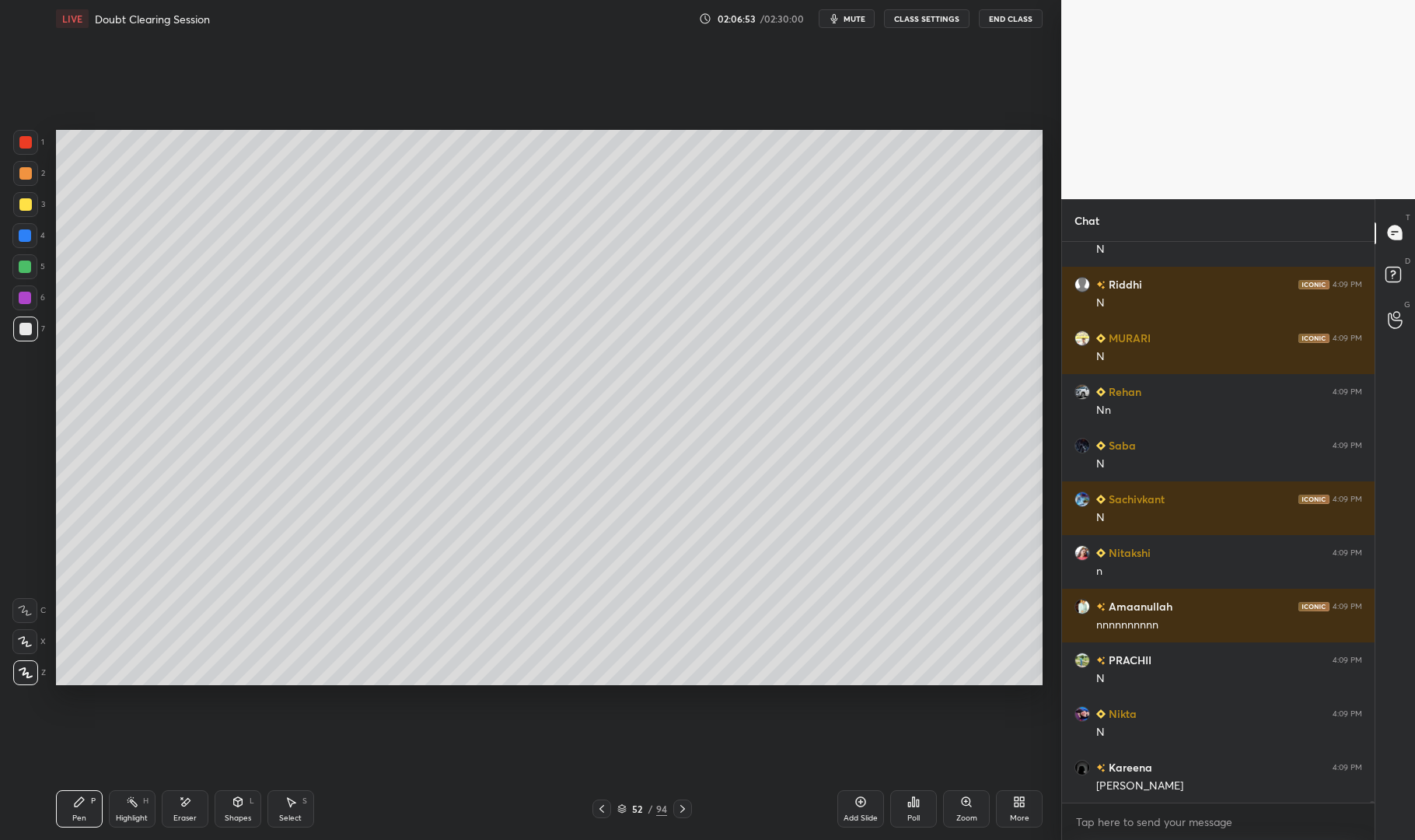
scroll to position [163495, 0]
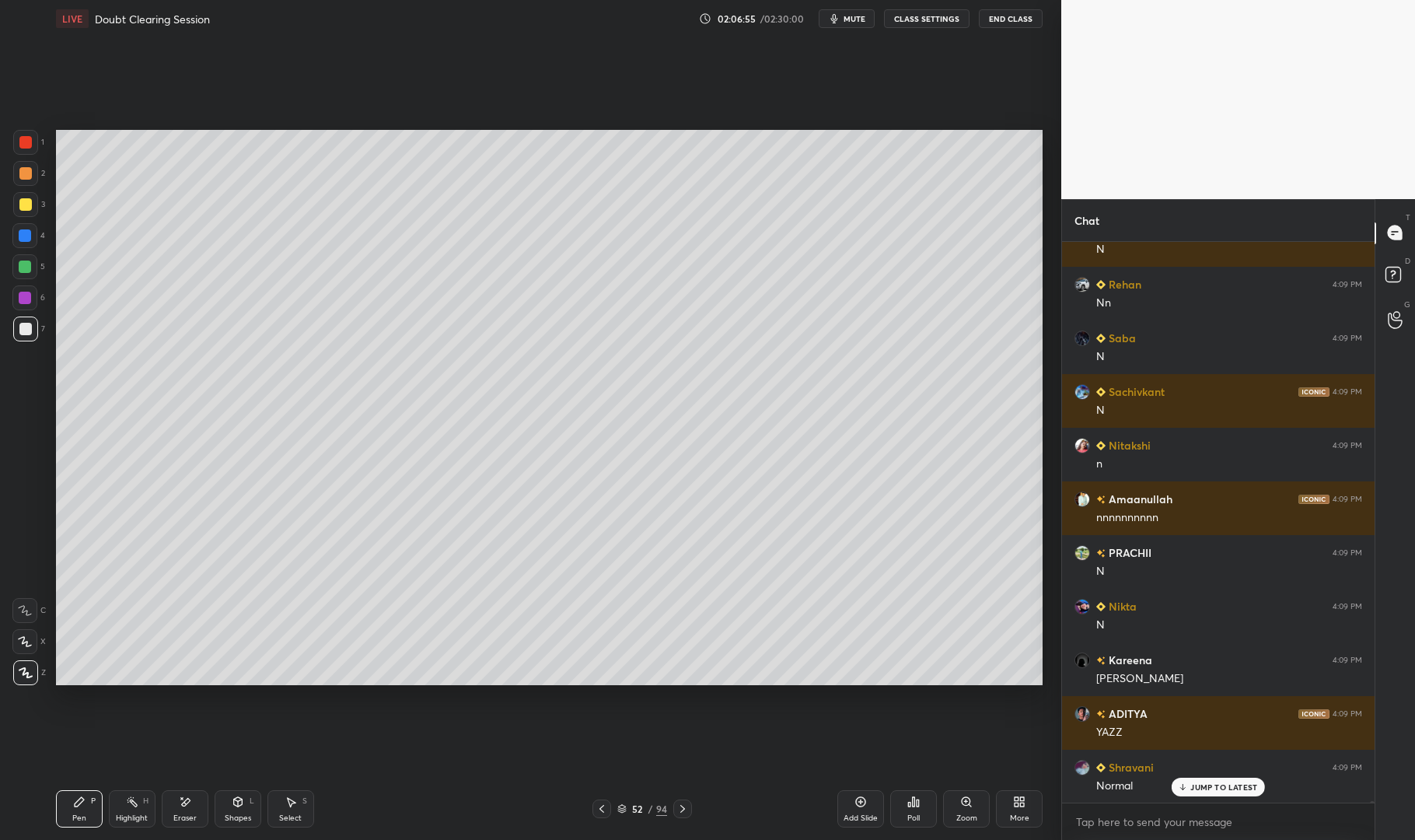
click at [129, 806] on icon at bounding box center [132, 802] width 12 height 12
click at [127, 805] on icon at bounding box center [132, 802] width 12 height 12
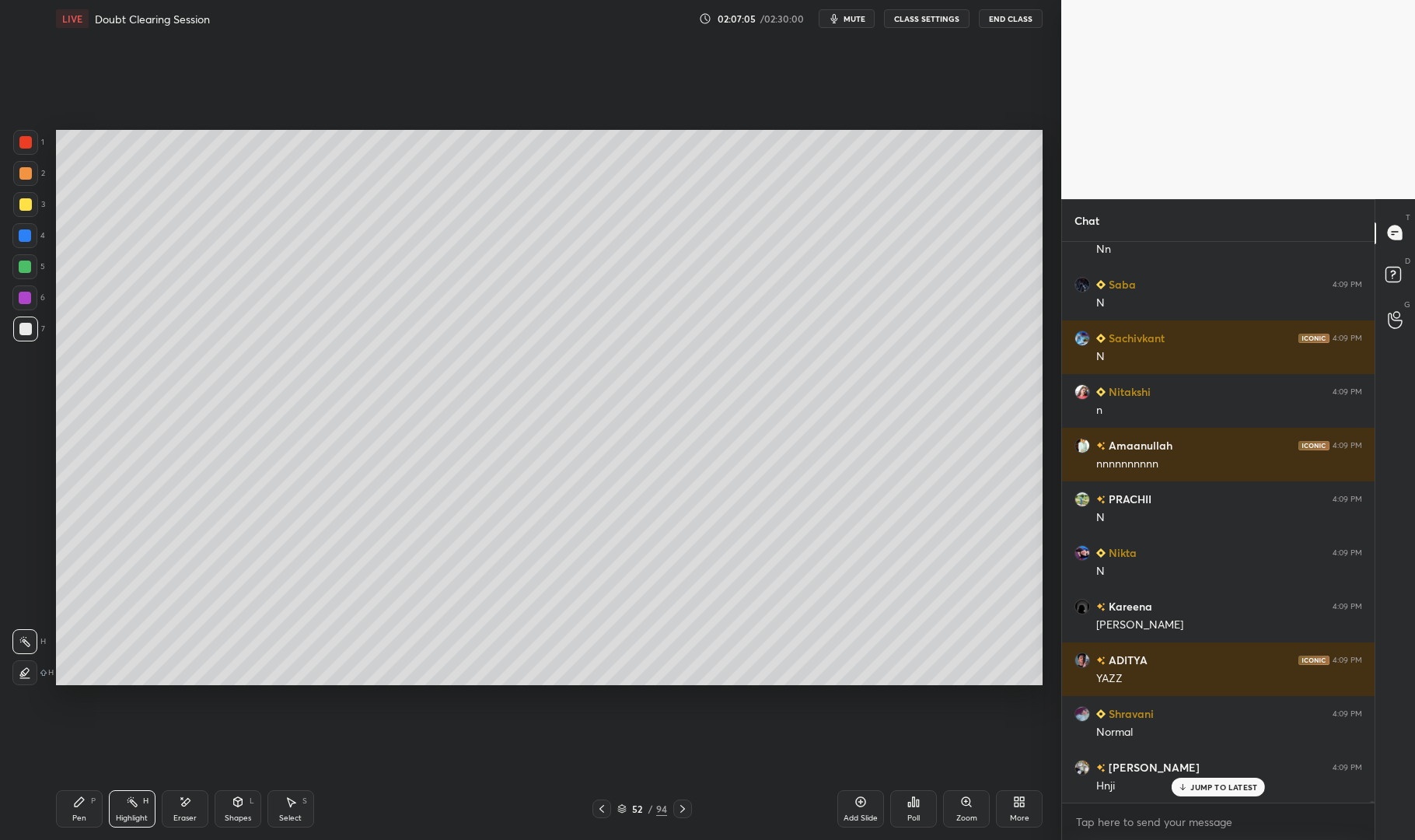
click at [77, 824] on div "Pen P" at bounding box center [80, 809] width 47 height 37
click at [65, 811] on div "Pen P" at bounding box center [80, 809] width 47 height 37
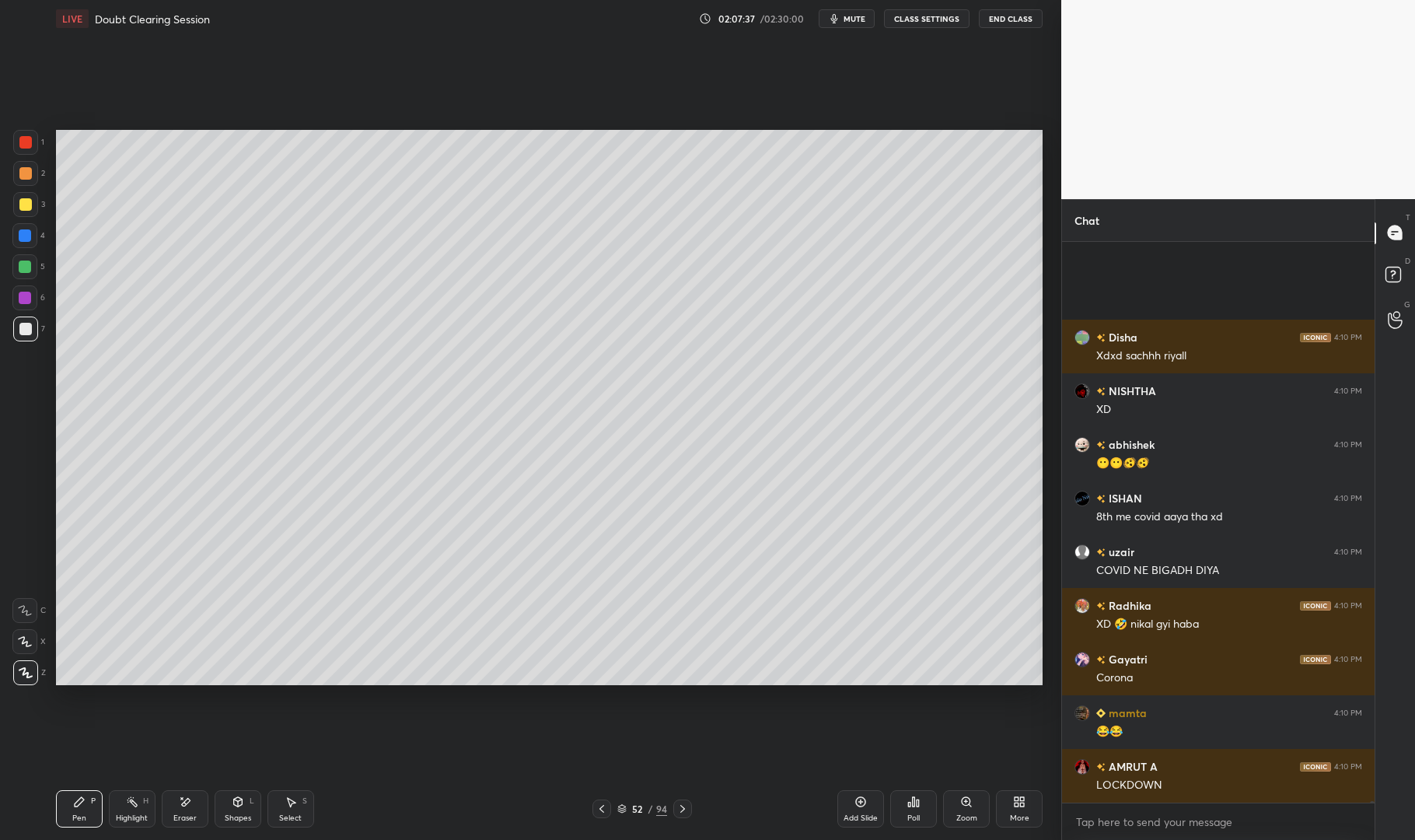
scroll to position [166285, 0]
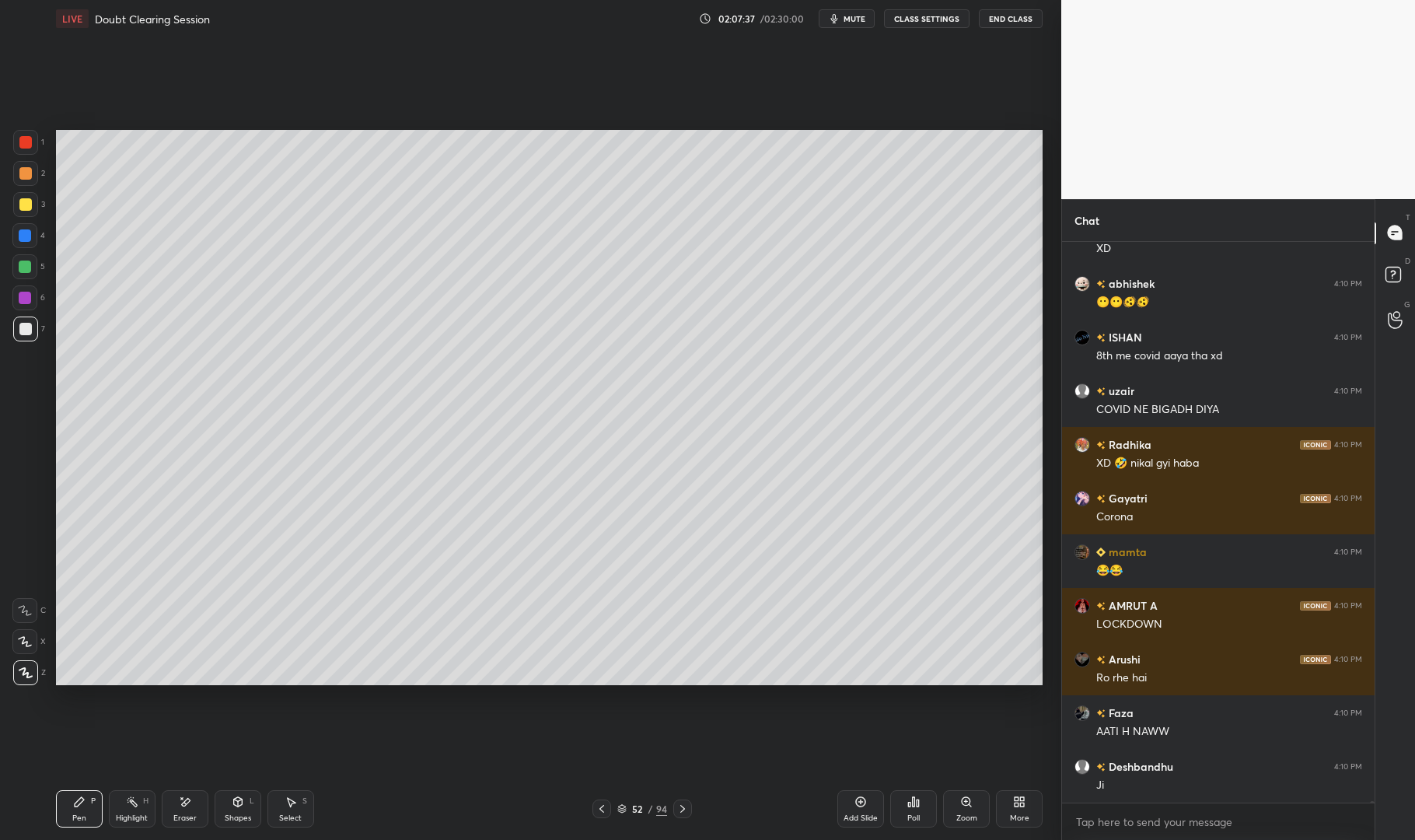
click at [124, 820] on div "Highlight" at bounding box center [132, 818] width 32 height 7
click at [114, 804] on div "Highlight H" at bounding box center [132, 809] width 47 height 37
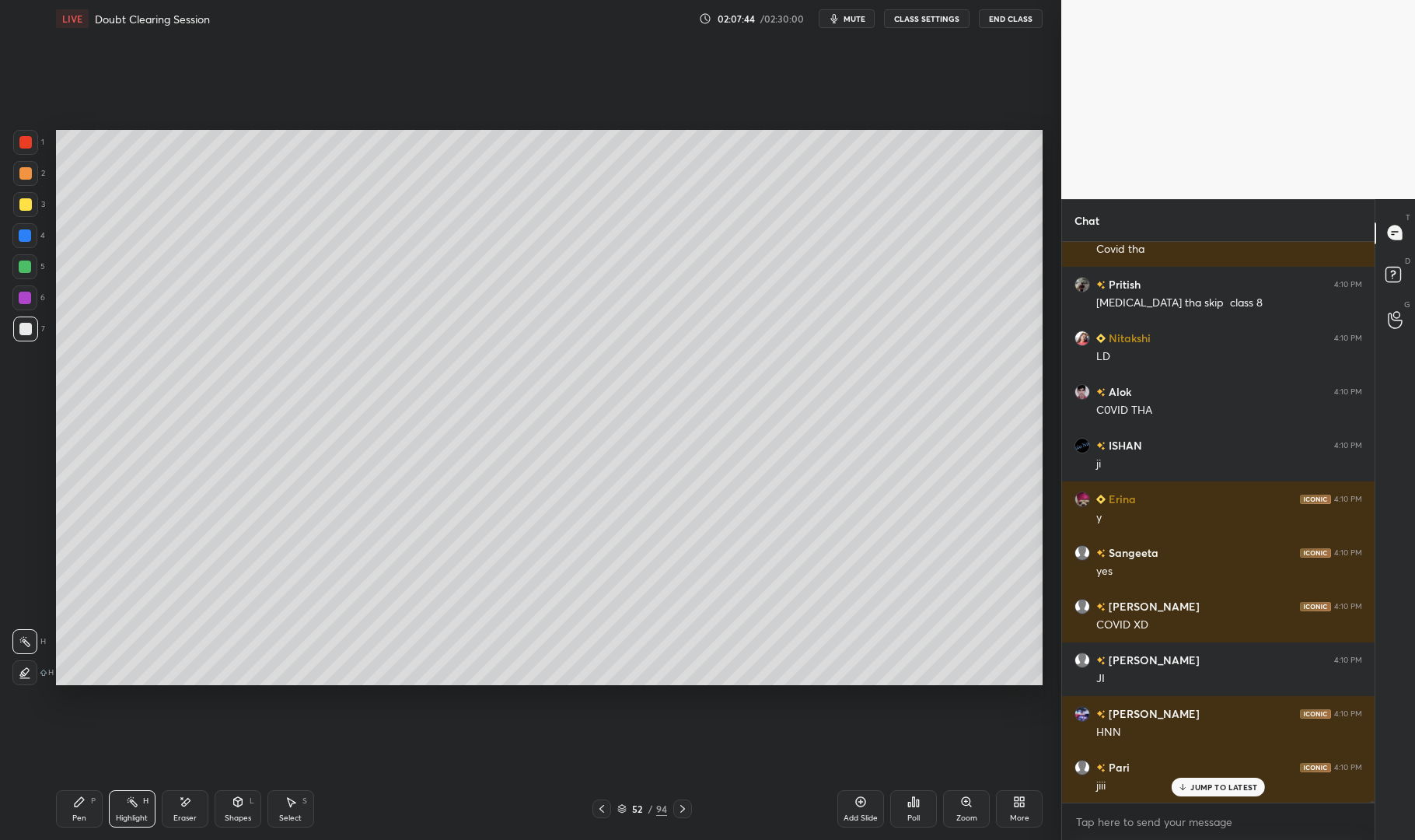
scroll to position [167359, 0]
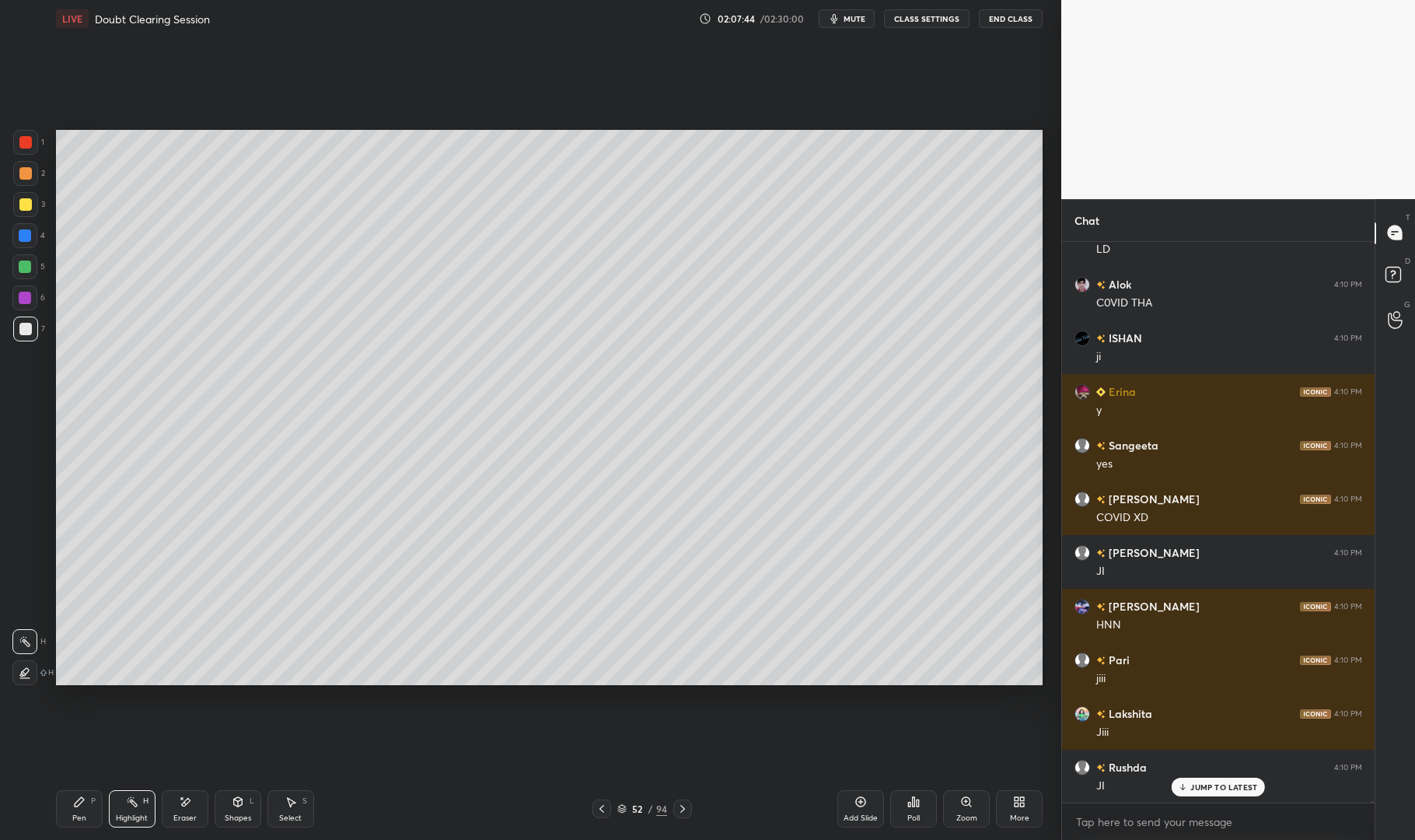
click at [920, 798] on icon at bounding box center [913, 802] width 12 height 12
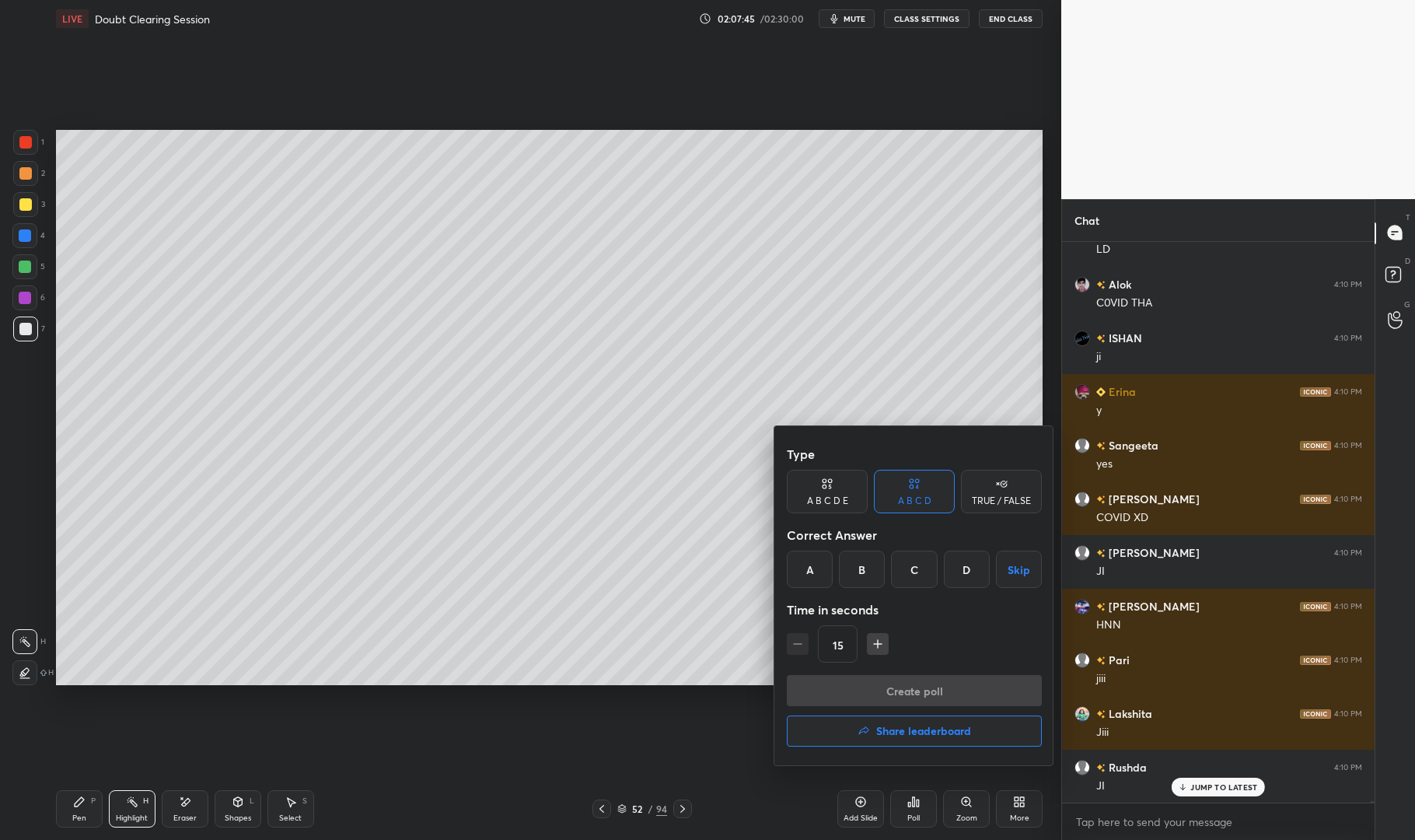
scroll to position [167519, 0]
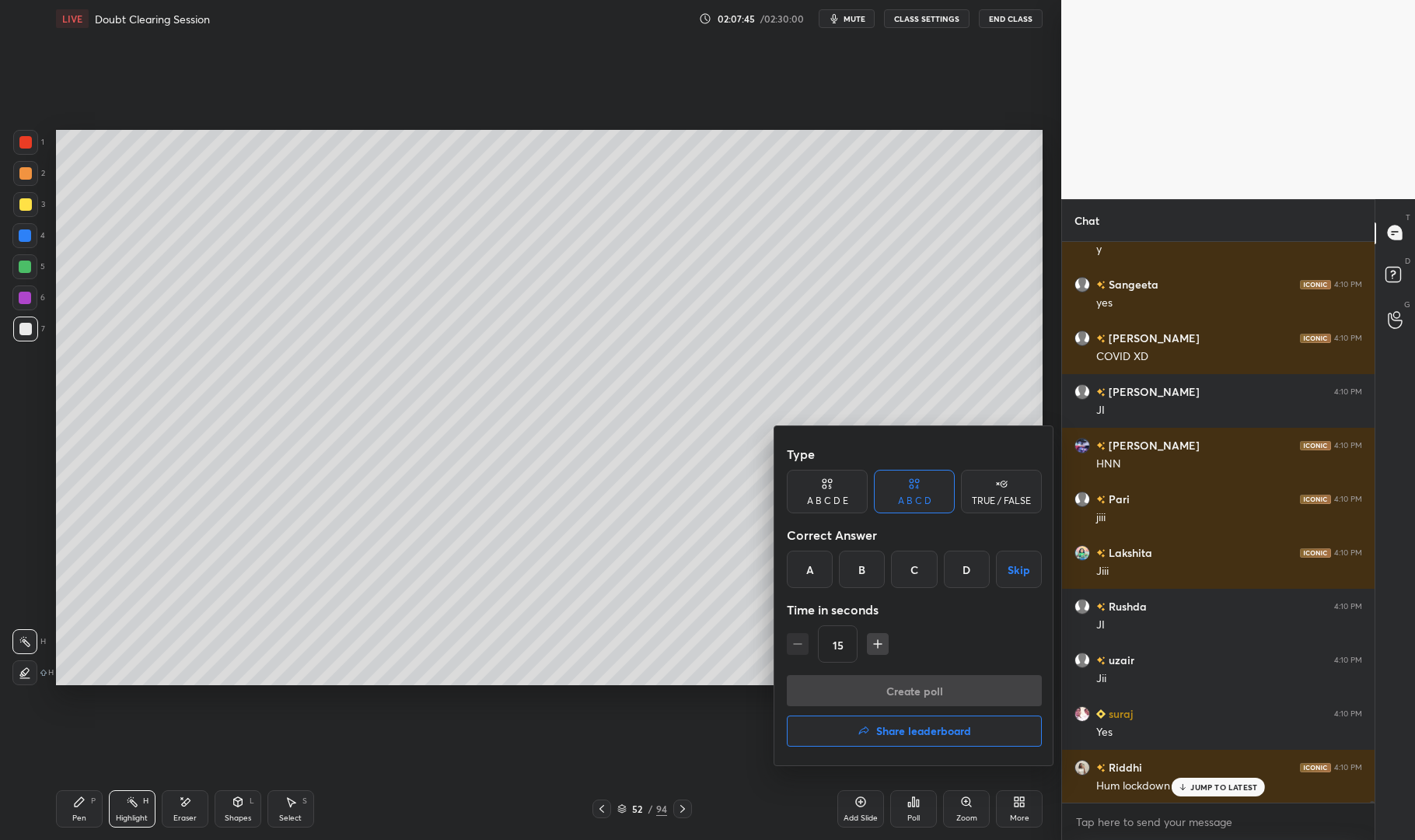
click at [1007, 484] on icon at bounding box center [1001, 483] width 12 height 16
click at [1002, 563] on button "Skip" at bounding box center [1001, 569] width 81 height 37
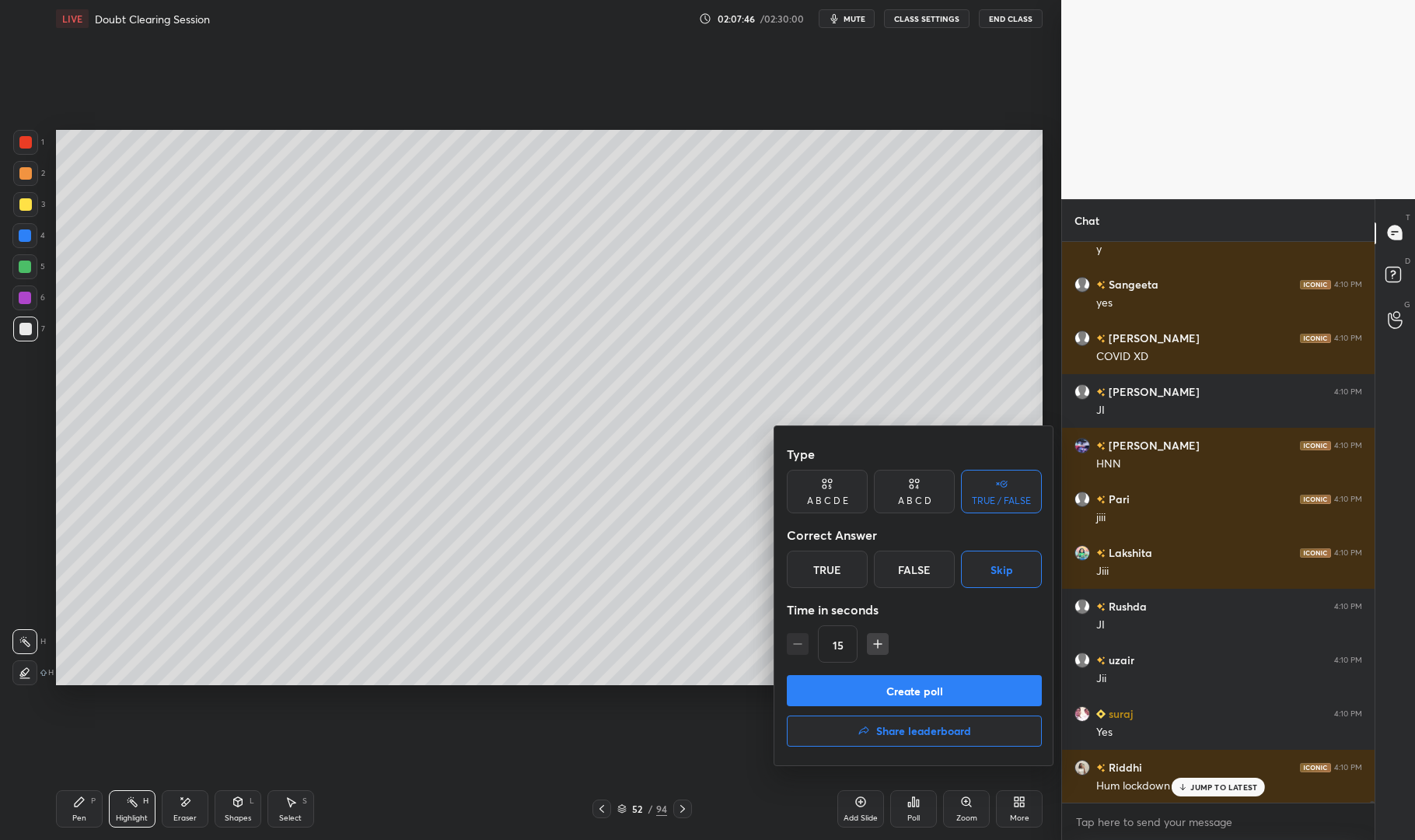
click at [994, 685] on button "Create poll" at bounding box center [914, 690] width 255 height 31
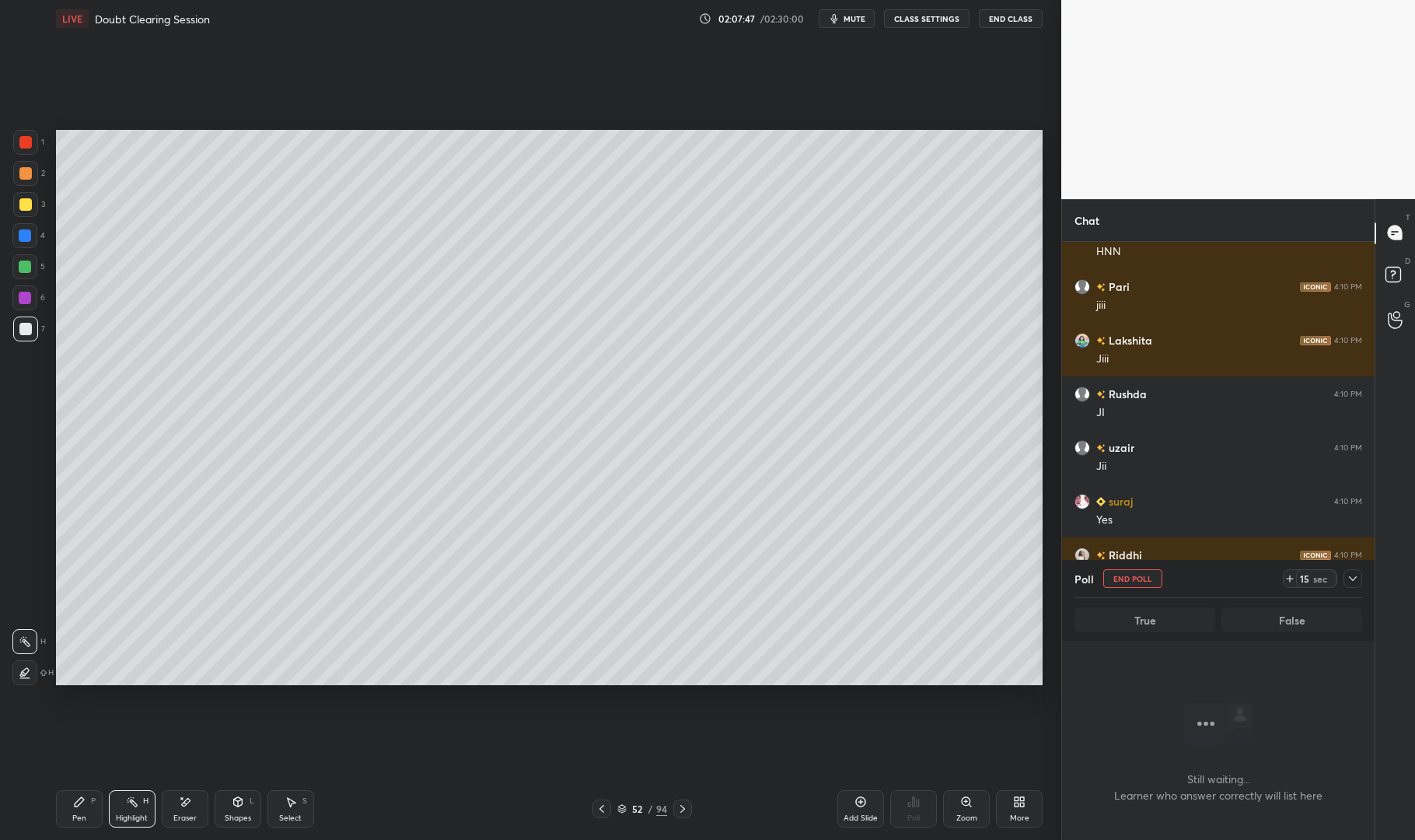
click at [1365, 572] on div "Poll End Poll 15 sec True False" at bounding box center [1218, 600] width 313 height 81
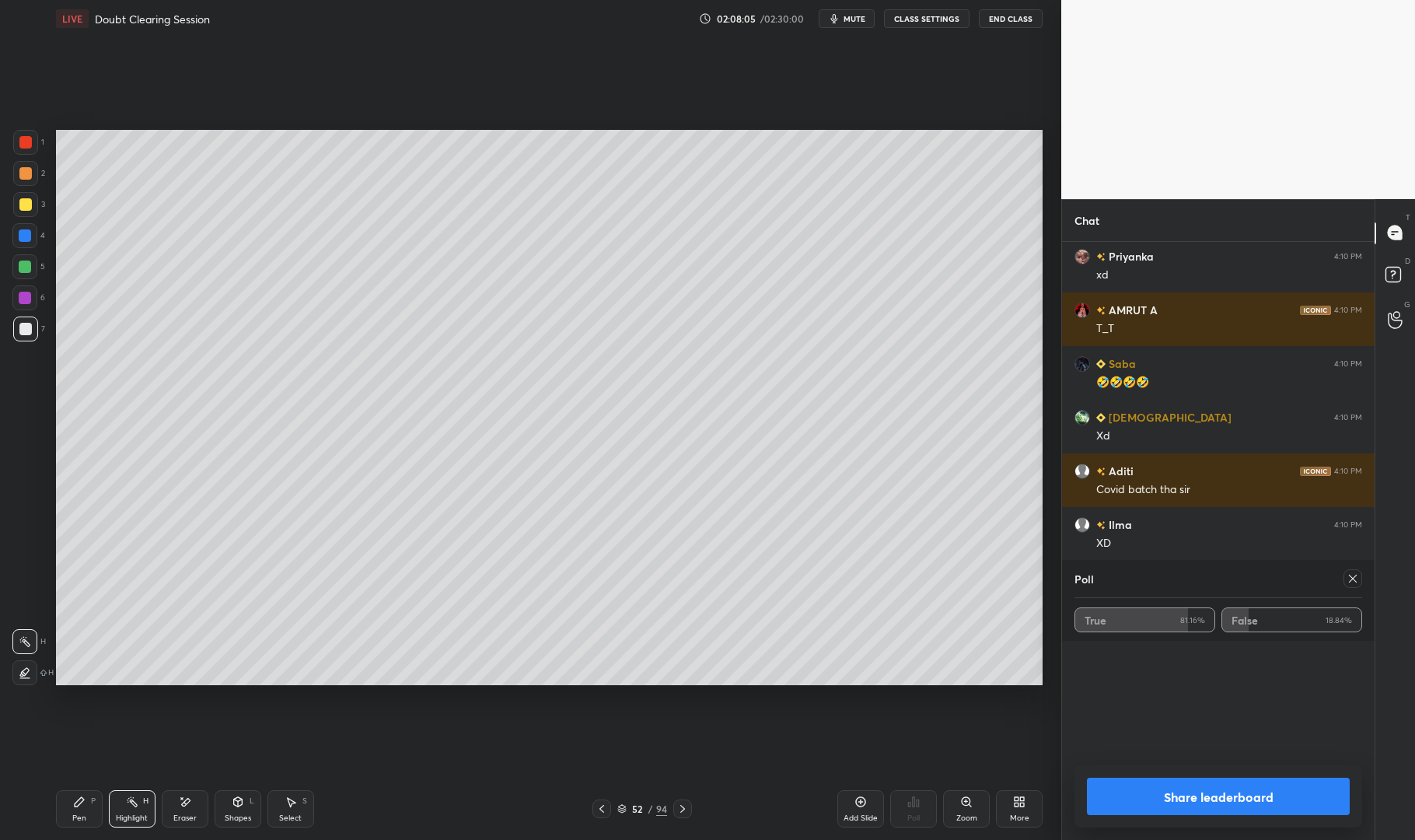
click at [1349, 569] on div at bounding box center [1353, 579] width 19 height 19
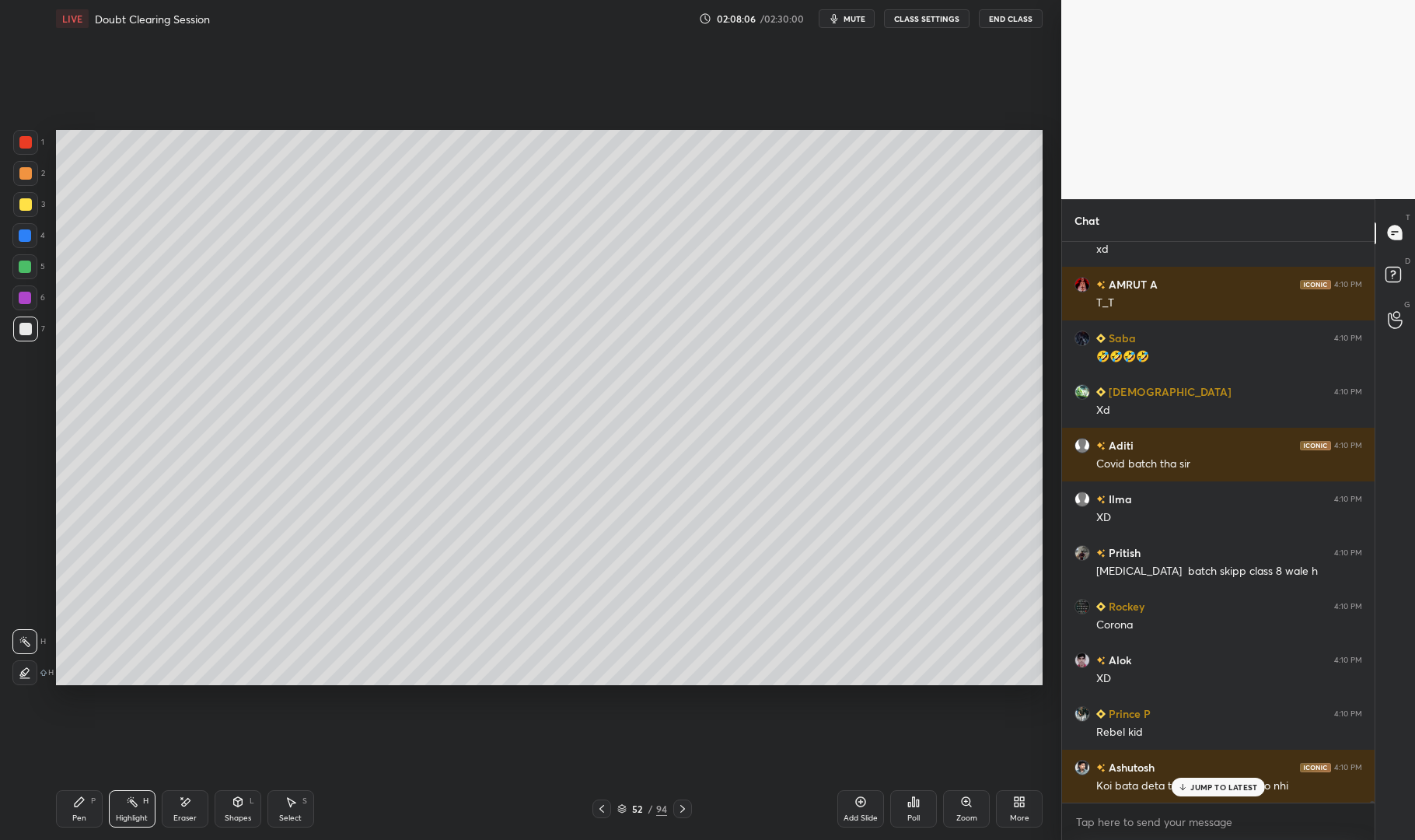
click at [86, 808] on div "Pen P" at bounding box center [80, 809] width 47 height 37
click at [68, 790] on div "Pen P" at bounding box center [80, 809] width 47 height 37
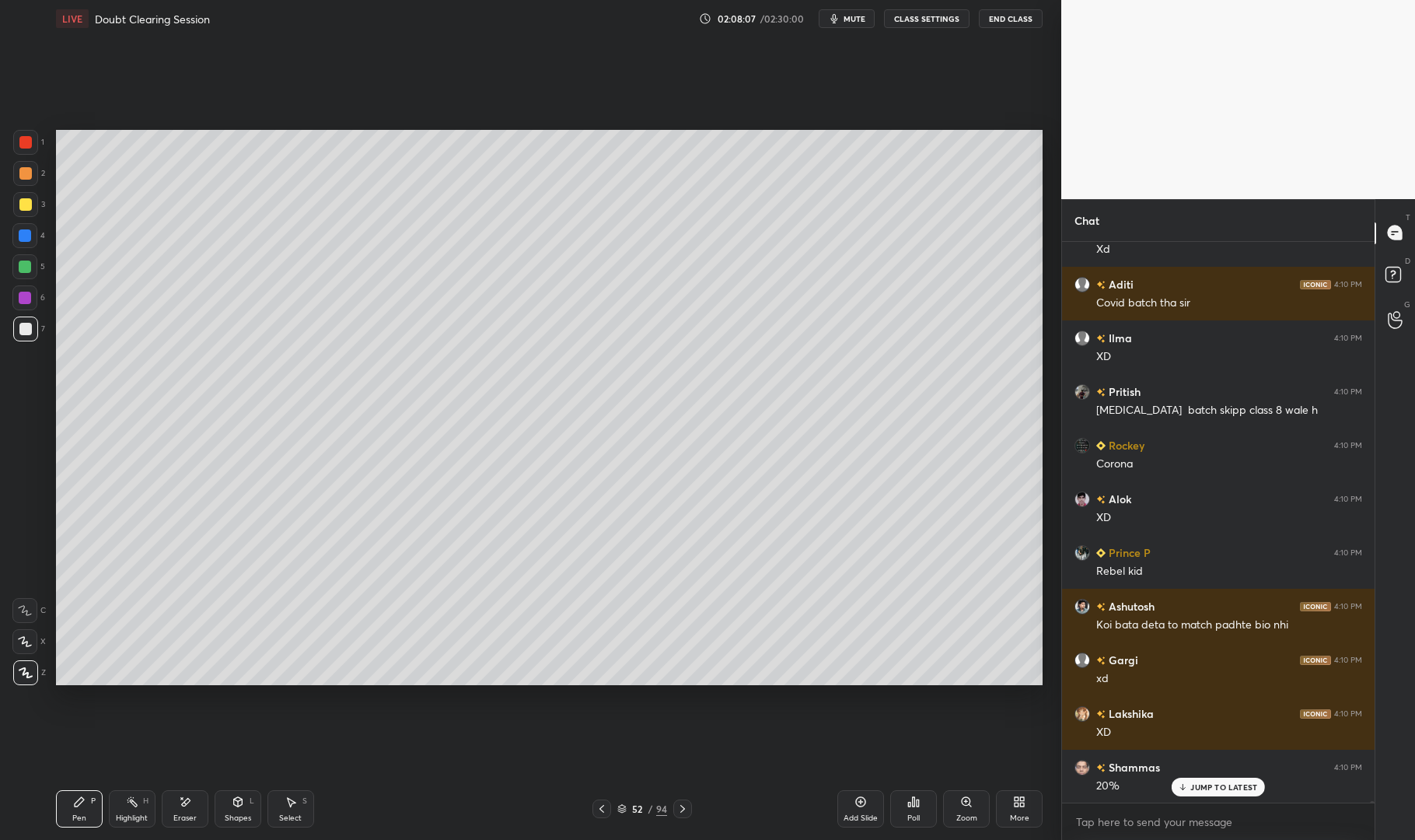
click at [17, 141] on div at bounding box center [25, 142] width 25 height 25
click at [21, 130] on div at bounding box center [25, 142] width 25 height 25
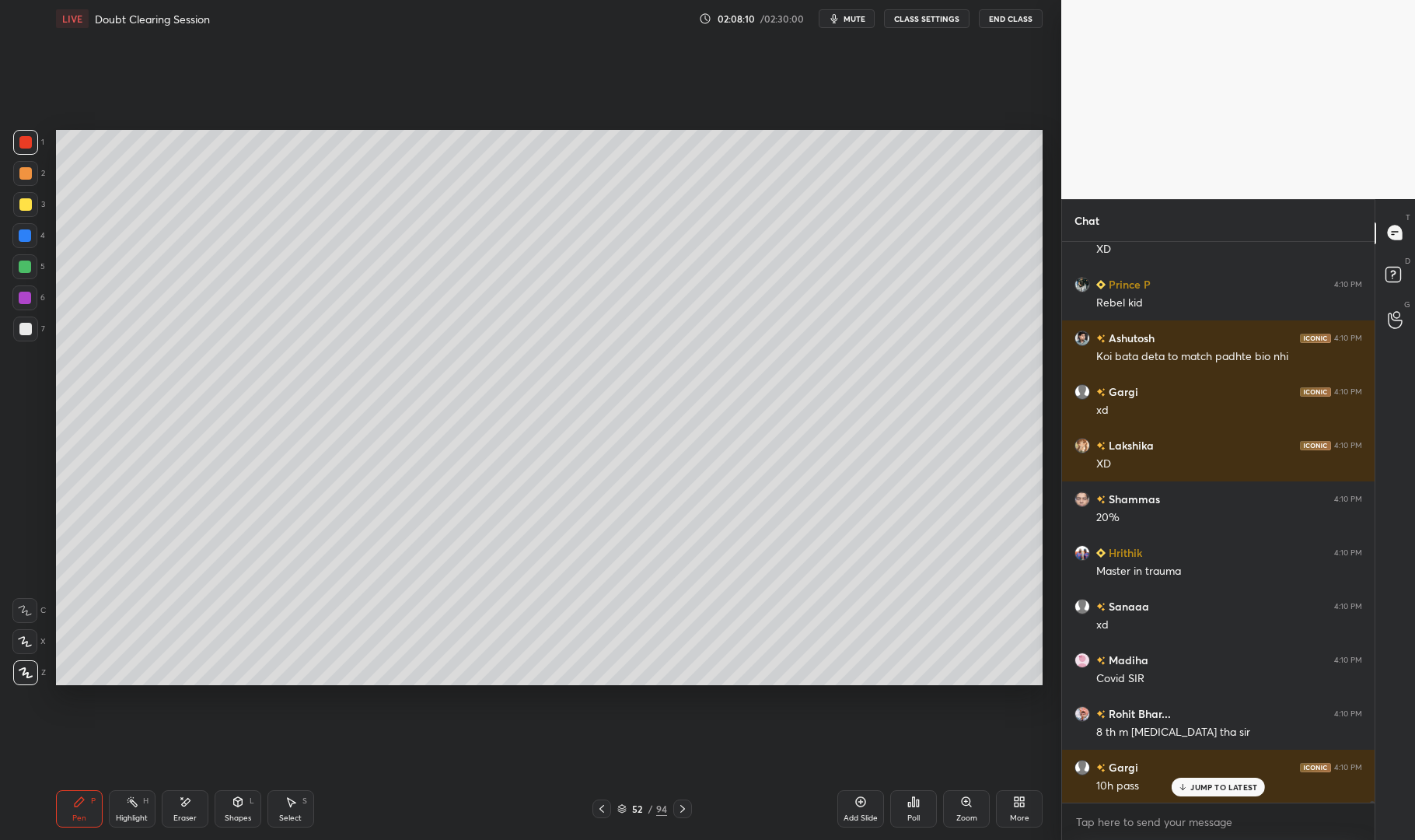
click at [873, 812] on div "Add Slide" at bounding box center [861, 809] width 47 height 37
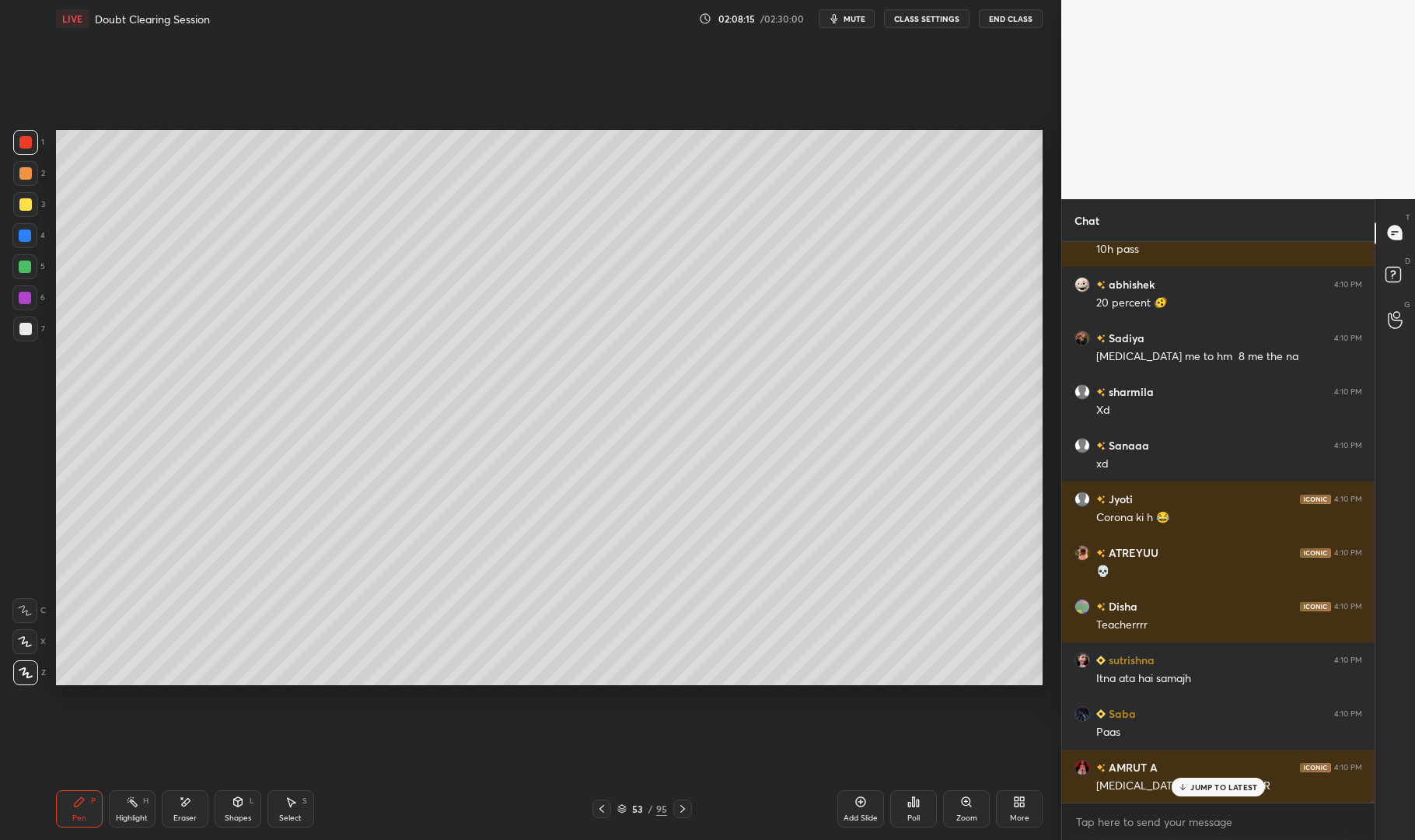
click at [28, 330] on div at bounding box center [25, 329] width 12 height 12
click at [31, 344] on div "7" at bounding box center [29, 332] width 32 height 31
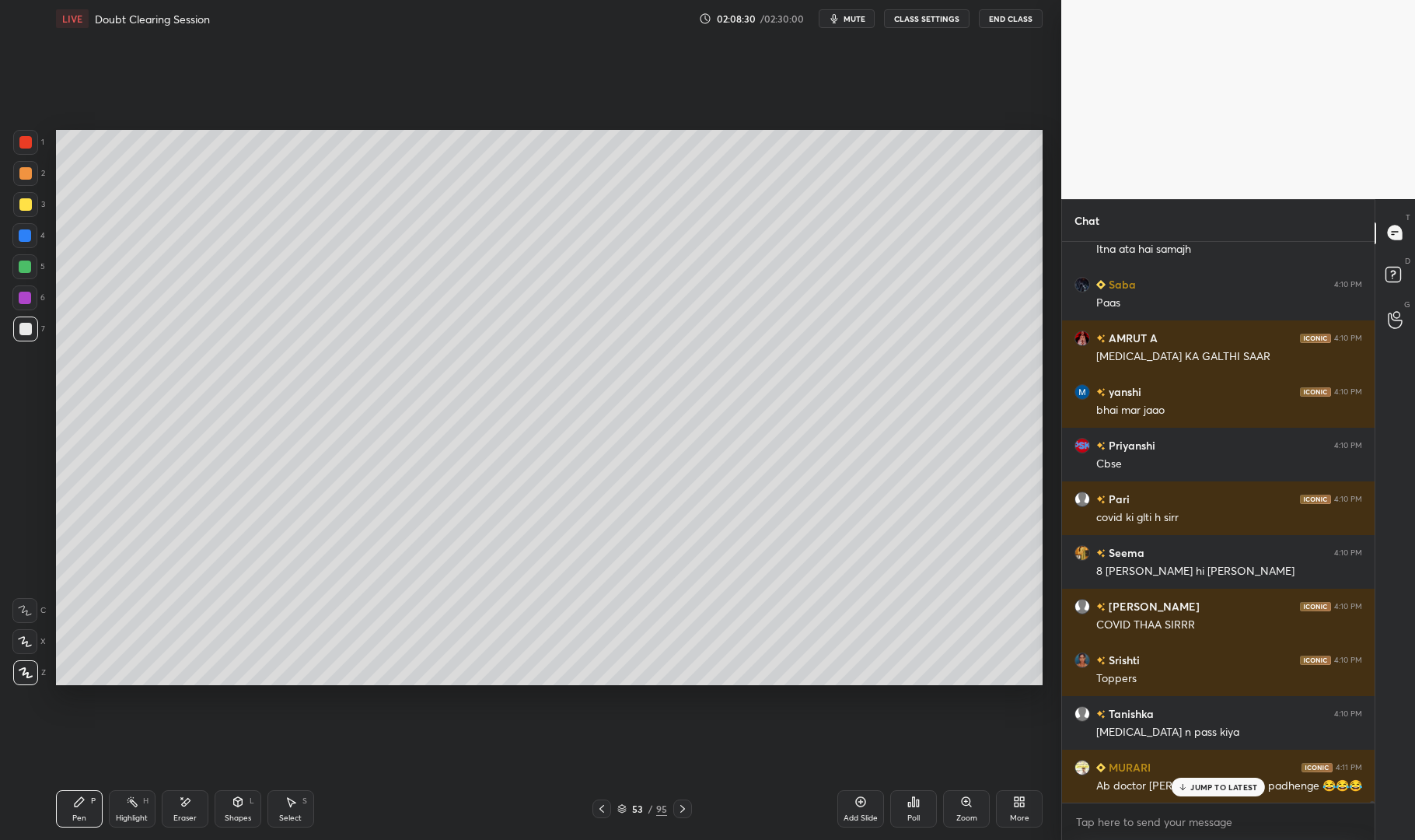
click at [21, 235] on div at bounding box center [24, 235] width 12 height 12
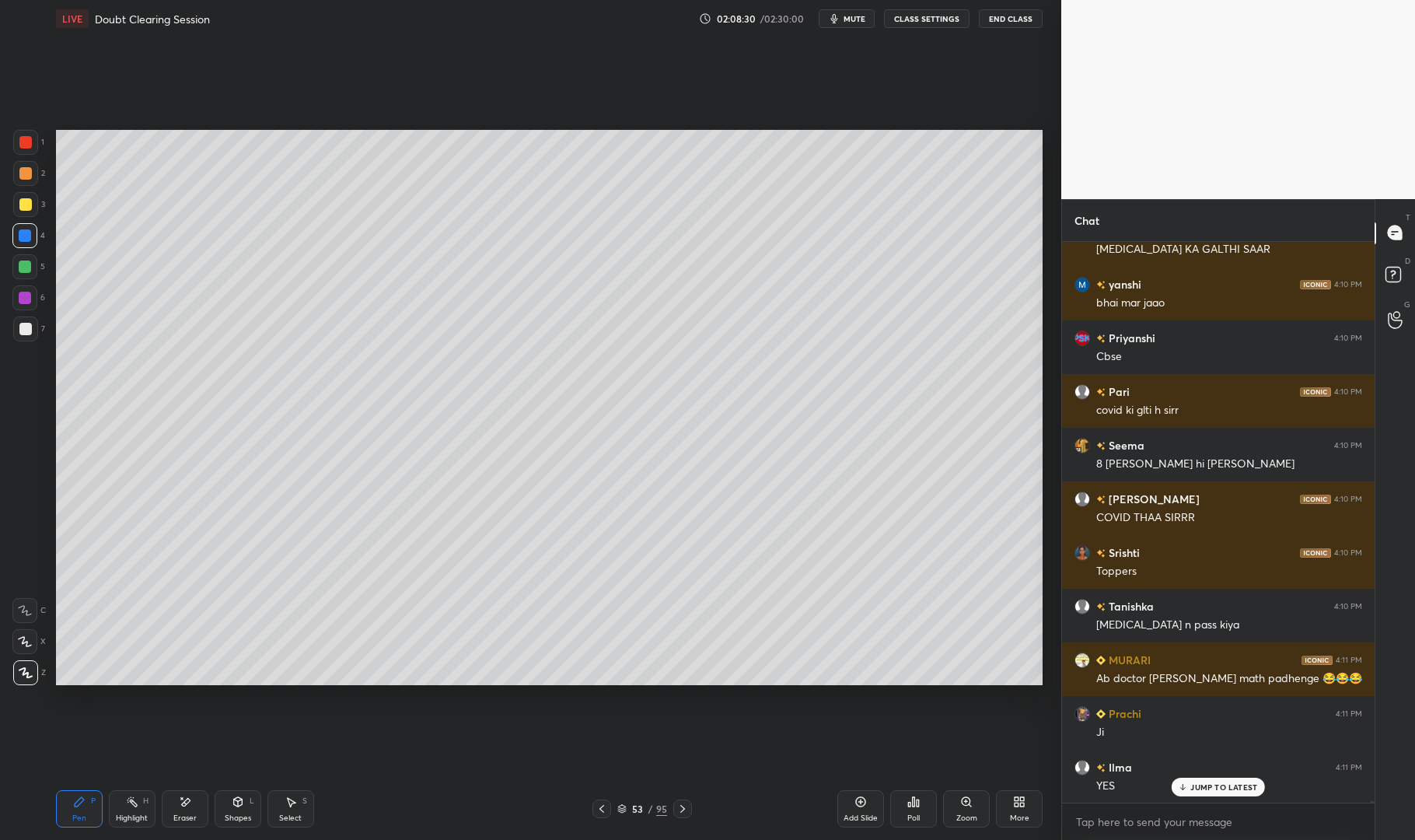
click at [19, 233] on div at bounding box center [24, 235] width 12 height 12
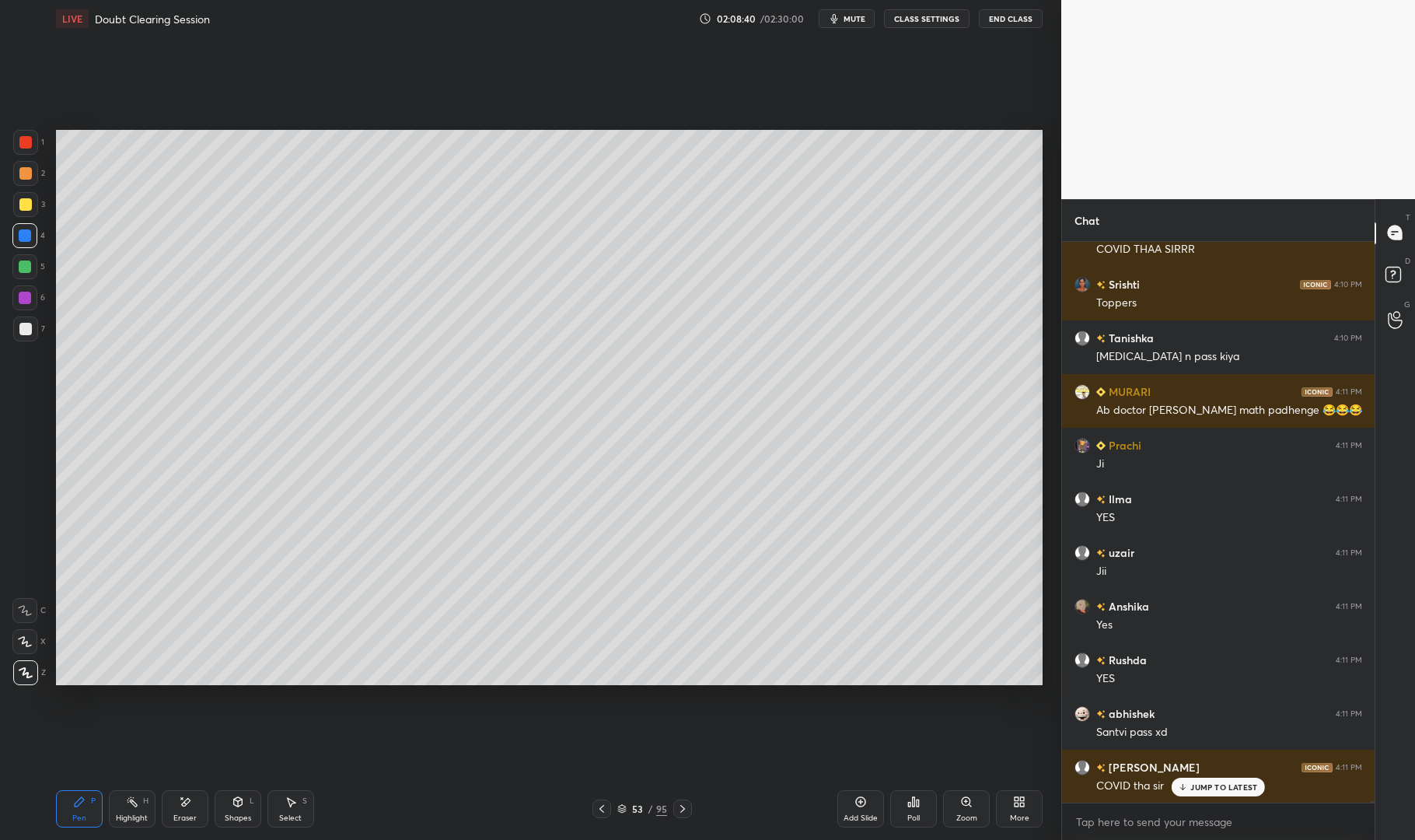
click at [22, 219] on div "3" at bounding box center [29, 207] width 32 height 31
click at [22, 207] on div at bounding box center [25, 204] width 12 height 12
click at [125, 820] on div "Highlight" at bounding box center [132, 818] width 32 height 7
click at [122, 815] on div "Highlight" at bounding box center [132, 818] width 32 height 7
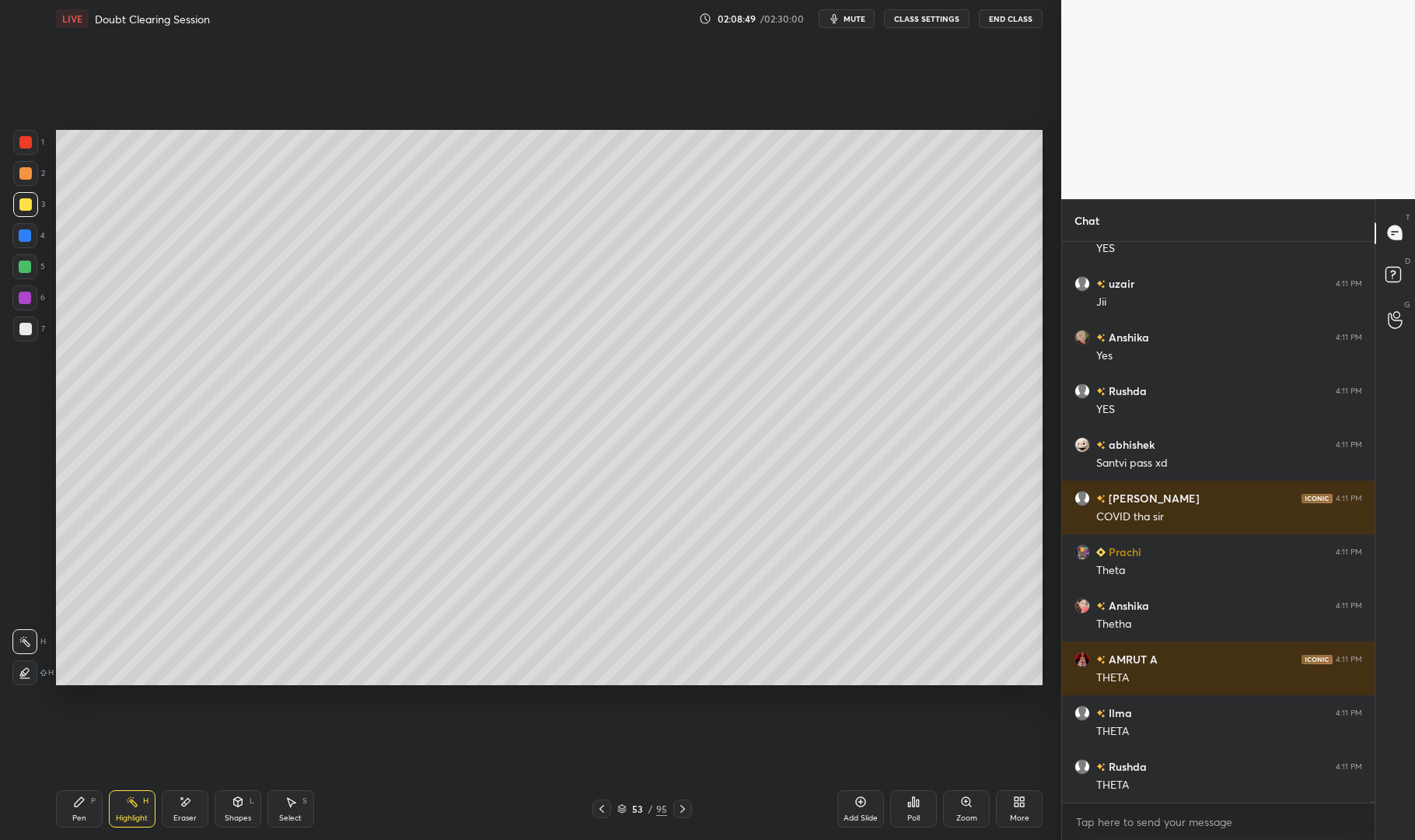
click at [64, 818] on div "Pen P" at bounding box center [80, 809] width 47 height 37
click at [68, 812] on div "Pen P" at bounding box center [80, 809] width 47 height 37
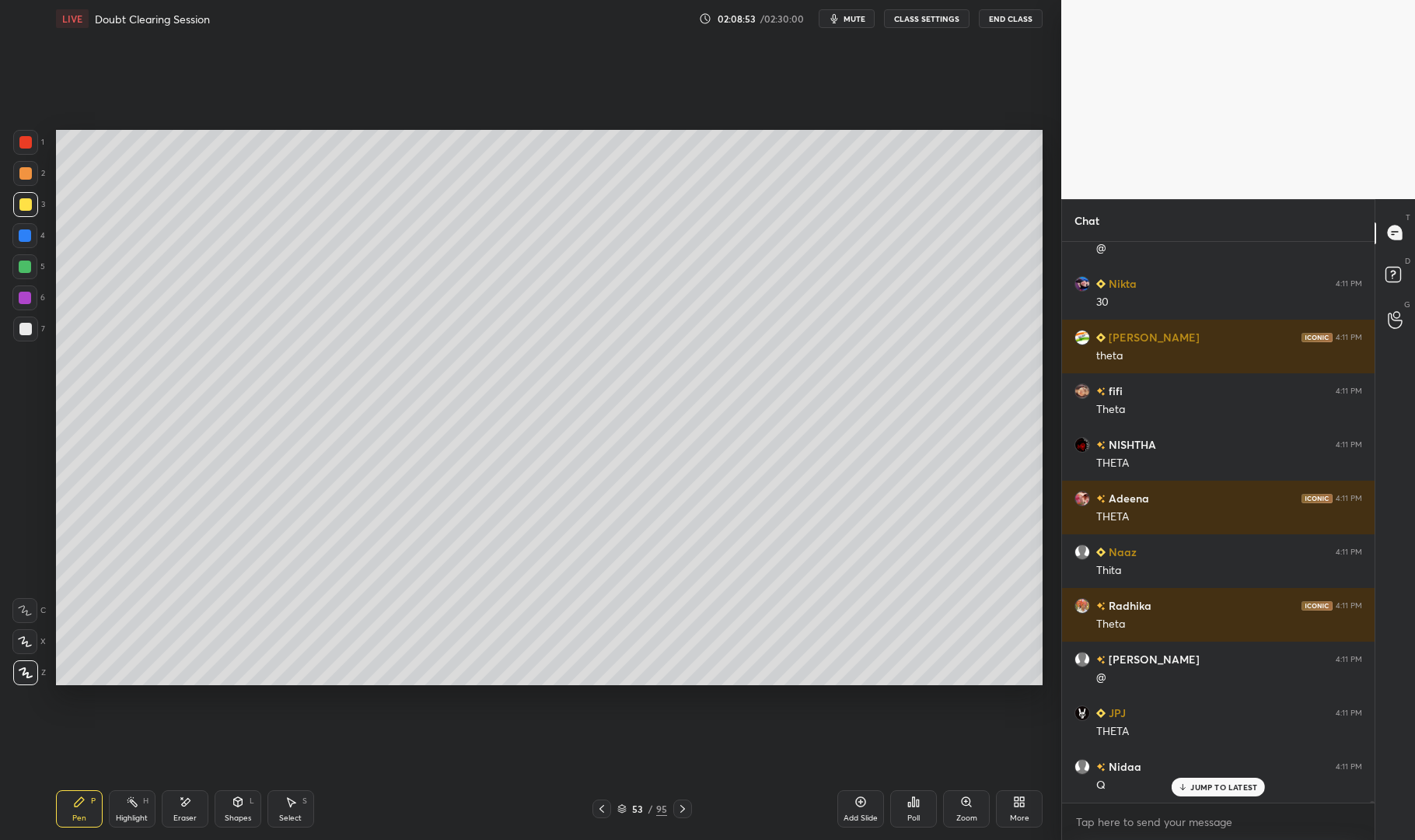
click at [123, 808] on div "Highlight H" at bounding box center [132, 809] width 47 height 37
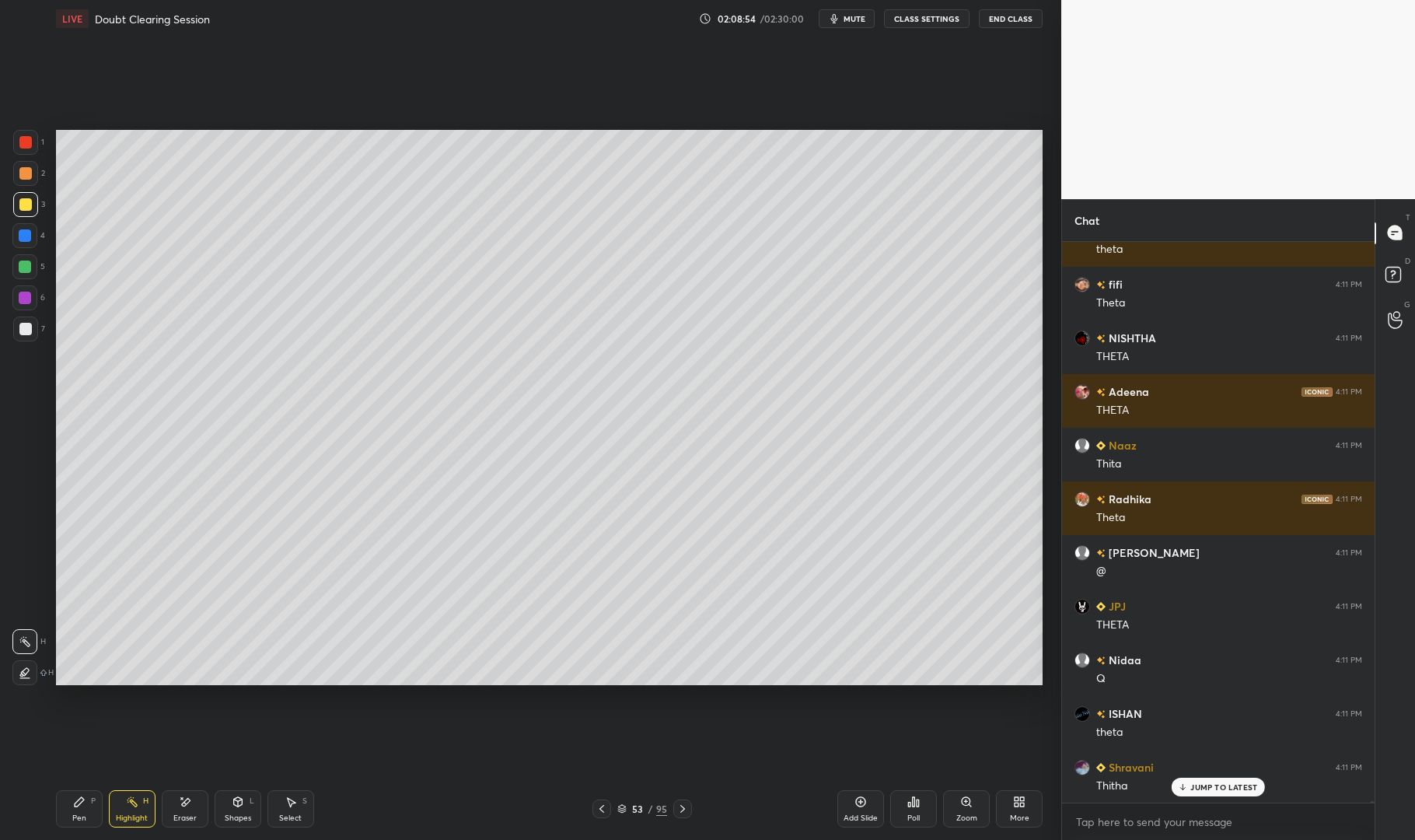
click at [130, 810] on div "Highlight H" at bounding box center [132, 809] width 47 height 37
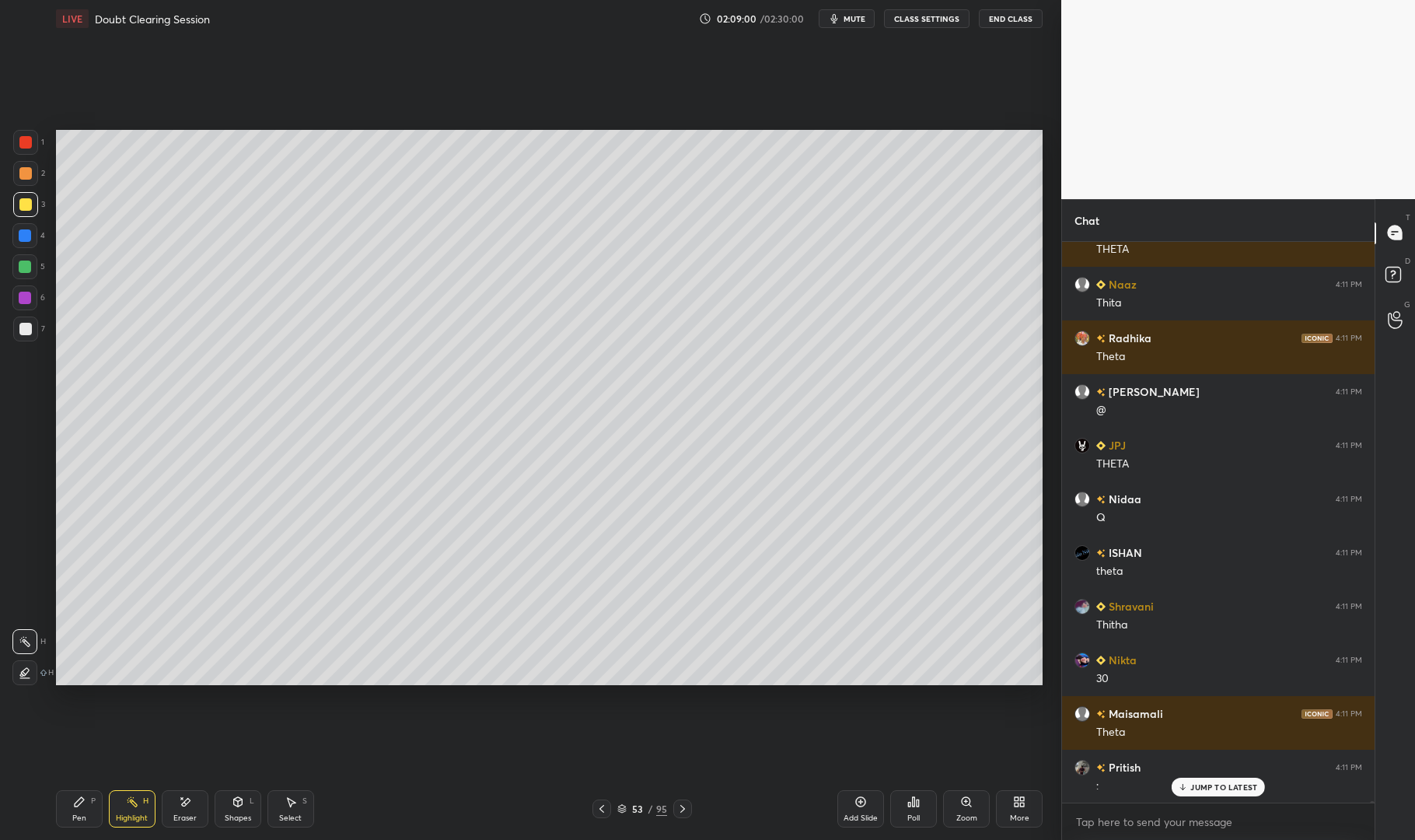
click at [68, 809] on div "Pen P" at bounding box center [80, 809] width 47 height 37
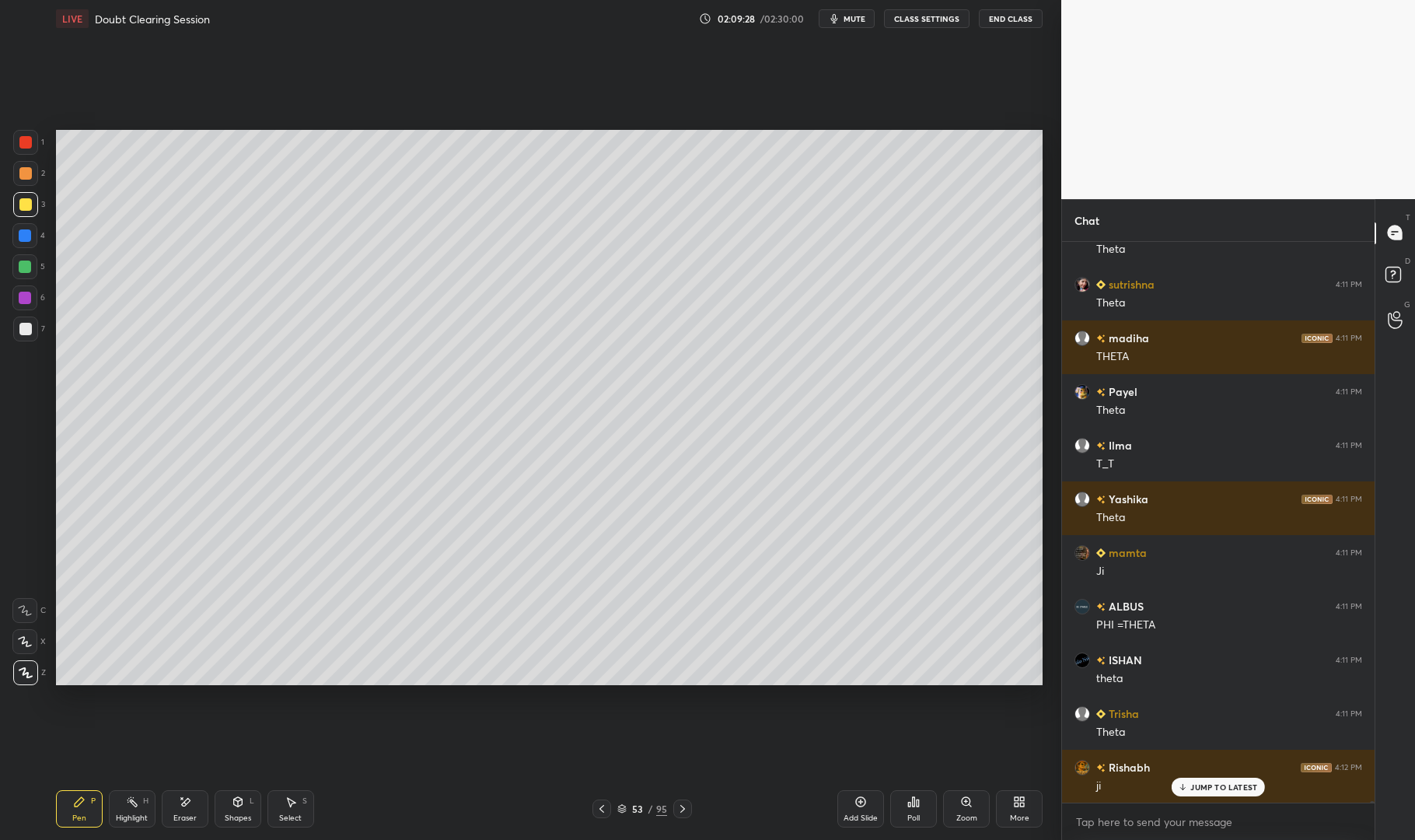
scroll to position [172440, 0]
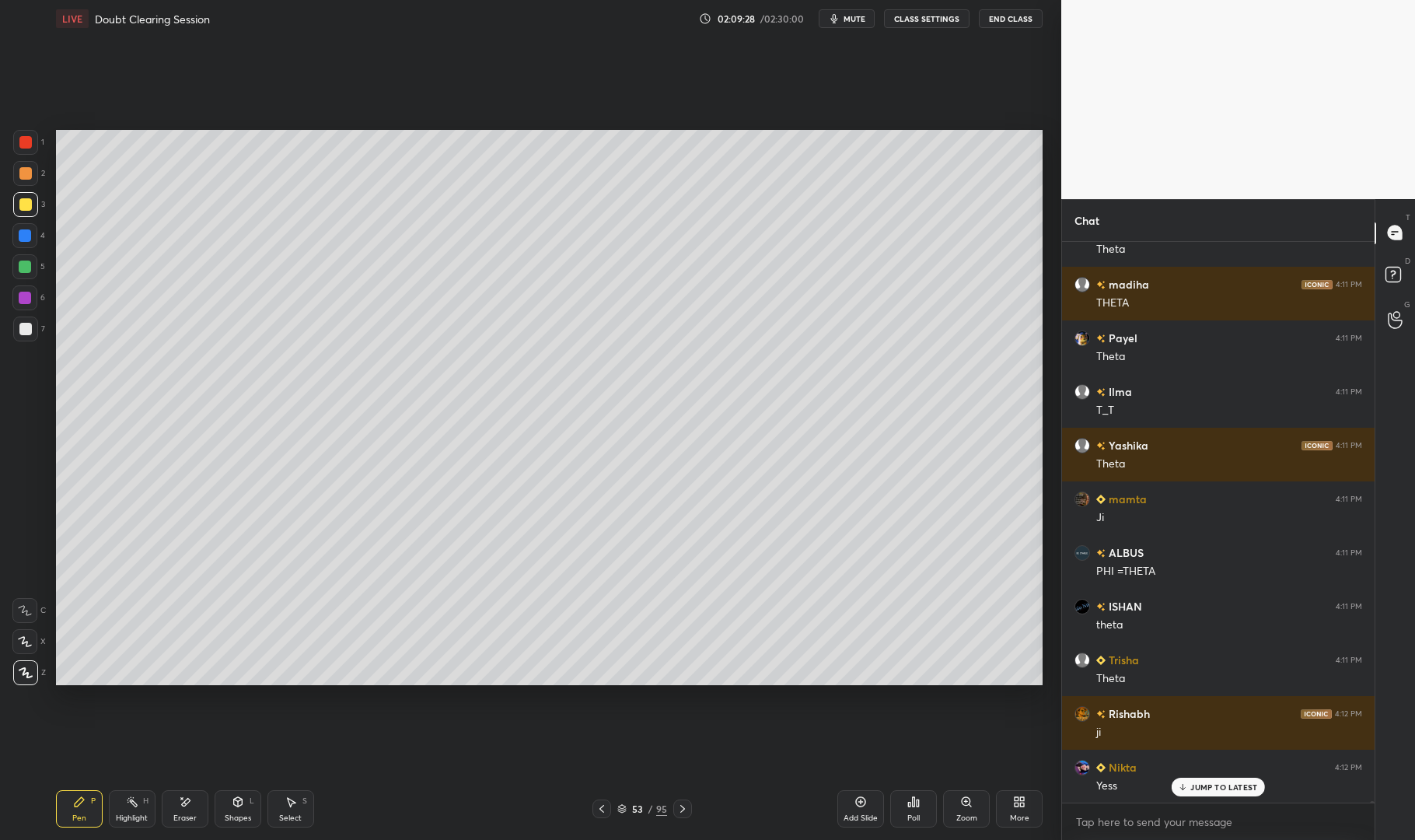
click at [1237, 782] on p "JUMP TO LATEST" at bounding box center [1223, 787] width 66 height 9
click at [921, 804] on div "Poll" at bounding box center [914, 809] width 47 height 37
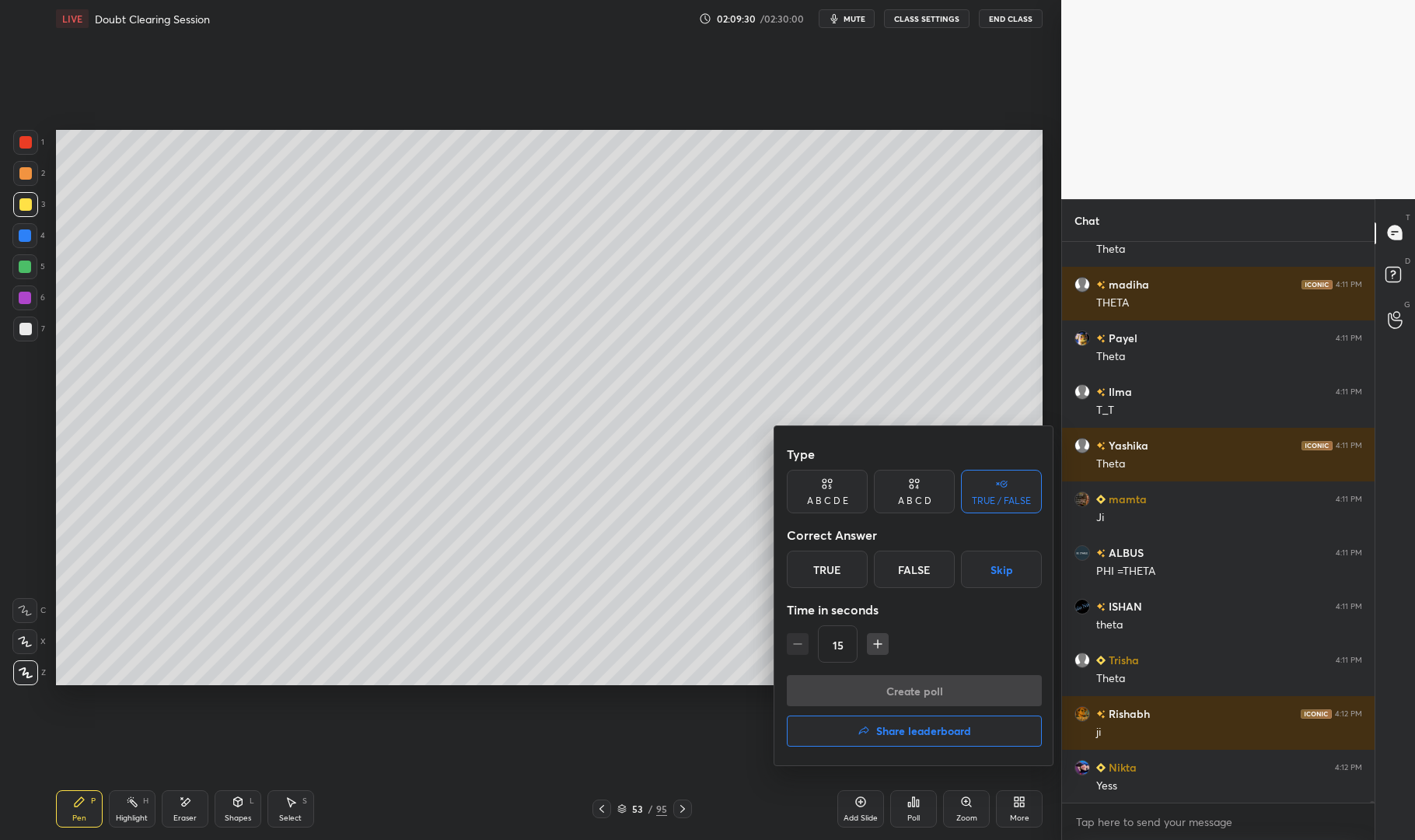
click at [1010, 580] on button "Skip" at bounding box center [1001, 569] width 81 height 37
click at [1005, 682] on button "Create poll" at bounding box center [914, 690] width 255 height 31
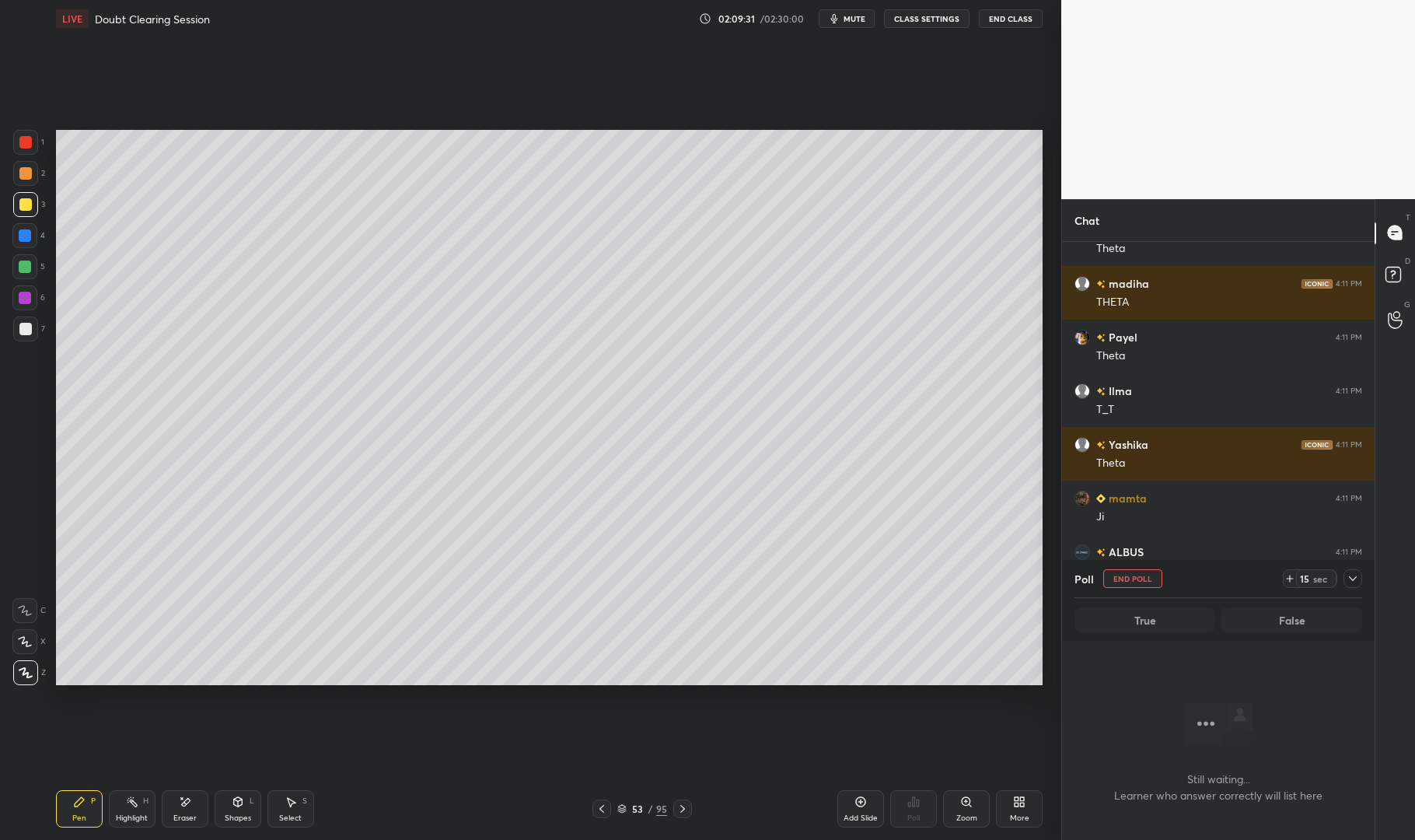
scroll to position [5, 5]
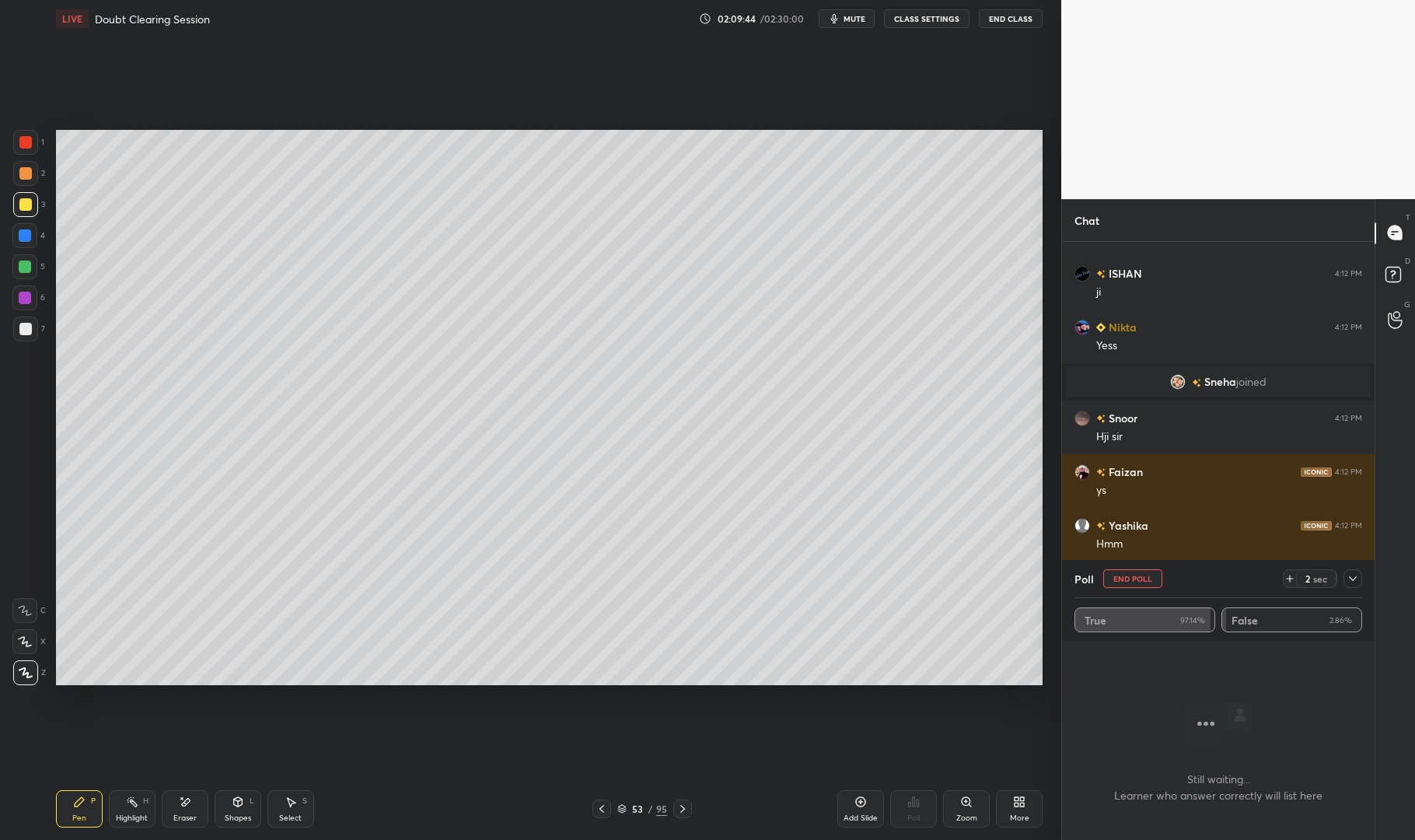
click at [1137, 576] on button "End Poll" at bounding box center [1132, 579] width 59 height 19
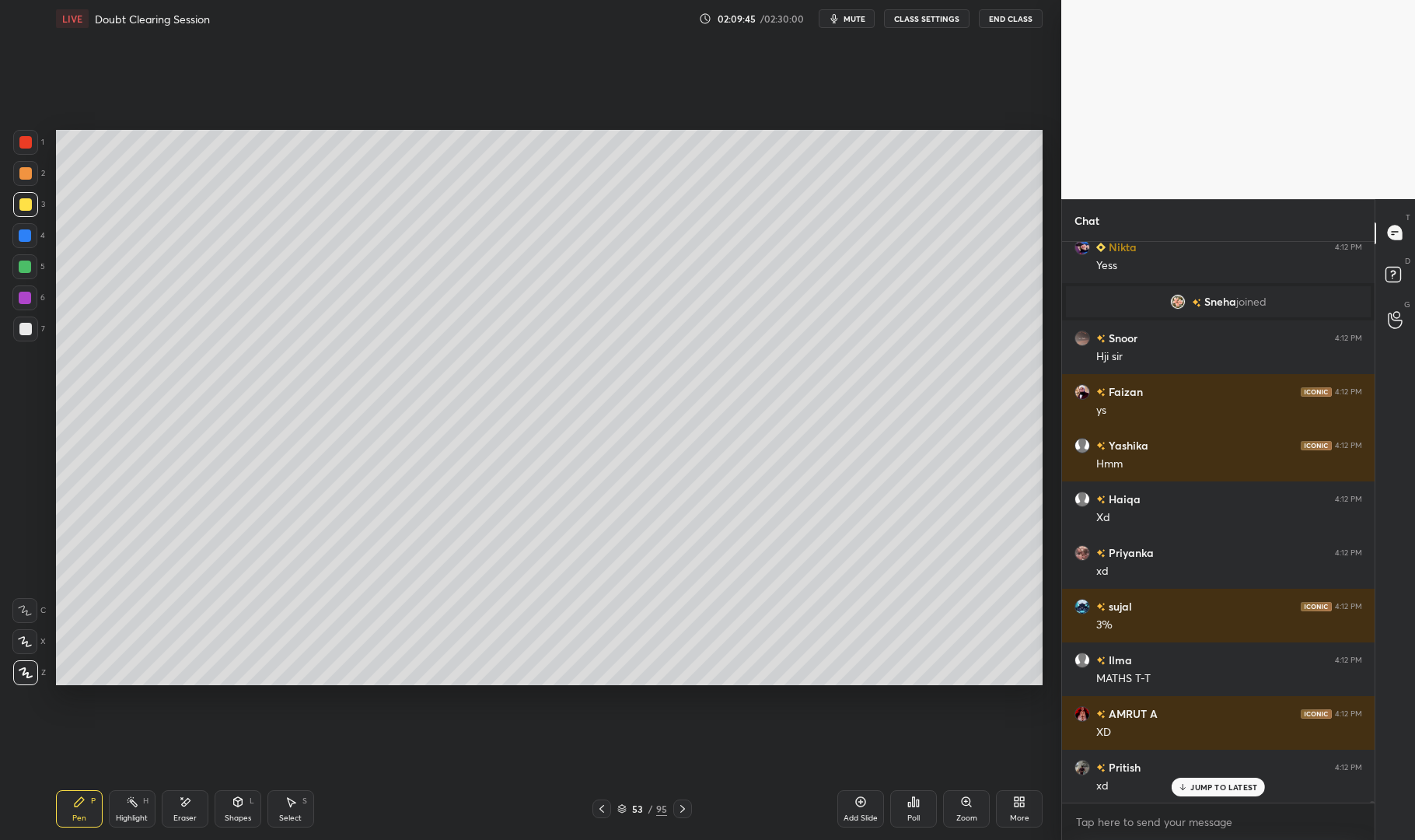
click at [1238, 788] on p "JUMP TO LATEST" at bounding box center [1223, 787] width 66 height 9
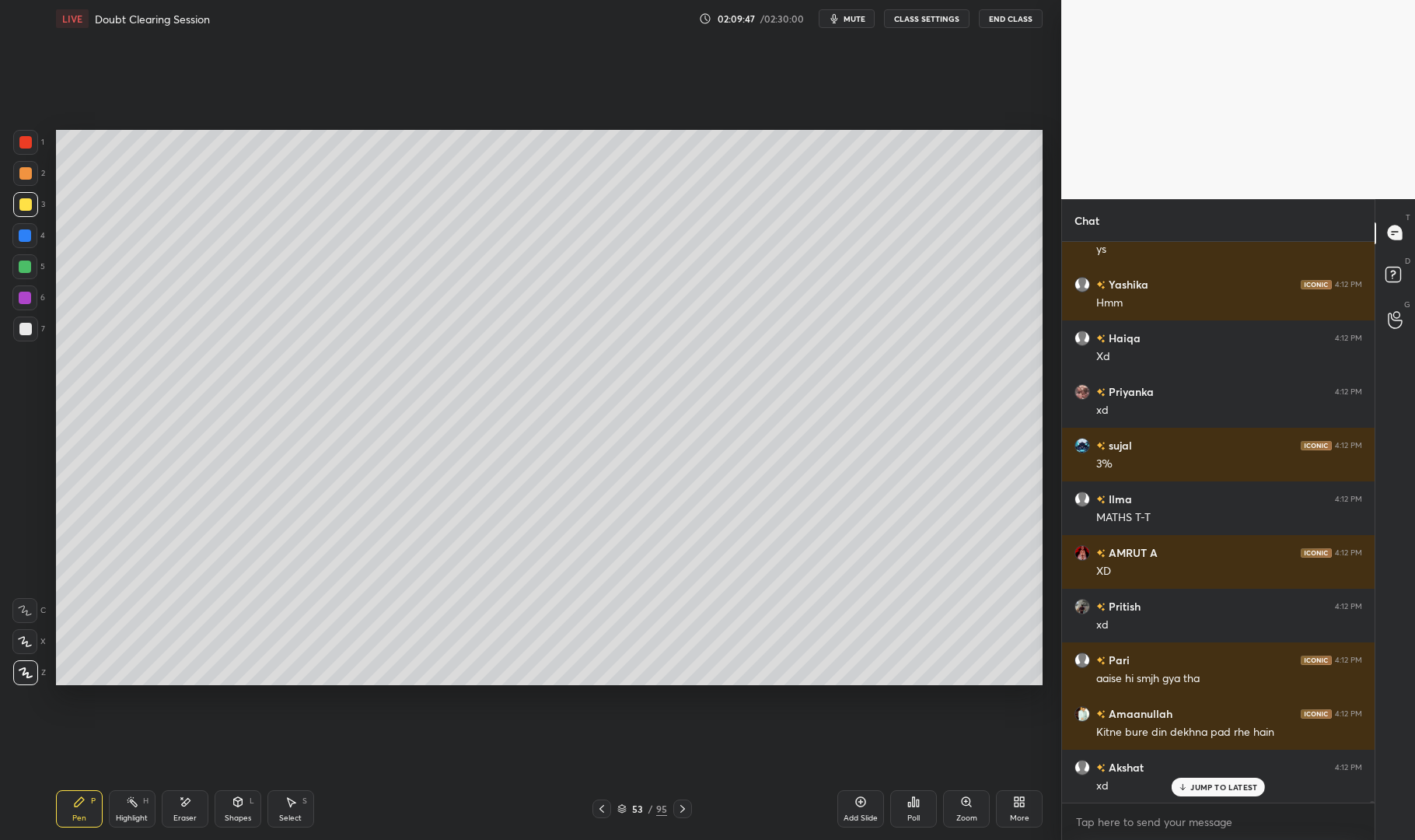
click at [607, 803] on icon at bounding box center [601, 808] width 12 height 12
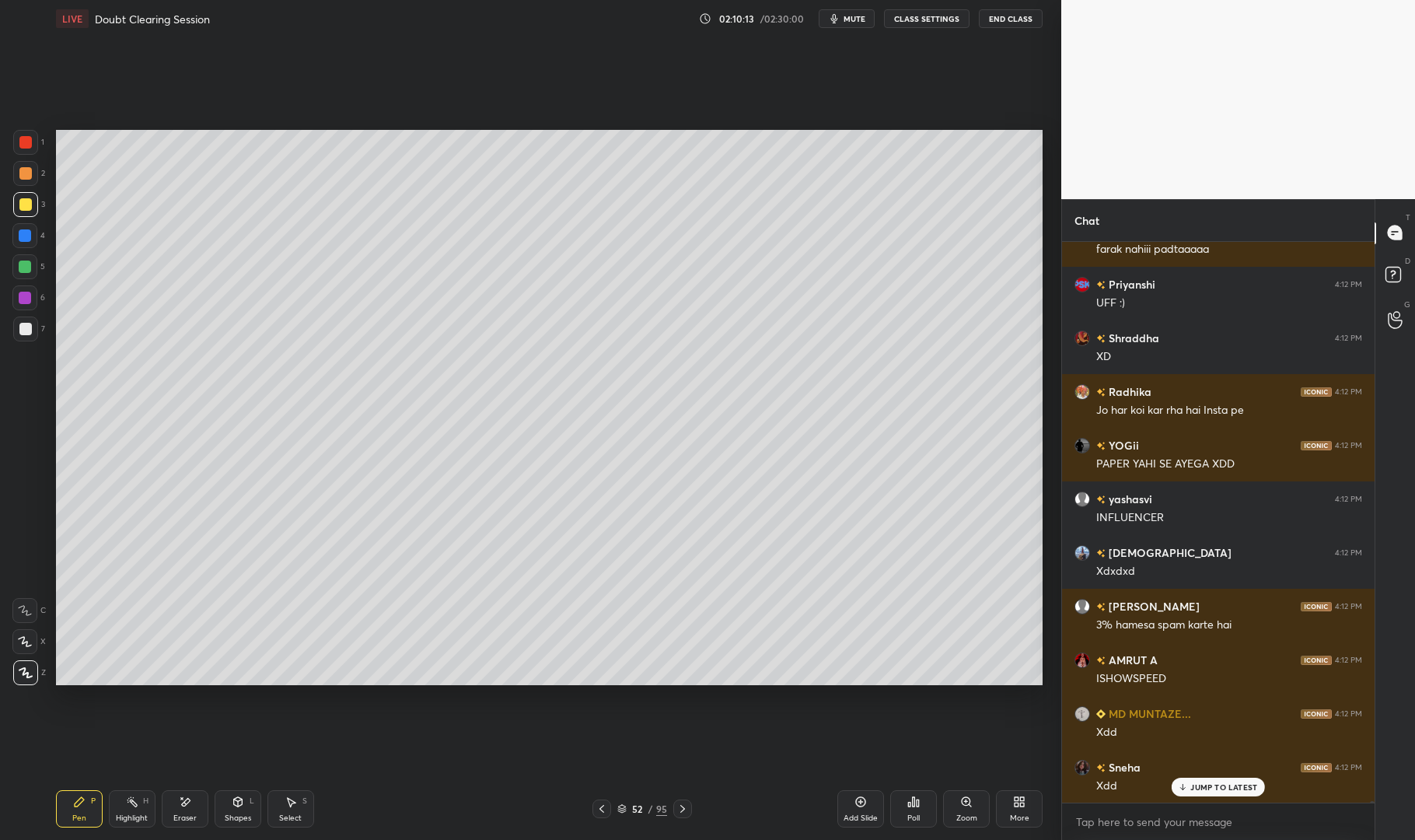
click at [129, 808] on div "Highlight H" at bounding box center [132, 809] width 47 height 37
click at [30, 269] on div at bounding box center [24, 266] width 12 height 12
click at [22, 264] on div at bounding box center [24, 266] width 12 height 12
click at [71, 810] on div "Pen P" at bounding box center [80, 809] width 47 height 37
click at [69, 805] on div "Pen P" at bounding box center [80, 809] width 47 height 37
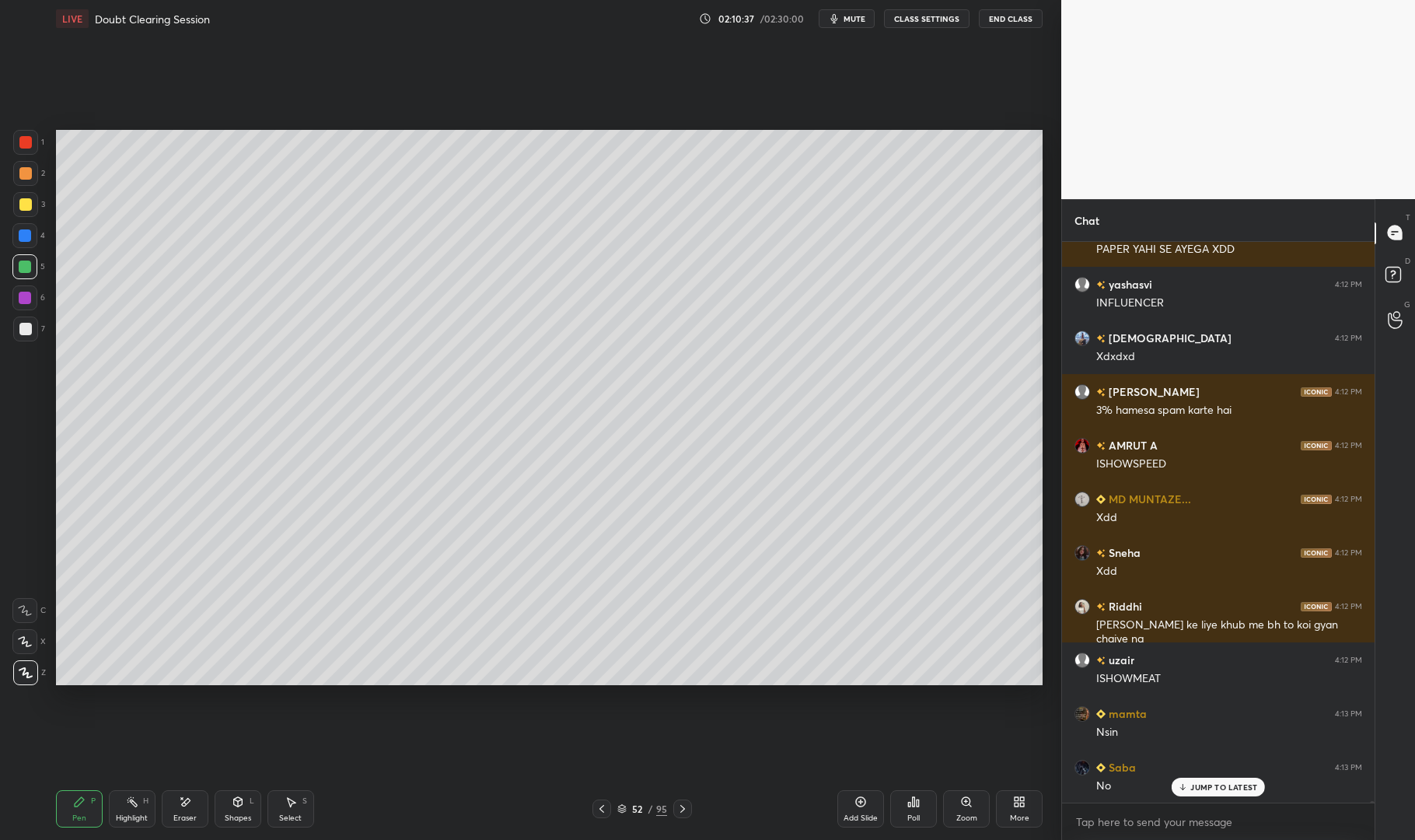
click at [130, 800] on rect at bounding box center [134, 803] width 7 height 7
click at [125, 803] on div "Highlight H" at bounding box center [132, 809] width 47 height 37
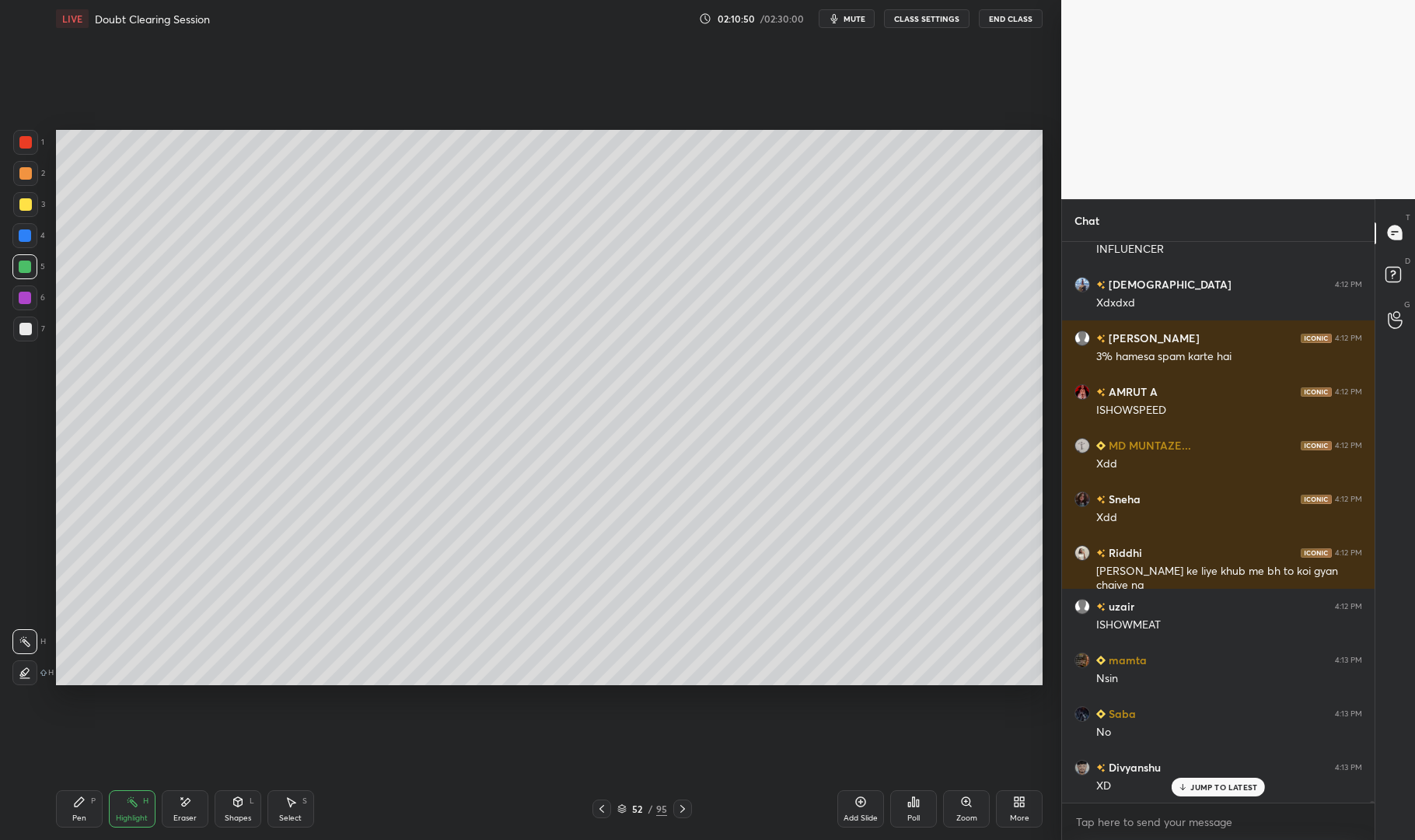
click at [66, 805] on div "Pen P" at bounding box center [80, 809] width 47 height 37
click at [83, 808] on icon at bounding box center [79, 802] width 12 height 12
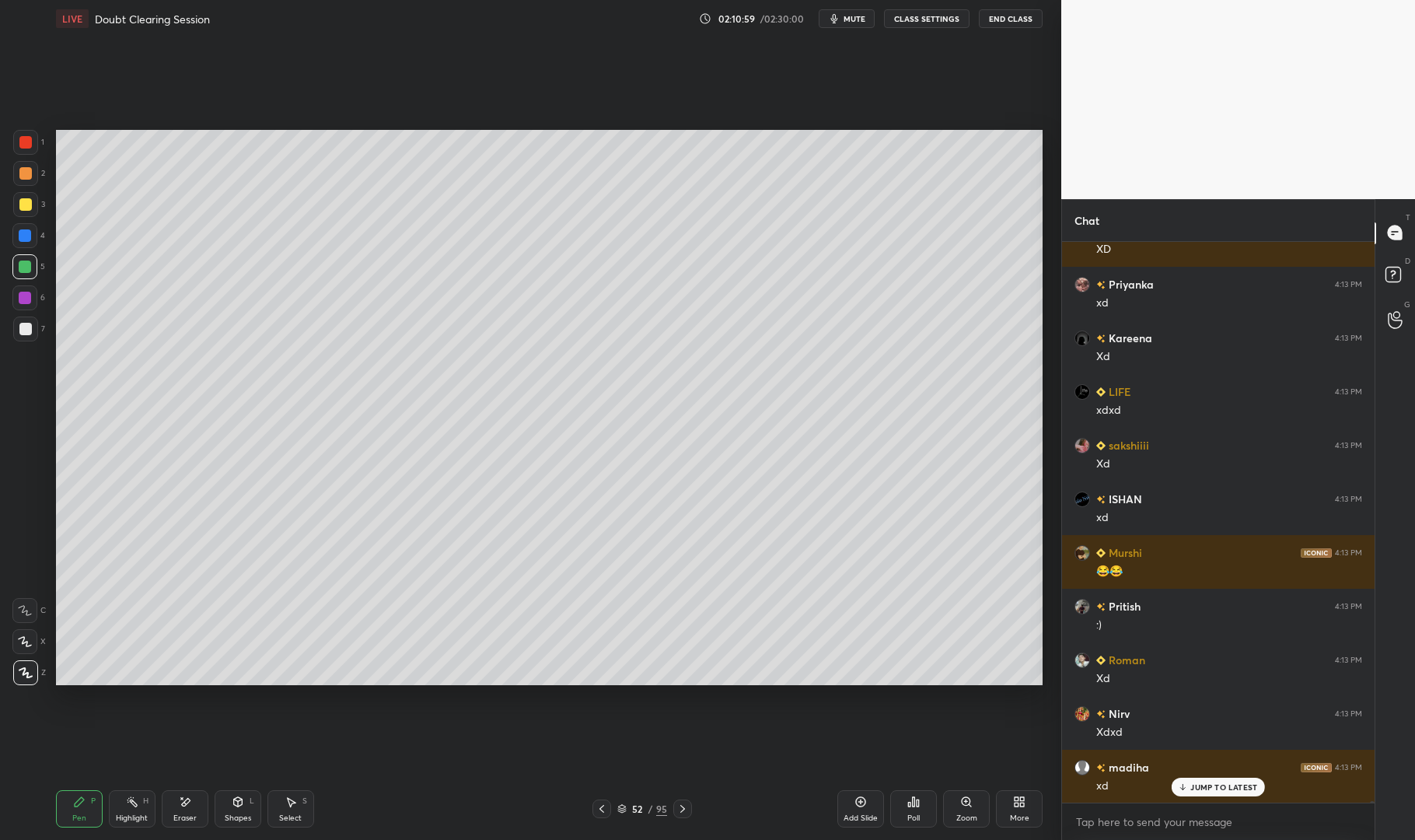
scroll to position [177630, 0]
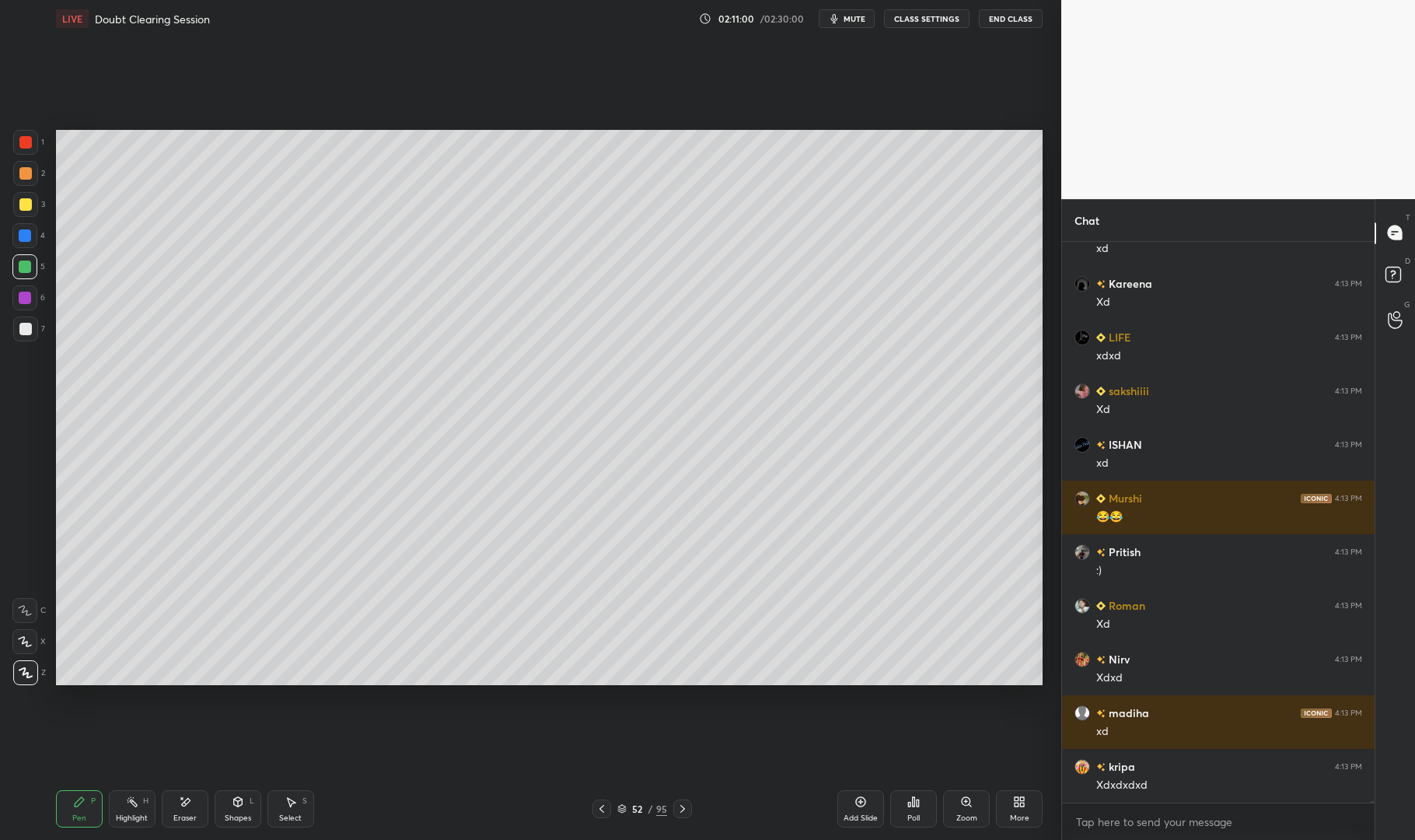
click at [603, 803] on icon at bounding box center [601, 808] width 12 height 12
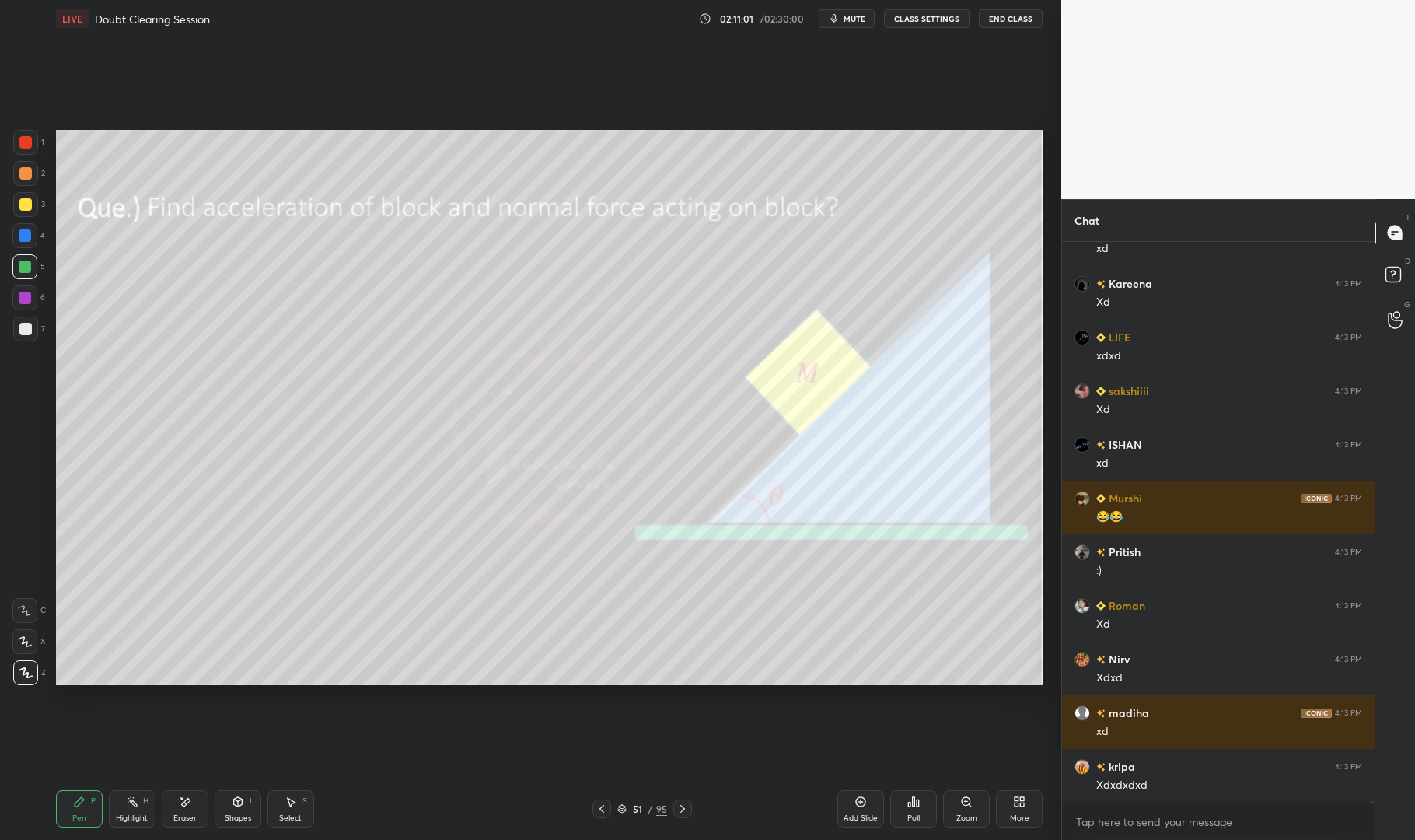
click at [132, 821] on div "Highlight" at bounding box center [132, 818] width 32 height 7
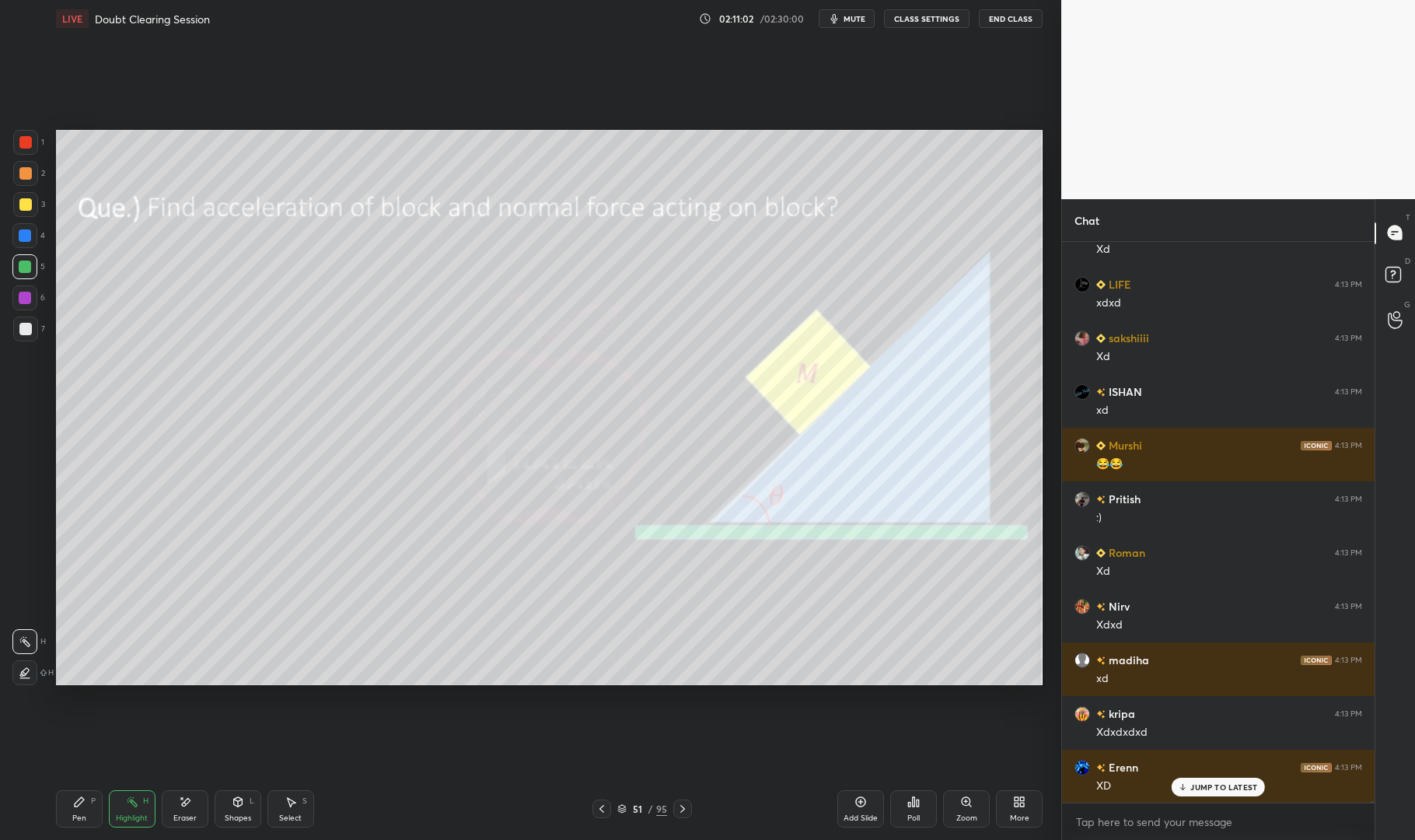
scroll to position [177736, 0]
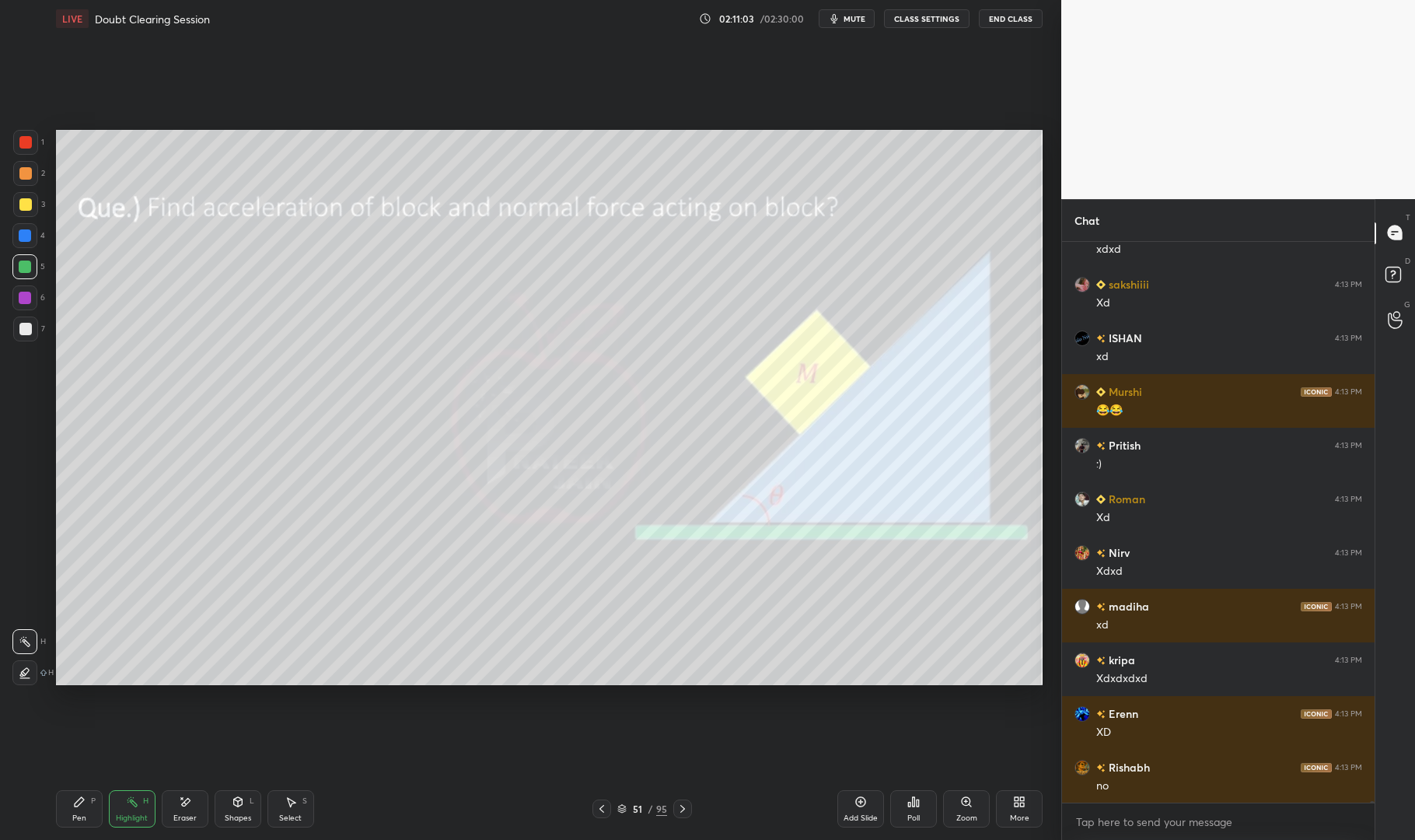
click at [677, 815] on icon at bounding box center [683, 808] width 12 height 12
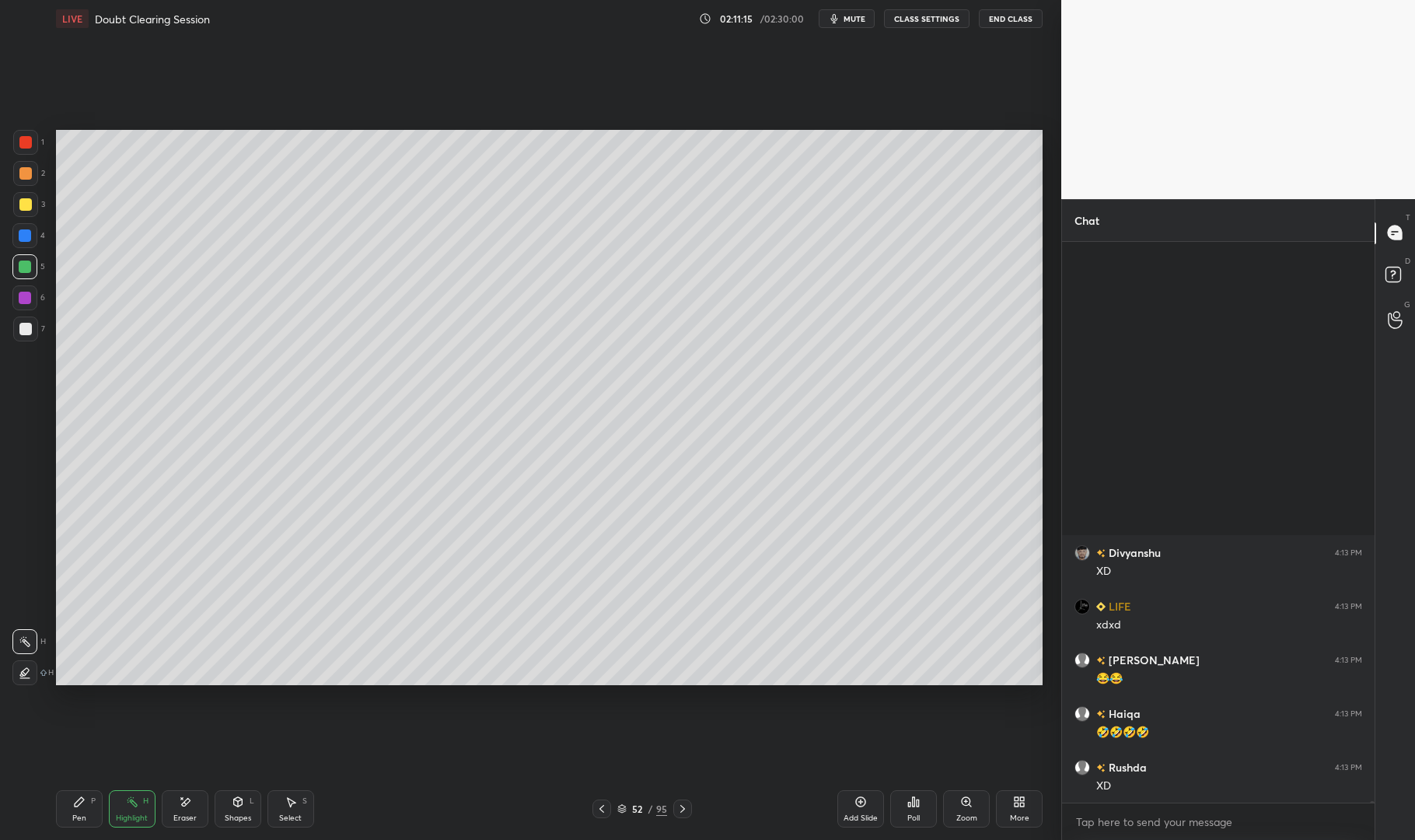
scroll to position [179776, 0]
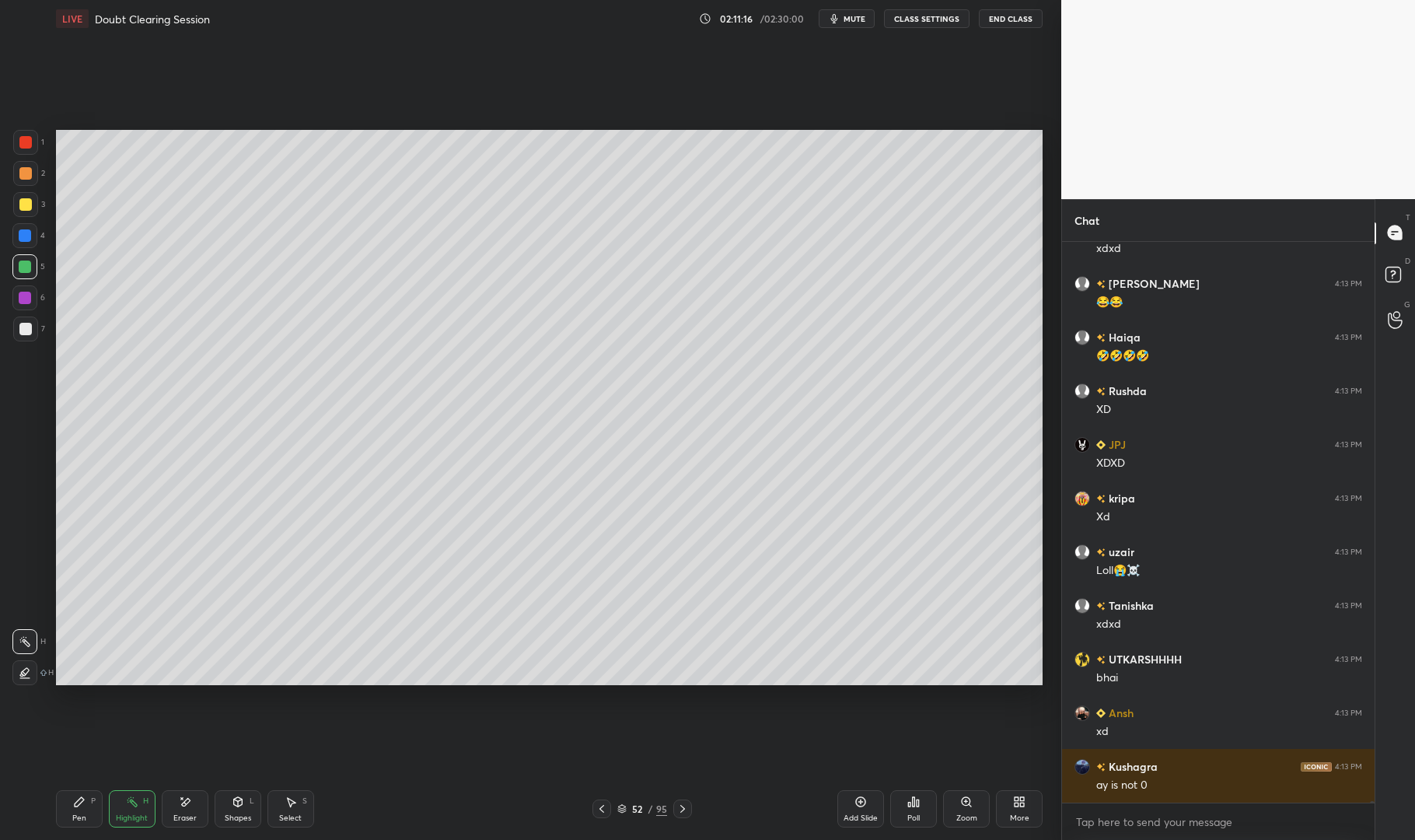
click at [22, 258] on div at bounding box center [24, 267] width 25 height 25
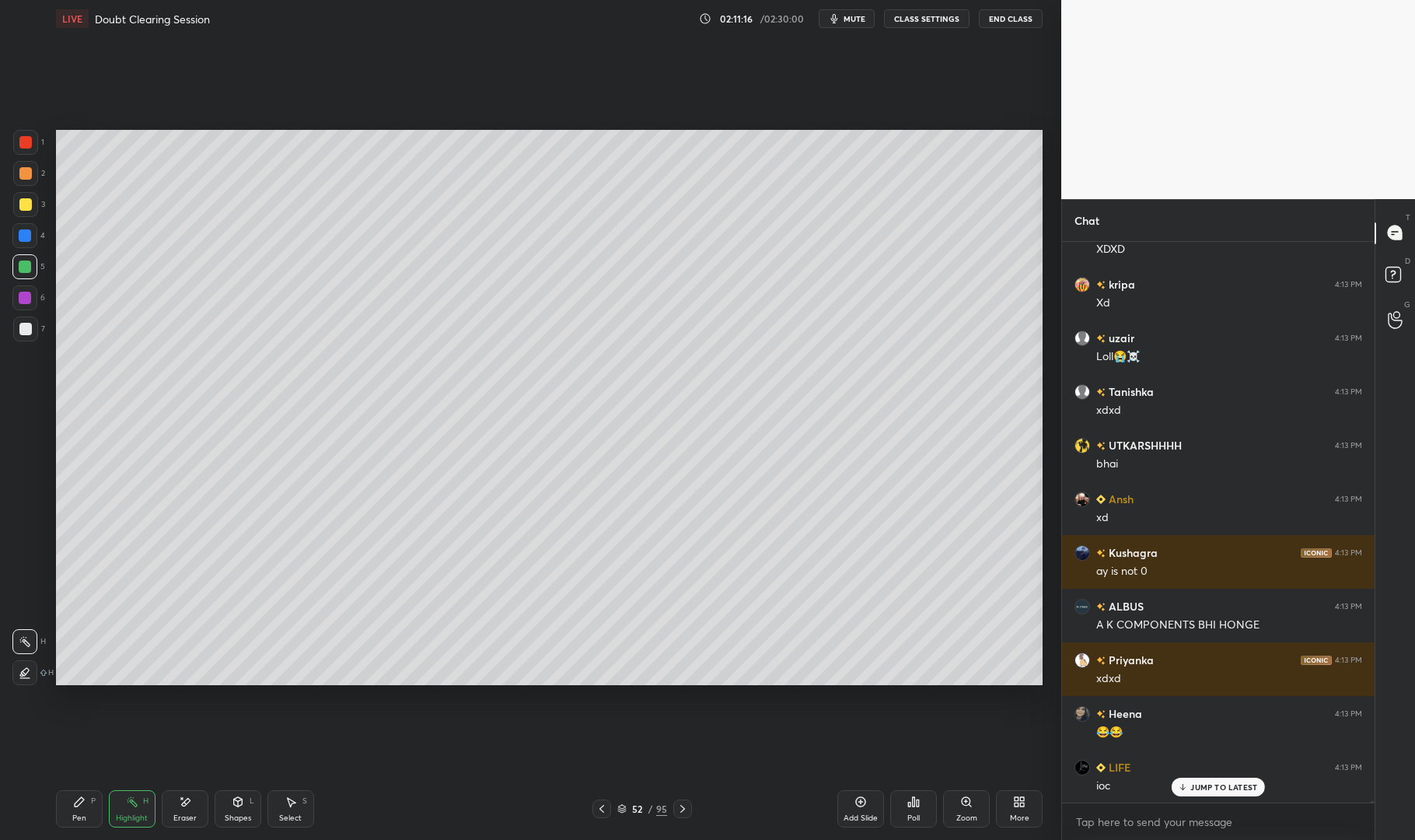
click at [74, 791] on div "Pen P" at bounding box center [80, 809] width 47 height 37
click at [62, 802] on div "Pen P" at bounding box center [80, 809] width 47 height 37
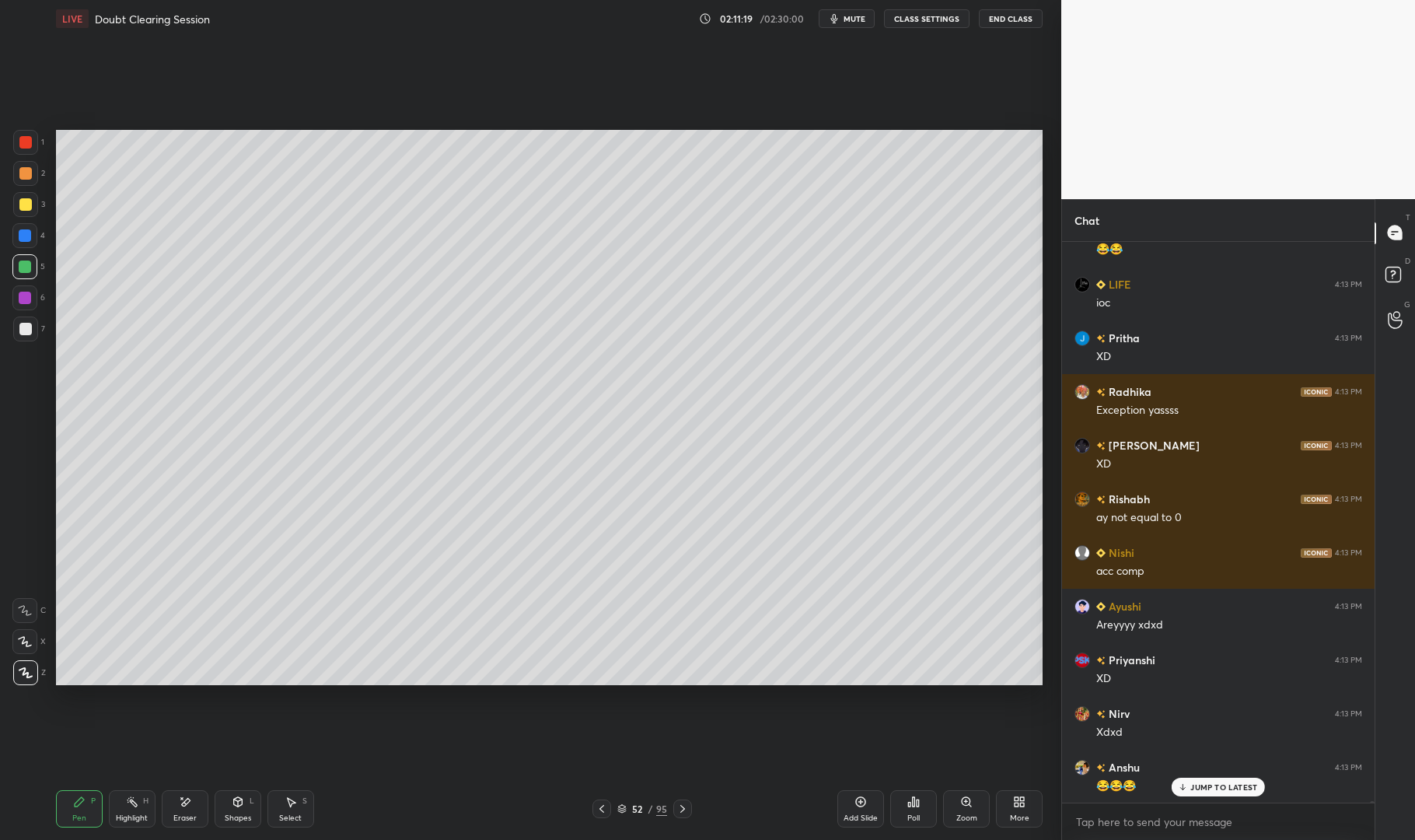
scroll to position [180634, 0]
click at [25, 136] on div at bounding box center [25, 142] width 25 height 25
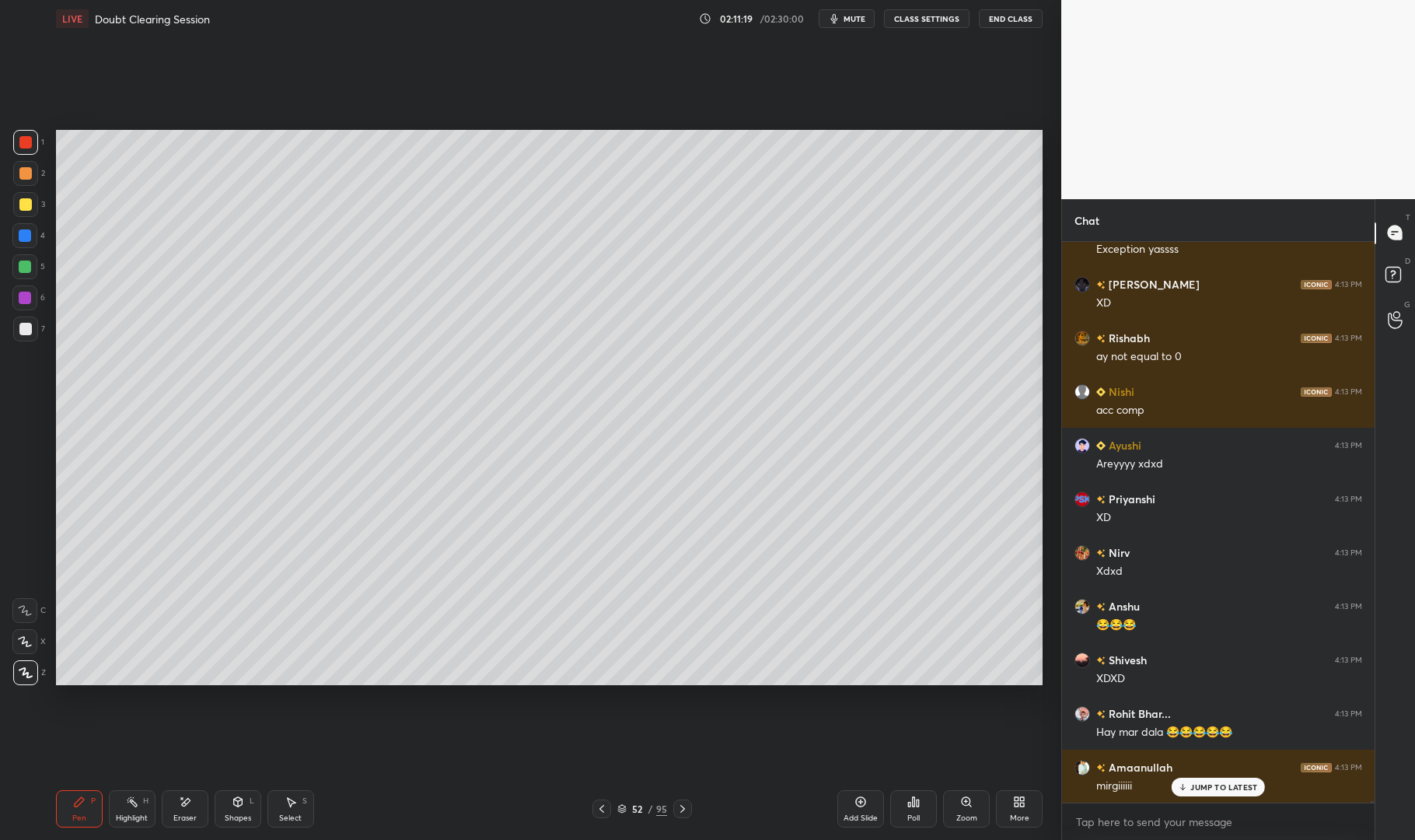
click at [21, 131] on div at bounding box center [25, 142] width 25 height 25
click at [242, 810] on div "Shapes L" at bounding box center [238, 809] width 47 height 37
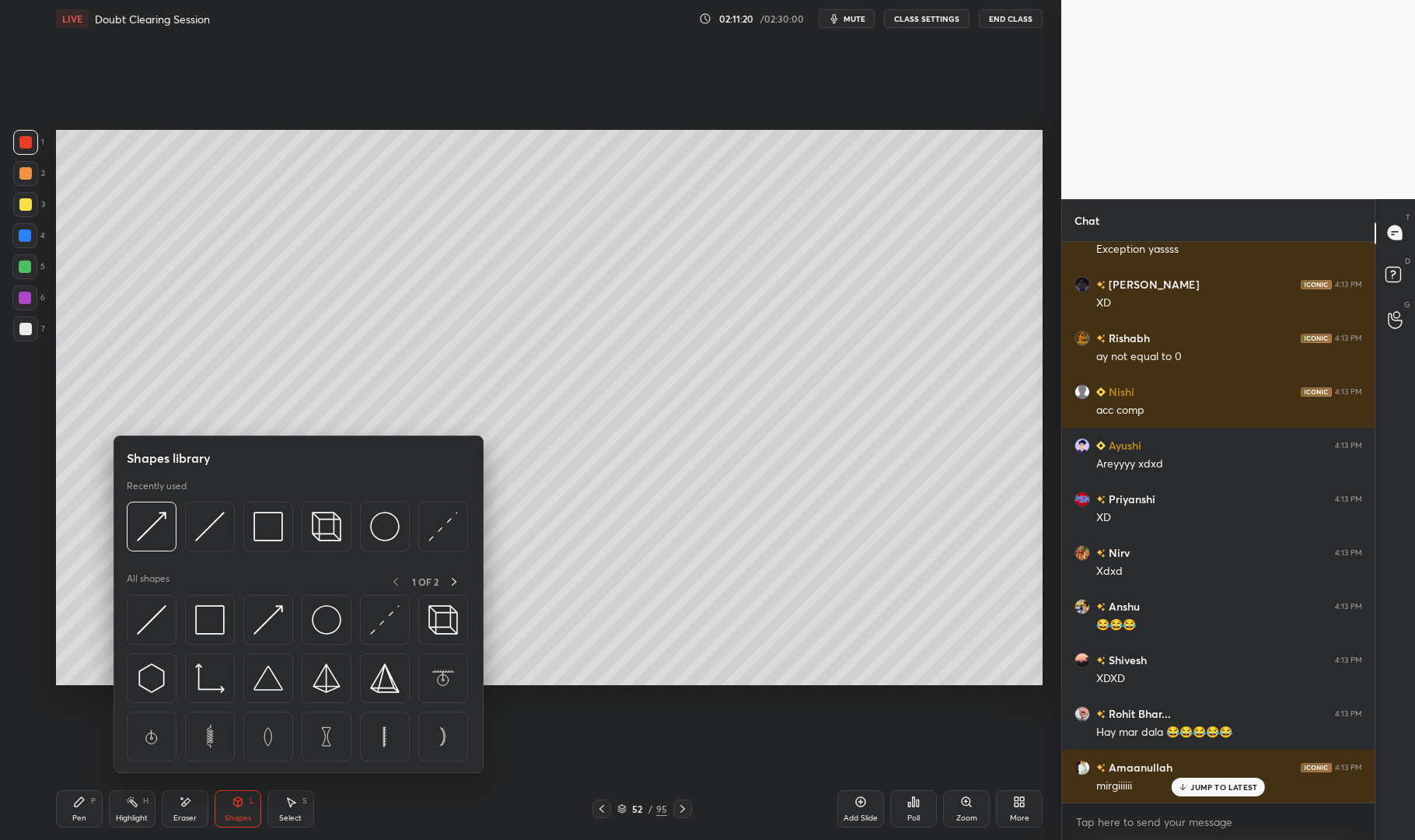
scroll to position [180740, 0]
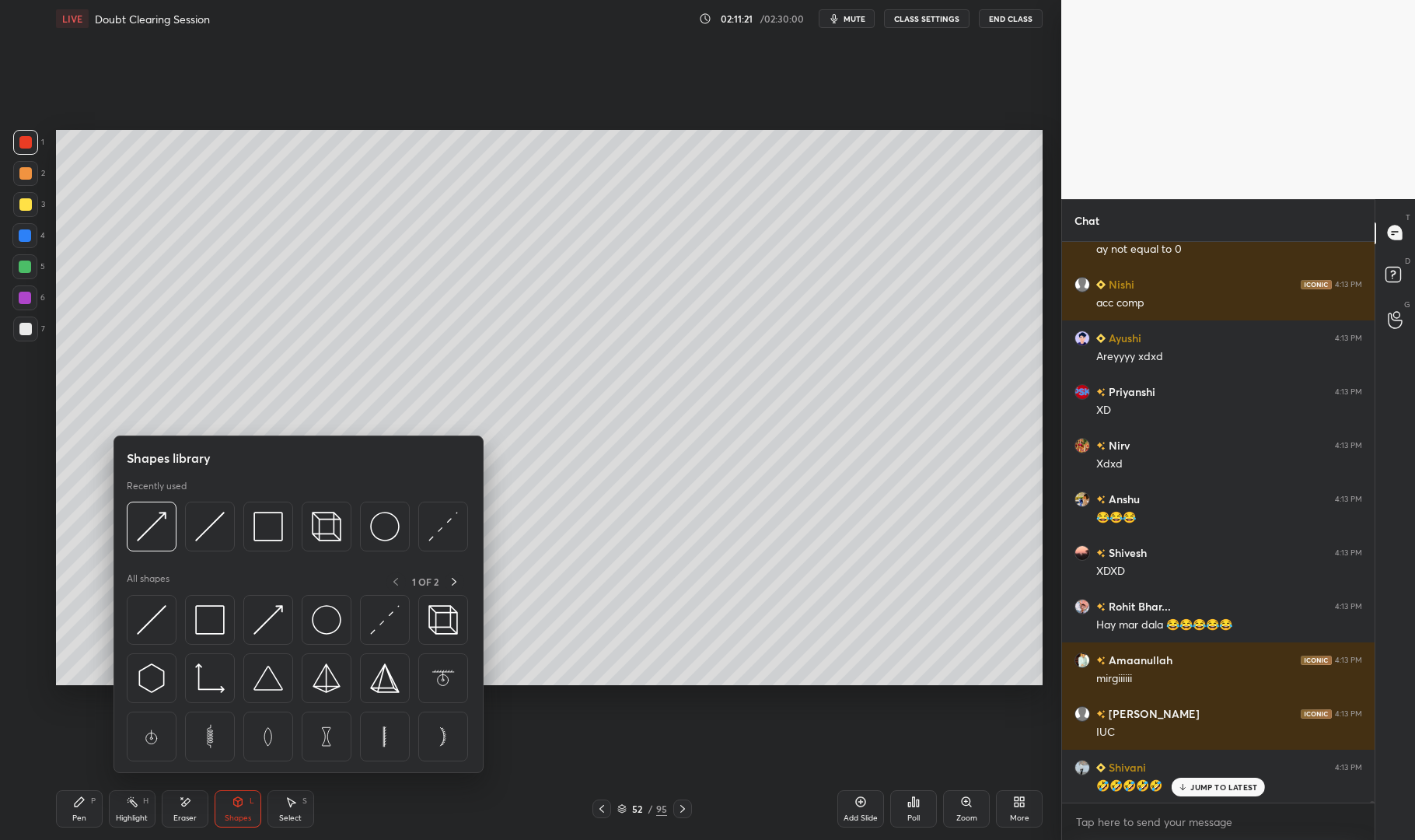
click at [208, 614] on img at bounding box center [210, 620] width 30 height 30
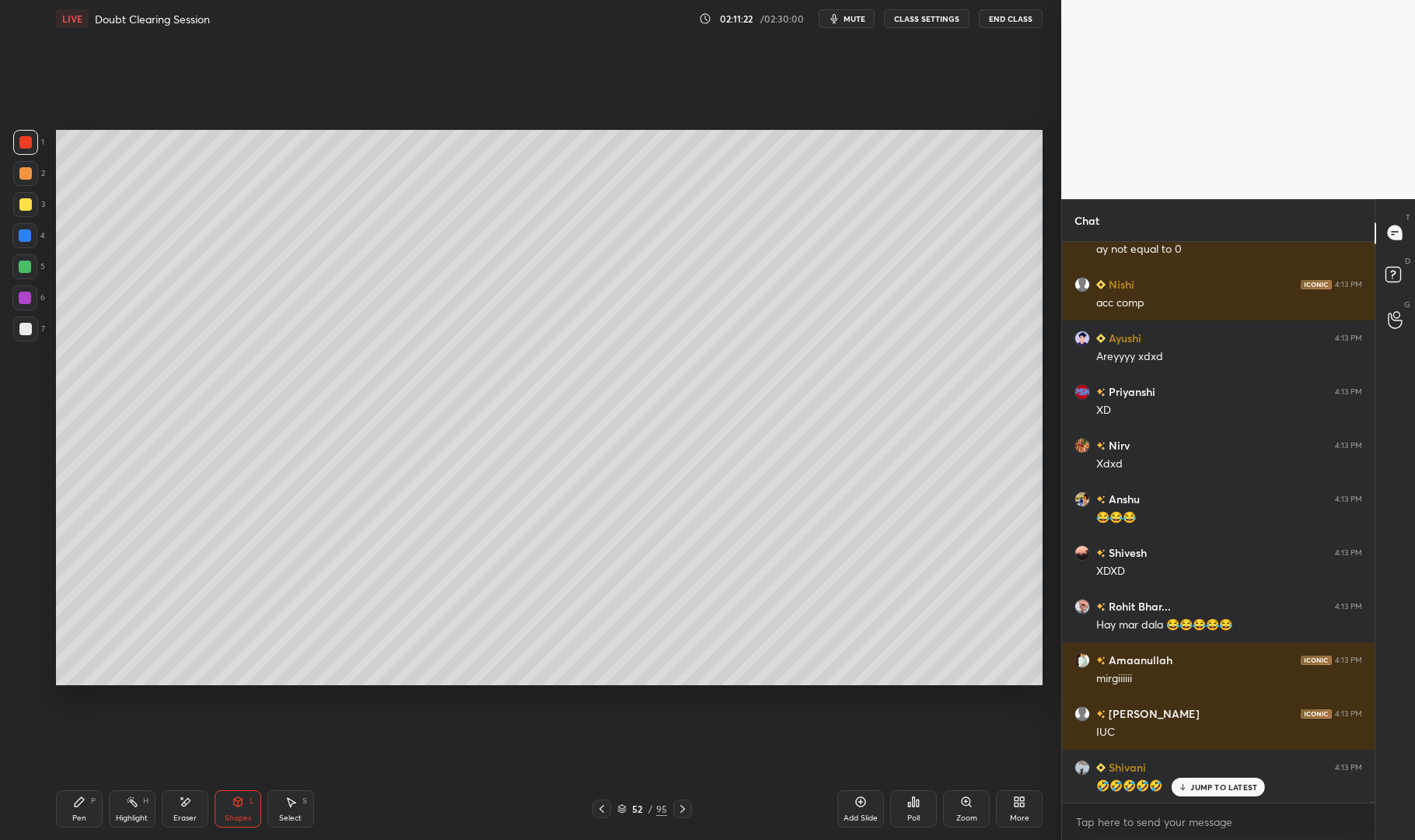
click at [96, 806] on div "Pen P" at bounding box center [80, 809] width 47 height 37
click at [83, 806] on icon at bounding box center [79, 802] width 12 height 12
click at [14, 200] on div at bounding box center [25, 204] width 25 height 25
click at [21, 199] on div at bounding box center [25, 204] width 12 height 12
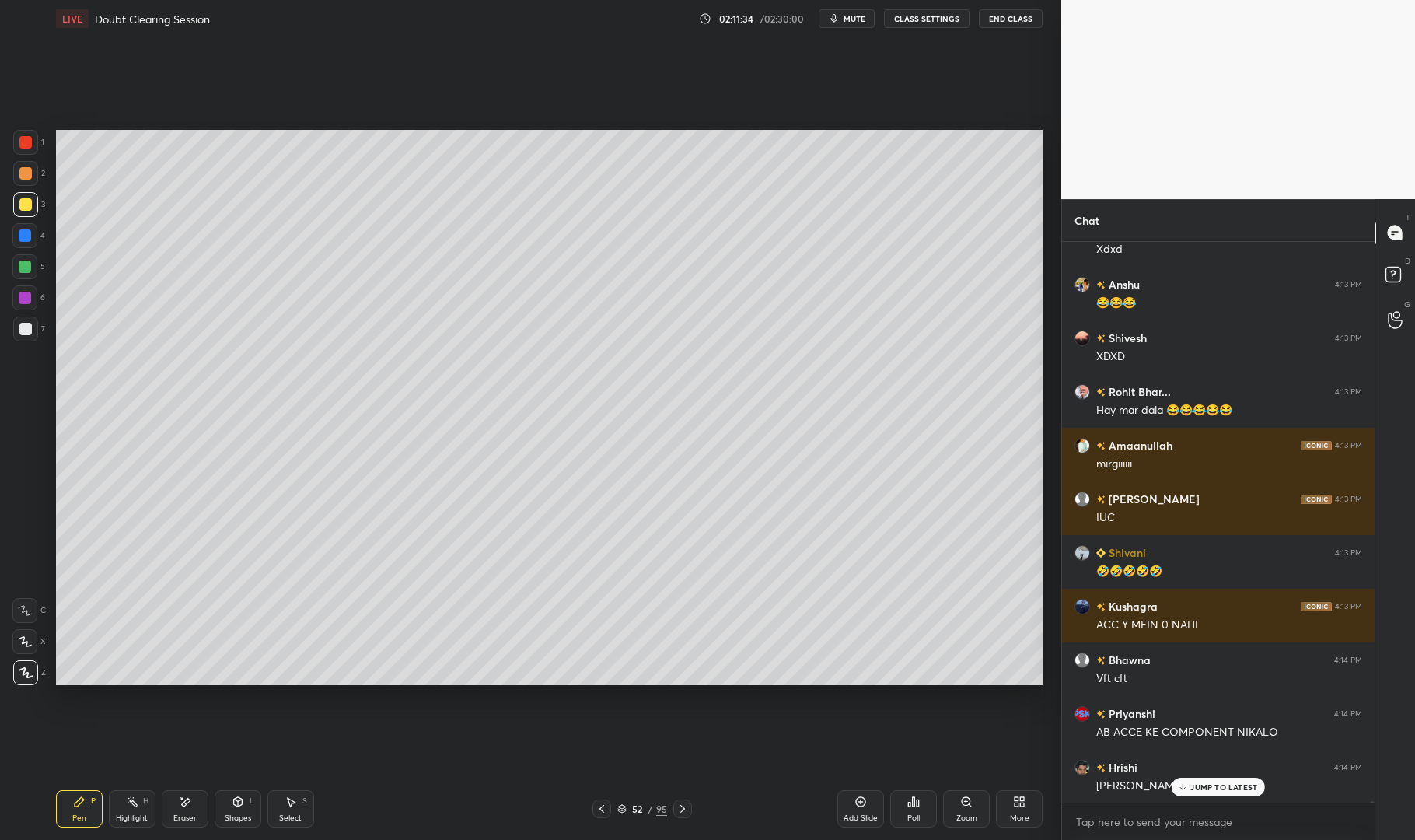
scroll to position [181009, 0]
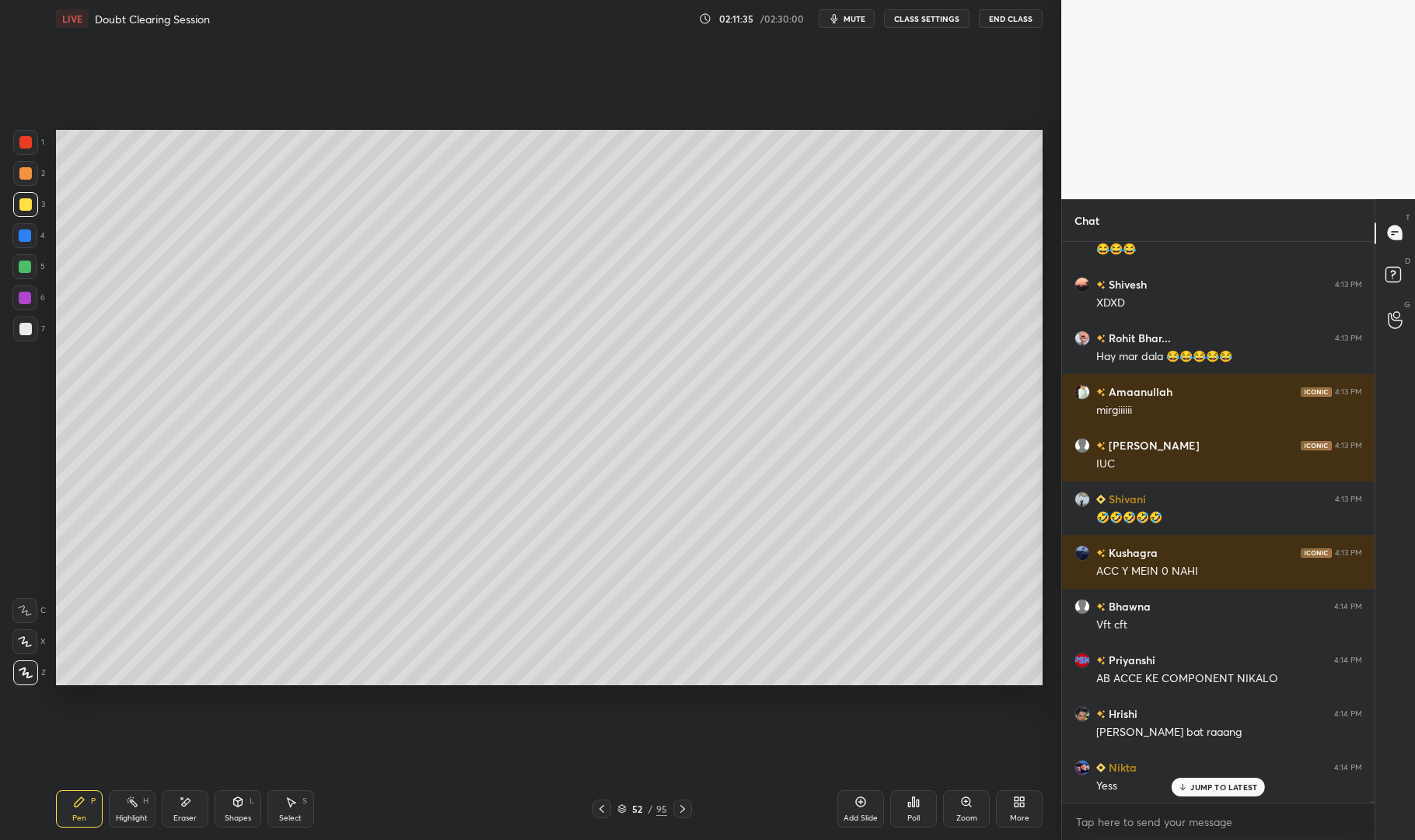
click at [131, 807] on icon at bounding box center [132, 802] width 12 height 12
click at [123, 808] on div "Highlight H" at bounding box center [132, 809] width 47 height 37
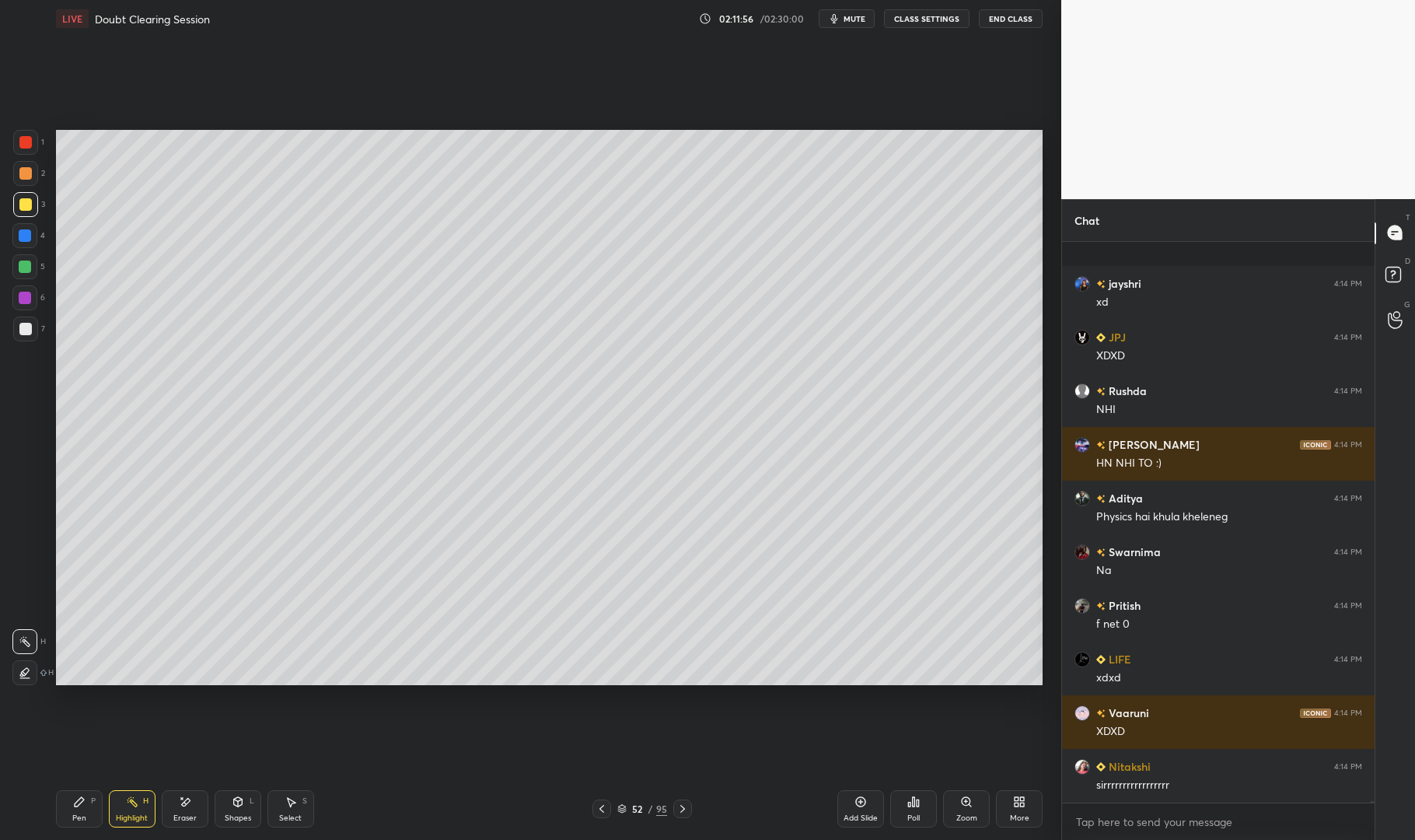
scroll to position [182818, 0]
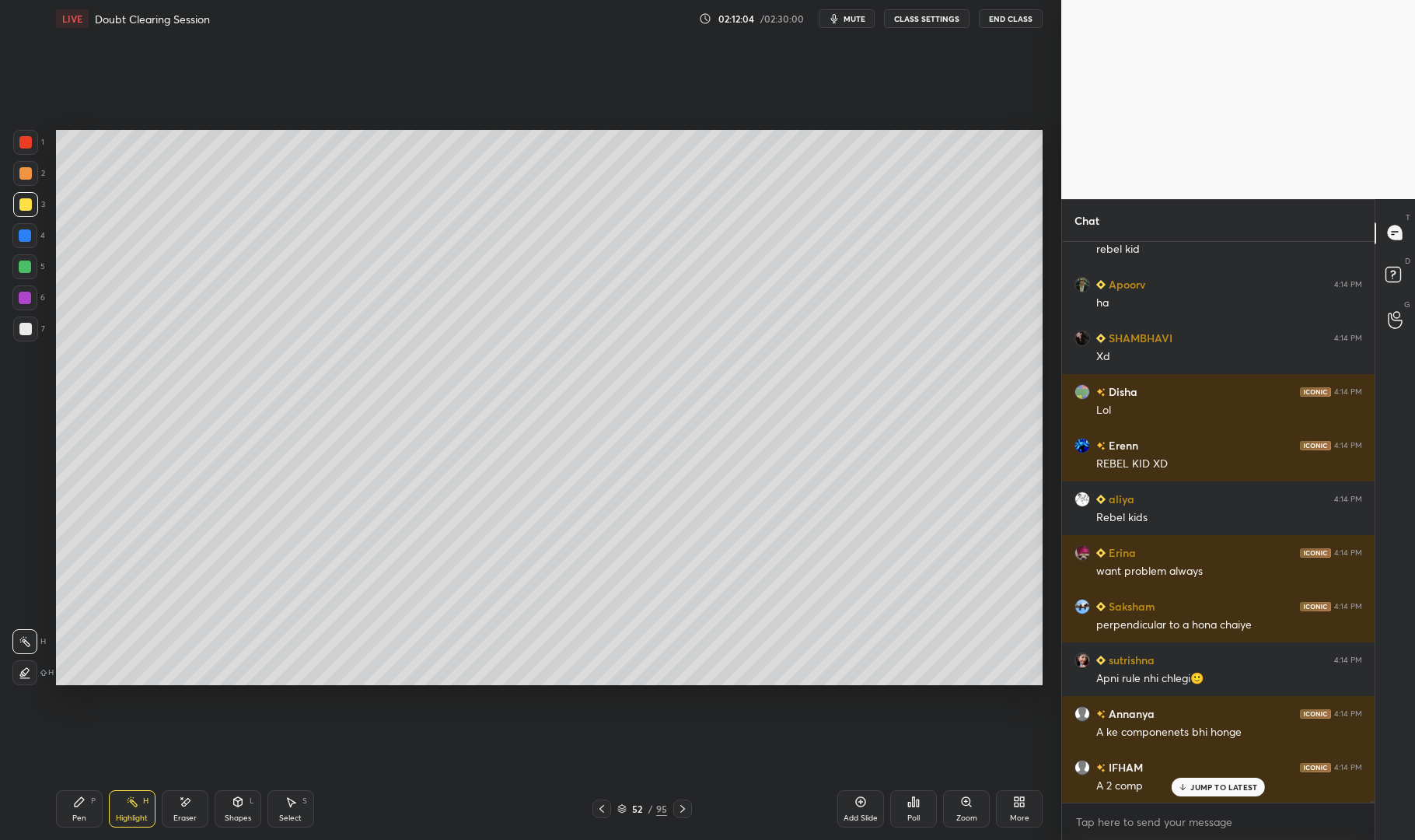
click at [136, 811] on div "Highlight H" at bounding box center [132, 809] width 47 height 37
click at [135, 790] on div "Highlight H" at bounding box center [132, 809] width 47 height 37
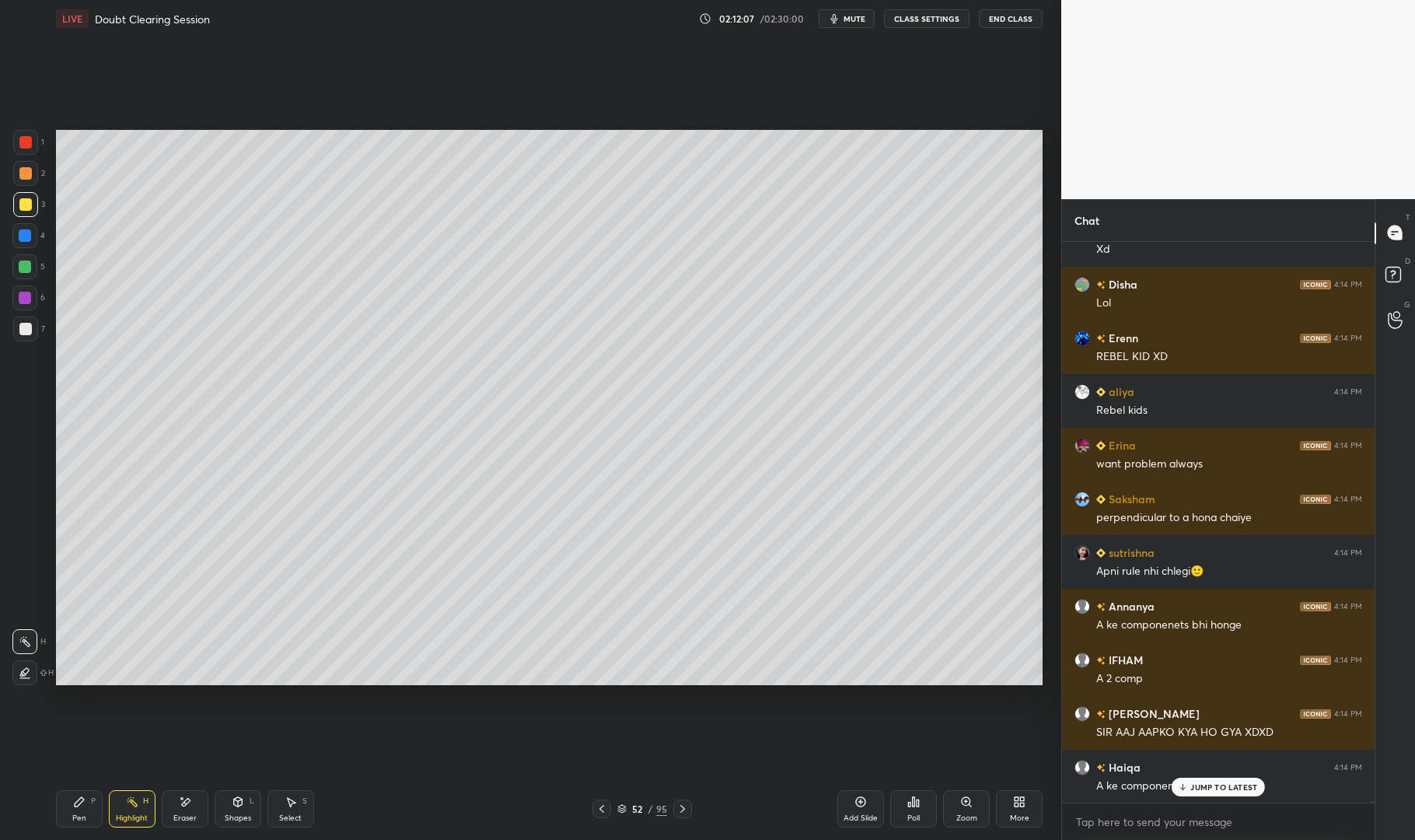
click at [78, 816] on div "Pen" at bounding box center [79, 818] width 14 height 7
click at [72, 810] on div "Pen P" at bounding box center [80, 809] width 47 height 37
click at [22, 323] on div at bounding box center [25, 329] width 12 height 12
click at [10, 330] on div "1 2 3 4 5 6 7 C X Z E E Erase all H H" at bounding box center [24, 407] width 50 height 555
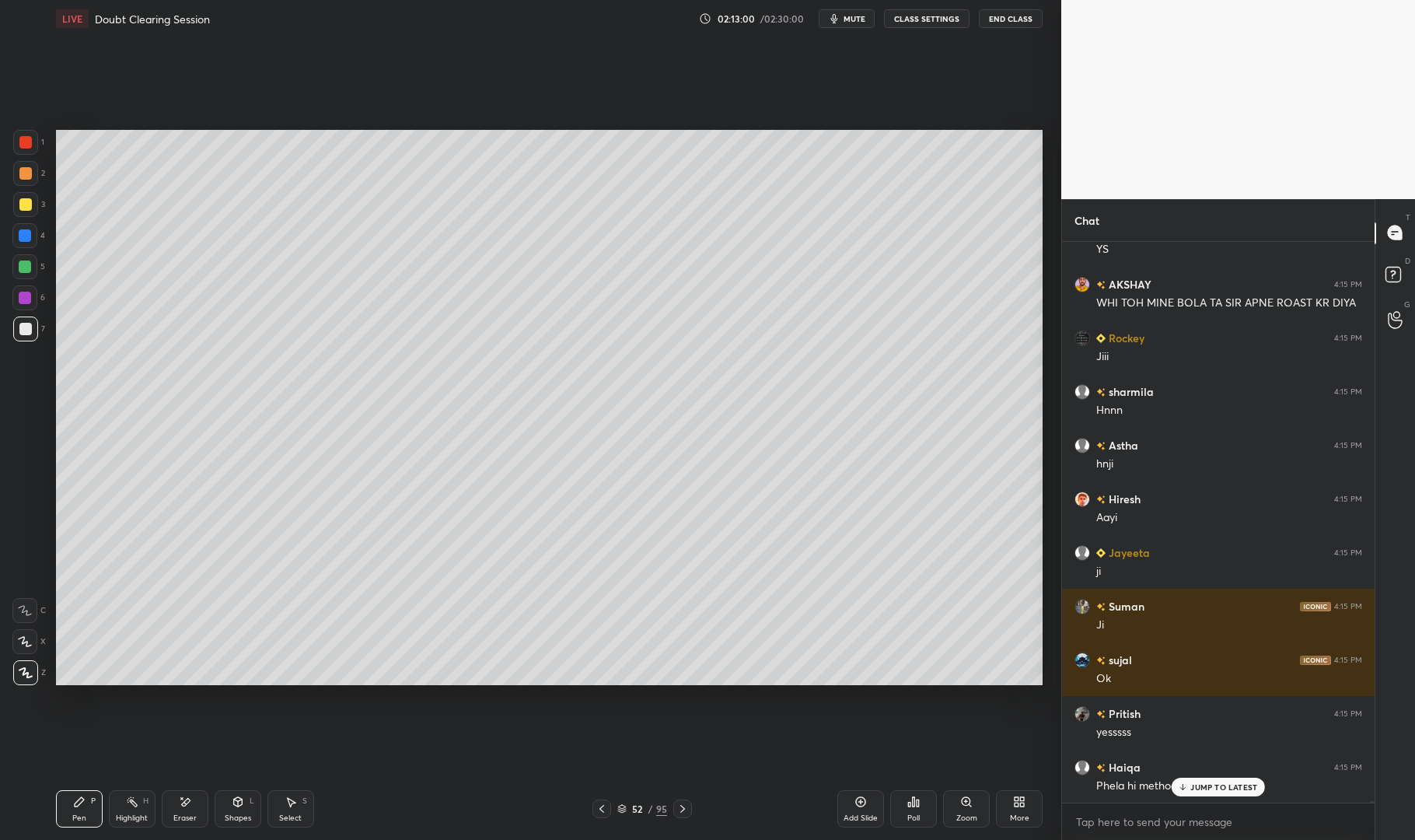
scroll to position [185233, 0]
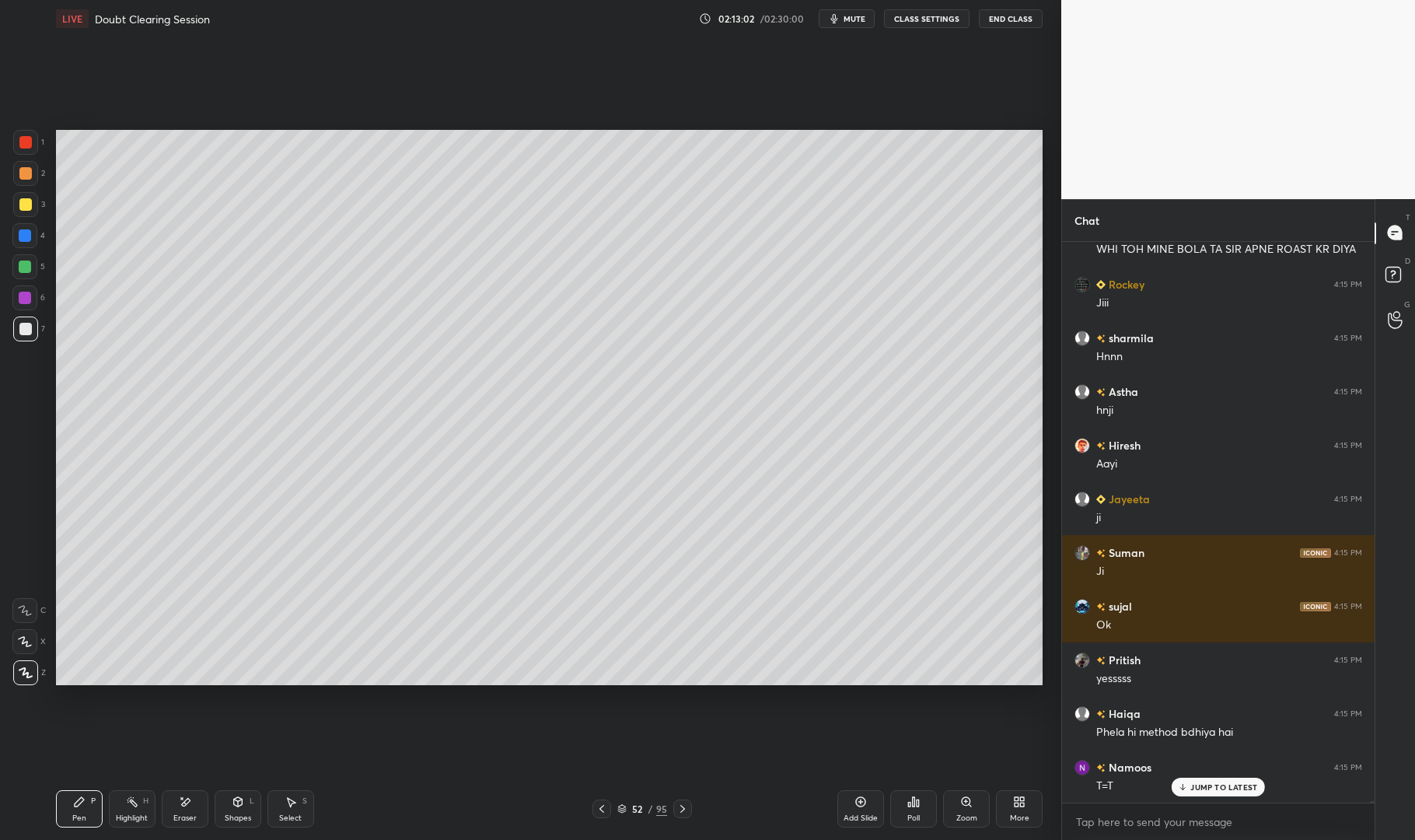
click at [185, 815] on div "Eraser" at bounding box center [184, 818] width 23 height 7
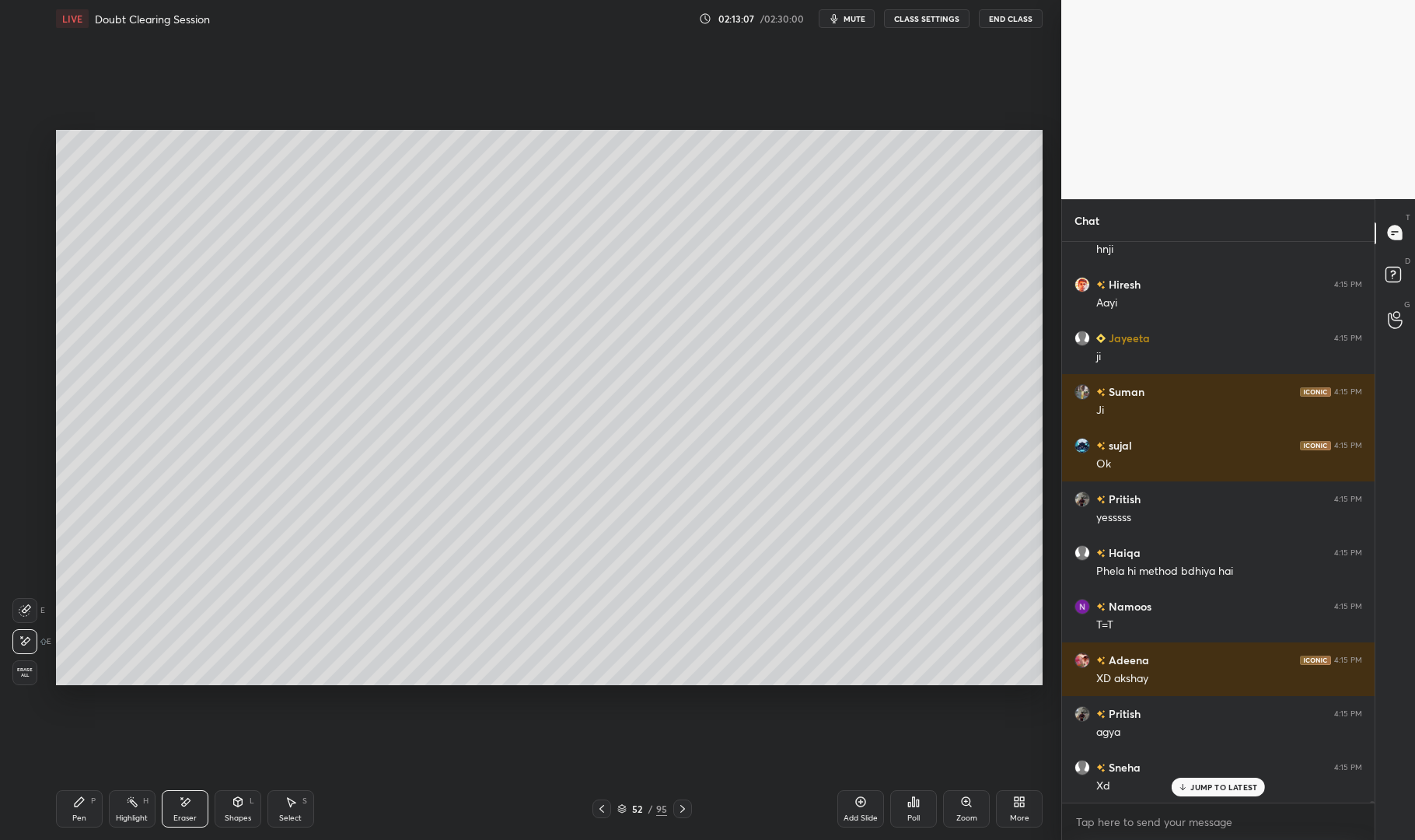
scroll to position [185447, 0]
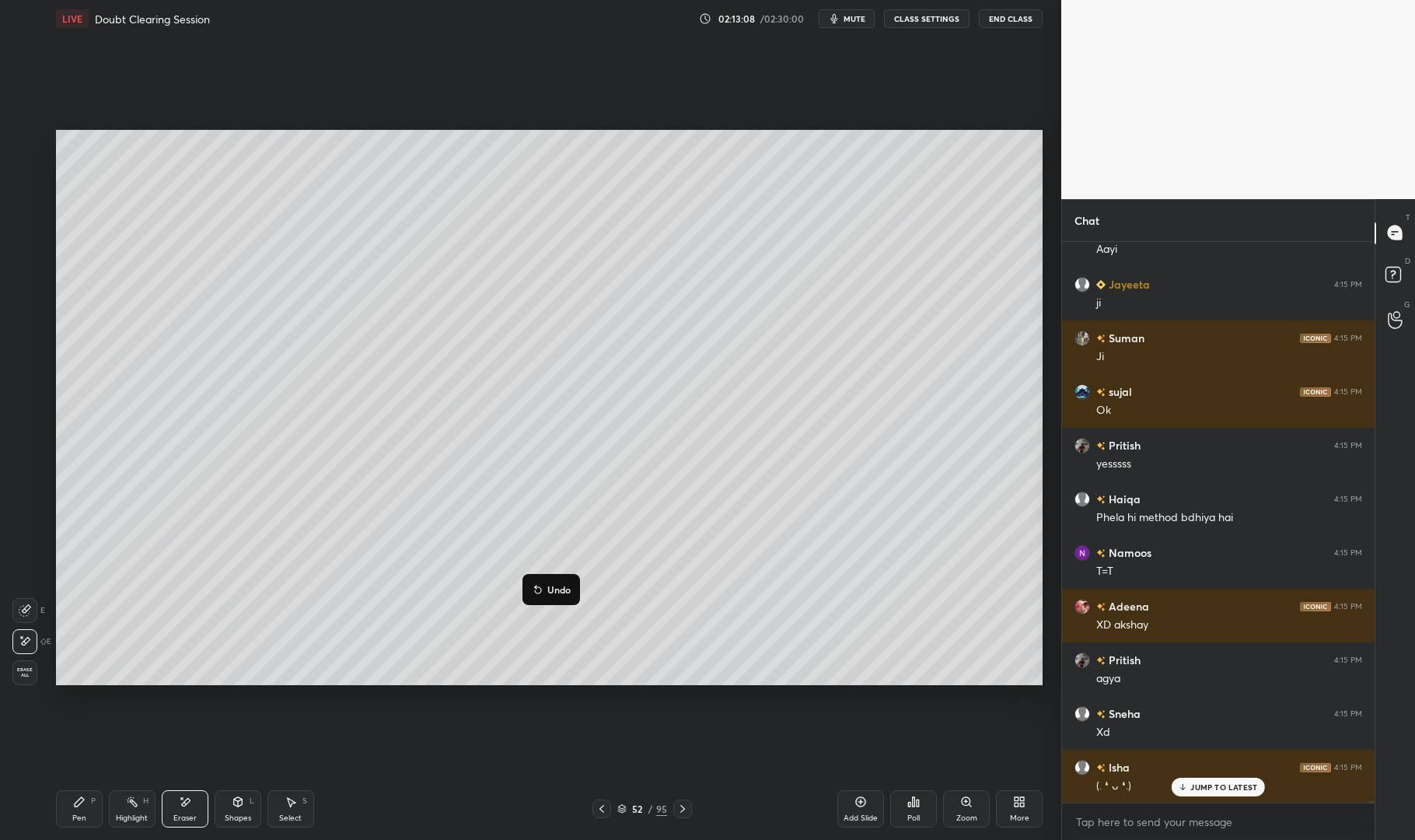
click at [557, 594] on p "Undo" at bounding box center [559, 589] width 23 height 12
click at [287, 812] on div "Select S" at bounding box center [291, 809] width 47 height 37
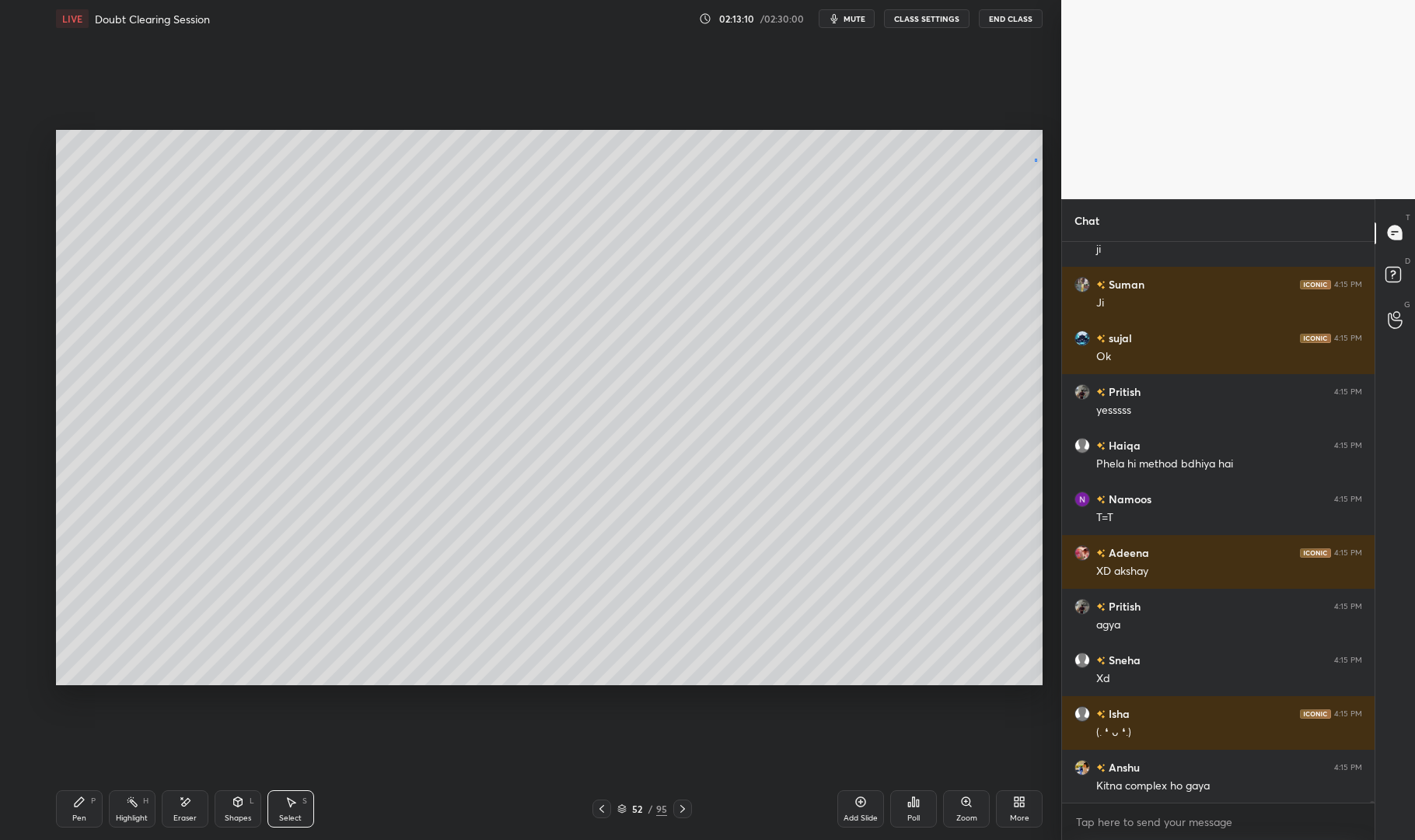
scroll to position [185554, 0]
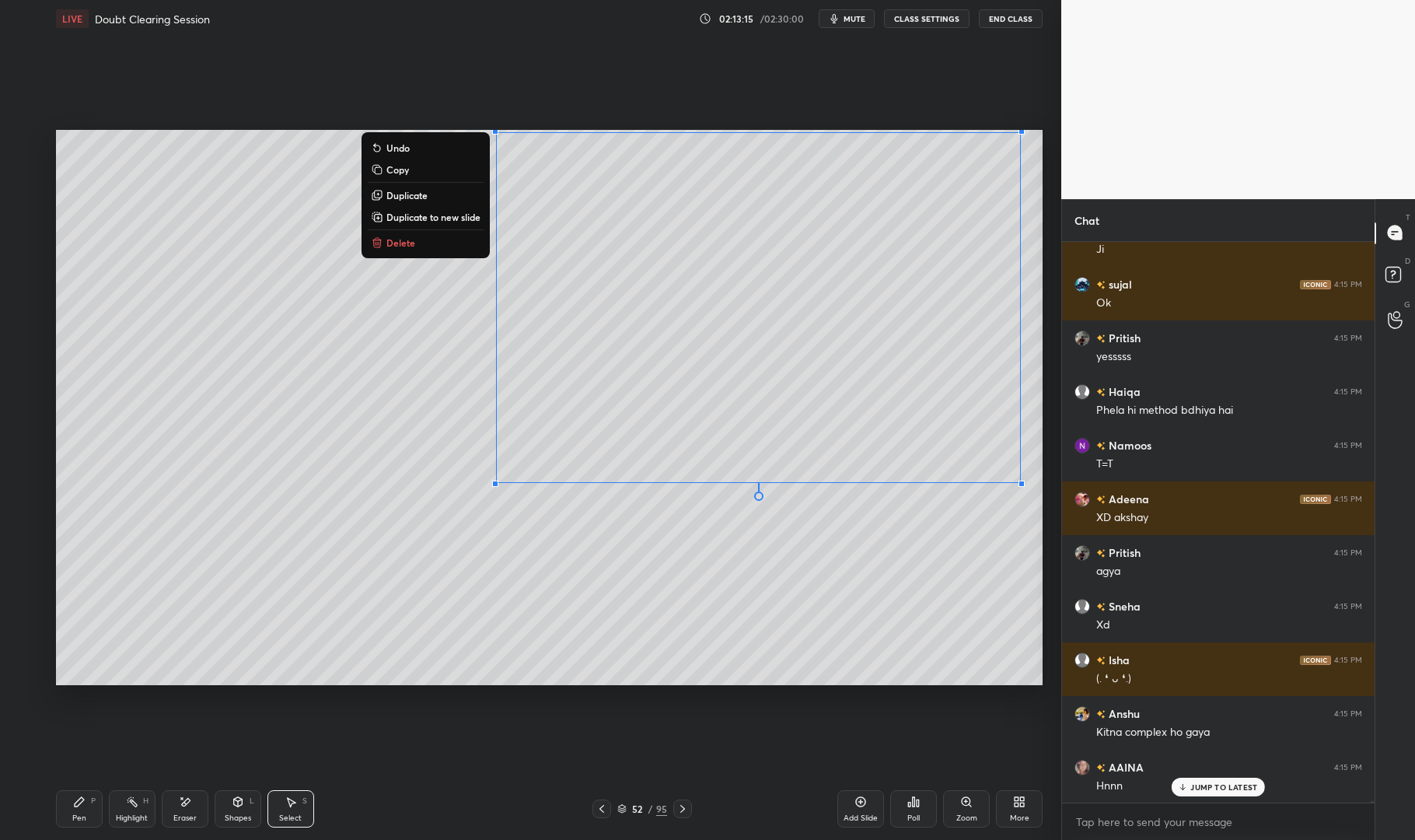
click at [438, 218] on p "Duplicate to new slide" at bounding box center [434, 216] width 94 height 12
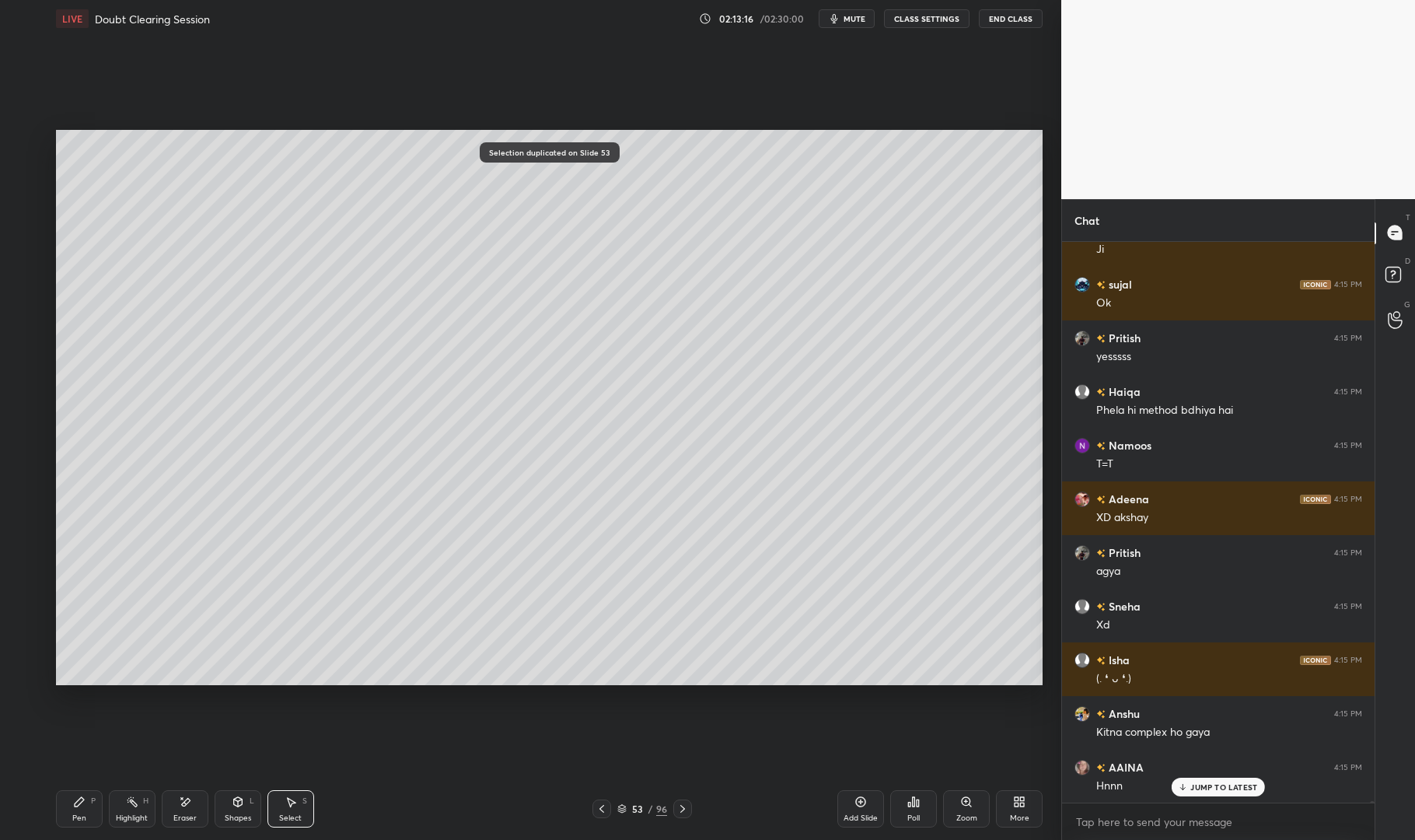
click at [187, 810] on div "Eraser" at bounding box center [185, 809] width 47 height 37
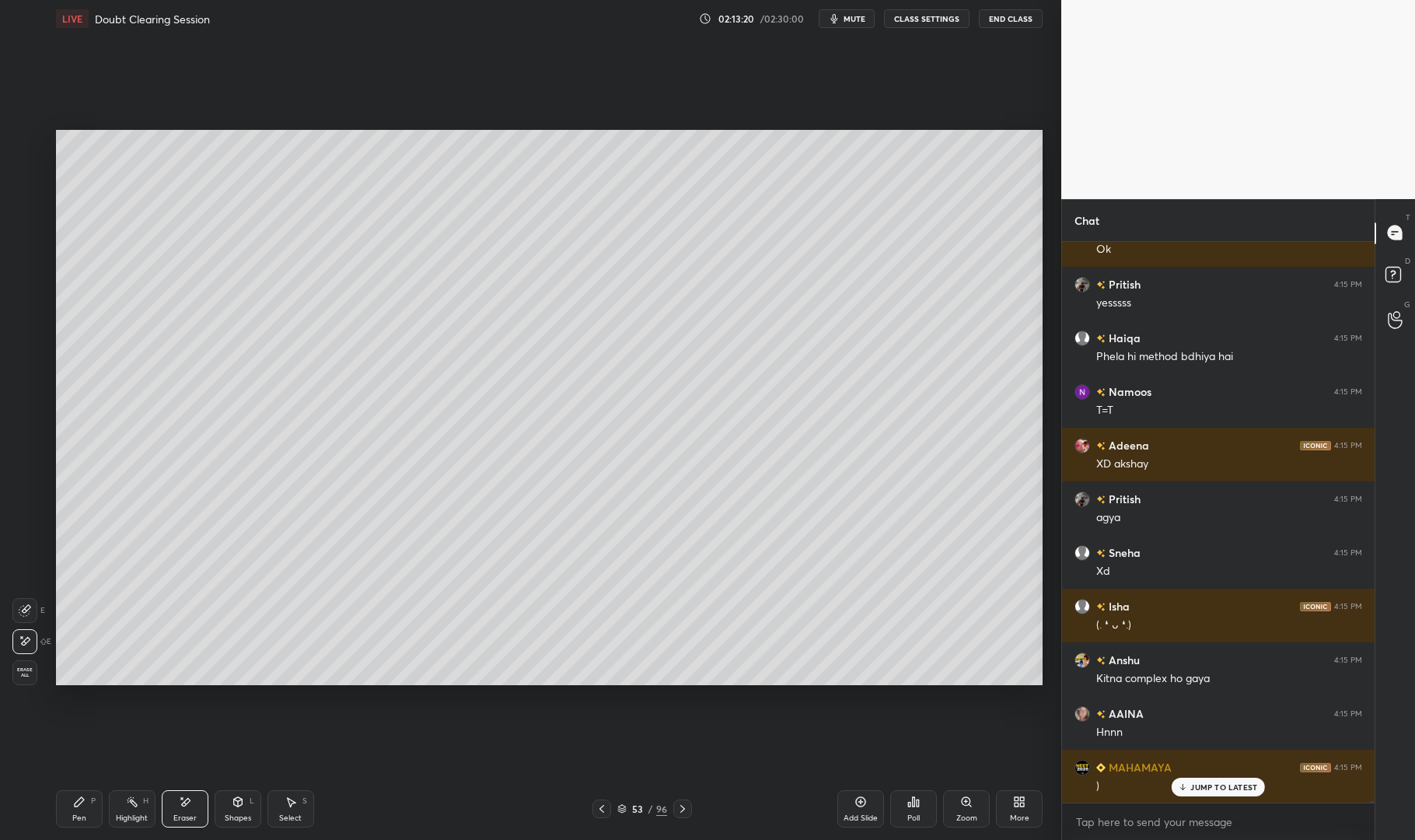
scroll to position [185662, 0]
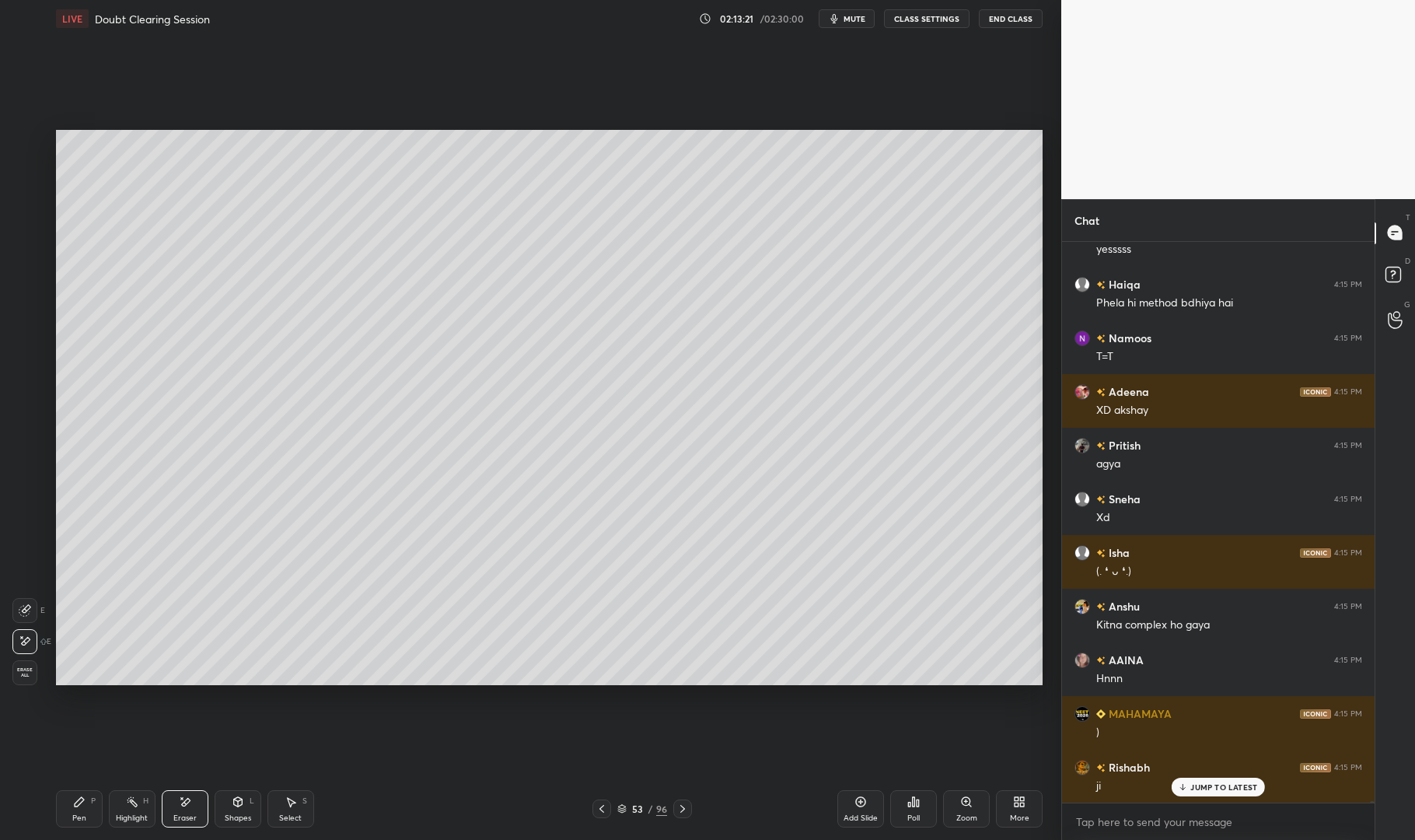
click at [82, 808] on div "Pen P" at bounding box center [80, 809] width 47 height 37
click at [62, 807] on div "Pen P" at bounding box center [80, 809] width 47 height 37
click at [32, 208] on div at bounding box center [25, 204] width 25 height 25
click at [25, 209] on div at bounding box center [25, 204] width 12 height 12
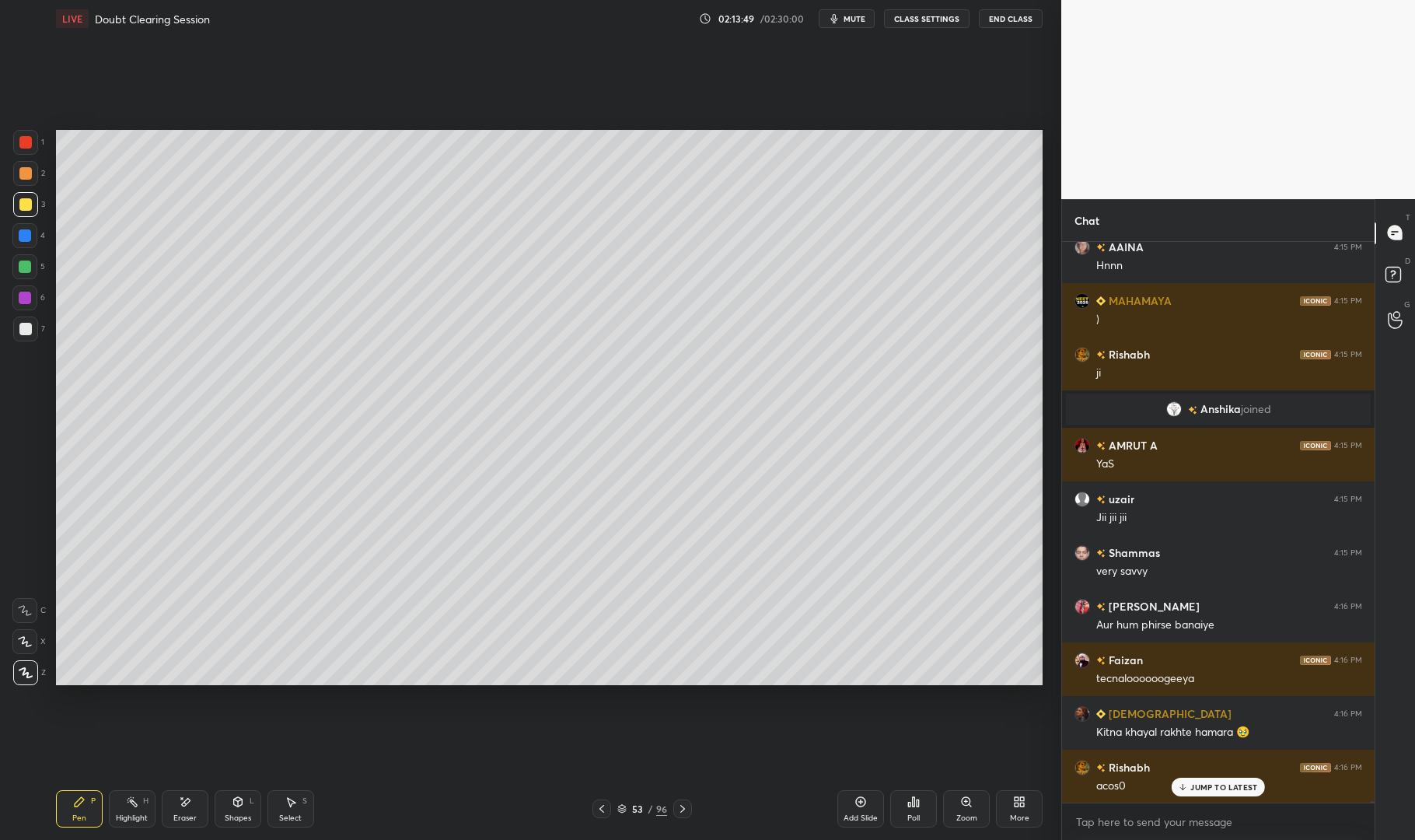
scroll to position [186112, 0]
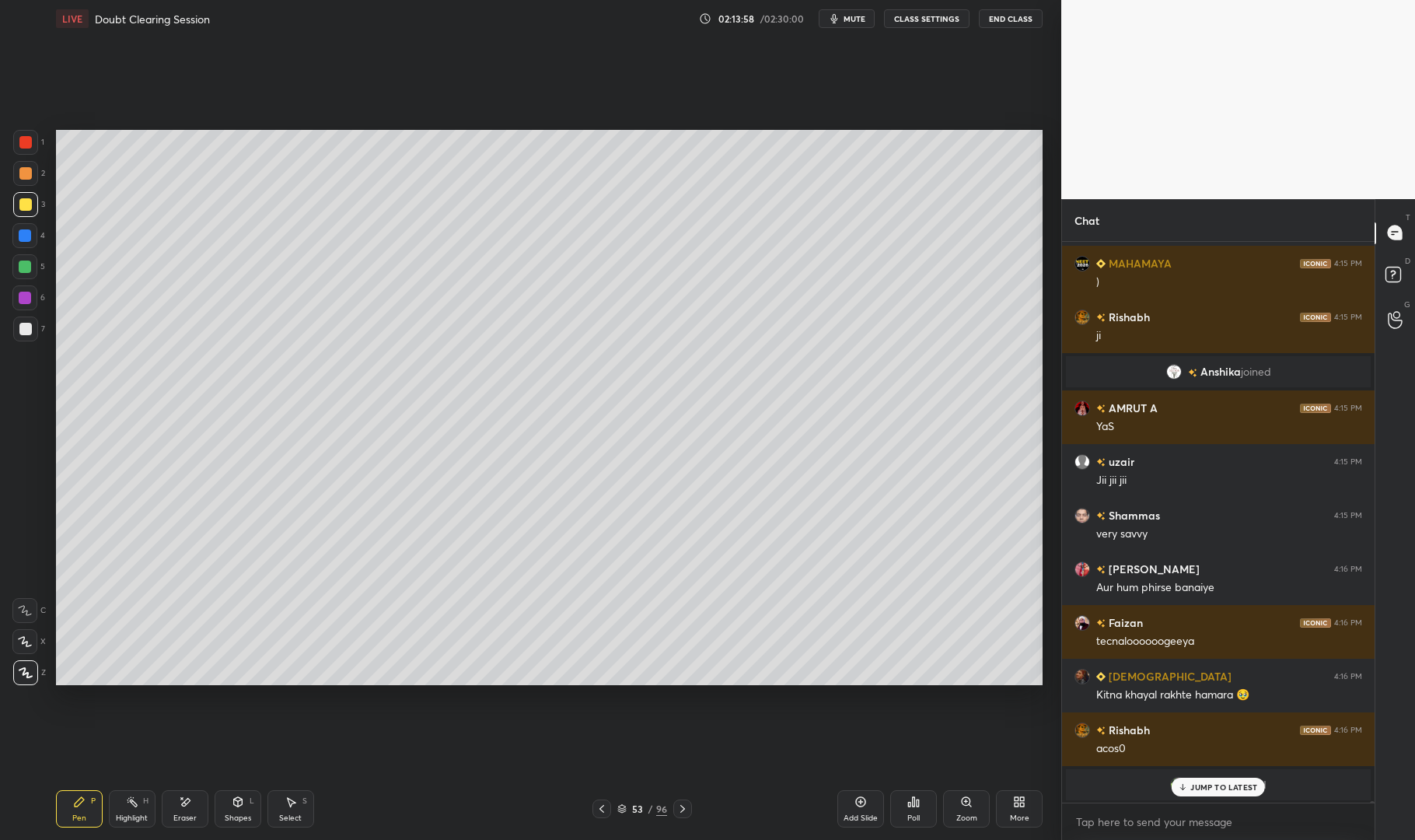
click at [172, 808] on div "Eraser" at bounding box center [185, 809] width 47 height 37
click at [77, 803] on icon at bounding box center [80, 802] width 9 height 9
click at [81, 806] on icon at bounding box center [79, 802] width 12 height 12
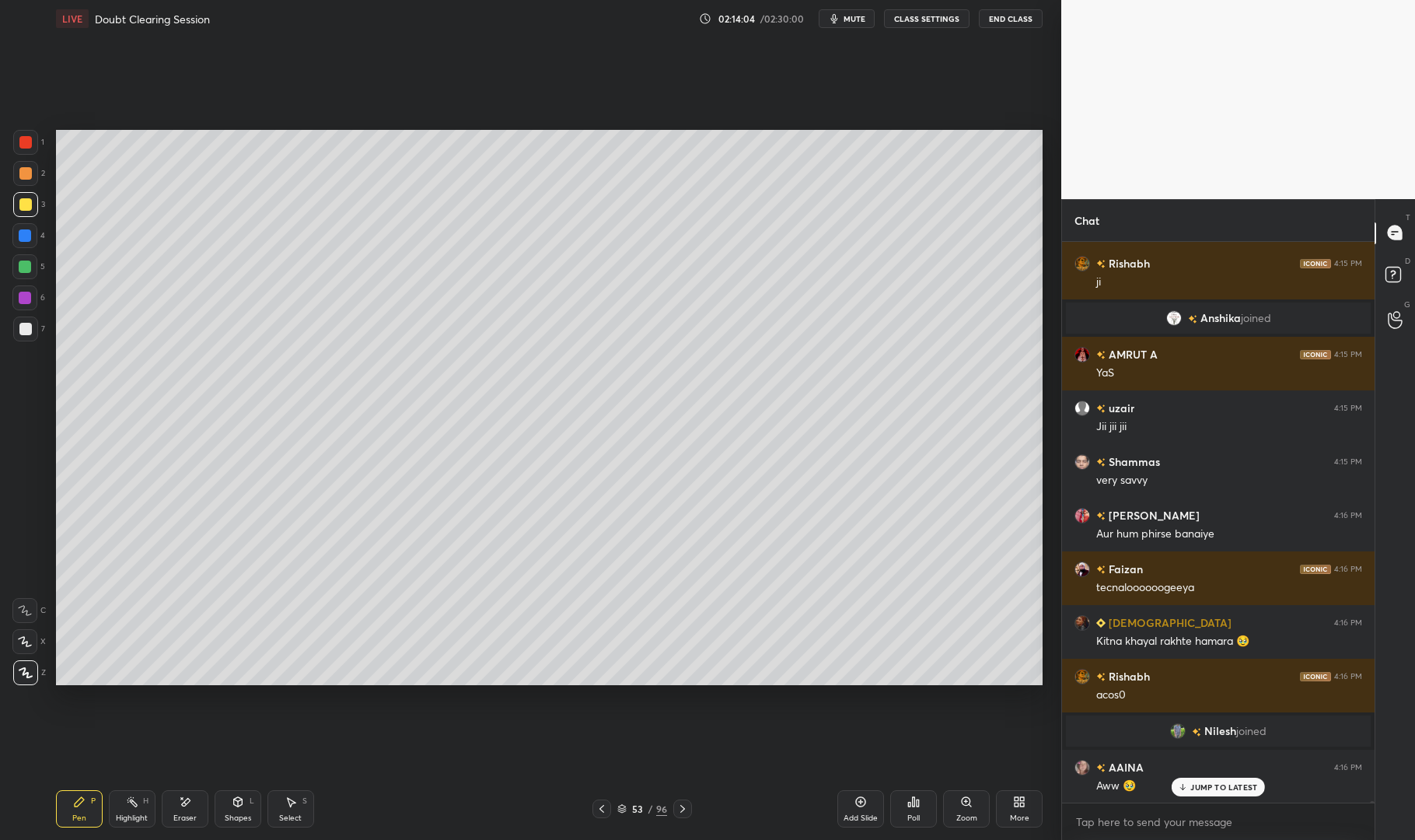
click at [130, 796] on icon at bounding box center [132, 802] width 12 height 12
click at [122, 807] on div "Highlight H" at bounding box center [132, 809] width 47 height 37
click at [88, 811] on div "Pen P" at bounding box center [80, 809] width 47 height 37
click at [81, 819] on div "Pen" at bounding box center [79, 818] width 14 height 7
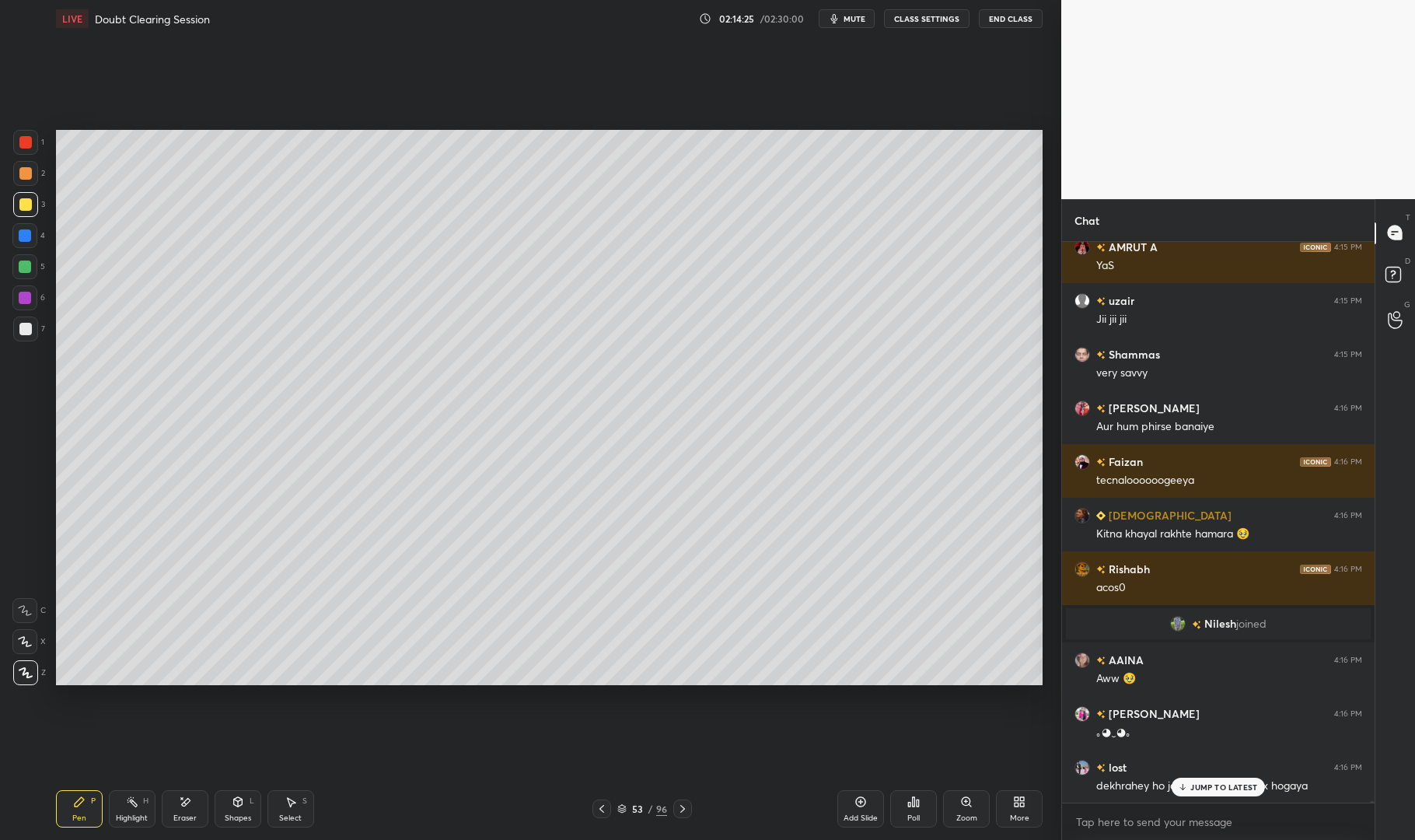
scroll to position [186326, 0]
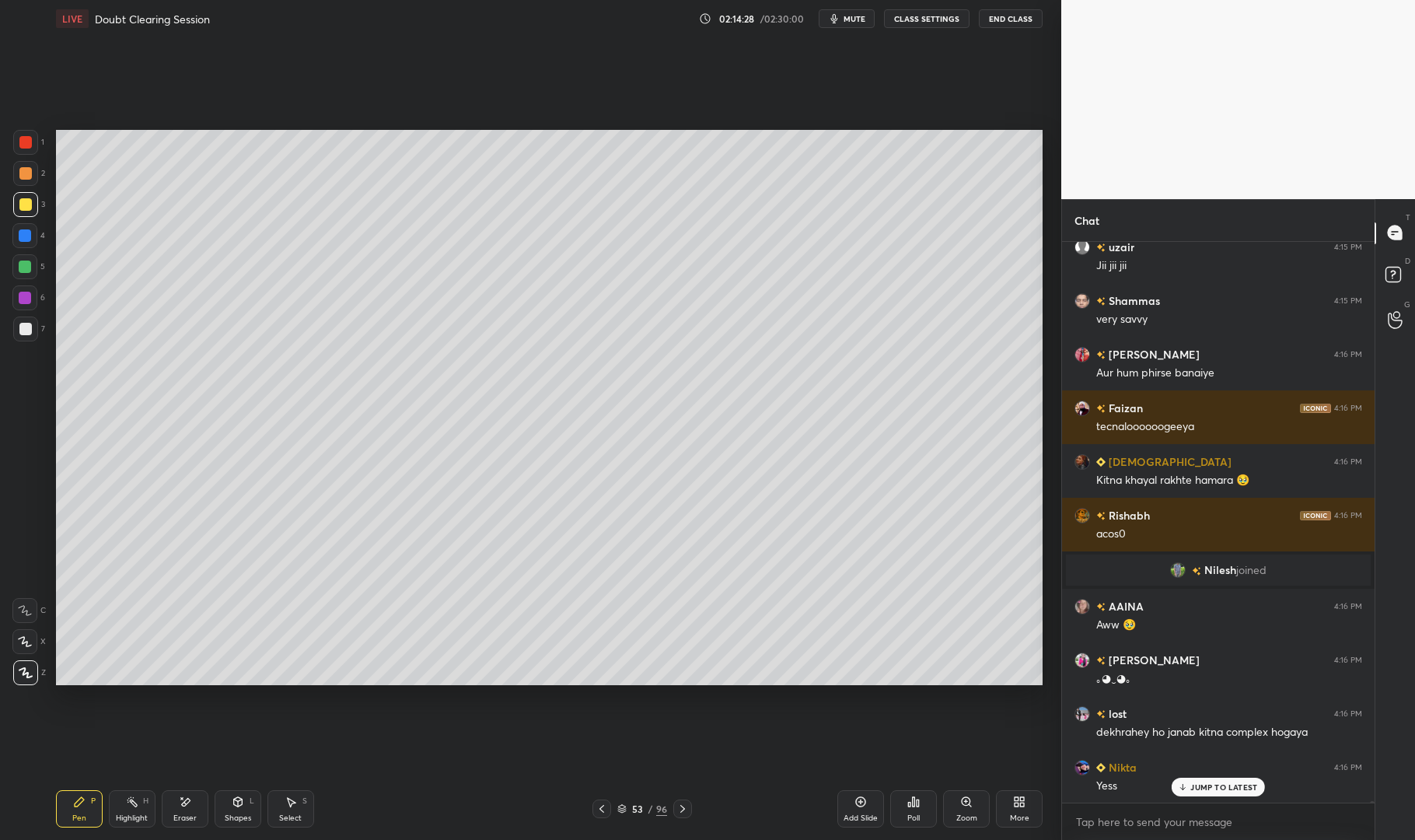
click at [136, 803] on rect at bounding box center [134, 803] width 7 height 7
click at [144, 788] on div "Pen P Highlight H Eraser Shapes L Select S 53 / 96 Add Slide Poll Zoom More" at bounding box center [550, 808] width 987 height 62
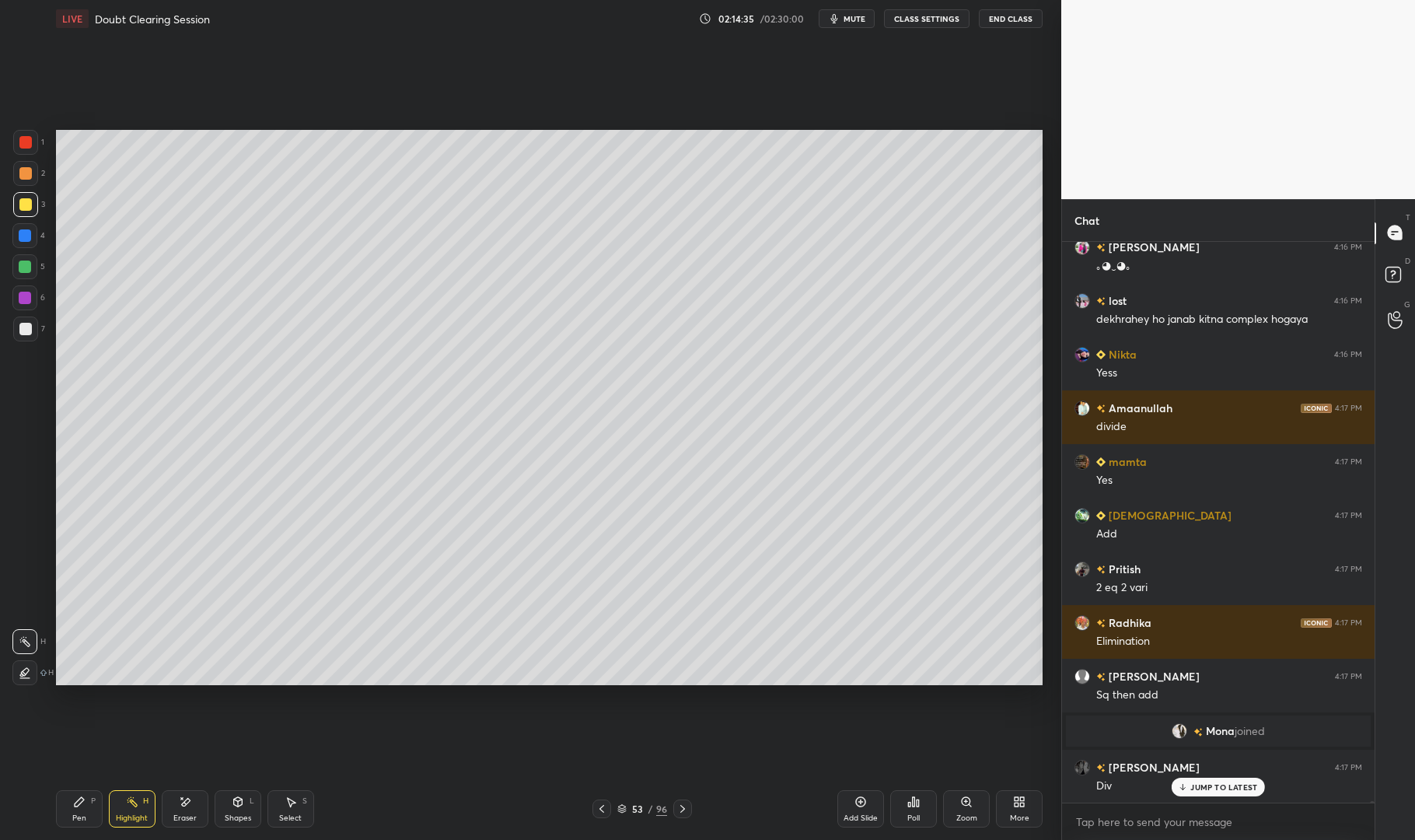
scroll to position [186793, 0]
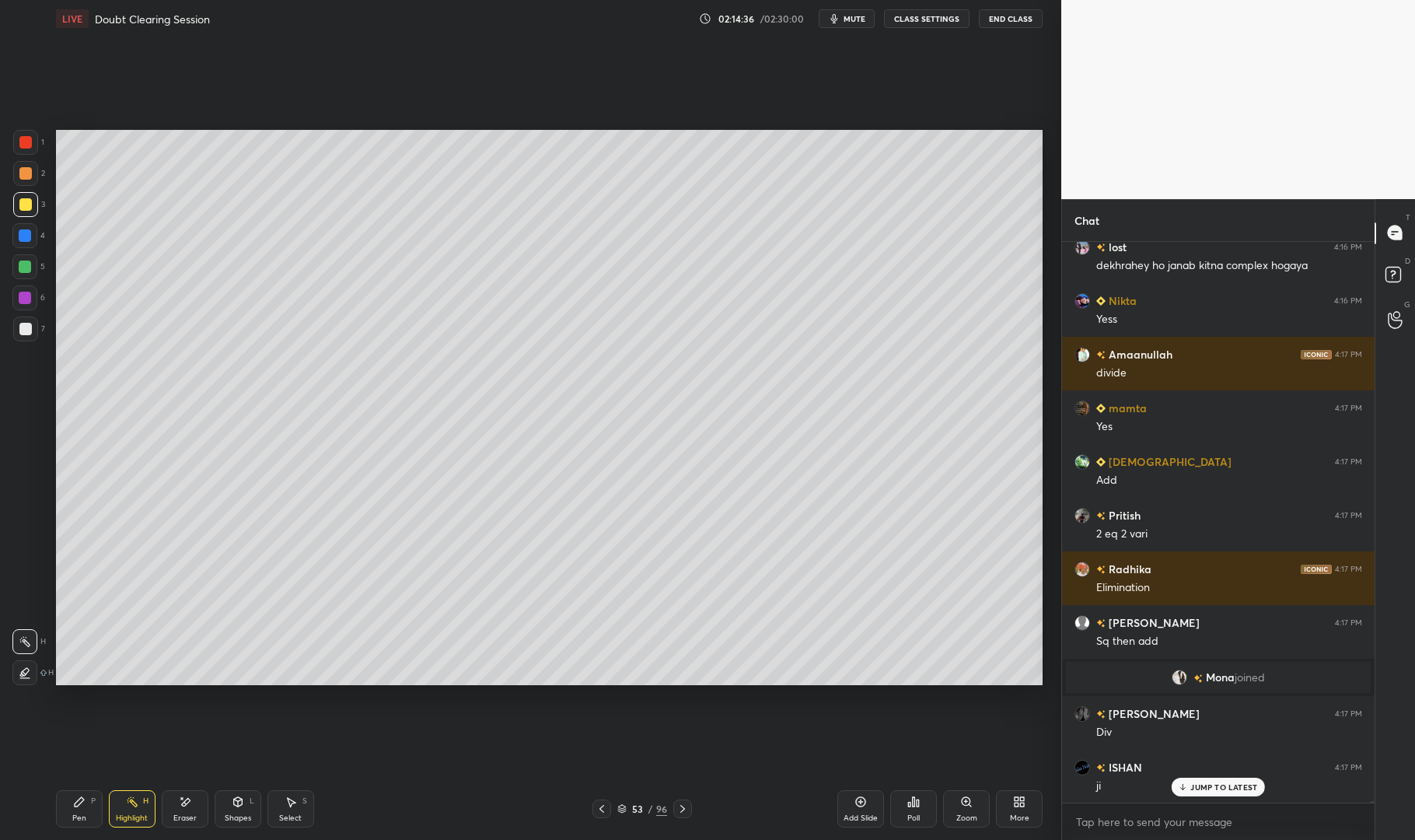
click at [61, 803] on div "Pen P" at bounding box center [80, 809] width 47 height 37
click at [22, 332] on div at bounding box center [25, 329] width 12 height 12
click at [184, 800] on icon at bounding box center [184, 803] width 12 height 13
click at [71, 795] on div "Pen P" at bounding box center [80, 809] width 47 height 37
click at [27, 331] on div at bounding box center [25, 329] width 12 height 12
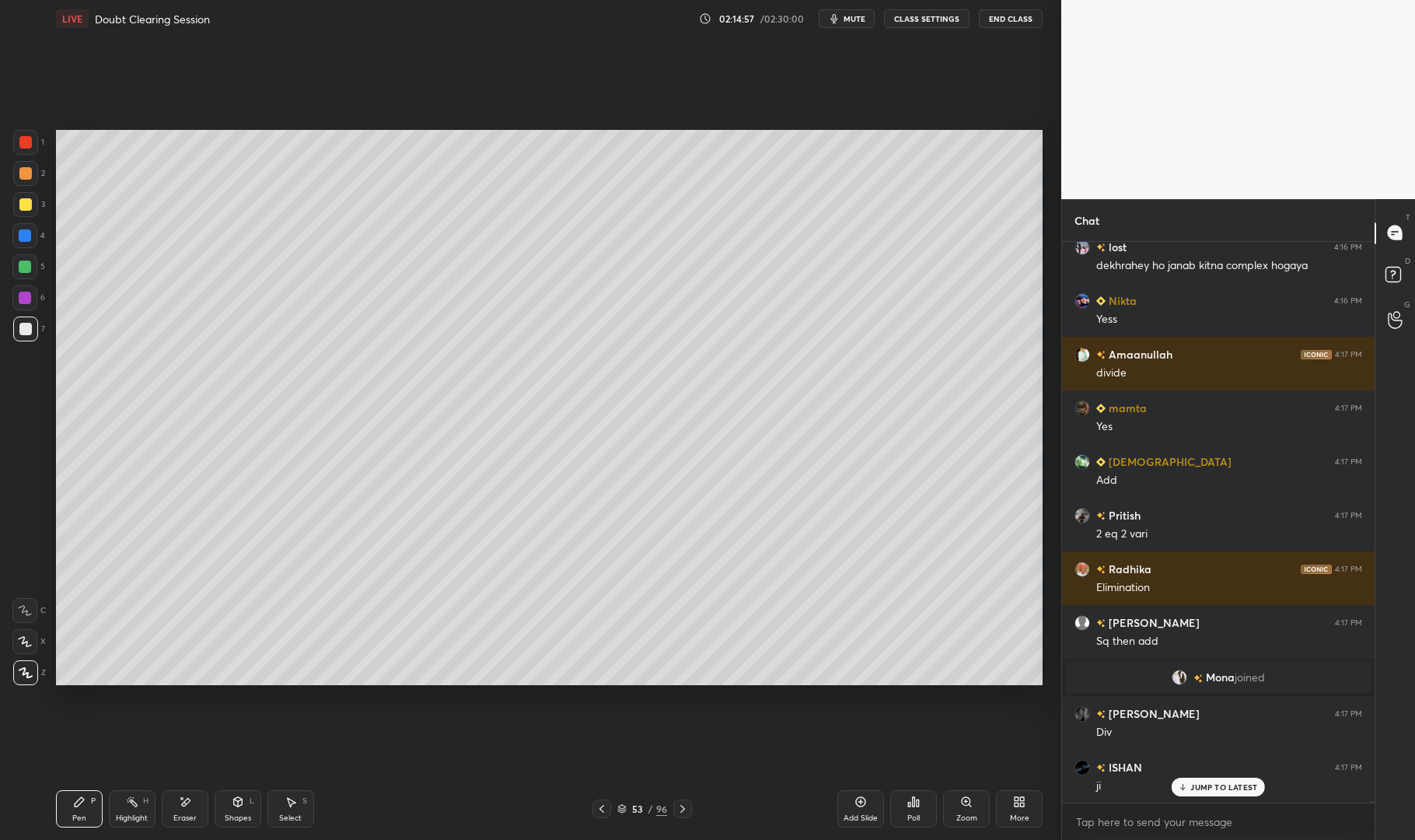
click at [16, 323] on div at bounding box center [25, 329] width 25 height 25
click at [22, 296] on div at bounding box center [24, 297] width 12 height 12
click at [24, 294] on div at bounding box center [24, 297] width 12 height 12
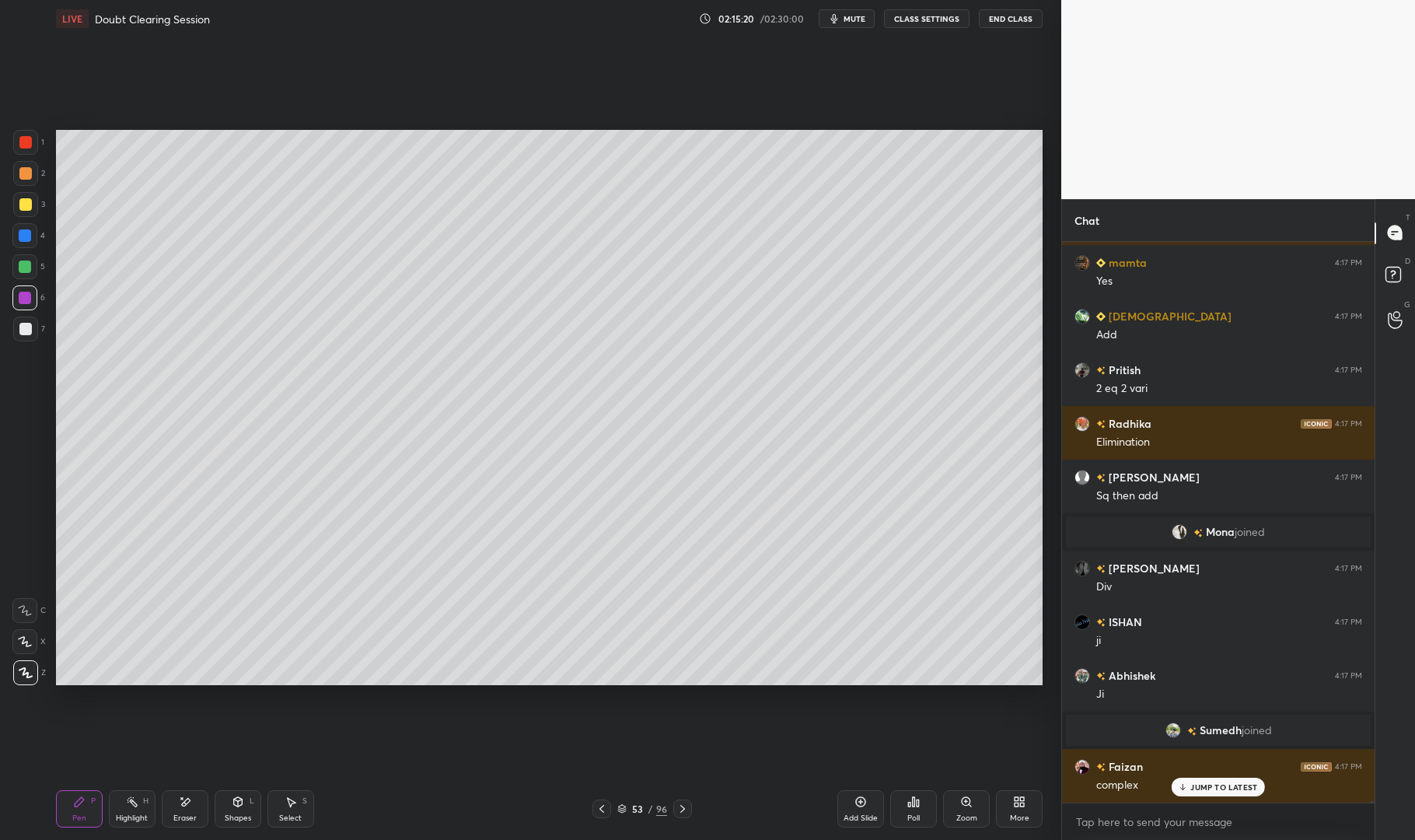
scroll to position [176868, 0]
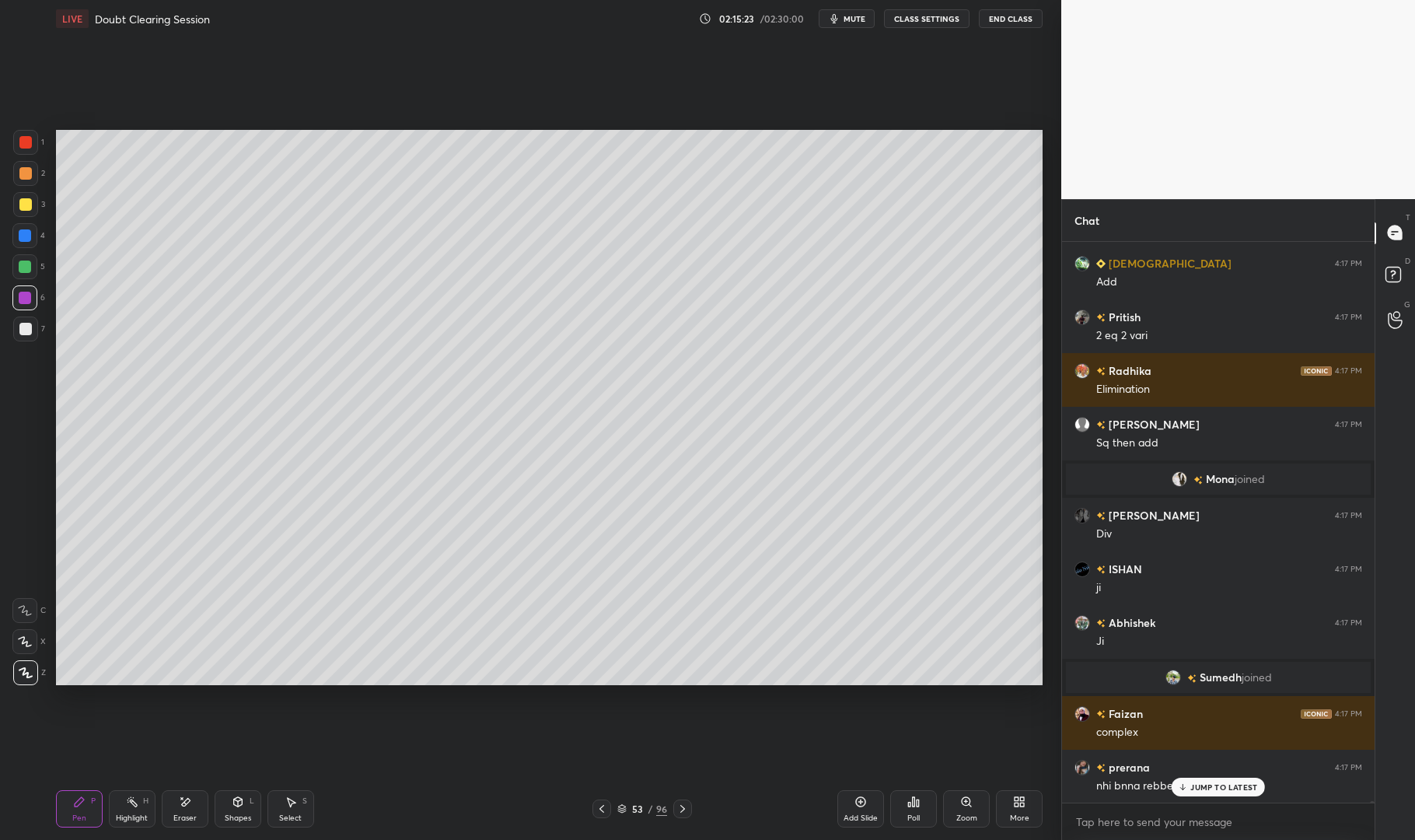
click at [1240, 793] on div "JUMP TO LATEST" at bounding box center [1219, 787] width 94 height 19
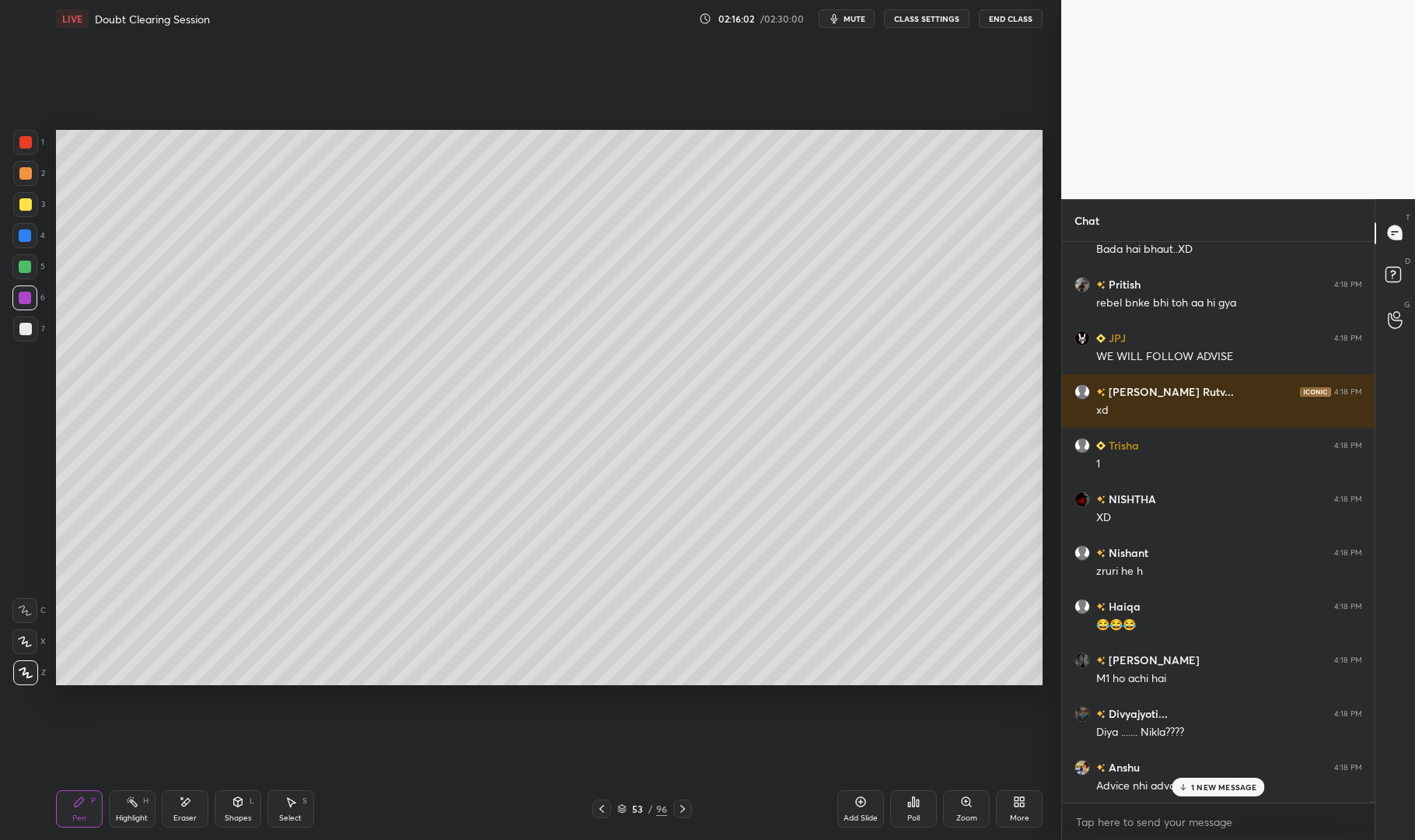
scroll to position [179551, 0]
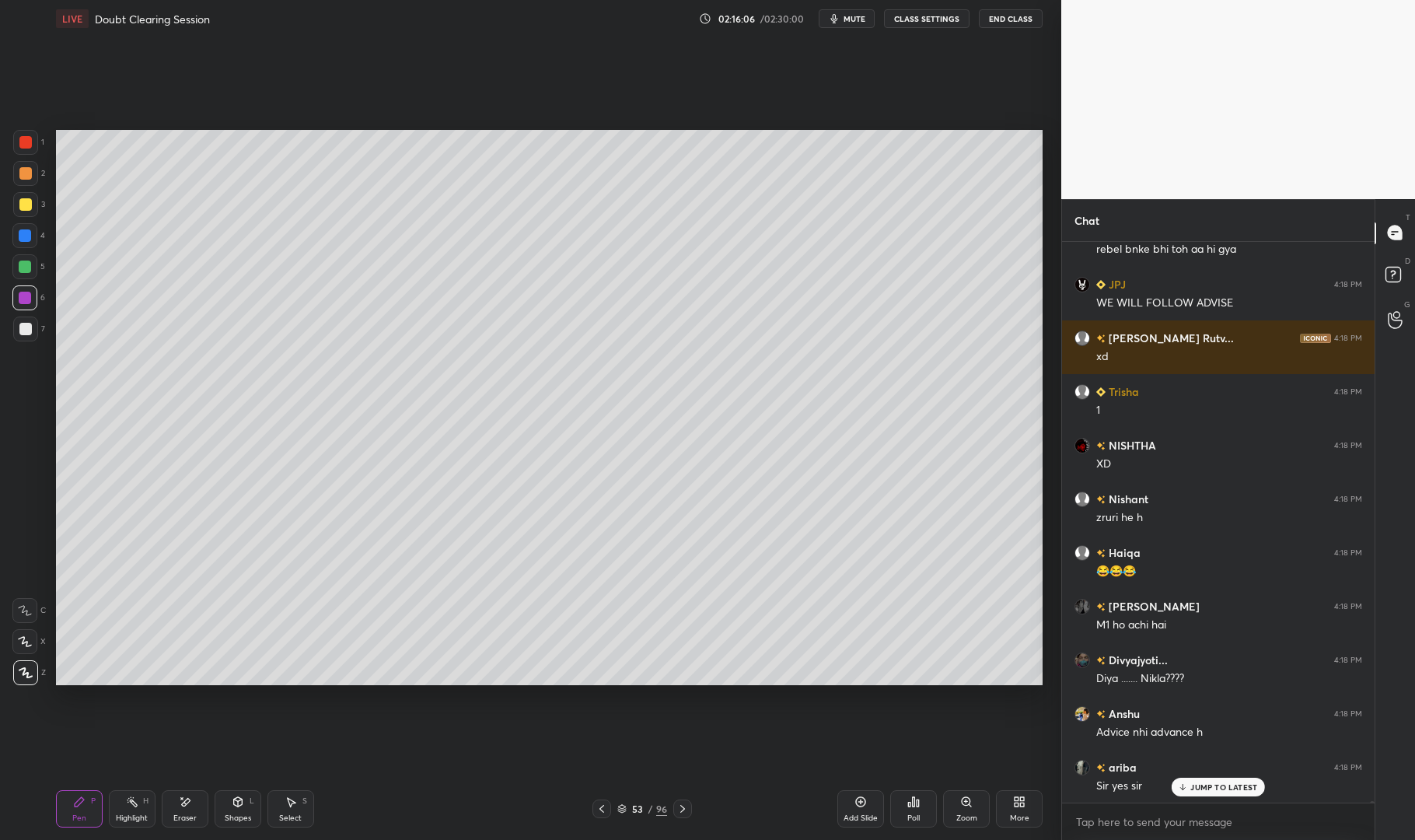
click at [94, 814] on div "Pen P" at bounding box center [80, 809] width 47 height 37
click at [85, 815] on div "Pen" at bounding box center [79, 818] width 14 height 7
click at [28, 332] on div at bounding box center [25, 329] width 12 height 12
click at [16, 327] on div at bounding box center [25, 329] width 25 height 25
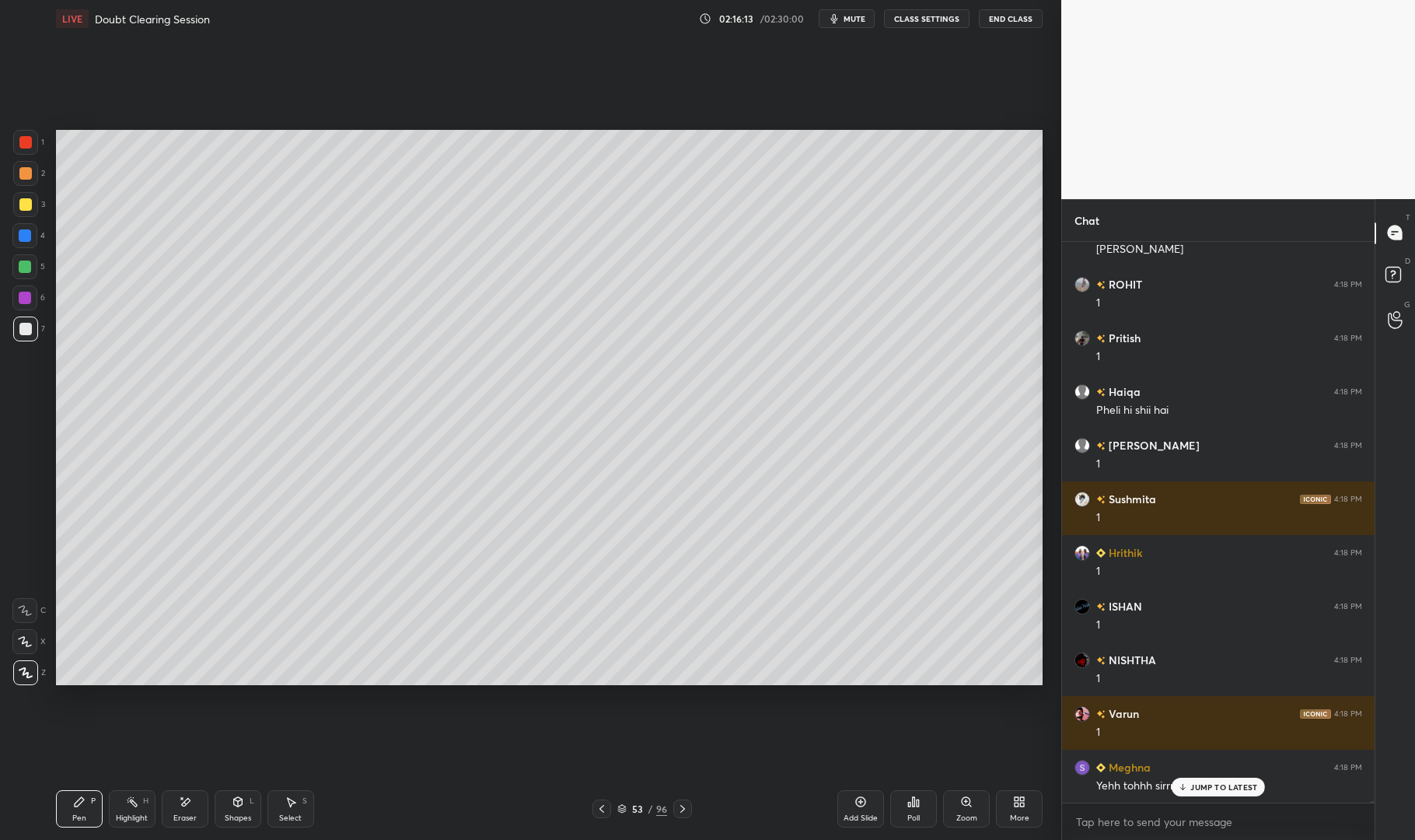
scroll to position [180249, 0]
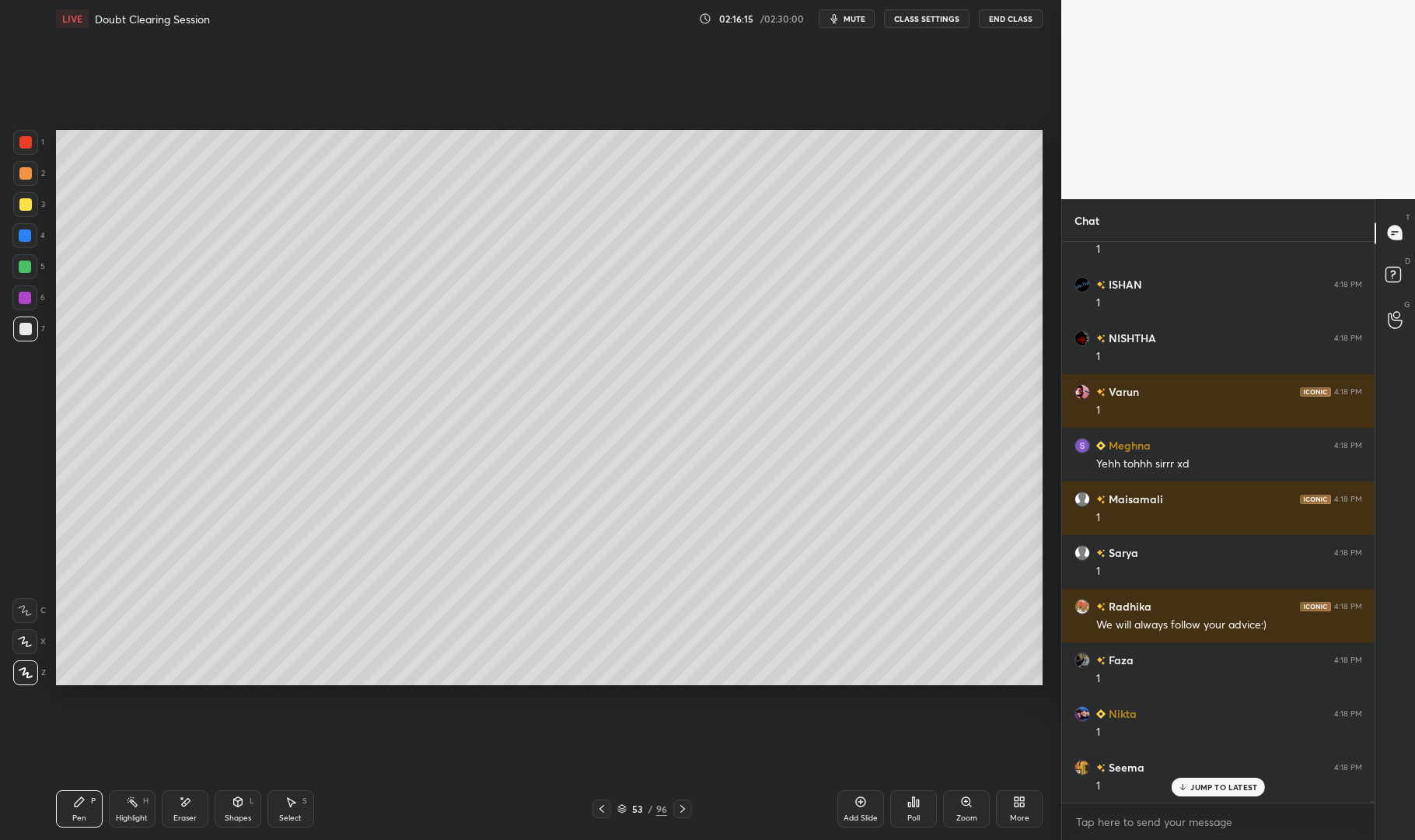
click at [609, 809] on div at bounding box center [602, 809] width 19 height 19
click at [117, 817] on div "Highlight" at bounding box center [132, 818] width 32 height 7
click at [118, 810] on div "Highlight H" at bounding box center [132, 809] width 47 height 37
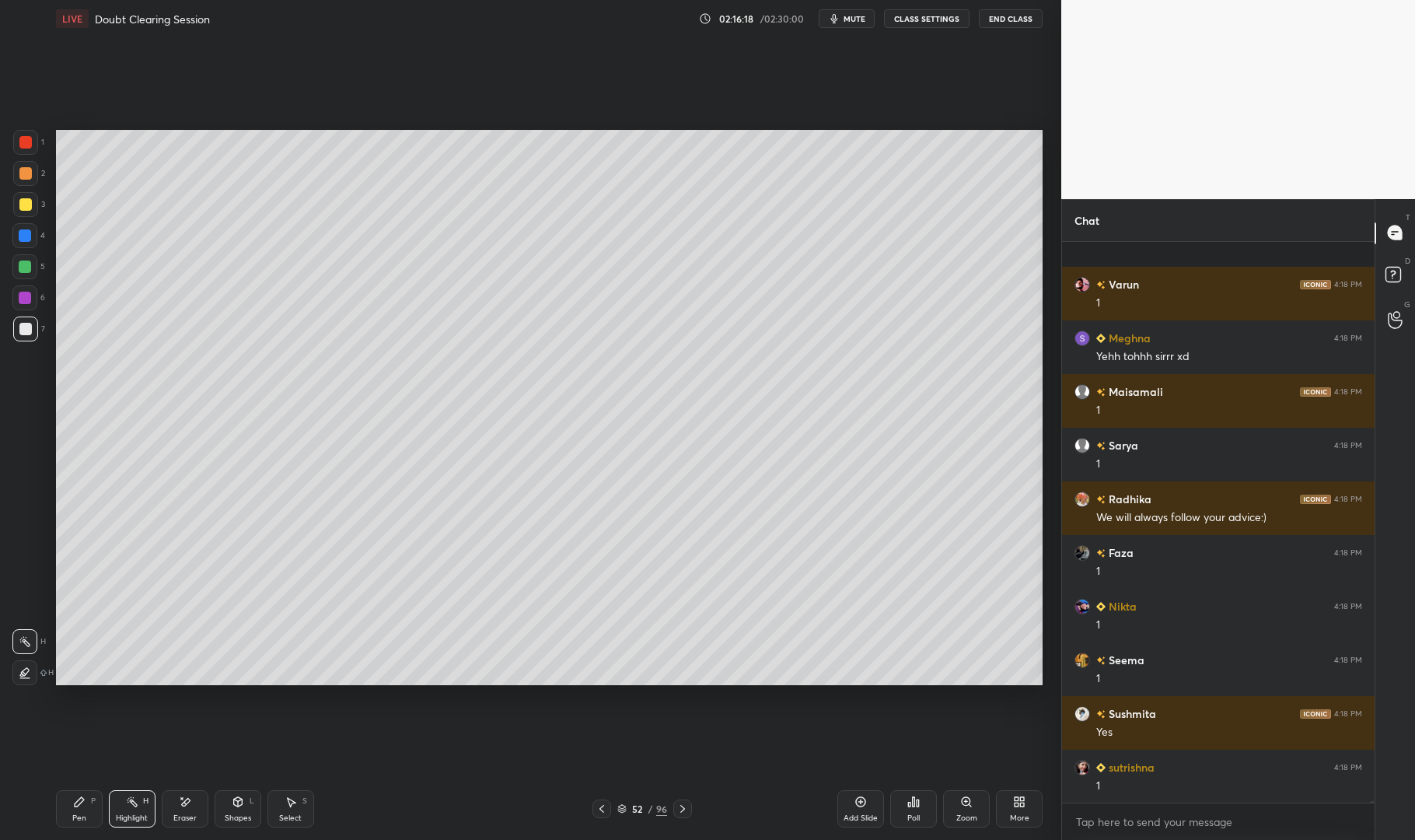
click at [690, 805] on div at bounding box center [683, 809] width 19 height 19
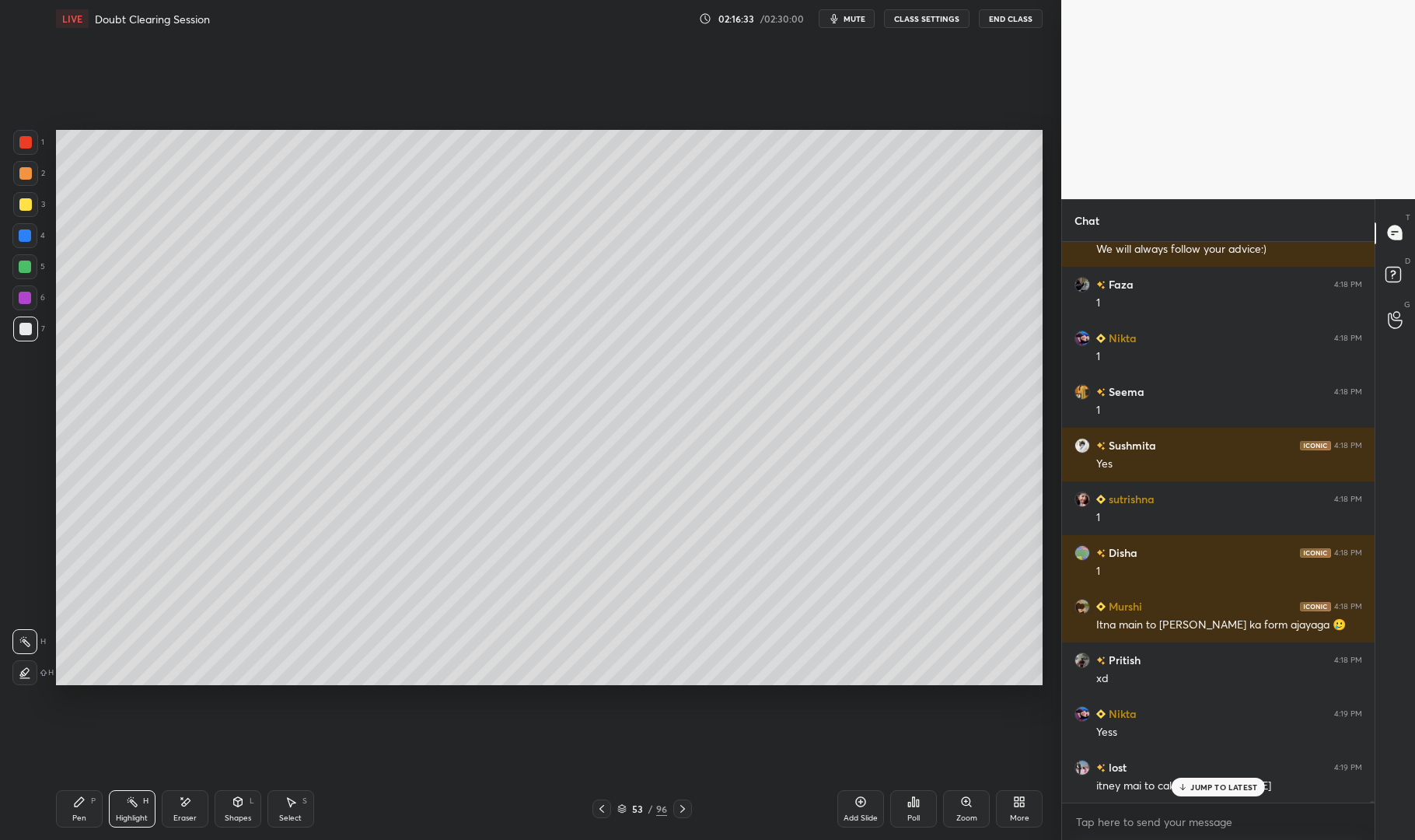
scroll to position [180892, 0]
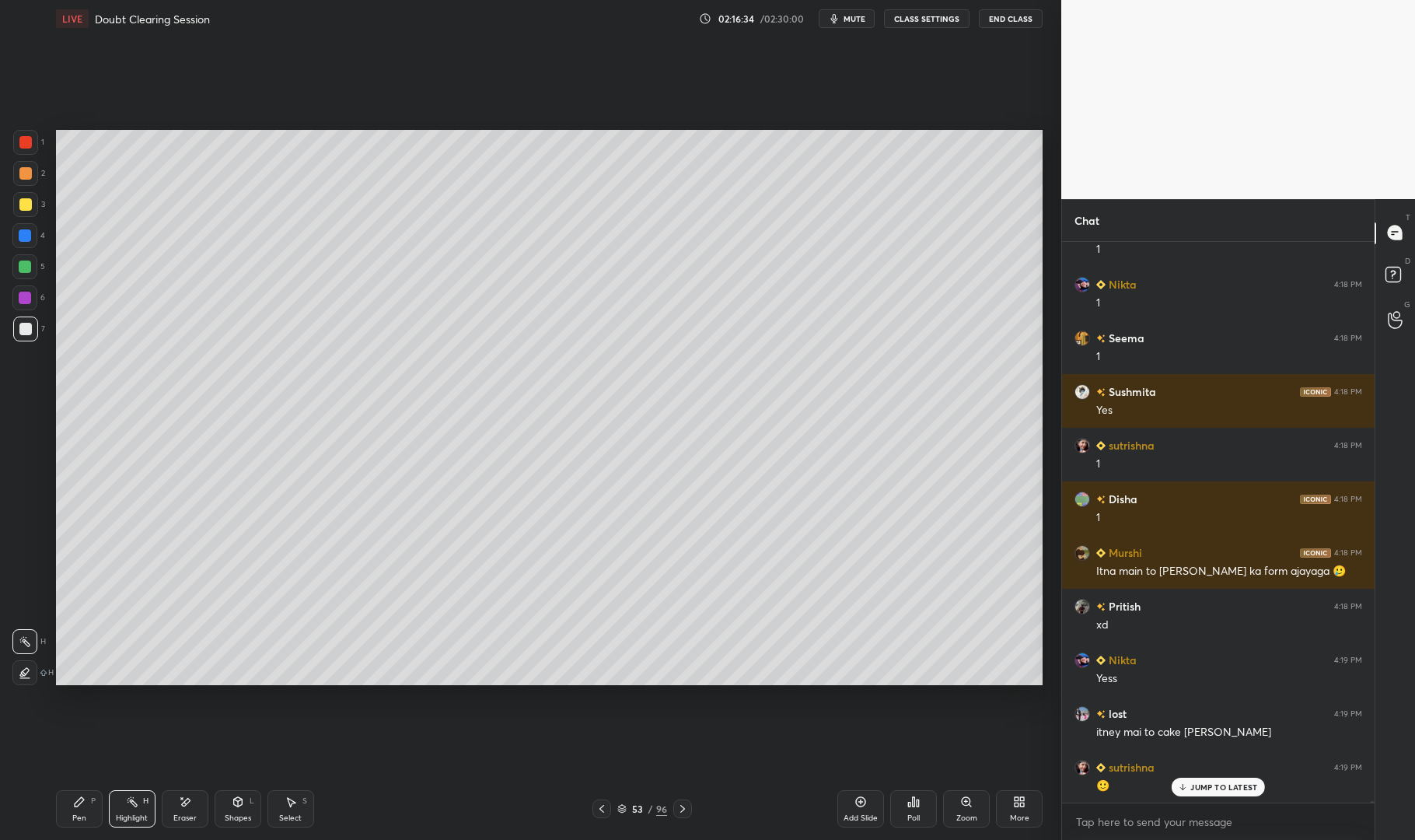
click at [607, 812] on icon at bounding box center [601, 808] width 12 height 12
click at [606, 815] on icon at bounding box center [601, 808] width 12 height 12
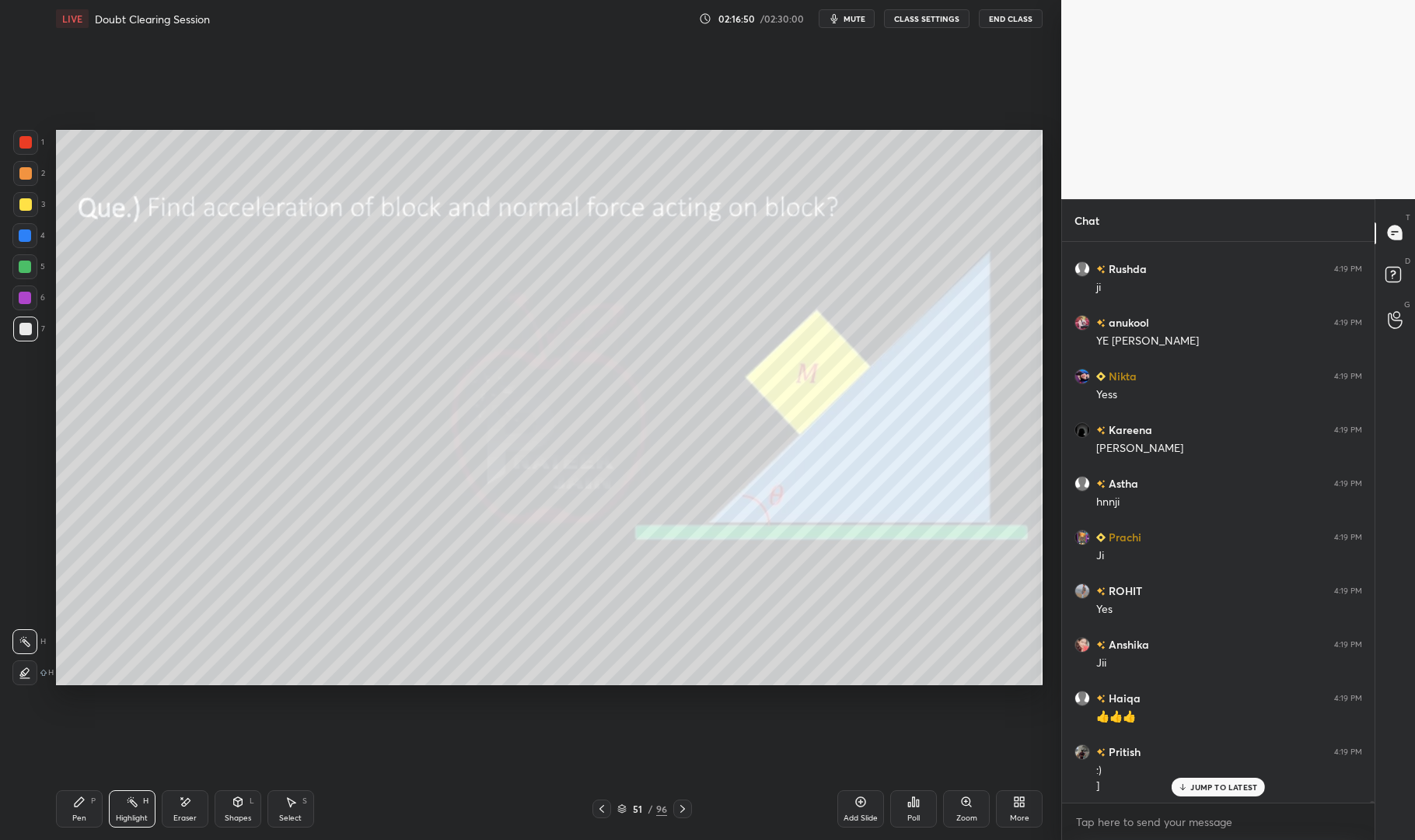
scroll to position [182126, 0]
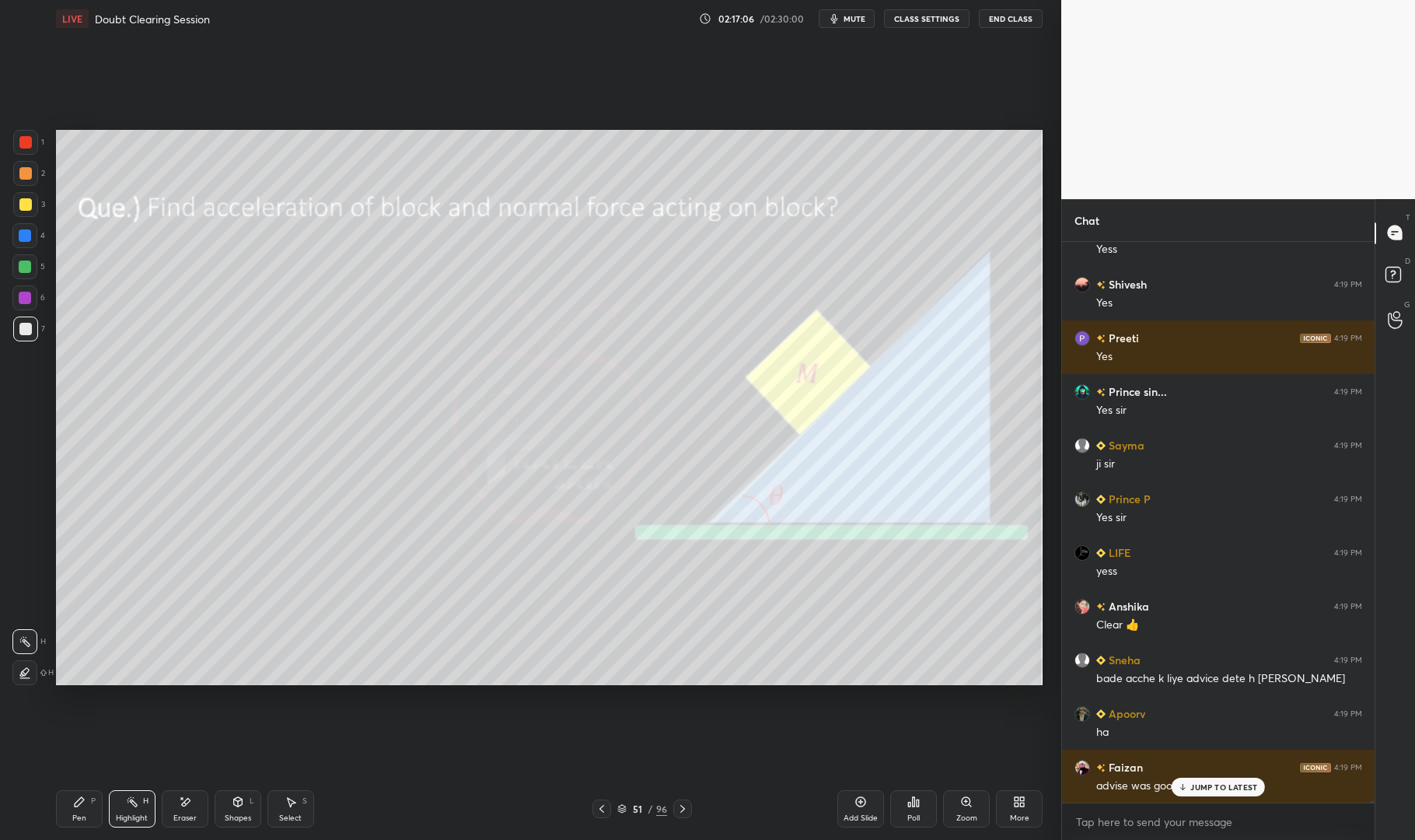
click at [679, 815] on icon at bounding box center [683, 808] width 12 height 12
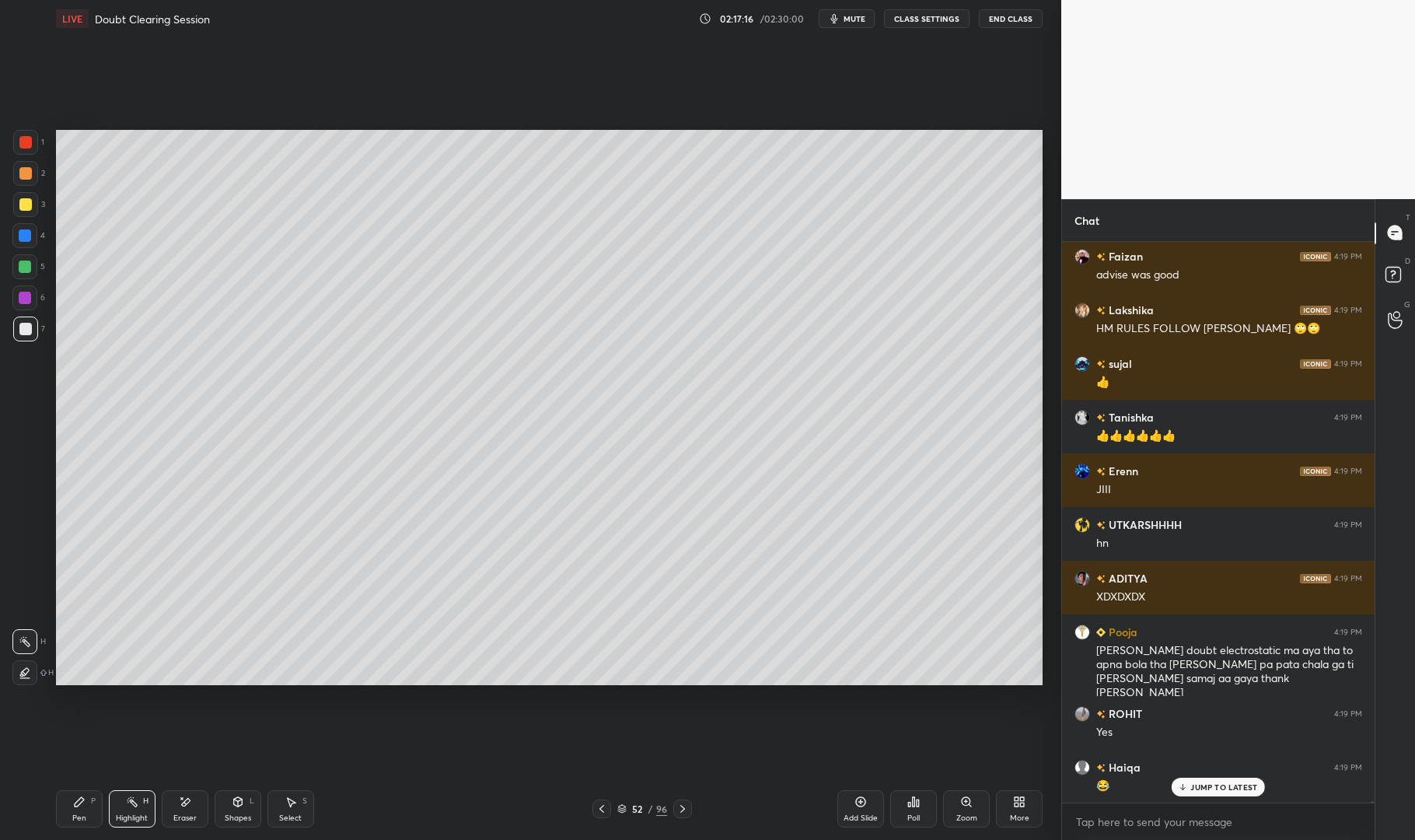
click at [1211, 781] on div "JUMP TO LATEST" at bounding box center [1219, 787] width 94 height 19
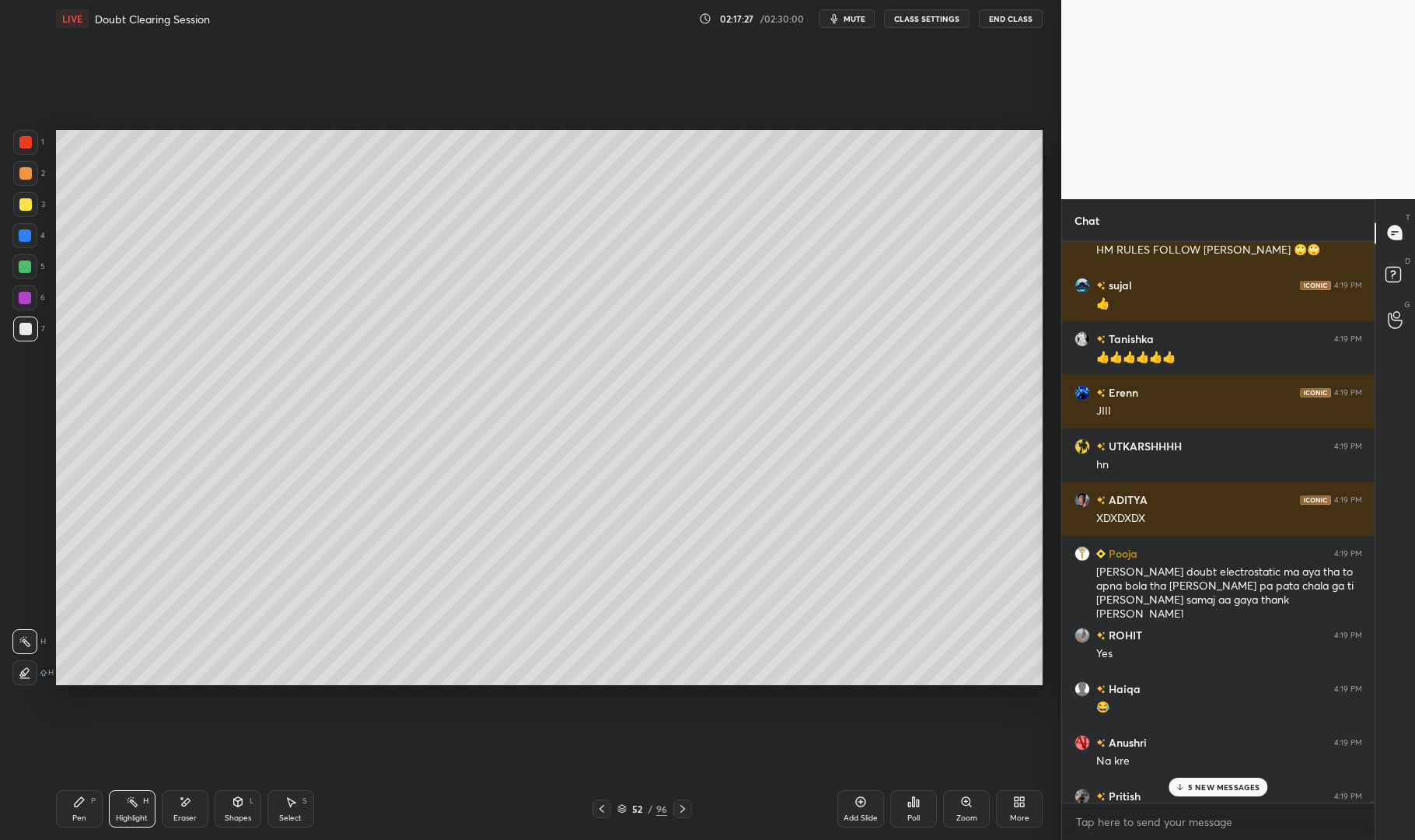
click at [1220, 783] on p "5 NEW MESSAGES" at bounding box center [1224, 787] width 72 height 9
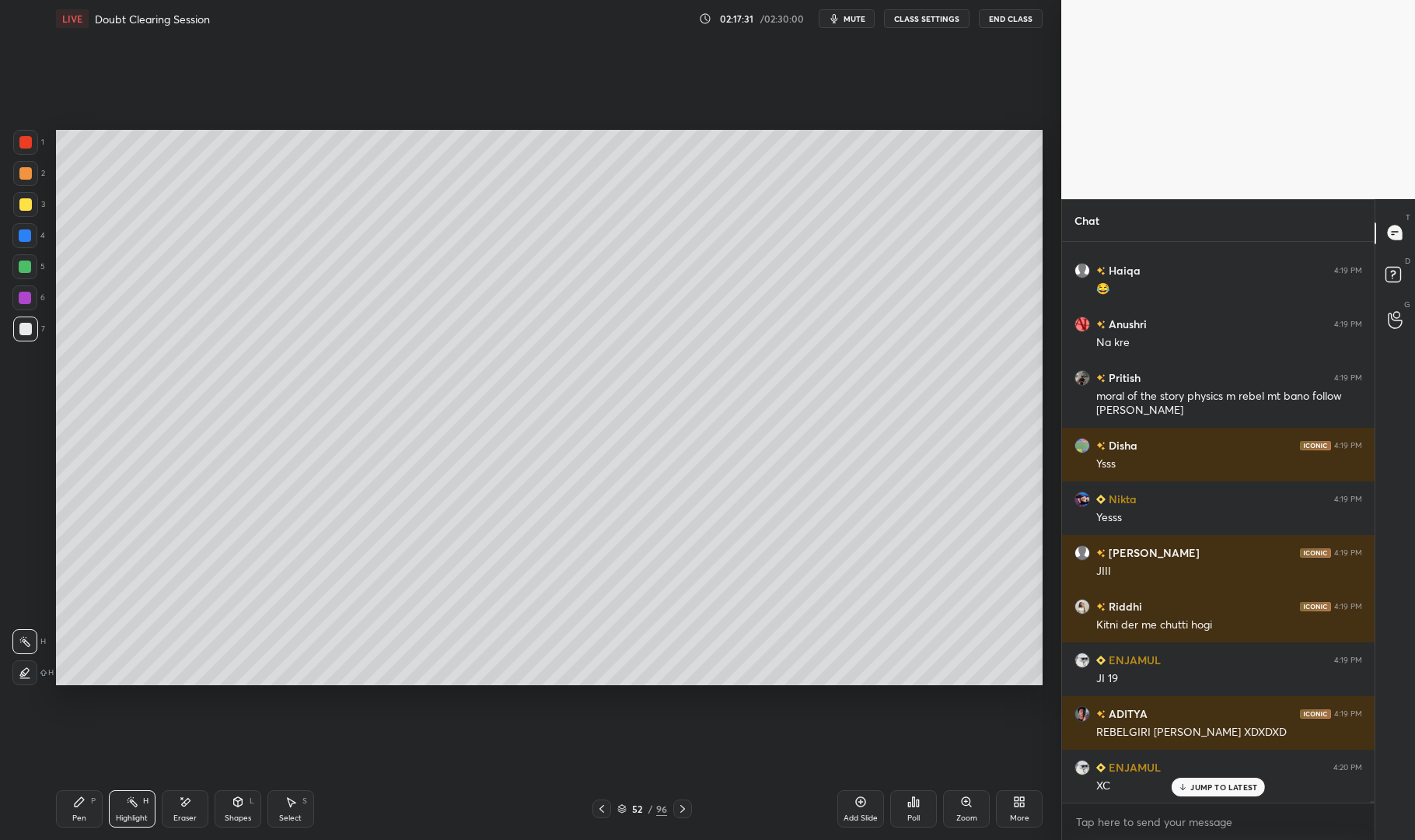
click at [1223, 781] on div "JUMP TO LATEST" at bounding box center [1219, 787] width 94 height 19
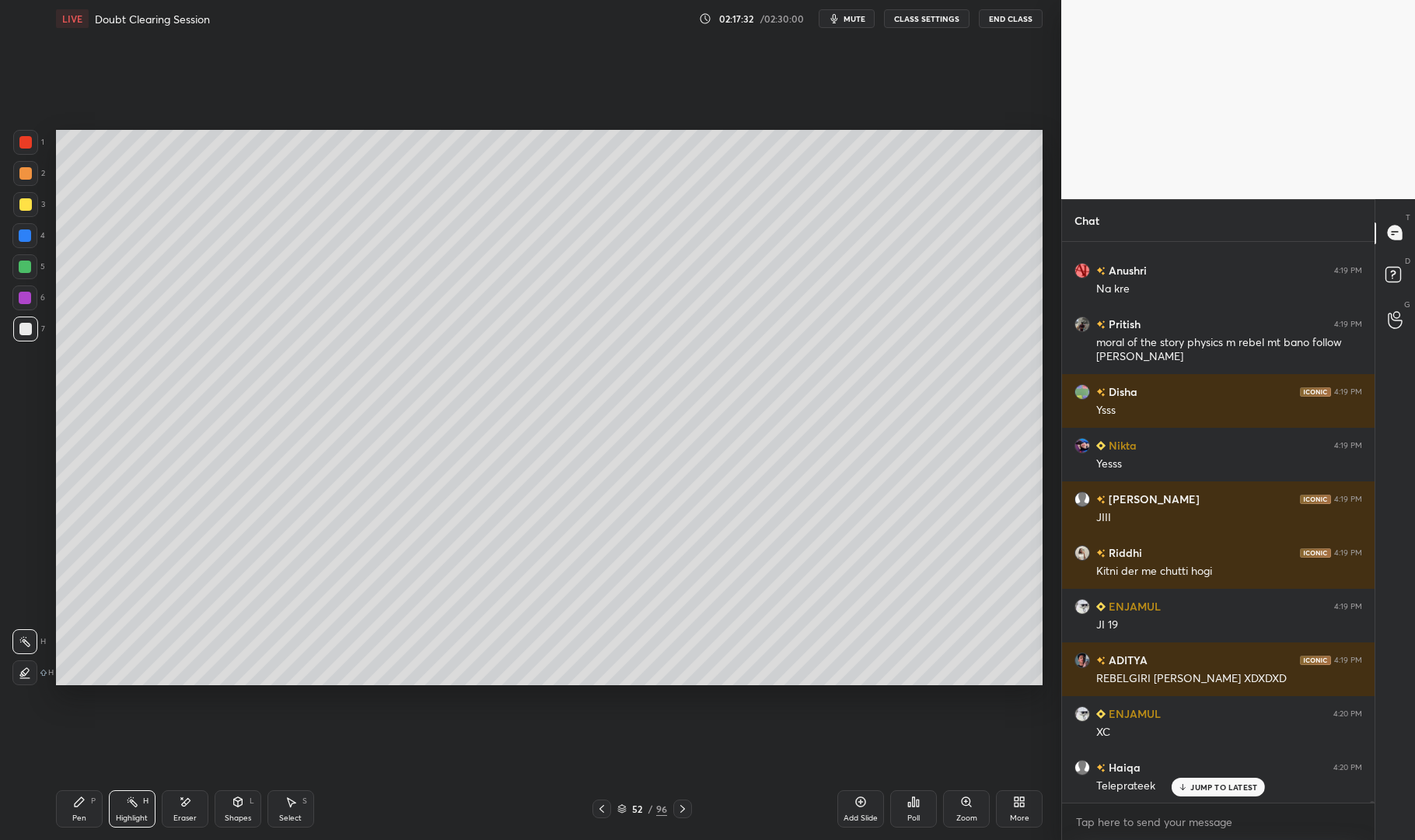
click at [86, 792] on div "Pen P" at bounding box center [80, 809] width 47 height 37
click at [70, 796] on div "Pen P" at bounding box center [80, 809] width 47 height 37
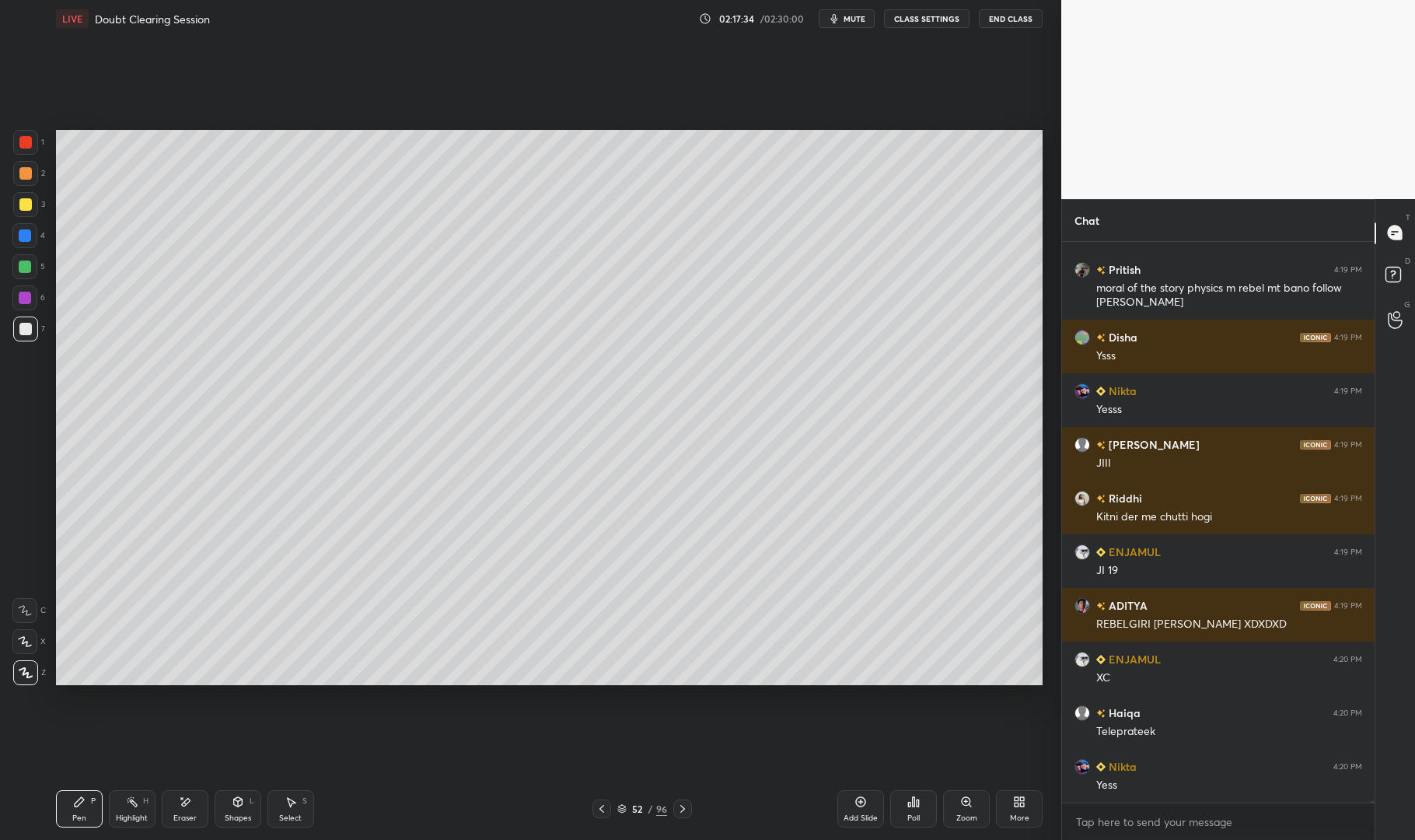
click at [23, 198] on div at bounding box center [25, 204] width 25 height 25
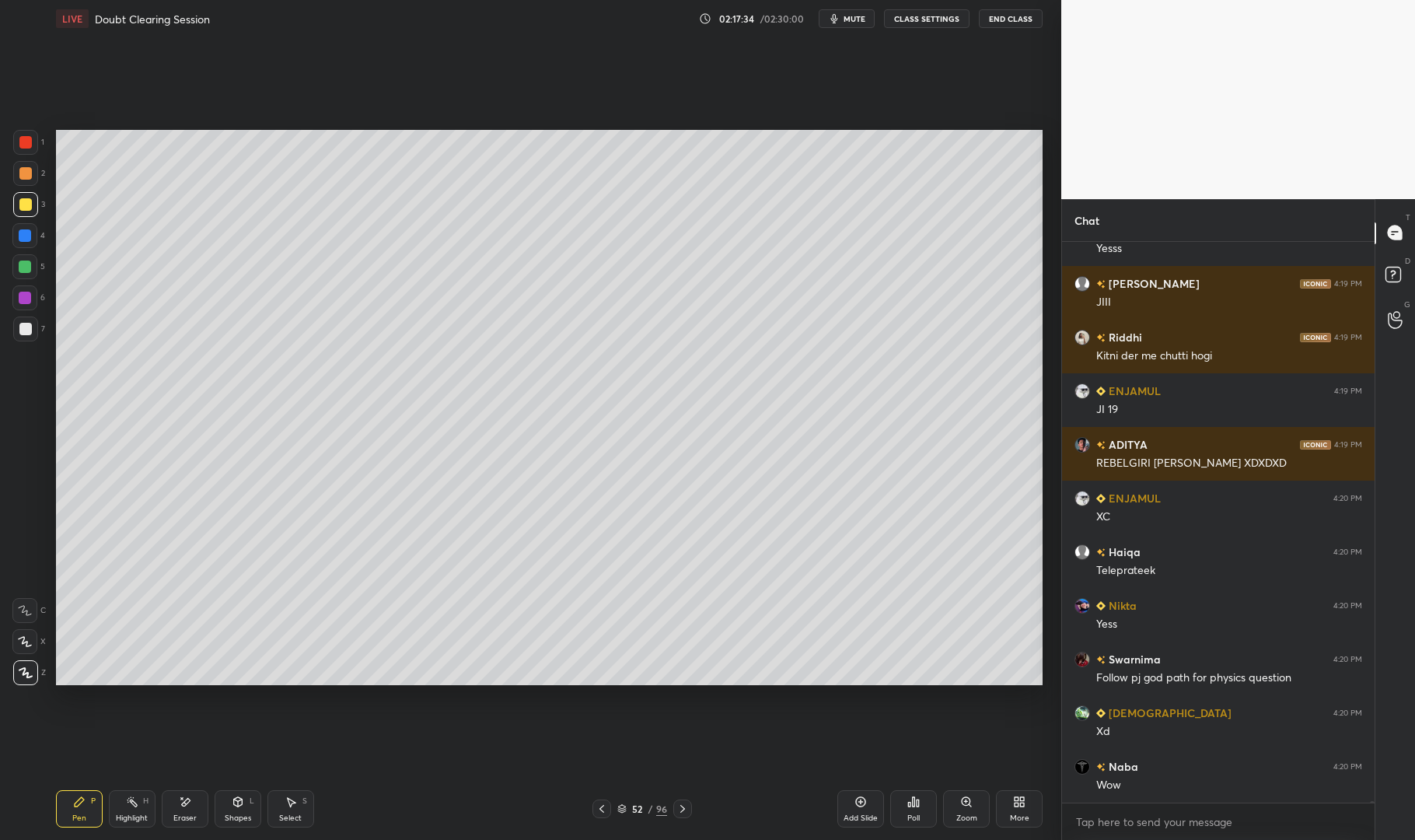
click at [13, 200] on div at bounding box center [25, 204] width 25 height 25
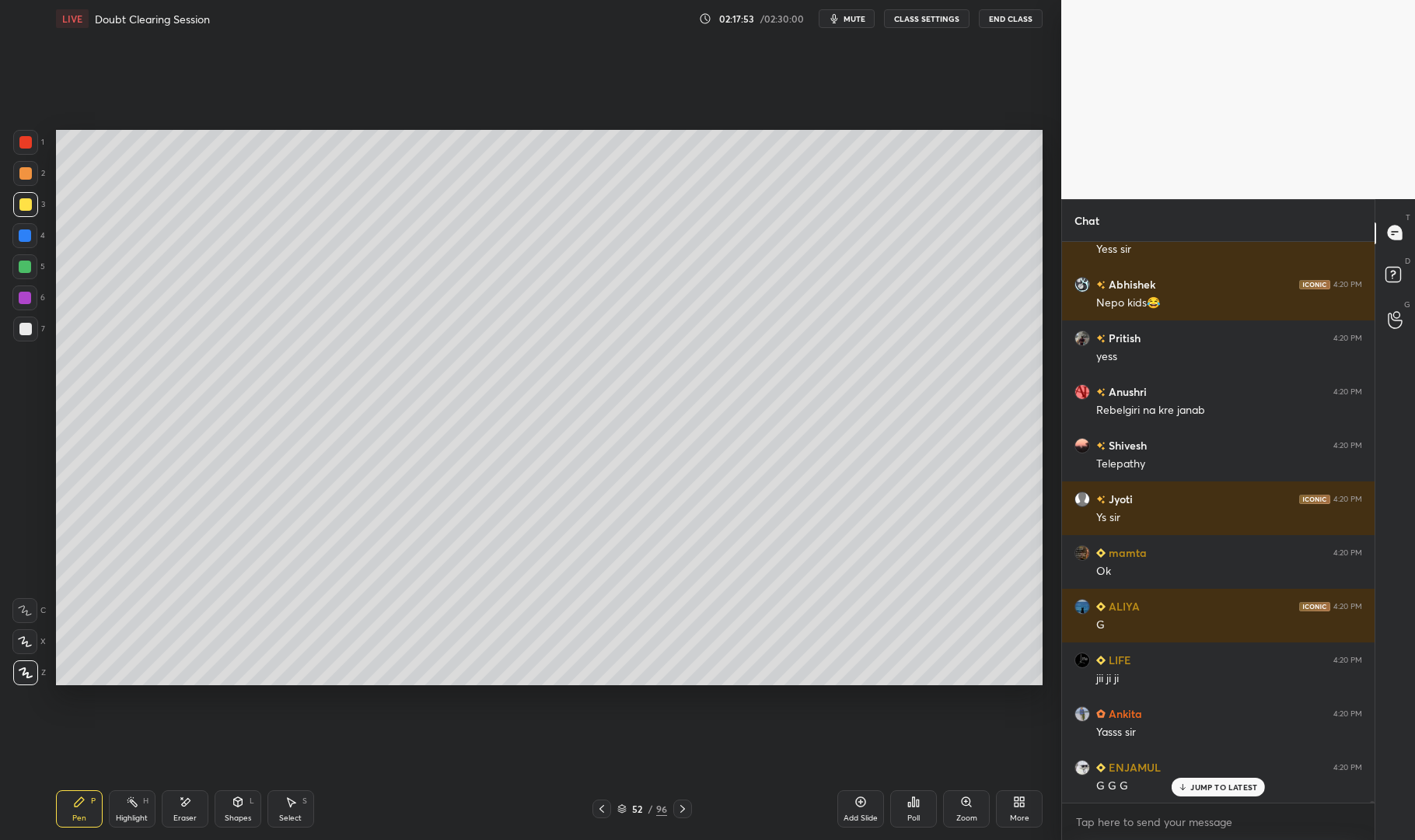
click at [1201, 798] on div "ENJAMUL 4:20 PM G G G" at bounding box center [1218, 776] width 313 height 53
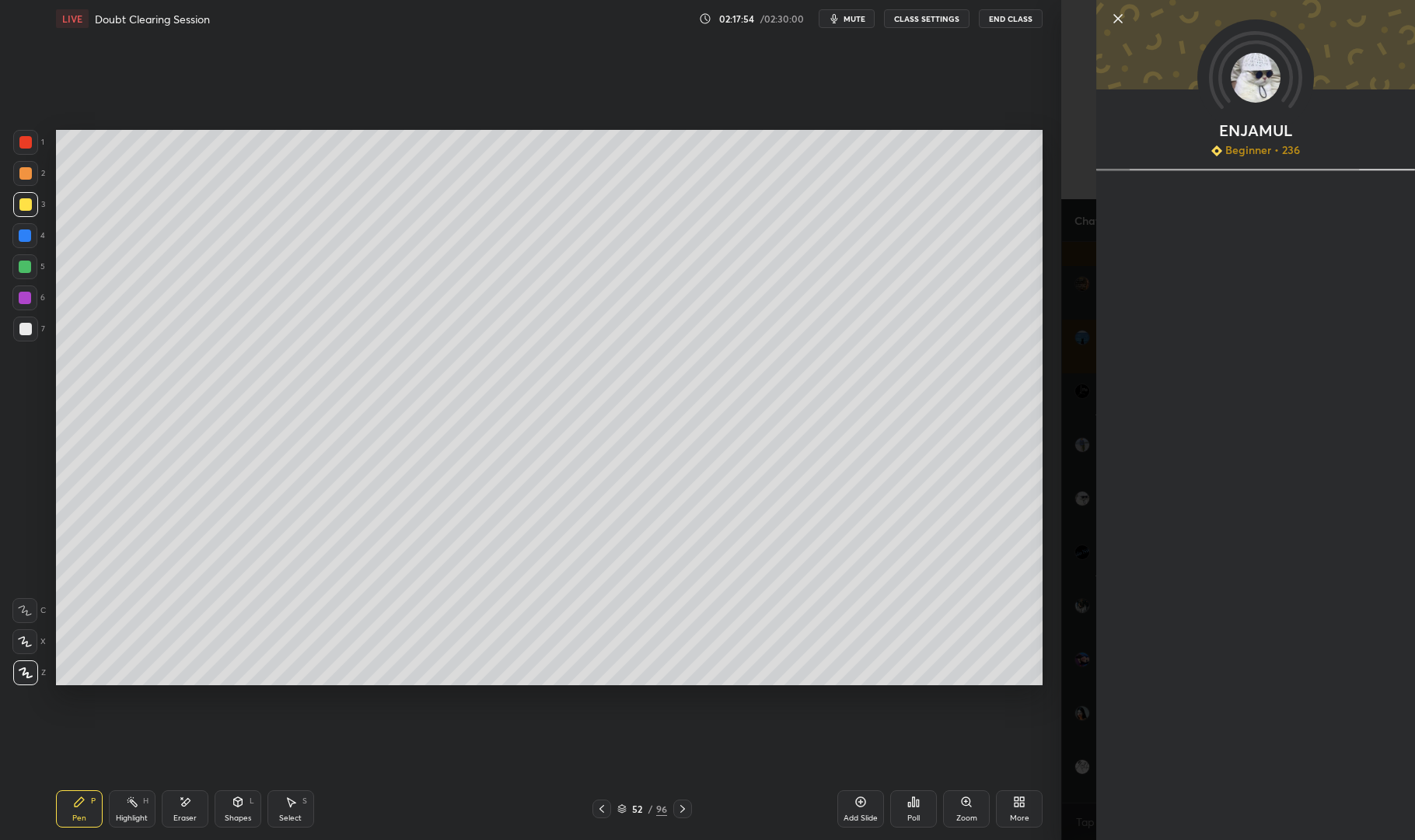
click at [877, 744] on div "Setting up your live class Poll for secs No correct answer Start poll" at bounding box center [549, 407] width 999 height 741
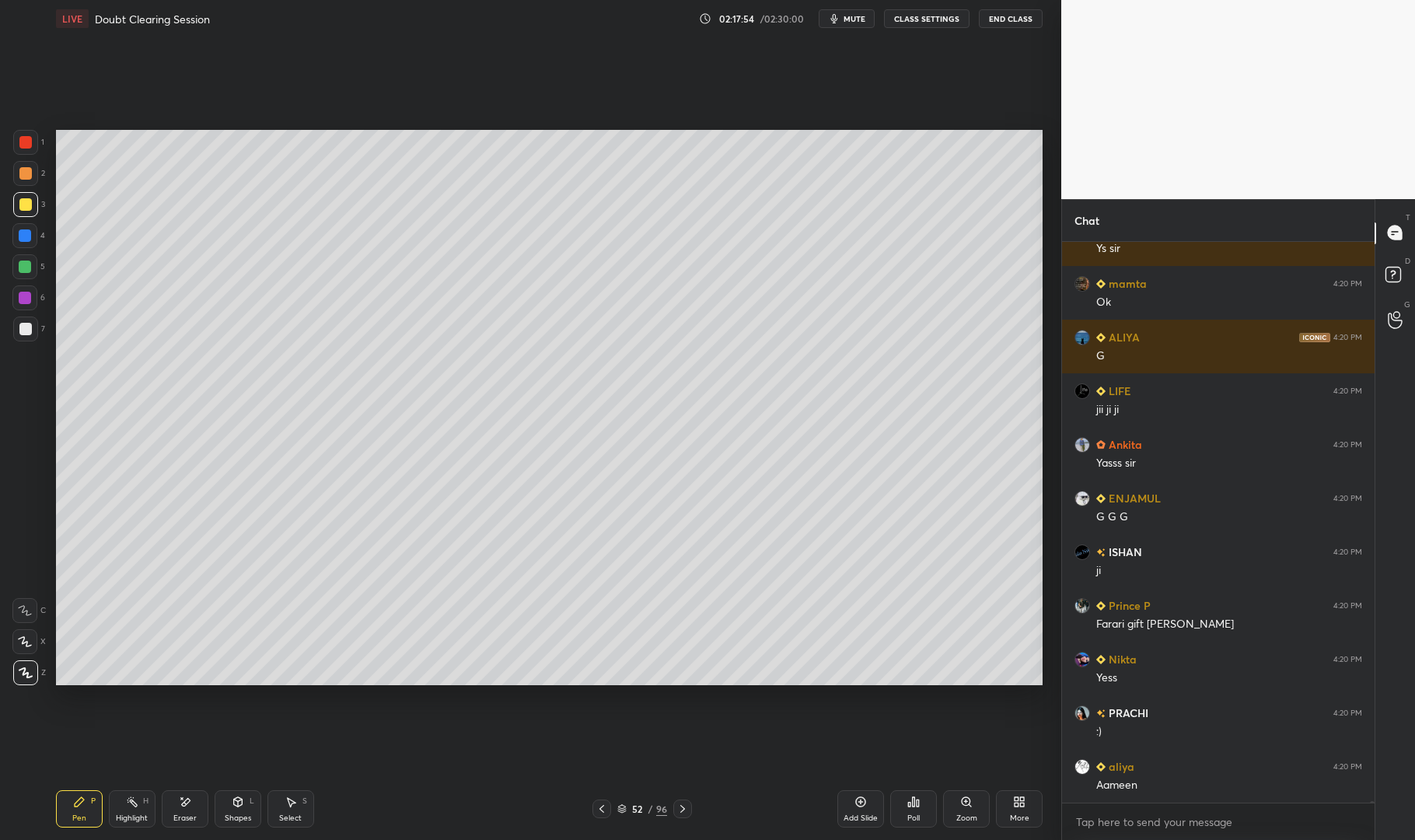
click at [878, 746] on div "Setting up your live class Poll for secs No correct answer Start poll" at bounding box center [549, 407] width 999 height 741
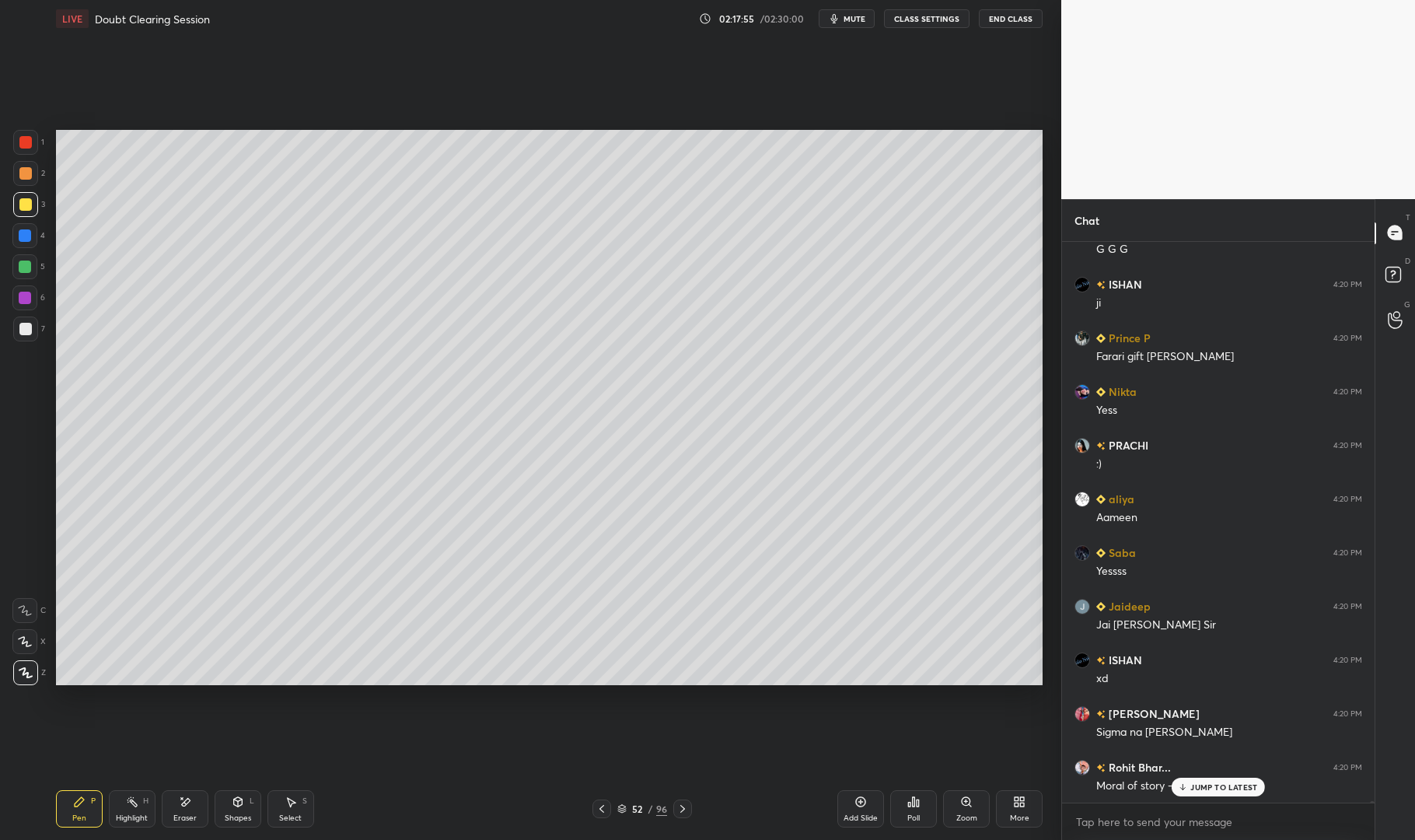
click at [1225, 783] on p "JUMP TO LATEST" at bounding box center [1223, 787] width 66 height 9
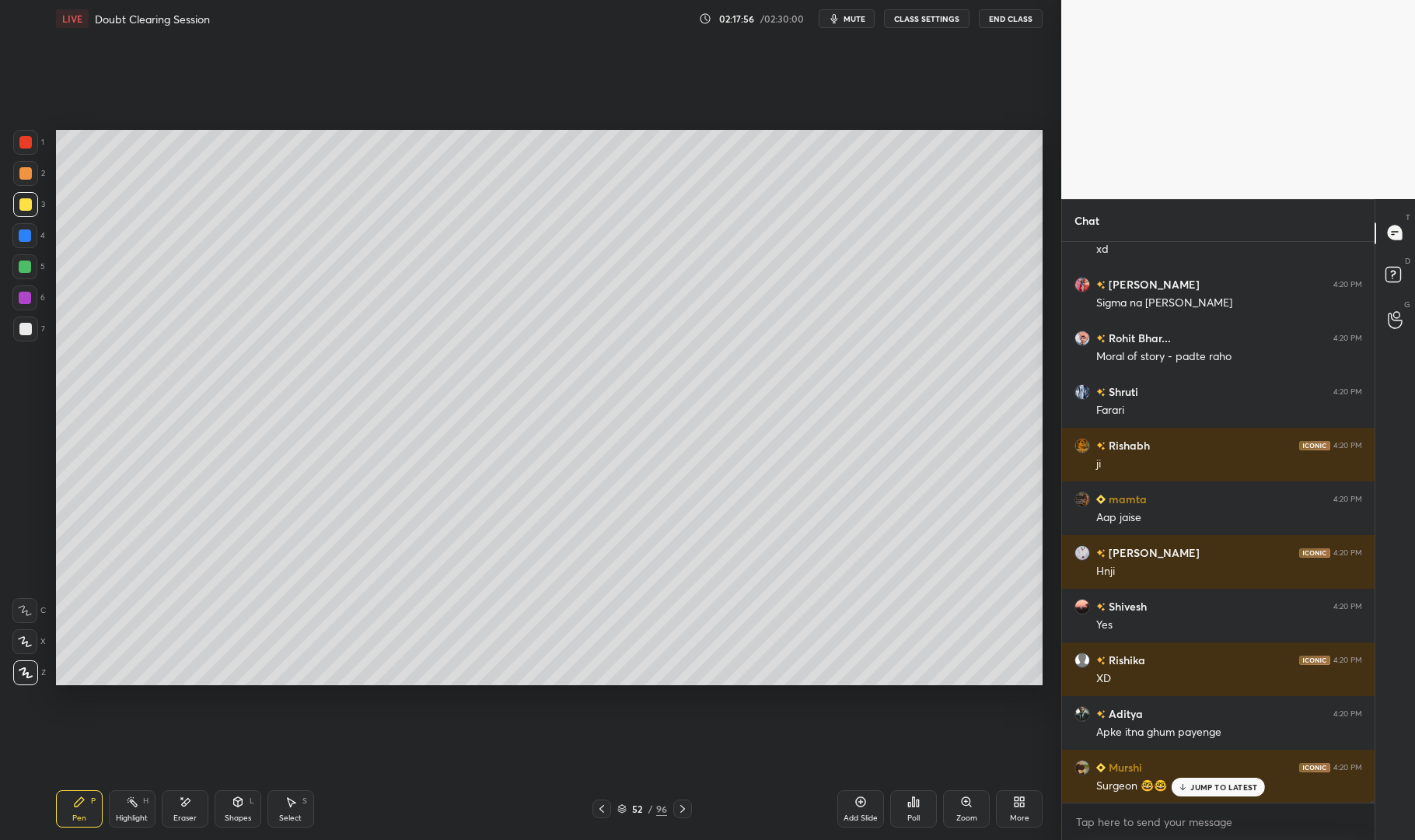
click at [749, 746] on div "Setting up your live class Poll for secs No correct answer Start poll" at bounding box center [549, 407] width 999 height 741
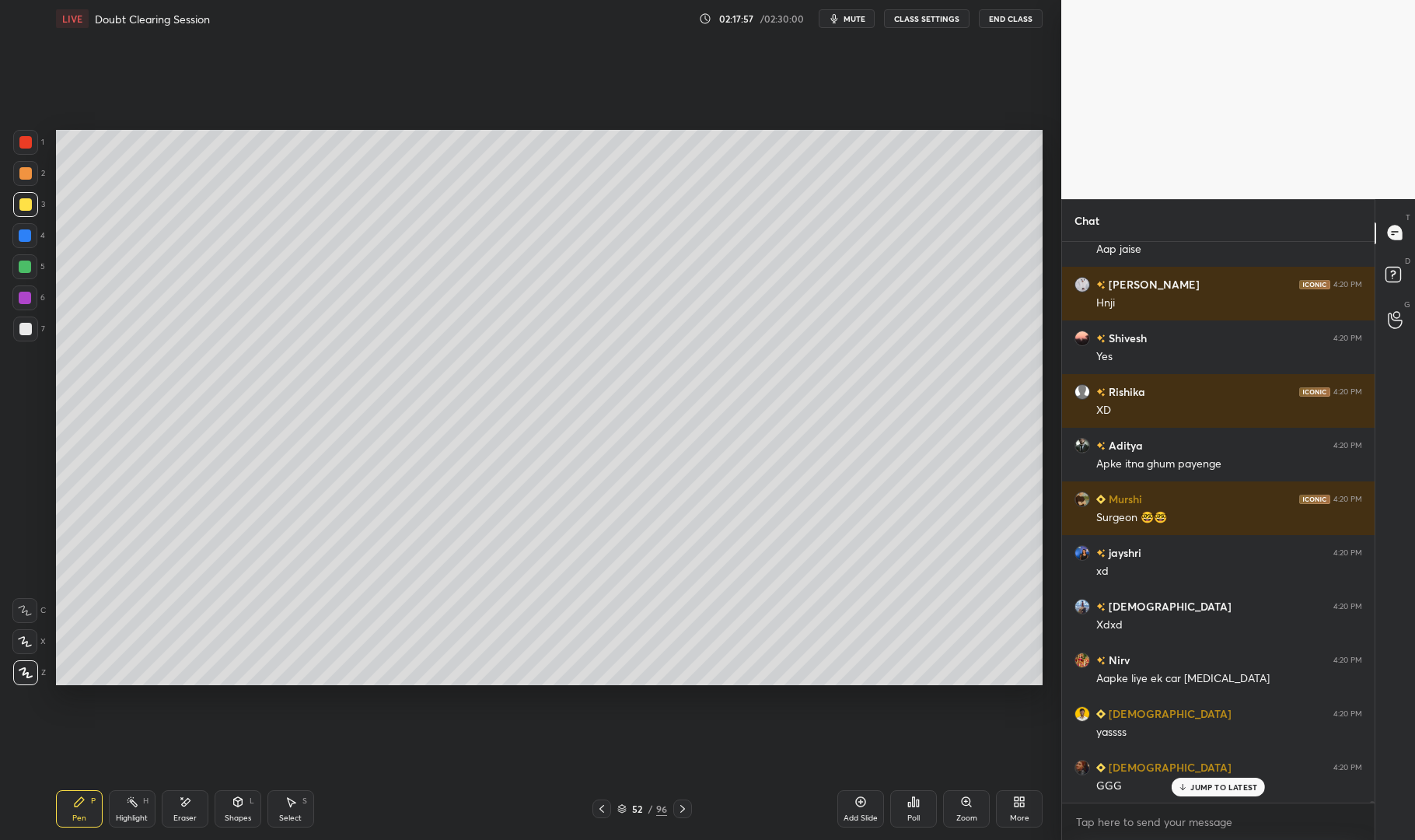
click at [26, 144] on div at bounding box center [25, 141] width 12 height 12
click at [21, 236] on div at bounding box center [24, 235] width 12 height 12
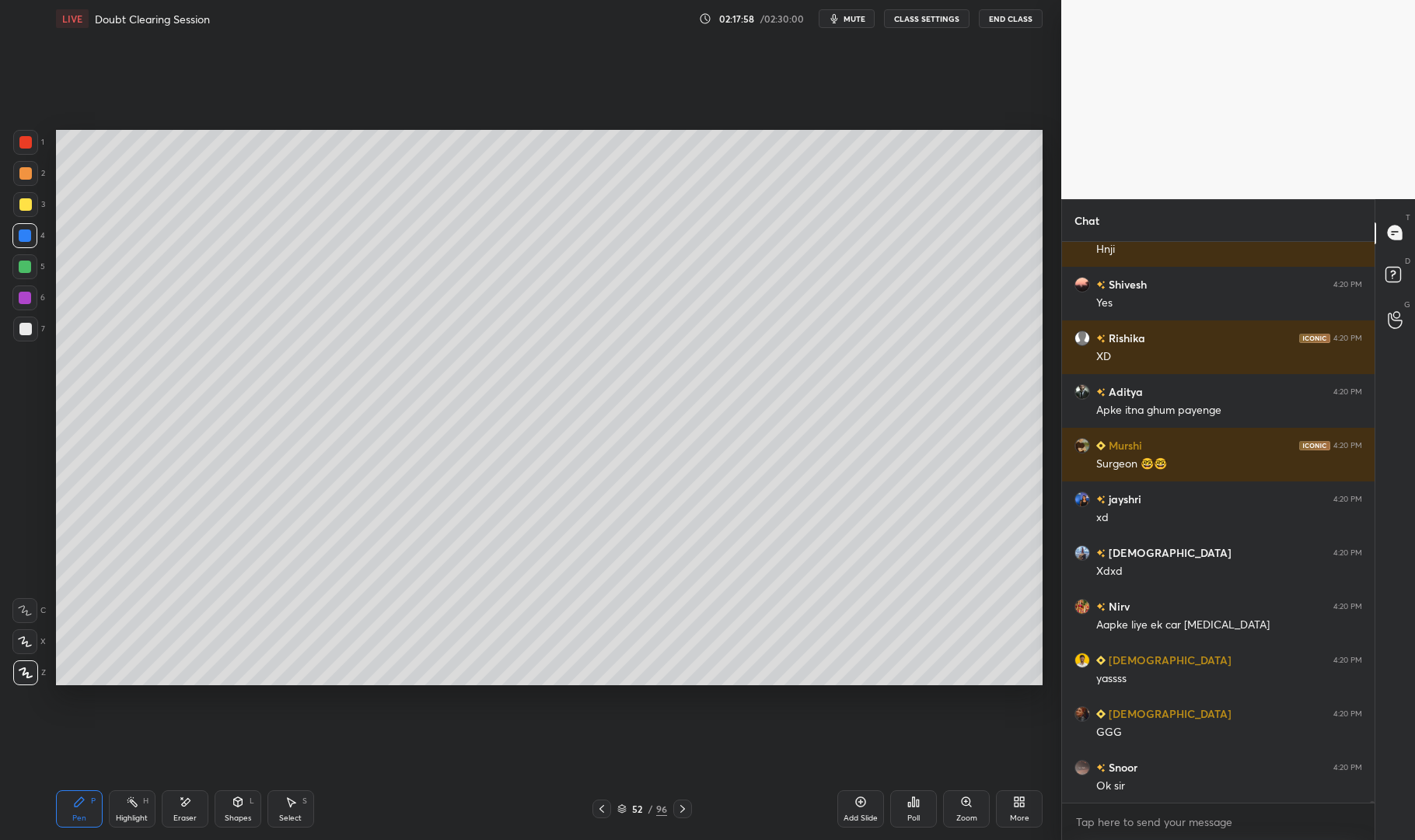
click at [10, 236] on div "1 2 3 4 5 6 7 C X Z E E Erase all H H" at bounding box center [24, 407] width 50 height 555
click at [80, 804] on icon at bounding box center [80, 802] width 9 height 9
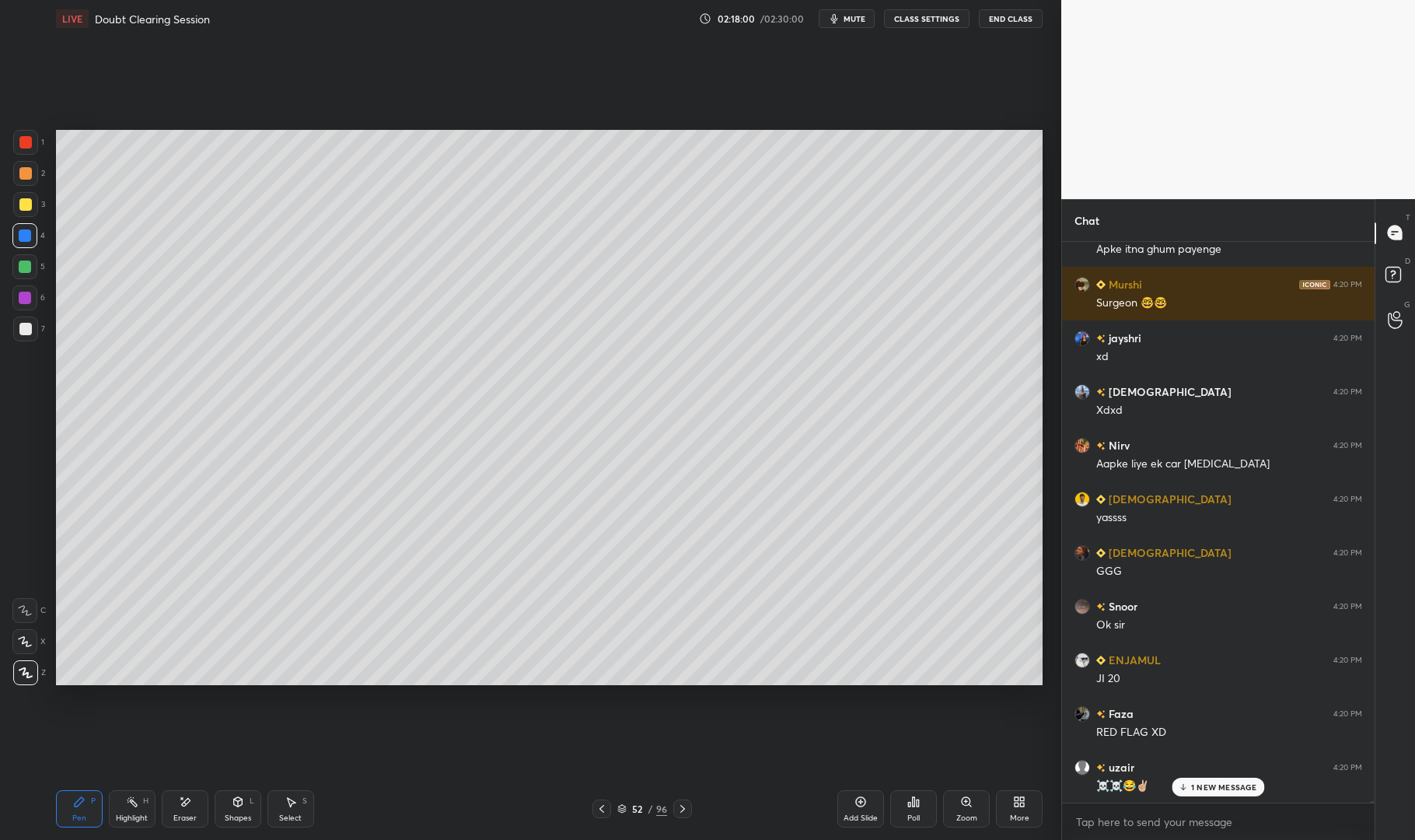
click at [1216, 783] on p "1 NEW MESSAGE" at bounding box center [1224, 787] width 66 height 9
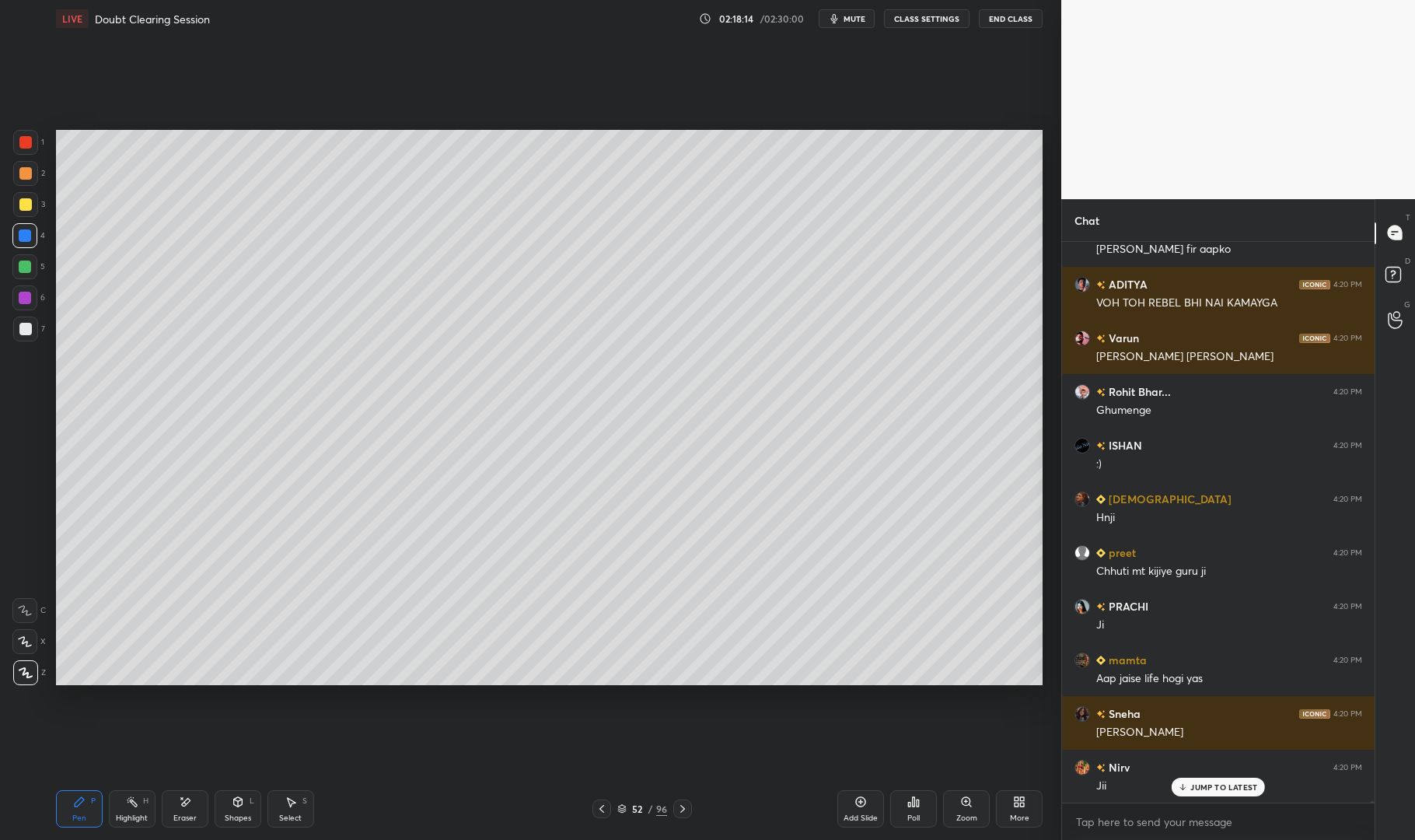
click at [685, 807] on icon at bounding box center [683, 808] width 12 height 12
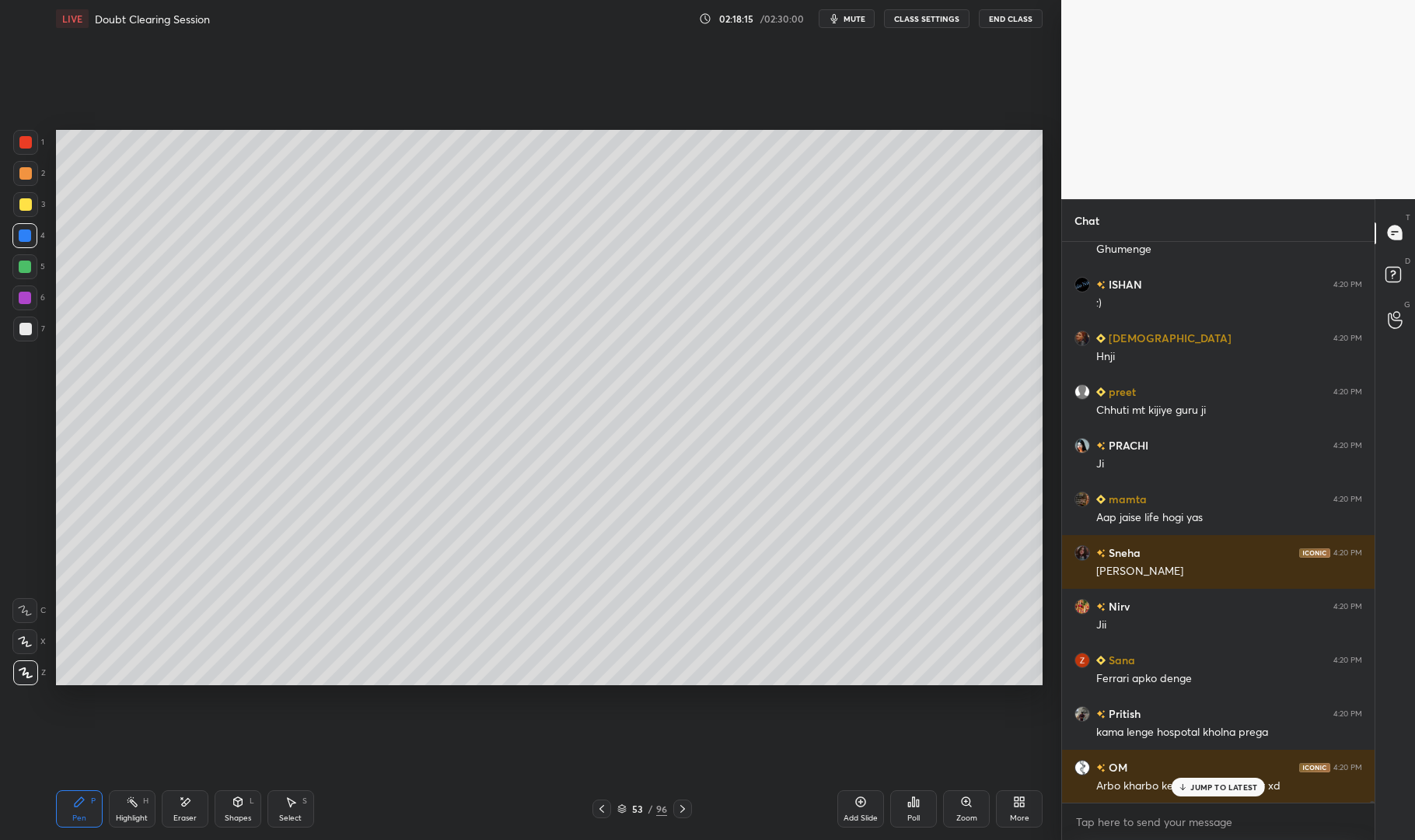
click at [685, 805] on icon at bounding box center [683, 808] width 12 height 12
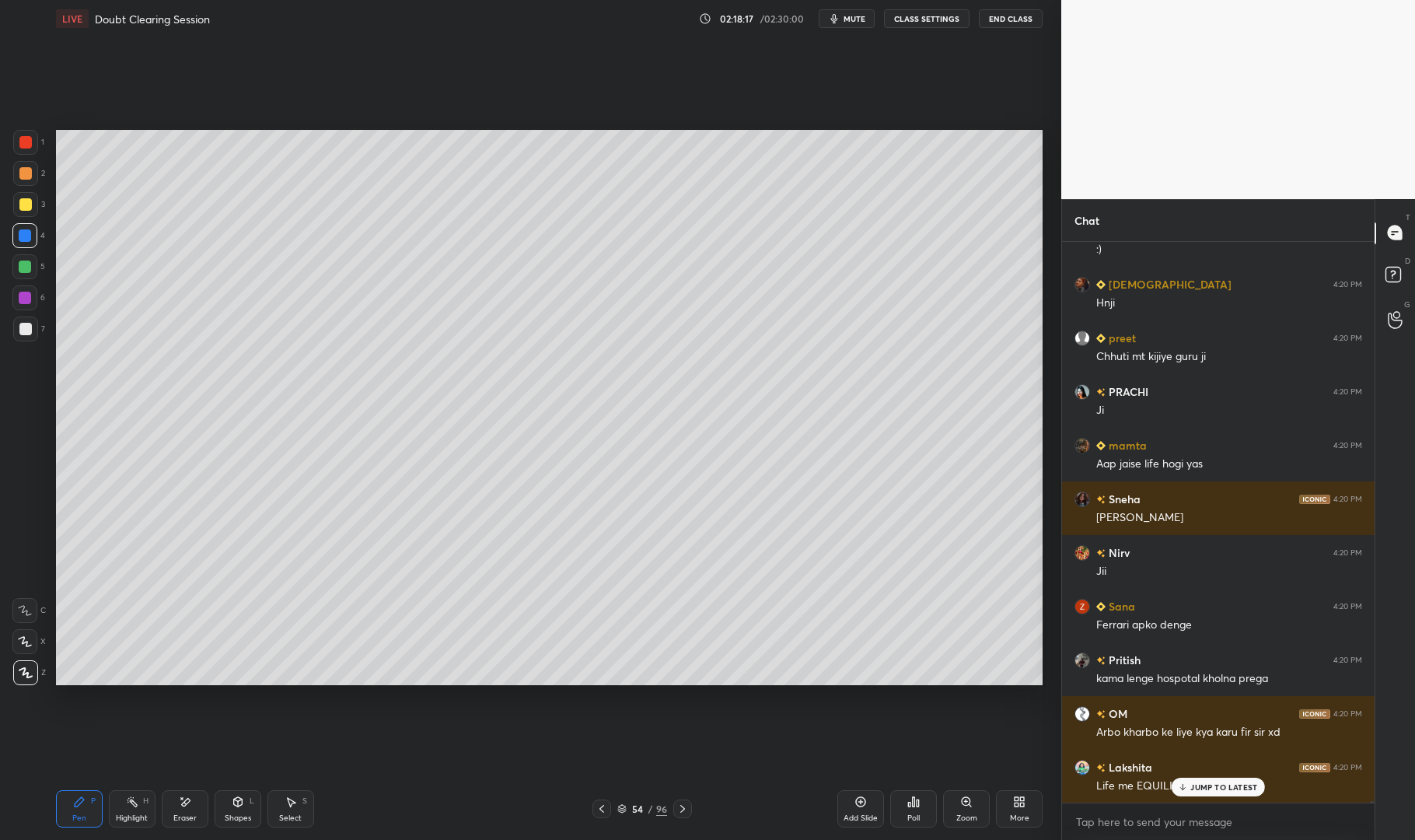
click at [685, 808] on icon at bounding box center [683, 809] width 5 height 7
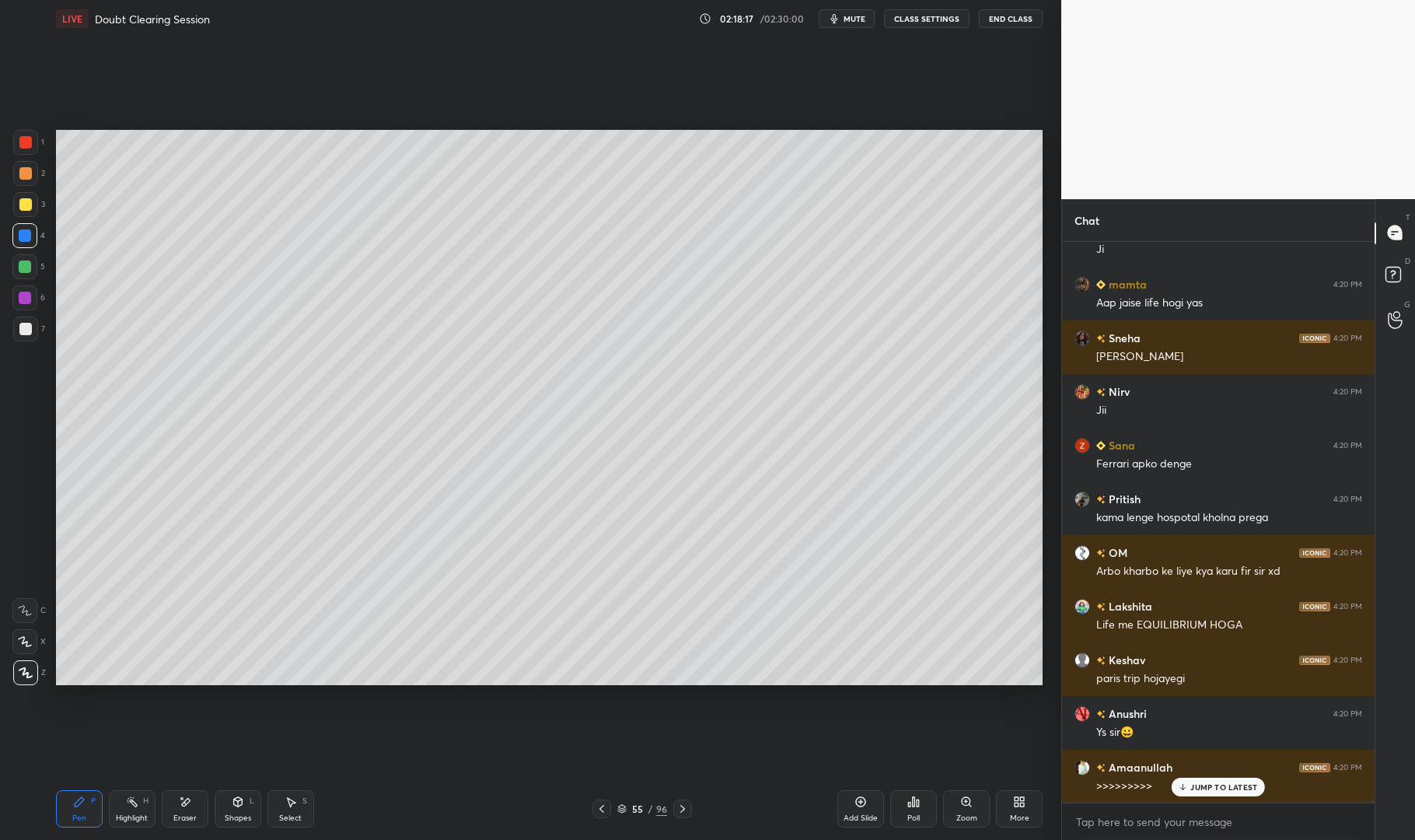
click at [1228, 782] on p "JUMP TO LATEST" at bounding box center [1223, 787] width 66 height 9
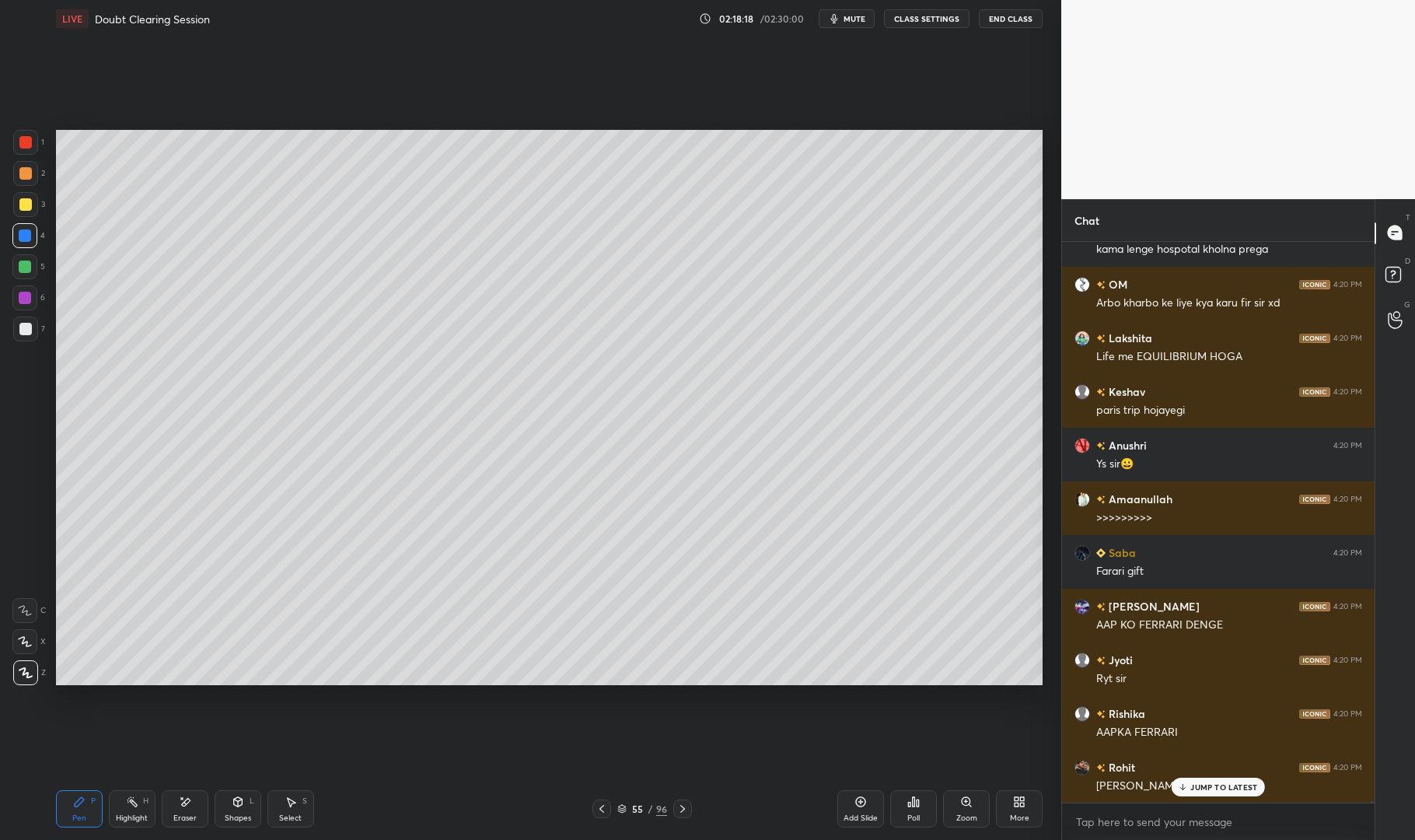
click at [692, 718] on div "Setting up your live class Poll for secs No correct answer Start poll" at bounding box center [549, 407] width 999 height 741
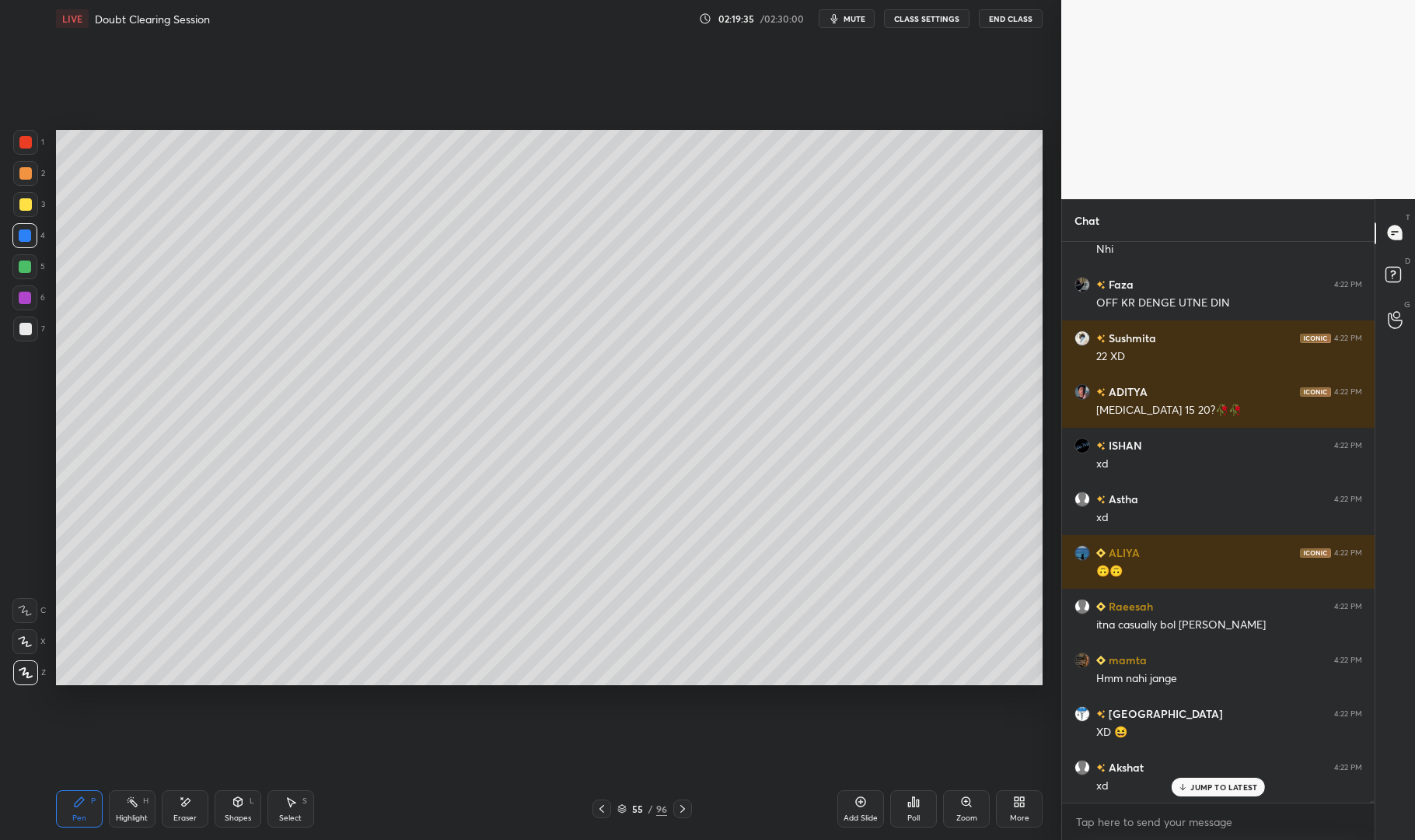
click at [1214, 787] on p "JUMP TO LATEST" at bounding box center [1223, 787] width 66 height 9
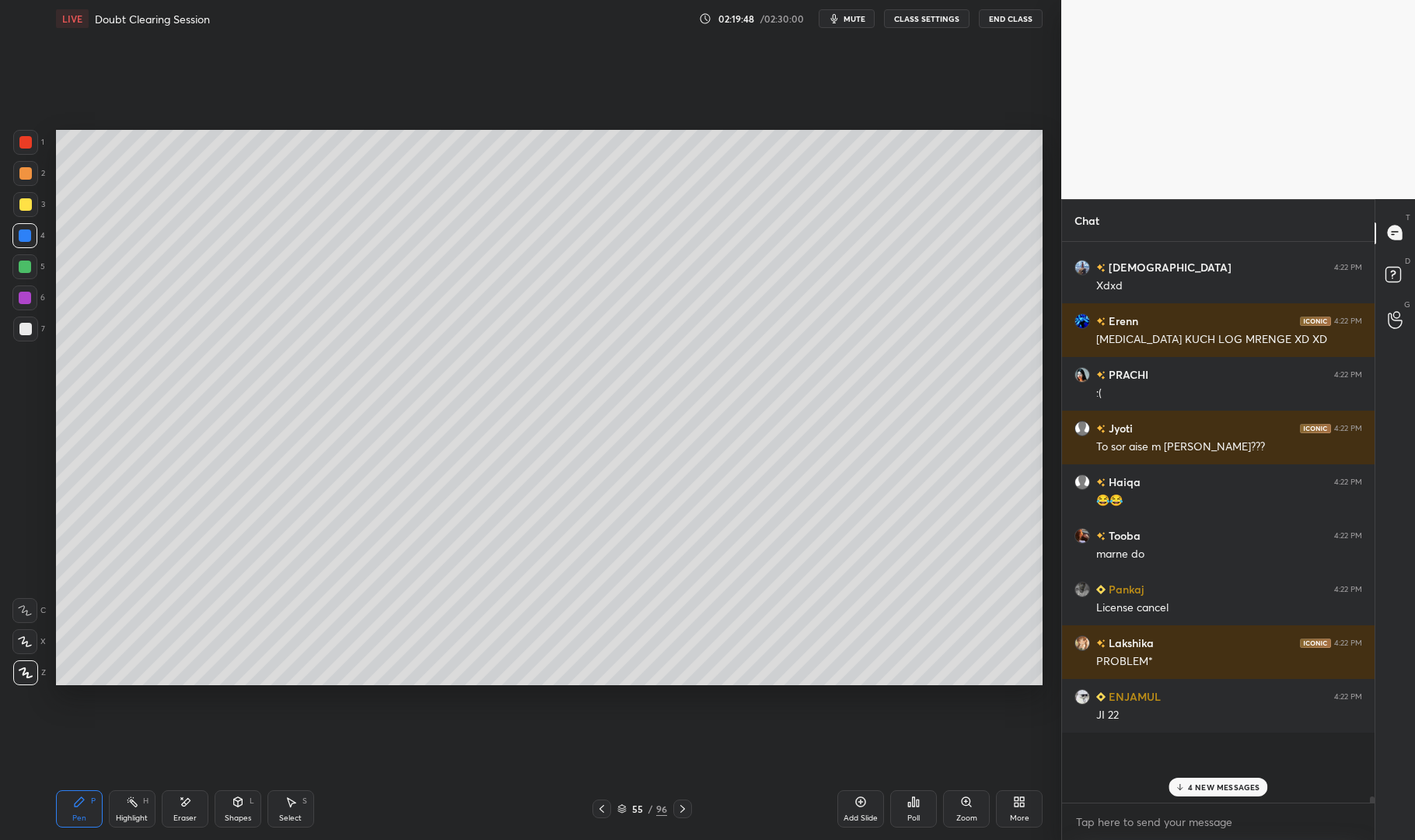
click at [686, 815] on icon at bounding box center [683, 808] width 12 height 12
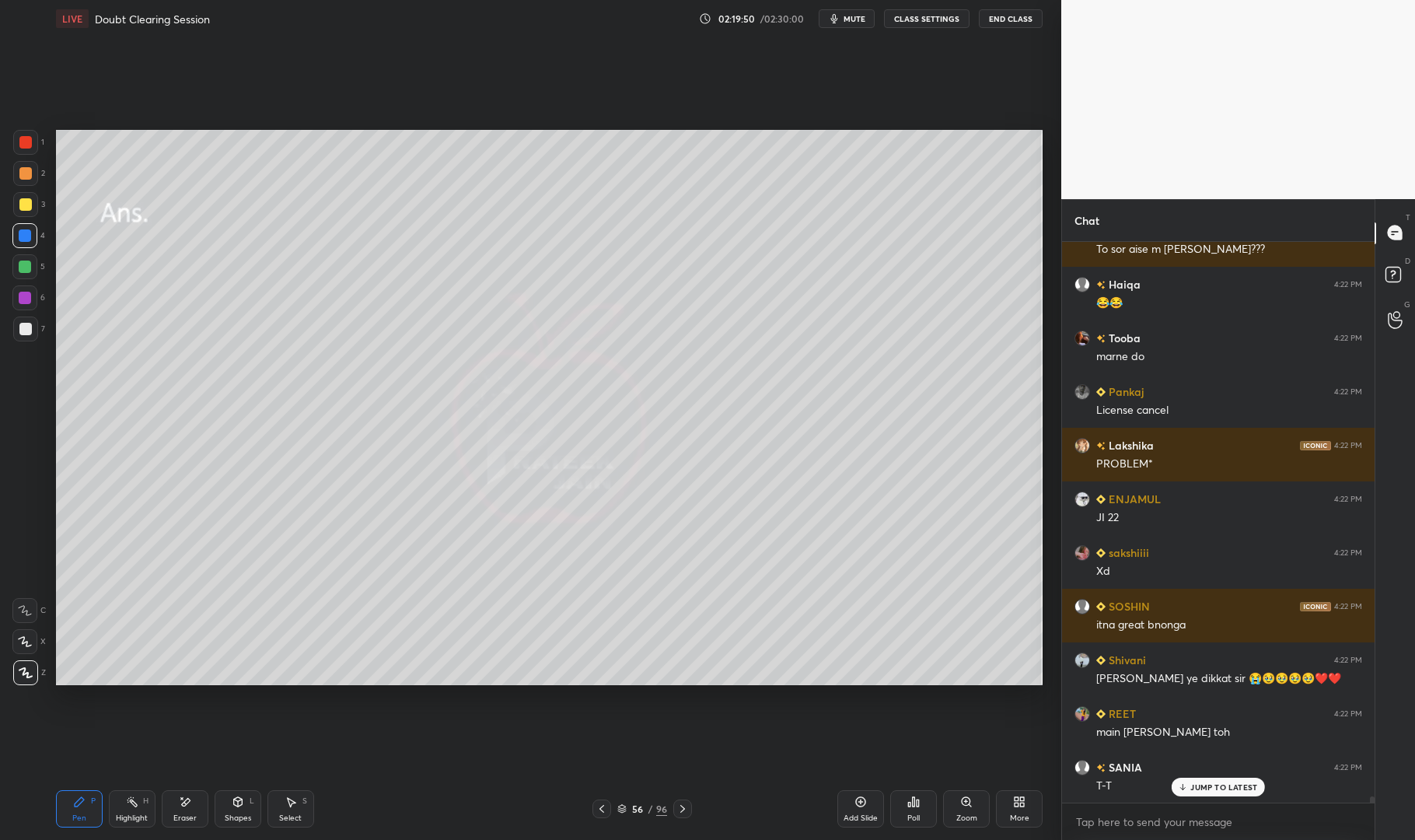
click at [1221, 776] on div "T-T" at bounding box center [1230, 785] width 266 height 19
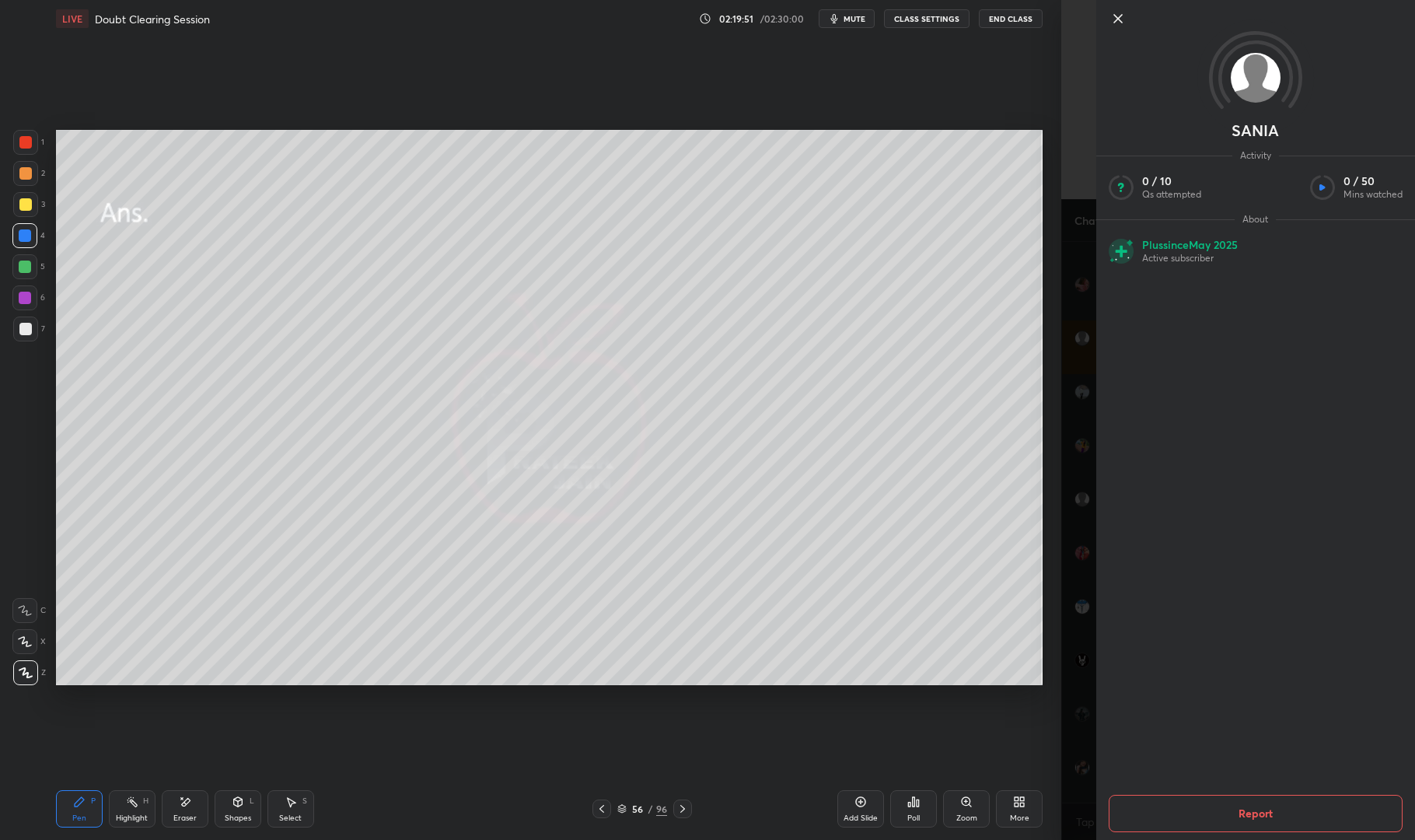
click at [836, 746] on div "Setting up your live class Poll for secs No correct answer Start poll" at bounding box center [549, 407] width 999 height 741
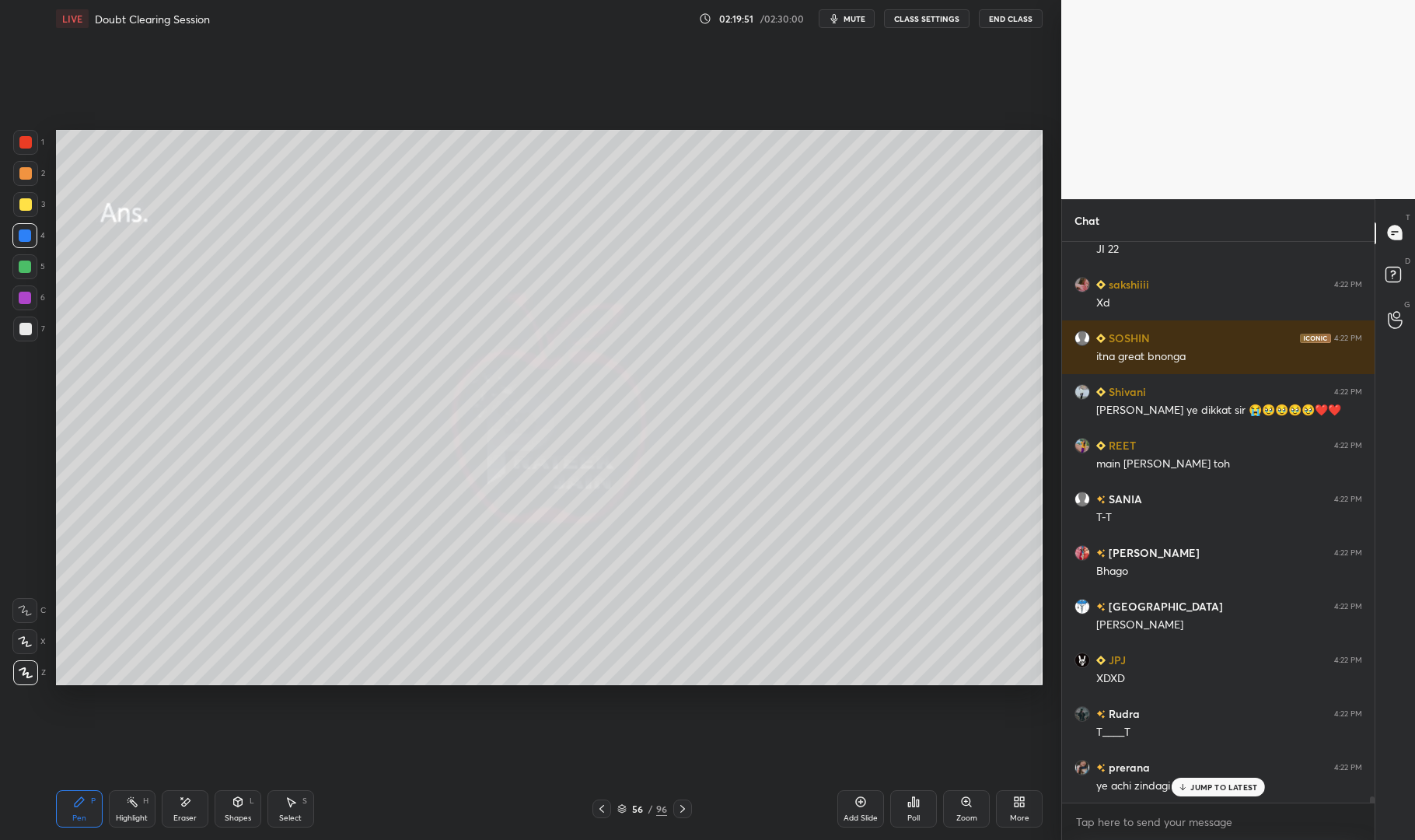
click at [842, 728] on div "Setting up your live class Poll for secs No correct answer Start poll" at bounding box center [549, 407] width 999 height 741
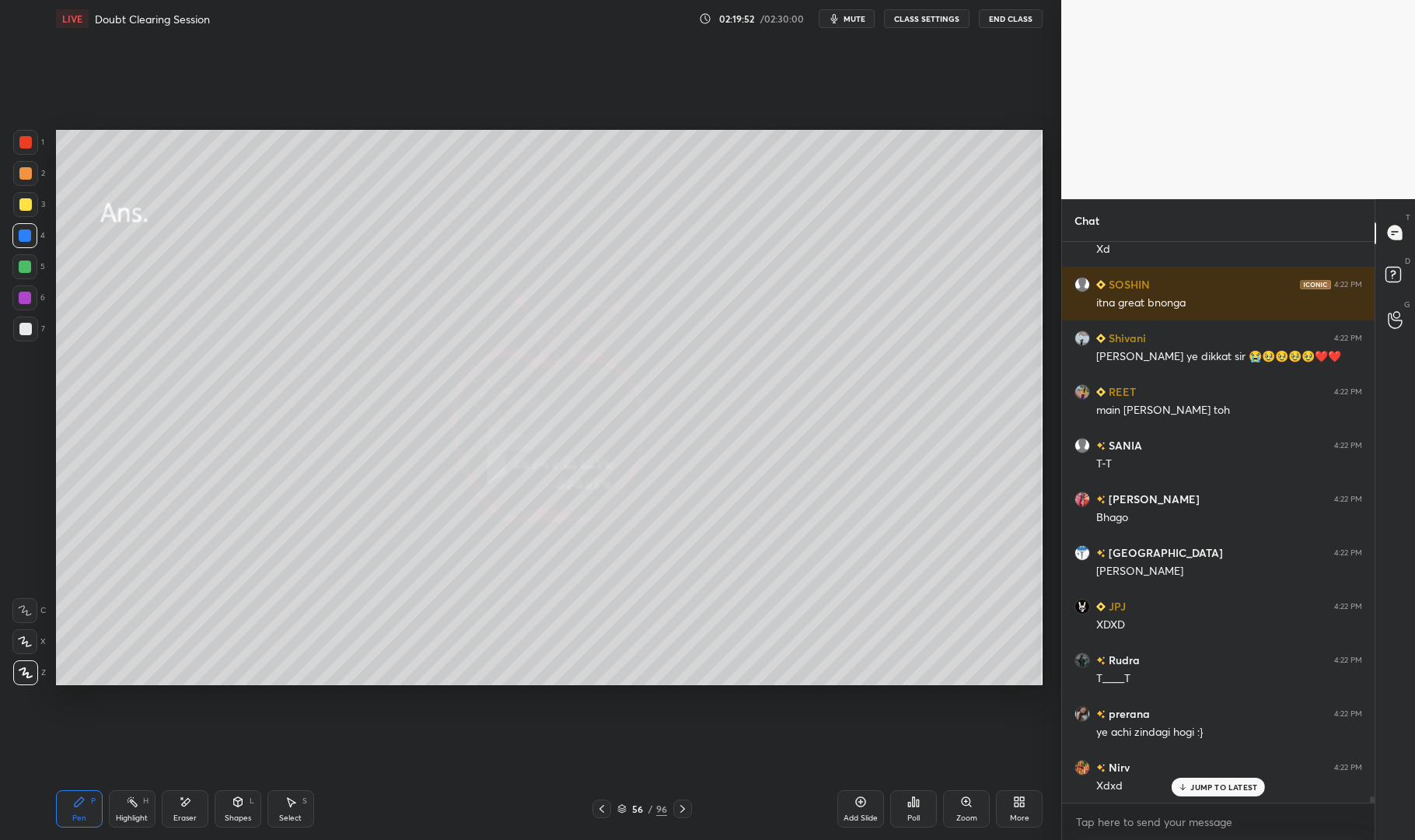
click at [1229, 783] on p "JUMP TO LATEST" at bounding box center [1223, 787] width 66 height 9
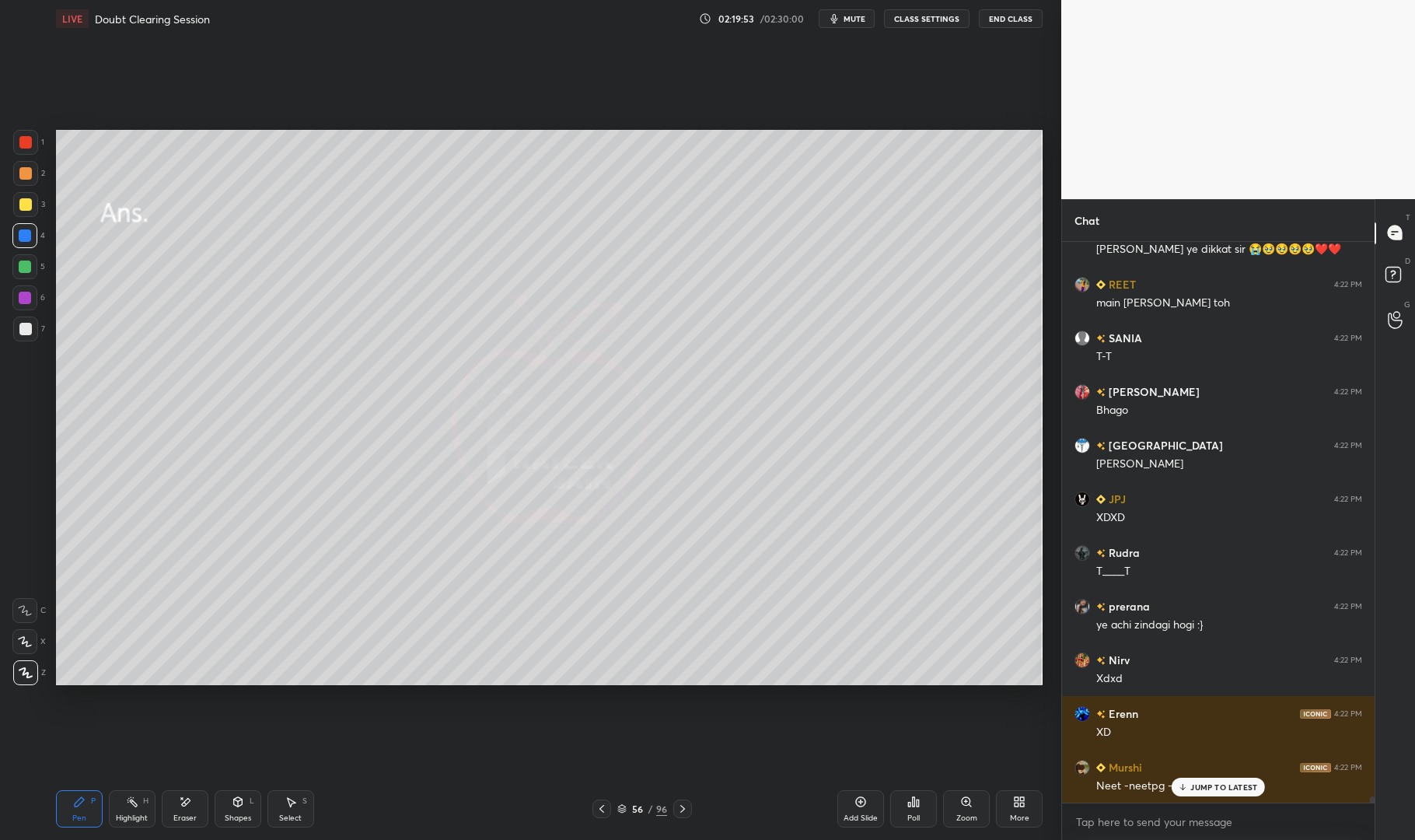
click at [682, 803] on icon at bounding box center [683, 808] width 12 height 12
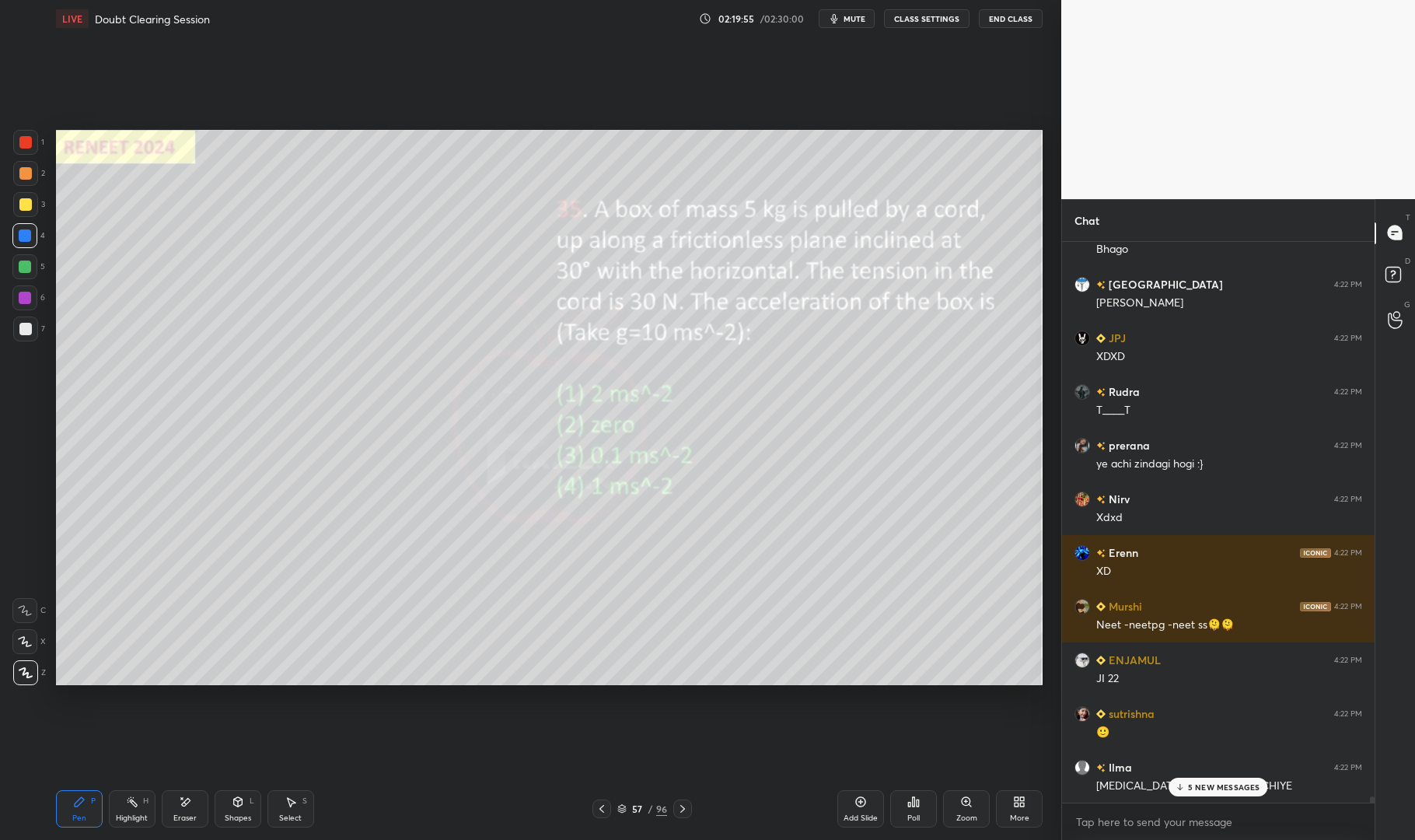
click at [76, 803] on icon at bounding box center [80, 802] width 9 height 9
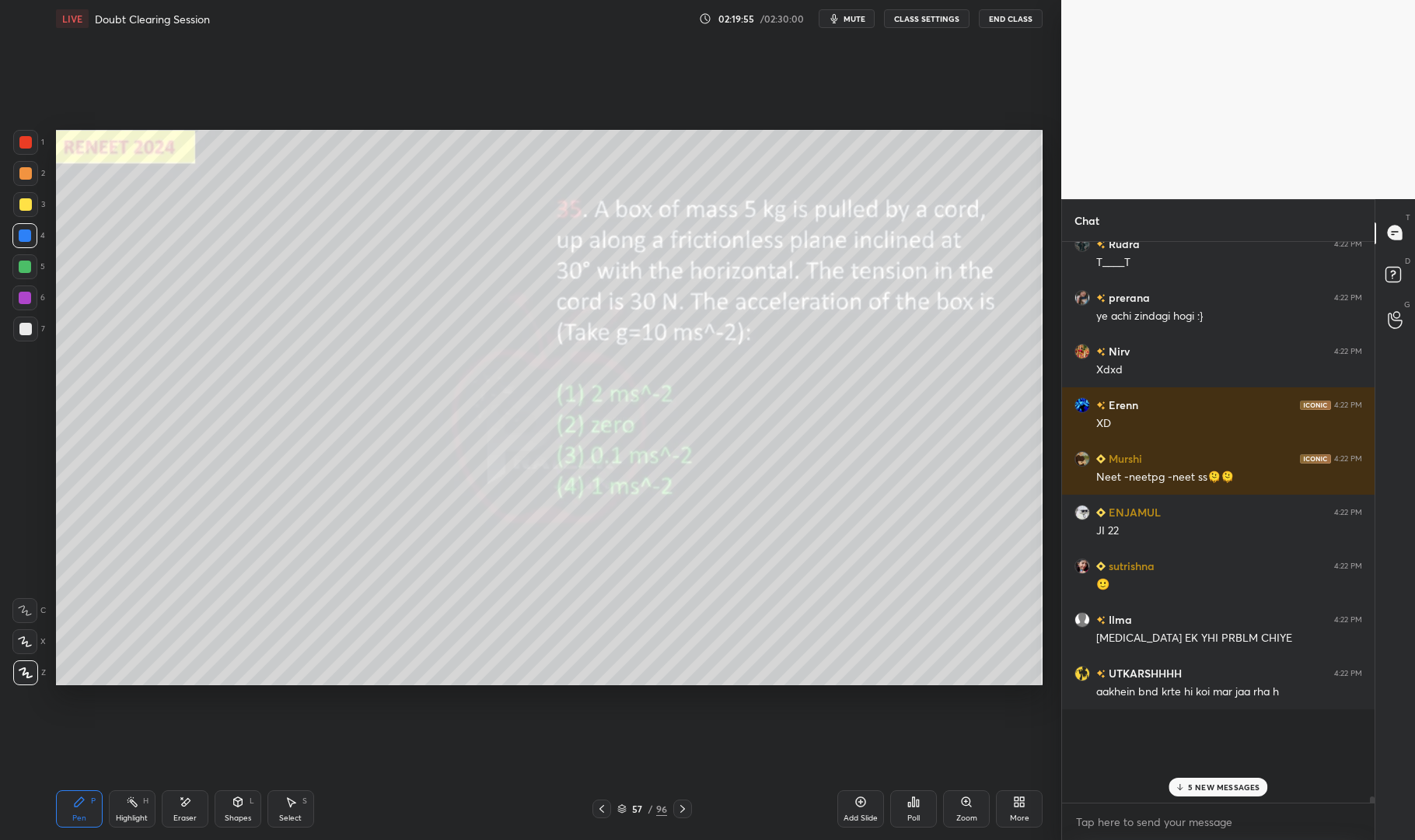
click at [76, 803] on icon at bounding box center [80, 802] width 9 height 9
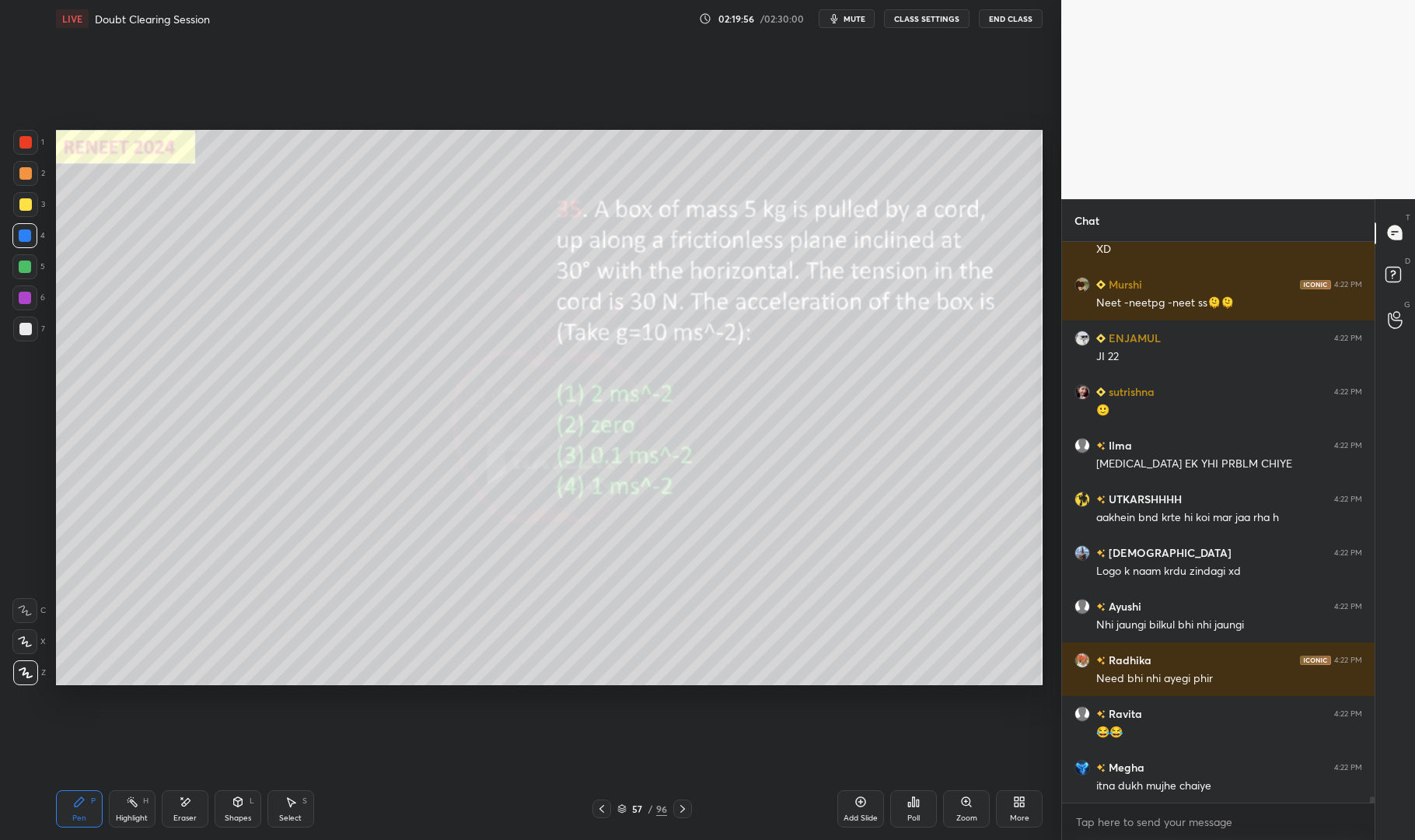
click at [25, 326] on div at bounding box center [25, 329] width 12 height 12
click at [22, 327] on div at bounding box center [25, 329] width 12 height 12
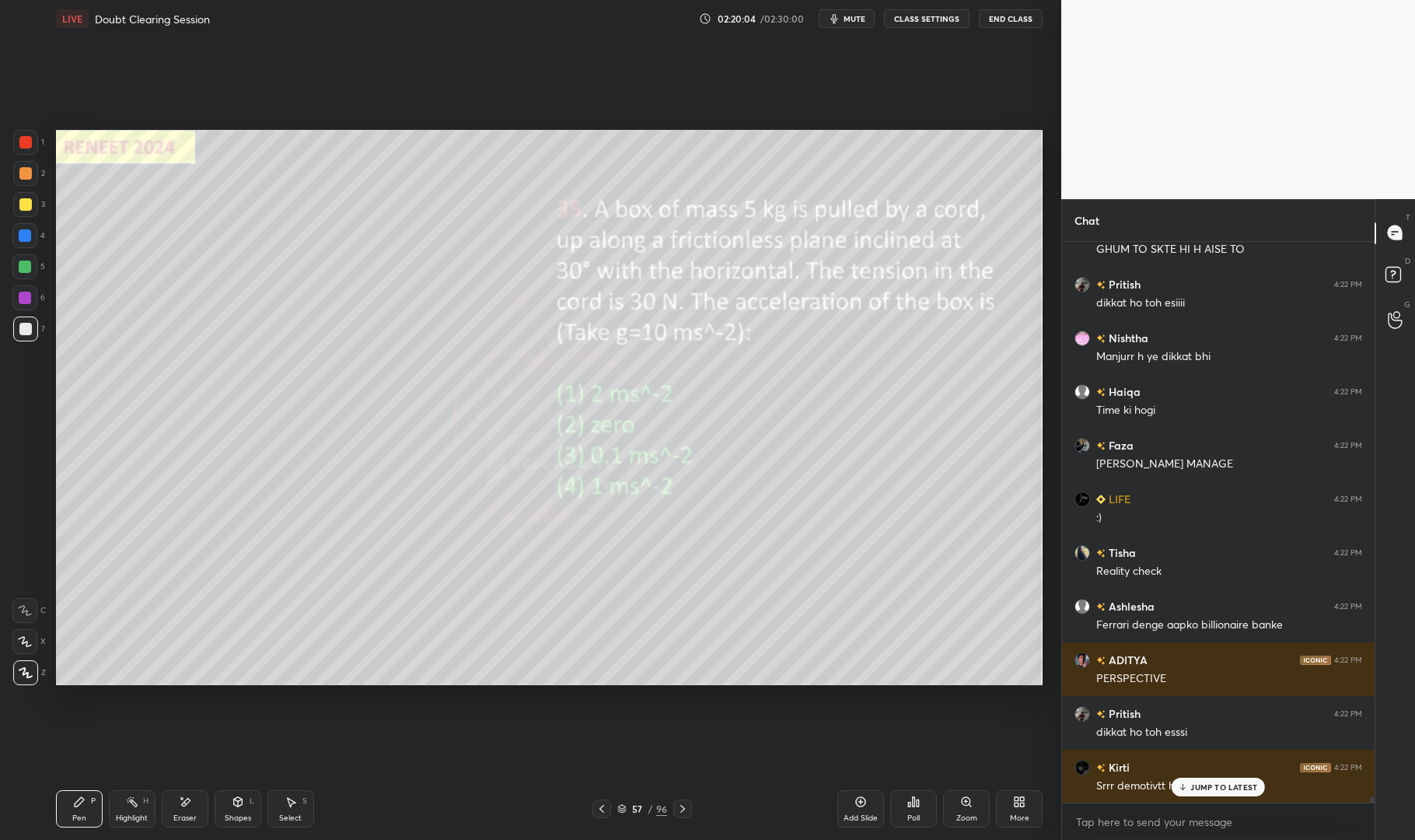
click at [1228, 773] on div "[PERSON_NAME] 4:22 PM" at bounding box center [1218, 767] width 287 height 16
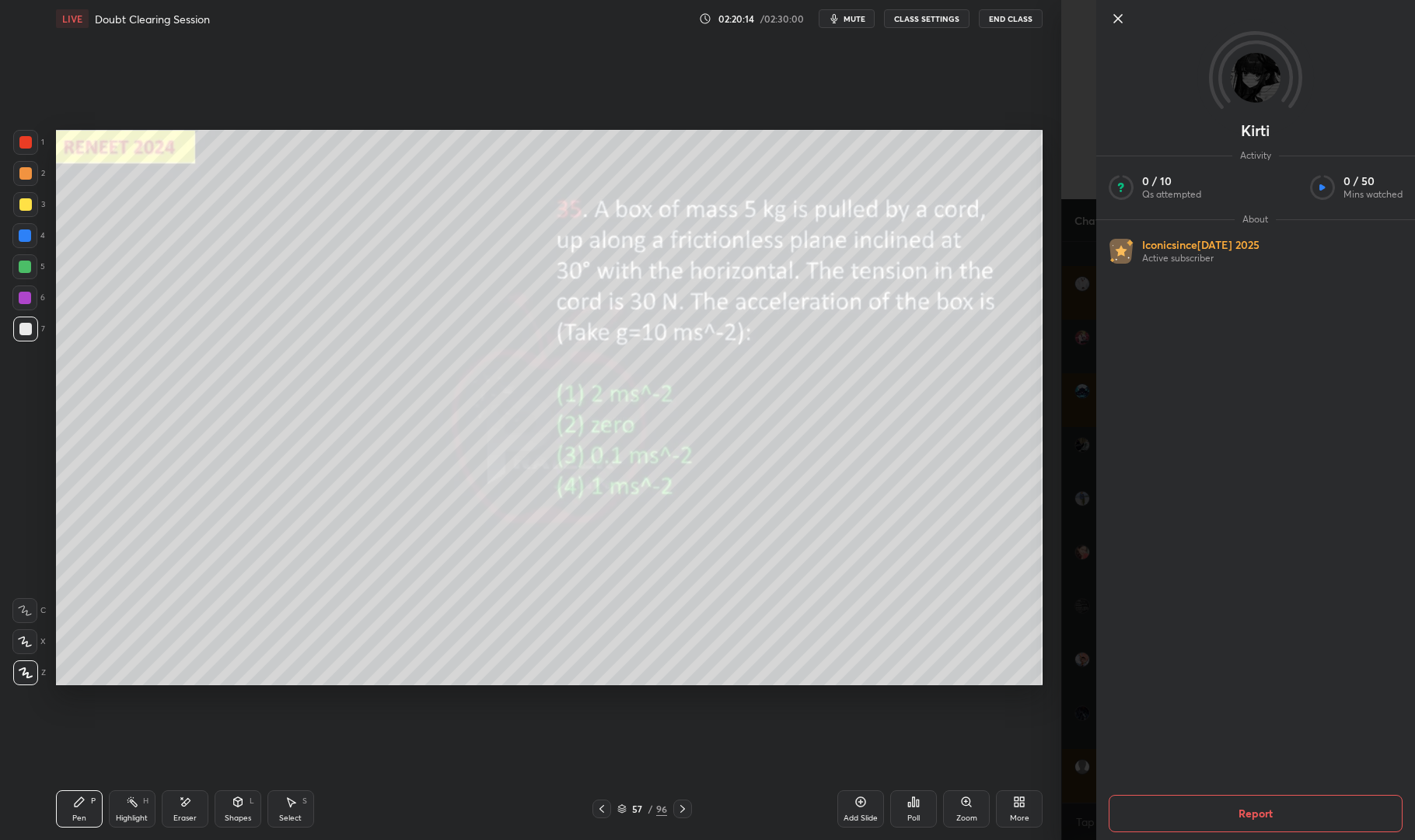
click at [965, 702] on div "Setting up your live class Poll for secs No correct answer Start poll" at bounding box center [549, 407] width 999 height 741
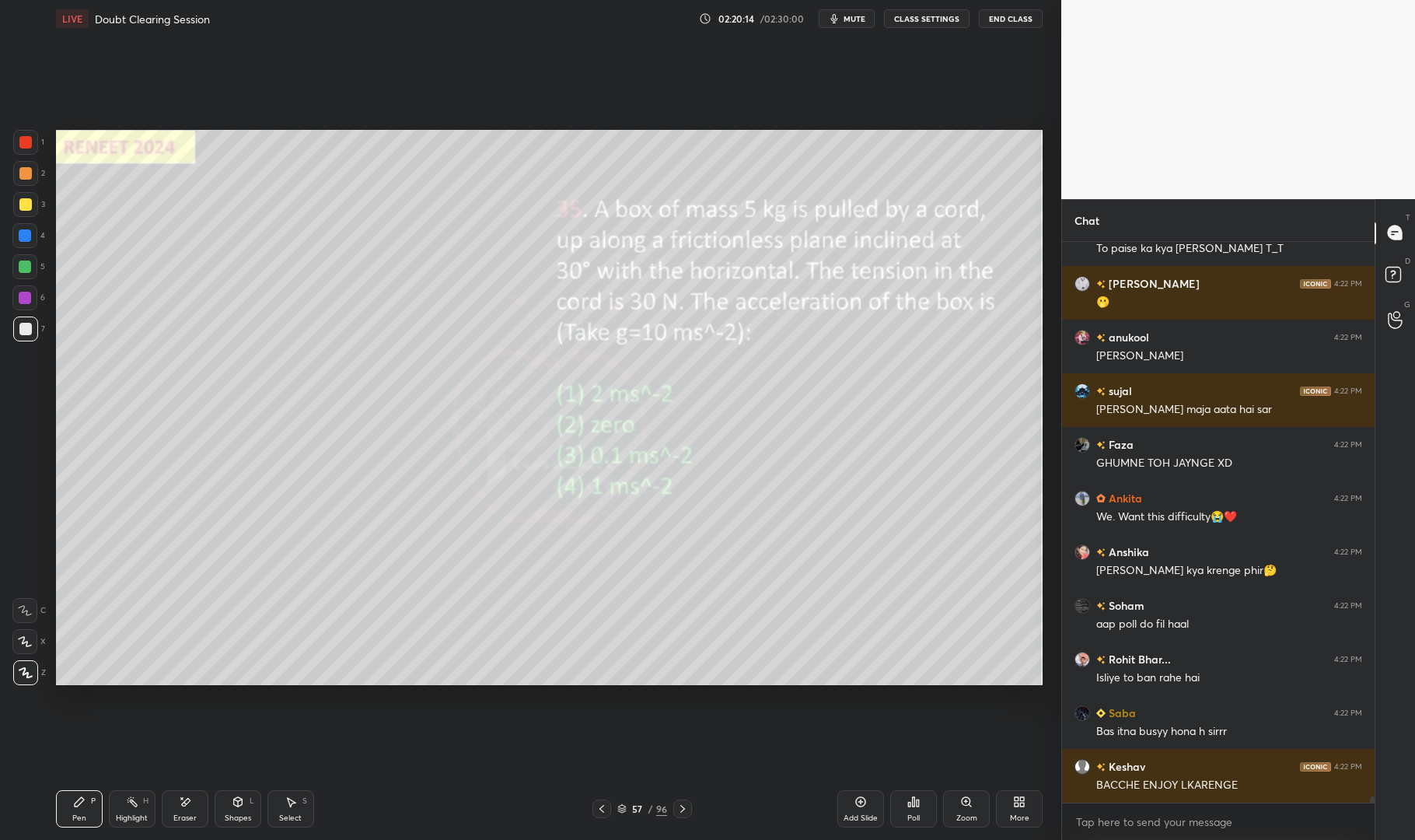
click at [970, 688] on div "Setting up your live class Poll for secs No correct answer Start poll" at bounding box center [549, 407] width 999 height 741
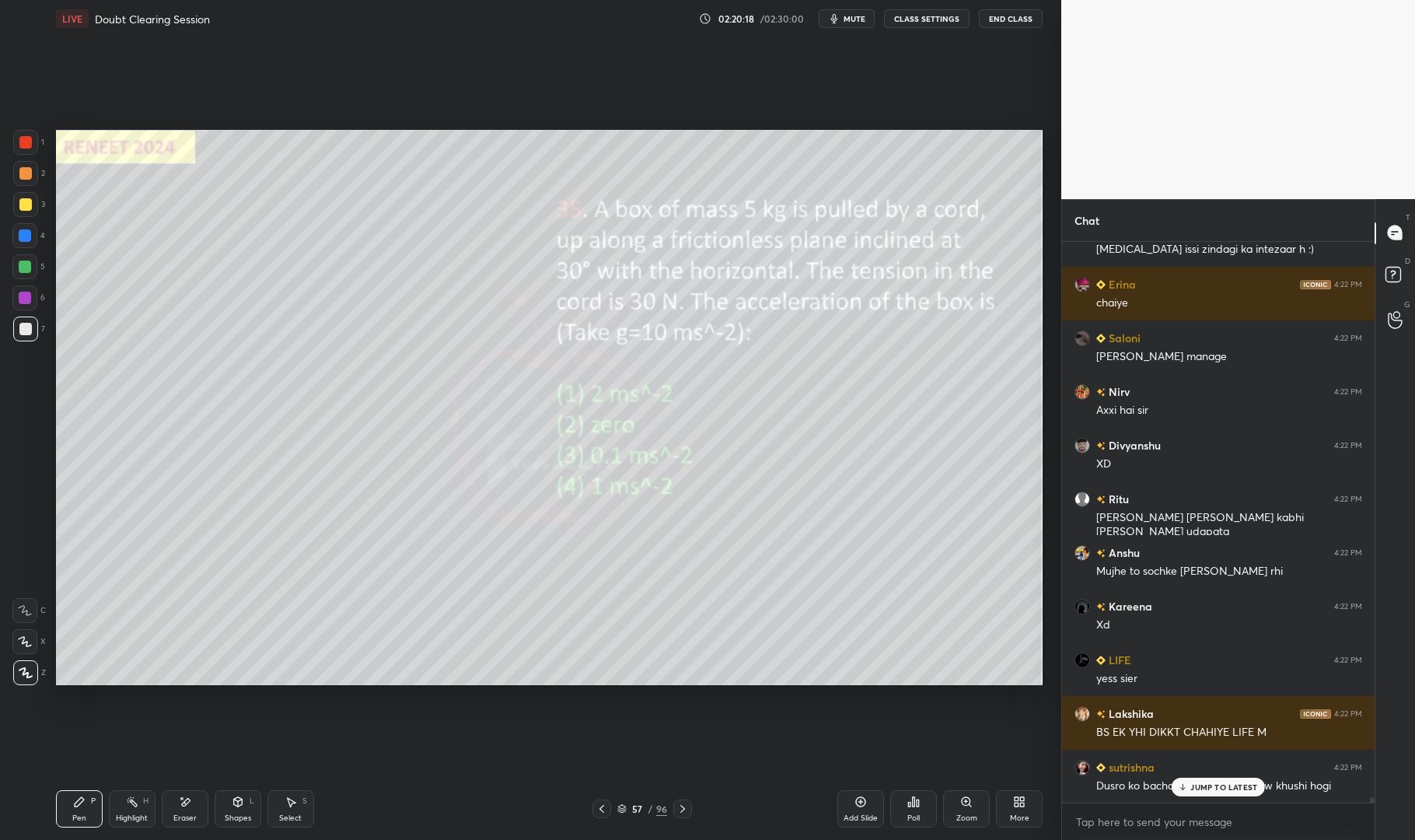
click at [1219, 787] on p "JUMP TO LATEST" at bounding box center [1223, 787] width 66 height 9
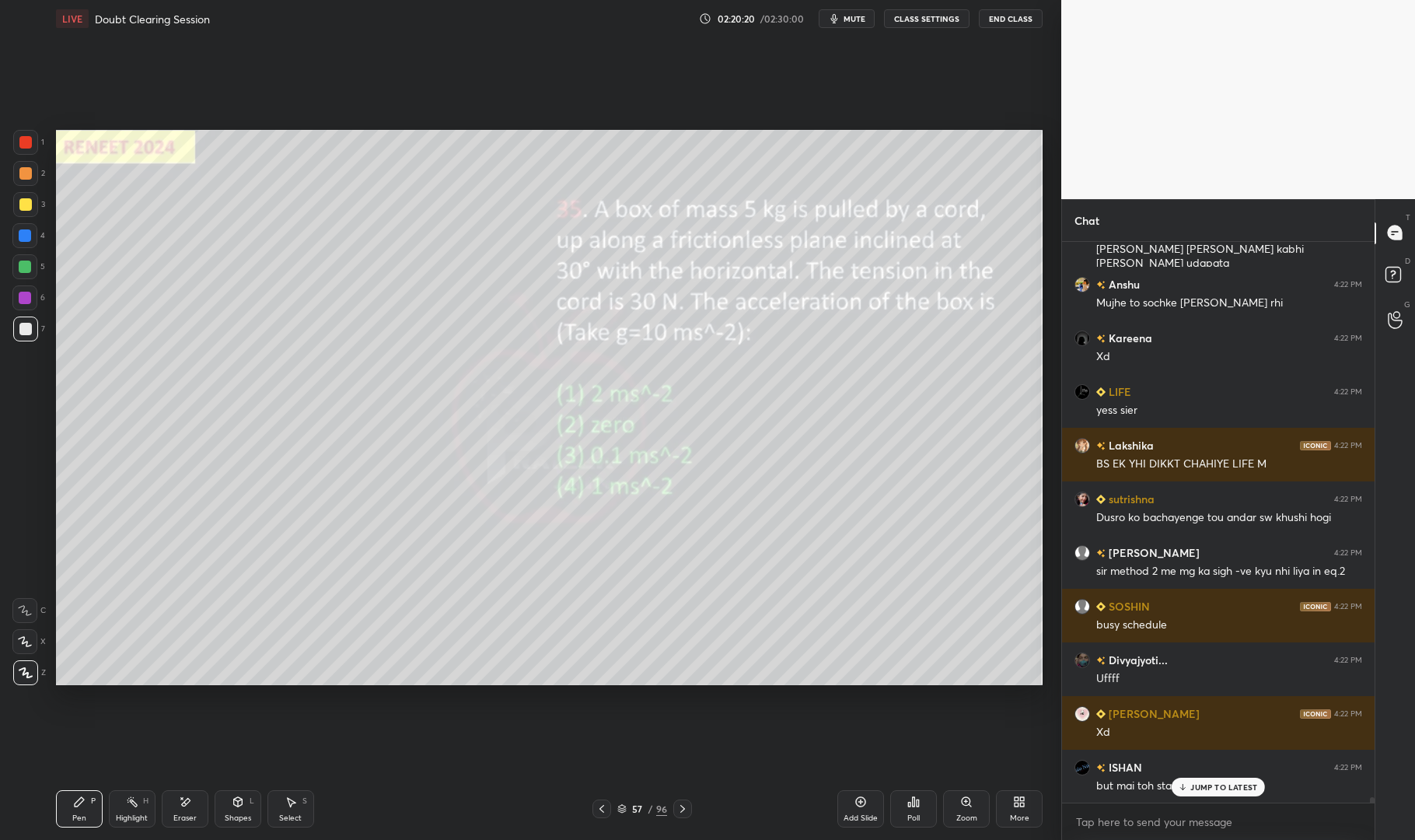
click at [88, 812] on div "Pen P" at bounding box center [80, 809] width 47 height 37
click at [22, 133] on div at bounding box center [25, 142] width 25 height 25
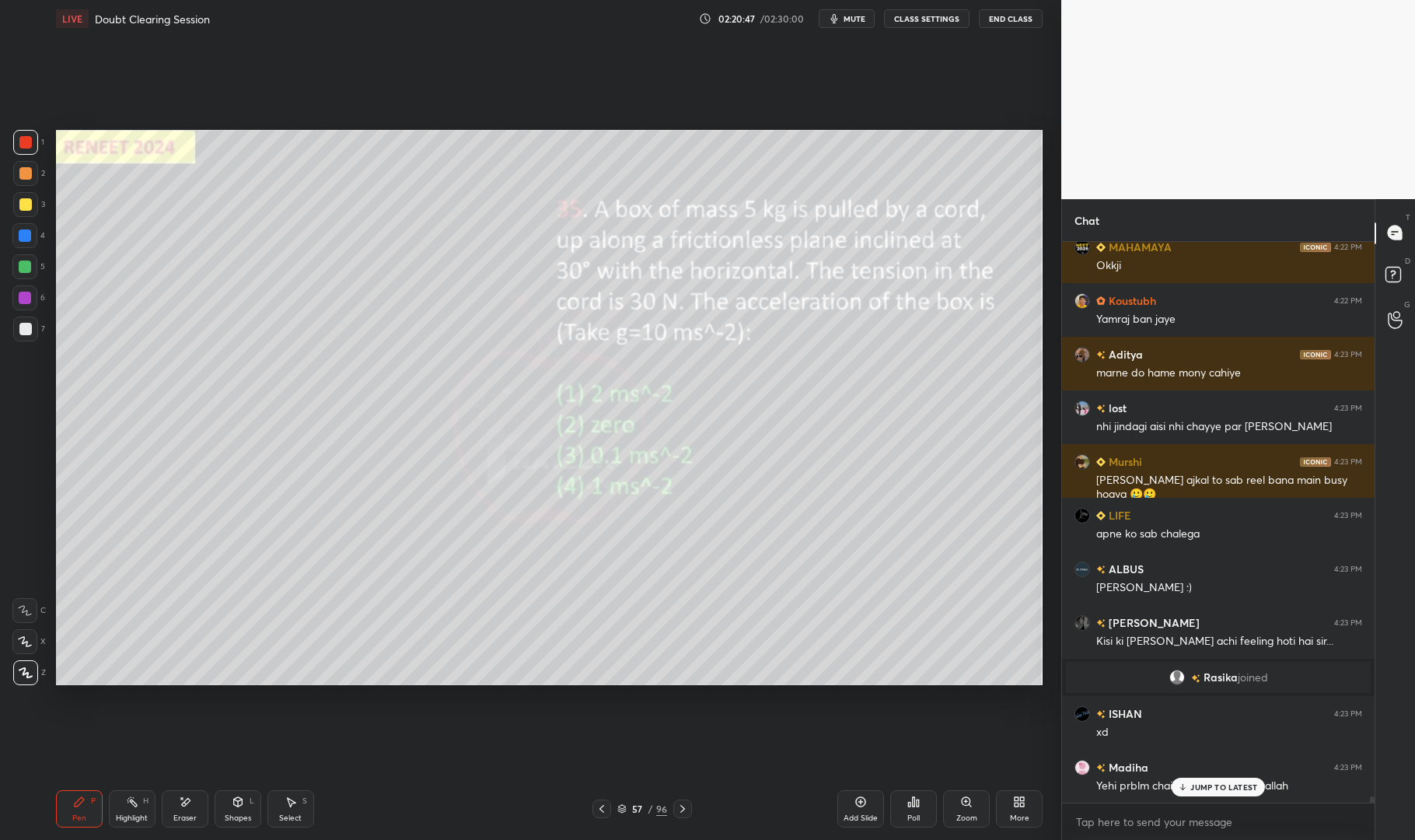
click at [21, 264] on div at bounding box center [24, 266] width 12 height 12
click at [19, 263] on div at bounding box center [24, 266] width 12 height 12
click at [1245, 777] on div "Yehi prblm chaiye life me bs Inshaallah" at bounding box center [1230, 785] width 266 height 19
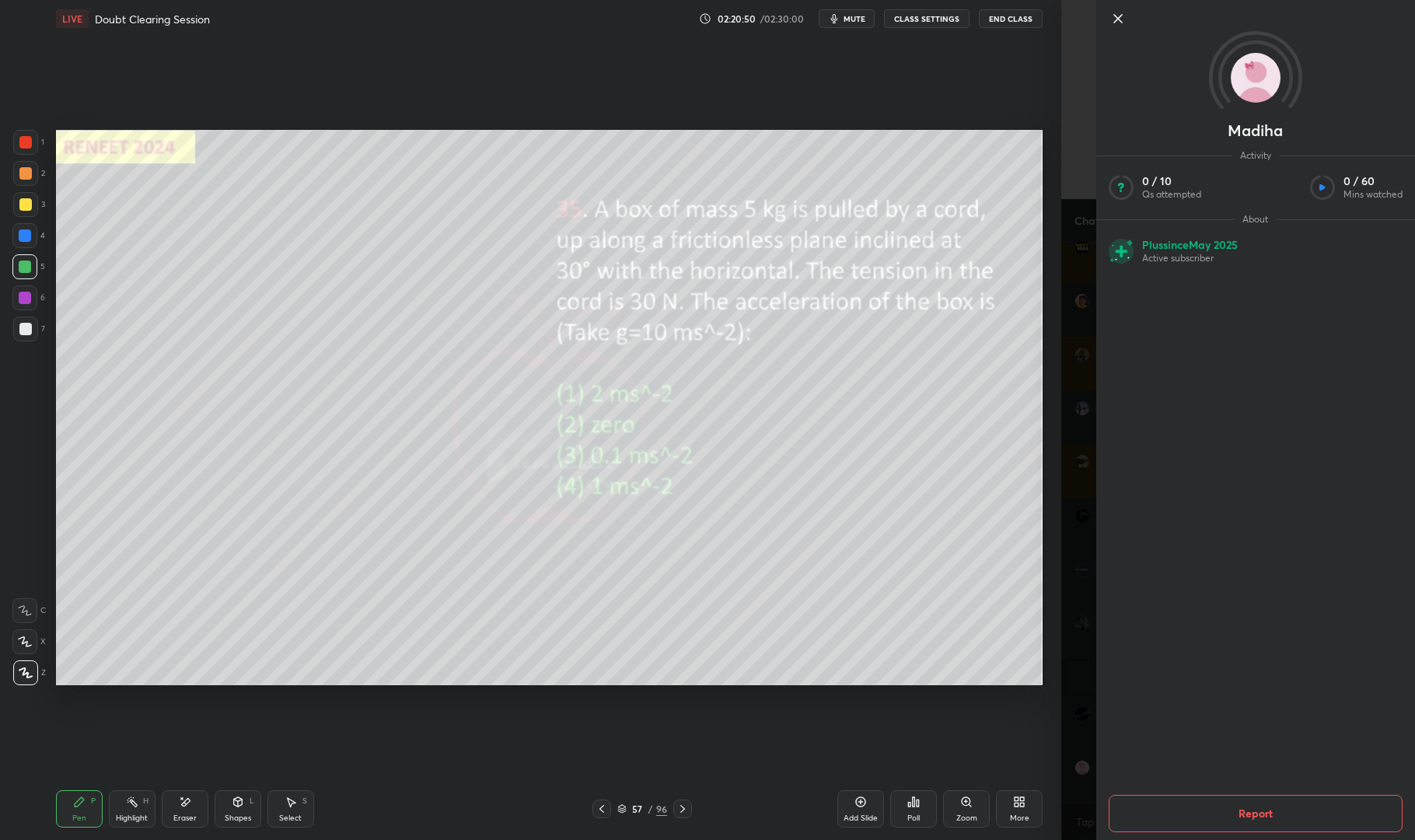
click at [965, 762] on div "Setting up your live class Poll for secs No correct answer Start poll" at bounding box center [549, 407] width 999 height 741
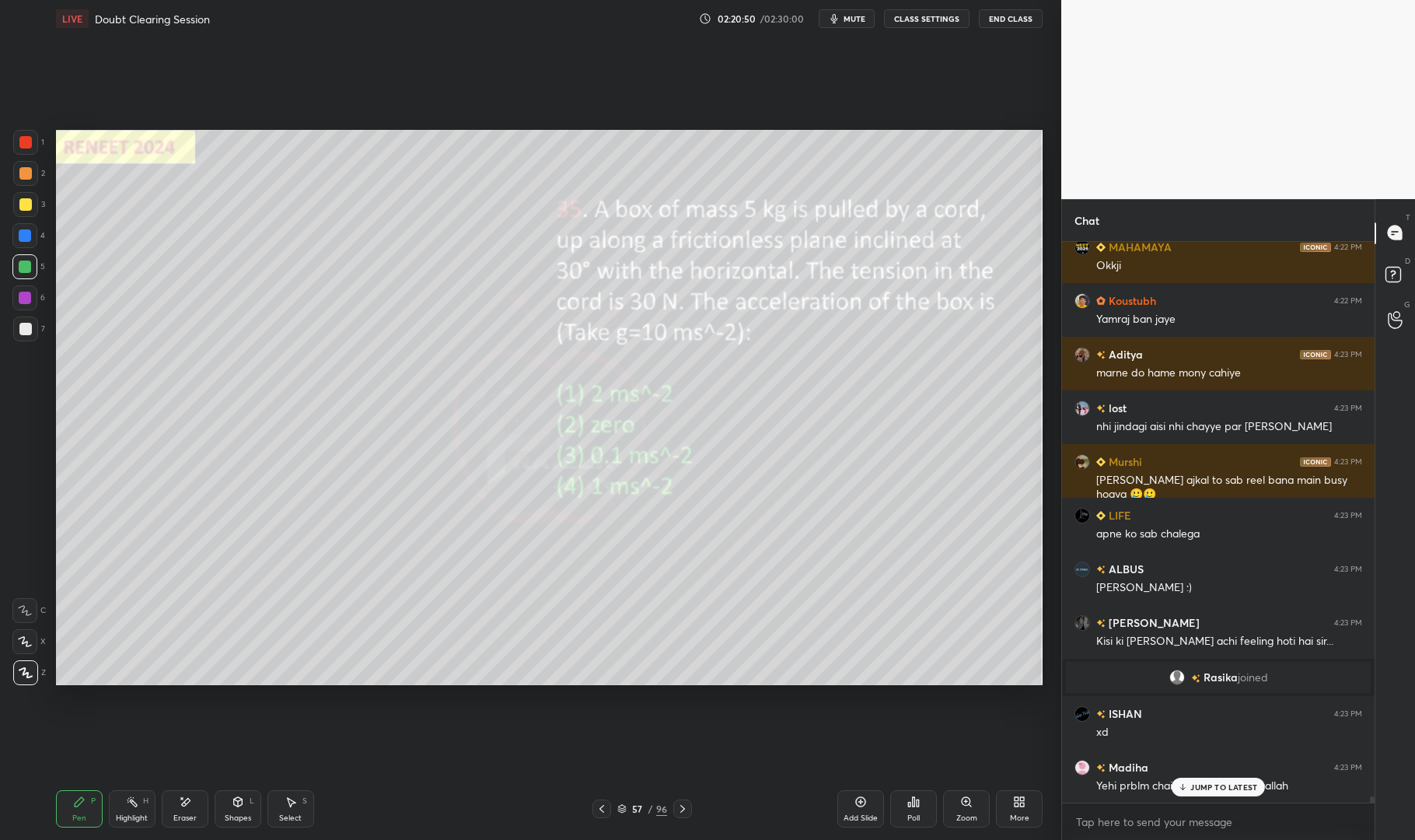
click at [954, 752] on div "Setting up your live class Poll for secs No correct answer Start poll" at bounding box center [549, 407] width 999 height 741
click at [1219, 785] on p "JUMP TO LATEST" at bounding box center [1223, 787] width 66 height 9
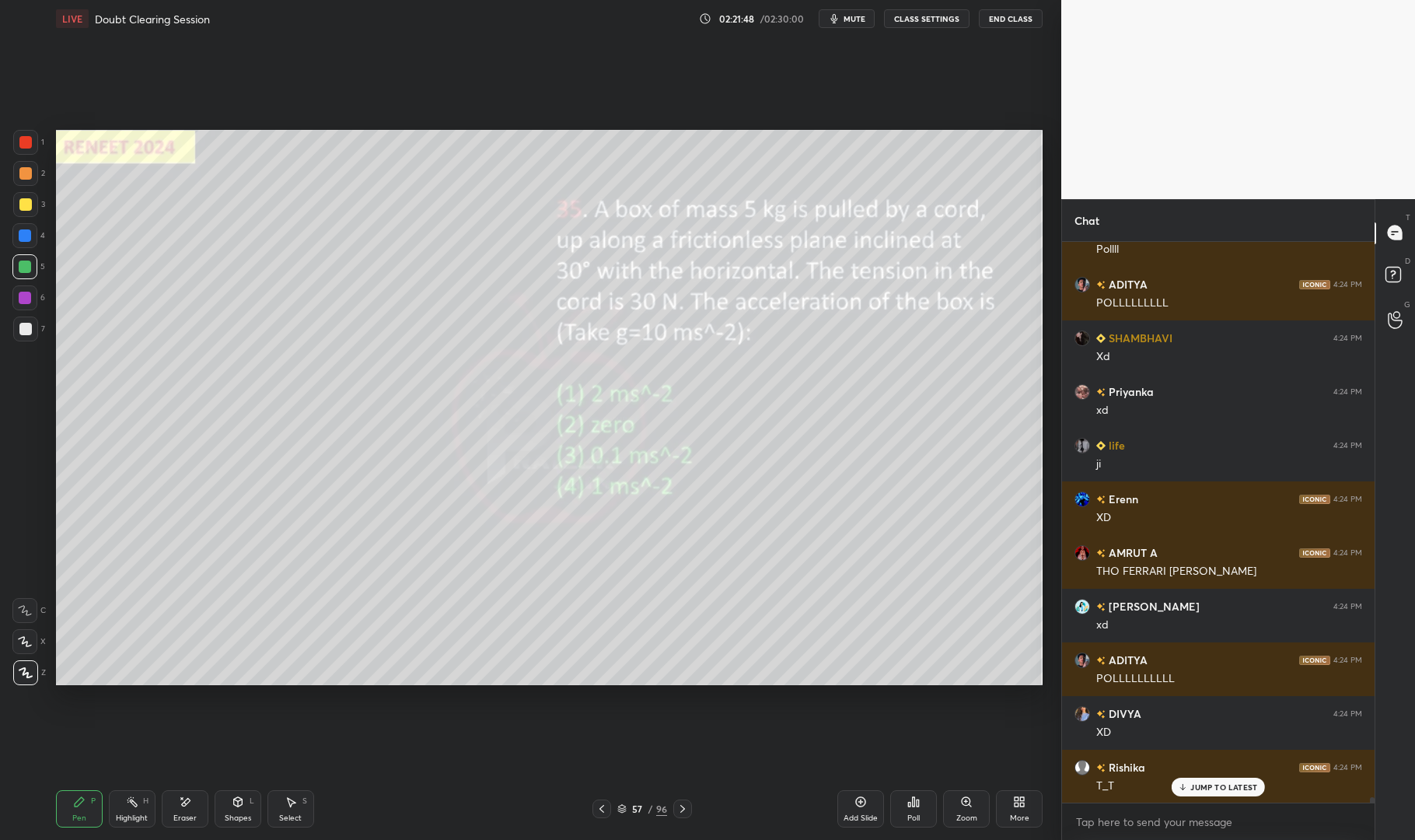
scroll to position [56921, 0]
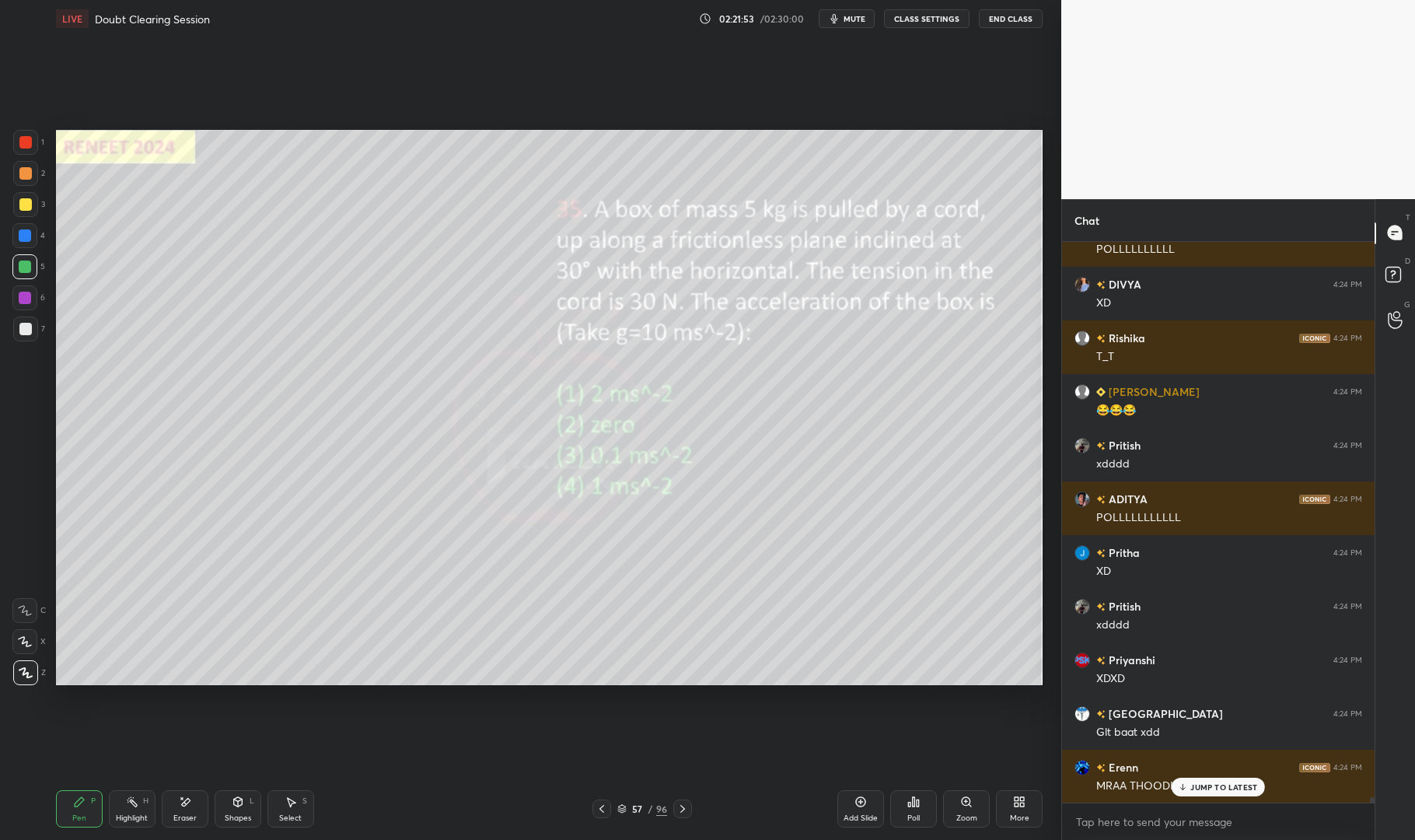
click at [1228, 782] on p "JUMP TO LATEST" at bounding box center [1223, 787] width 66 height 9
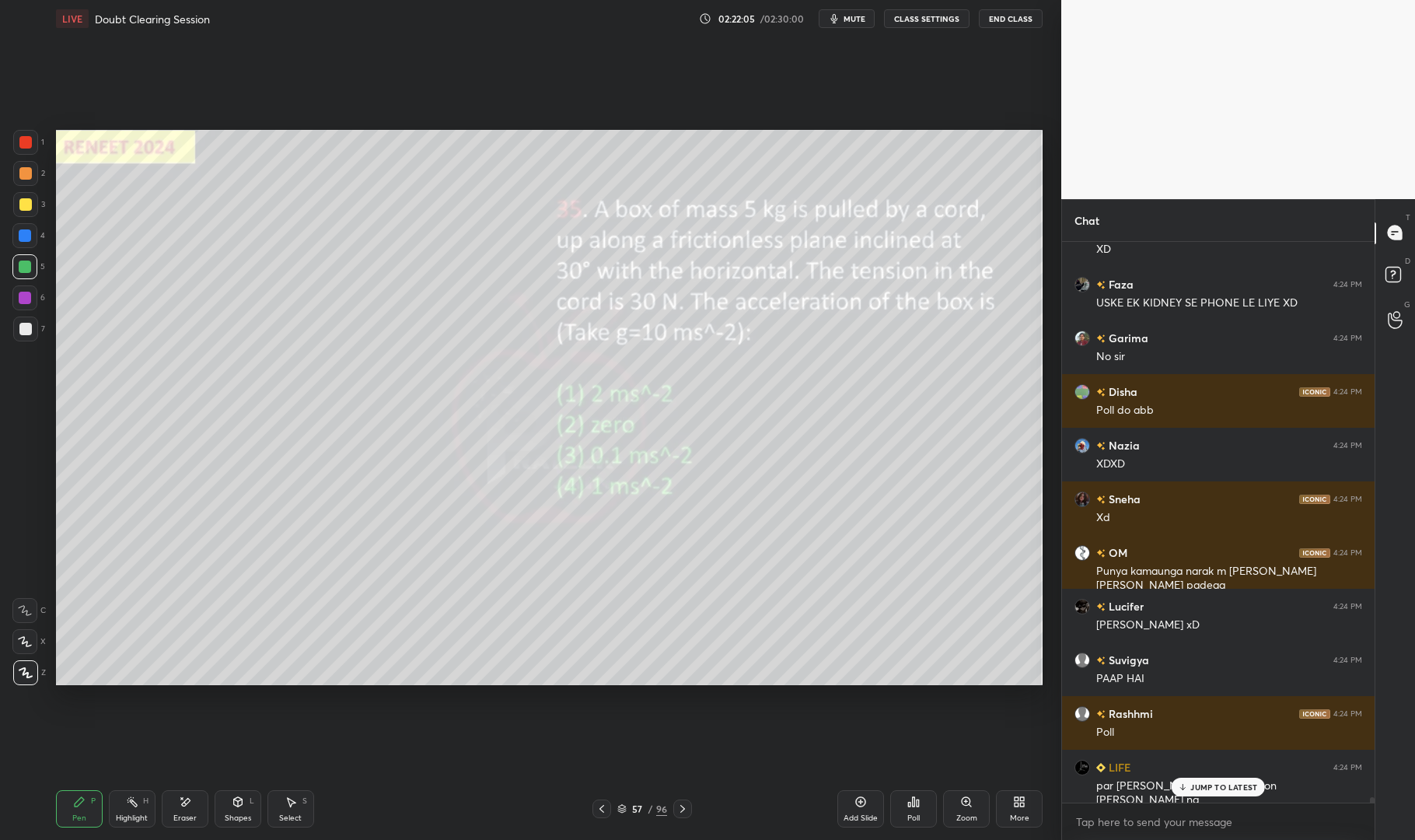
click at [1215, 788] on p "JUMP TO LATEST" at bounding box center [1223, 787] width 66 height 9
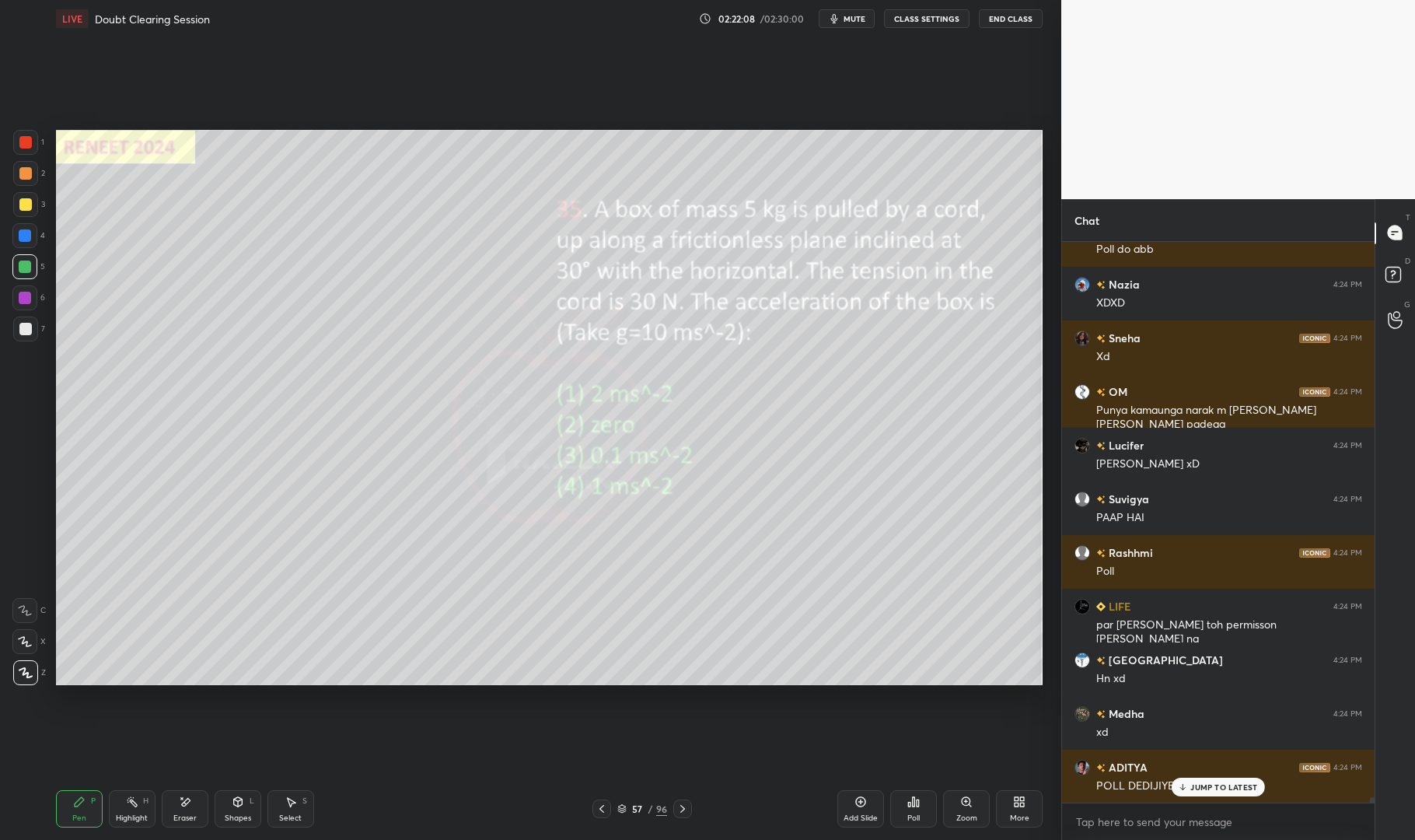
click at [1232, 787] on p "JUMP TO LATEST" at bounding box center [1223, 787] width 66 height 9
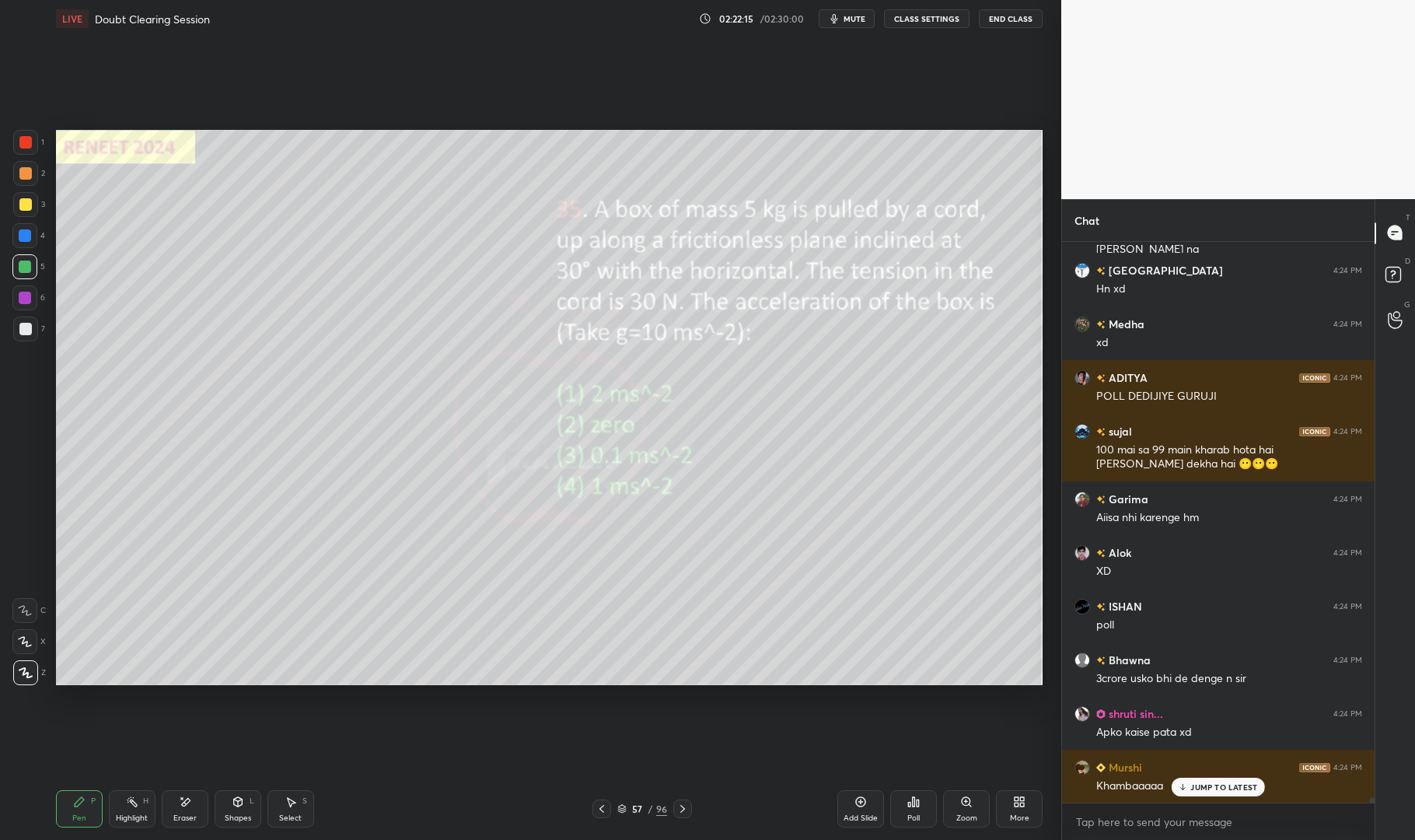
click at [1231, 784] on p "JUMP TO LATEST" at bounding box center [1223, 787] width 66 height 9
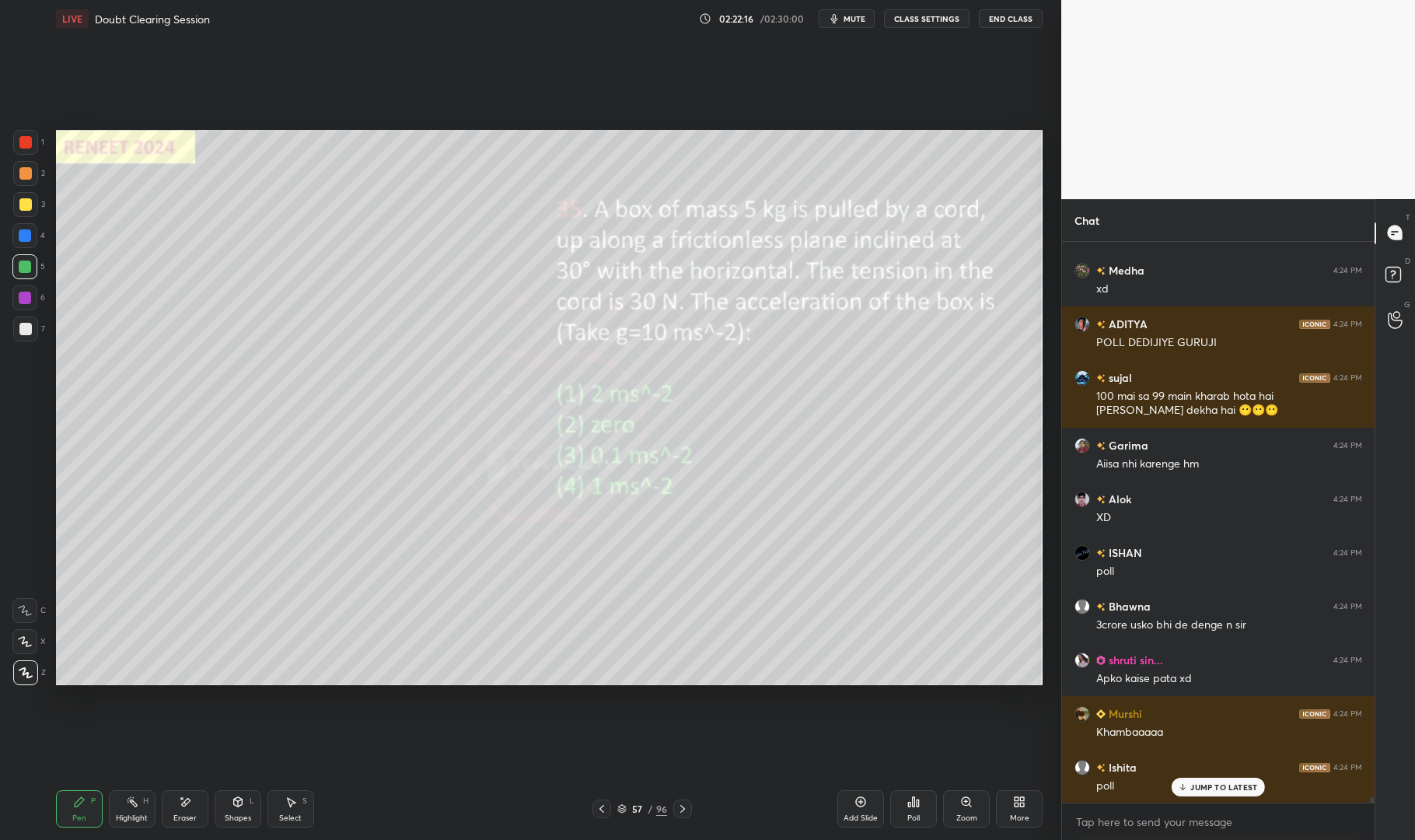
click at [86, 805] on div "Pen P" at bounding box center [80, 809] width 47 height 37
click at [86, 800] on div "Pen P" at bounding box center [80, 809] width 47 height 37
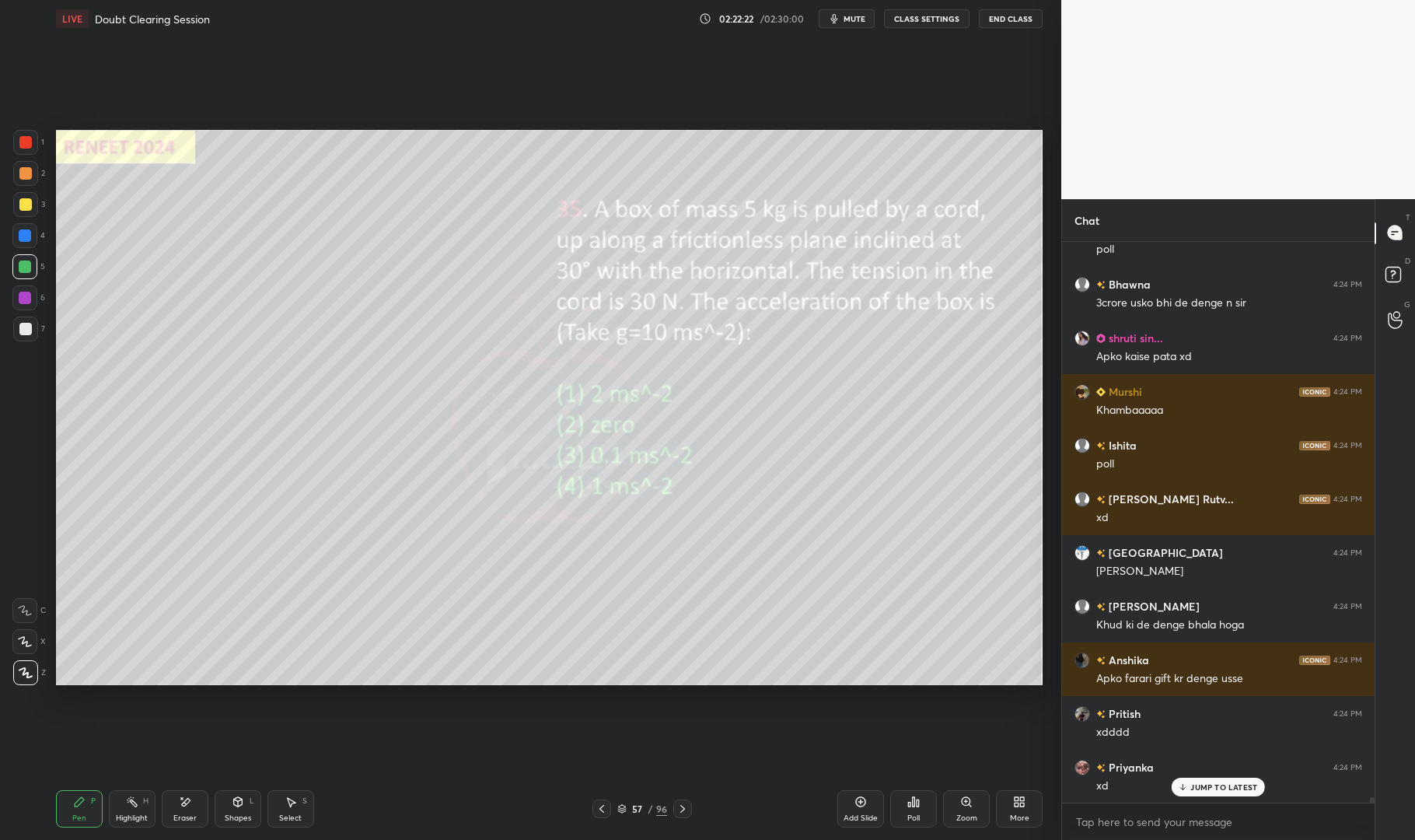
click at [1241, 782] on p "JUMP TO LATEST" at bounding box center [1223, 787] width 66 height 9
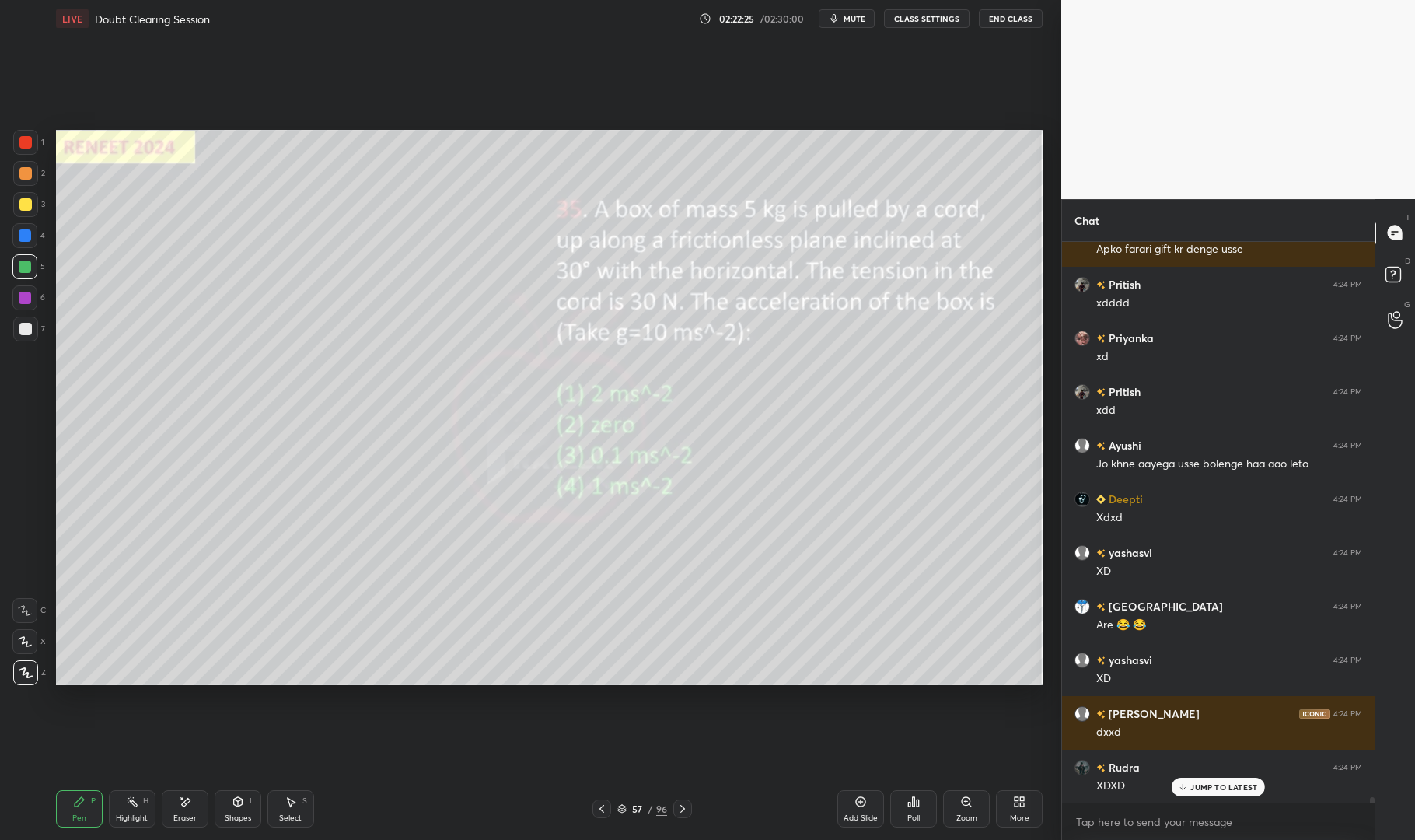
click at [622, 815] on div "57 / 96" at bounding box center [641, 808] width 50 height 14
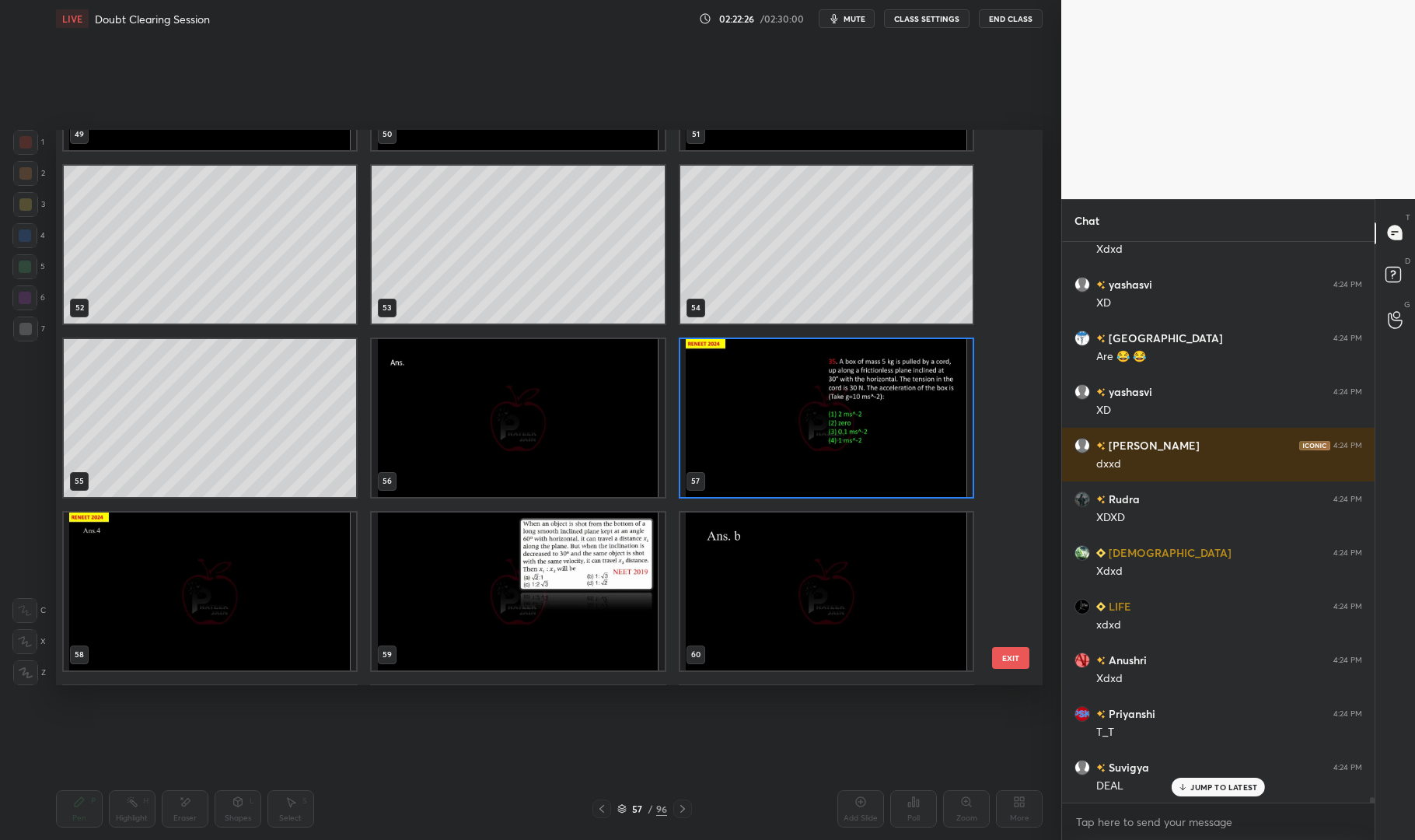
click at [818, 426] on img "grid" at bounding box center [827, 418] width 292 height 158
click at [802, 424] on img "grid" at bounding box center [827, 418] width 292 height 158
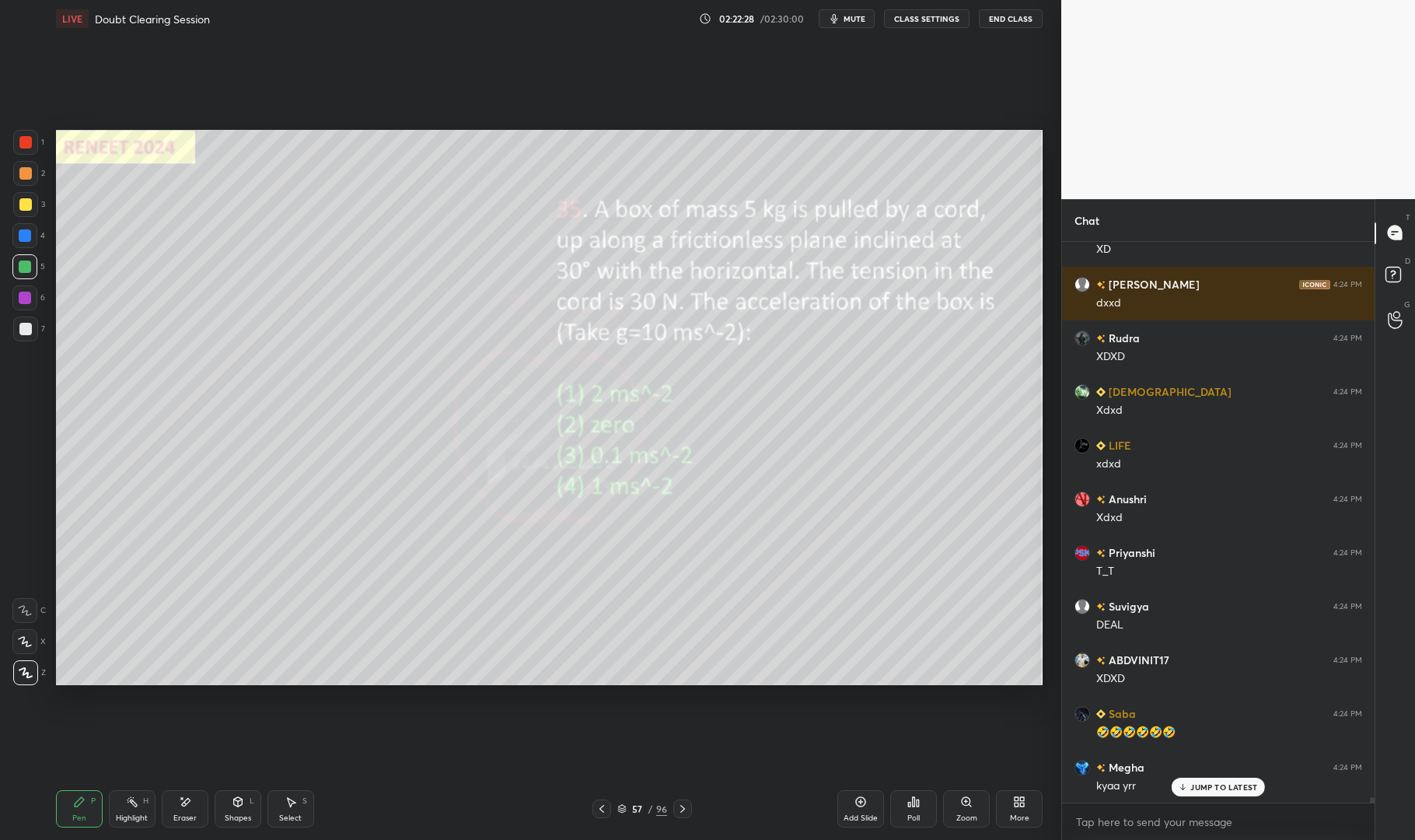
click at [625, 806] on icon at bounding box center [622, 807] width 7 height 4
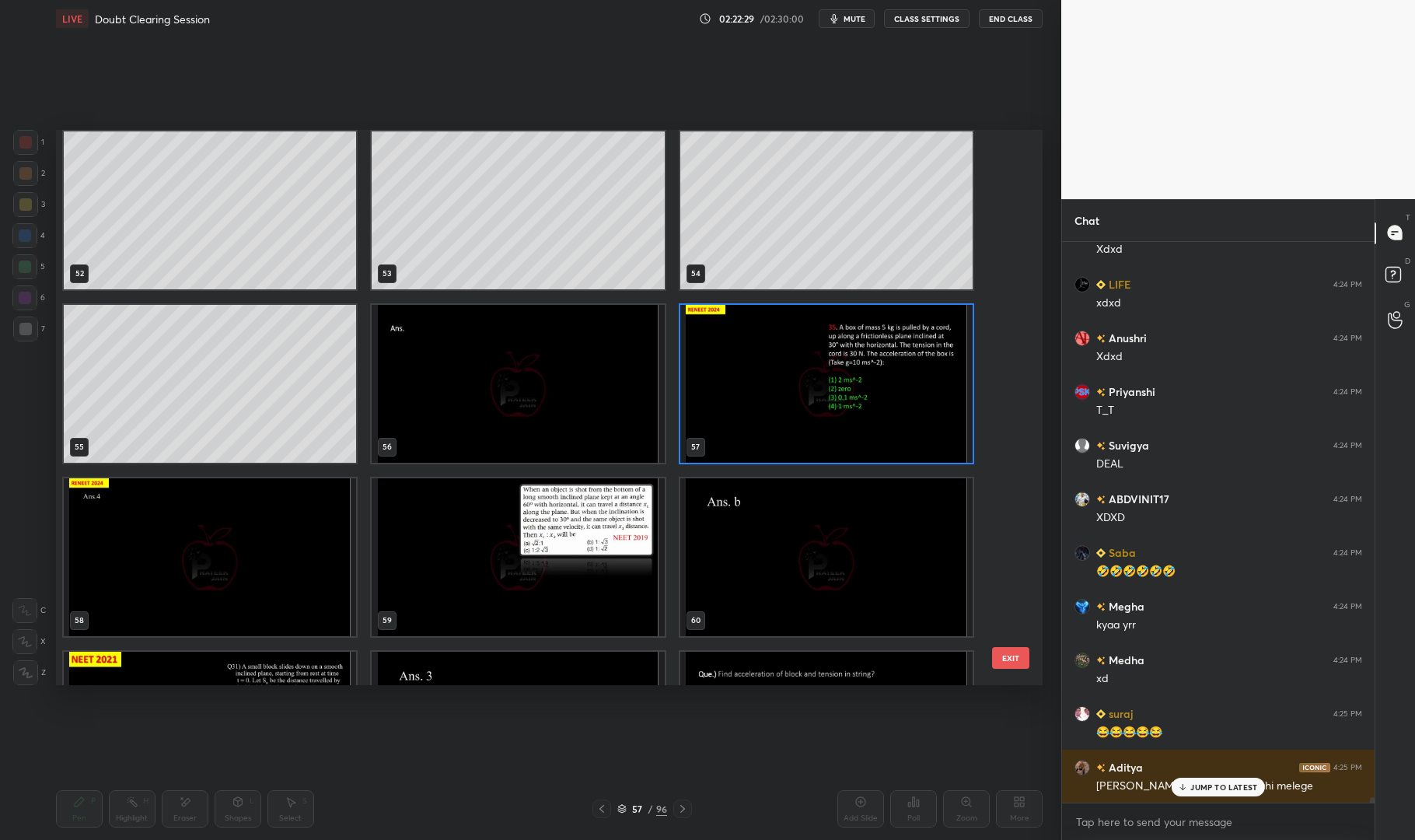
click at [856, 356] on img "grid" at bounding box center [827, 384] width 292 height 158
click at [848, 361] on img "grid" at bounding box center [827, 384] width 292 height 158
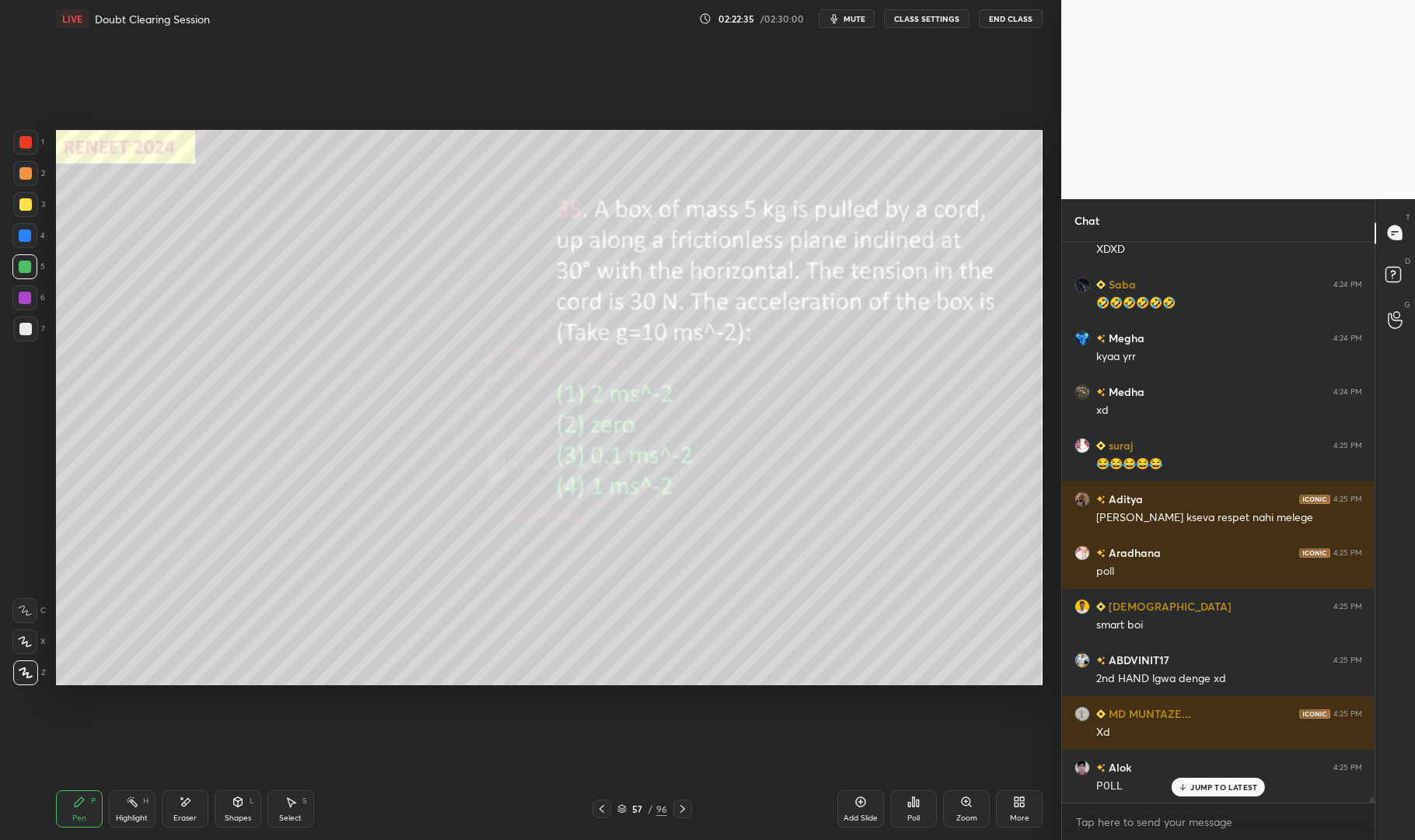
click at [921, 810] on div "Poll" at bounding box center [914, 809] width 47 height 37
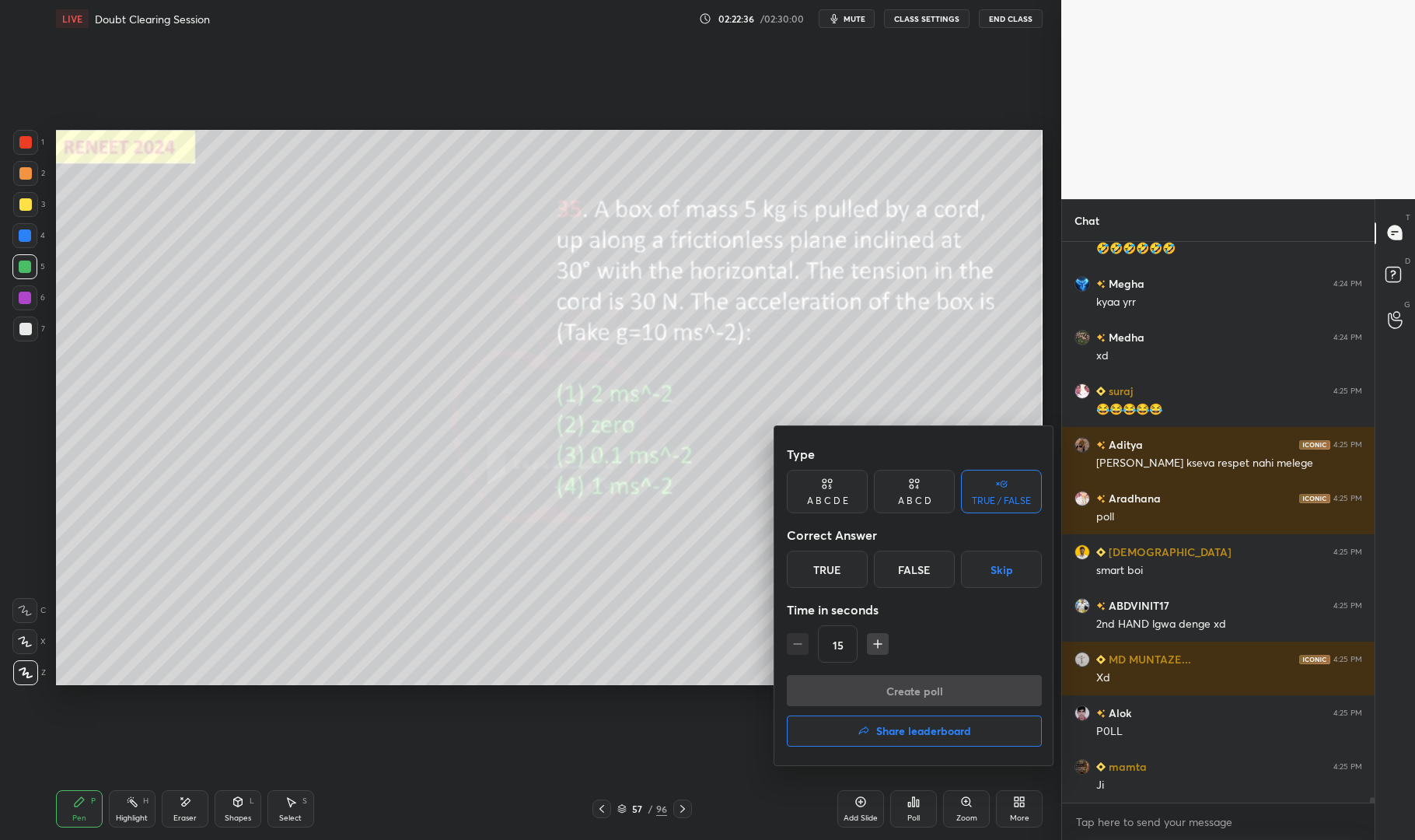
click at [925, 498] on div "A B C D" at bounding box center [915, 501] width 34 height 9
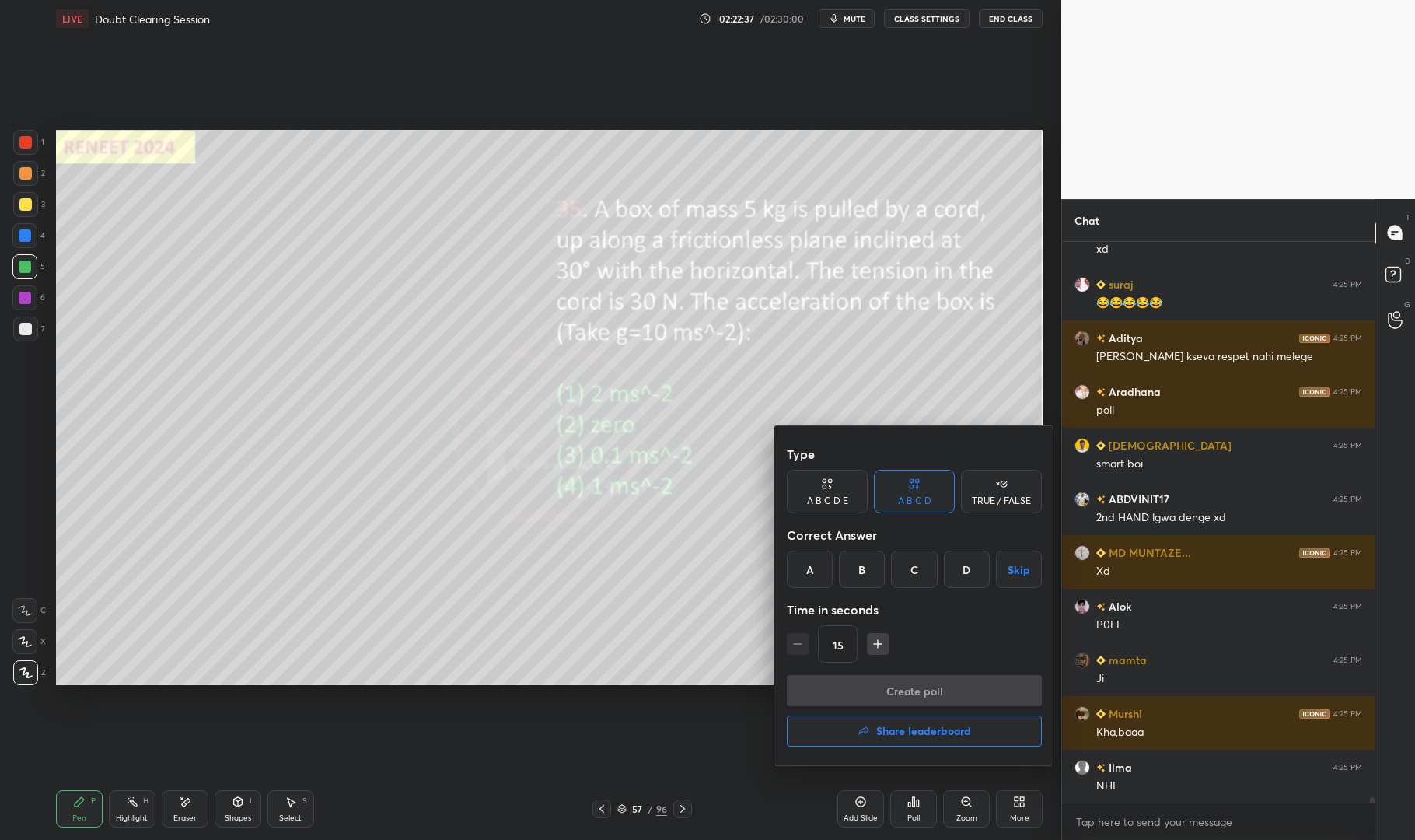
click at [964, 567] on div "D" at bounding box center [966, 569] width 46 height 37
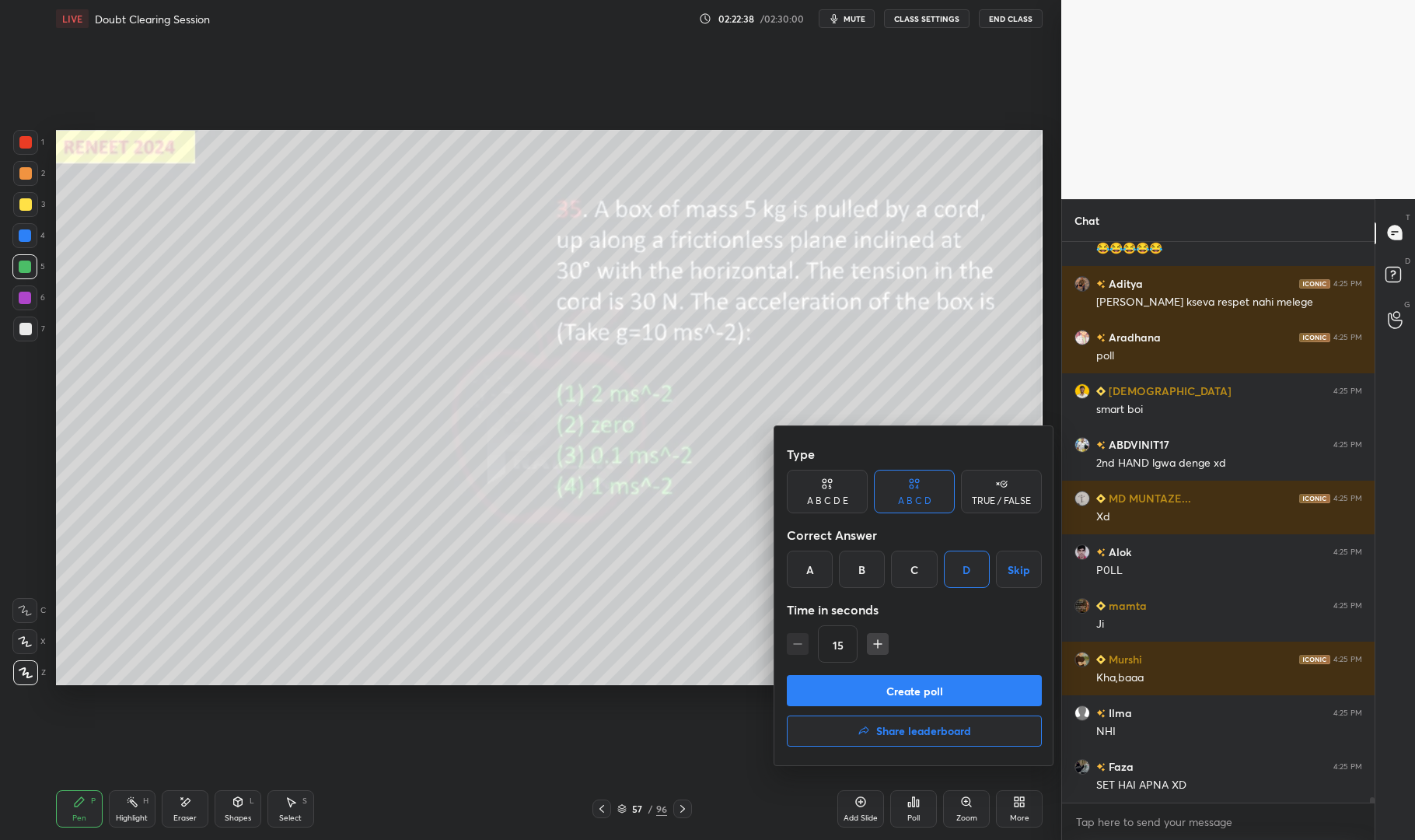
click at [954, 686] on button "Create poll" at bounding box center [914, 690] width 255 height 31
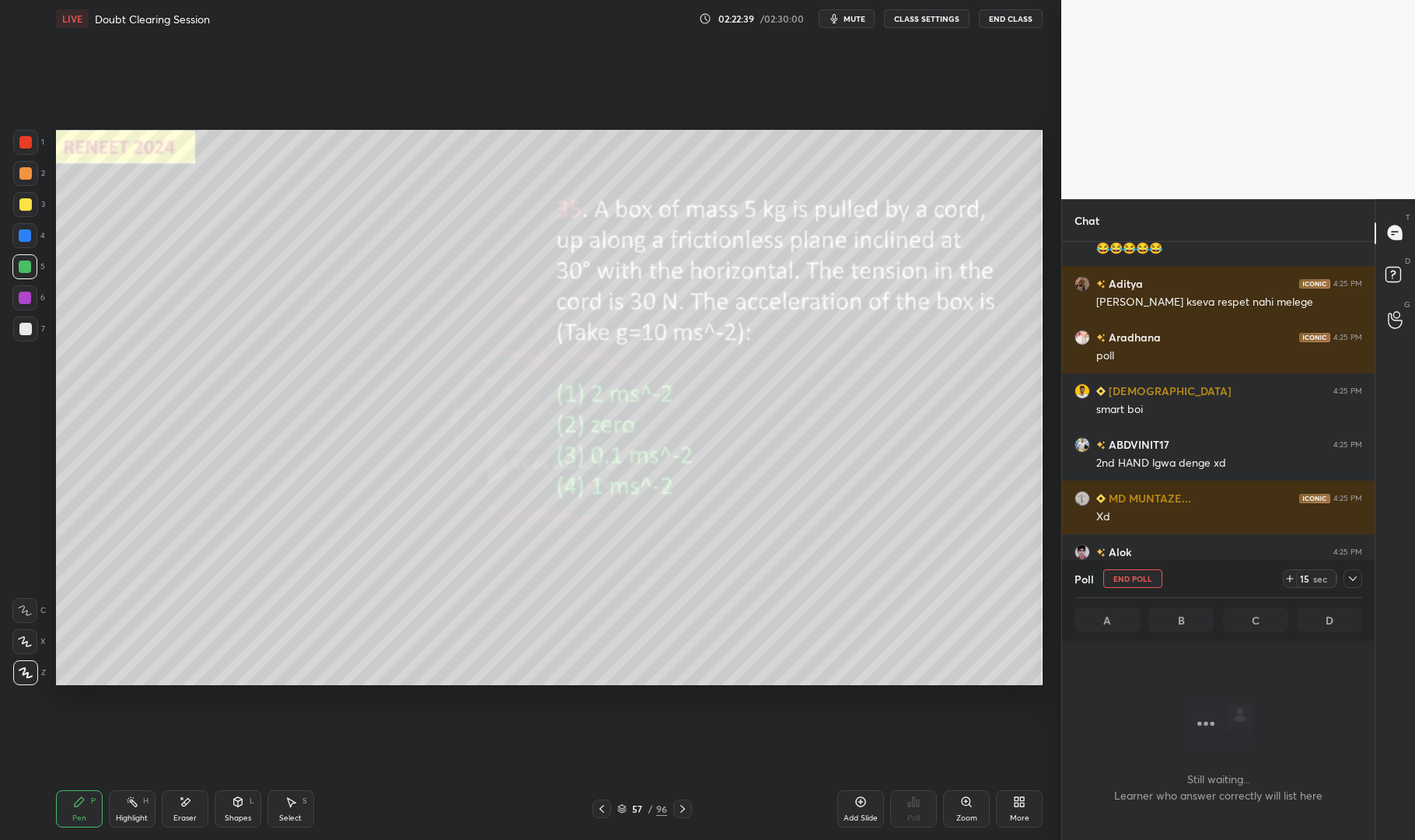
click at [1356, 577] on icon at bounding box center [1353, 578] width 7 height 5
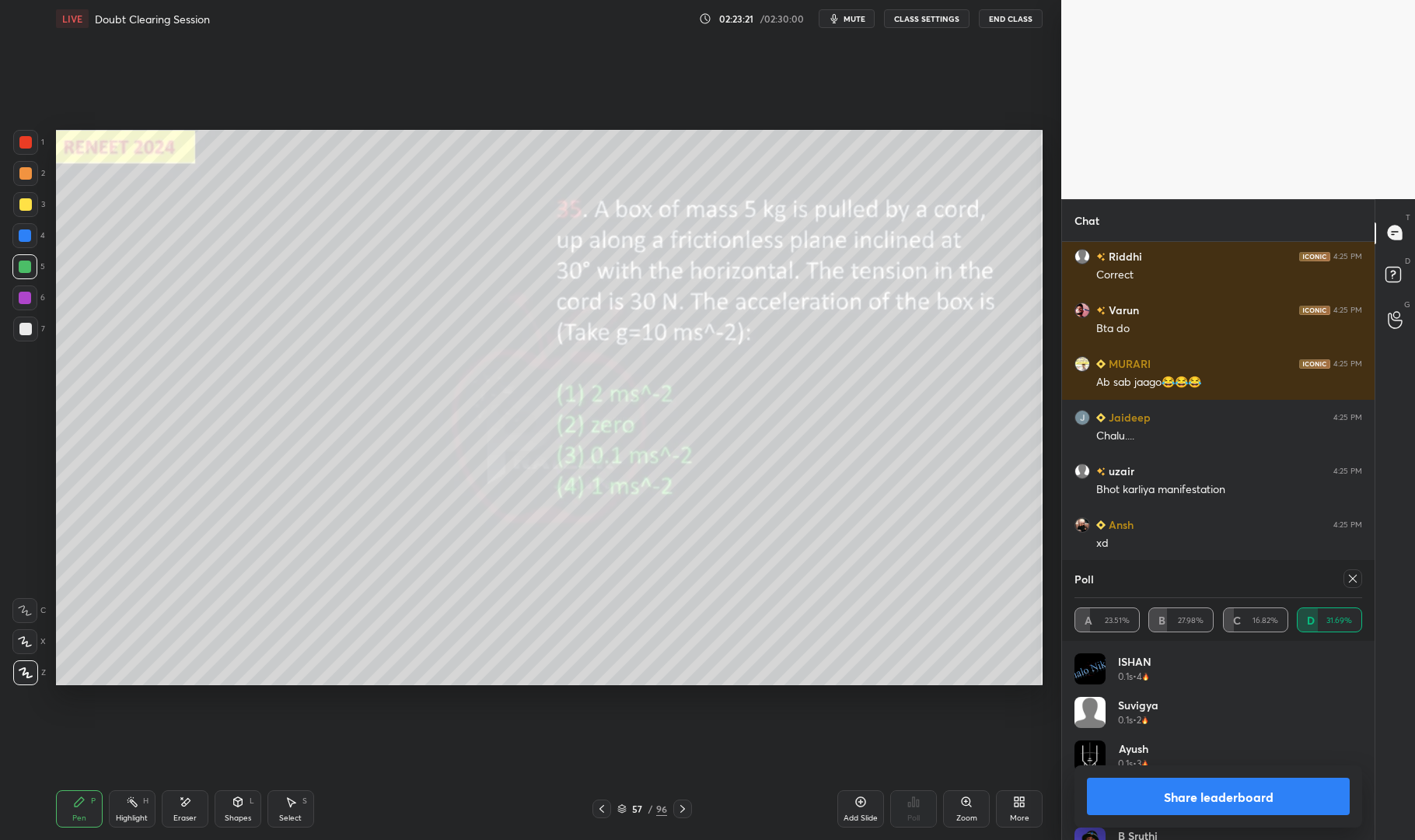
click at [1343, 578] on div at bounding box center [1349, 579] width 25 height 19
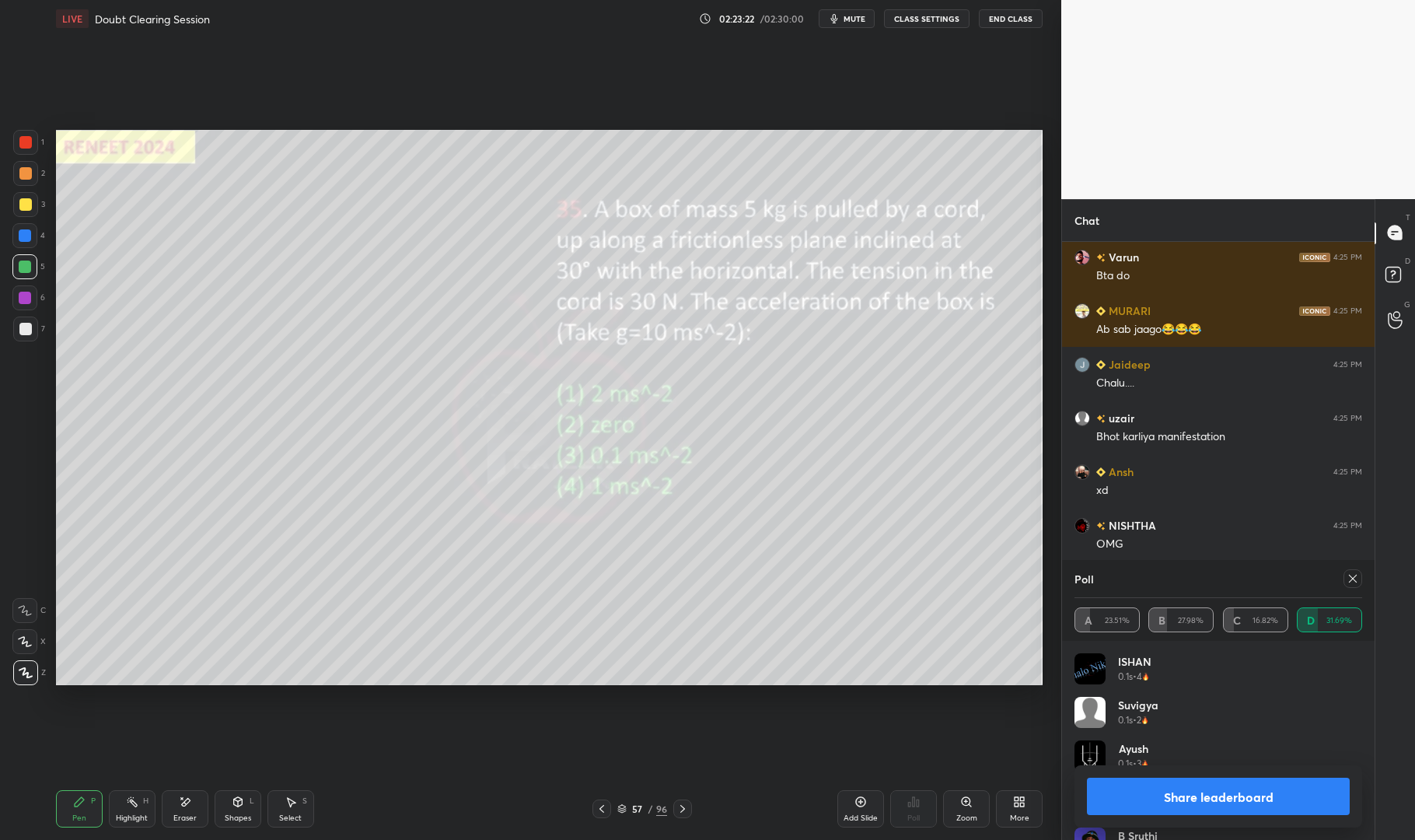
click at [1358, 585] on div at bounding box center [1353, 579] width 19 height 19
type textarea "x"
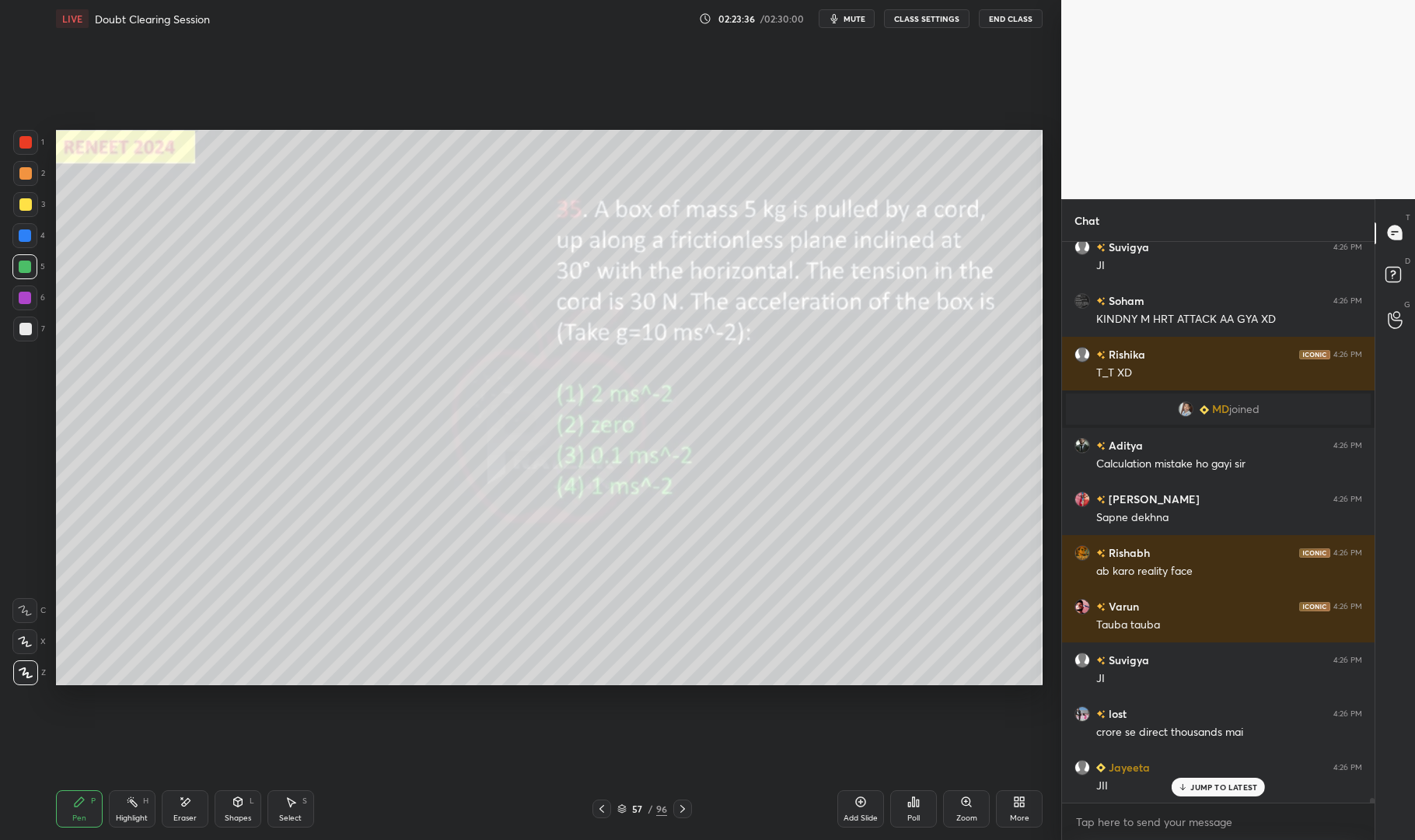
click at [88, 819] on div "Pen P" at bounding box center [80, 809] width 47 height 37
click at [76, 810] on div "Pen P" at bounding box center [80, 809] width 47 height 37
click at [21, 332] on div at bounding box center [25, 329] width 12 height 12
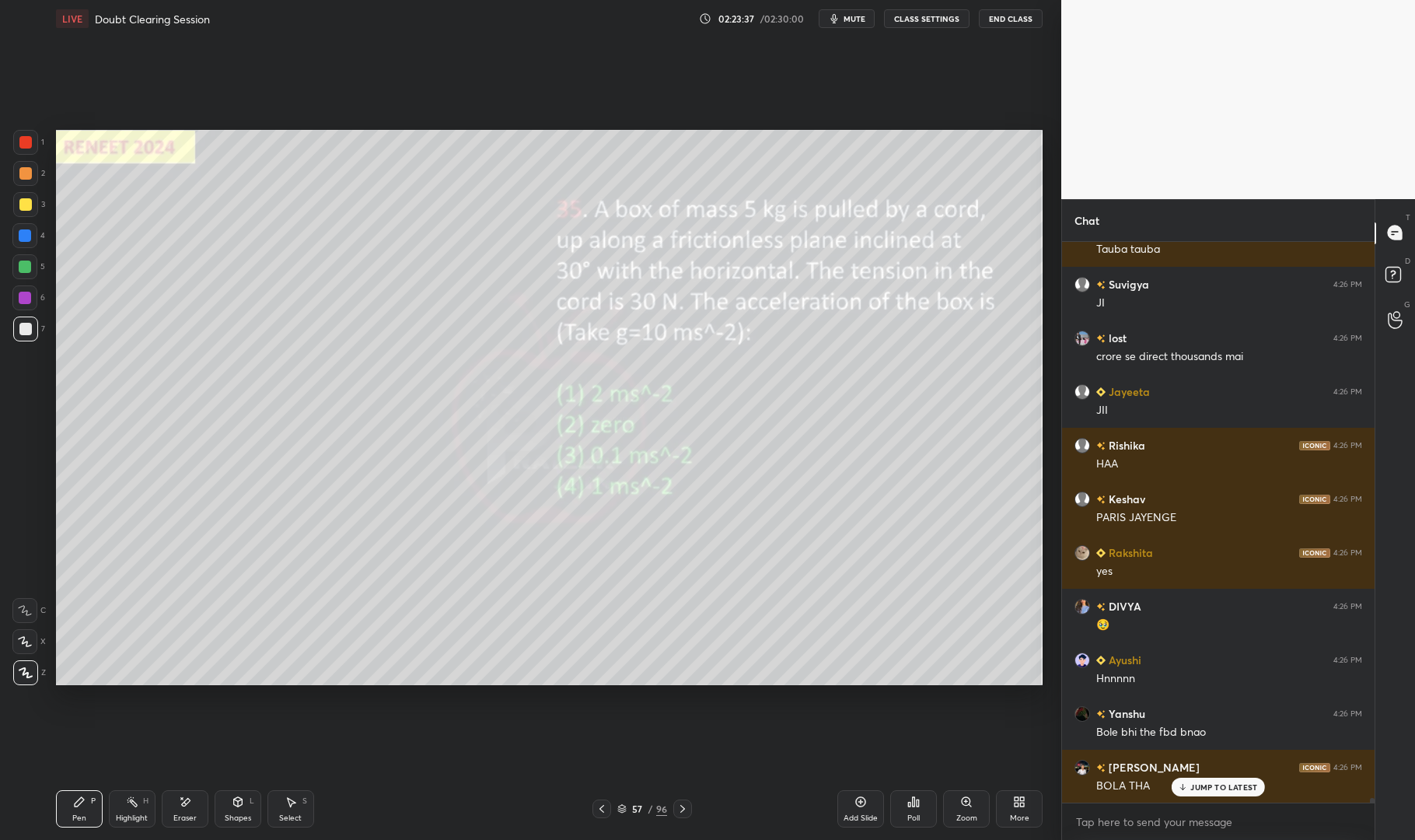
click at [21, 328] on div at bounding box center [25, 329] width 12 height 12
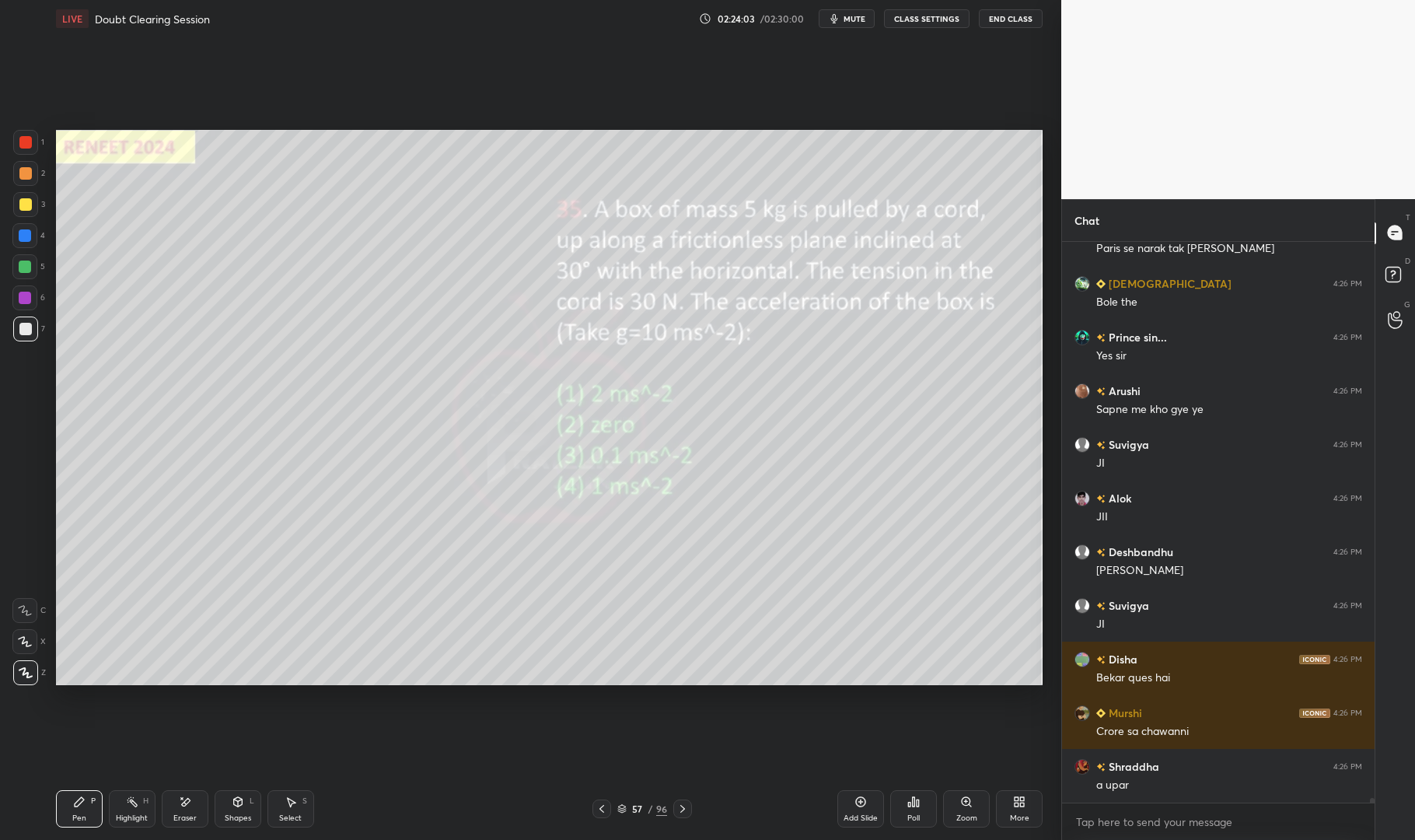
click at [23, 300] on div at bounding box center [24, 297] width 12 height 12
click at [22, 295] on div at bounding box center [24, 297] width 12 height 12
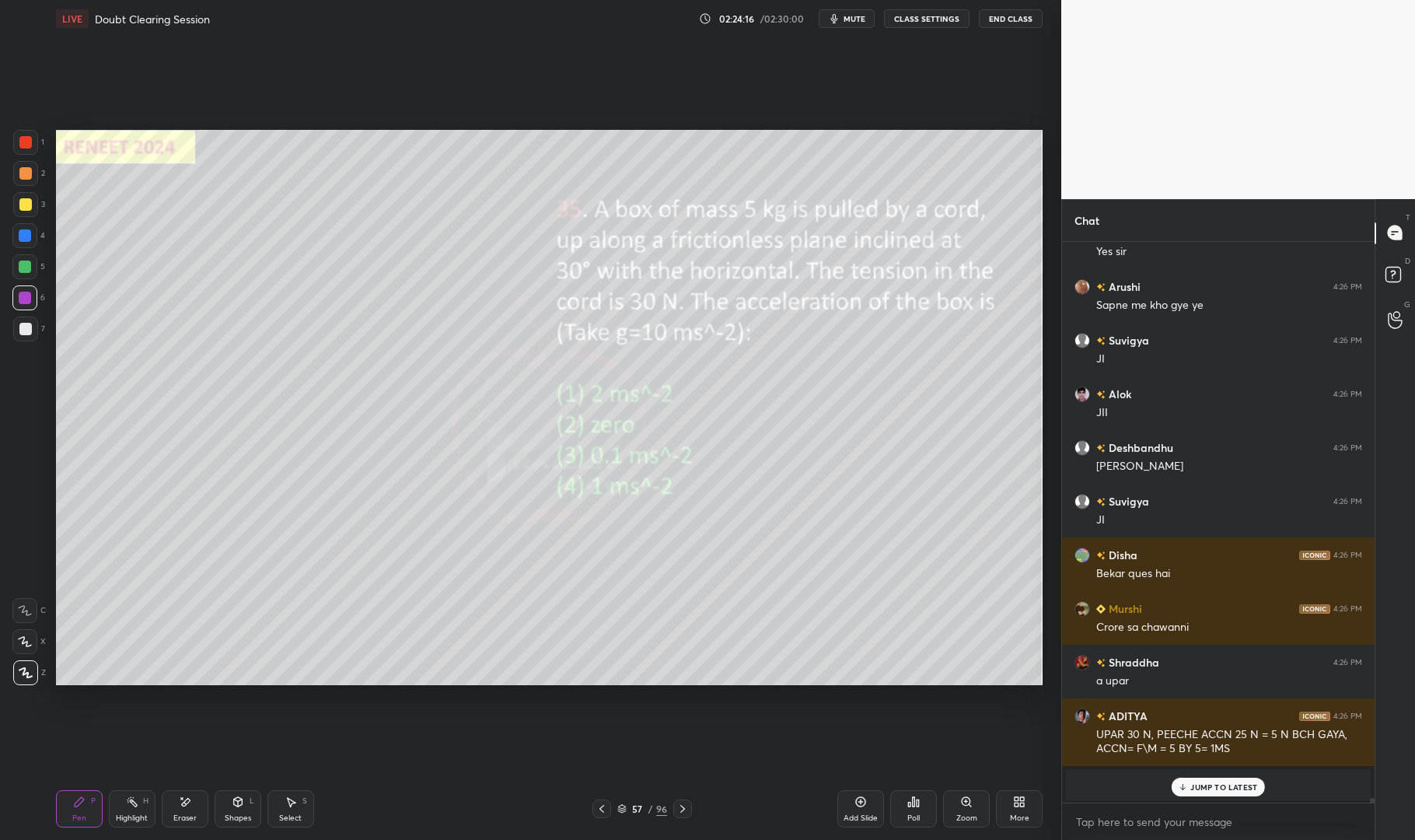
click at [134, 805] on icon at bounding box center [132, 802] width 12 height 12
click at [133, 812] on div "Highlight H" at bounding box center [132, 809] width 47 height 37
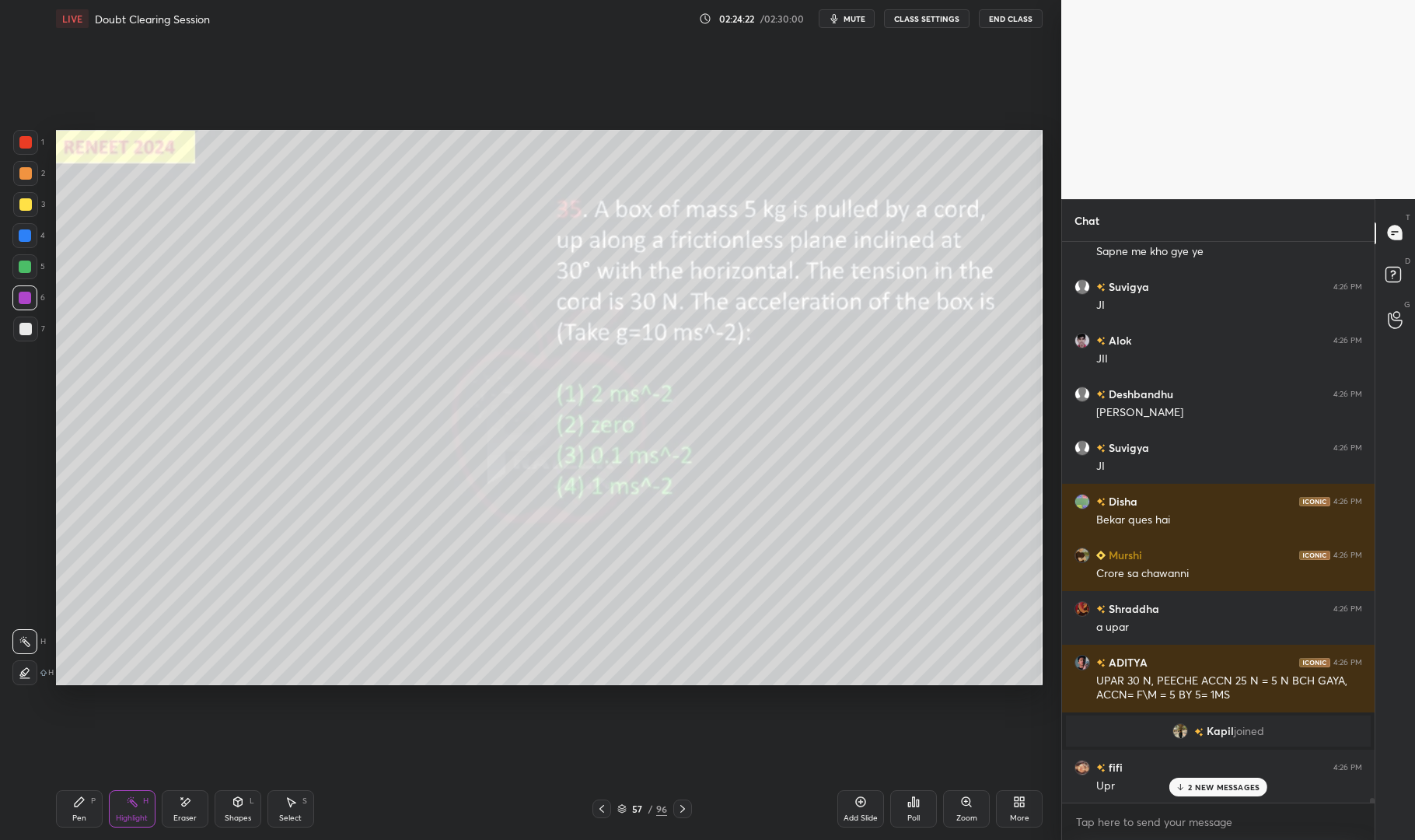
scroll to position [66635, 0]
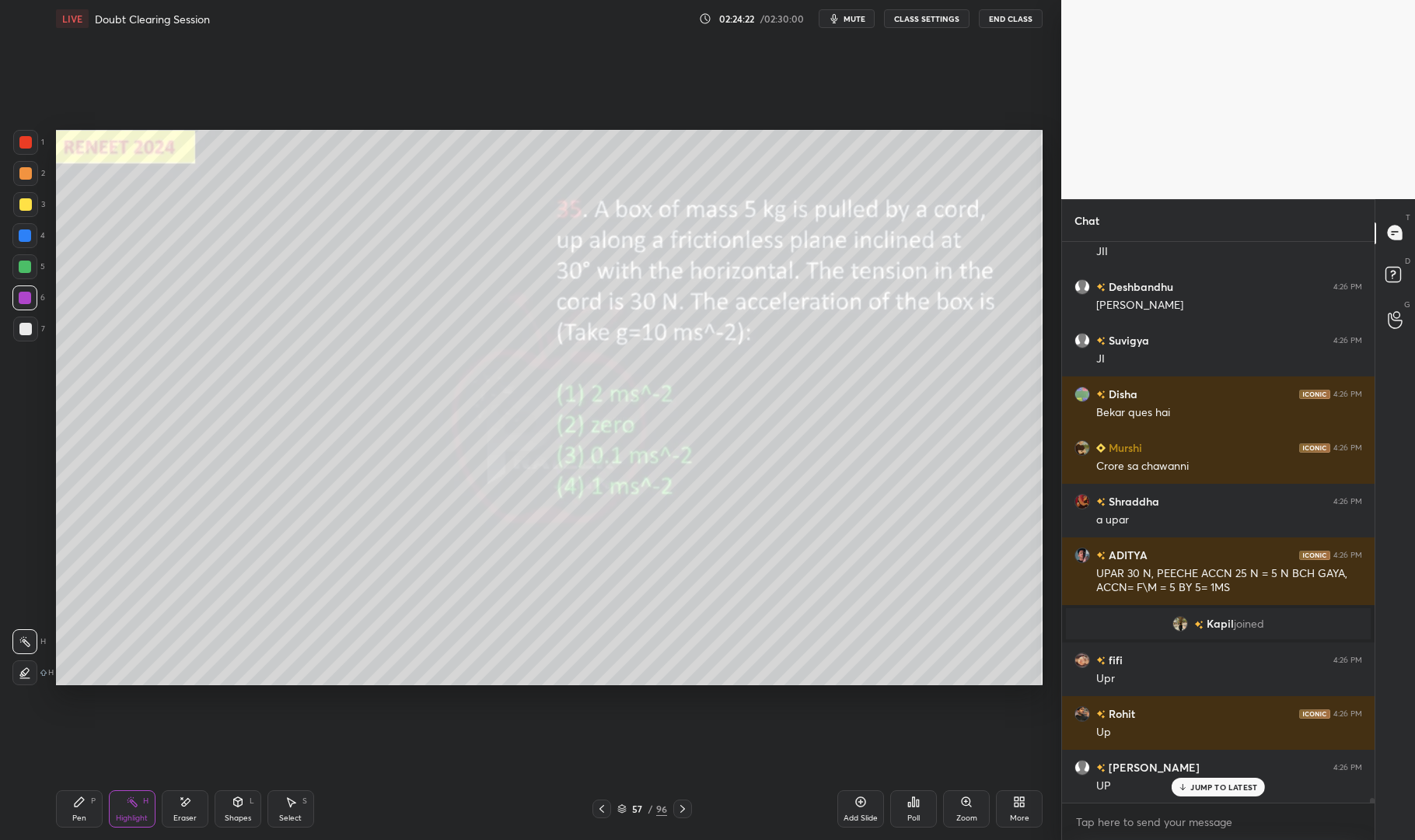
click at [82, 806] on icon at bounding box center [79, 802] width 12 height 12
click at [70, 804] on div "Pen P" at bounding box center [80, 809] width 47 height 37
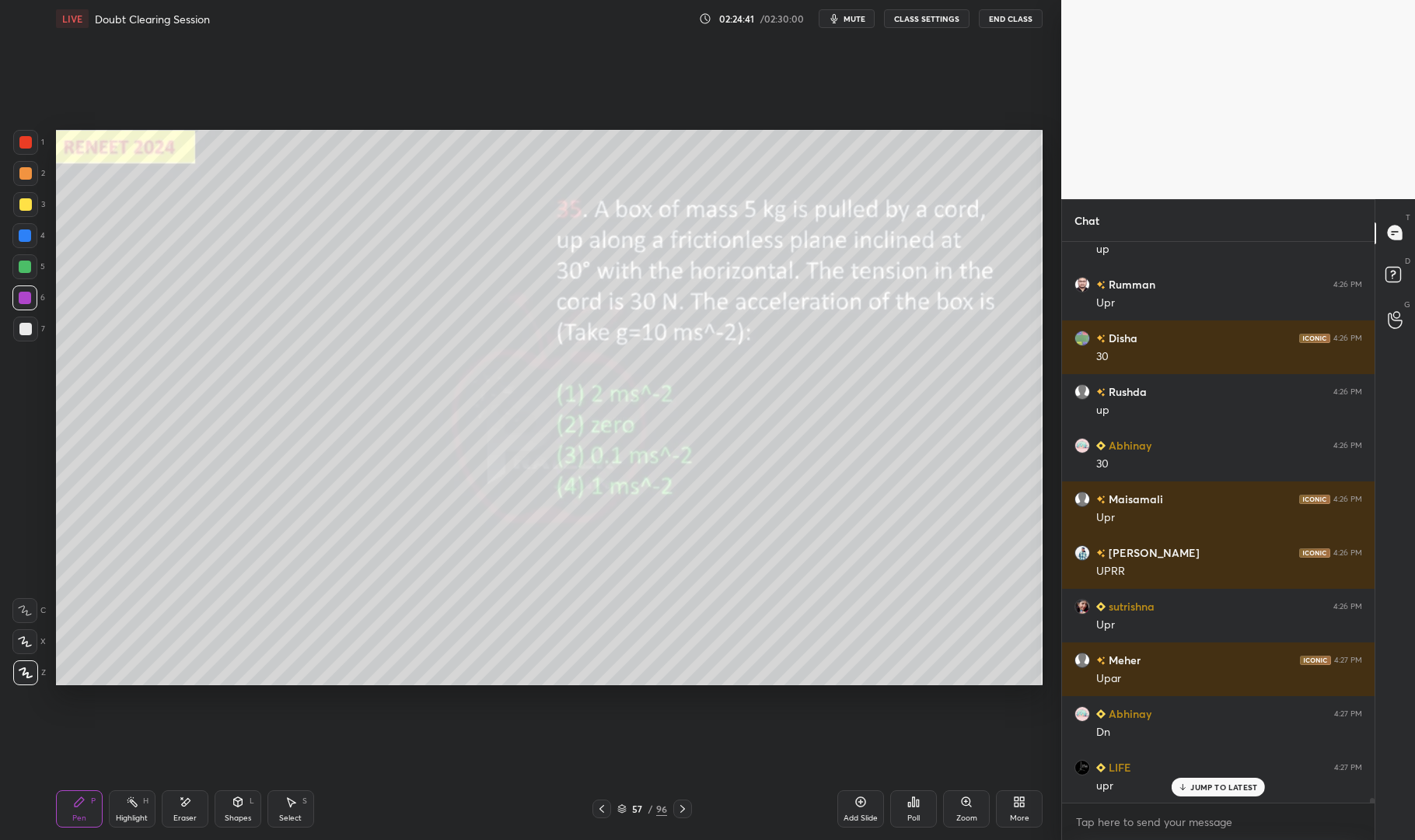
scroll to position [67907, 0]
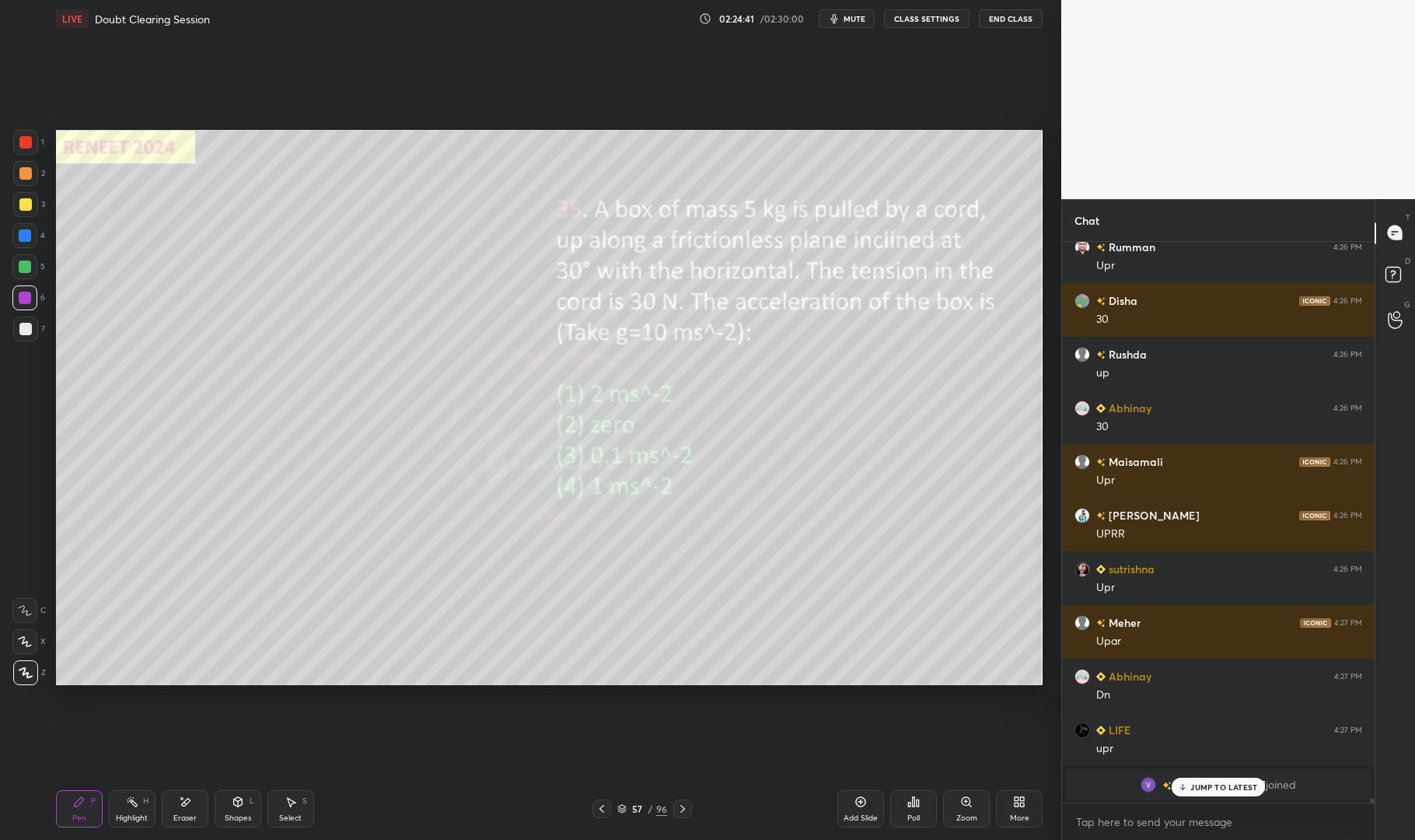
click at [1225, 787] on p "JUMP TO LATEST" at bounding box center [1223, 787] width 66 height 9
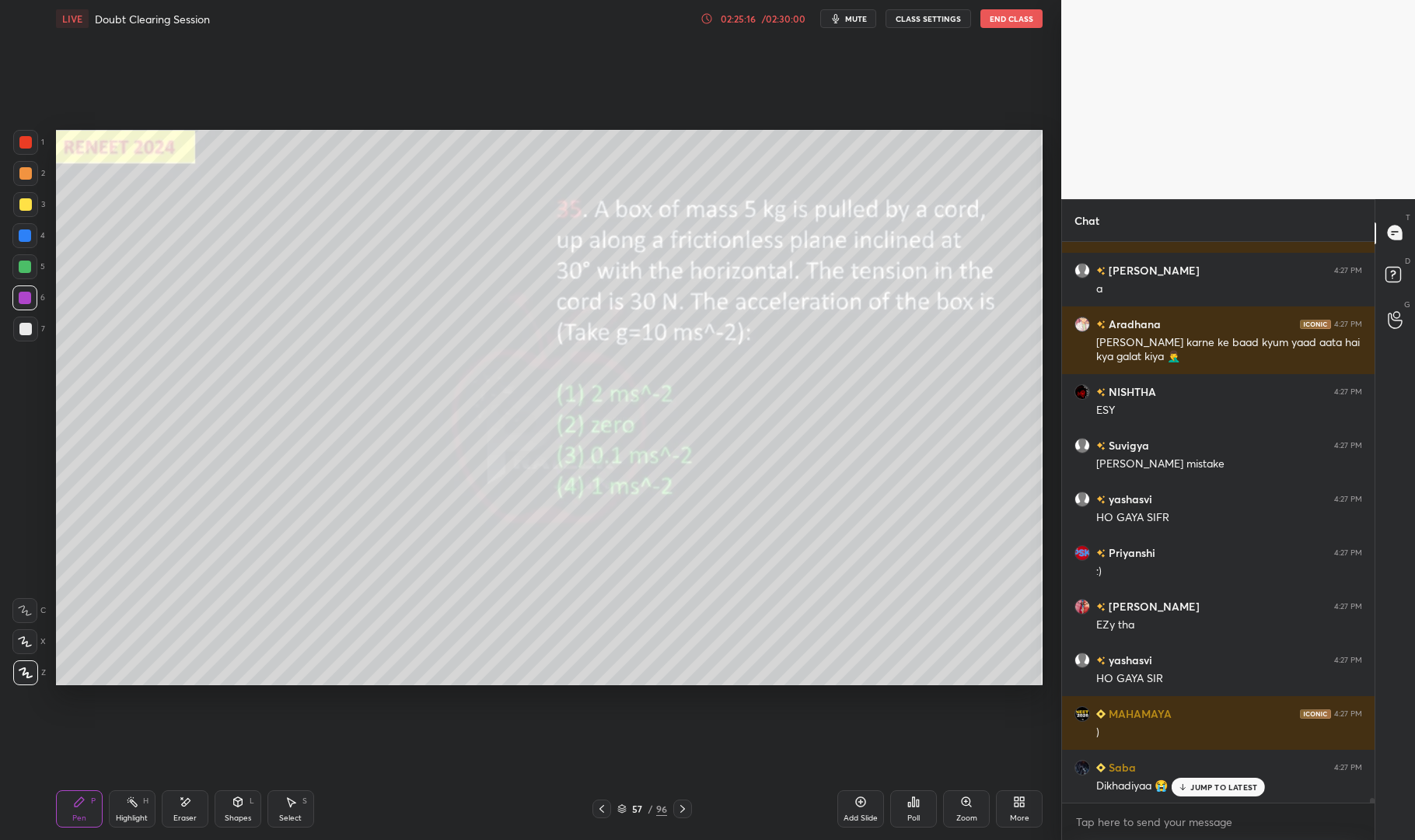
scroll to position [68940, 0]
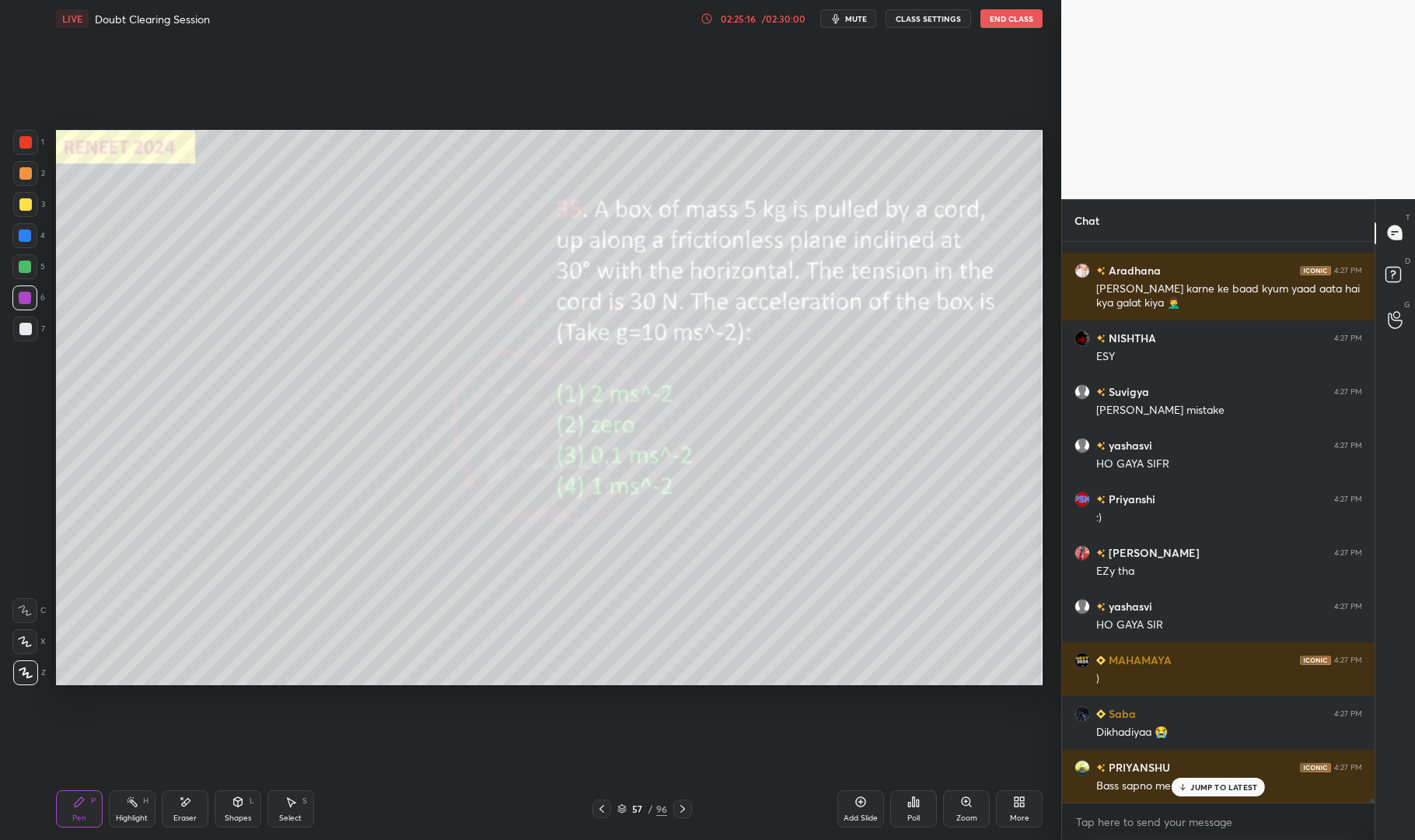
click at [1236, 790] on p "JUMP TO LATEST" at bounding box center [1223, 787] width 66 height 9
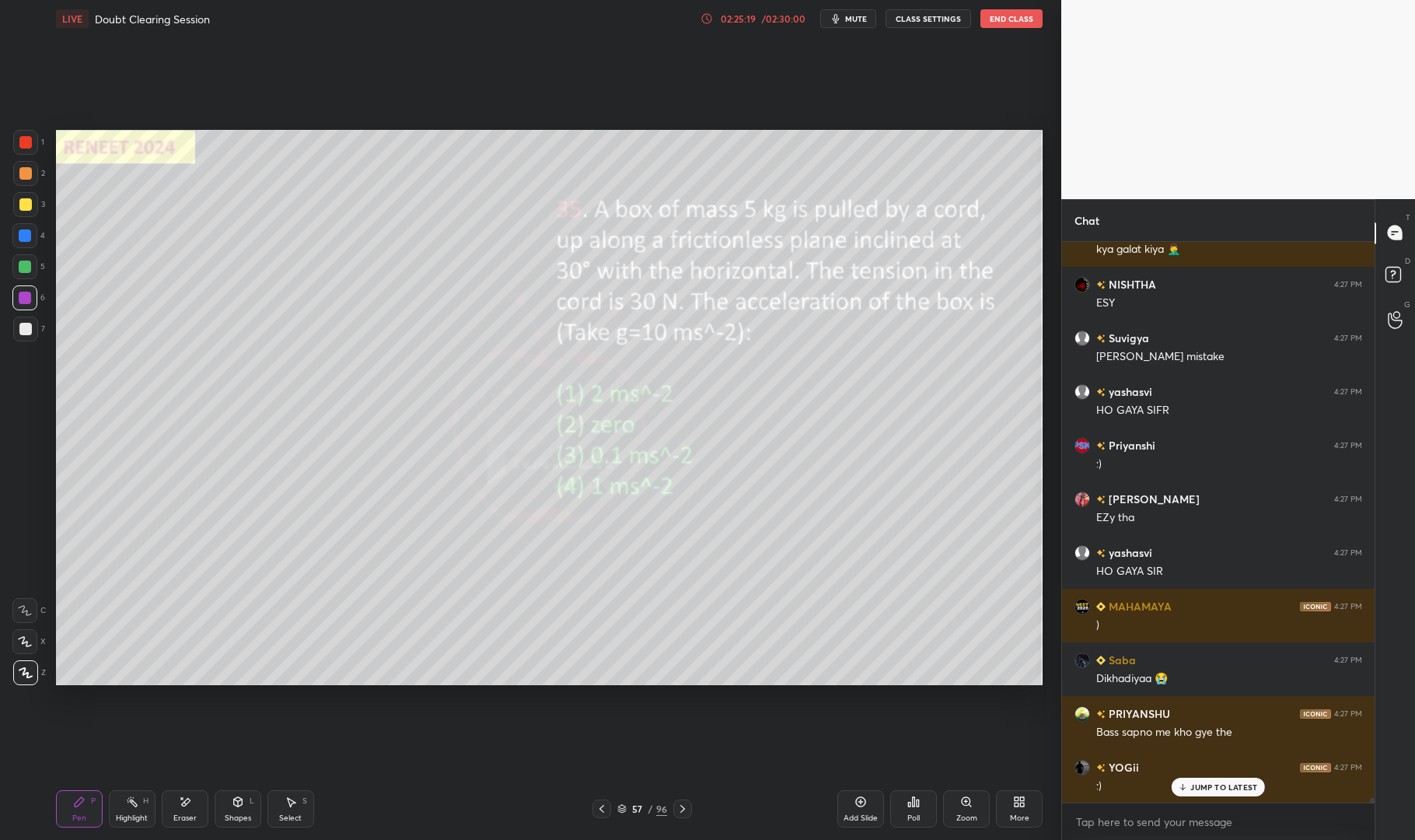
scroll to position [69048, 0]
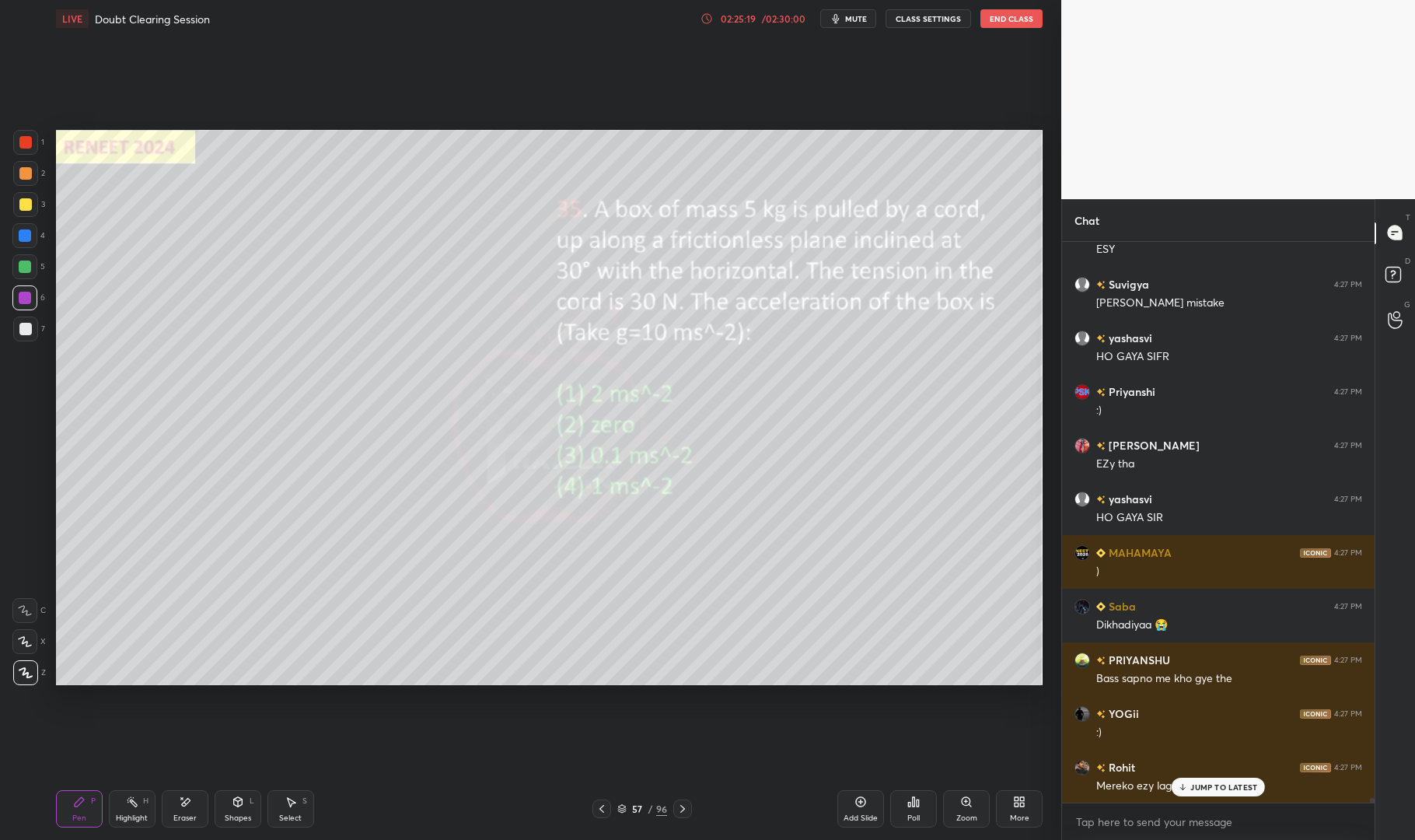
click at [42, 150] on div "1" at bounding box center [28, 142] width 31 height 25
click at [25, 140] on div at bounding box center [25, 141] width 12 height 12
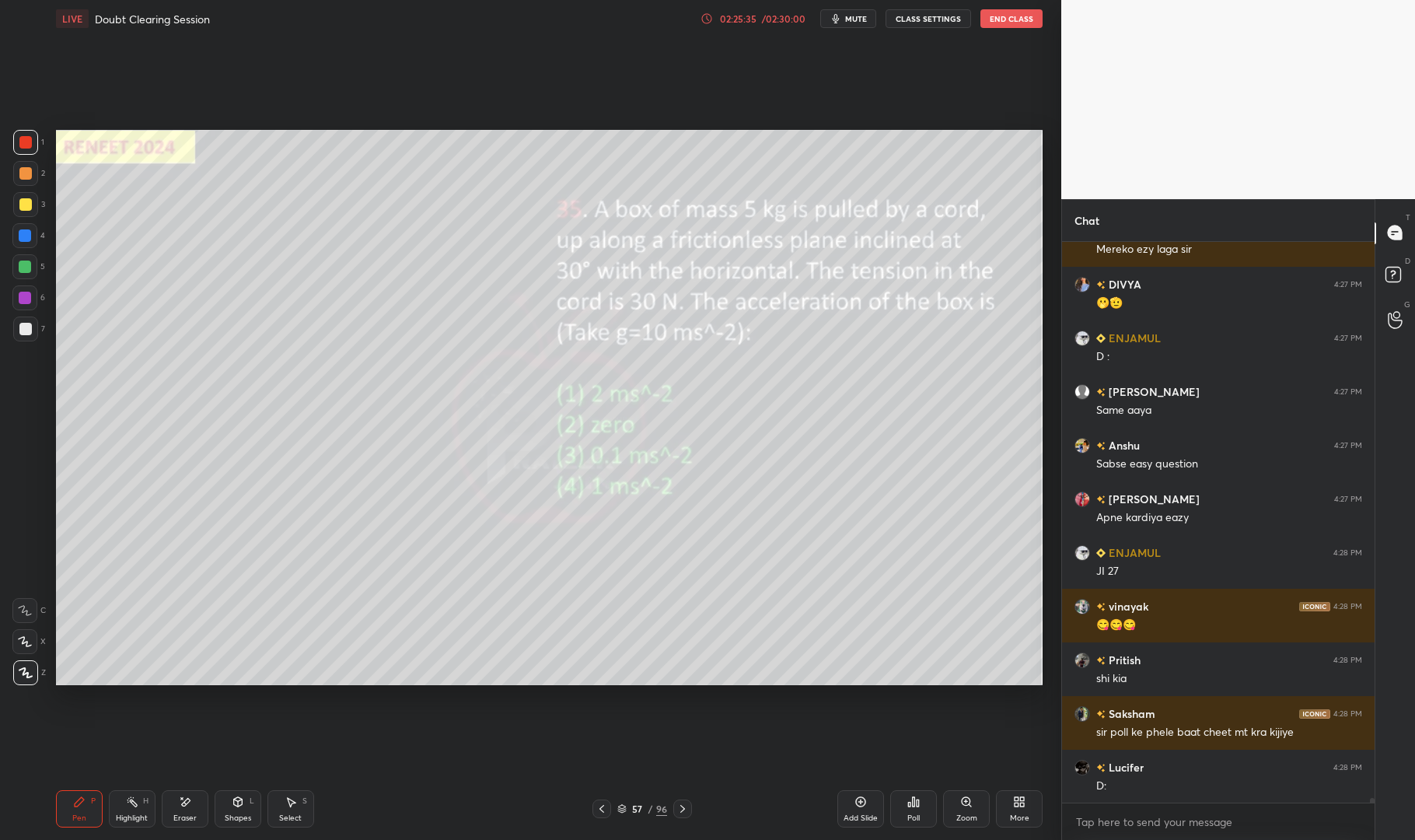
scroll to position [69638, 0]
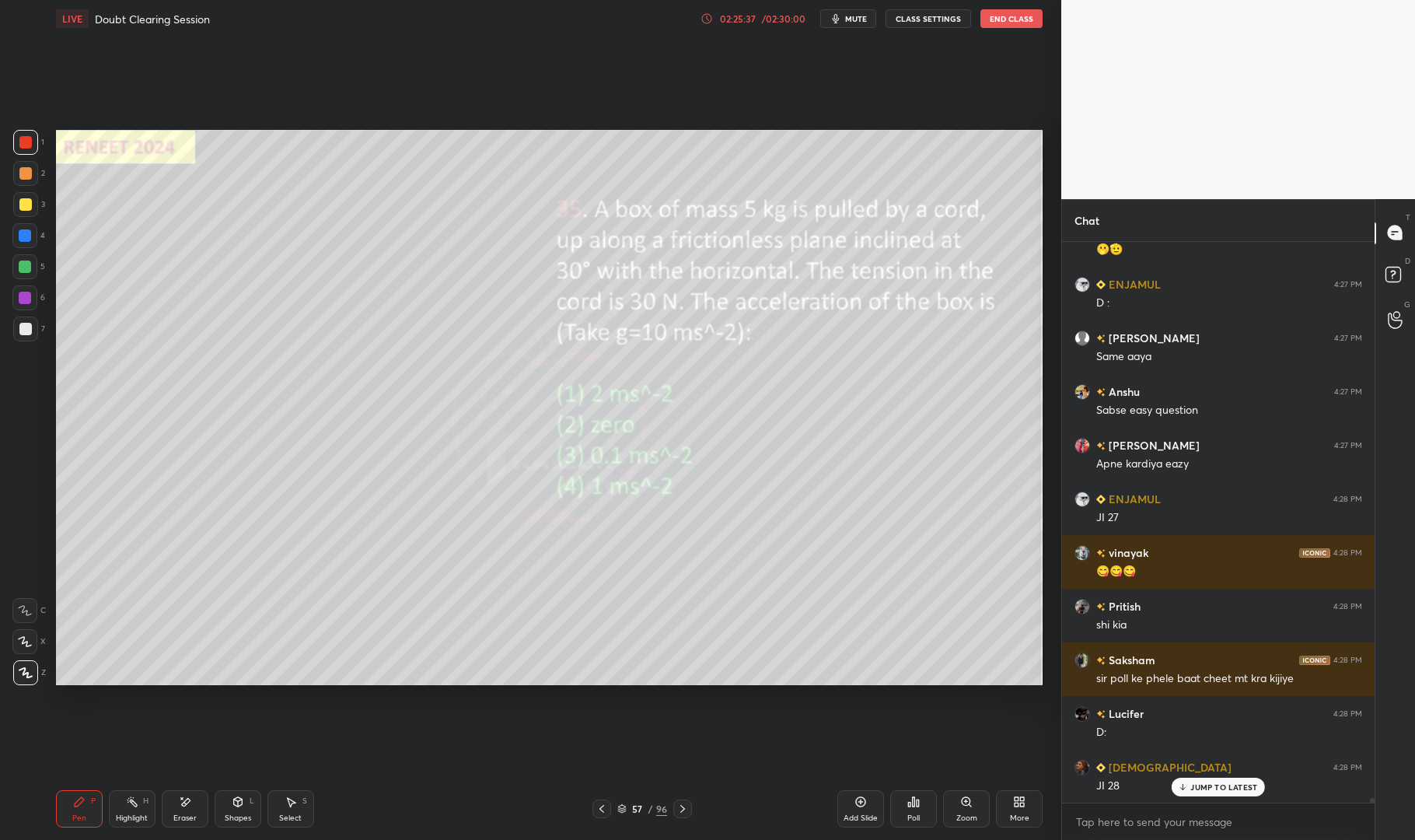
click at [1234, 782] on p "JUMP TO LATEST" at bounding box center [1223, 787] width 66 height 9
click at [685, 810] on icon at bounding box center [683, 808] width 12 height 12
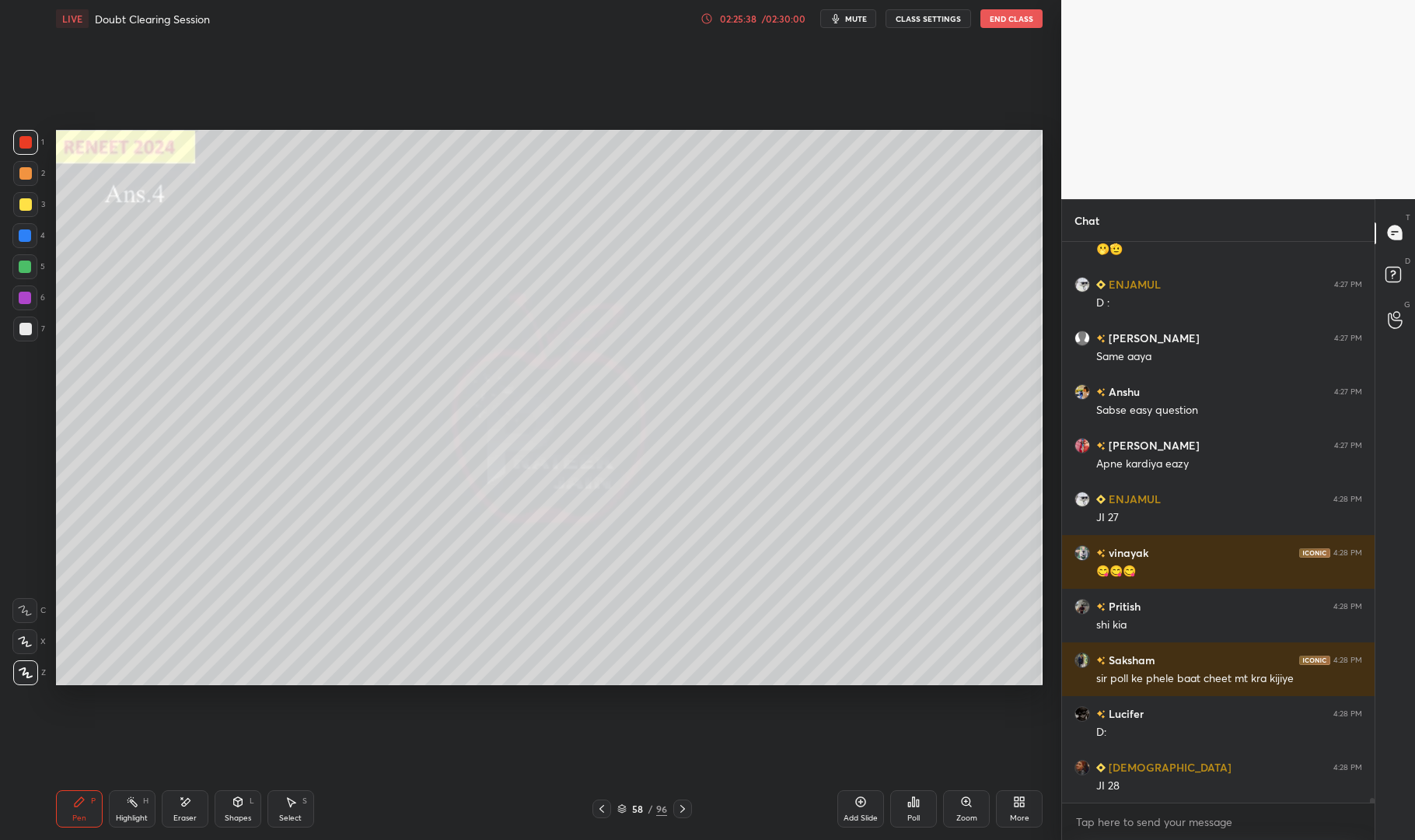
click at [677, 808] on icon at bounding box center [683, 808] width 12 height 12
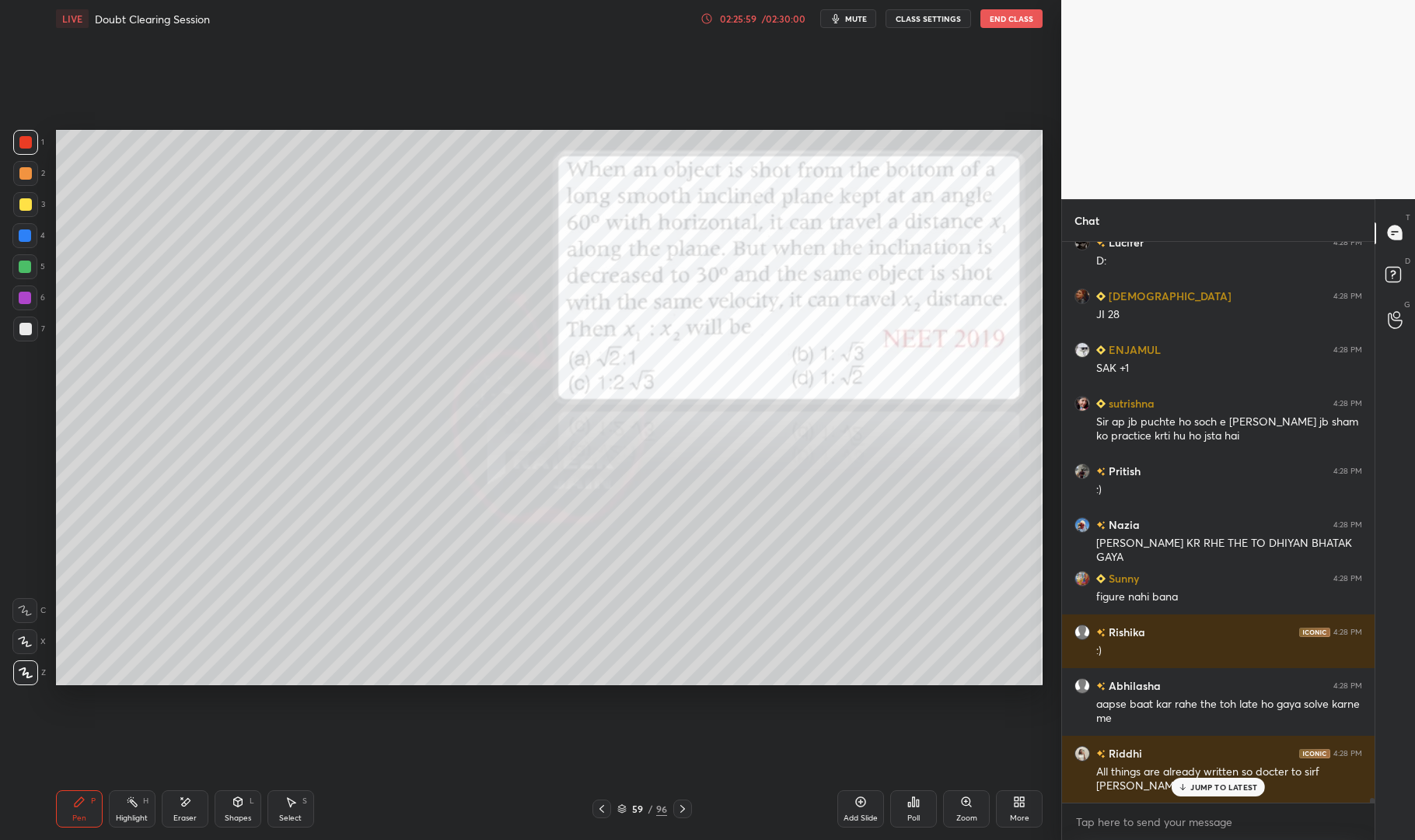
scroll to position [70163, 0]
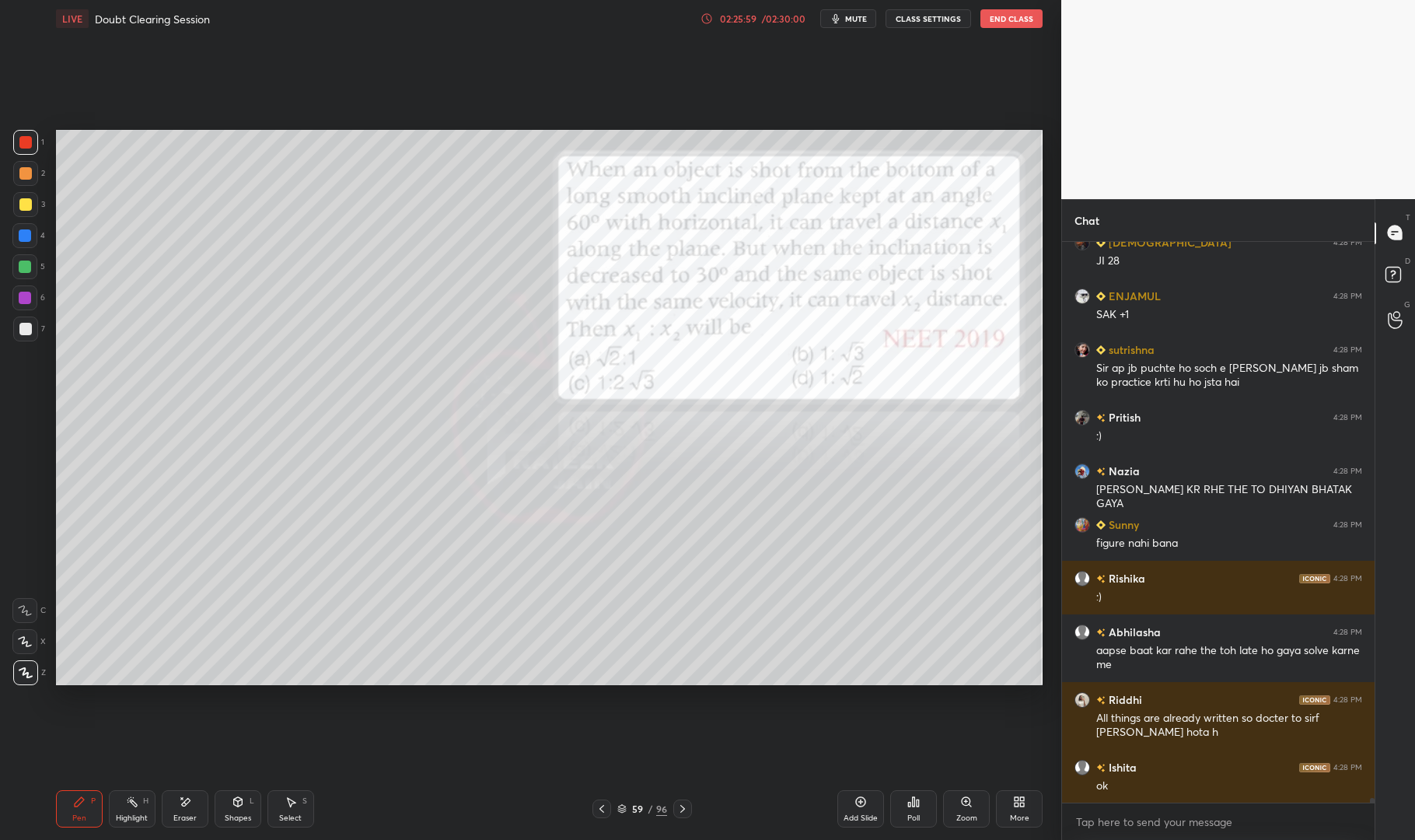
click at [693, 809] on div "59 / 96" at bounding box center [643, 809] width 391 height 19
click at [685, 805] on icon at bounding box center [683, 808] width 12 height 12
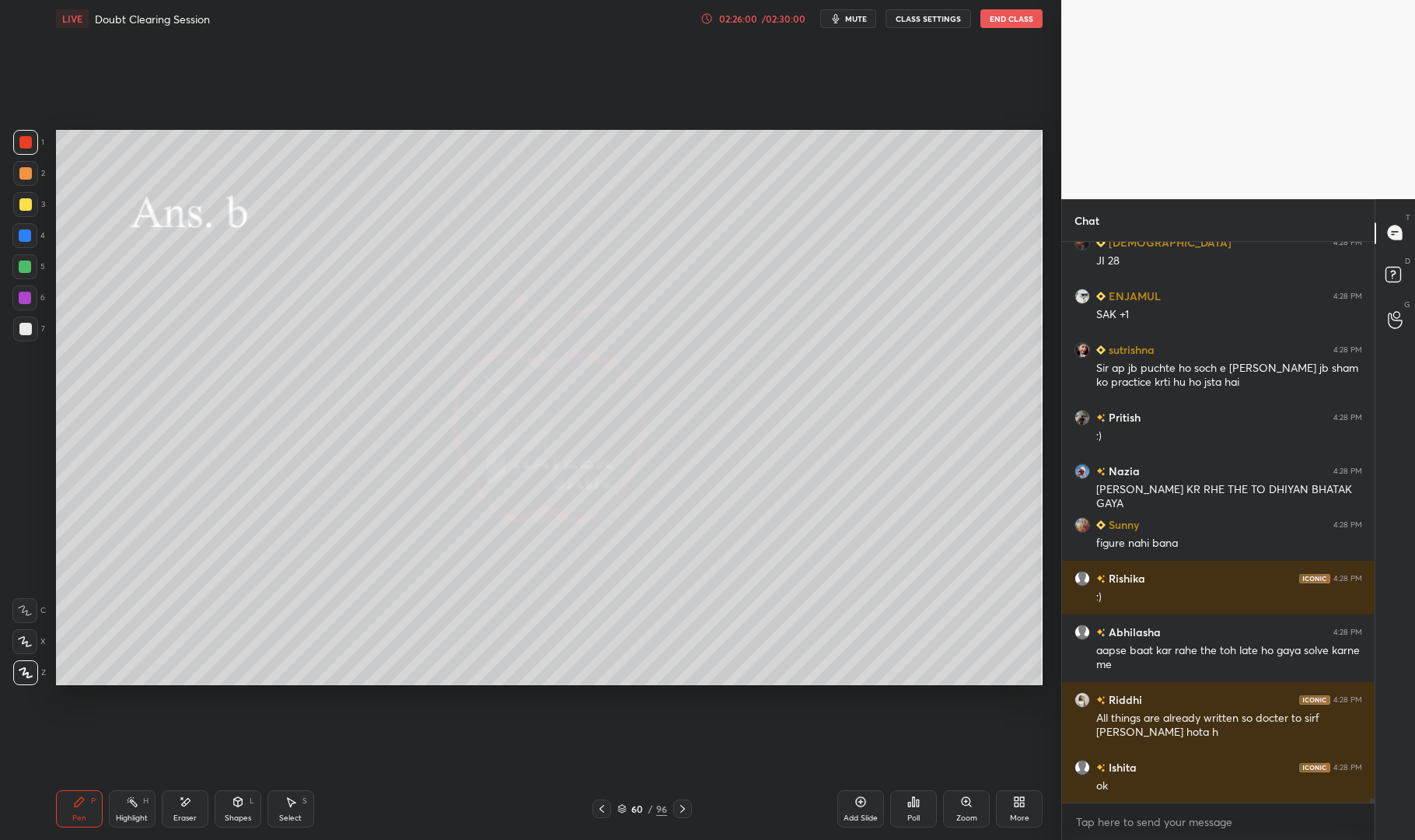
click at [682, 801] on div at bounding box center [683, 809] width 19 height 19
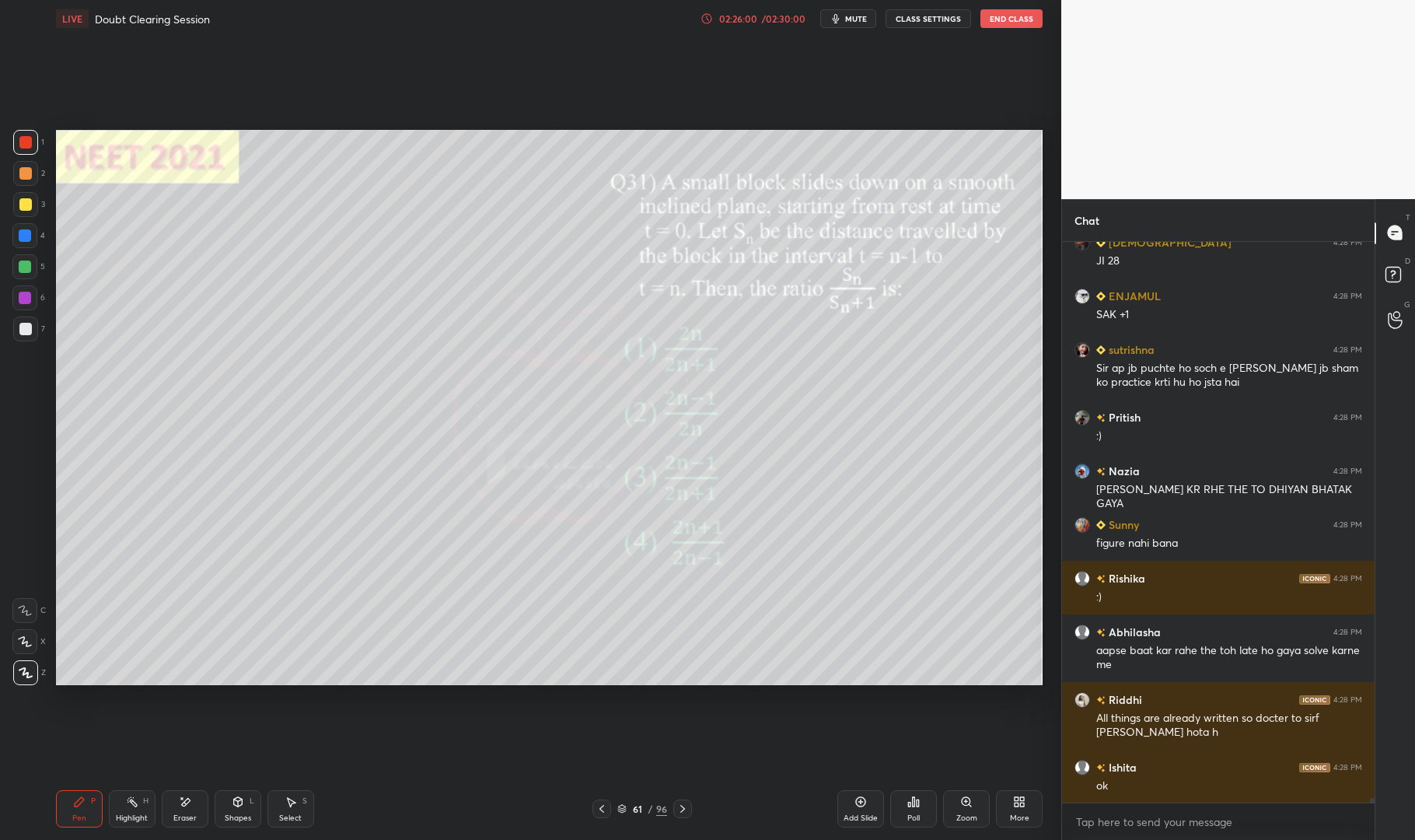
scroll to position [70216, 0]
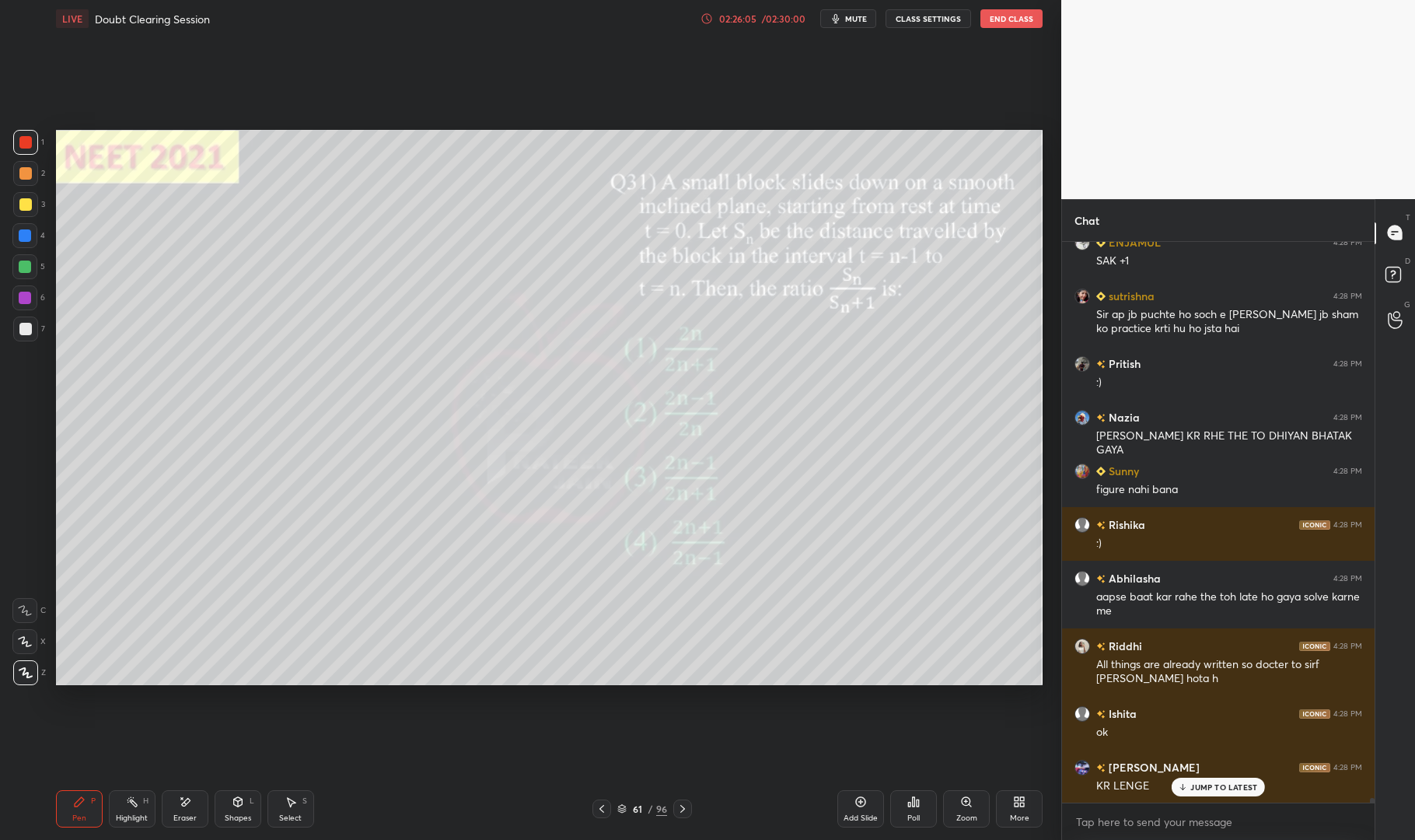
click at [1227, 782] on p "JUMP TO LATEST" at bounding box center [1223, 787] width 66 height 9
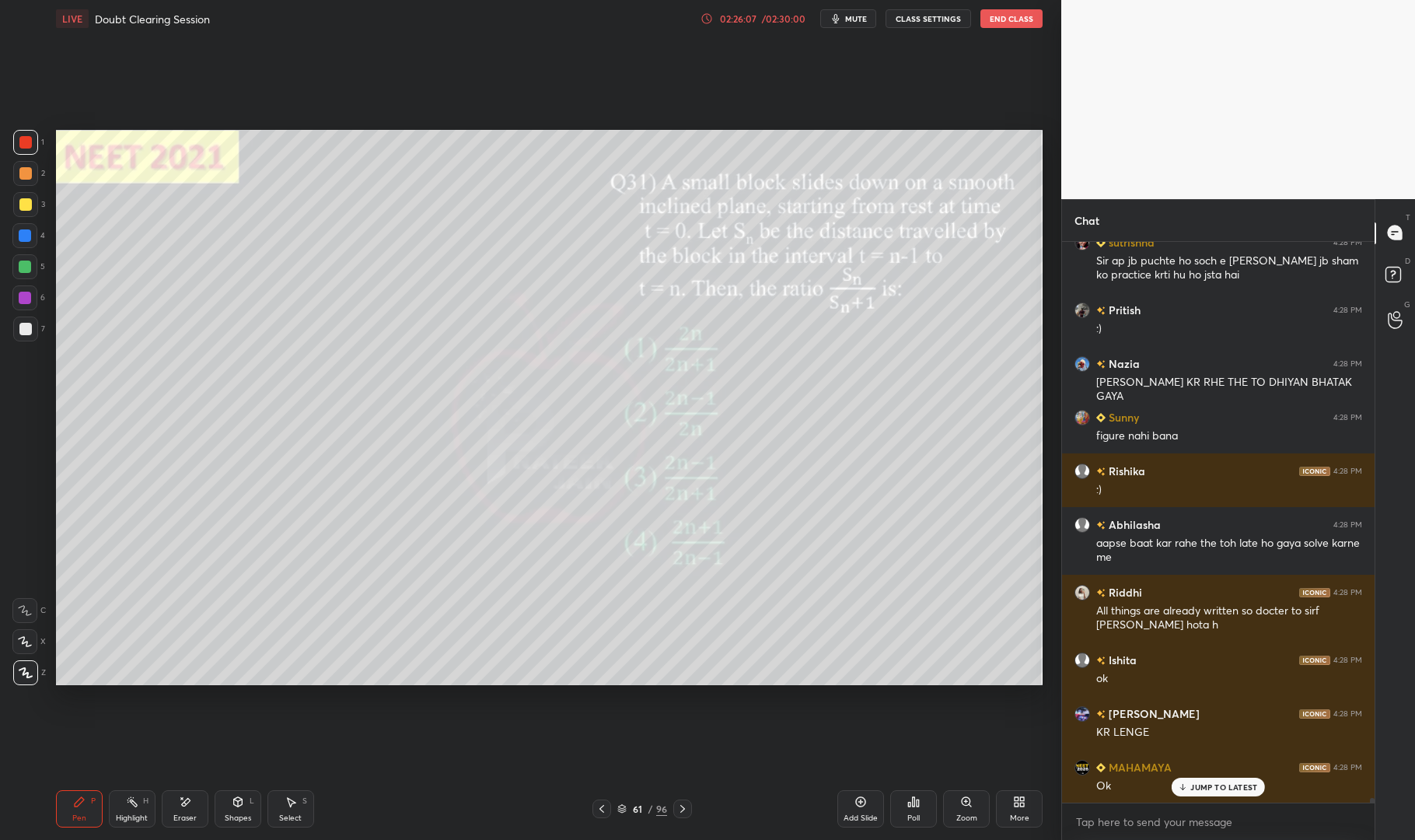
scroll to position [70324, 0]
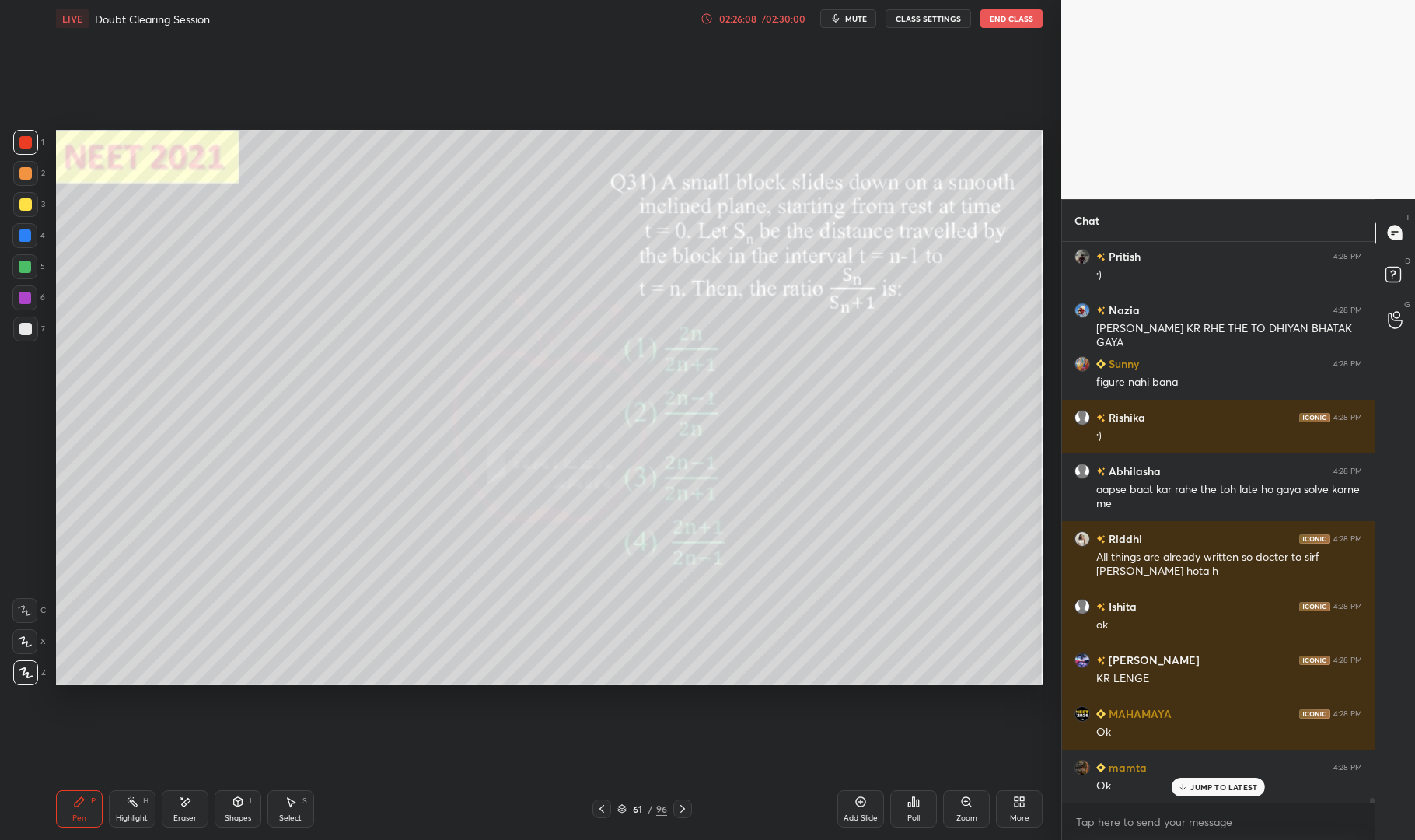
click at [685, 803] on icon at bounding box center [683, 808] width 12 height 12
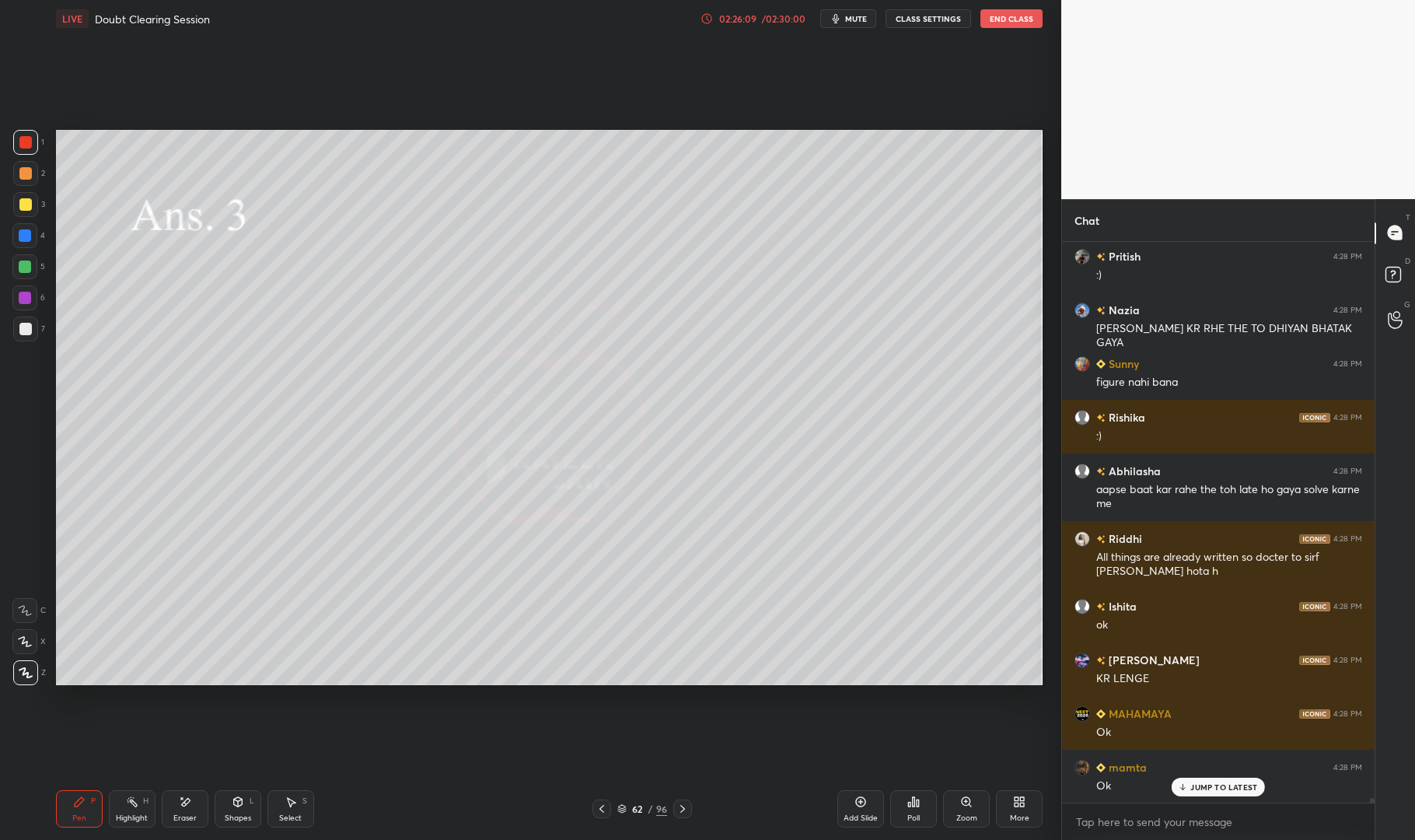
click at [685, 806] on icon at bounding box center [683, 808] width 12 height 12
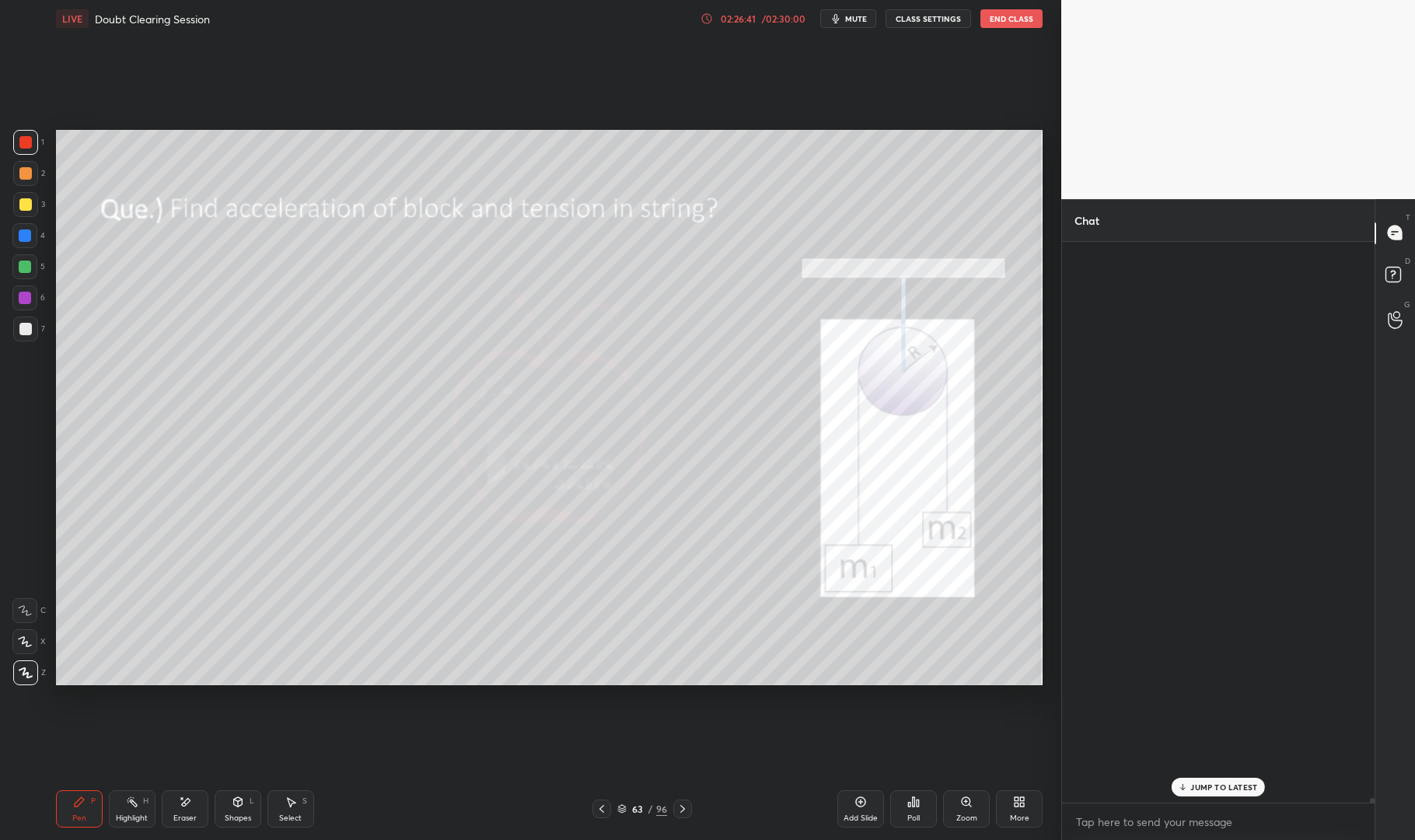
scroll to position [74207, 0]
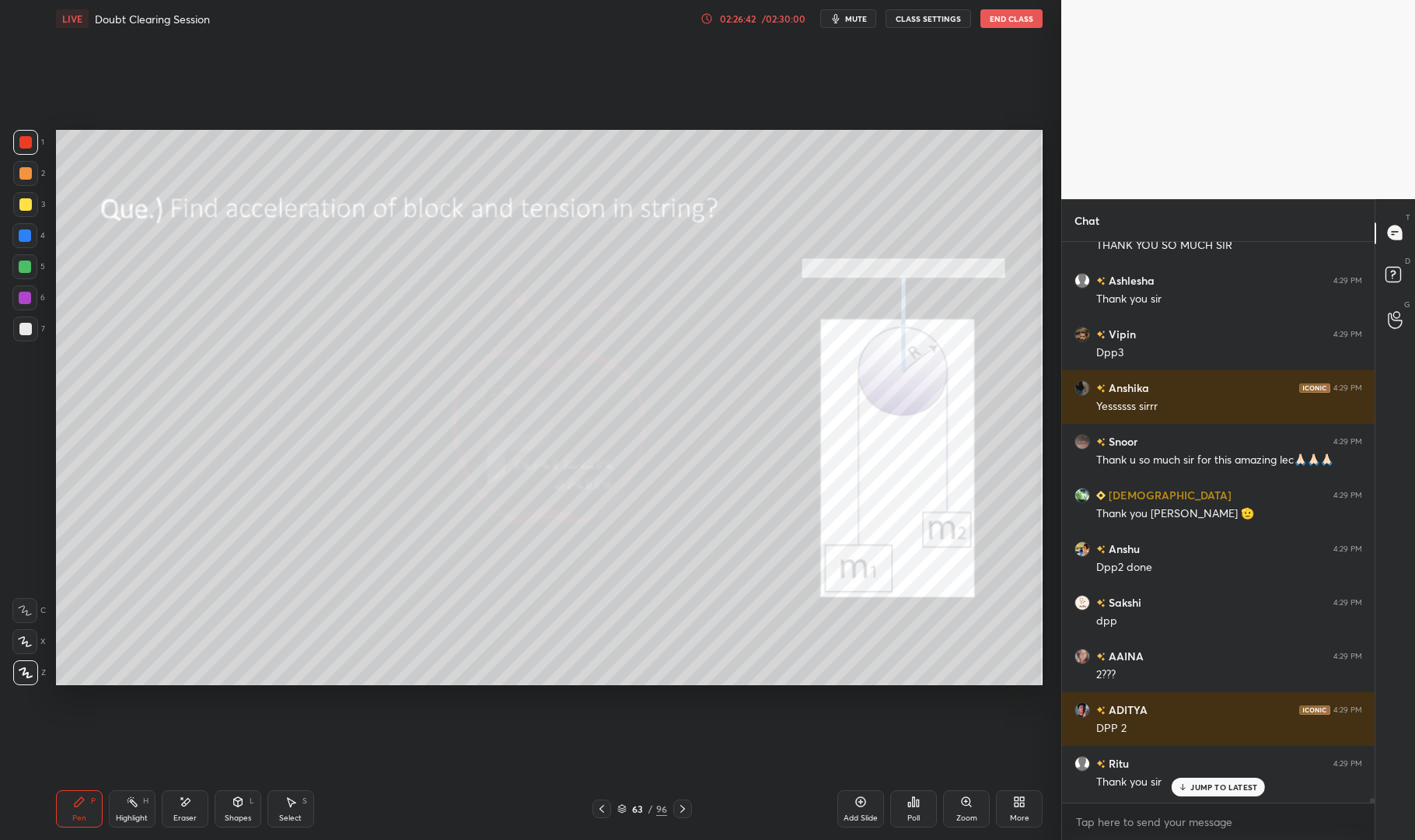
click at [77, 808] on div "Pen P" at bounding box center [80, 809] width 47 height 37
click at [59, 810] on div "Pen P" at bounding box center [80, 809] width 47 height 37
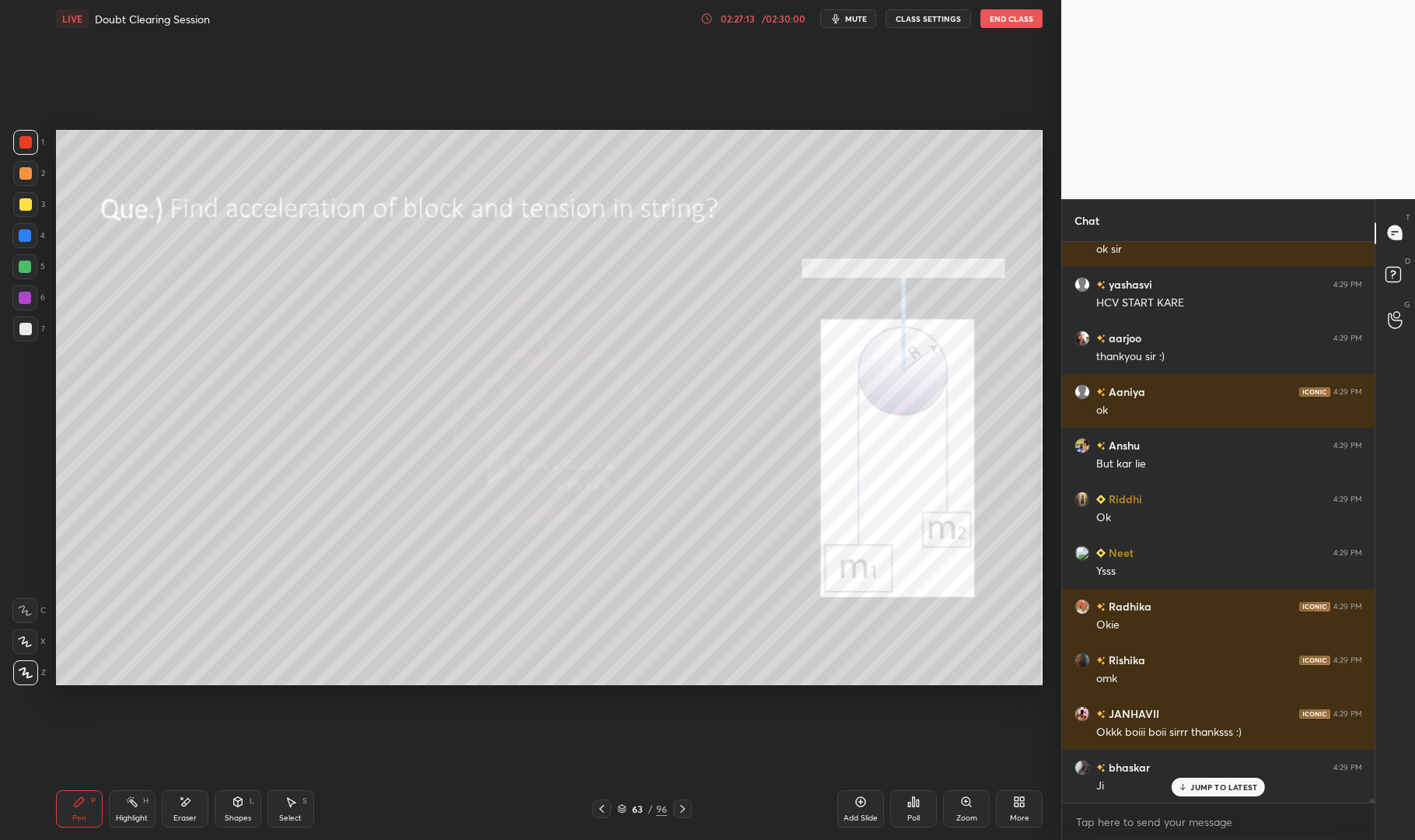
scroll to position [80751, 0]
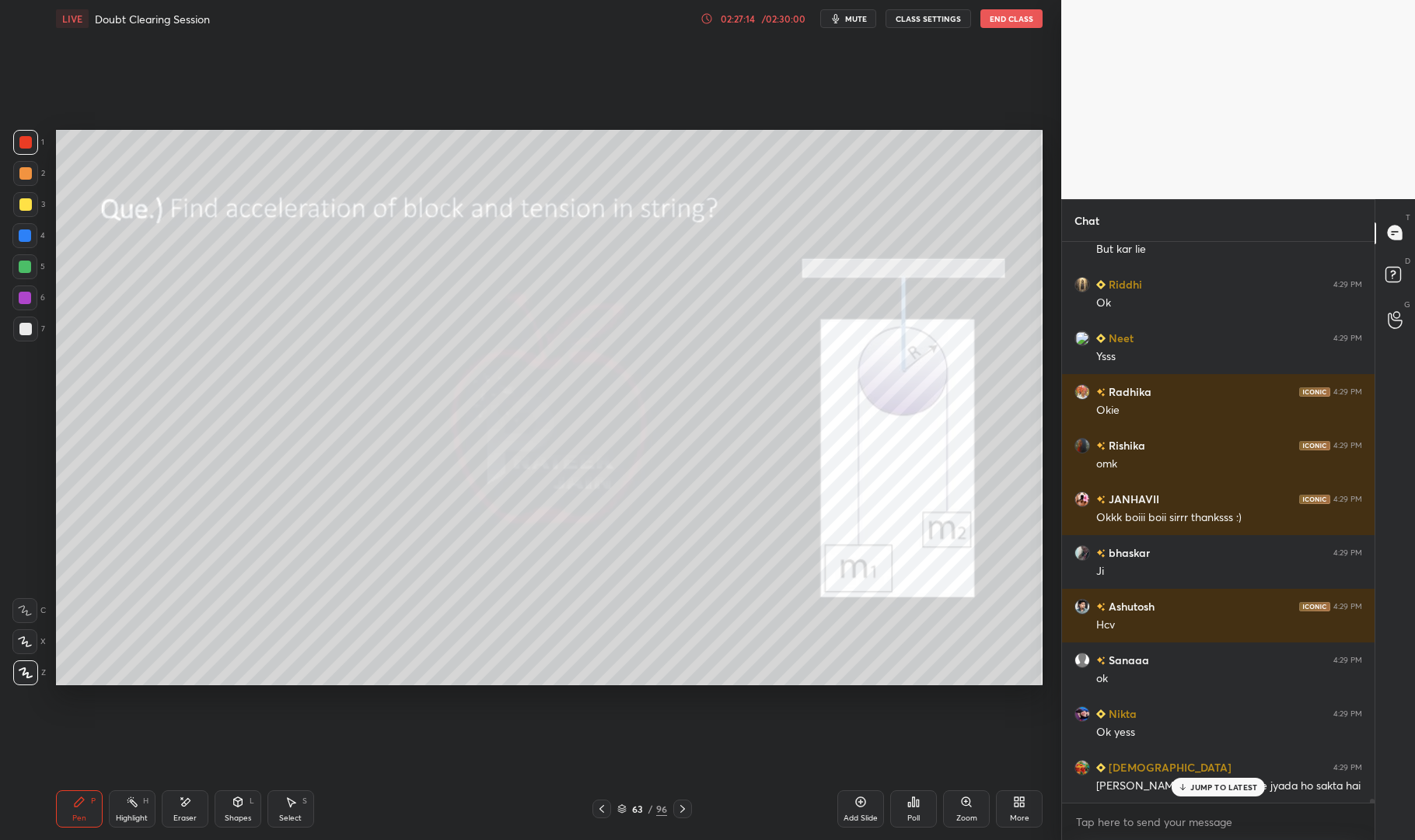
click at [1240, 782] on p "JUMP TO LATEST" at bounding box center [1223, 787] width 66 height 9
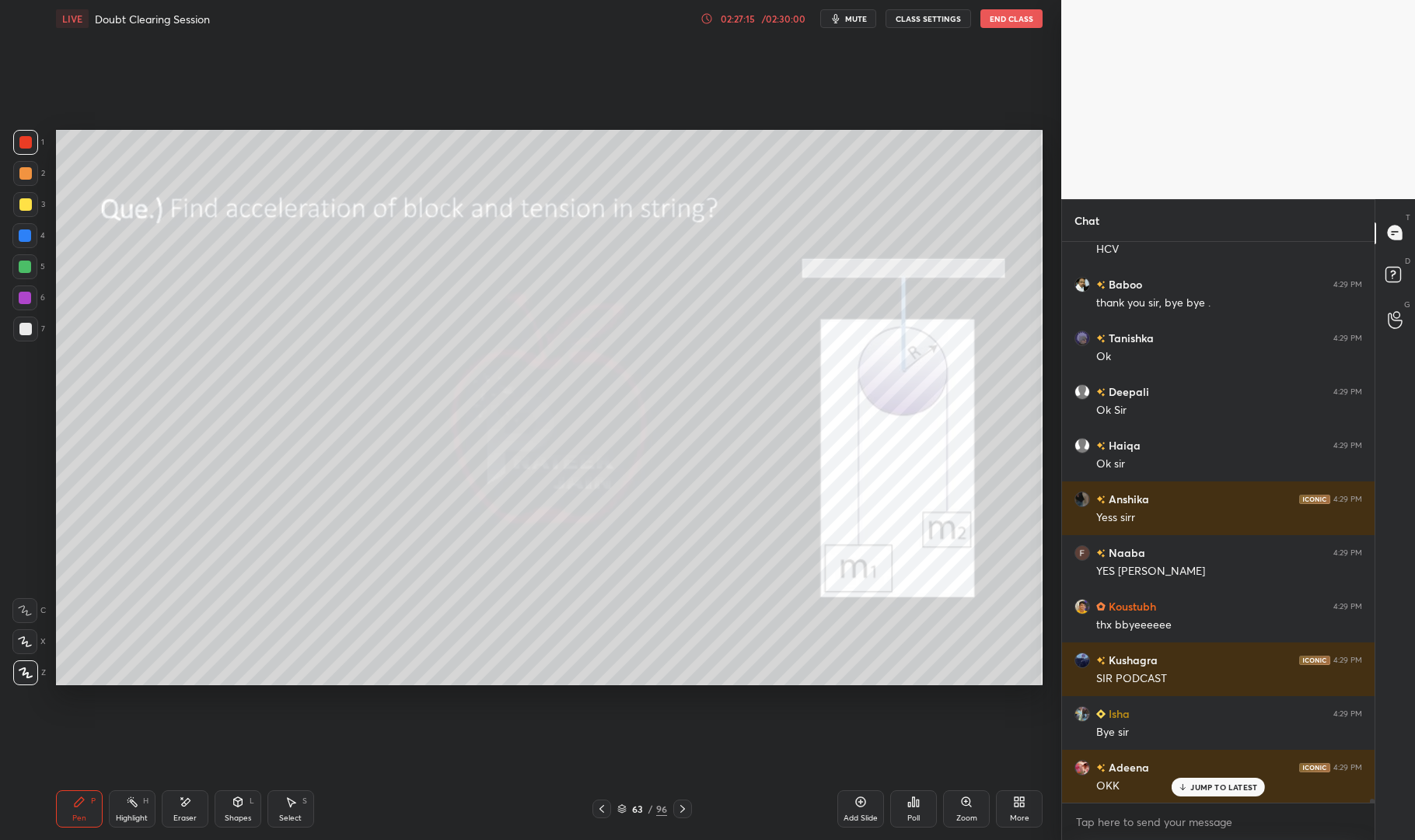
click at [628, 809] on div "63 / 96" at bounding box center [641, 808] width 50 height 14
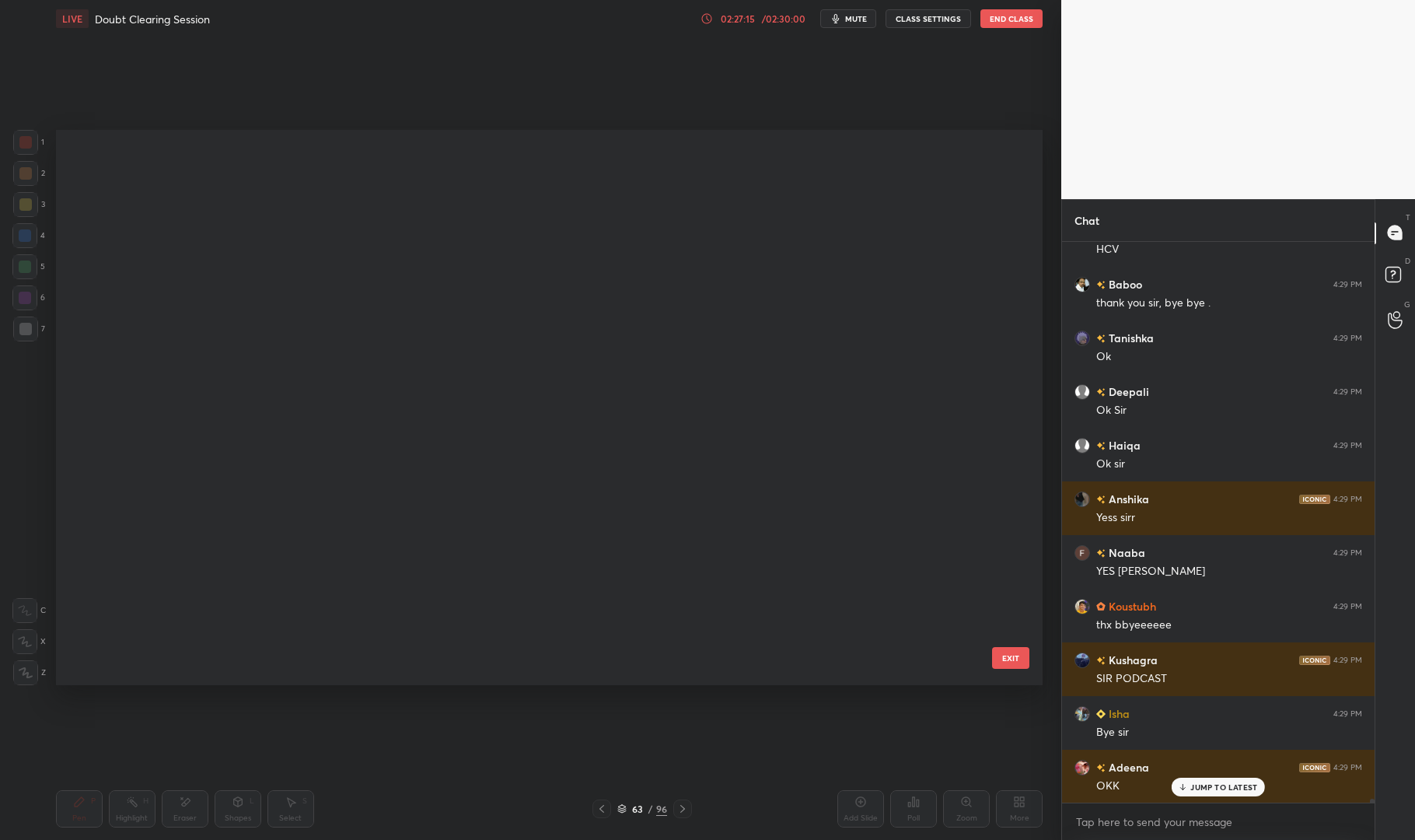
scroll to position [3086, 0]
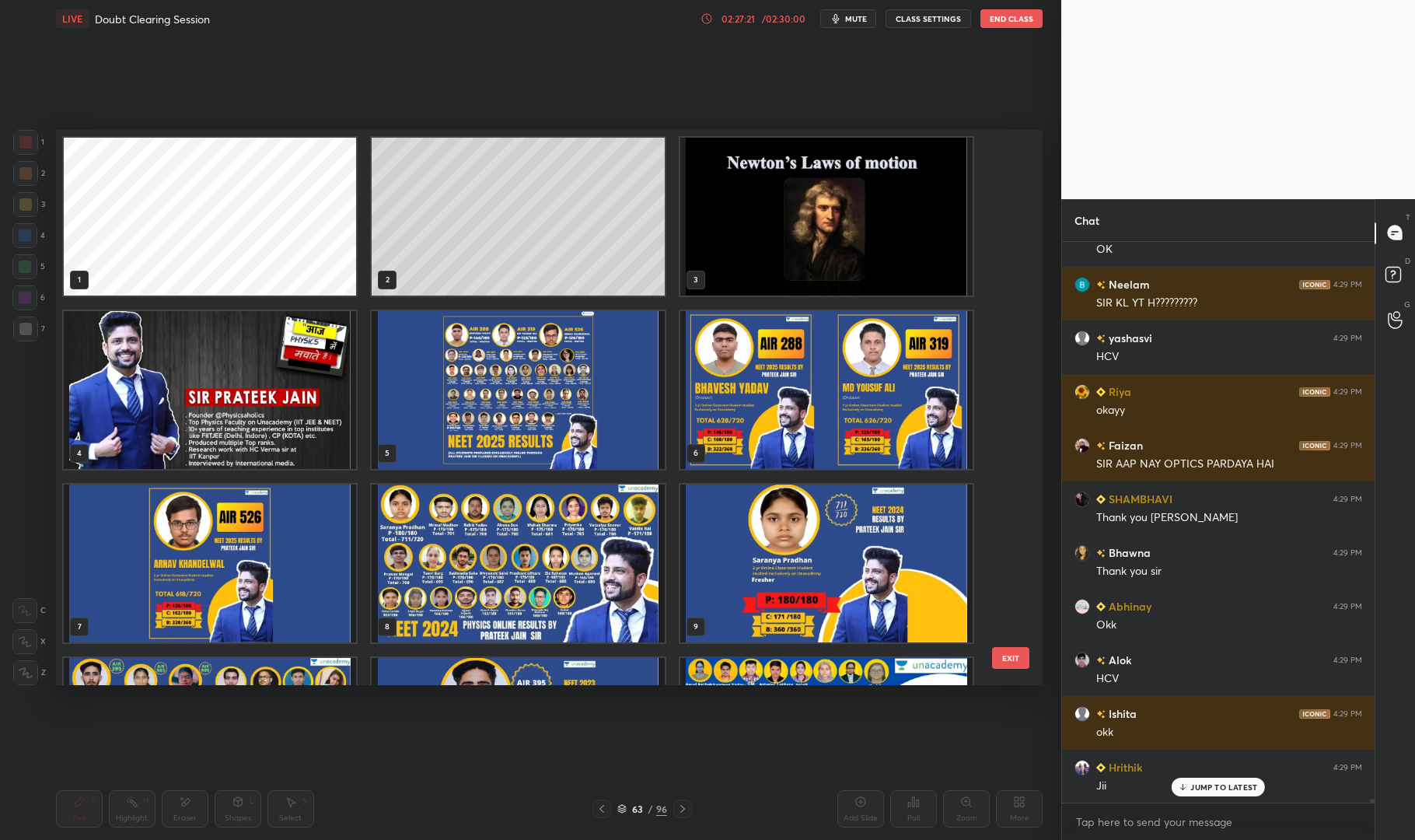
scroll to position [83219, 0]
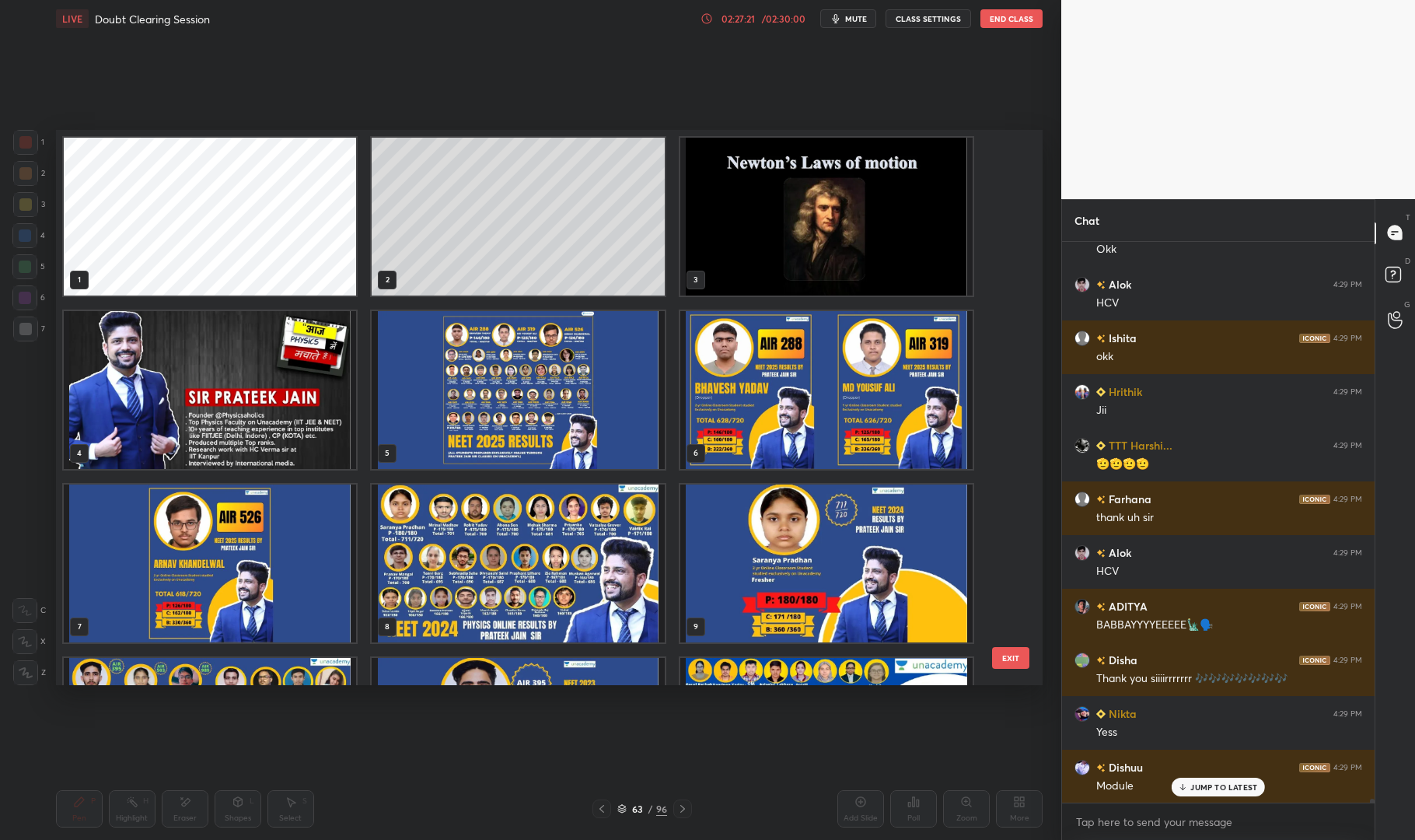
click at [283, 353] on img "grid" at bounding box center [210, 390] width 292 height 158
click at [273, 364] on img "grid" at bounding box center [210, 390] width 292 height 158
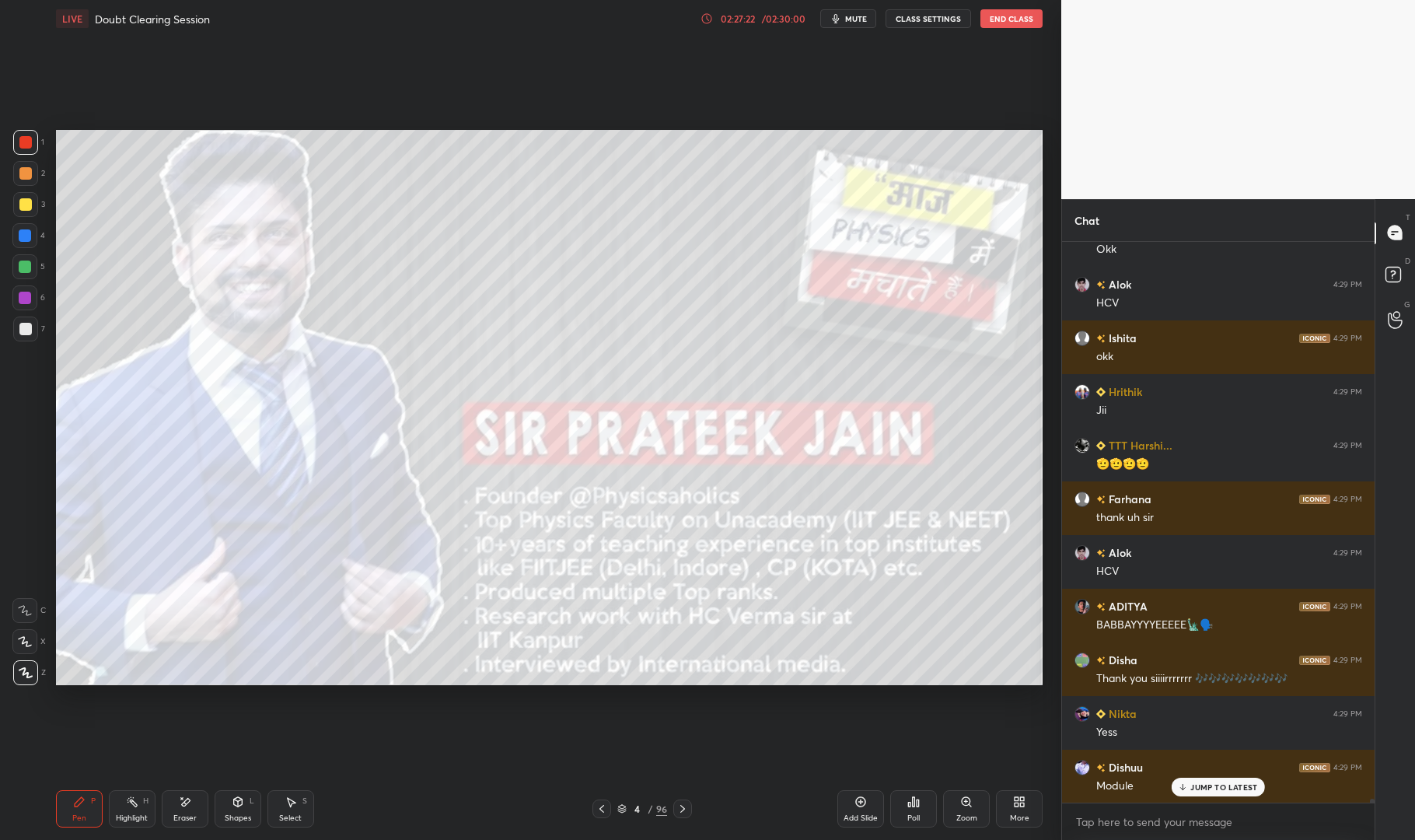
click at [255, 361] on img "grid" at bounding box center [210, 390] width 292 height 158
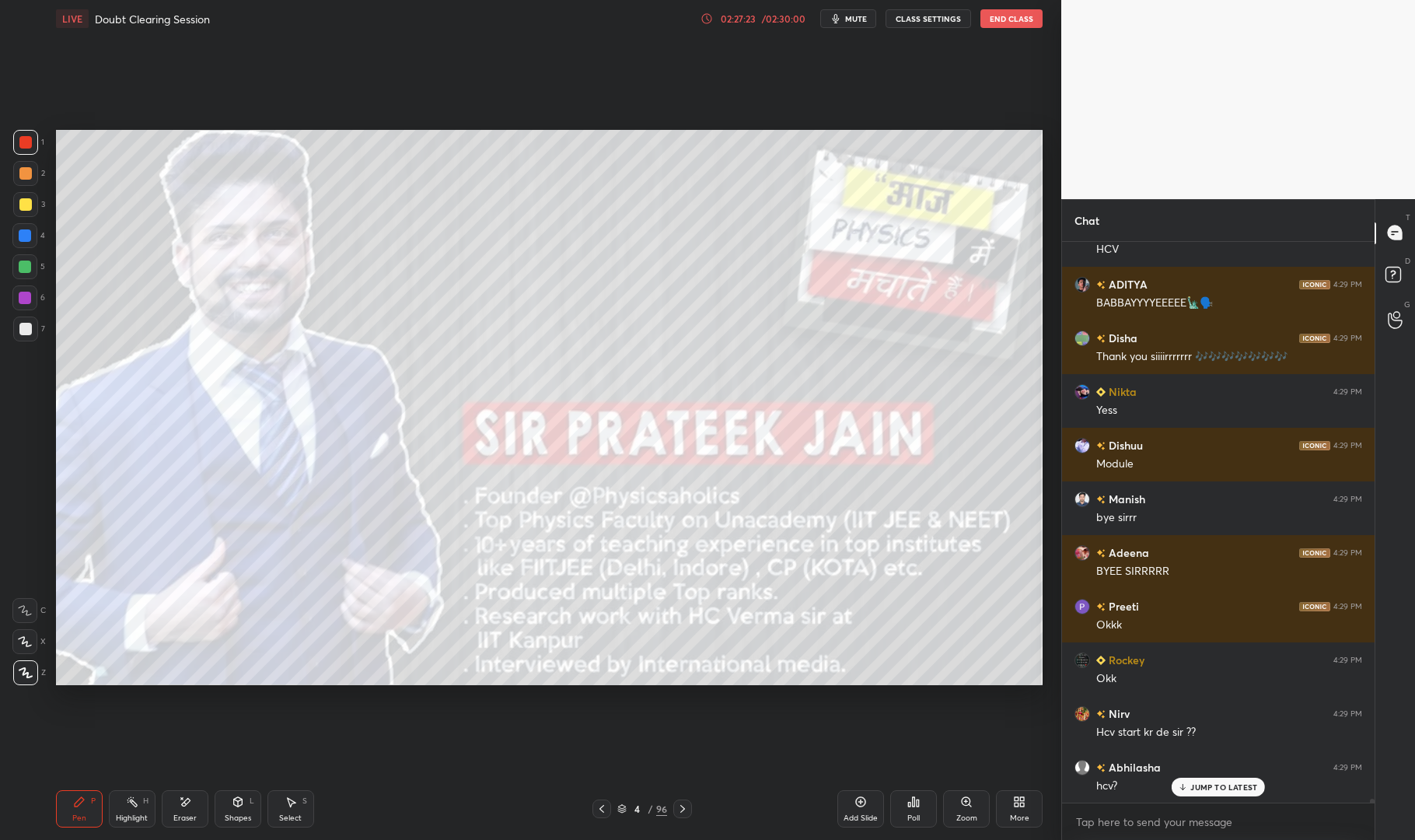
click at [1229, 783] on p "JUMP TO LATEST" at bounding box center [1223, 787] width 66 height 9
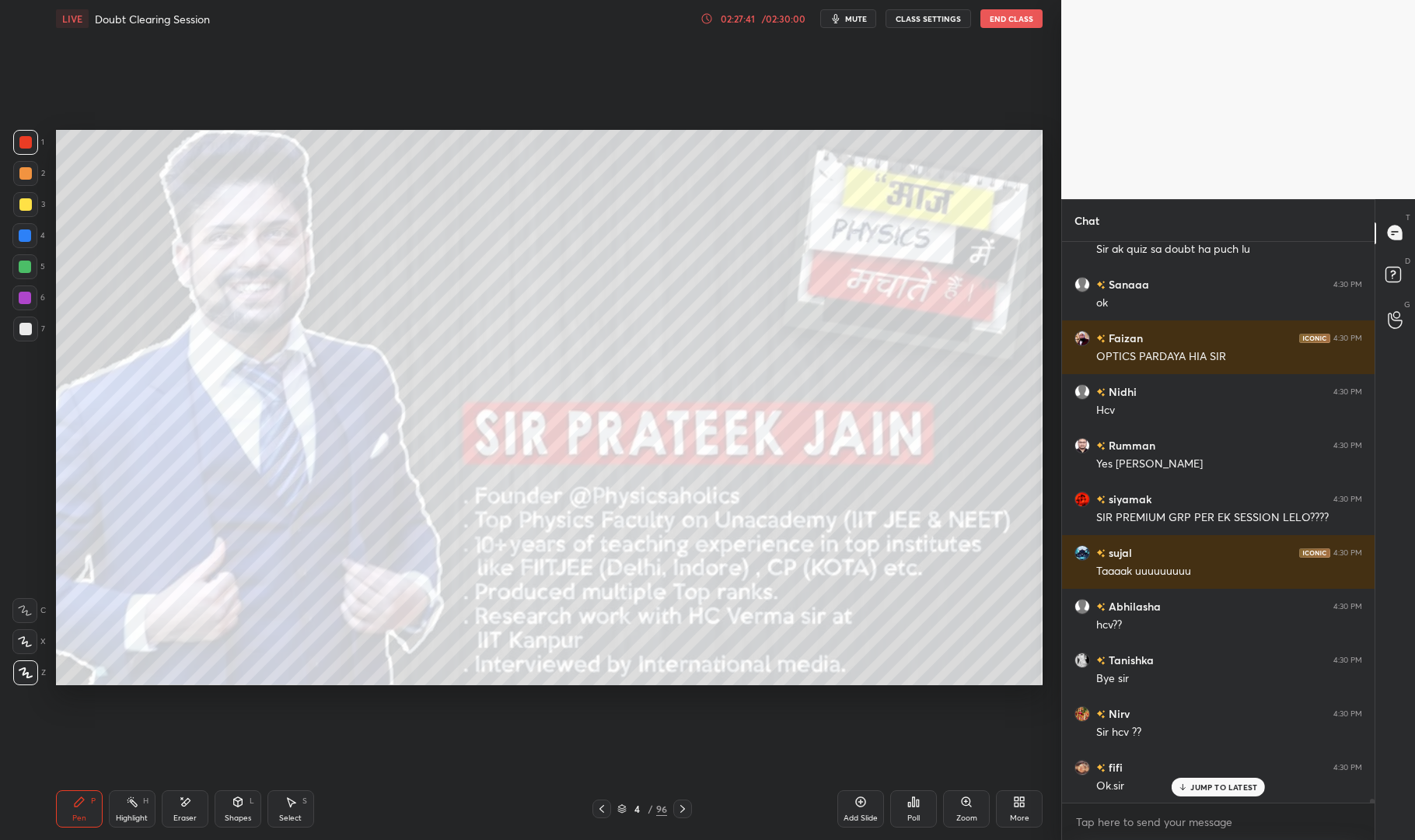
scroll to position [86262, 0]
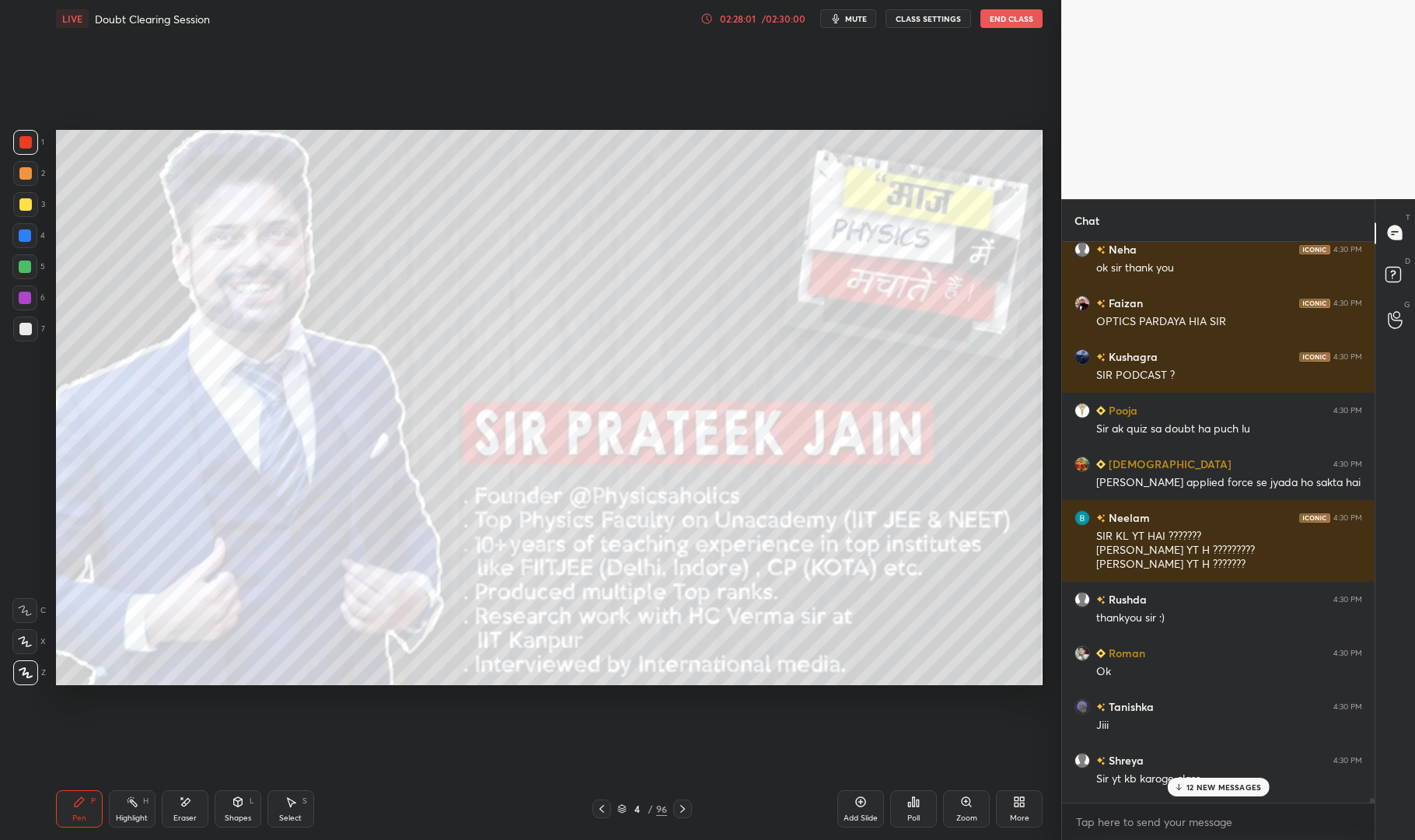
click at [11, 327] on div "1 2 3 4 5 6 7 C X Z E E Erase all H H" at bounding box center [24, 407] width 50 height 555
click at [9, 329] on div "1 2 3 4 5 6 7 C X Z E E Erase all H H" at bounding box center [24, 407] width 50 height 555
click at [23, 332] on div at bounding box center [25, 329] width 12 height 12
click at [29, 327] on div at bounding box center [25, 329] width 12 height 12
click at [1241, 790] on p "26 NEW MESSAGES" at bounding box center [1223, 787] width 76 height 9
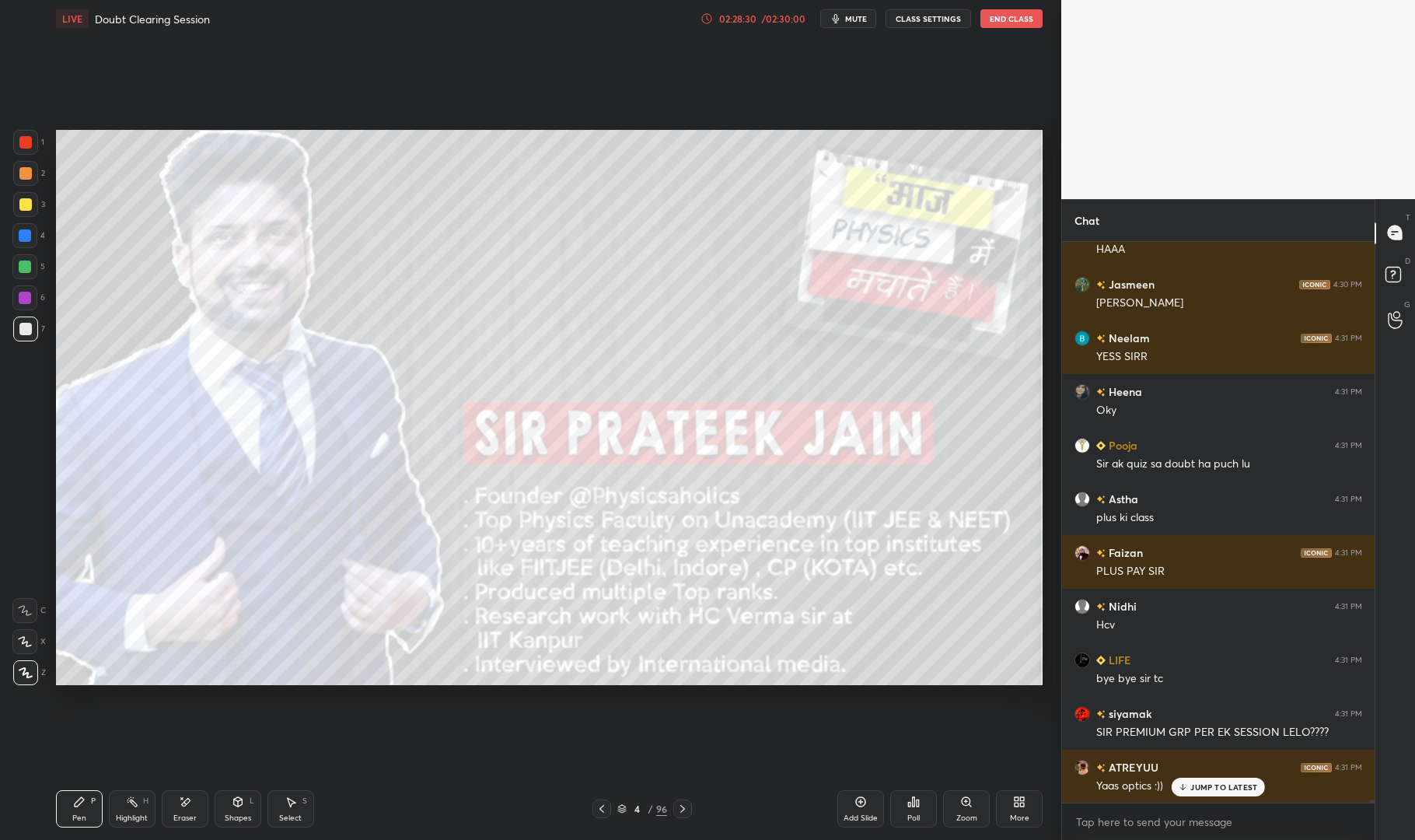
click at [185, 809] on div "Eraser" at bounding box center [185, 809] width 47 height 37
click at [185, 806] on icon at bounding box center [184, 803] width 12 height 13
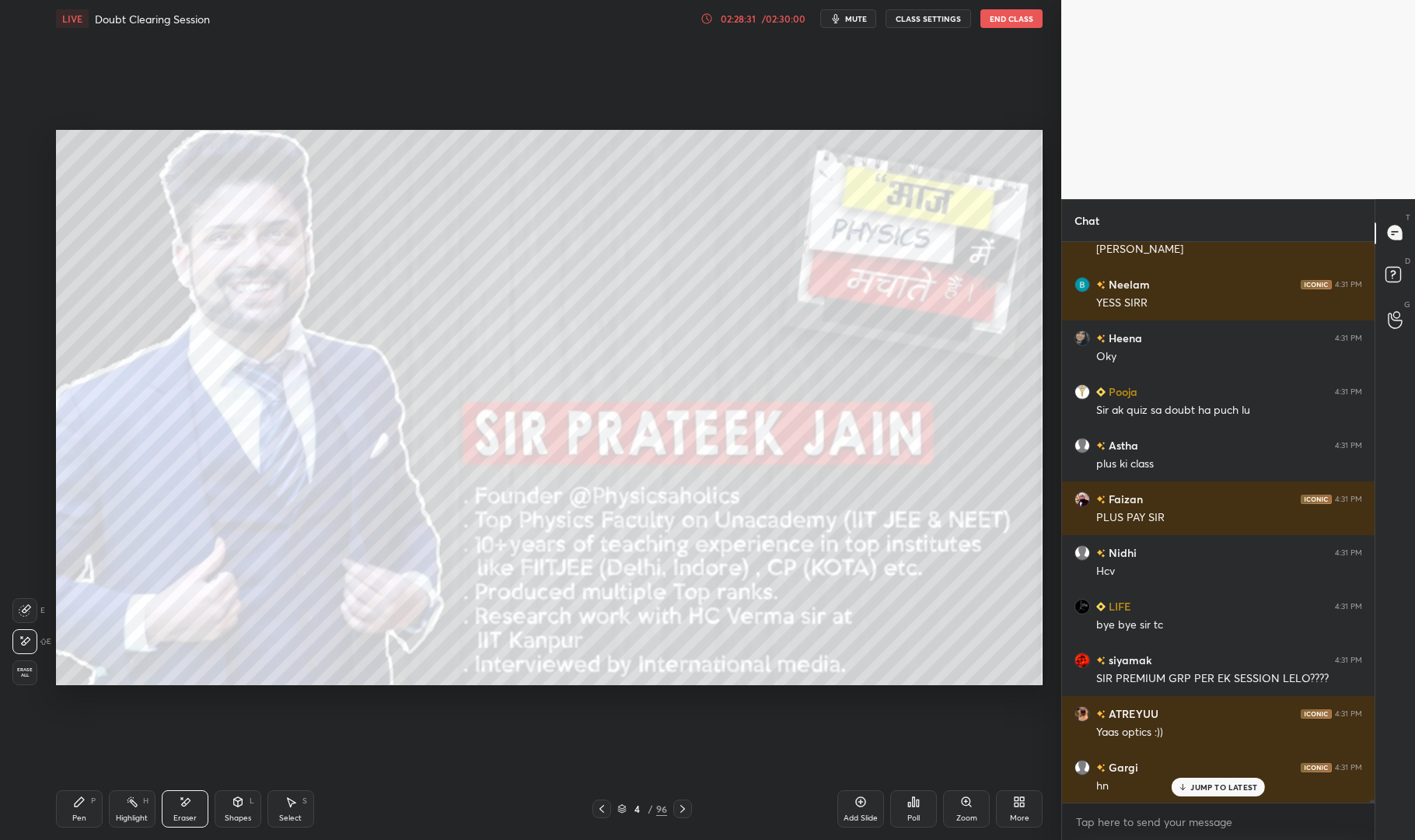
click at [79, 812] on div "Pen P" at bounding box center [80, 809] width 47 height 37
click at [77, 817] on div "Pen" at bounding box center [79, 818] width 14 height 7
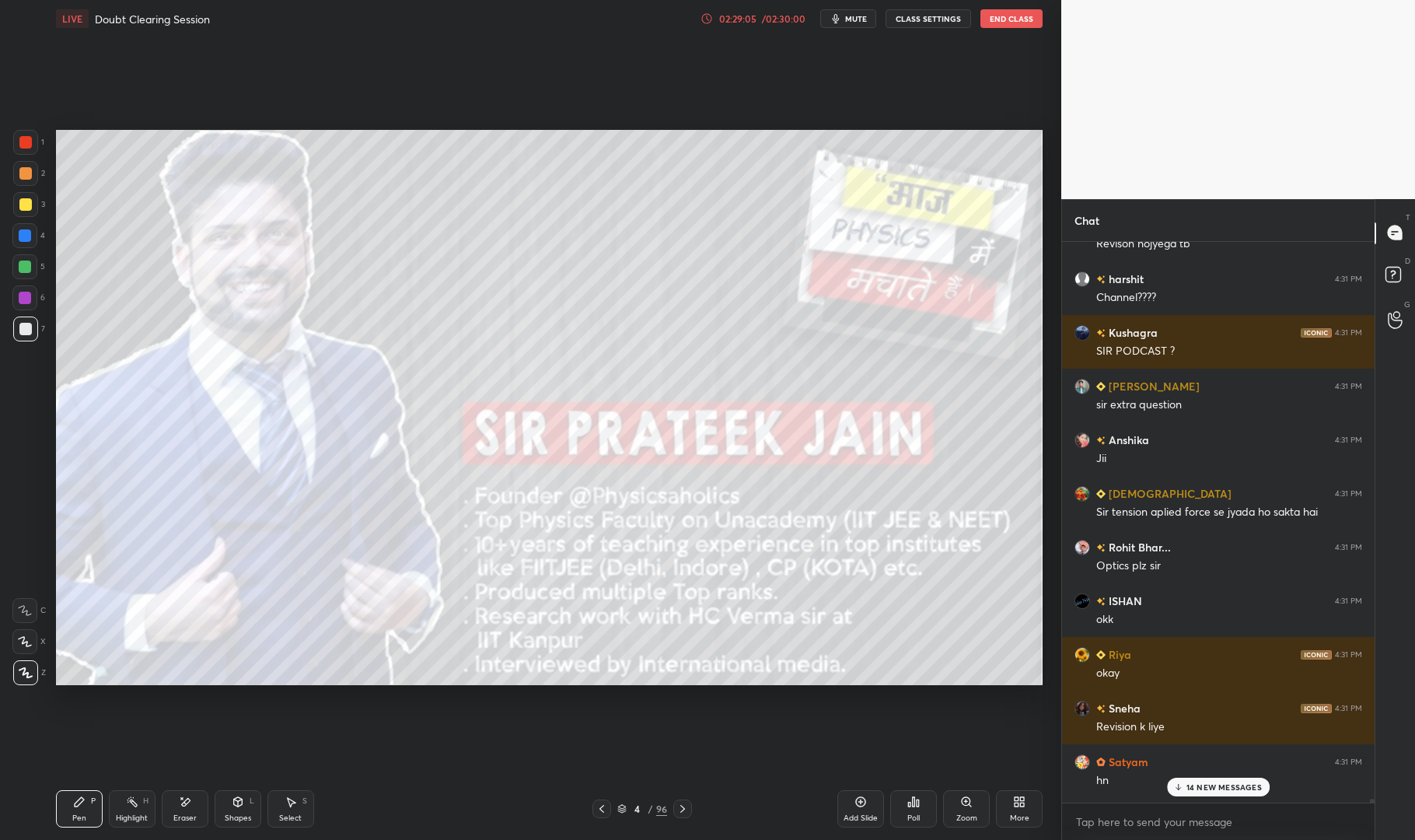
click at [1212, 787] on p "14 NEW MESSAGES" at bounding box center [1224, 787] width 76 height 9
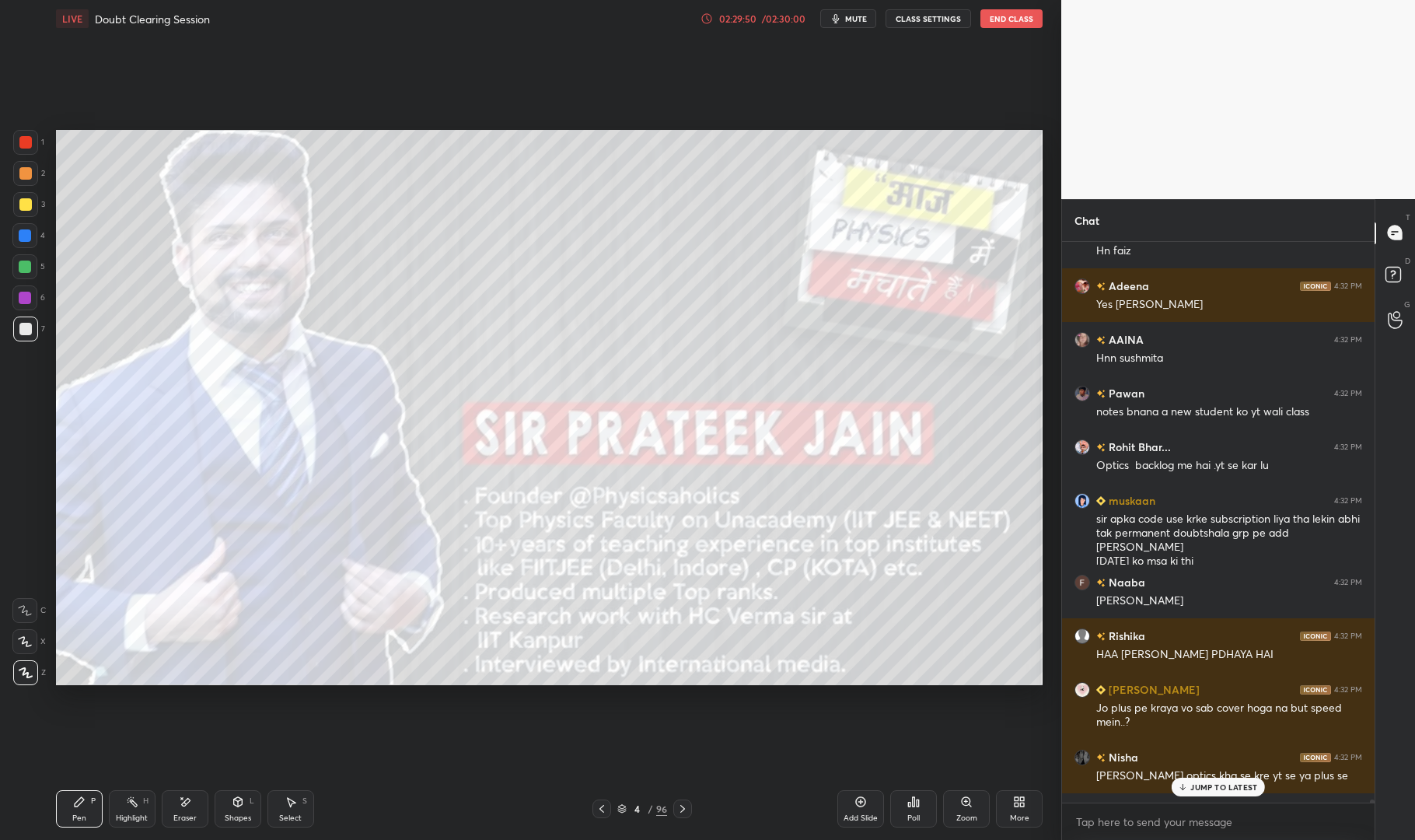
scroll to position [98586, 0]
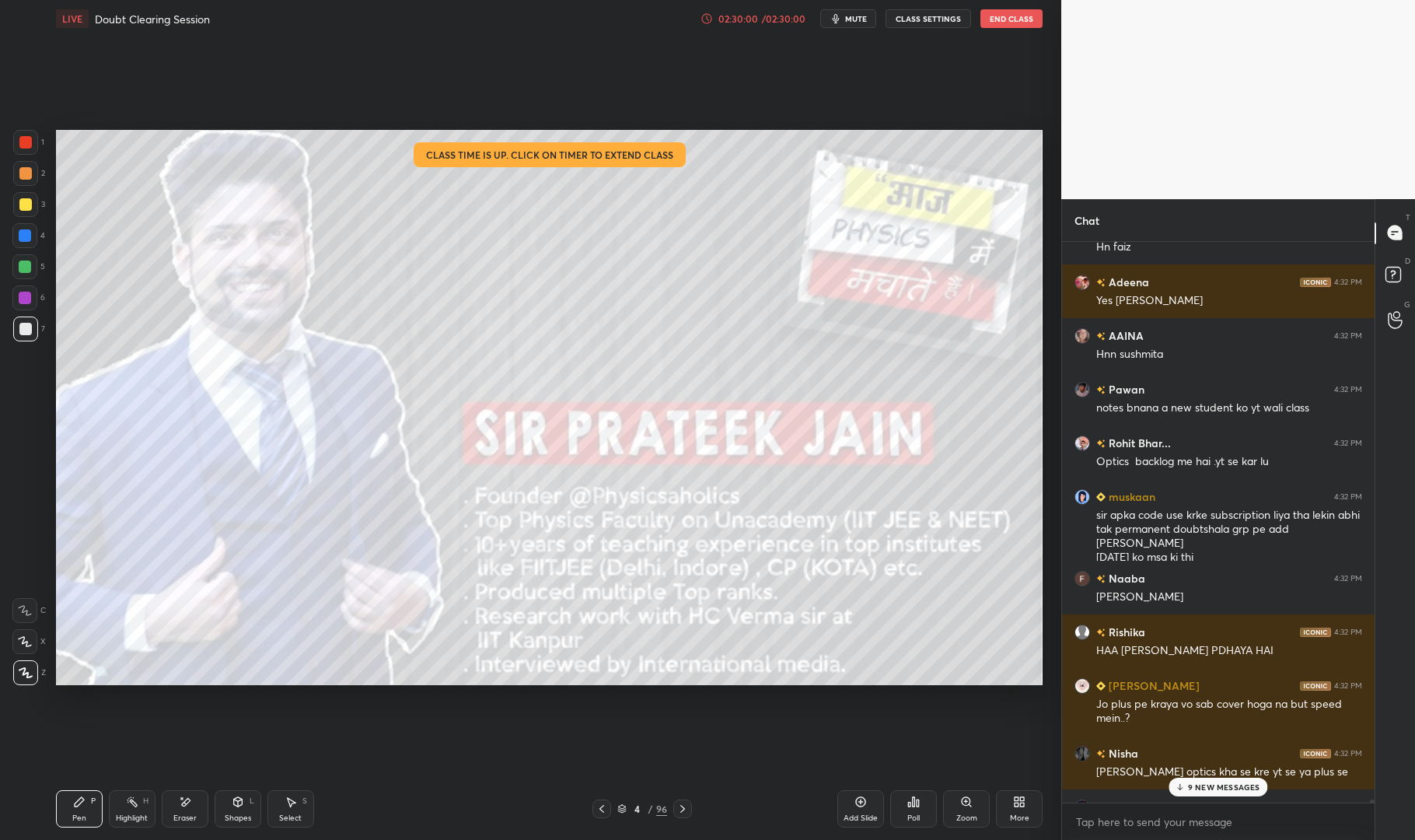
click at [1216, 788] on p "9 NEW MESSAGES" at bounding box center [1224, 787] width 72 height 9
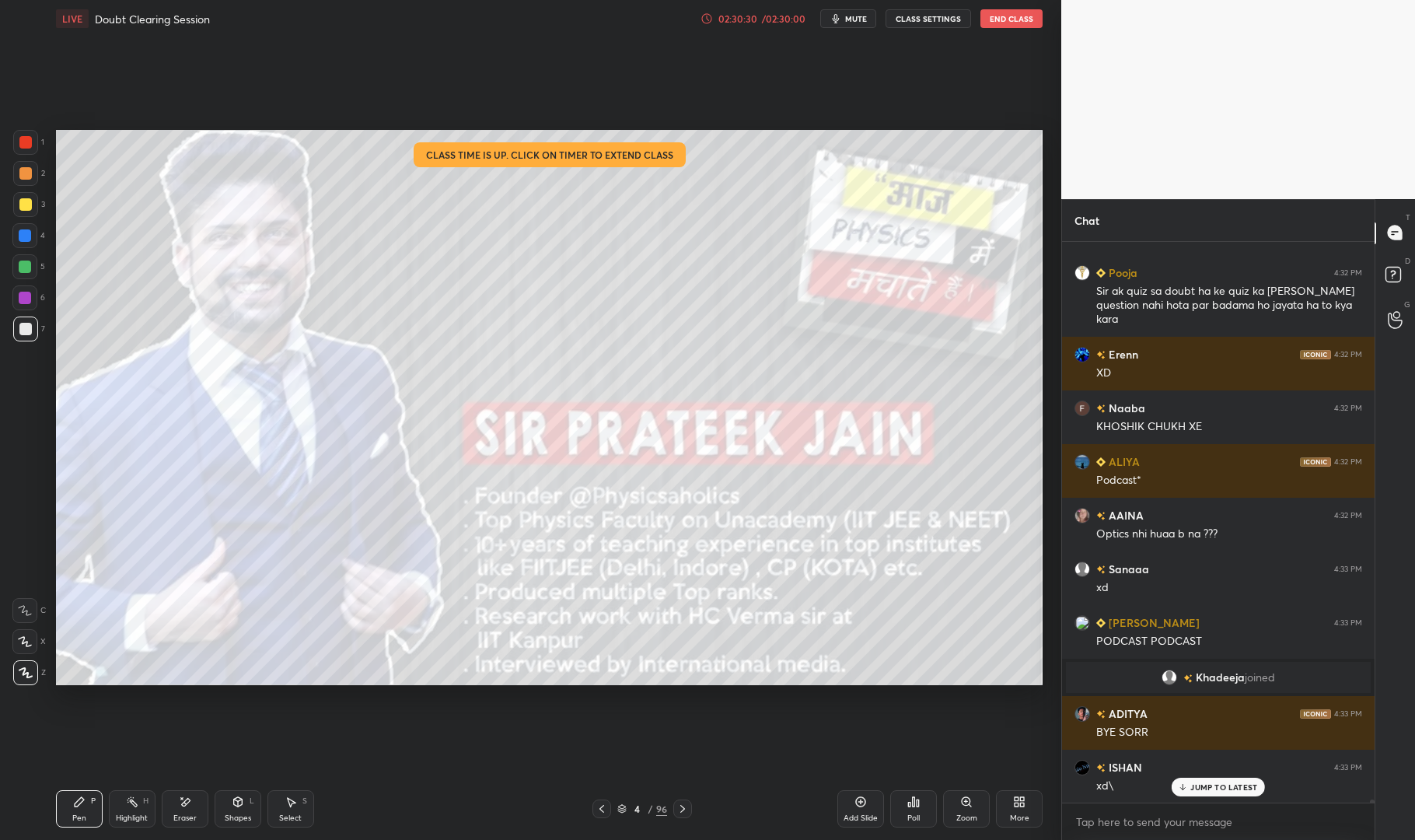
scroll to position [100517, 0]
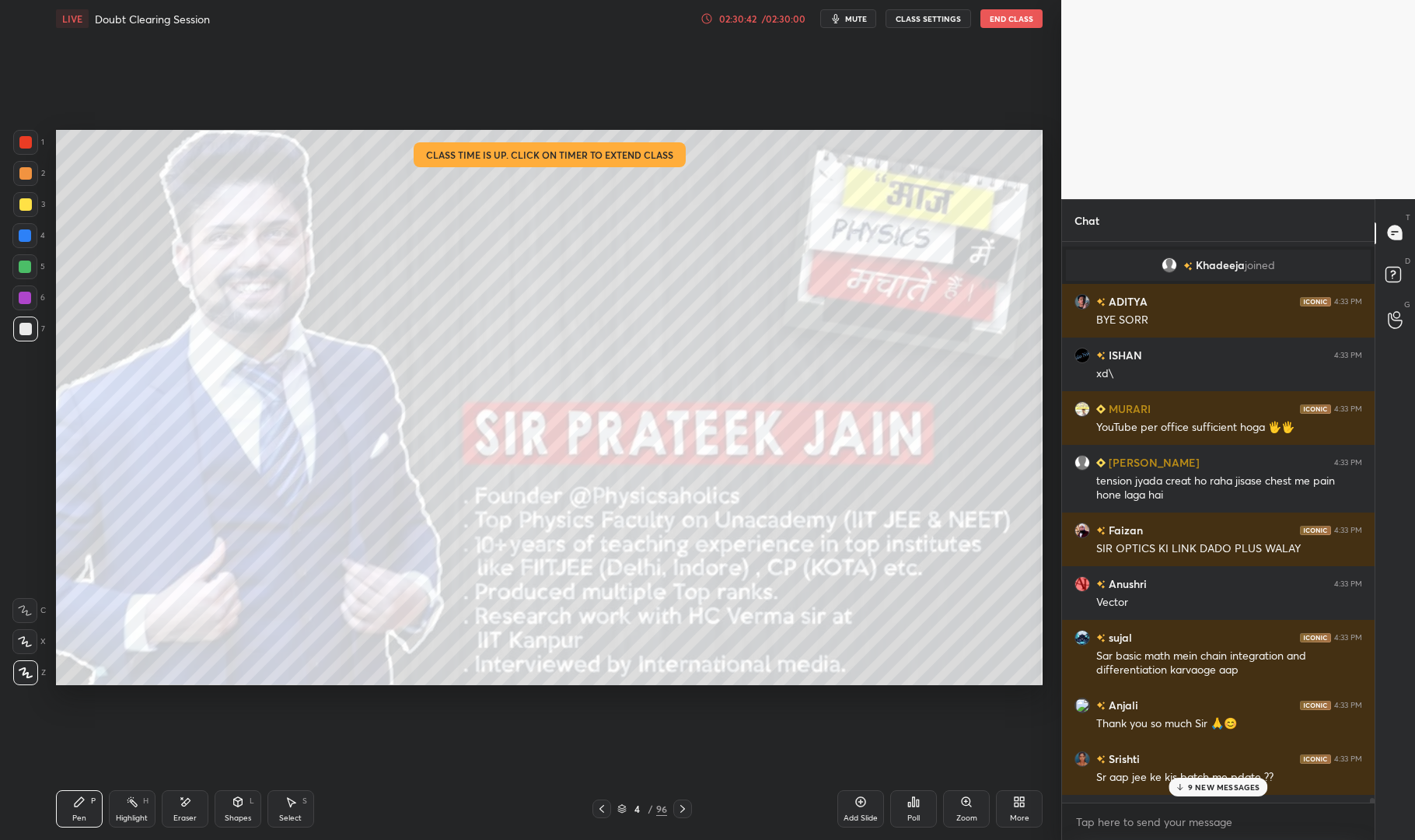
click at [1212, 788] on p "9 NEW MESSAGES" at bounding box center [1224, 787] width 72 height 9
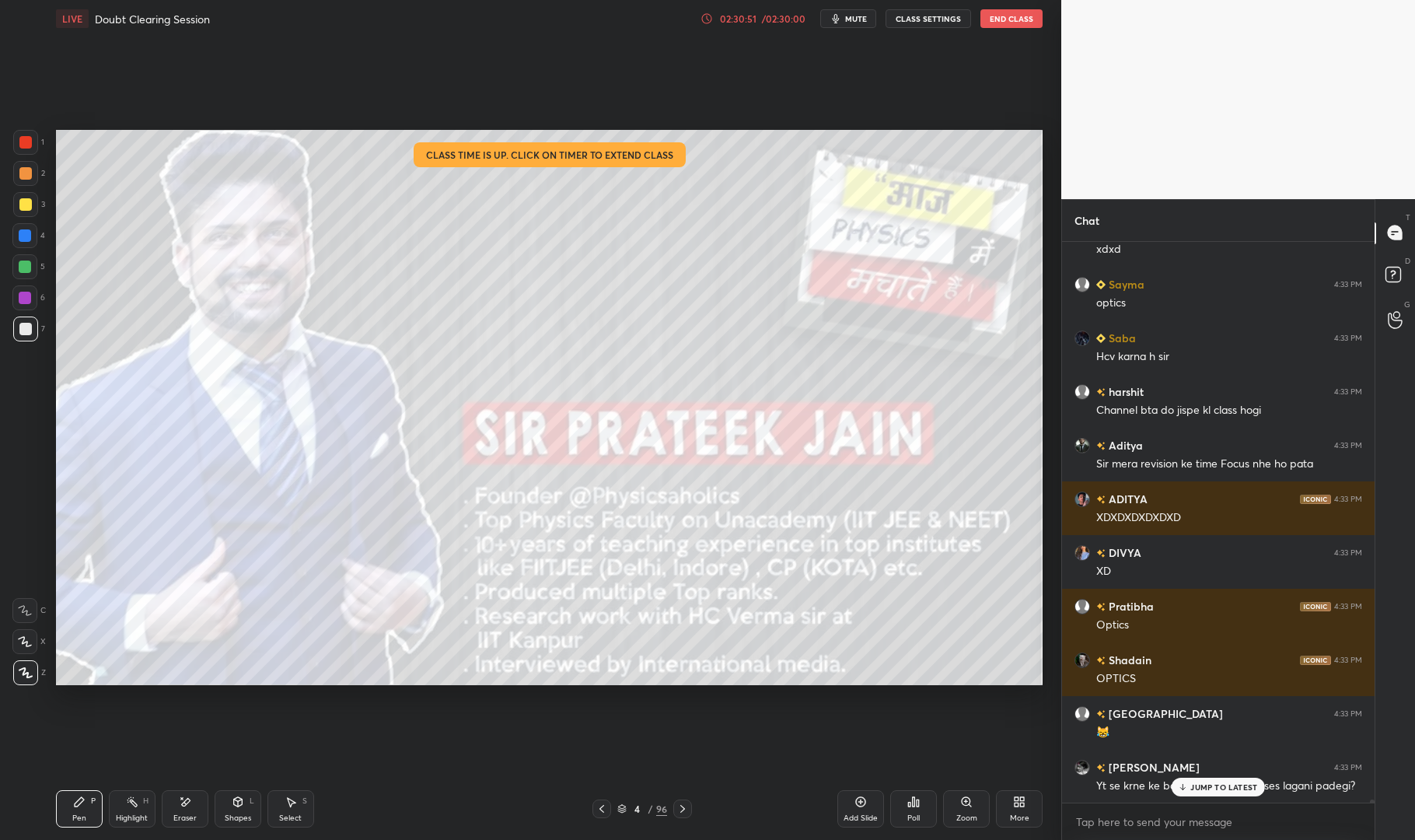
scroll to position [103603, 0]
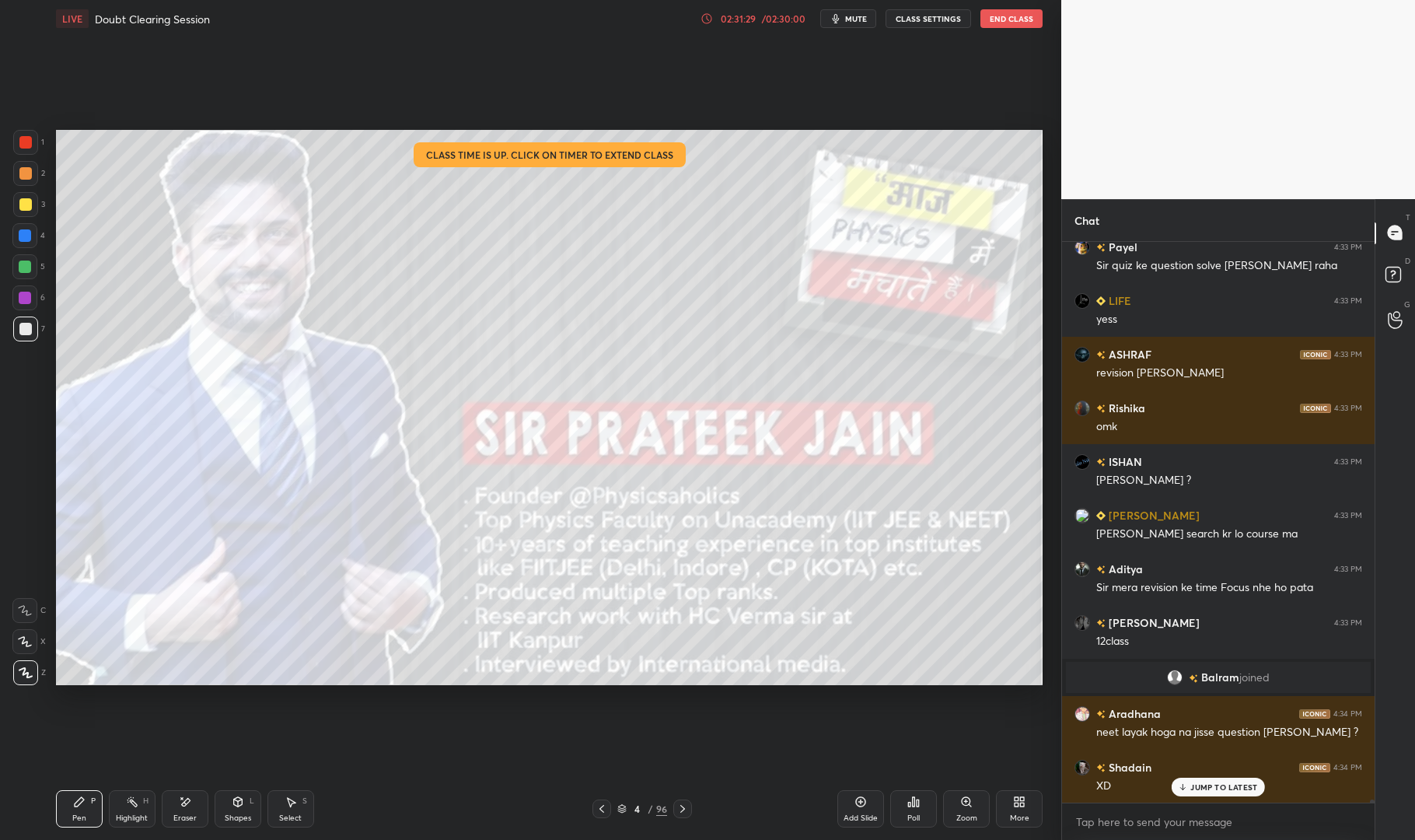
click at [1234, 788] on p "JUMP TO LATEST" at bounding box center [1223, 787] width 66 height 9
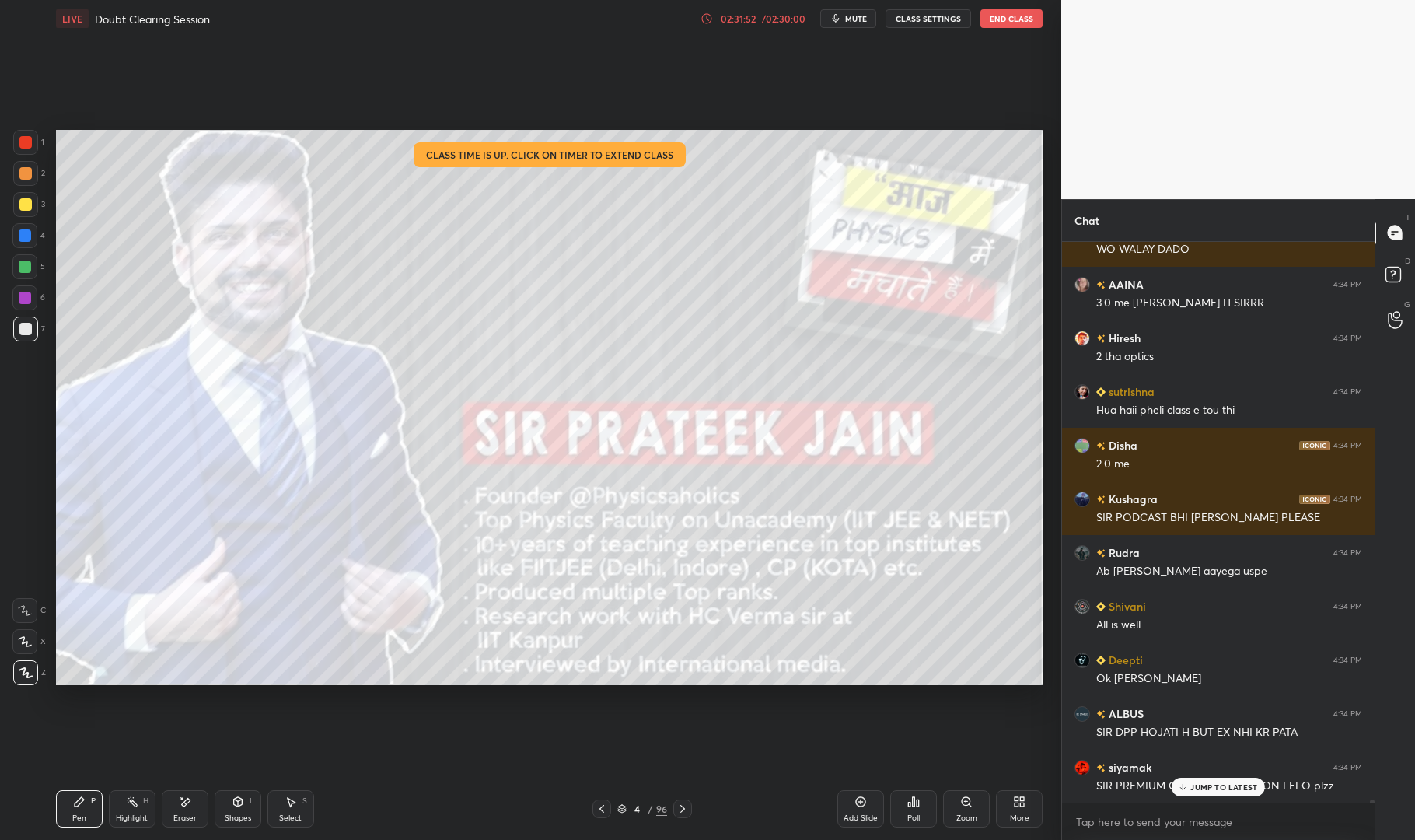
click at [958, 720] on div "Setting up your live class Class time is up. Click on timer to extend class Pol…" at bounding box center [549, 407] width 999 height 741
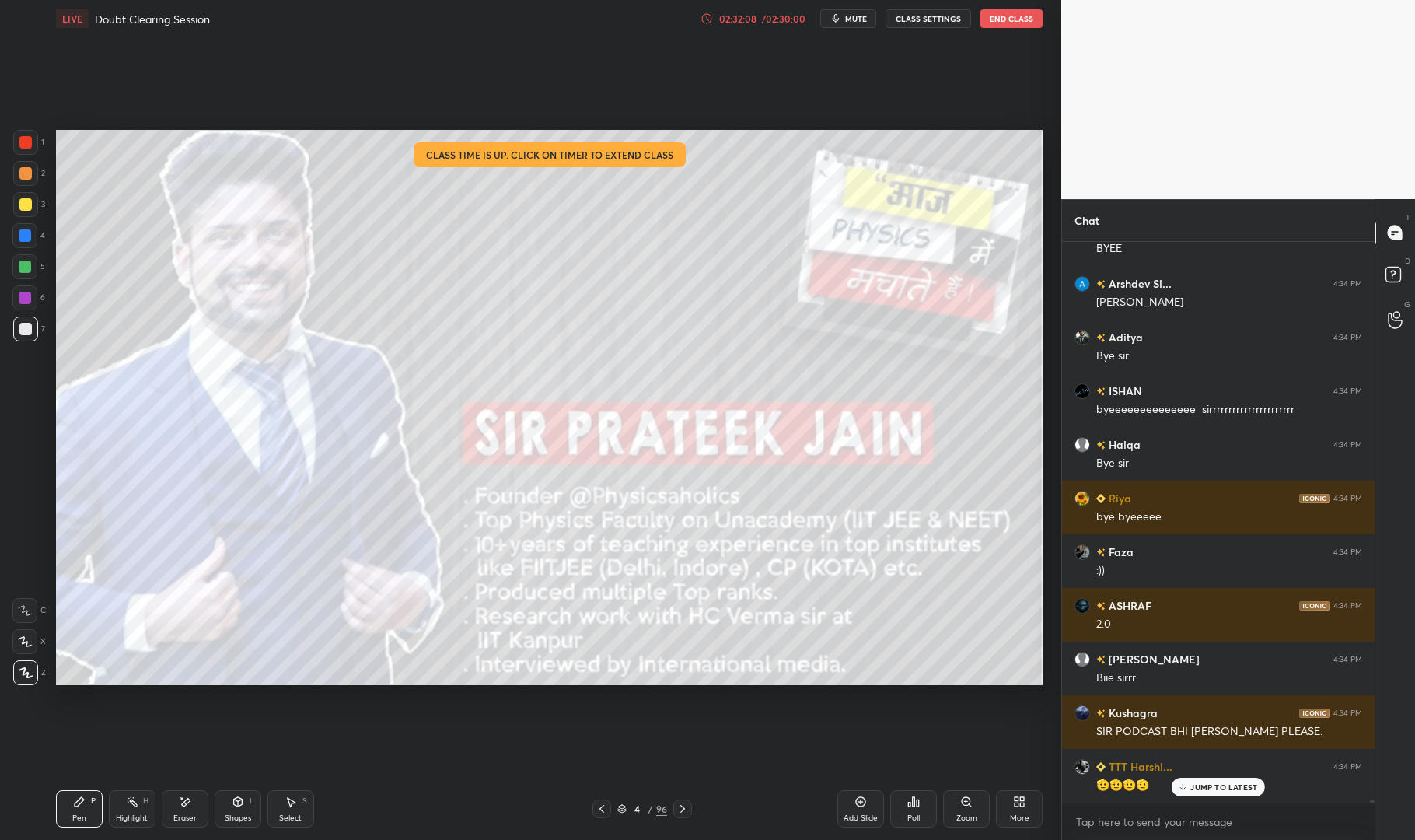
click at [1207, 783] on p "JUMP TO LATEST" at bounding box center [1223, 787] width 66 height 9
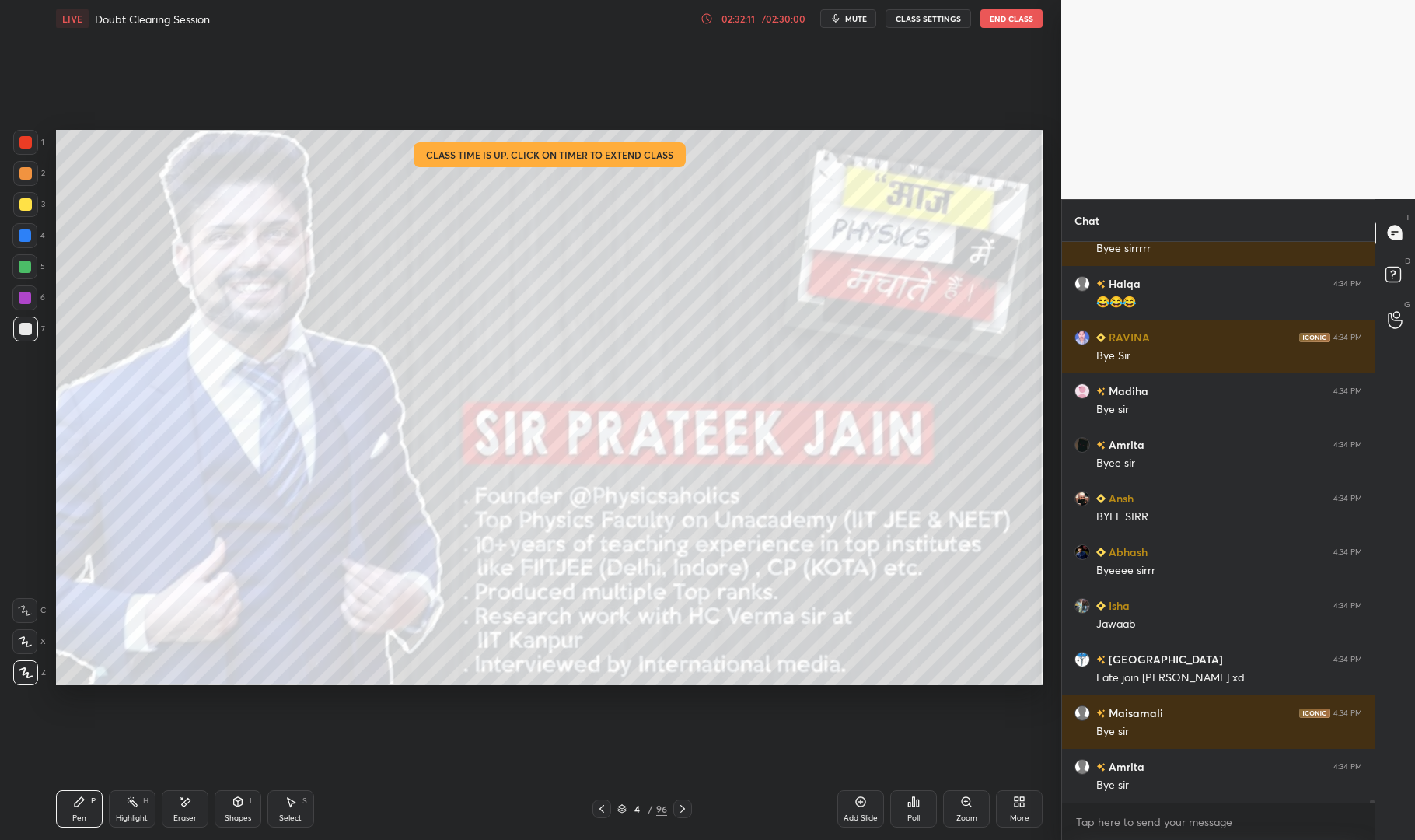
click at [1023, 22] on button "End Class" at bounding box center [1011, 19] width 62 height 19
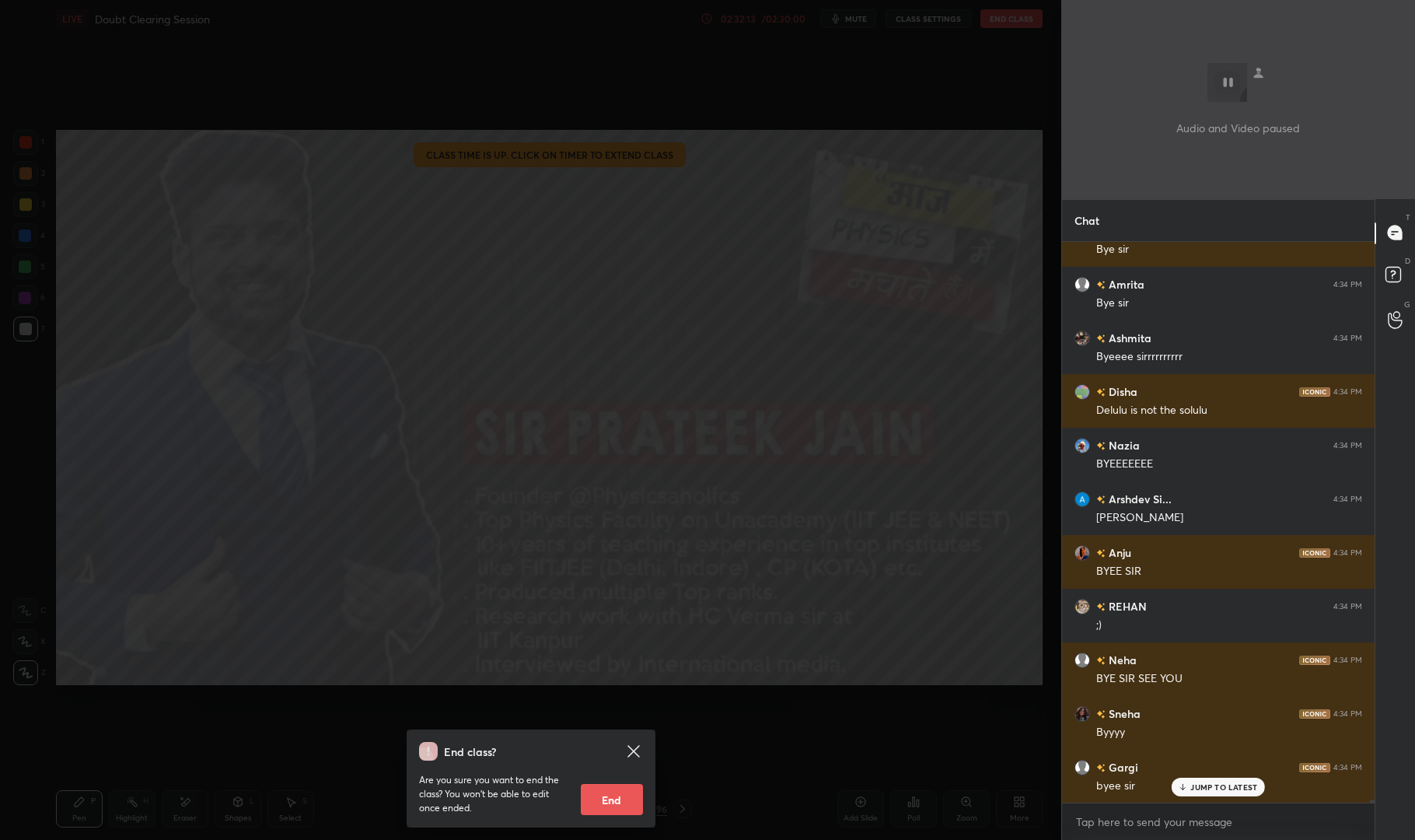
click at [632, 790] on button "End" at bounding box center [612, 799] width 62 height 31
